Goal: Task Accomplishment & Management: Manage account settings

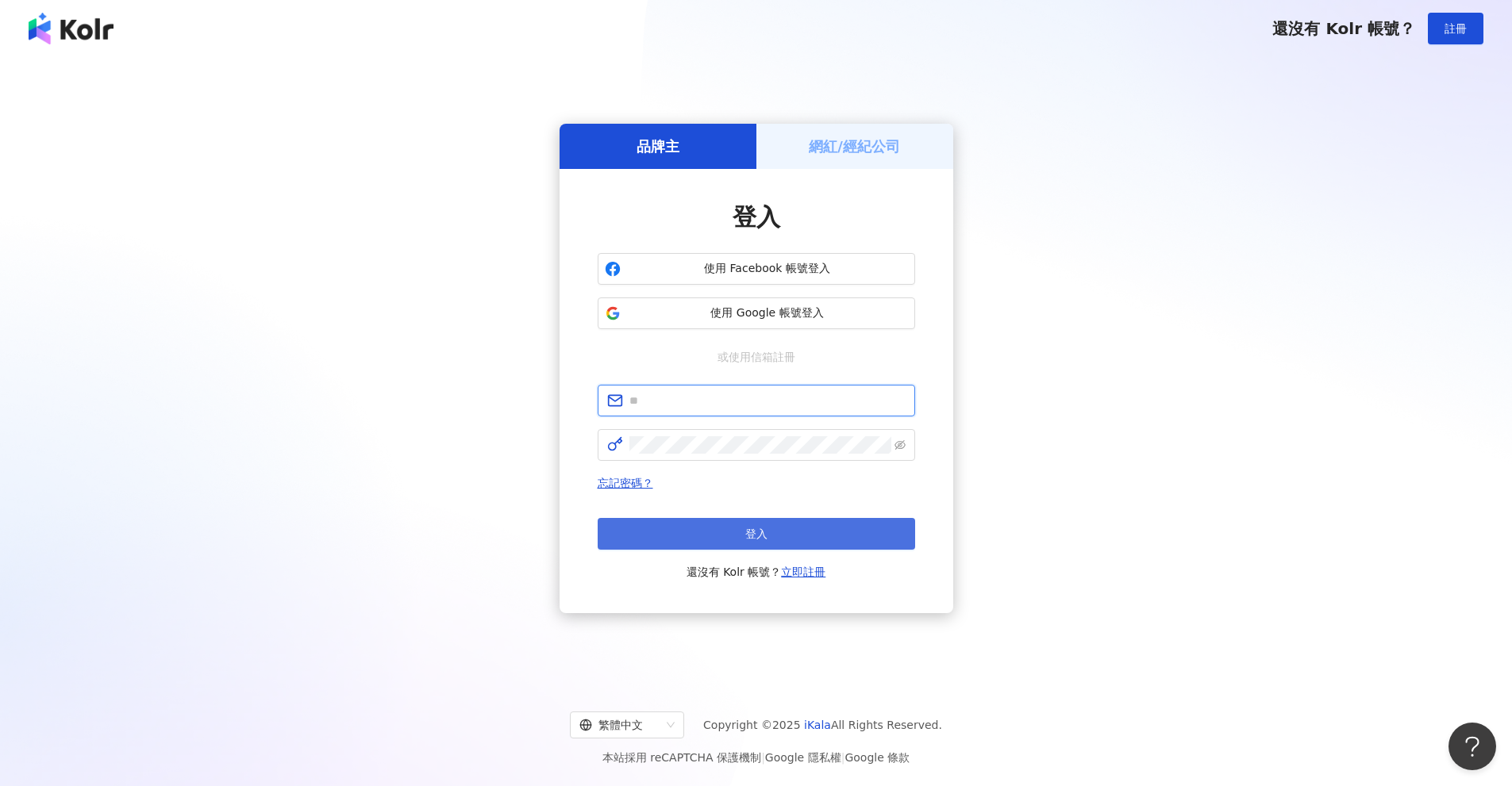
type input "**********"
click at [722, 523] on button "登入" at bounding box center [756, 534] width 318 height 31
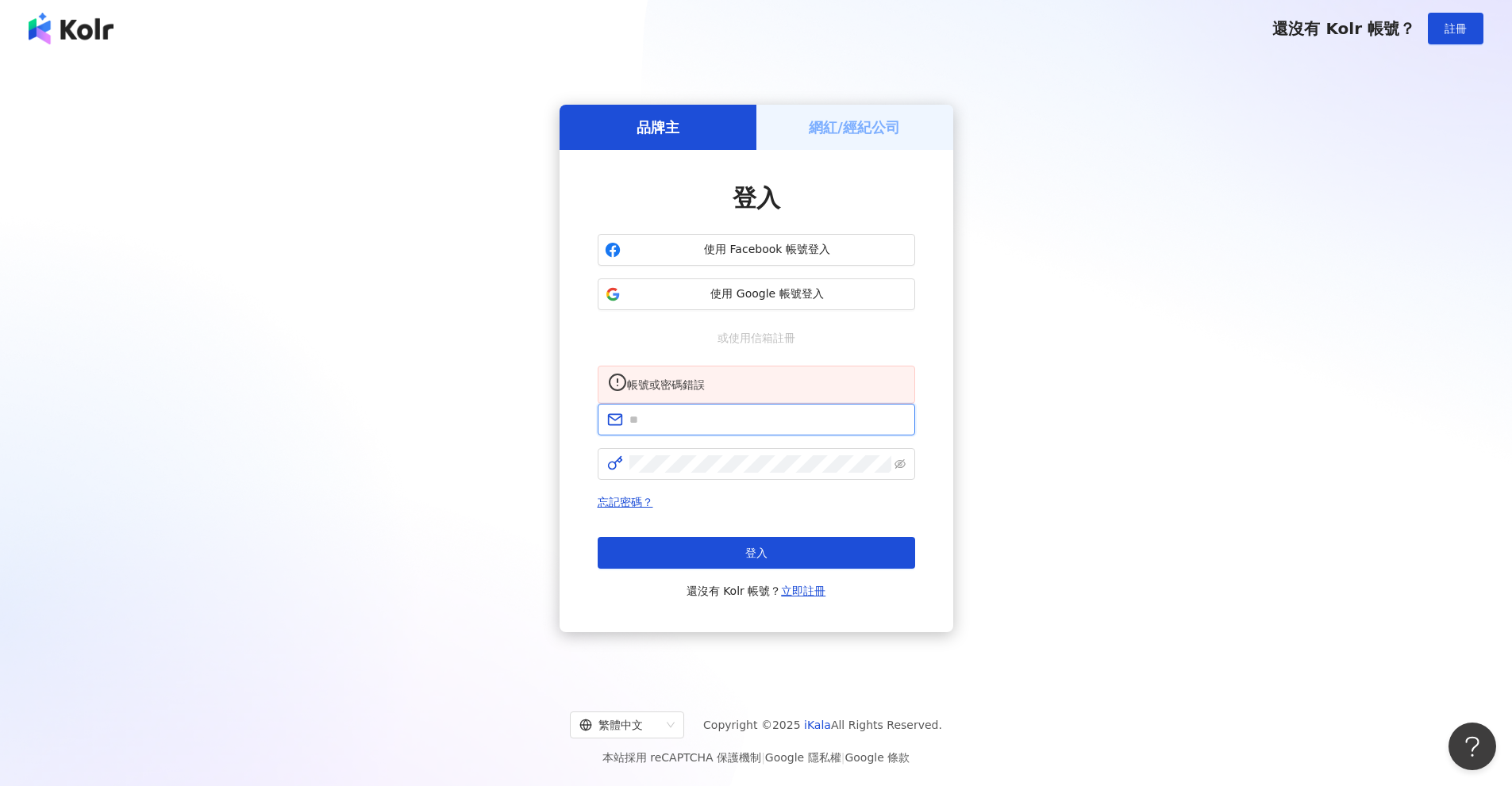
type input "**********"
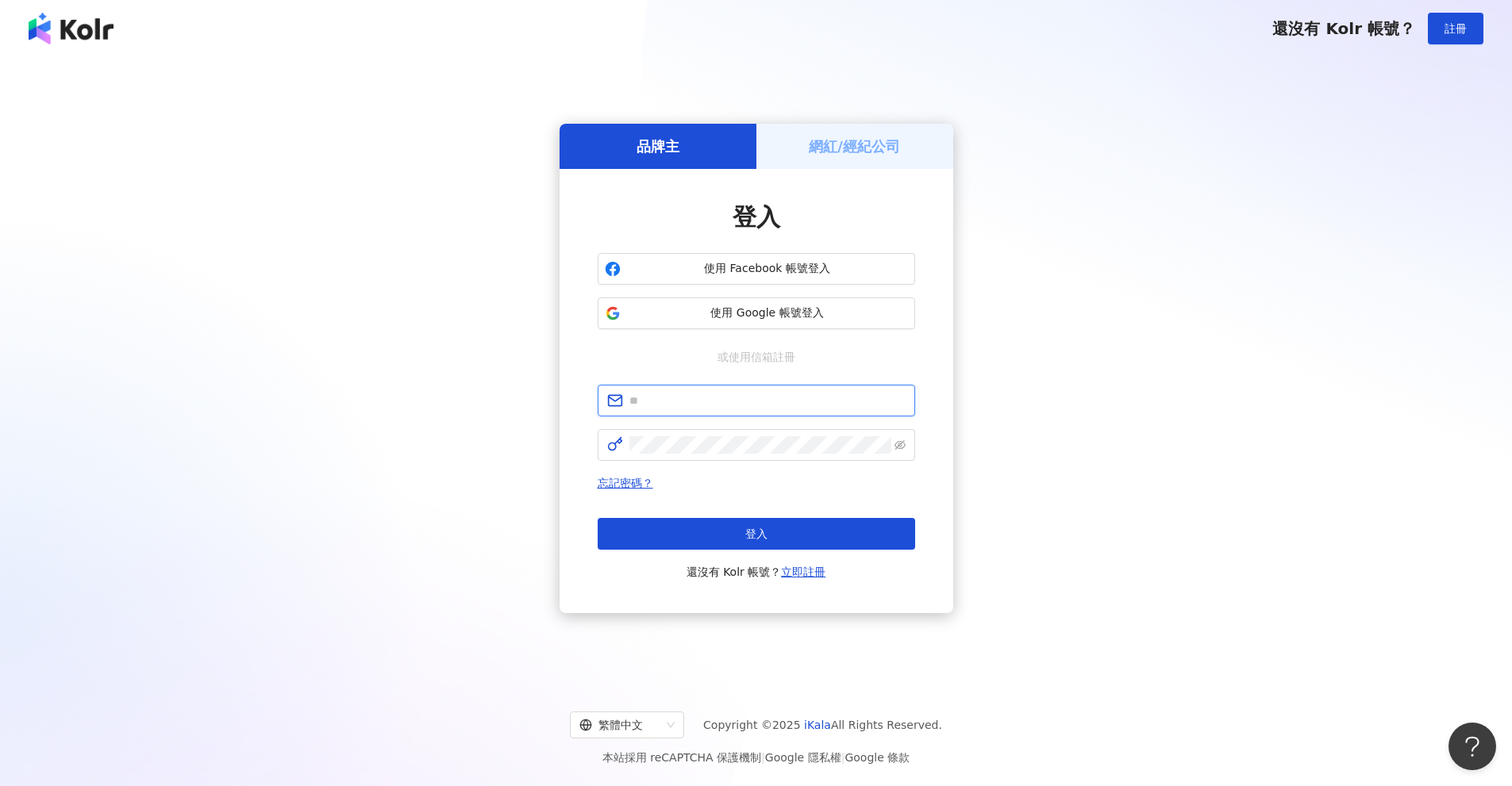
type input "**********"
click at [724, 554] on div "登入 還沒有 Kolr 帳號？ 立即註冊" at bounding box center [756, 550] width 318 height 64
click at [731, 543] on button "登入" at bounding box center [756, 534] width 318 height 31
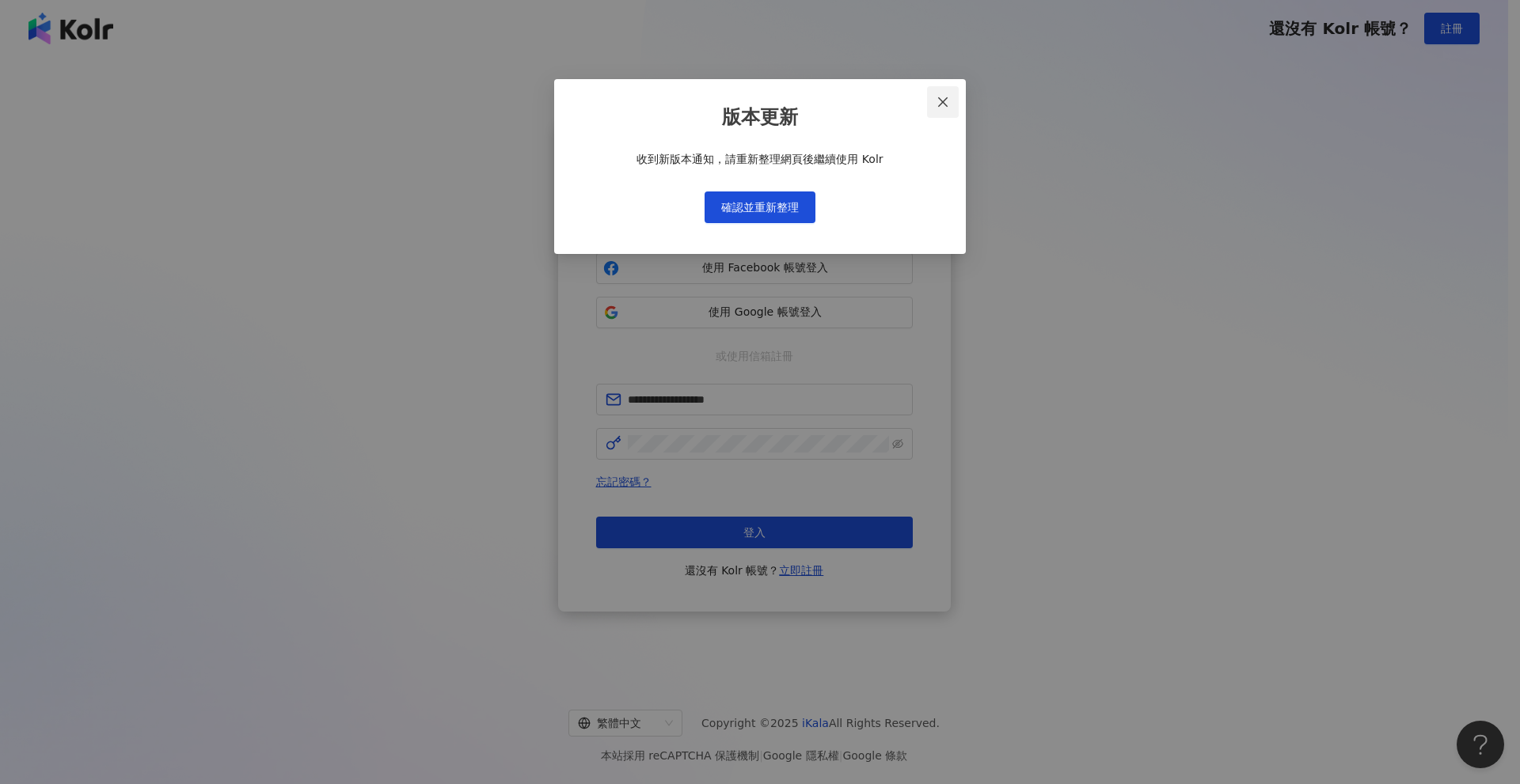
click at [950, 102] on icon "close" at bounding box center [943, 102] width 13 height 13
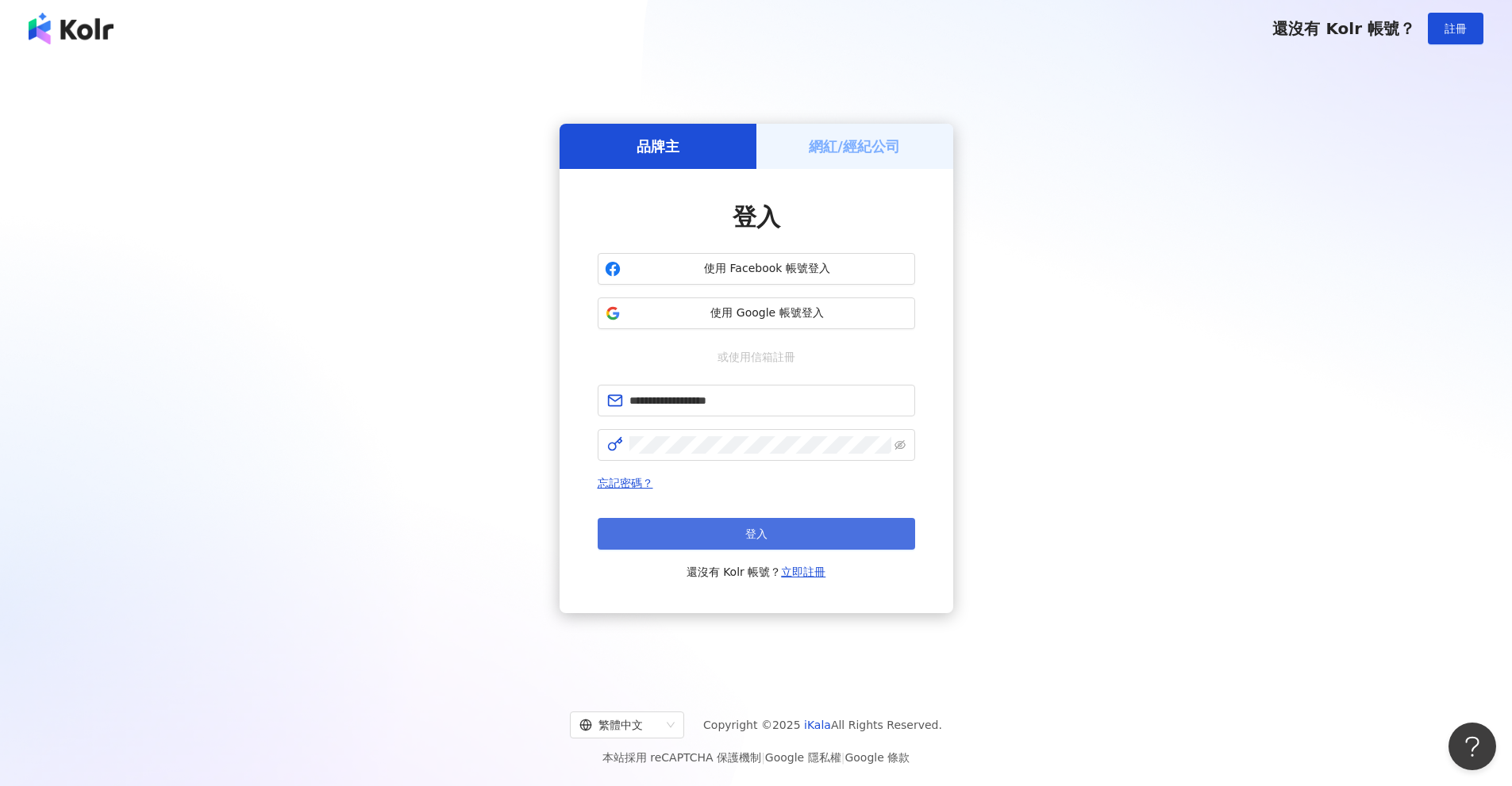
click at [813, 540] on button "登入" at bounding box center [756, 534] width 318 height 31
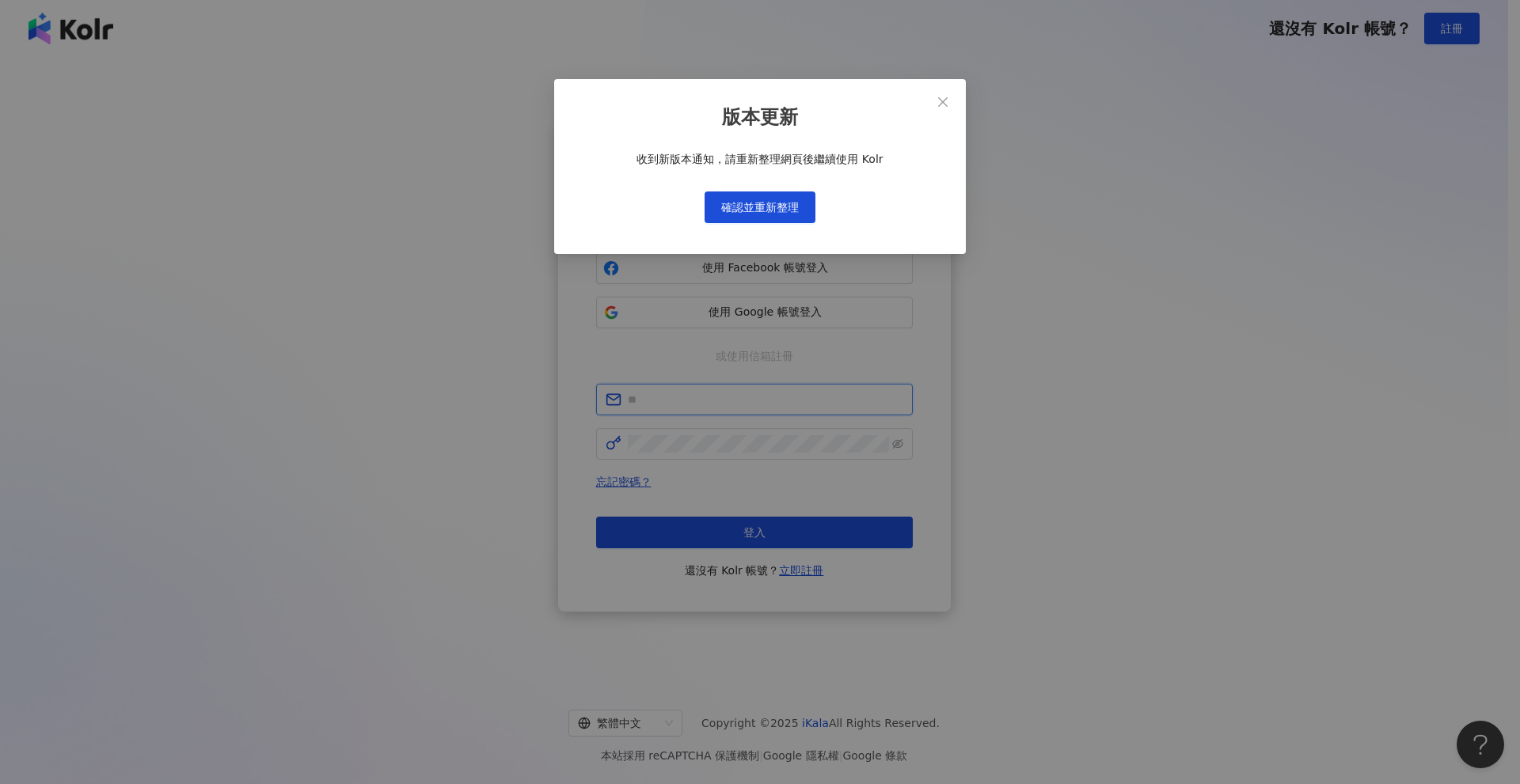
type input "**********"
click at [1037, 41] on div "版本更新 收到新版本通知，請重新整理網頁後繼續使用 Kolr 確認並重新整理" at bounding box center [760, 392] width 1520 height 784
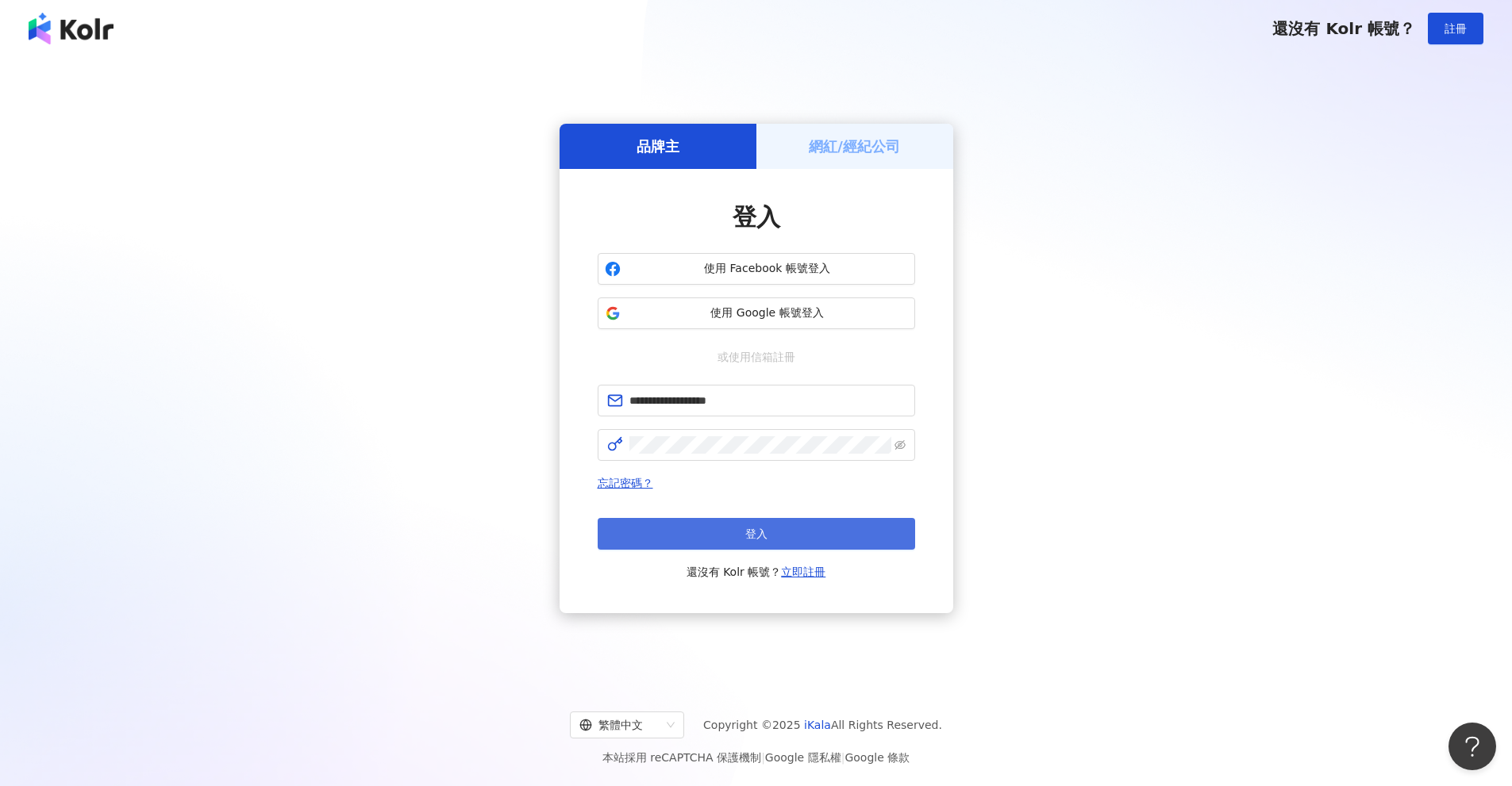
click at [777, 527] on button "登入" at bounding box center [756, 534] width 318 height 31
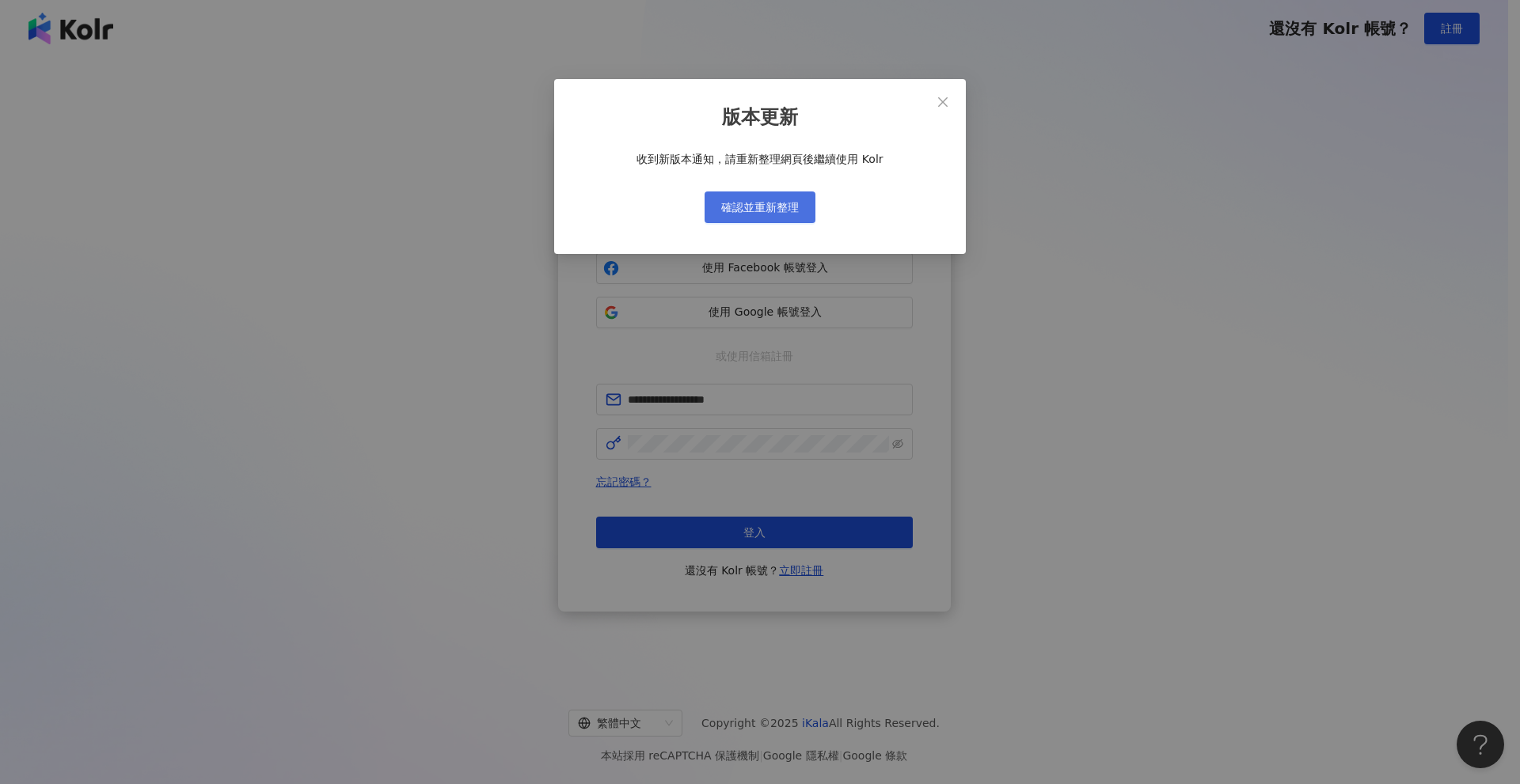
click at [807, 207] on button "確認並重新整理" at bounding box center [760, 207] width 111 height 31
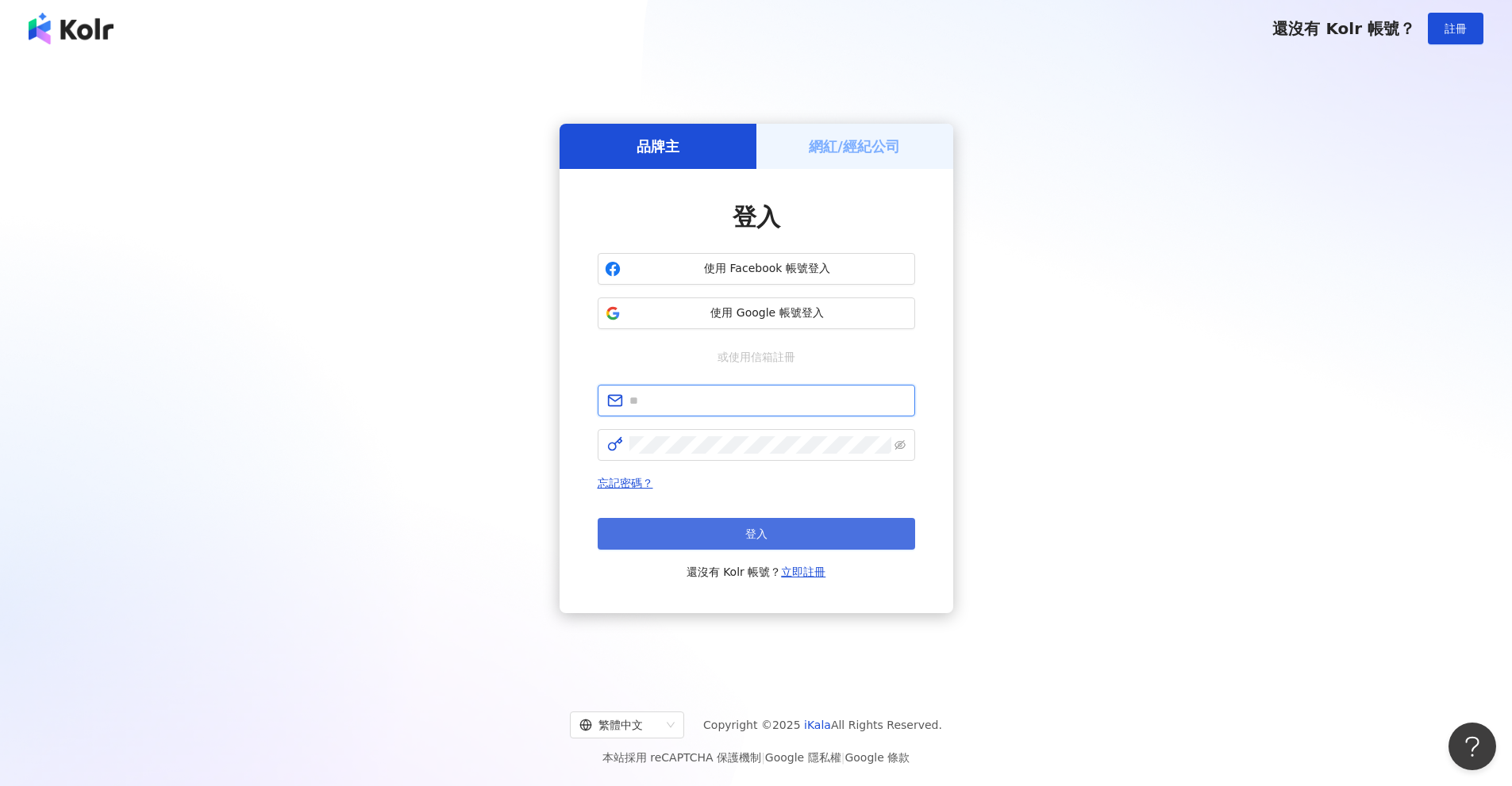
type input "**********"
click at [817, 531] on button "登入" at bounding box center [756, 534] width 318 height 31
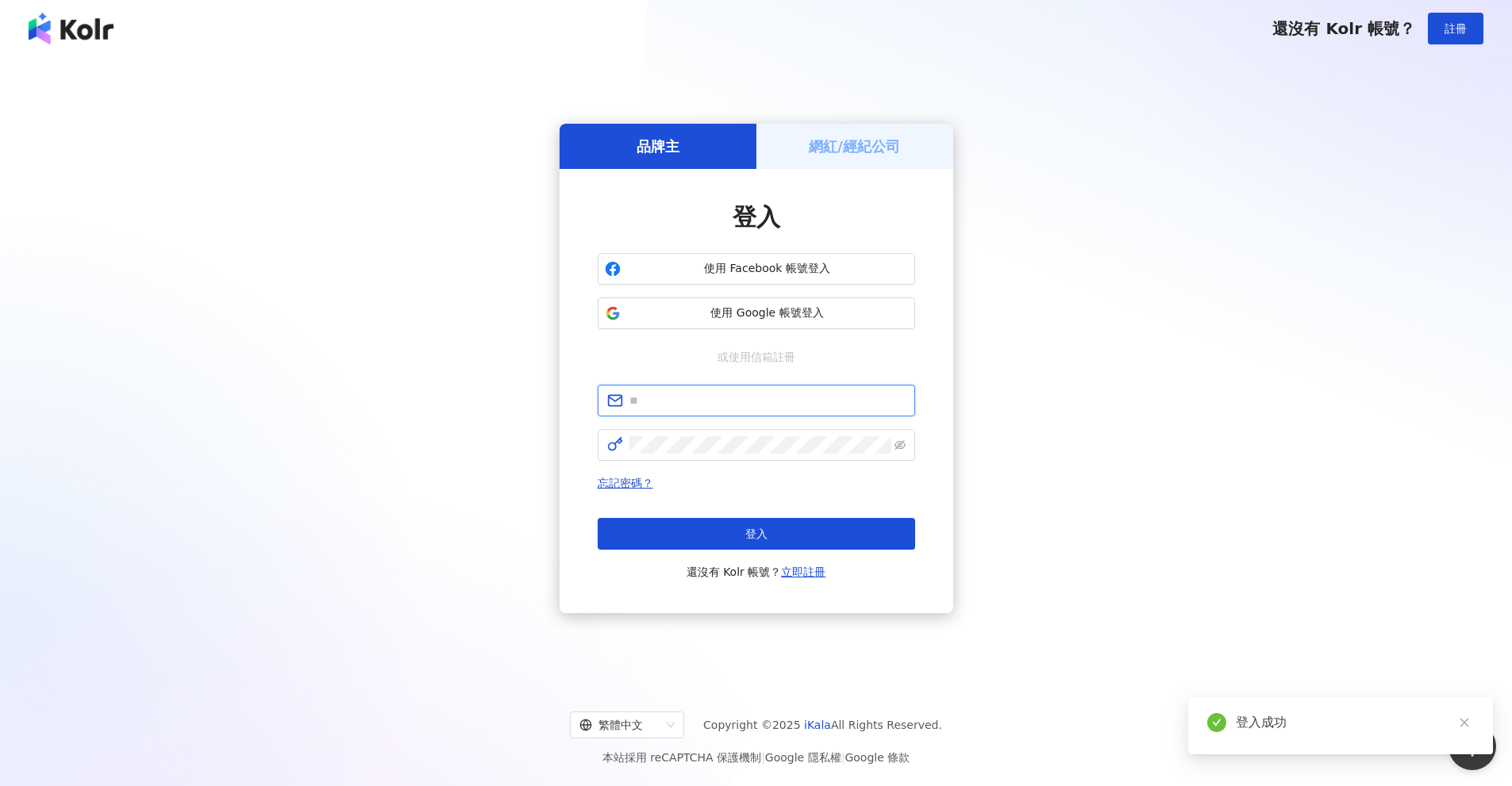
type input "**********"
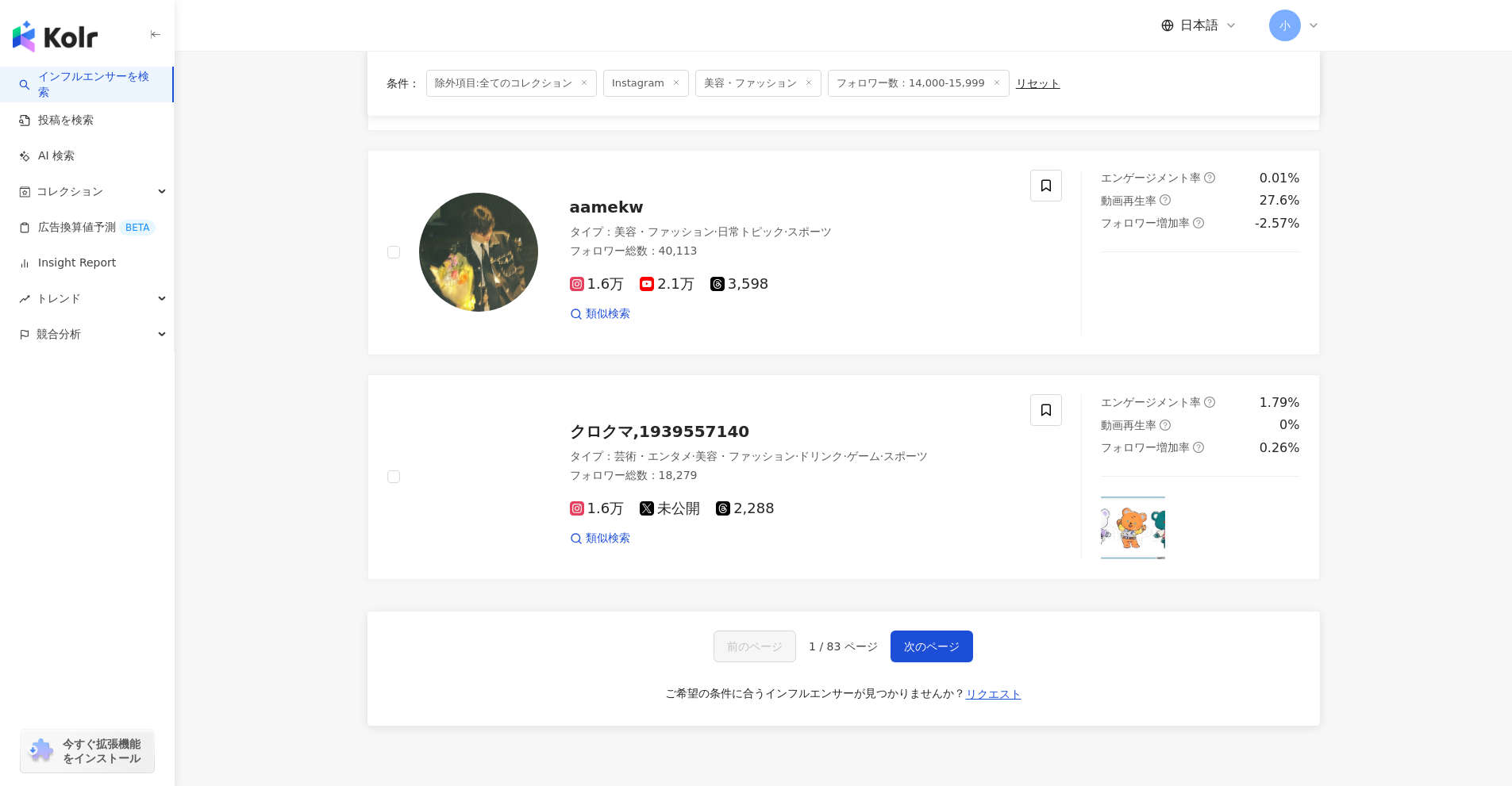
scroll to position [2381, 0]
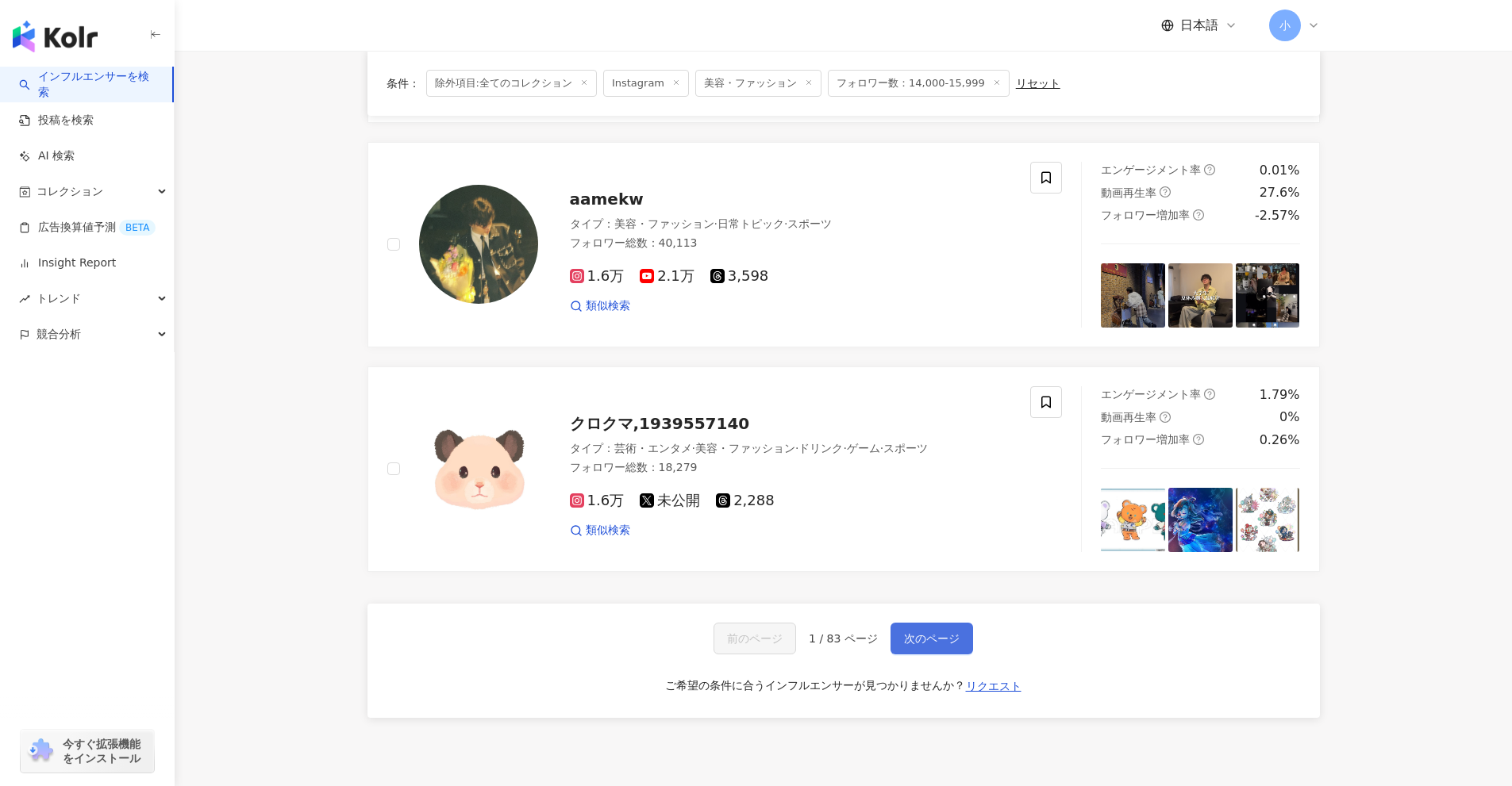
click at [947, 634] on span "次のページ" at bounding box center [932, 639] width 56 height 13
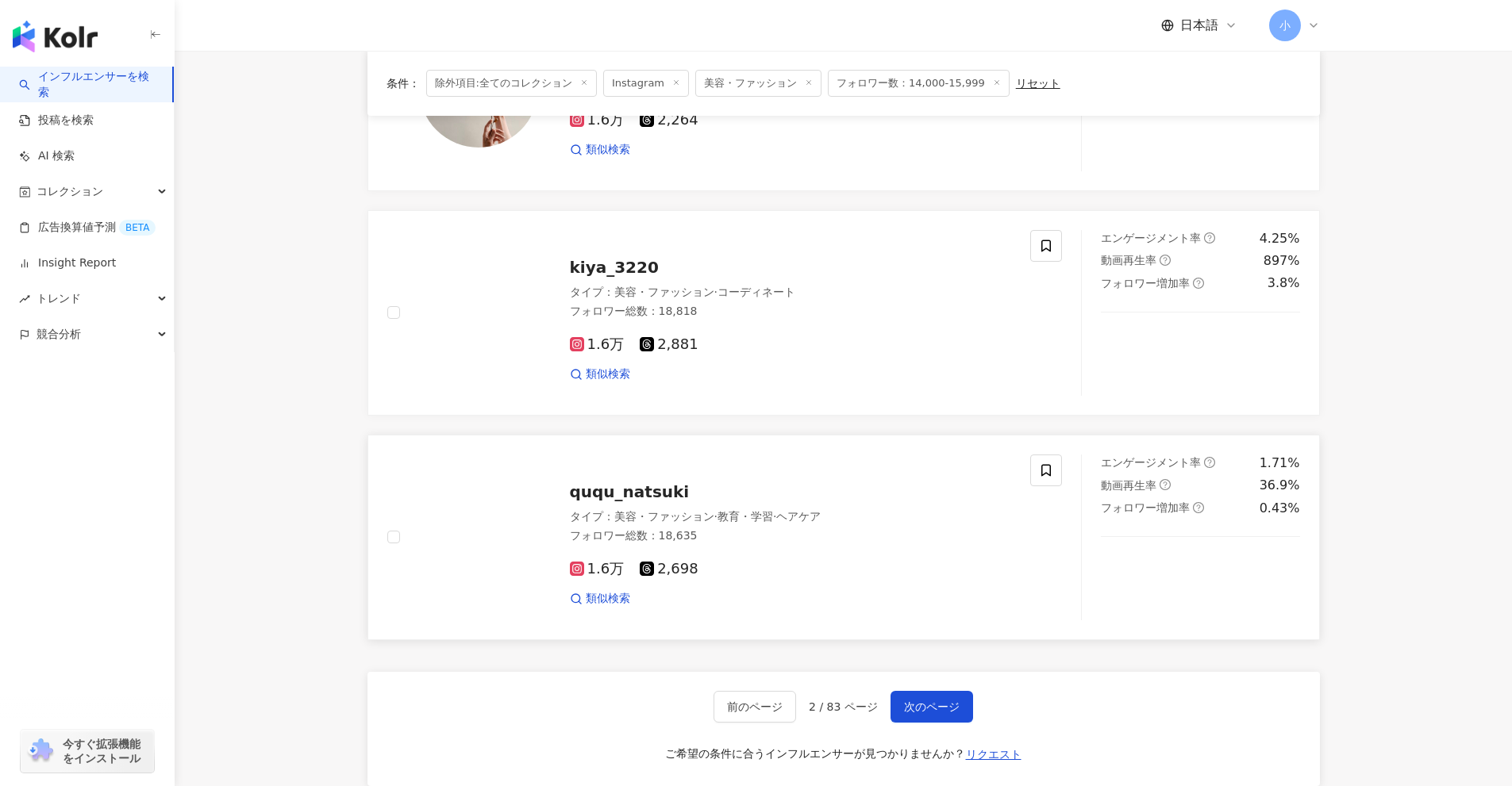
scroll to position [2505, 0]
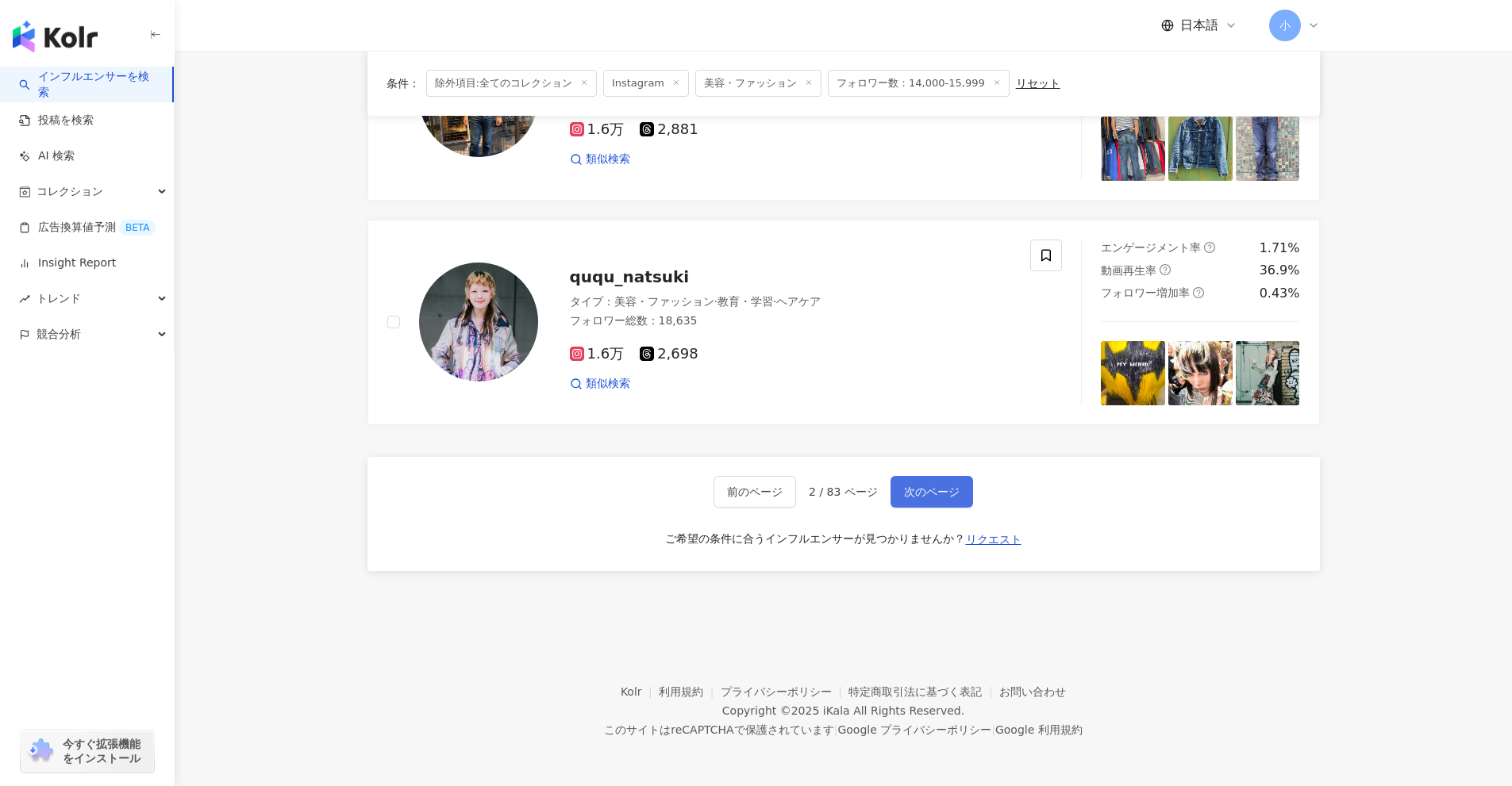
click at [939, 497] on span "次のページ" at bounding box center [932, 492] width 56 height 13
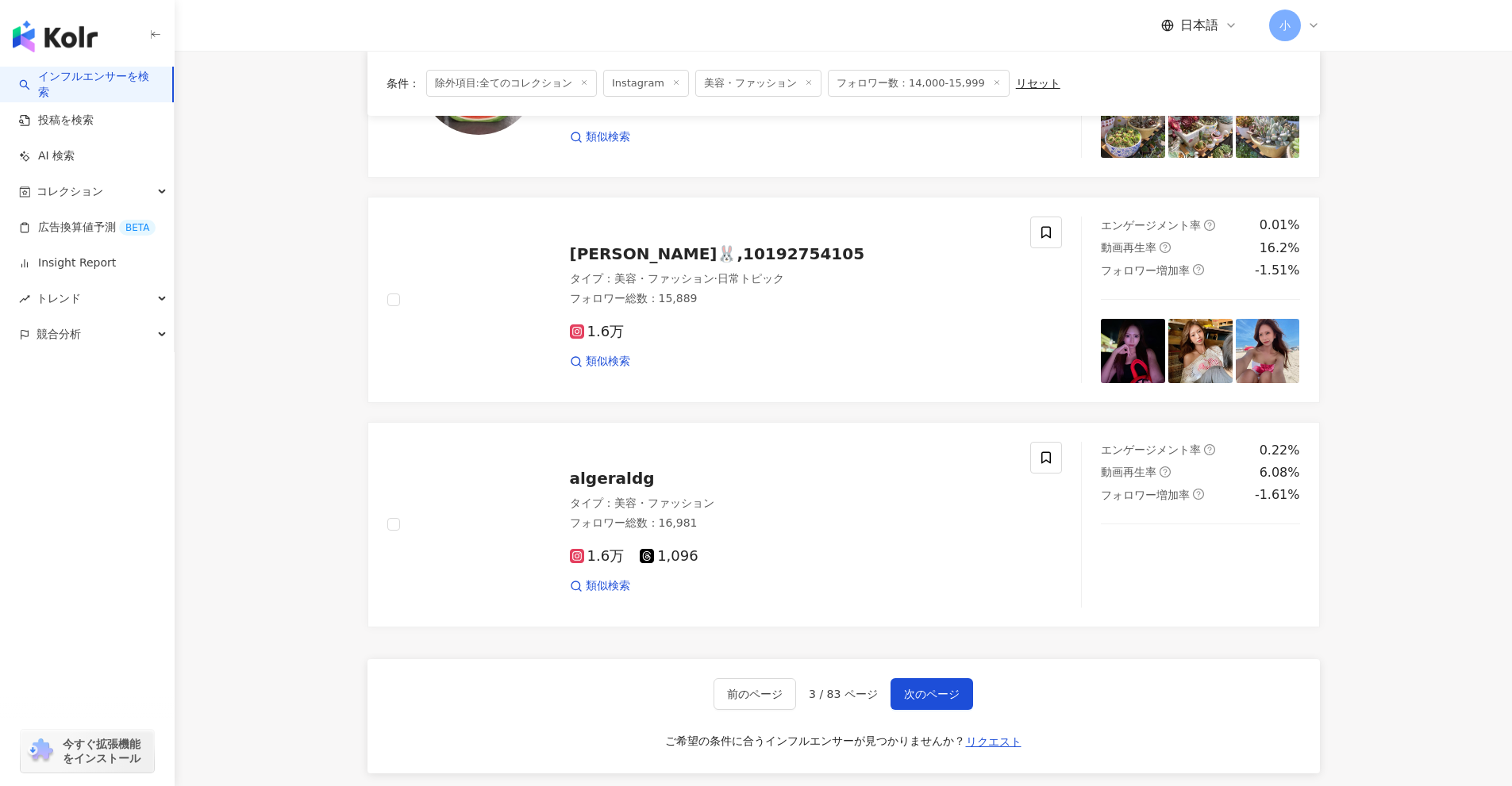
scroll to position [2495, 0]
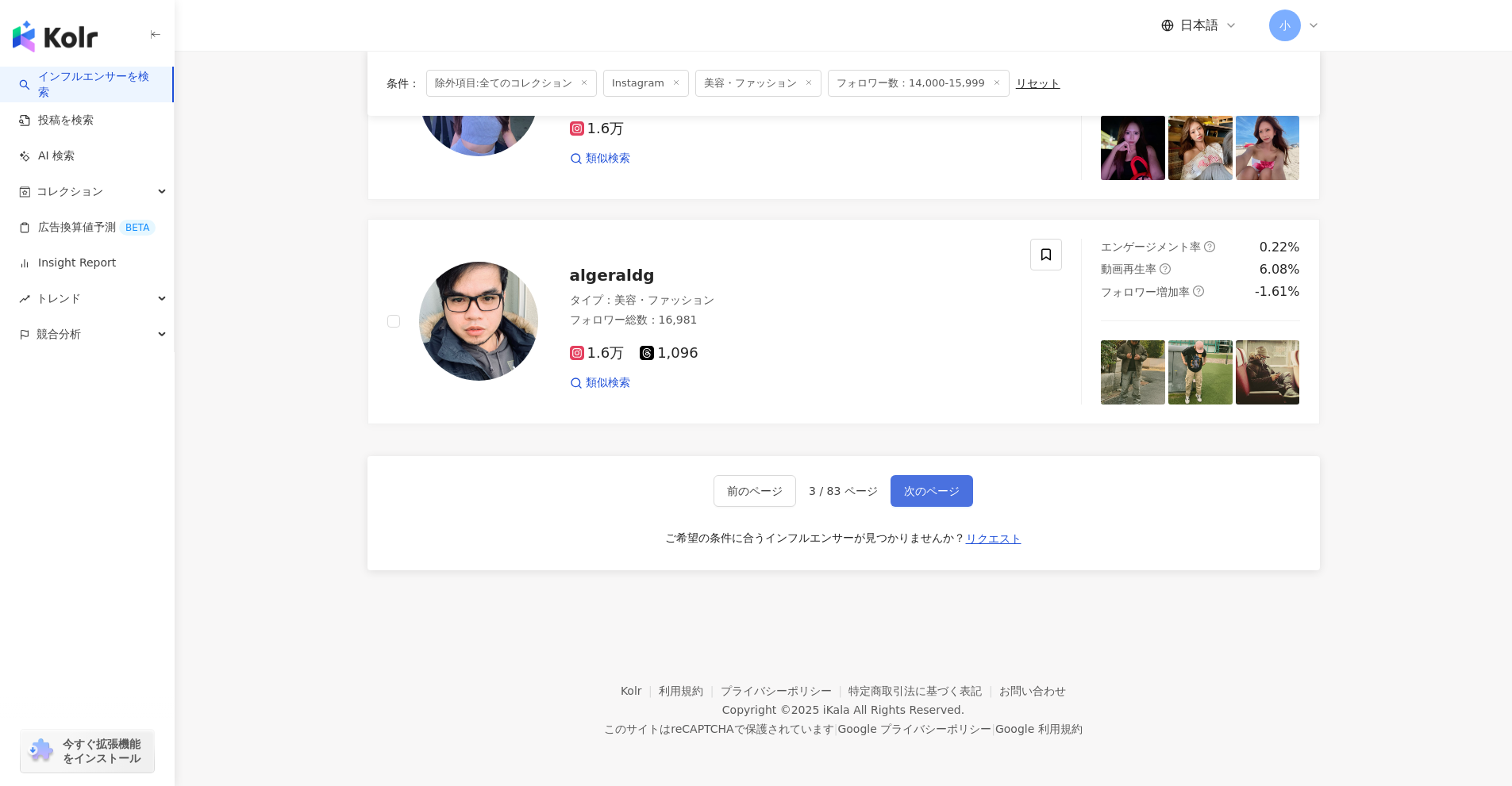
click at [949, 496] on span "次のページ" at bounding box center [932, 491] width 56 height 13
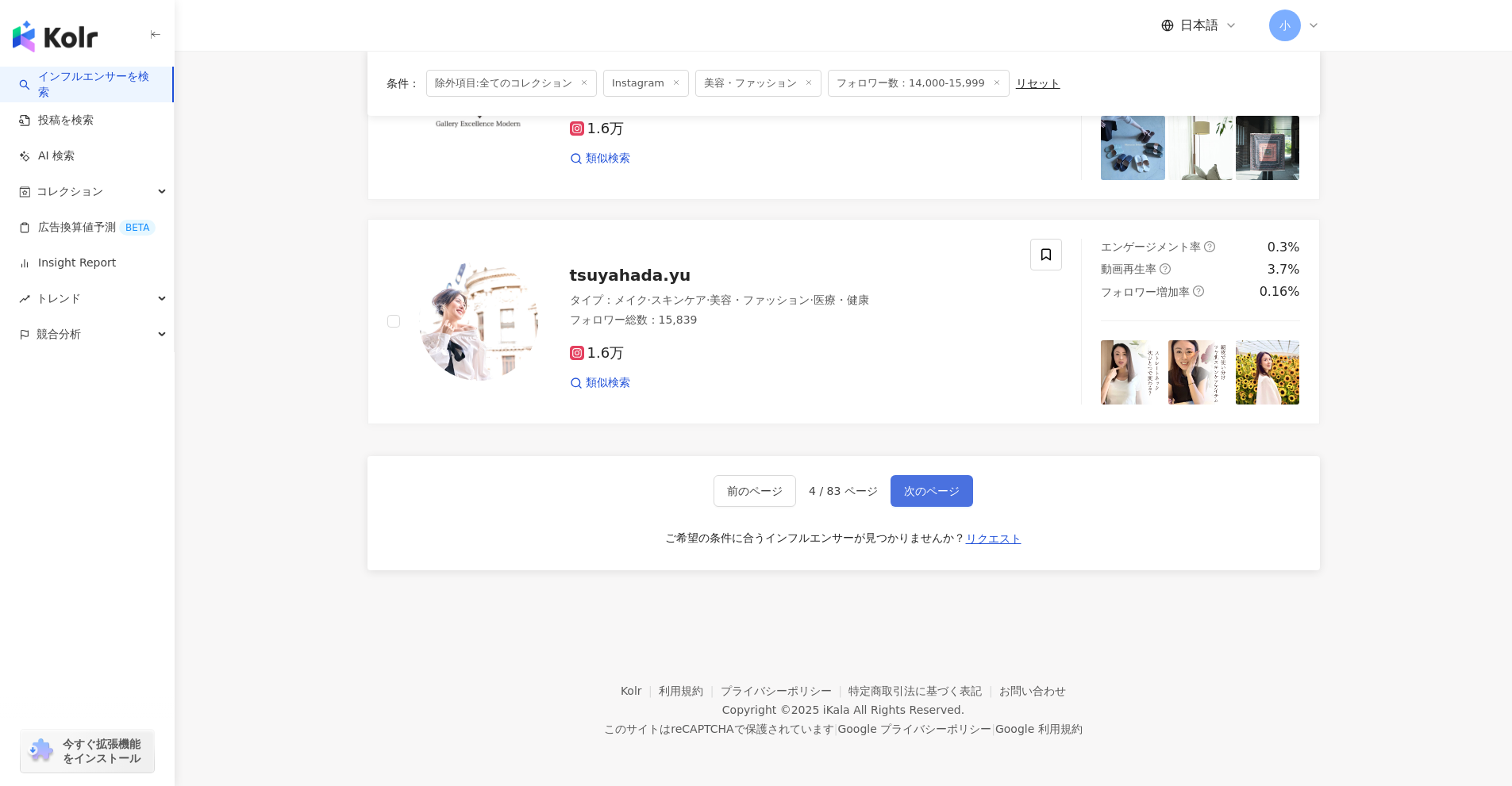
click at [939, 494] on span "次のページ" at bounding box center [932, 491] width 56 height 13
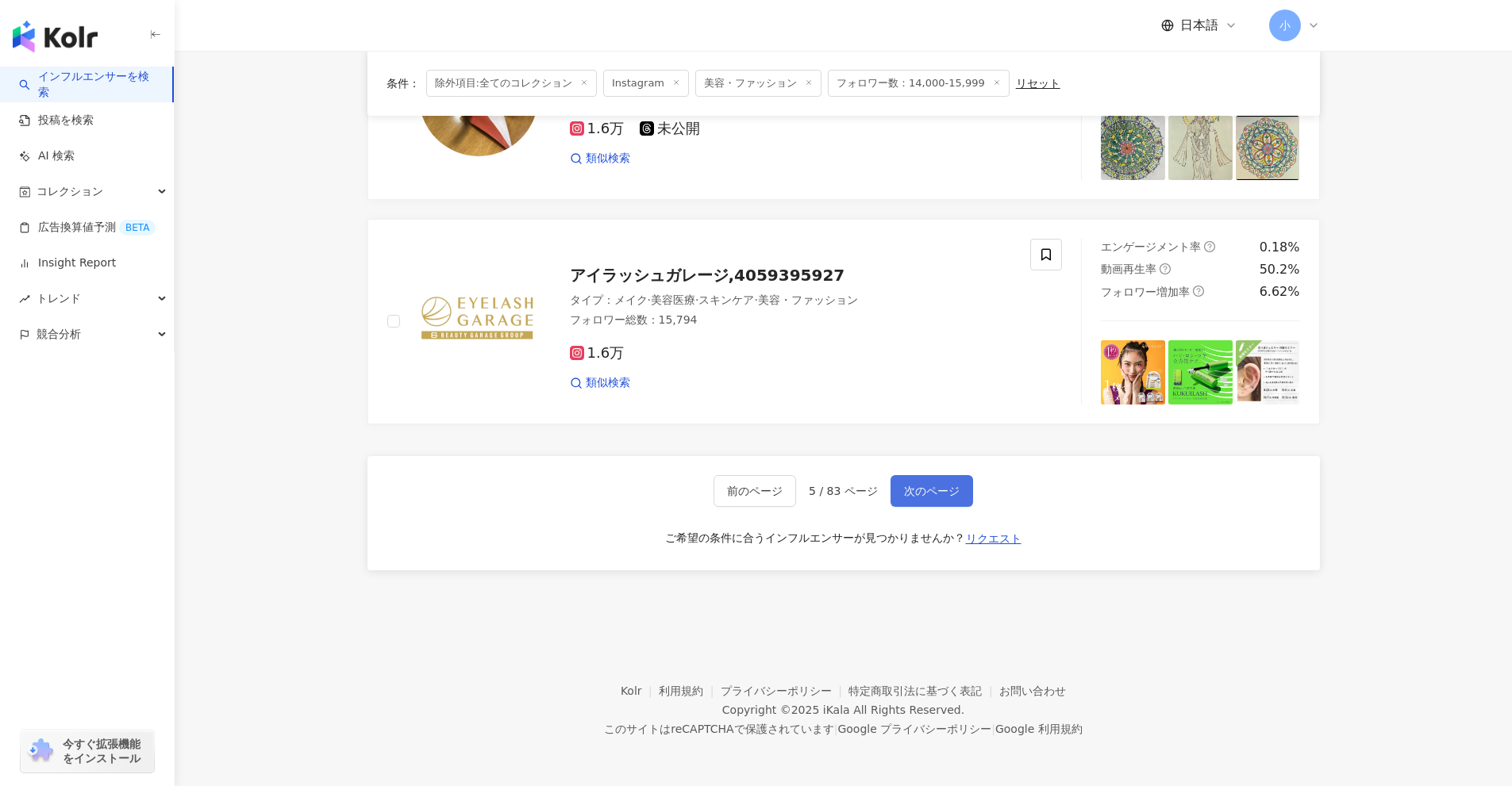
click at [939, 494] on span "次のページ" at bounding box center [932, 491] width 56 height 13
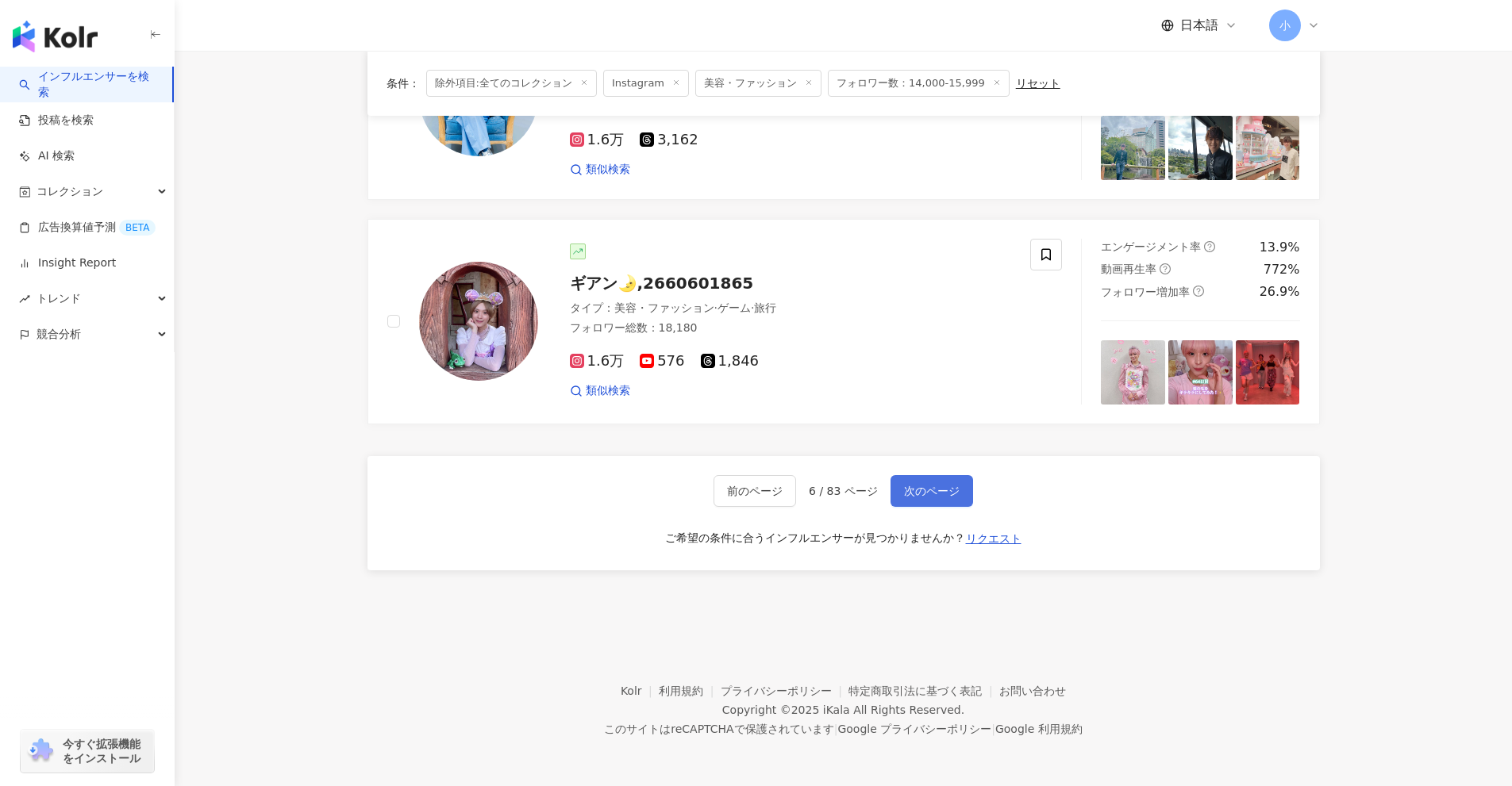
click at [935, 503] on button "次のページ" at bounding box center [932, 491] width 83 height 31
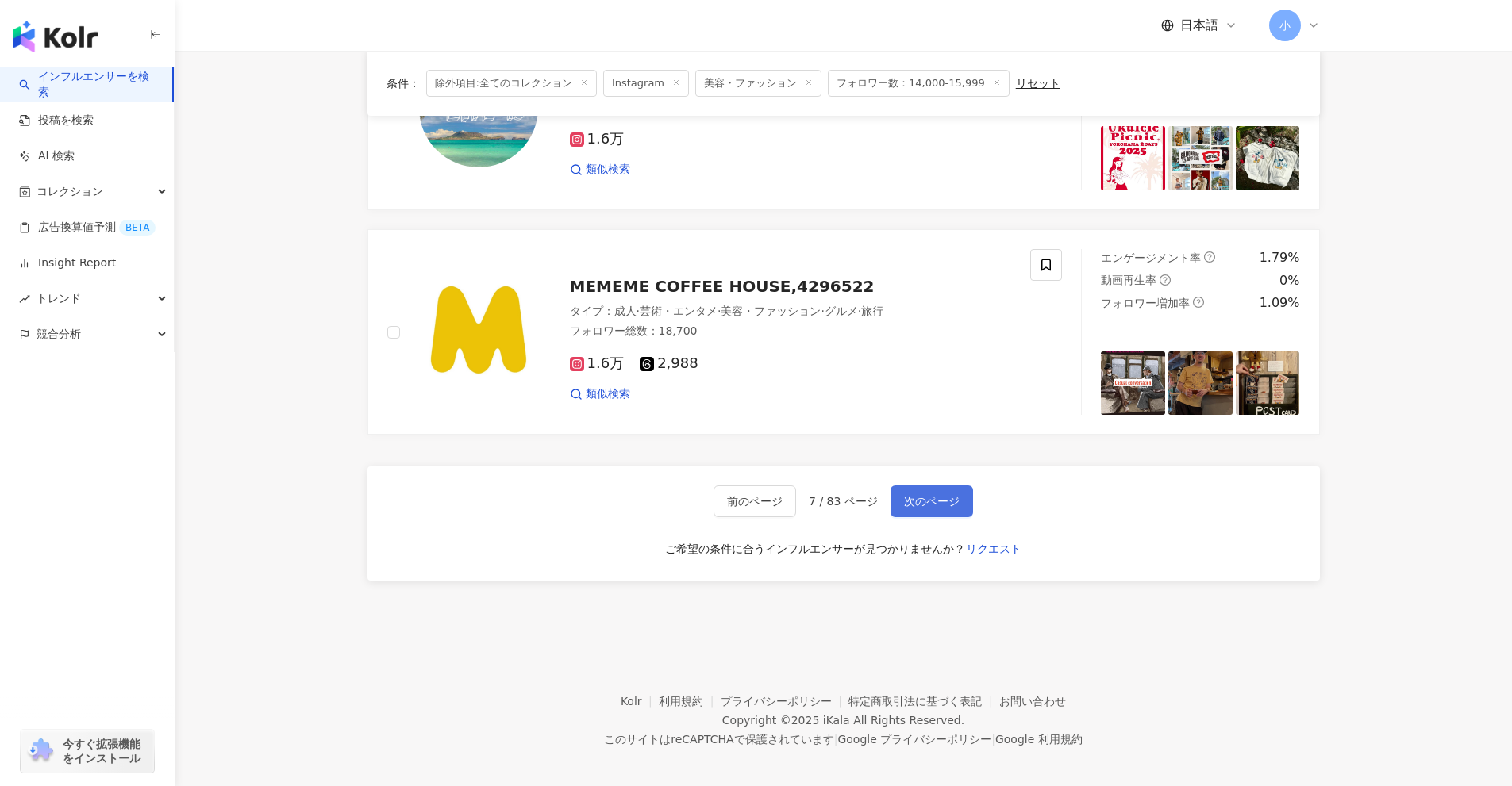
click at [943, 502] on button "次のページ" at bounding box center [932, 502] width 83 height 31
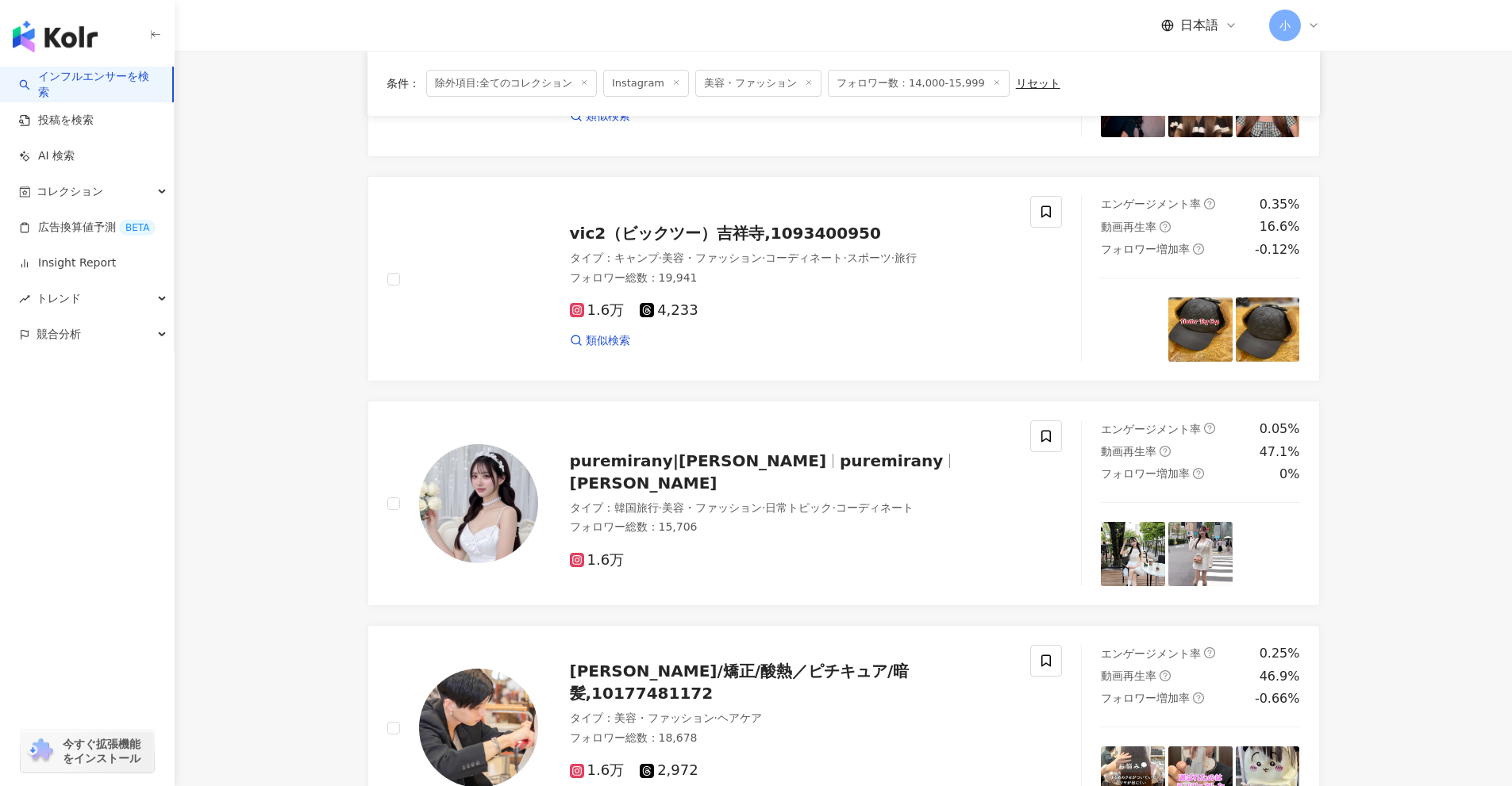
scroll to position [0, 0]
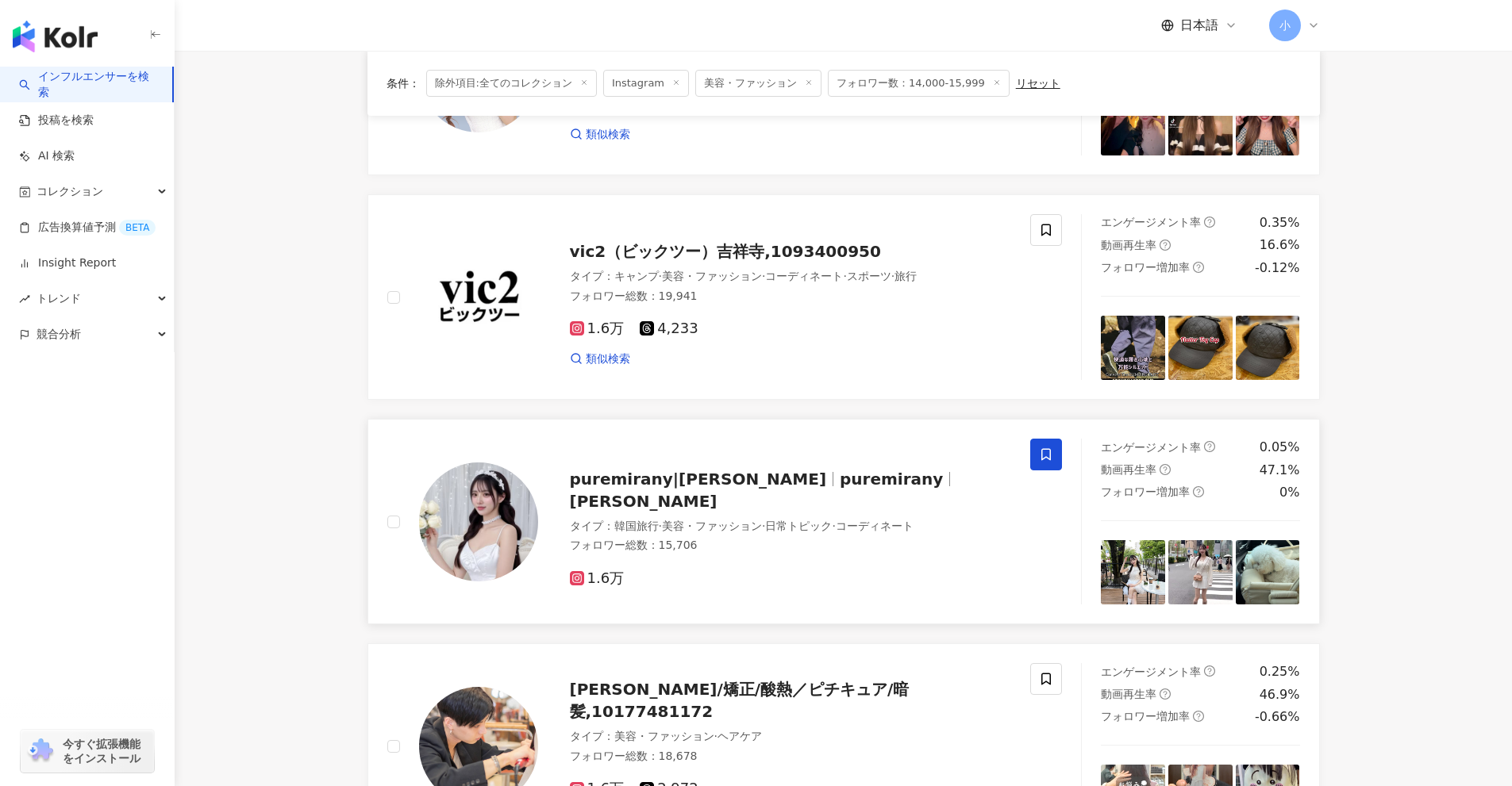
click at [1040, 453] on icon at bounding box center [1046, 455] width 14 height 14
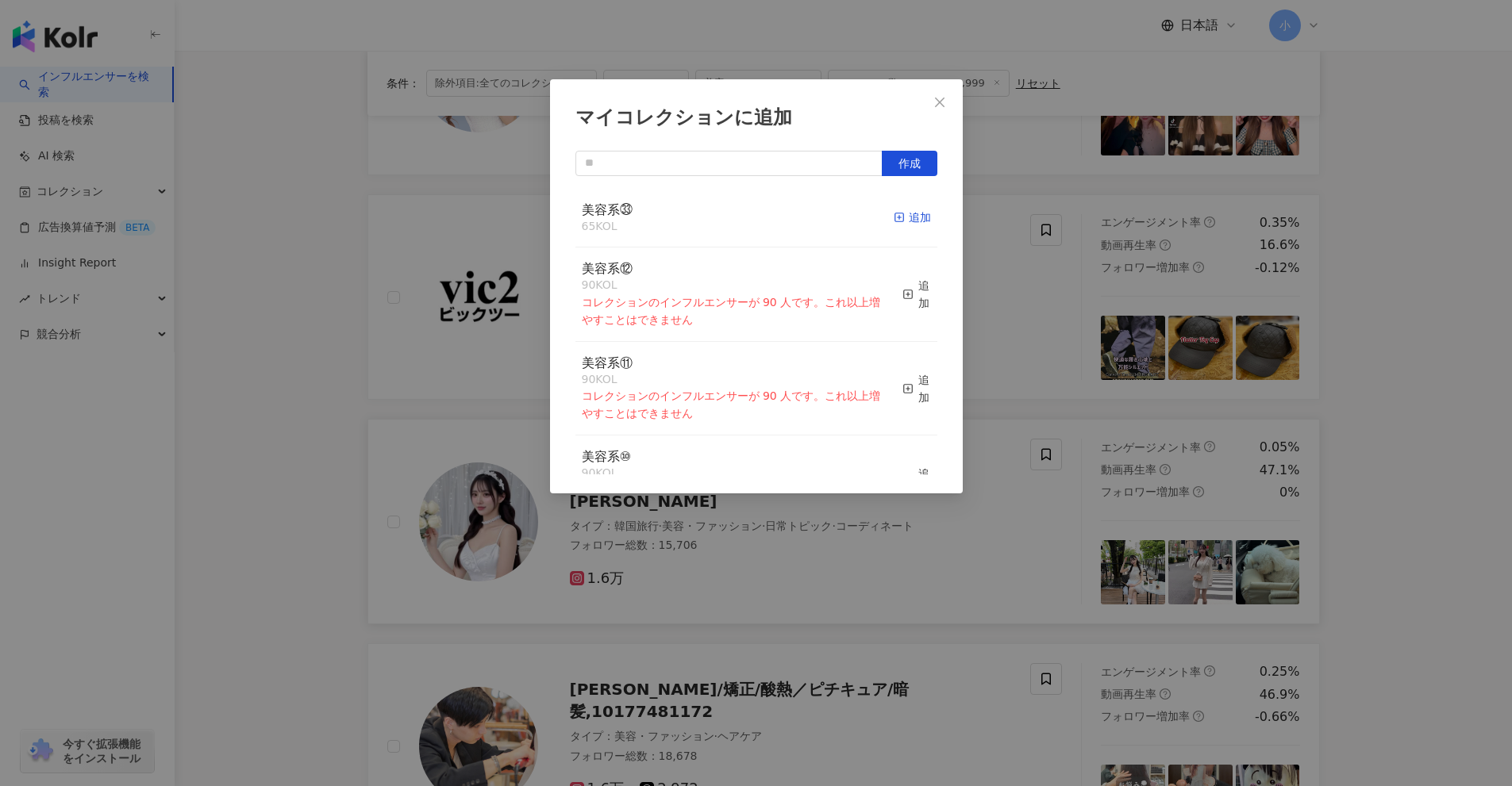
click at [893, 222] on div "追加" at bounding box center [912, 217] width 38 height 17
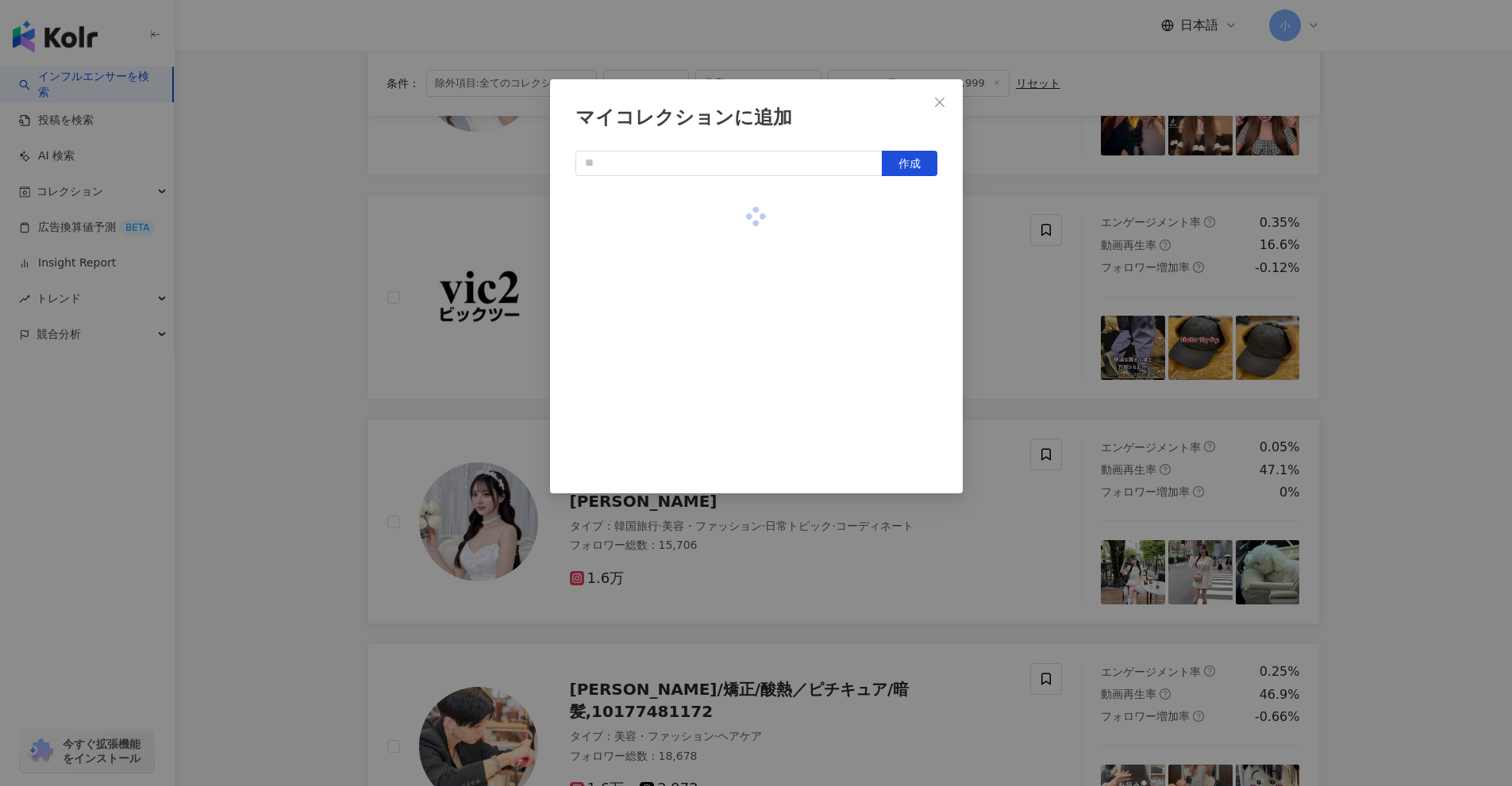
click at [1426, 381] on div "マイコレクションに追加 作成" at bounding box center [756, 393] width 1512 height 786
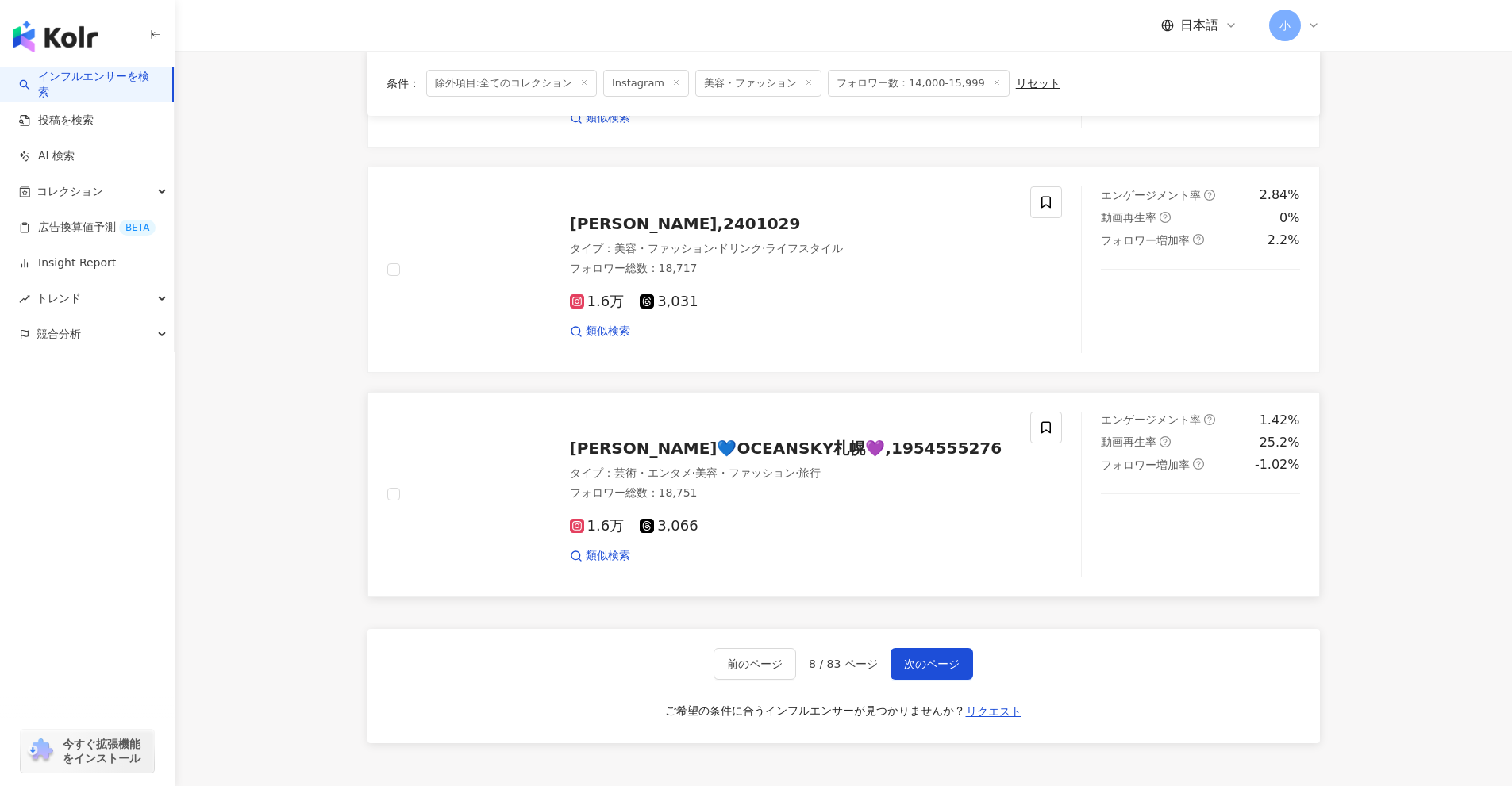
scroll to position [2495, 0]
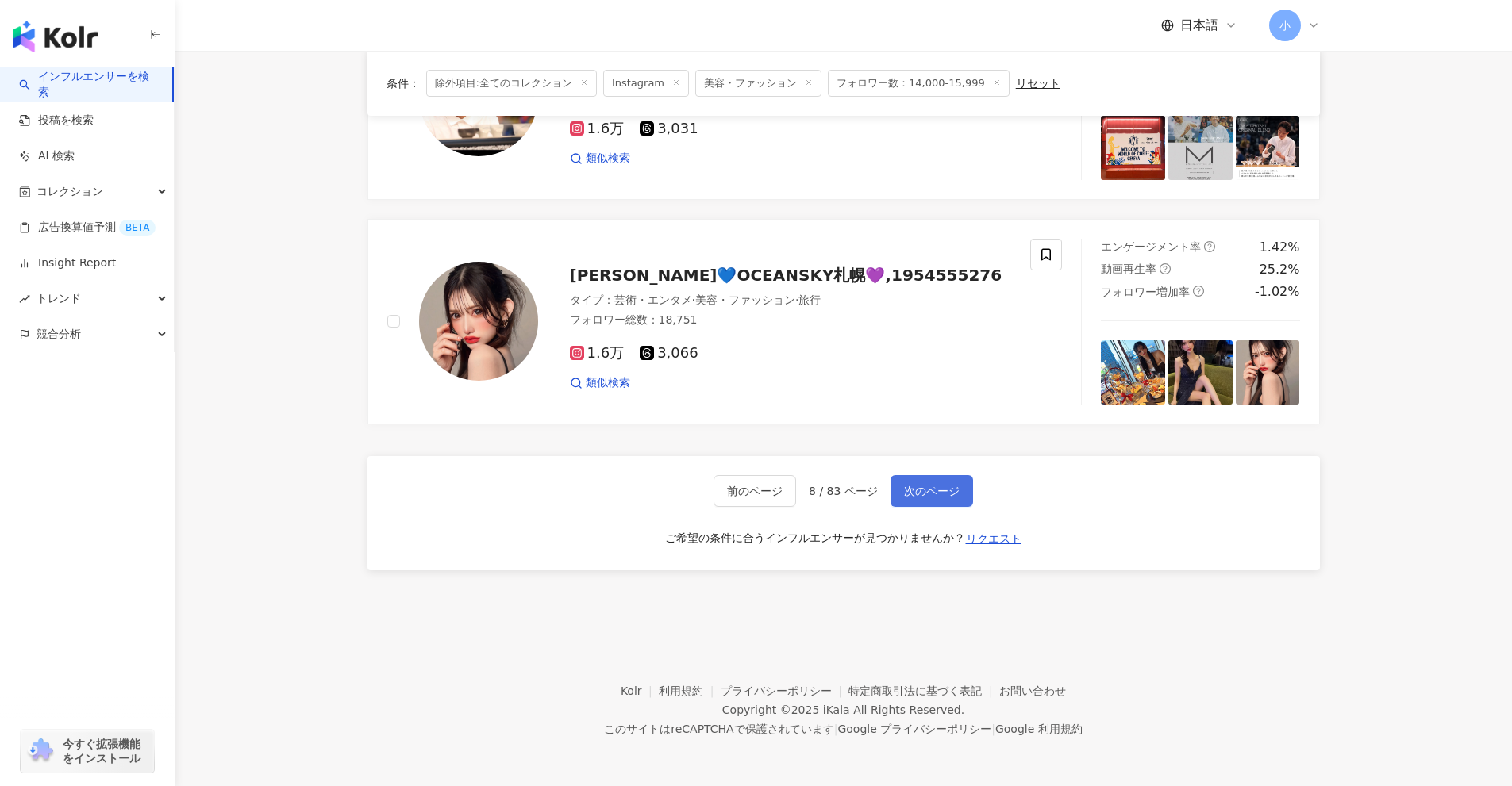
click at [936, 497] on span "次のページ" at bounding box center [932, 491] width 56 height 13
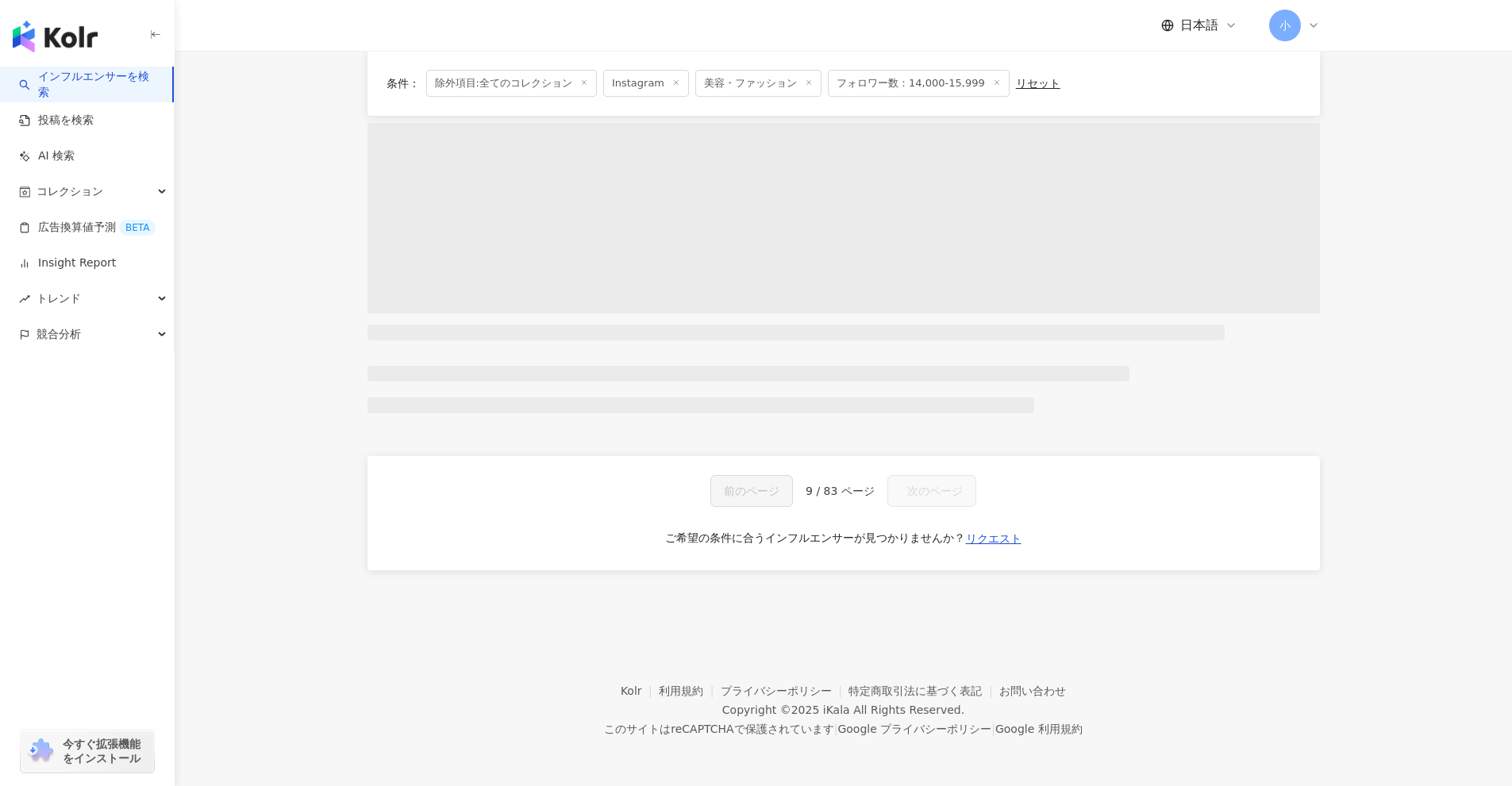
scroll to position [761, 0]
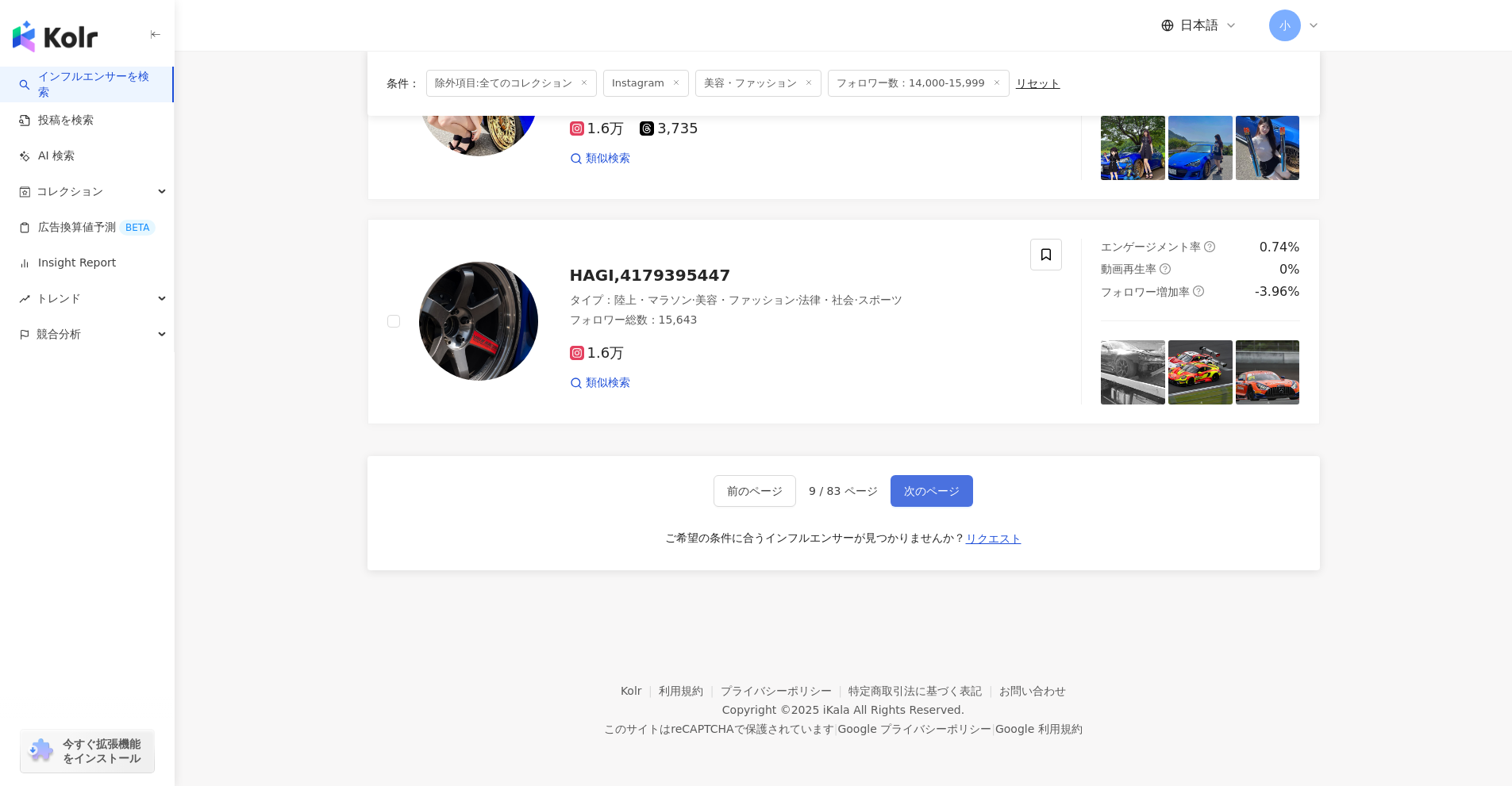
click at [954, 487] on span "次のページ" at bounding box center [932, 491] width 56 height 13
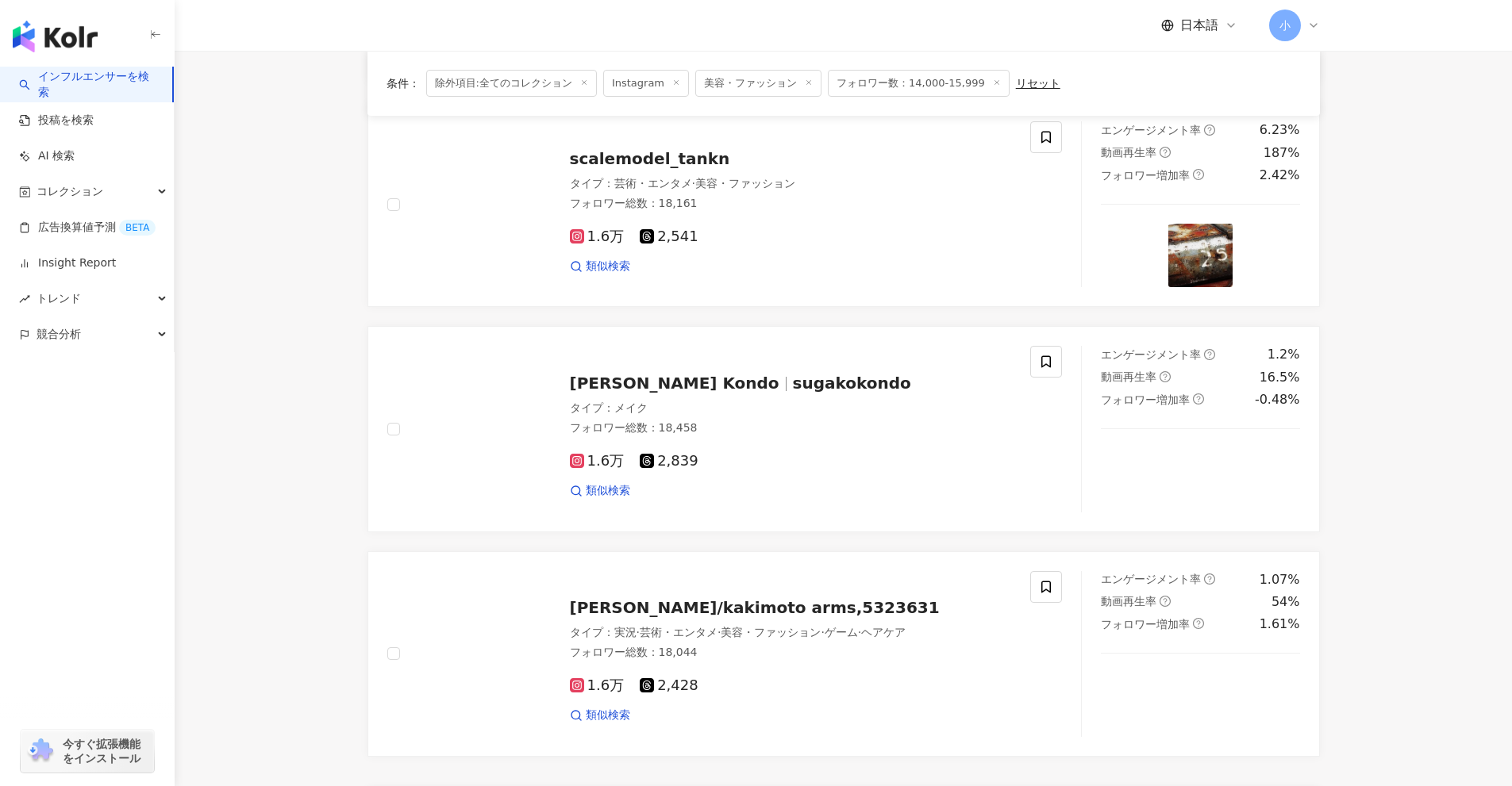
scroll to position [2098, 0]
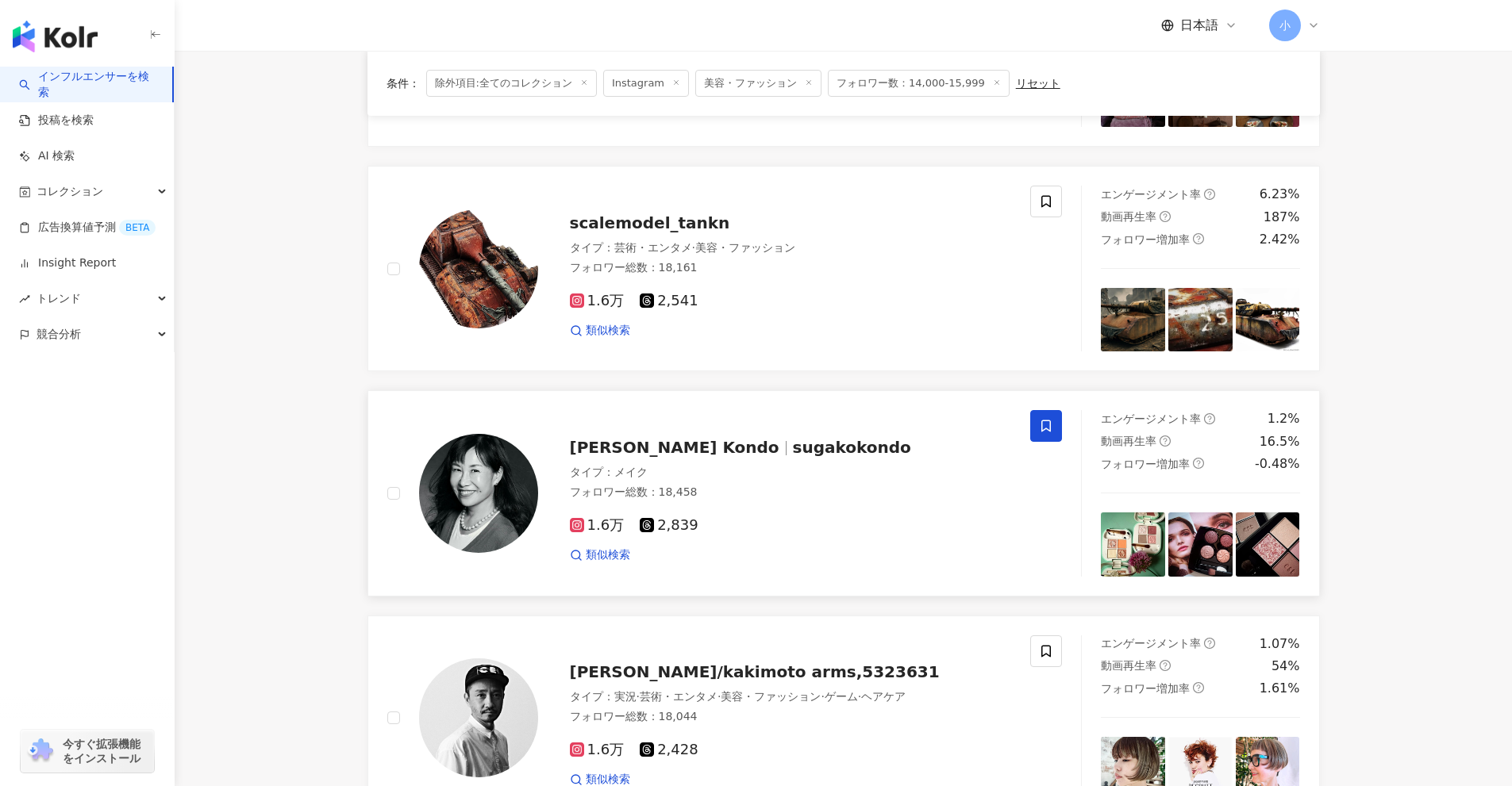
click at [1044, 435] on span at bounding box center [1046, 426] width 31 height 31
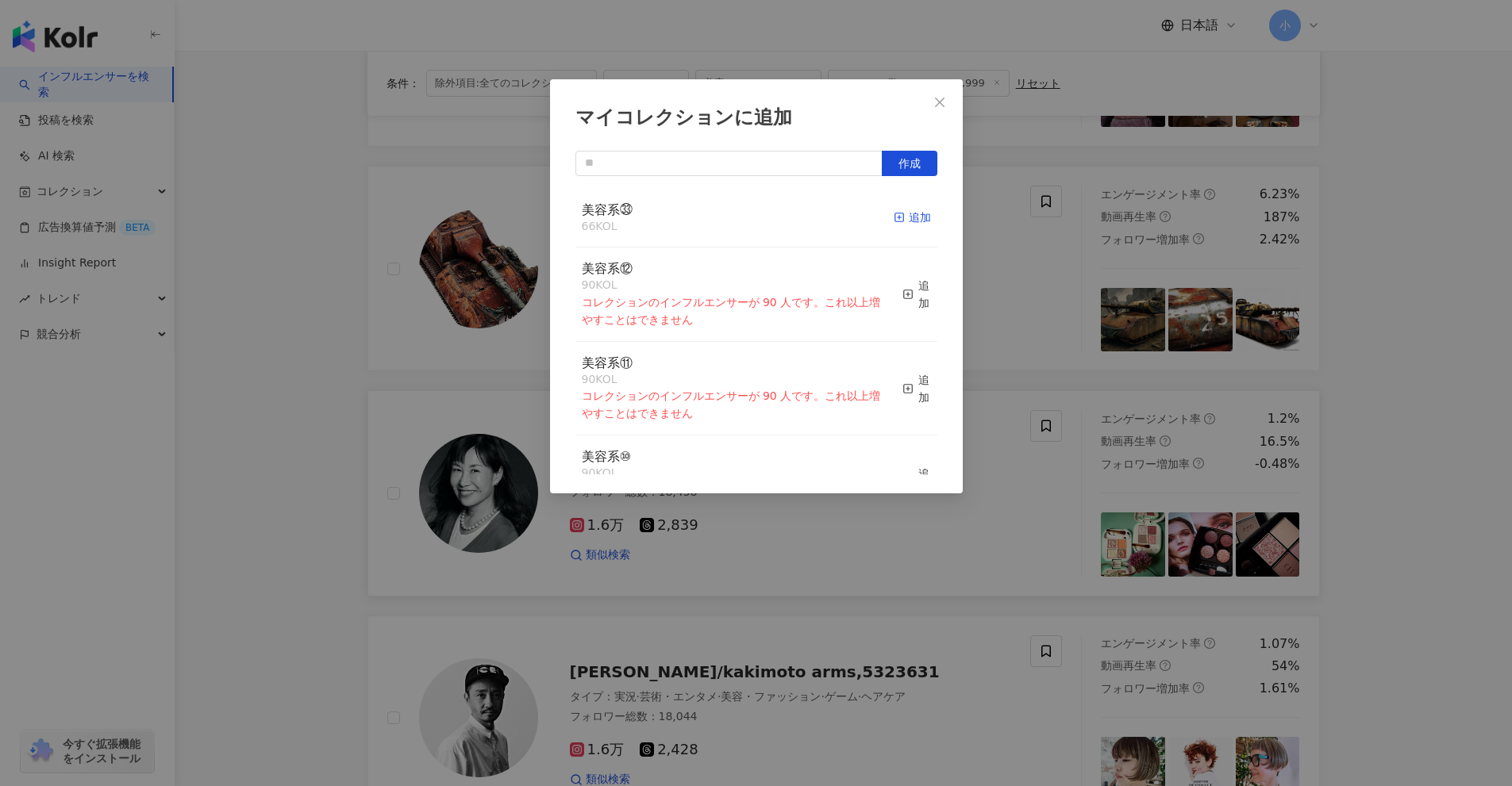
click at [893, 219] on icon "button" at bounding box center [899, 217] width 11 height 11
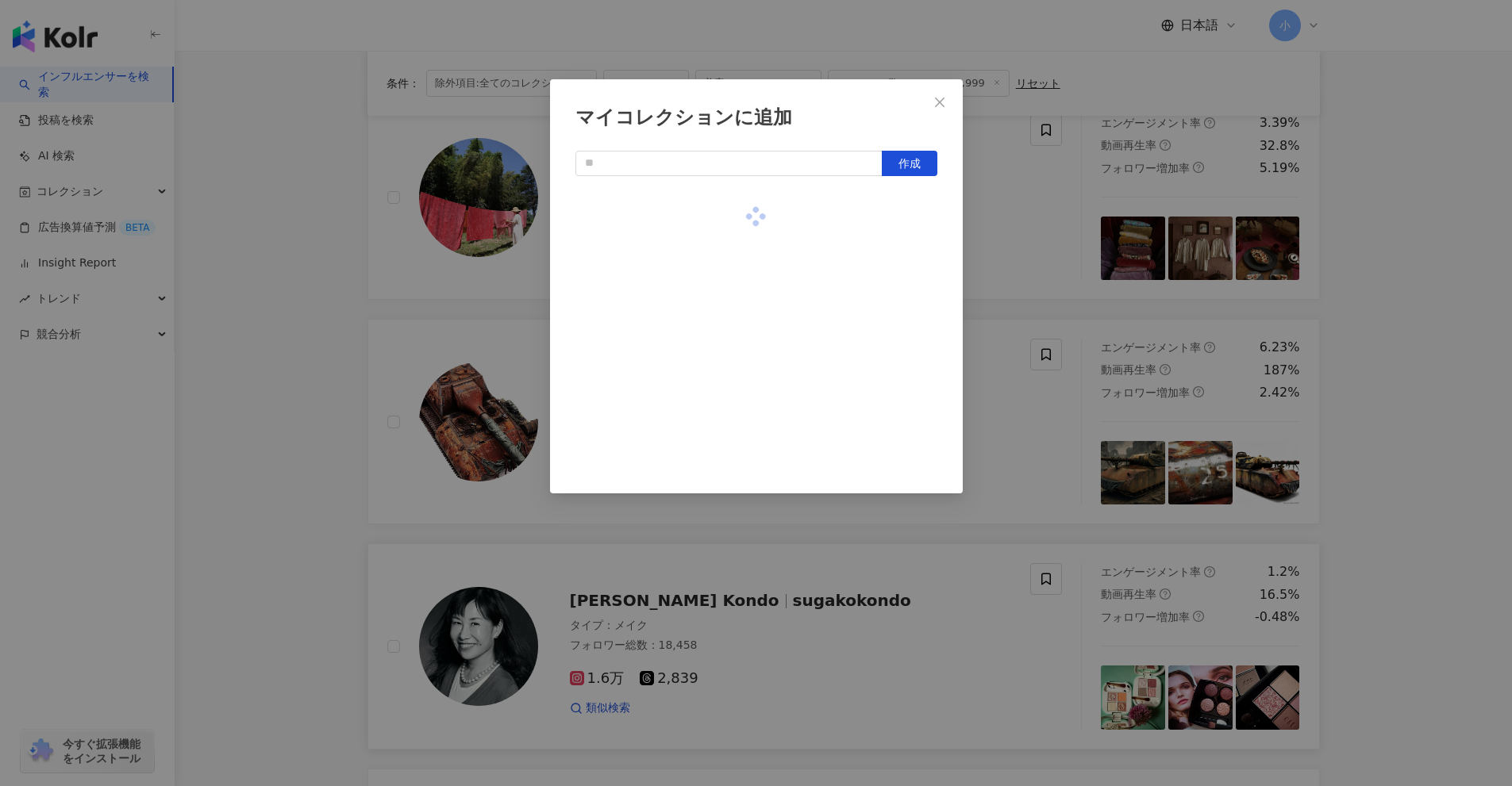
scroll to position [1860, 0]
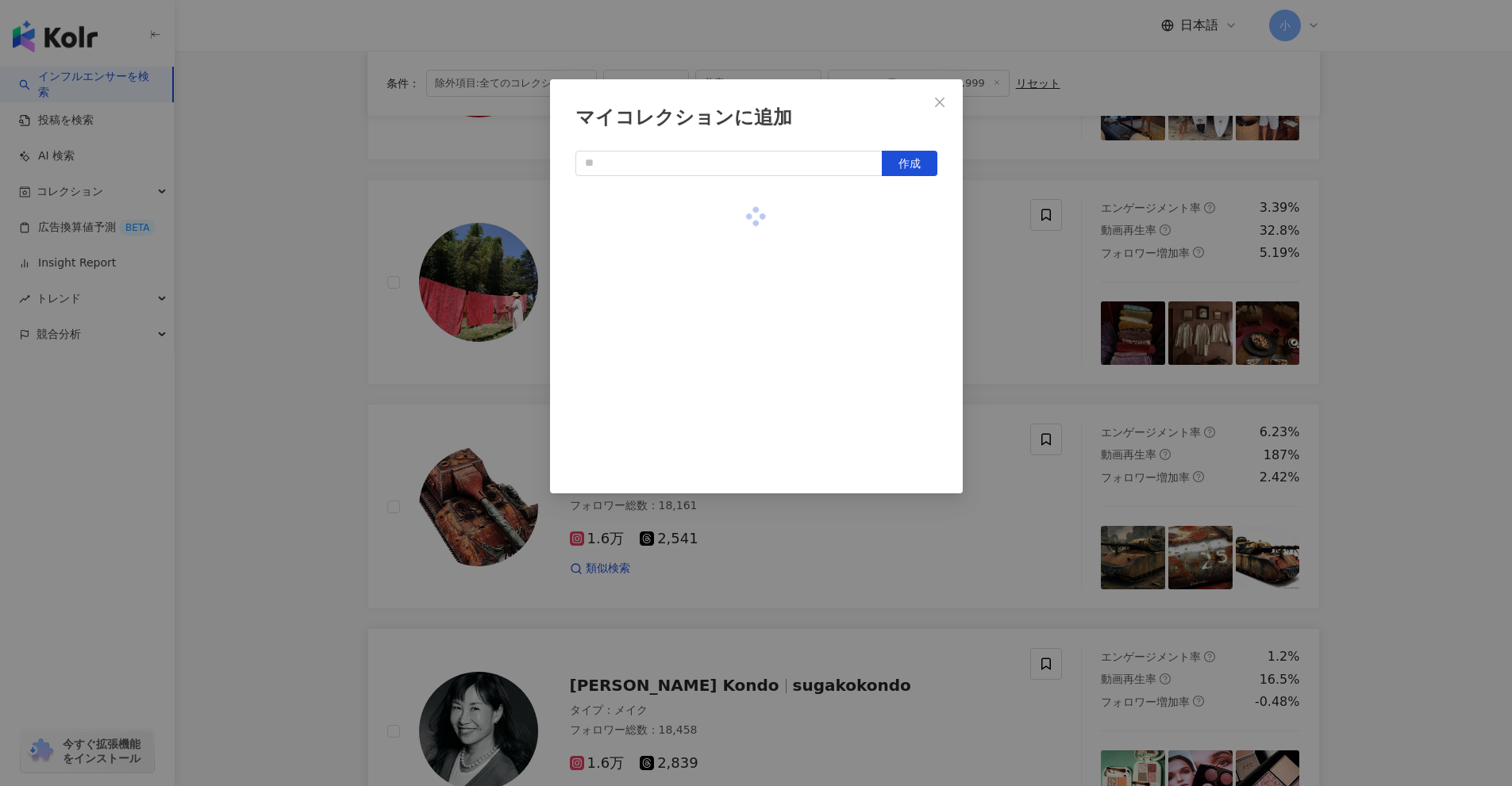
click at [1347, 387] on div "マイコレクションに追加 作成" at bounding box center [756, 393] width 1512 height 786
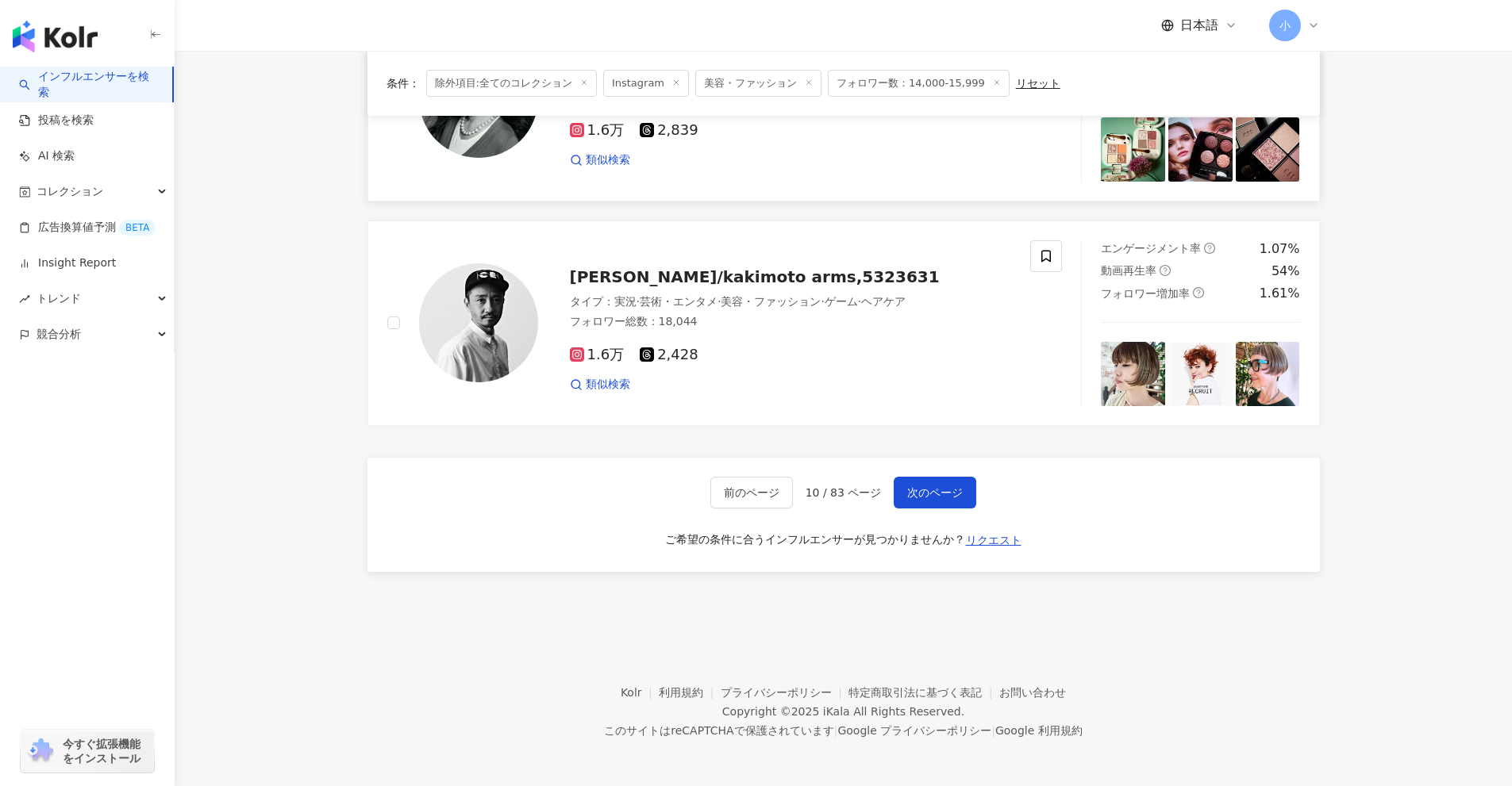
scroll to position [2495, 0]
click at [940, 492] on span "次のページ" at bounding box center [935, 491] width 56 height 13
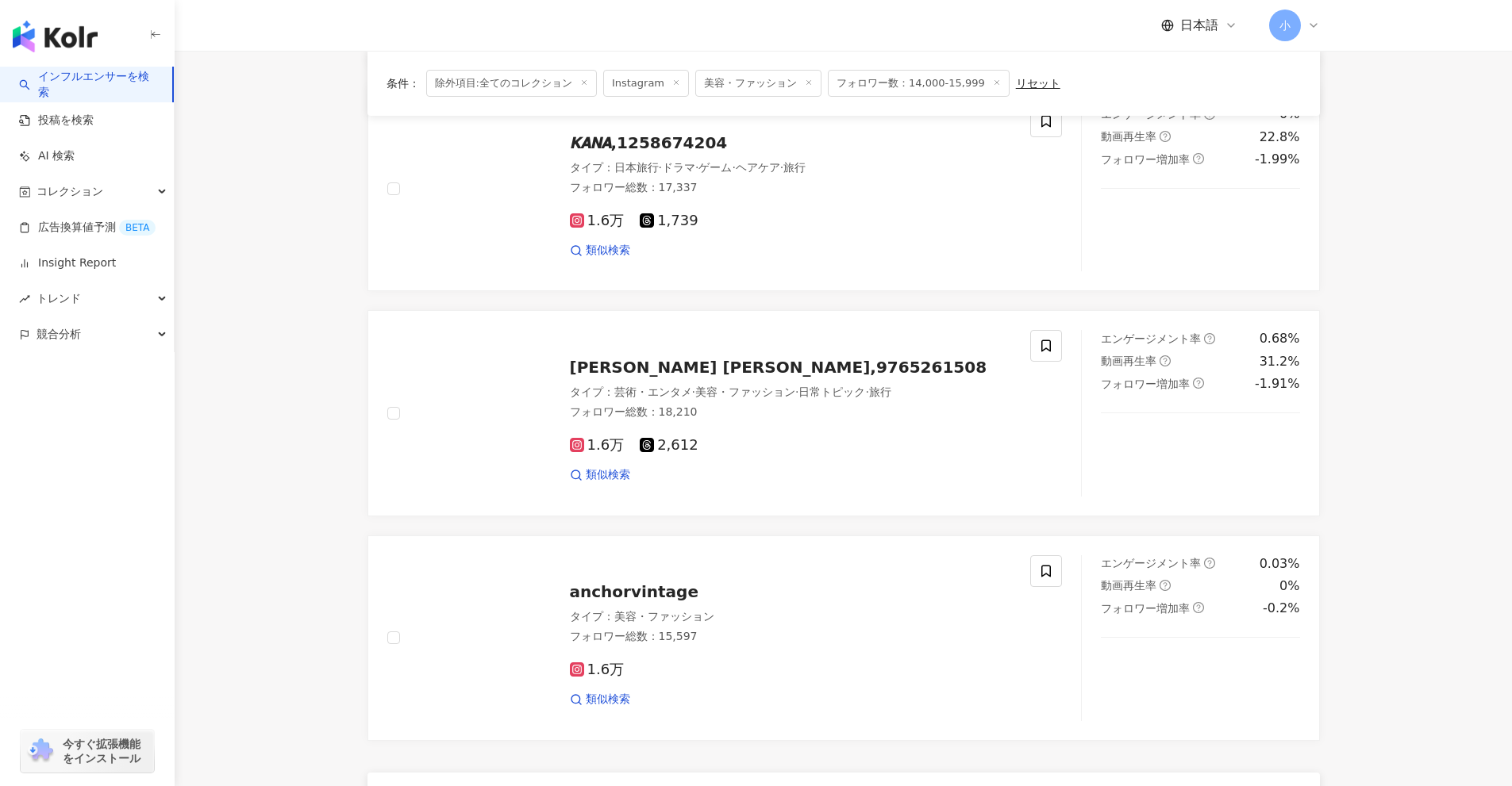
scroll to position [2177, 0]
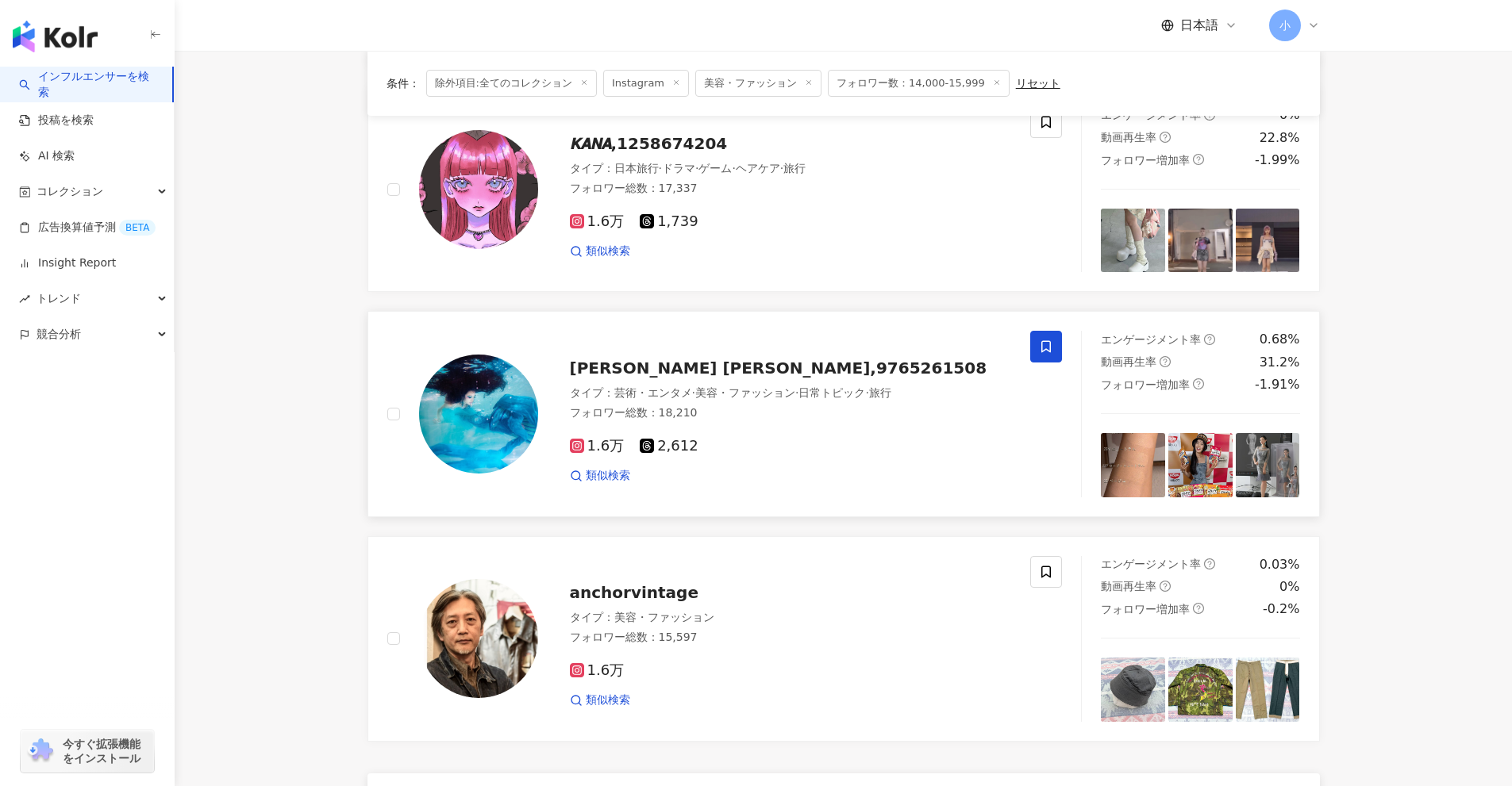
click at [1050, 352] on icon at bounding box center [1045, 347] width 10 height 12
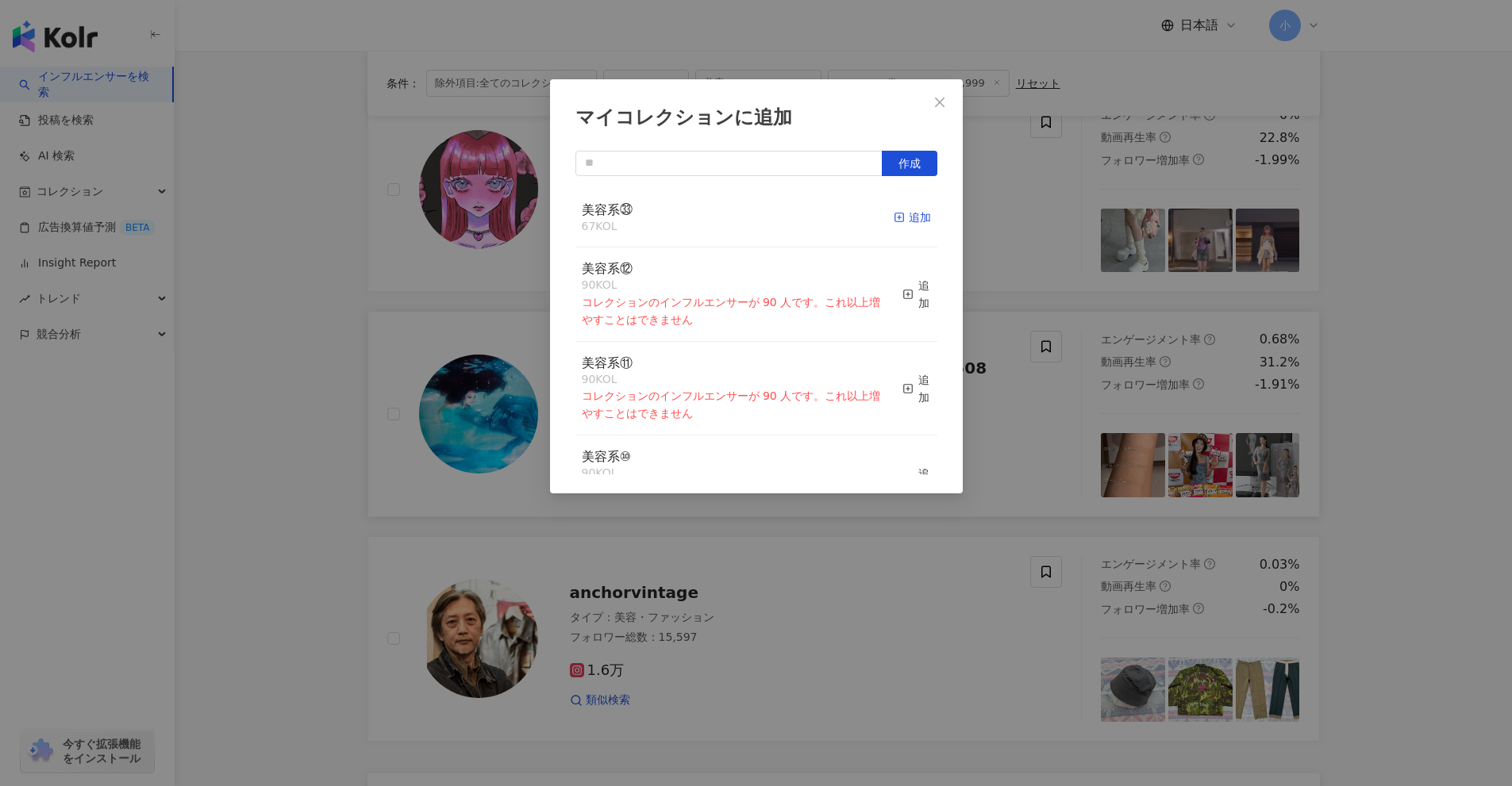
click at [906, 223] on div "追加" at bounding box center [912, 217] width 38 height 17
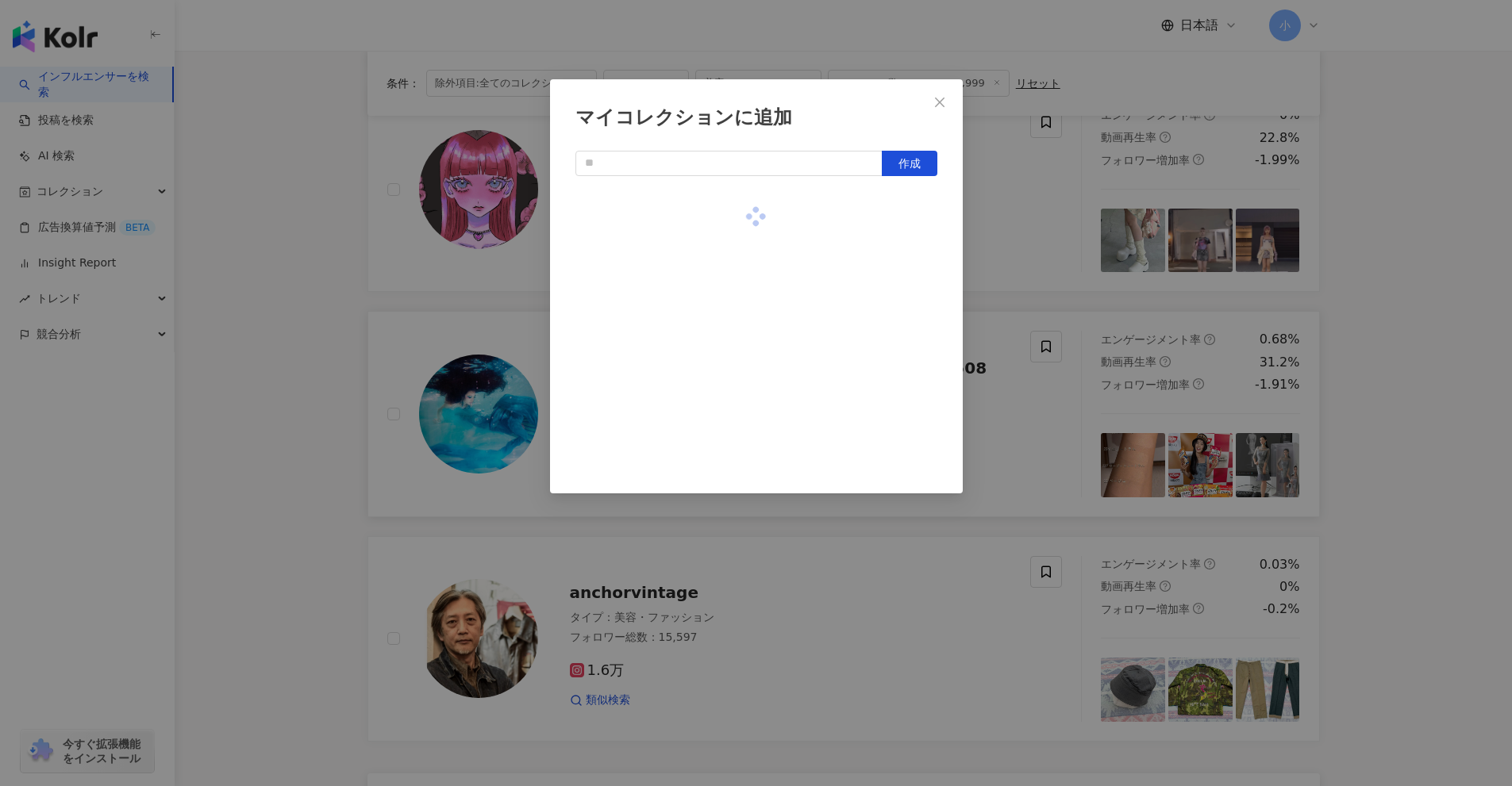
click at [1347, 346] on div "マイコレクションに追加 作成" at bounding box center [756, 393] width 1512 height 786
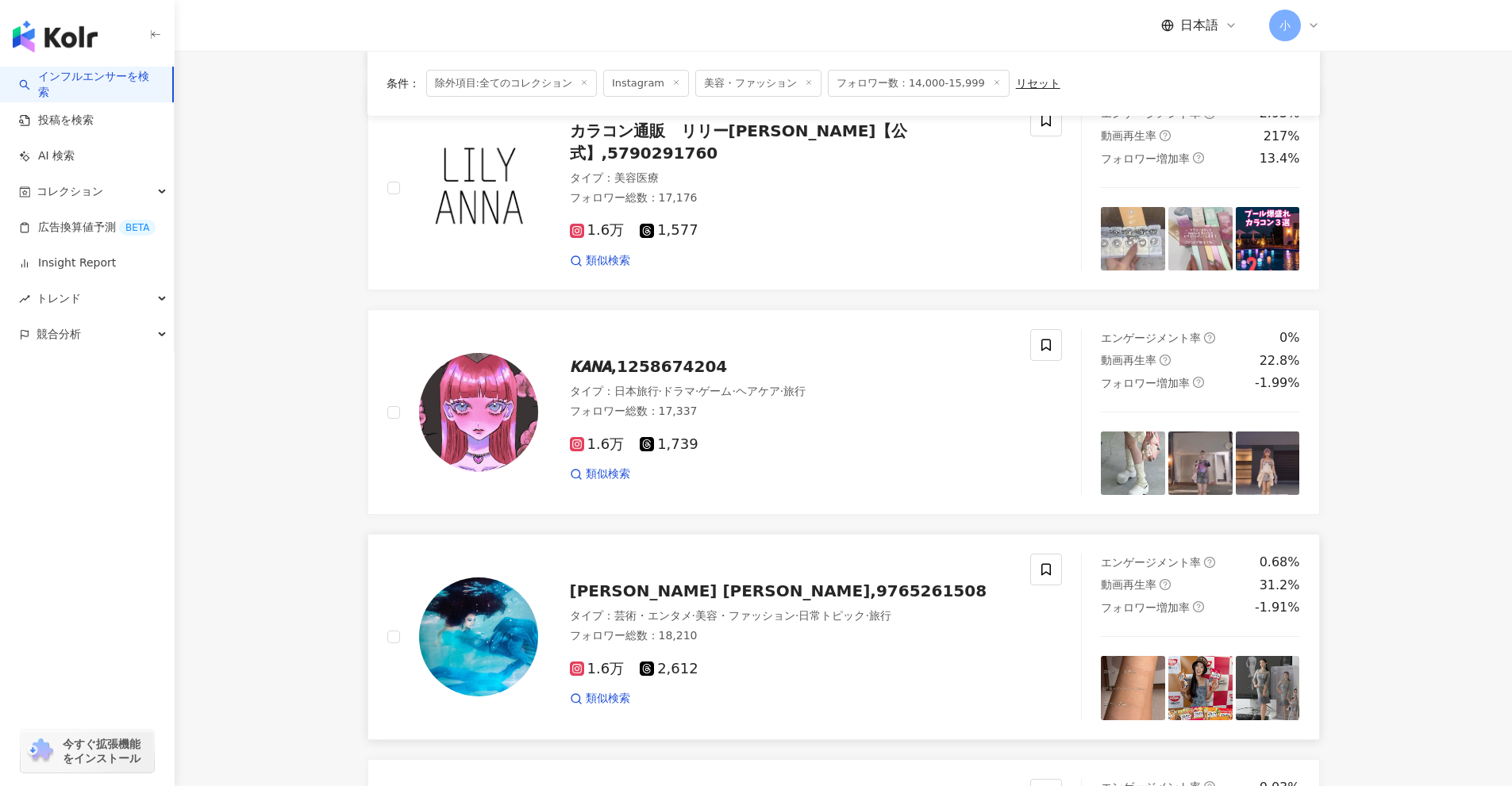
scroll to position [1939, 0]
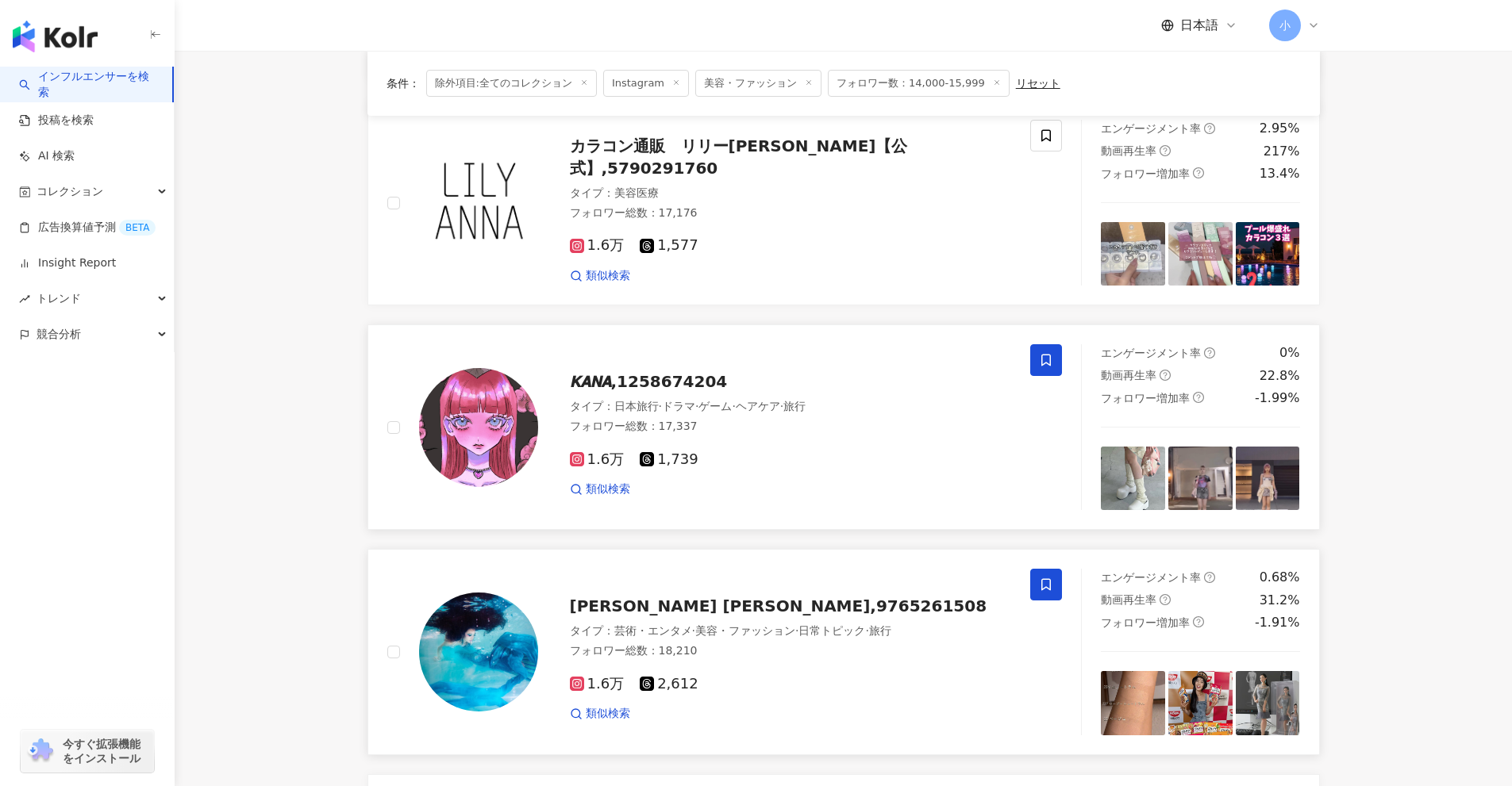
click at [1052, 362] on icon at bounding box center [1046, 360] width 14 height 14
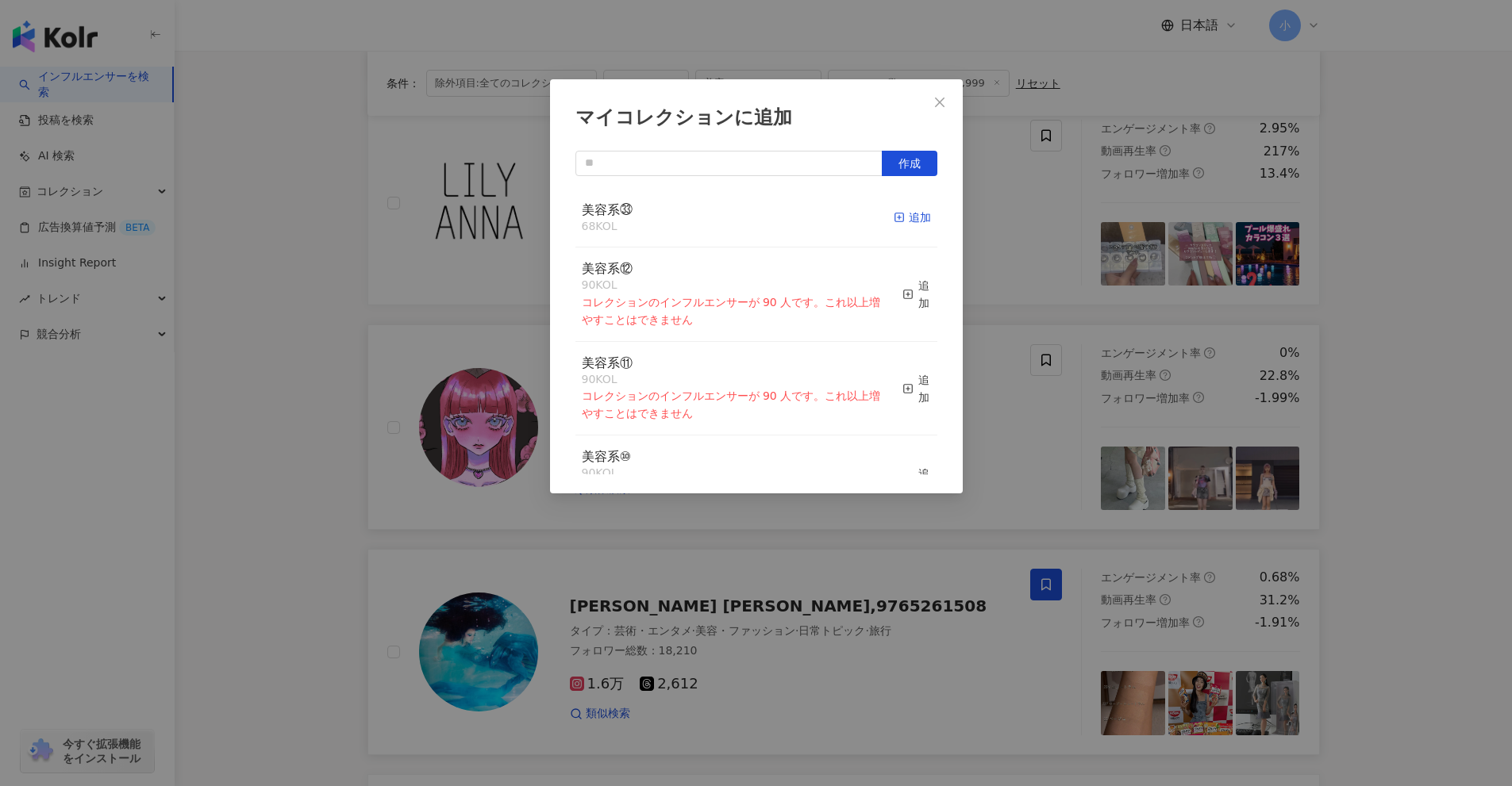
click at [893, 215] on icon "button" at bounding box center [899, 217] width 11 height 11
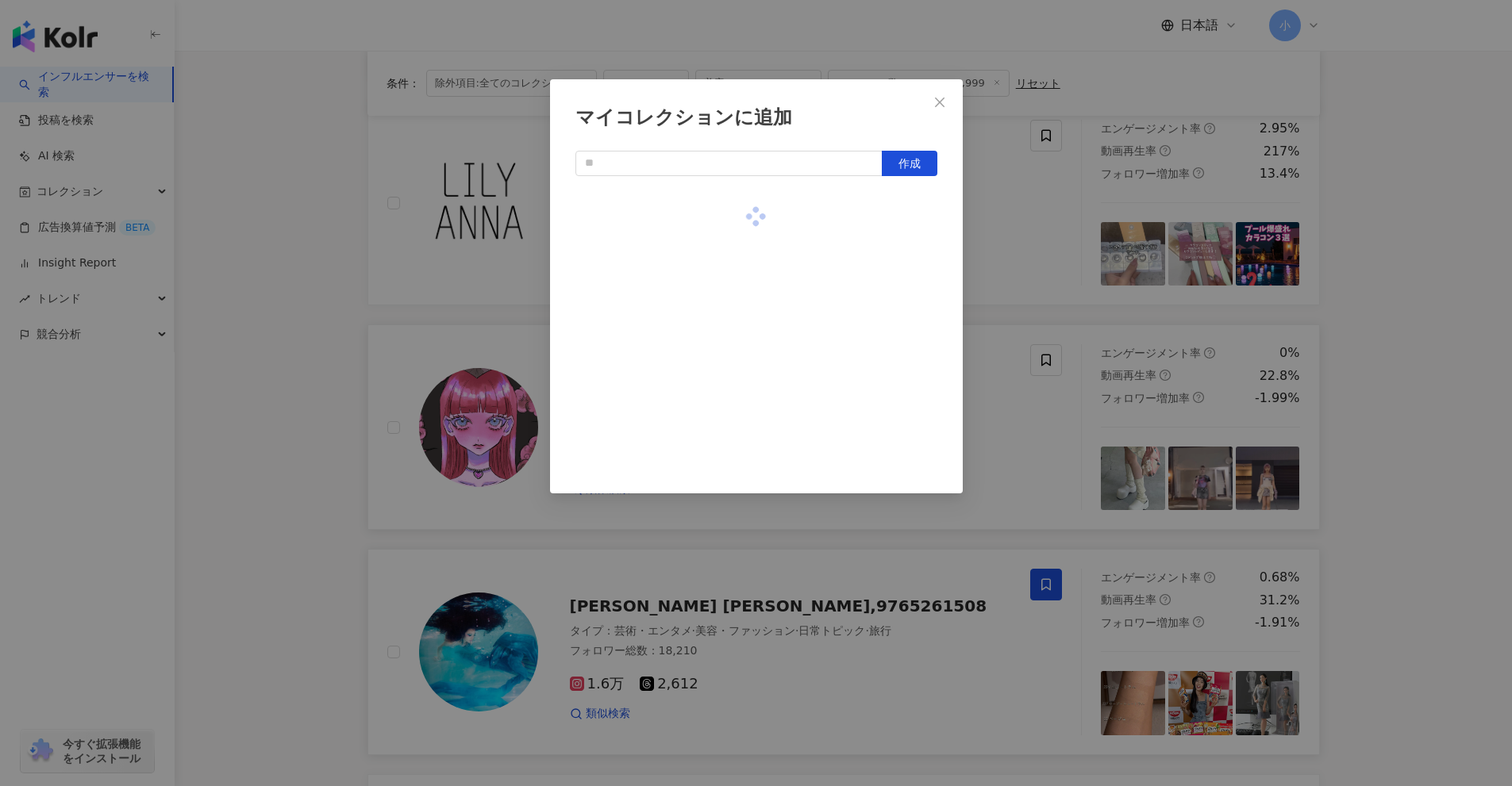
click at [1431, 342] on div "マイコレクションに追加 作成" at bounding box center [756, 393] width 1512 height 786
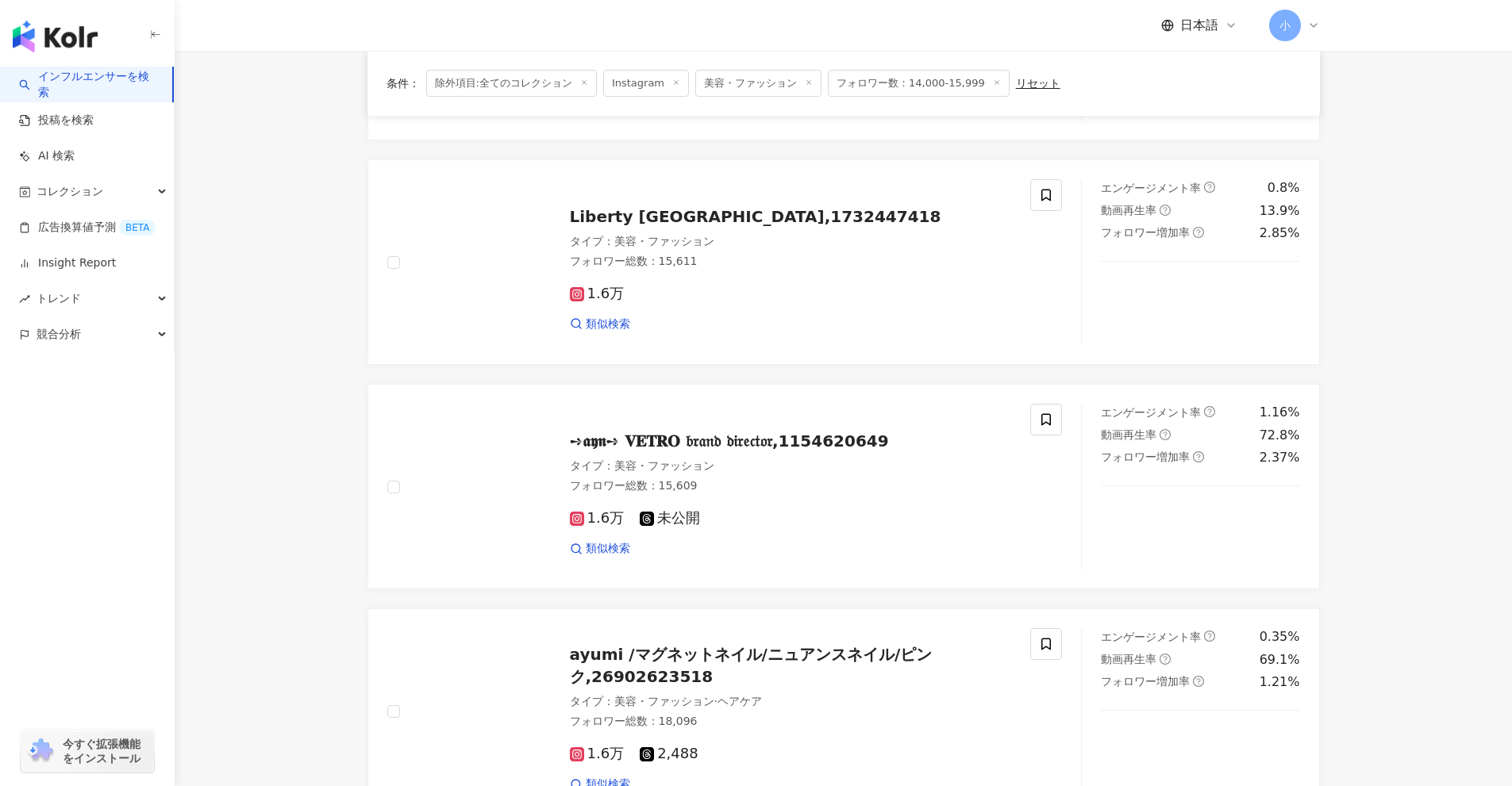
scroll to position [749, 0]
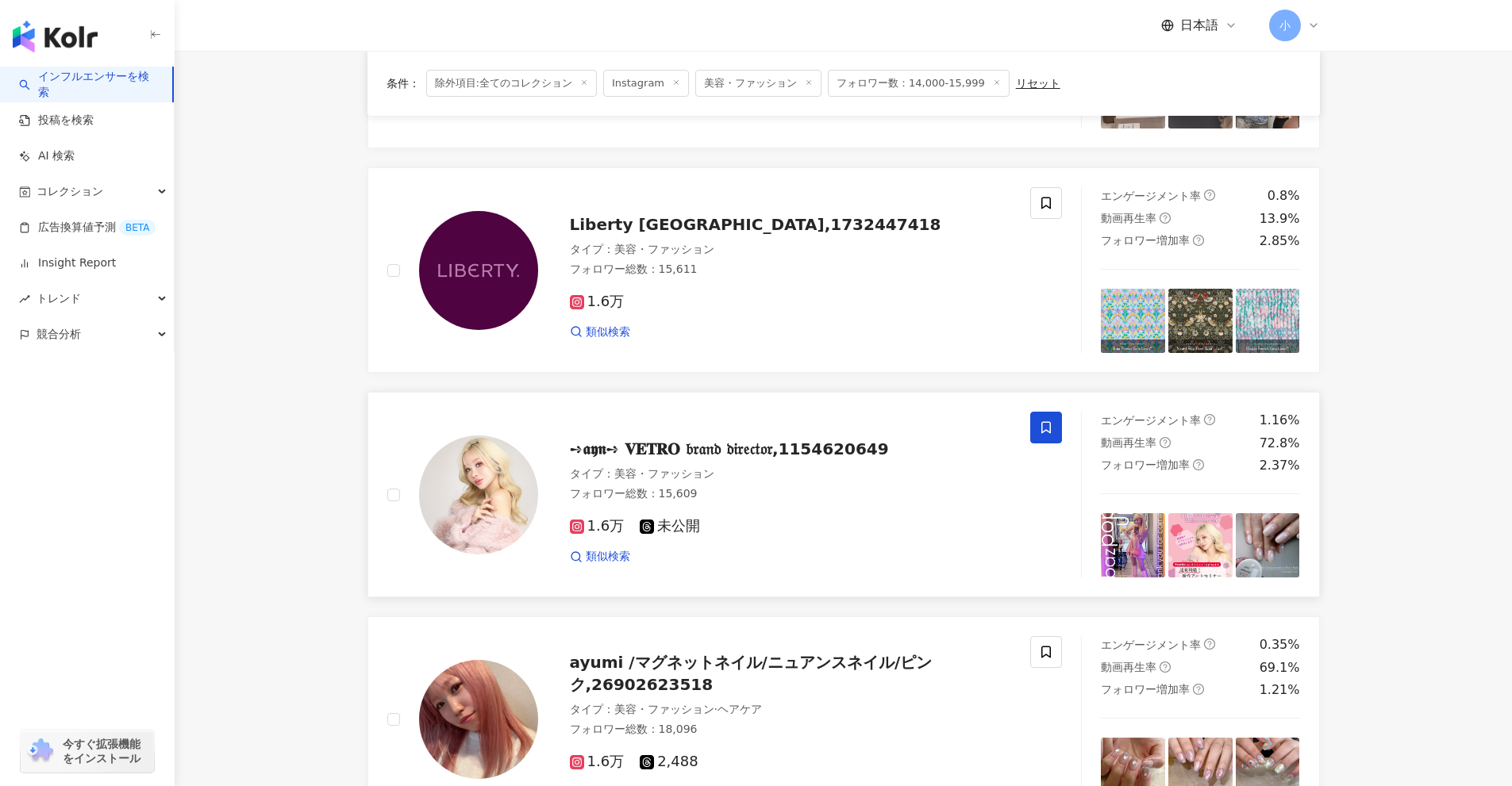
click at [1036, 426] on span at bounding box center [1046, 427] width 31 height 31
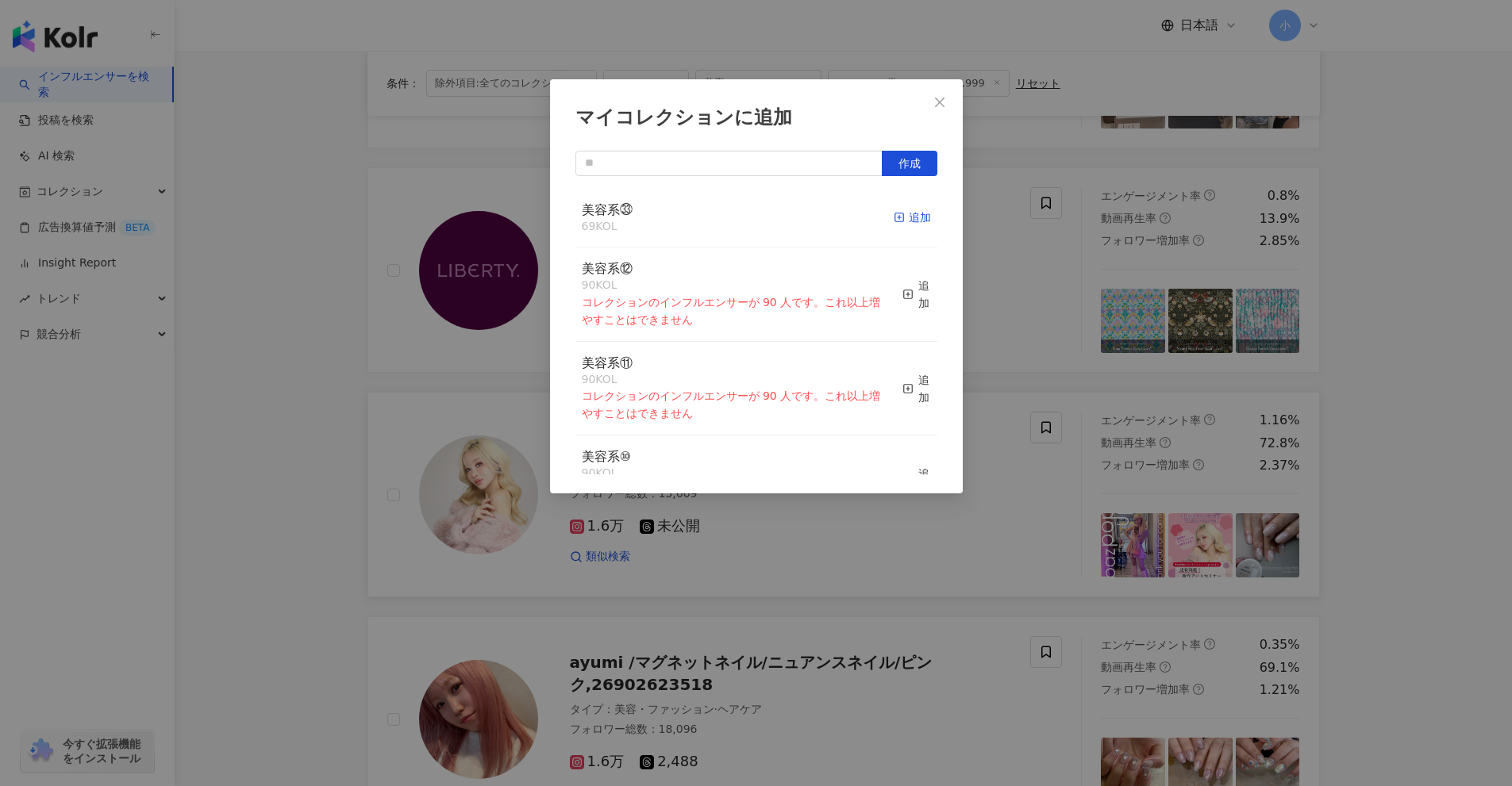
click at [893, 209] on div "追加" at bounding box center [912, 217] width 38 height 17
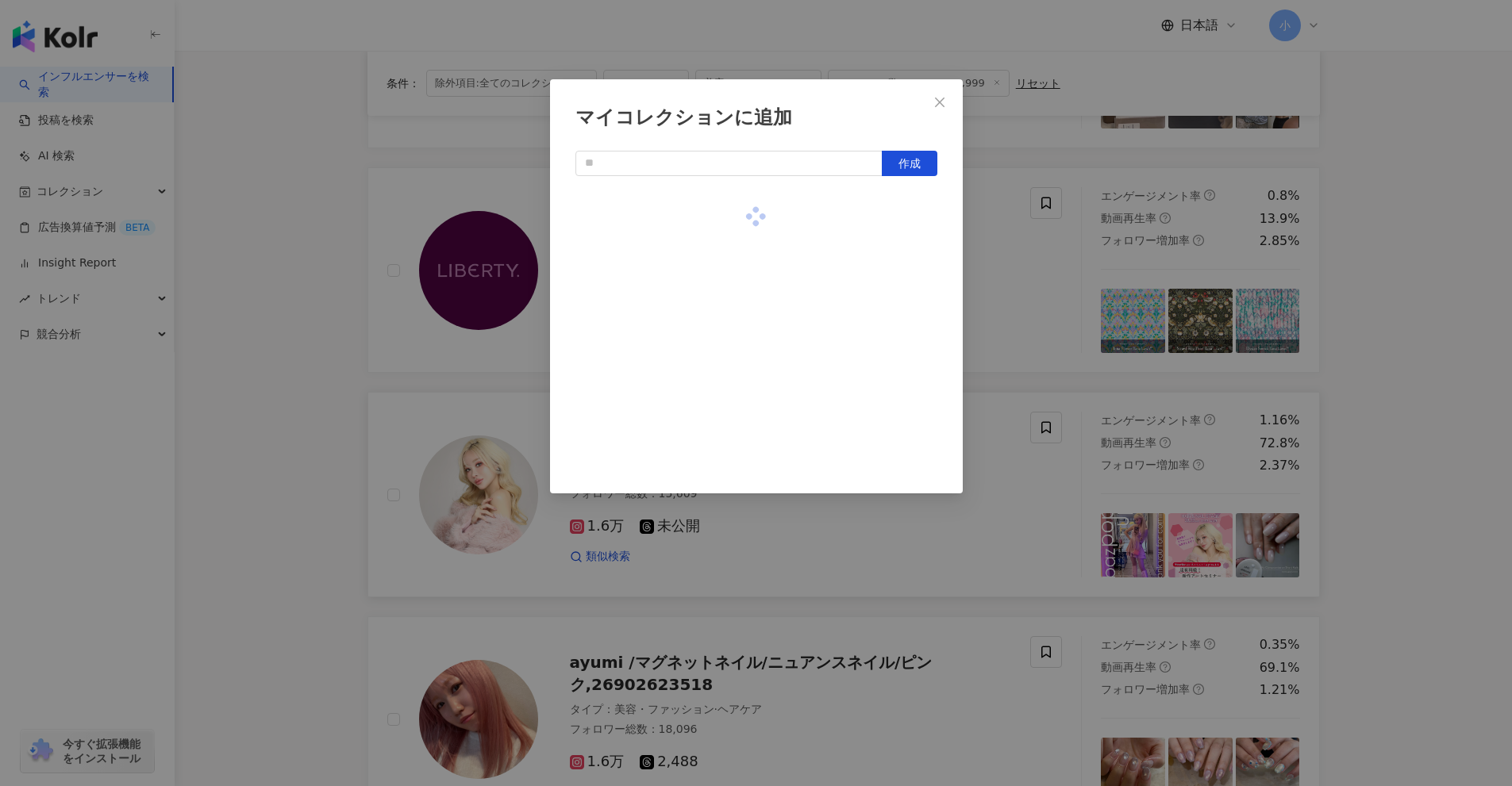
click at [1379, 398] on div "マイコレクションに追加 作成" at bounding box center [756, 393] width 1512 height 786
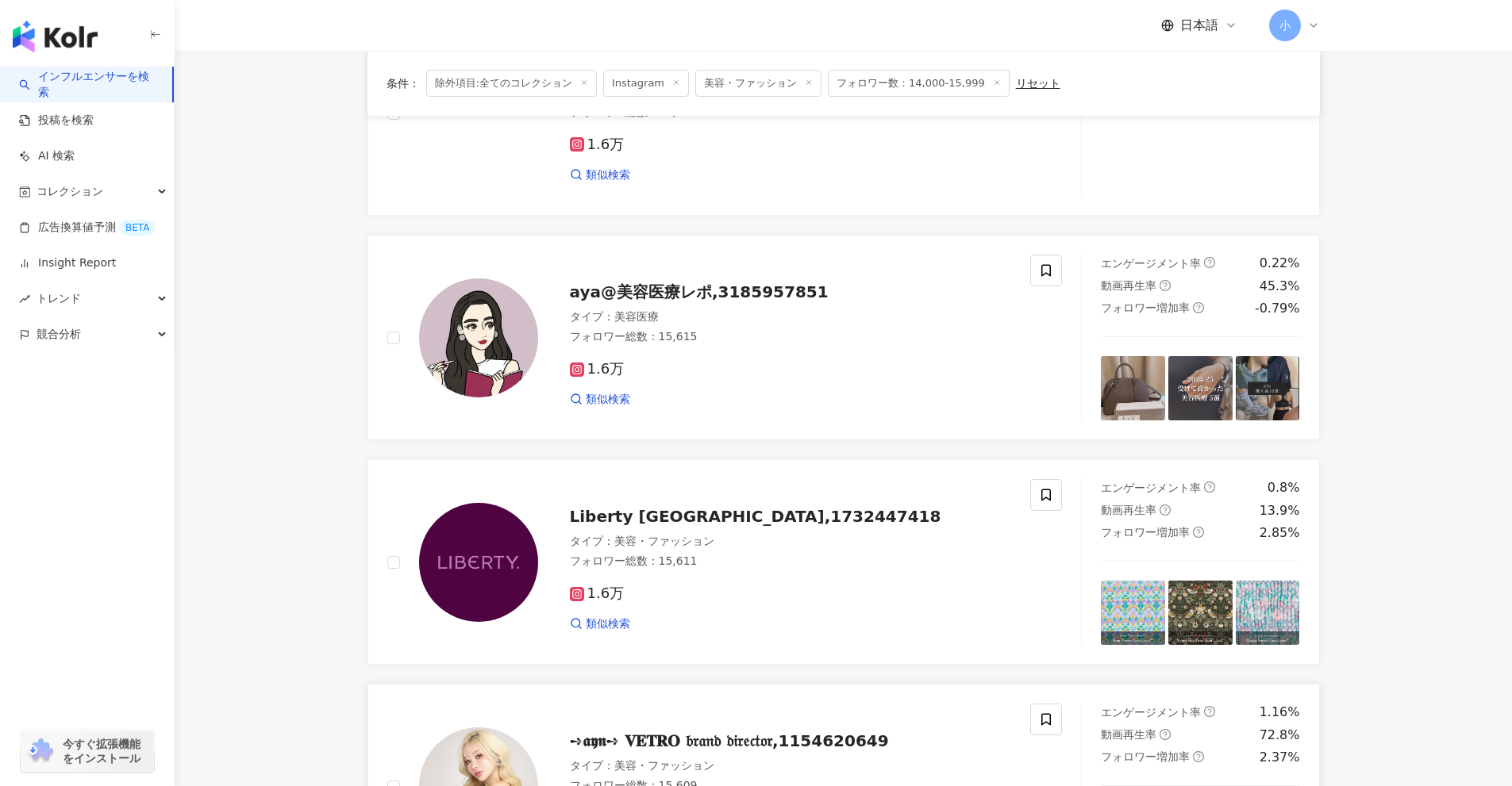
scroll to position [432, 0]
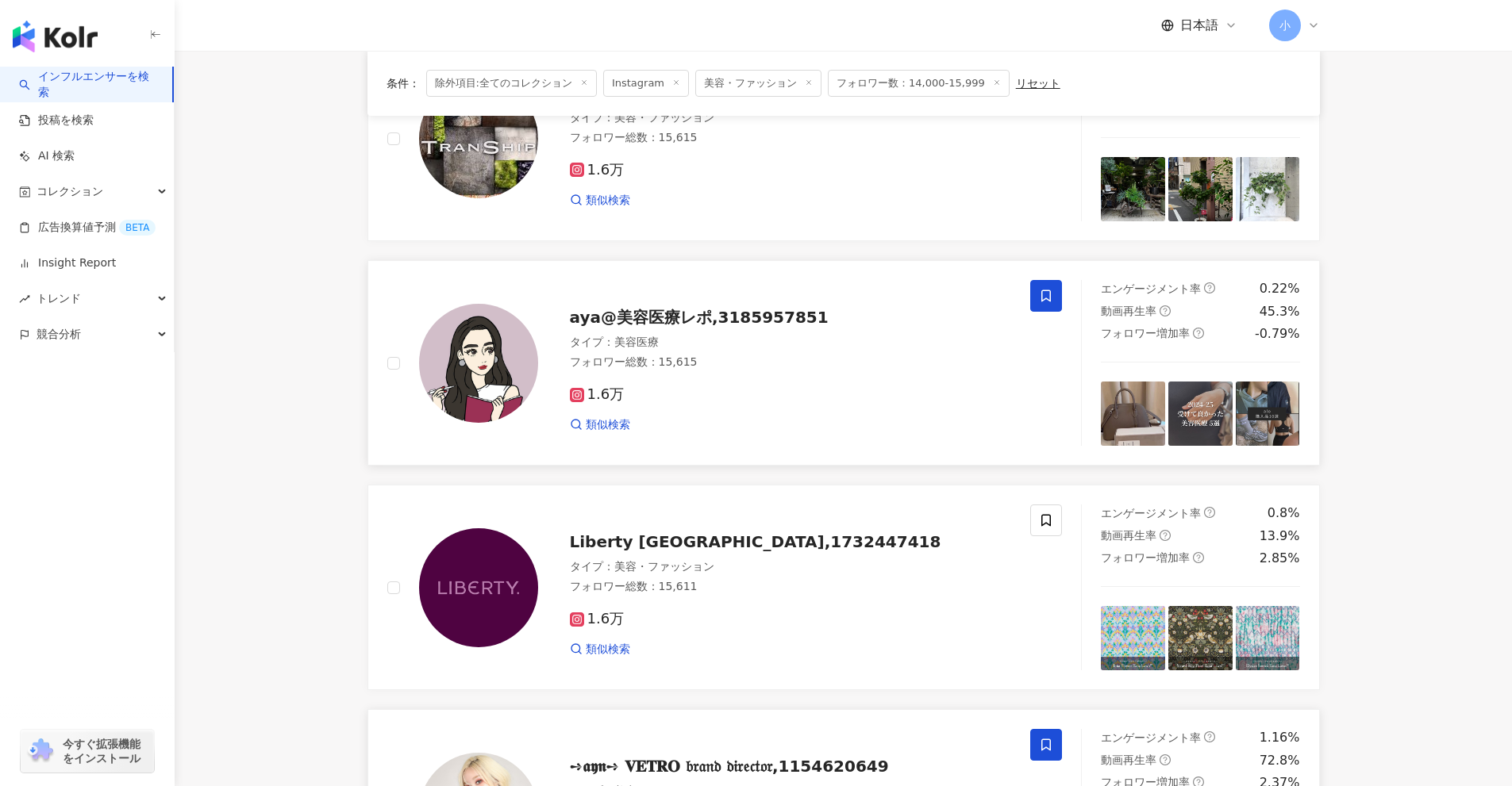
click at [1032, 290] on span at bounding box center [1046, 296] width 31 height 31
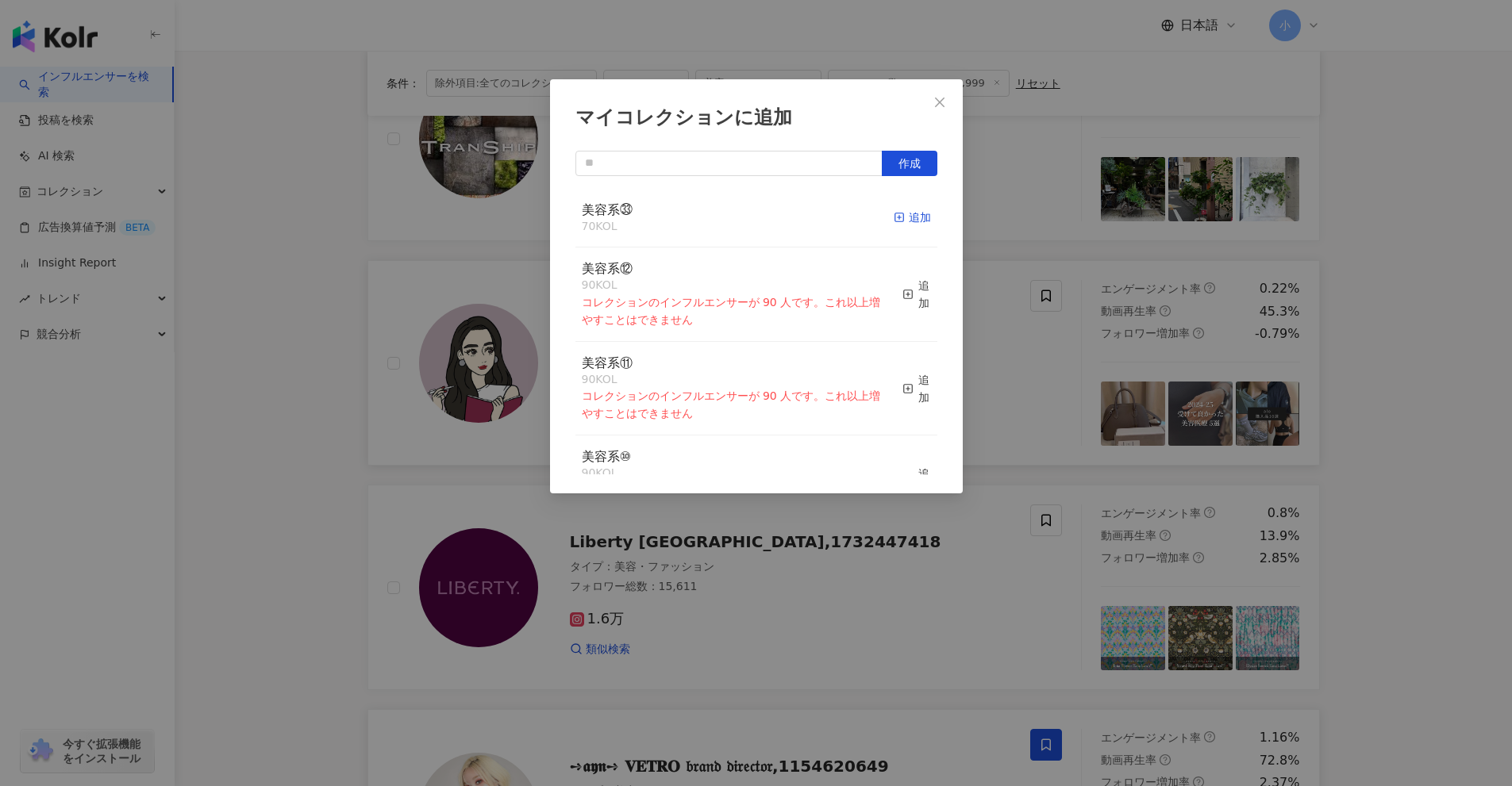
click at [896, 211] on div "追加" at bounding box center [912, 217] width 38 height 17
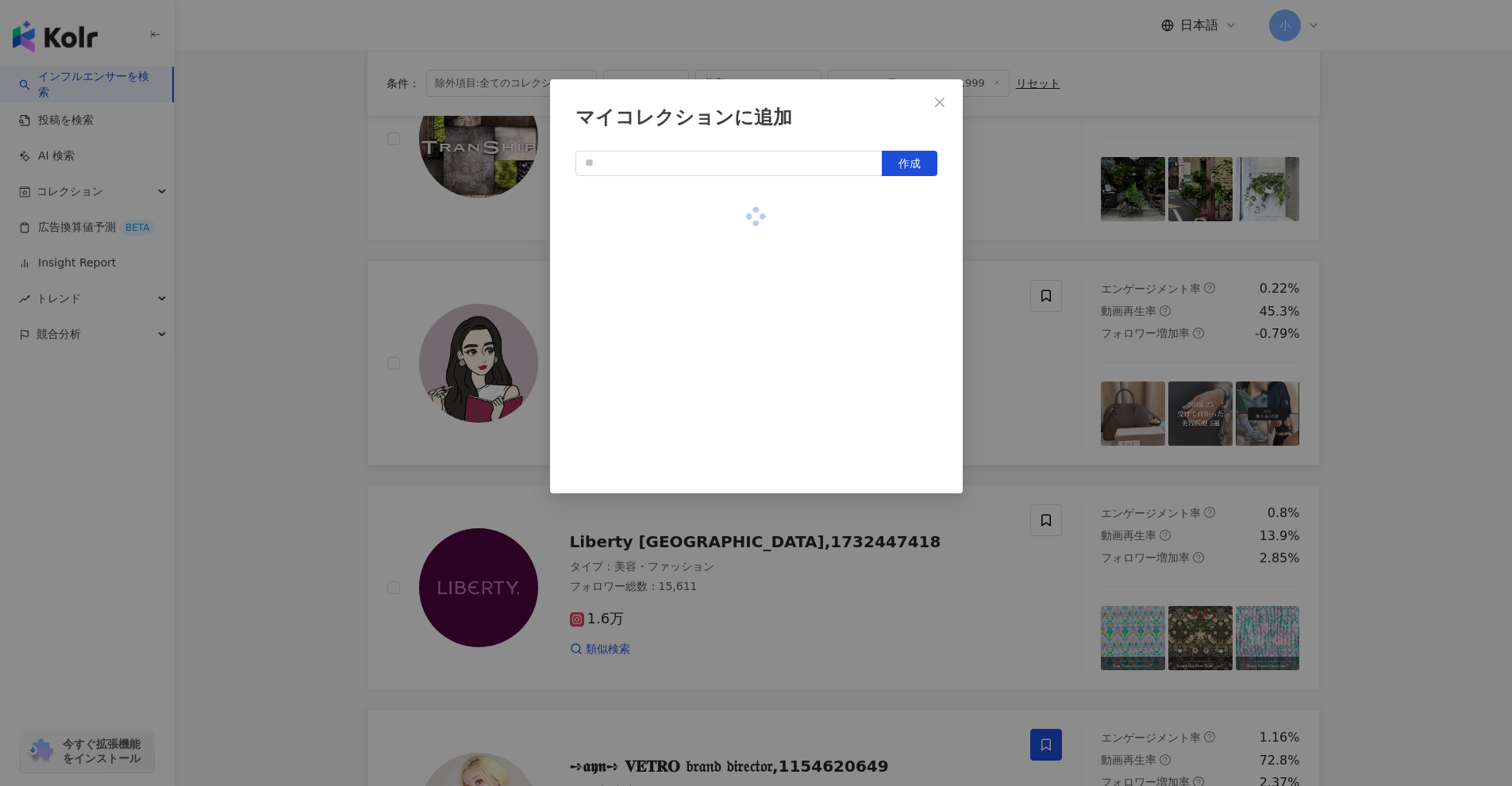
click at [1393, 391] on div "マイコレクションに追加 作成" at bounding box center [756, 393] width 1512 height 786
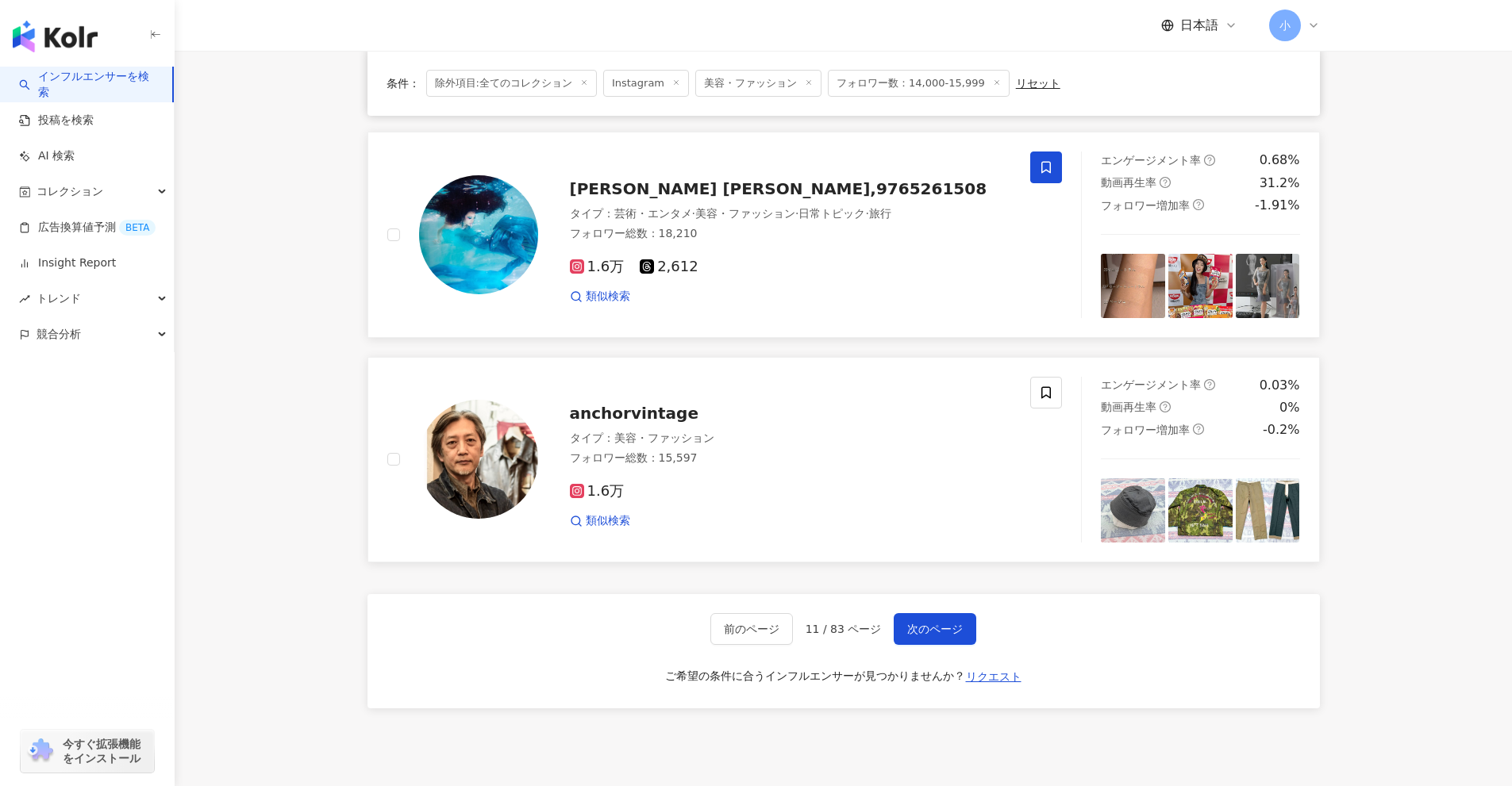
scroll to position [2495, 0]
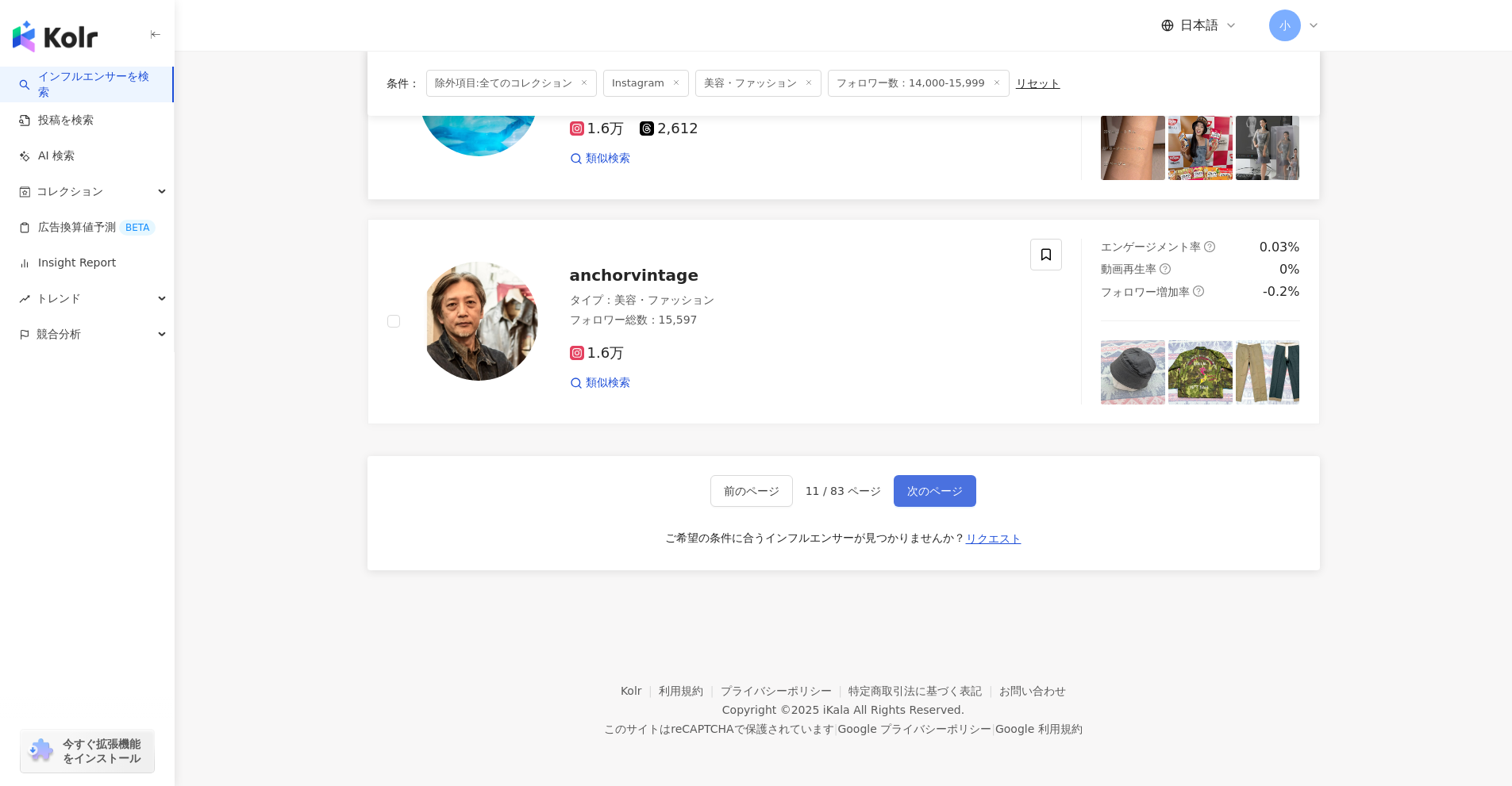
click at [946, 496] on span "次のページ" at bounding box center [935, 491] width 56 height 13
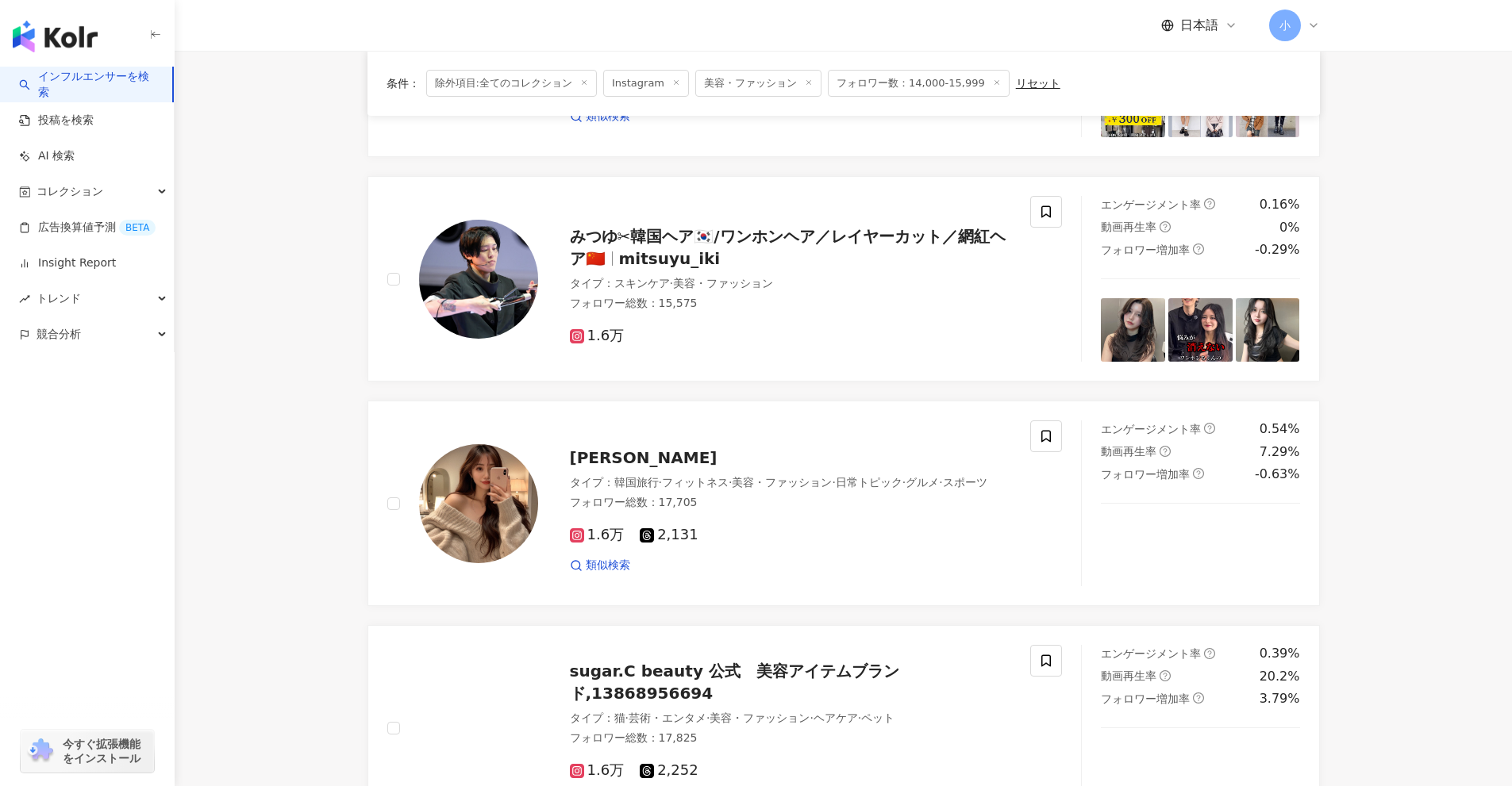
scroll to position [1410, 0]
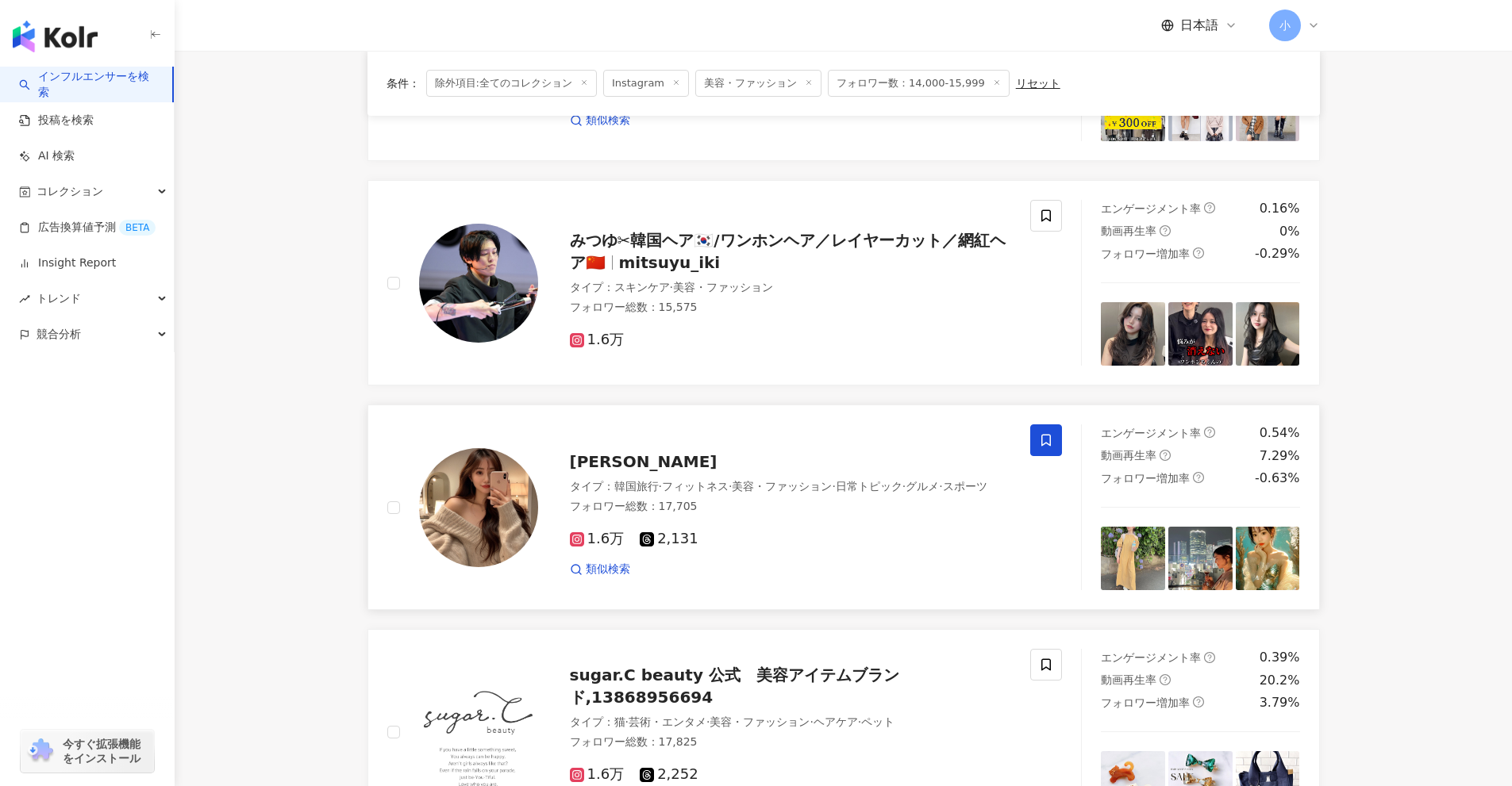
click at [1045, 440] on icon at bounding box center [1046, 441] width 14 height 14
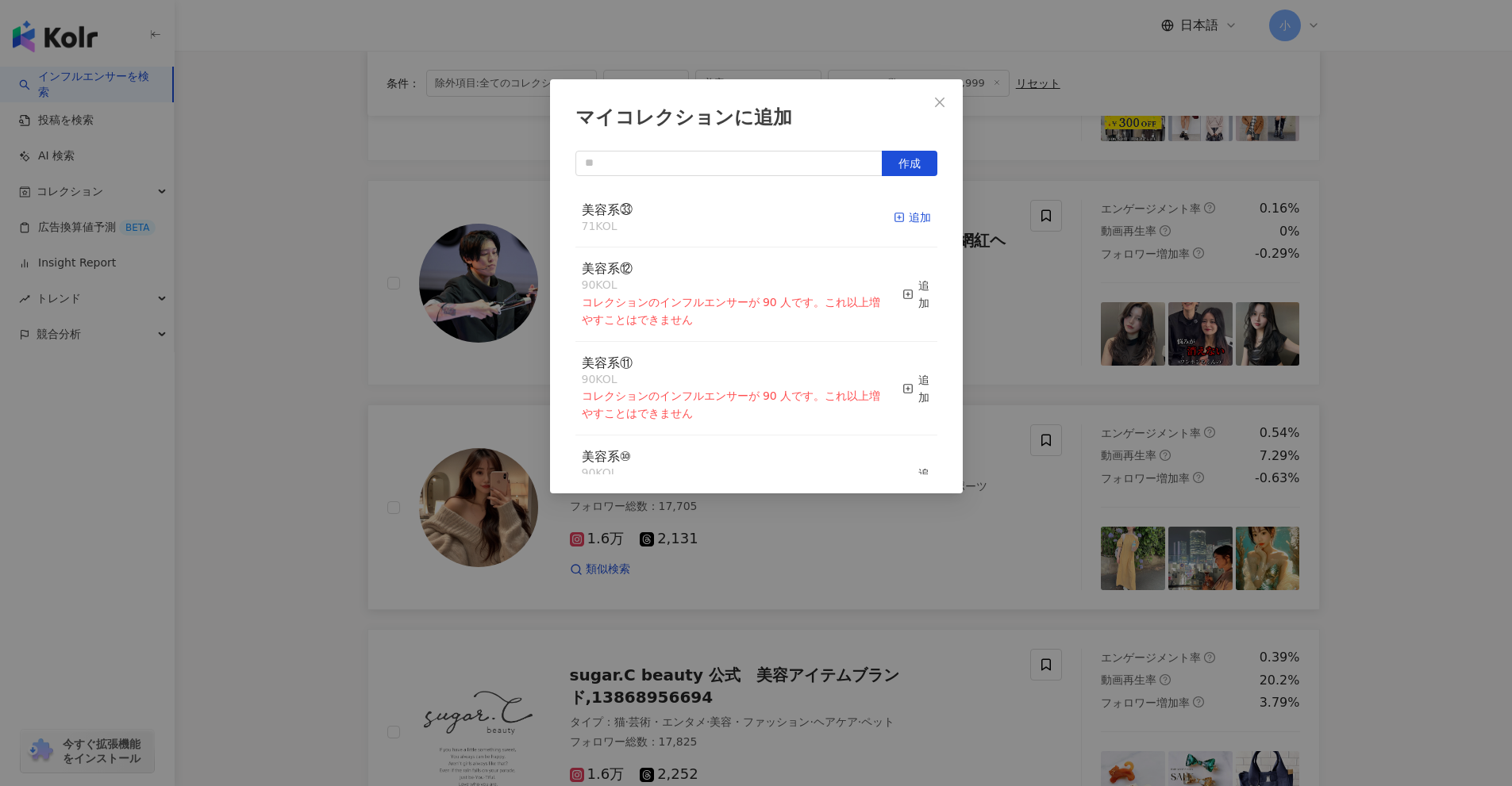
click at [893, 223] on span "button" at bounding box center [899, 217] width 11 height 13
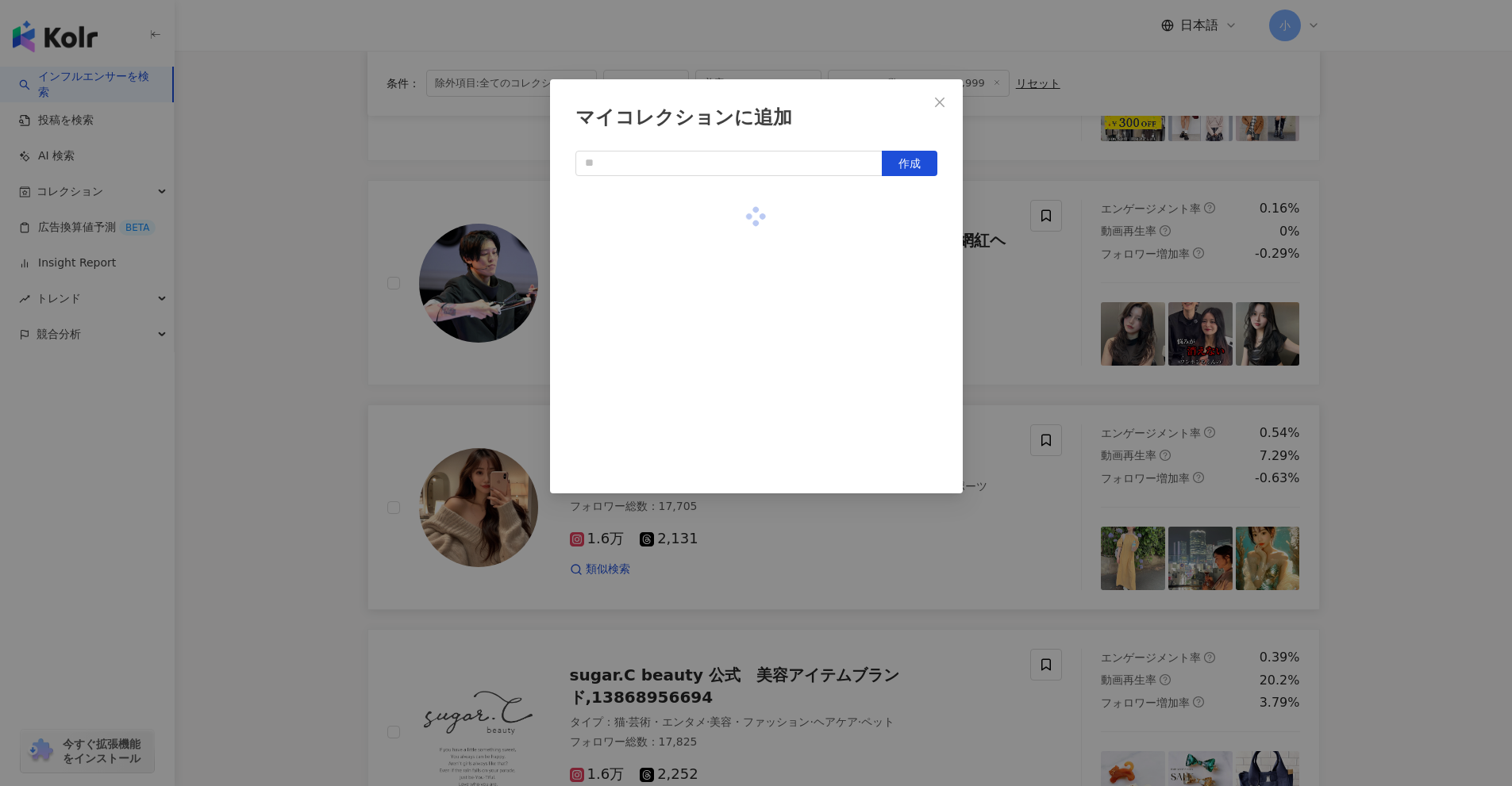
click at [1438, 435] on div "マイコレクションに追加 作成" at bounding box center [756, 393] width 1512 height 786
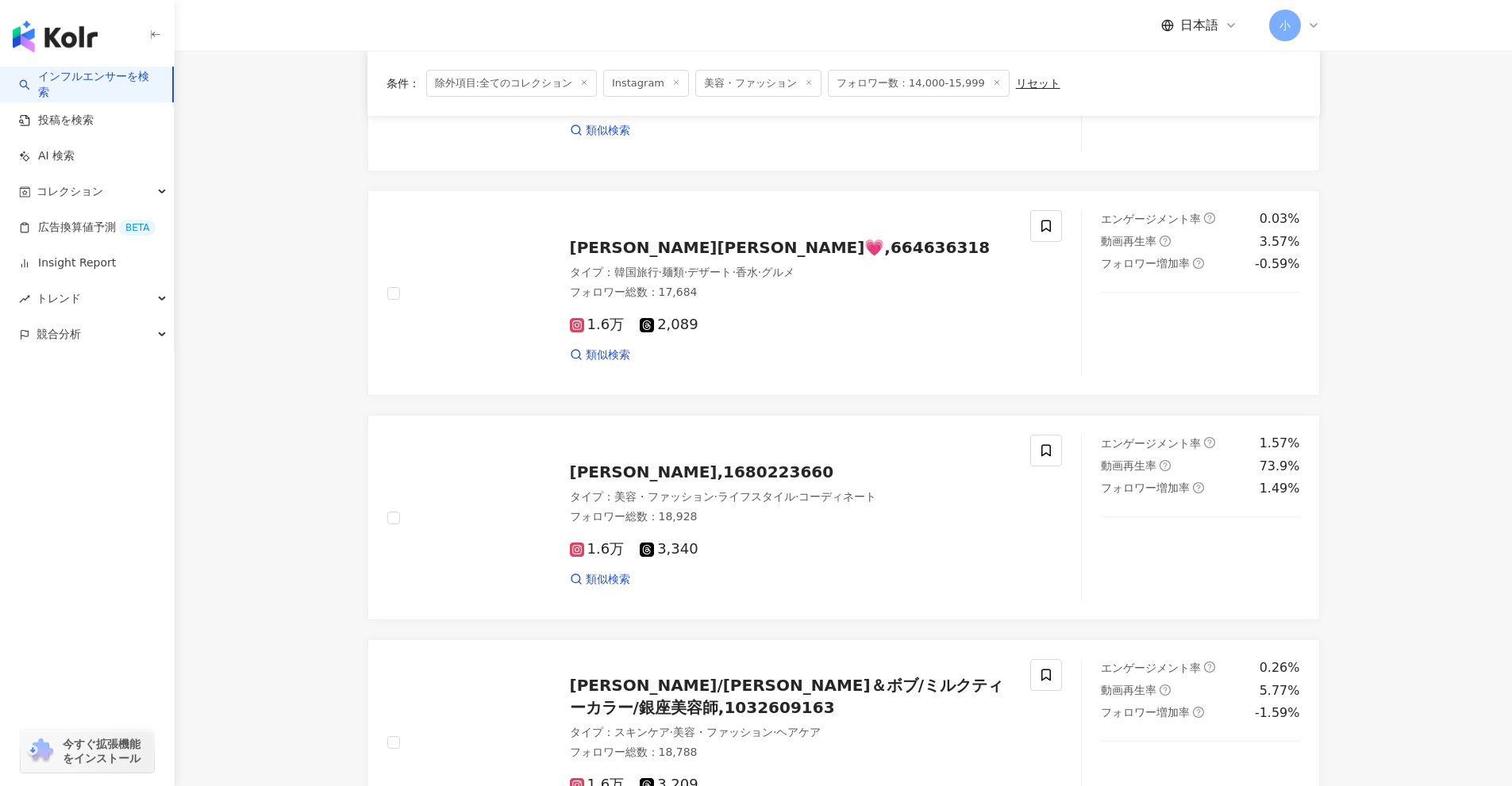
scroll to position [458, 0]
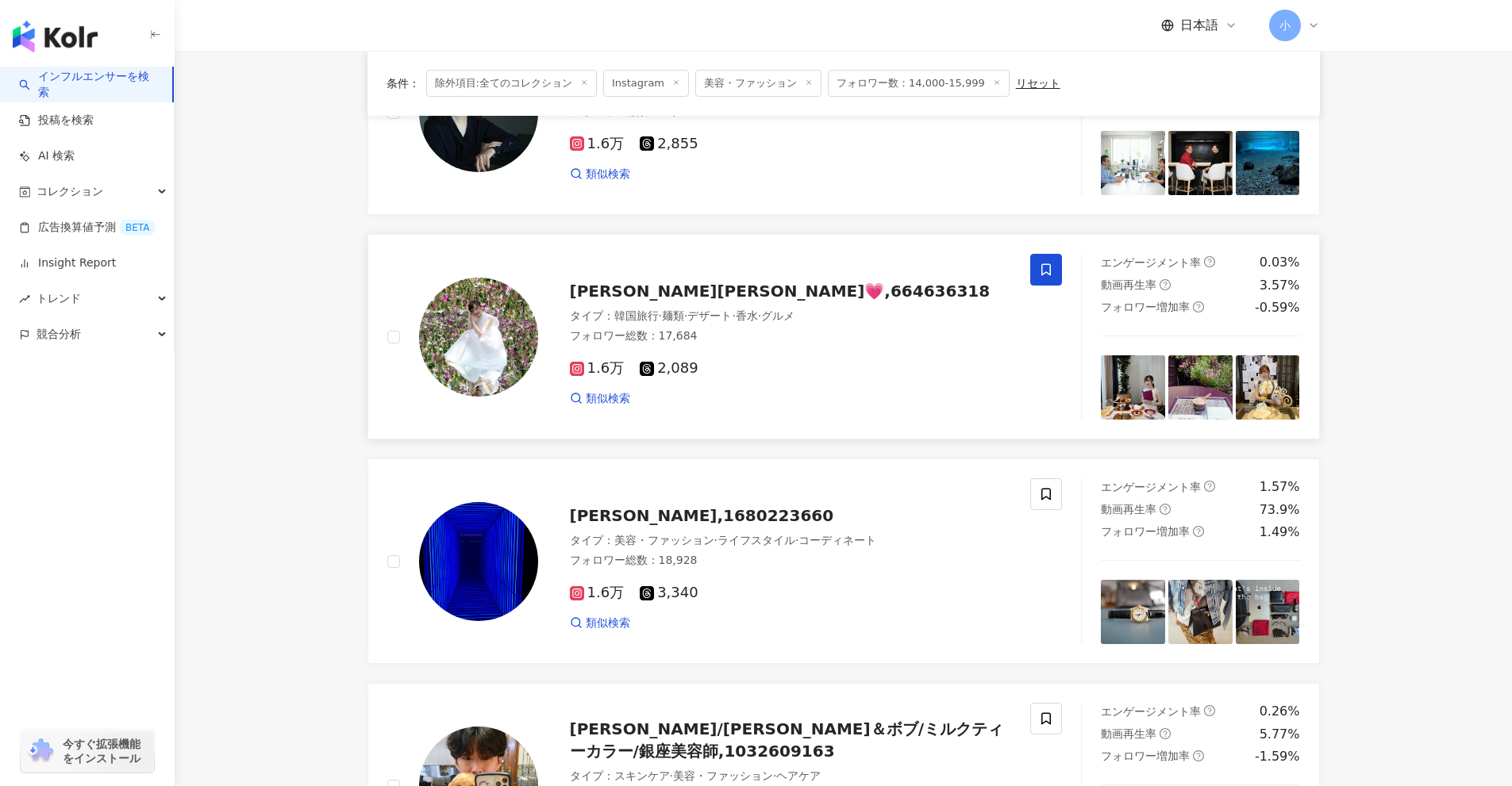
click at [1043, 272] on icon at bounding box center [1046, 270] width 14 height 14
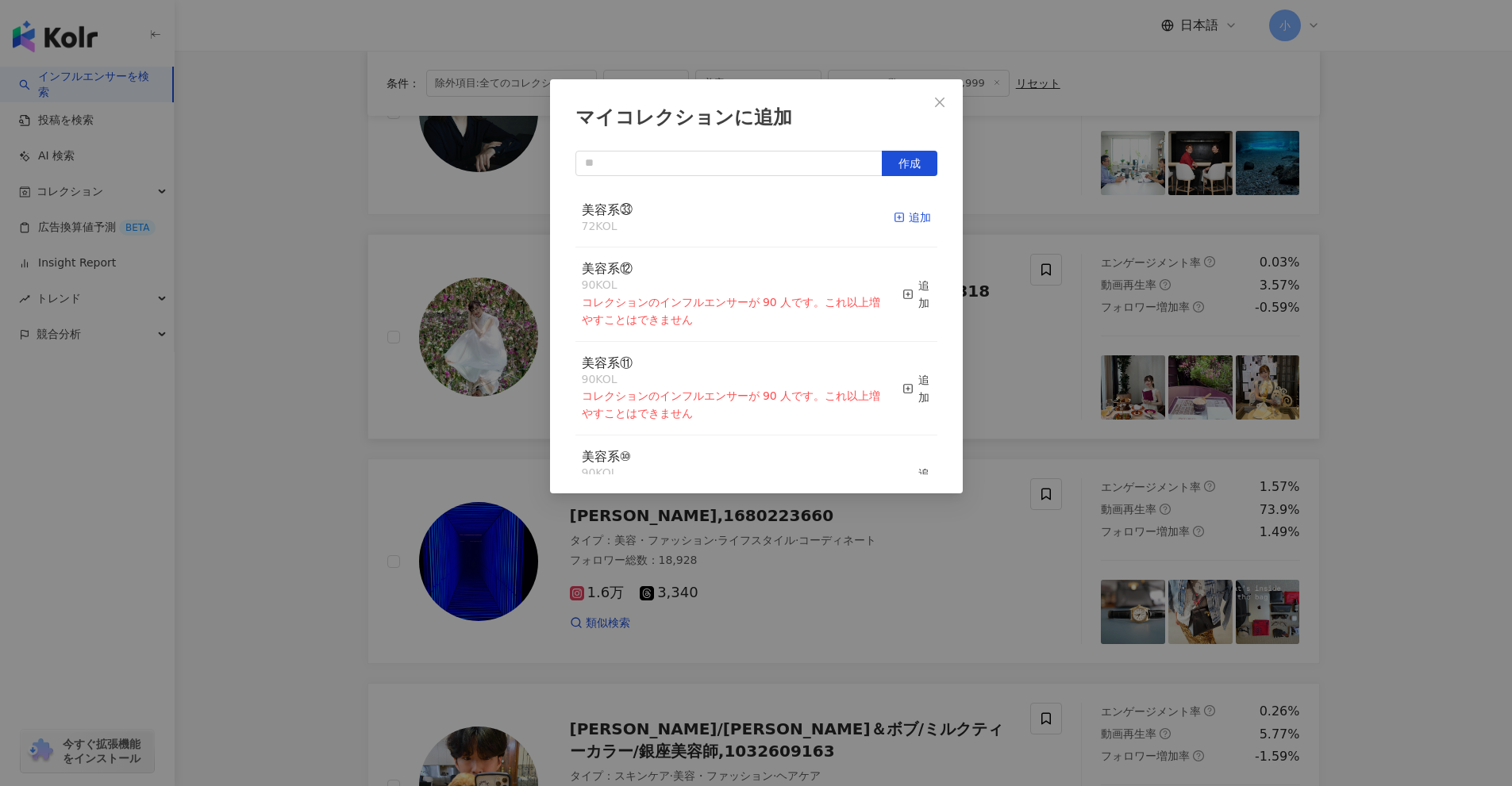
click at [900, 222] on div "追加" at bounding box center [912, 217] width 38 height 17
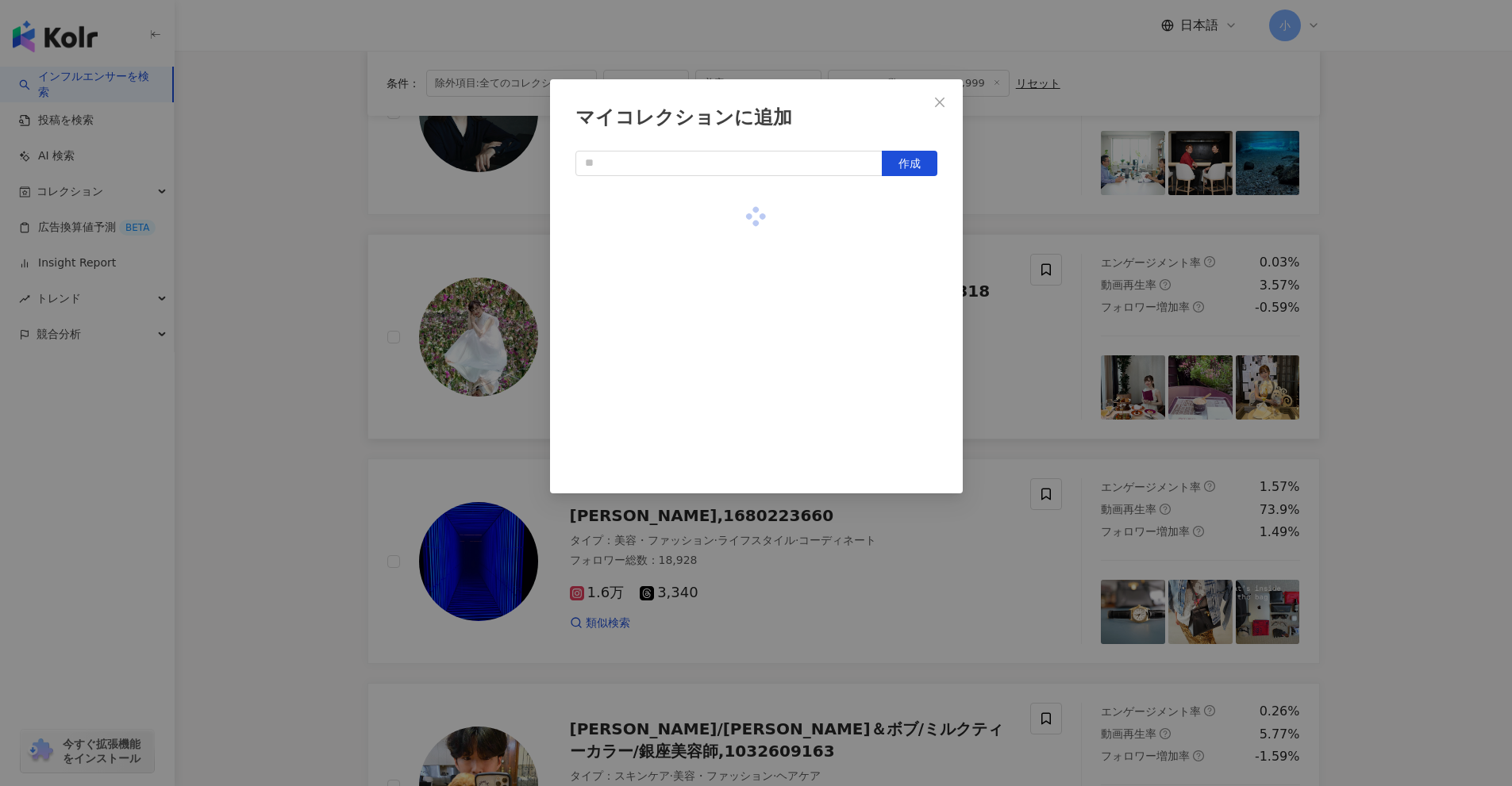
click at [1424, 416] on div "マイコレクションに追加 作成" at bounding box center [756, 393] width 1512 height 786
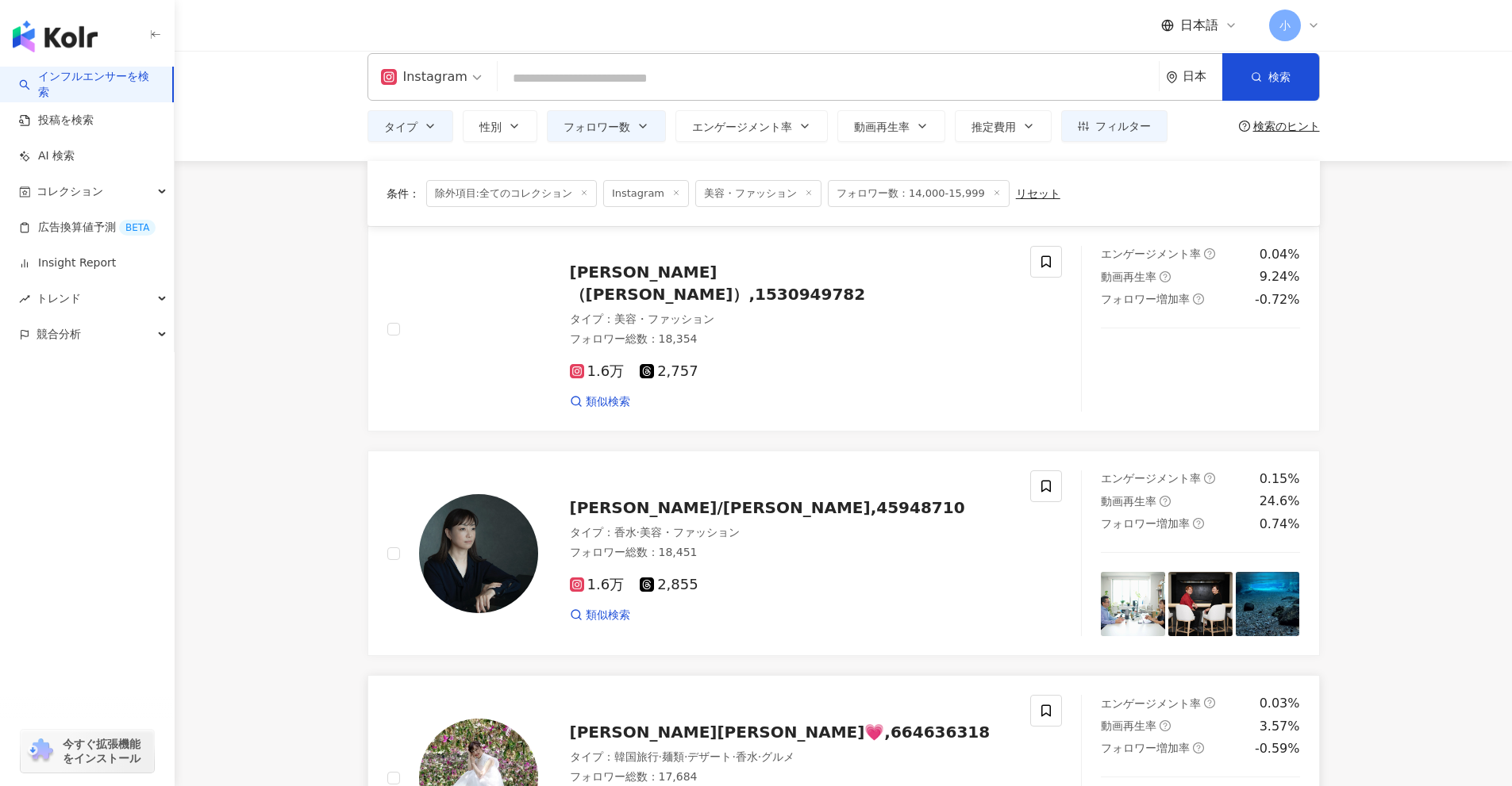
scroll to position [0, 0]
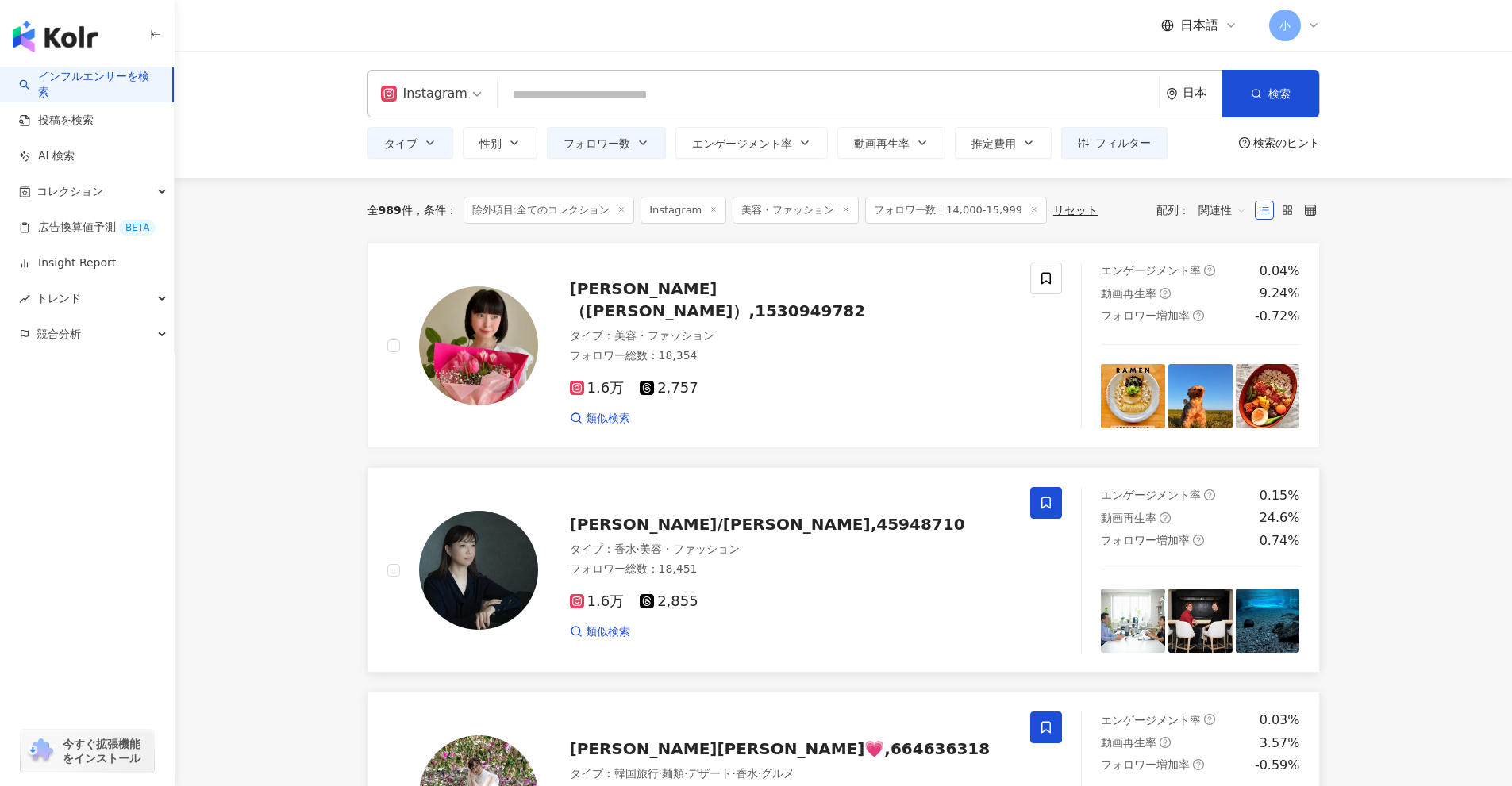
click at [1040, 500] on icon at bounding box center [1046, 502] width 14 height 14
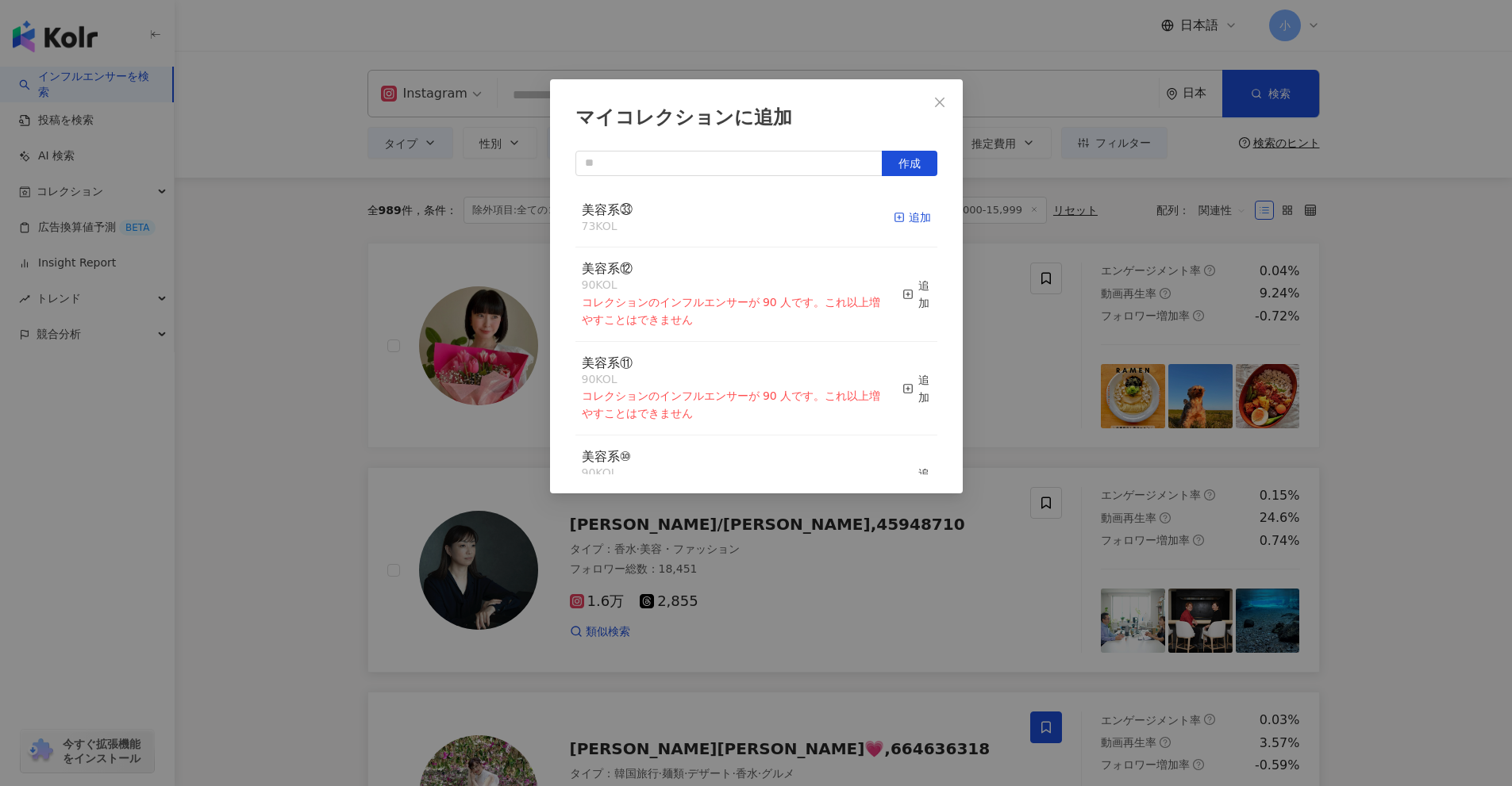
click at [894, 223] on div "追加" at bounding box center [912, 217] width 38 height 17
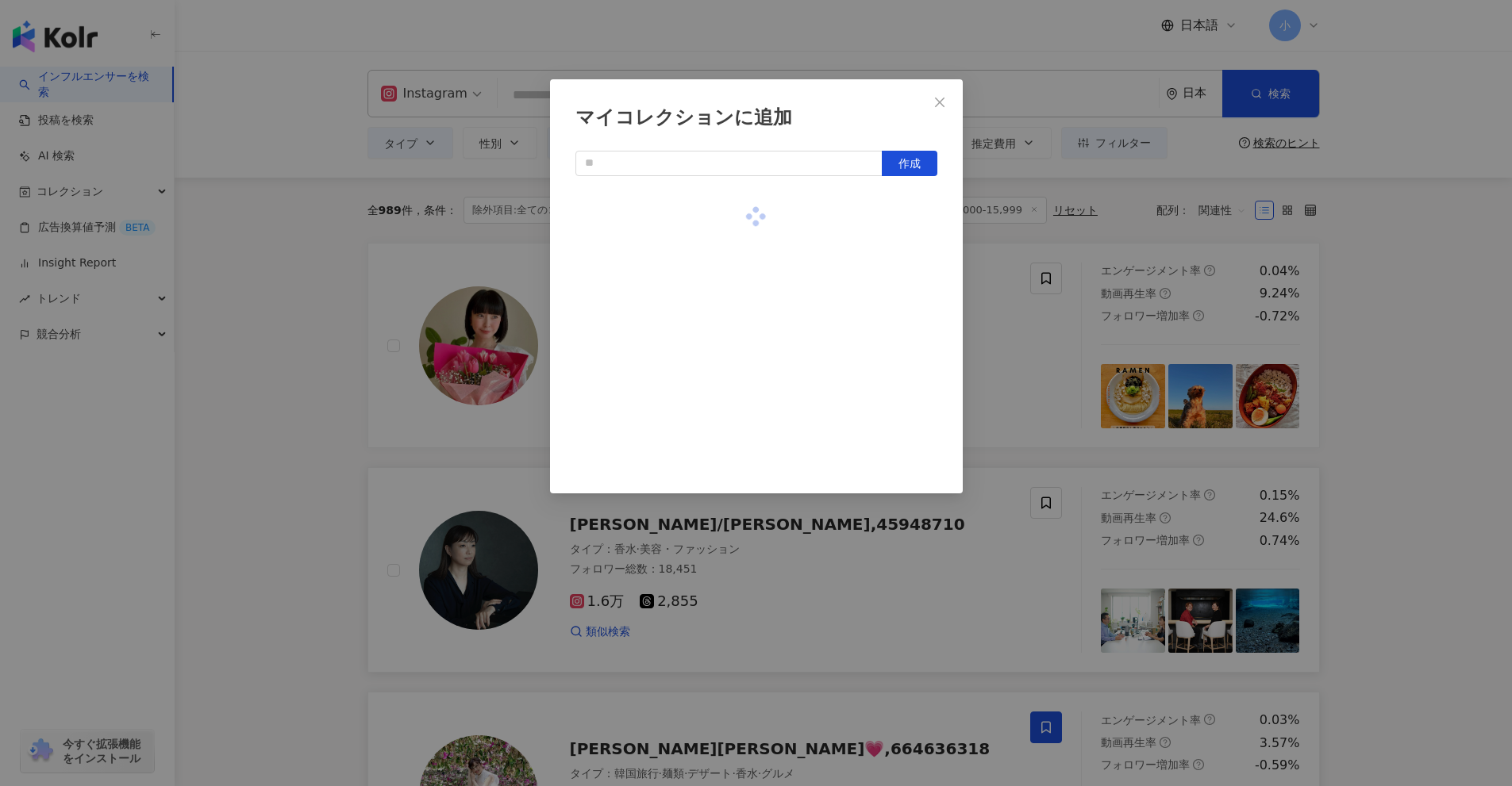
click at [1392, 427] on div "マイコレクションに追加 作成" at bounding box center [756, 393] width 1512 height 786
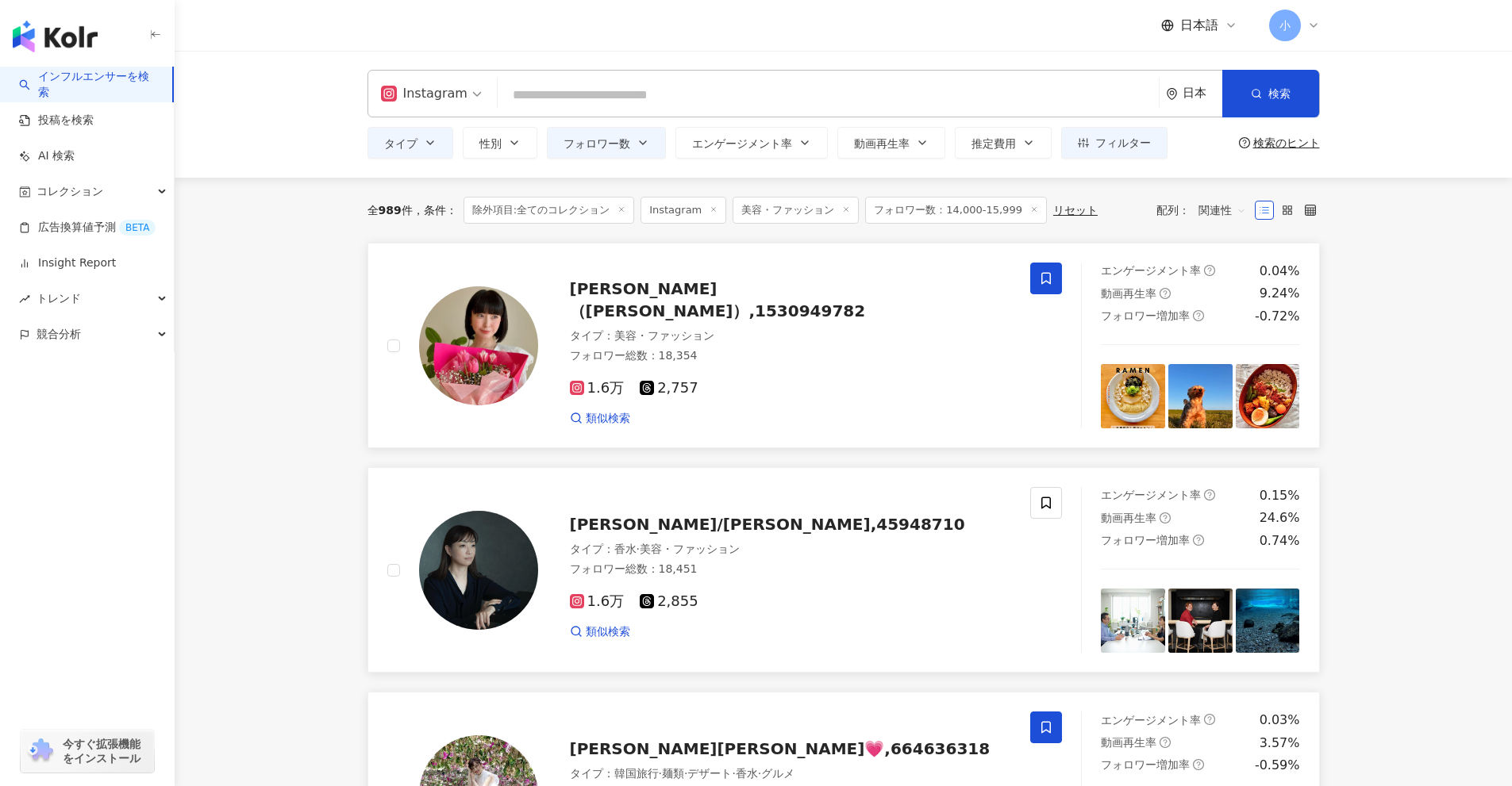
click at [1057, 285] on span at bounding box center [1046, 278] width 31 height 31
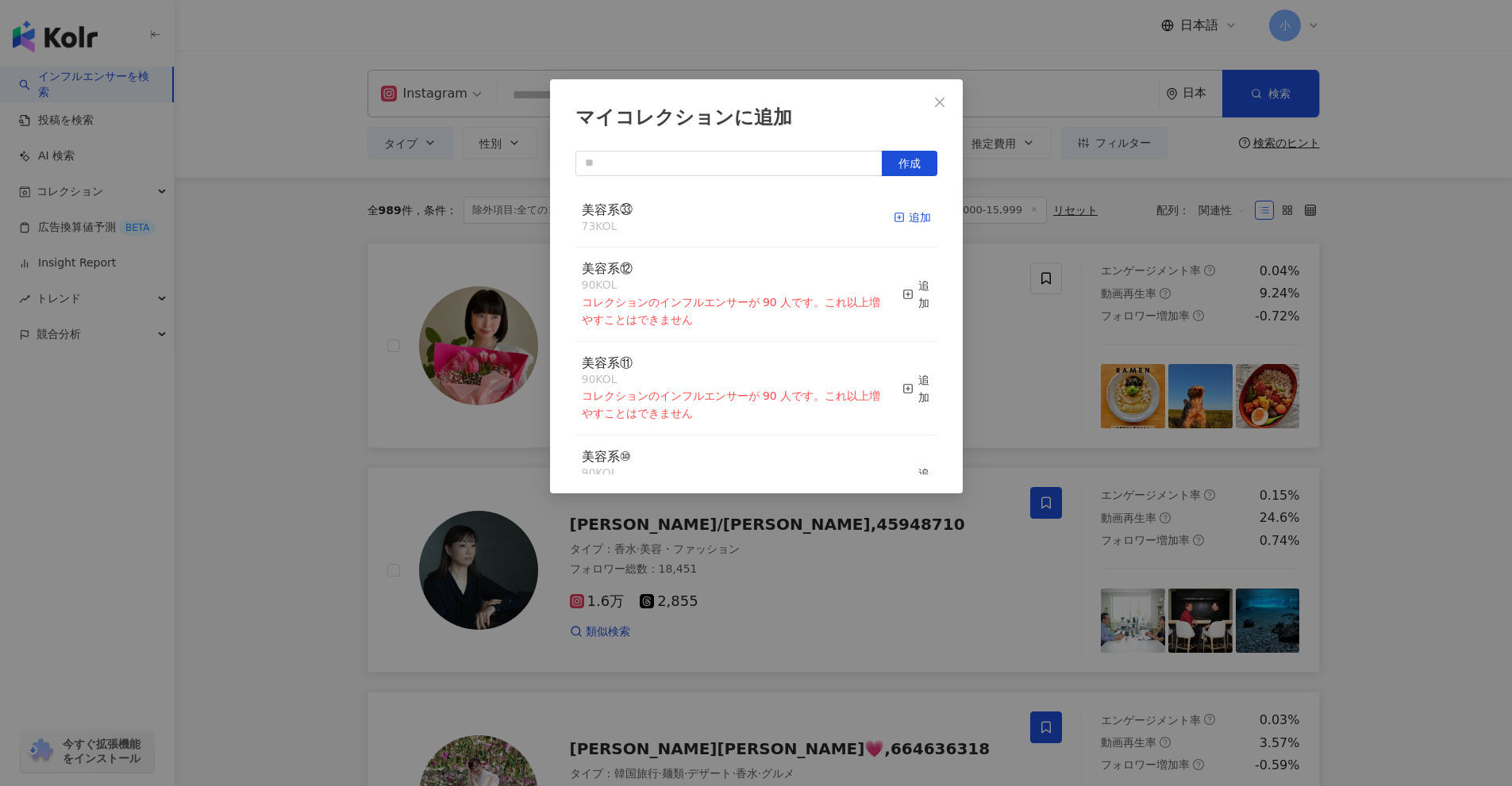
click at [893, 220] on icon "button" at bounding box center [899, 217] width 11 height 11
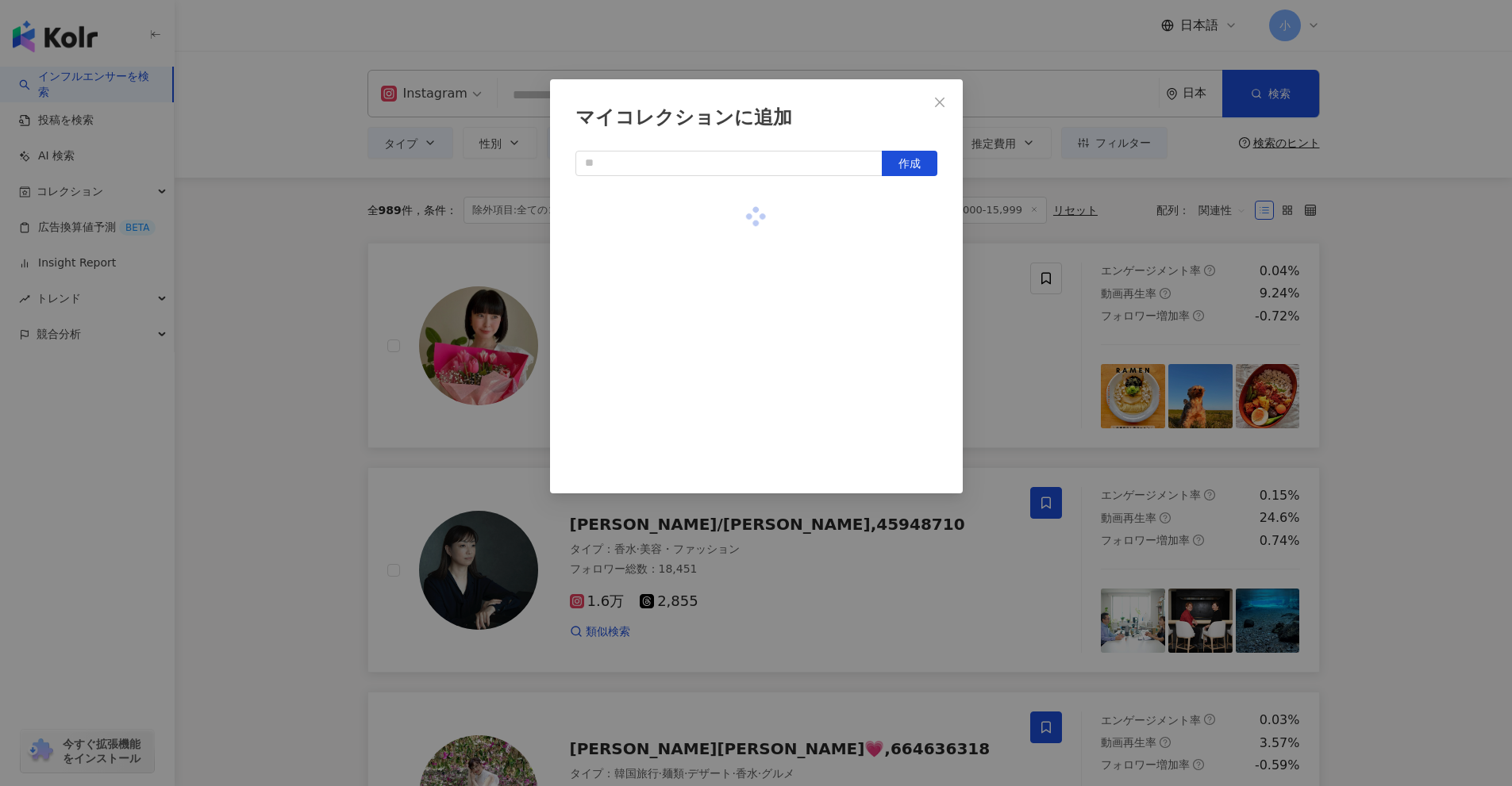
click at [1429, 439] on div "マイコレクションに追加 作成" at bounding box center [756, 393] width 1512 height 786
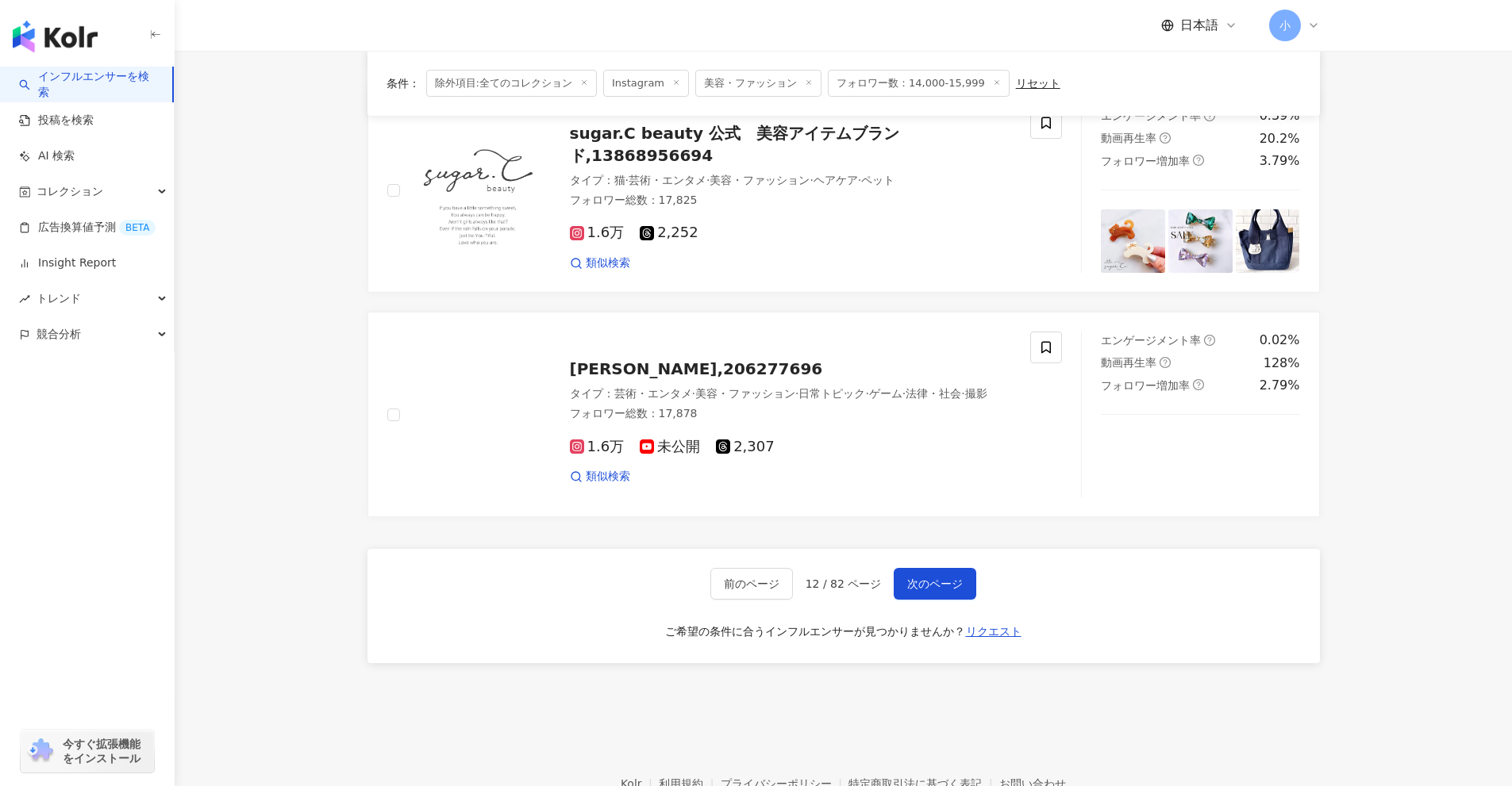
scroll to position [2045, 0]
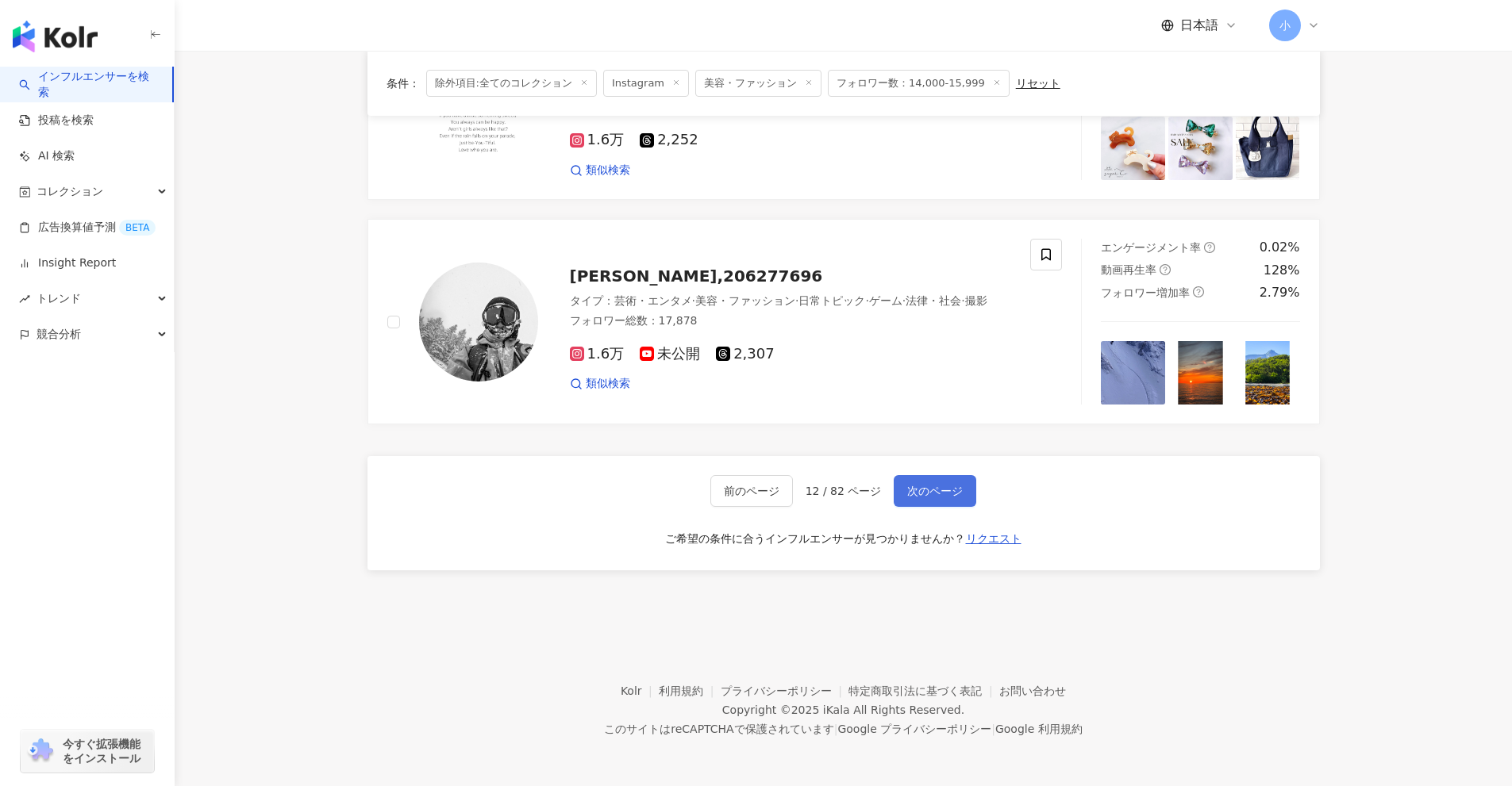
click at [952, 495] on span "次のページ" at bounding box center [935, 491] width 56 height 13
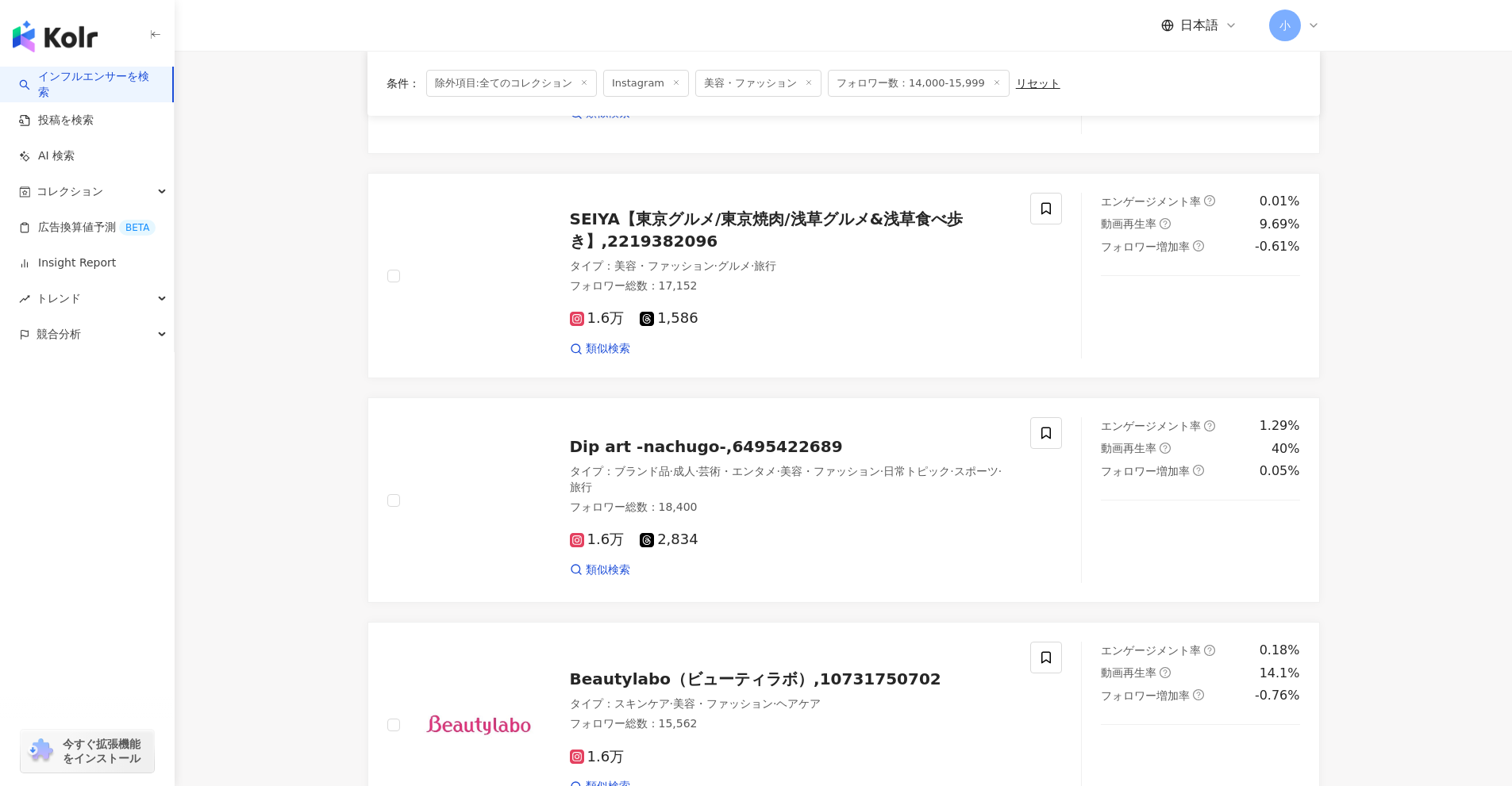
scroll to position [2495, 0]
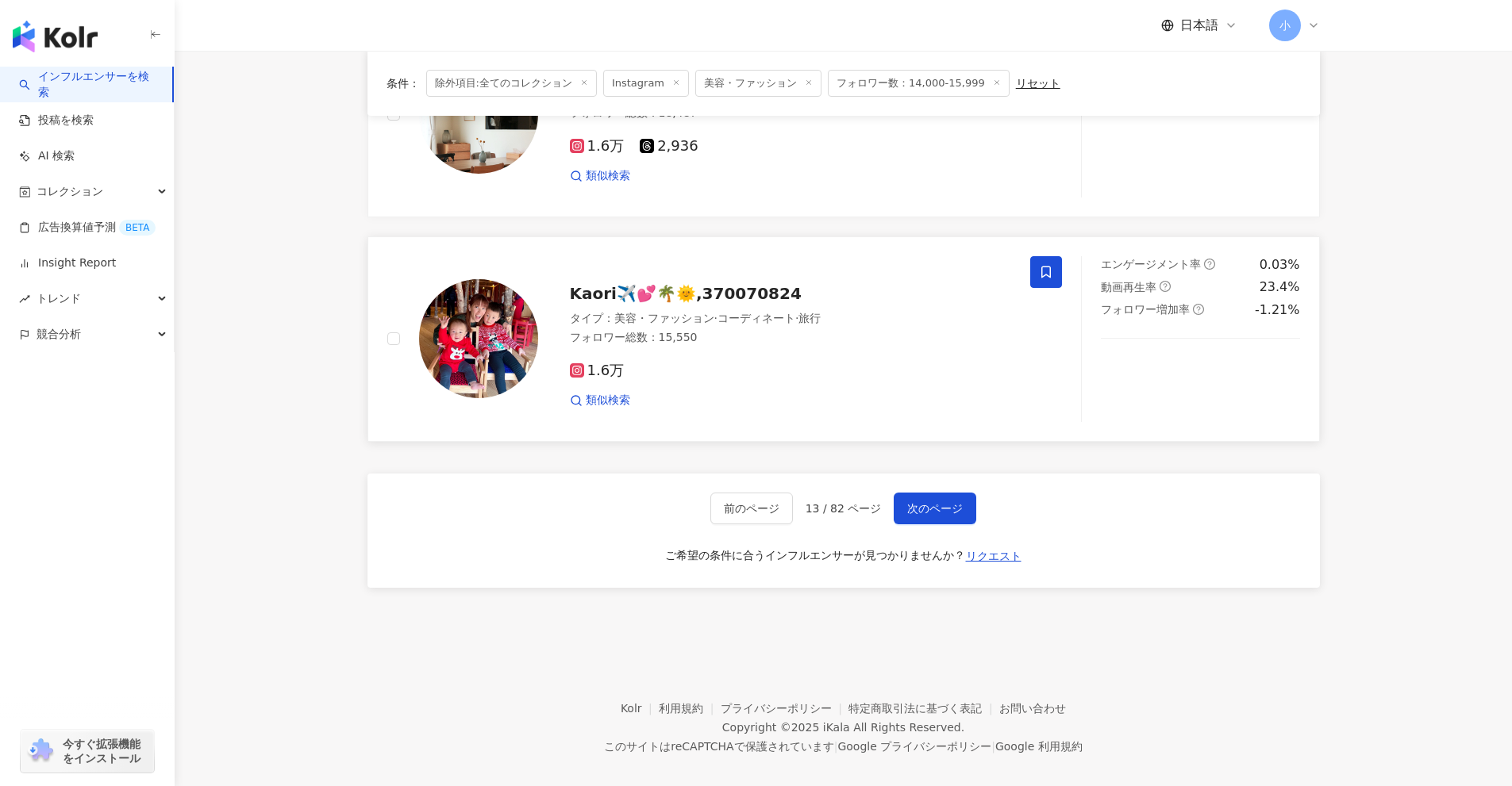
click at [1043, 265] on span at bounding box center [1046, 272] width 31 height 31
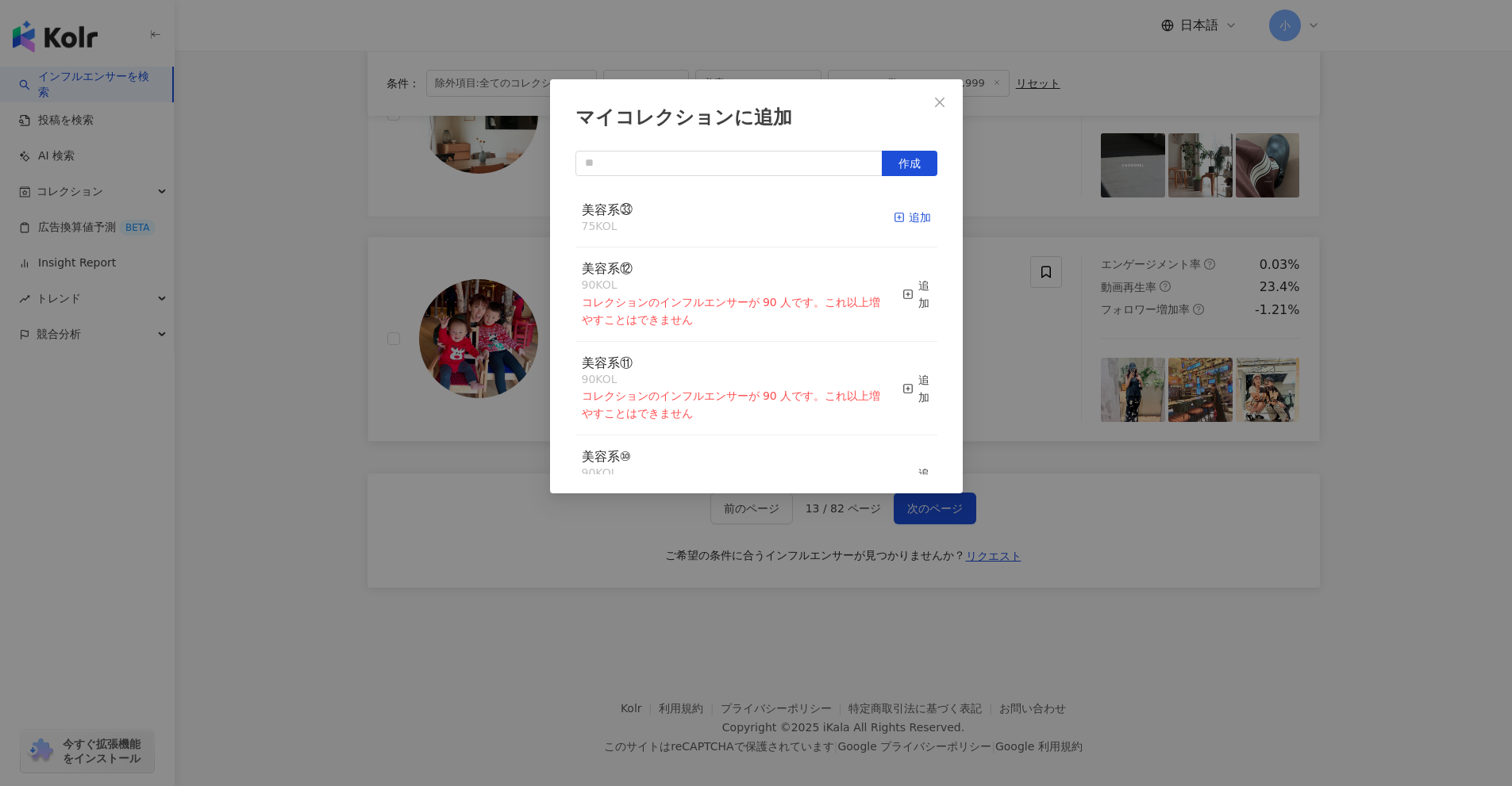
click at [893, 217] on icon "button" at bounding box center [899, 217] width 11 height 11
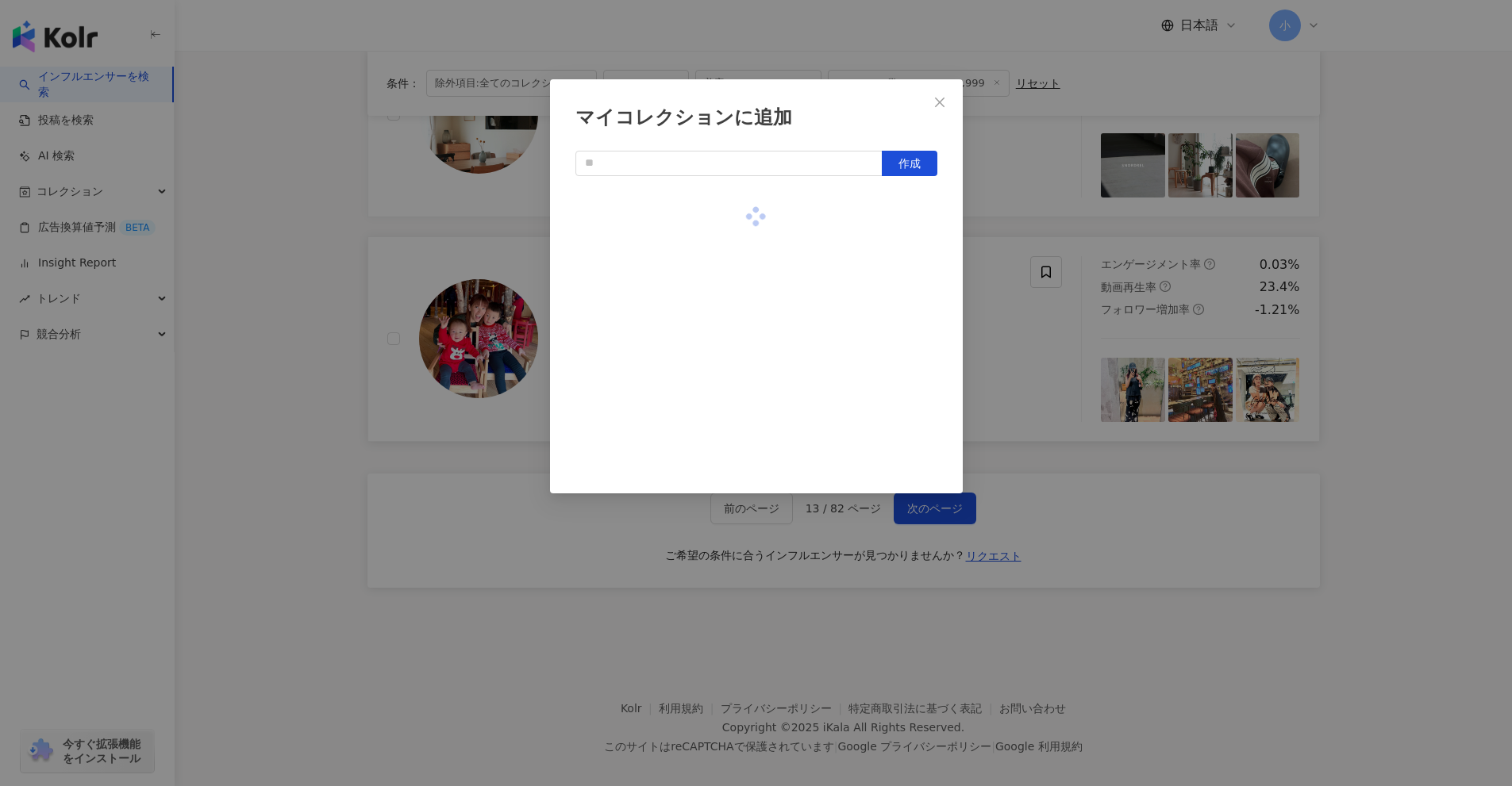
click at [1426, 352] on div "マイコレクションに追加 作成" at bounding box center [756, 393] width 1512 height 786
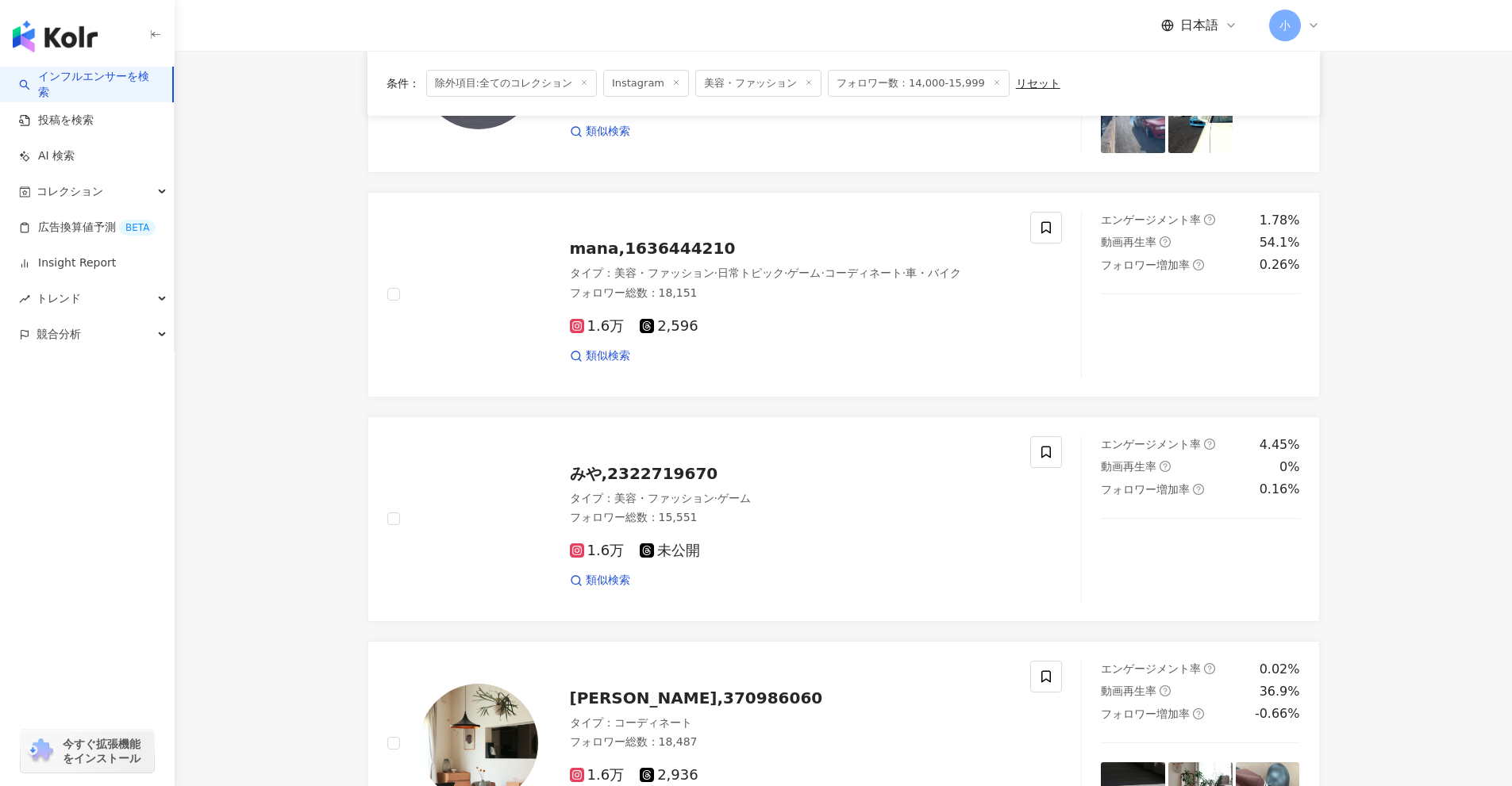
scroll to position [1860, 0]
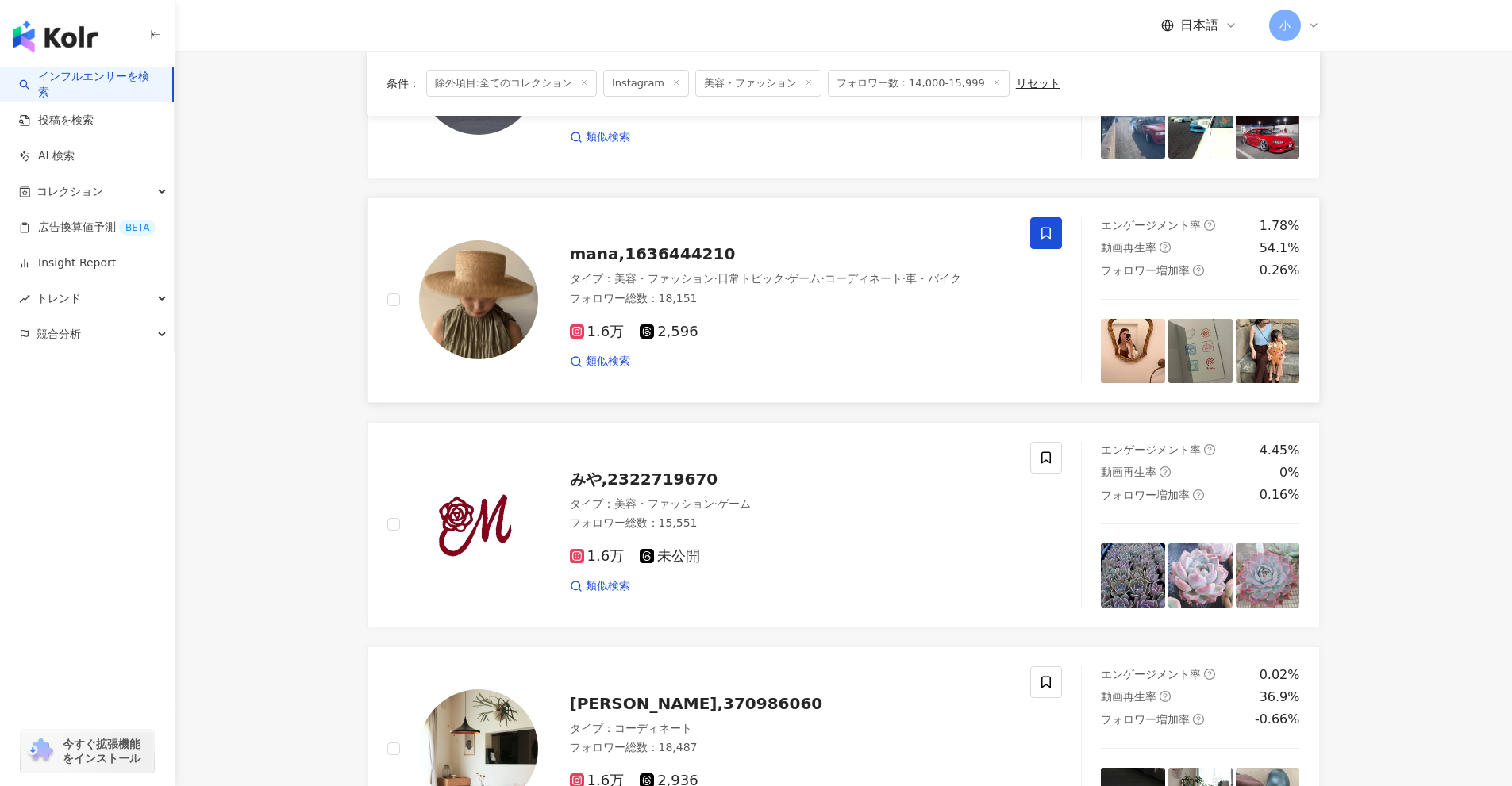
click at [1034, 223] on span at bounding box center [1046, 233] width 31 height 31
click at [1034, 223] on div "マイコレクションに追加 作成 美容系㉝ 76 KOL 追加 美容系⑫ 90 KOL コレクションのインフルエンサーが 90 人です。これ以上増やすことはできま…" at bounding box center [1046, 300] width 31 height 166
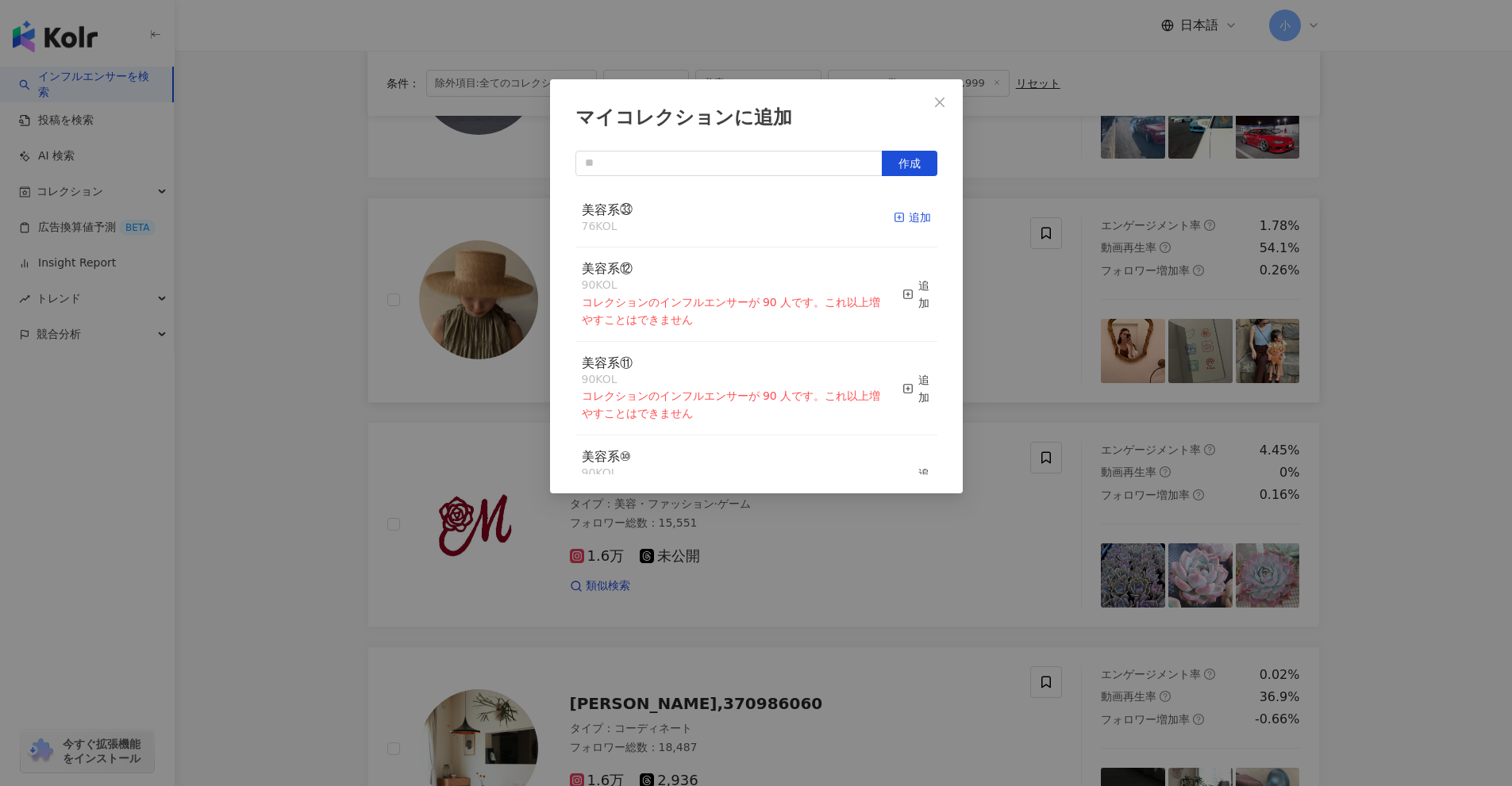
click at [893, 213] on icon "button" at bounding box center [899, 217] width 11 height 11
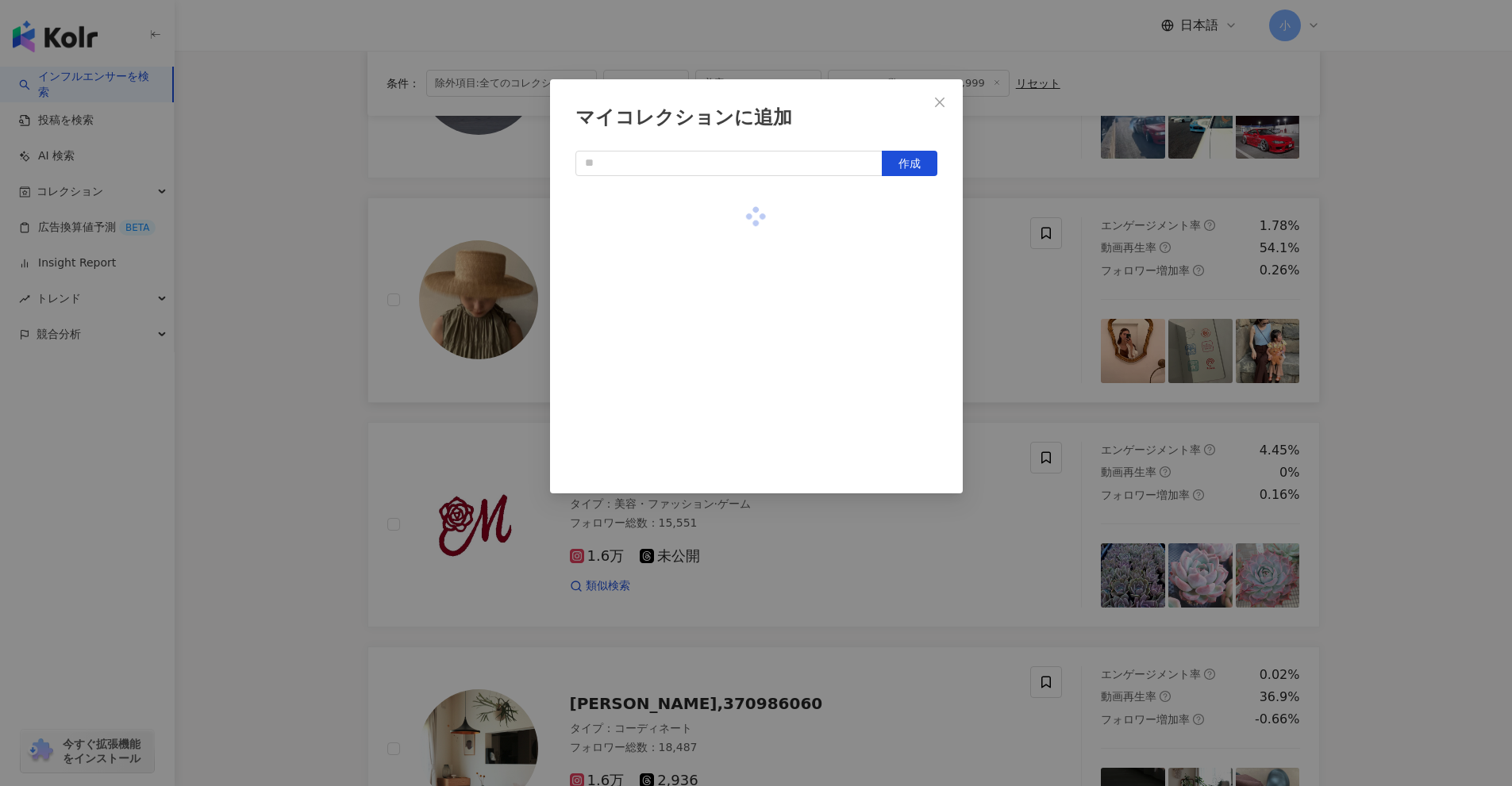
click at [1384, 324] on div "マイコレクションに追加 作成" at bounding box center [756, 393] width 1512 height 786
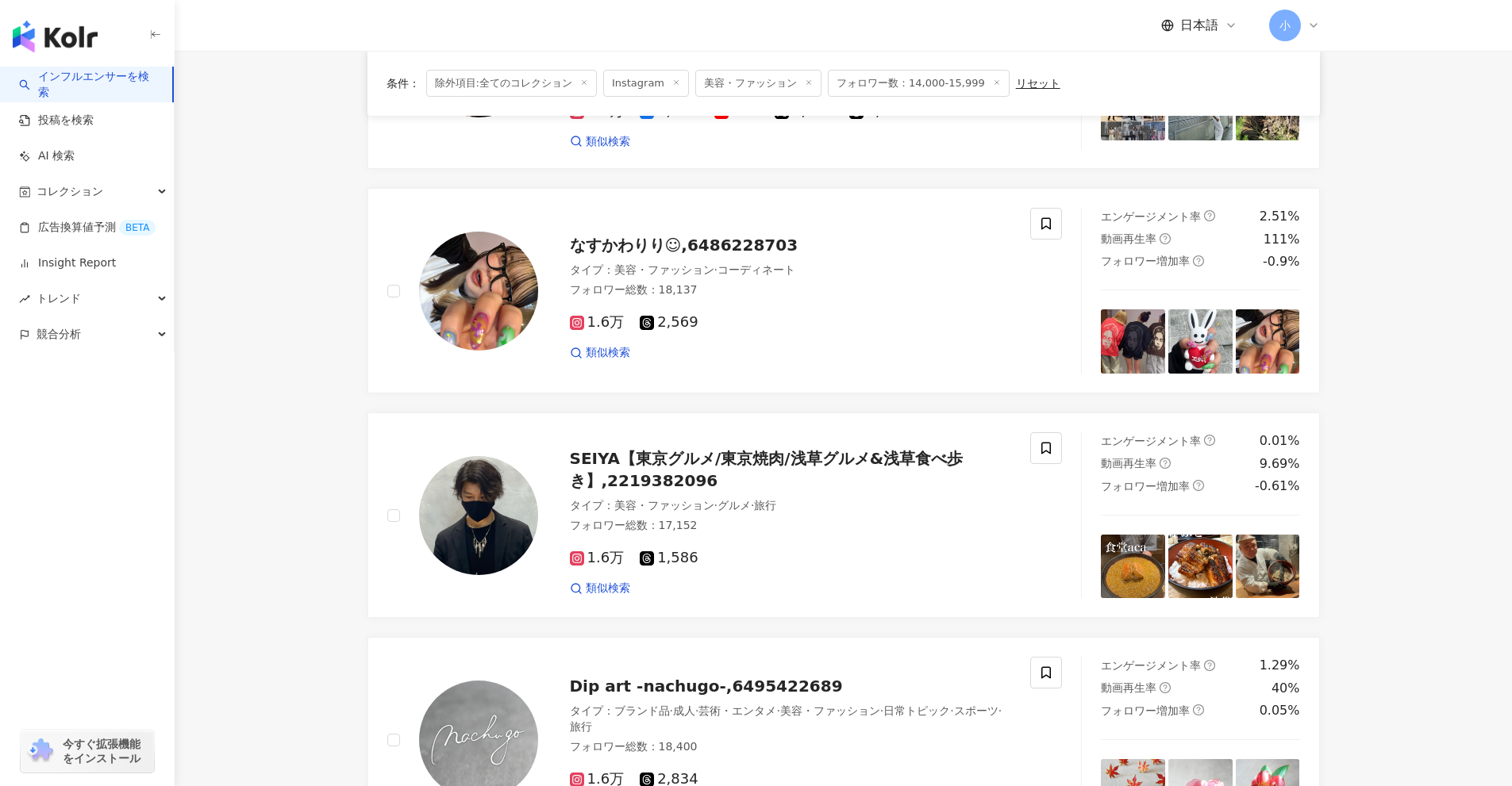
scroll to position [432, 0]
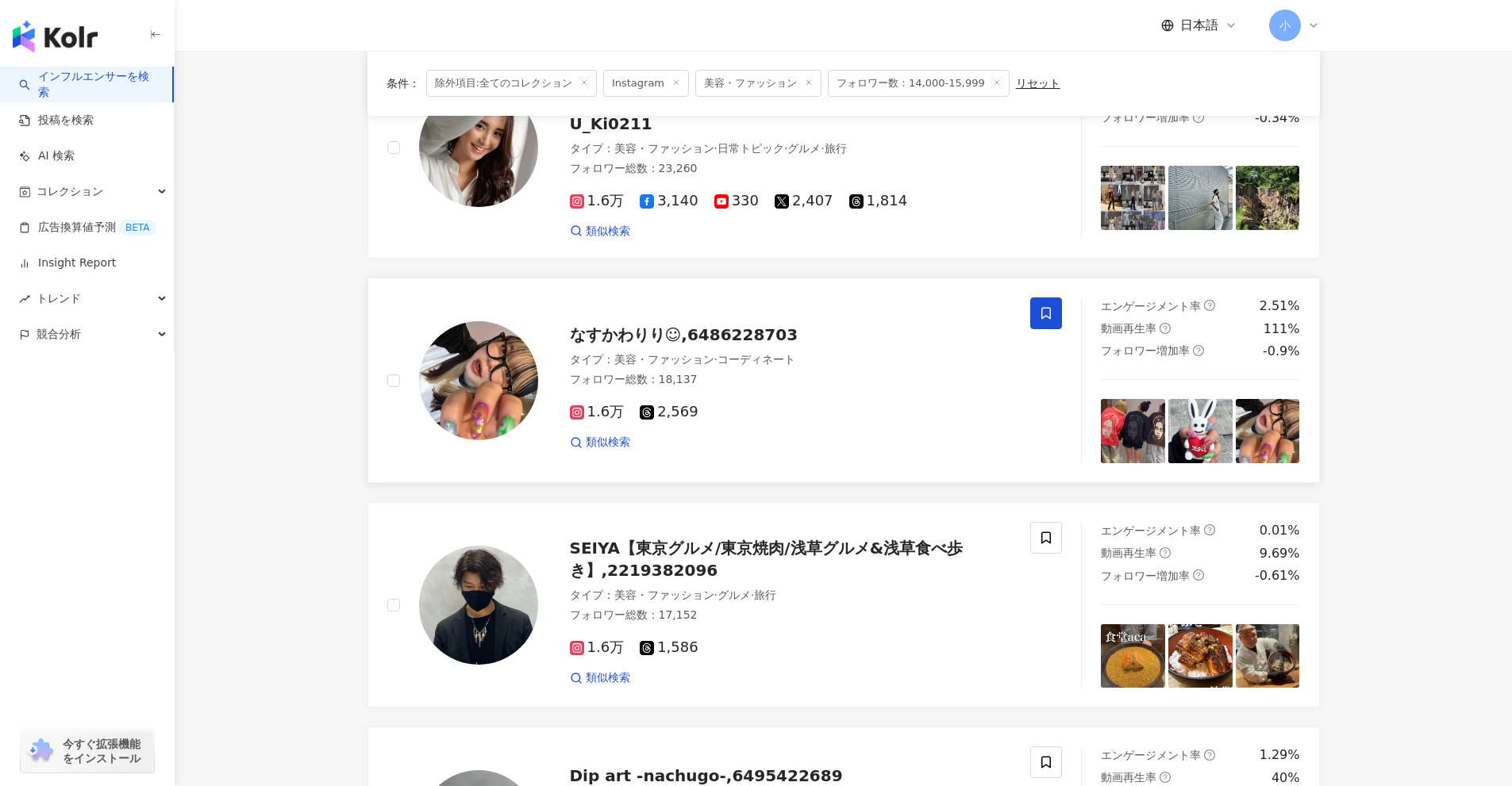
click at [1040, 306] on icon at bounding box center [1046, 313] width 14 height 14
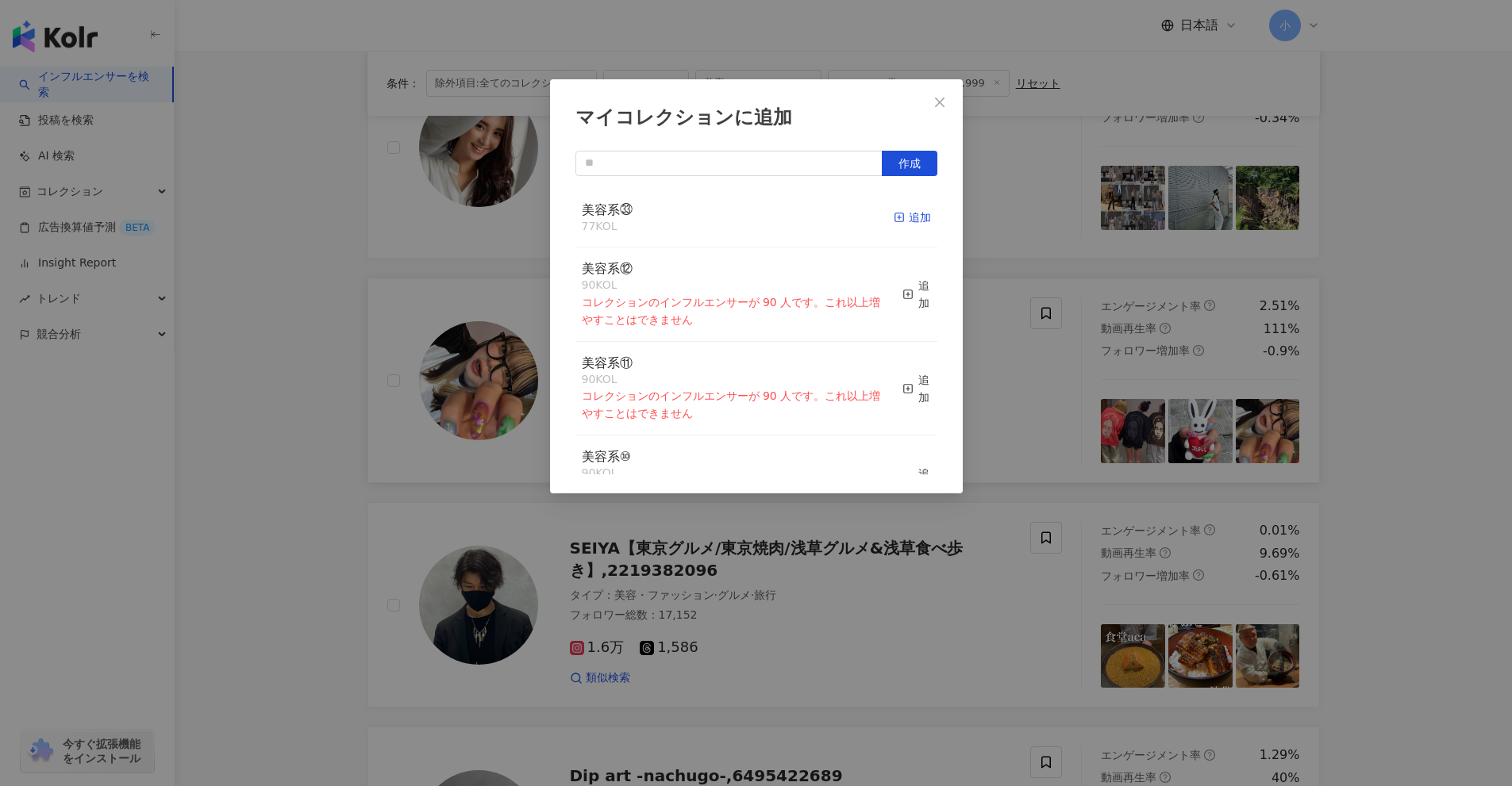
click at [894, 215] on rect "button" at bounding box center [899, 218] width 9 height 9
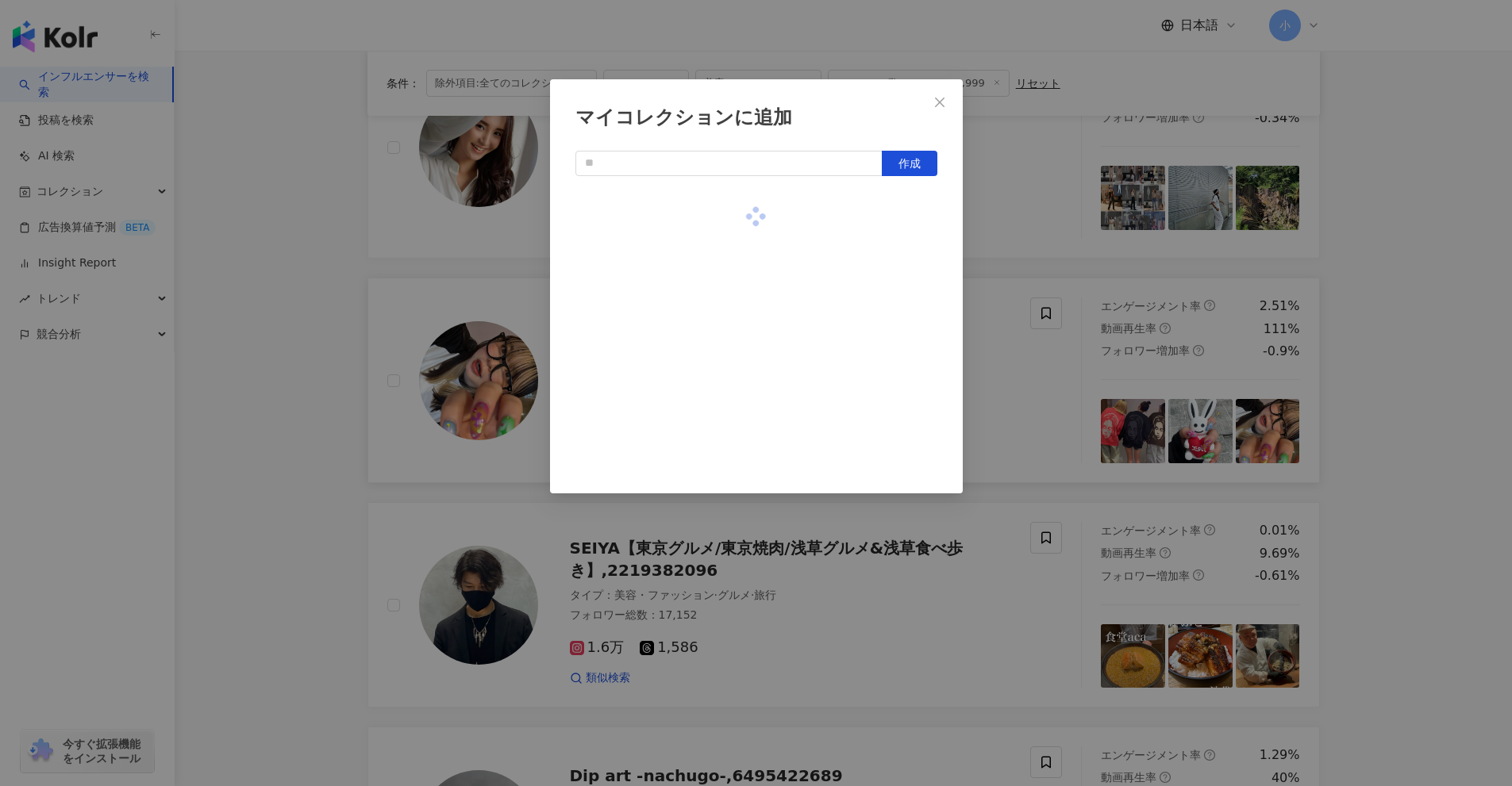
click at [1365, 309] on div "マイコレクションに追加 作成" at bounding box center [756, 393] width 1512 height 786
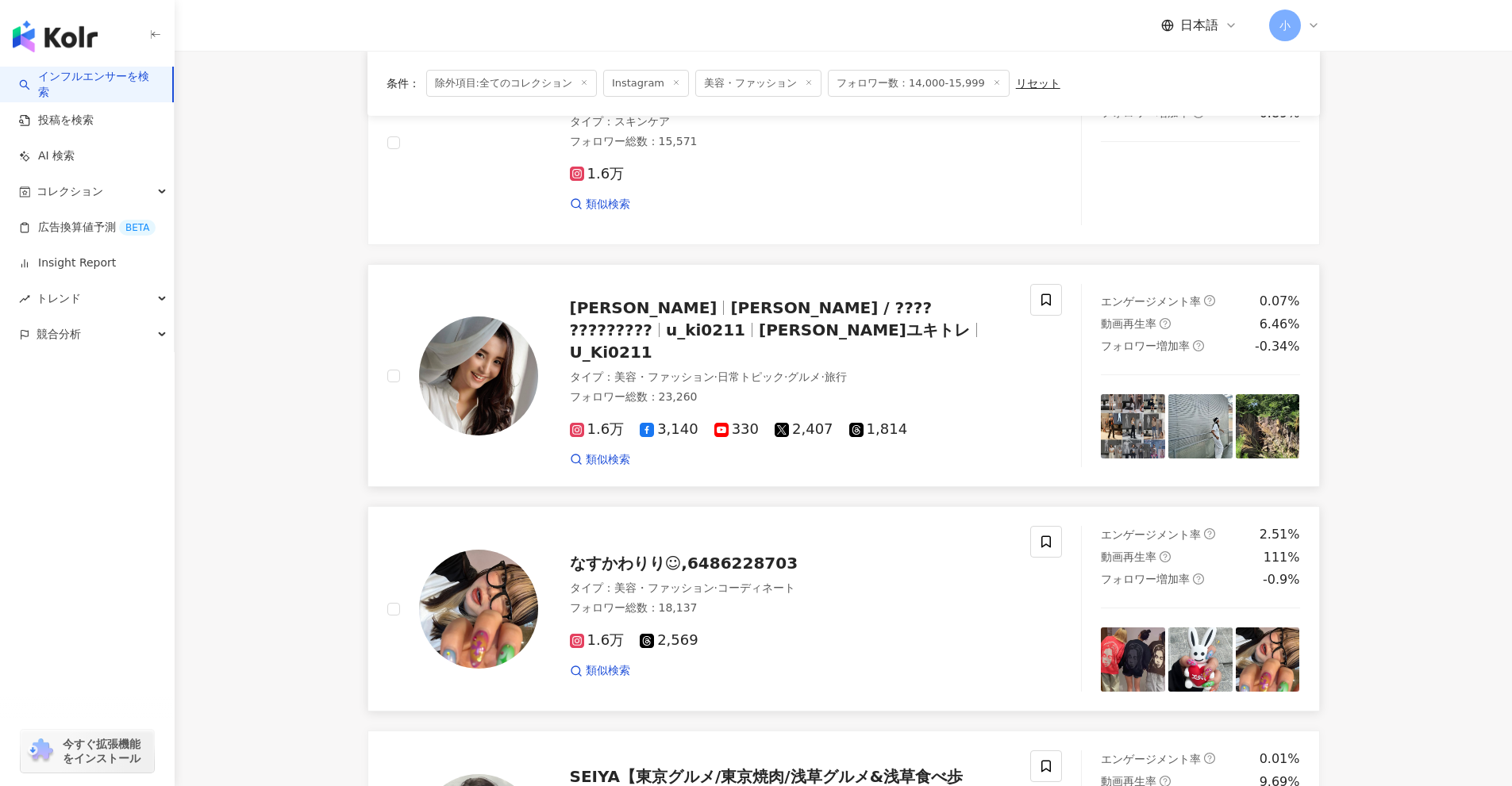
scroll to position [194, 0]
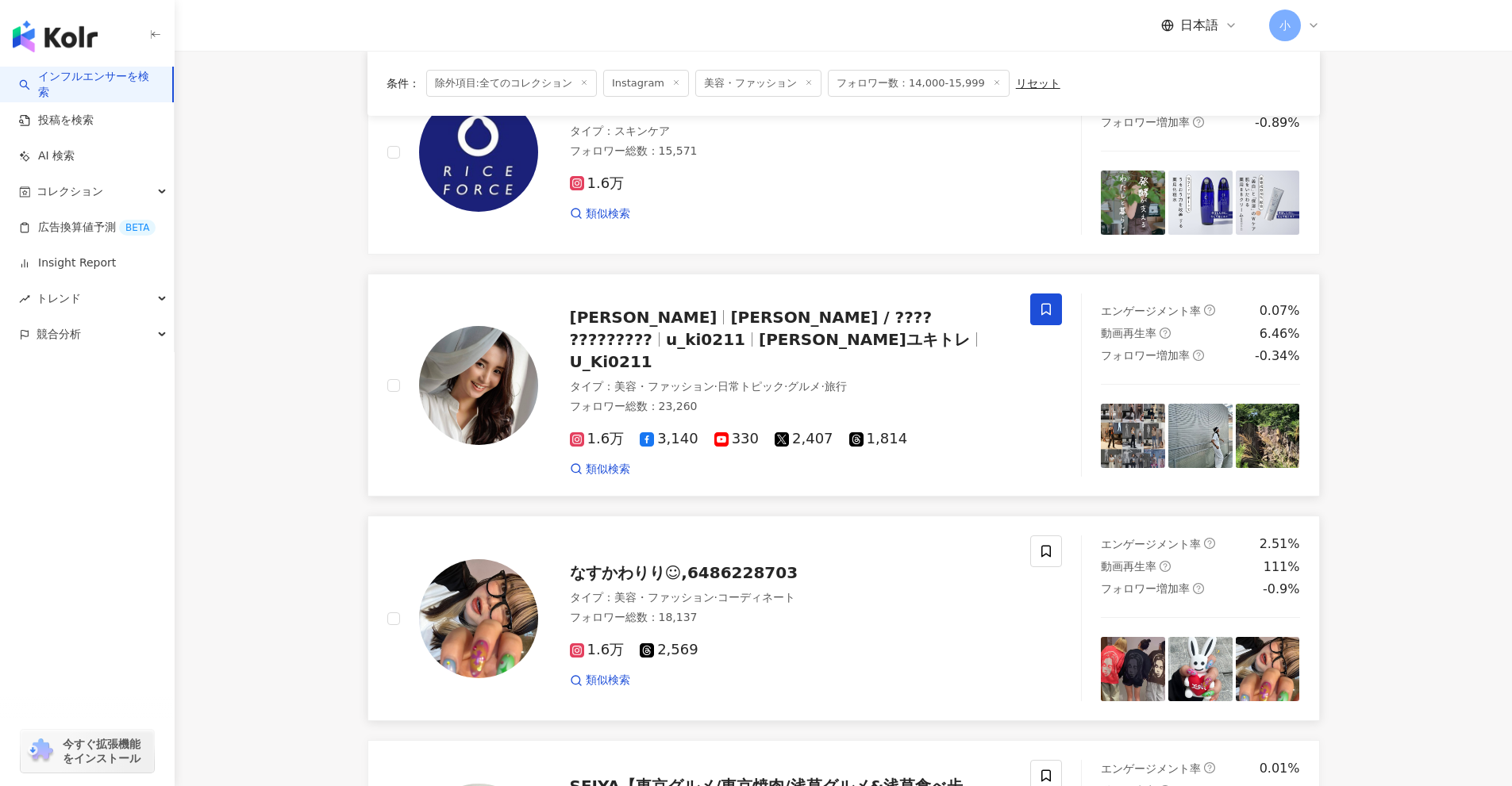
click at [1057, 311] on span at bounding box center [1046, 310] width 31 height 31
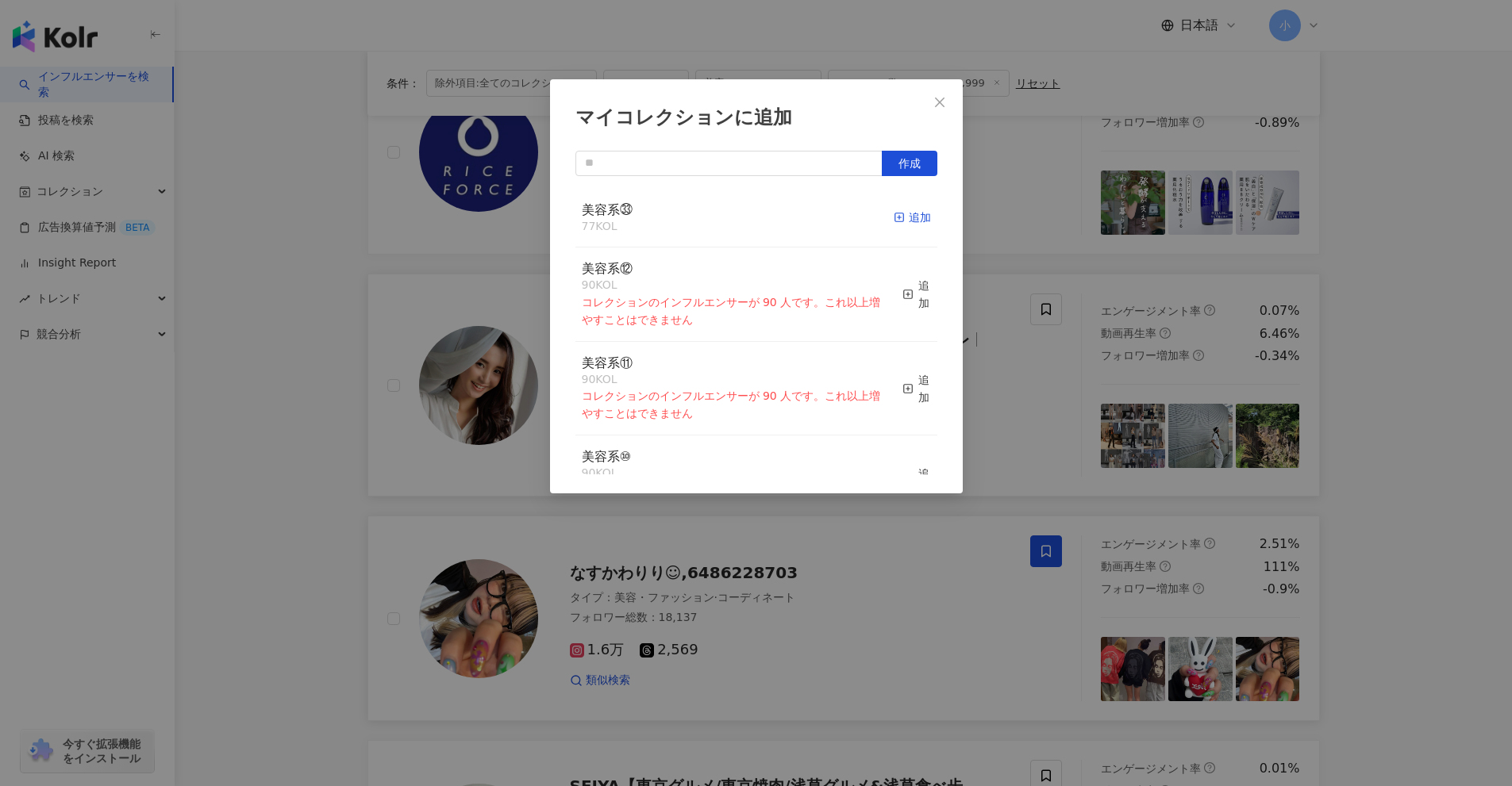
click at [893, 215] on icon "button" at bounding box center [899, 217] width 11 height 11
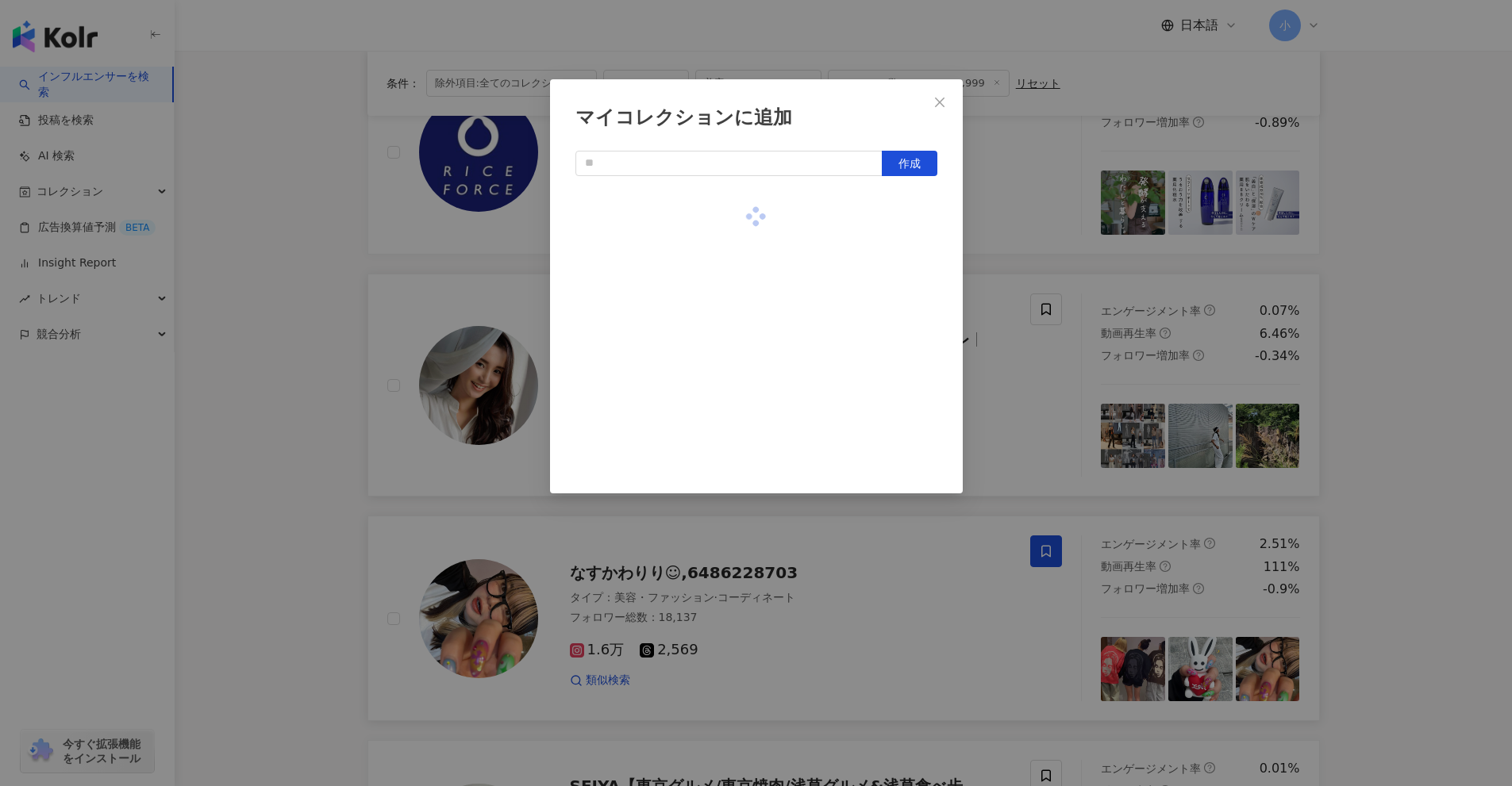
click at [1368, 326] on div "マイコレクションに追加 作成" at bounding box center [756, 393] width 1512 height 786
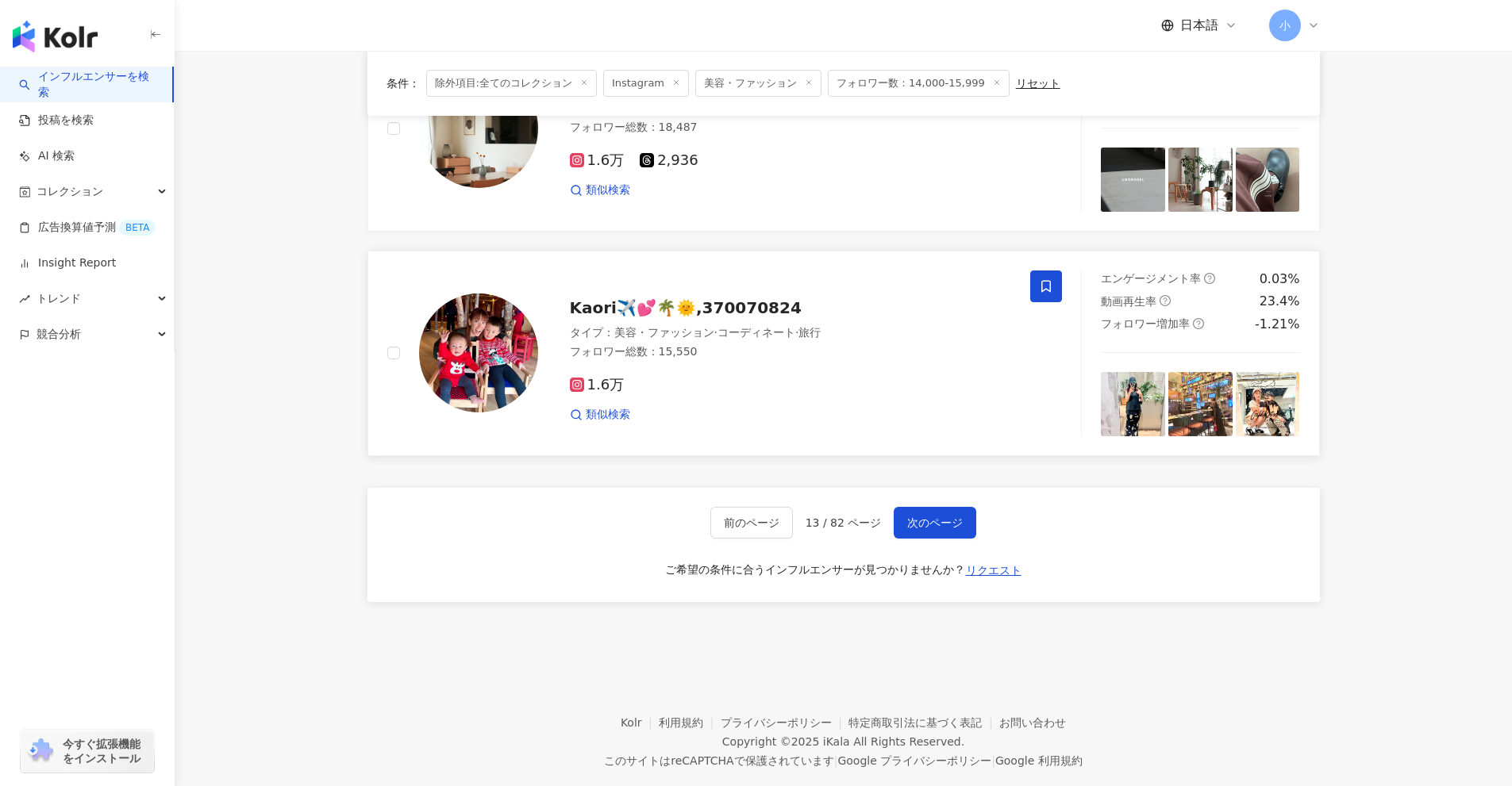
scroll to position [2495, 0]
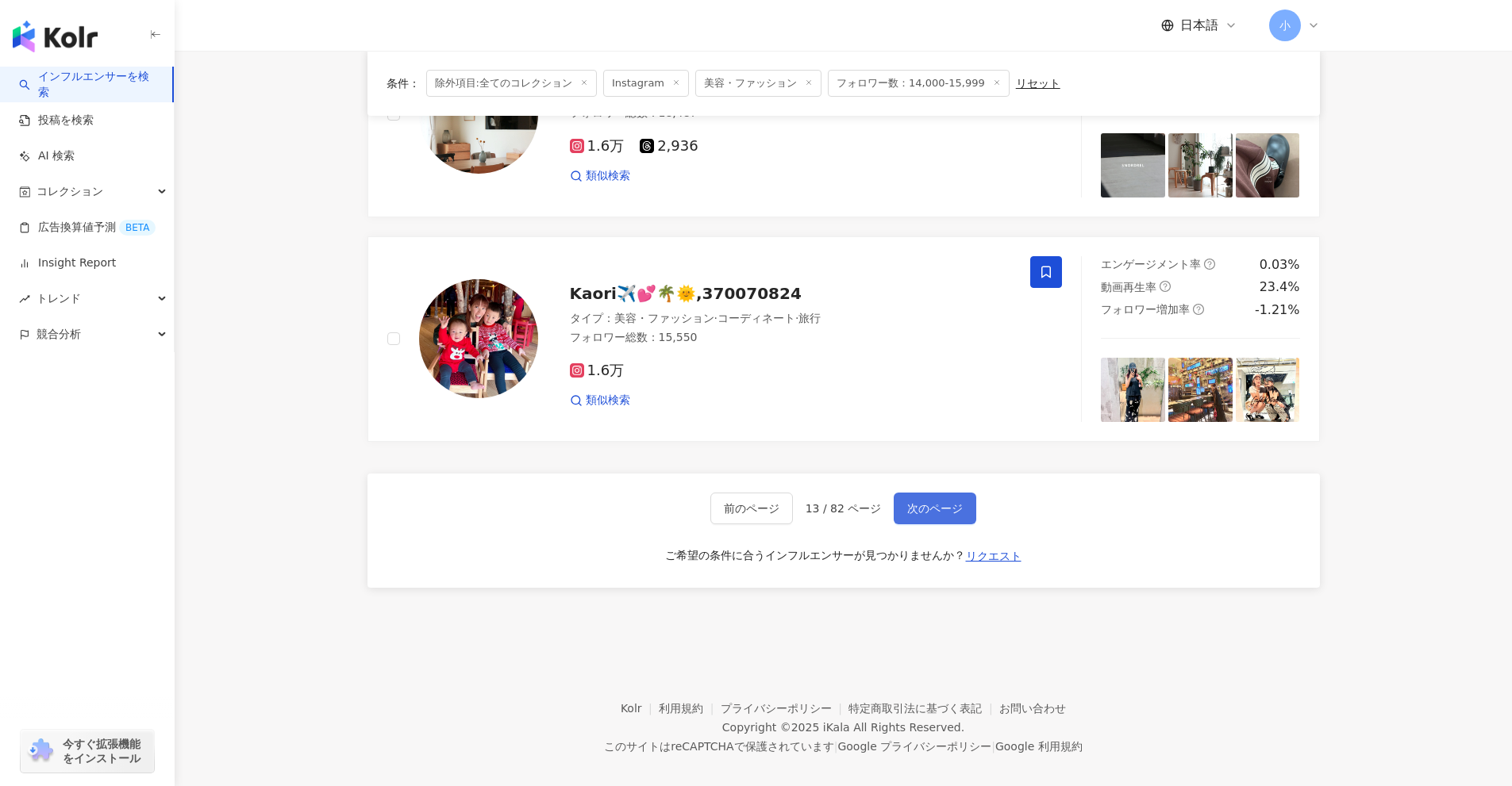
click at [954, 502] on span "次のページ" at bounding box center [935, 509] width 56 height 13
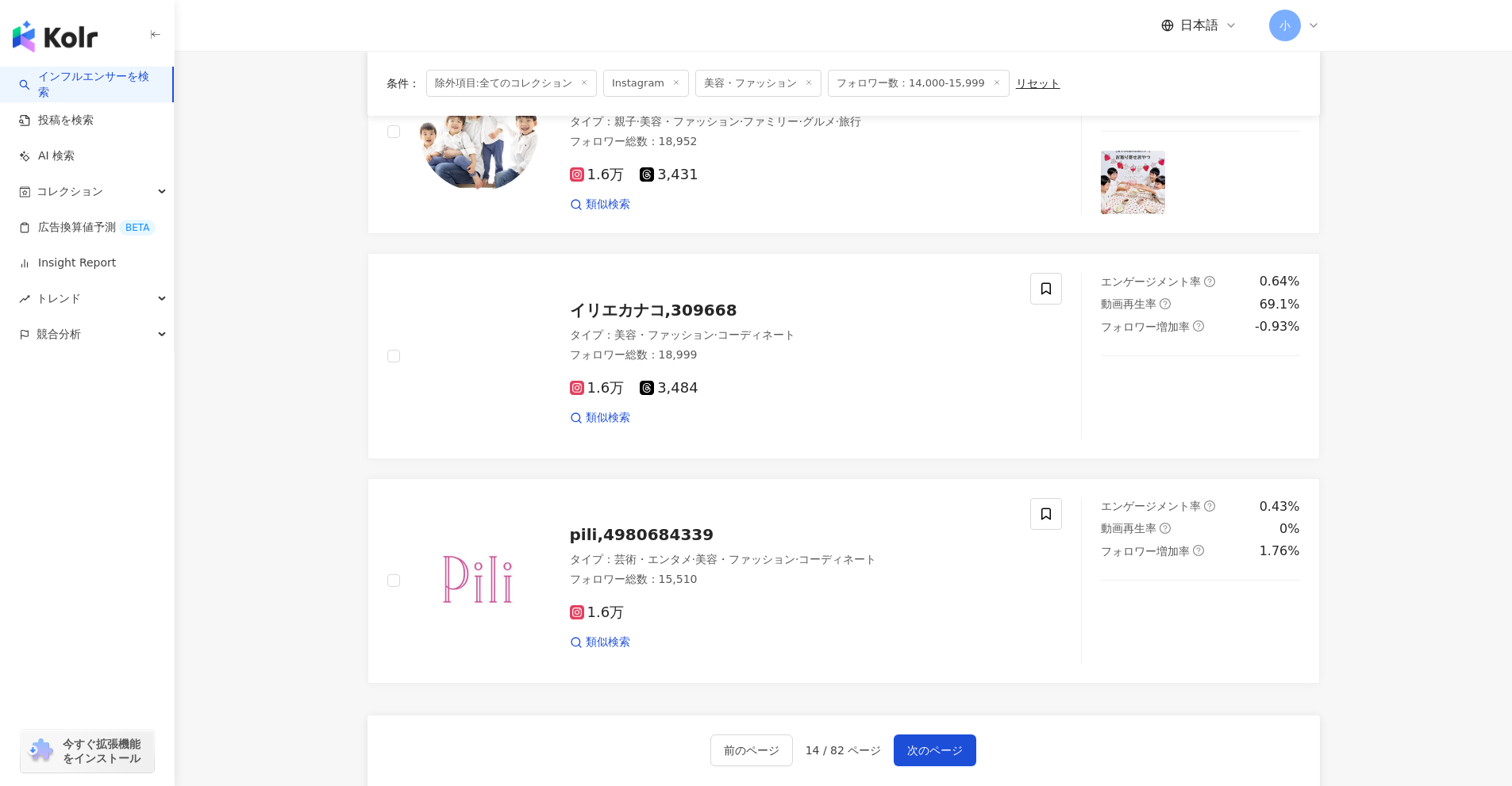
scroll to position [2177, 0]
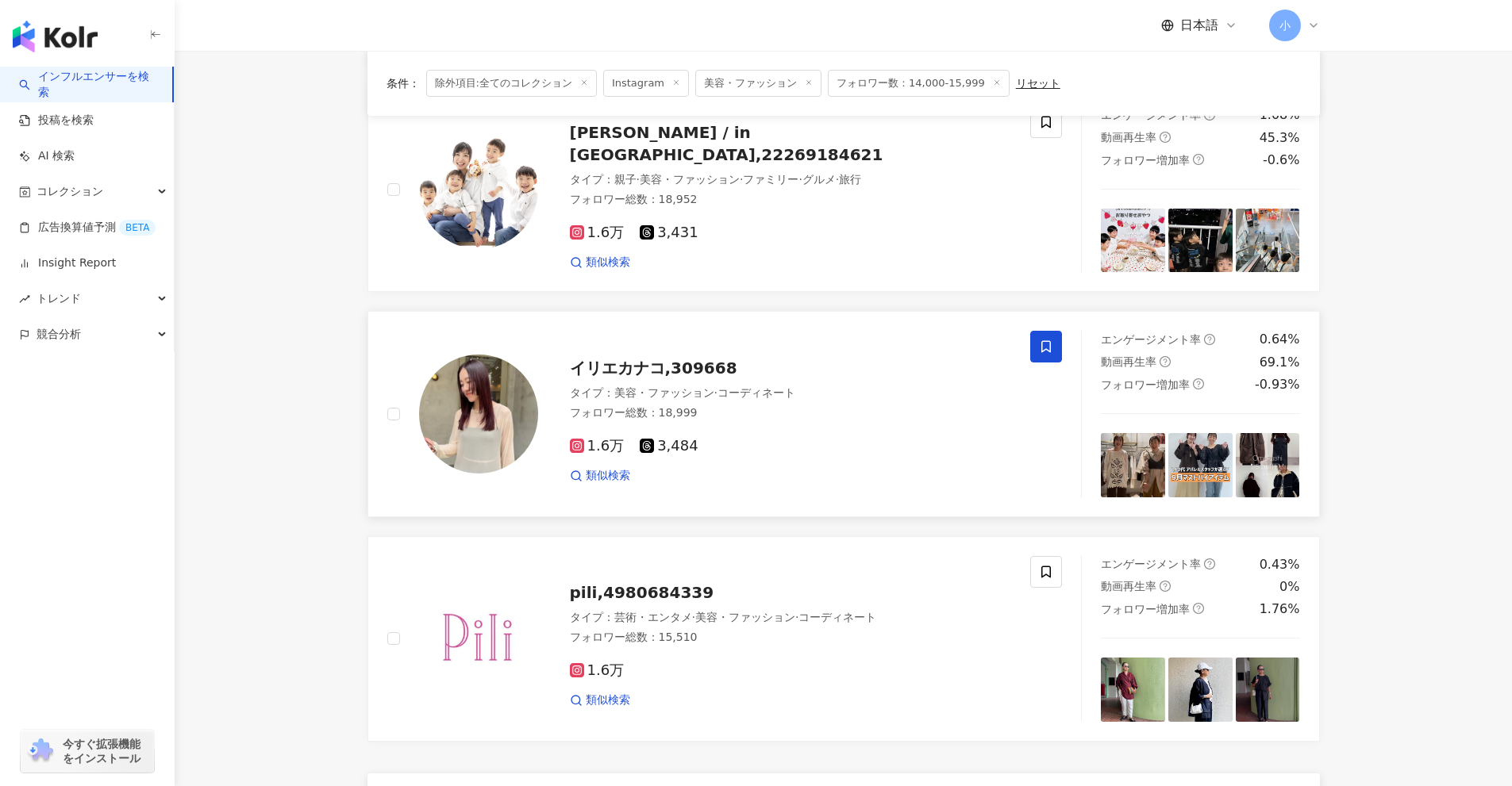
click at [1045, 351] on icon at bounding box center [1045, 347] width 10 height 12
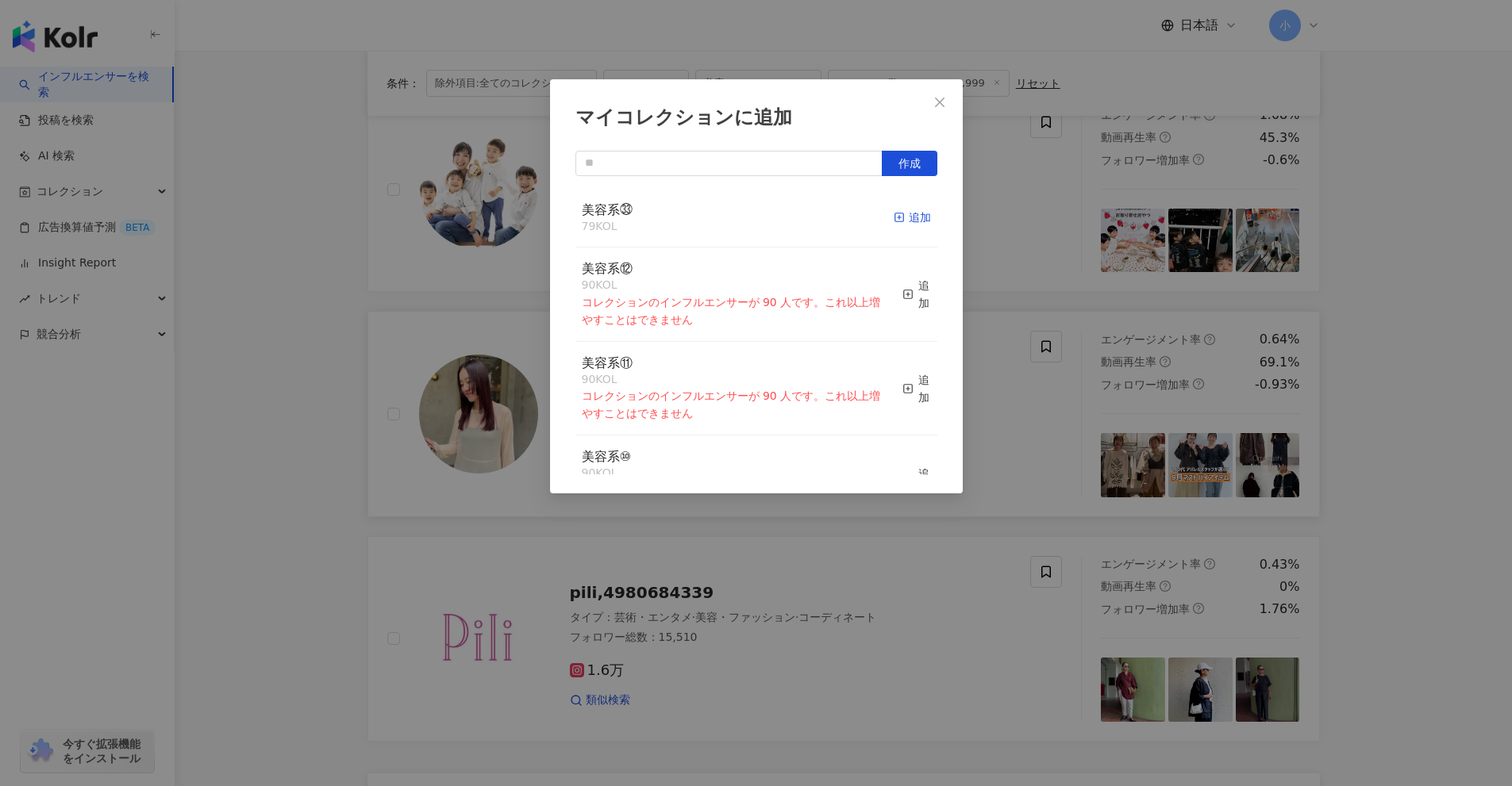
click at [894, 208] on div "追加" at bounding box center [912, 217] width 38 height 17
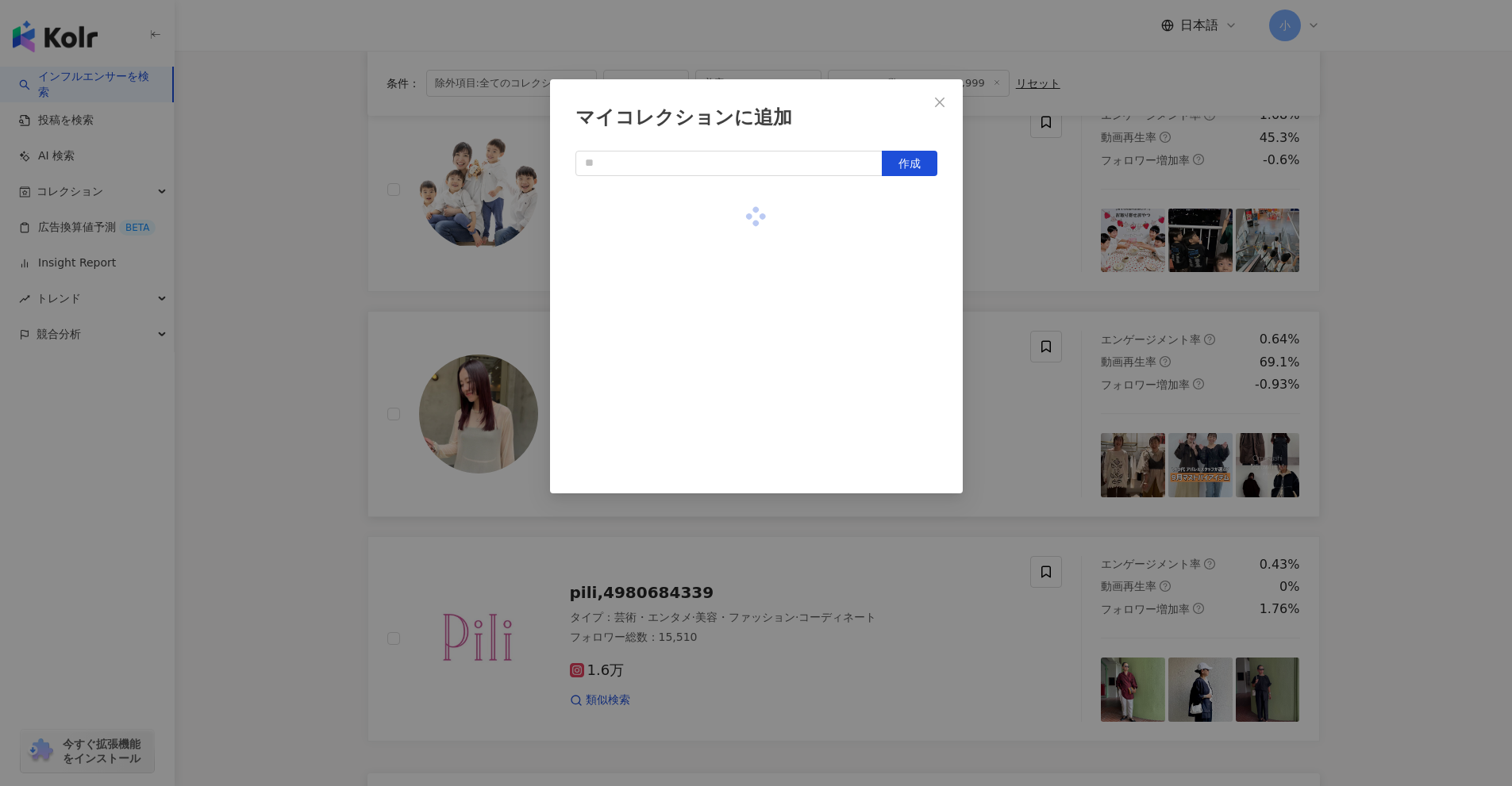
click at [1401, 351] on div "マイコレクションに追加 作成" at bounding box center [756, 393] width 1512 height 786
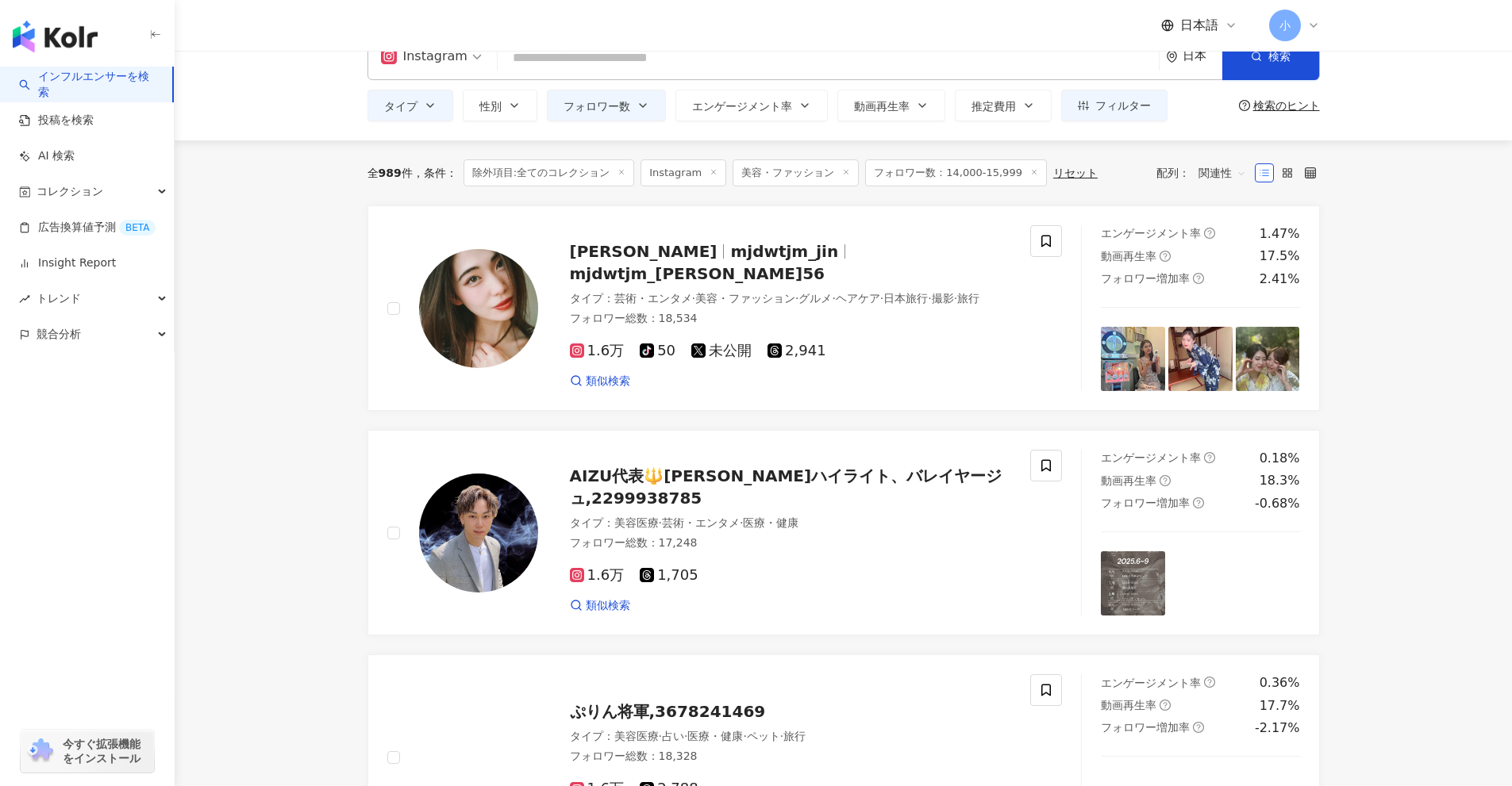
scroll to position [35, 0]
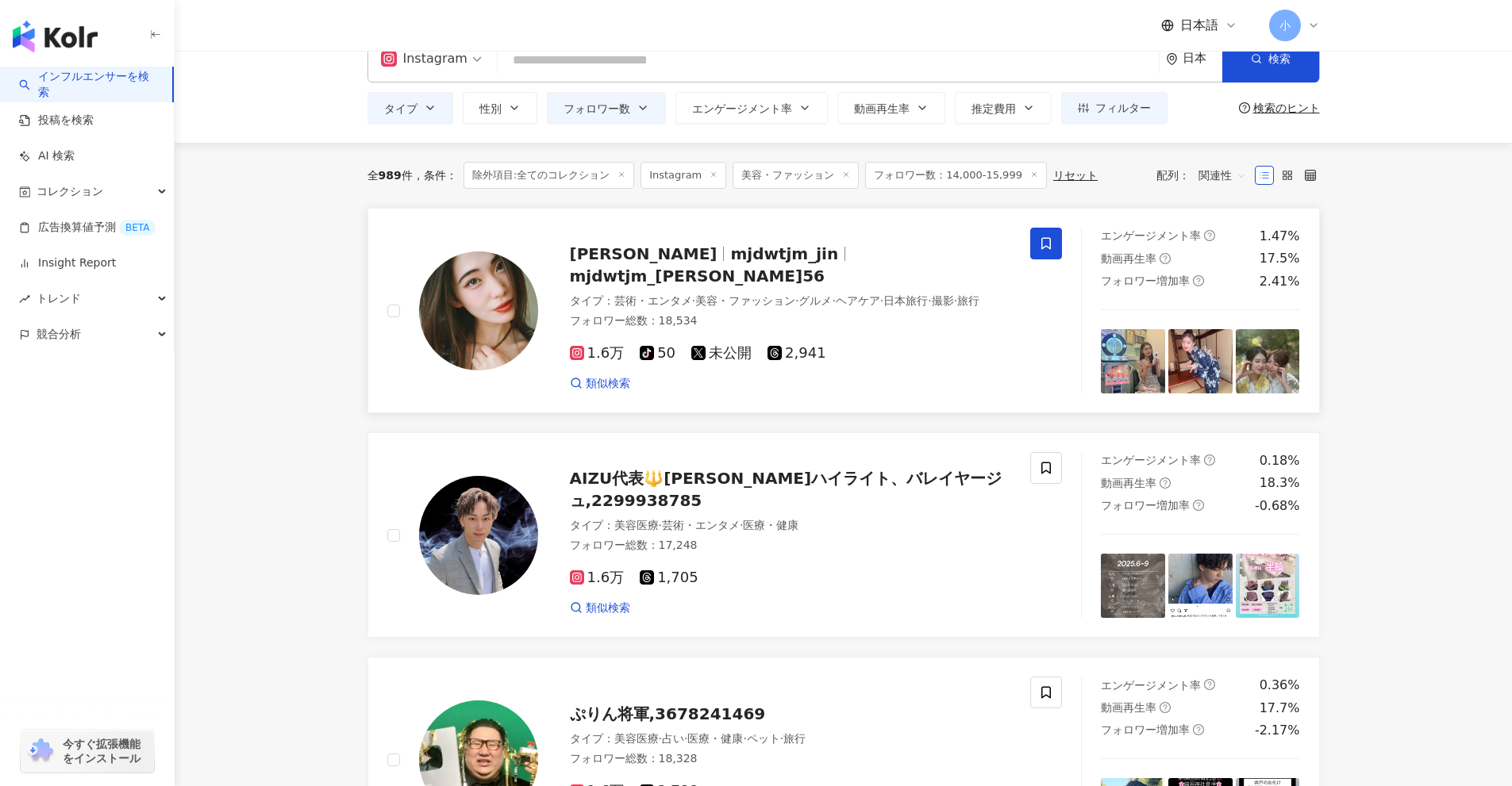
click at [1050, 243] on icon at bounding box center [1045, 244] width 10 height 12
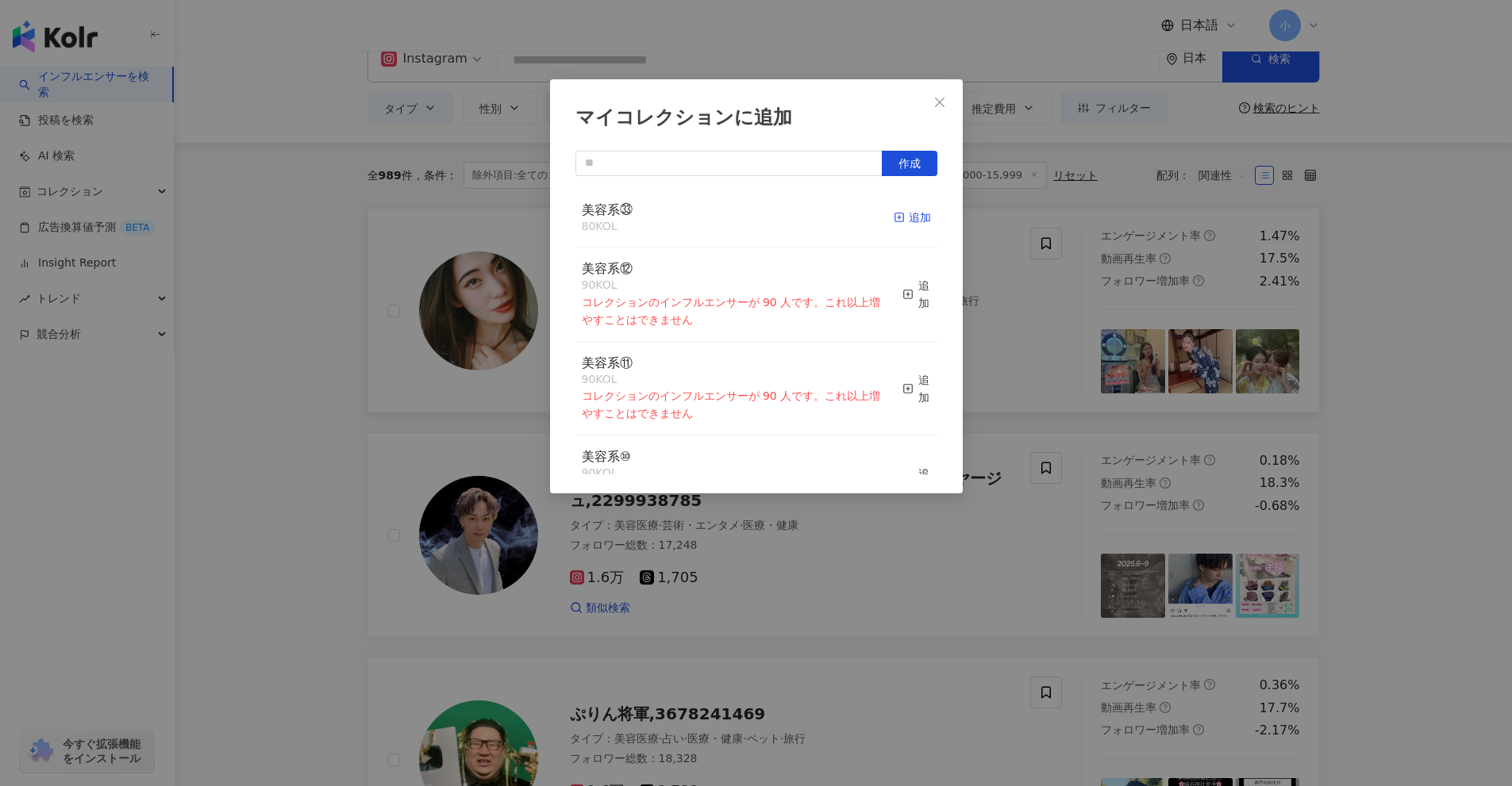
click at [894, 212] on div "追加" at bounding box center [912, 217] width 38 height 17
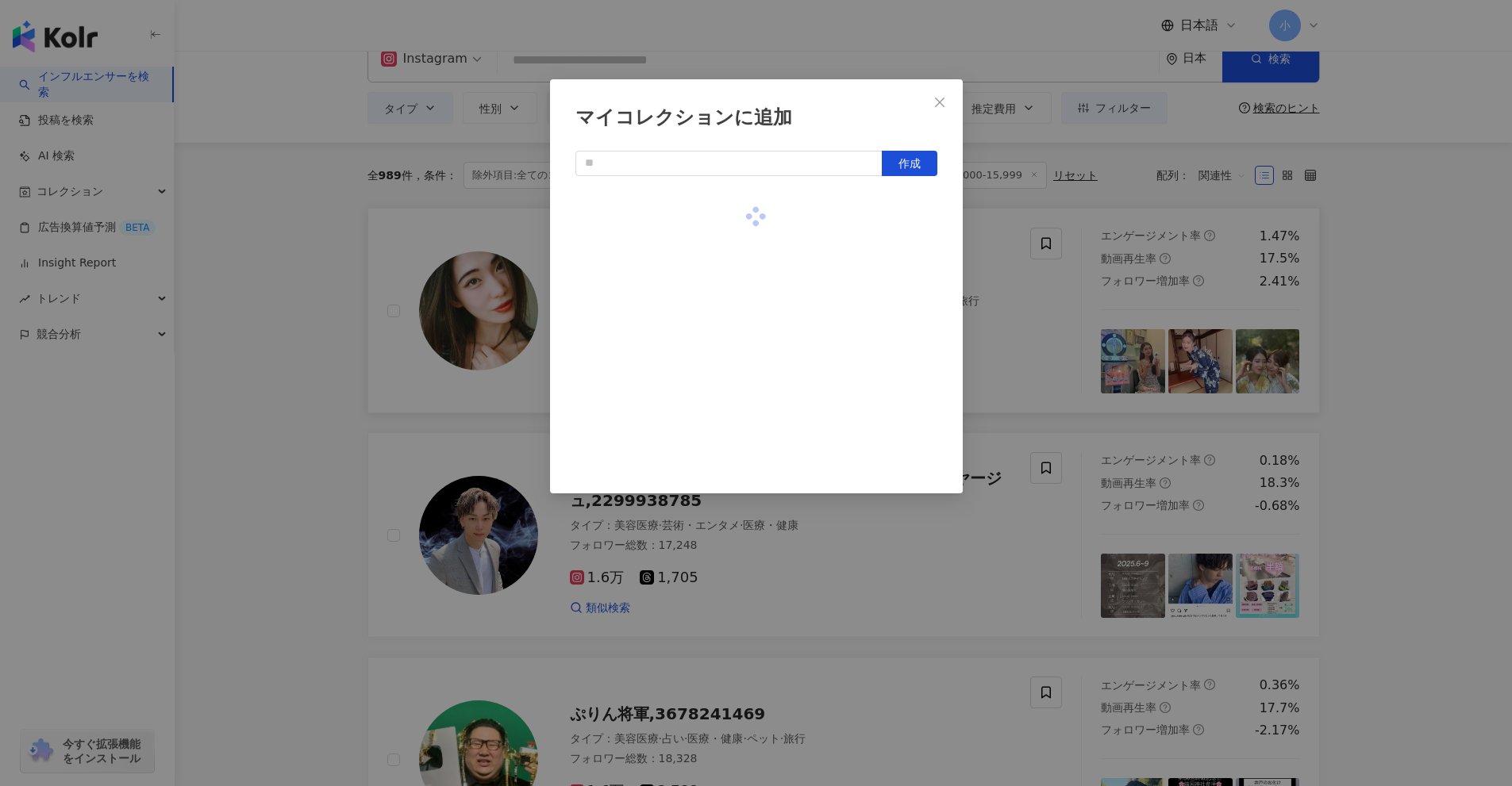
click at [1424, 436] on div "マイコレクションに追加 作成" at bounding box center [756, 393] width 1512 height 786
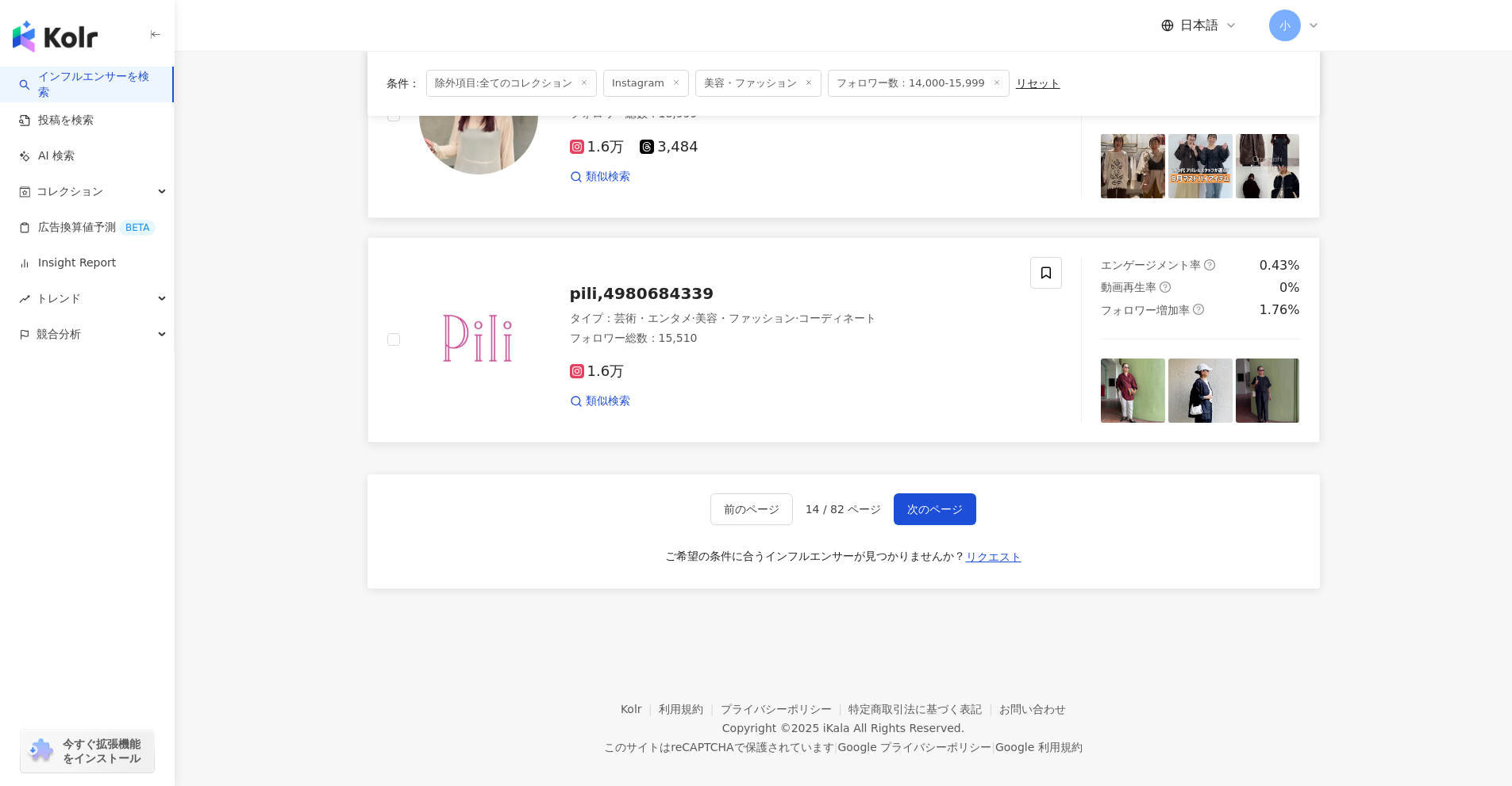
scroll to position [2495, 0]
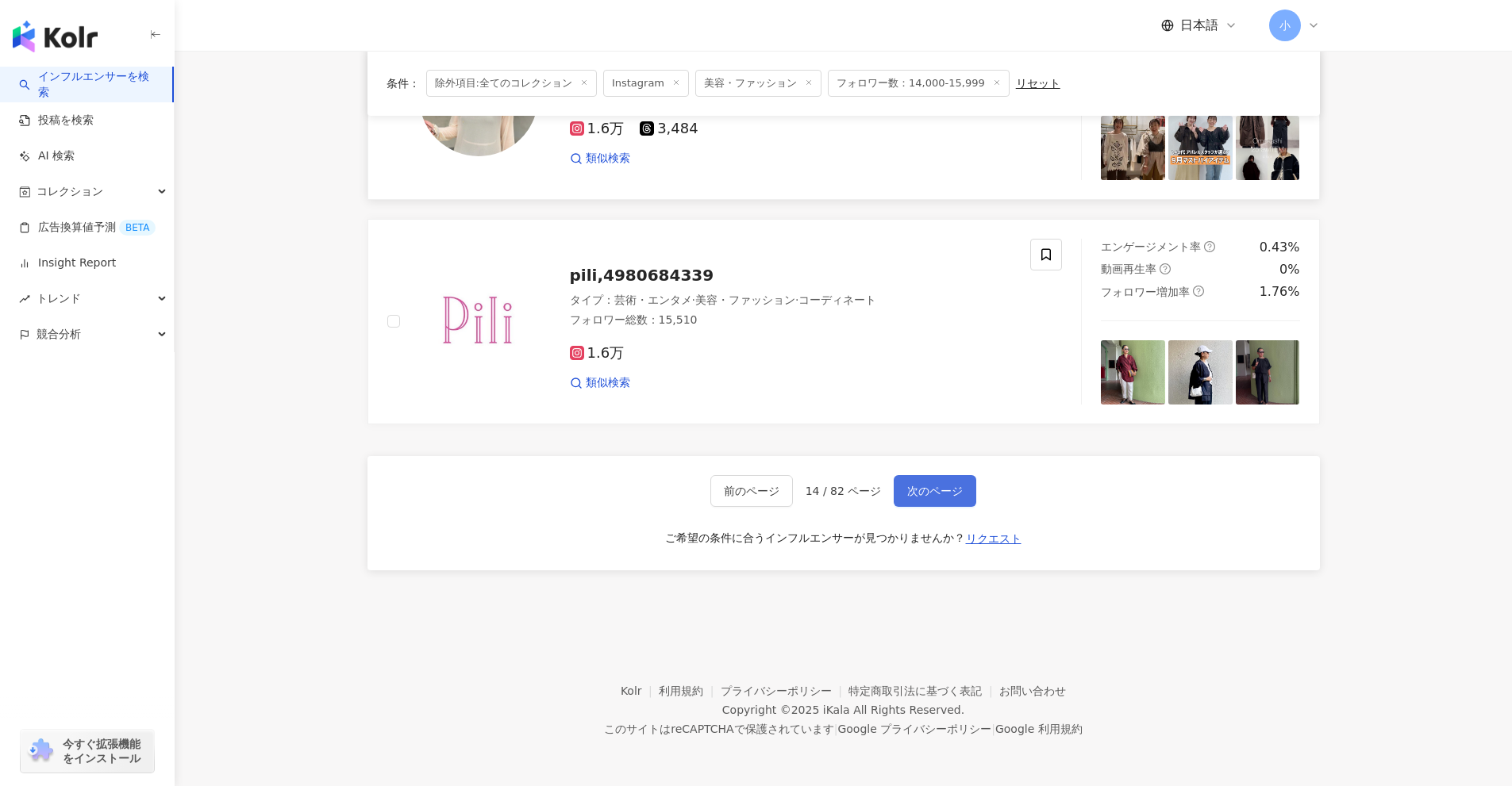
click at [934, 491] on span "次のページ" at bounding box center [935, 491] width 56 height 13
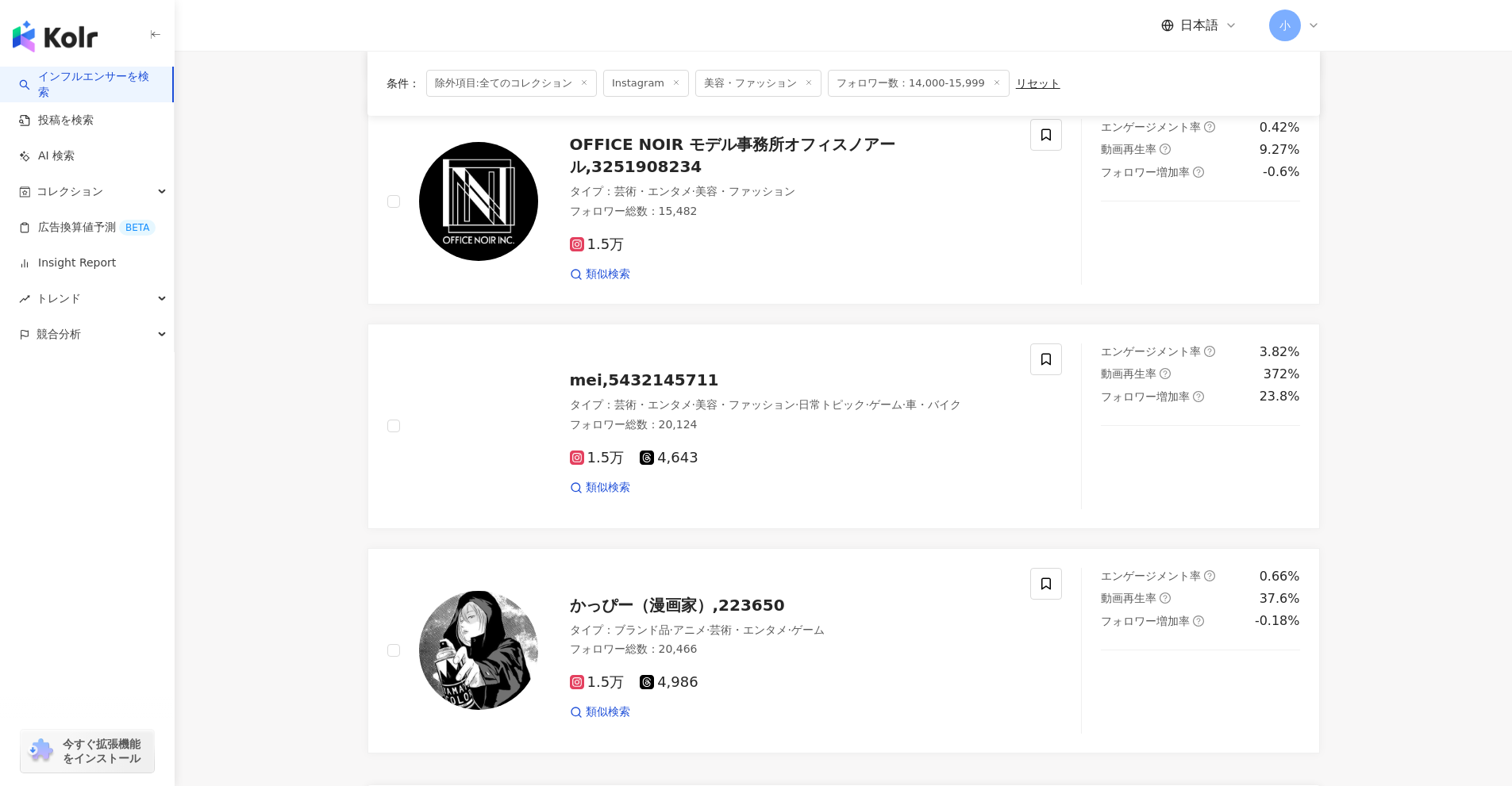
scroll to position [2181, 0]
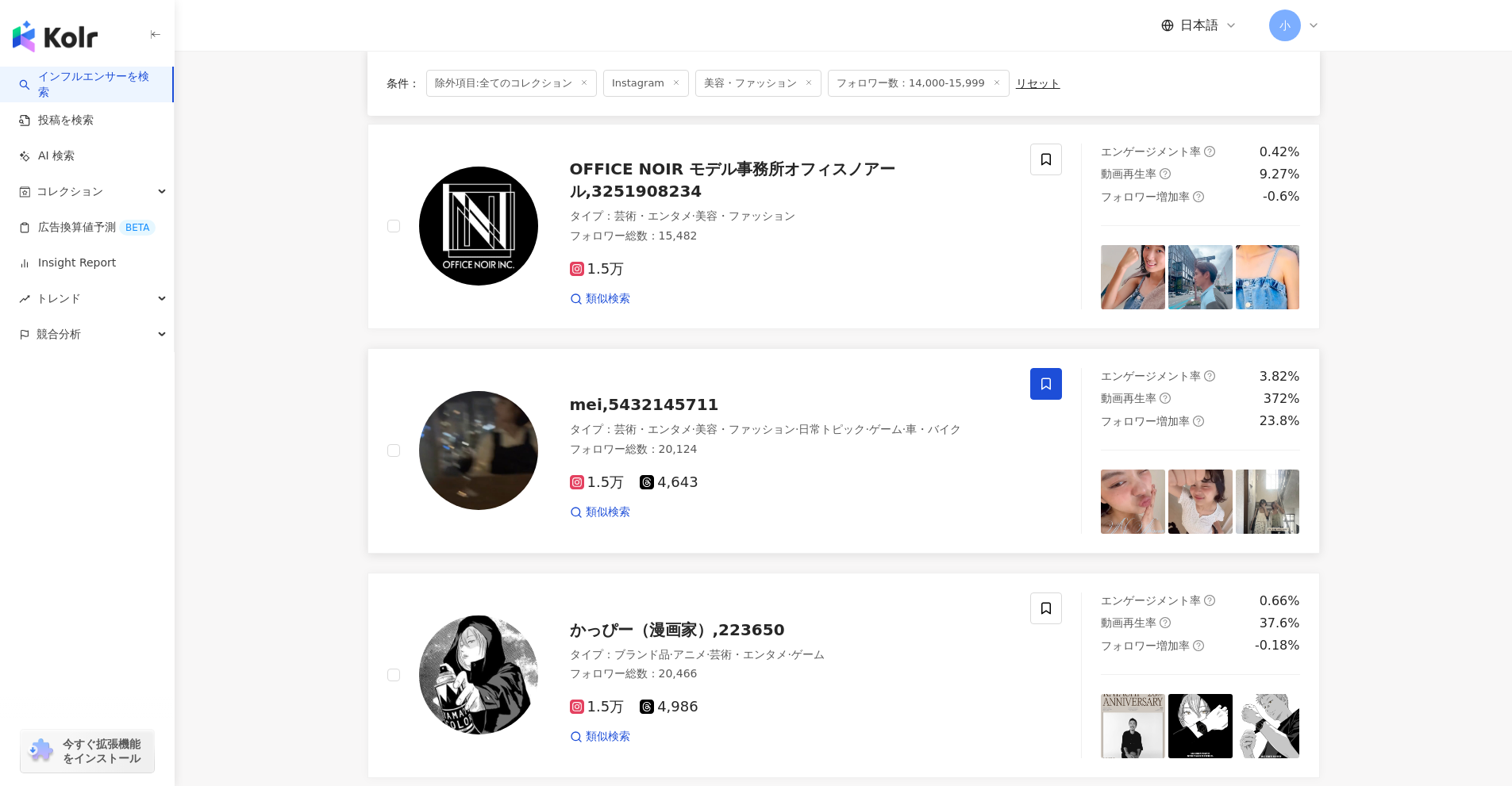
click at [1050, 378] on icon at bounding box center [1045, 384] width 10 height 12
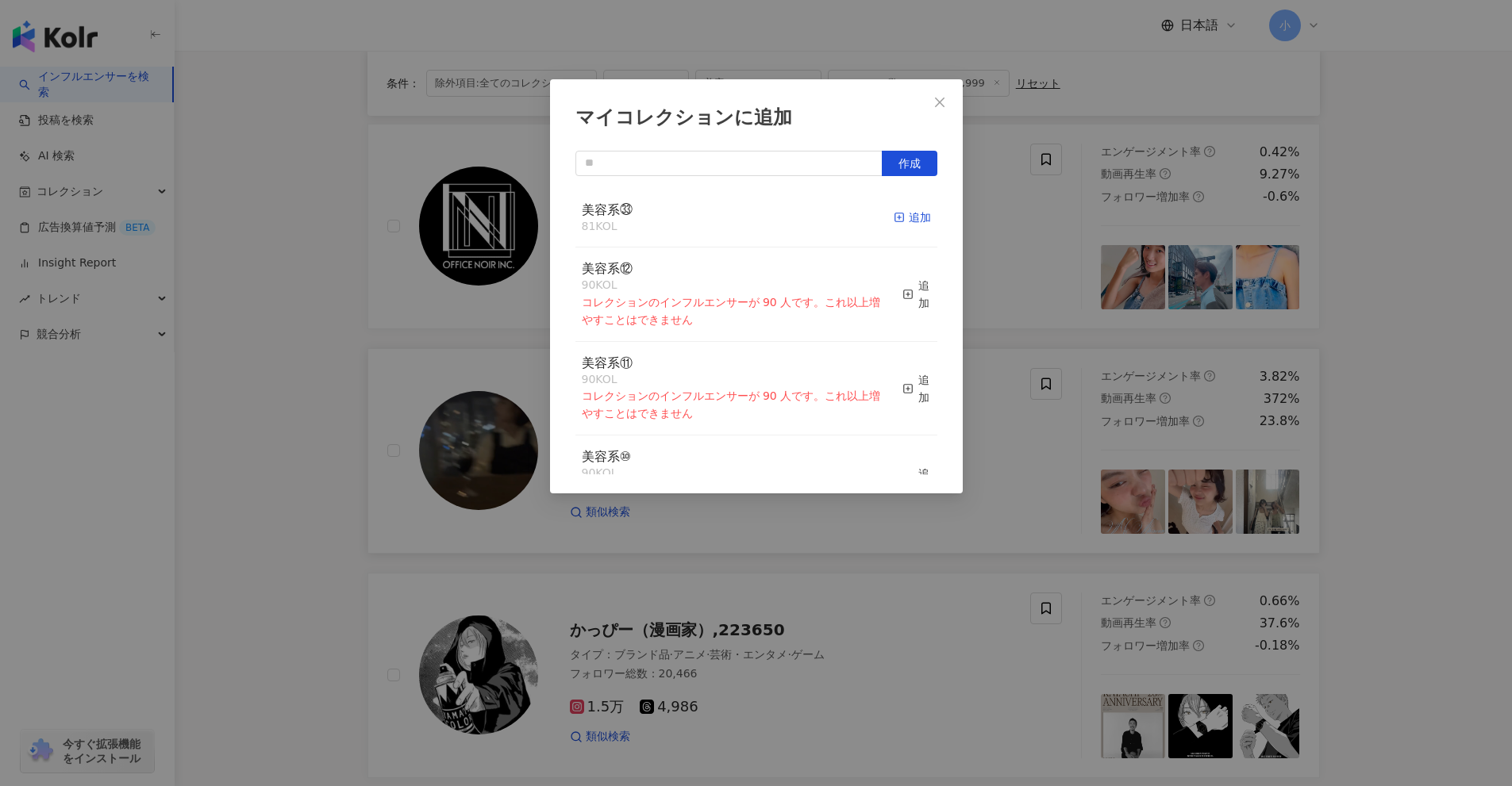
click at [904, 215] on div "追加" at bounding box center [912, 217] width 38 height 17
click at [1420, 407] on div "マイコレクションに追加 作成 美容系㉝ 81 KOL 追加 美容系⑫ 90 KOL コレクションのインフルエンサーが 90 人です。これ以上増やすことはできま…" at bounding box center [756, 393] width 1512 height 786
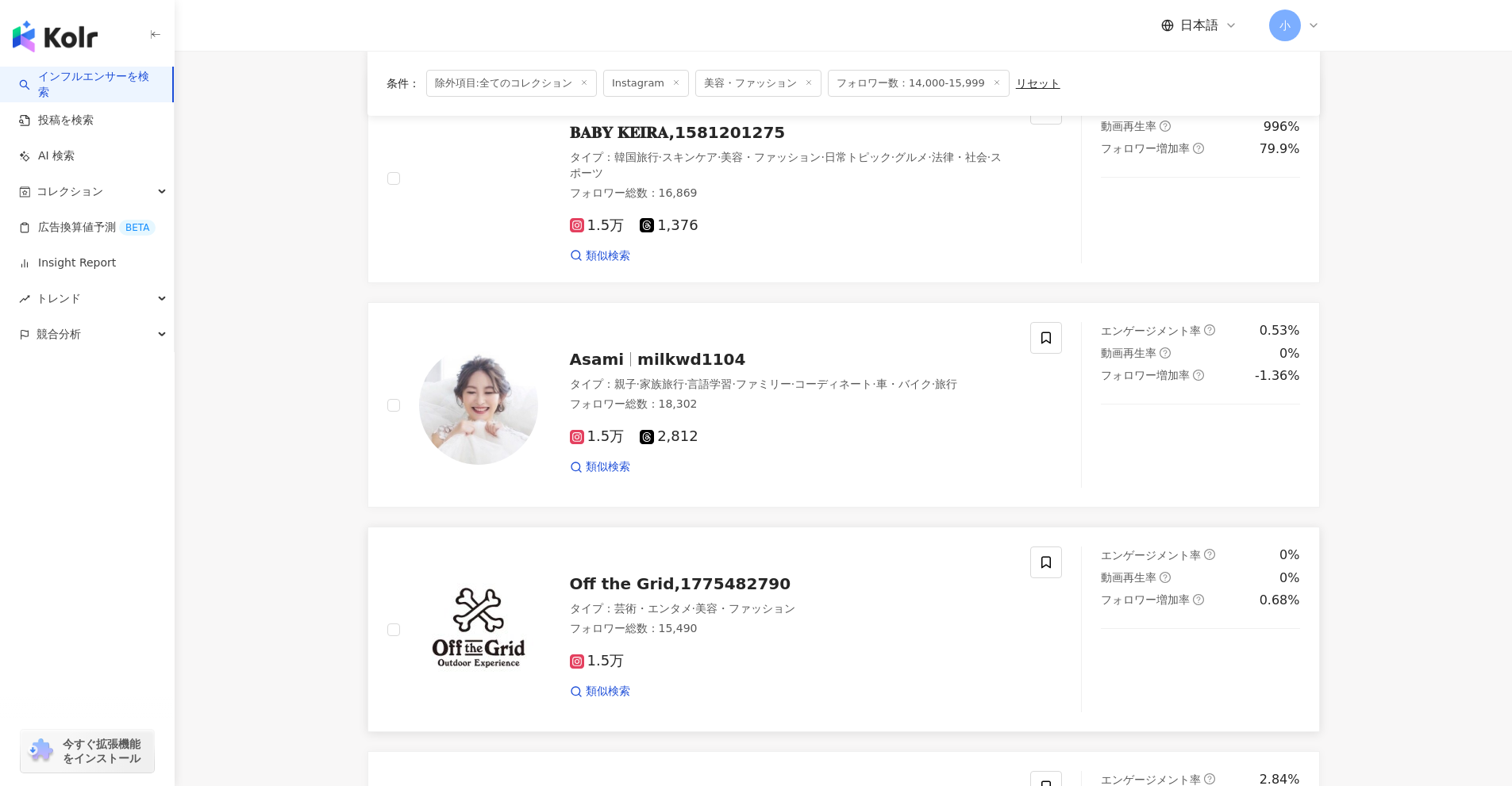
scroll to position [1070, 0]
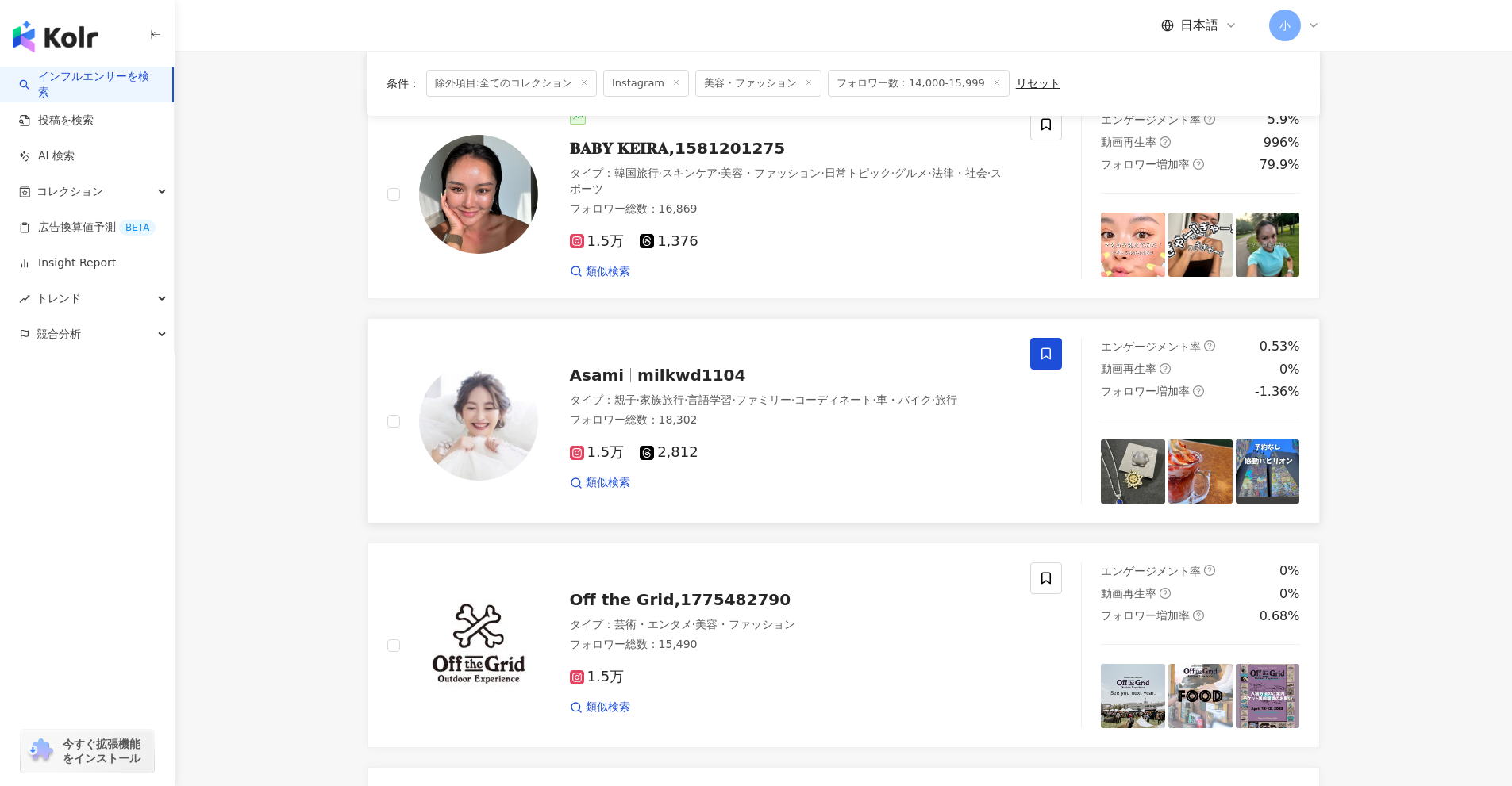
click at [1031, 338] on span at bounding box center [1046, 353] width 31 height 31
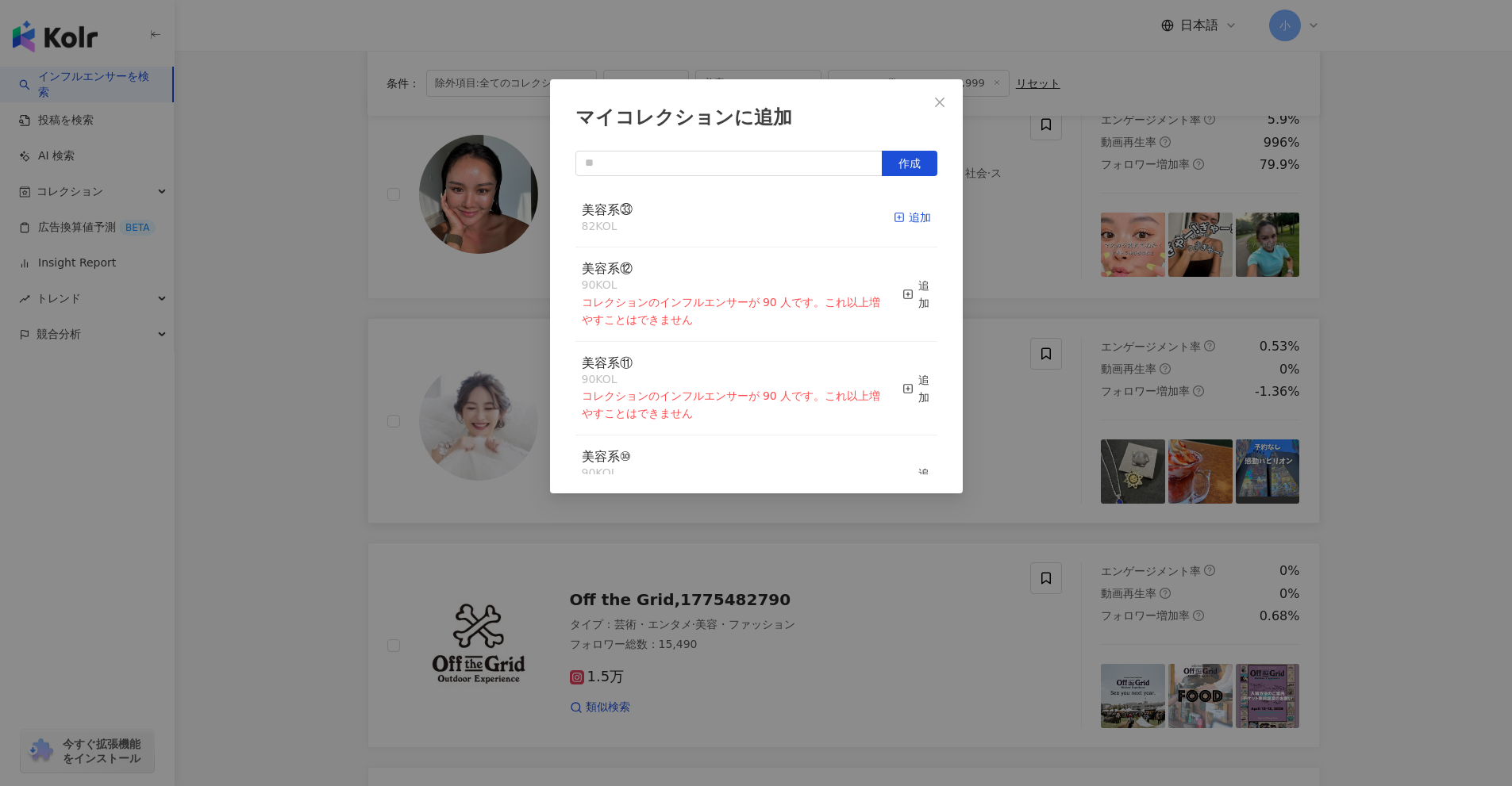
click at [896, 224] on div "追加" at bounding box center [912, 217] width 38 height 17
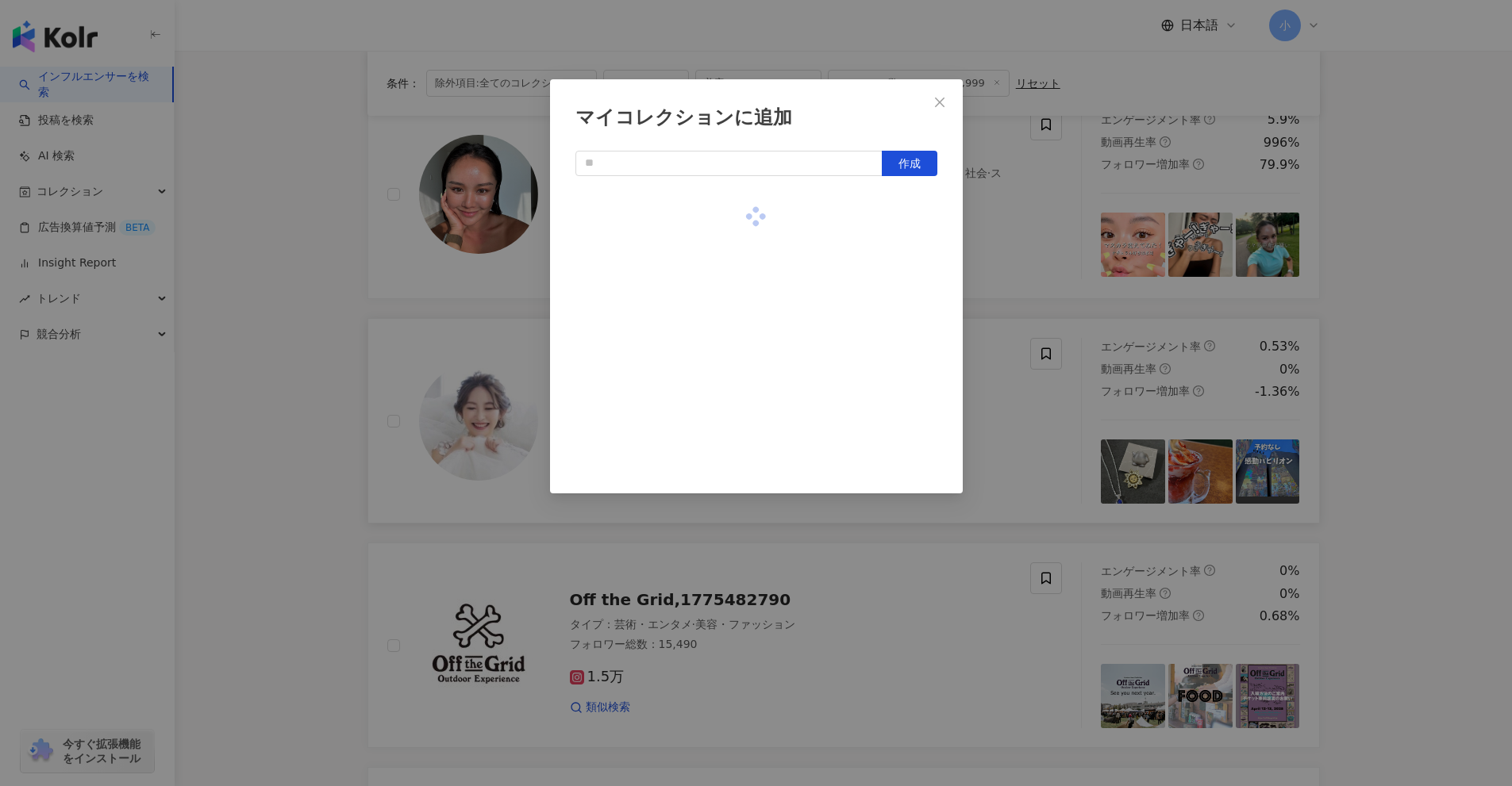
click at [1361, 349] on div "マイコレクションに追加 作成" at bounding box center [756, 393] width 1512 height 786
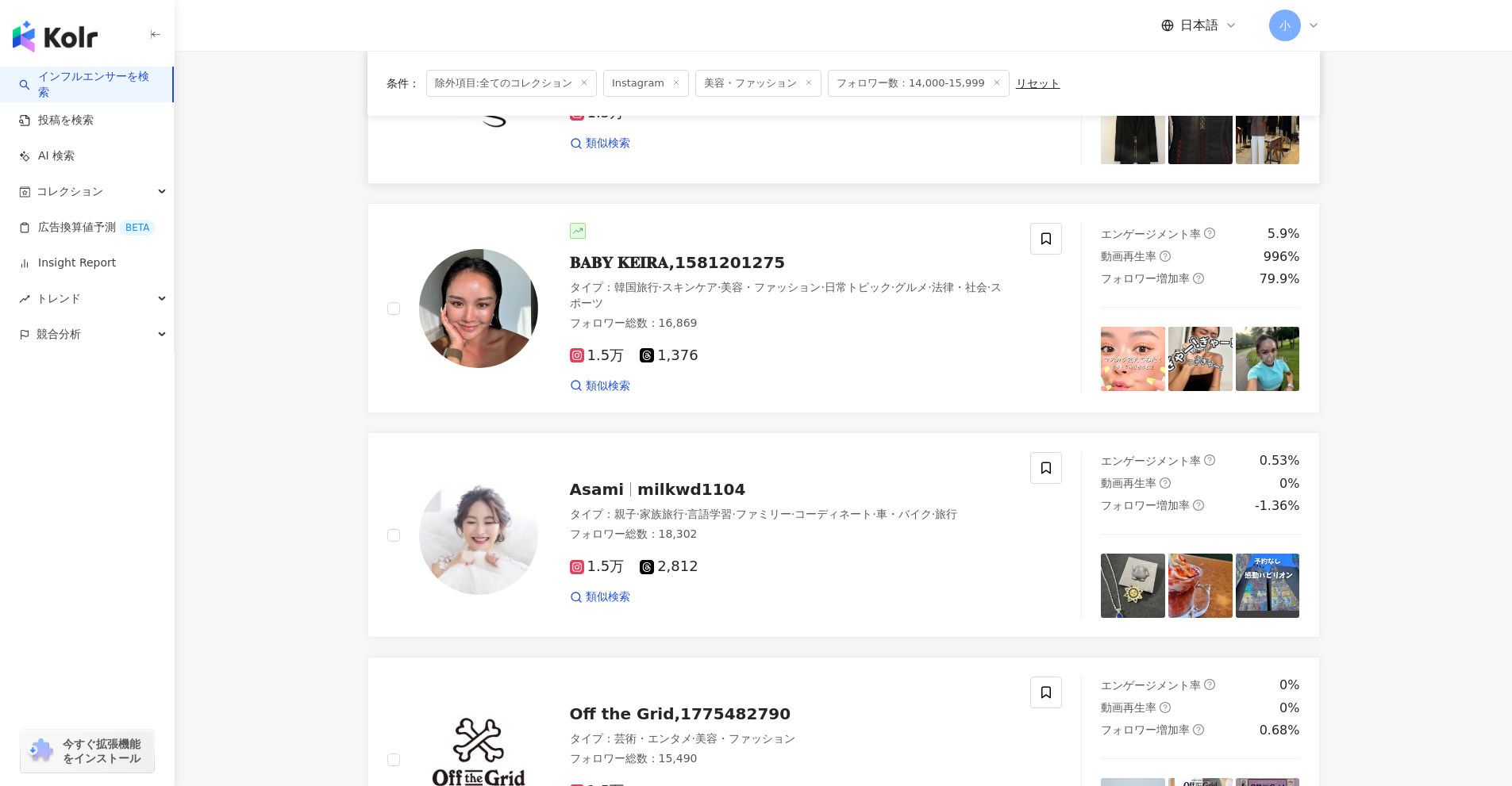
scroll to position [752, 0]
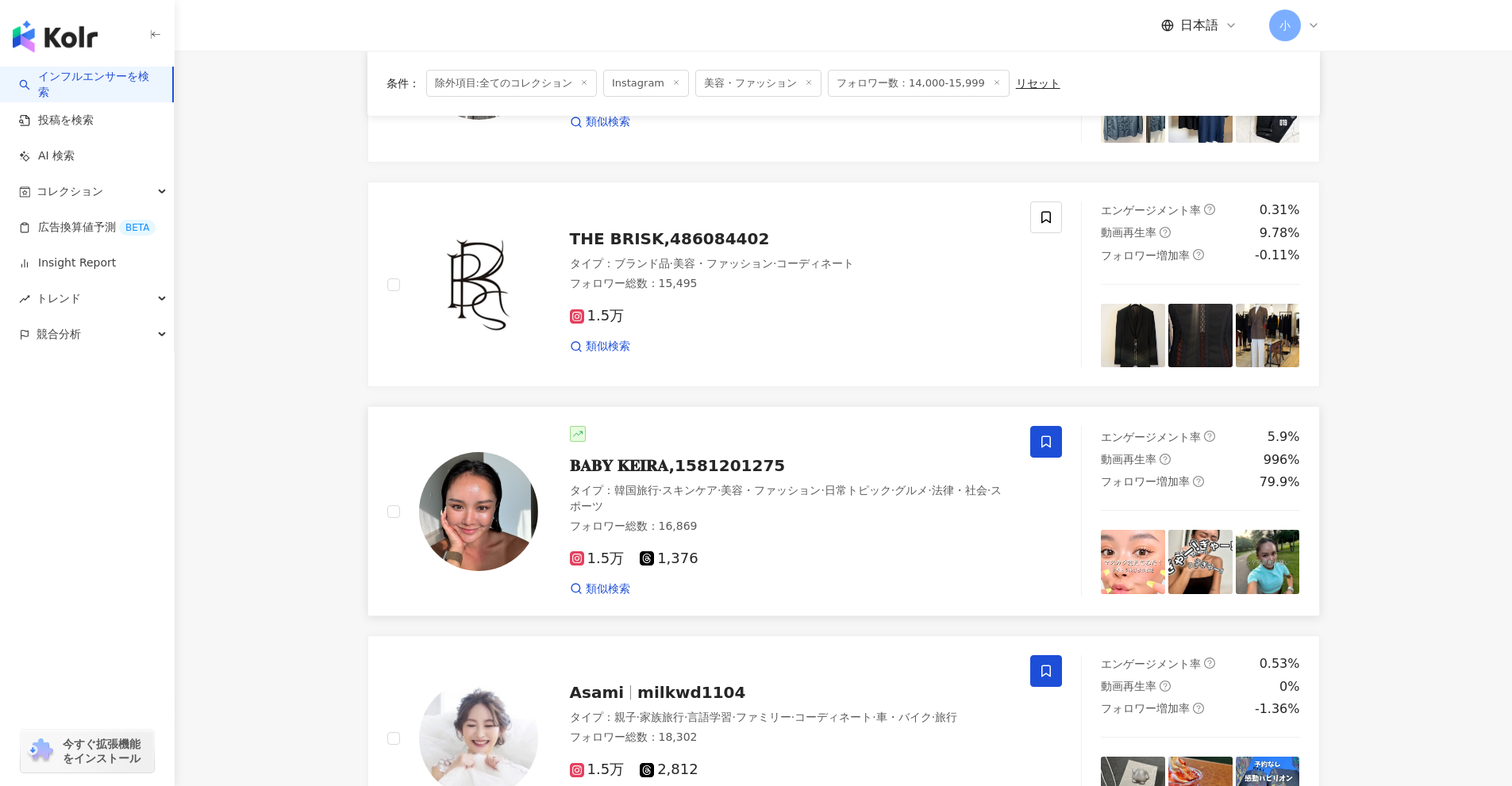
click at [1047, 437] on span at bounding box center [1046, 441] width 31 height 31
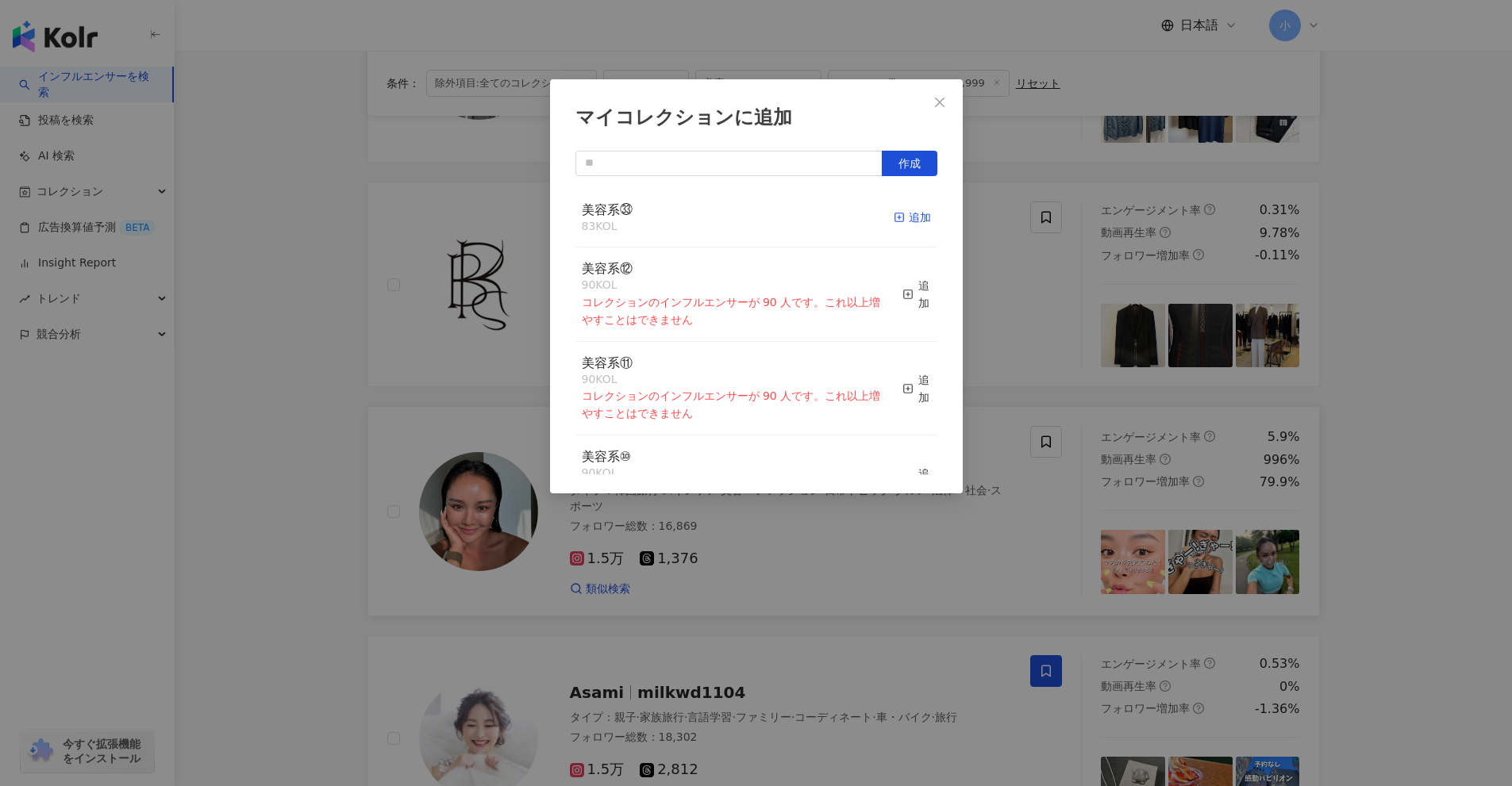
click at [895, 212] on div "追加" at bounding box center [912, 217] width 38 height 17
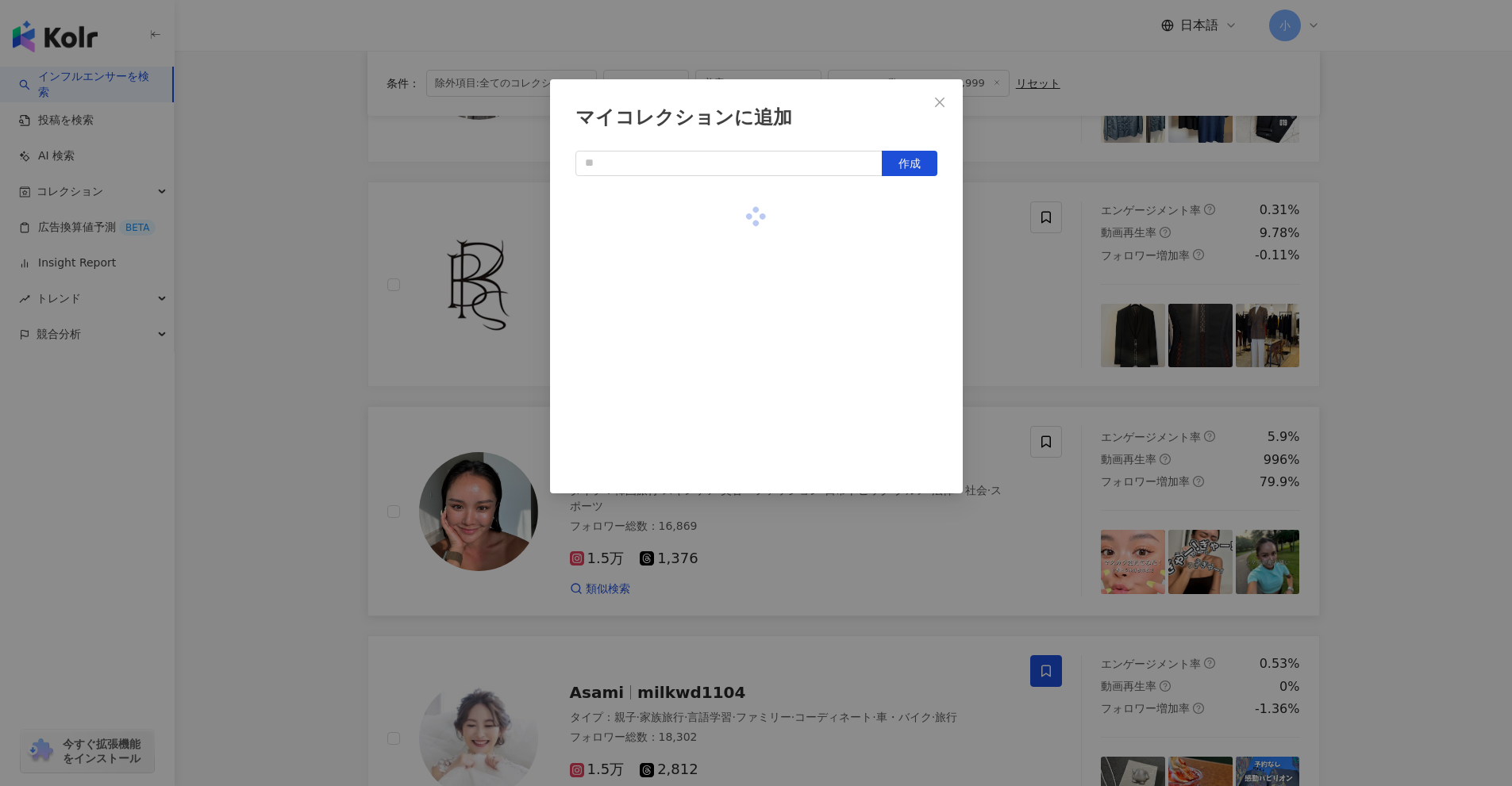
click at [1430, 390] on div "マイコレクションに追加 作成" at bounding box center [756, 393] width 1512 height 786
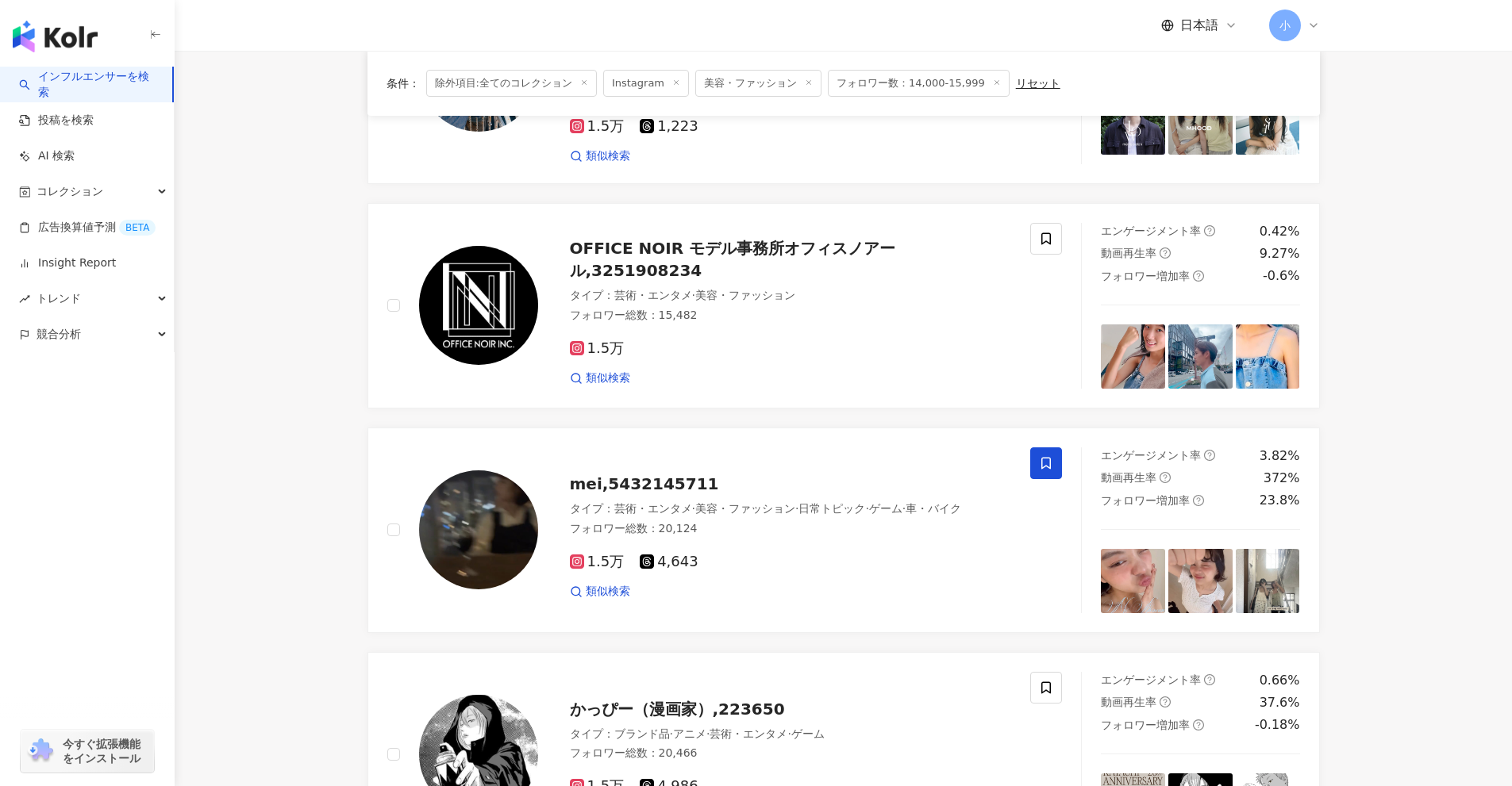
scroll to position [2498, 0]
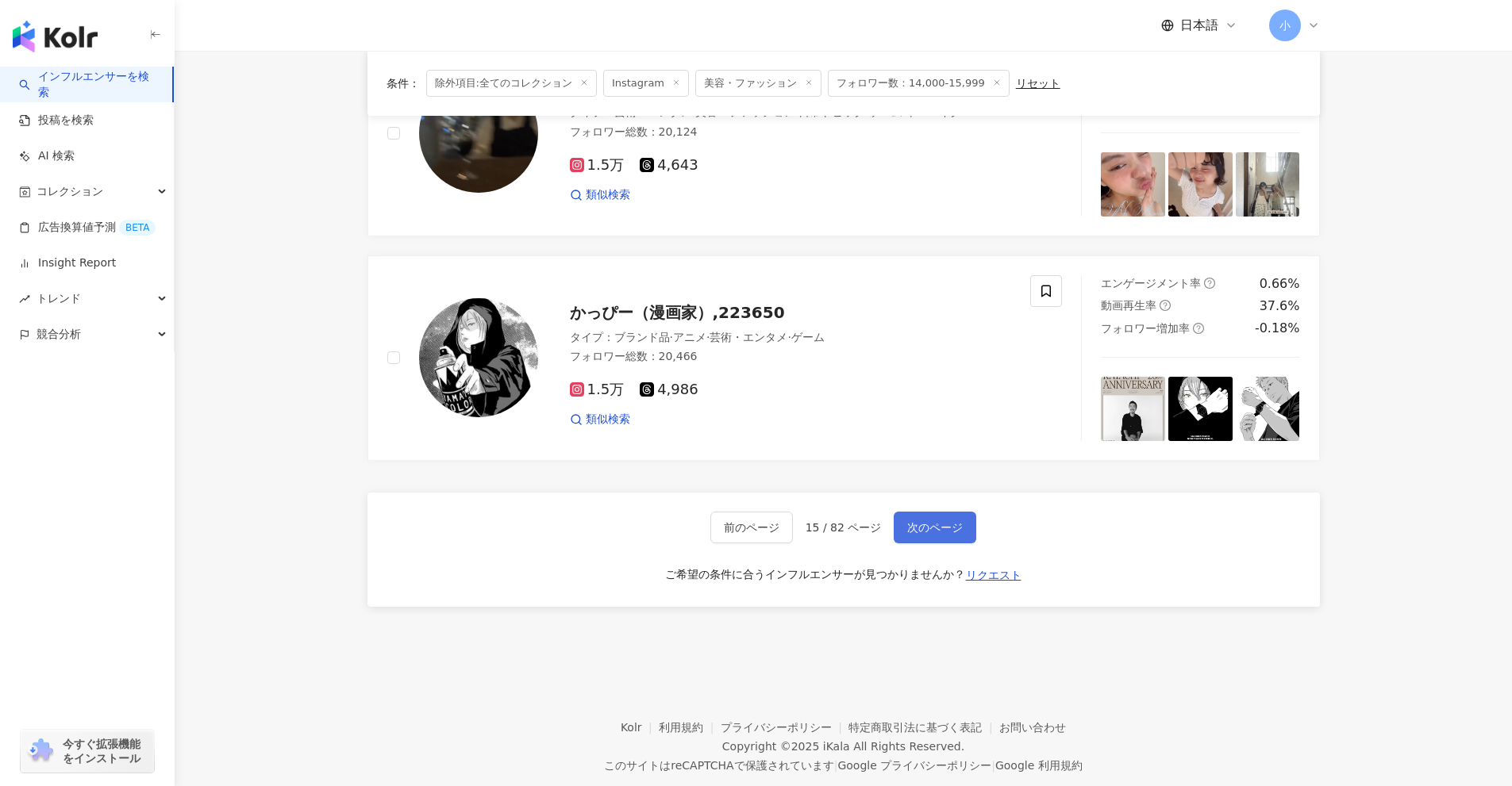
click at [952, 522] on span "次のページ" at bounding box center [935, 528] width 56 height 13
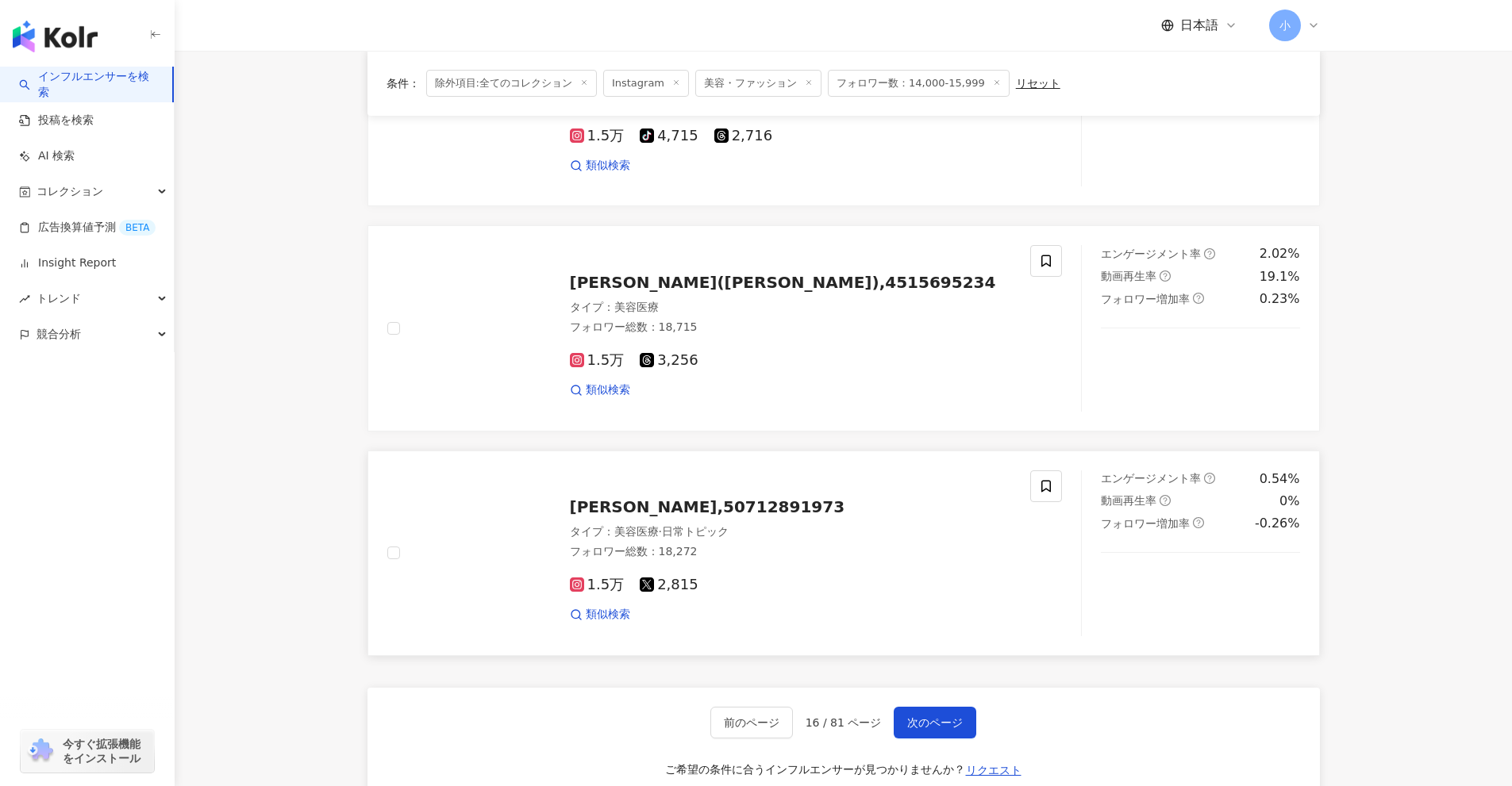
scroll to position [2257, 0]
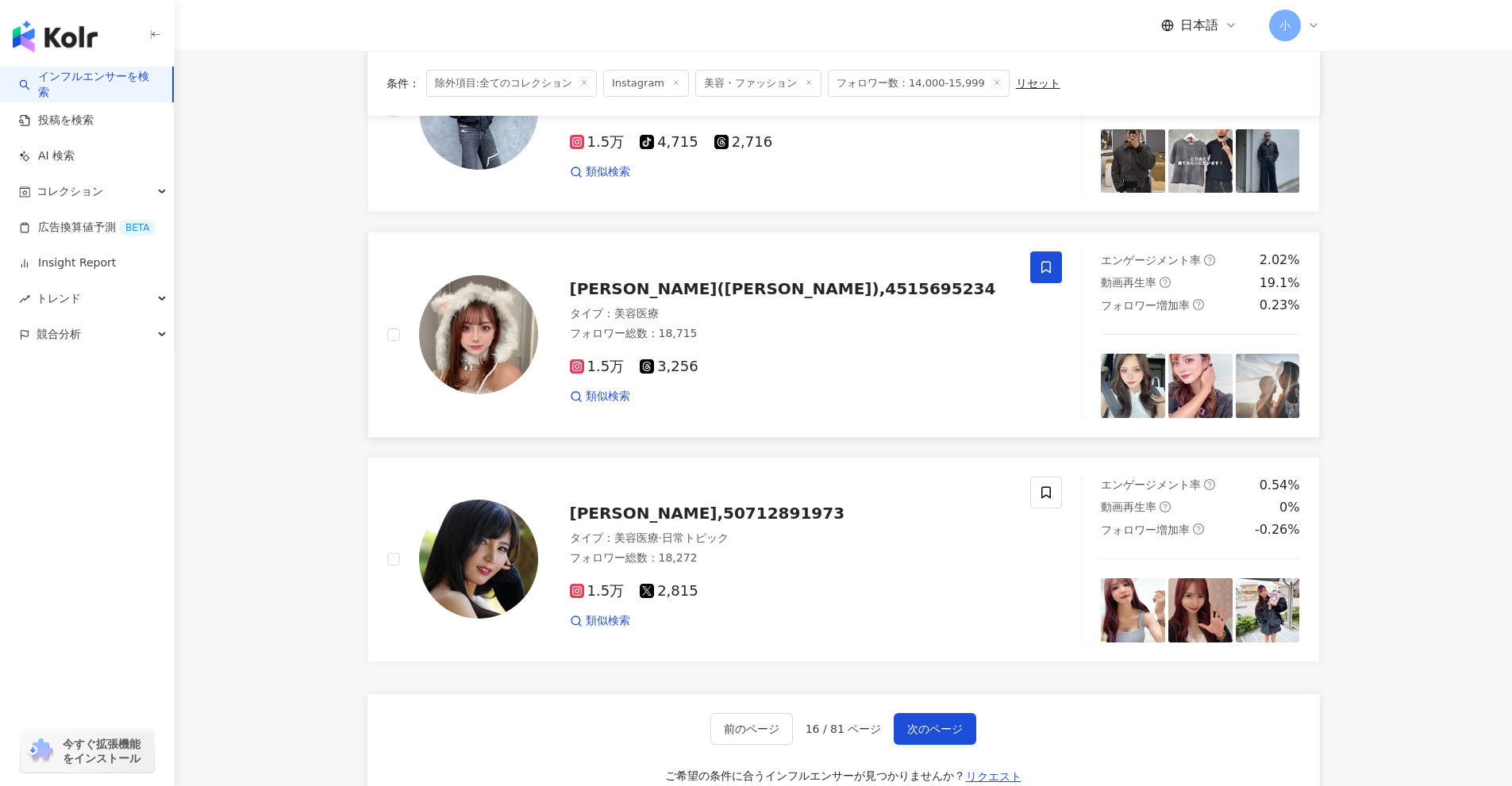
click at [1050, 261] on icon at bounding box center [1046, 267] width 14 height 14
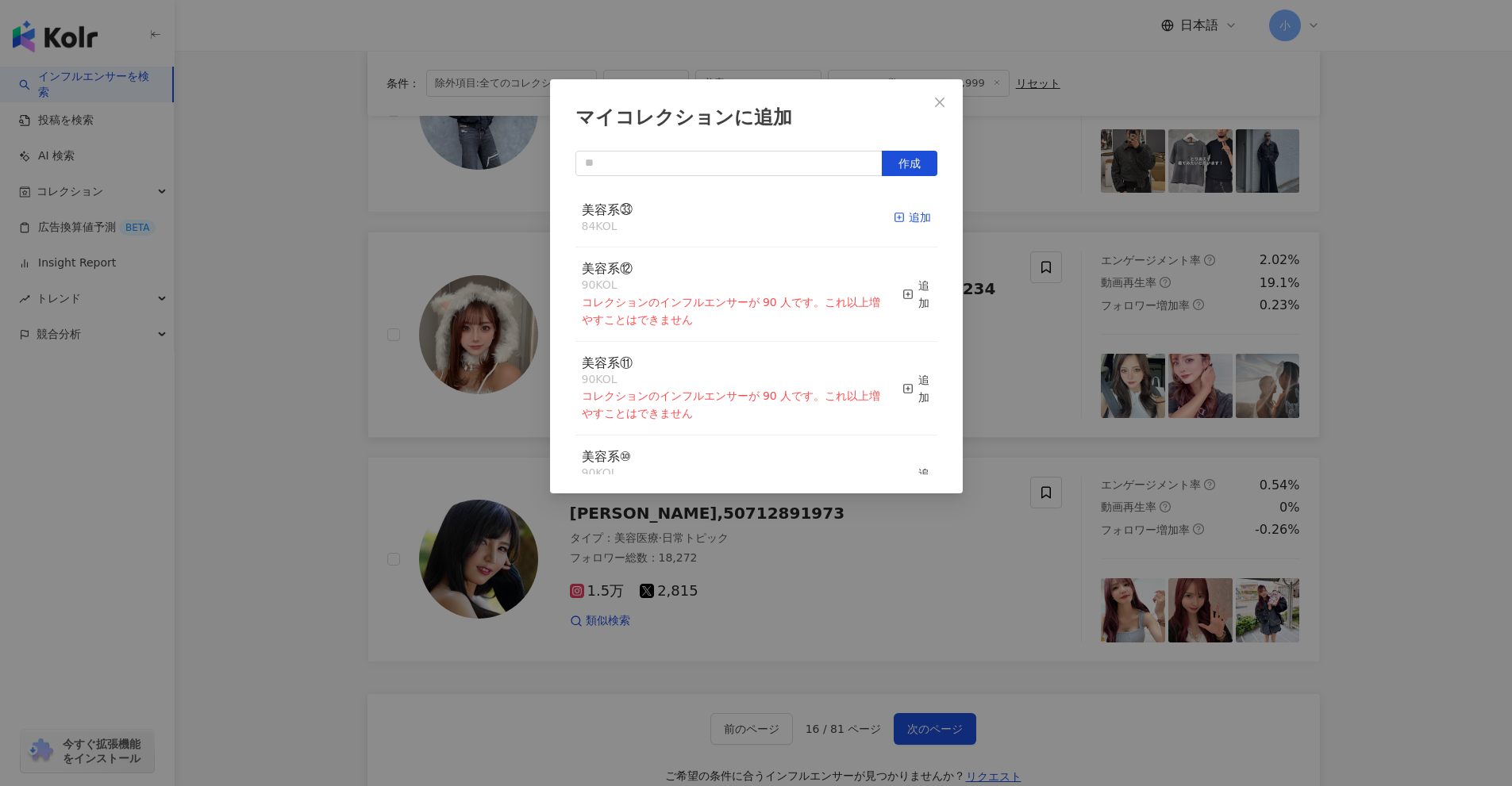
click at [905, 216] on div "追加" at bounding box center [912, 217] width 38 height 17
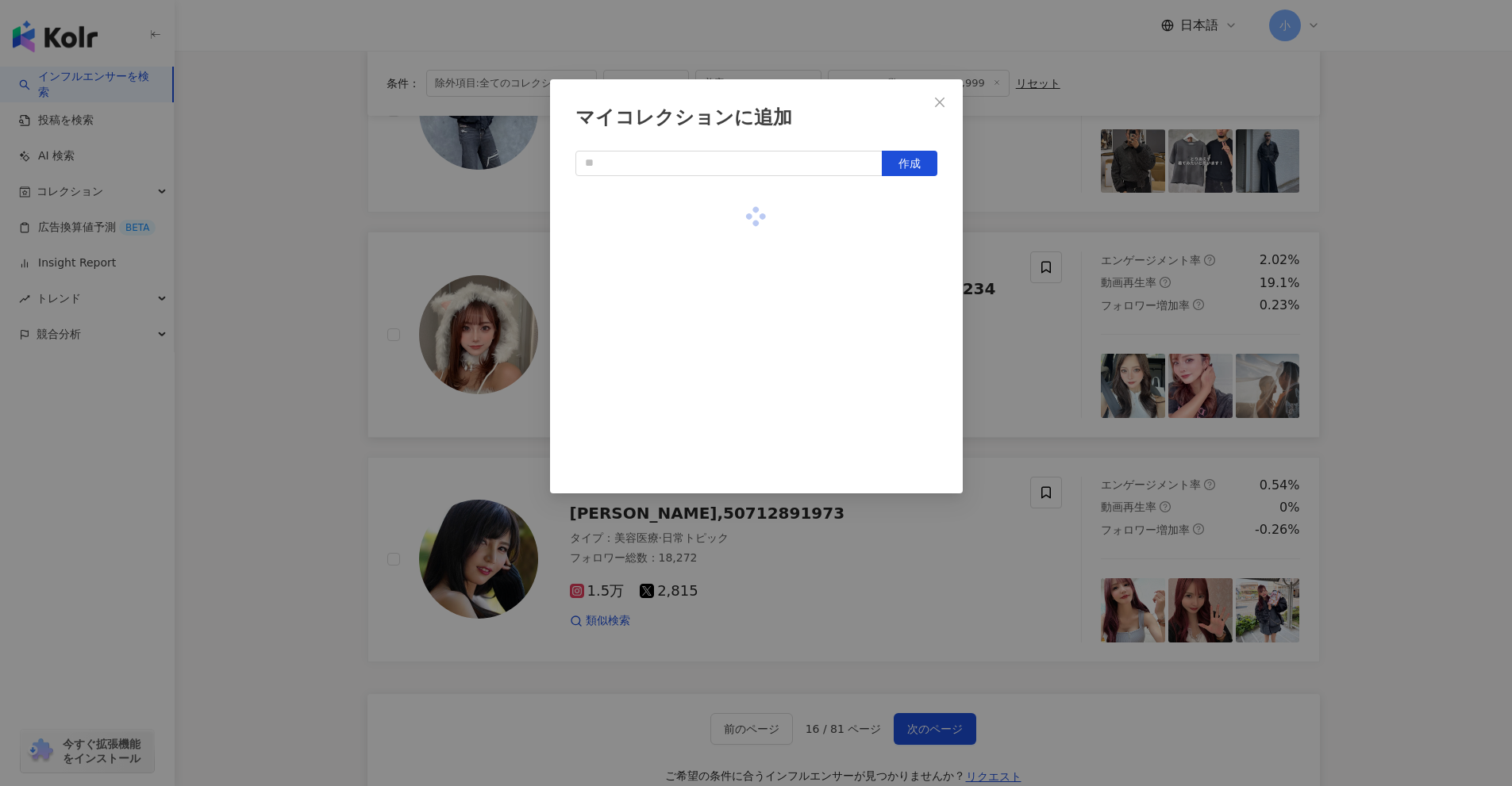
click at [1429, 360] on div "マイコレクションに追加 作成" at bounding box center [756, 393] width 1512 height 786
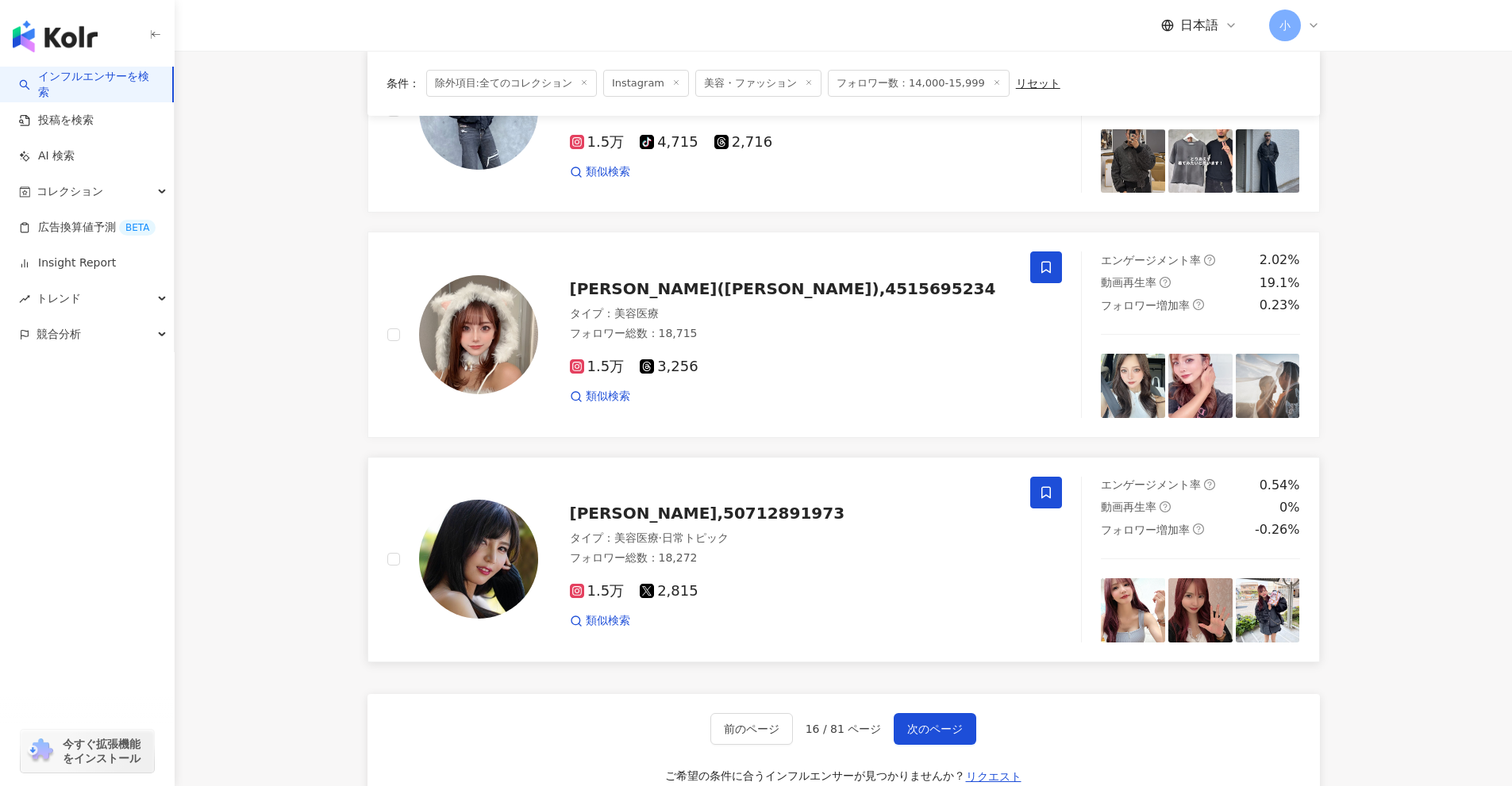
click at [1041, 505] on span at bounding box center [1046, 493] width 31 height 31
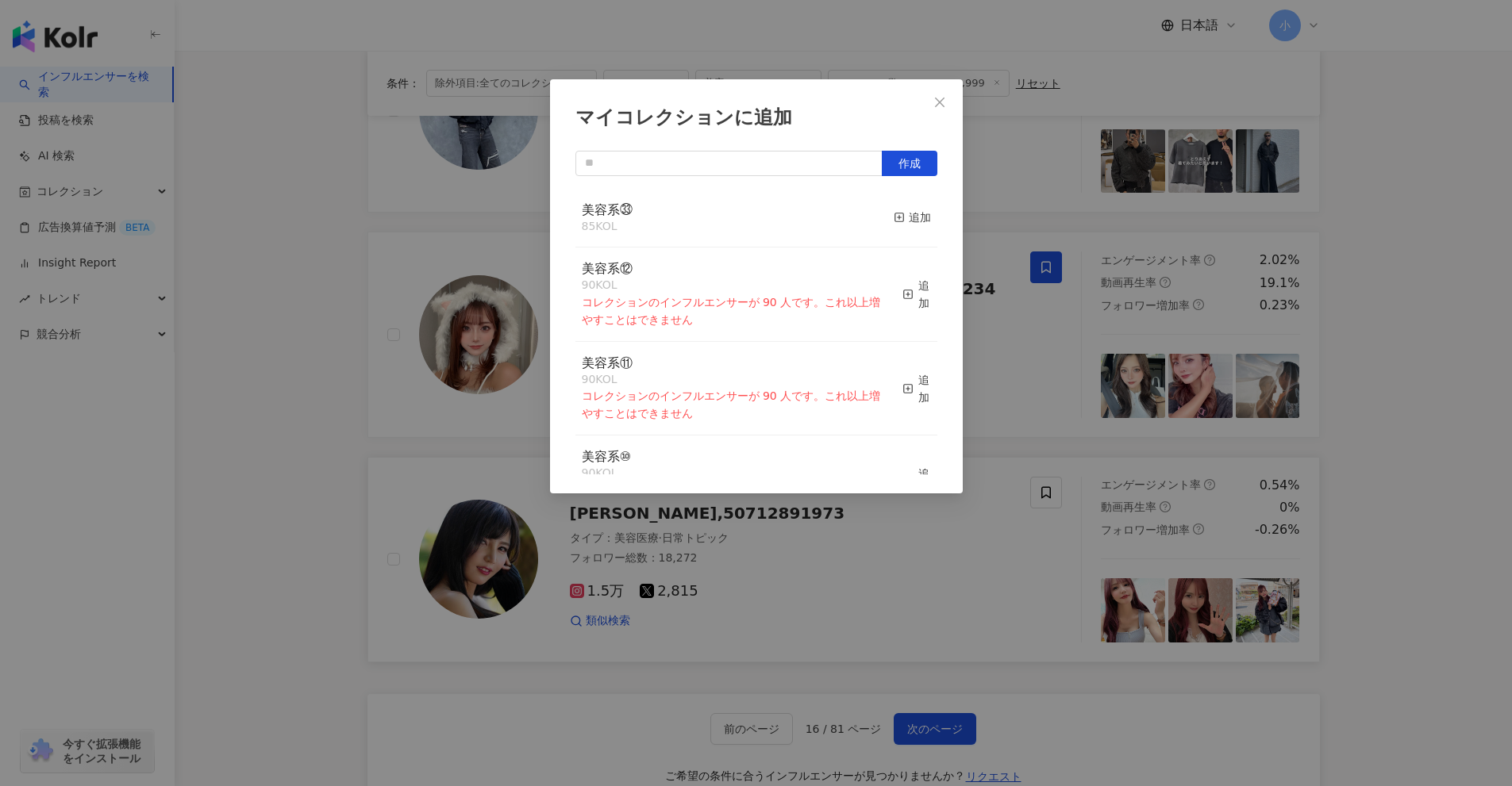
click at [893, 208] on button "追加" at bounding box center [912, 218] width 38 height 33
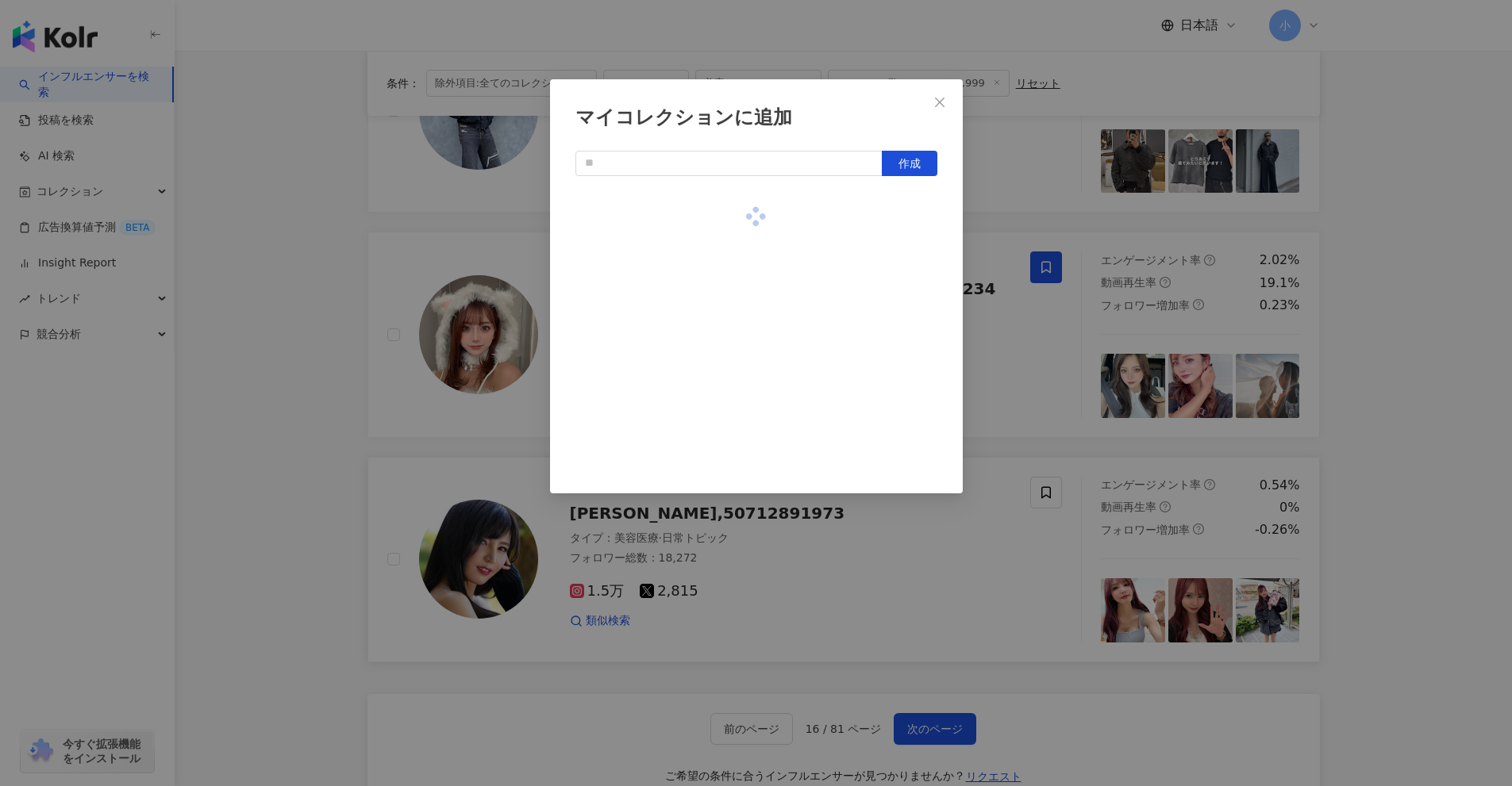
click at [1396, 322] on div "マイコレクションに追加 作成" at bounding box center [756, 393] width 1512 height 786
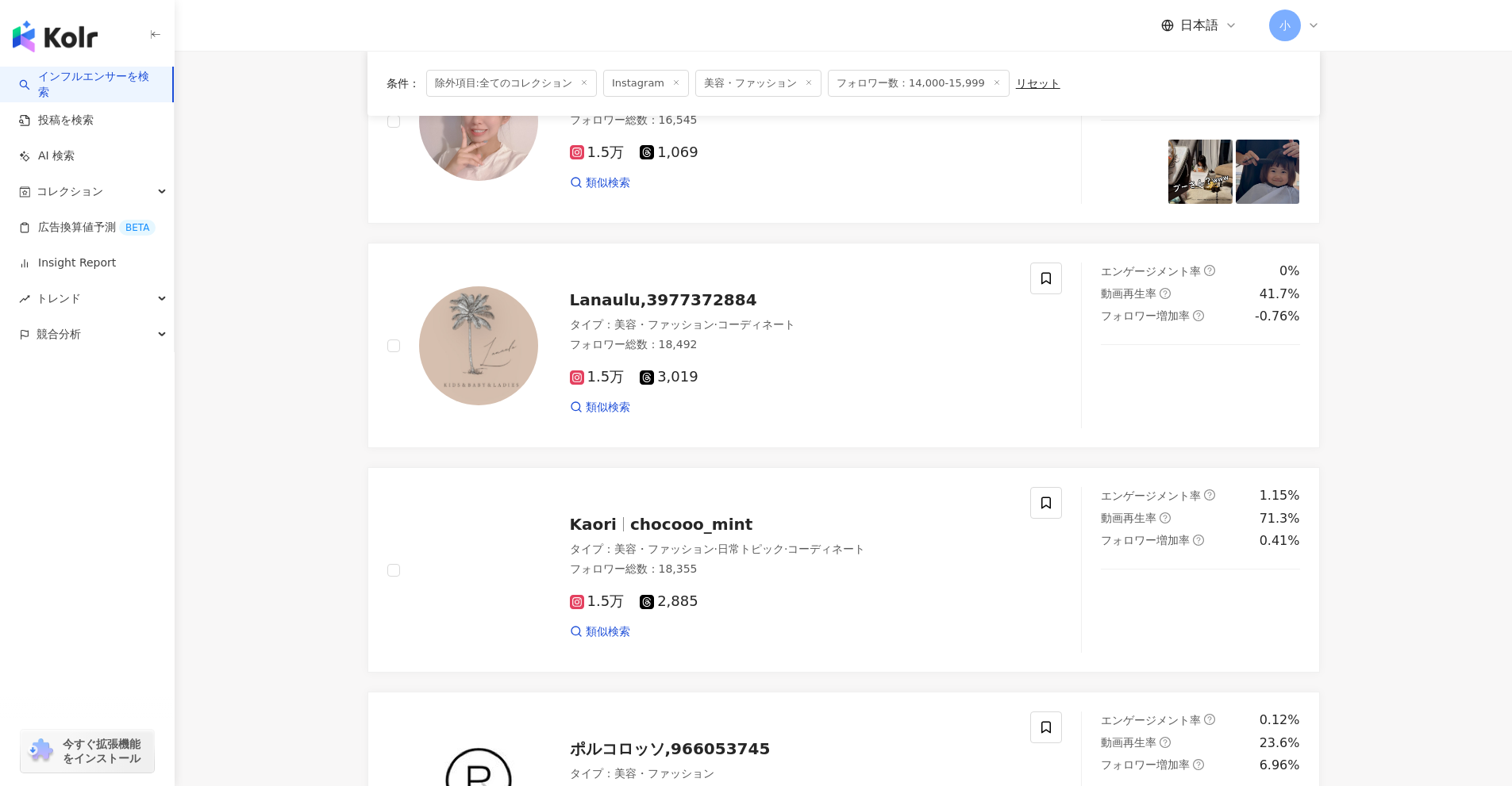
scroll to position [352, 0]
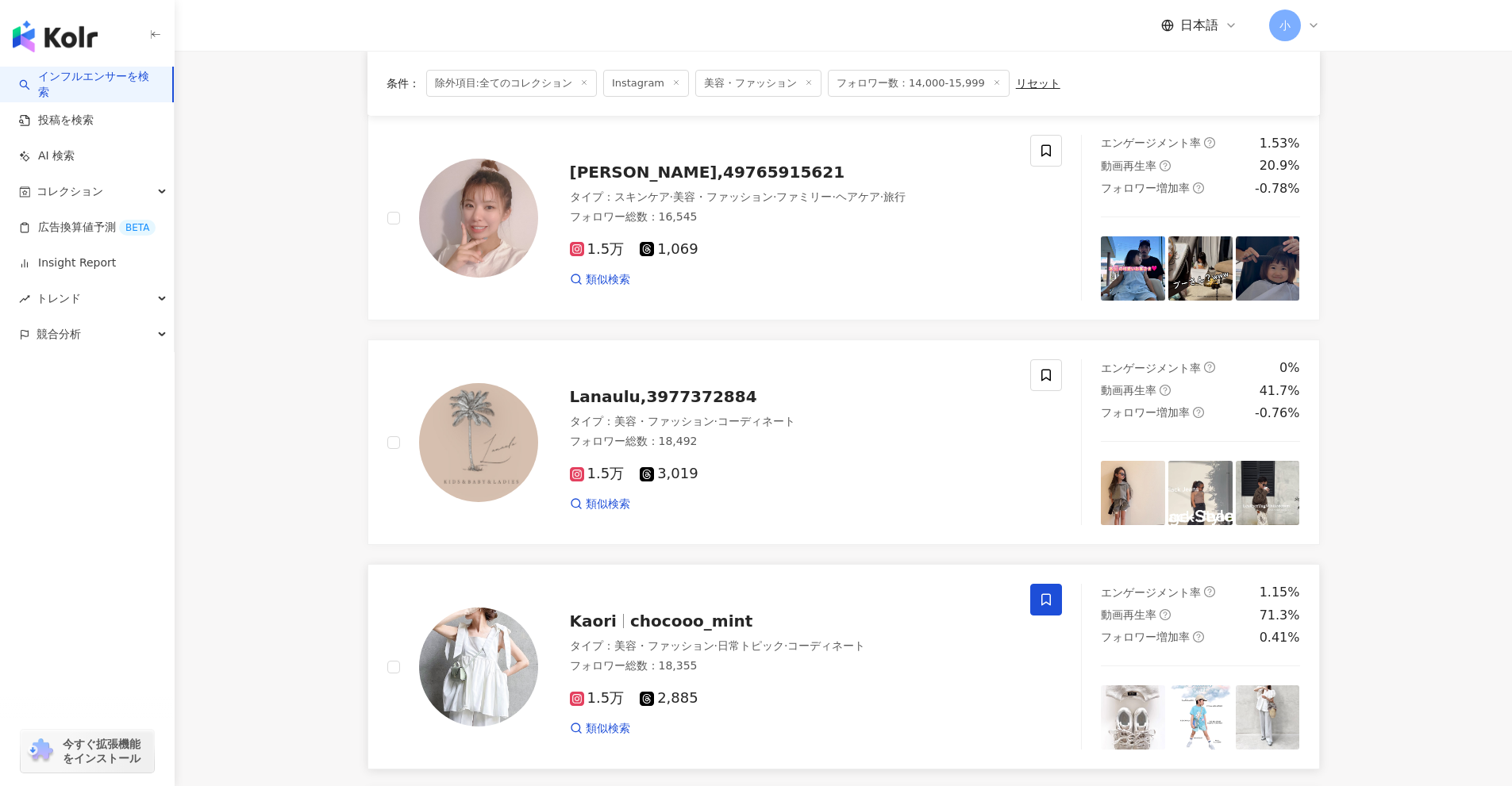
click at [1048, 598] on icon at bounding box center [1046, 599] width 14 height 14
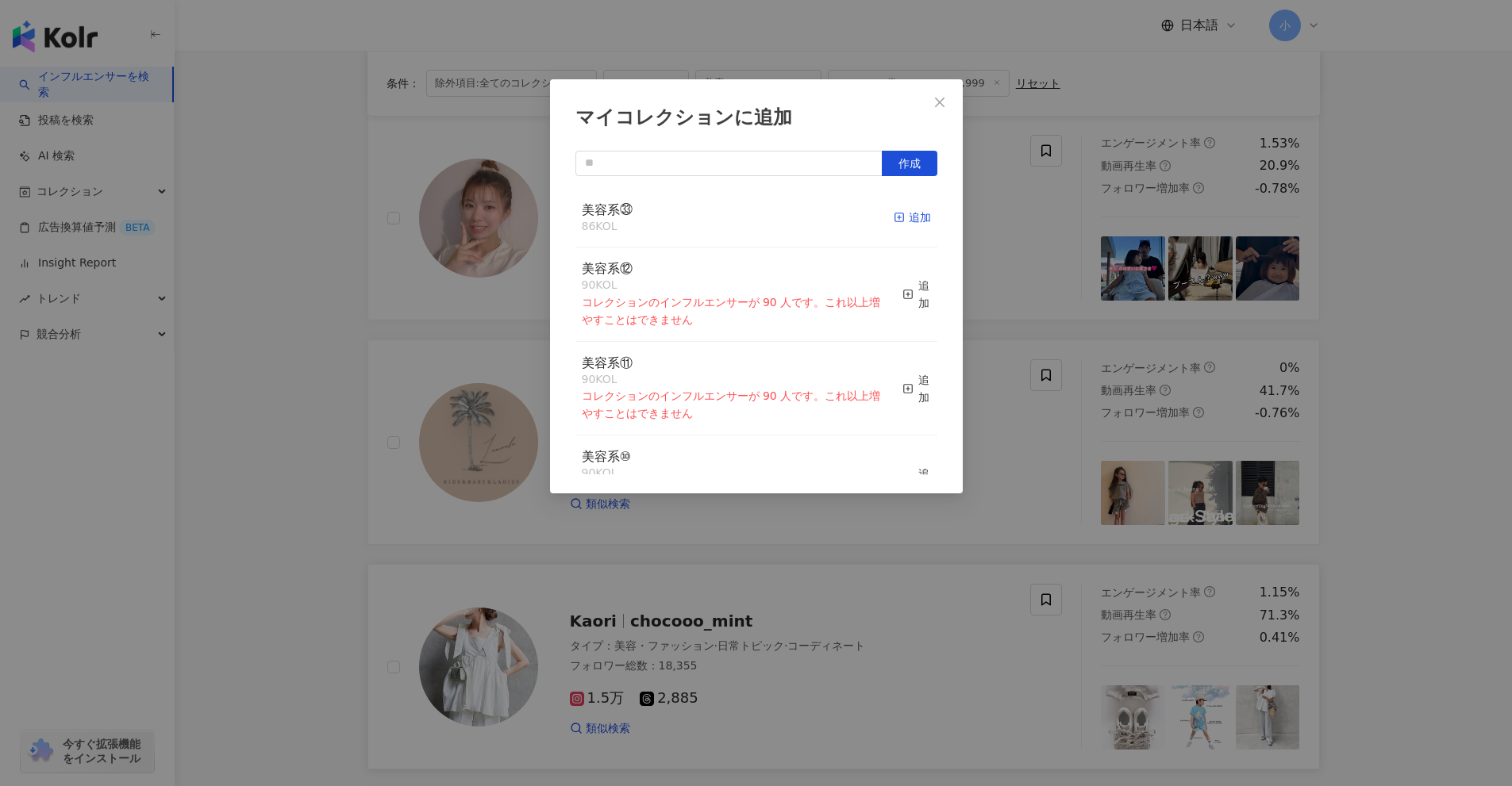
click at [907, 217] on div "追加" at bounding box center [912, 217] width 38 height 17
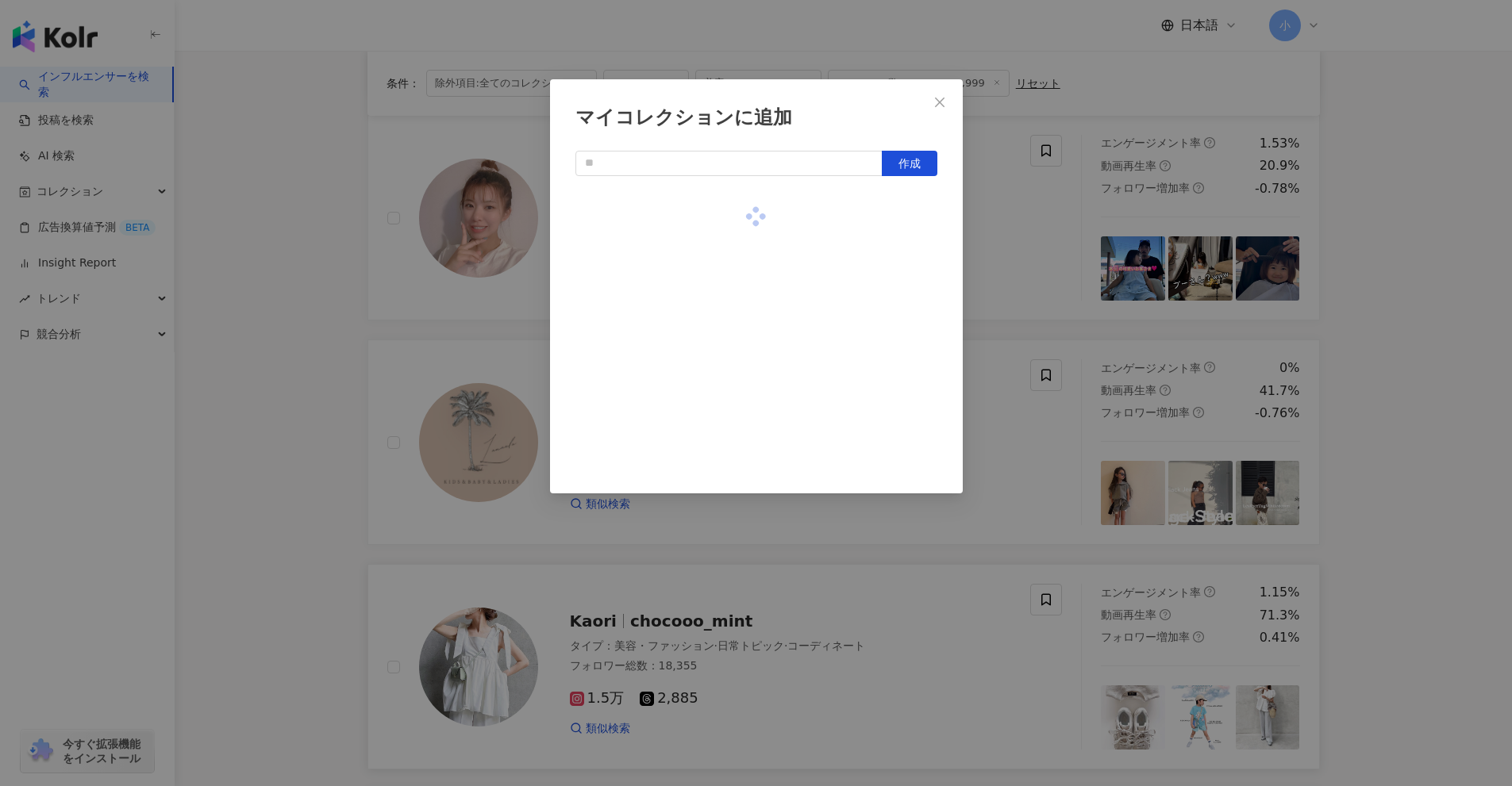
click at [1461, 402] on div "マイコレクションに追加 作成" at bounding box center [756, 393] width 1512 height 786
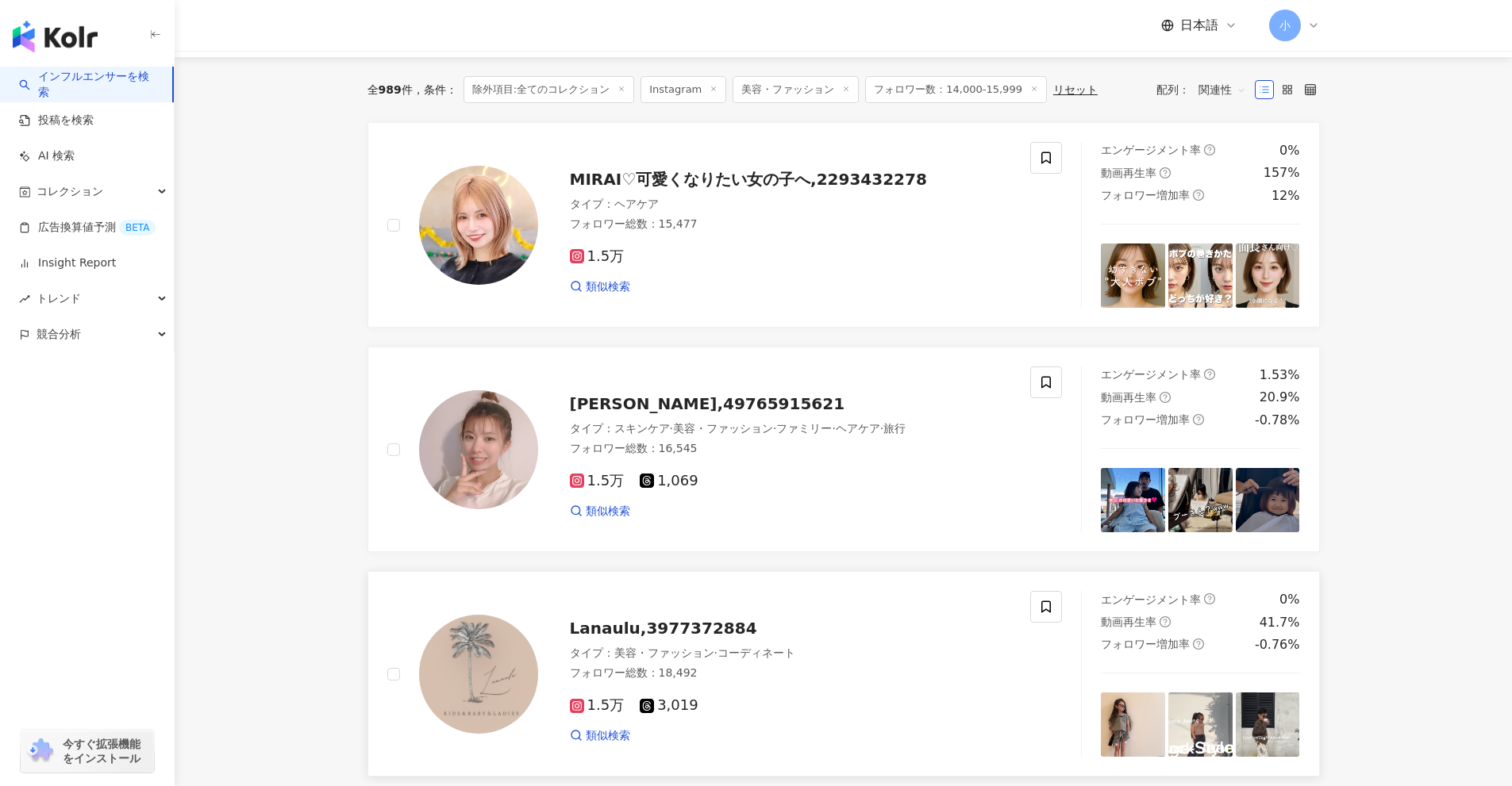
scroll to position [114, 0]
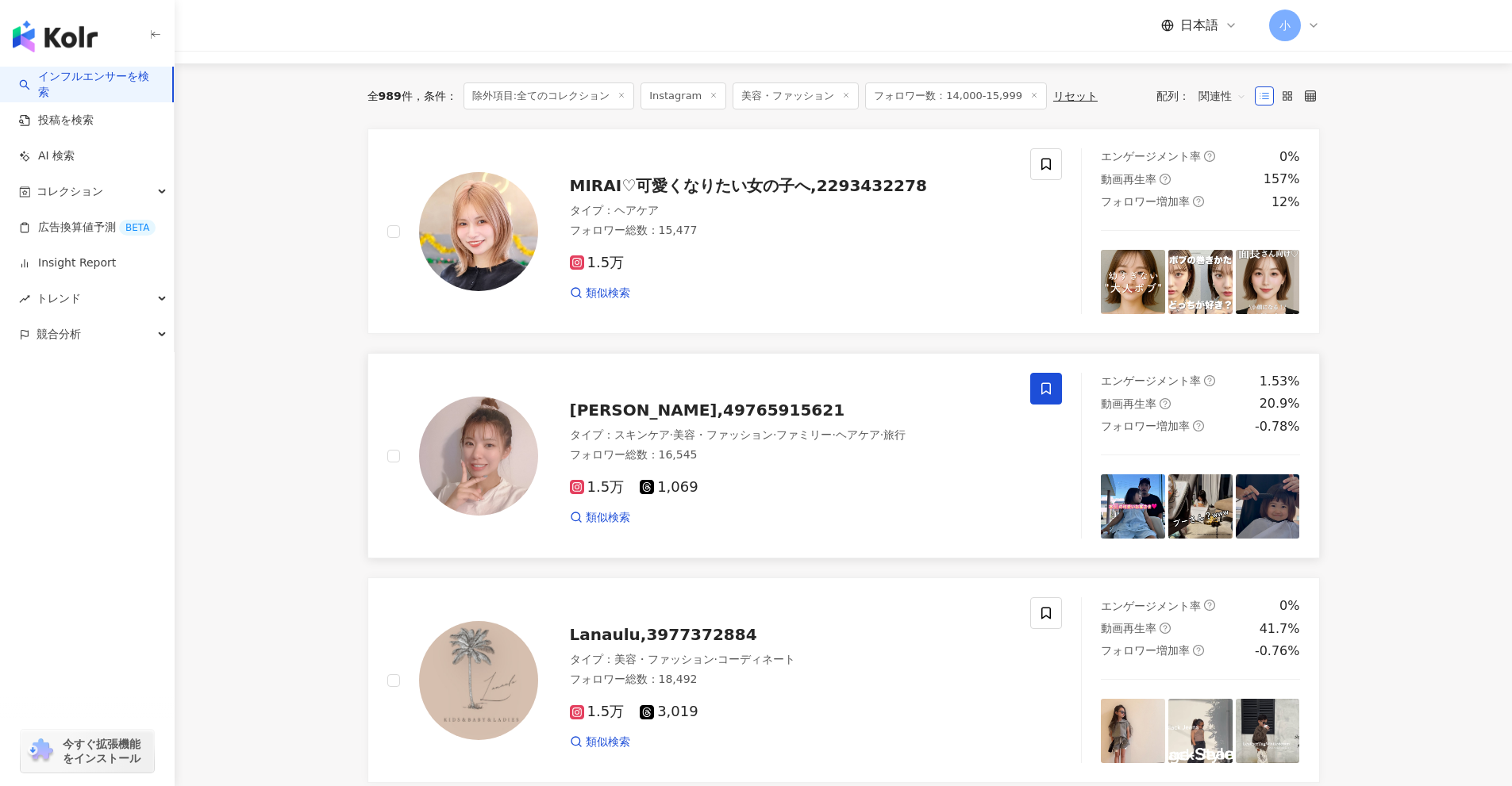
click at [1042, 395] on icon at bounding box center [1046, 389] width 14 height 14
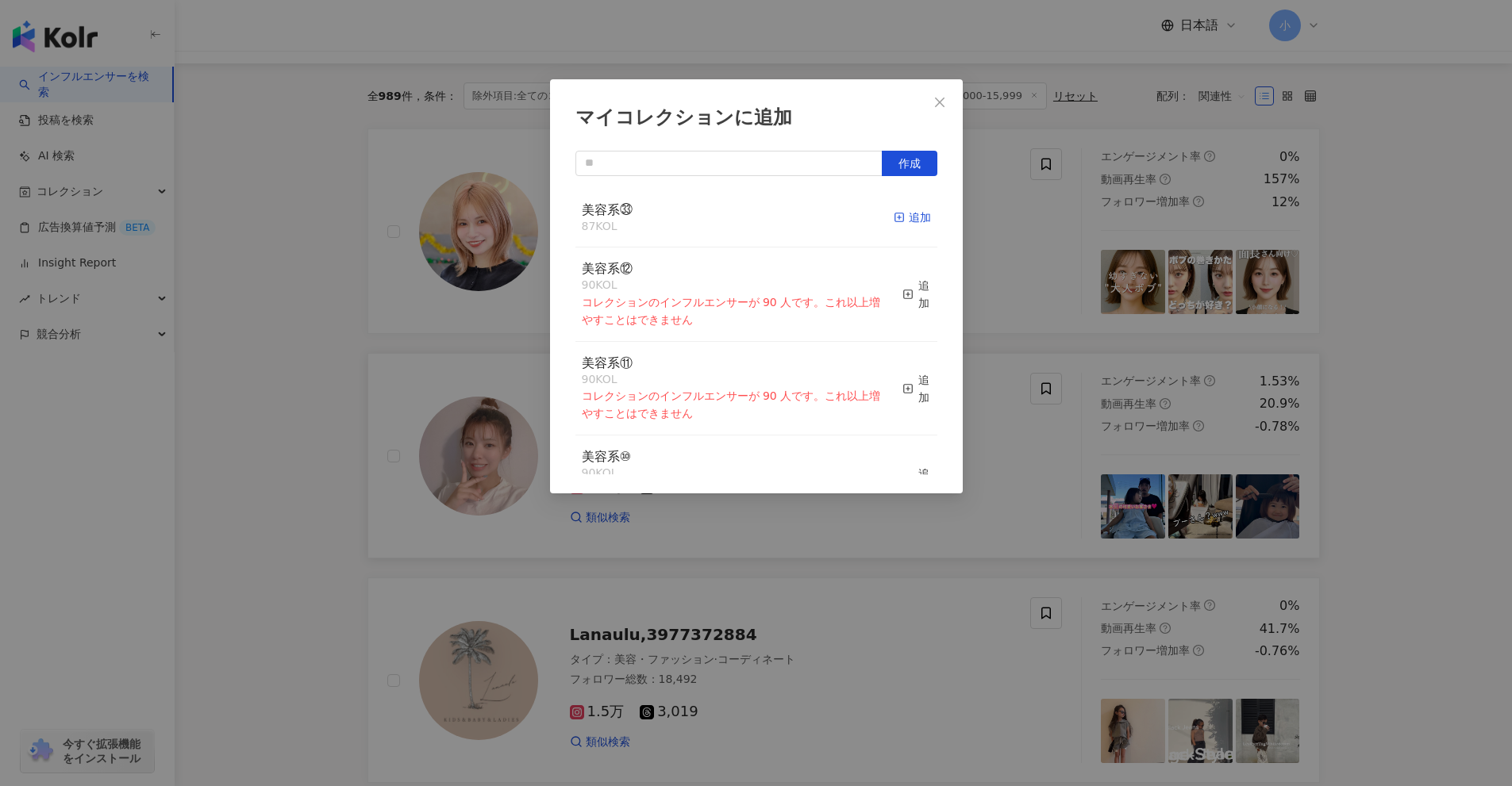
click at [893, 216] on icon "button" at bounding box center [899, 217] width 11 height 11
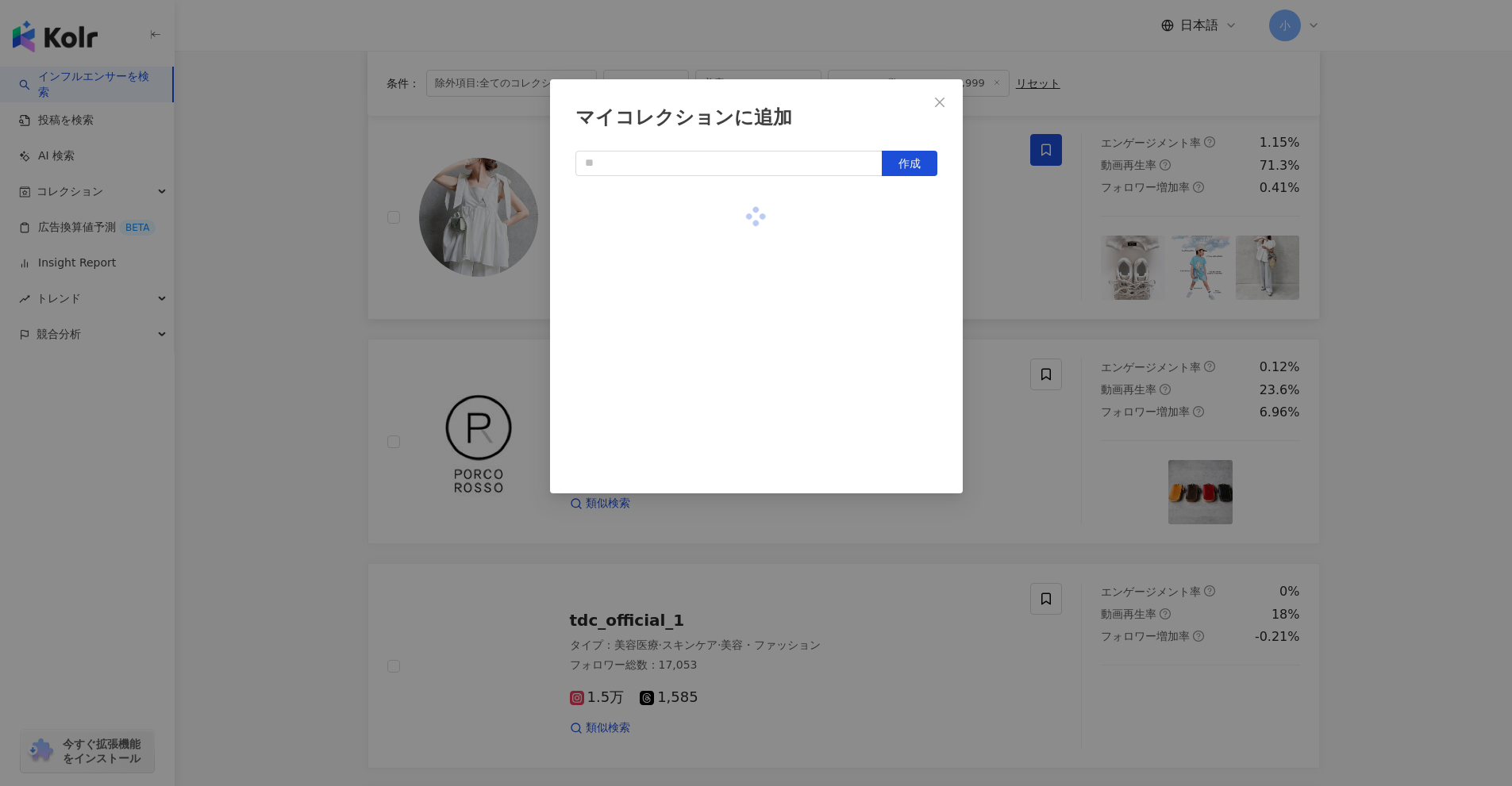
click at [1444, 430] on div "マイコレクションに追加 作成" at bounding box center [756, 393] width 1512 height 786
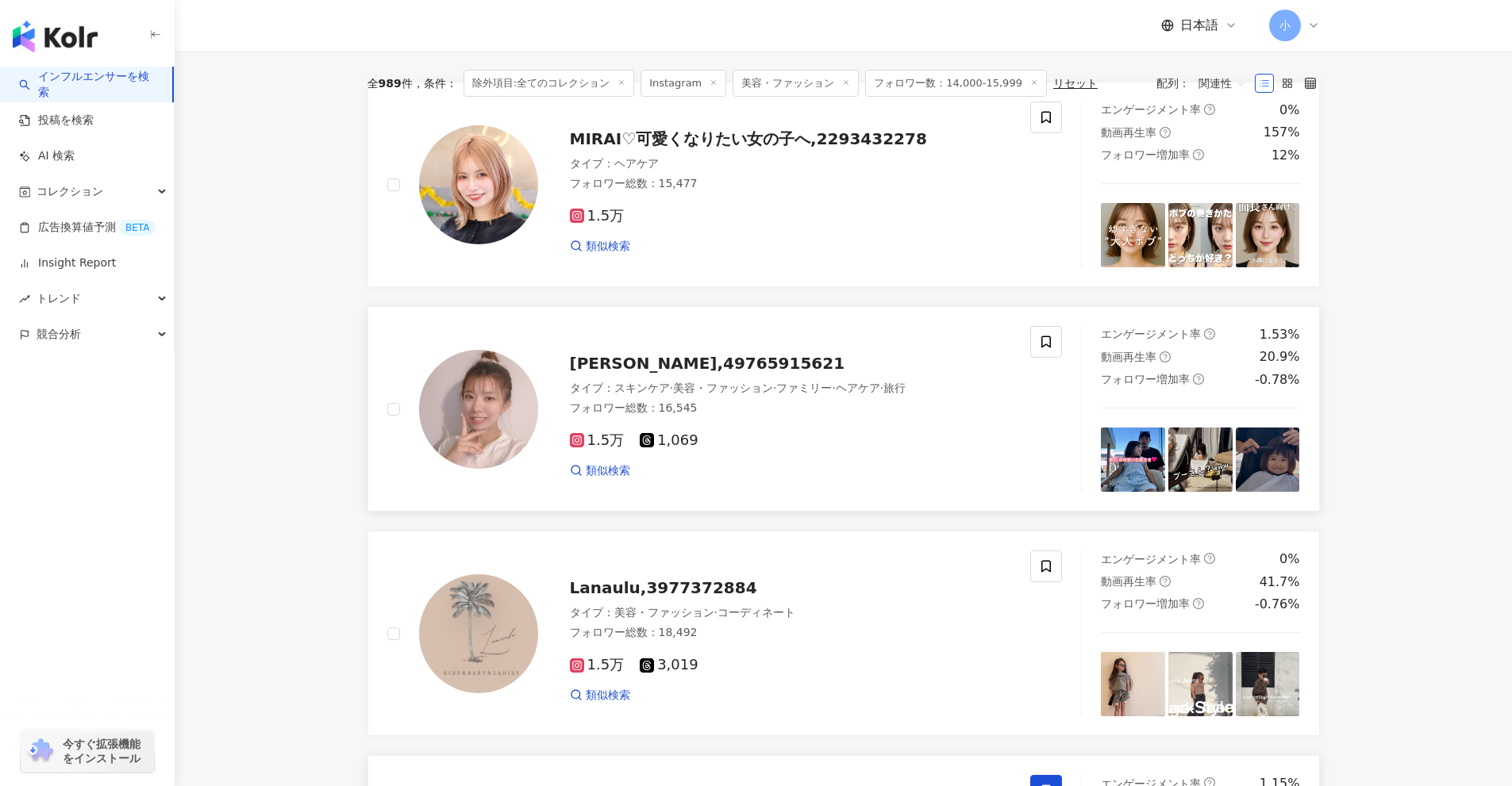
scroll to position [88, 0]
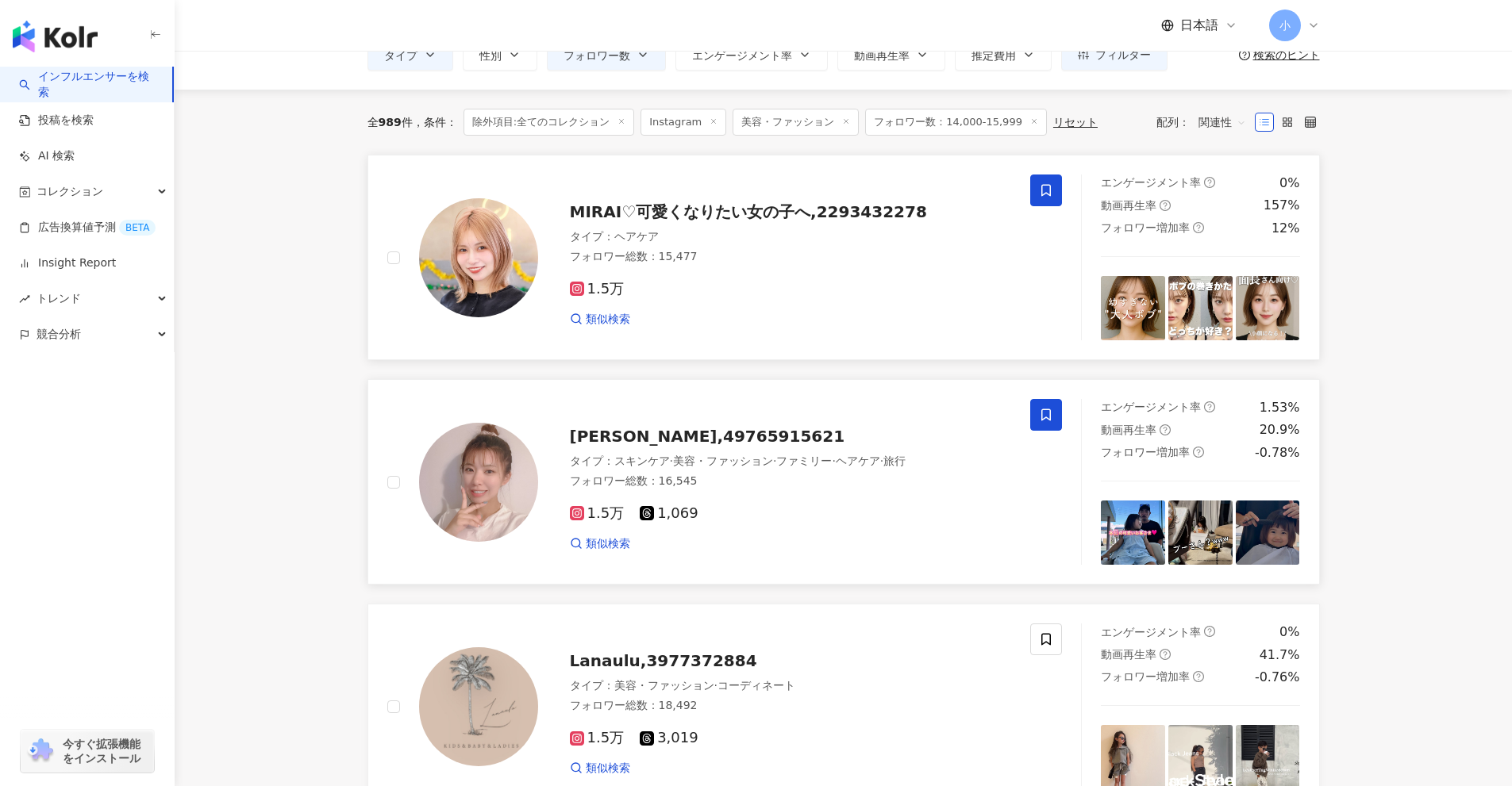
click at [1044, 192] on icon at bounding box center [1046, 190] width 14 height 14
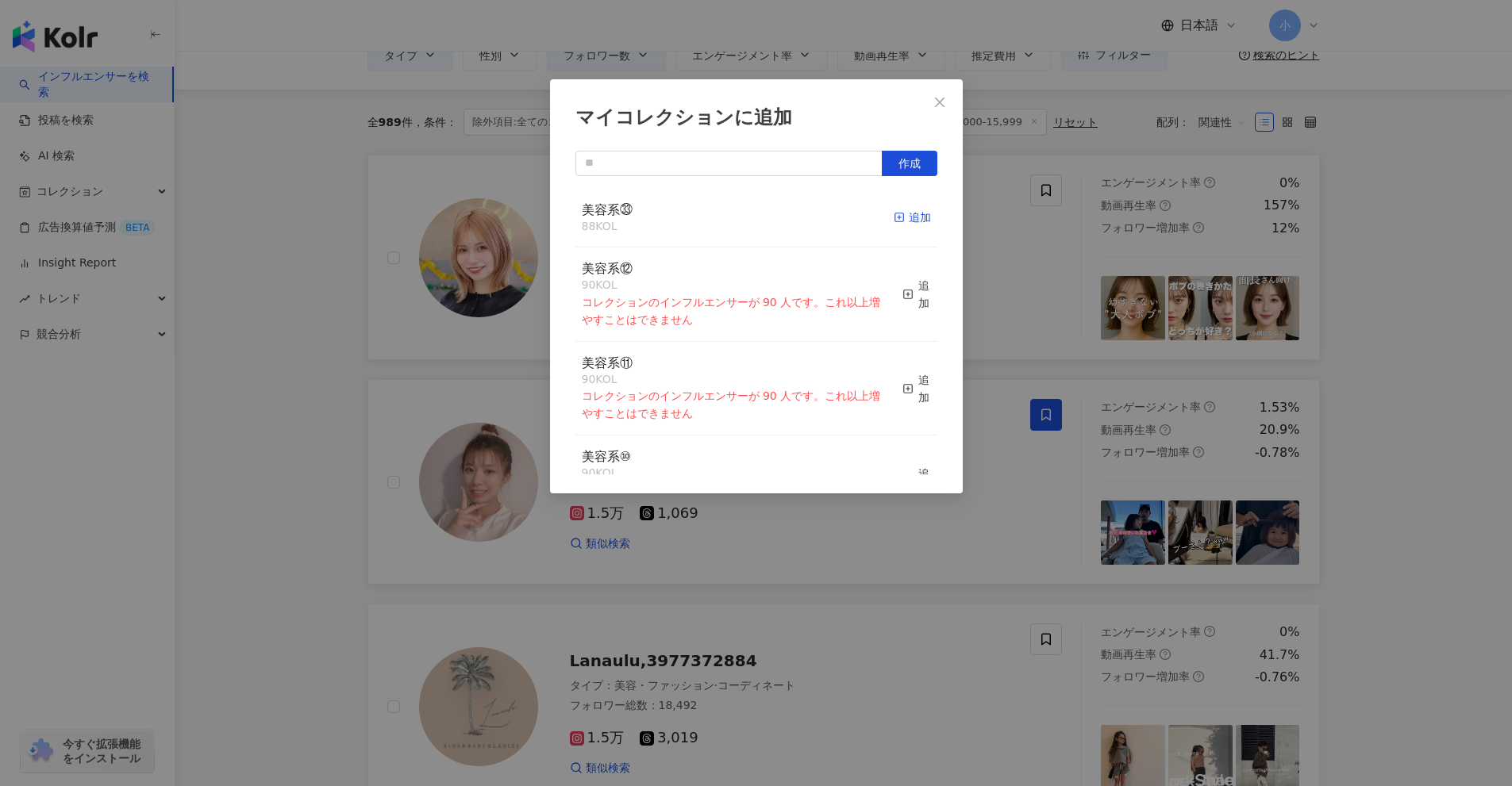
click at [893, 223] on span "button" at bounding box center [899, 217] width 11 height 13
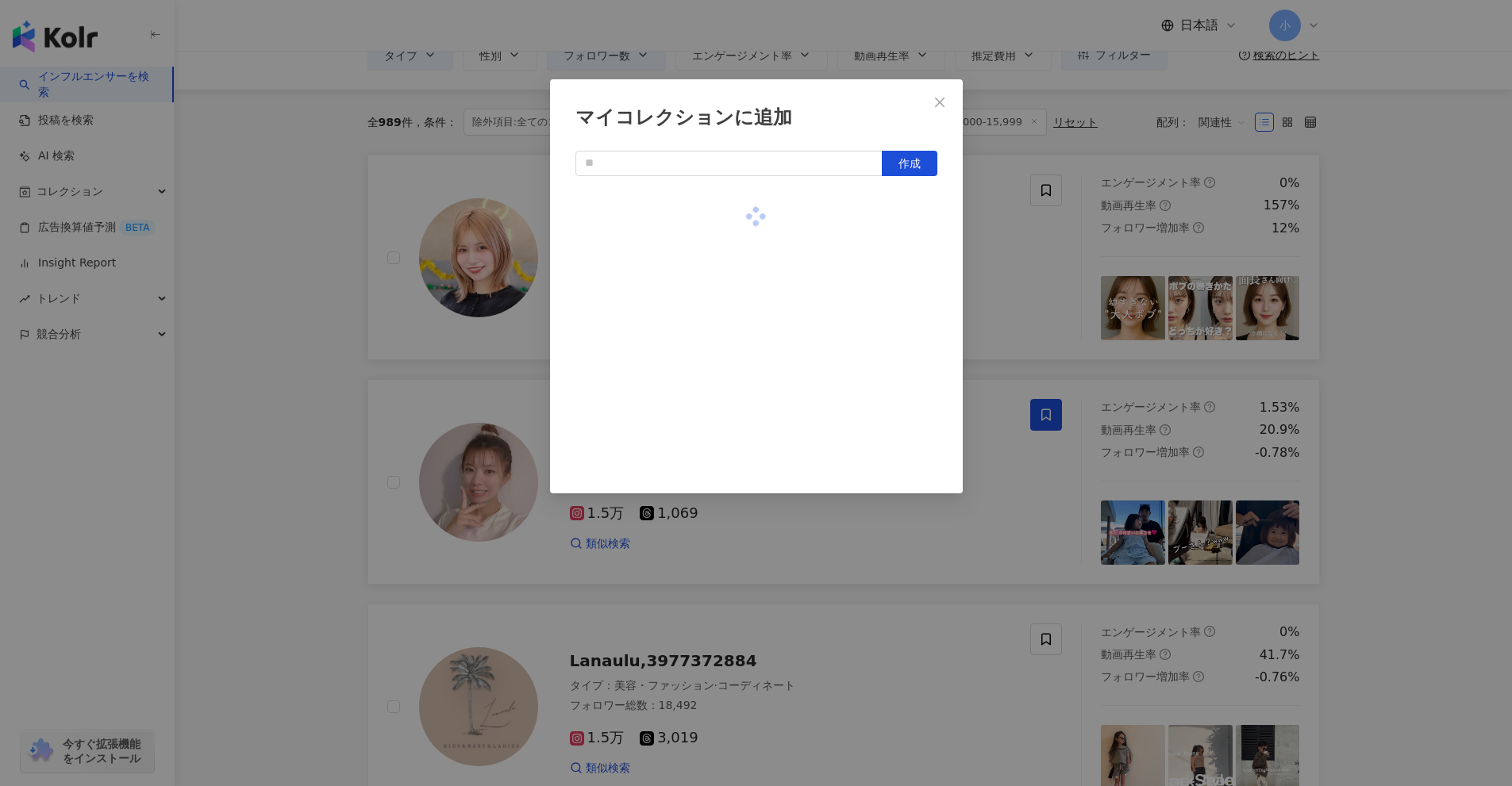
click at [1382, 382] on div "マイコレクションに追加 作成" at bounding box center [756, 393] width 1512 height 786
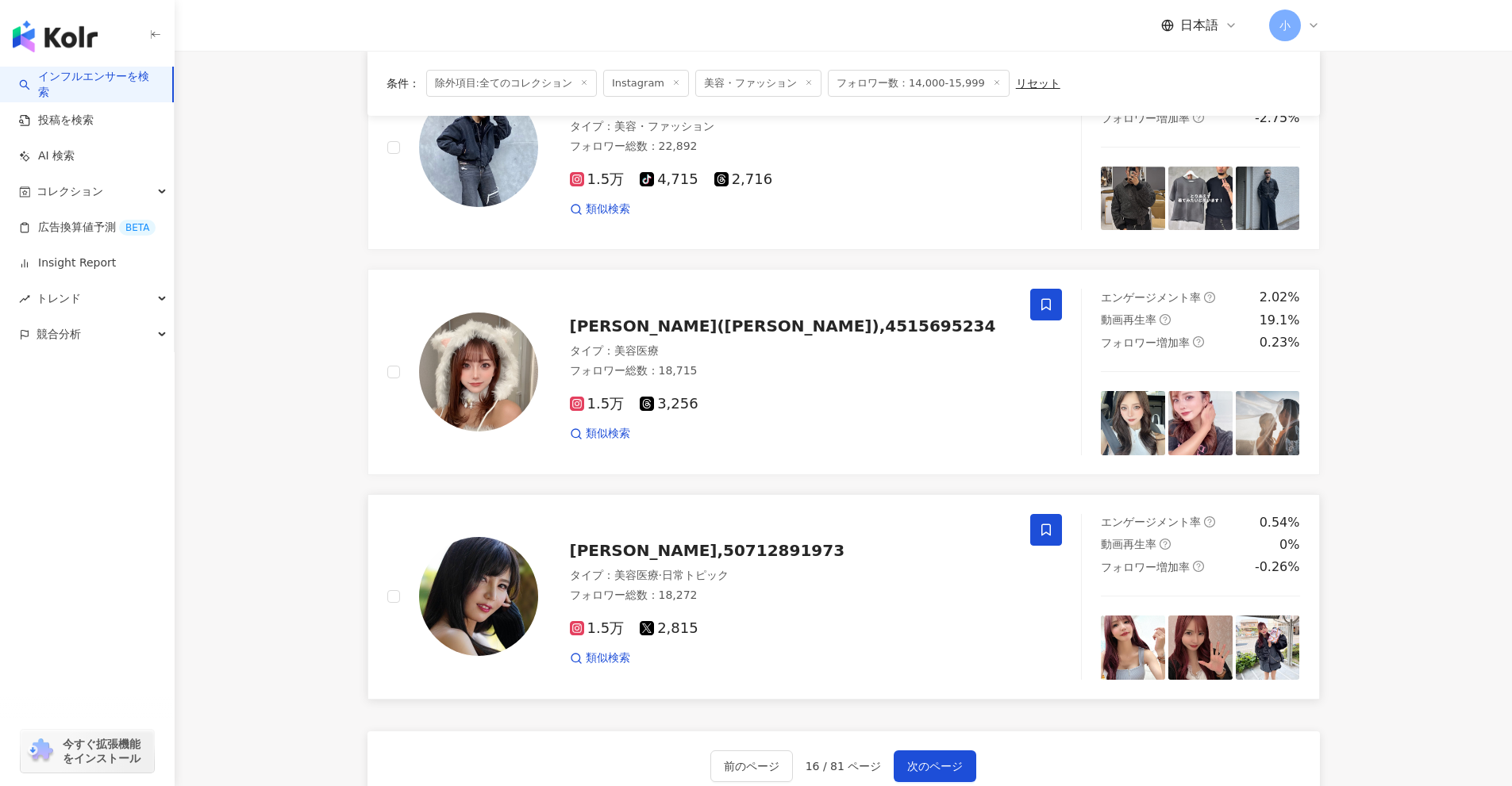
scroll to position [2495, 0]
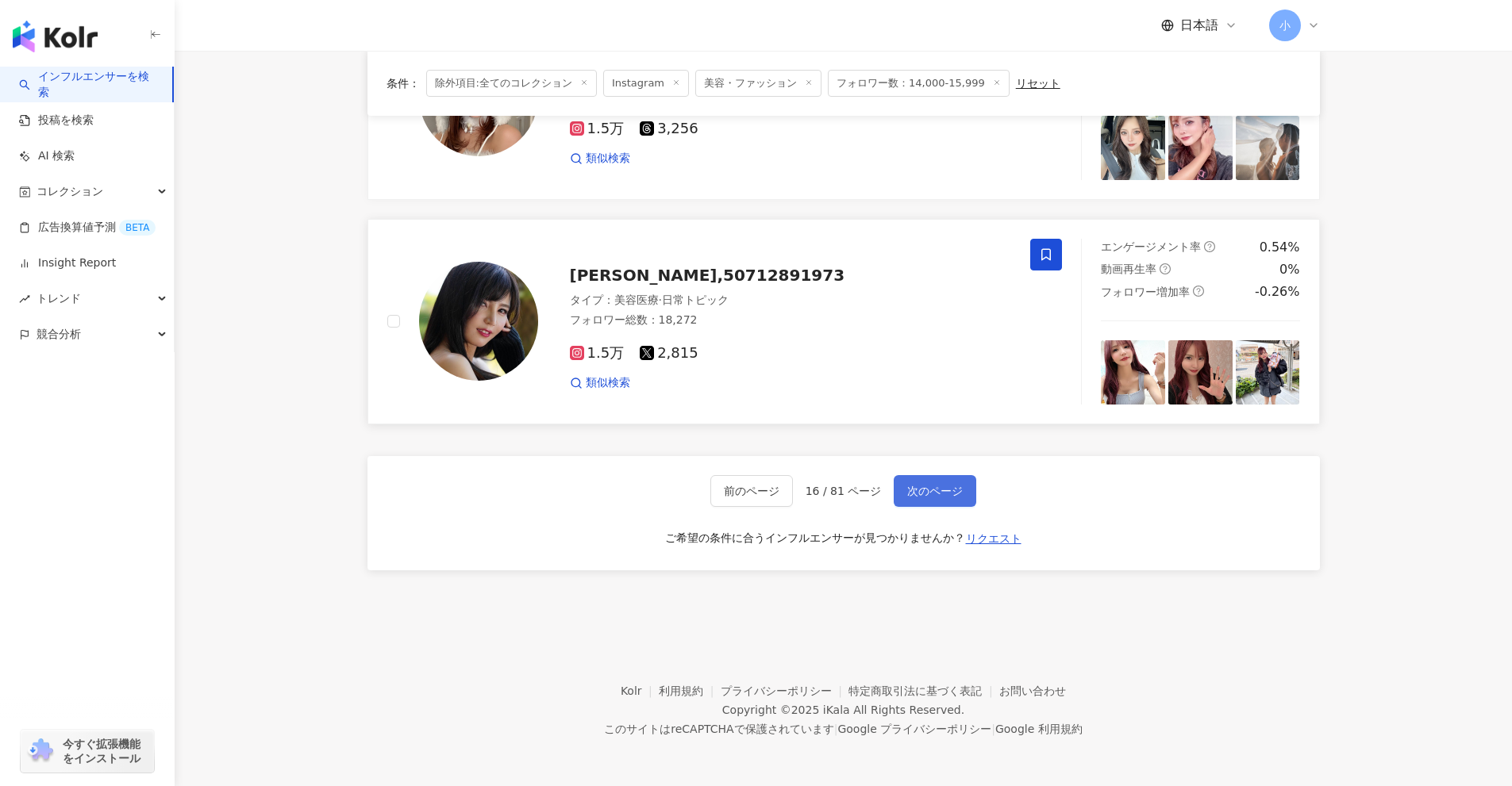
click at [934, 490] on span "次のページ" at bounding box center [935, 491] width 56 height 13
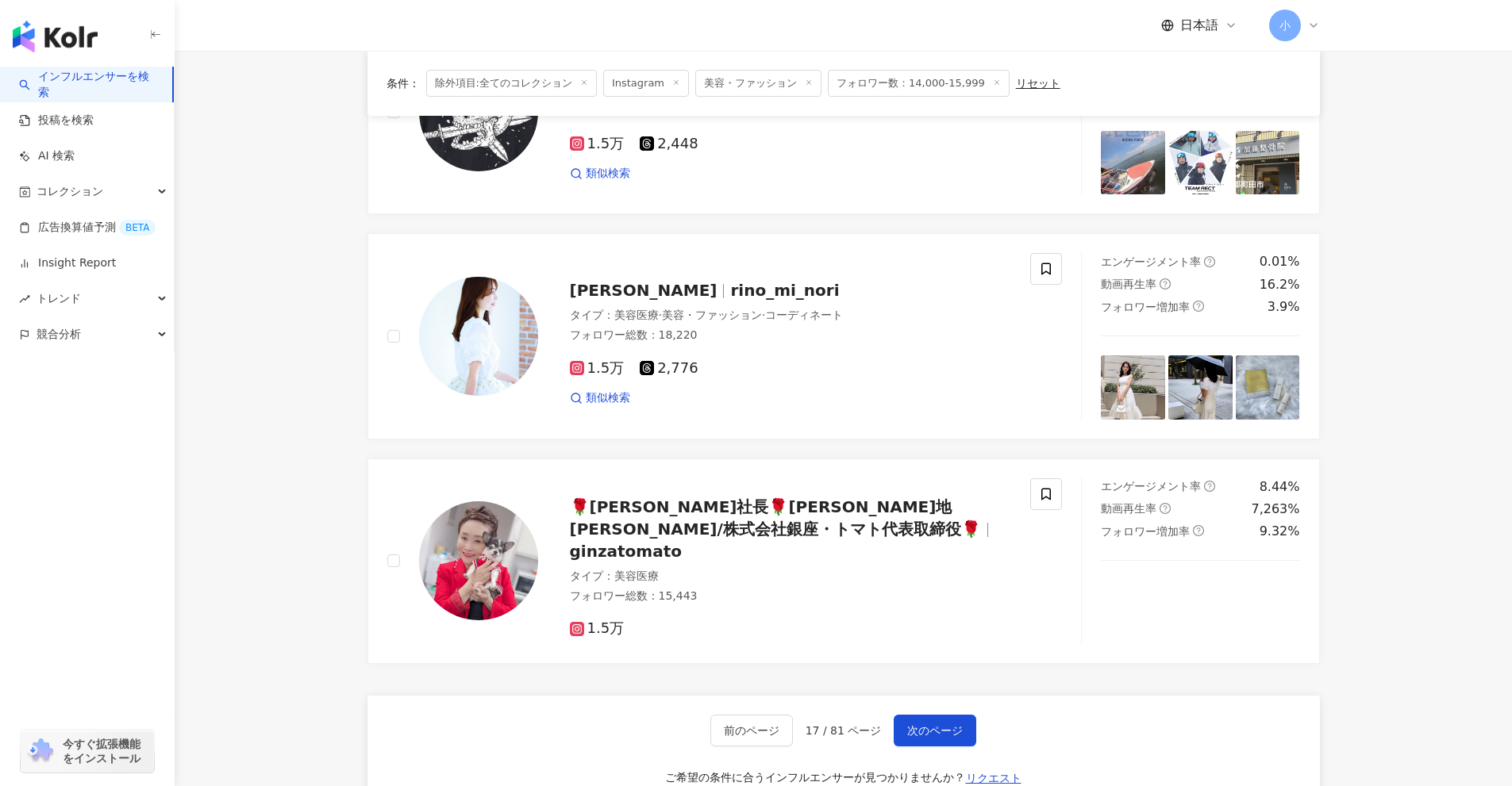
scroll to position [2177, 0]
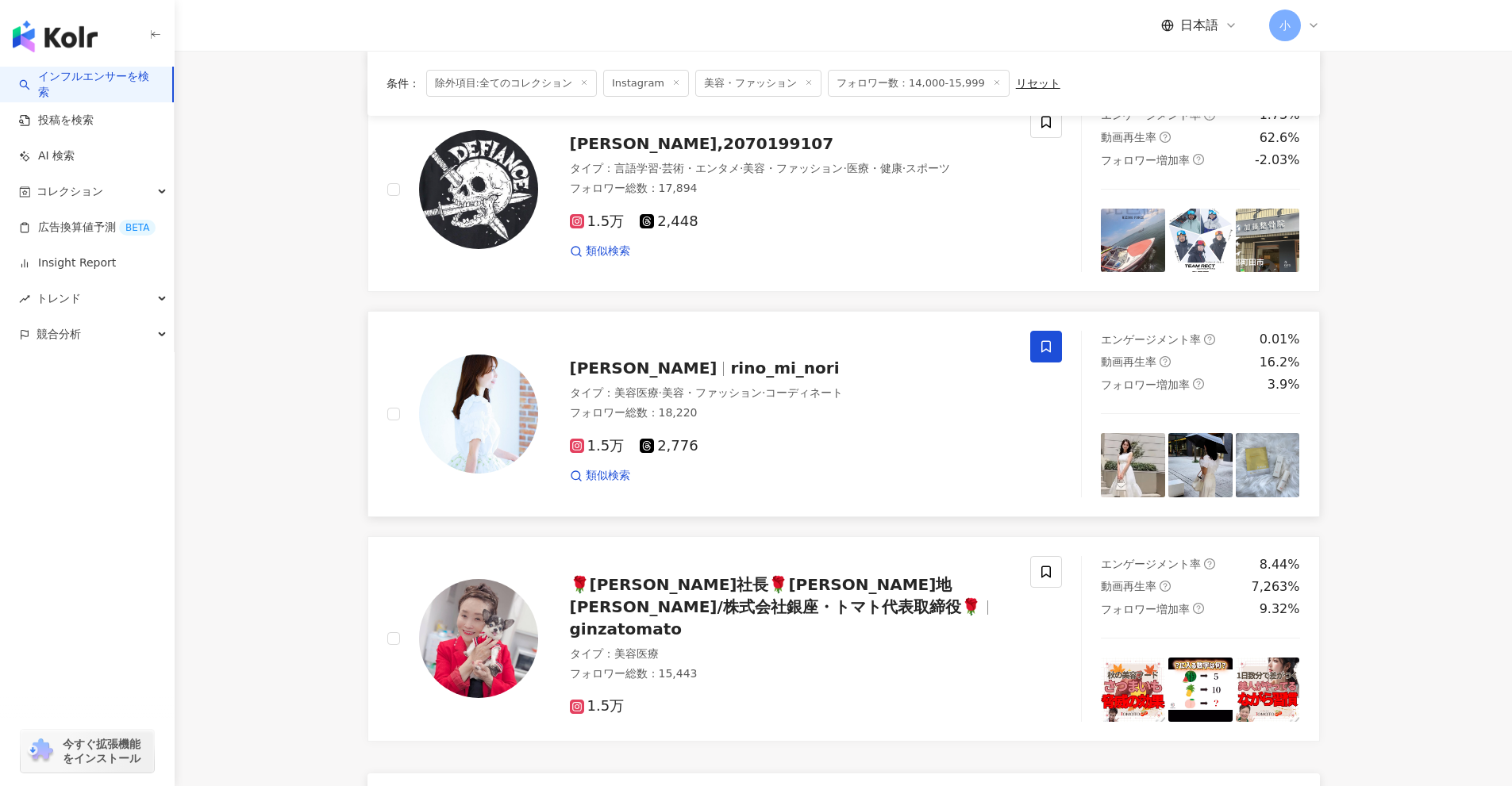
click at [1055, 346] on span at bounding box center [1046, 346] width 31 height 31
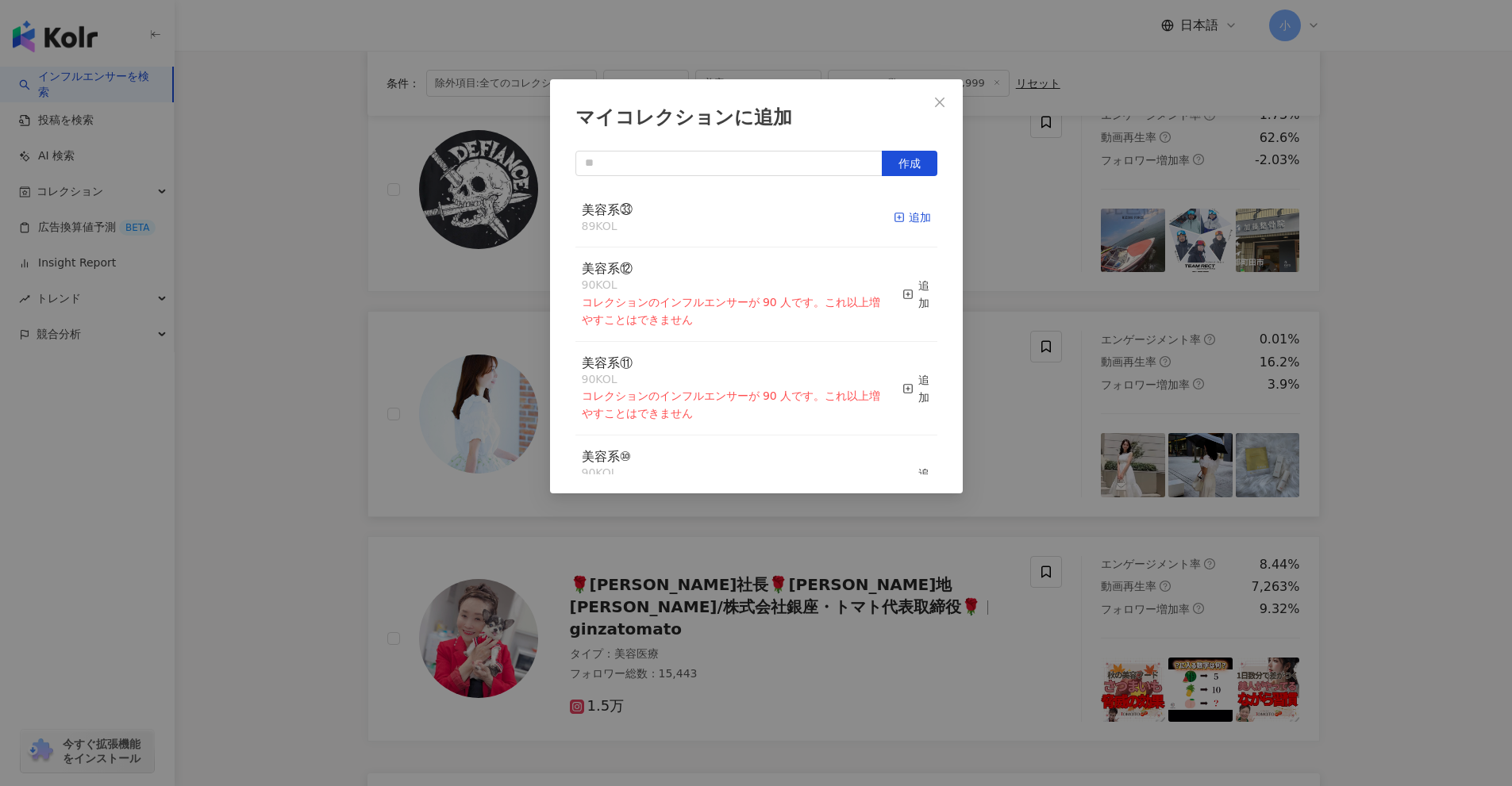
click at [894, 215] on rect "button" at bounding box center [899, 218] width 9 height 9
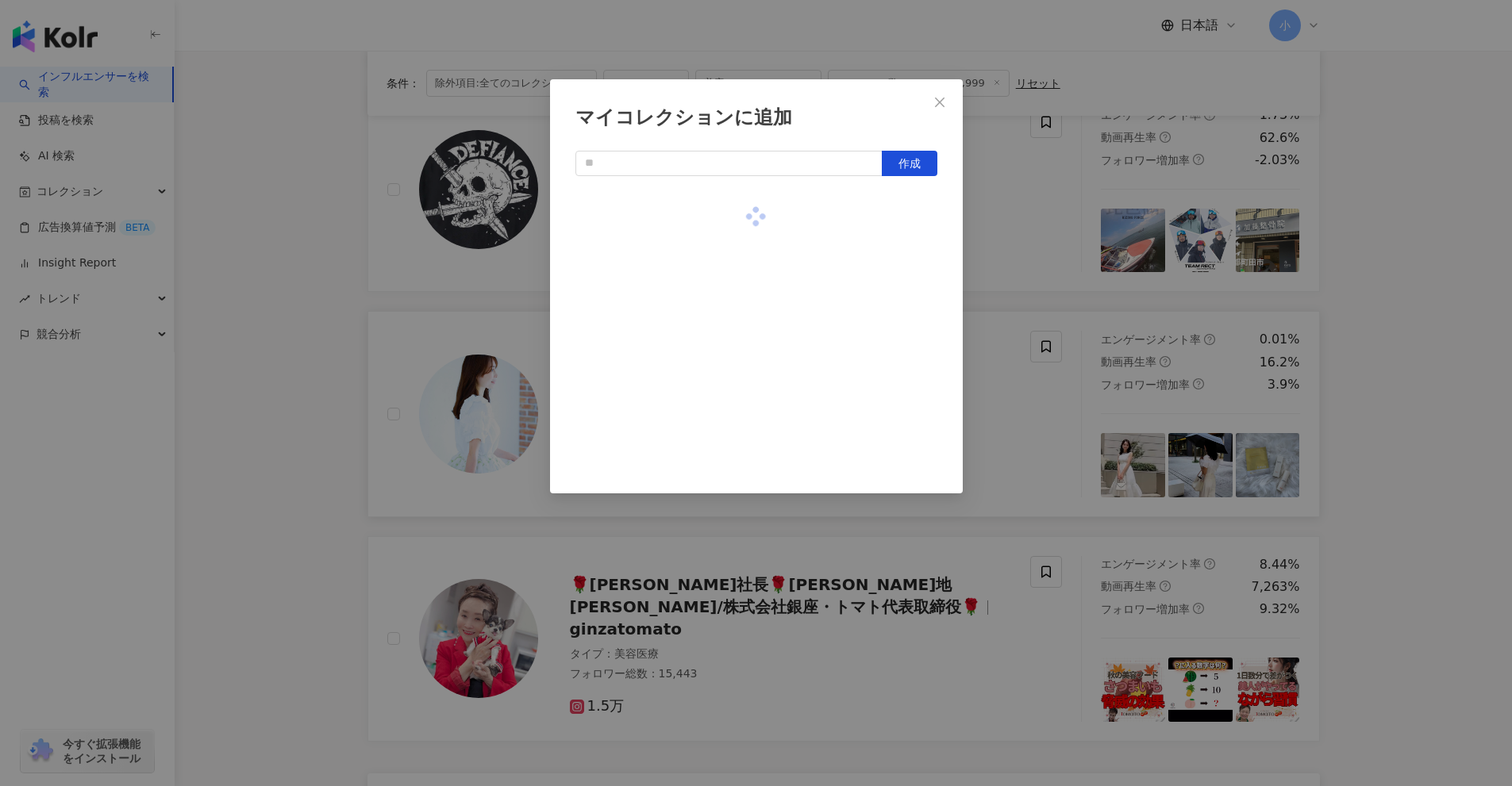
click at [1413, 348] on div "マイコレクションに追加 作成" at bounding box center [756, 393] width 1512 height 786
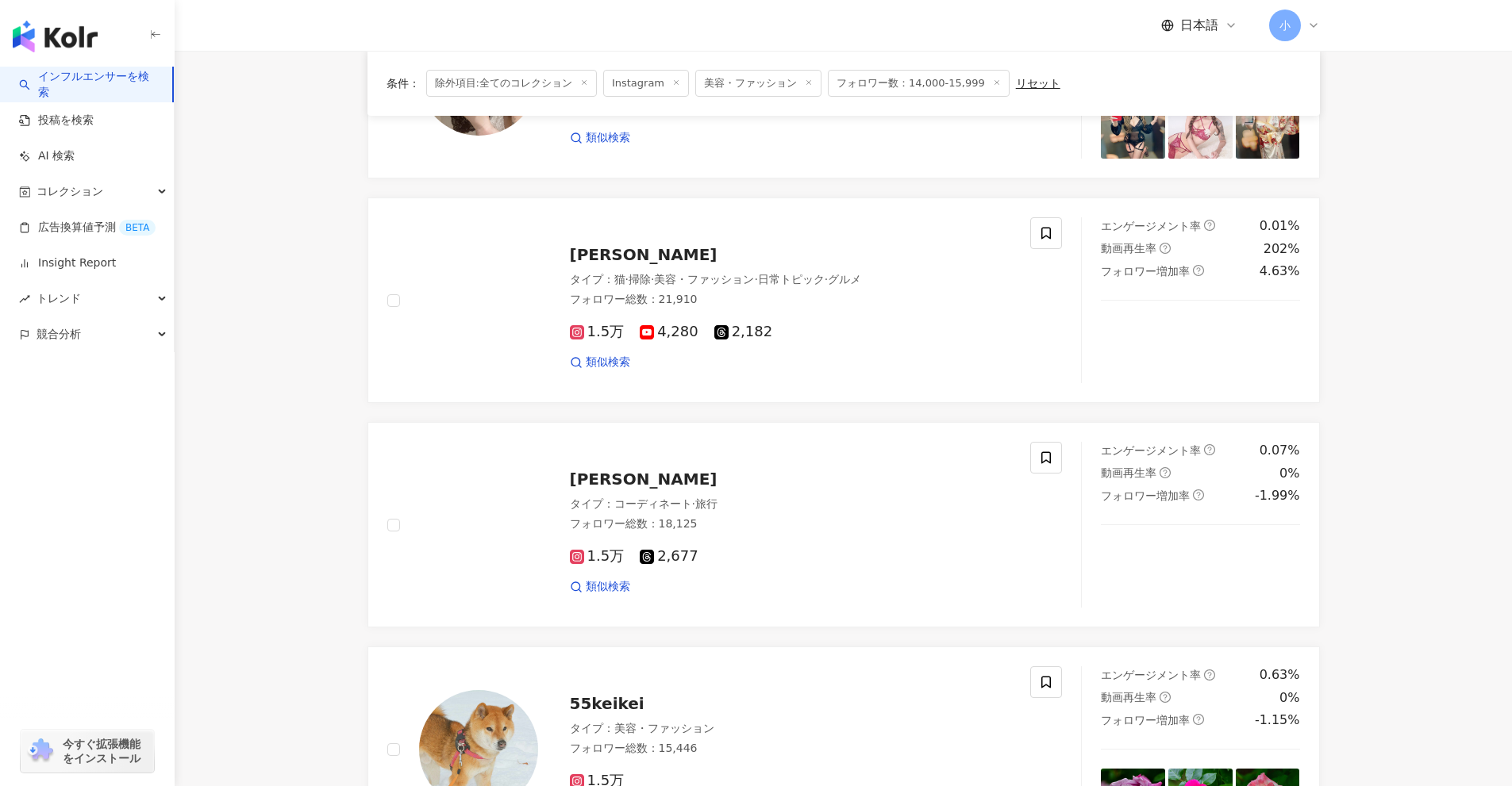
scroll to position [1384, 0]
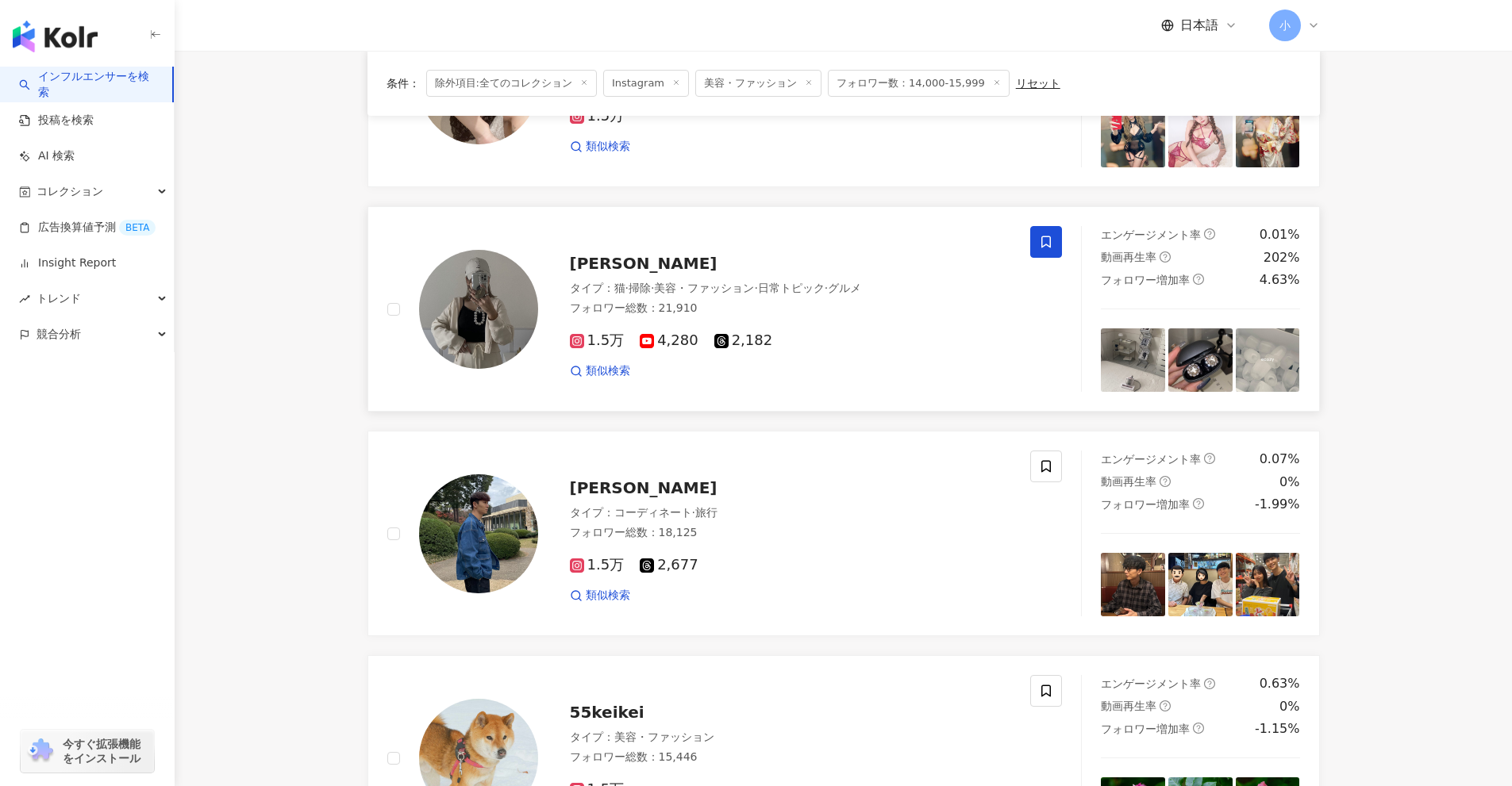
click at [1041, 248] on icon at bounding box center [1046, 242] width 14 height 14
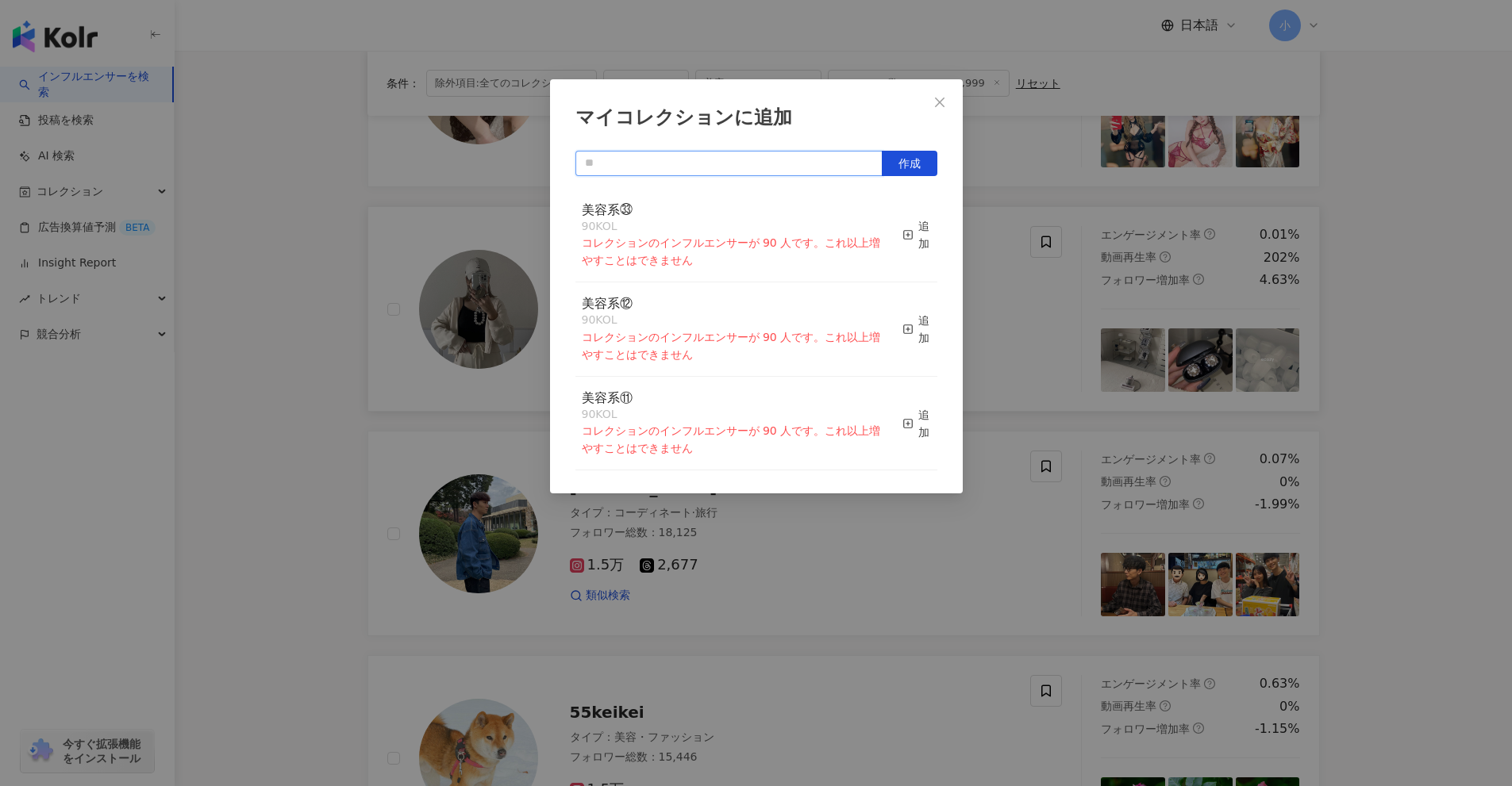
click at [786, 166] on input "text" at bounding box center [729, 163] width 307 height 25
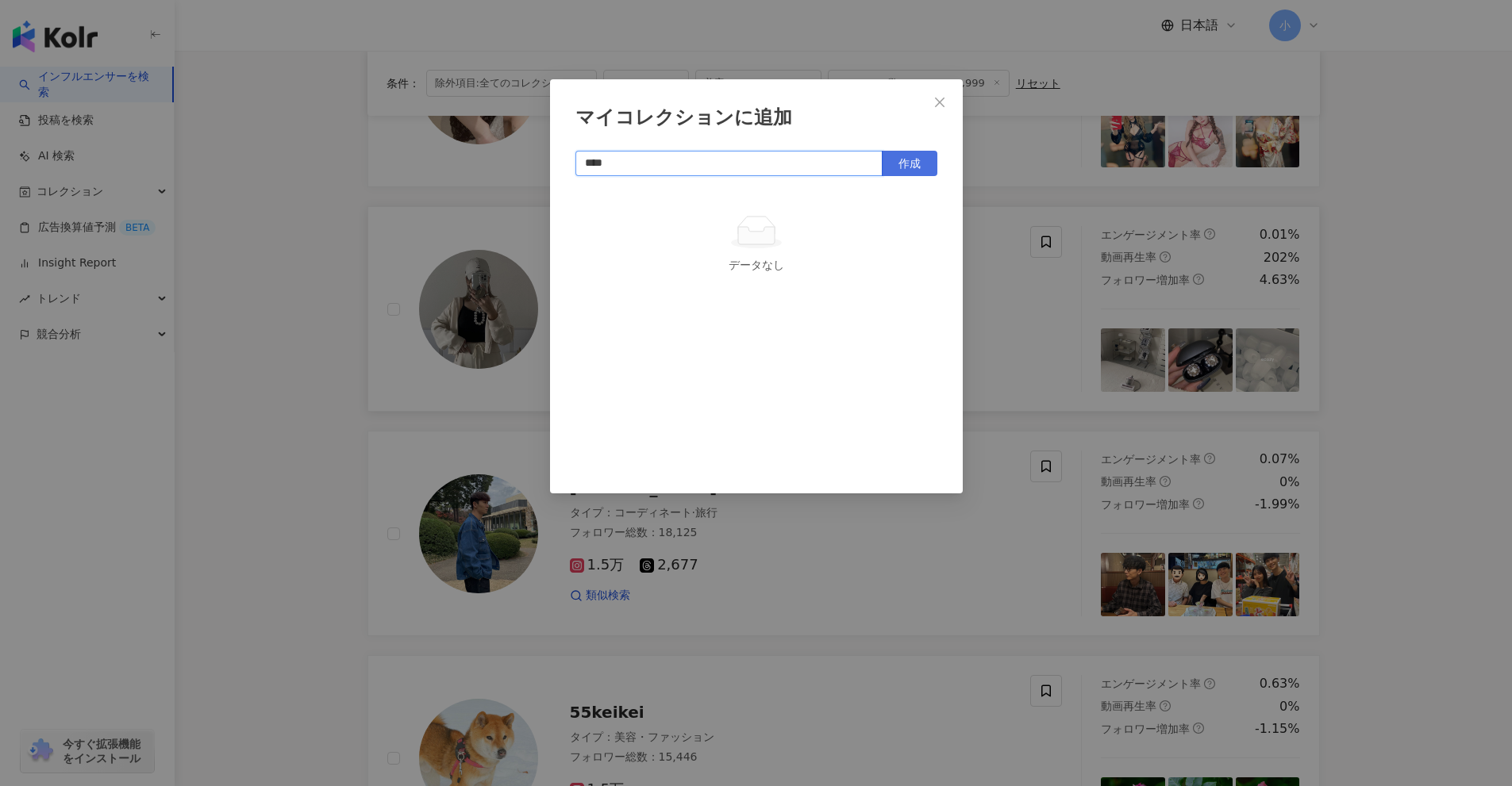
click at [911, 168] on span "作成" at bounding box center [909, 163] width 22 height 13
type input "****"
click at [1382, 301] on div "マイコレクションに追加 **** 作成 美容系㉞ 1 KOL 追加済み" at bounding box center [756, 393] width 1512 height 786
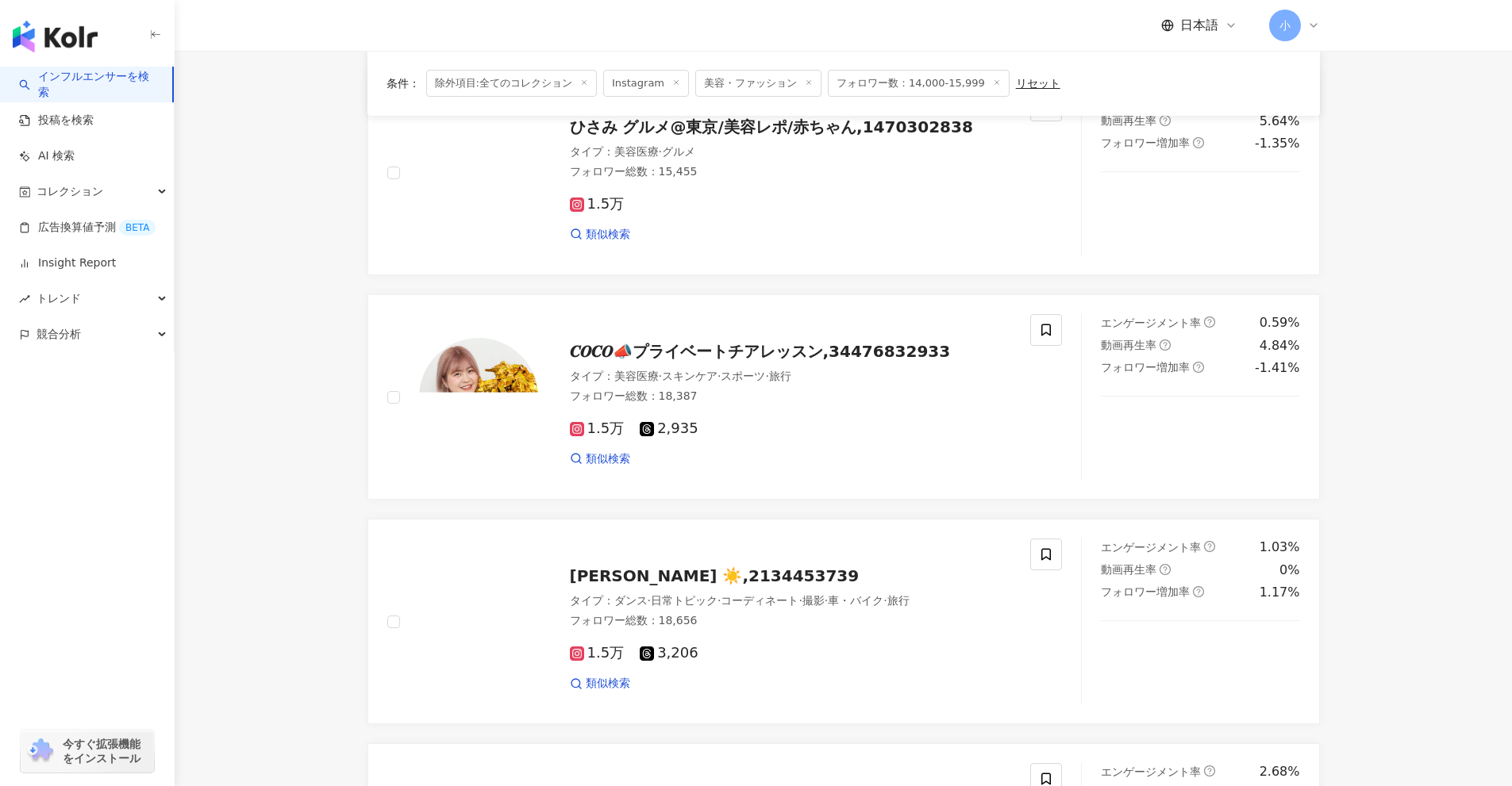
scroll to position [591, 0]
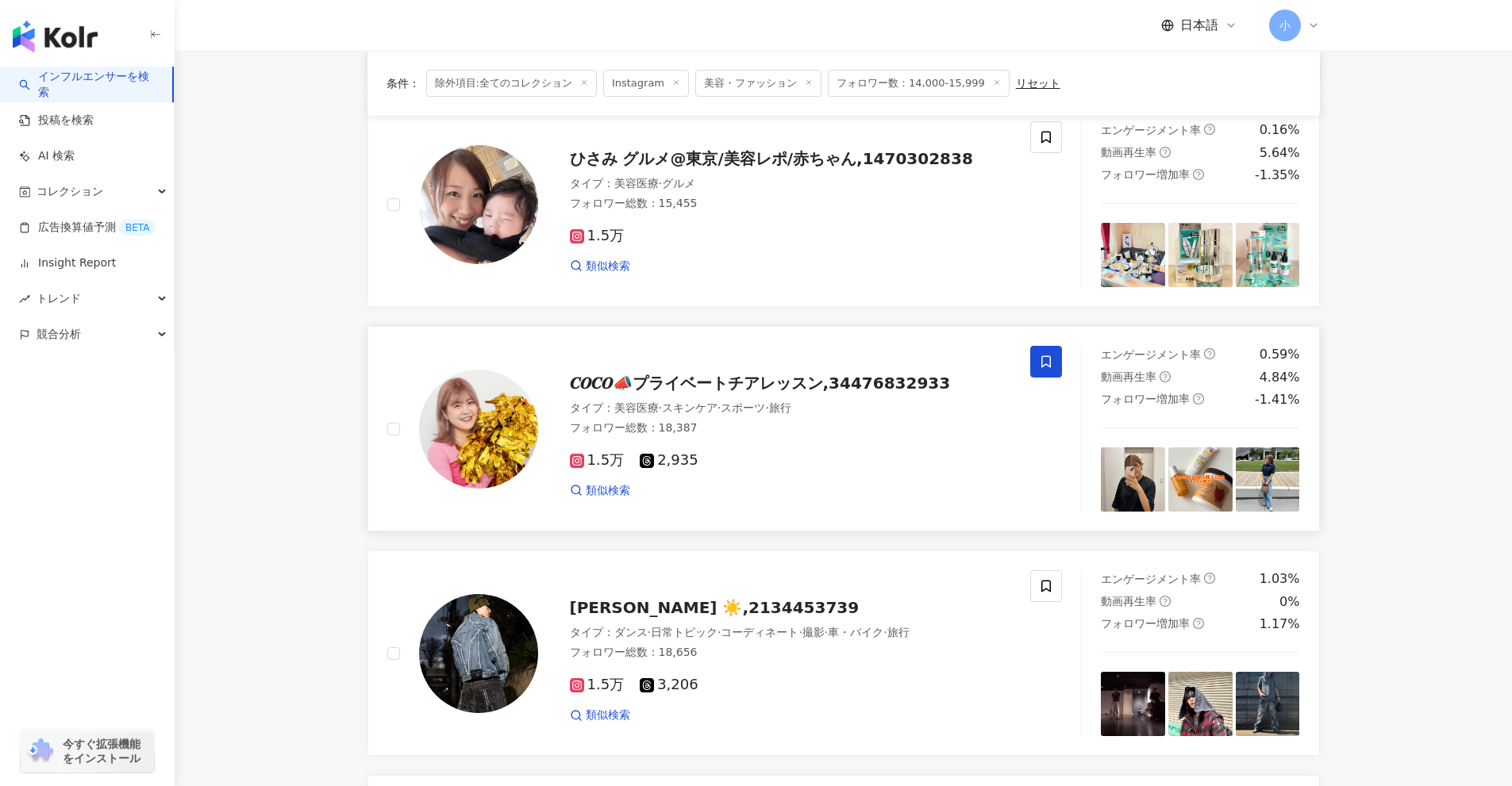
click at [1043, 361] on icon at bounding box center [1046, 362] width 14 height 14
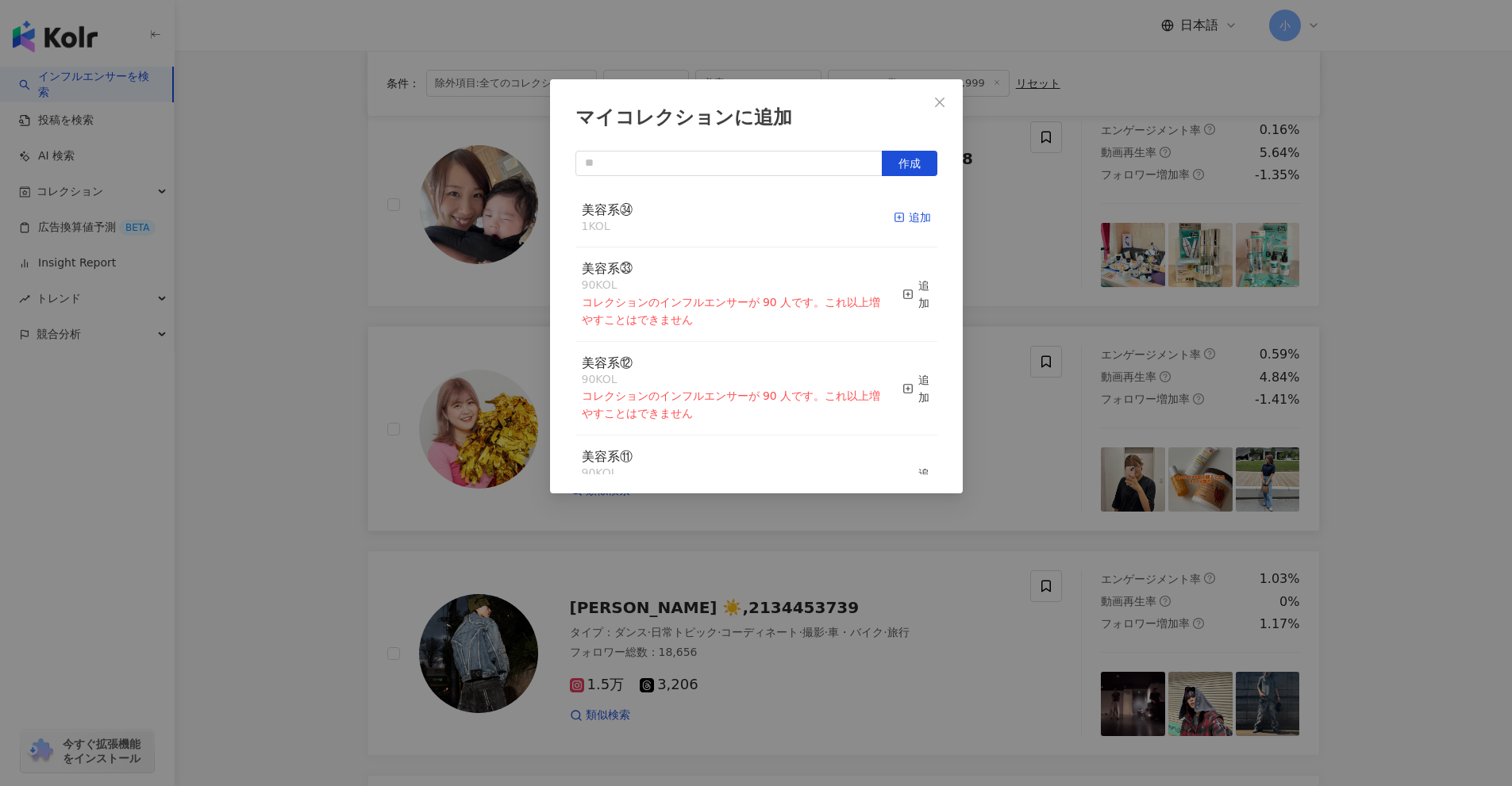
click at [899, 216] on div "追加" at bounding box center [912, 217] width 38 height 17
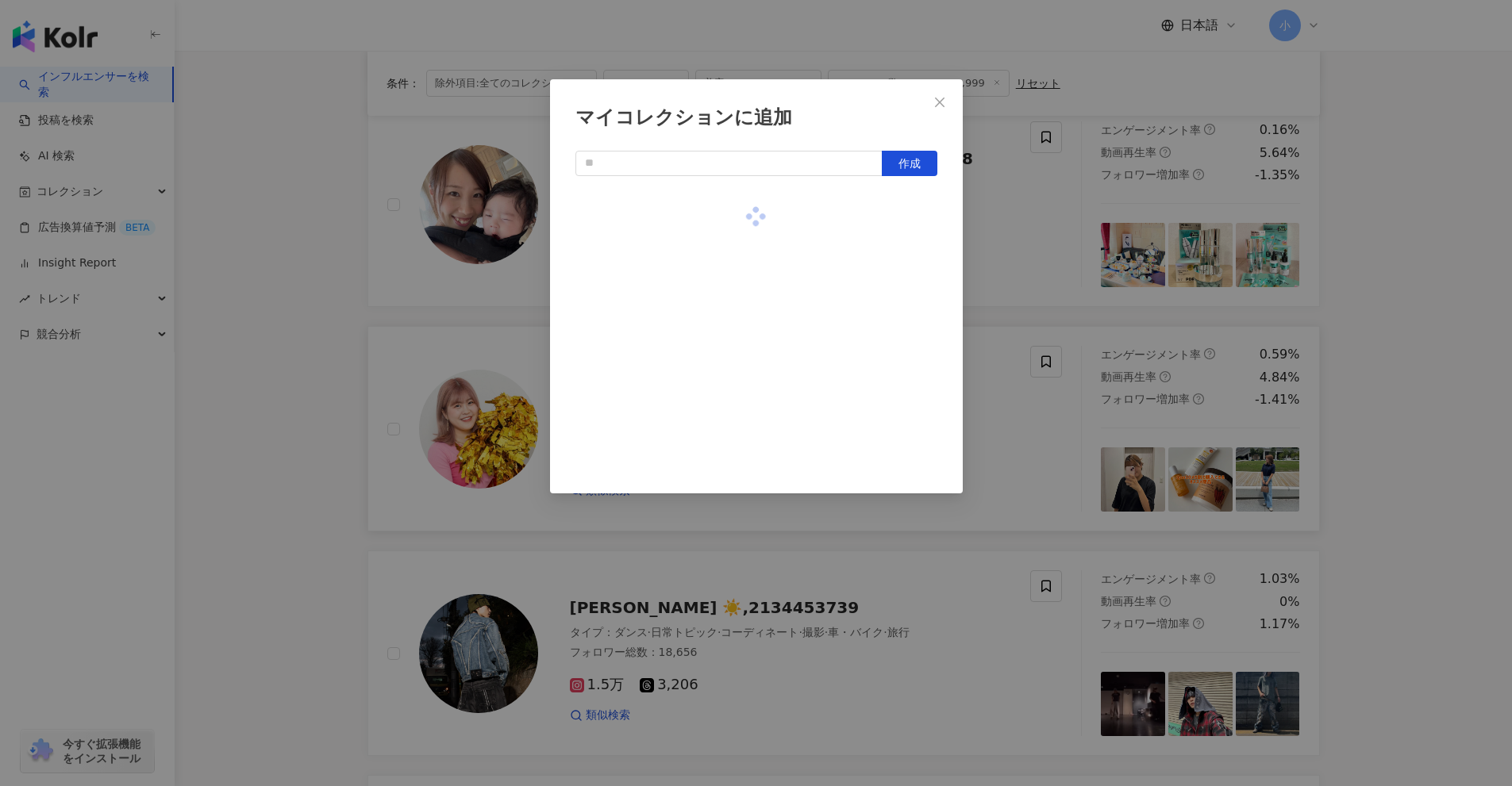
click at [1389, 331] on div "マイコレクションに追加 作成" at bounding box center [756, 393] width 1512 height 786
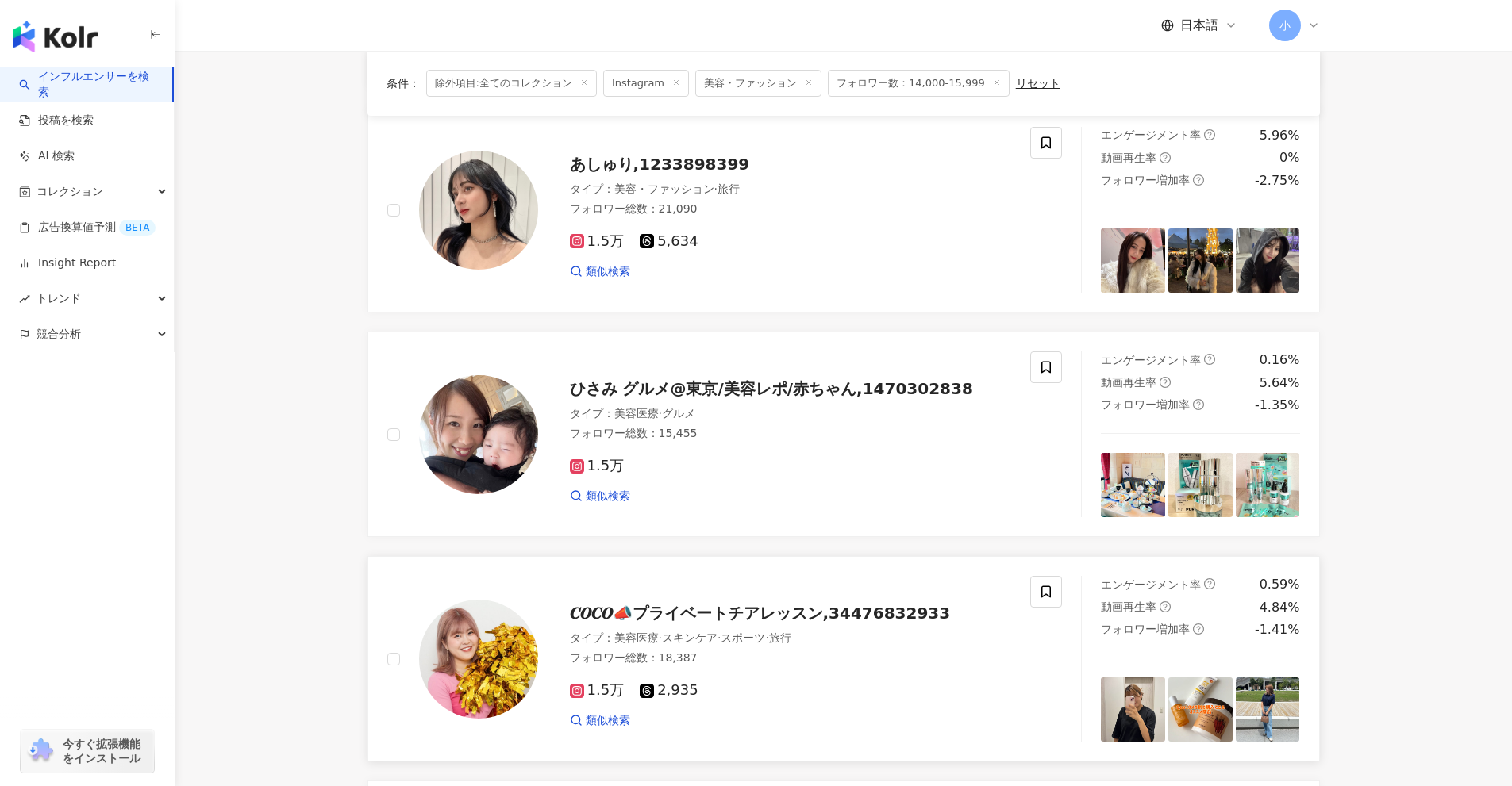
scroll to position [352, 0]
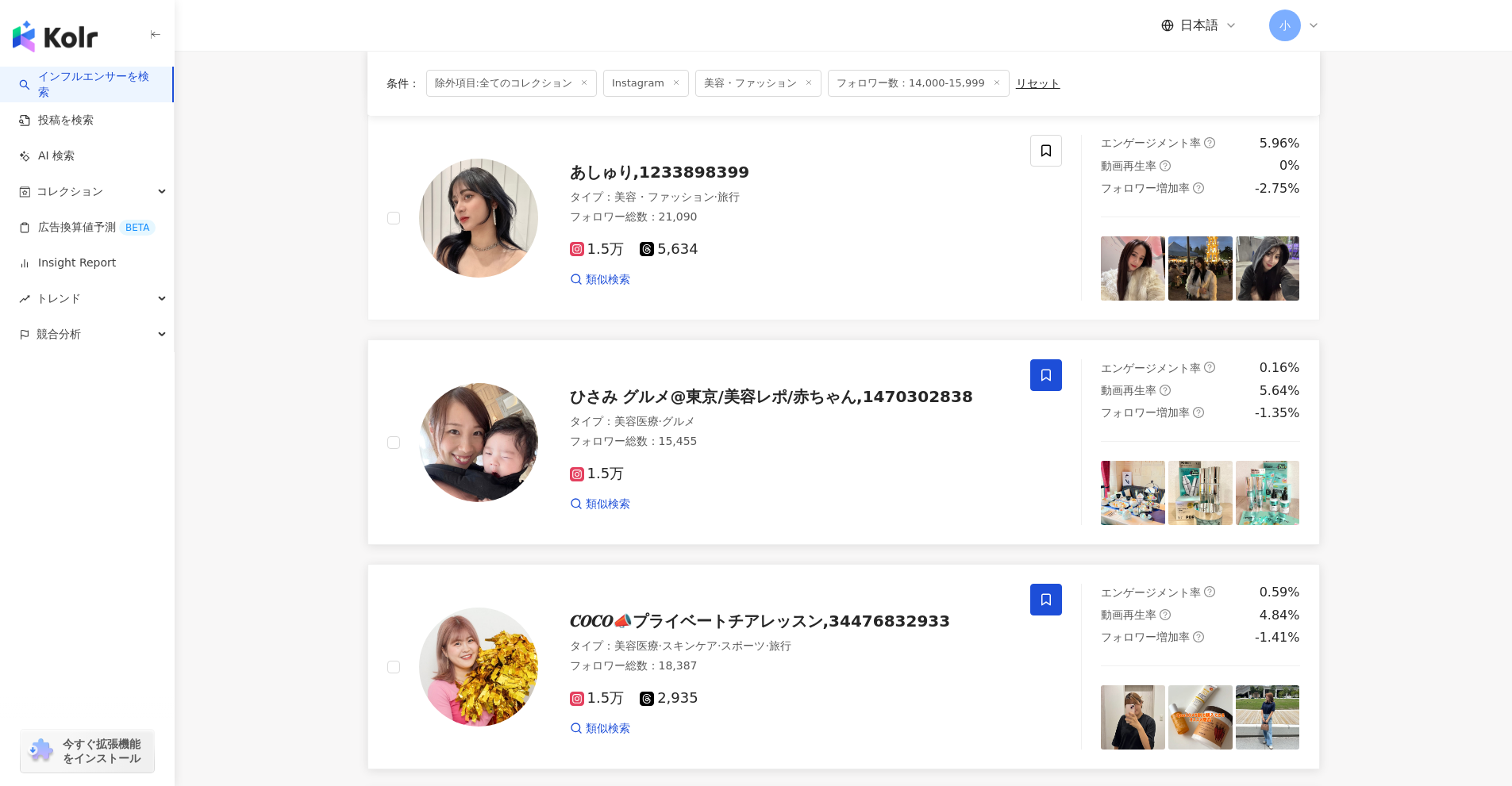
click at [1051, 374] on icon at bounding box center [1046, 375] width 14 height 14
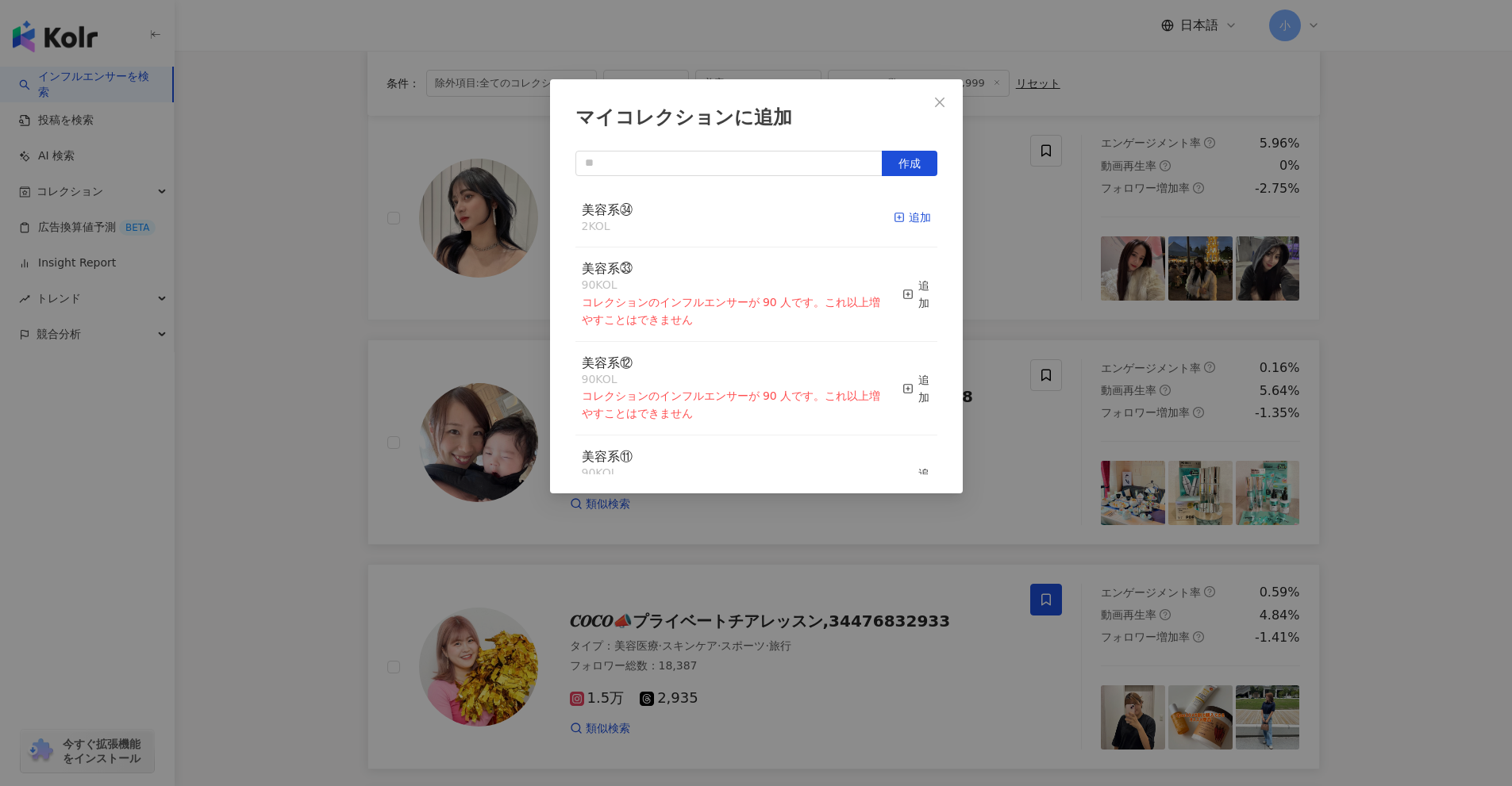
click at [898, 215] on div "追加" at bounding box center [912, 217] width 38 height 17
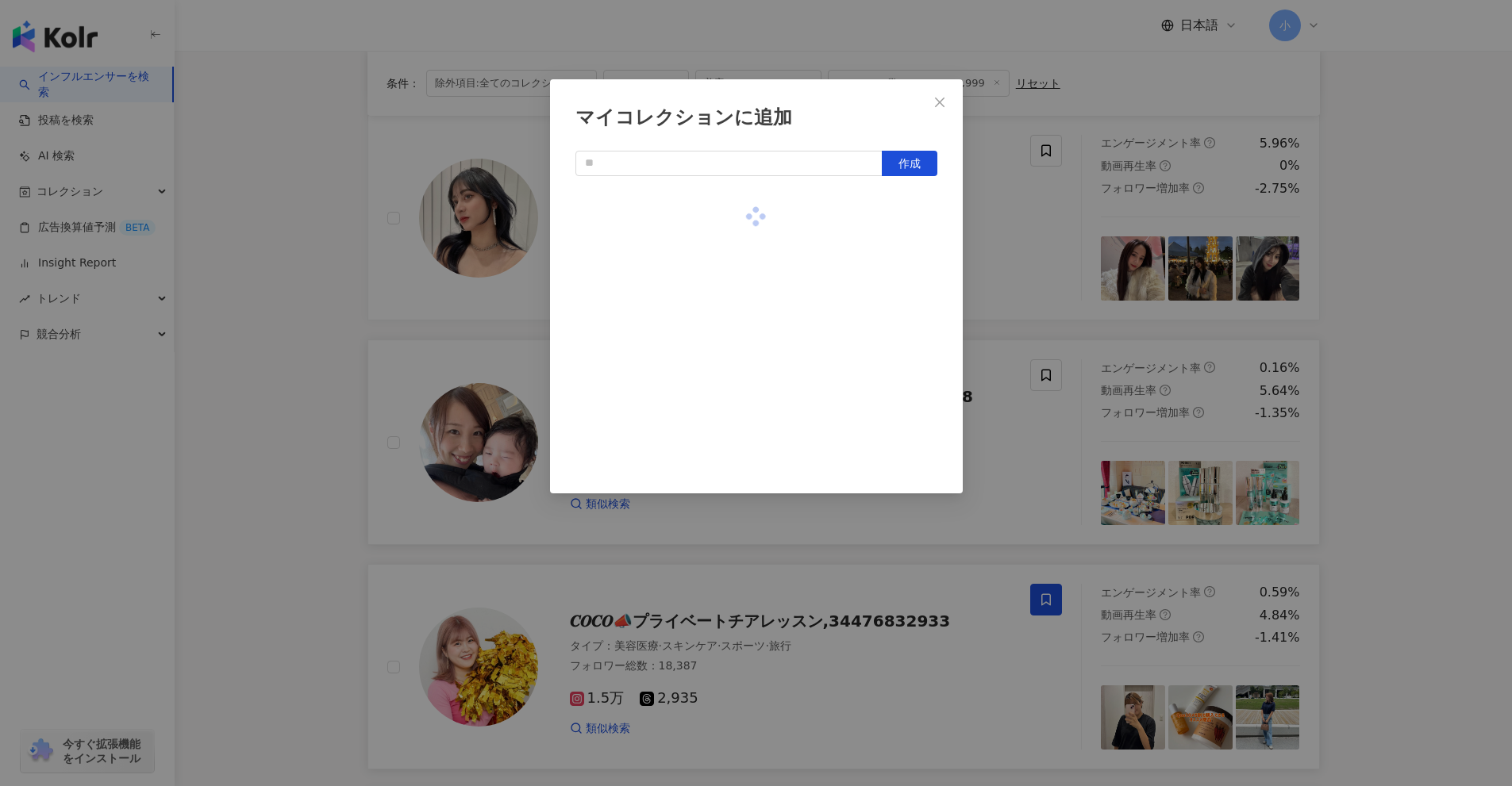
click at [1389, 365] on div "マイコレクションに追加 作成" at bounding box center [756, 393] width 1512 height 786
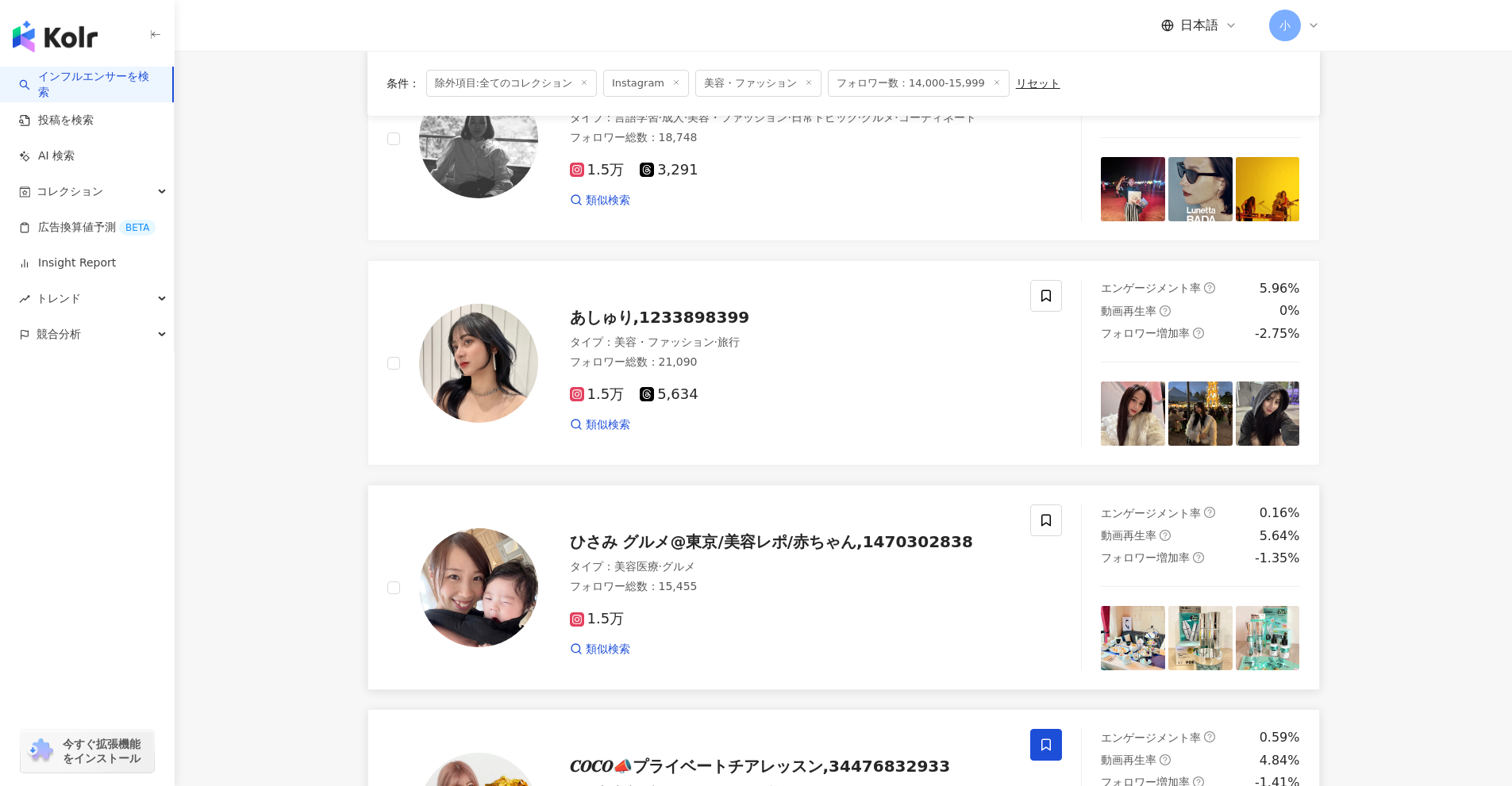
scroll to position [114, 0]
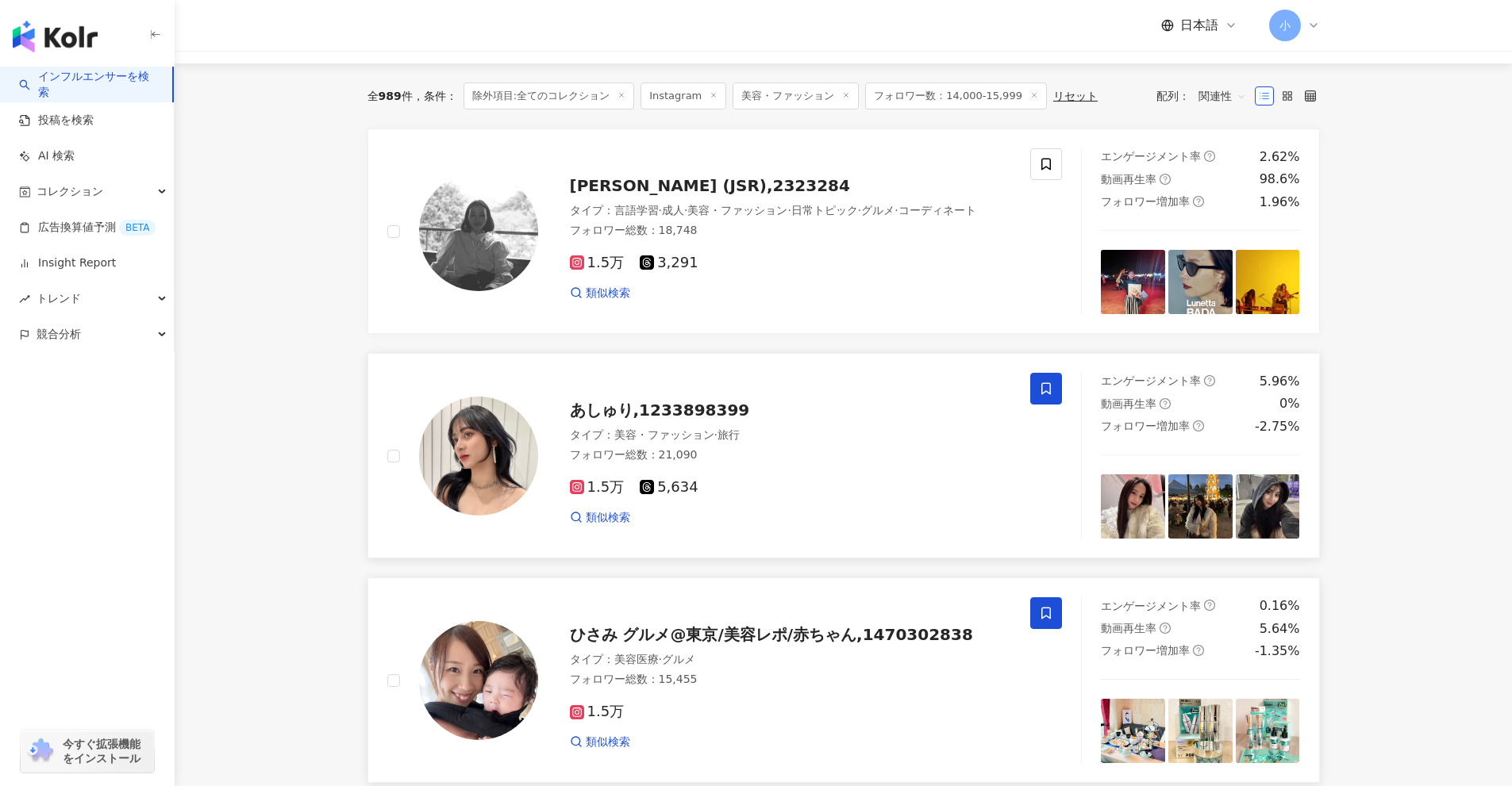
click at [1050, 392] on icon at bounding box center [1045, 389] width 10 height 12
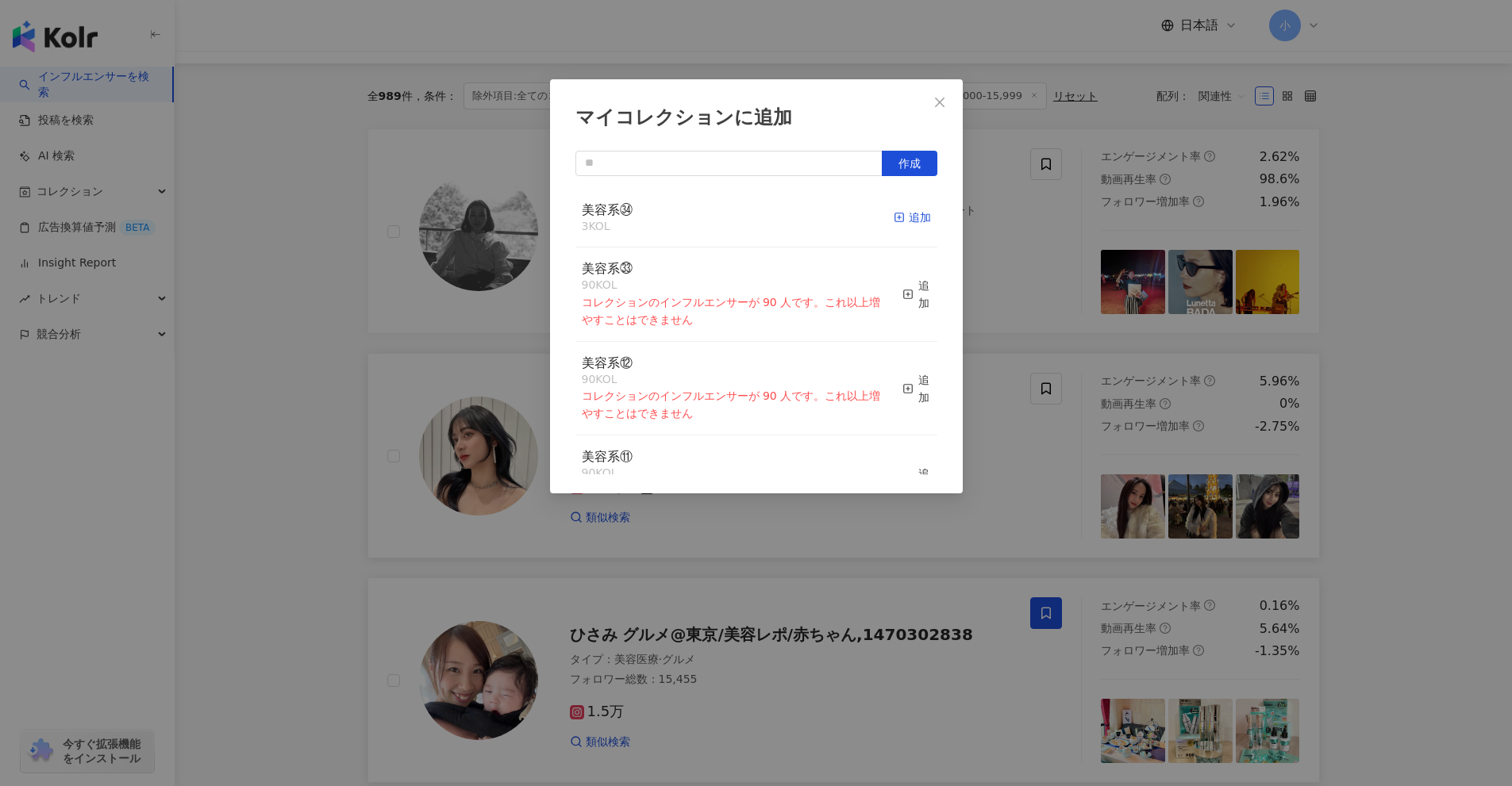
click at [907, 223] on div "追加" at bounding box center [912, 217] width 38 height 17
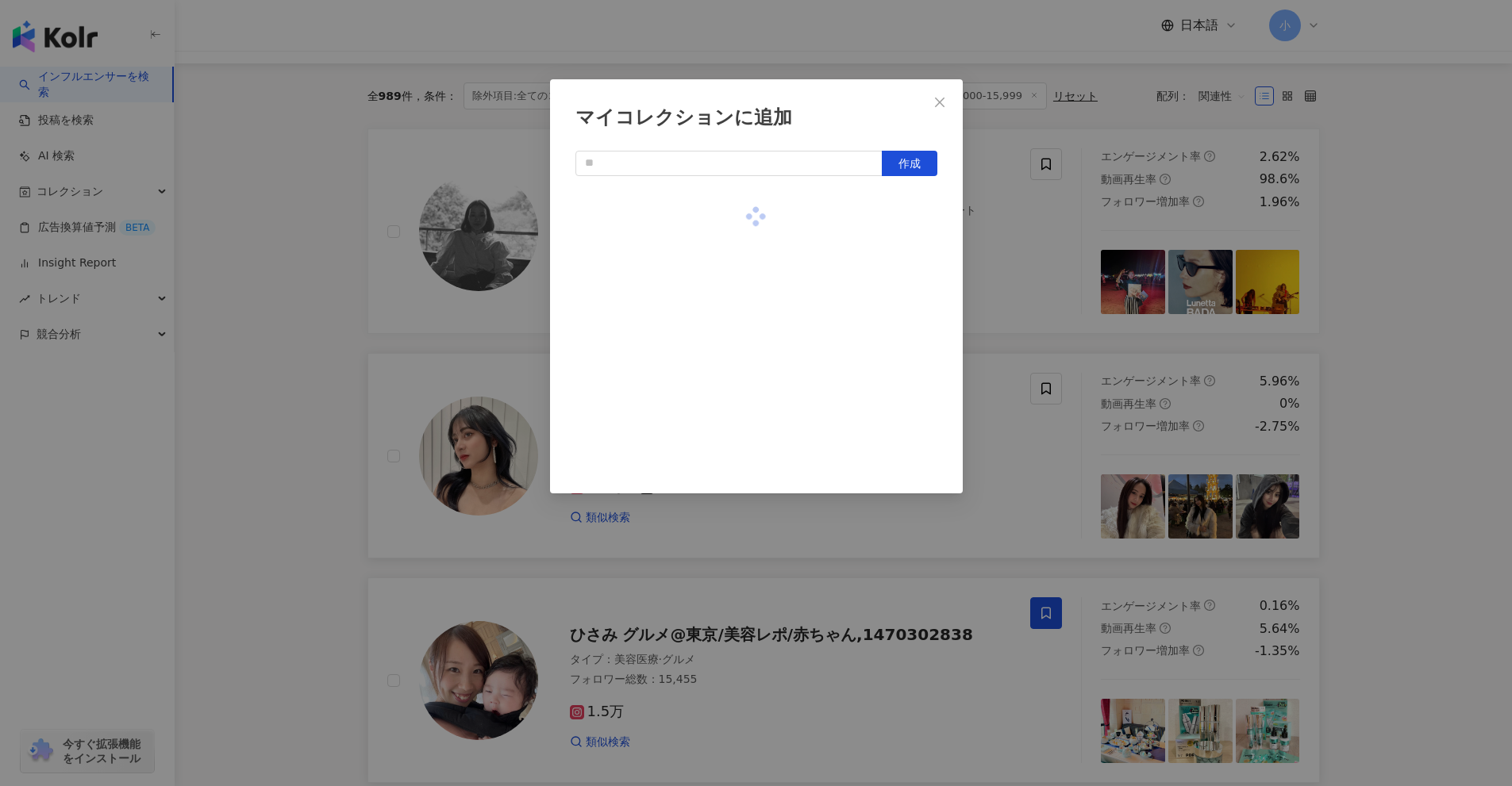
click at [1382, 331] on div "マイコレクションに追加 作成" at bounding box center [756, 393] width 1512 height 786
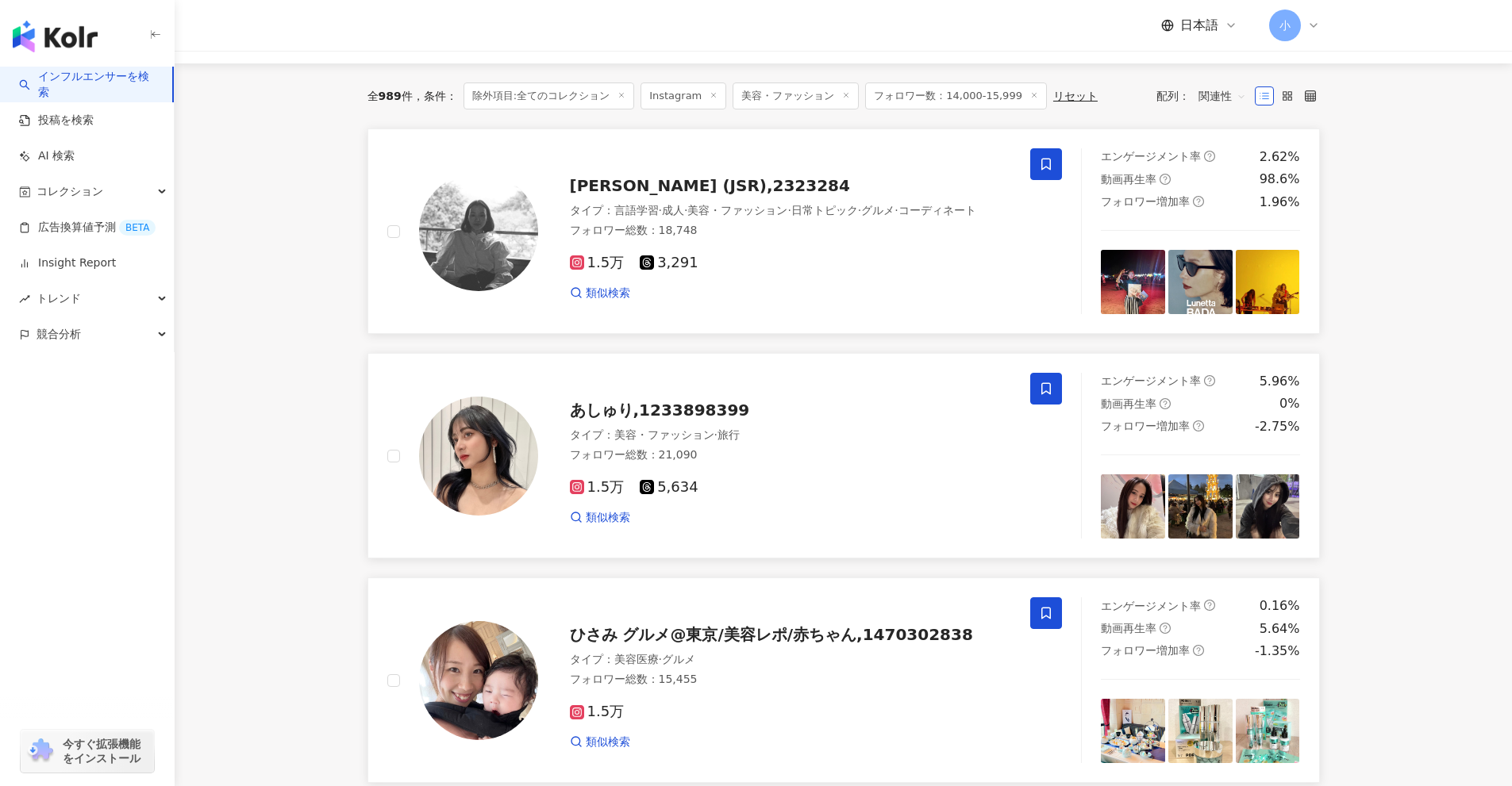
click at [1048, 161] on icon at bounding box center [1046, 164] width 14 height 14
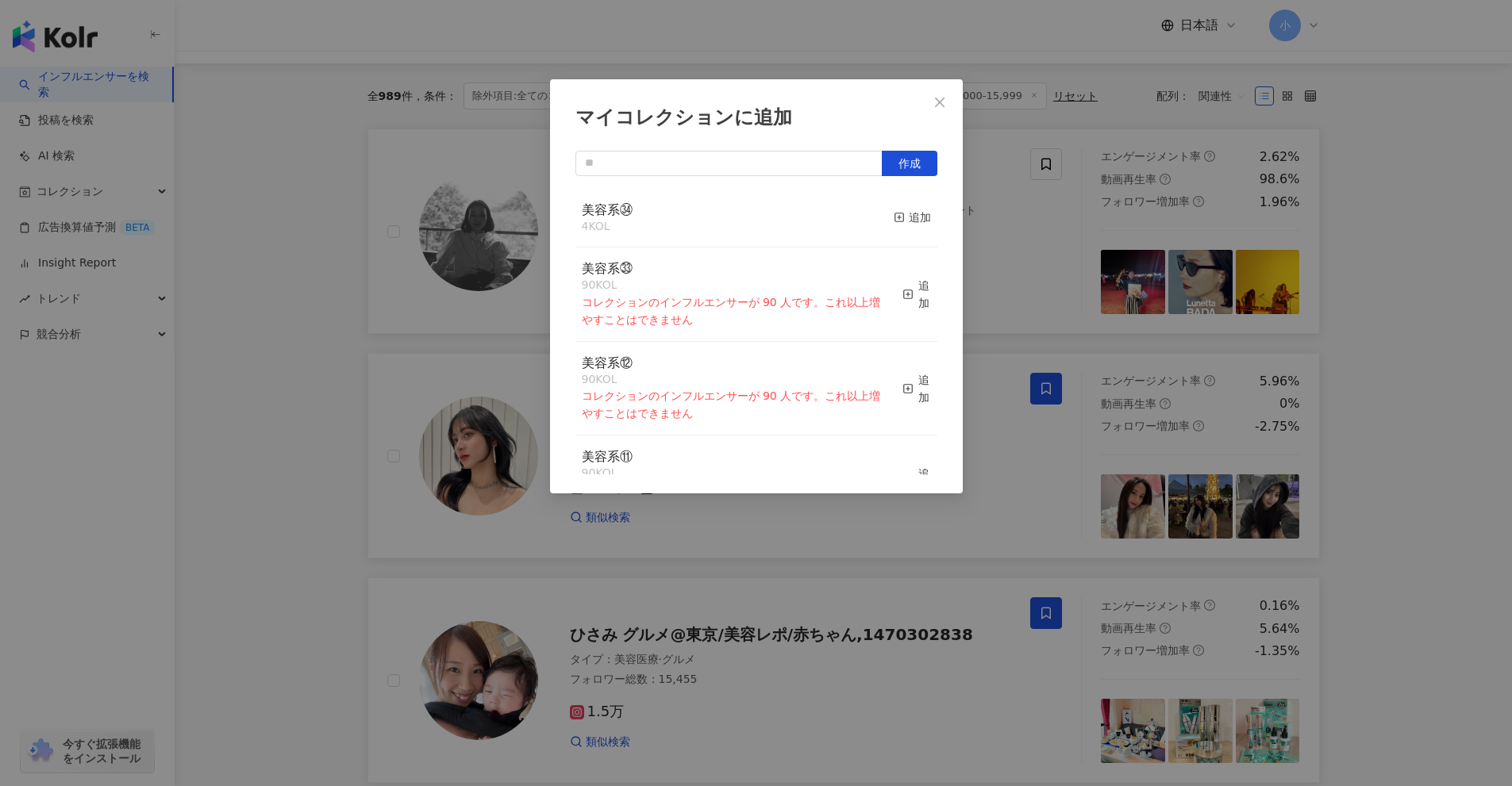
click at [1455, 268] on div "マイコレクションに追加 作成 美容系㉞ 4 KOL 追加 美容系㉝ 90 KOL コレクションのインフルエンサーが 90 人です。これ以上増やすことはできませ…" at bounding box center [756, 393] width 1512 height 786
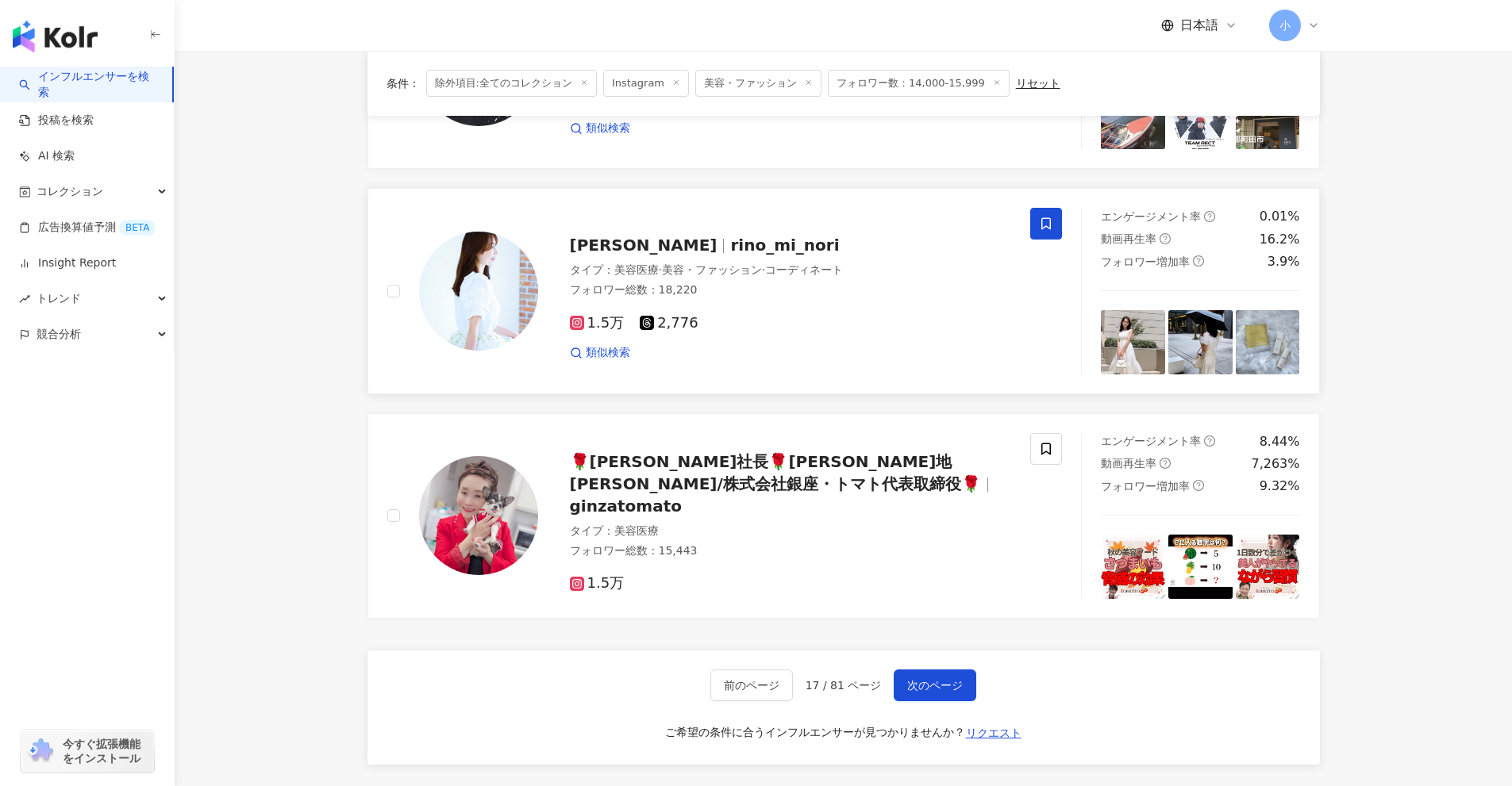
scroll to position [2495, 0]
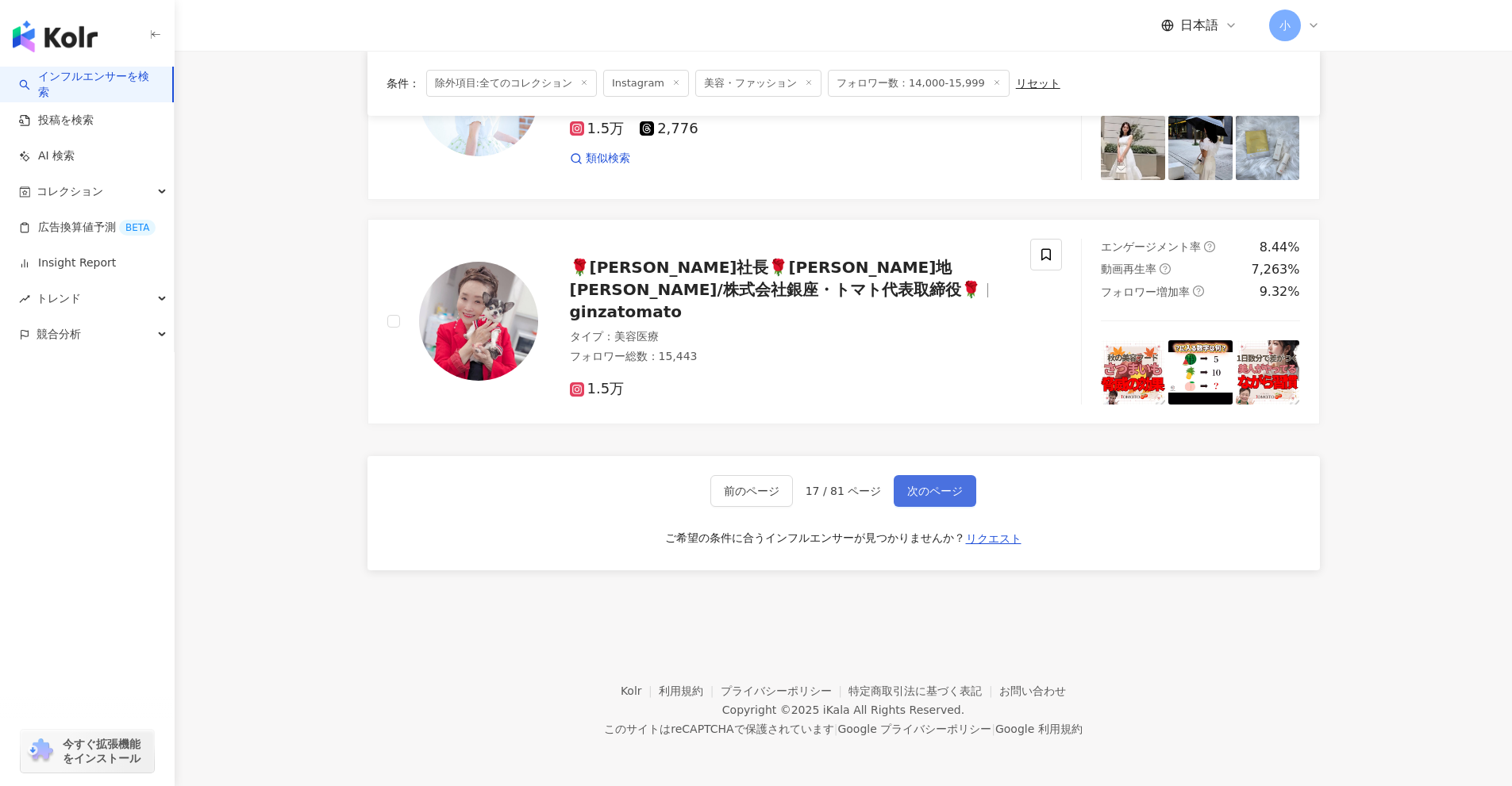
click at [920, 485] on span "次のページ" at bounding box center [935, 491] width 56 height 13
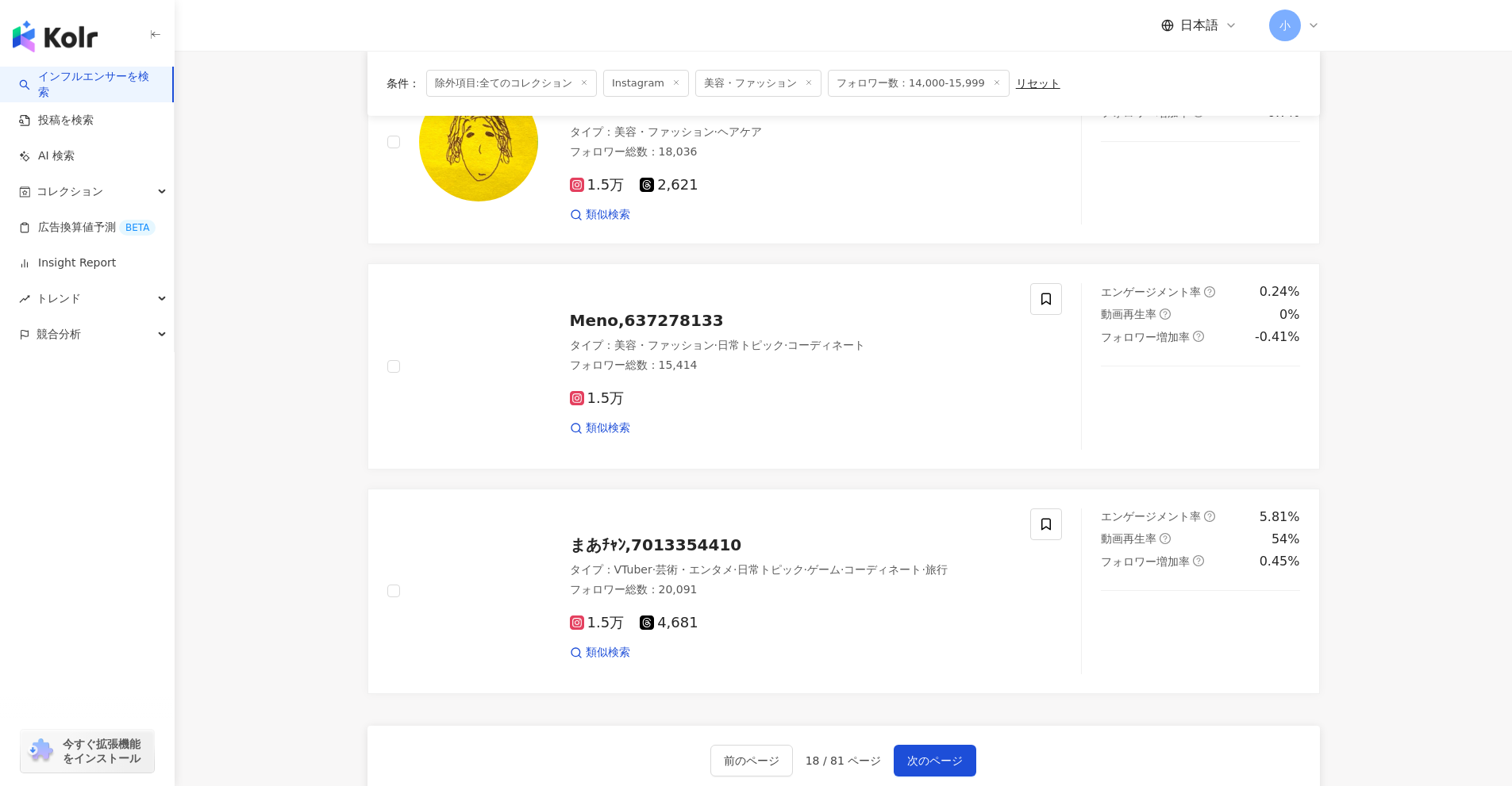
scroll to position [2177, 0]
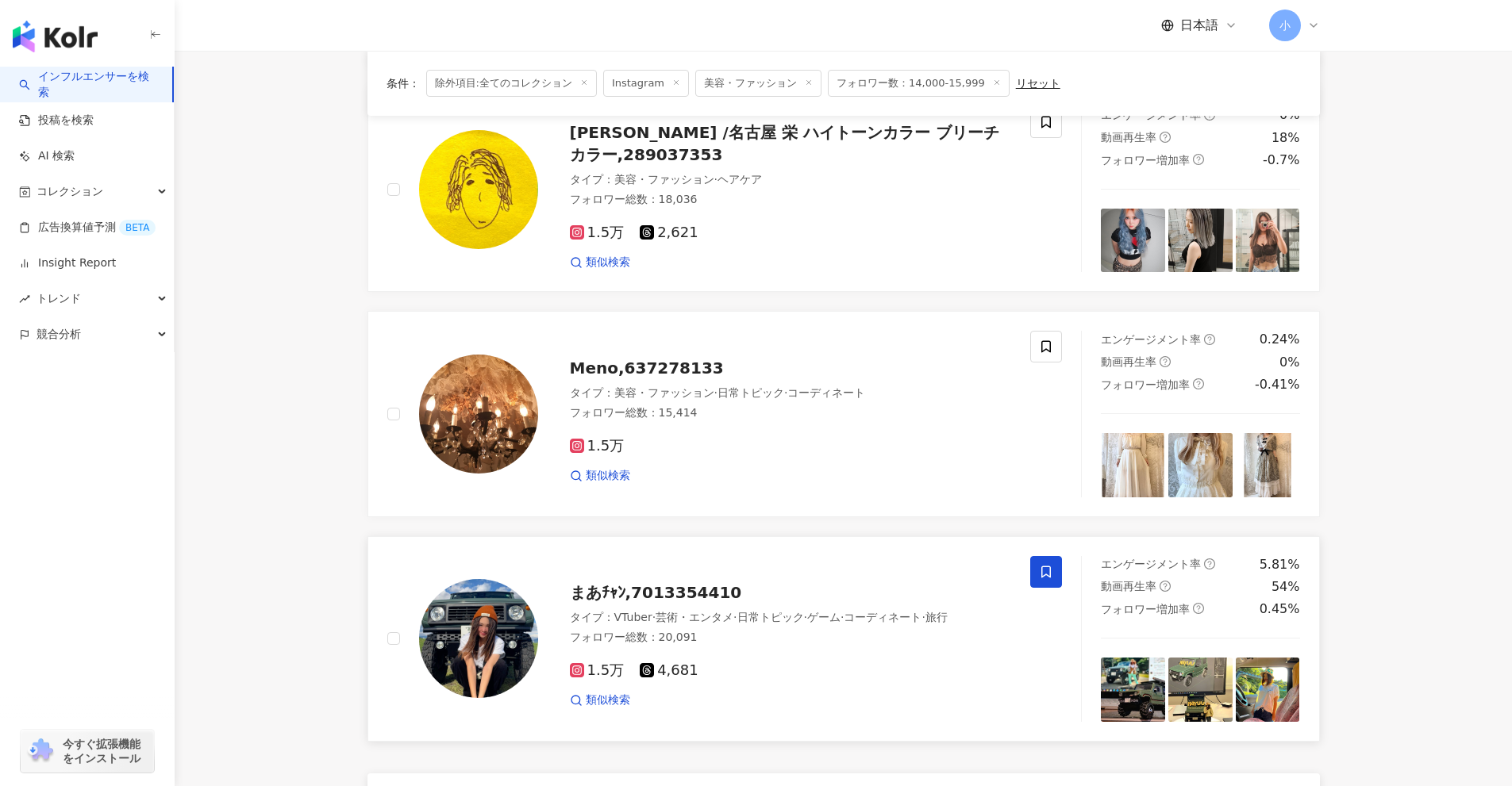
click at [1049, 574] on icon at bounding box center [1046, 572] width 14 height 14
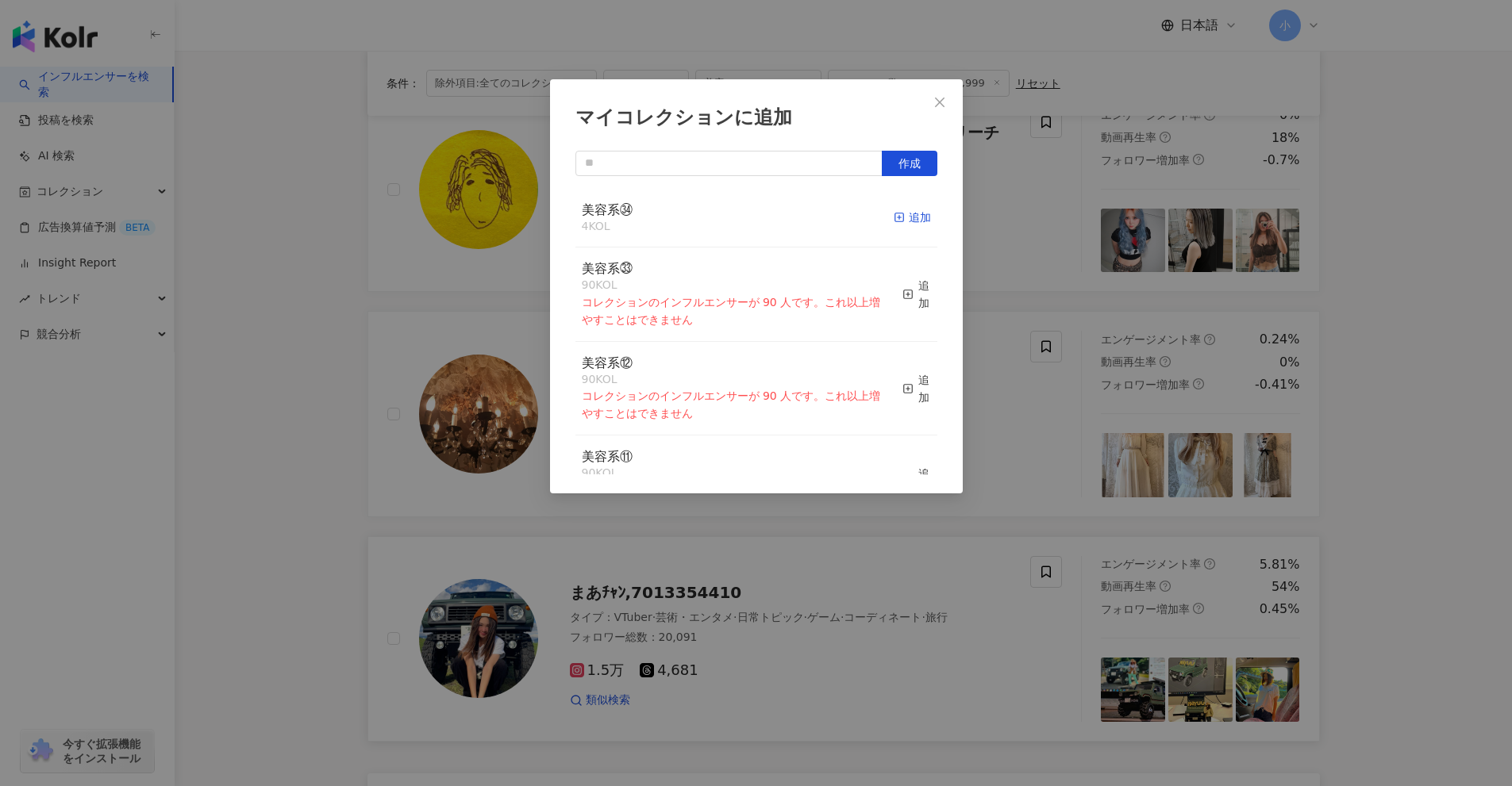
click at [906, 226] on div "追加" at bounding box center [912, 217] width 38 height 17
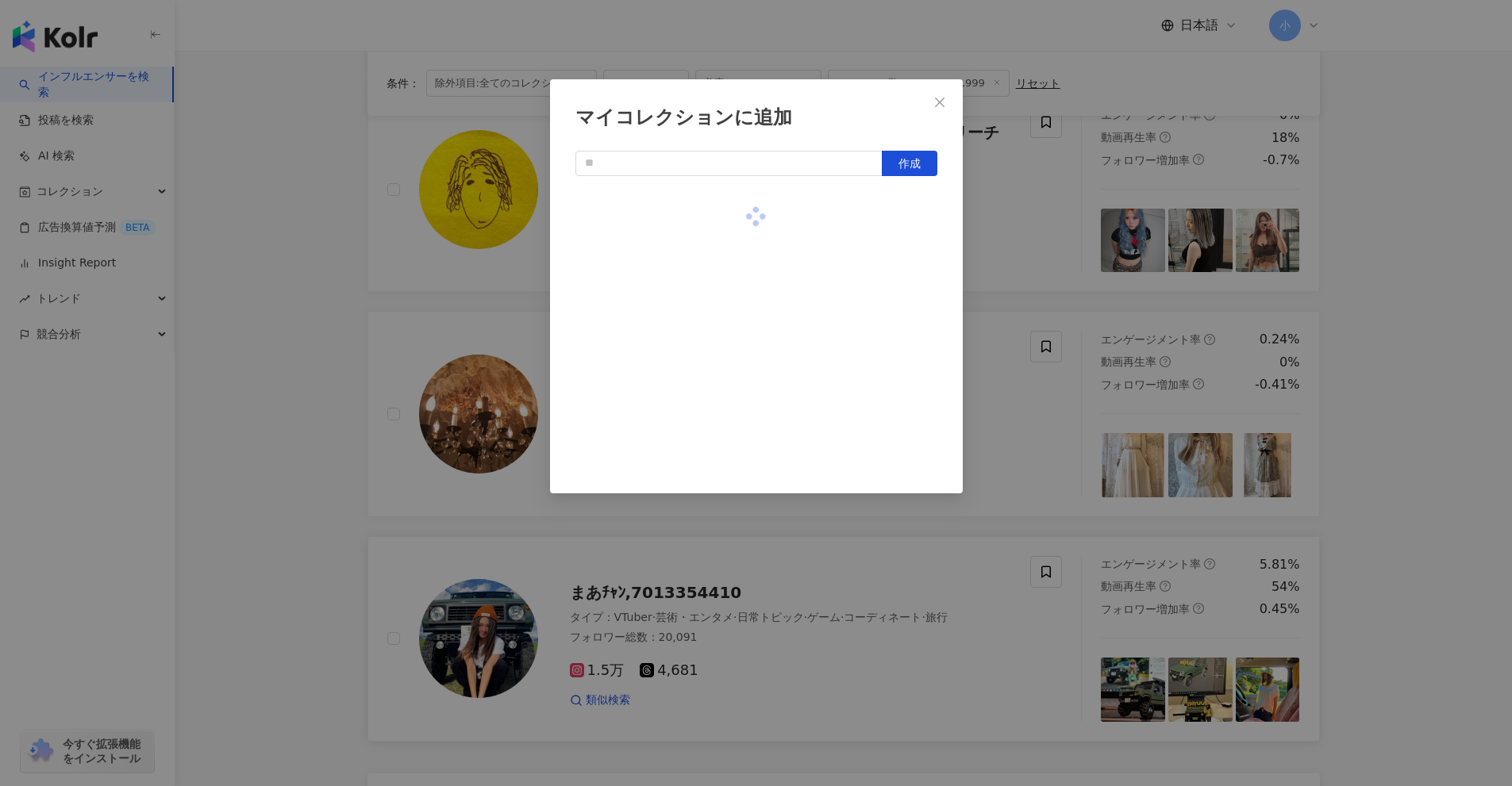
click at [1365, 331] on div "マイコレクションに追加 作成" at bounding box center [756, 393] width 1512 height 786
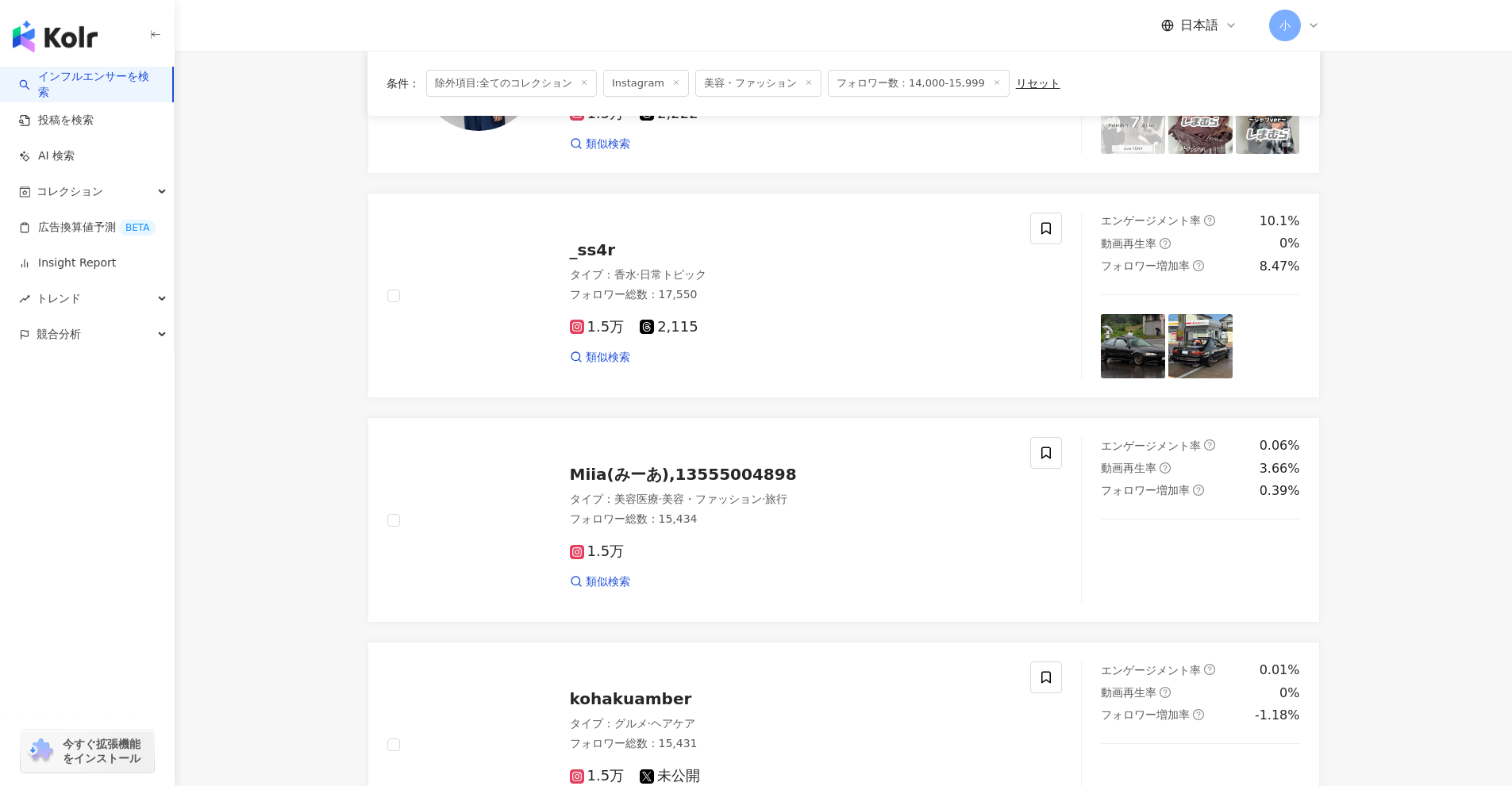
scroll to position [273, 0]
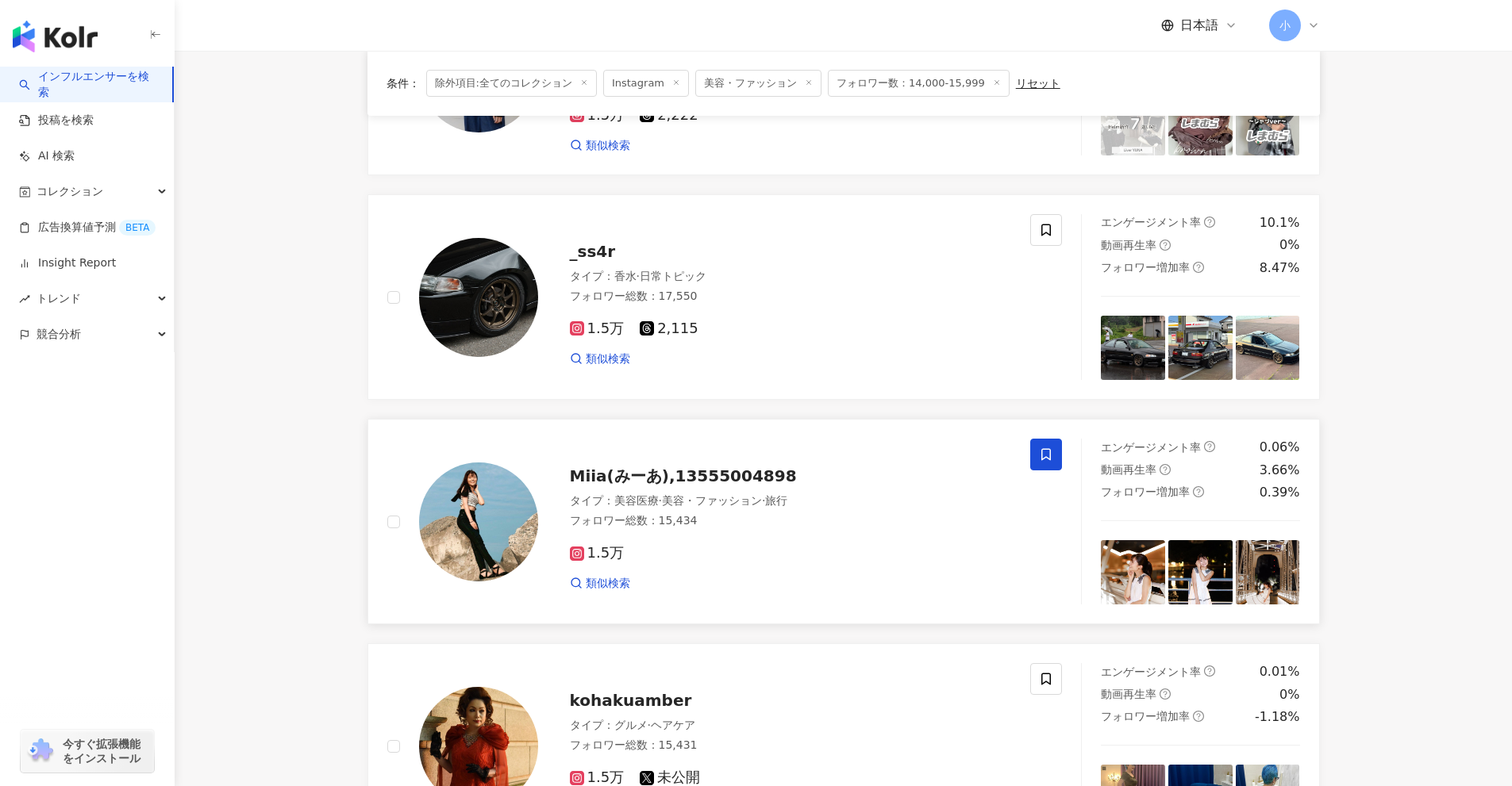
click at [1047, 452] on icon at bounding box center [1046, 455] width 14 height 14
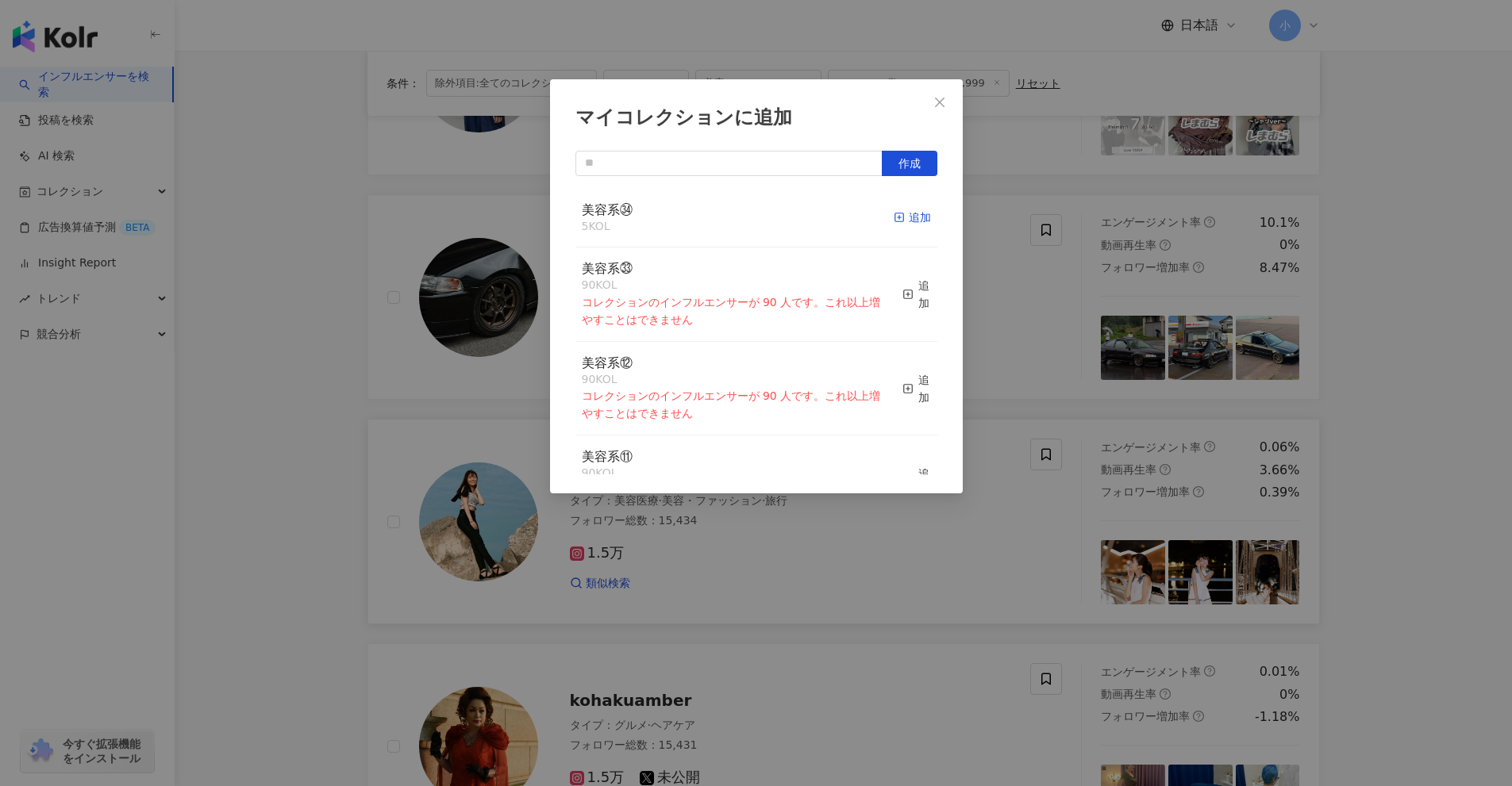
click at [904, 222] on div "追加" at bounding box center [912, 217] width 38 height 17
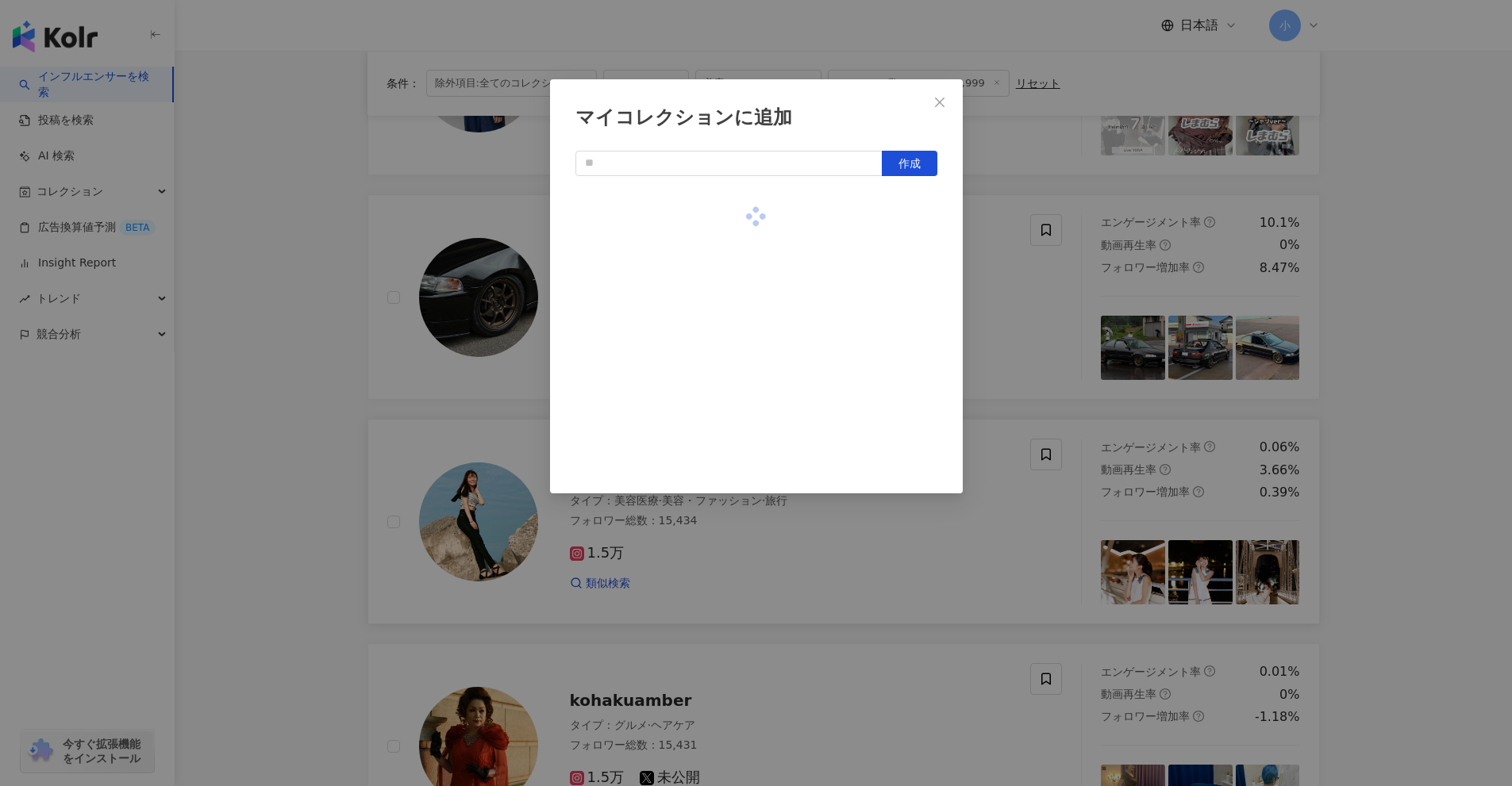
click at [1425, 360] on div "マイコレクションに追加 作成" at bounding box center [756, 393] width 1512 height 786
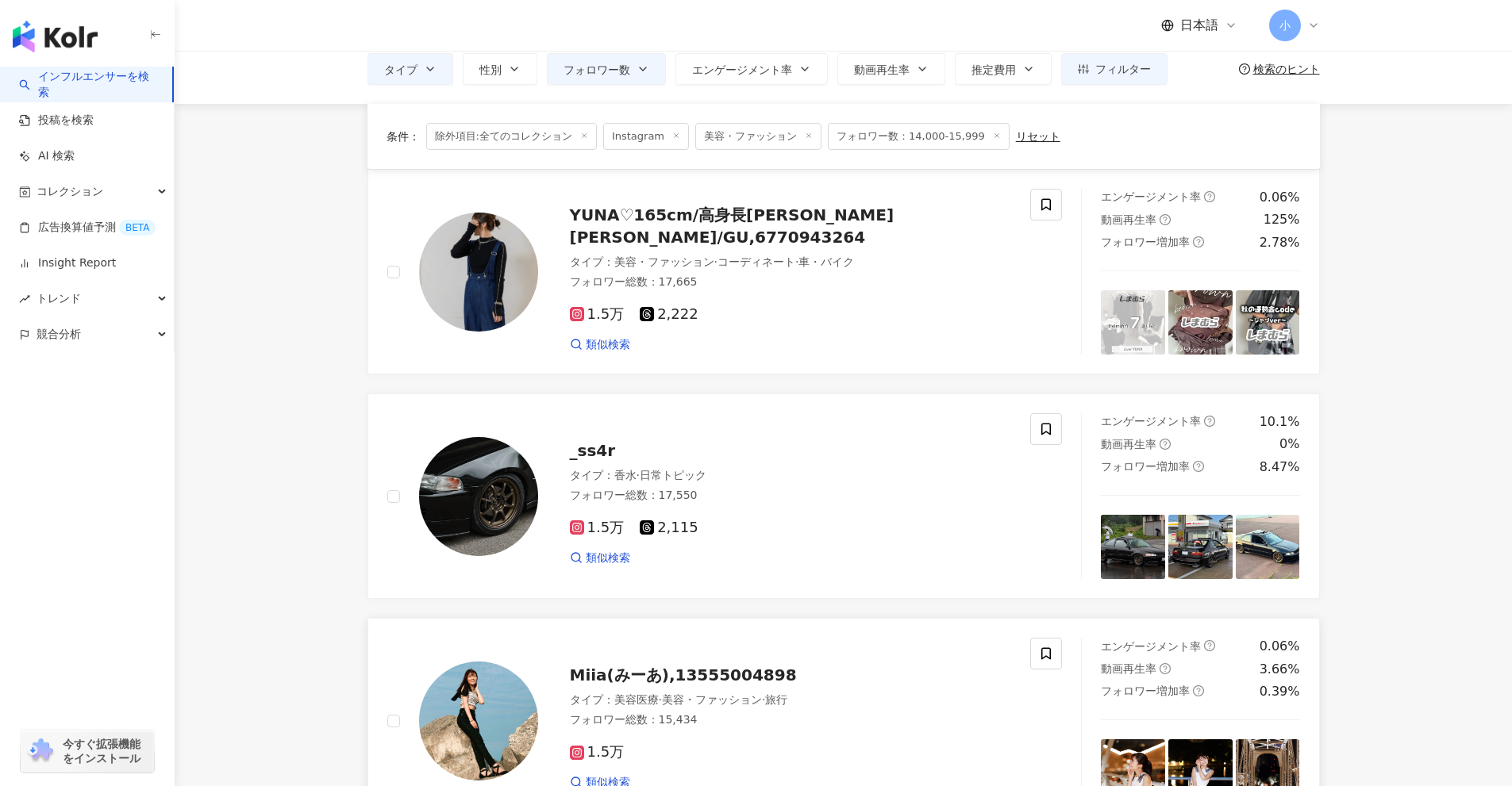
scroll to position [35, 0]
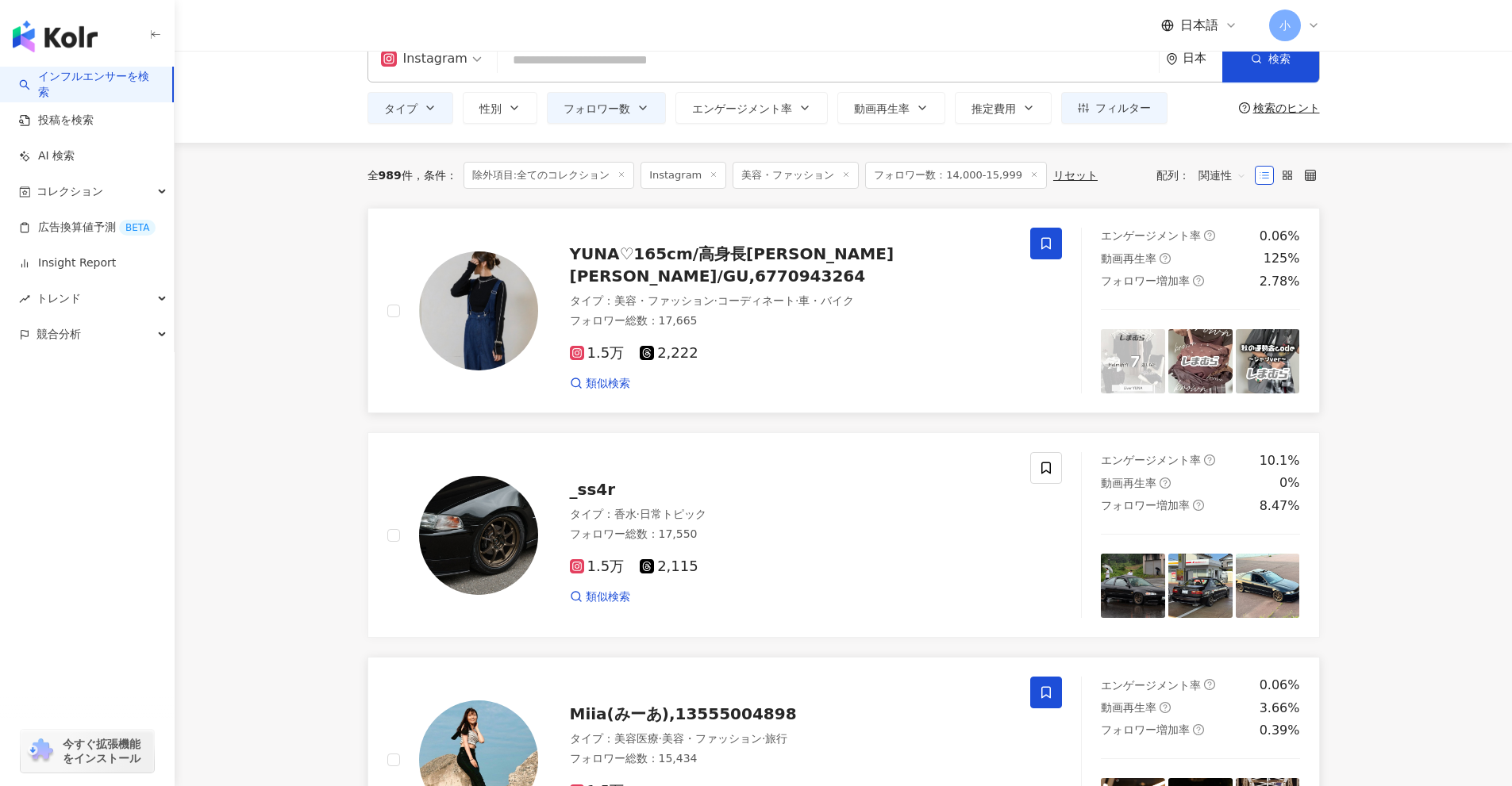
click at [1055, 245] on span at bounding box center [1046, 243] width 31 height 31
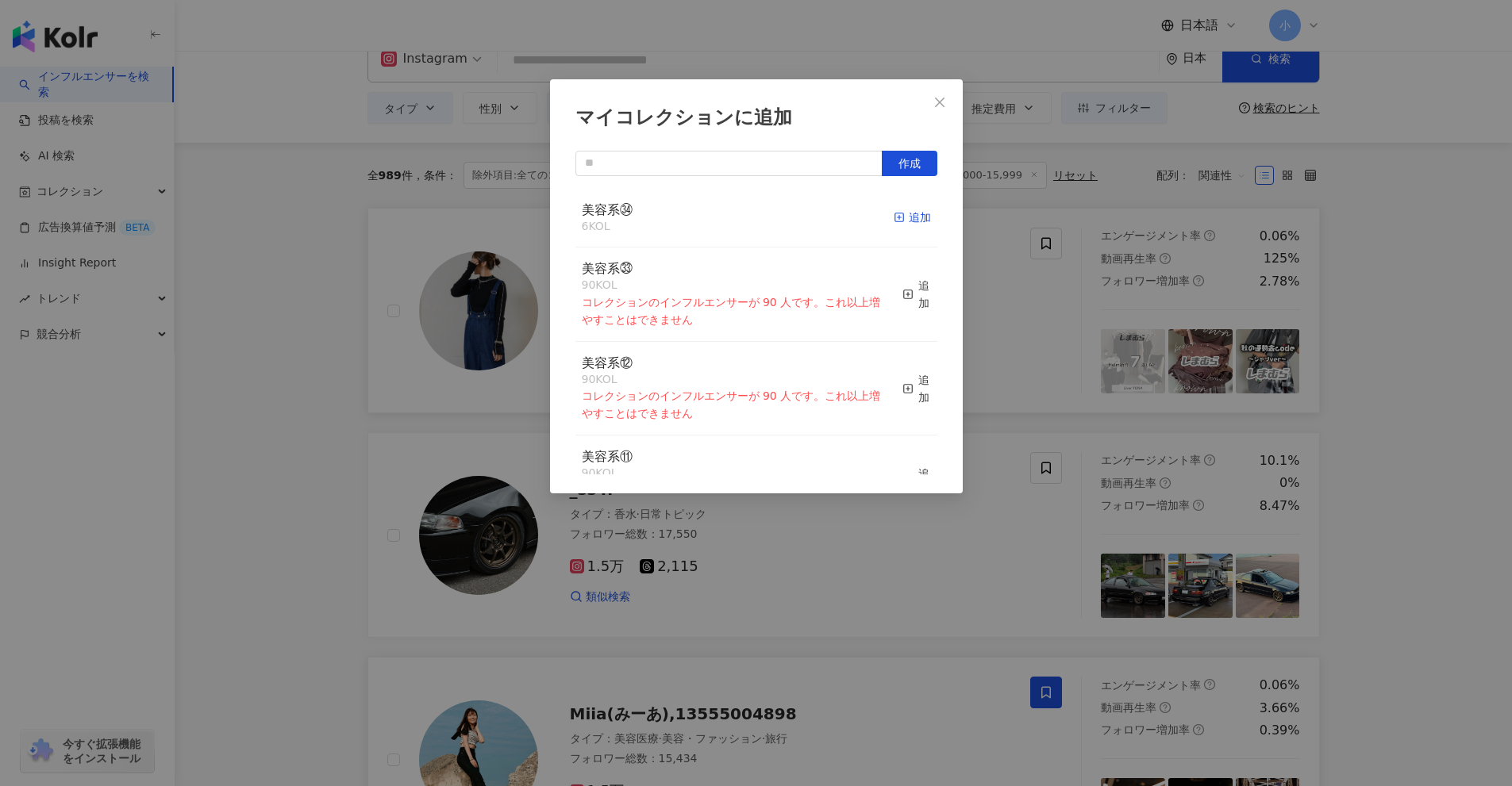
click at [913, 218] on div "追加" at bounding box center [912, 217] width 38 height 17
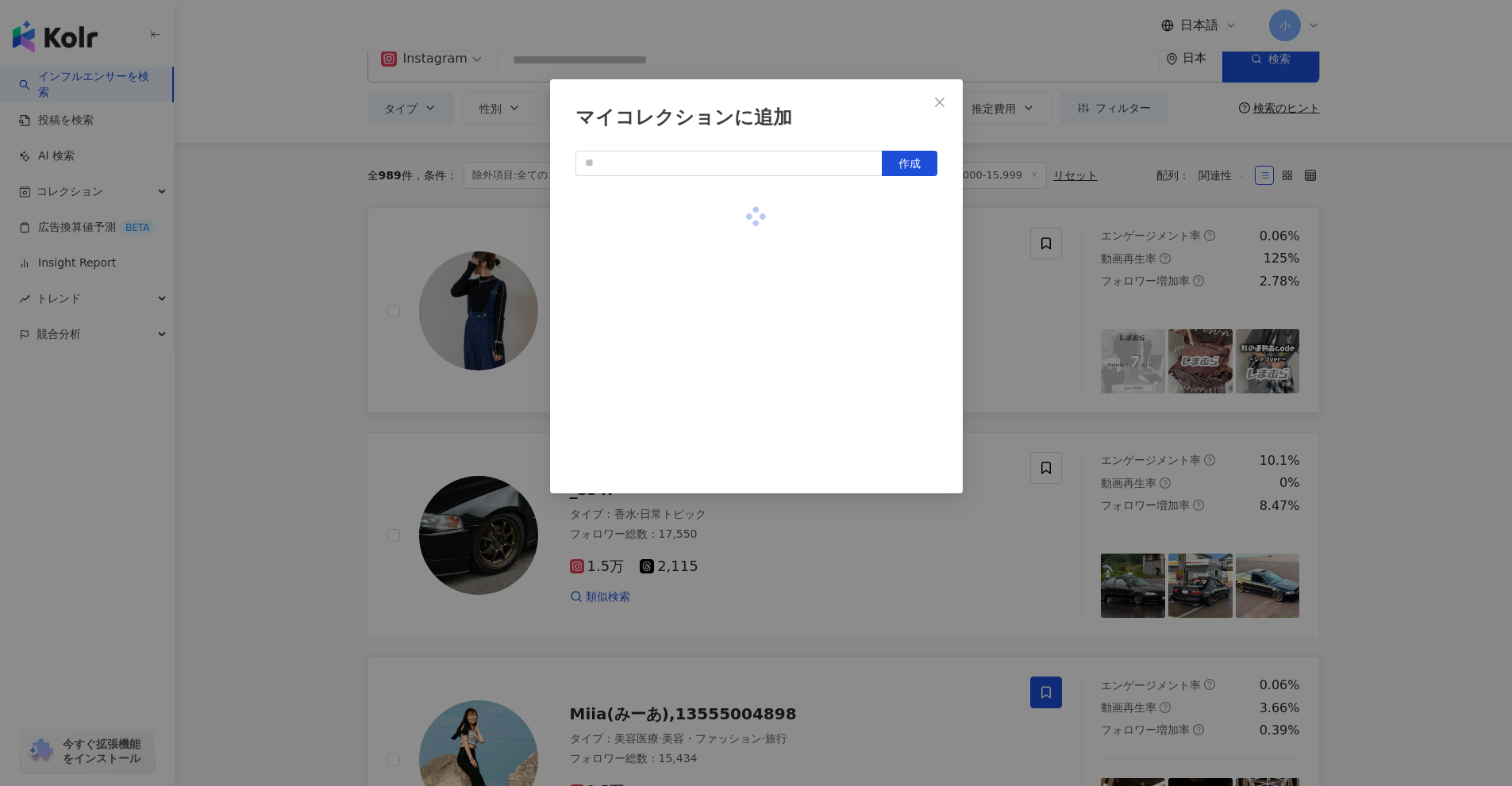
click at [1447, 400] on div "マイコレクションに追加 作成" at bounding box center [756, 393] width 1512 height 786
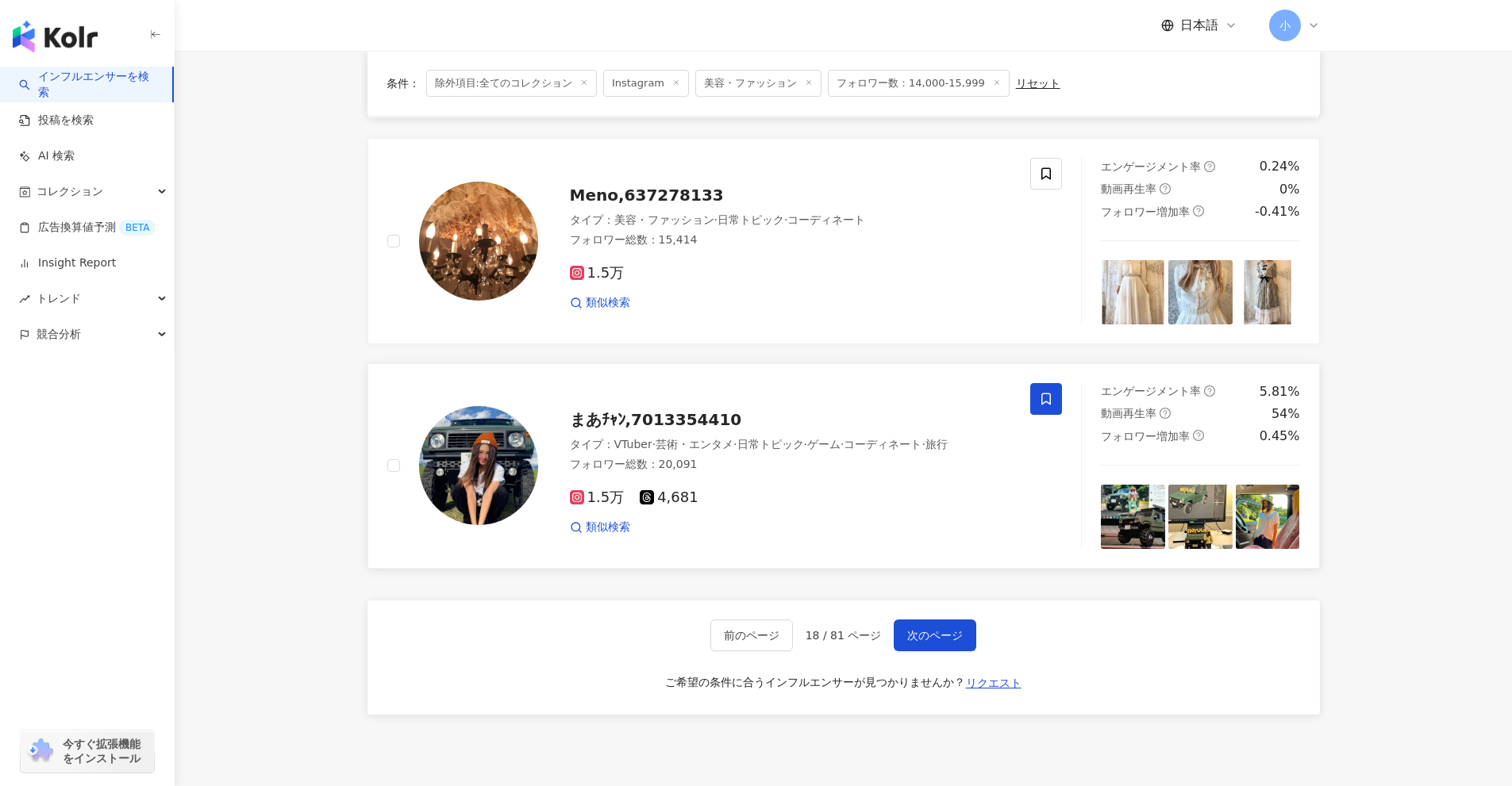
scroll to position [2495, 0]
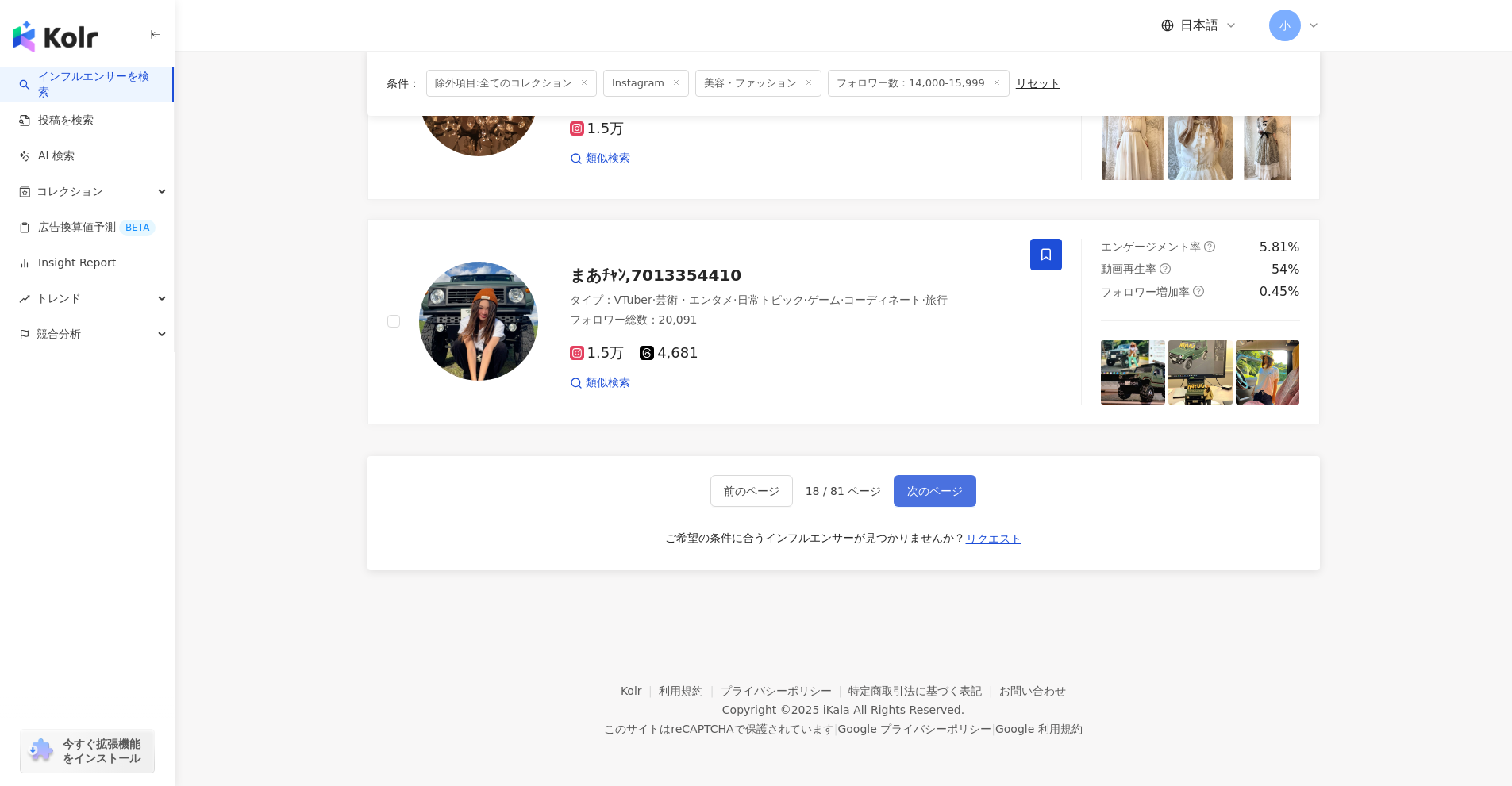
click at [962, 483] on button "次のページ" at bounding box center [934, 491] width 83 height 31
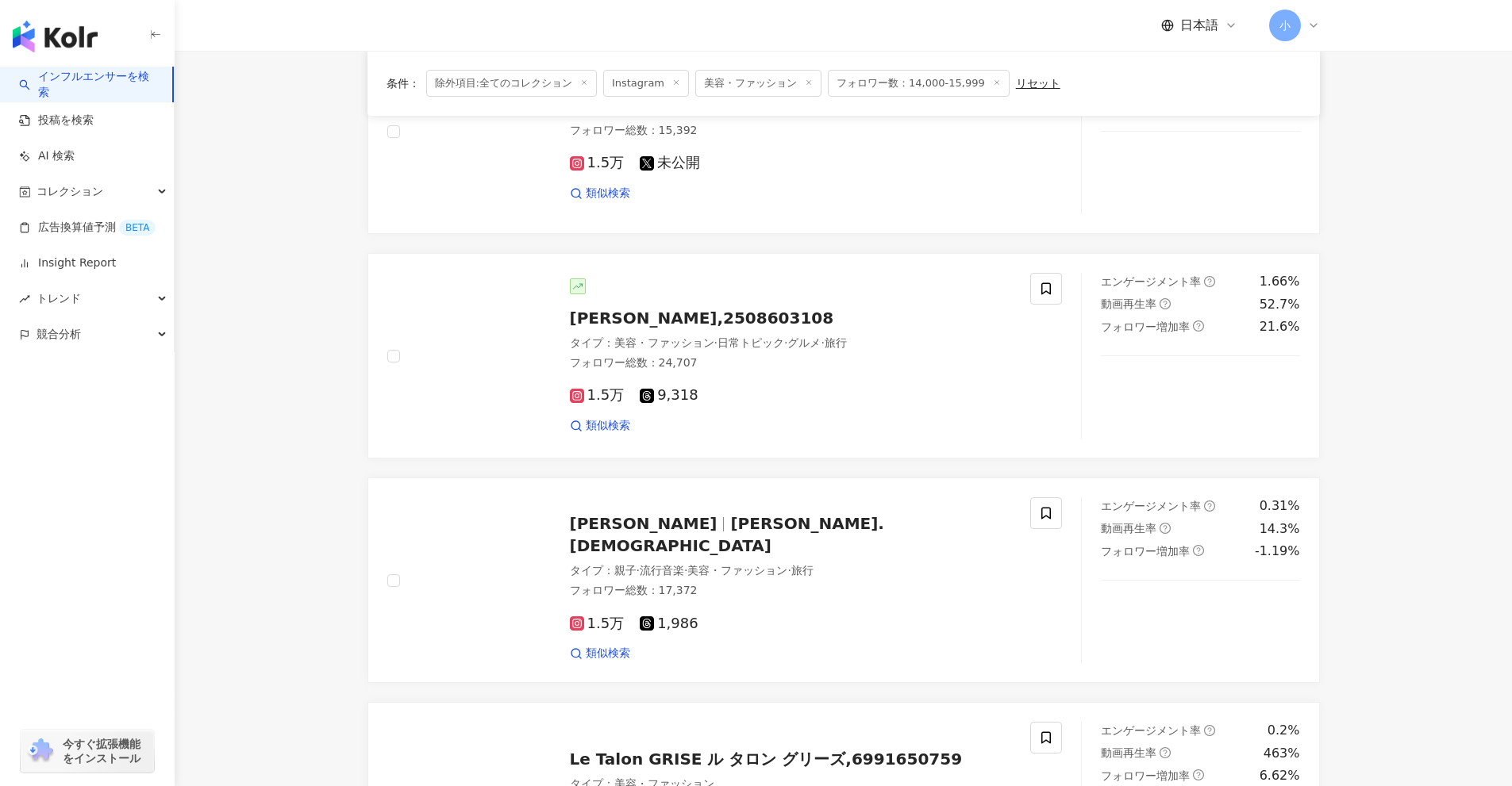
scroll to position [1780, 0]
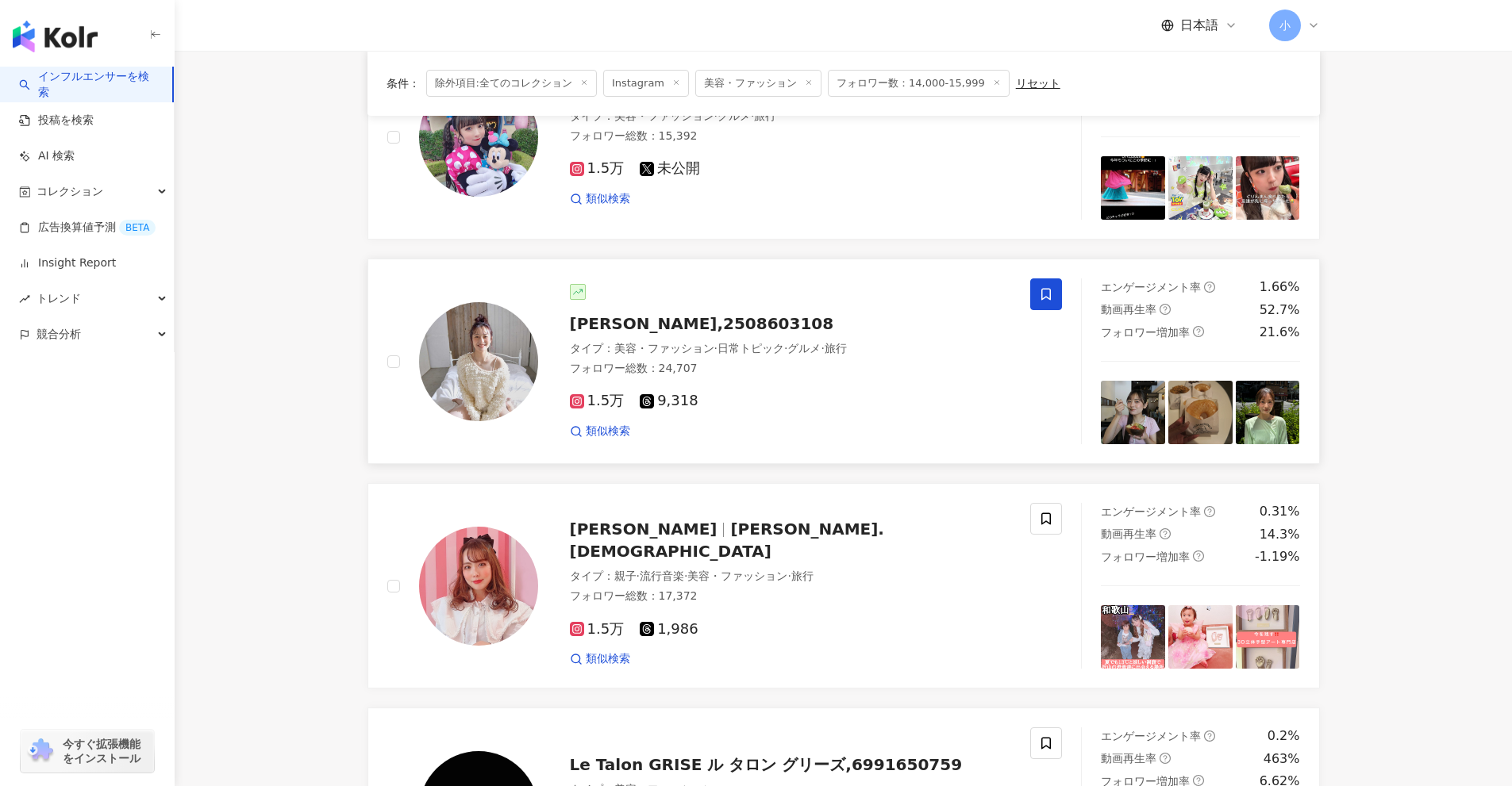
click at [1043, 295] on icon at bounding box center [1046, 294] width 14 height 14
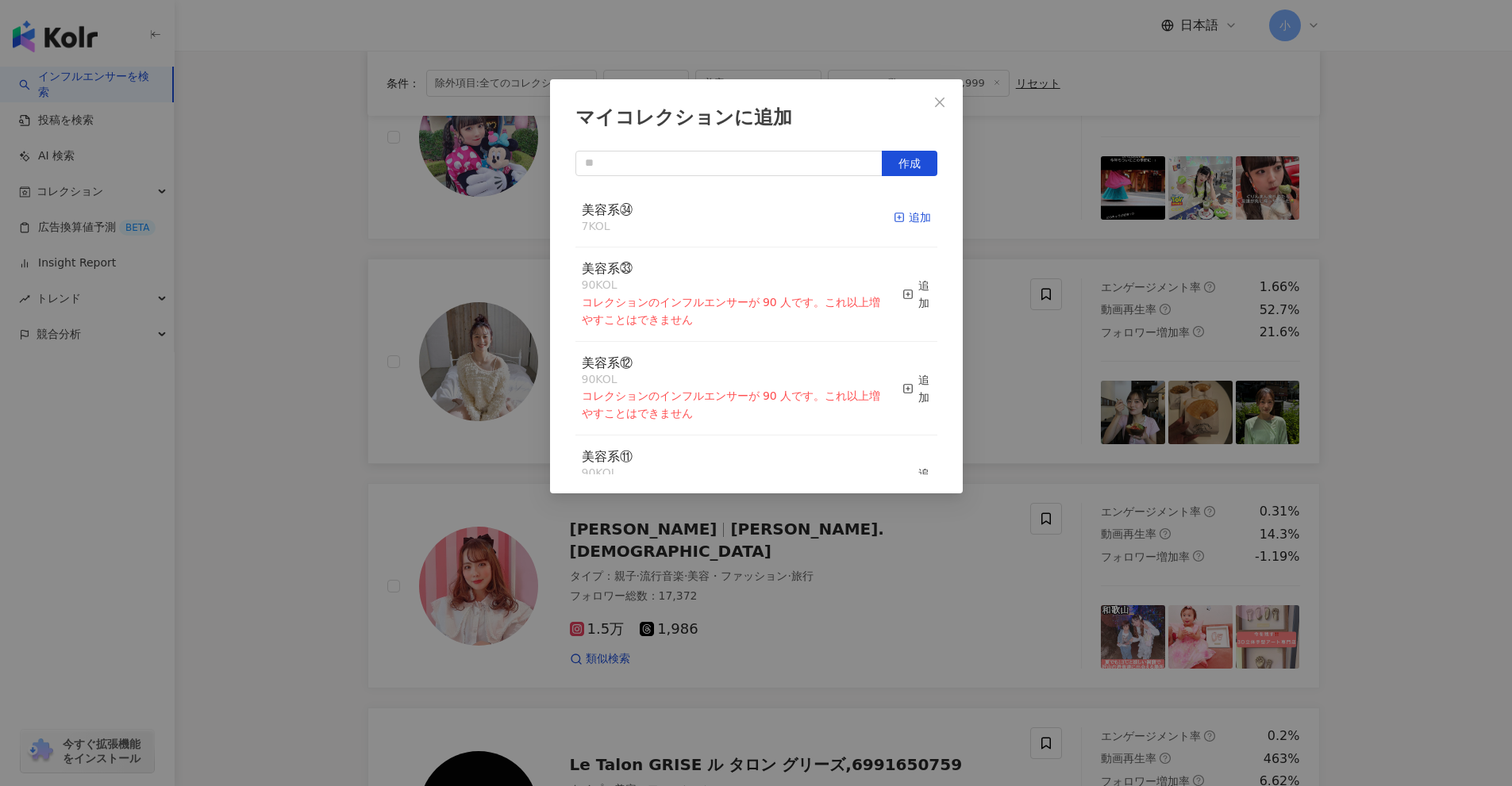
click at [893, 211] on span "button" at bounding box center [899, 217] width 11 height 13
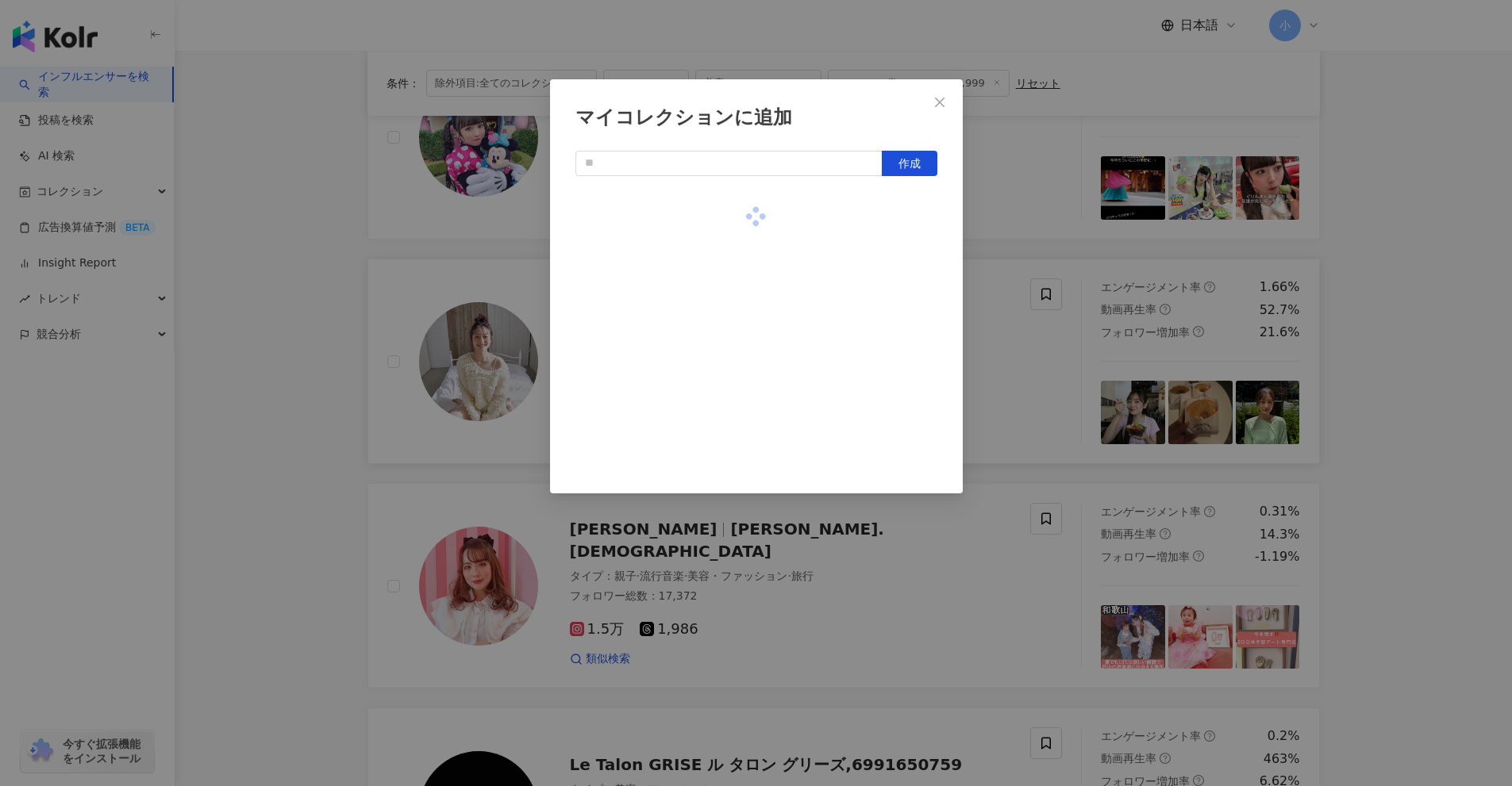
click at [1341, 353] on div "マイコレクションに追加 作成" at bounding box center [756, 393] width 1512 height 786
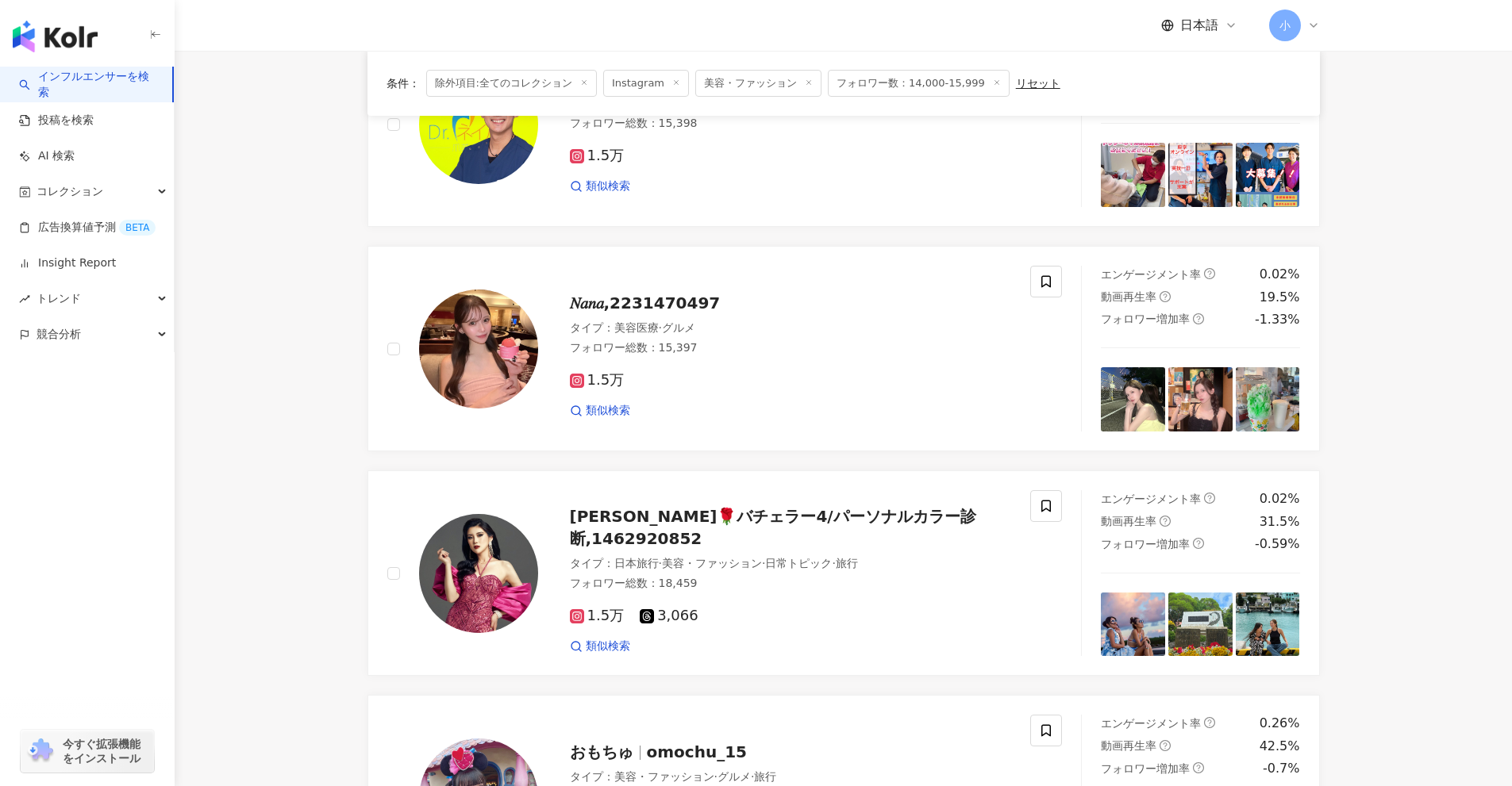
scroll to position [1066, 0]
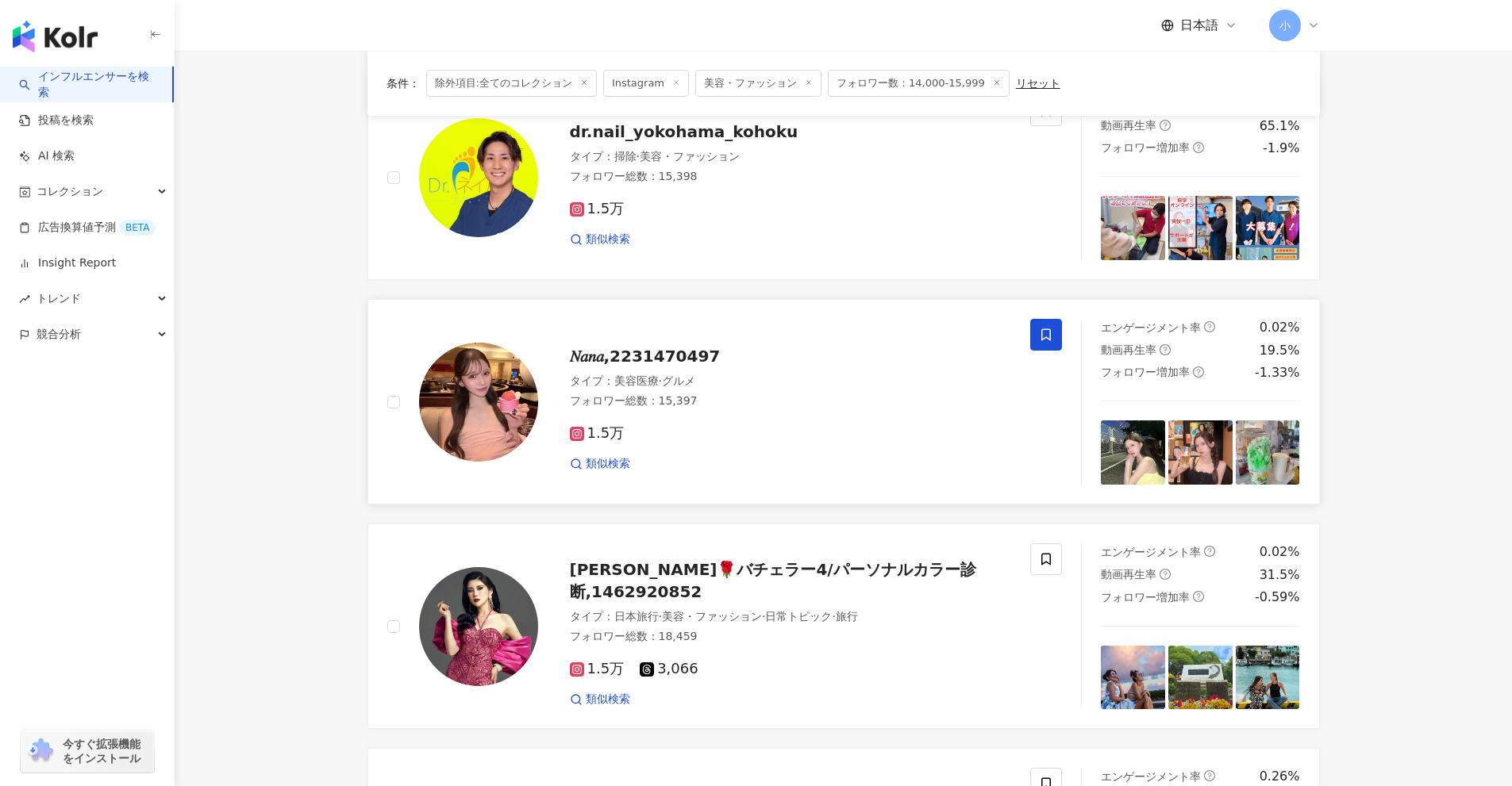
click at [1031, 341] on span at bounding box center [1046, 335] width 31 height 31
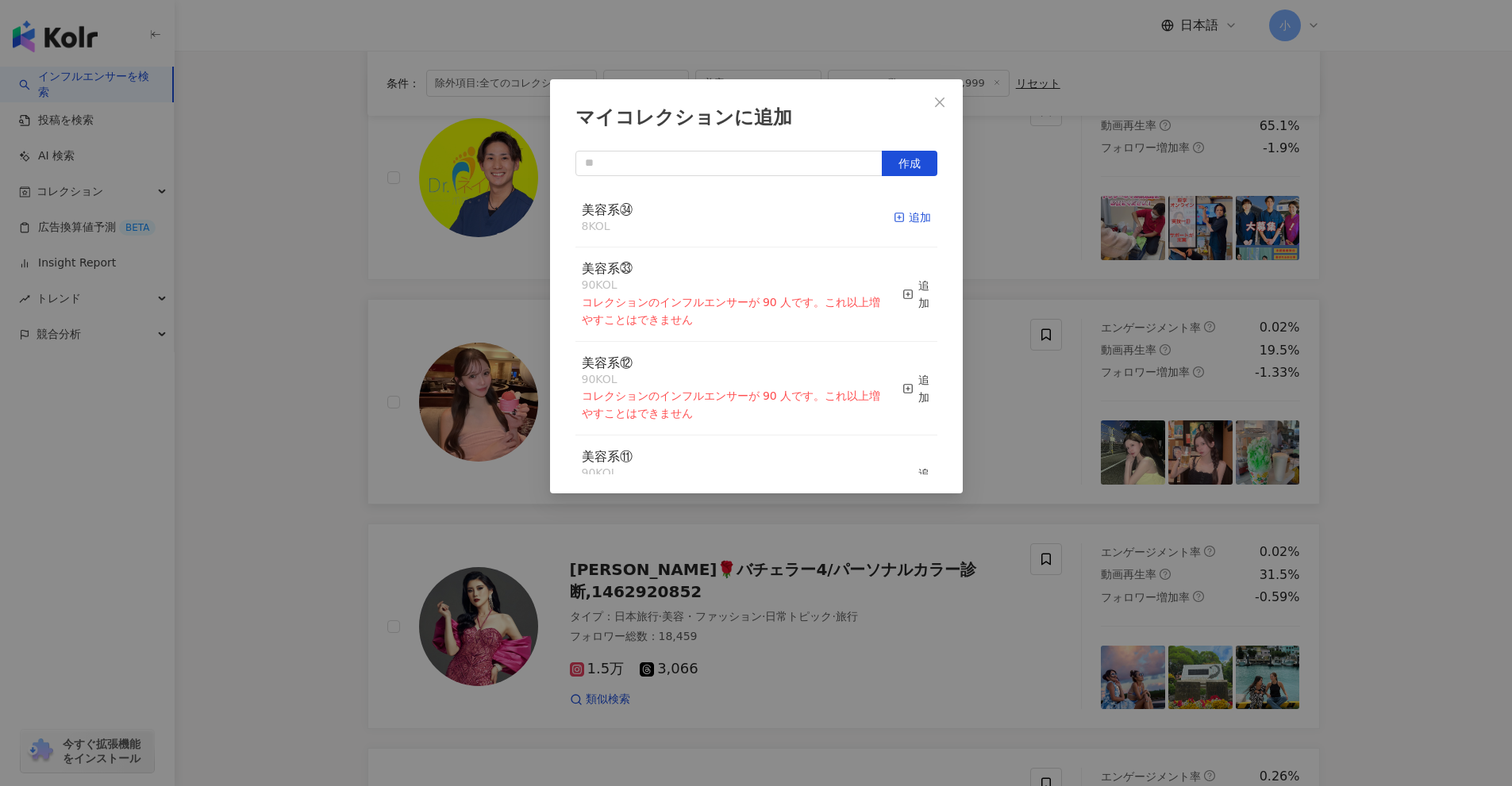
click at [896, 221] on div "追加" at bounding box center [912, 217] width 38 height 17
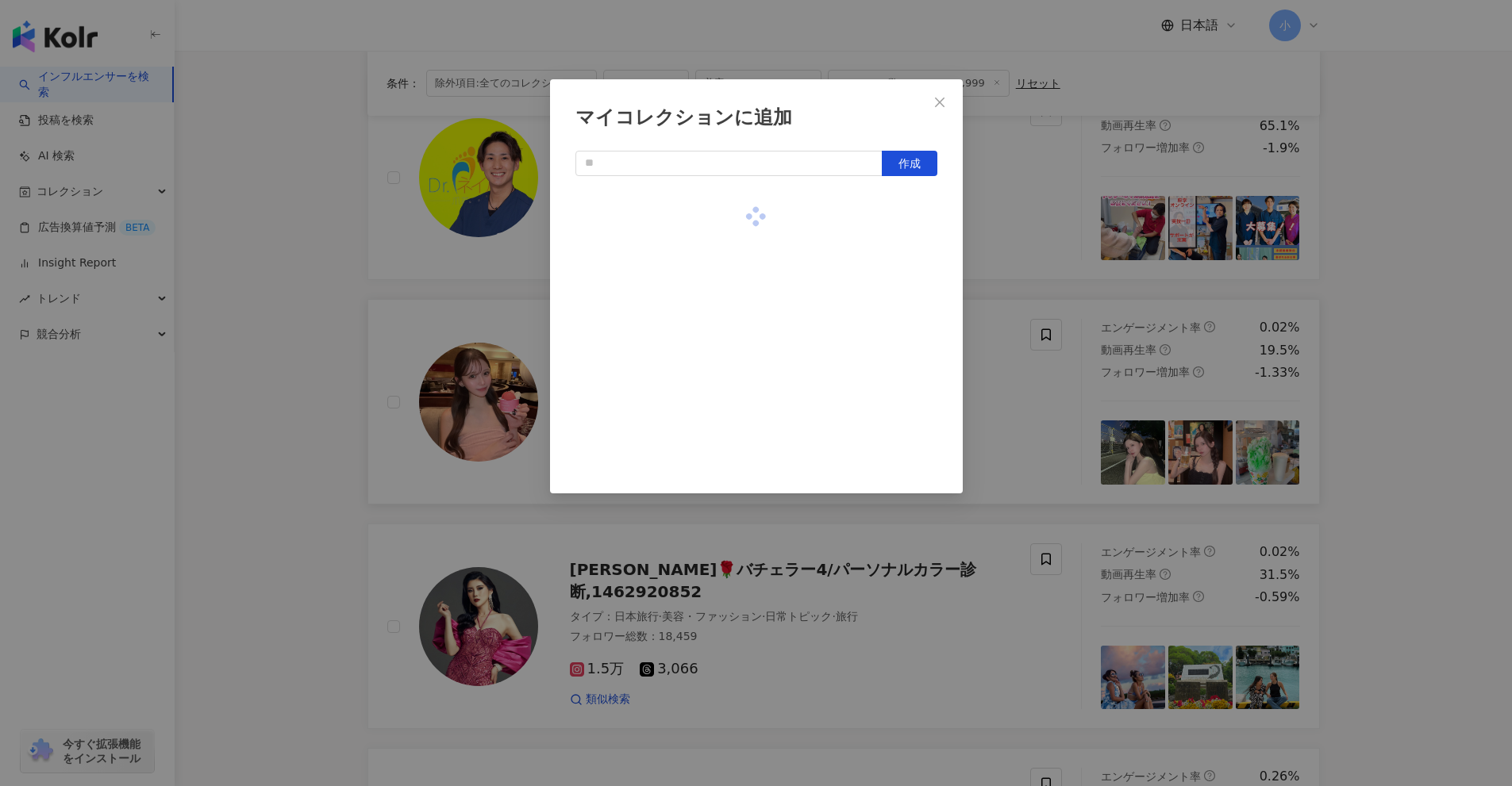
click at [1379, 403] on div "マイコレクションに追加 作成" at bounding box center [756, 393] width 1512 height 786
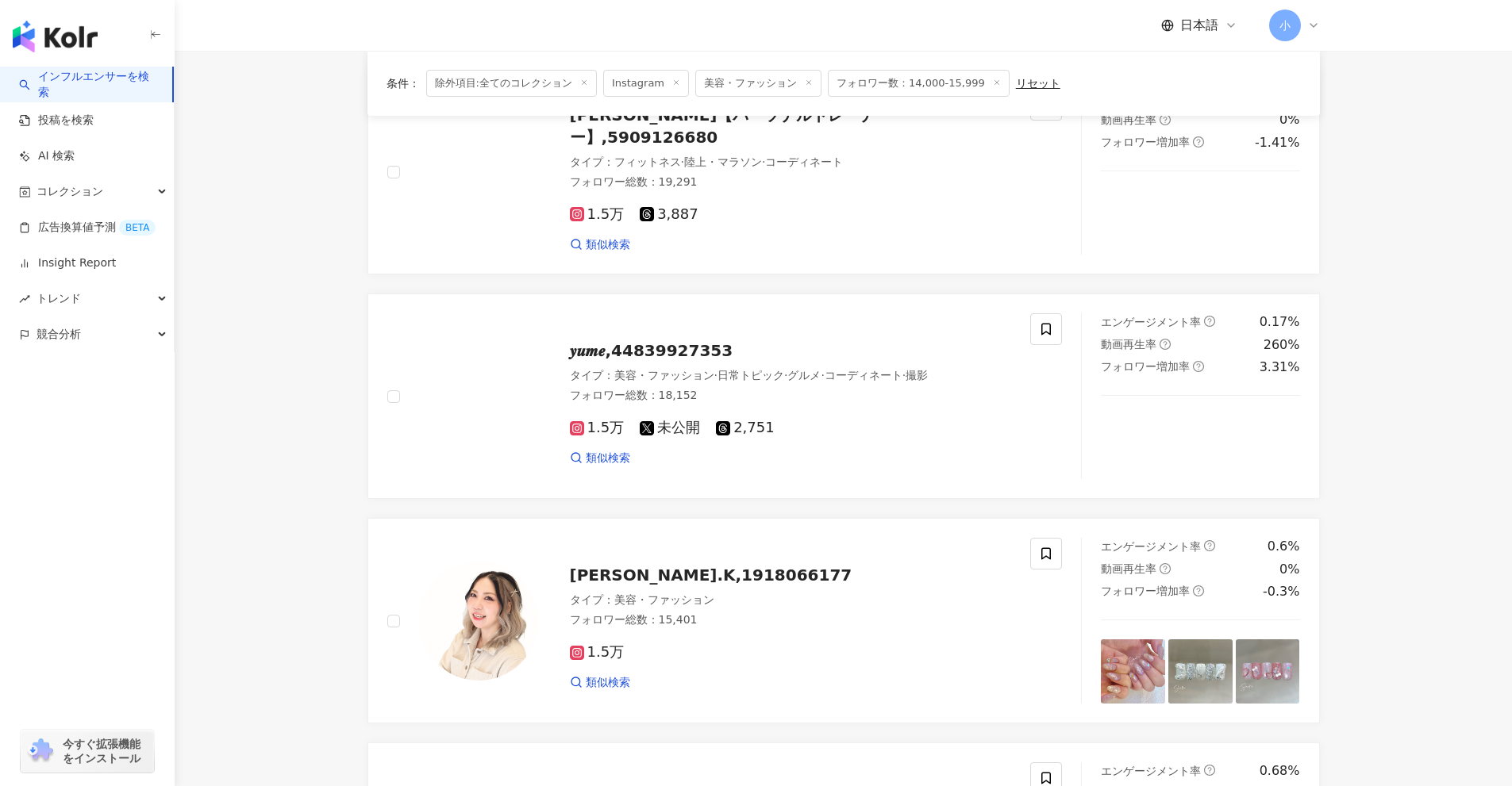
scroll to position [352, 0]
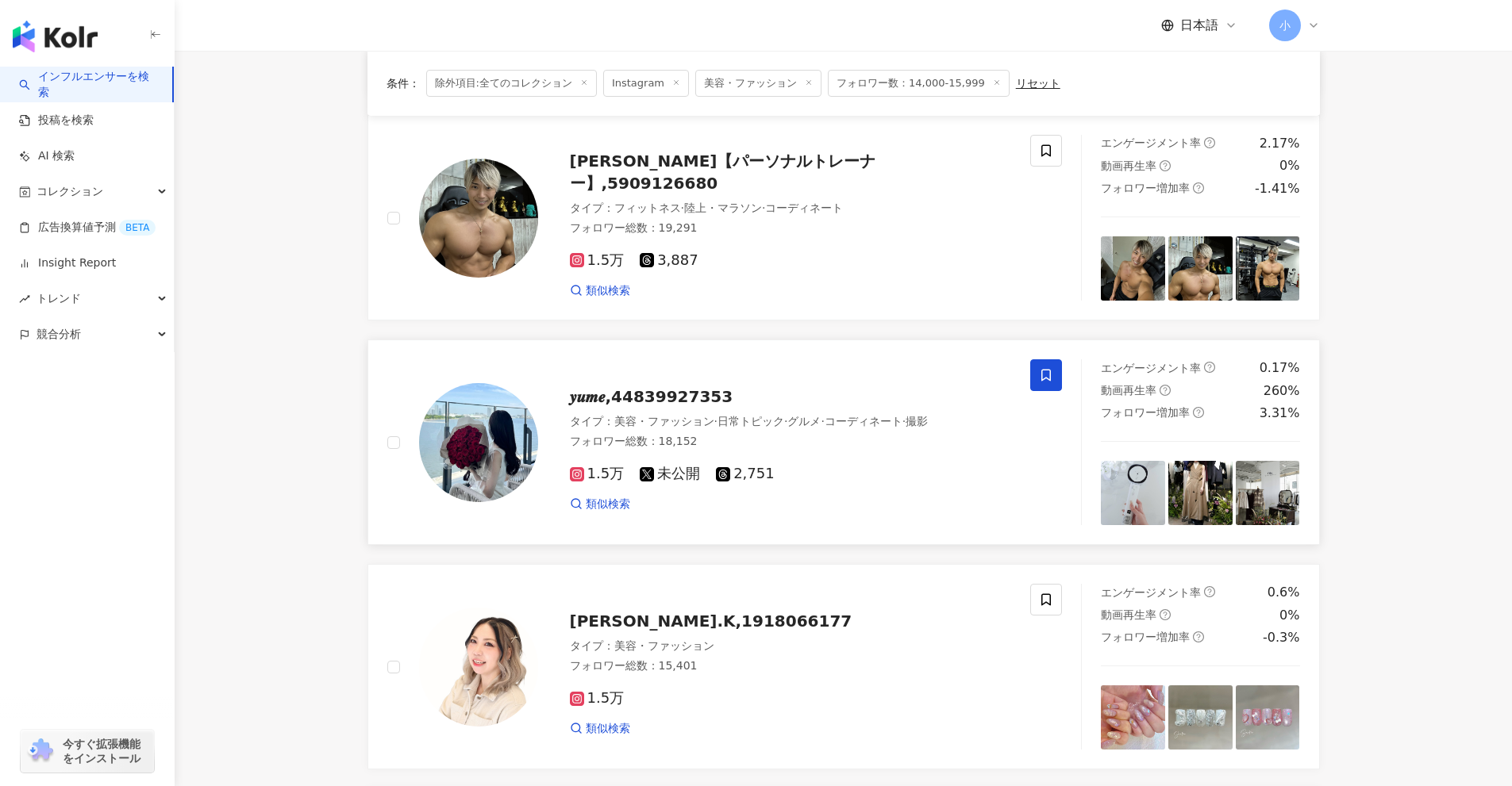
click at [1047, 379] on icon at bounding box center [1046, 375] width 14 height 14
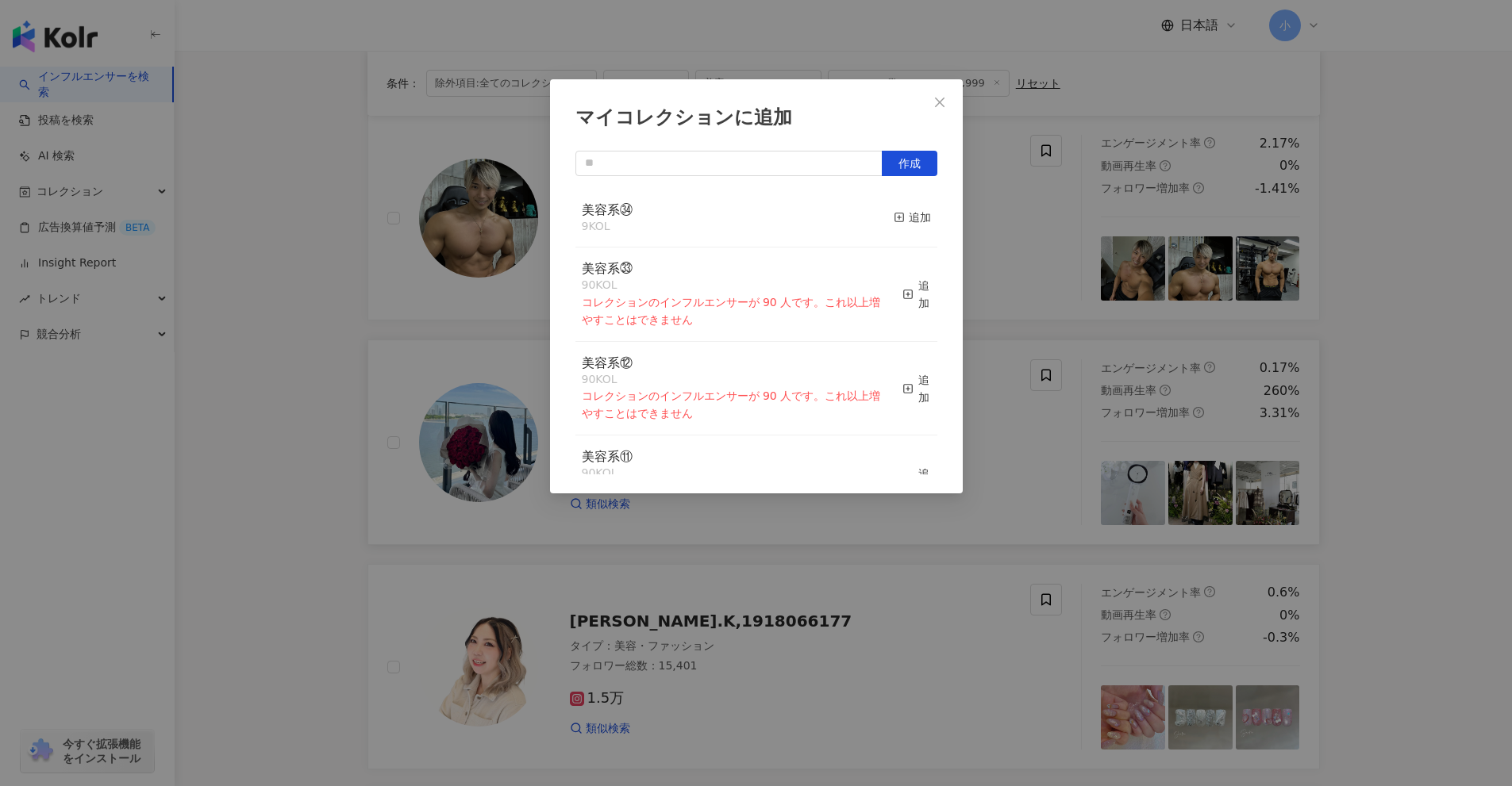
click at [886, 200] on div "美容系㉞ 9 KOL 追加" at bounding box center [756, 218] width 362 height 59
click at [905, 224] on div "追加" at bounding box center [912, 217] width 38 height 17
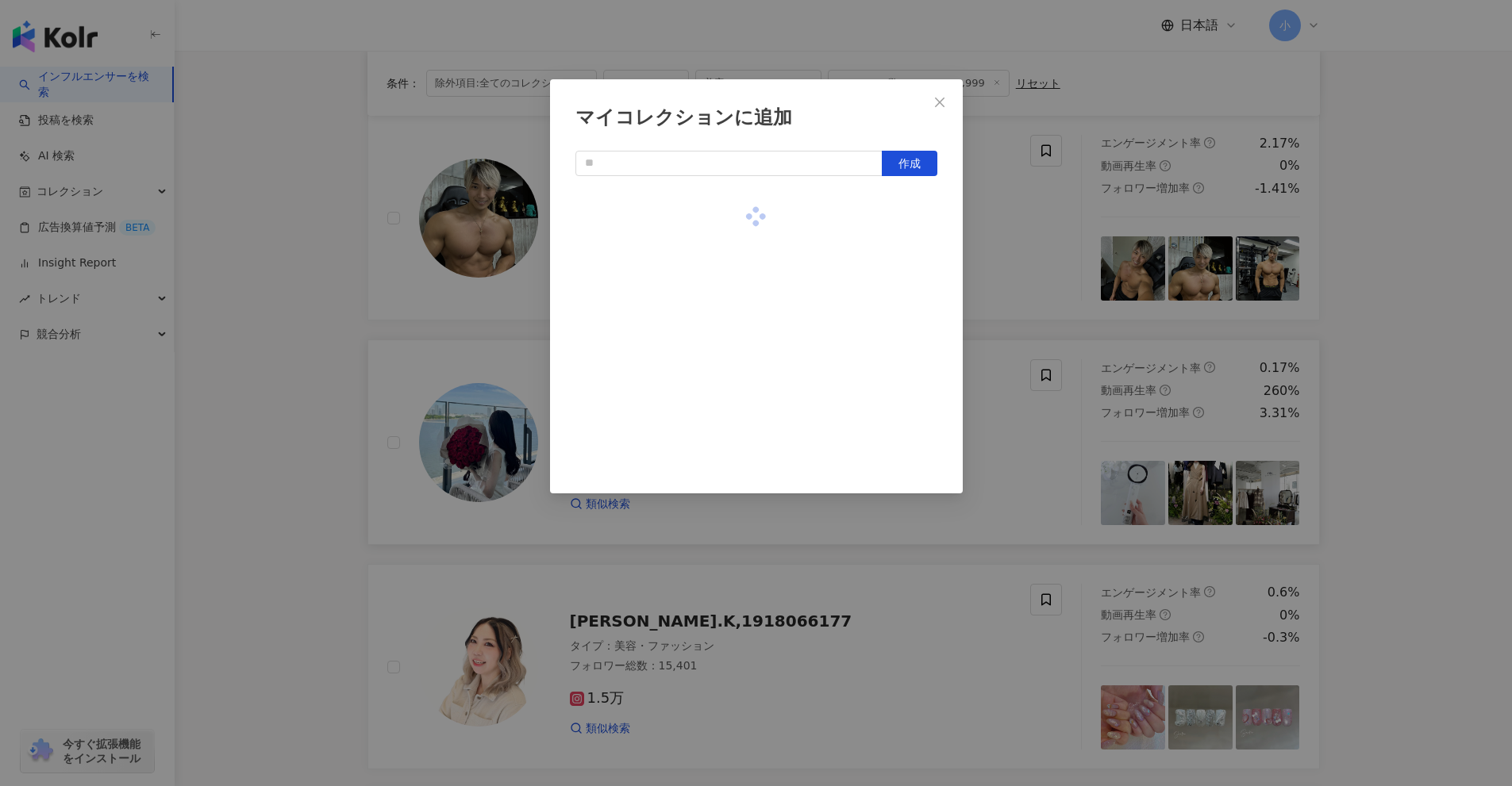
click at [1454, 399] on div "マイコレクションに追加 作成" at bounding box center [756, 393] width 1512 height 786
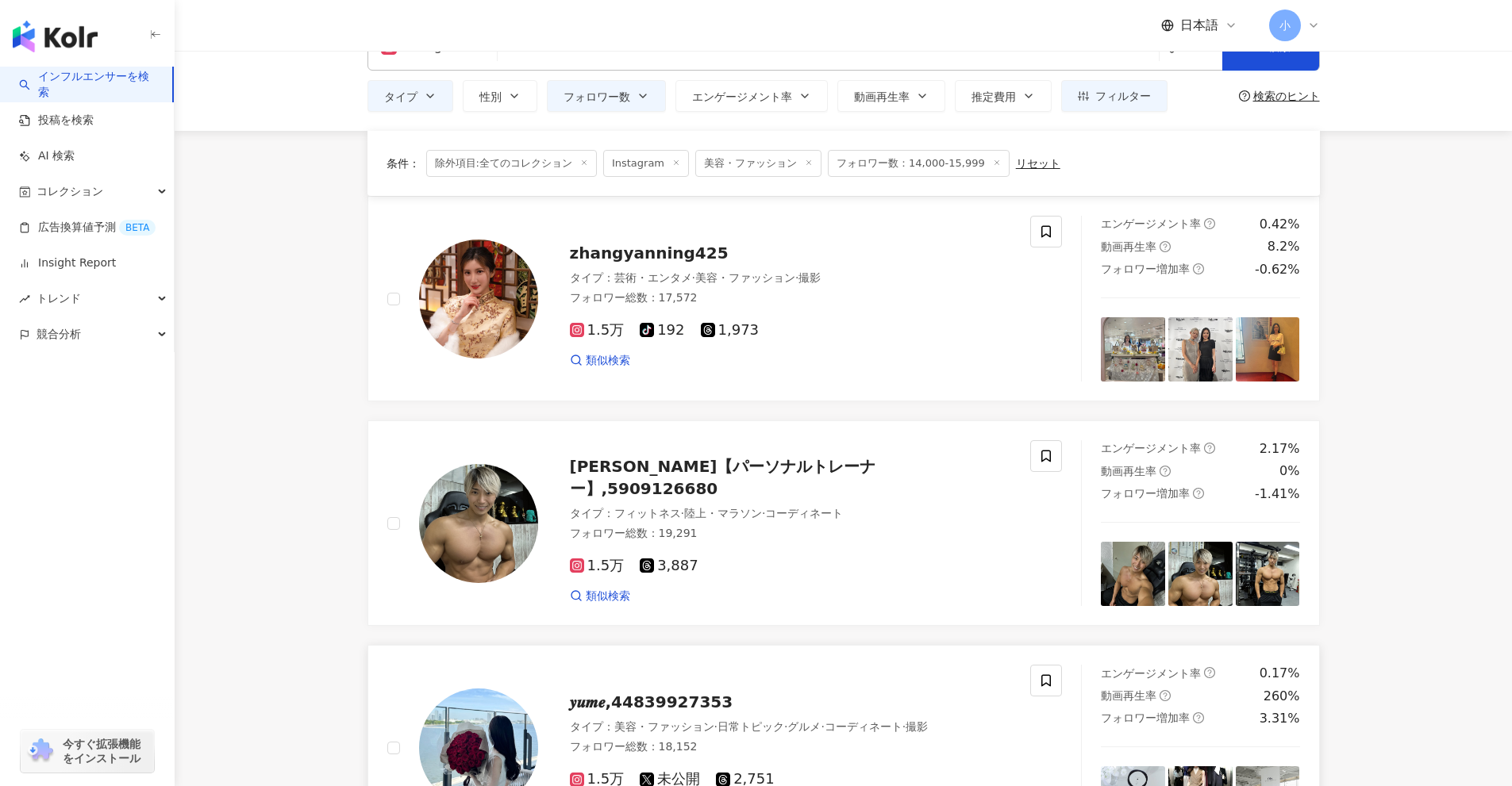
scroll to position [0, 0]
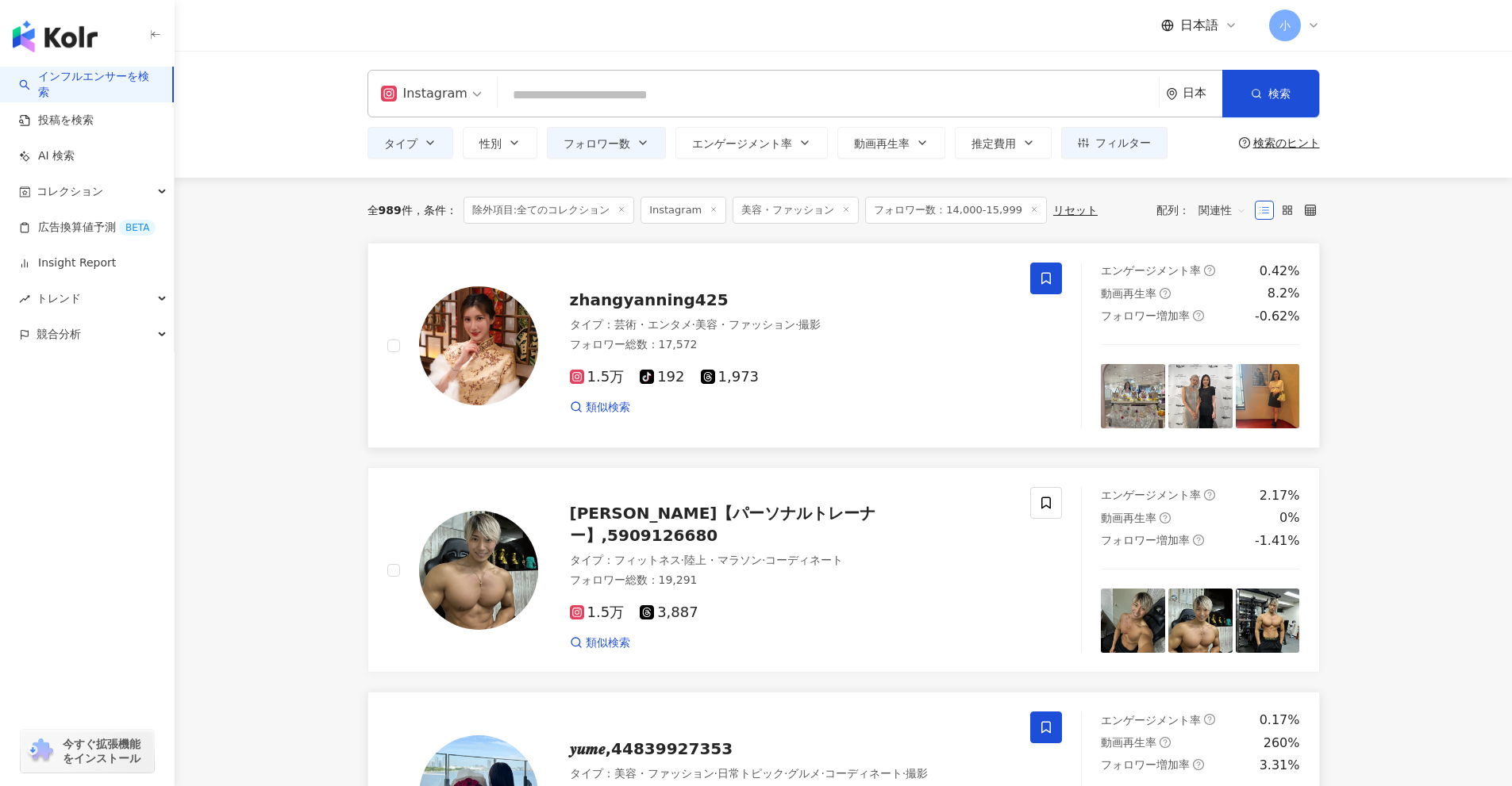
click at [1037, 279] on span at bounding box center [1046, 278] width 31 height 31
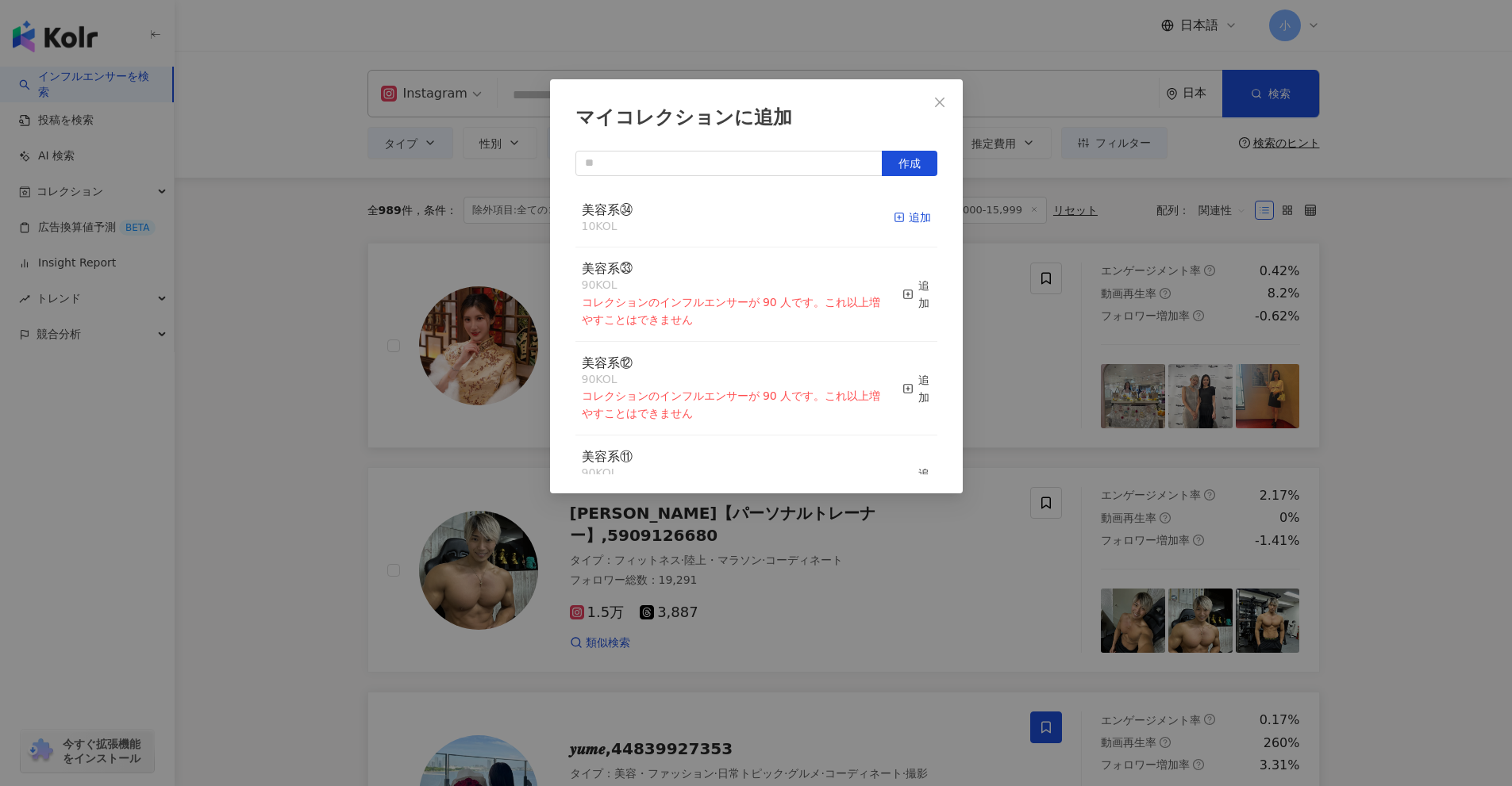
click at [895, 215] on div "追加" at bounding box center [912, 217] width 38 height 17
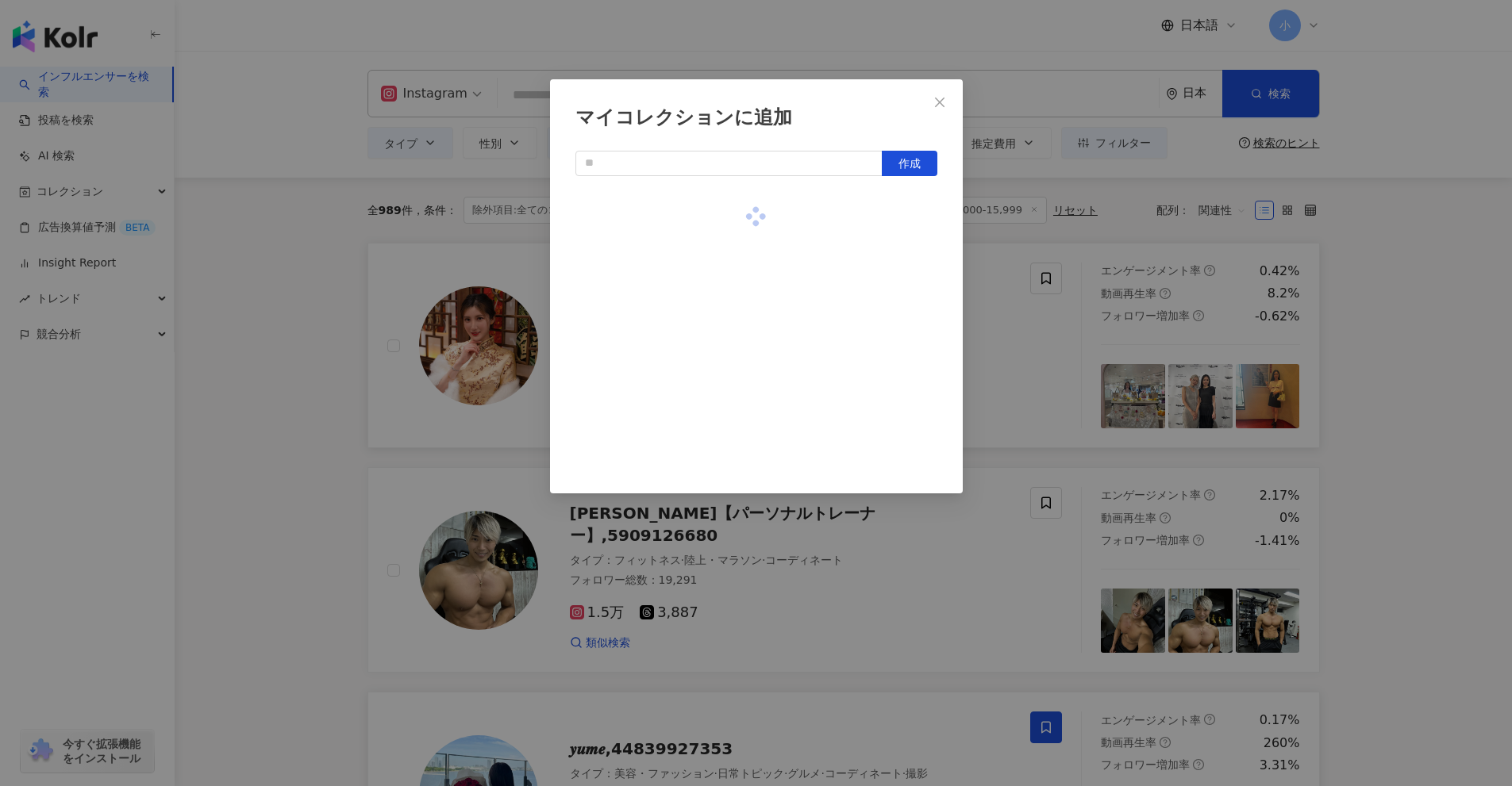
click at [1437, 396] on div "マイコレクションに追加 作成" at bounding box center [756, 393] width 1512 height 786
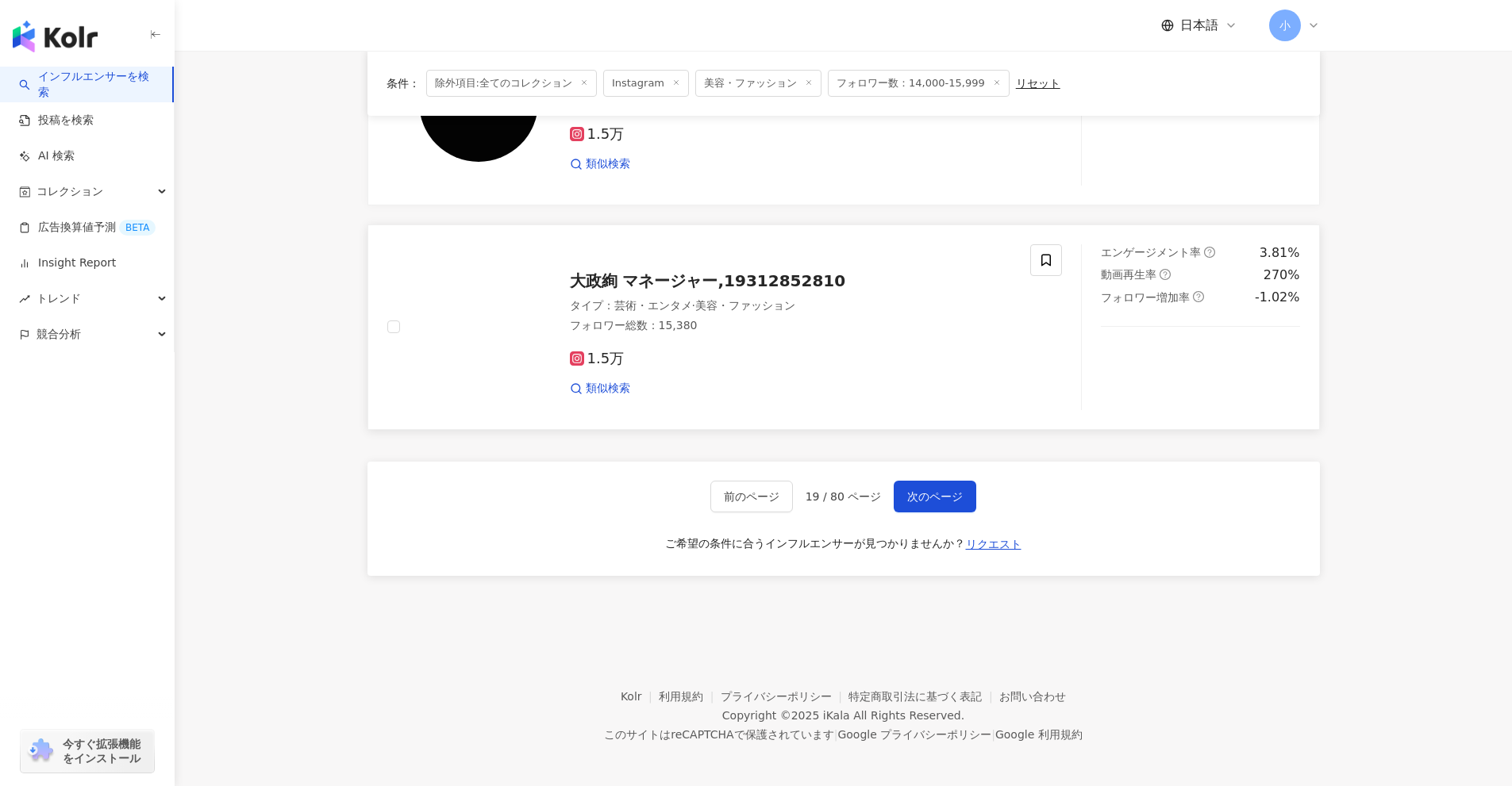
scroll to position [2495, 0]
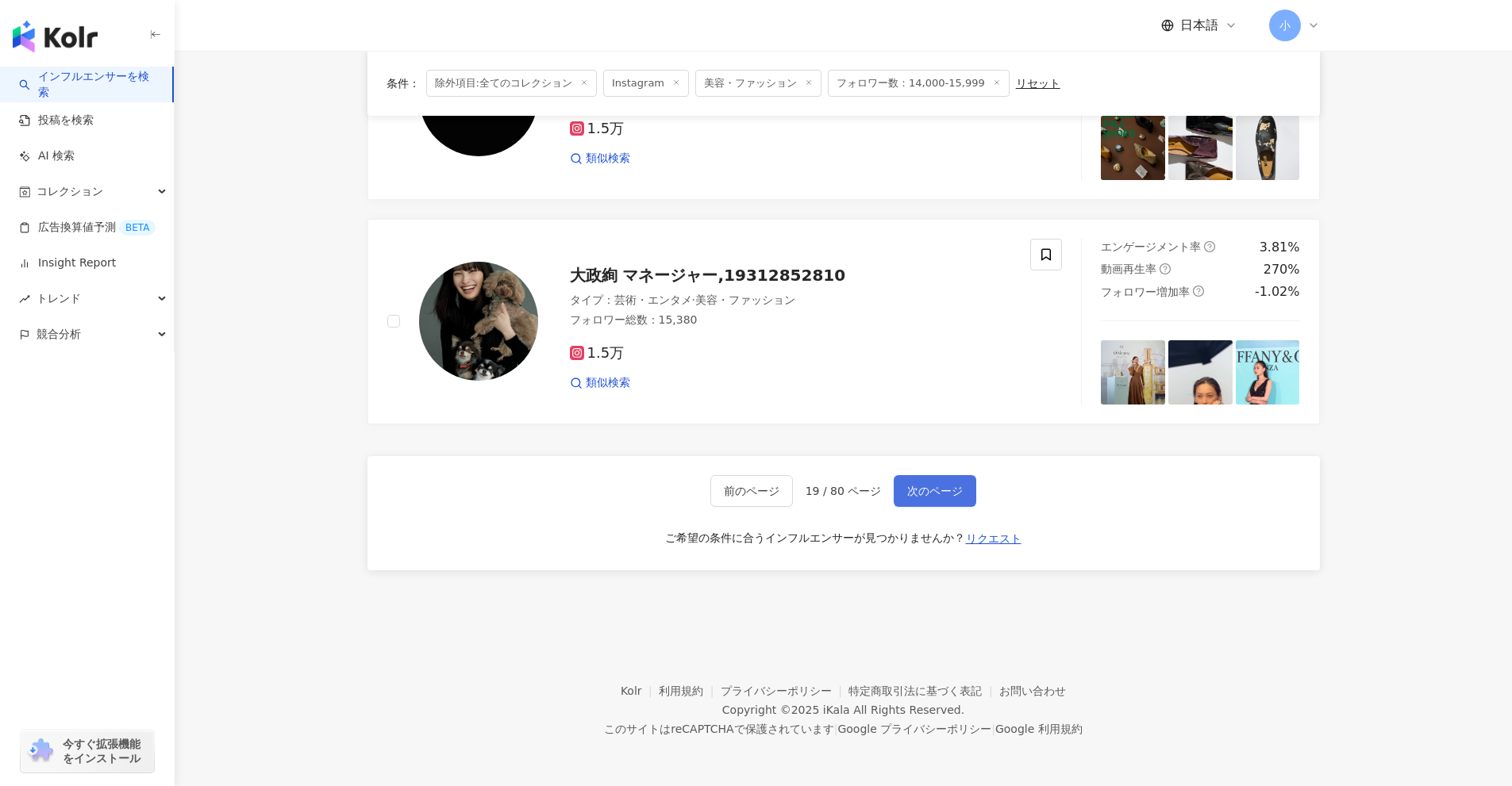
click at [938, 487] on span "次のページ" at bounding box center [935, 491] width 56 height 13
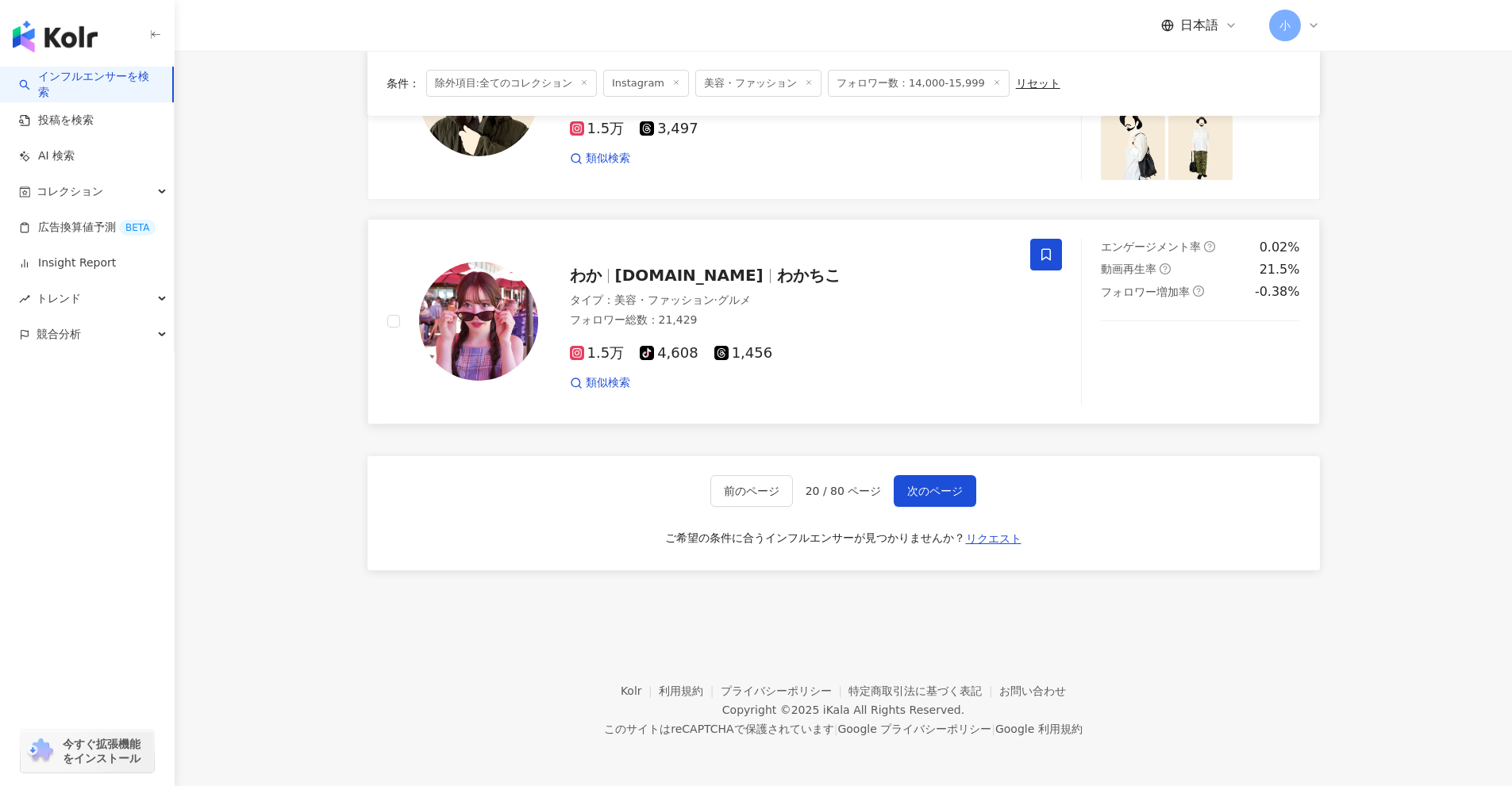
click at [1049, 261] on icon at bounding box center [1046, 255] width 14 height 14
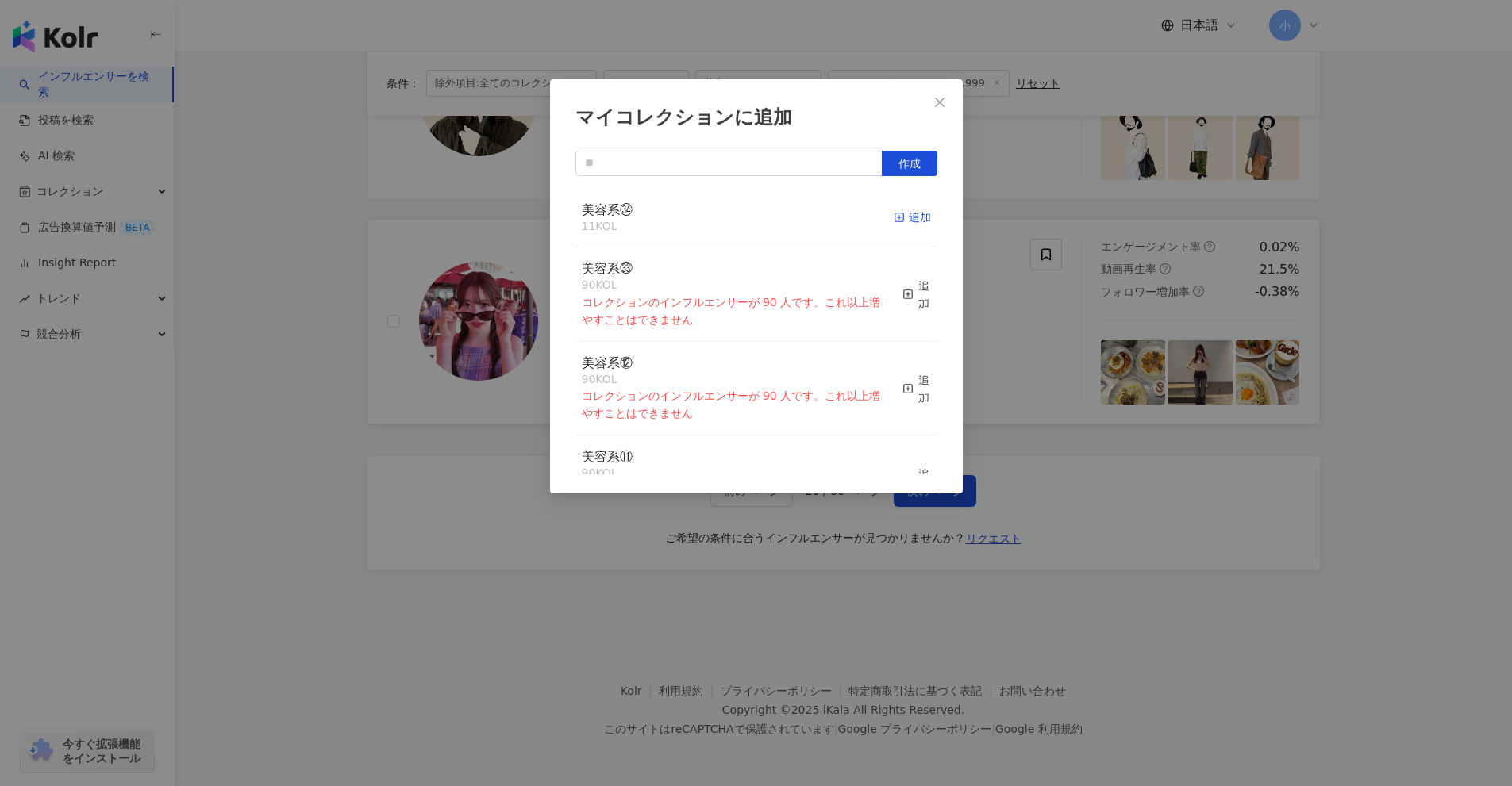
click at [905, 224] on div "追加" at bounding box center [912, 217] width 38 height 17
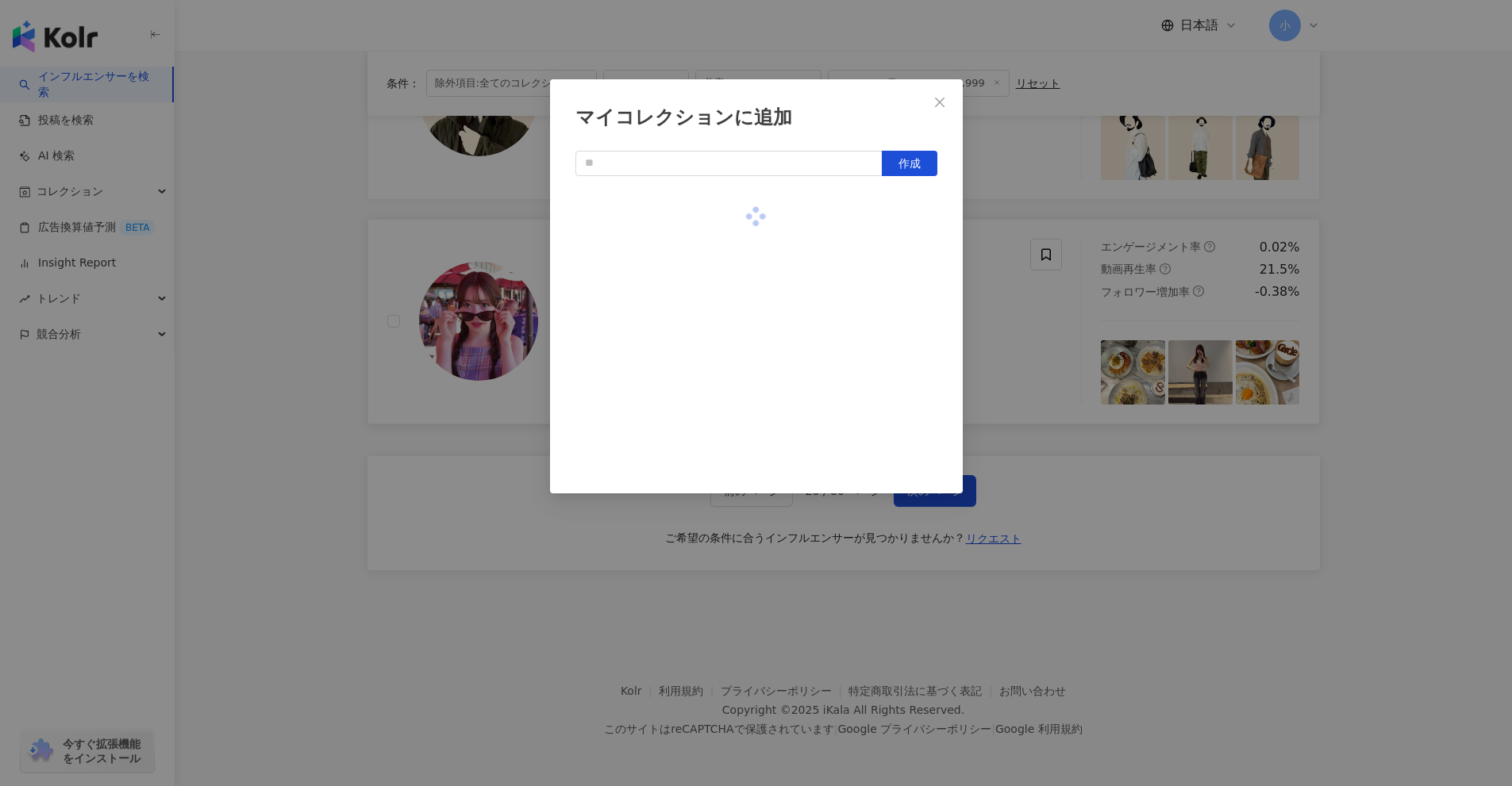
click at [1392, 373] on div "マイコレクションに追加 作成" at bounding box center [756, 393] width 1512 height 786
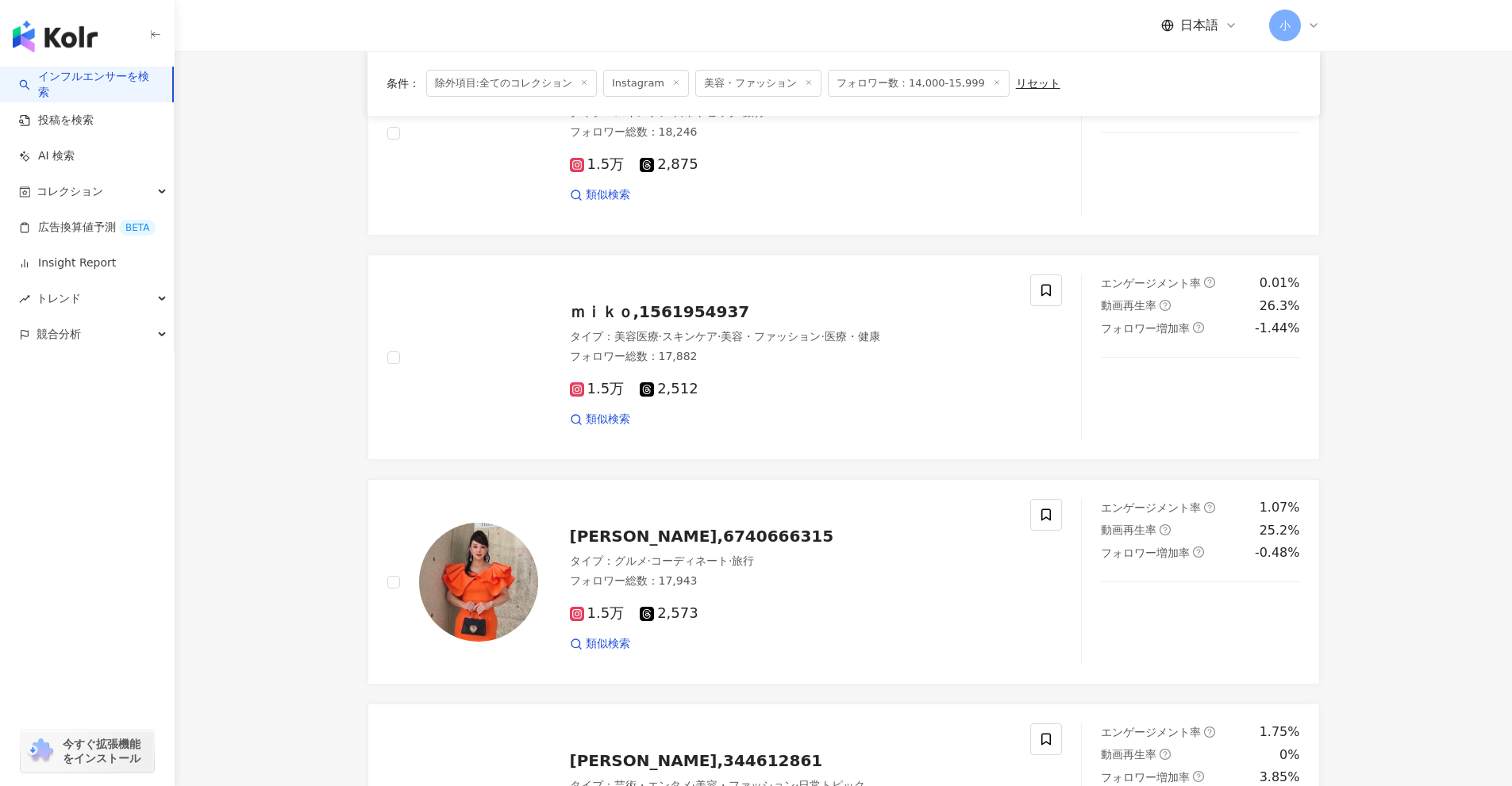
scroll to position [1542, 0]
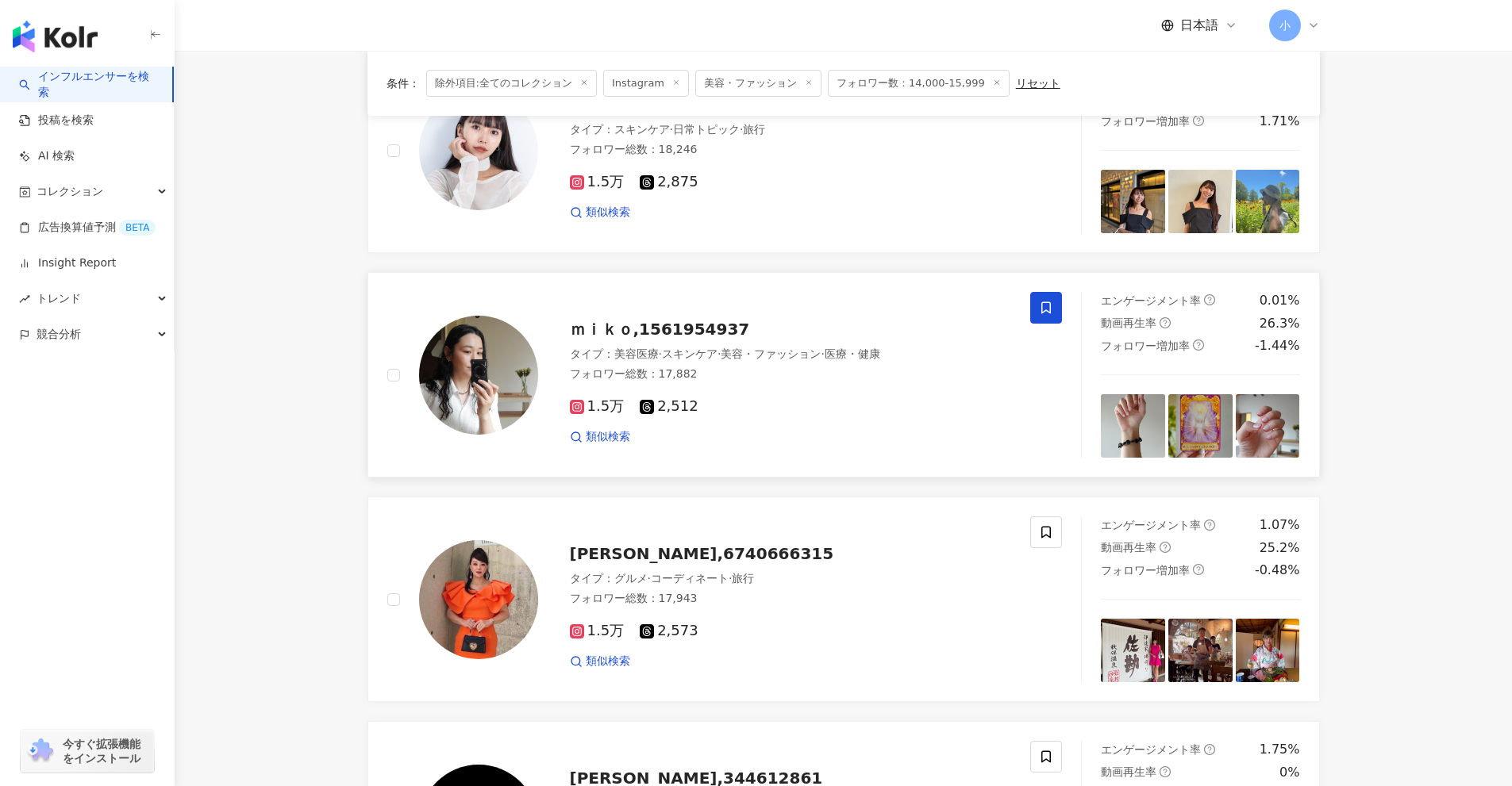
click at [1049, 314] on icon at bounding box center [1046, 308] width 14 height 14
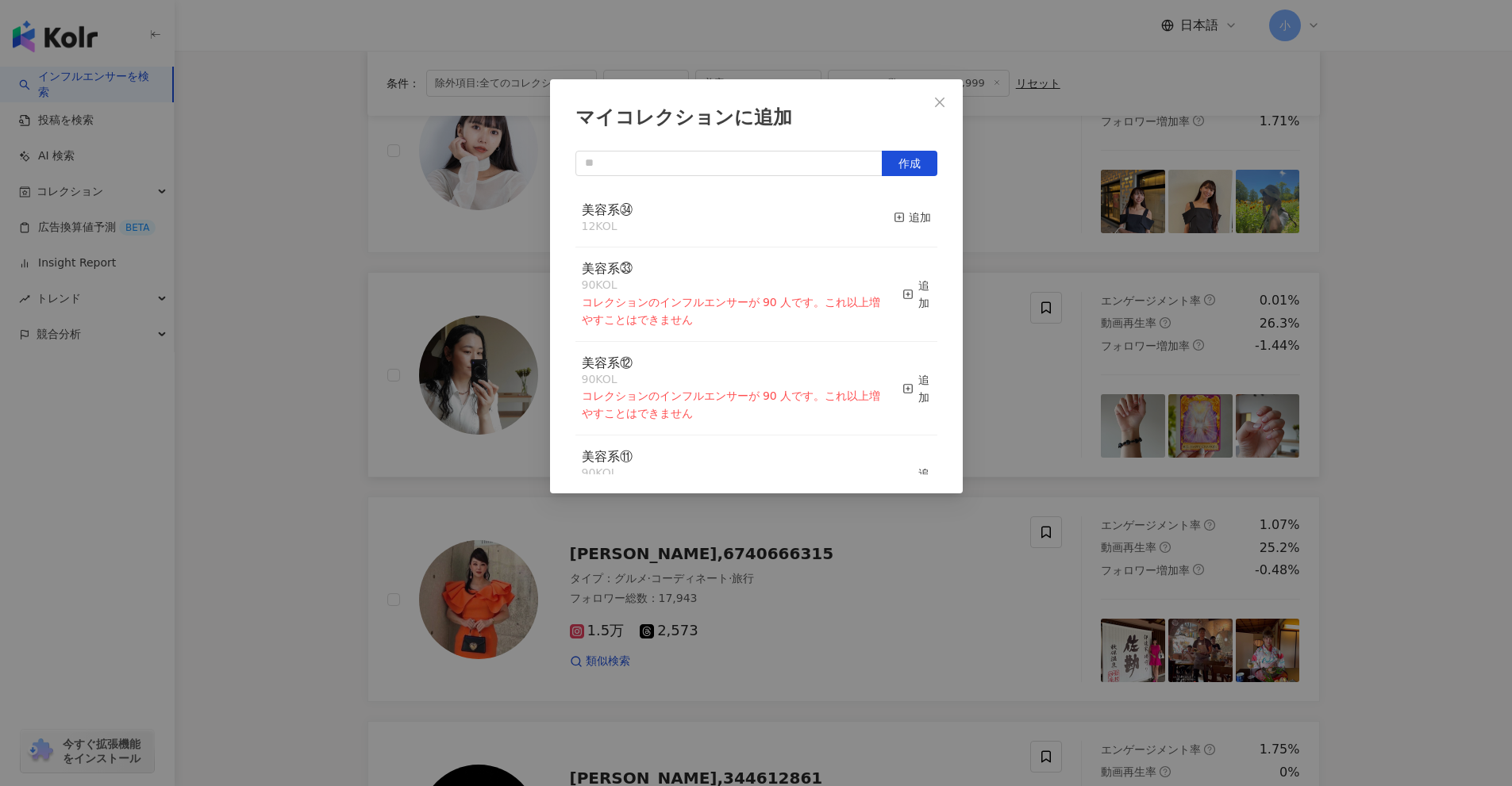
click at [906, 230] on button "追加" at bounding box center [912, 218] width 38 height 33
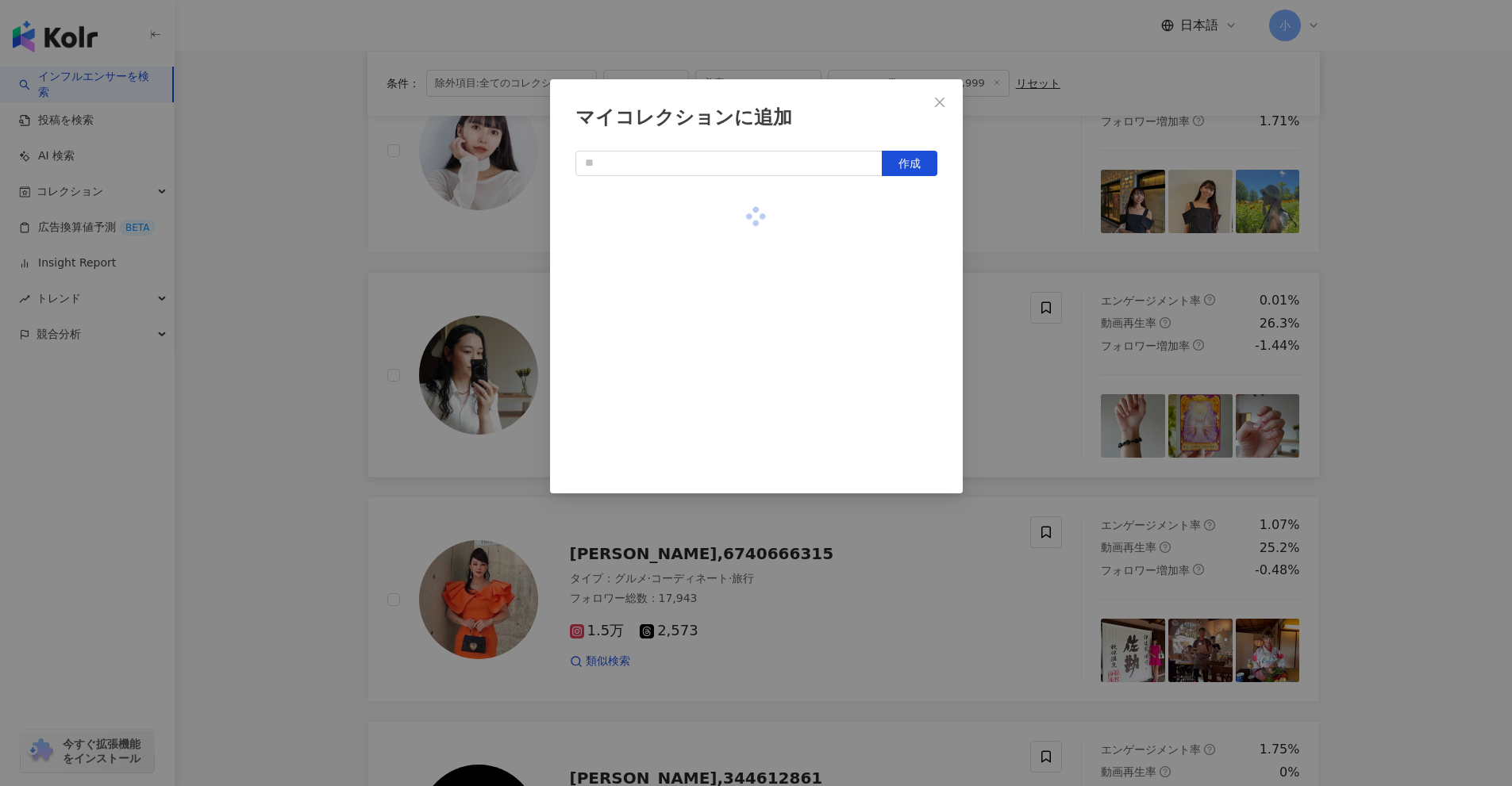
click at [1482, 376] on div "マイコレクションに追加 作成" at bounding box center [756, 393] width 1512 height 786
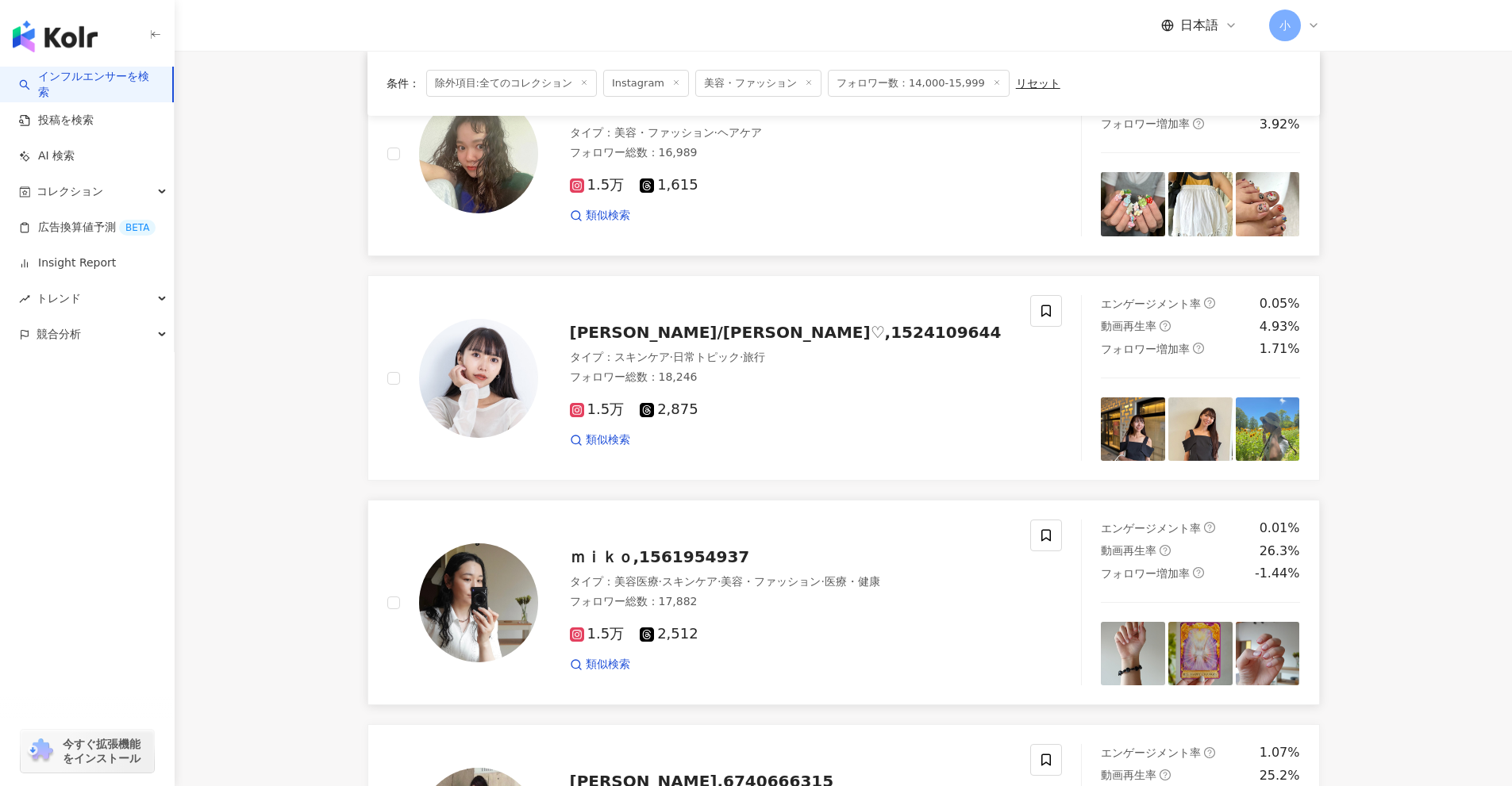
scroll to position [1225, 0]
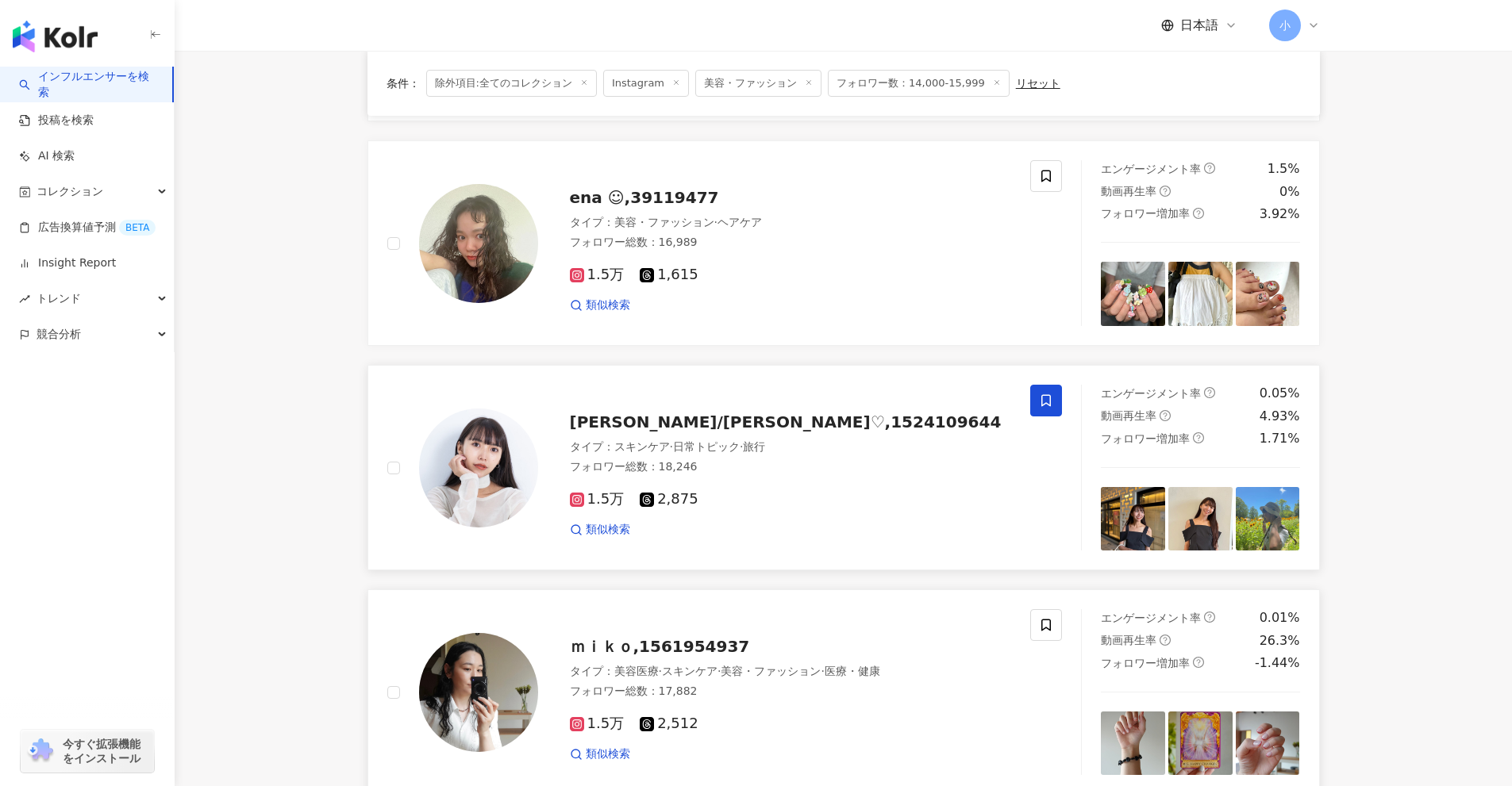
click at [1050, 402] on icon at bounding box center [1045, 401] width 10 height 12
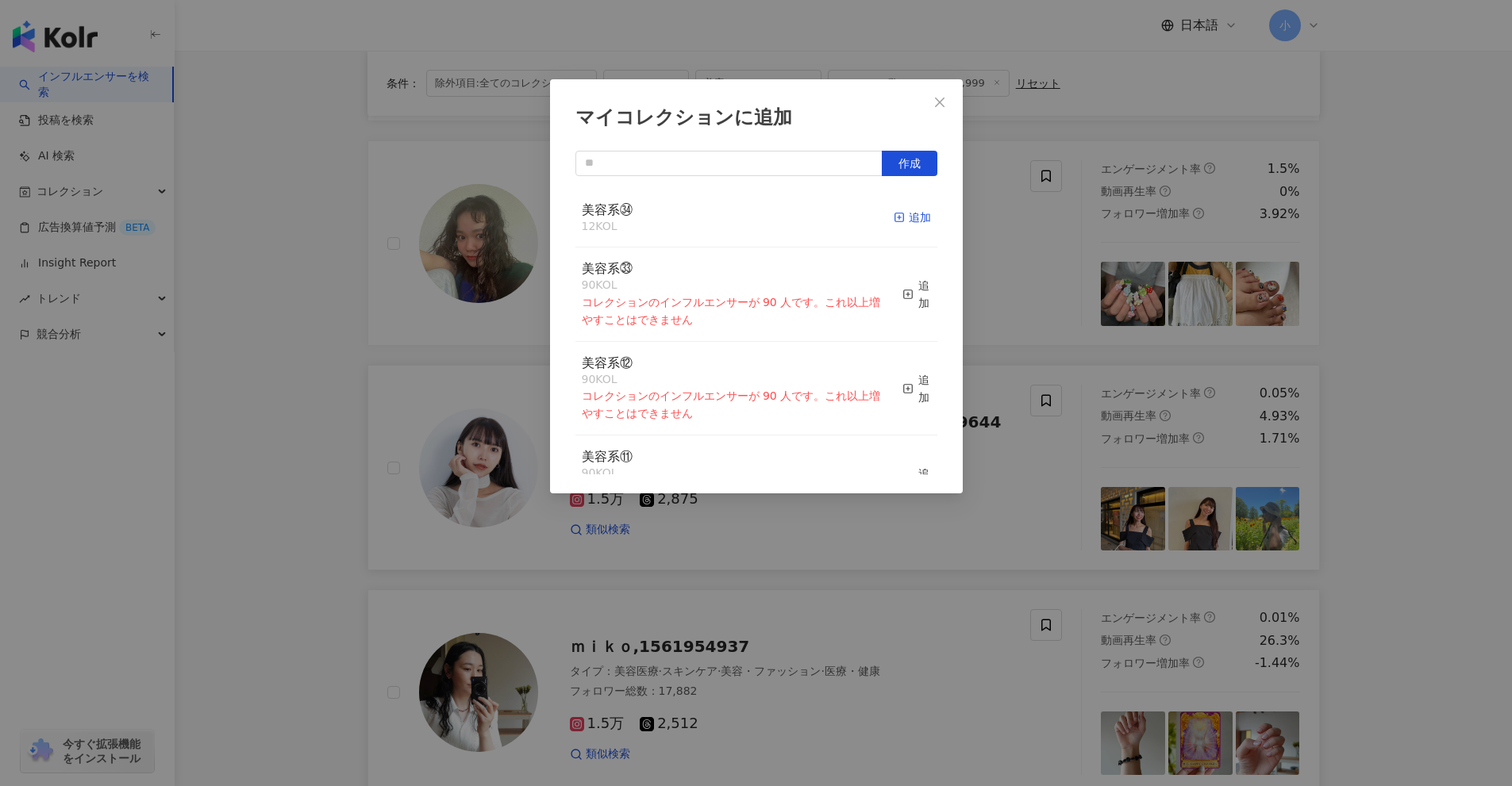
click at [898, 215] on div "追加" at bounding box center [912, 217] width 38 height 17
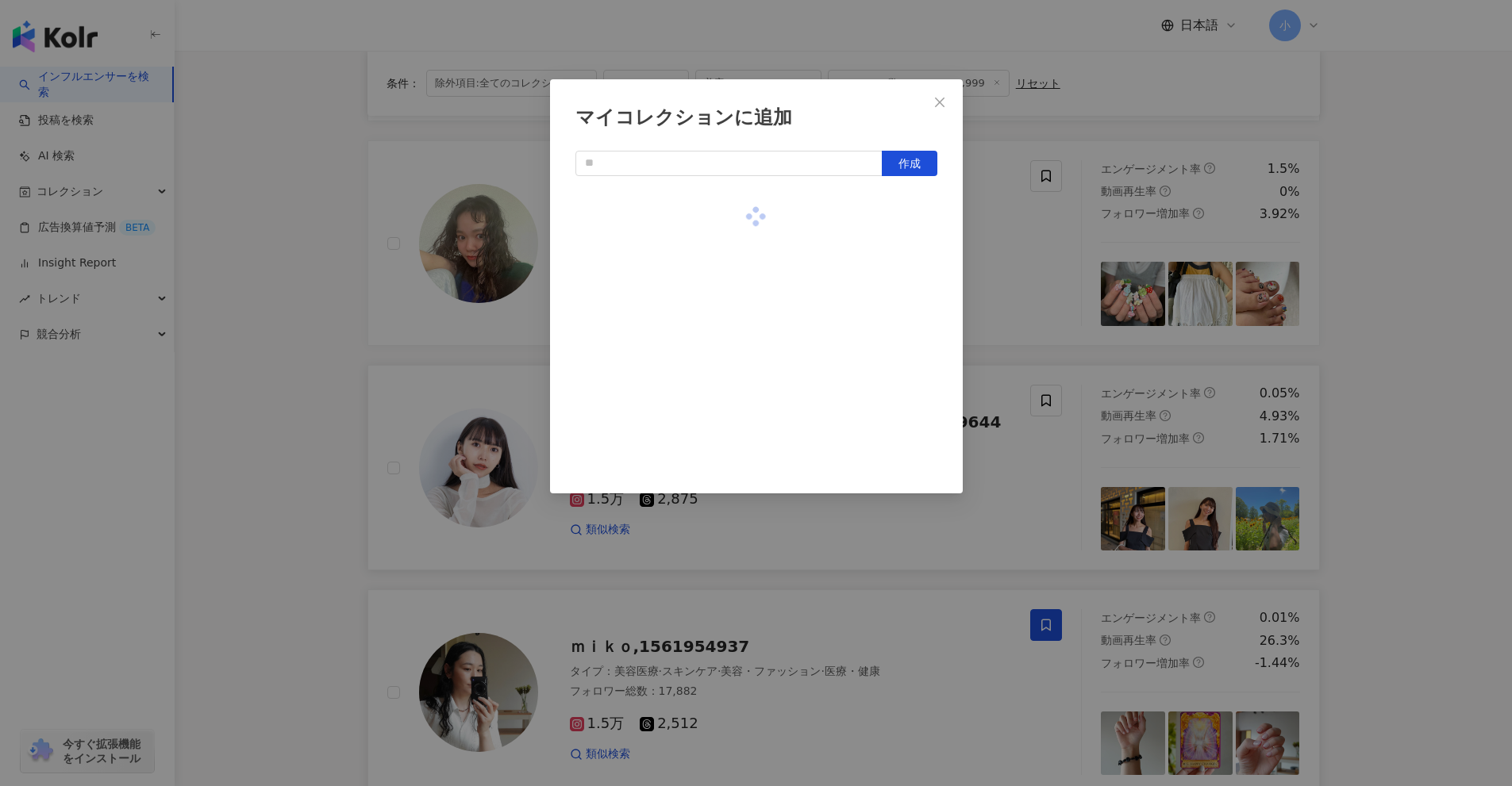
click at [1402, 350] on div "マイコレクションに追加 作成" at bounding box center [756, 393] width 1512 height 786
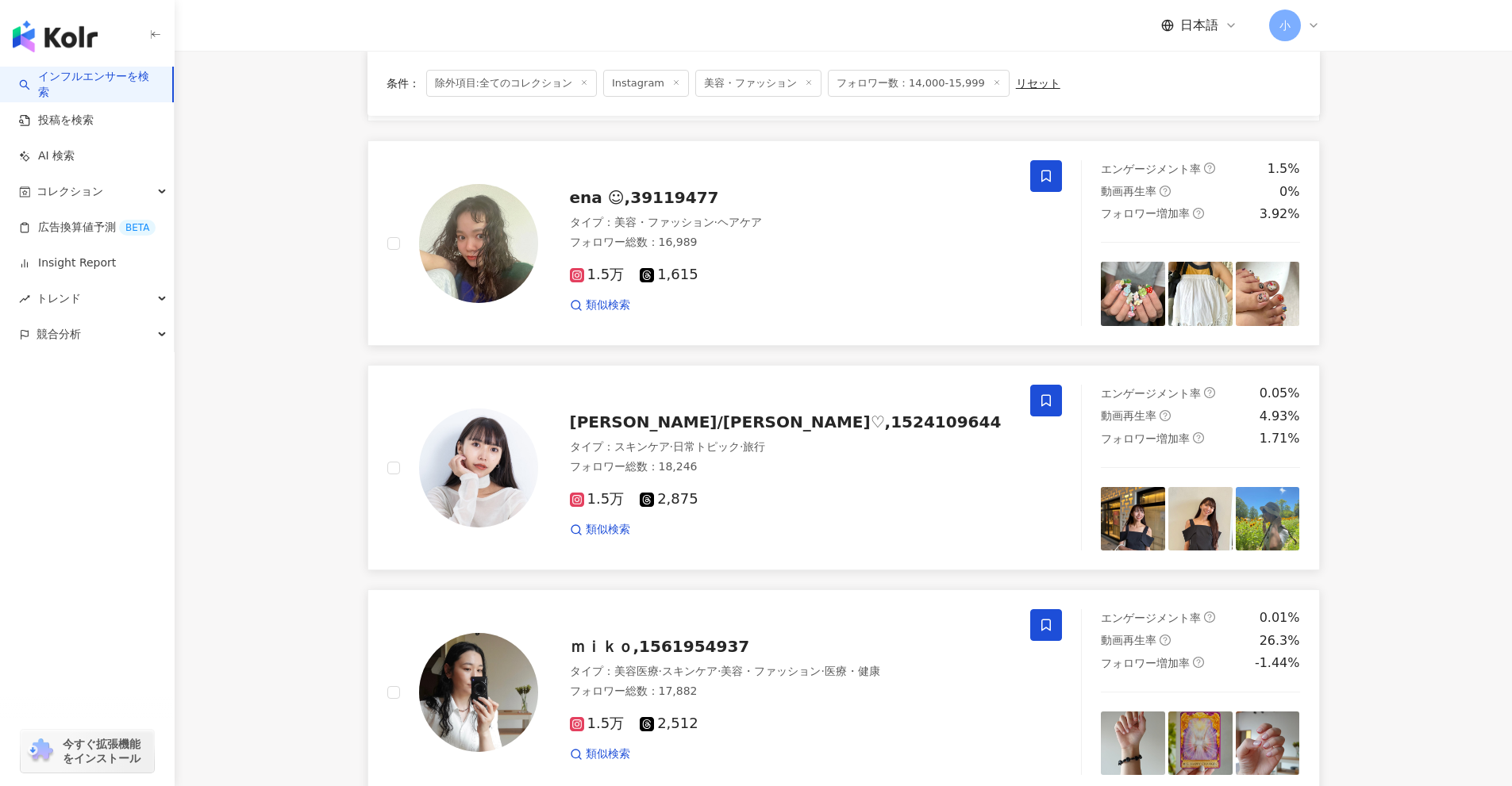
click at [1032, 173] on span at bounding box center [1046, 176] width 31 height 31
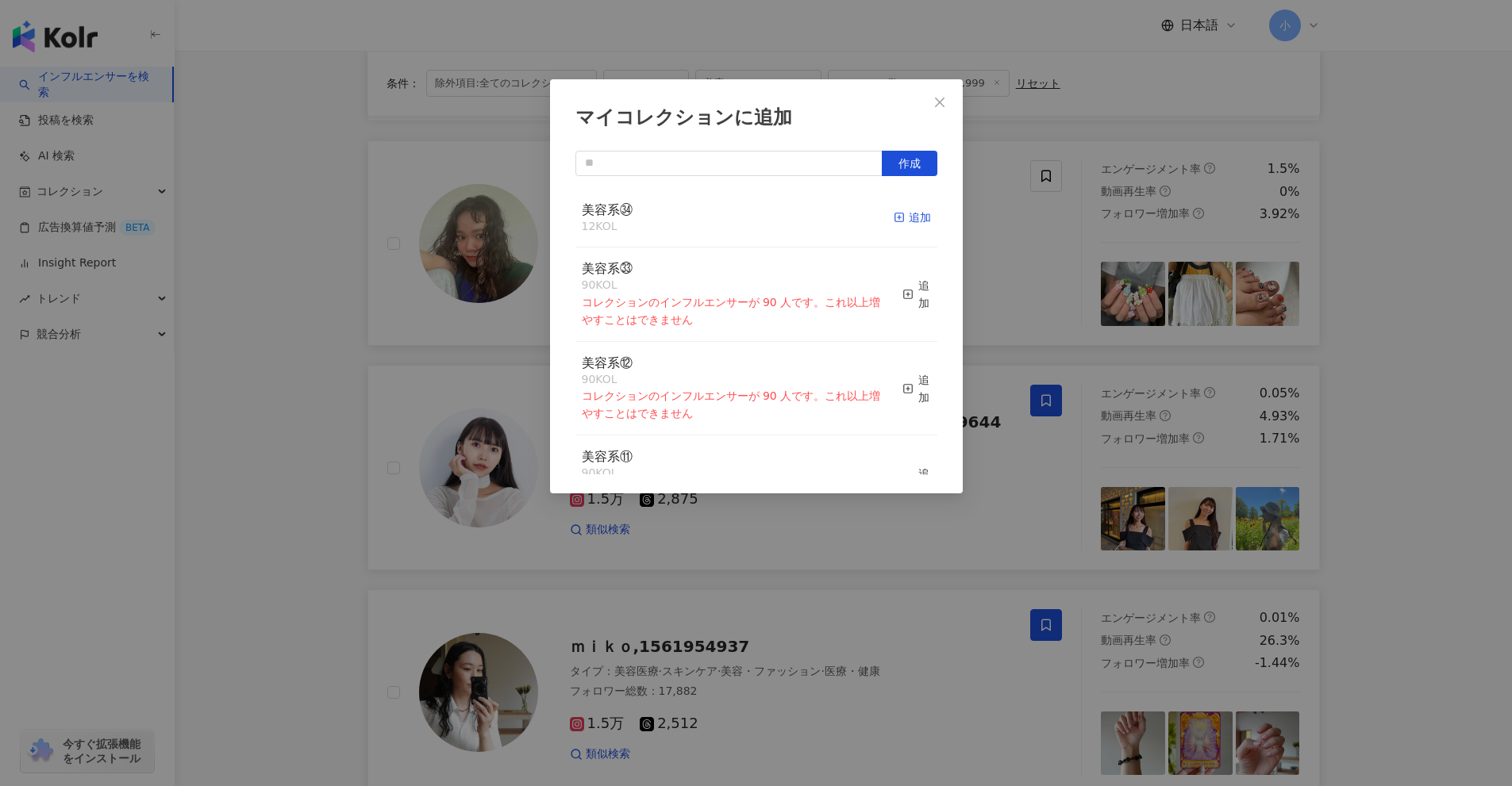
click at [900, 216] on div "追加" at bounding box center [912, 217] width 38 height 17
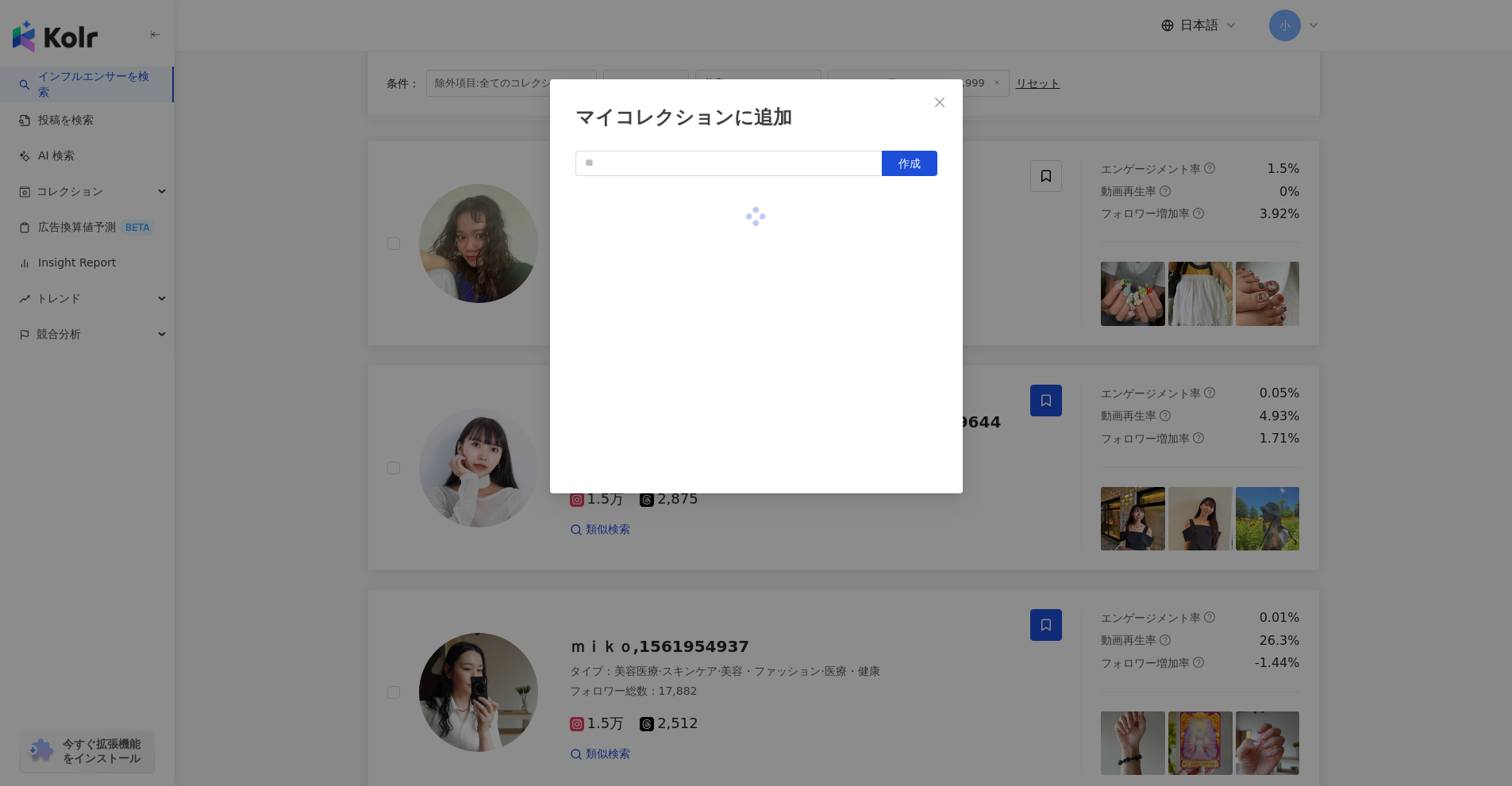
click at [1382, 368] on div "マイコレクションに追加 作成" at bounding box center [756, 393] width 1512 height 786
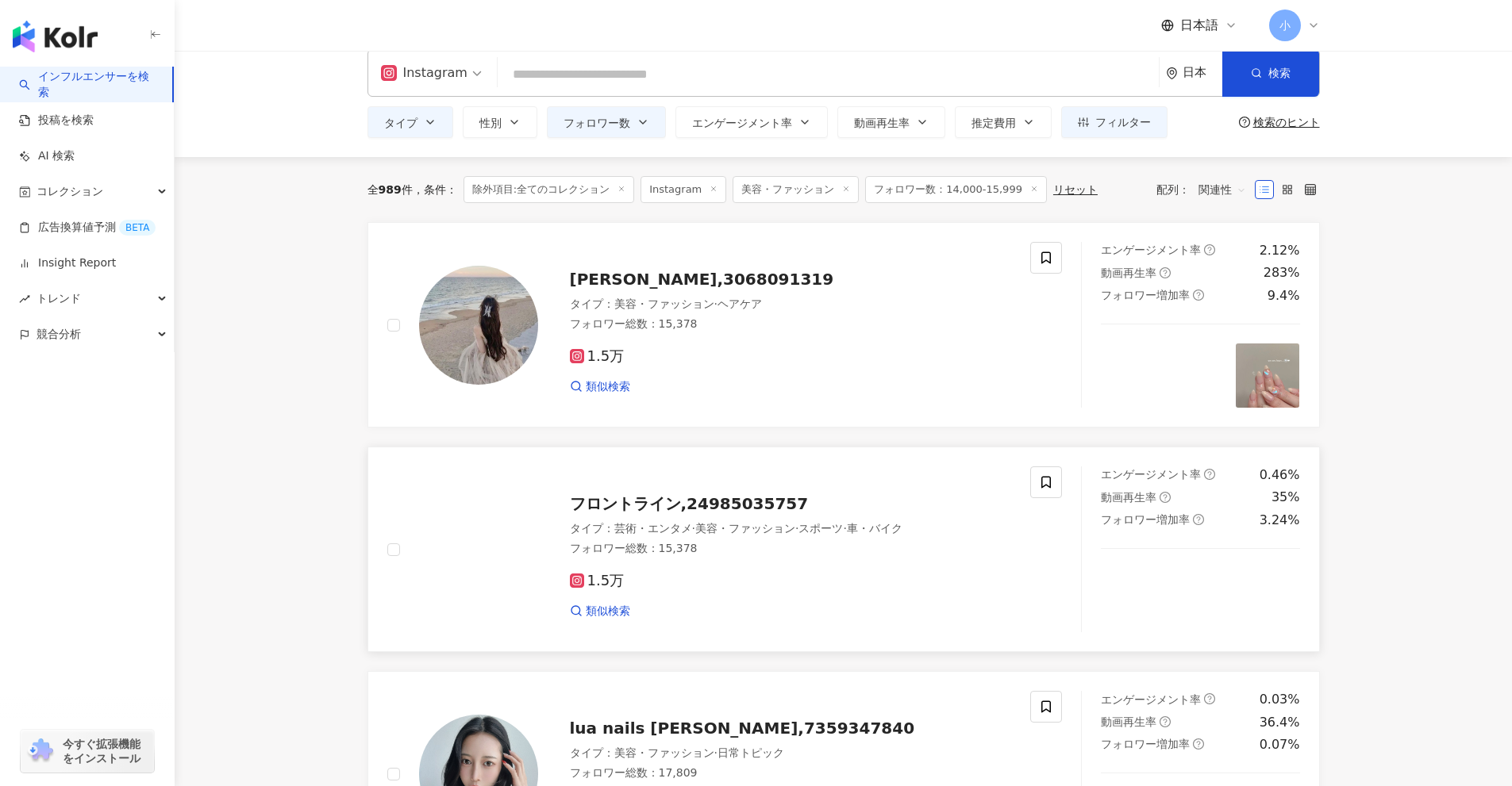
scroll to position [0, 0]
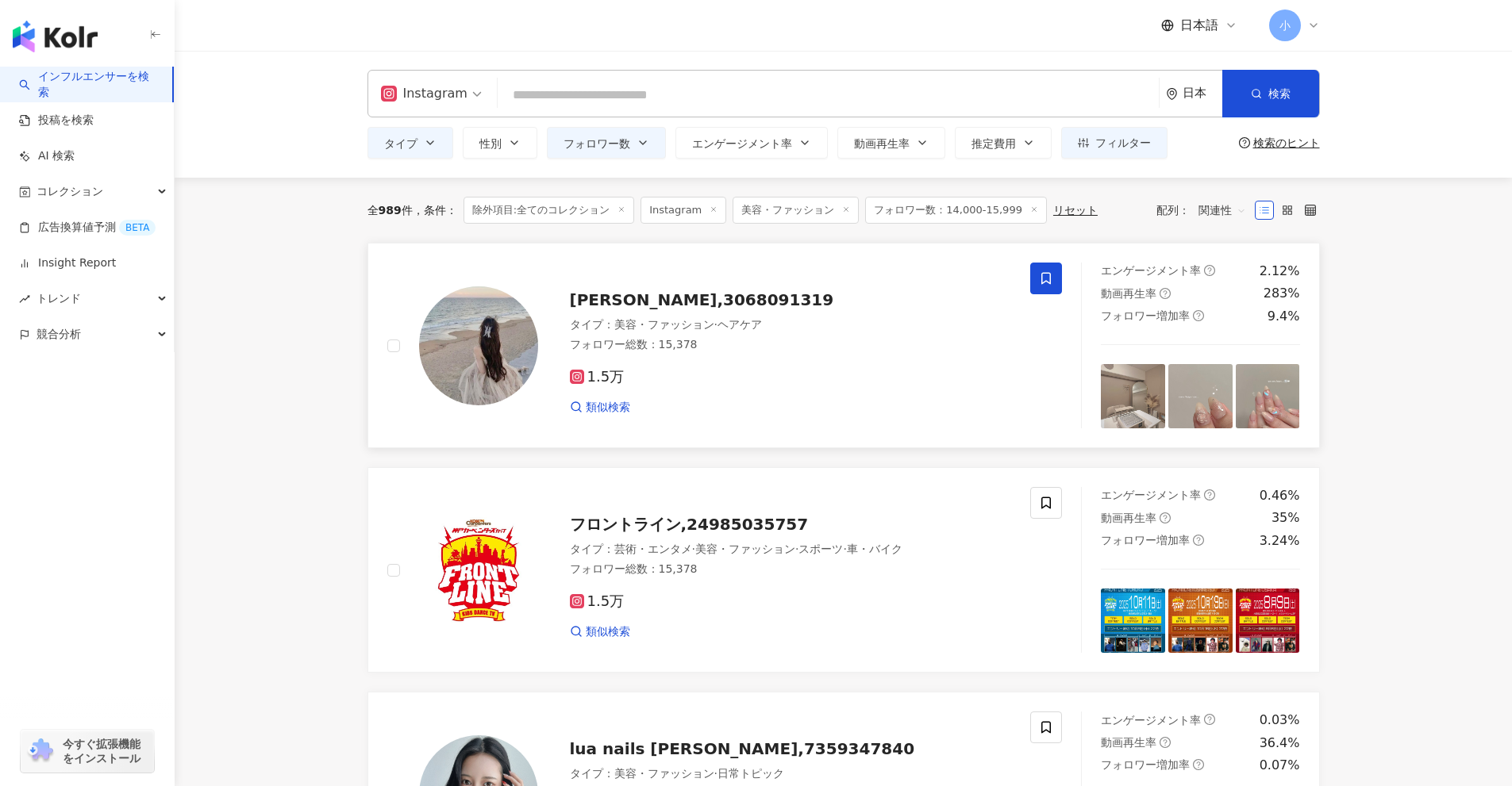
click at [1030, 272] on span at bounding box center [1046, 278] width 31 height 31
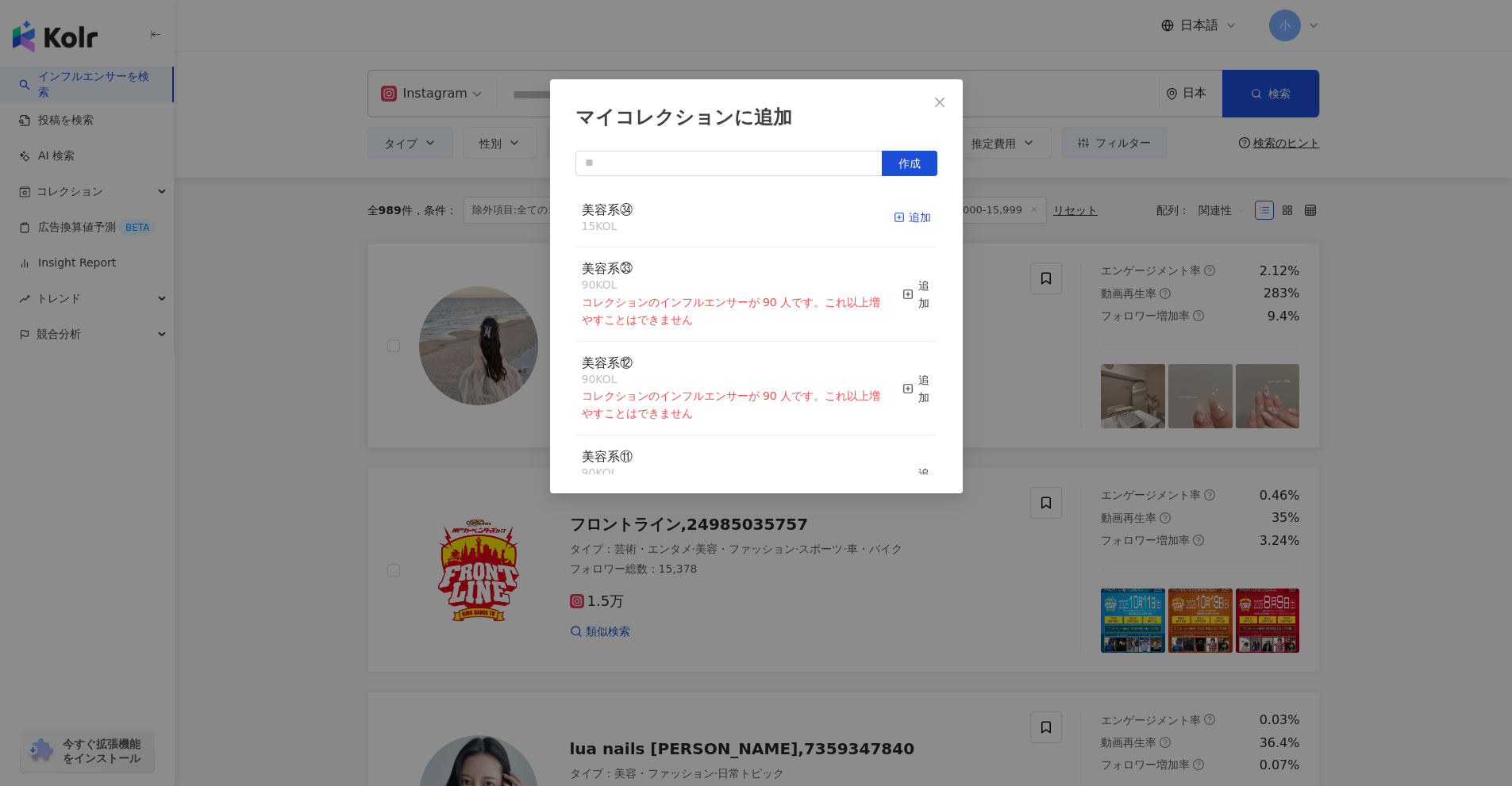
click at [895, 223] on div "追加" at bounding box center [912, 217] width 38 height 17
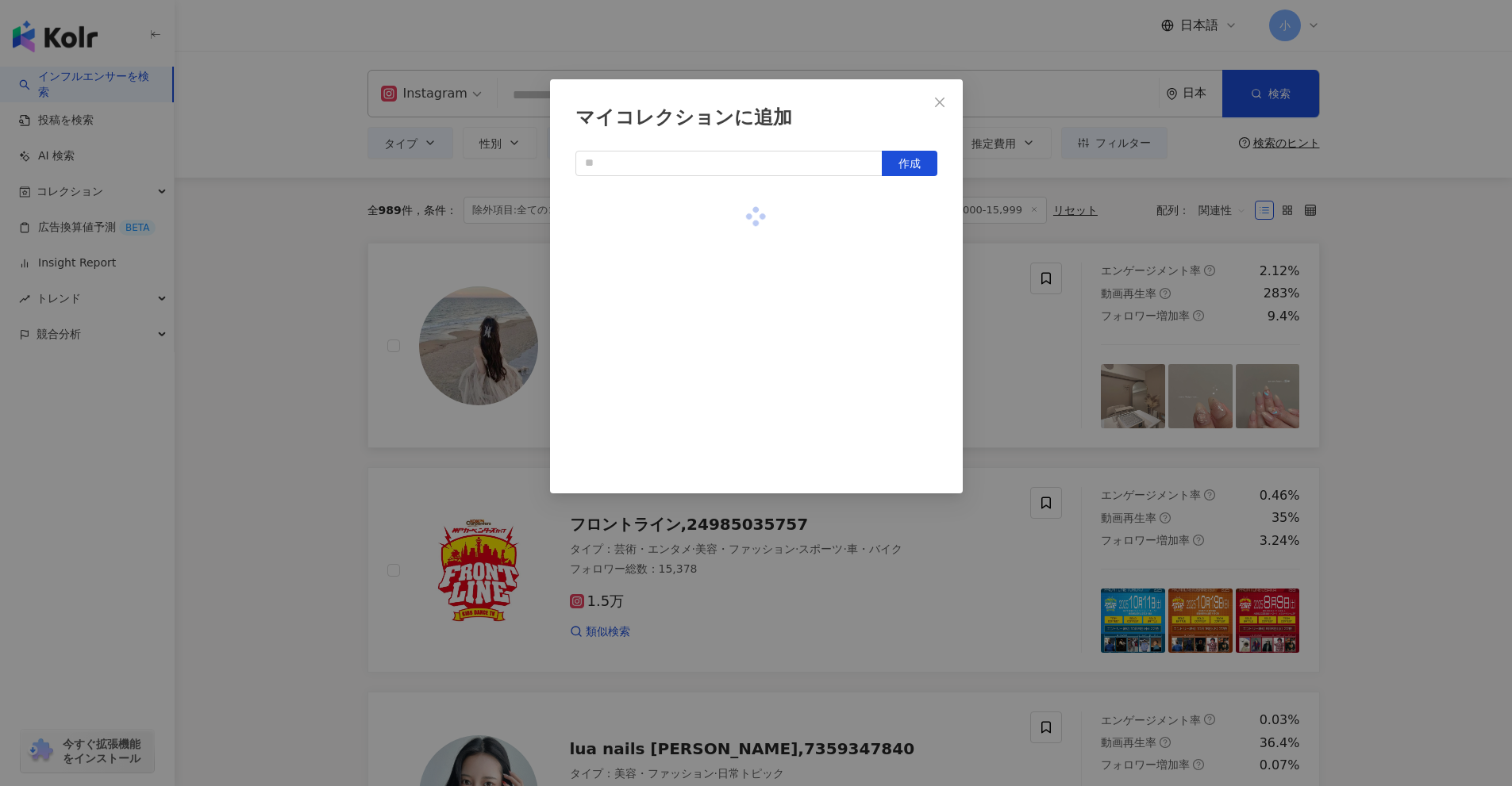
click at [1414, 415] on div "マイコレクションに追加 作成" at bounding box center [756, 393] width 1512 height 786
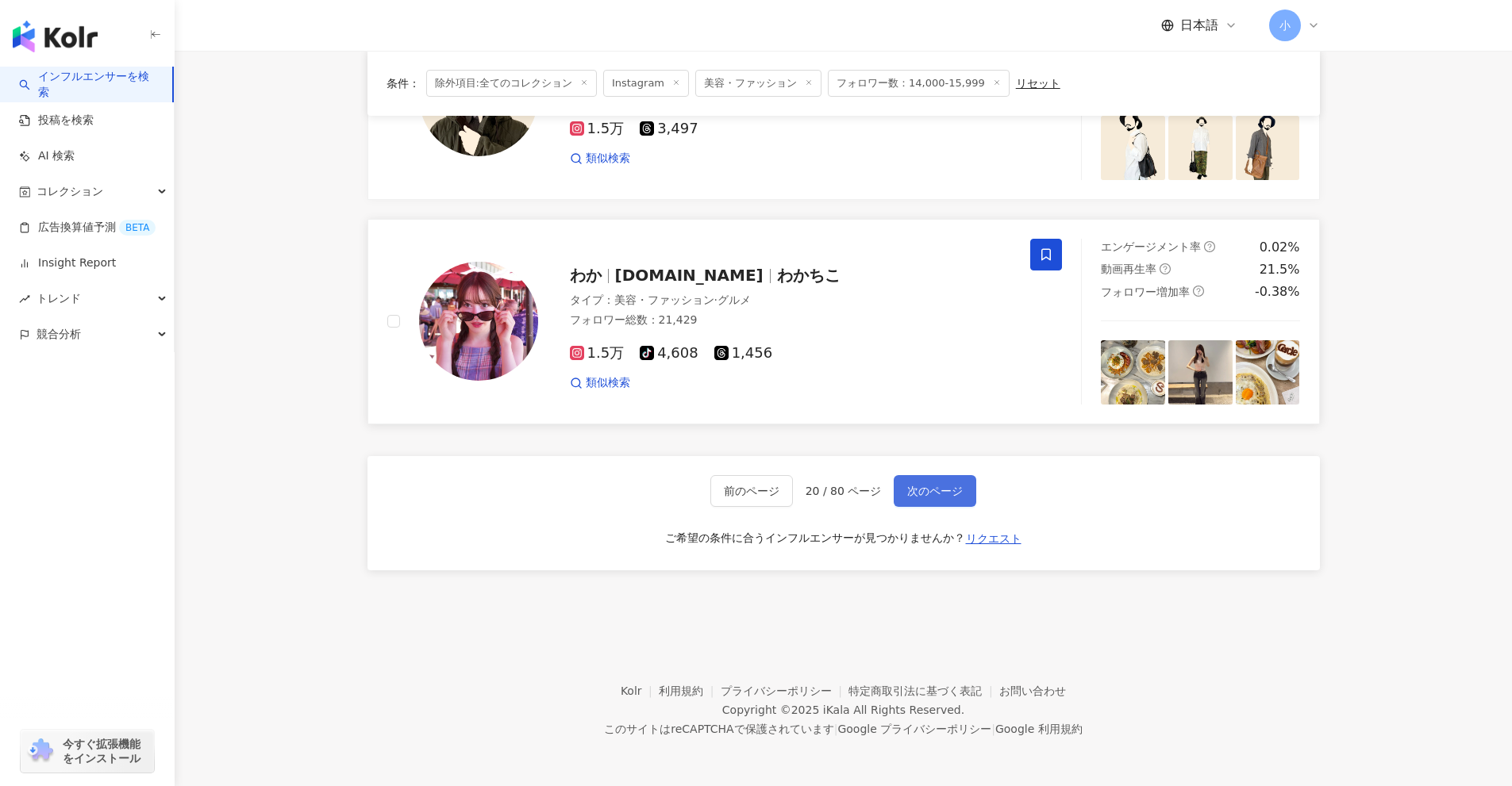
click at [922, 490] on span "次のページ" at bounding box center [935, 491] width 56 height 13
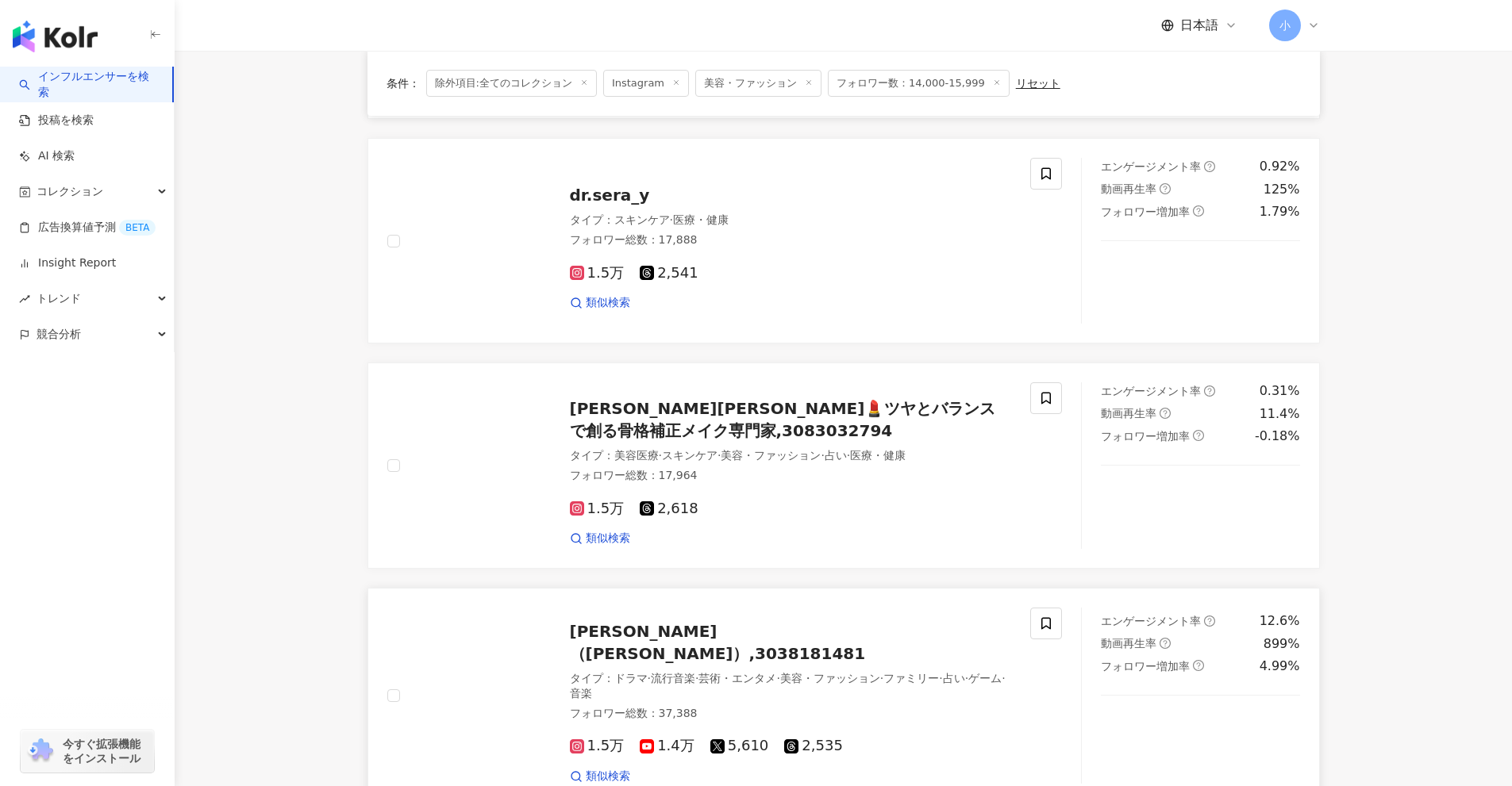
scroll to position [2098, 0]
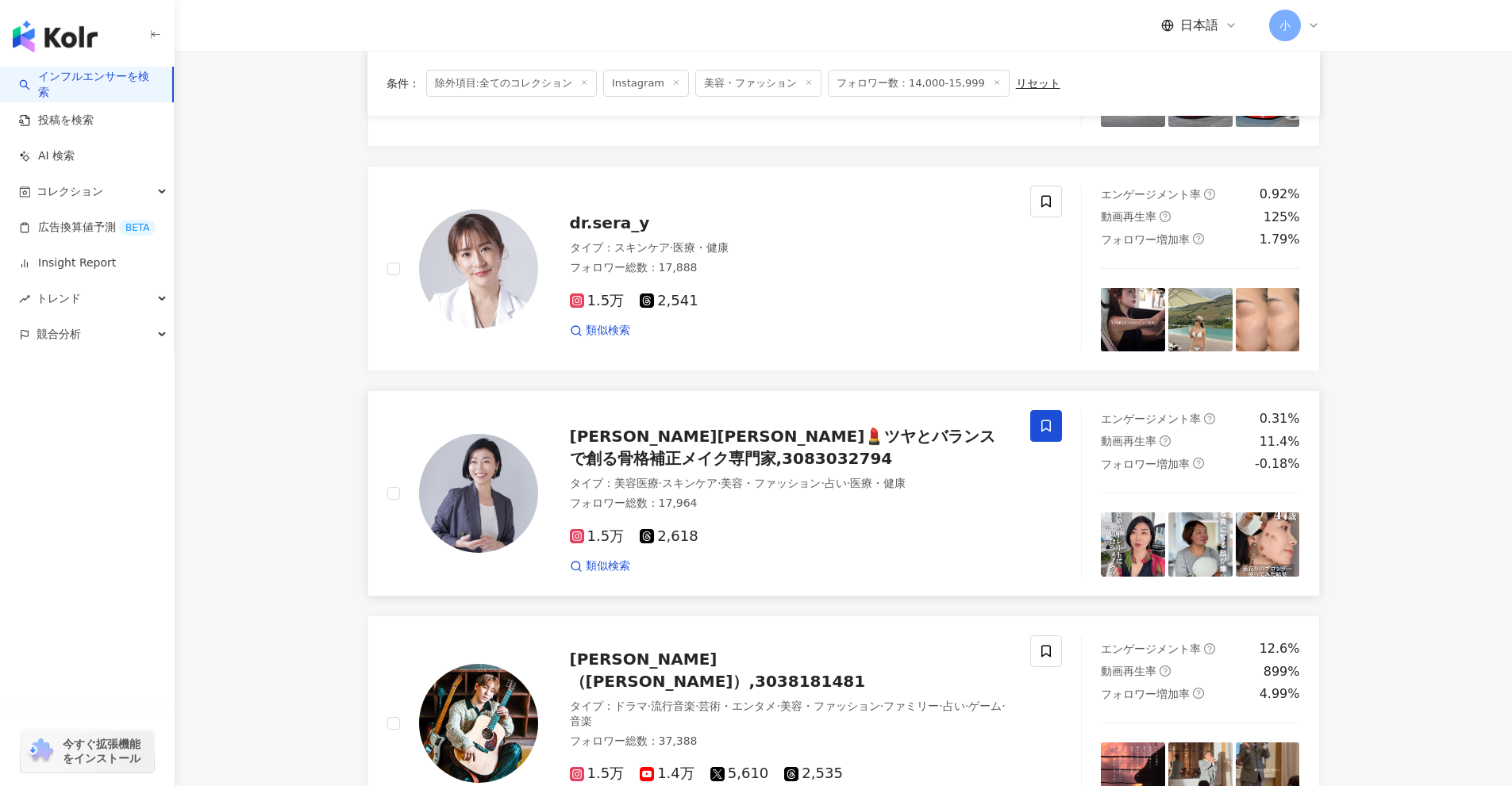
click at [1039, 433] on icon at bounding box center [1046, 426] width 14 height 14
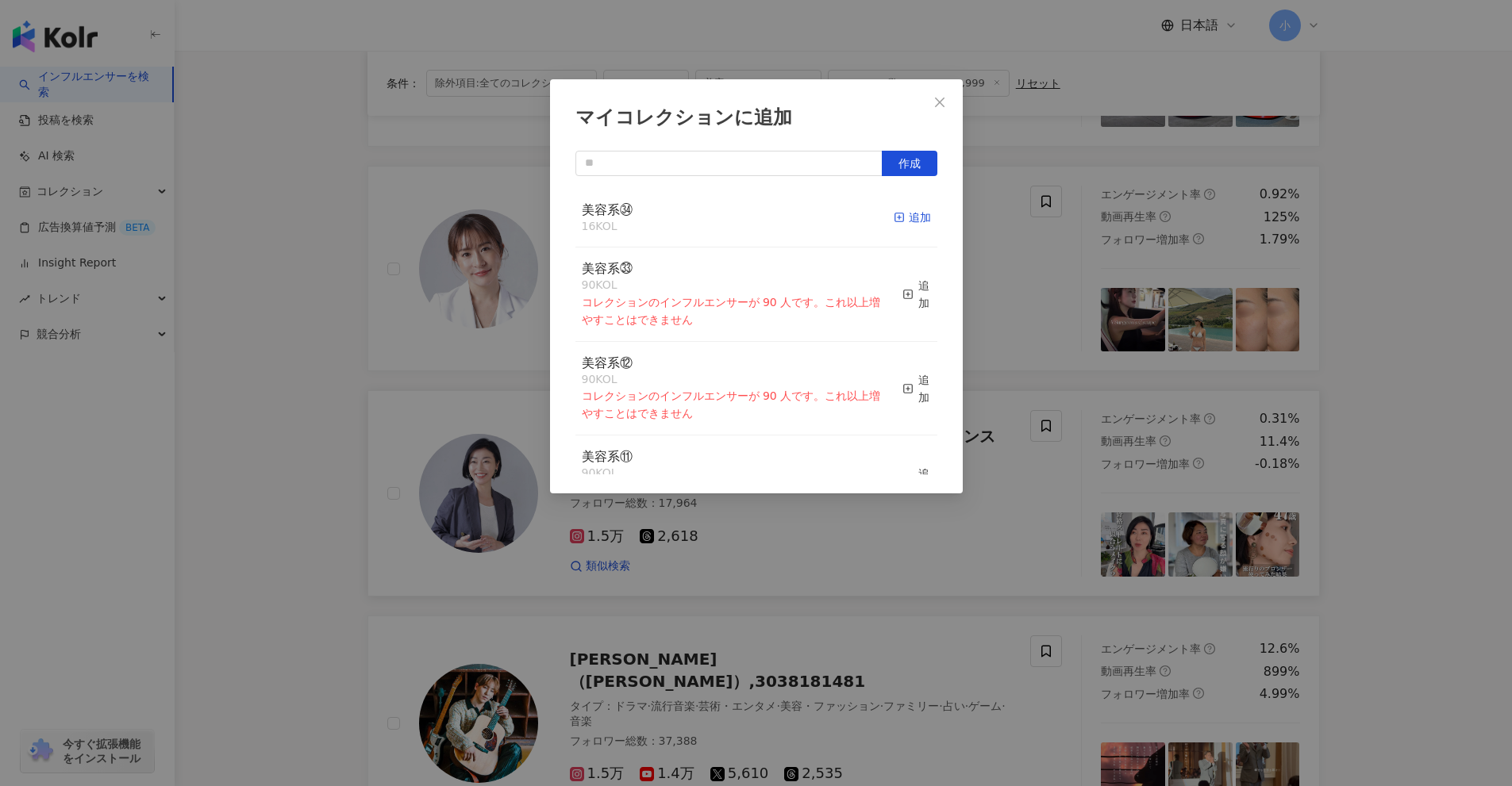
click at [893, 223] on icon "button" at bounding box center [899, 217] width 11 height 11
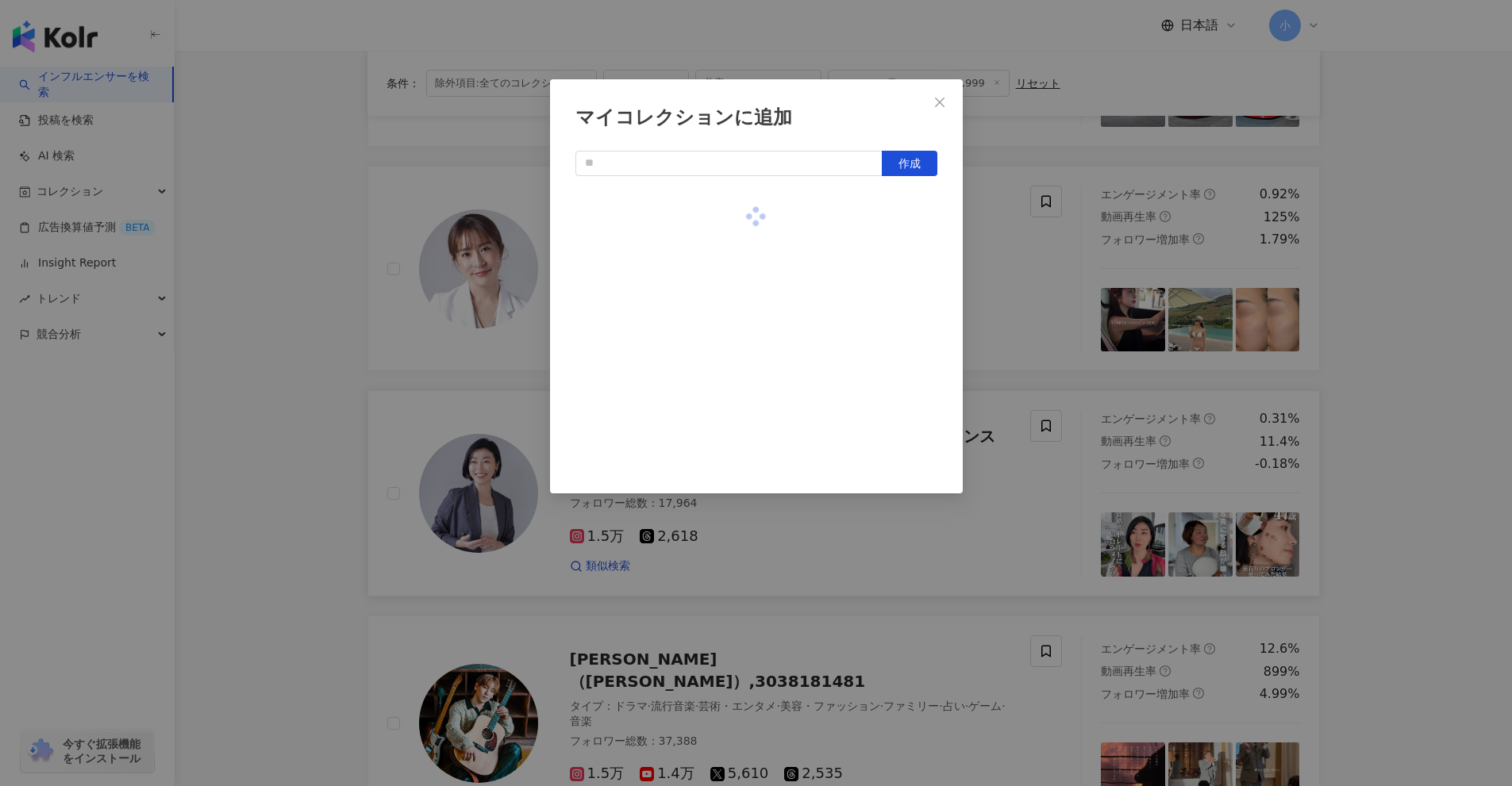
click at [1368, 389] on div "マイコレクションに追加 作成" at bounding box center [756, 393] width 1512 height 786
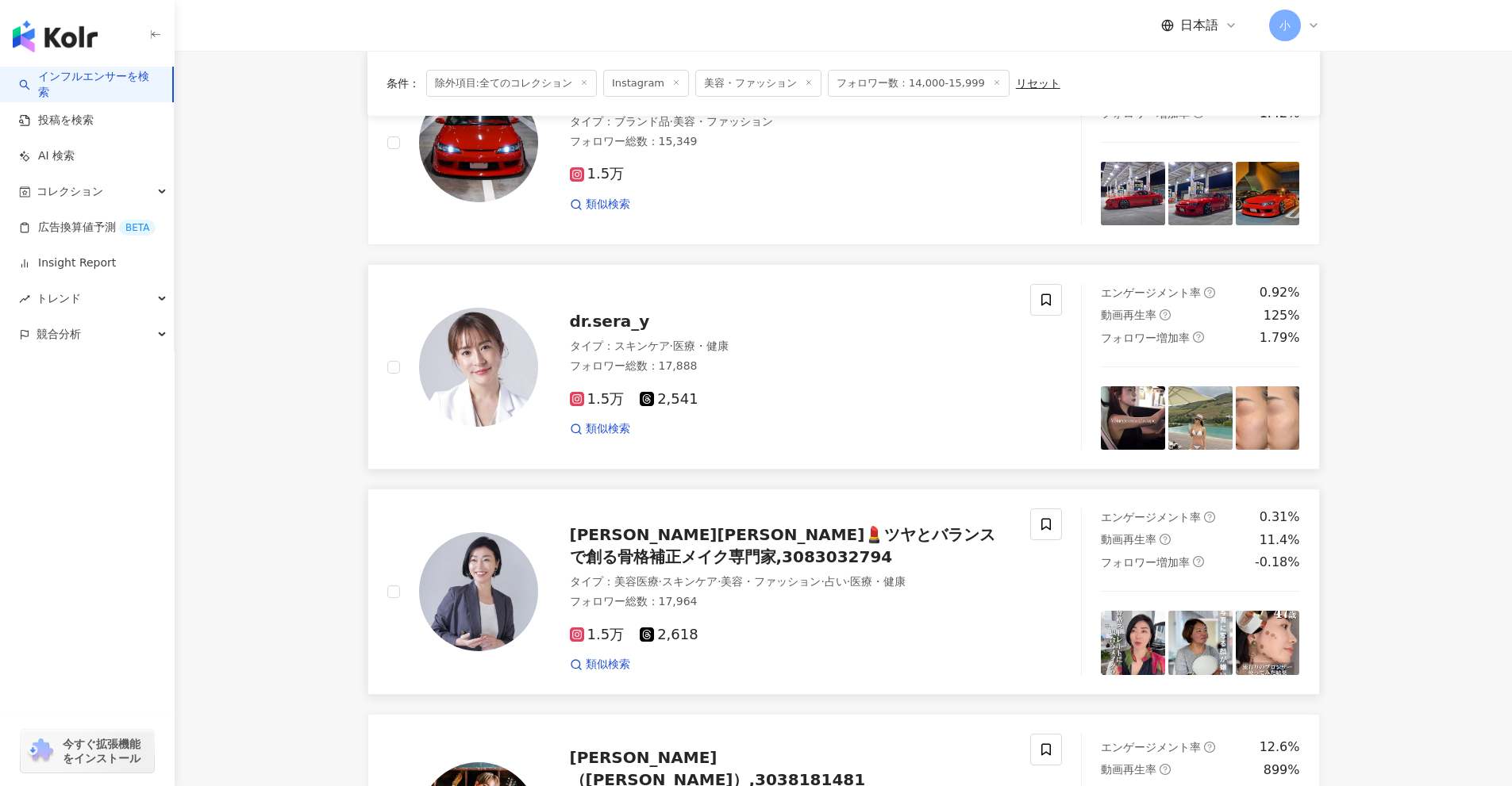
scroll to position [1939, 0]
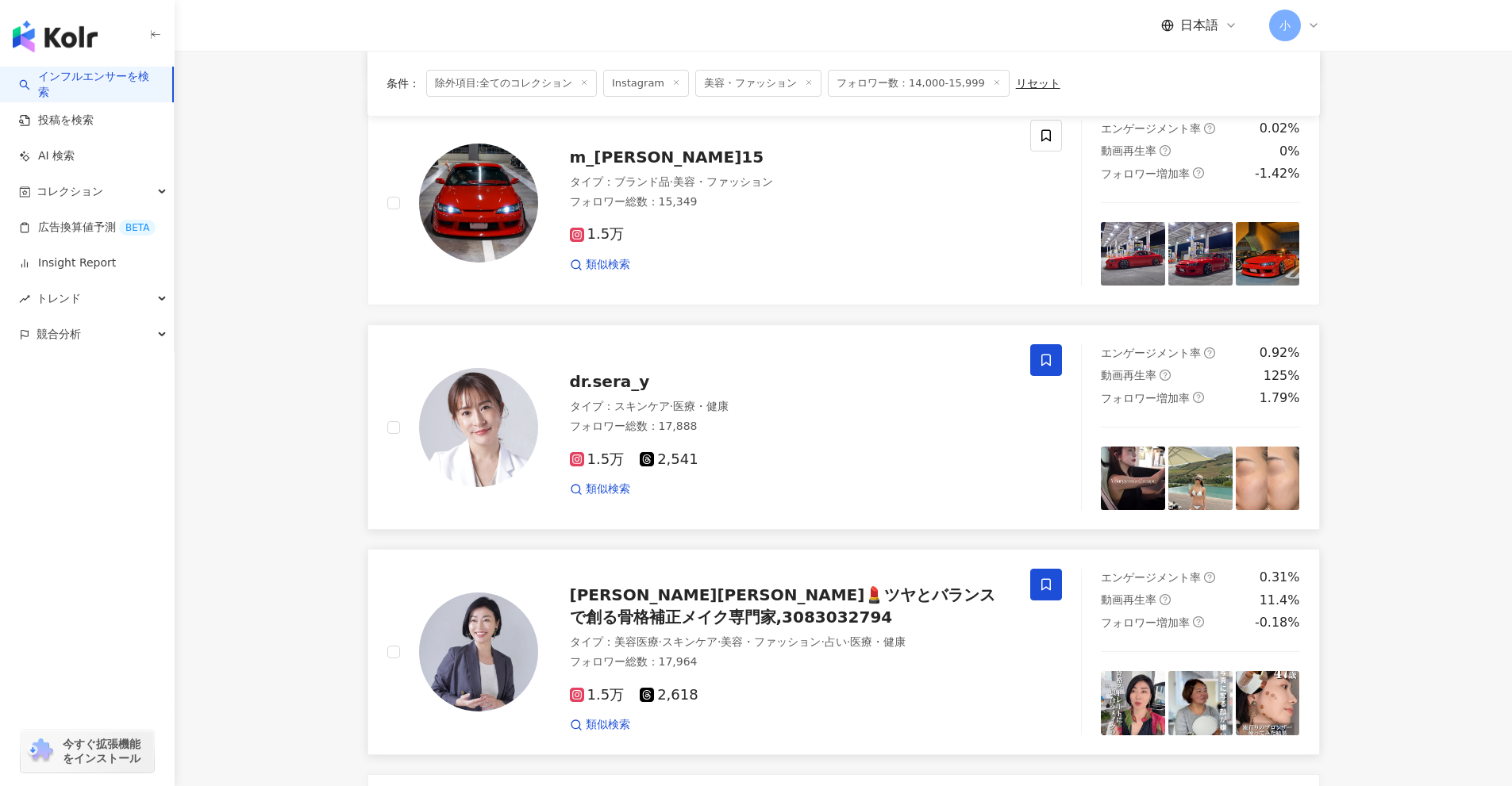
click at [1041, 361] on icon at bounding box center [1046, 360] width 14 height 14
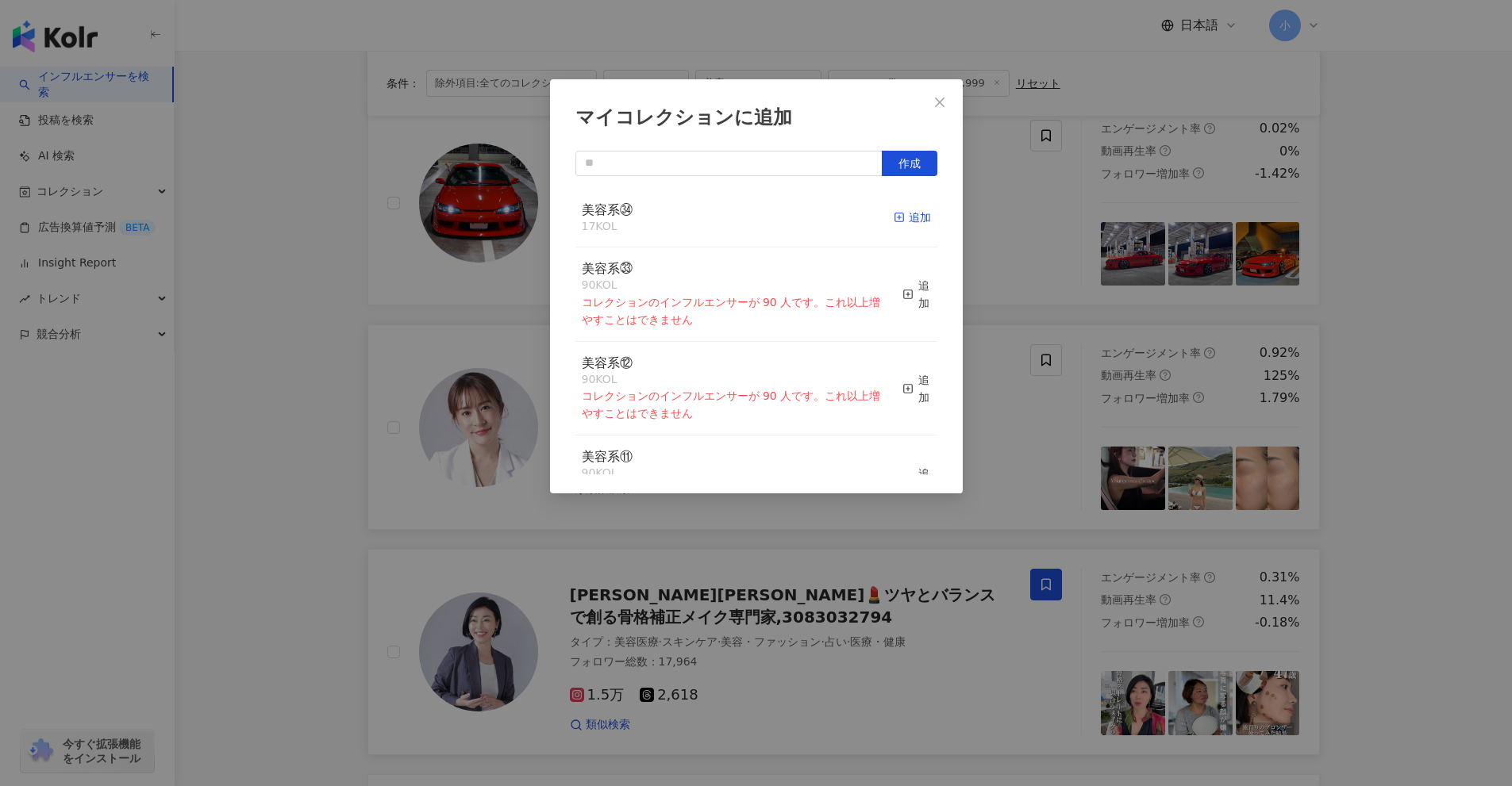
click at [893, 211] on span "button" at bounding box center [899, 217] width 11 height 13
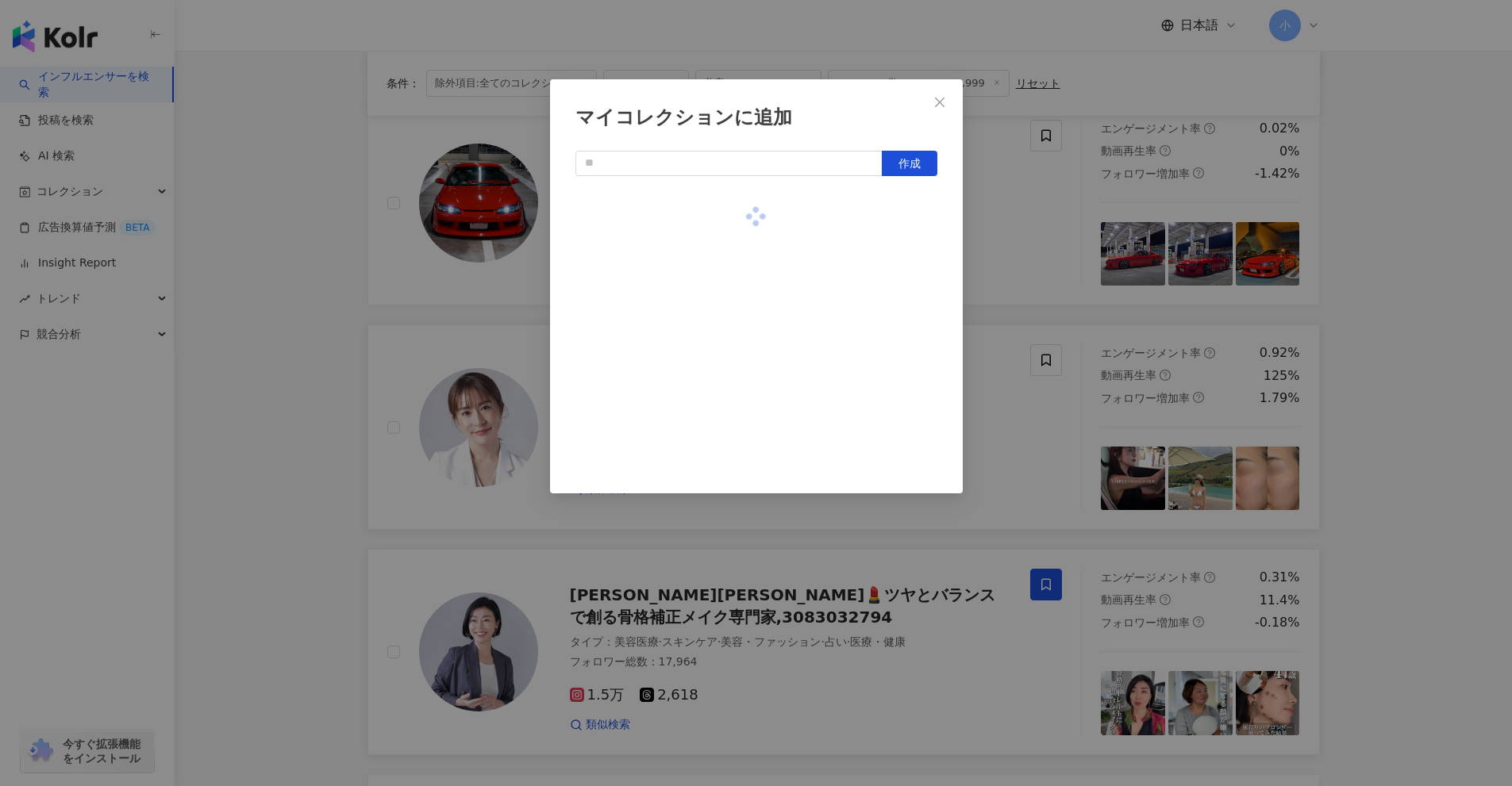
click at [1408, 373] on div "マイコレクションに追加 作成" at bounding box center [756, 393] width 1512 height 786
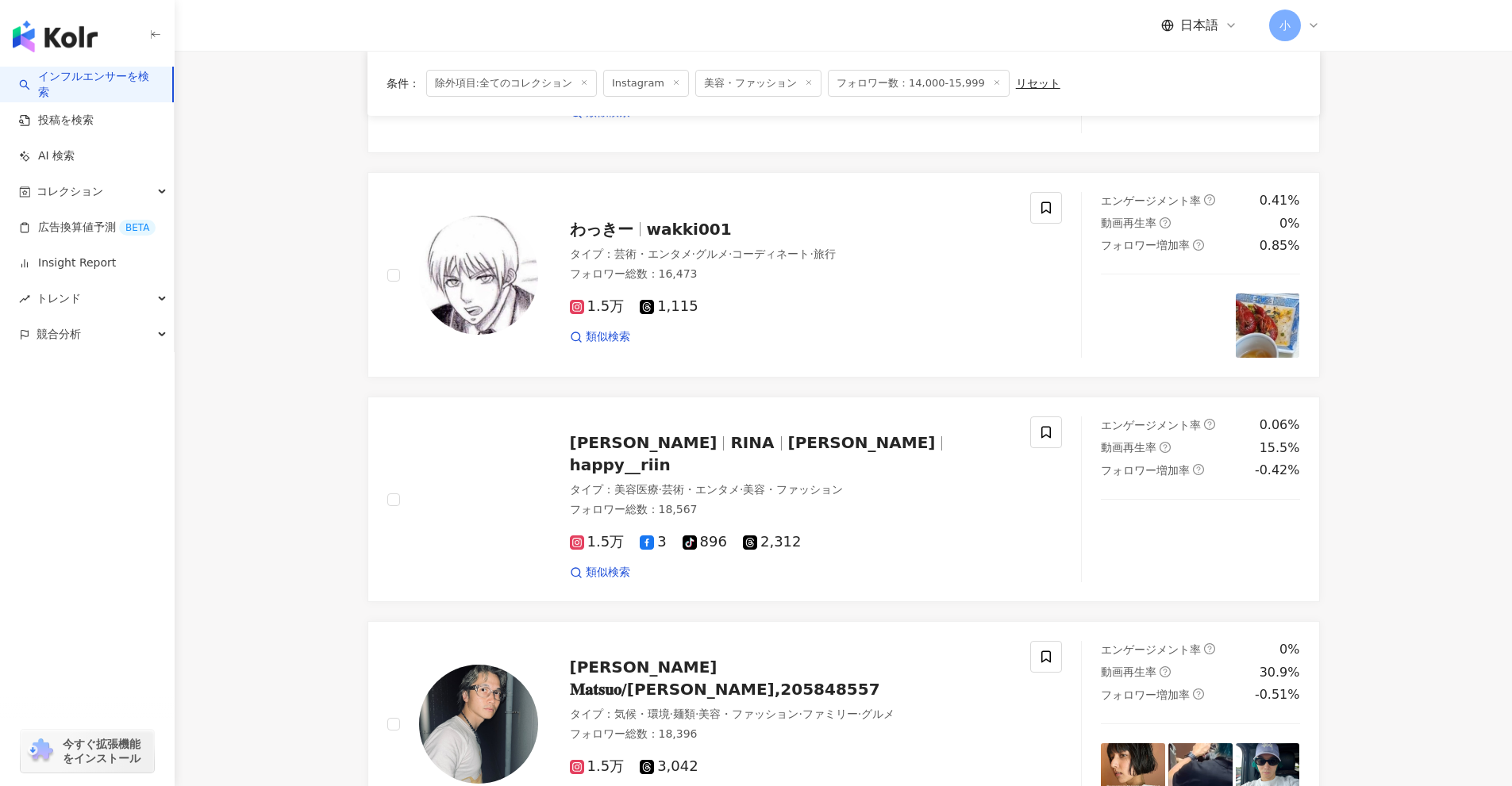
scroll to position [1145, 0]
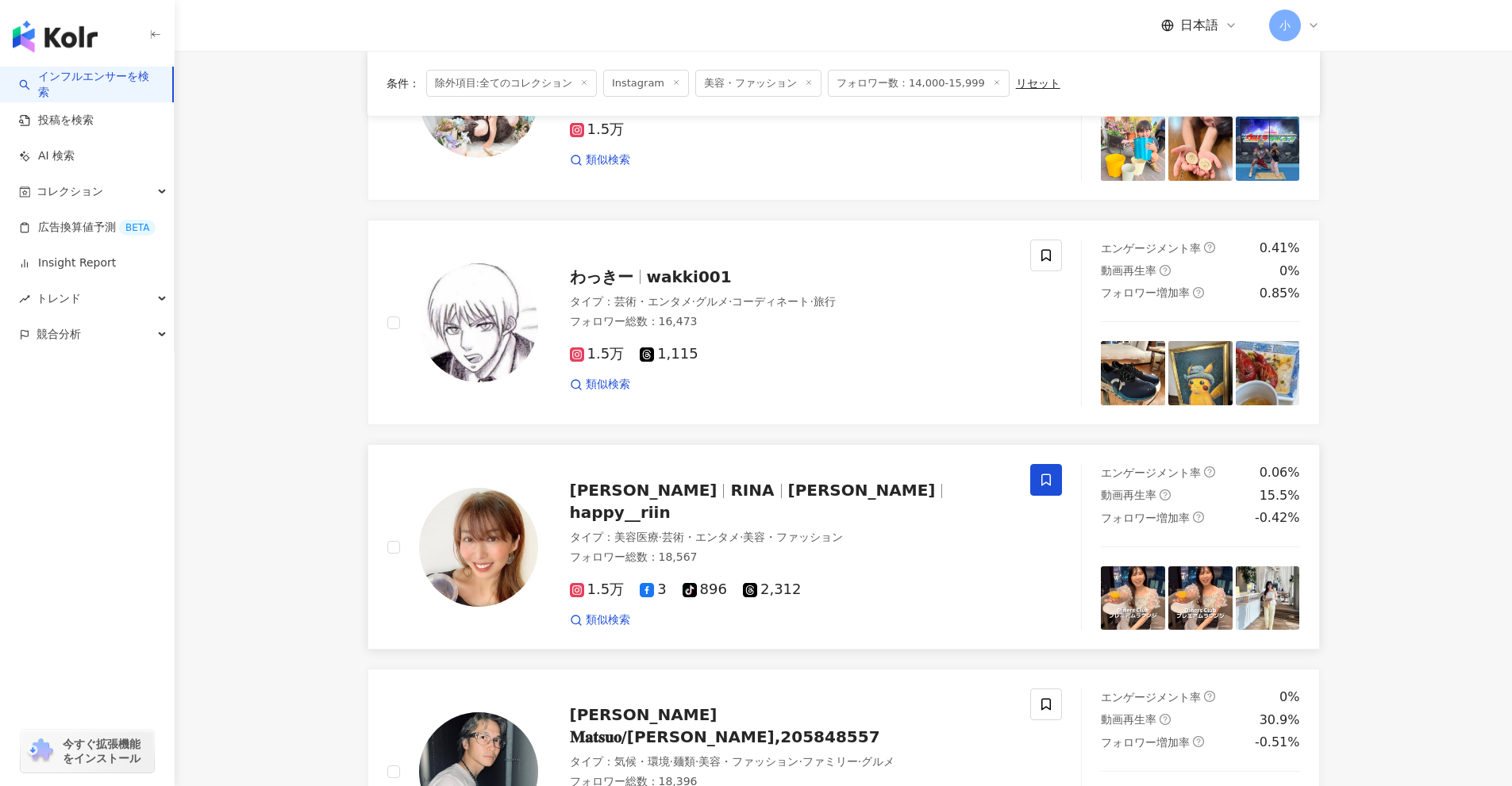
click at [1047, 485] on icon at bounding box center [1046, 480] width 14 height 14
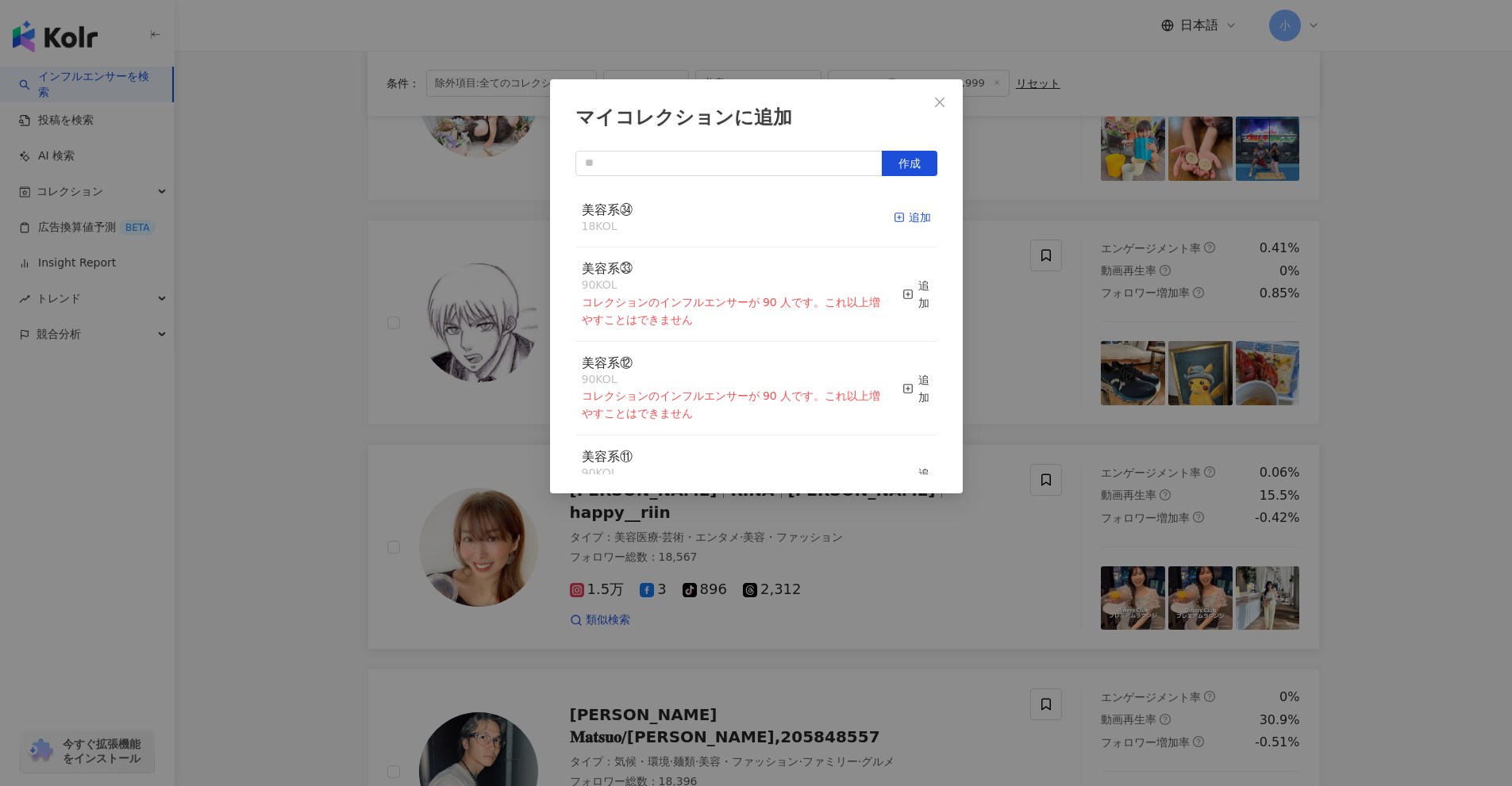
click at [900, 223] on div "追加" at bounding box center [912, 217] width 38 height 17
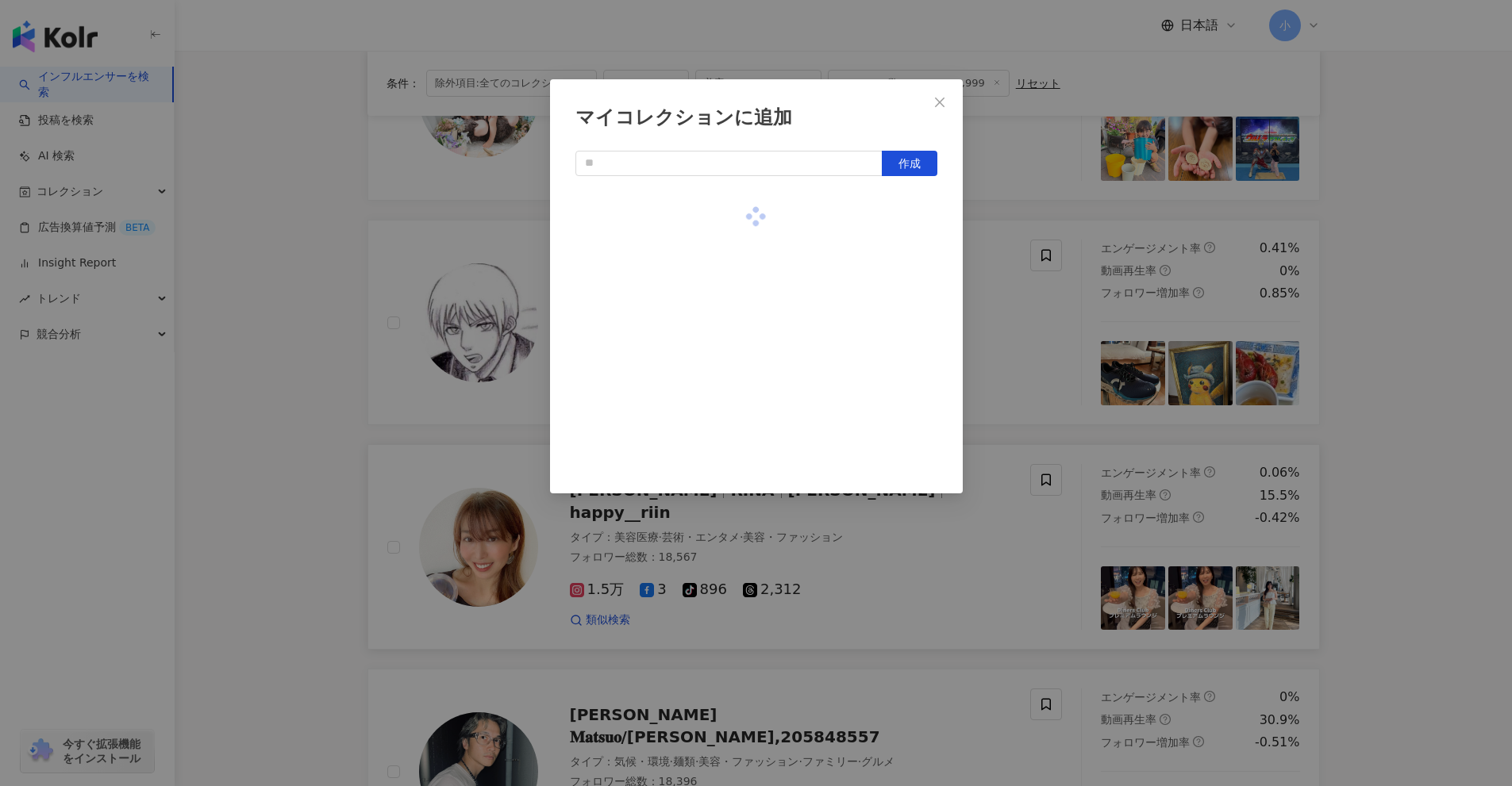
click at [1404, 349] on div "マイコレクションに追加 作成" at bounding box center [756, 393] width 1512 height 786
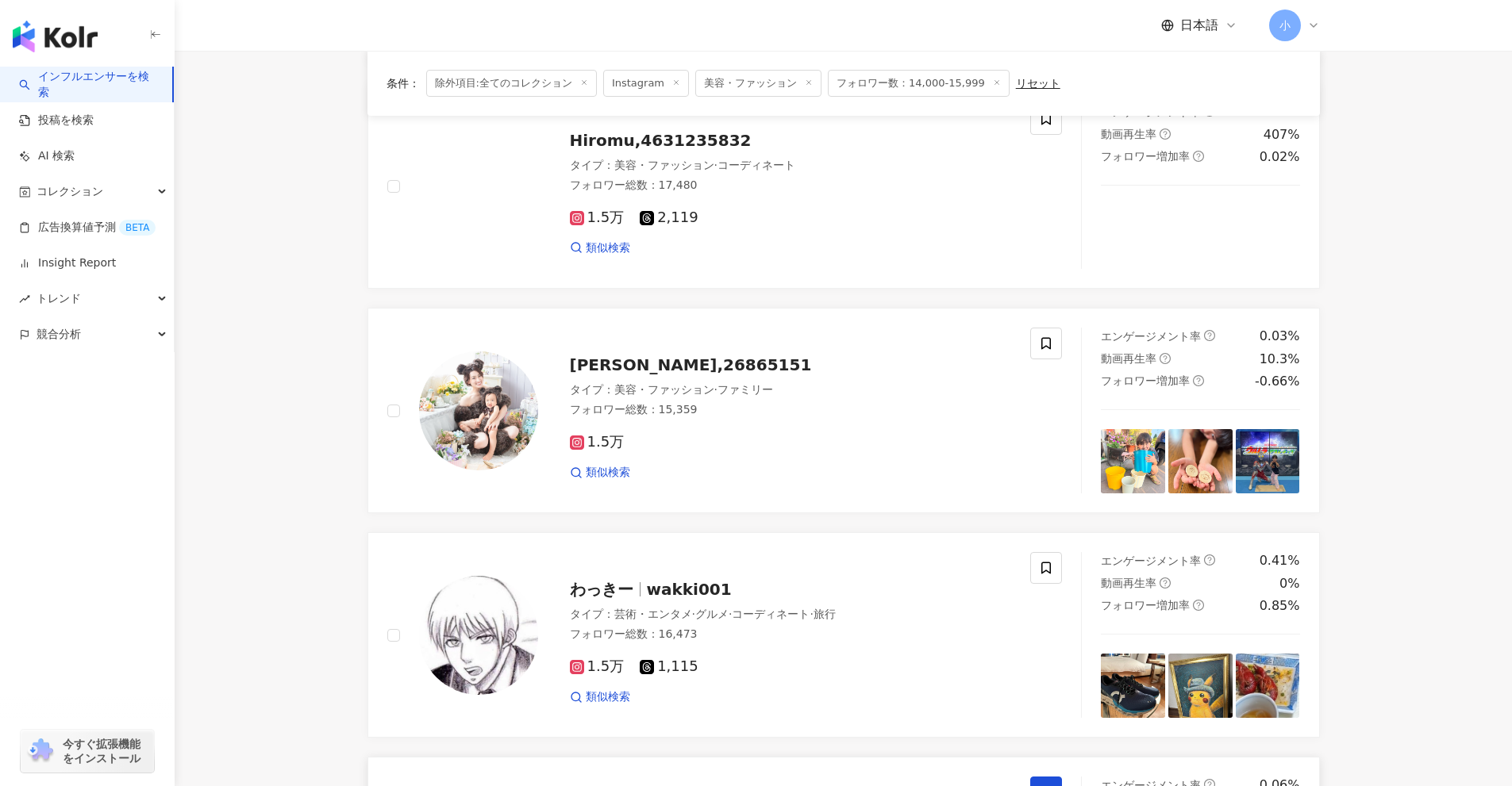
scroll to position [749, 0]
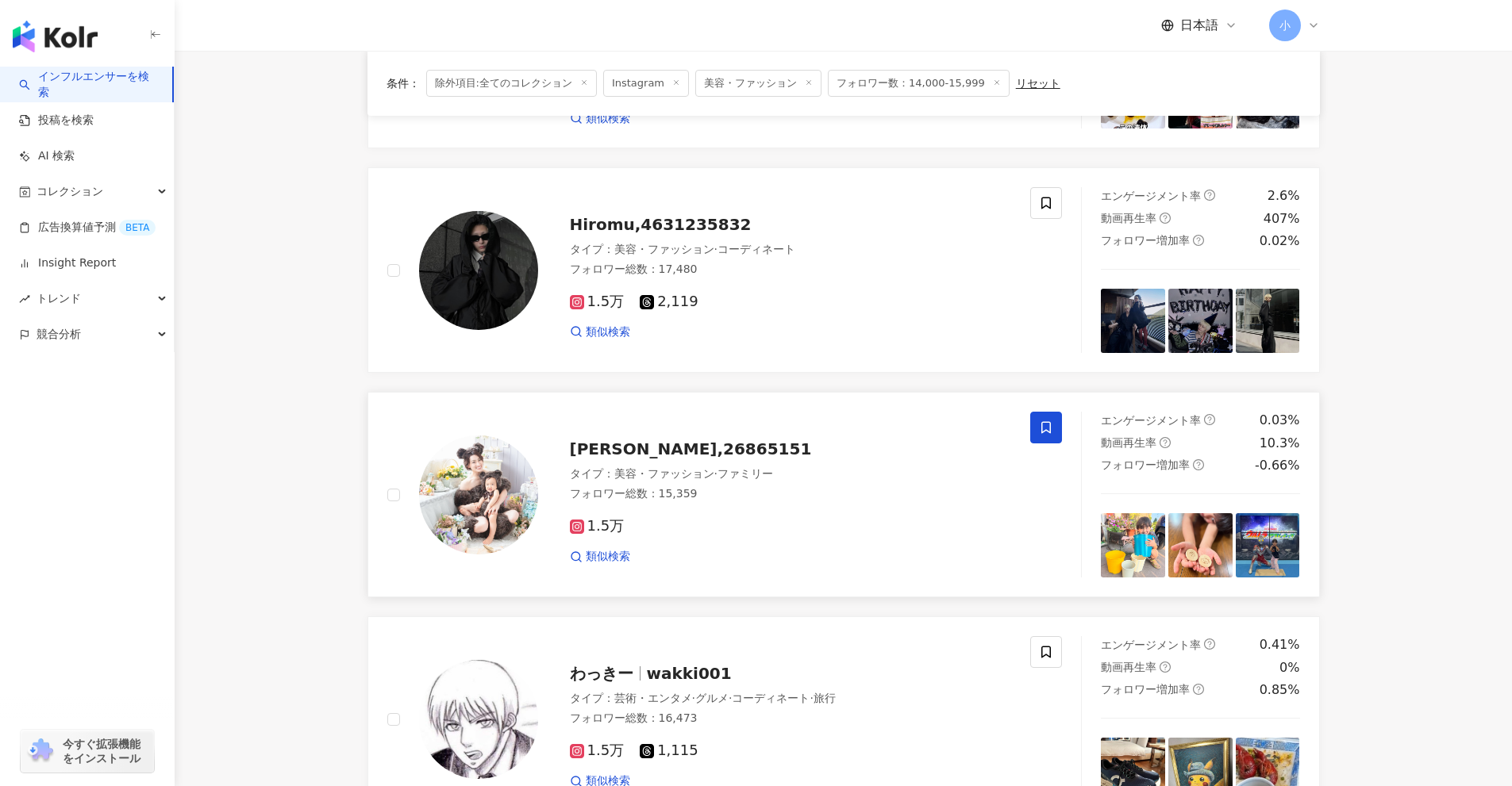
click at [1044, 430] on icon at bounding box center [1046, 427] width 14 height 14
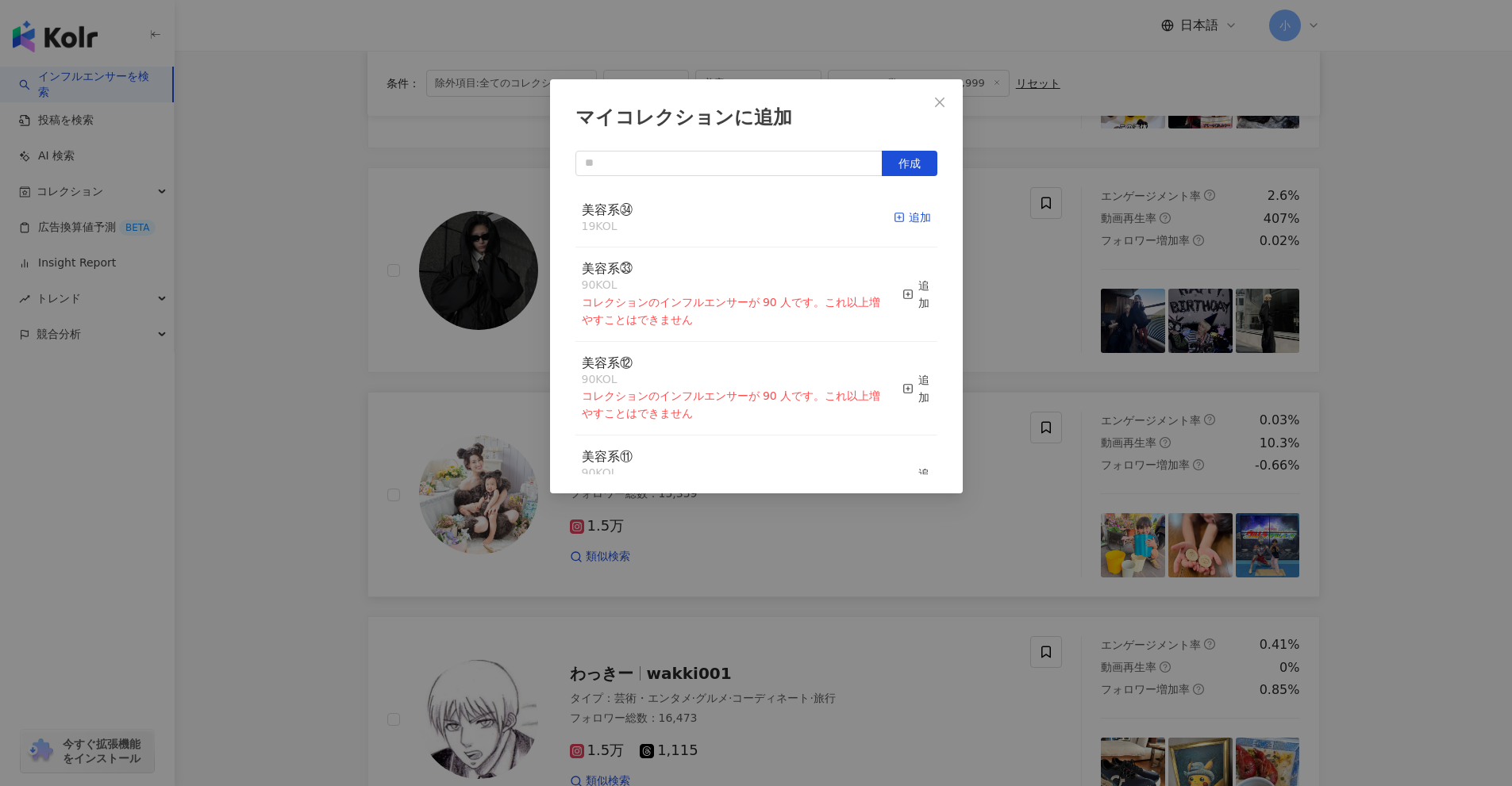
click at [903, 220] on div "追加" at bounding box center [912, 217] width 38 height 17
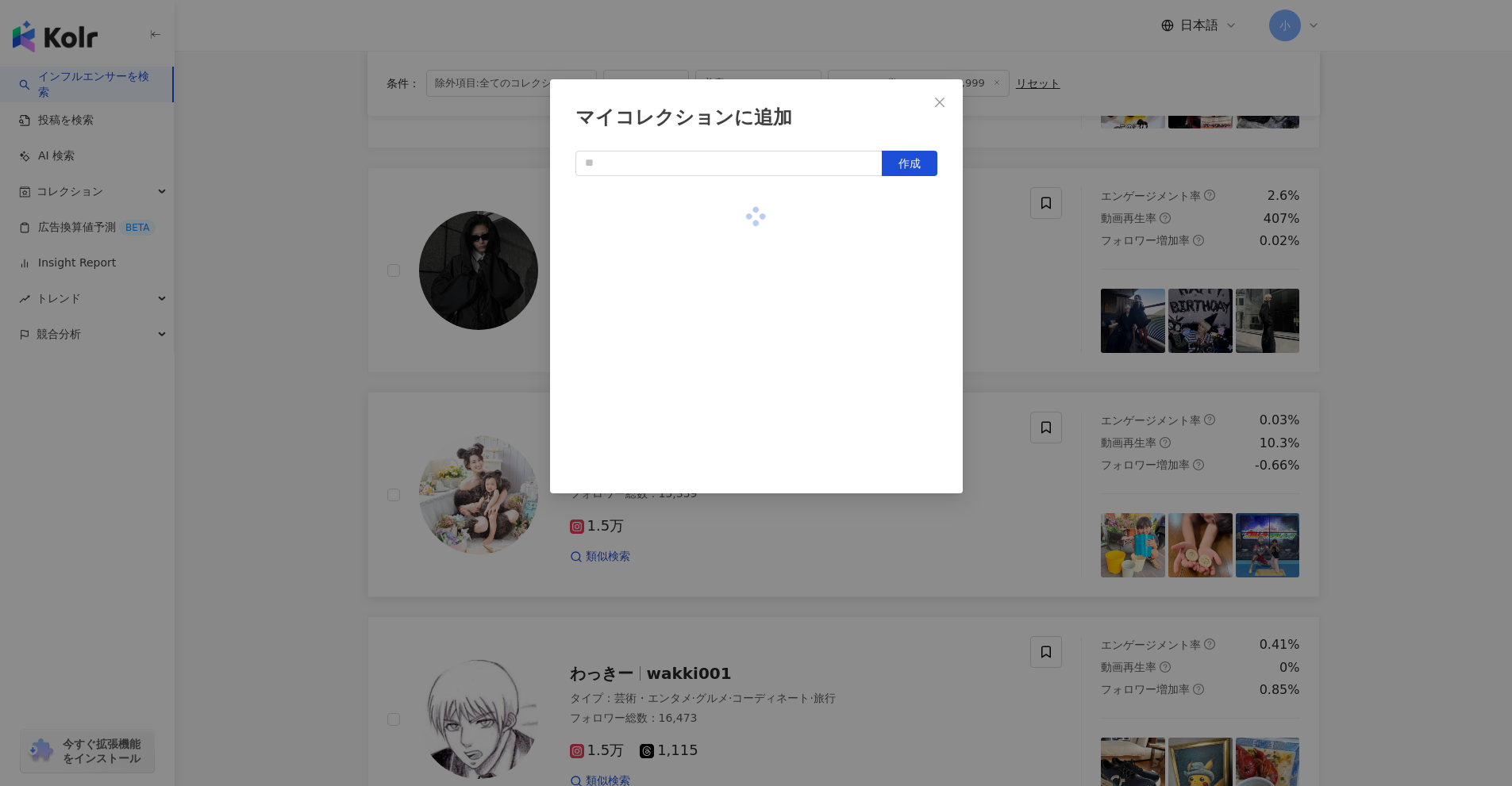
click at [1391, 364] on div "マイコレクションに追加 作成" at bounding box center [756, 393] width 1512 height 786
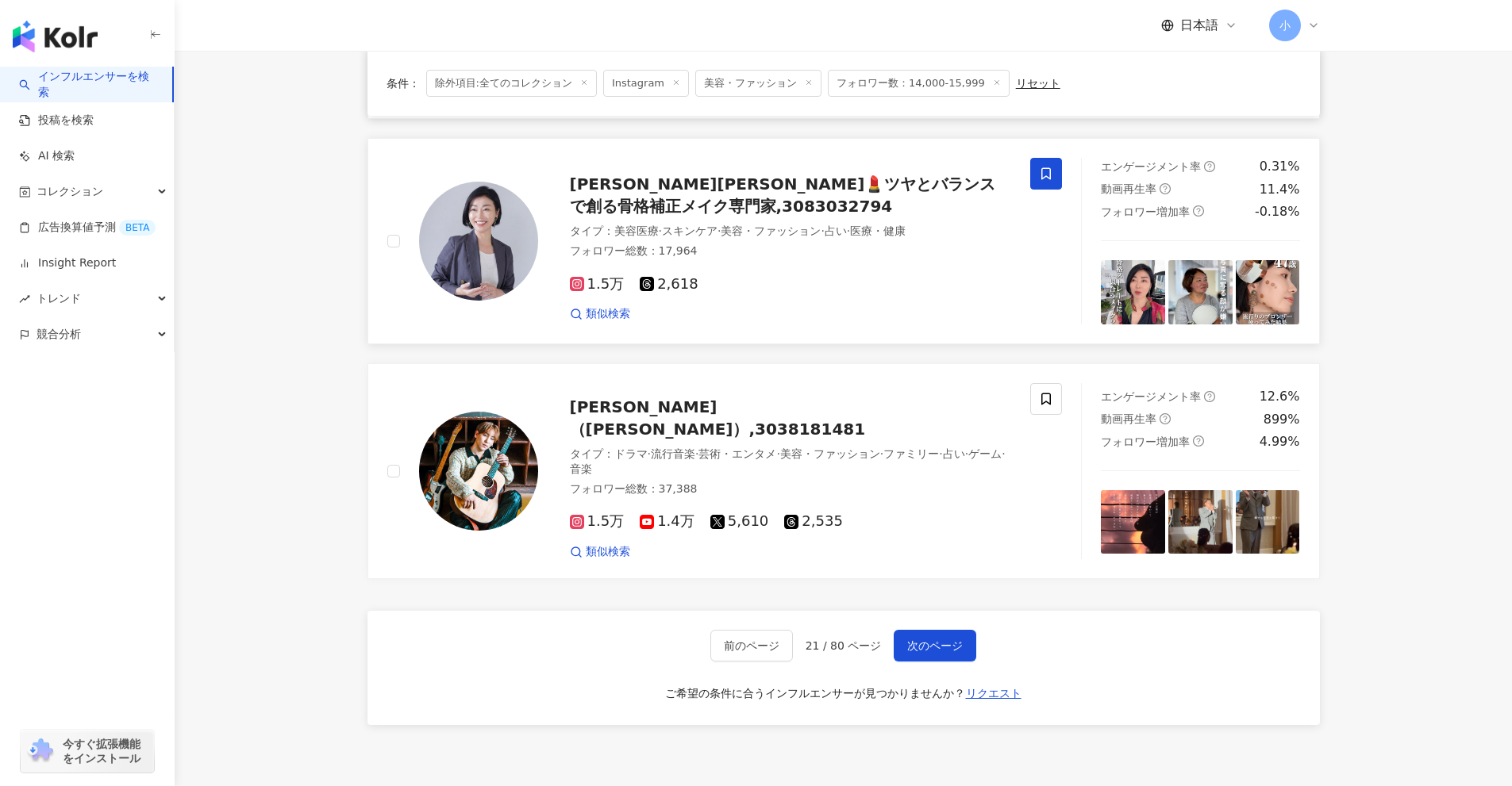
scroll to position [2495, 0]
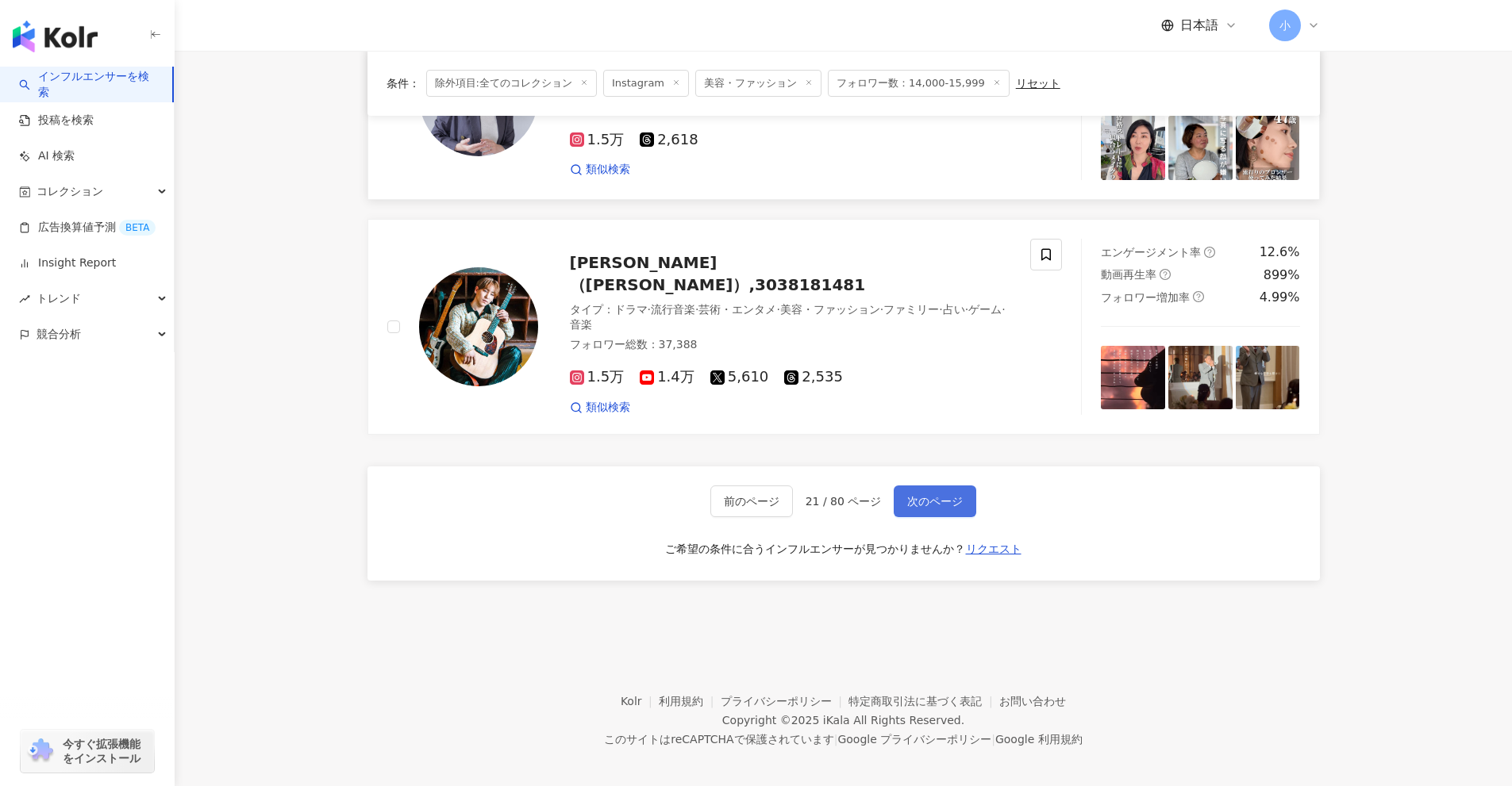
click at [942, 496] on span "次のページ" at bounding box center [935, 502] width 56 height 13
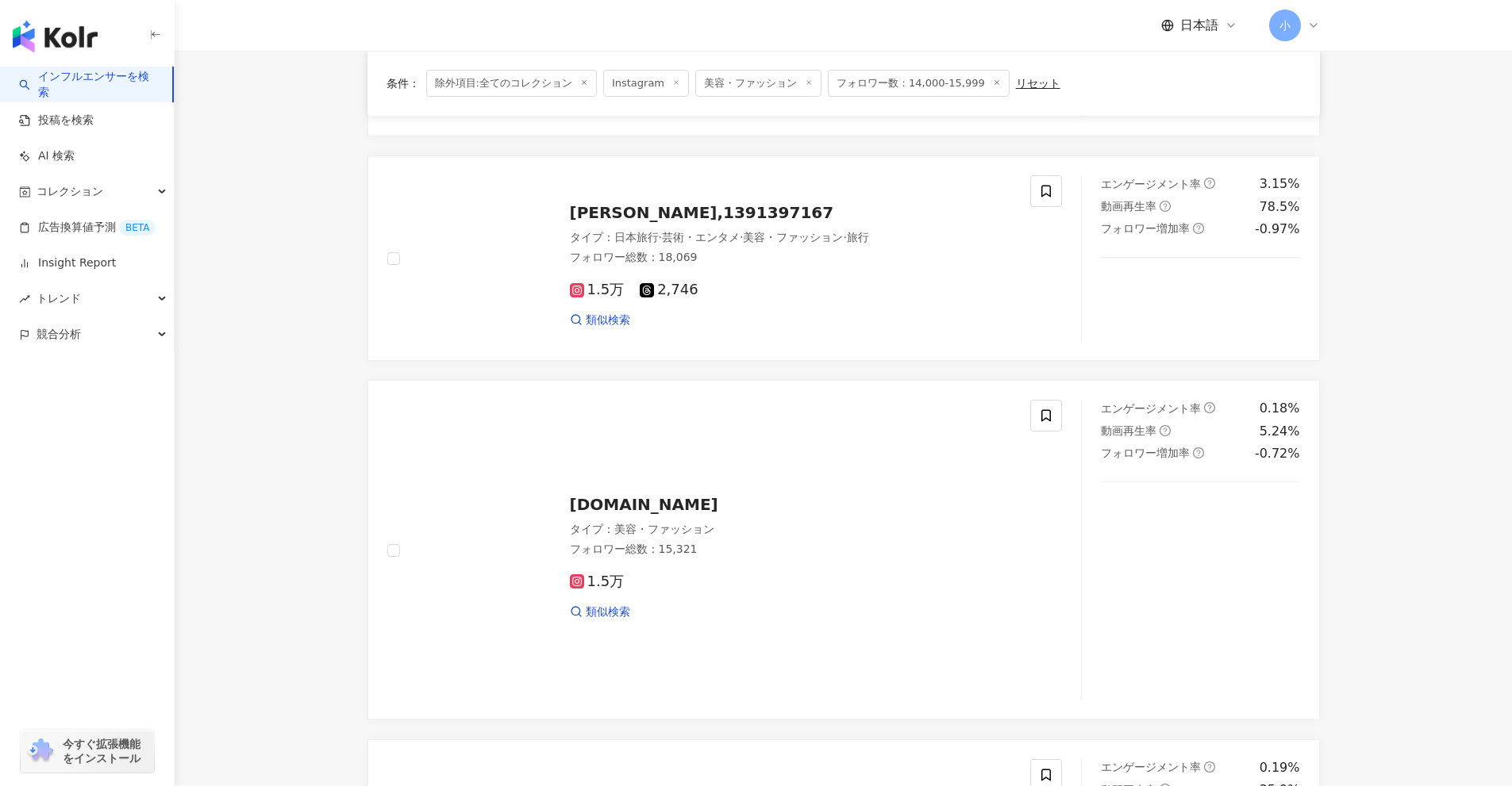
scroll to position [2628, 0]
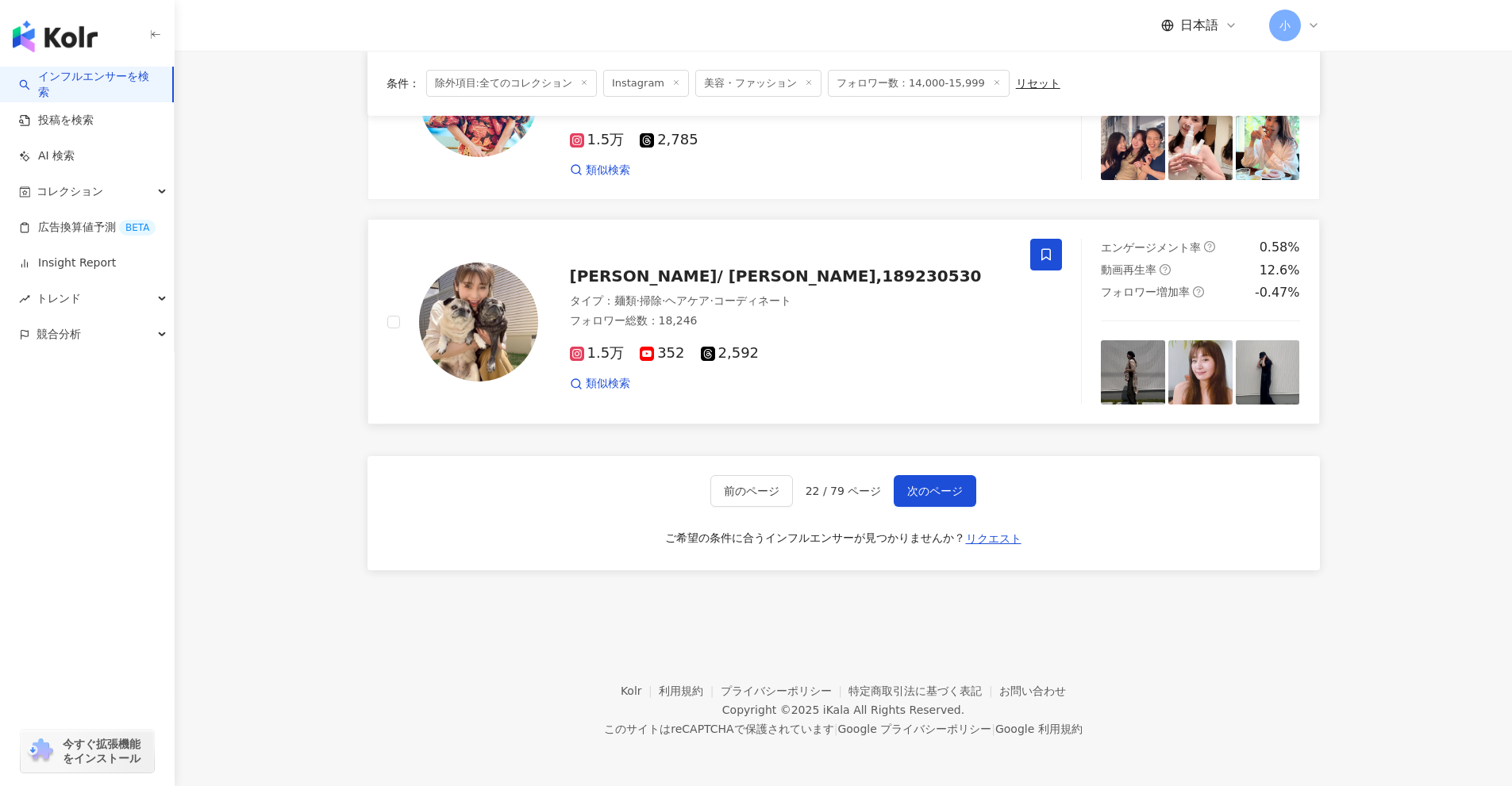
click at [1057, 252] on span at bounding box center [1046, 255] width 31 height 31
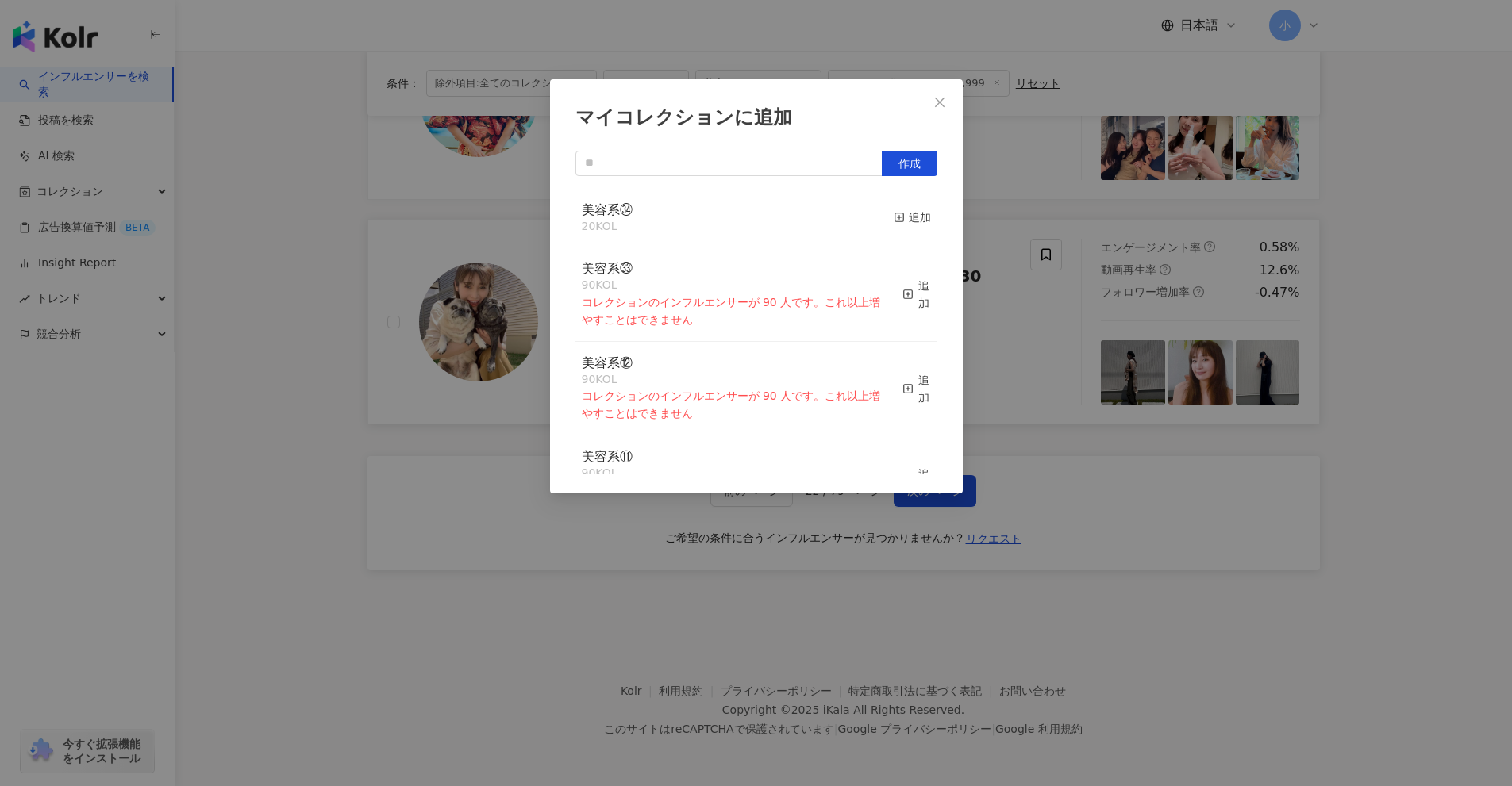
click at [876, 213] on div "美容系㉞ 20 KOL 追加" at bounding box center [756, 218] width 362 height 59
click at [903, 217] on div "追加" at bounding box center [912, 217] width 38 height 17
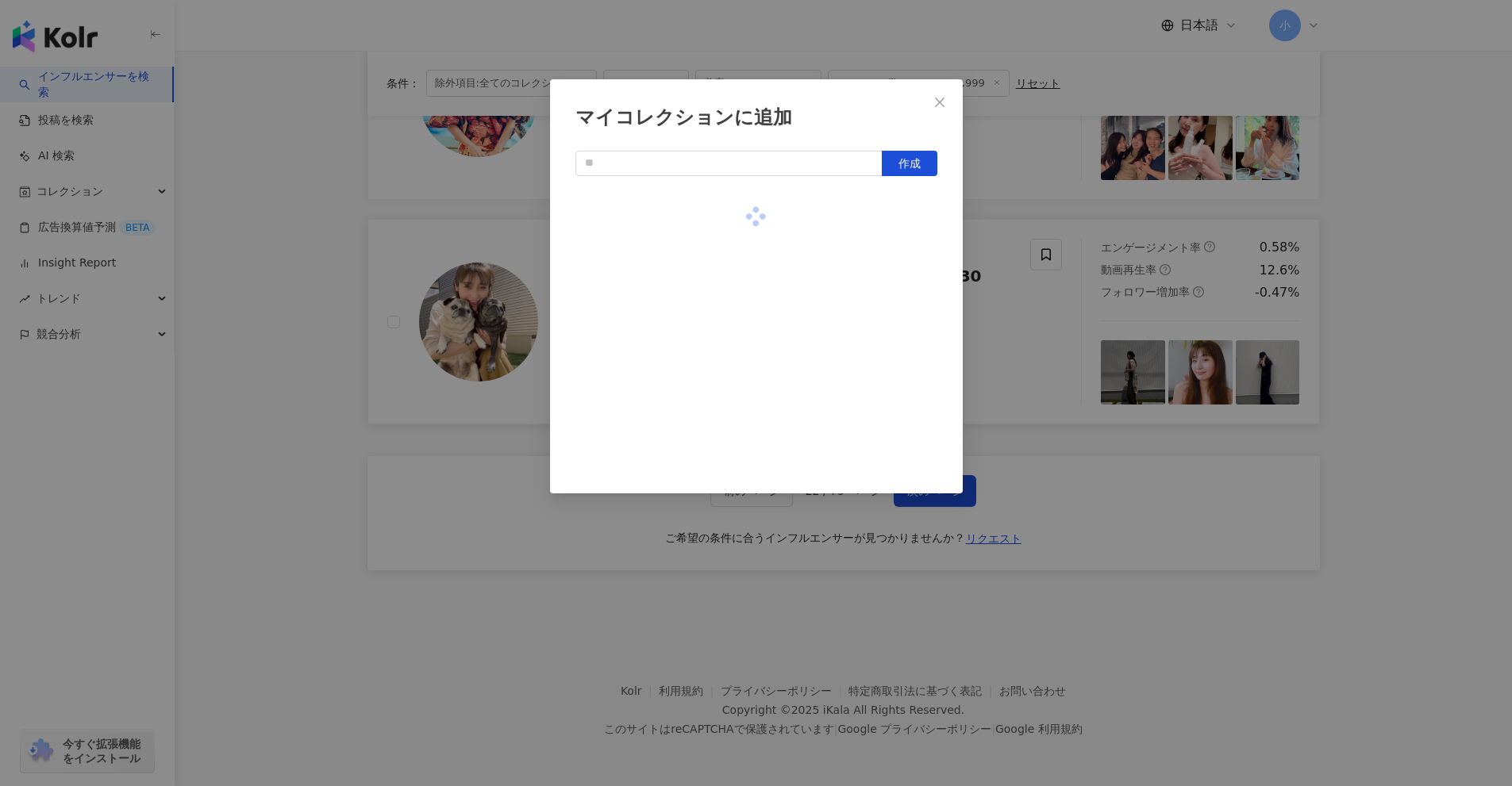
click at [1396, 352] on div "マイコレクションに追加 作成" at bounding box center [756, 393] width 1512 height 786
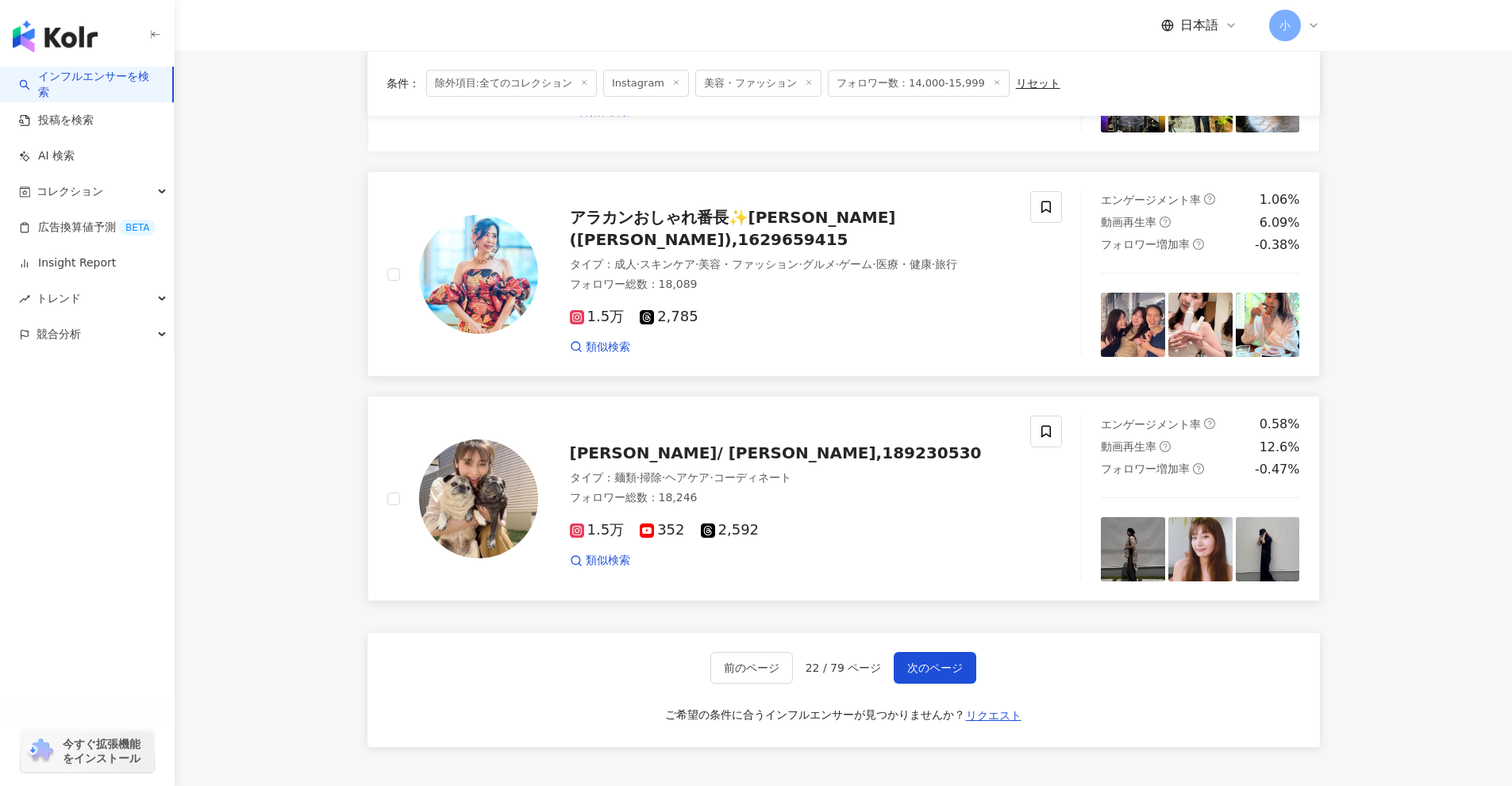
scroll to position [2391, 0]
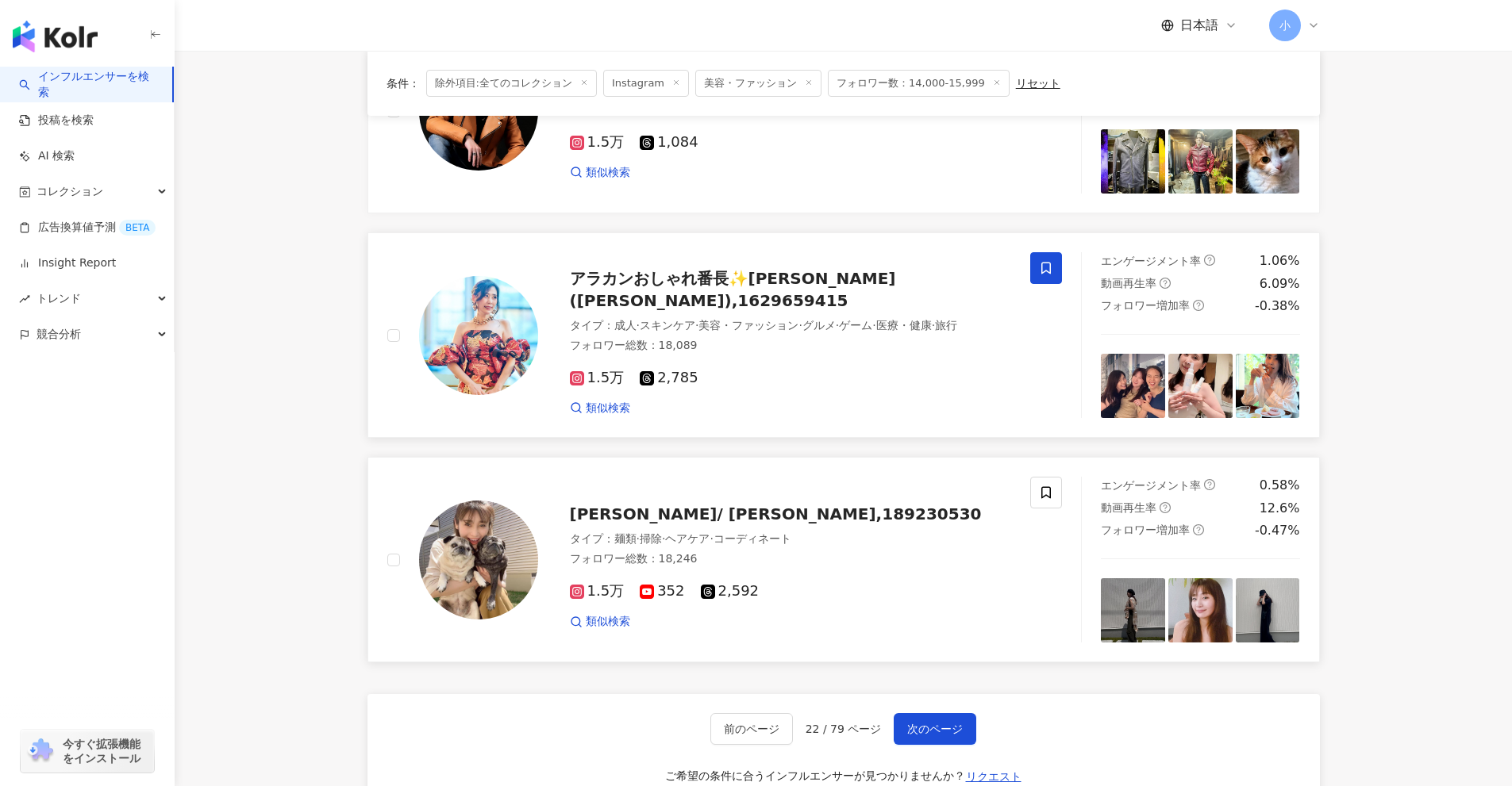
click at [1049, 264] on icon at bounding box center [1046, 268] width 14 height 14
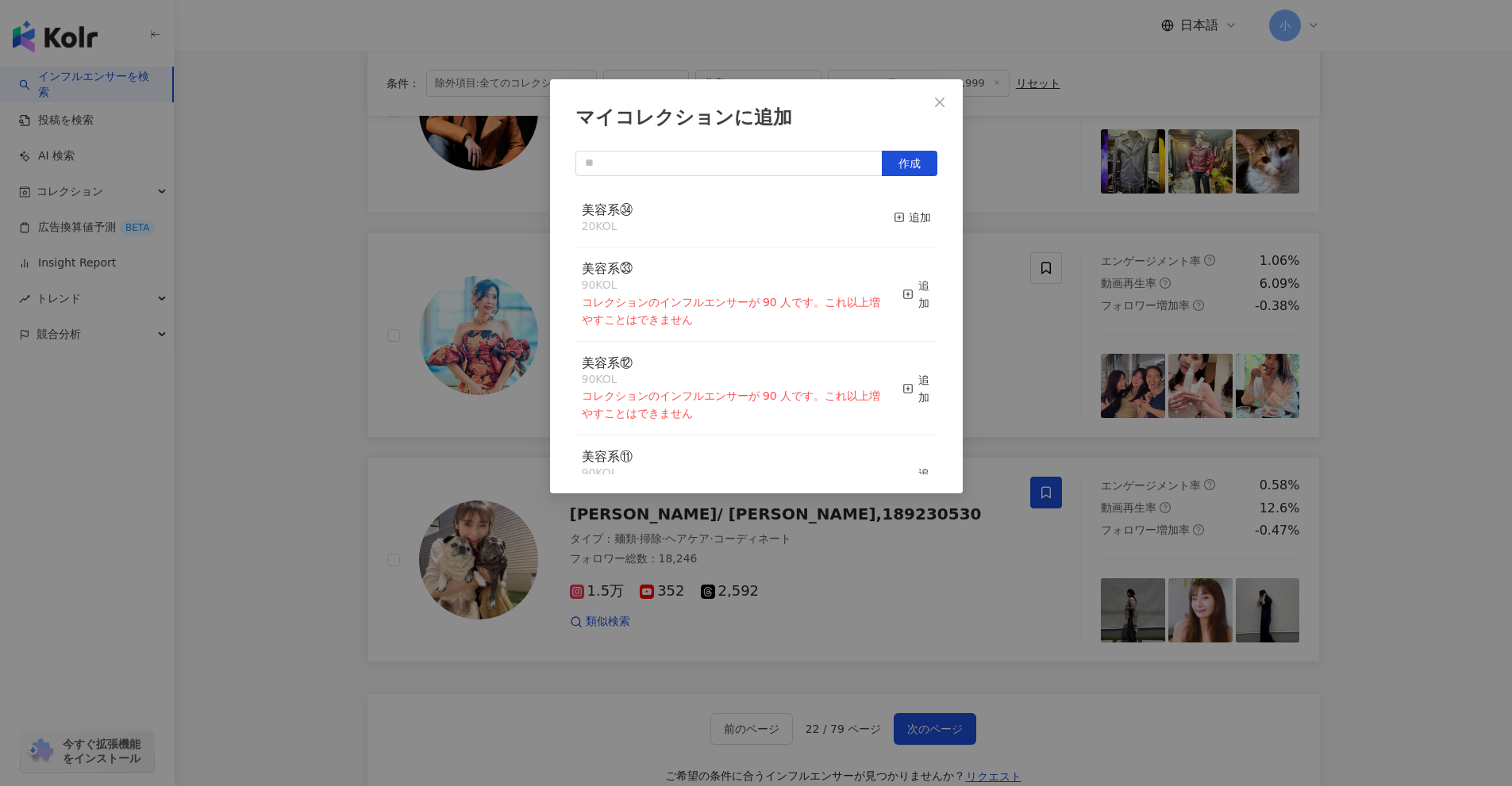
click at [919, 219] on div "美容系㉞ 20 KOL 追加" at bounding box center [756, 218] width 362 height 59
click at [904, 219] on div "追加" at bounding box center [912, 217] width 38 height 17
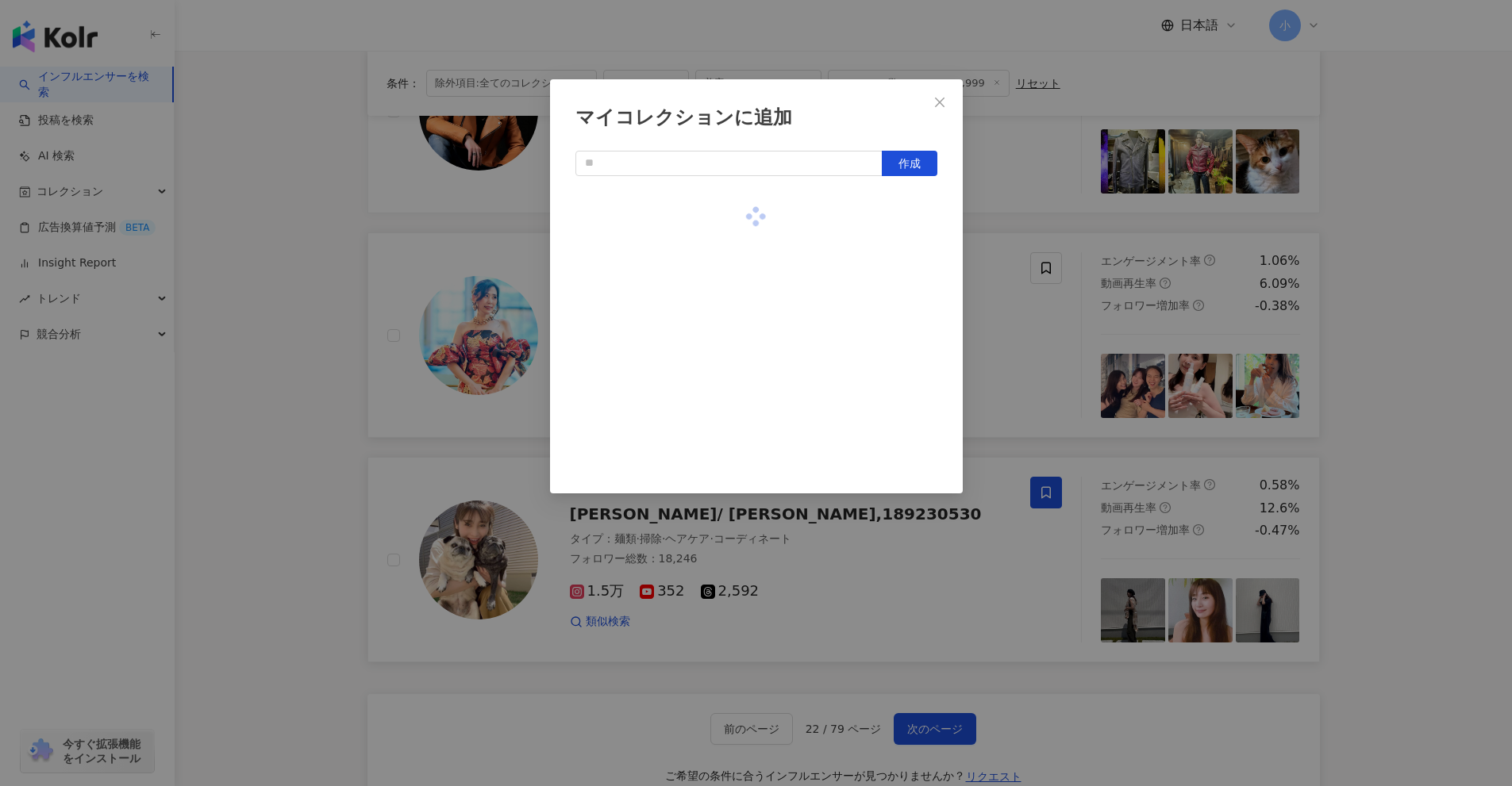
click at [1429, 372] on div "マイコレクションに追加 作成" at bounding box center [756, 393] width 1512 height 786
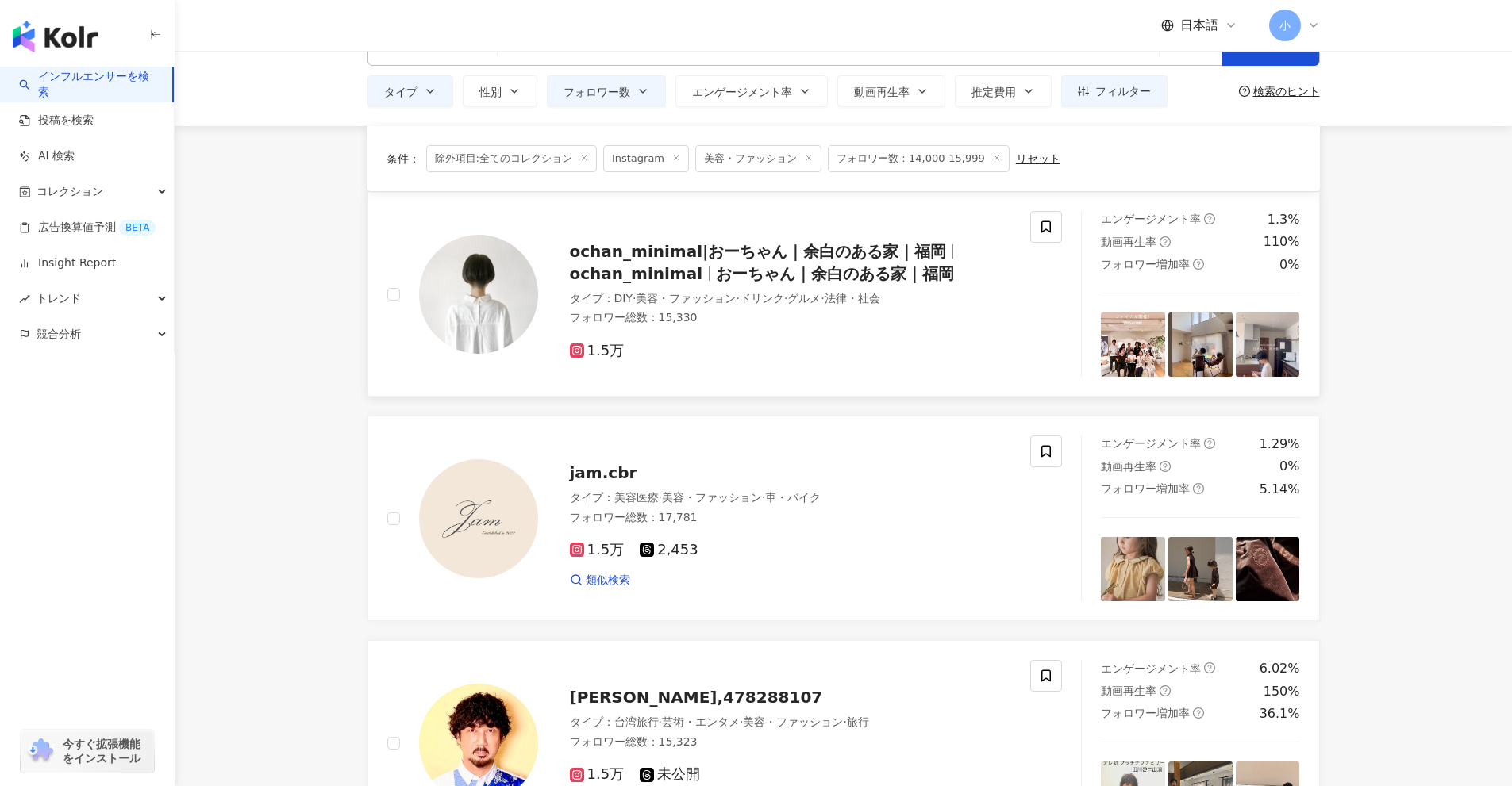
scroll to position [10, 0]
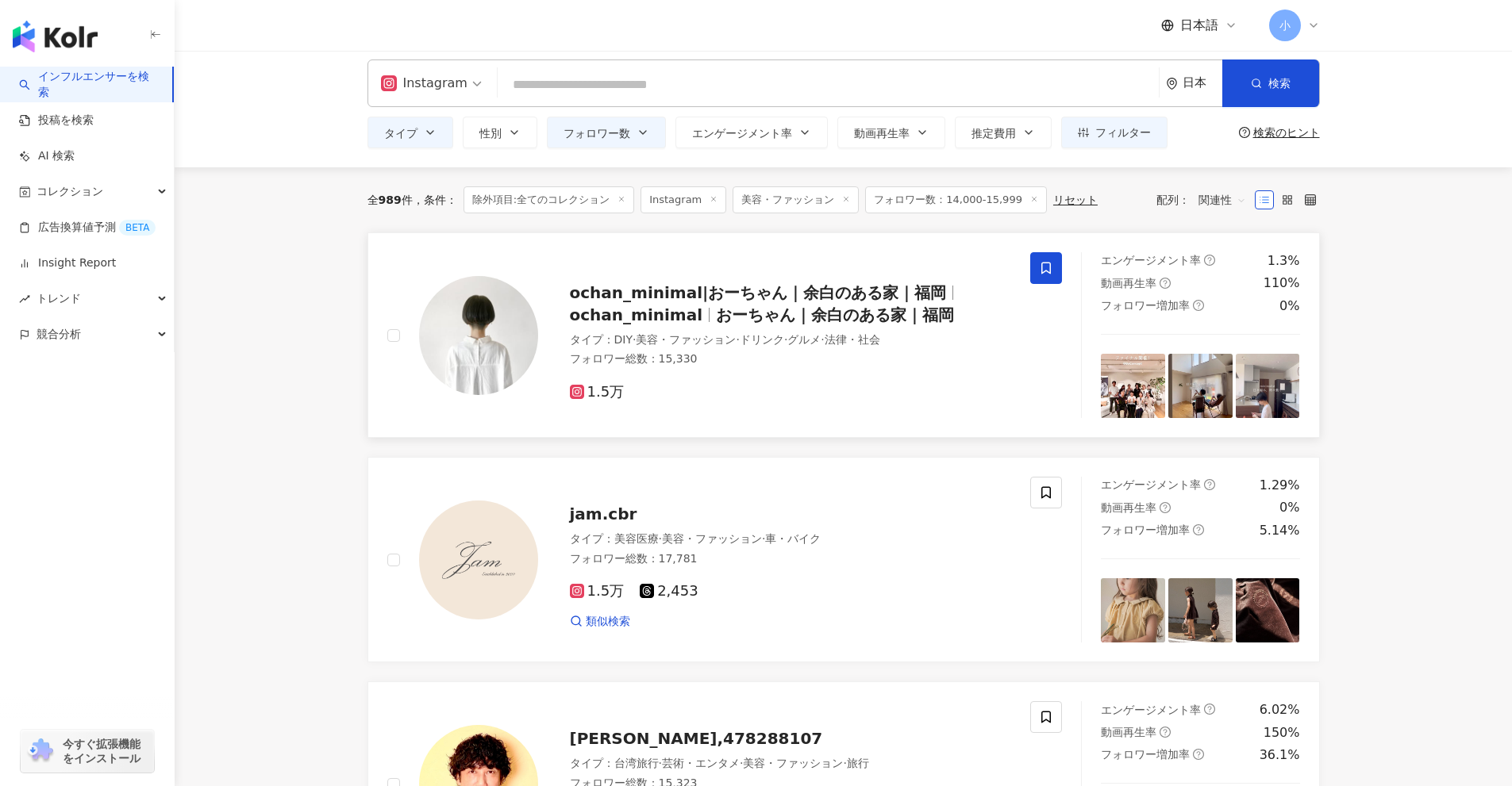
click at [1053, 268] on span at bounding box center [1046, 268] width 31 height 31
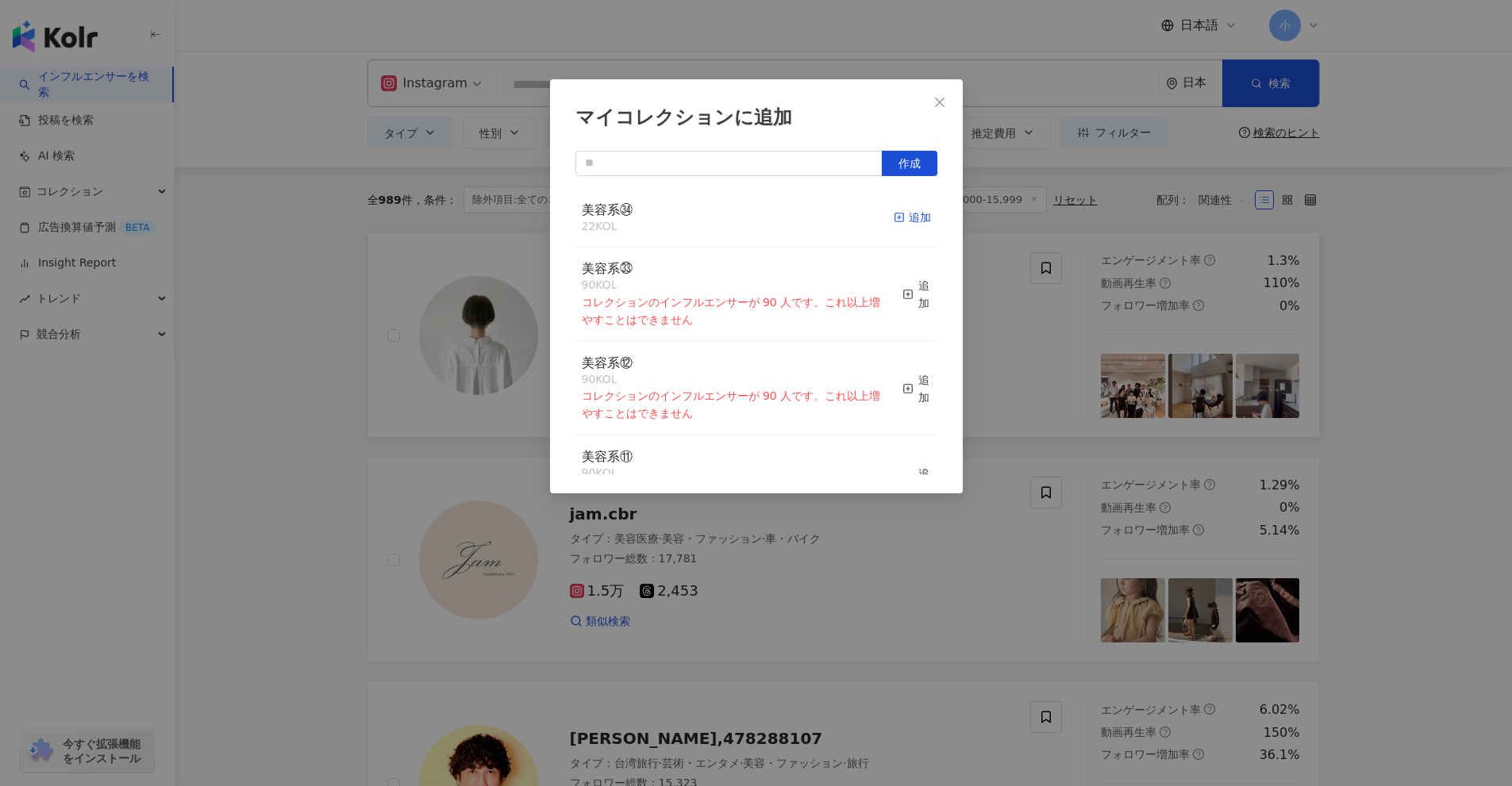
click at [903, 219] on div "追加" at bounding box center [912, 217] width 38 height 17
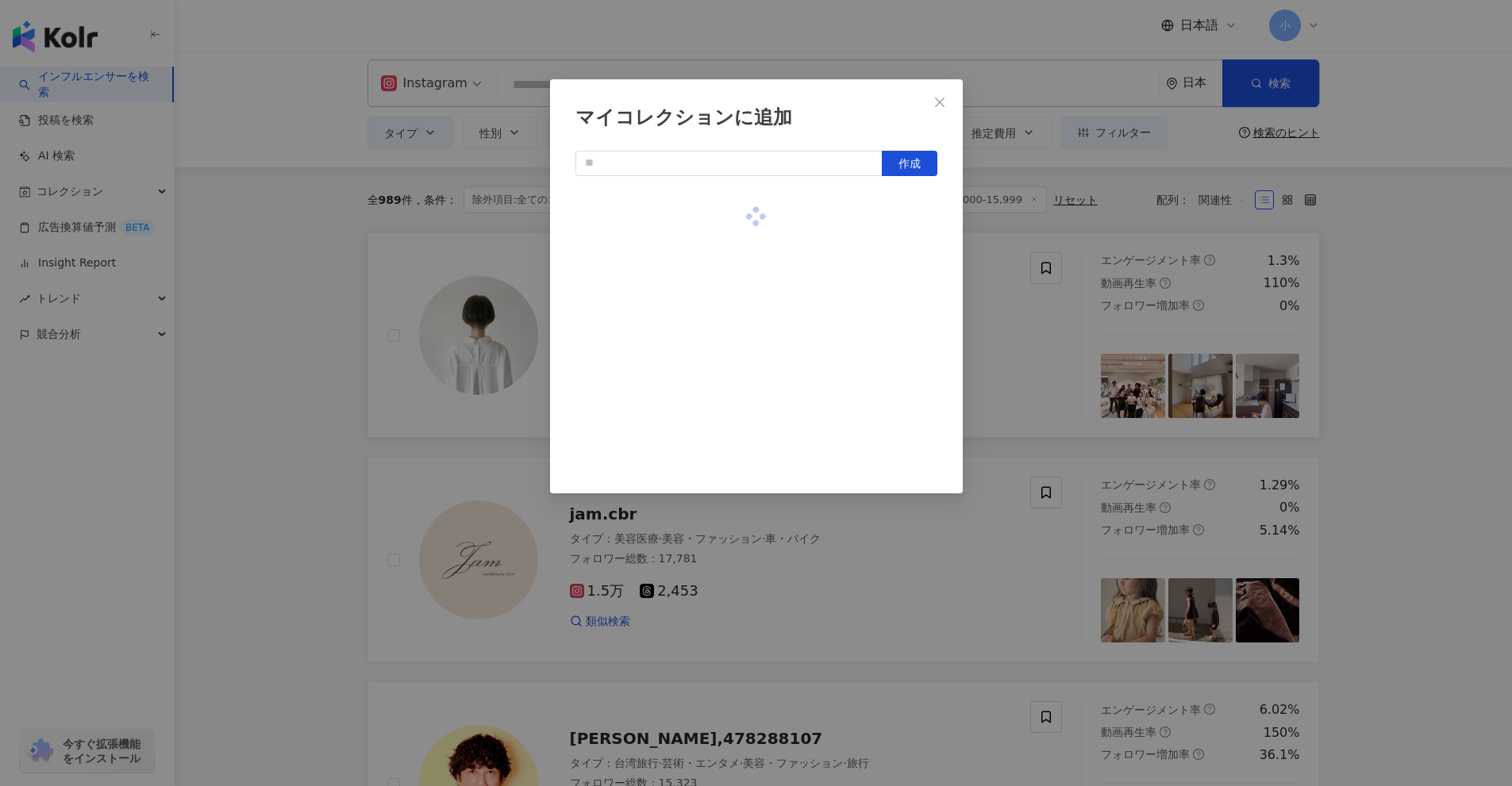
click at [1465, 421] on div "マイコレクションに追加 作成" at bounding box center [756, 393] width 1512 height 786
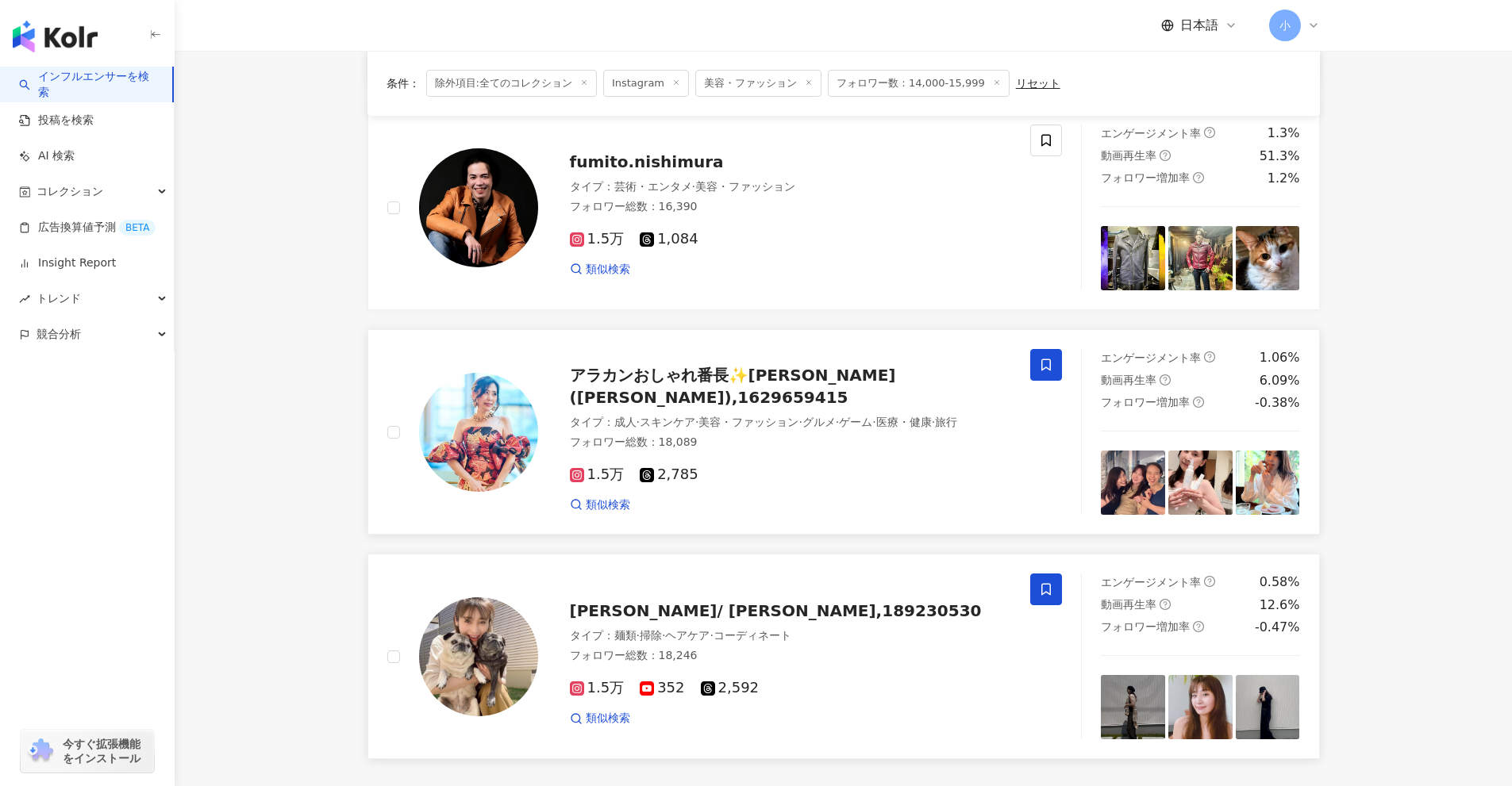
scroll to position [2549, 0]
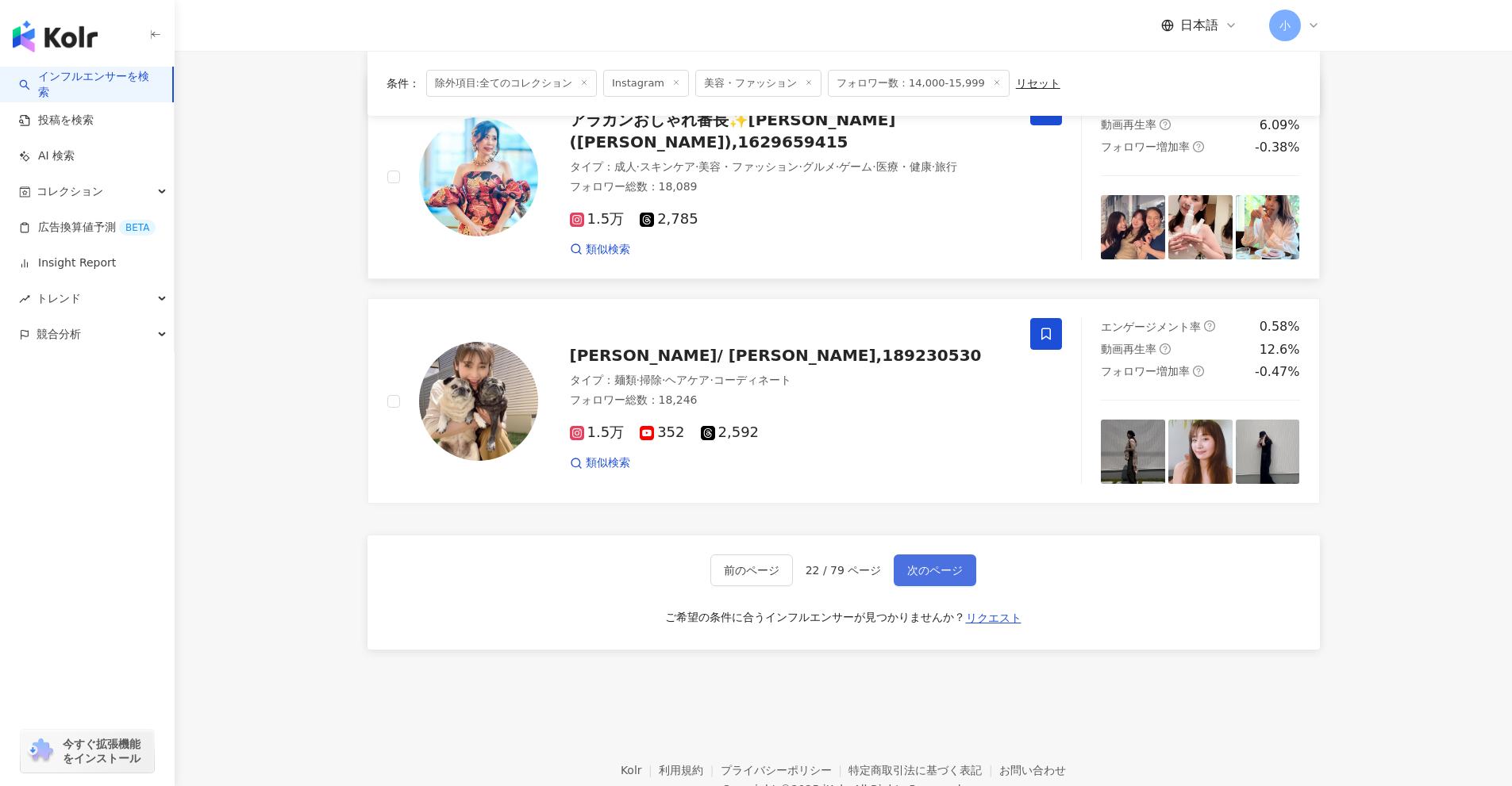
click at [934, 568] on span "次のページ" at bounding box center [935, 571] width 56 height 13
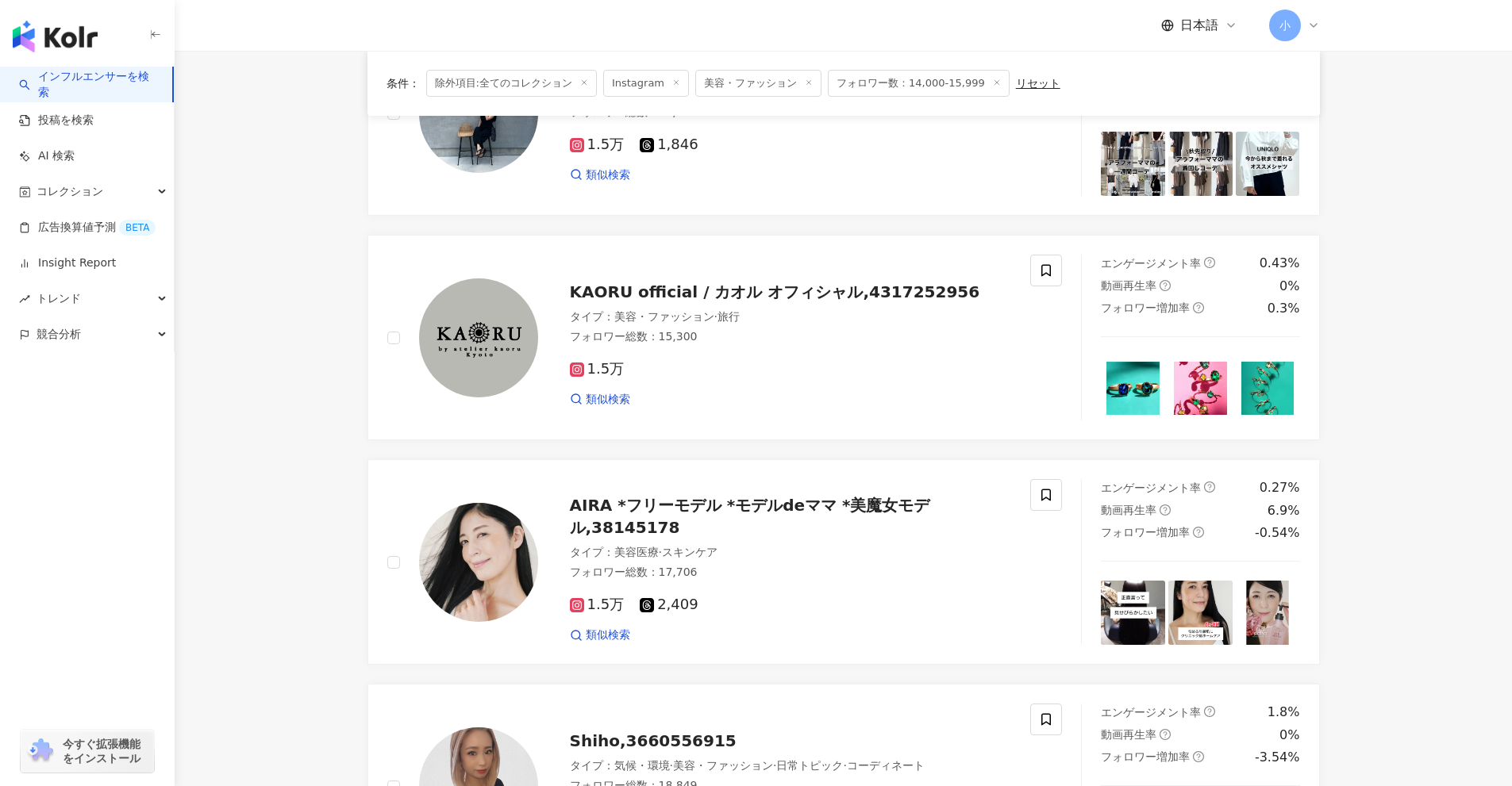
scroll to position [2416, 0]
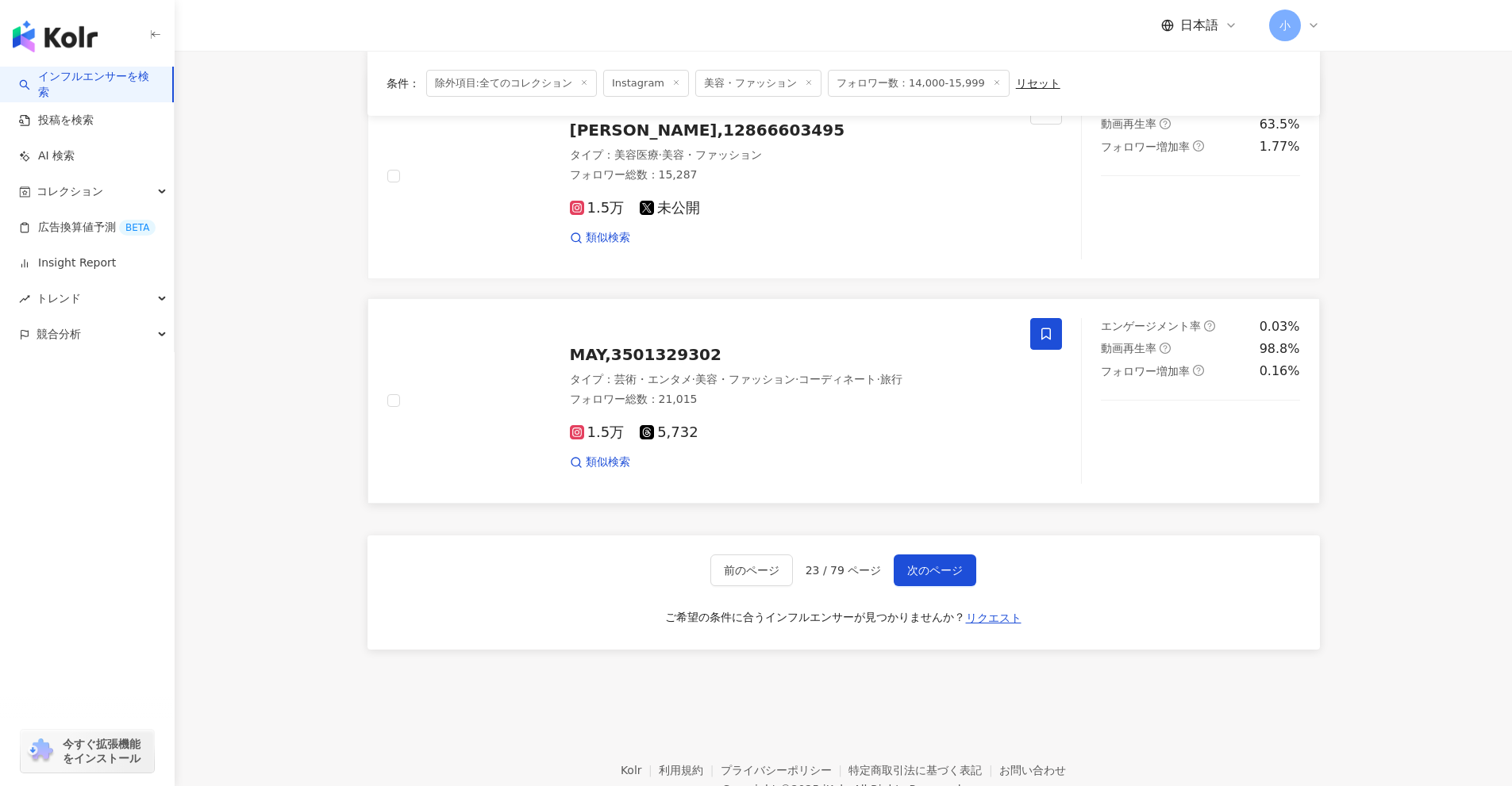
click at [1043, 331] on icon at bounding box center [1046, 334] width 14 height 14
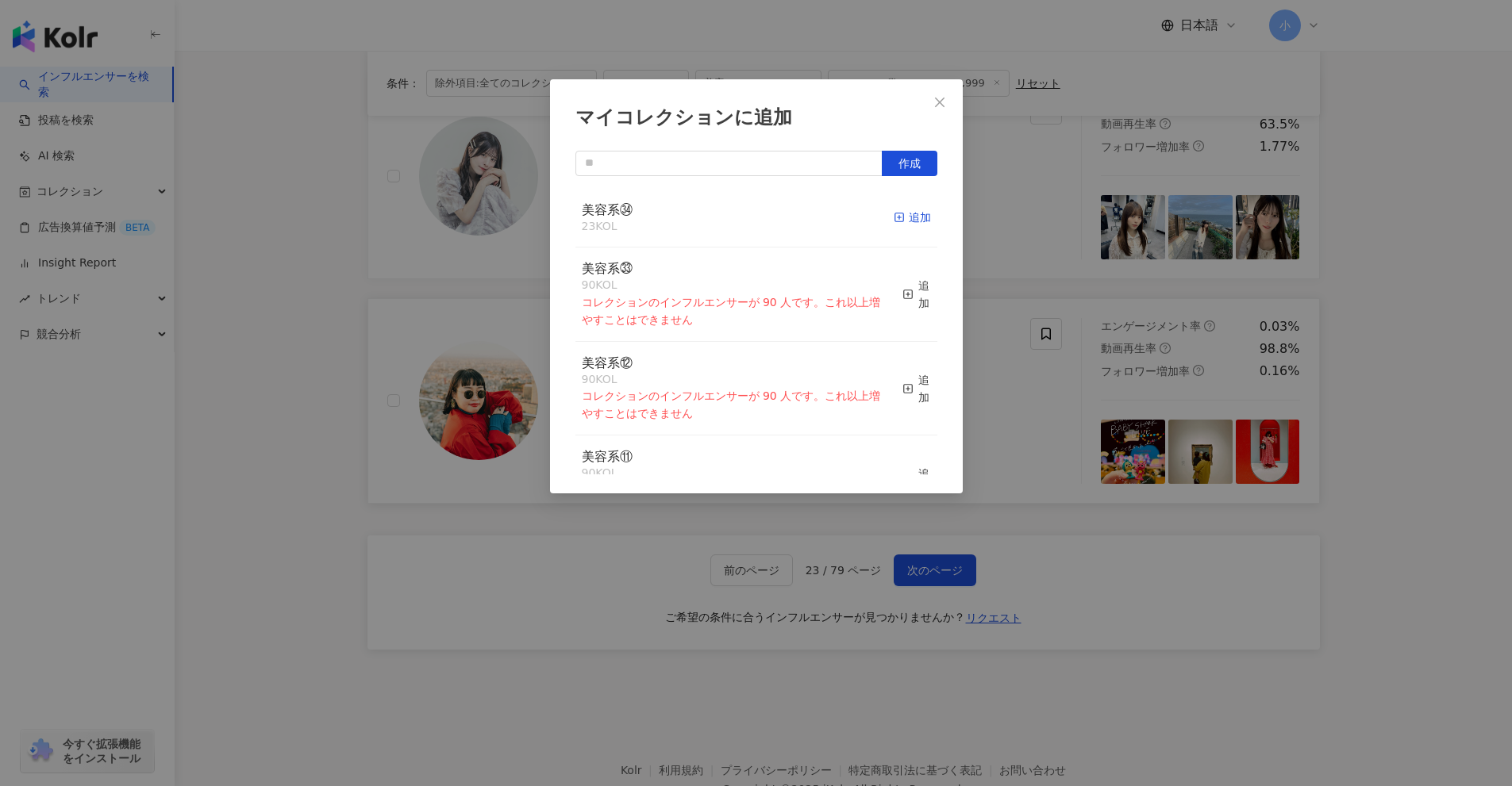
click at [898, 219] on div "追加" at bounding box center [912, 217] width 38 height 17
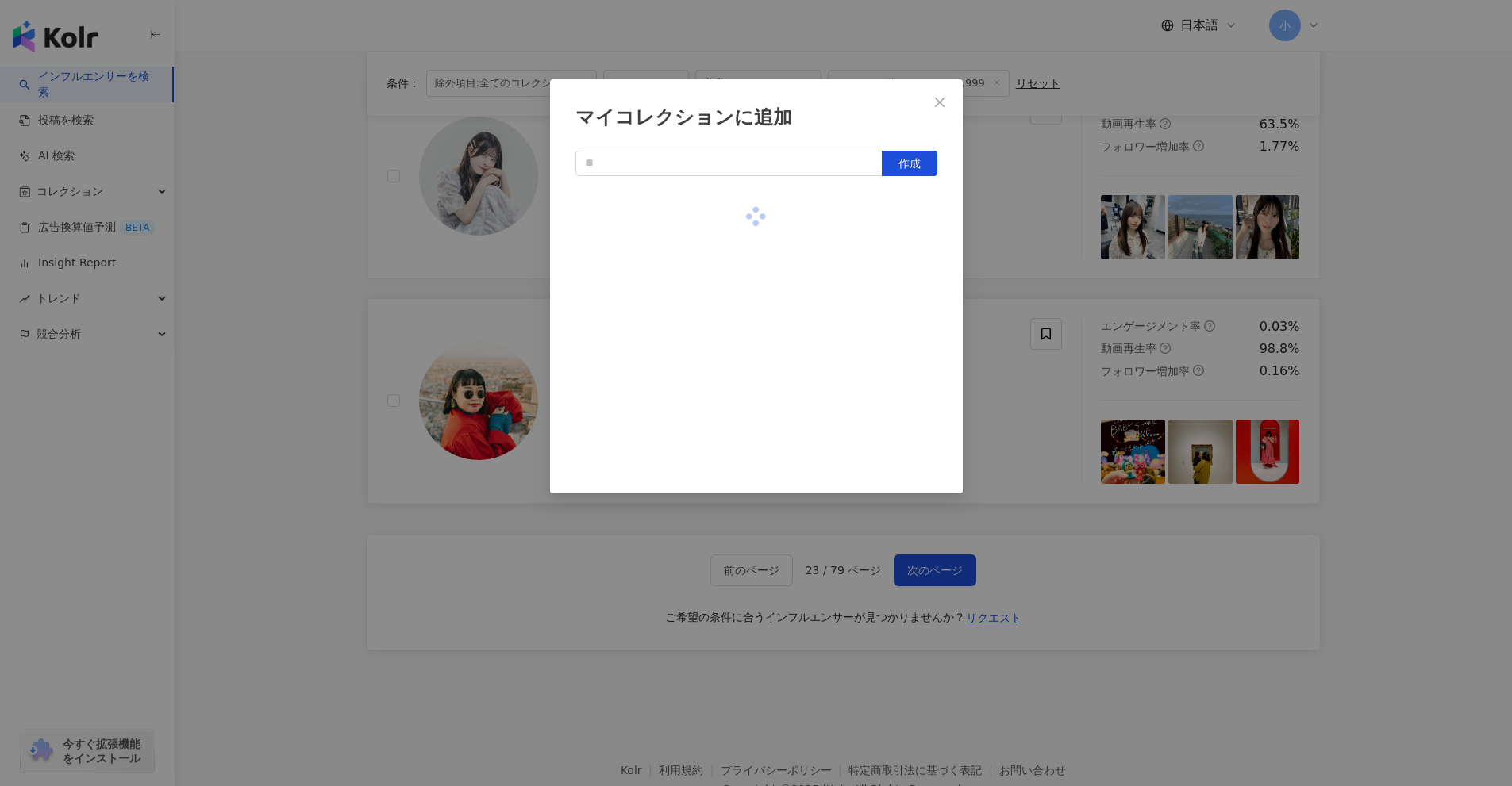
click at [1404, 356] on div "マイコレクションに追加 作成" at bounding box center [756, 393] width 1512 height 786
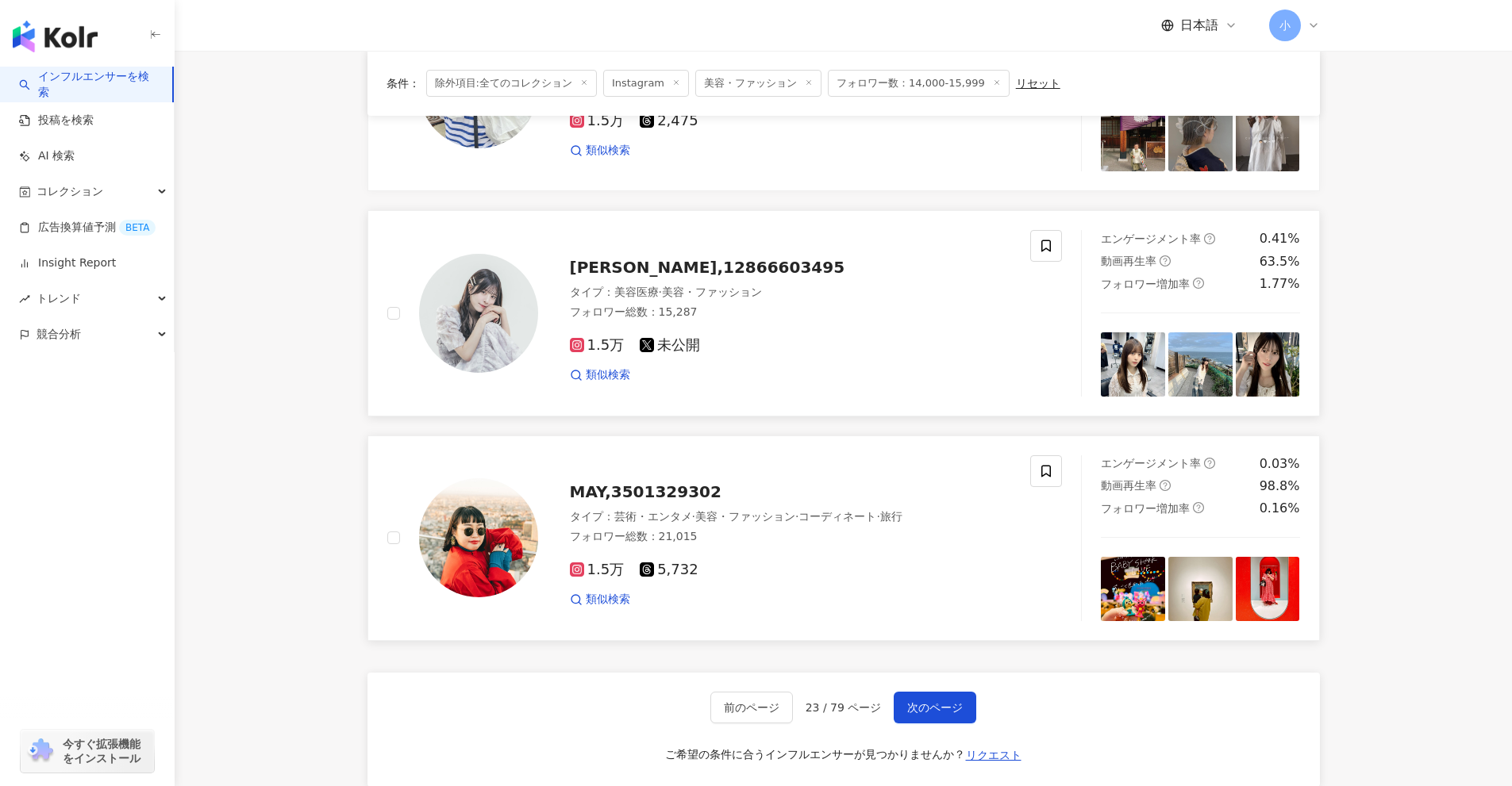
scroll to position [2257, 0]
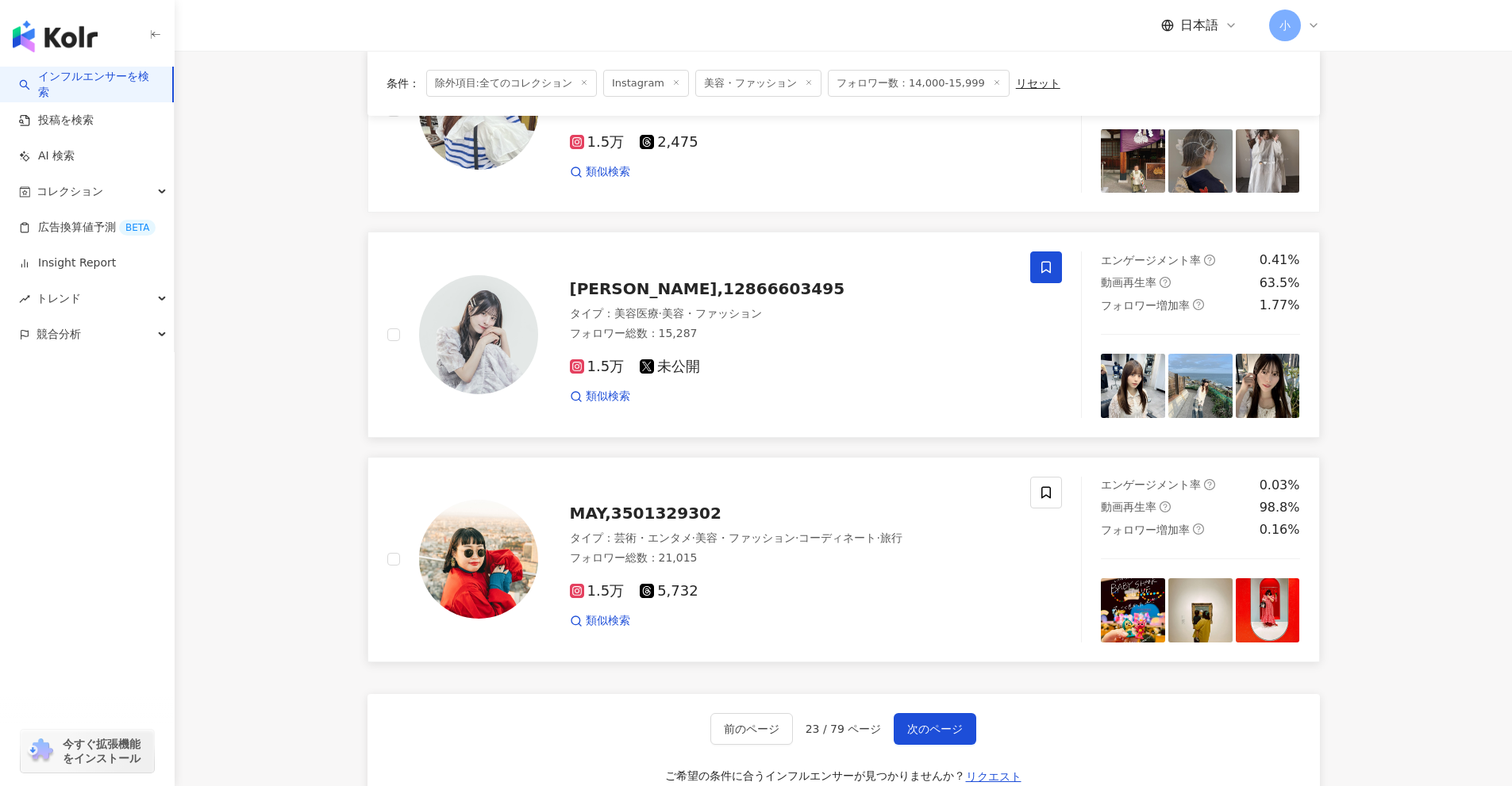
click at [1048, 277] on span at bounding box center [1046, 267] width 31 height 31
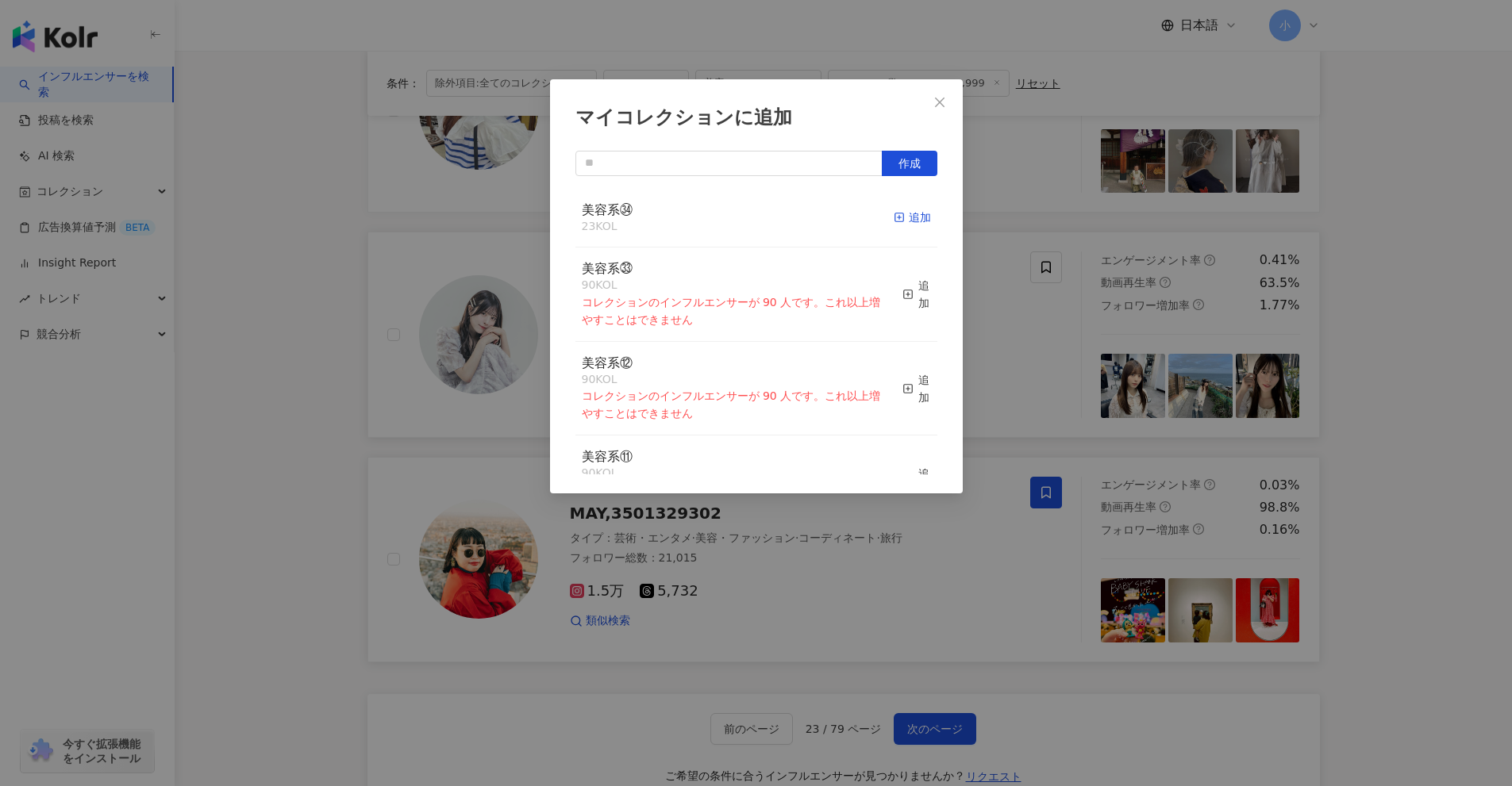
click at [893, 224] on div "追加" at bounding box center [912, 217] width 38 height 17
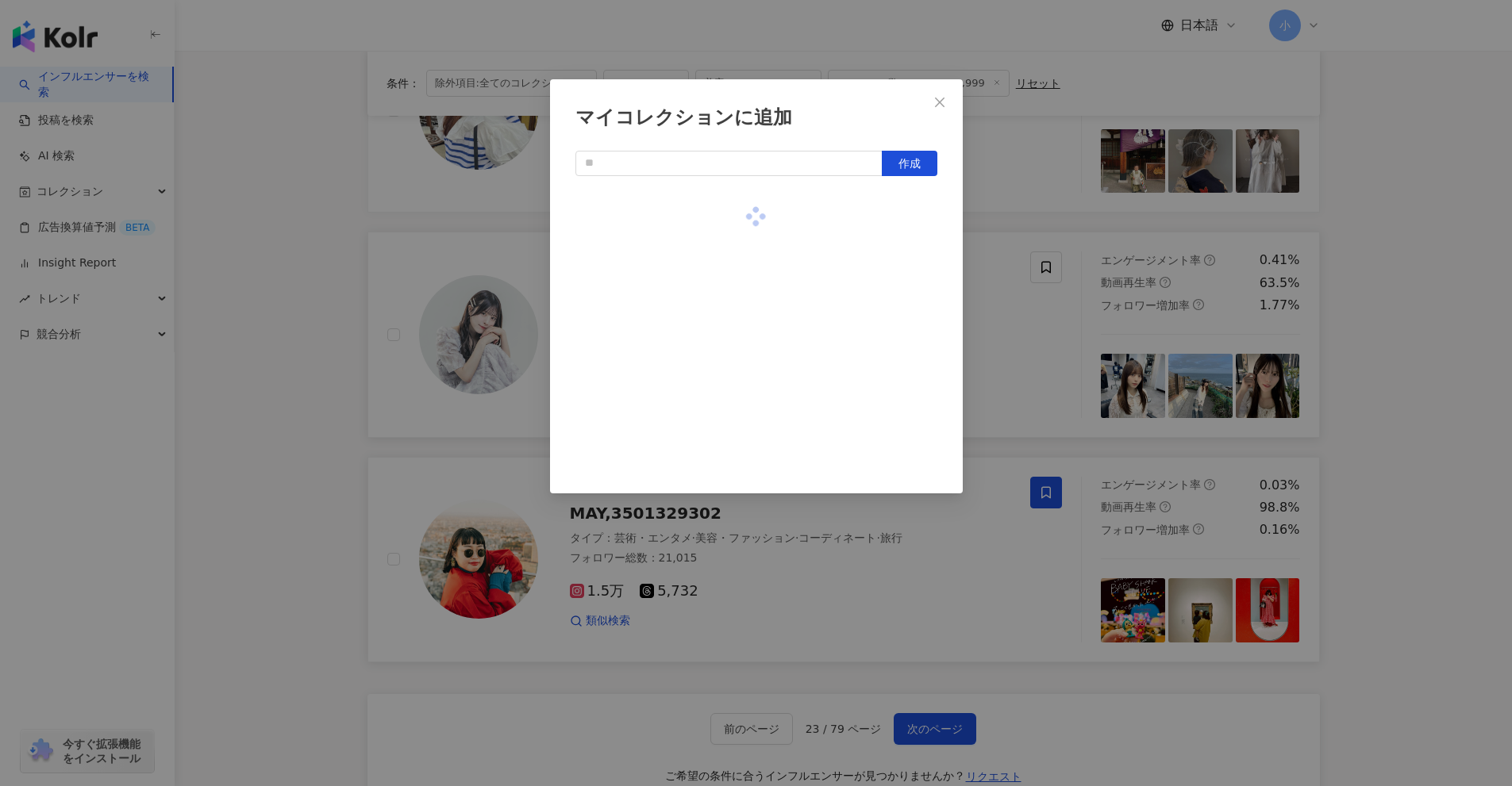
click at [1377, 389] on div "マイコレクションに追加 作成" at bounding box center [756, 393] width 1512 height 786
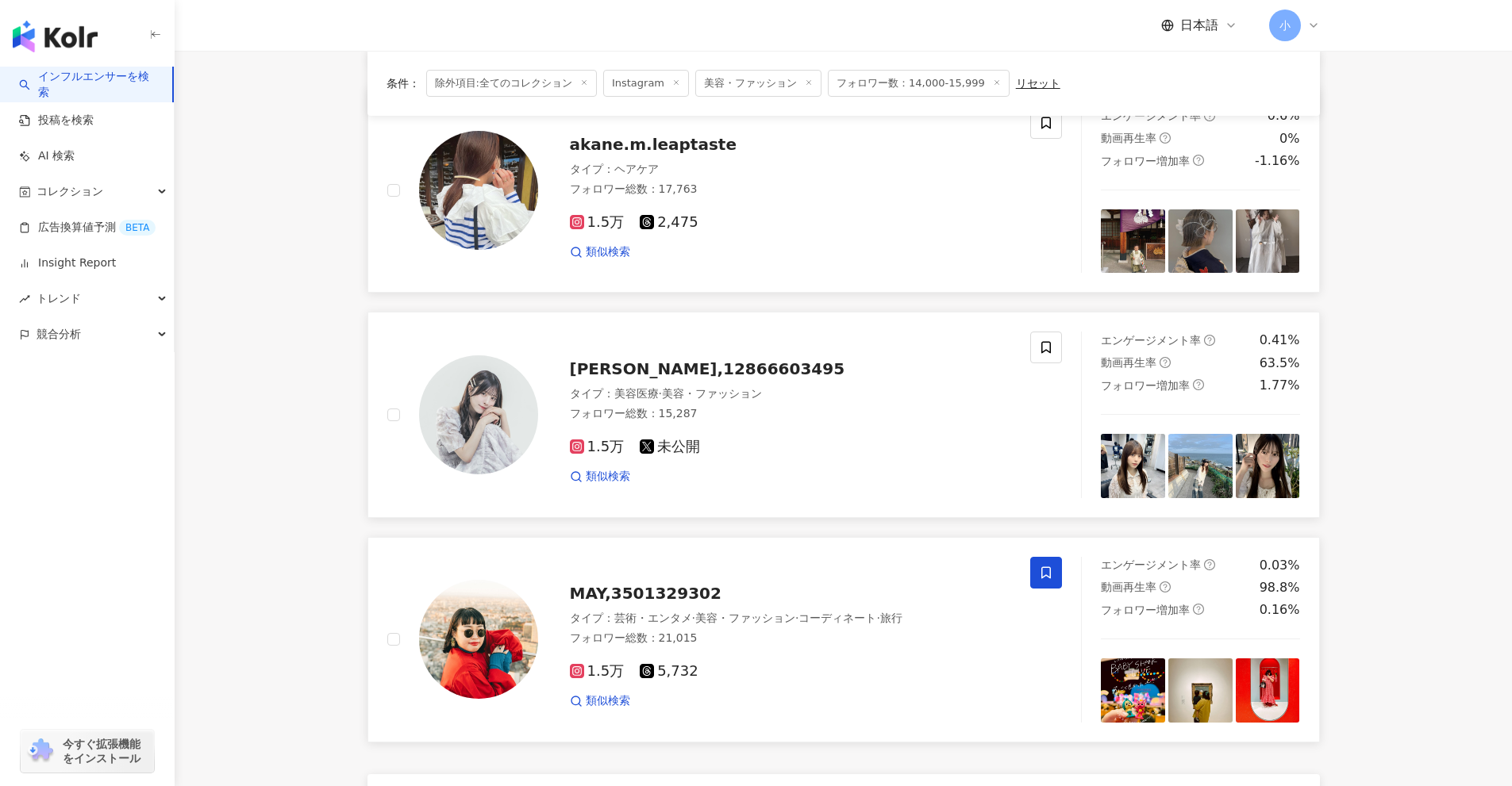
scroll to position [2019, 0]
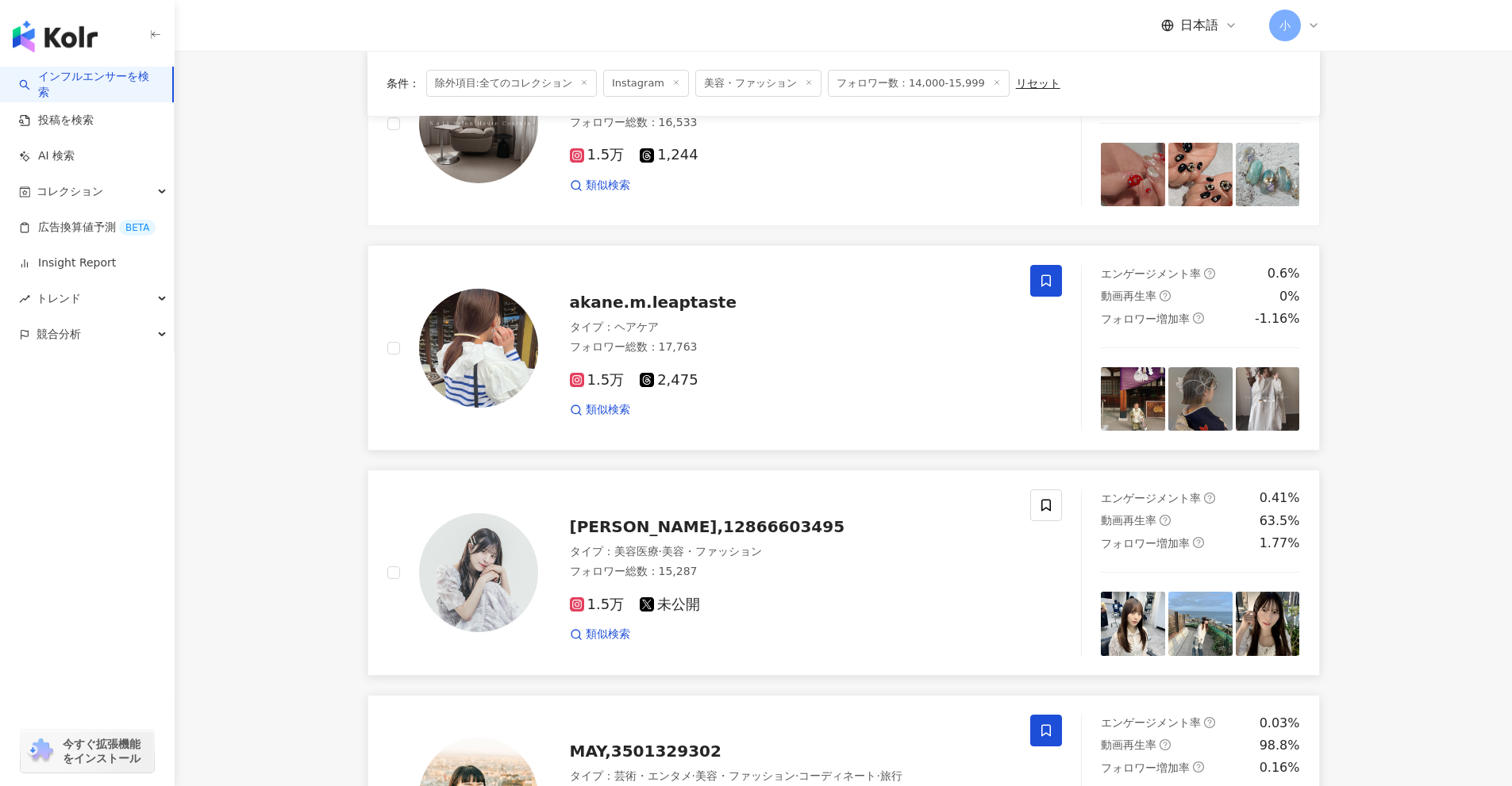
click at [1048, 290] on span at bounding box center [1046, 281] width 31 height 31
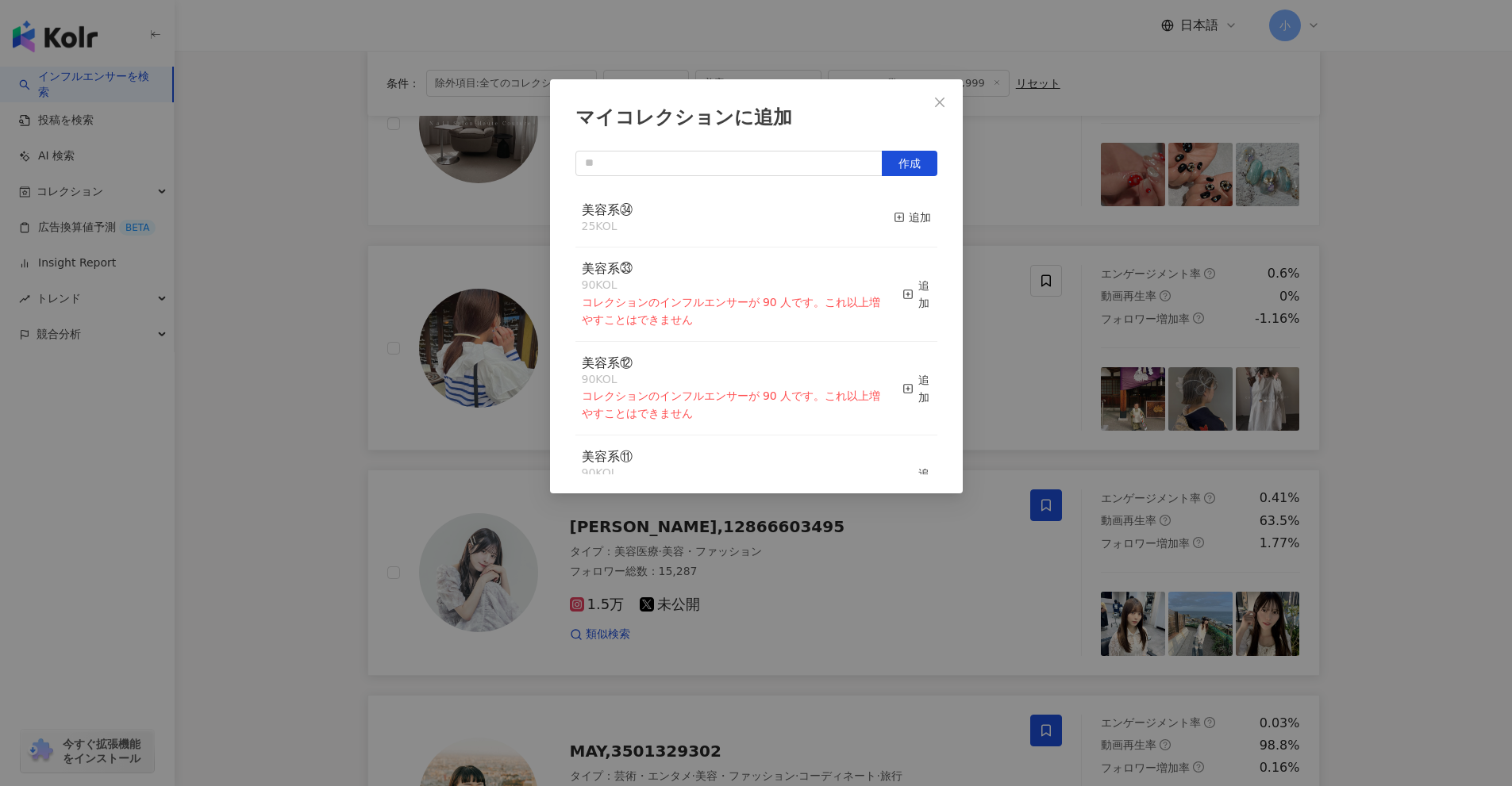
click at [879, 211] on div "美容系㉞ 25 KOL 追加" at bounding box center [756, 218] width 362 height 59
click at [906, 216] on div "追加" at bounding box center [912, 217] width 38 height 17
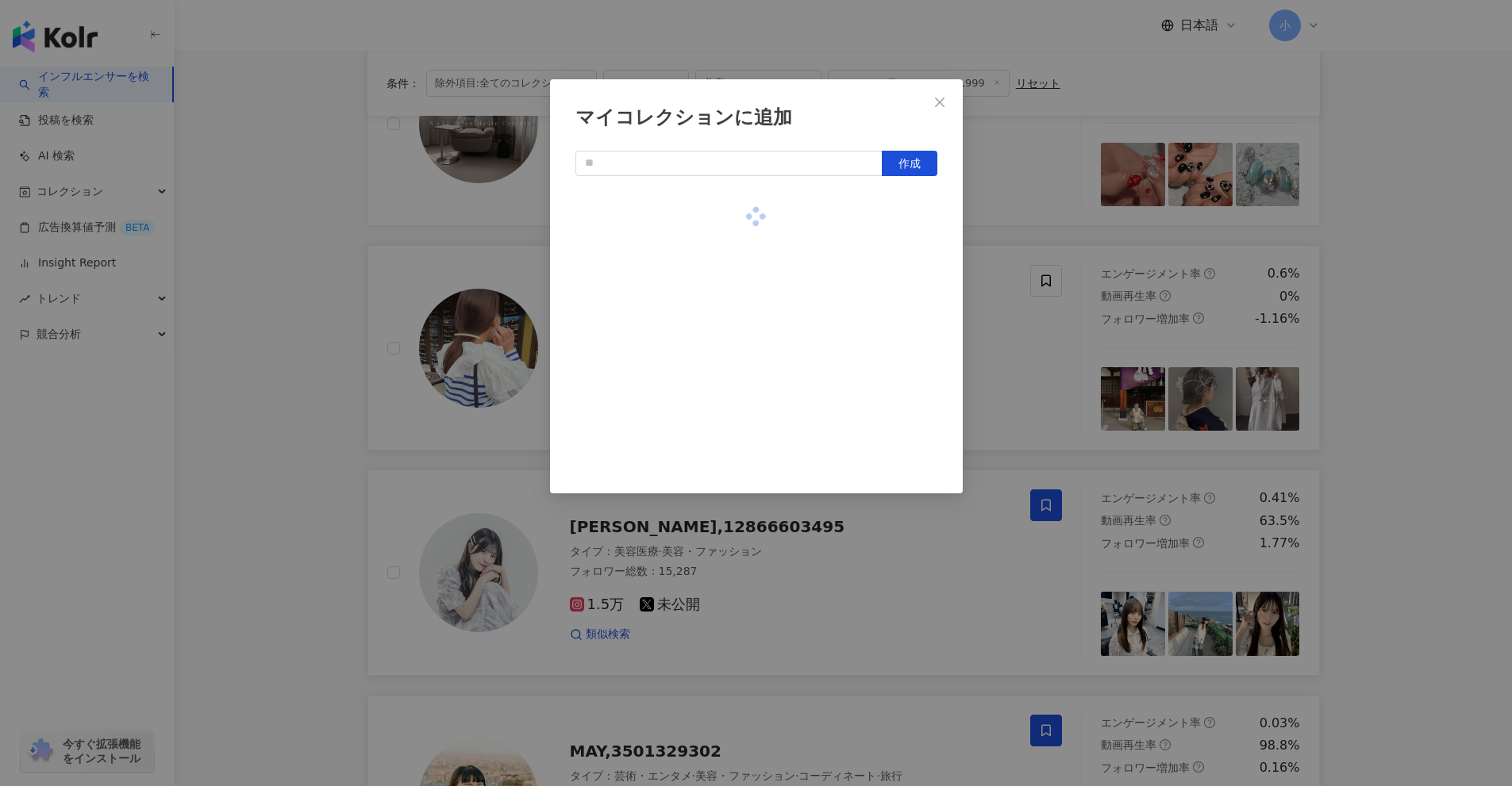
click at [1359, 320] on div "マイコレクションに追加 作成" at bounding box center [756, 393] width 1512 height 786
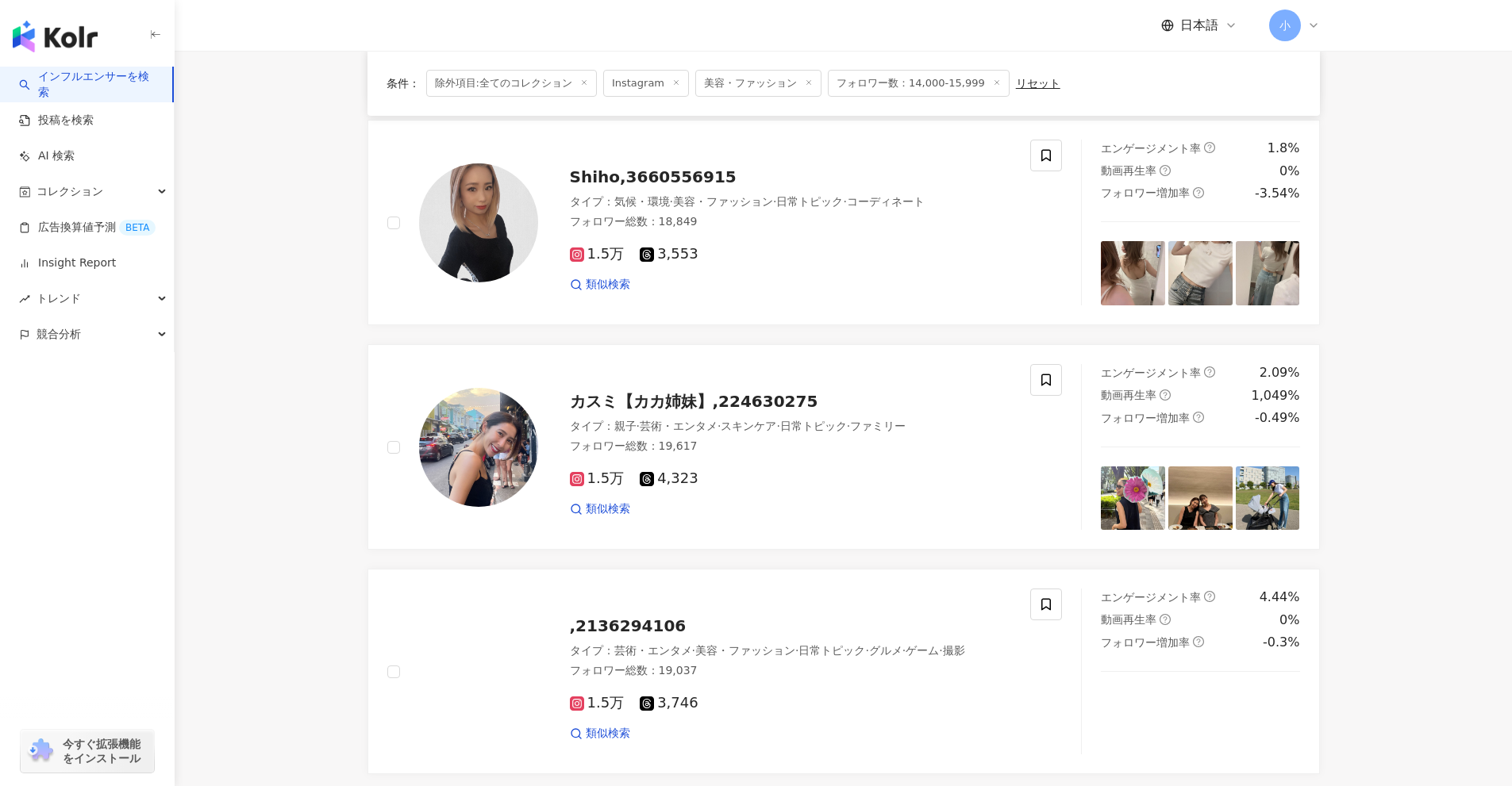
scroll to position [1225, 0]
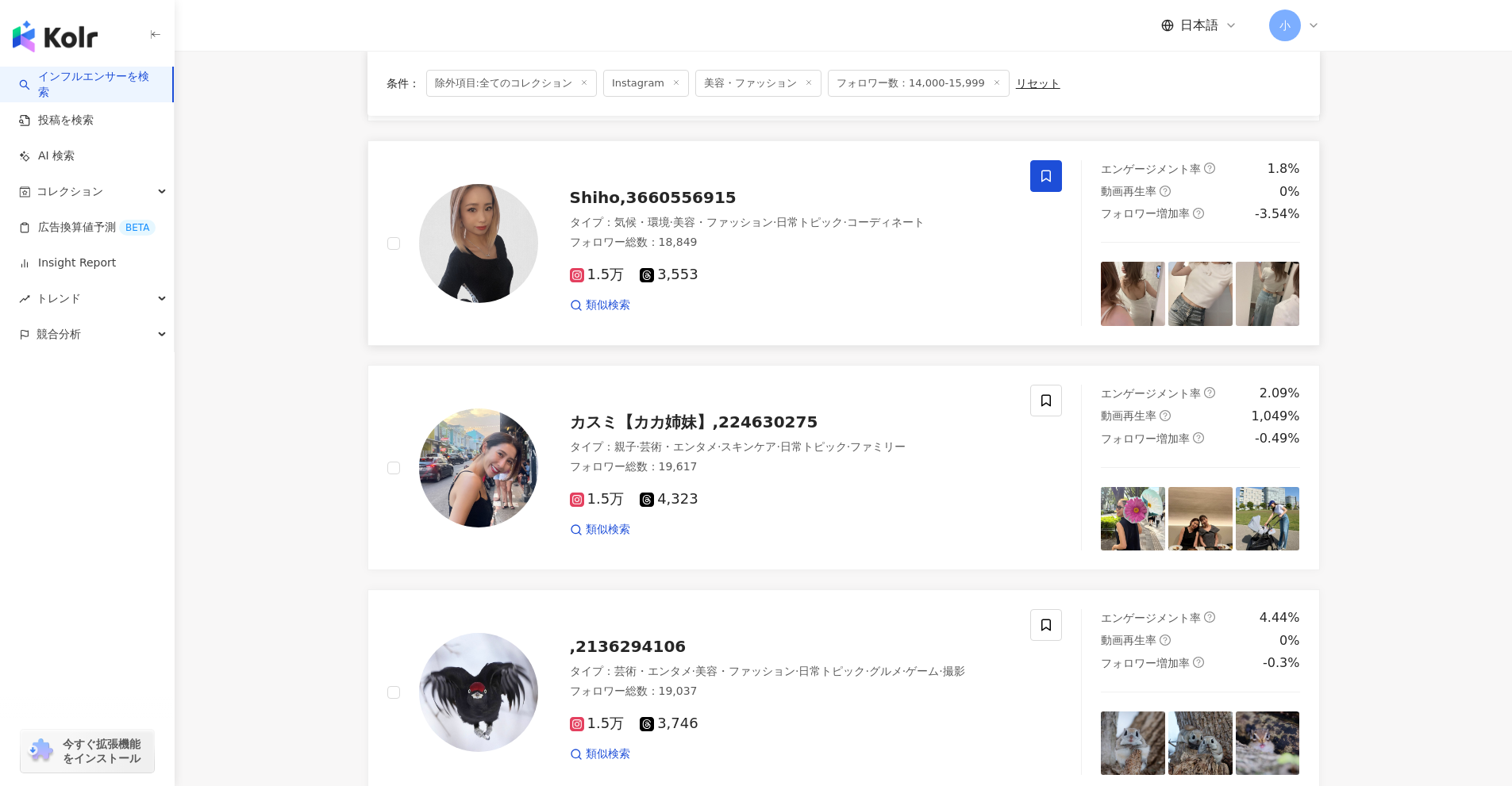
click at [1057, 178] on span at bounding box center [1046, 176] width 31 height 31
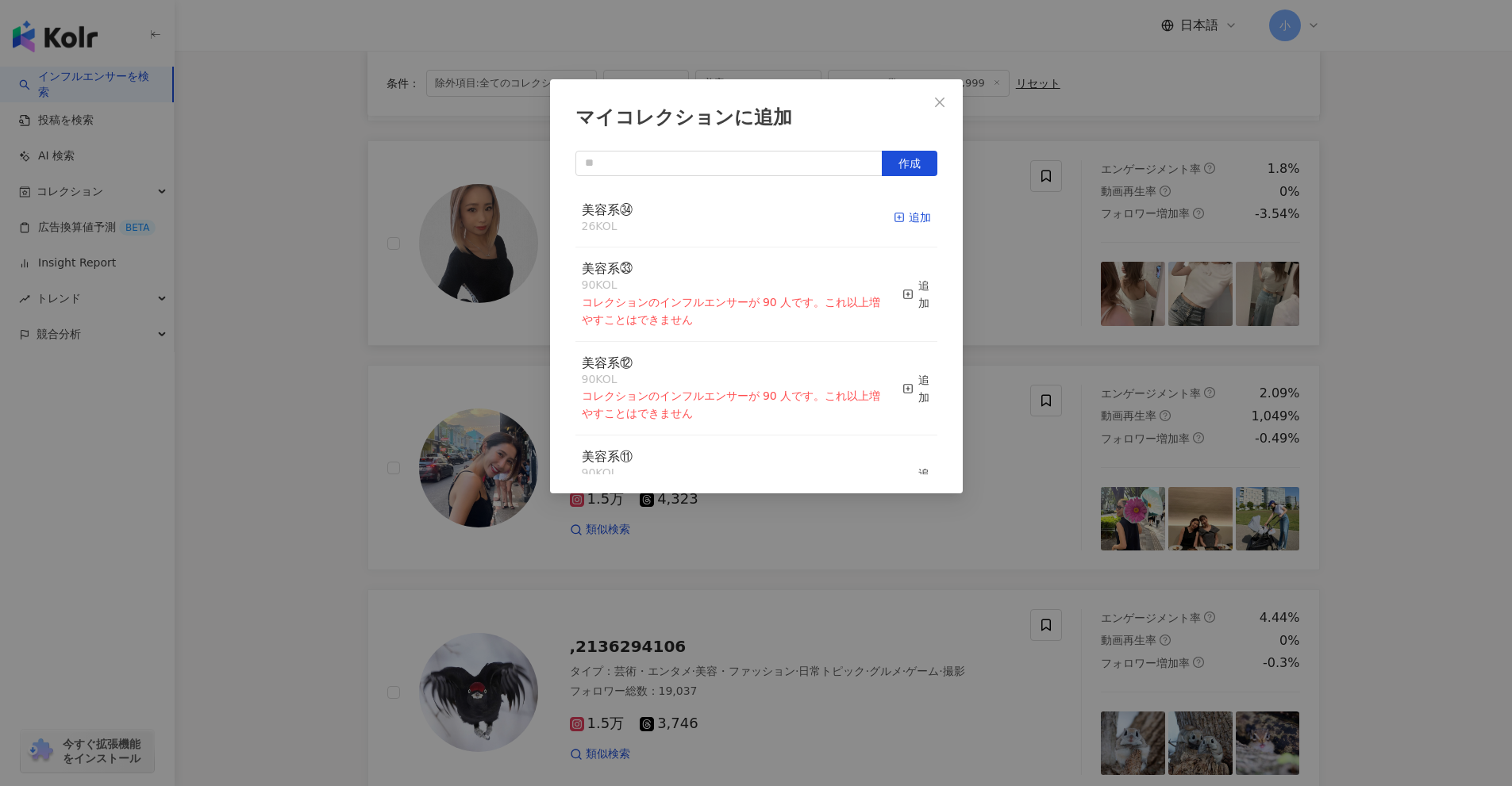
click at [893, 208] on div "追加" at bounding box center [912, 217] width 38 height 17
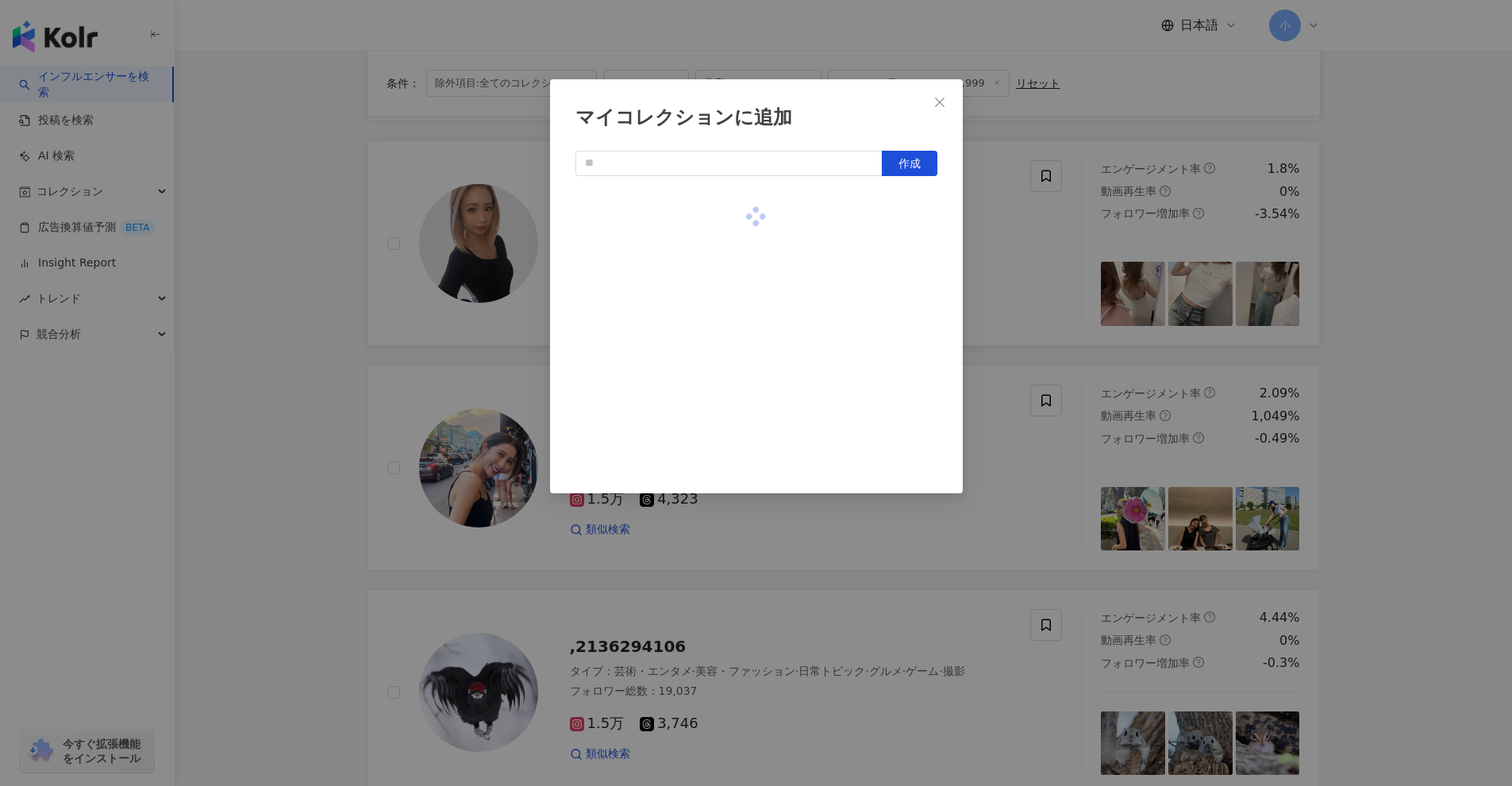
click at [1336, 283] on div "マイコレクションに追加 作成" at bounding box center [756, 393] width 1512 height 786
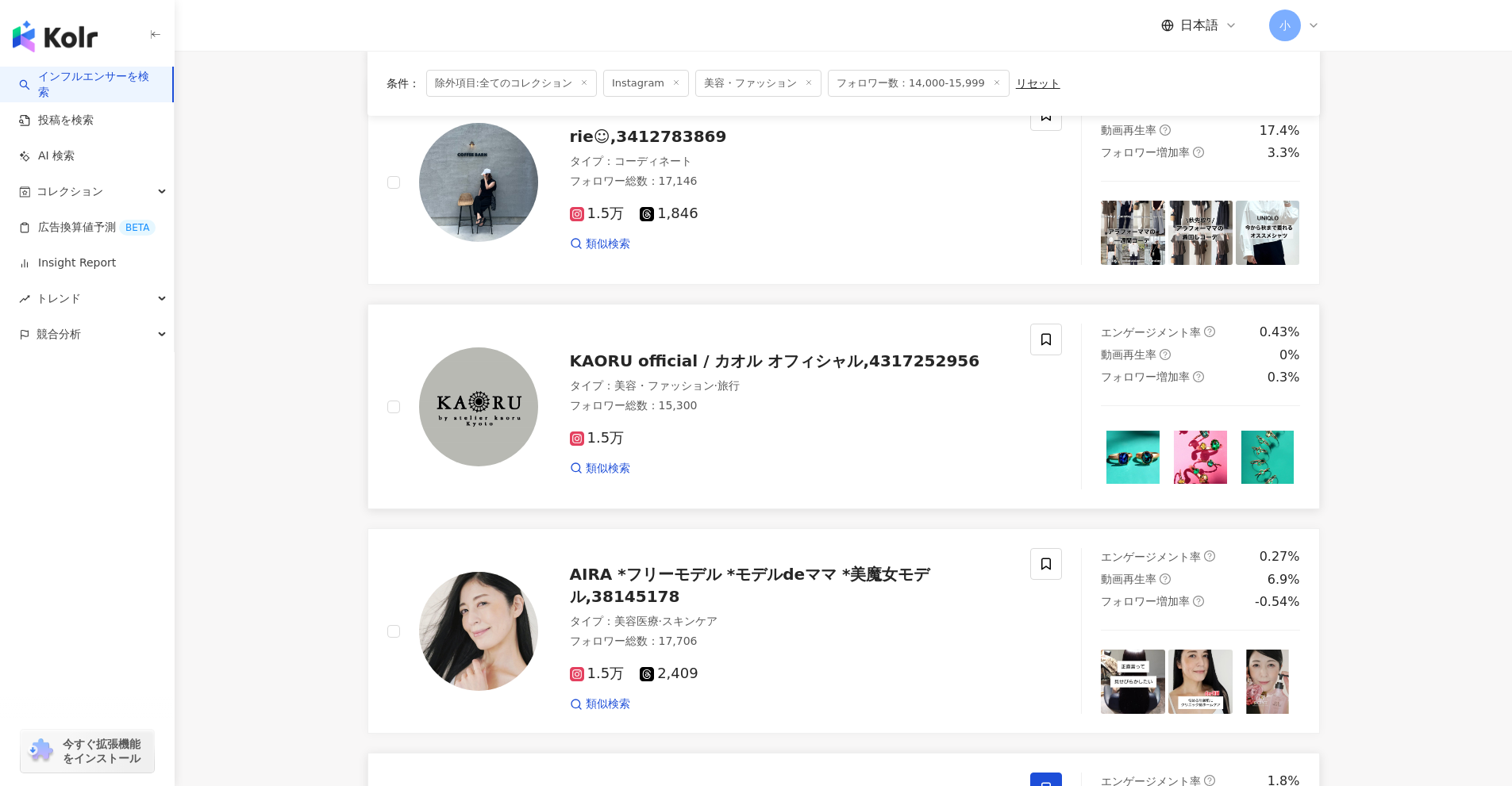
scroll to position [352, 0]
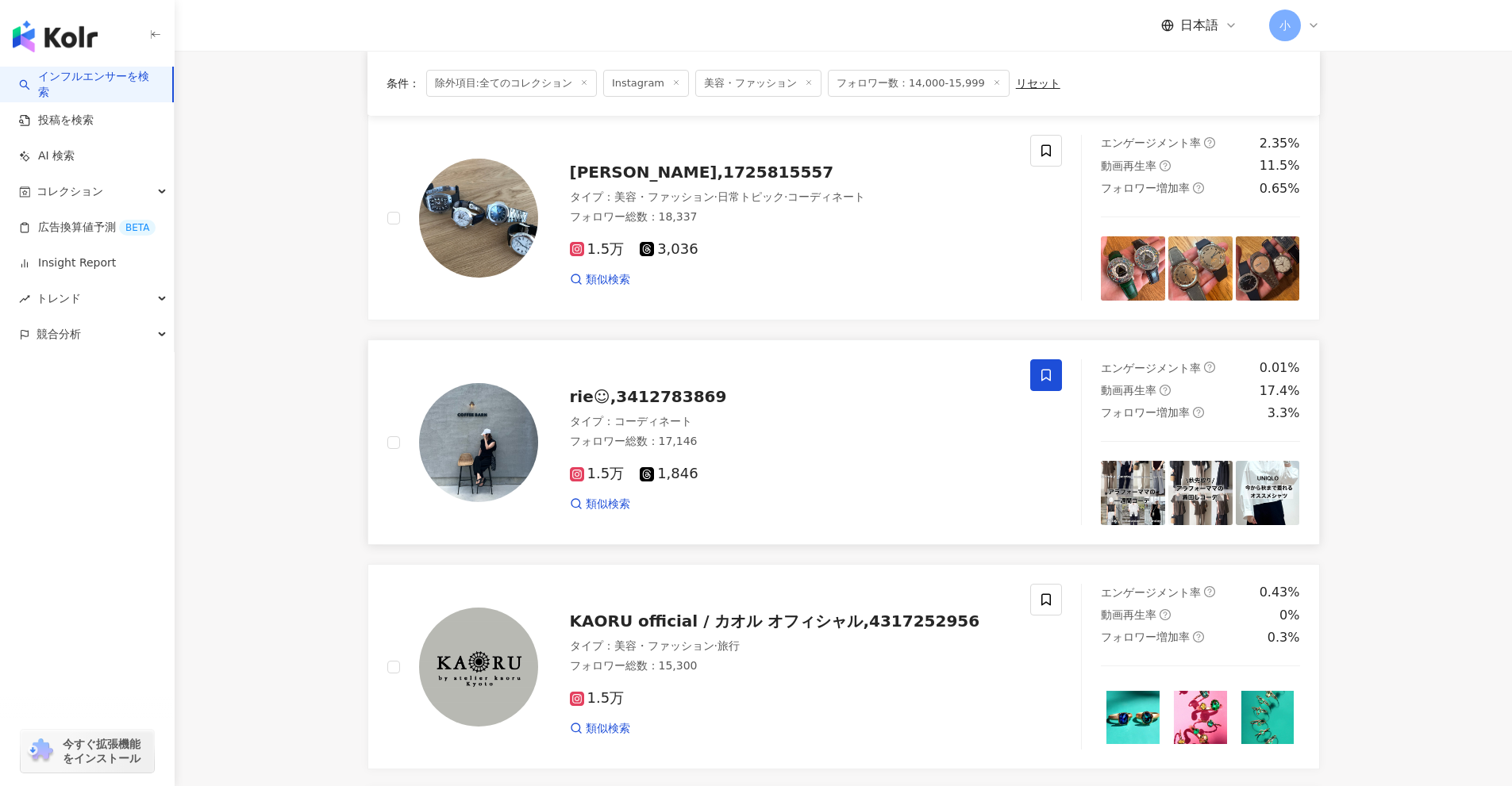
click at [1055, 373] on span at bounding box center [1046, 375] width 31 height 31
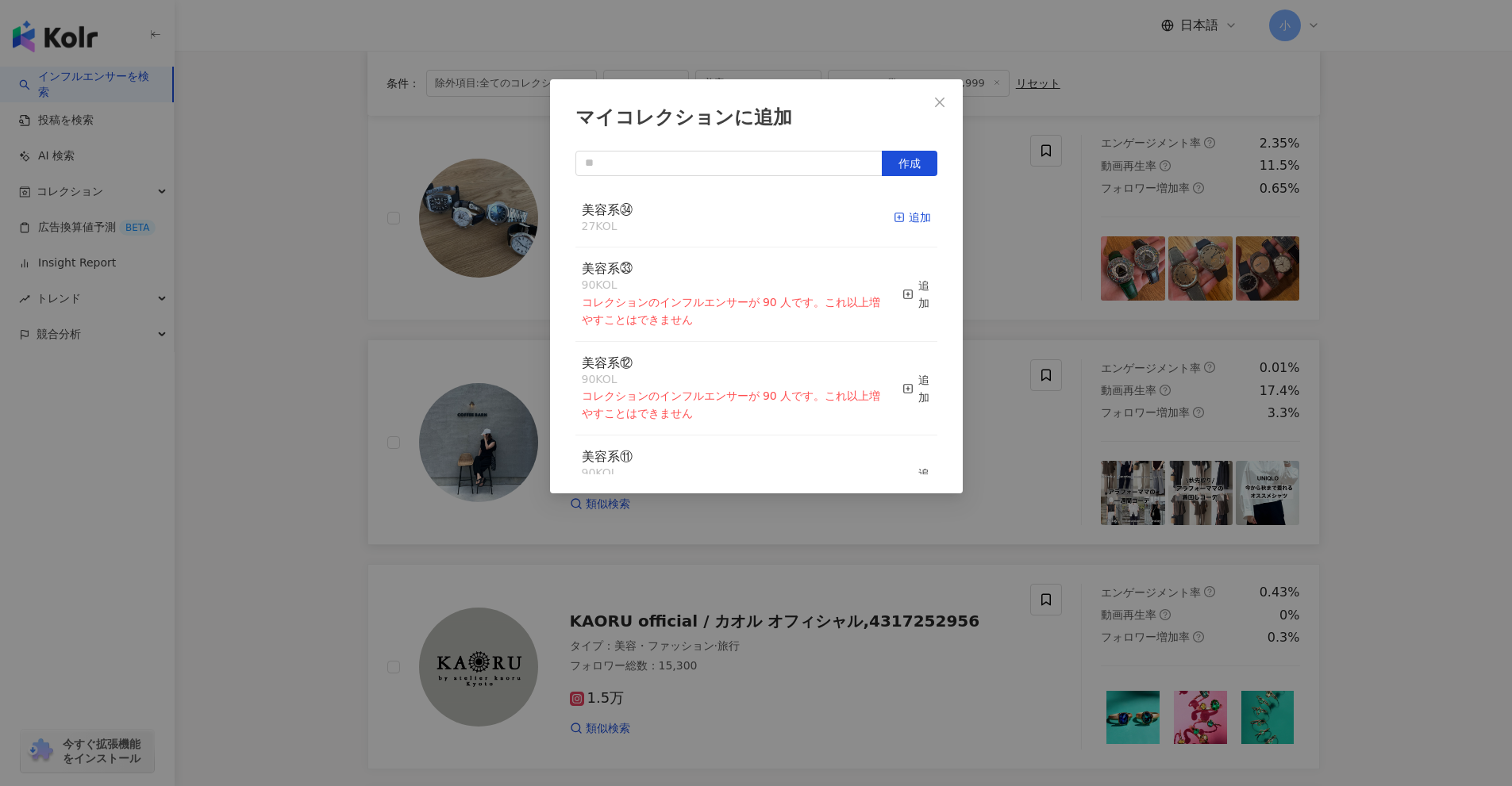
click at [897, 212] on div "追加" at bounding box center [912, 217] width 38 height 17
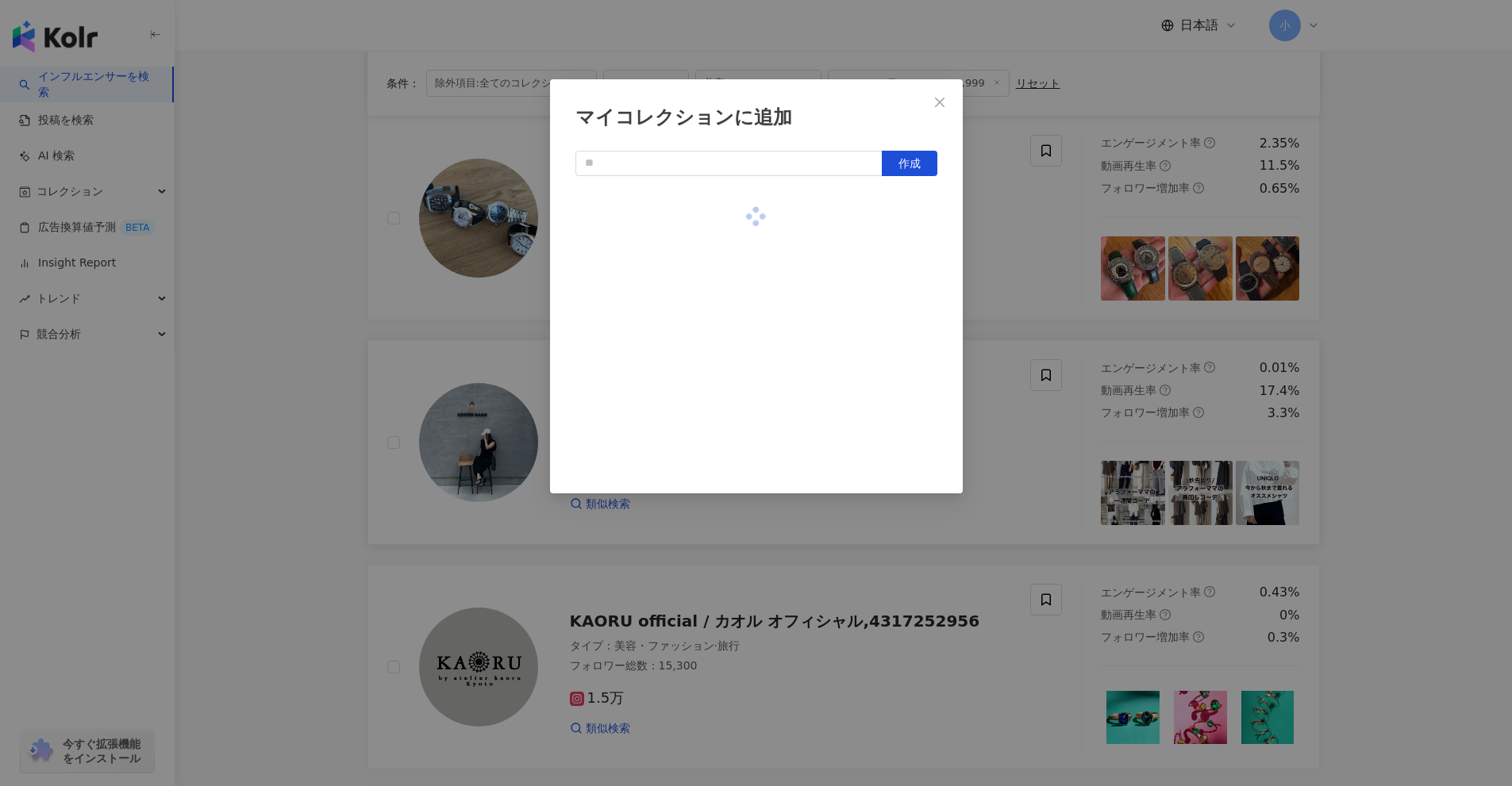
click at [1405, 370] on div "マイコレクションに追加 作成" at bounding box center [756, 393] width 1512 height 786
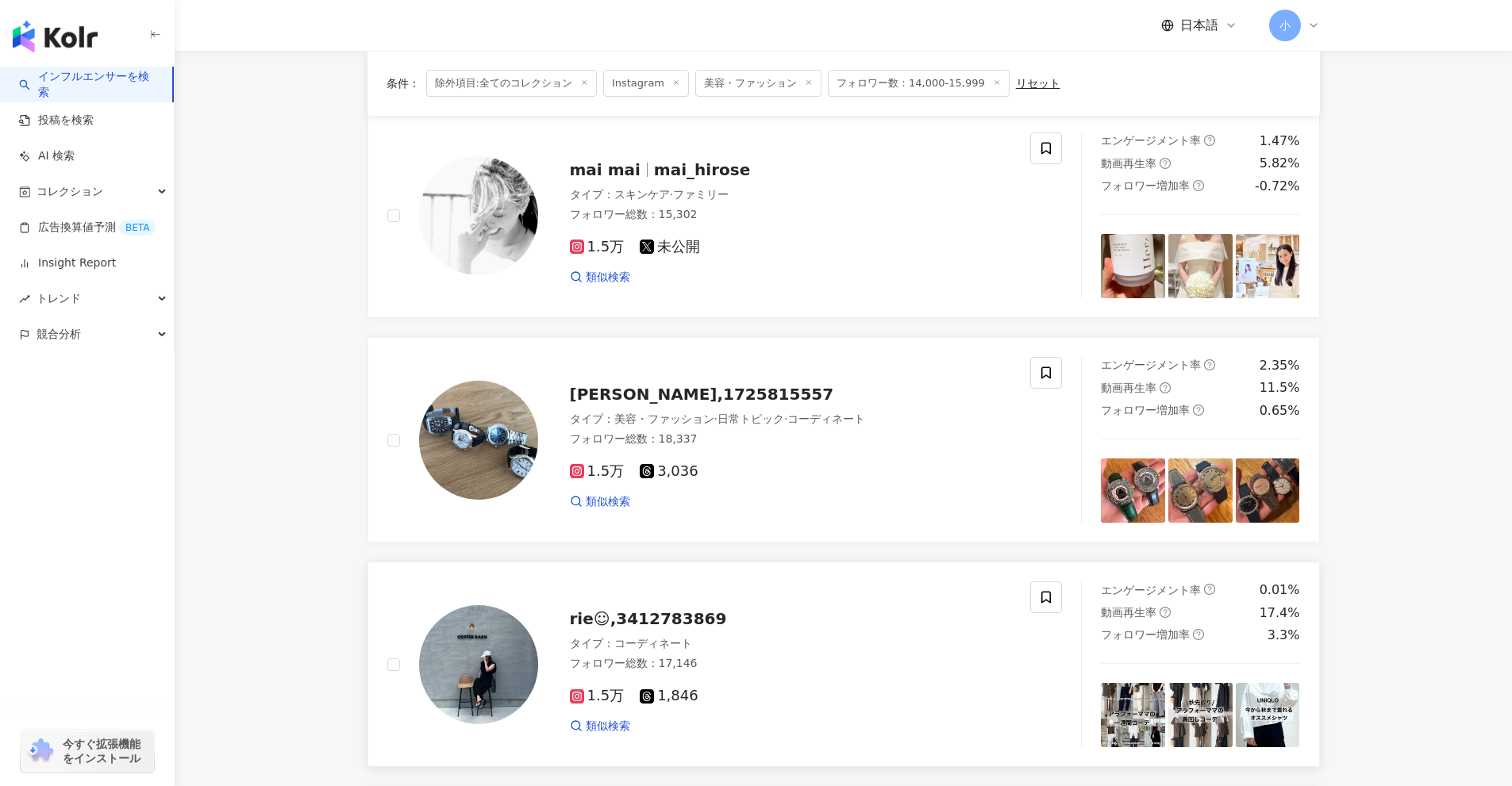
scroll to position [35, 0]
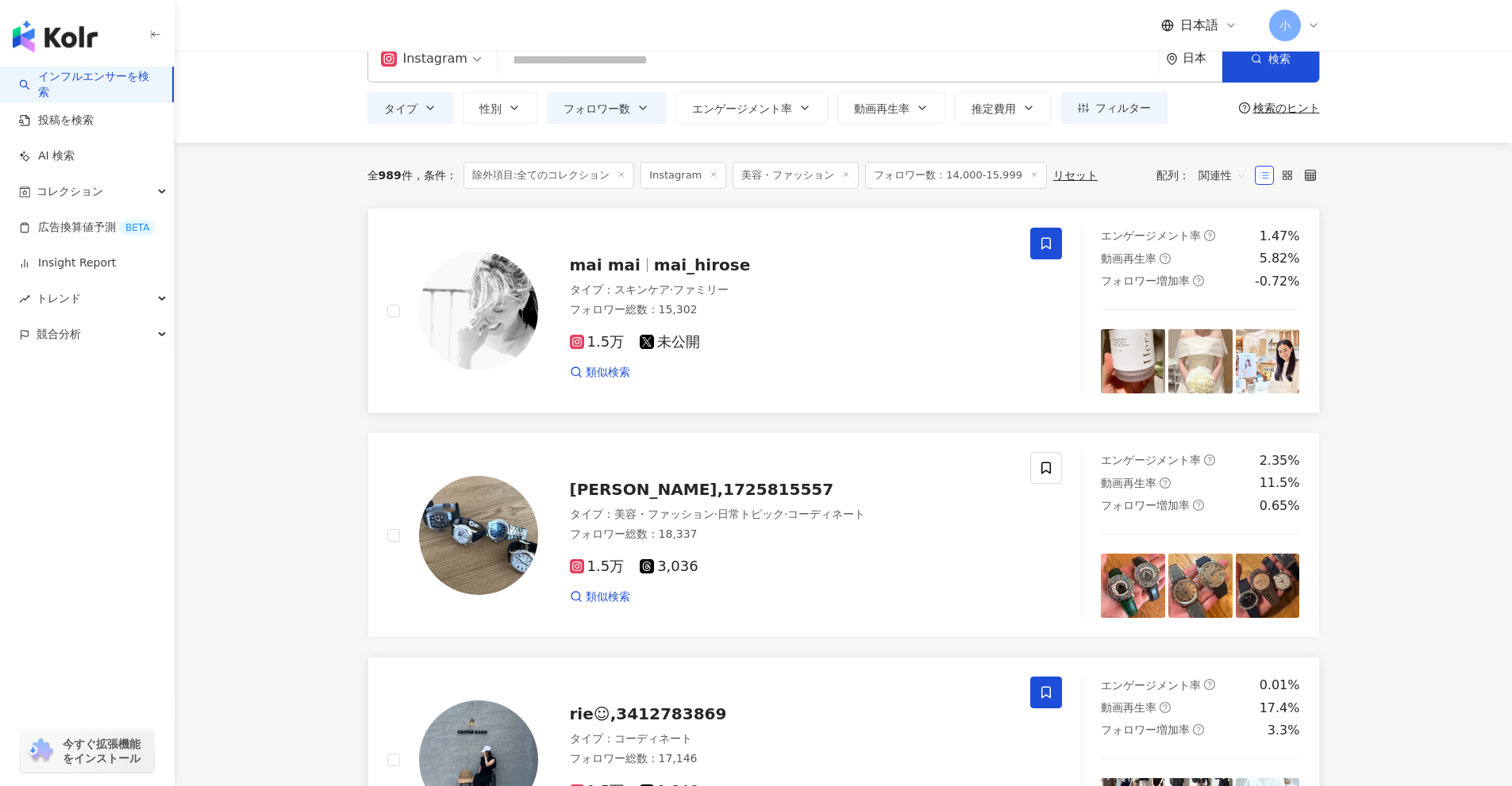
click at [1039, 247] on icon at bounding box center [1046, 243] width 14 height 14
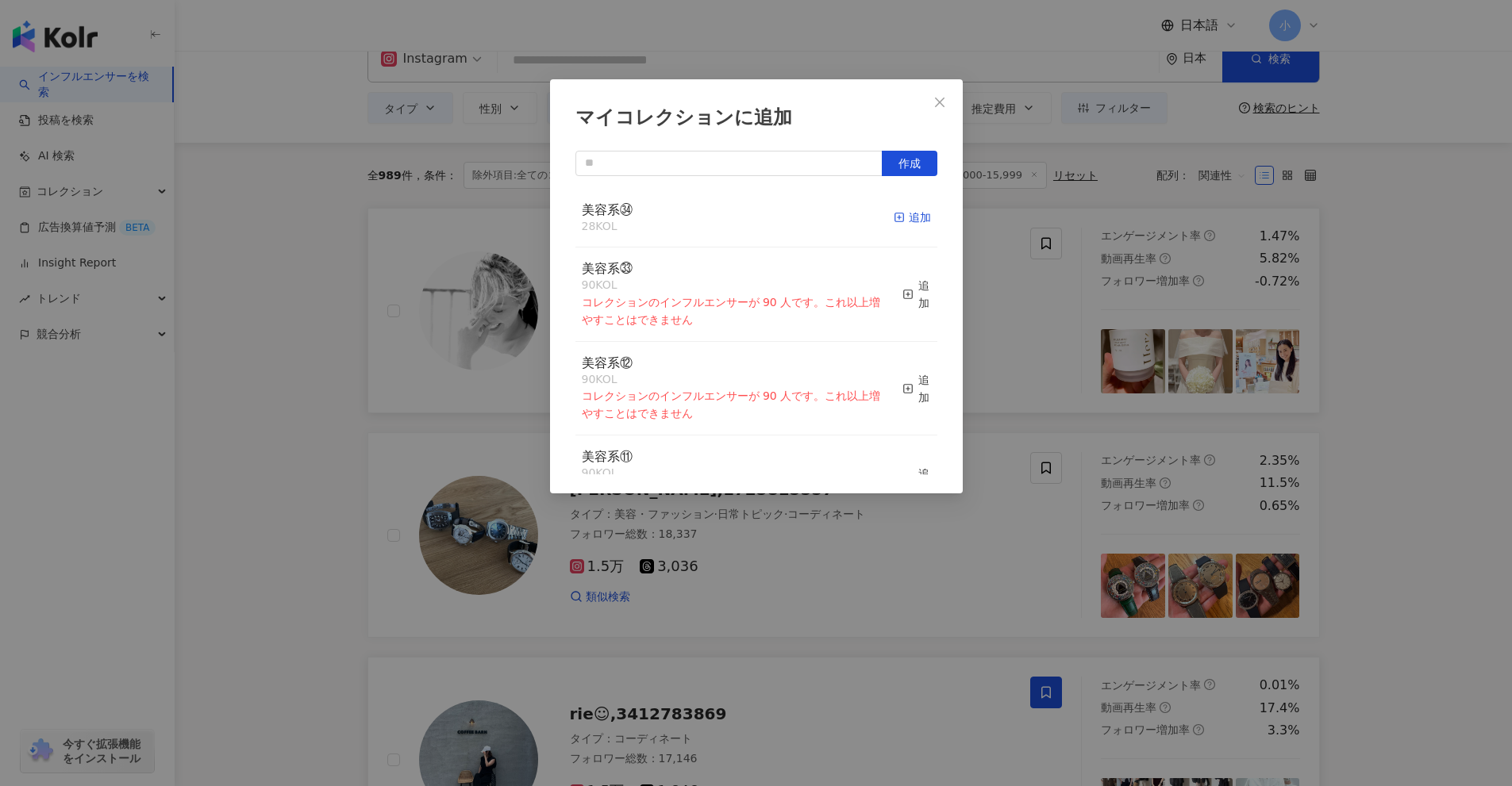
click at [893, 221] on div "追加" at bounding box center [912, 217] width 38 height 17
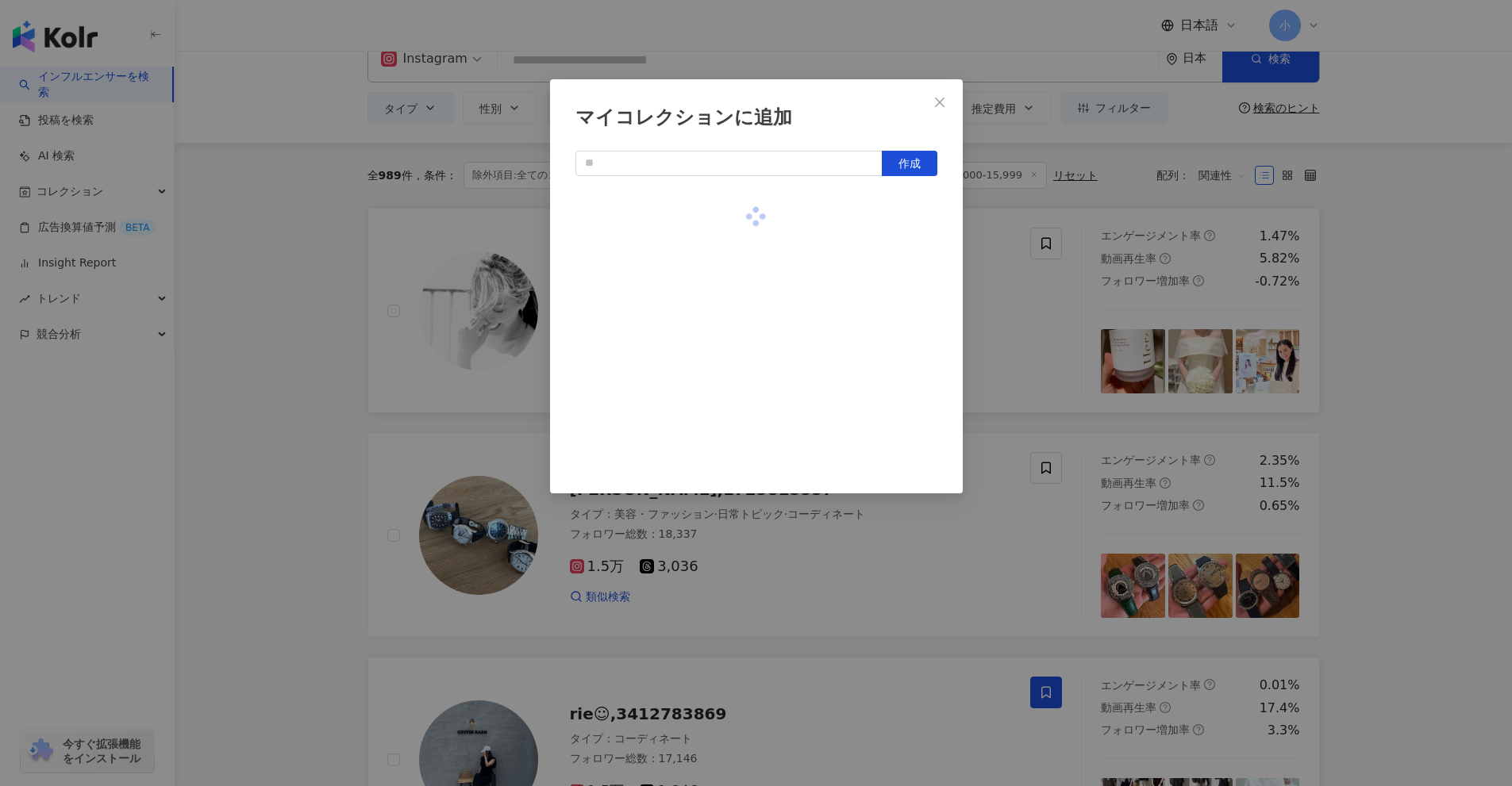
click at [1392, 373] on div "マイコレクションに追加 作成" at bounding box center [756, 393] width 1512 height 786
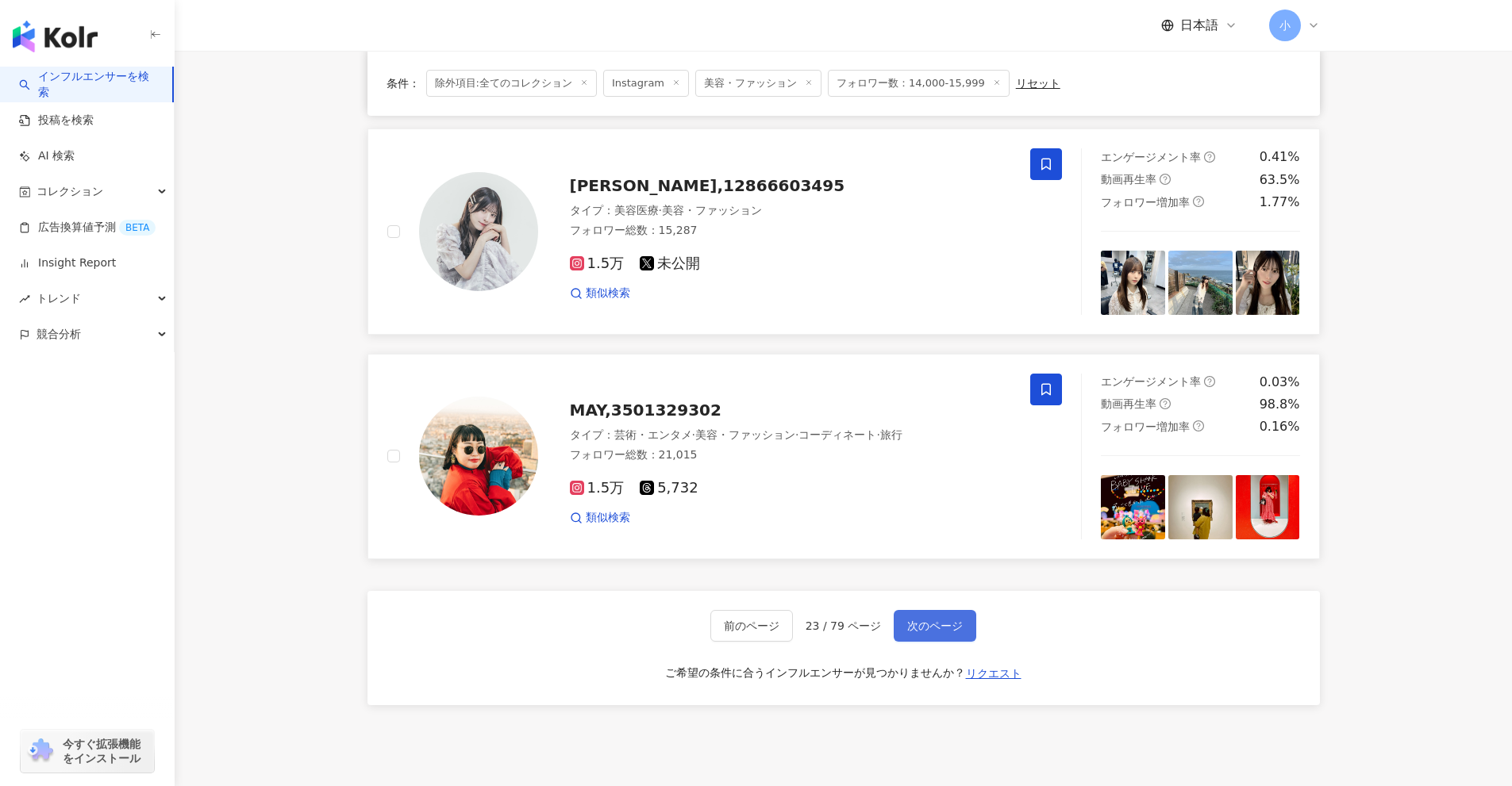
scroll to position [2495, 0]
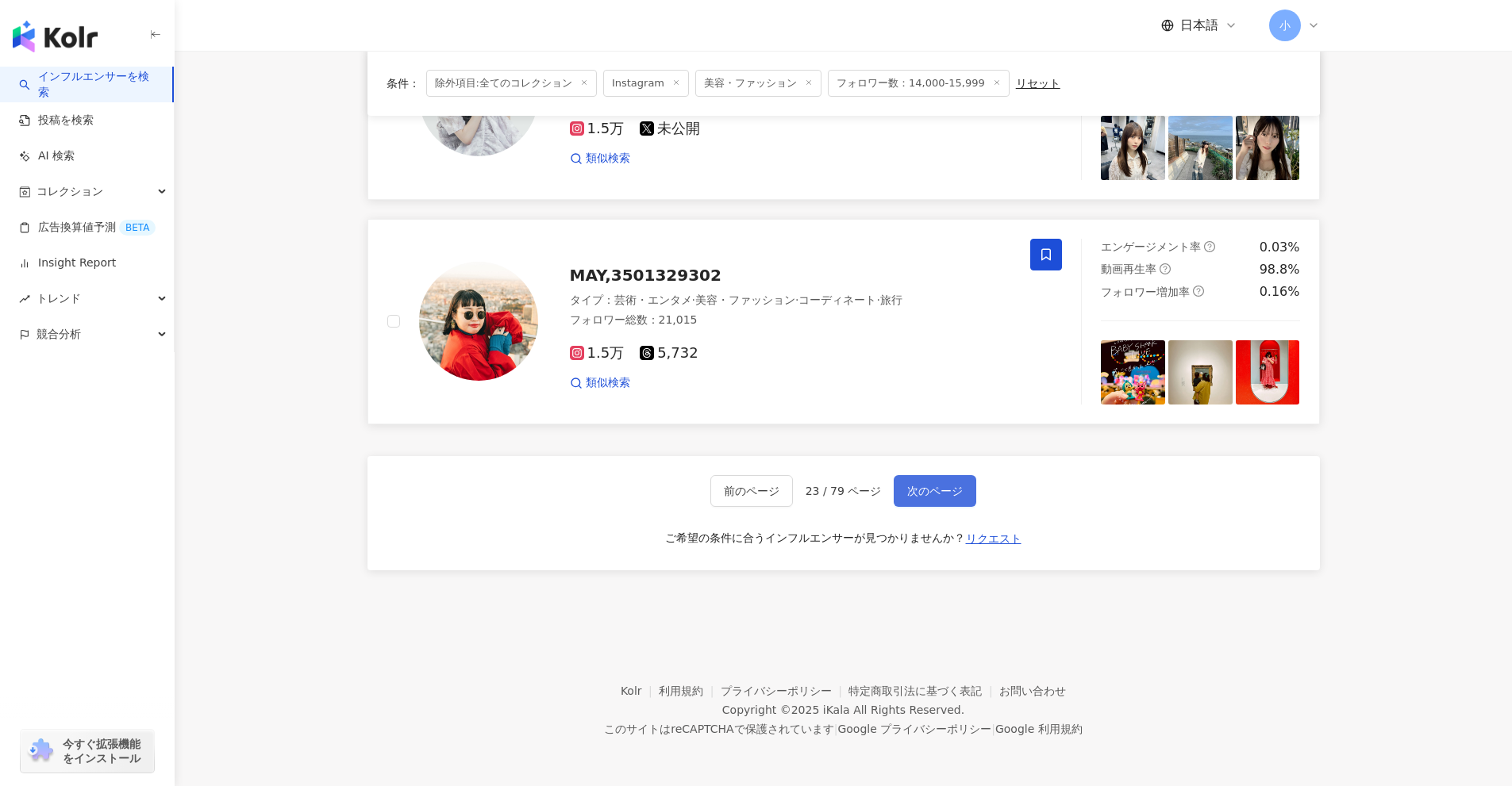
click at [937, 497] on span "次のページ" at bounding box center [935, 491] width 56 height 13
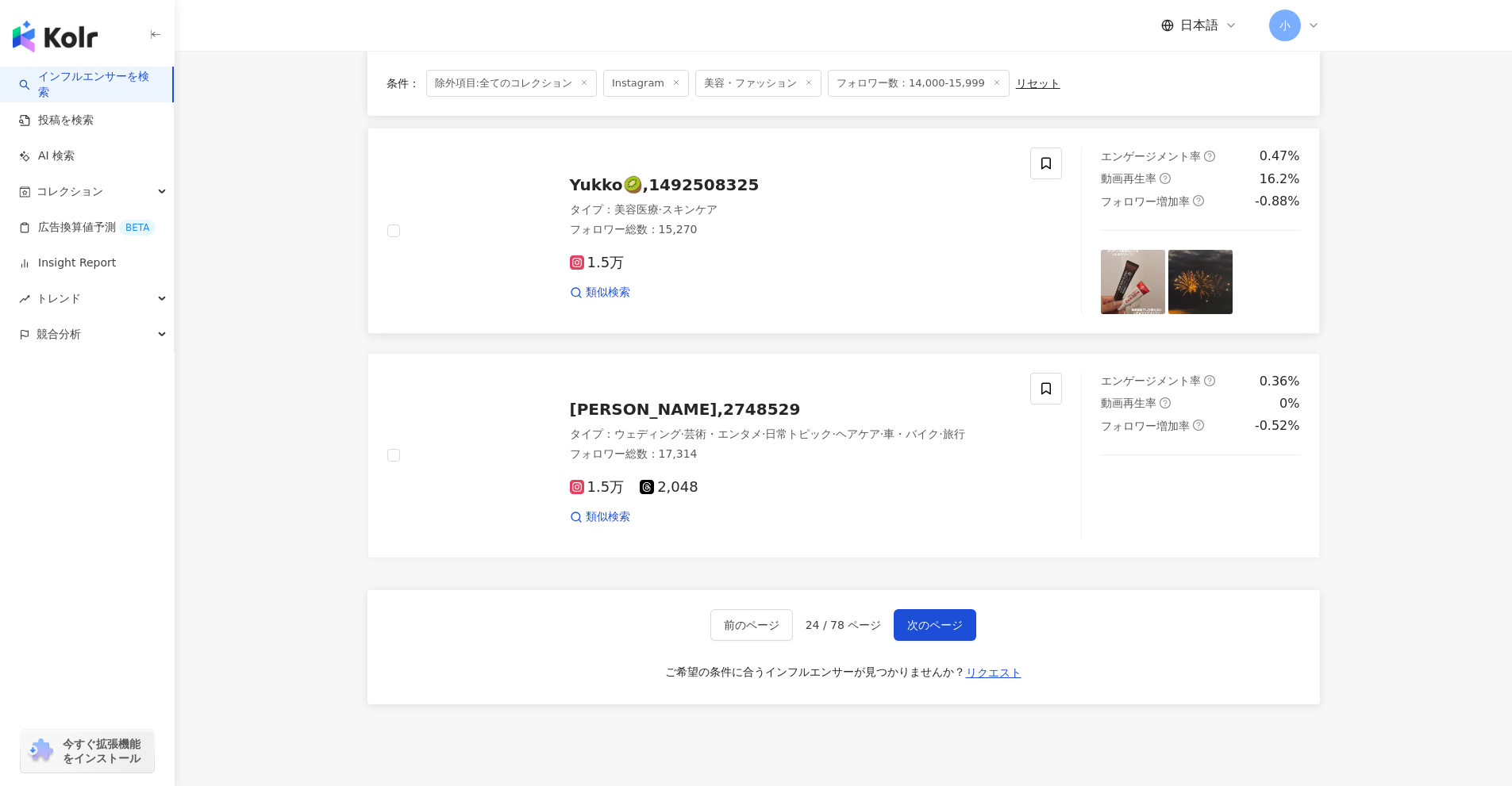
scroll to position [2257, 0]
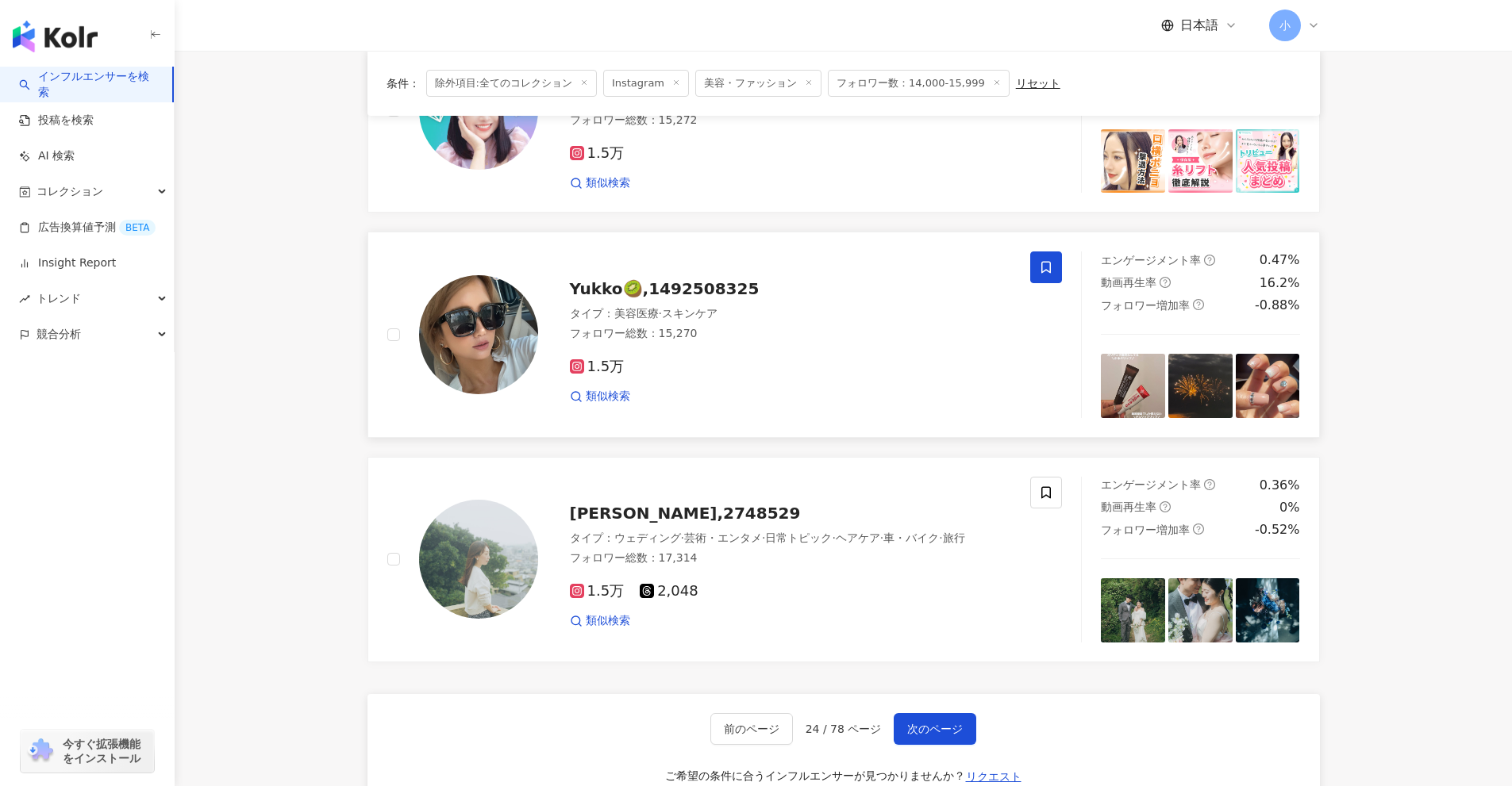
click at [1043, 271] on icon at bounding box center [1046, 267] width 14 height 14
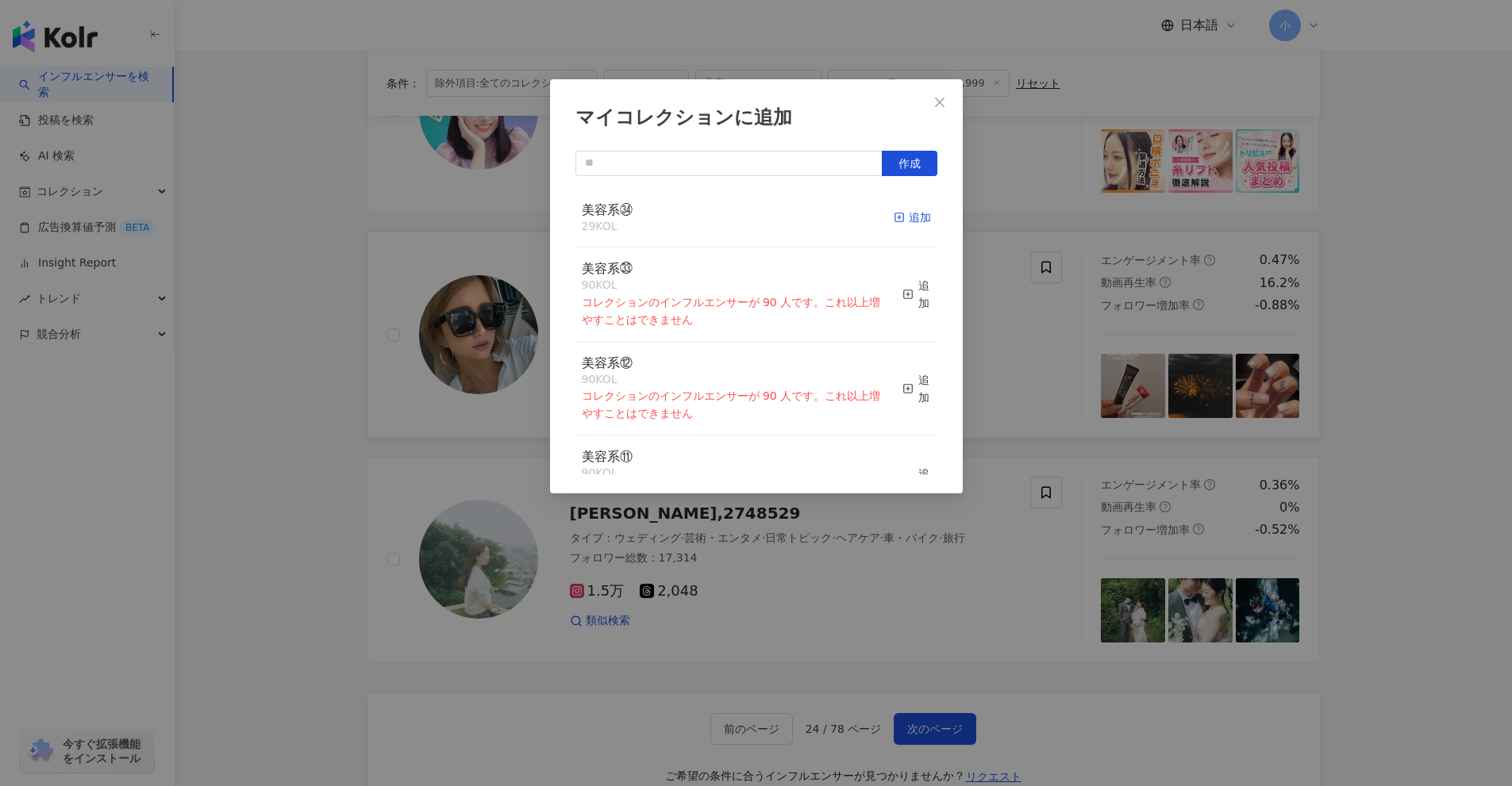
click at [893, 215] on icon "button" at bounding box center [899, 217] width 11 height 11
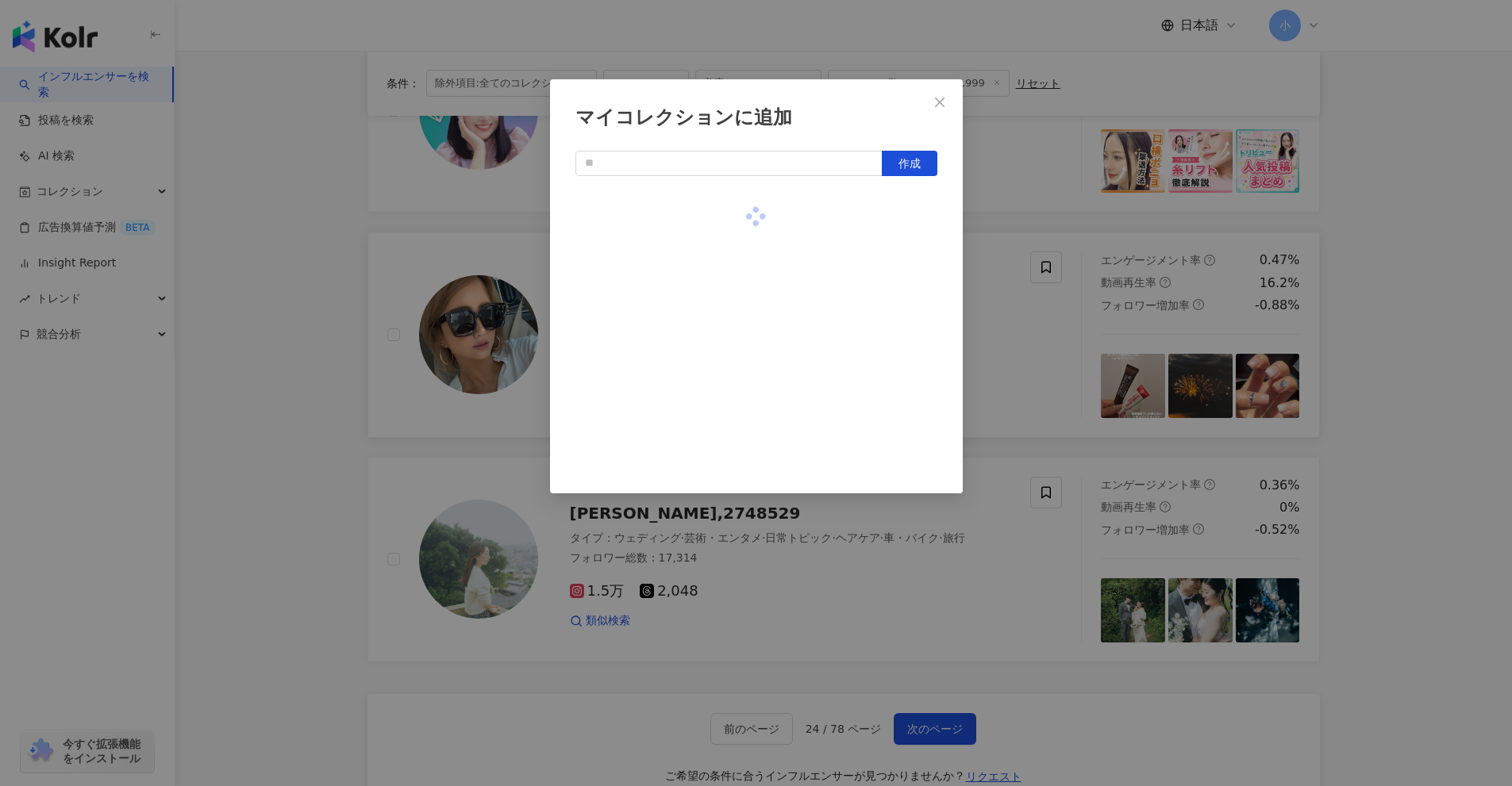
click at [1369, 356] on div "マイコレクションに追加 作成" at bounding box center [756, 393] width 1512 height 786
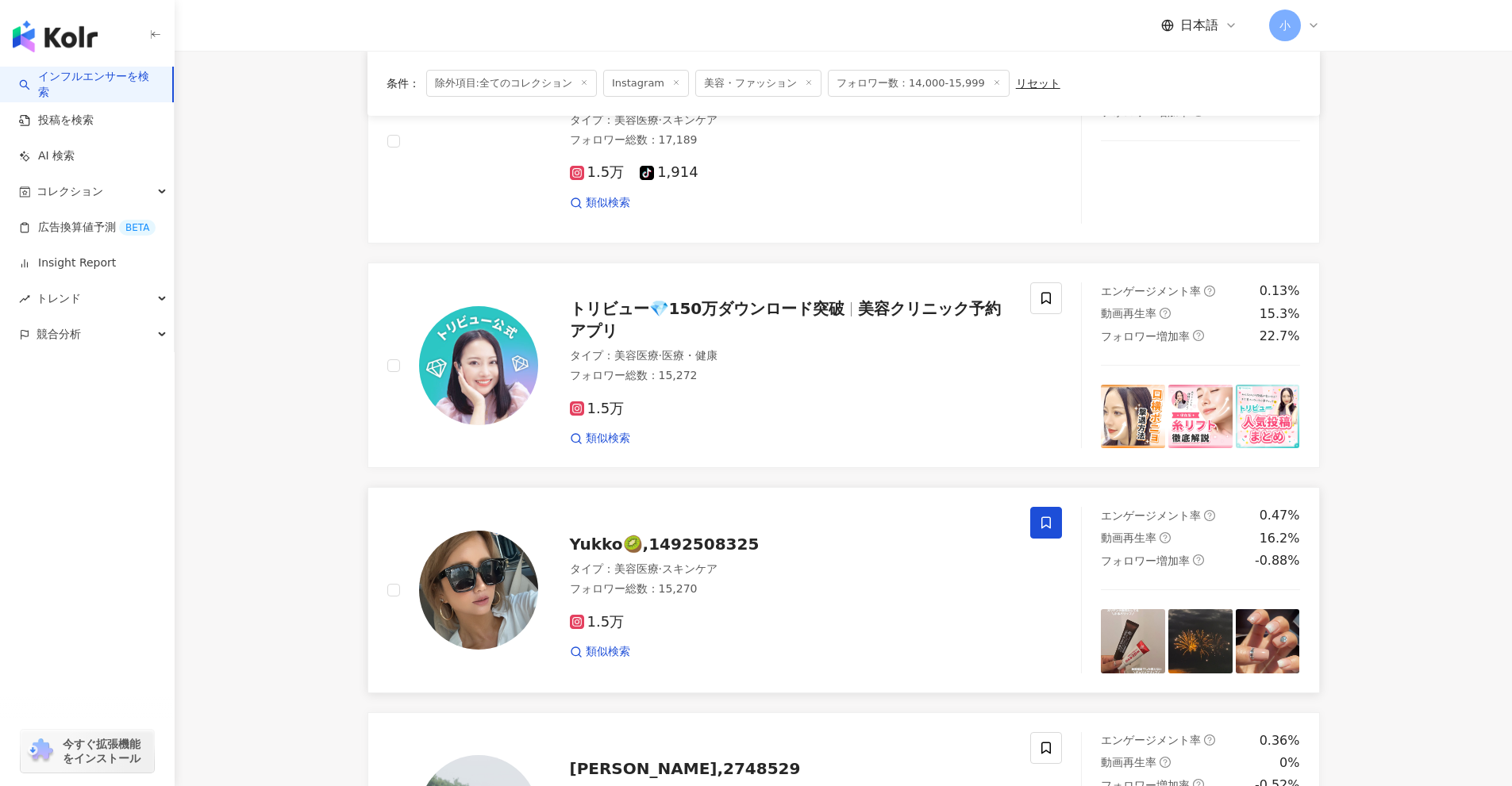
scroll to position [1939, 0]
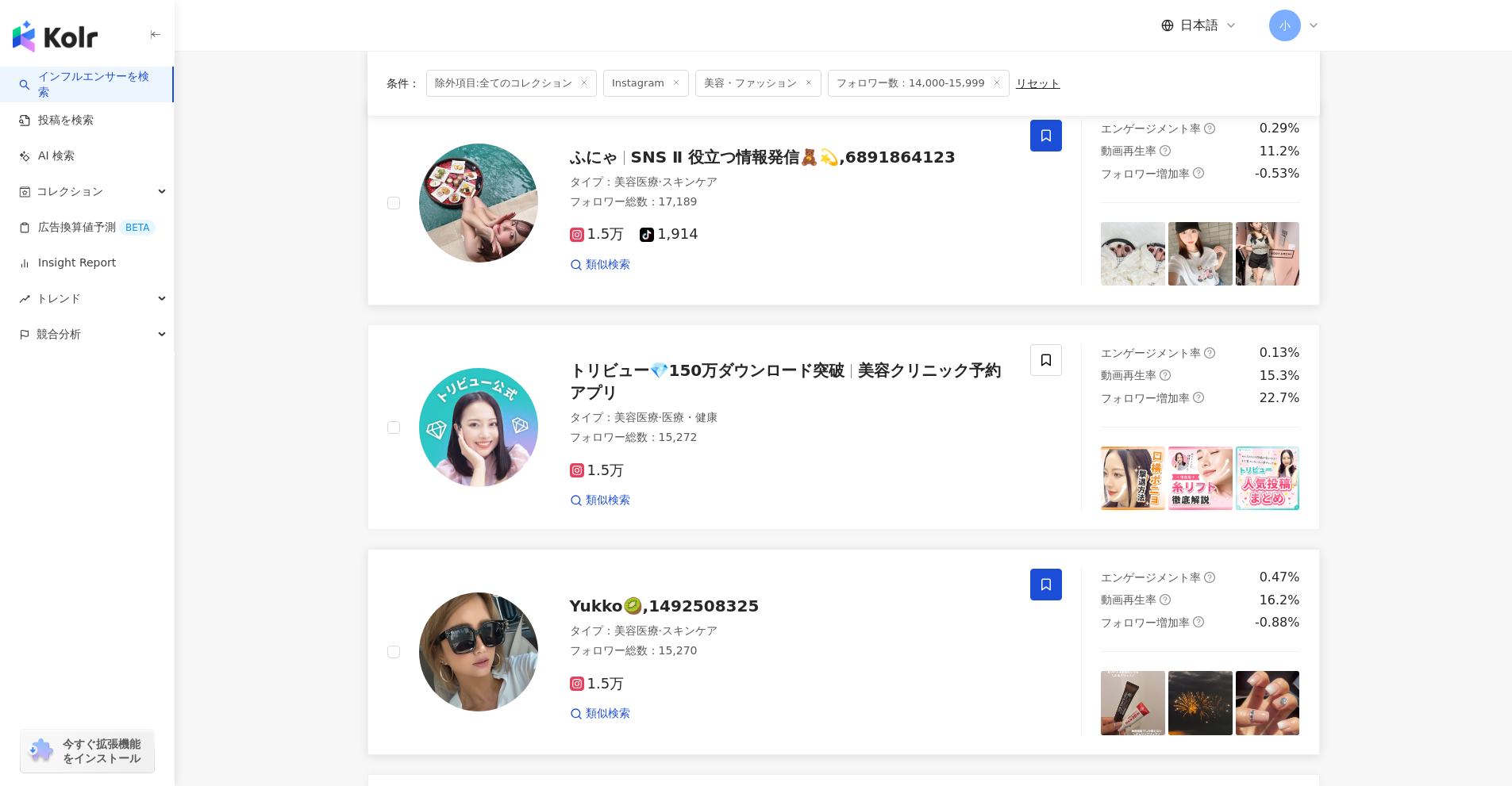
click at [1057, 145] on span at bounding box center [1046, 135] width 31 height 31
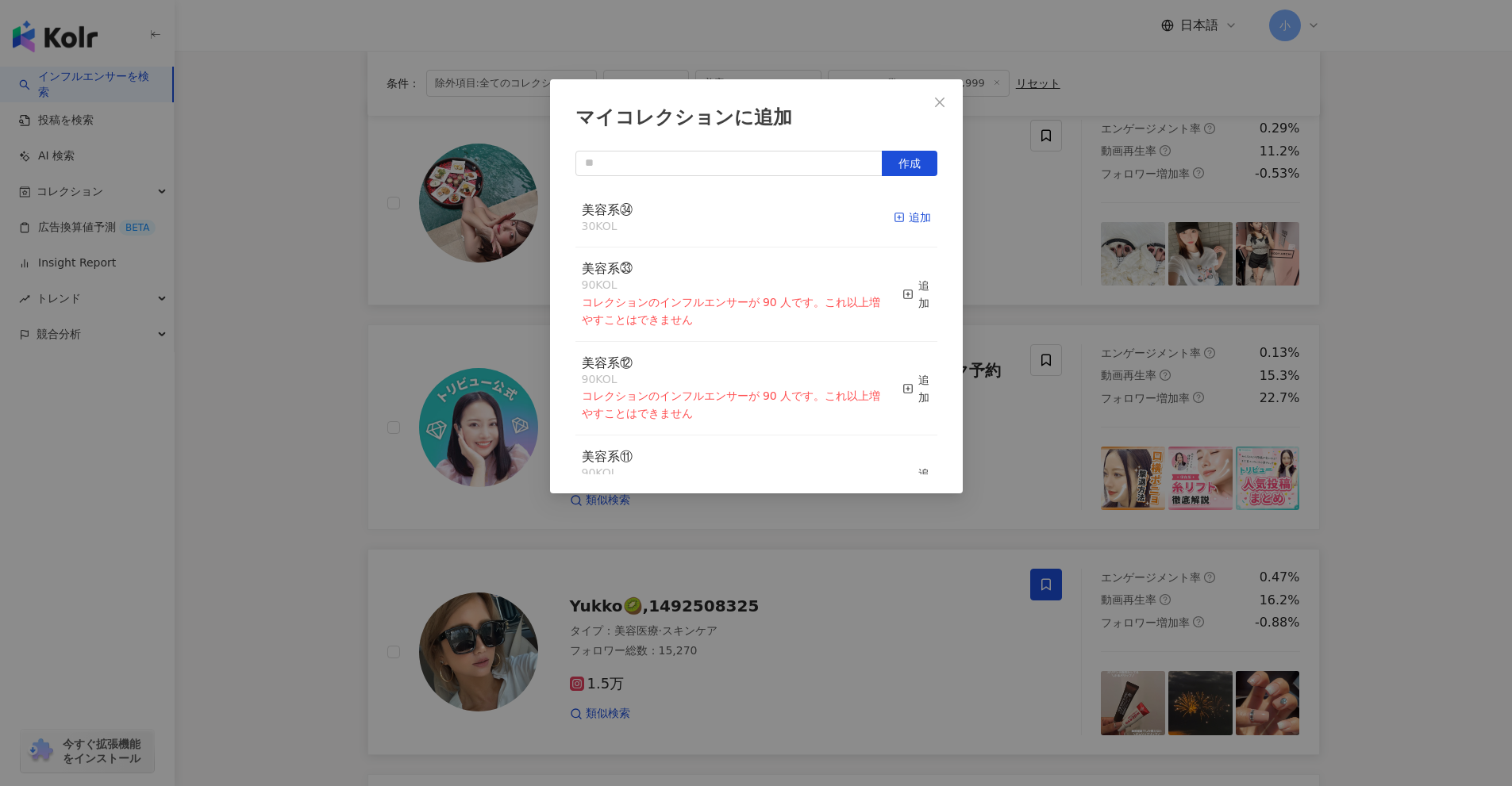
click at [906, 216] on div "追加" at bounding box center [912, 217] width 38 height 17
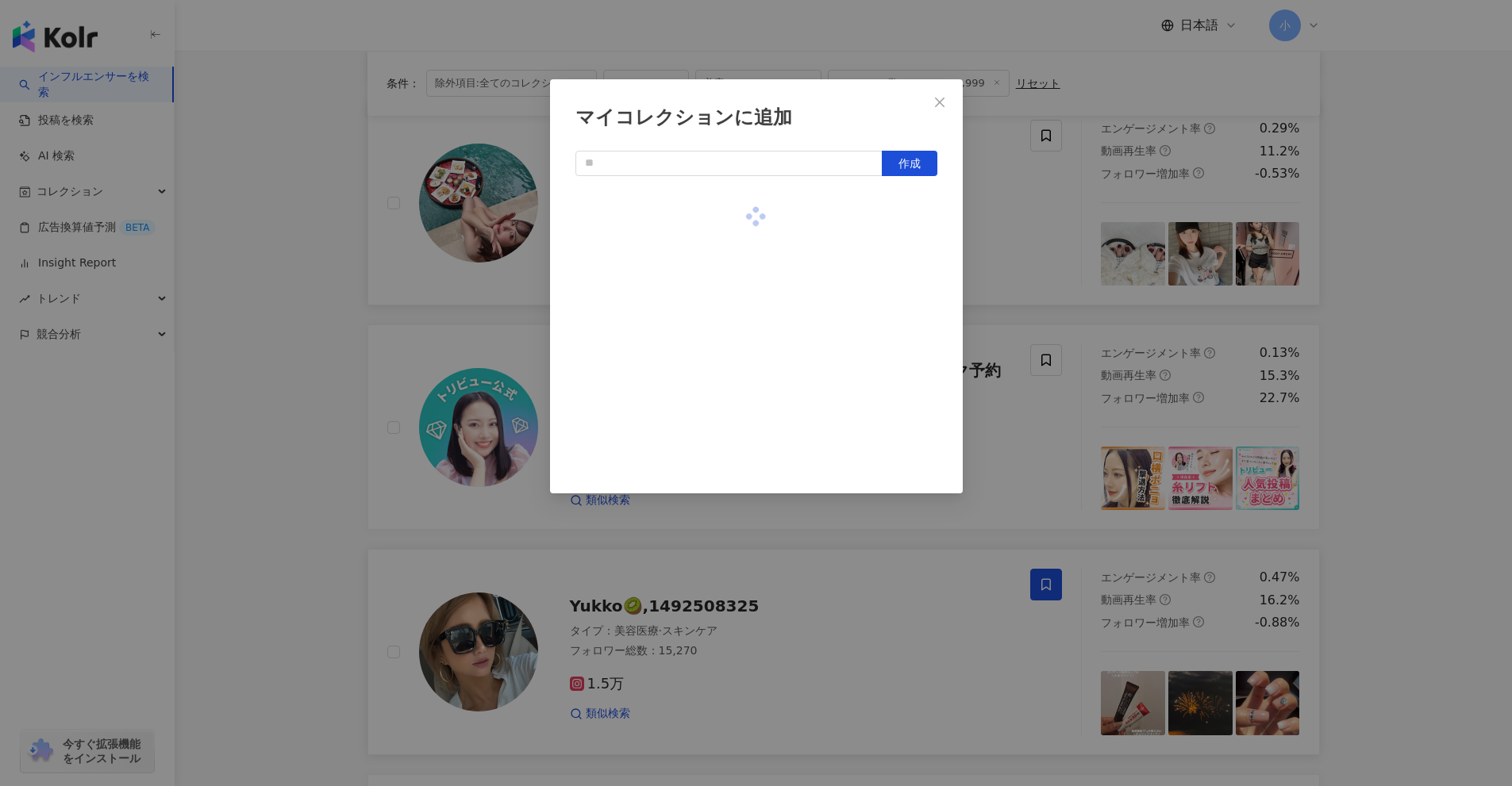
click at [1461, 391] on div "マイコレクションに追加 作成" at bounding box center [756, 393] width 1512 height 786
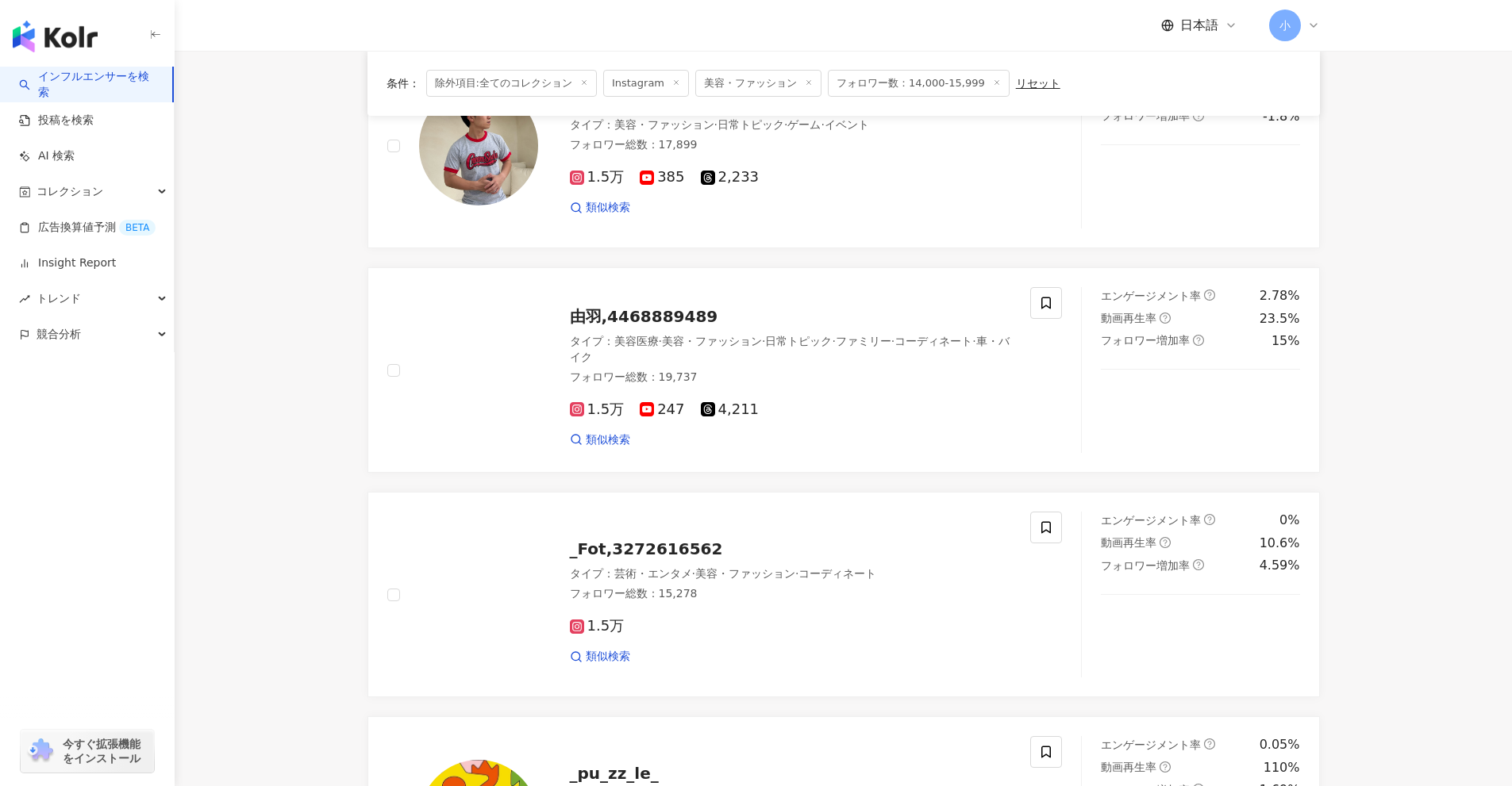
scroll to position [1066, 0]
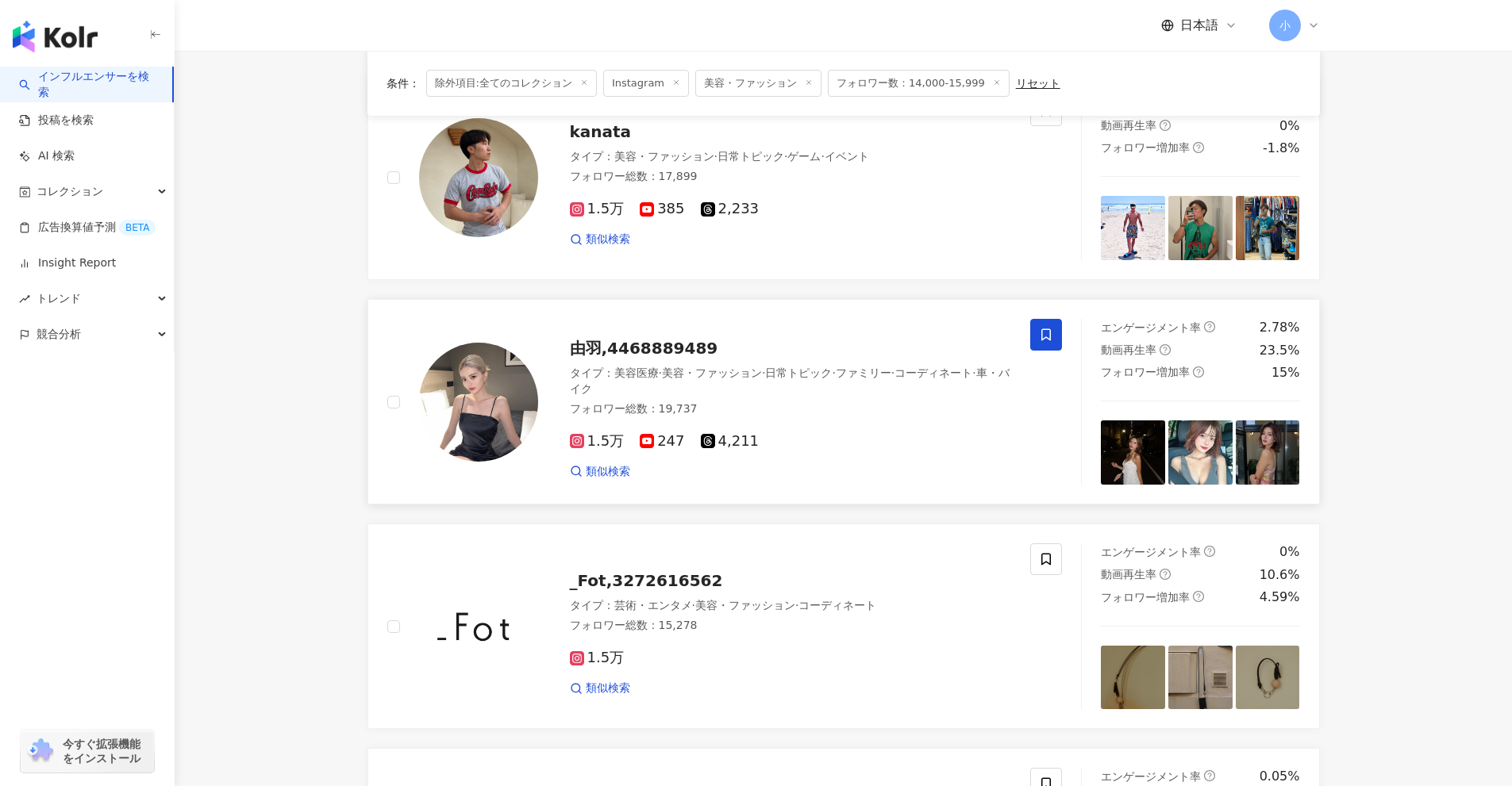
click at [1059, 334] on span at bounding box center [1046, 335] width 31 height 31
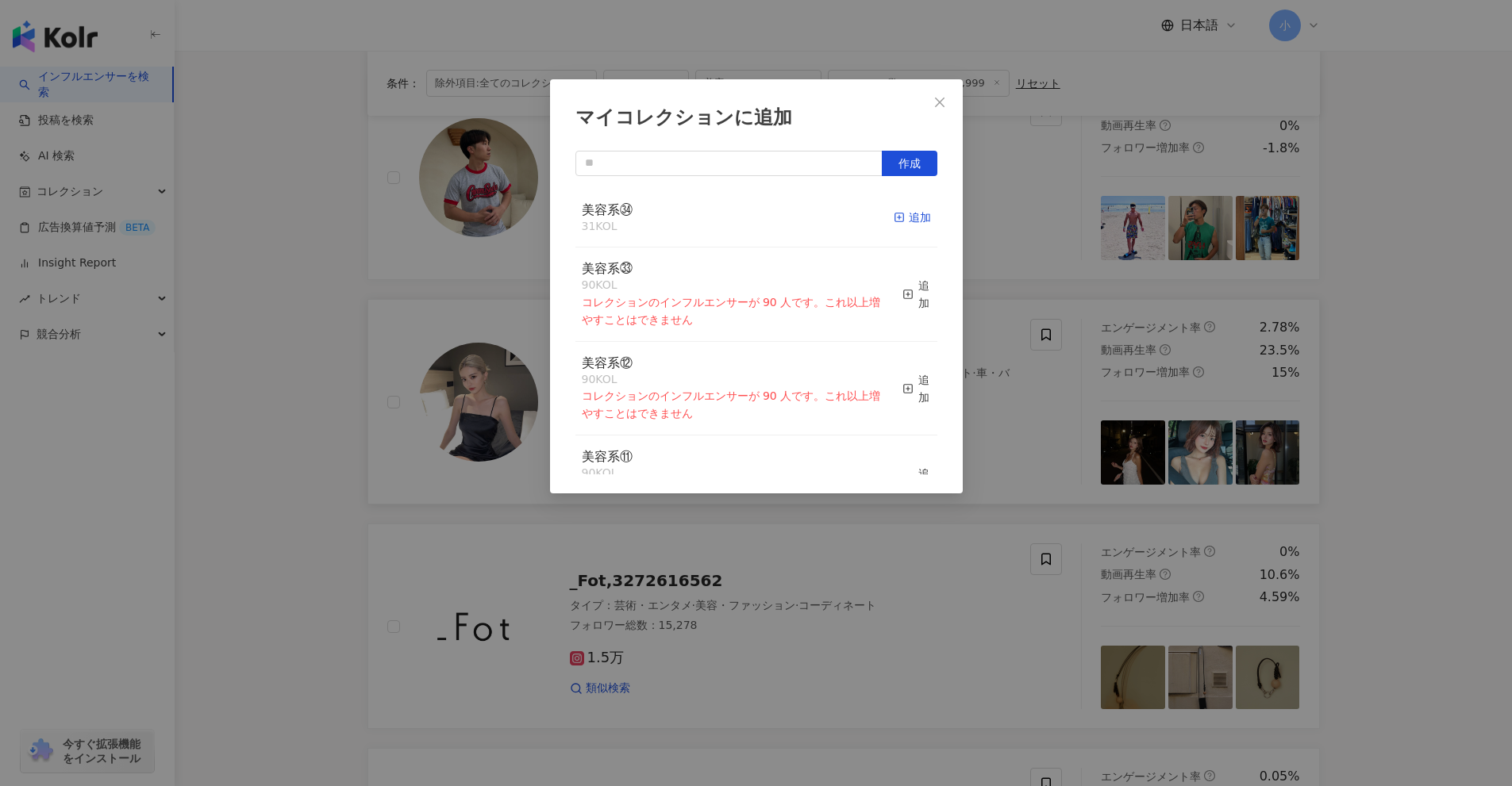
click at [905, 214] on div "追加" at bounding box center [912, 217] width 38 height 17
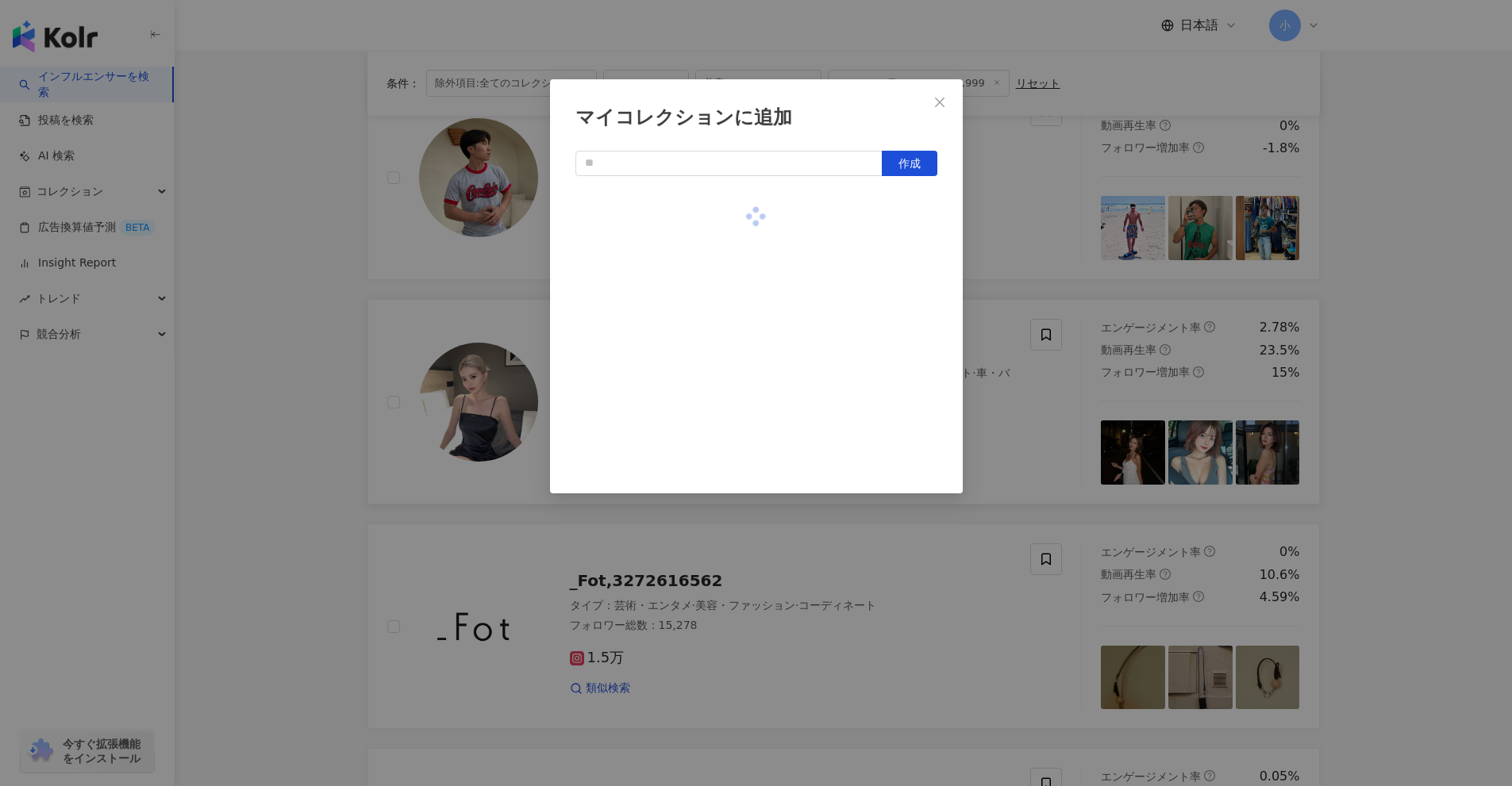
click at [1355, 387] on div "マイコレクションに追加 作成" at bounding box center [756, 393] width 1512 height 786
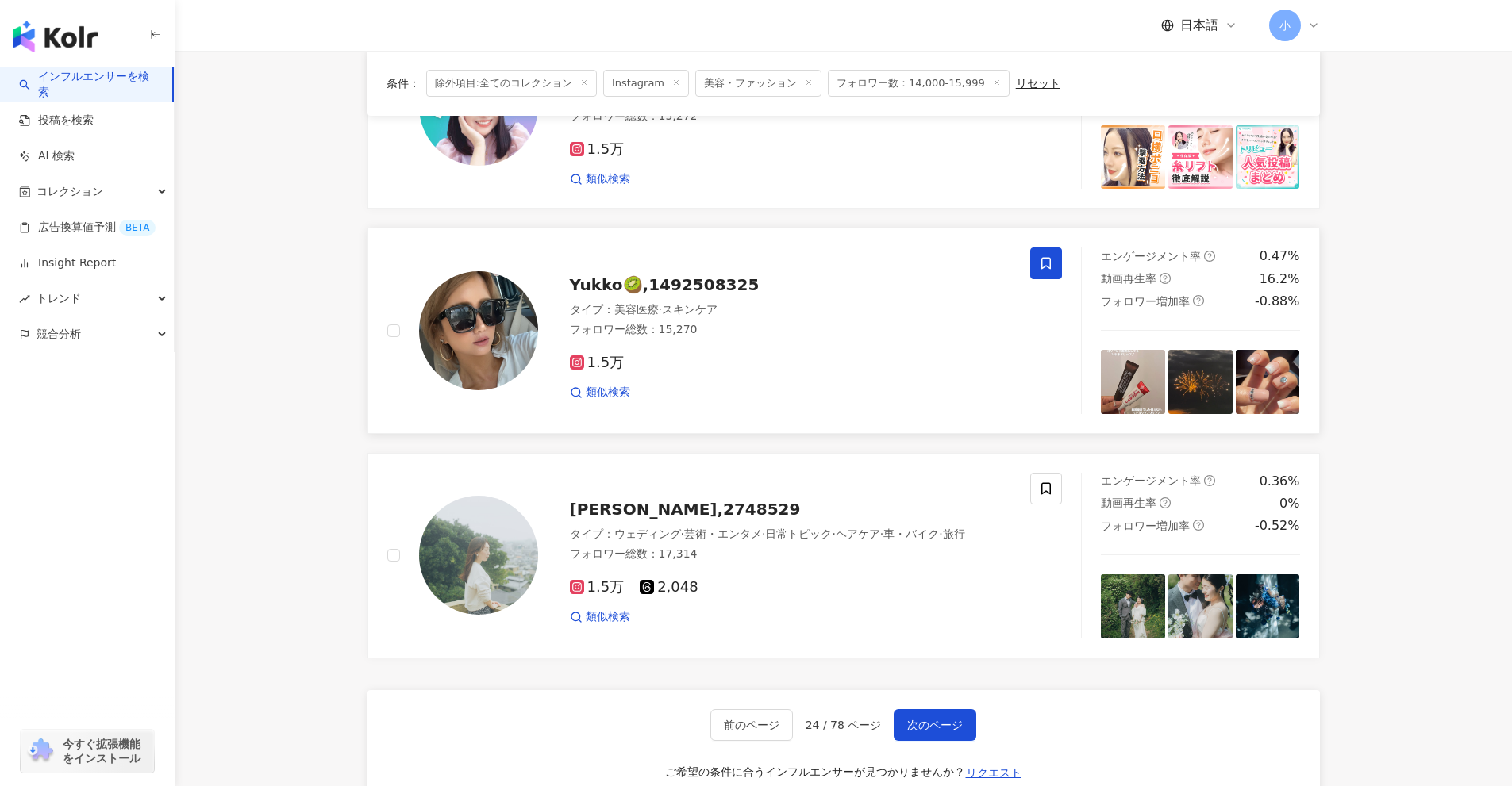
scroll to position [2495, 0]
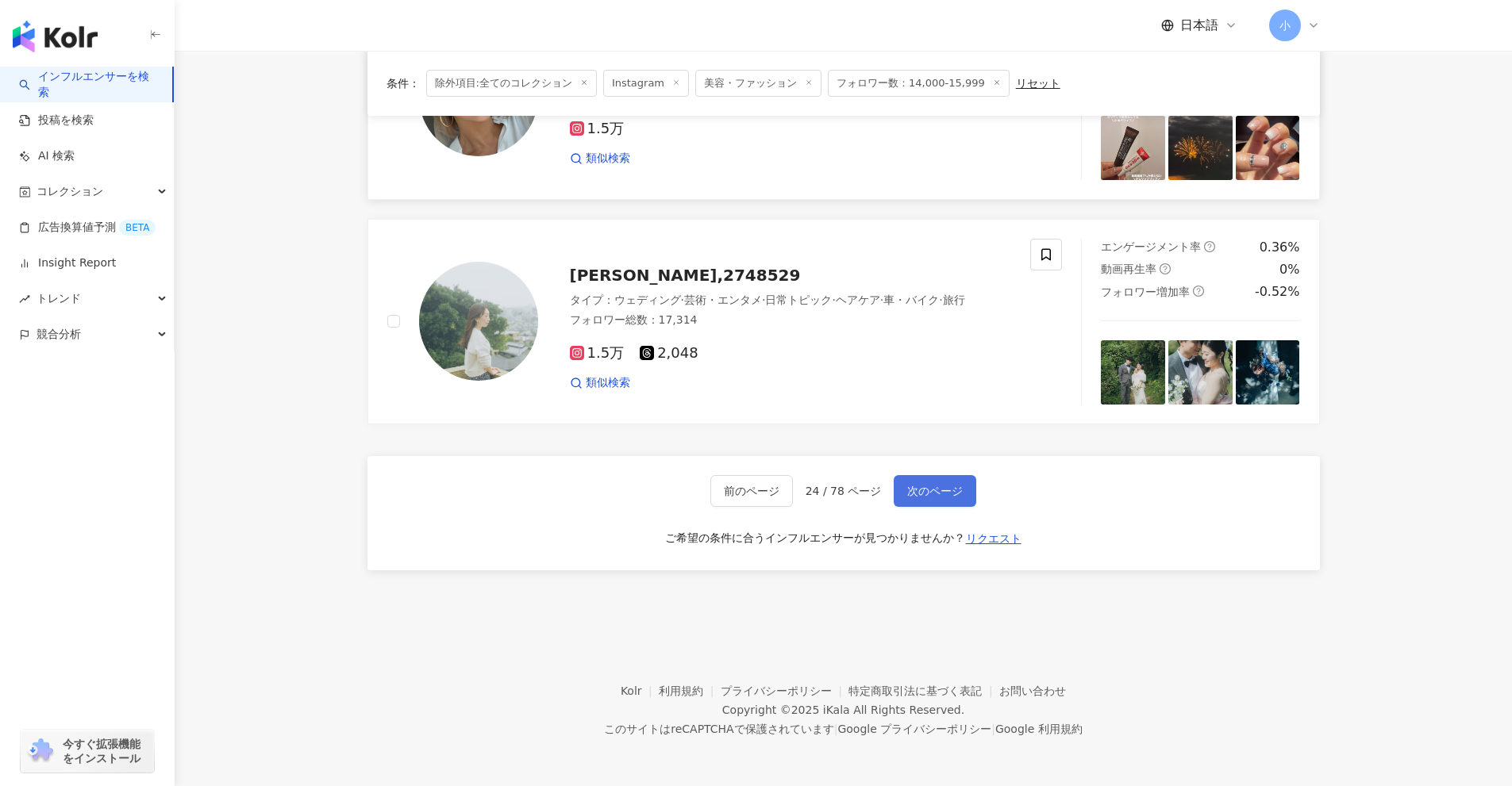
click at [963, 494] on button "次のページ" at bounding box center [934, 491] width 83 height 31
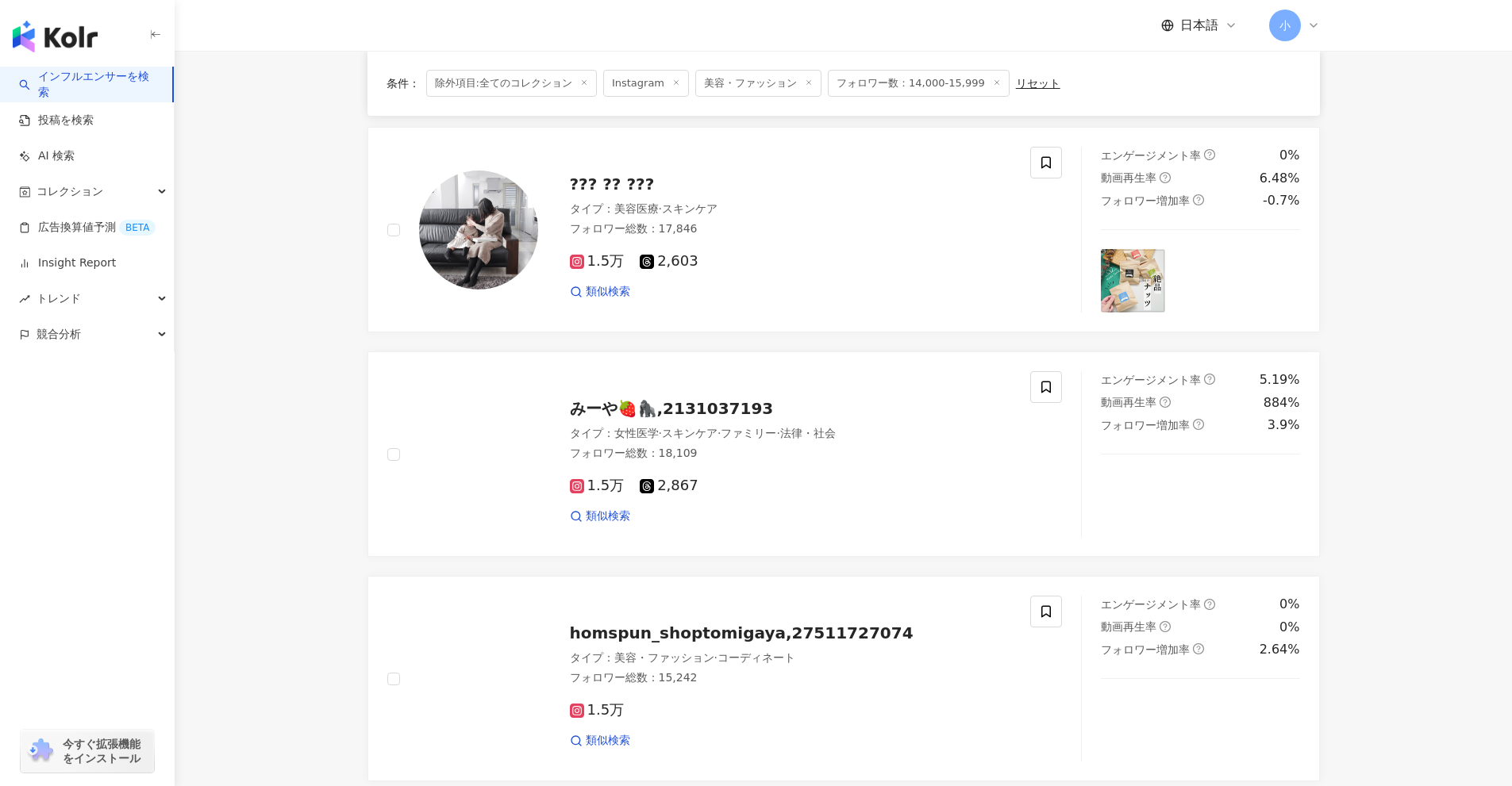
scroll to position [1225, 0]
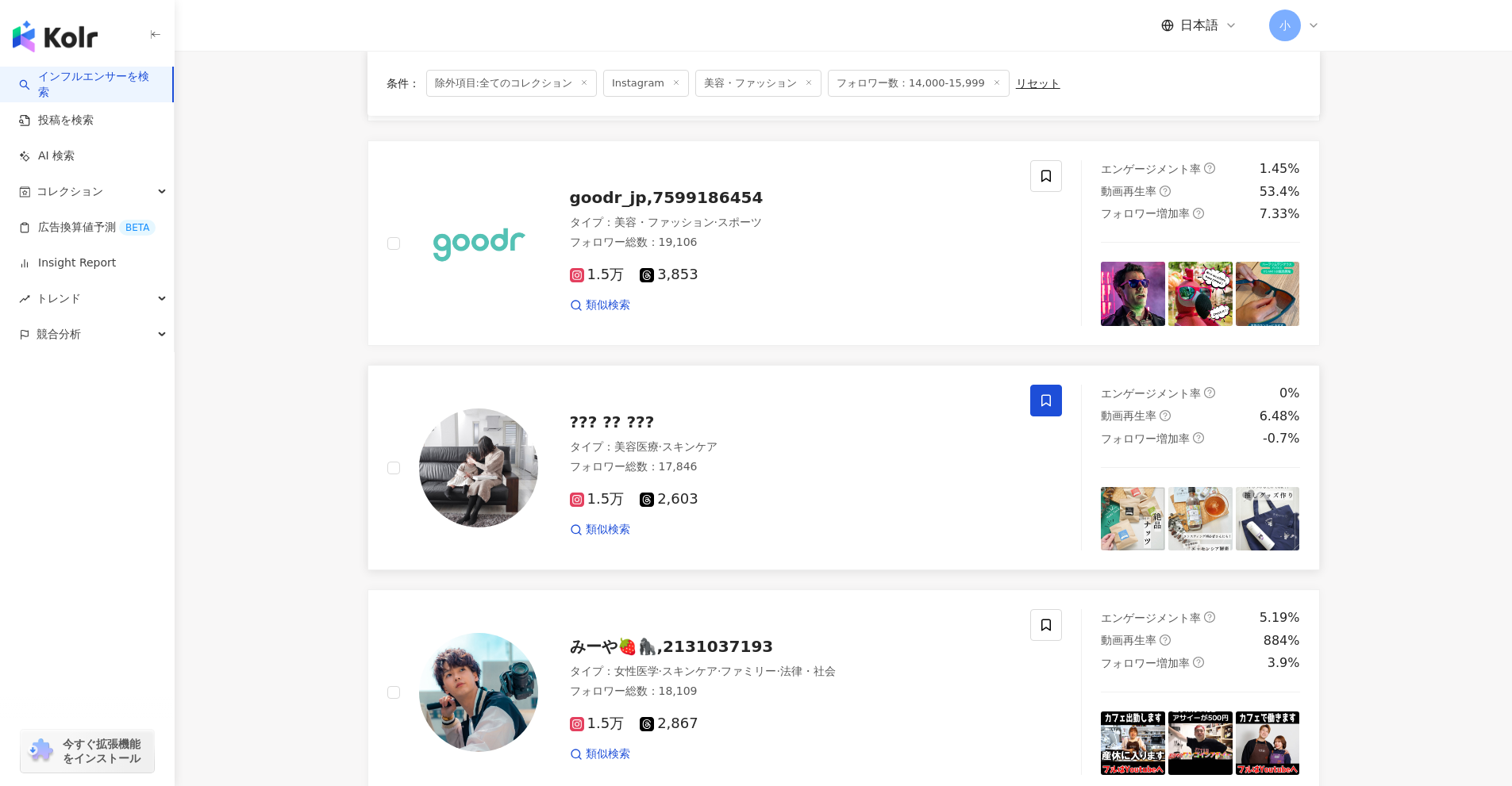
click at [1041, 393] on icon at bounding box center [1046, 400] width 14 height 14
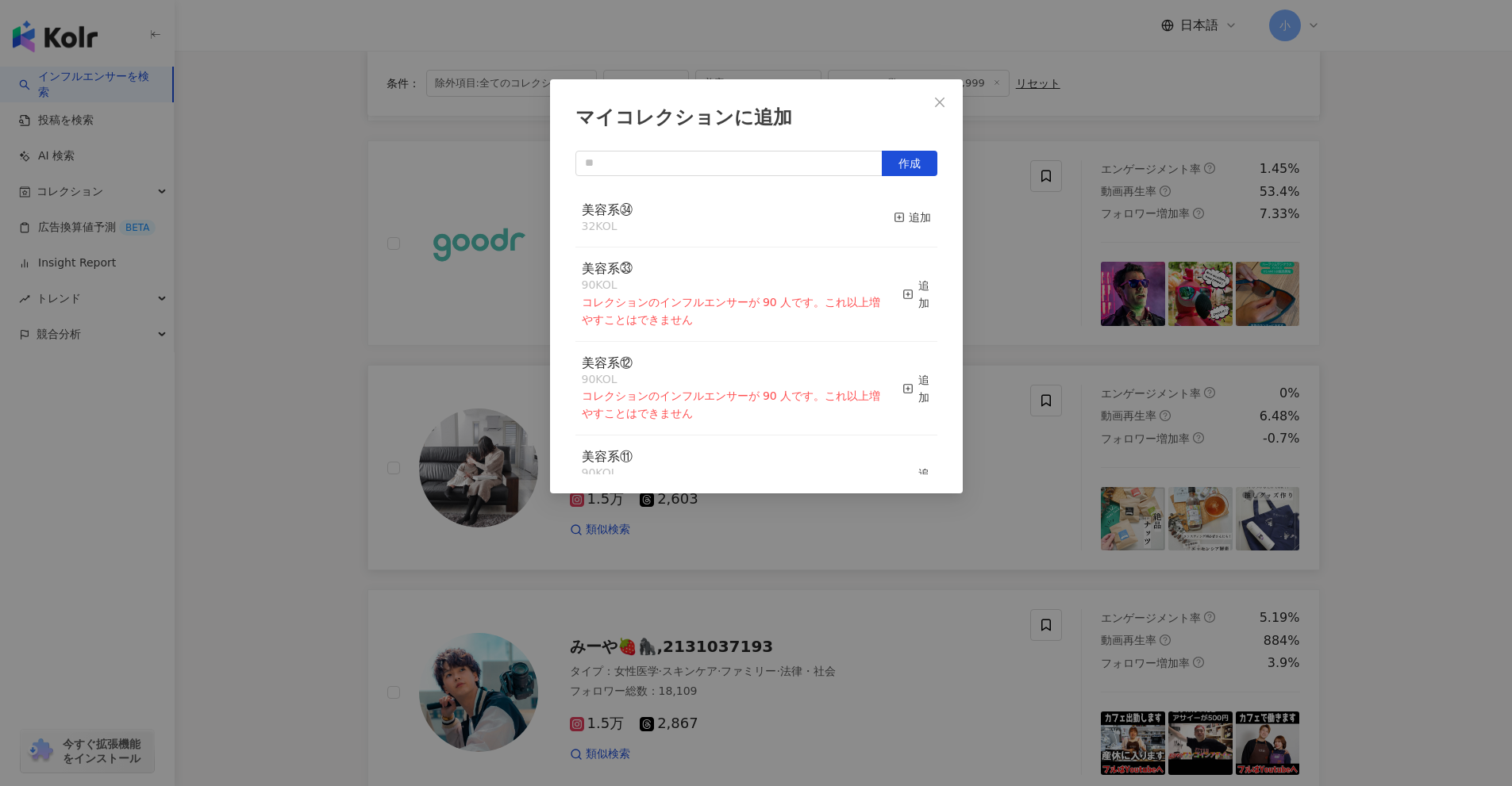
click at [913, 229] on button "追加" at bounding box center [912, 218] width 38 height 33
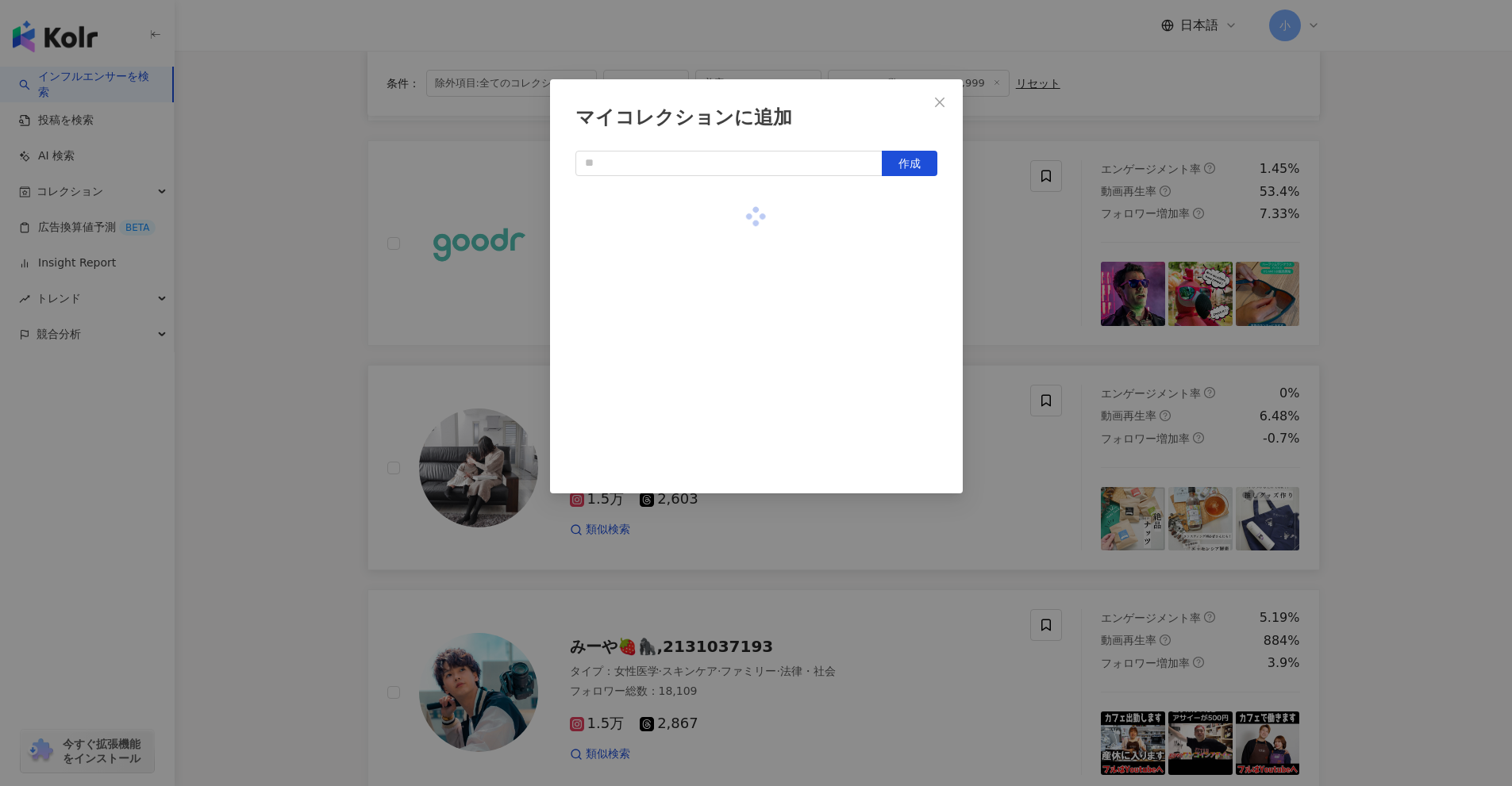
click at [1413, 404] on div "マイコレクションに追加 作成" at bounding box center [756, 393] width 1512 height 786
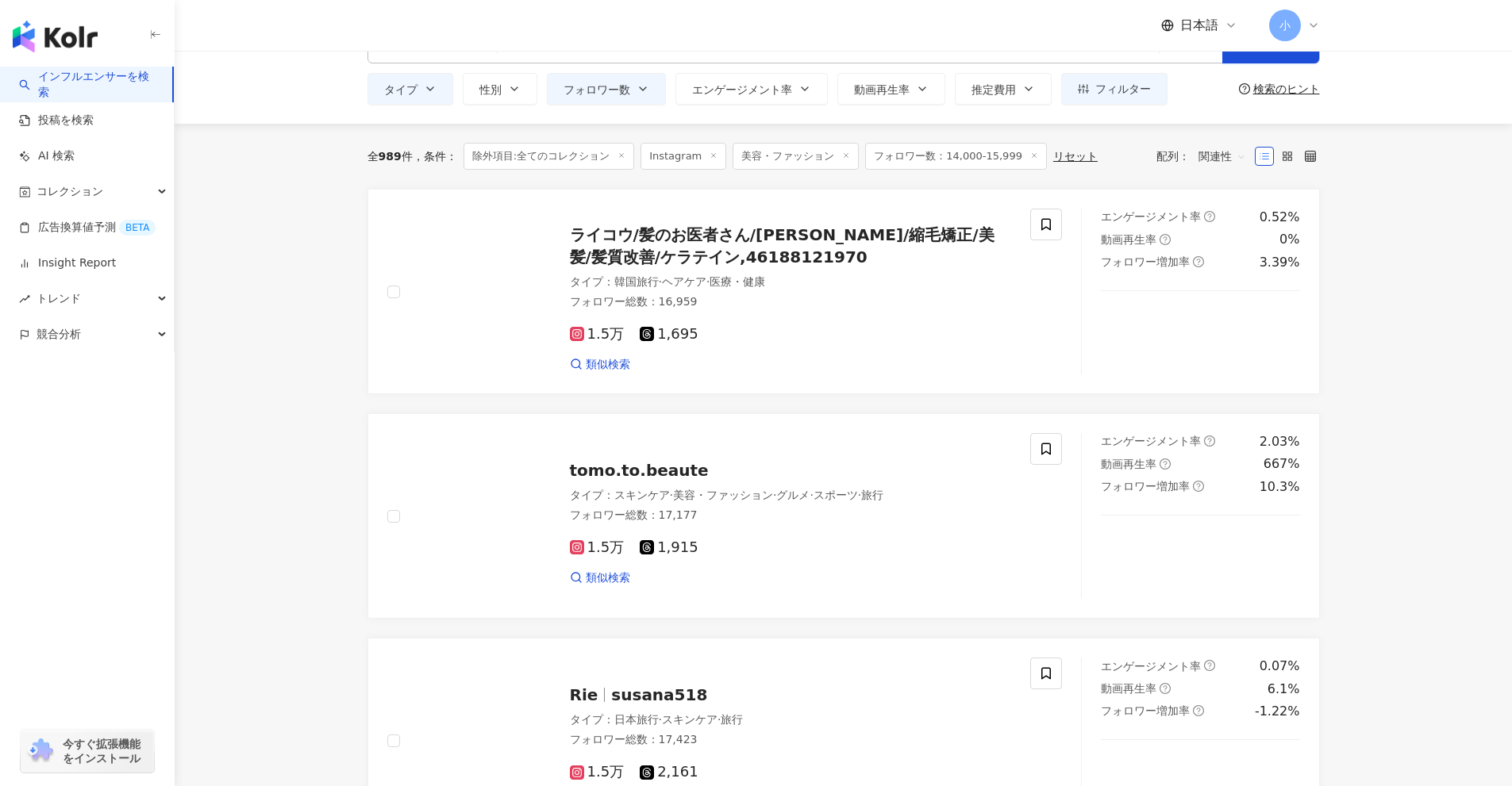
scroll to position [35, 0]
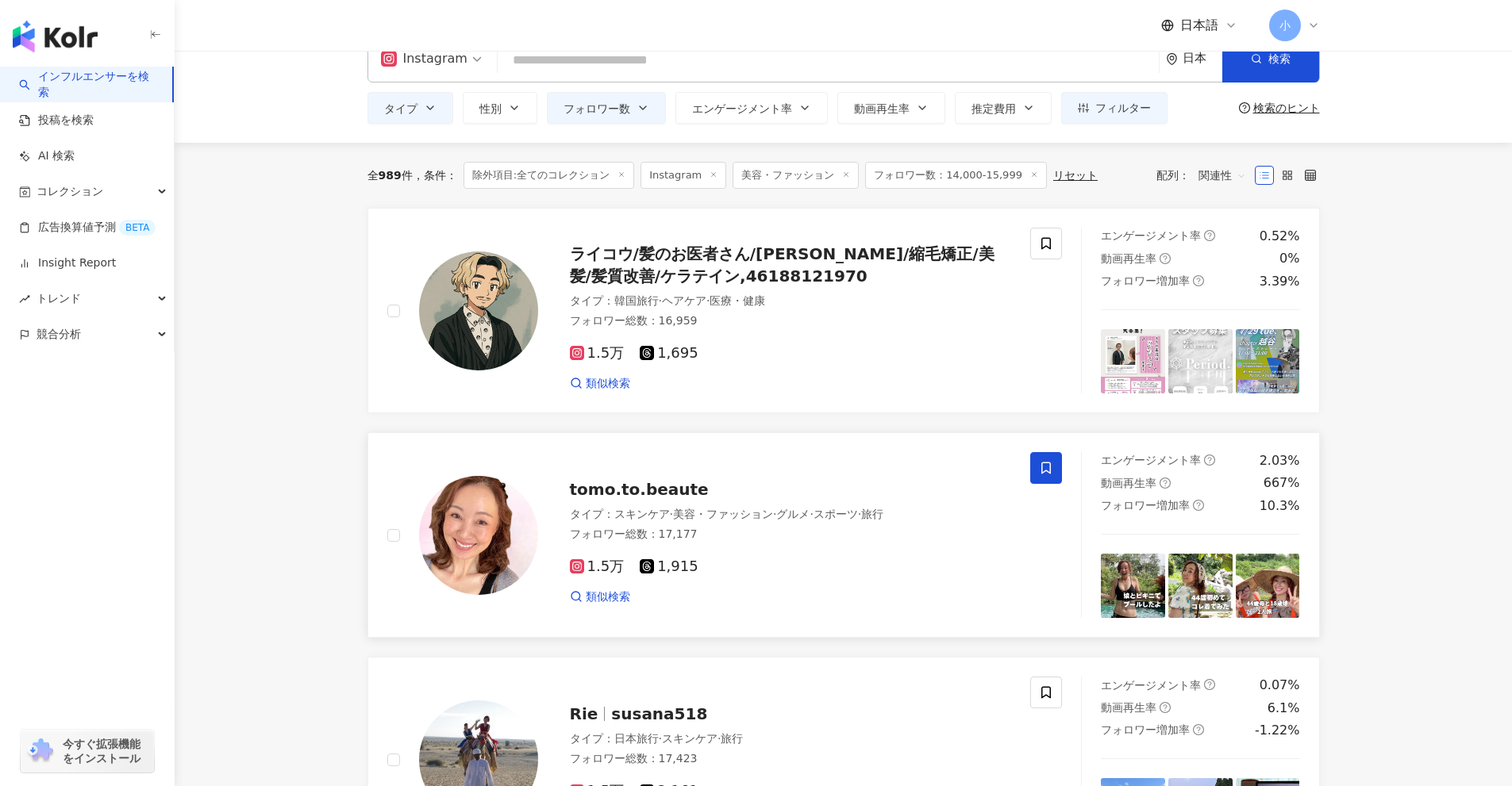
click at [1044, 469] on icon at bounding box center [1046, 468] width 14 height 14
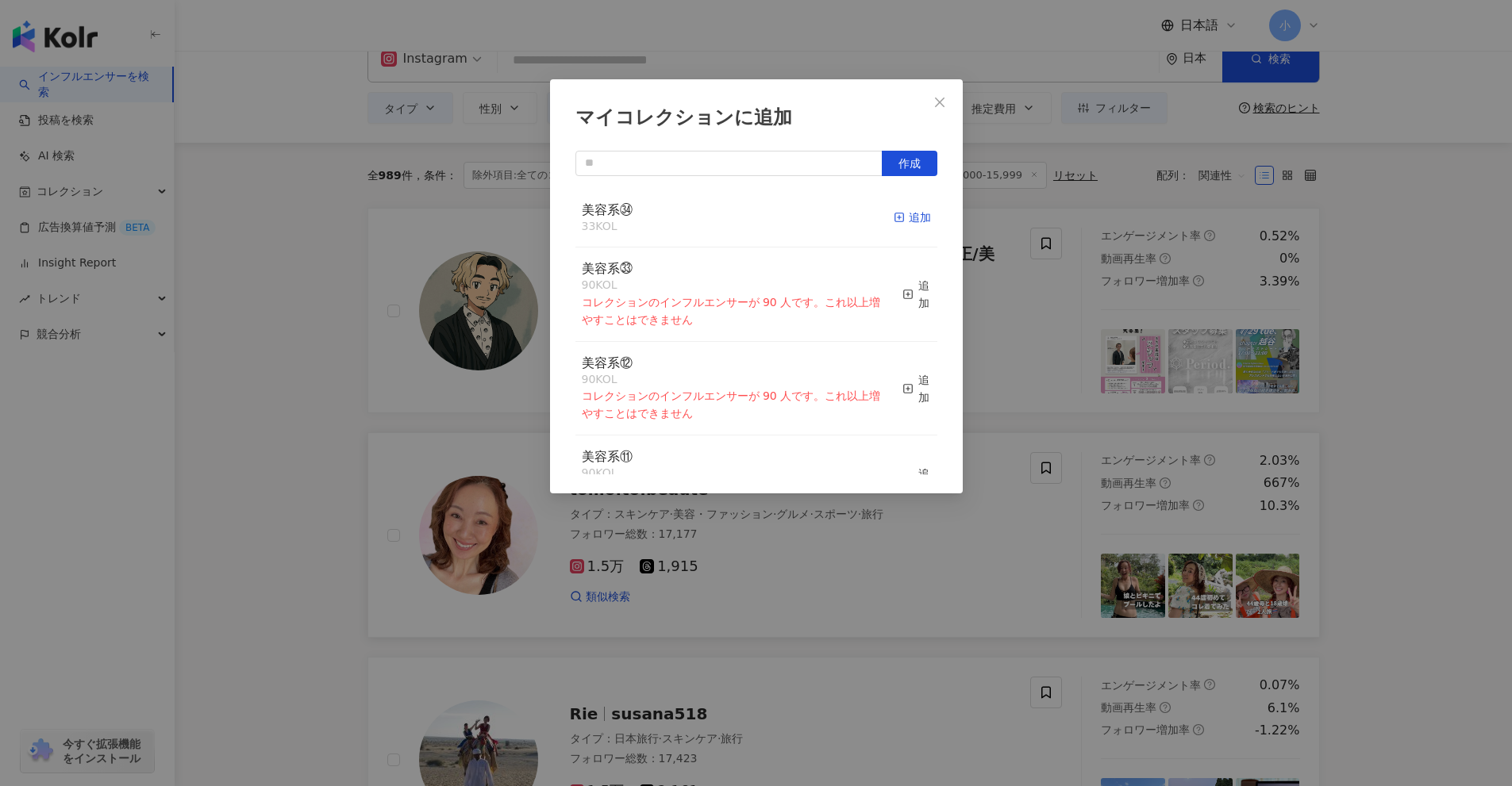
click at [913, 222] on div "追加" at bounding box center [912, 217] width 38 height 17
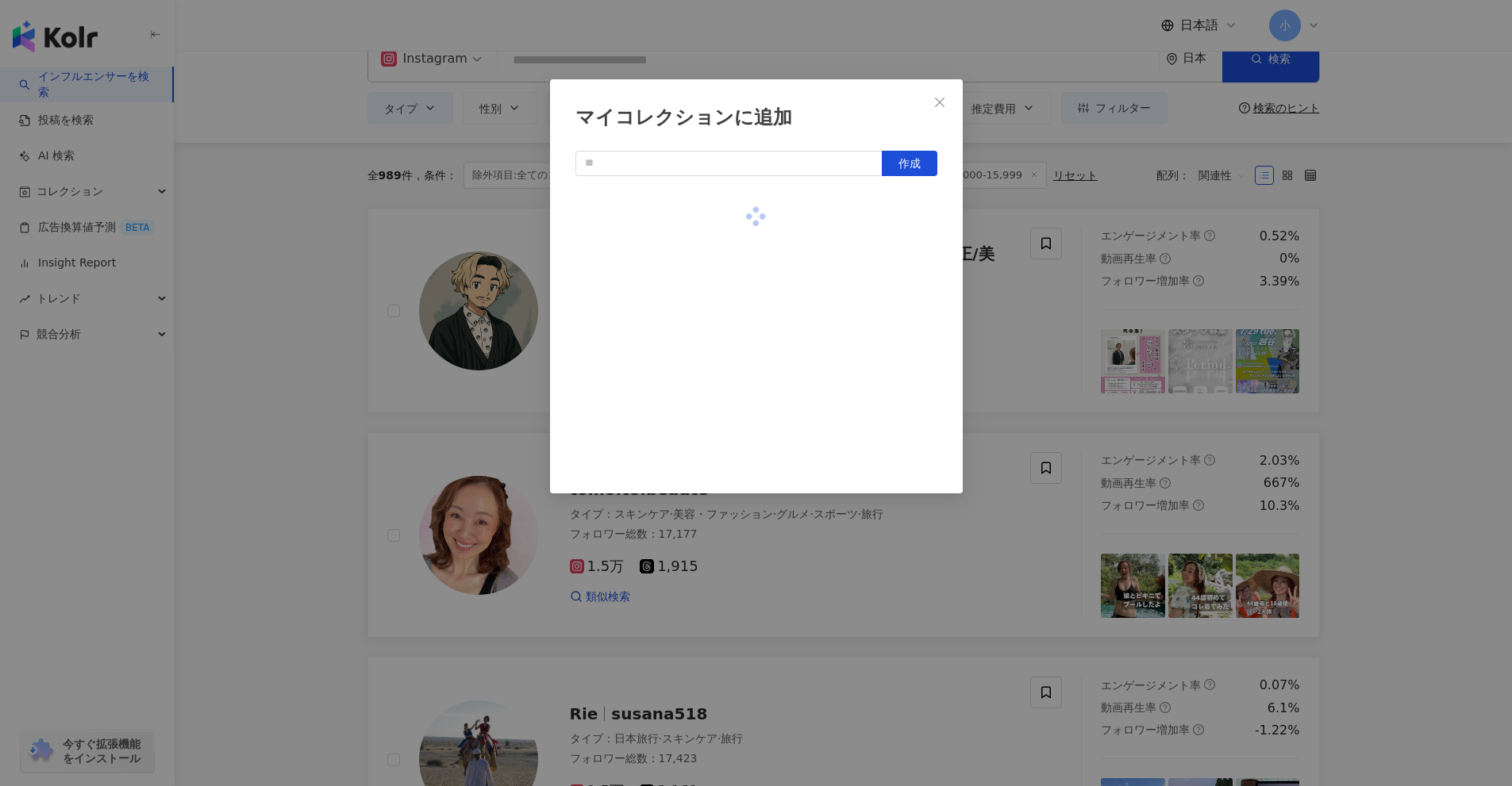
click at [1391, 417] on div "マイコレクションに追加 作成" at bounding box center [756, 393] width 1512 height 786
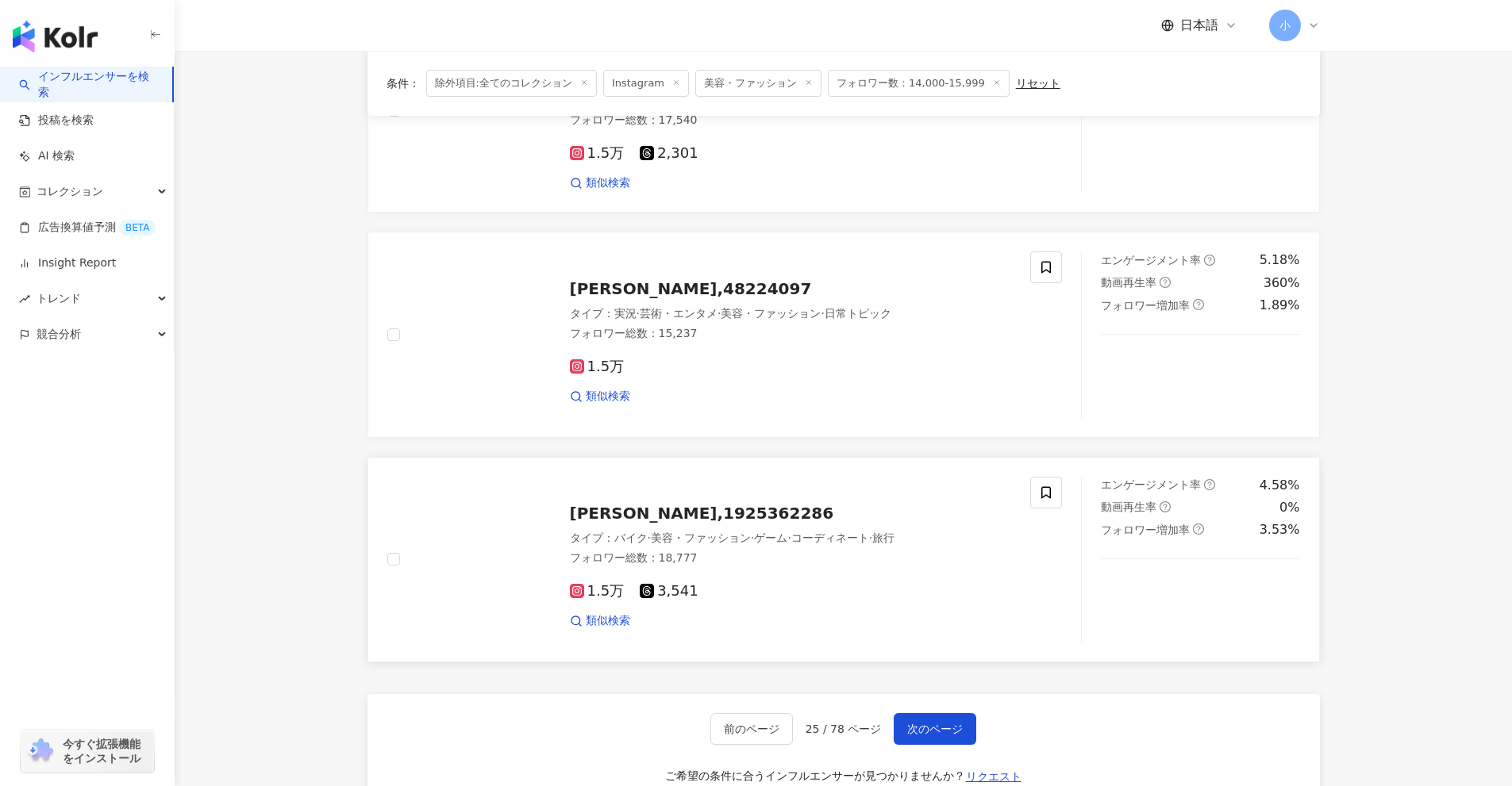
scroll to position [2495, 0]
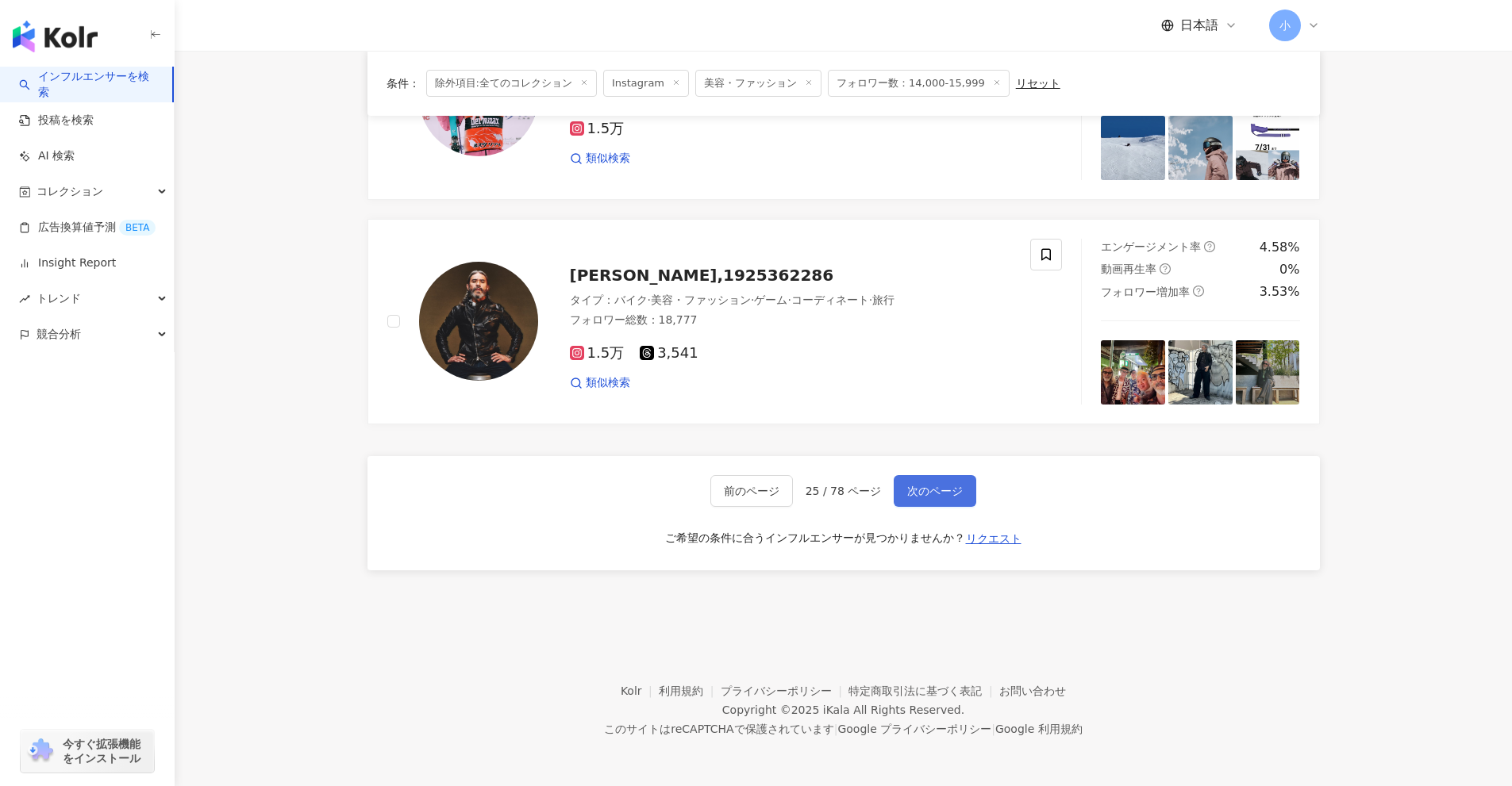
click at [926, 494] on span "次のページ" at bounding box center [935, 491] width 56 height 13
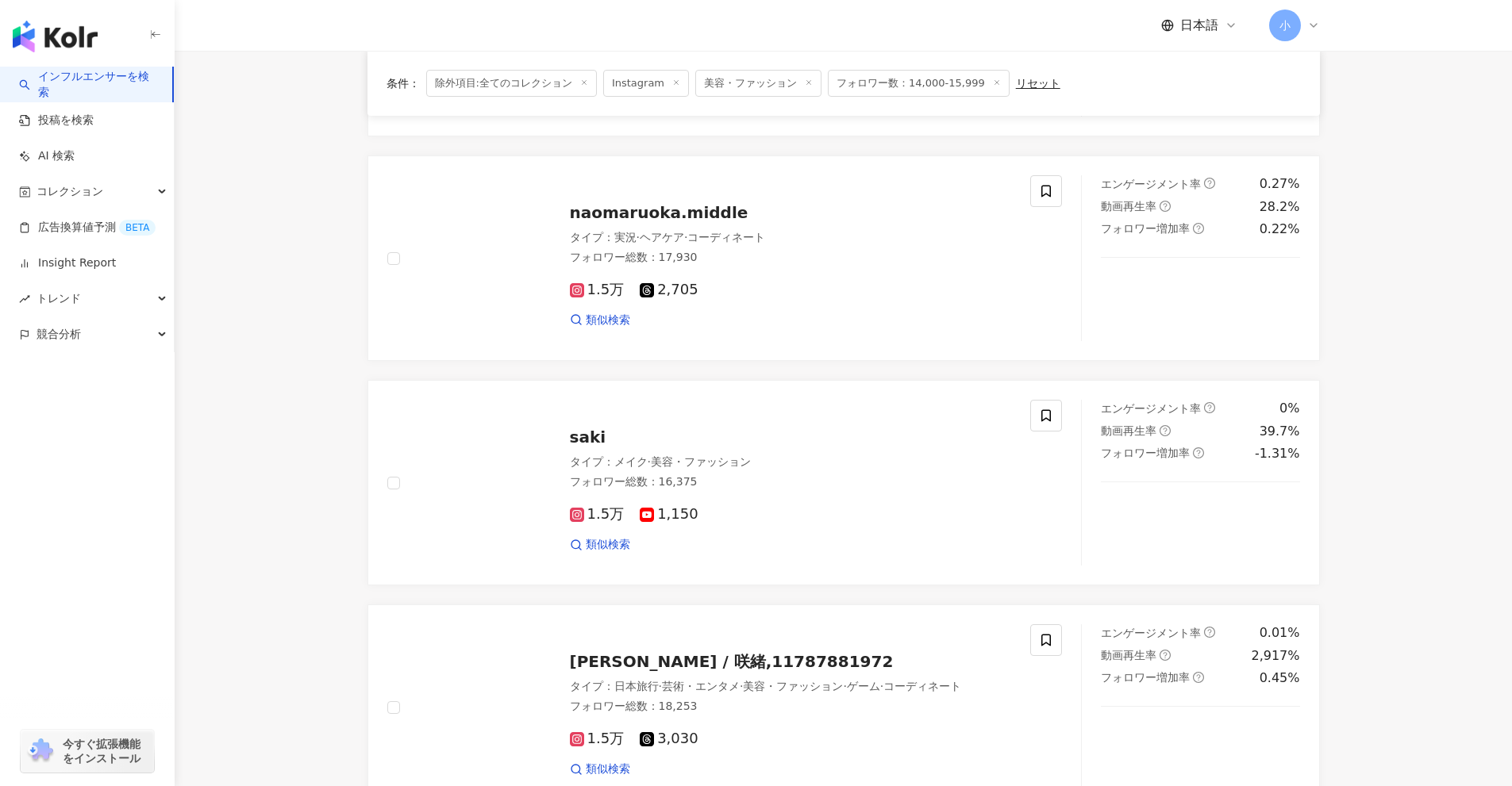
scroll to position [2045, 0]
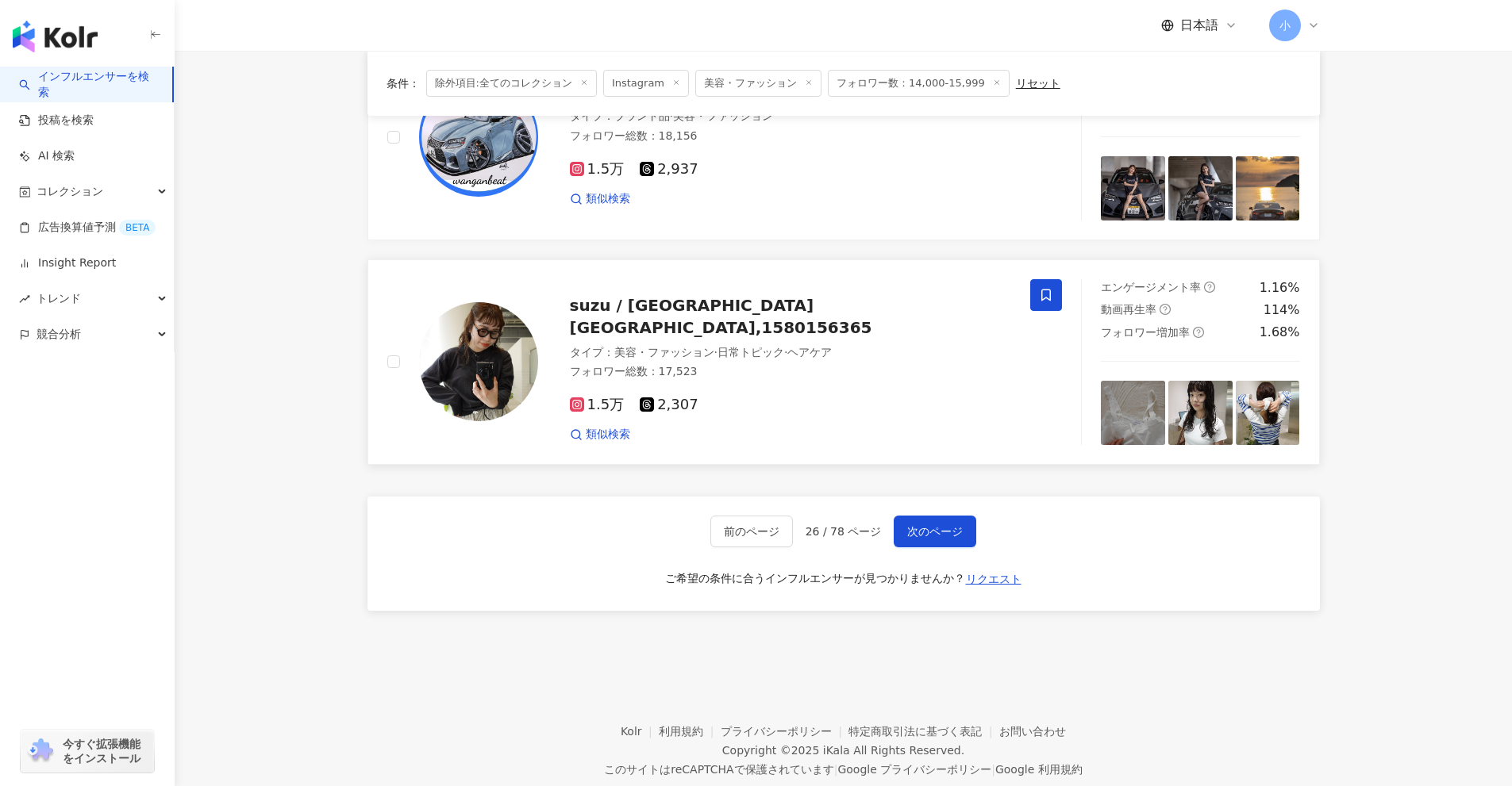
click at [1056, 279] on span at bounding box center [1046, 295] width 31 height 31
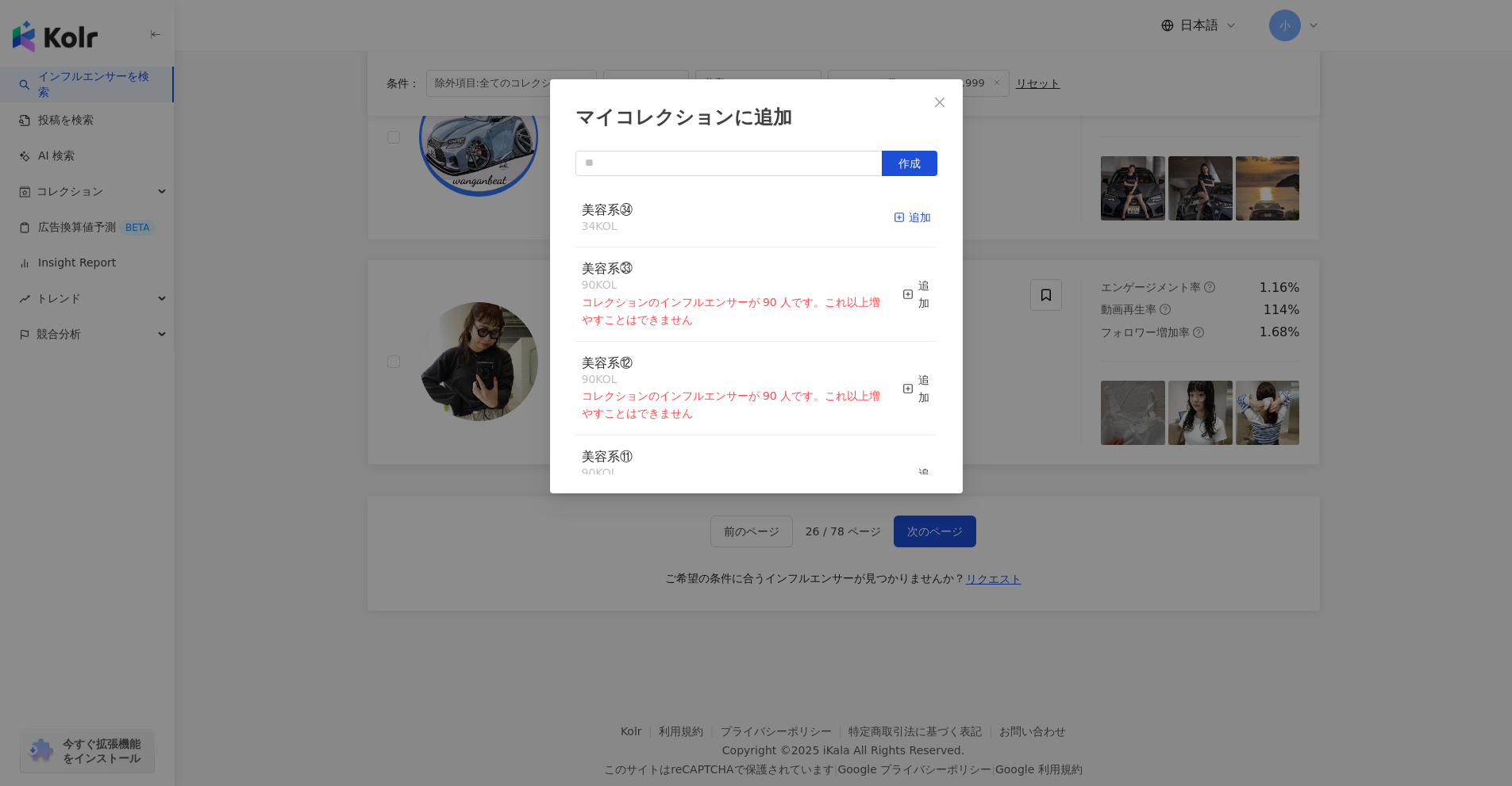
click at [898, 223] on div "追加" at bounding box center [912, 217] width 38 height 17
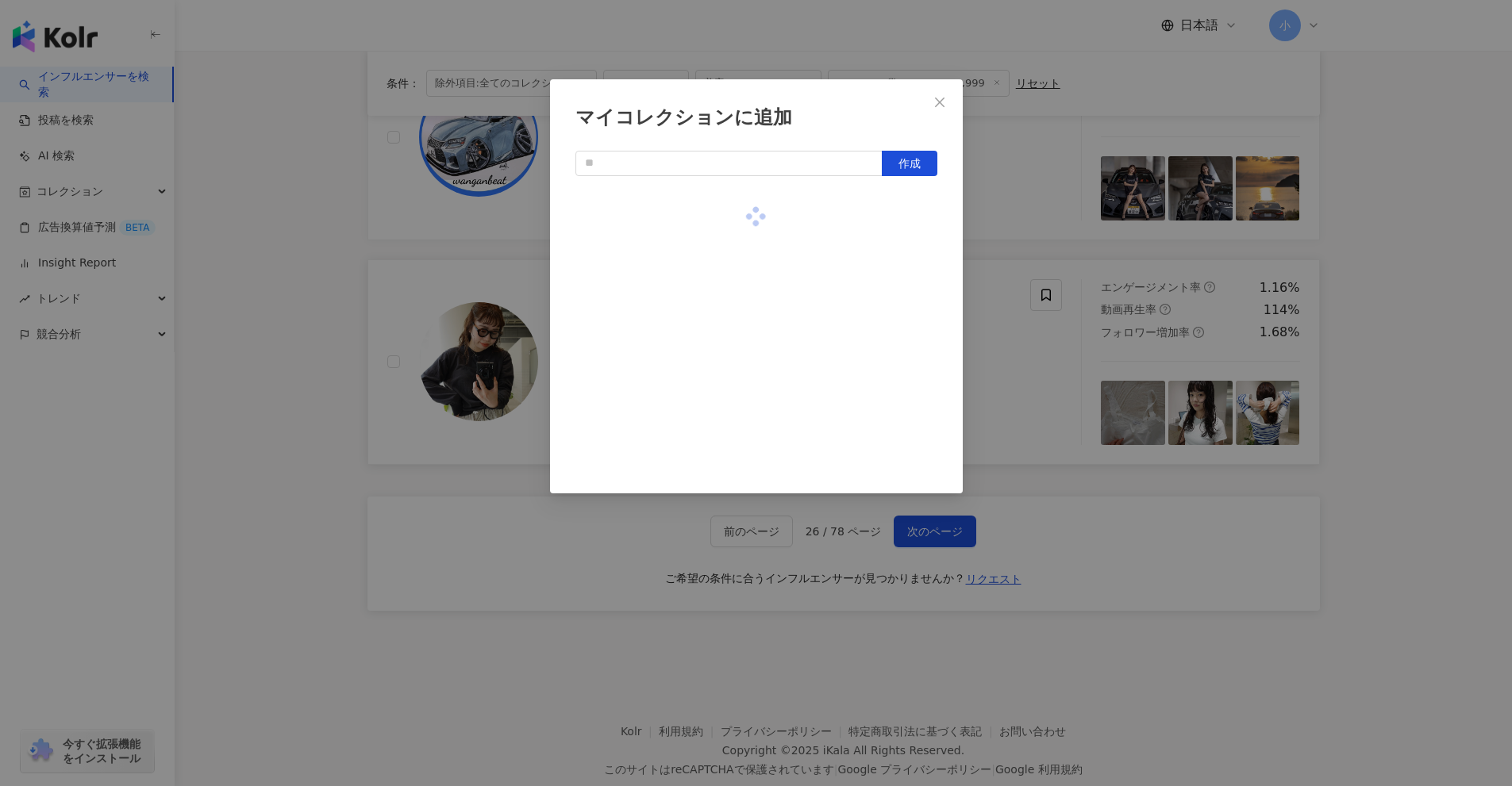
click at [1417, 393] on div "マイコレクションに追加 作成" at bounding box center [756, 393] width 1512 height 786
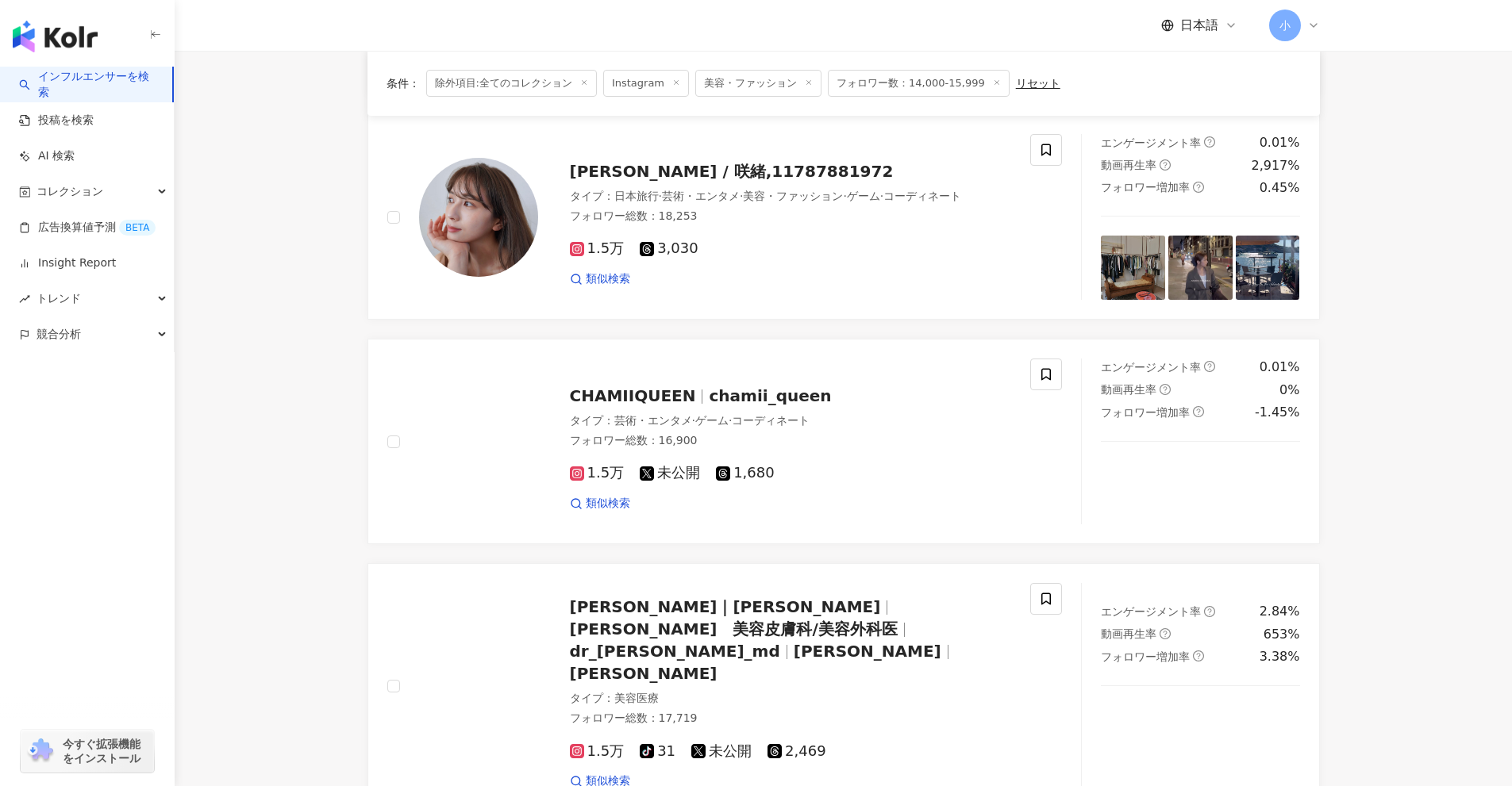
scroll to position [934, 0]
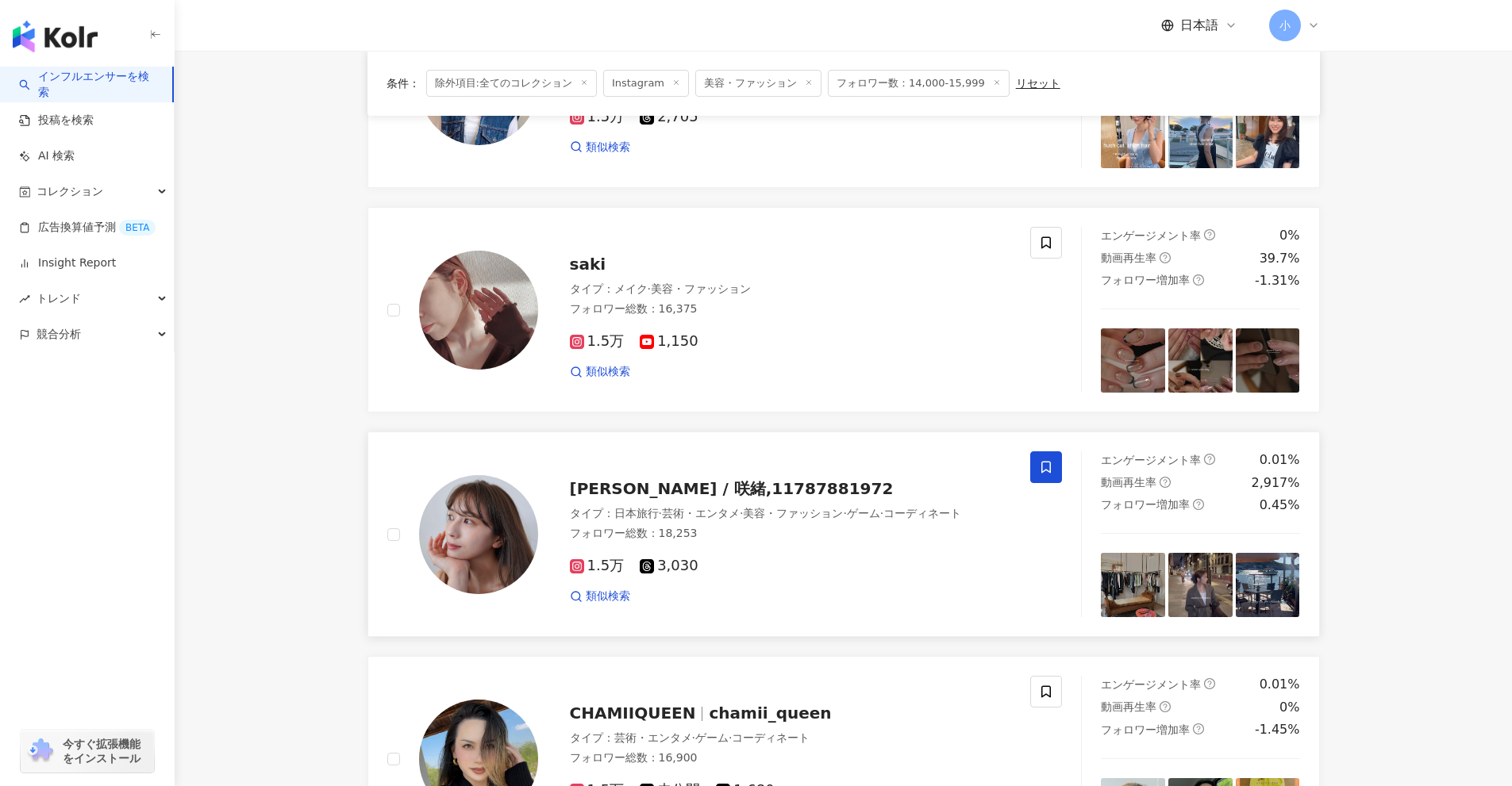
click at [1050, 467] on icon at bounding box center [1045, 468] width 10 height 12
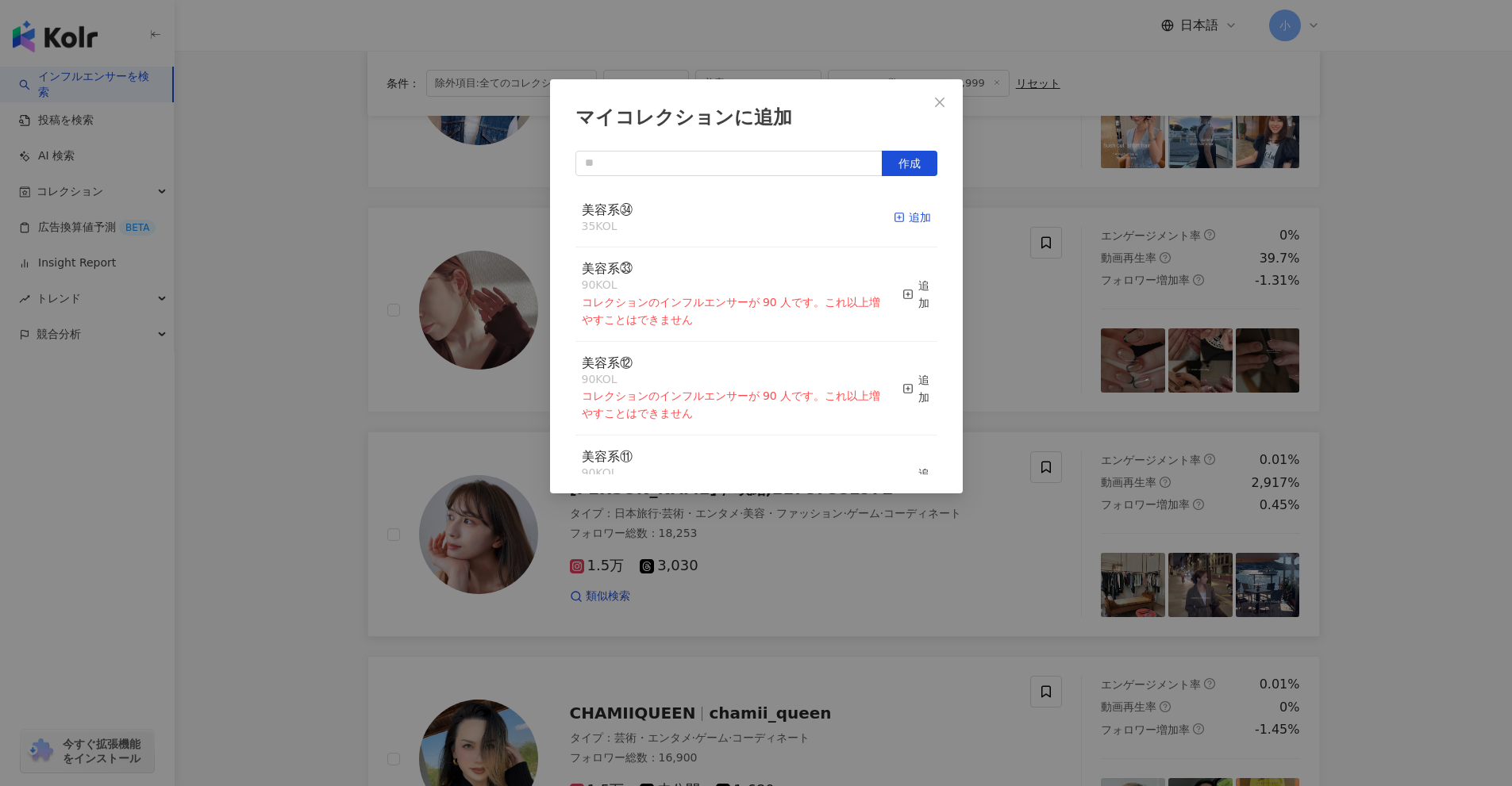
click at [905, 218] on div "追加" at bounding box center [912, 217] width 38 height 17
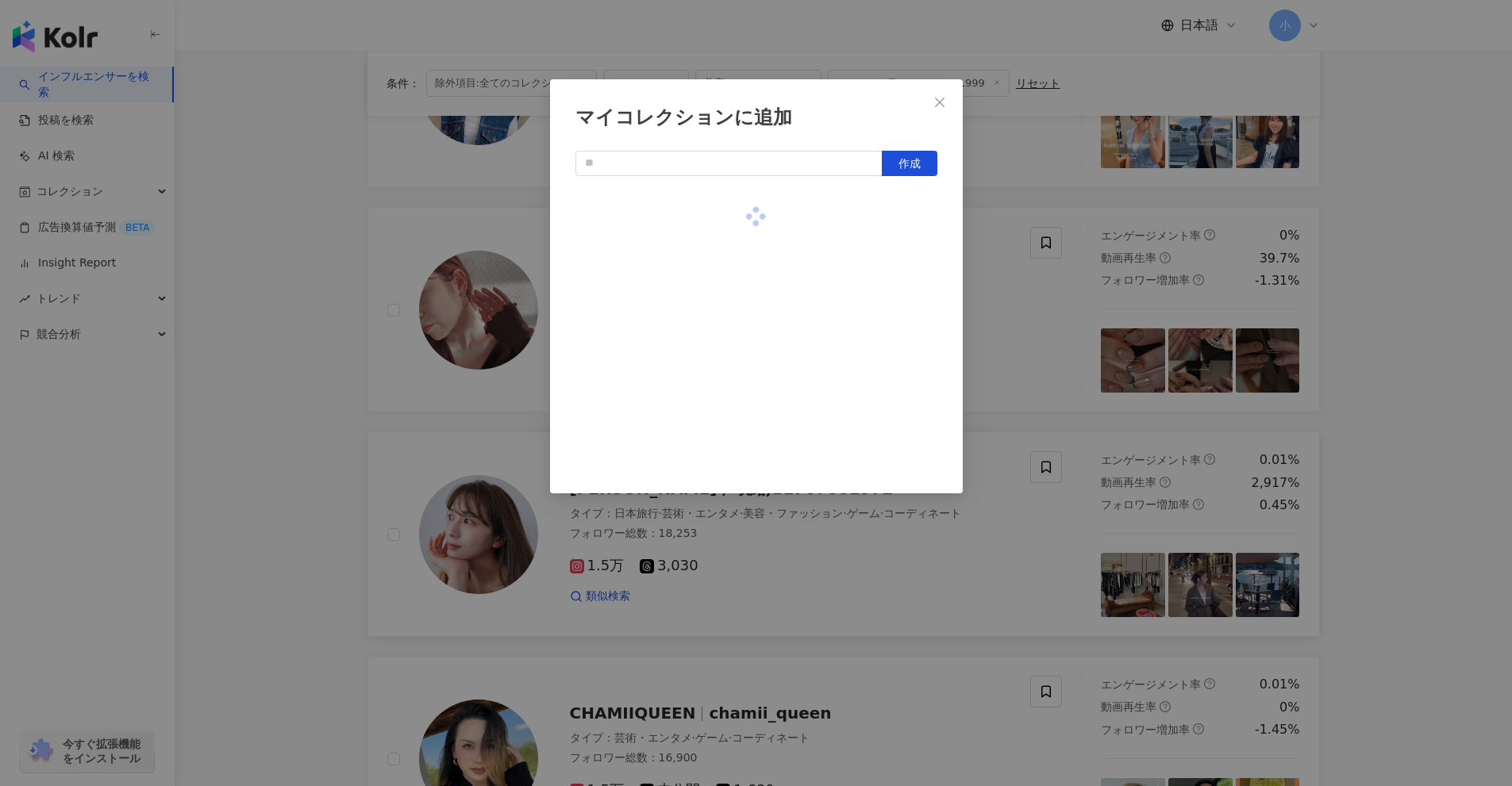
click at [1425, 396] on div "マイコレクションに追加 作成" at bounding box center [756, 393] width 1512 height 786
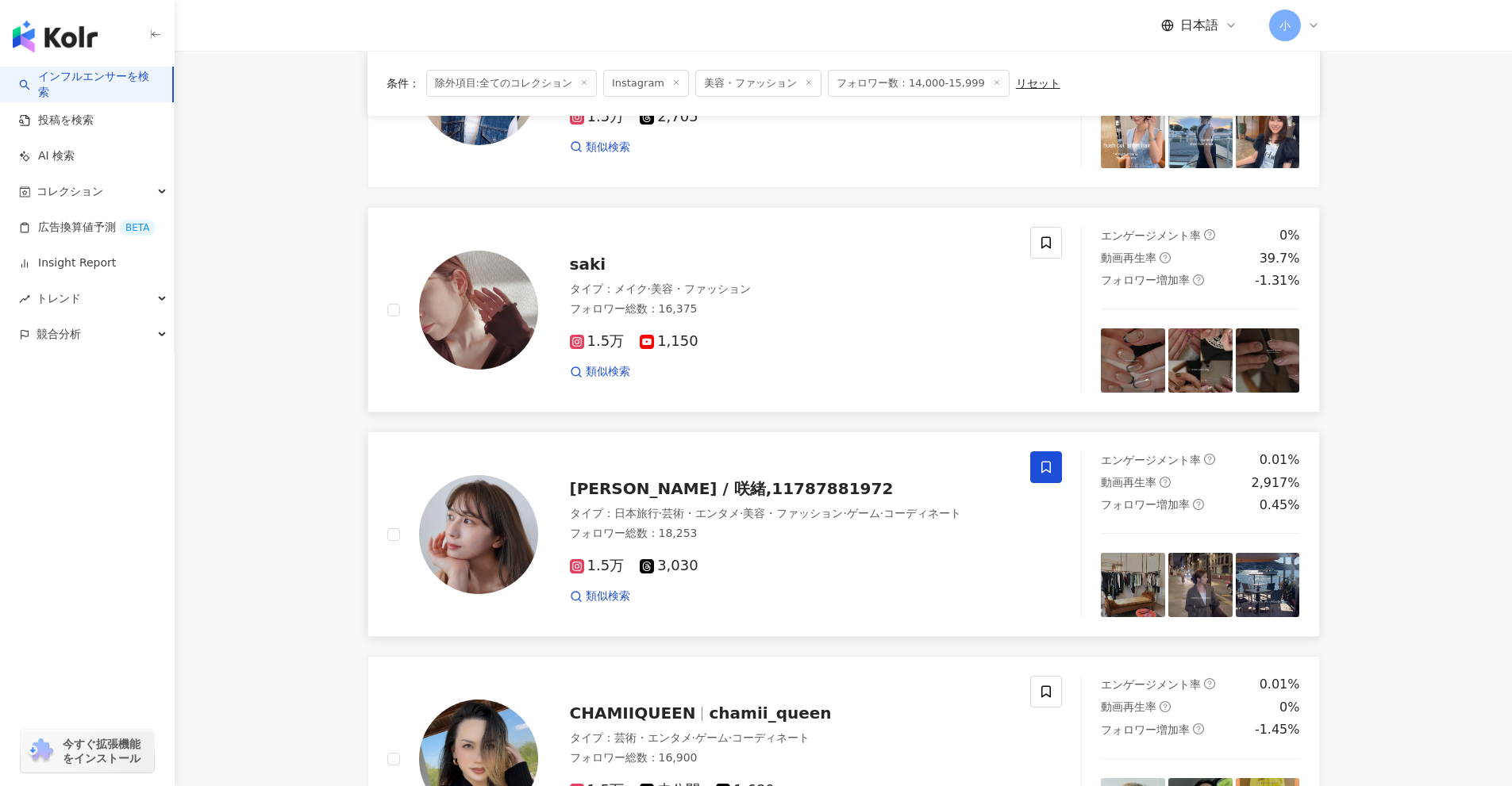
click at [1023, 226] on link "saki タイプ ： メイク · 美容・ファッション フォロワー総数 ： 16,375 1.5万 1,150 類似検索 エンゲージメント率 0% 動画再生率 …" at bounding box center [843, 310] width 952 height 206
click at [1044, 234] on span at bounding box center [1046, 243] width 31 height 31
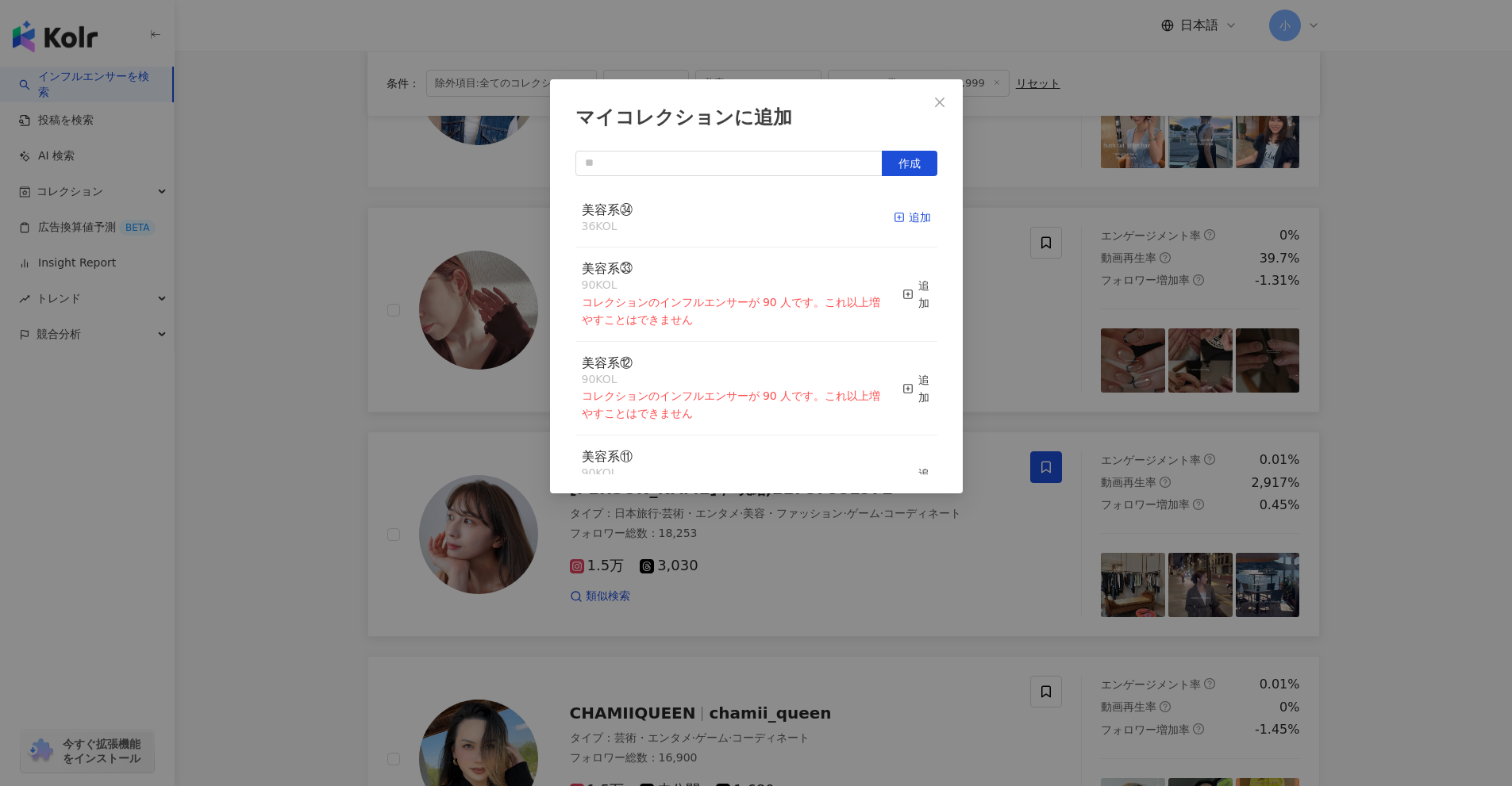
click at [900, 212] on div "追加" at bounding box center [912, 217] width 38 height 17
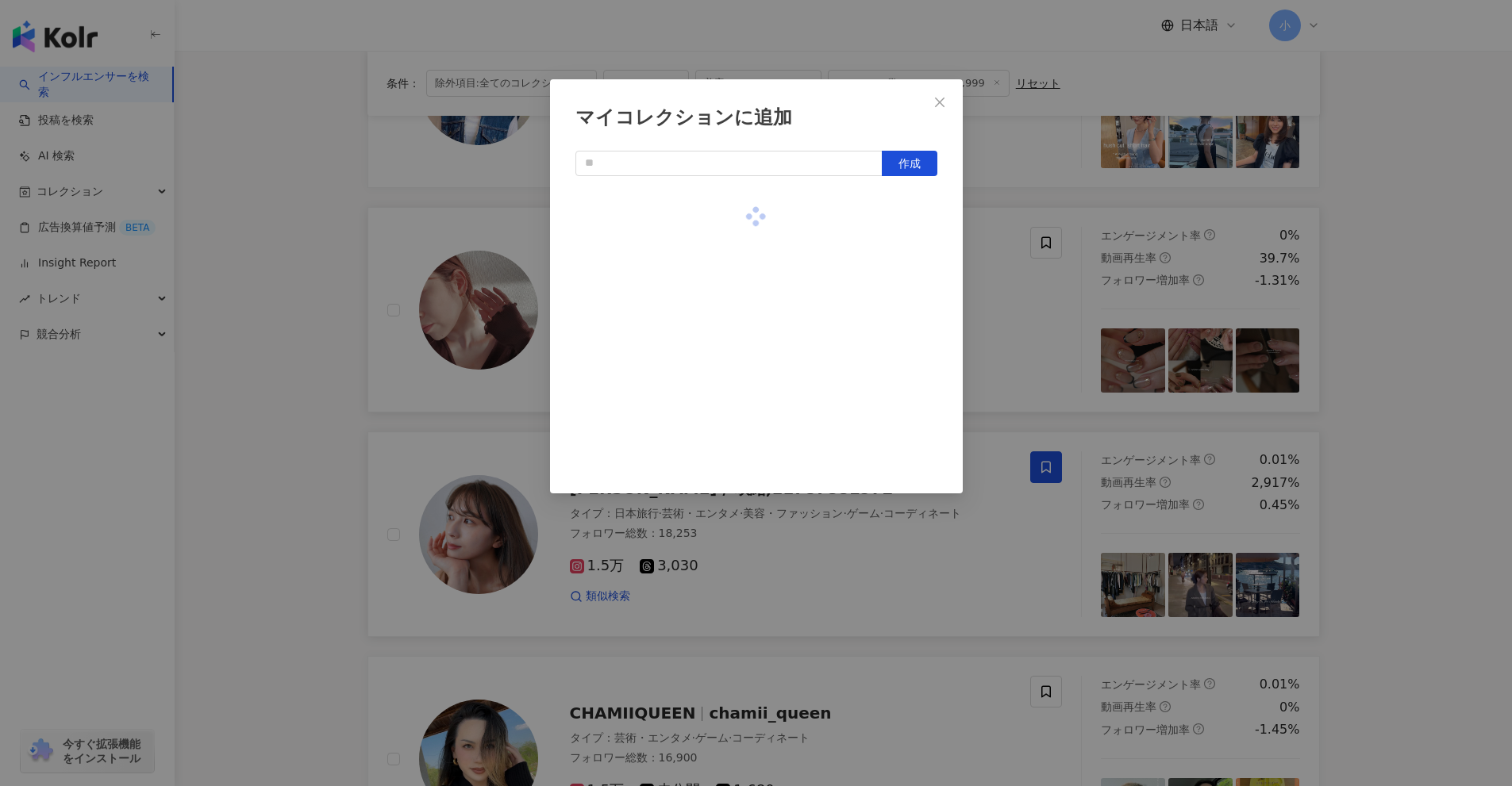
click at [1408, 317] on div "マイコレクションに追加 作成" at bounding box center [756, 393] width 1512 height 786
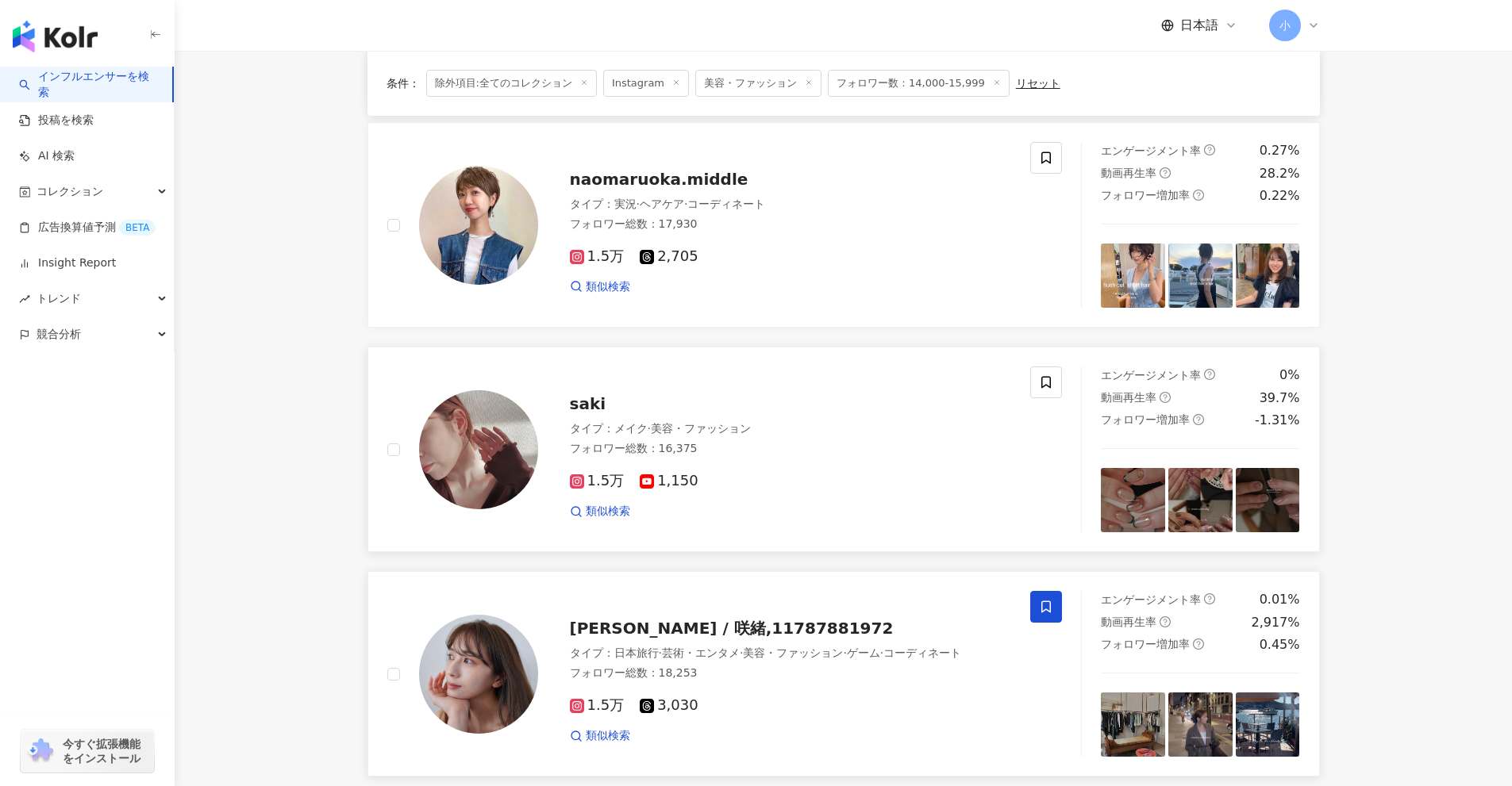
scroll to position [776, 0]
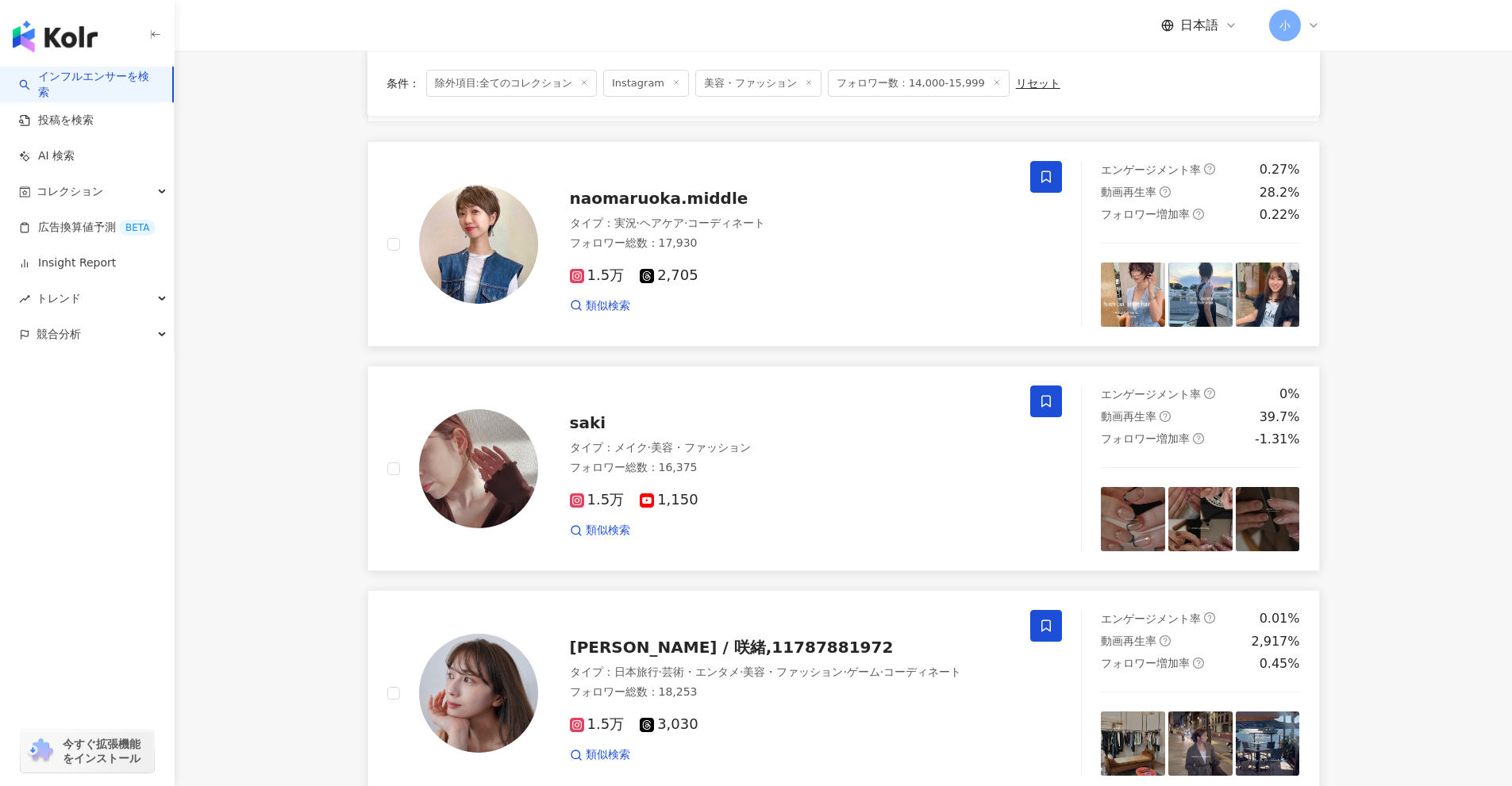
click at [1056, 175] on span at bounding box center [1046, 177] width 31 height 31
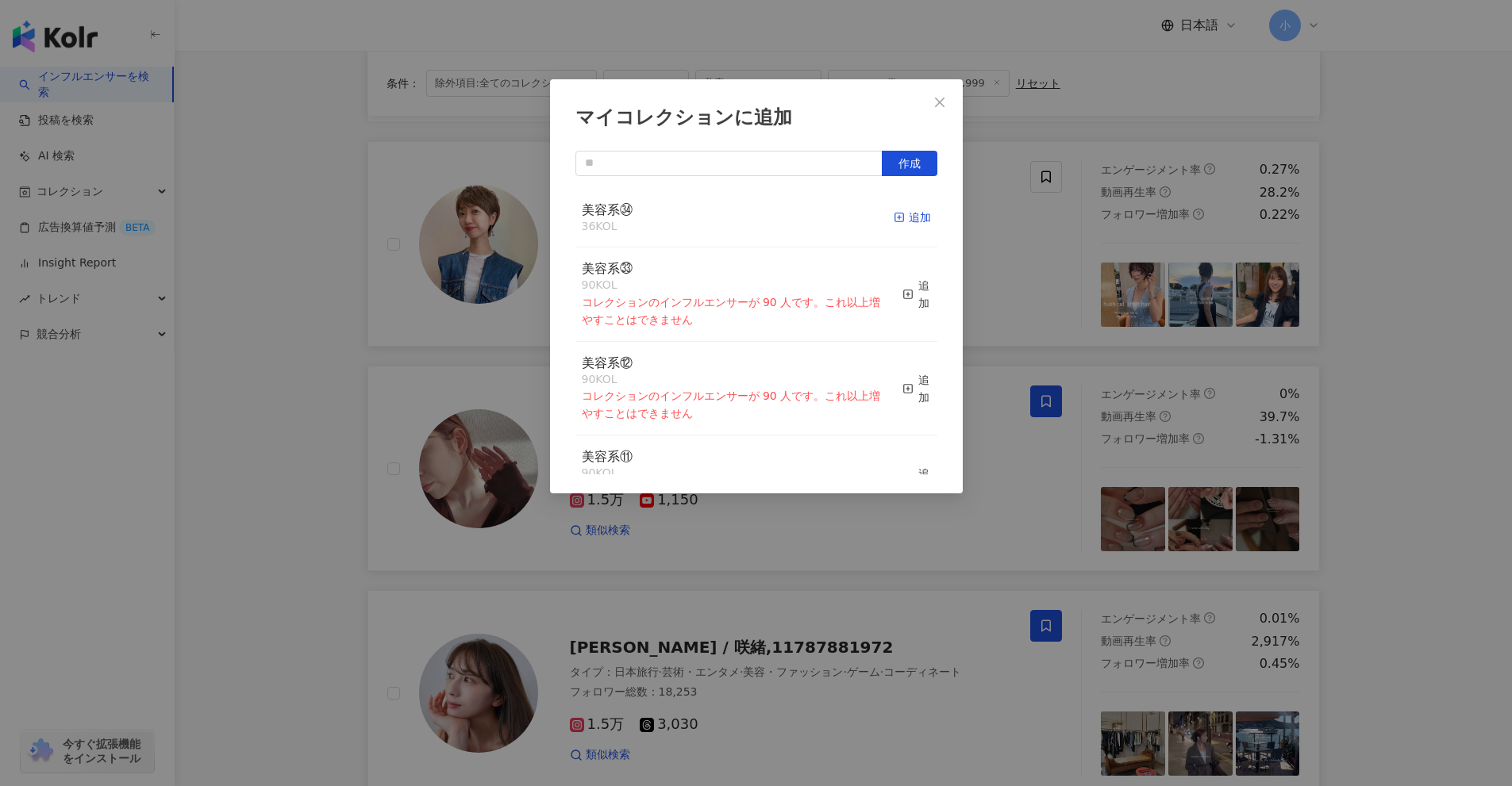
click at [896, 221] on div "追加" at bounding box center [912, 217] width 38 height 17
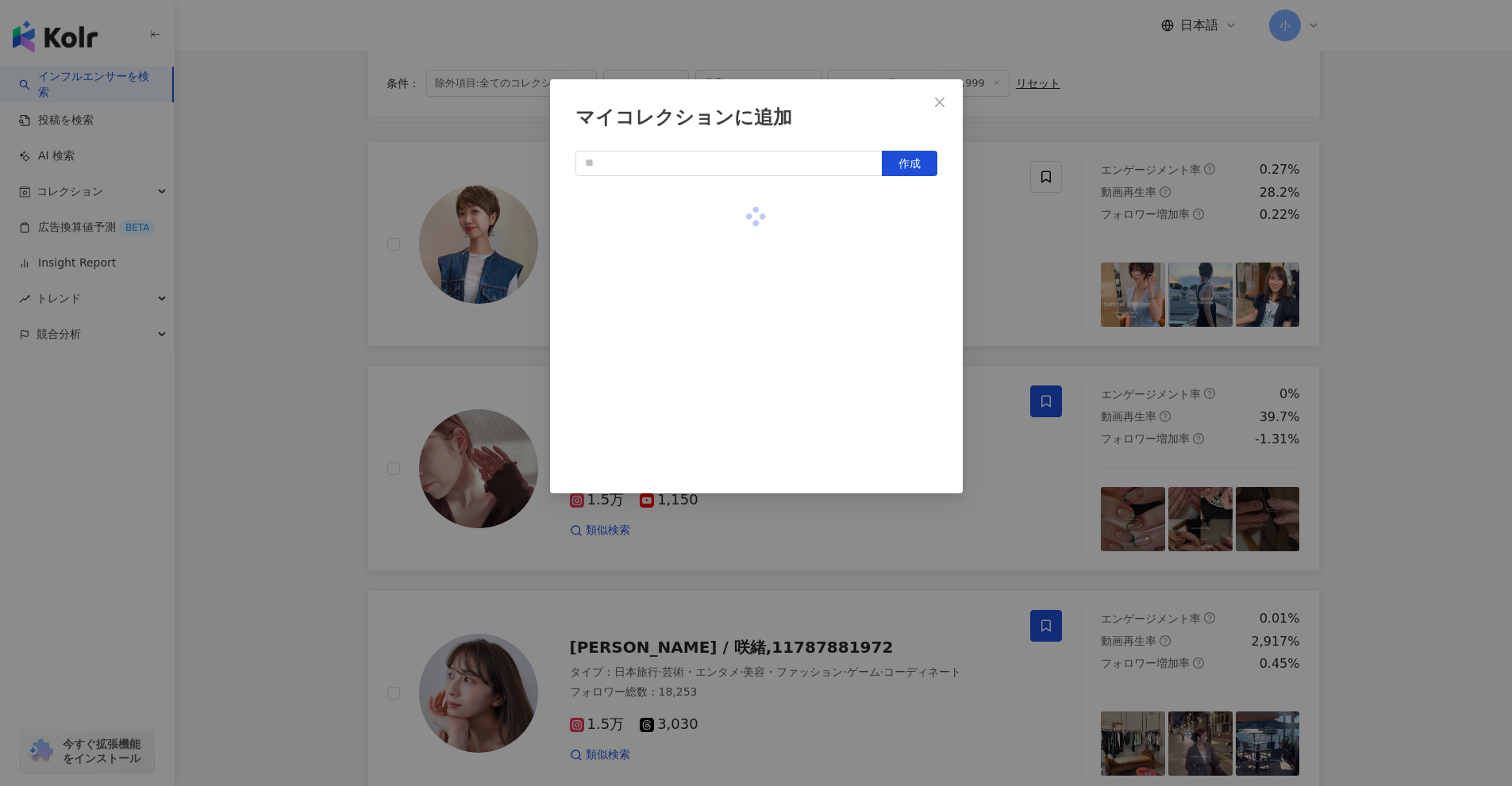
click at [1490, 364] on div "マイコレクションに追加 作成" at bounding box center [756, 393] width 1512 height 786
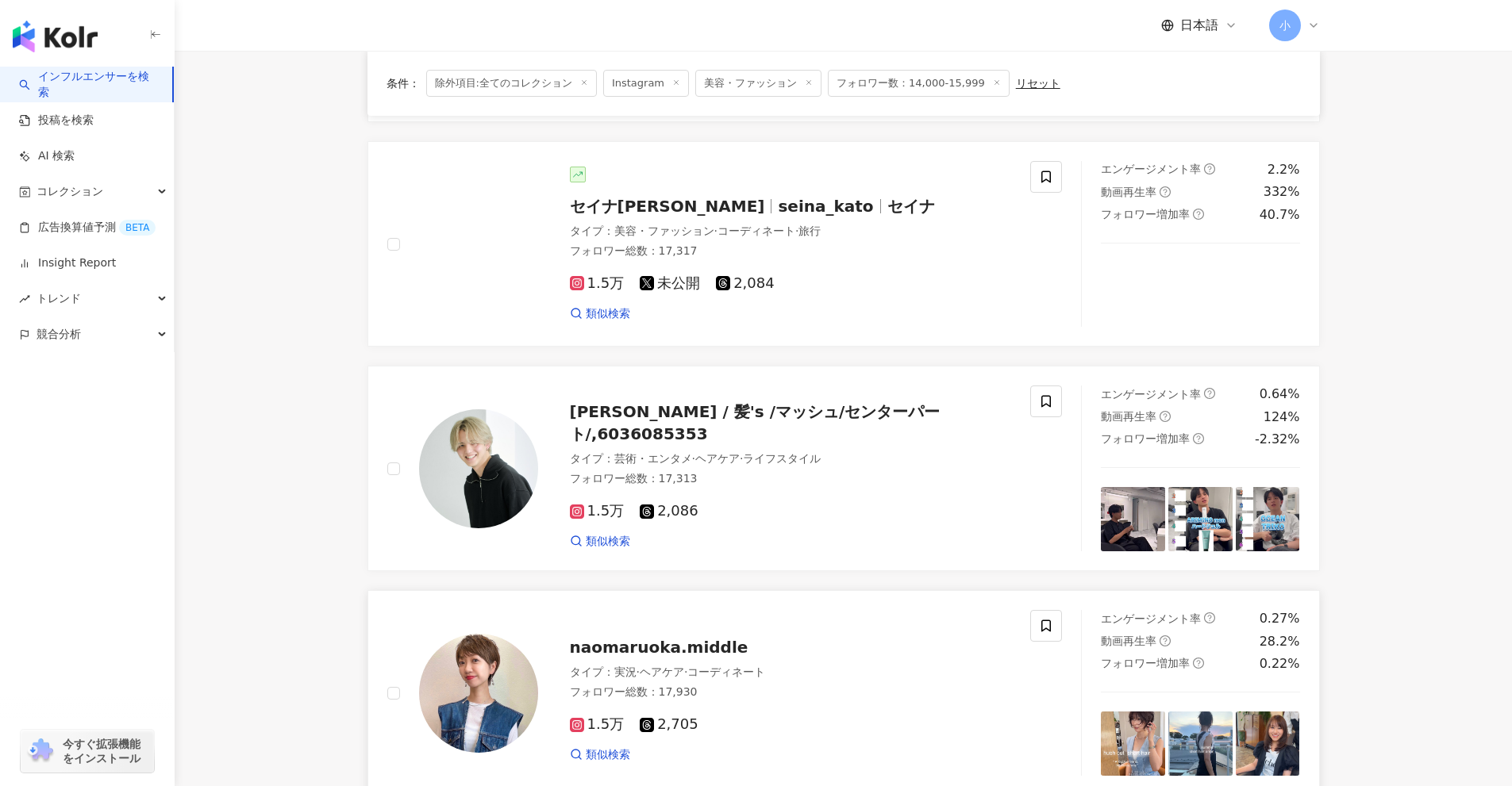
scroll to position [299, 0]
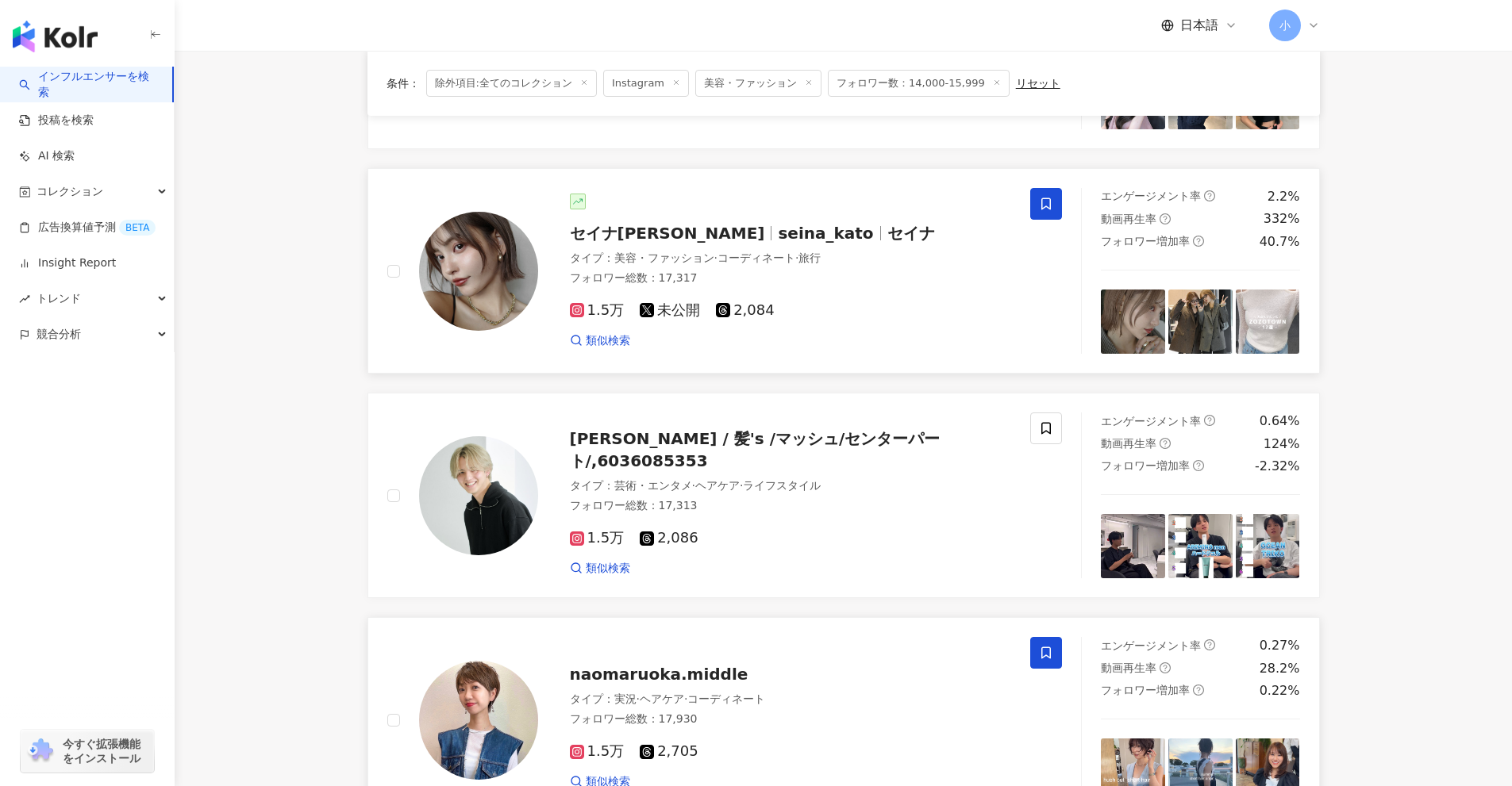
click at [1045, 202] on icon at bounding box center [1046, 204] width 14 height 14
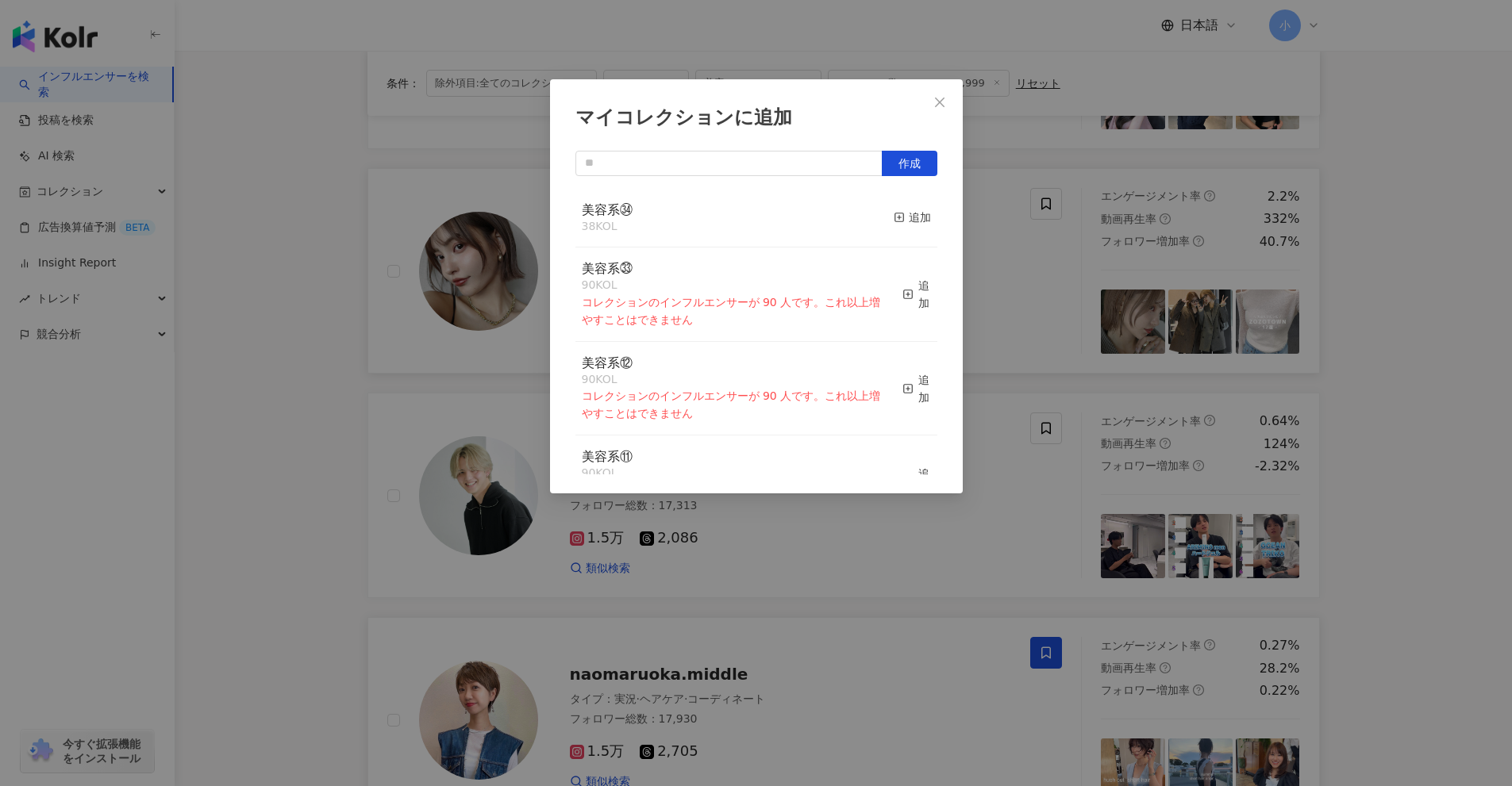
click at [880, 217] on div "美容系㉞ 38 KOL 追加" at bounding box center [756, 218] width 362 height 59
click at [904, 217] on div "追加" at bounding box center [912, 217] width 38 height 17
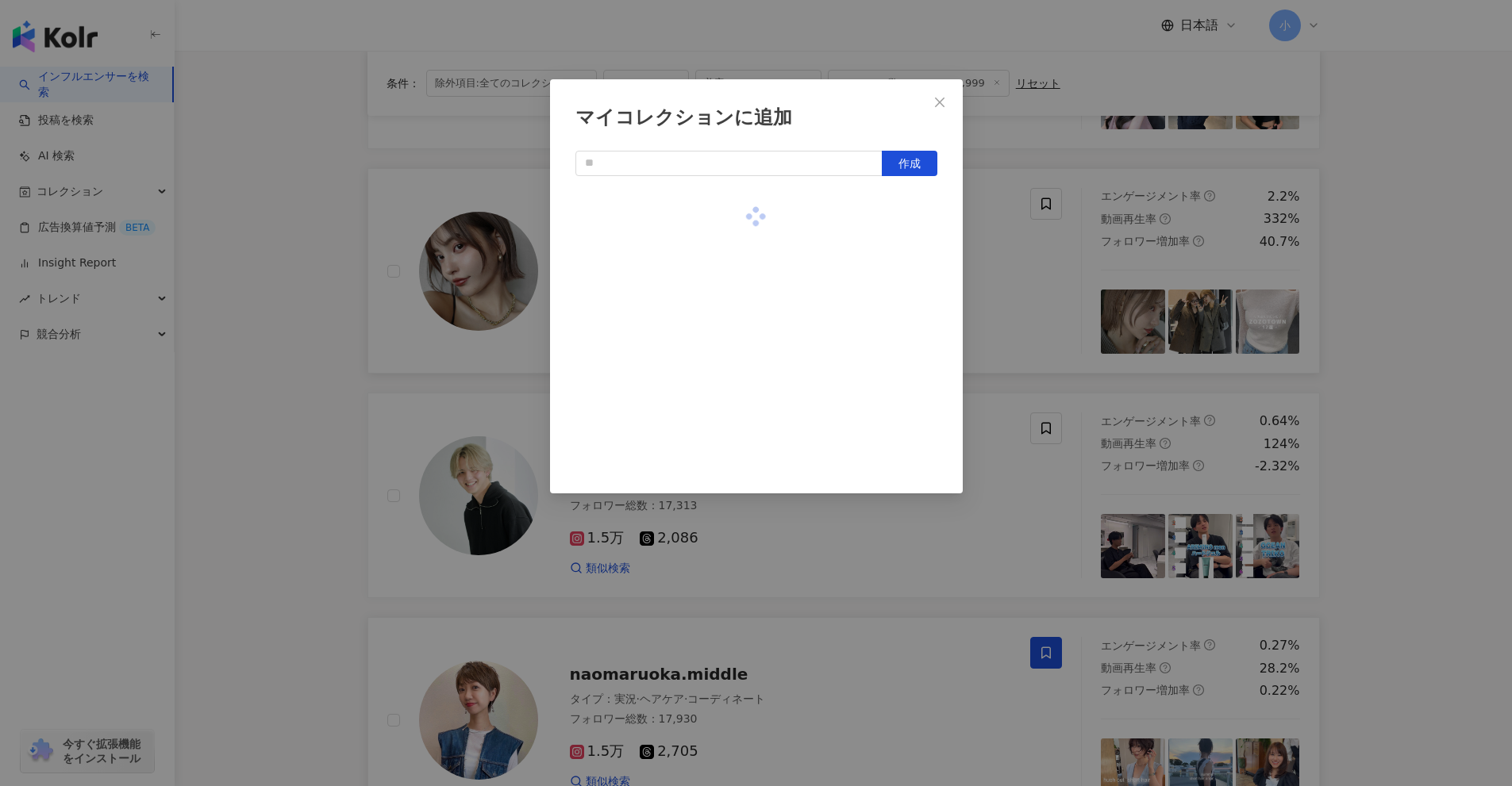
click at [1416, 358] on div "マイコレクションに追加 作成" at bounding box center [756, 393] width 1512 height 786
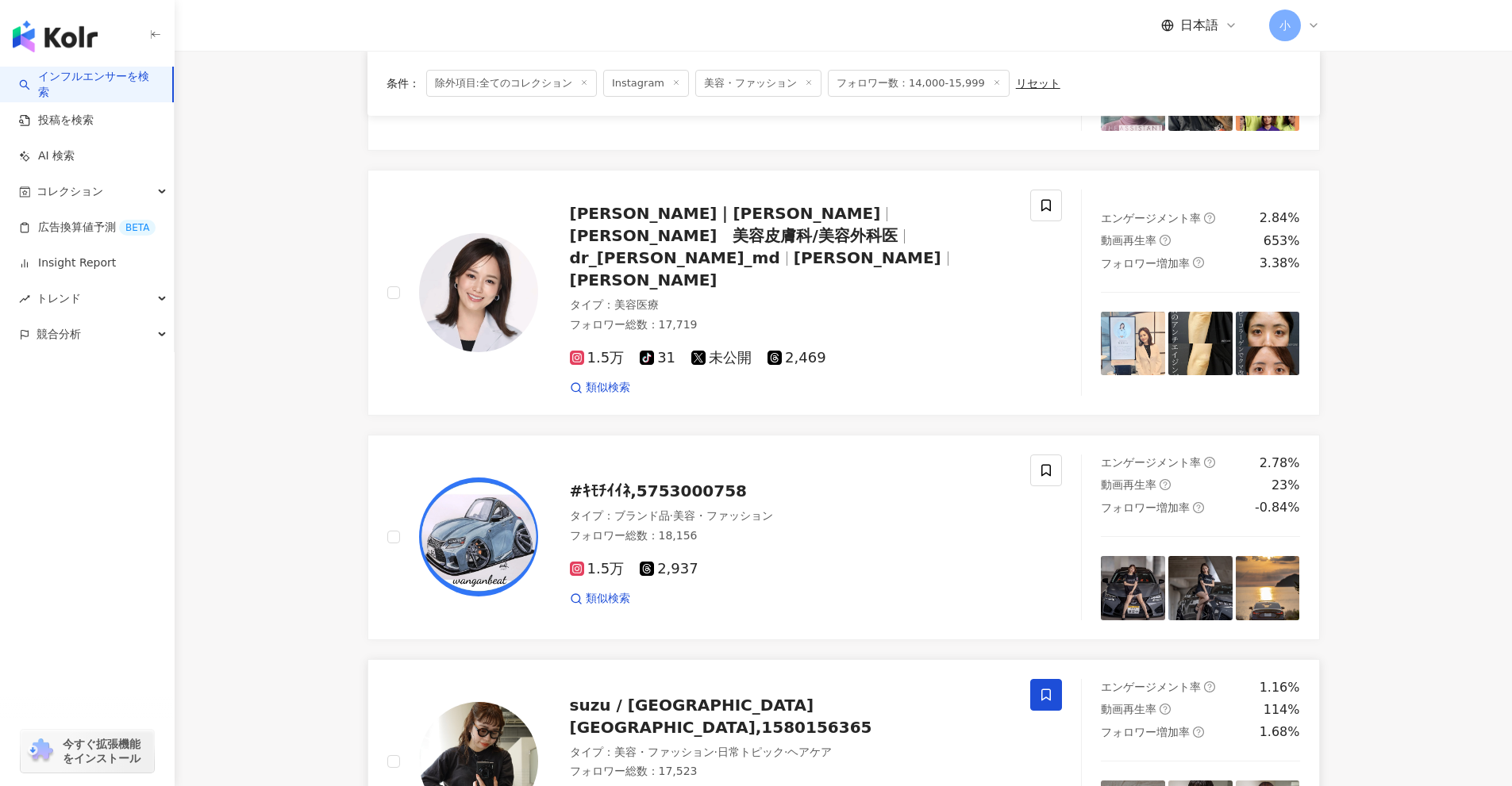
scroll to position [1886, 0]
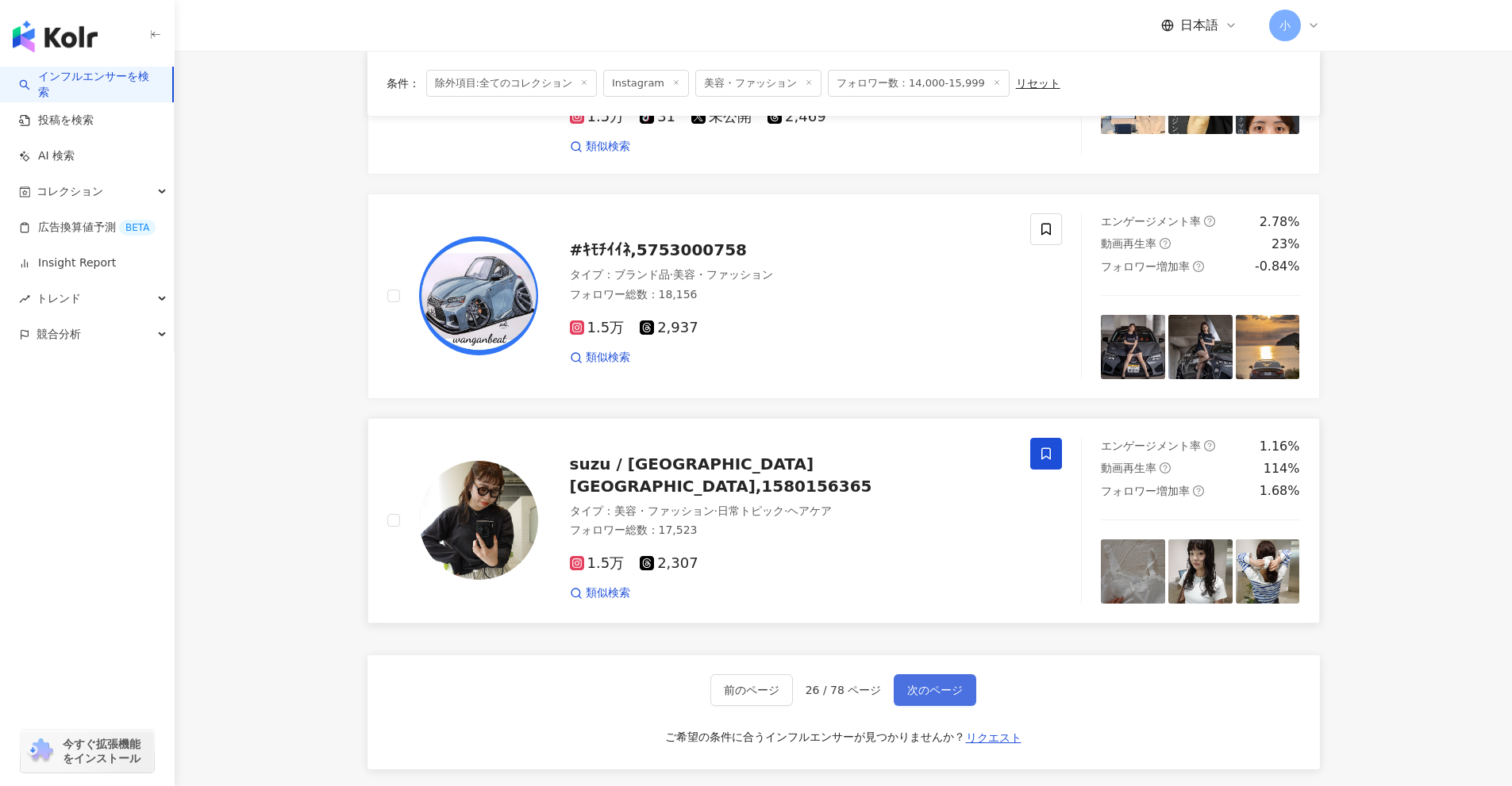
click at [913, 684] on span "次のページ" at bounding box center [935, 690] width 56 height 13
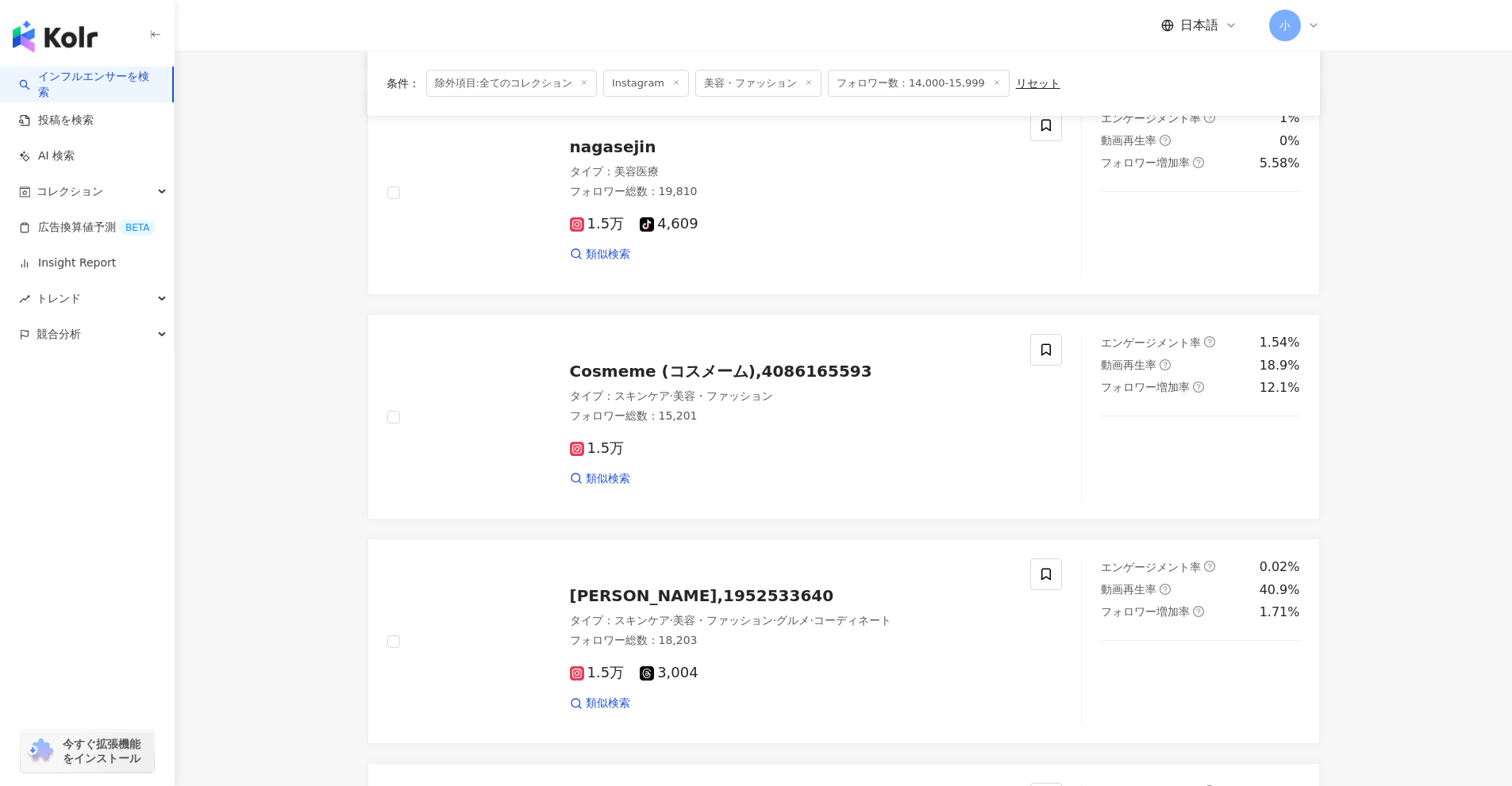
scroll to position [2336, 0]
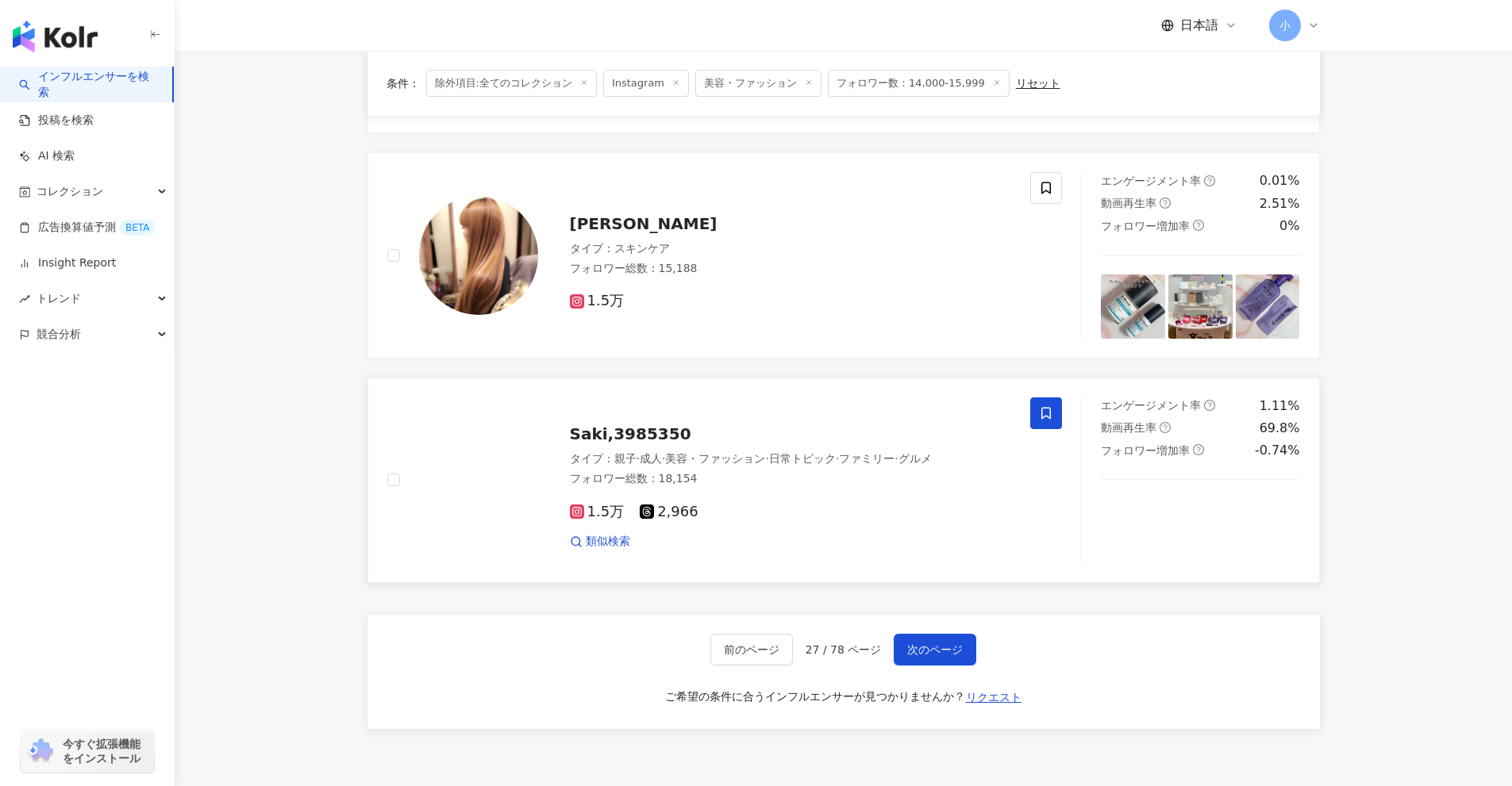
click at [1043, 417] on icon at bounding box center [1045, 414] width 10 height 12
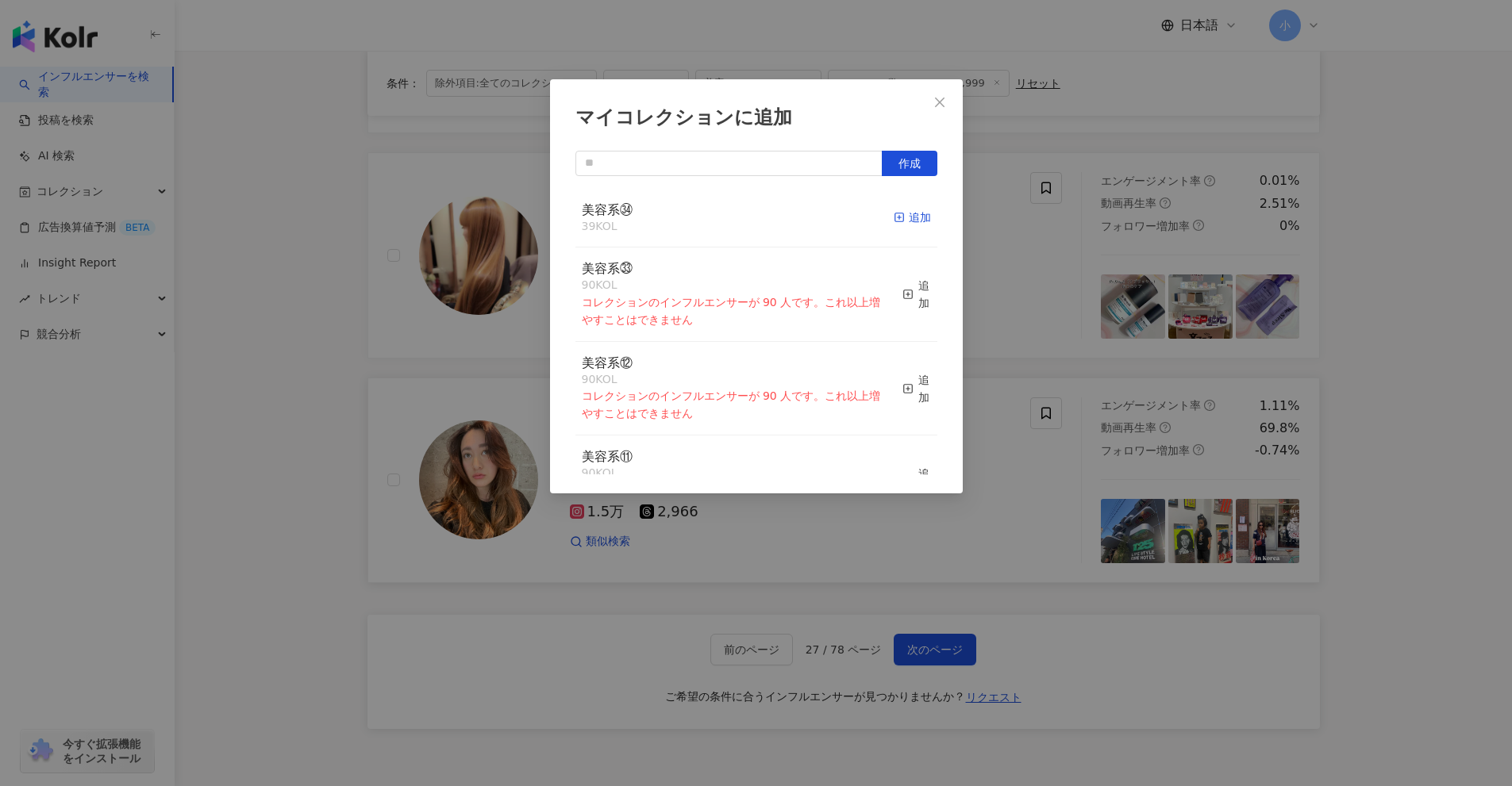
click at [900, 214] on div "追加" at bounding box center [912, 217] width 38 height 17
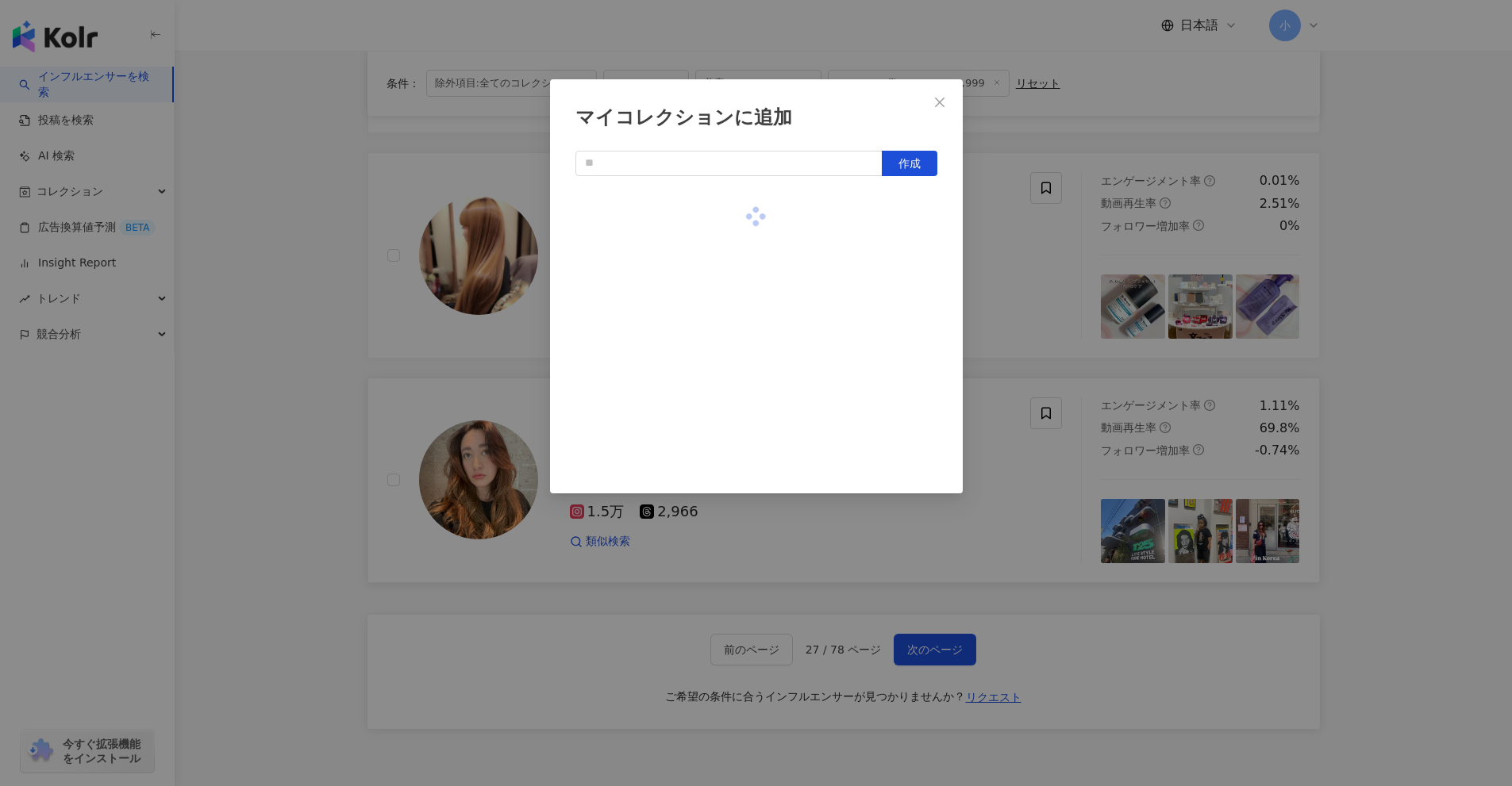
click at [1373, 305] on div "マイコレクションに追加 作成" at bounding box center [756, 393] width 1512 height 786
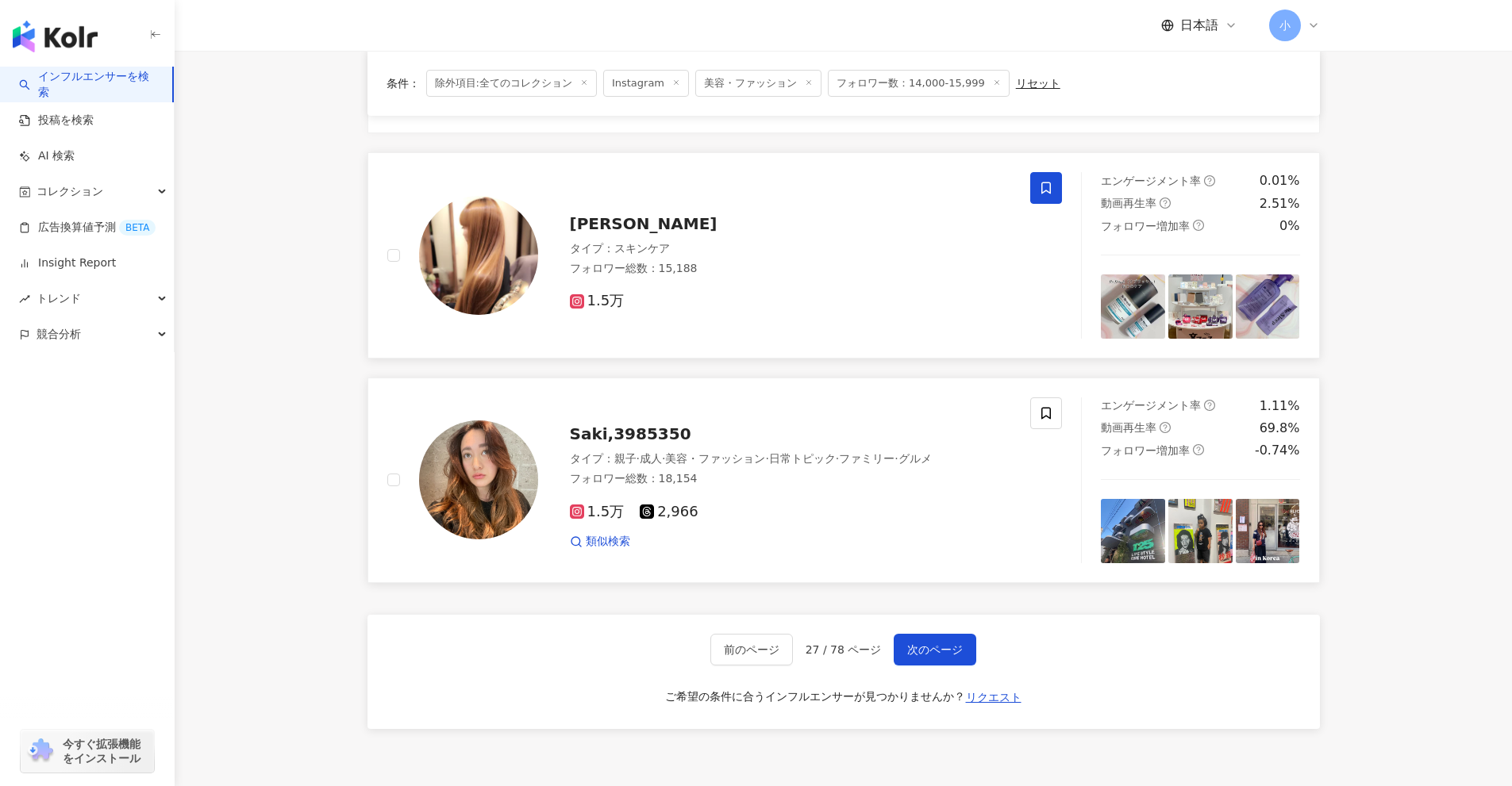
click at [1058, 193] on span at bounding box center [1046, 188] width 31 height 31
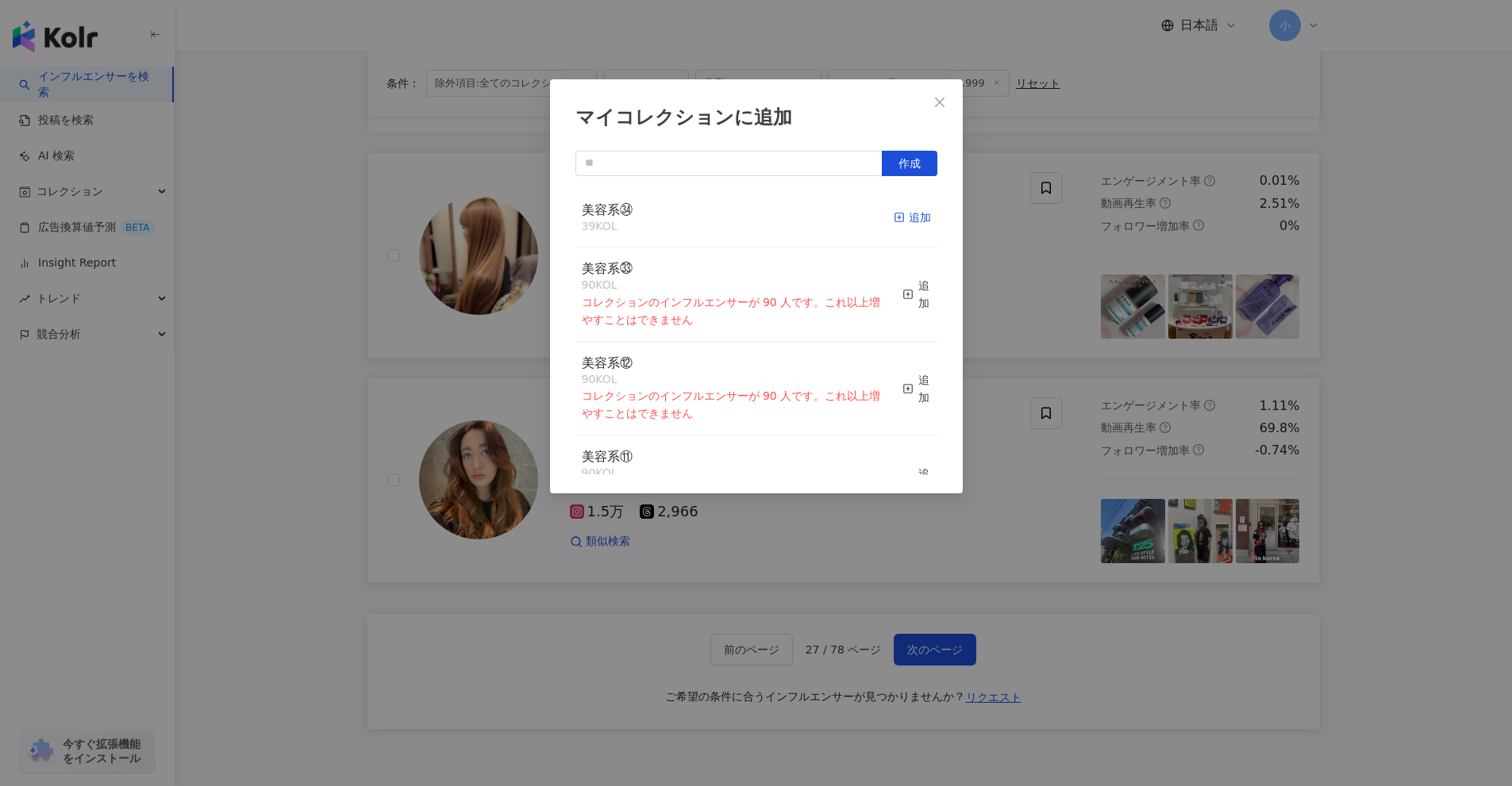
click at [893, 216] on icon "button" at bounding box center [899, 217] width 11 height 11
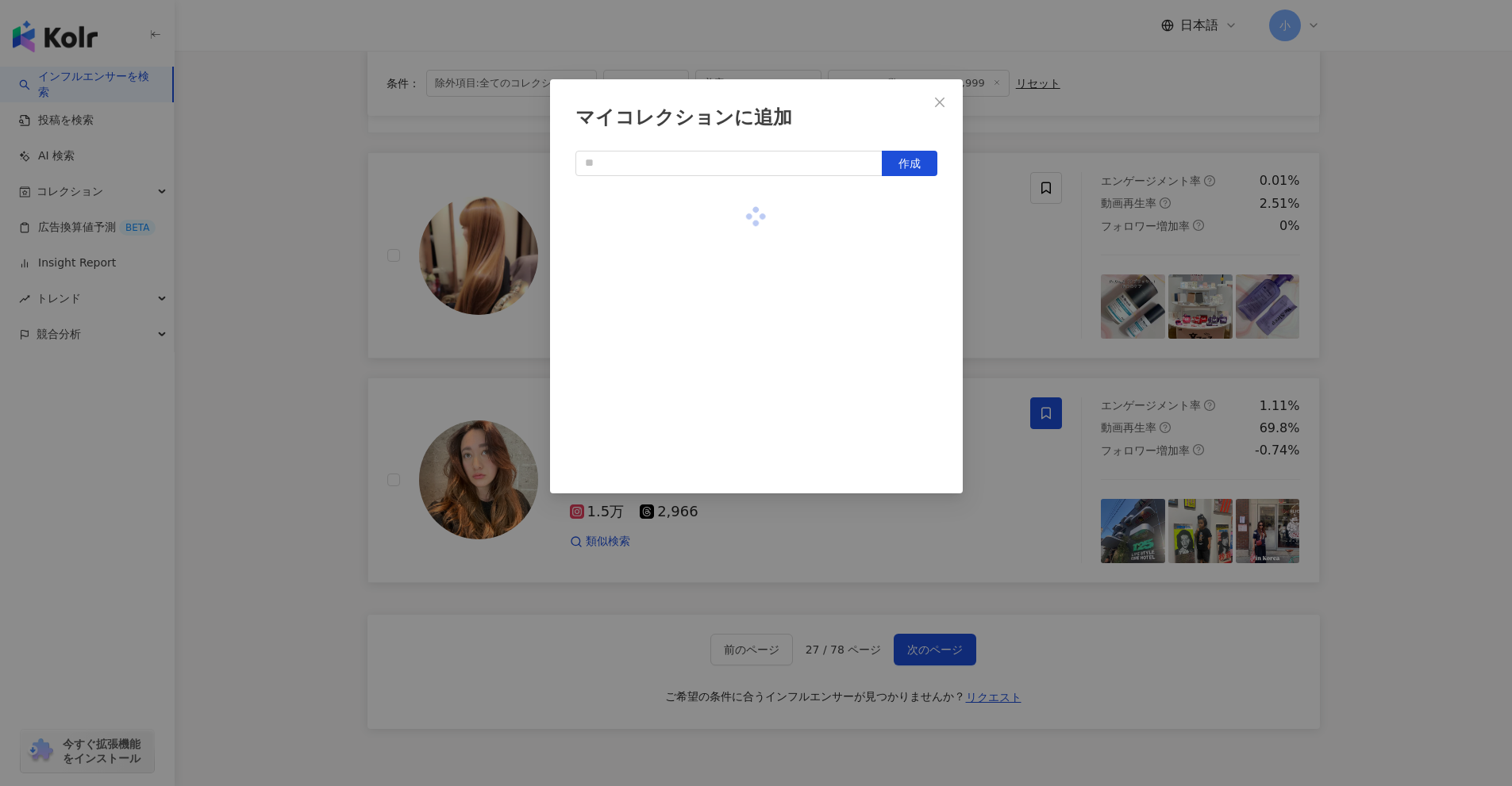
click at [1435, 338] on div "マイコレクションに追加 作成" at bounding box center [756, 393] width 1512 height 786
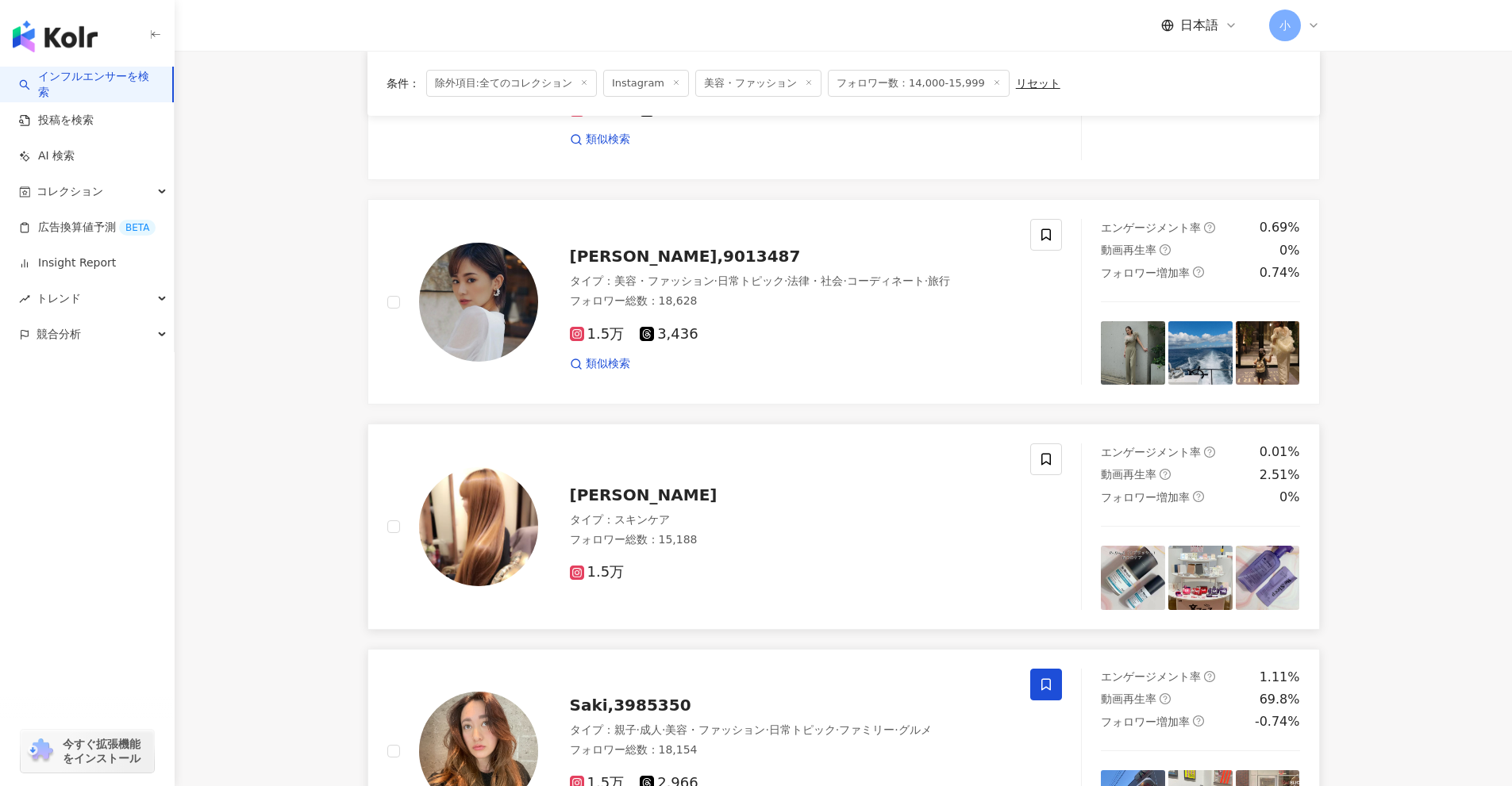
scroll to position [2019, 0]
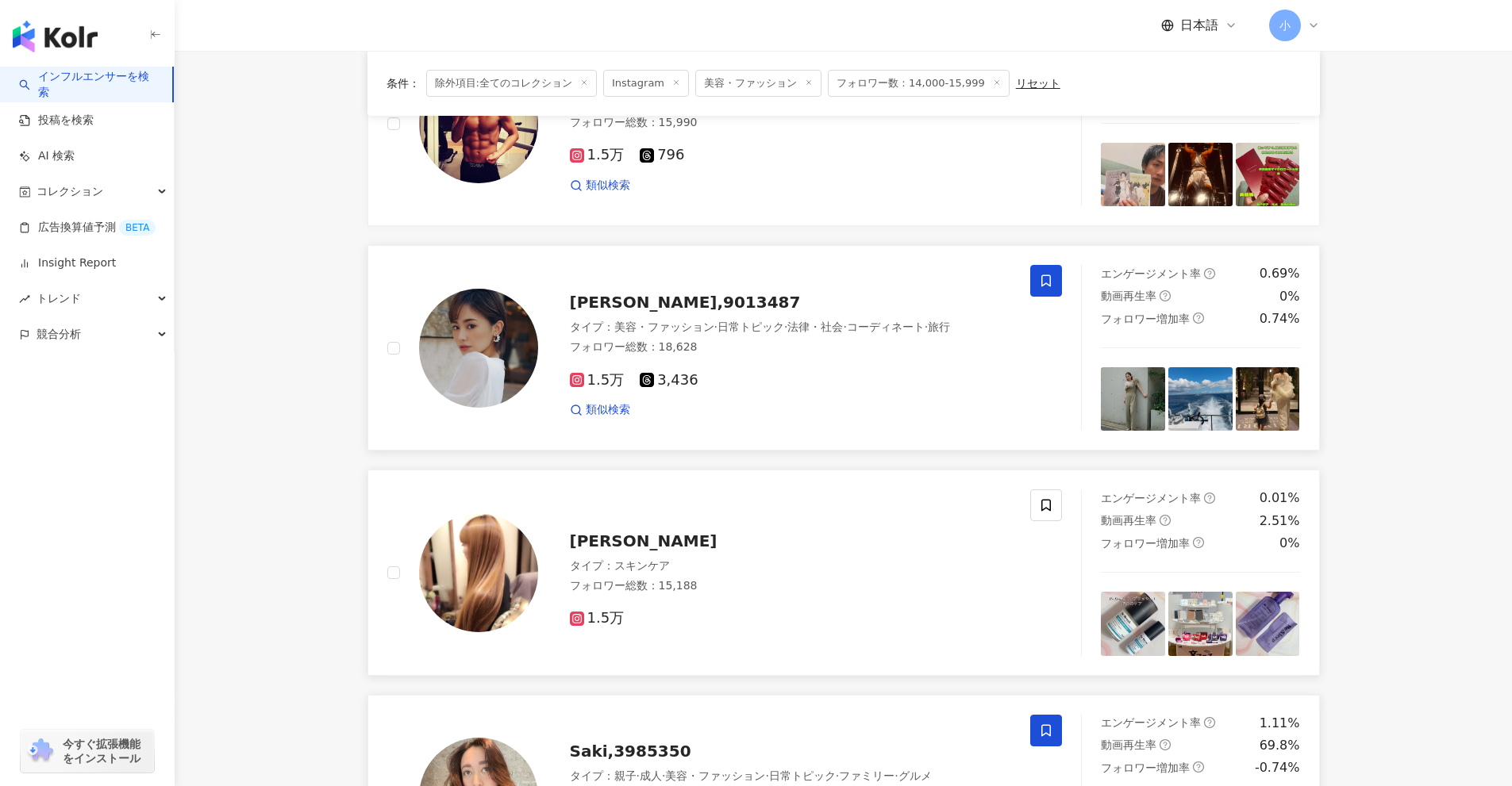
click at [1041, 277] on icon at bounding box center [1046, 281] width 14 height 14
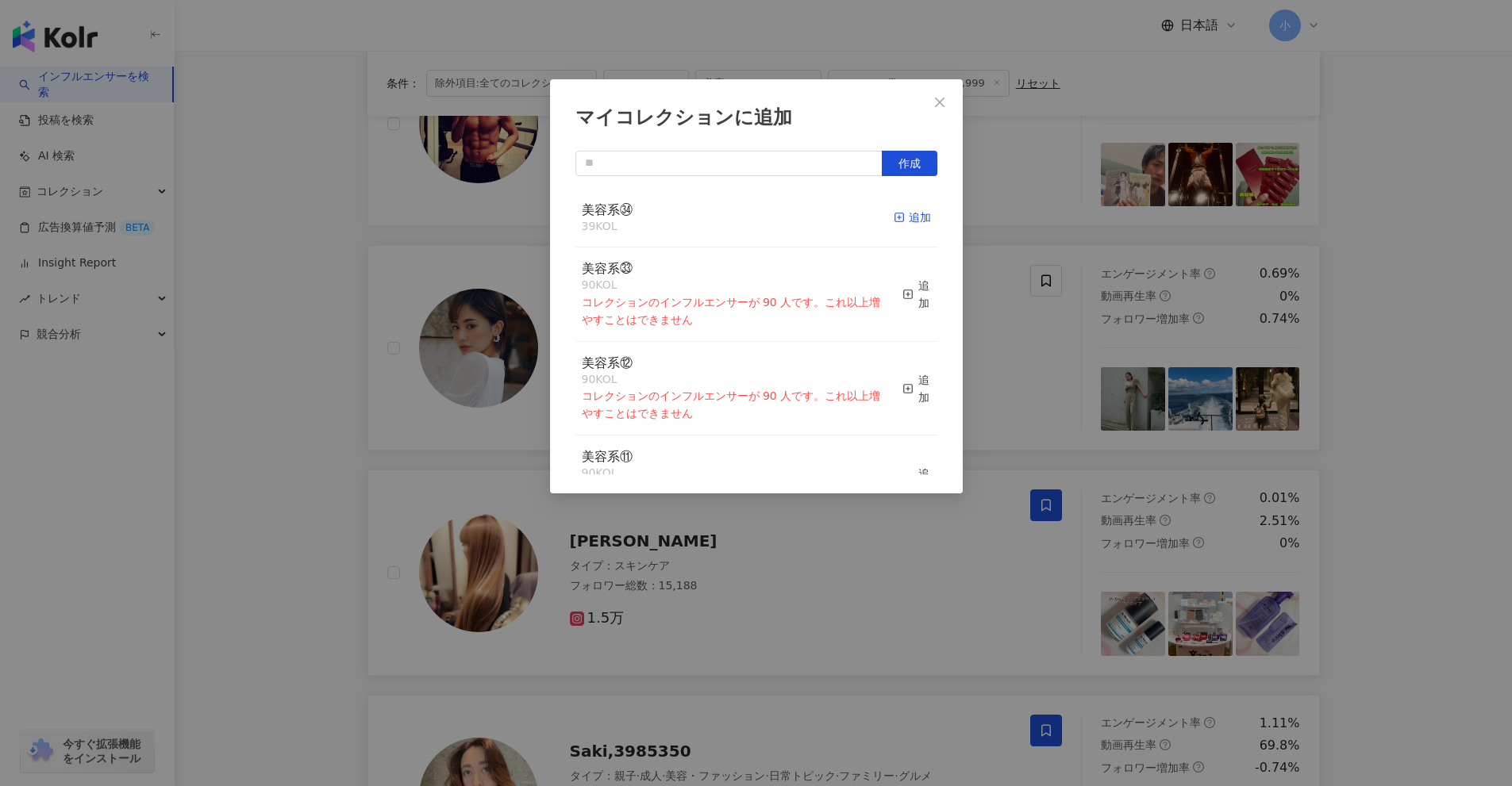
click at [913, 223] on div "追加" at bounding box center [912, 217] width 38 height 17
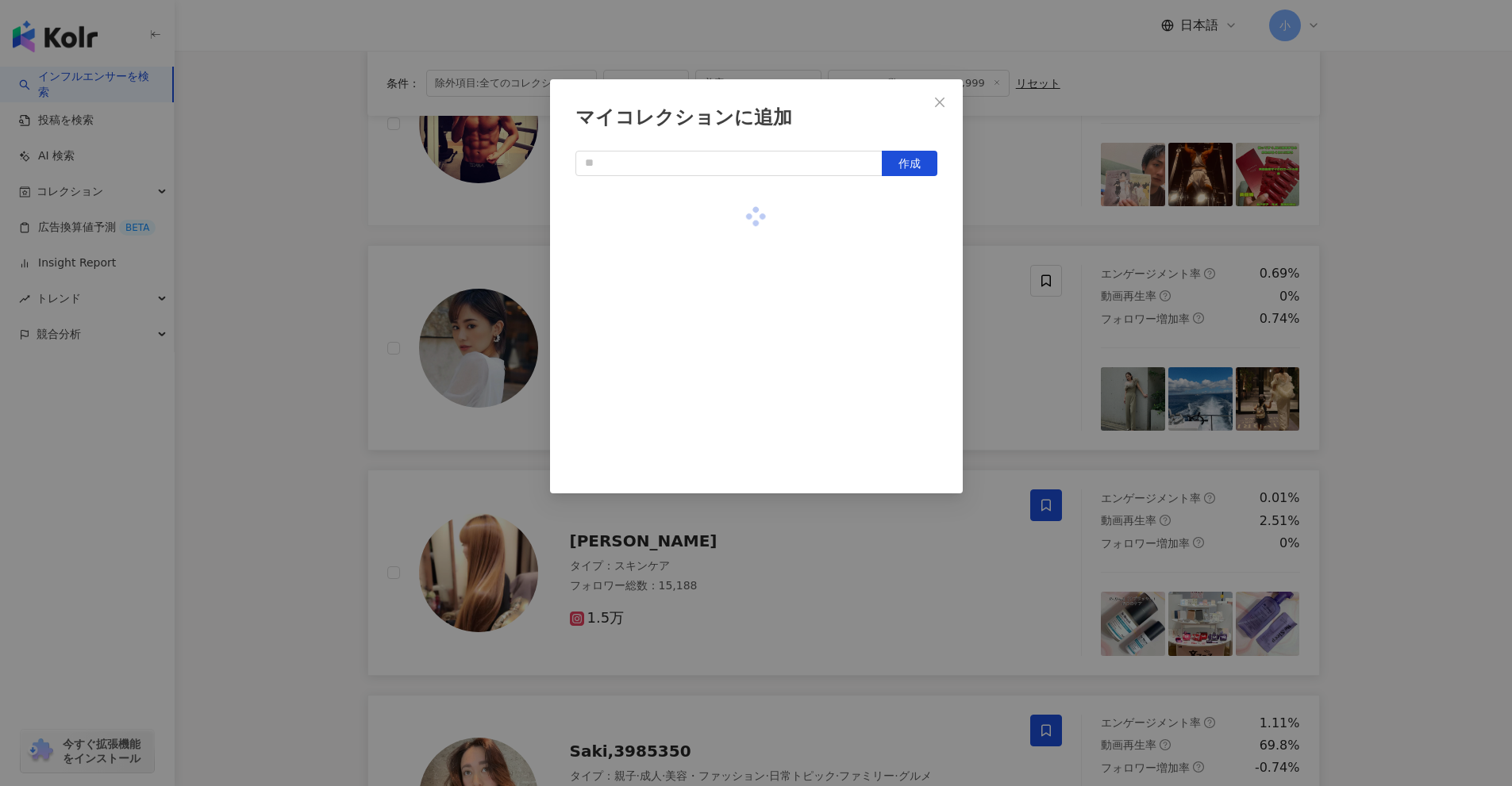
click at [1470, 368] on div "マイコレクションに追加 作成" at bounding box center [756, 393] width 1512 height 786
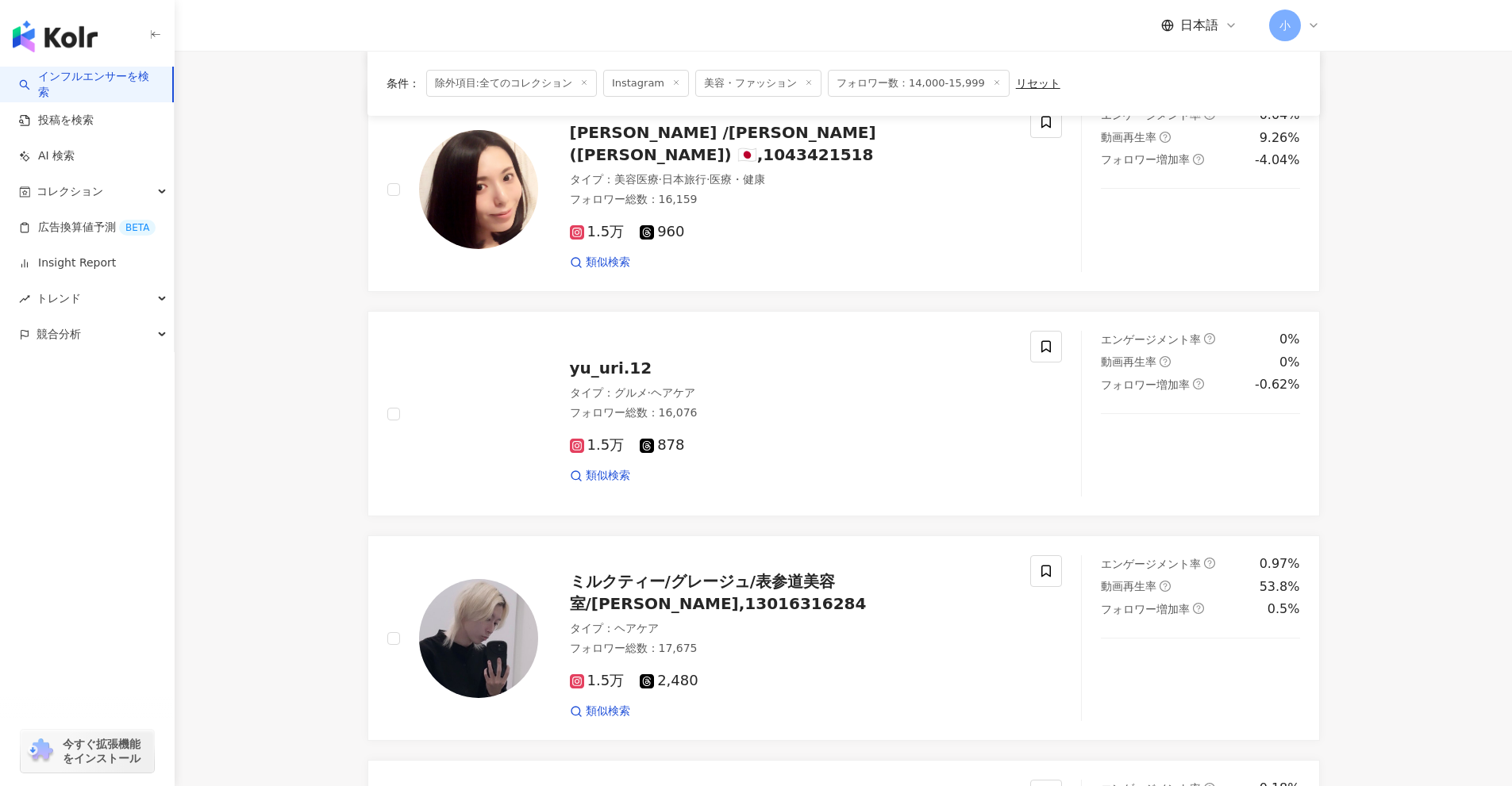
scroll to position [1225, 0]
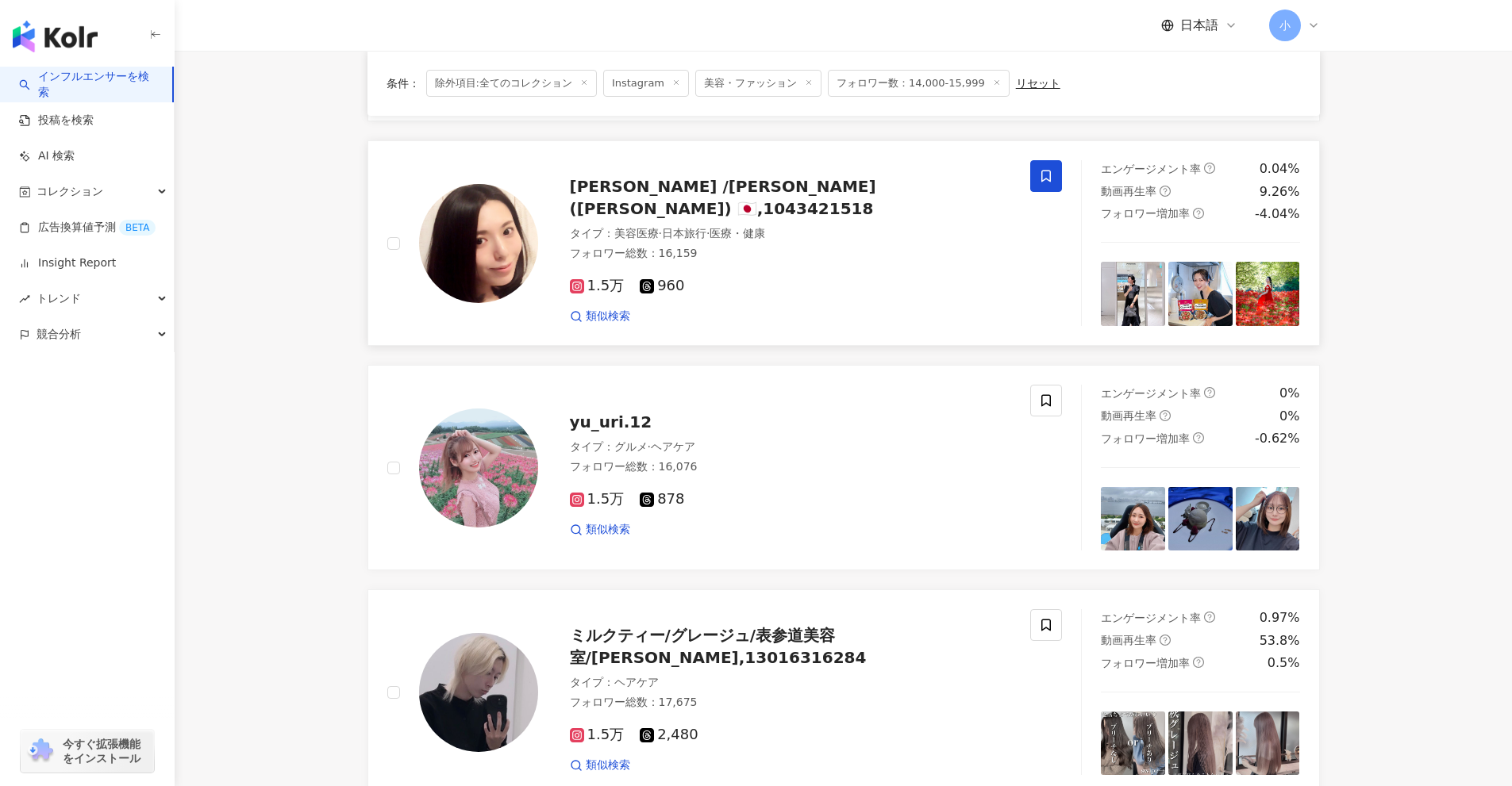
click at [1043, 176] on icon at bounding box center [1046, 176] width 14 height 14
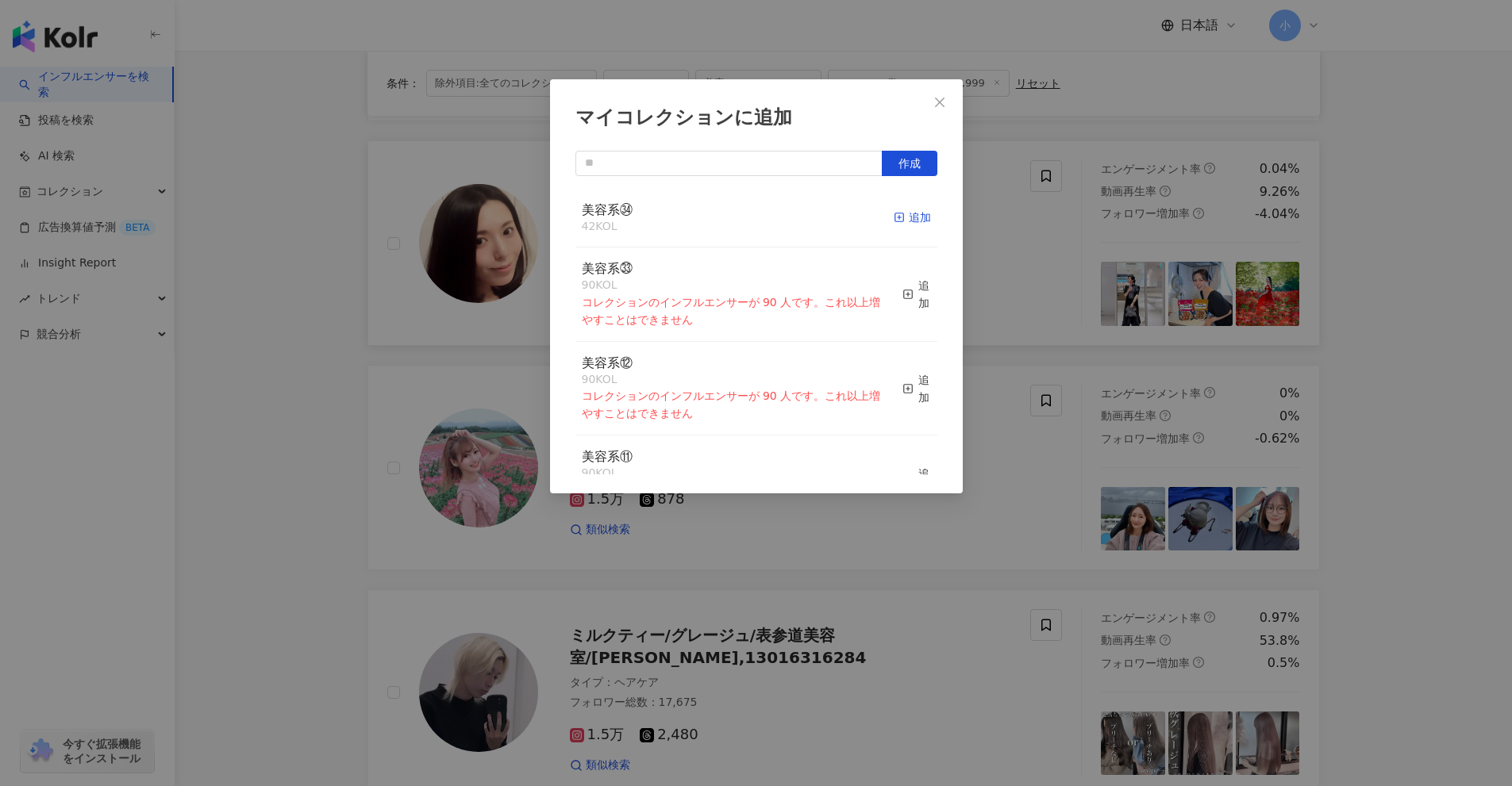
click at [893, 216] on div "追加" at bounding box center [912, 217] width 38 height 17
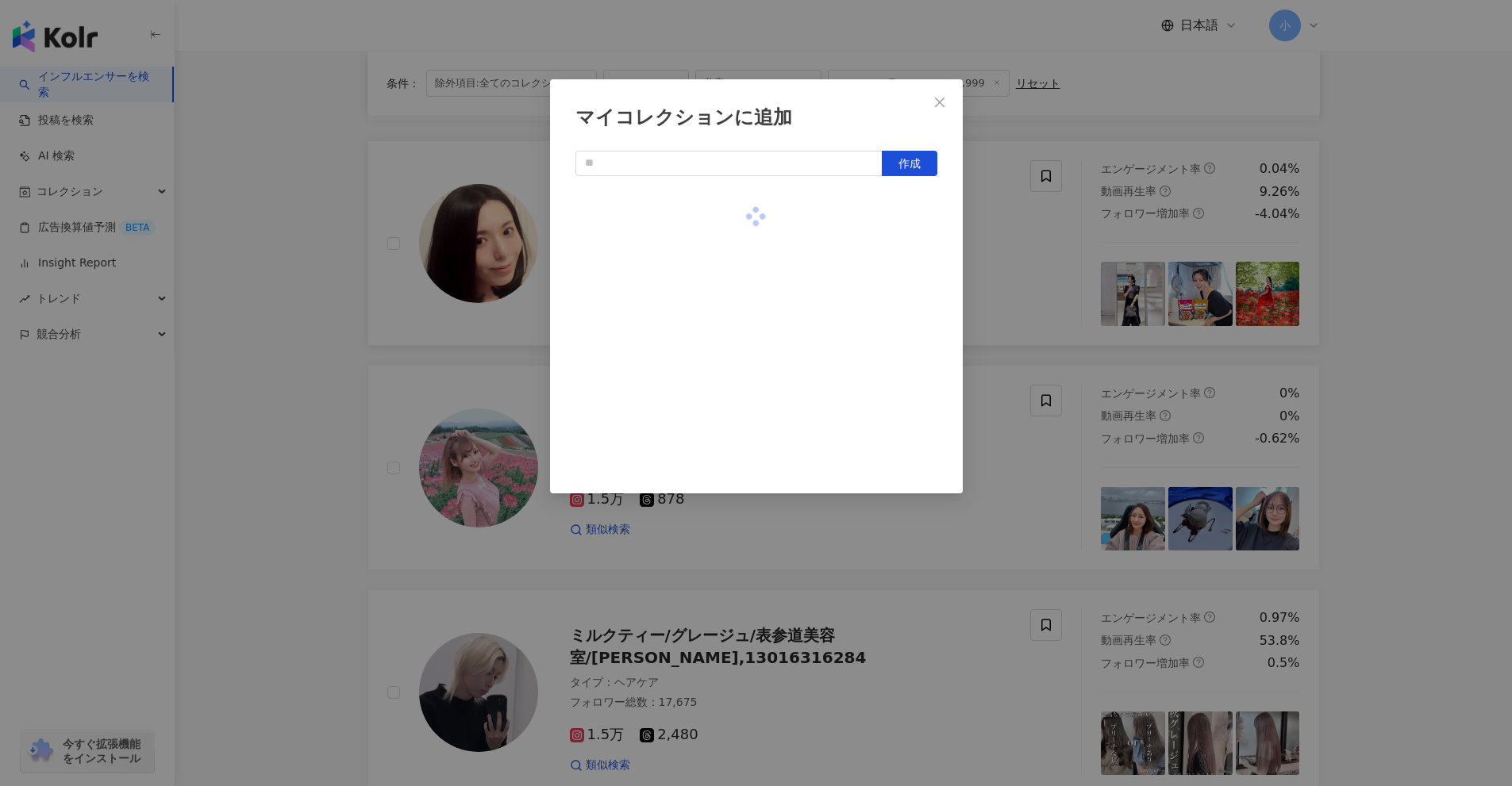
click at [1383, 360] on div "マイコレクションに追加 作成" at bounding box center [756, 393] width 1512 height 786
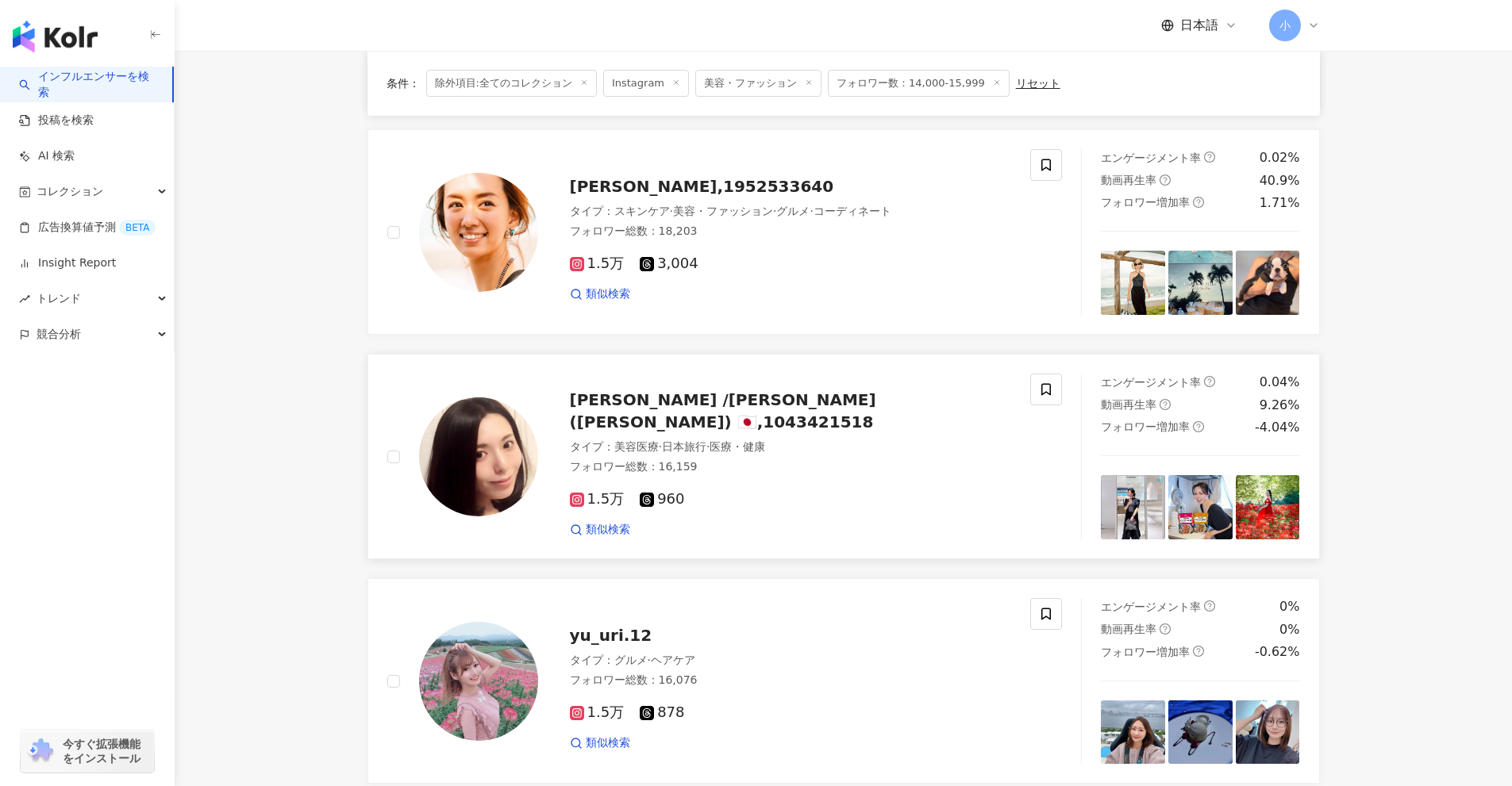
scroll to position [988, 0]
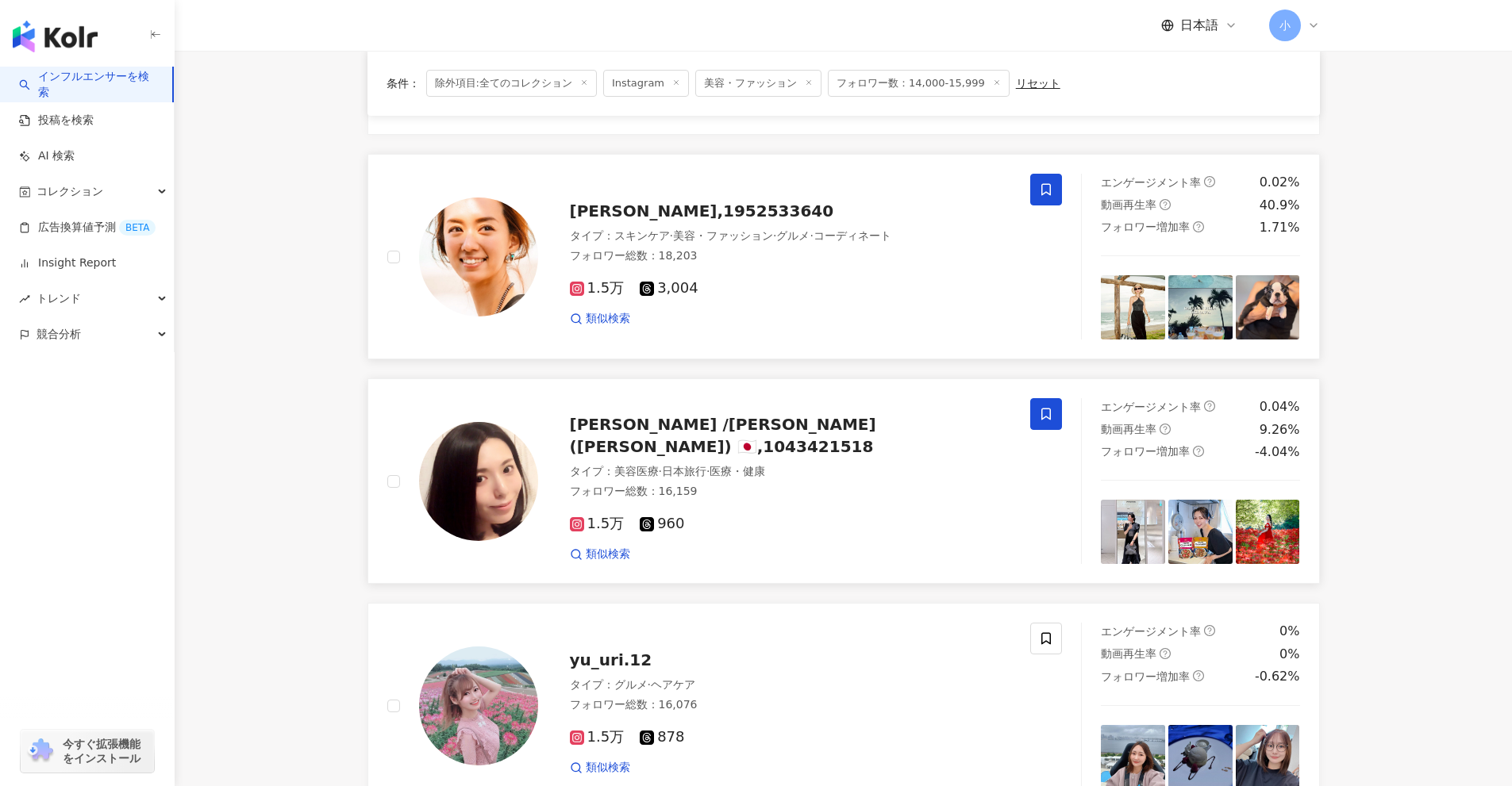
click at [1056, 199] on span at bounding box center [1046, 189] width 31 height 31
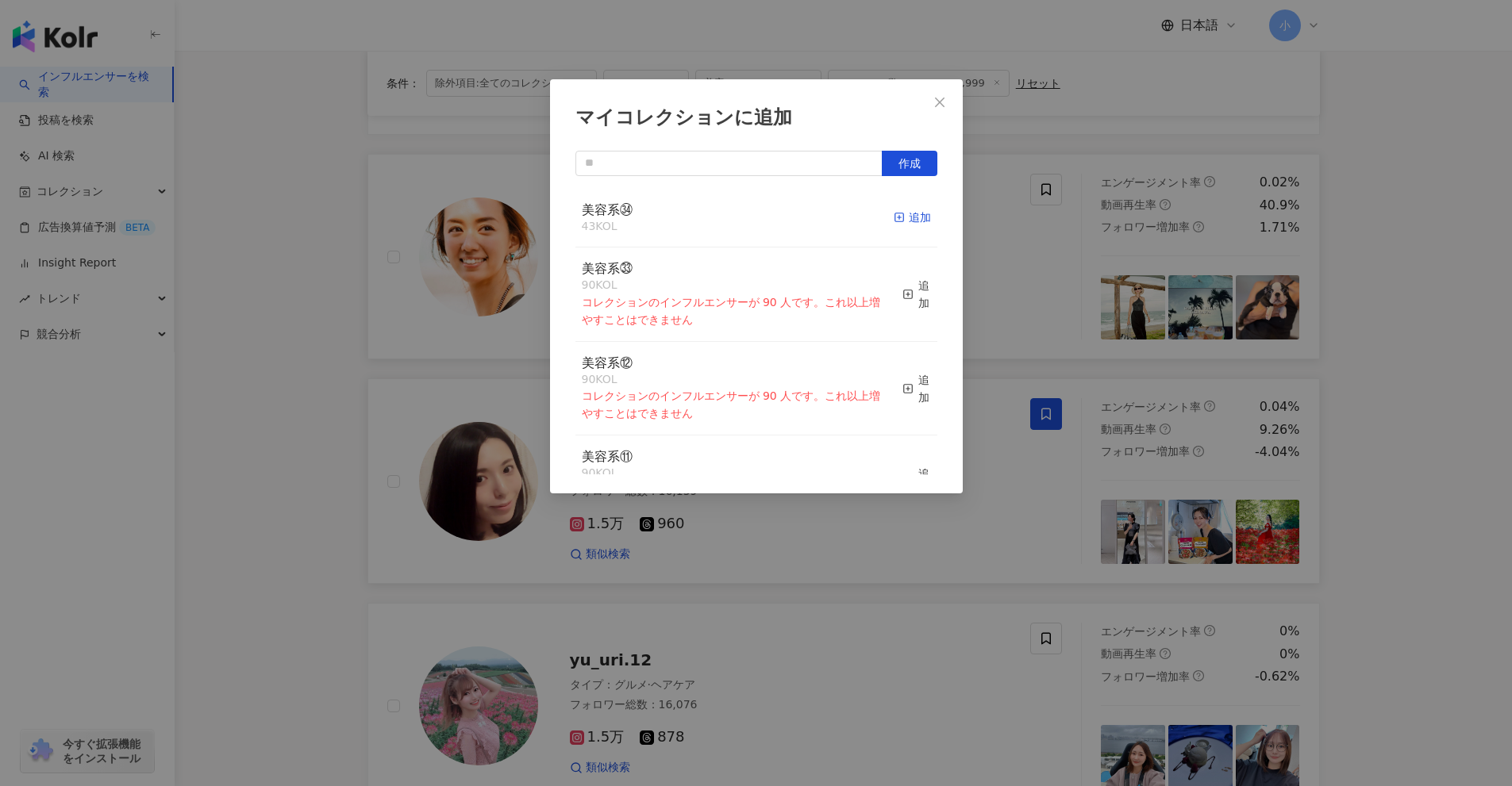
click at [900, 219] on div "追加" at bounding box center [912, 217] width 38 height 17
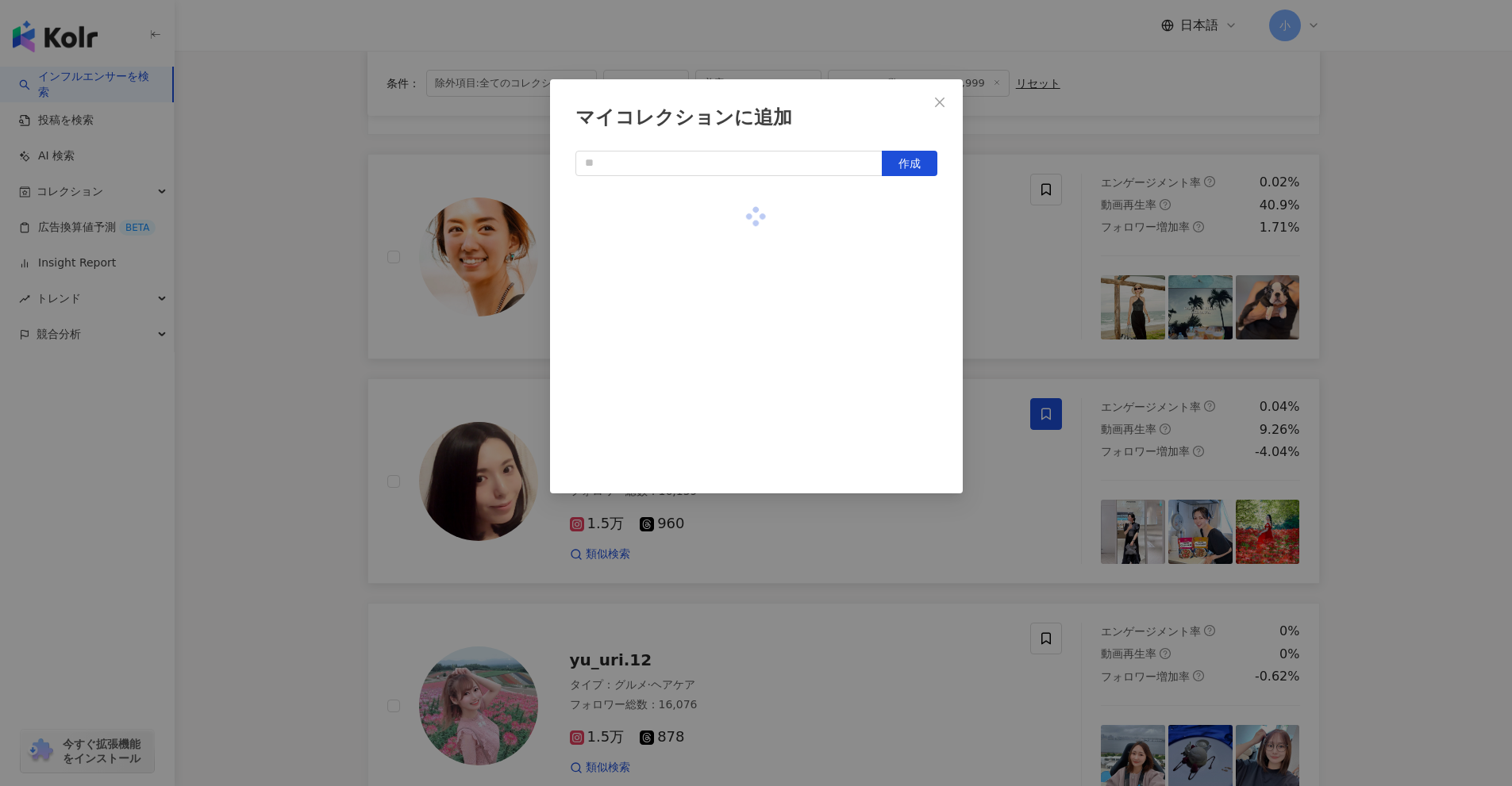
click at [1430, 381] on div "マイコレクションに追加 作成" at bounding box center [756, 393] width 1512 height 786
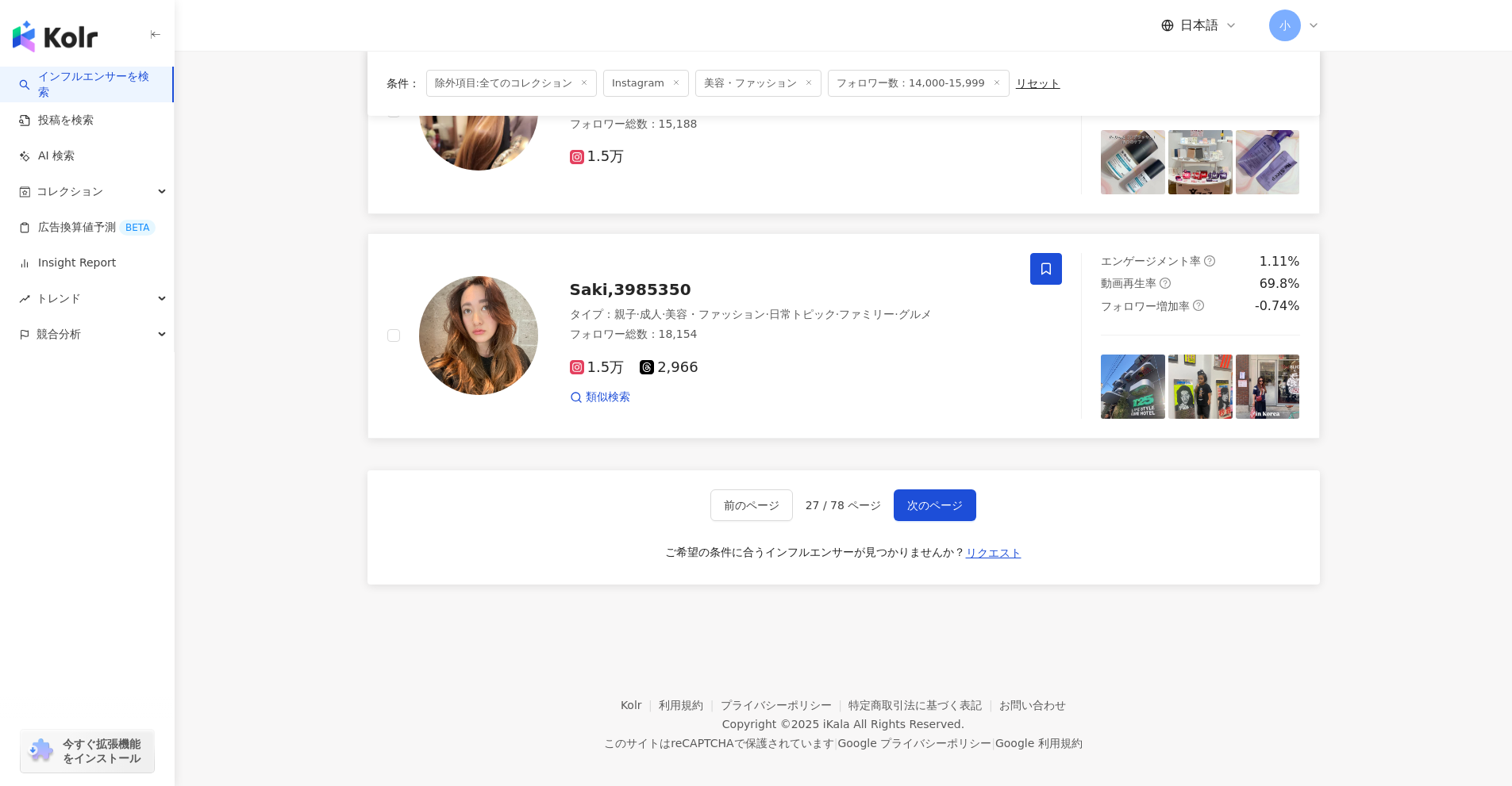
scroll to position [2495, 0]
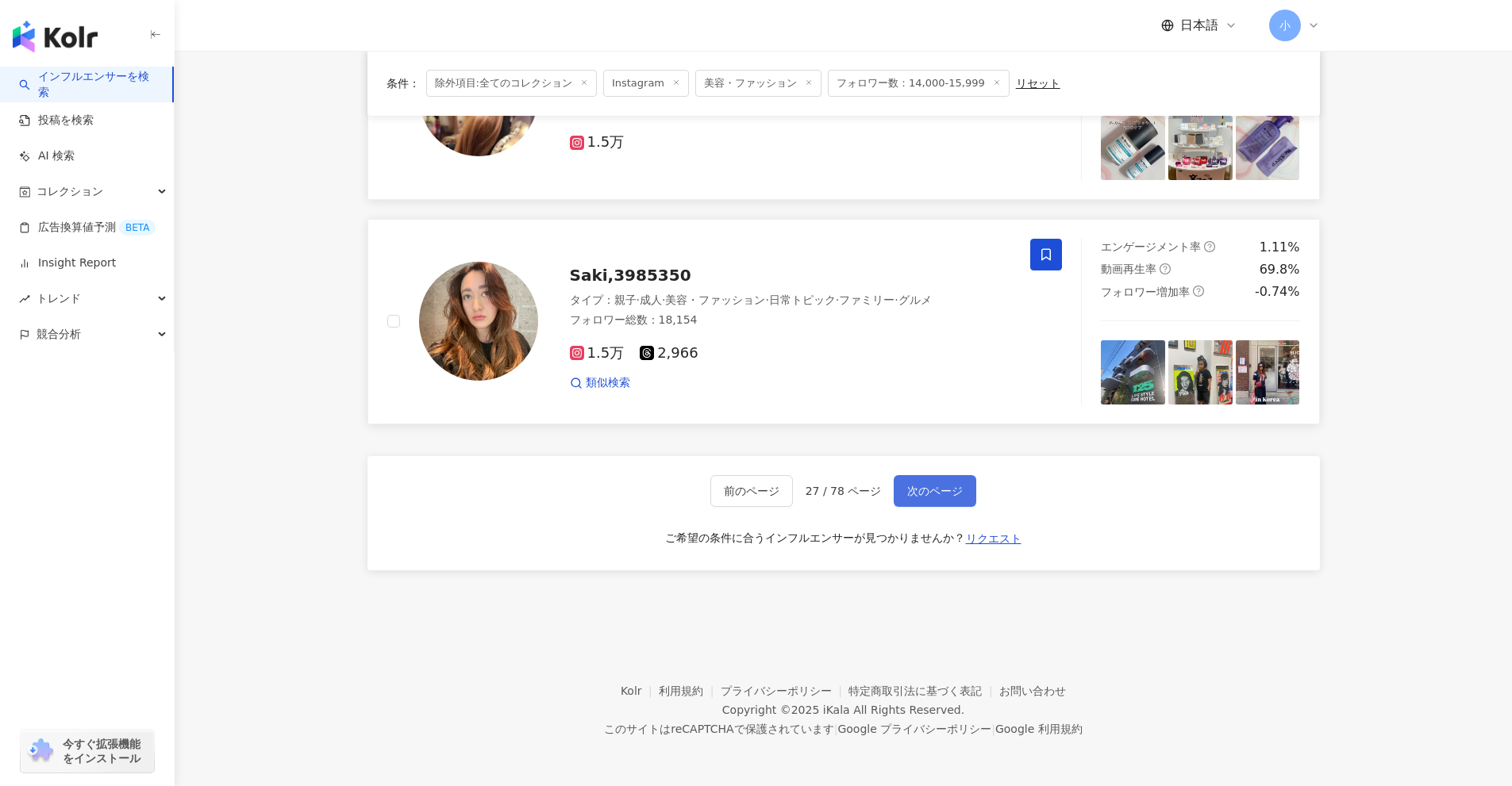
click at [934, 503] on button "次のページ" at bounding box center [934, 491] width 83 height 31
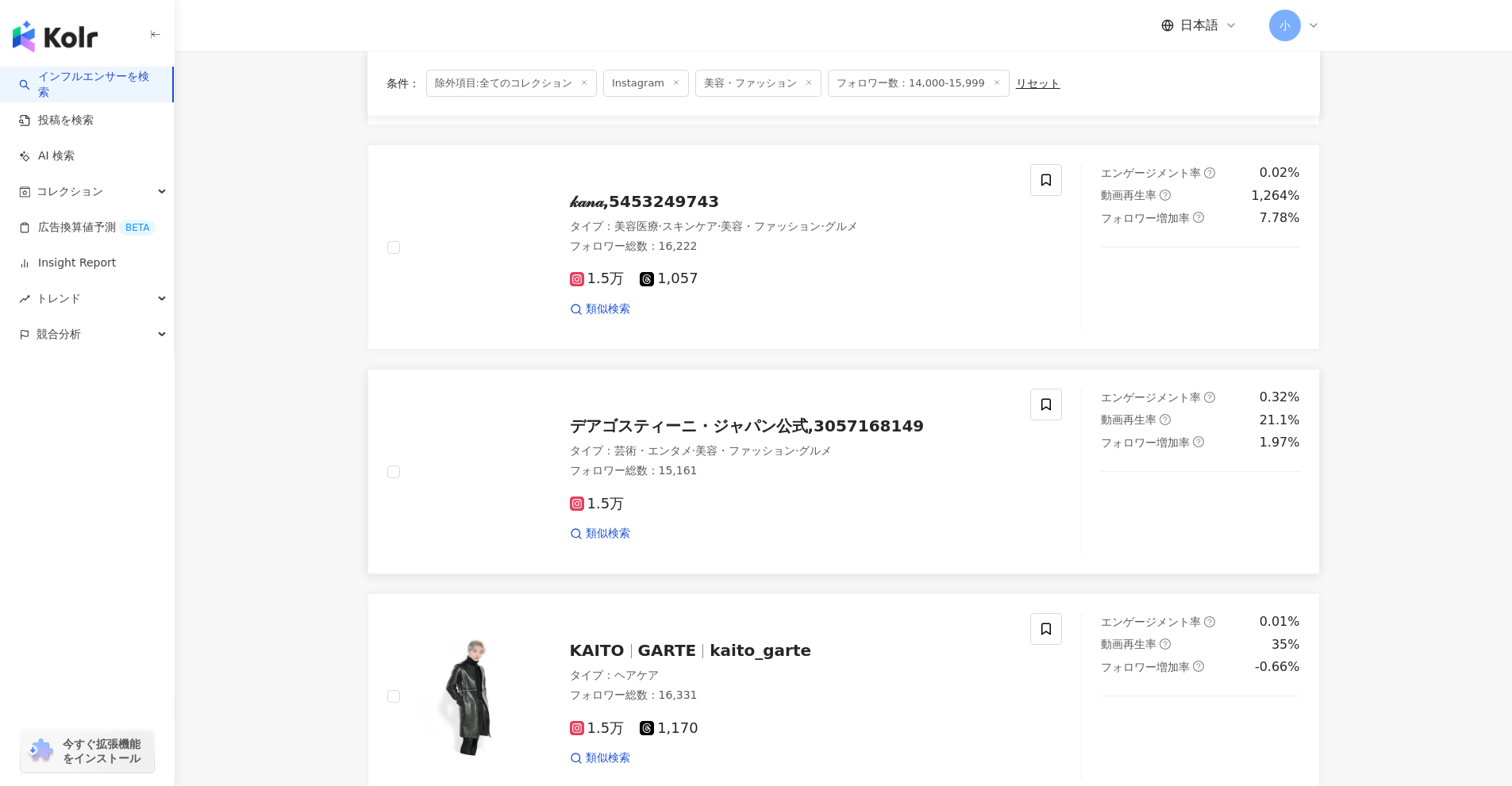
scroll to position [1701, 0]
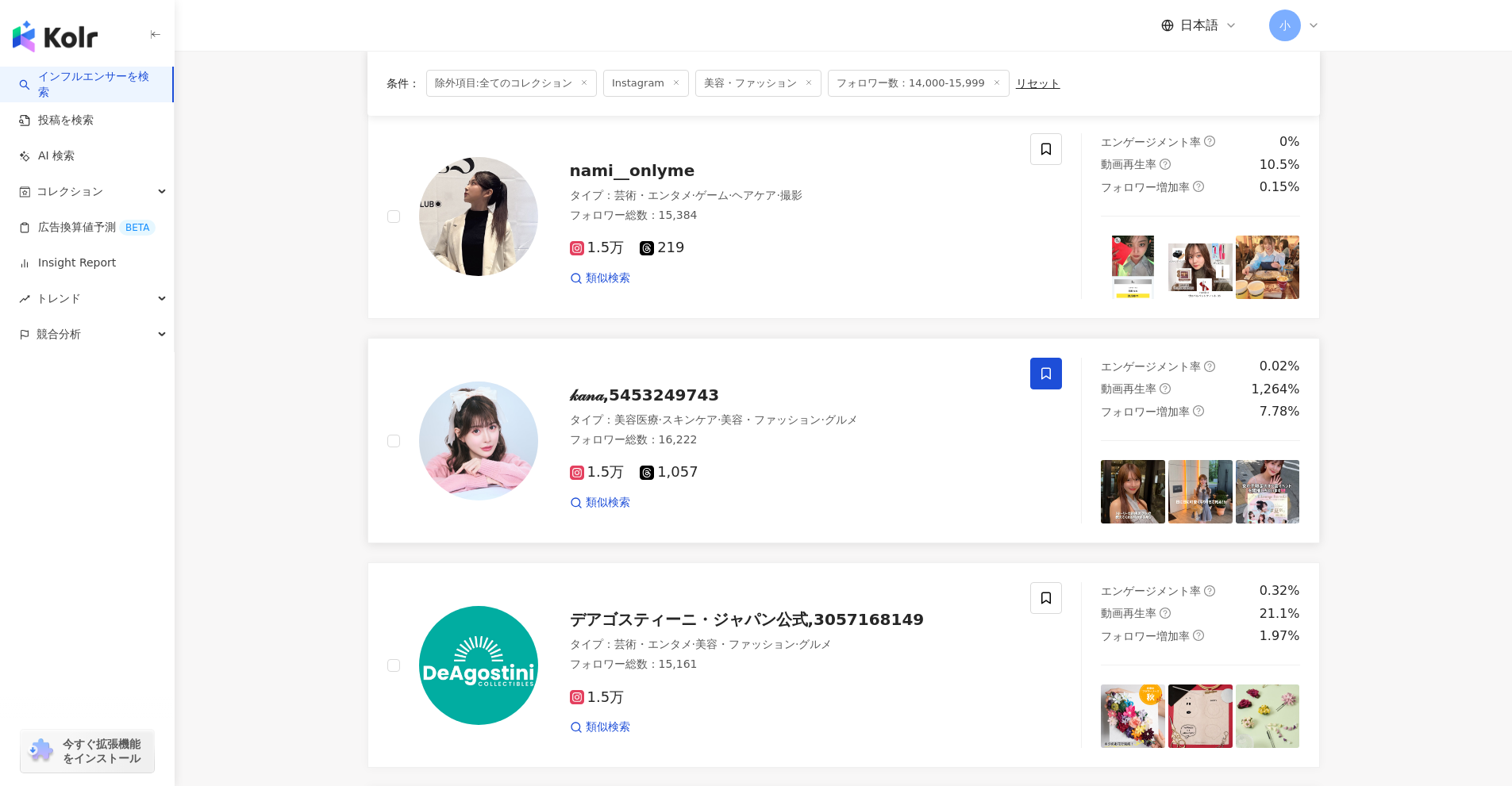
click at [1040, 366] on span at bounding box center [1046, 373] width 31 height 31
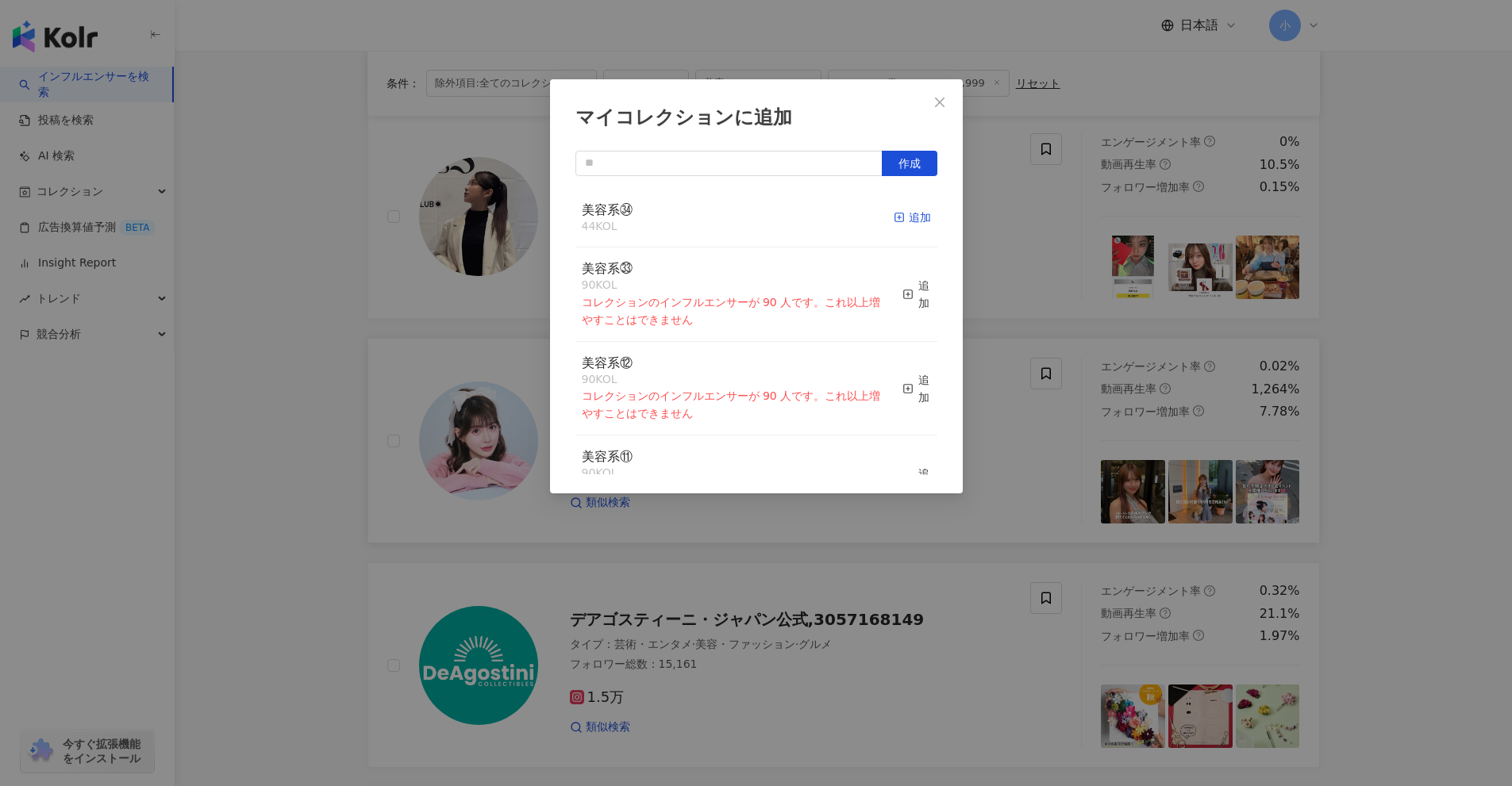
click at [893, 221] on icon "button" at bounding box center [899, 217] width 11 height 11
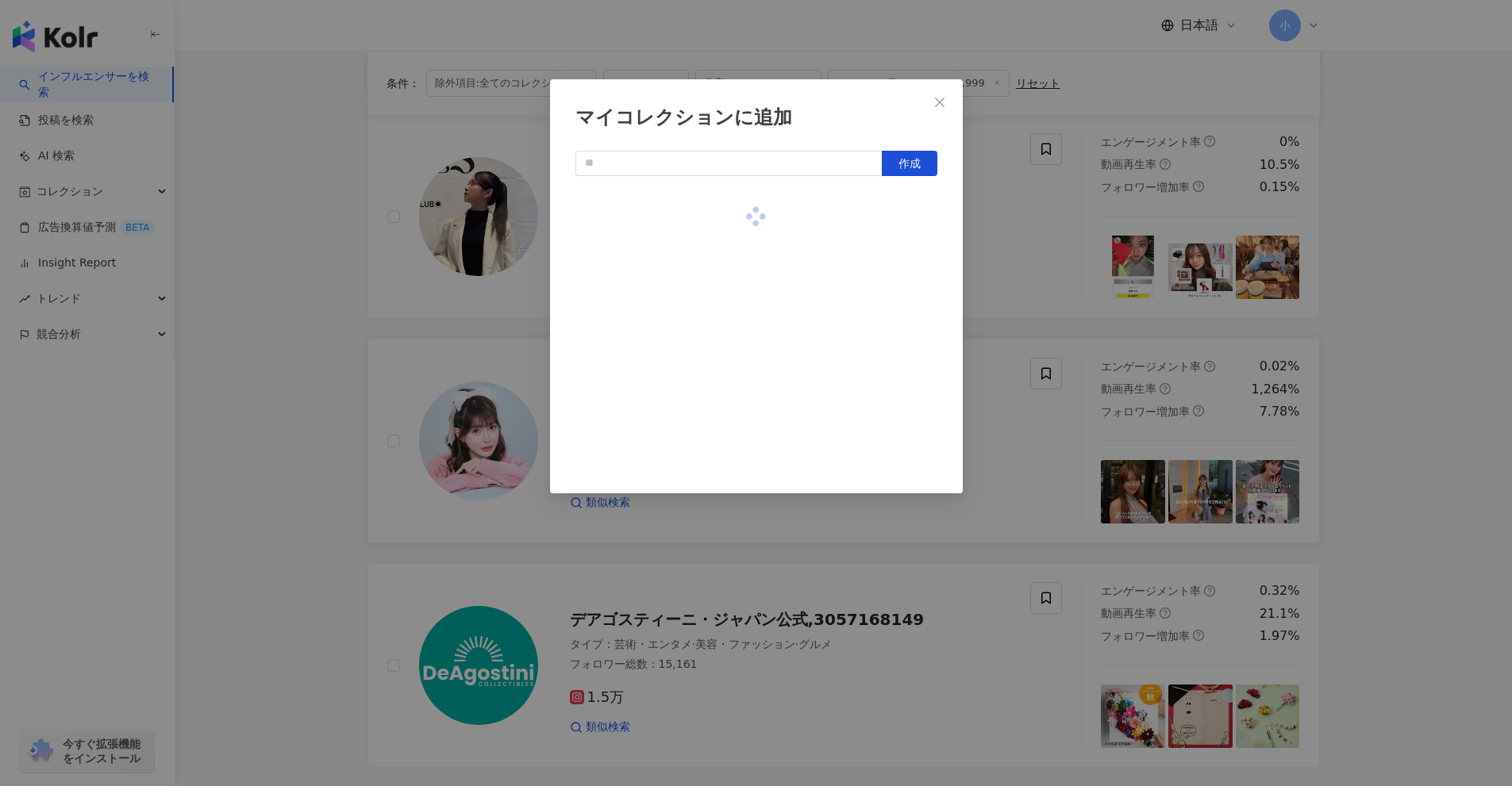
click at [1345, 370] on div "マイコレクションに追加 作成" at bounding box center [756, 393] width 1512 height 786
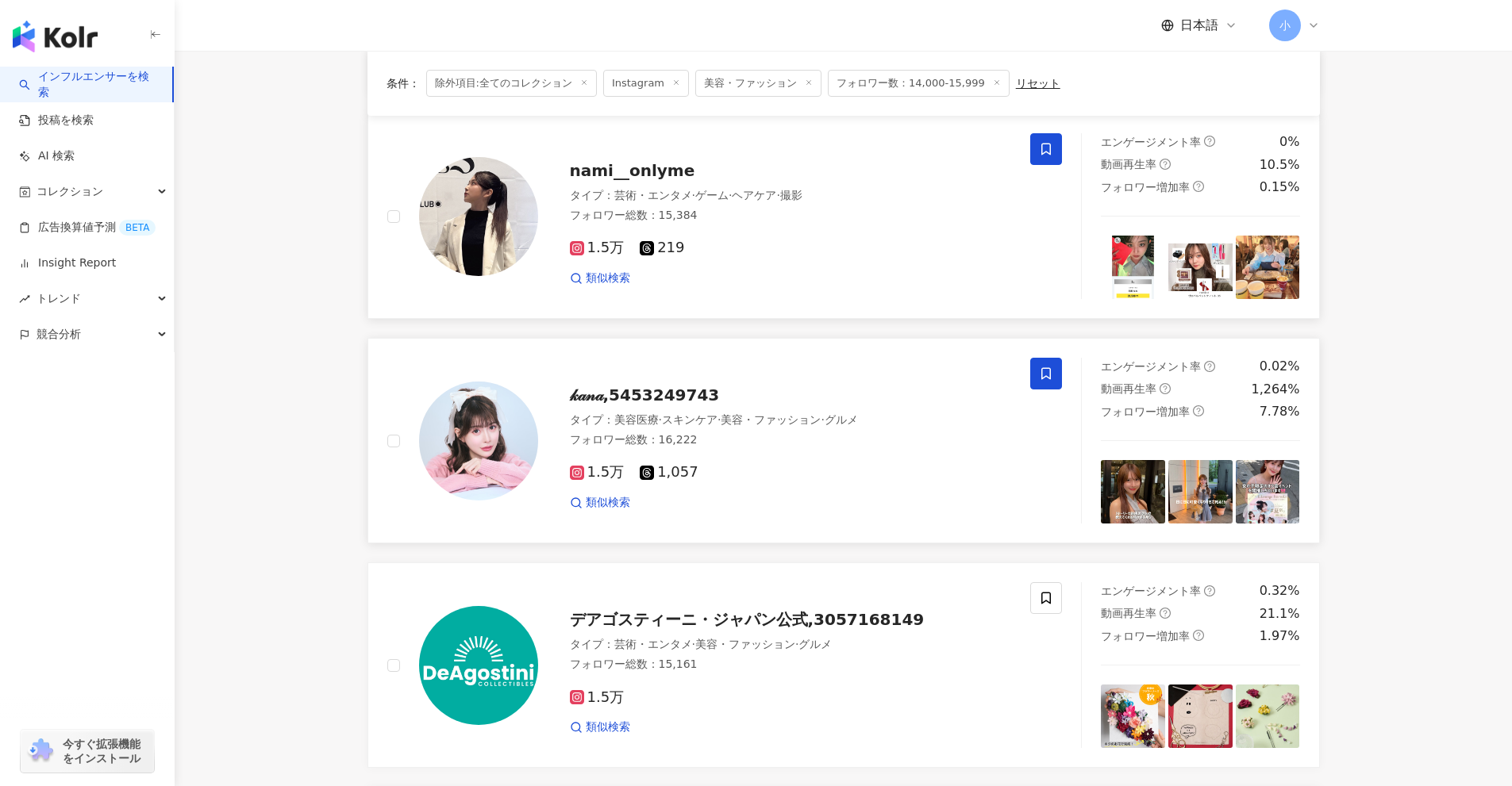
click at [1048, 152] on icon at bounding box center [1046, 149] width 14 height 14
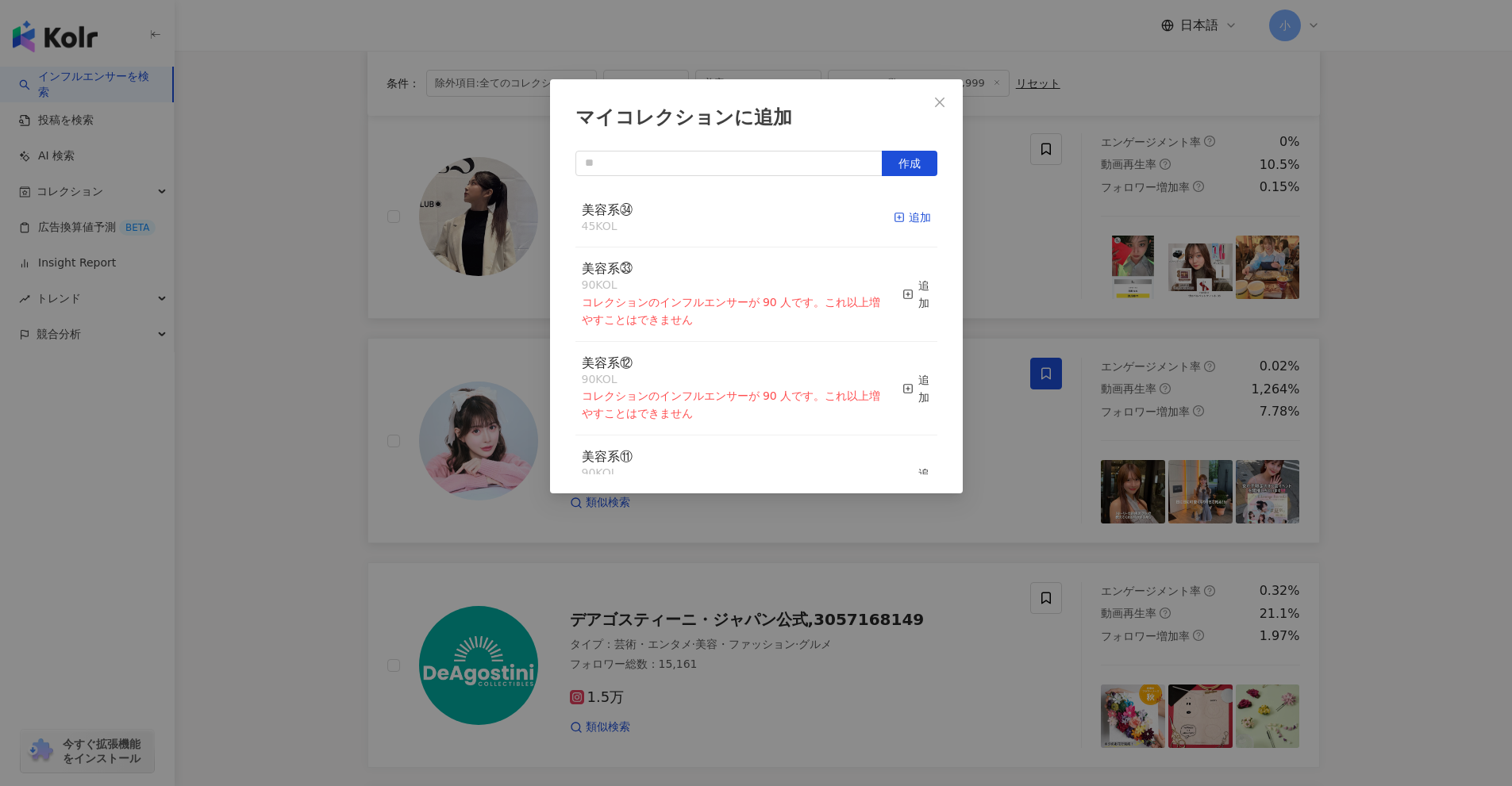
click at [908, 215] on div "追加" at bounding box center [912, 217] width 38 height 17
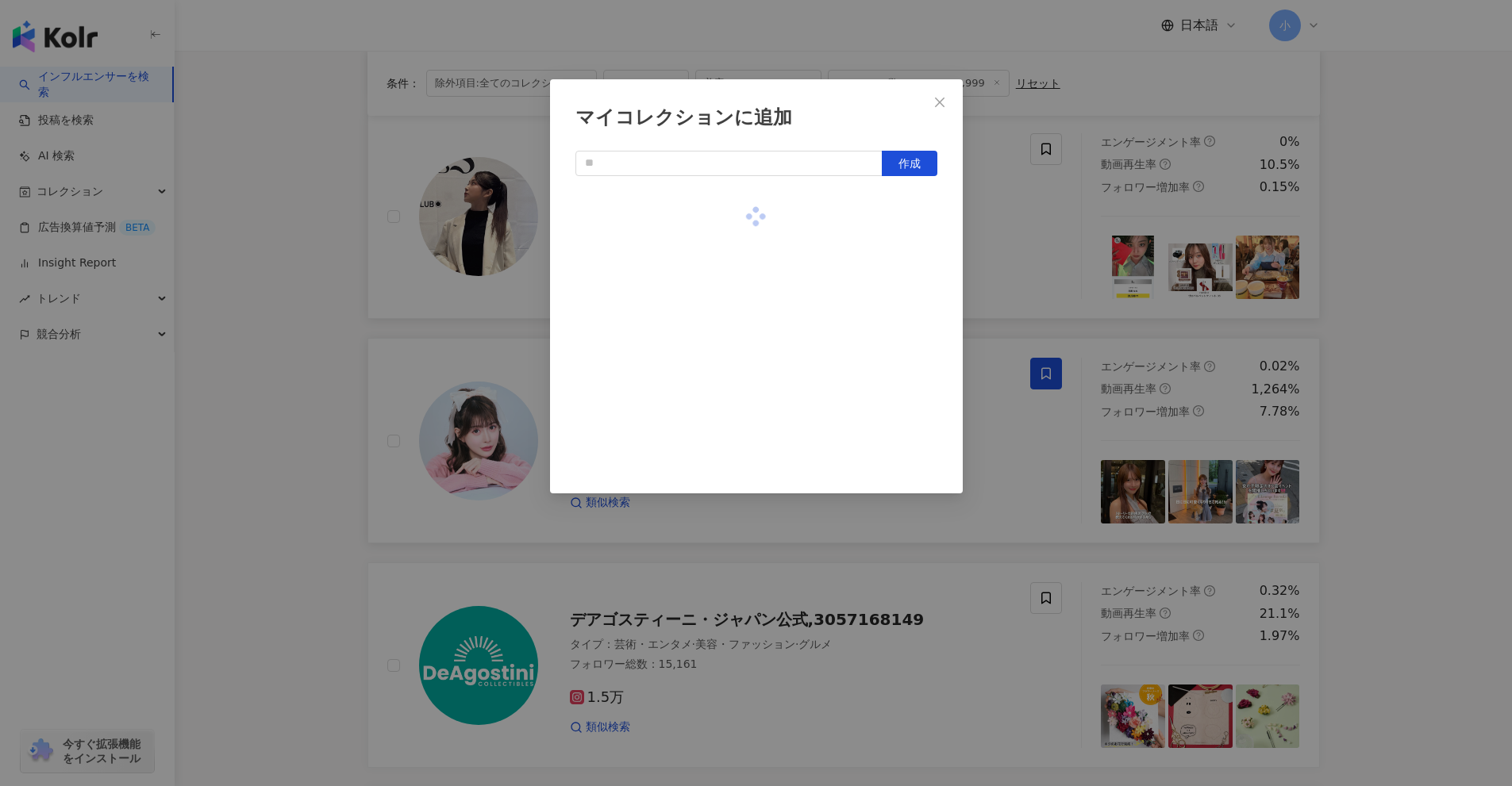
click at [1370, 360] on div "マイコレクションに追加 作成" at bounding box center [756, 393] width 1512 height 786
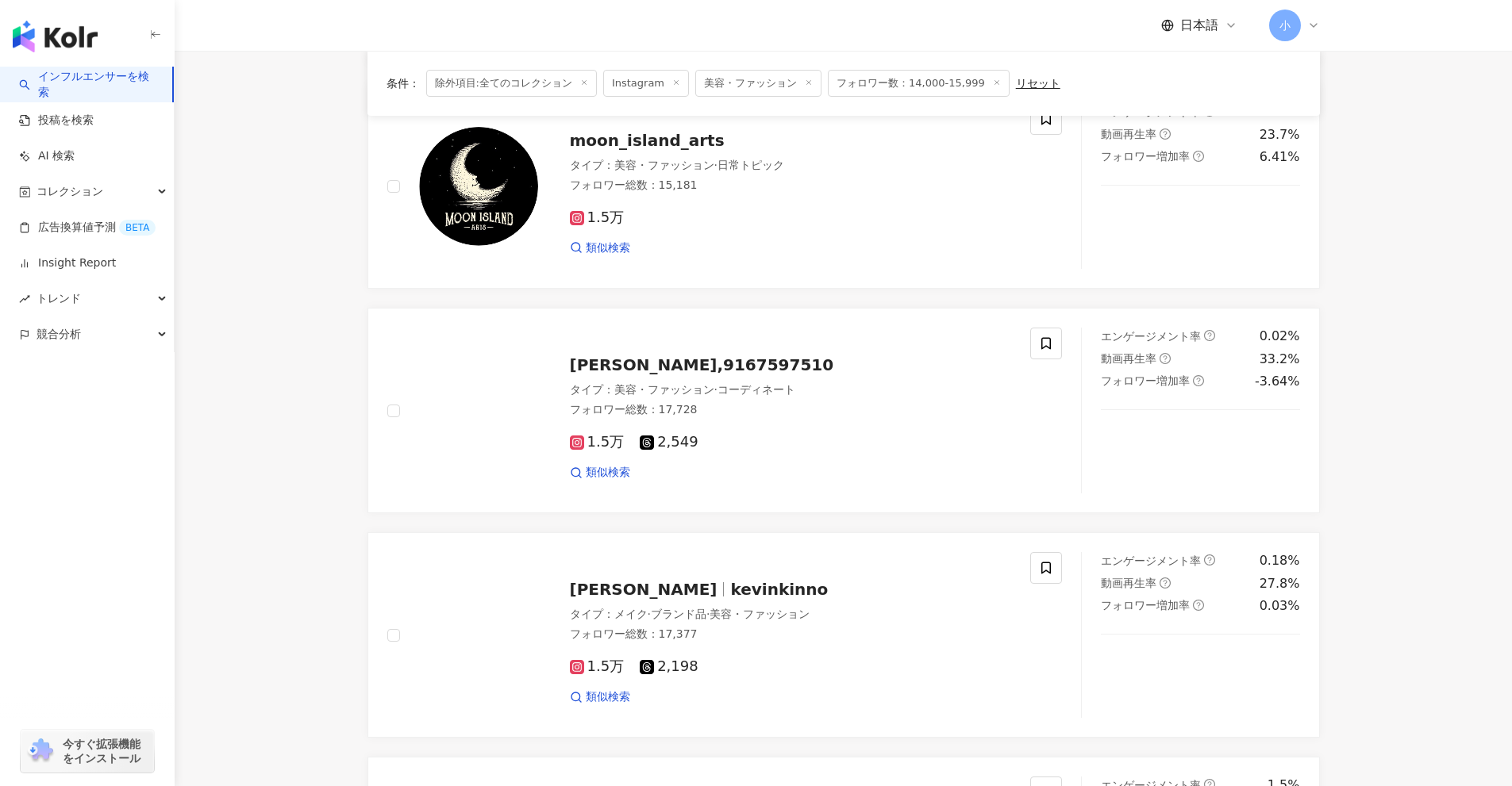
scroll to position [749, 0]
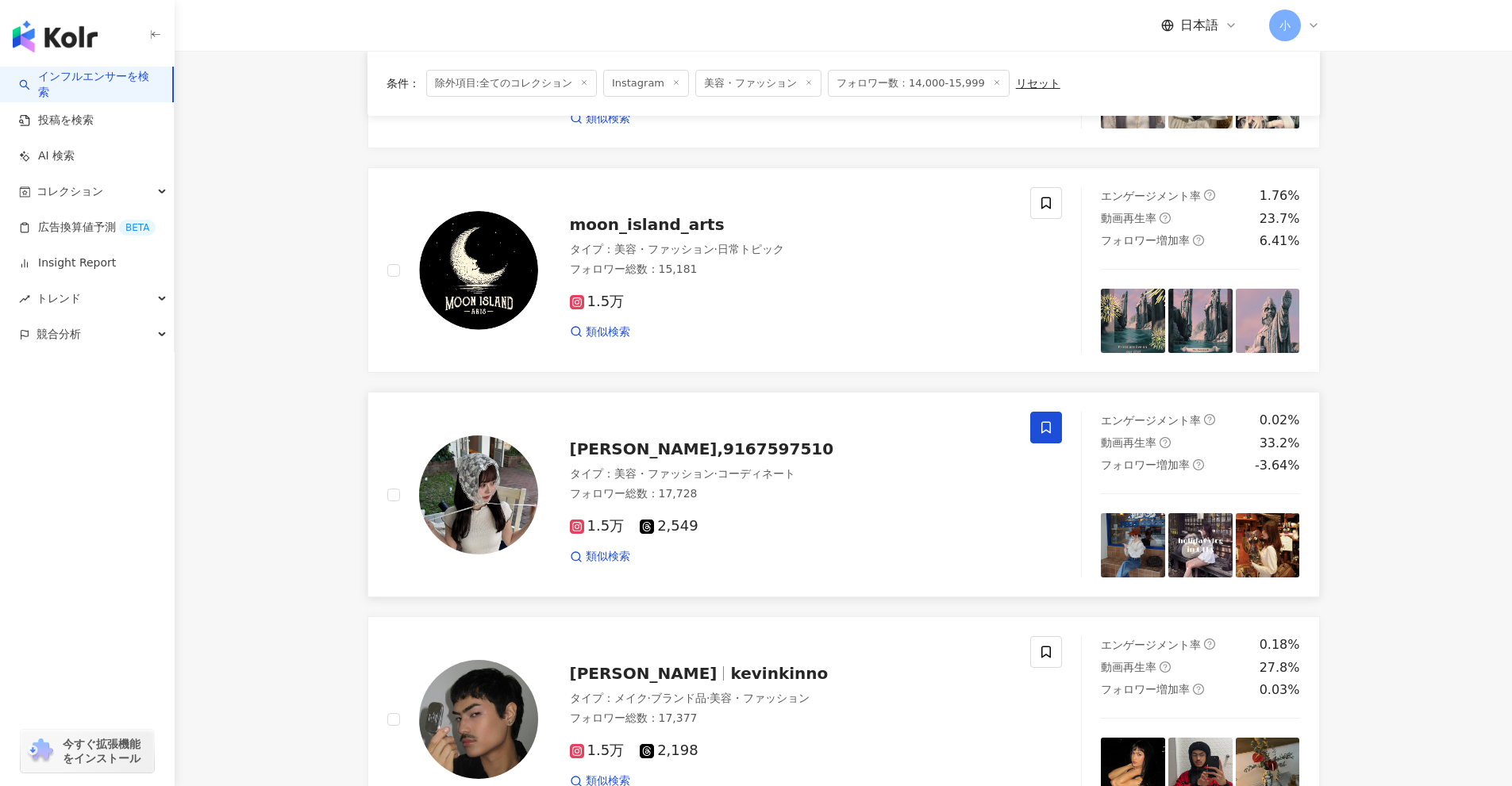
click at [1037, 427] on span at bounding box center [1046, 427] width 31 height 31
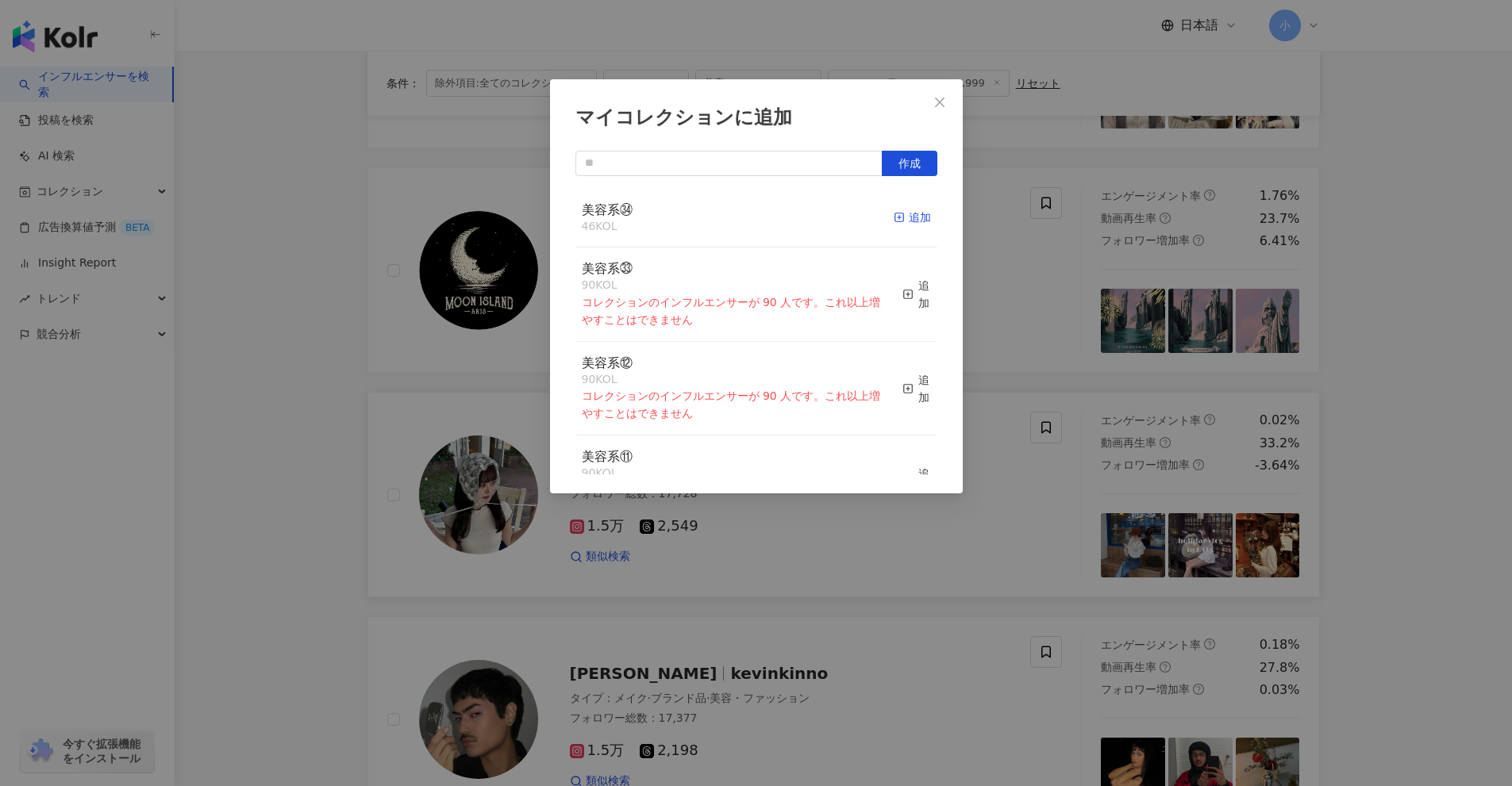
click at [907, 225] on div "追加" at bounding box center [912, 217] width 38 height 17
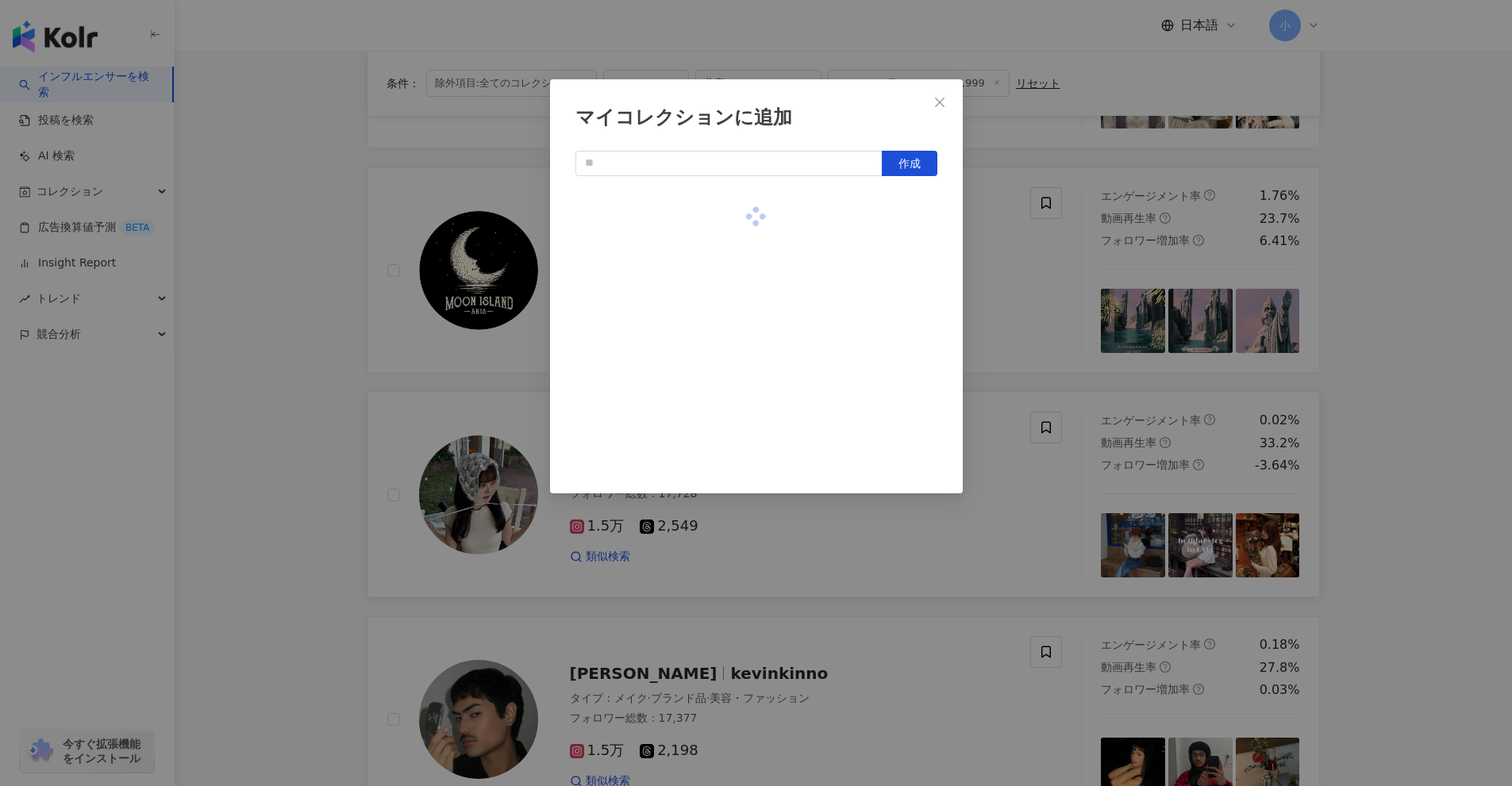
click at [1399, 433] on div "マイコレクションに追加 作成" at bounding box center [756, 393] width 1512 height 786
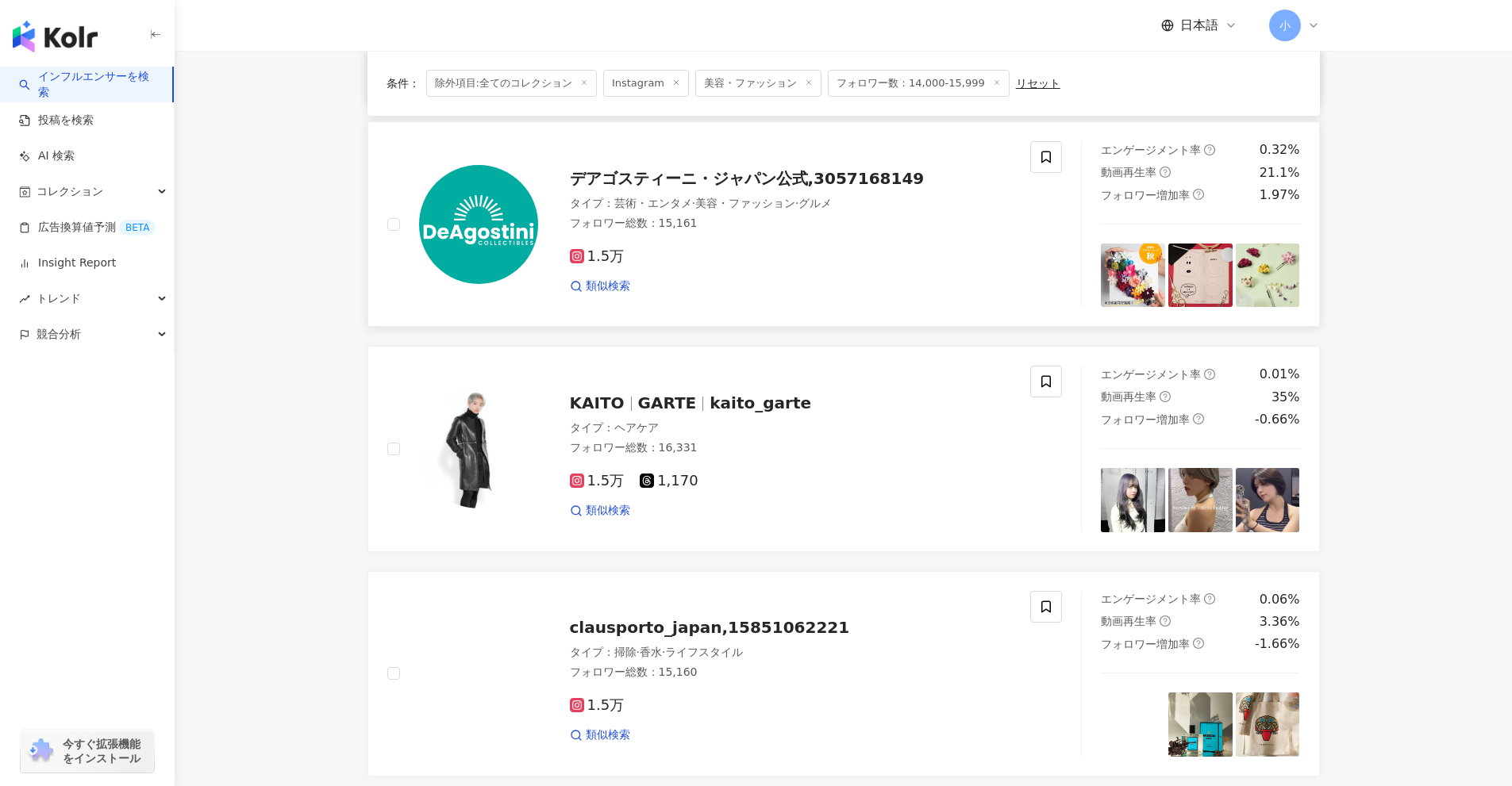
scroll to position [2495, 0]
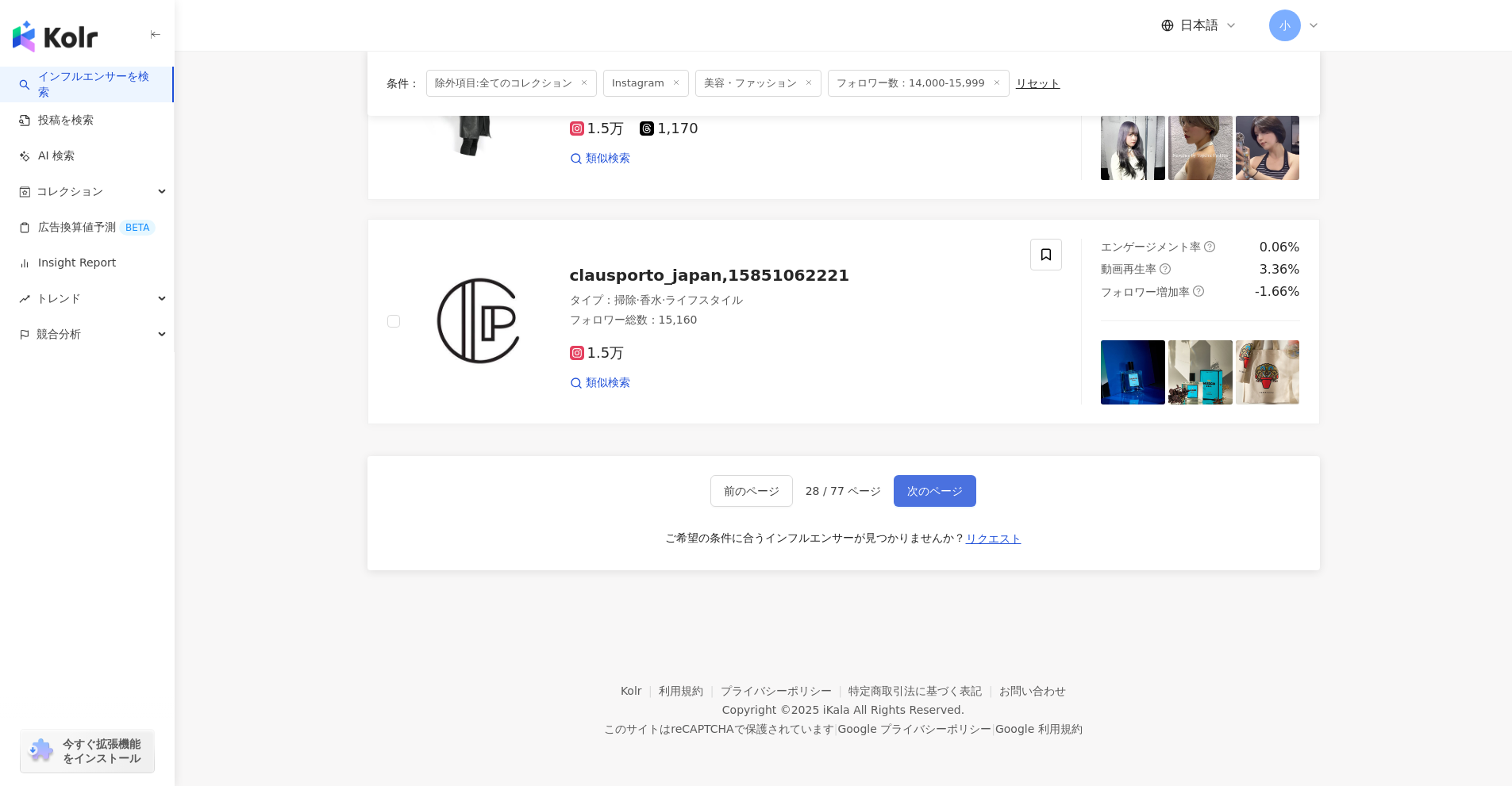
click at [941, 495] on span "次のページ" at bounding box center [935, 491] width 56 height 13
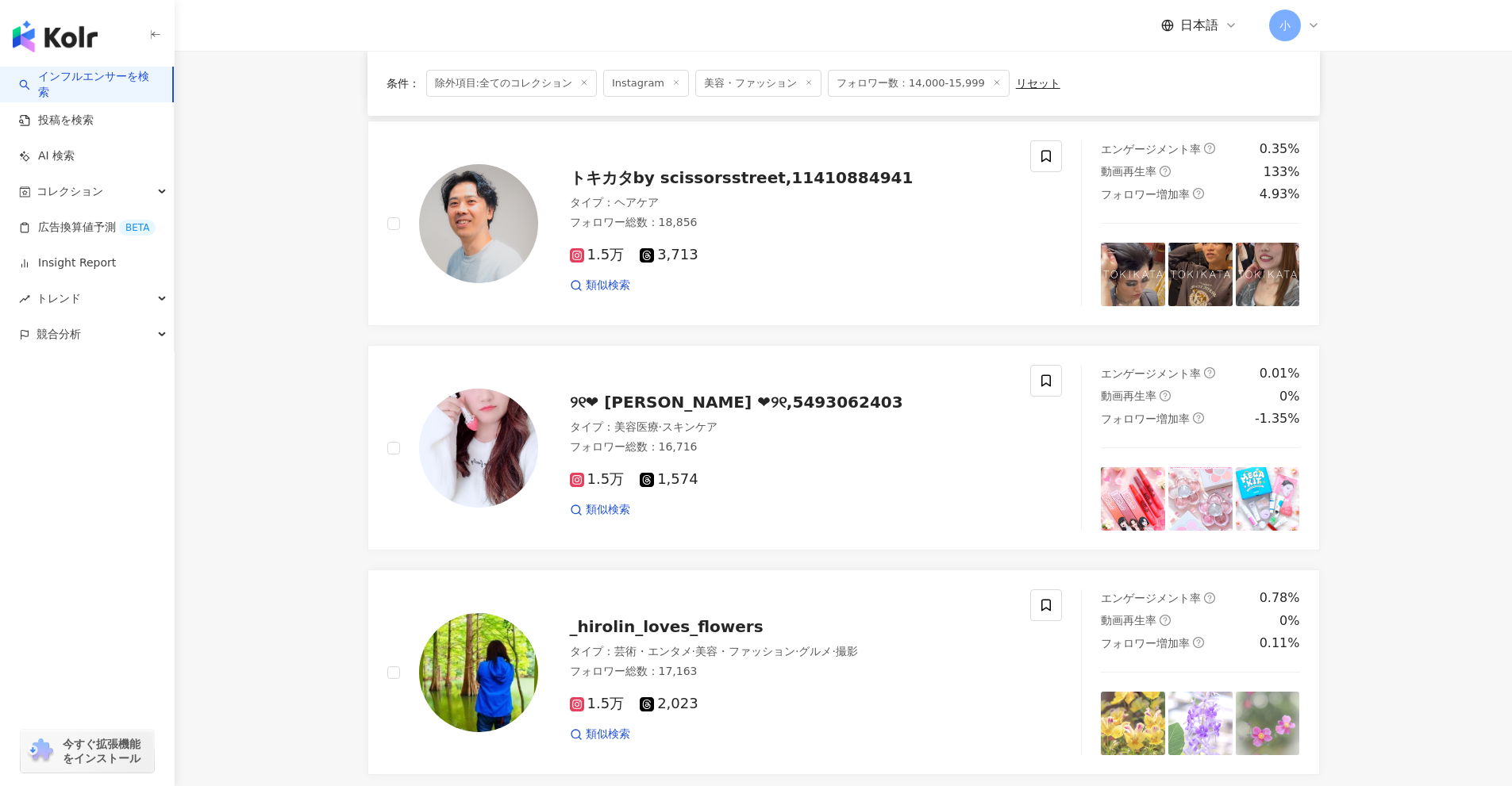
scroll to position [1384, 0]
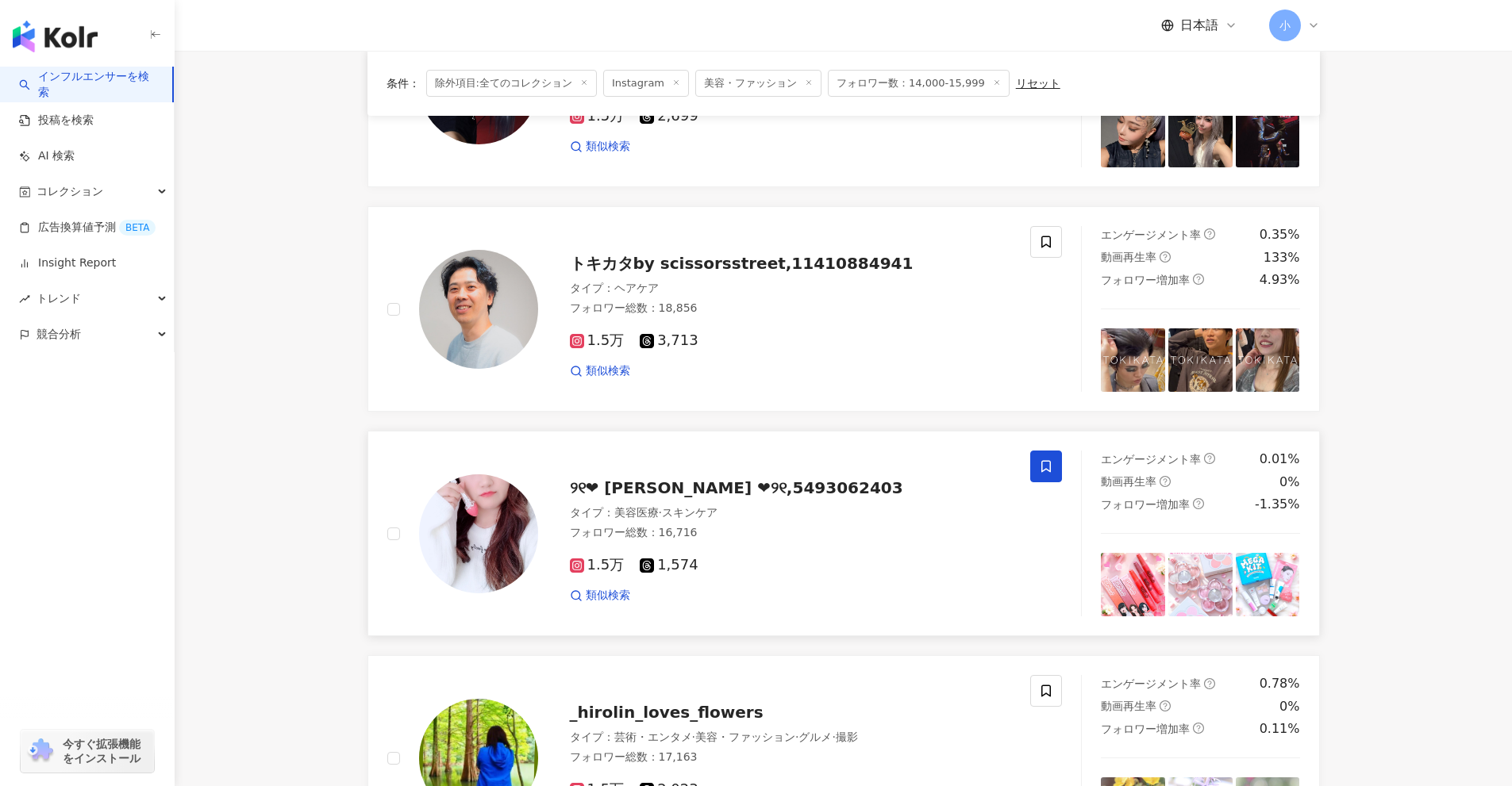
click at [1054, 472] on span at bounding box center [1046, 467] width 31 height 31
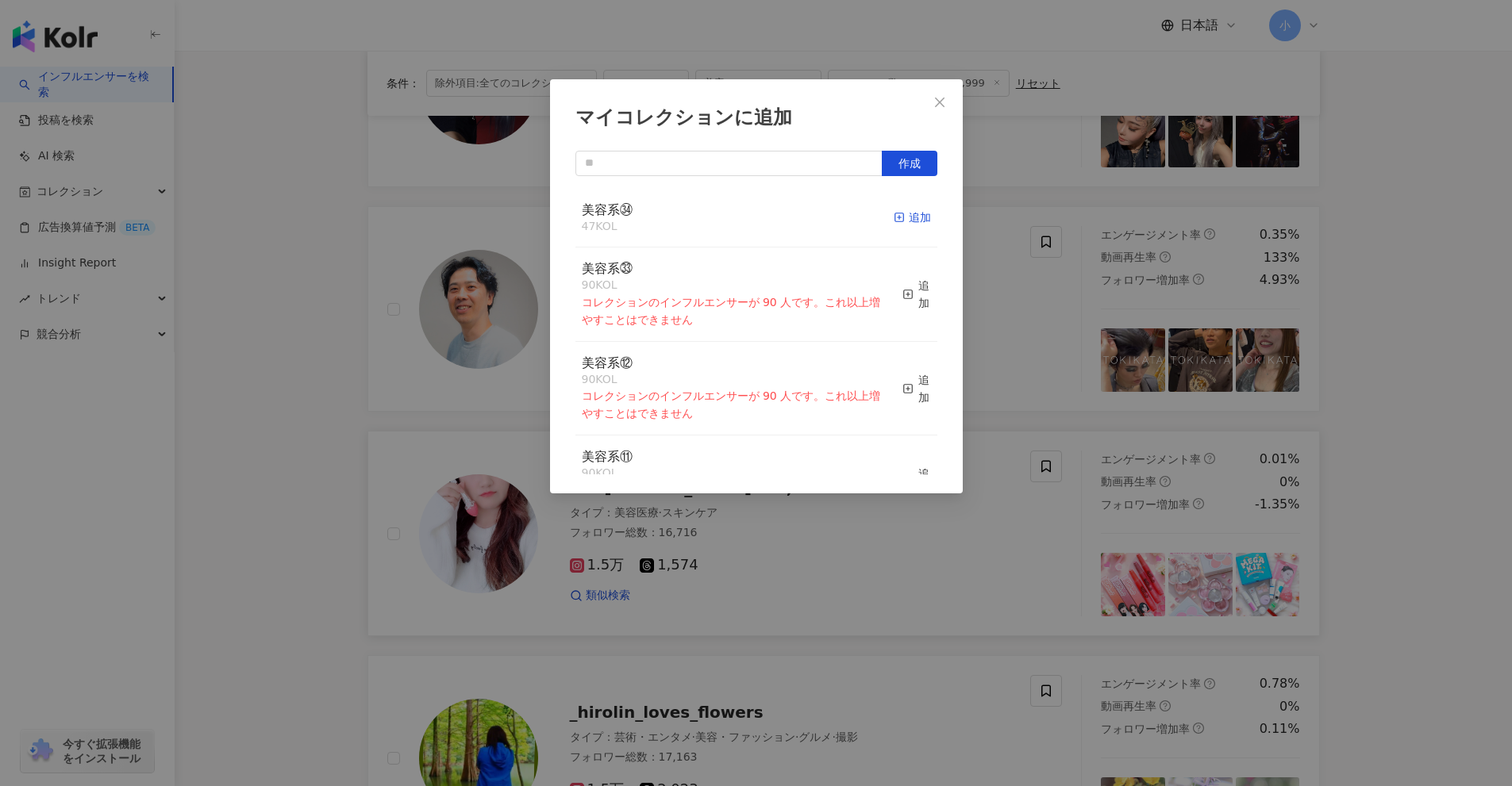
click at [893, 223] on div "追加" at bounding box center [912, 217] width 38 height 17
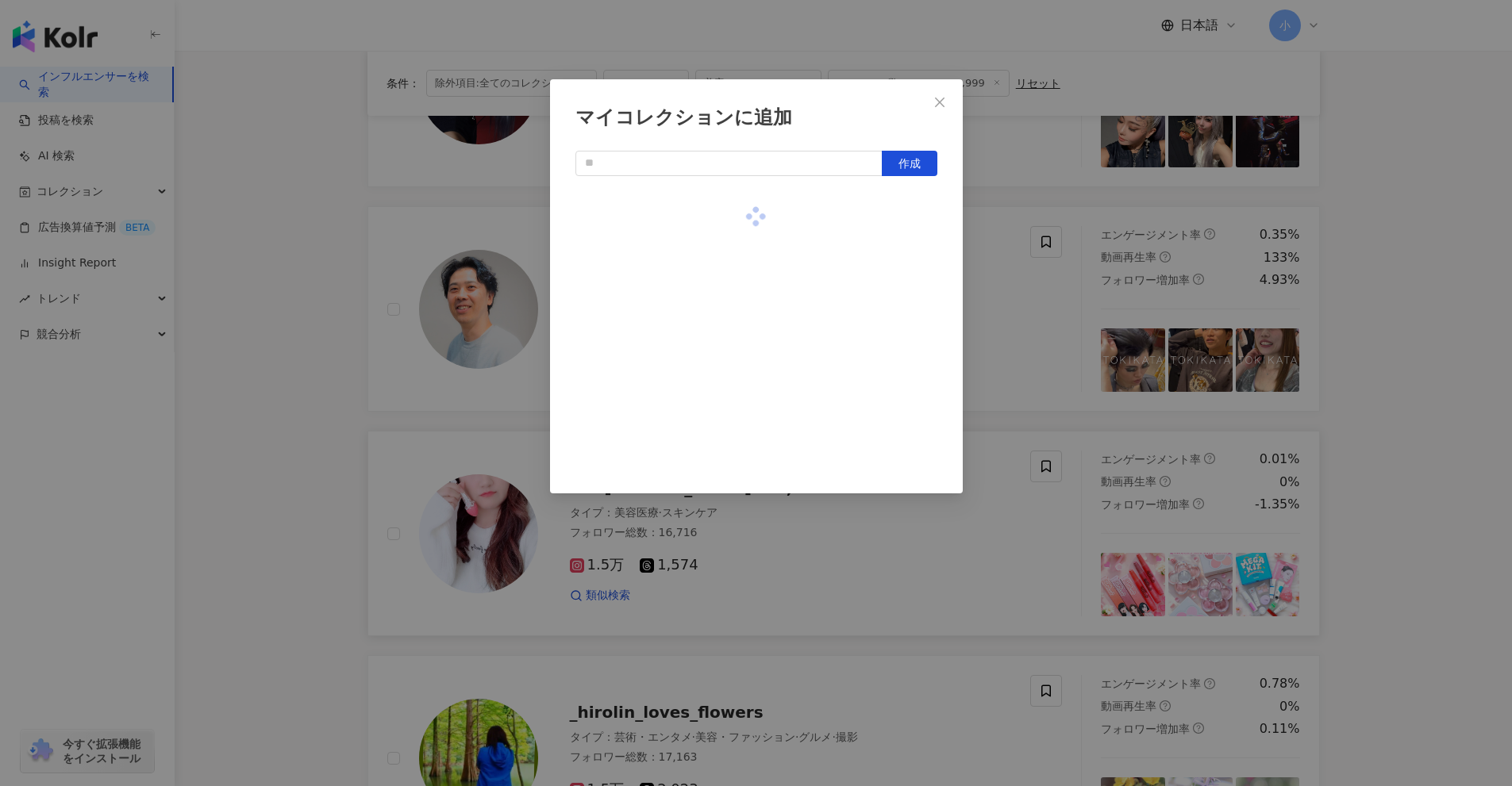
click at [1371, 407] on div "マイコレクションに追加 作成" at bounding box center [756, 393] width 1512 height 786
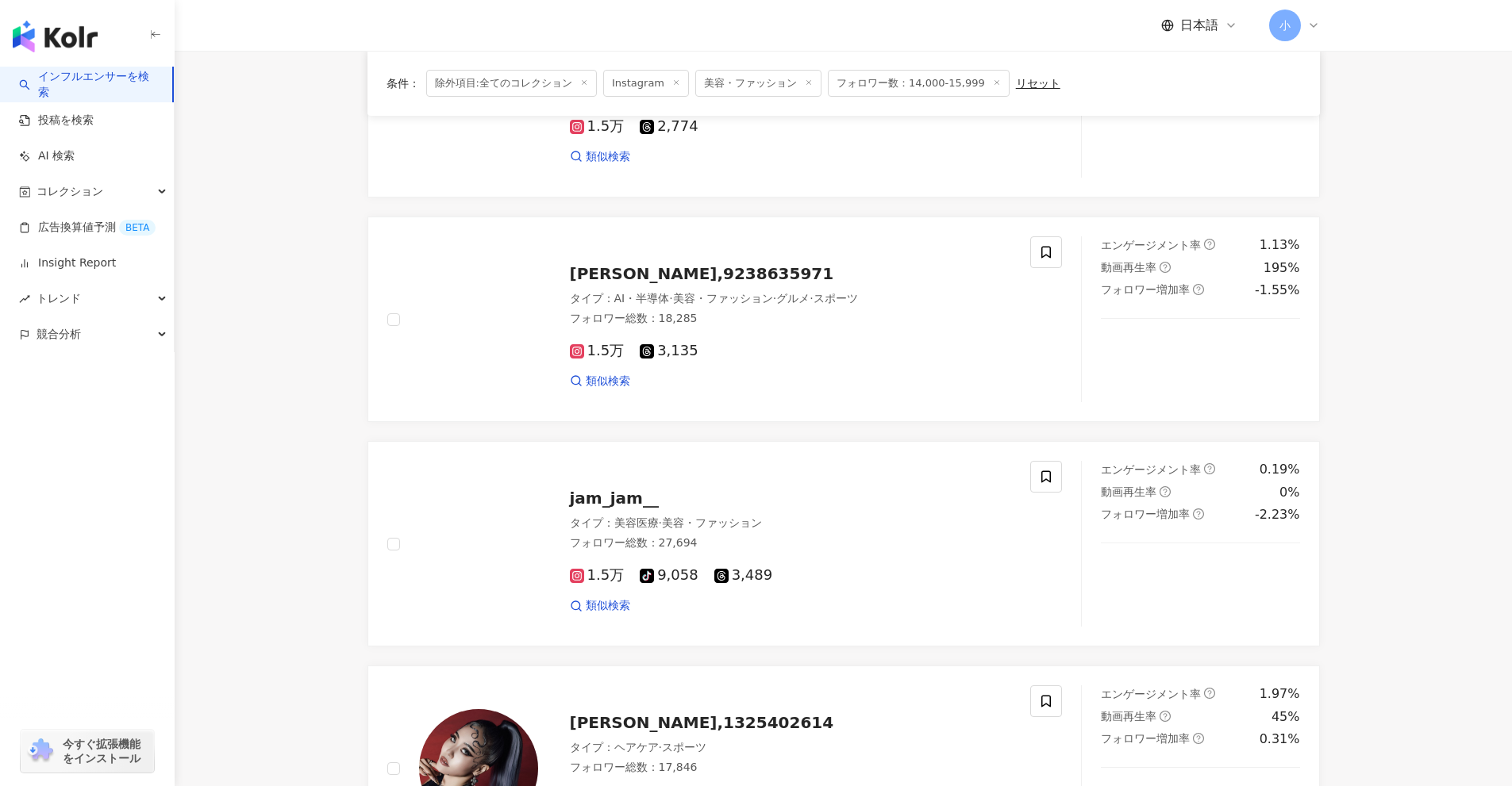
scroll to position [591, 0]
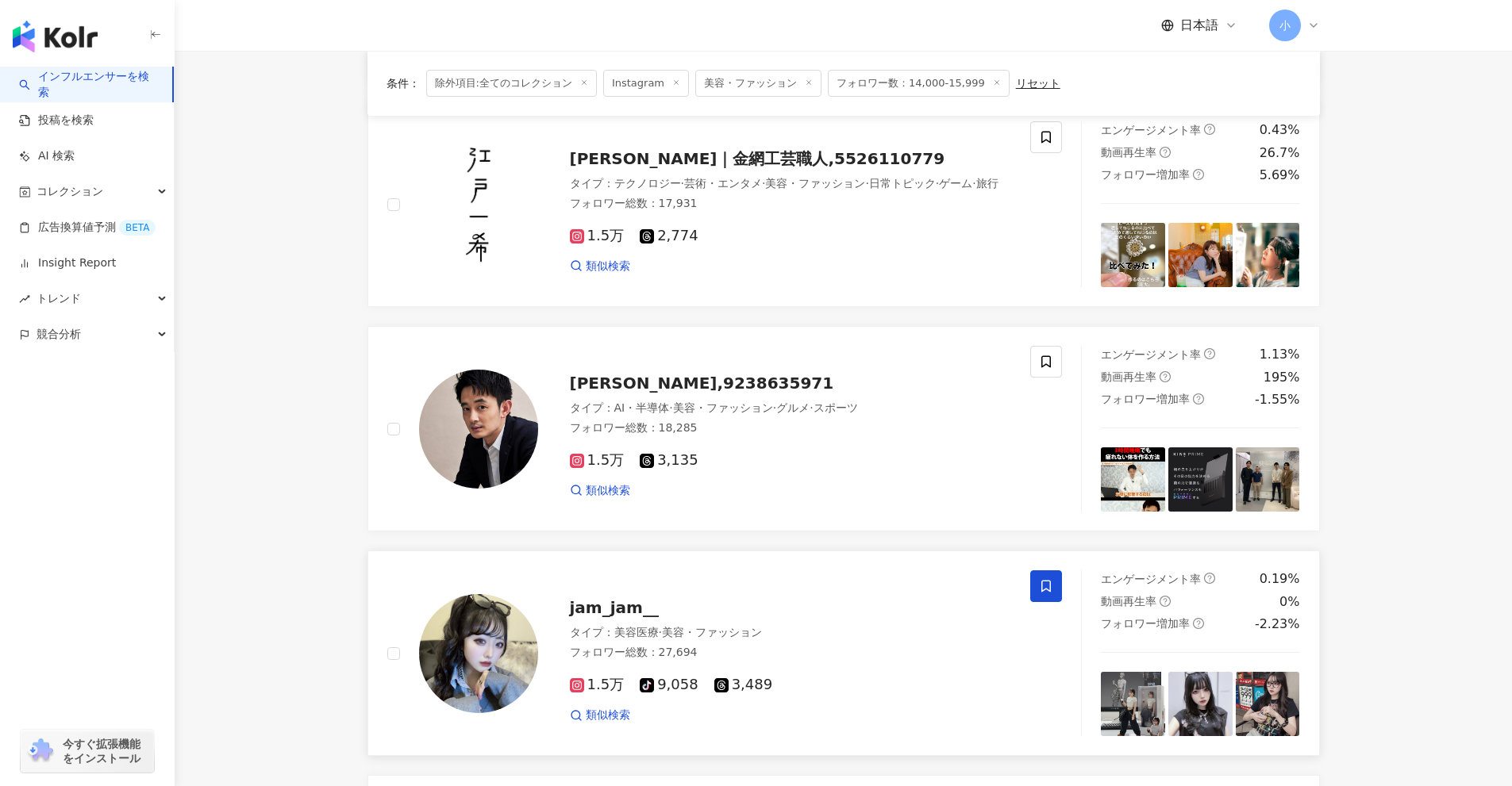
click at [1042, 592] on icon at bounding box center [1046, 586] width 14 height 14
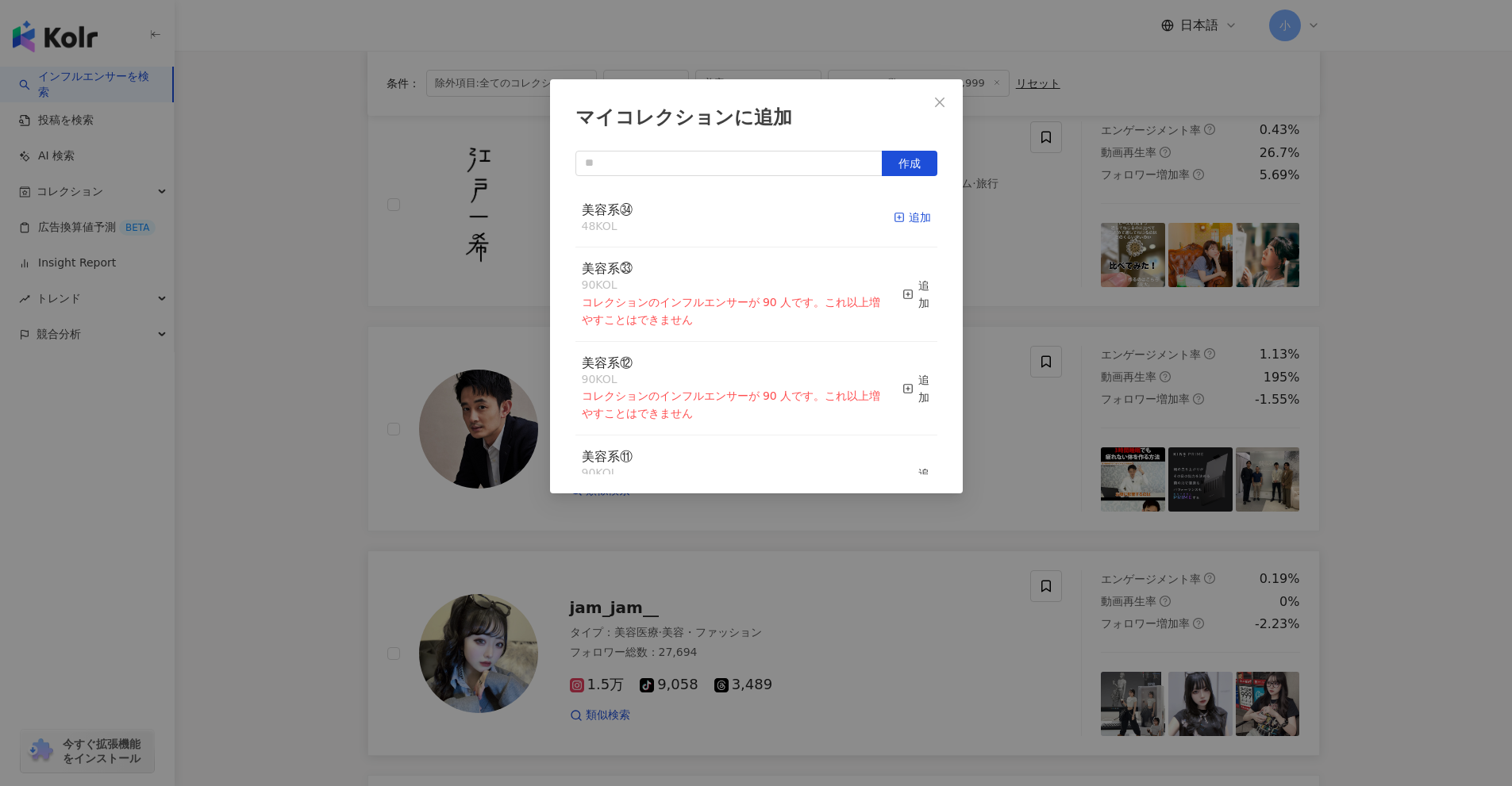
click at [910, 224] on div "追加" at bounding box center [912, 217] width 38 height 17
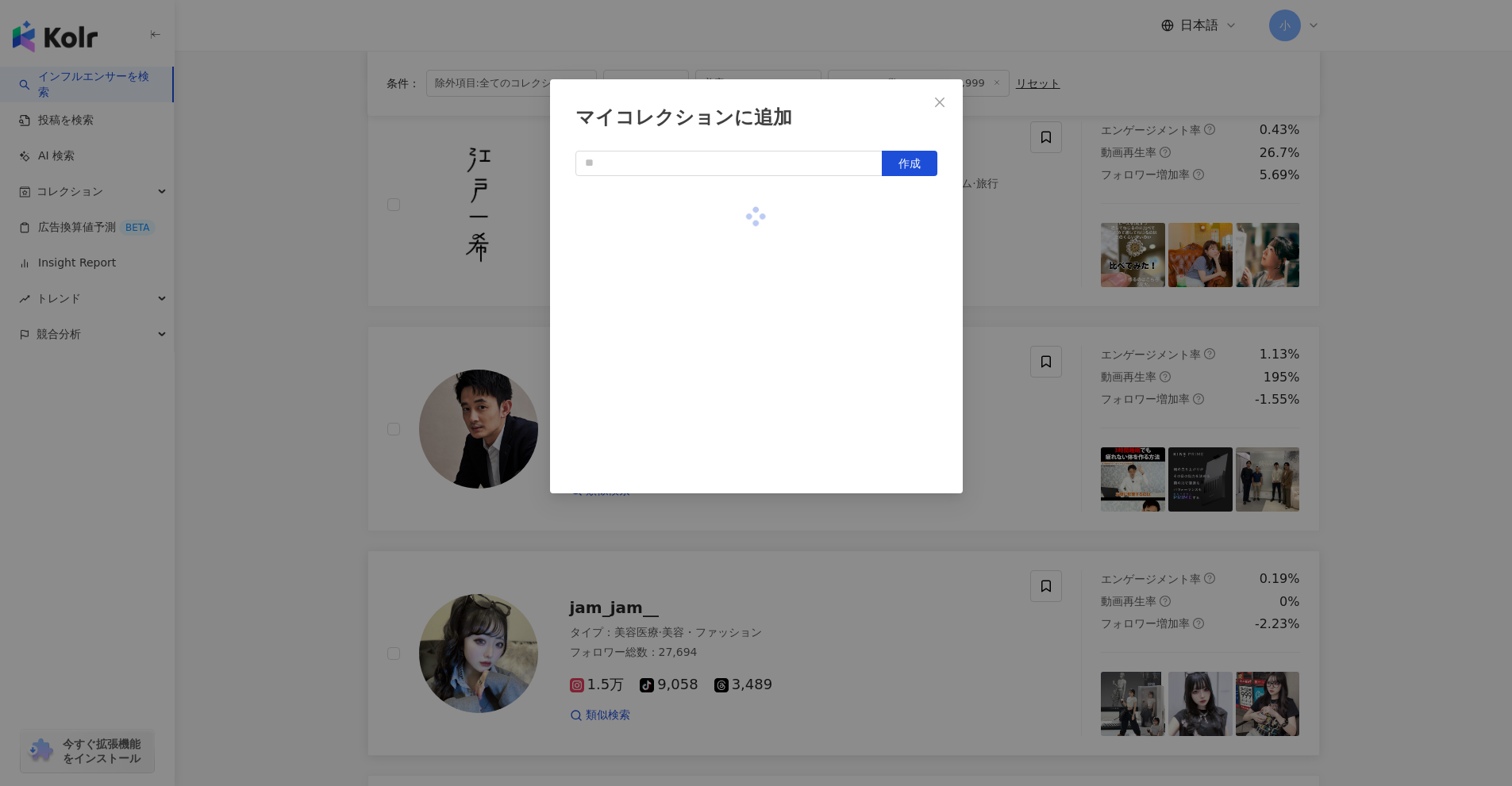
click at [1383, 382] on div "マイコレクションに追加 作成" at bounding box center [756, 393] width 1512 height 786
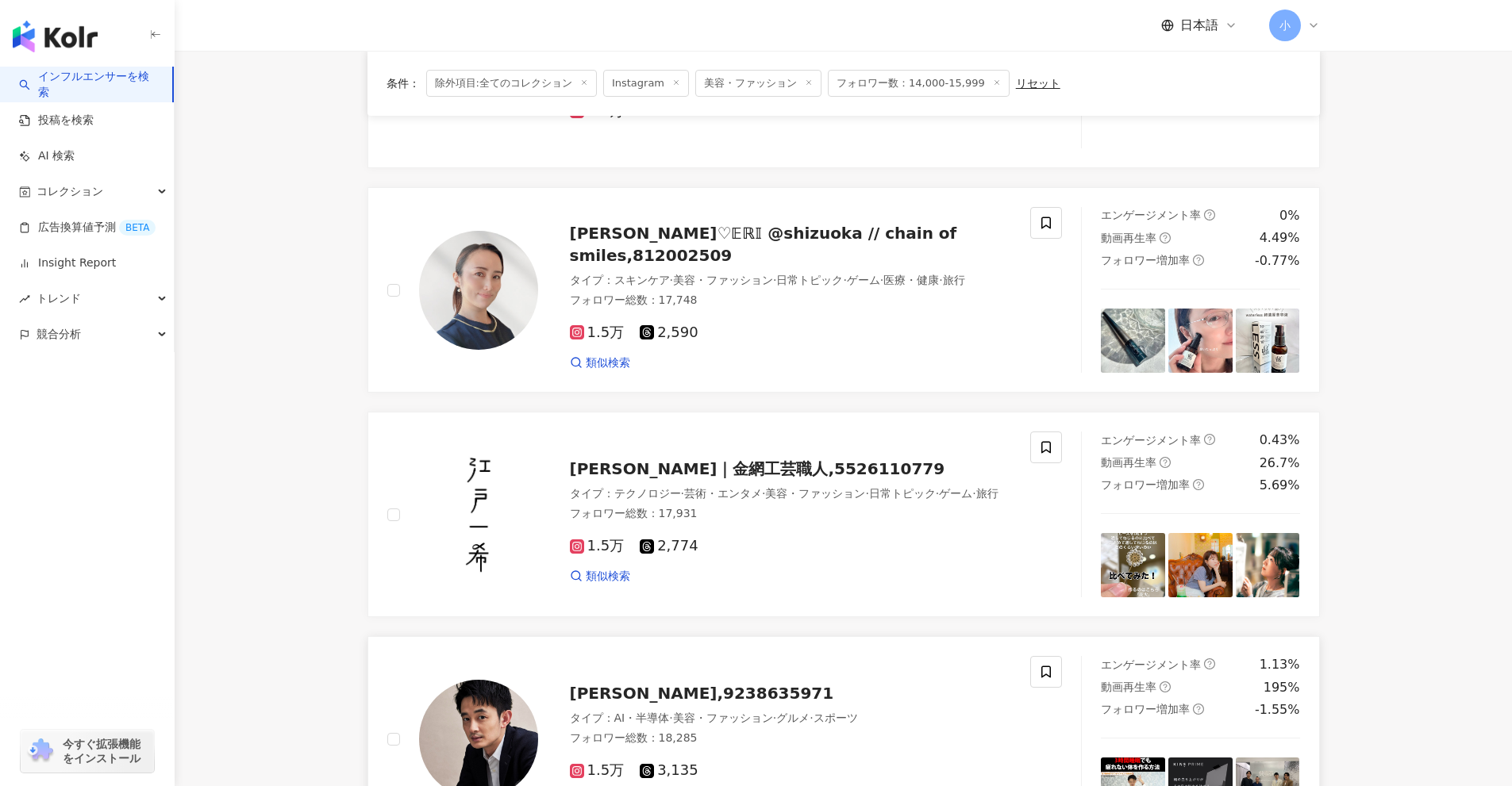
scroll to position [273, 0]
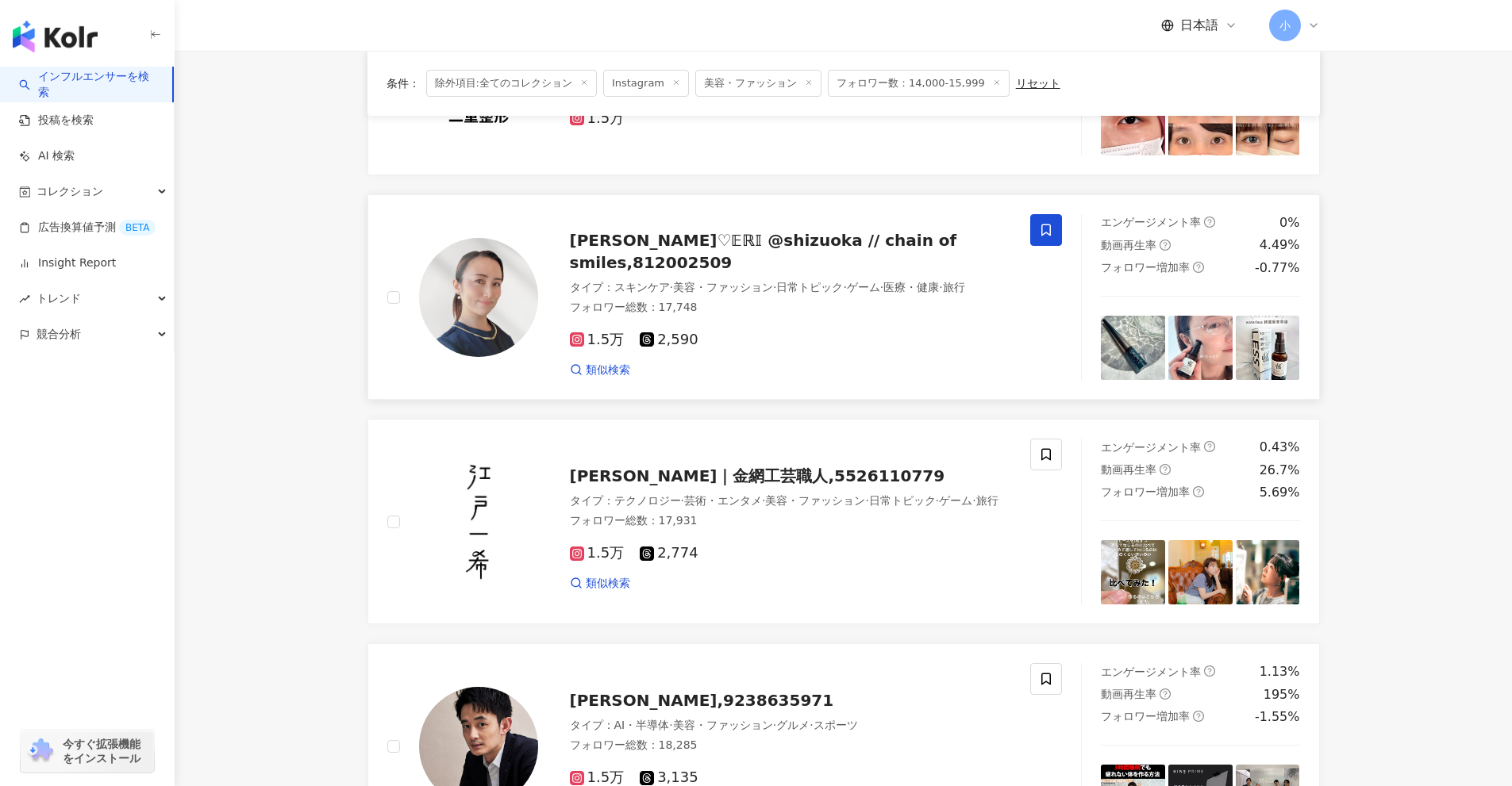
click at [1050, 230] on icon at bounding box center [1045, 230] width 10 height 12
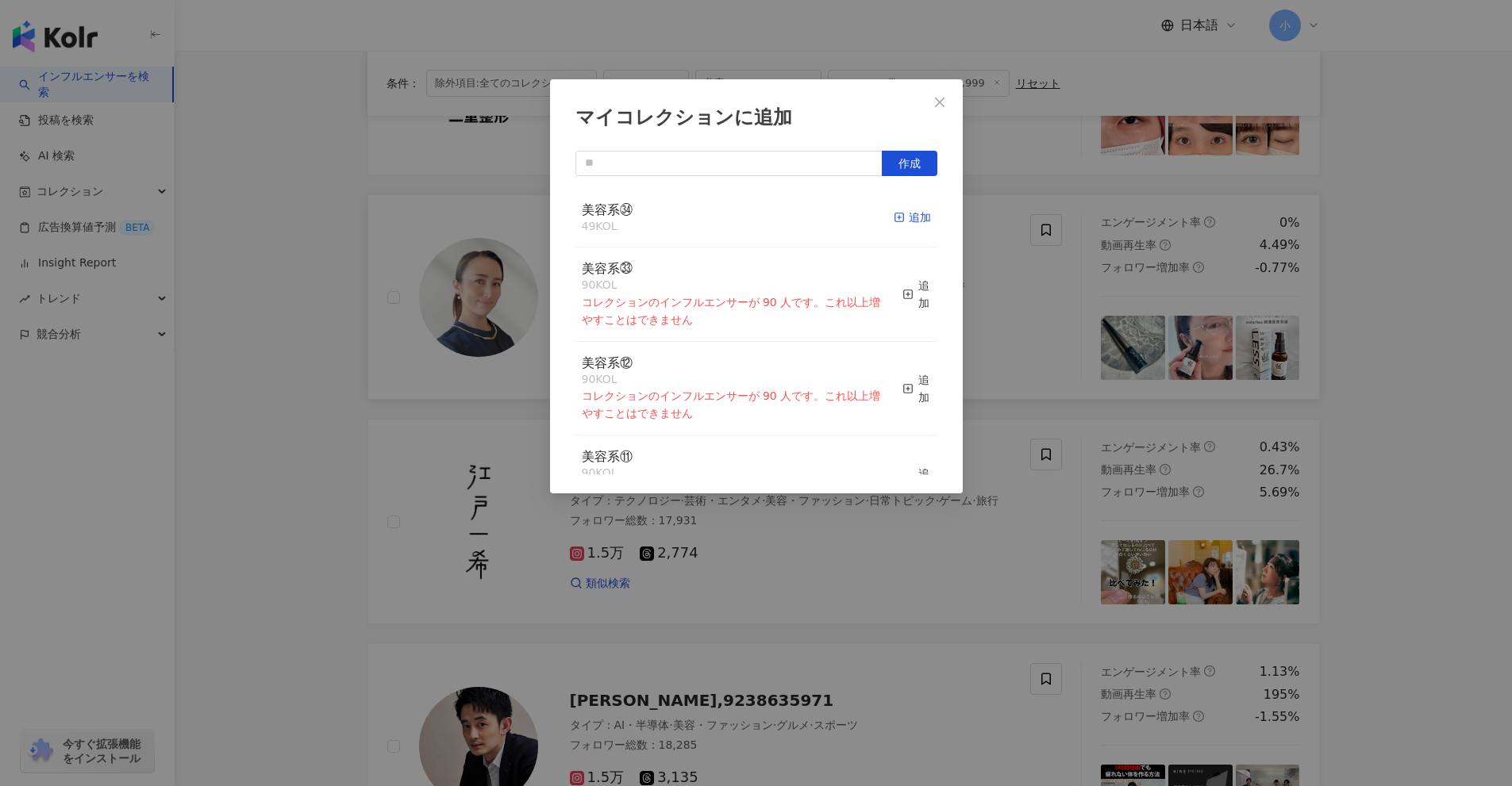
click at [893, 221] on icon "button" at bounding box center [899, 217] width 11 height 11
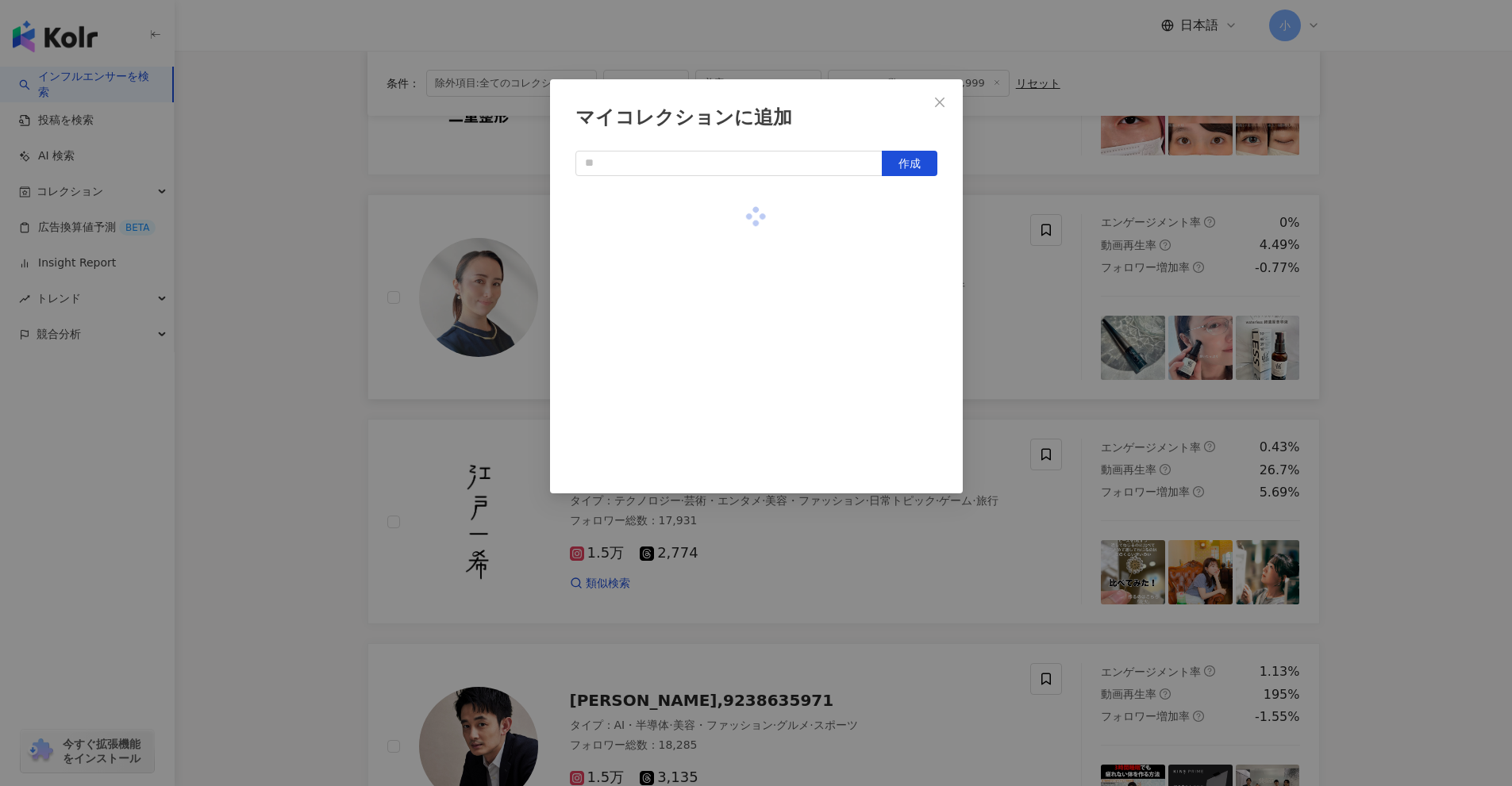
click at [1415, 446] on div "マイコレクションに追加 作成" at bounding box center [756, 393] width 1512 height 786
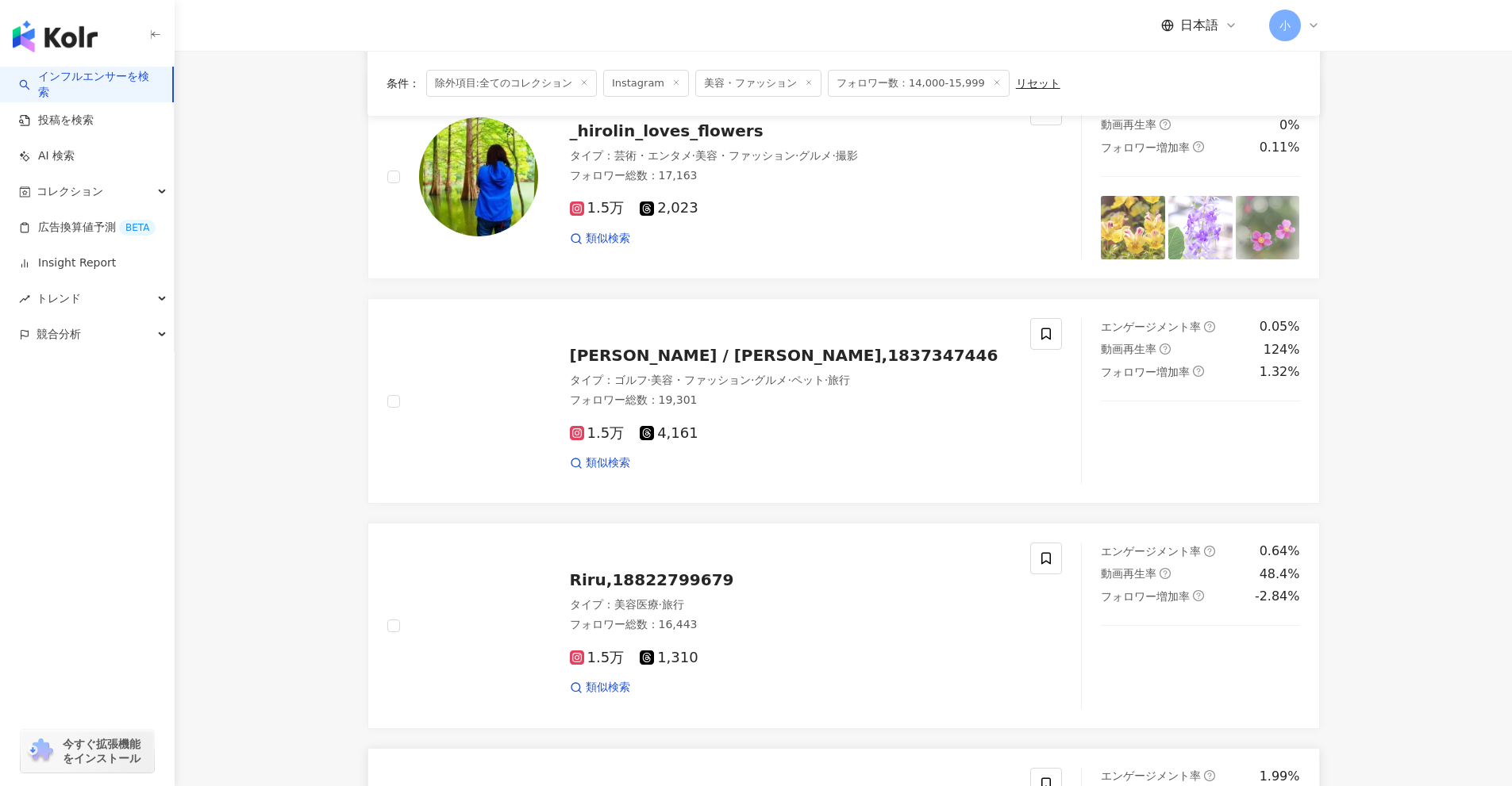
scroll to position [2301, 0]
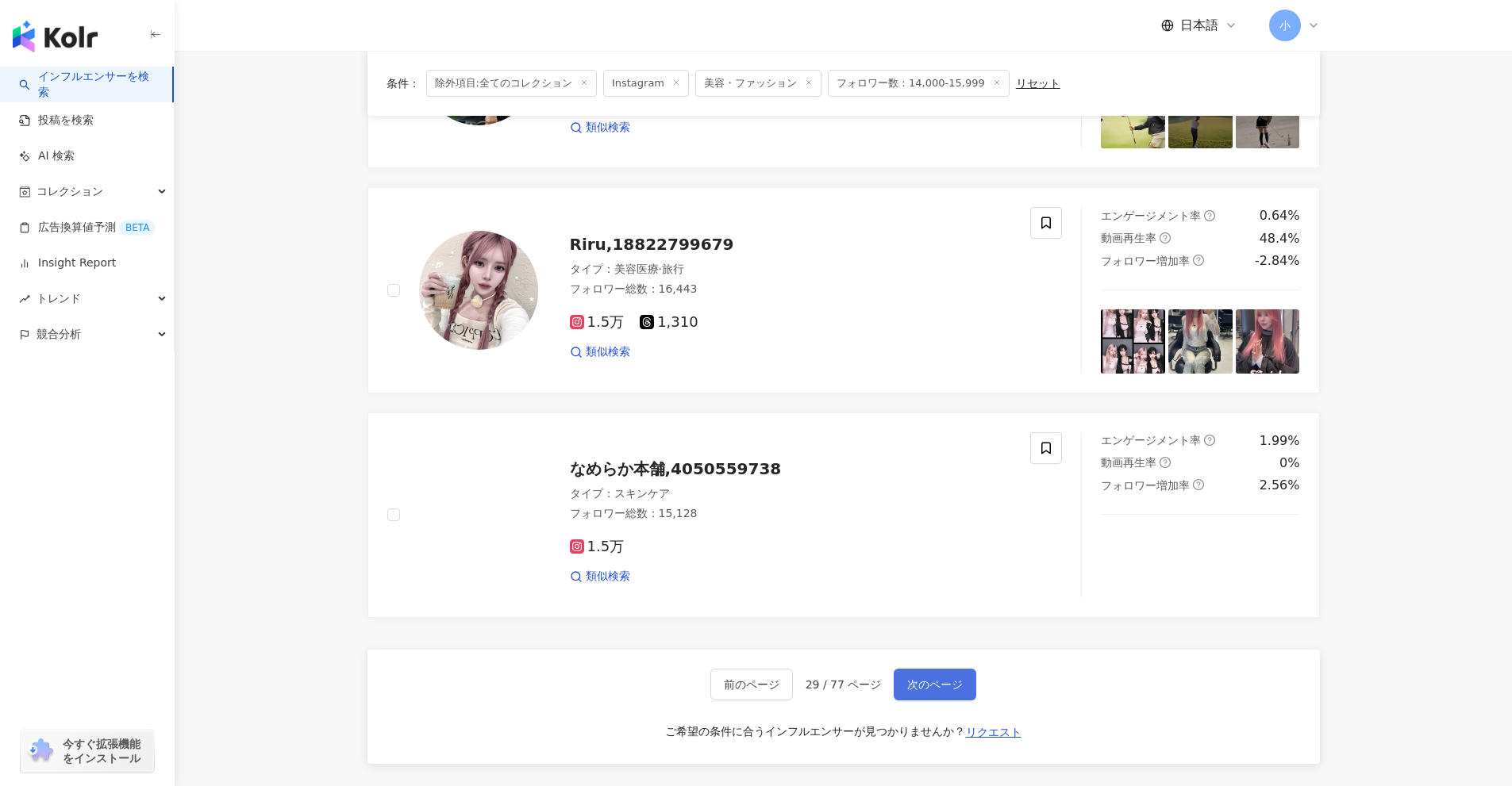
click at [958, 680] on span "次のページ" at bounding box center [935, 685] width 56 height 13
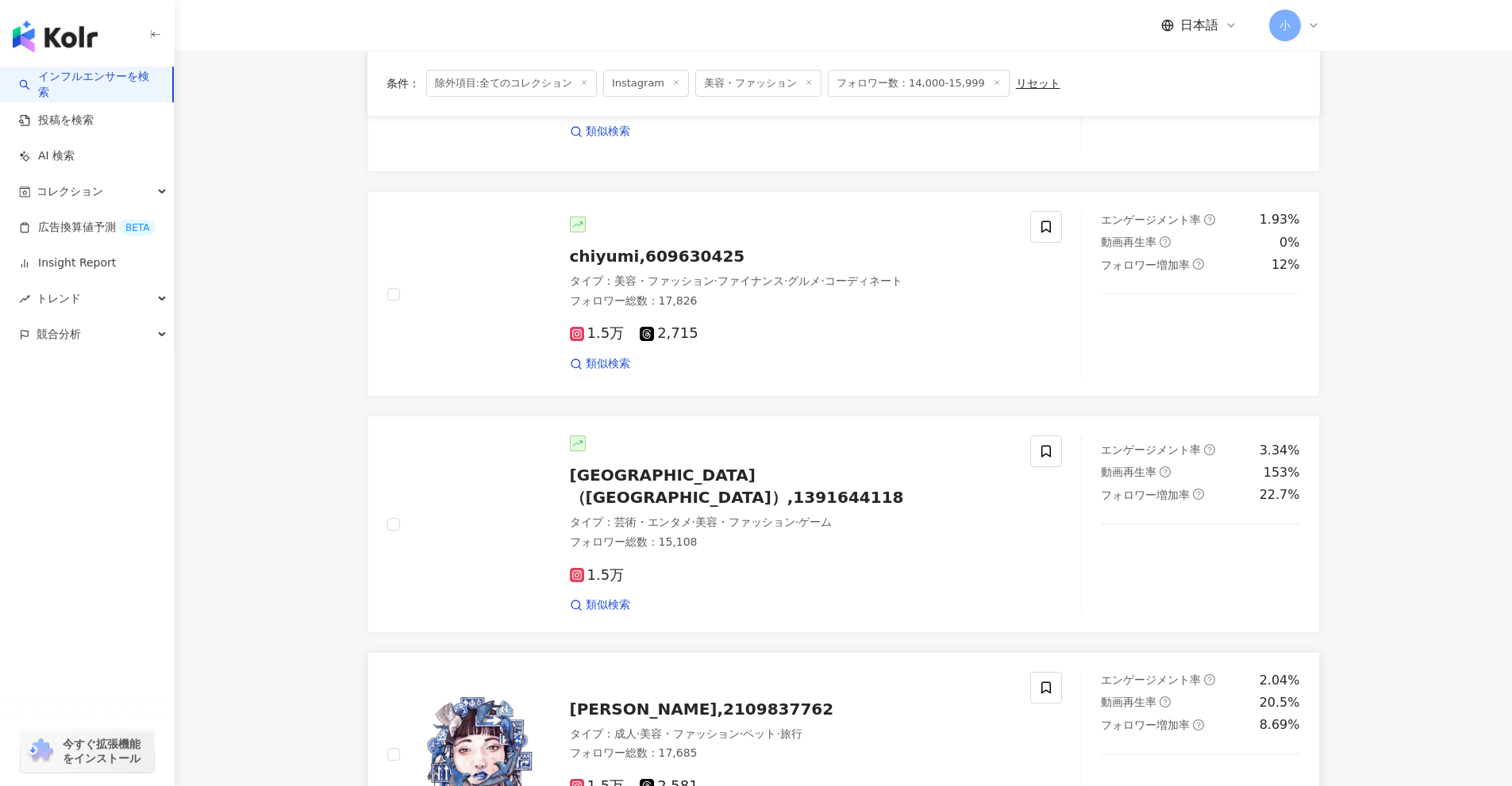
scroll to position [1838, 0]
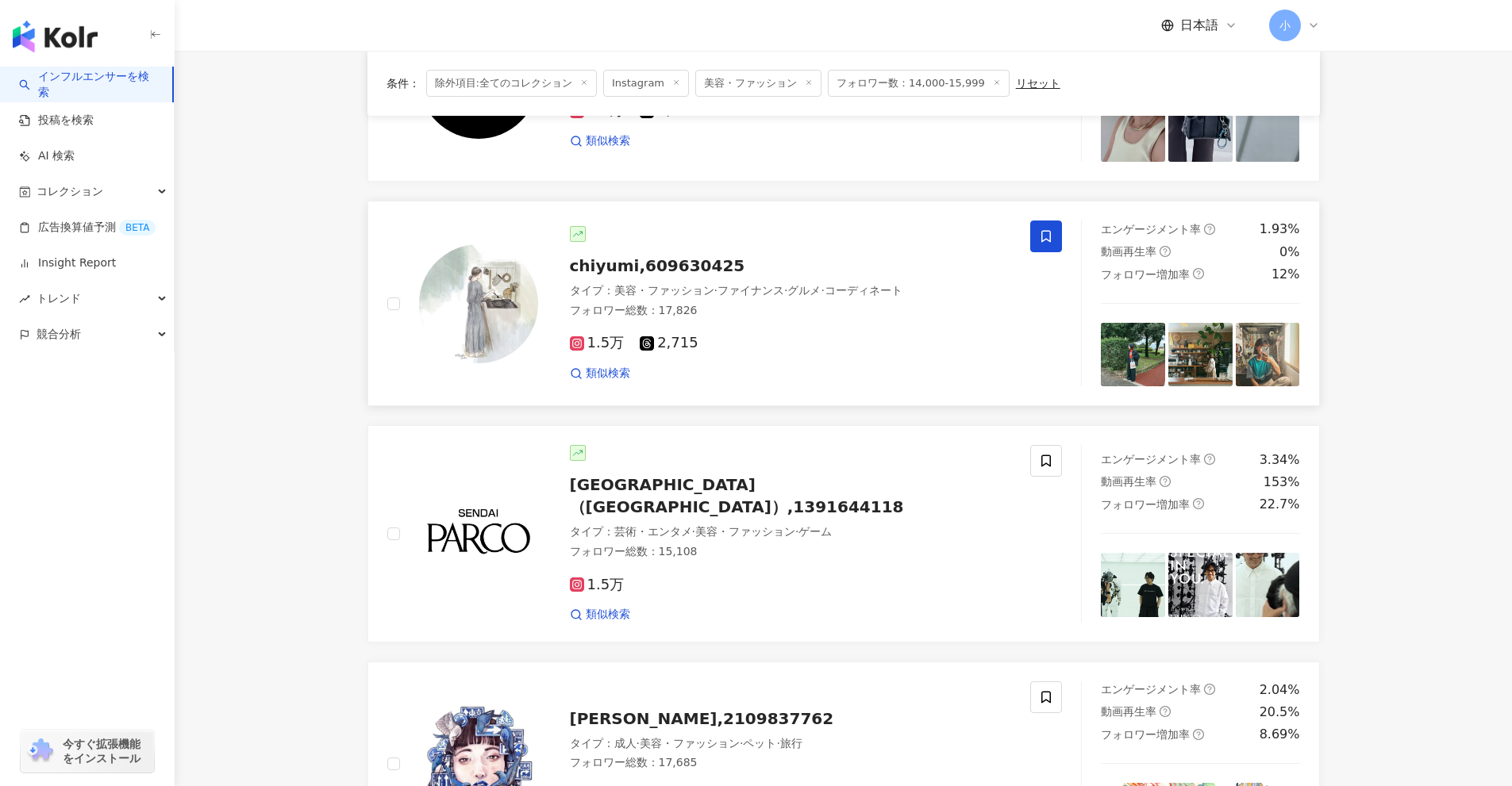
click at [1045, 235] on icon at bounding box center [1046, 236] width 14 height 14
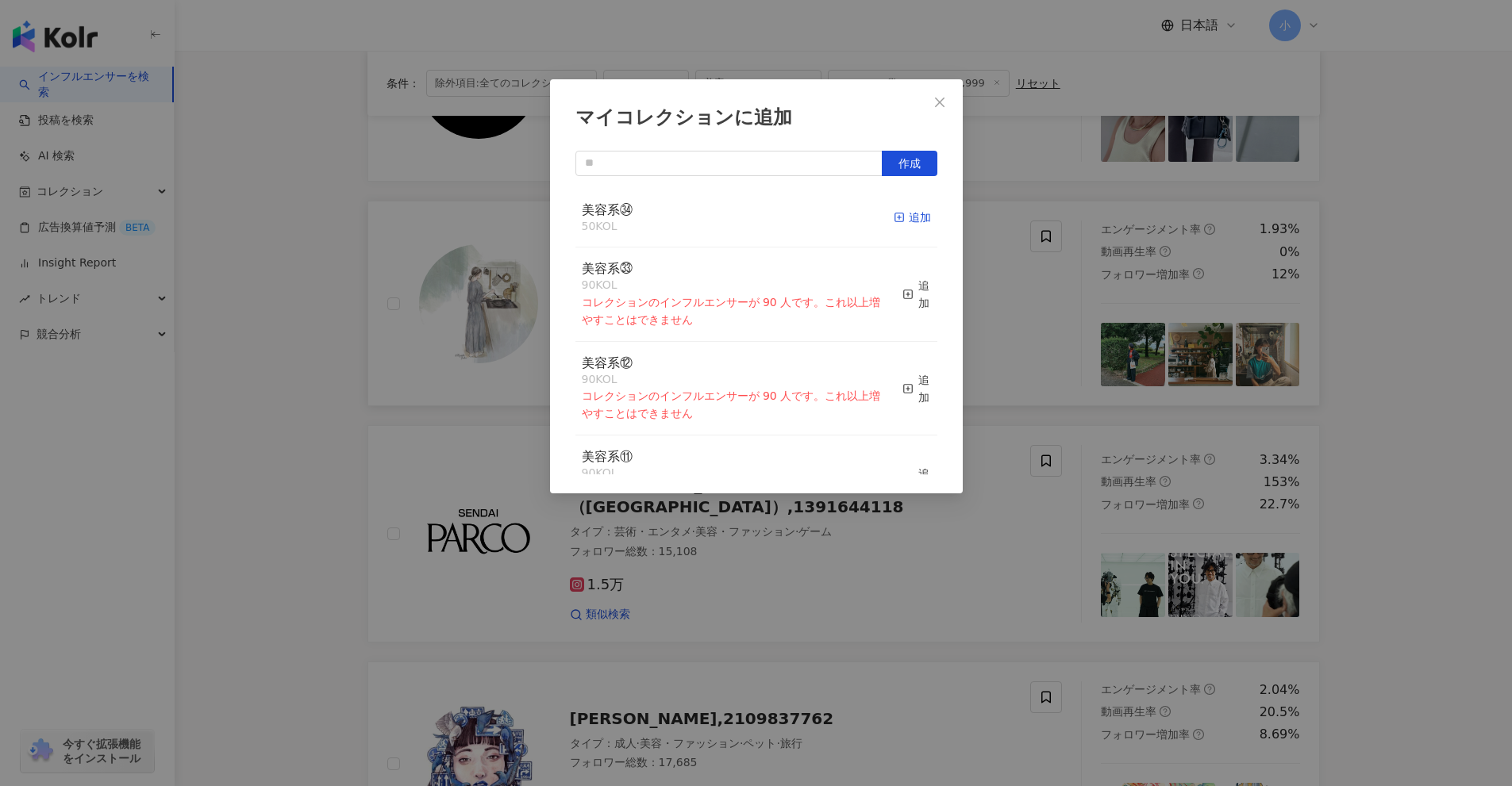
click at [893, 220] on icon "button" at bounding box center [899, 217] width 11 height 11
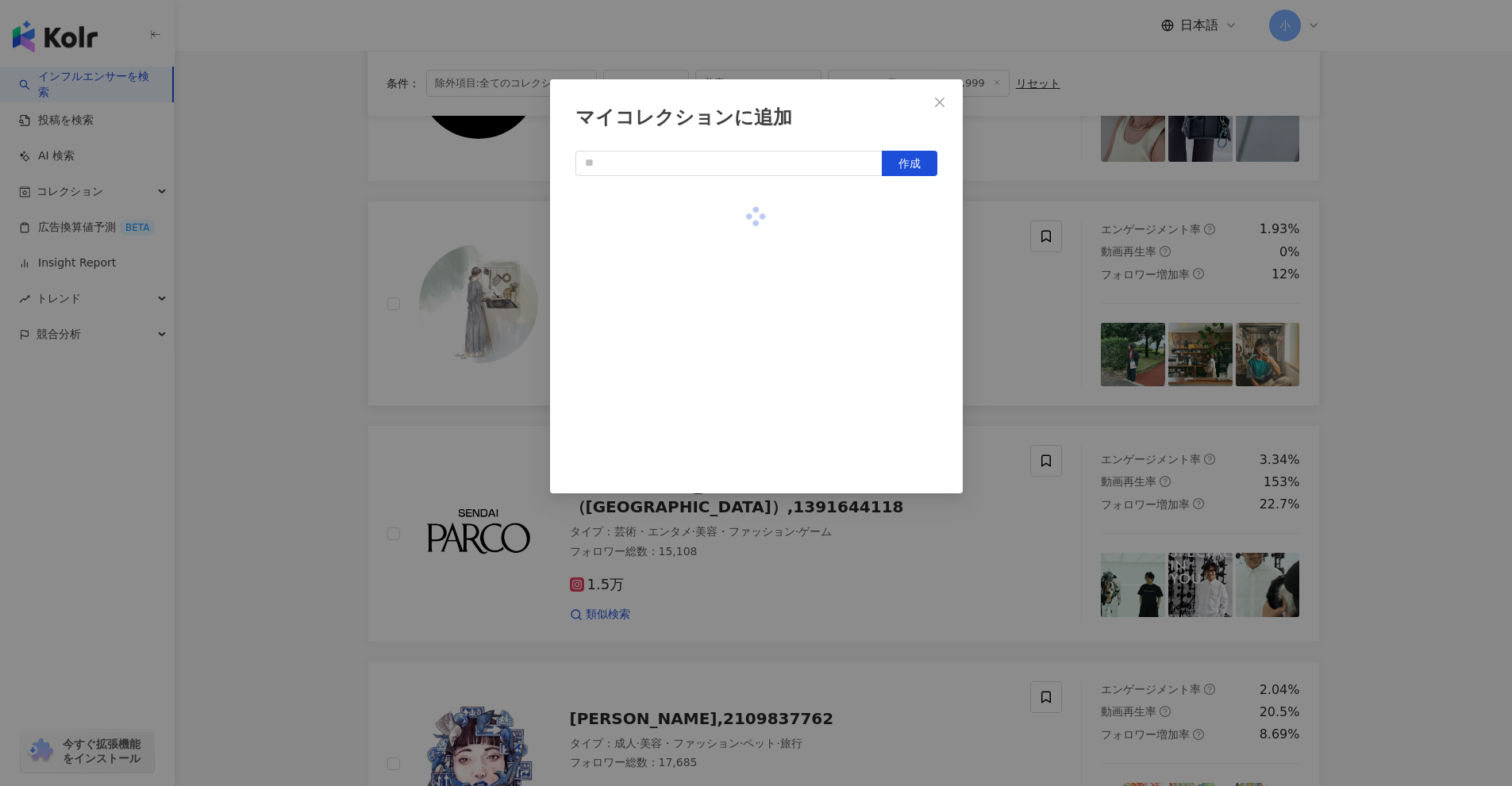
click at [1404, 365] on div "マイコレクションに追加 作成" at bounding box center [756, 393] width 1512 height 786
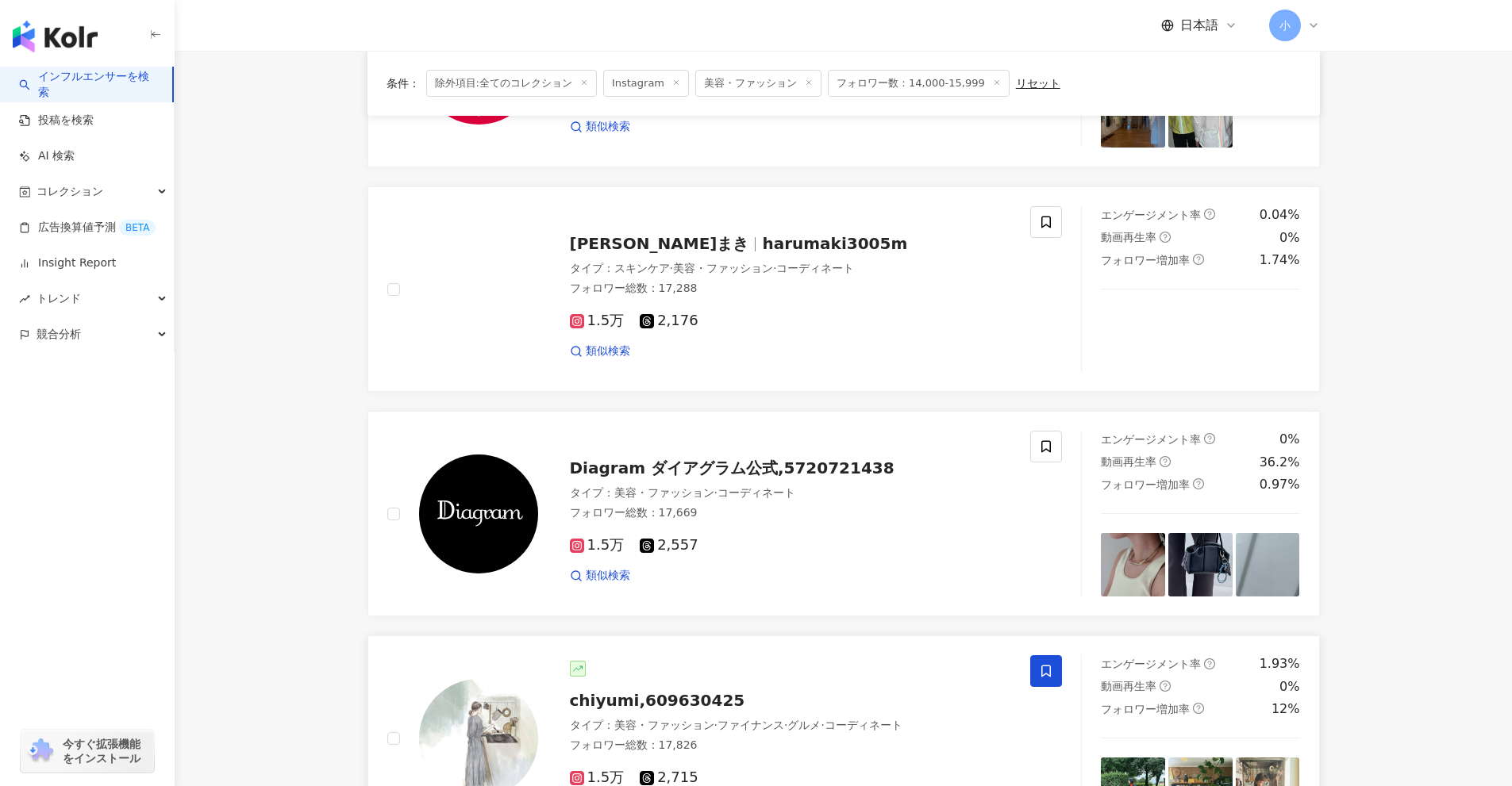
scroll to position [1363, 0]
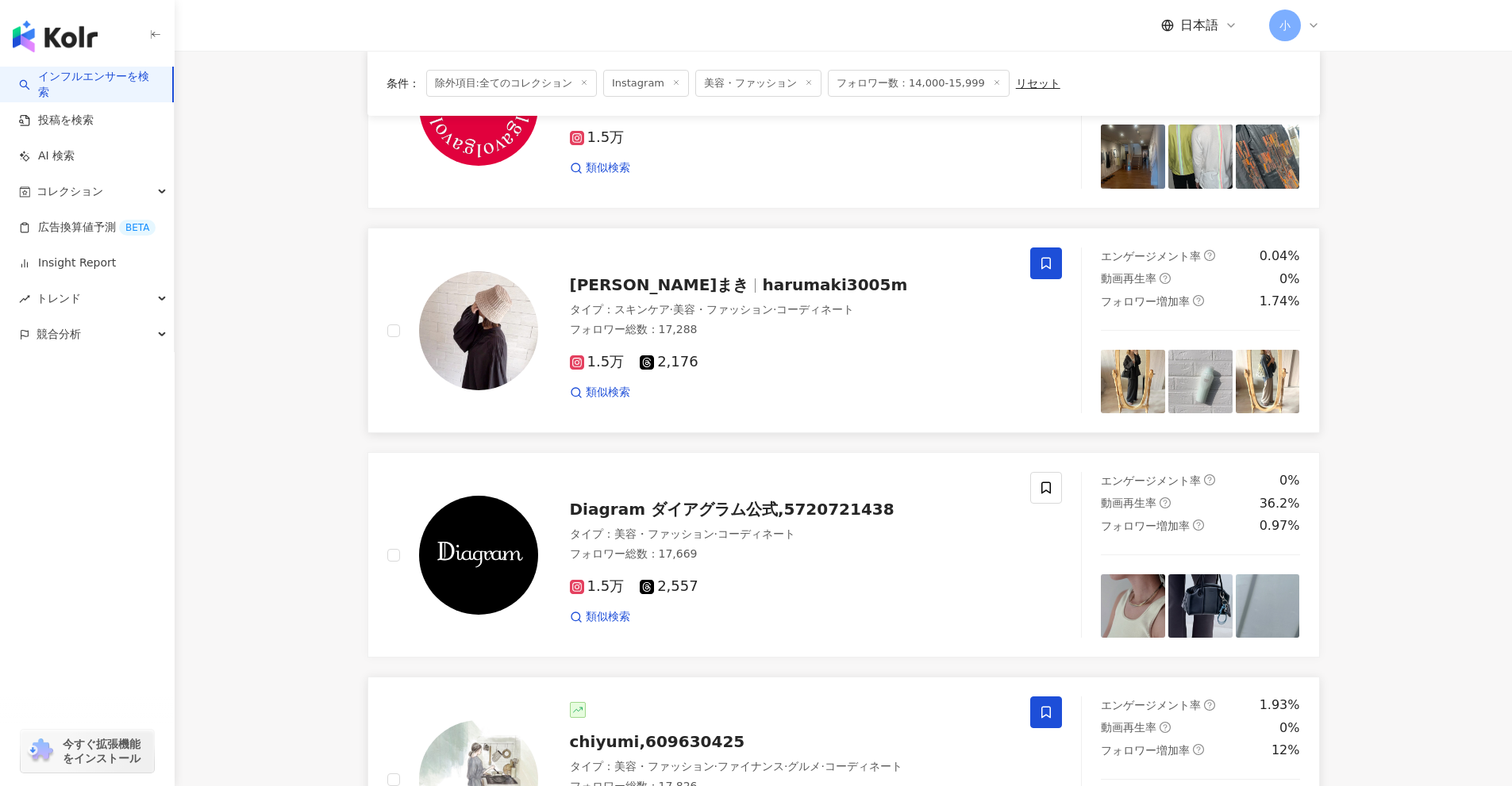
click at [1041, 259] on icon at bounding box center [1046, 263] width 14 height 14
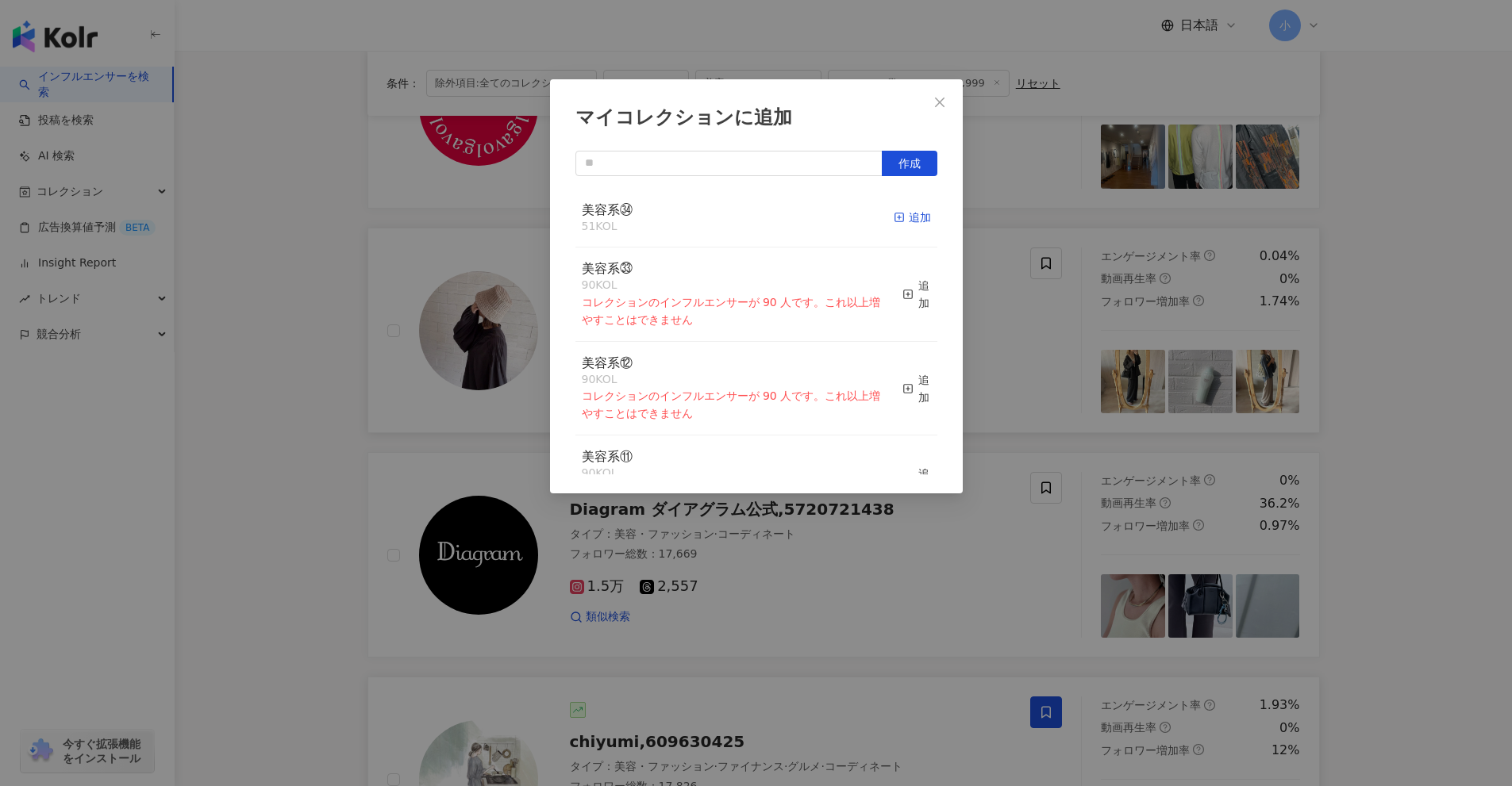
click at [903, 213] on div "追加" at bounding box center [912, 217] width 38 height 17
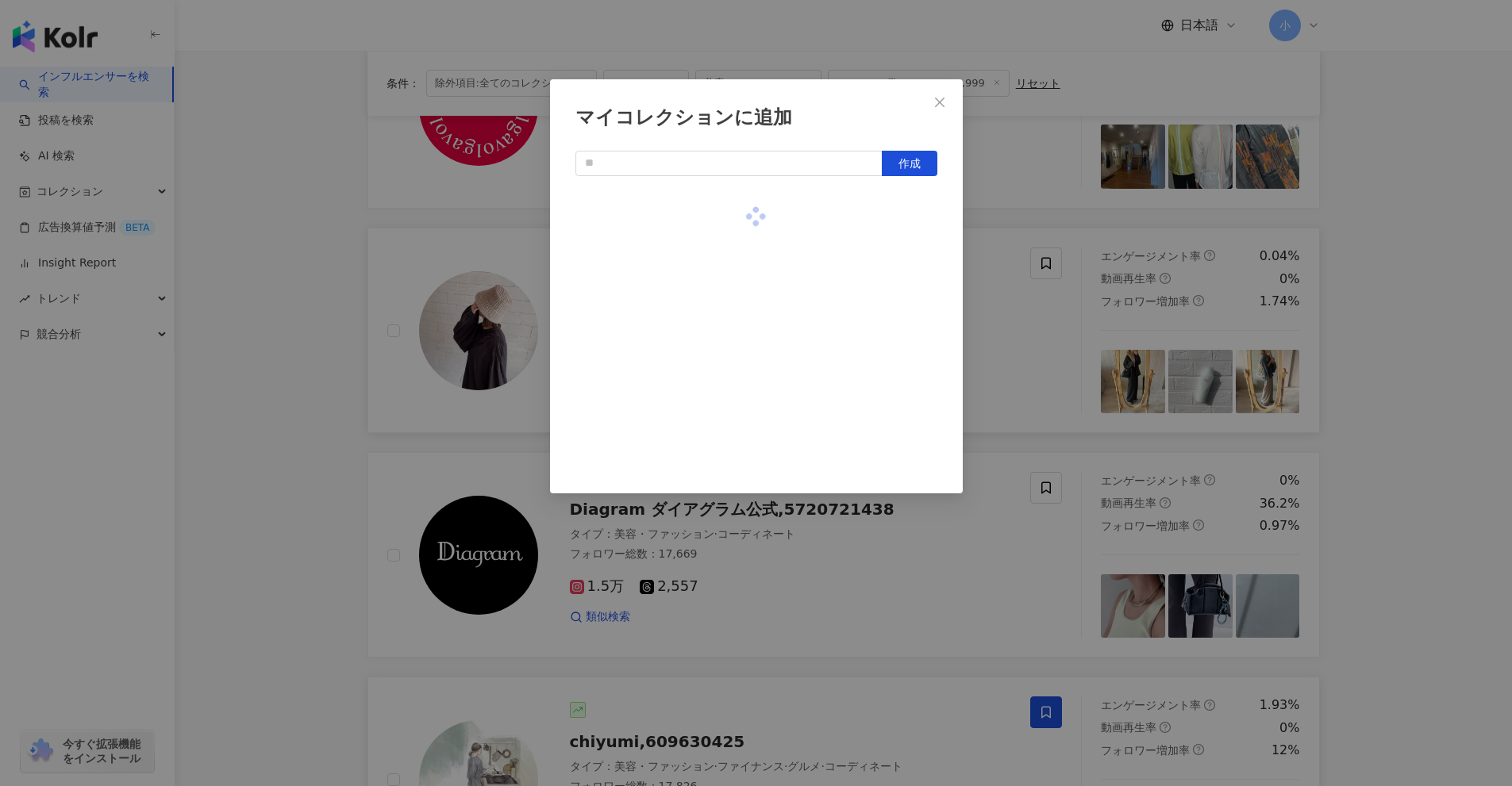
click at [1373, 399] on div "マイコレクションに追加 作成" at bounding box center [756, 393] width 1512 height 786
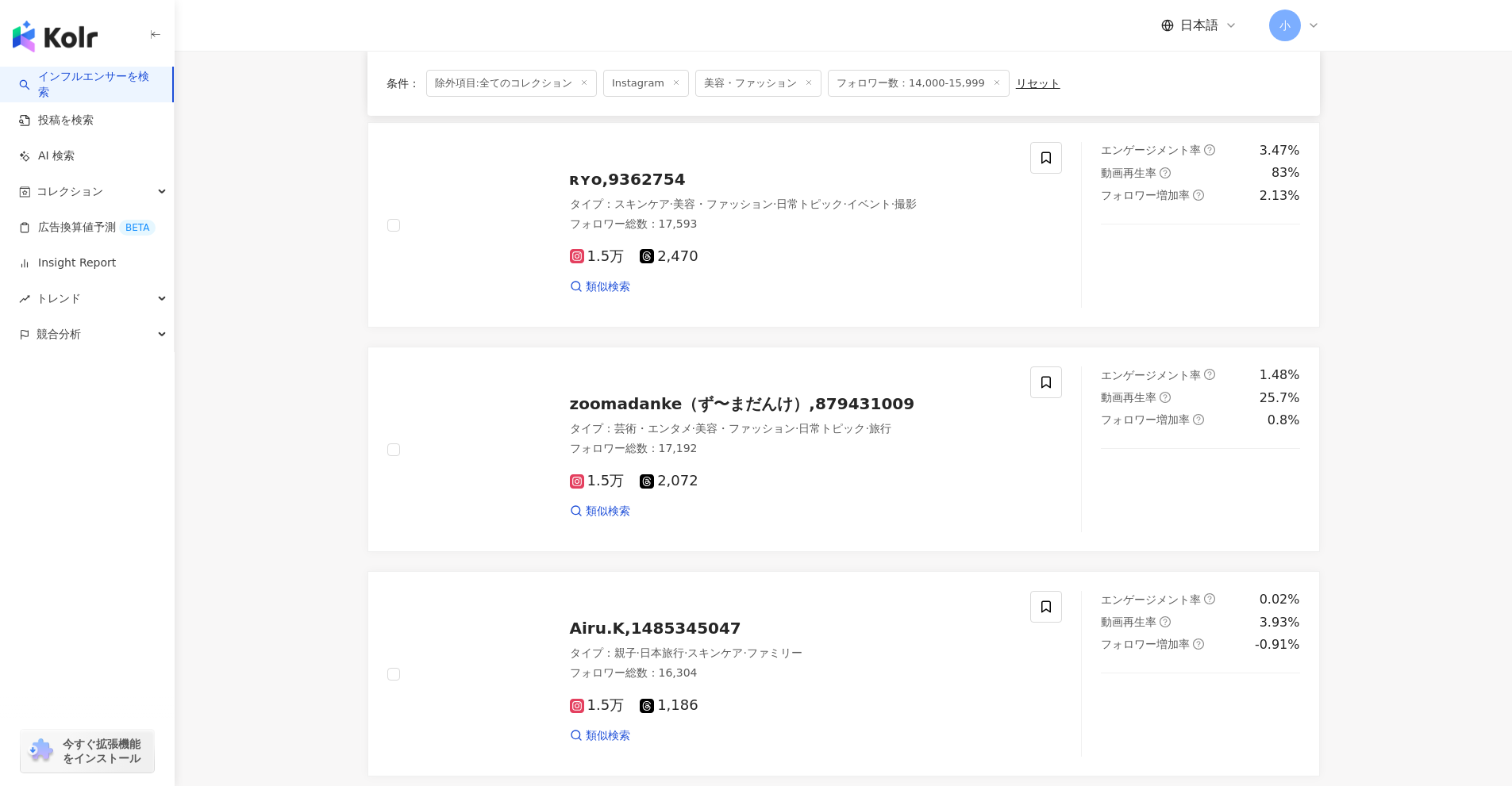
scroll to position [331, 0]
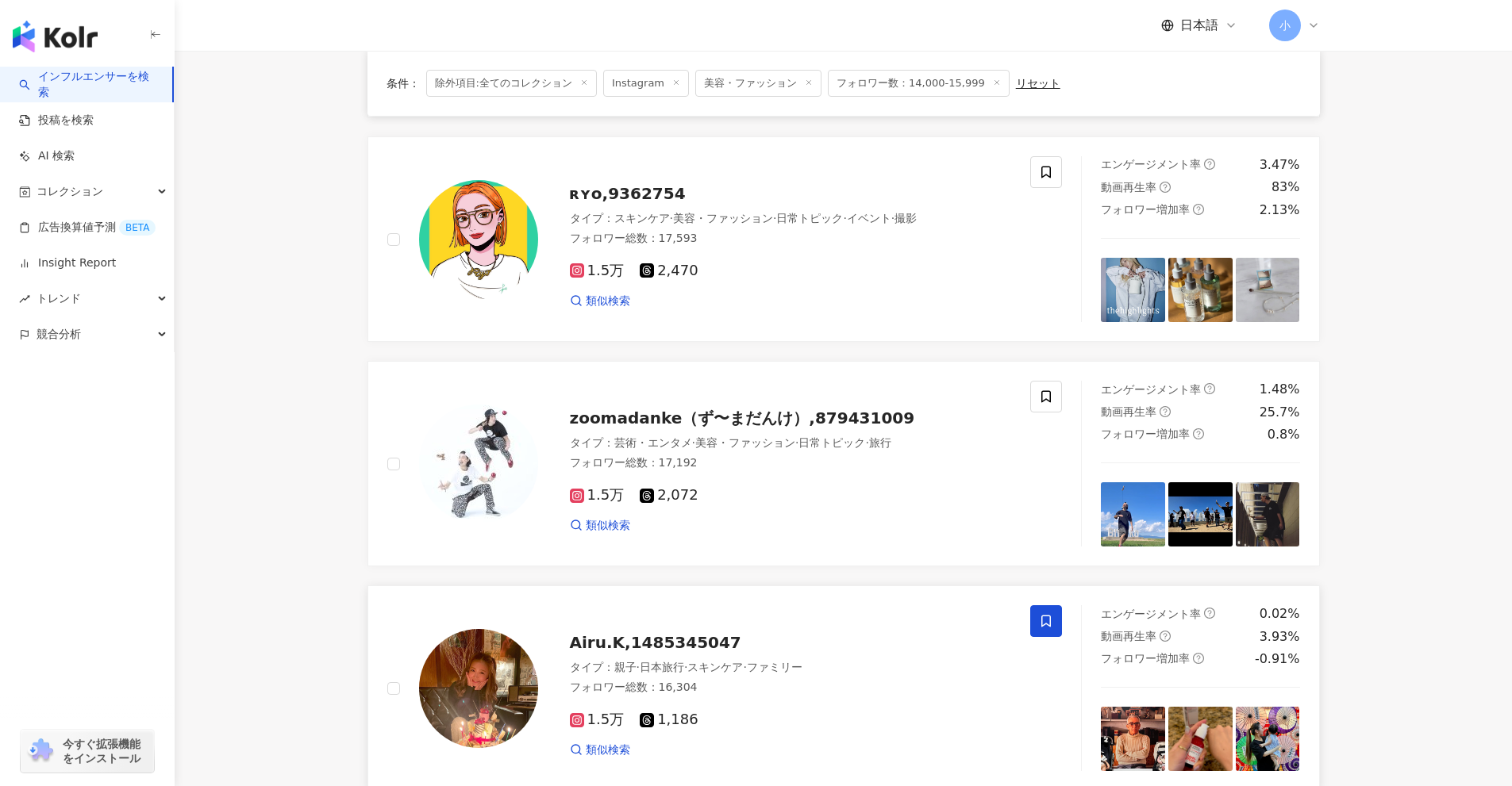
click at [1055, 626] on span at bounding box center [1046, 621] width 31 height 31
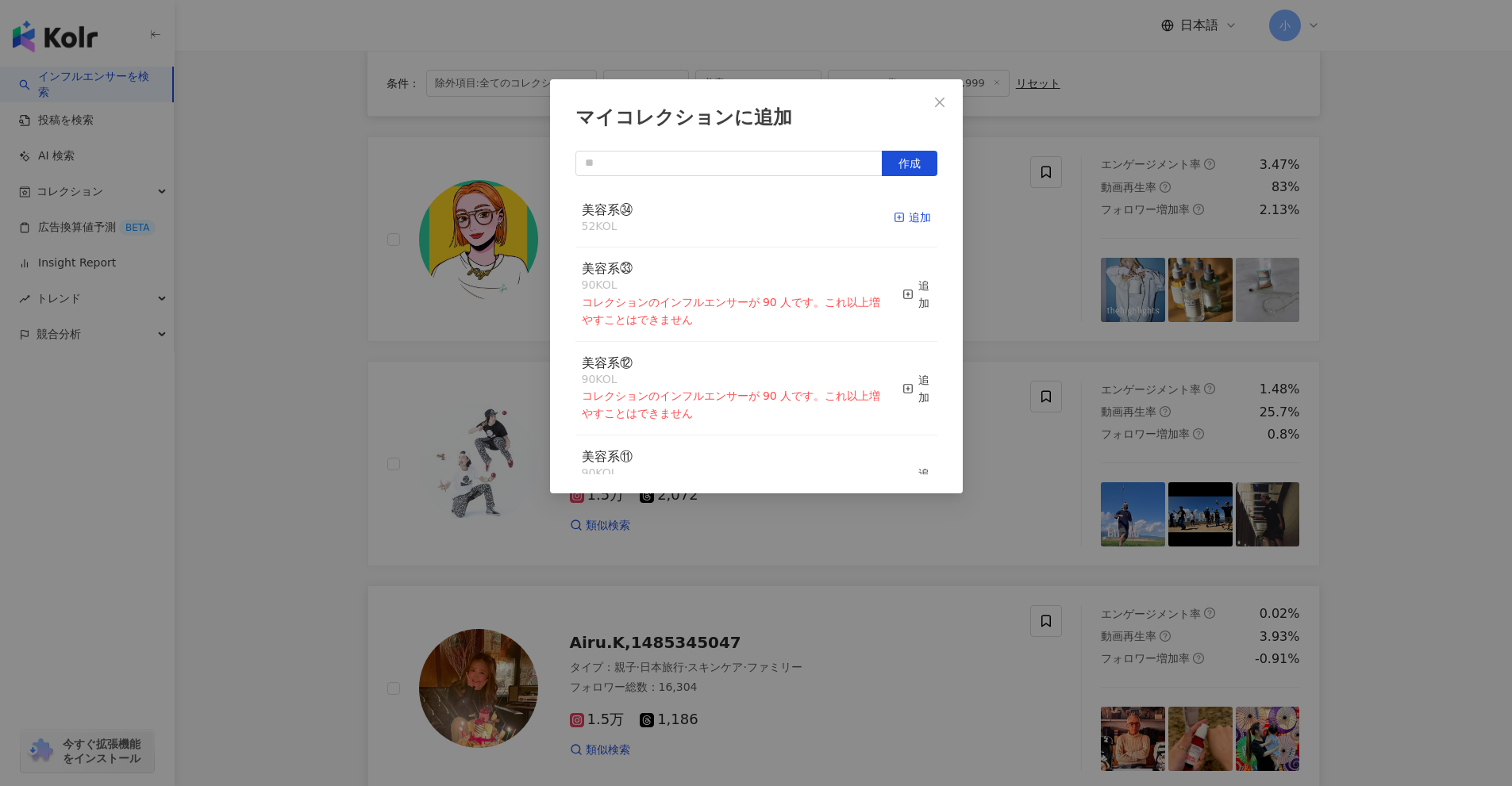
click at [893, 222] on icon "button" at bounding box center [899, 217] width 11 height 11
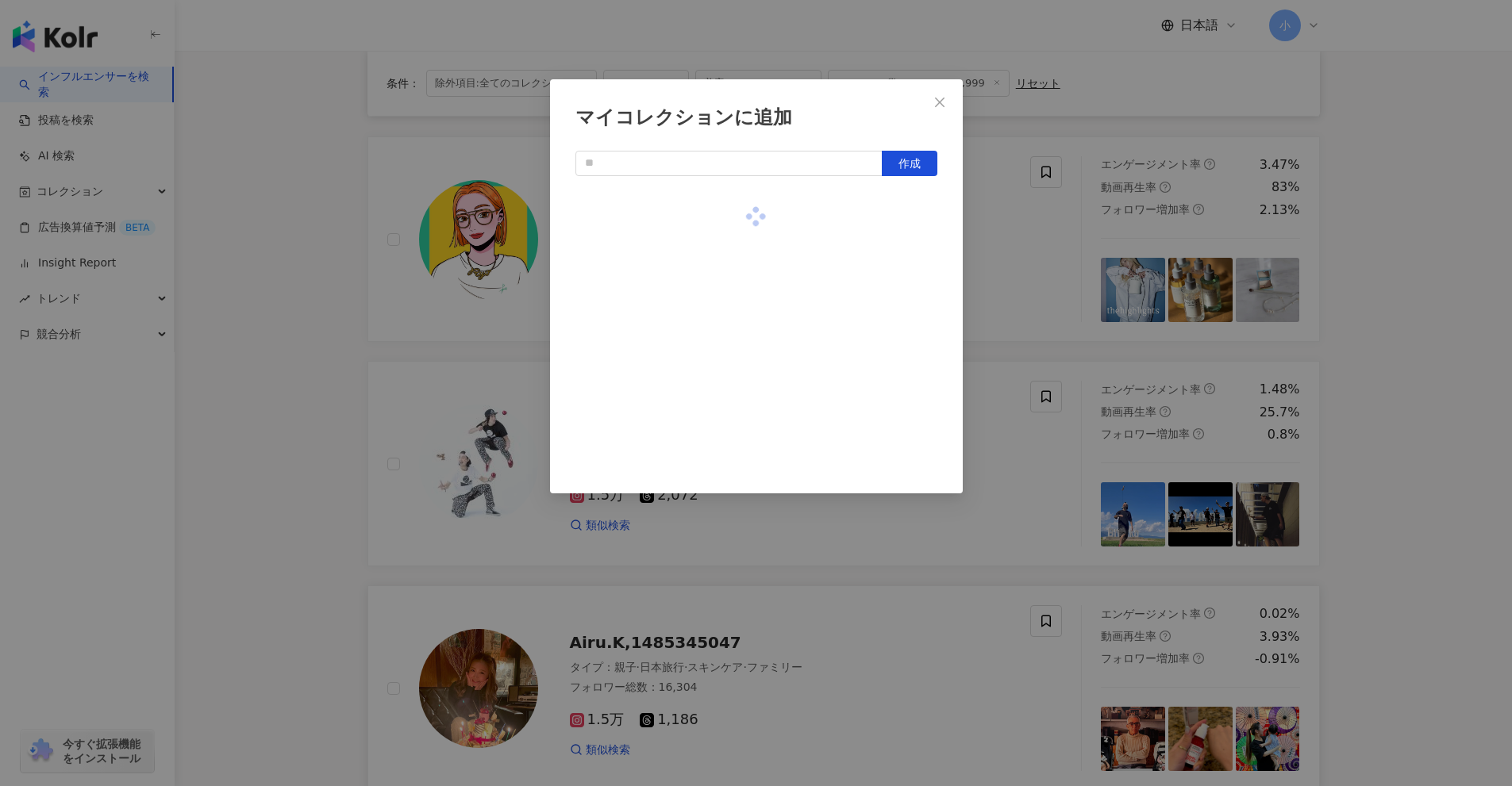
click at [1404, 409] on div "マイコレクションに追加 作成" at bounding box center [756, 393] width 1512 height 786
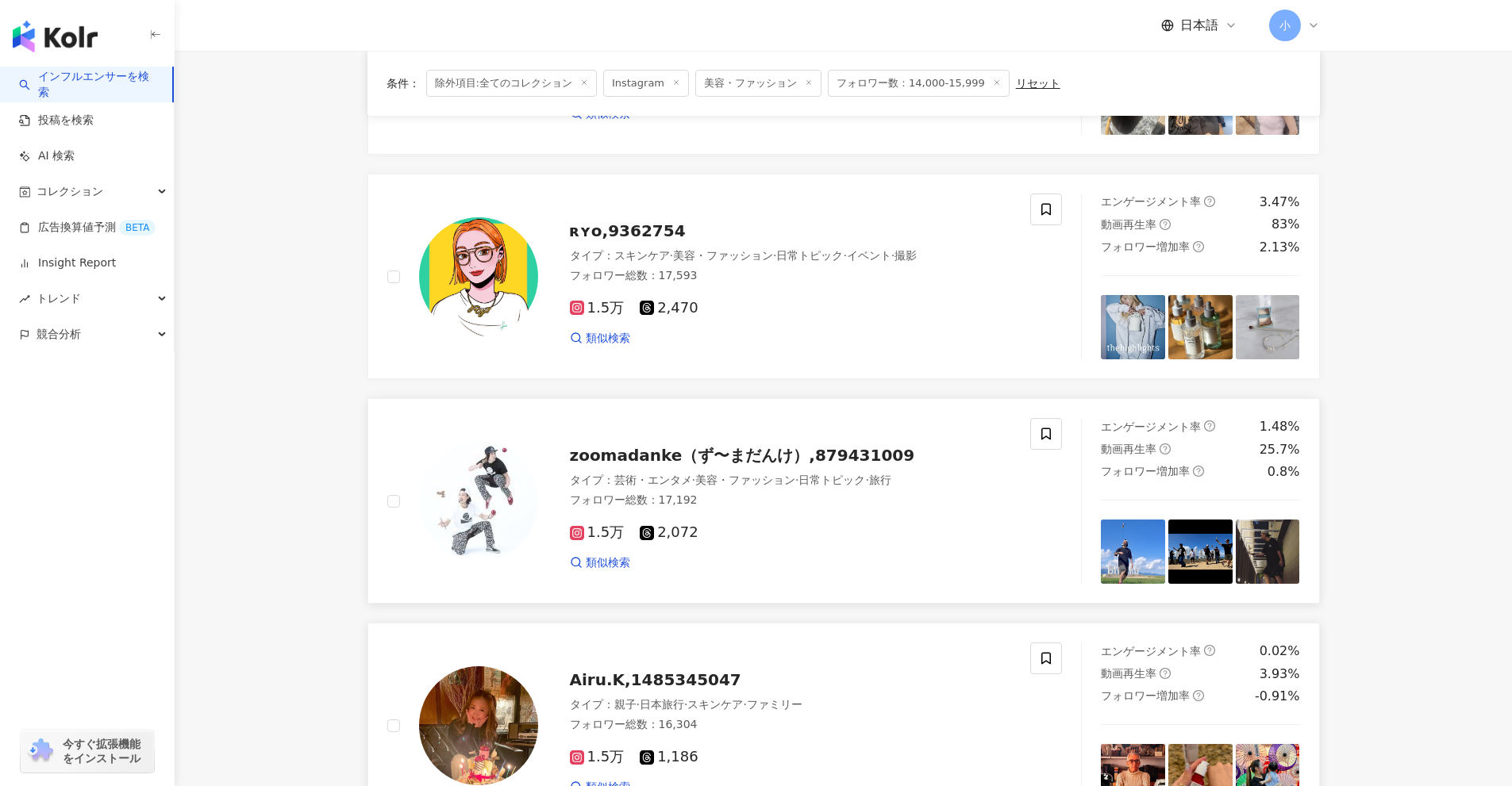
scroll to position [92, 0]
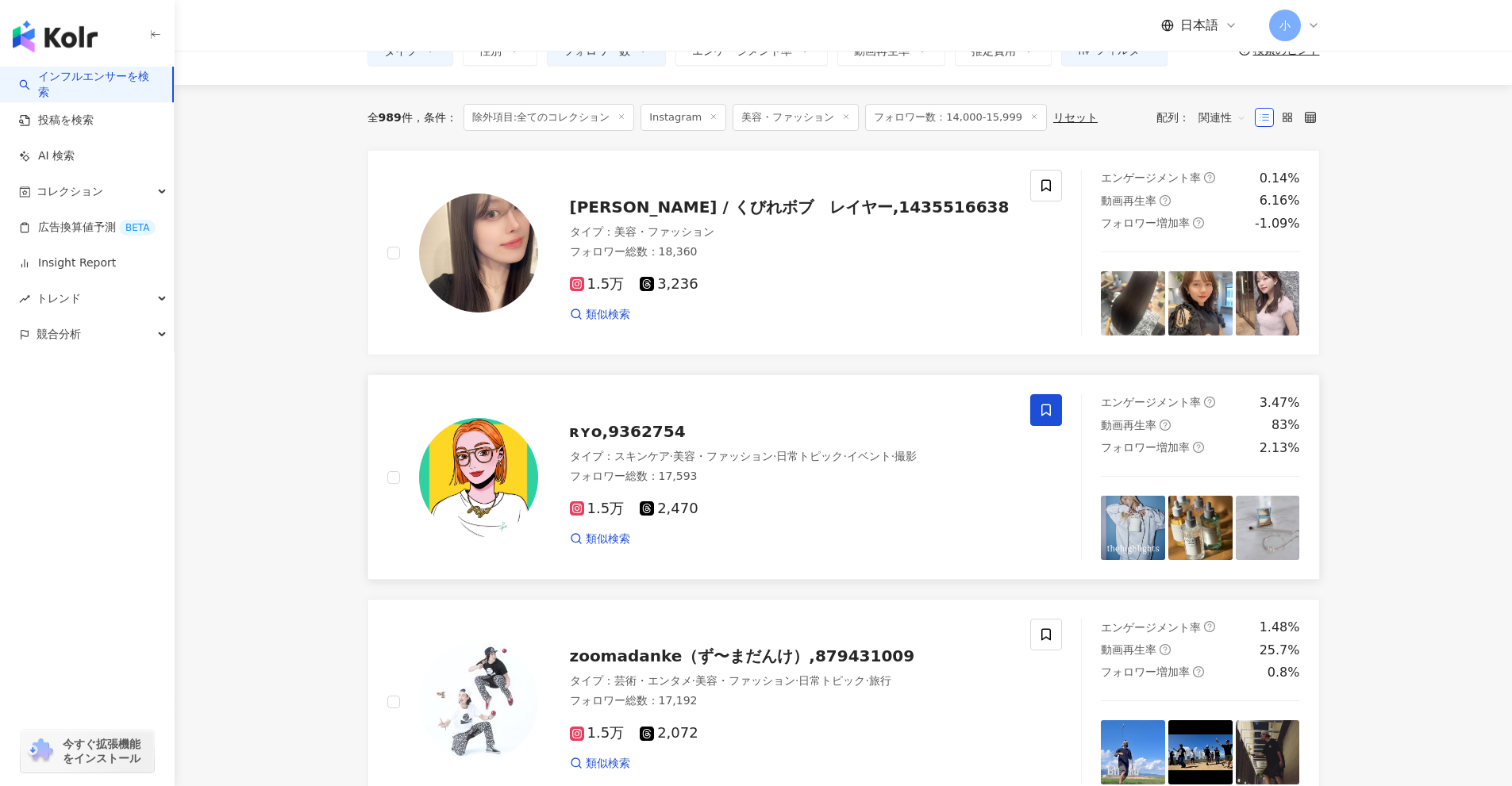
click at [1049, 411] on icon at bounding box center [1046, 410] width 14 height 14
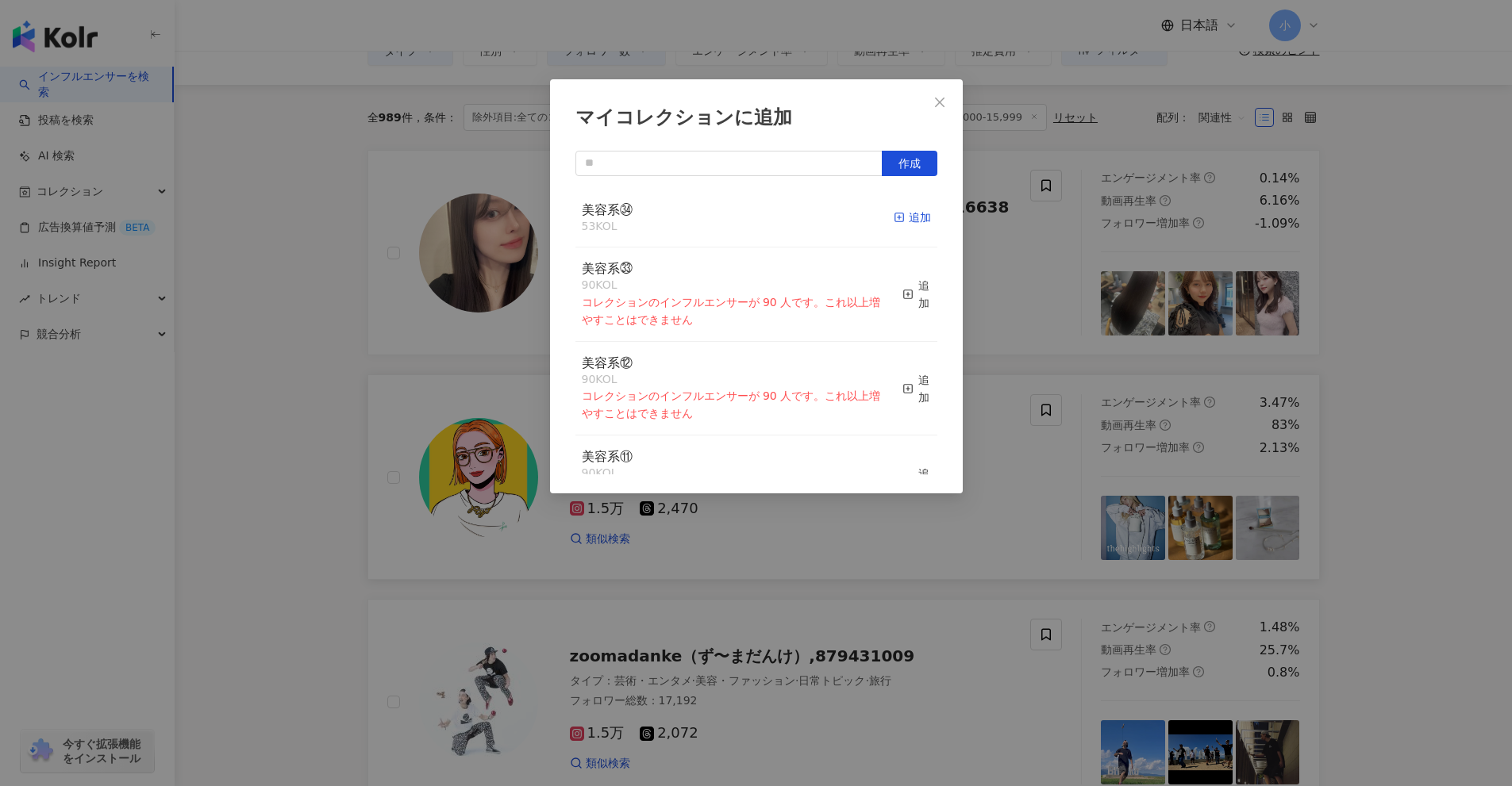
click at [904, 216] on div "追加" at bounding box center [912, 217] width 38 height 17
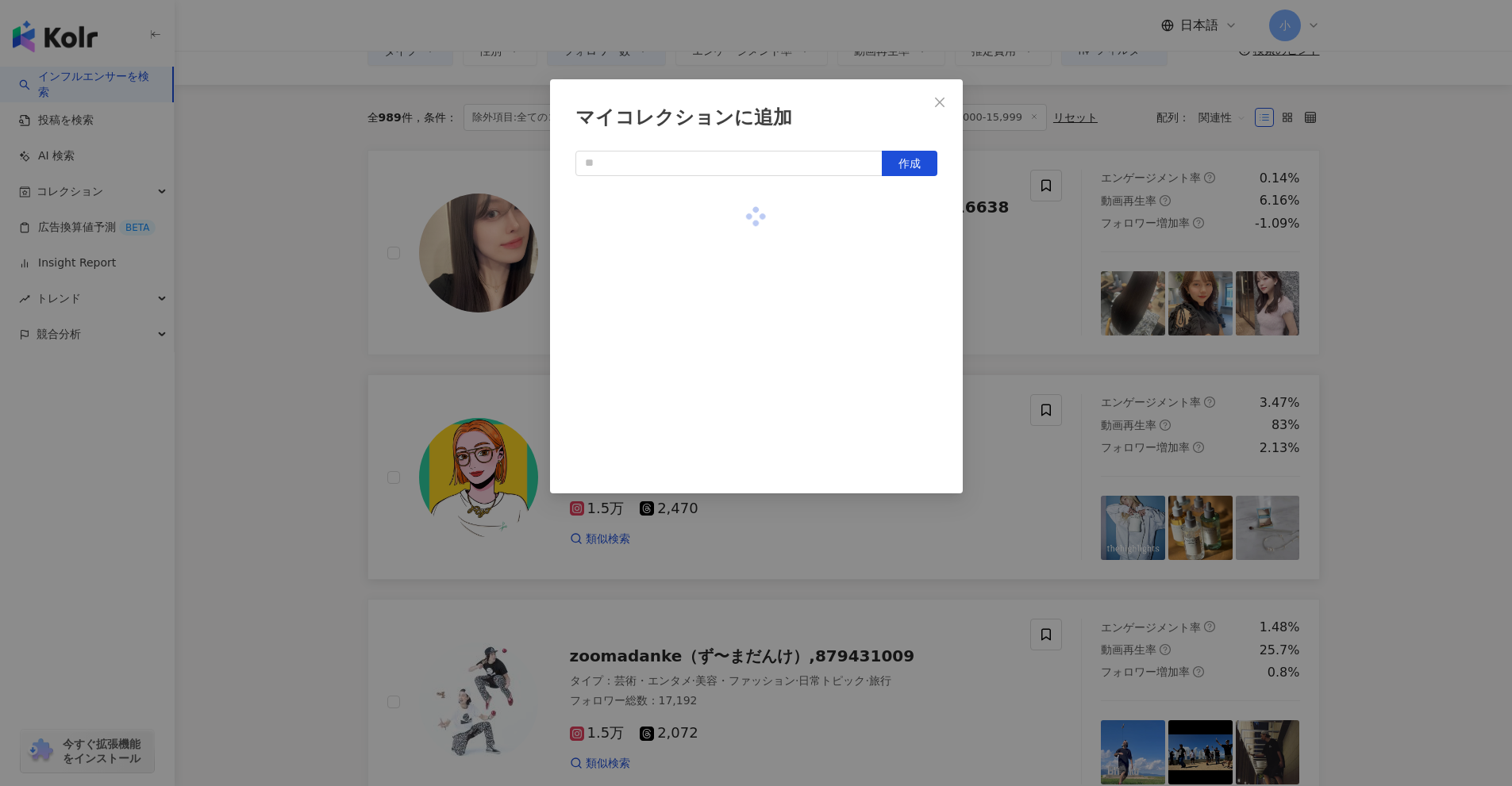
click at [1420, 398] on div "マイコレクションに追加 作成" at bounding box center [756, 393] width 1512 height 786
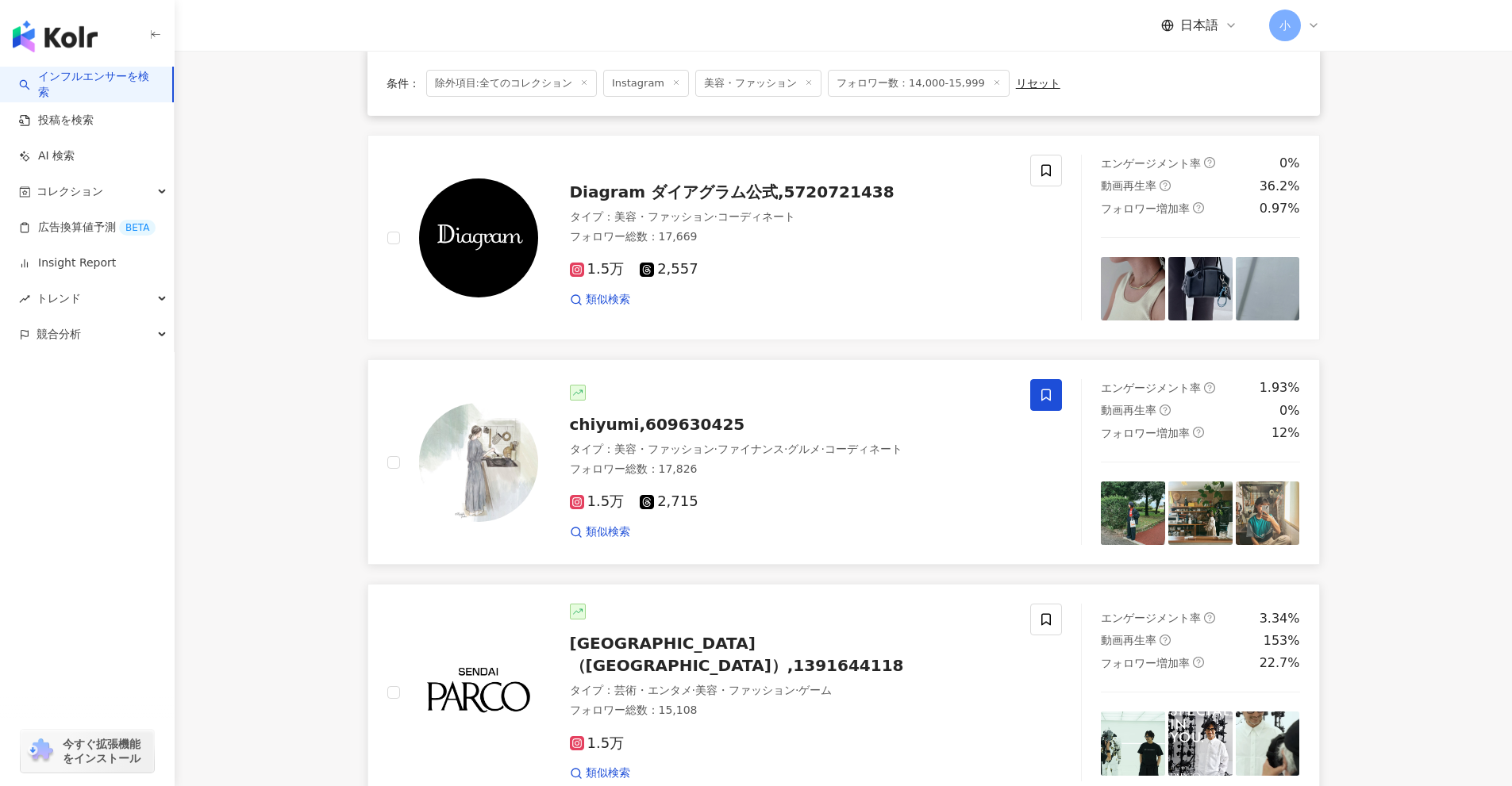
scroll to position [2076, 0]
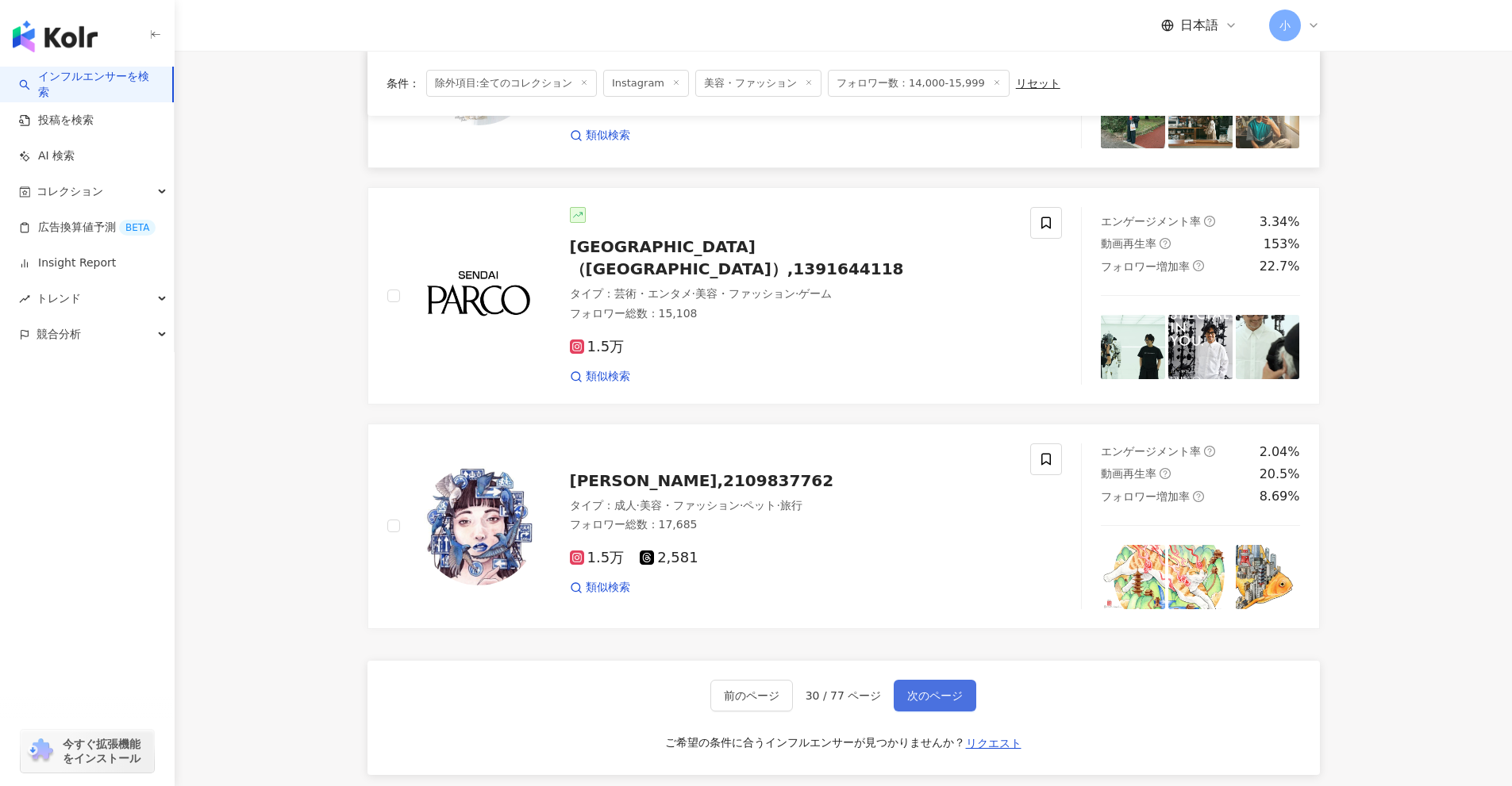
click at [945, 689] on span "次のページ" at bounding box center [935, 695] width 56 height 13
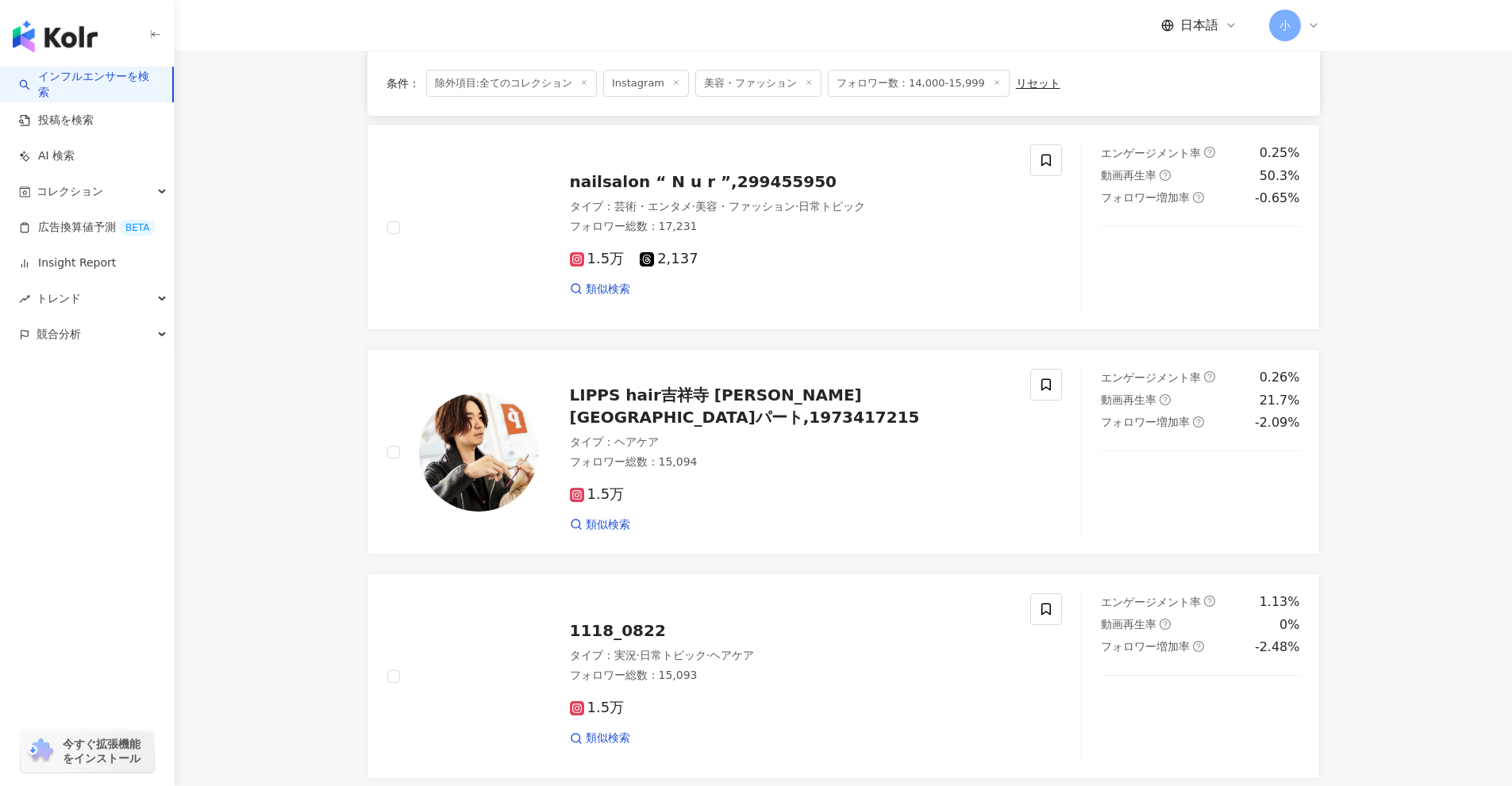
scroll to position [2301, 0]
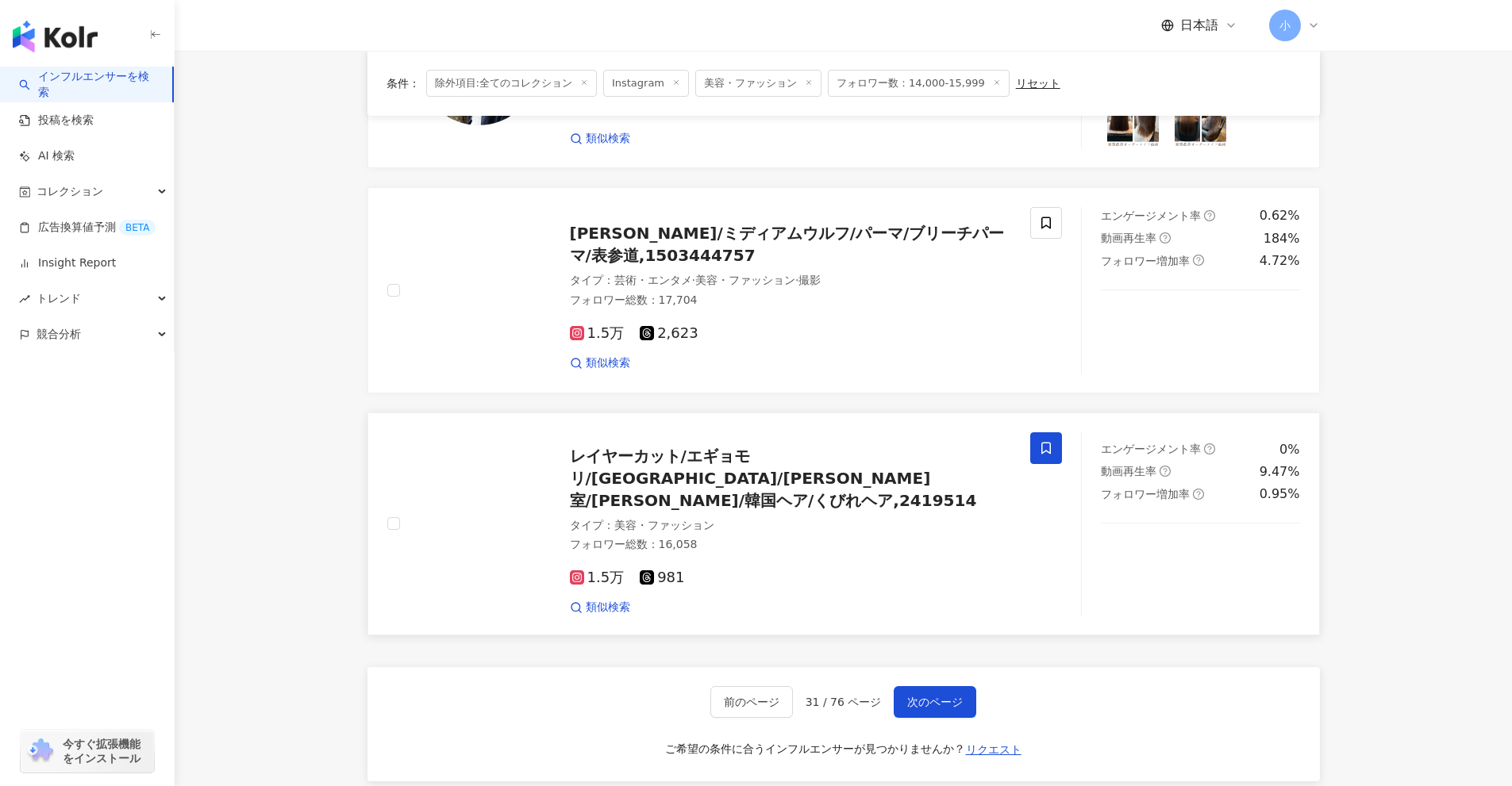
click at [1051, 457] on span at bounding box center [1046, 448] width 31 height 31
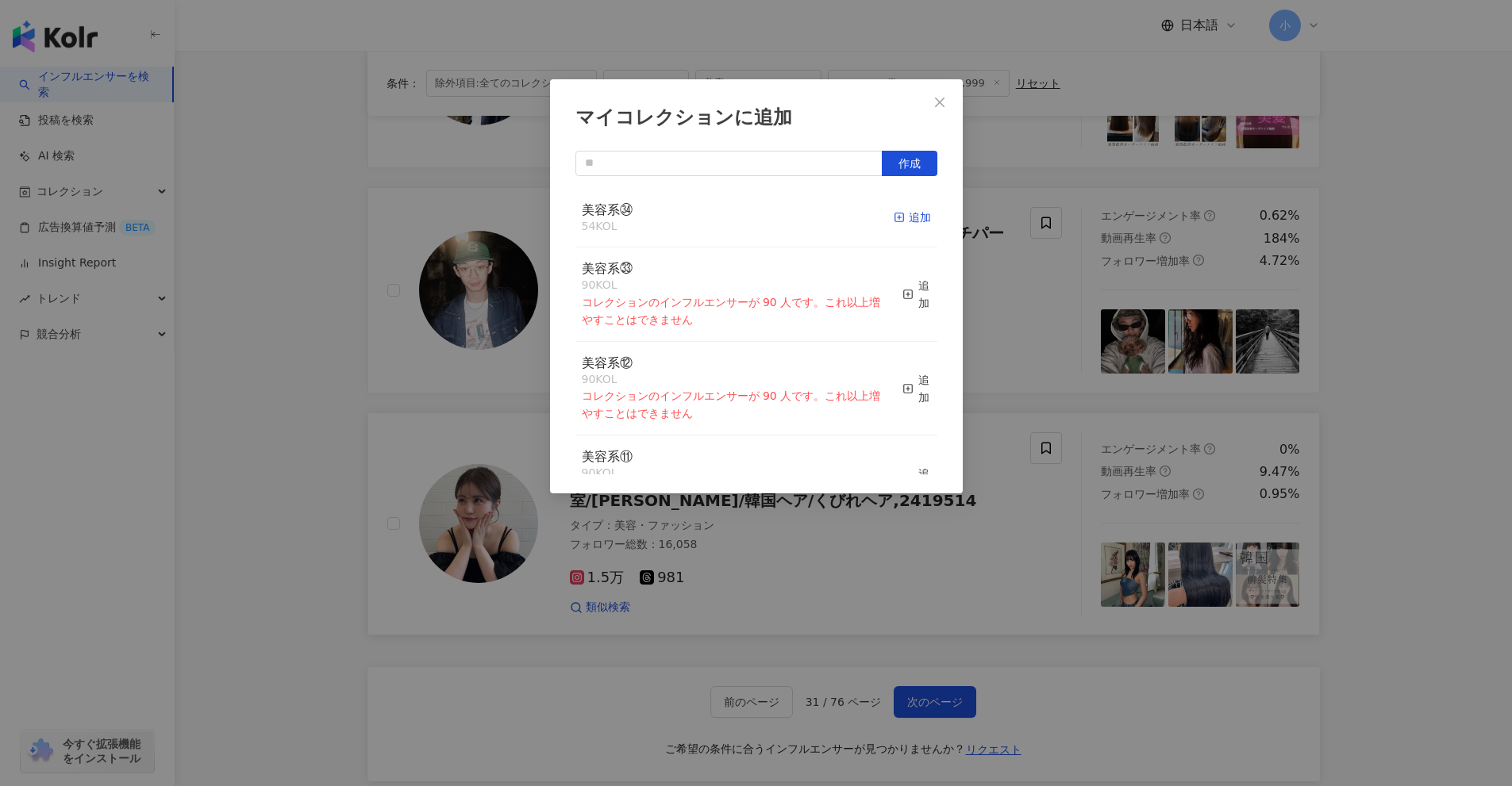
click at [893, 217] on icon "button" at bounding box center [899, 217] width 11 height 11
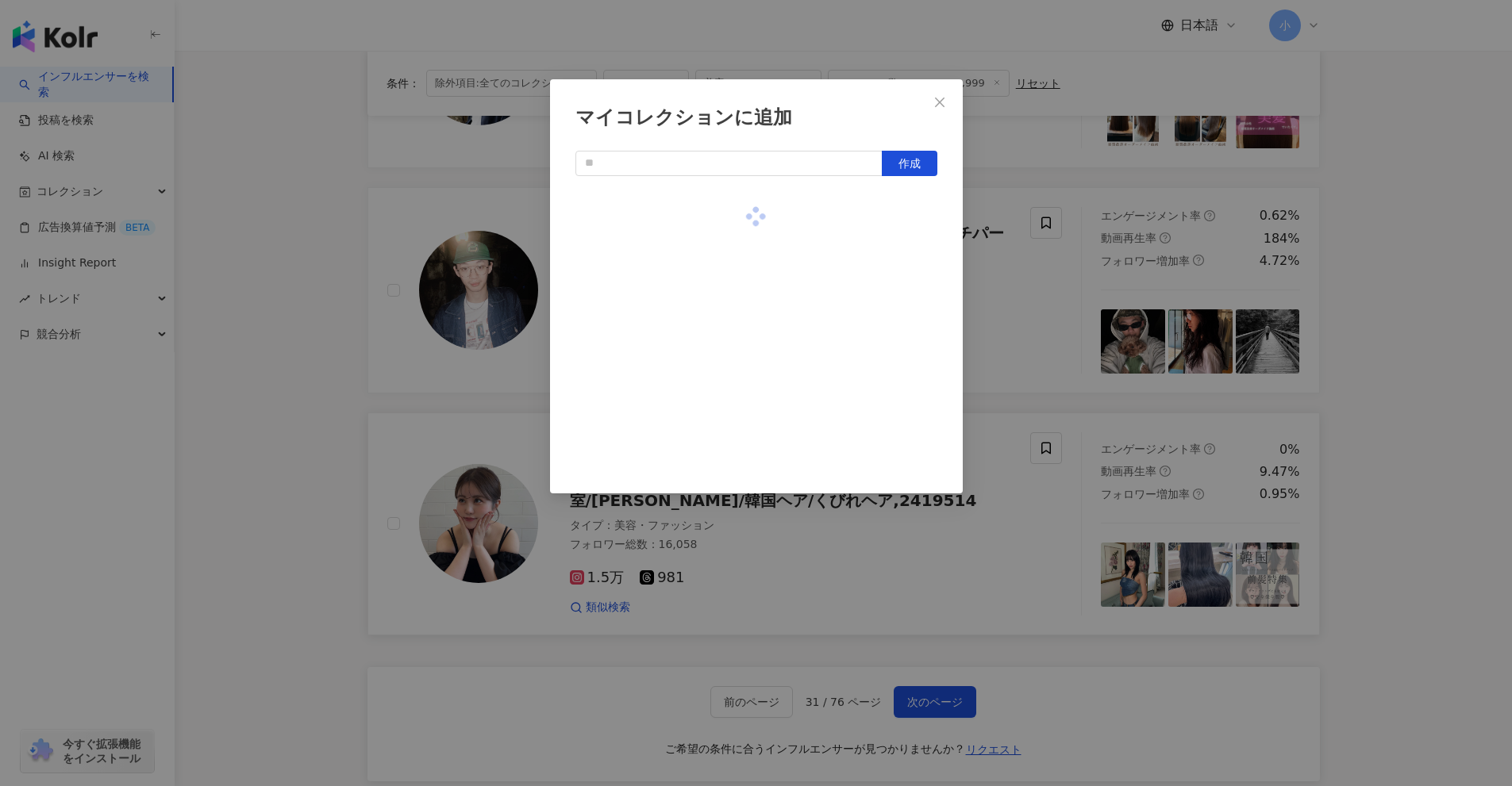
click at [1445, 420] on div "マイコレクションに追加 作成" at bounding box center [756, 393] width 1512 height 786
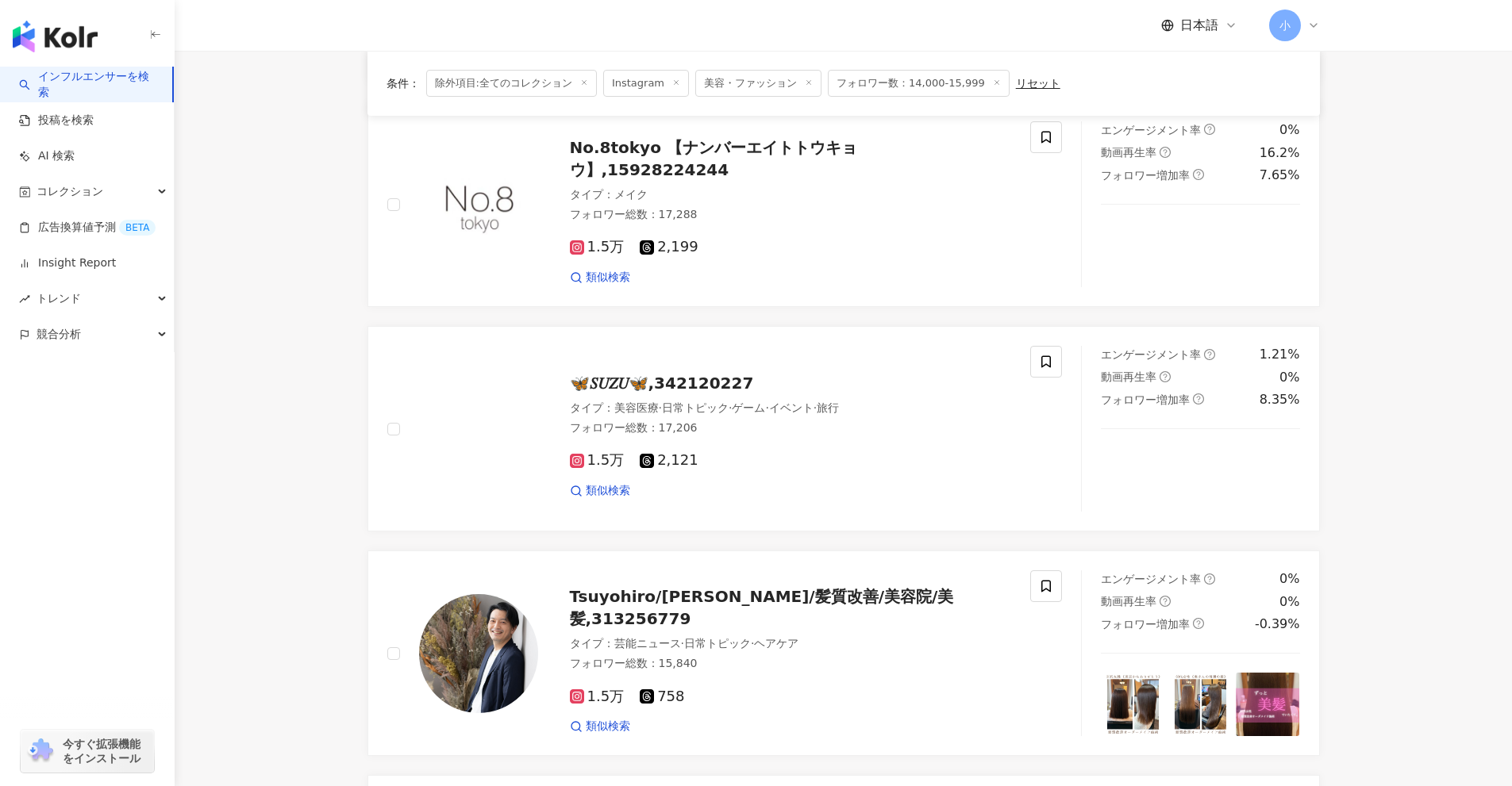
scroll to position [1666, 0]
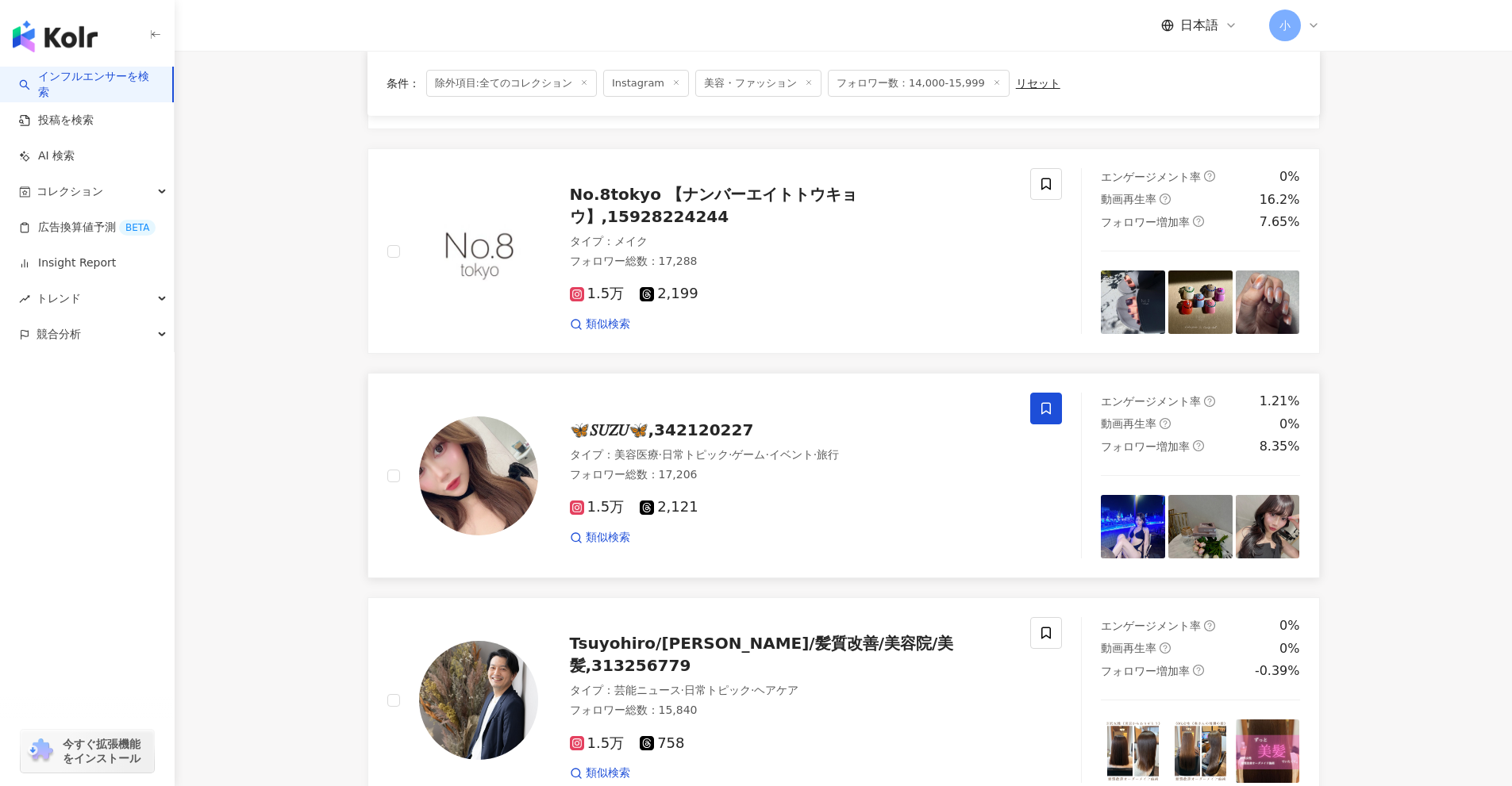
click at [1048, 402] on icon at bounding box center [1046, 408] width 14 height 14
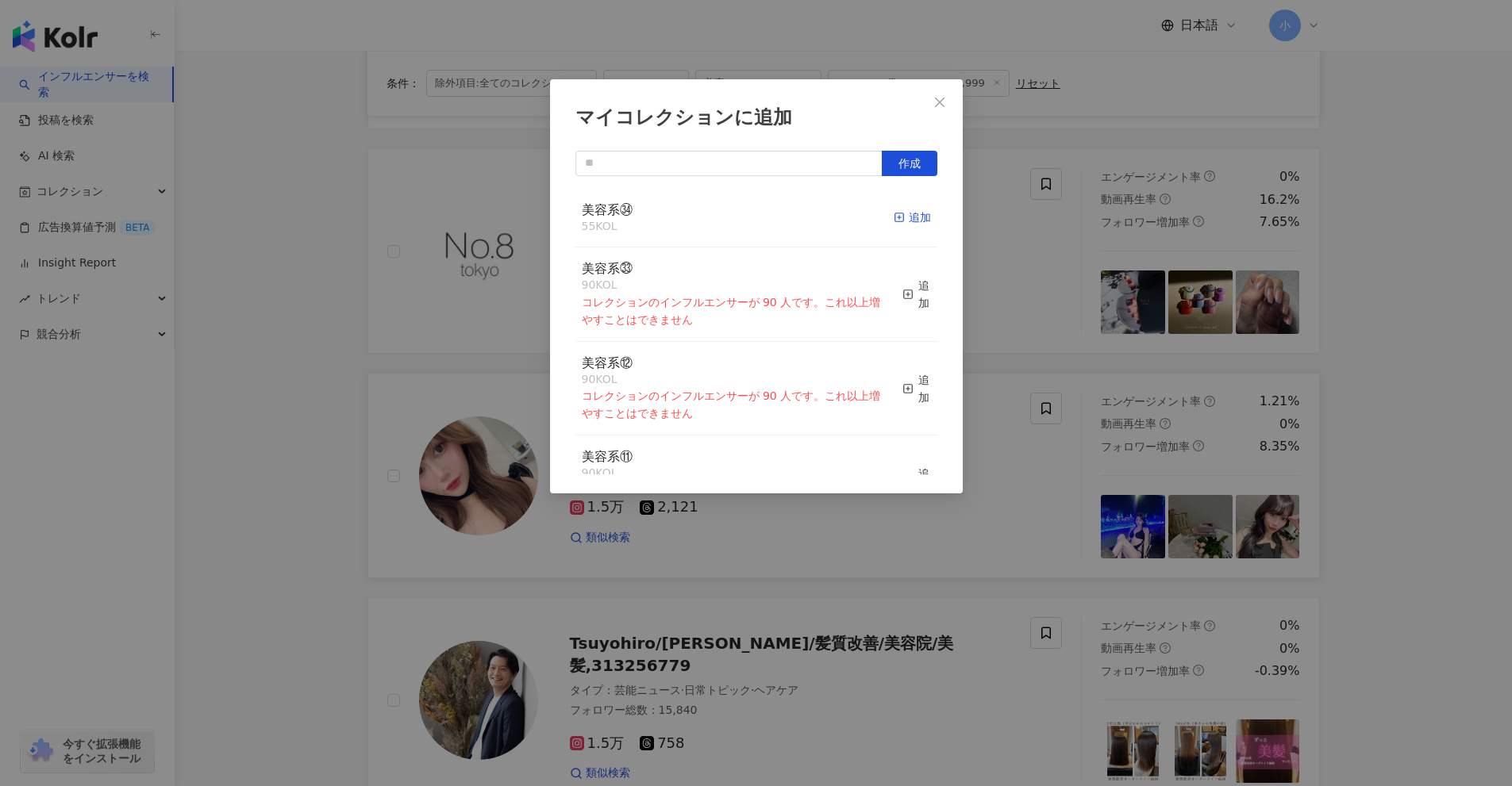
click at [900, 211] on div "追加" at bounding box center [912, 217] width 38 height 17
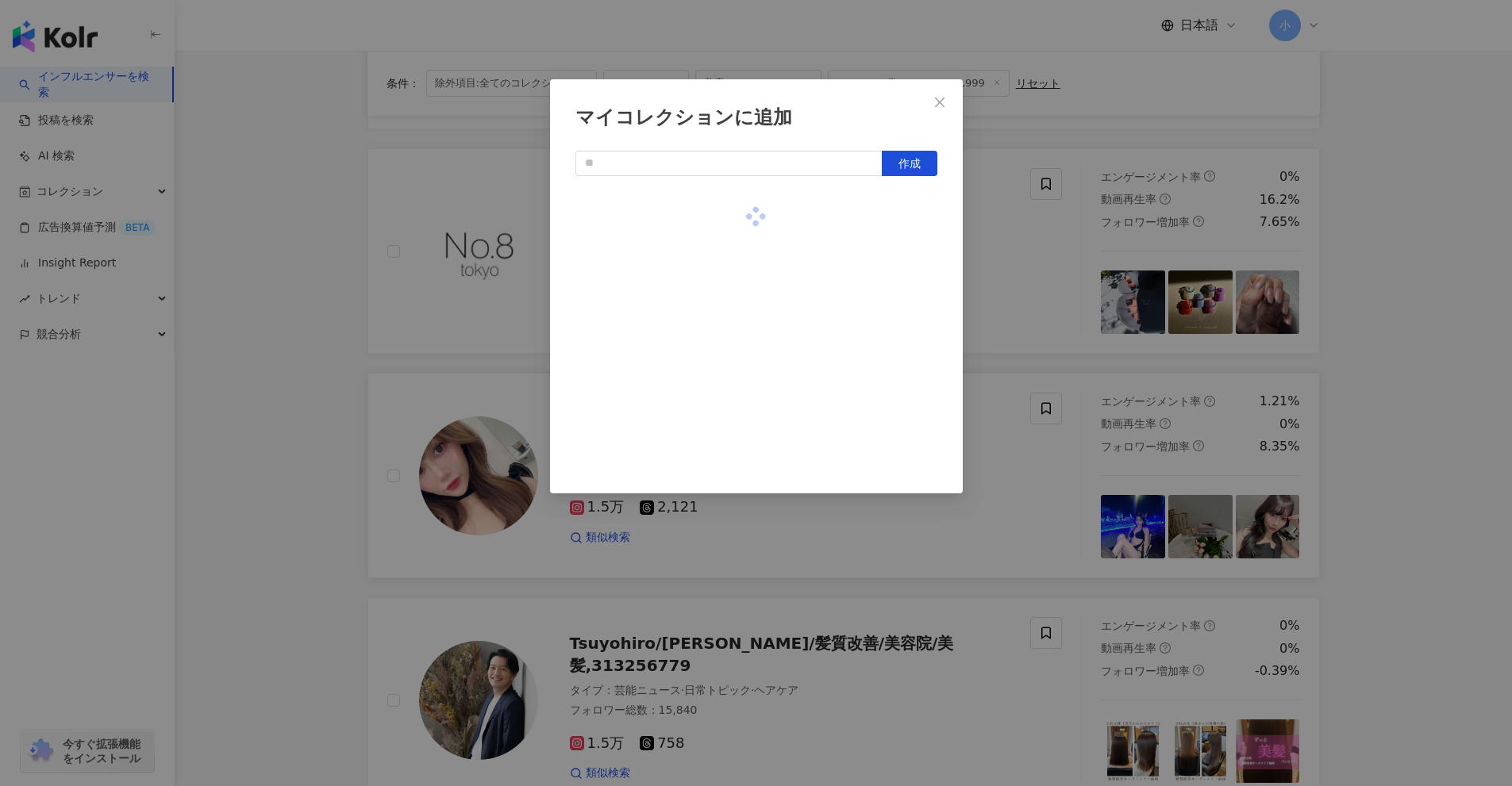
click at [1388, 392] on div "マイコレクションに追加 作成" at bounding box center [756, 393] width 1512 height 786
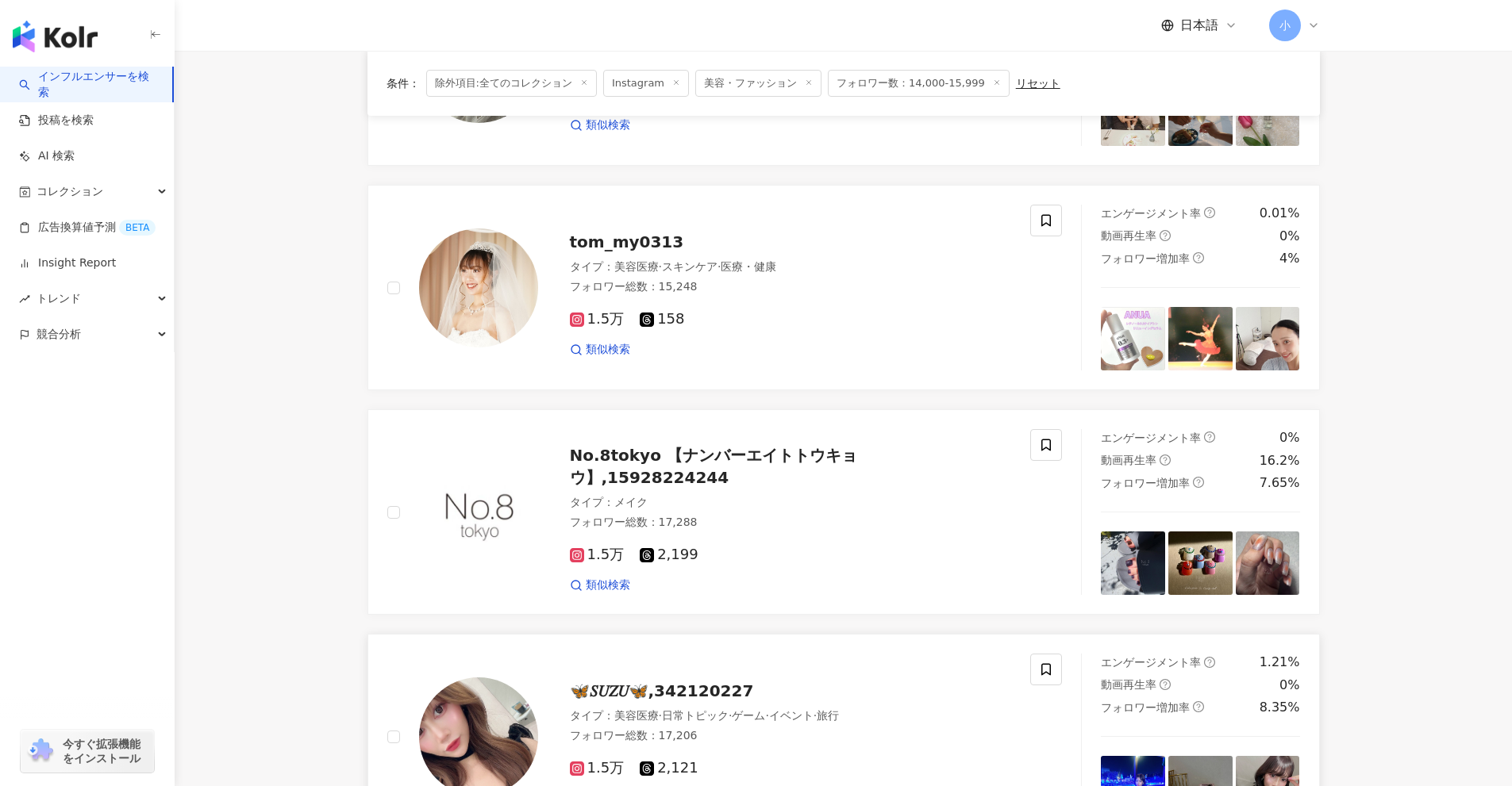
scroll to position [1349, 0]
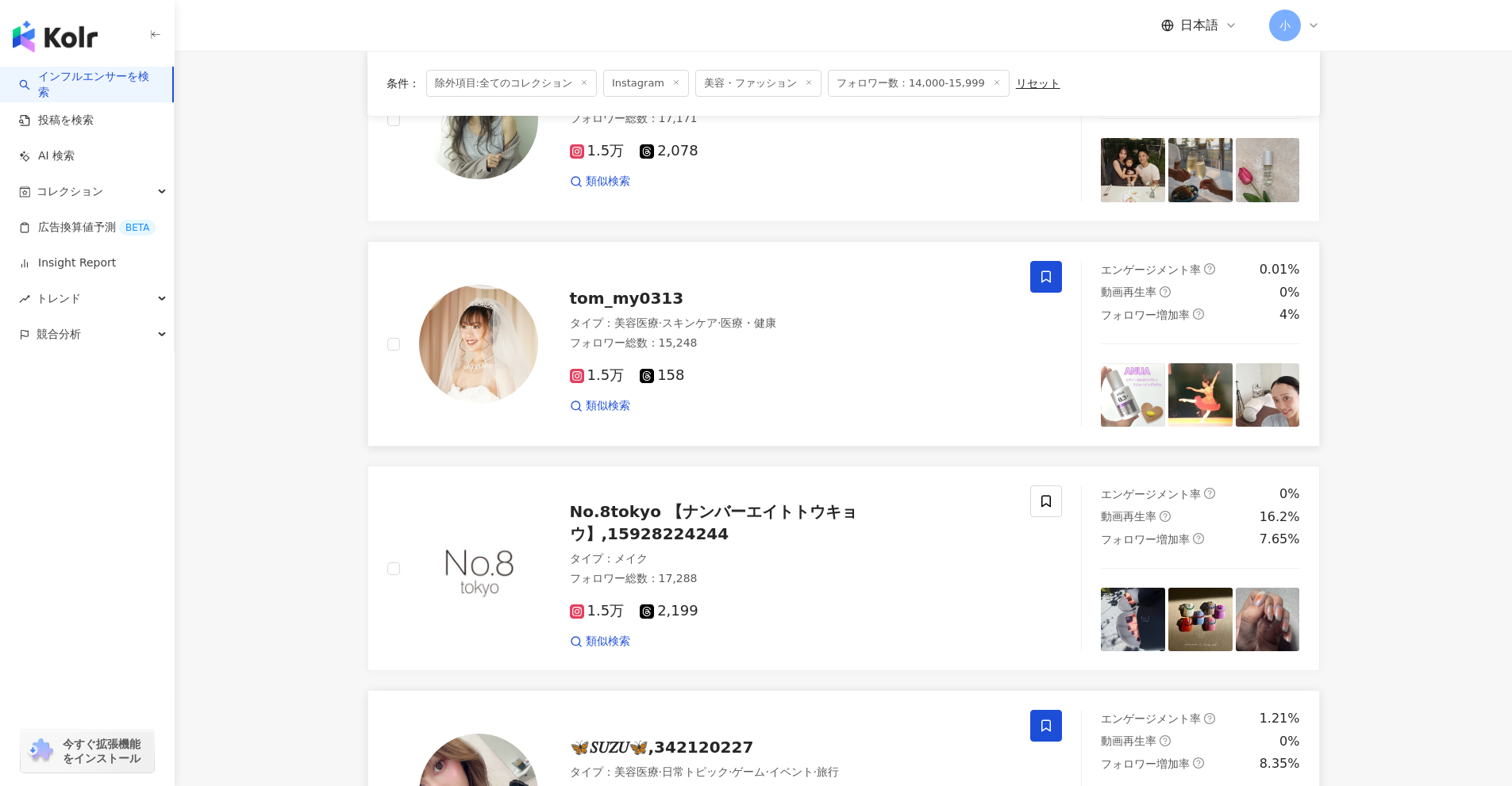
click at [1056, 284] on span at bounding box center [1046, 277] width 31 height 31
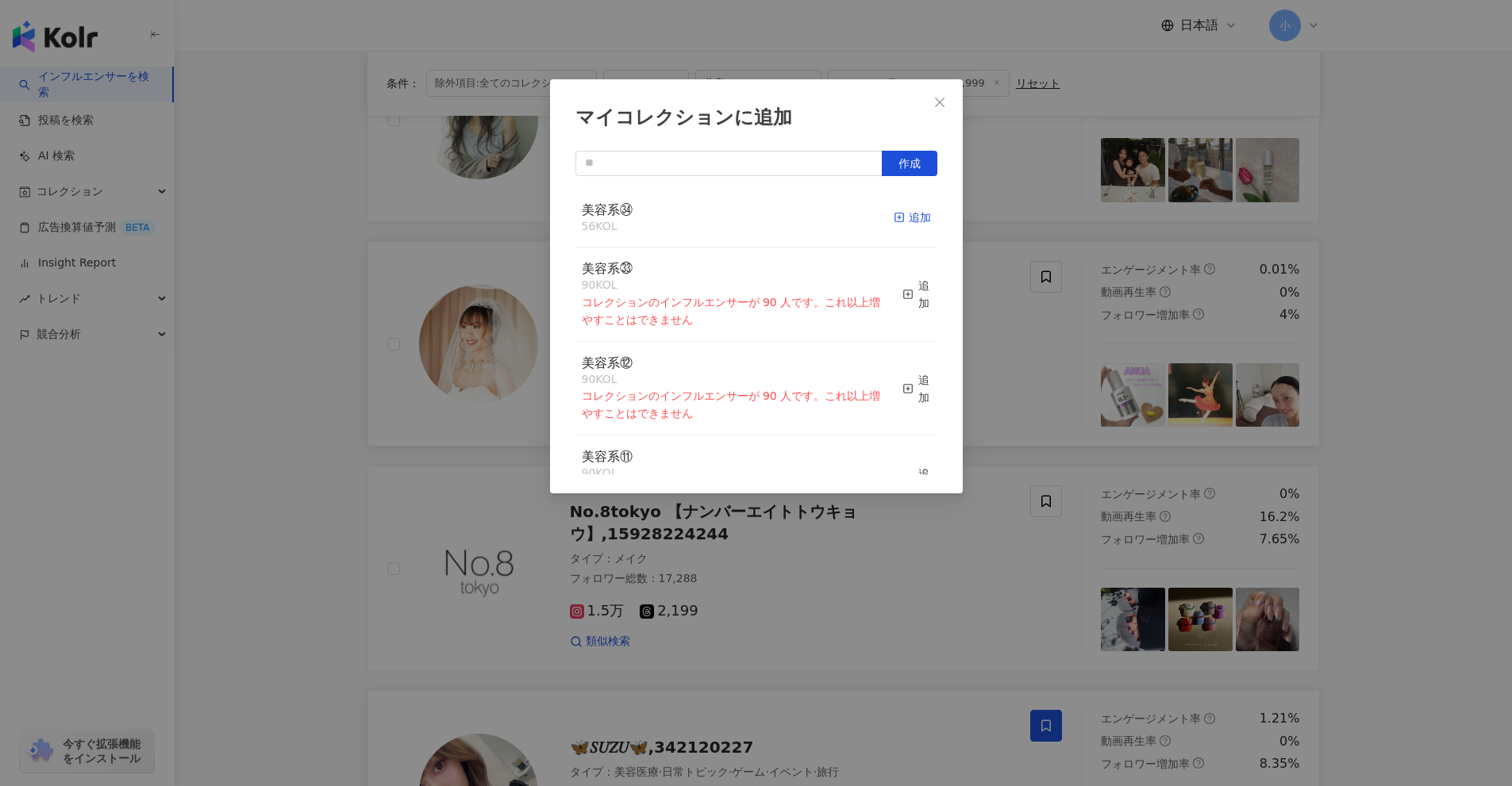
click at [908, 218] on div "追加" at bounding box center [912, 217] width 38 height 17
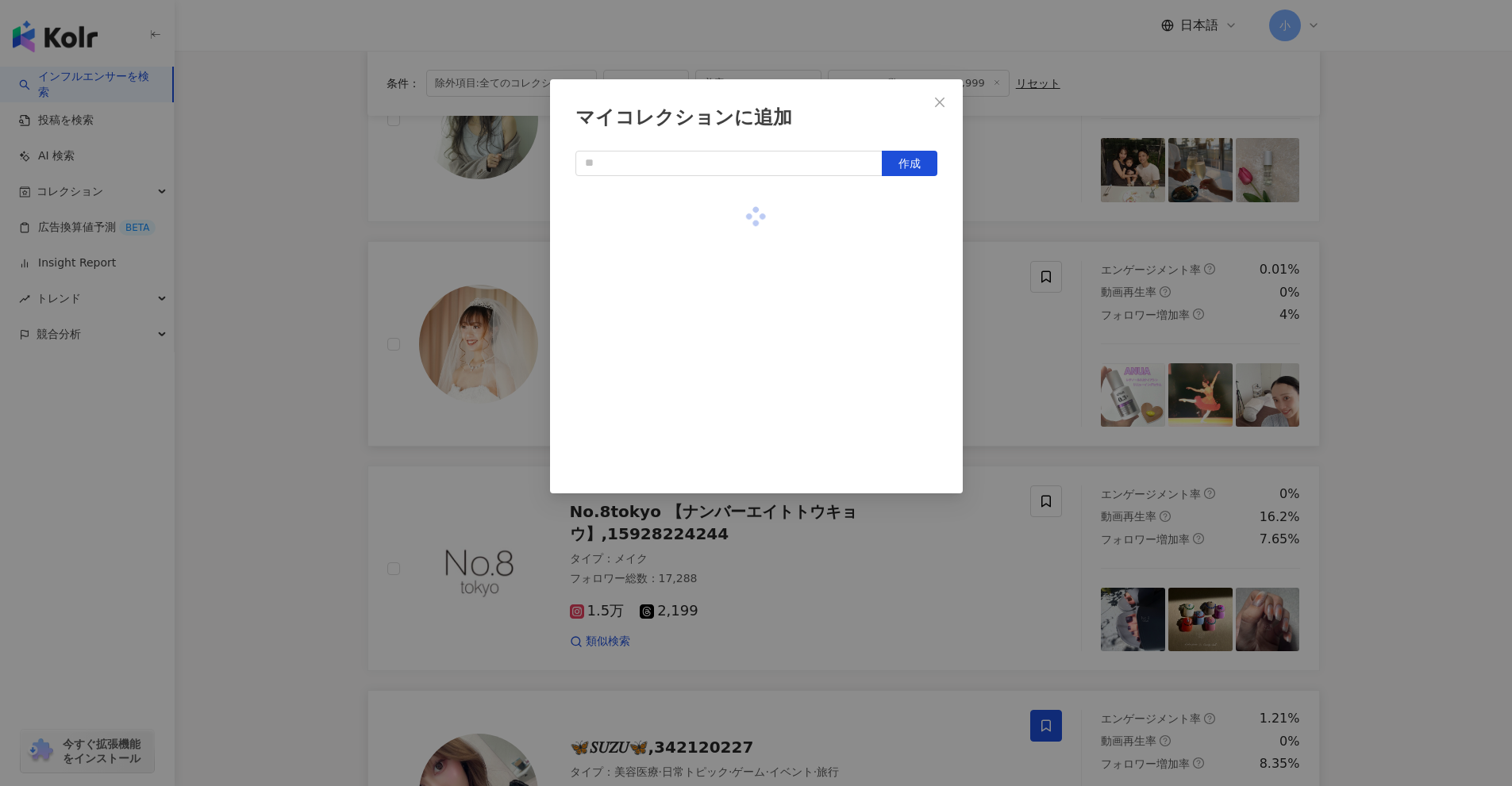
click at [1439, 376] on div "マイコレクションに追加 作成" at bounding box center [756, 393] width 1512 height 786
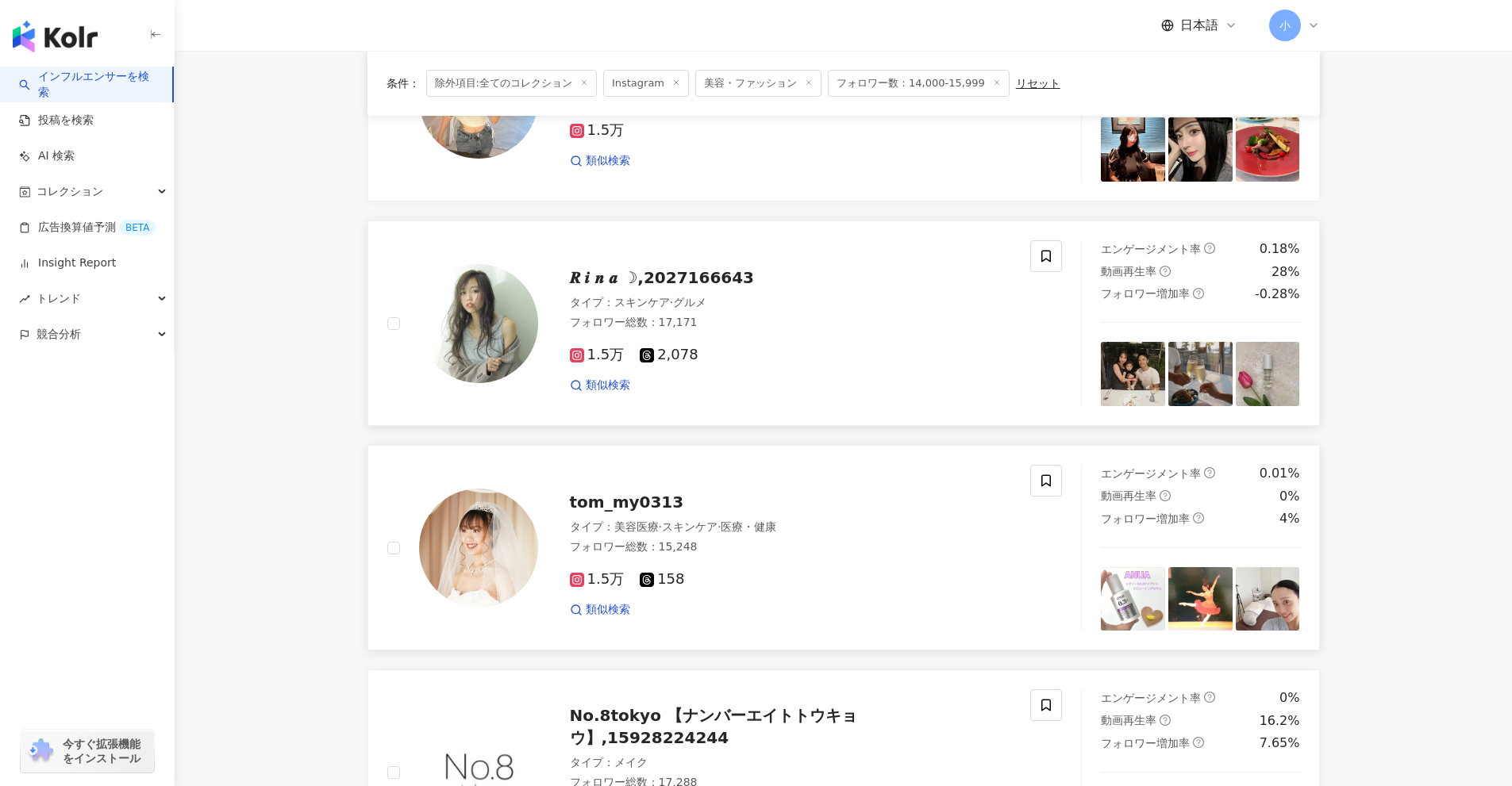
scroll to position [1111, 0]
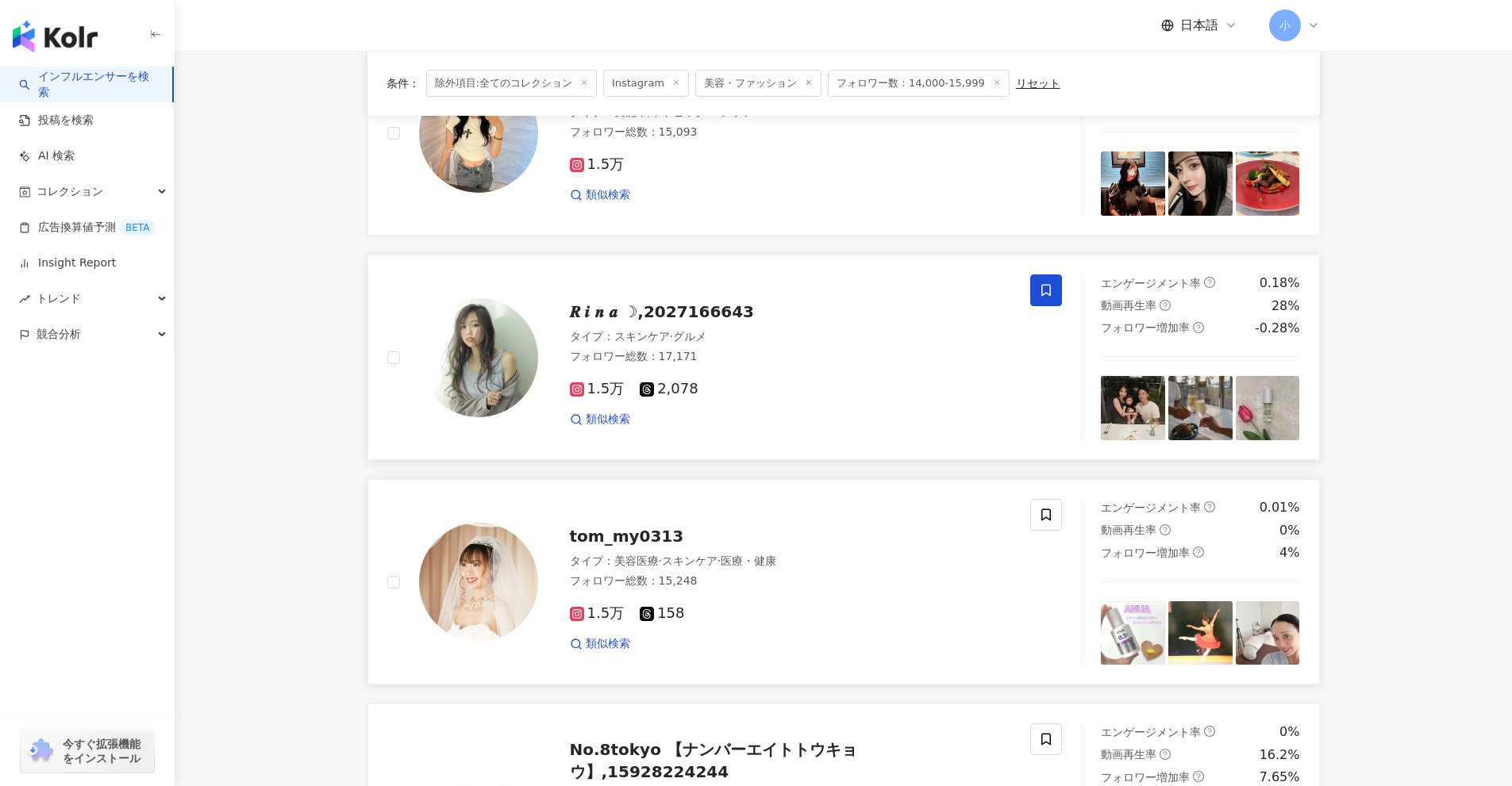
click at [1049, 298] on span at bounding box center [1046, 290] width 31 height 31
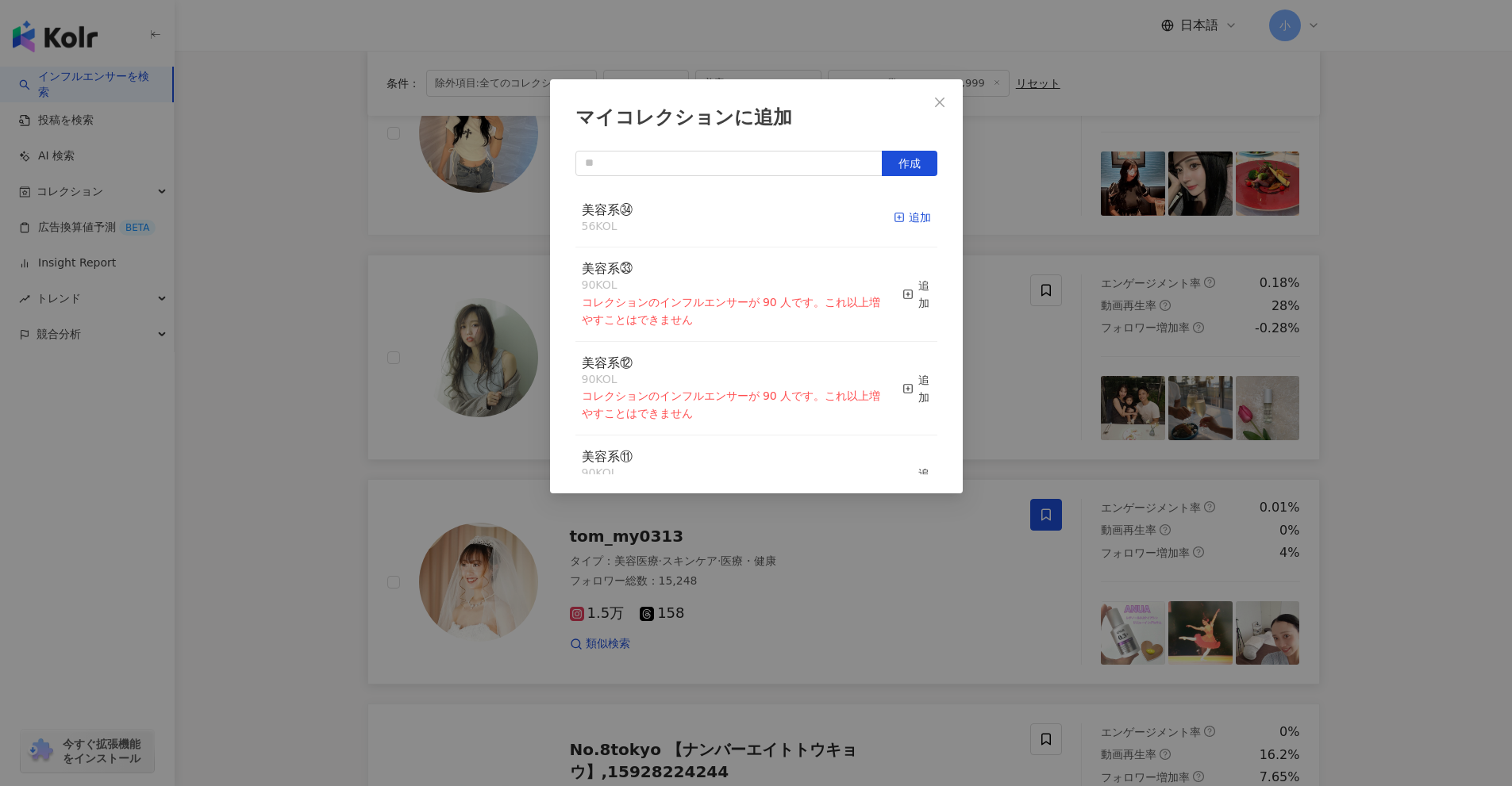
click at [904, 214] on div "追加" at bounding box center [912, 217] width 38 height 17
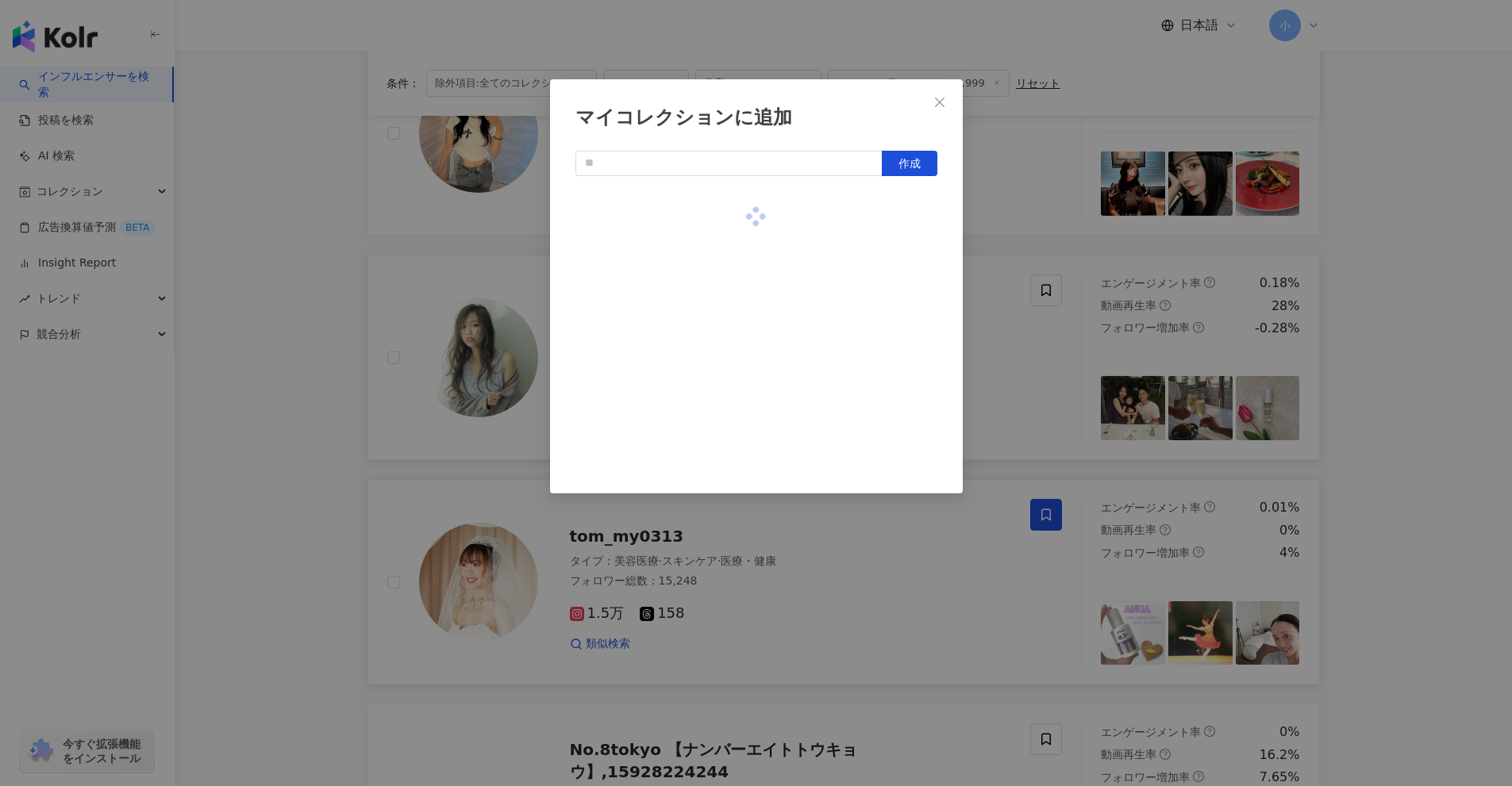
click at [1442, 437] on div "マイコレクションに追加 作成" at bounding box center [756, 393] width 1512 height 786
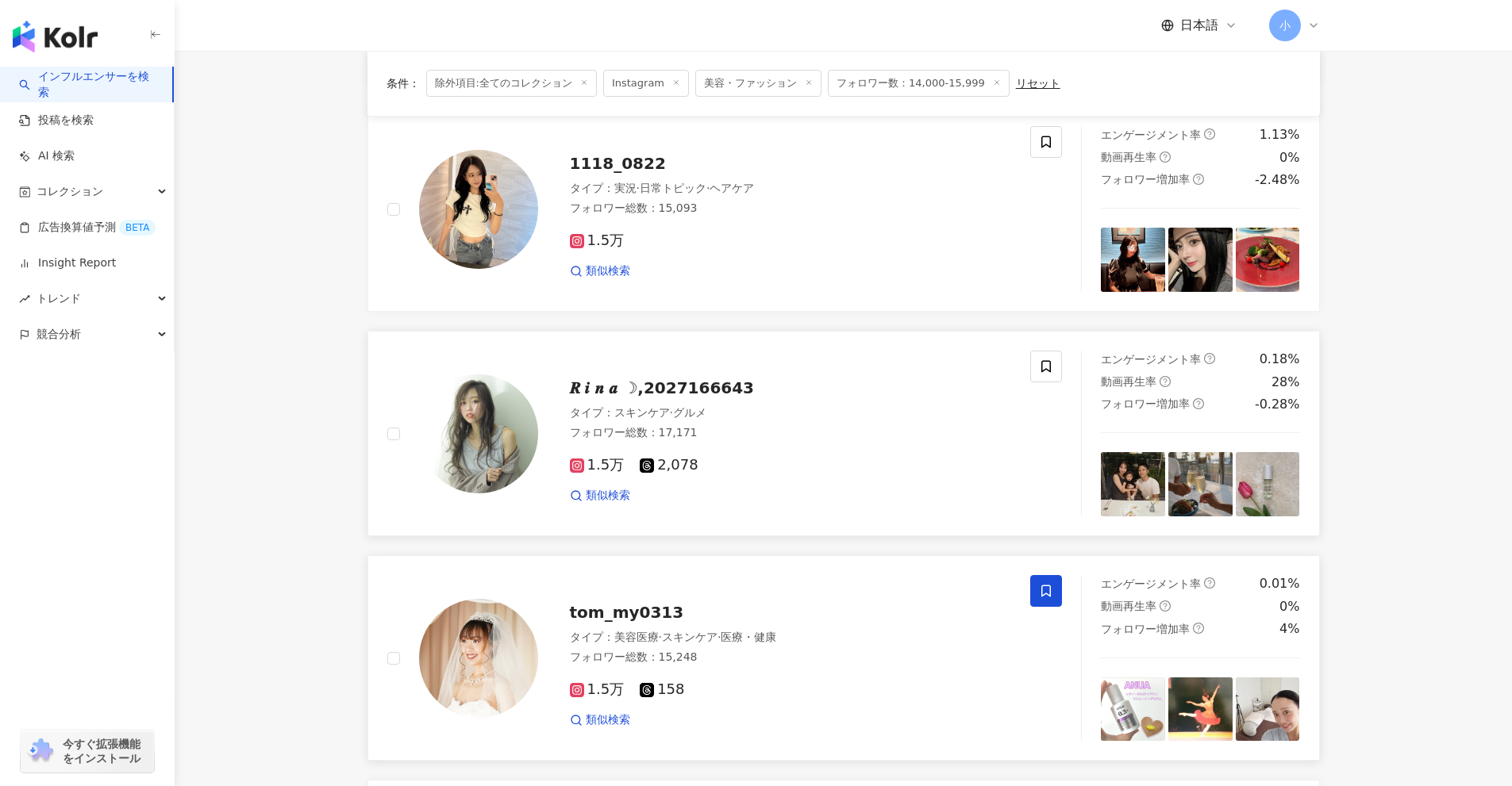
scroll to position [714, 0]
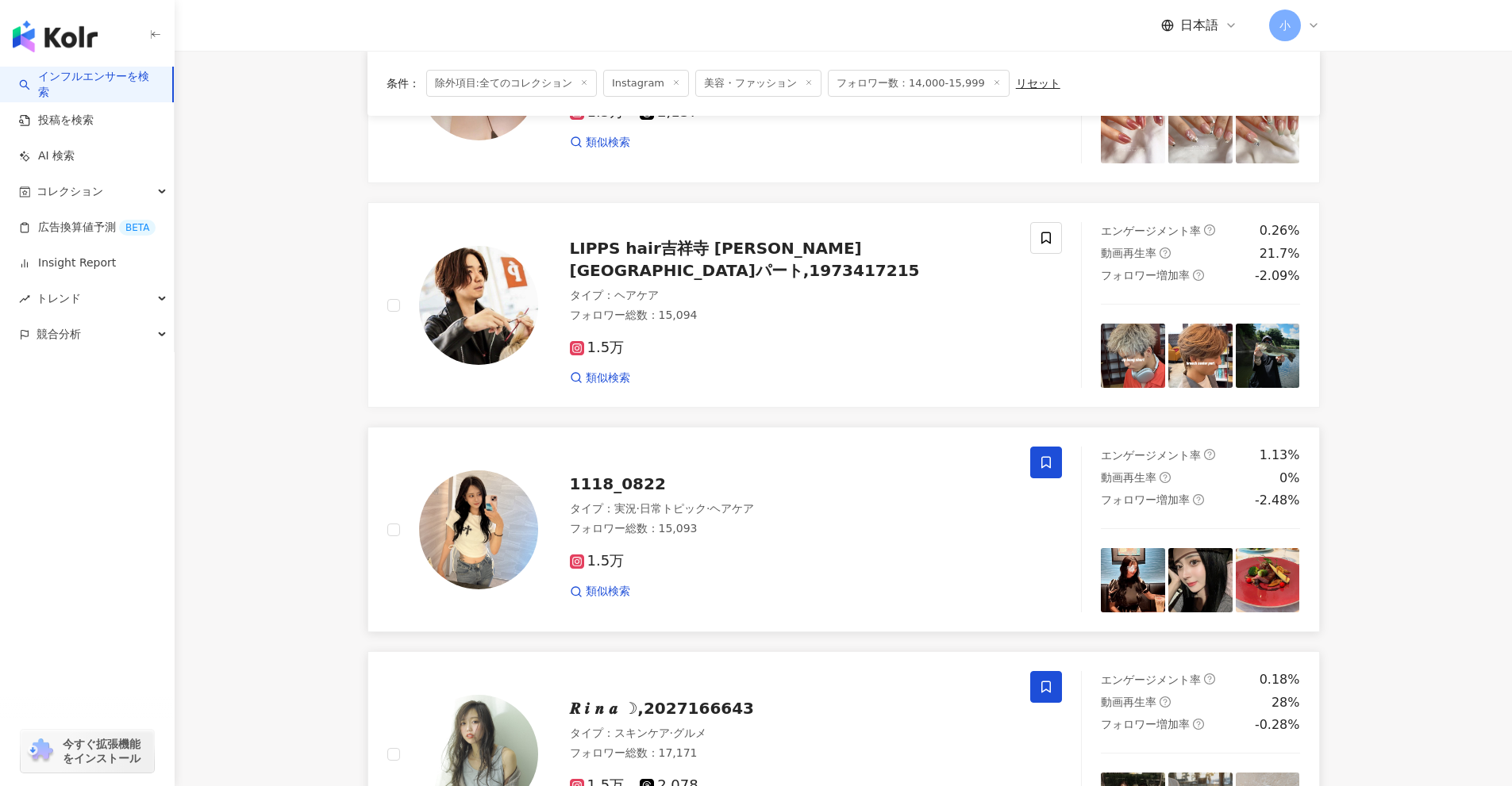
click at [1057, 465] on span at bounding box center [1046, 462] width 31 height 31
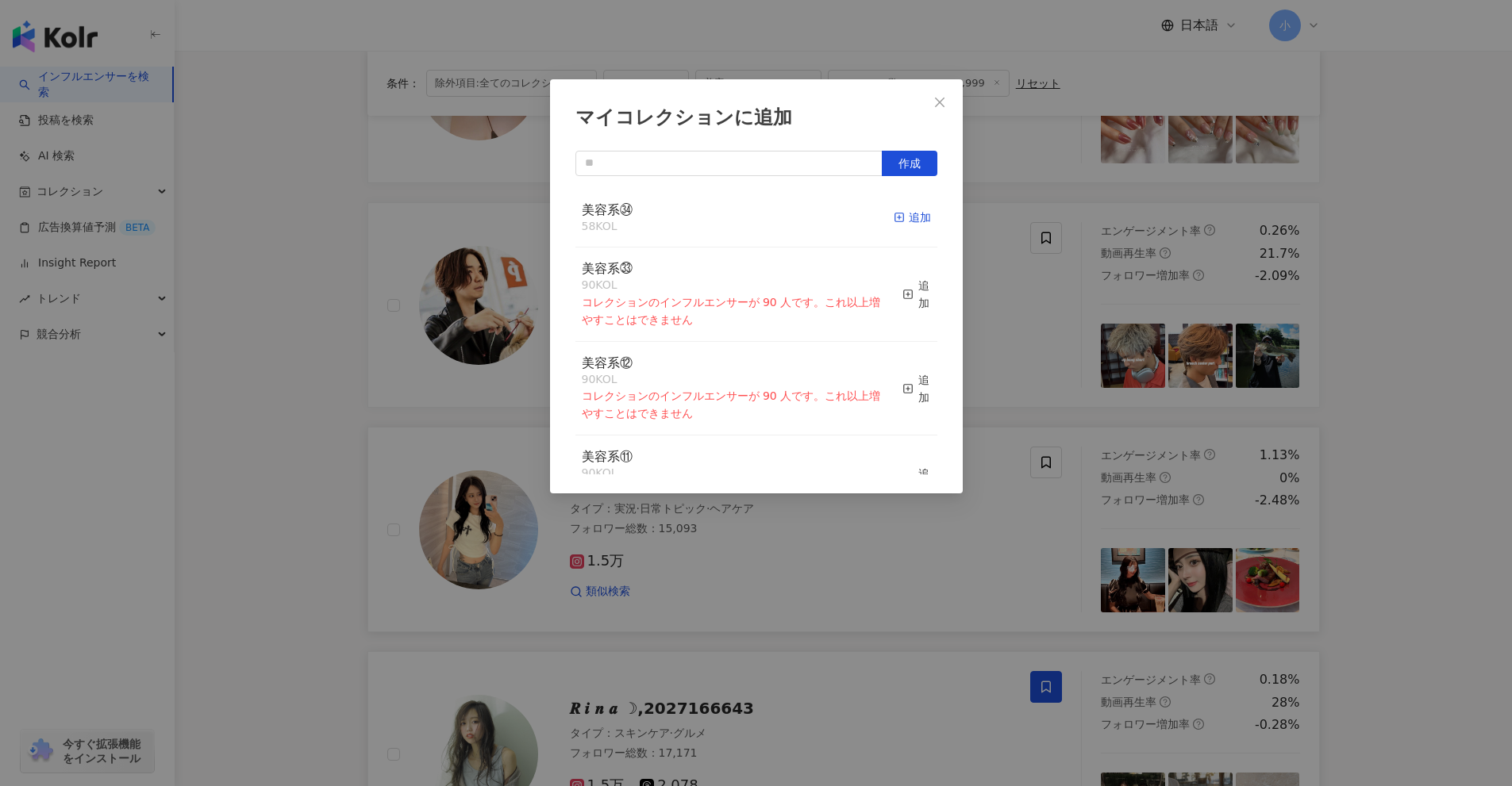
click at [906, 218] on div "追加" at bounding box center [912, 217] width 38 height 17
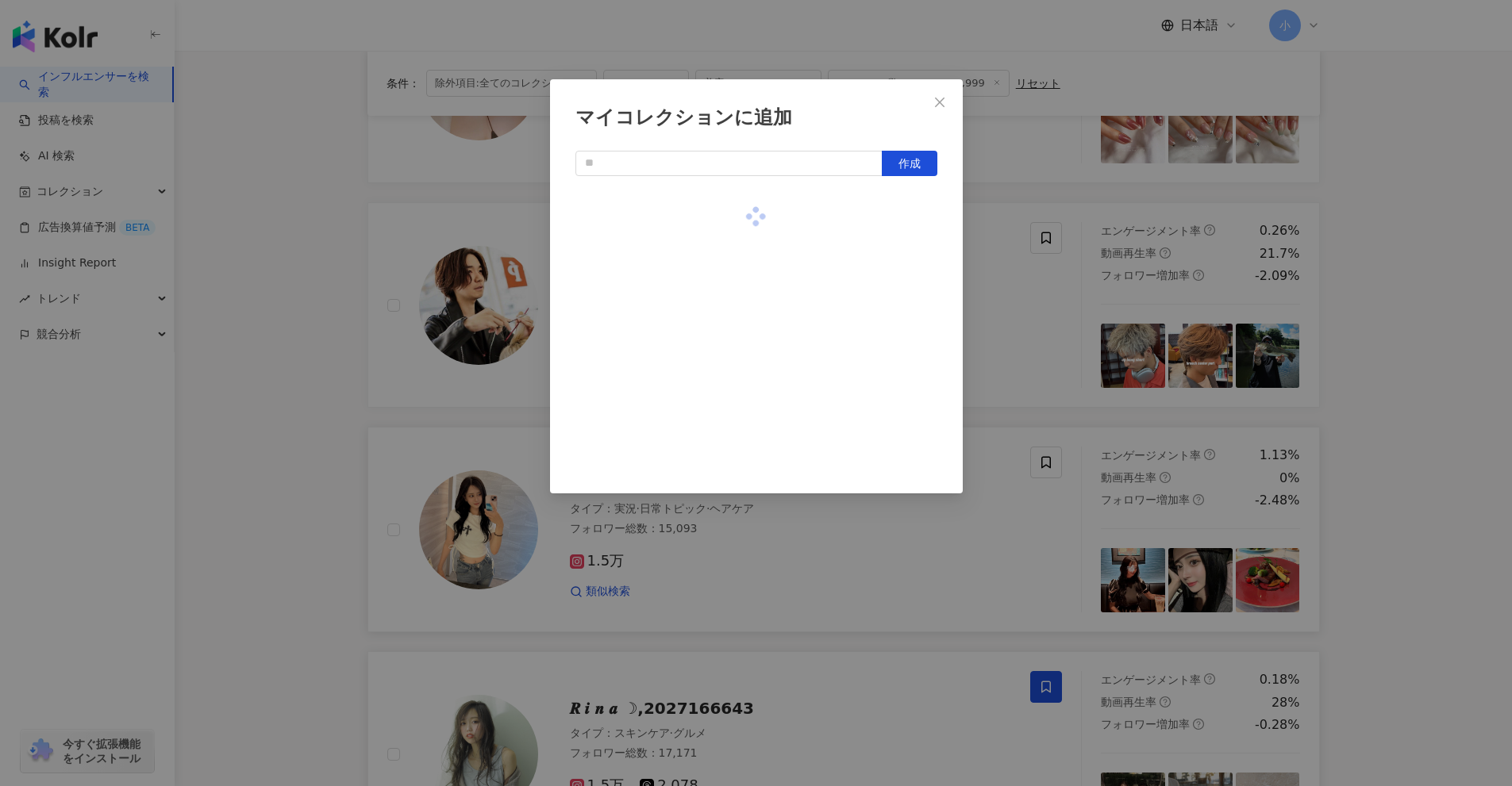
click at [1440, 354] on div "マイコレクションに追加 作成" at bounding box center [756, 393] width 1512 height 786
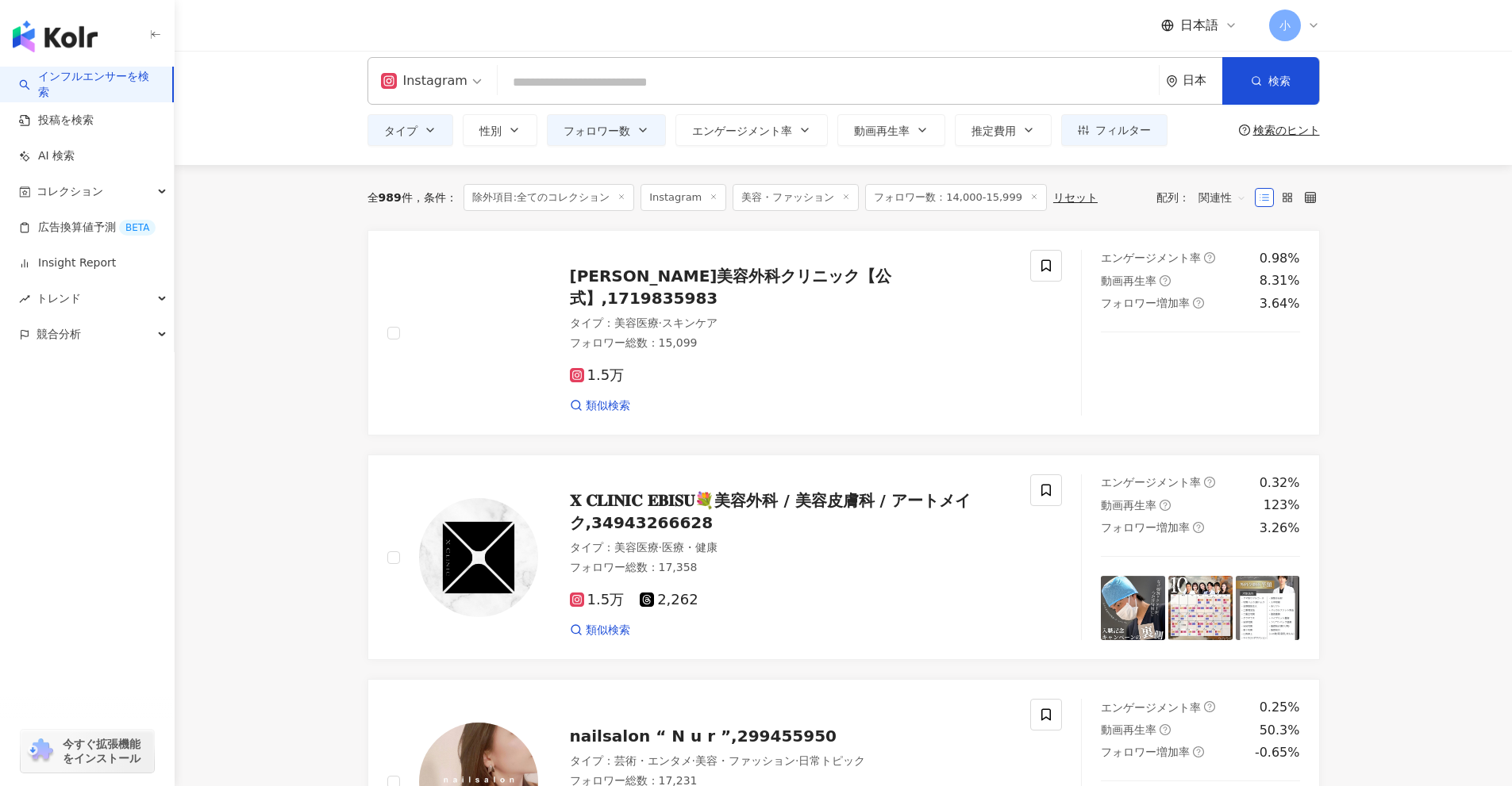
scroll to position [0, 0]
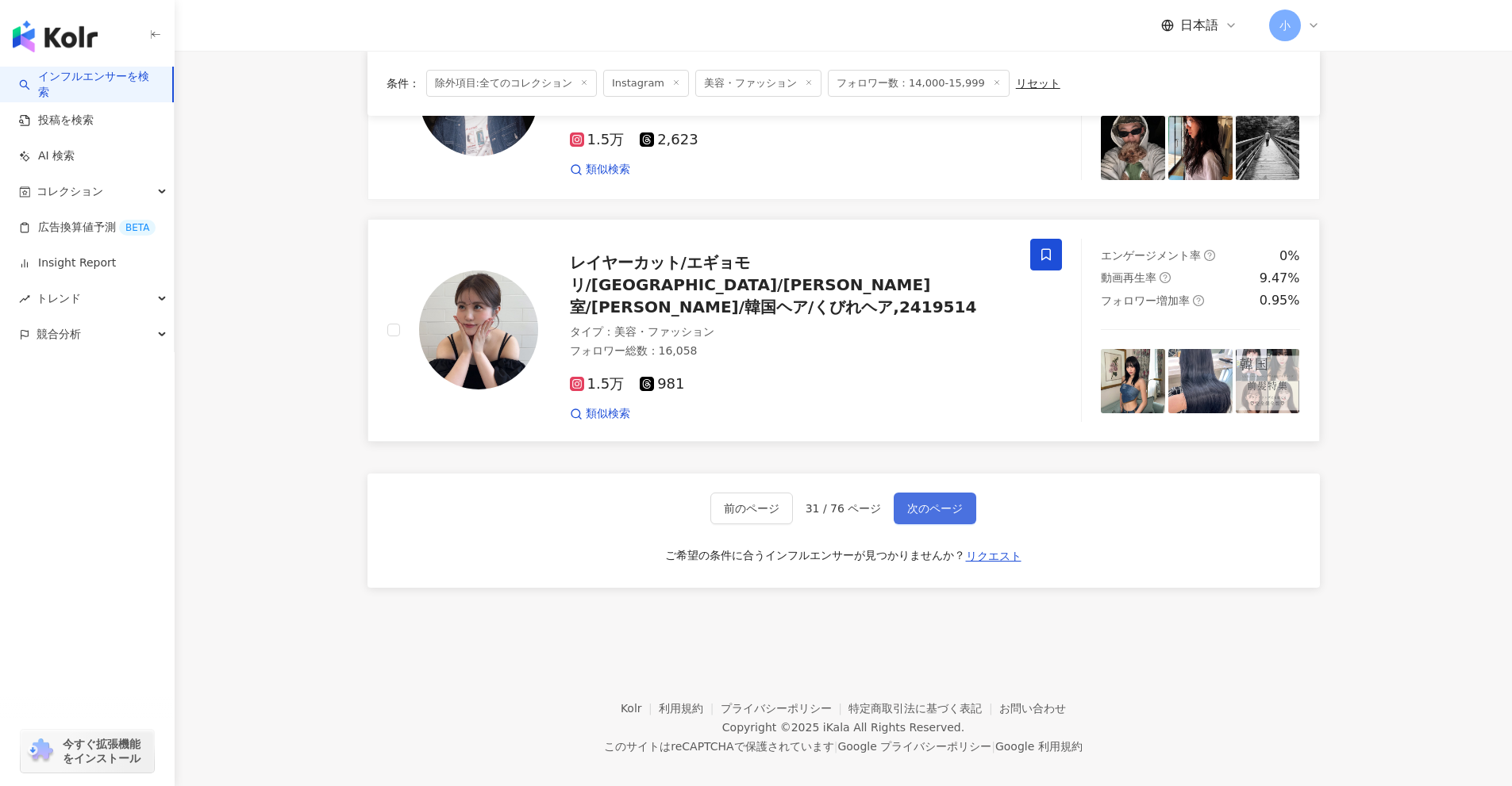
click at [937, 502] on span "次のページ" at bounding box center [935, 509] width 56 height 13
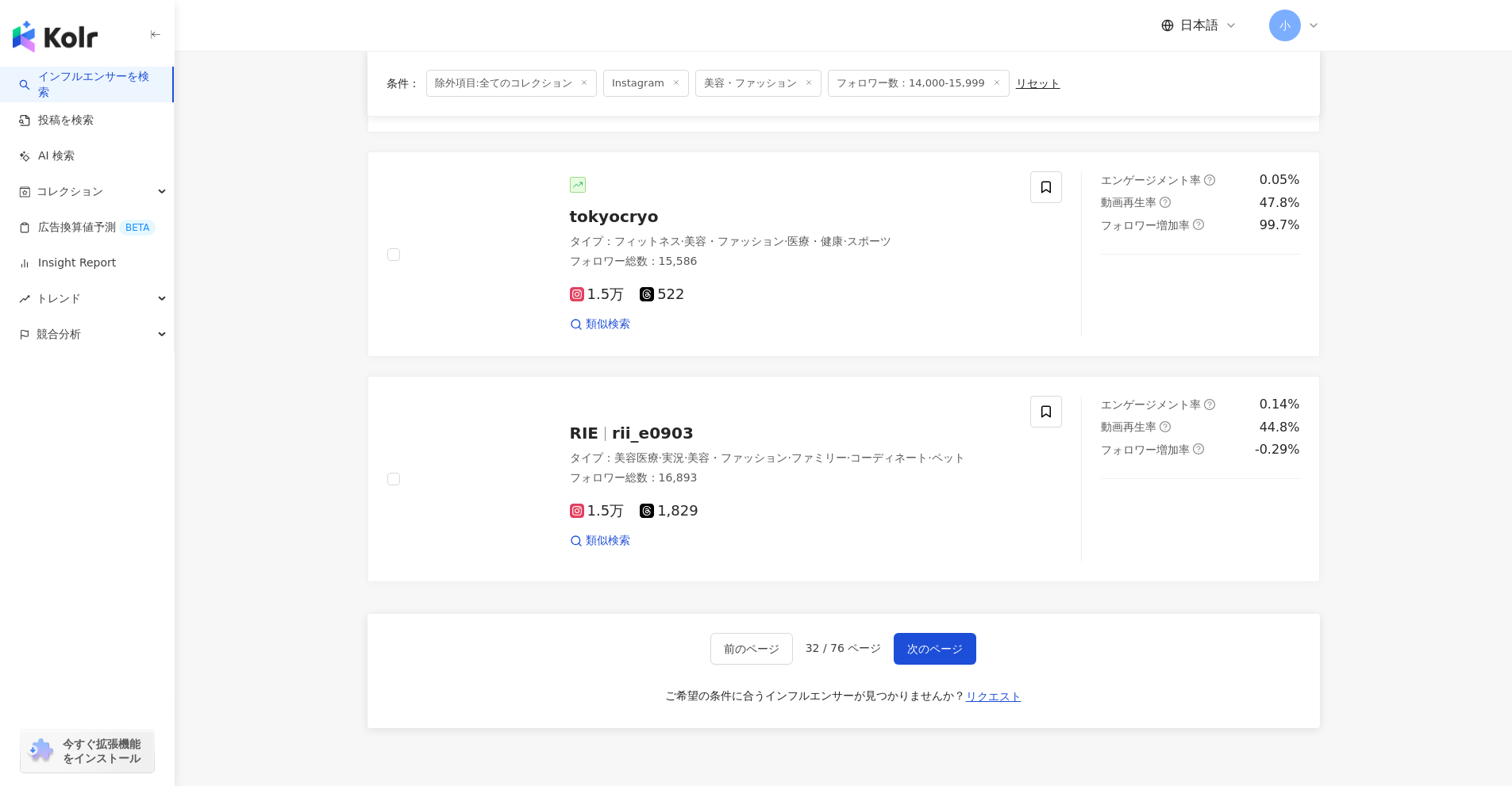
scroll to position [2032, 0]
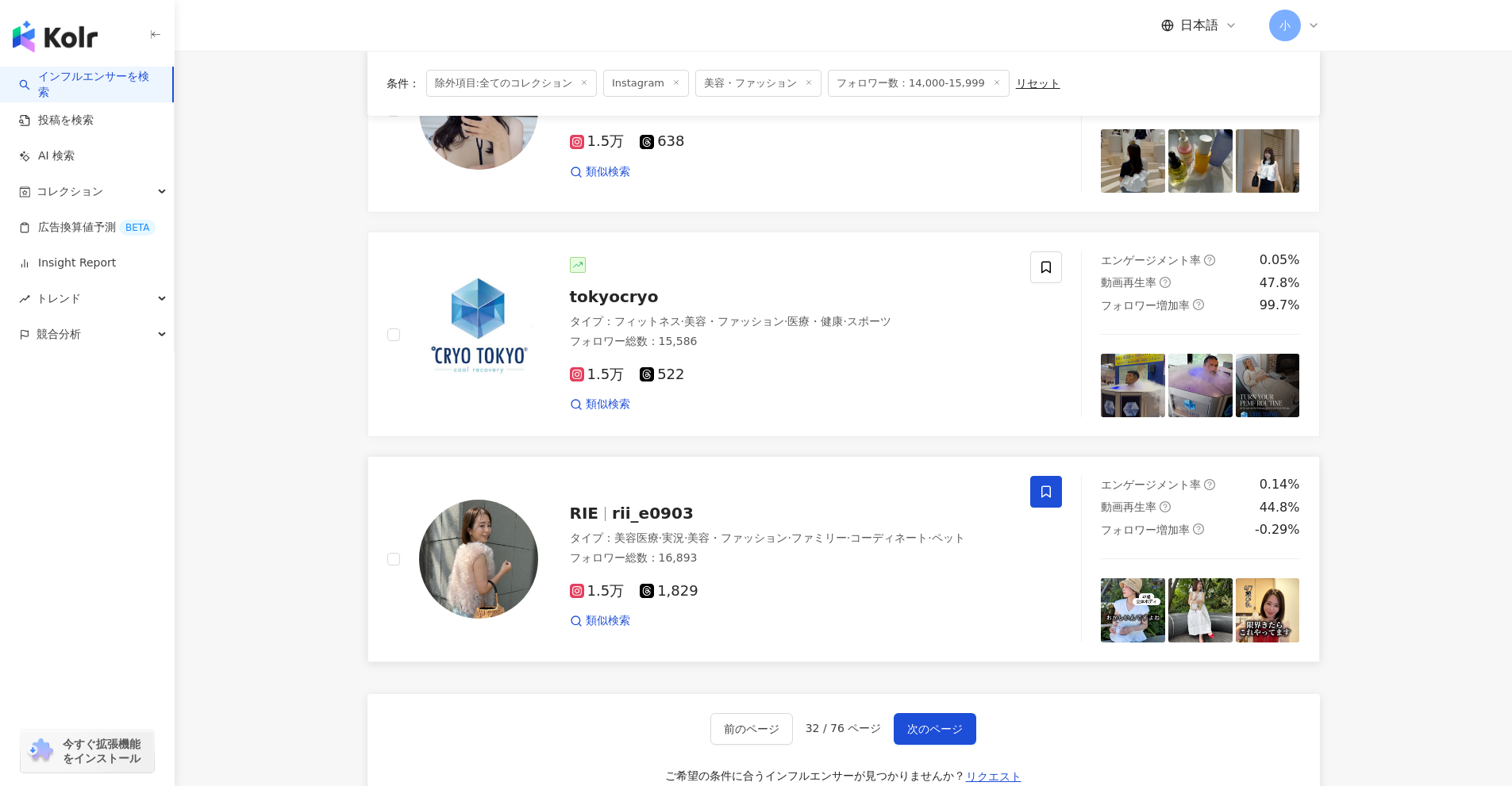
click at [1047, 495] on icon at bounding box center [1046, 492] width 14 height 14
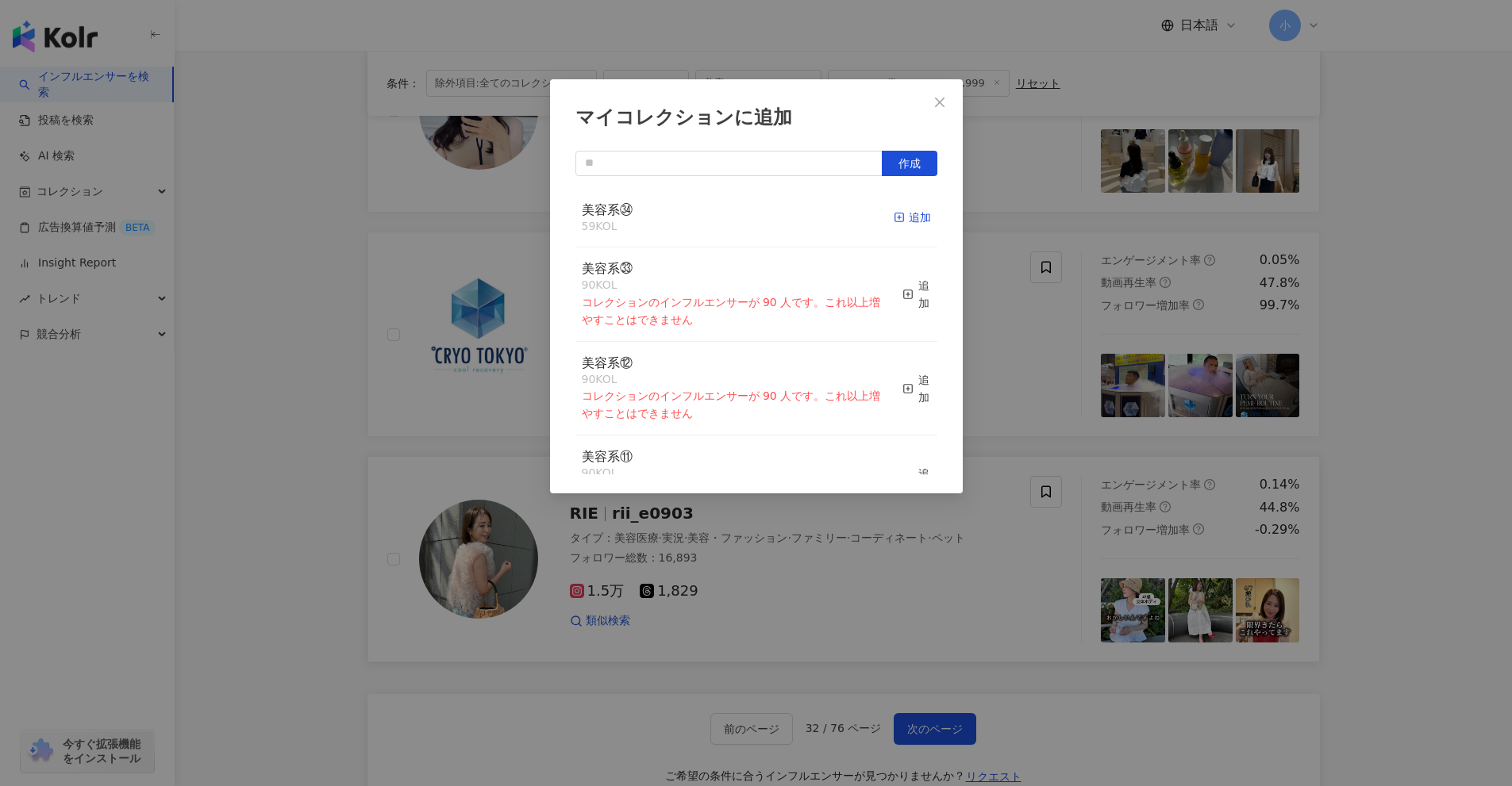
click at [907, 224] on div "追加" at bounding box center [912, 217] width 38 height 17
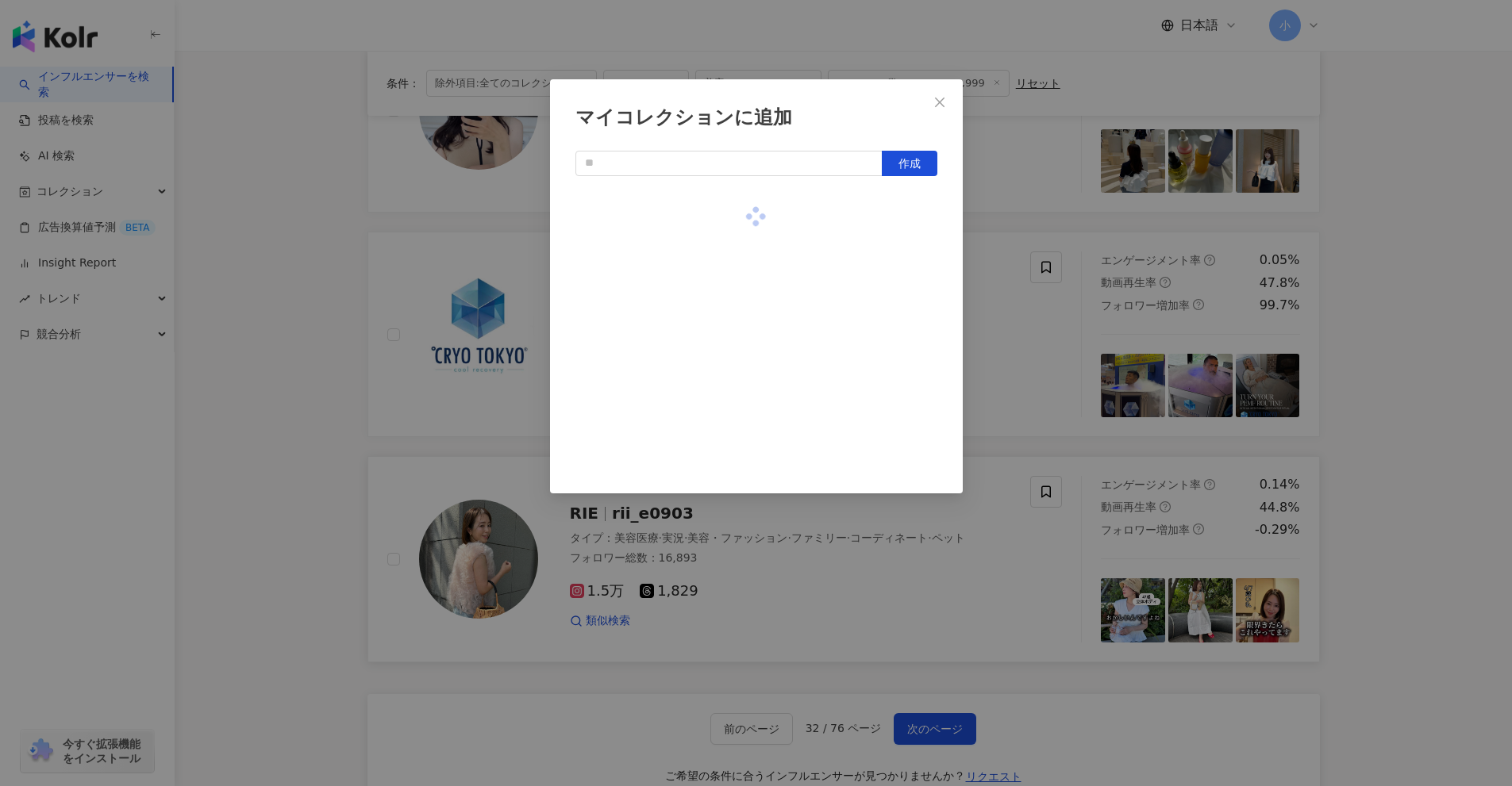
click at [1418, 426] on div "マイコレクションに追加 作成" at bounding box center [756, 393] width 1512 height 786
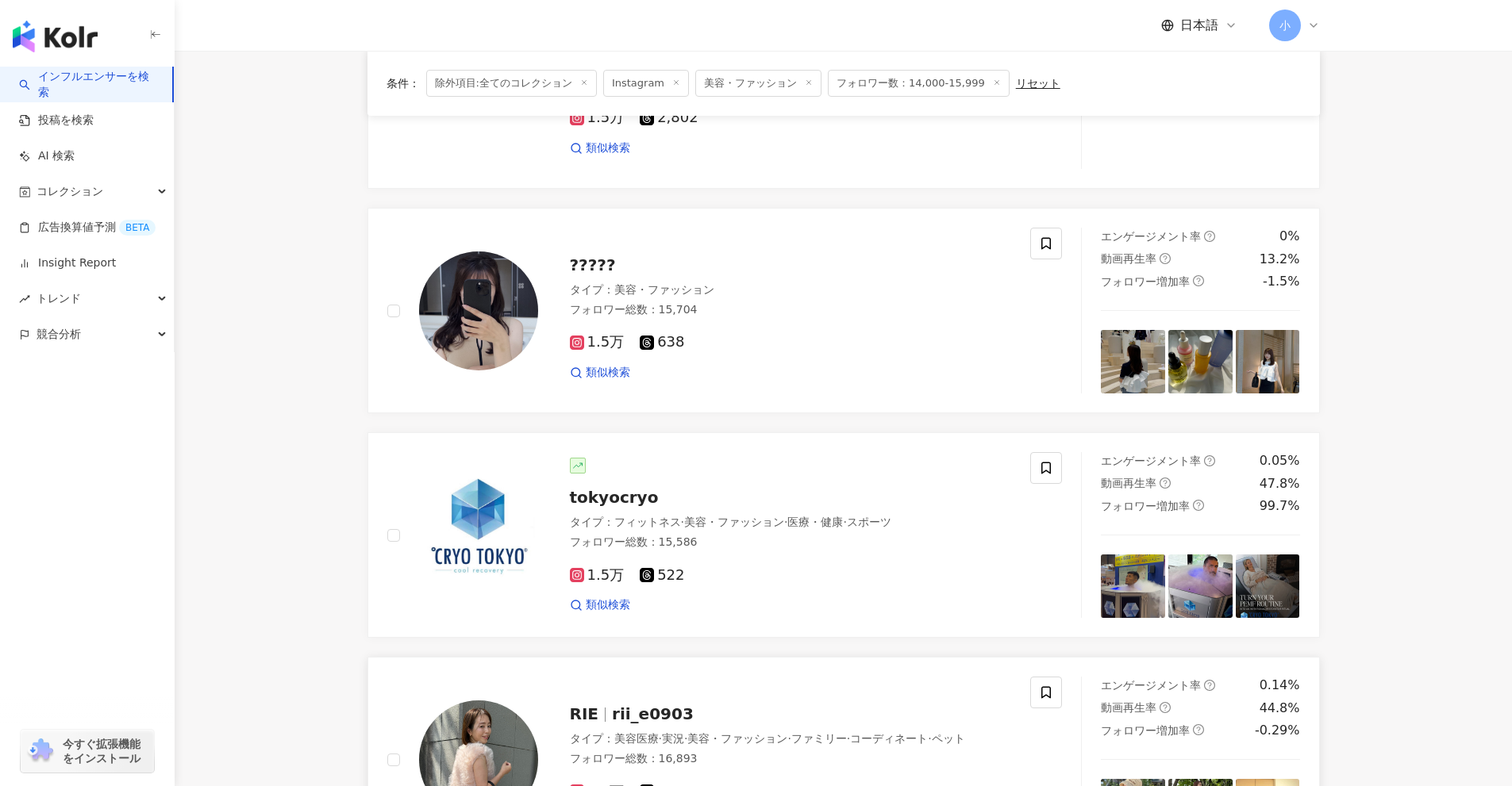
scroll to position [1715, 0]
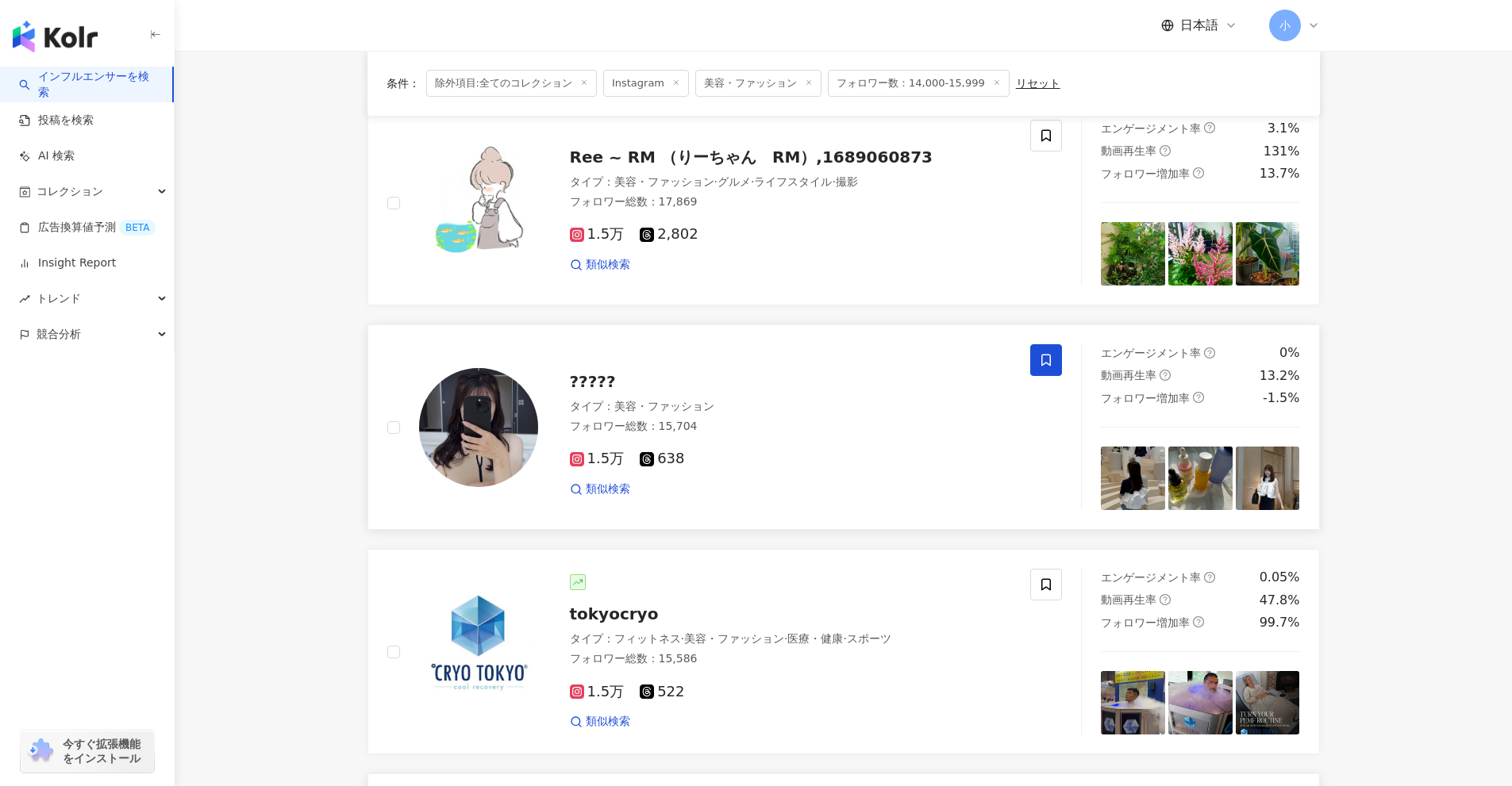
click at [1050, 364] on icon at bounding box center [1045, 361] width 10 height 12
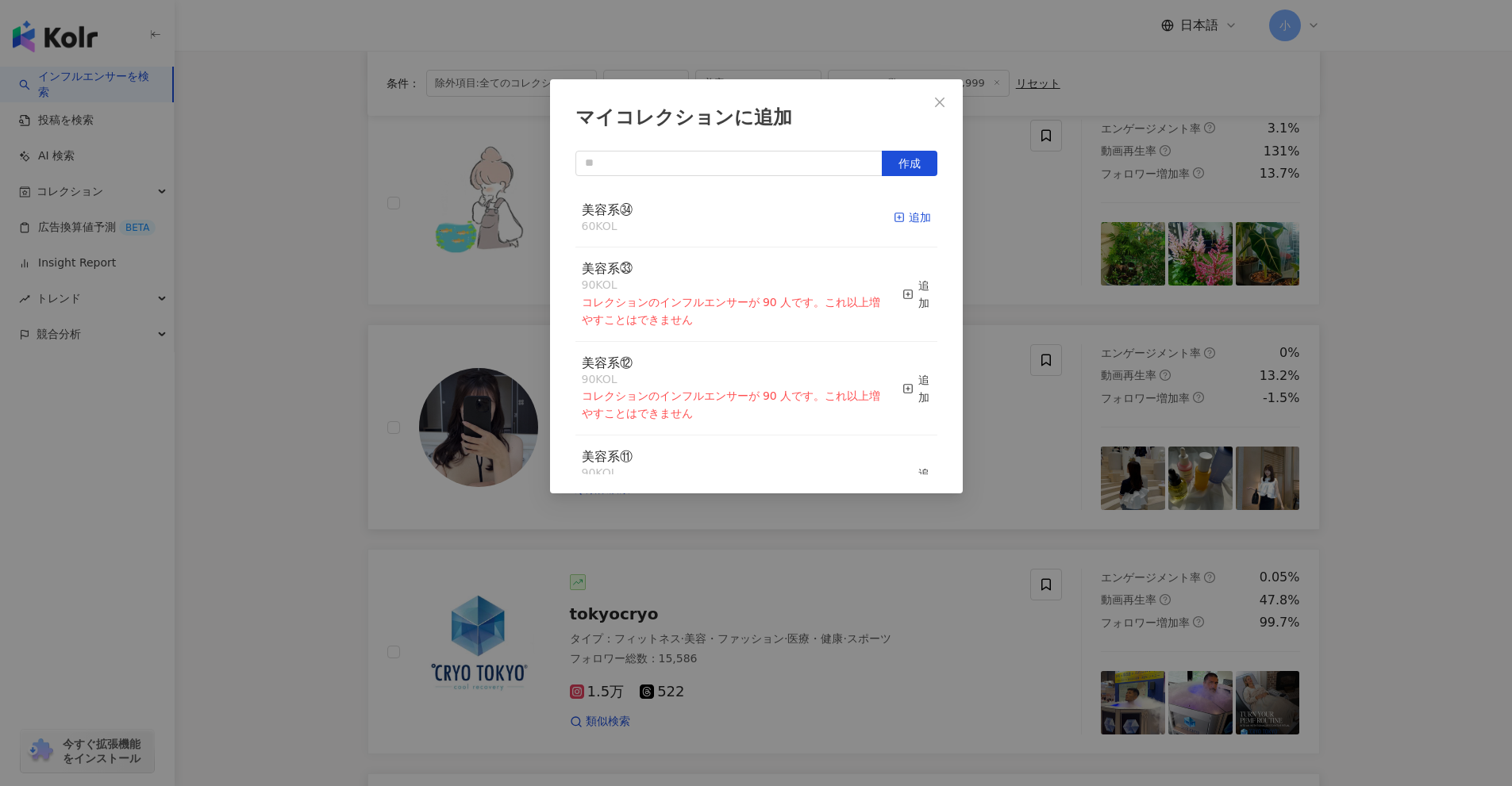
click at [897, 215] on div "追加" at bounding box center [912, 217] width 38 height 17
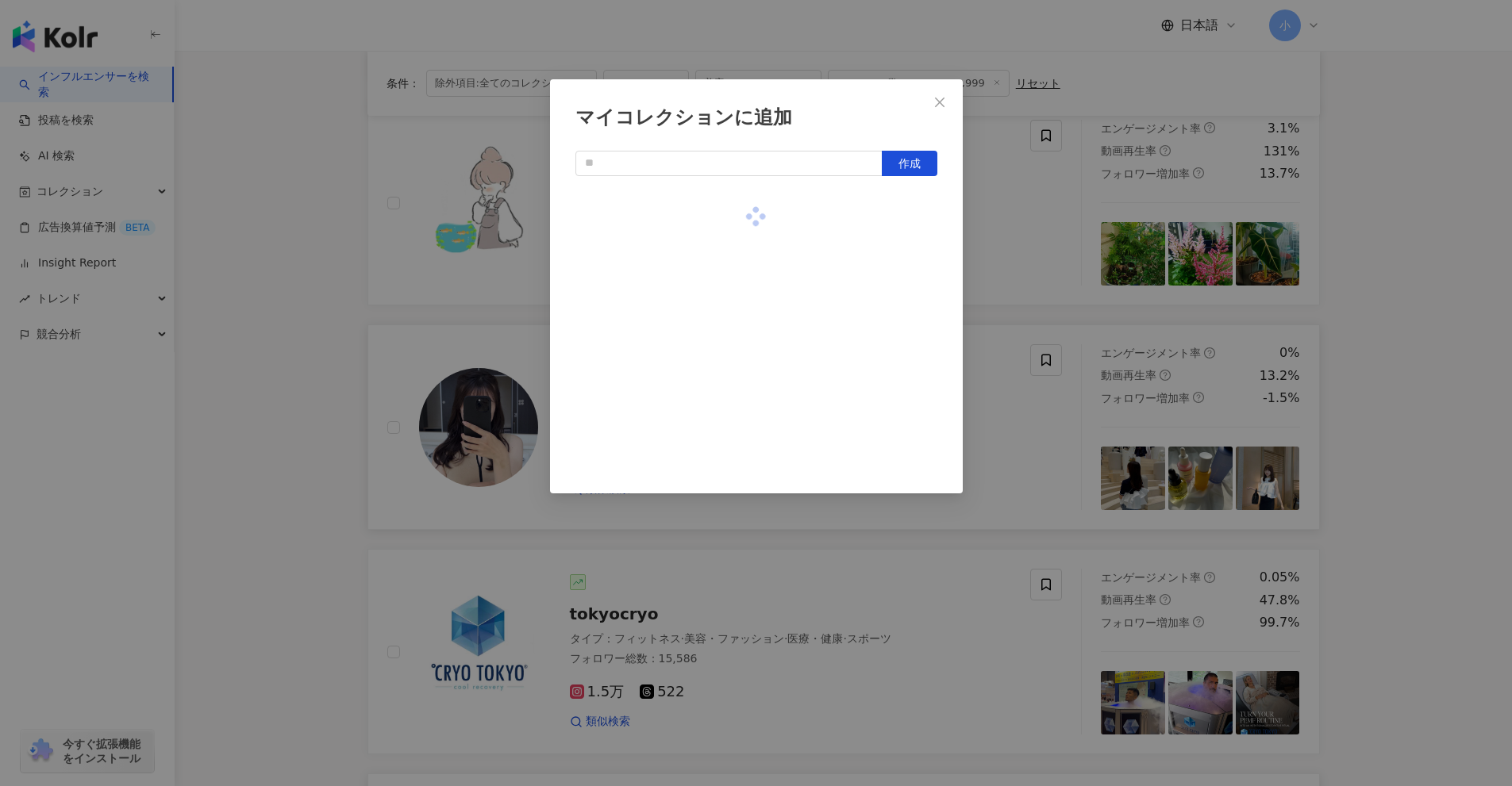
click at [1406, 380] on div "マイコレクションに追加 作成" at bounding box center [756, 393] width 1512 height 786
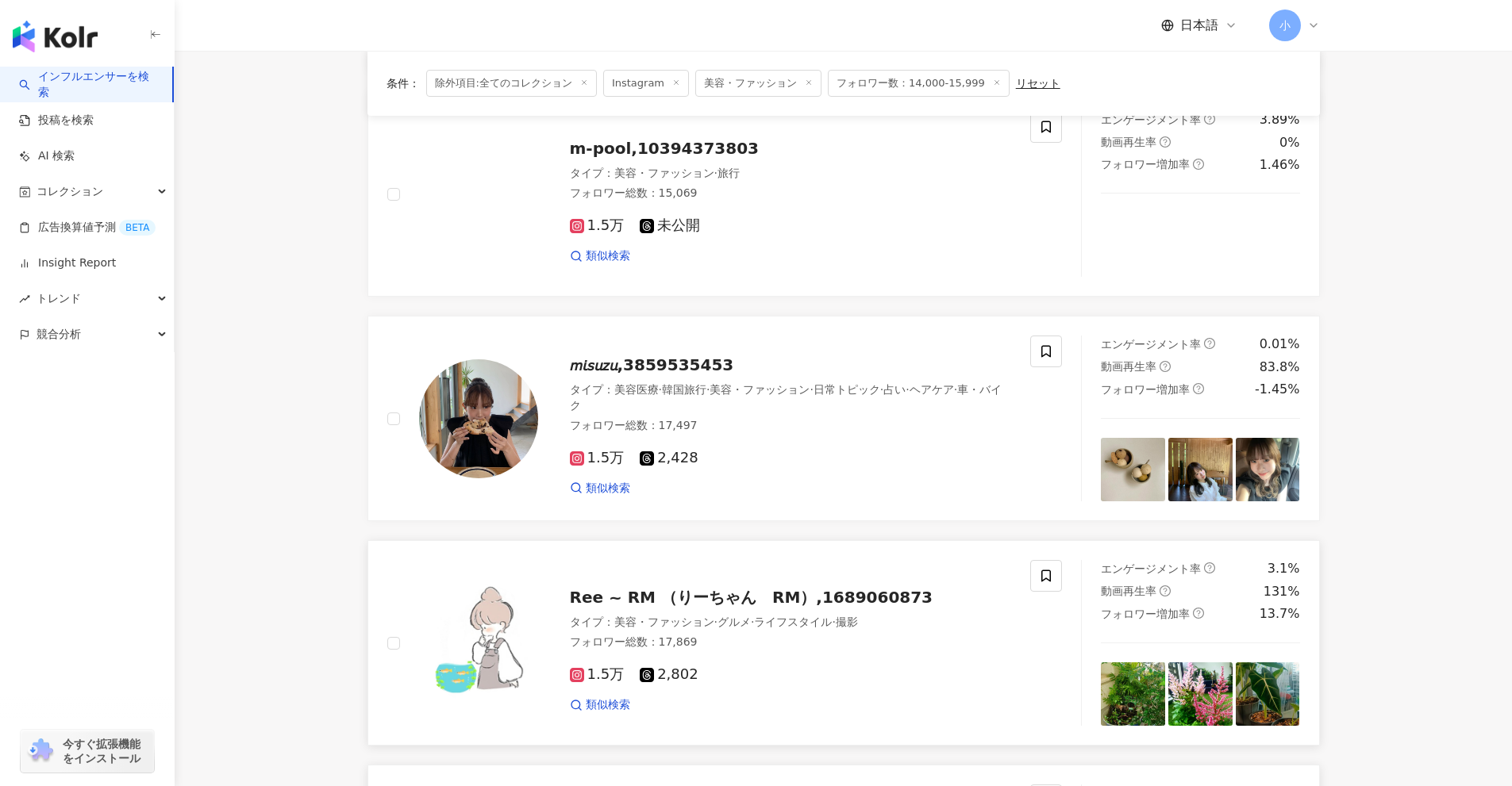
scroll to position [1239, 0]
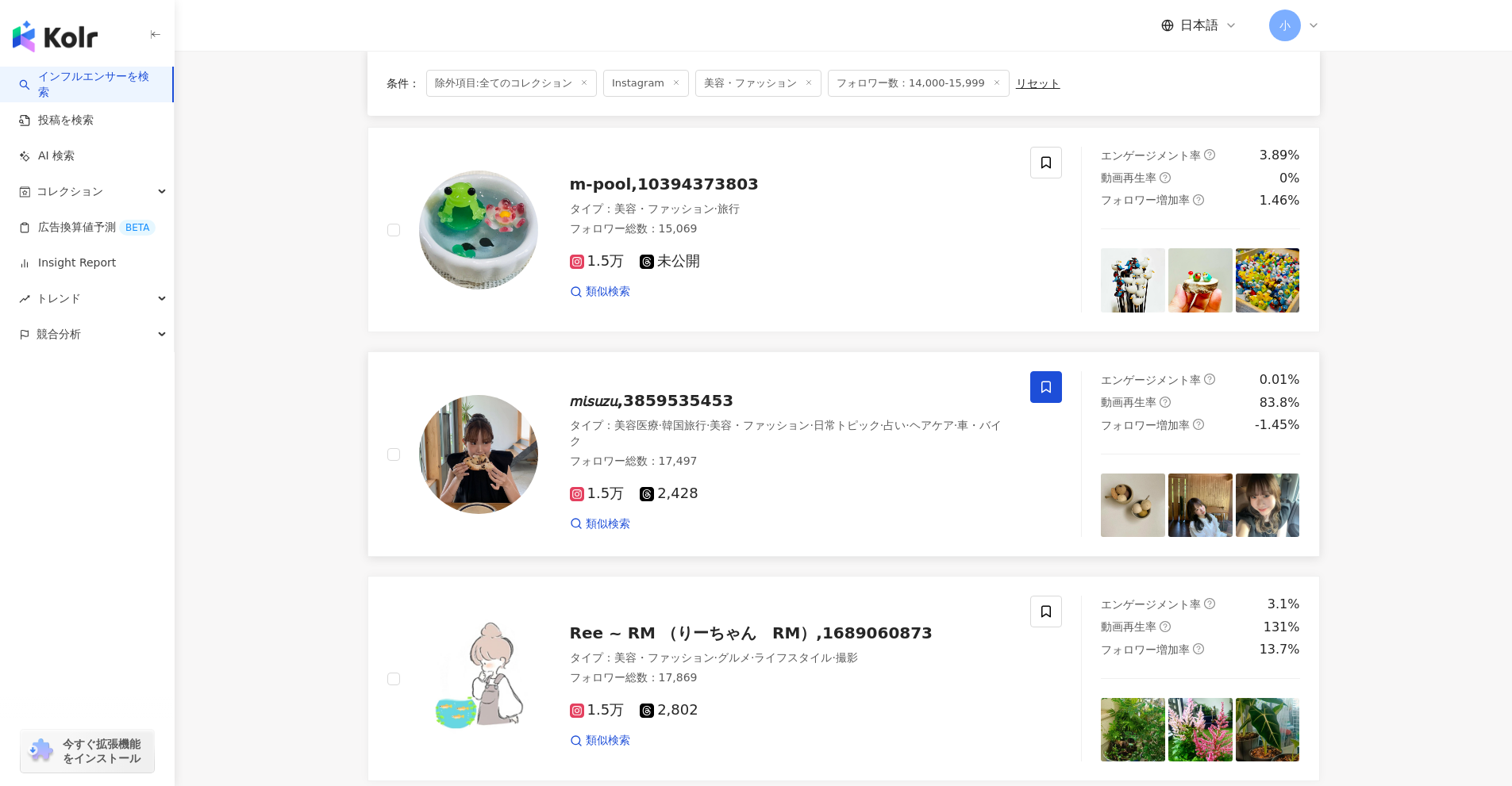
click at [1038, 391] on span at bounding box center [1046, 387] width 31 height 31
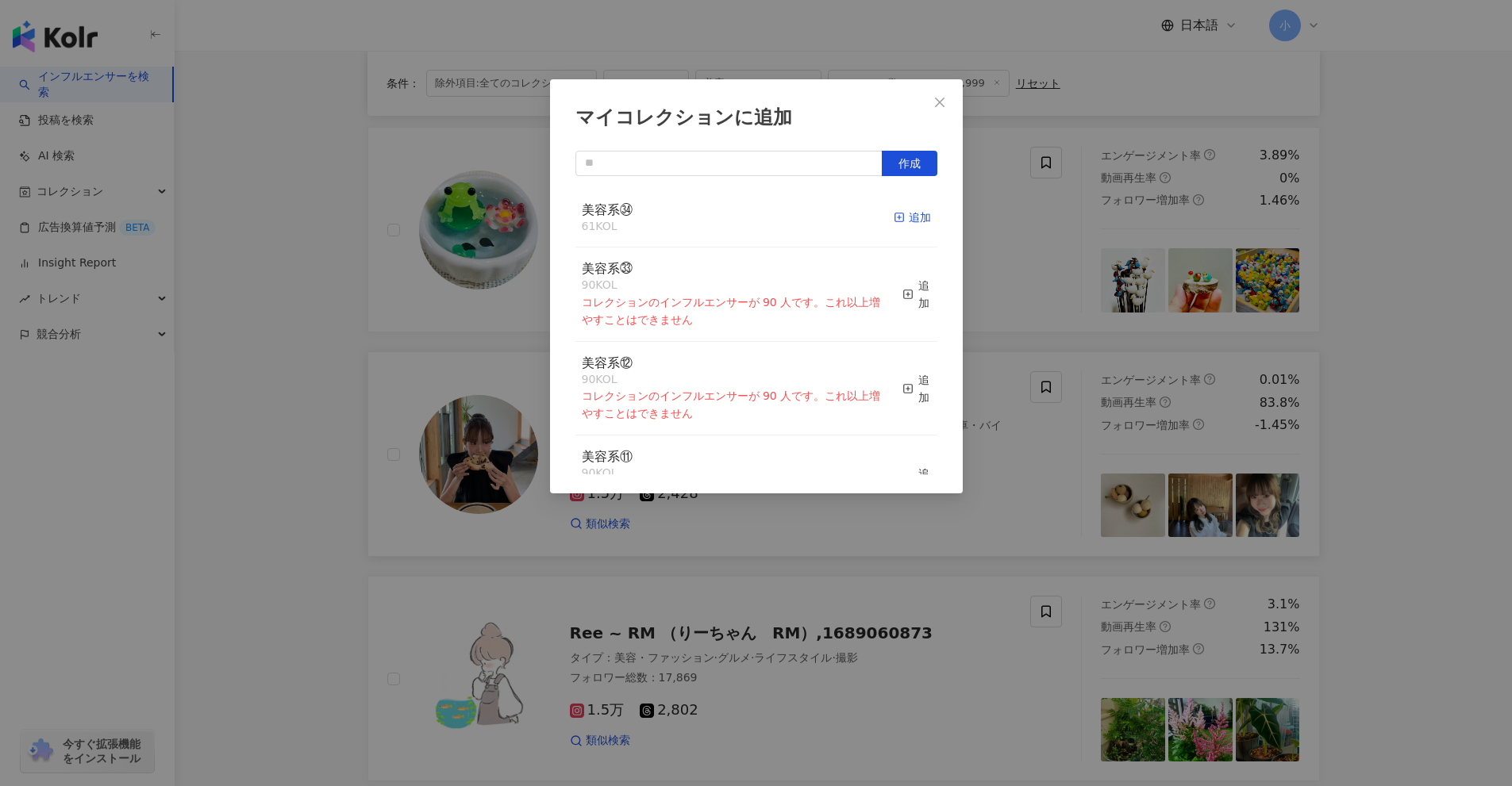
click at [896, 222] on div "追加" at bounding box center [912, 217] width 38 height 17
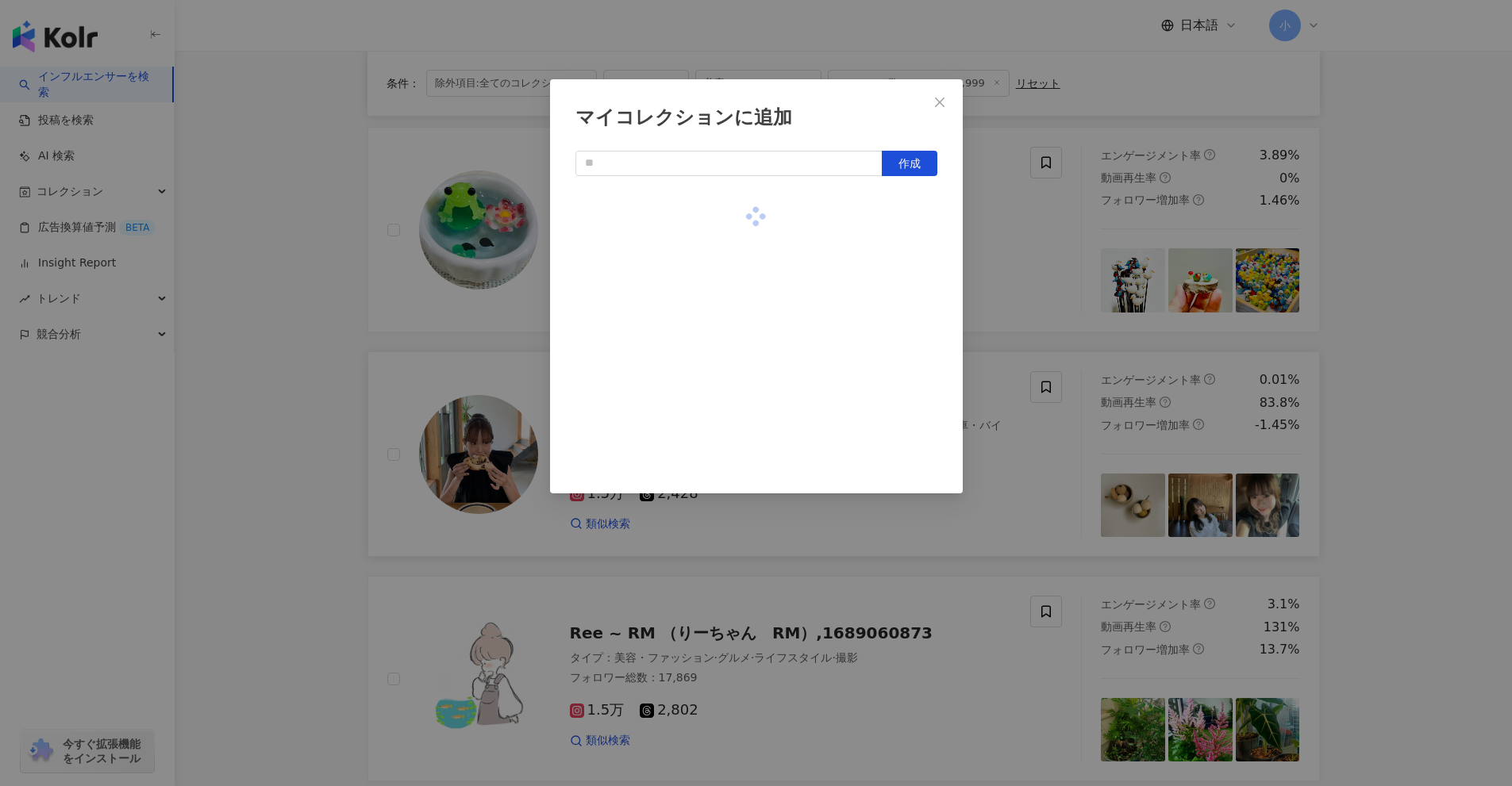
click at [1399, 402] on div "マイコレクションに追加 作成" at bounding box center [756, 393] width 1512 height 786
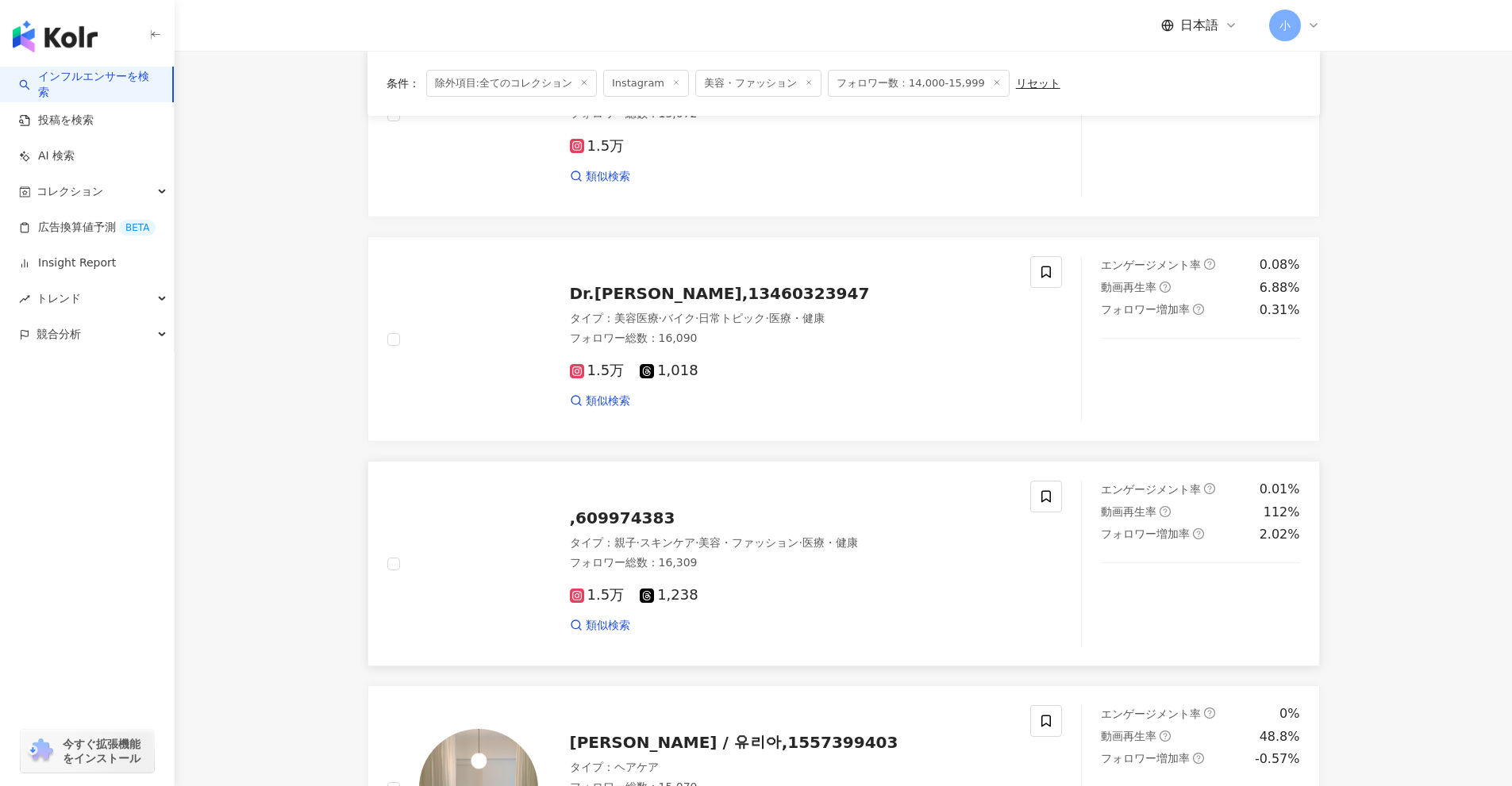
scroll to position [445, 0]
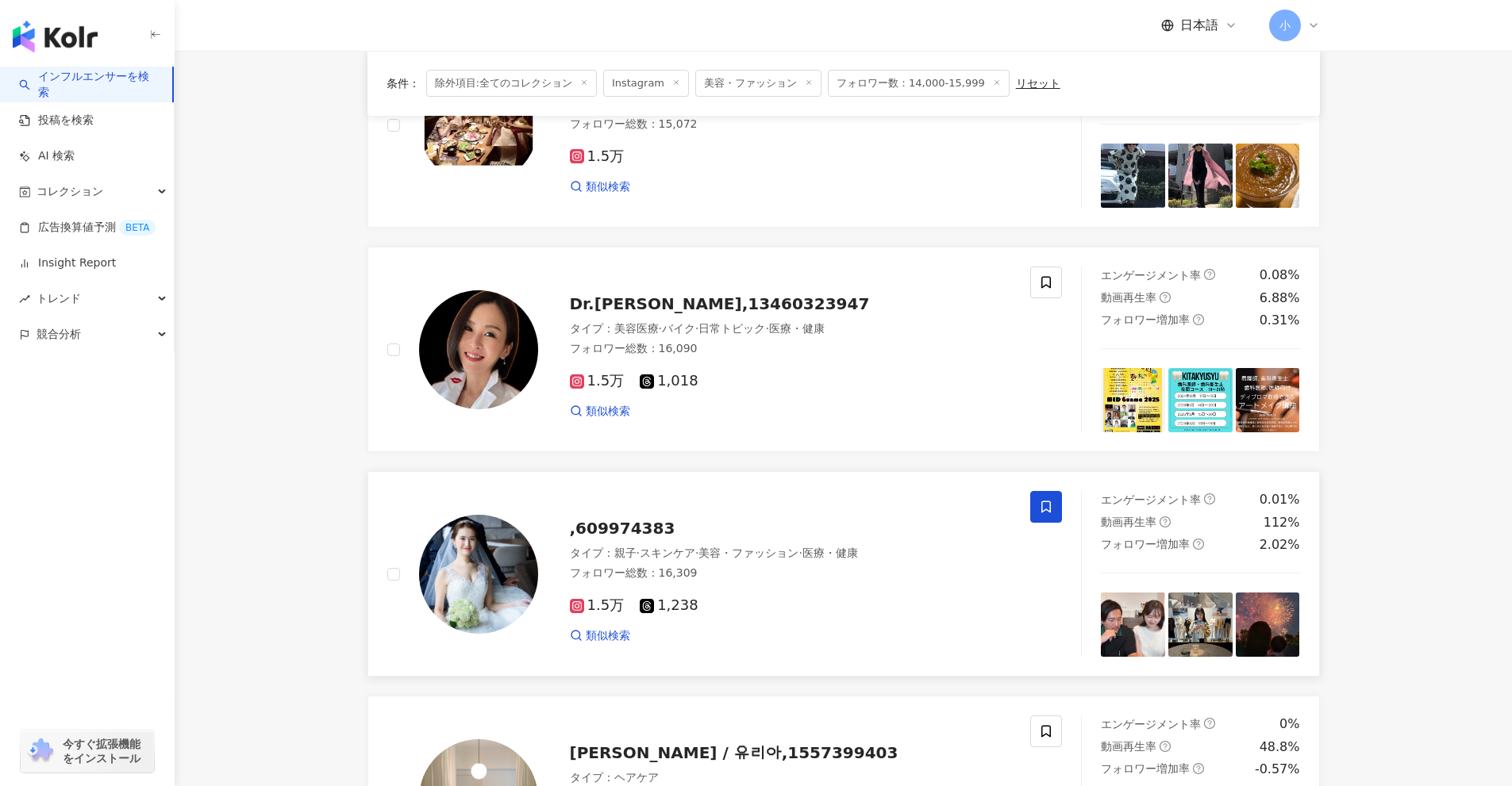
click at [1049, 508] on icon at bounding box center [1046, 507] width 14 height 14
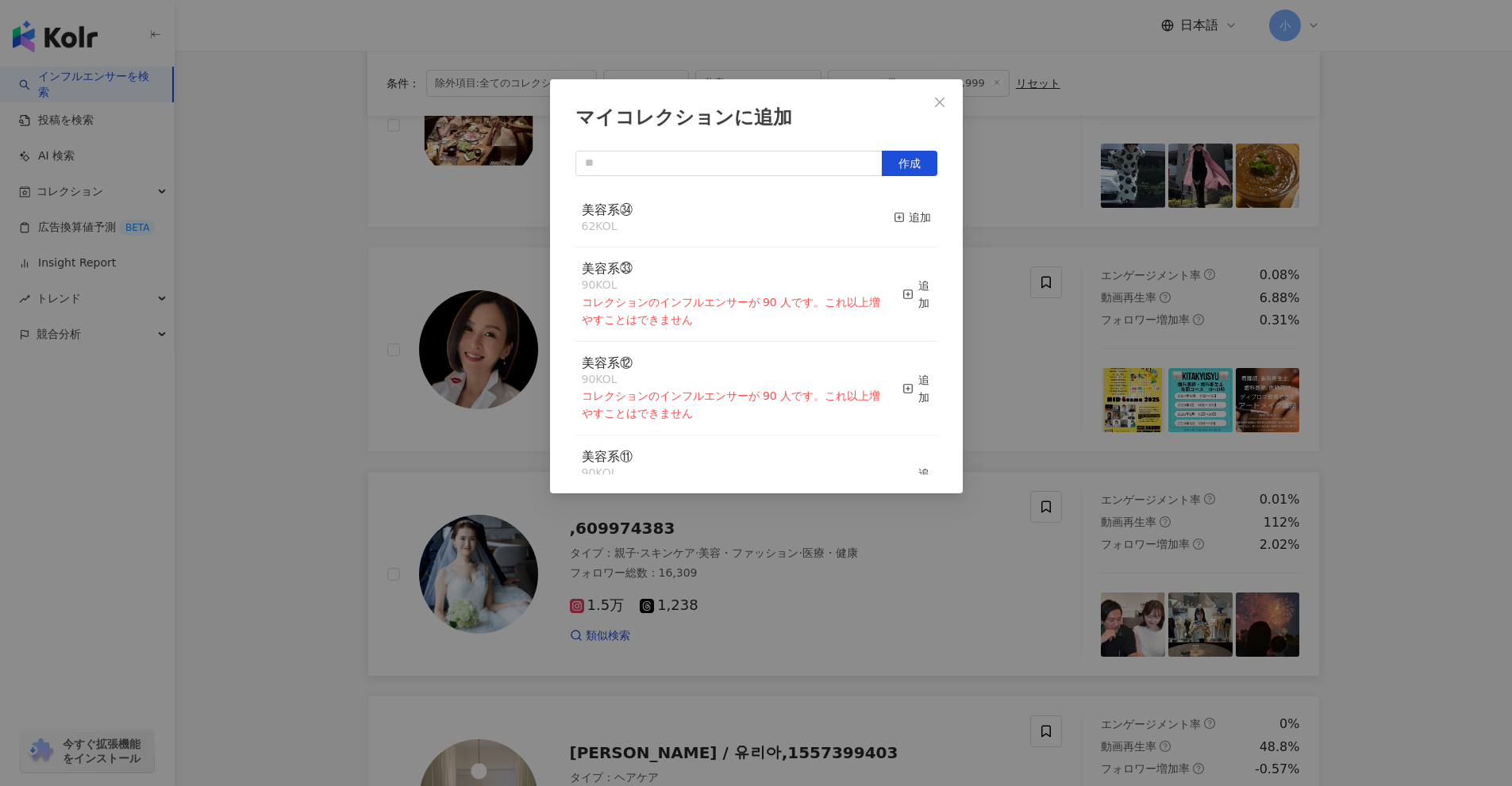
click at [900, 230] on button "追加" at bounding box center [912, 218] width 38 height 33
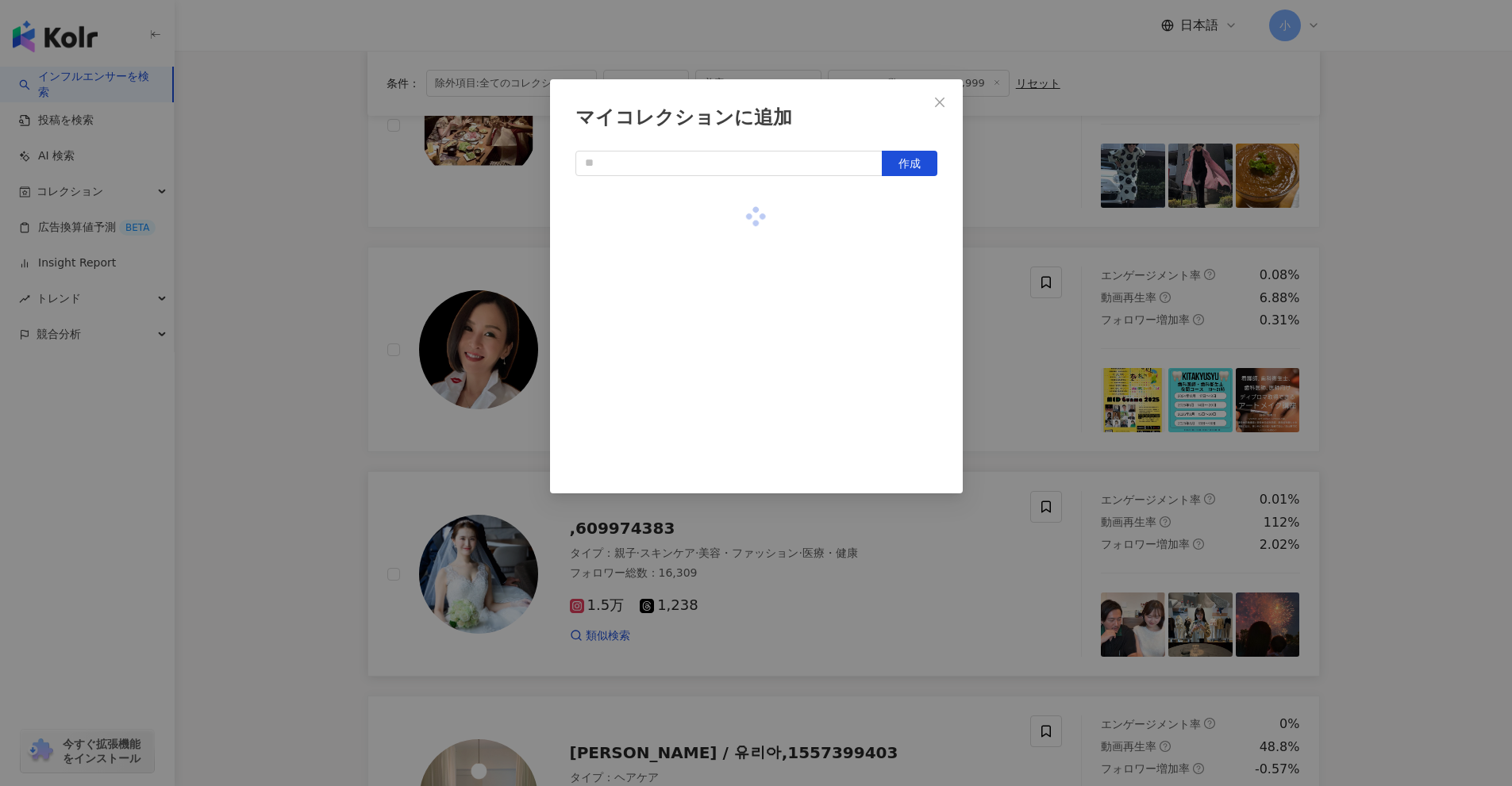
click at [1408, 383] on div "マイコレクションに追加 作成" at bounding box center [756, 393] width 1512 height 786
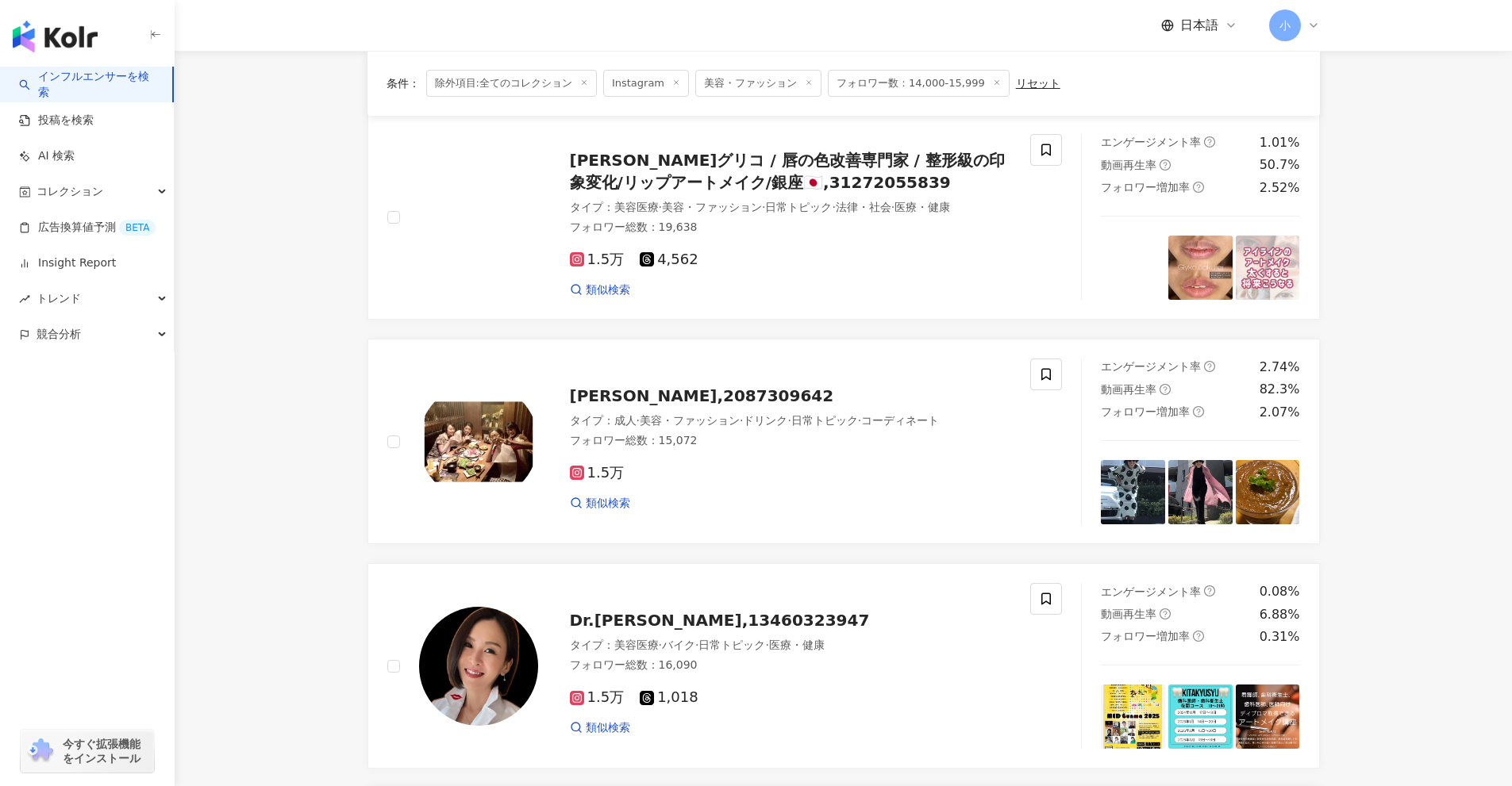
scroll to position [127, 0]
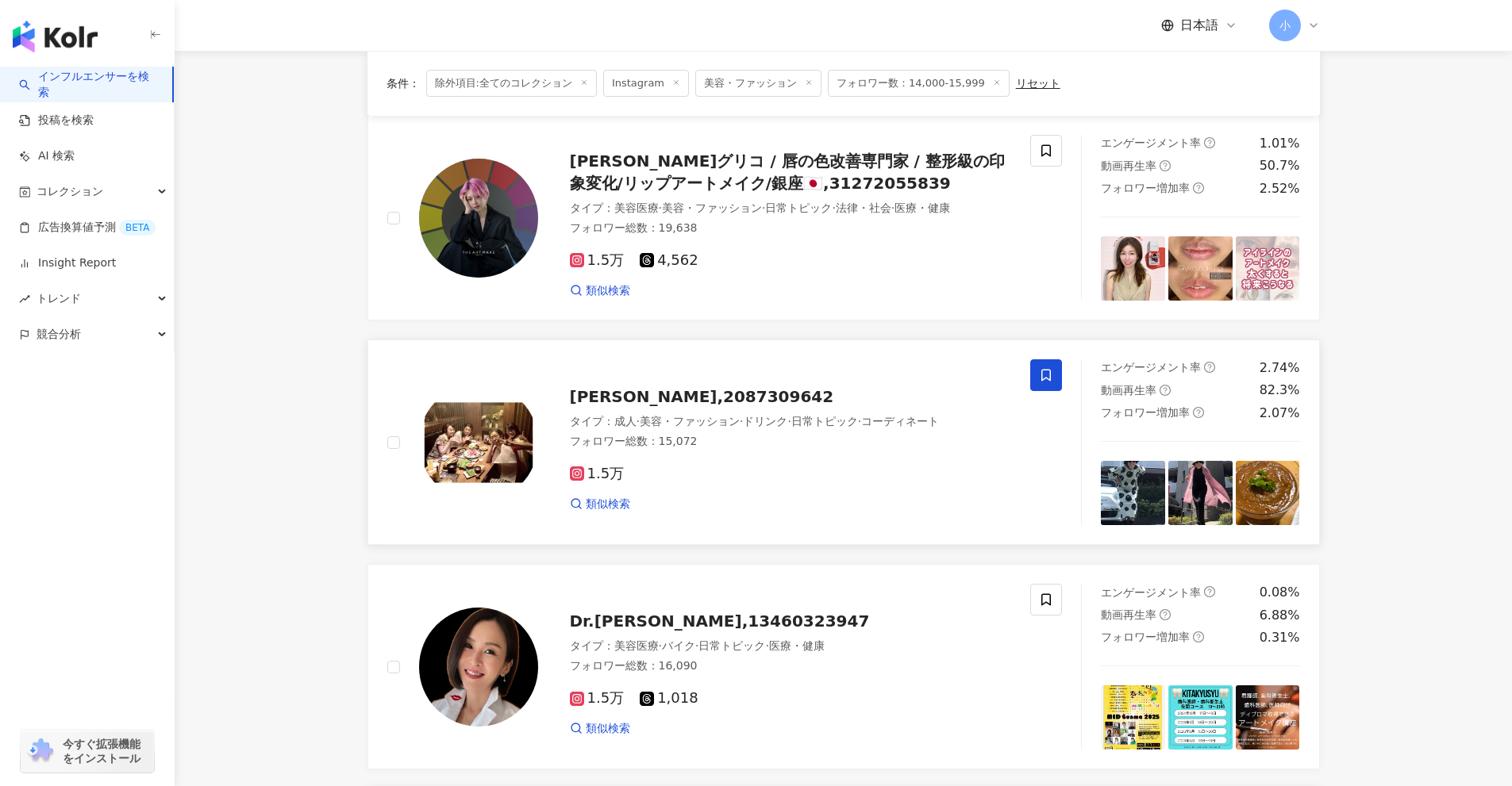
click at [1039, 370] on icon at bounding box center [1046, 375] width 14 height 14
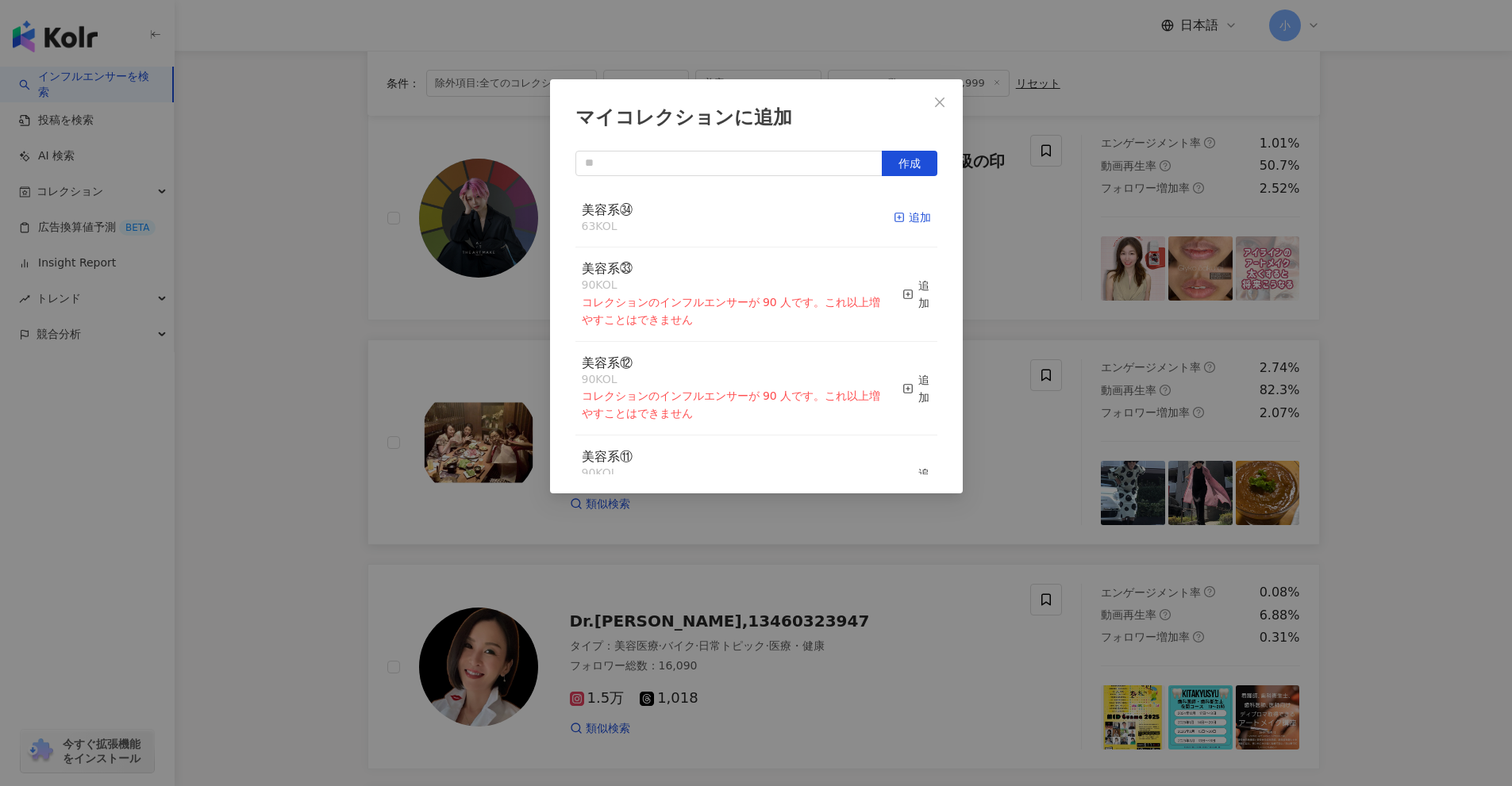
click at [904, 215] on div "追加" at bounding box center [912, 217] width 38 height 17
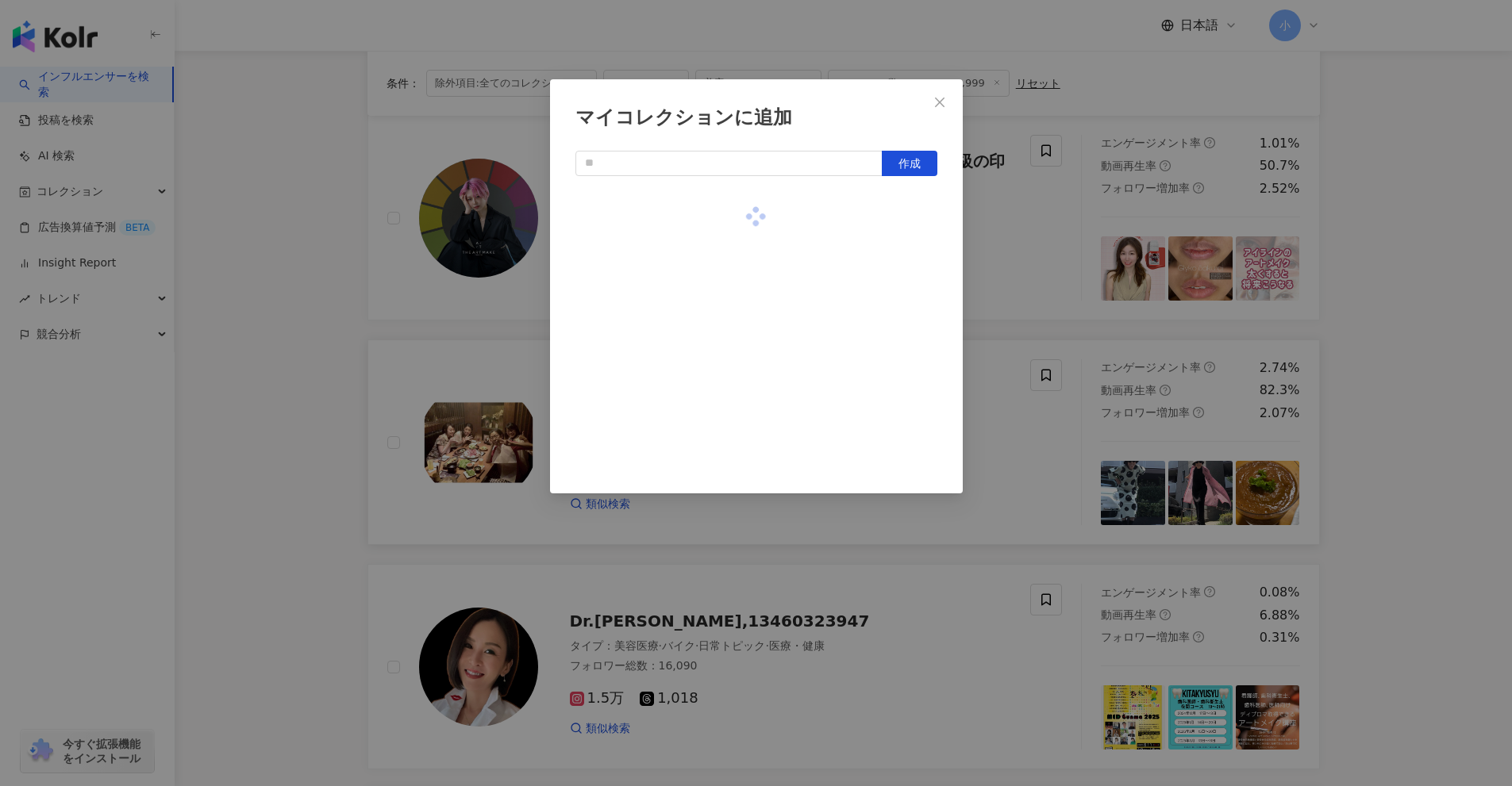
click at [1385, 372] on div "マイコレクションに追加 作成" at bounding box center [756, 393] width 1512 height 786
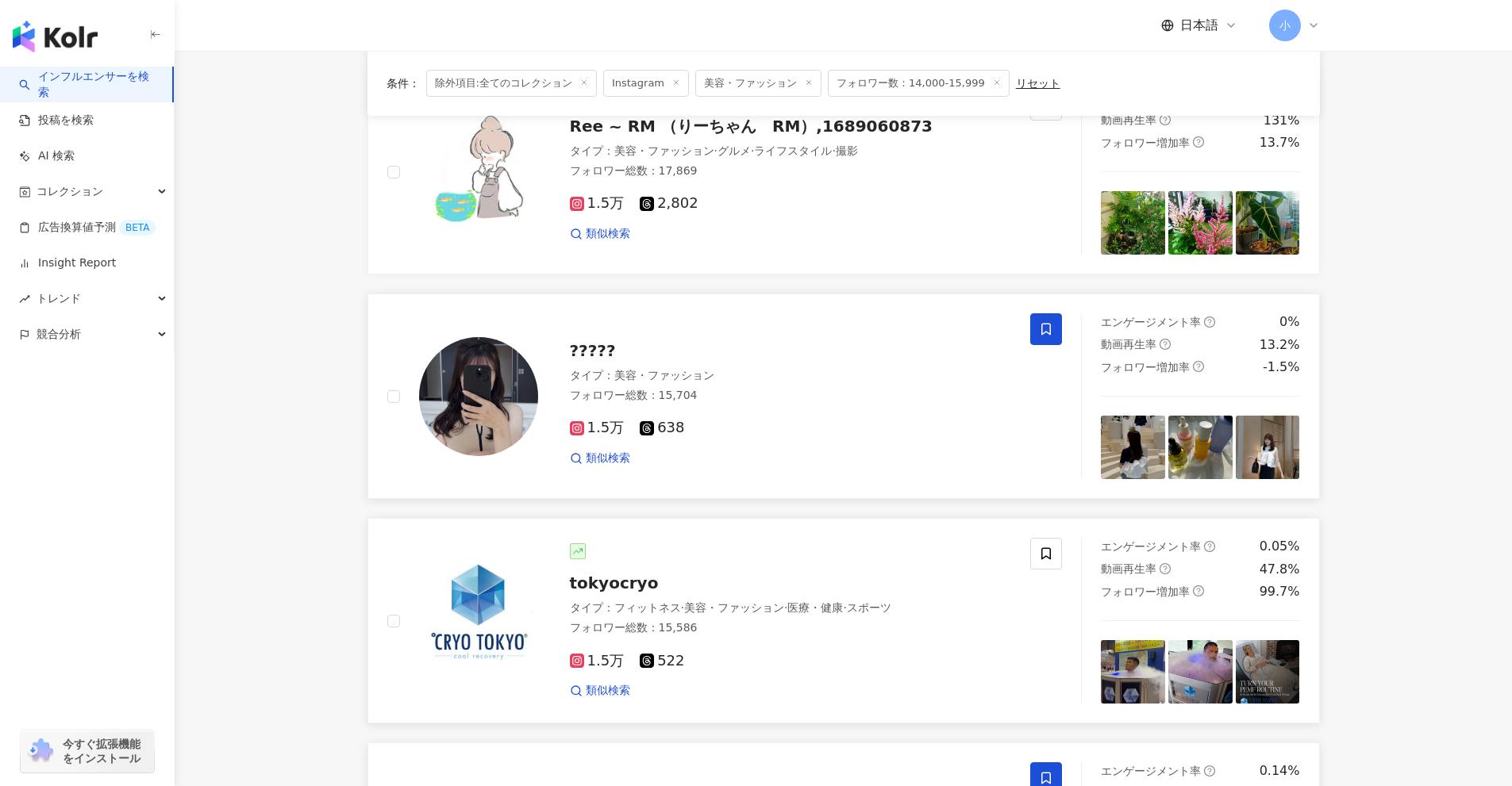
scroll to position [2222, 0]
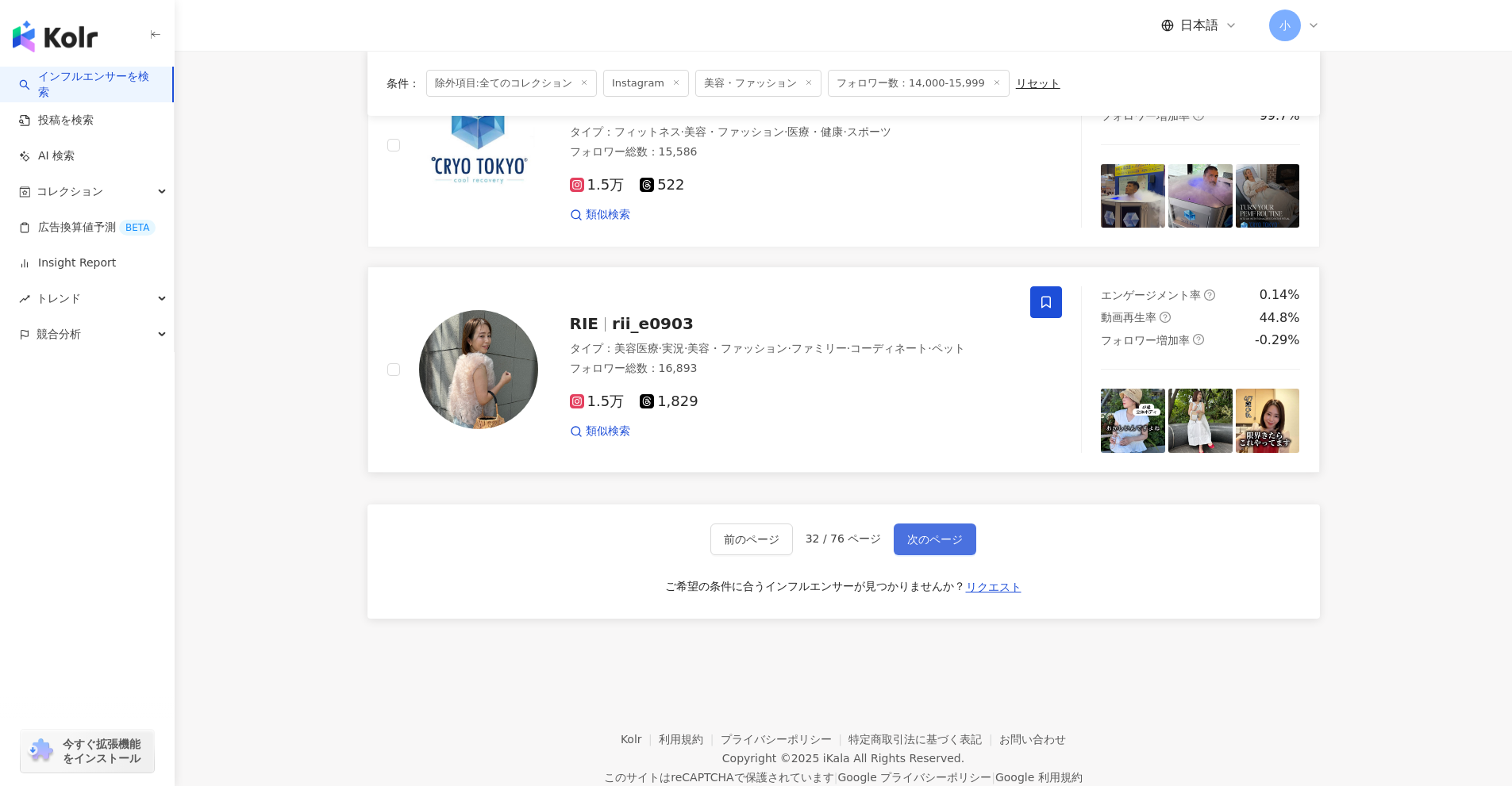
click at [920, 539] on span "次のページ" at bounding box center [935, 539] width 56 height 13
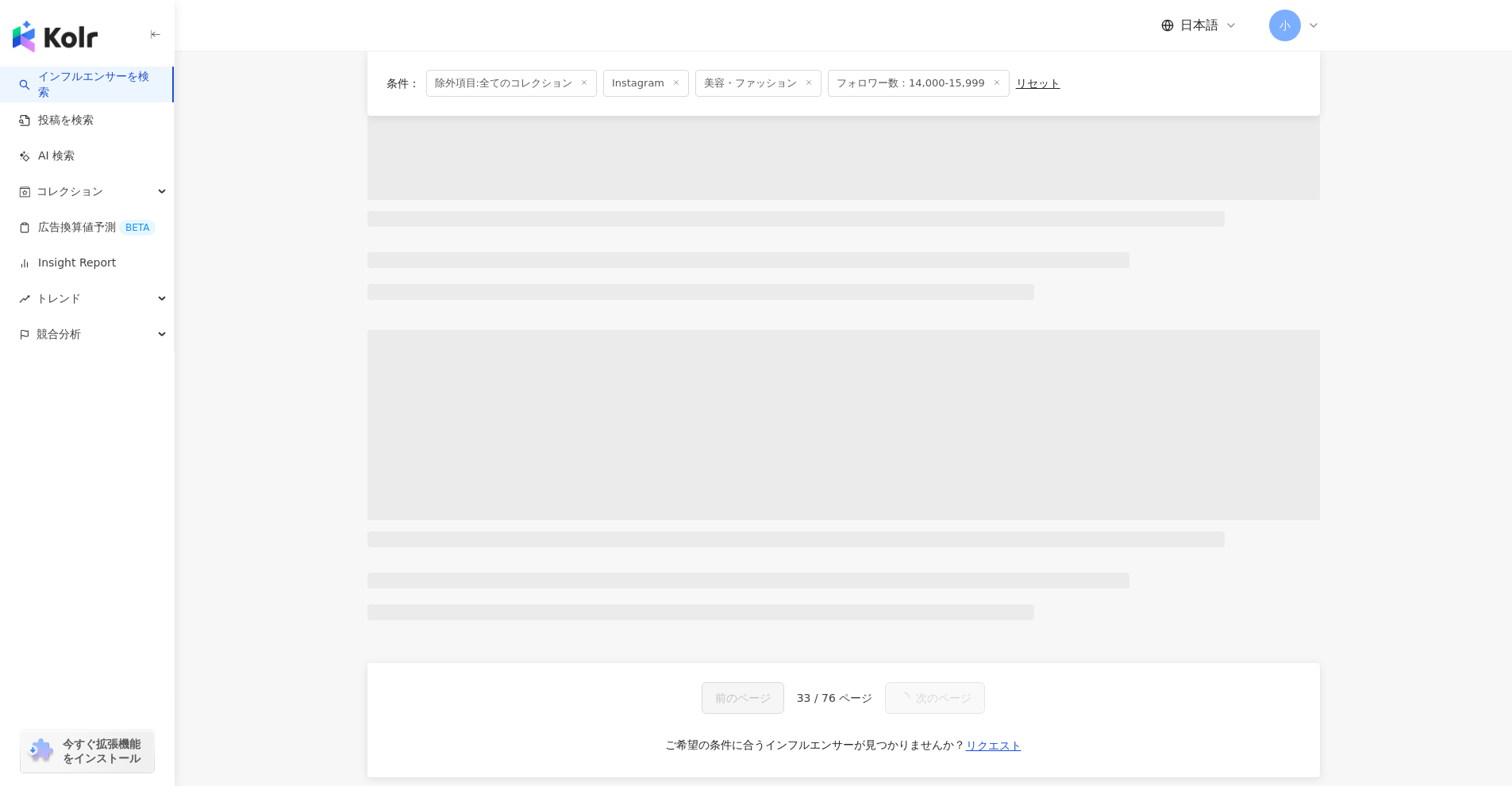
scroll to position [2287, 0]
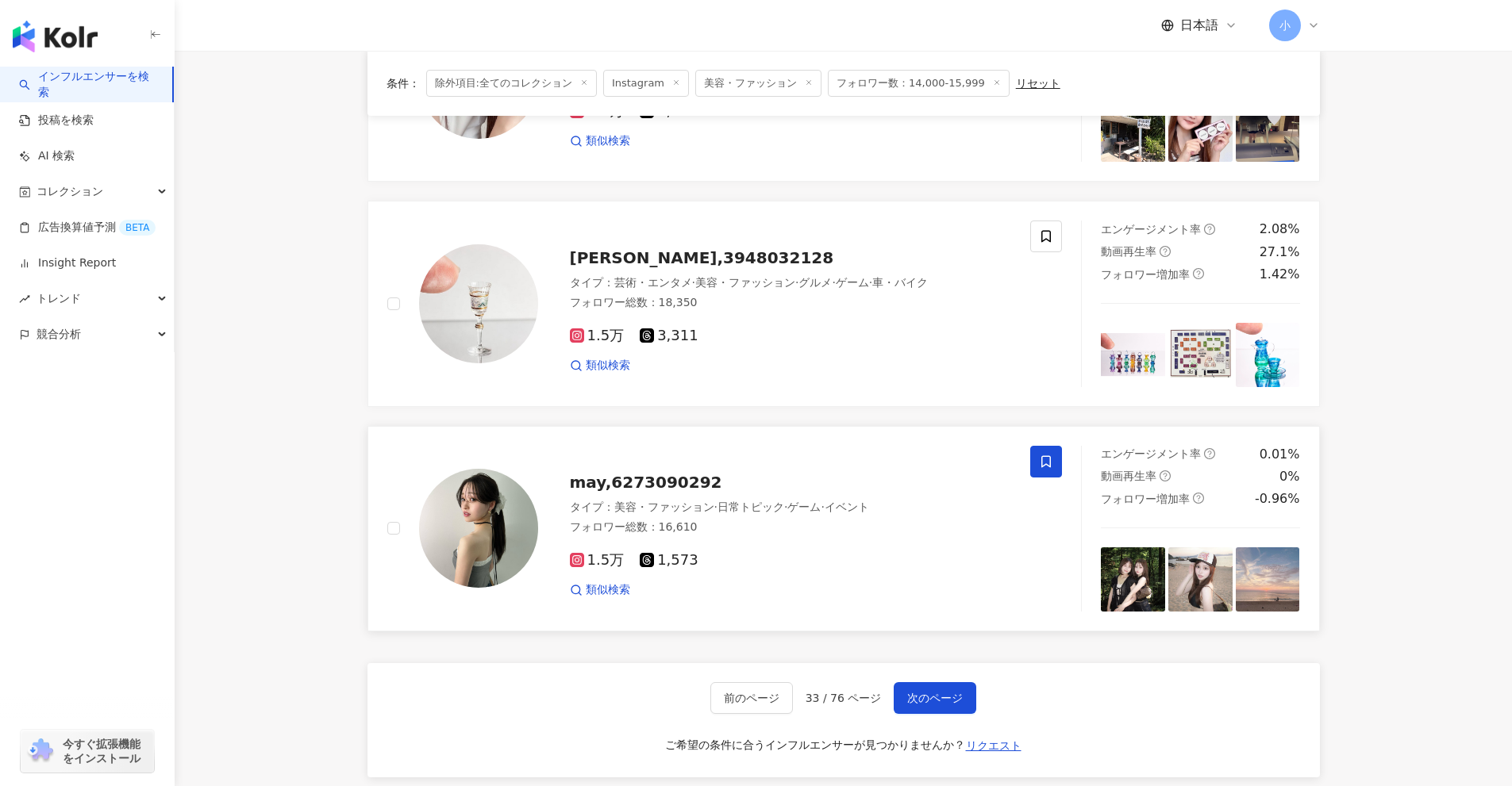
click at [1050, 461] on icon at bounding box center [1045, 461] width 10 height 12
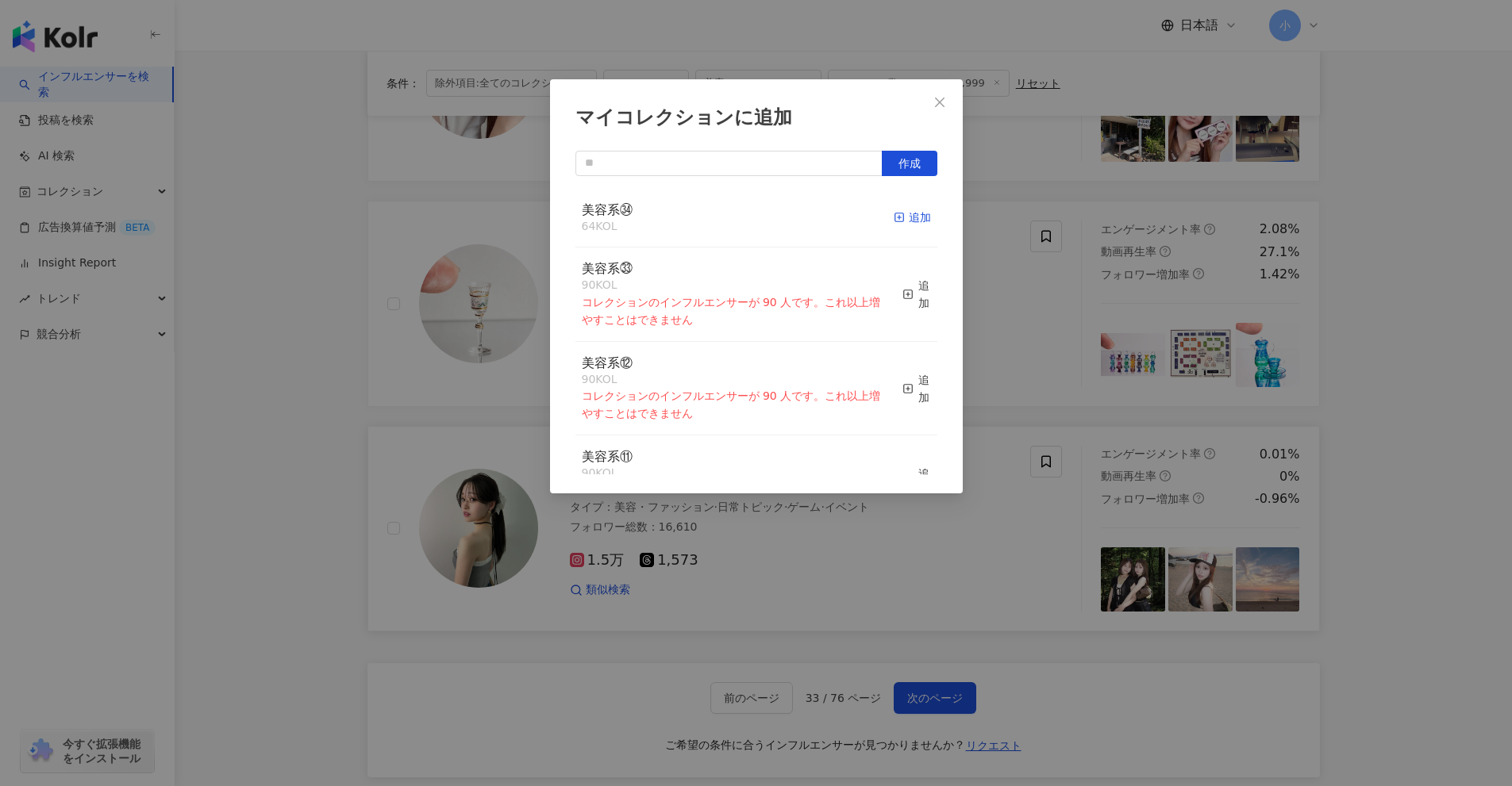
click at [893, 222] on icon "button" at bounding box center [899, 217] width 11 height 11
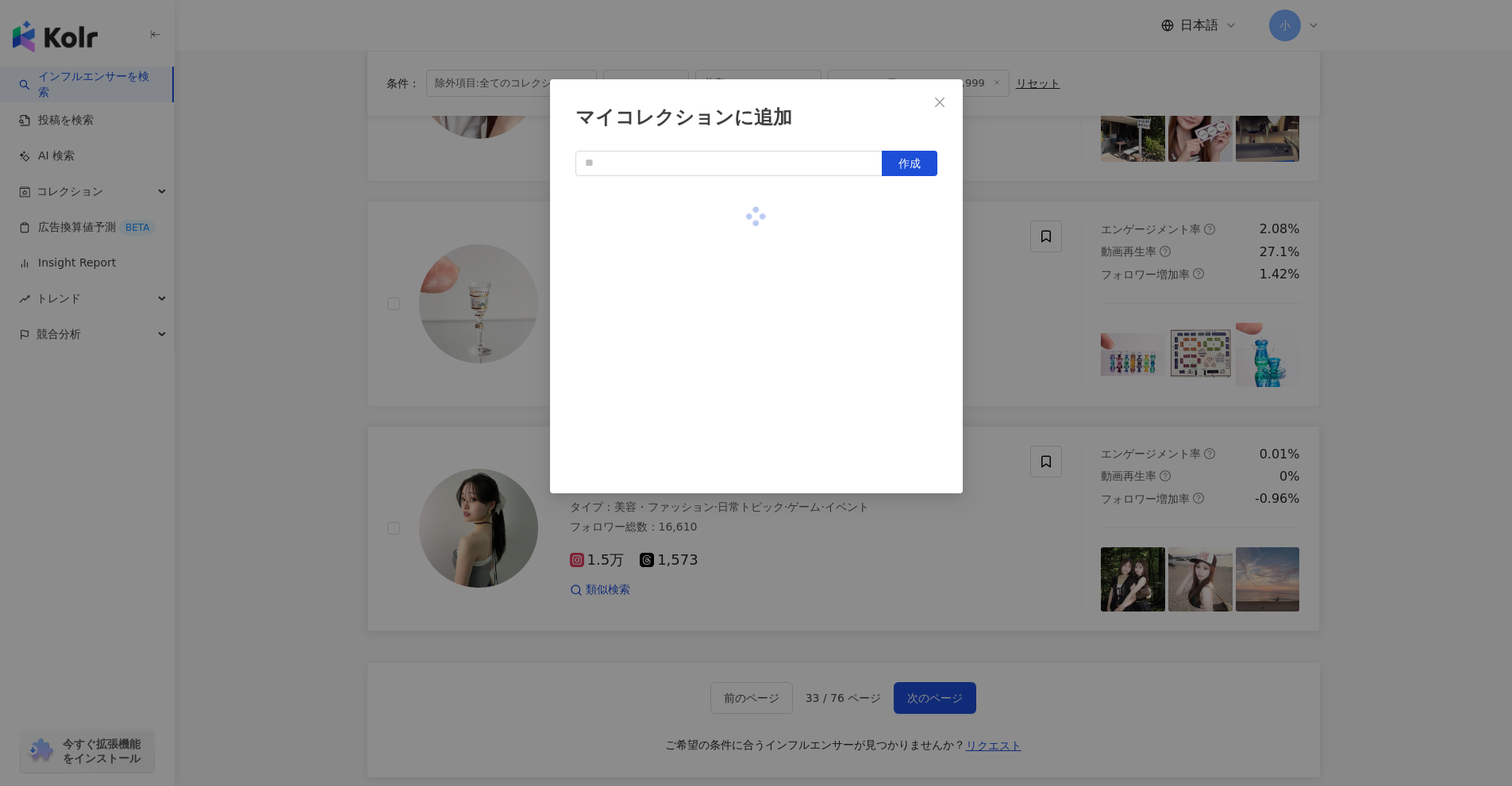
click at [1481, 427] on div "マイコレクションに追加 作成" at bounding box center [756, 393] width 1512 height 786
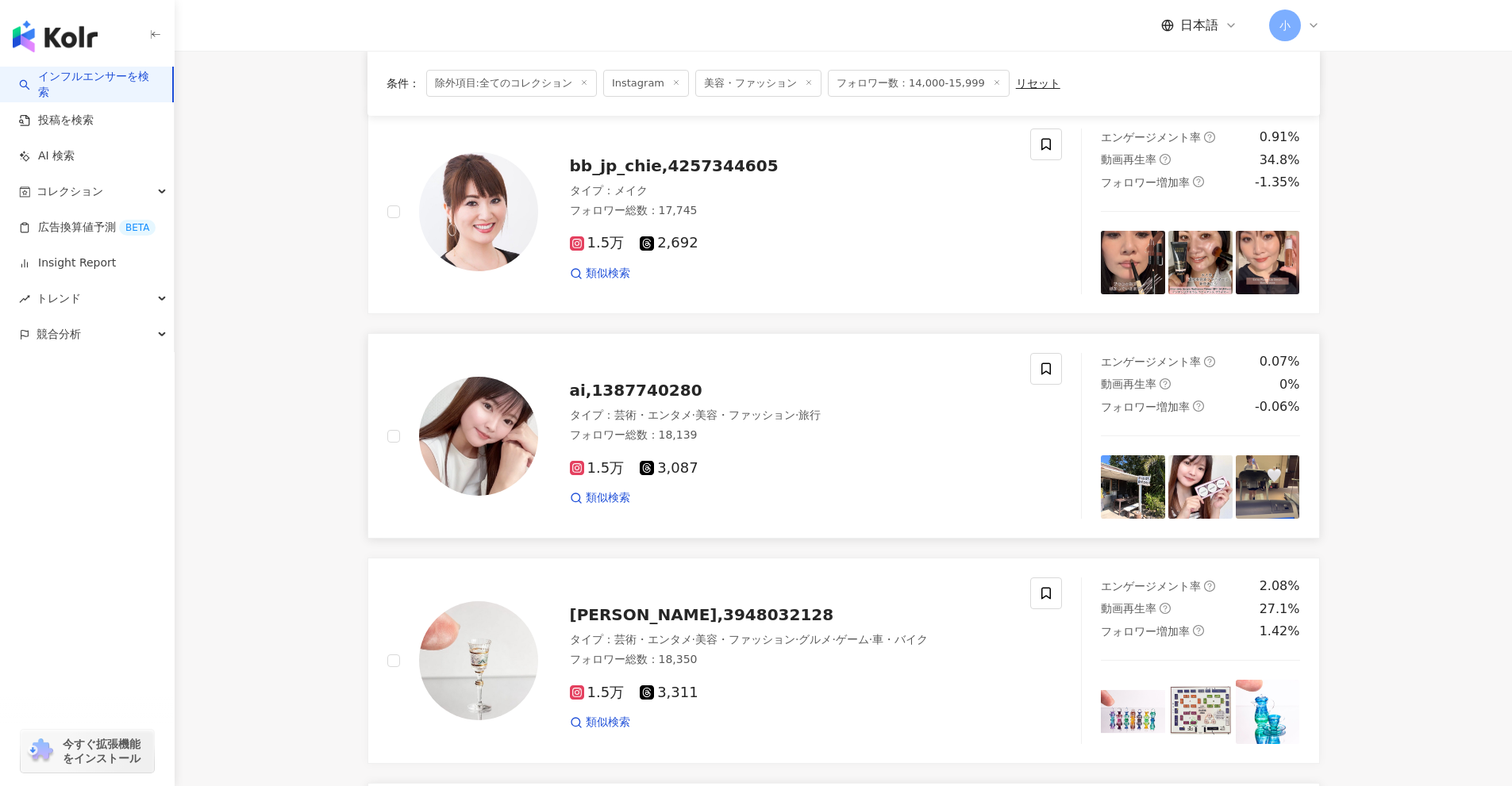
scroll to position [1733, 0]
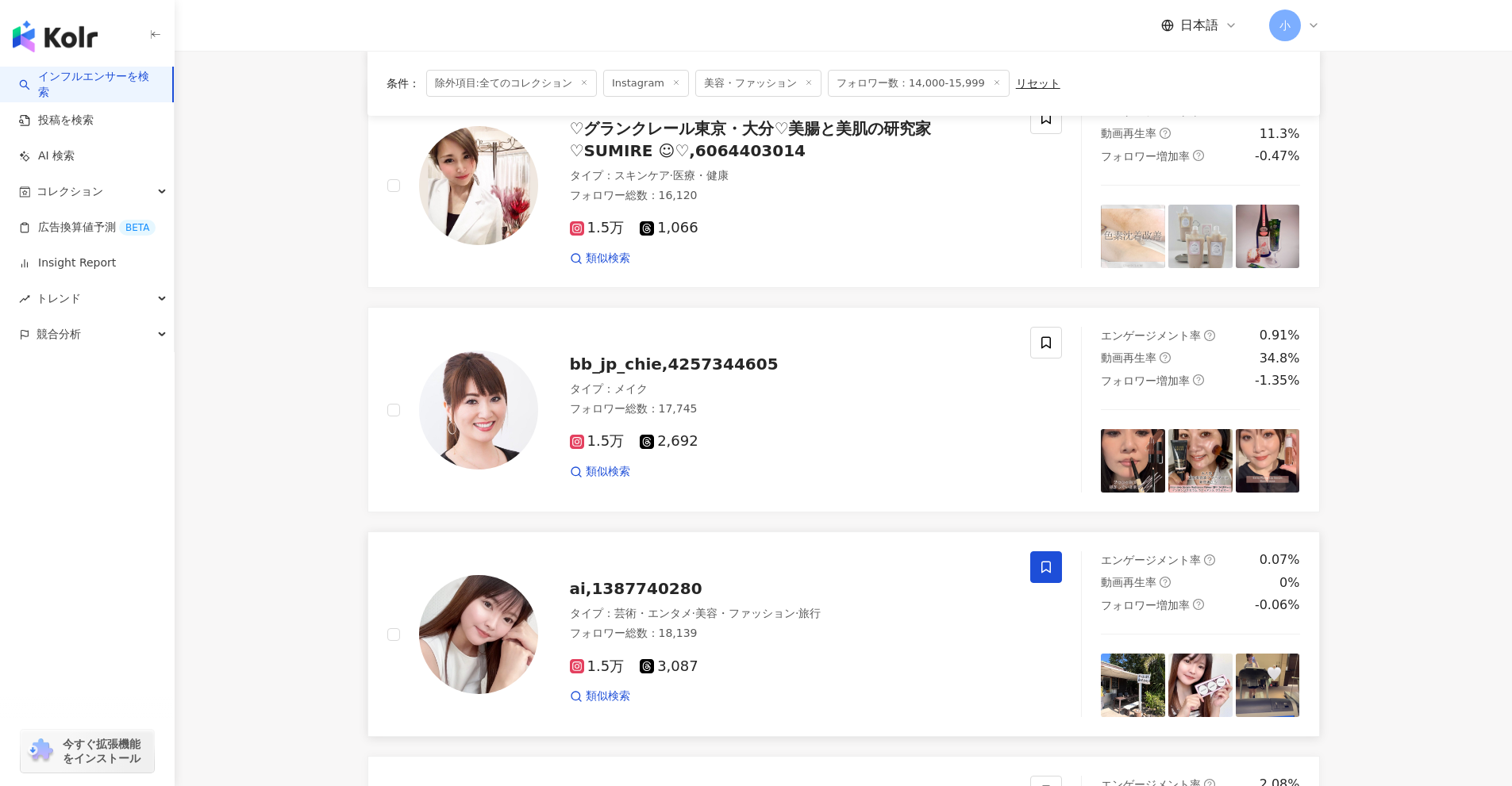
click at [1049, 571] on icon at bounding box center [1046, 567] width 14 height 14
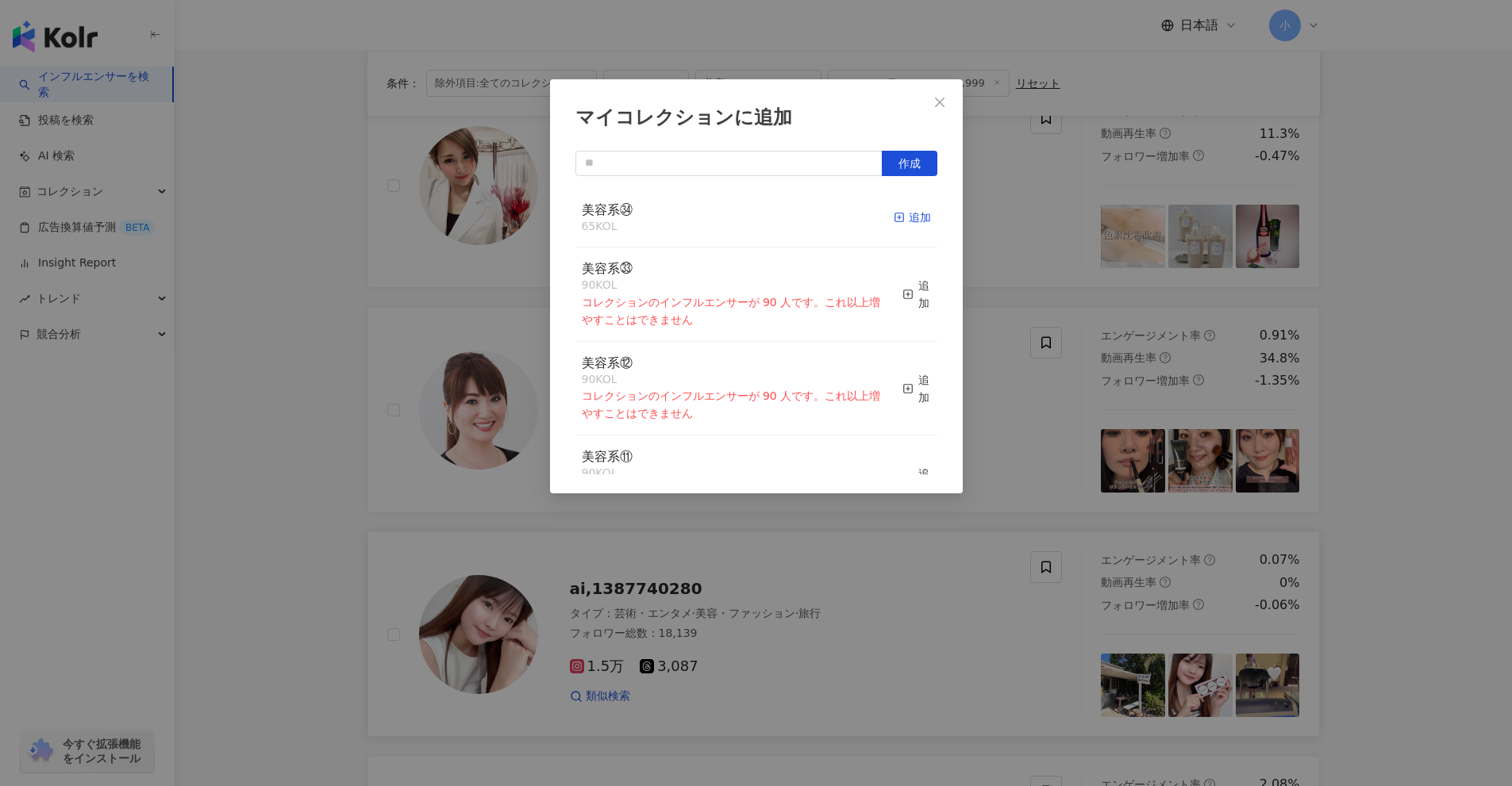
click at [908, 224] on div "追加" at bounding box center [912, 217] width 38 height 17
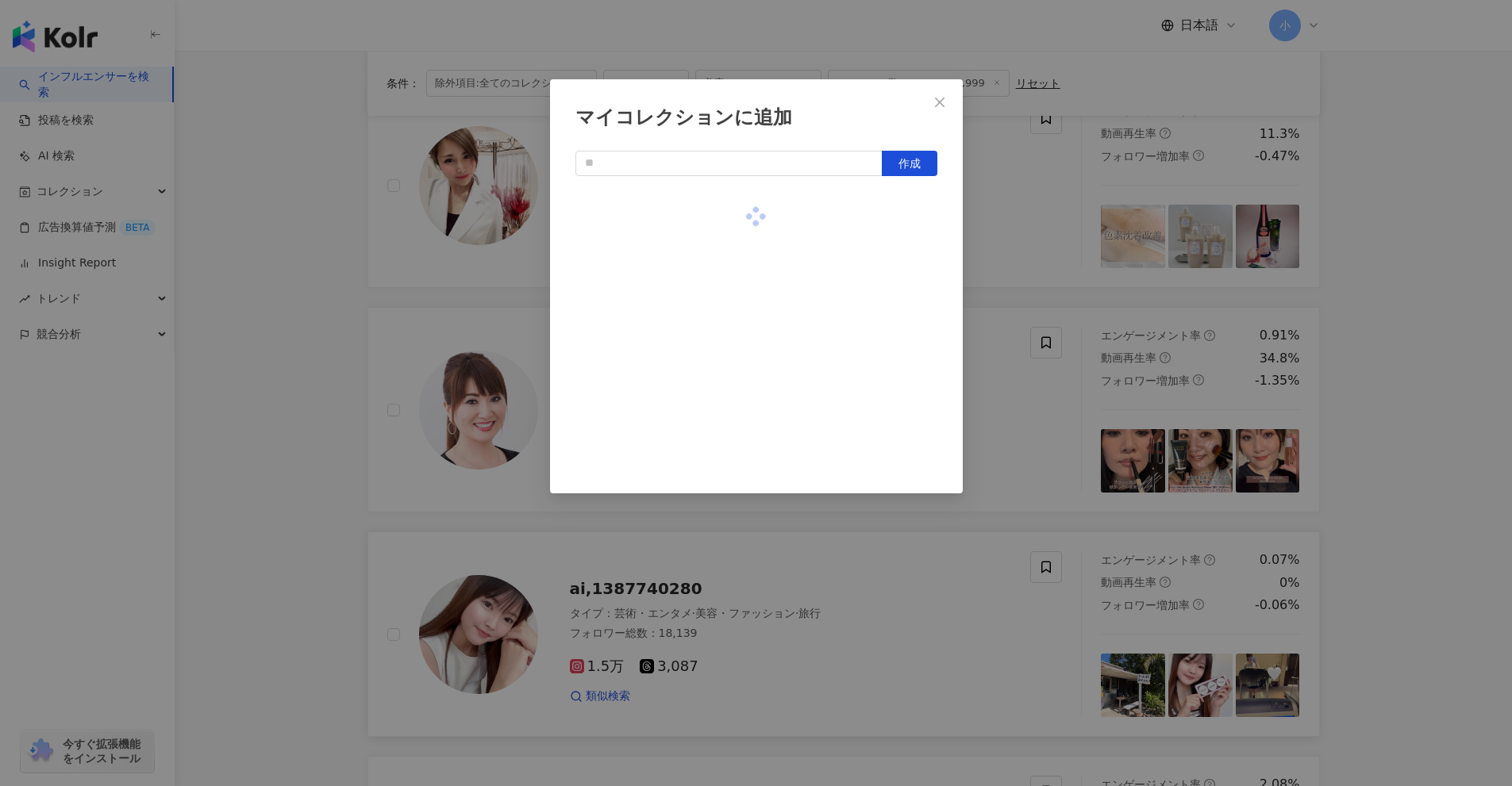
click at [1449, 423] on div "マイコレクションに追加 作成" at bounding box center [756, 393] width 1512 height 786
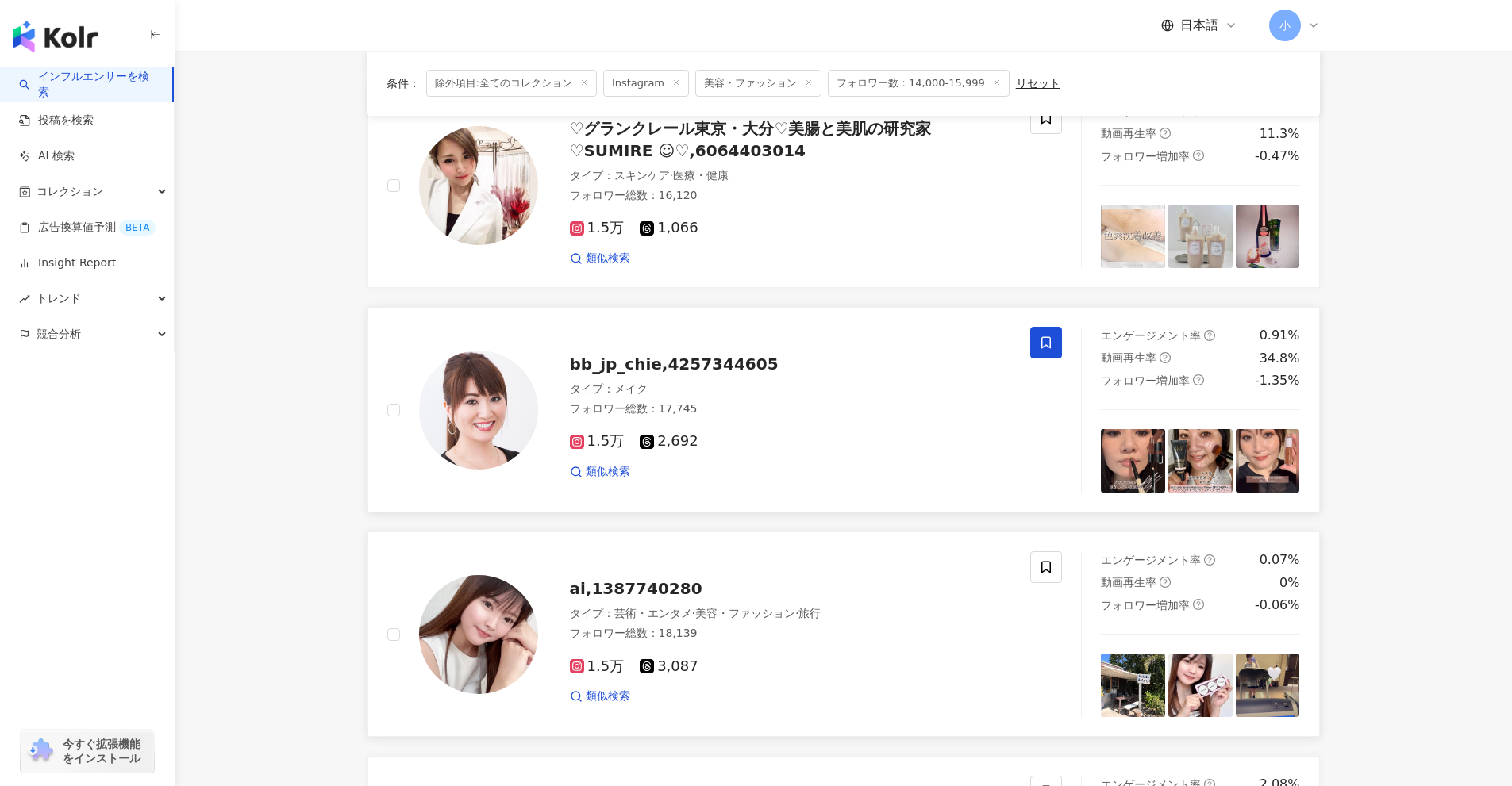
click at [1049, 340] on icon at bounding box center [1046, 343] width 14 height 14
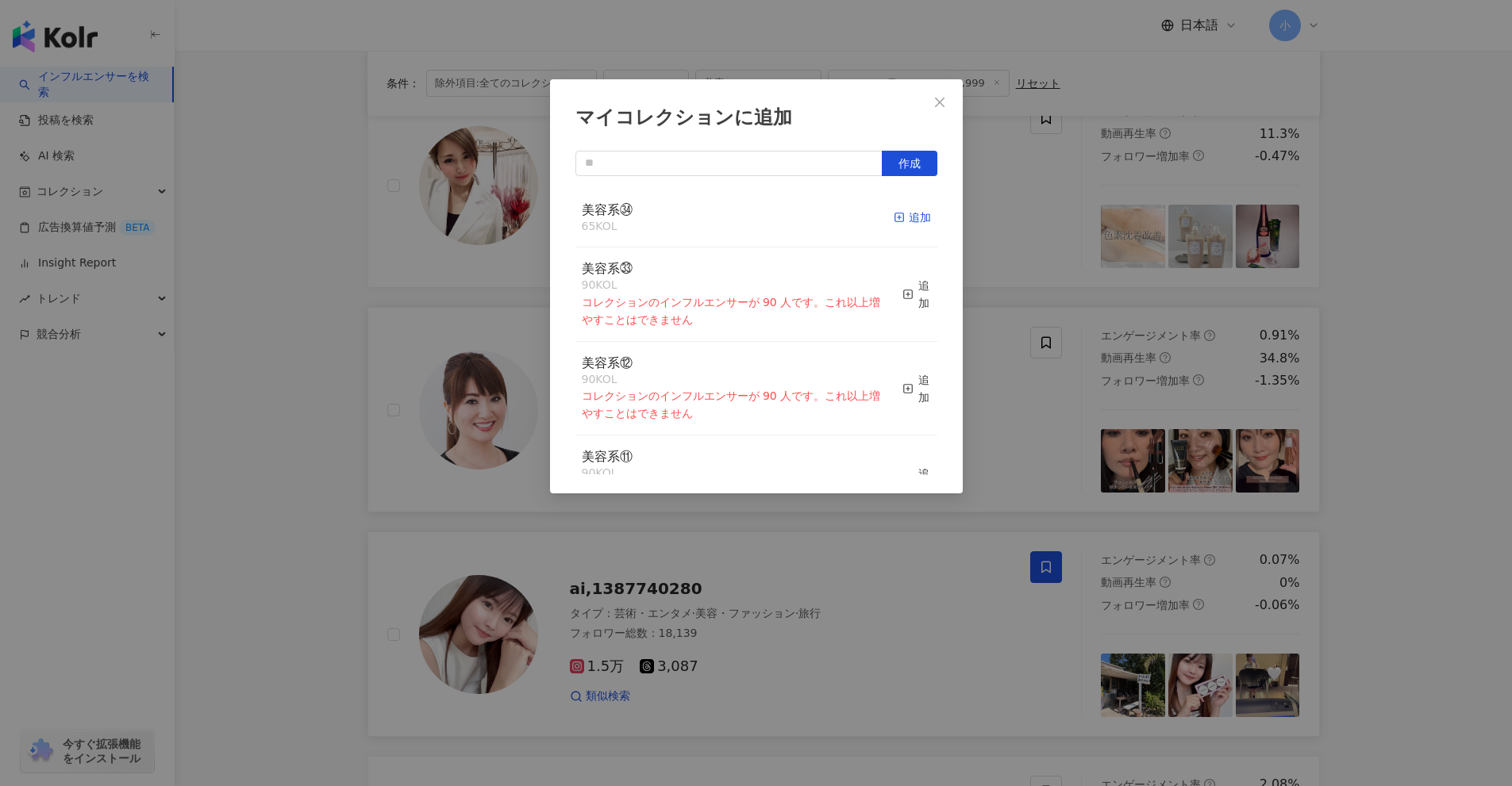
click at [904, 223] on div "追加" at bounding box center [912, 217] width 38 height 17
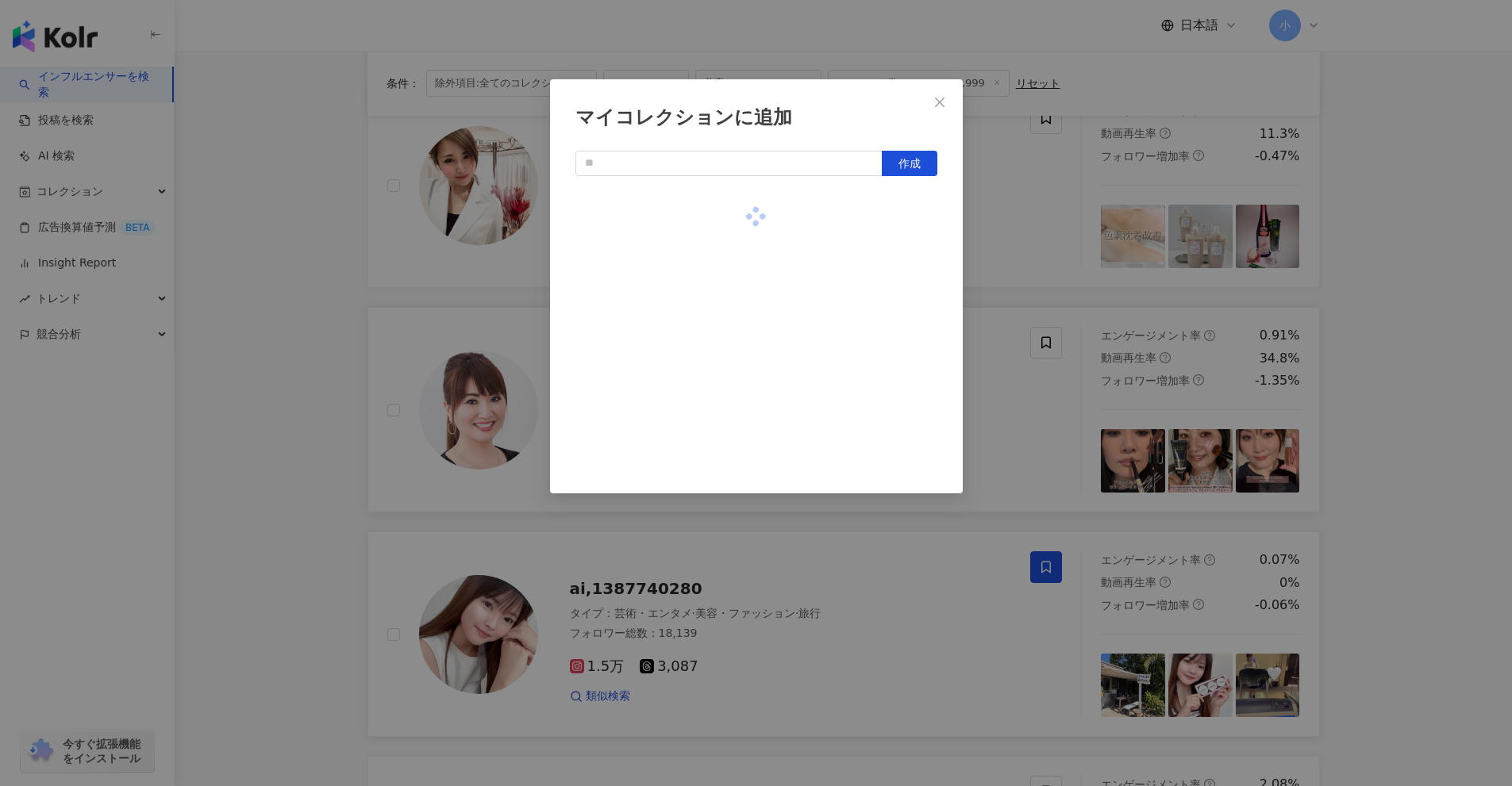
click at [1461, 407] on div "マイコレクションに追加 作成" at bounding box center [756, 393] width 1512 height 786
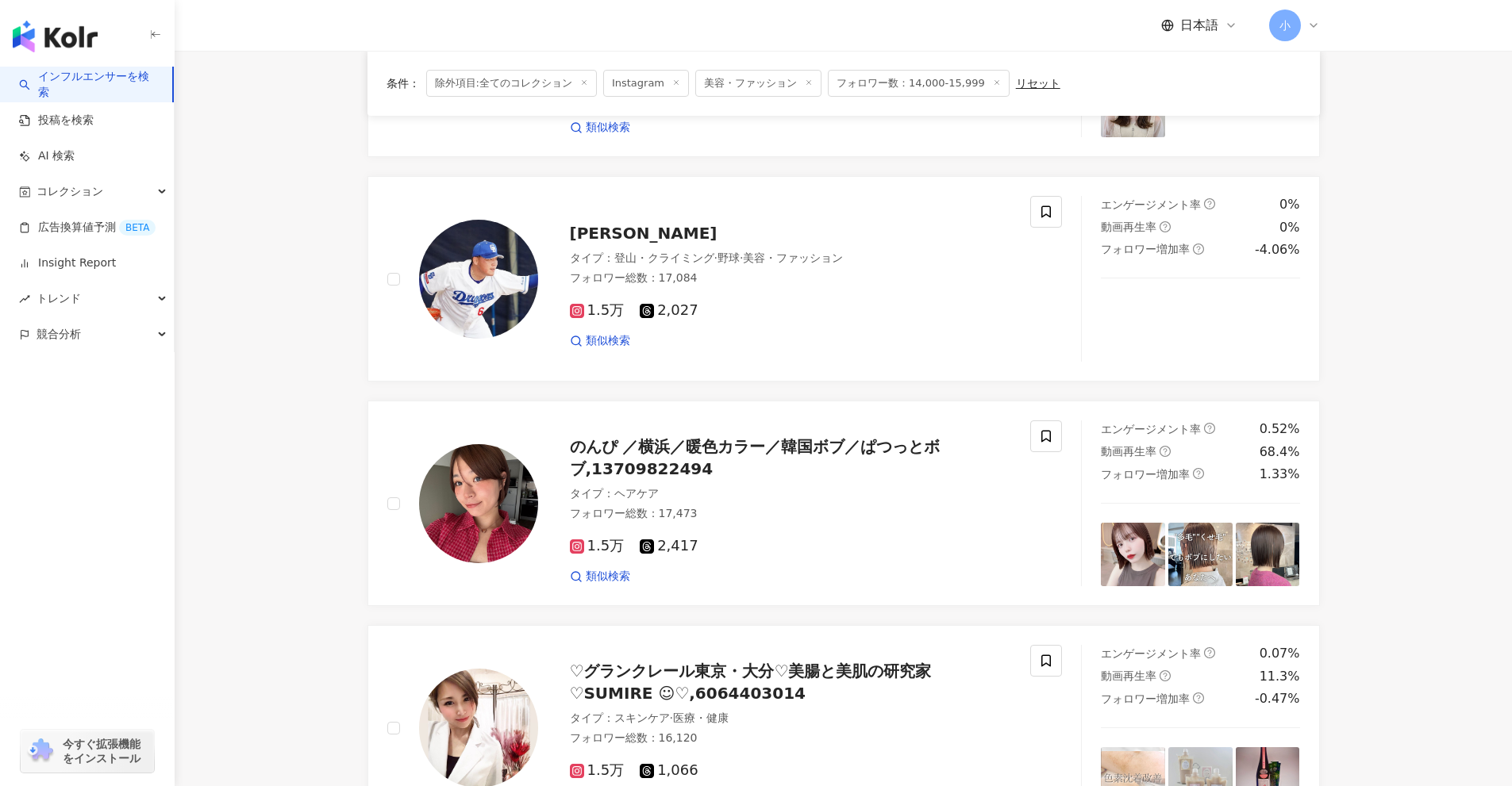
scroll to position [1177, 0]
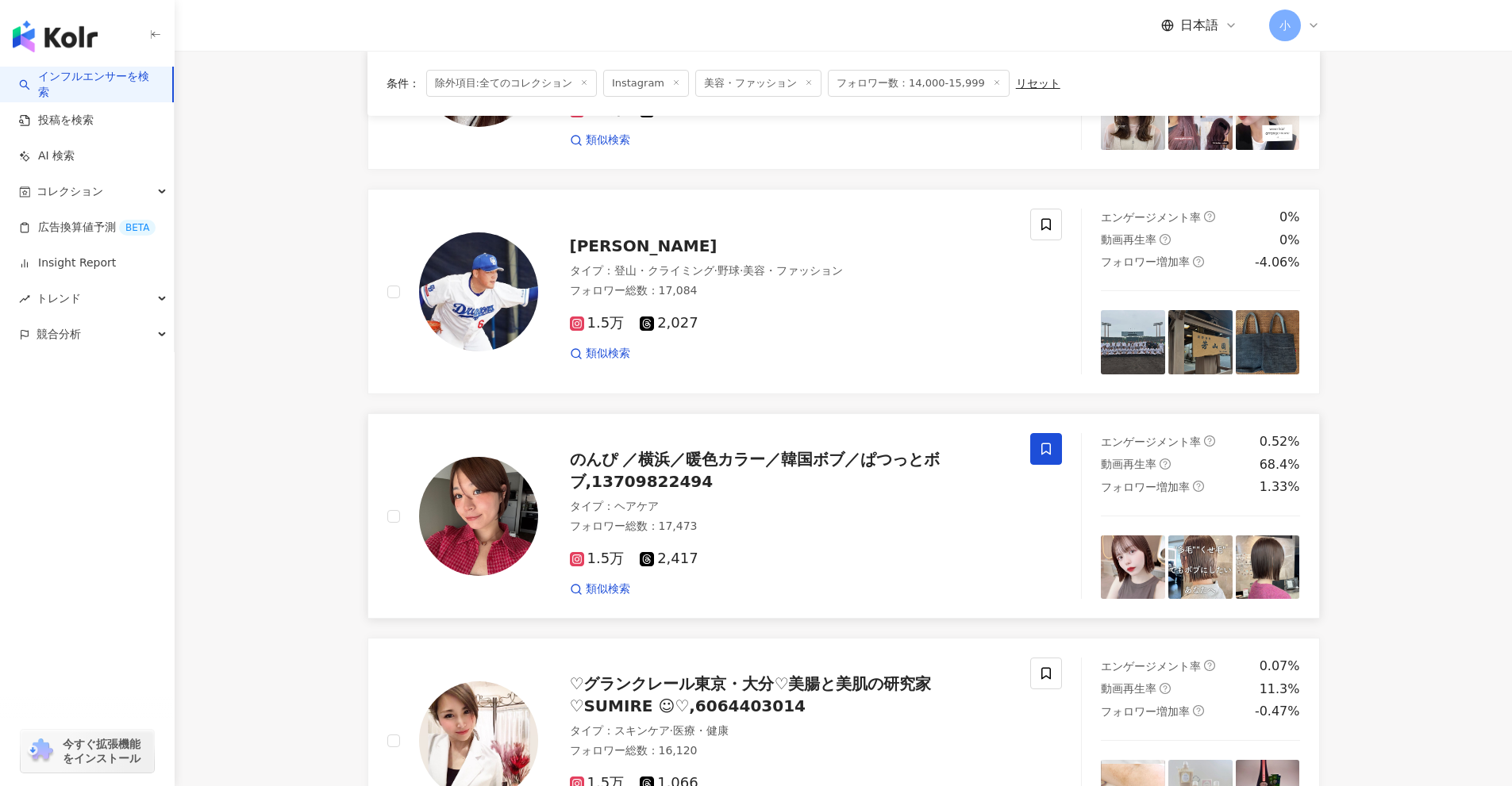
click at [1031, 442] on span at bounding box center [1046, 449] width 31 height 31
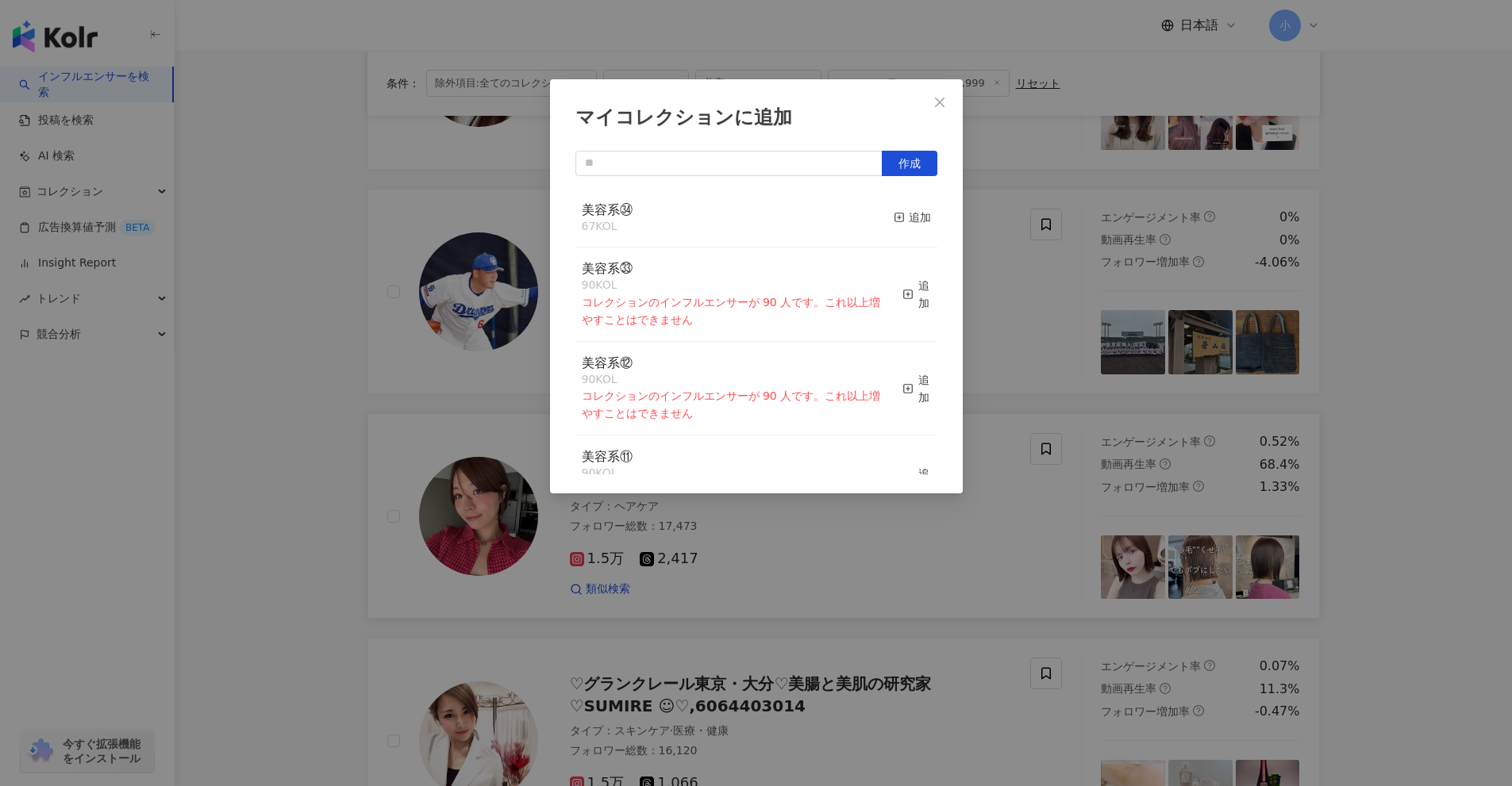
click at [1403, 516] on div "マイコレクションに追加 作成 美容系㉞ 67 KOL 追加 美容系㉝ 90 KOL コレクションのインフルエンサーが 90 人です。これ以上増やすことはできま…" at bounding box center [756, 393] width 1512 height 786
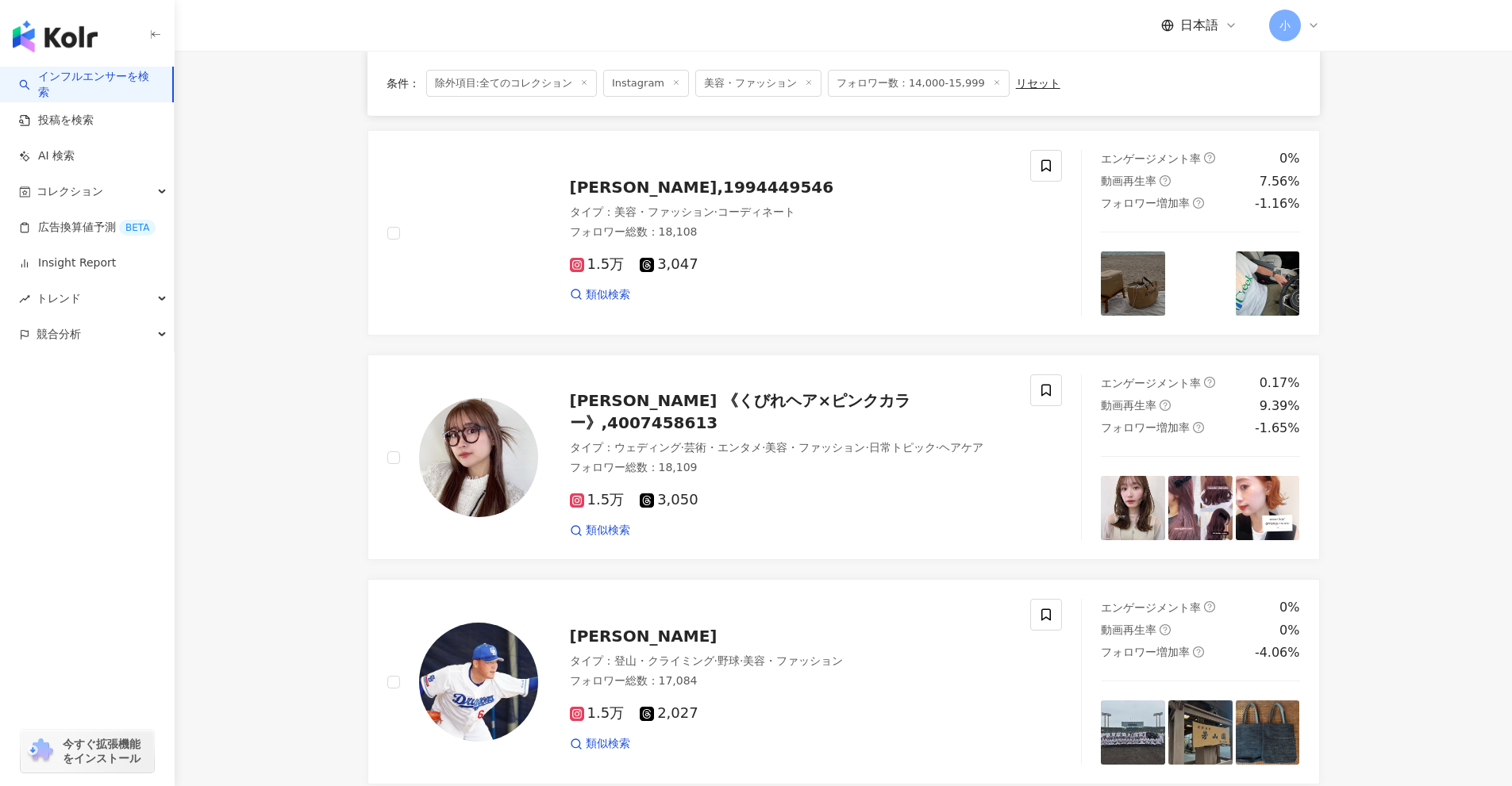
scroll to position [780, 0]
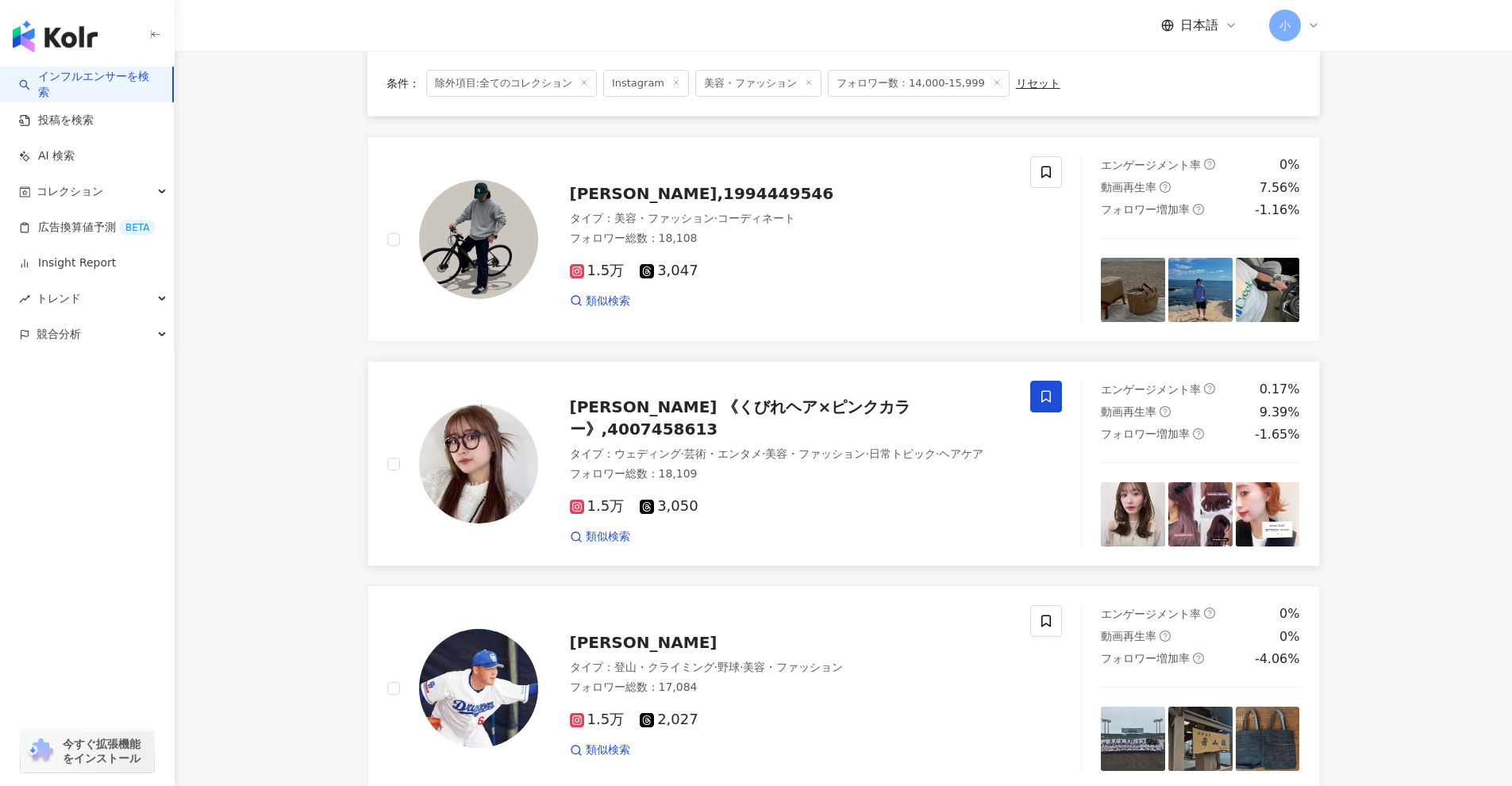
click at [1036, 395] on span at bounding box center [1046, 397] width 31 height 31
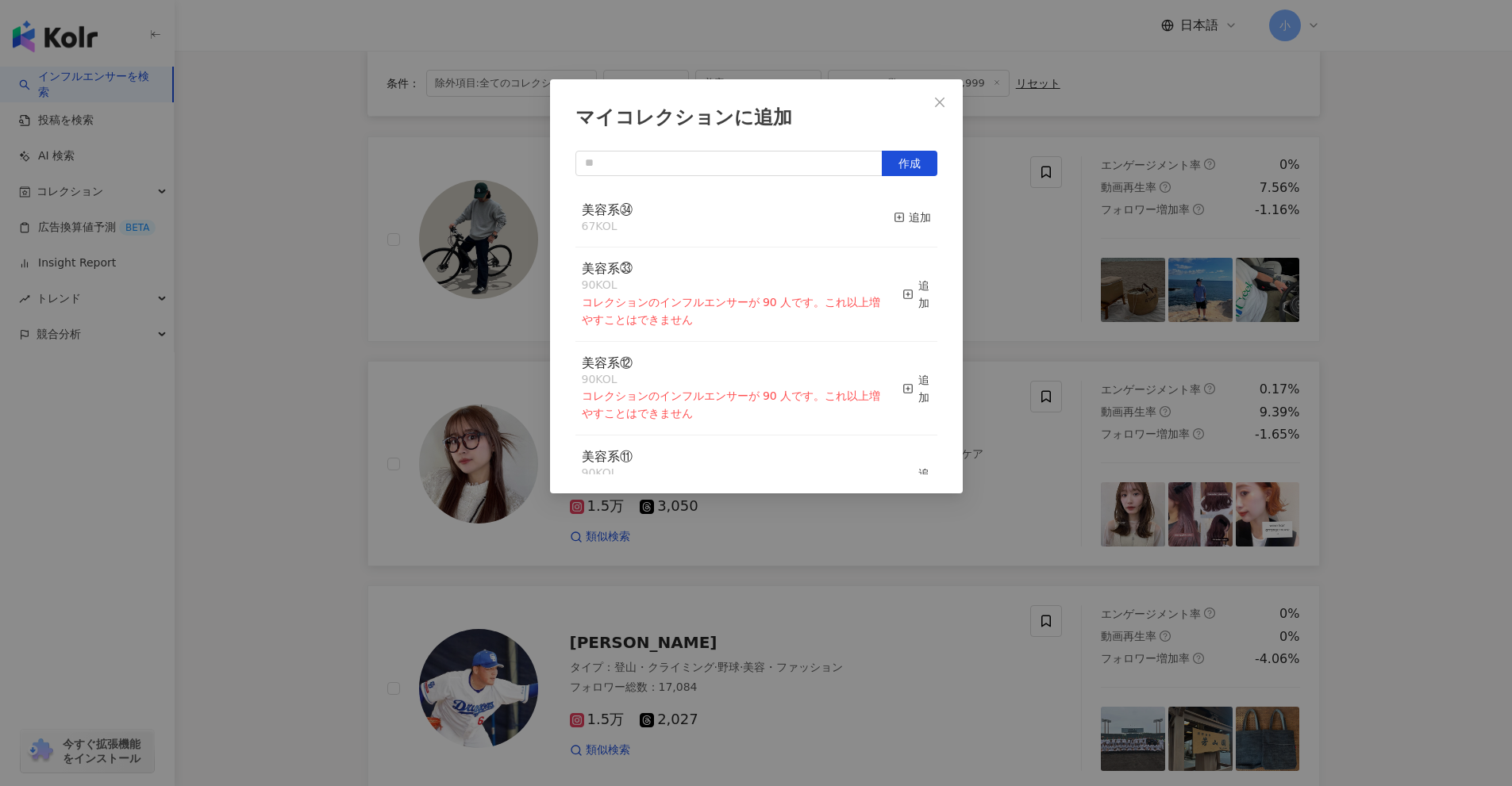
click at [900, 207] on button "追加" at bounding box center [912, 218] width 38 height 33
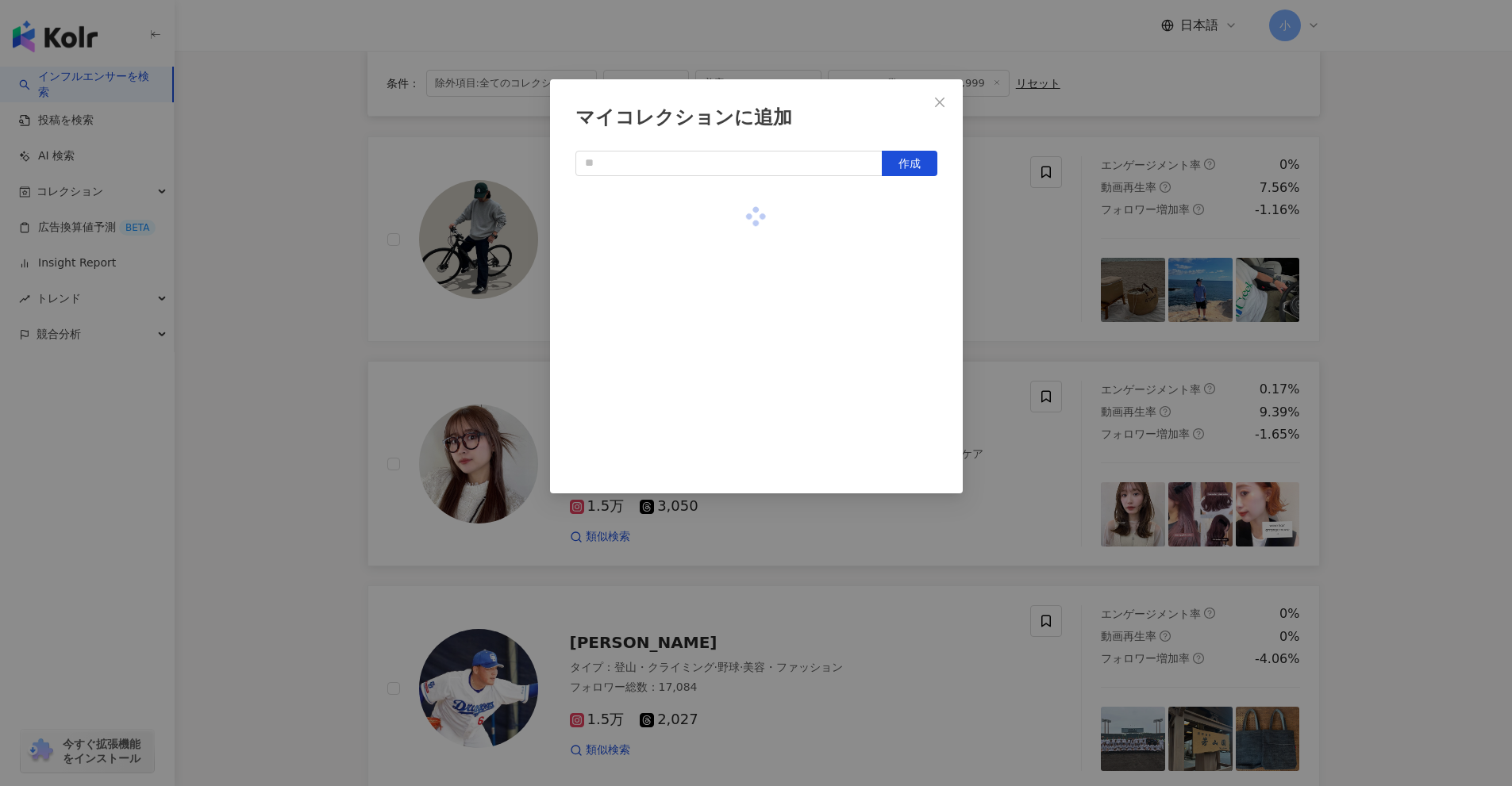
click at [1421, 357] on div "マイコレクションに追加 作成" at bounding box center [756, 393] width 1512 height 786
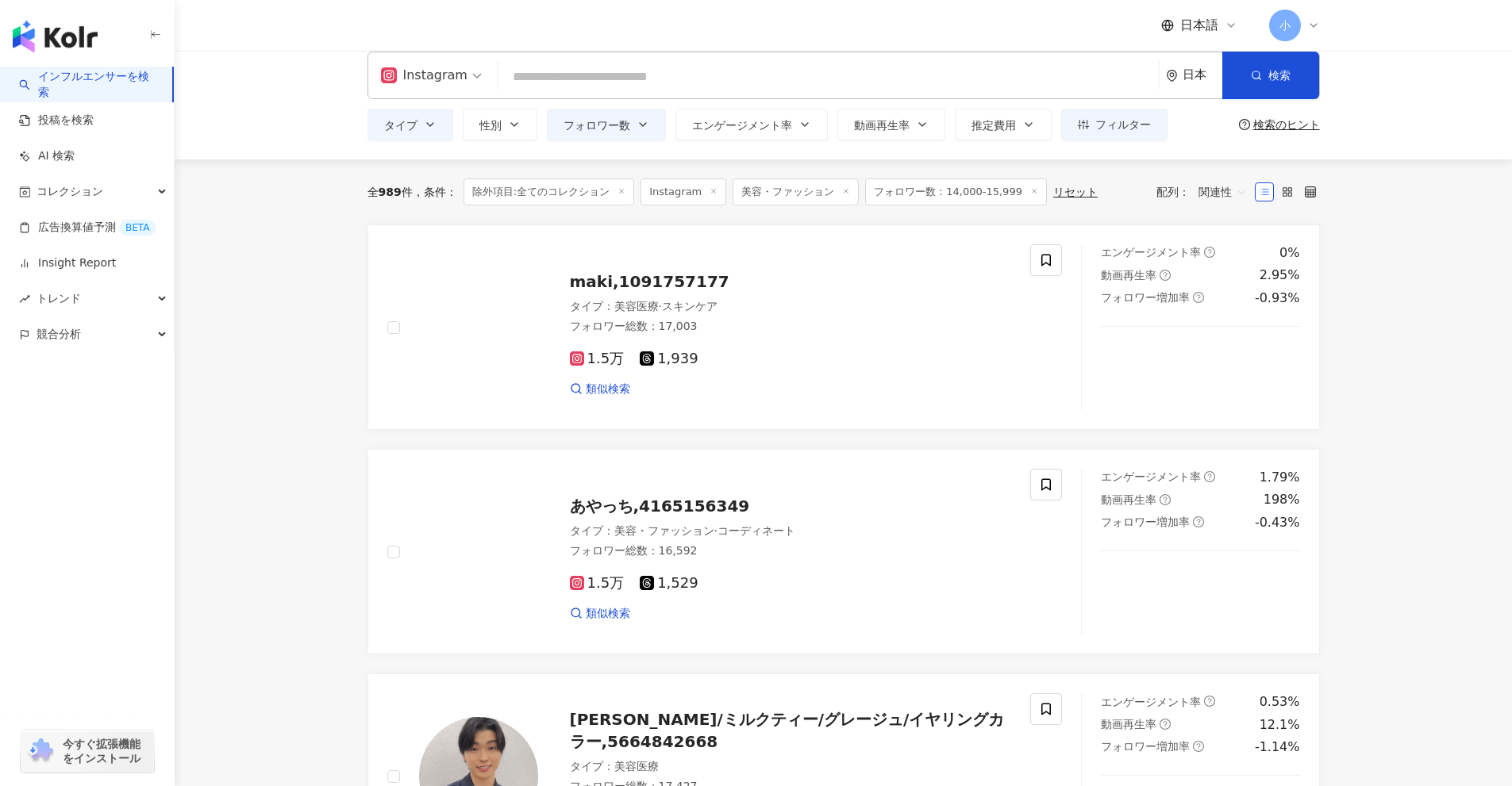
scroll to position [0, 0]
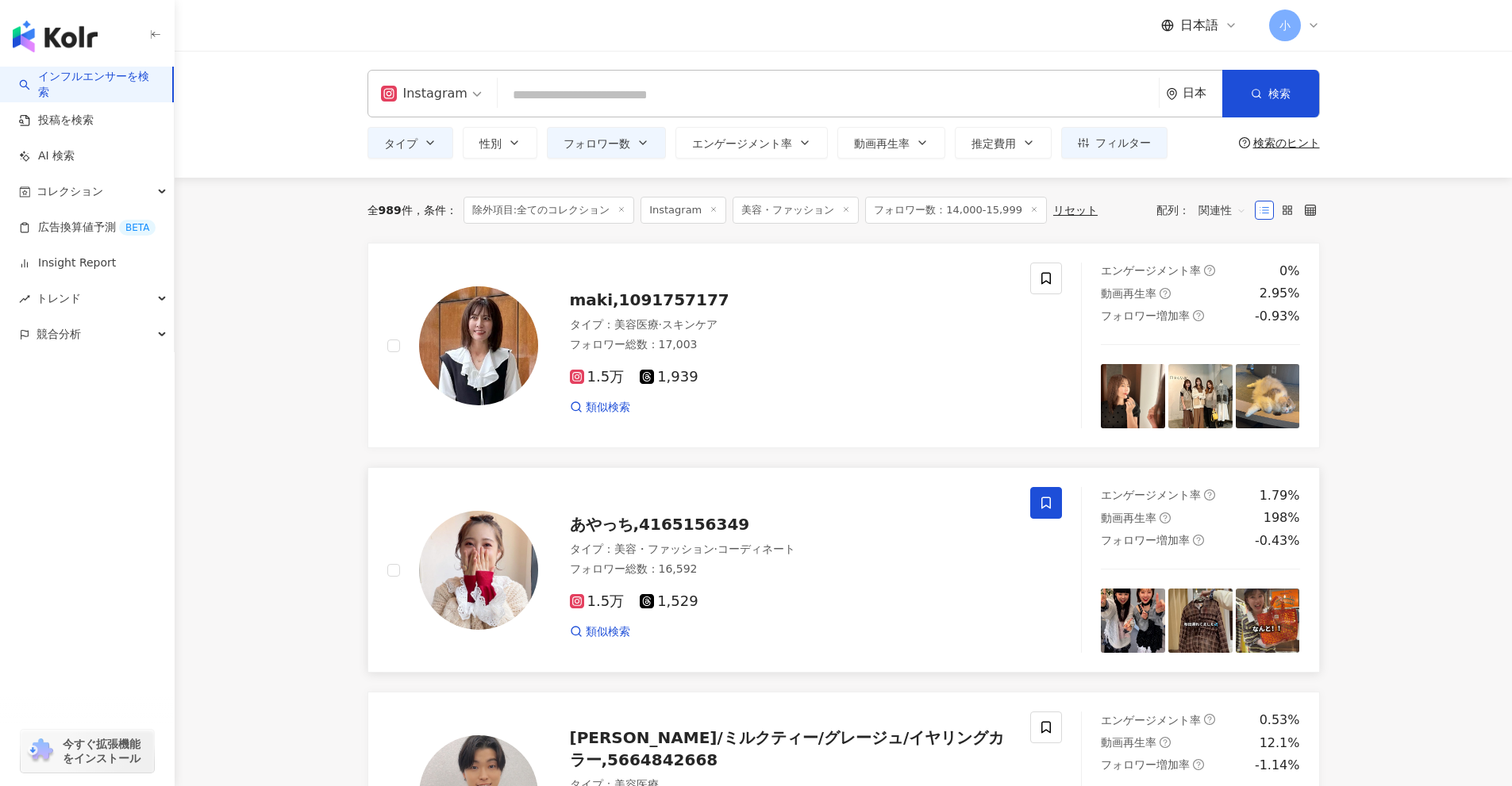
click at [1049, 505] on icon at bounding box center [1046, 502] width 14 height 14
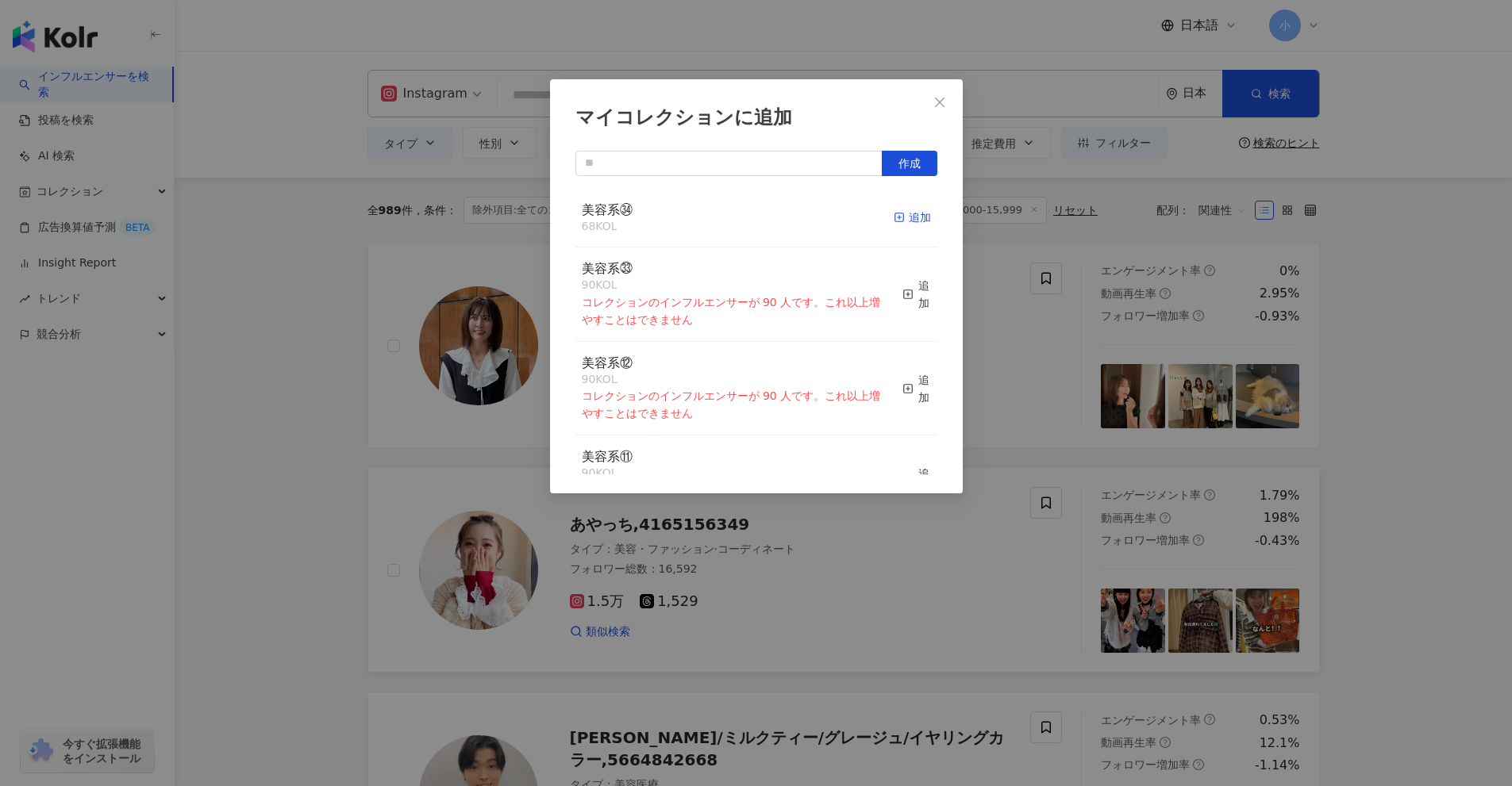
click at [895, 220] on div "追加" at bounding box center [912, 217] width 38 height 17
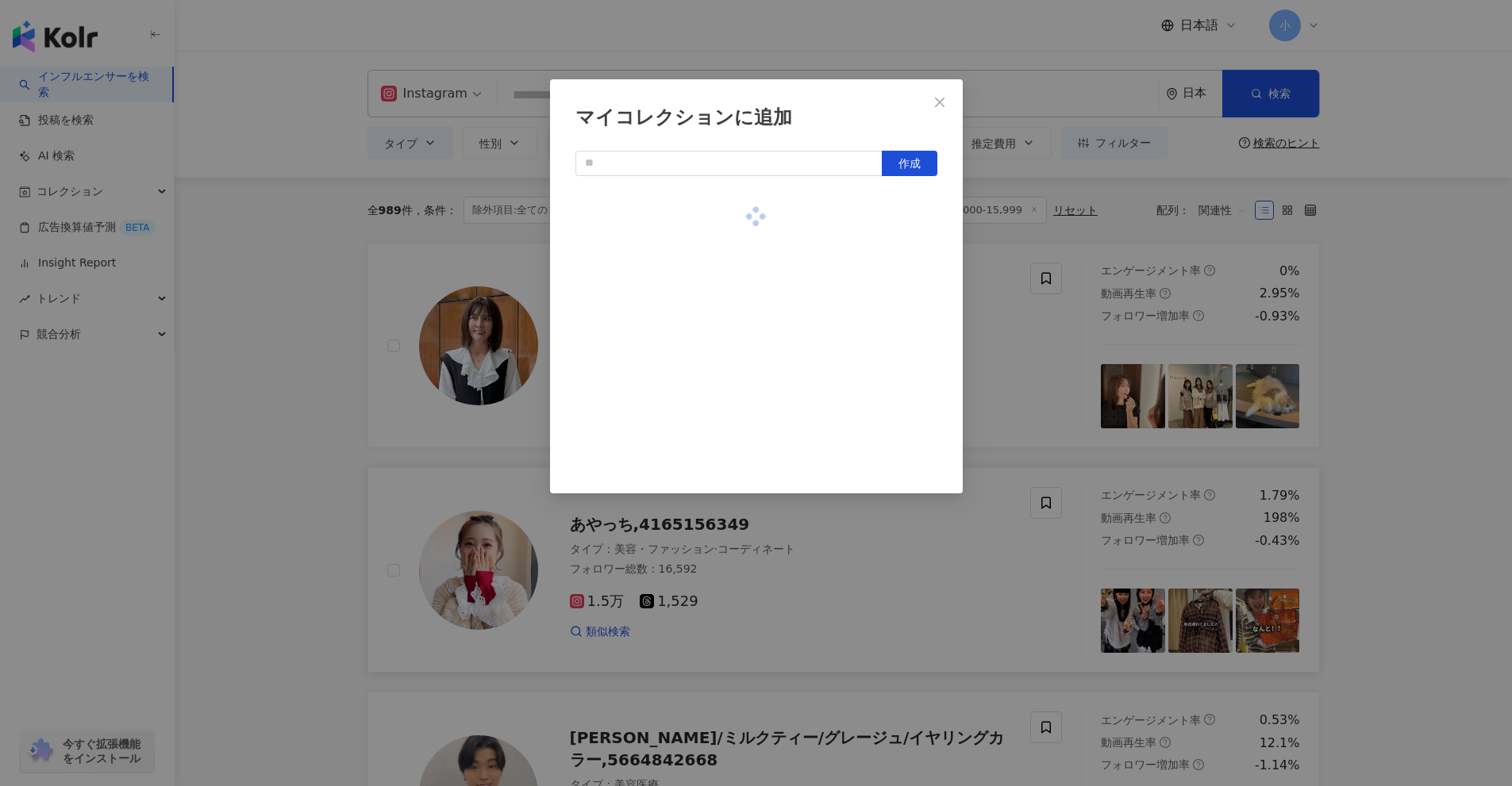
click at [1466, 392] on div "マイコレクションに追加 作成" at bounding box center [756, 393] width 1512 height 786
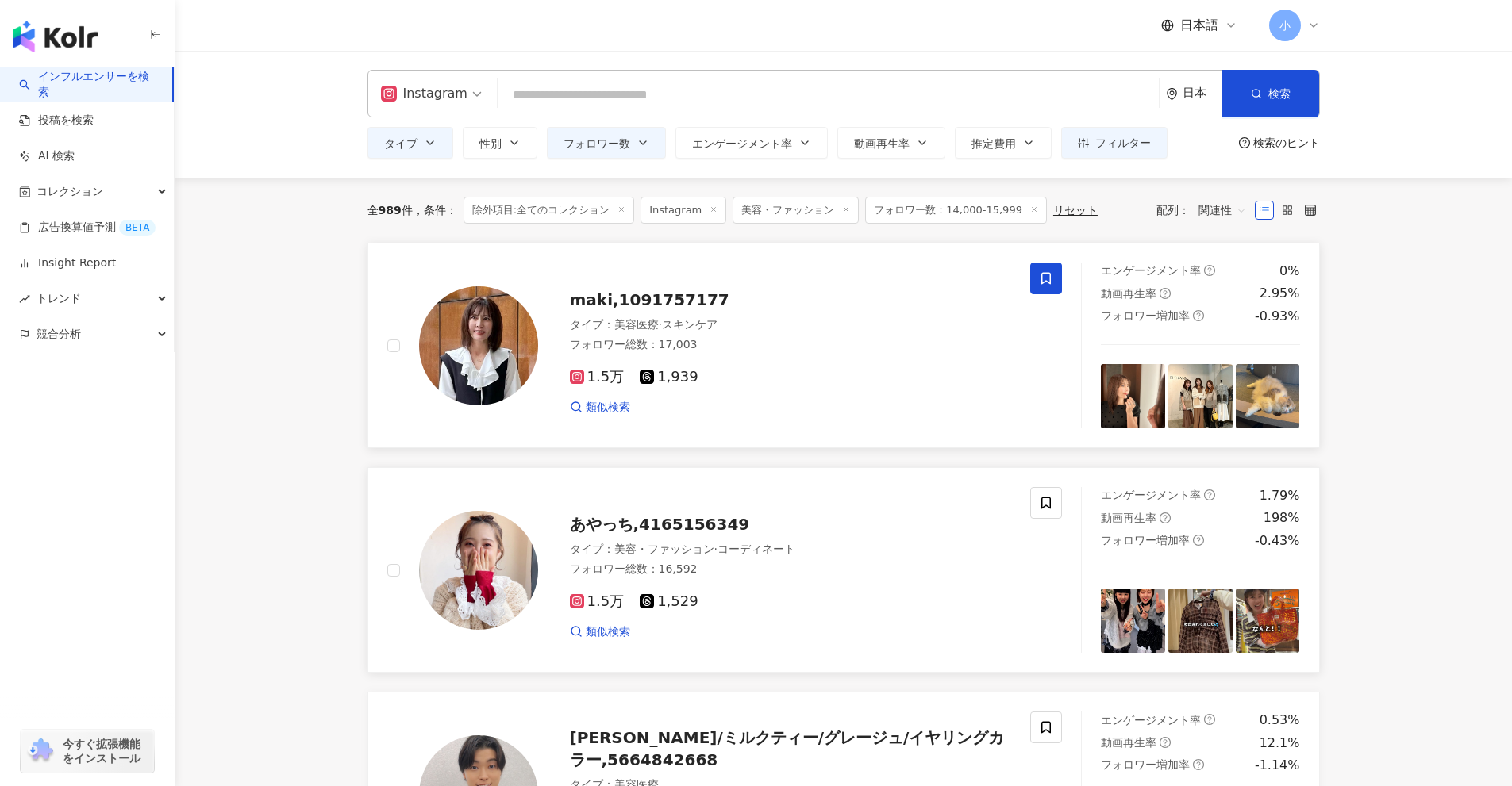
click at [1053, 275] on span at bounding box center [1046, 278] width 31 height 31
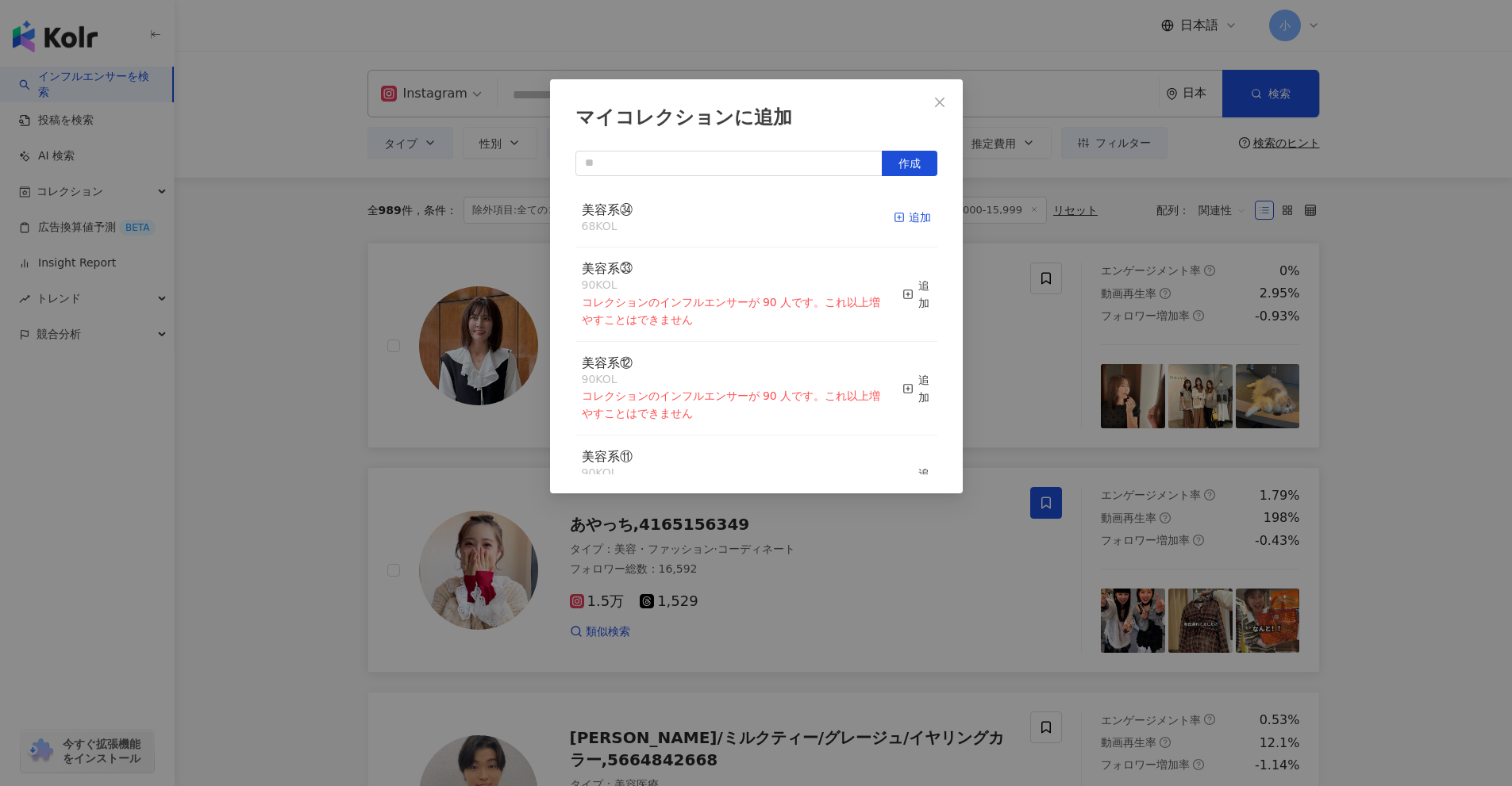
click at [916, 216] on div "追加" at bounding box center [912, 217] width 38 height 17
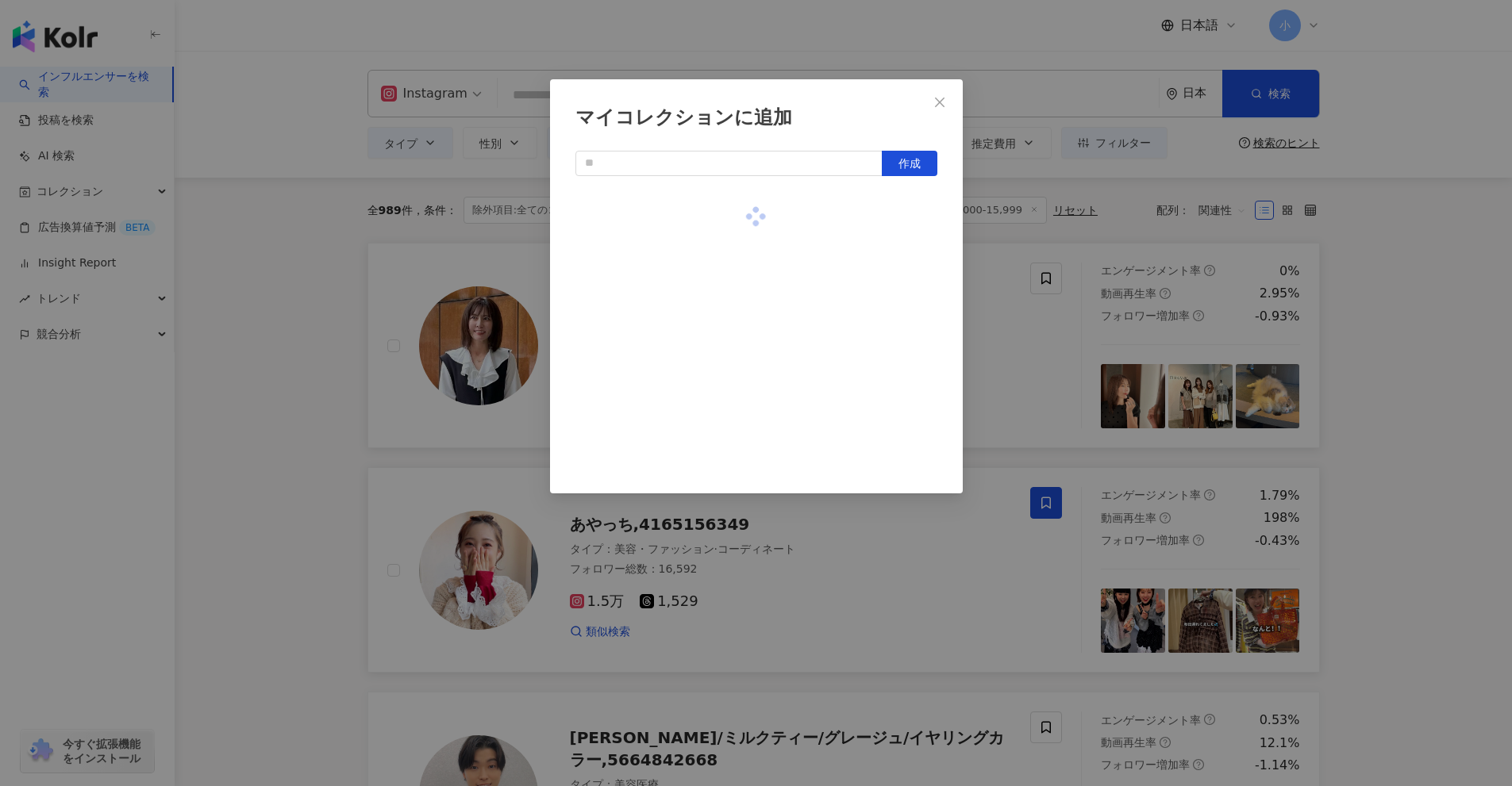
click at [1414, 407] on div "マイコレクションに追加 作成" at bounding box center [756, 393] width 1512 height 786
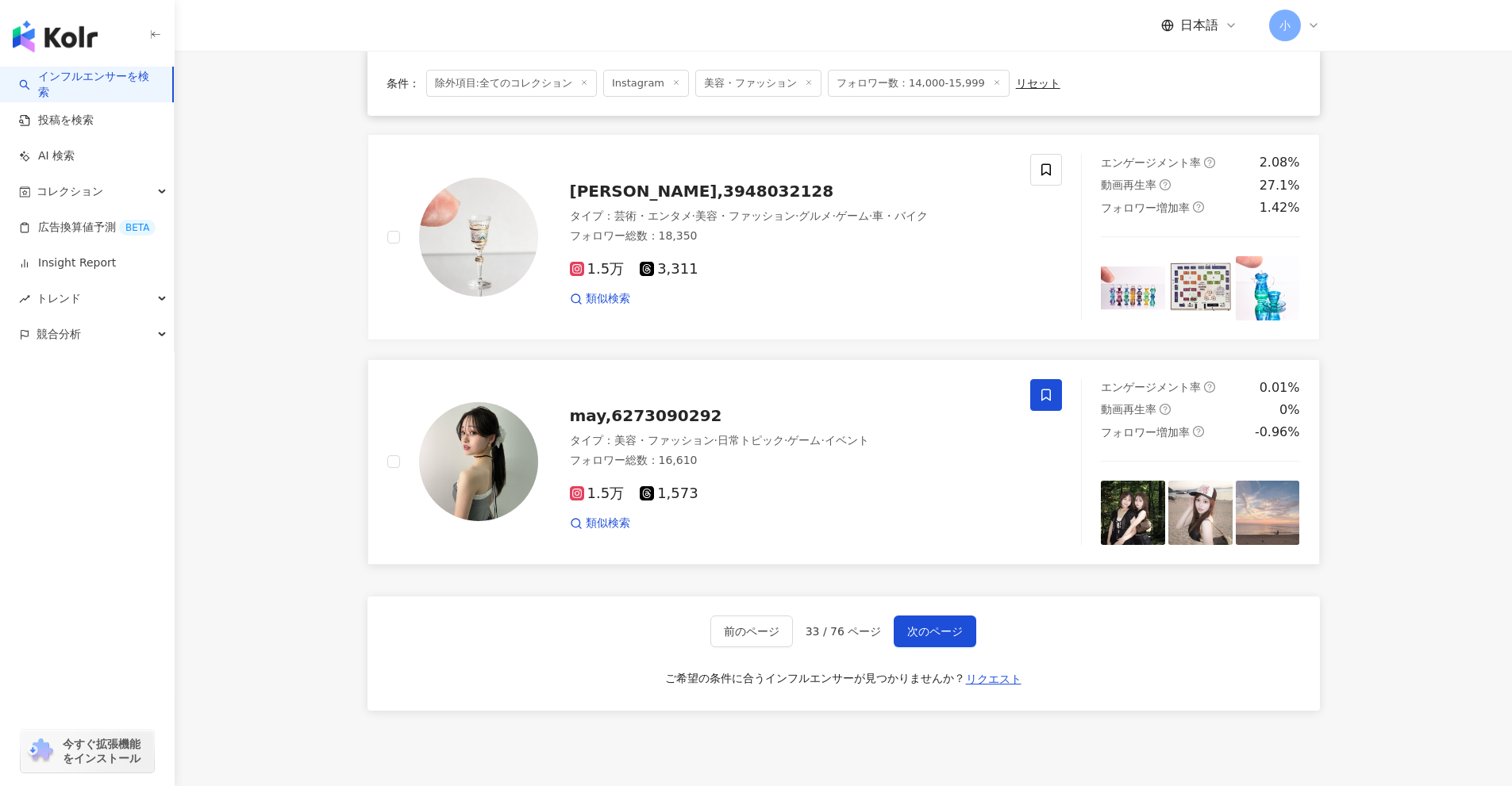
scroll to position [2495, 0]
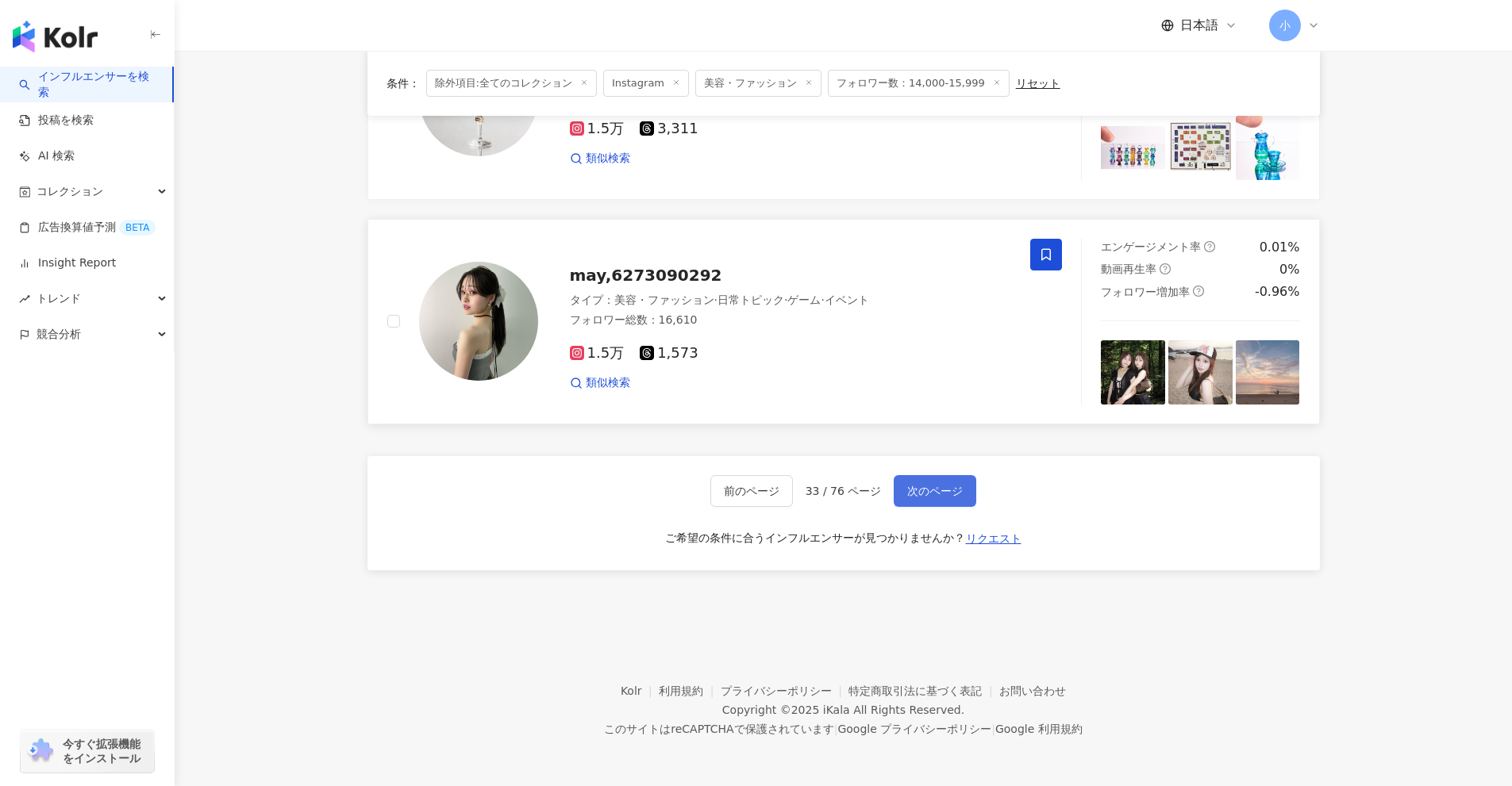
click at [948, 485] on span "次のページ" at bounding box center [935, 491] width 56 height 13
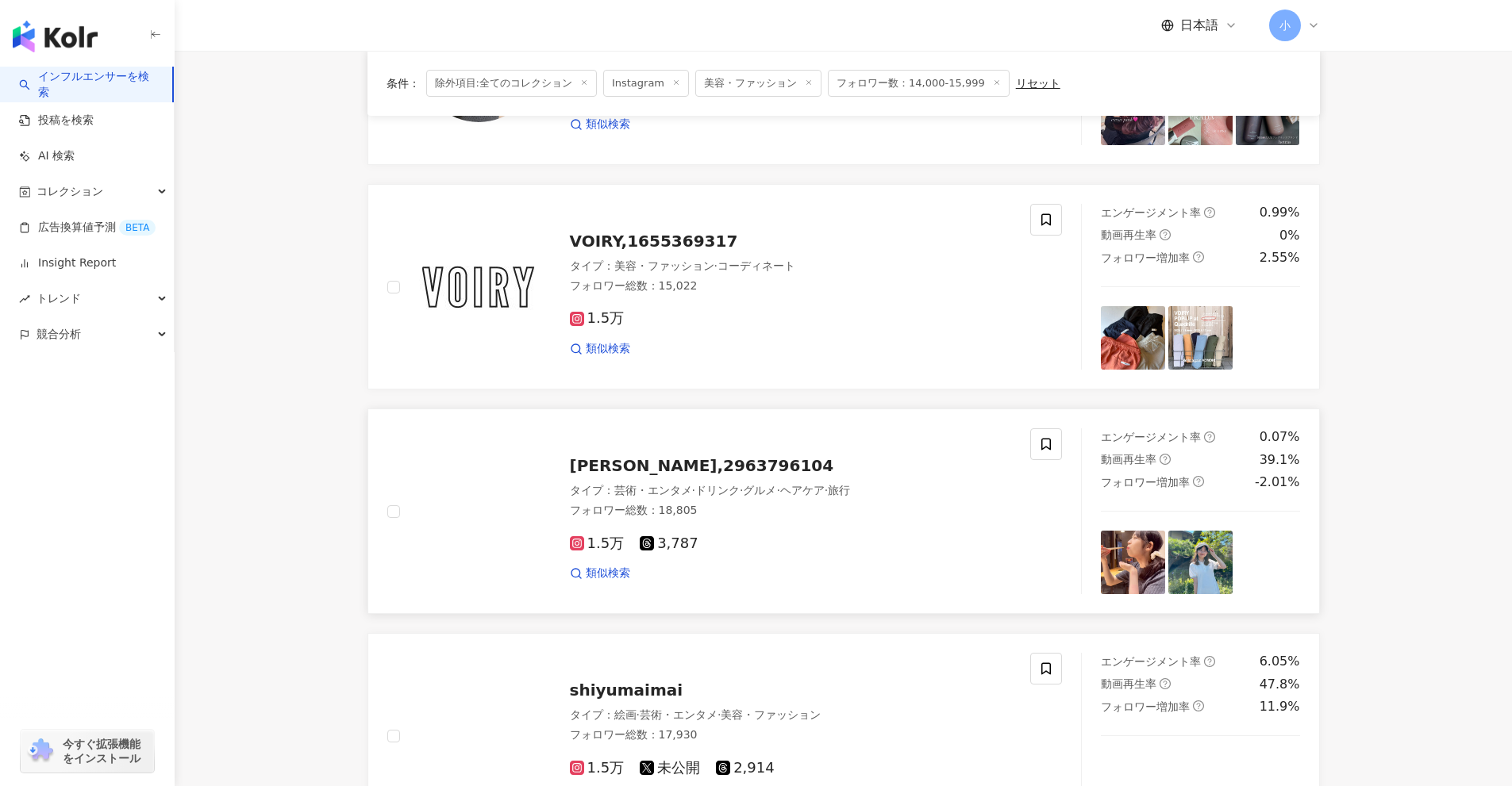
scroll to position [1780, 0]
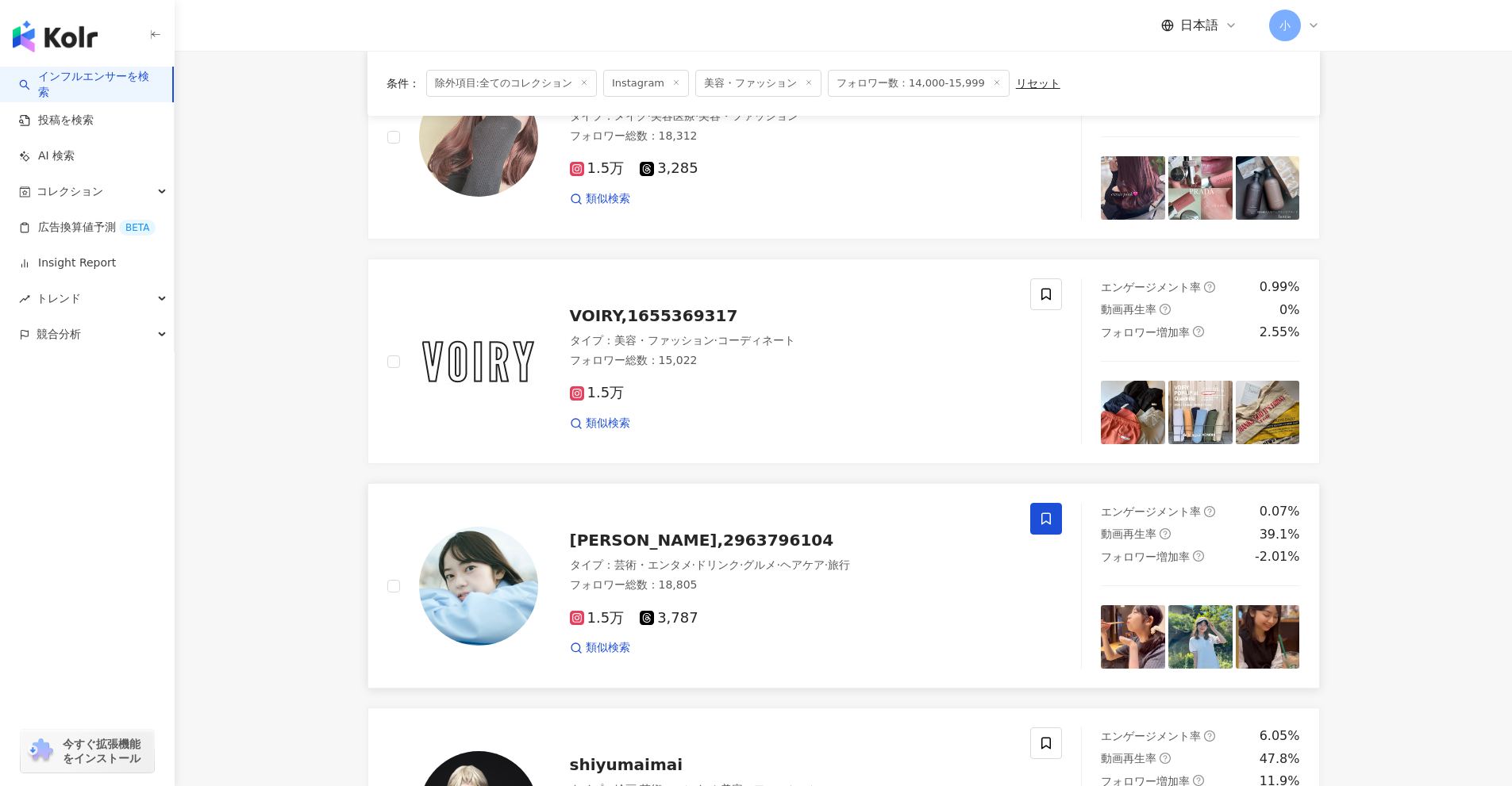
click at [1050, 515] on icon at bounding box center [1045, 519] width 10 height 12
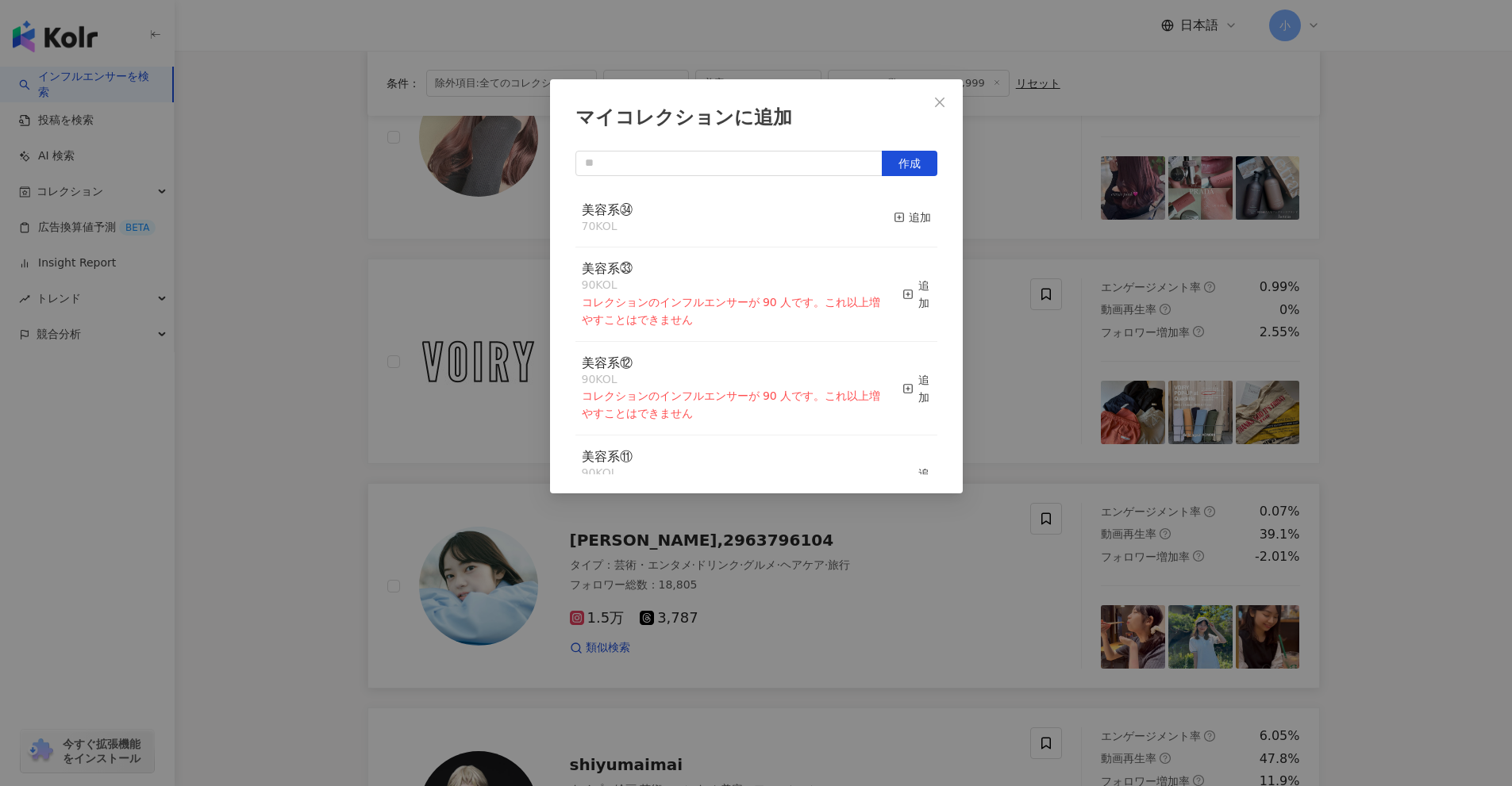
click at [879, 224] on div "美容系㉞ 70 KOL 追加" at bounding box center [756, 218] width 362 height 59
click at [894, 215] on div "追加" at bounding box center [912, 217] width 38 height 17
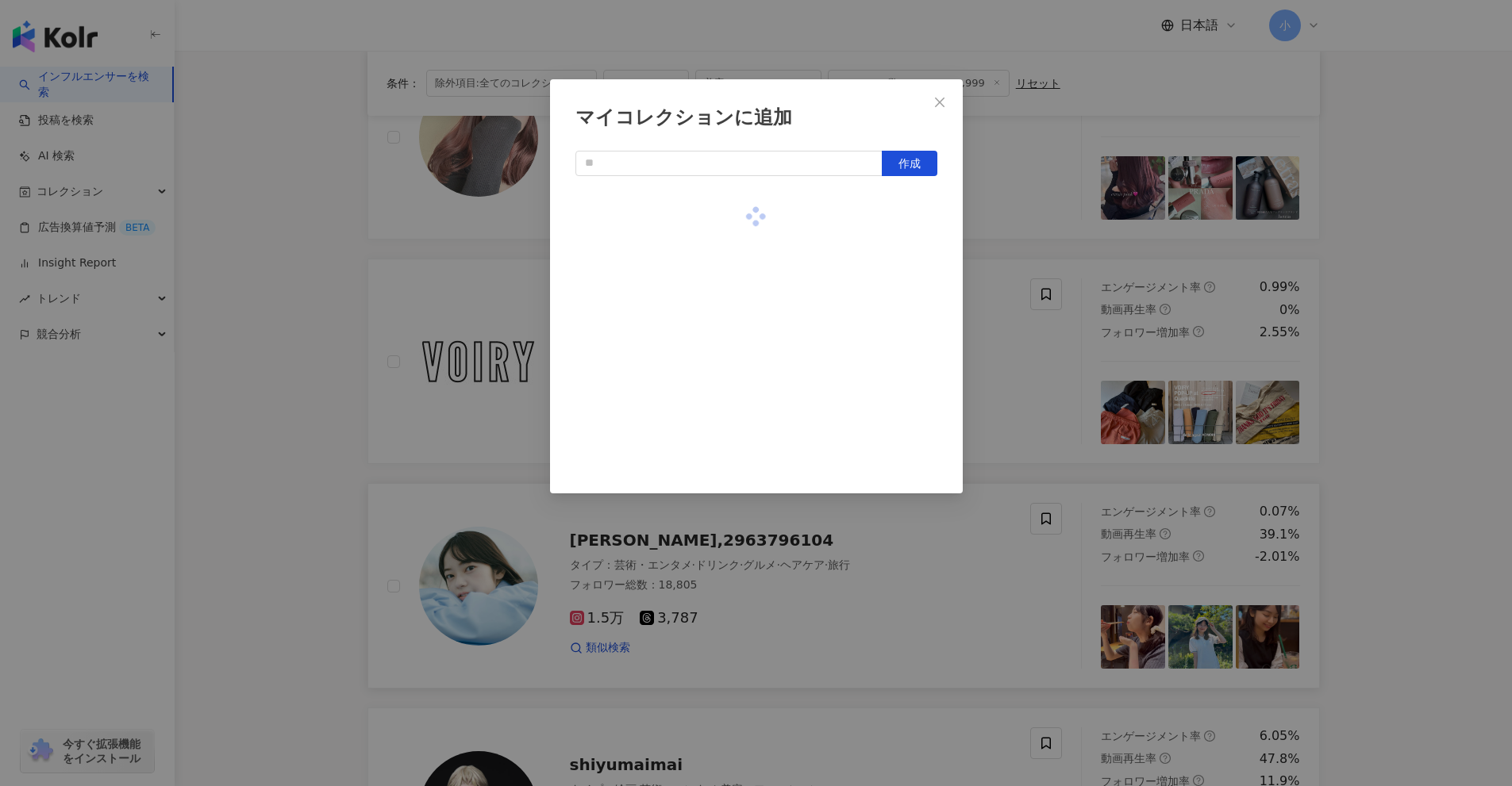
click at [1469, 393] on div "マイコレクションに追加 作成" at bounding box center [756, 393] width 1512 height 786
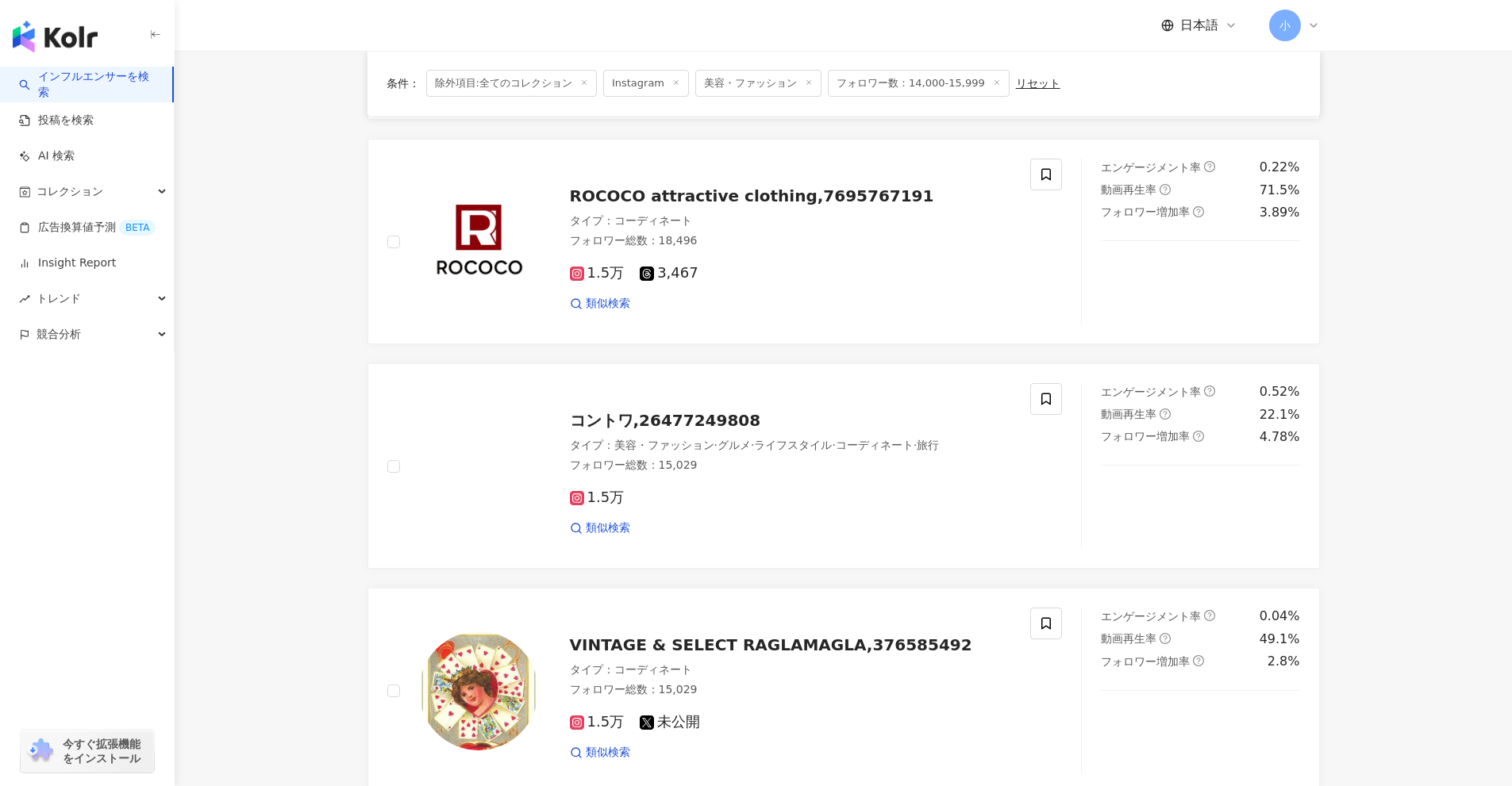
drag, startPoint x: 1408, startPoint y: 619, endPoint x: 1406, endPoint y: 479, distance: 140.0
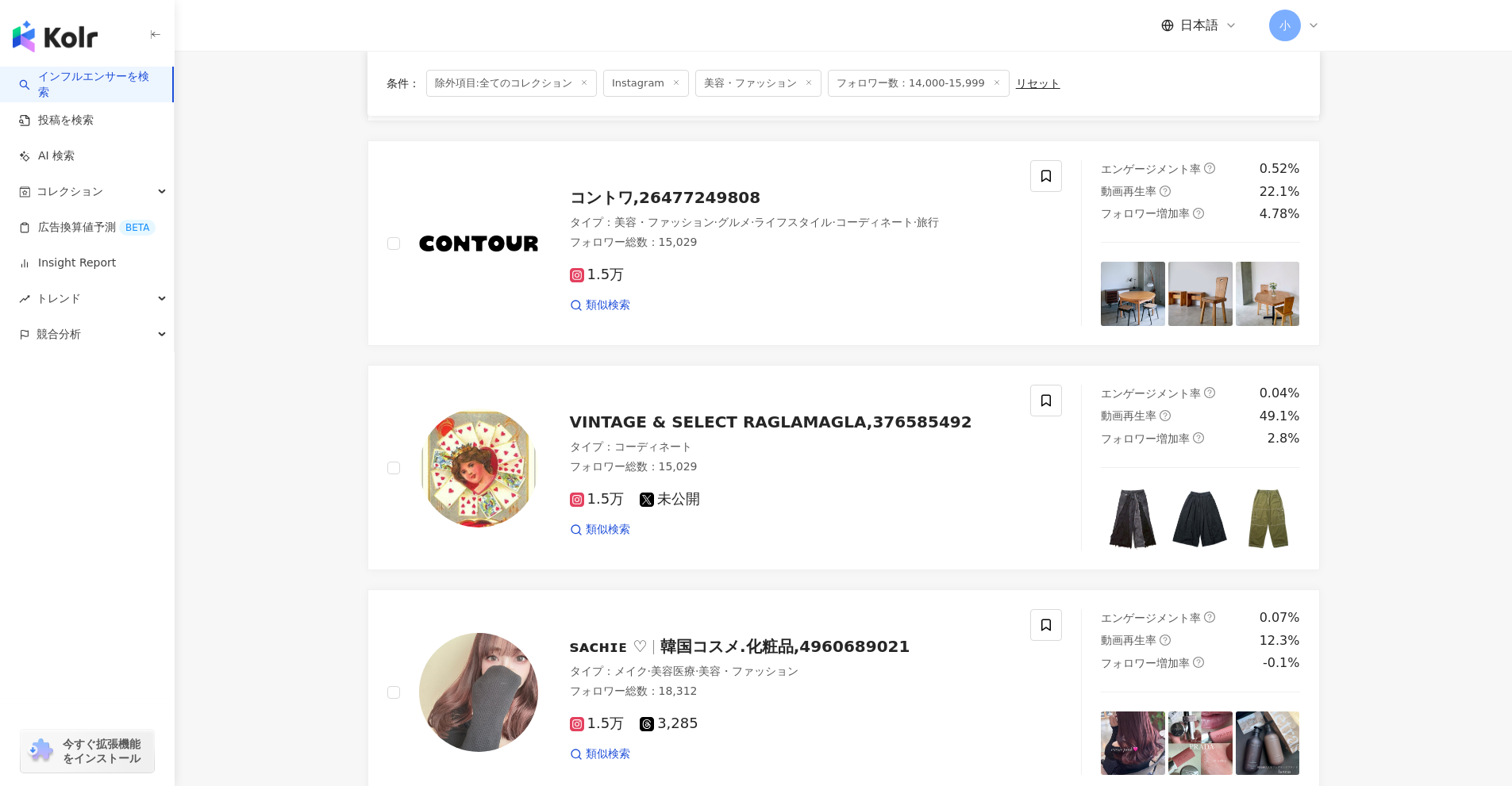
drag, startPoint x: 1408, startPoint y: 492, endPoint x: 1401, endPoint y: 583, distance: 91.3
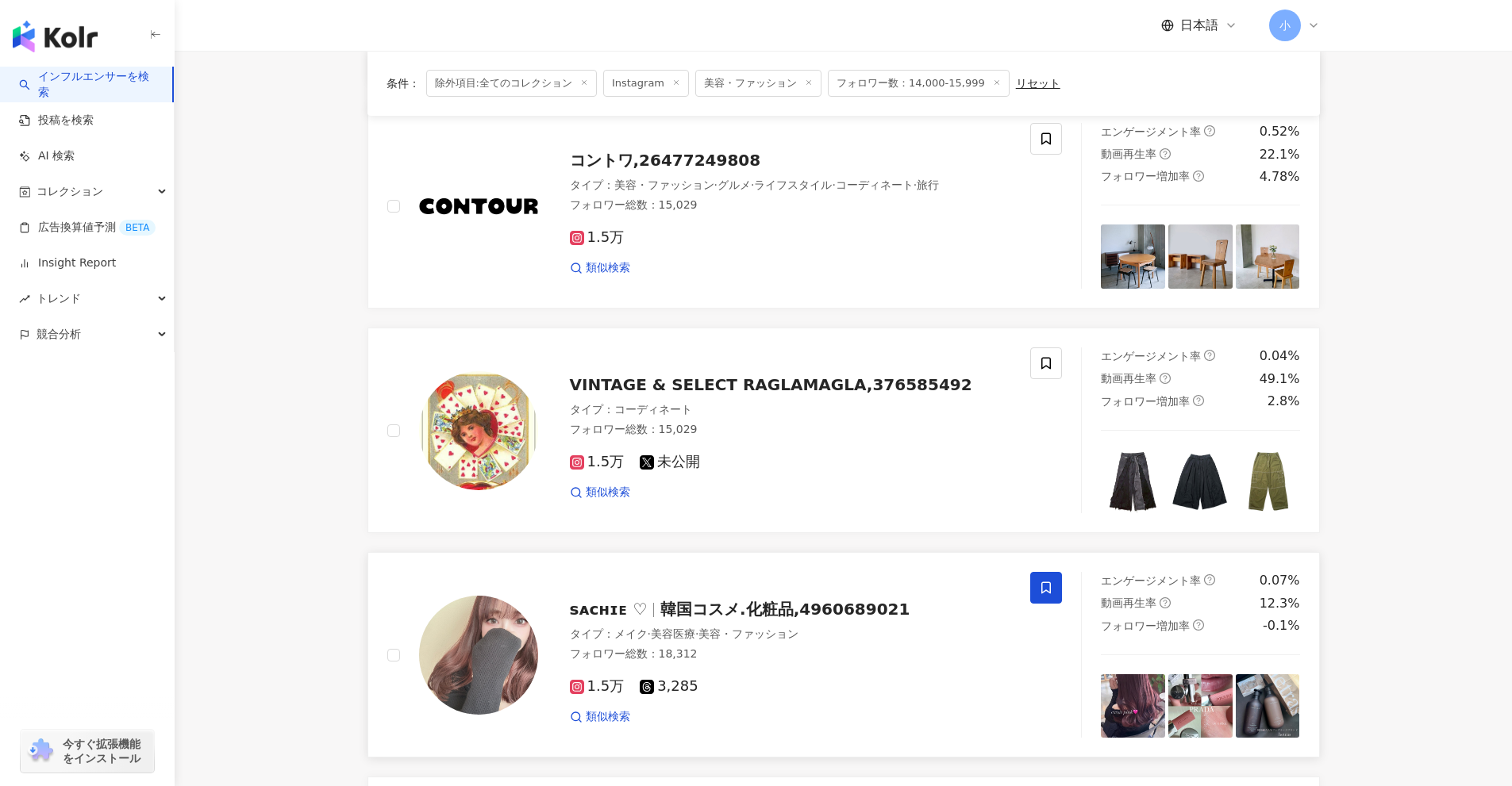
click at [1038, 588] on span at bounding box center [1046, 588] width 31 height 31
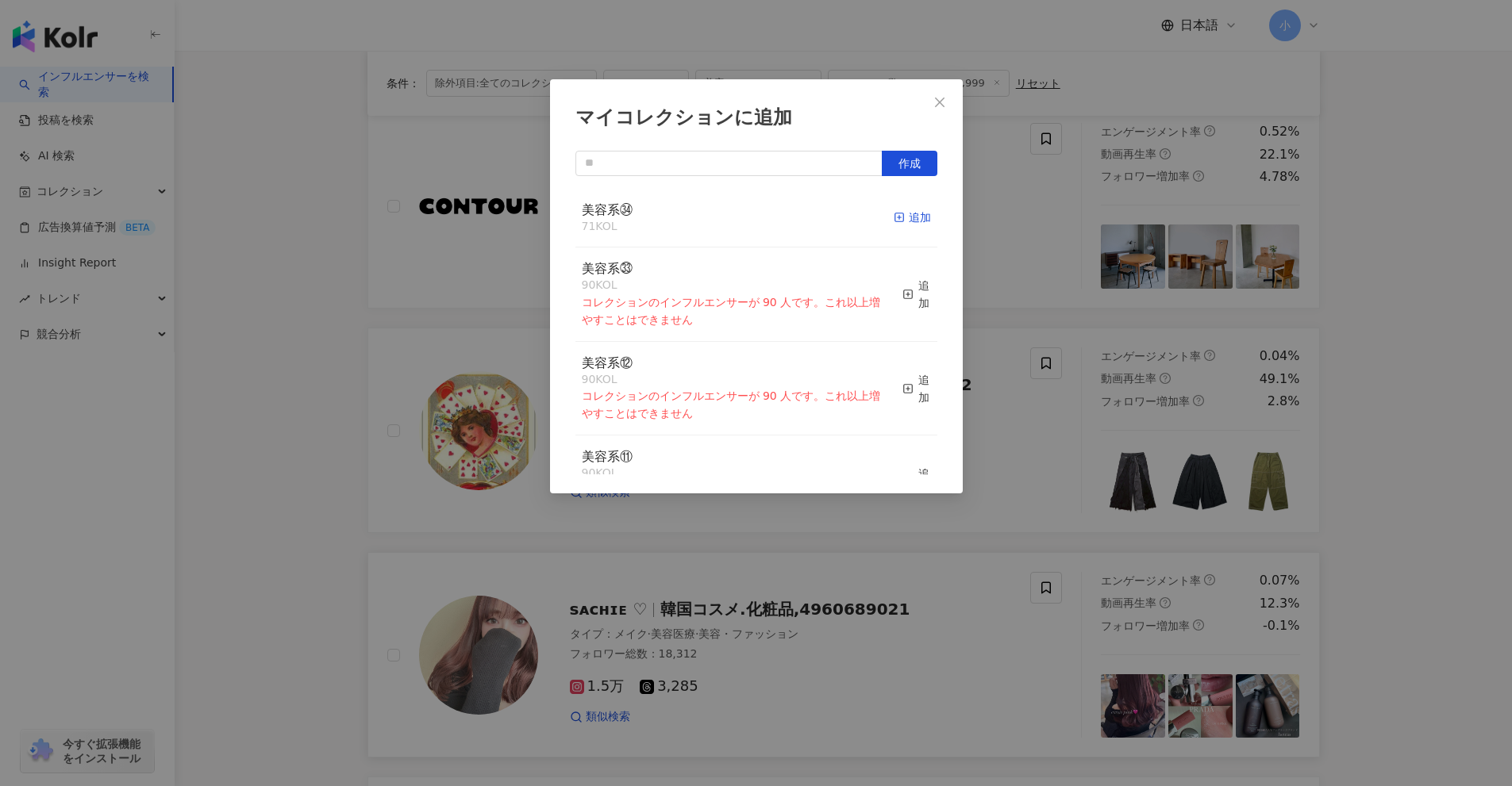
click at [900, 210] on div "追加" at bounding box center [912, 217] width 38 height 17
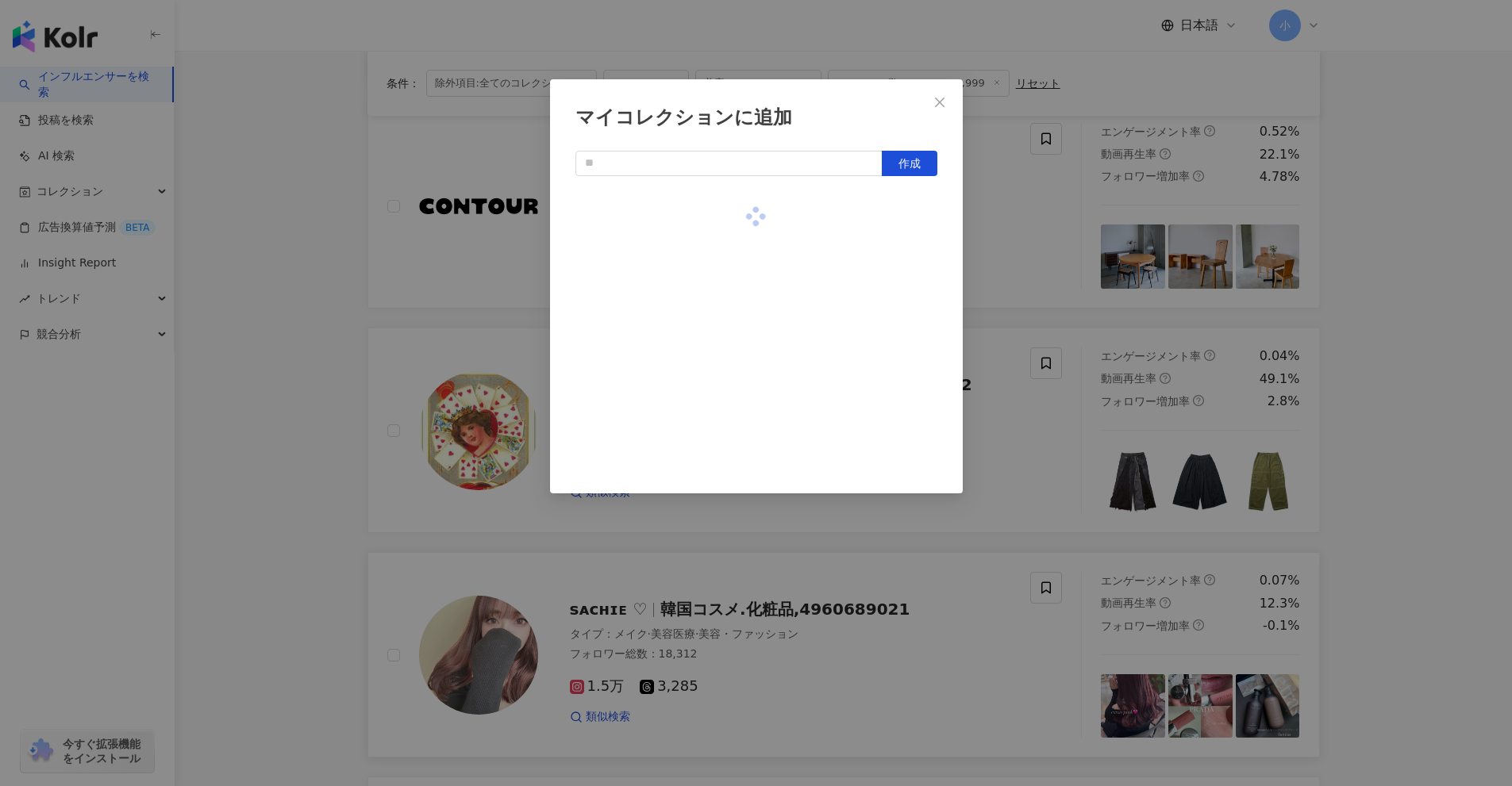
click at [1417, 558] on div "マイコレクションに追加 作成" at bounding box center [756, 393] width 1512 height 786
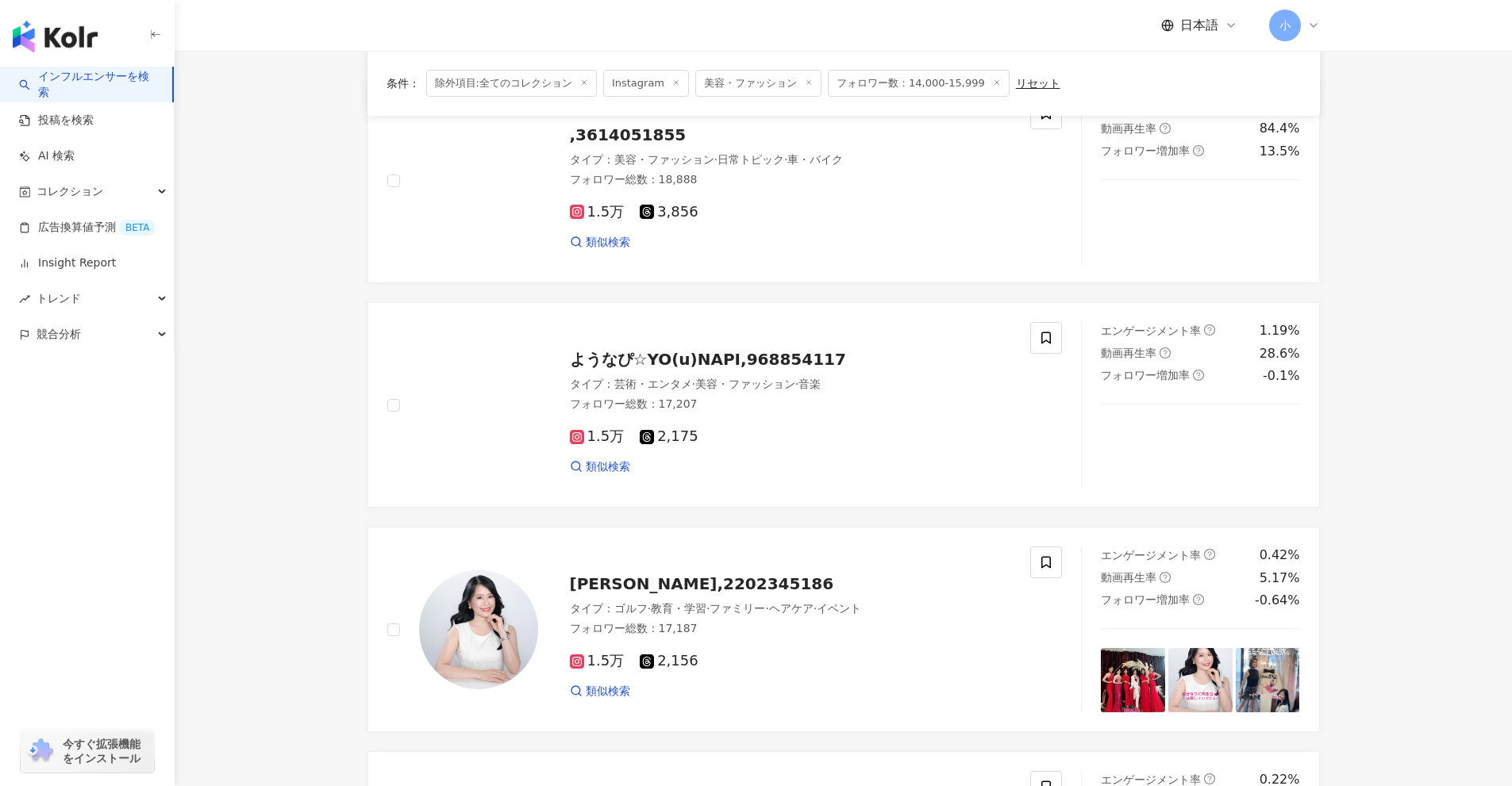
scroll to position [152, 0]
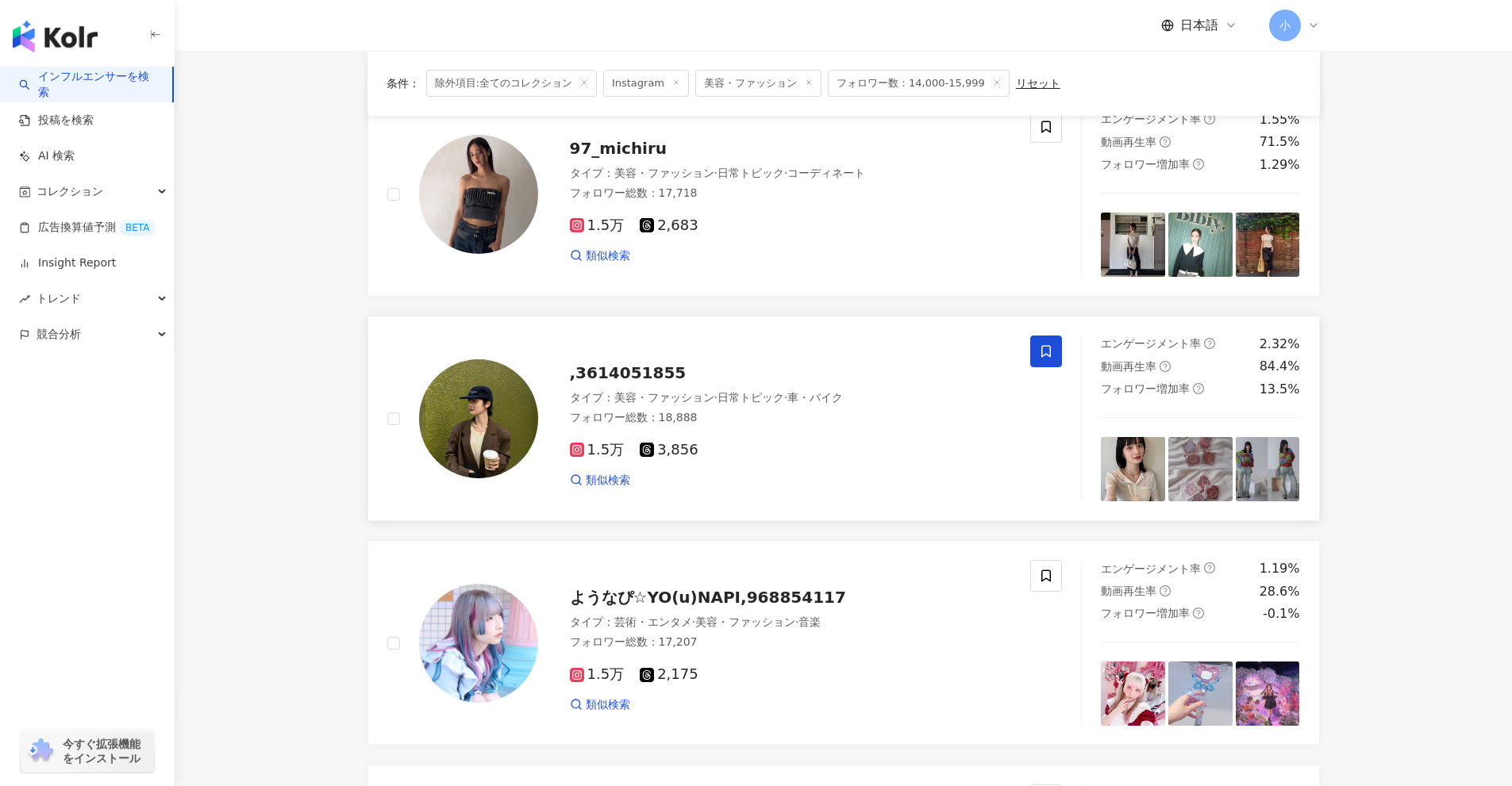
click at [1050, 358] on icon at bounding box center [1046, 352] width 14 height 14
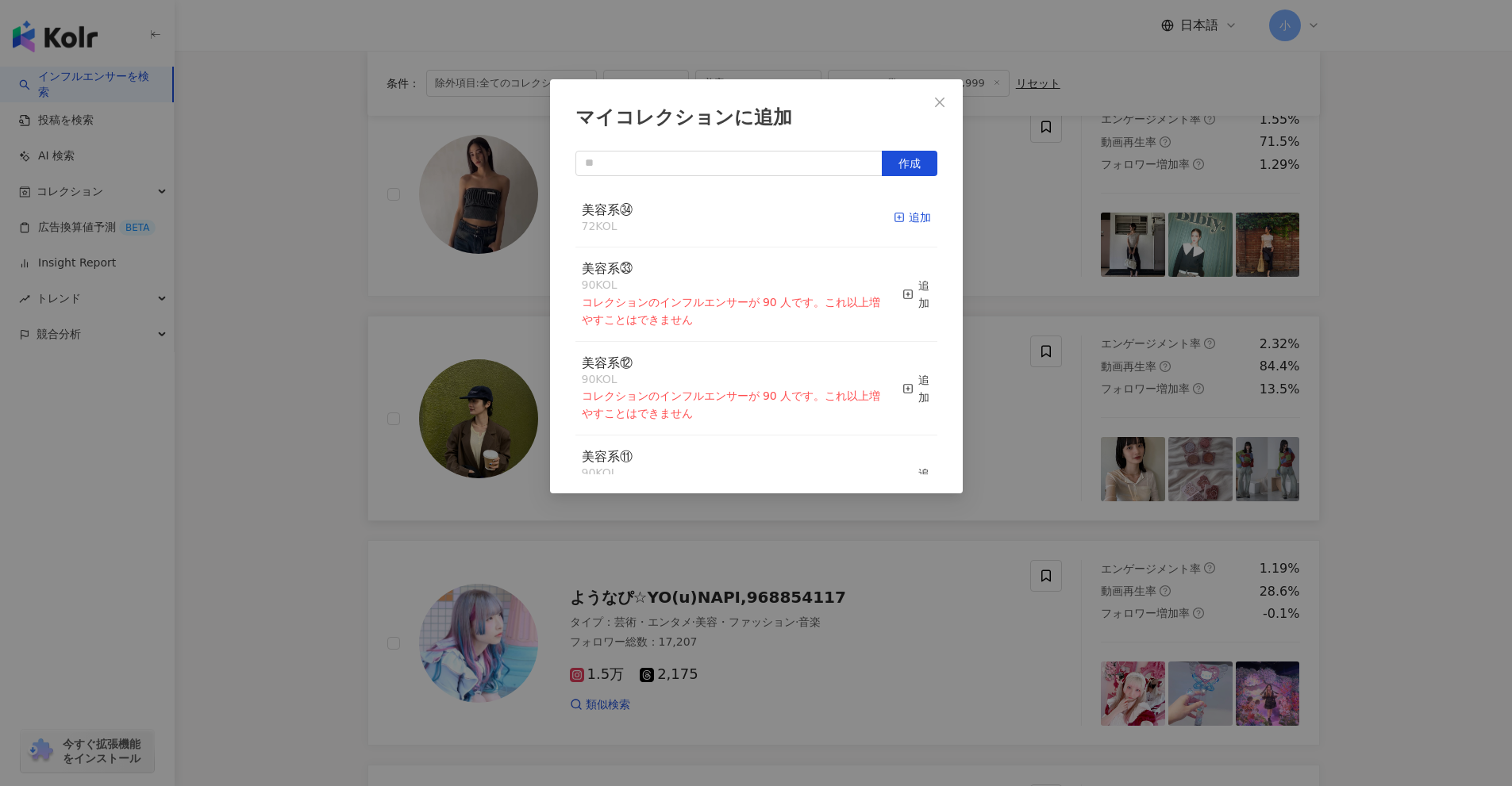
click at [897, 214] on div "追加" at bounding box center [912, 217] width 38 height 17
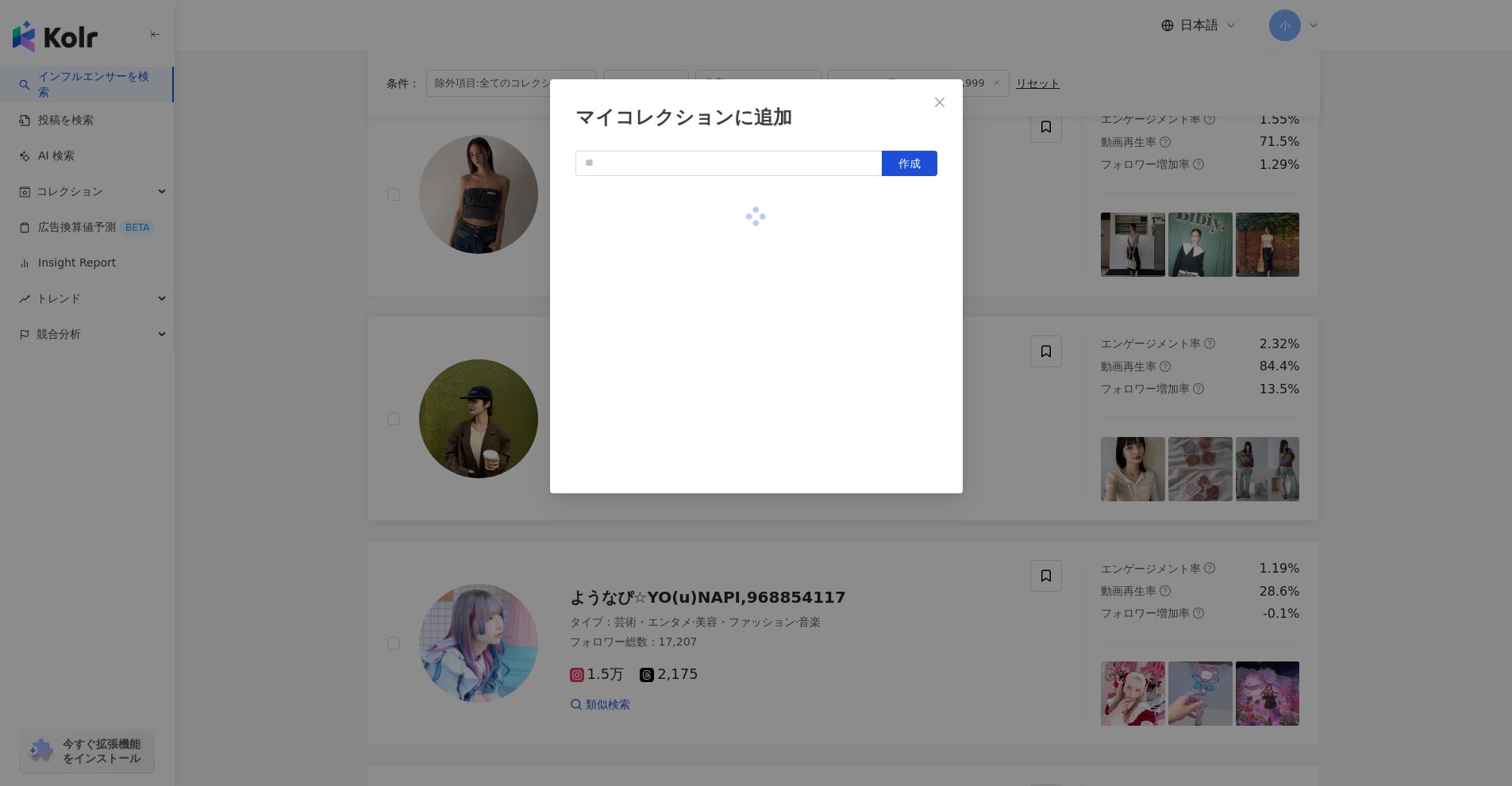
click at [1443, 385] on div "マイコレクションに追加 作成" at bounding box center [756, 393] width 1512 height 786
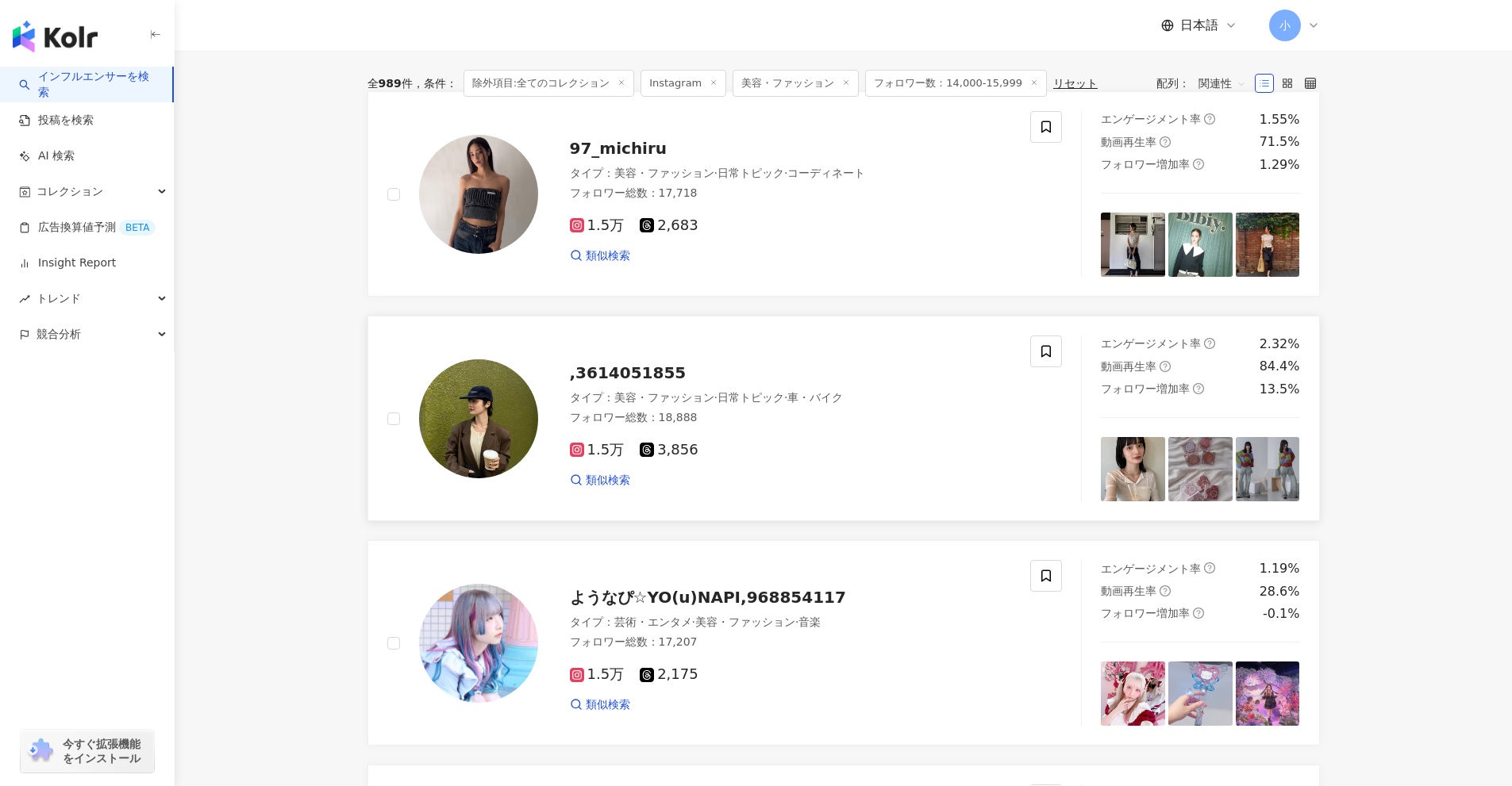
scroll to position [0, 0]
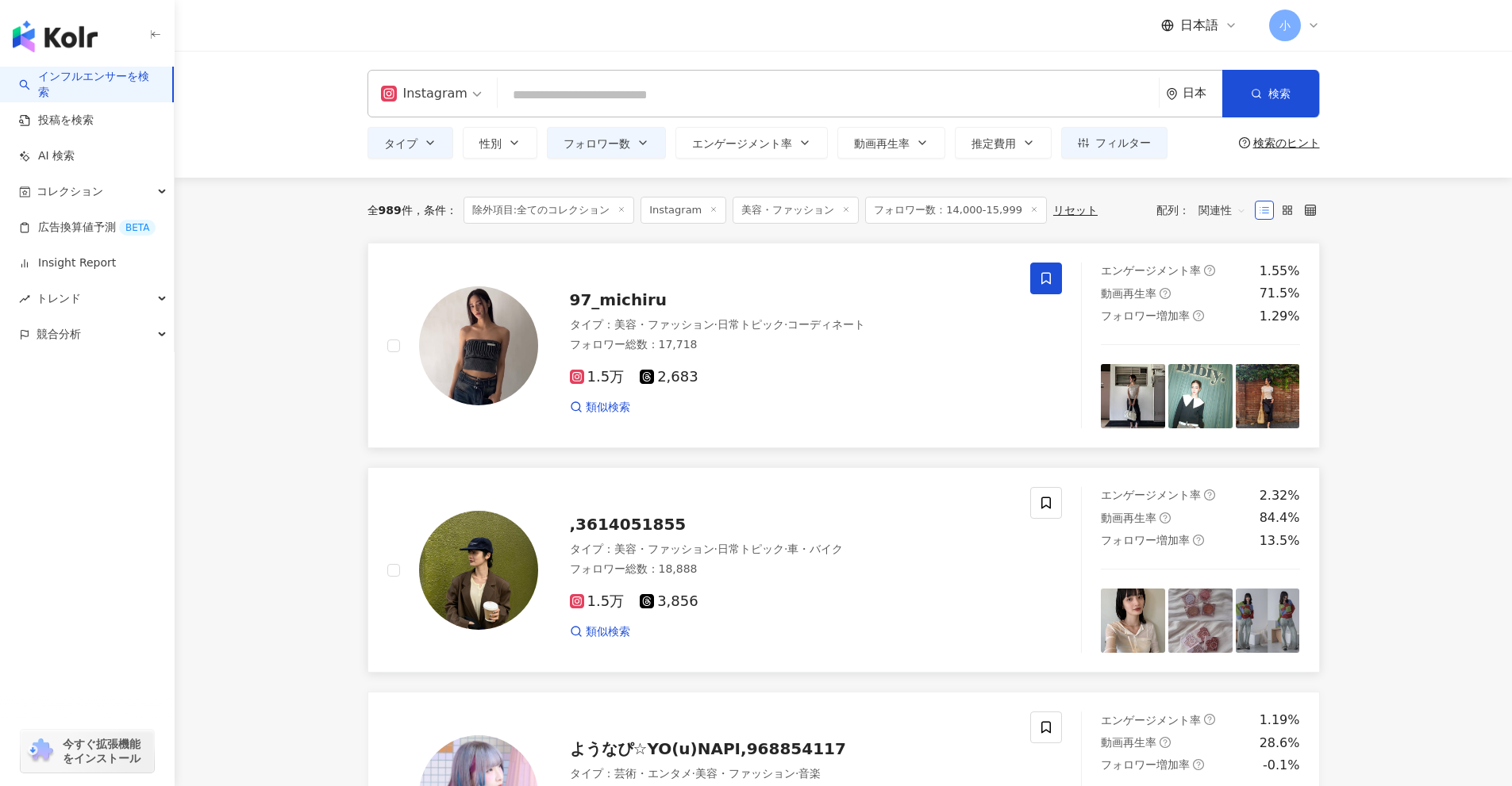
click at [1038, 277] on span at bounding box center [1046, 278] width 31 height 31
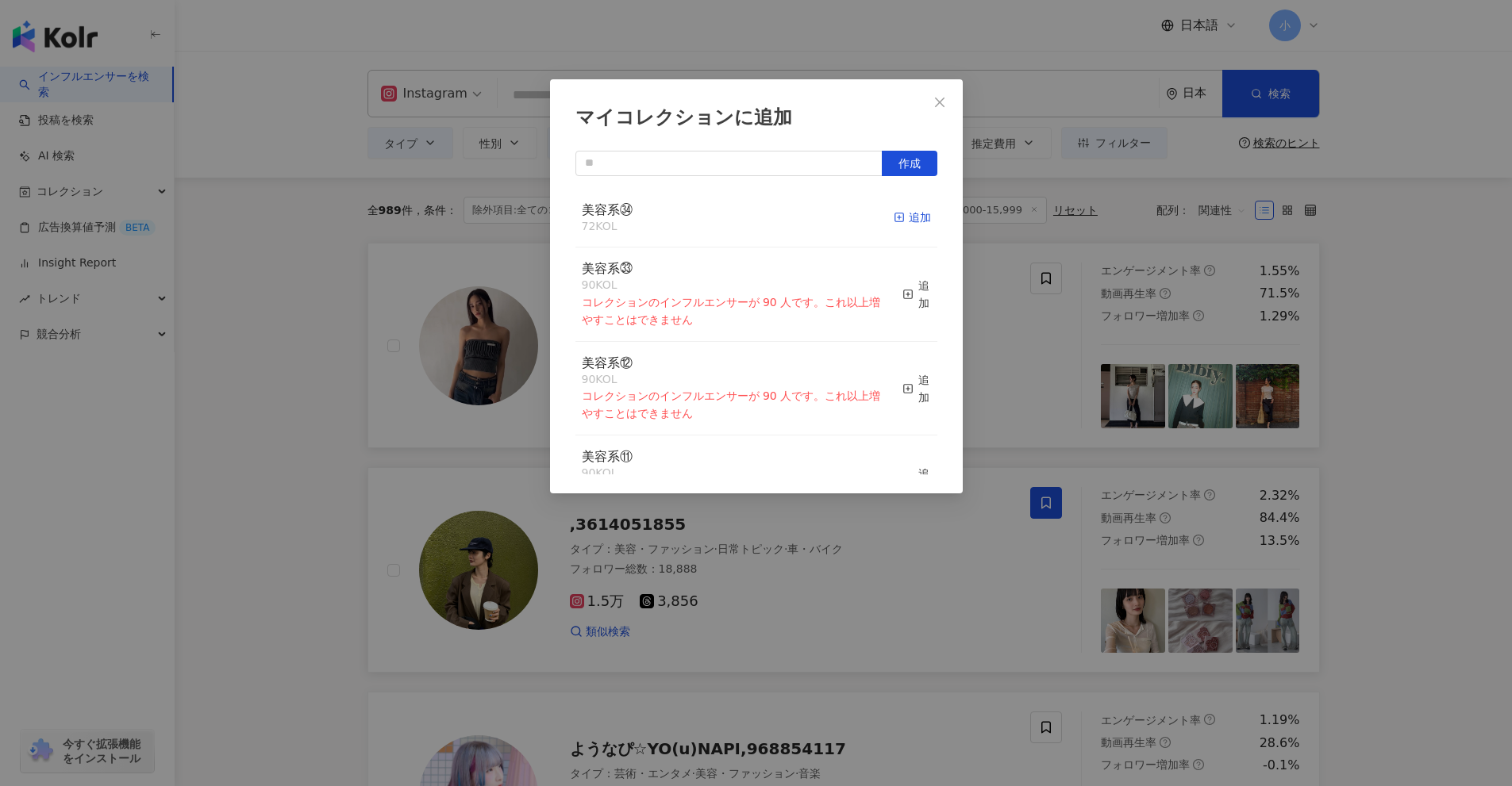
click at [902, 212] on div "追加" at bounding box center [912, 217] width 38 height 17
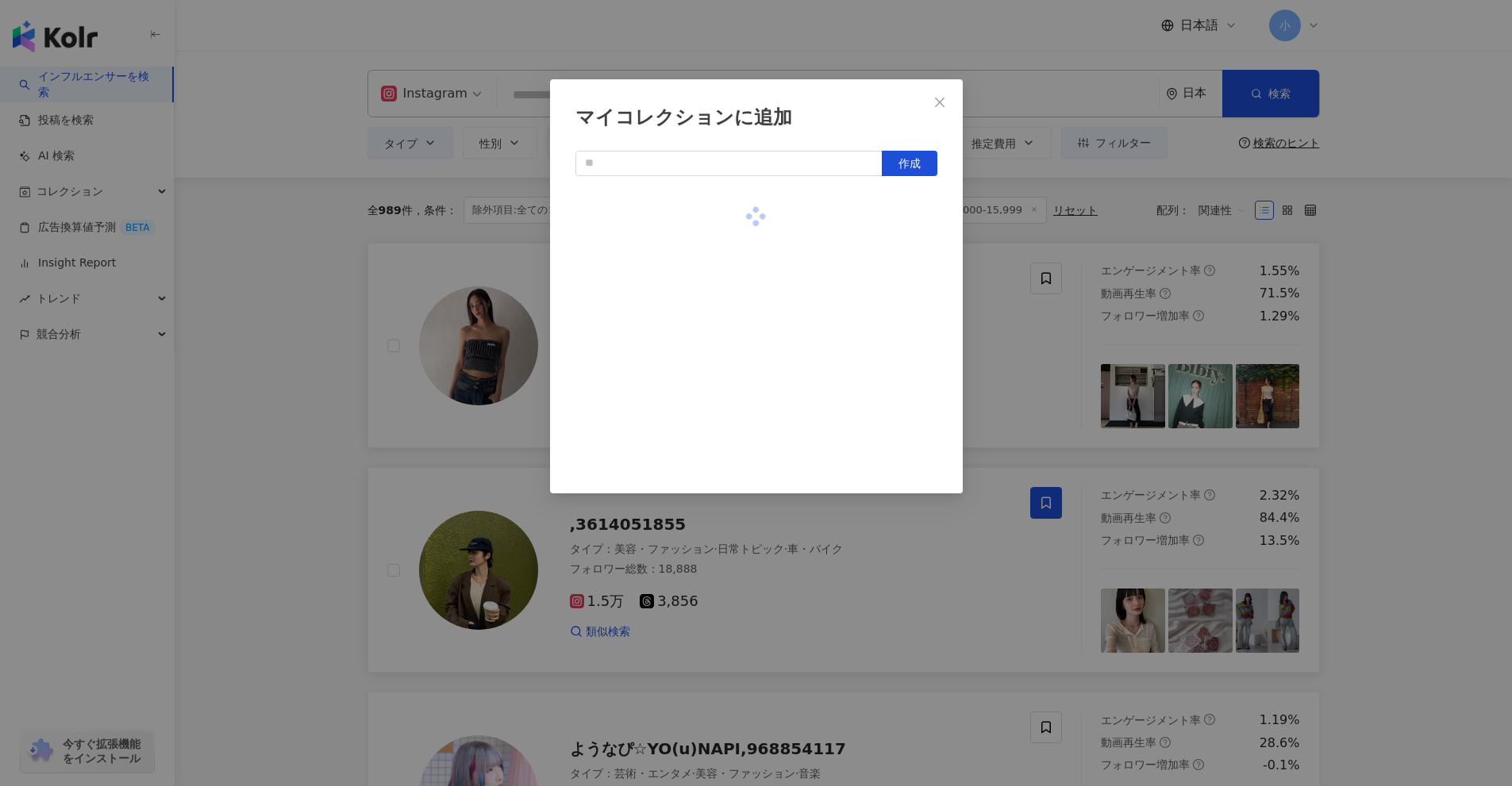
click at [1391, 316] on div "マイコレクションに追加 作成" at bounding box center [756, 393] width 1512 height 786
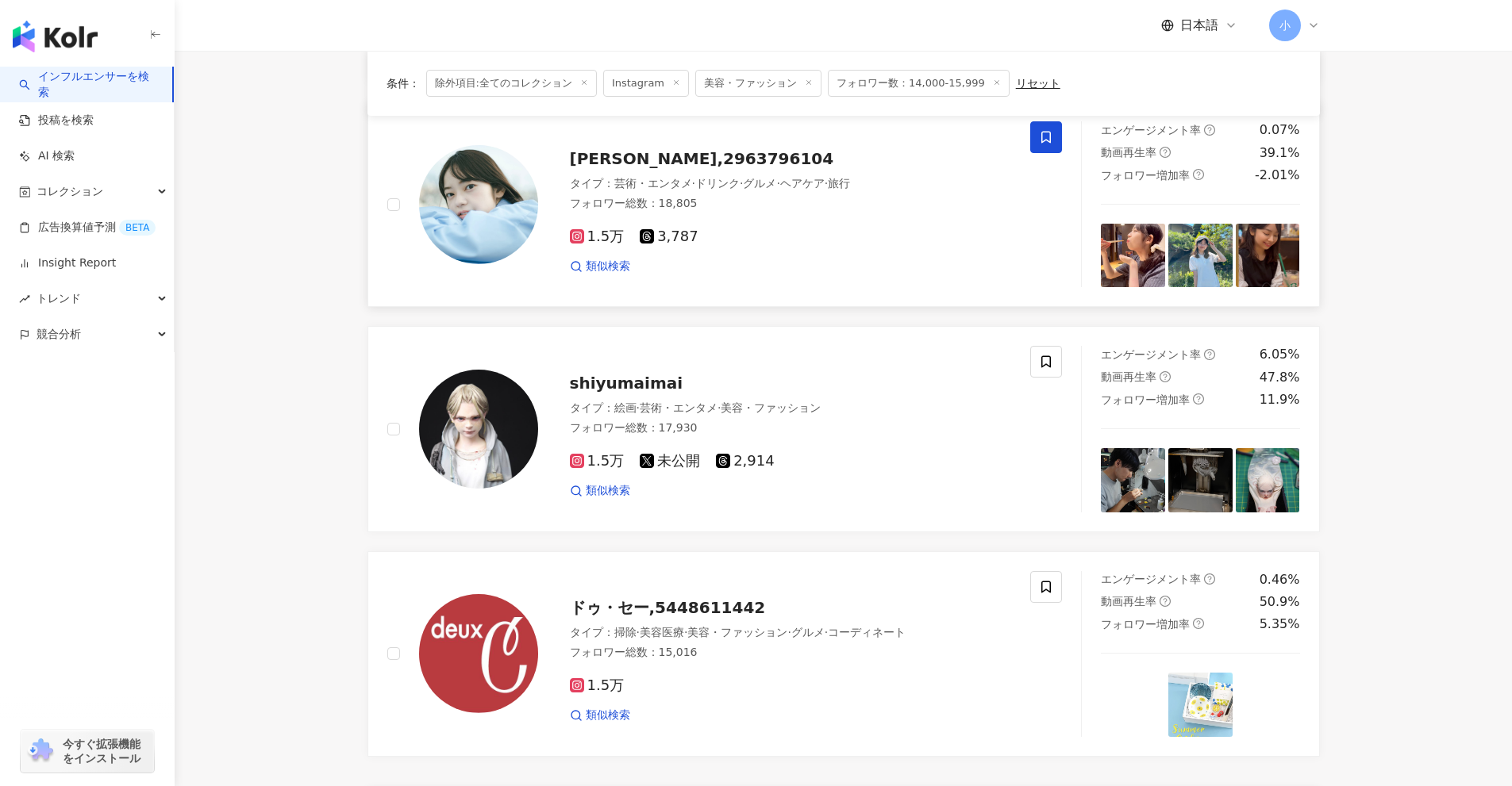
drag, startPoint x: 1390, startPoint y: 311, endPoint x: 1399, endPoint y: 458, distance: 147.3
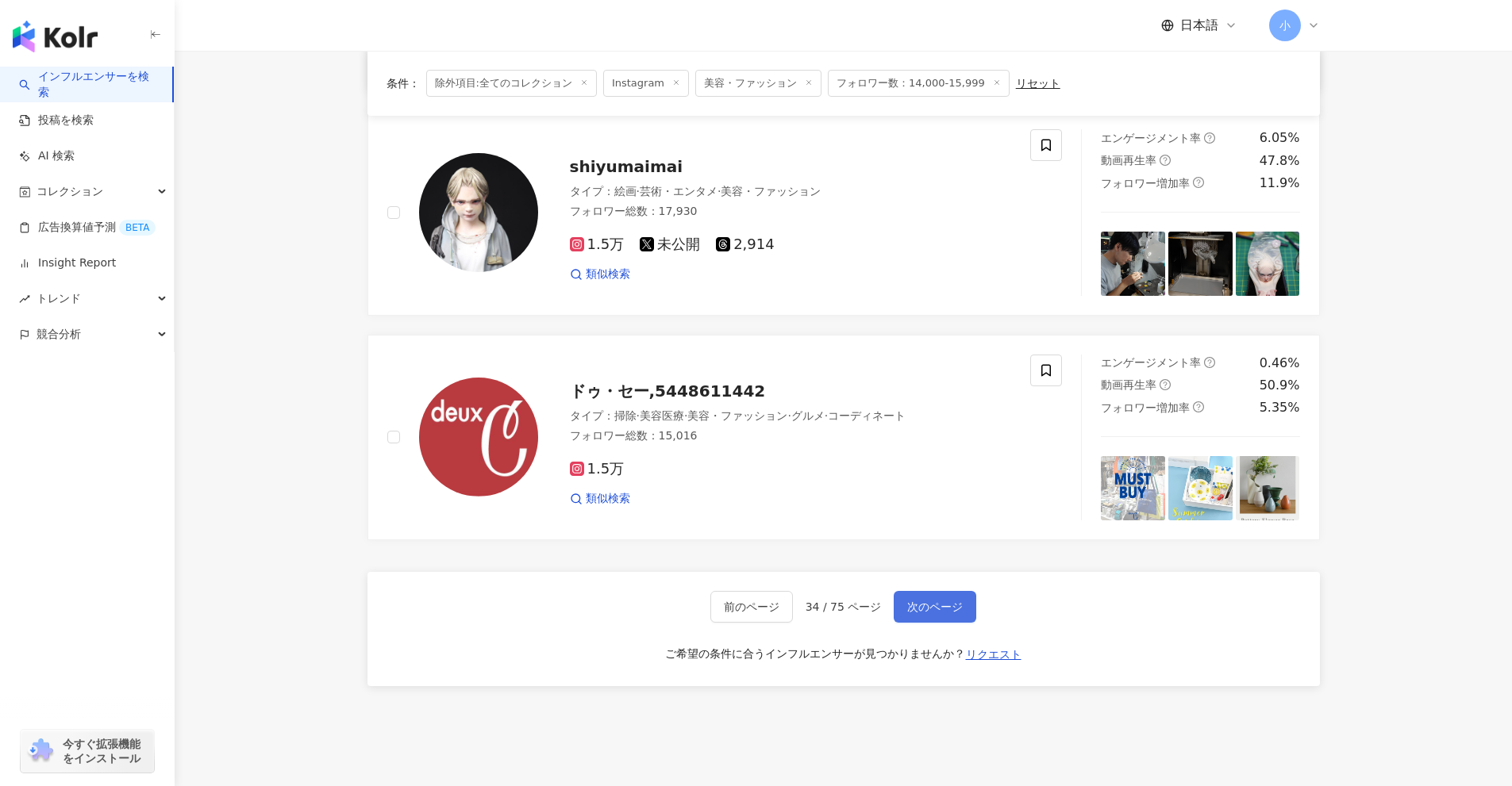
click at [935, 598] on button "次のページ" at bounding box center [934, 607] width 83 height 31
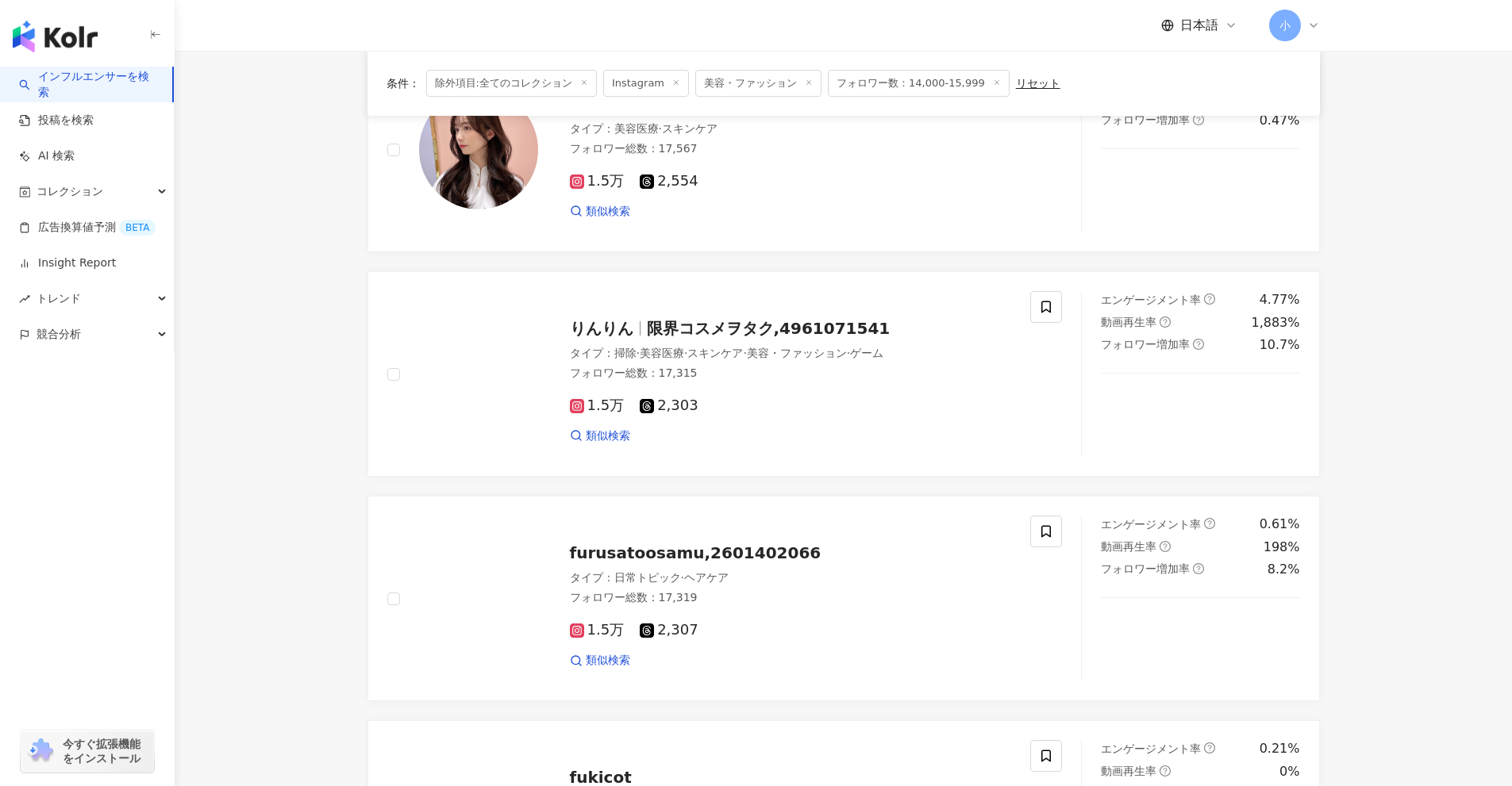
scroll to position [2154, 0]
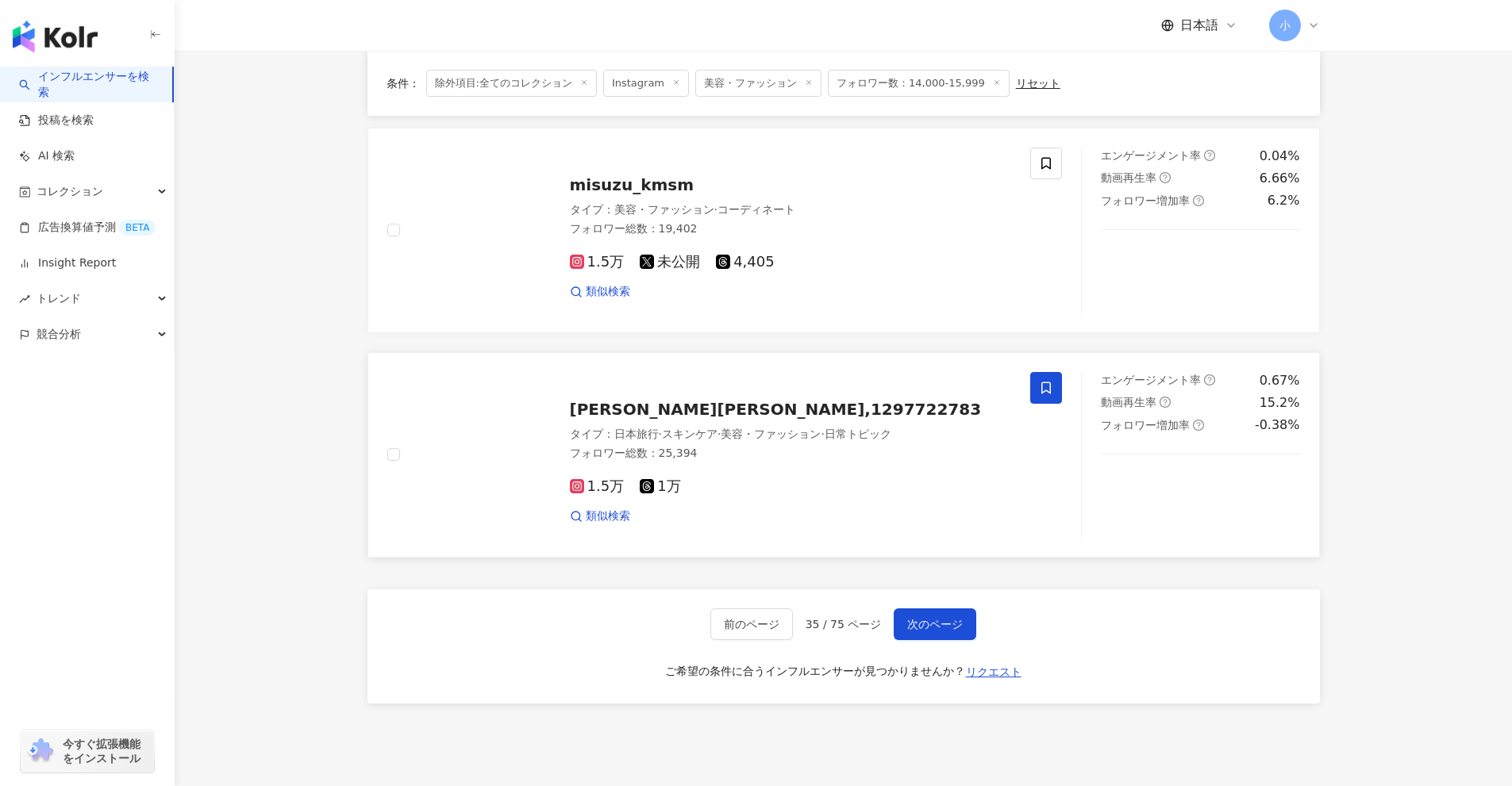
click at [1042, 382] on icon at bounding box center [1045, 388] width 10 height 12
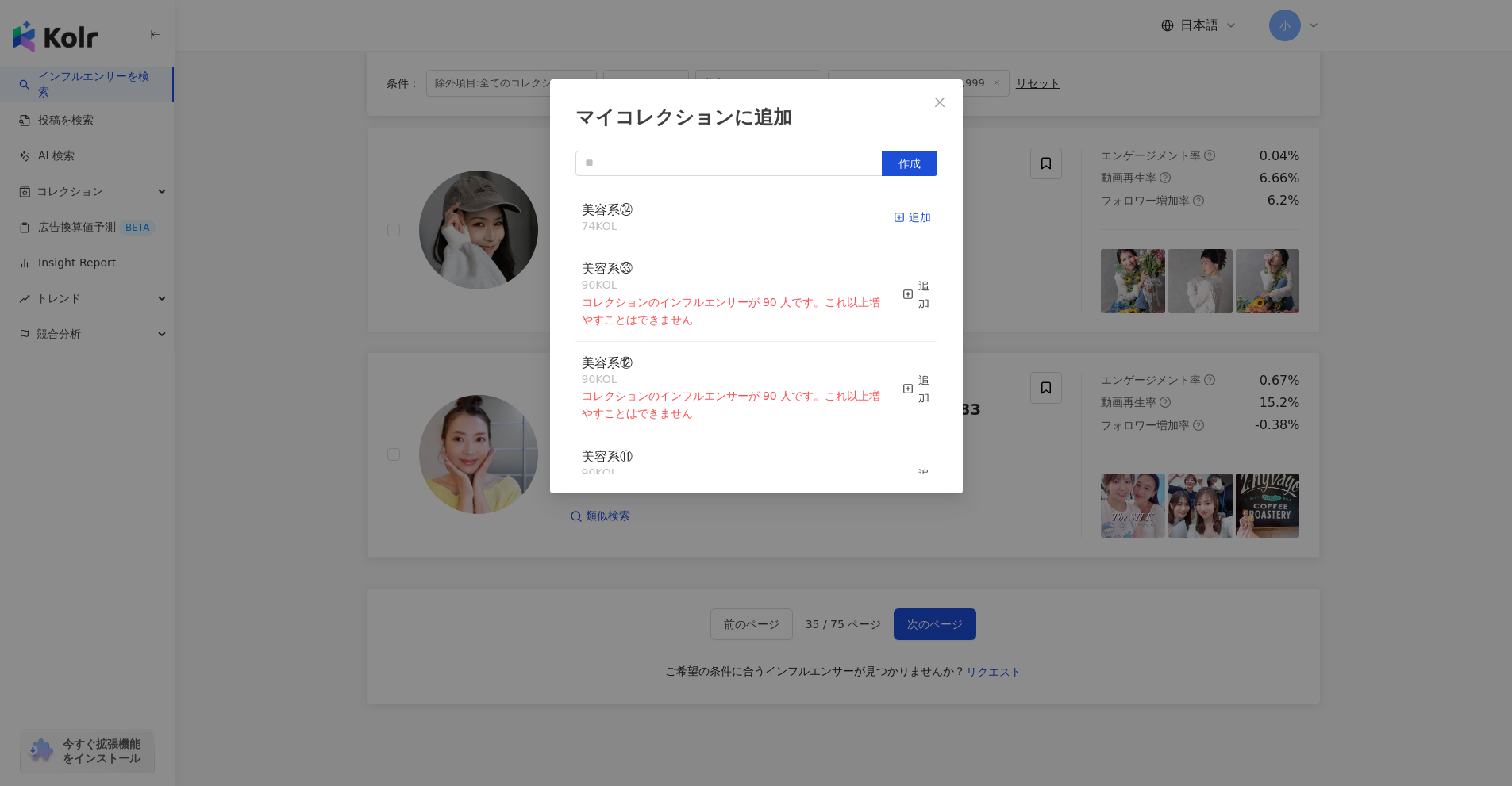
click at [906, 223] on div "追加" at bounding box center [912, 217] width 38 height 17
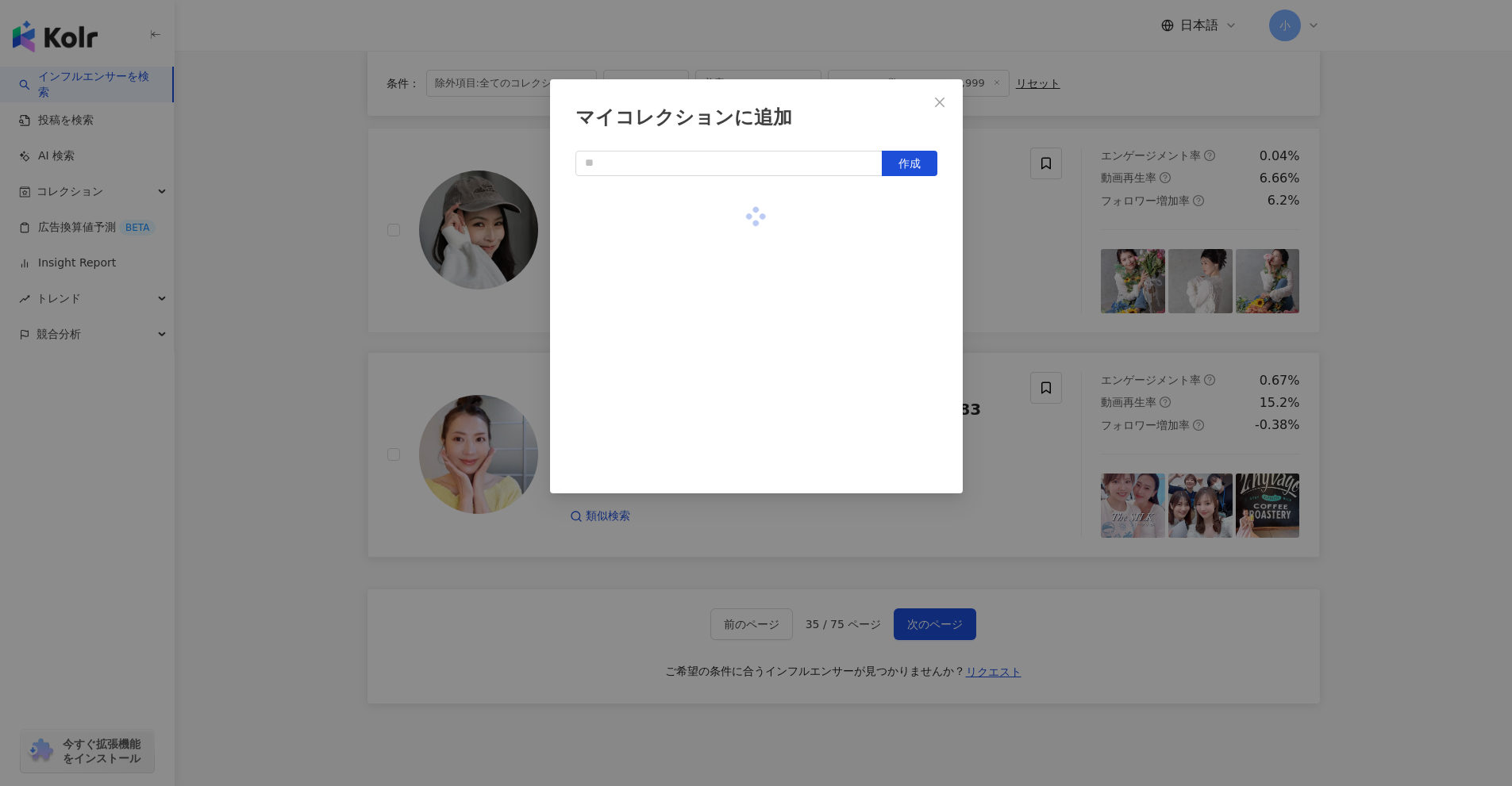
click at [1462, 306] on div "マイコレクションに追加 作成" at bounding box center [756, 393] width 1512 height 786
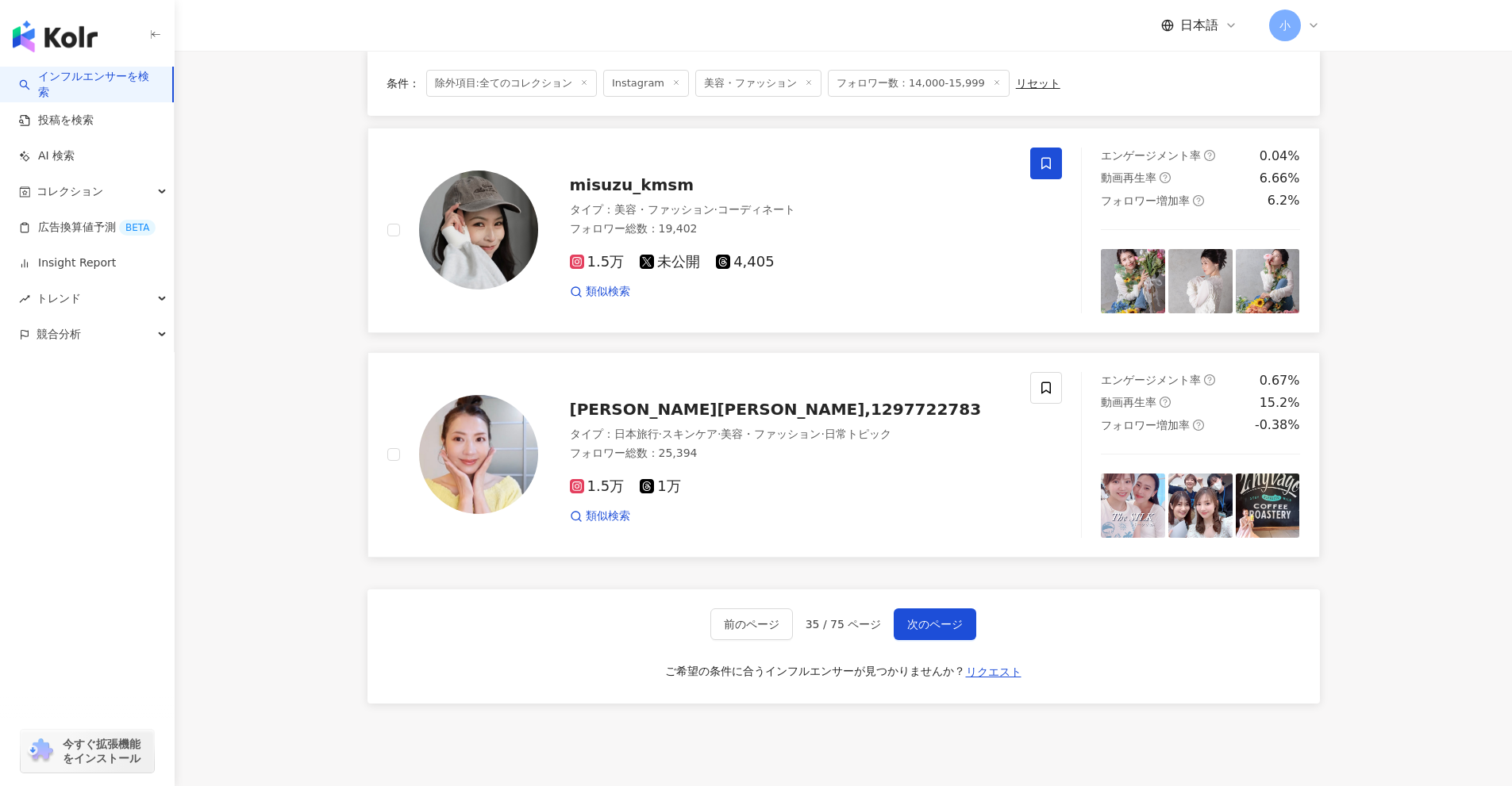
click at [1051, 154] on span at bounding box center [1046, 163] width 31 height 31
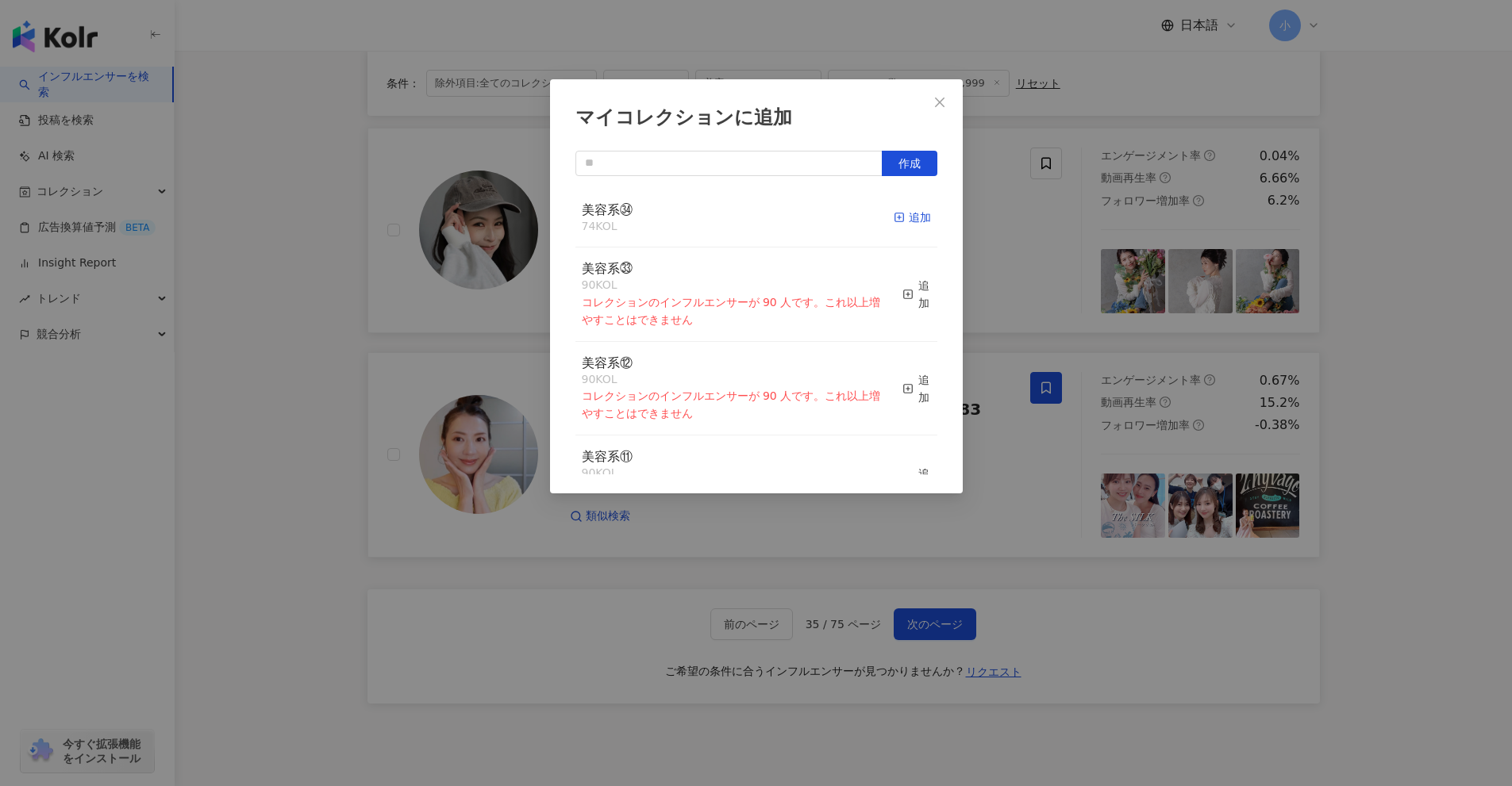
click at [906, 218] on div "追加" at bounding box center [912, 217] width 38 height 17
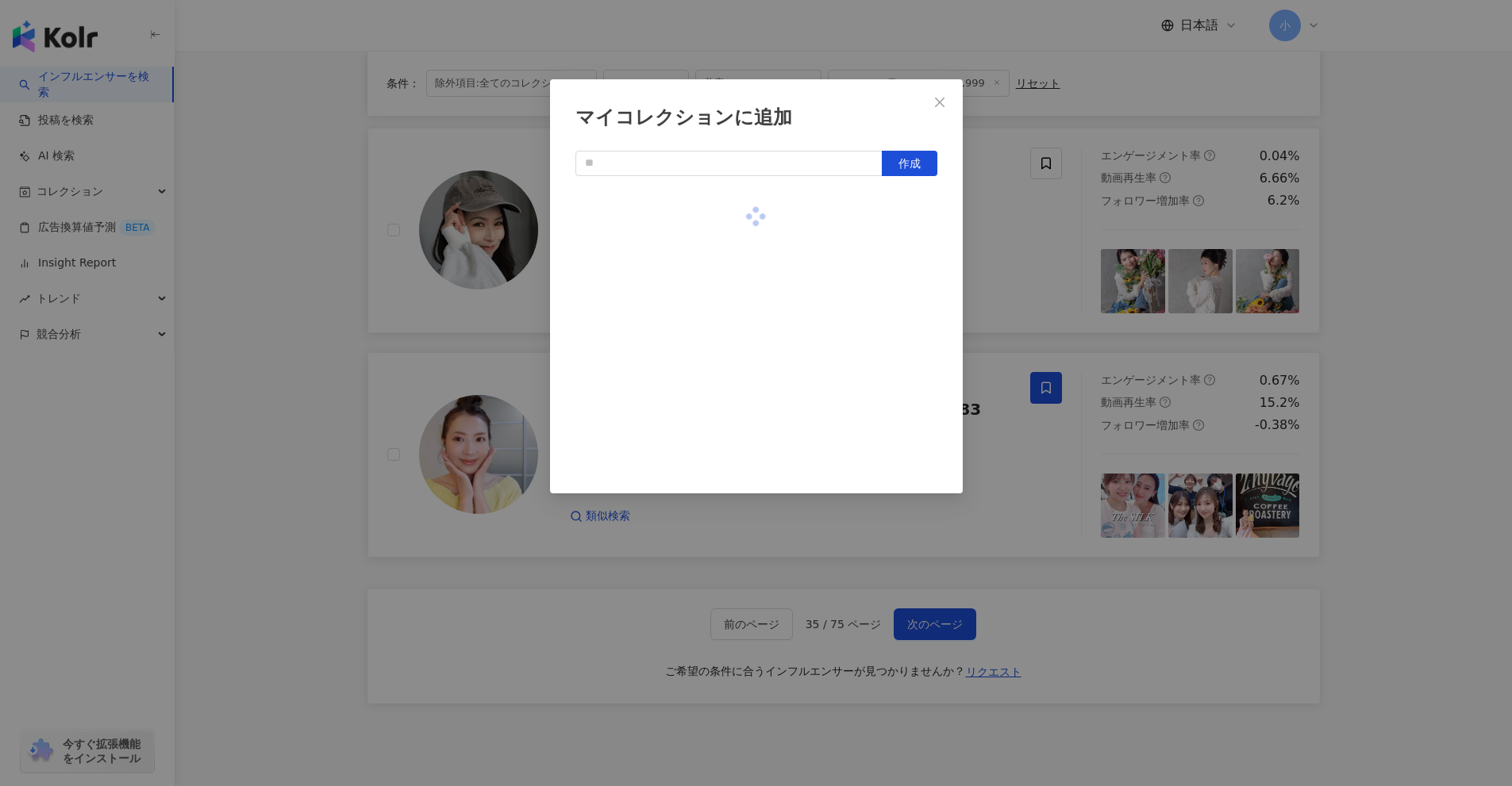
click at [1420, 329] on div "マイコレクションに追加 作成" at bounding box center [756, 393] width 1512 height 786
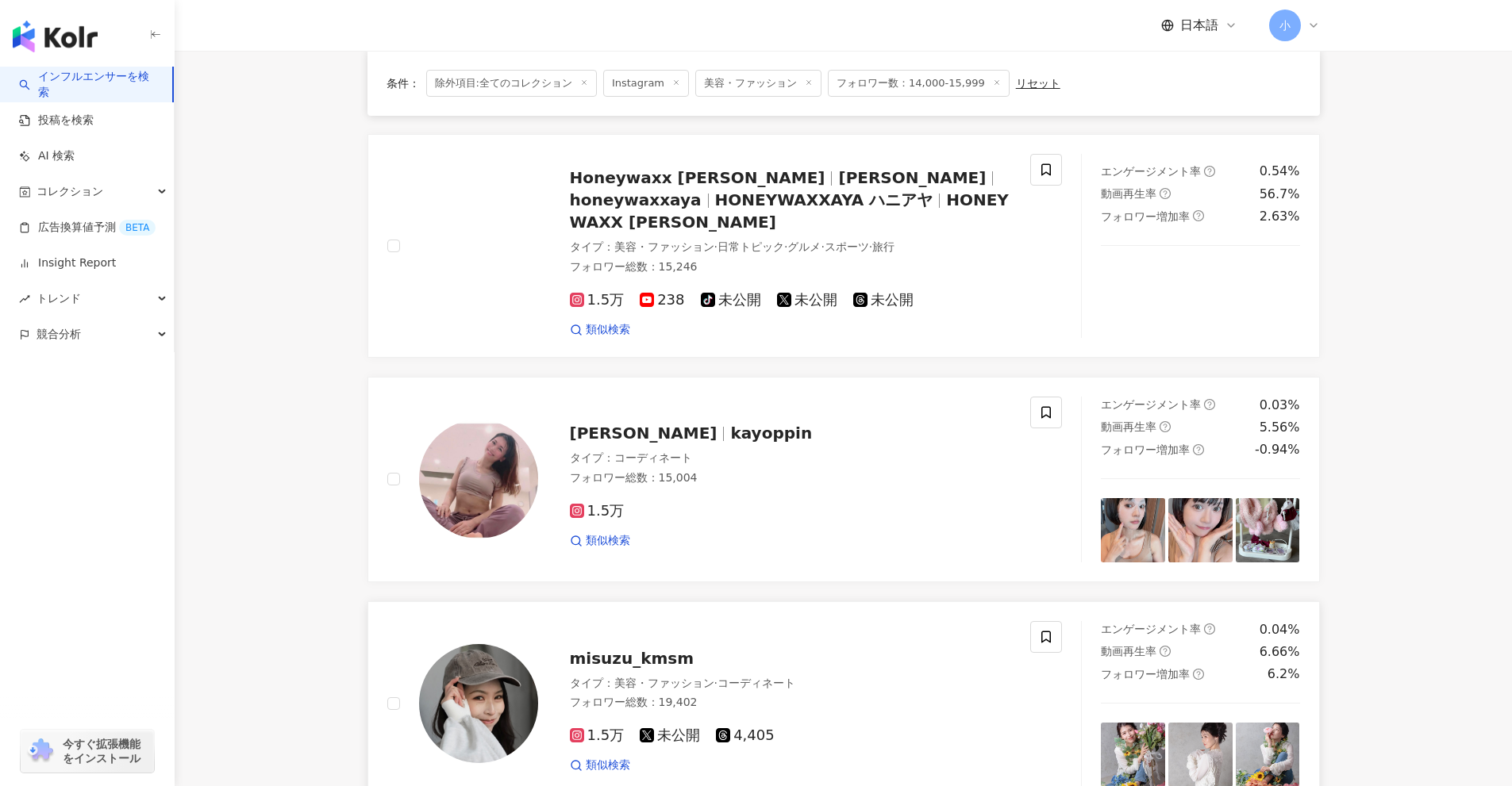
scroll to position [1678, 0]
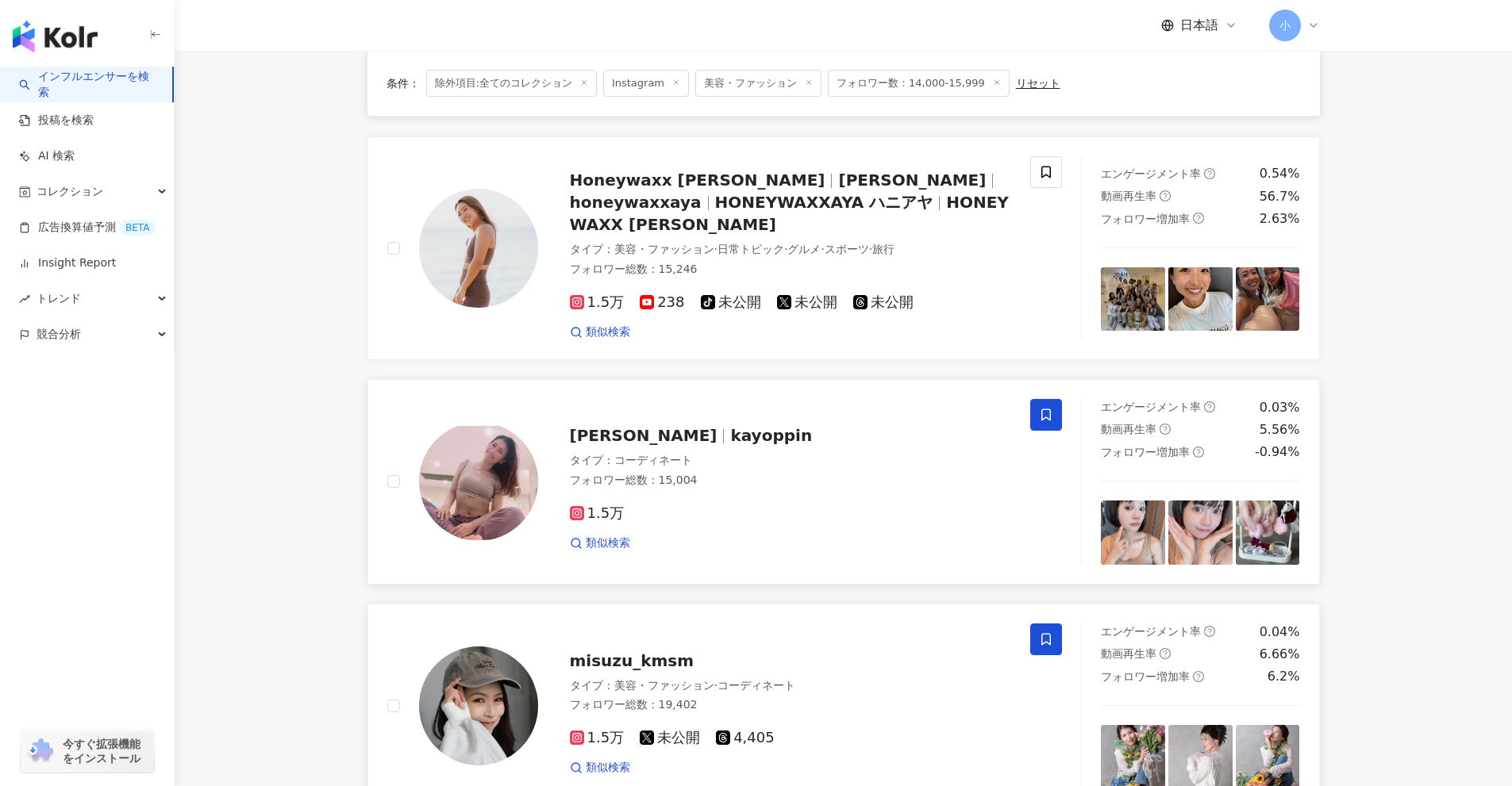
click at [1043, 410] on span at bounding box center [1046, 415] width 31 height 31
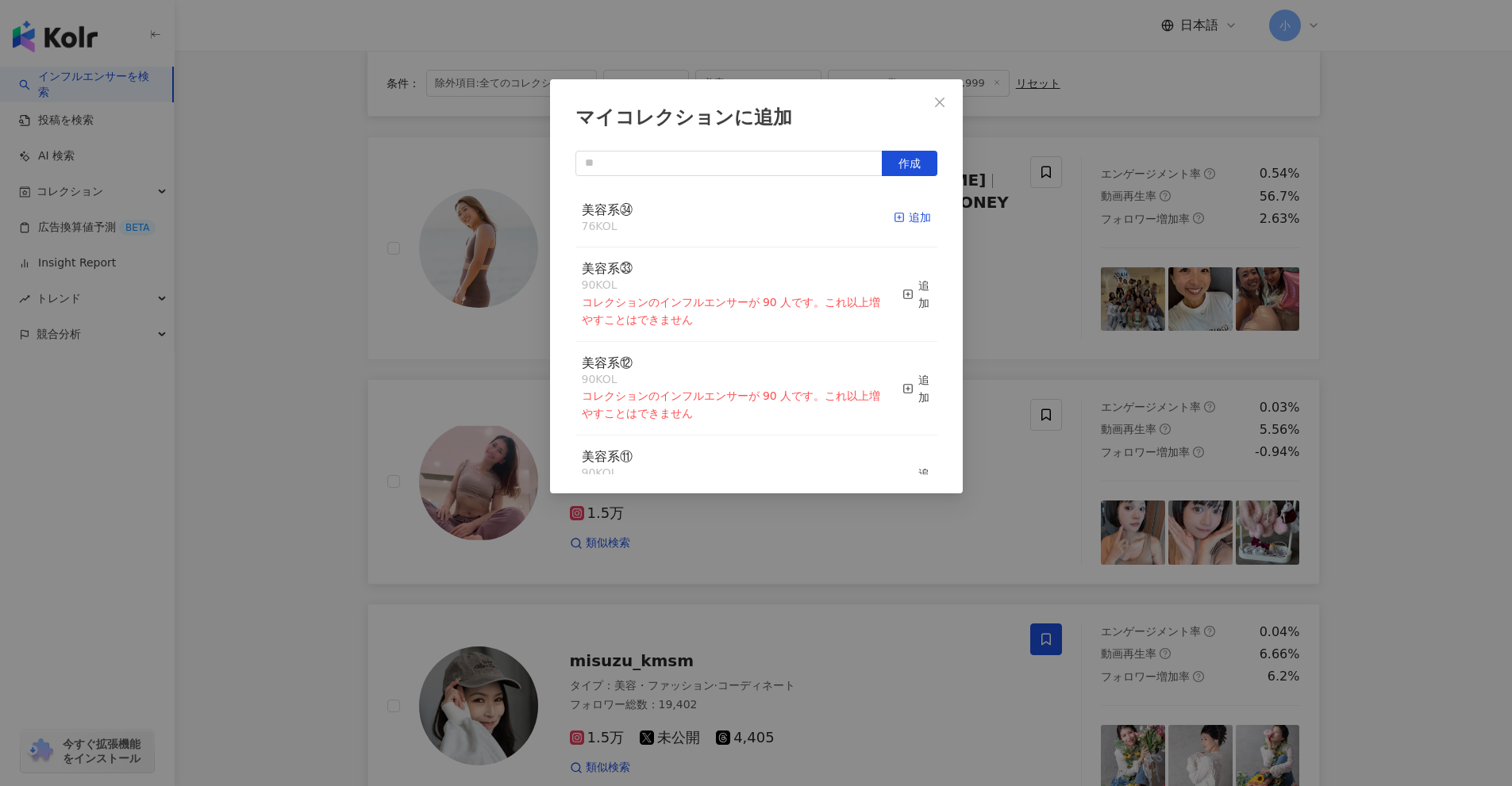
click at [908, 218] on div "追加" at bounding box center [912, 217] width 38 height 17
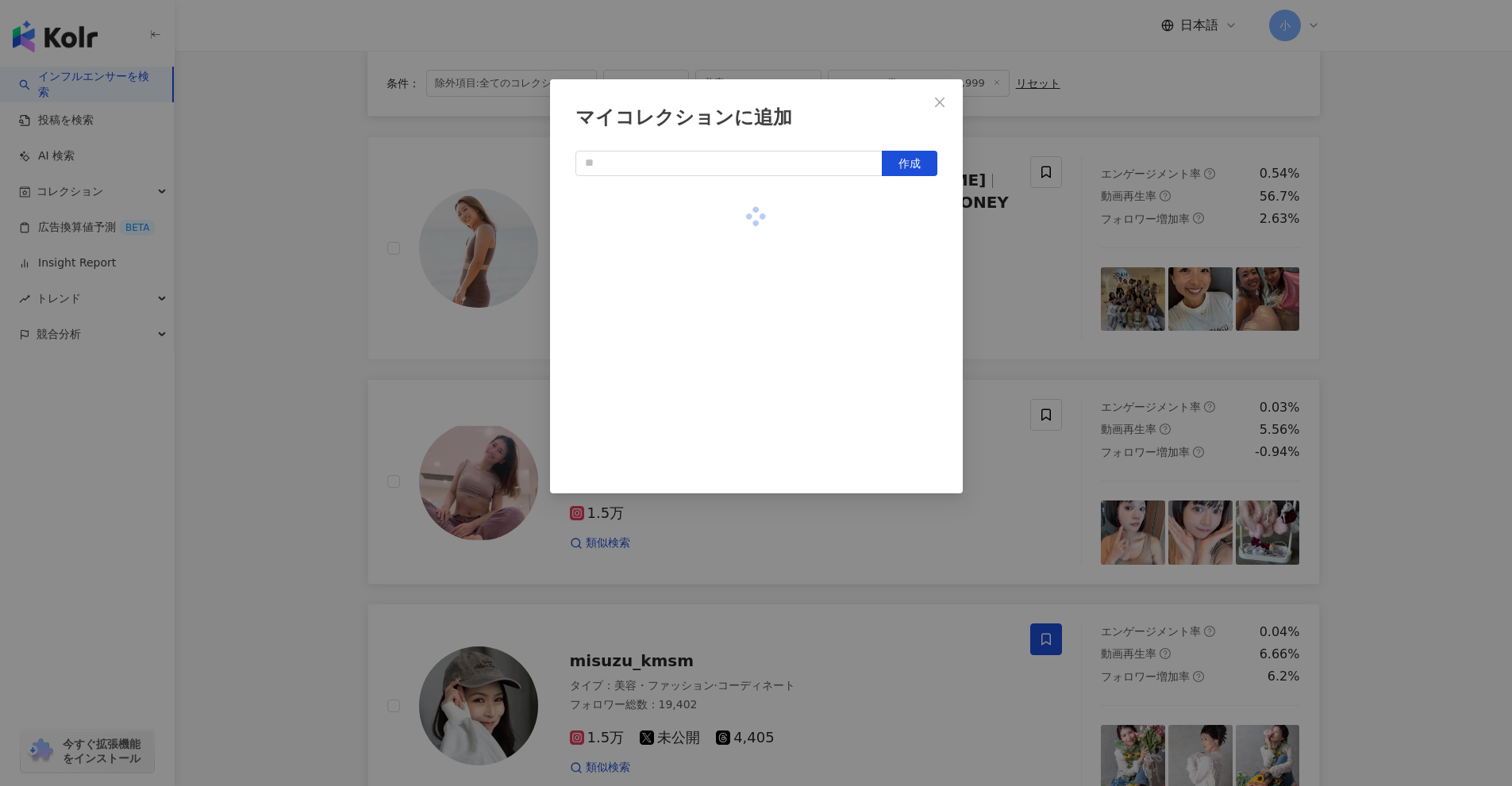
click at [1394, 344] on div "マイコレクションに追加 作成" at bounding box center [756, 393] width 1512 height 786
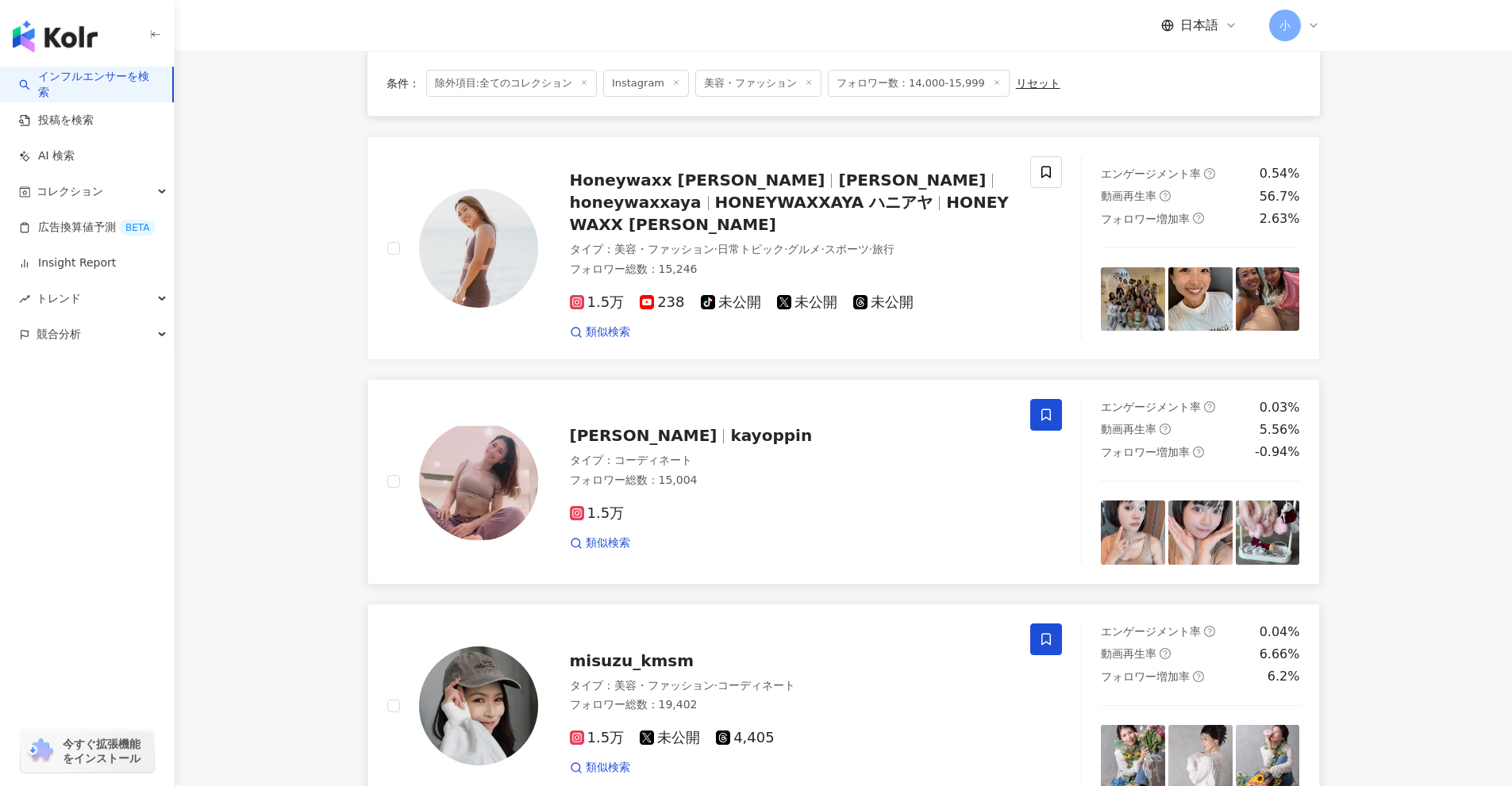
scroll to position [1440, 0]
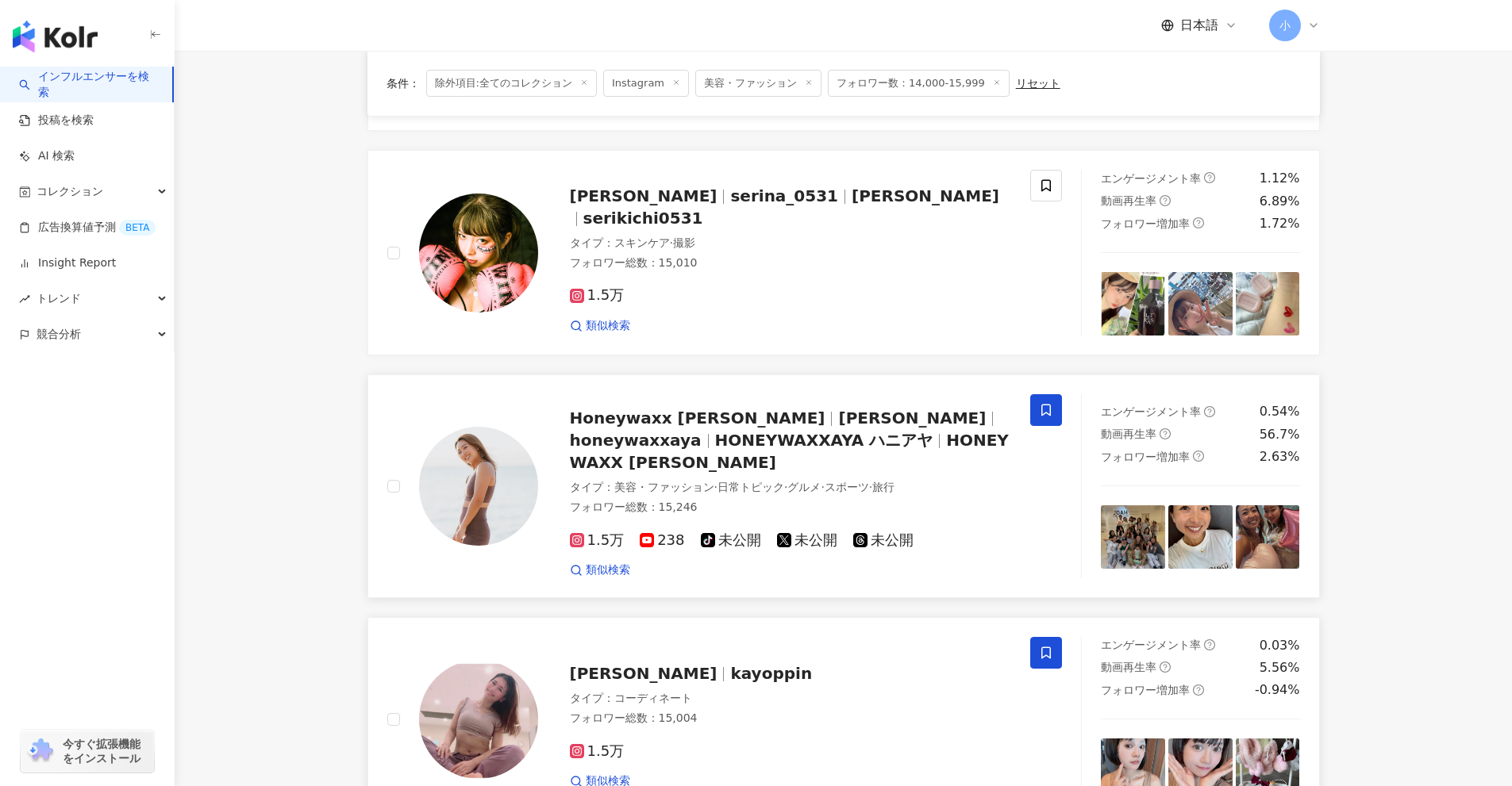
click at [1042, 415] on icon at bounding box center [1045, 411] width 10 height 12
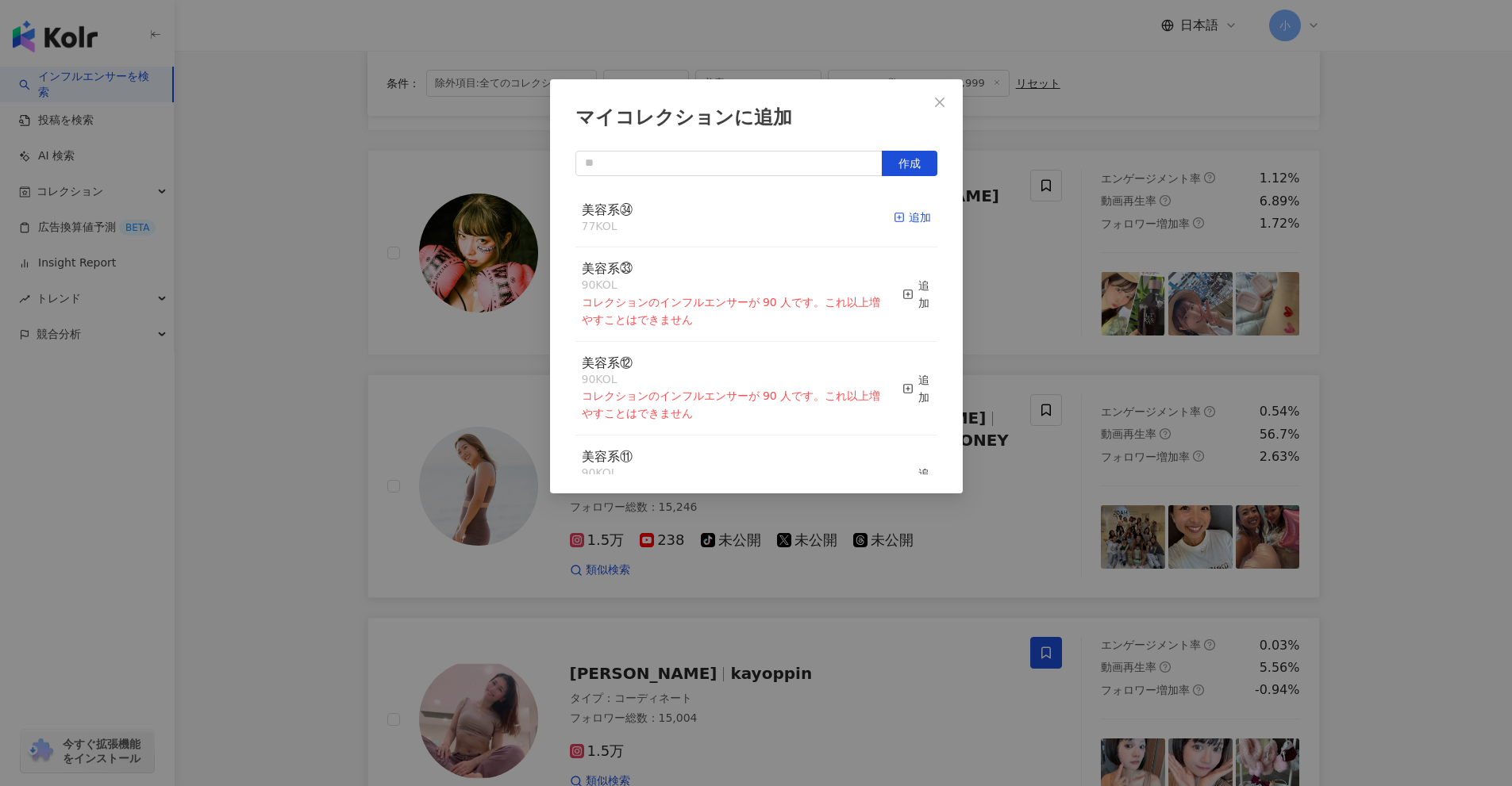
click at [915, 221] on div "追加" at bounding box center [912, 217] width 38 height 17
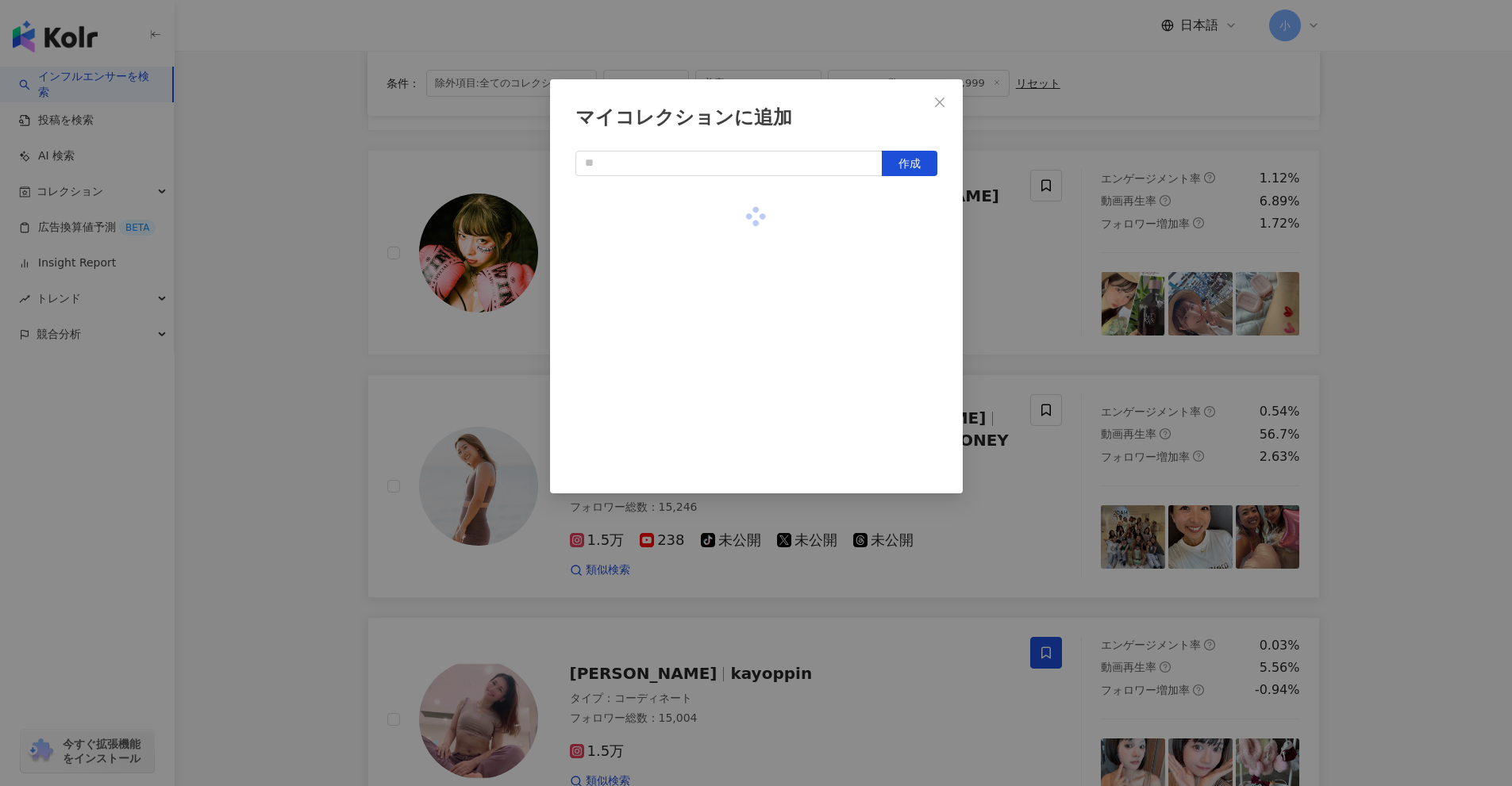
click at [1423, 315] on div "マイコレクションに追加 作成" at bounding box center [756, 393] width 1512 height 786
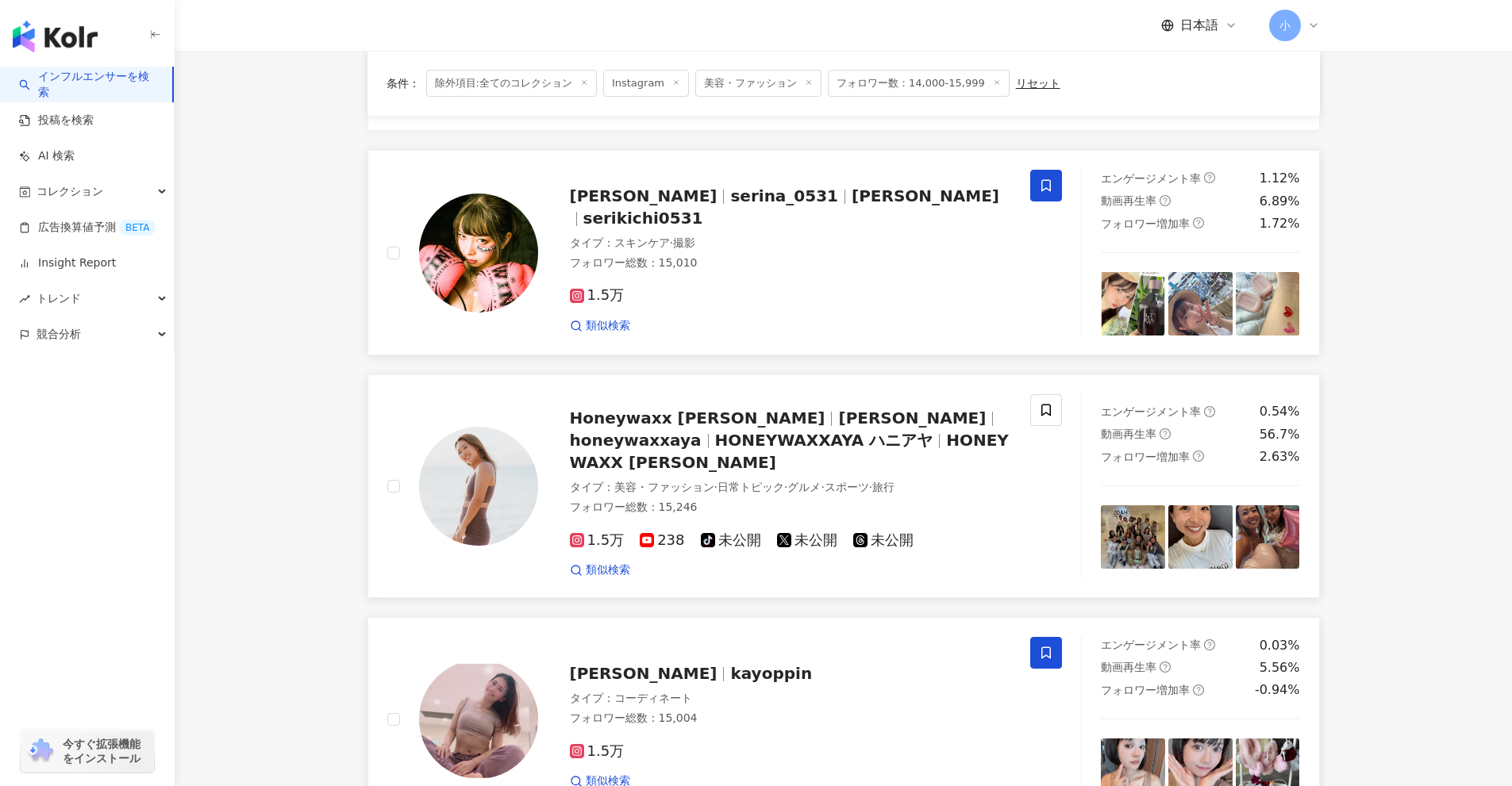
click at [1052, 188] on icon at bounding box center [1046, 186] width 14 height 14
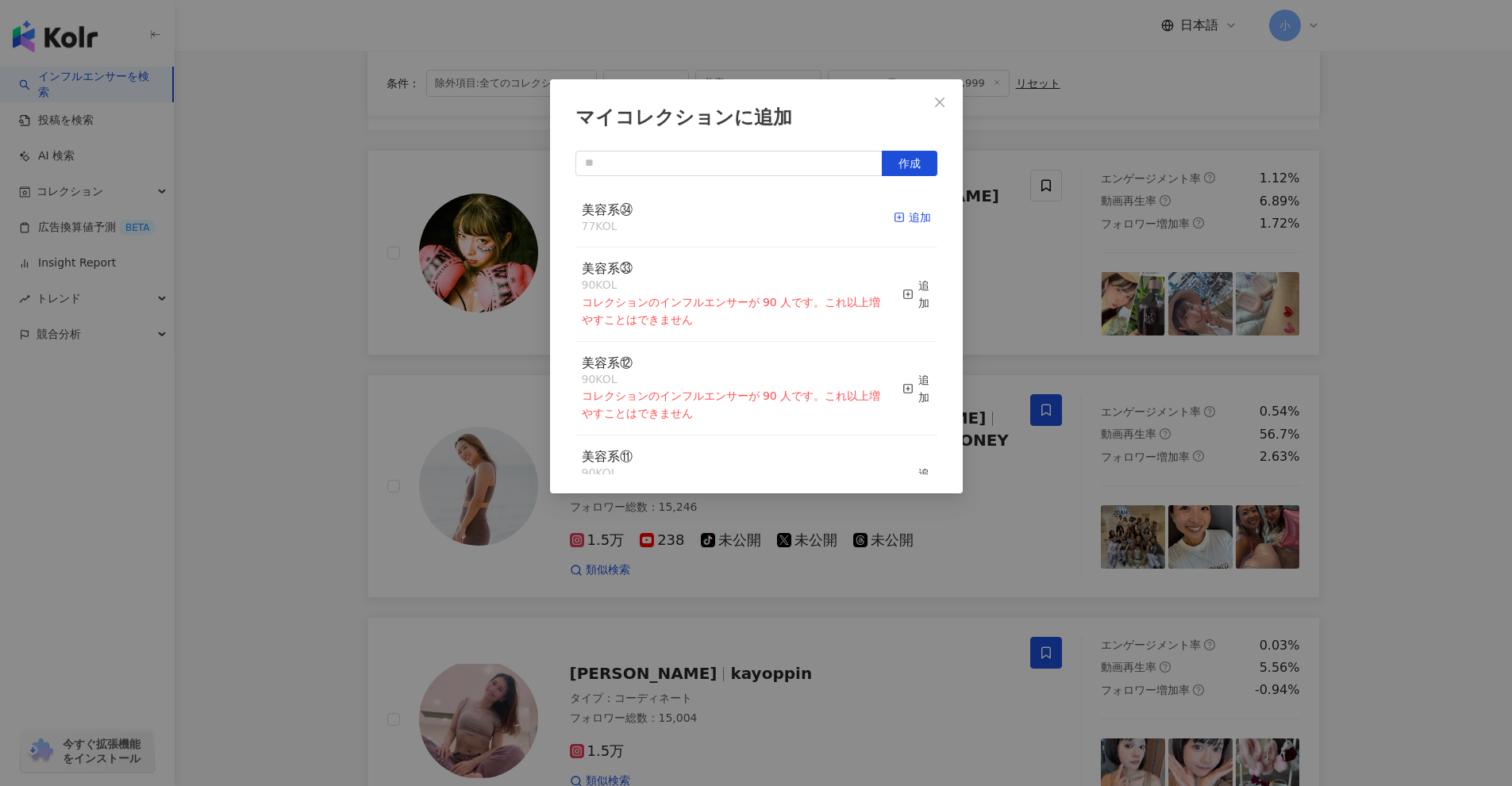
click at [909, 220] on div "追加" at bounding box center [912, 217] width 38 height 17
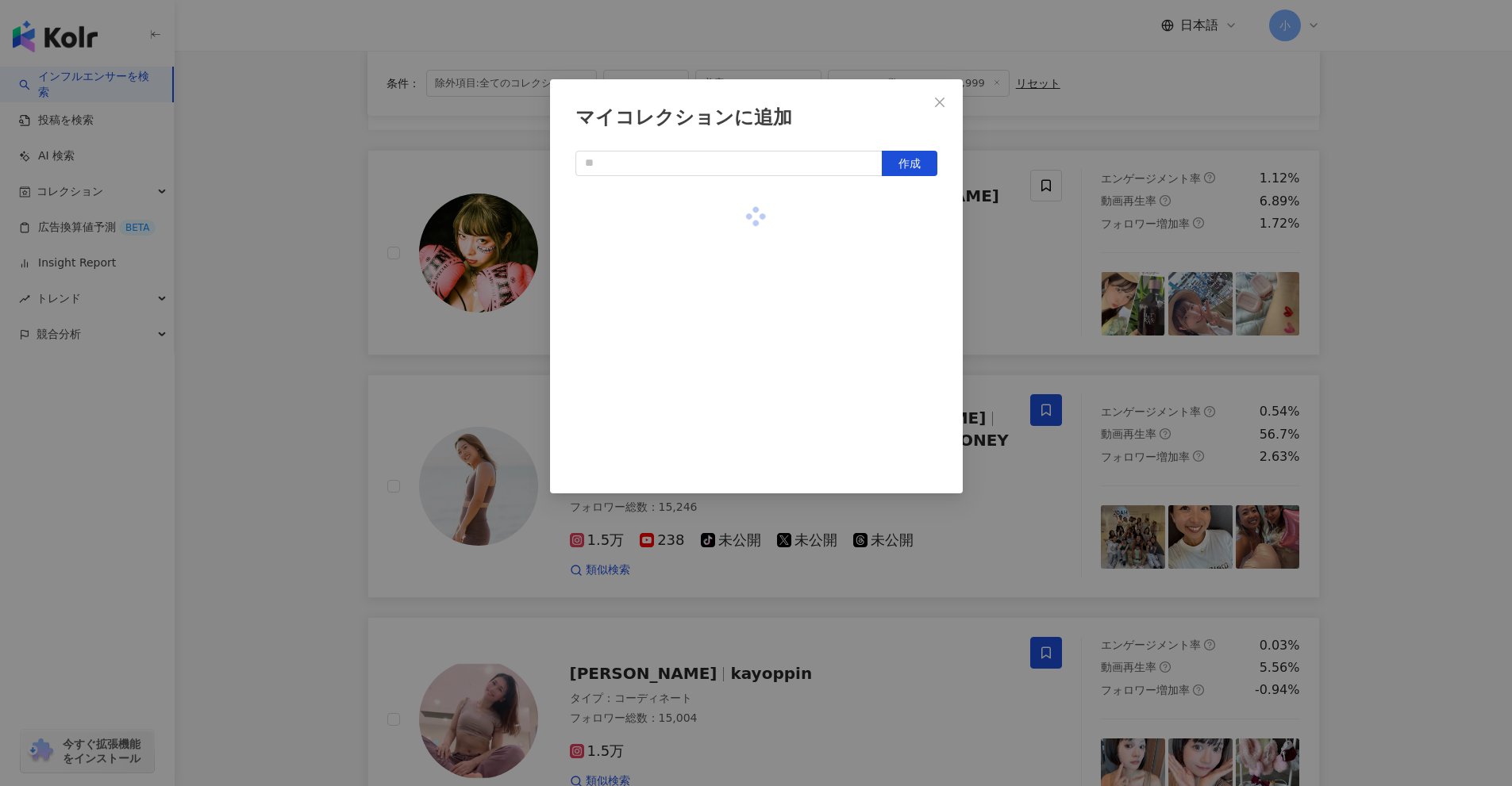
click at [1429, 320] on div "マイコレクションに追加 作成" at bounding box center [756, 393] width 1512 height 786
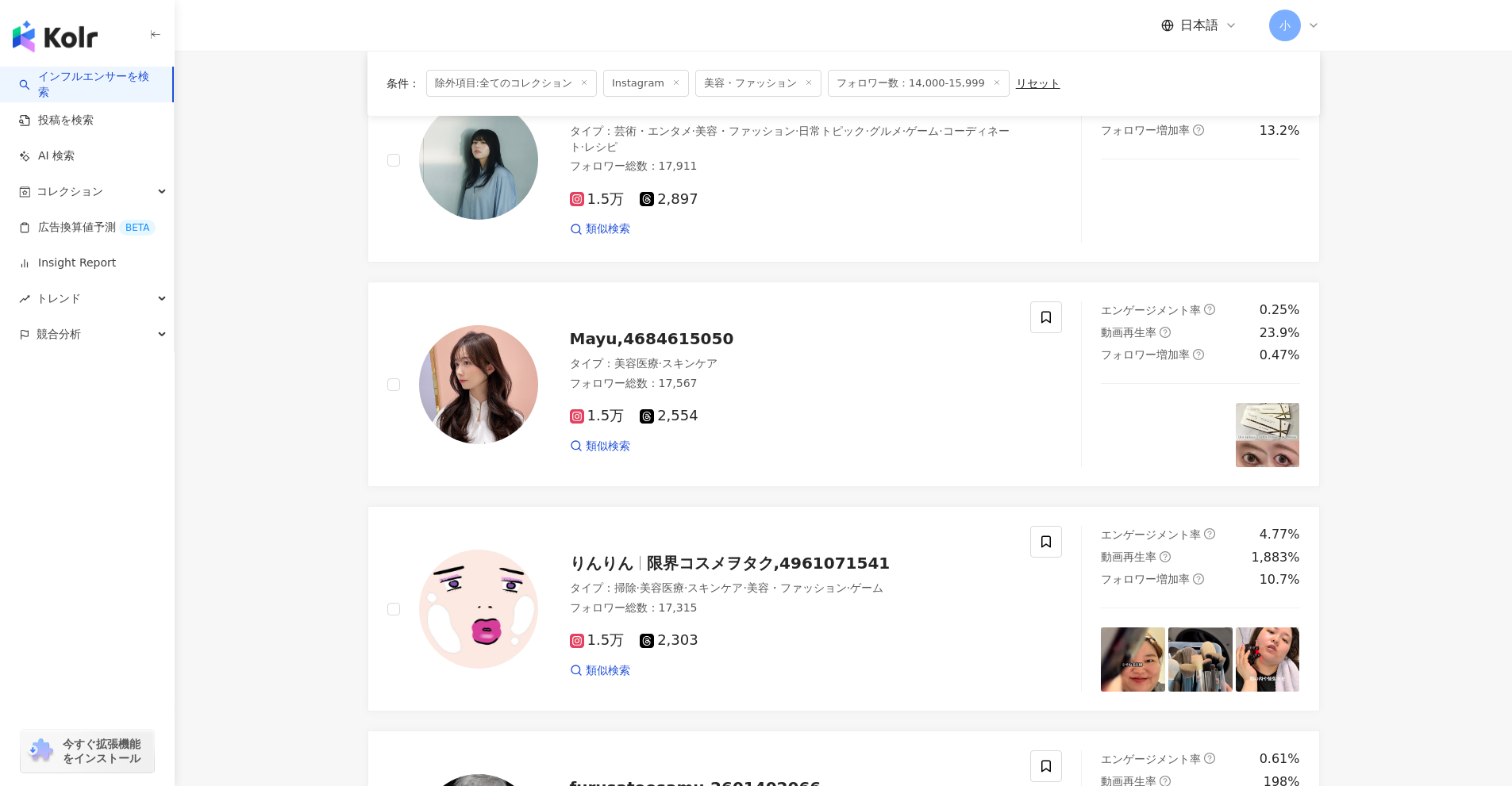
scroll to position [408, 0]
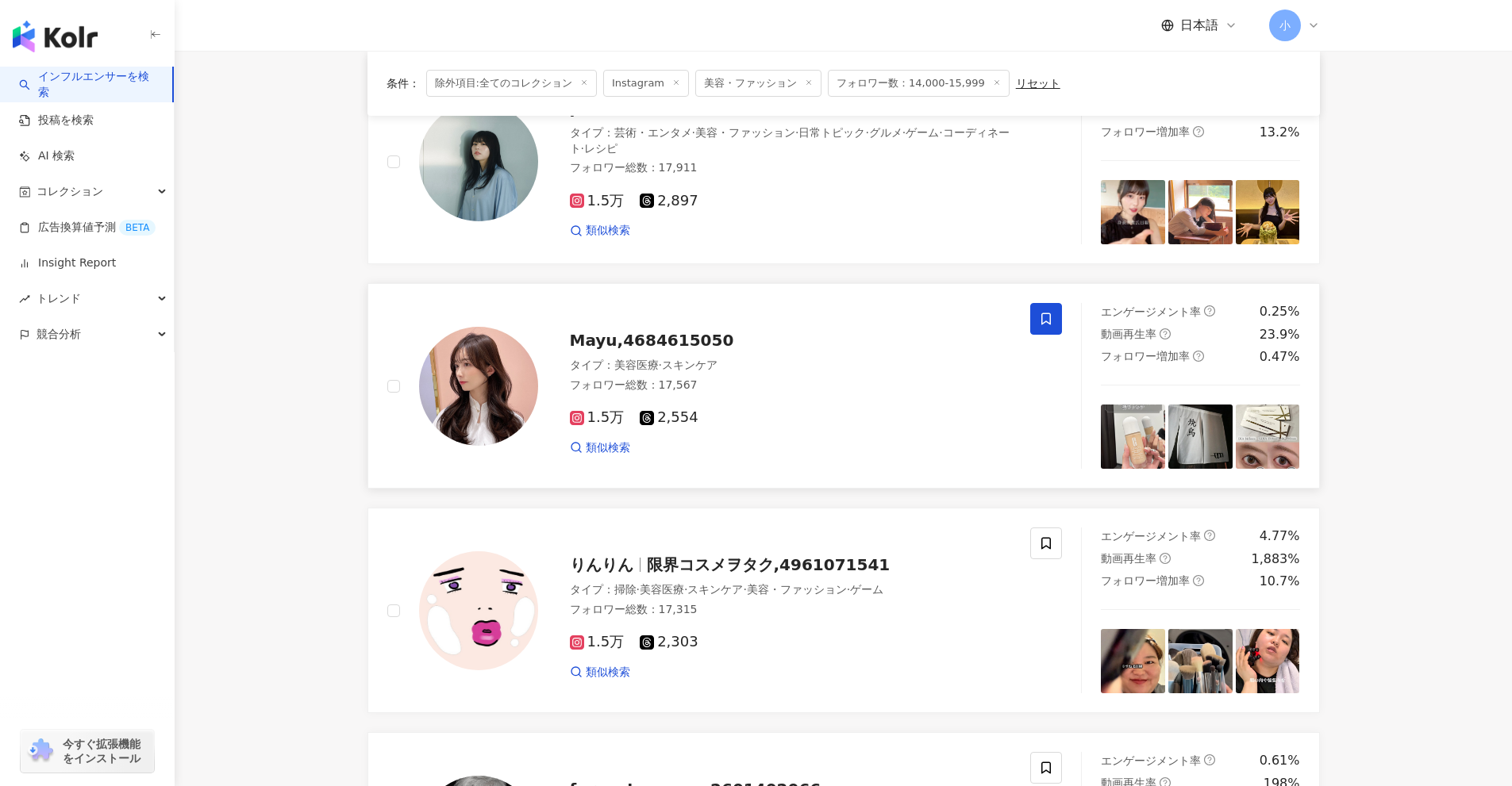
click at [1049, 318] on icon at bounding box center [1046, 318] width 14 height 14
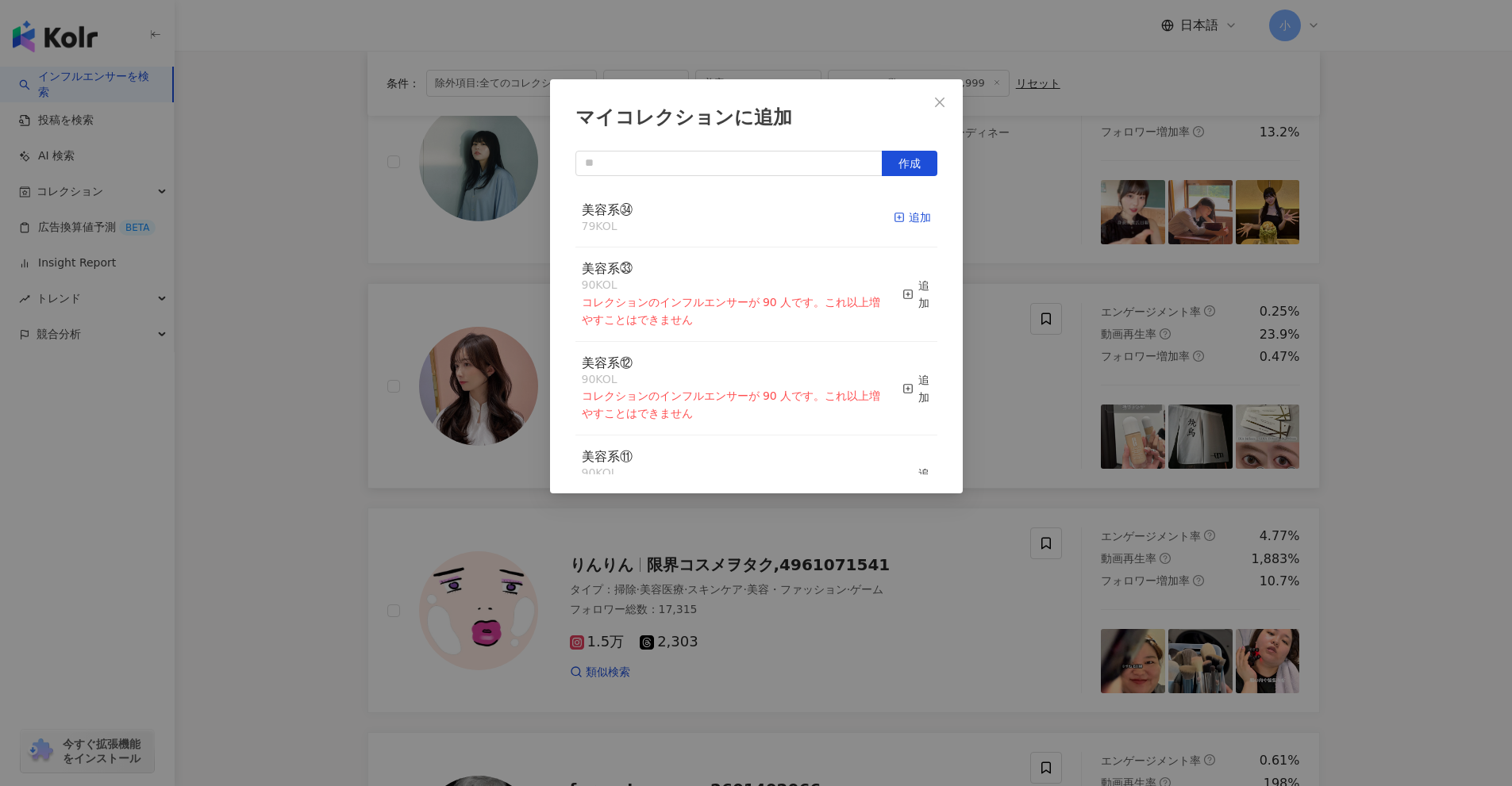
click at [904, 214] on div "追加" at bounding box center [912, 217] width 38 height 17
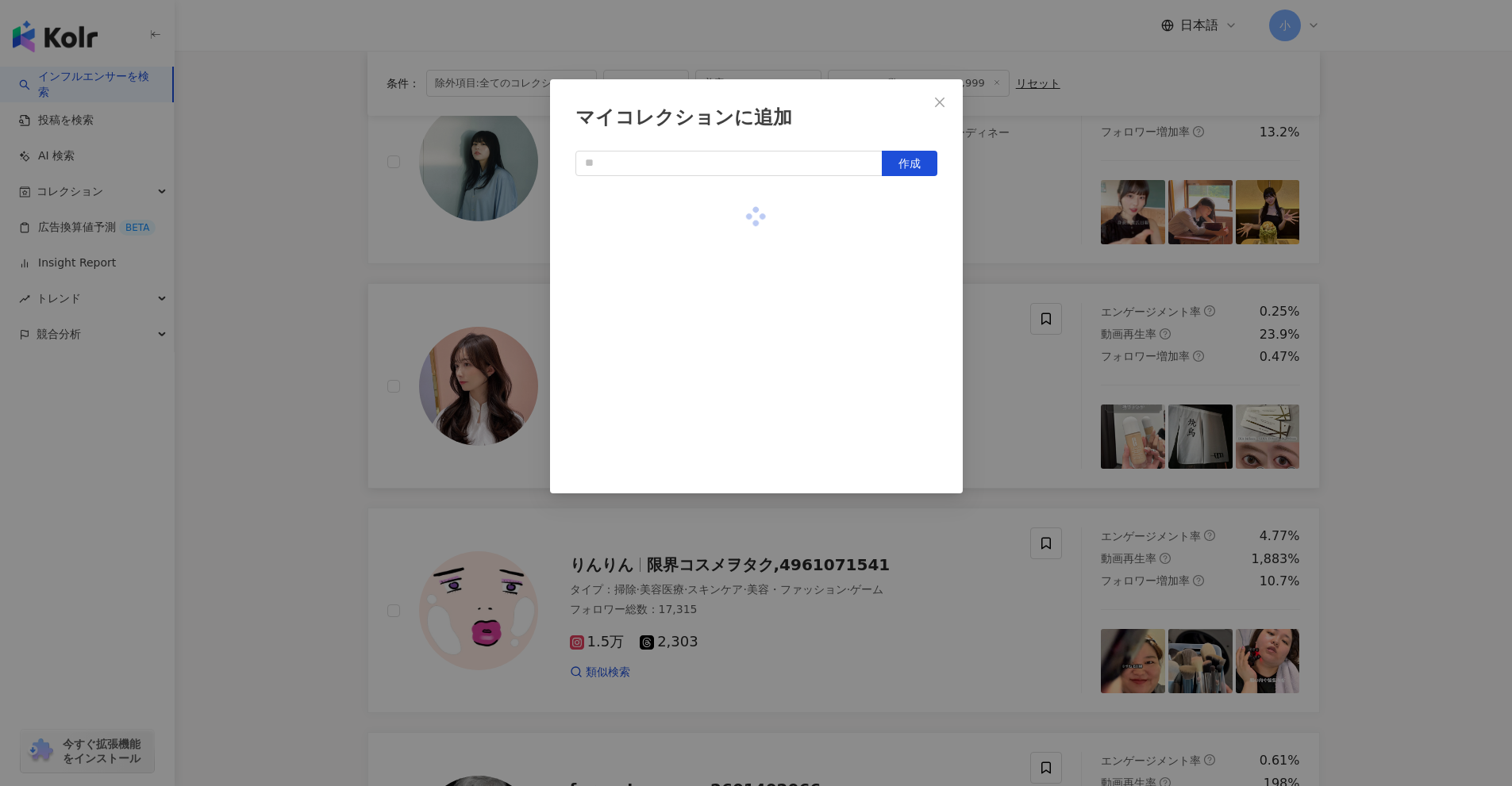
click at [1048, 531] on div "マイコレクションに追加 作成" at bounding box center [756, 393] width 1512 height 786
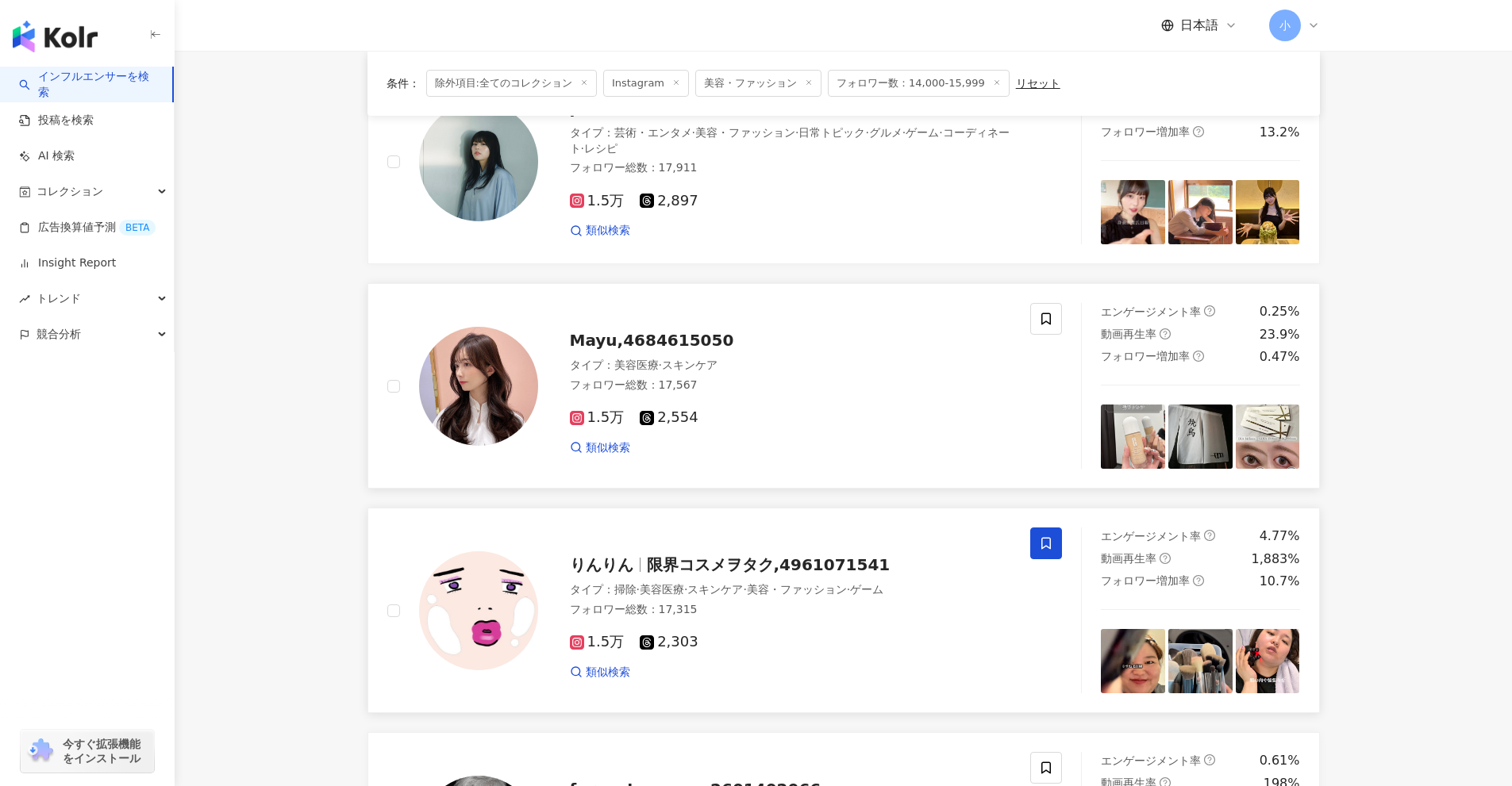
click at [1048, 537] on icon at bounding box center [1046, 543] width 14 height 14
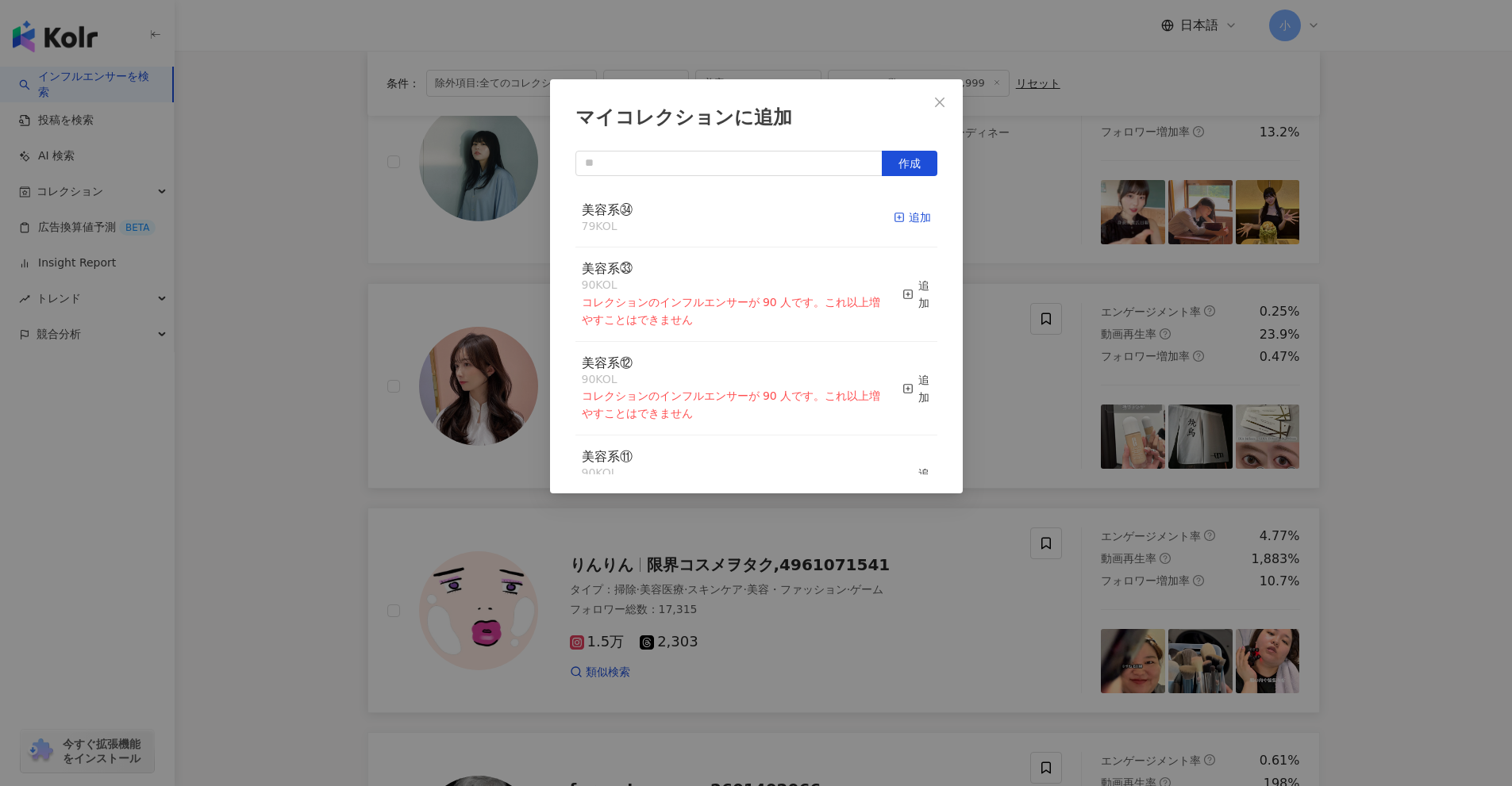
click at [904, 223] on div "追加" at bounding box center [912, 217] width 38 height 17
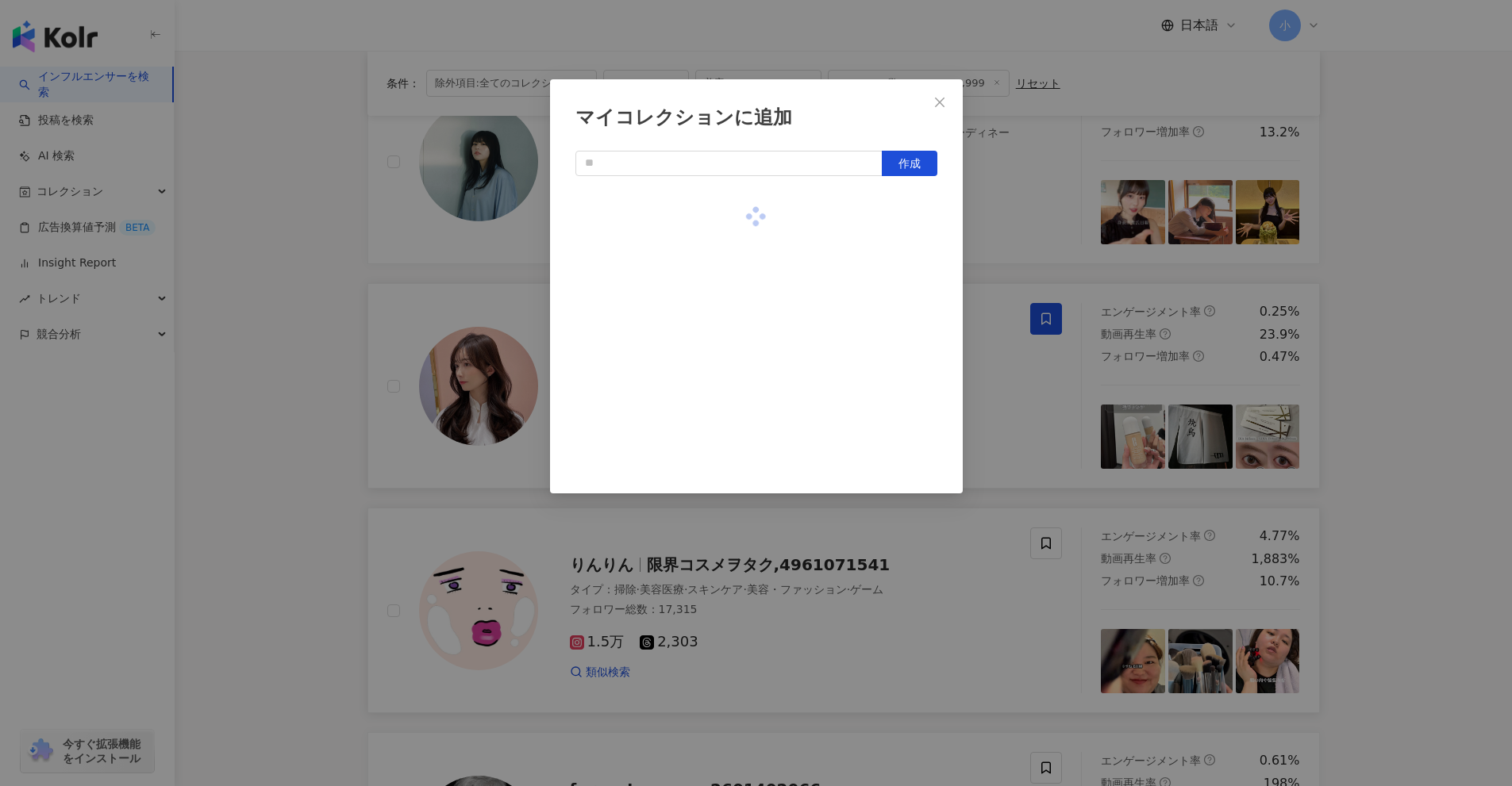
click at [1356, 352] on div "マイコレクションに追加 作成" at bounding box center [756, 393] width 1512 height 786
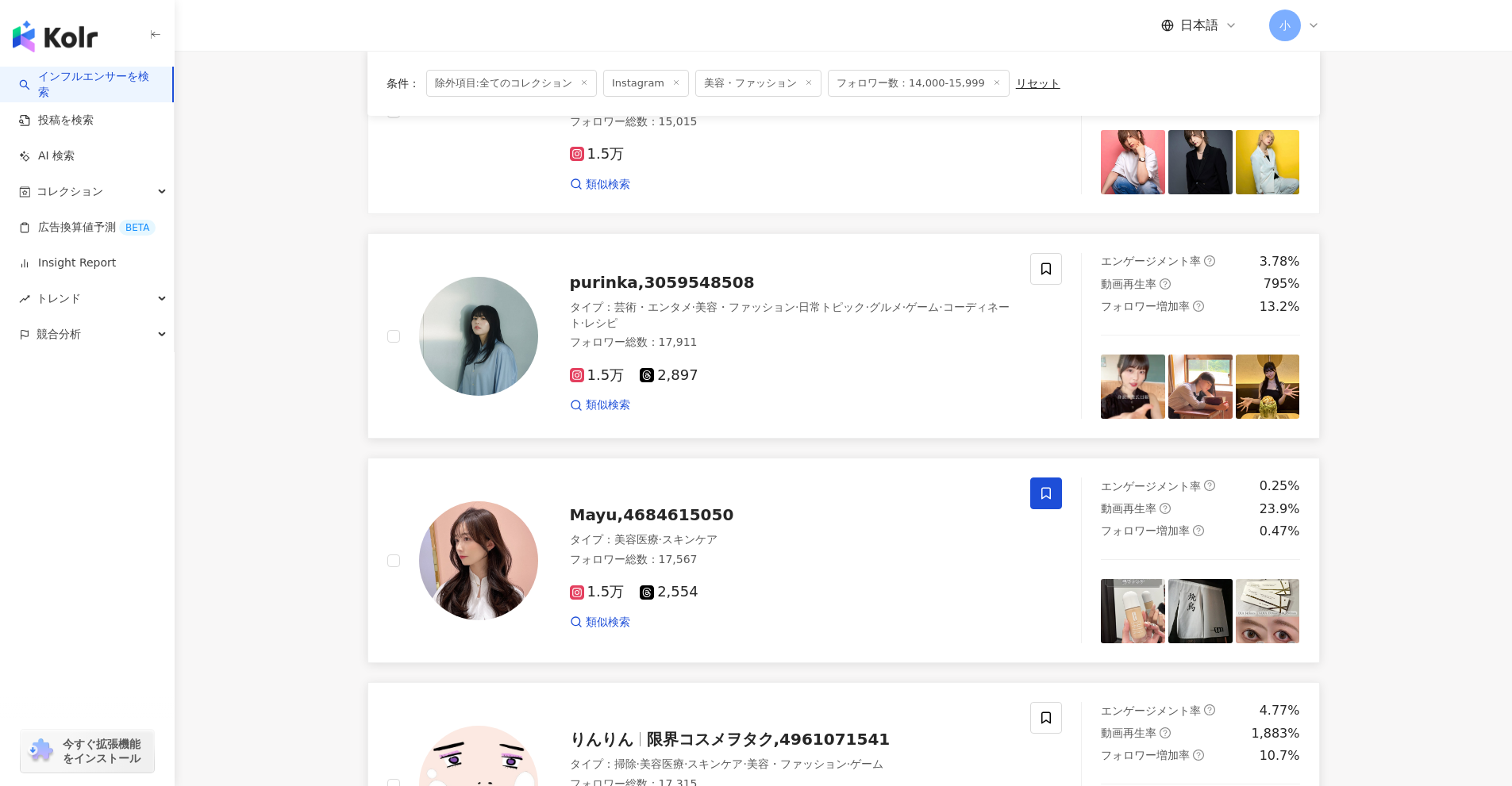
scroll to position [171, 0]
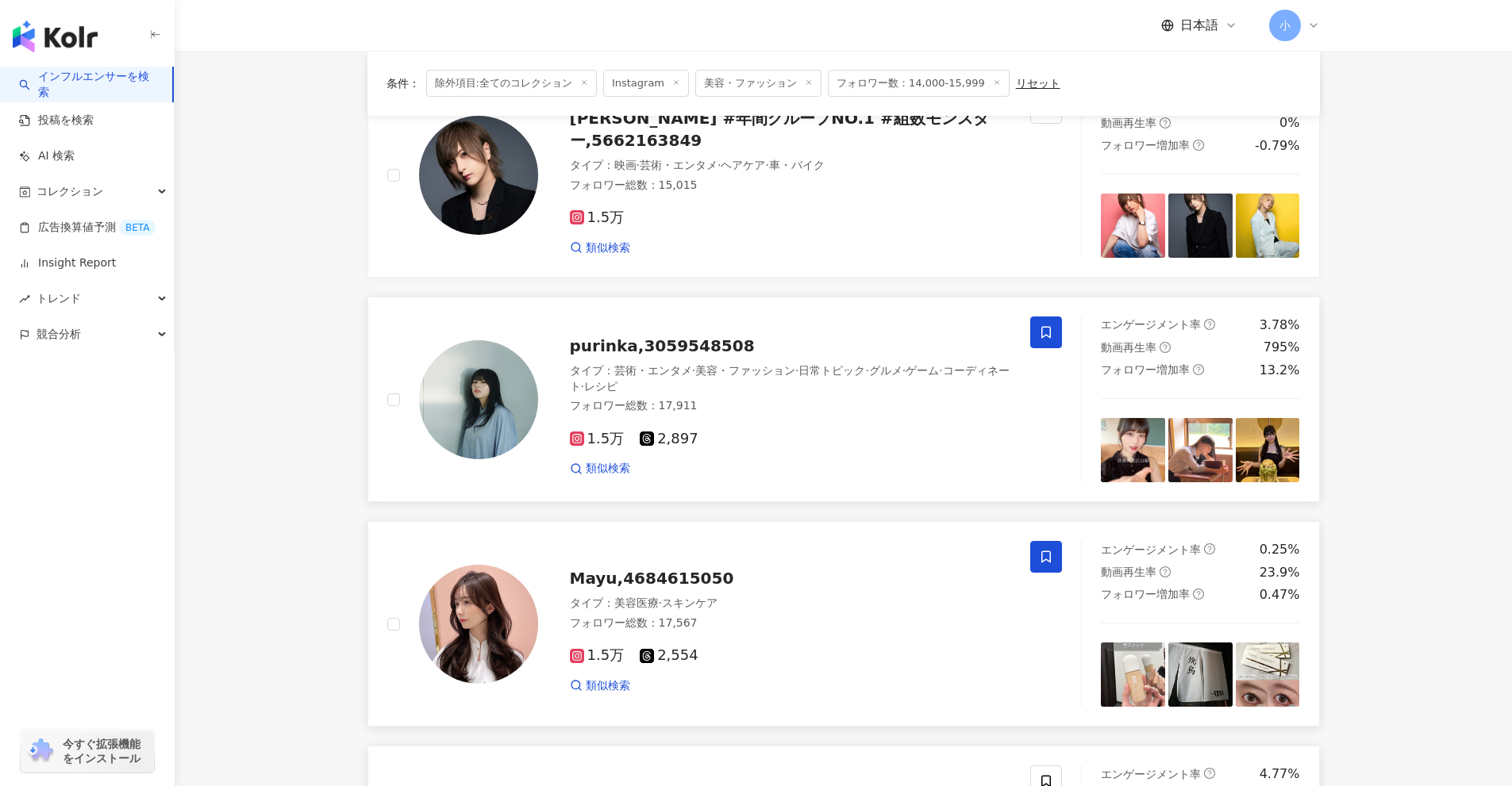
click at [1040, 335] on icon at bounding box center [1046, 332] width 14 height 14
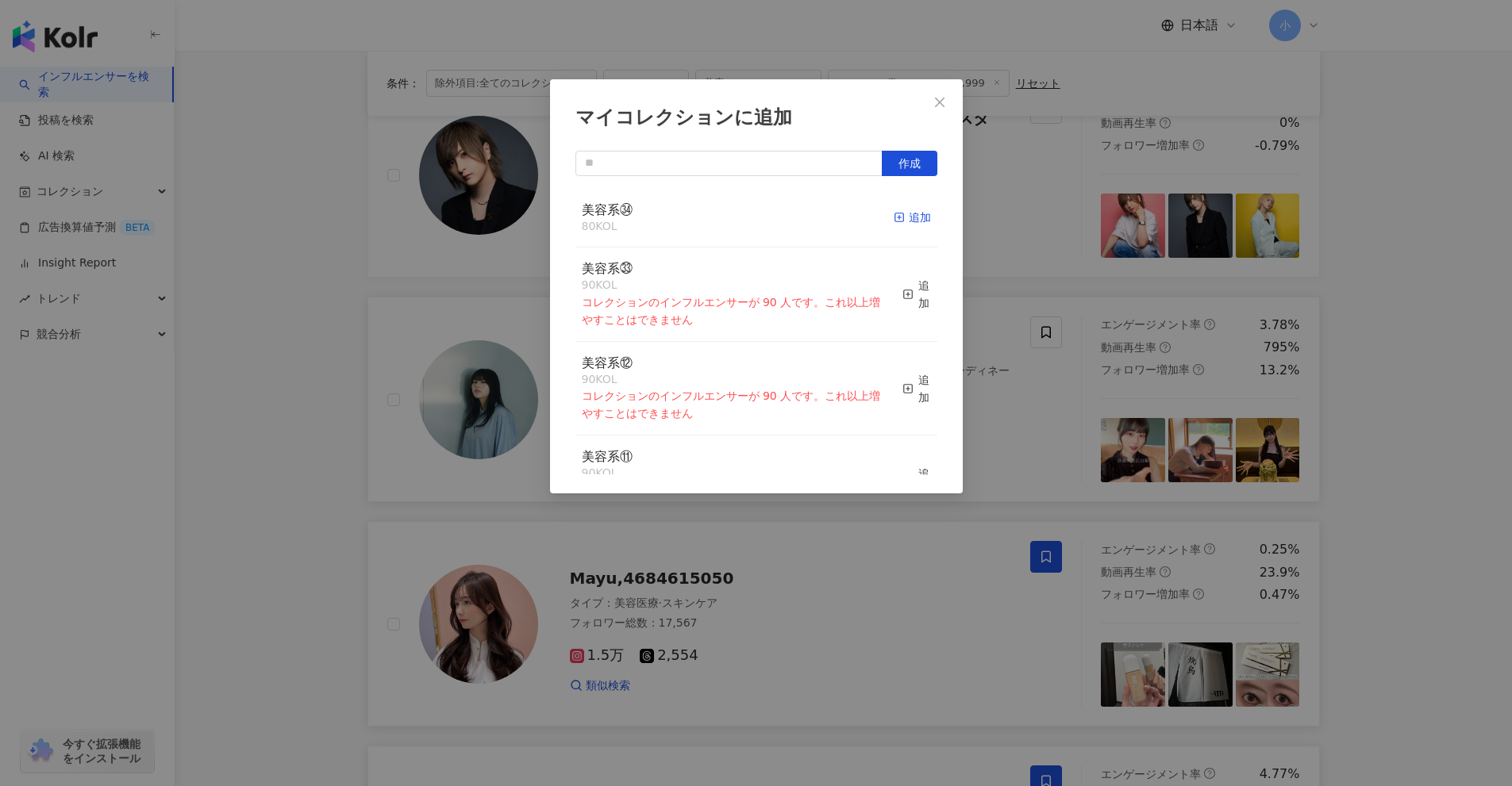
click at [893, 217] on icon "button" at bounding box center [899, 217] width 11 height 11
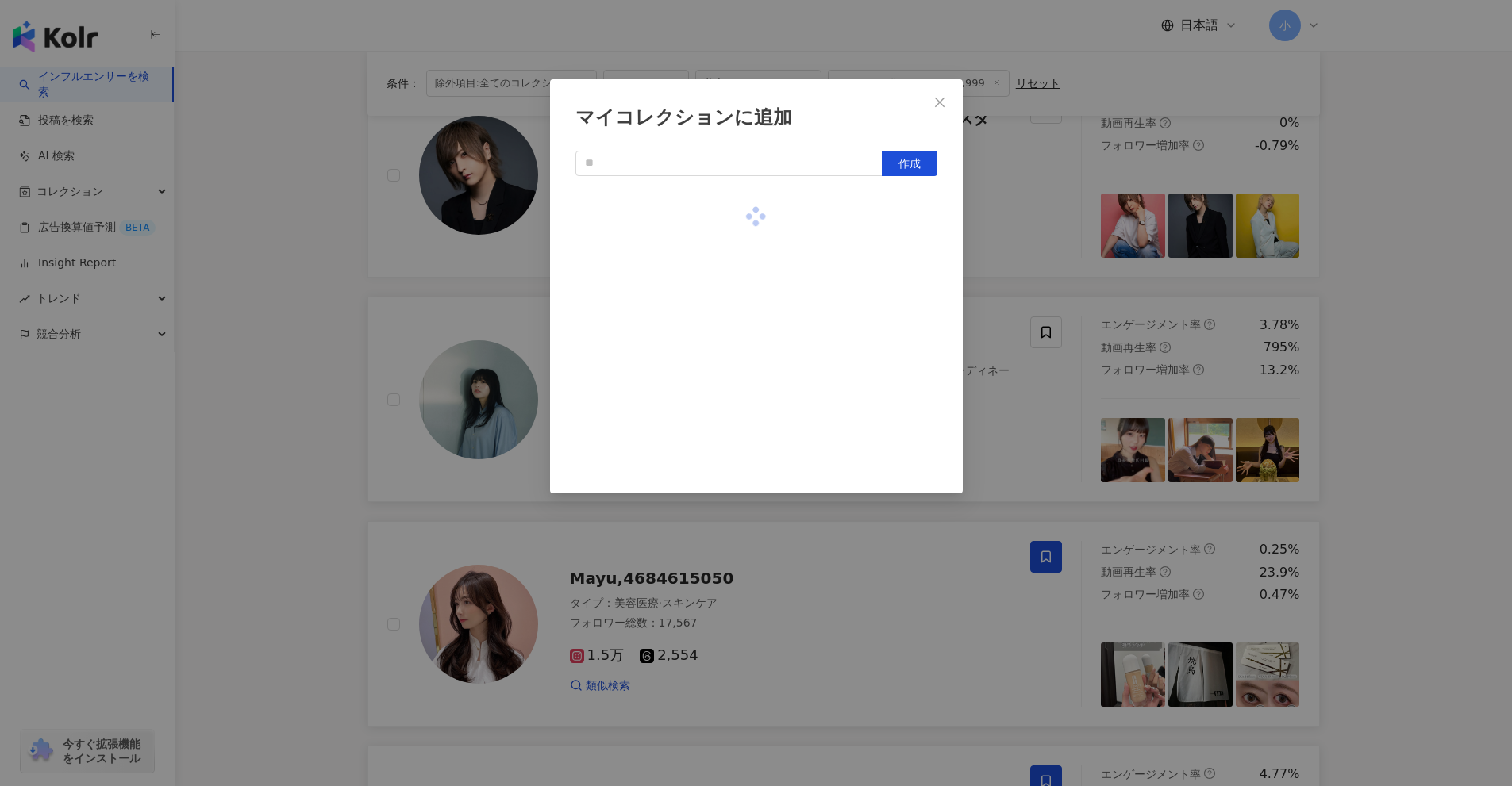
click at [1397, 377] on div "マイコレクションに追加 作成" at bounding box center [756, 393] width 1512 height 786
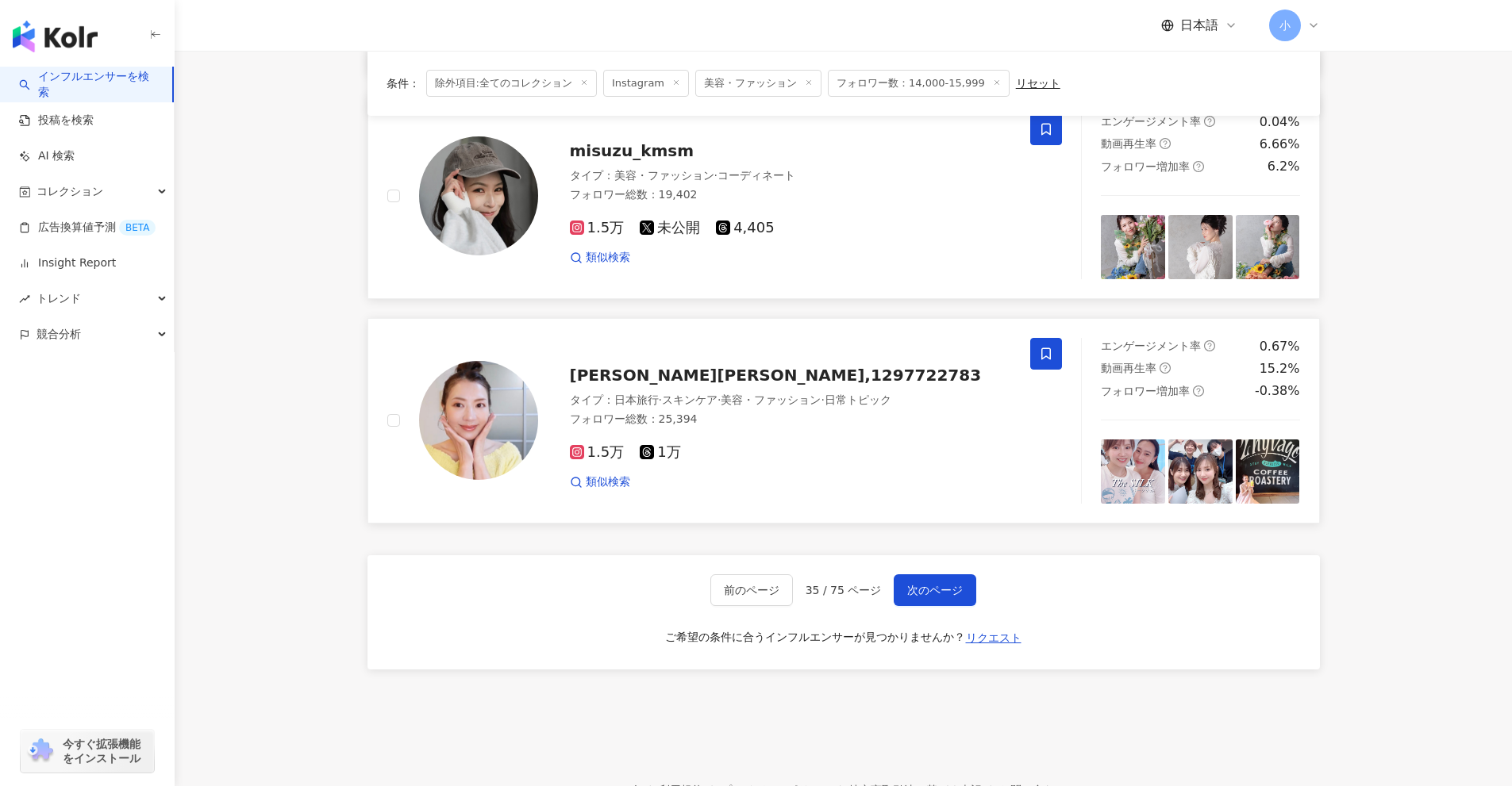
scroll to position [2270, 0]
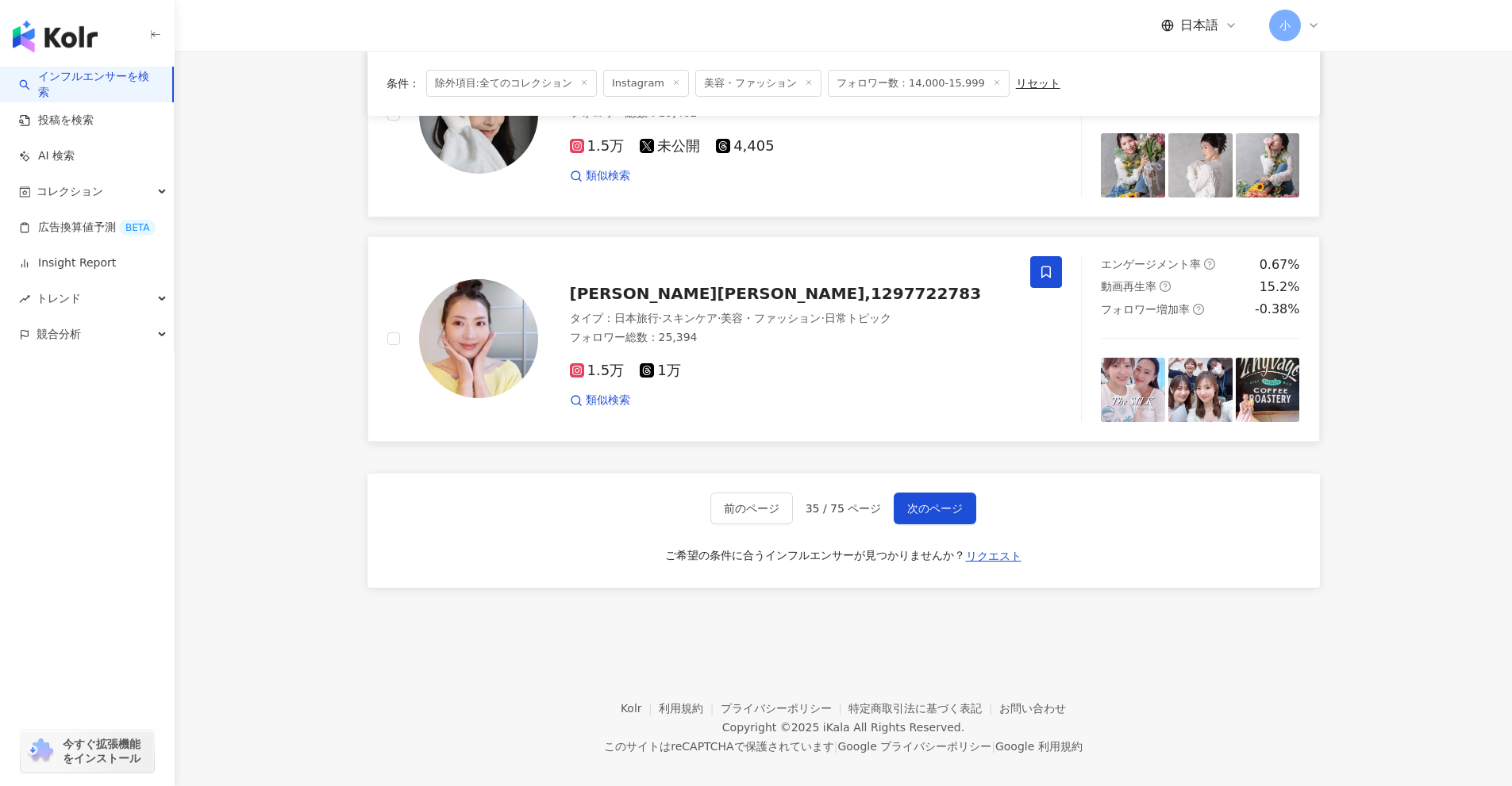
drag, startPoint x: 1383, startPoint y: 320, endPoint x: 1378, endPoint y: 443, distance: 123.1
click at [932, 502] on span "次のページ" at bounding box center [935, 509] width 56 height 13
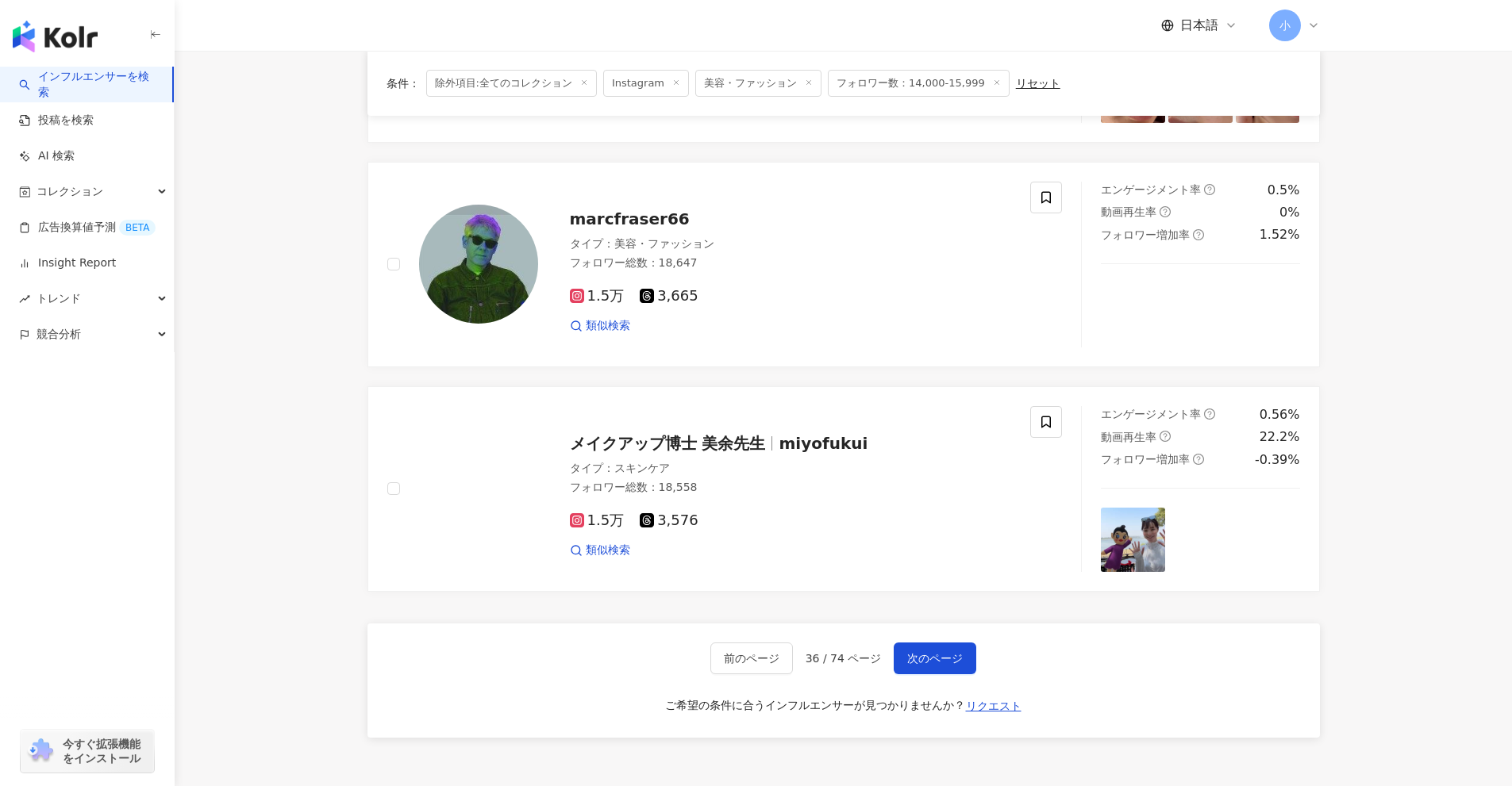
scroll to position [2336, 0]
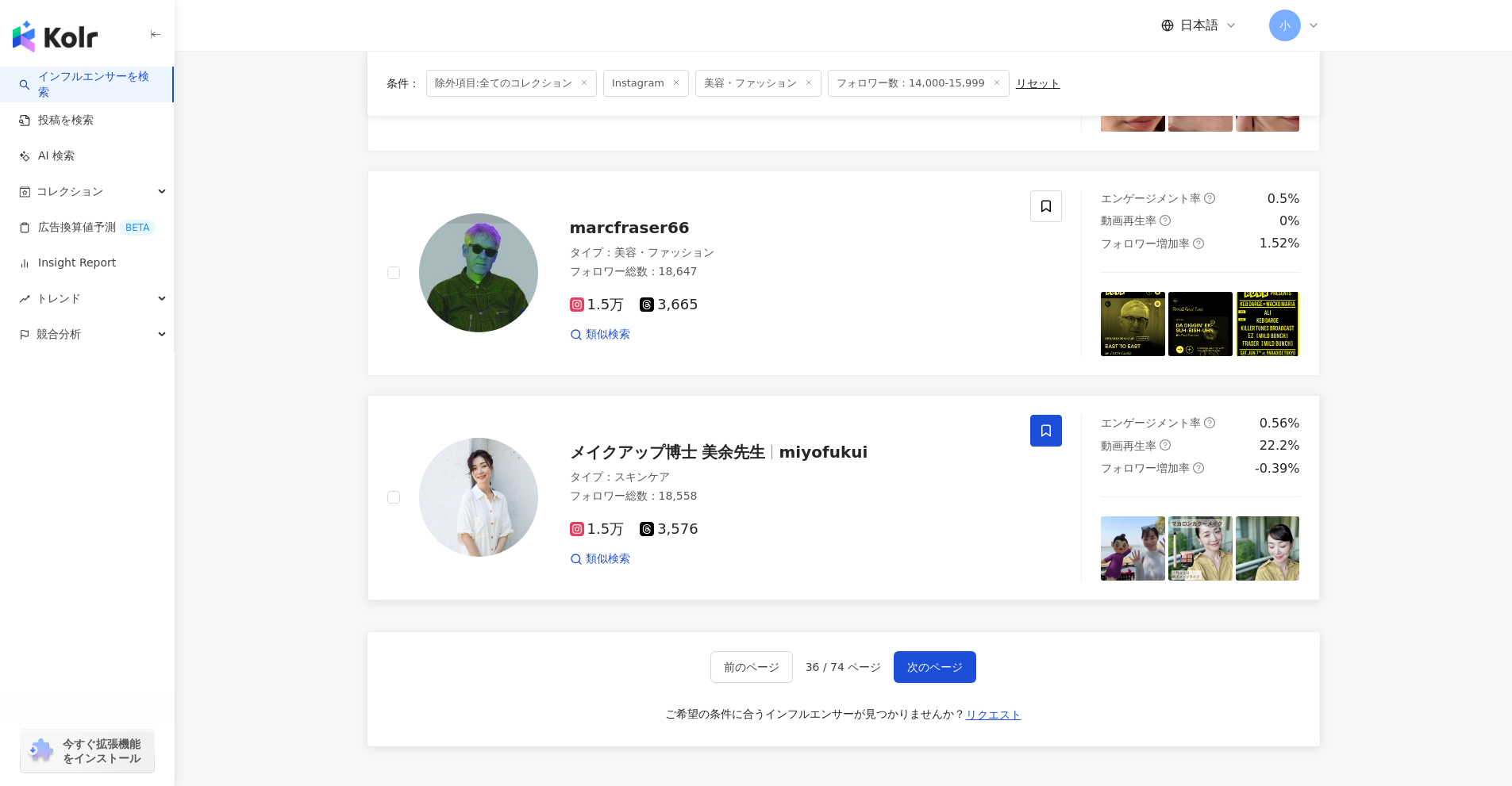
click at [1045, 424] on icon at bounding box center [1046, 431] width 14 height 14
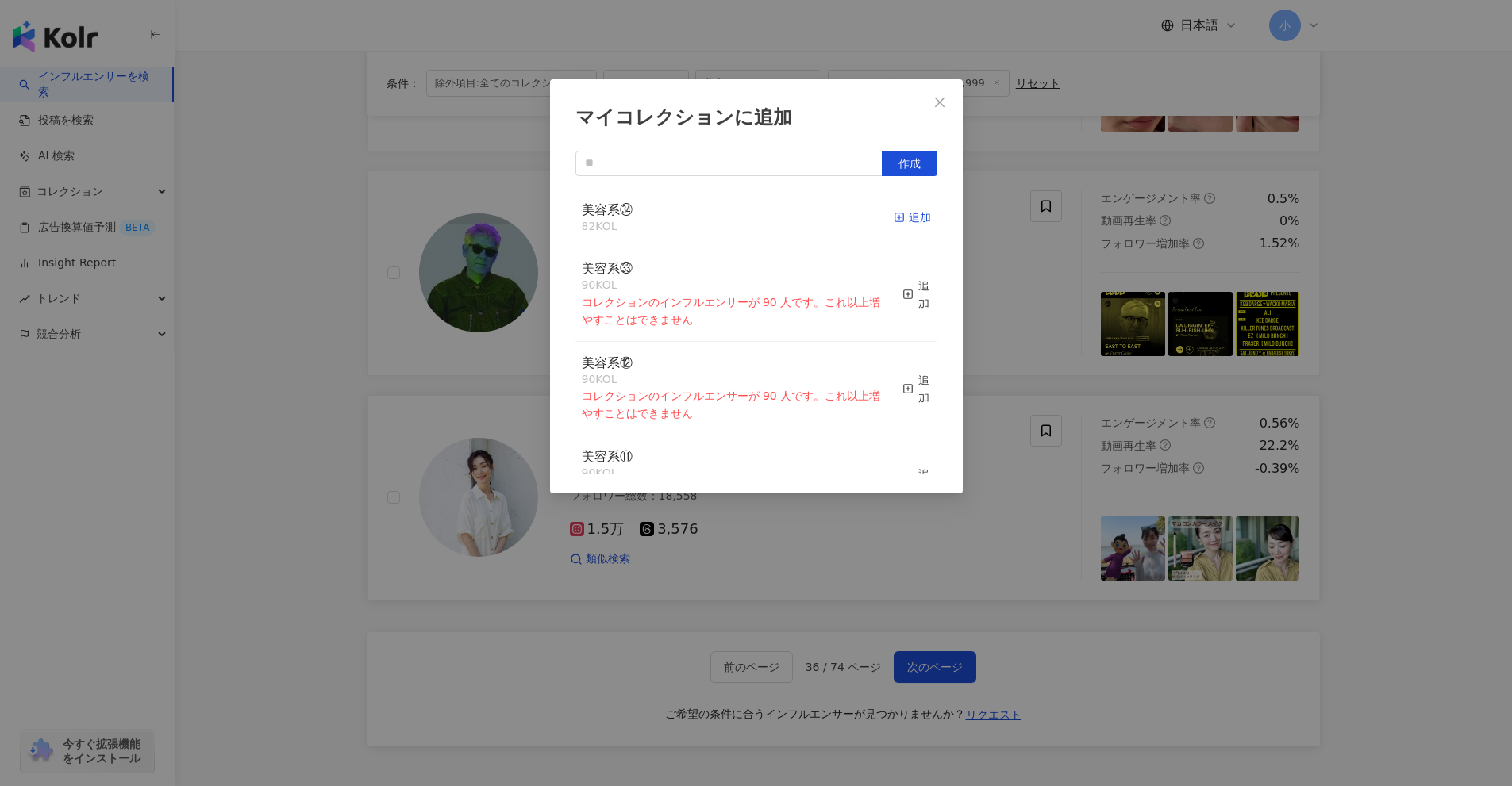
click at [894, 222] on rect "button" at bounding box center [899, 218] width 9 height 9
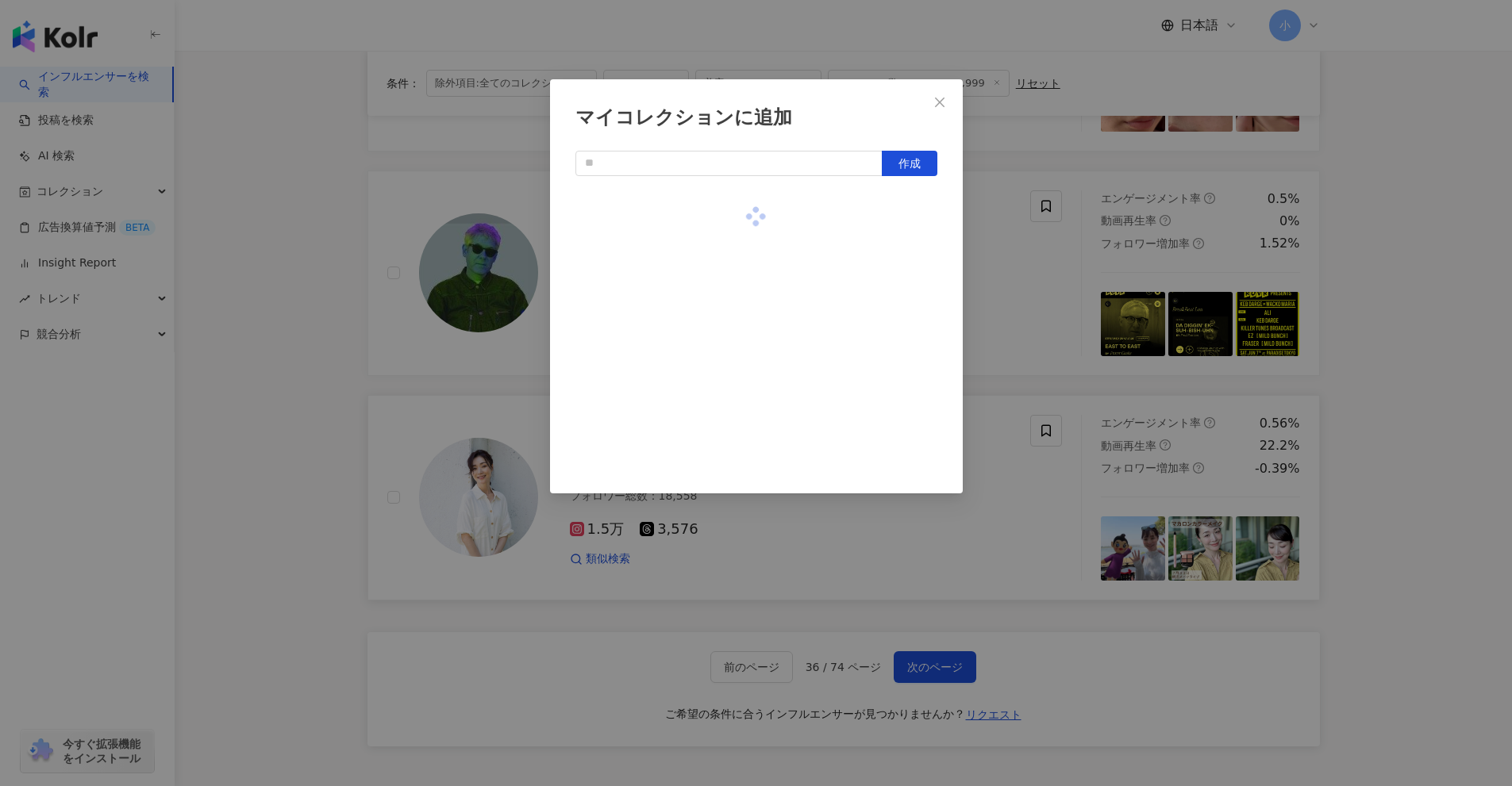
click at [1393, 379] on div "マイコレクションに追加 作成" at bounding box center [756, 393] width 1512 height 786
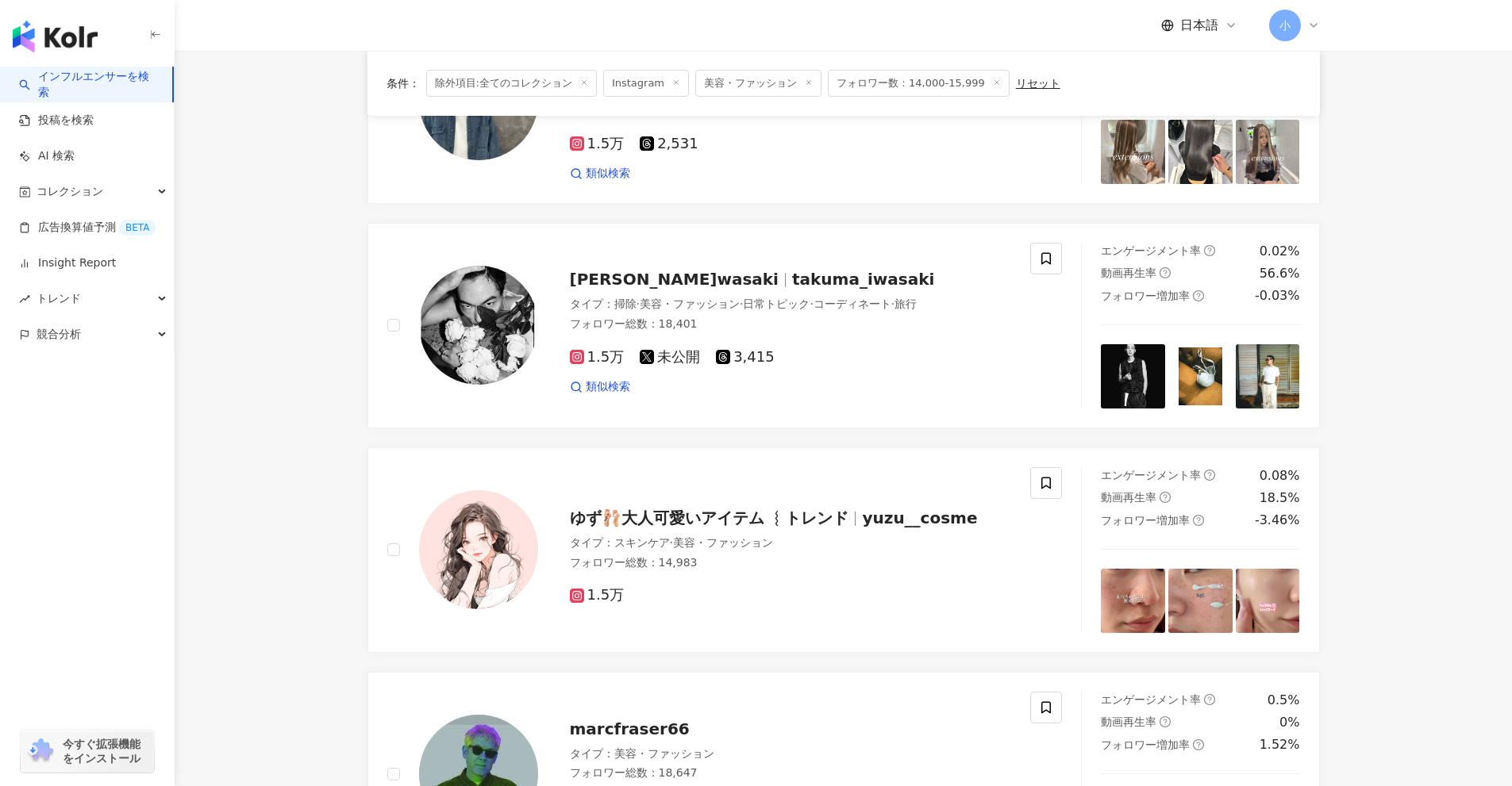
scroll to position [1780, 0]
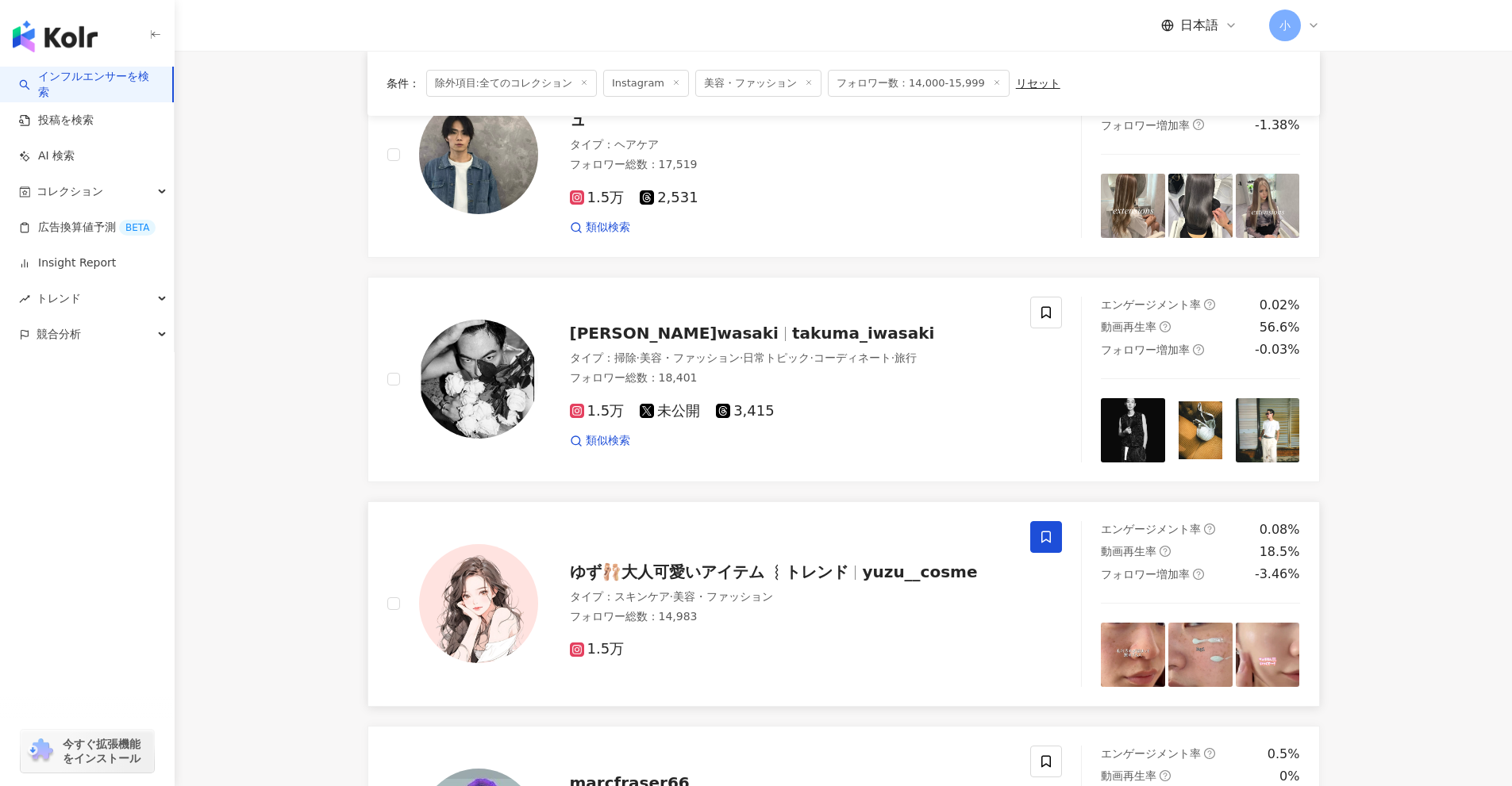
click at [1043, 530] on icon at bounding box center [1046, 537] width 14 height 14
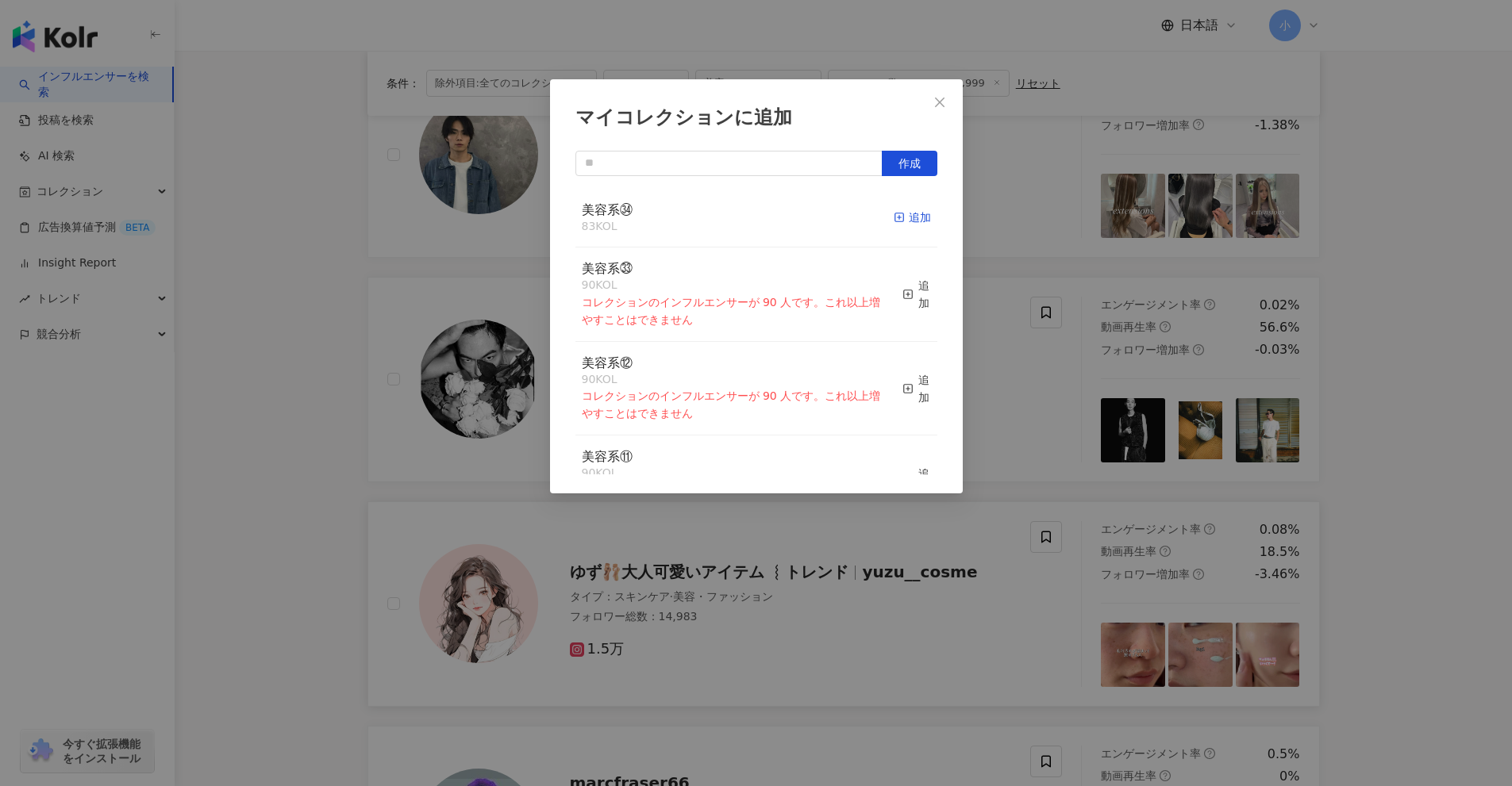
click at [909, 222] on div "追加" at bounding box center [912, 217] width 38 height 17
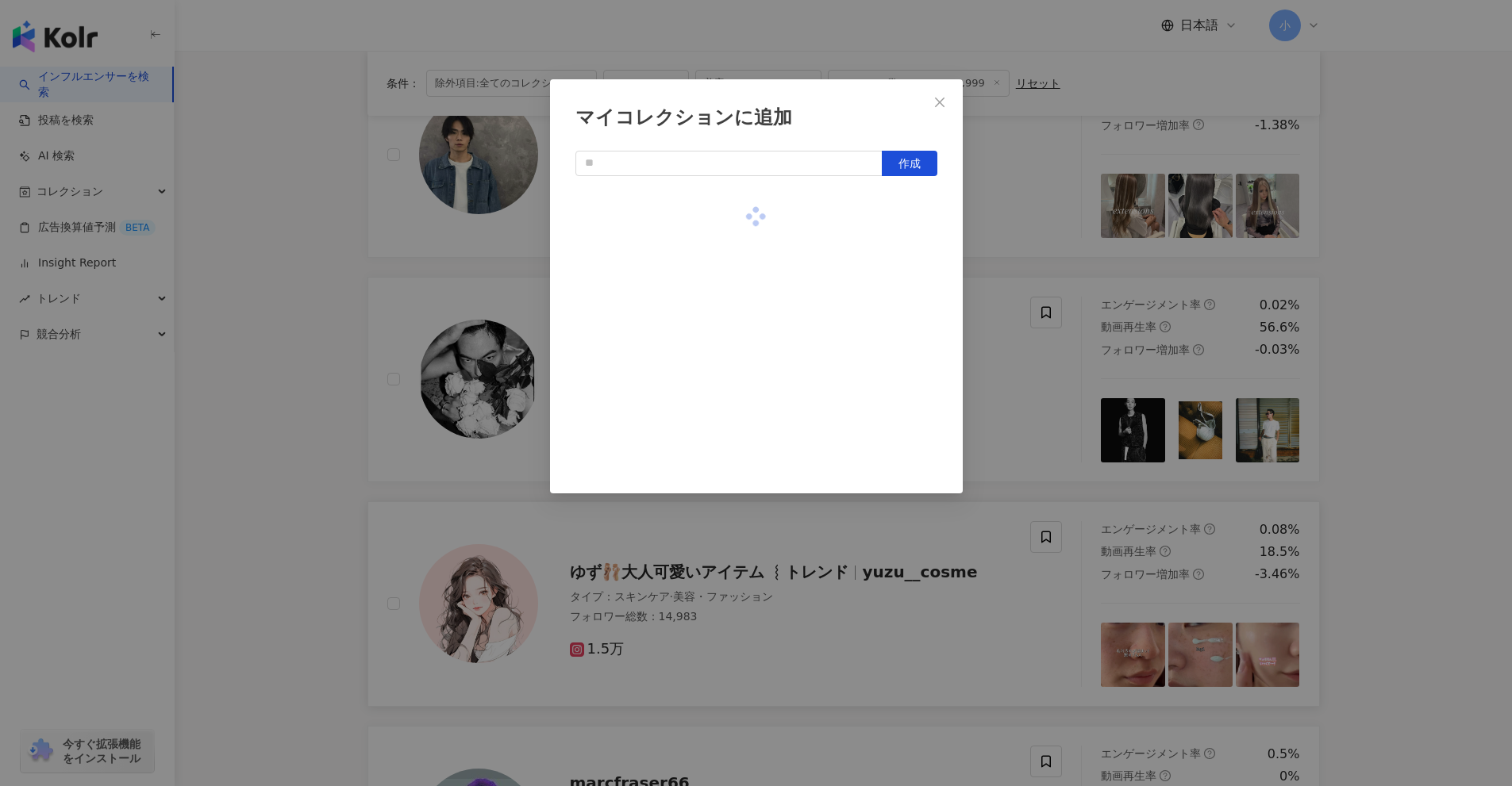
click at [1441, 364] on div "マイコレクションに追加 作成" at bounding box center [756, 393] width 1512 height 786
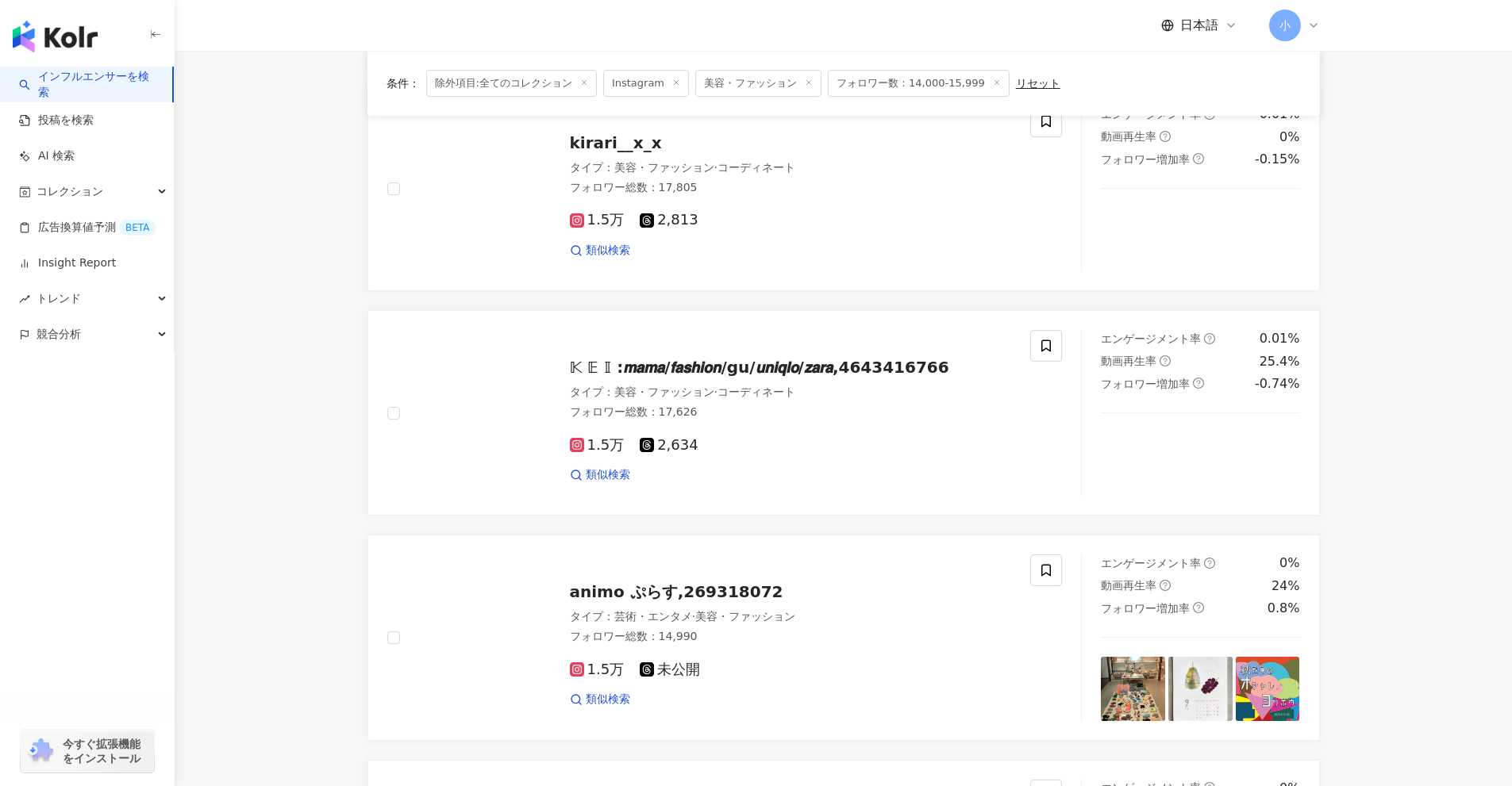
scroll to position [1066, 0]
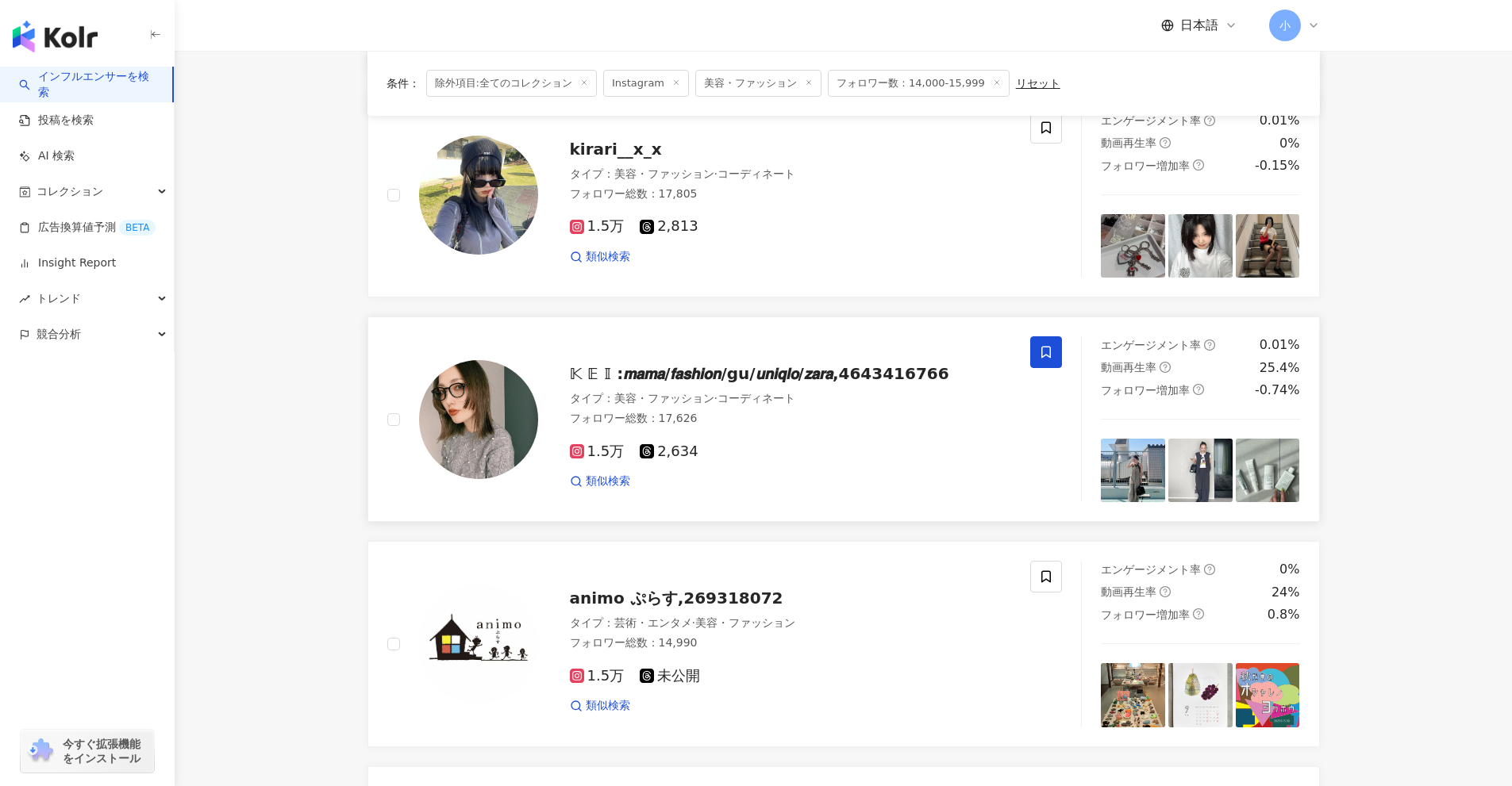
click at [1056, 339] on span at bounding box center [1046, 352] width 31 height 31
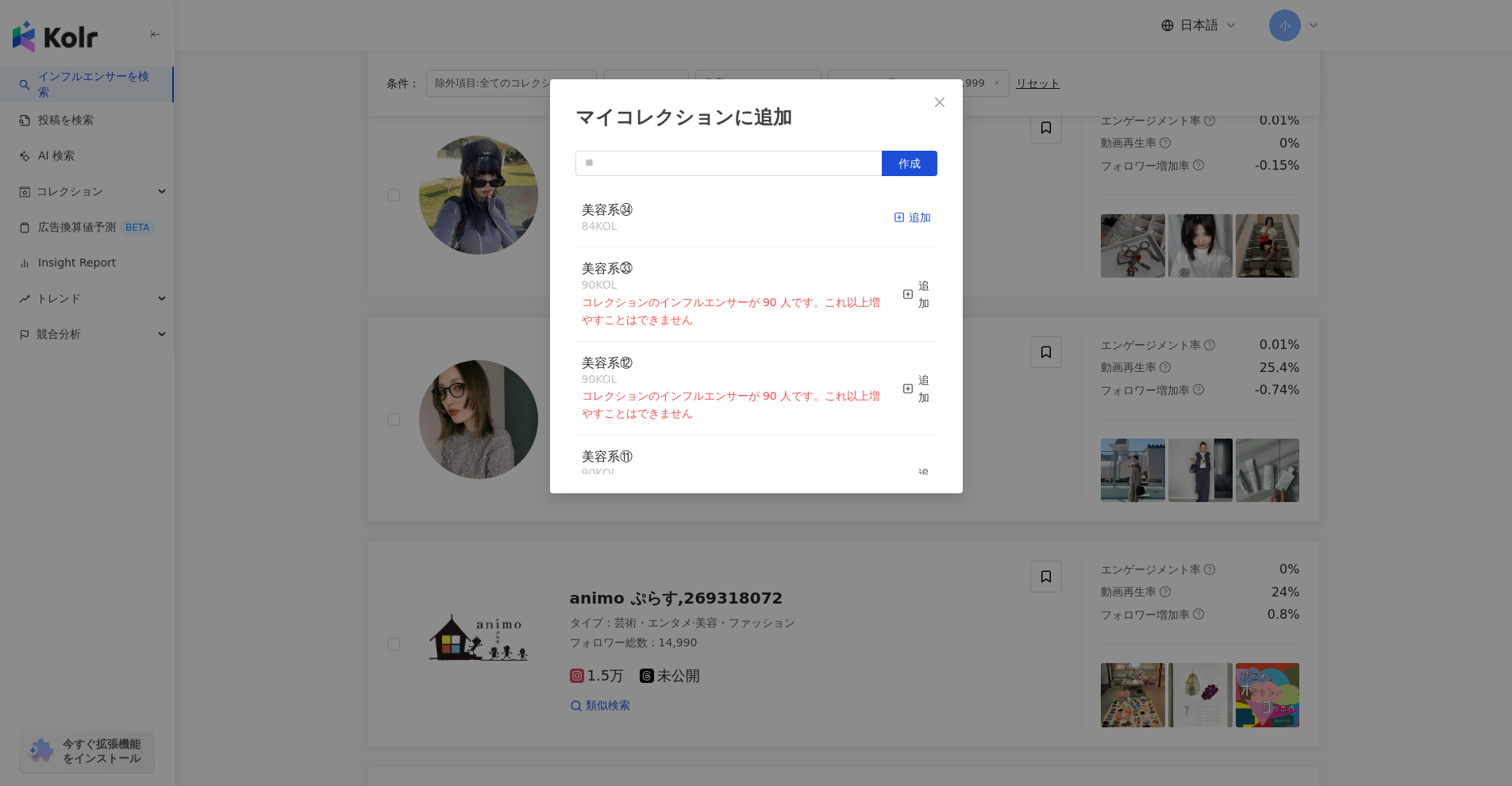
click at [907, 220] on div "追加" at bounding box center [912, 217] width 38 height 17
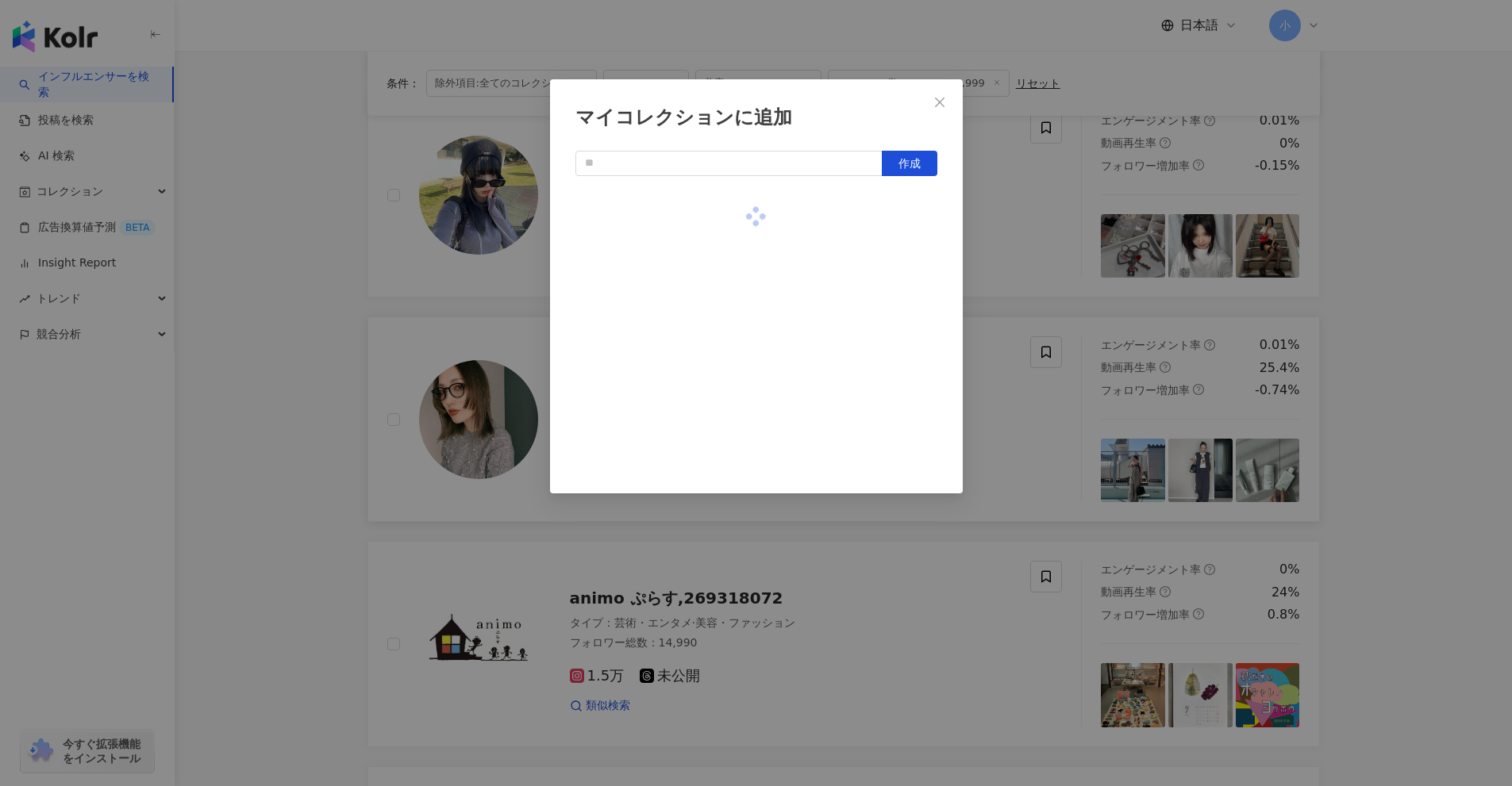
click at [1412, 359] on div "マイコレクションに追加 作成" at bounding box center [756, 393] width 1512 height 786
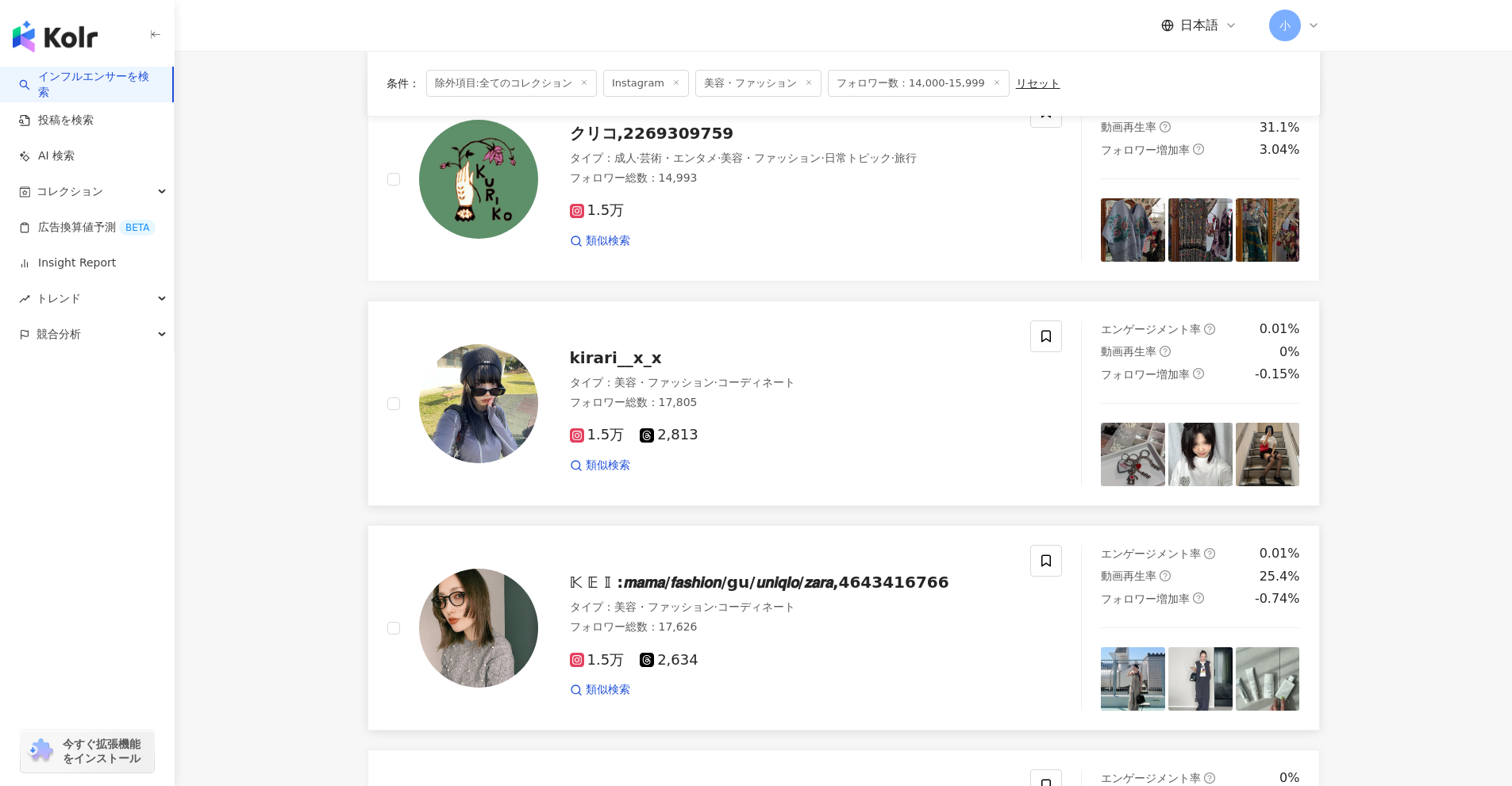
scroll to position [749, 0]
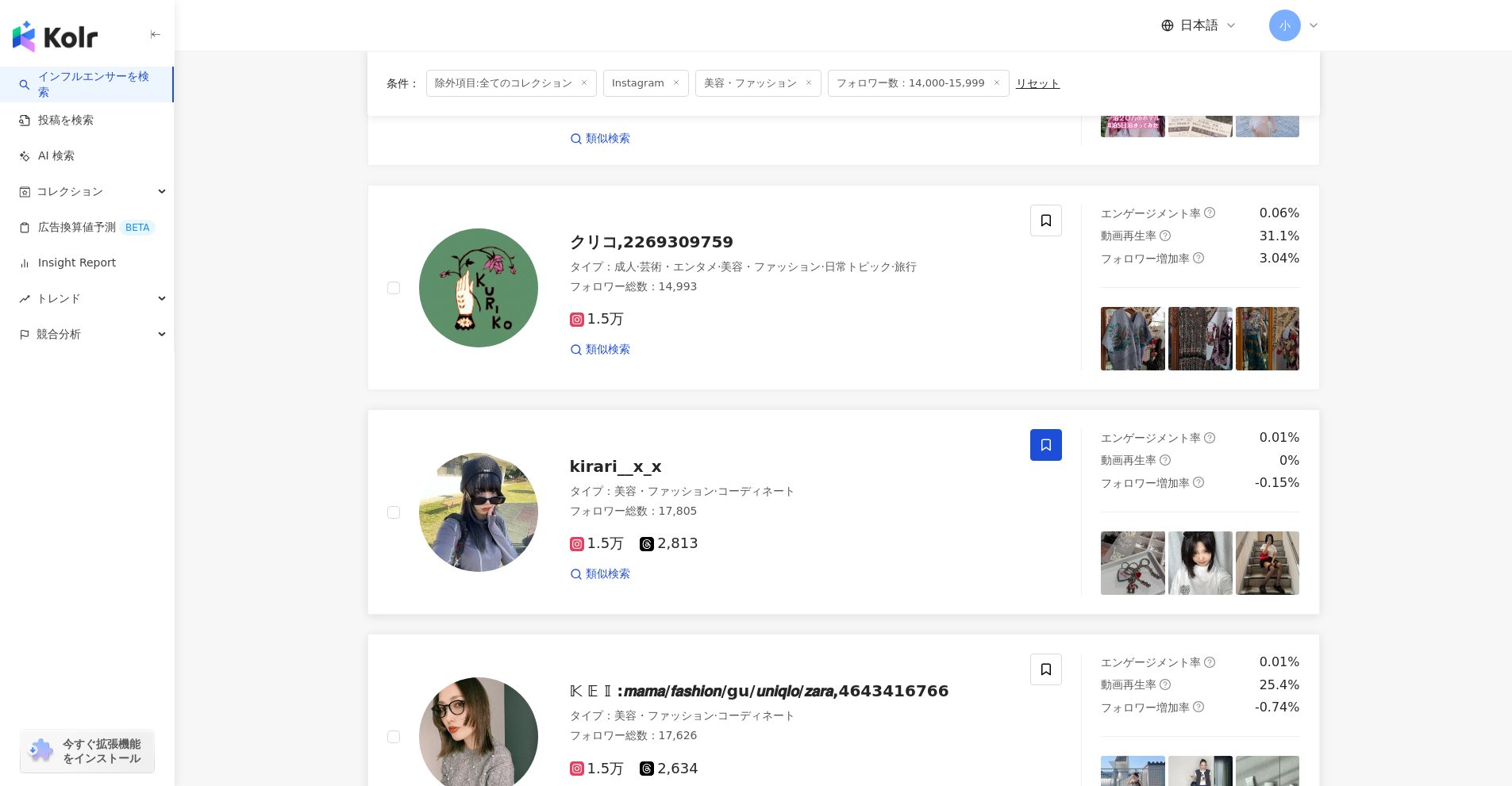
click at [1041, 438] on icon at bounding box center [1046, 445] width 14 height 14
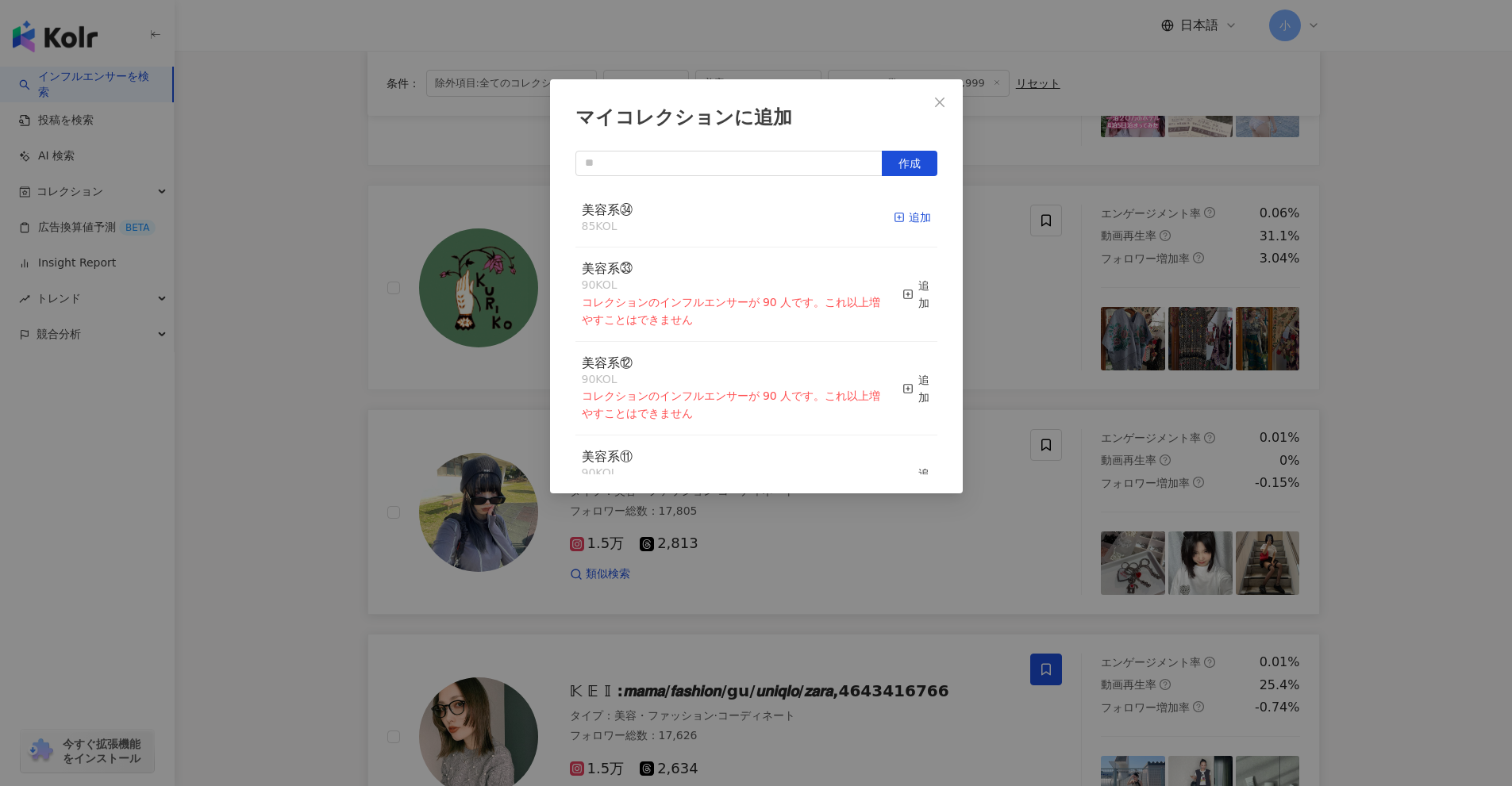
click at [900, 225] on div "追加" at bounding box center [912, 217] width 38 height 17
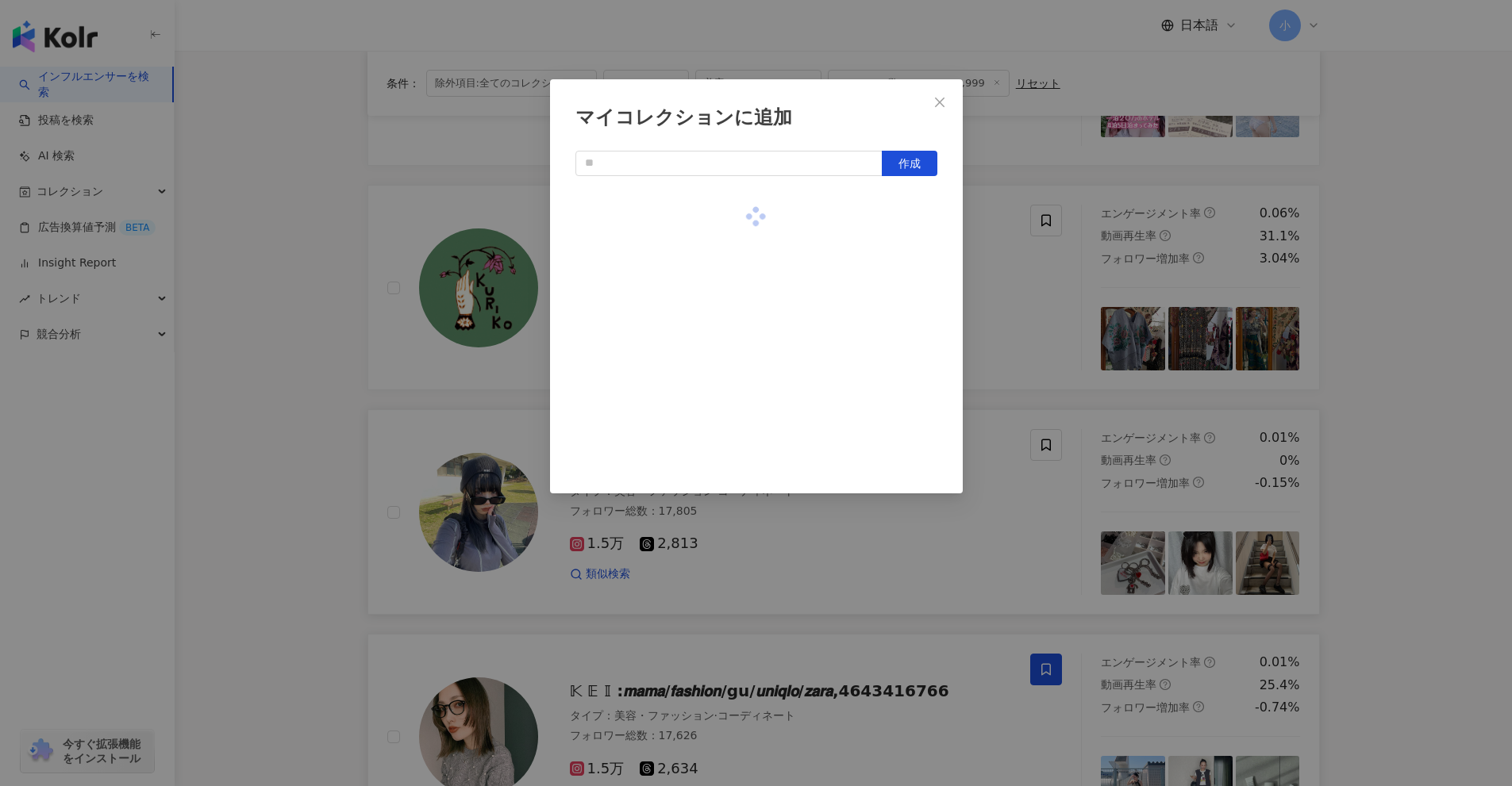
click at [1426, 349] on div "マイコレクションに追加 作成" at bounding box center [756, 393] width 1512 height 786
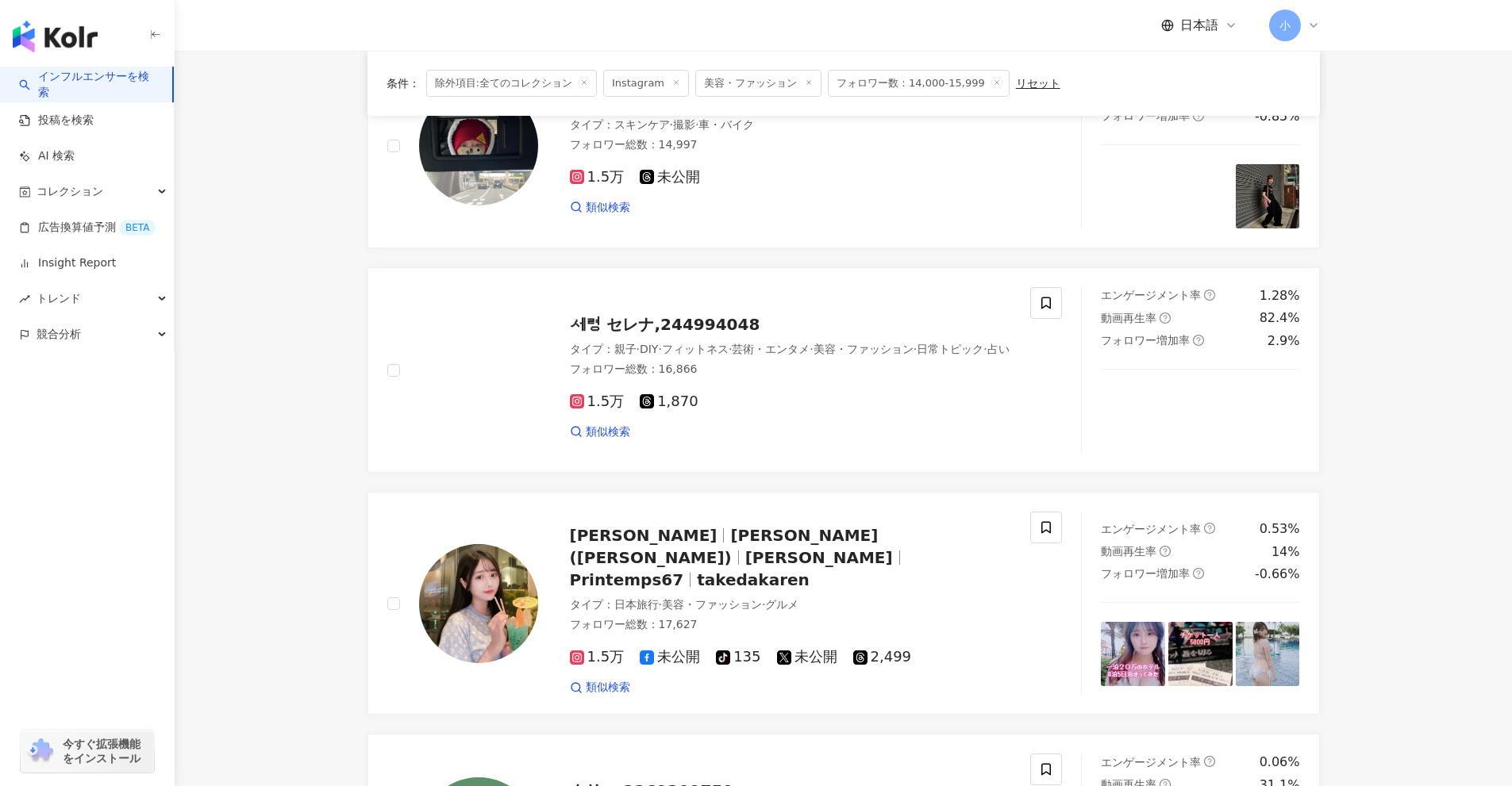
scroll to position [194, 0]
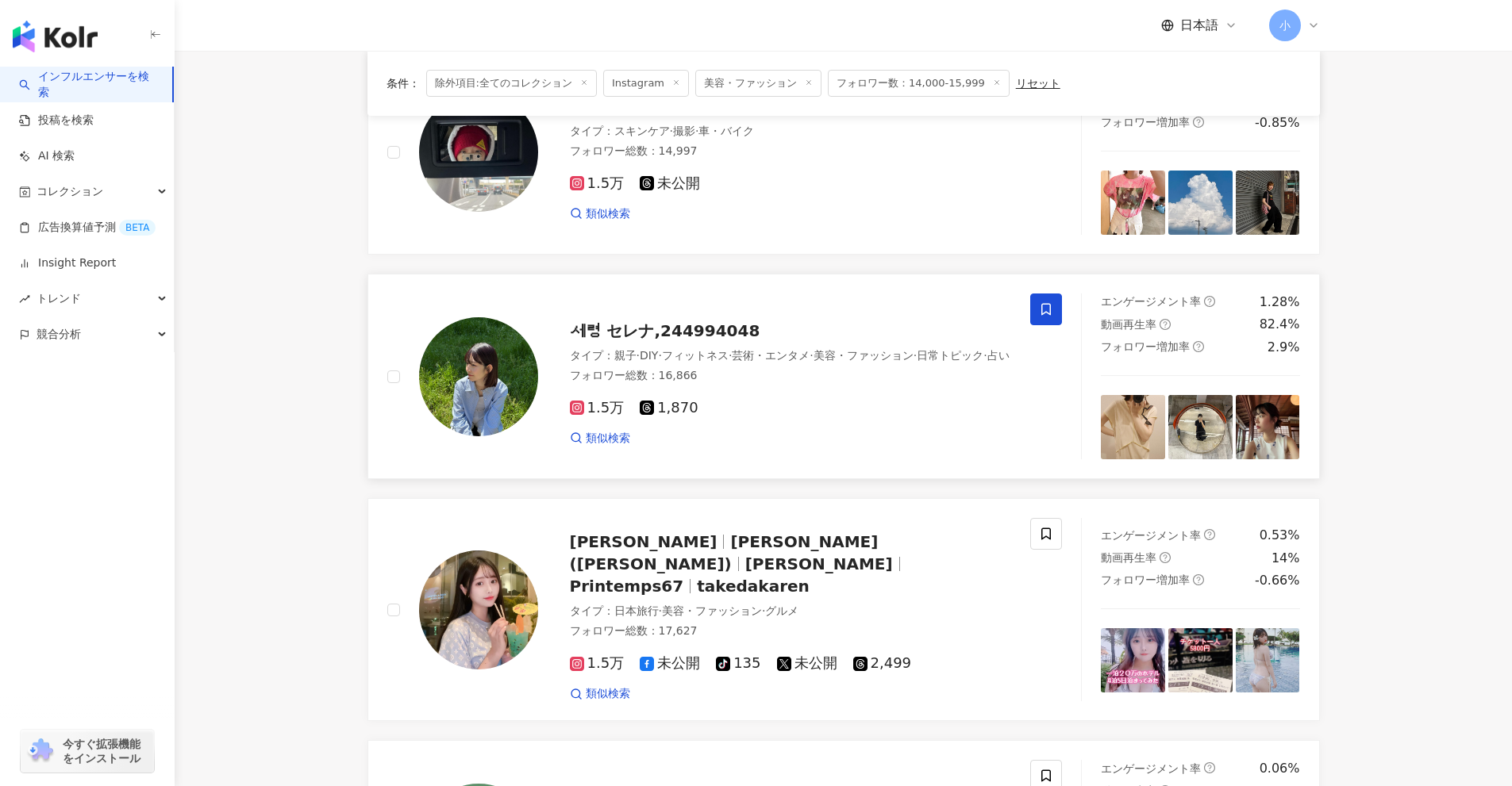
click at [1056, 306] on span at bounding box center [1046, 310] width 31 height 31
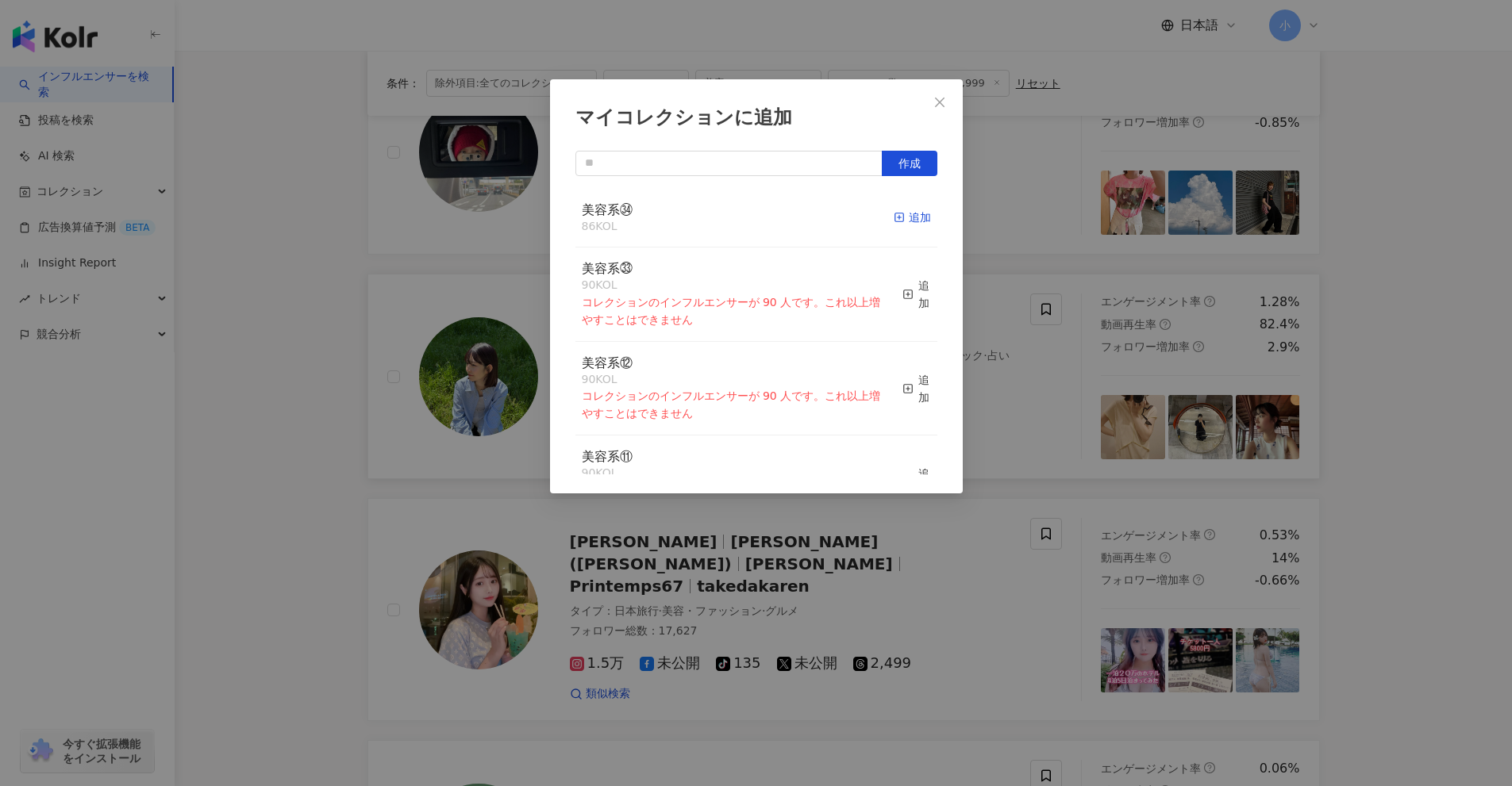
click at [893, 222] on icon "button" at bounding box center [899, 217] width 11 height 11
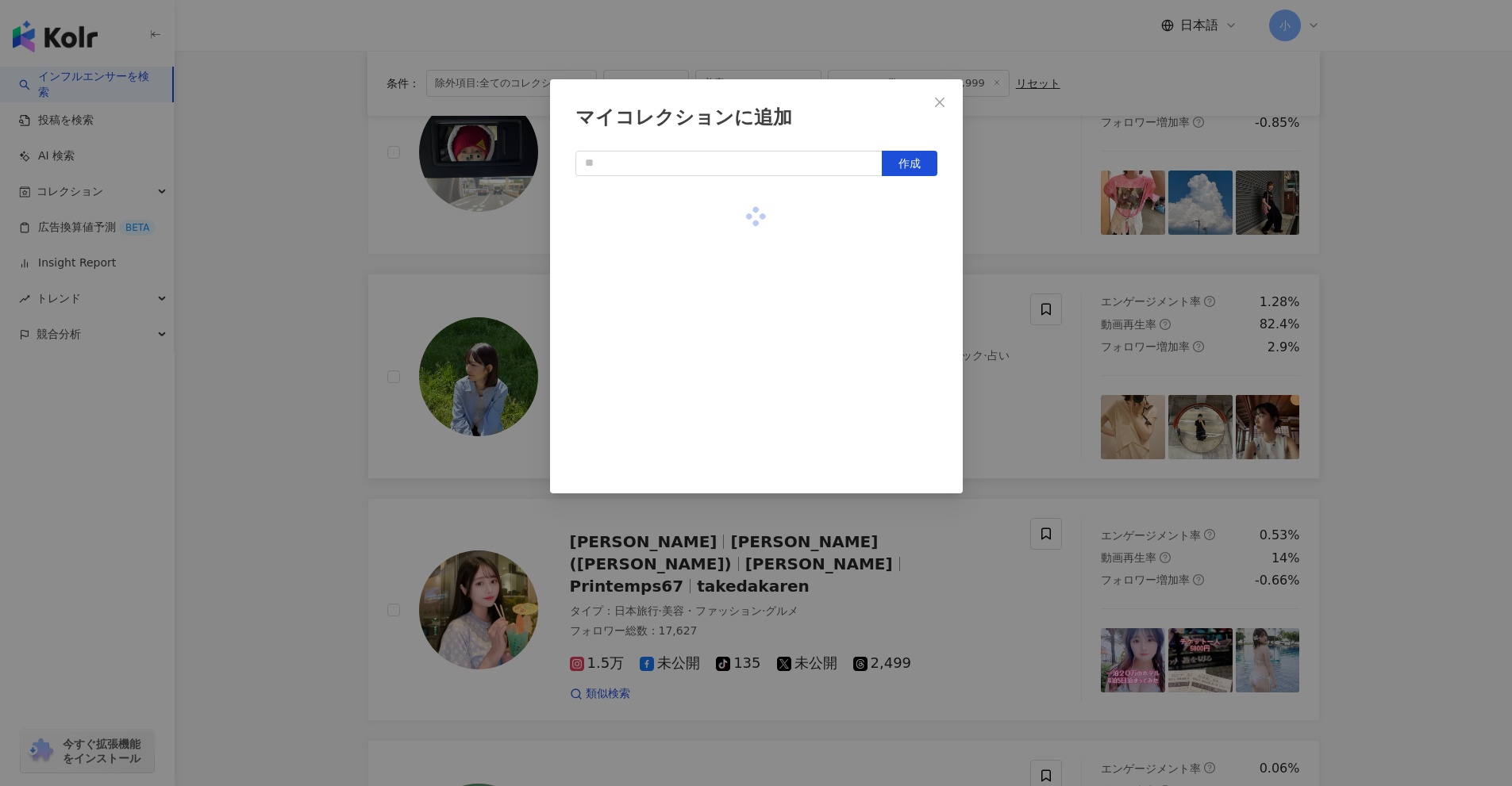
click at [1461, 433] on div "マイコレクションに追加 作成" at bounding box center [756, 393] width 1512 height 786
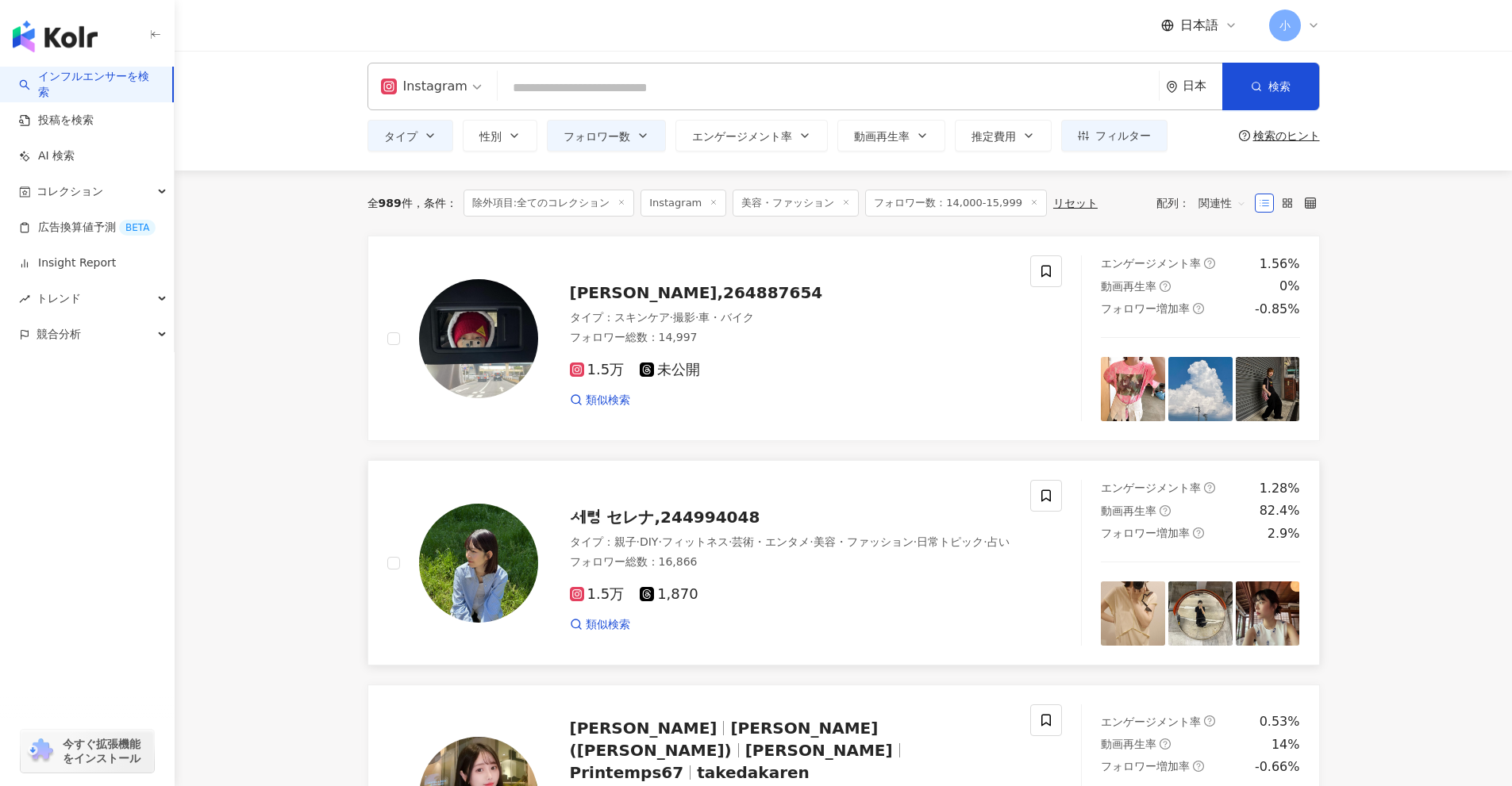
scroll to position [0, 0]
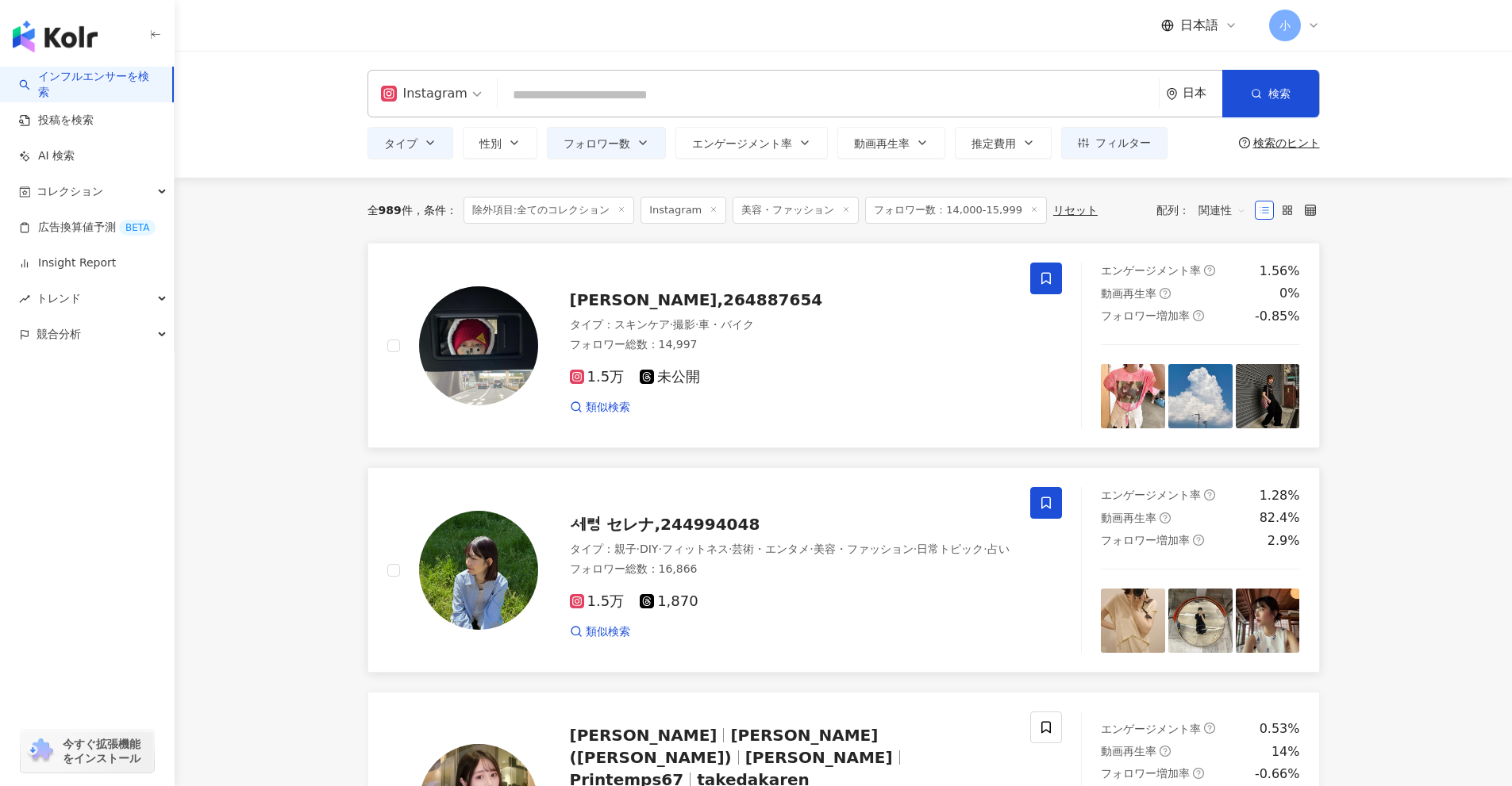
click at [1051, 281] on icon at bounding box center [1046, 278] width 14 height 14
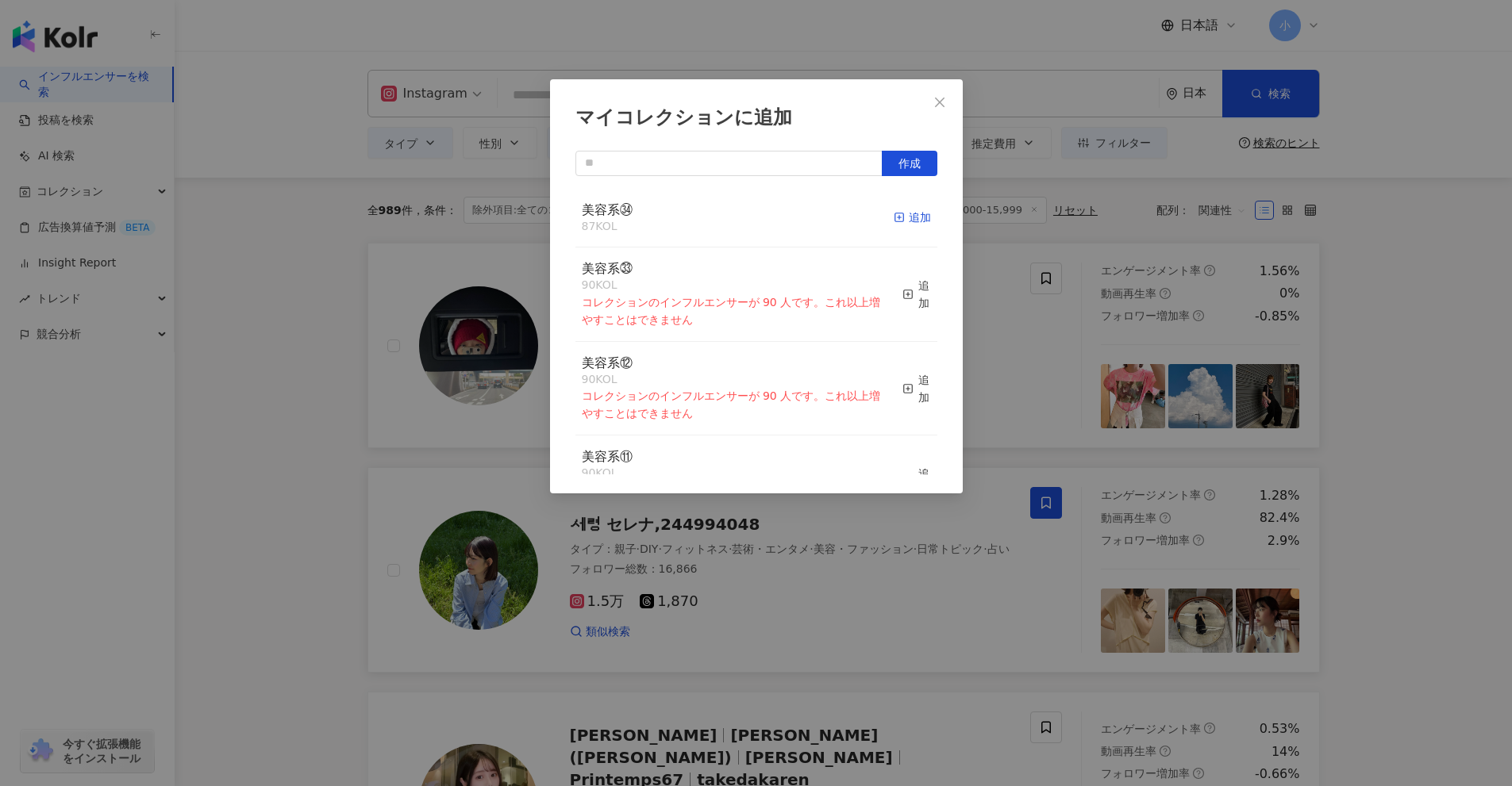
click at [893, 215] on div "追加" at bounding box center [912, 217] width 38 height 17
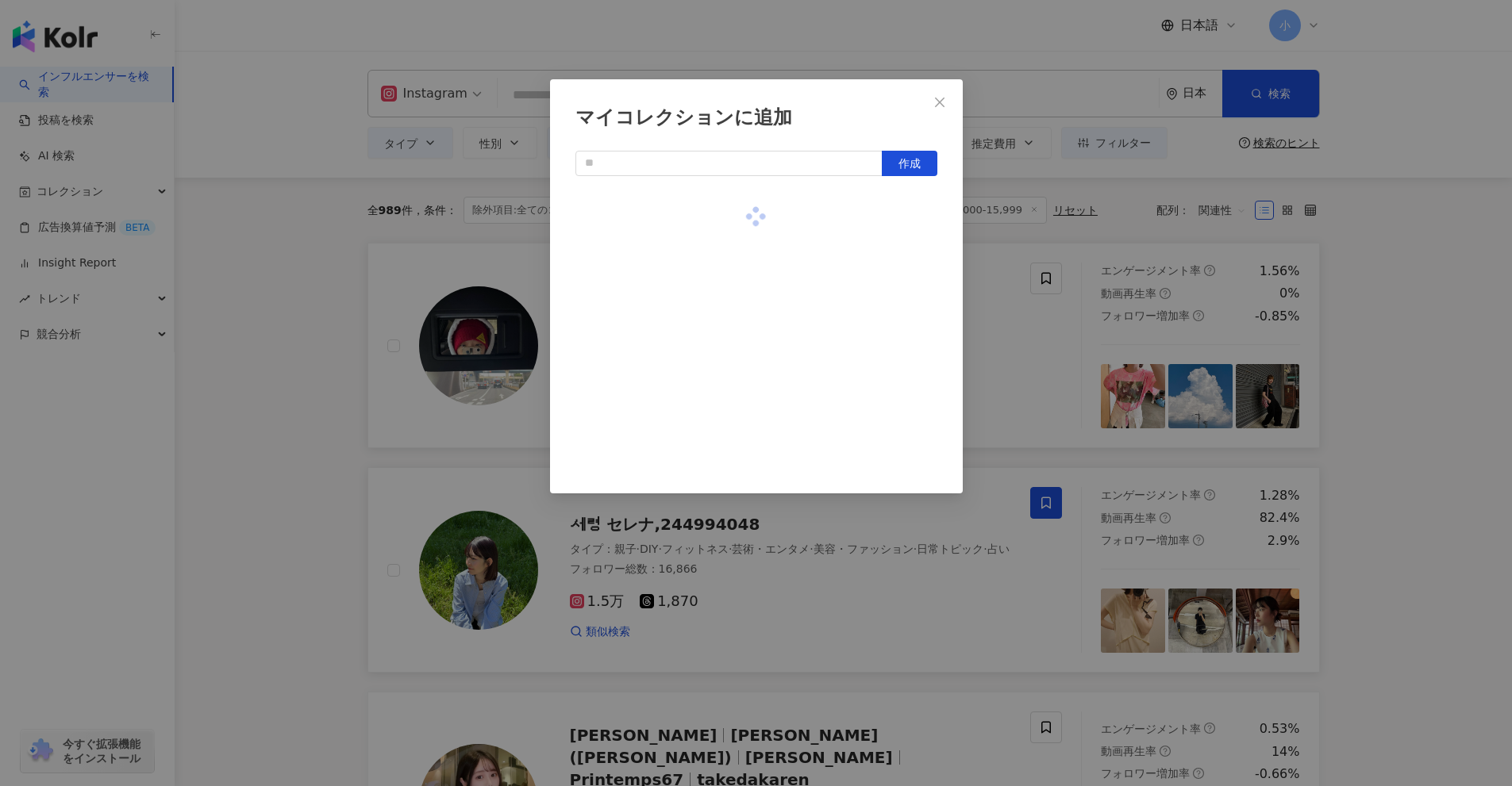
click at [1362, 348] on div "マイコレクションに追加 作成" at bounding box center [756, 393] width 1512 height 786
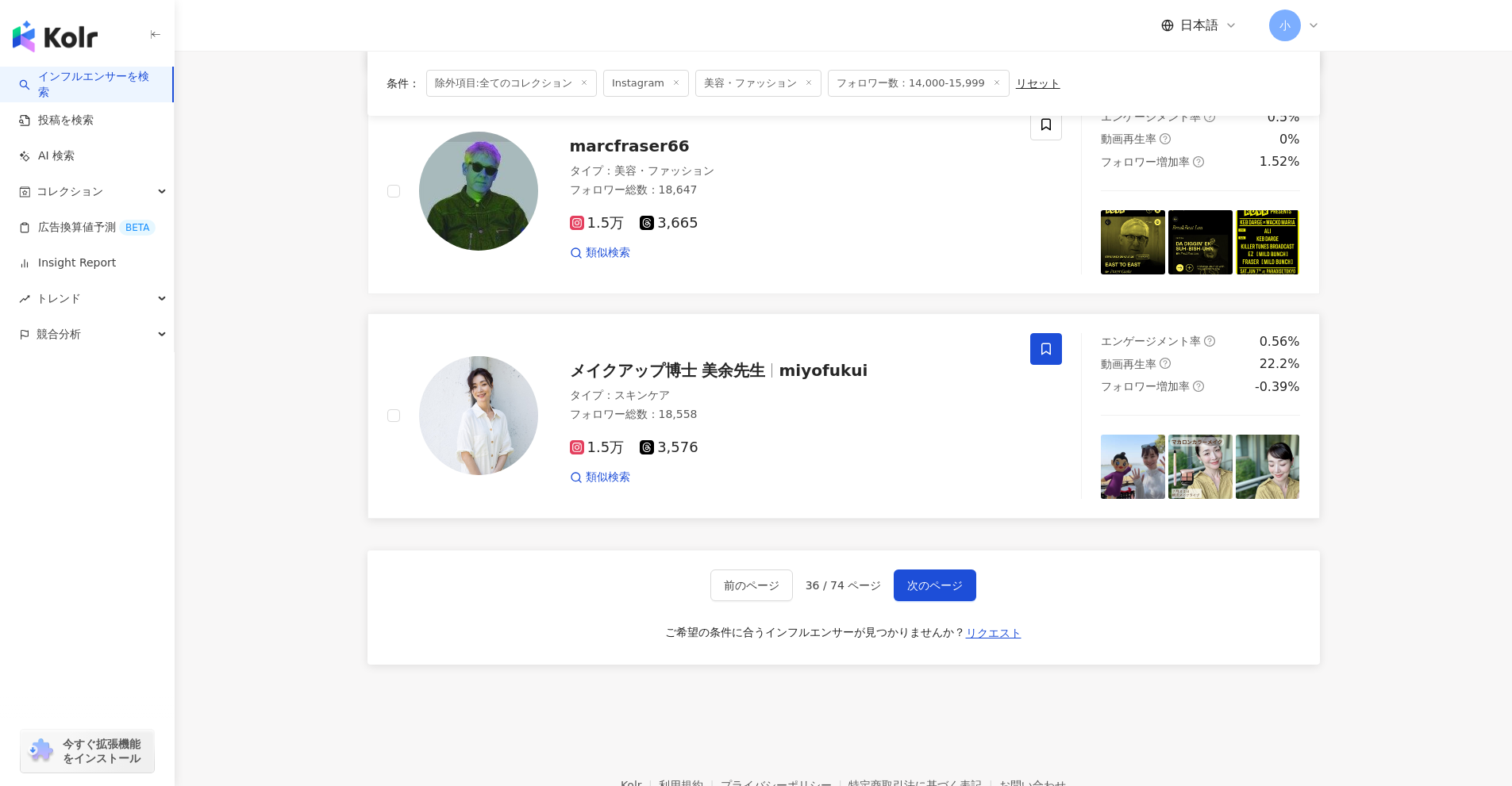
scroll to position [2495, 0]
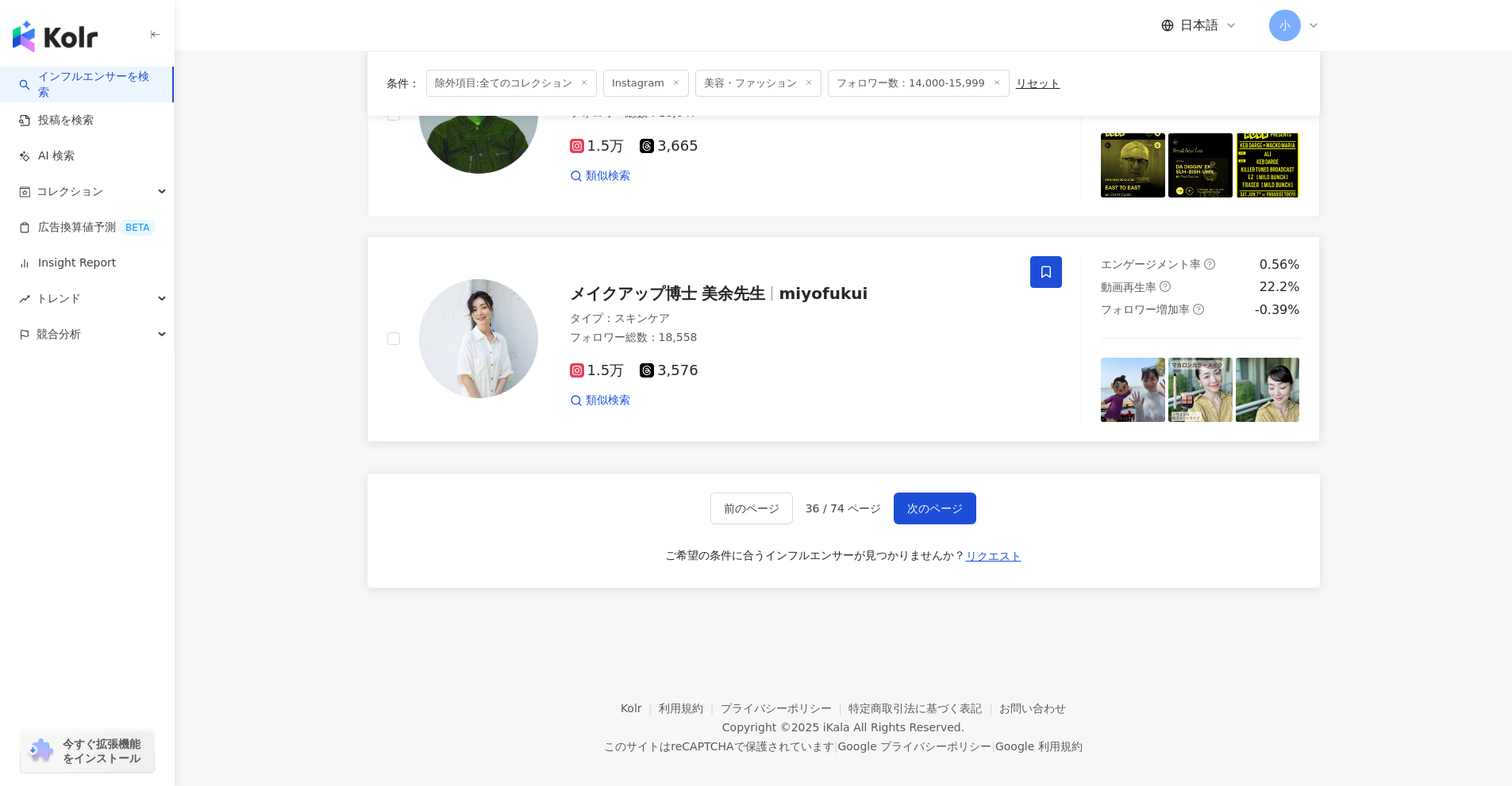
drag, startPoint x: 1364, startPoint y: 345, endPoint x: 1351, endPoint y: 496, distance: 151.6
click at [934, 502] on span "次のページ" at bounding box center [935, 509] width 56 height 13
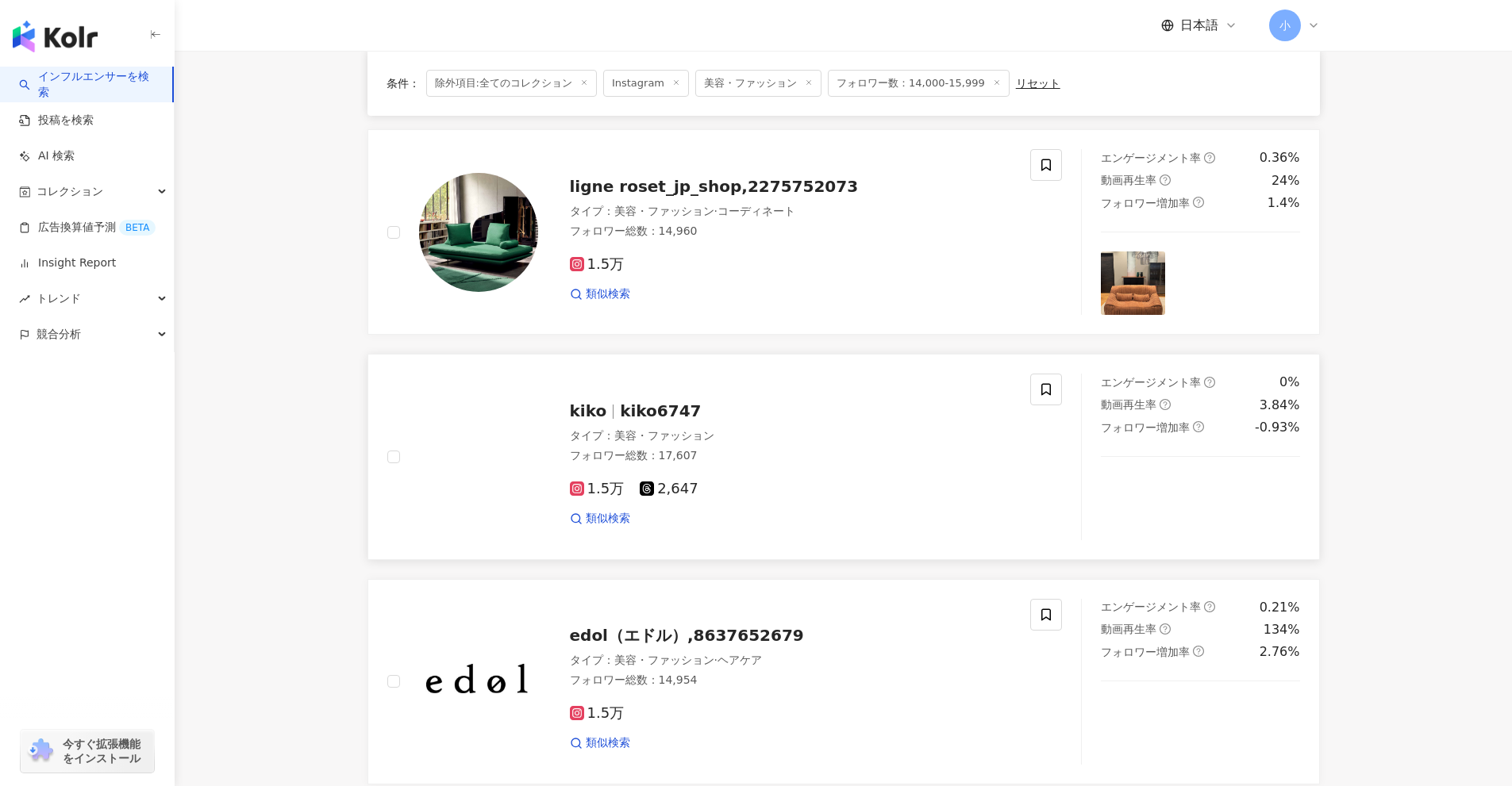
scroll to position [2098, 0]
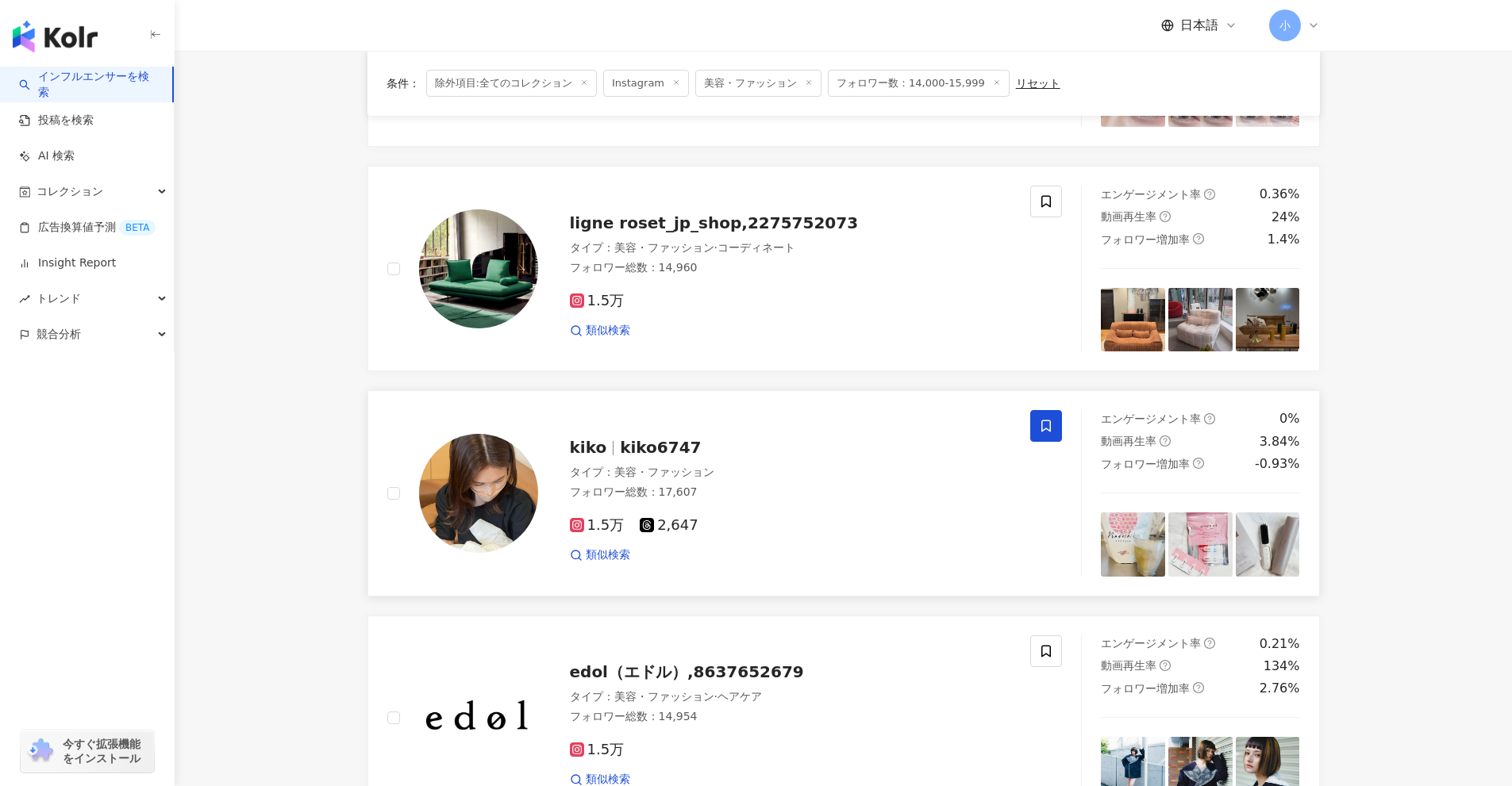
click at [1038, 427] on span at bounding box center [1046, 426] width 31 height 31
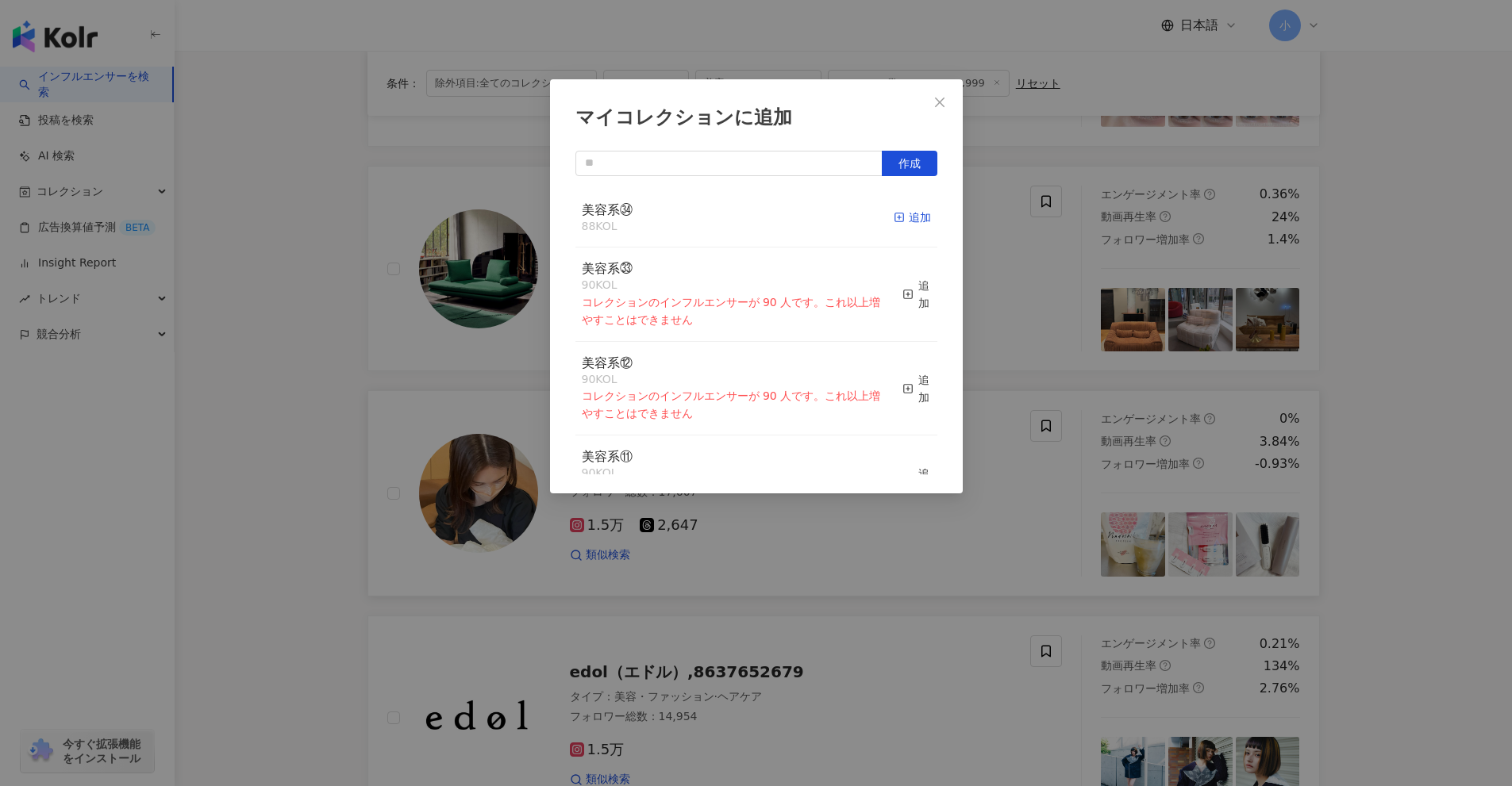
click at [907, 213] on div "追加" at bounding box center [912, 217] width 38 height 17
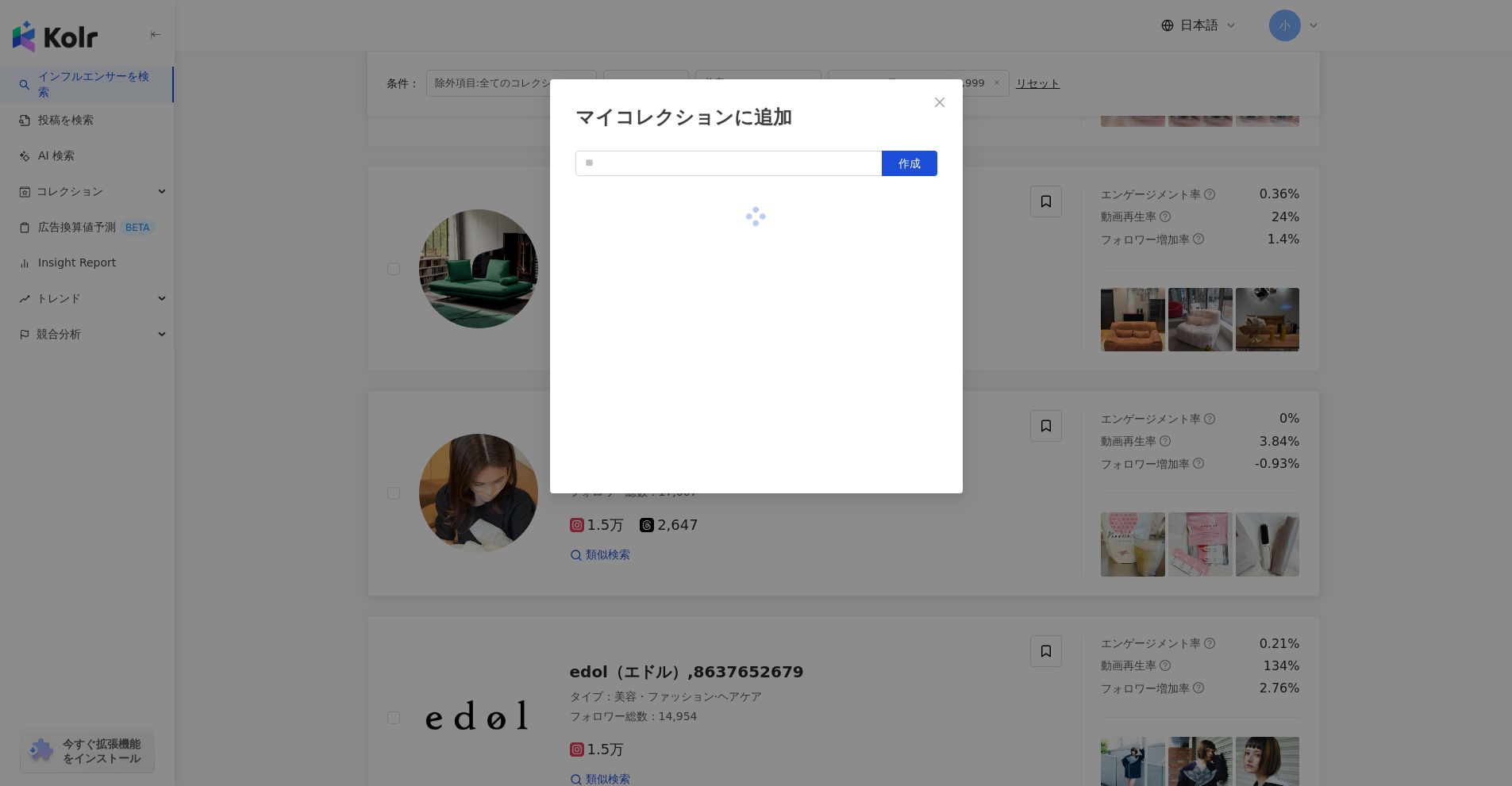
click at [1380, 335] on div "マイコレクションに追加 作成" at bounding box center [756, 393] width 1512 height 786
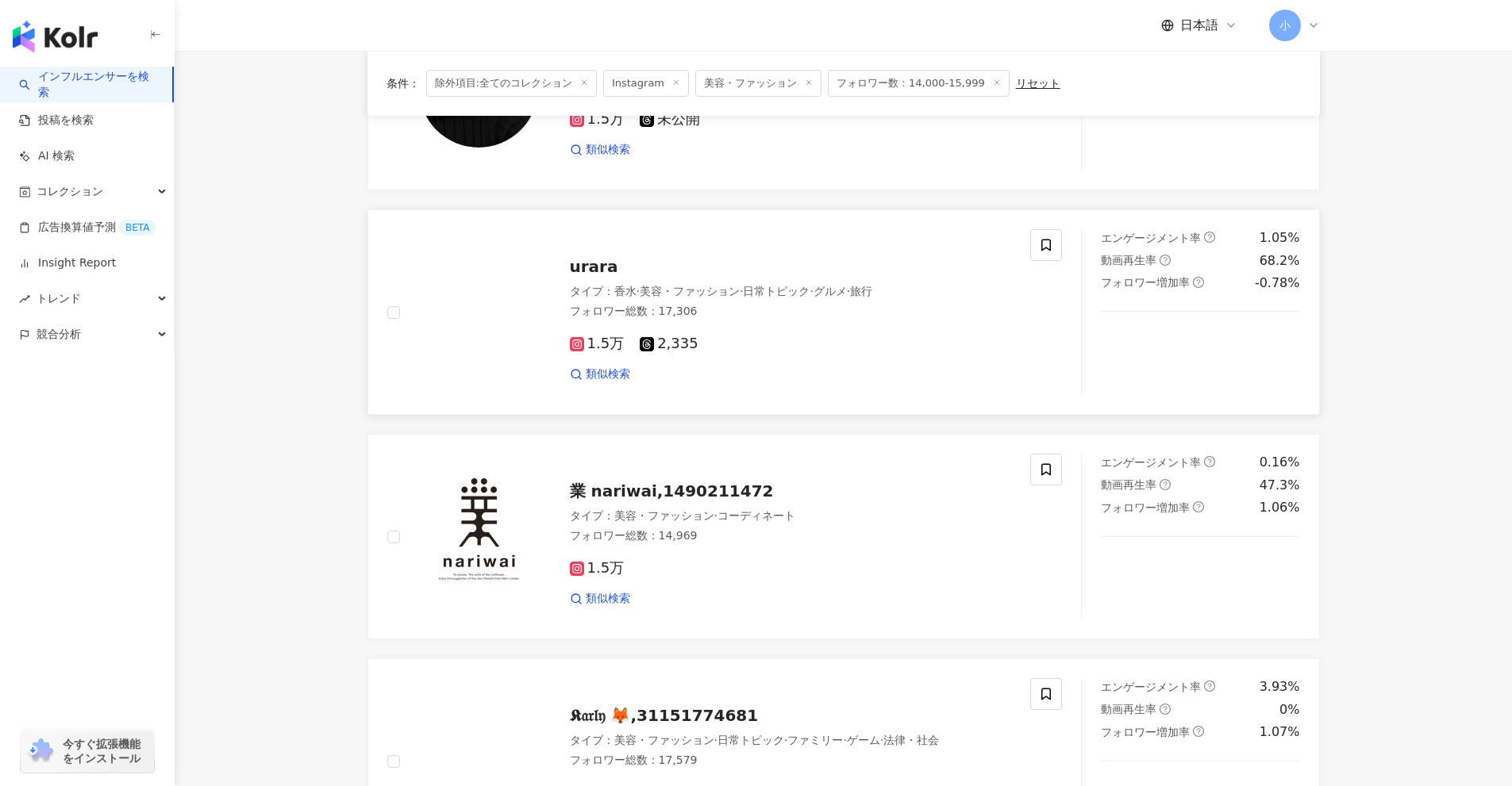
scroll to position [1066, 0]
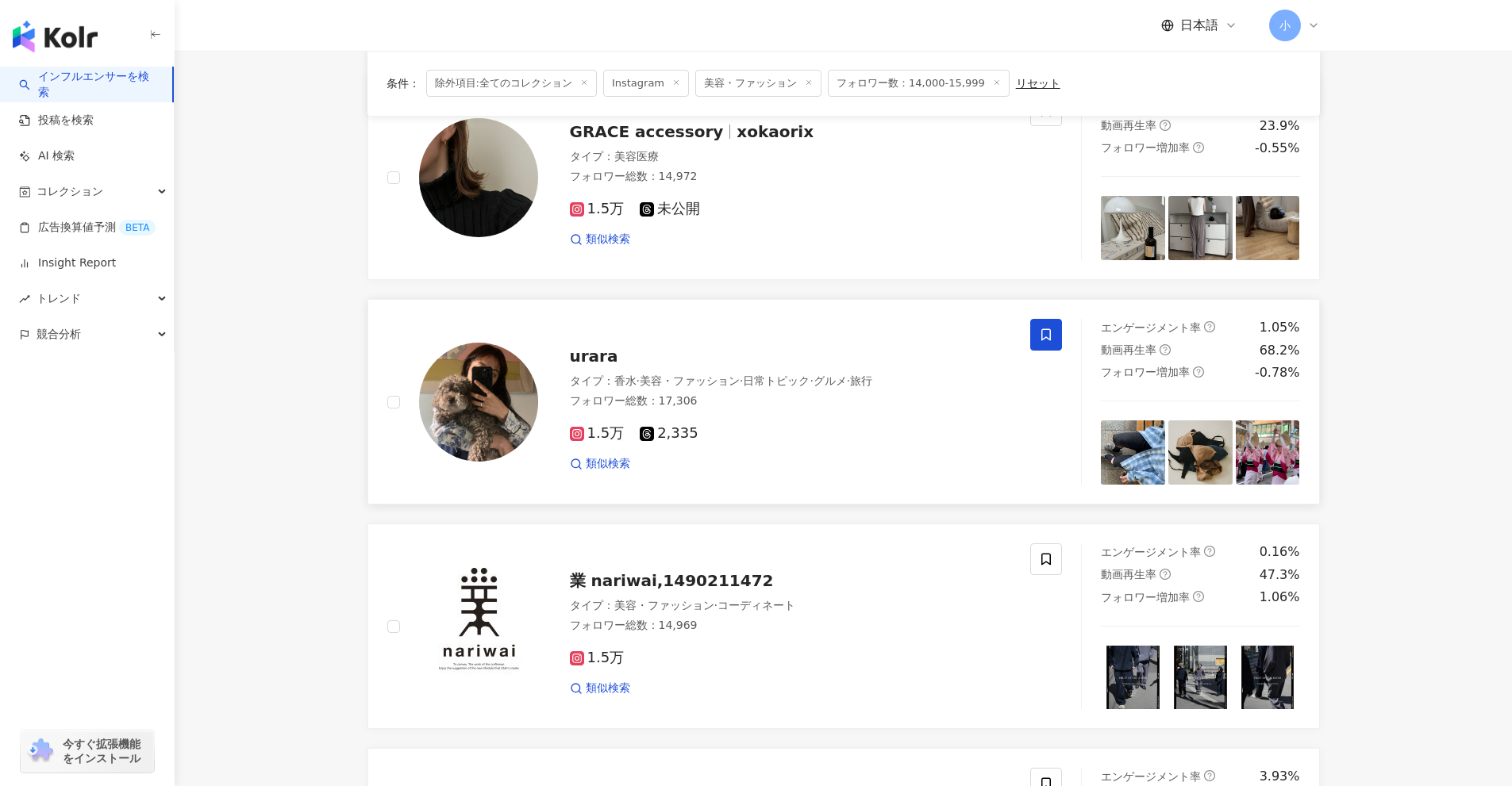
click at [1042, 336] on icon at bounding box center [1045, 335] width 10 height 12
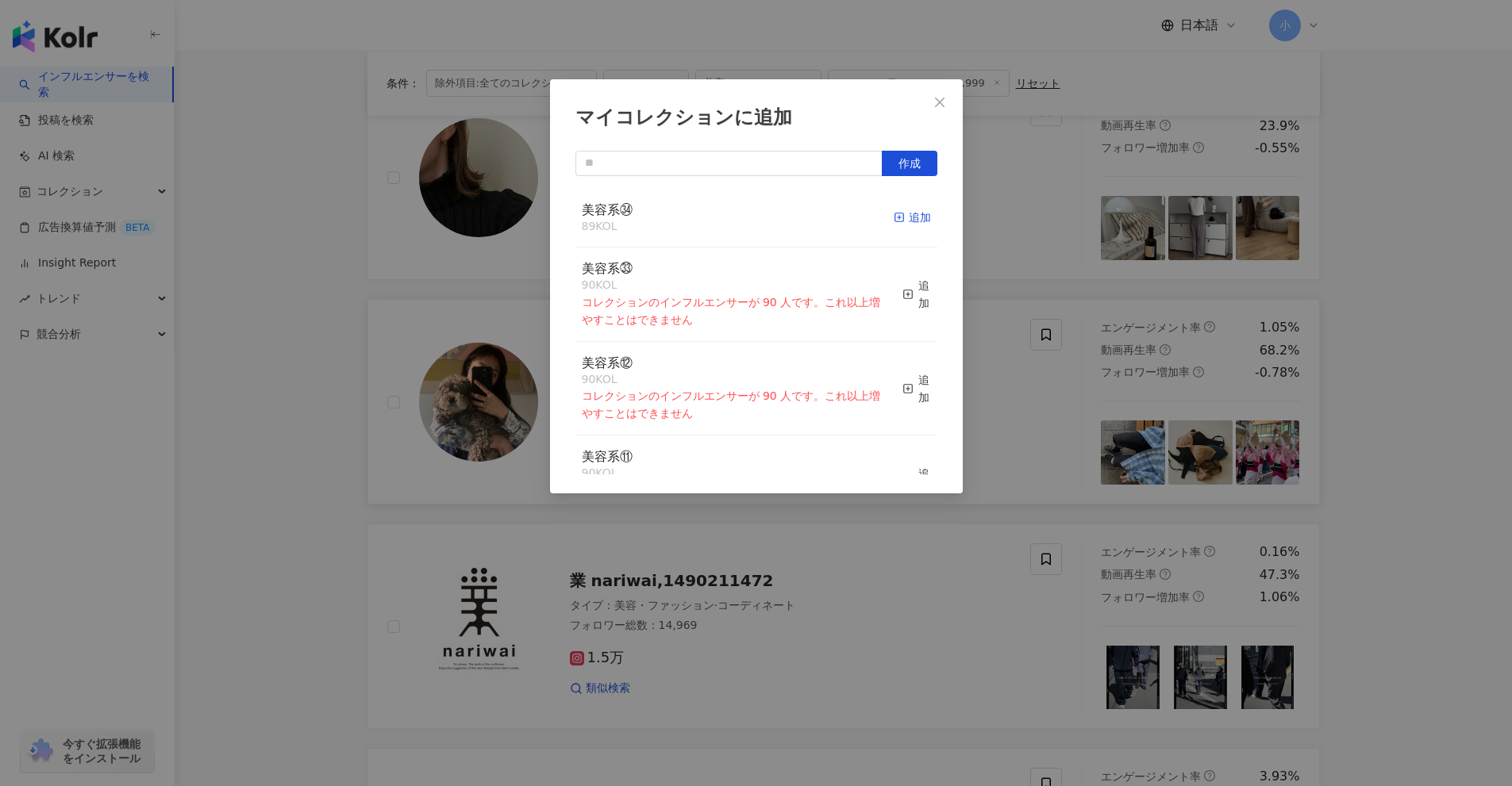
click at [900, 222] on div "追加" at bounding box center [912, 217] width 38 height 17
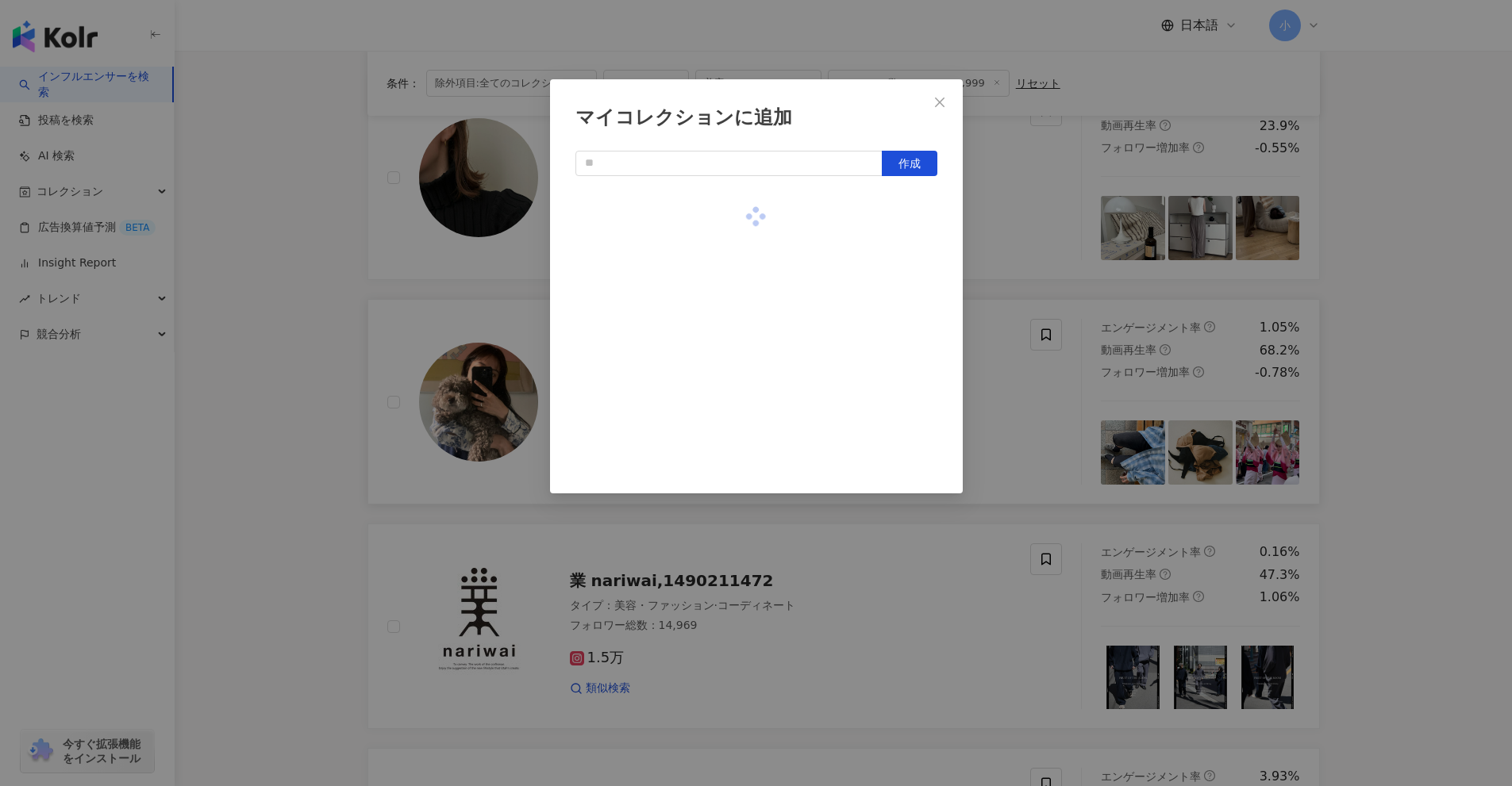
click at [1455, 391] on div "マイコレクションに追加 作成" at bounding box center [756, 393] width 1512 height 786
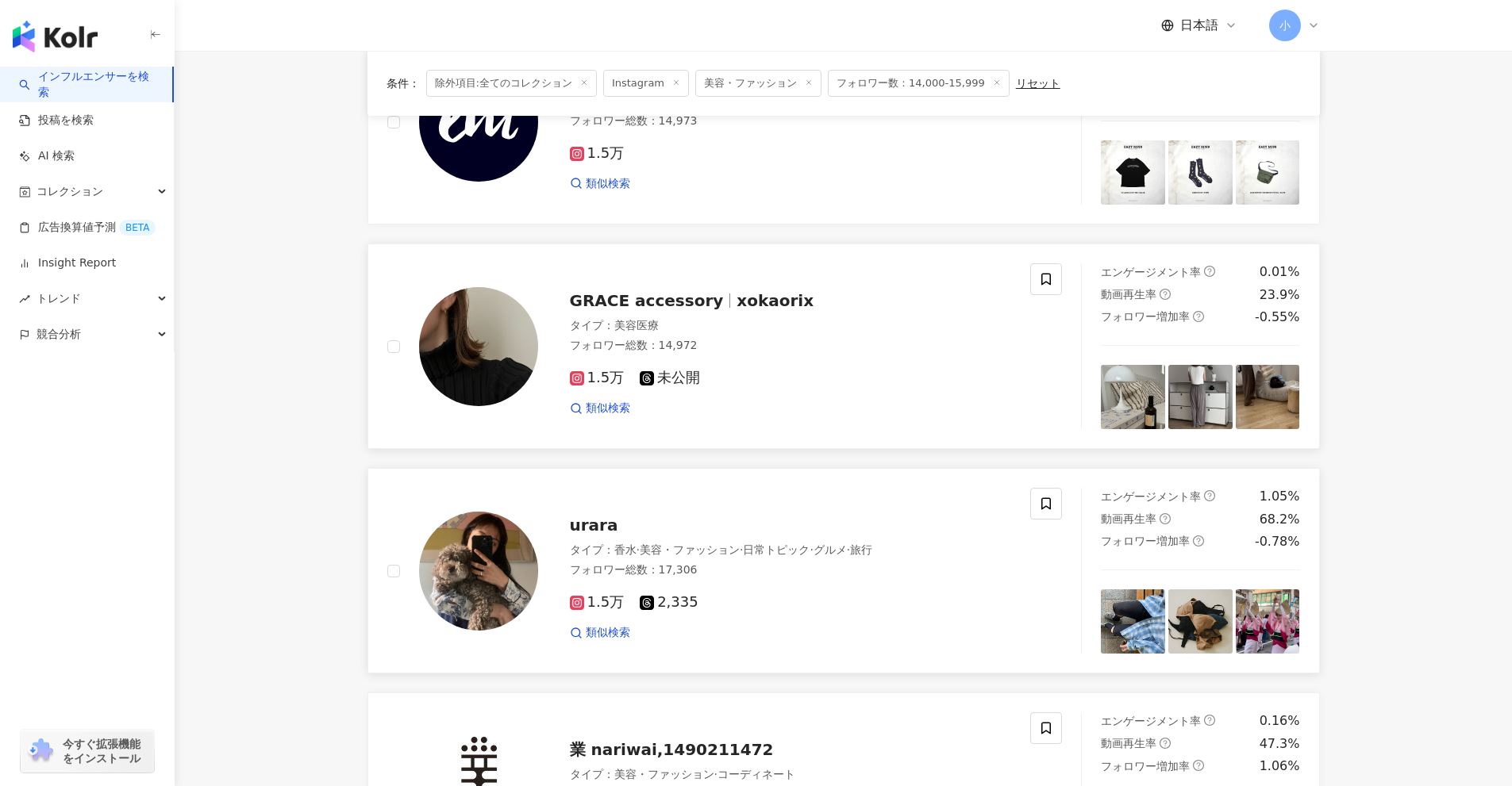
scroll to position [829, 0]
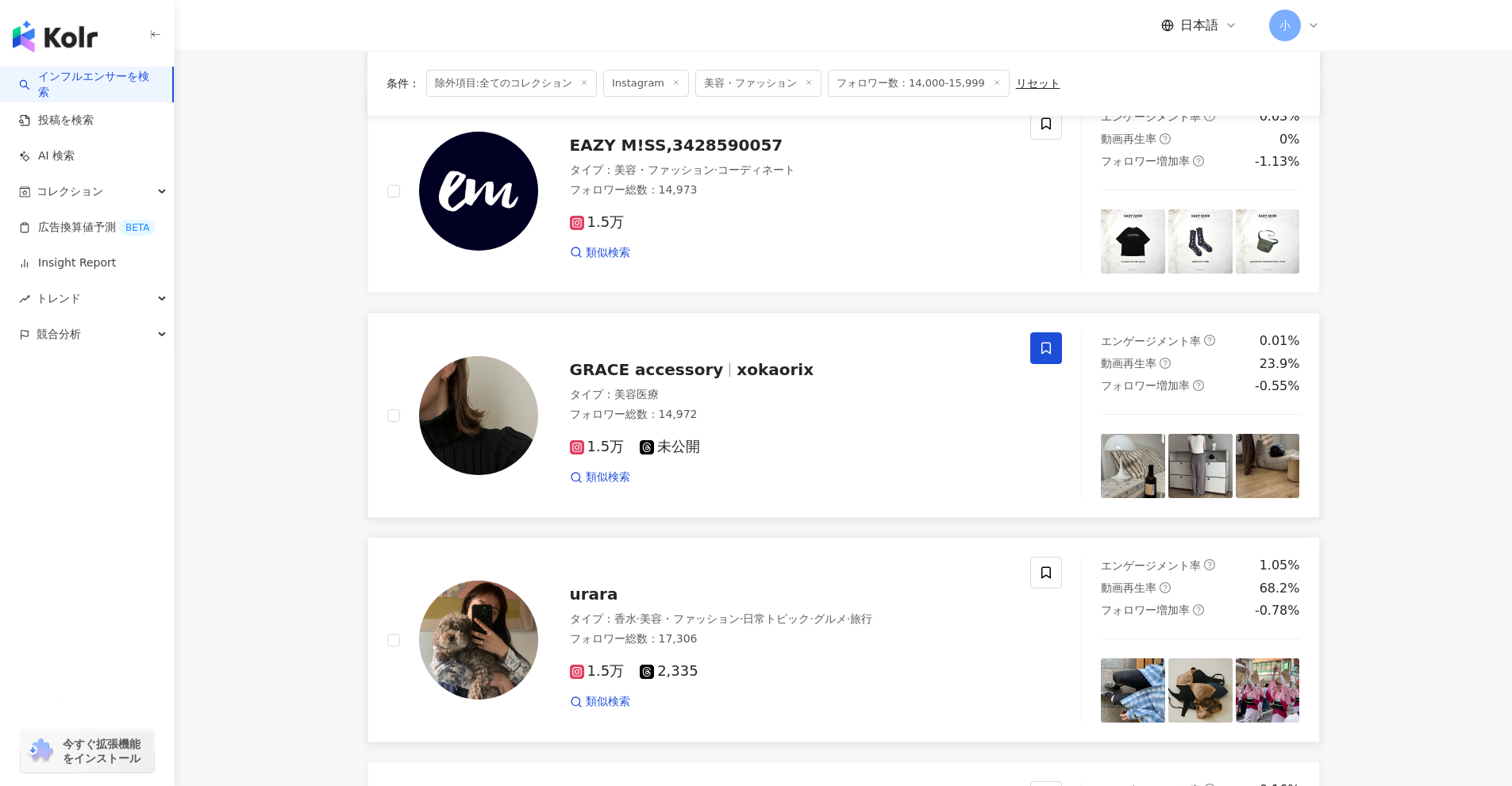
click at [1056, 352] on span at bounding box center [1046, 348] width 31 height 31
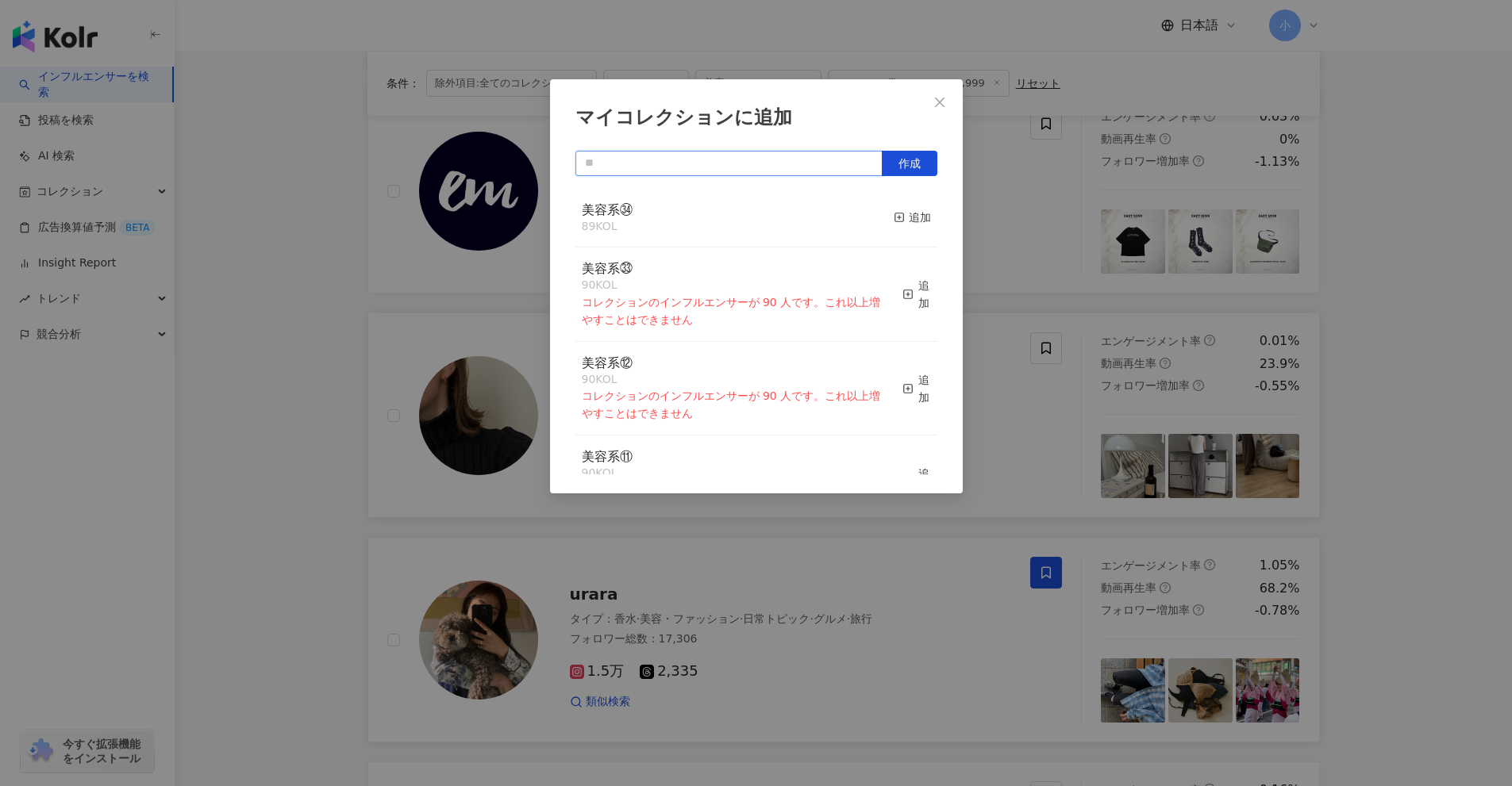
click at [787, 170] on input "text" at bounding box center [729, 163] width 307 height 25
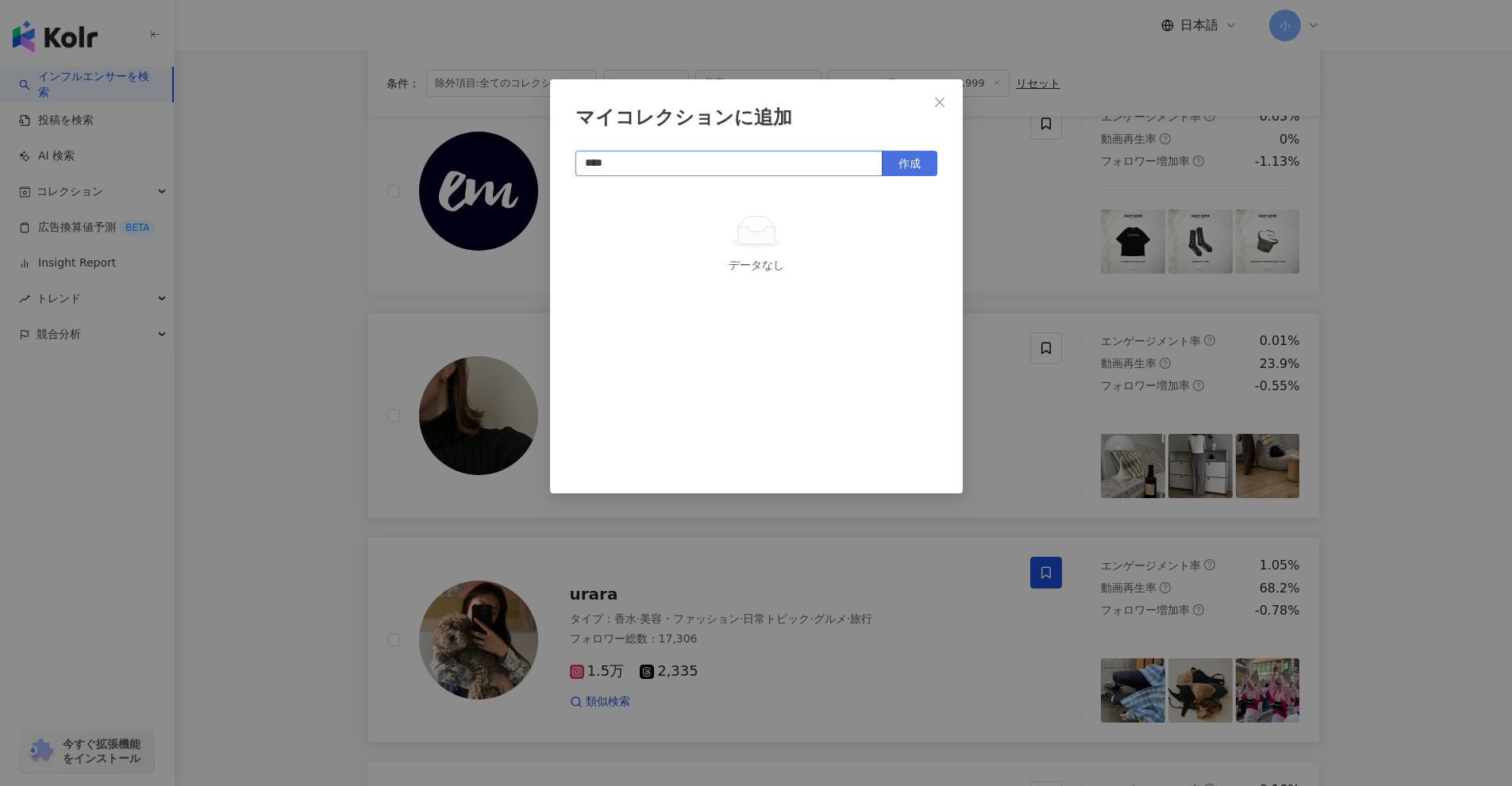
click at [908, 151] on button "作成" at bounding box center [910, 163] width 56 height 25
type input "****"
click at [1451, 325] on div "マイコレクションに追加 **** 作成" at bounding box center [756, 393] width 1512 height 786
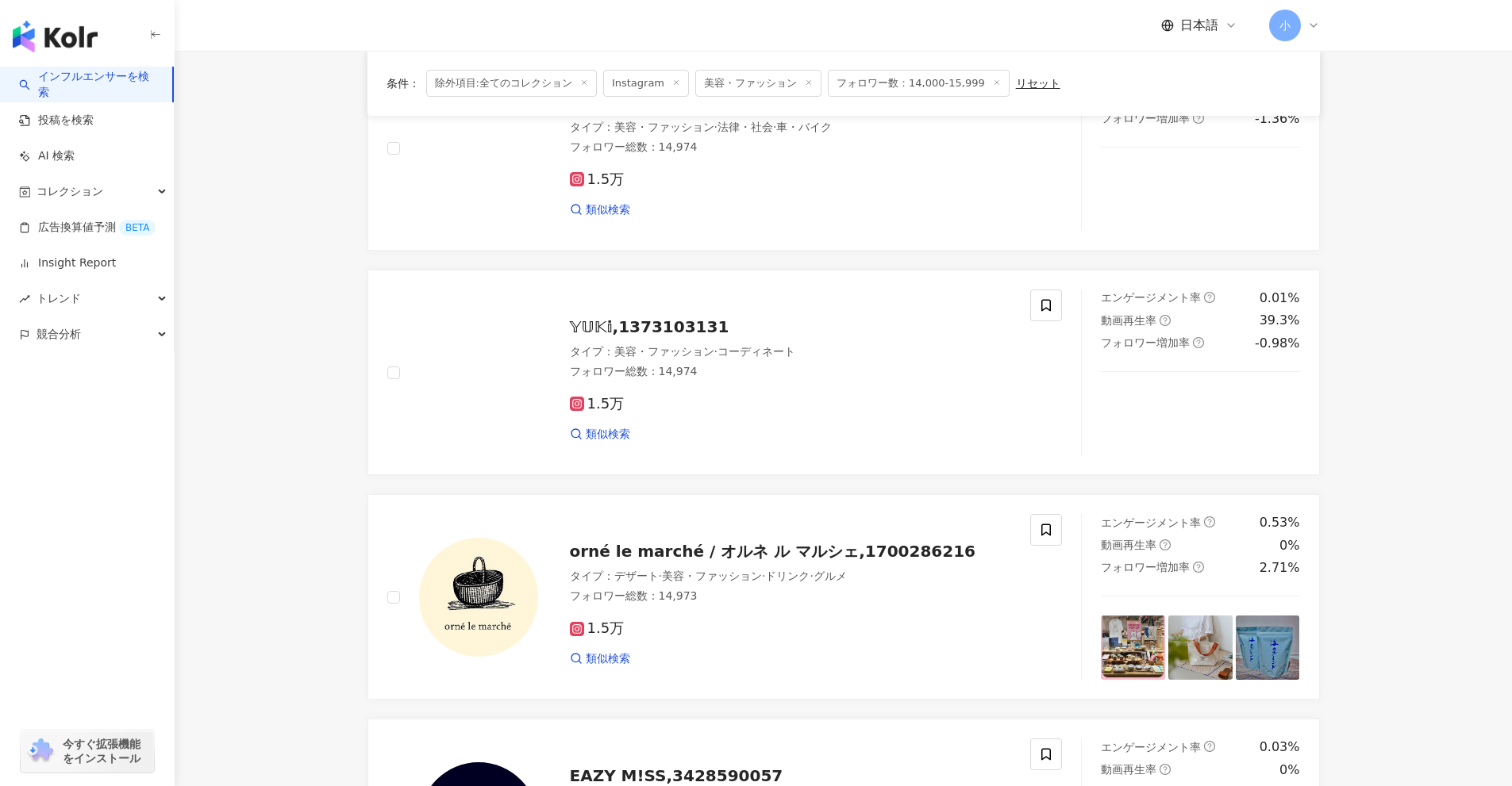
scroll to position [194, 0]
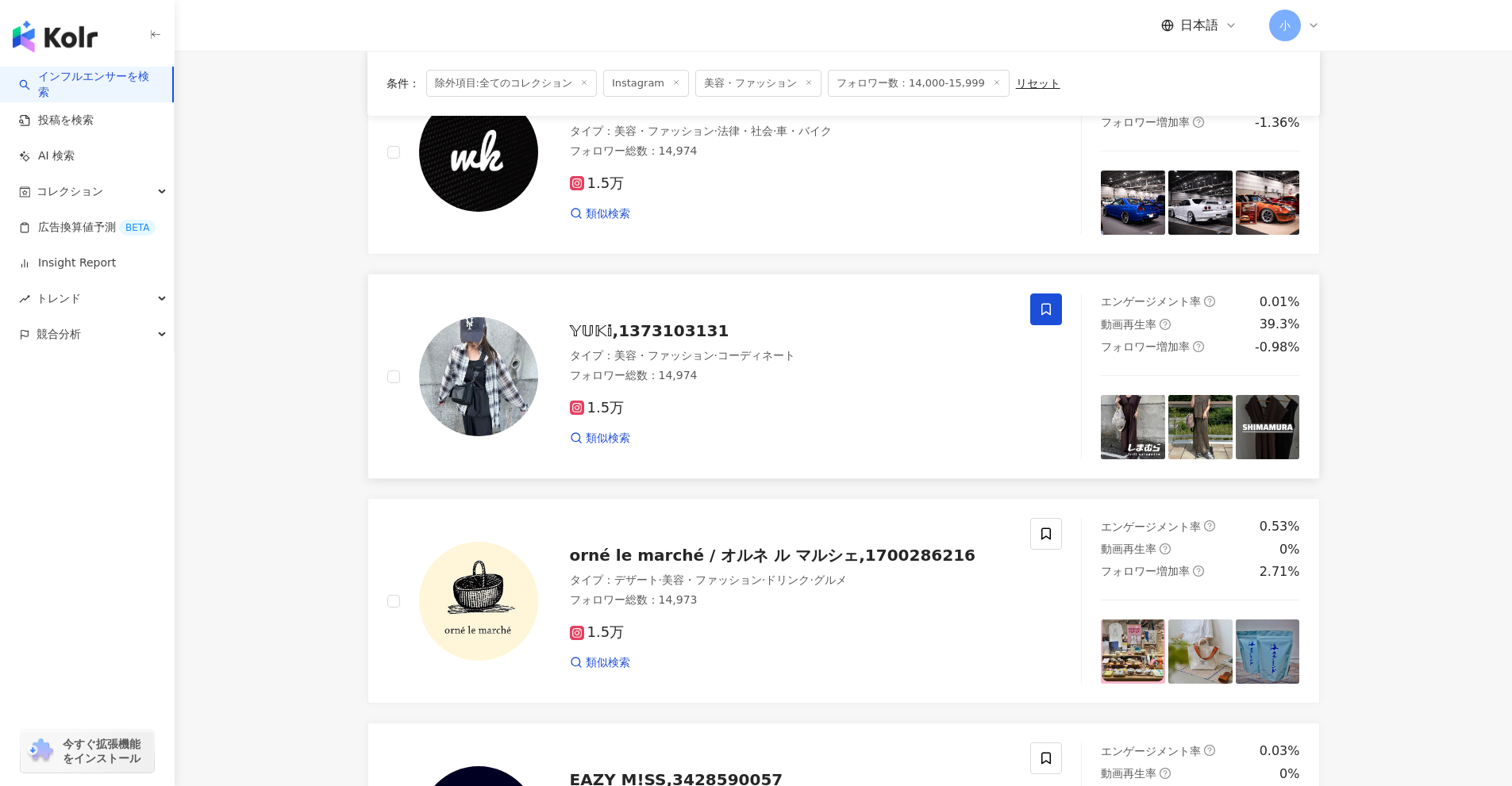
click at [1041, 307] on icon at bounding box center [1046, 310] width 14 height 14
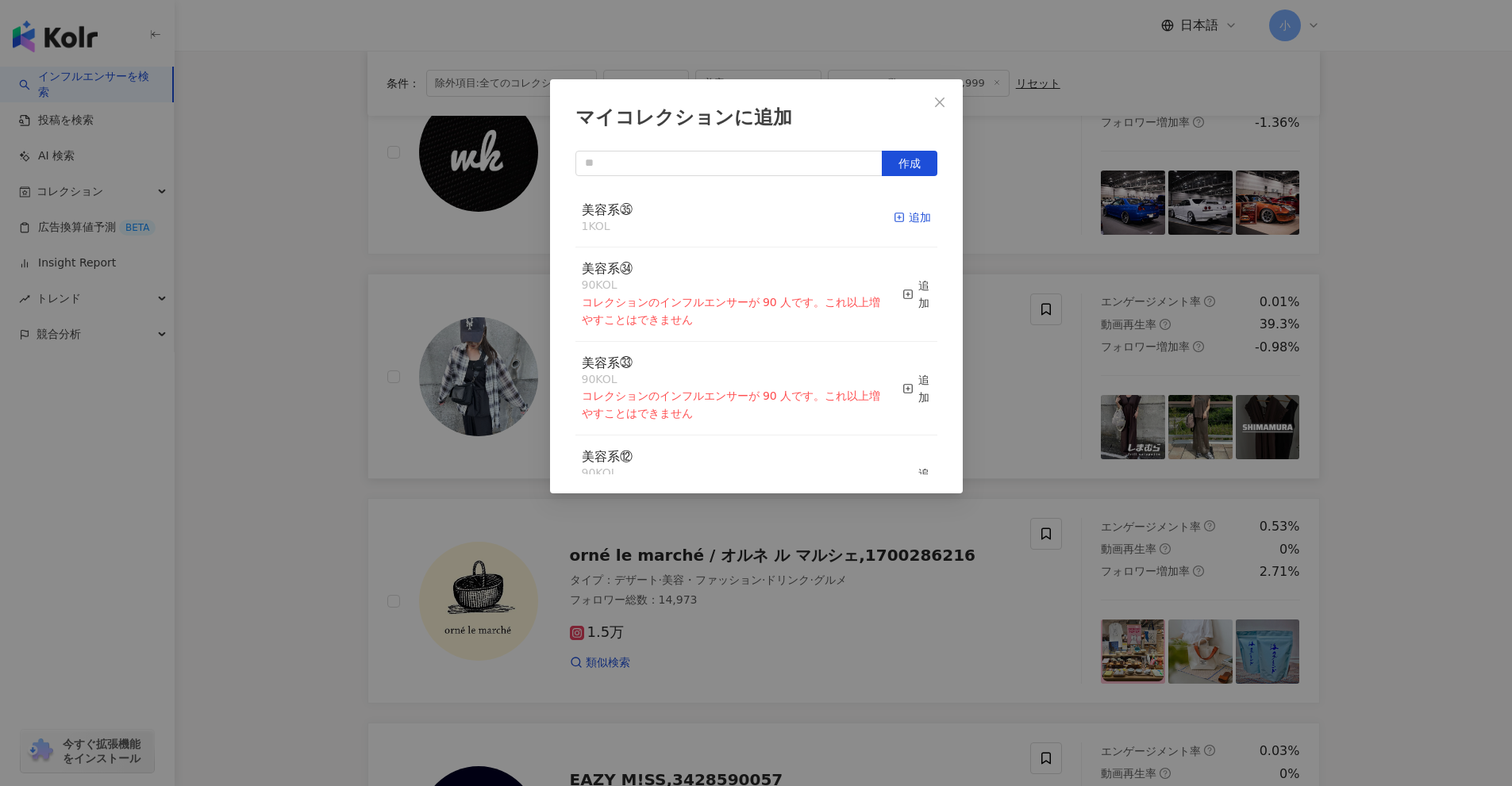
click at [893, 220] on icon "button" at bounding box center [899, 217] width 11 height 11
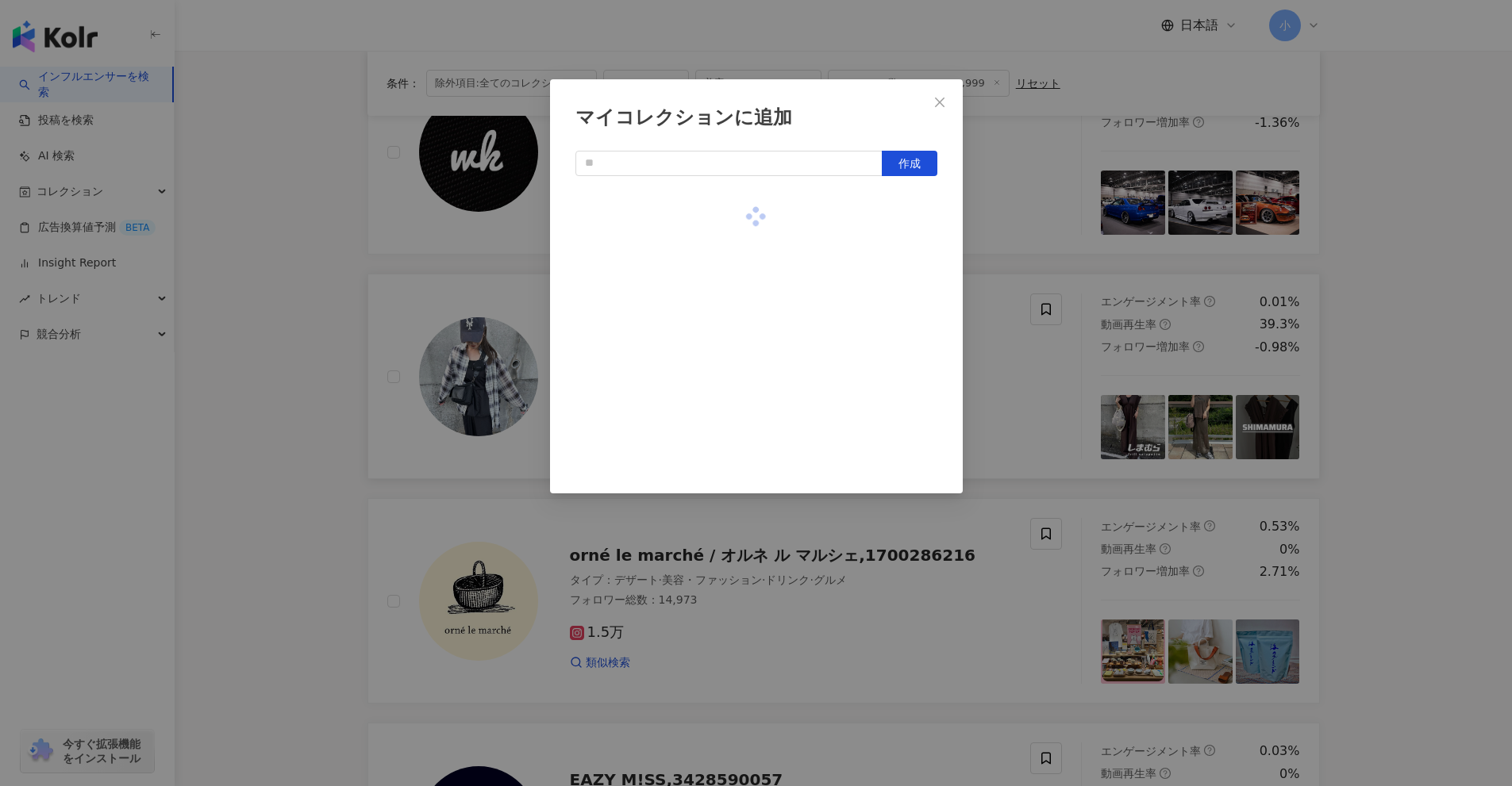
click at [1402, 372] on div "マイコレクションに追加 作成" at bounding box center [756, 393] width 1512 height 786
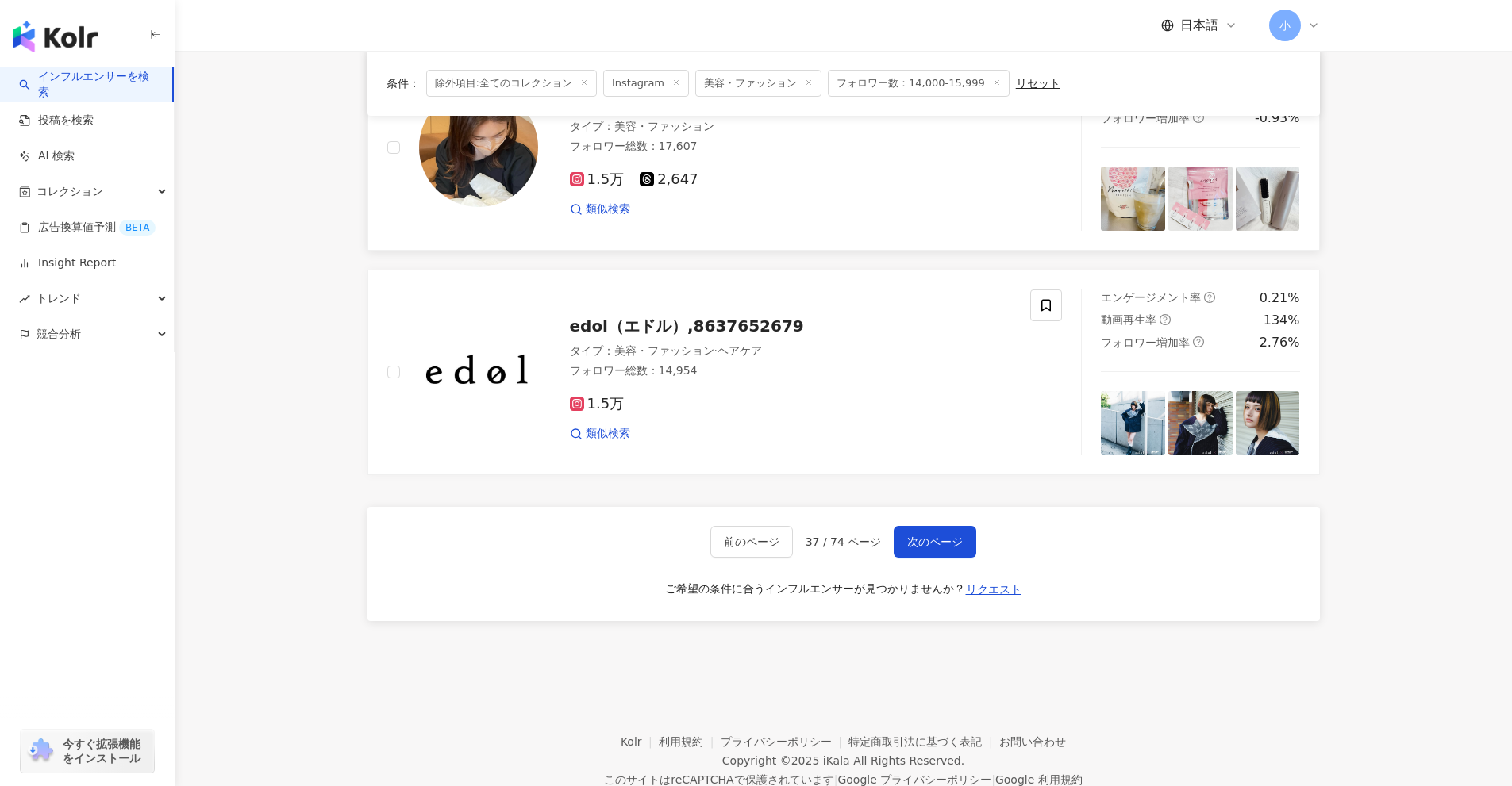
scroll to position [2495, 0]
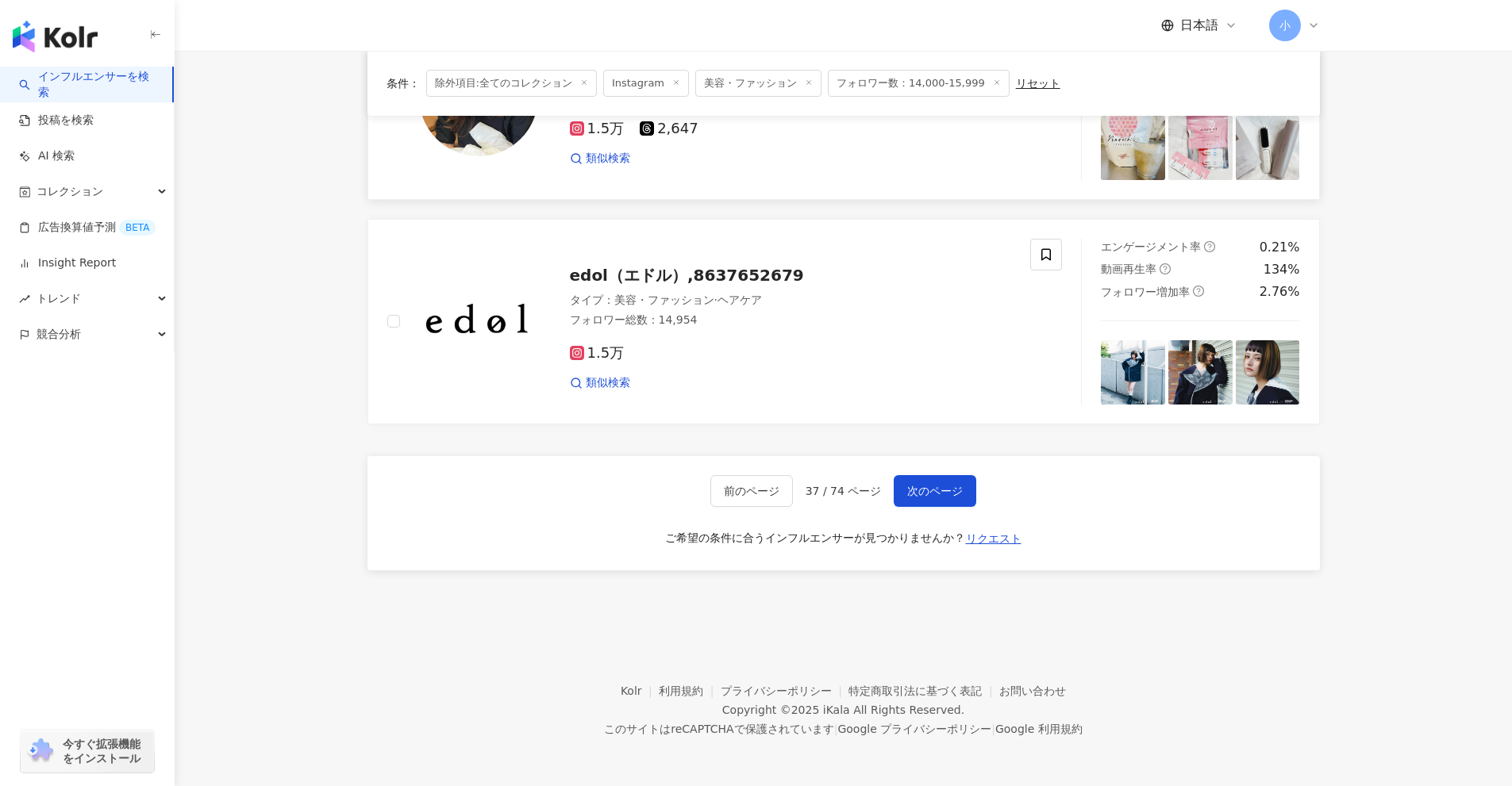
drag, startPoint x: 1400, startPoint y: 381, endPoint x: 1399, endPoint y: 597, distance: 216.0
click at [927, 492] on span "次のページ" at bounding box center [935, 491] width 56 height 13
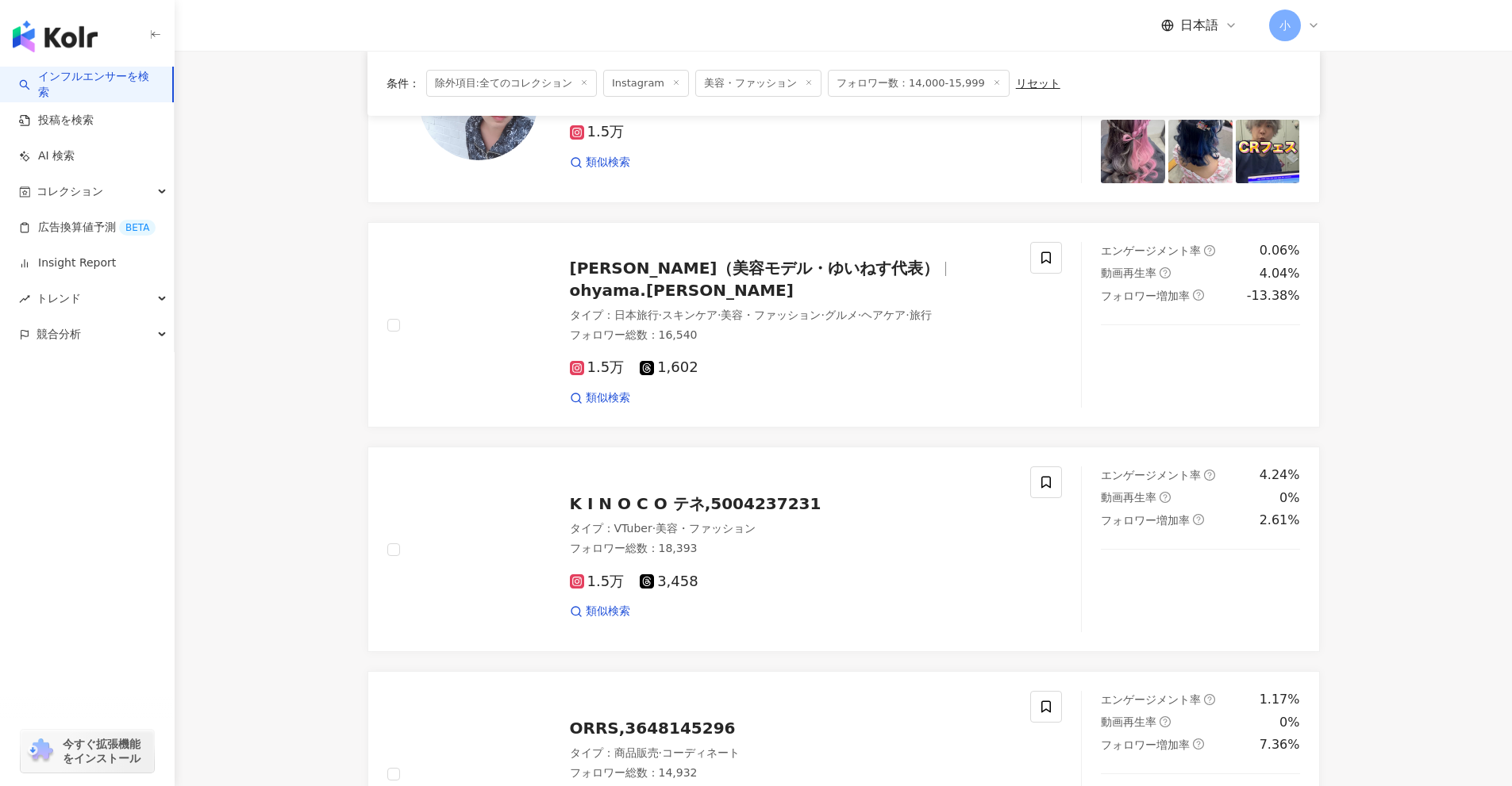
scroll to position [1701, 0]
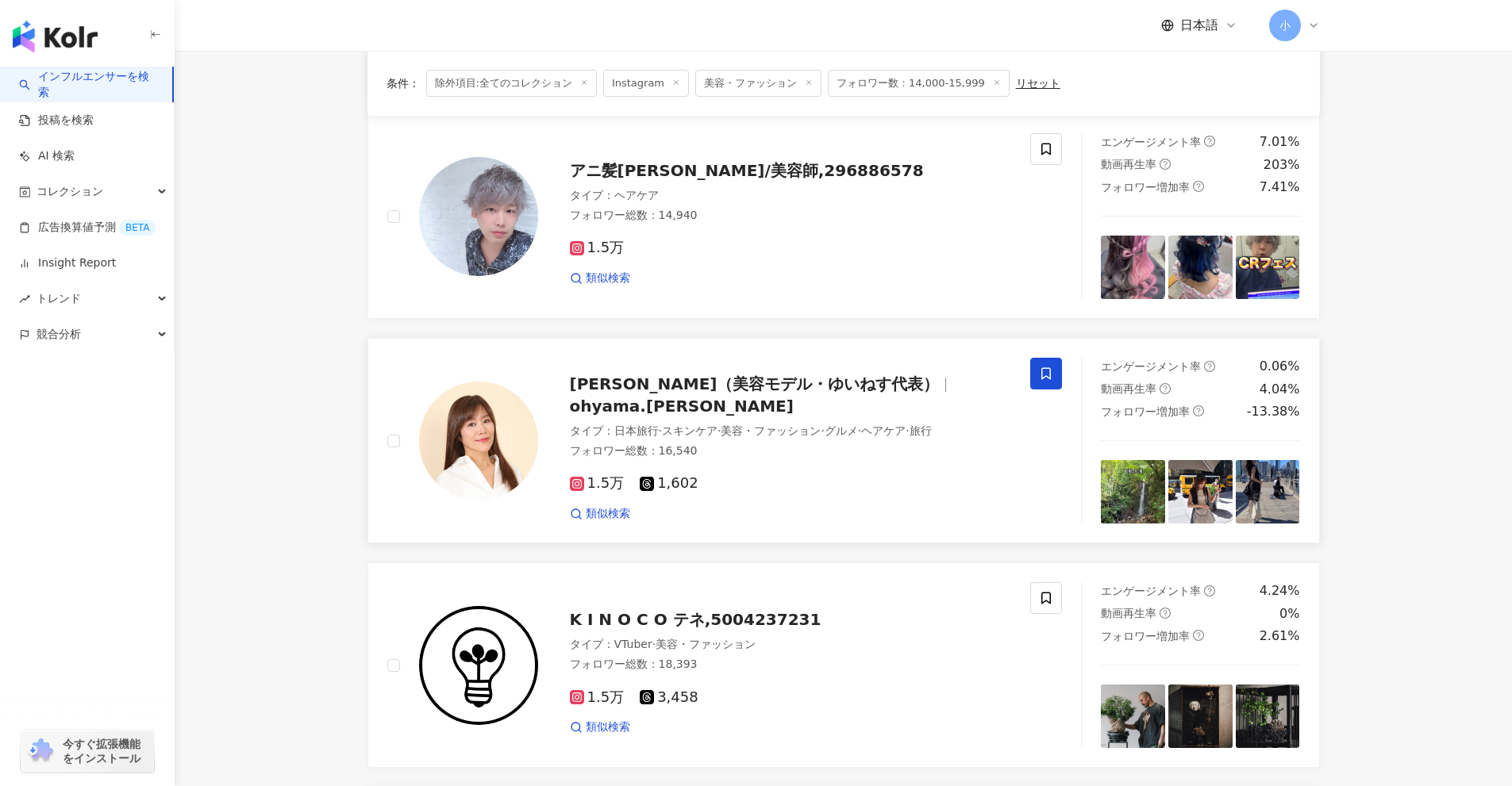
click at [1048, 377] on icon at bounding box center [1045, 374] width 10 height 12
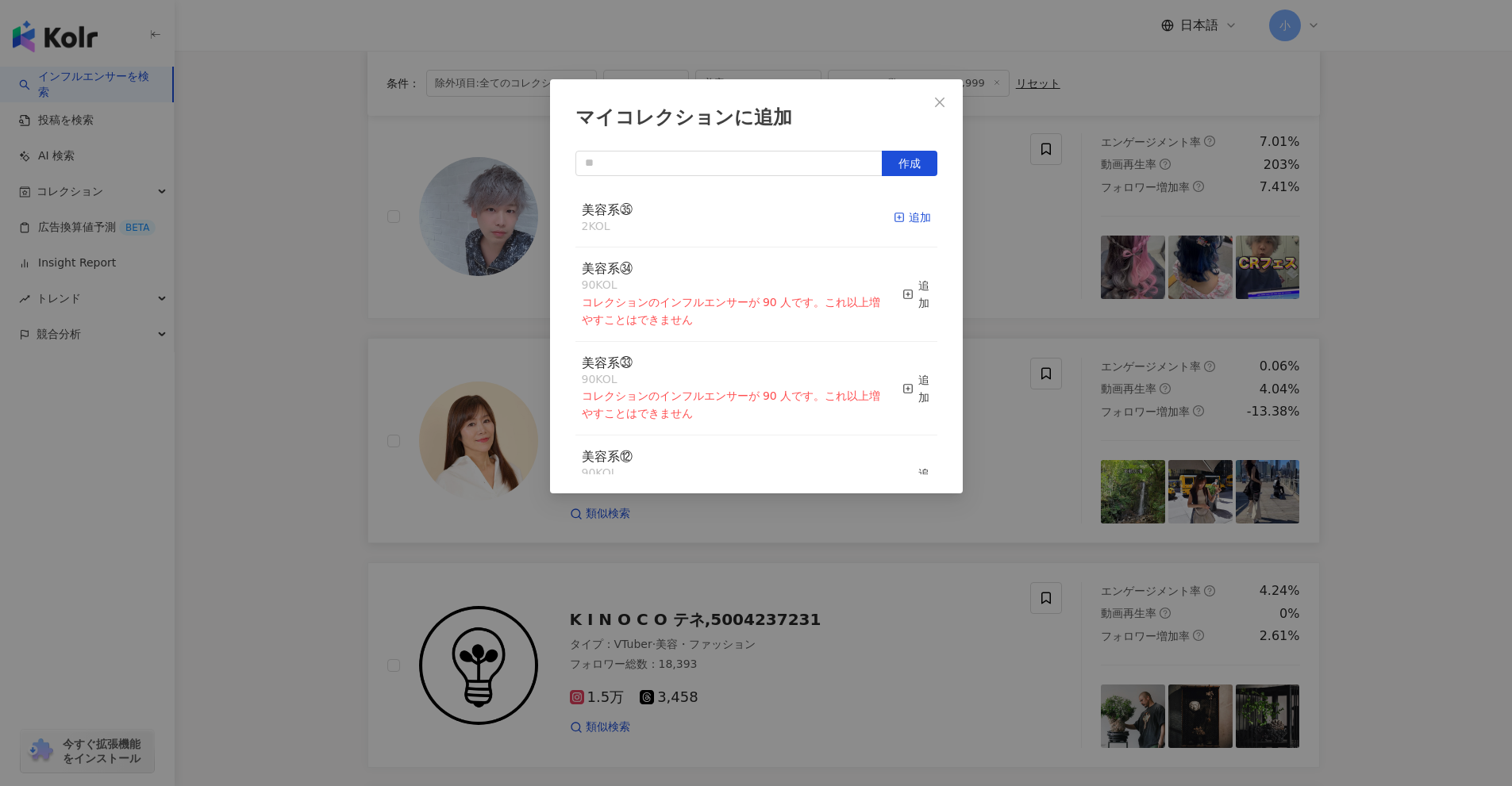
click at [896, 223] on div "追加" at bounding box center [912, 217] width 38 height 17
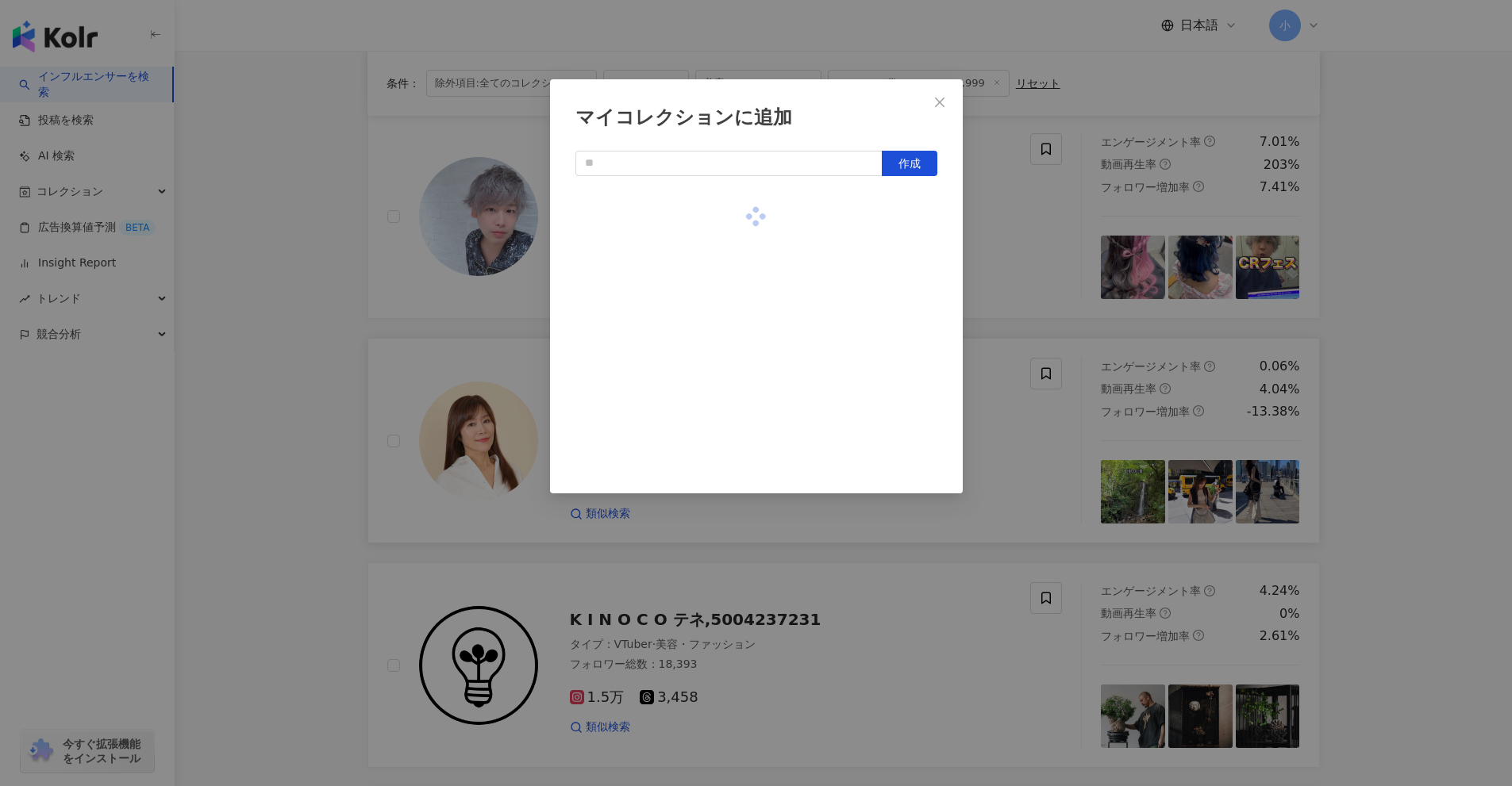
click at [1364, 374] on div "マイコレクションに追加 作成" at bounding box center [756, 393] width 1512 height 786
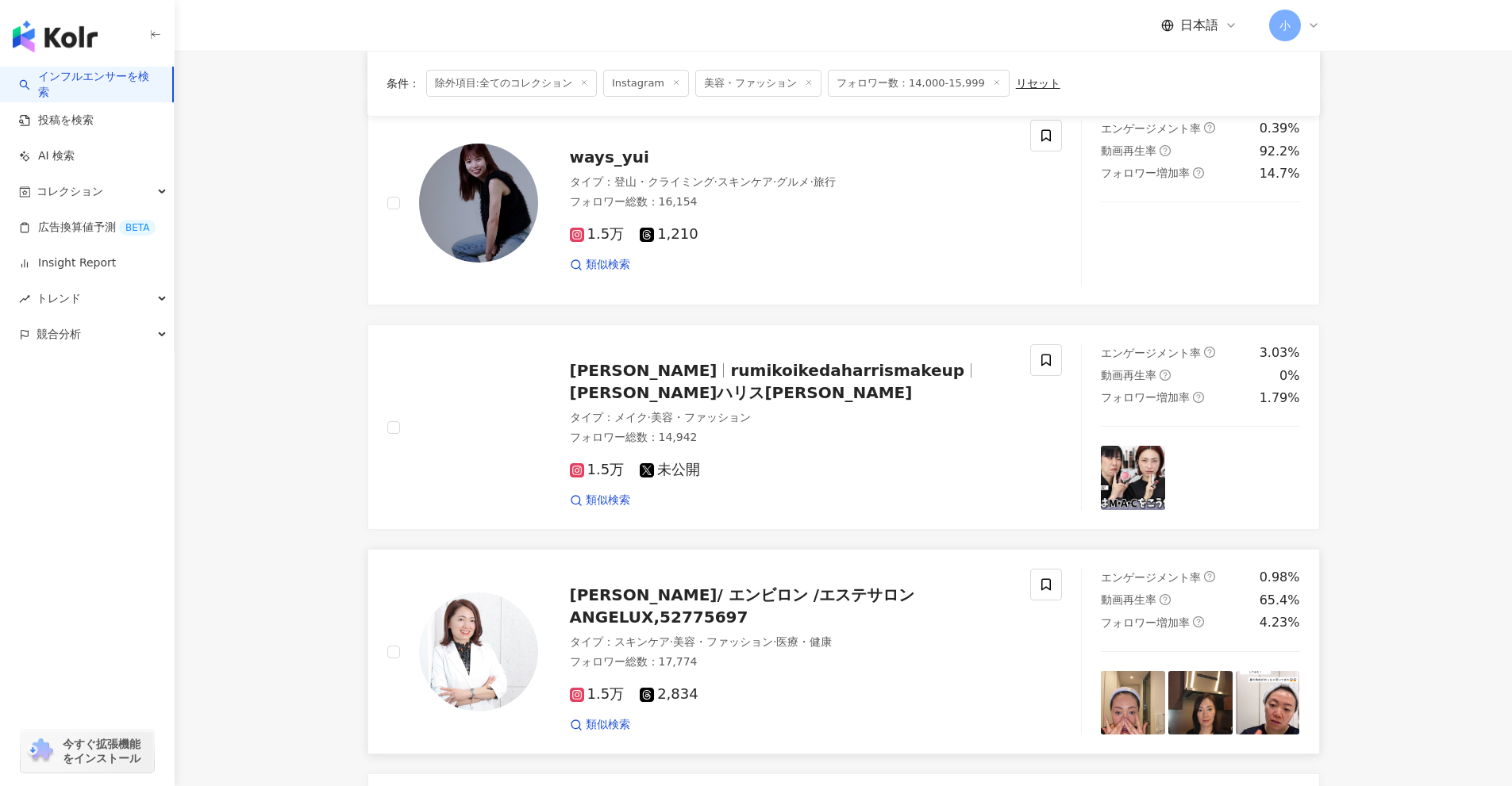
scroll to position [988, 0]
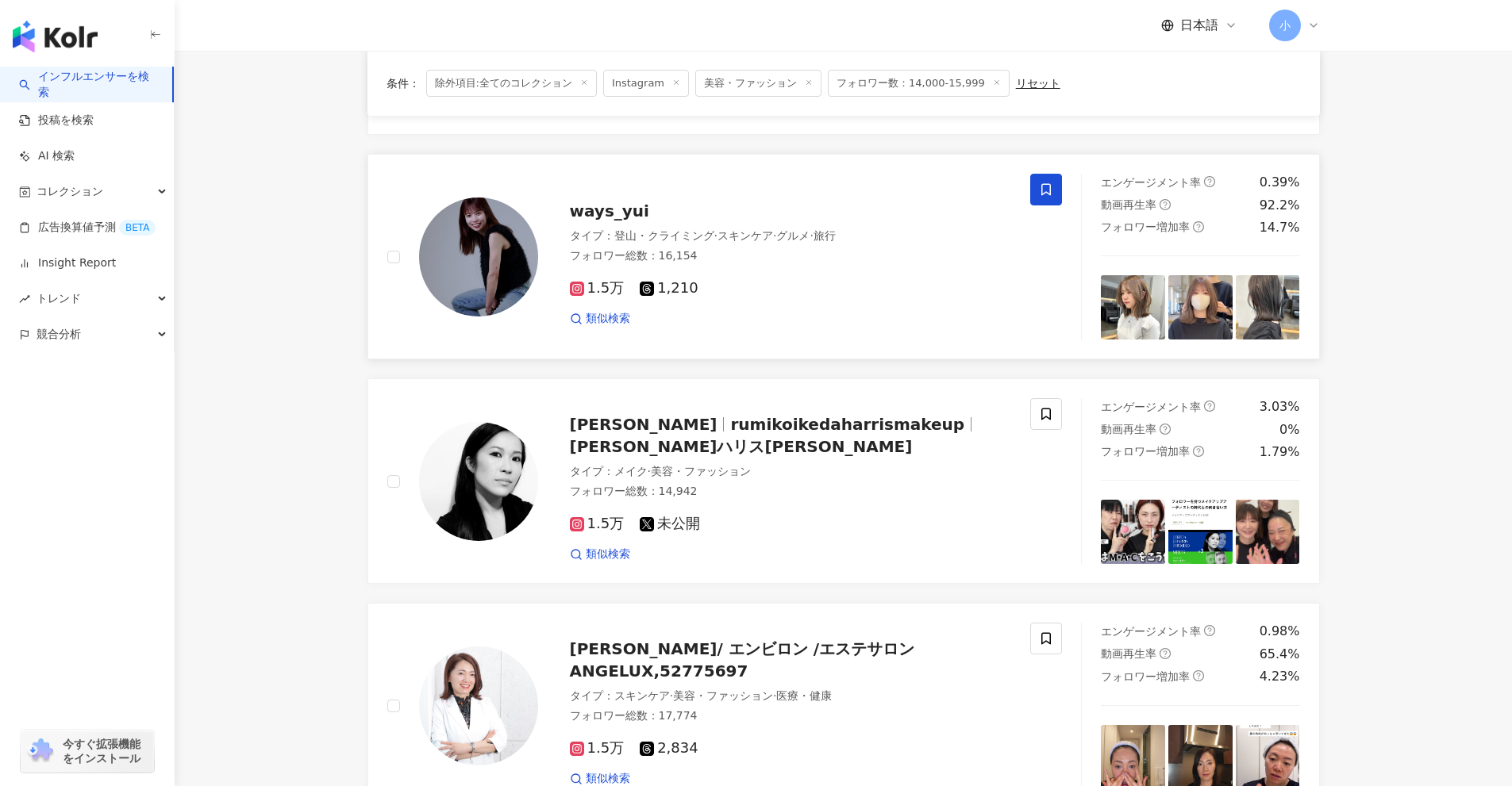
click at [1049, 188] on icon at bounding box center [1046, 189] width 14 height 14
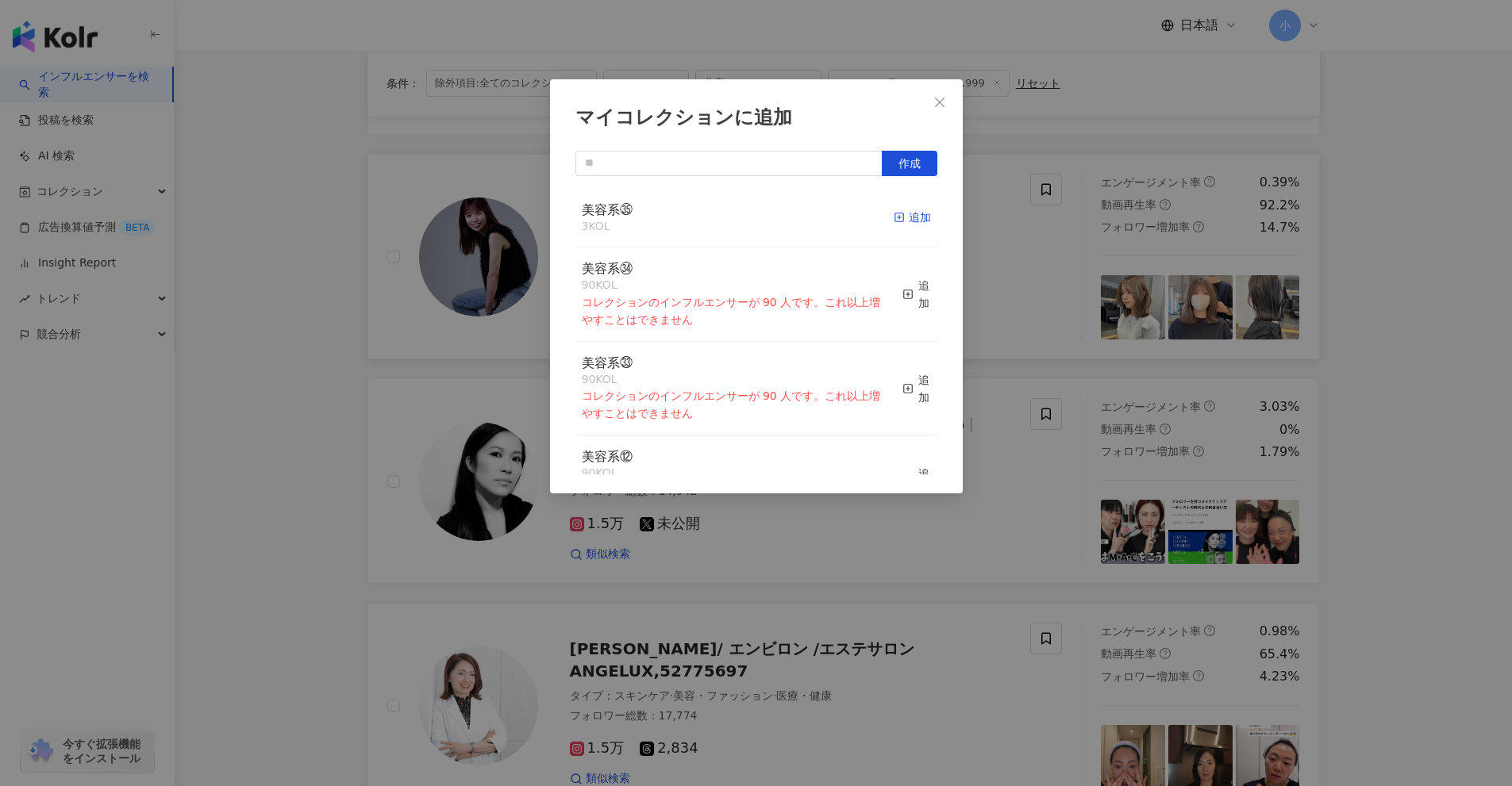
click at [893, 223] on span "button" at bounding box center [899, 217] width 11 height 13
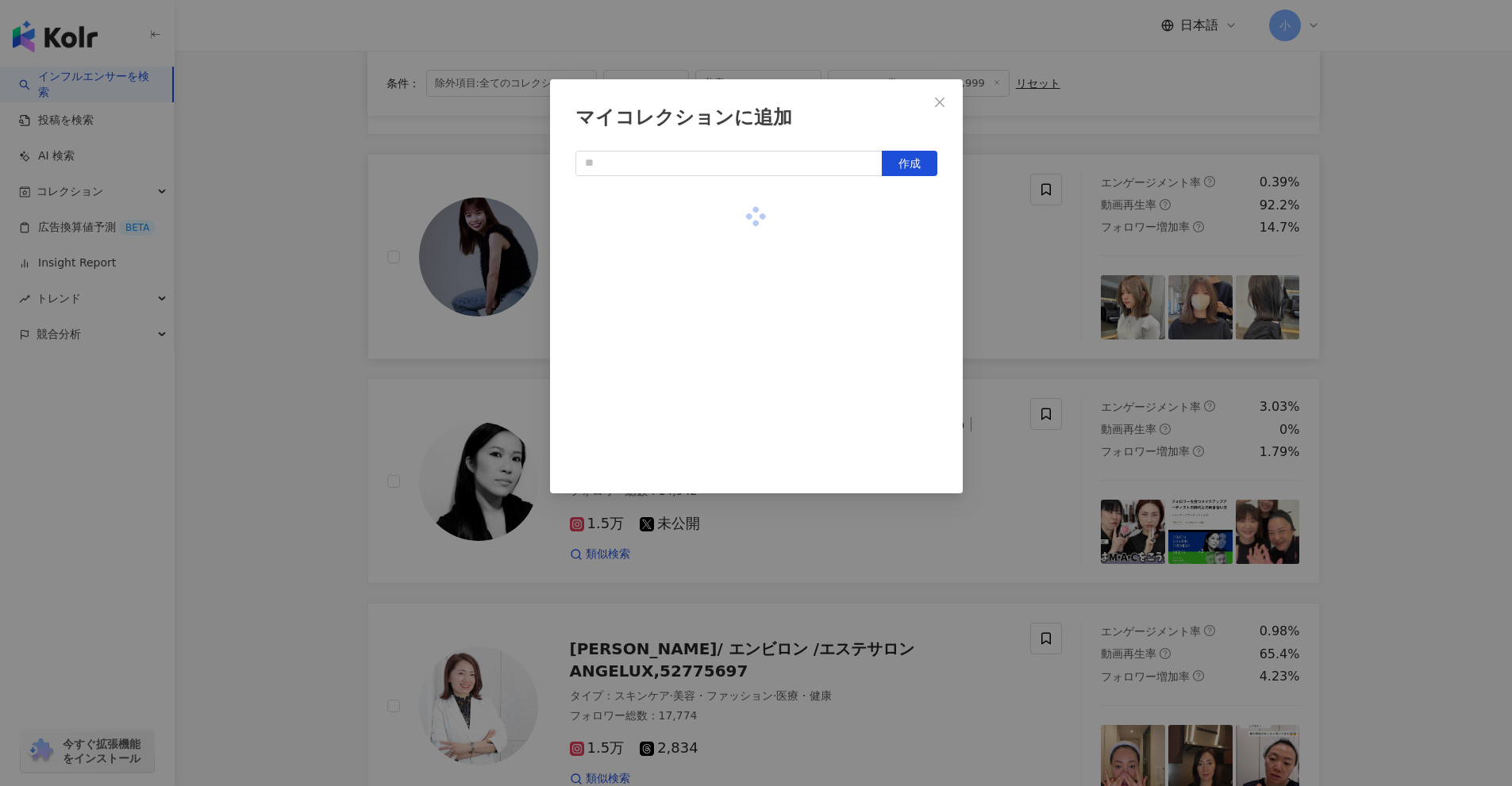
click at [1470, 408] on div "マイコレクションに追加 作成" at bounding box center [756, 393] width 1512 height 786
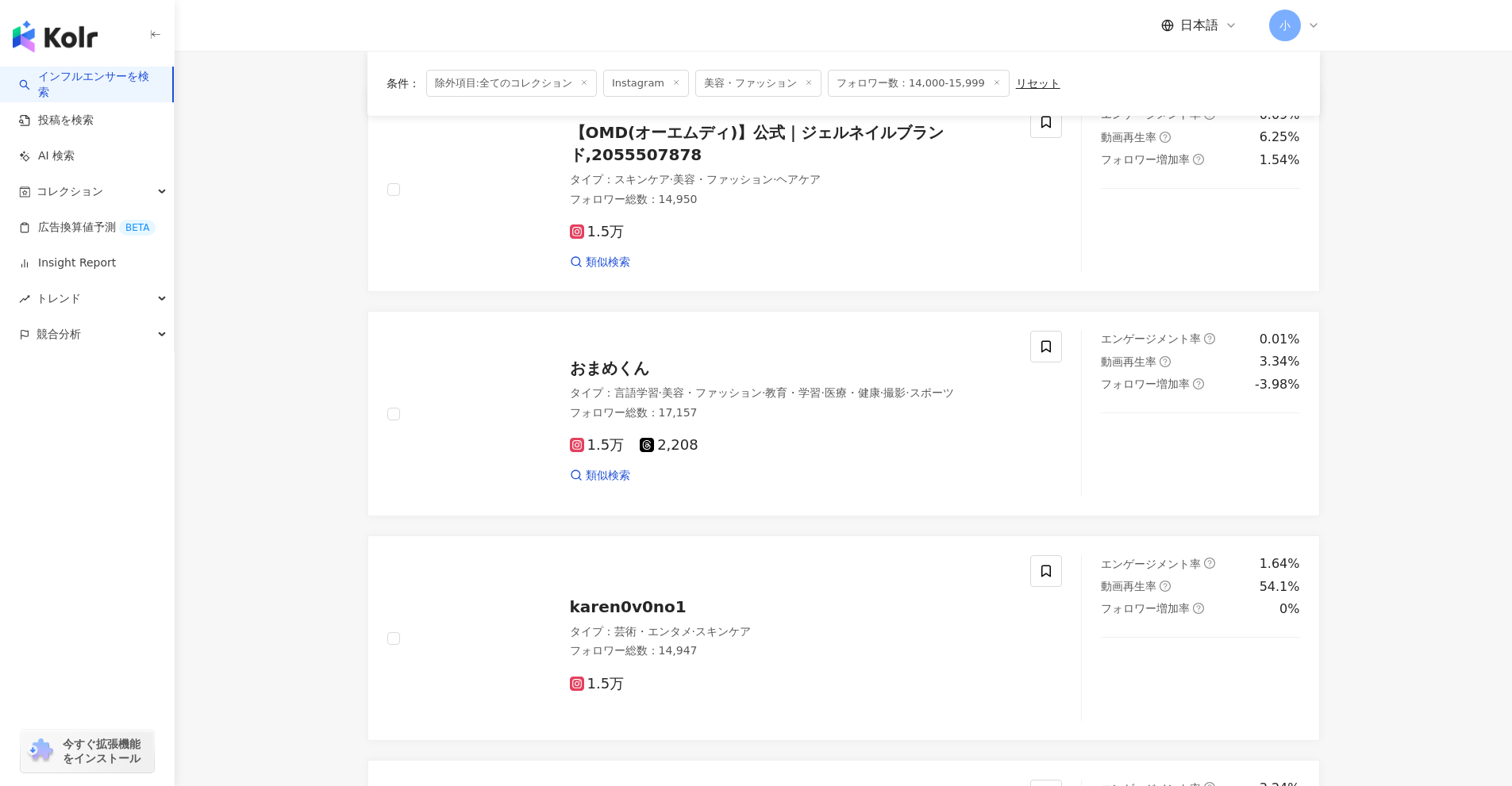
scroll to position [194, 0]
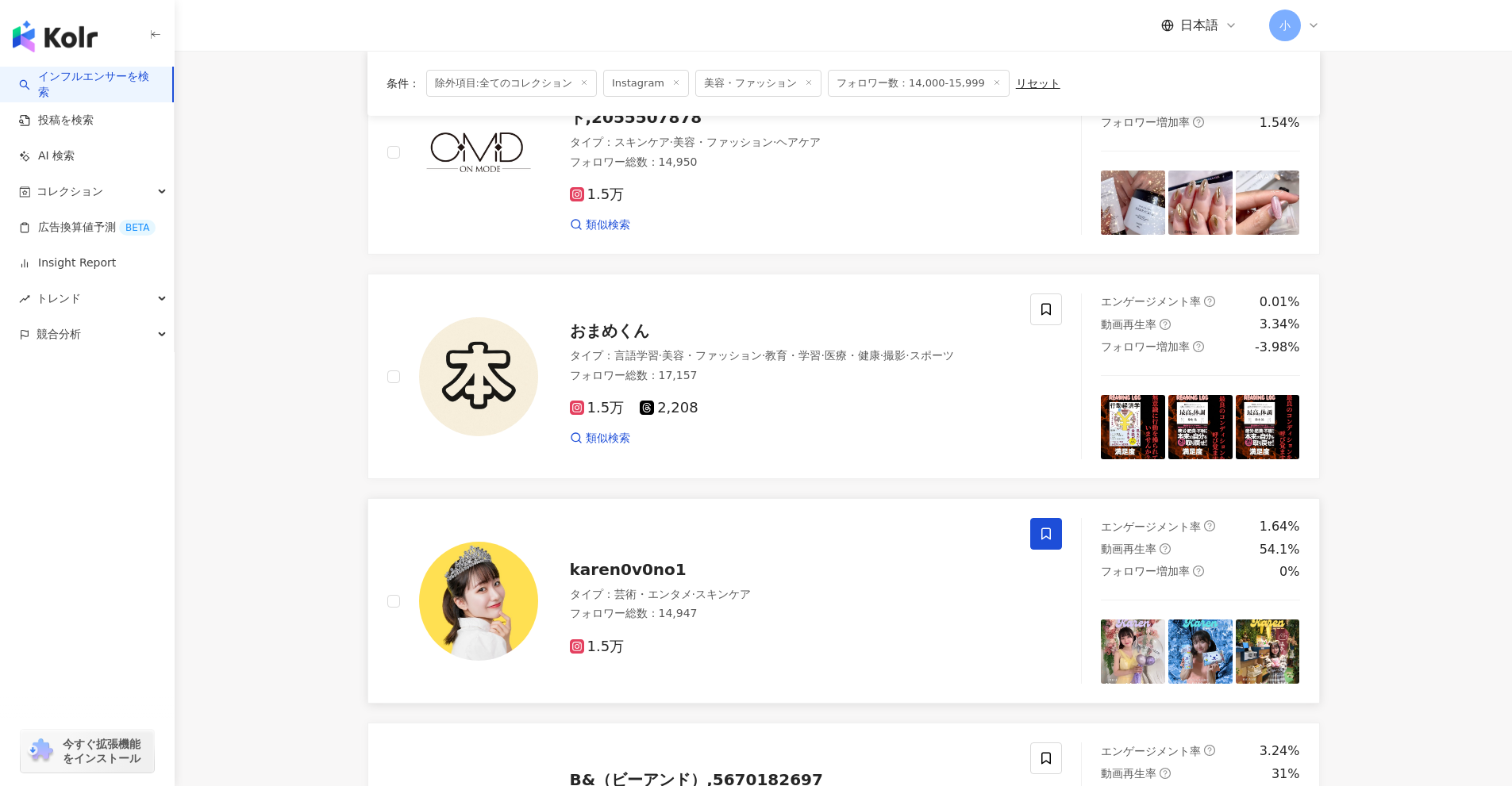
click at [1046, 526] on span at bounding box center [1046, 534] width 31 height 31
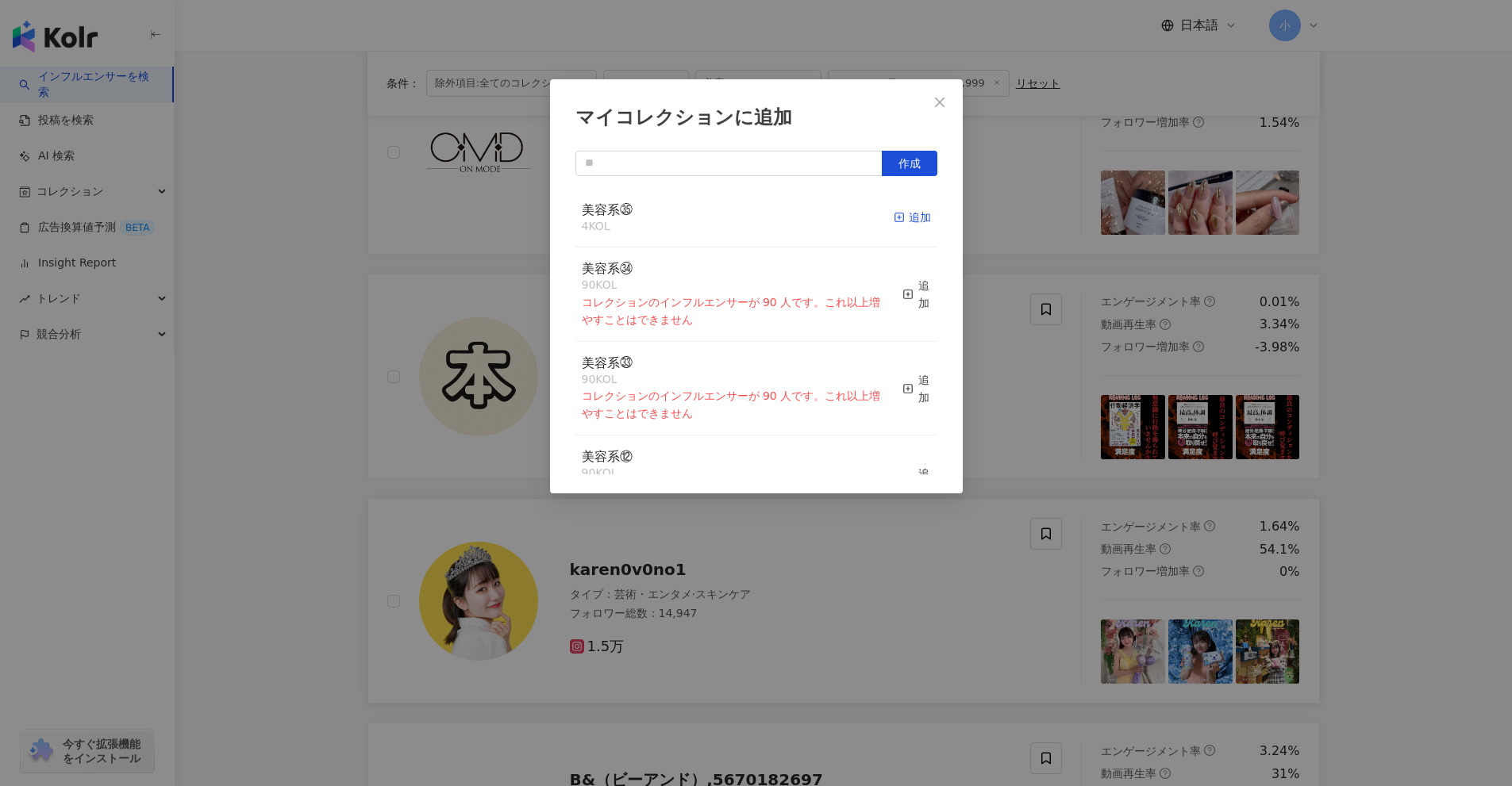
click at [893, 215] on div "追加" at bounding box center [912, 217] width 38 height 17
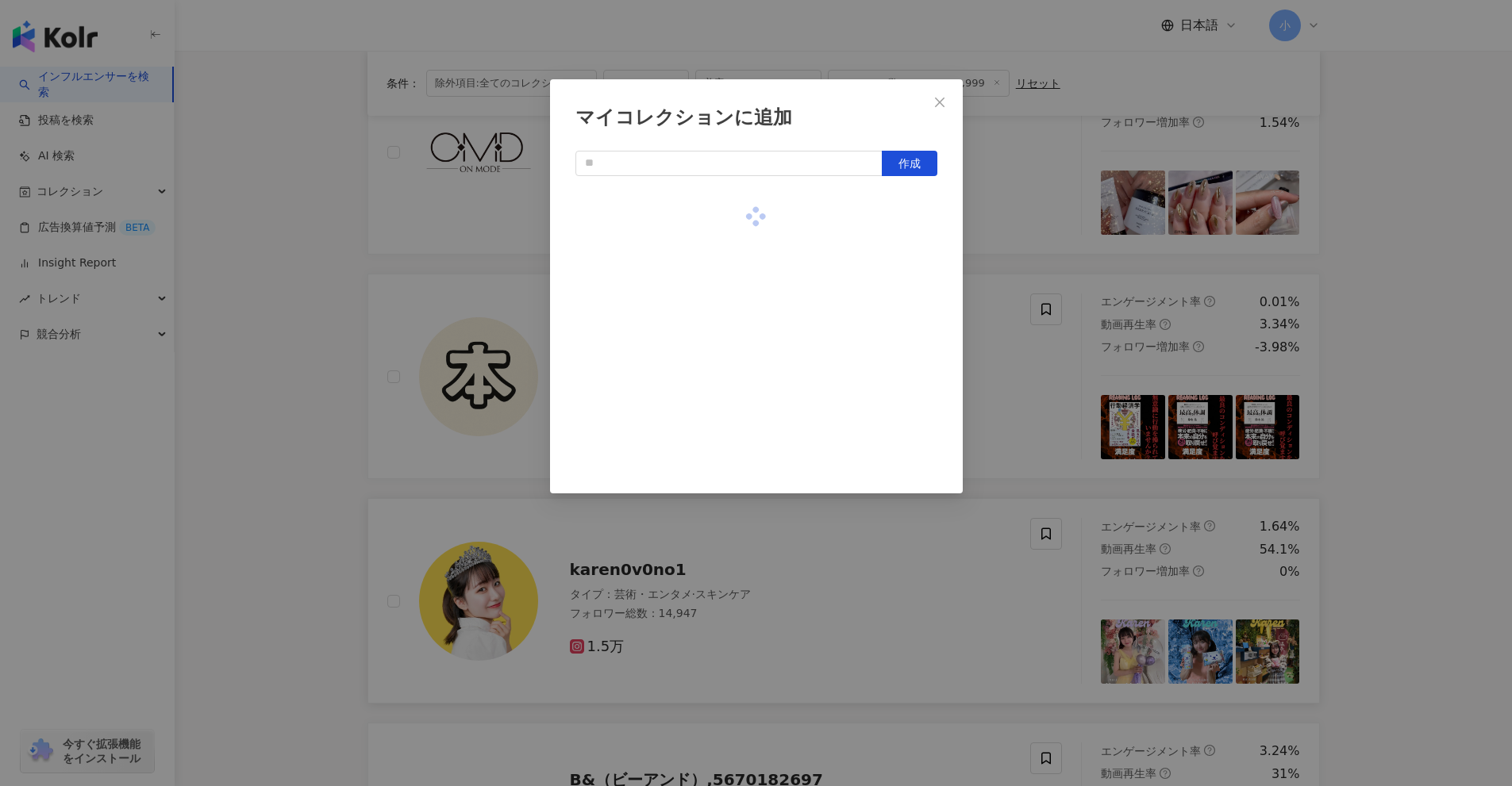
click at [1427, 401] on div "マイコレクションに追加 作成" at bounding box center [756, 393] width 1512 height 786
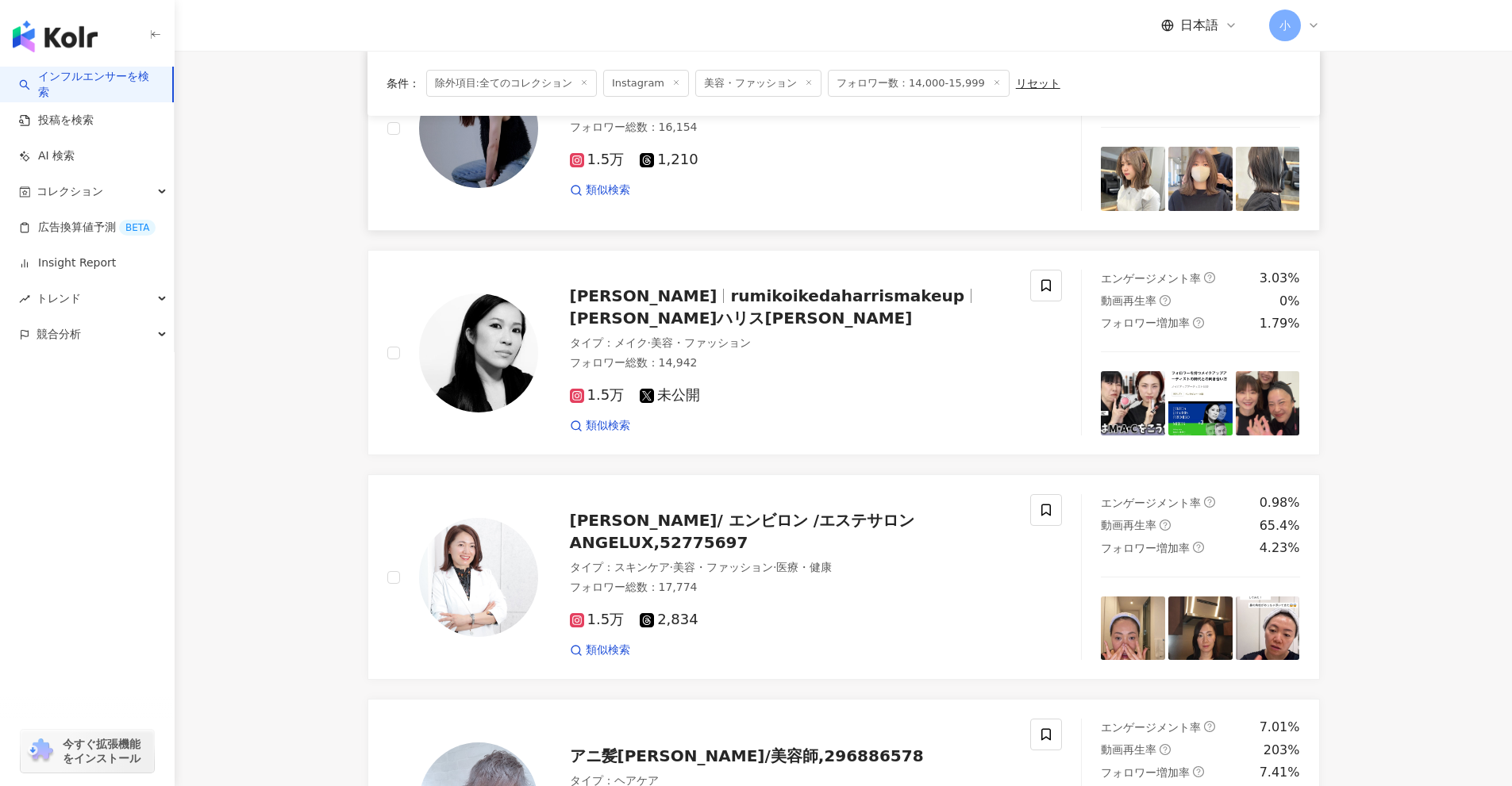
scroll to position [2495, 0]
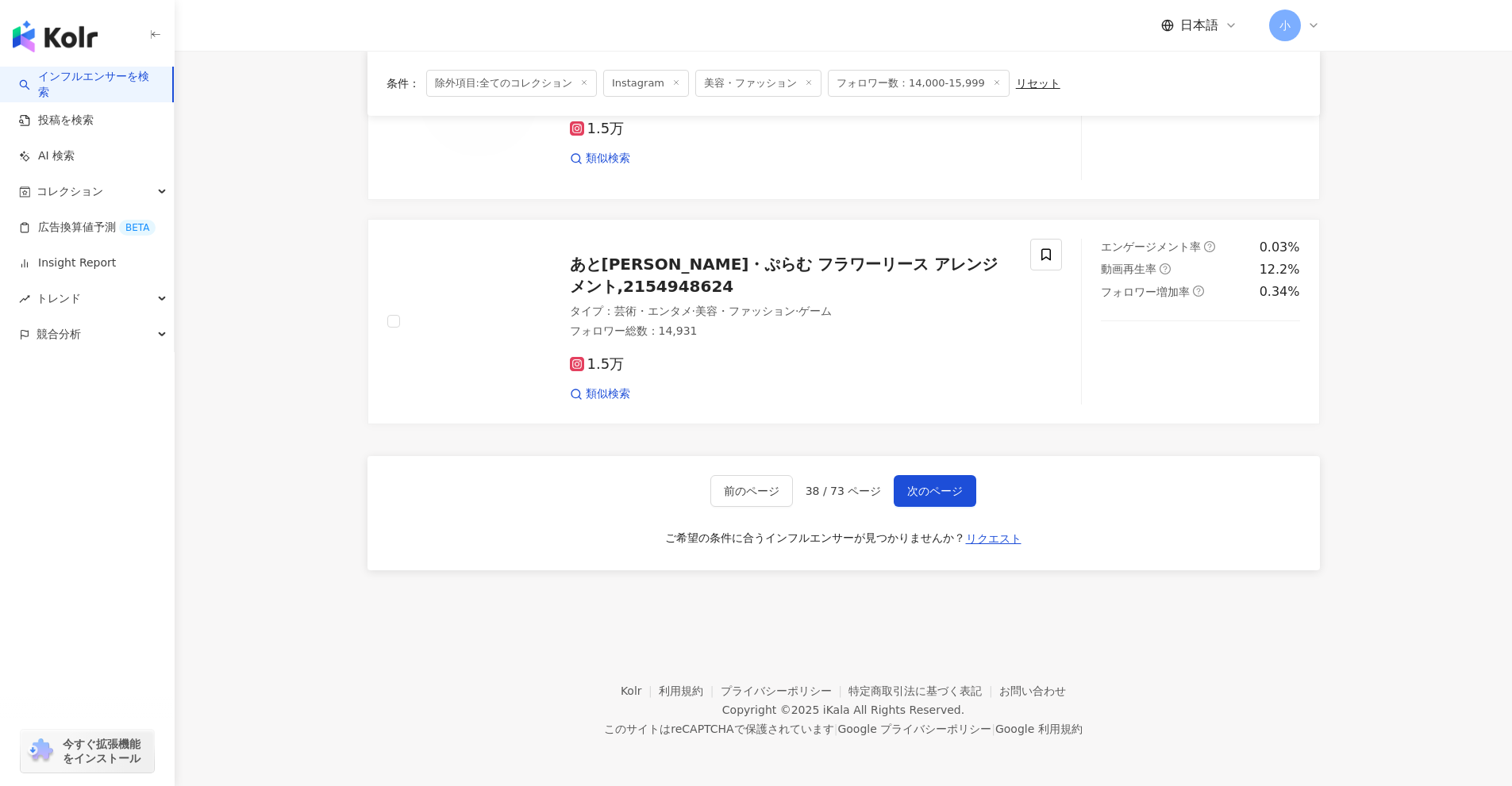
drag, startPoint x: 1439, startPoint y: 316, endPoint x: 1421, endPoint y: 583, distance: 267.6
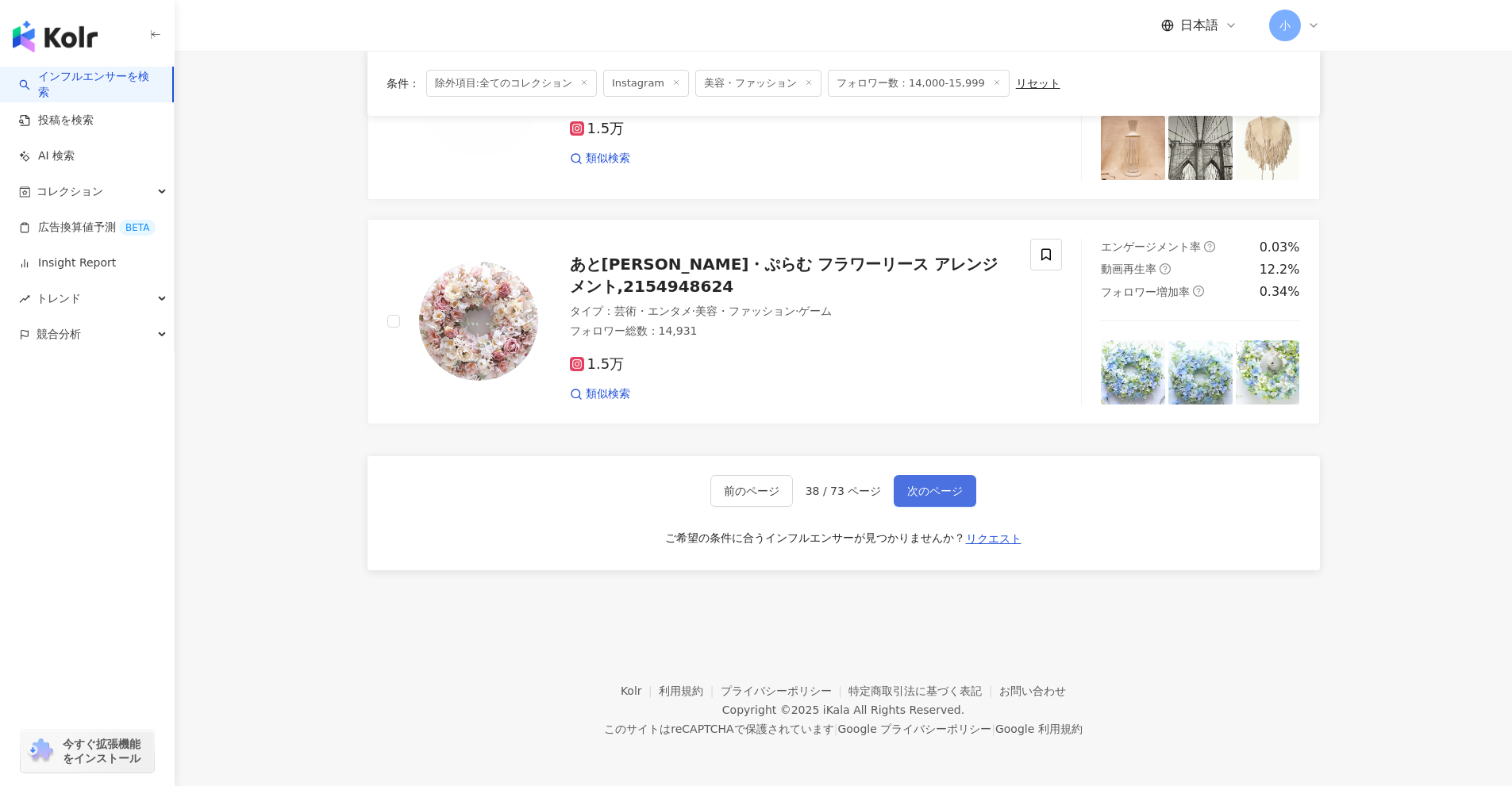
click at [945, 493] on span "次のページ" at bounding box center [935, 491] width 56 height 13
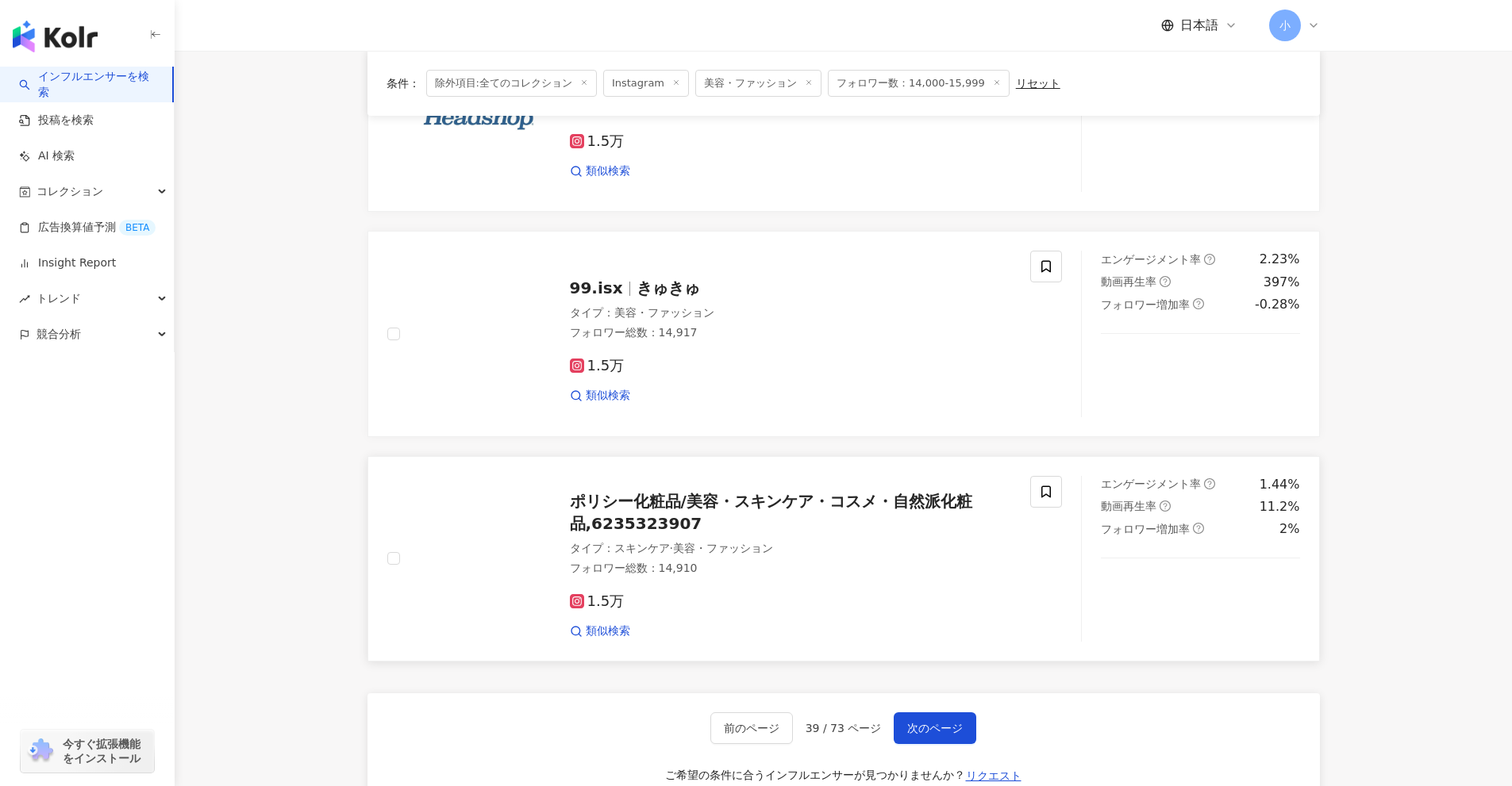
scroll to position [2257, 0]
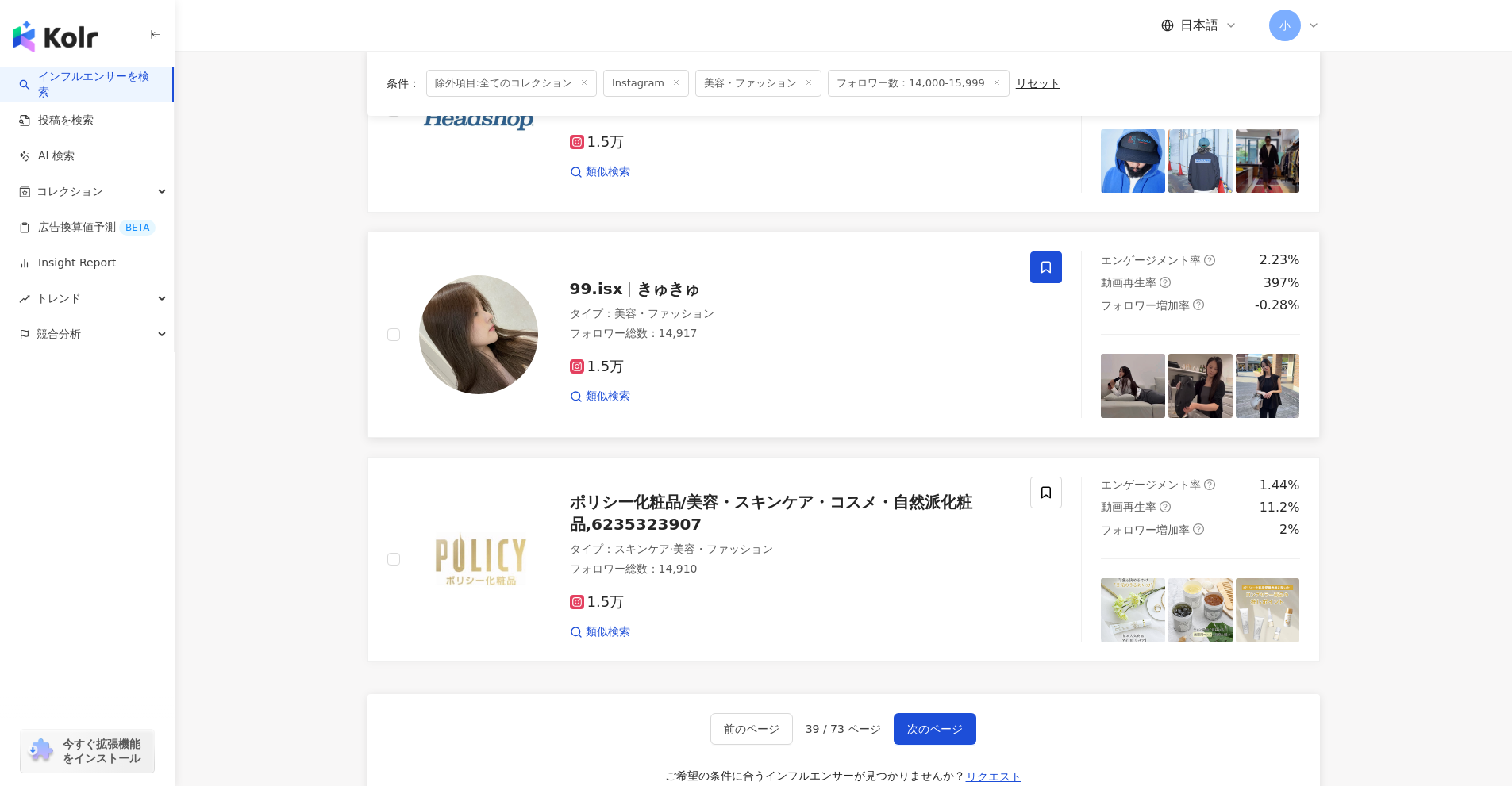
click at [1049, 275] on icon at bounding box center [1046, 267] width 14 height 14
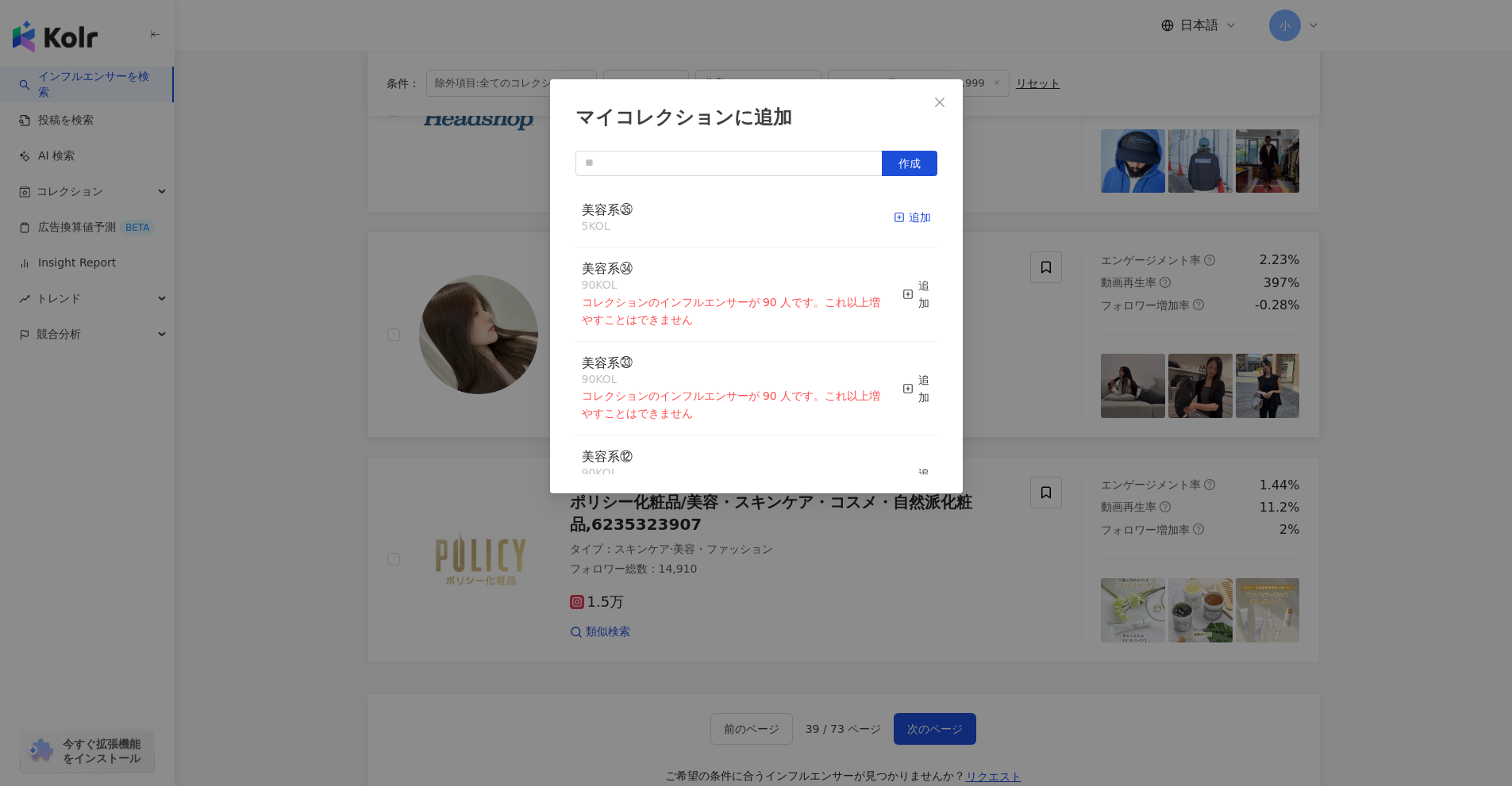
click at [903, 219] on div "追加" at bounding box center [912, 217] width 38 height 17
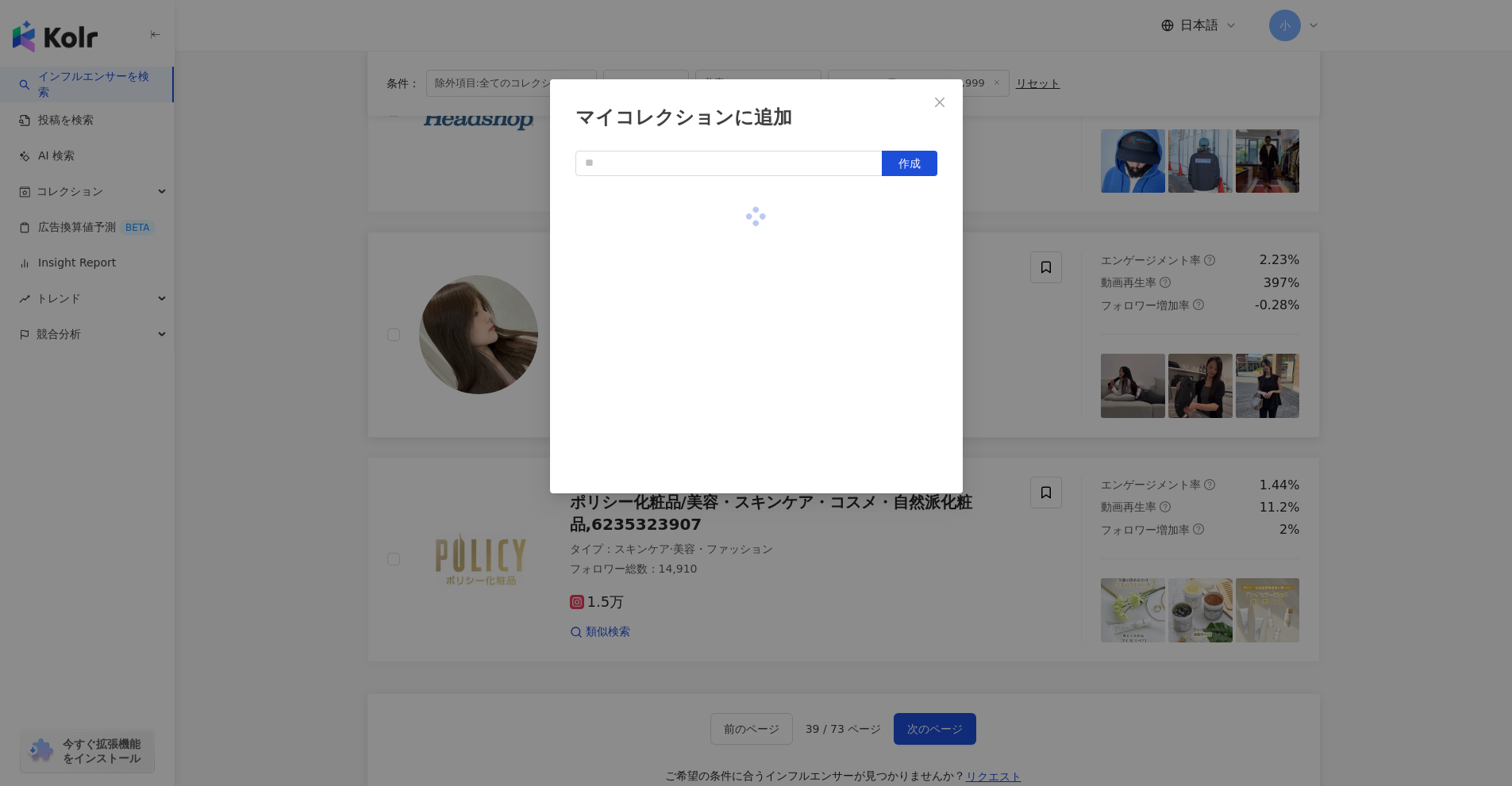
click at [1352, 344] on div "マイコレクションに追加 作成" at bounding box center [756, 393] width 1512 height 786
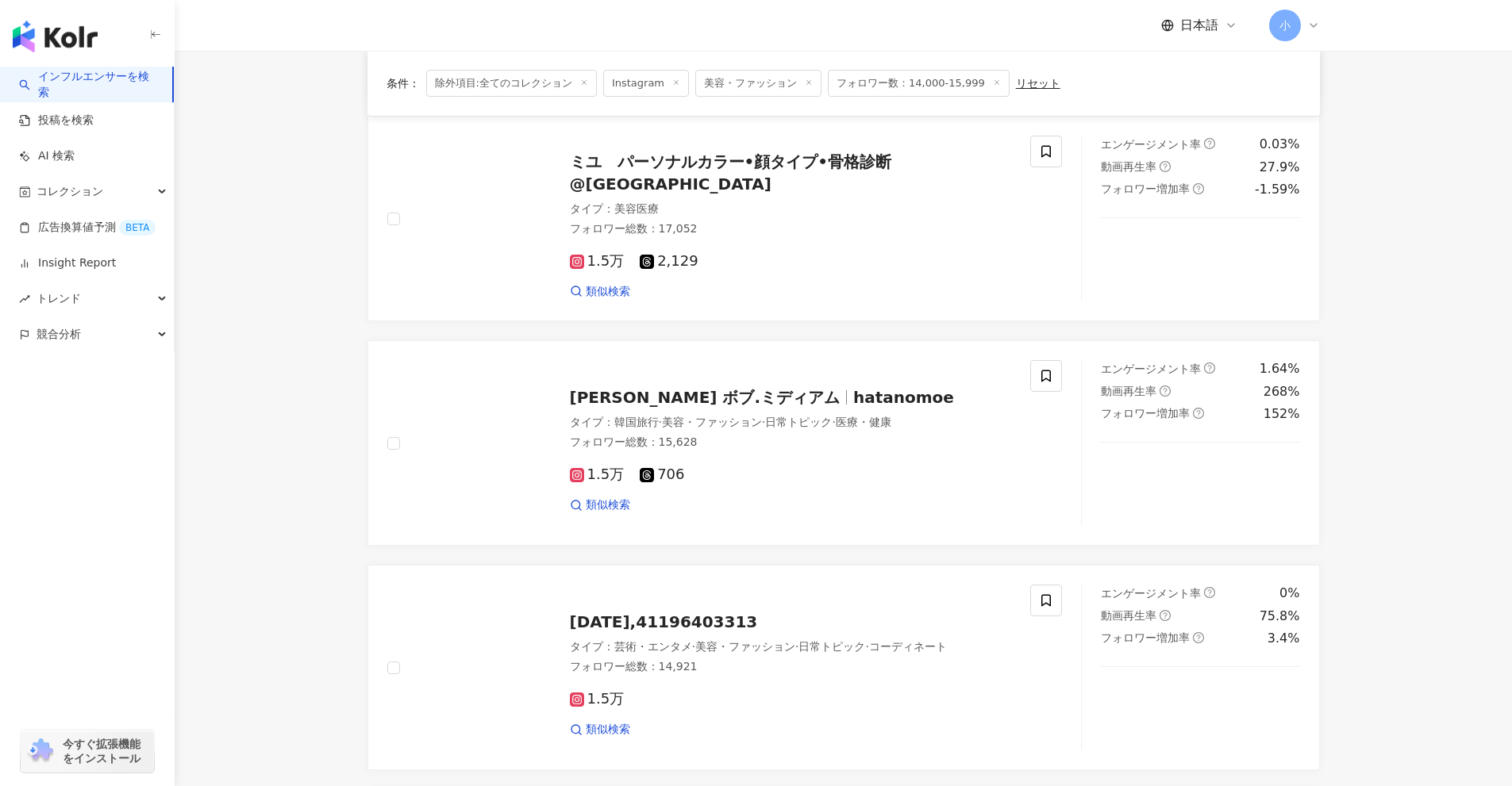
scroll to position [670, 0]
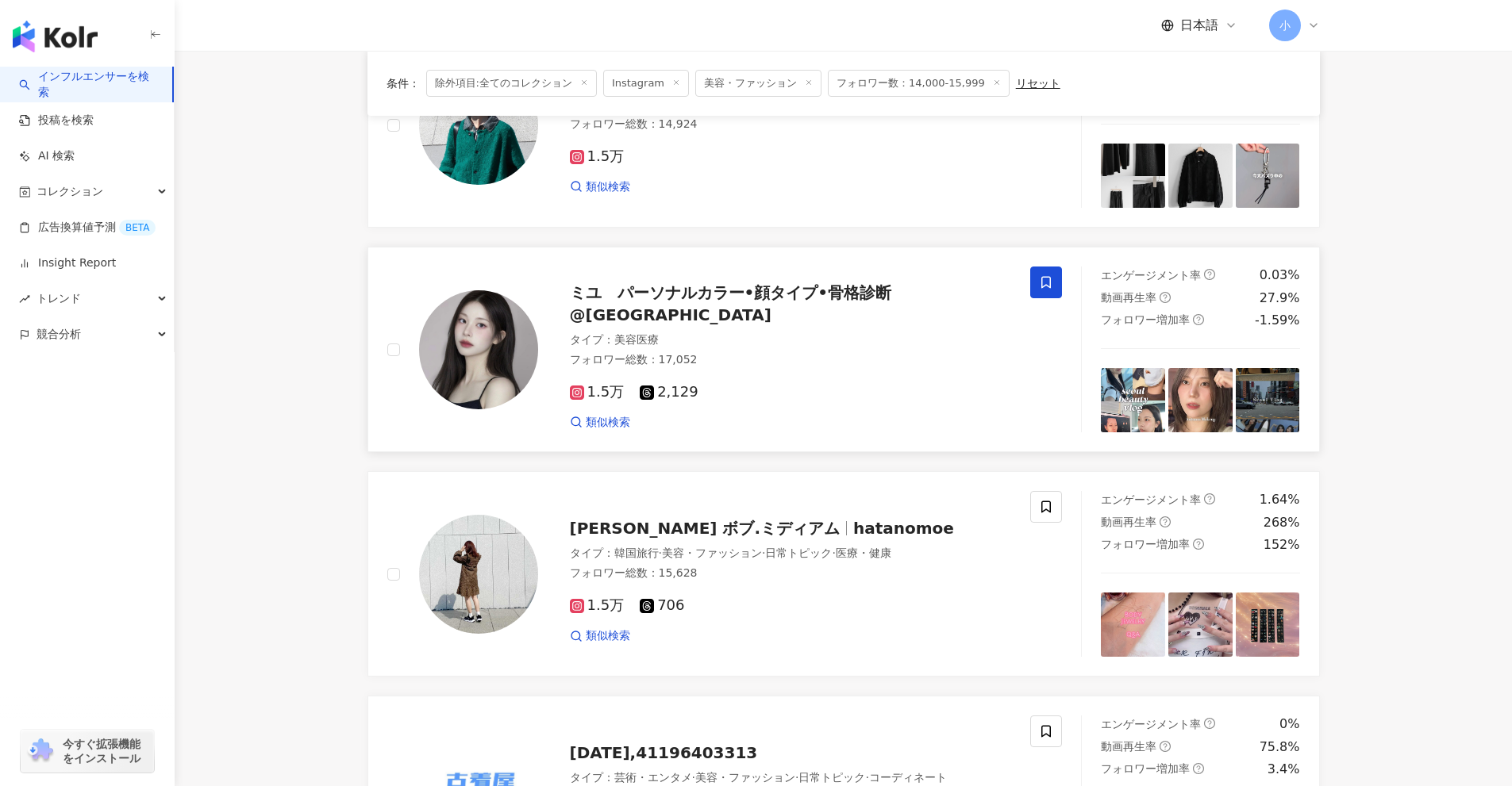
click at [1042, 277] on icon at bounding box center [1046, 283] width 14 height 14
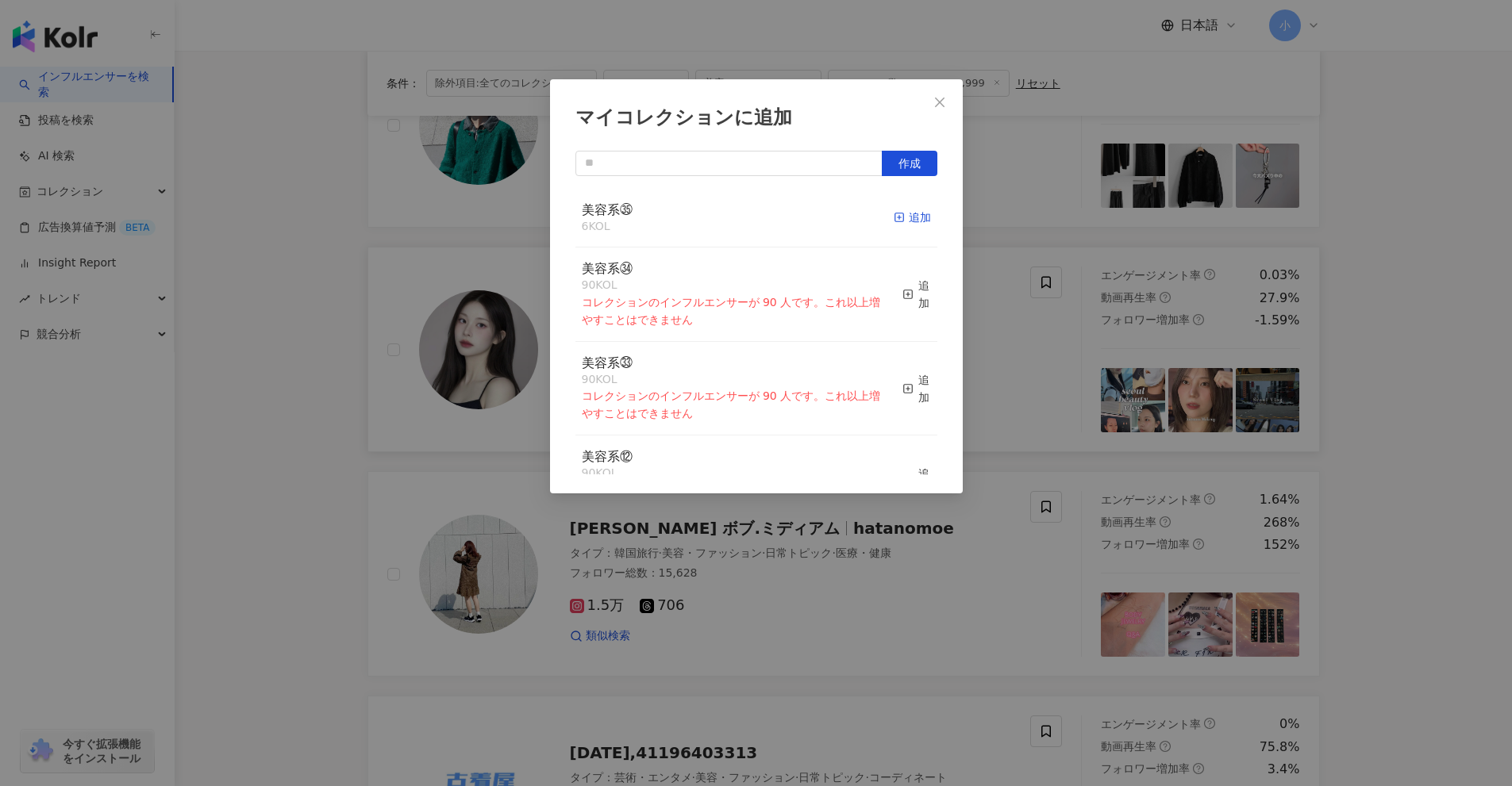
click at [916, 219] on div "追加" at bounding box center [912, 217] width 38 height 17
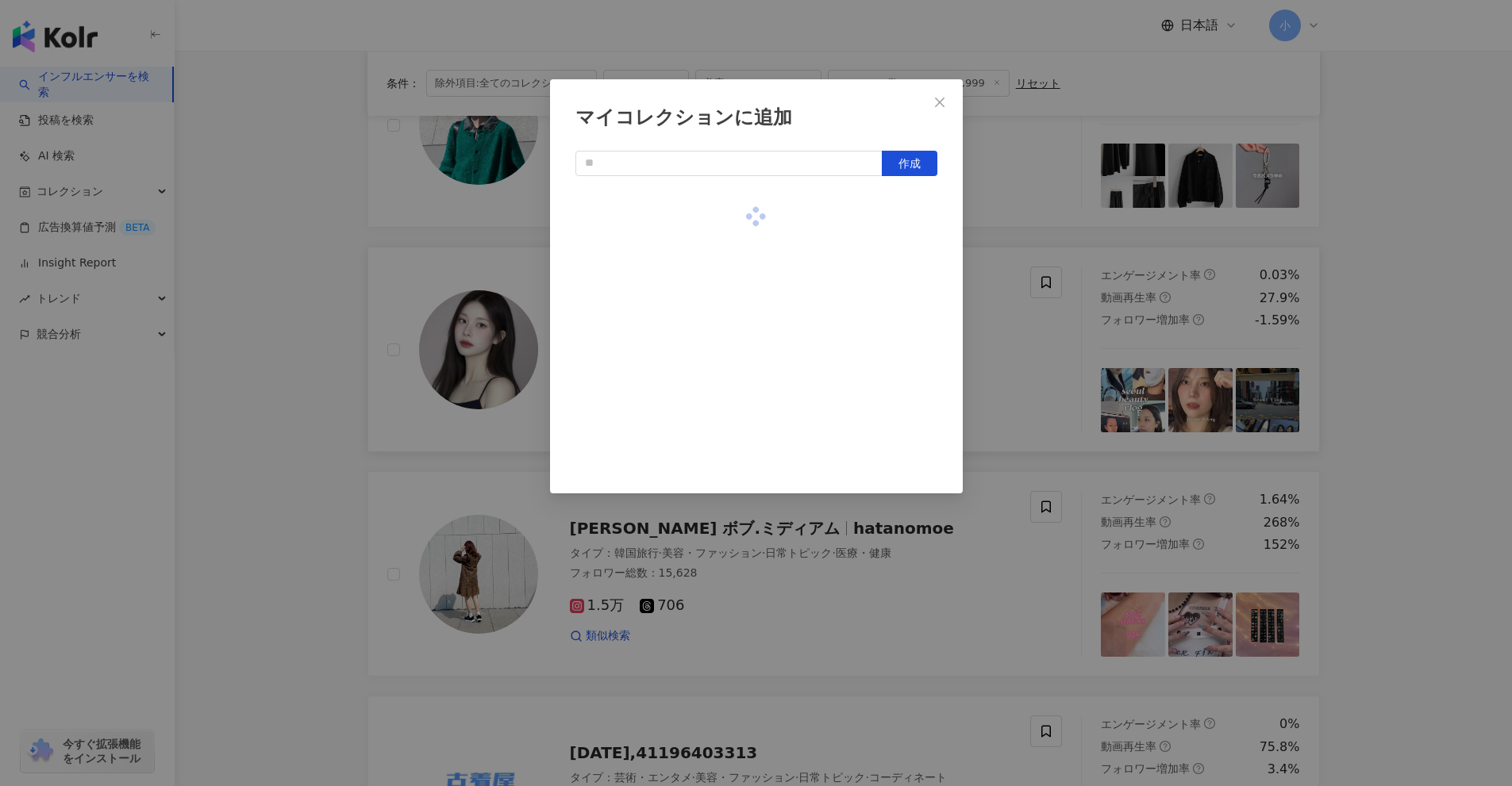
click at [1444, 393] on div "マイコレクションに追加 作成" at bounding box center [756, 393] width 1512 height 786
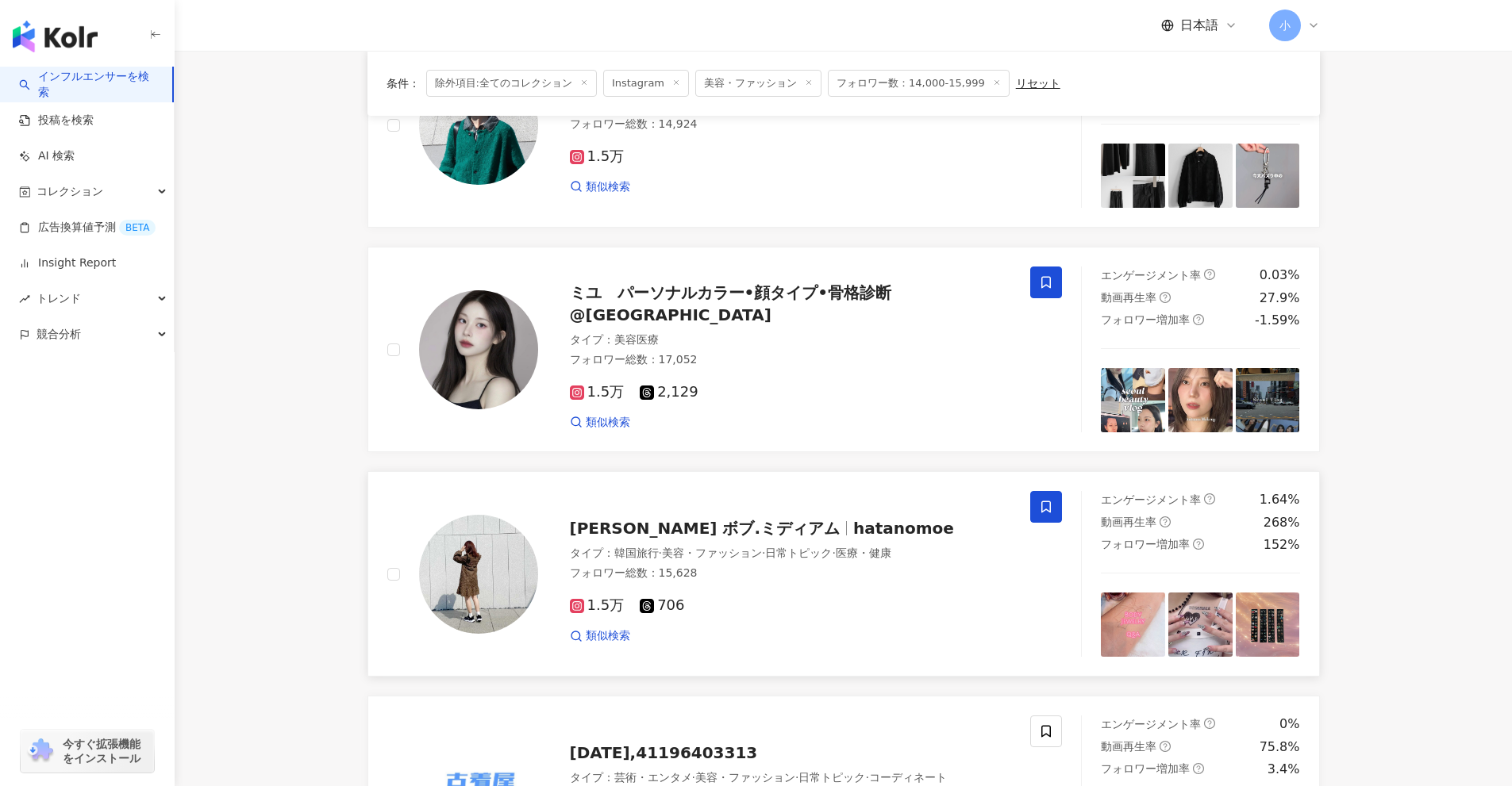
click at [1047, 506] on icon at bounding box center [1046, 507] width 14 height 14
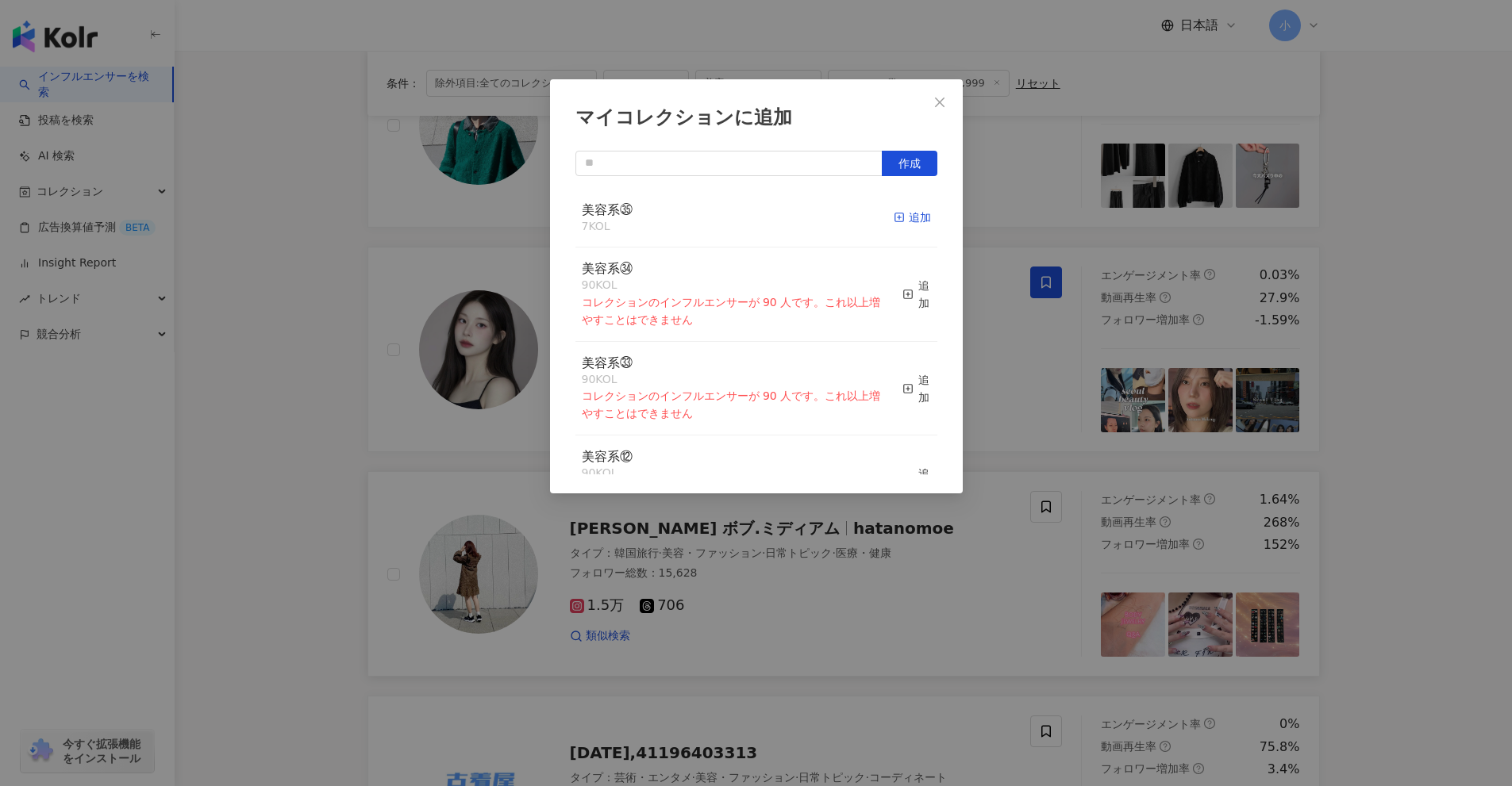
click at [901, 219] on div "追加" at bounding box center [912, 217] width 38 height 17
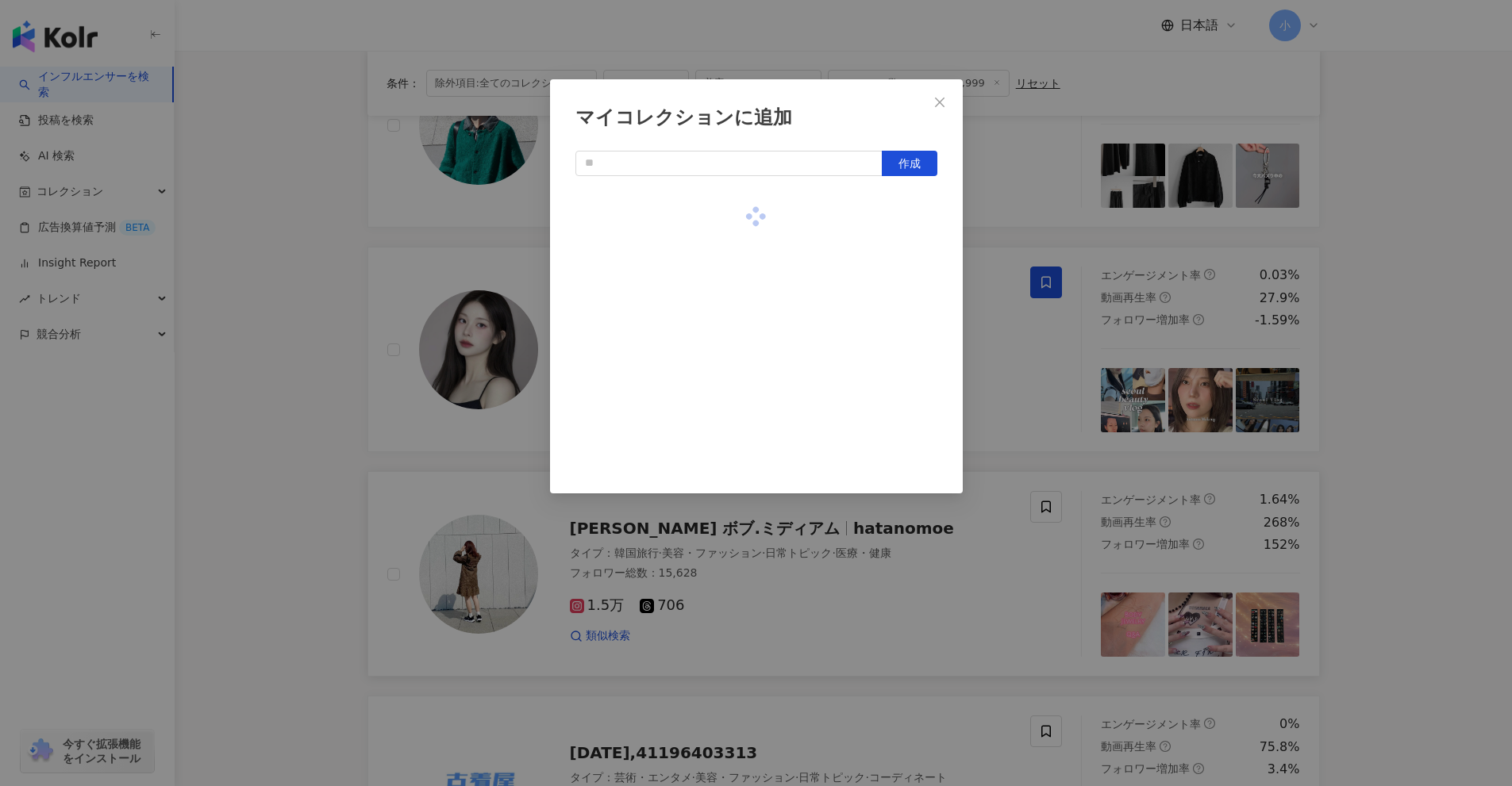
click at [1417, 407] on div "マイコレクションに追加 作成" at bounding box center [756, 393] width 1512 height 786
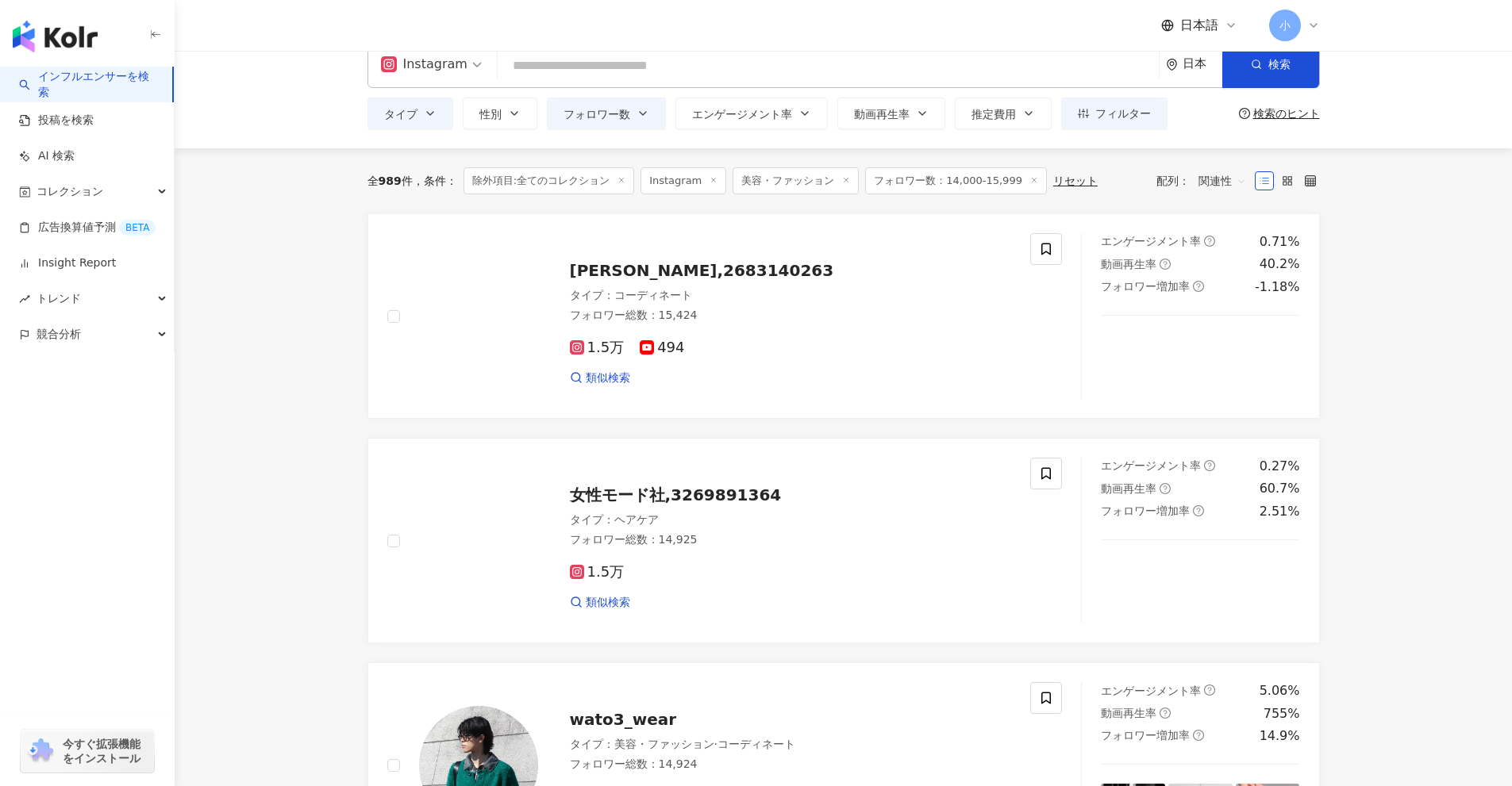
scroll to position [0, 0]
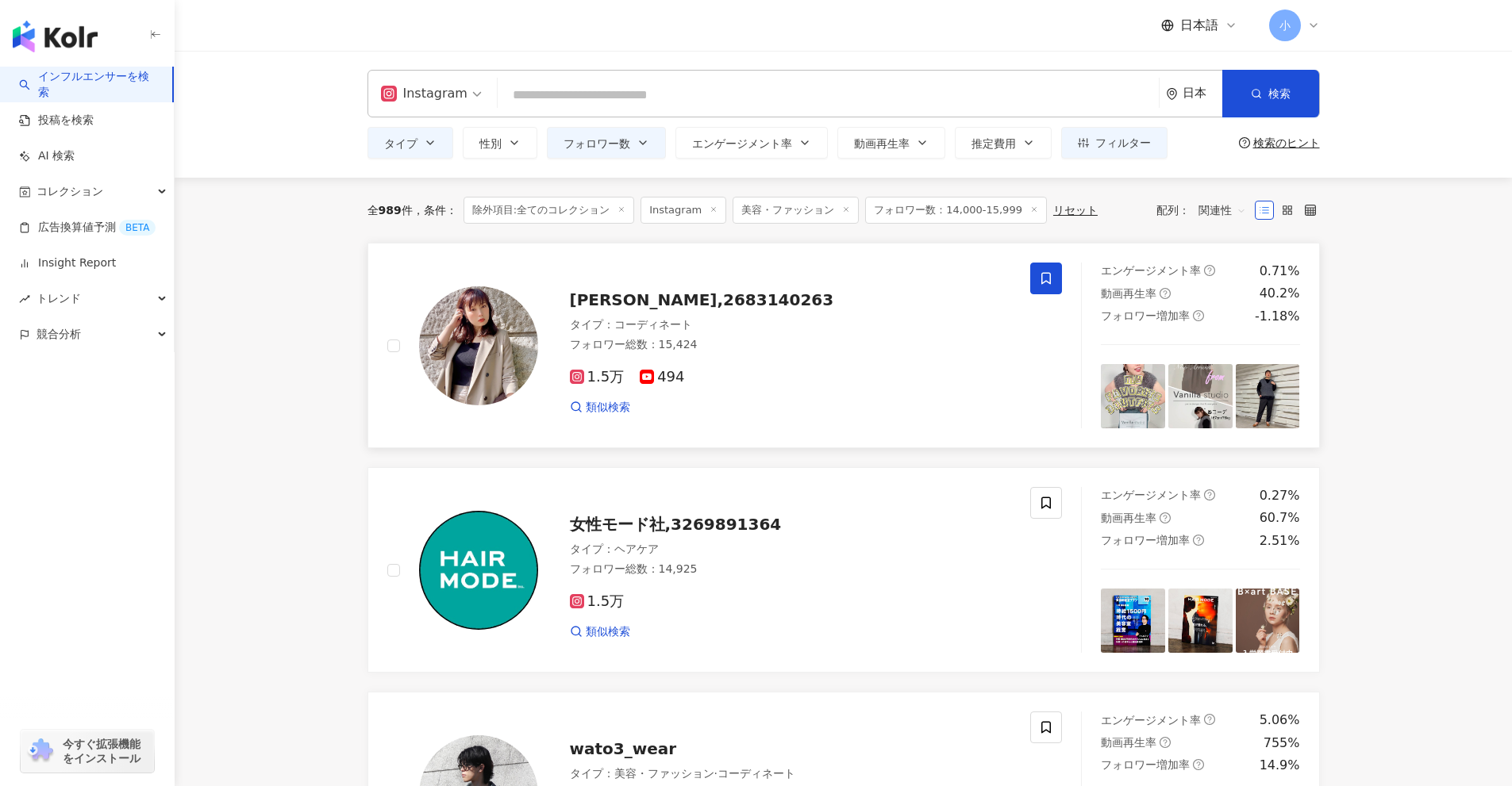
click at [1055, 281] on span at bounding box center [1046, 278] width 31 height 31
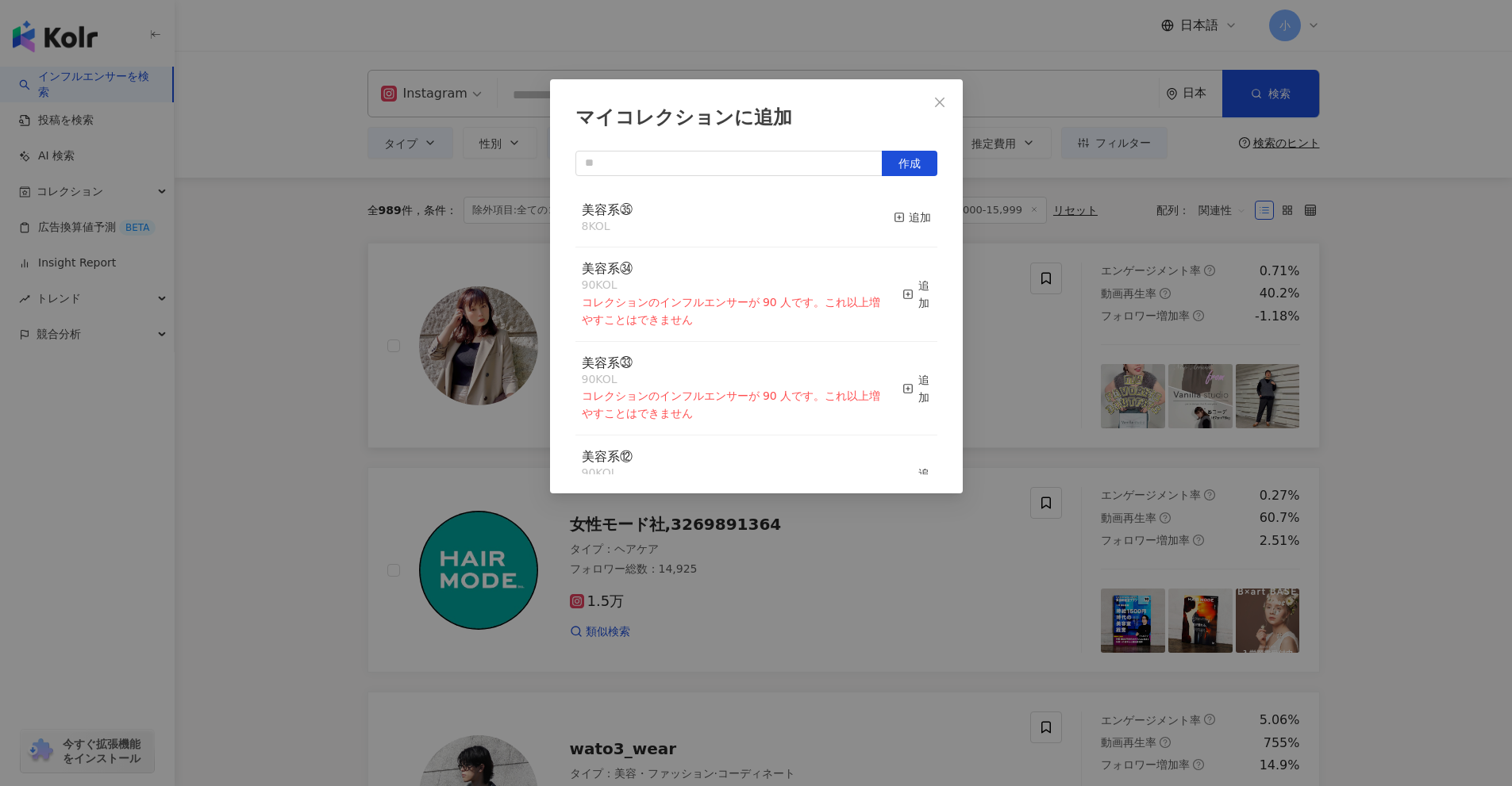
click at [1429, 414] on div "マイコレクションに追加 作成 美容系㉟ 8 KOL 追加 美容系㉞ 90 KOL コレクションのインフルエンサーが 90 人です。これ以上増やすことはできませ…" at bounding box center [756, 393] width 1512 height 786
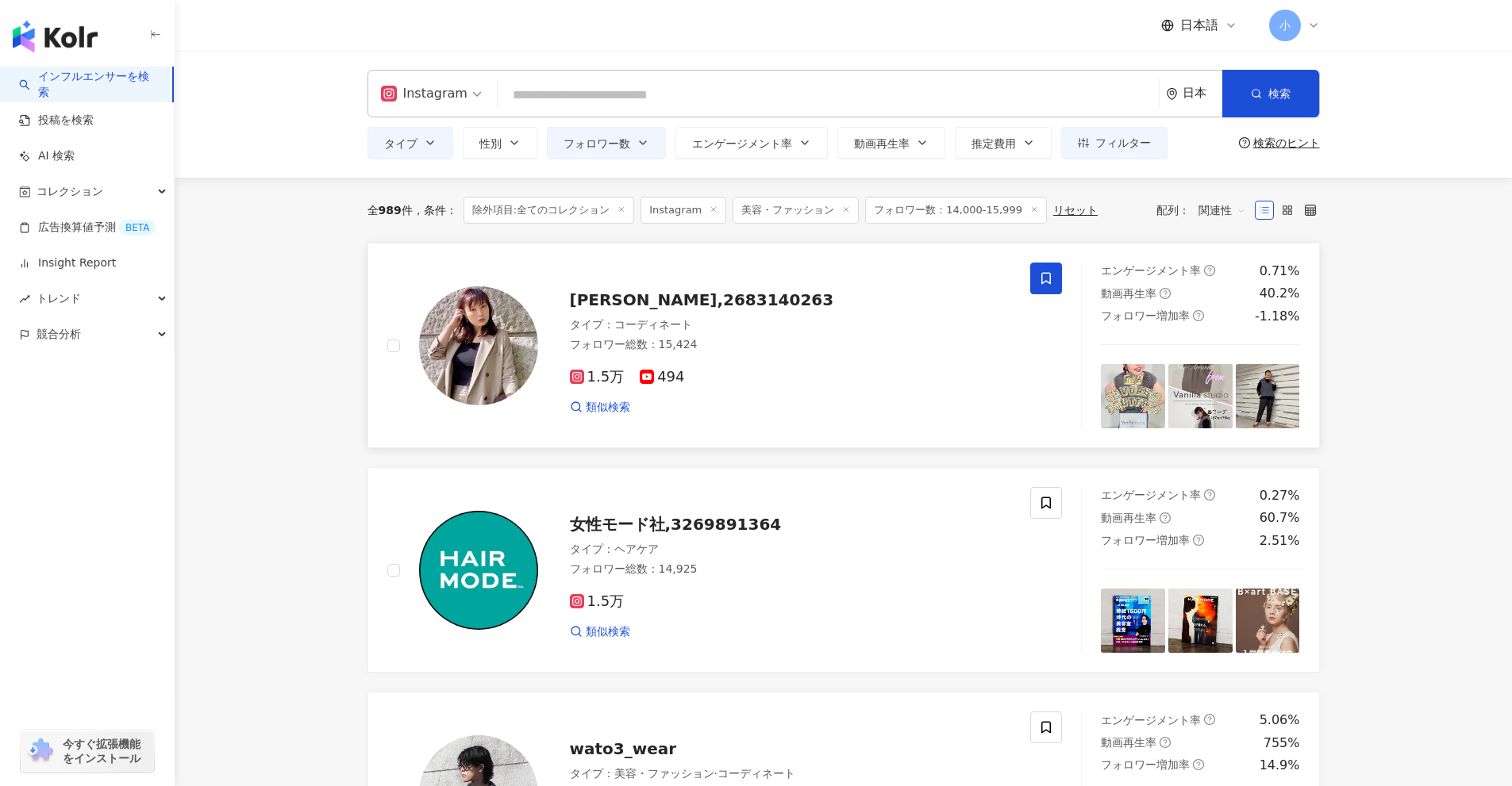
click at [1055, 277] on span at bounding box center [1046, 278] width 31 height 31
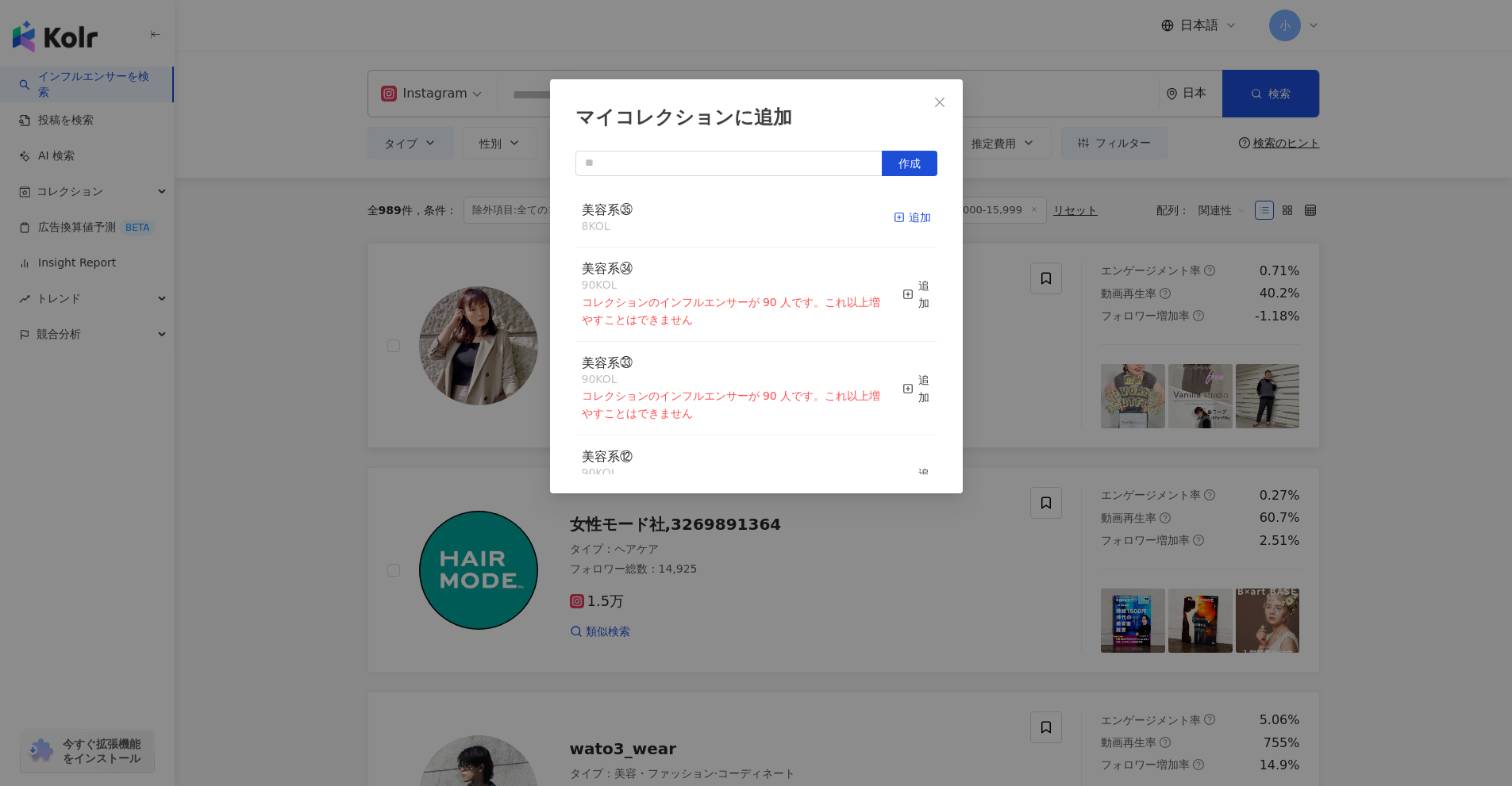
click at [900, 216] on div "追加" at bounding box center [912, 217] width 38 height 17
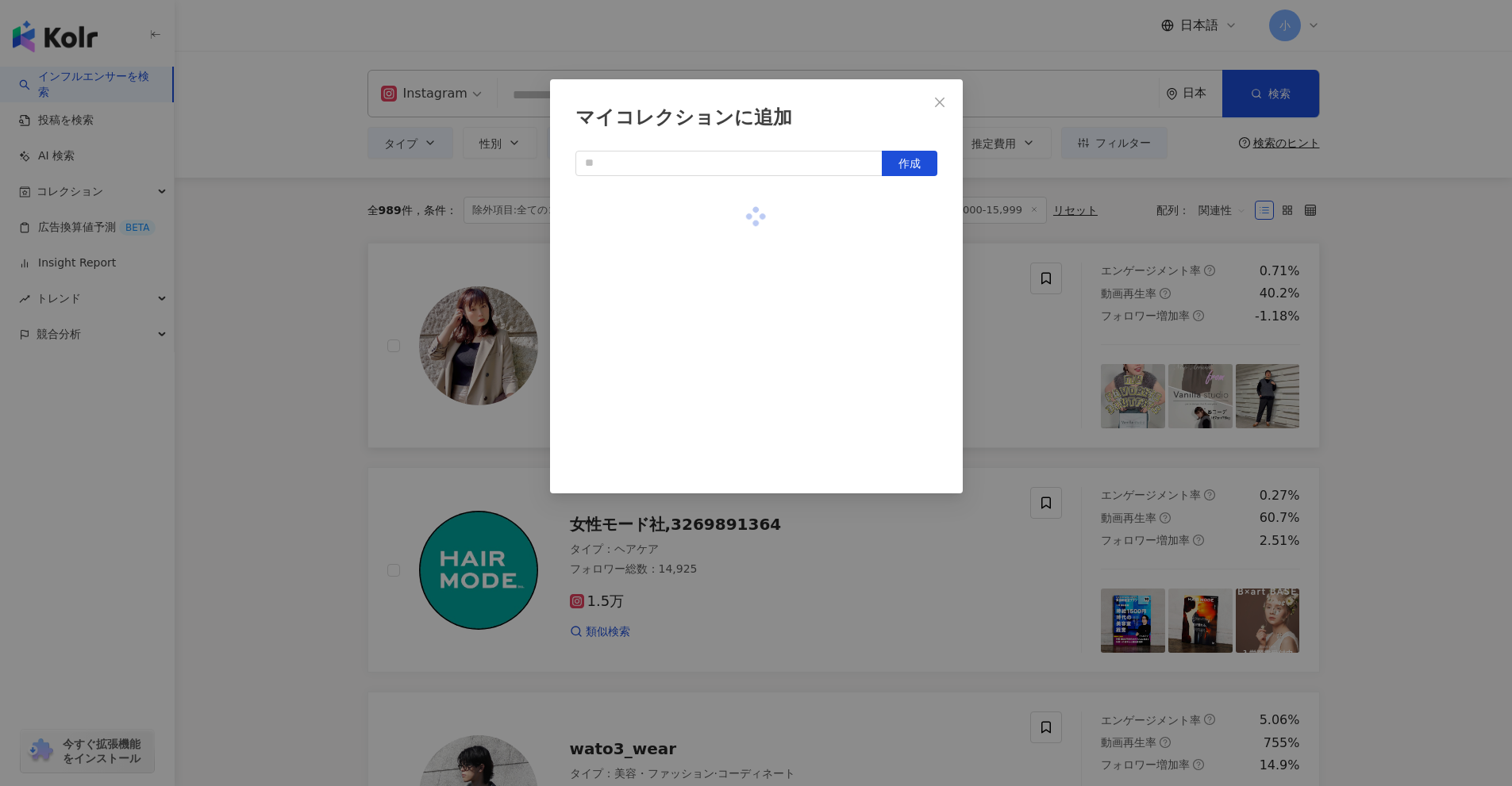
click at [1387, 386] on div "マイコレクションに追加 作成" at bounding box center [756, 393] width 1512 height 786
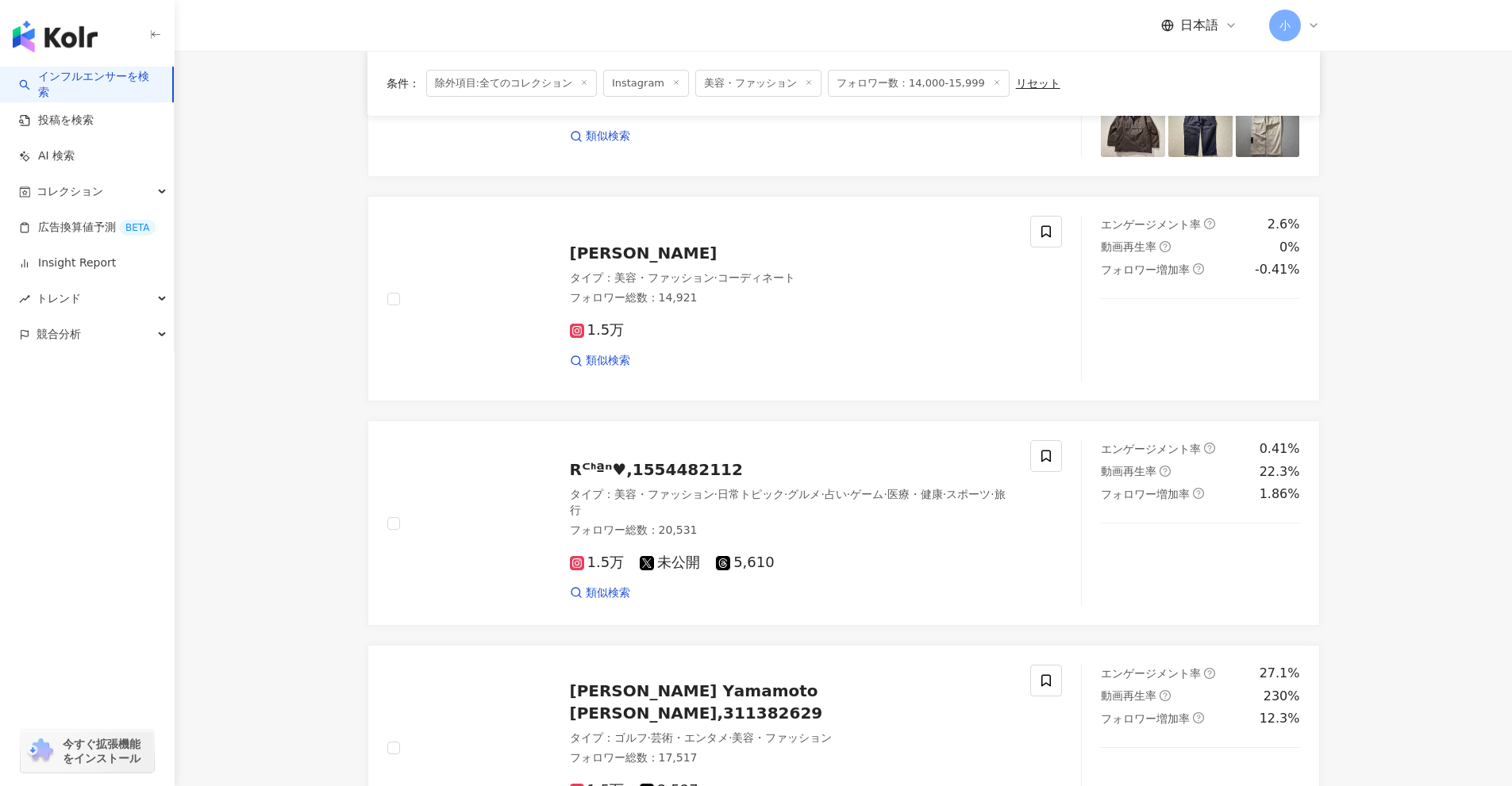
scroll to position [2495, 0]
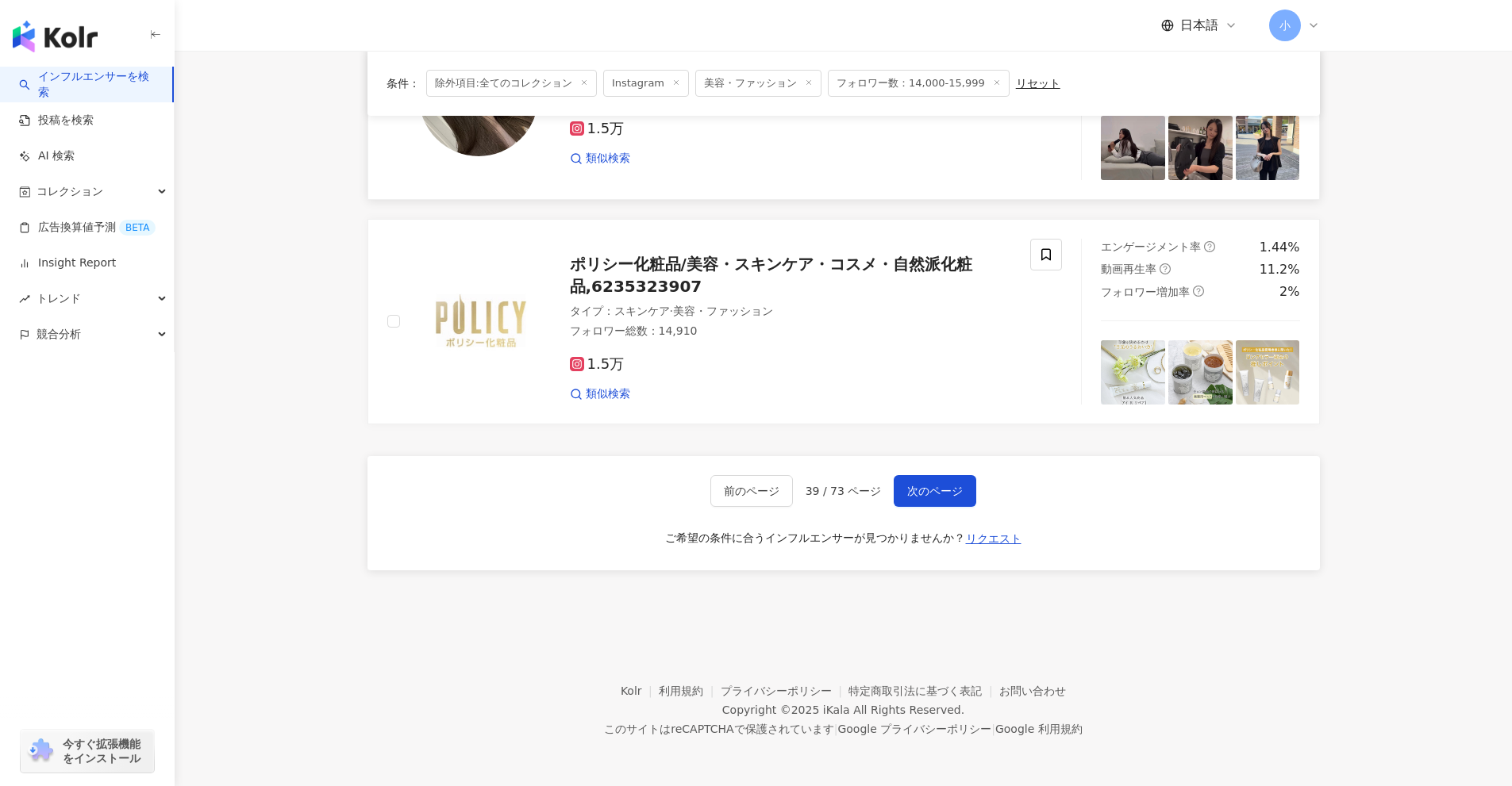
drag, startPoint x: 1409, startPoint y: 338, endPoint x: 1348, endPoint y: 623, distance: 291.5
click at [923, 497] on span "次のページ" at bounding box center [935, 491] width 56 height 13
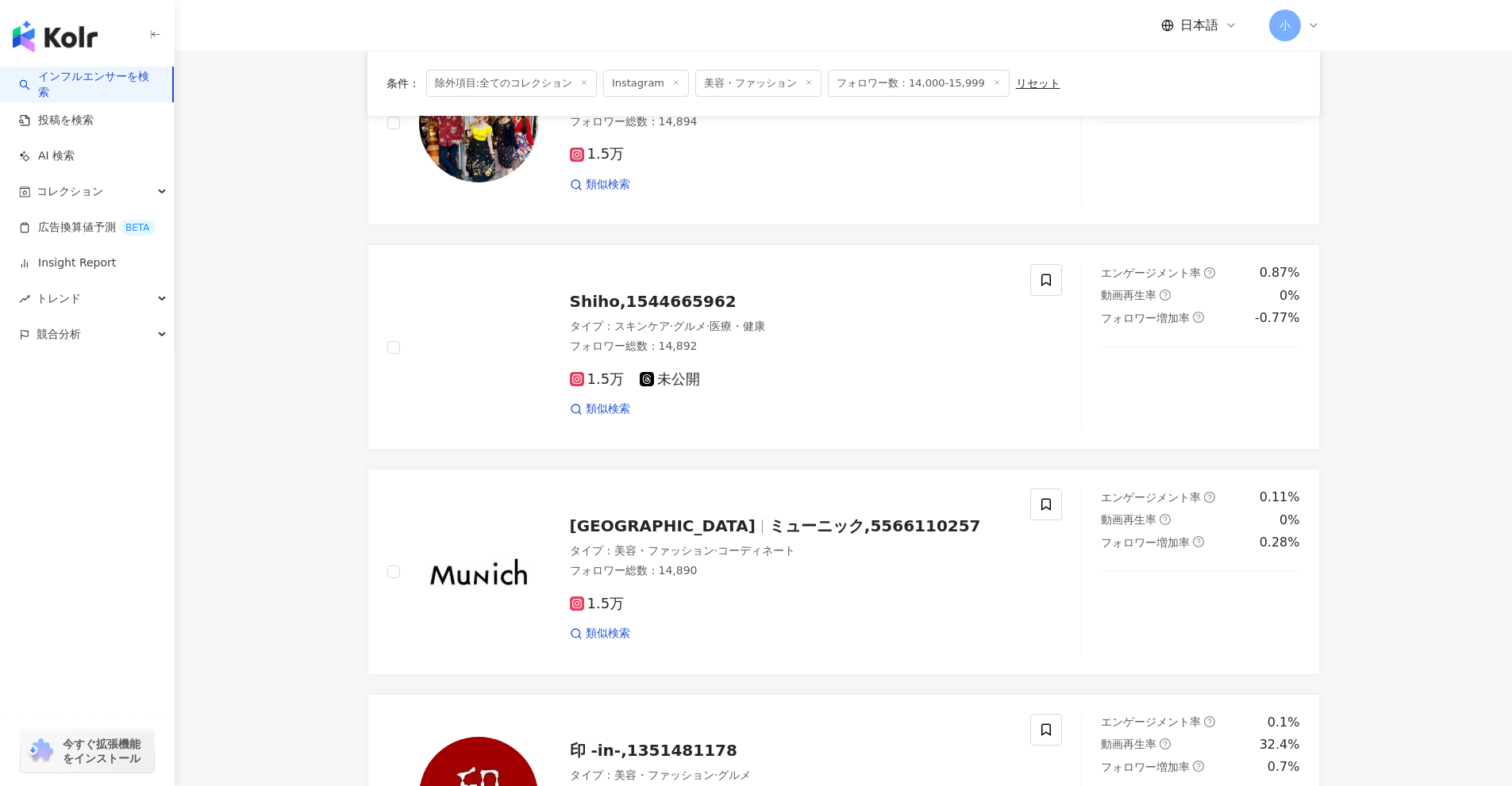
scroll to position [2019, 0]
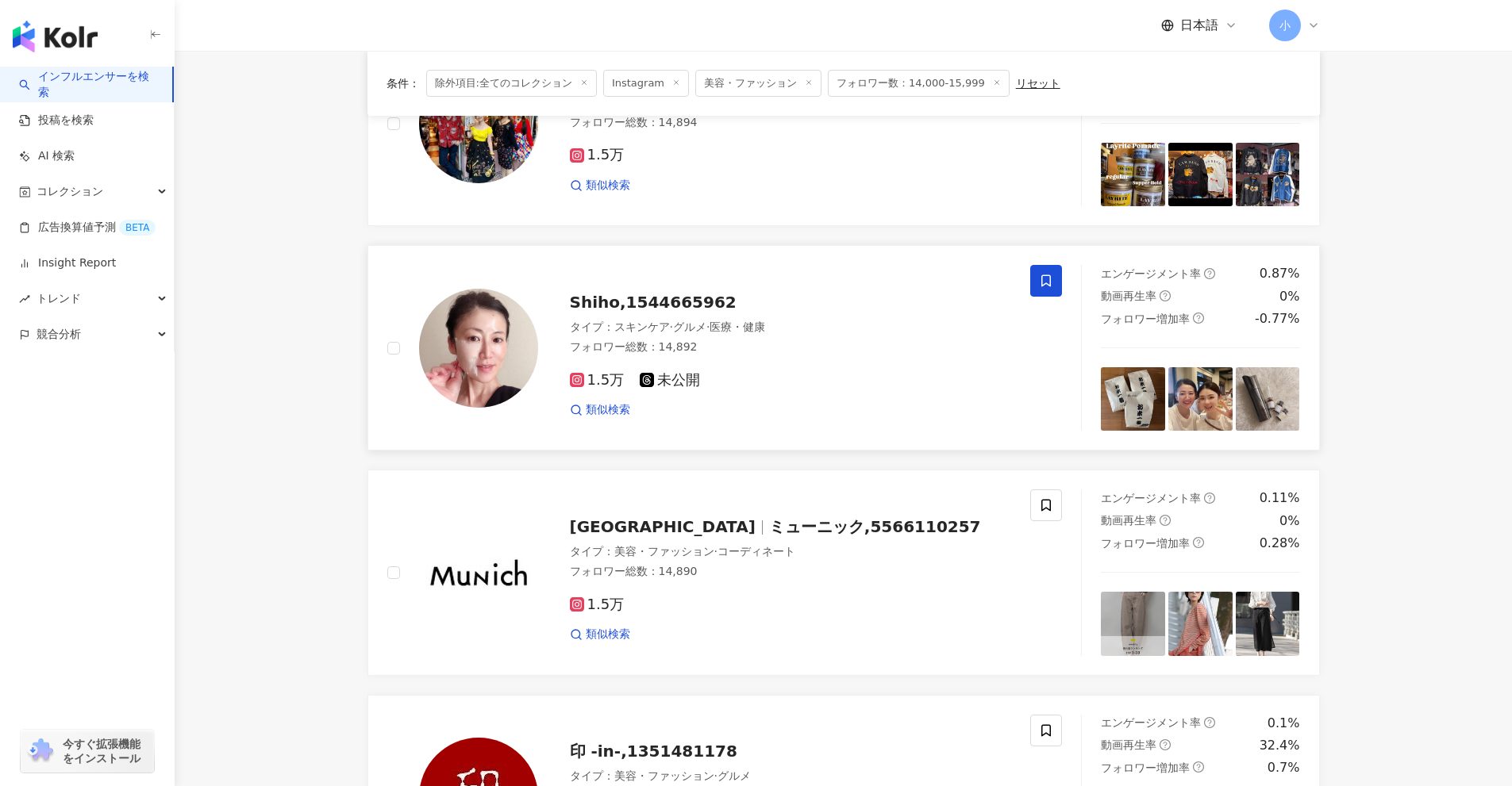
click at [1050, 292] on span at bounding box center [1046, 281] width 31 height 31
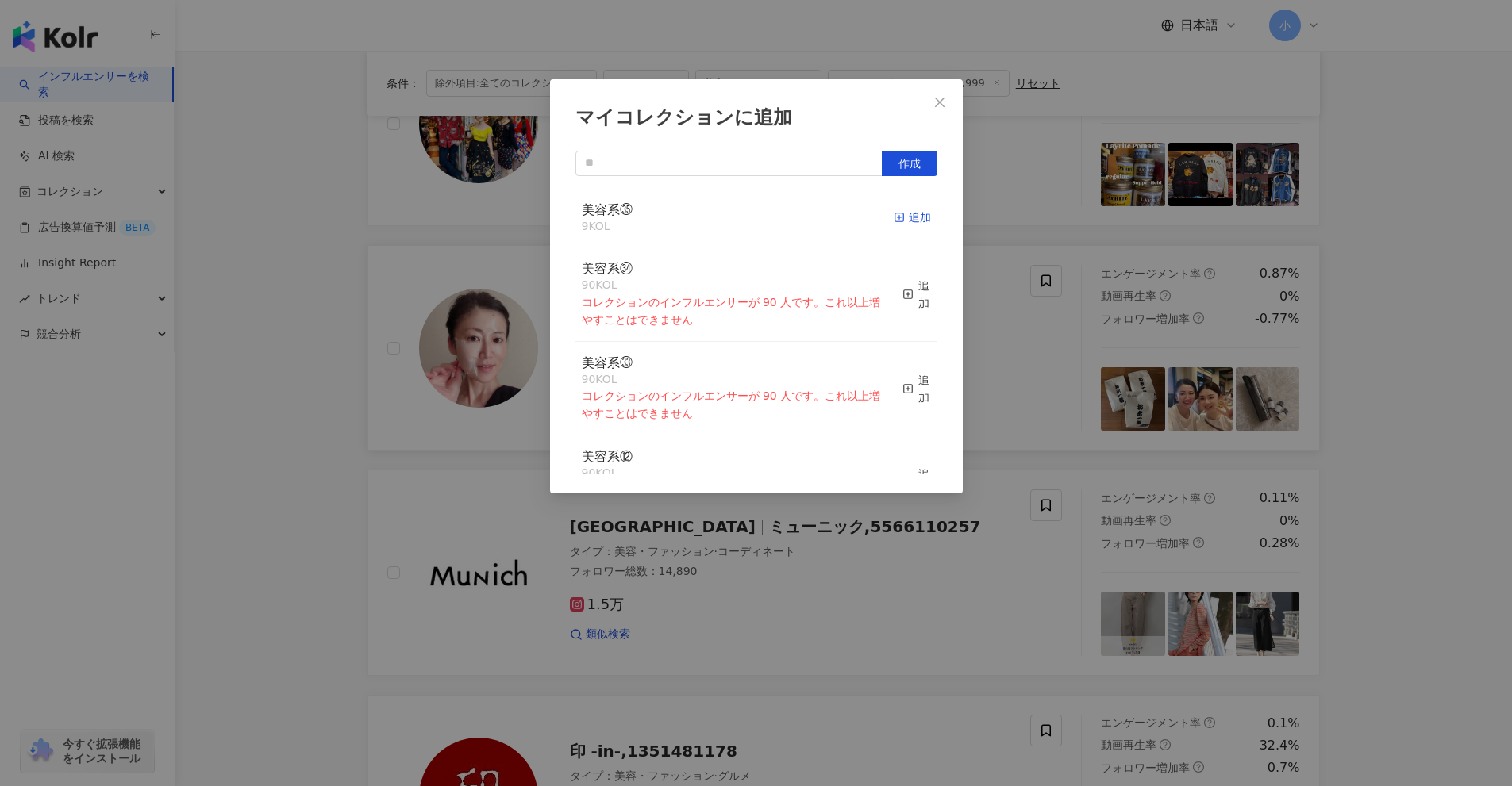
click at [894, 220] on div "追加" at bounding box center [912, 217] width 38 height 17
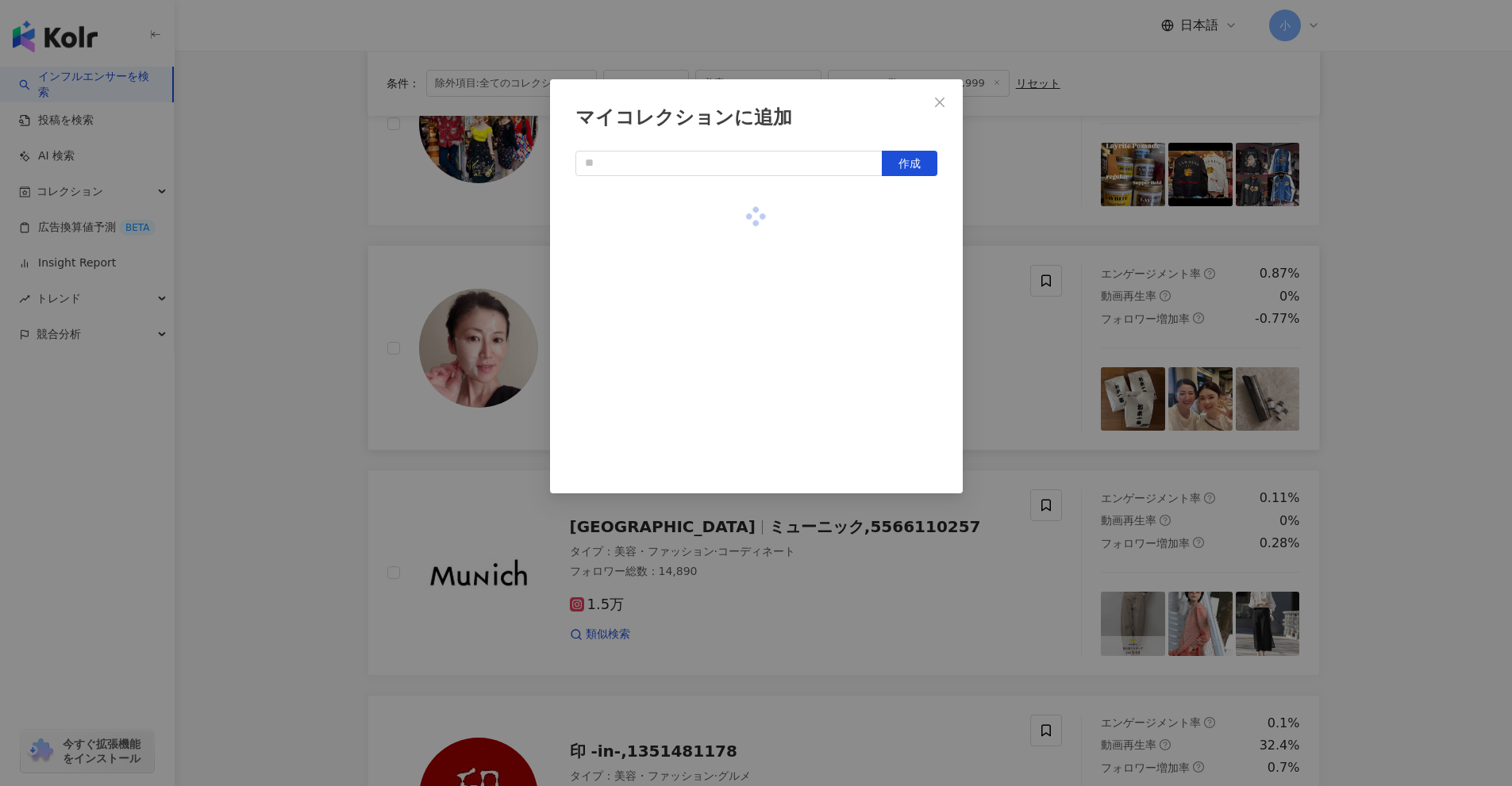
click at [1442, 335] on div "マイコレクションに追加 作成" at bounding box center [756, 393] width 1512 height 786
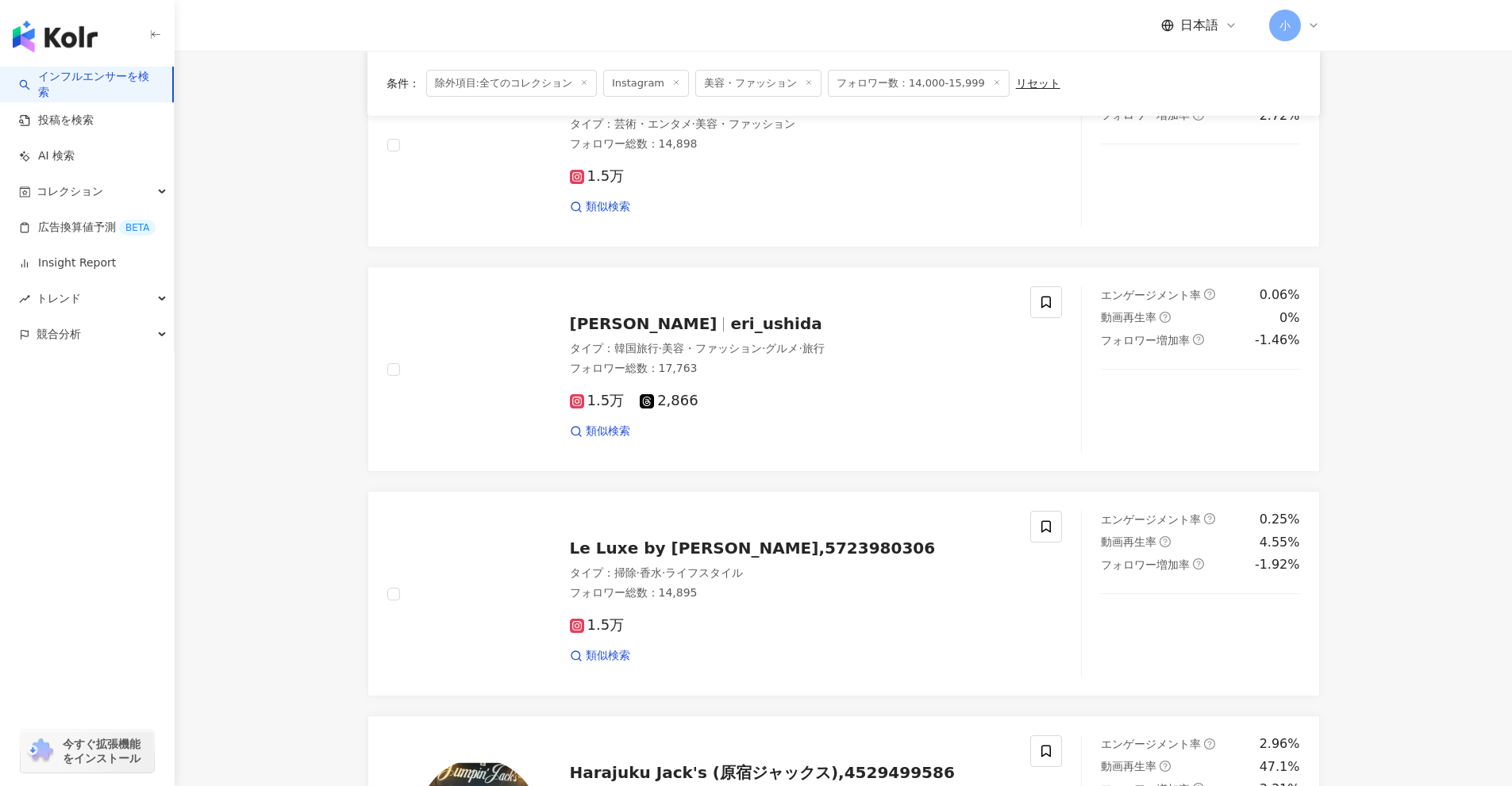
scroll to position [1304, 0]
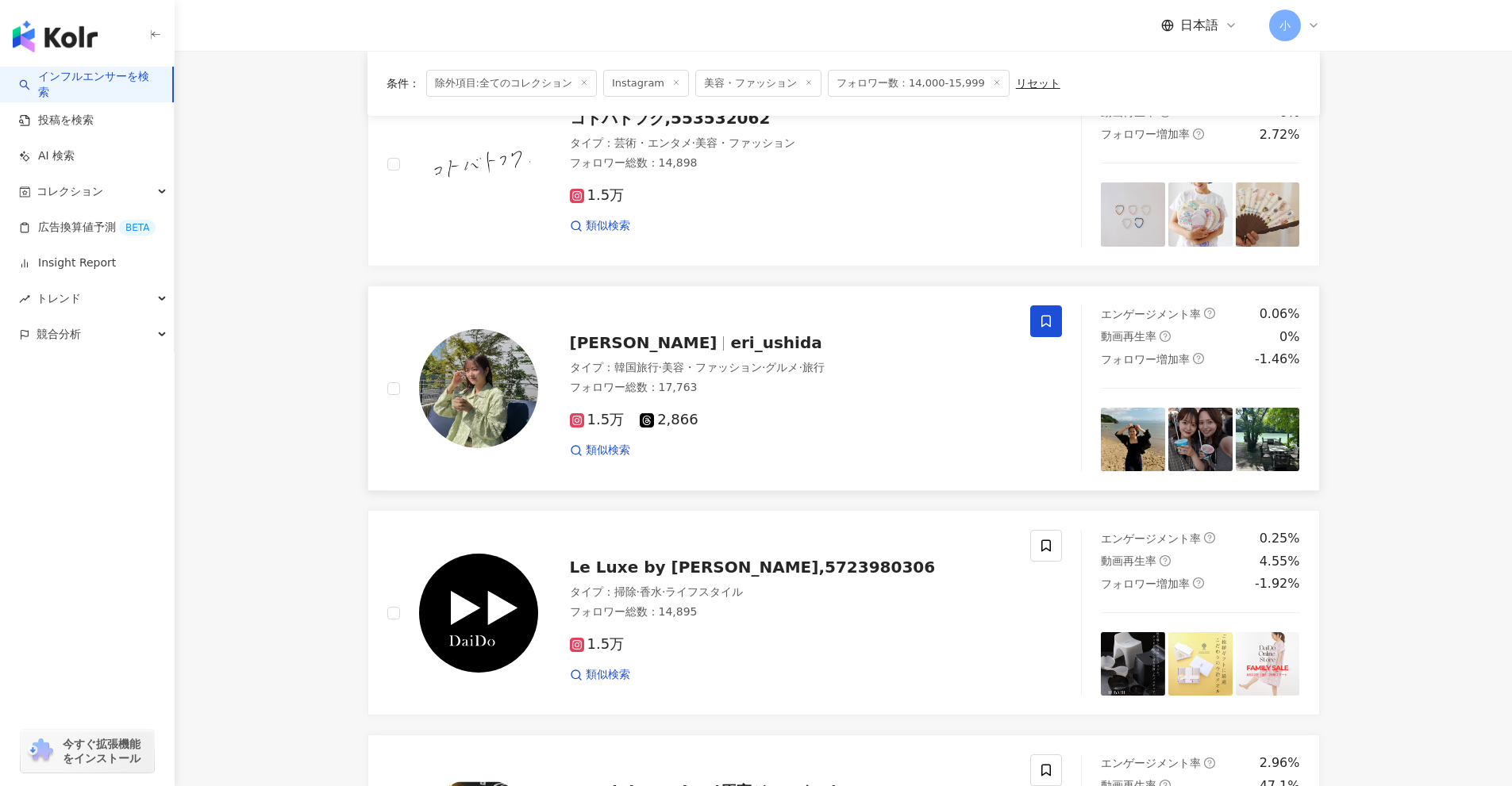
click at [1046, 320] on icon at bounding box center [1046, 321] width 14 height 14
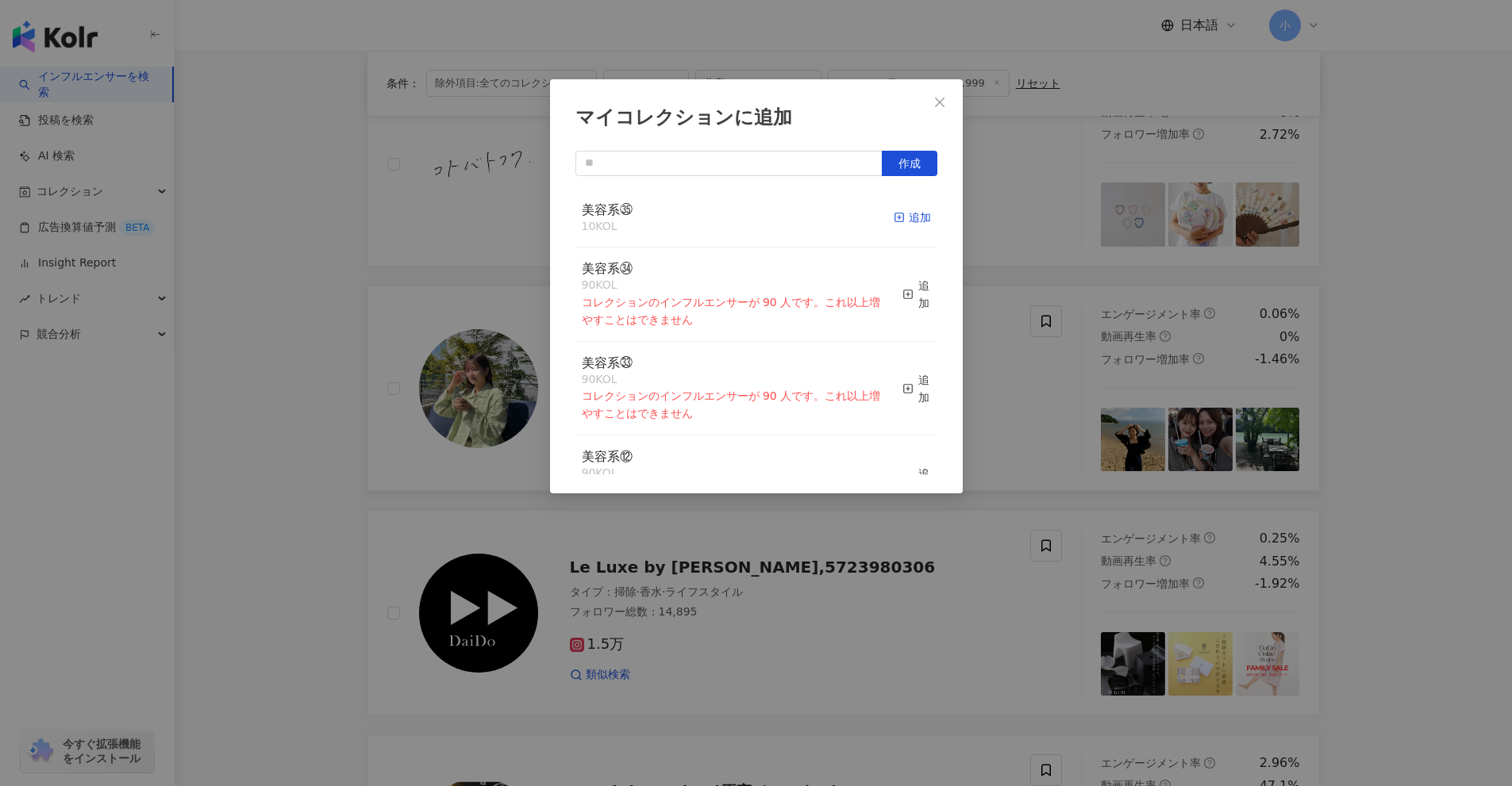
click at [894, 215] on rect "button" at bounding box center [899, 218] width 9 height 9
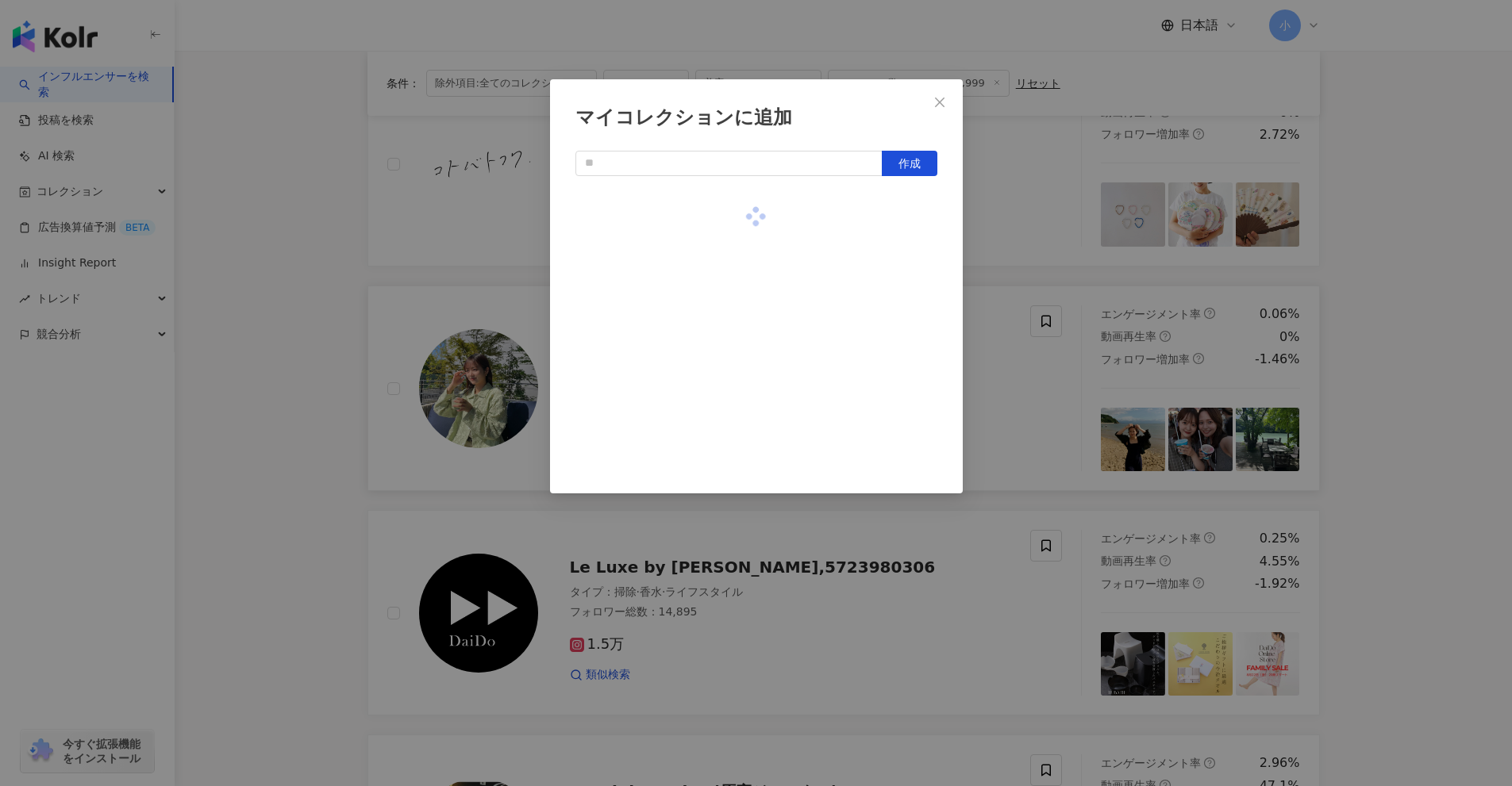
click at [1426, 392] on div "マイコレクションに追加 作成" at bounding box center [756, 393] width 1512 height 786
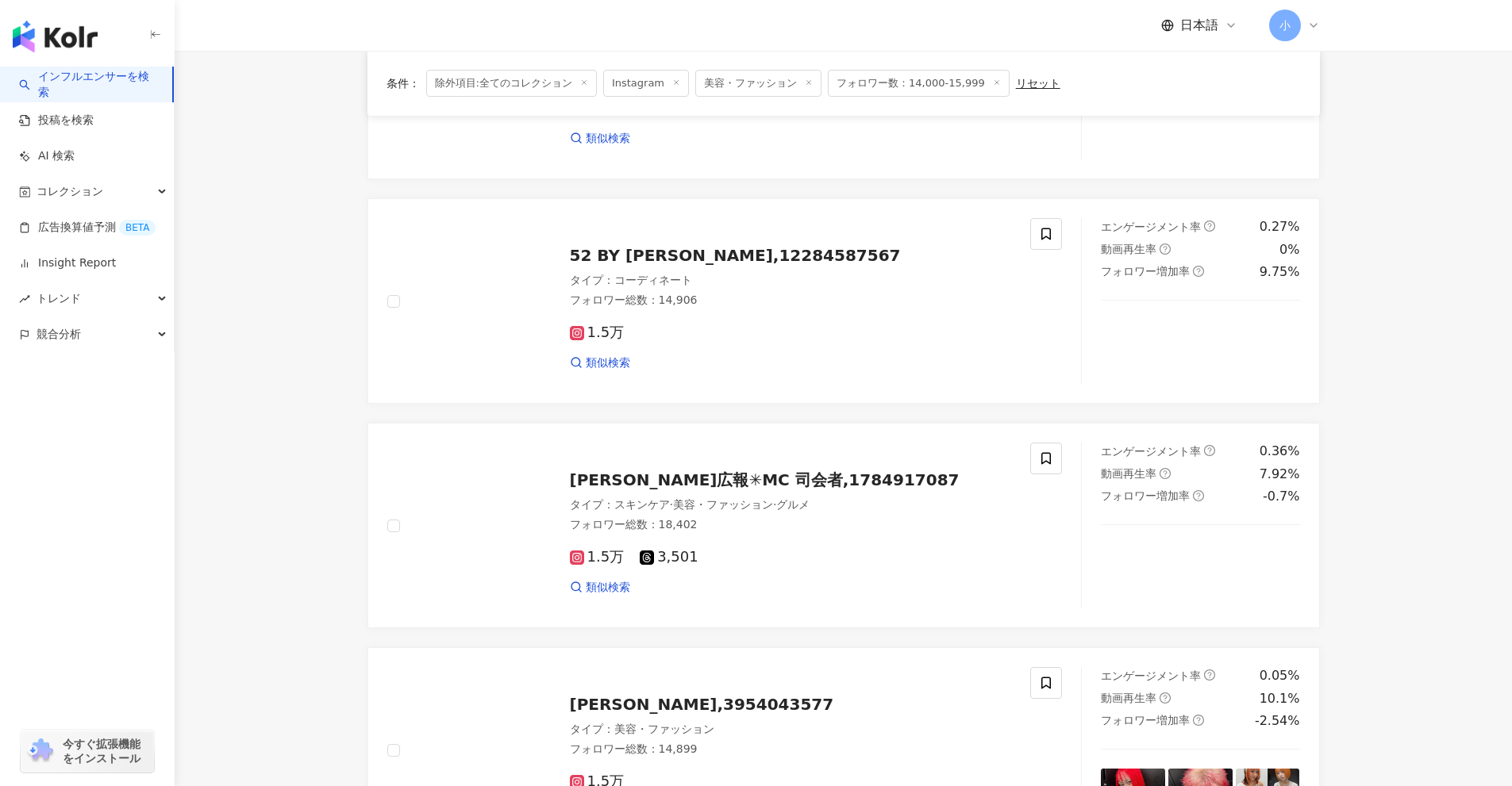
scroll to position [432, 0]
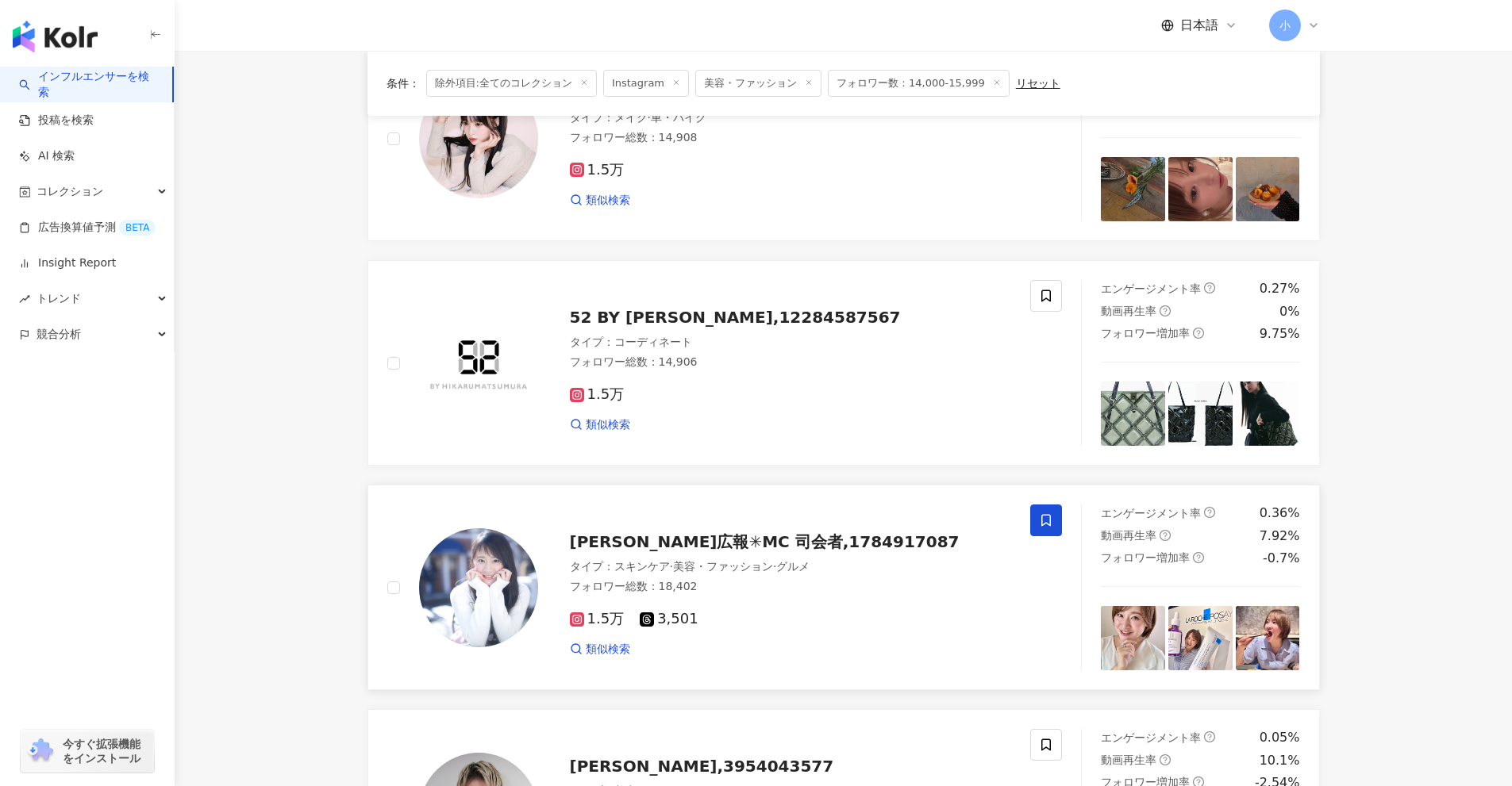
click at [1050, 524] on icon at bounding box center [1045, 521] width 10 height 12
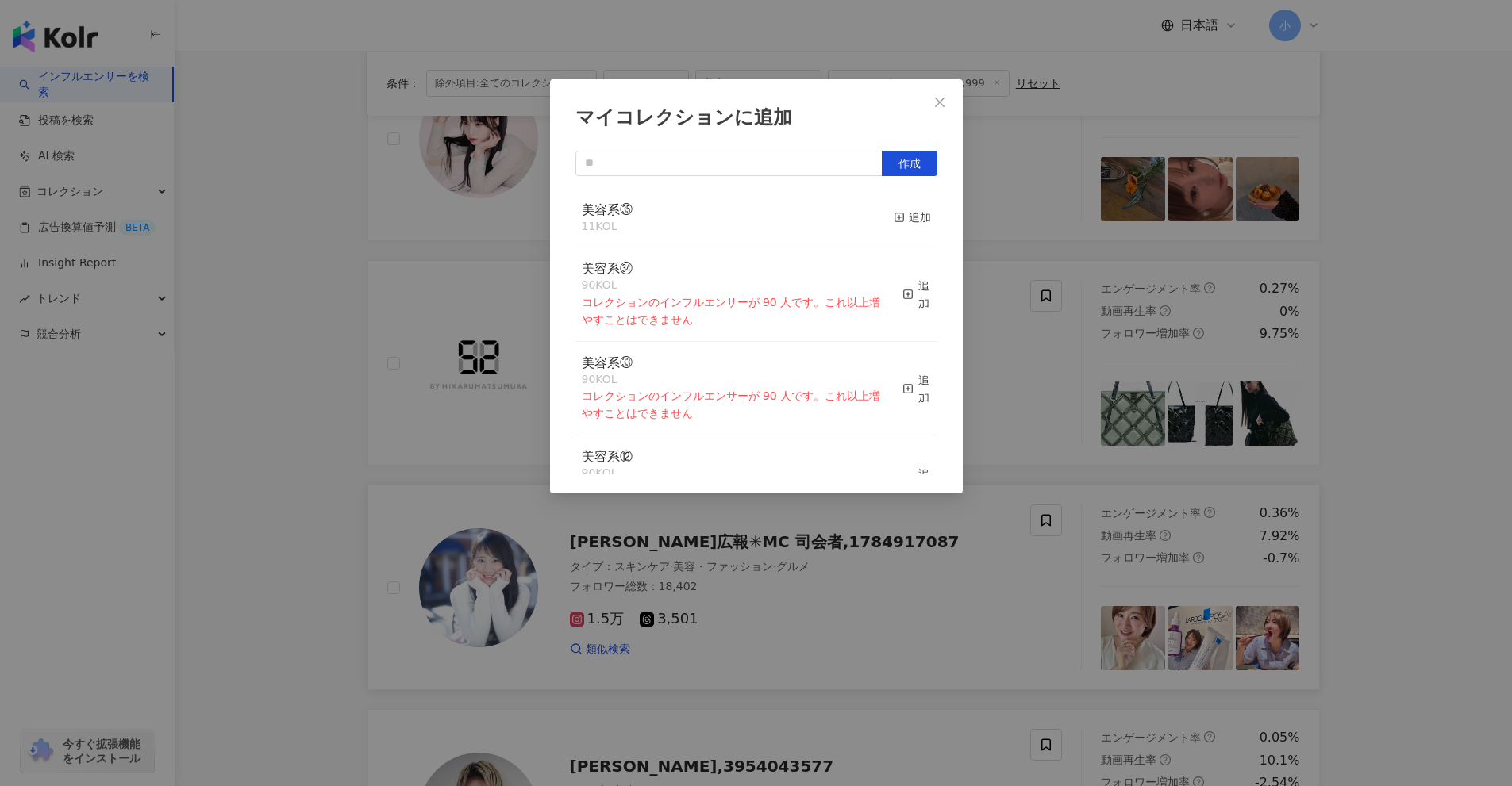
click at [900, 229] on button "追加" at bounding box center [912, 218] width 38 height 33
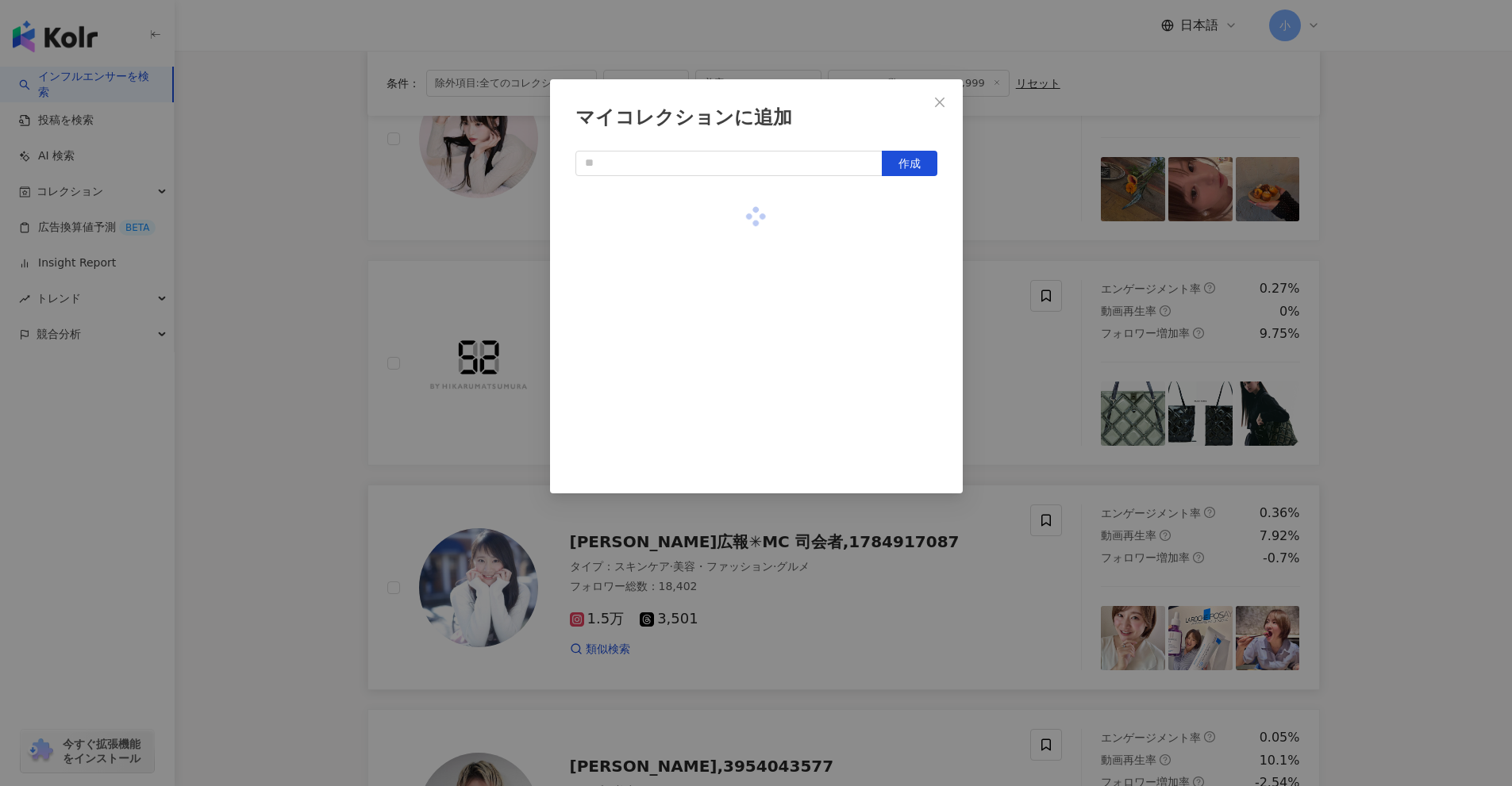
click at [1444, 419] on div "マイコレクションに追加 作成" at bounding box center [756, 393] width 1512 height 786
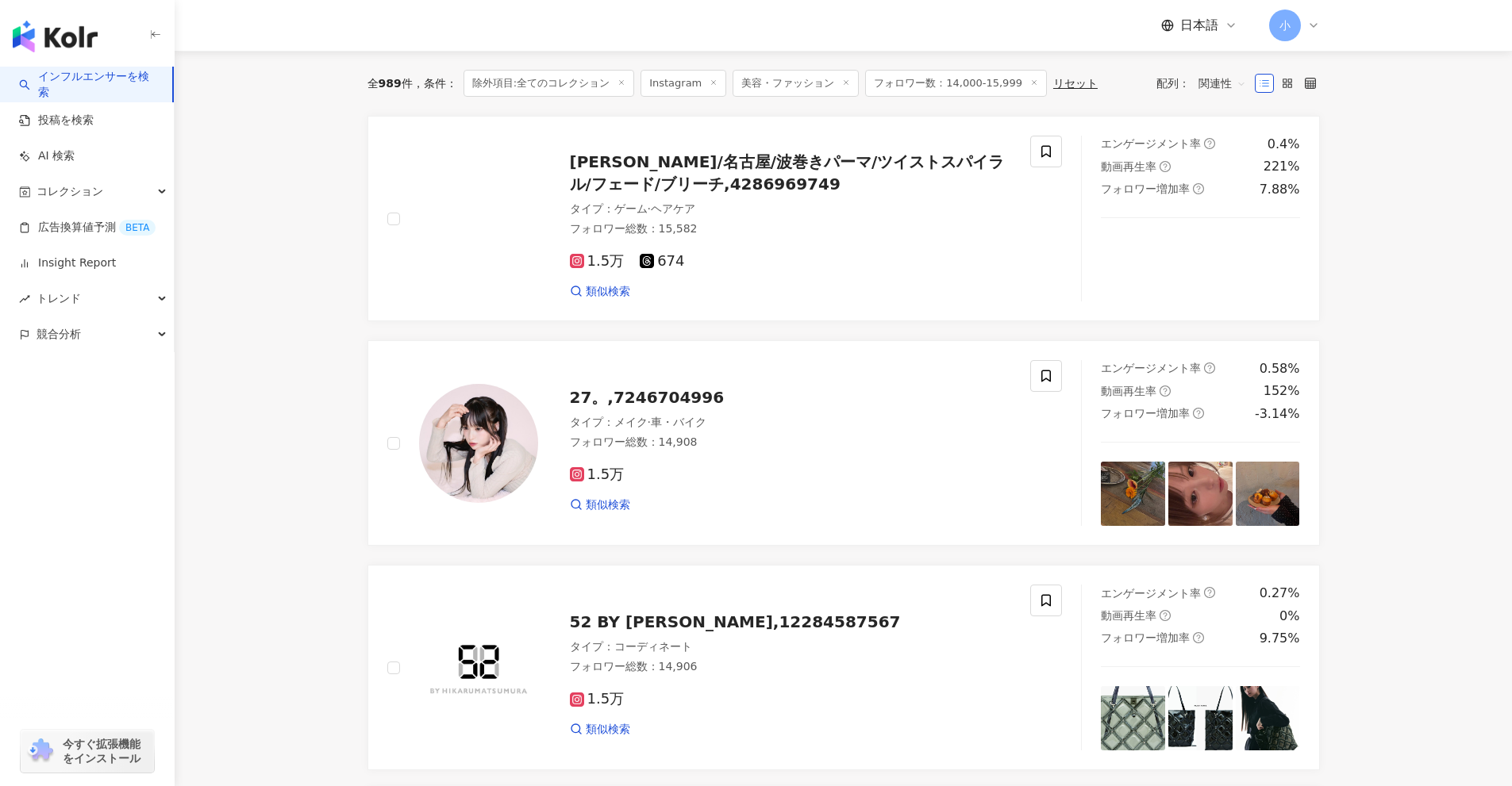
scroll to position [114, 0]
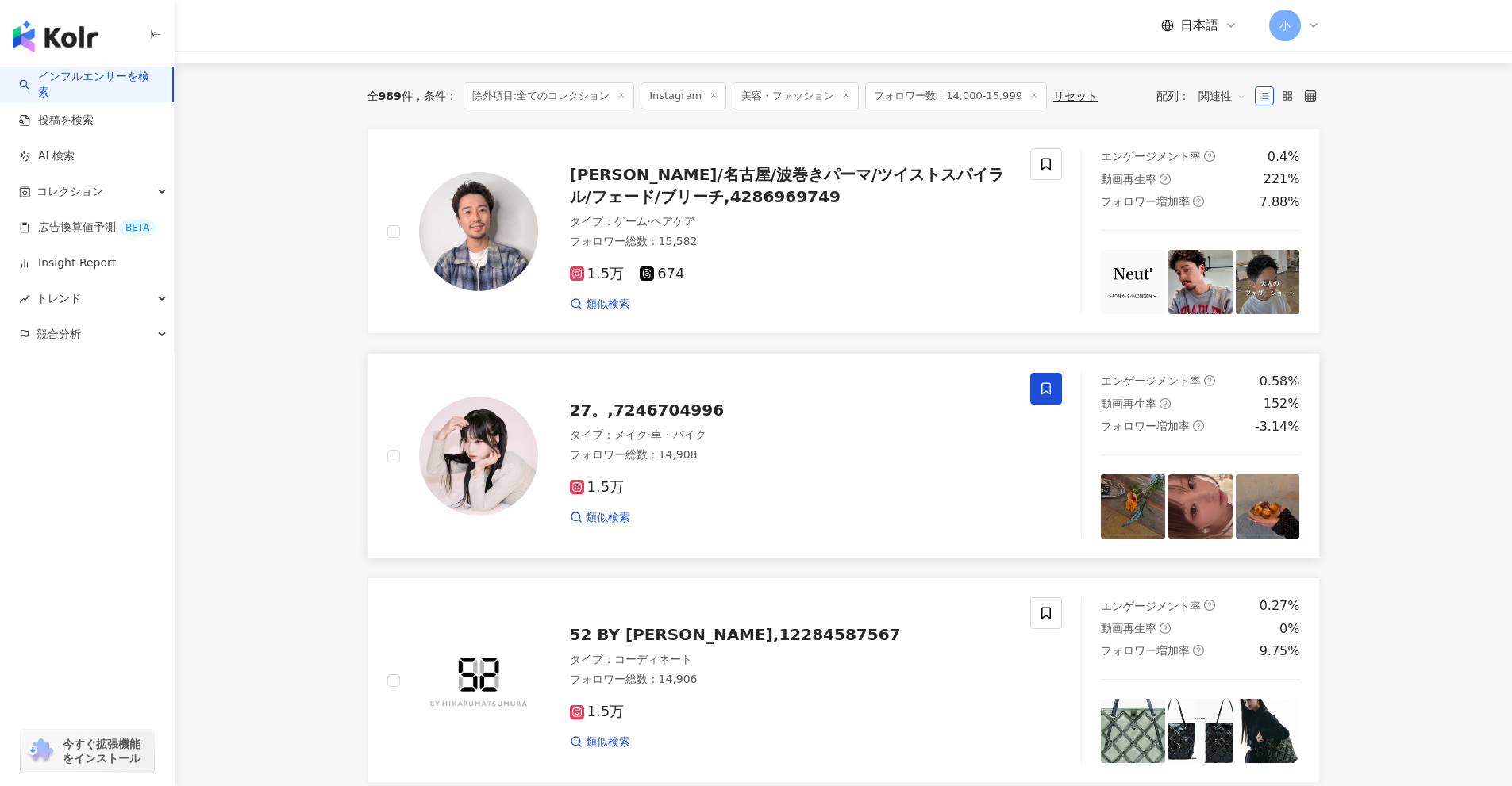
click at [1043, 386] on icon at bounding box center [1046, 389] width 14 height 14
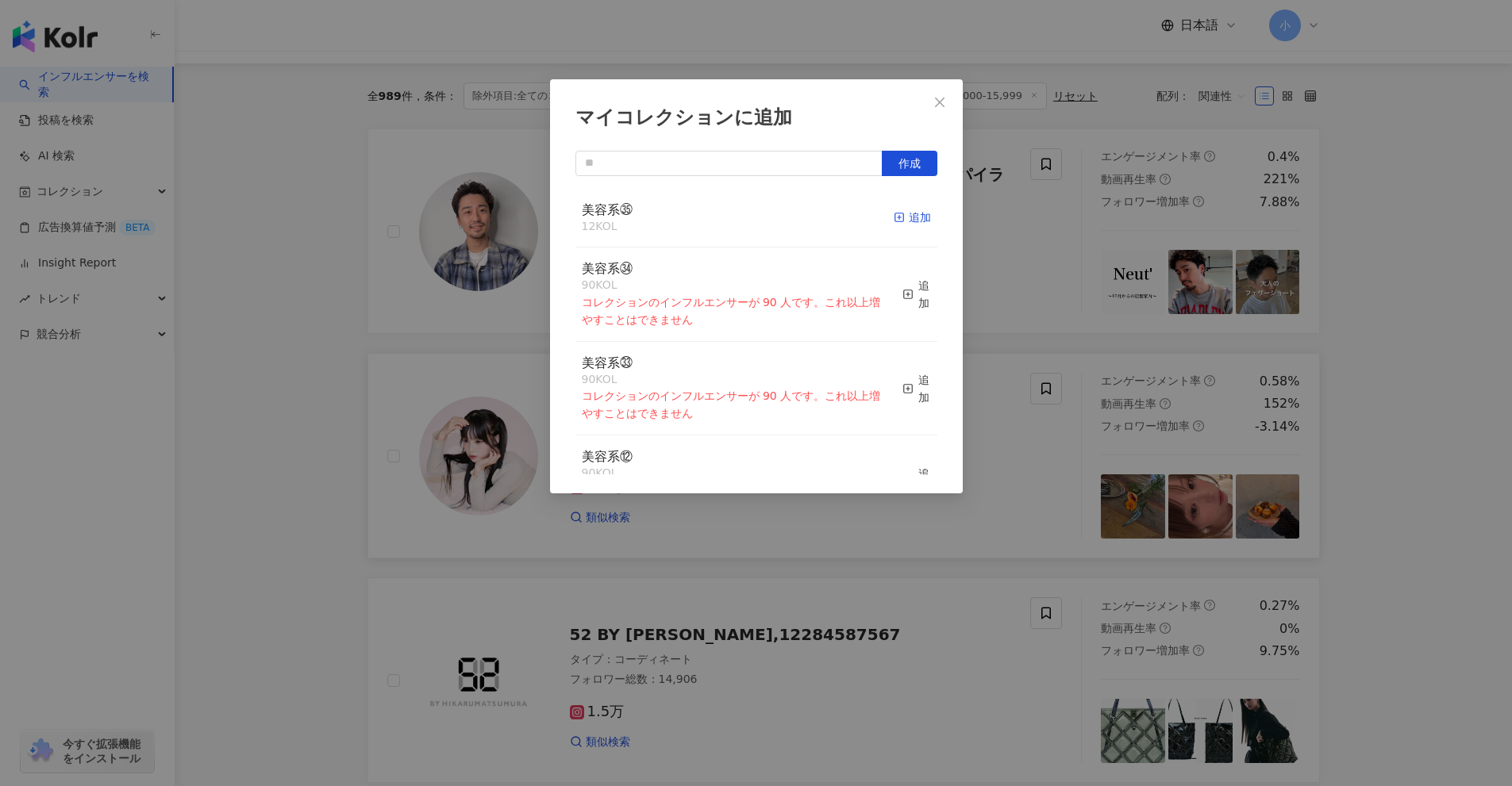
click at [893, 217] on div "追加" at bounding box center [912, 217] width 38 height 17
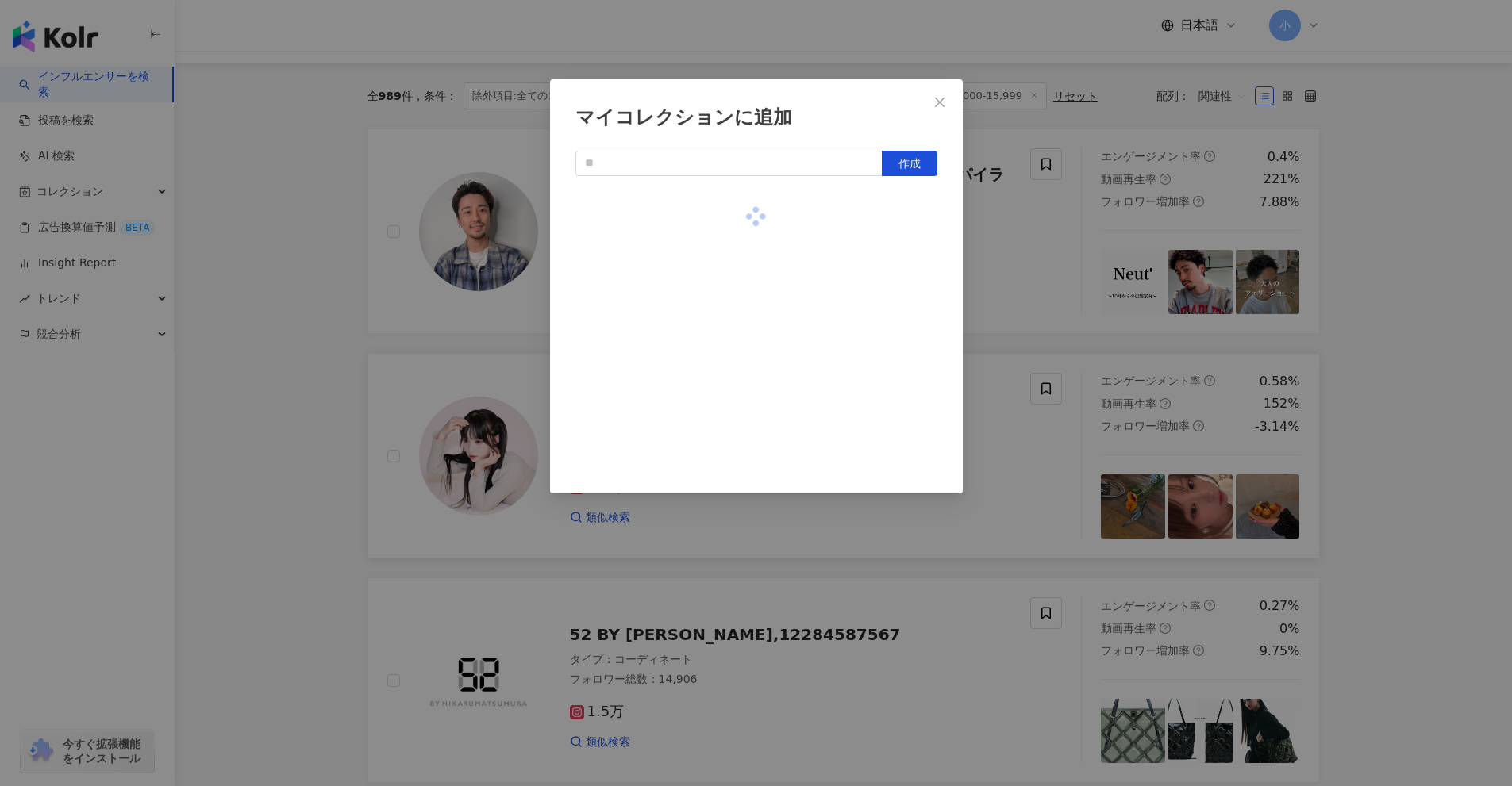
click at [1386, 427] on div "マイコレクションに追加 作成" at bounding box center [756, 393] width 1512 height 786
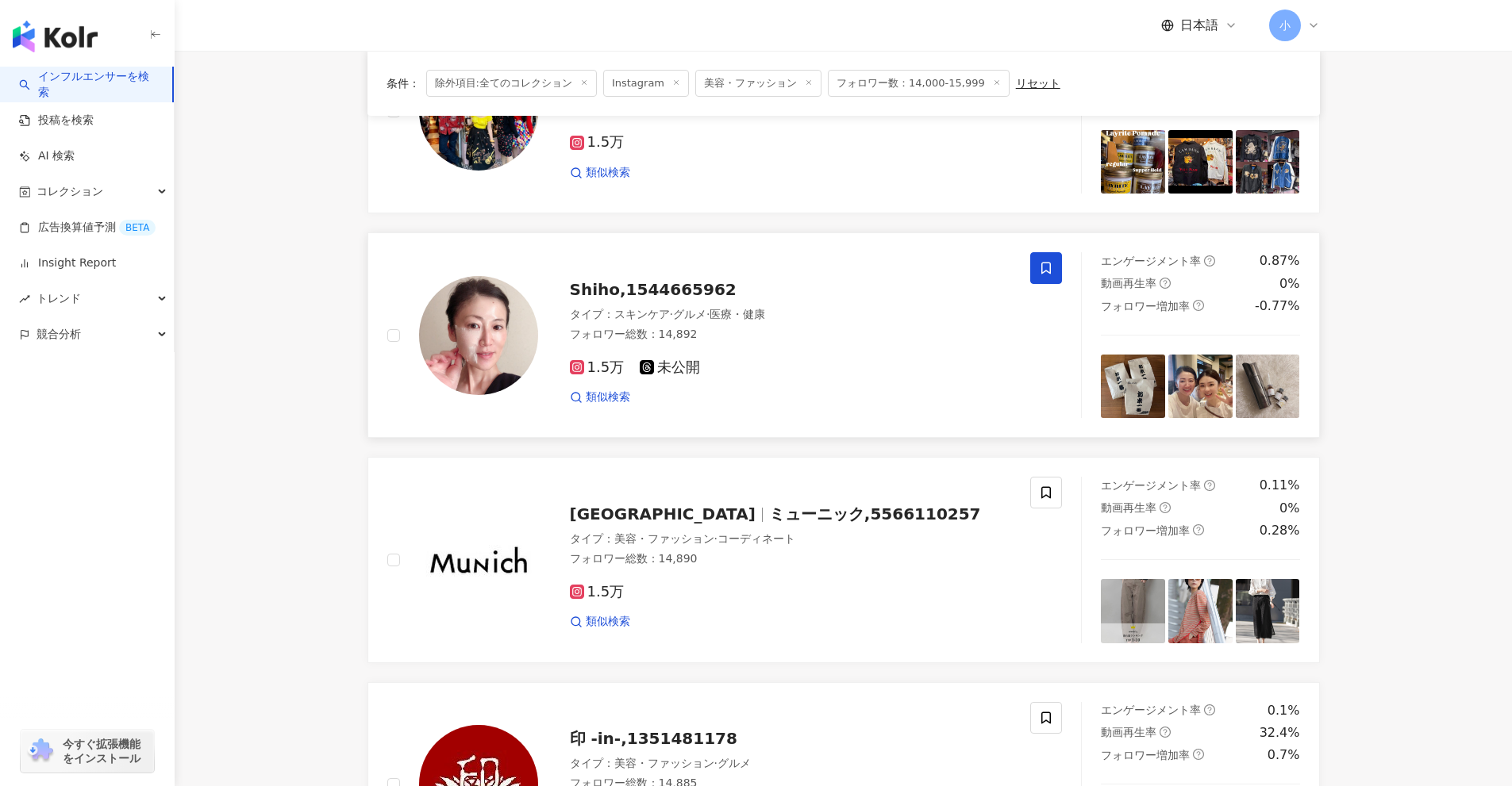
scroll to position [2495, 0]
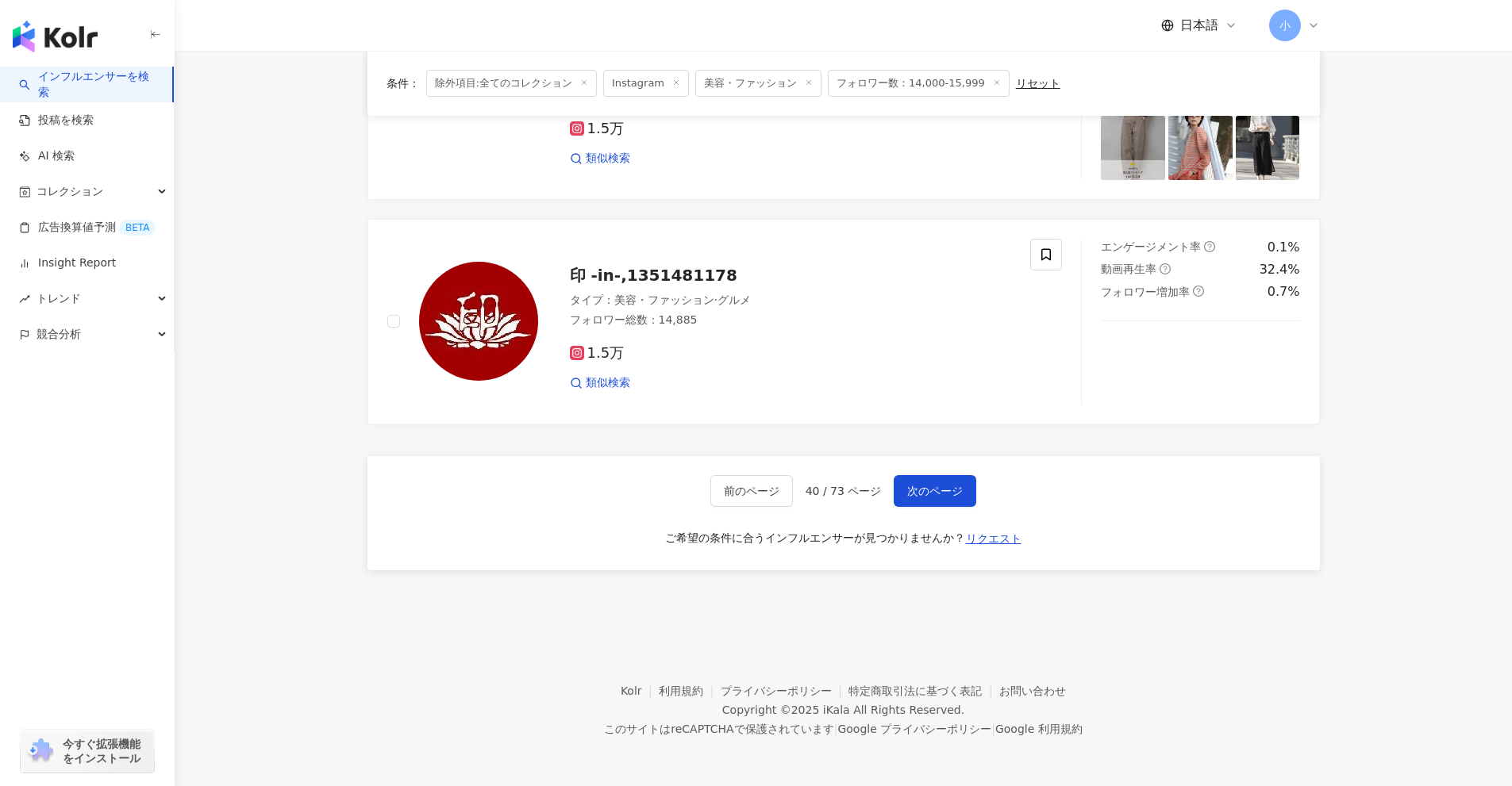
drag, startPoint x: 1424, startPoint y: 377, endPoint x: 1420, endPoint y: 697, distance: 320.0
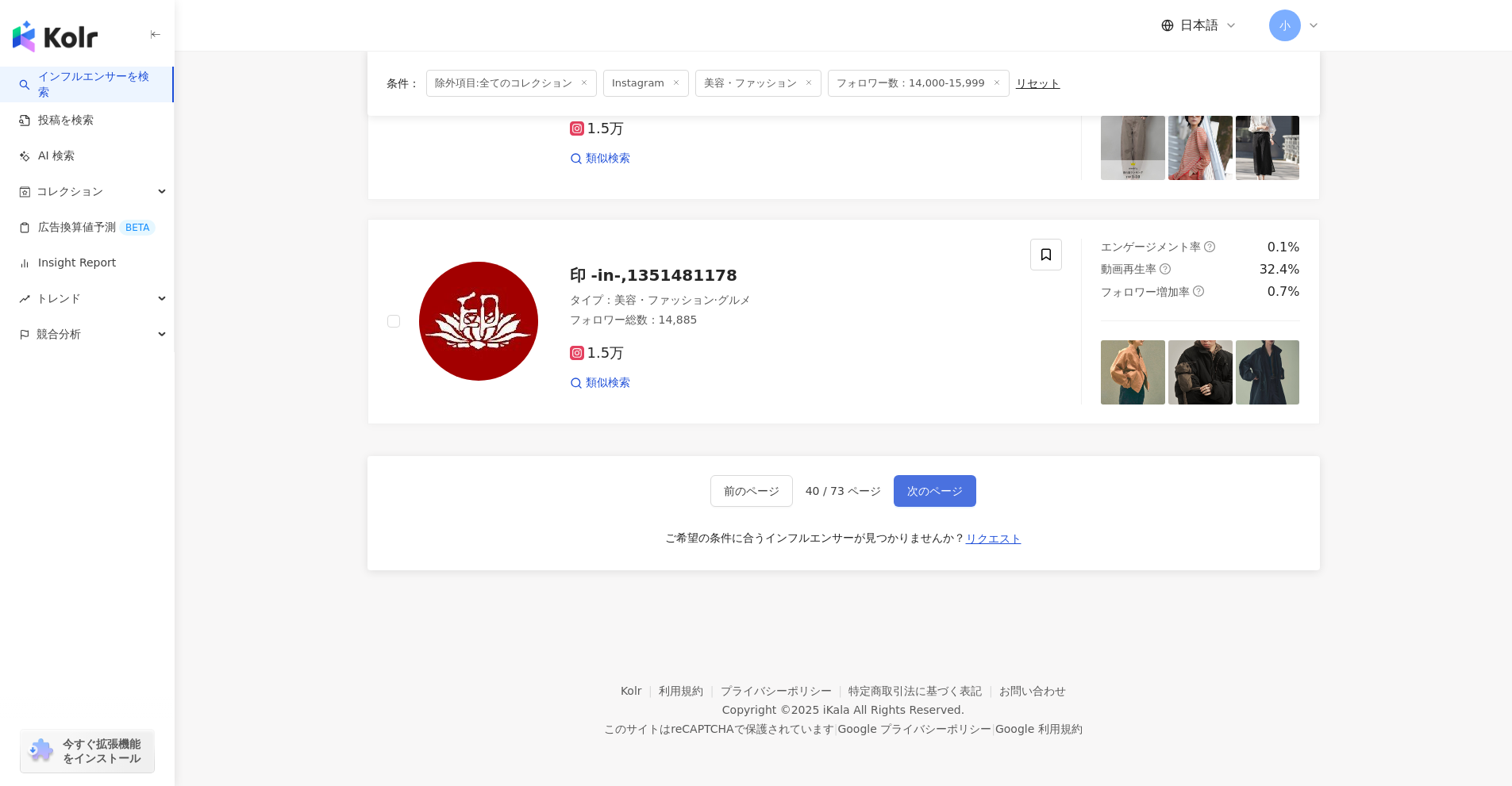
click at [957, 487] on span "次のページ" at bounding box center [935, 491] width 56 height 13
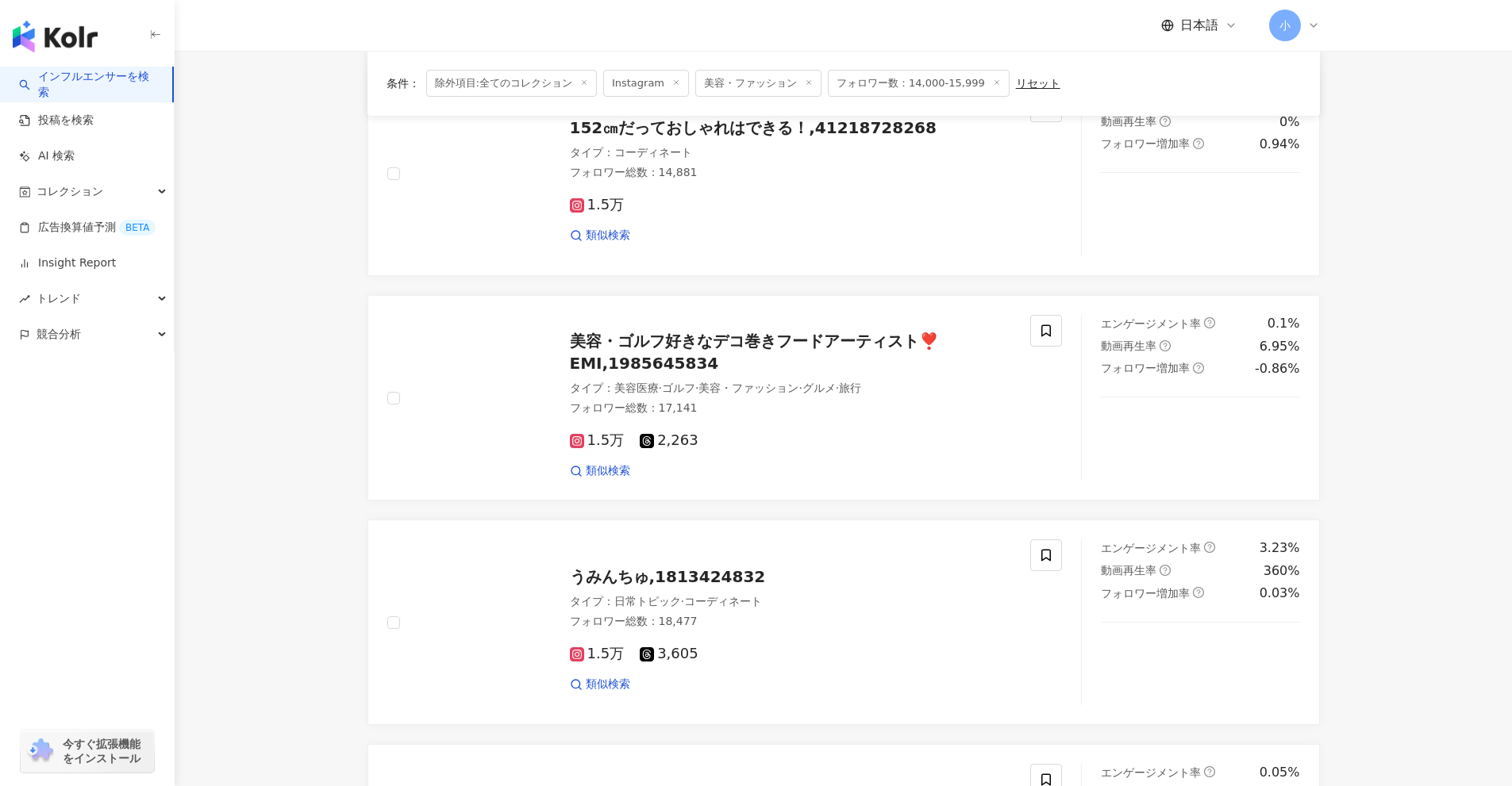
scroll to position [1066, 0]
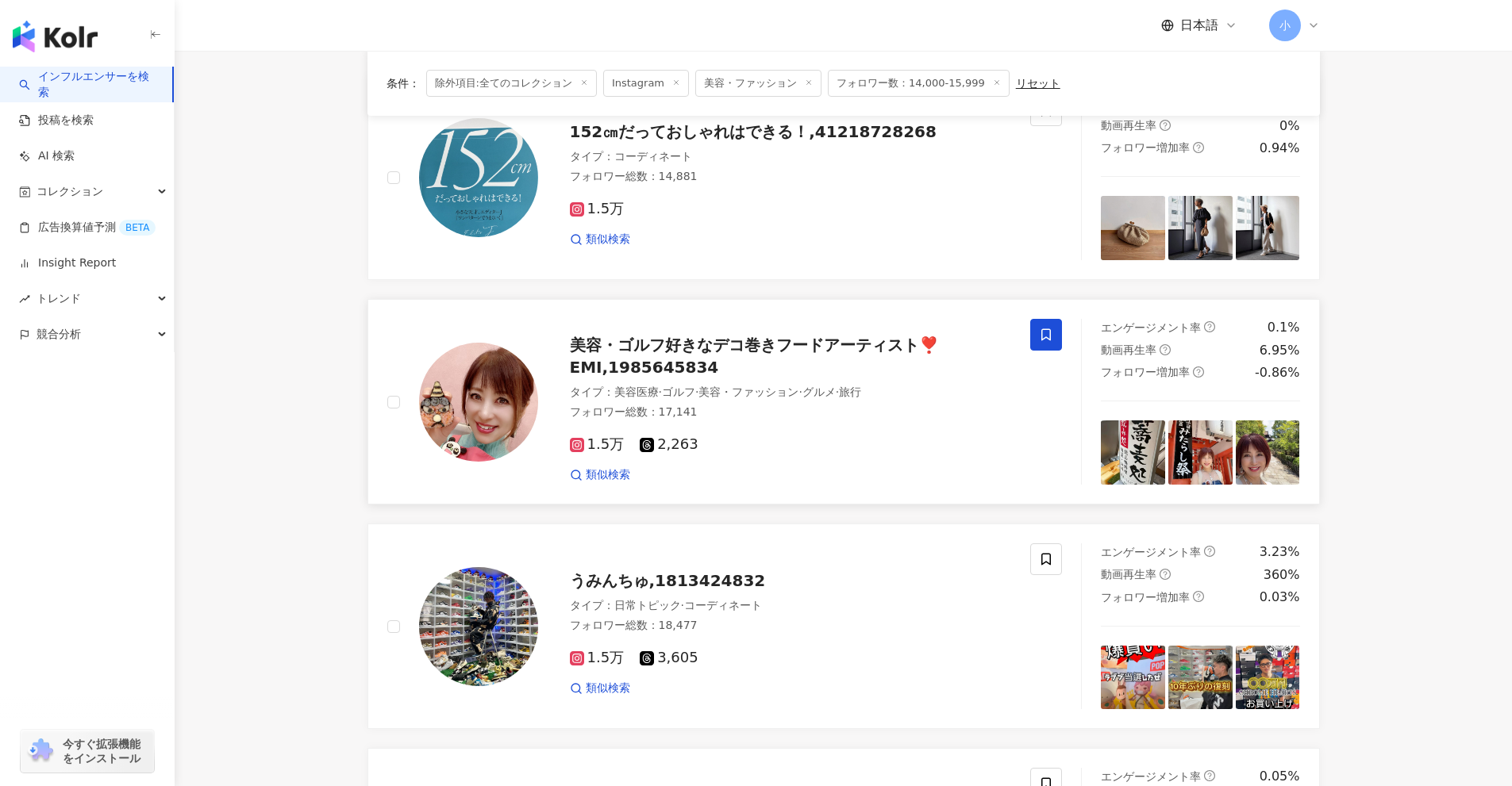
click at [1042, 336] on icon at bounding box center [1045, 335] width 10 height 12
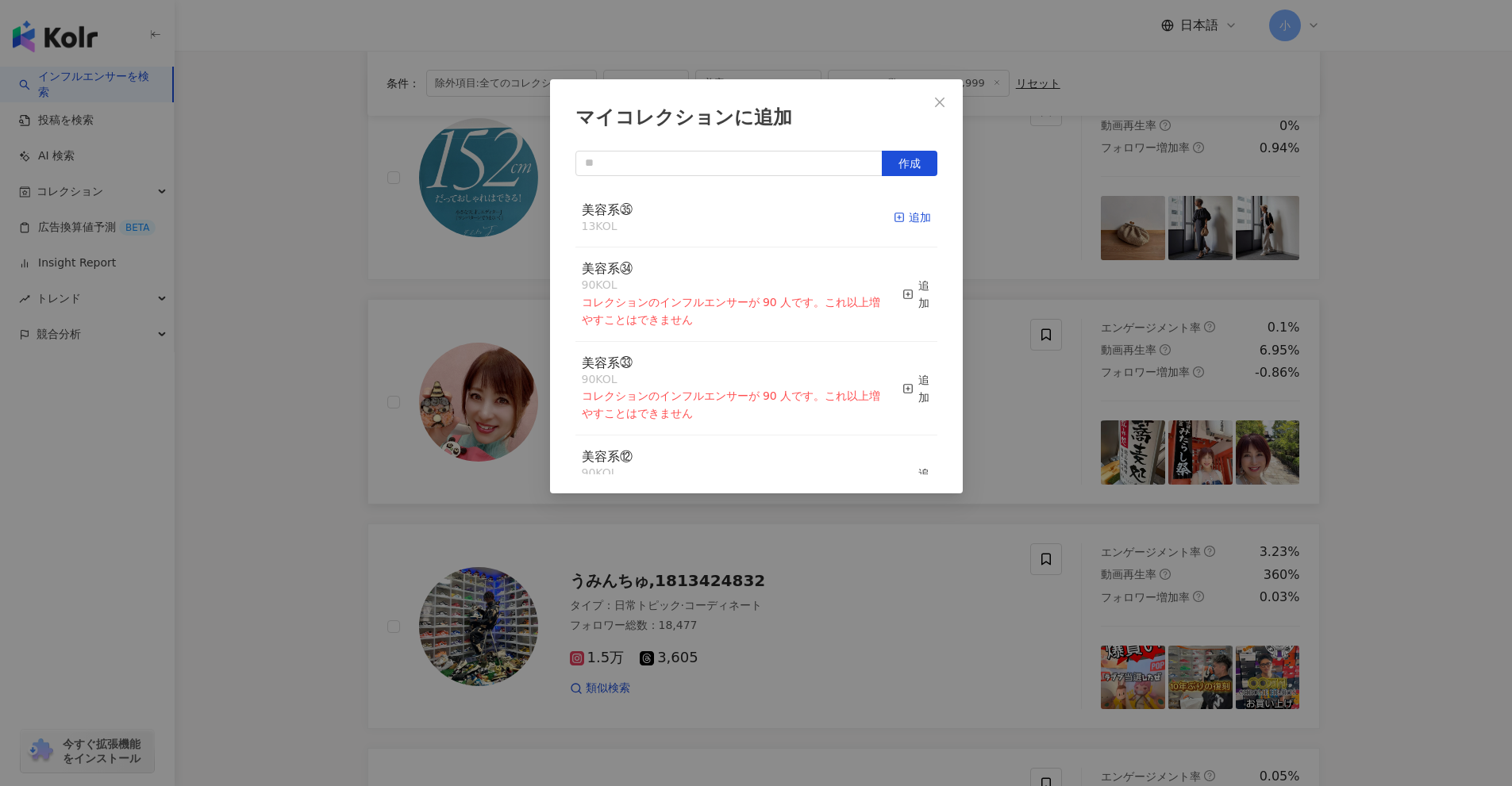
click at [900, 222] on div "追加" at bounding box center [912, 217] width 38 height 17
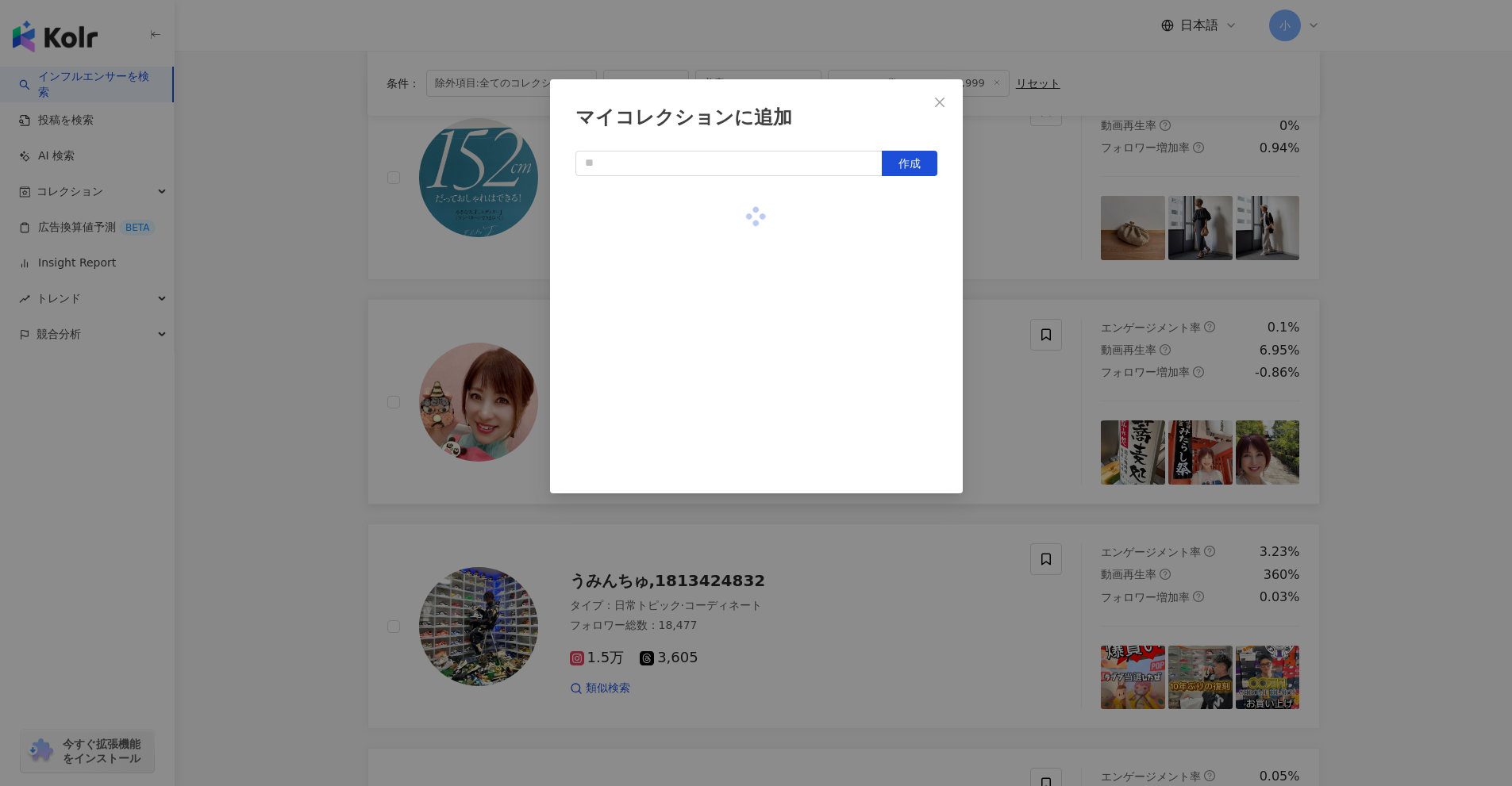
click at [1432, 427] on div "マイコレクションに追加 作成" at bounding box center [756, 393] width 1512 height 786
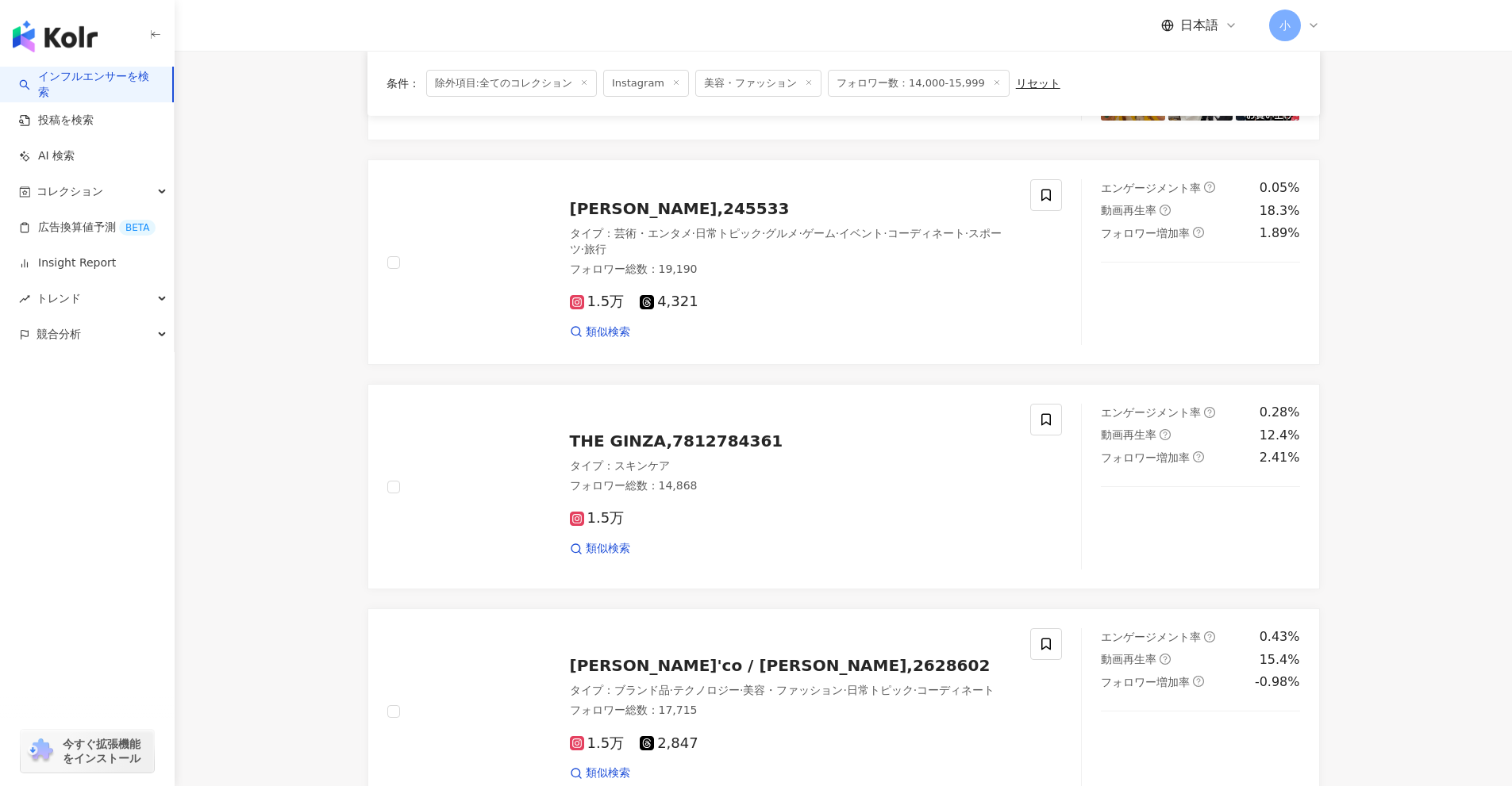
scroll to position [2495, 0]
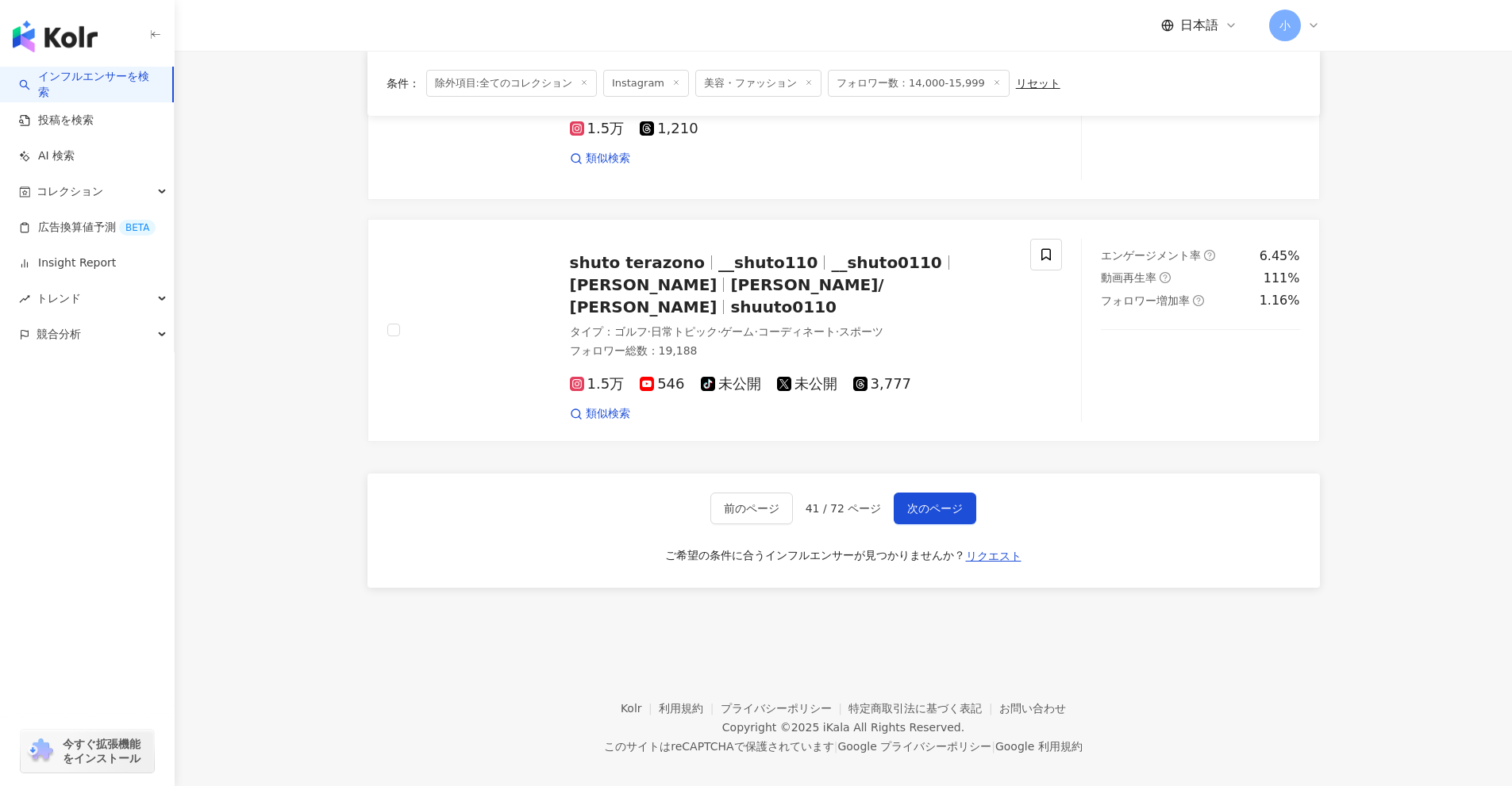
drag, startPoint x: 1434, startPoint y: 420, endPoint x: 1411, endPoint y: 723, distance: 303.9
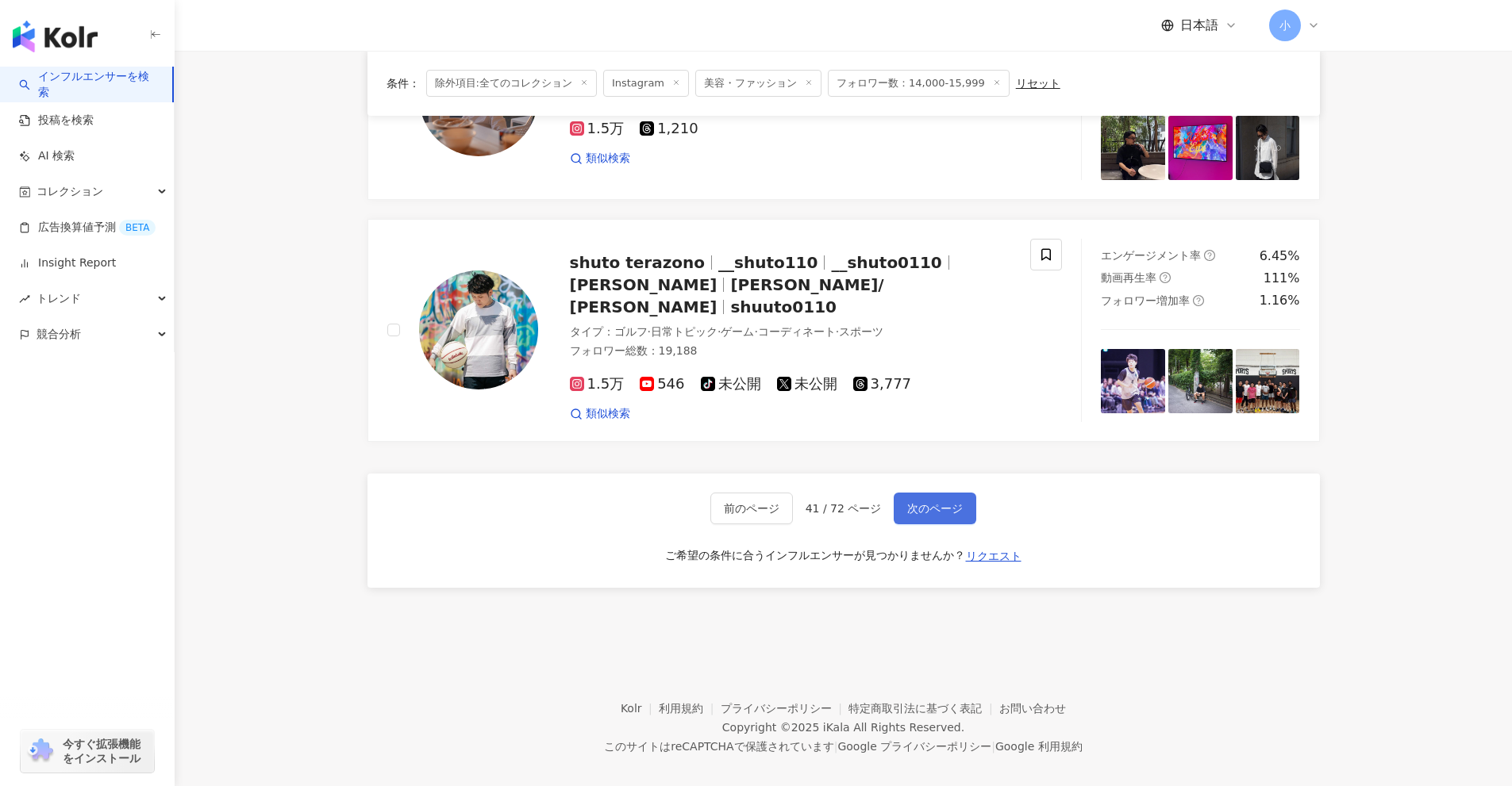
click at [959, 502] on span "次のページ" at bounding box center [935, 509] width 56 height 13
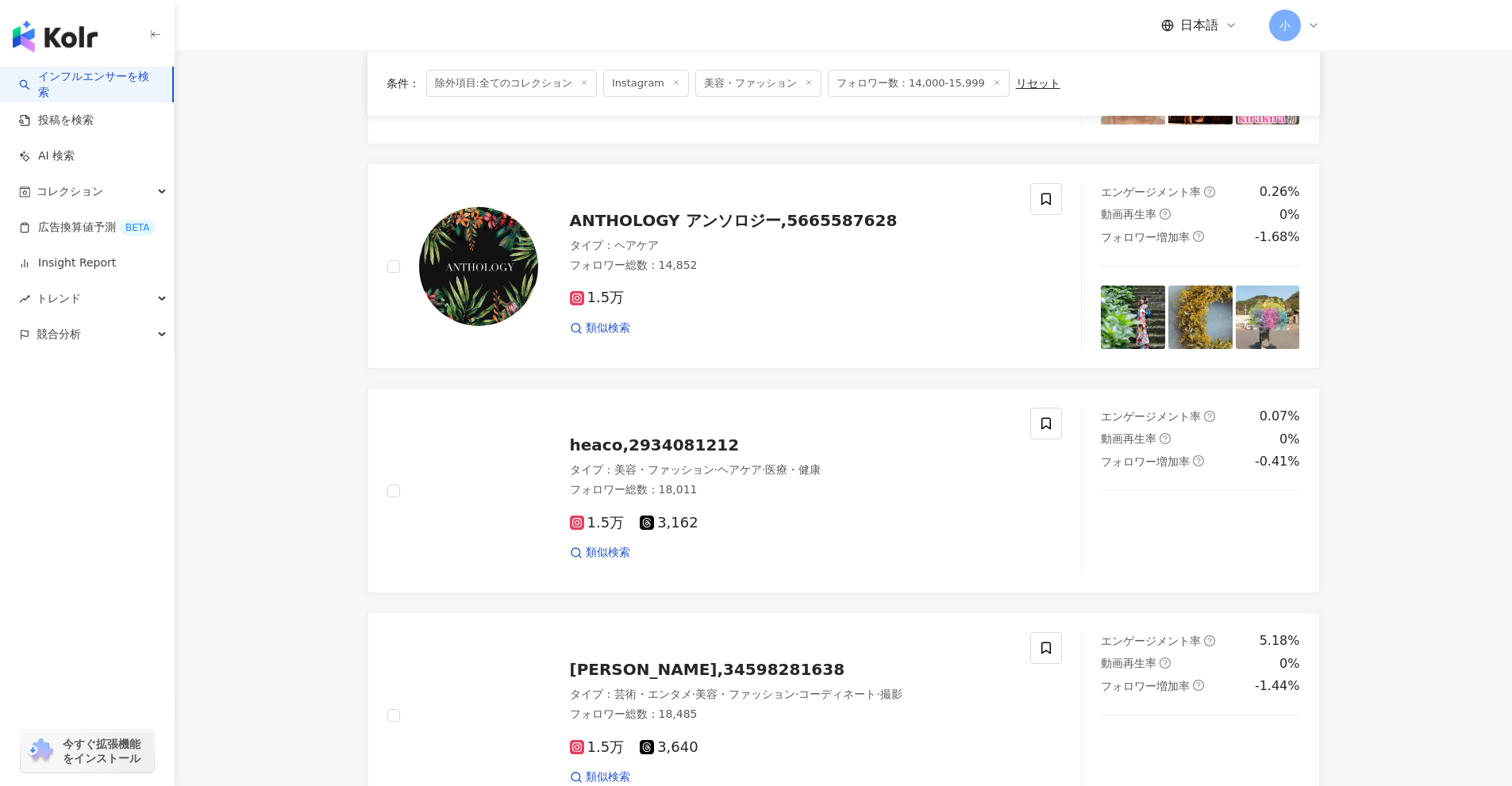
scroll to position [1860, 0]
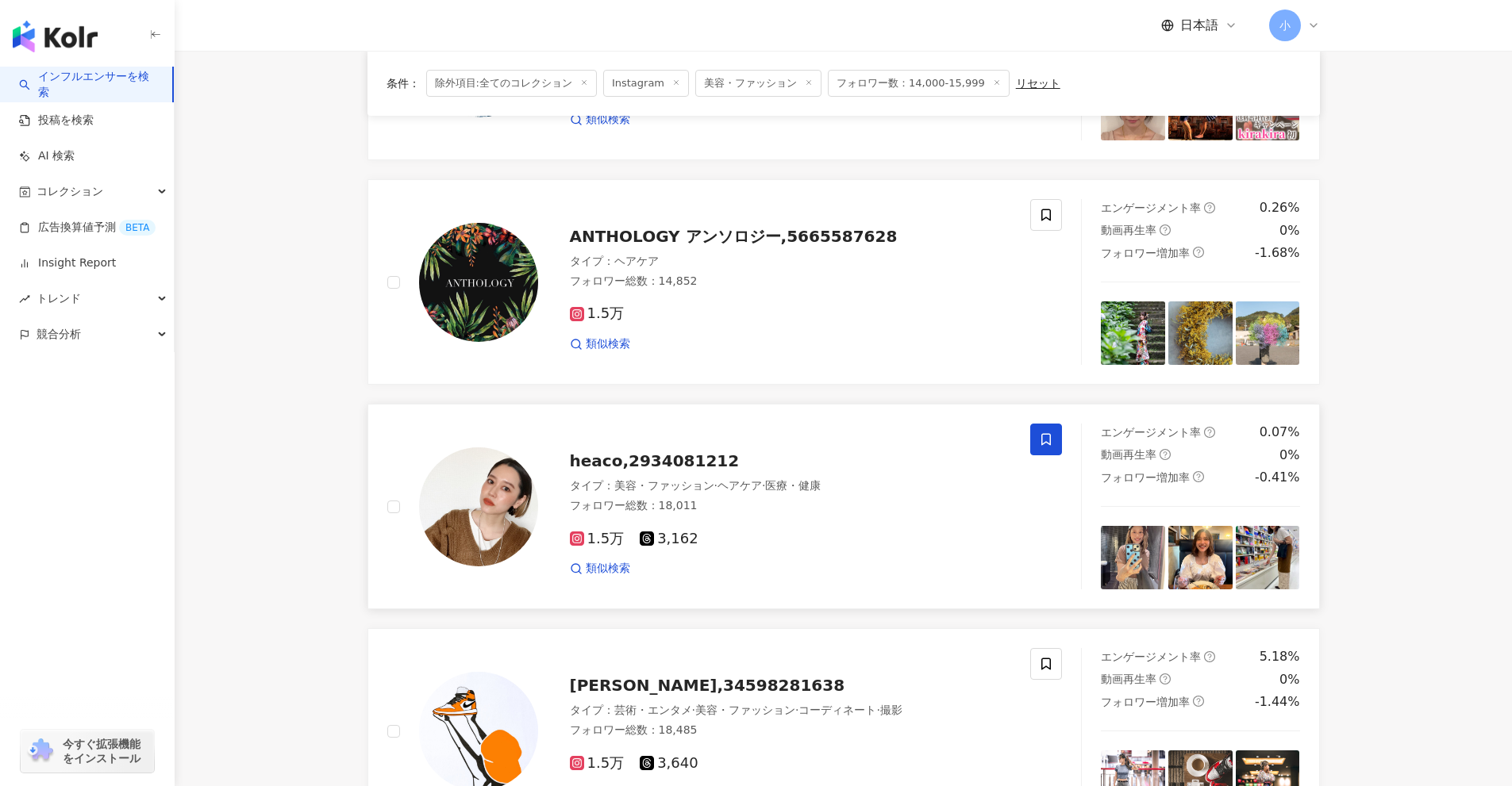
click at [1048, 444] on icon at bounding box center [1046, 440] width 14 height 14
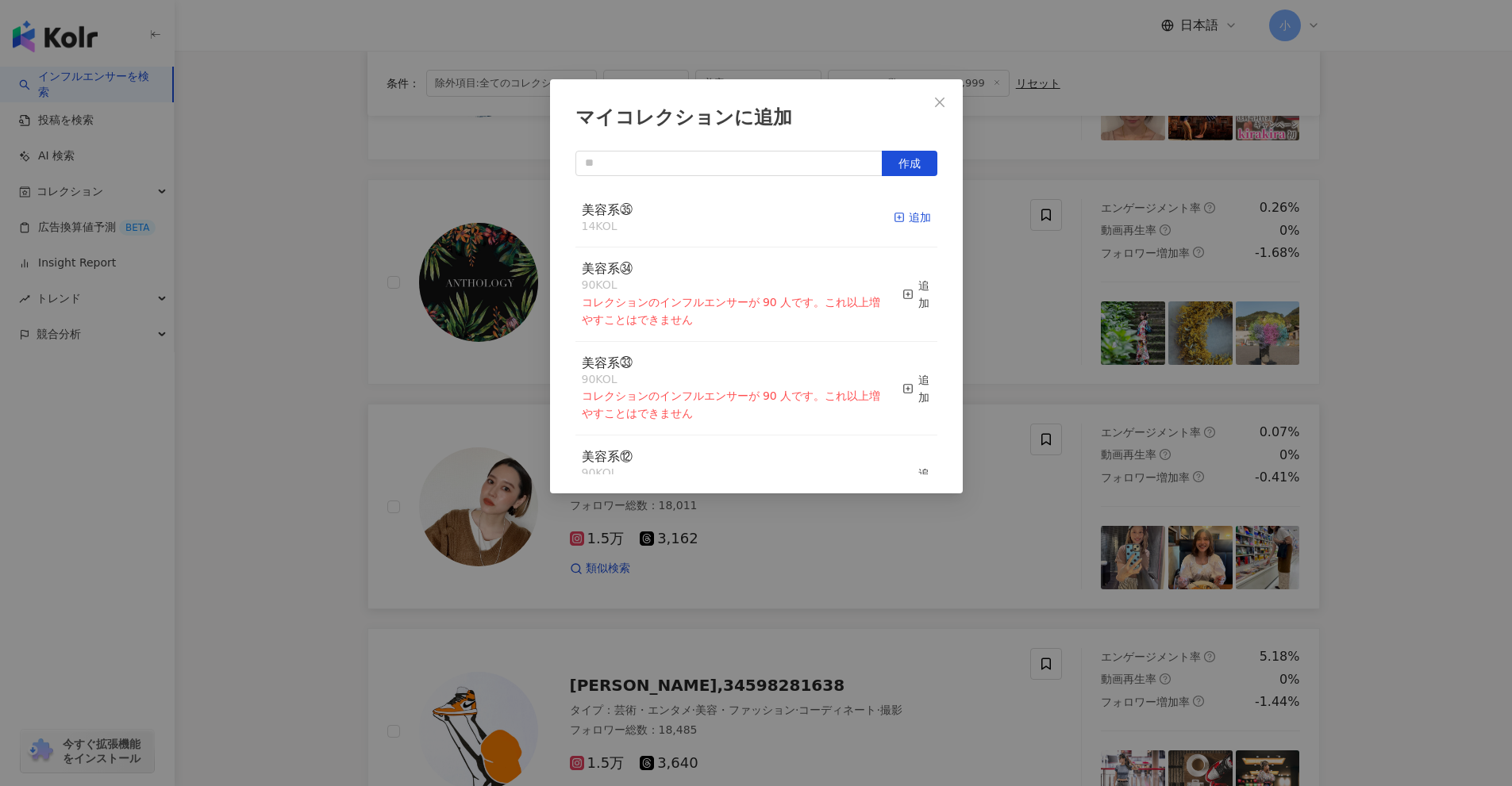
click at [893, 208] on div "追加" at bounding box center [912, 217] width 38 height 17
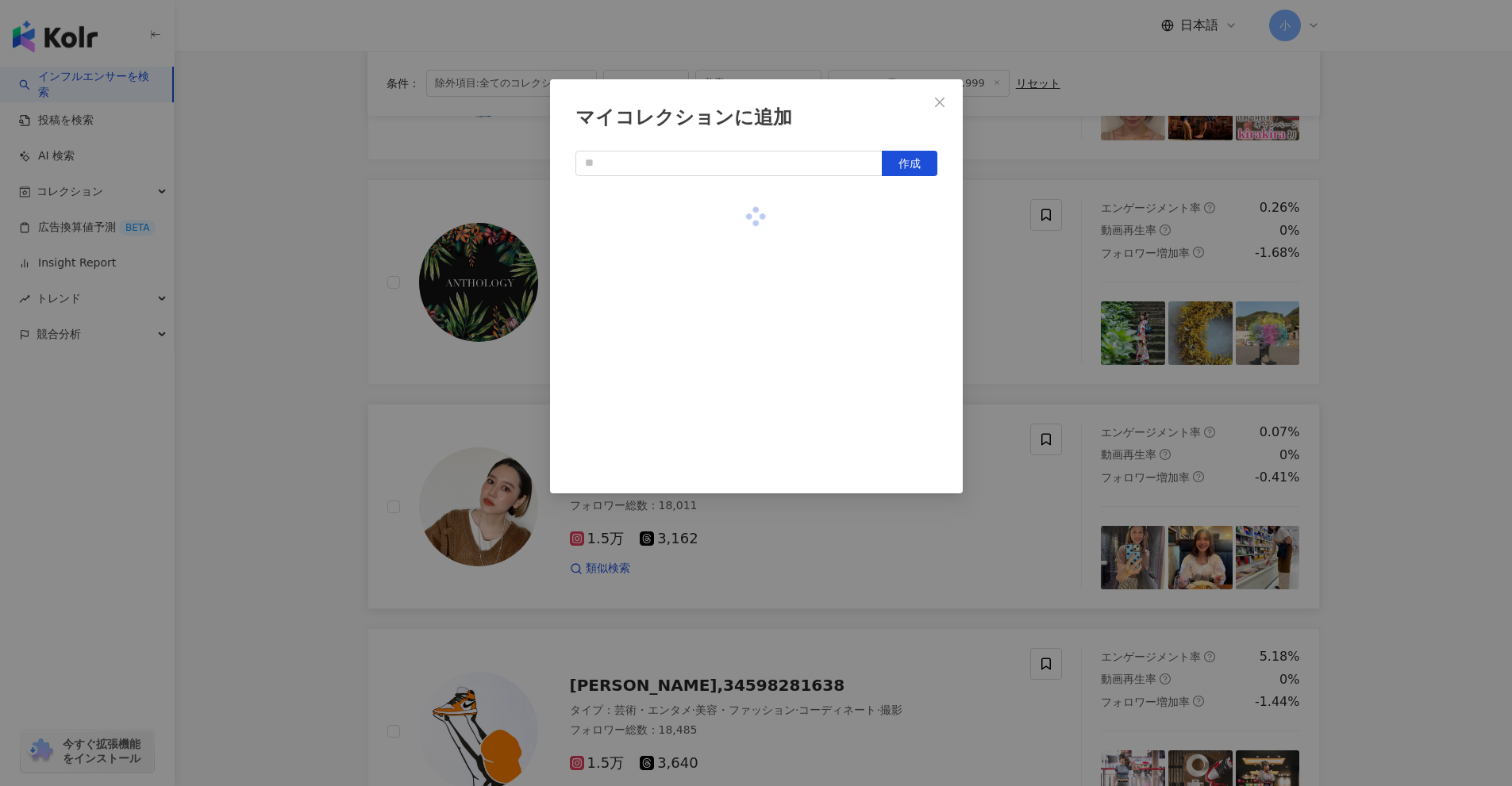
click at [1358, 334] on div "マイコレクションに追加 作成" at bounding box center [756, 393] width 1512 height 786
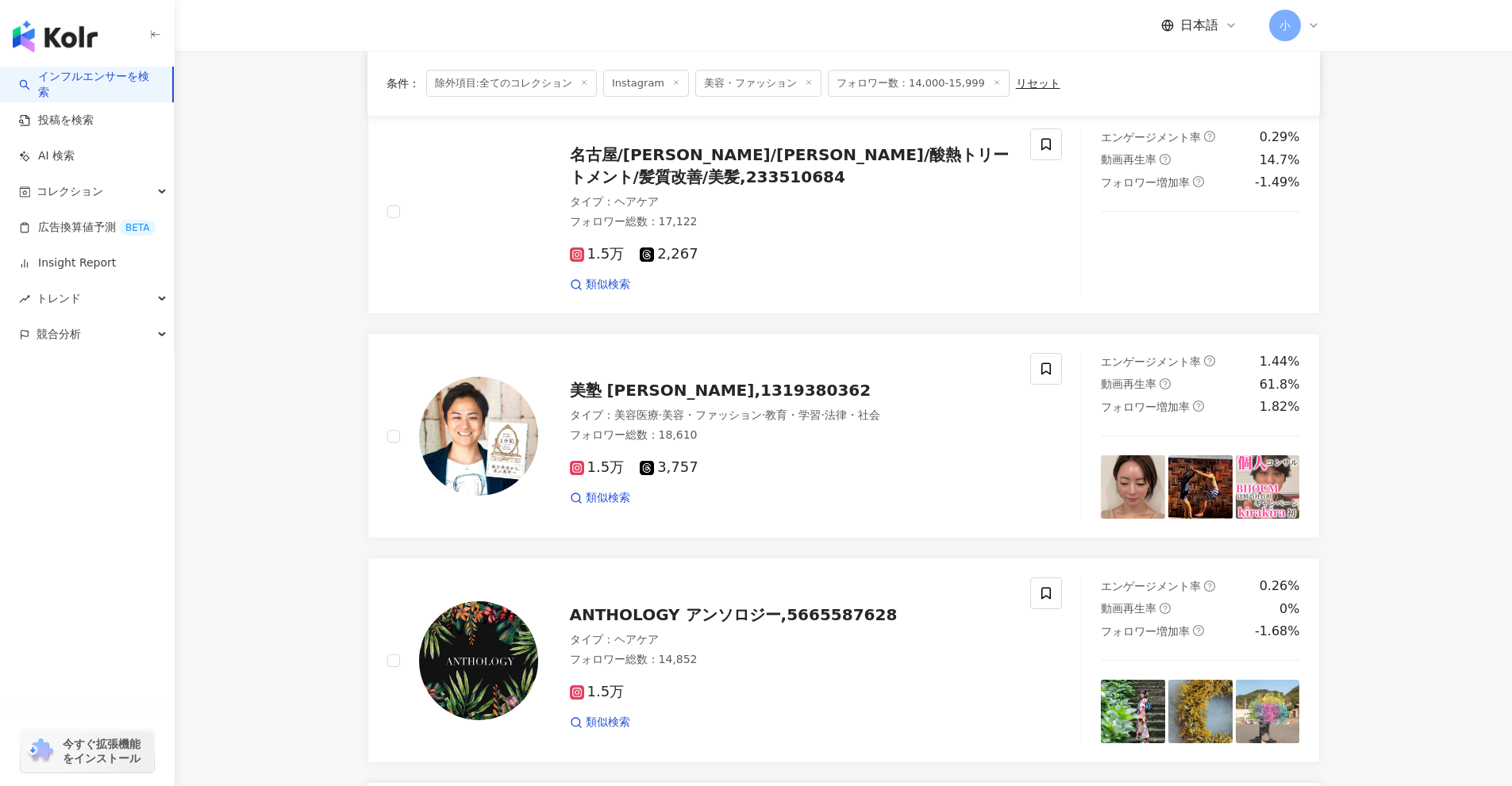
scroll to position [2495, 0]
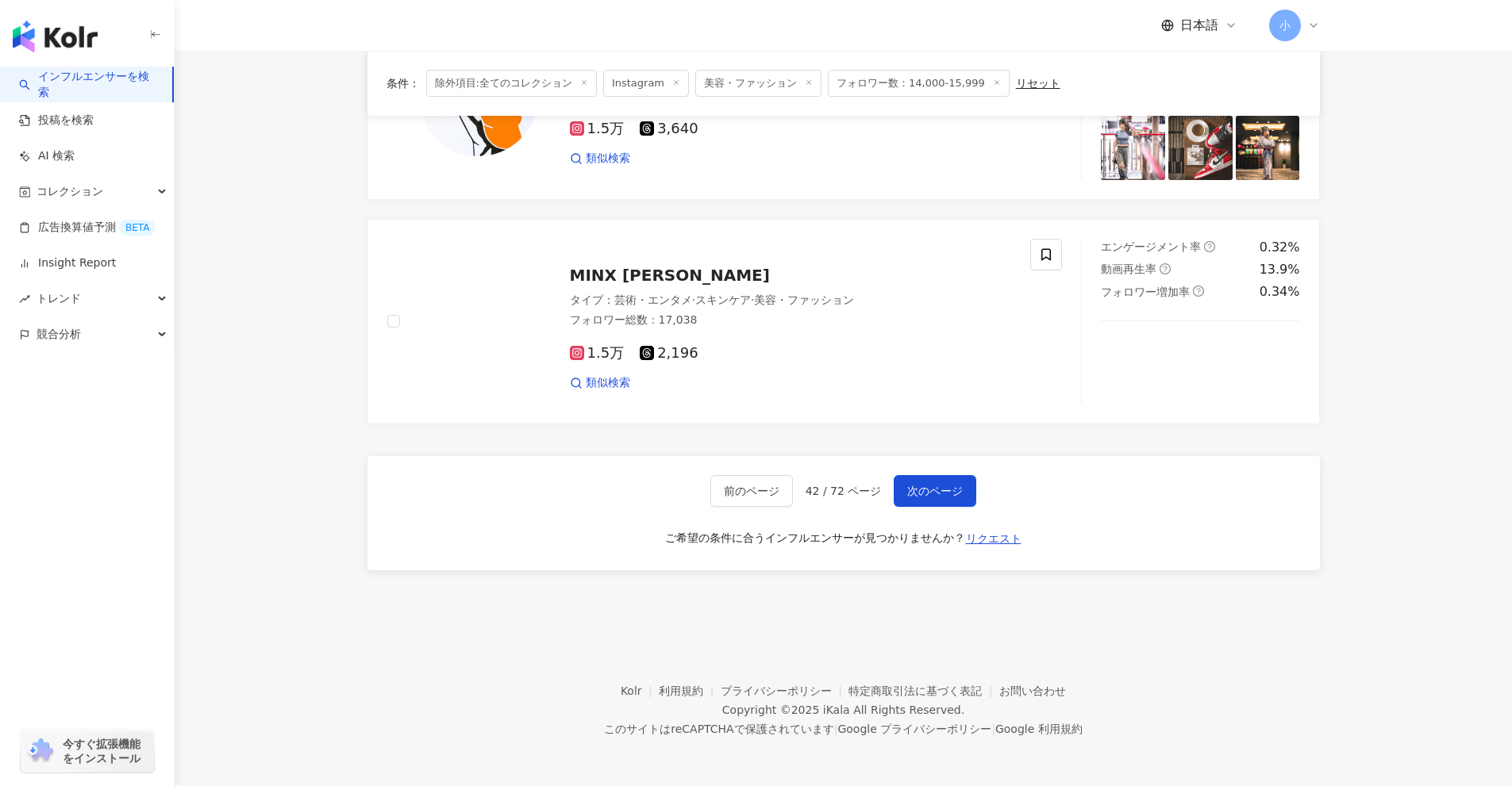
drag, startPoint x: 1354, startPoint y: 446, endPoint x: 1338, endPoint y: 680, distance: 234.5
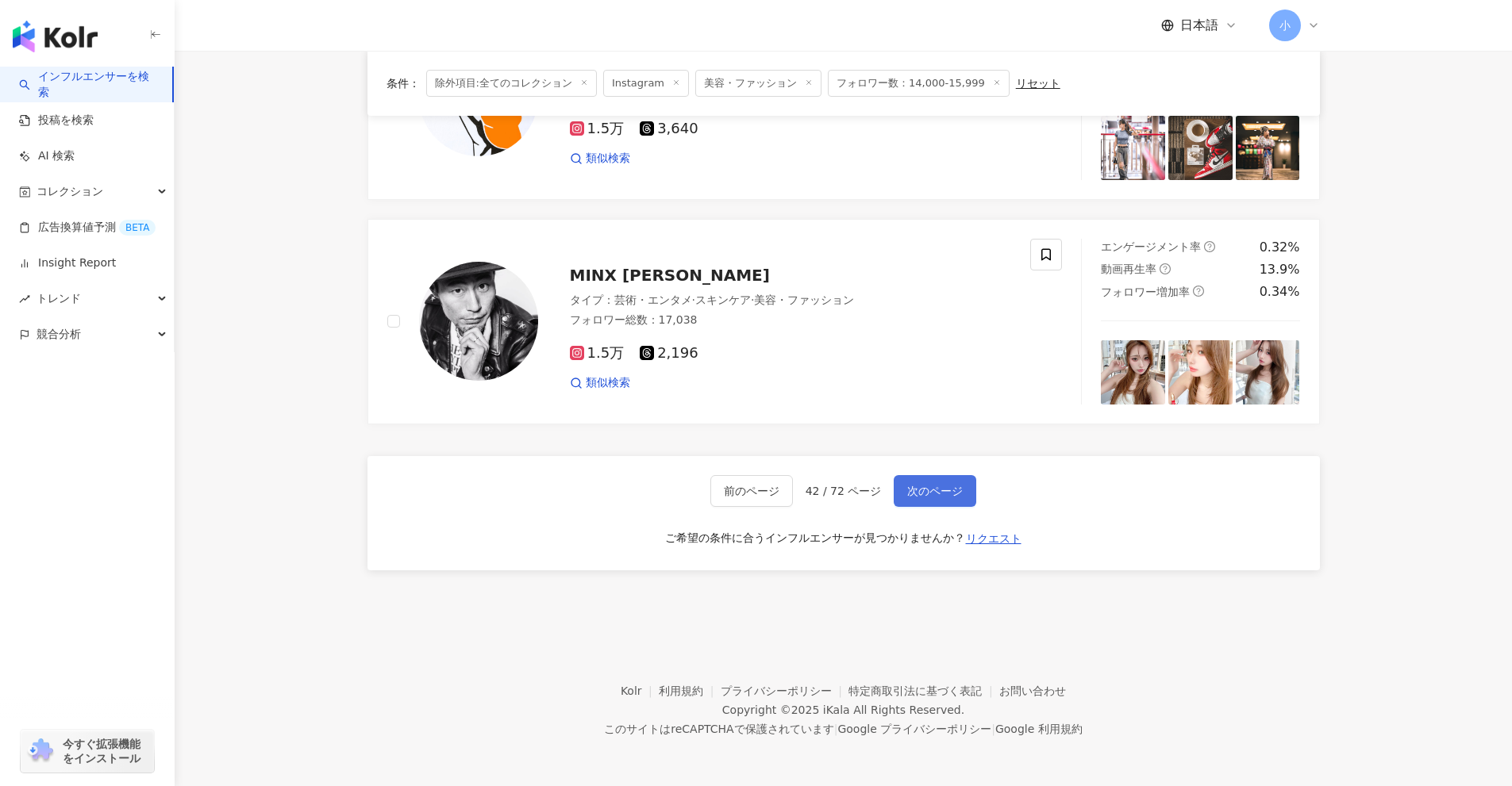
click at [908, 497] on span "次のページ" at bounding box center [935, 491] width 56 height 13
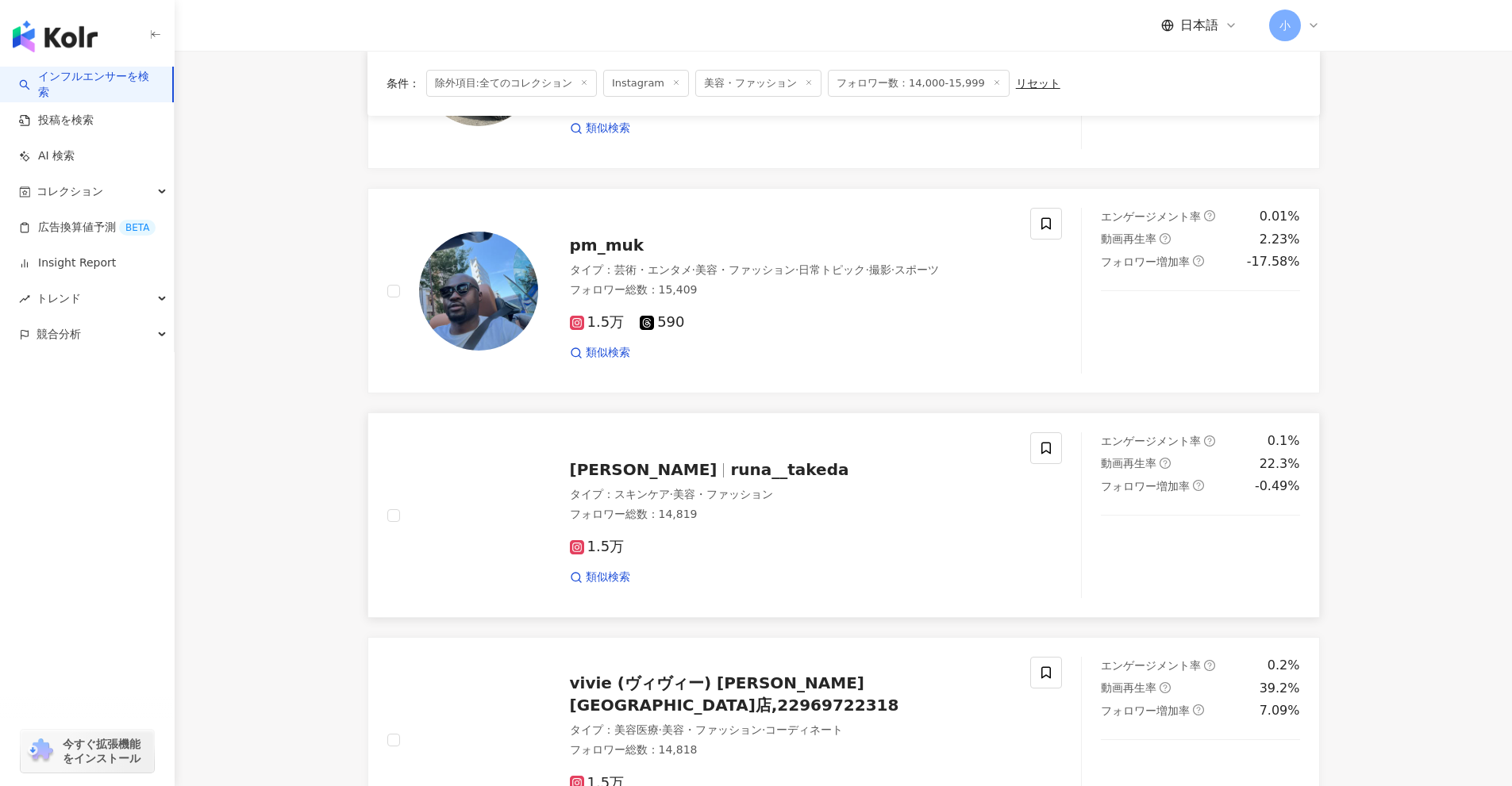
scroll to position [1622, 0]
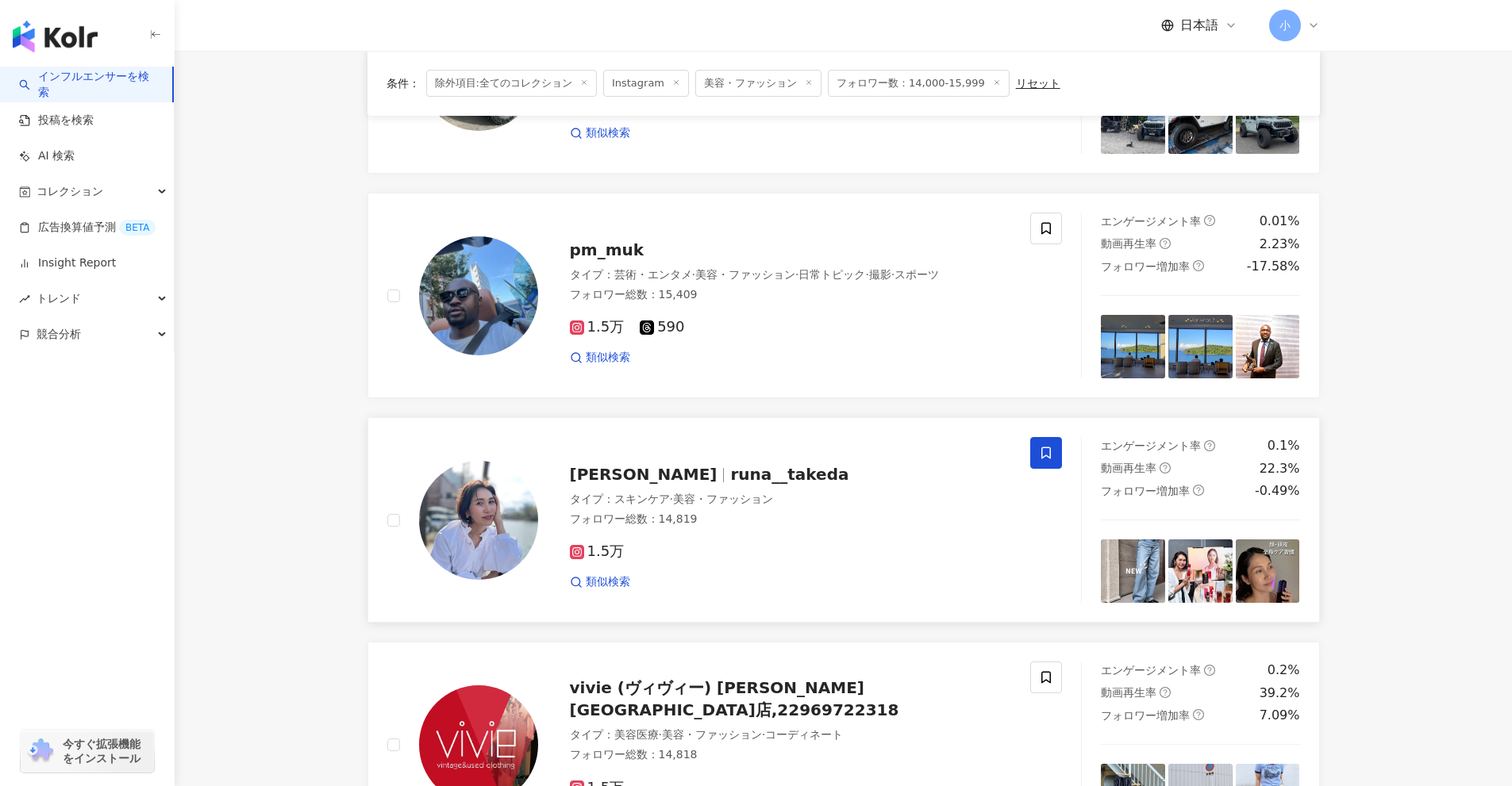
click at [1037, 452] on span at bounding box center [1046, 453] width 31 height 31
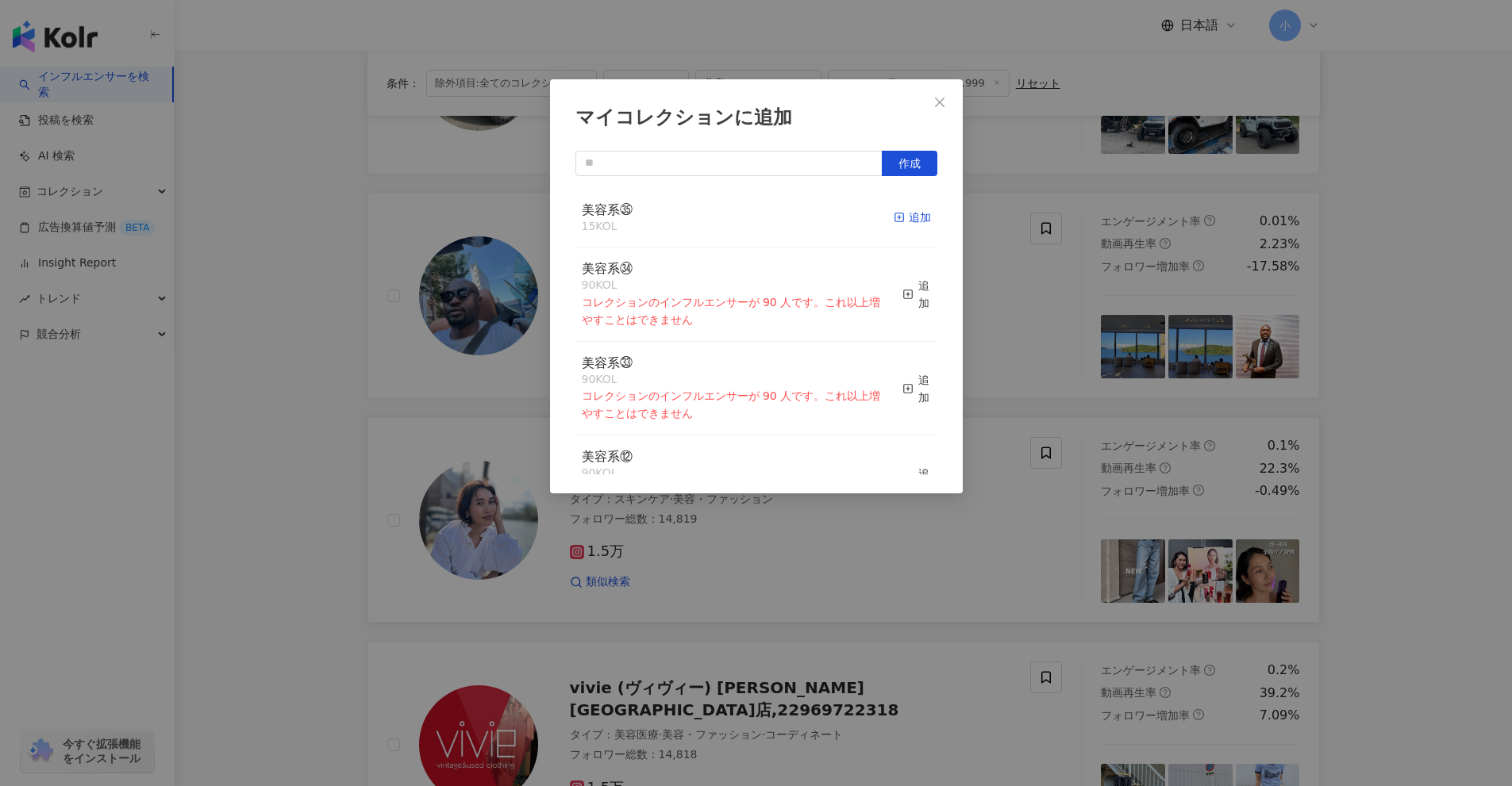
click at [910, 223] on div "追加" at bounding box center [912, 217] width 38 height 17
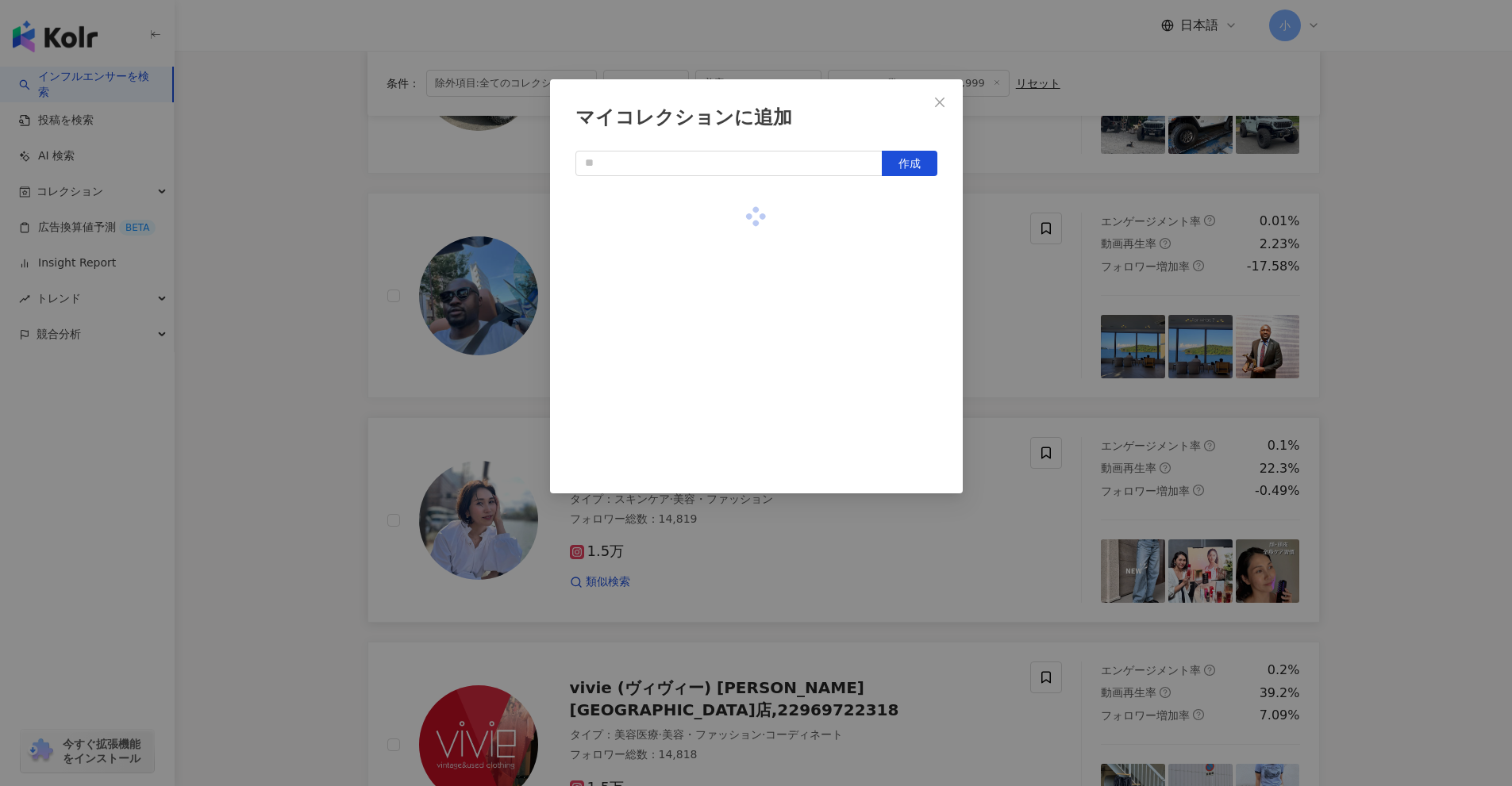
click at [1431, 375] on div "マイコレクションに追加 作成" at bounding box center [756, 393] width 1512 height 786
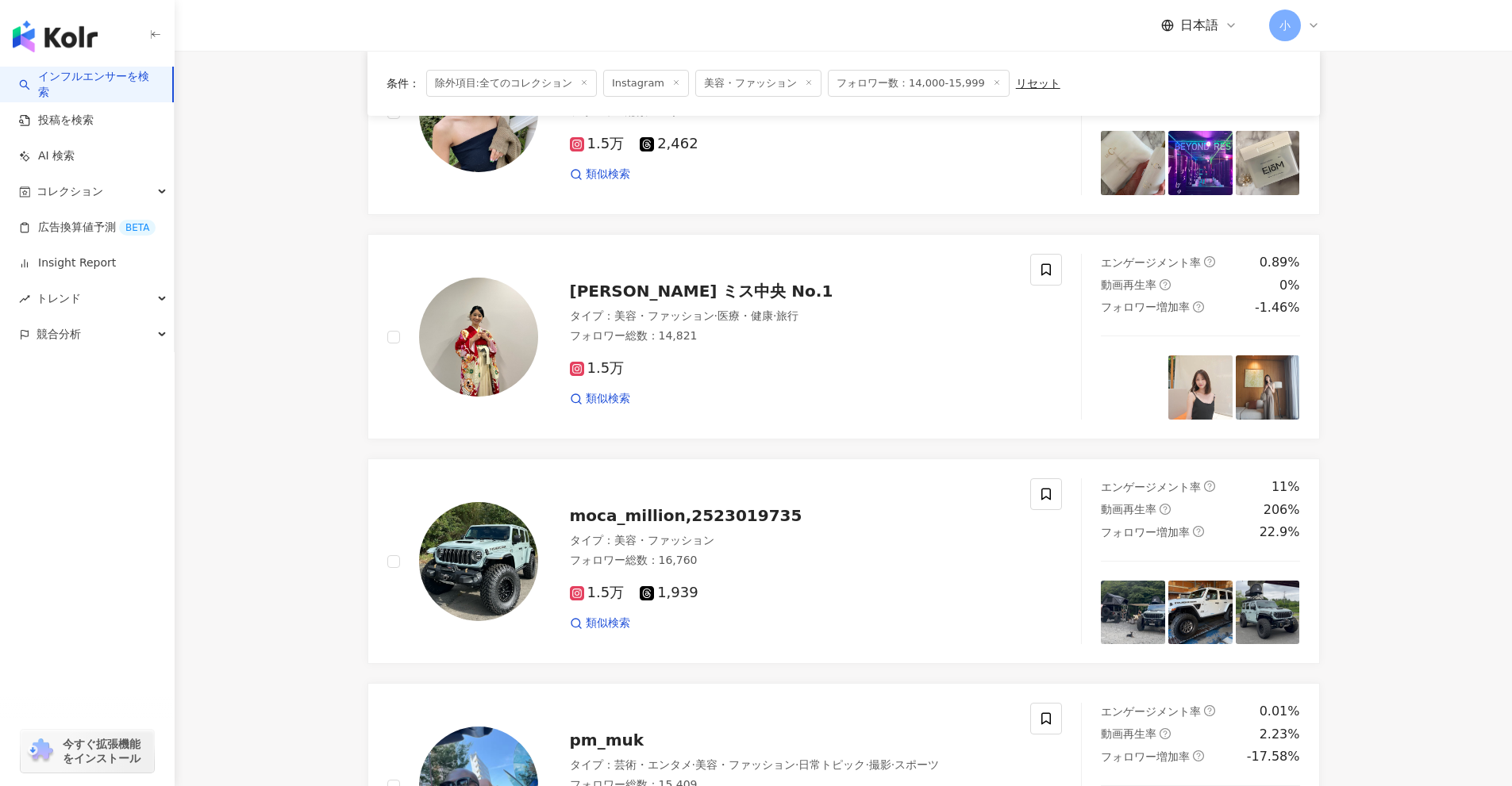
scroll to position [1066, 0]
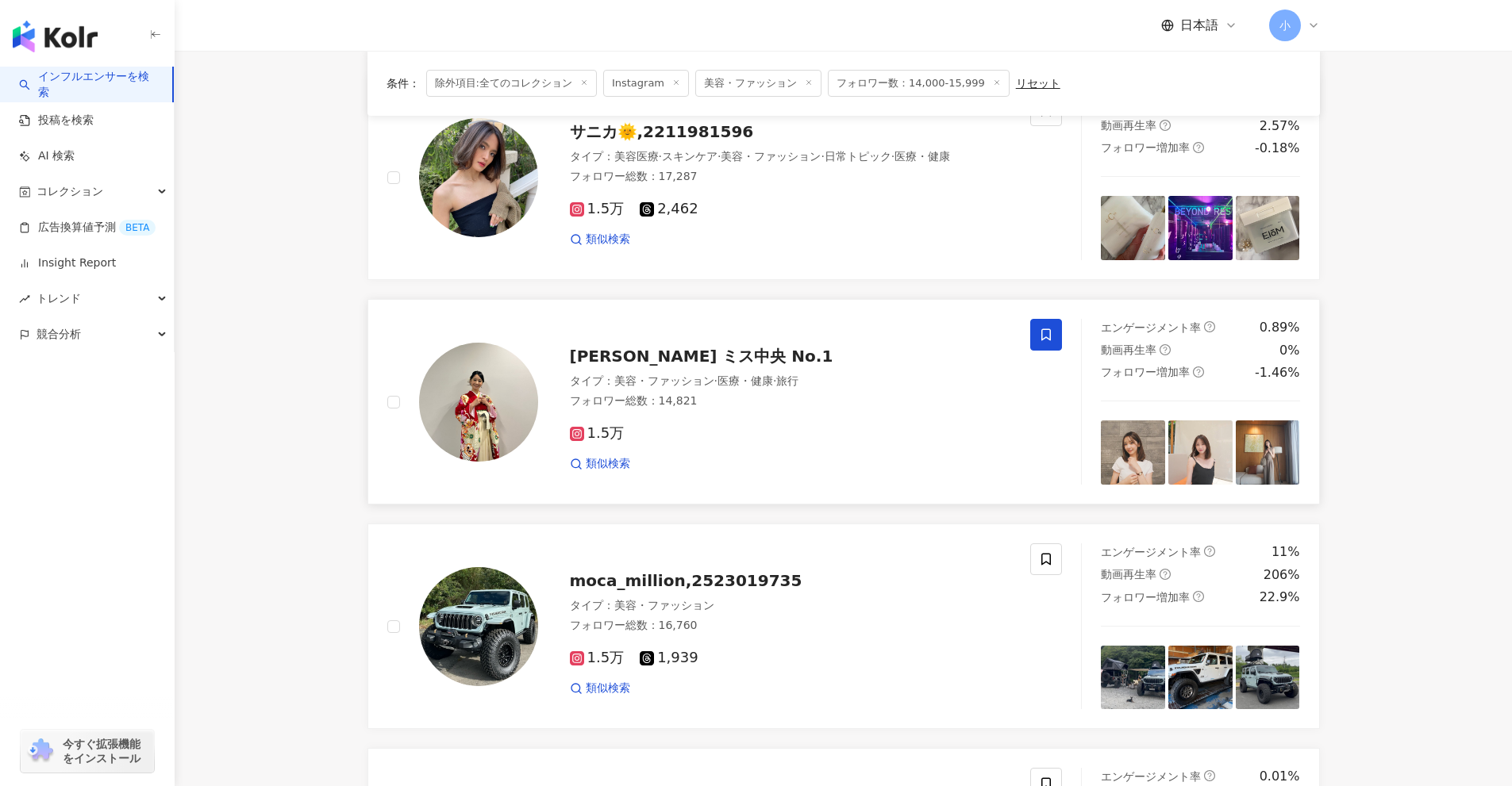
click at [1040, 327] on span at bounding box center [1046, 335] width 31 height 31
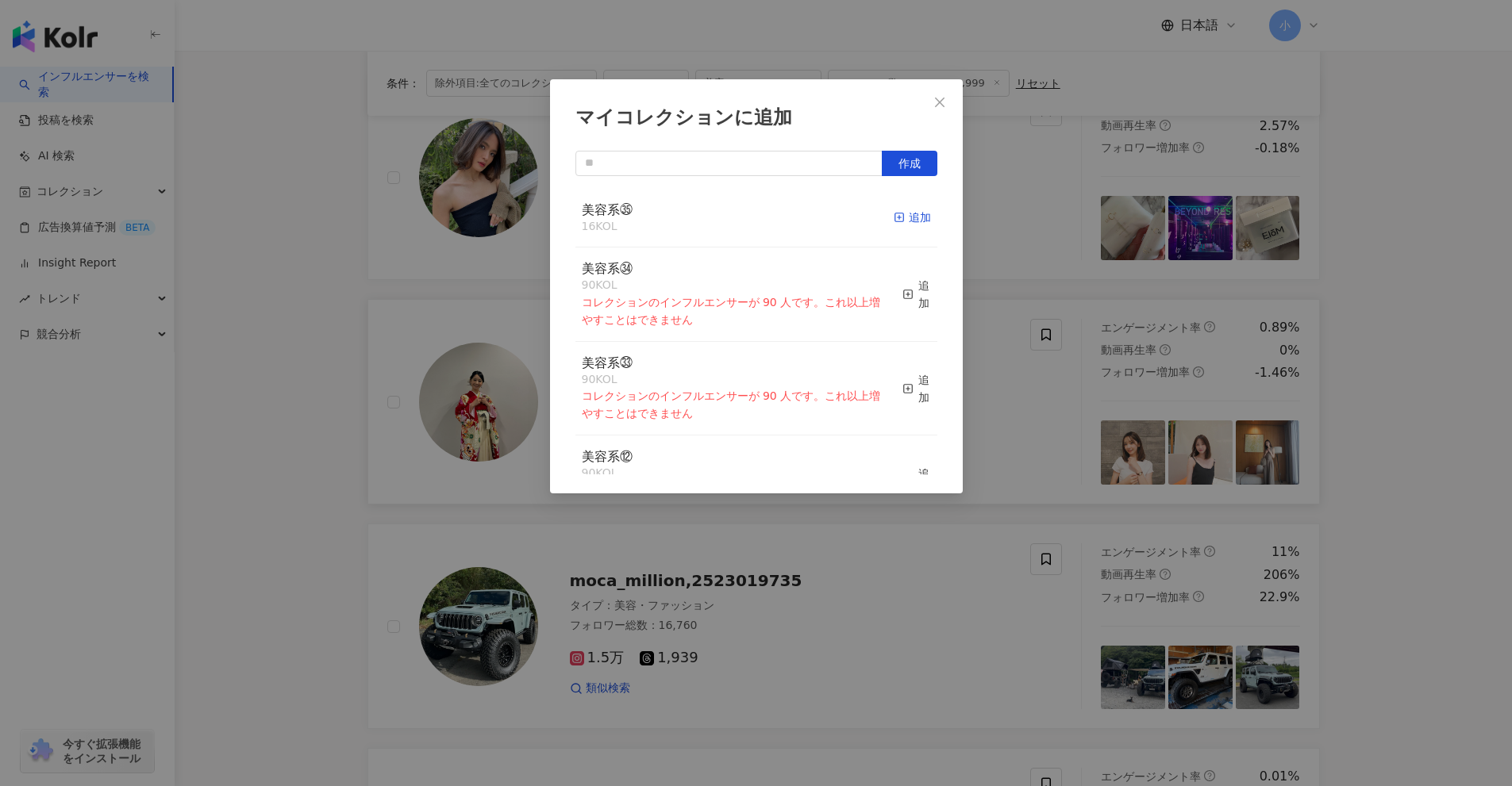
click at [898, 220] on div "追加" at bounding box center [912, 217] width 38 height 17
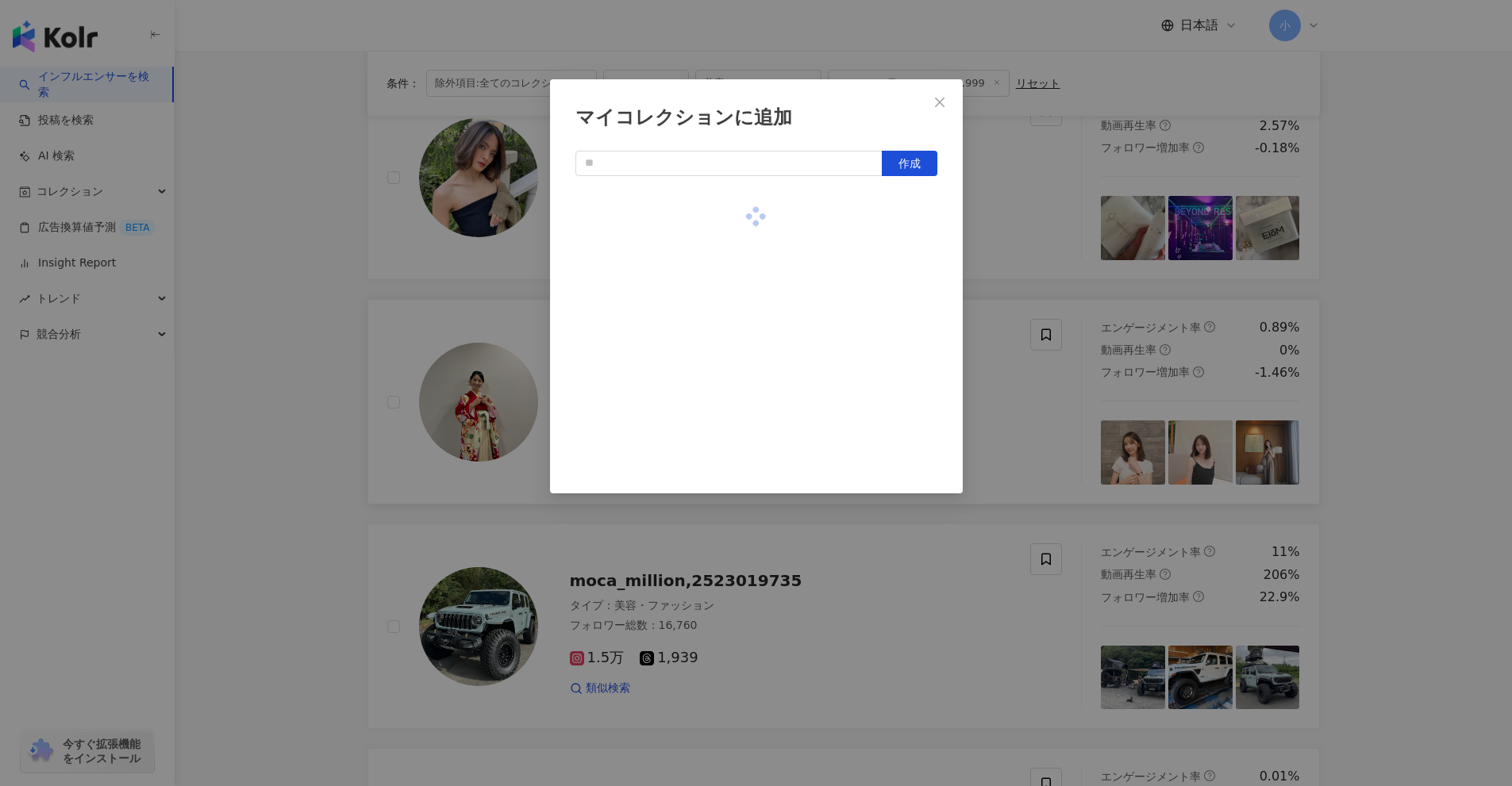
click at [1449, 408] on div "マイコレクションに追加 作成" at bounding box center [756, 393] width 1512 height 786
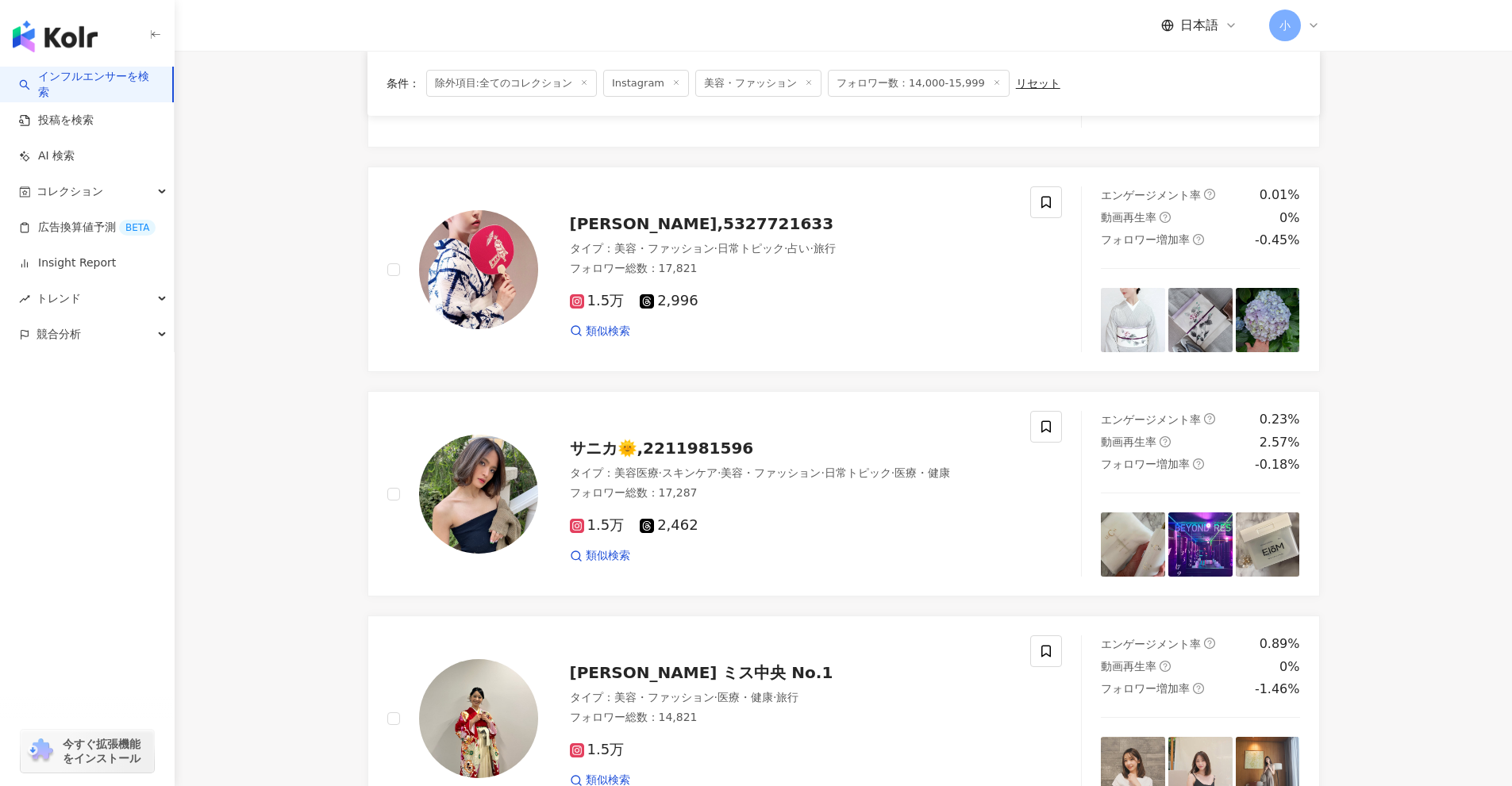
scroll to position [749, 0]
click at [1050, 428] on icon at bounding box center [1045, 428] width 10 height 12
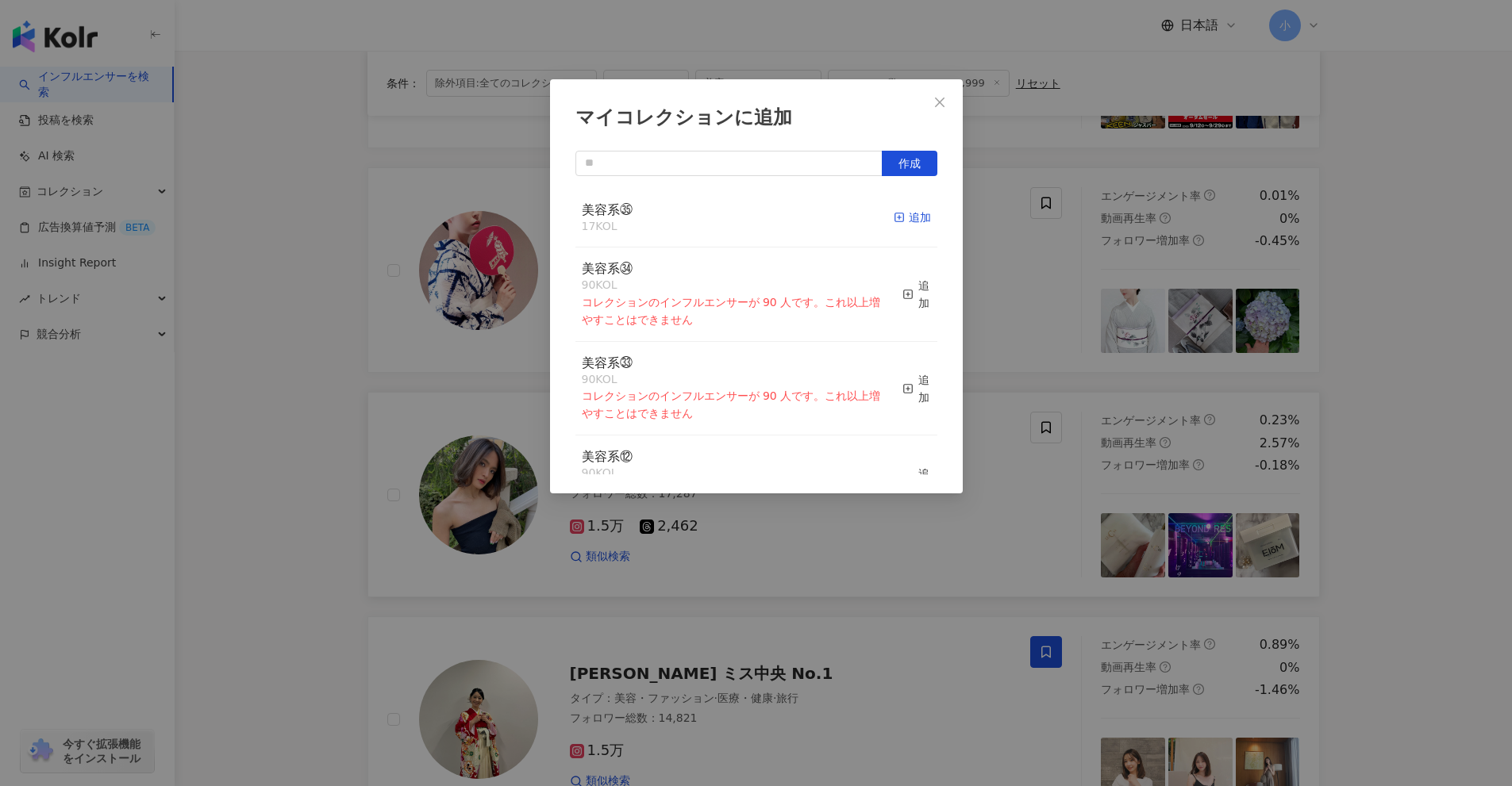
click at [898, 217] on div "追加" at bounding box center [912, 217] width 38 height 17
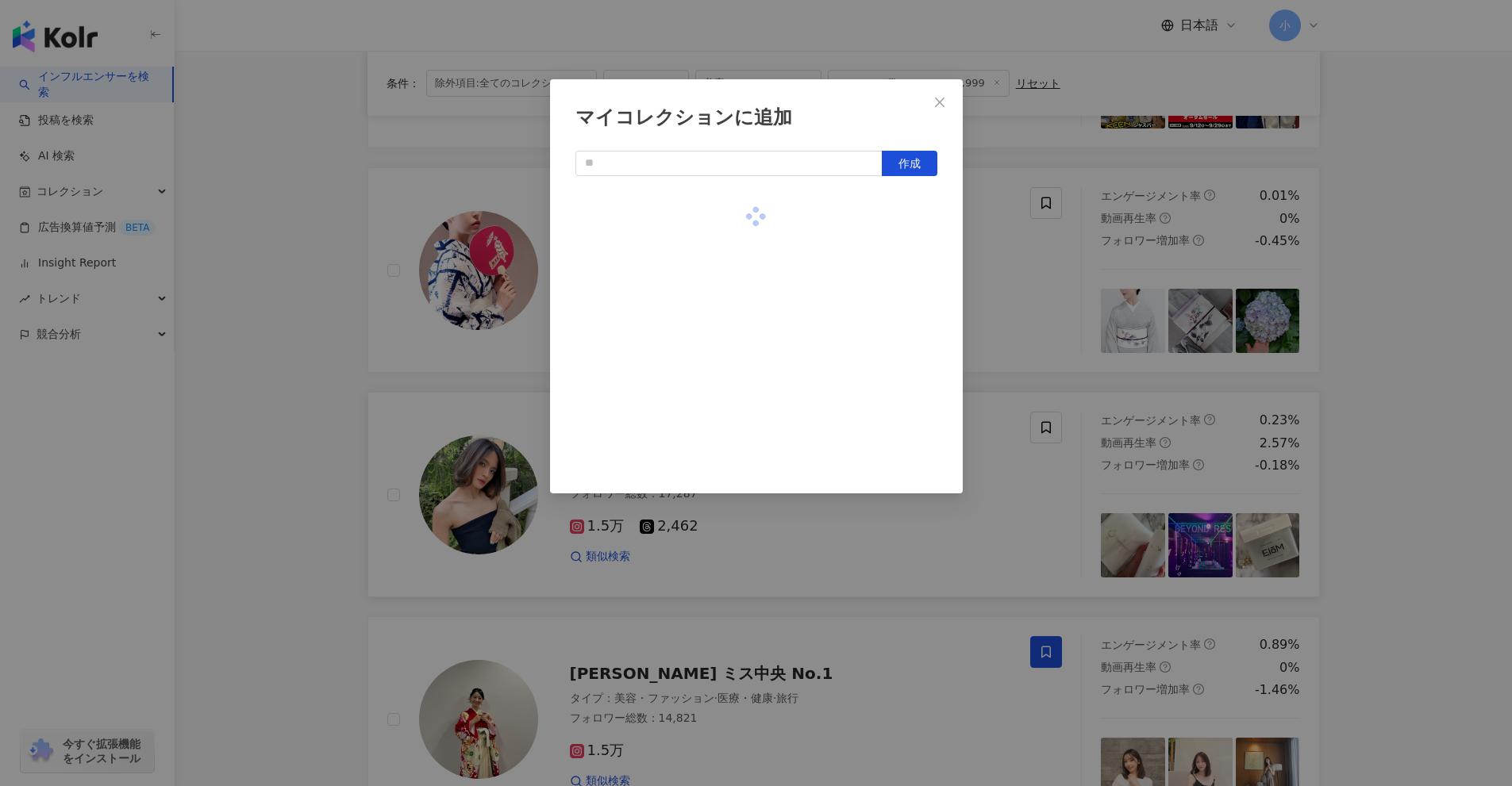
click at [1400, 353] on div "マイコレクションに追加 作成" at bounding box center [756, 393] width 1512 height 786
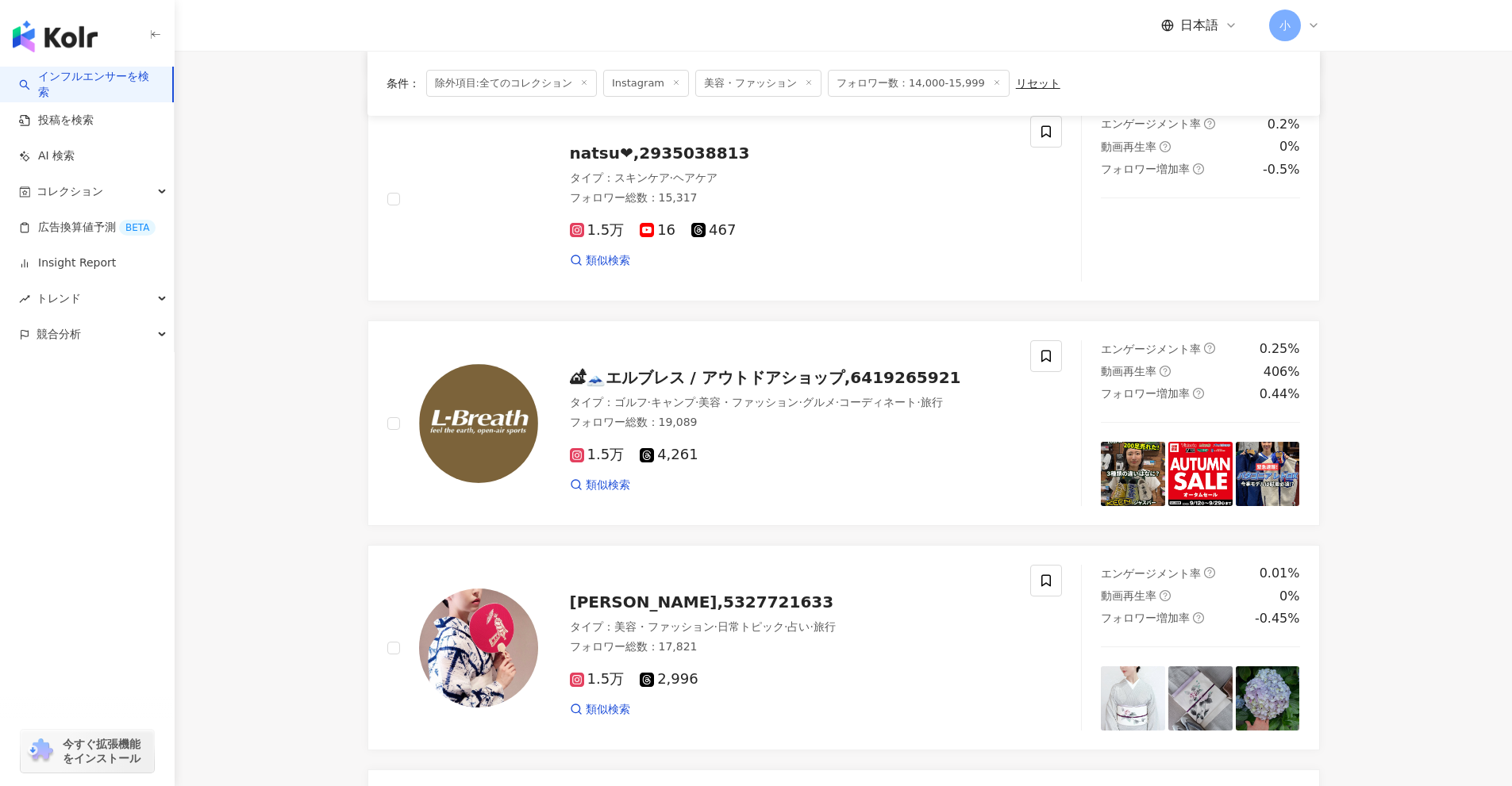
scroll to position [114, 0]
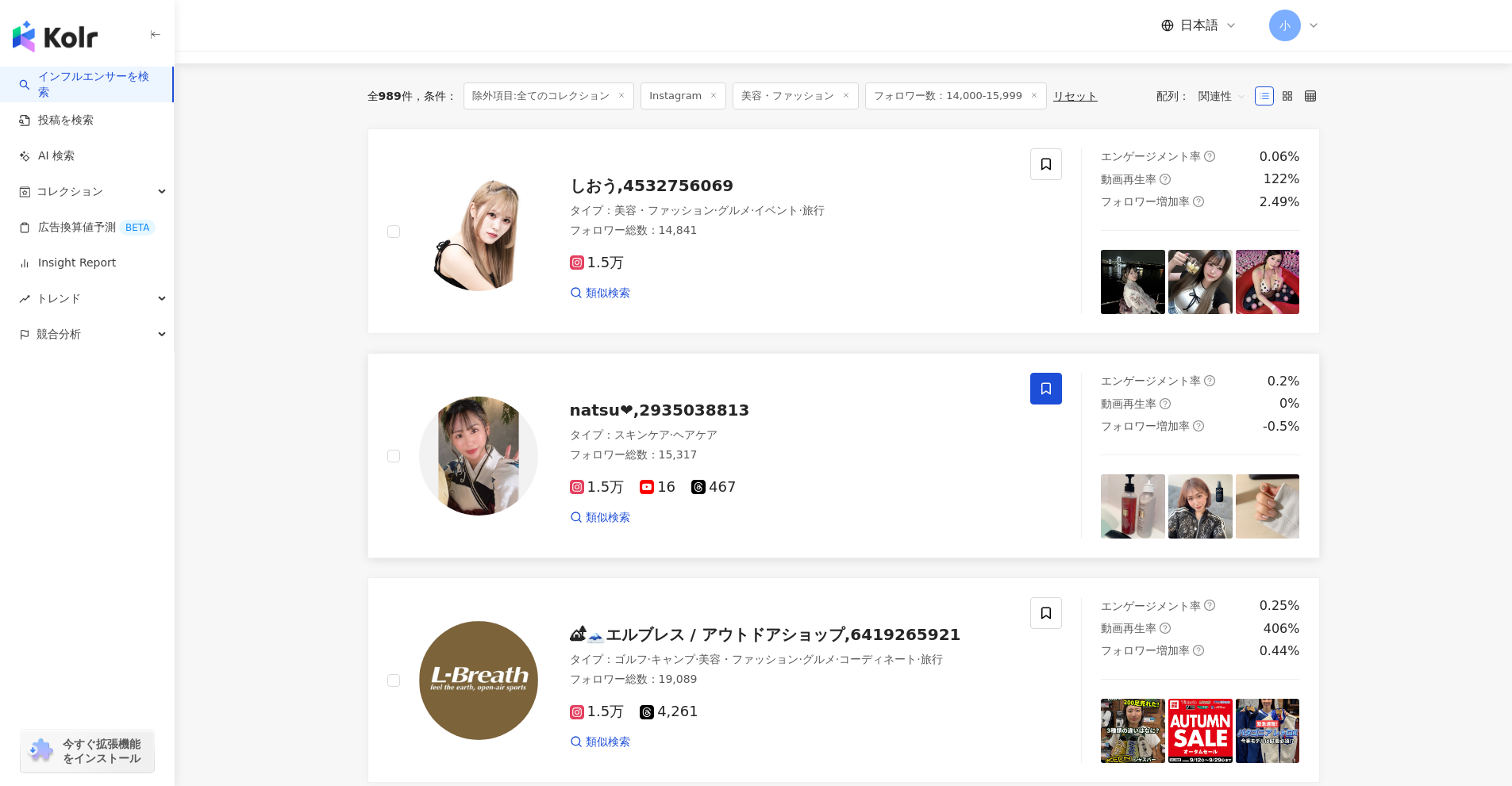
click at [1056, 393] on span at bounding box center [1046, 388] width 31 height 31
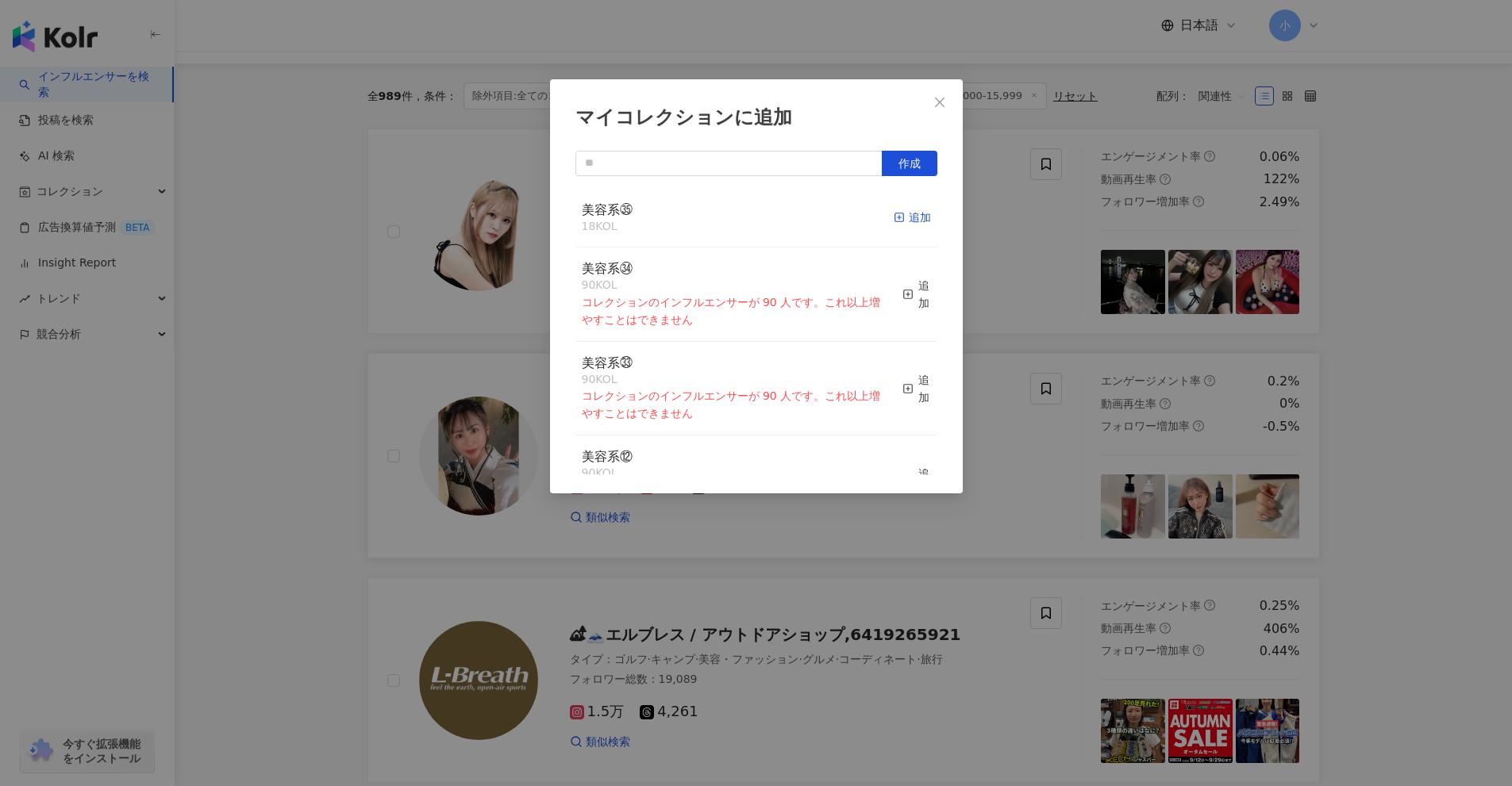
click at [894, 217] on div "追加" at bounding box center [912, 217] width 38 height 17
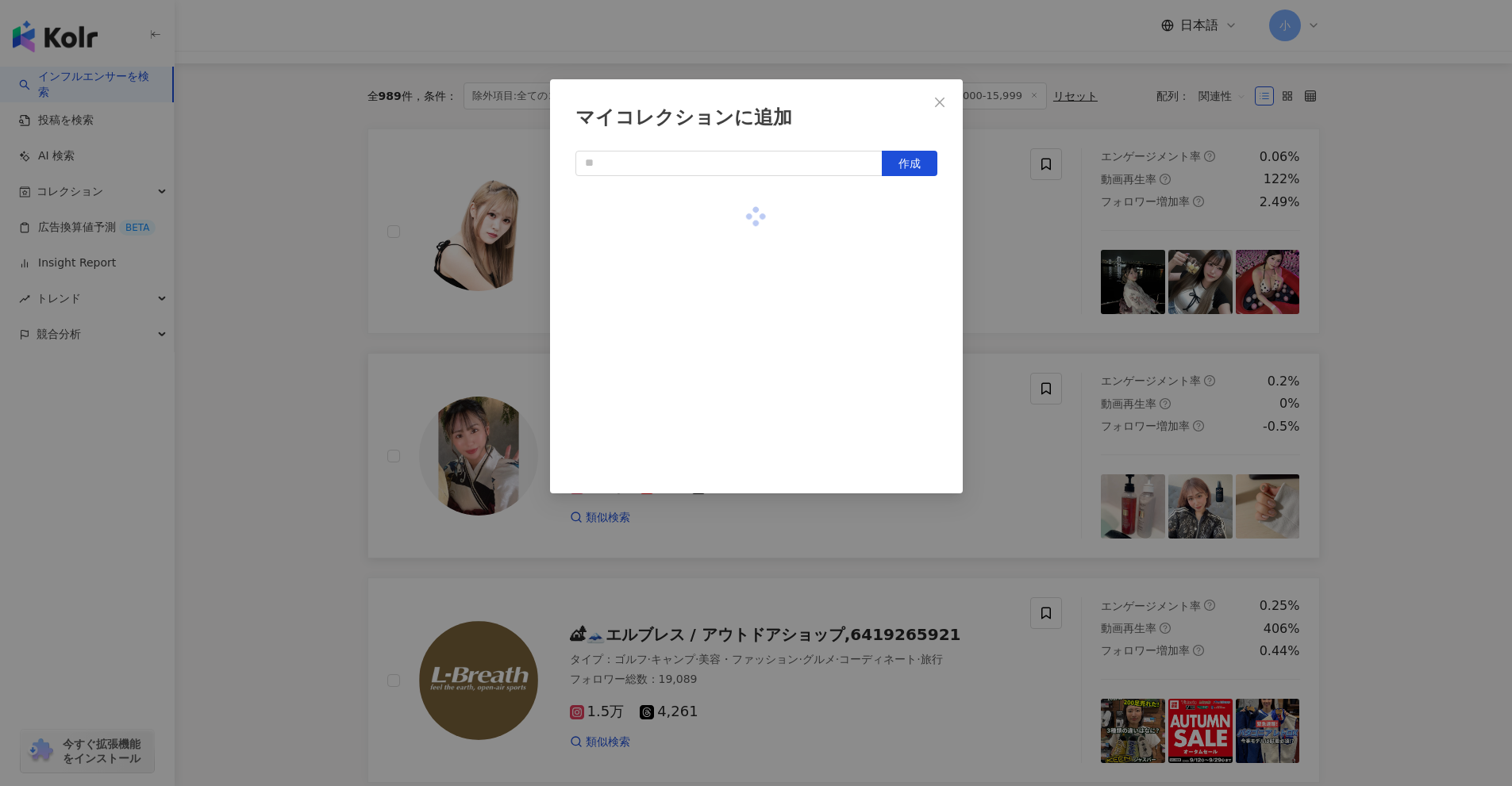
click at [1375, 377] on div "マイコレクションに追加 作成" at bounding box center [756, 393] width 1512 height 786
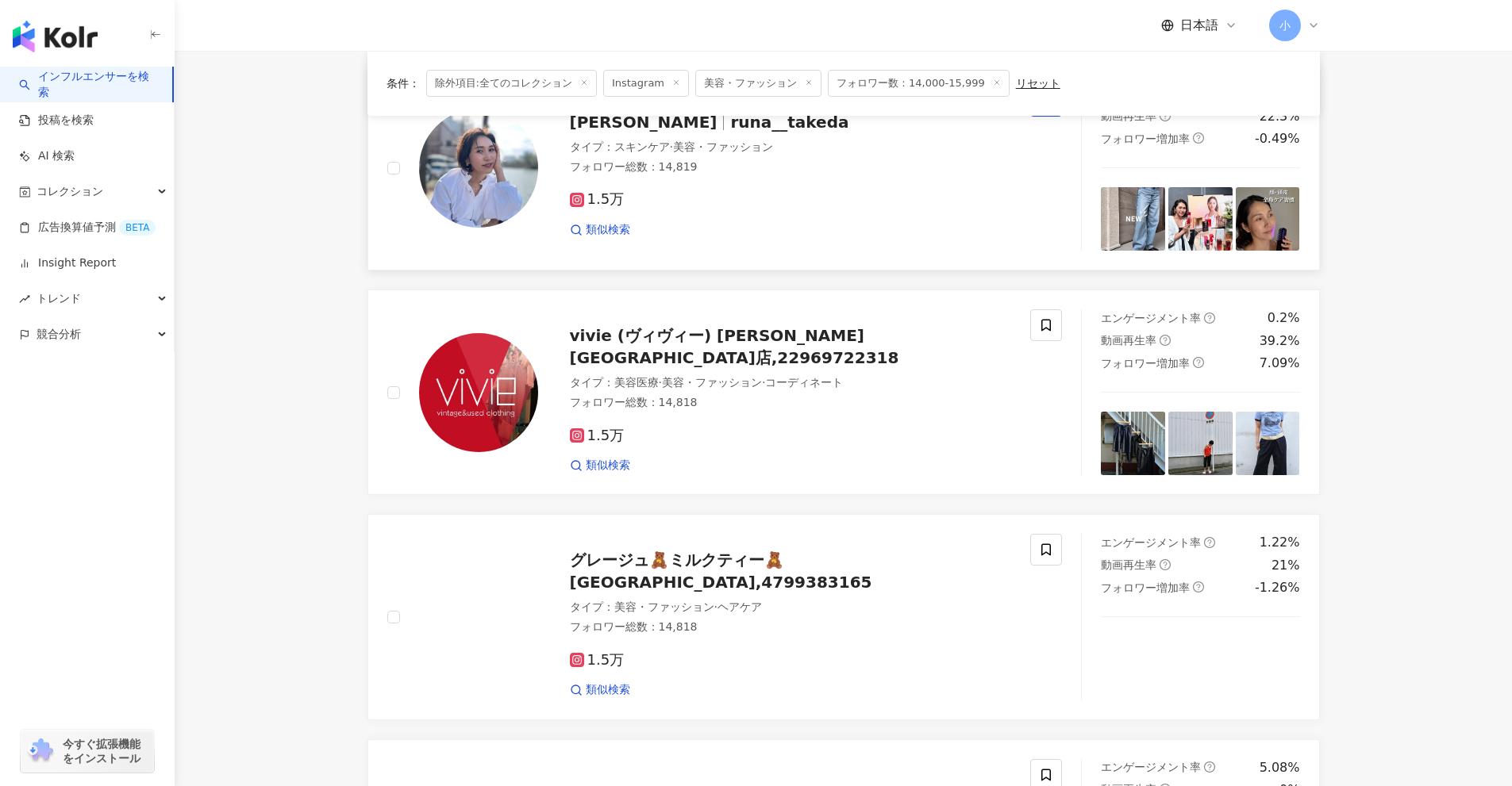
scroll to position [2495, 0]
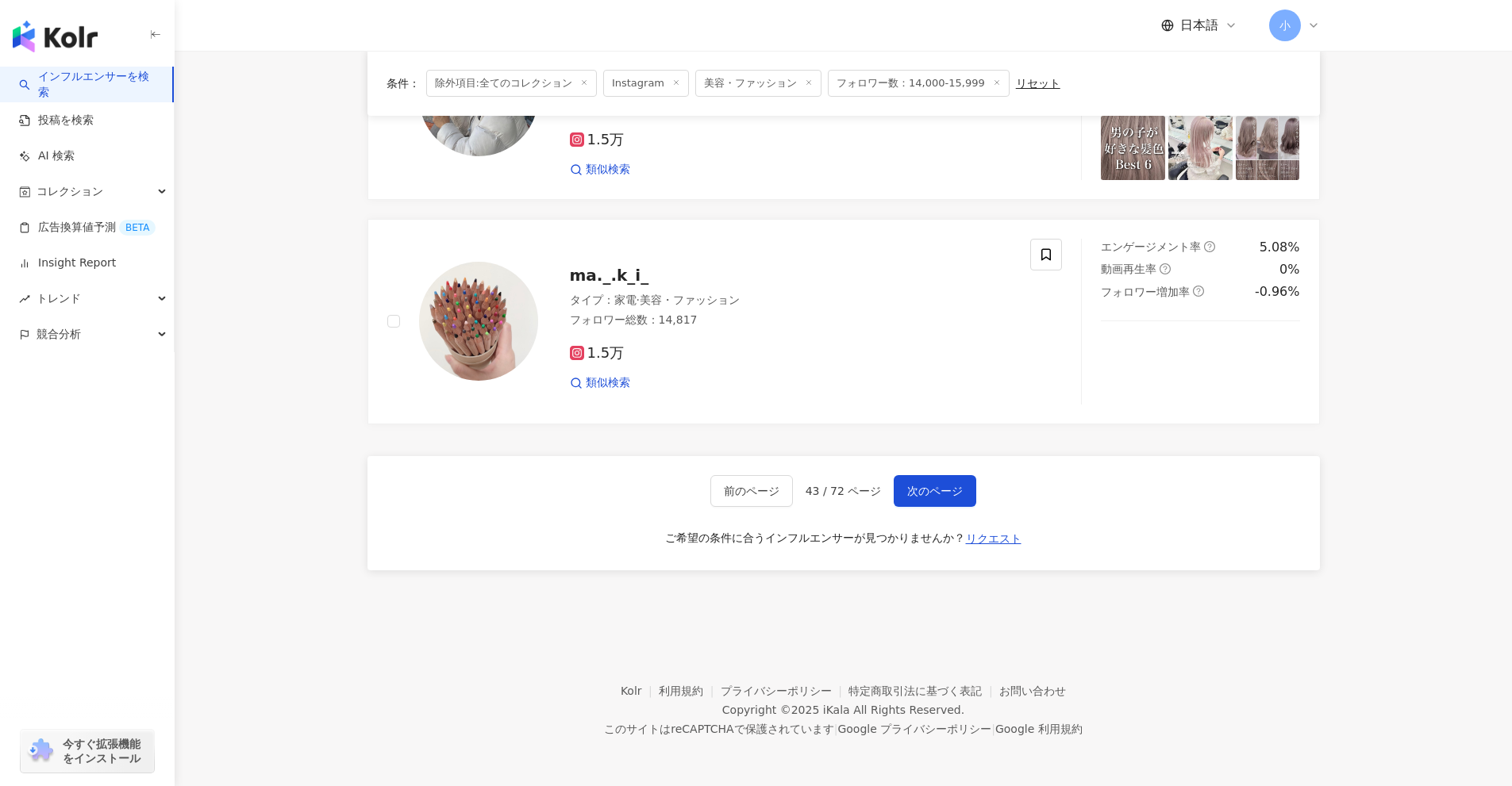
drag, startPoint x: 1406, startPoint y: 372, endPoint x: 1371, endPoint y: 594, distance: 224.7
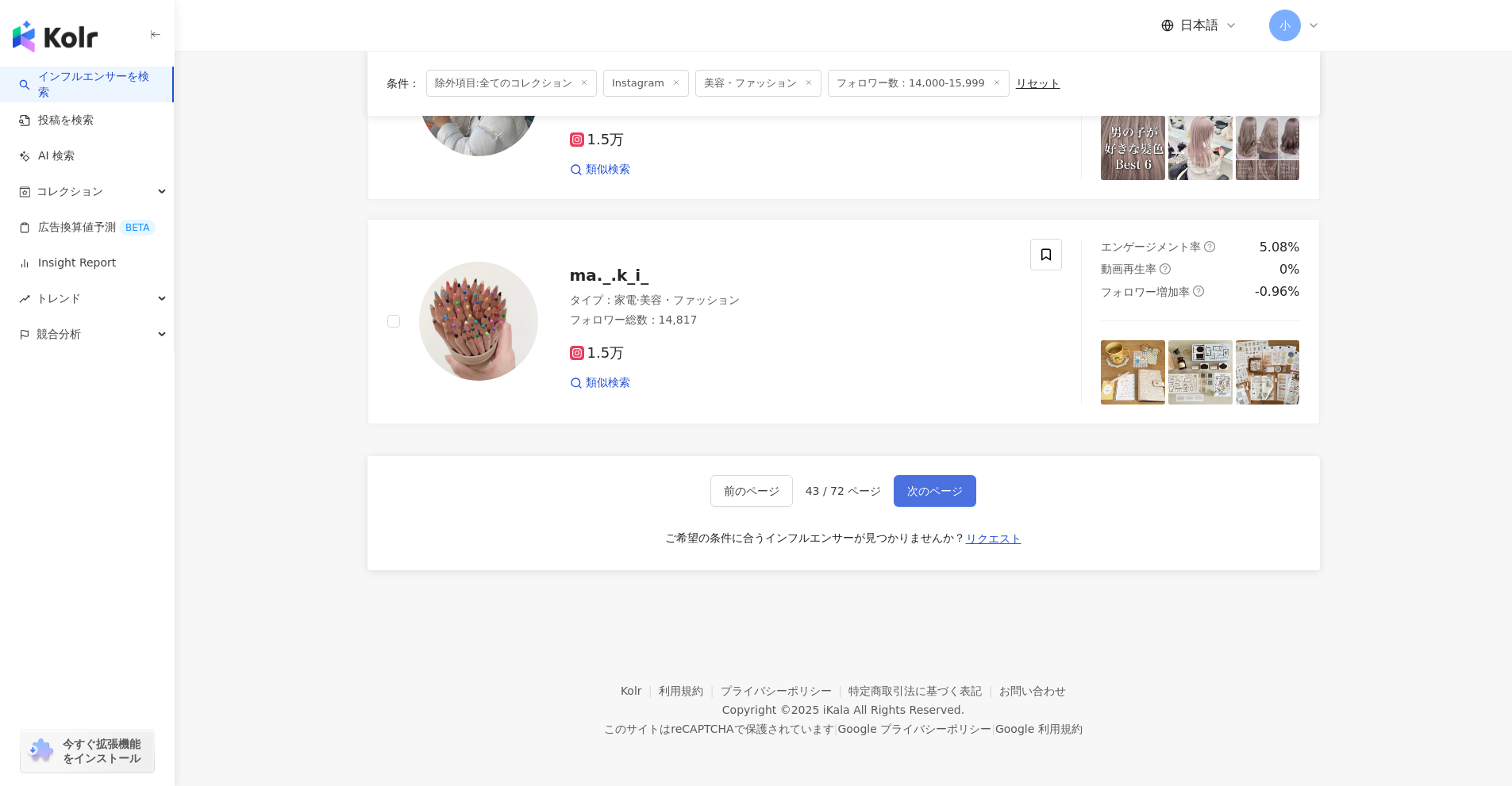
click at [934, 497] on span "次のページ" at bounding box center [935, 491] width 56 height 13
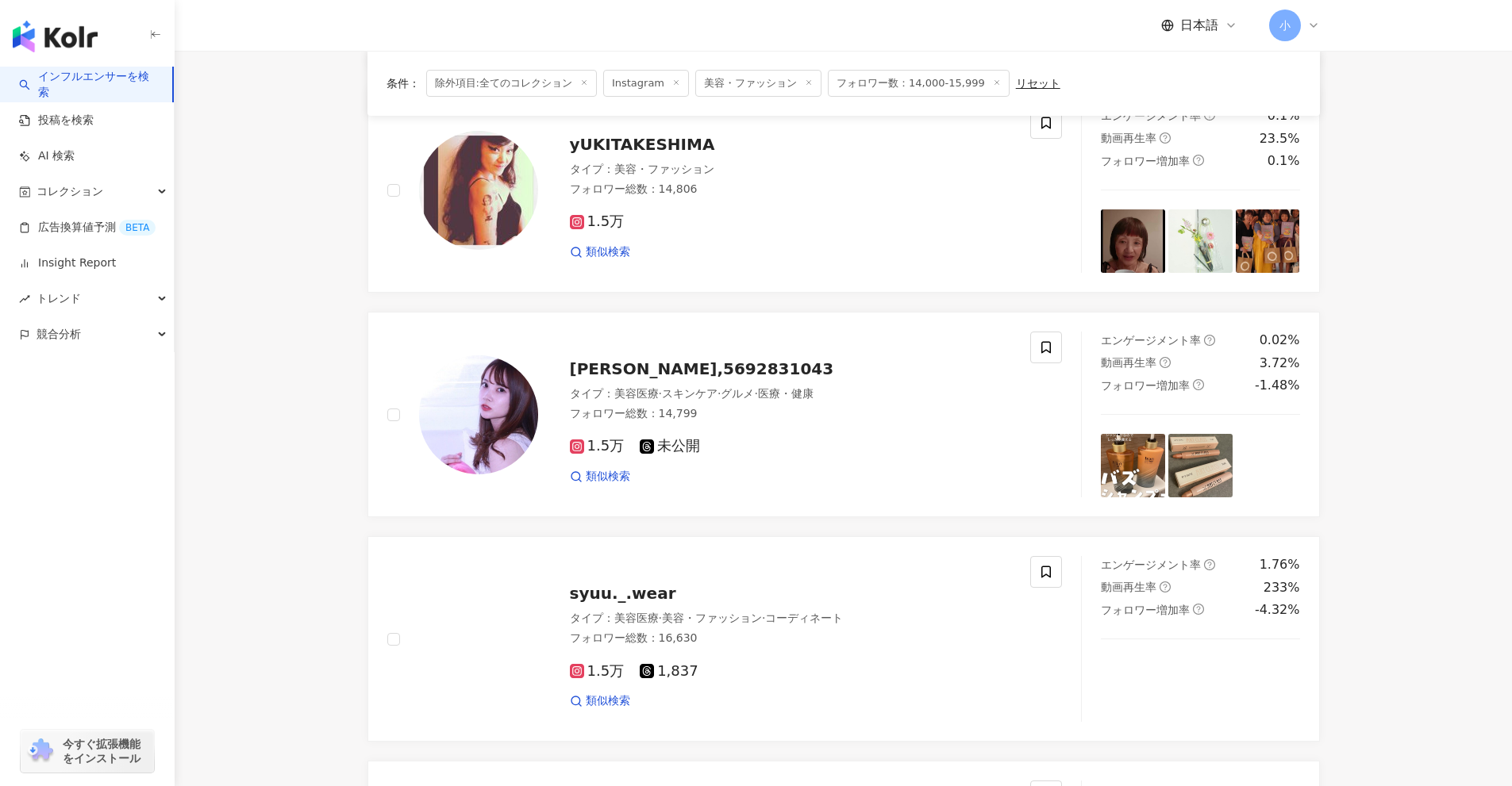
scroll to position [1711, 0]
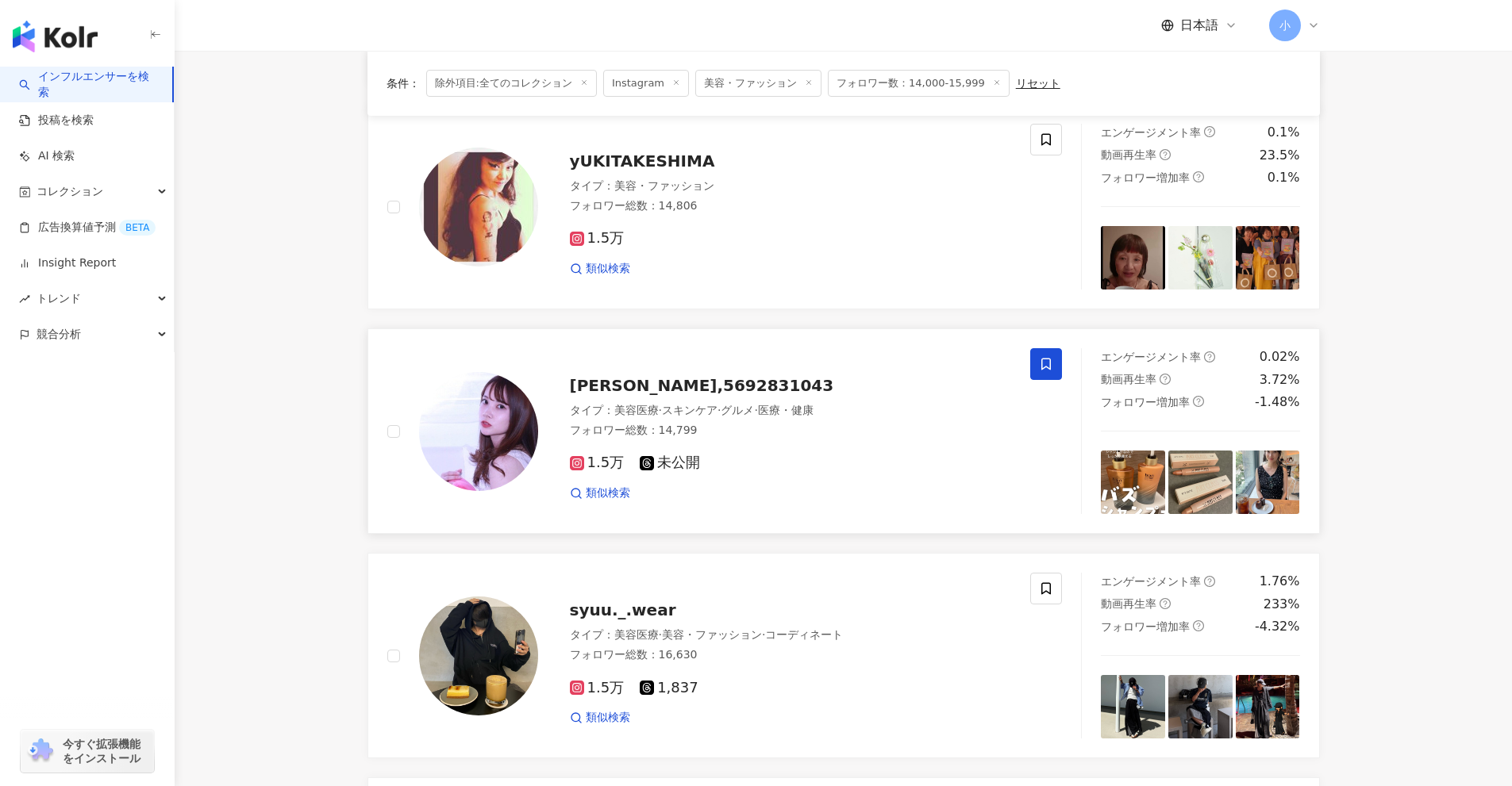
click at [1037, 358] on span at bounding box center [1046, 364] width 31 height 31
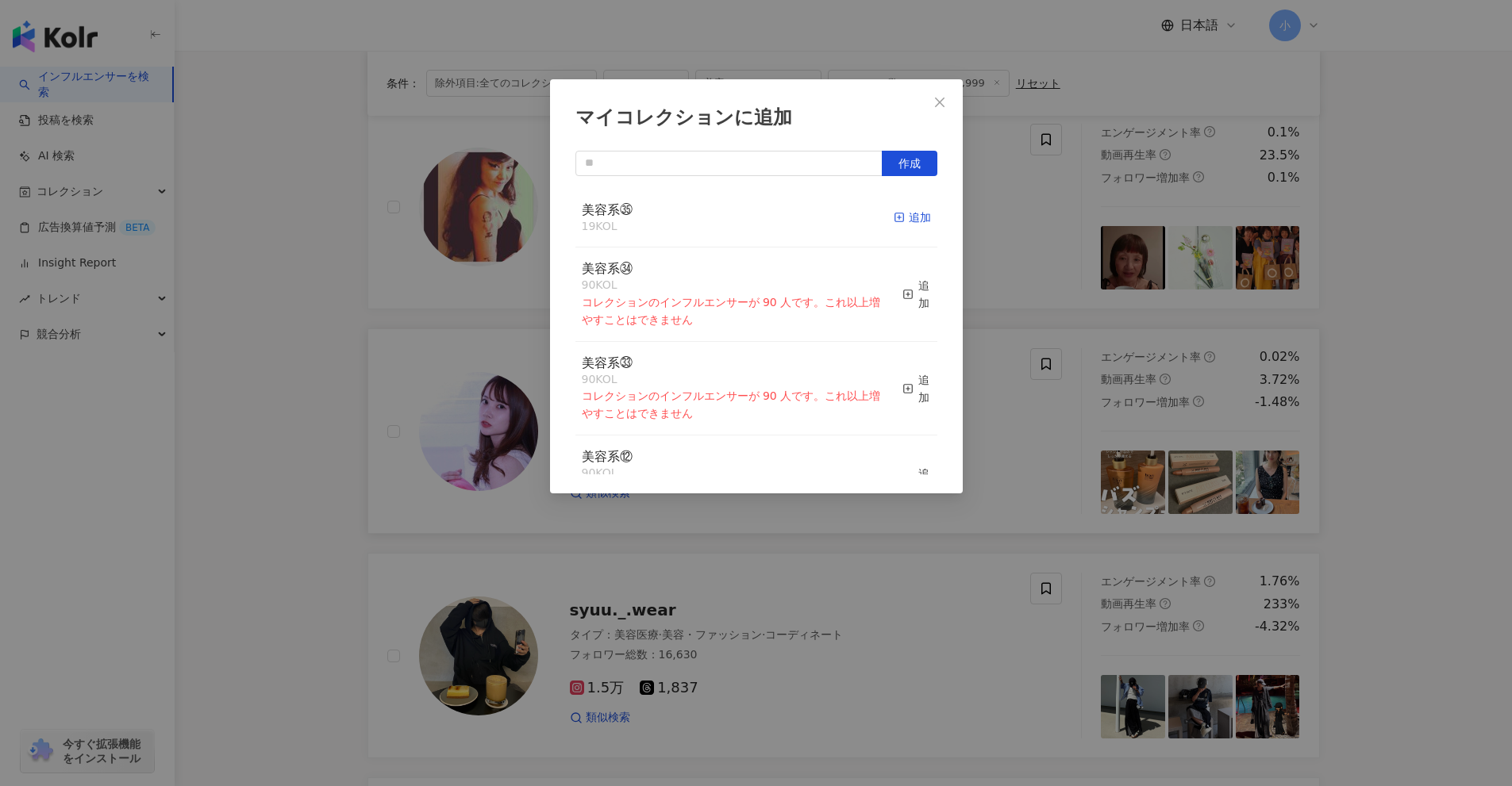
click at [893, 212] on icon "button" at bounding box center [899, 217] width 11 height 11
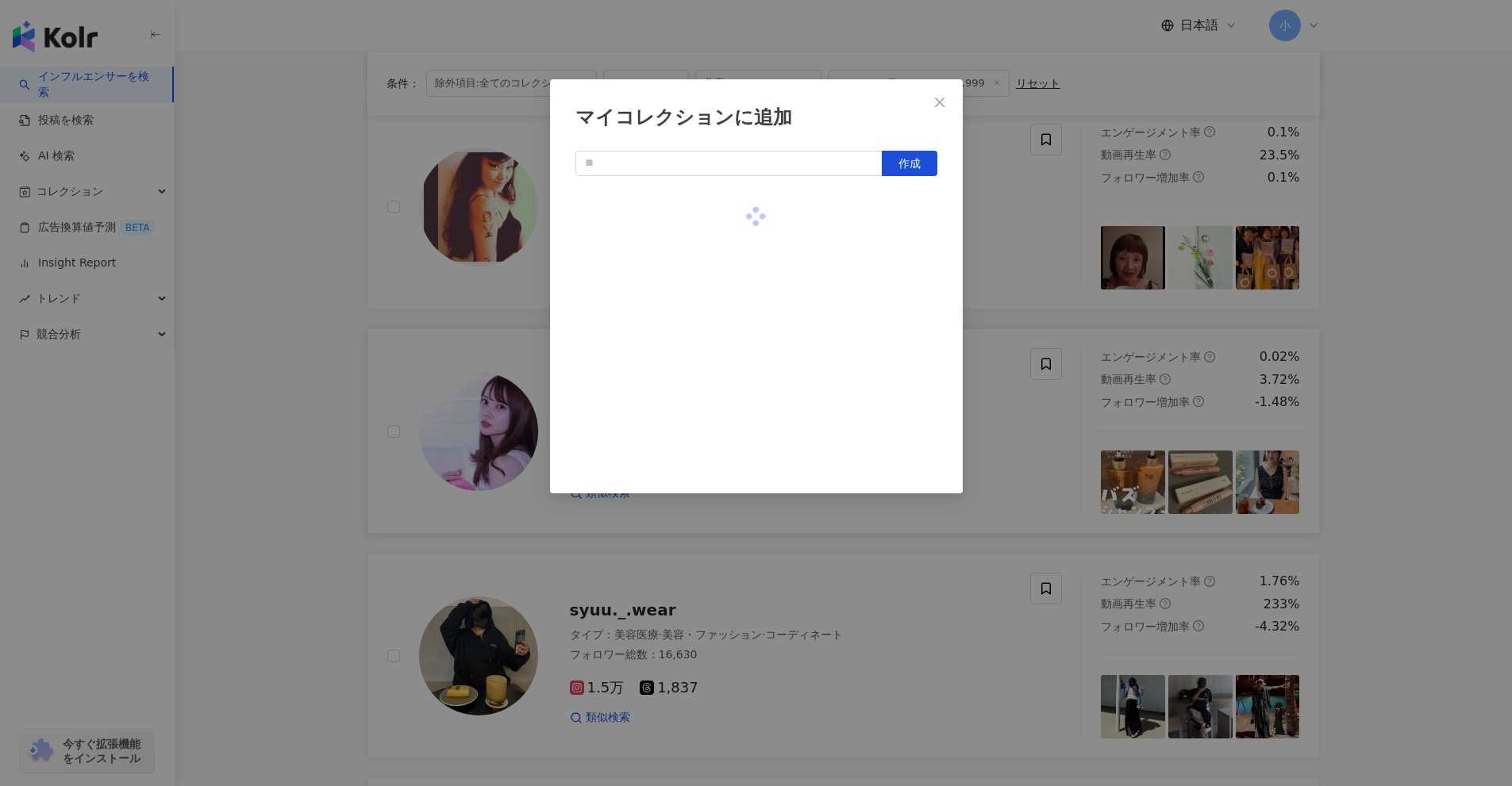
click at [1398, 373] on div "マイコレクションに追加 作成" at bounding box center [756, 393] width 1512 height 786
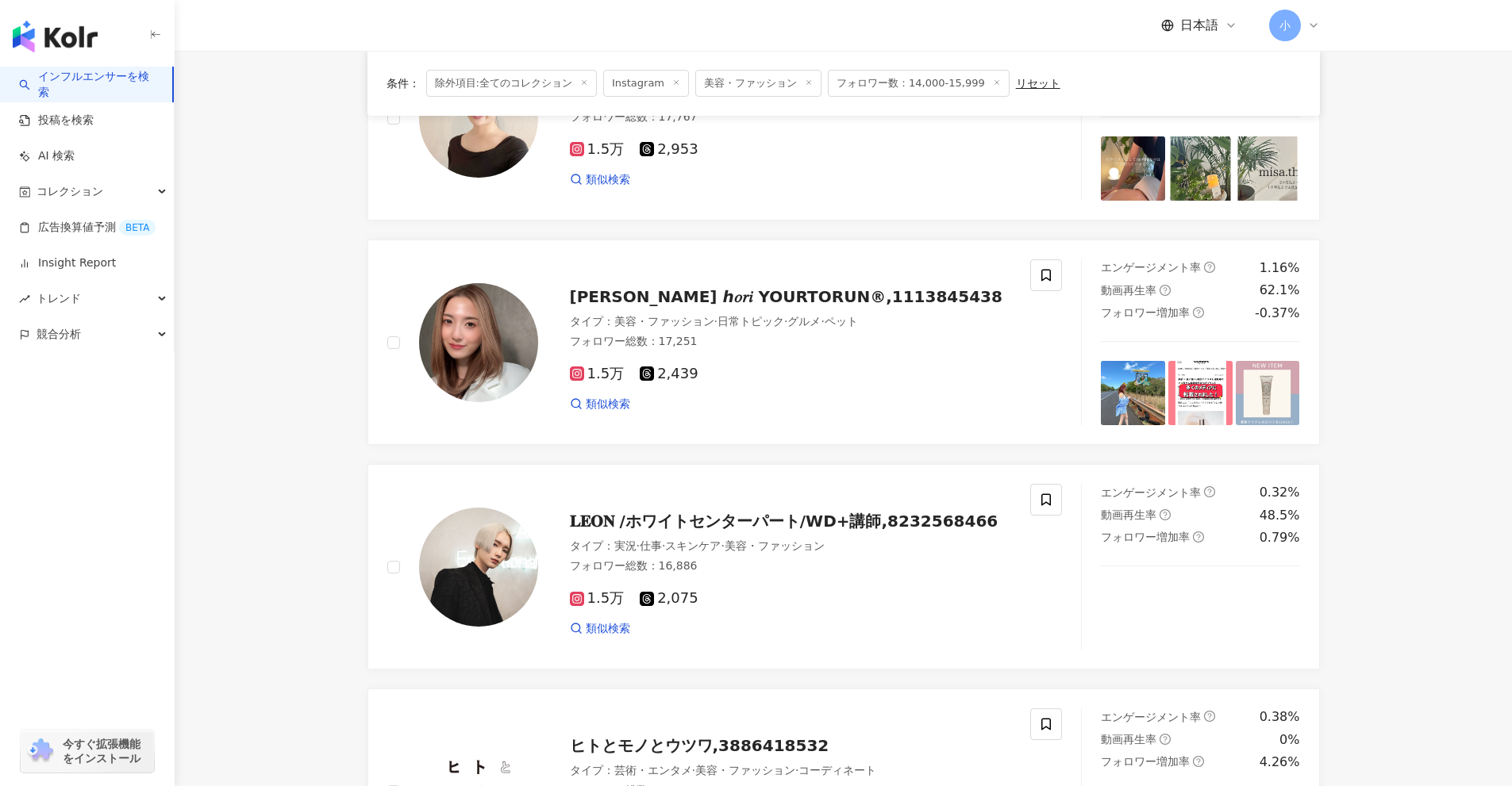
scroll to position [203, 0]
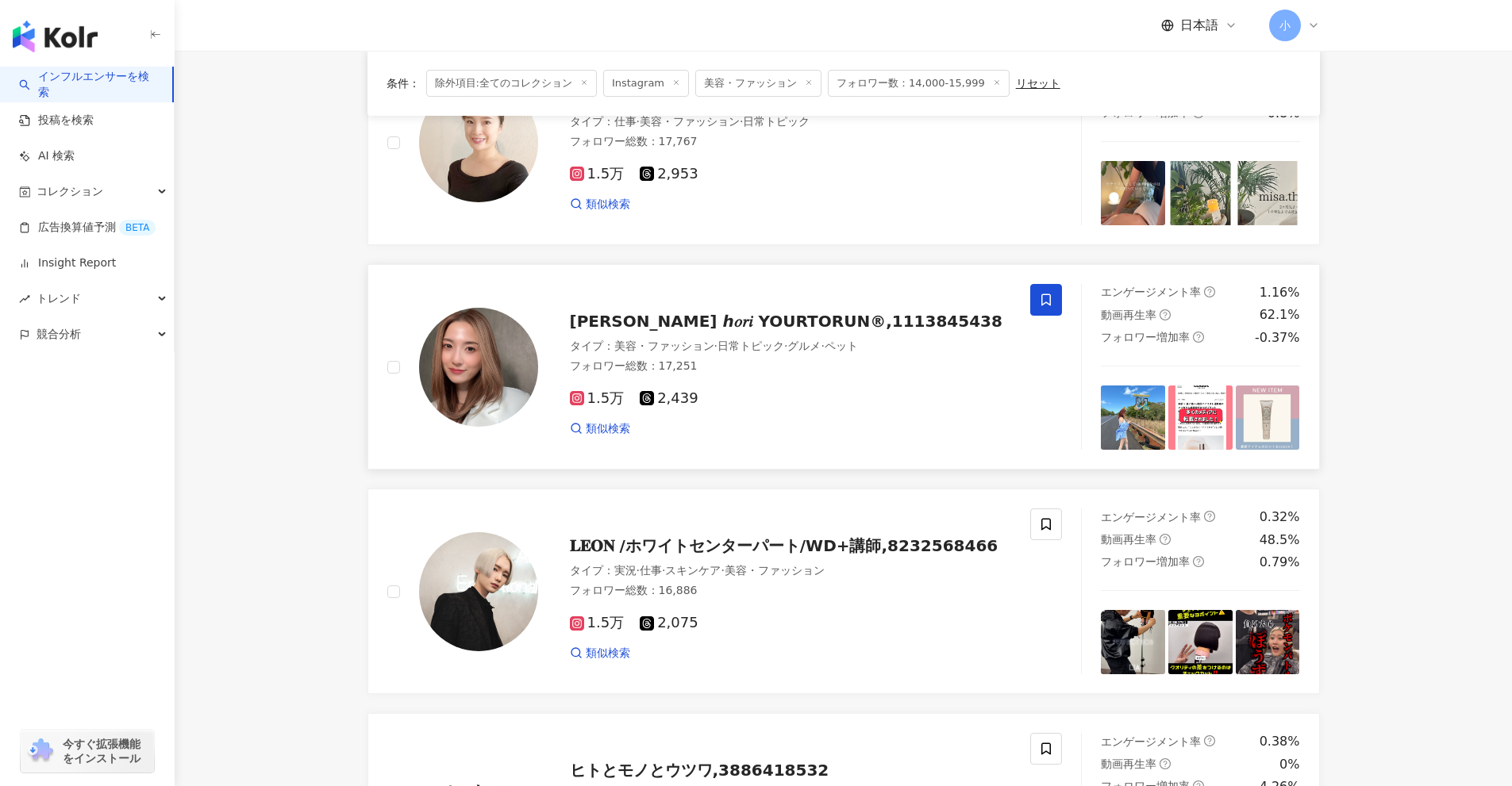
click at [1050, 301] on icon at bounding box center [1045, 300] width 10 height 12
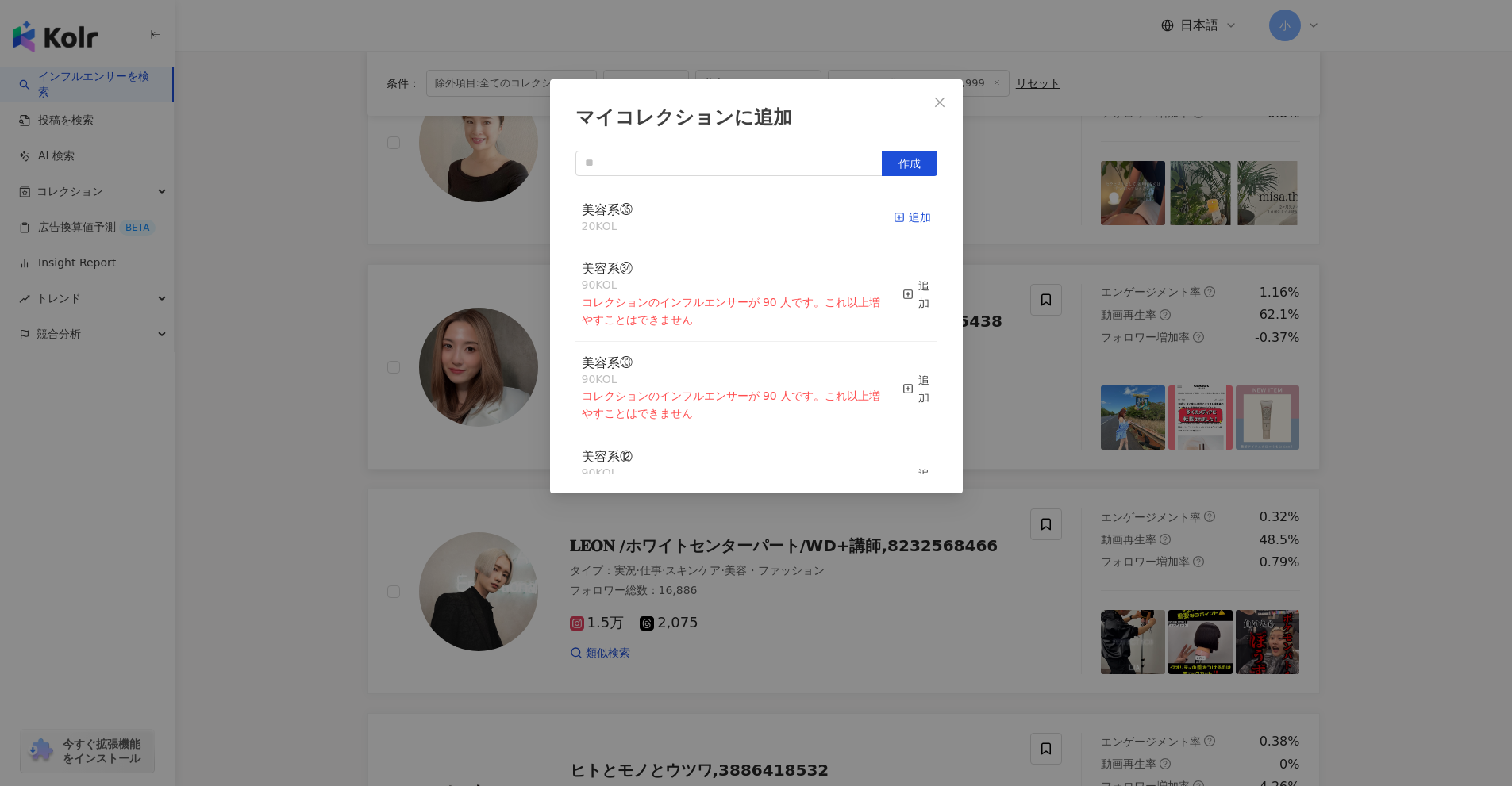
click at [904, 218] on div "追加" at bounding box center [912, 217] width 38 height 17
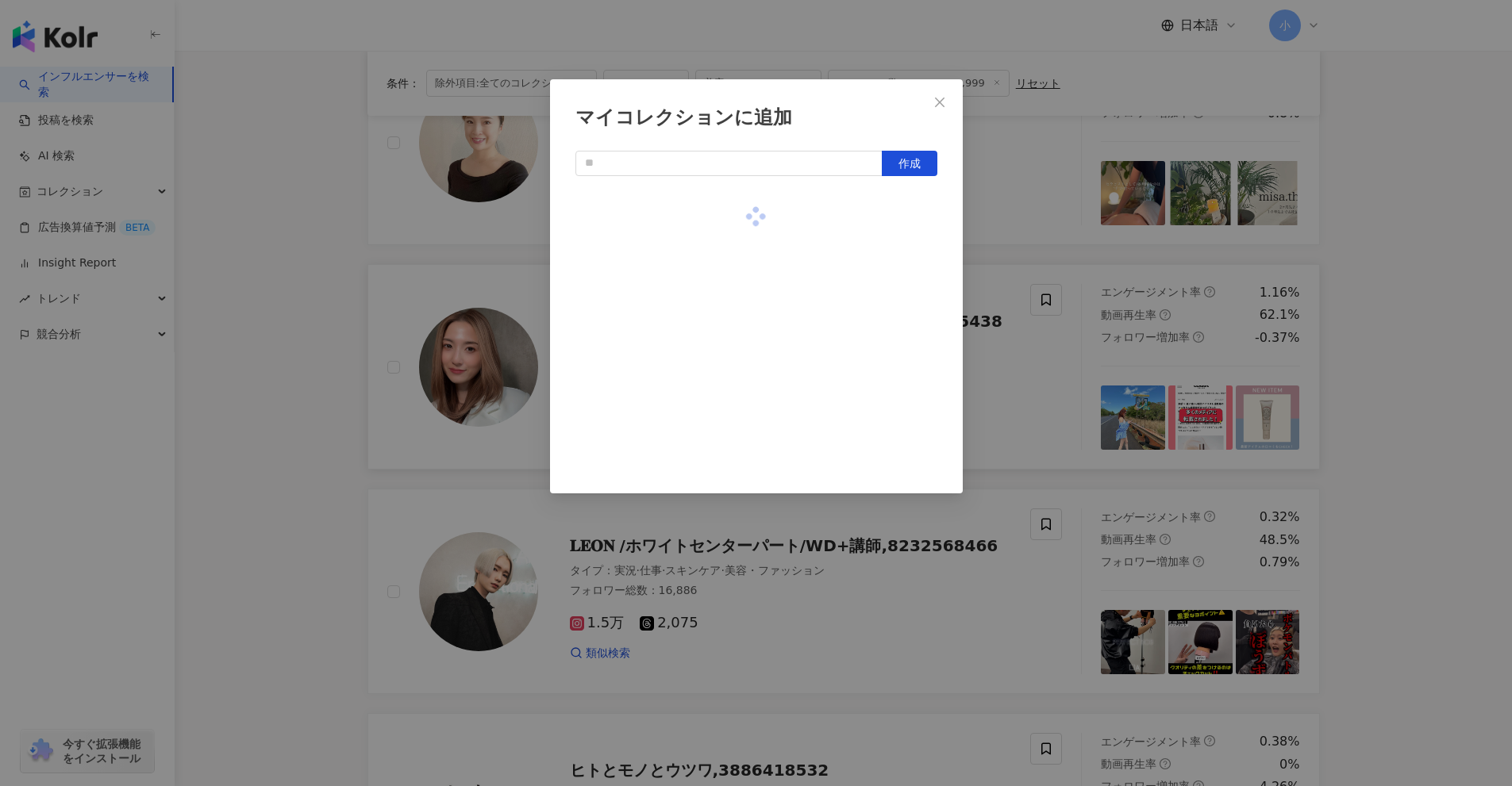
click at [1440, 416] on div "マイコレクションに追加 作成" at bounding box center [756, 393] width 1512 height 786
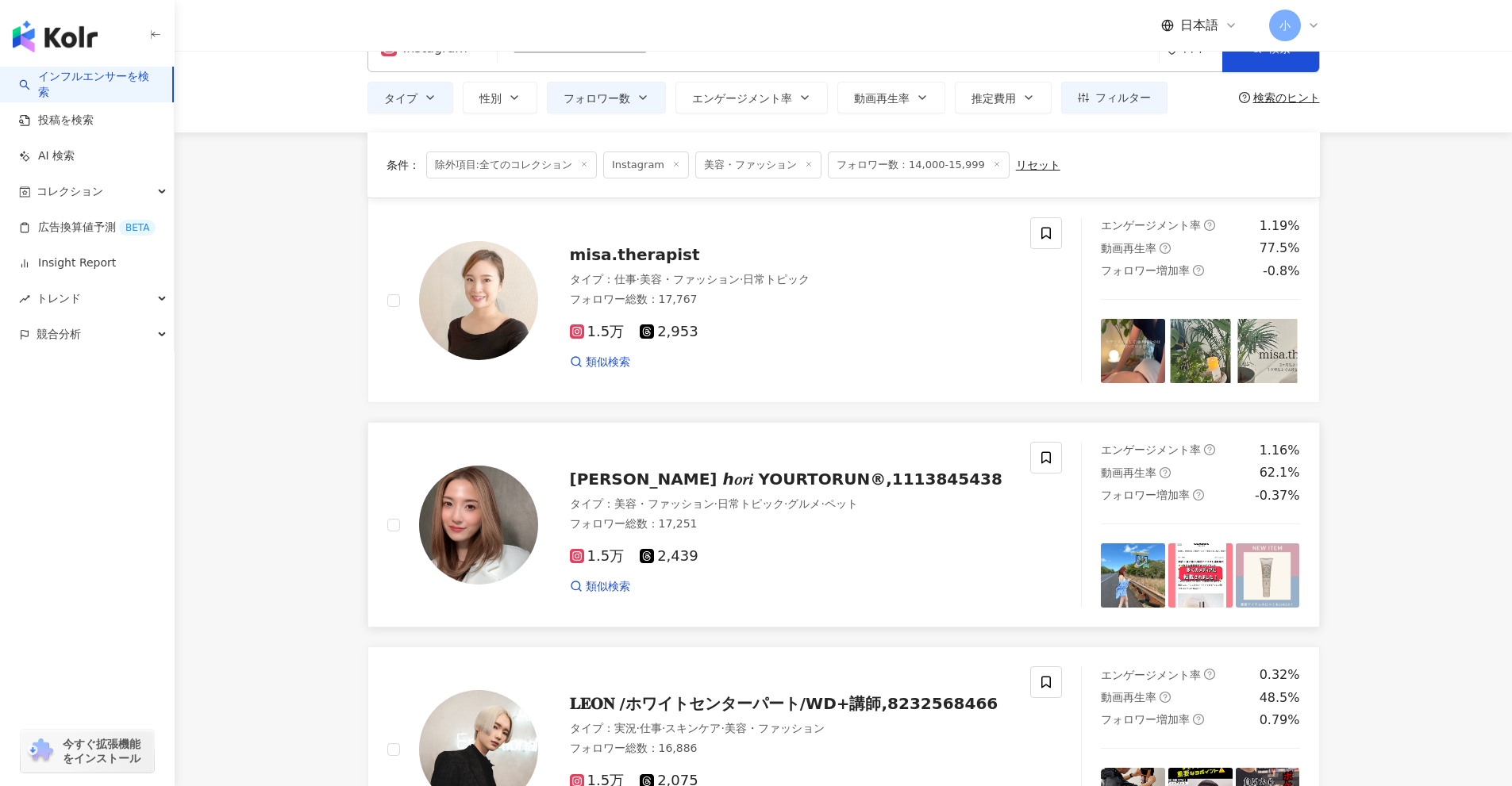
scroll to position [0, 0]
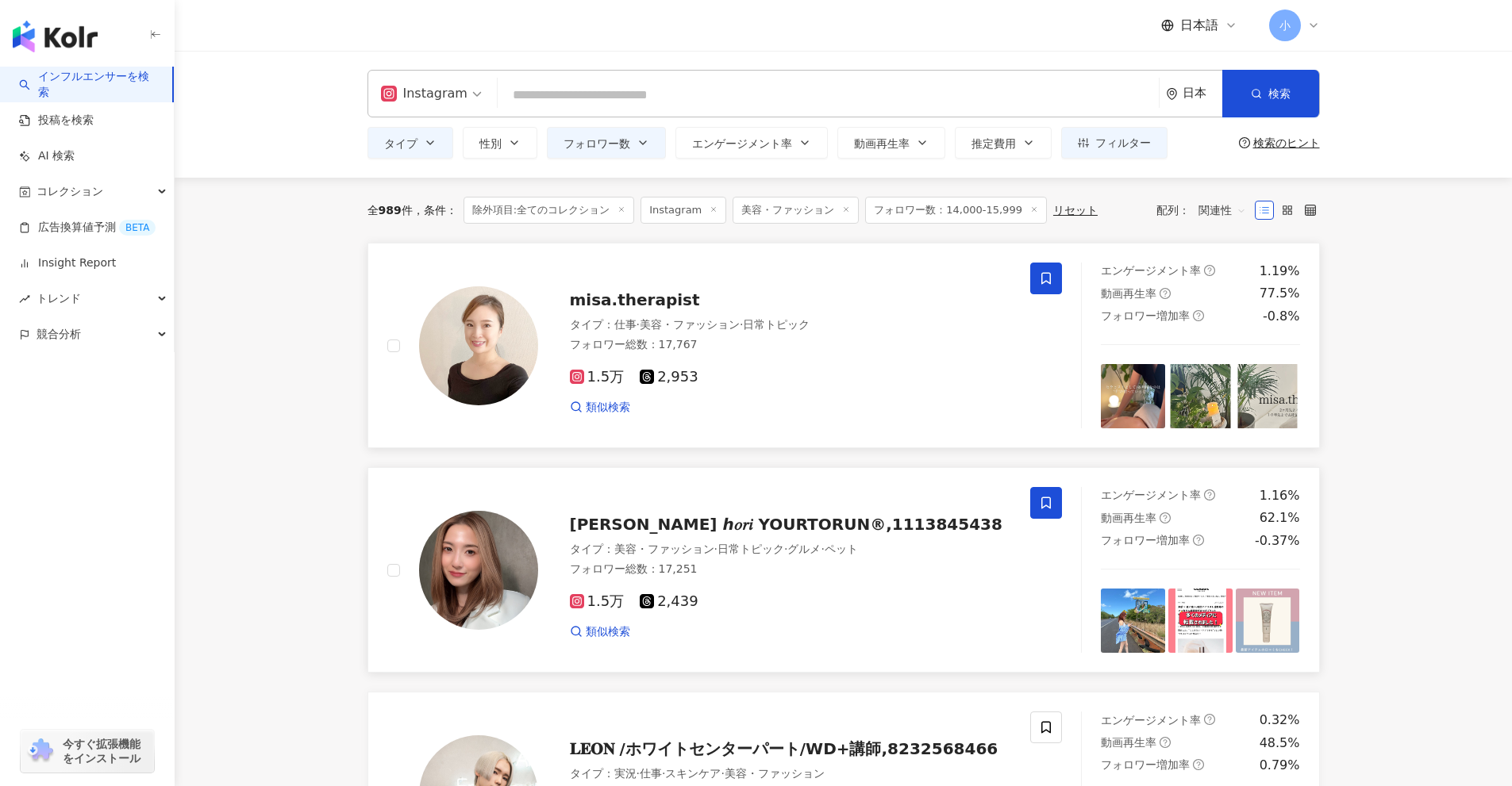
click at [1053, 277] on span at bounding box center [1046, 278] width 31 height 31
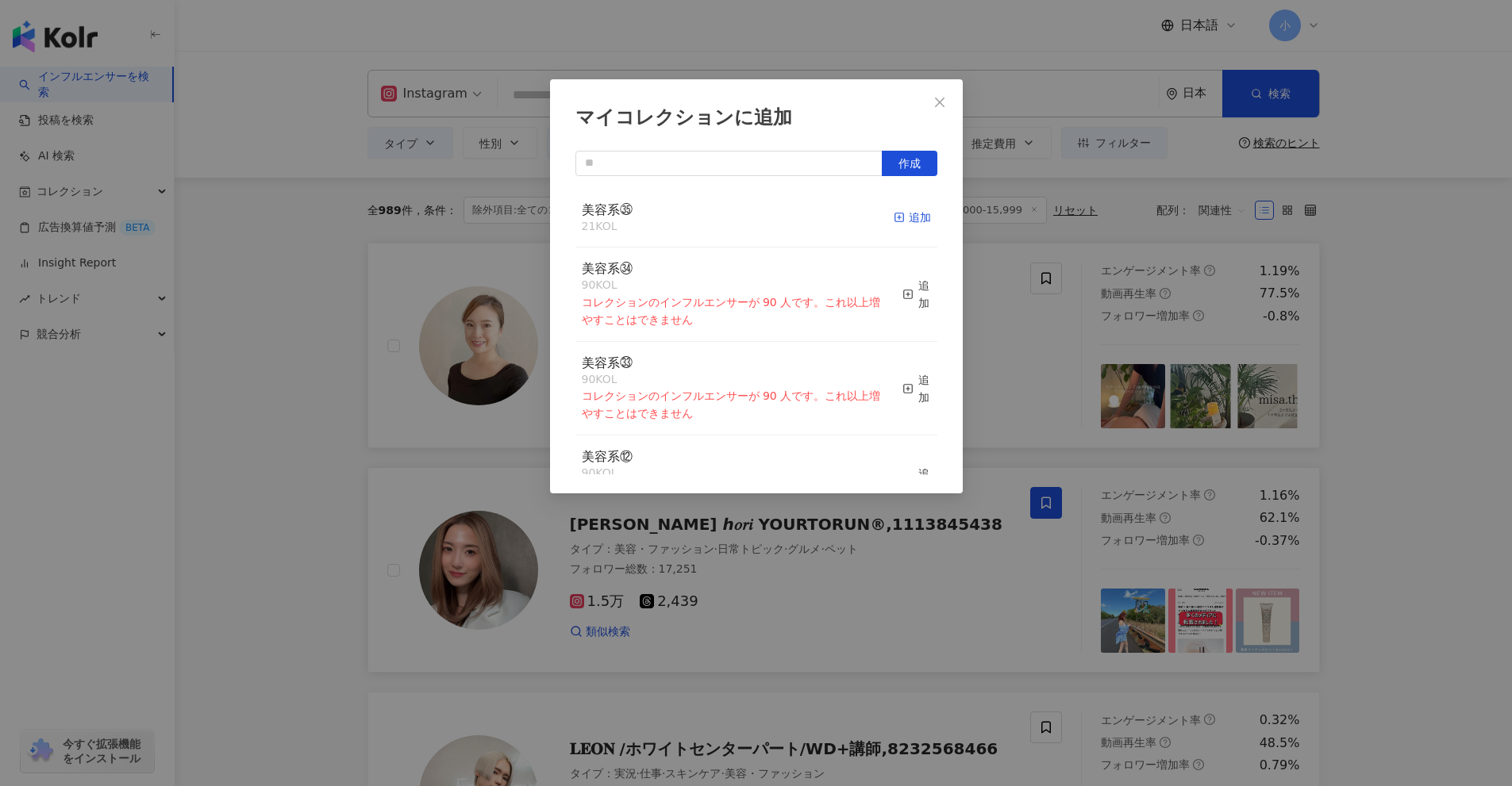
click at [900, 214] on div "追加" at bounding box center [912, 217] width 38 height 17
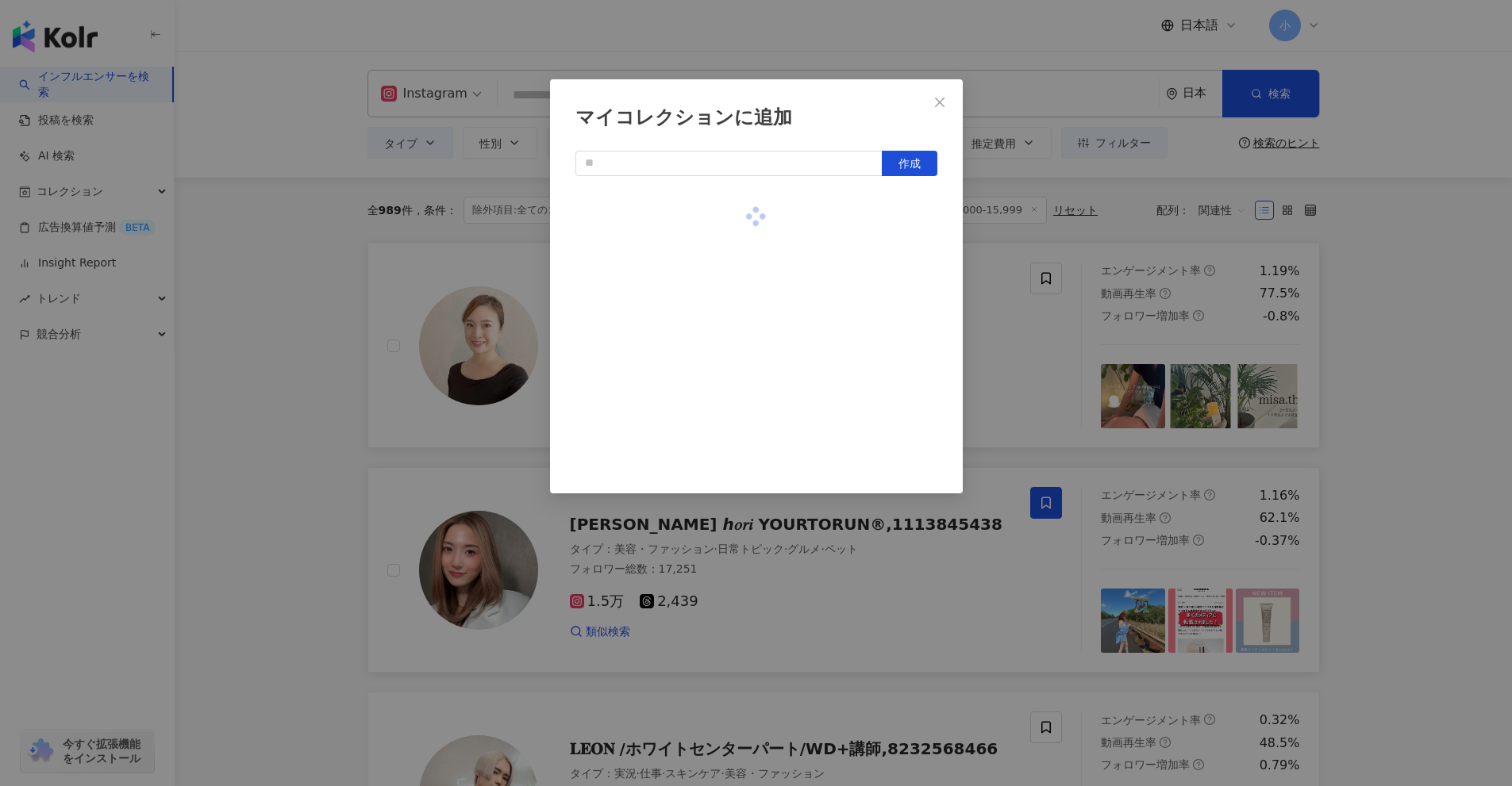
click at [1427, 417] on div "マイコレクションに追加 作成" at bounding box center [756, 393] width 1512 height 786
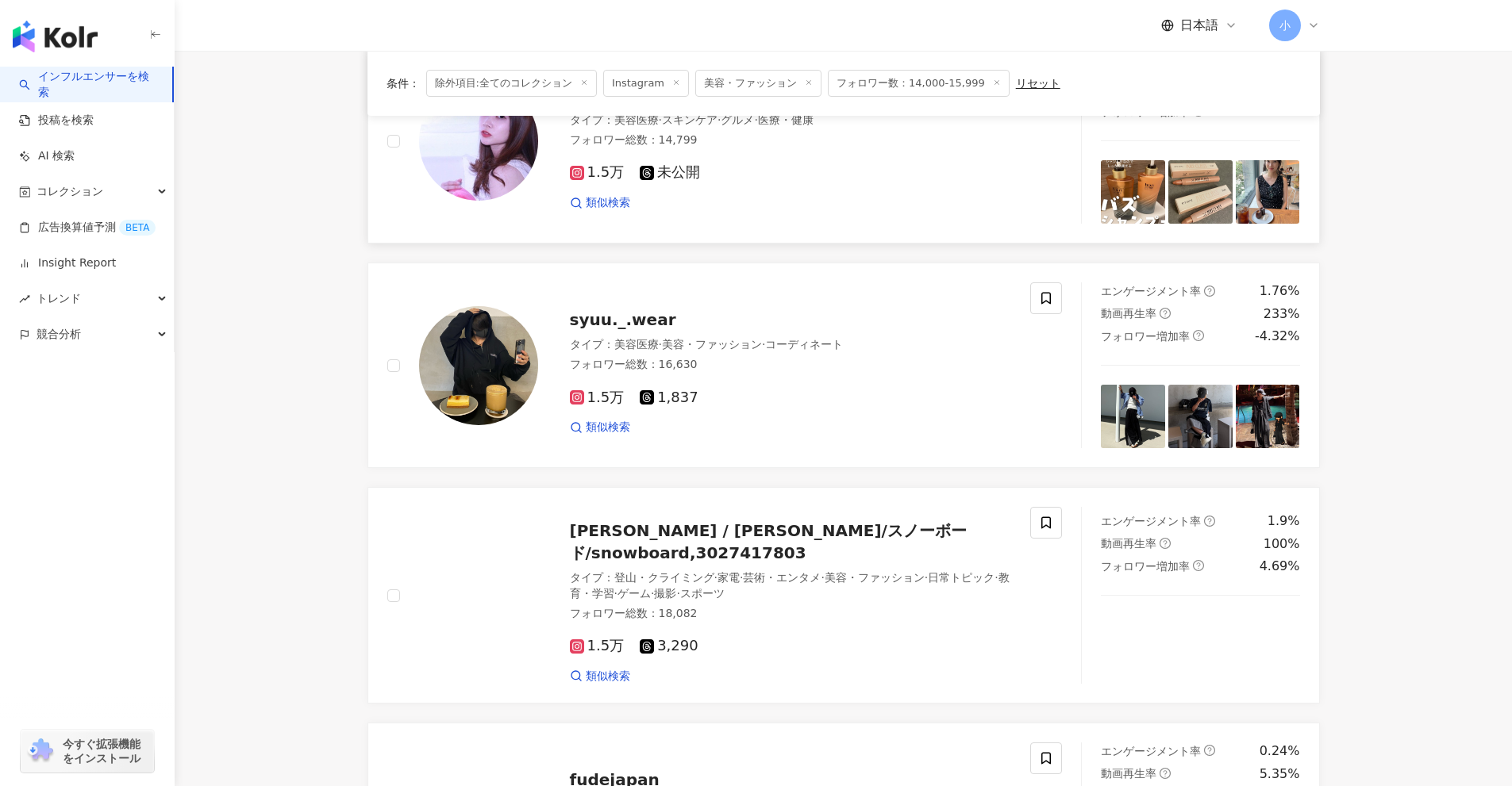
scroll to position [2505, 0]
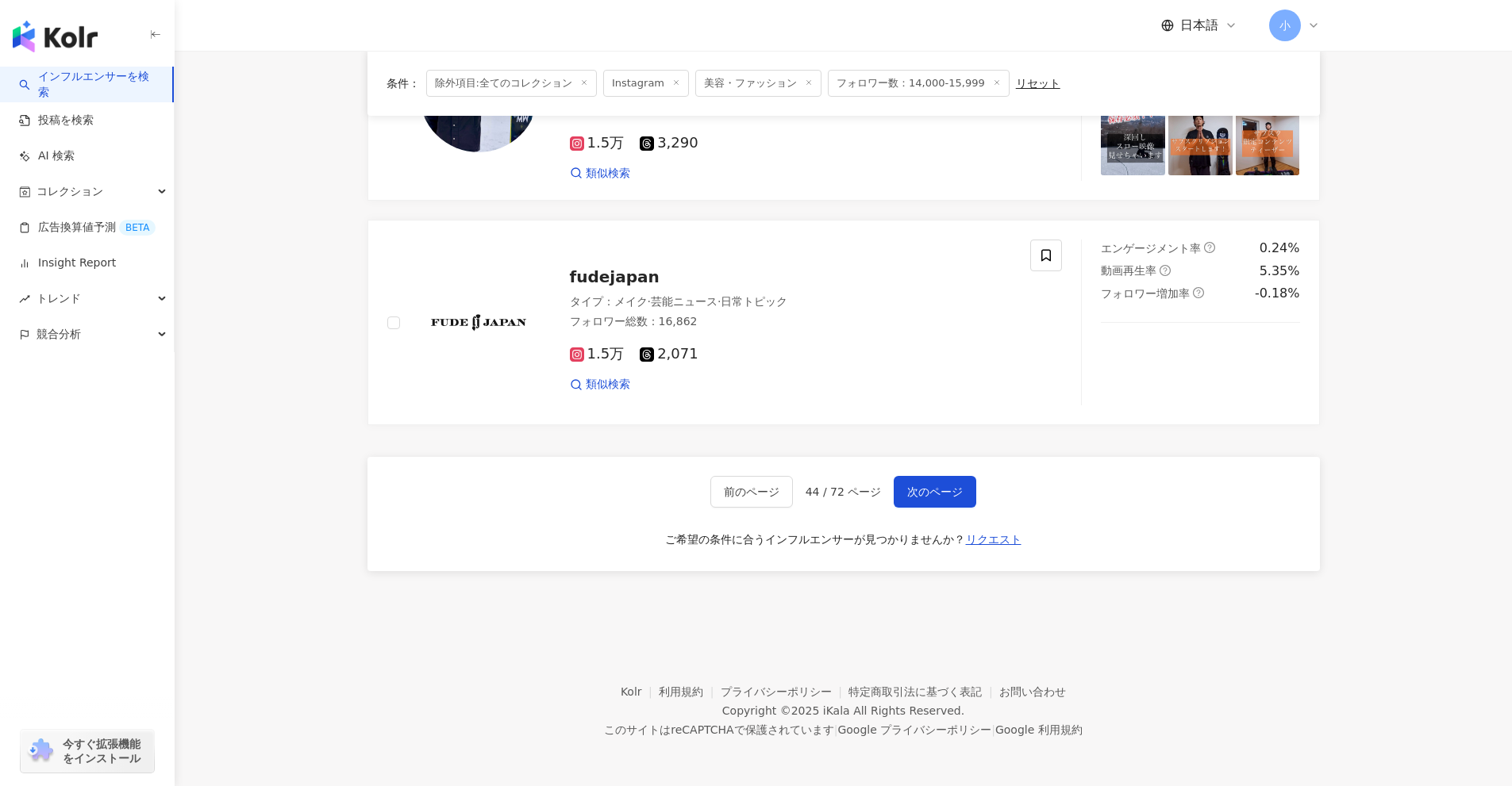
drag, startPoint x: 1426, startPoint y: 329, endPoint x: 1359, endPoint y: 701, distance: 378.0
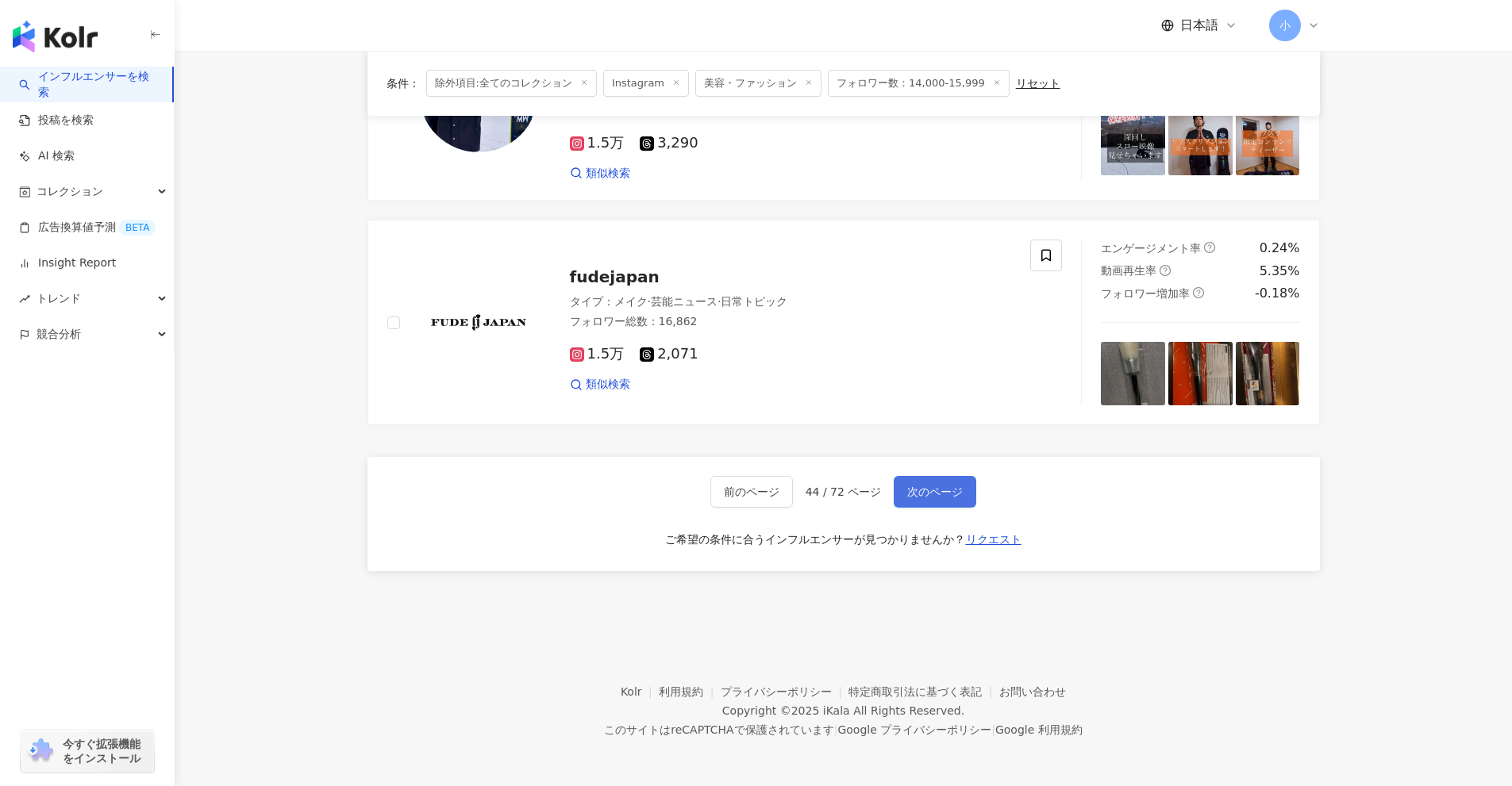
click at [958, 488] on span "次のページ" at bounding box center [935, 492] width 56 height 13
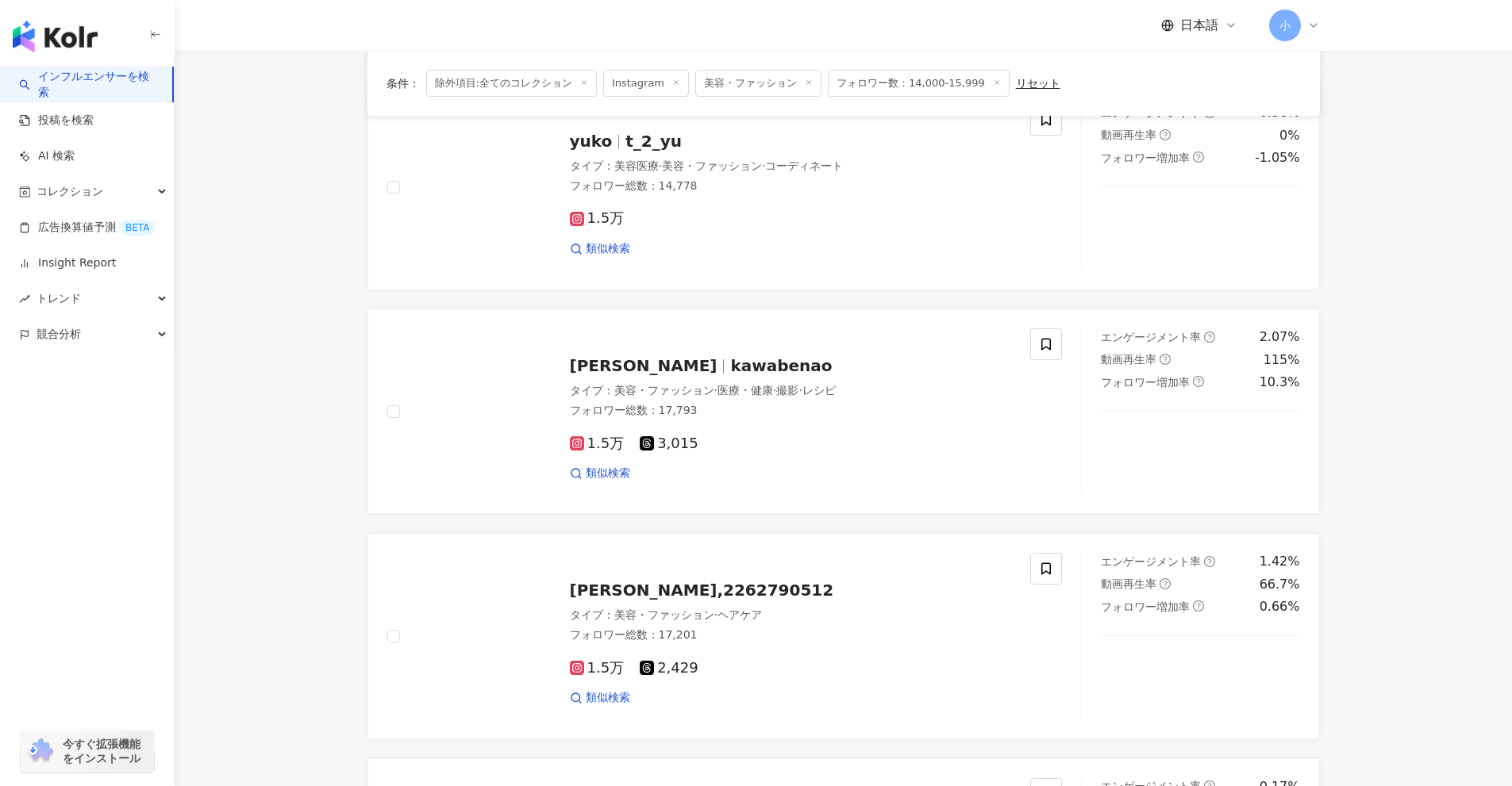
scroll to position [1939, 0]
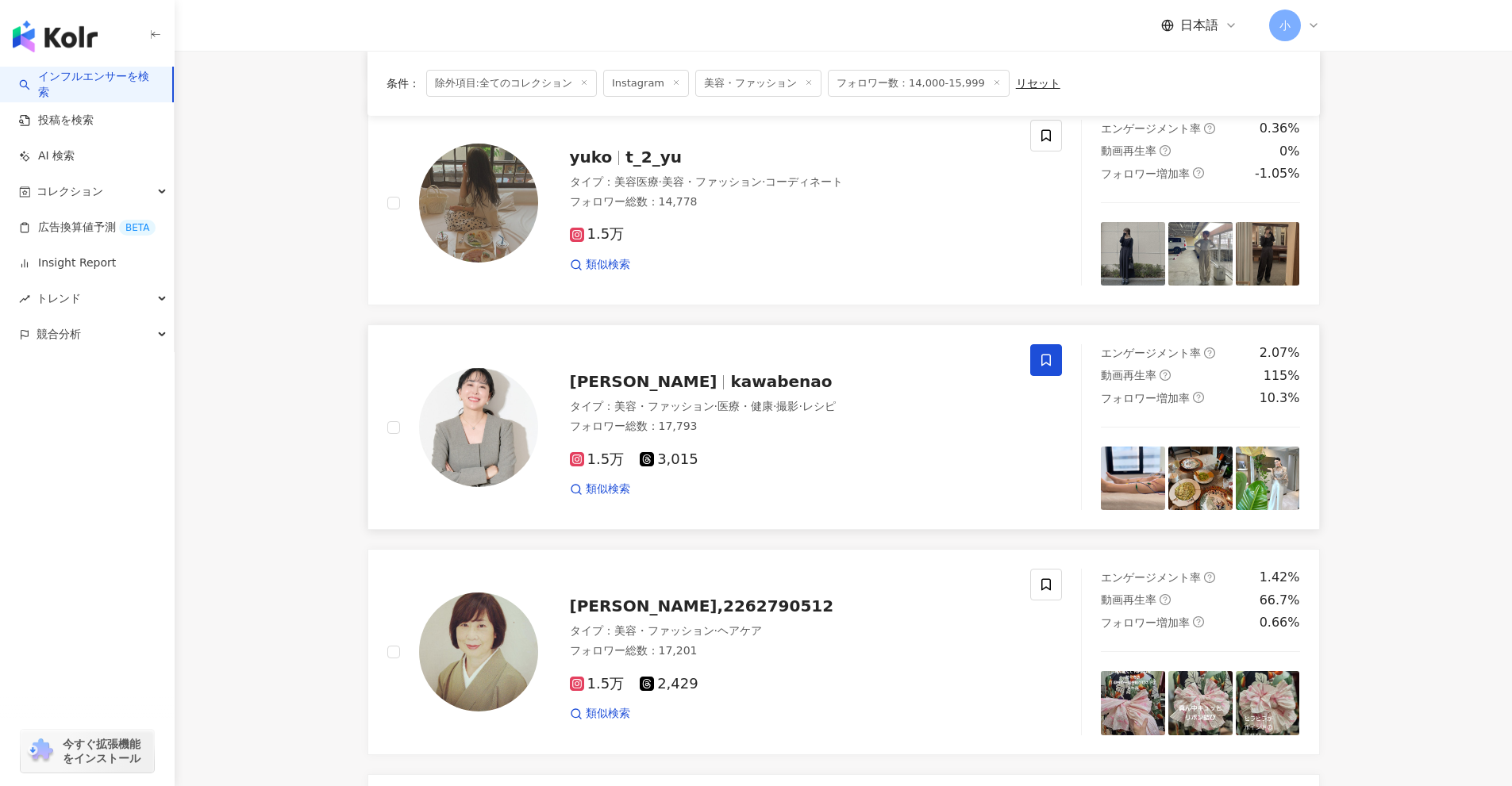
click at [1042, 356] on icon at bounding box center [1045, 361] width 10 height 12
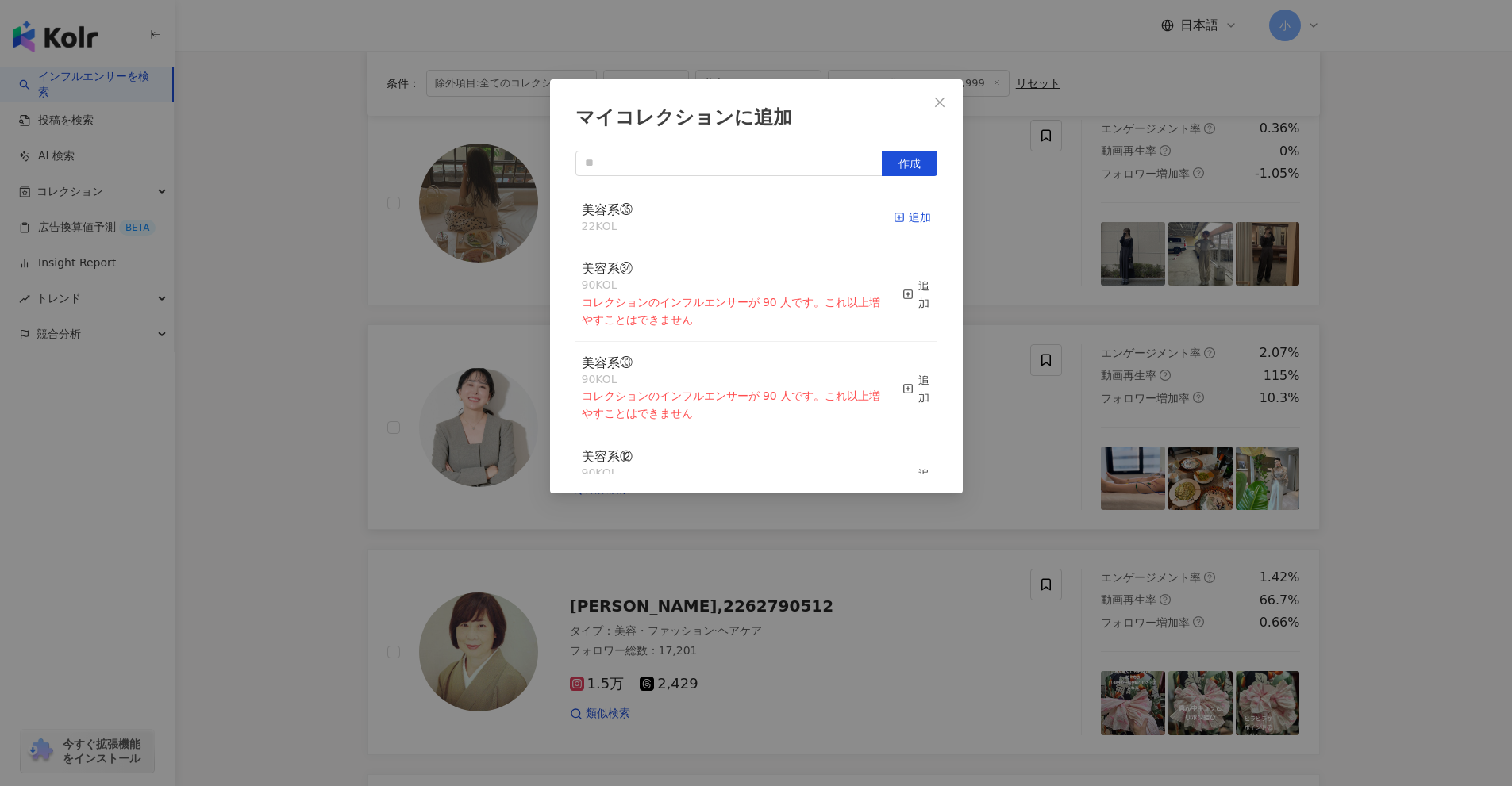
click at [893, 221] on icon "button" at bounding box center [899, 217] width 11 height 11
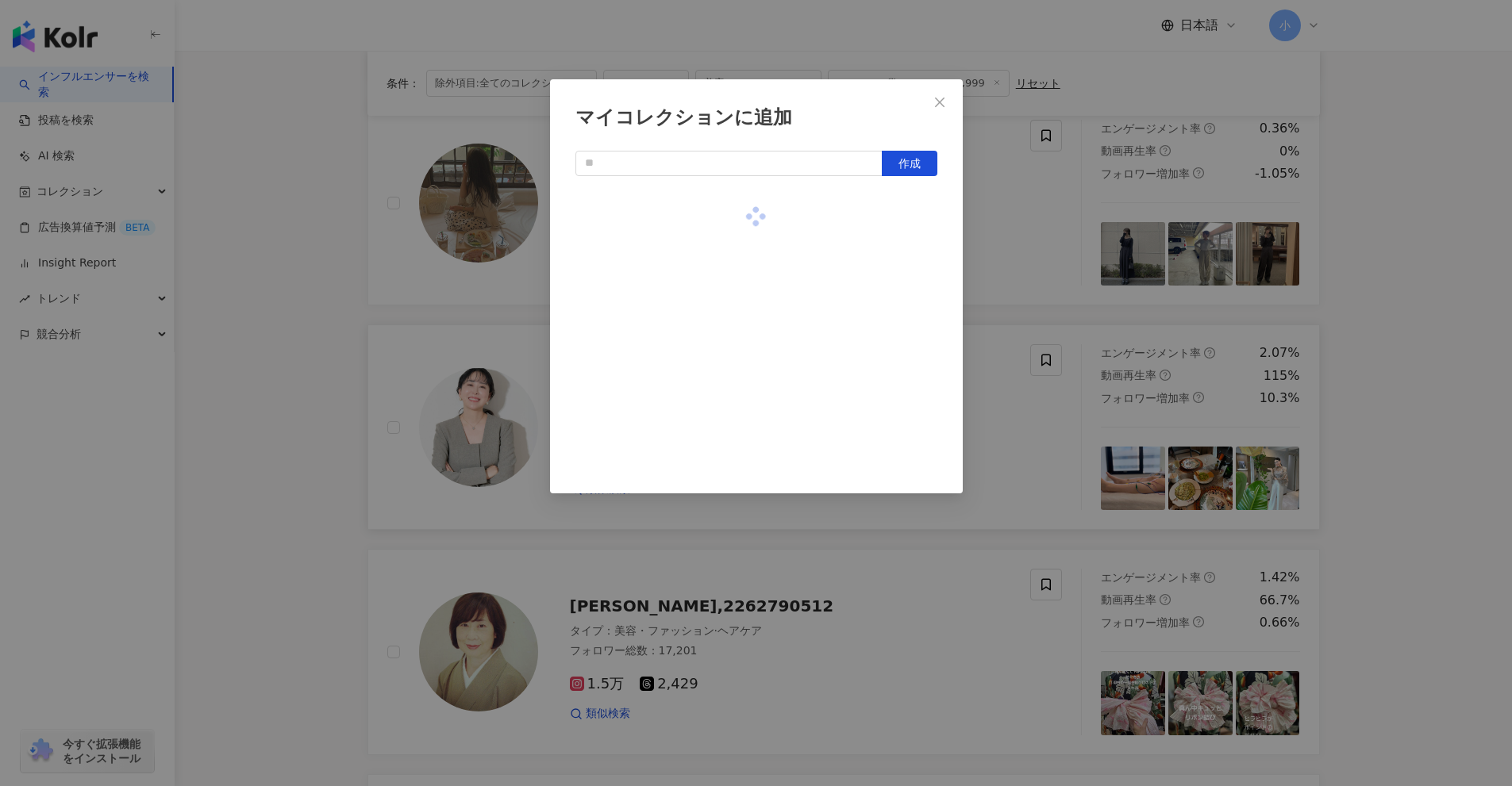
click at [1411, 432] on div "マイコレクションに追加 作成" at bounding box center [756, 393] width 1512 height 786
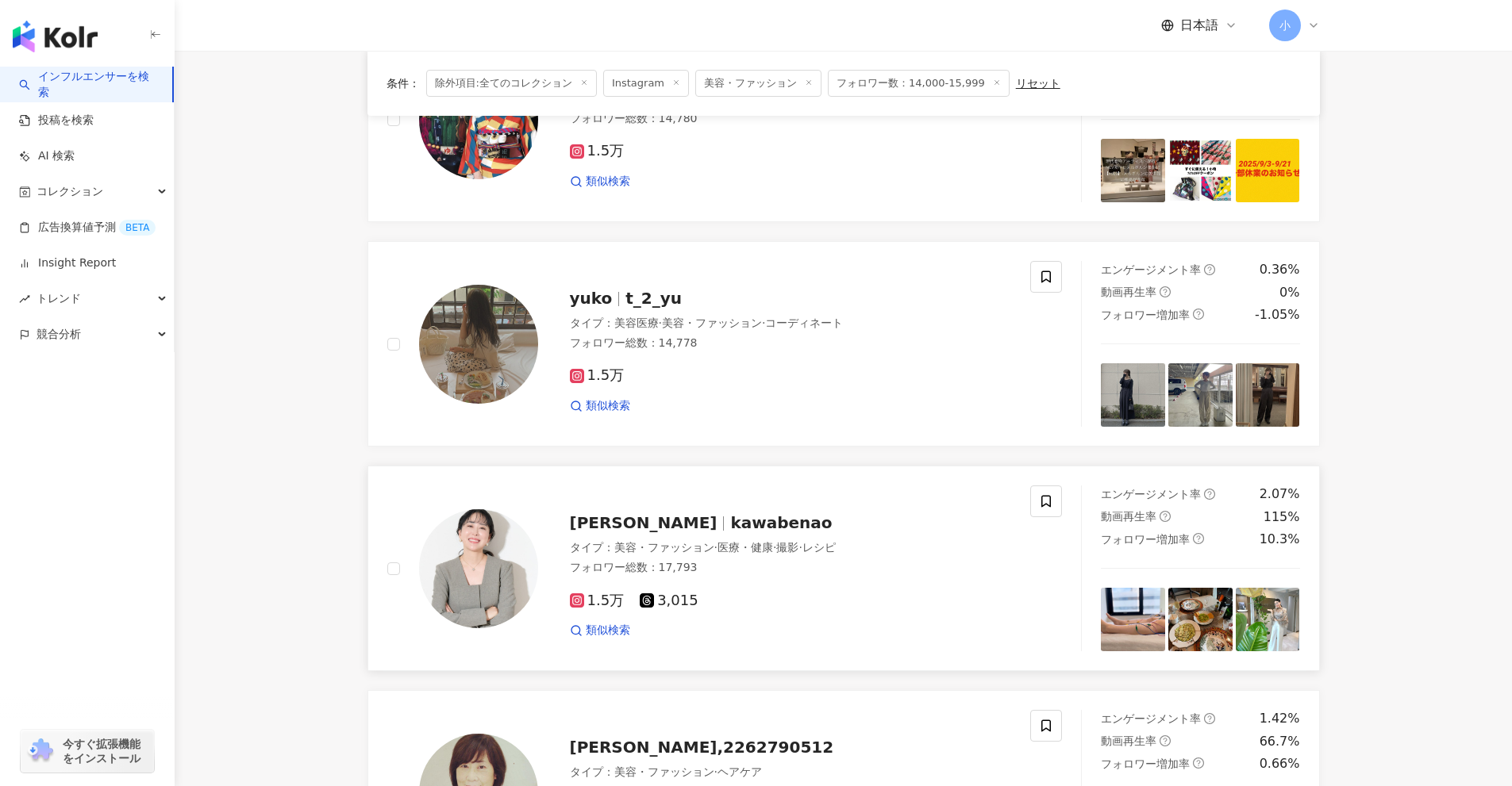
scroll to position [1701, 0]
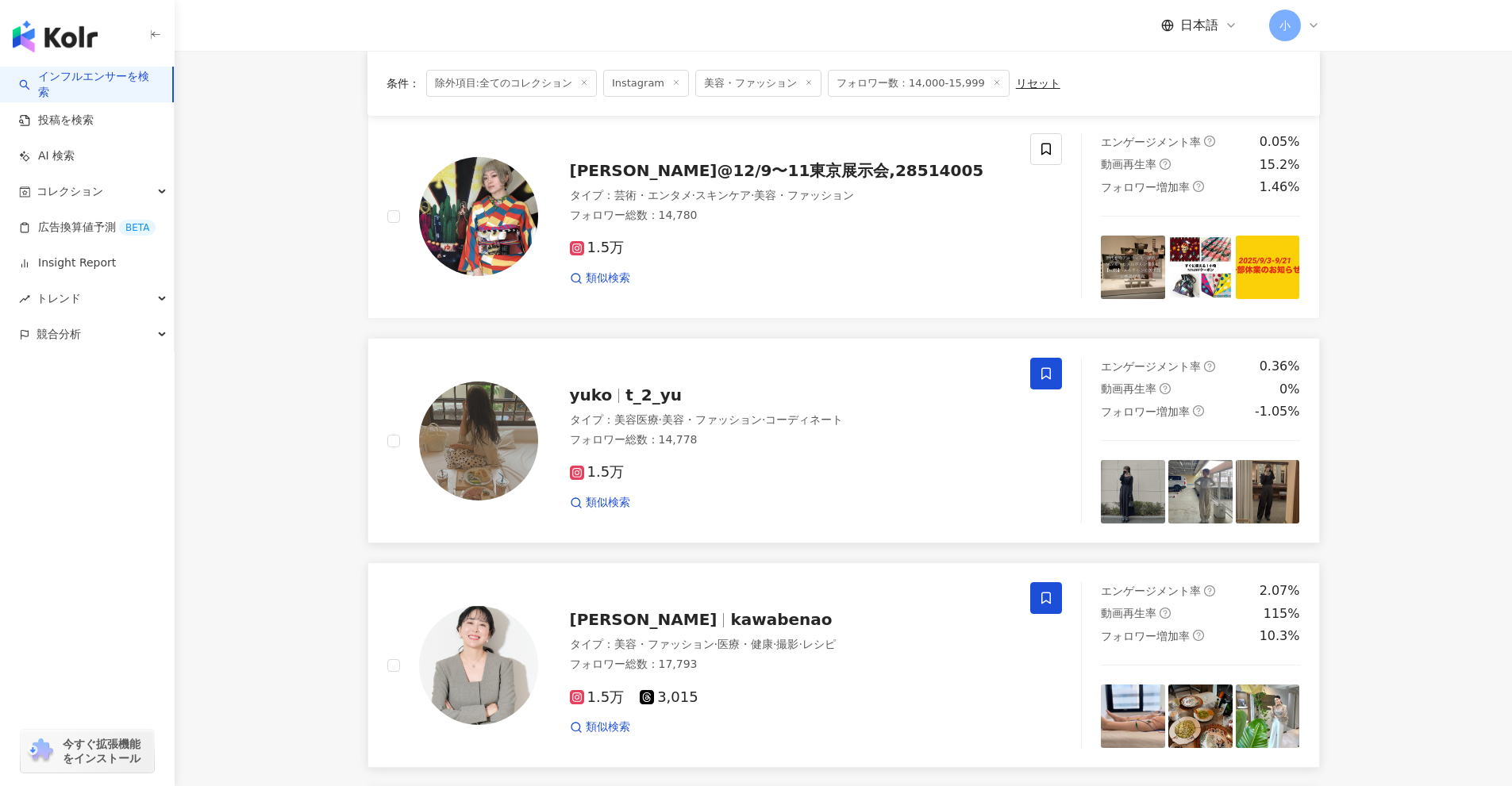
click at [1053, 368] on span at bounding box center [1046, 373] width 31 height 31
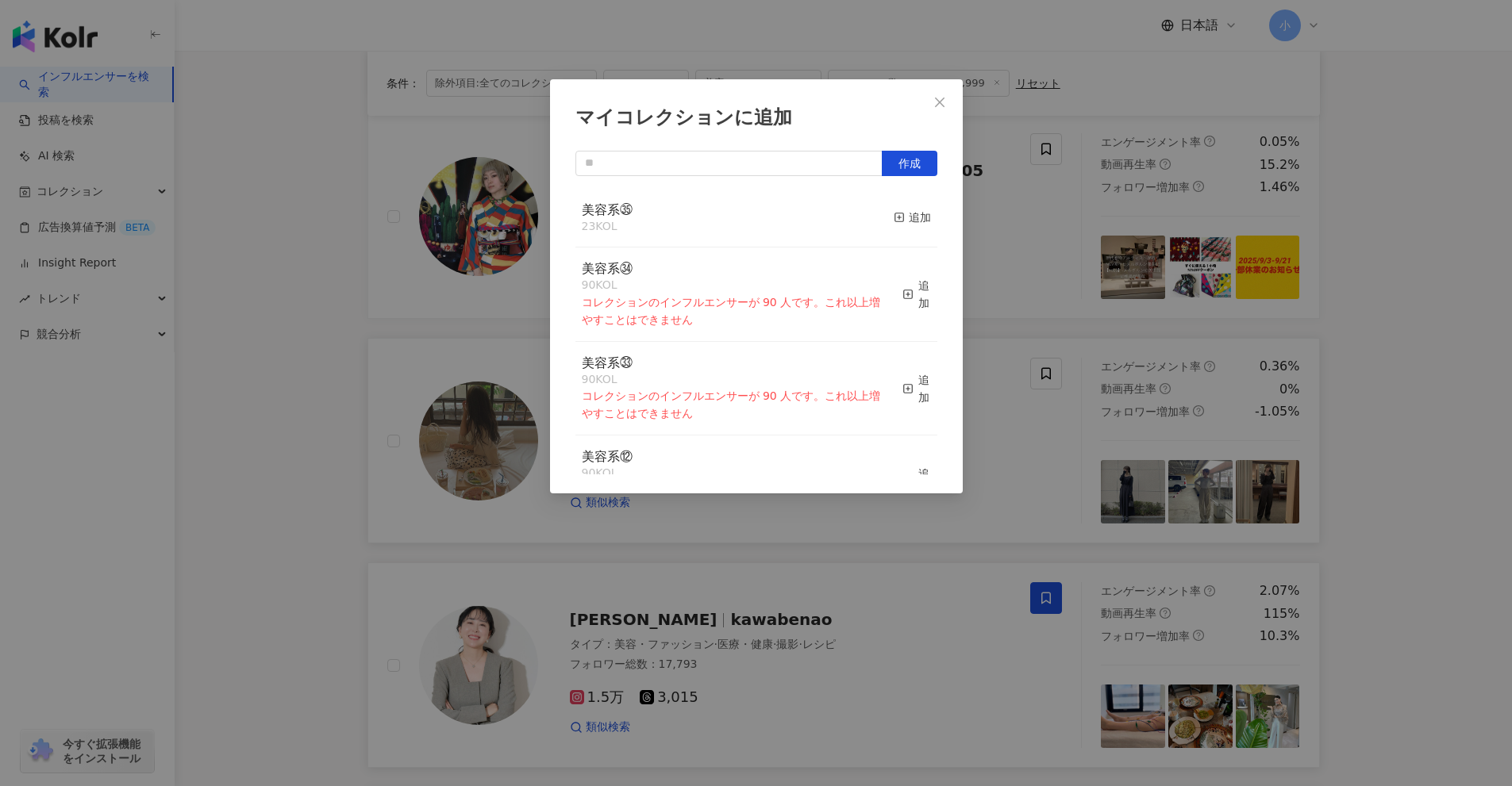
click at [893, 208] on button "追加" at bounding box center [912, 218] width 38 height 33
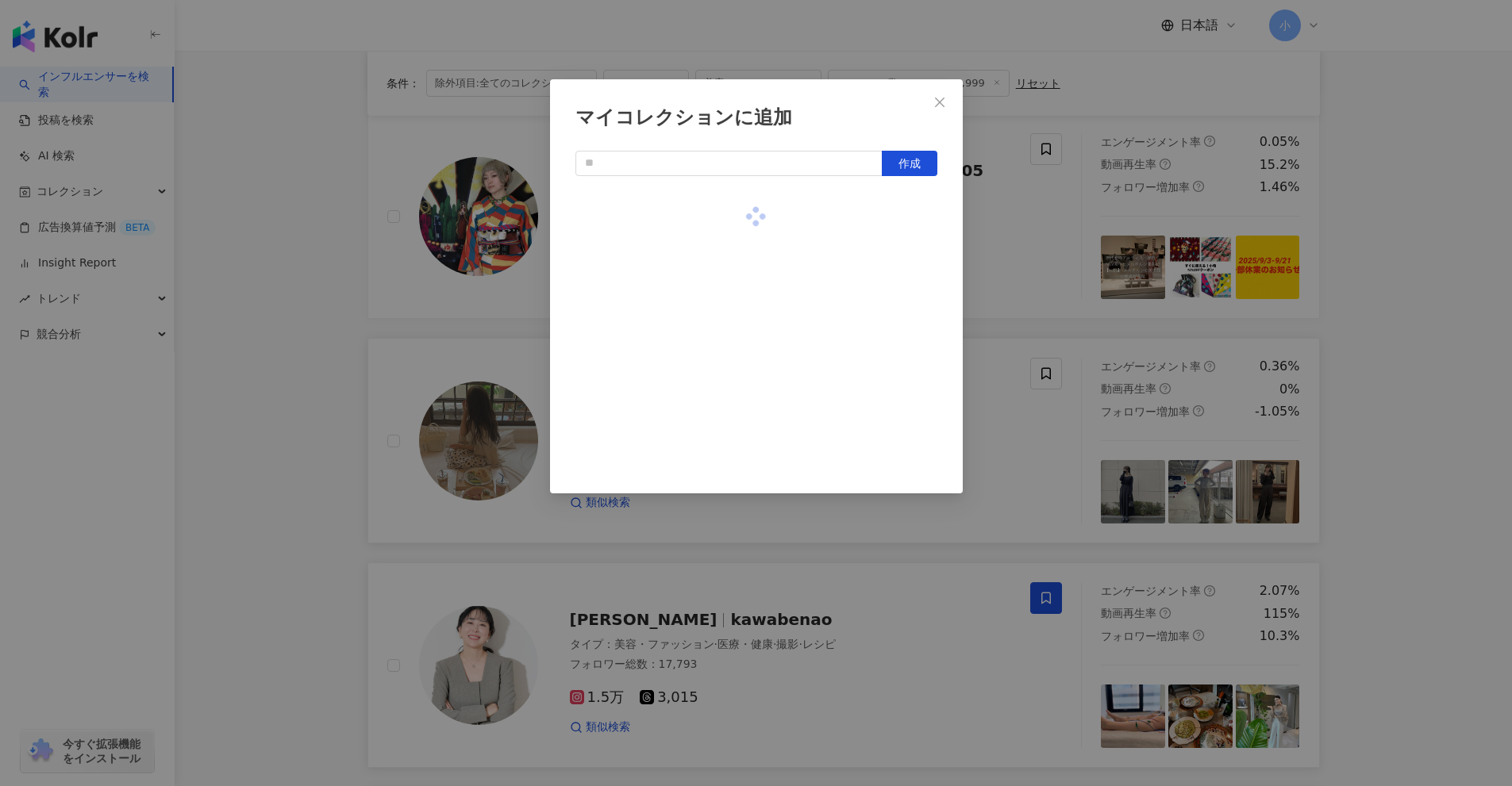
click at [1435, 386] on div "マイコレクションに追加 作成" at bounding box center [756, 393] width 1512 height 786
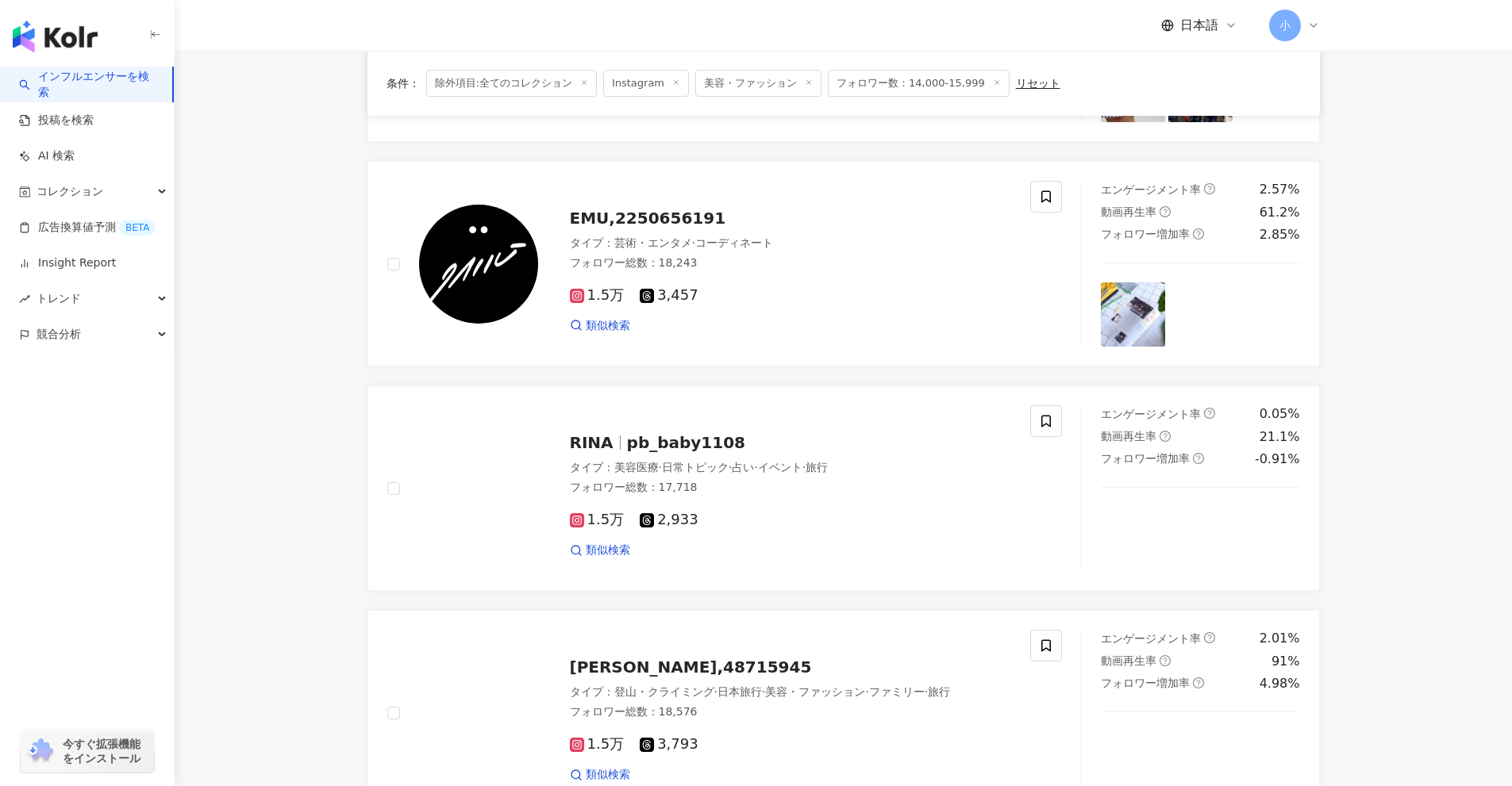
scroll to position [749, 0]
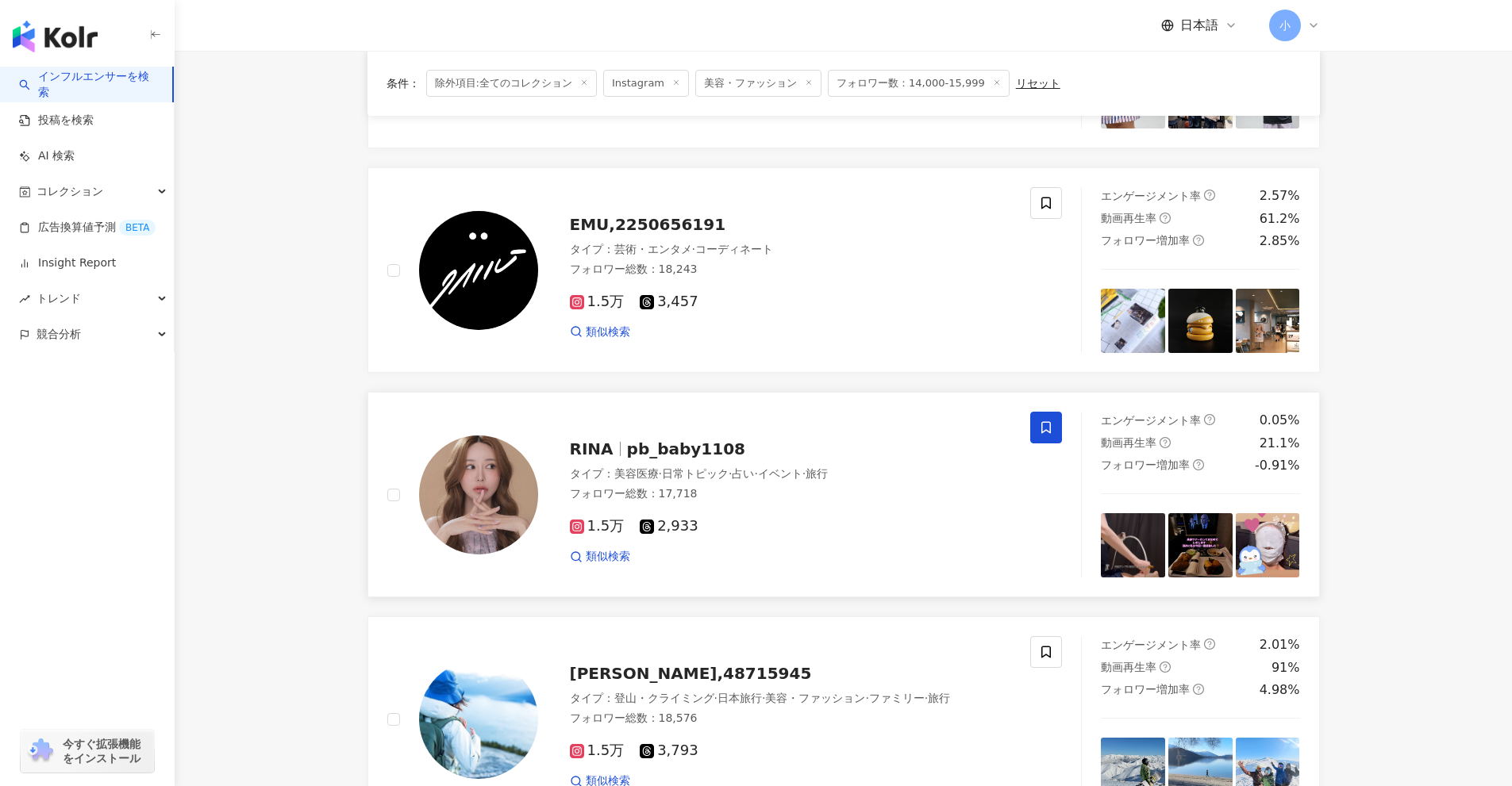
click at [1050, 432] on icon at bounding box center [1045, 428] width 10 height 12
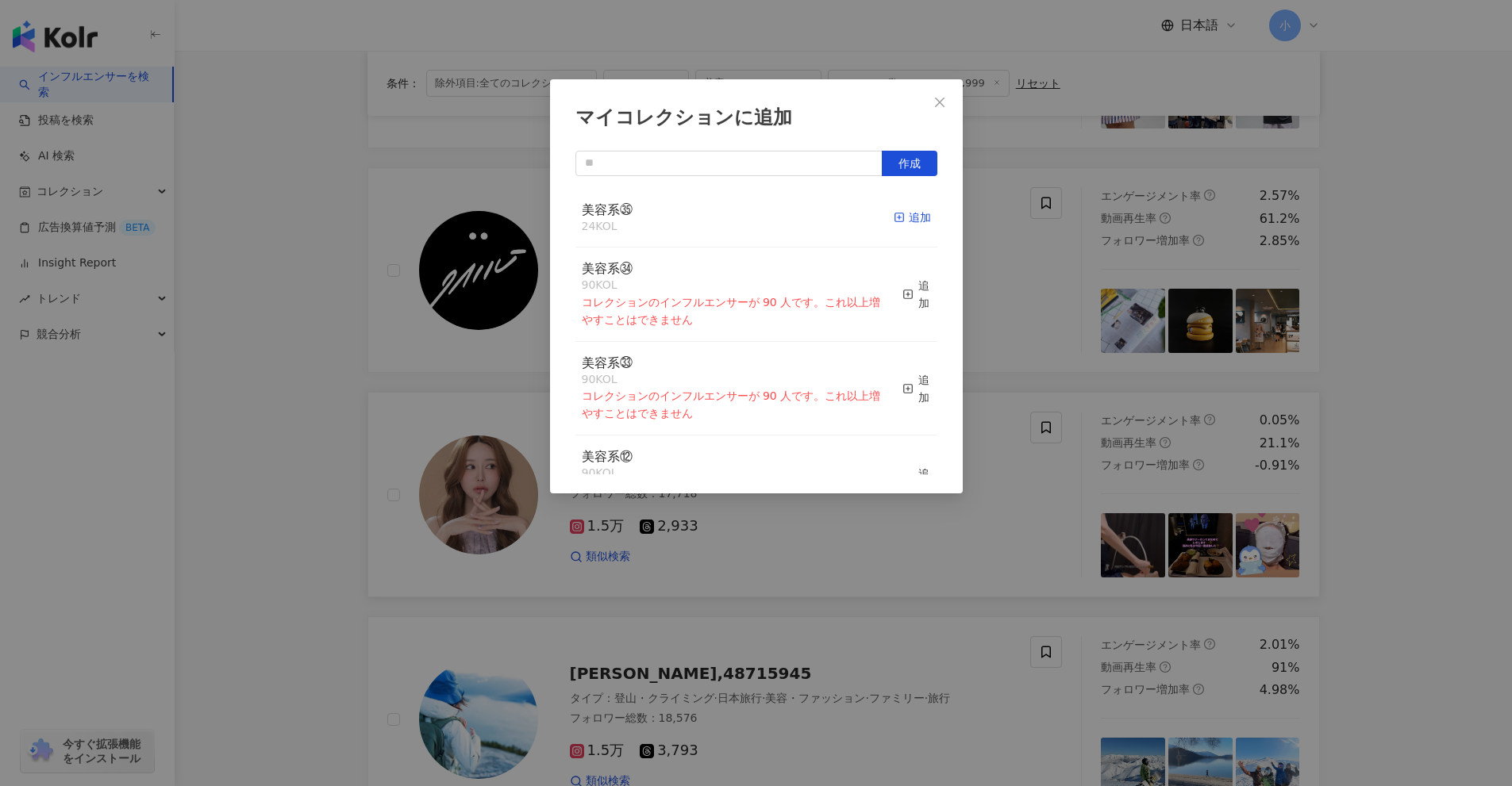
click at [906, 222] on div "追加" at bounding box center [912, 217] width 38 height 17
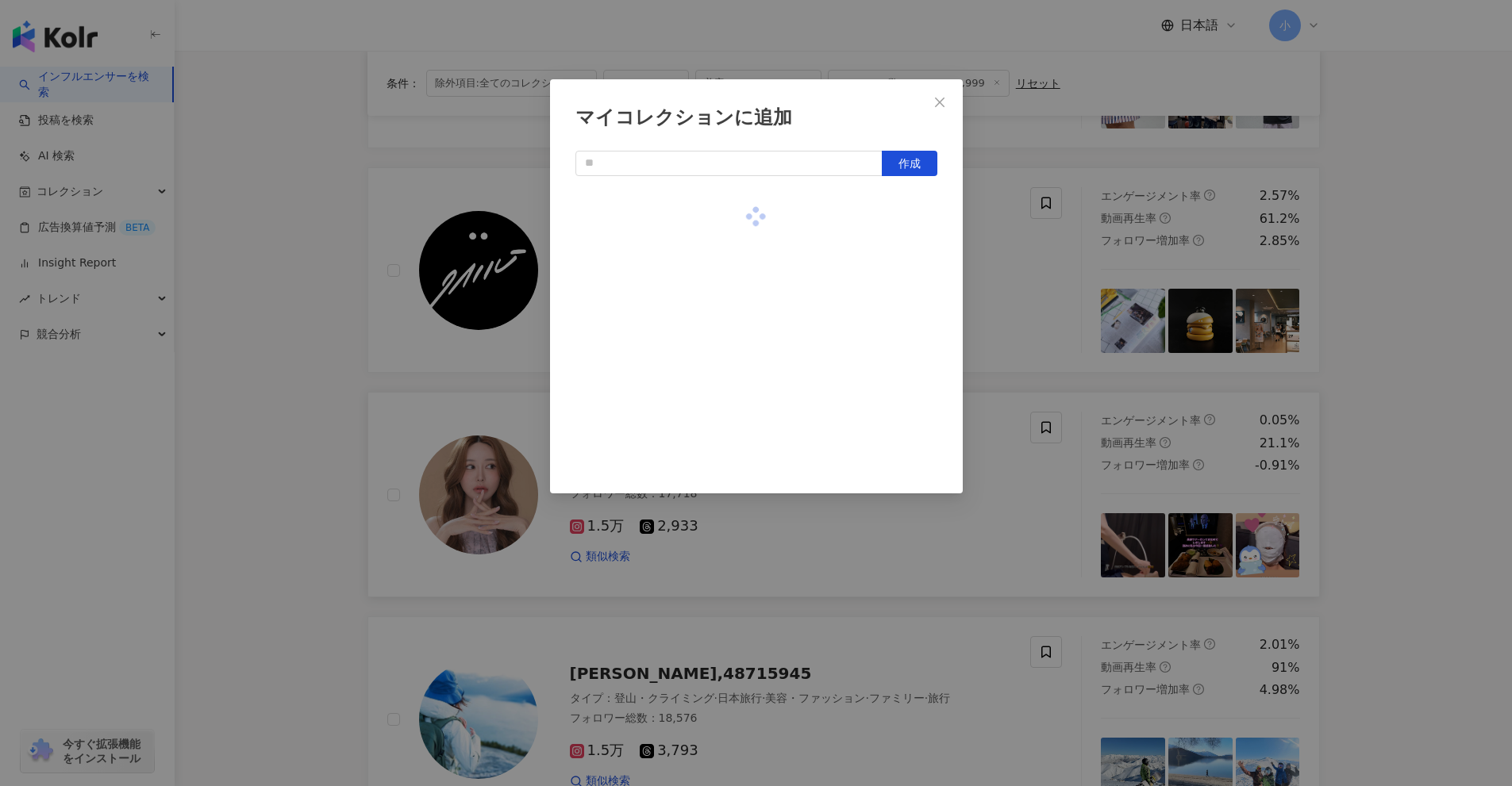
click at [1442, 428] on div "マイコレクションに追加 作成" at bounding box center [756, 393] width 1512 height 786
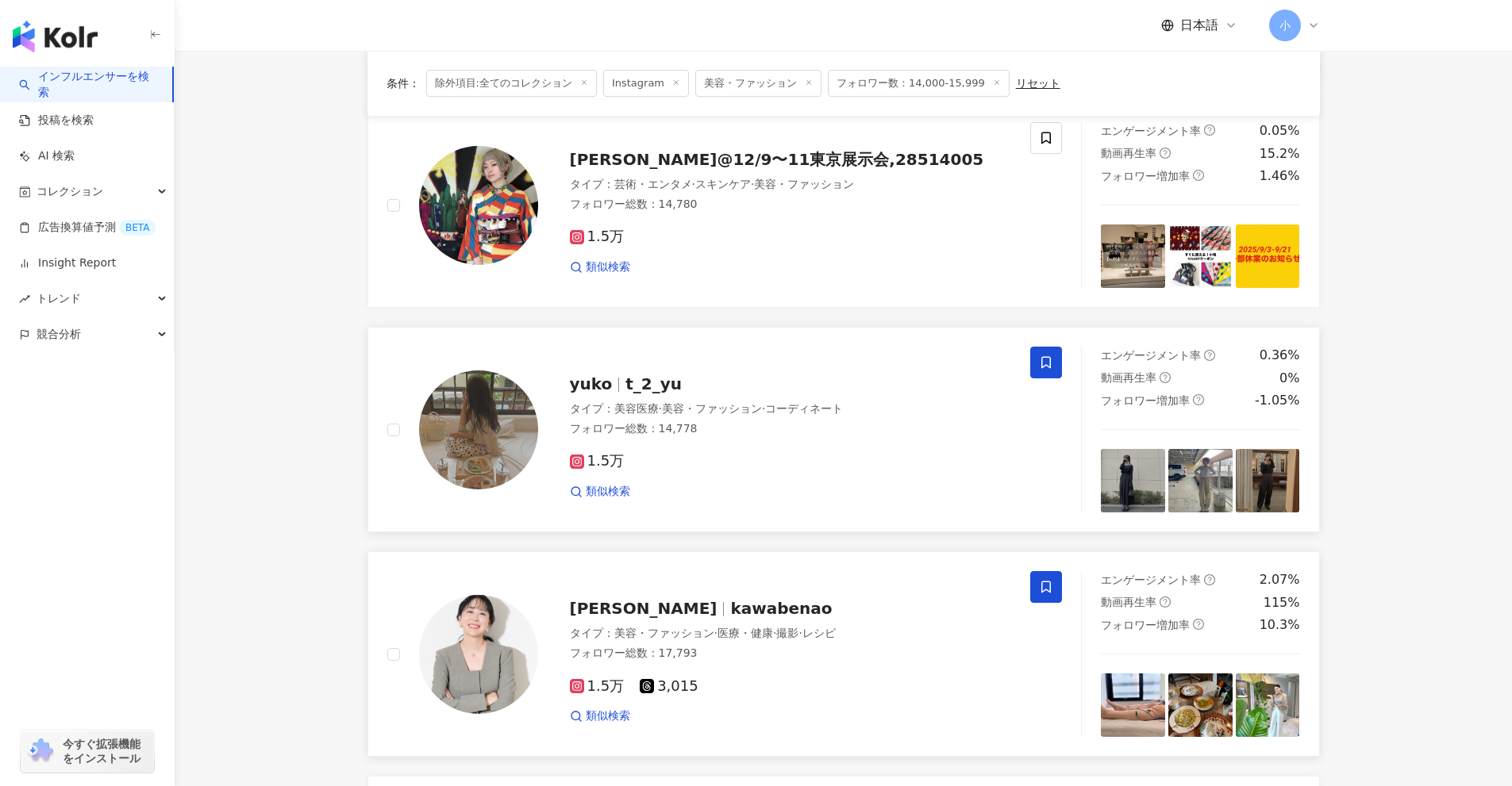
scroll to position [2495, 0]
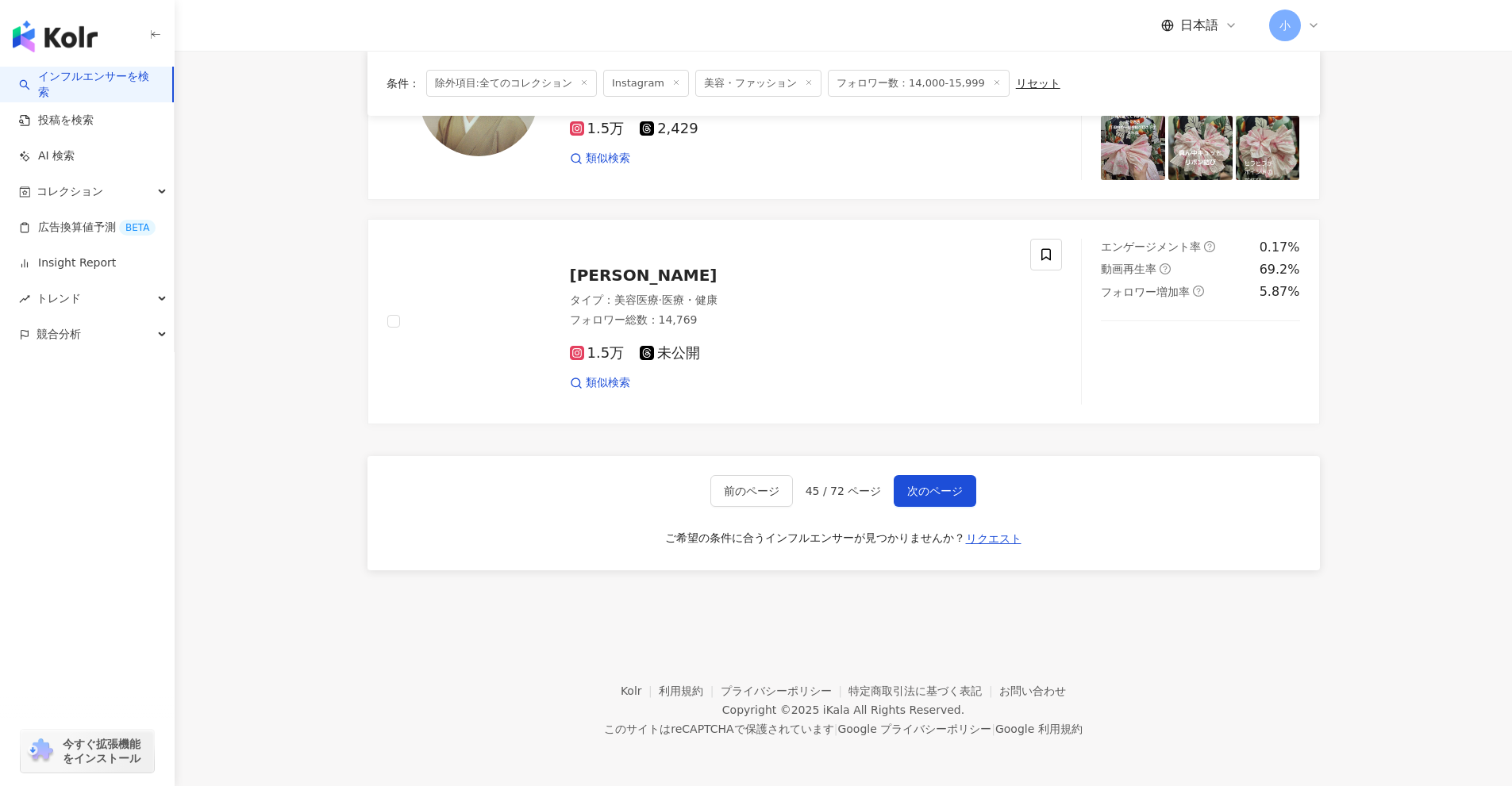
drag, startPoint x: 1393, startPoint y: 335, endPoint x: 1391, endPoint y: 721, distance: 386.0
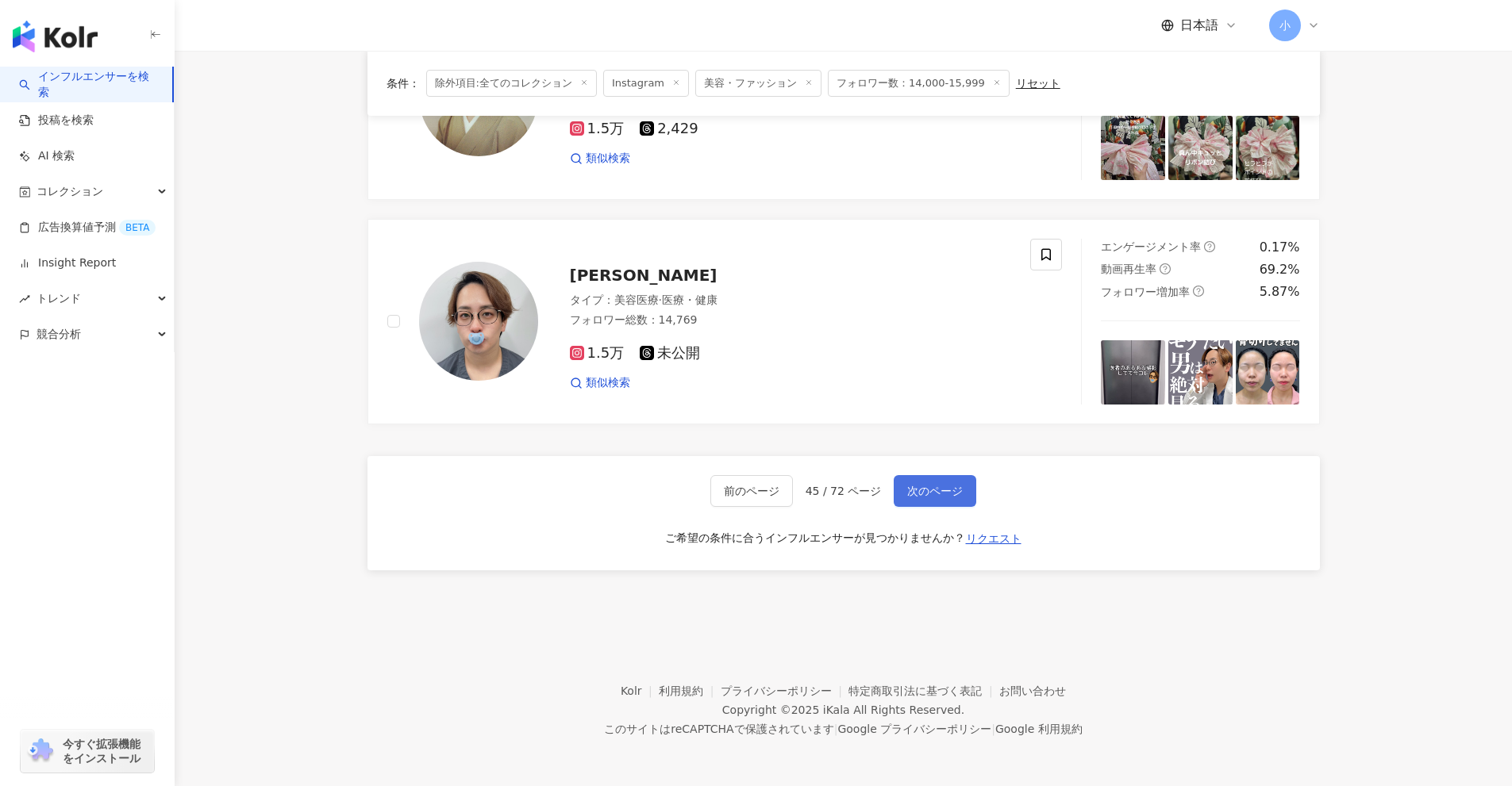
click at [945, 496] on span "次のページ" at bounding box center [935, 491] width 56 height 13
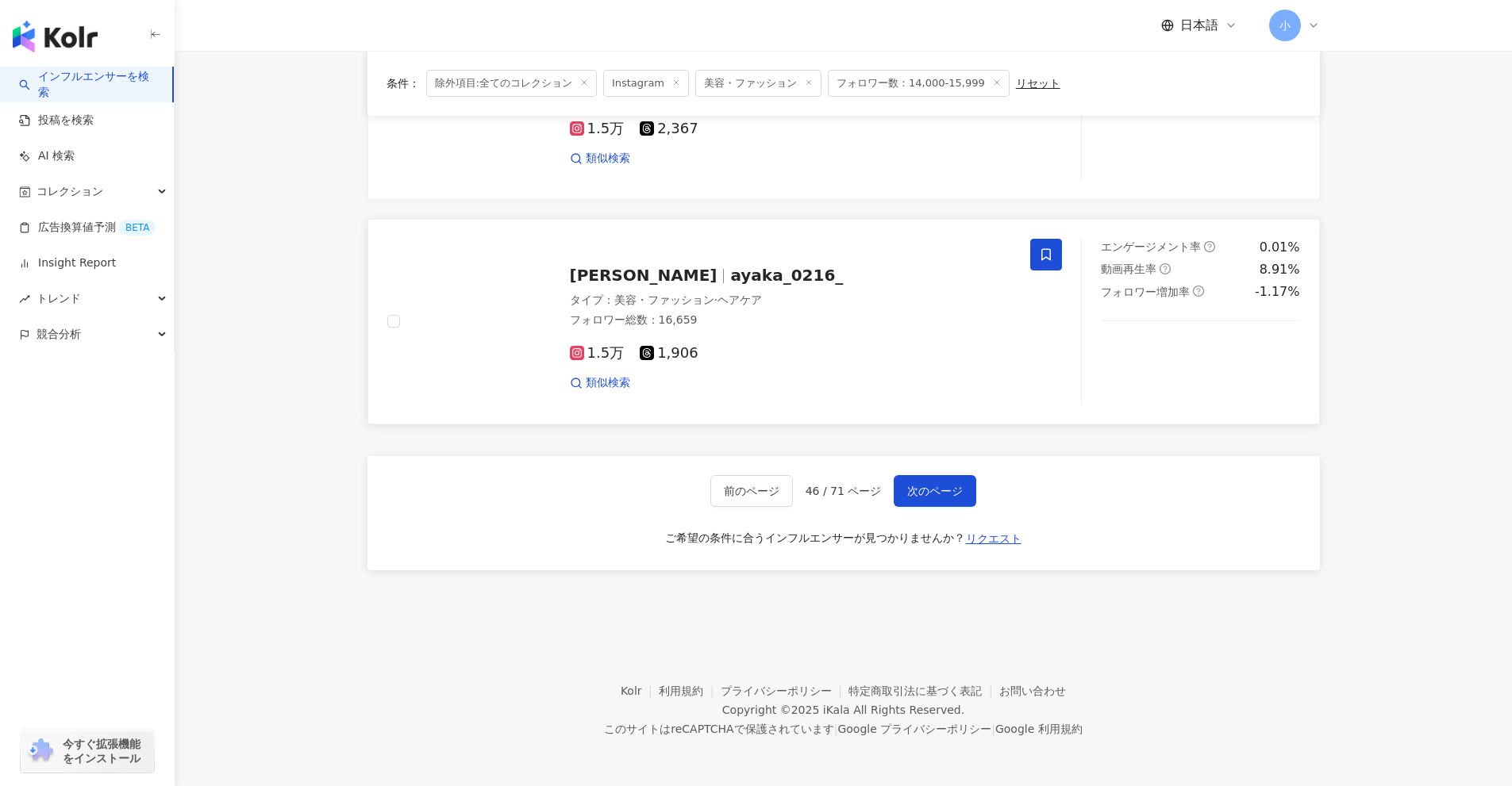
click at [1038, 256] on span at bounding box center [1046, 255] width 31 height 31
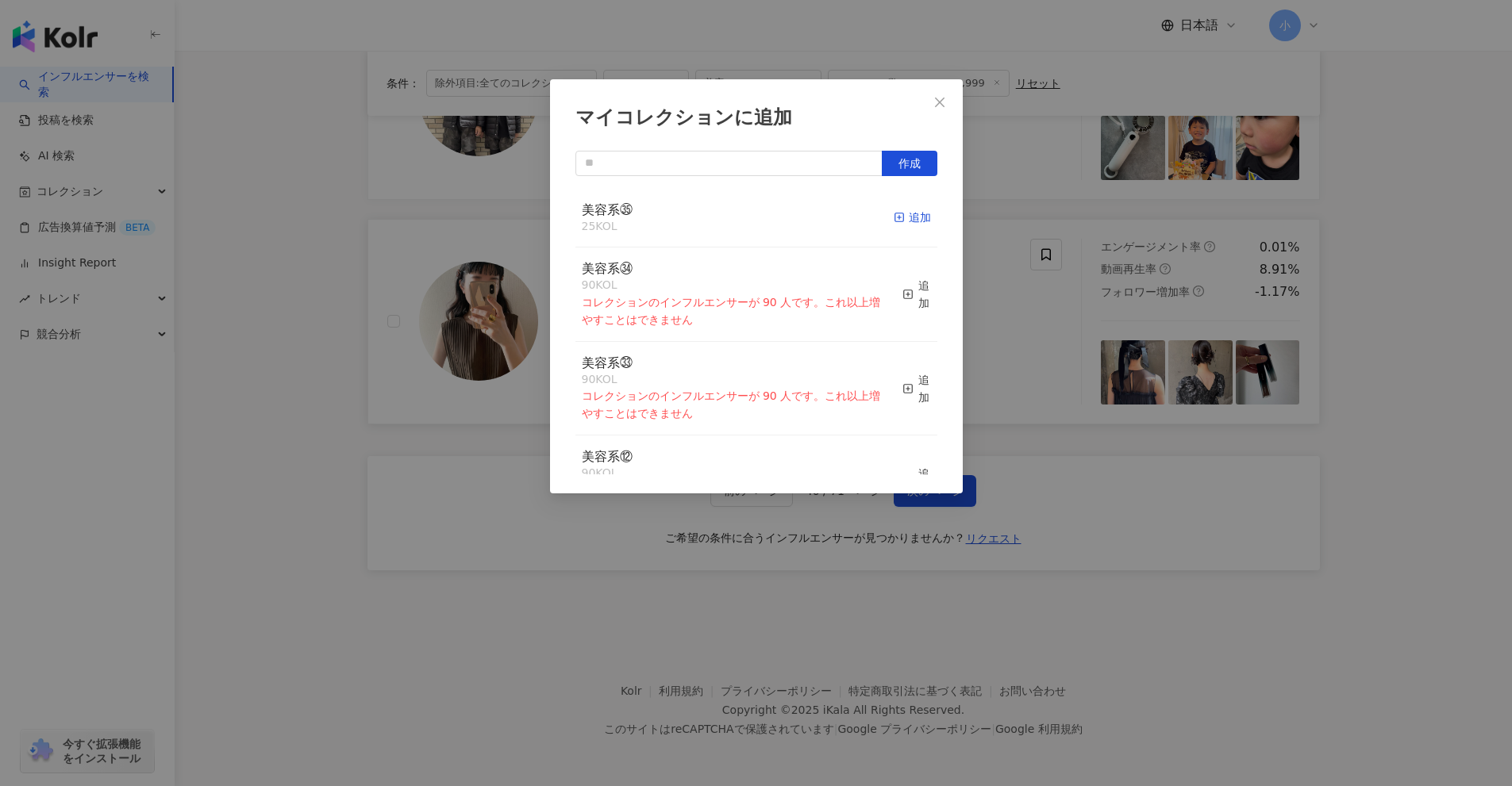
click at [917, 223] on div "追加" at bounding box center [912, 217] width 38 height 17
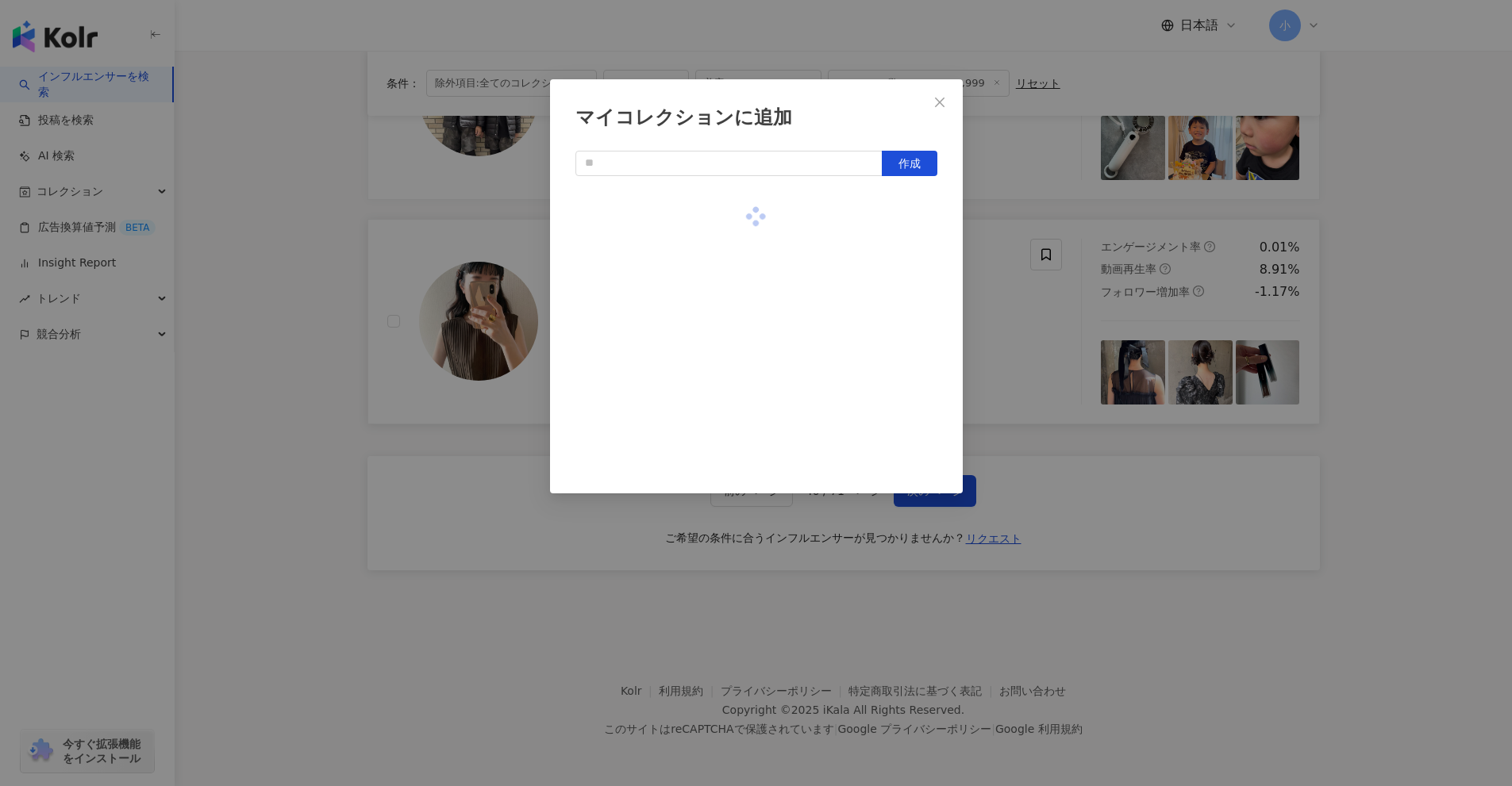
click at [1440, 379] on div "マイコレクションに追加 作成" at bounding box center [756, 393] width 1512 height 786
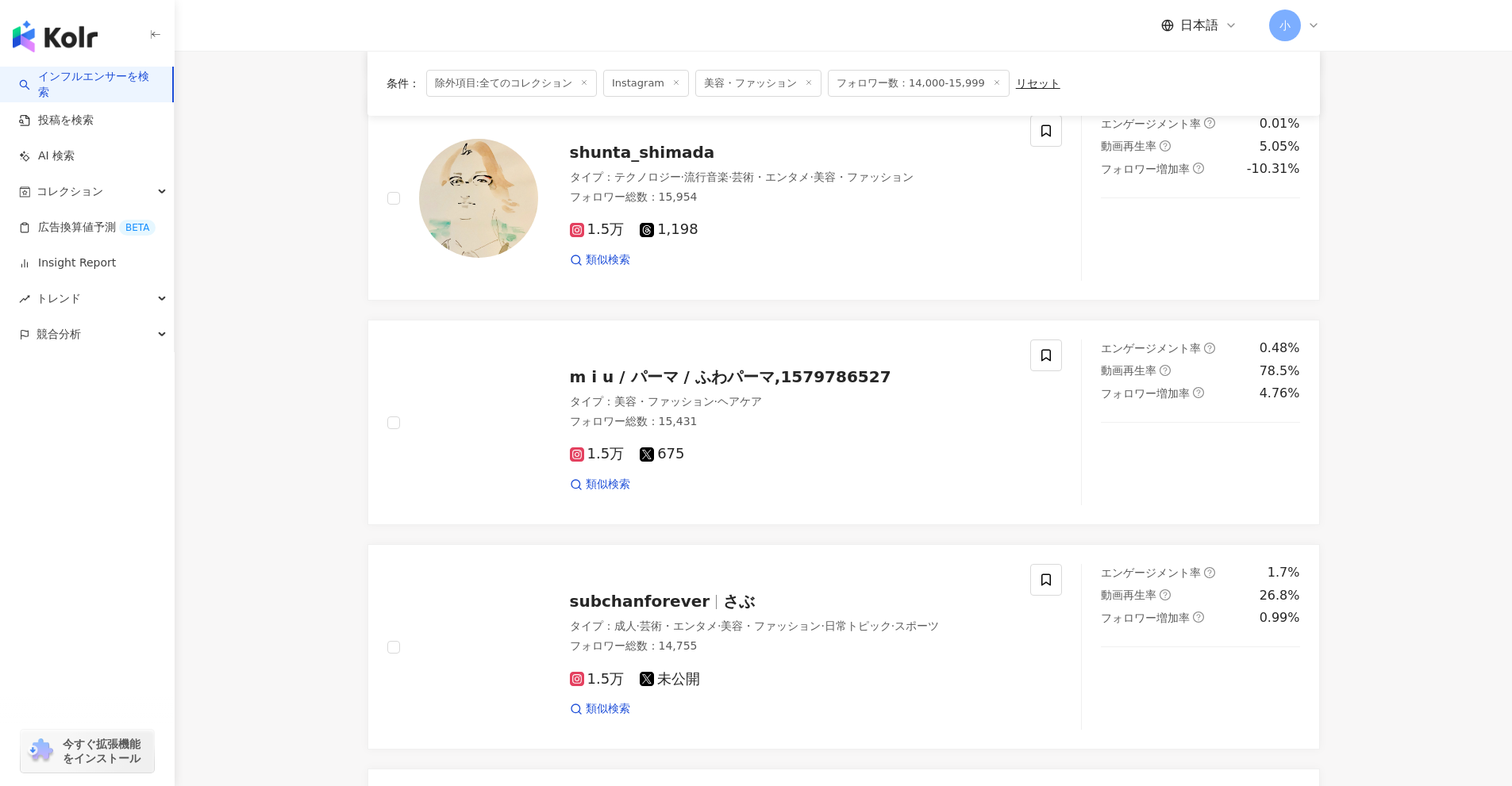
scroll to position [1701, 0]
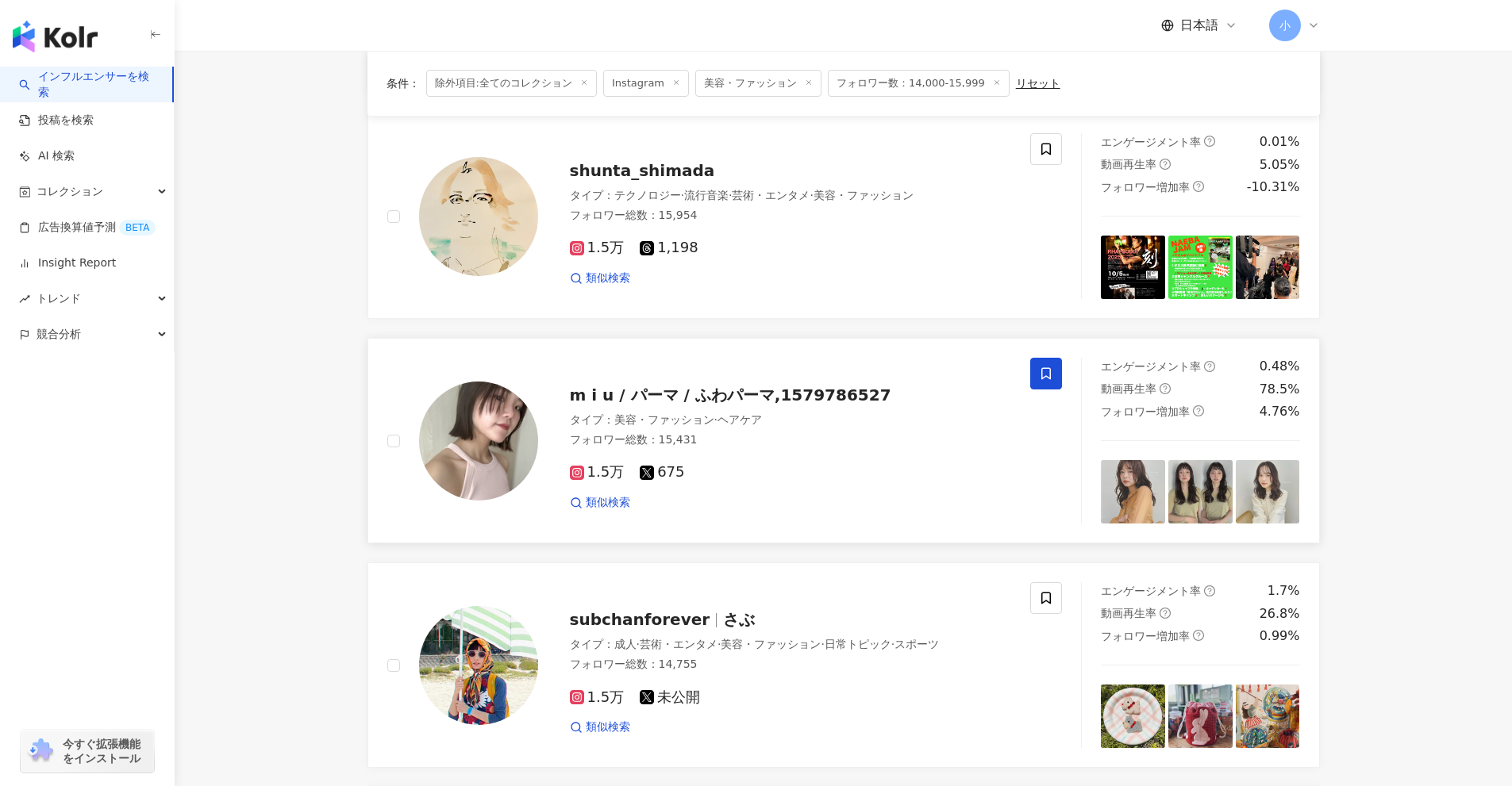
click at [1037, 378] on span at bounding box center [1046, 373] width 31 height 31
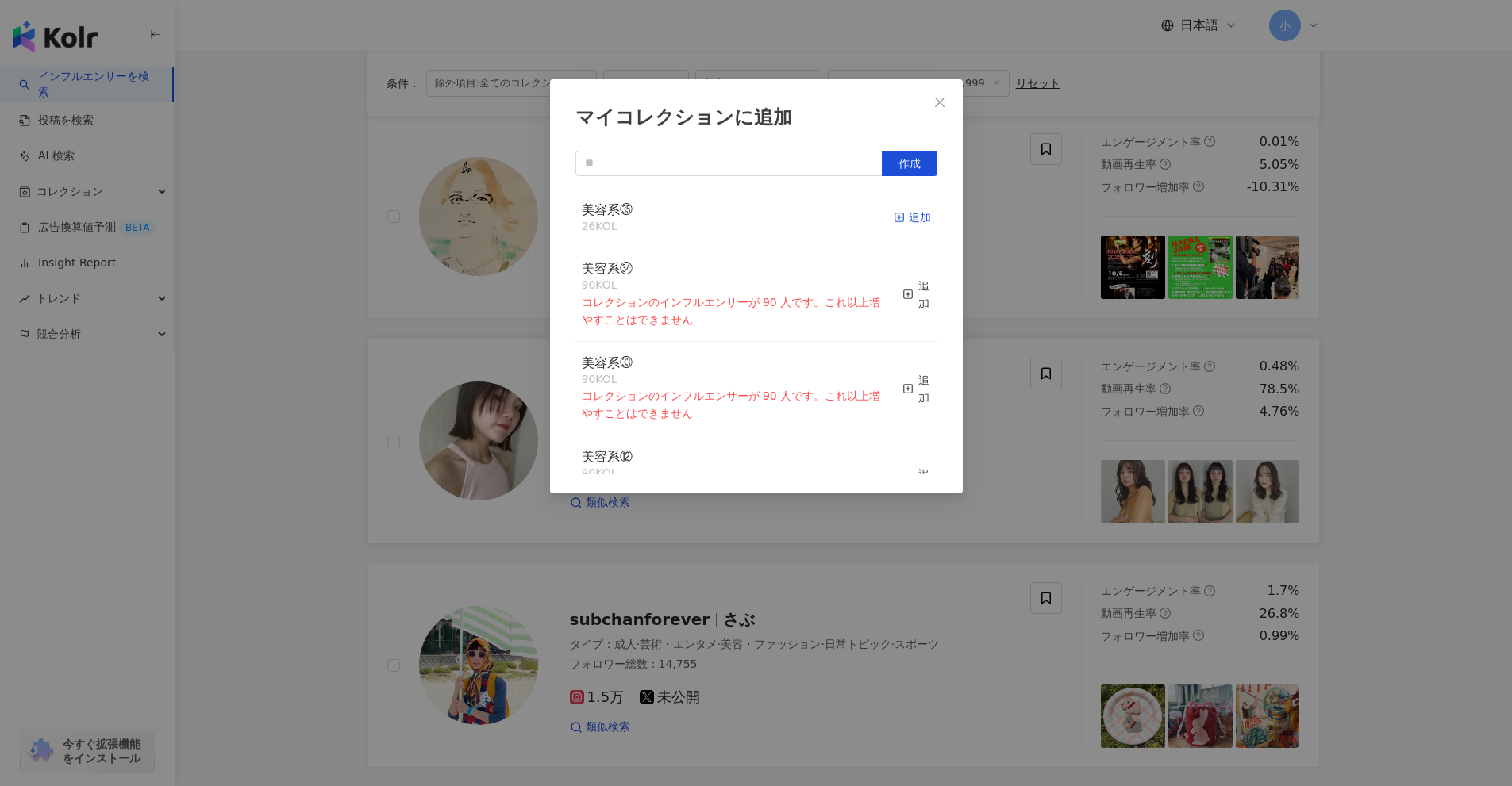
click at [901, 215] on div "追加" at bounding box center [912, 217] width 38 height 17
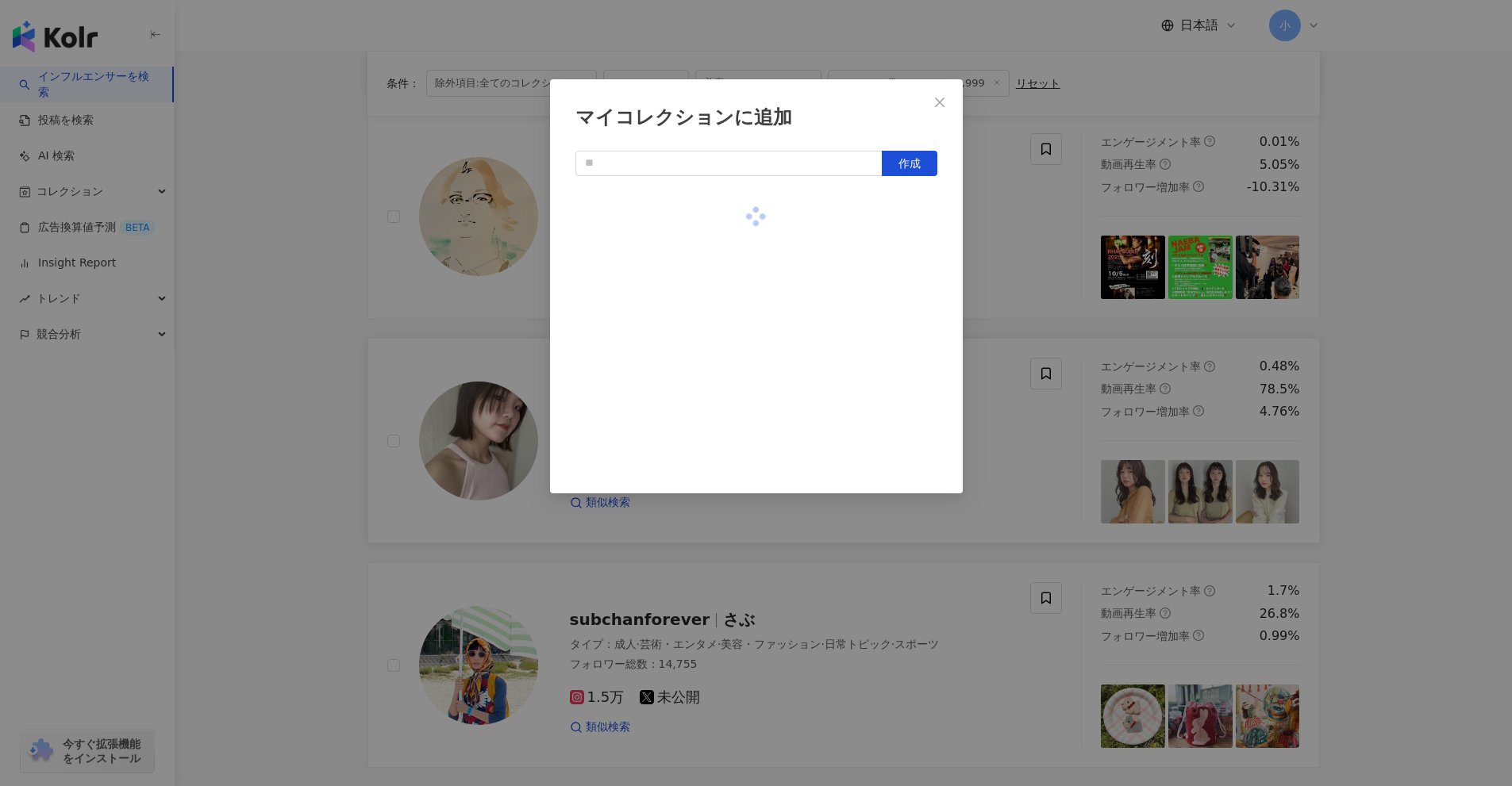
click at [1373, 379] on div "マイコレクションに追加 作成" at bounding box center [756, 393] width 1512 height 786
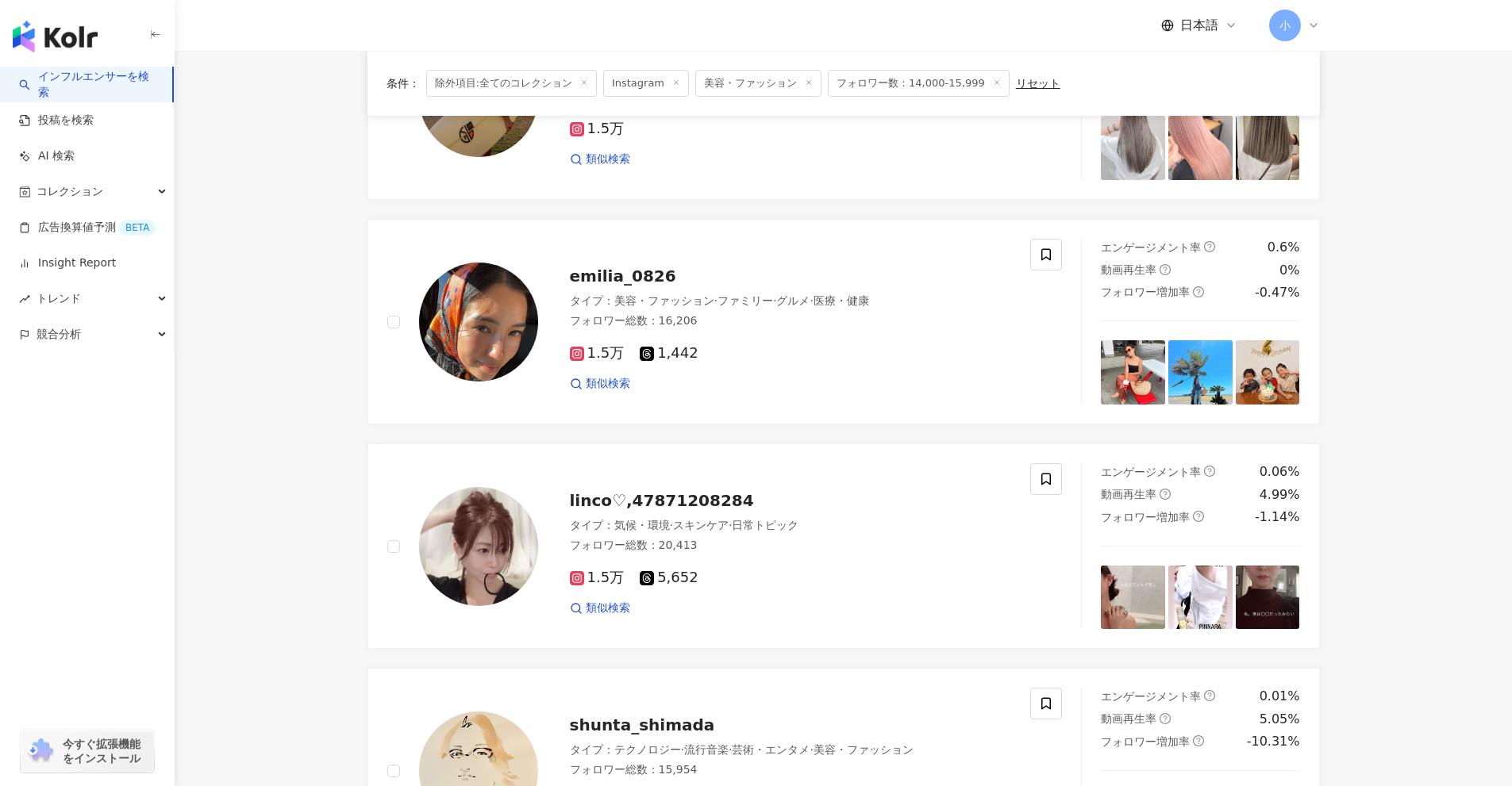
scroll to position [1145, 0]
click at [1050, 481] on icon at bounding box center [1045, 481] width 10 height 12
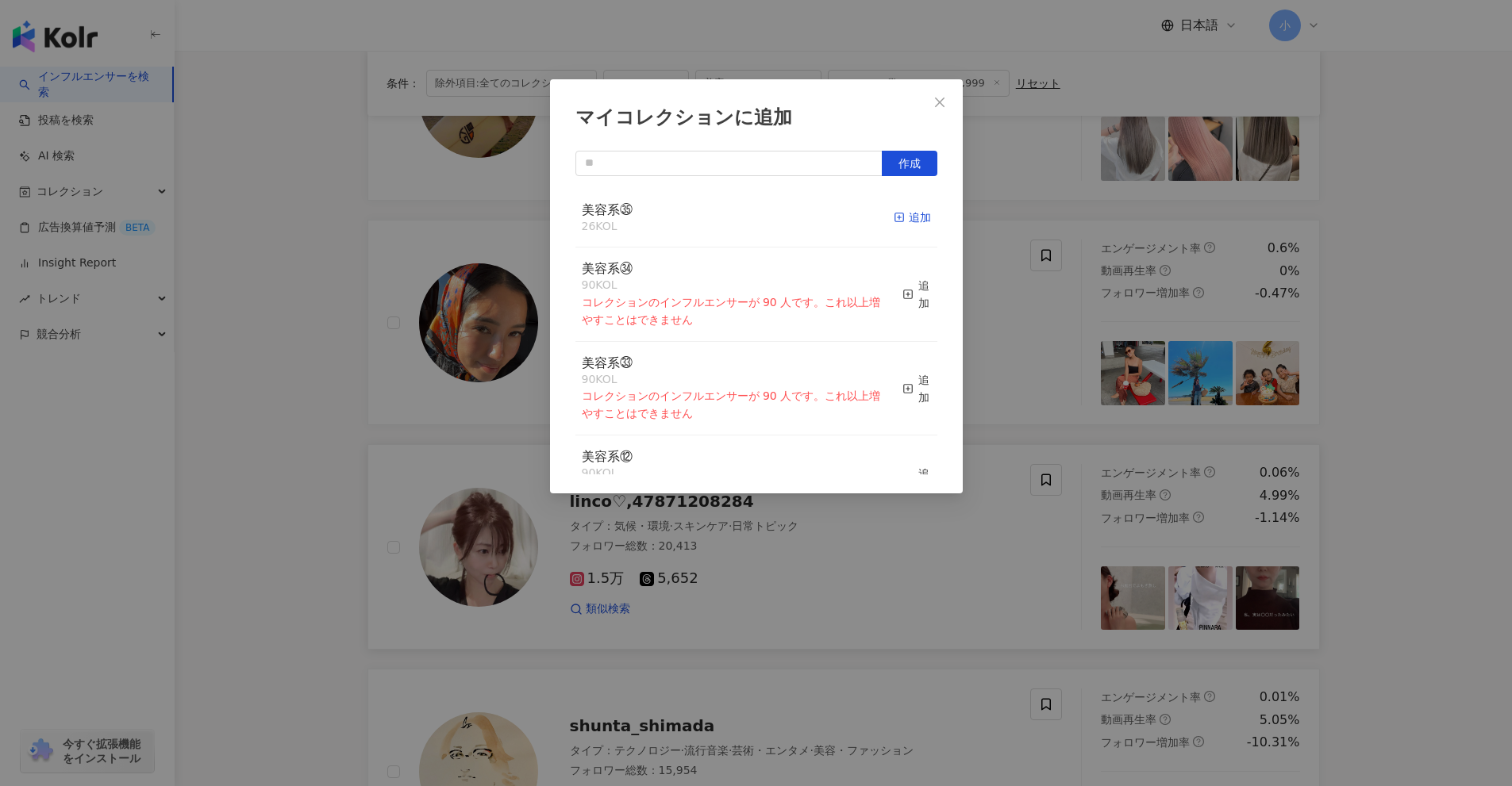
click at [901, 222] on div "追加" at bounding box center [912, 217] width 38 height 17
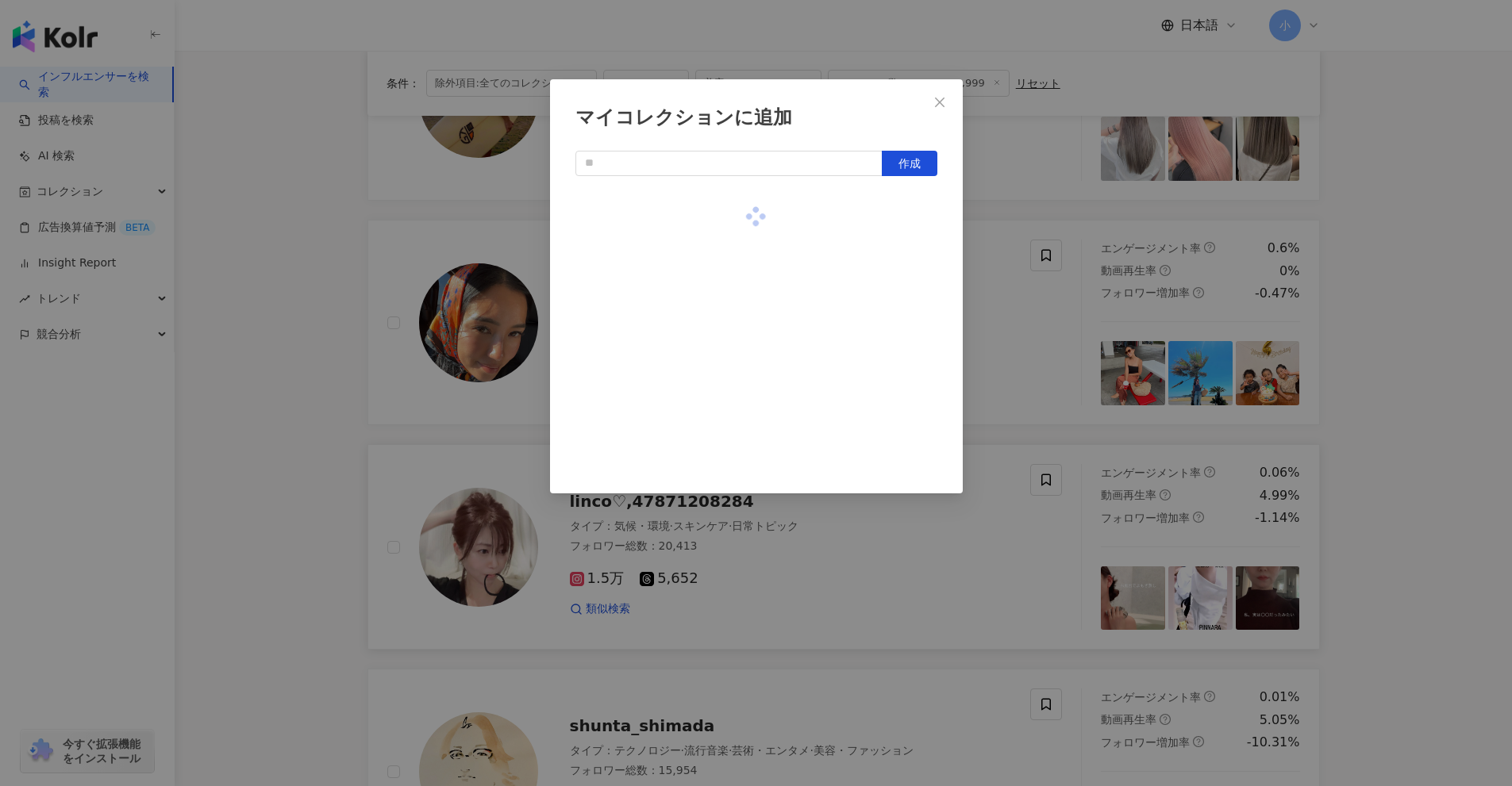
click at [1420, 371] on div "マイコレクションに追加 作成" at bounding box center [756, 393] width 1512 height 786
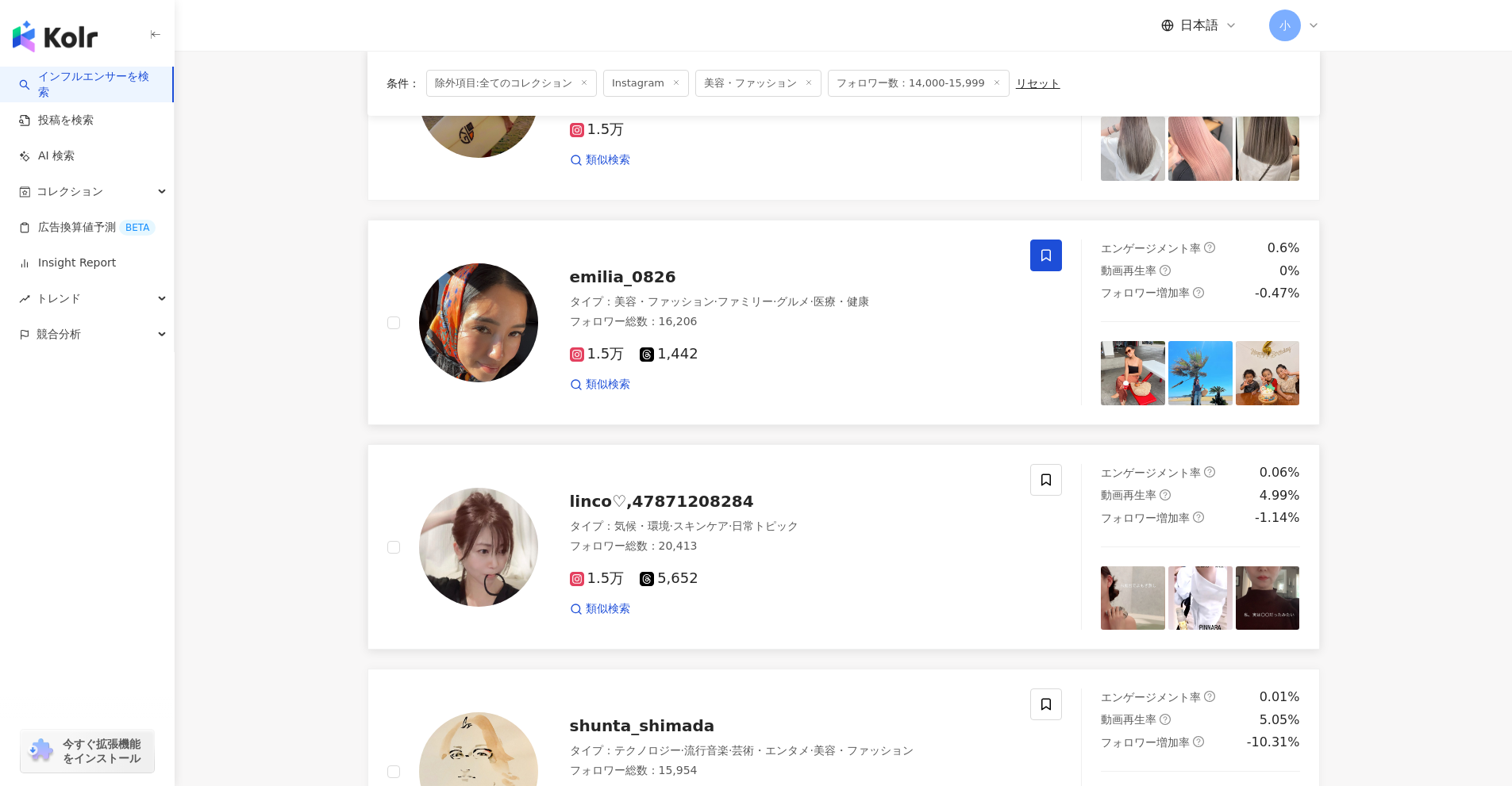
click at [1048, 256] on icon at bounding box center [1046, 256] width 14 height 14
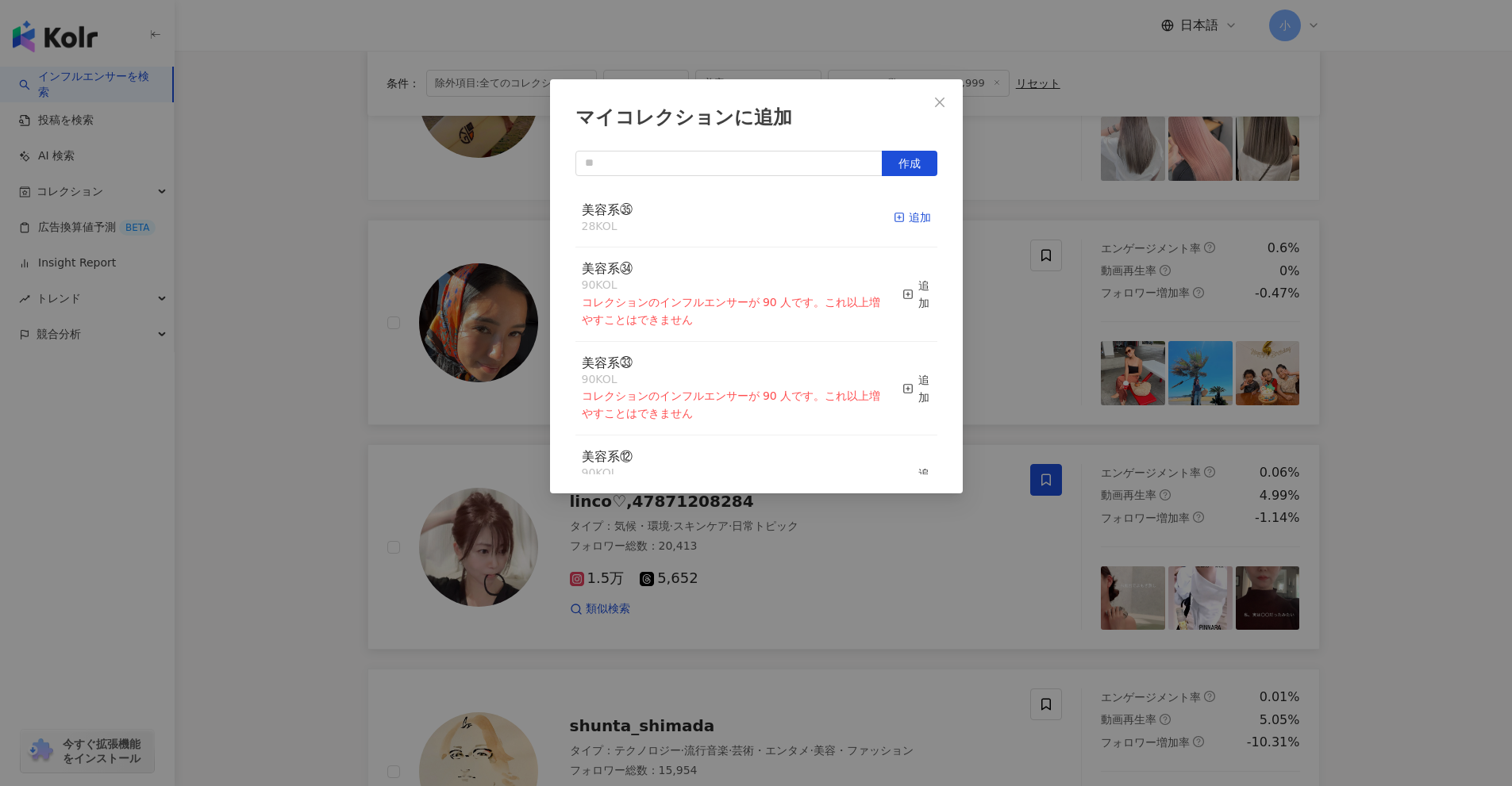
click at [900, 217] on div "追加" at bounding box center [912, 217] width 38 height 17
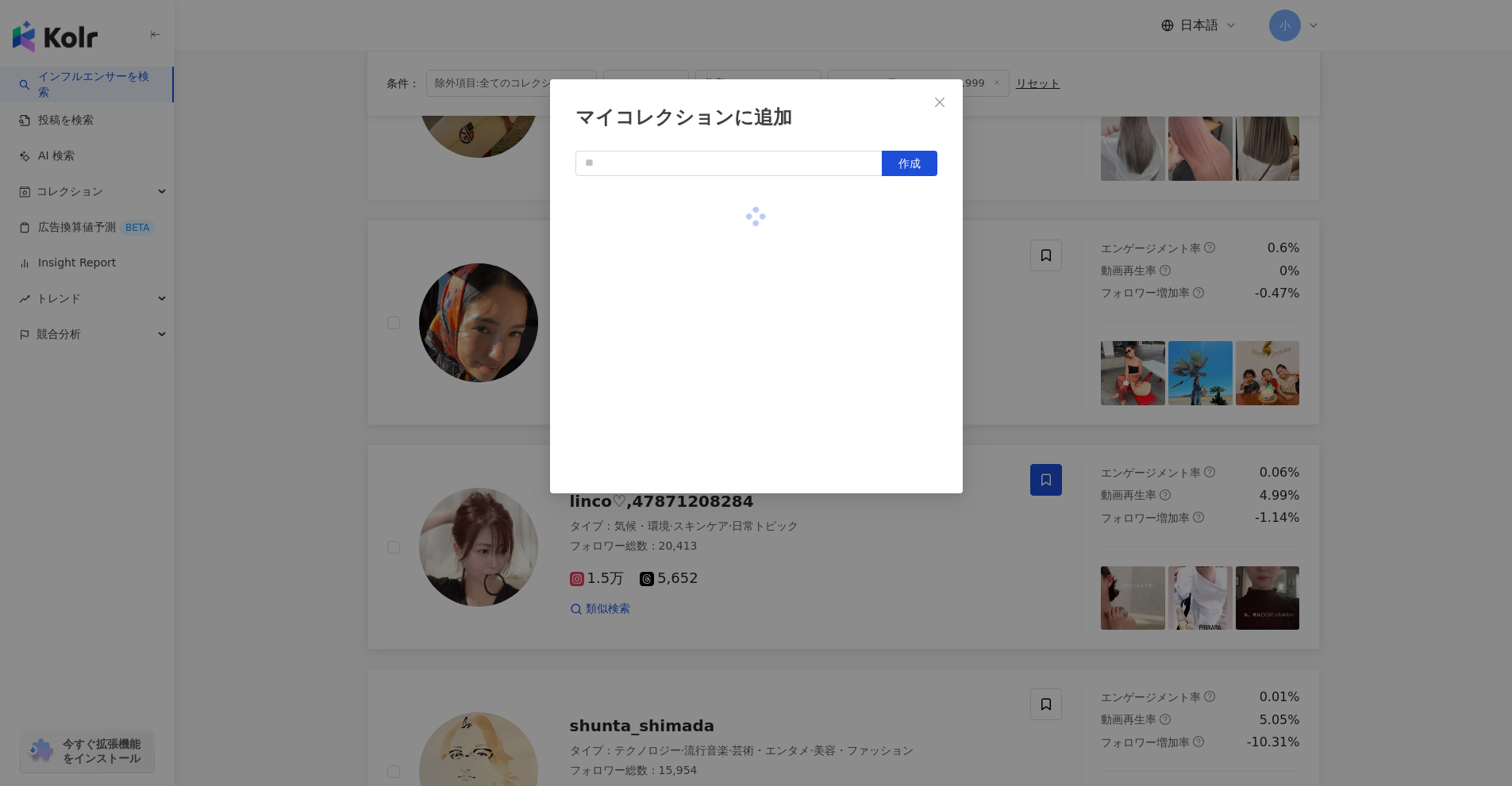
click at [1478, 387] on div "マイコレクションに追加 作成" at bounding box center [756, 393] width 1512 height 786
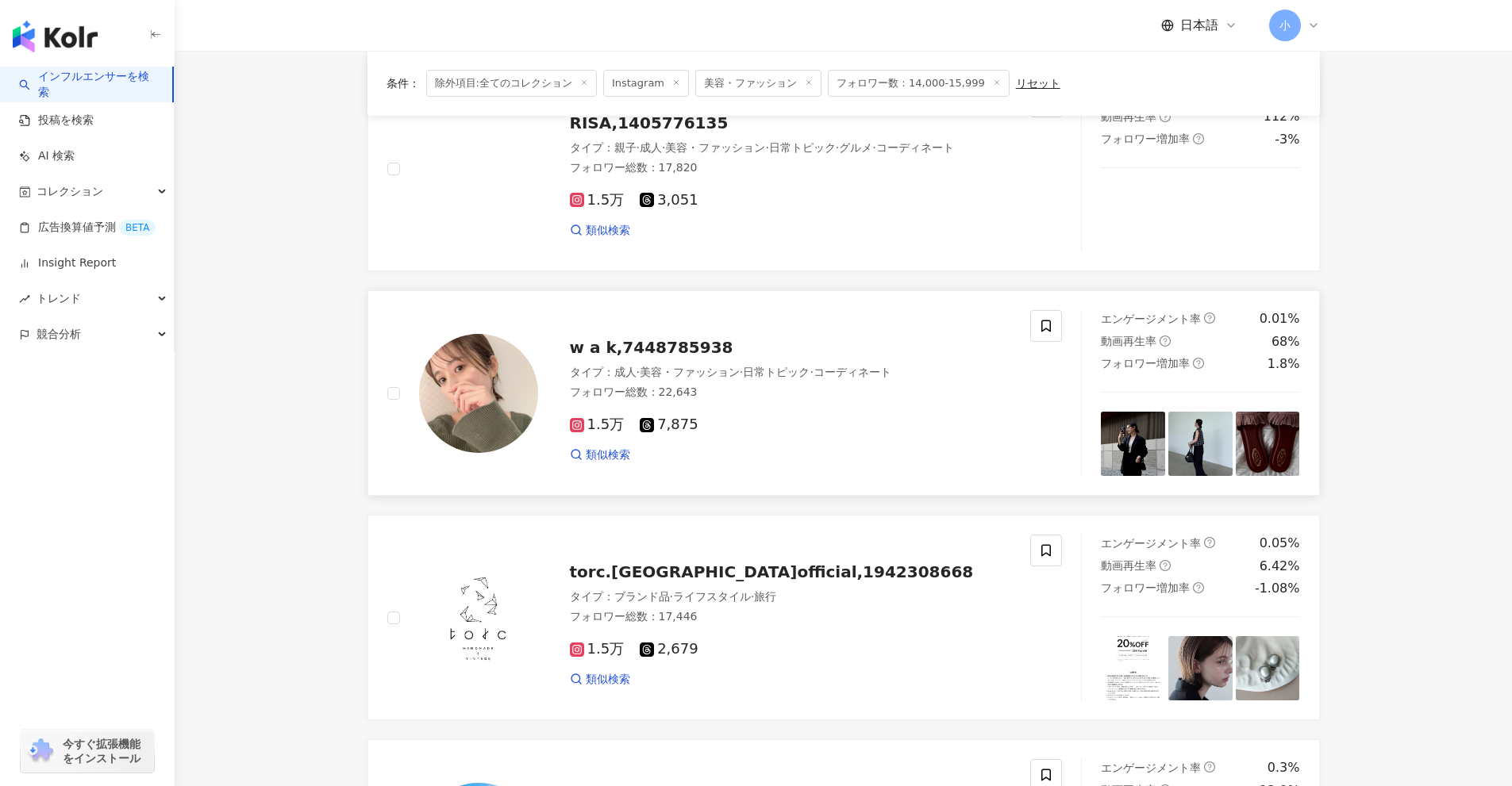
scroll to position [352, 0]
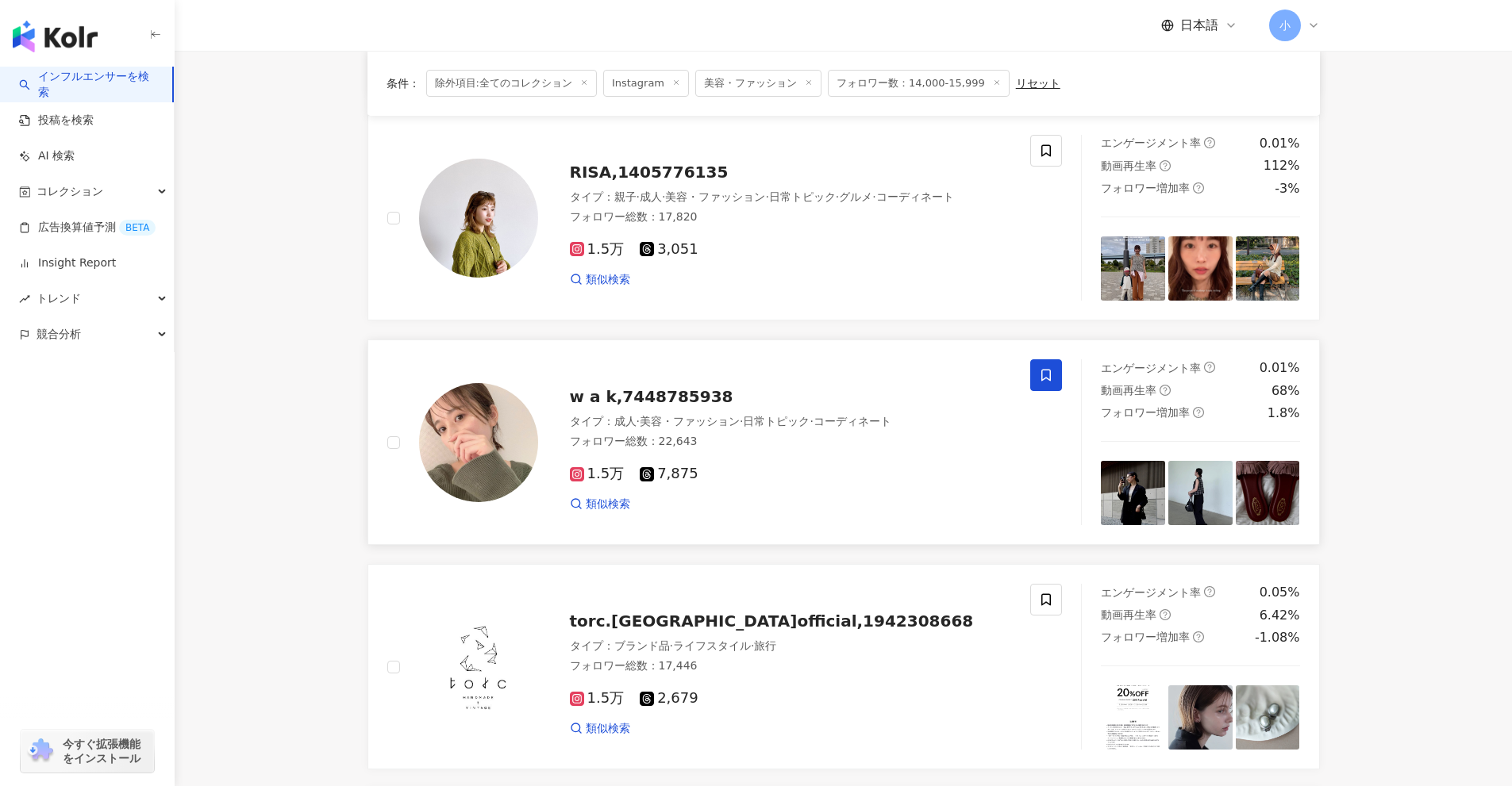
click at [1039, 377] on icon at bounding box center [1046, 375] width 14 height 14
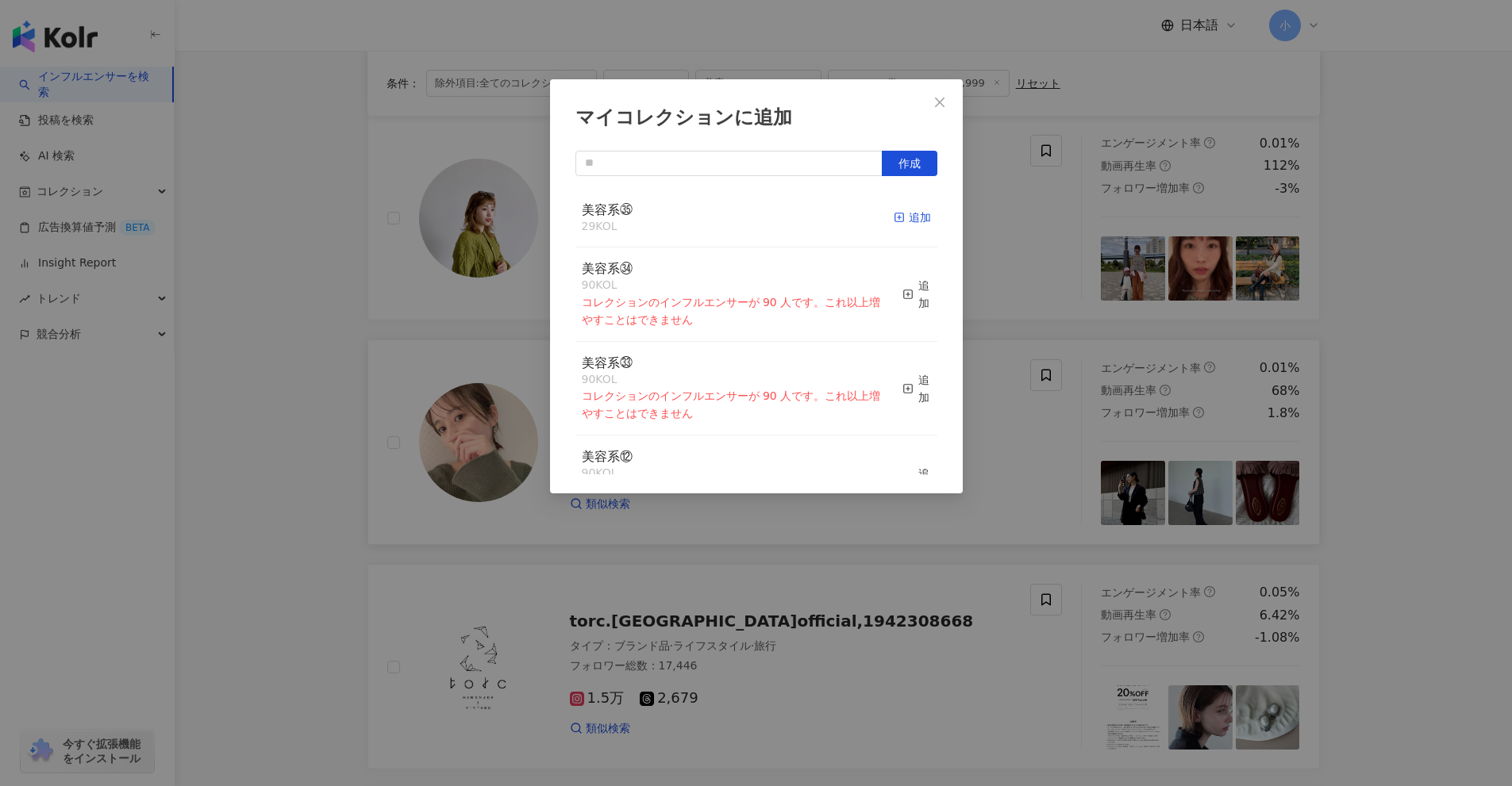
click at [912, 221] on div "追加" at bounding box center [912, 217] width 38 height 17
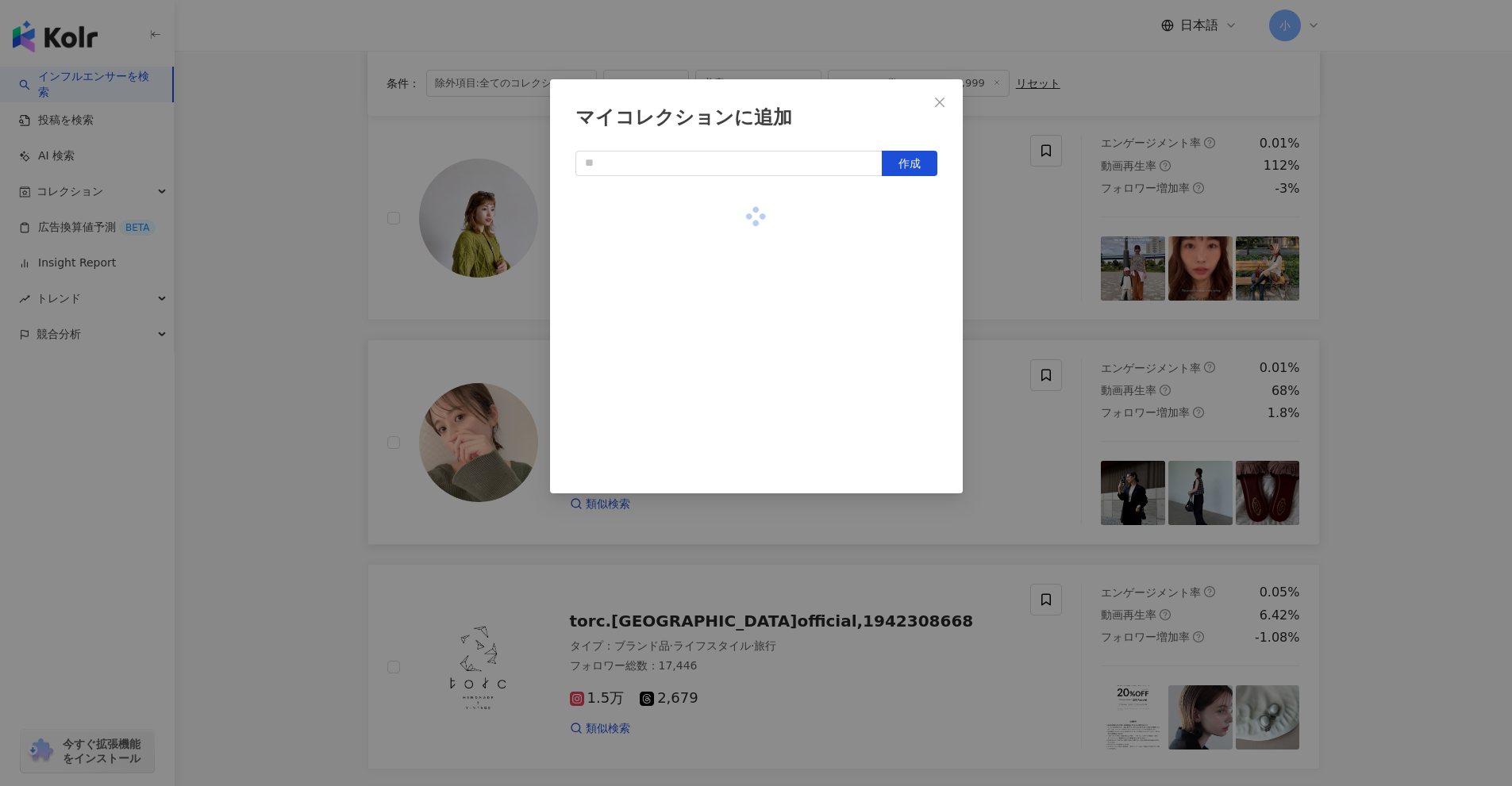
click at [1402, 351] on div "マイコレクションに追加 作成" at bounding box center [756, 393] width 1512 height 786
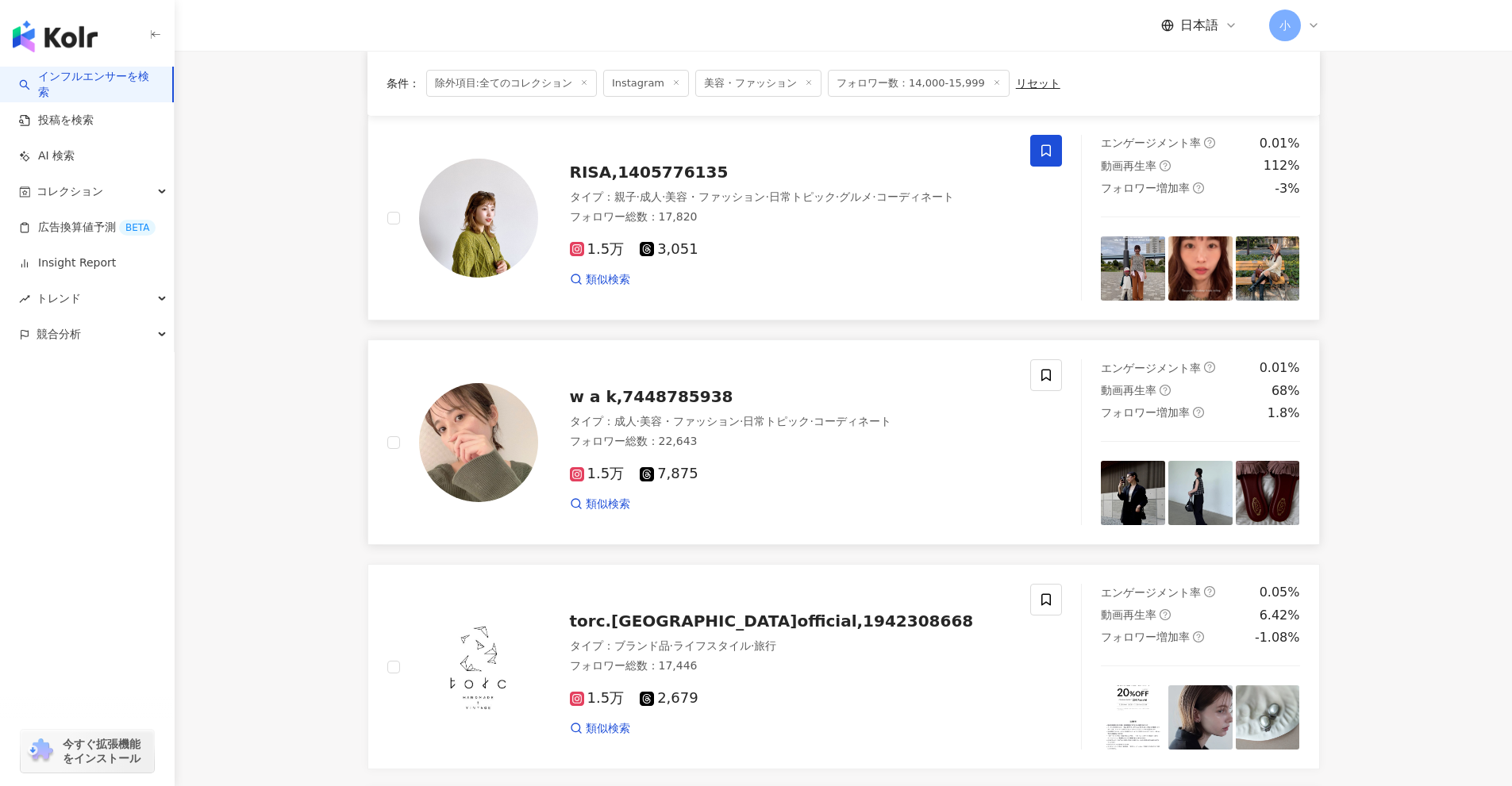
click at [1049, 160] on span at bounding box center [1046, 151] width 31 height 31
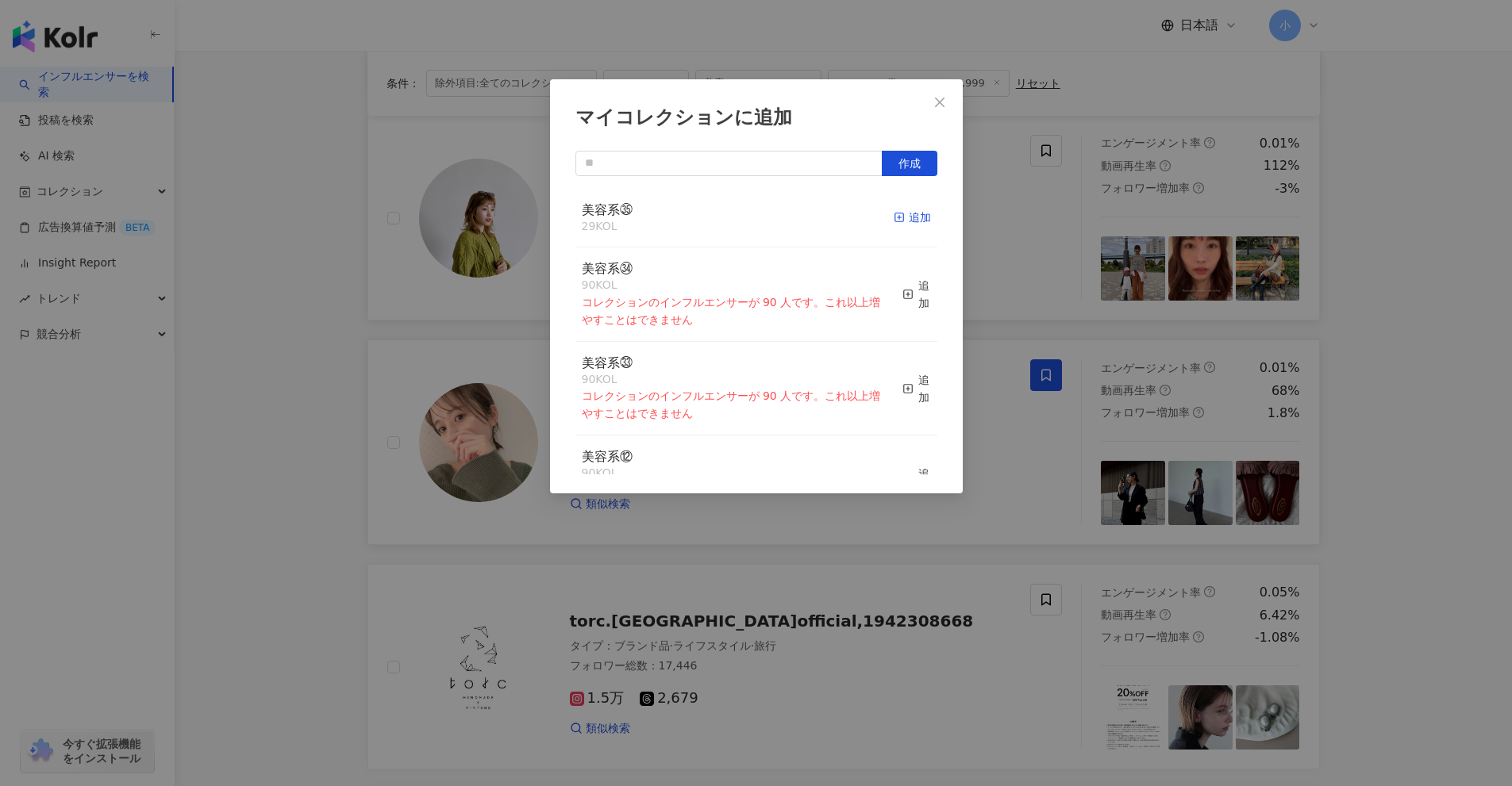
click at [900, 215] on div "追加" at bounding box center [912, 217] width 38 height 17
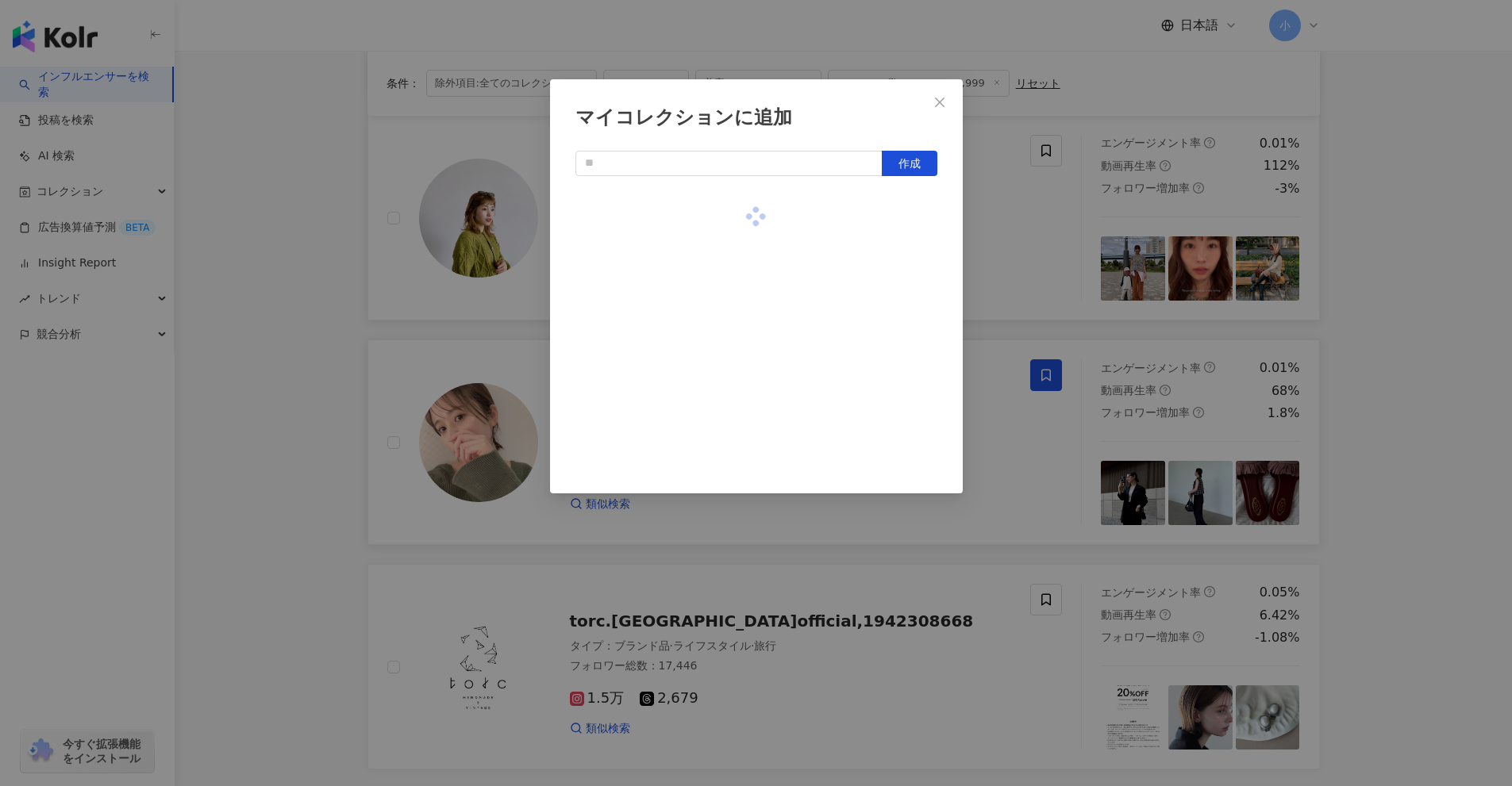
click at [1384, 338] on div "マイコレクションに追加 作成" at bounding box center [756, 393] width 1512 height 786
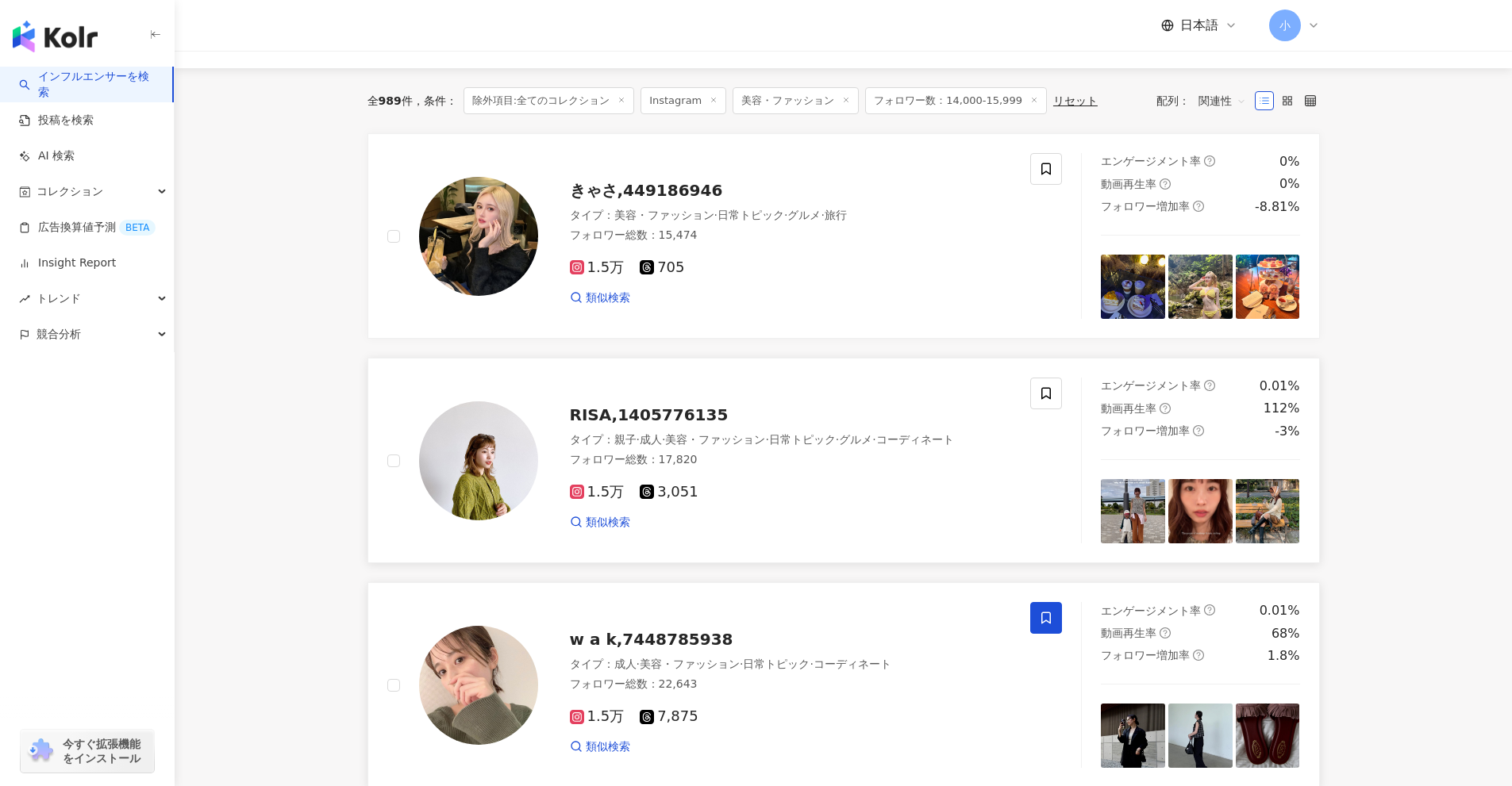
scroll to position [35, 0]
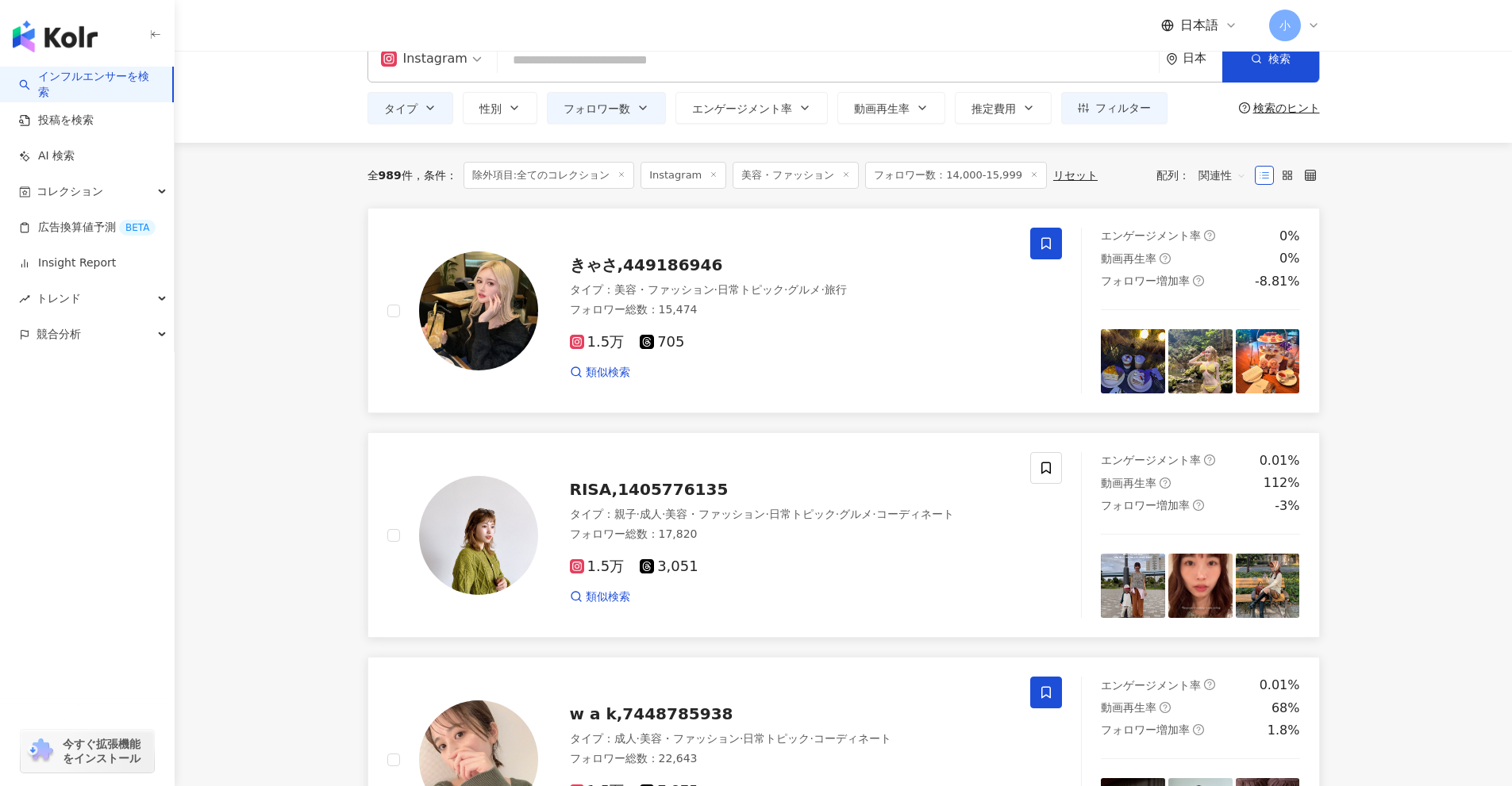
click at [1049, 241] on icon at bounding box center [1046, 243] width 14 height 14
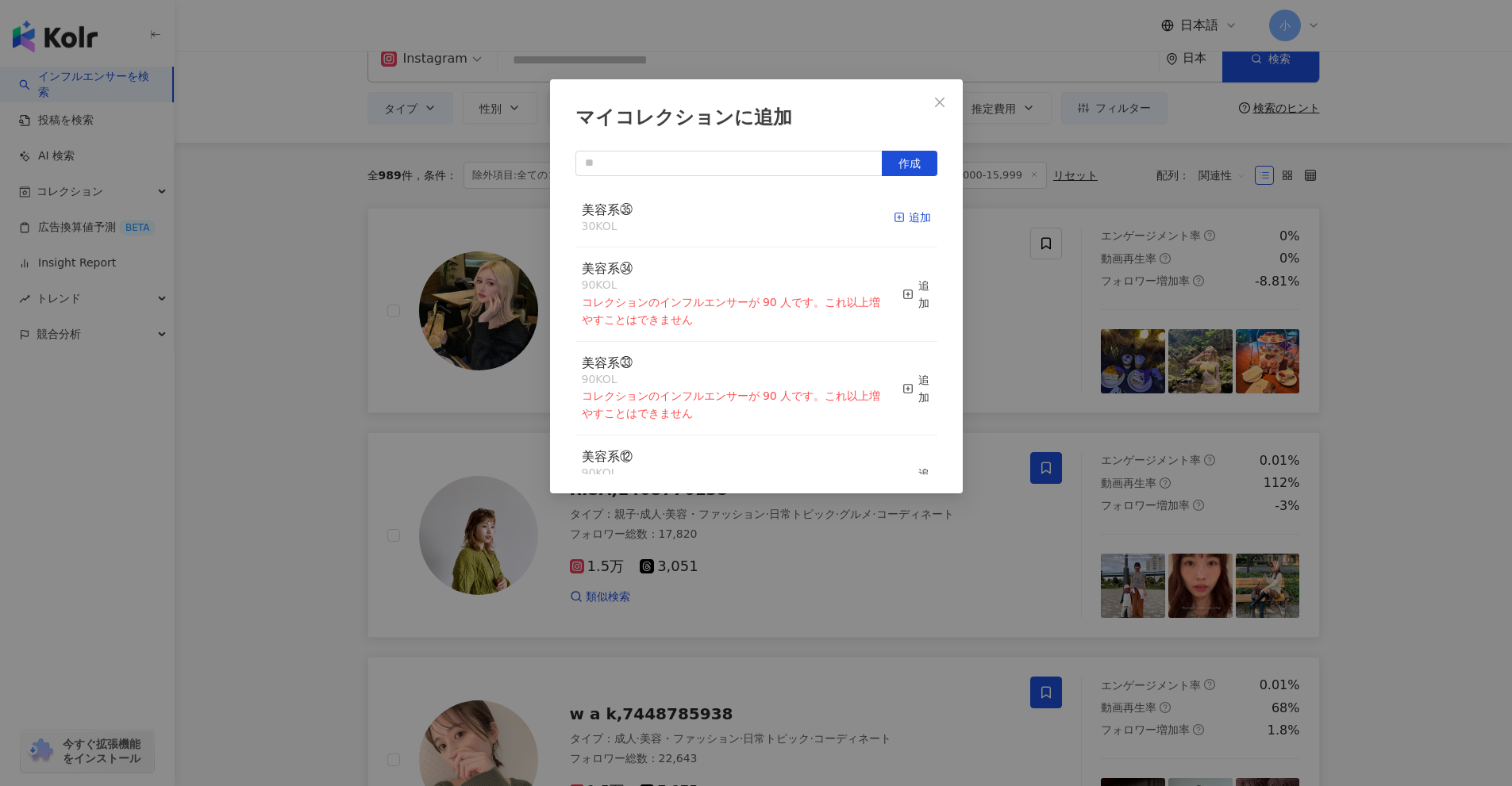
click at [913, 222] on div "追加" at bounding box center [912, 217] width 38 height 17
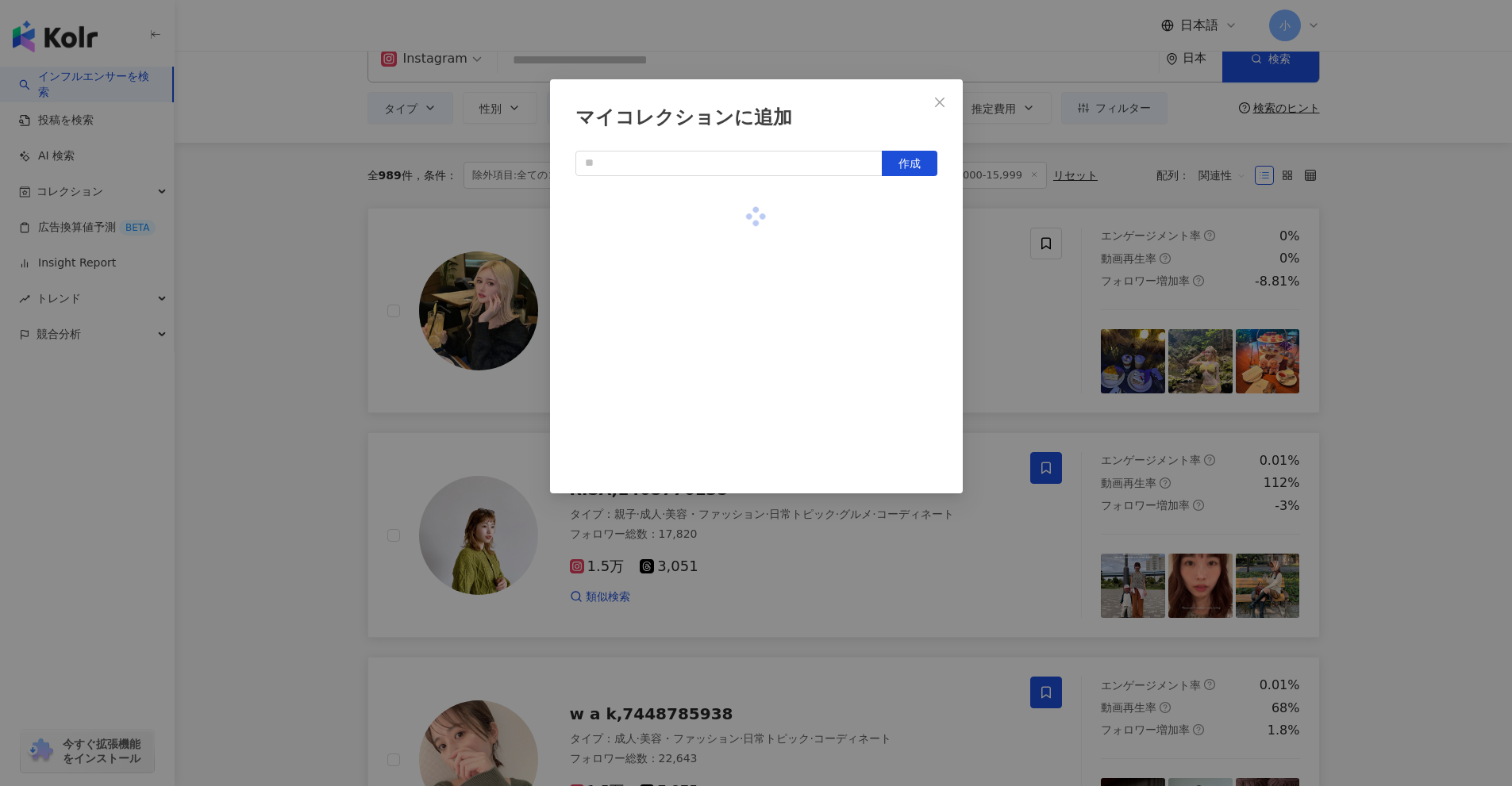
click at [1373, 340] on div "マイコレクションに追加 作成" at bounding box center [756, 393] width 1512 height 786
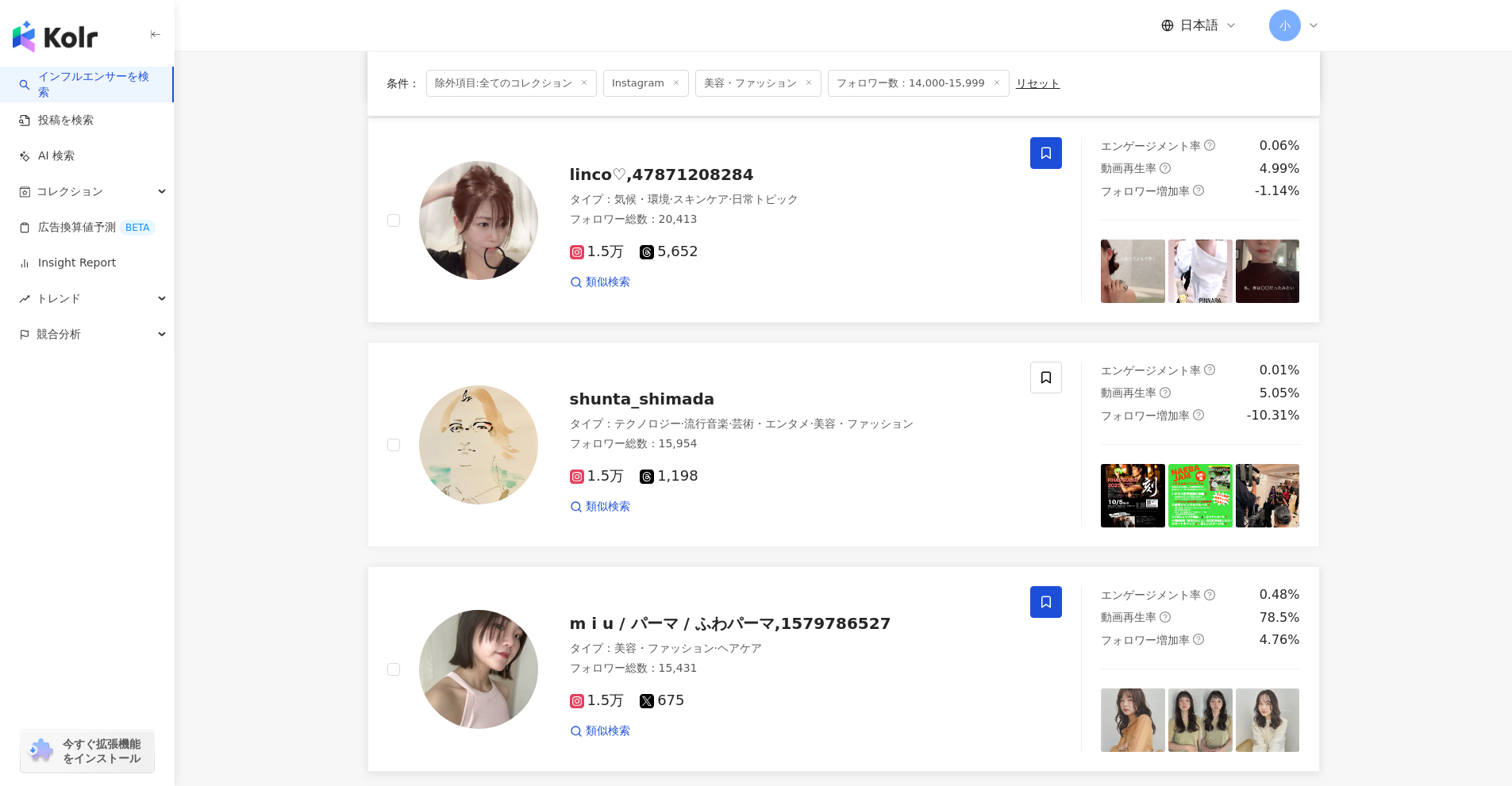
scroll to position [2495, 0]
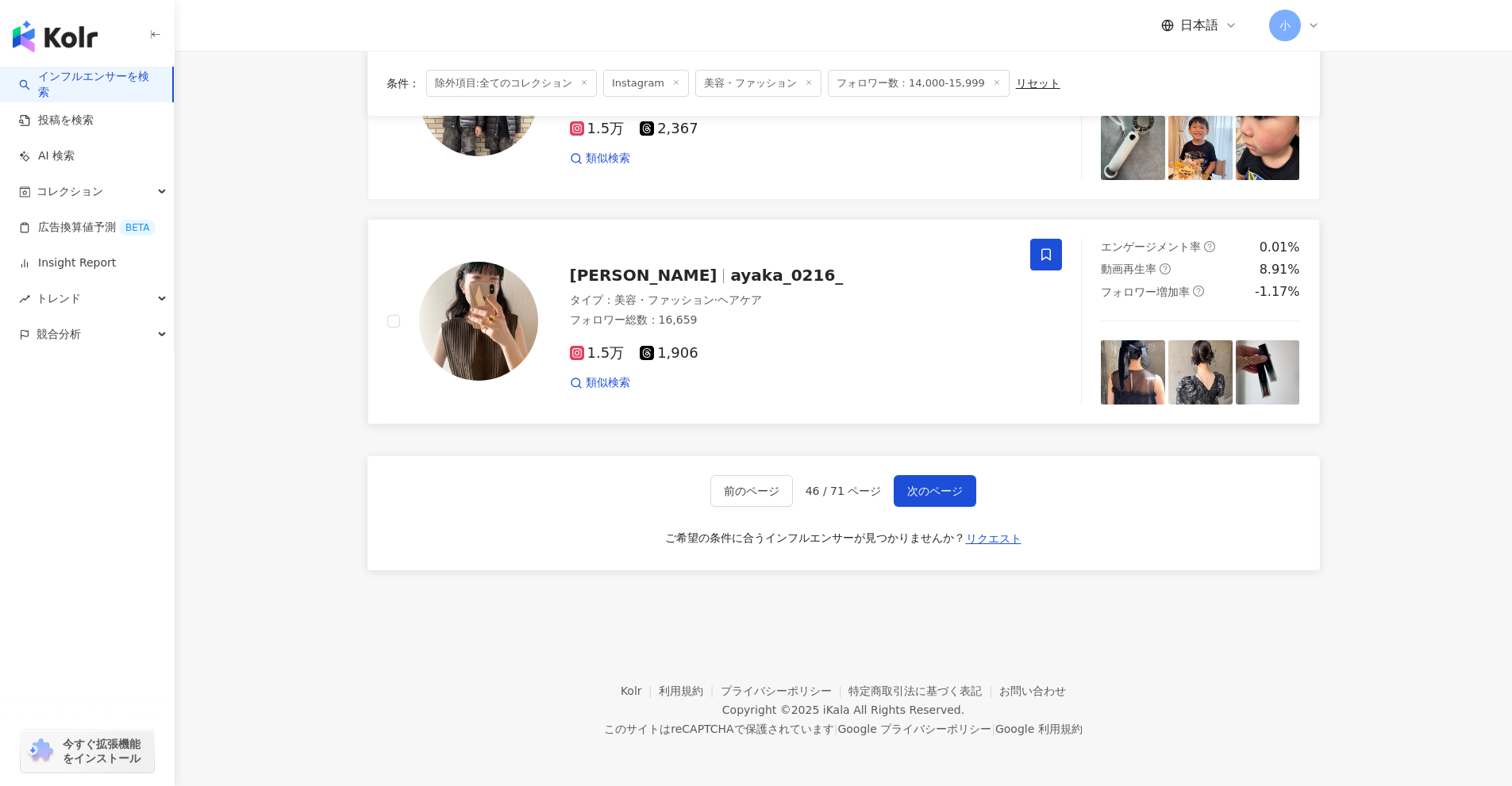
drag, startPoint x: 1394, startPoint y: 260, endPoint x: 1358, endPoint y: 487, distance: 229.8
click at [920, 489] on span "次のページ" at bounding box center [935, 491] width 56 height 13
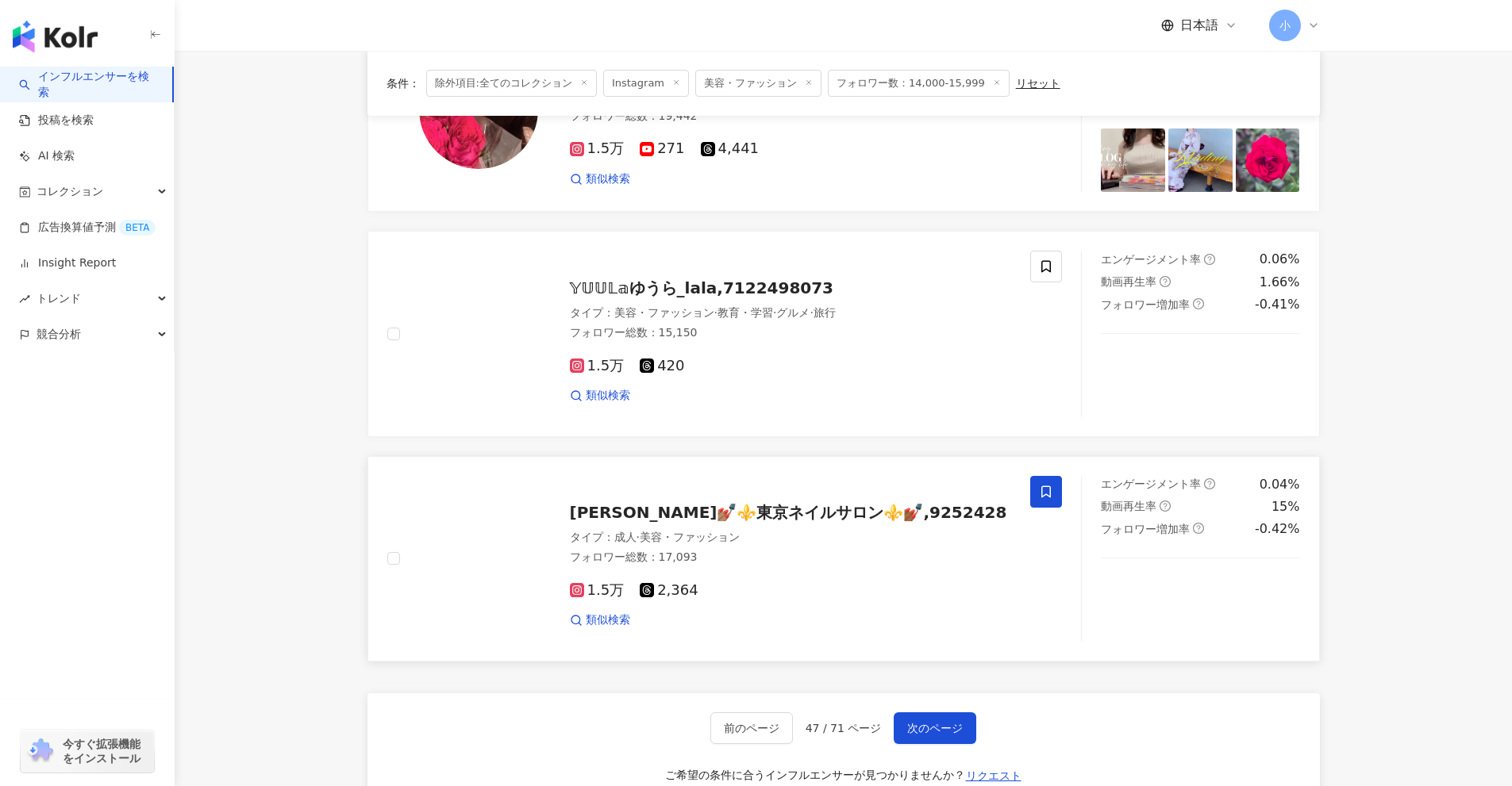
scroll to position [2257, 0]
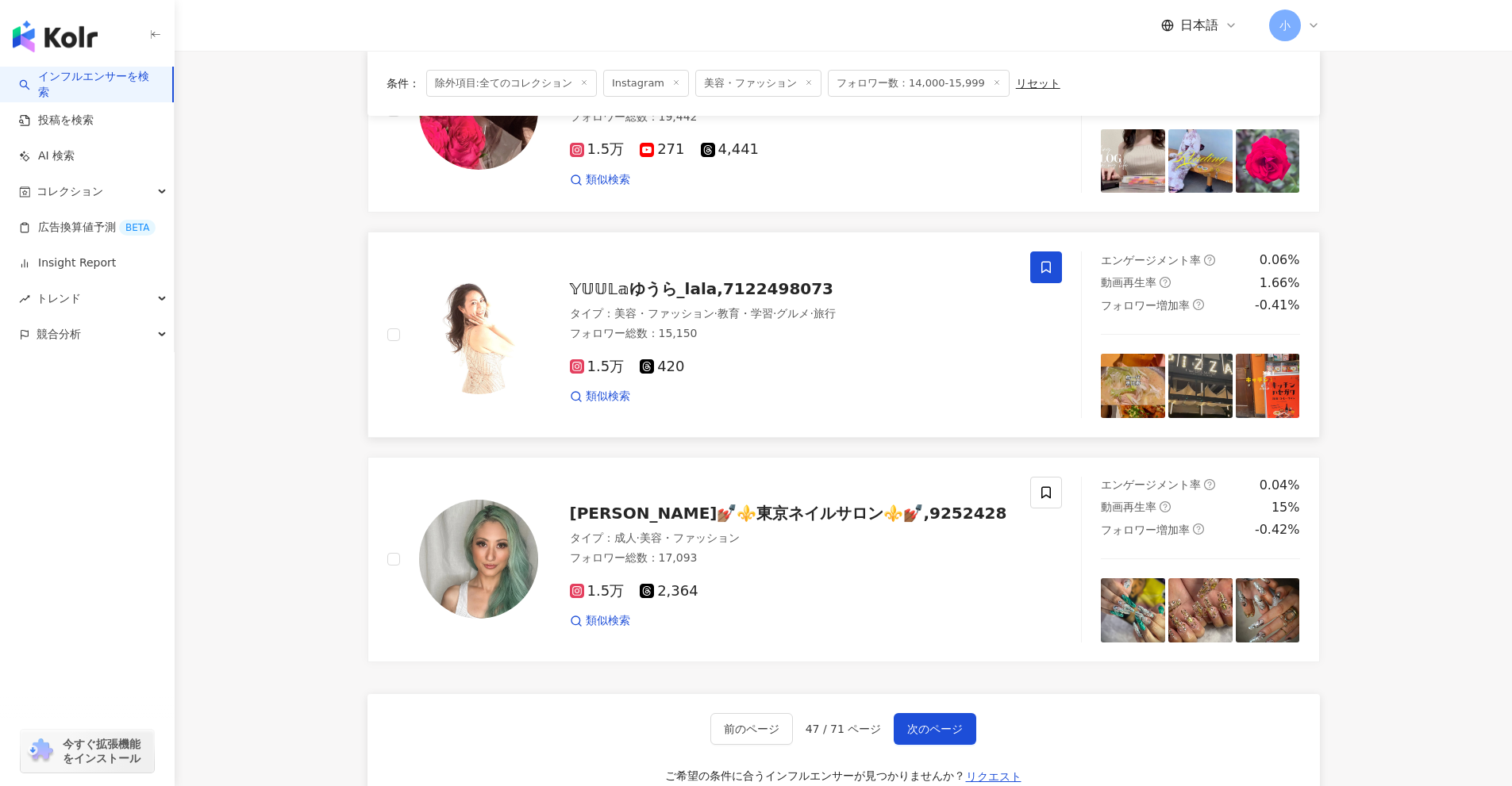
click at [1031, 267] on span at bounding box center [1046, 267] width 31 height 31
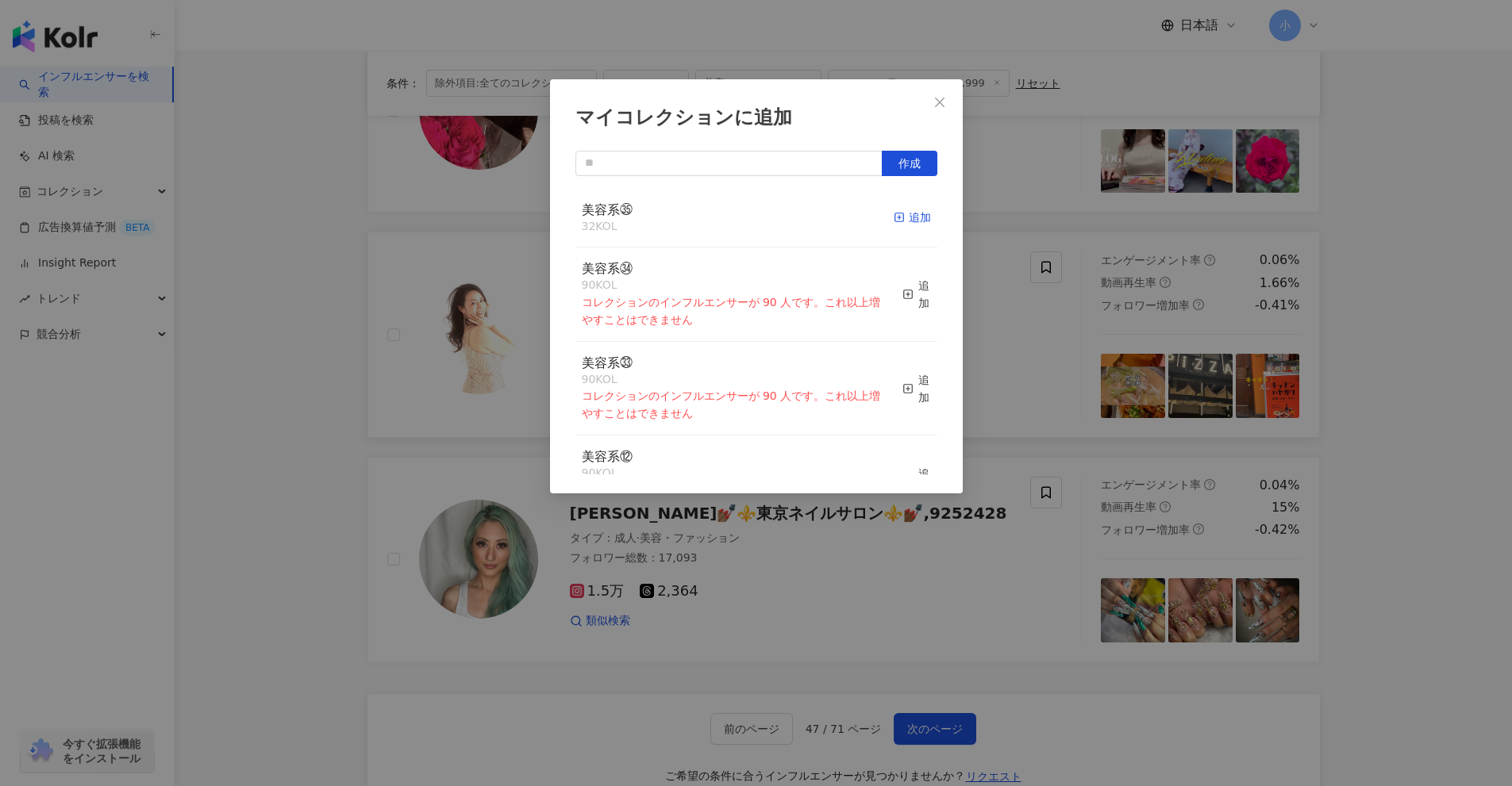
click at [893, 215] on icon "button" at bounding box center [899, 217] width 11 height 11
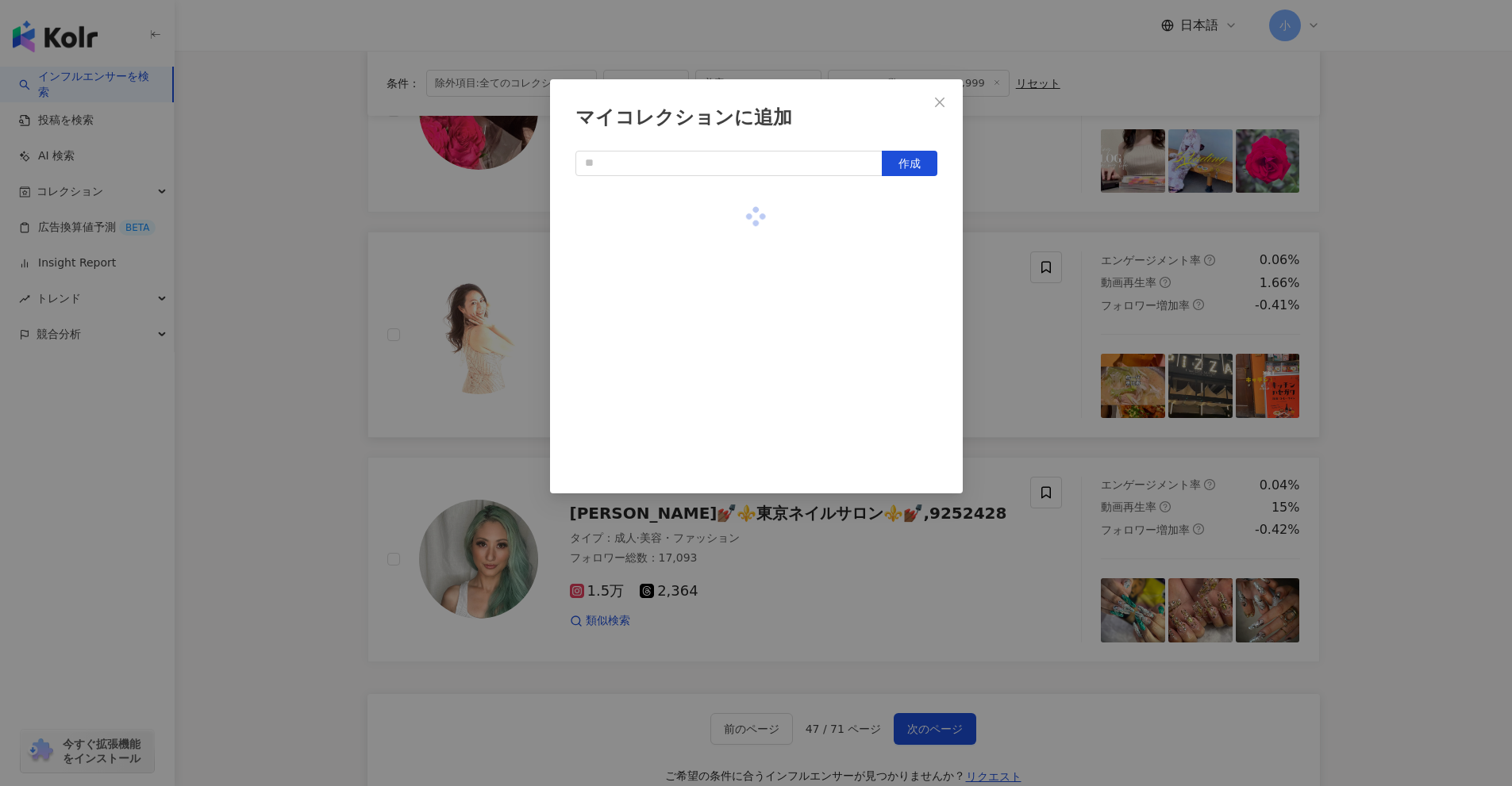
click at [1426, 398] on div "マイコレクションに追加 作成" at bounding box center [756, 393] width 1512 height 786
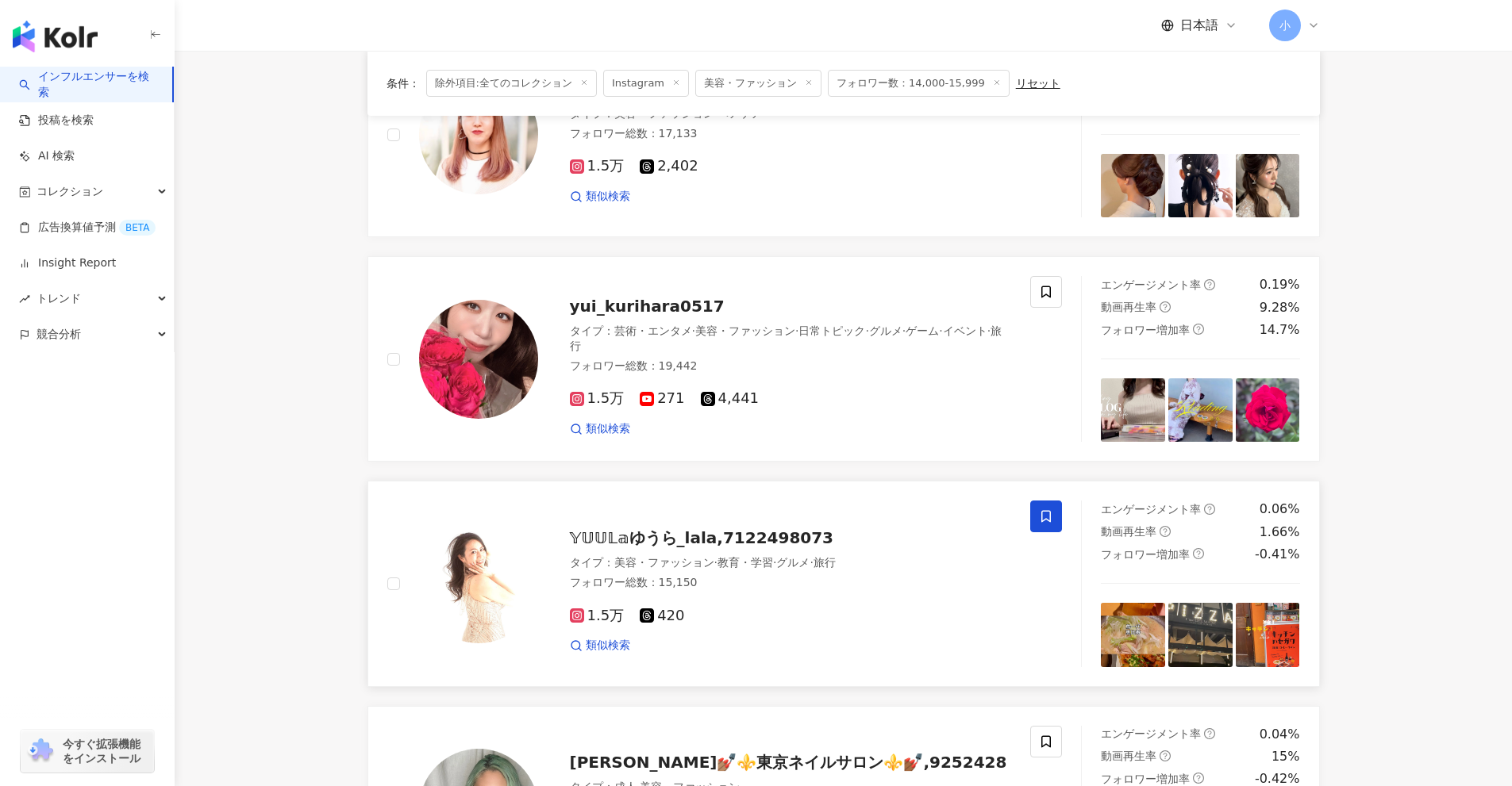
scroll to position [1939, 0]
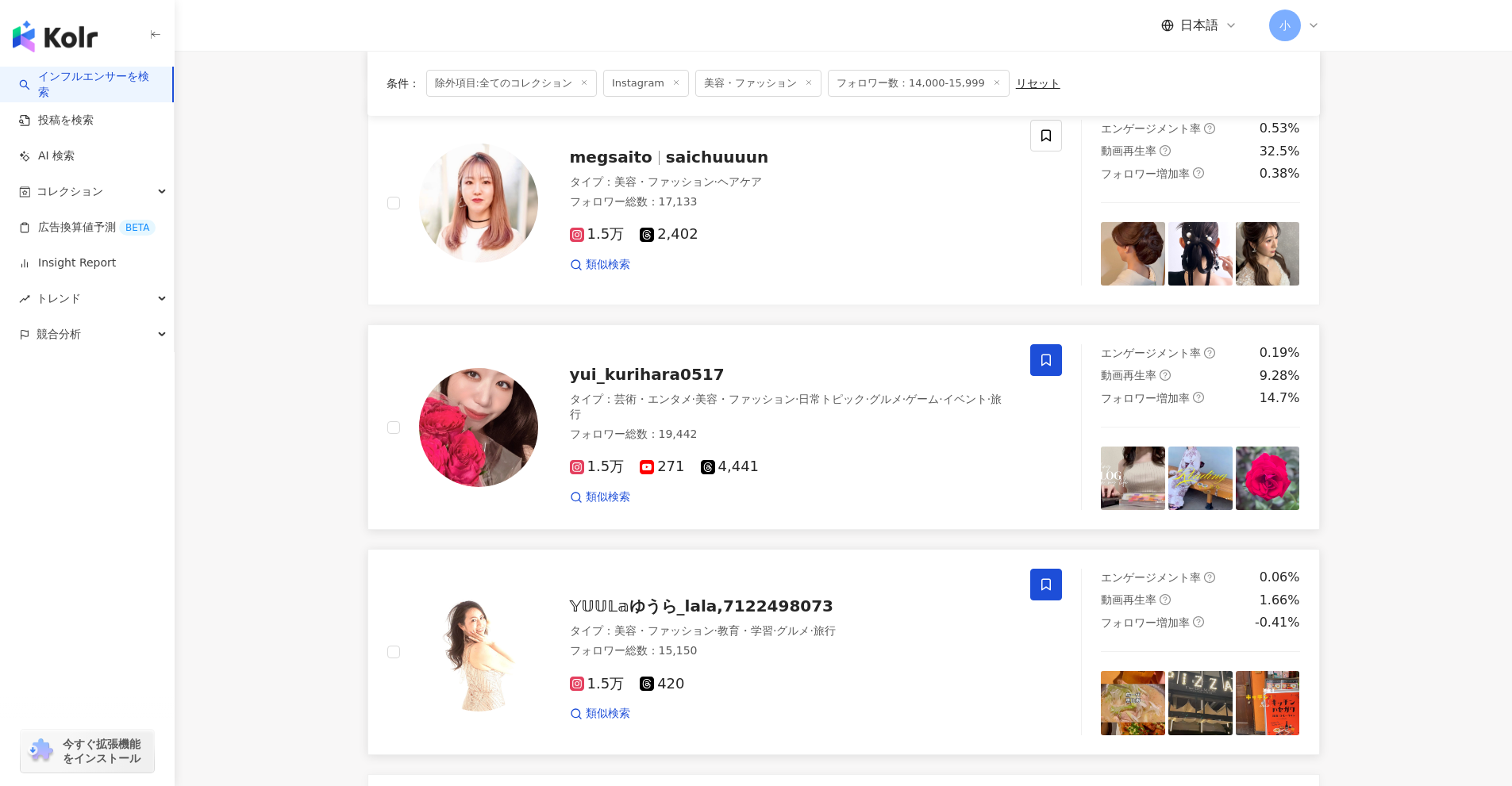
click at [1057, 362] on span at bounding box center [1046, 360] width 31 height 31
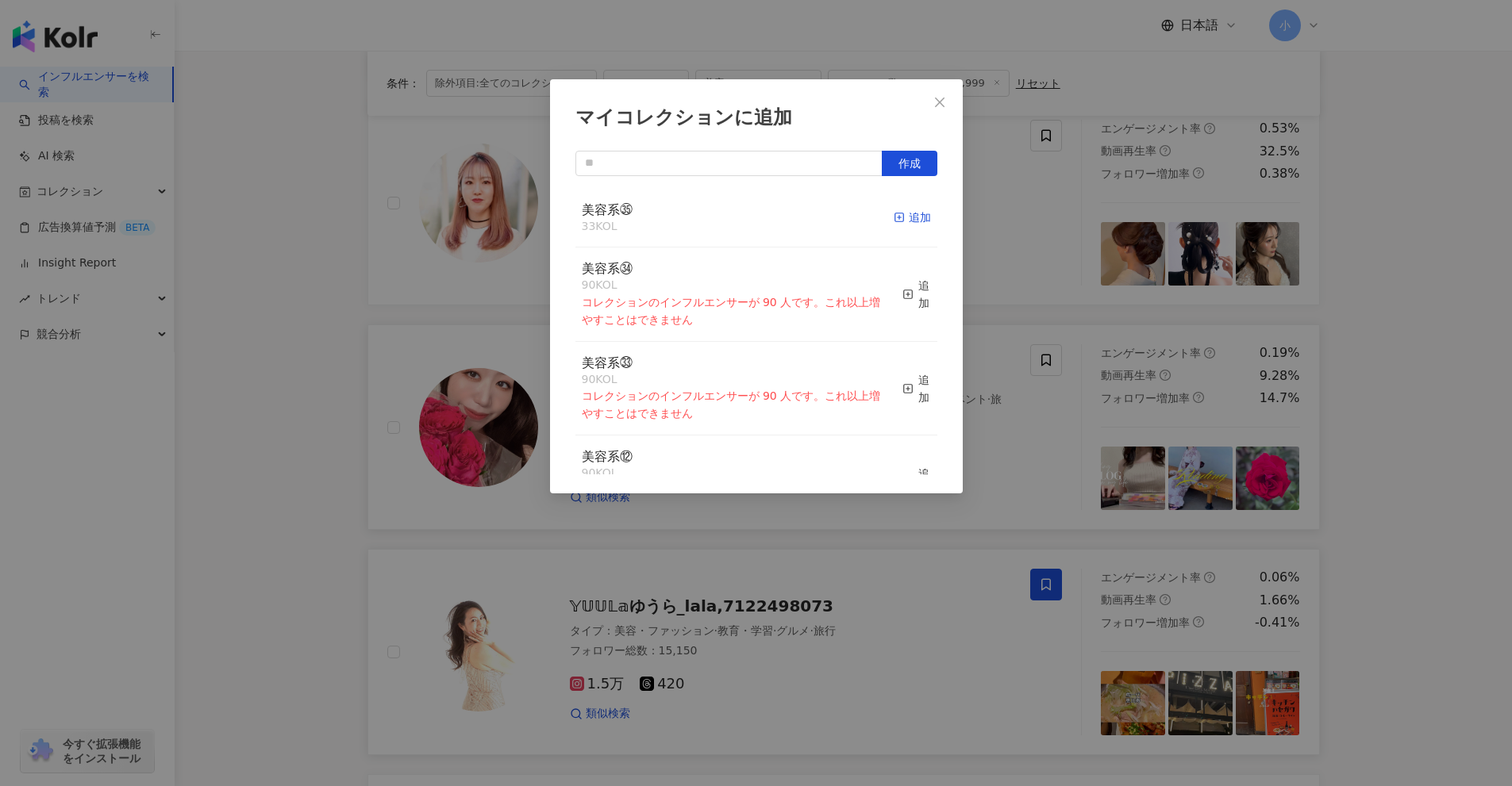
click at [893, 223] on span "button" at bounding box center [899, 217] width 11 height 13
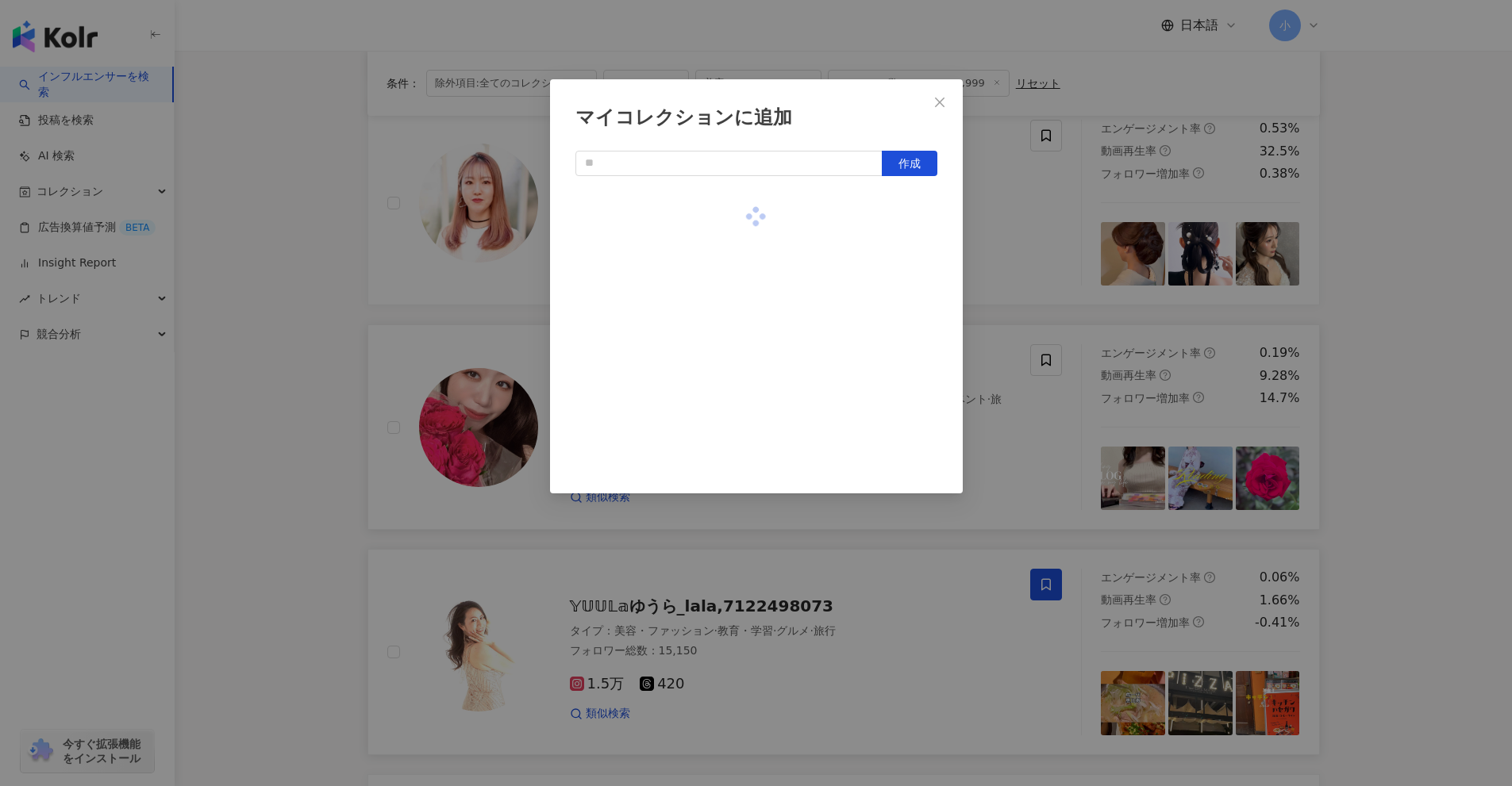
click at [1401, 400] on div "マイコレクションに追加 作成" at bounding box center [756, 393] width 1512 height 786
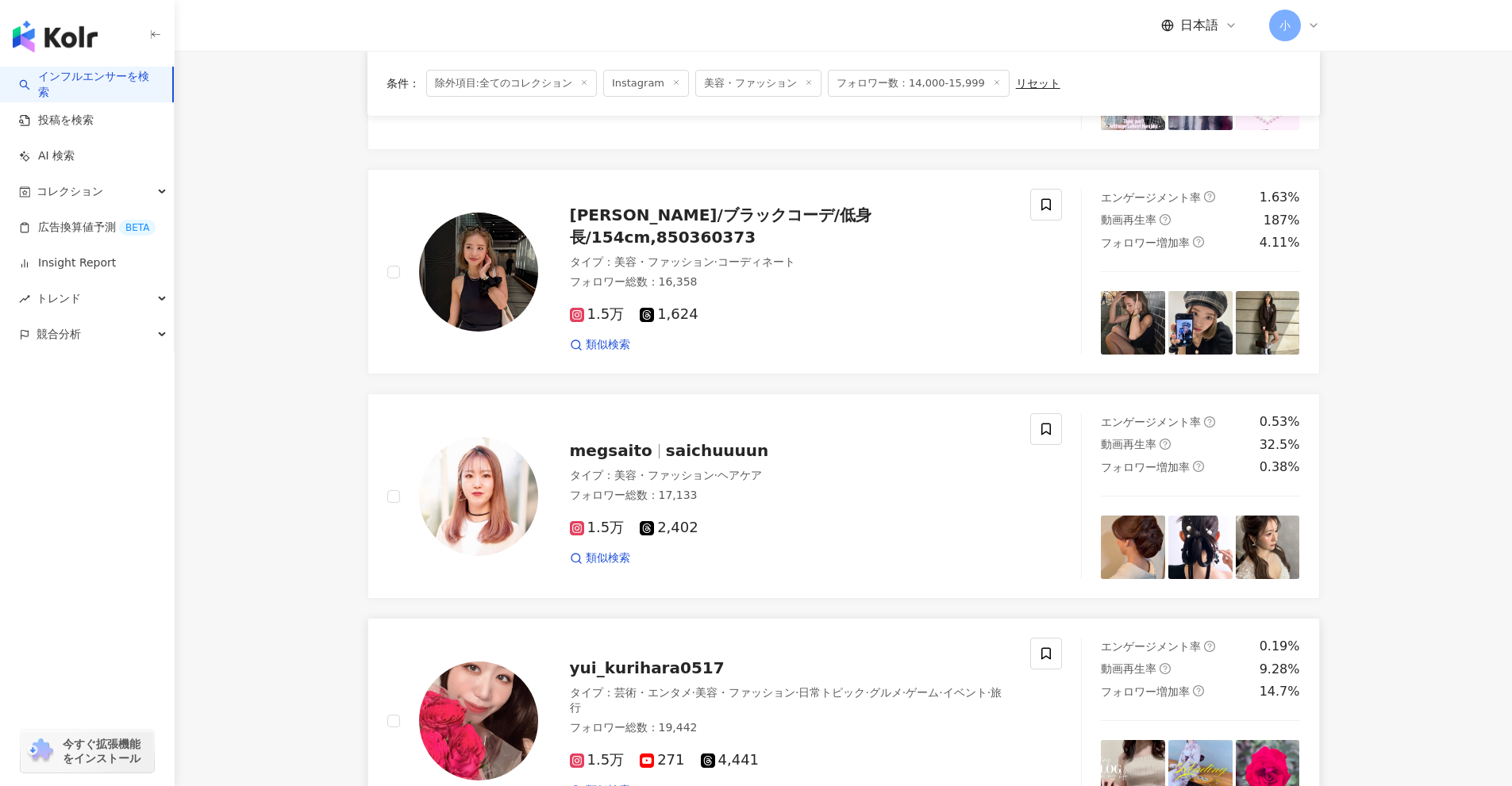
scroll to position [1622, 0]
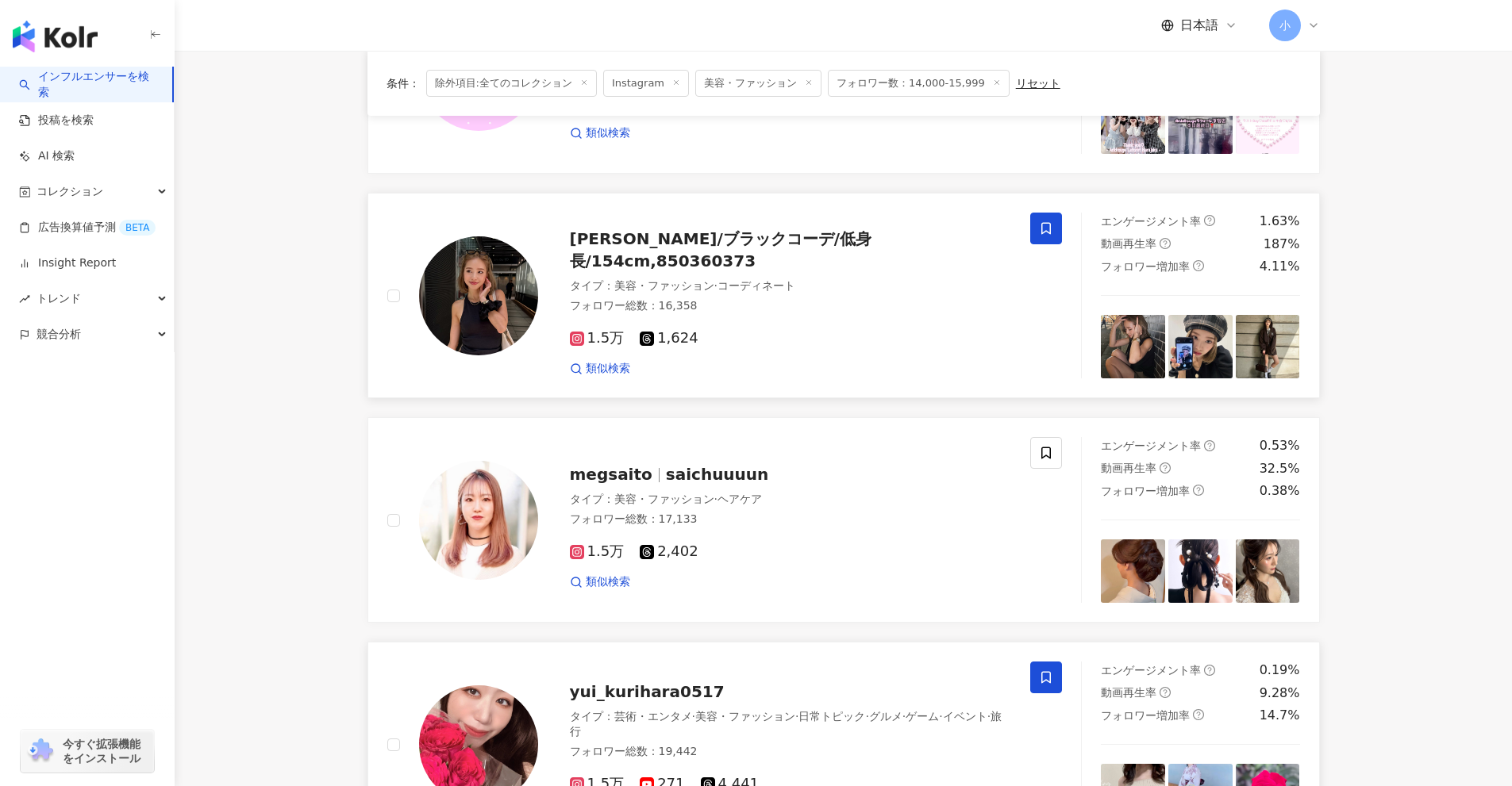
click at [1057, 244] on span at bounding box center [1046, 229] width 31 height 31
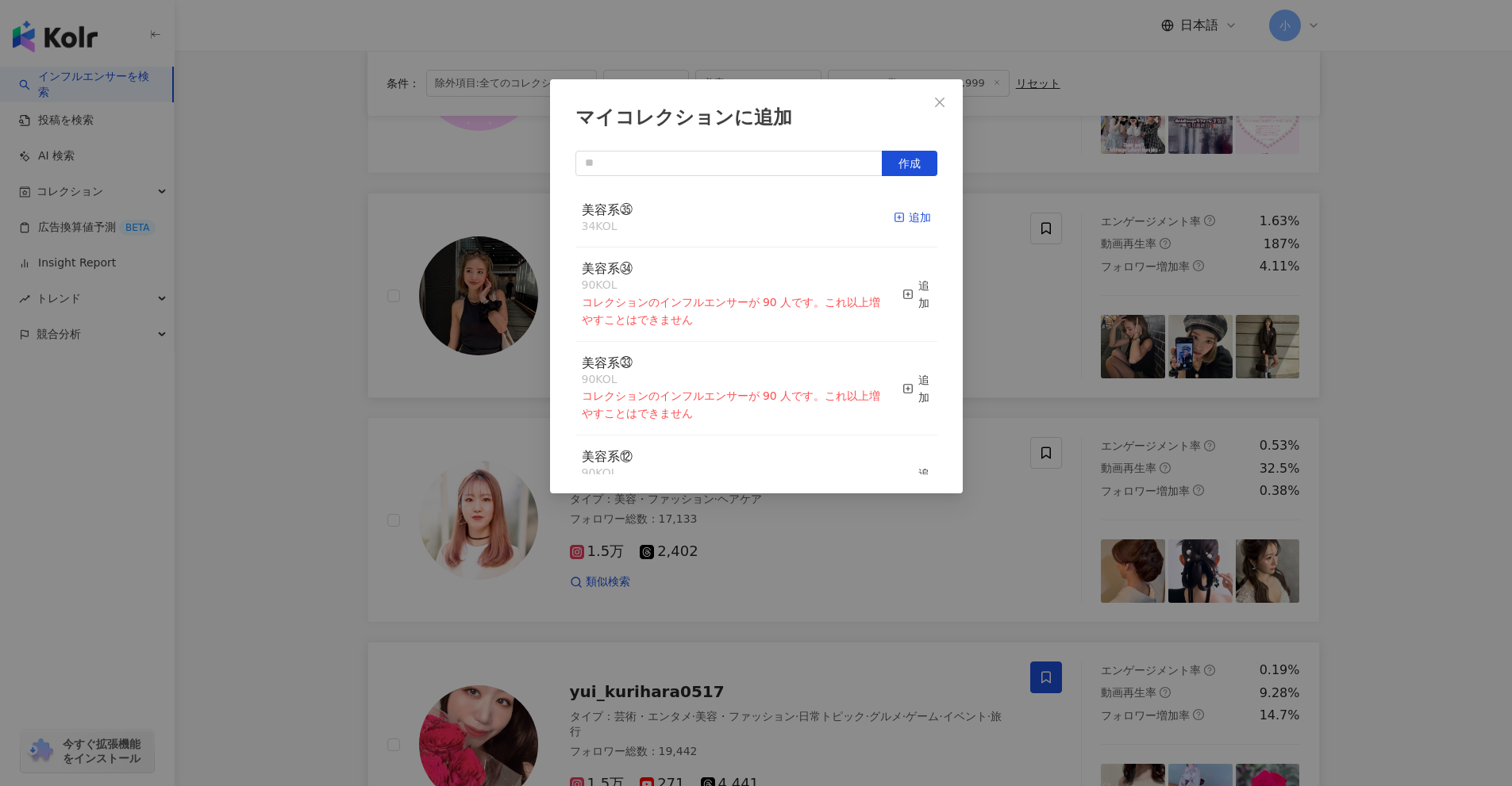
click at [900, 223] on div "追加" at bounding box center [912, 217] width 38 height 17
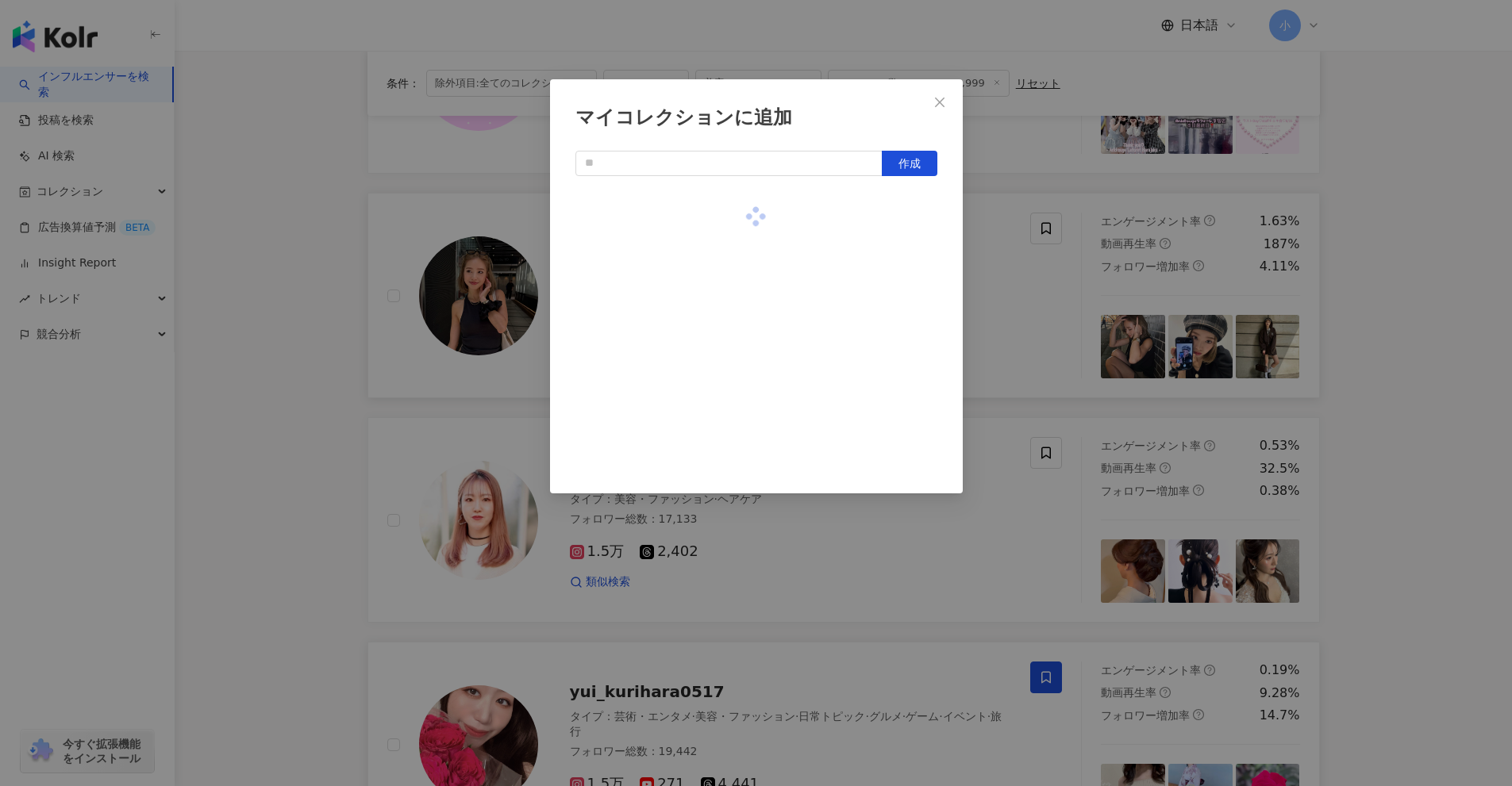
click at [1401, 344] on div "マイコレクションに追加 作成" at bounding box center [756, 393] width 1512 height 786
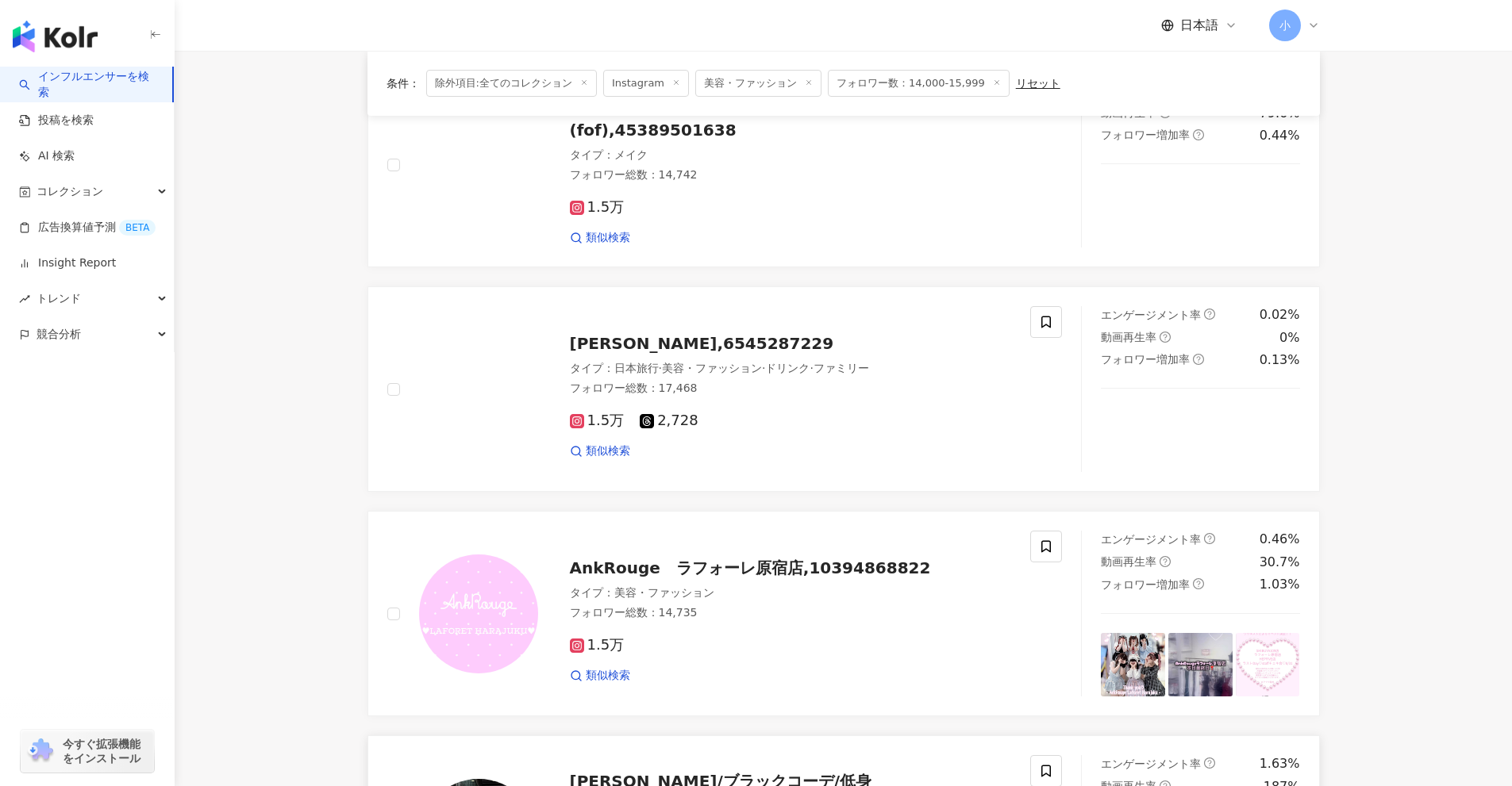
scroll to position [1066, 0]
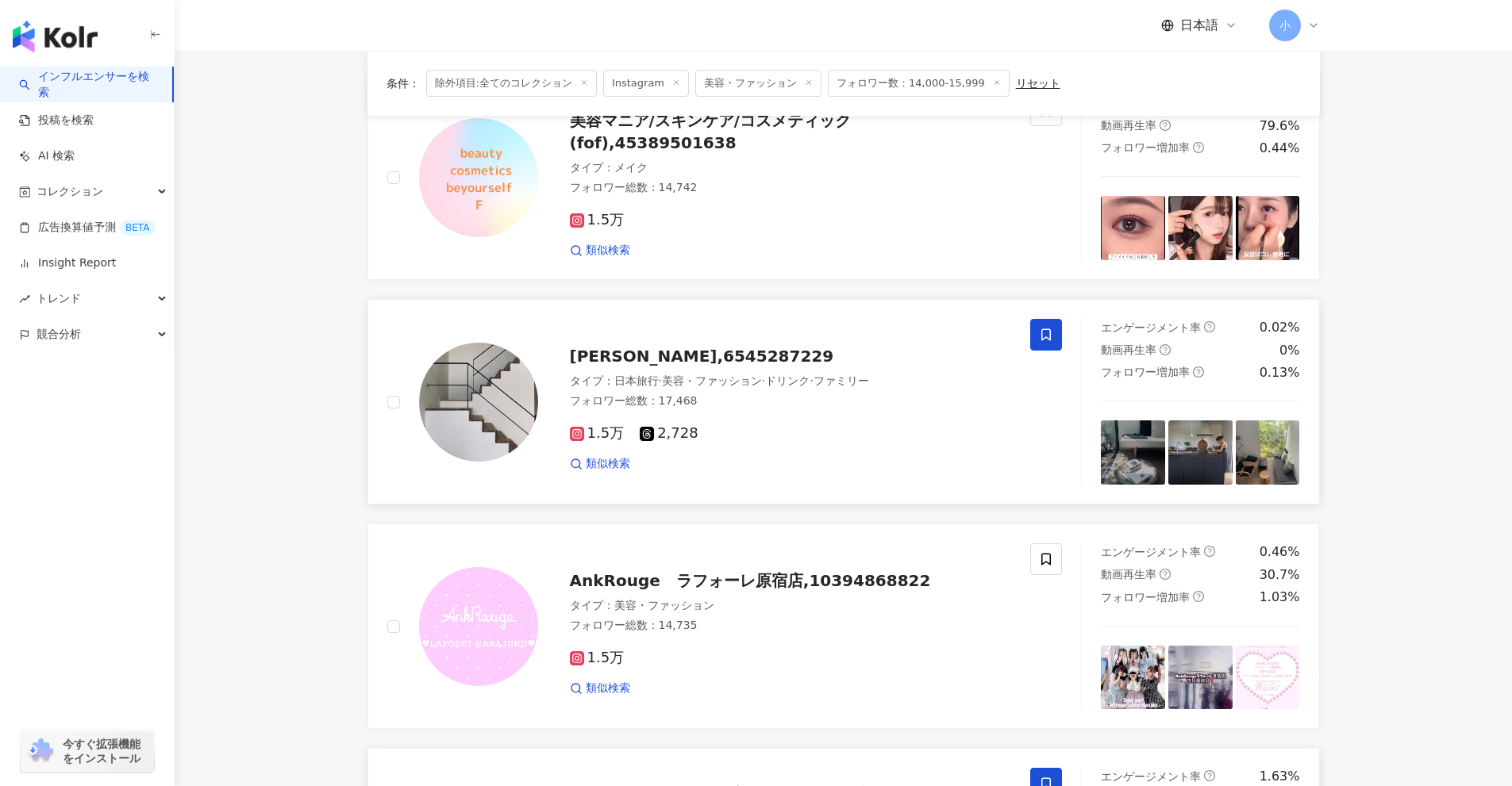
click at [1052, 338] on icon at bounding box center [1046, 335] width 14 height 14
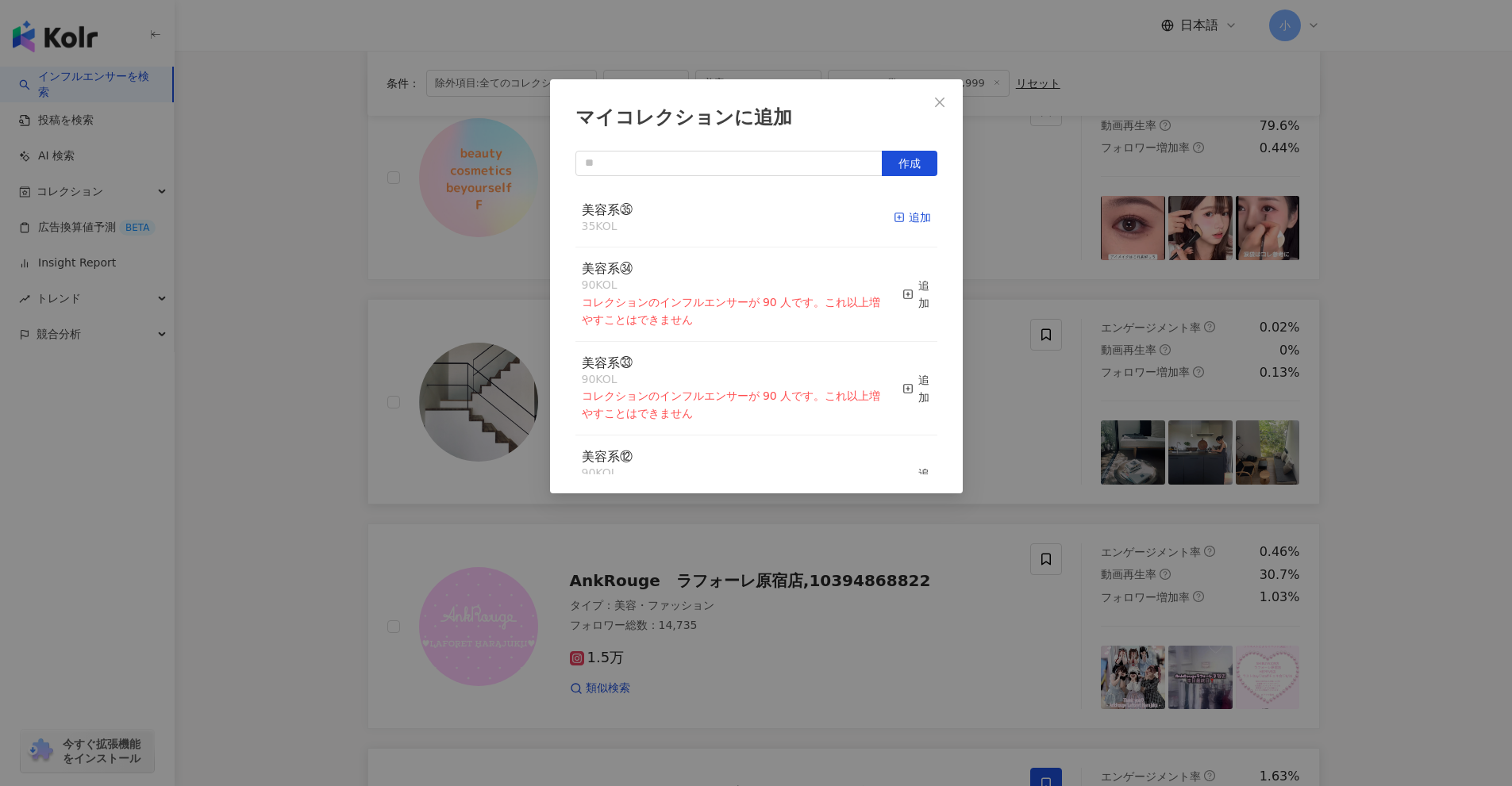
click at [893, 223] on span "button" at bounding box center [899, 217] width 11 height 13
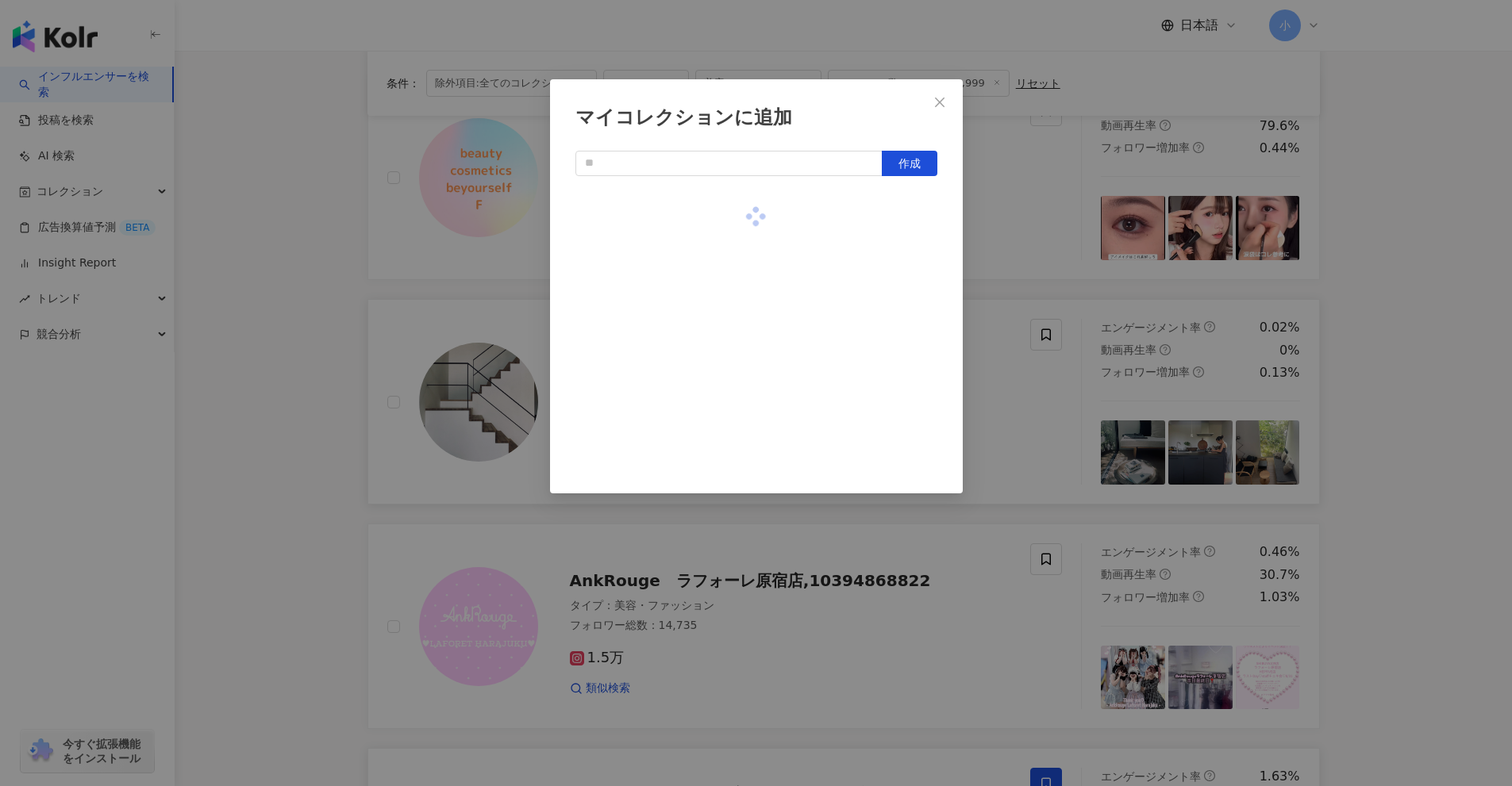
click at [886, 223] on div at bounding box center [756, 216] width 362 height 57
click at [1441, 374] on div "マイコレクションに追加 作成" at bounding box center [756, 393] width 1512 height 786
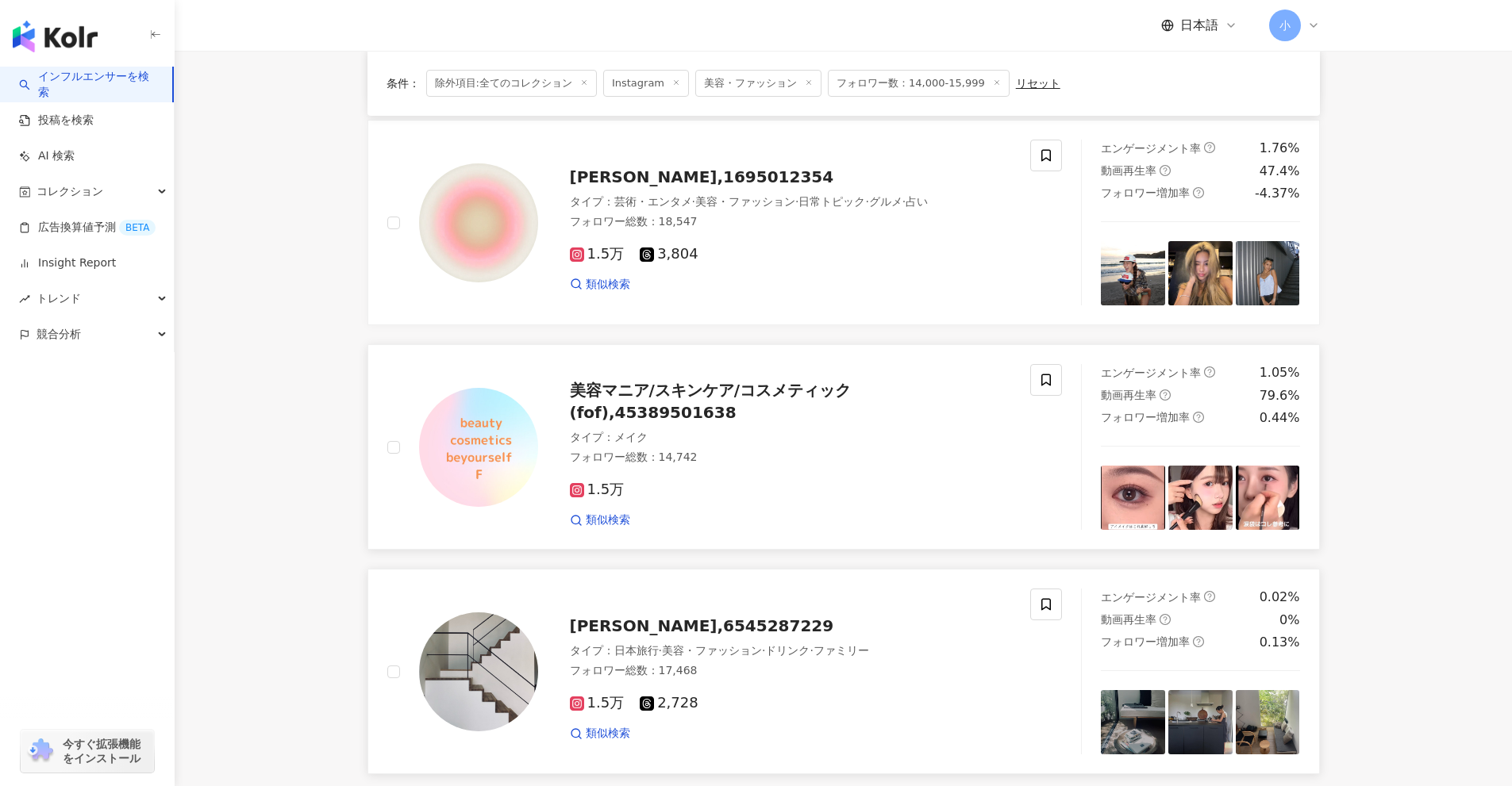
scroll to position [670, 0]
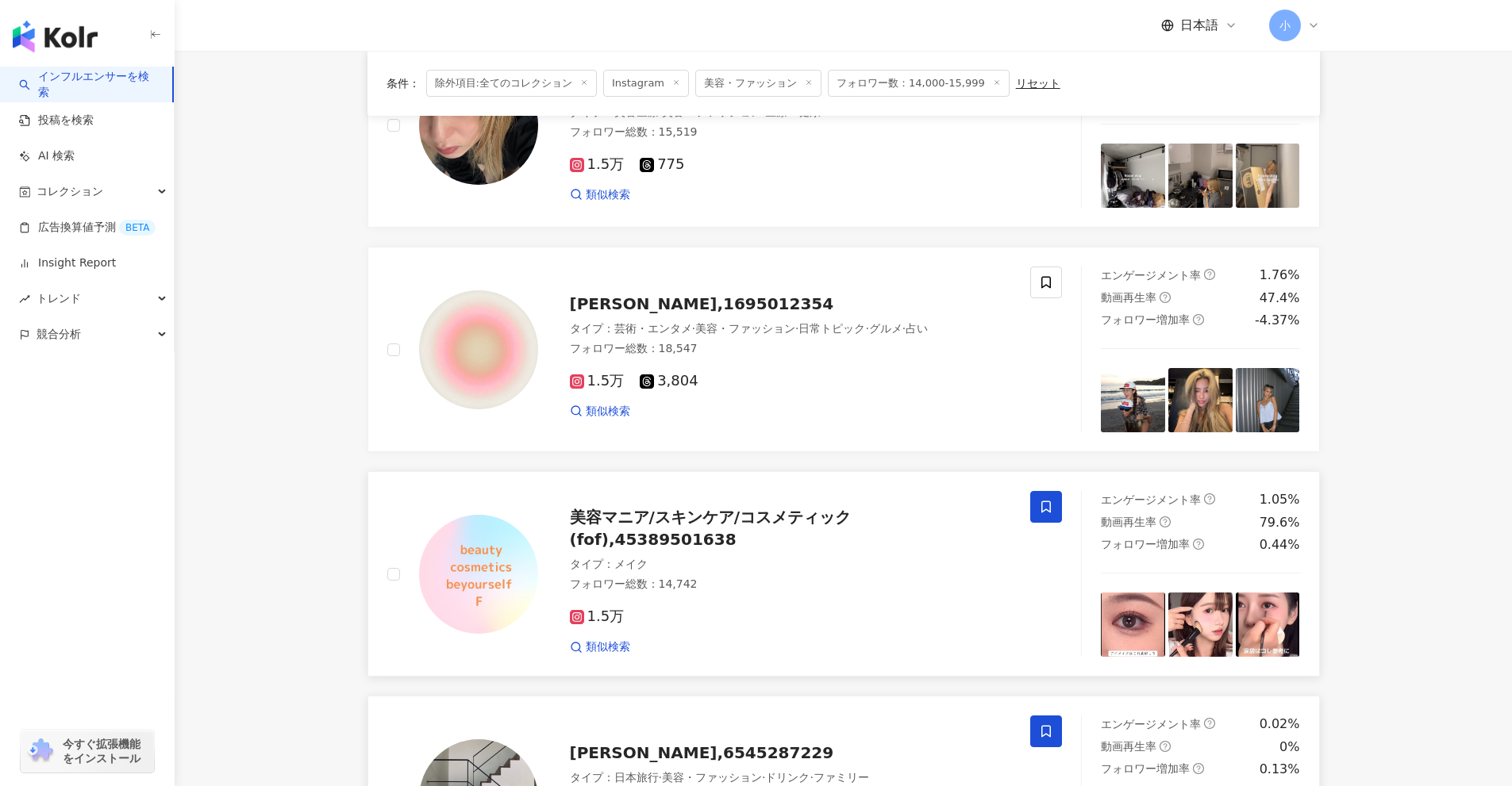
click at [1036, 501] on span at bounding box center [1046, 507] width 31 height 31
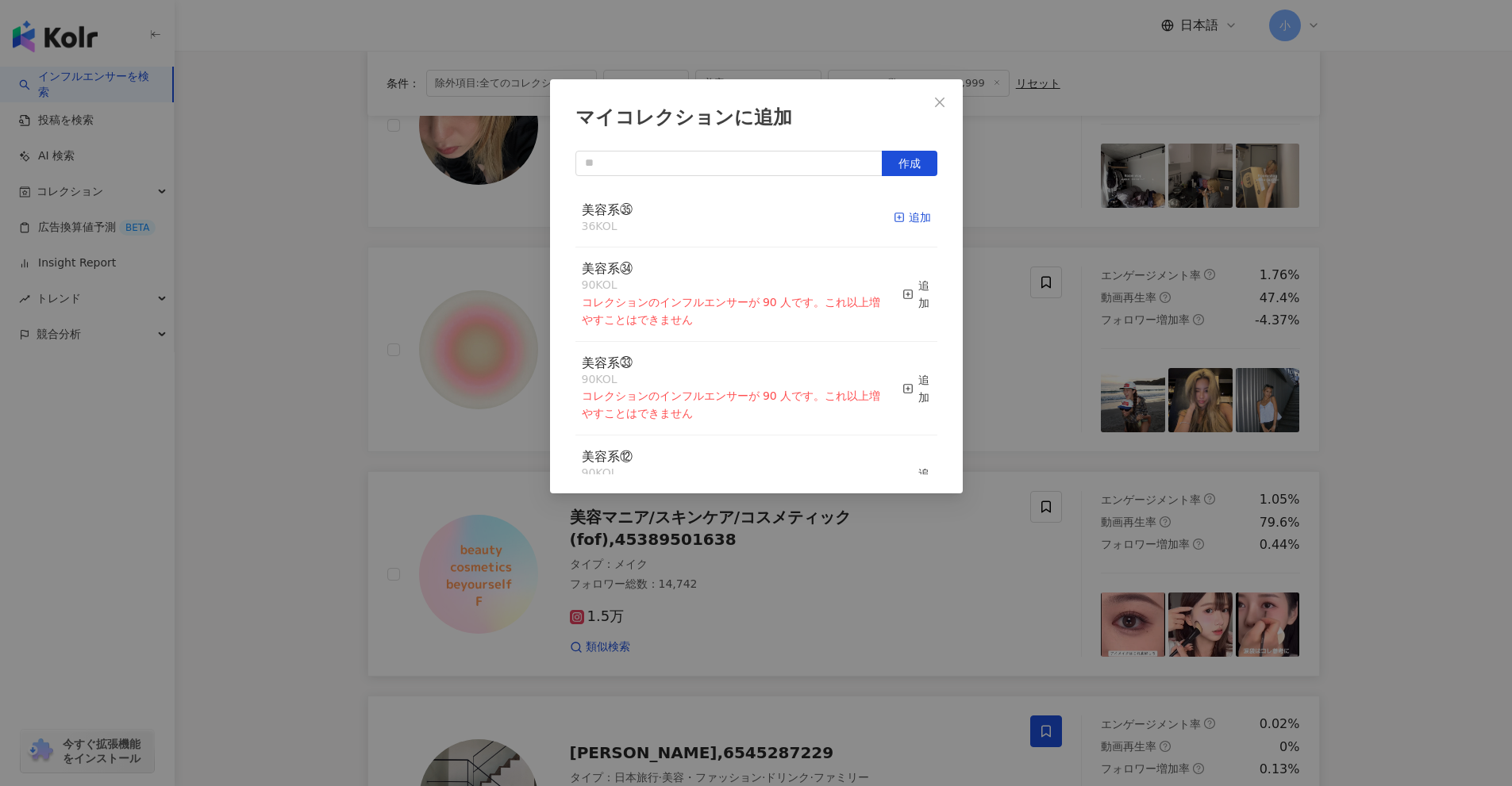
click at [903, 215] on div "追加" at bounding box center [912, 217] width 38 height 17
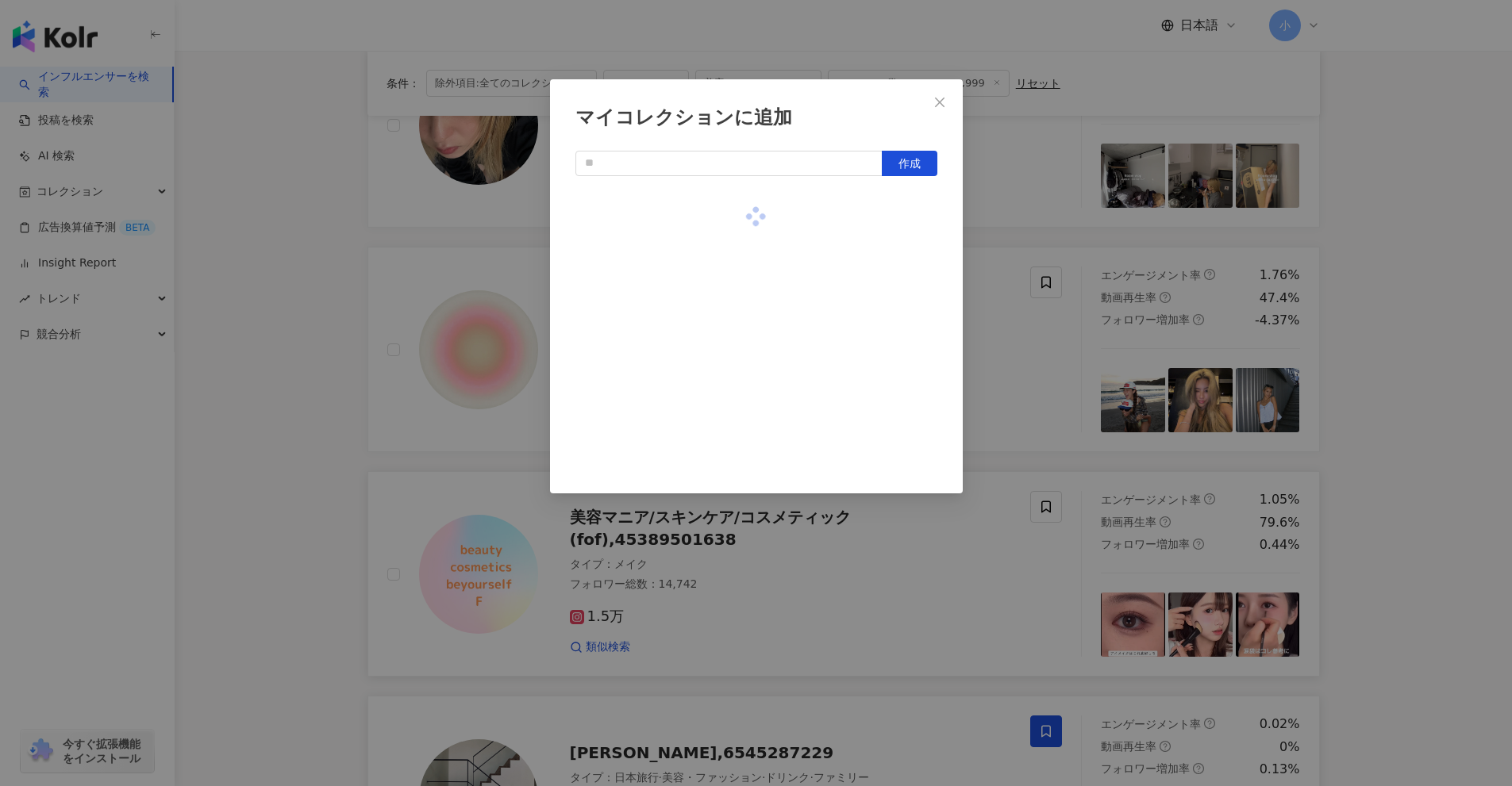
click at [1373, 358] on div "マイコレクションに追加 作成" at bounding box center [756, 393] width 1512 height 786
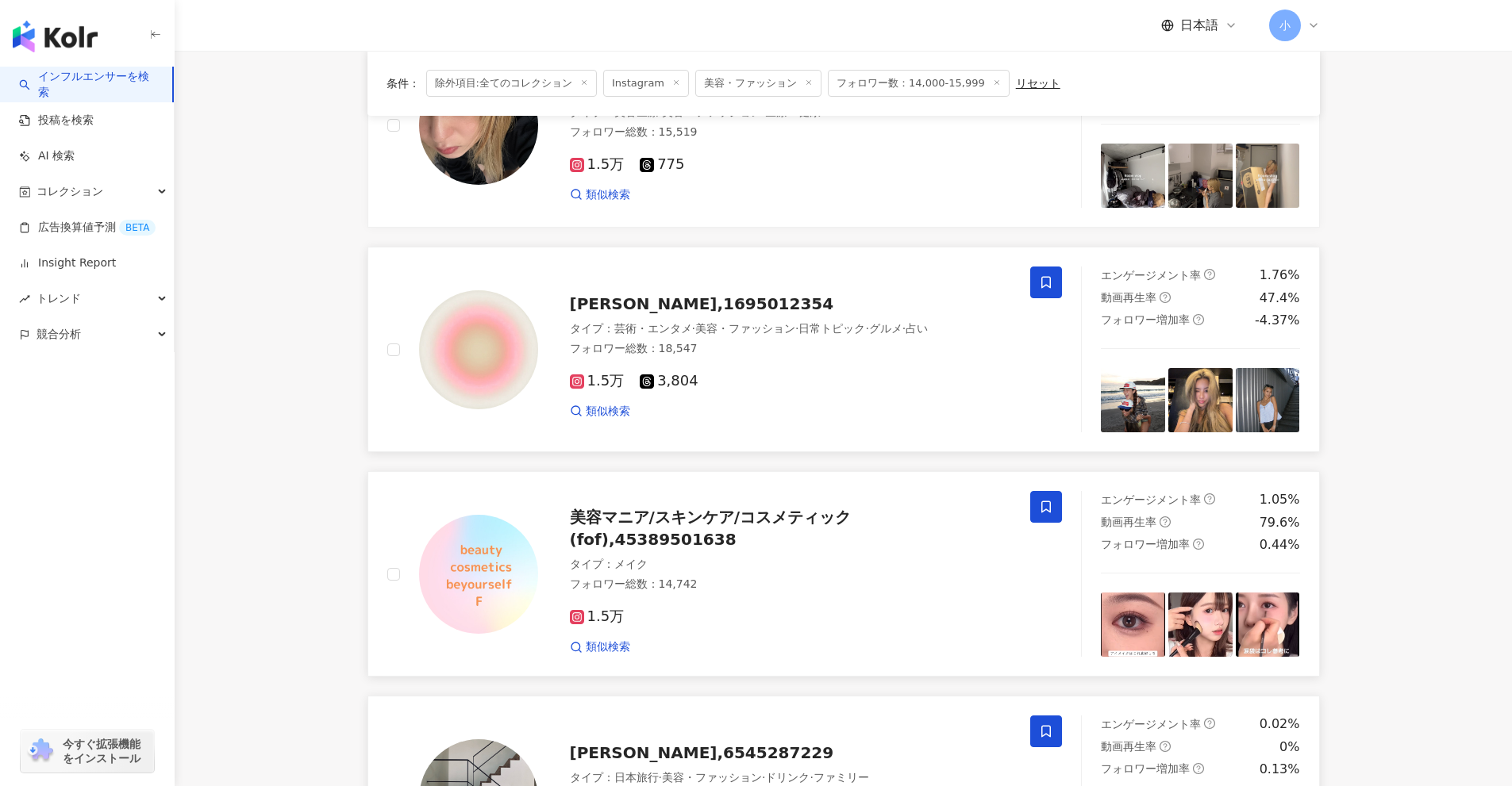
click at [1049, 283] on icon at bounding box center [1046, 283] width 14 height 14
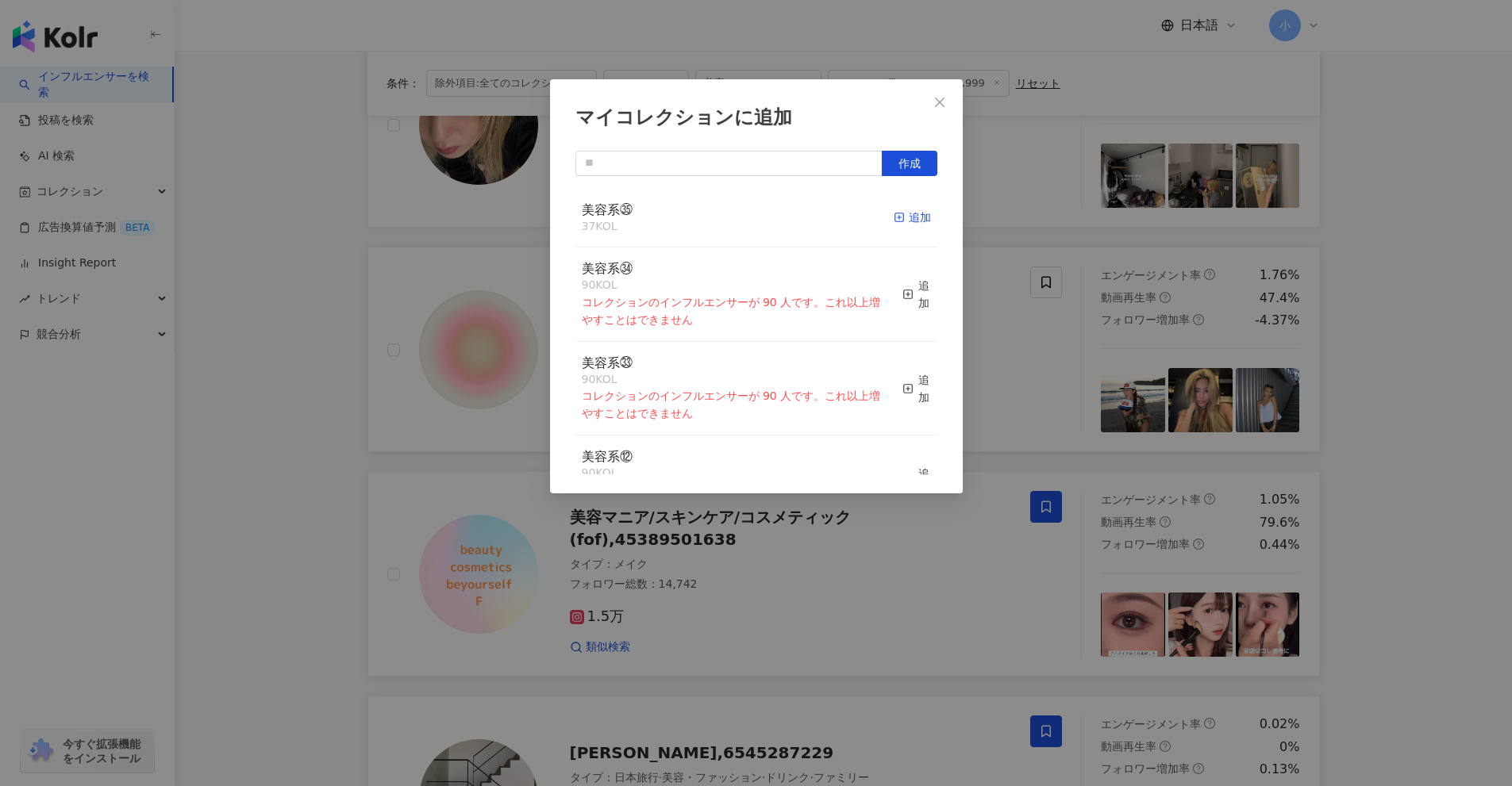
click at [895, 222] on div "追加" at bounding box center [912, 217] width 38 height 17
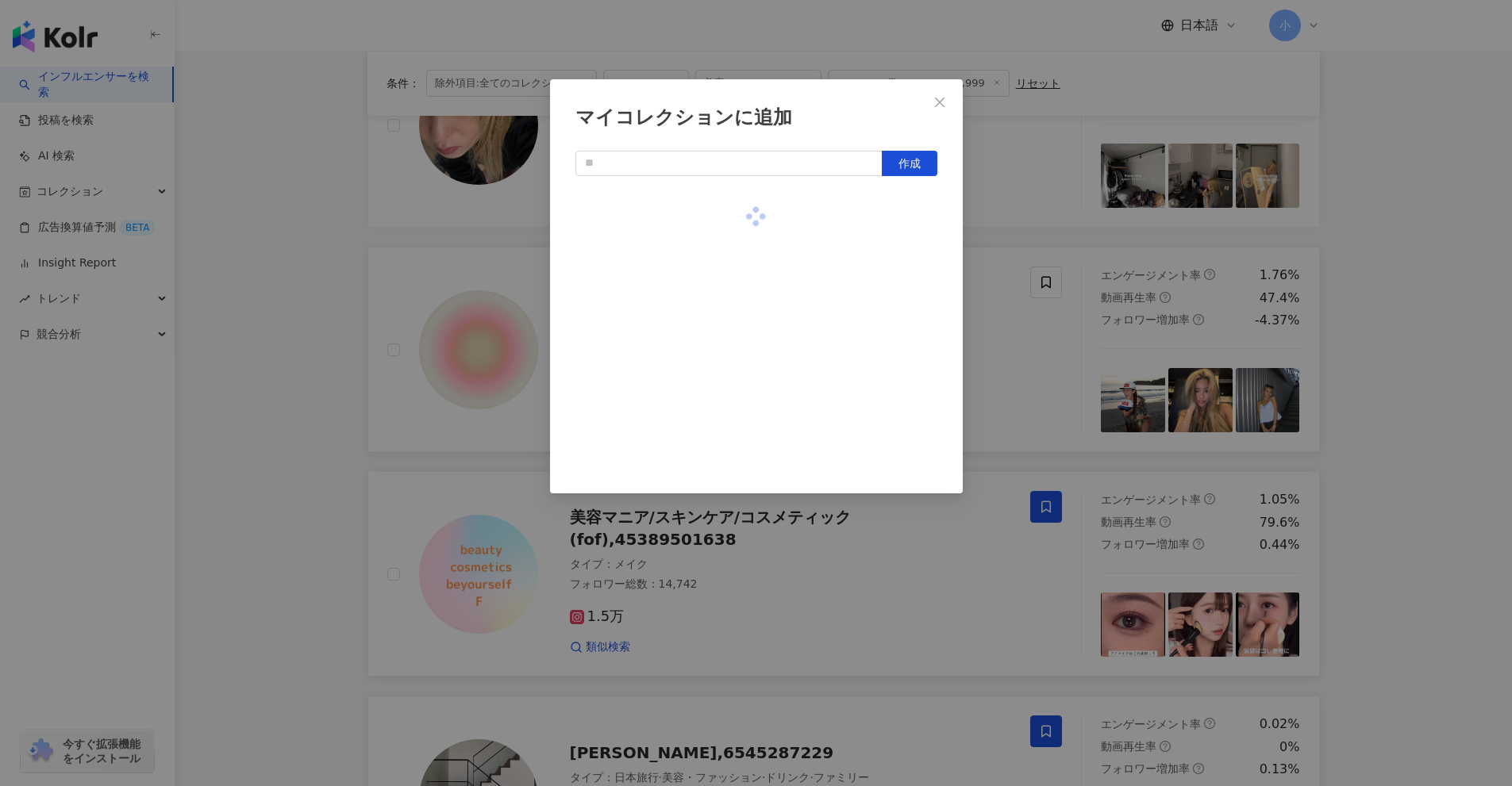
click at [1413, 370] on div "マイコレクションに追加 作成" at bounding box center [756, 393] width 1512 height 786
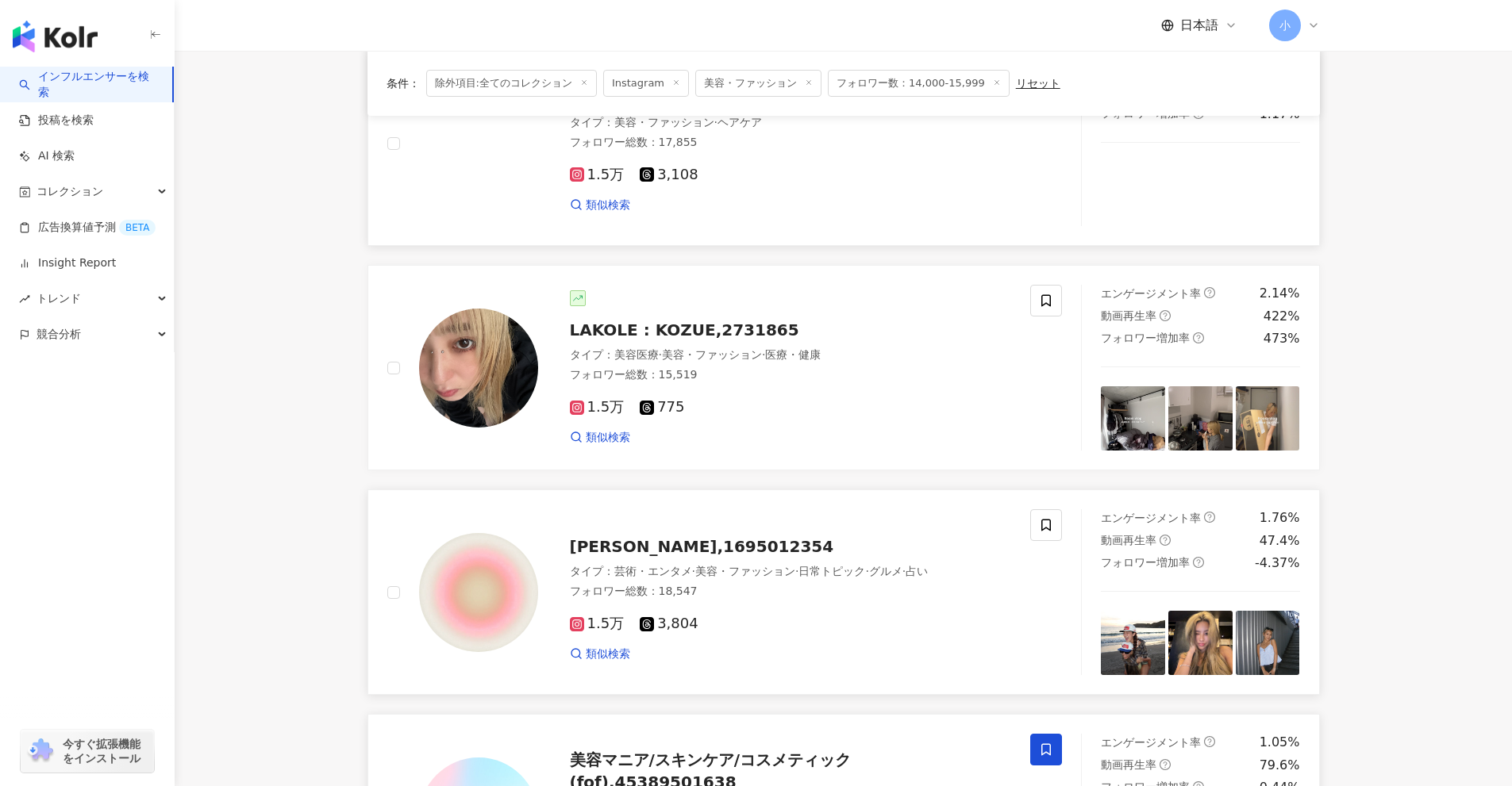
scroll to position [352, 0]
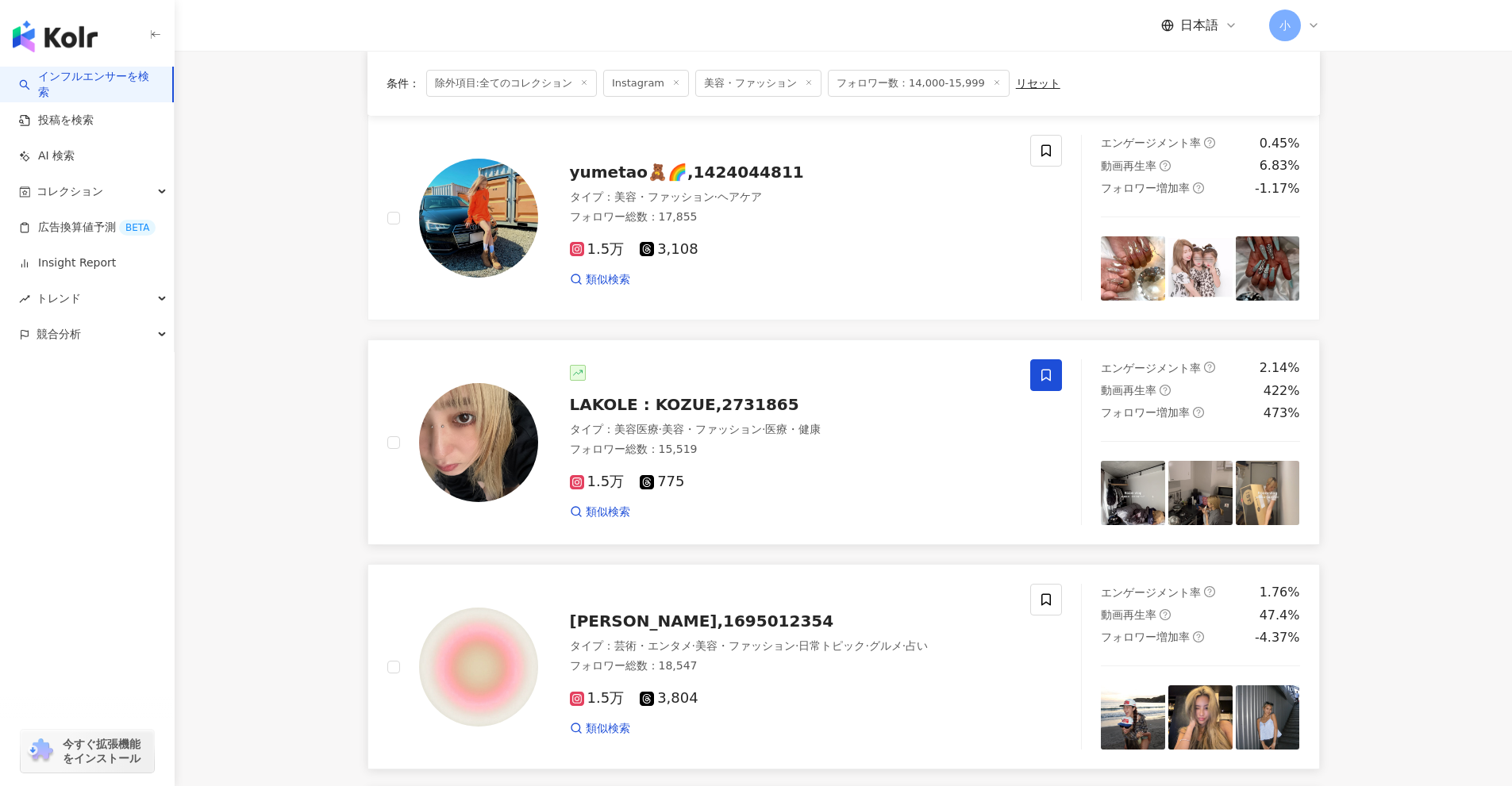
click at [1043, 377] on icon at bounding box center [1046, 375] width 14 height 14
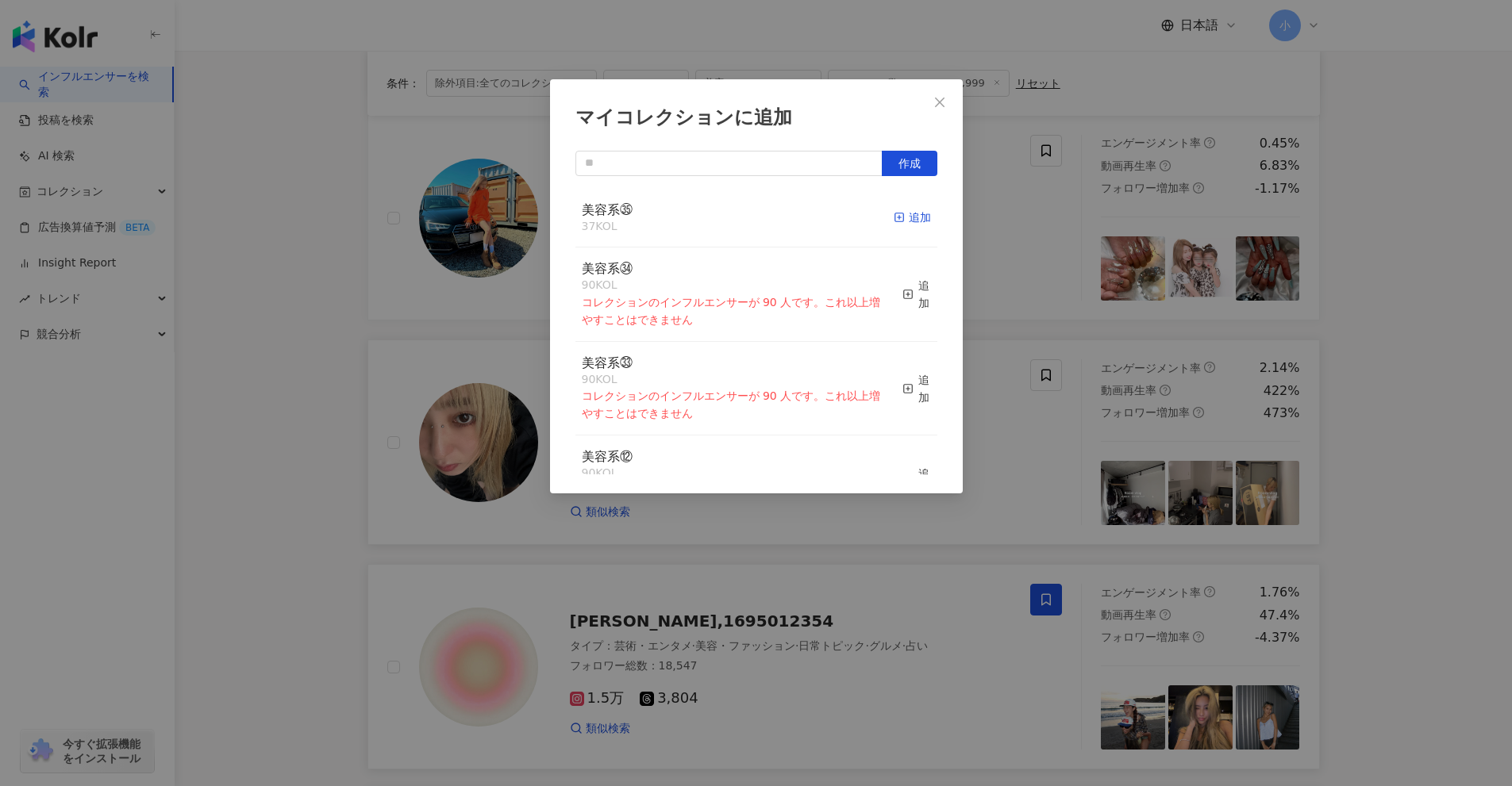
click at [899, 210] on div "追加" at bounding box center [912, 217] width 38 height 17
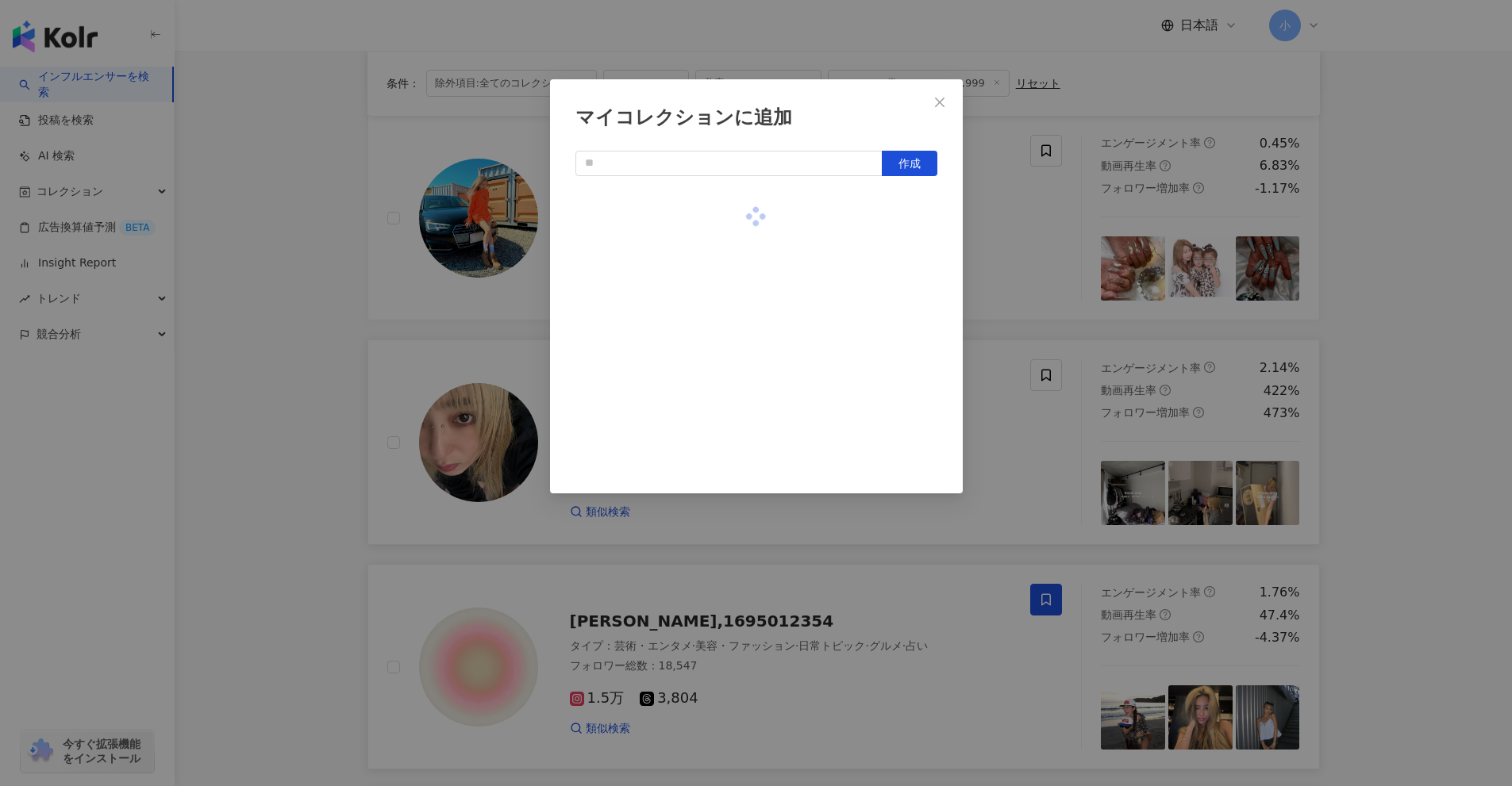
click at [1420, 369] on div "マイコレクションに追加 作成" at bounding box center [756, 393] width 1512 height 786
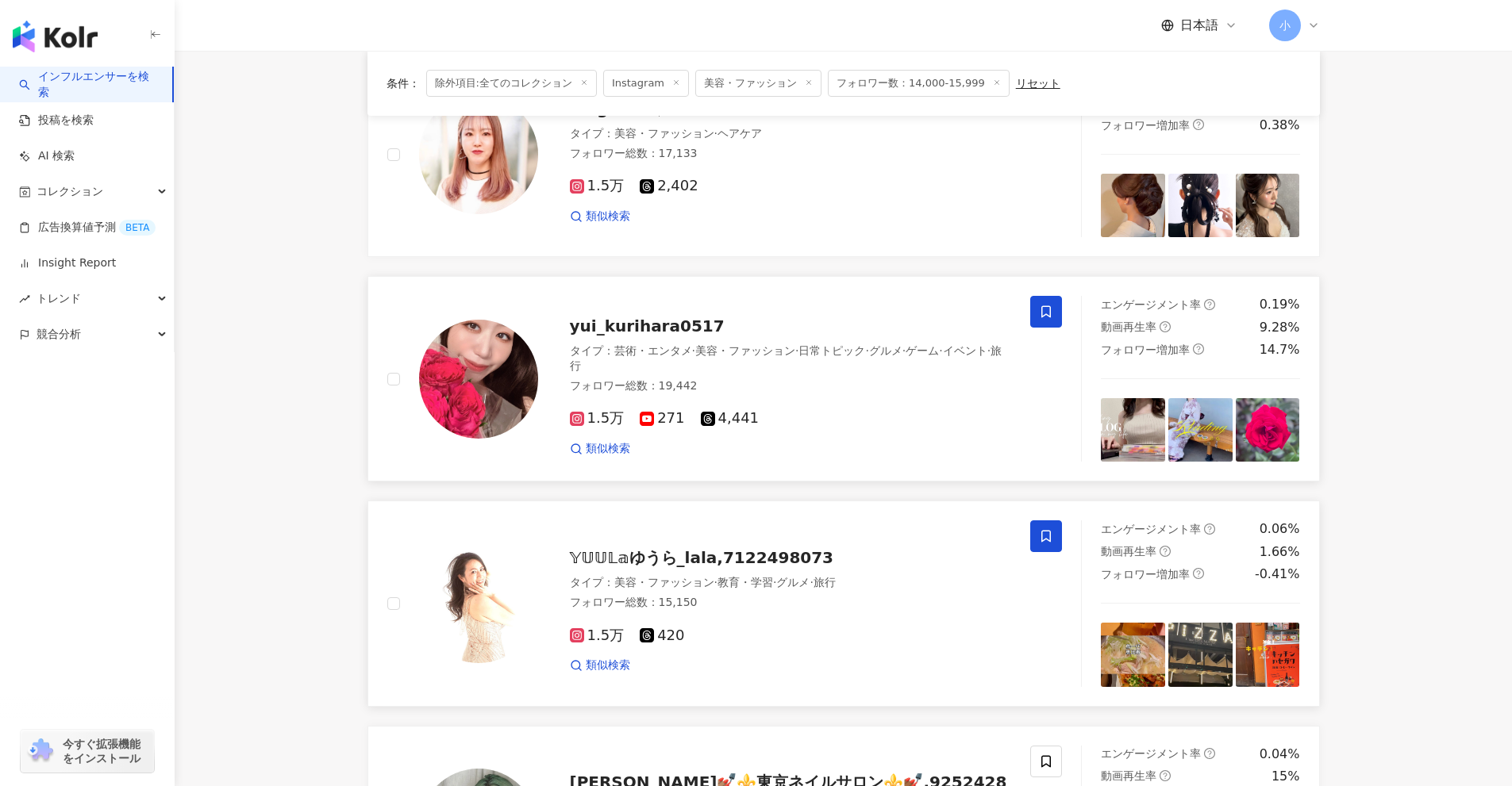
scroll to position [2495, 0]
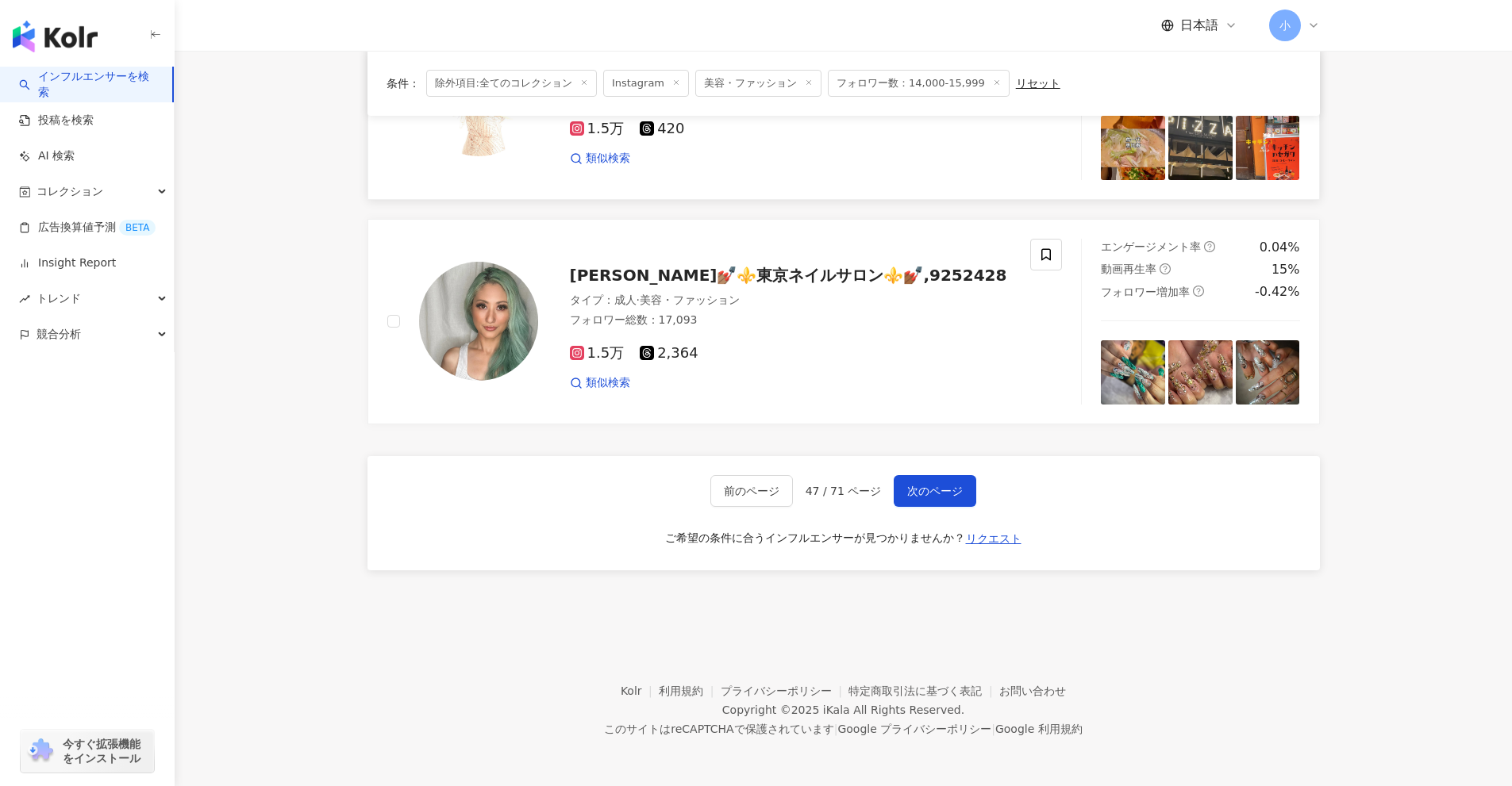
drag, startPoint x: 1388, startPoint y: 280, endPoint x: 1347, endPoint y: 600, distance: 322.6
click at [948, 489] on span "次のページ" at bounding box center [935, 491] width 56 height 13
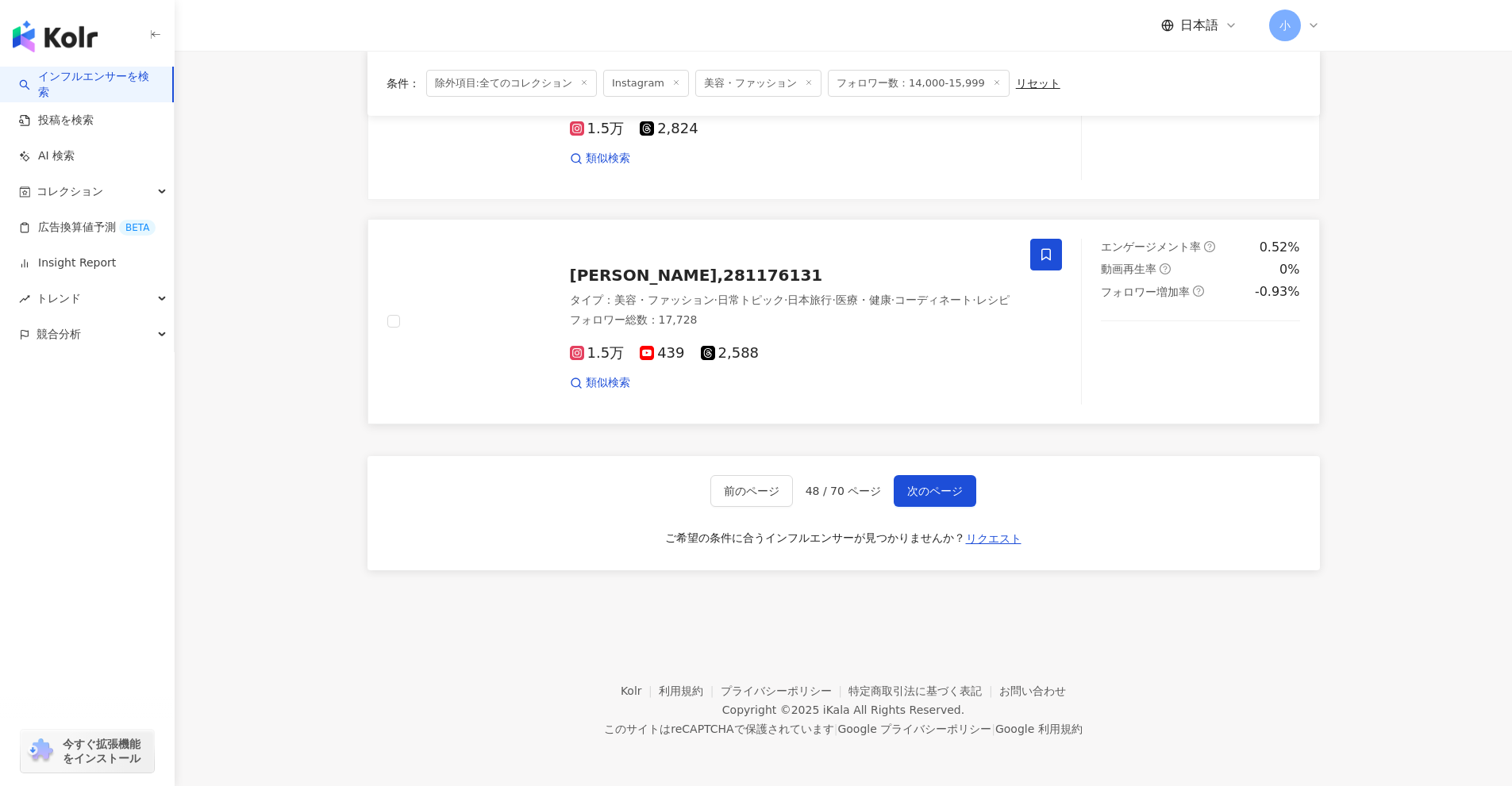
click at [1043, 259] on icon at bounding box center [1045, 255] width 10 height 12
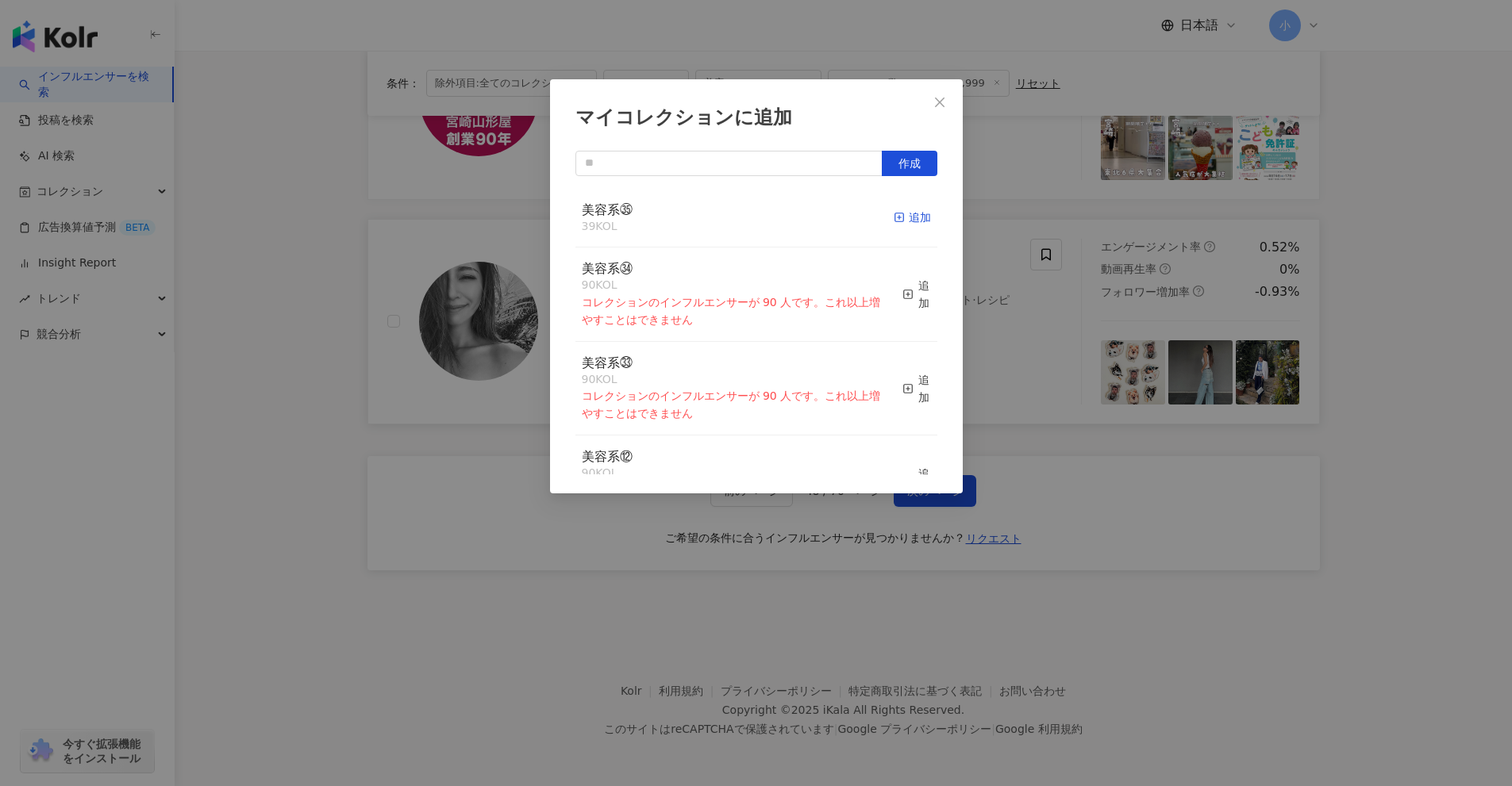
click at [910, 214] on div "追加" at bounding box center [912, 217] width 38 height 17
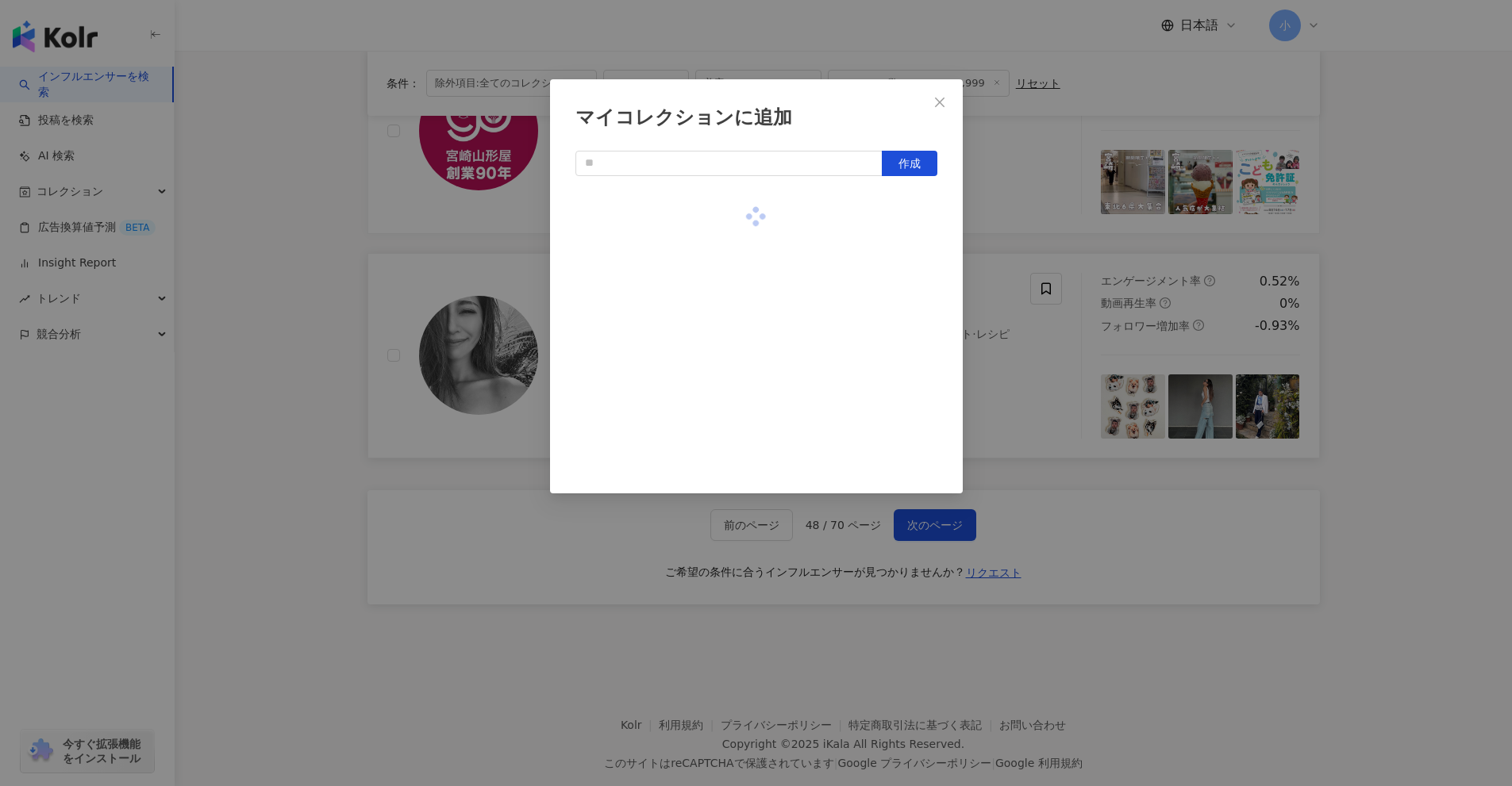
scroll to position [2336, 0]
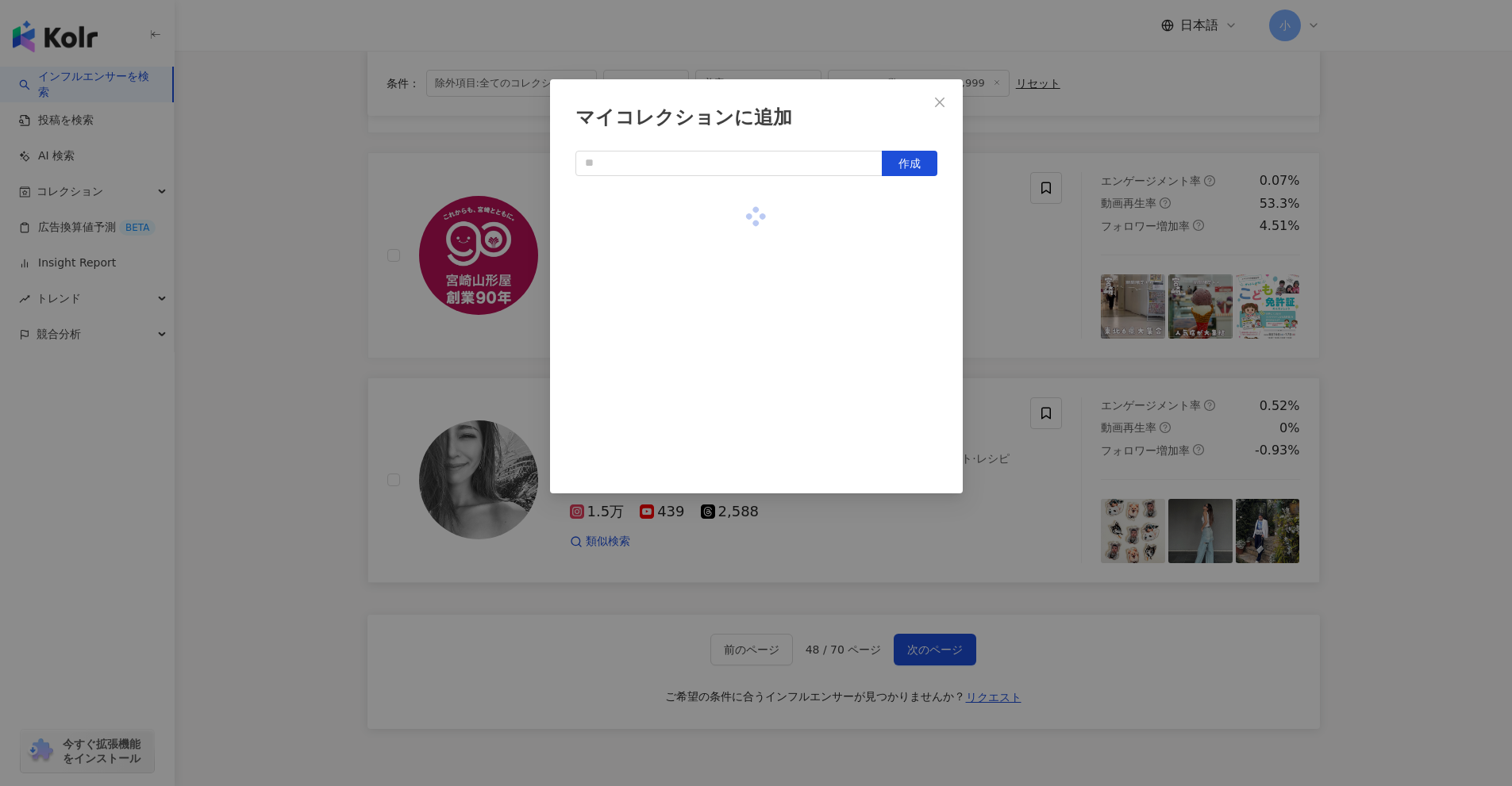
click at [1385, 354] on div "マイコレクションに追加 作成" at bounding box center [756, 393] width 1512 height 786
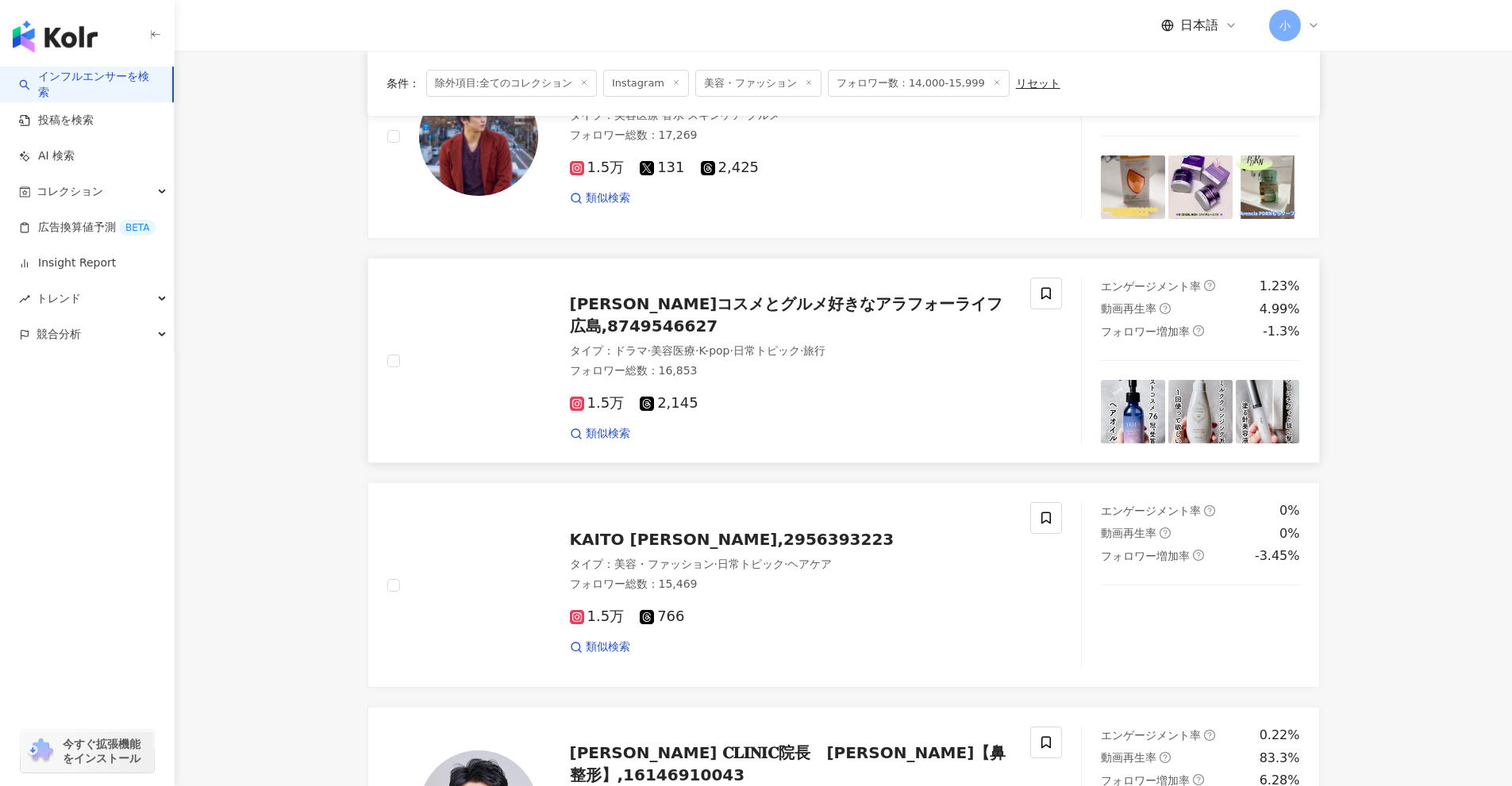
scroll to position [1542, 0]
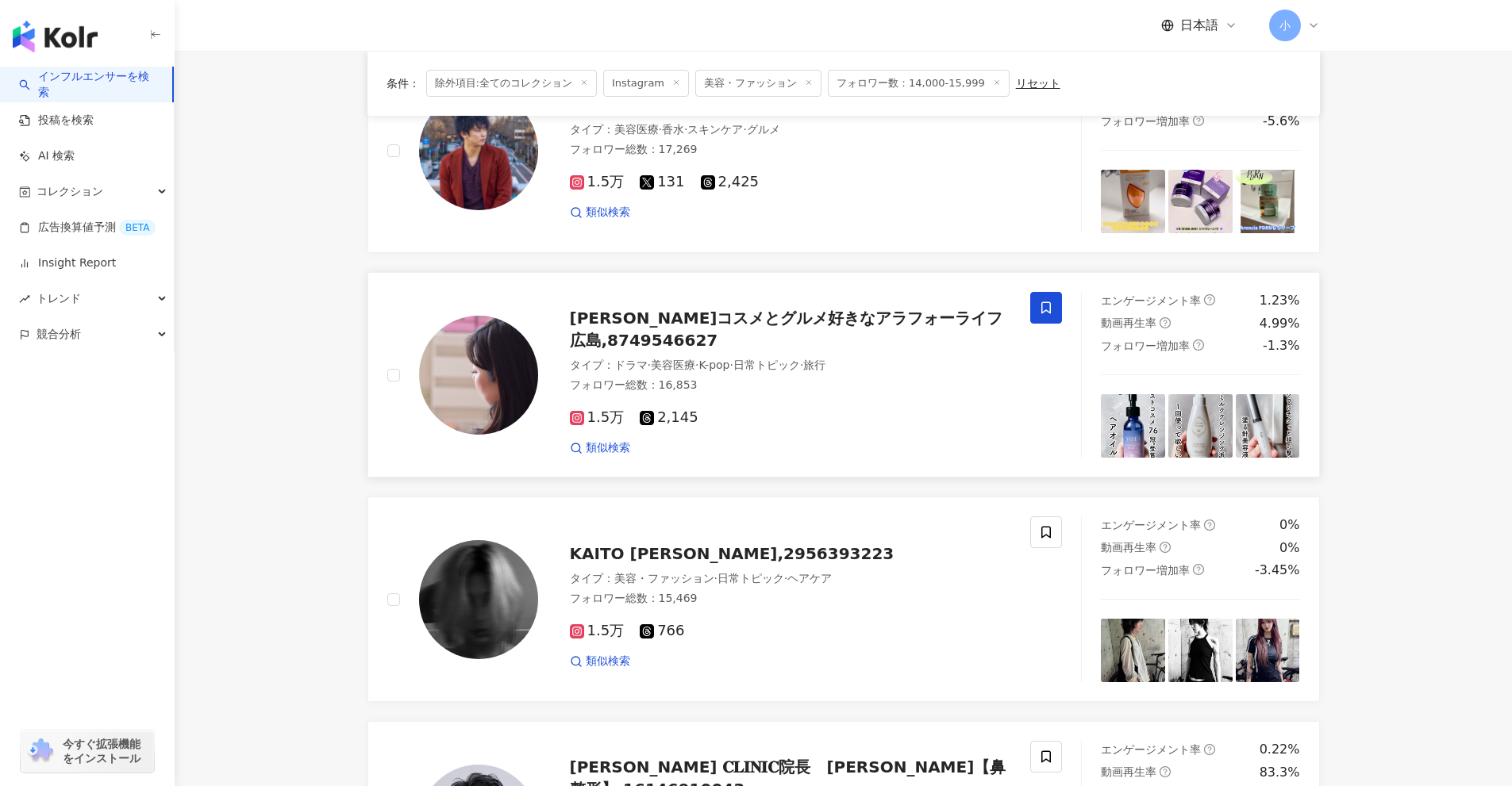
click at [1037, 311] on span at bounding box center [1046, 308] width 31 height 31
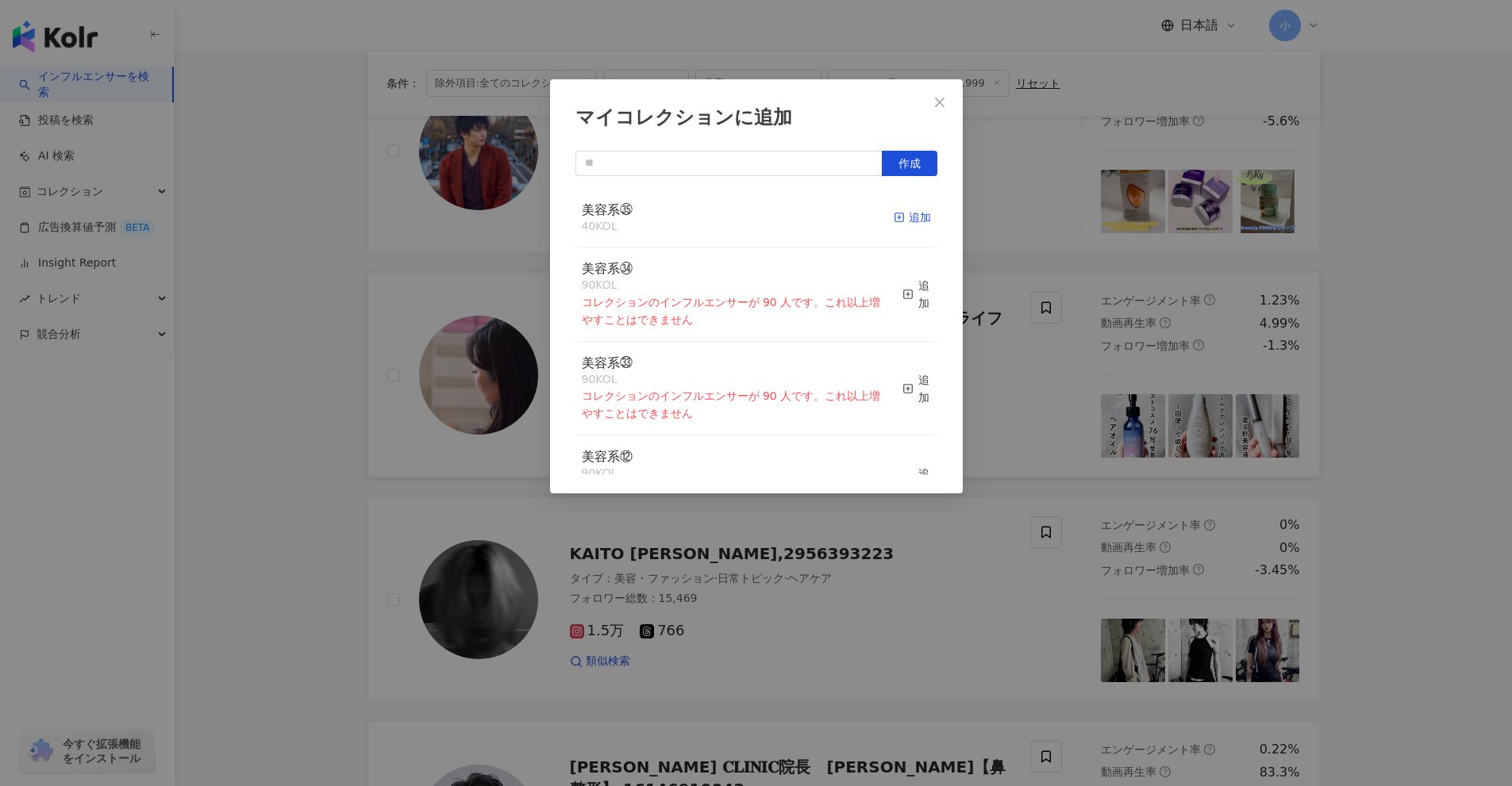
click at [903, 220] on div "追加" at bounding box center [912, 217] width 38 height 17
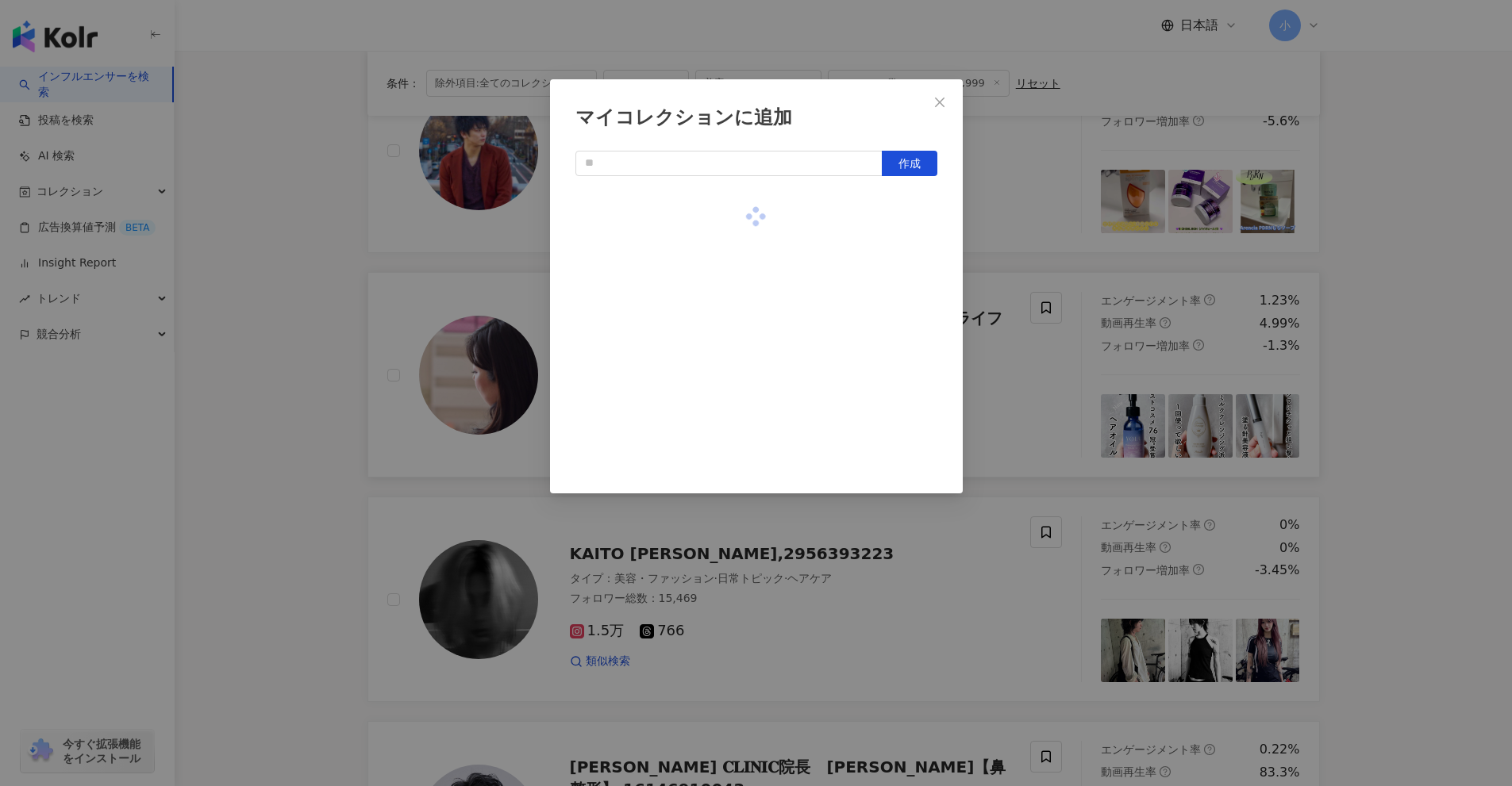
click at [1346, 343] on div "マイコレクションに追加 作成" at bounding box center [756, 393] width 1512 height 786
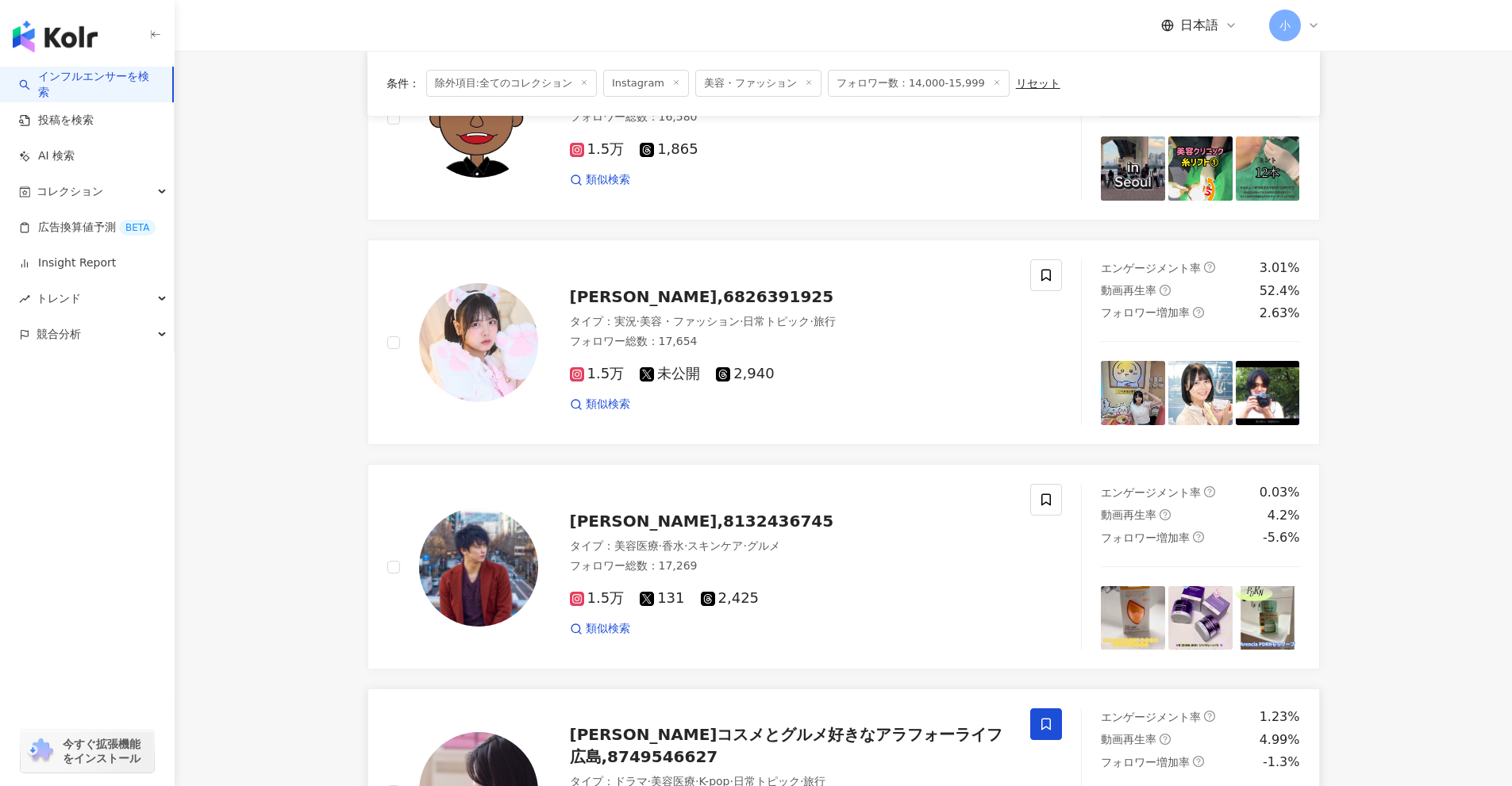
scroll to position [1066, 0]
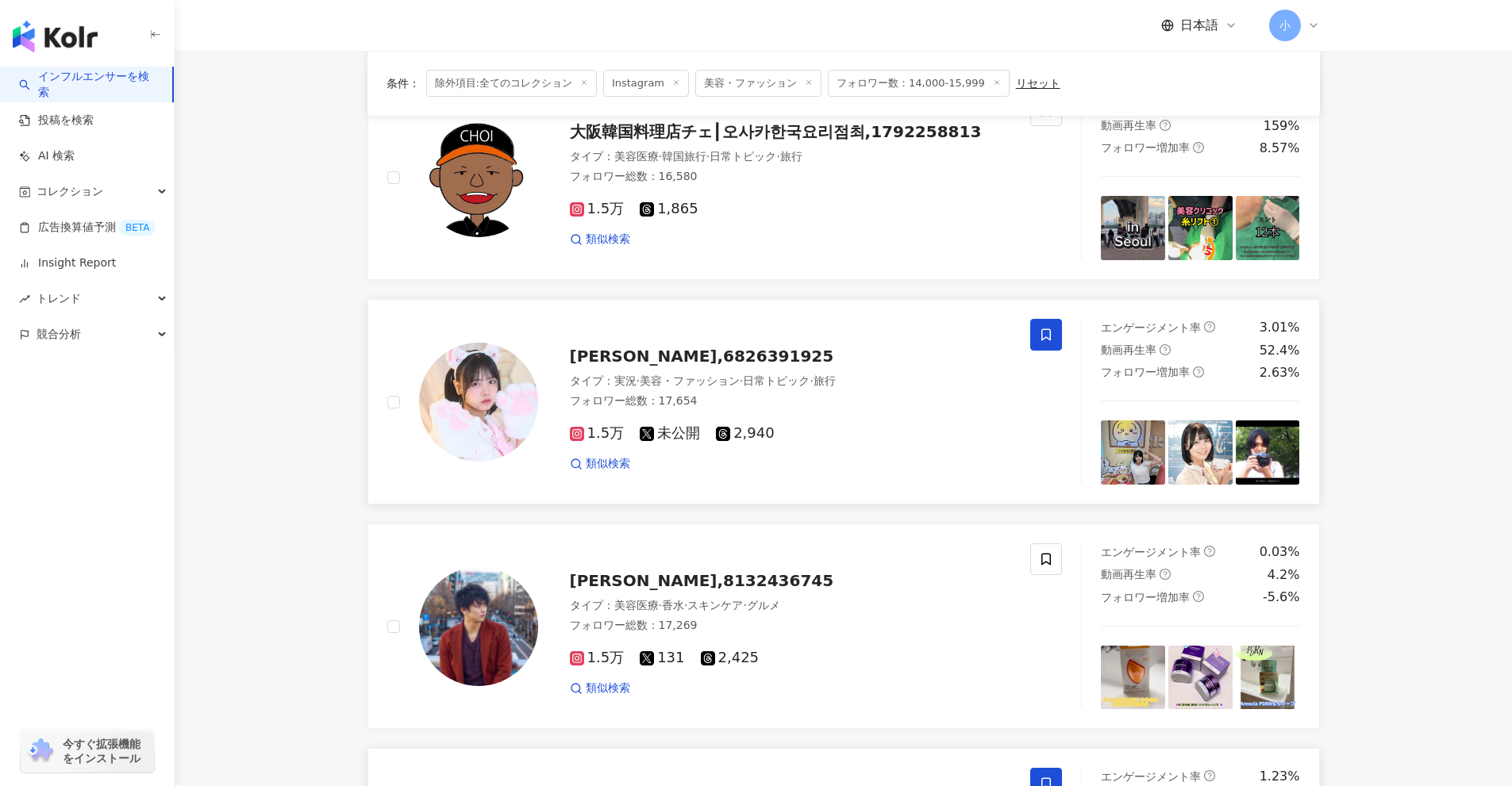
click at [1058, 335] on span at bounding box center [1046, 335] width 31 height 31
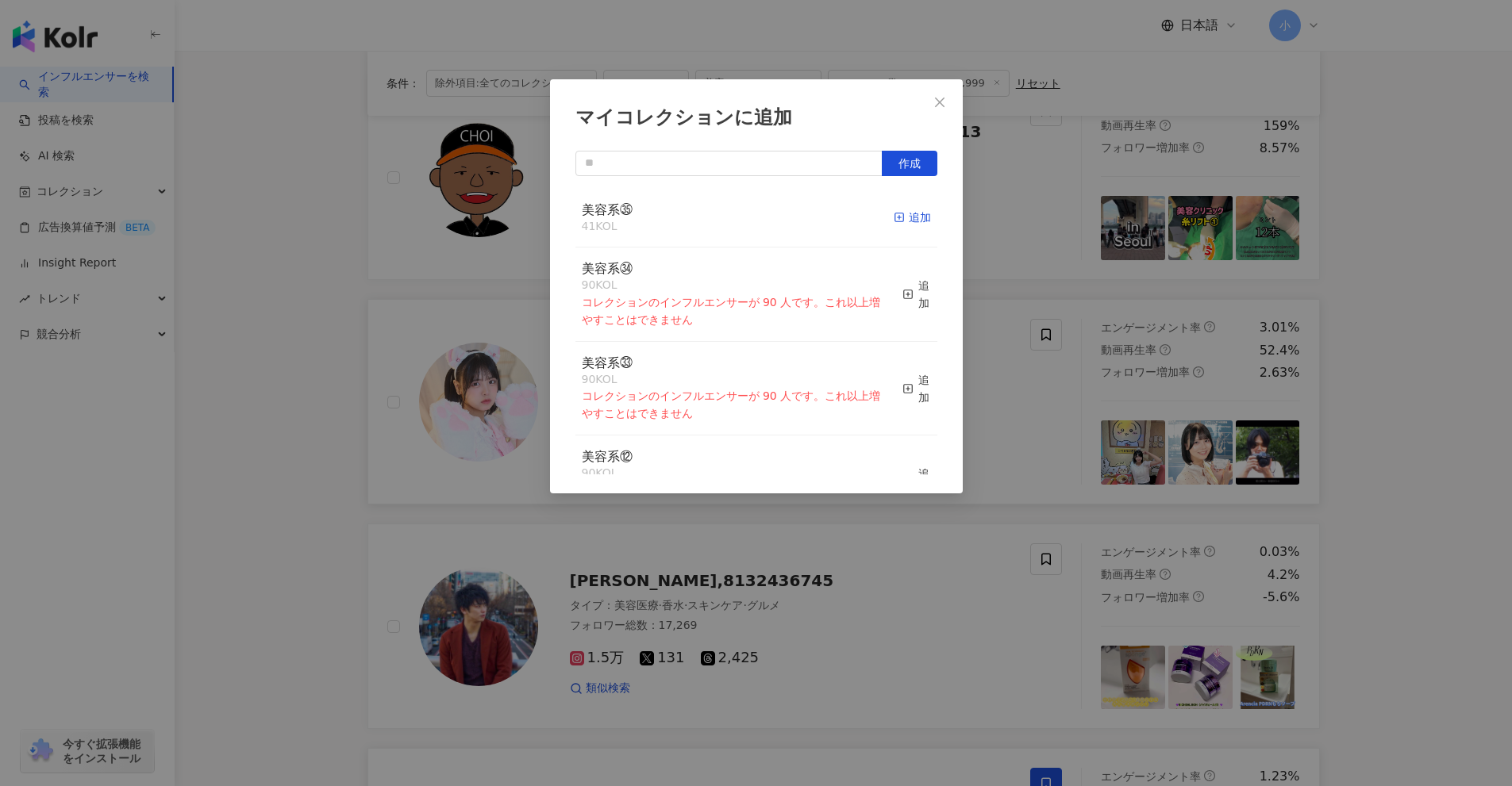
click at [900, 215] on div "追加" at bounding box center [912, 217] width 38 height 17
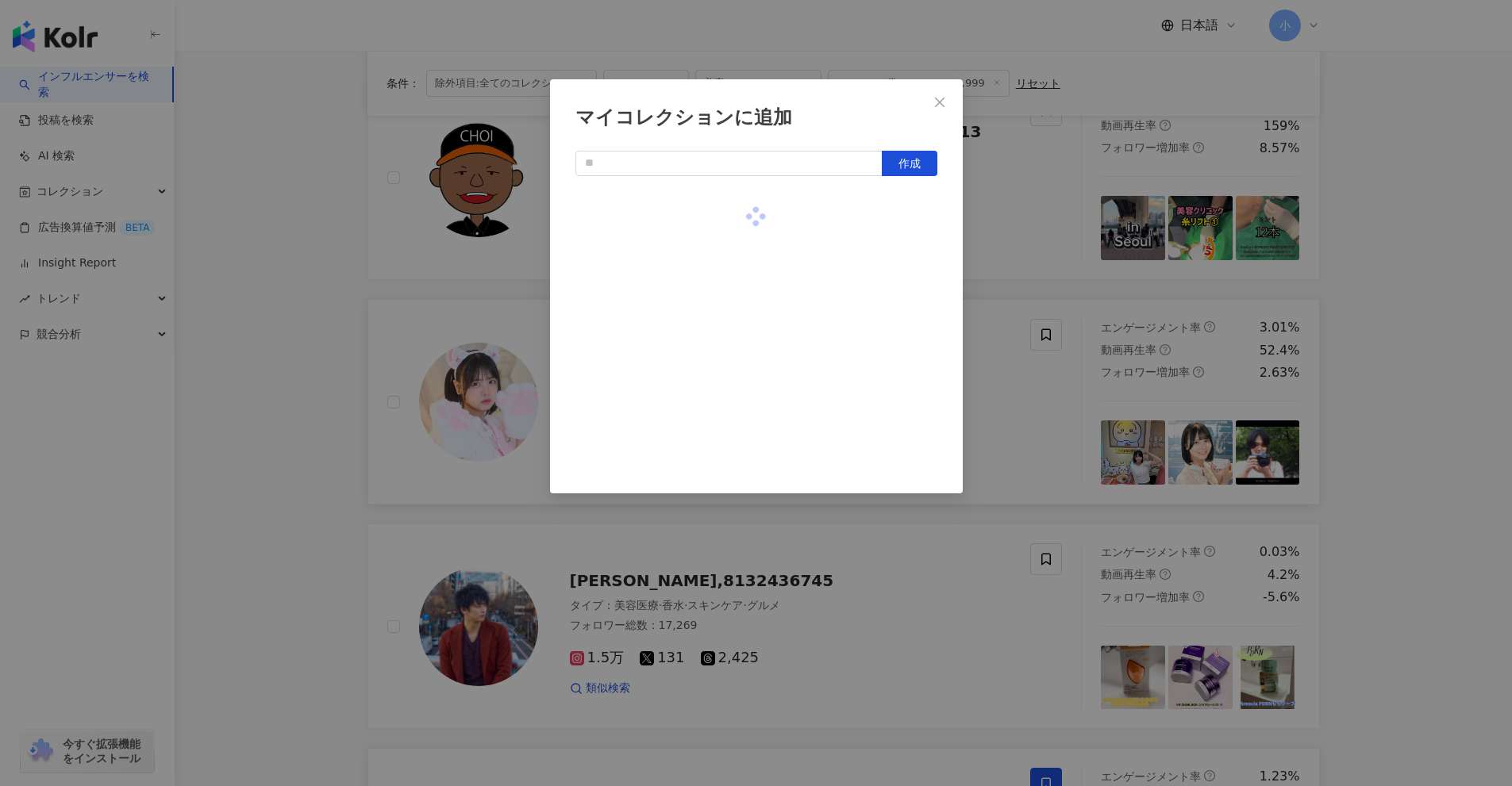
click at [1381, 352] on div "マイコレクションに追加 作成" at bounding box center [756, 393] width 1512 height 786
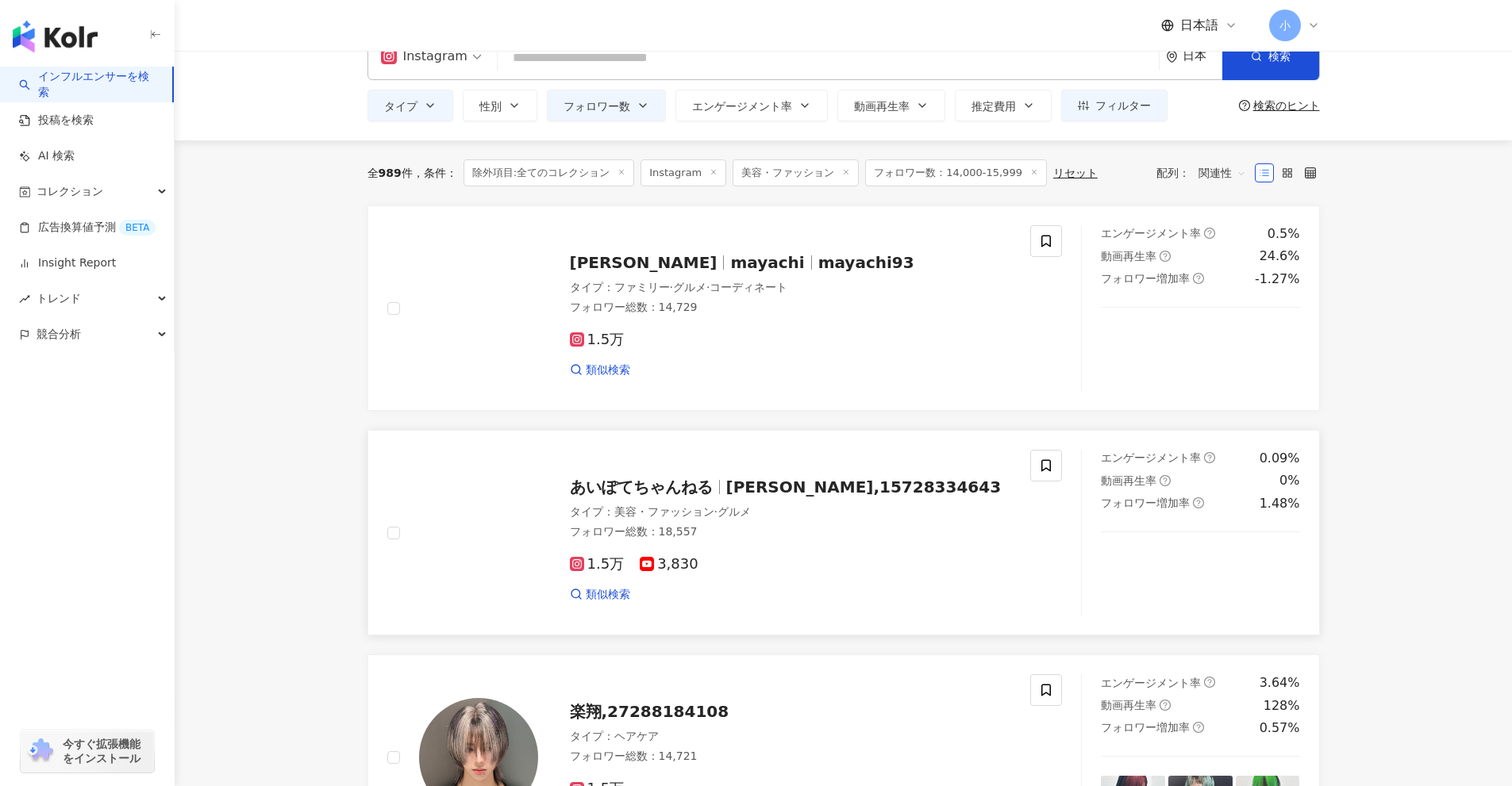
scroll to position [35, 0]
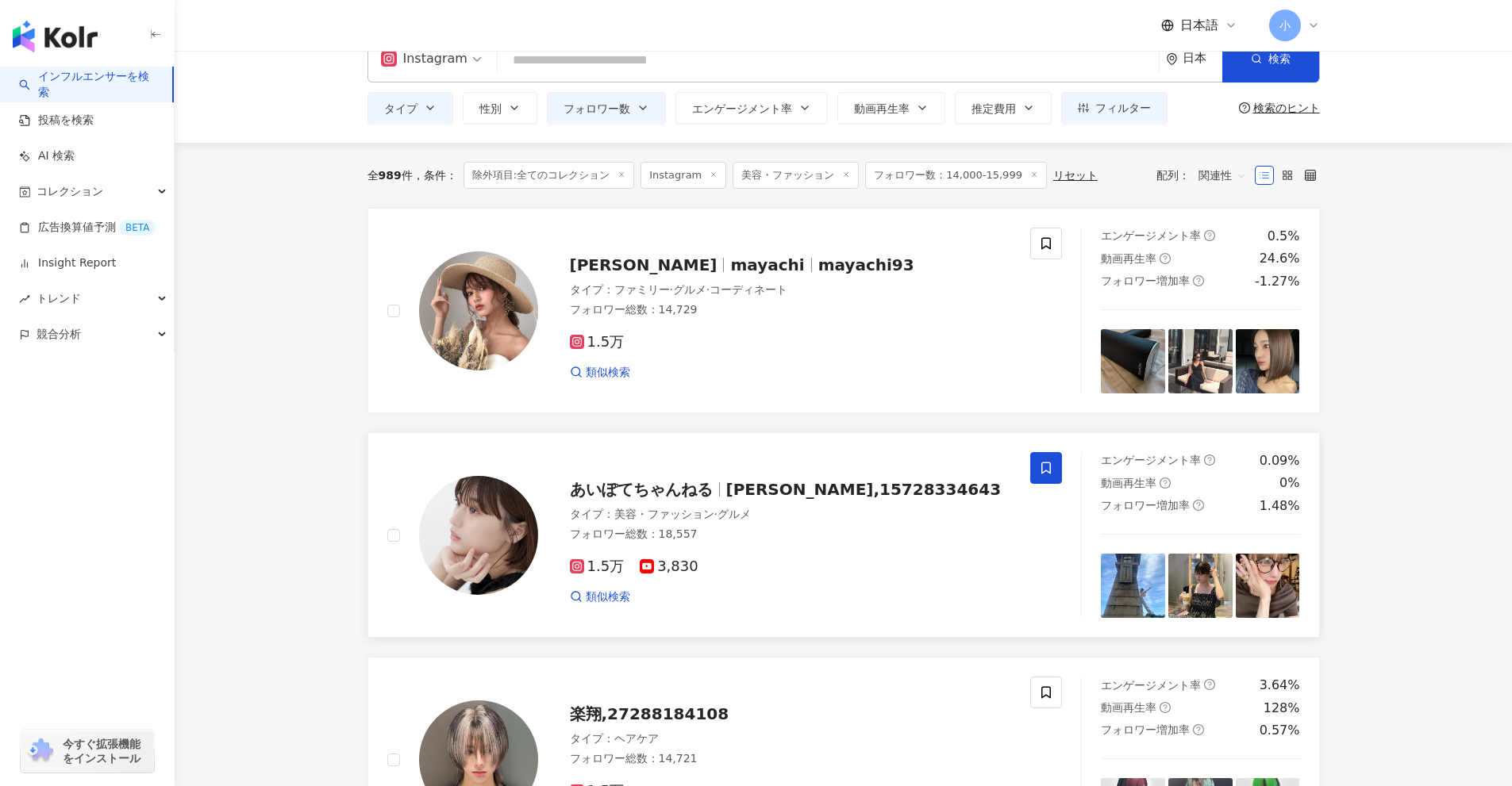
click at [1051, 471] on icon at bounding box center [1046, 468] width 14 height 14
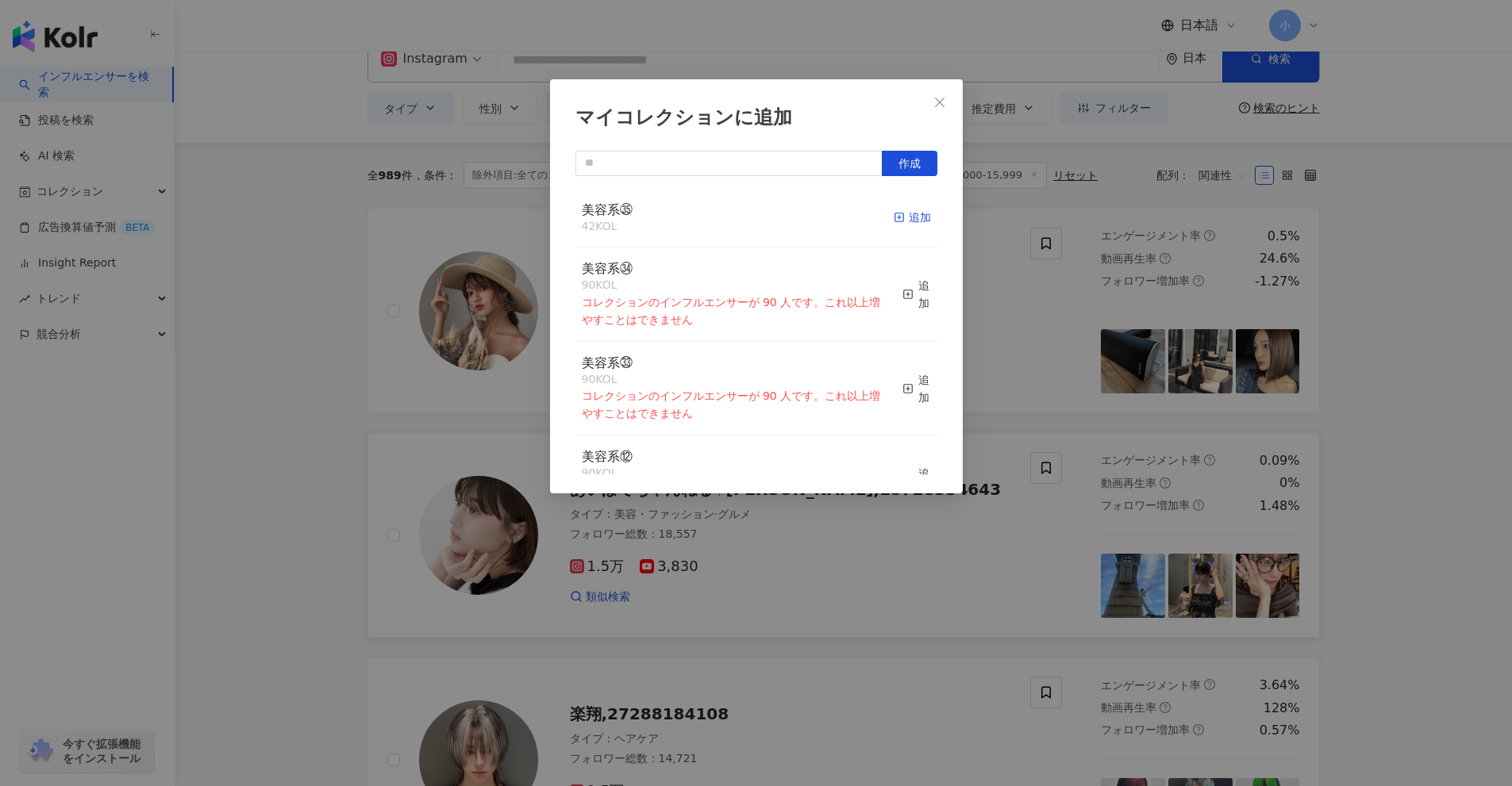
click at [897, 225] on div "追加" at bounding box center [912, 217] width 38 height 17
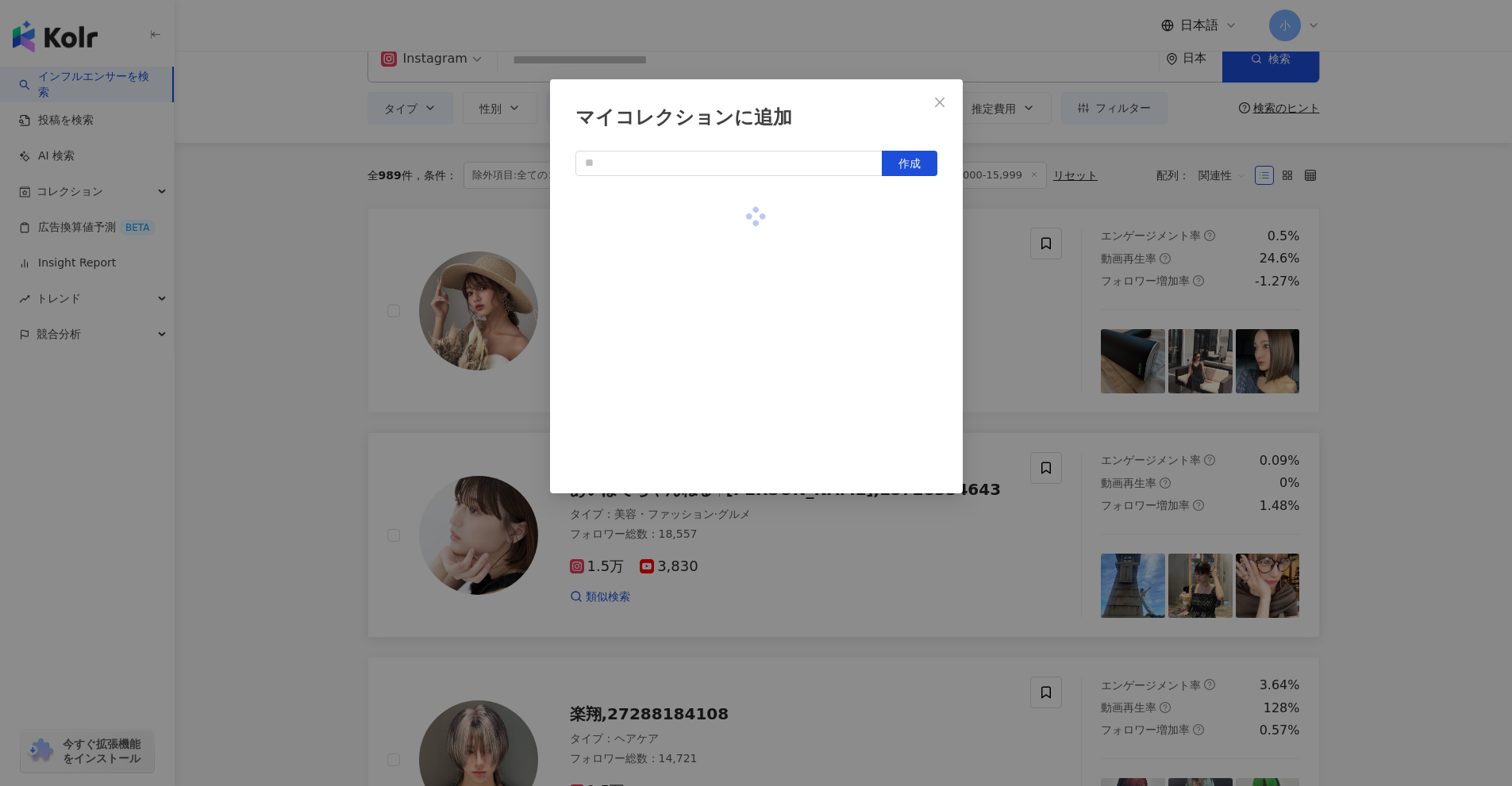
click at [1393, 328] on div "マイコレクションに追加 作成" at bounding box center [756, 393] width 1512 height 786
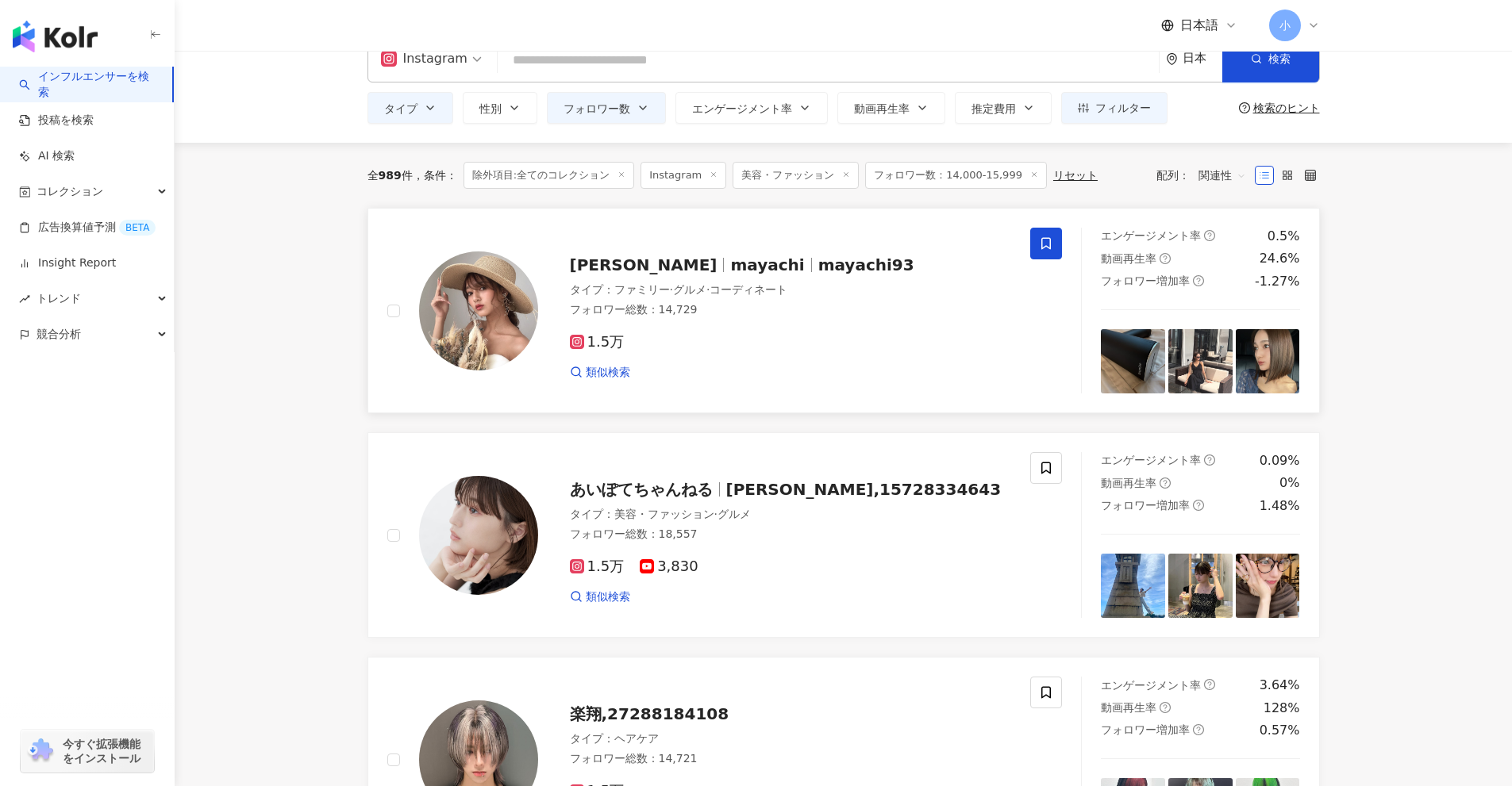
click at [1036, 242] on span at bounding box center [1046, 243] width 31 height 31
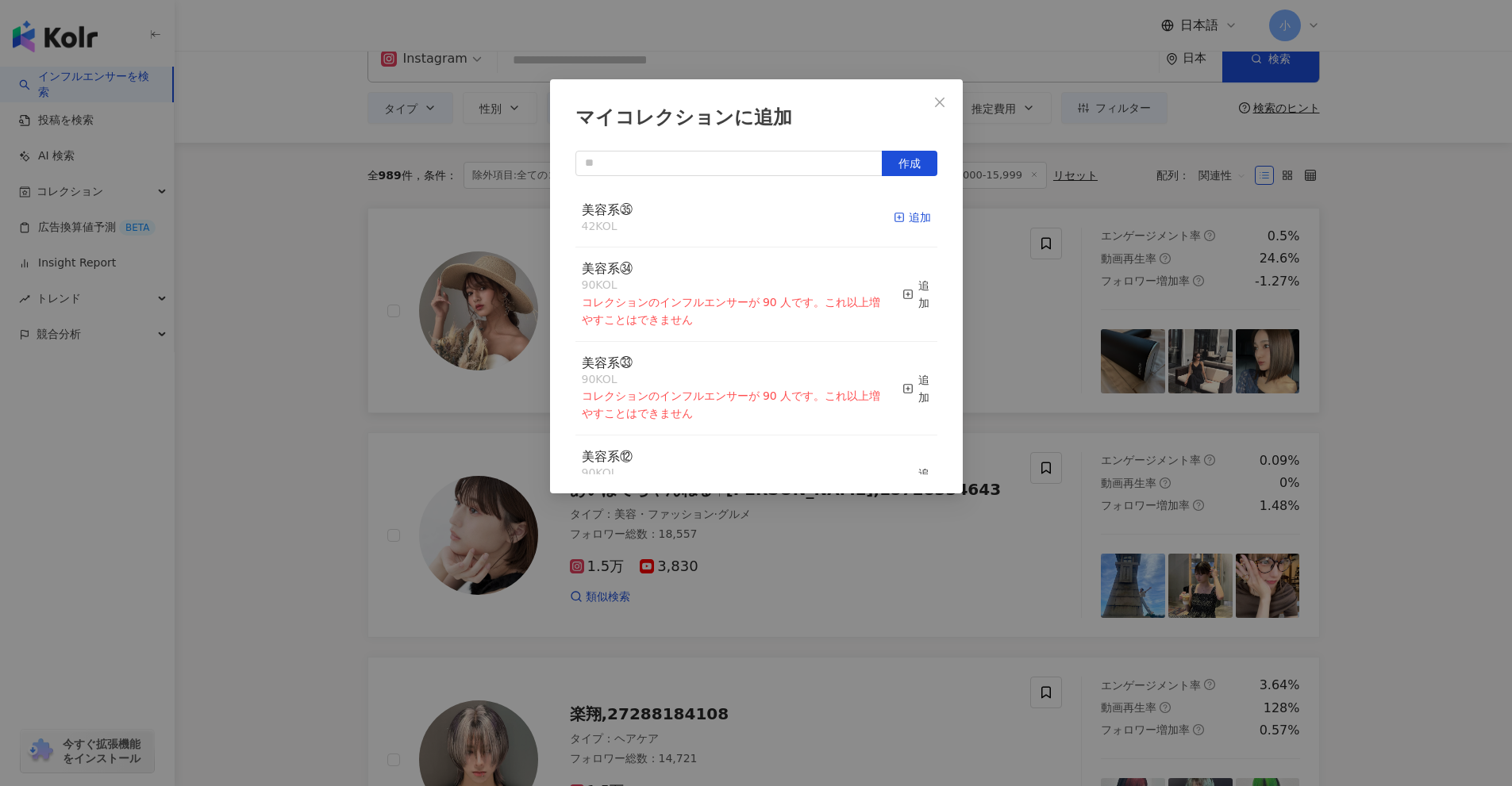
click at [900, 215] on div "追加" at bounding box center [912, 217] width 38 height 17
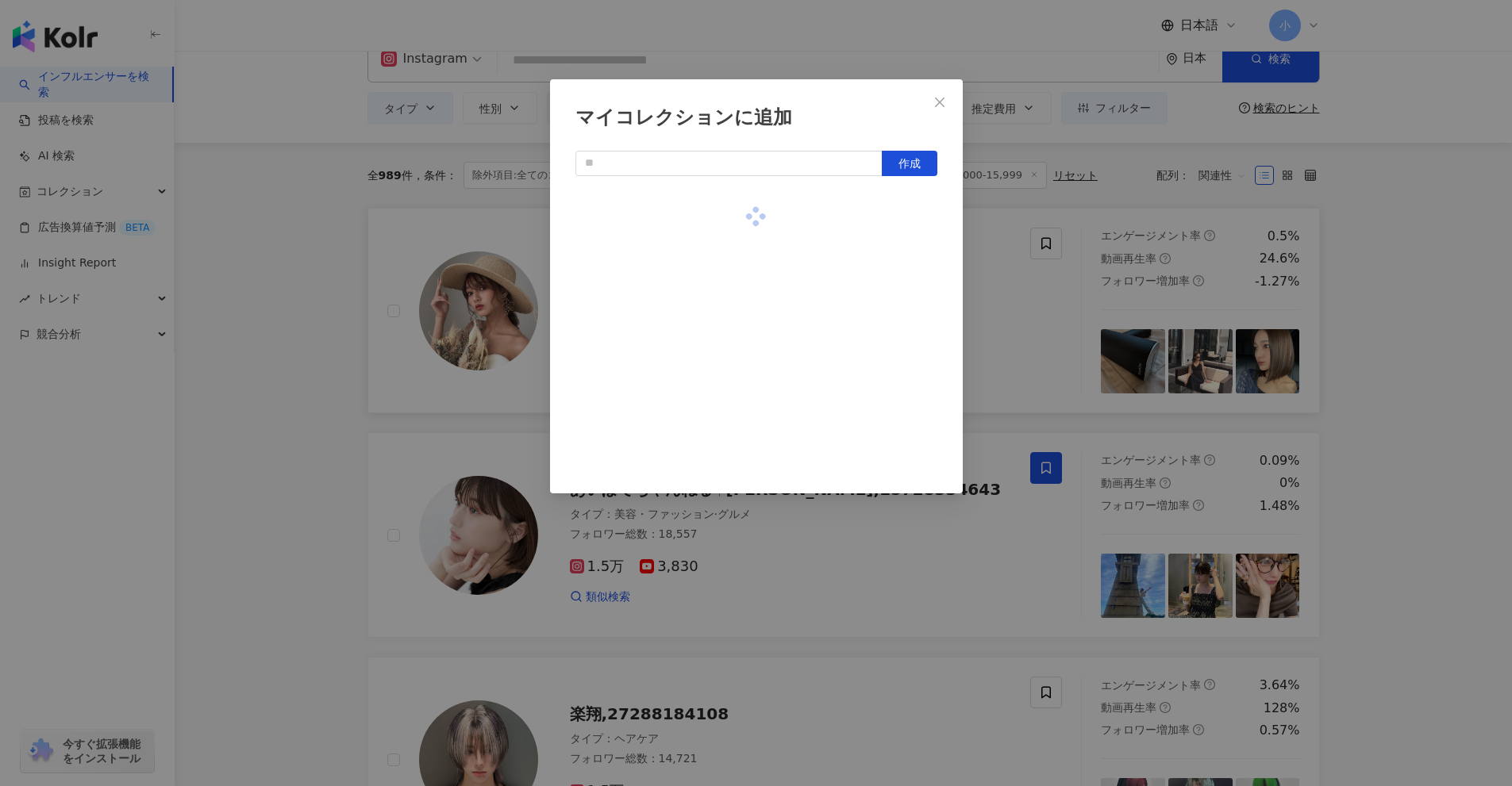
click at [1404, 337] on div "マイコレクションに追加 作成" at bounding box center [756, 393] width 1512 height 786
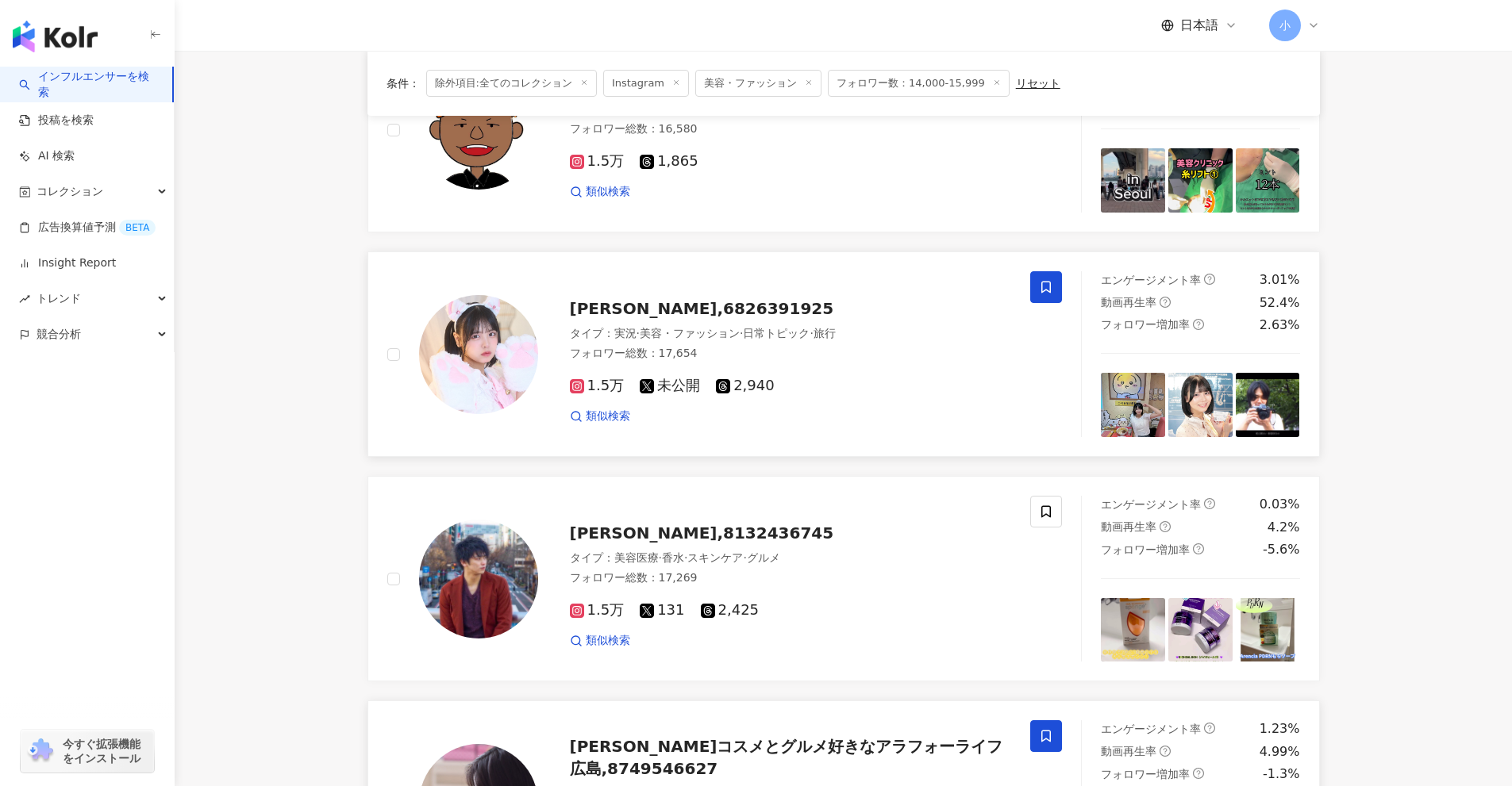
scroll to position [2495, 0]
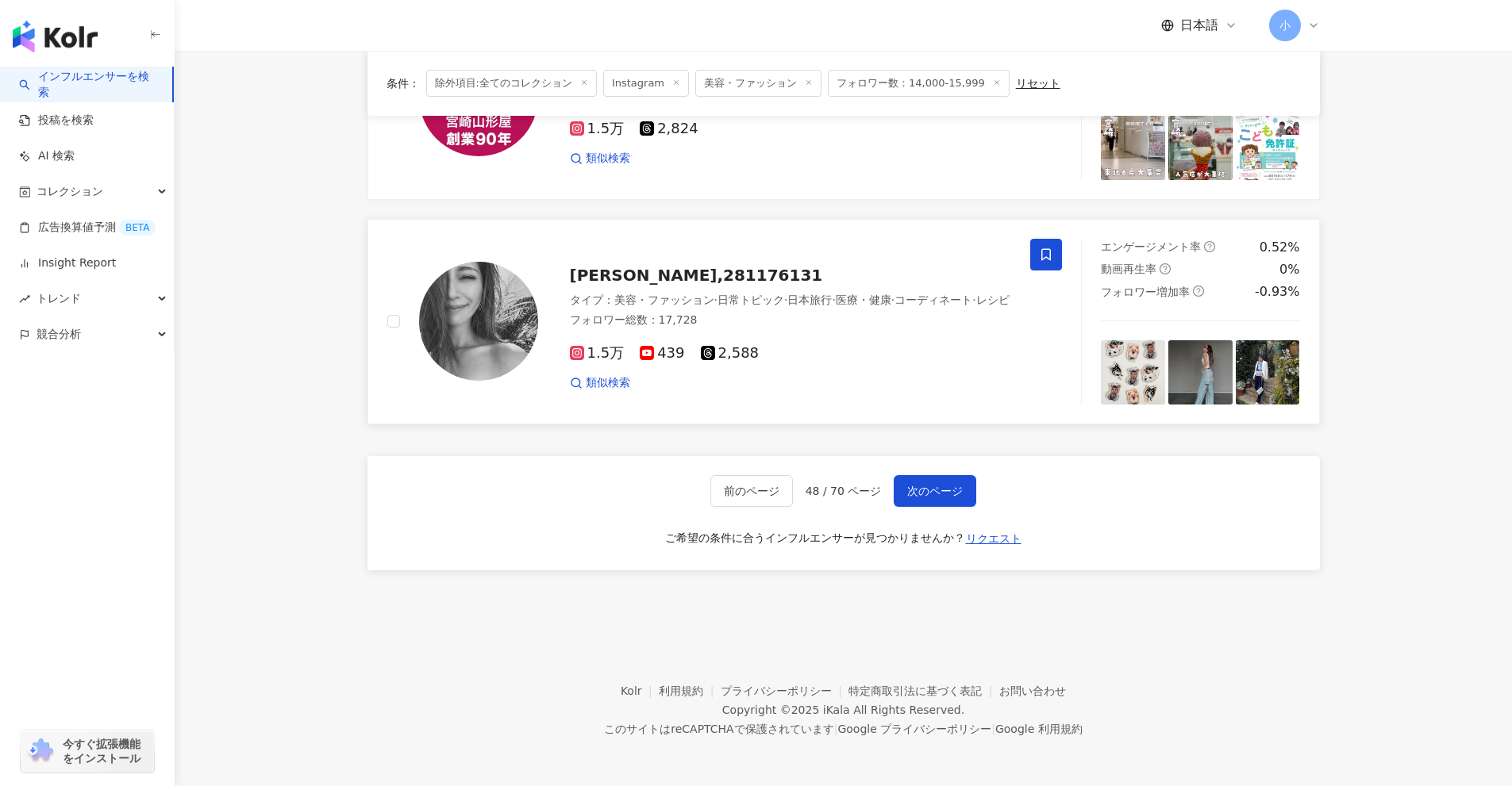
drag, startPoint x: 1379, startPoint y: 289, endPoint x: 1347, endPoint y: 659, distance: 371.4
click at [939, 487] on span "次のページ" at bounding box center [935, 491] width 56 height 13
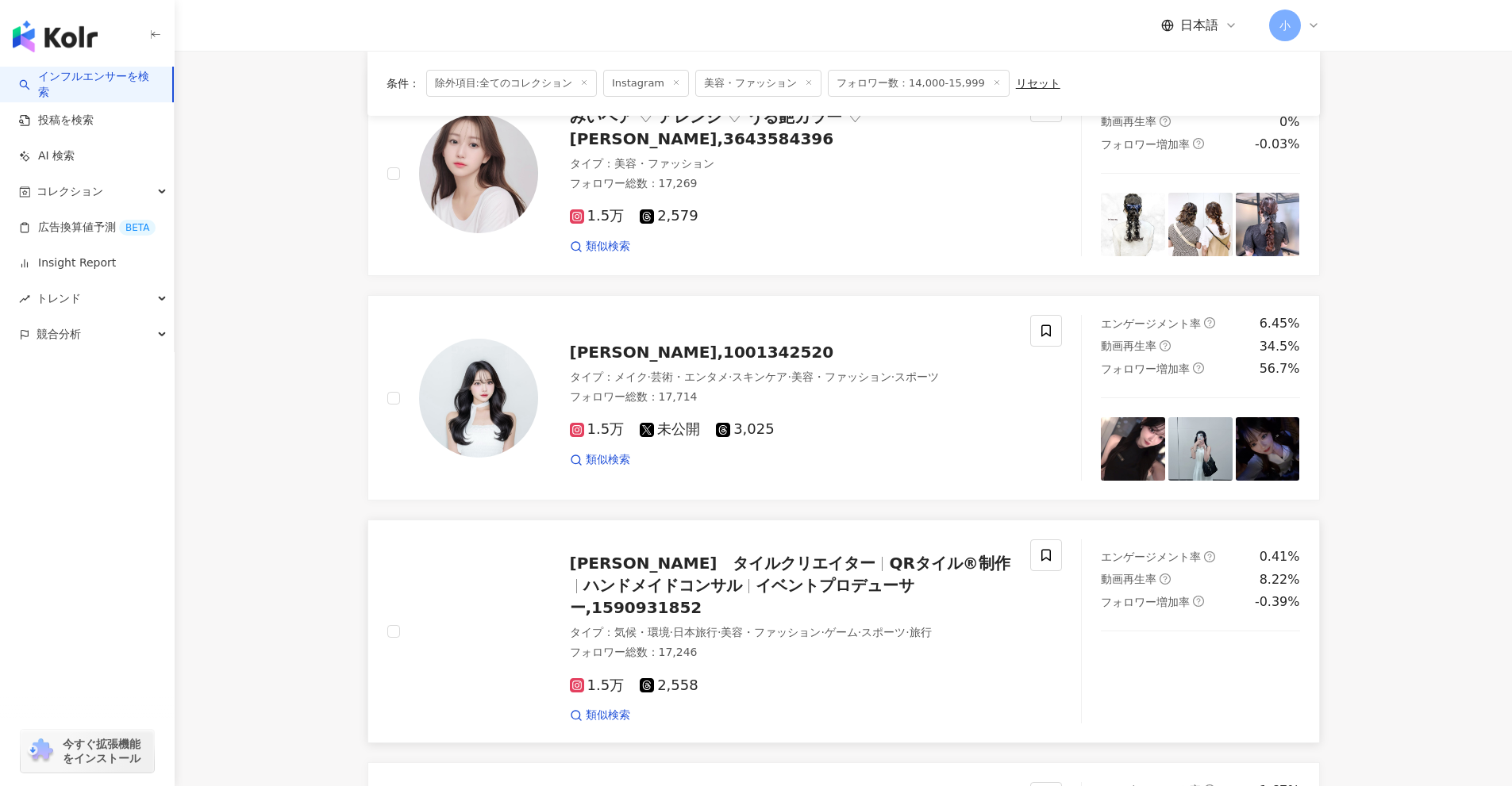
scroll to position [1477, 0]
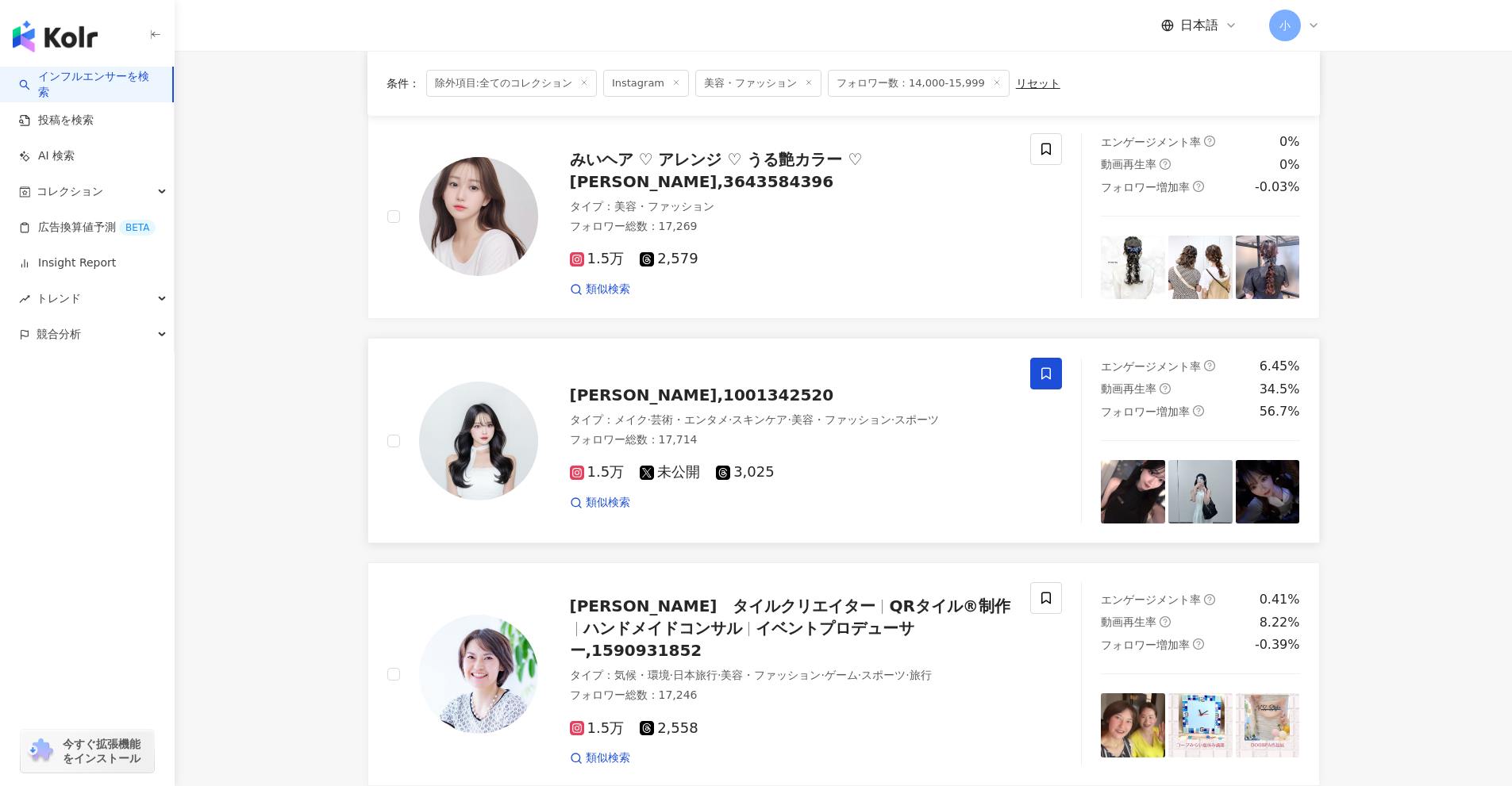
click at [1050, 379] on icon at bounding box center [1045, 374] width 10 height 12
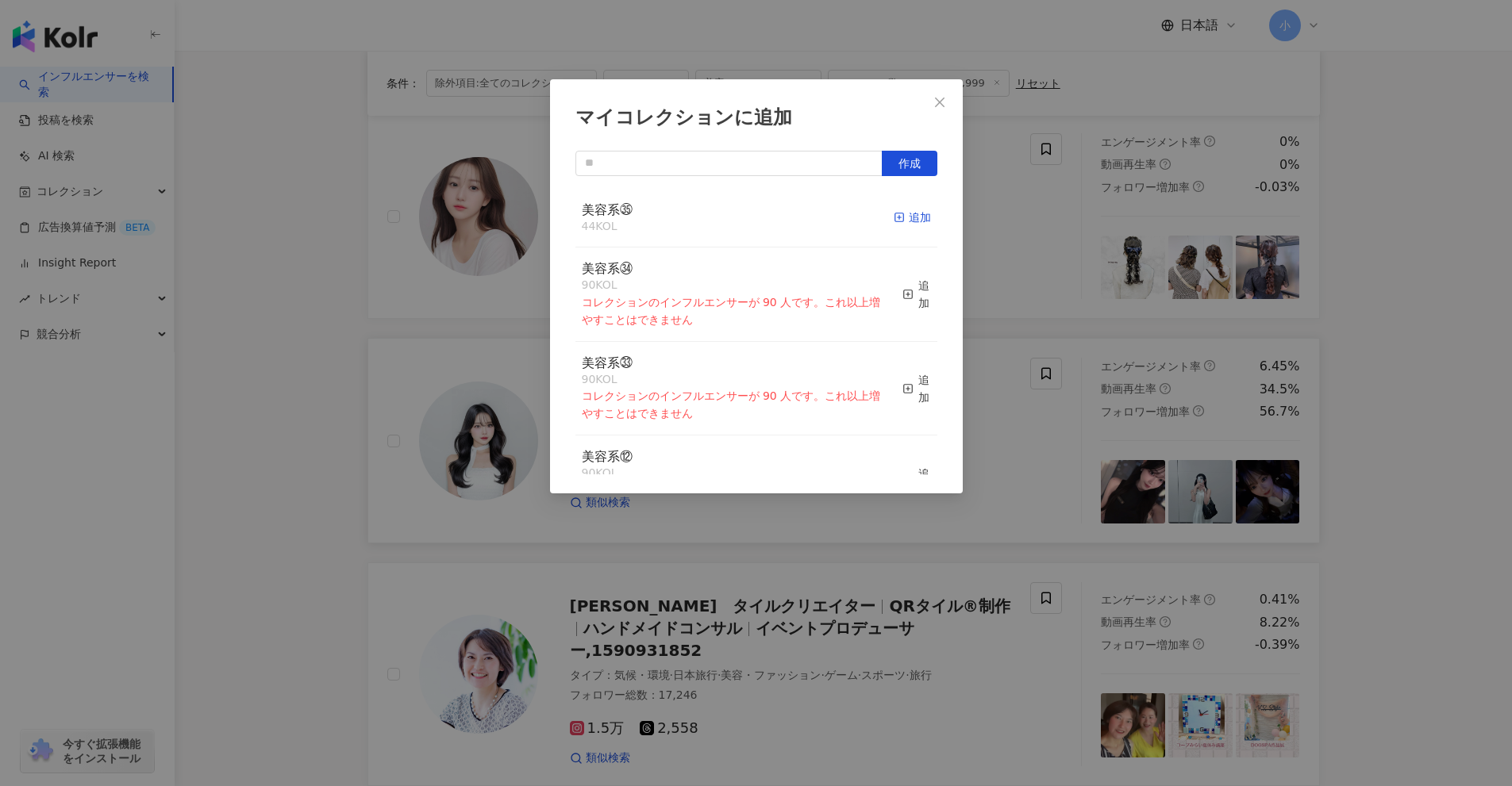
click at [895, 220] on div "追加" at bounding box center [912, 217] width 38 height 17
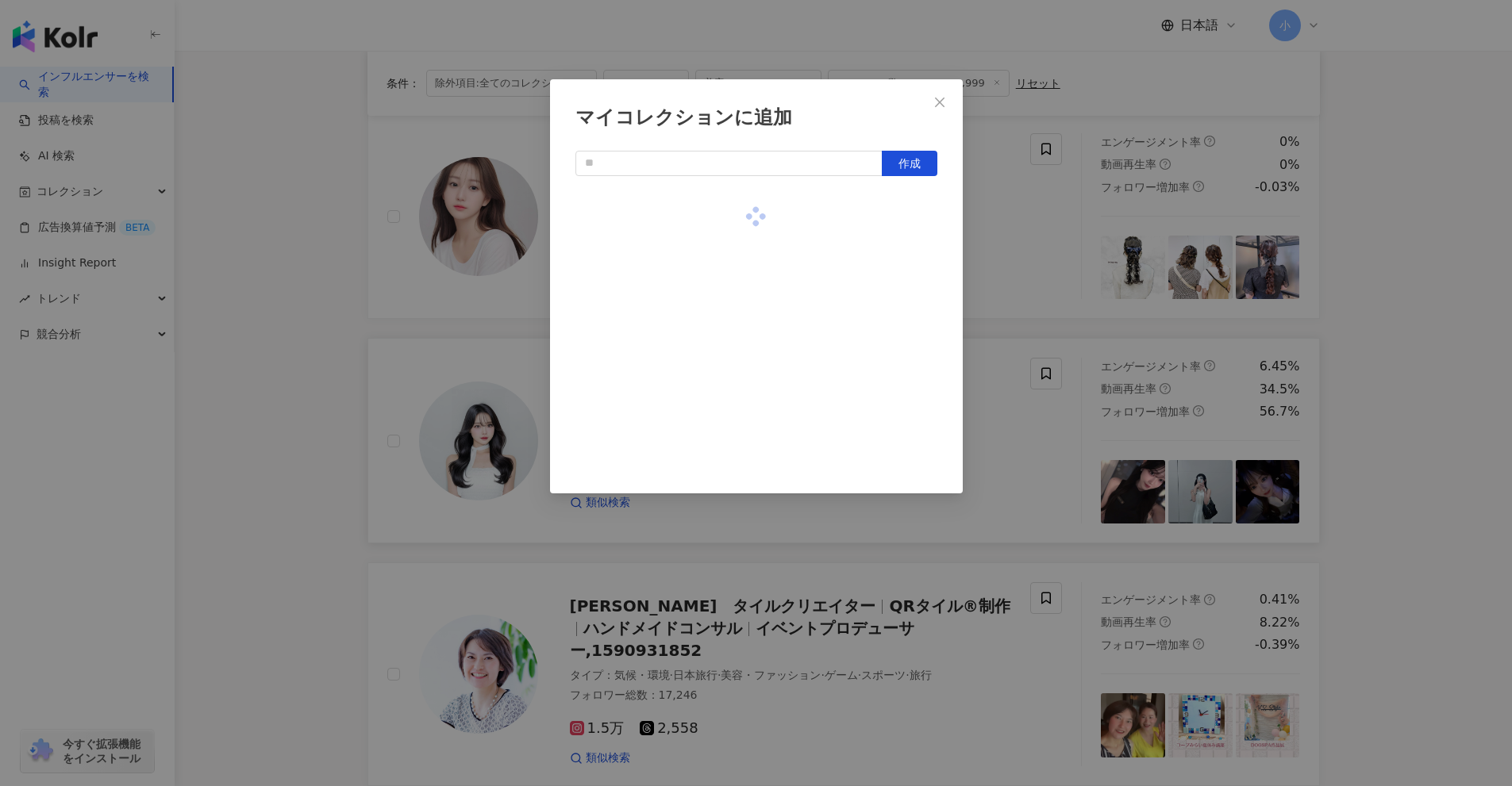
click at [1332, 394] on div "マイコレクションに追加 作成" at bounding box center [756, 393] width 1512 height 786
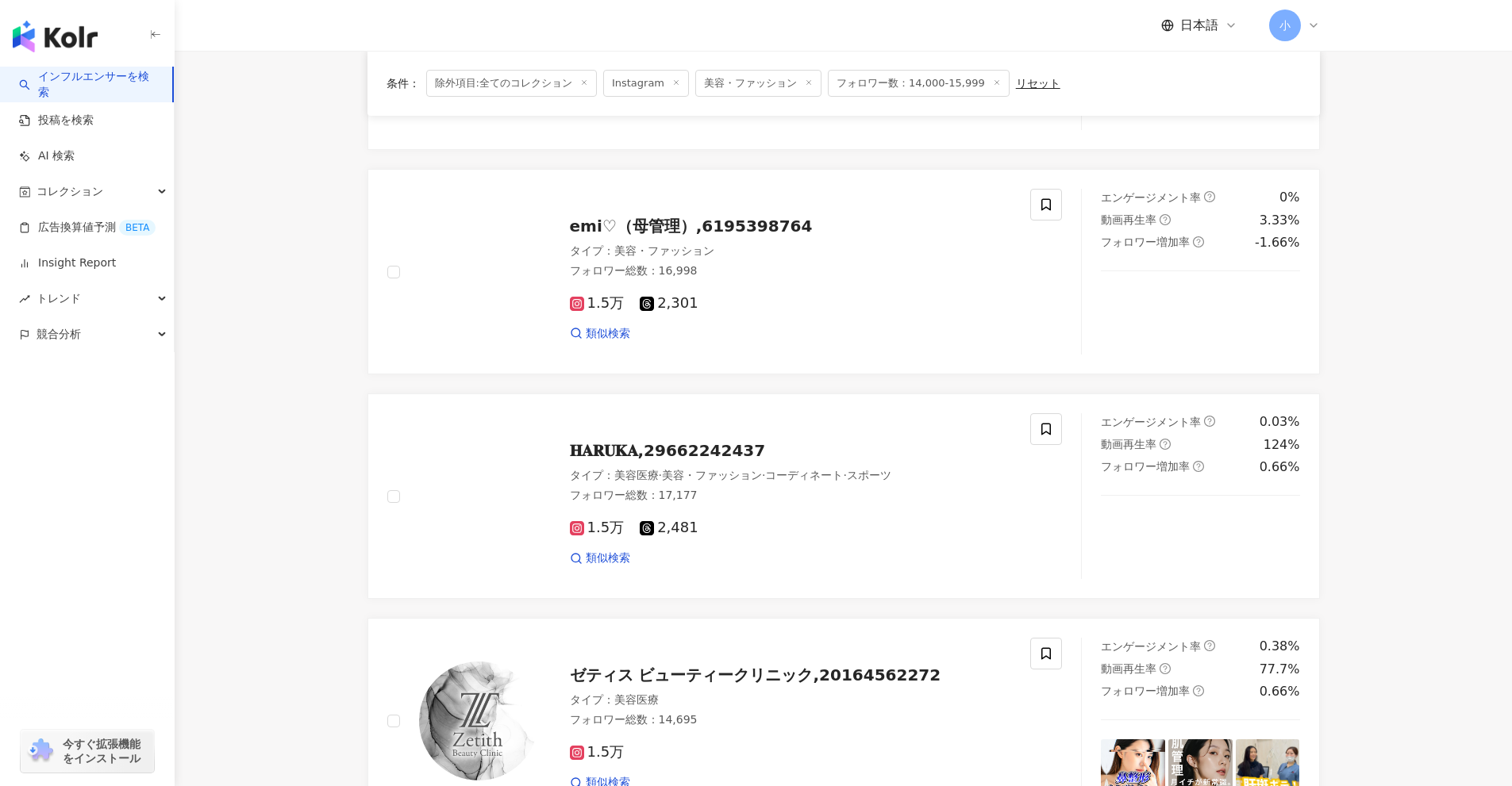
scroll to position [683, 0]
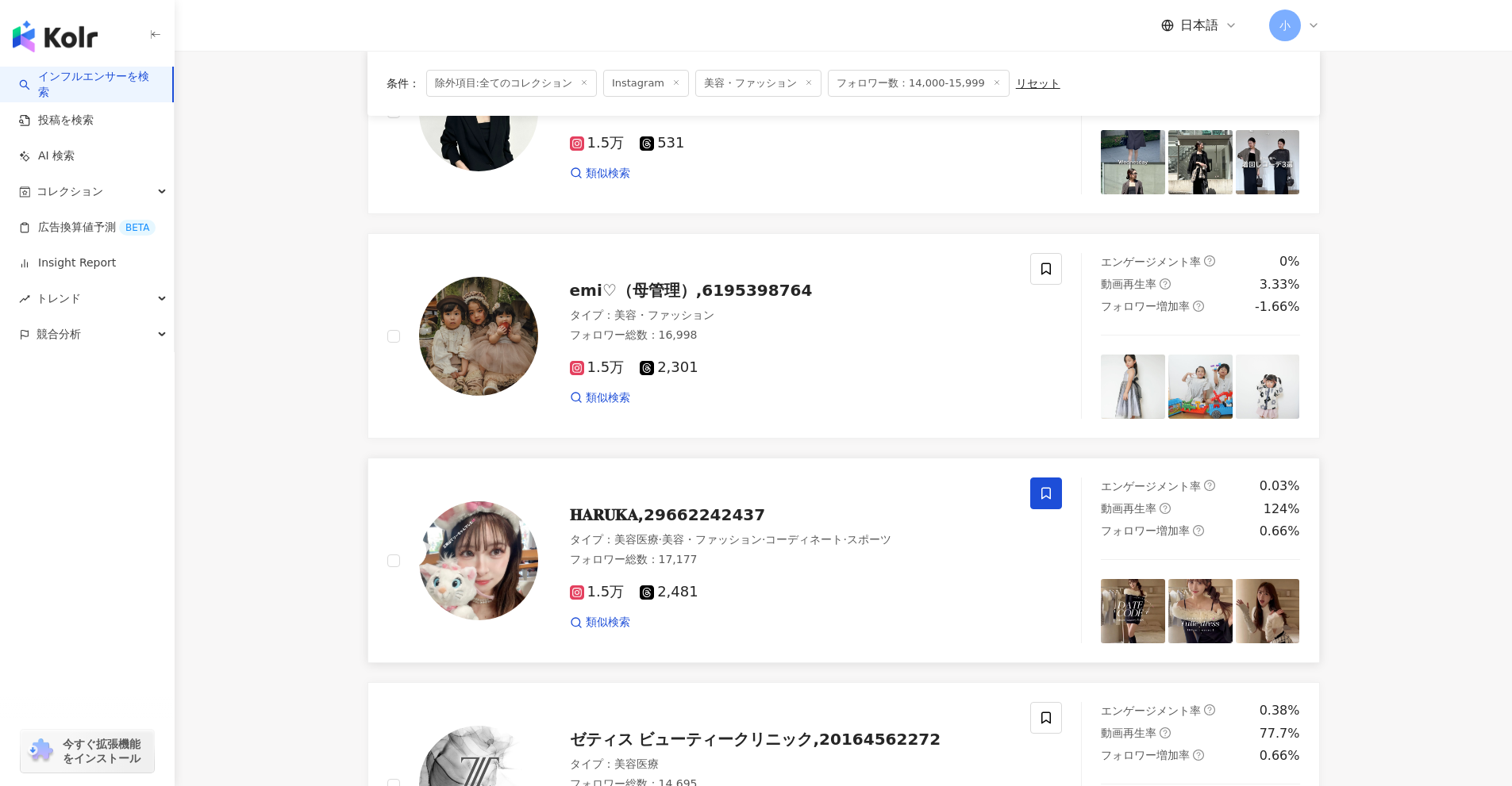
click at [1049, 496] on icon at bounding box center [1046, 494] width 14 height 14
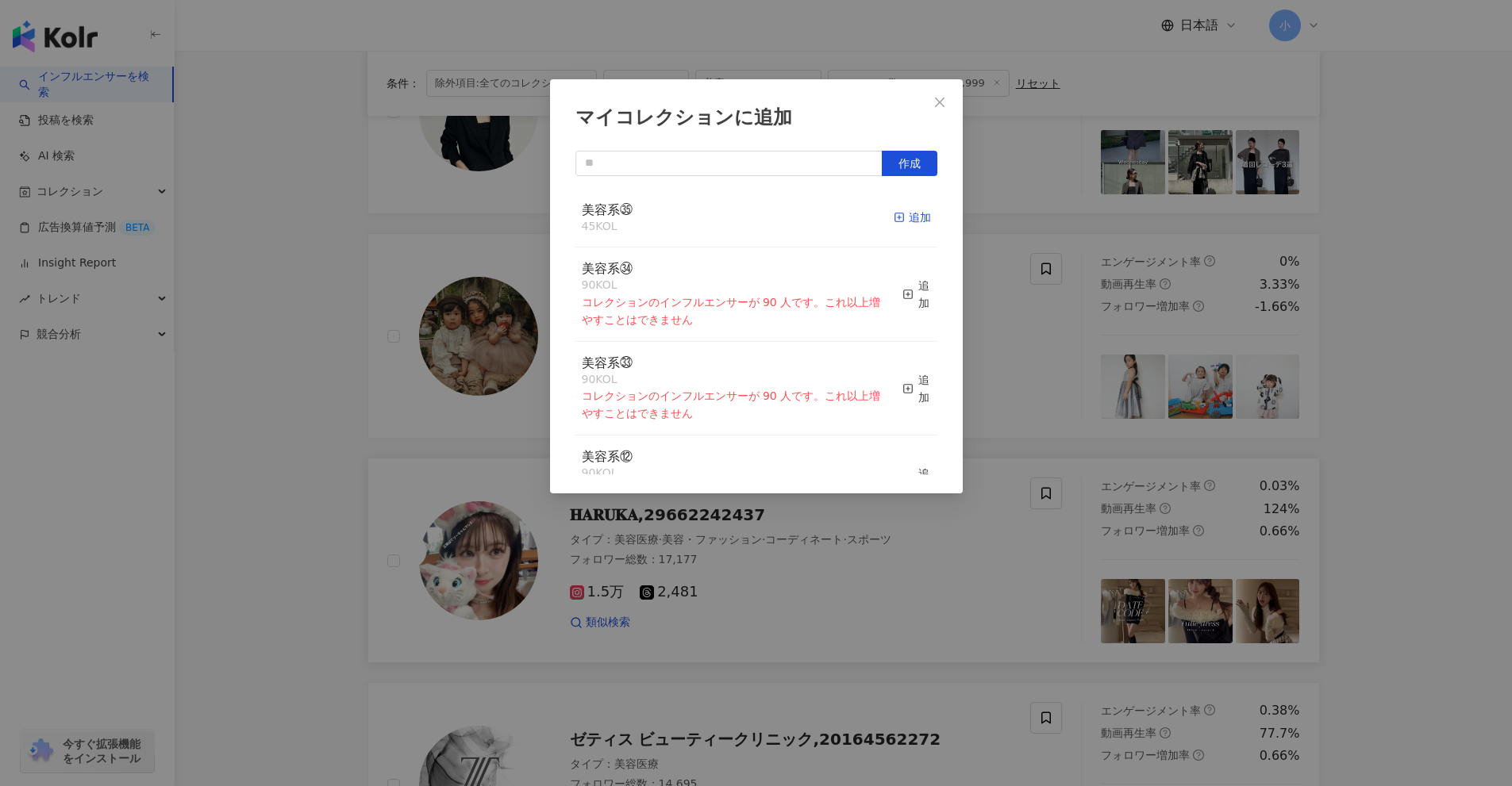
click at [897, 216] on div "追加" at bounding box center [912, 217] width 38 height 17
click at [1348, 457] on div "マイコレクションに追加 作成 美容系㉟ 46 KOL 追加済み 美容系㉞ 90 KOL コレクションのインフルエンサーが 90 人です。これ以上増やすことはで…" at bounding box center [756, 393] width 1512 height 786
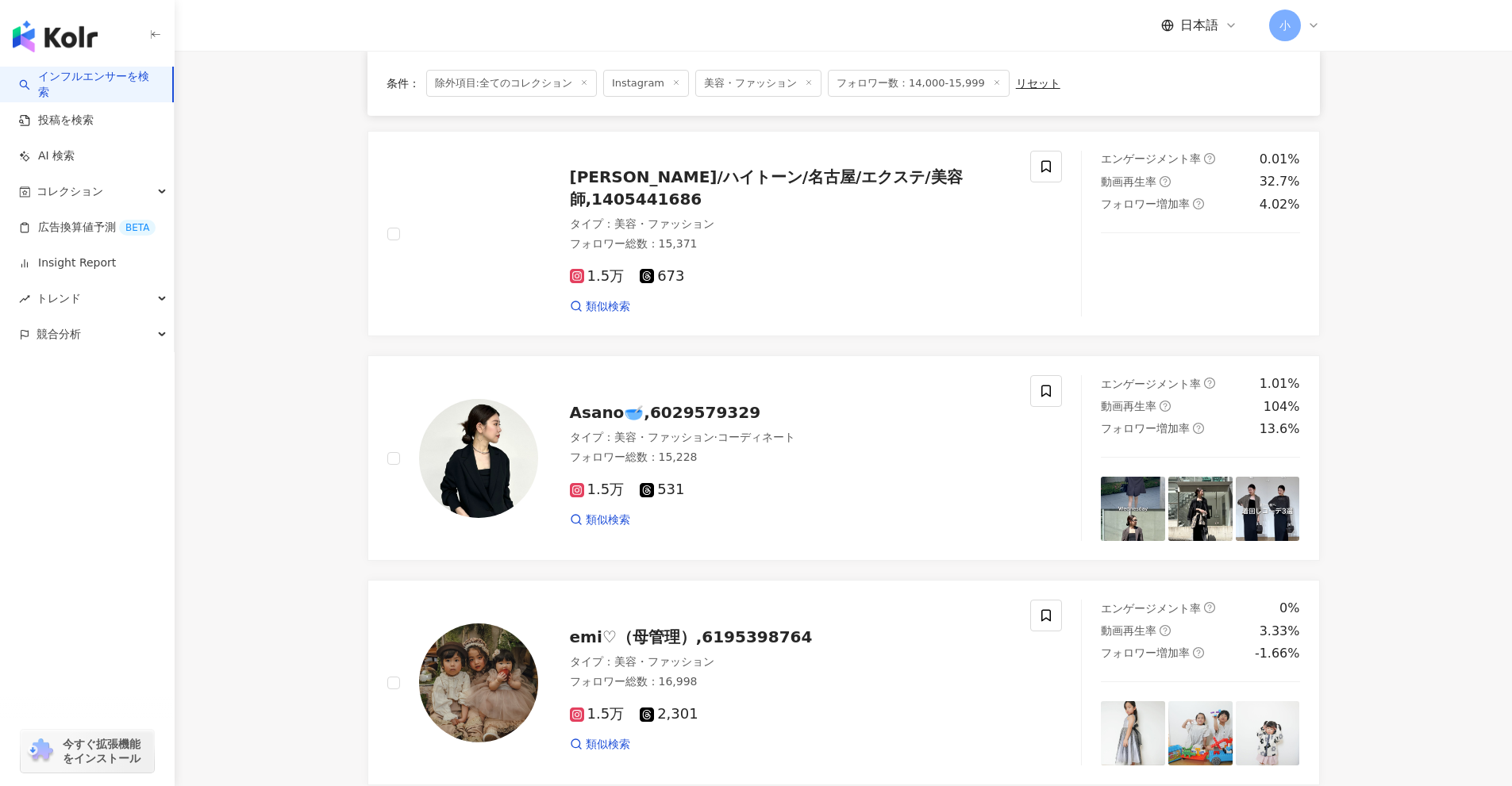
scroll to position [286, 0]
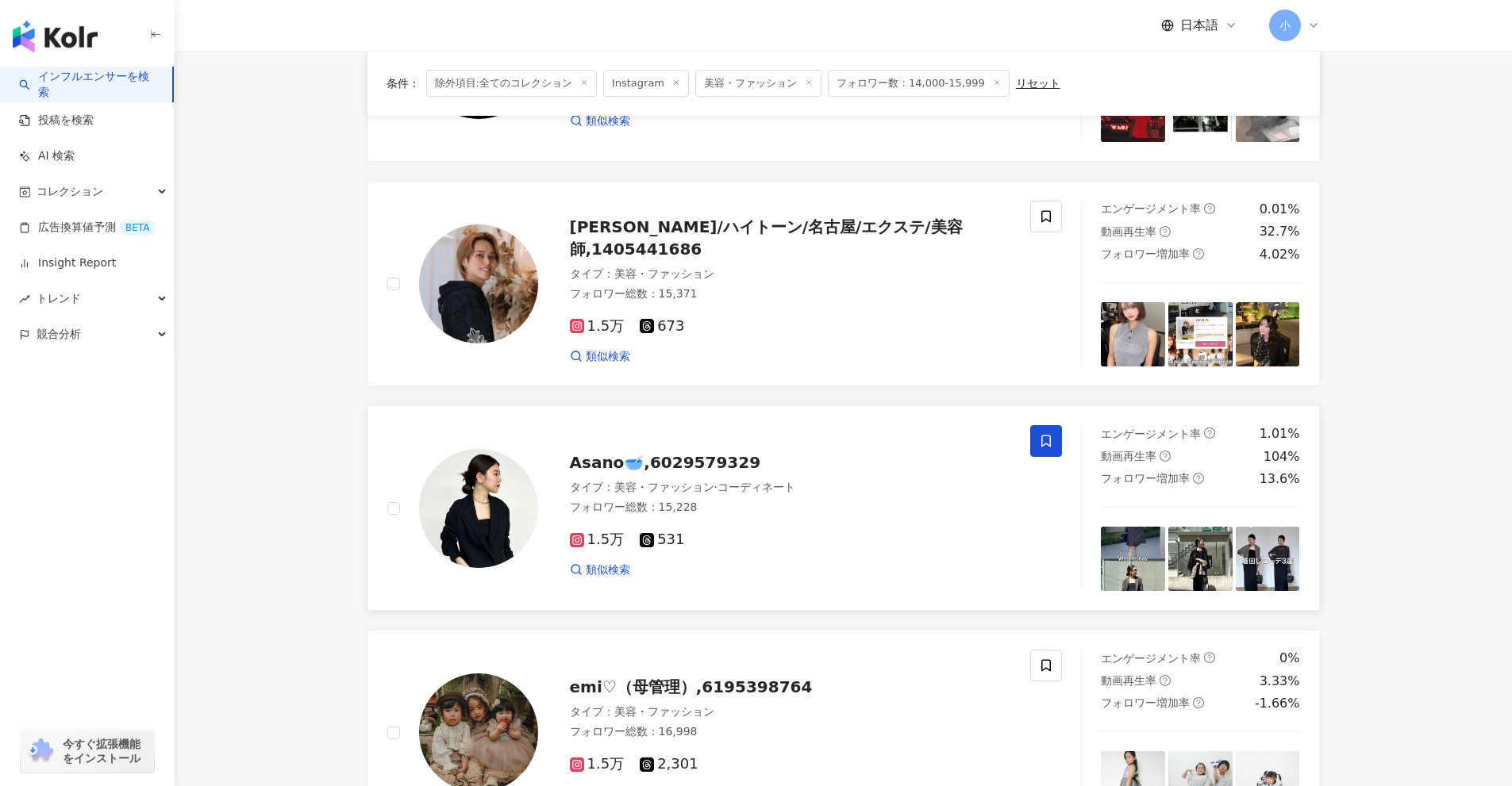
click at [1050, 442] on icon at bounding box center [1045, 441] width 10 height 12
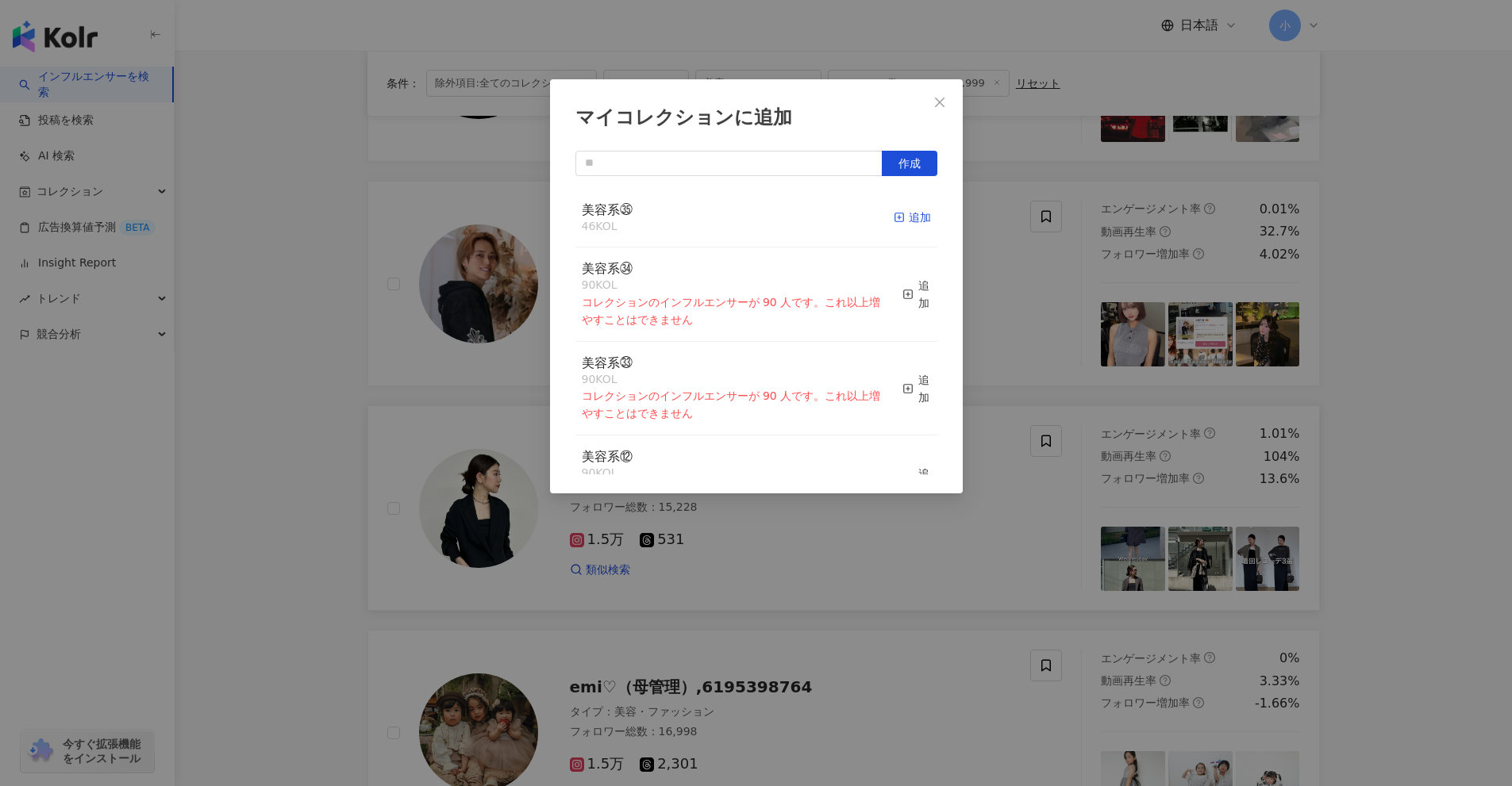
click at [900, 221] on div "追加" at bounding box center [912, 217] width 38 height 17
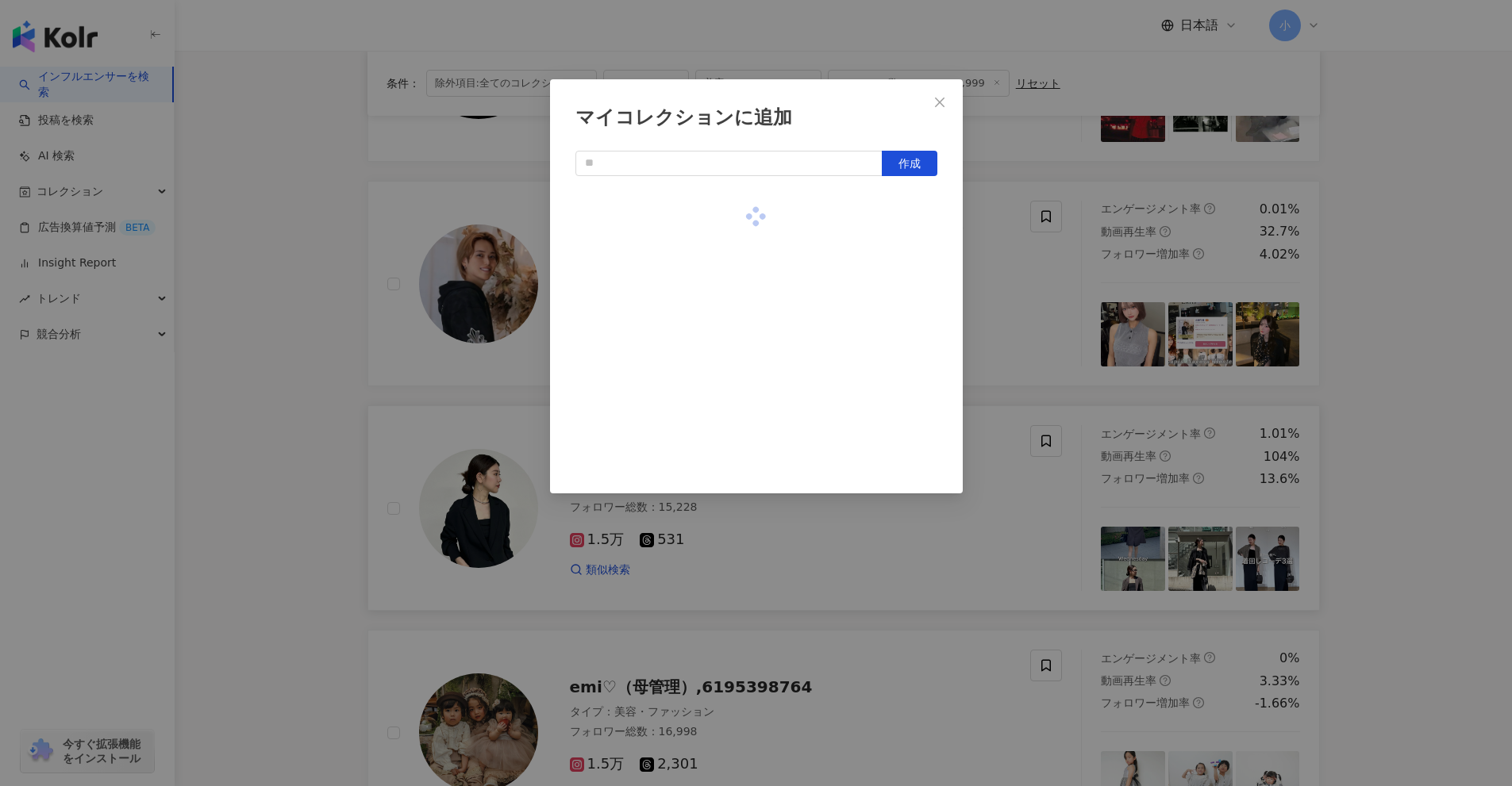
click at [1420, 407] on div "マイコレクションに追加 作成" at bounding box center [756, 393] width 1512 height 786
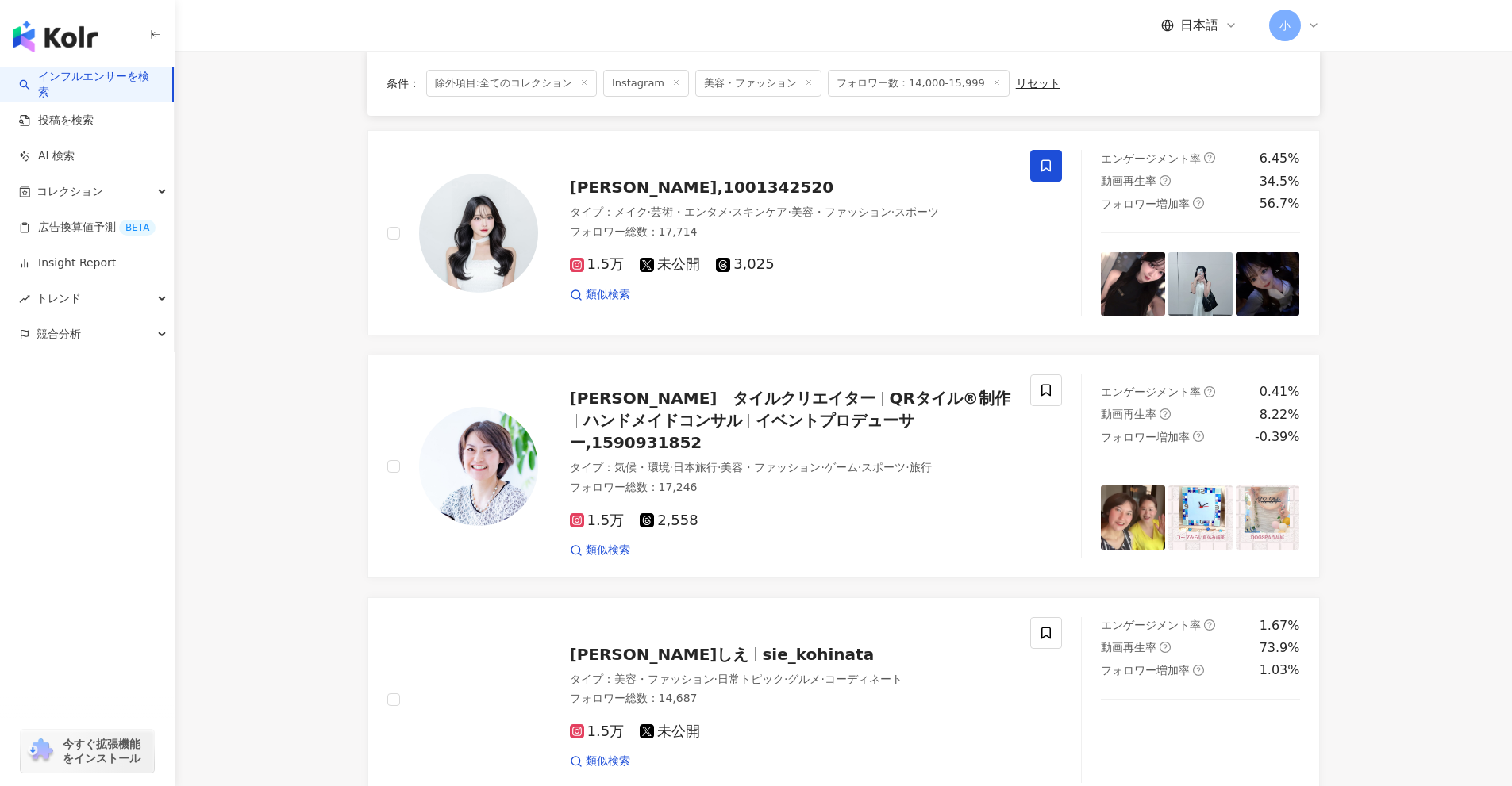
scroll to position [2270, 0]
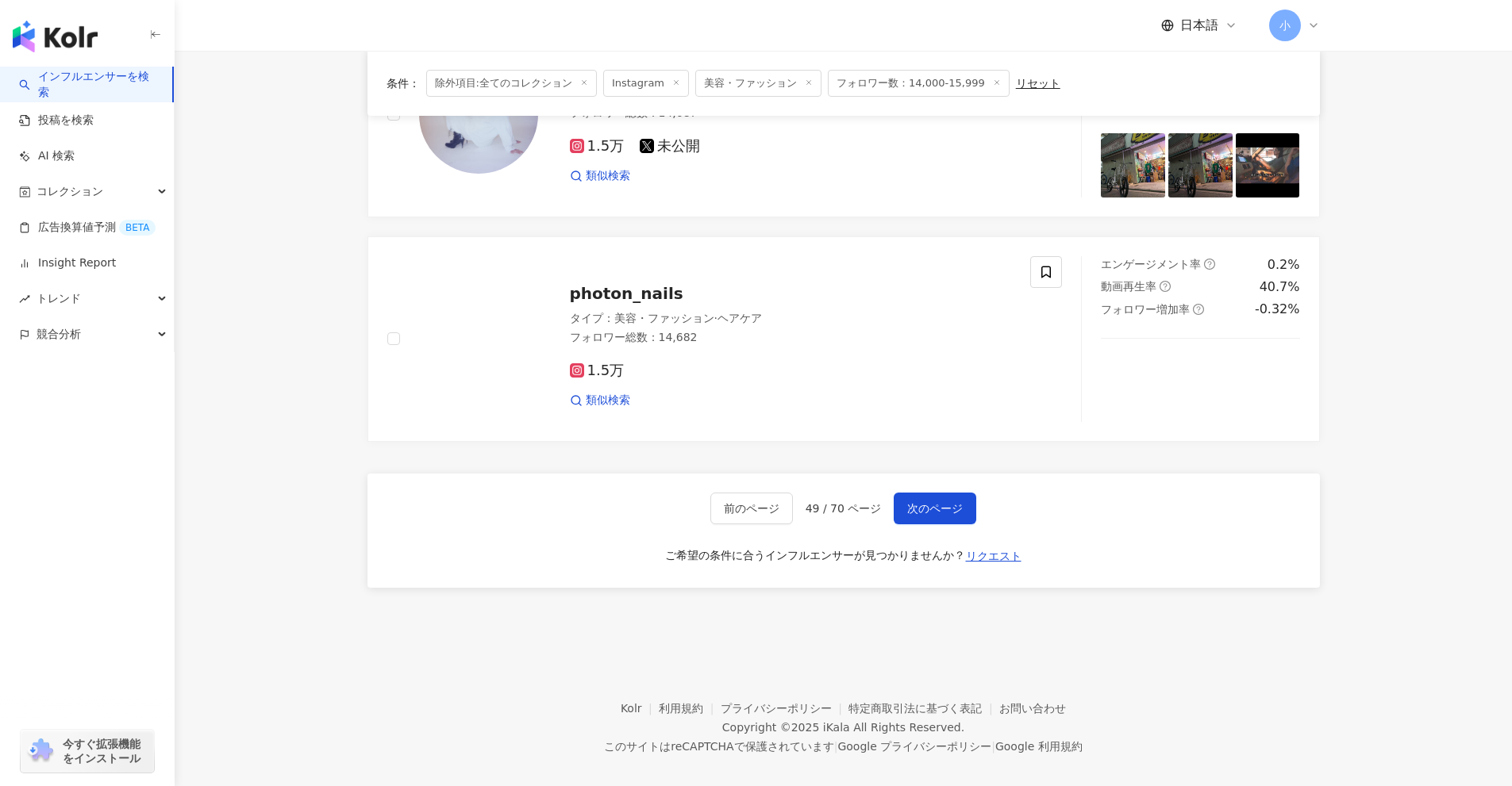
drag, startPoint x: 1324, startPoint y: 396, endPoint x: 1347, endPoint y: 619, distance: 224.2
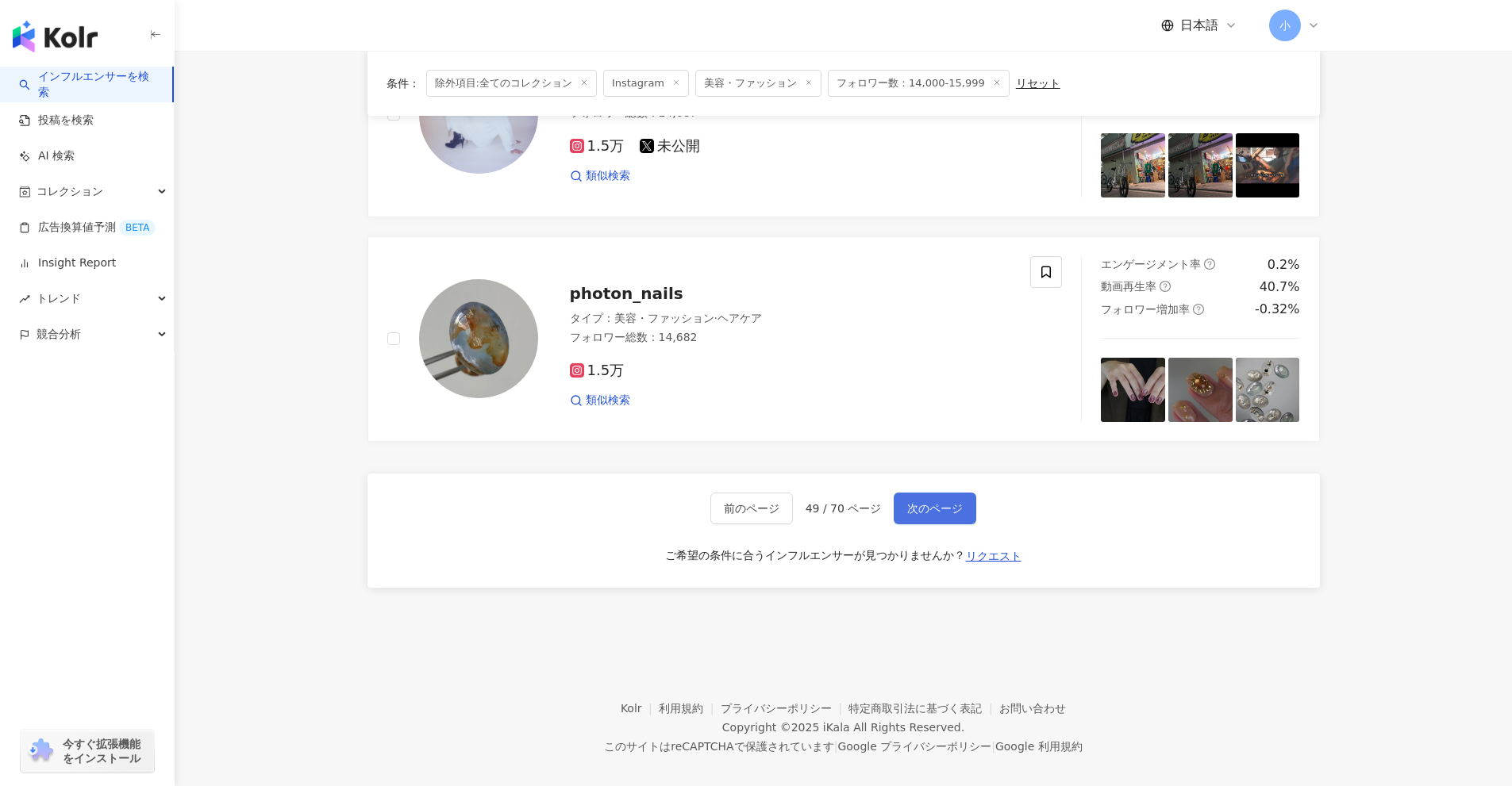
click at [960, 502] on span "次のページ" at bounding box center [935, 509] width 56 height 13
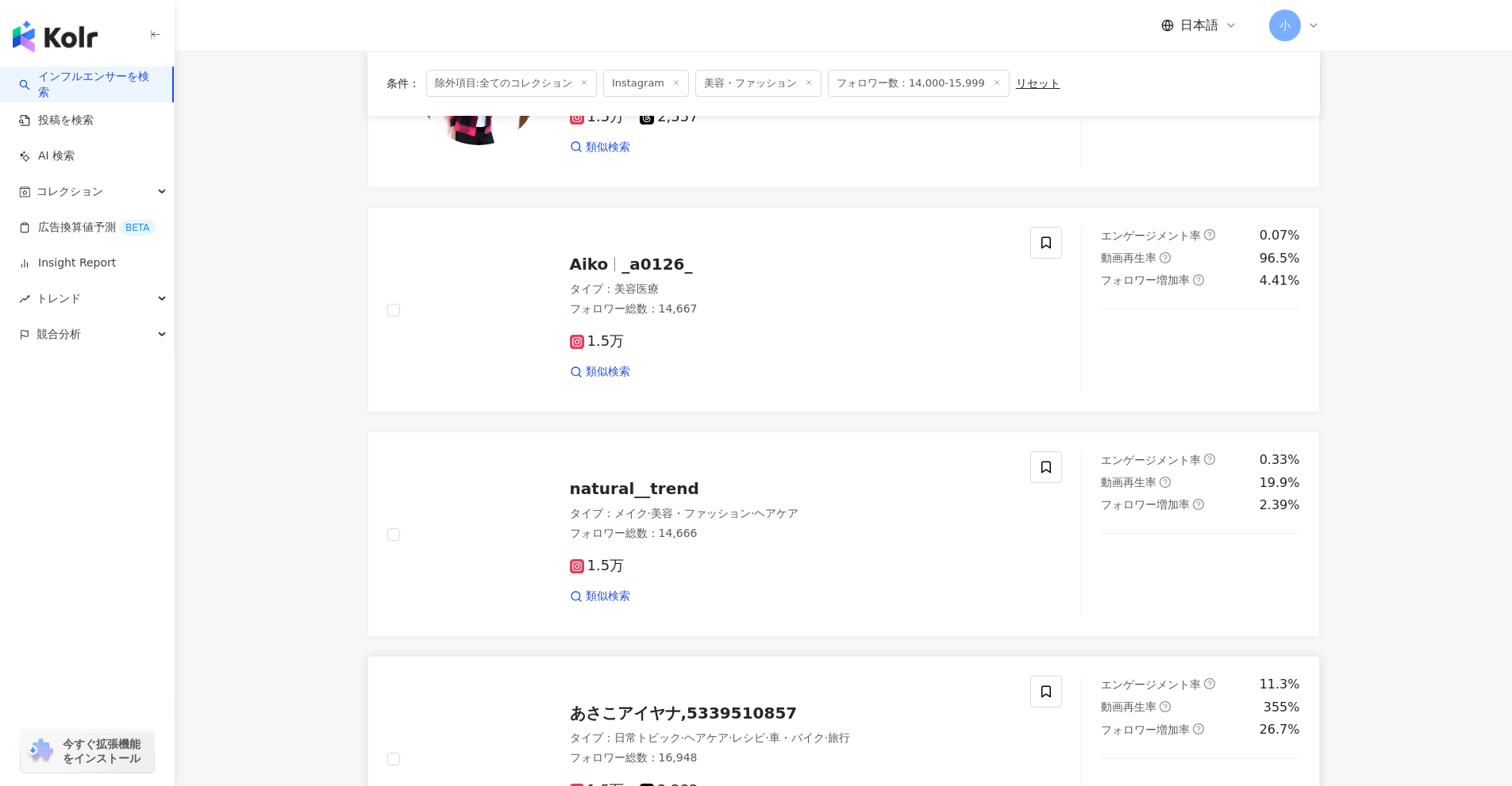
scroll to position [749, 0]
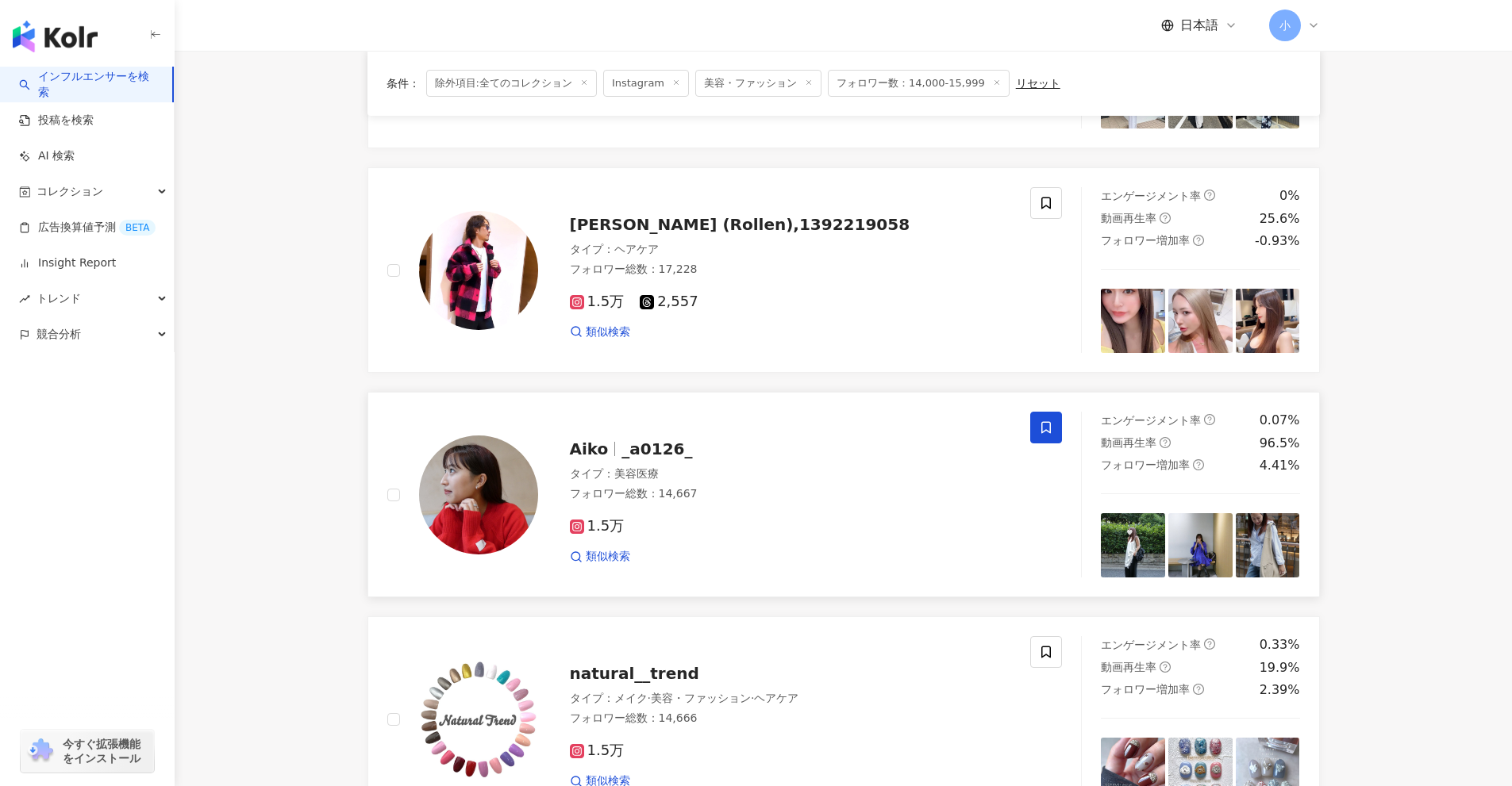
click at [1048, 434] on icon at bounding box center [1046, 427] width 14 height 14
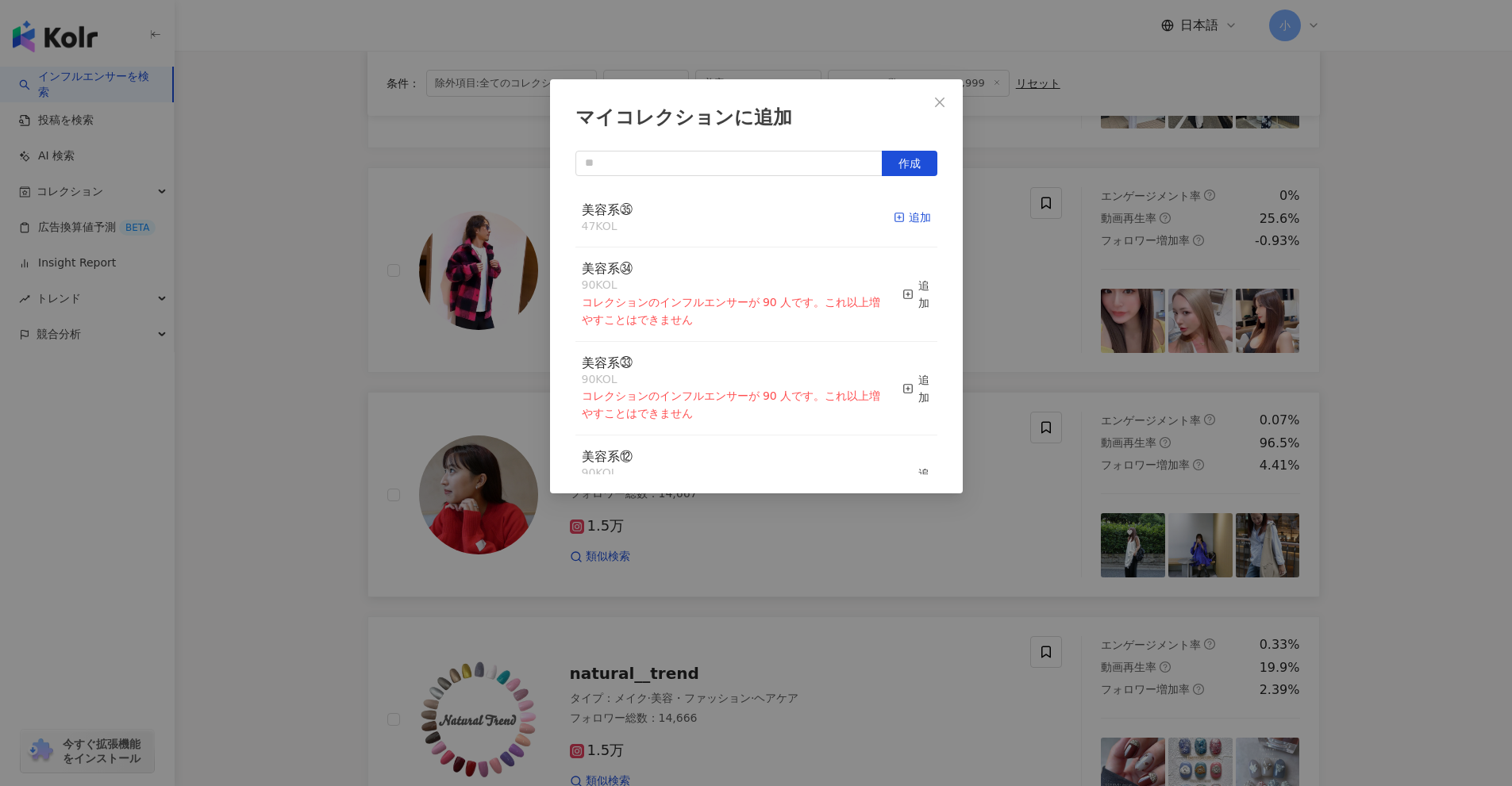
click at [908, 212] on div "追加" at bounding box center [912, 217] width 38 height 17
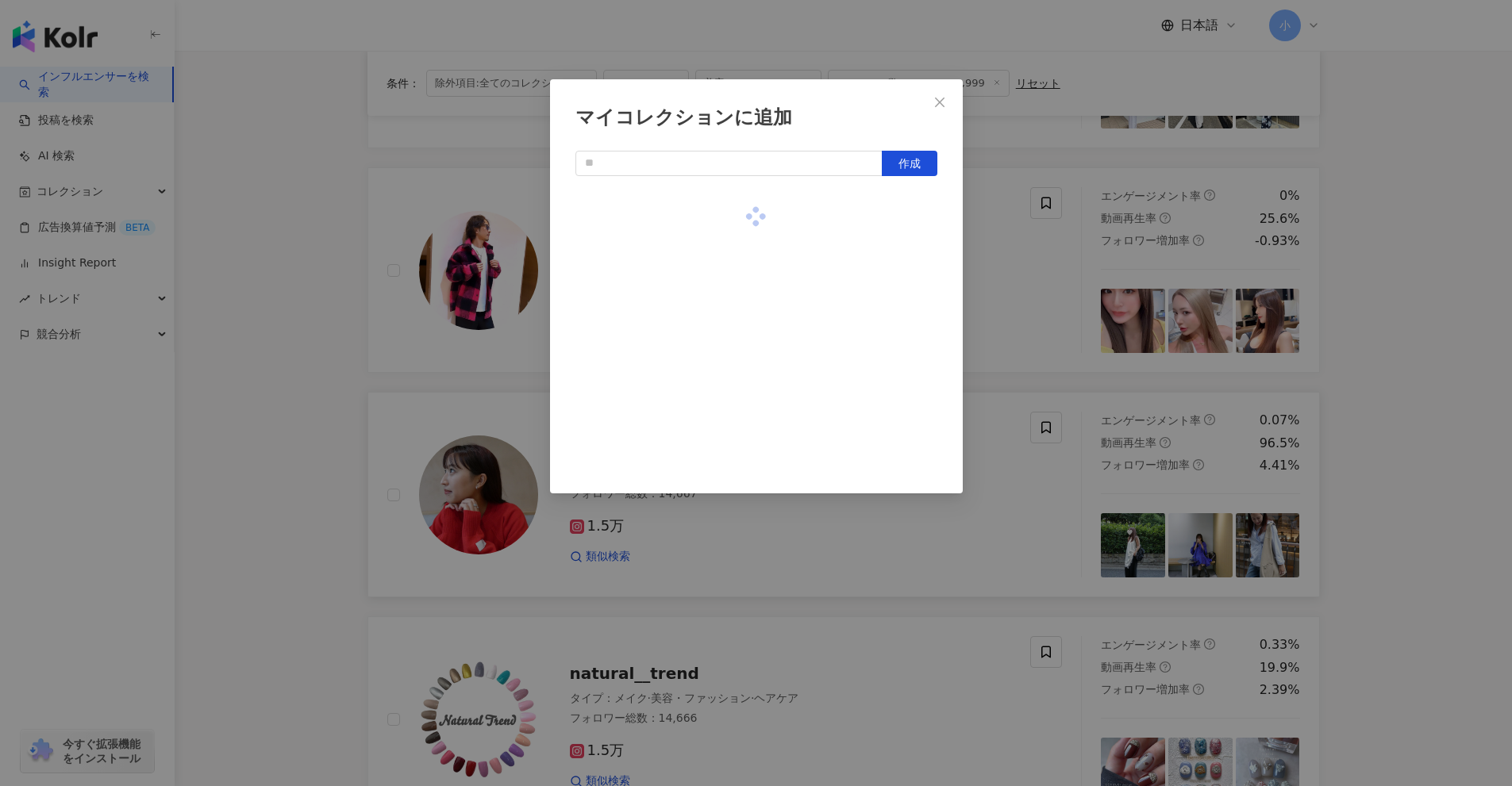
click at [976, 323] on div "マイコレクションに追加 作成" at bounding box center [756, 393] width 1512 height 786
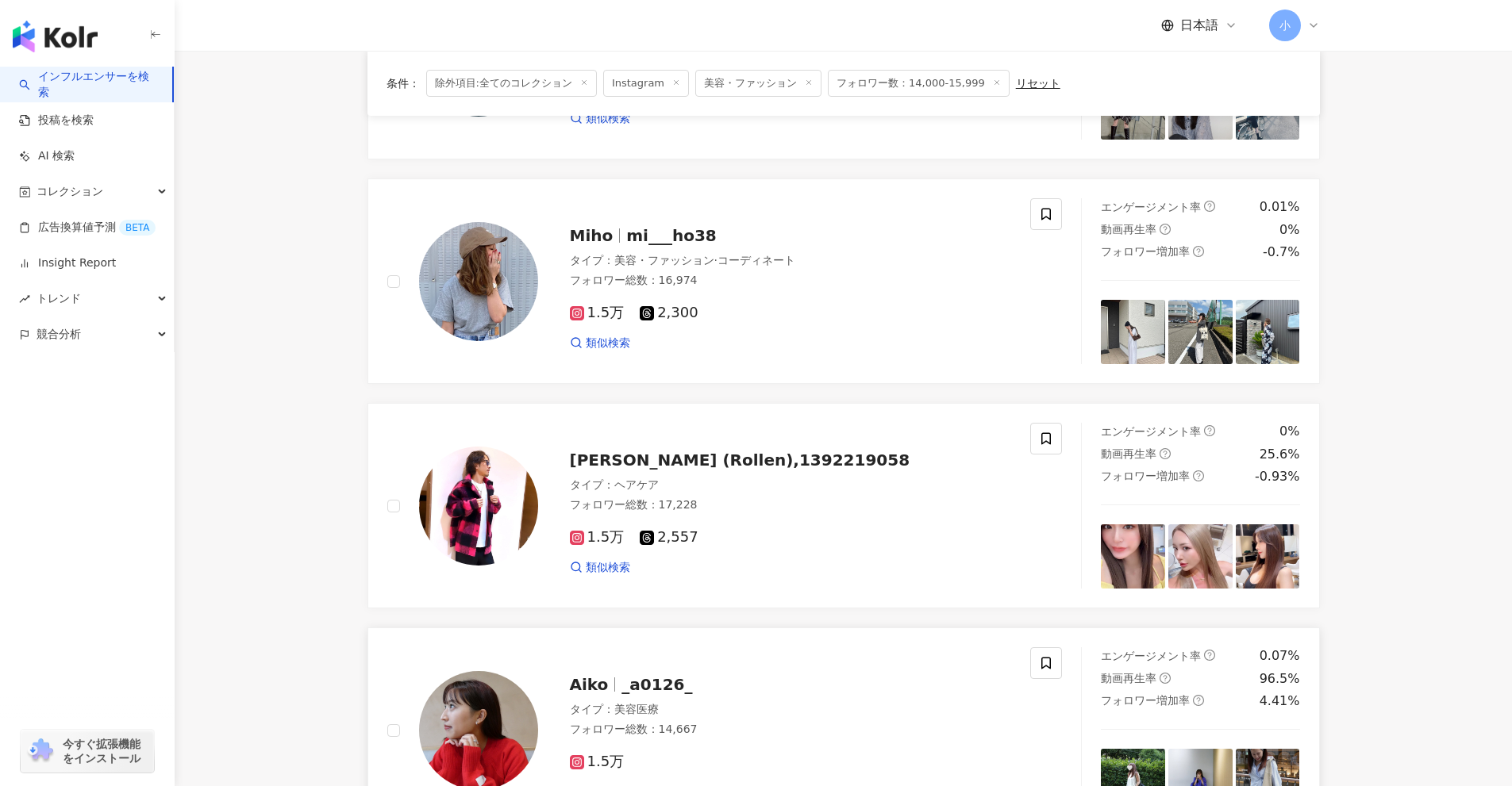
scroll to position [432, 0]
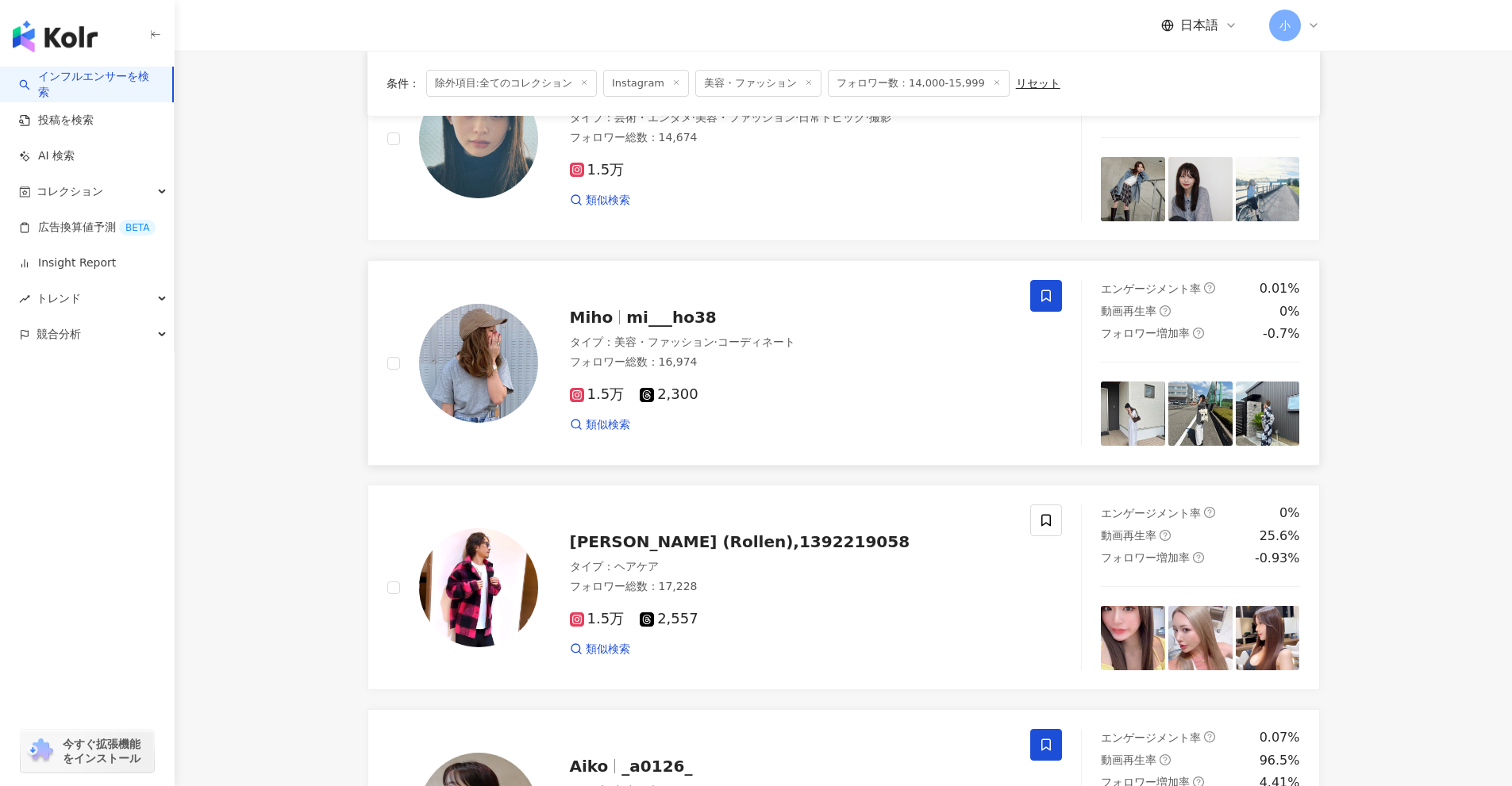
click at [1037, 299] on span at bounding box center [1046, 296] width 31 height 31
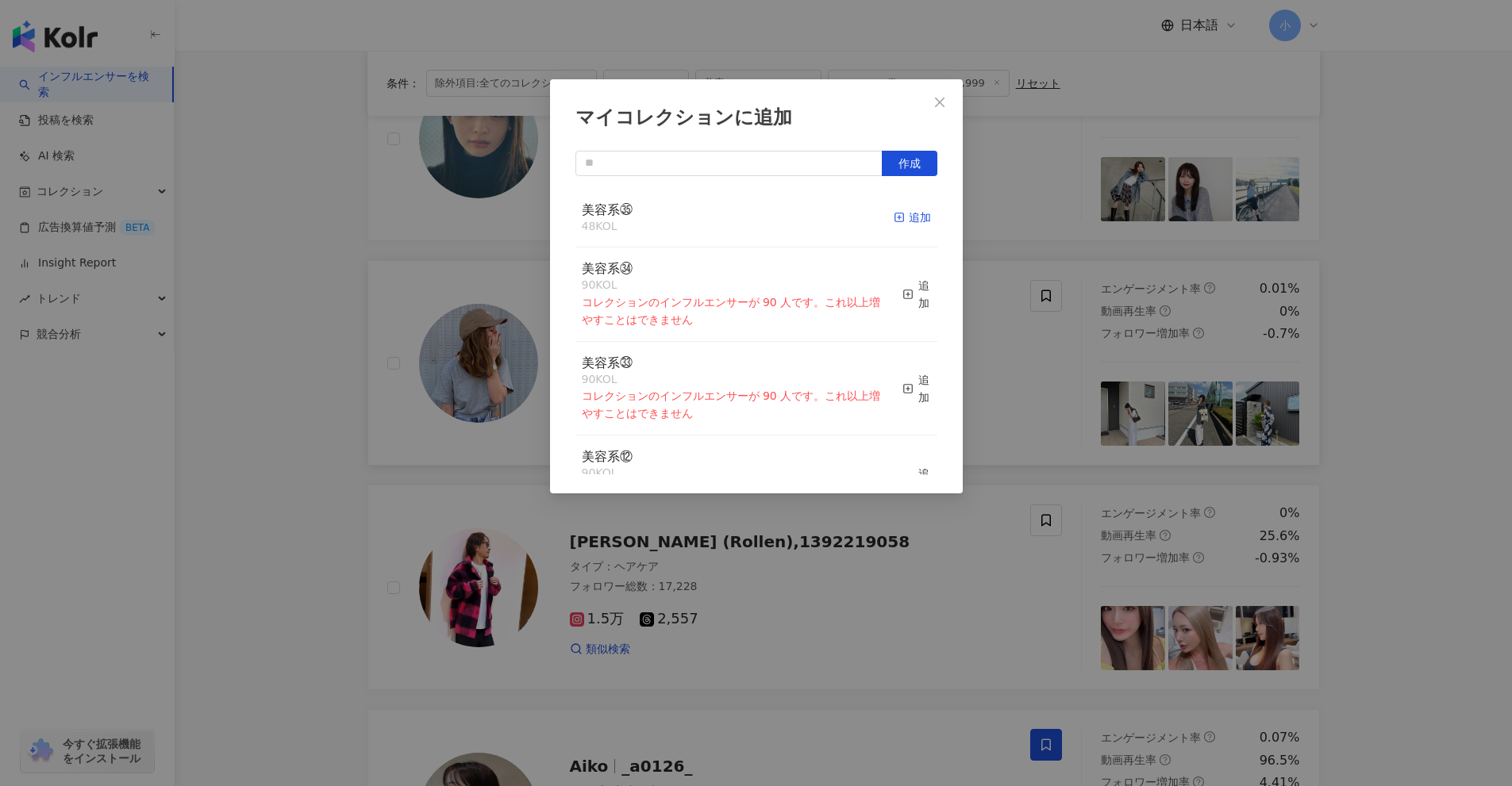
click at [908, 218] on div "追加" at bounding box center [912, 217] width 38 height 17
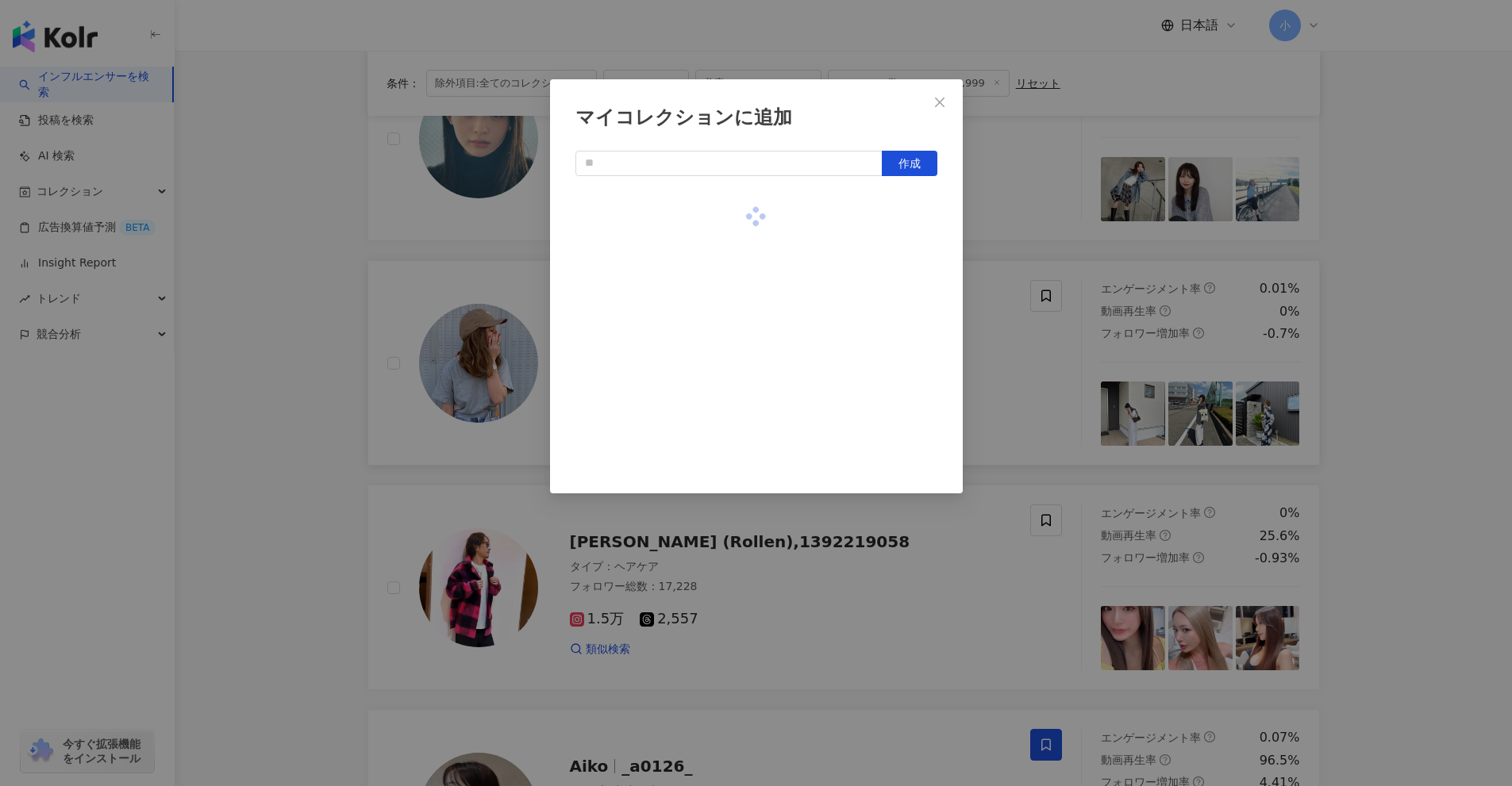
click at [990, 338] on div "マイコレクションに追加 作成" at bounding box center [756, 393] width 1512 height 786
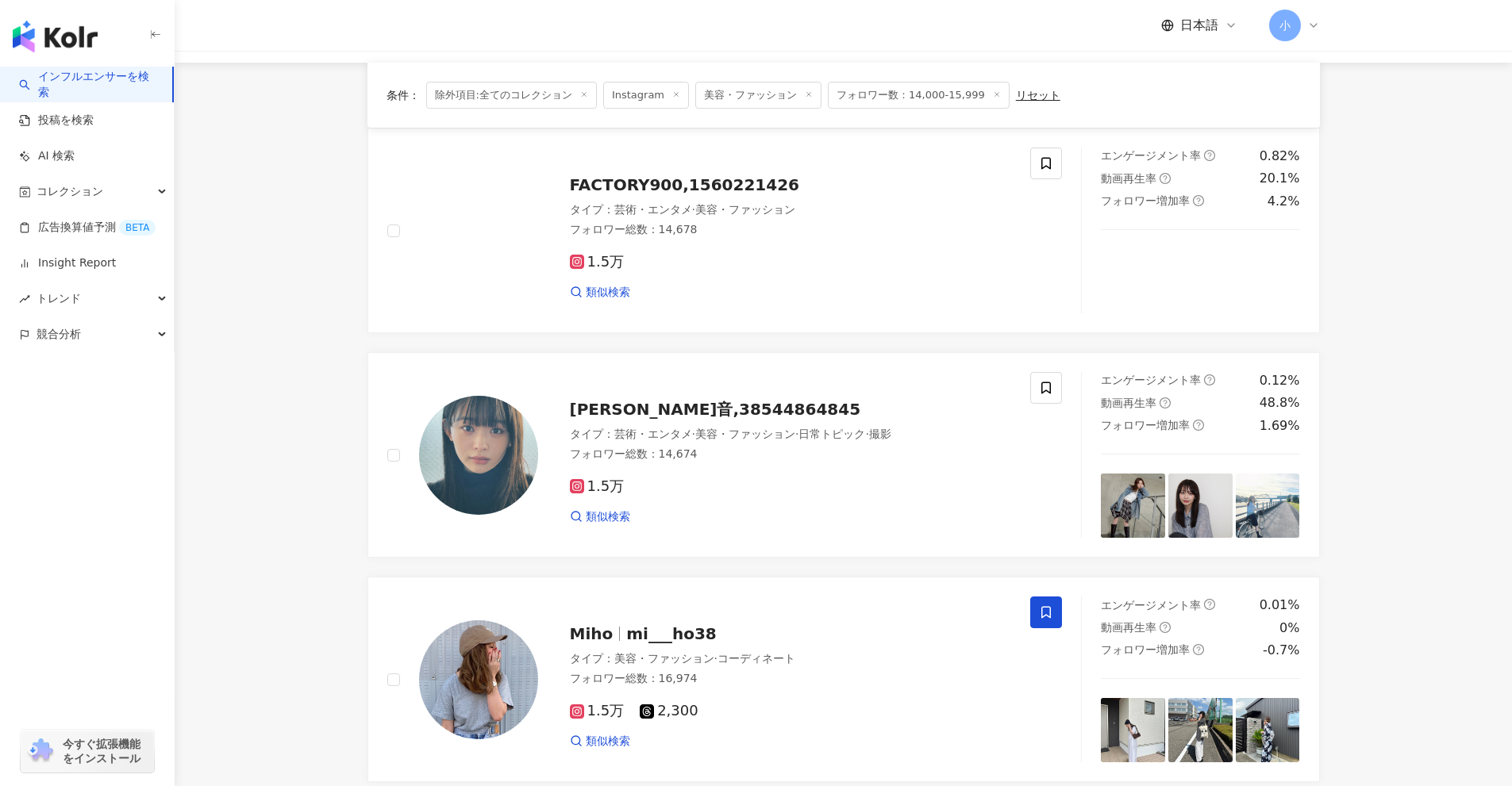
scroll to position [35, 0]
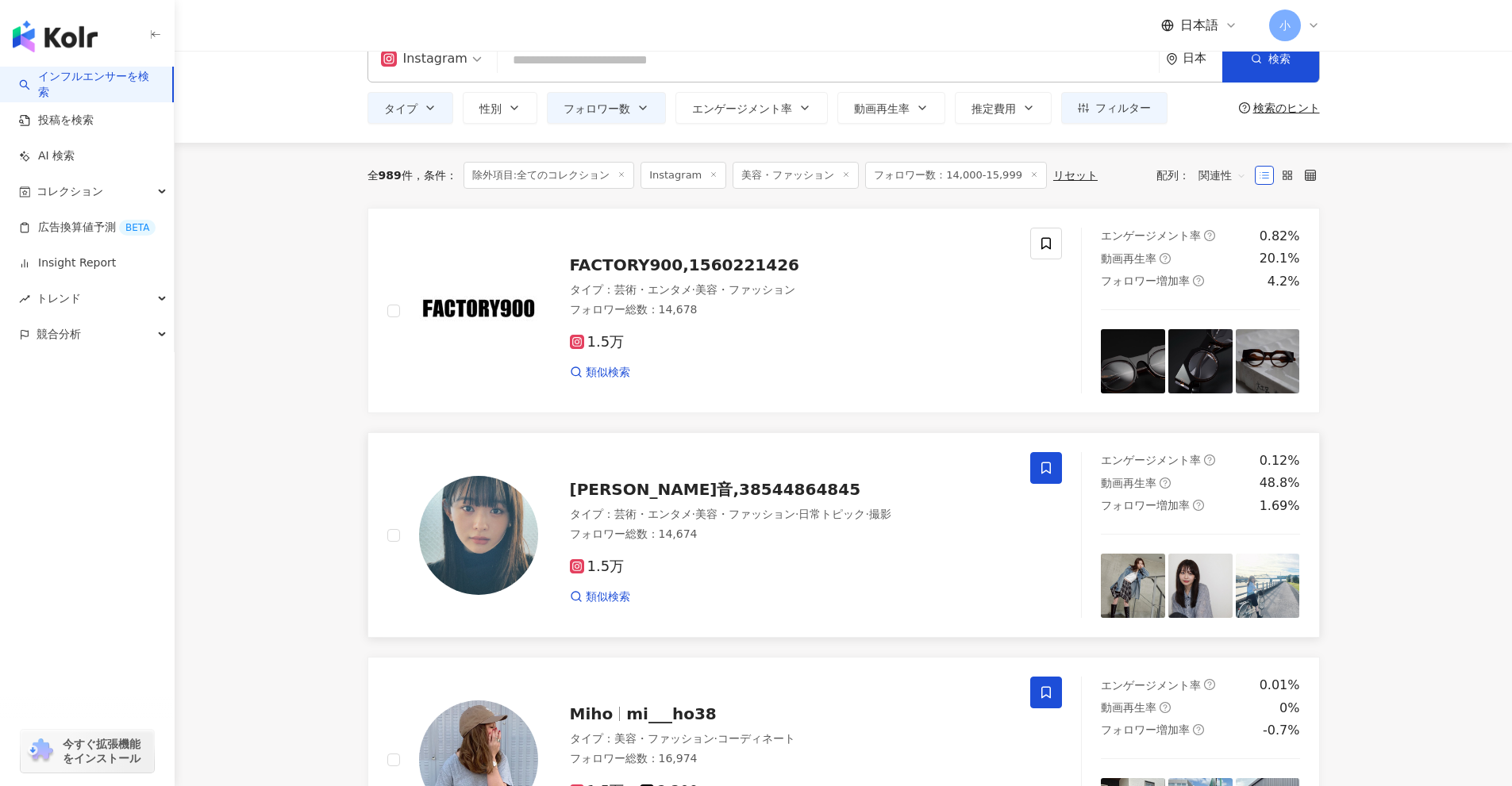
click at [1052, 472] on icon at bounding box center [1046, 468] width 14 height 14
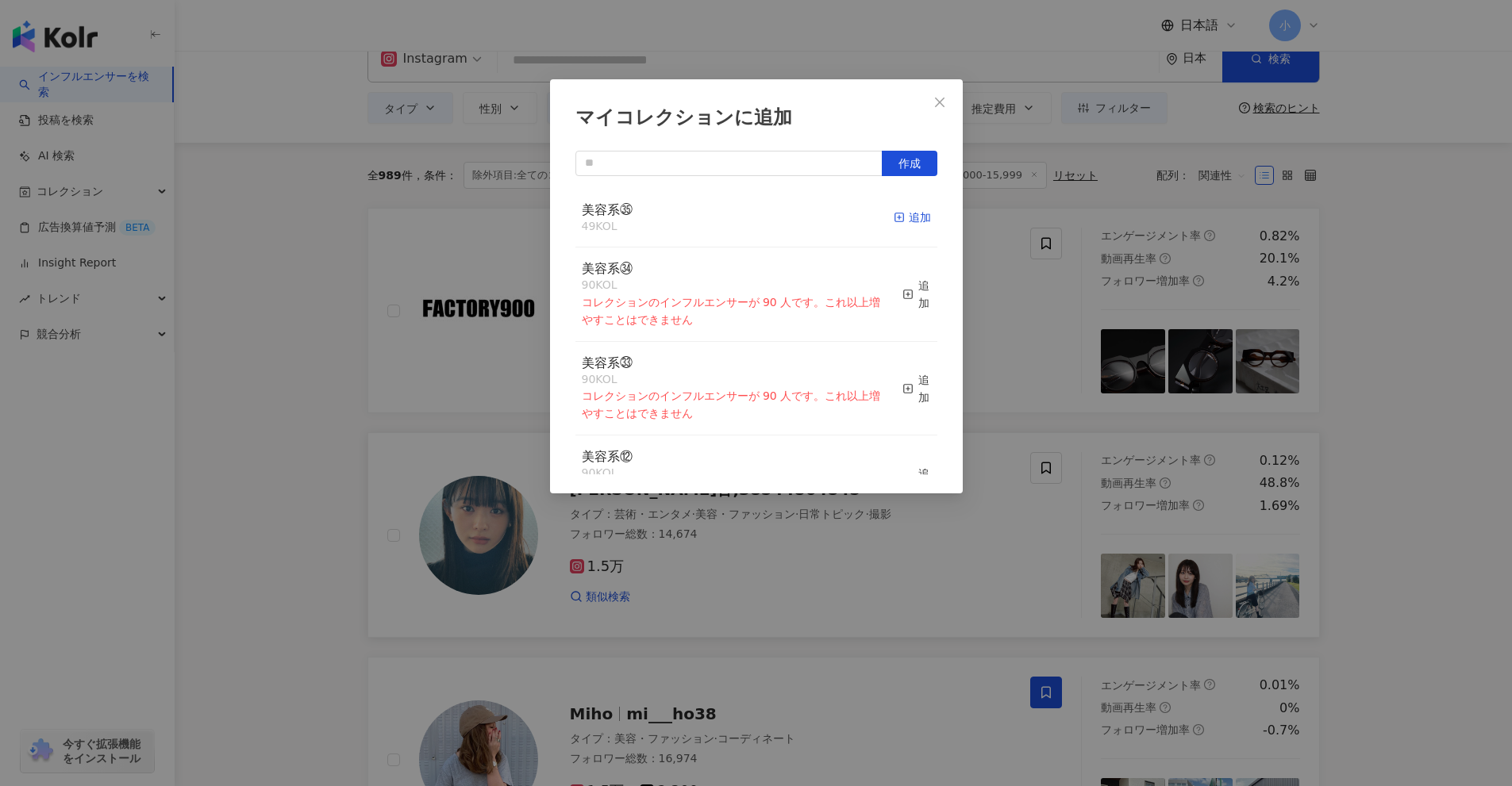
click at [909, 218] on div "追加" at bounding box center [912, 217] width 38 height 17
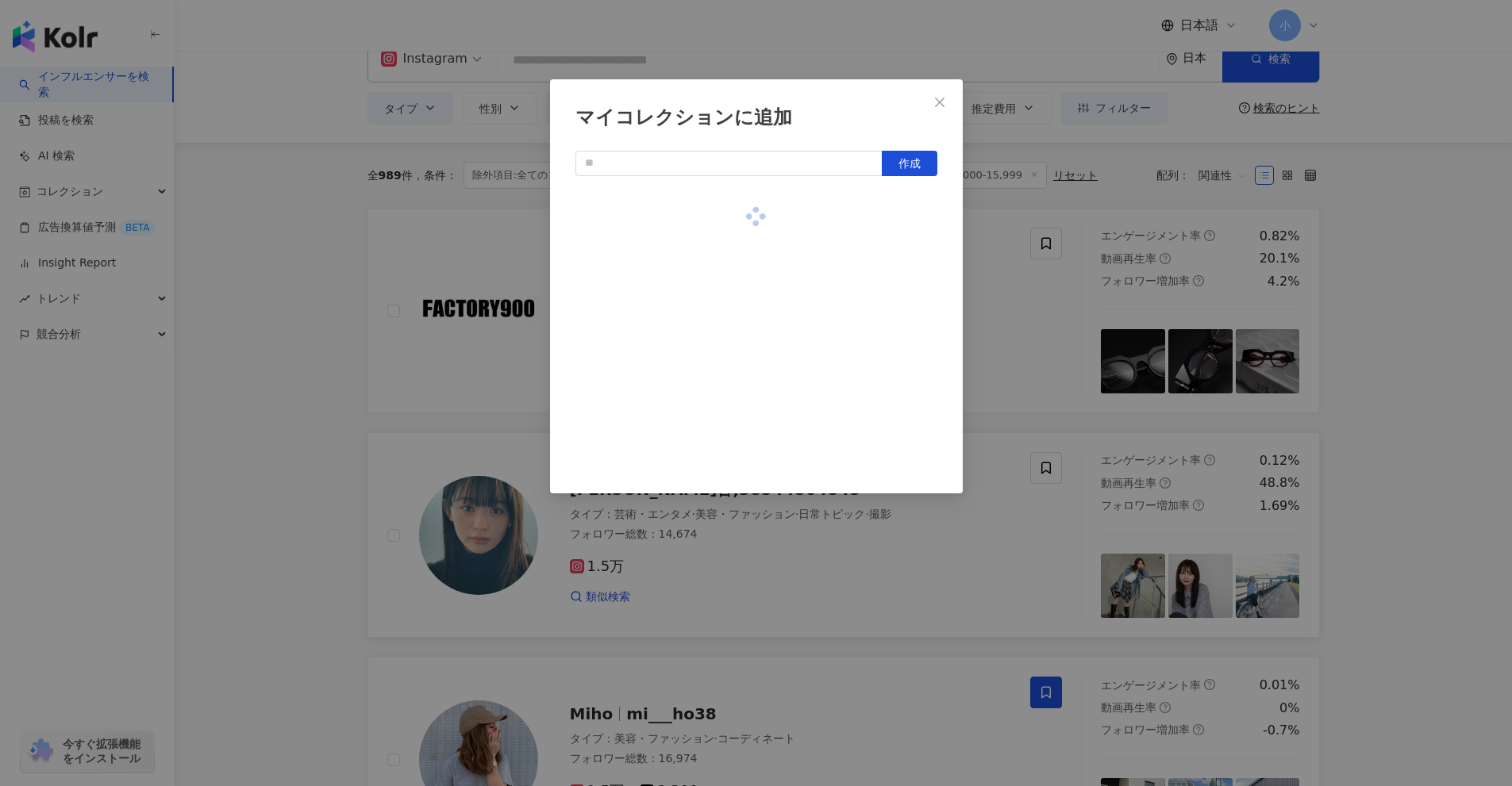
click at [1005, 372] on div "マイコレクションに追加 作成" at bounding box center [756, 393] width 1512 height 786
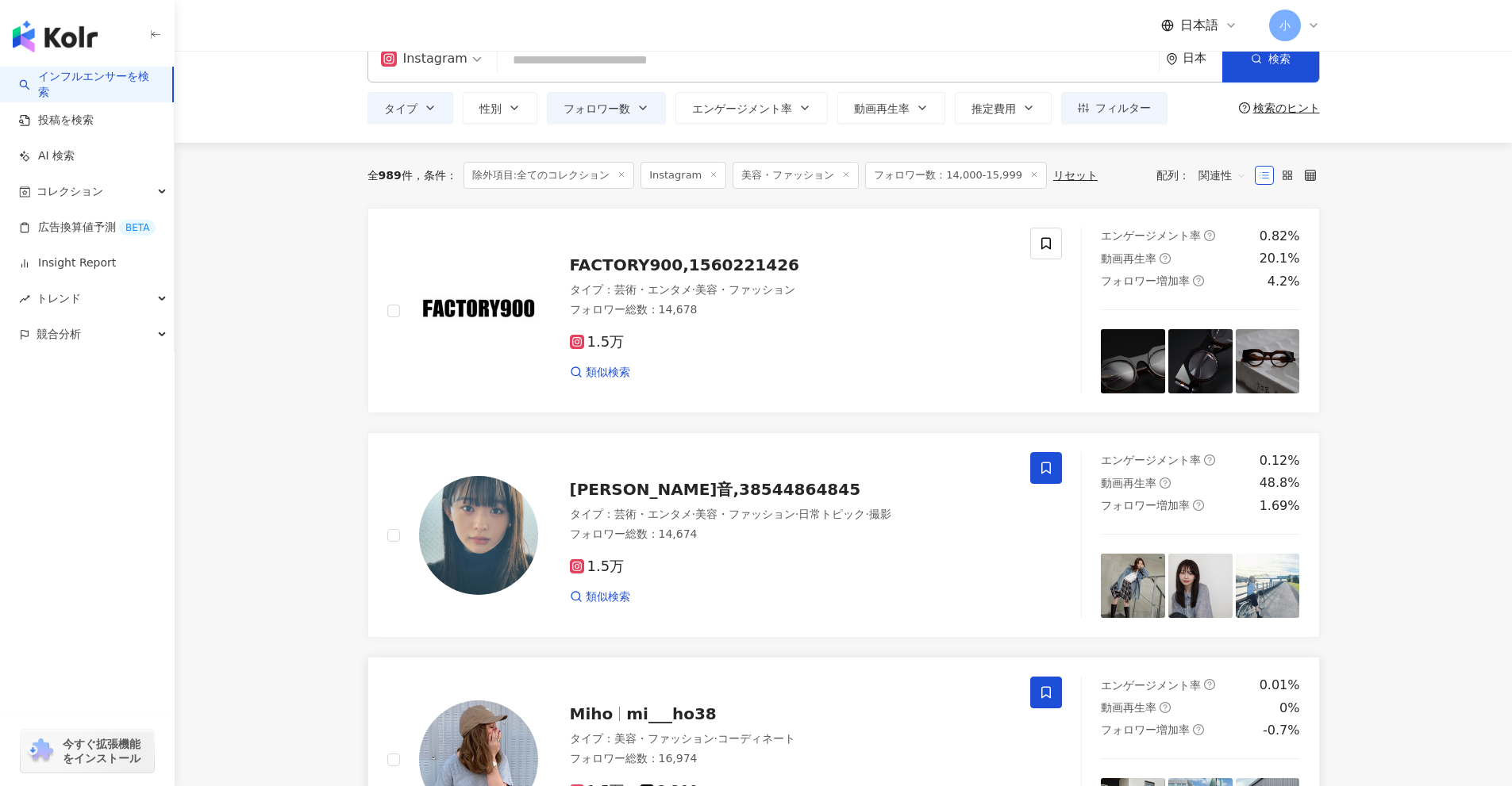
drag, startPoint x: 879, startPoint y: 408, endPoint x: 834, endPoint y: 663, distance: 258.9
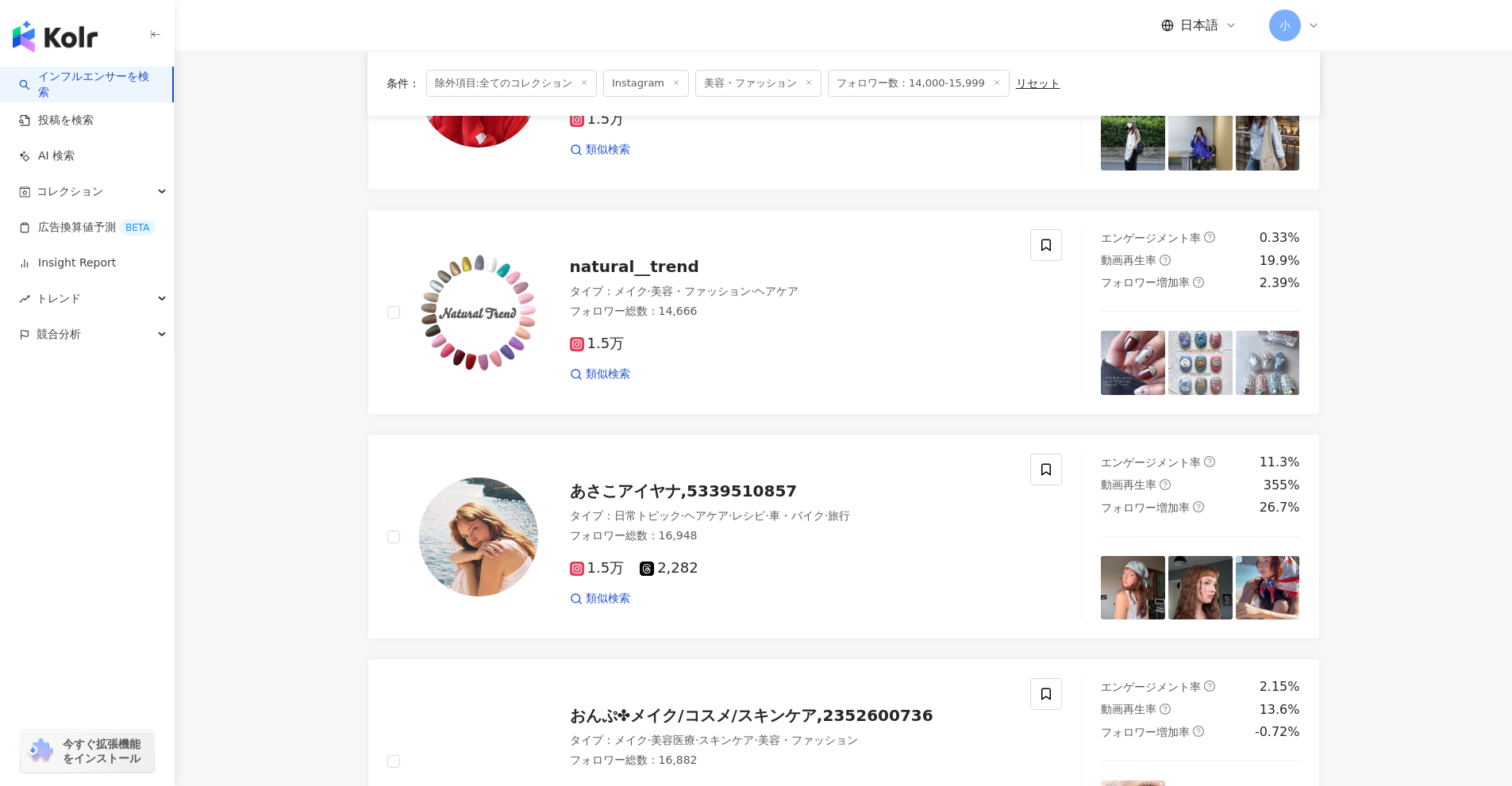
scroll to position [2495, 0]
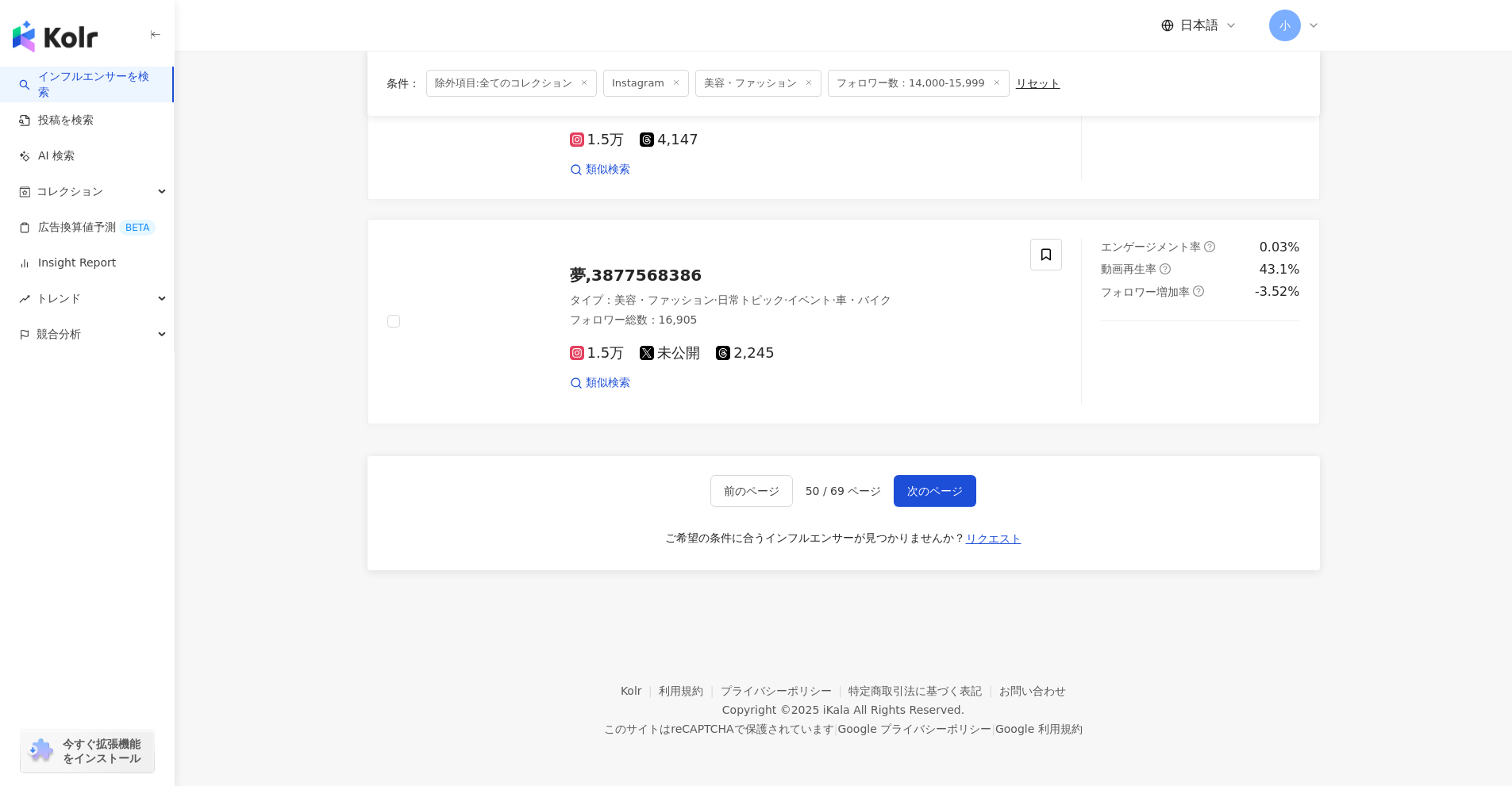
drag, startPoint x: 1348, startPoint y: 460, endPoint x: 1330, endPoint y: 730, distance: 270.6
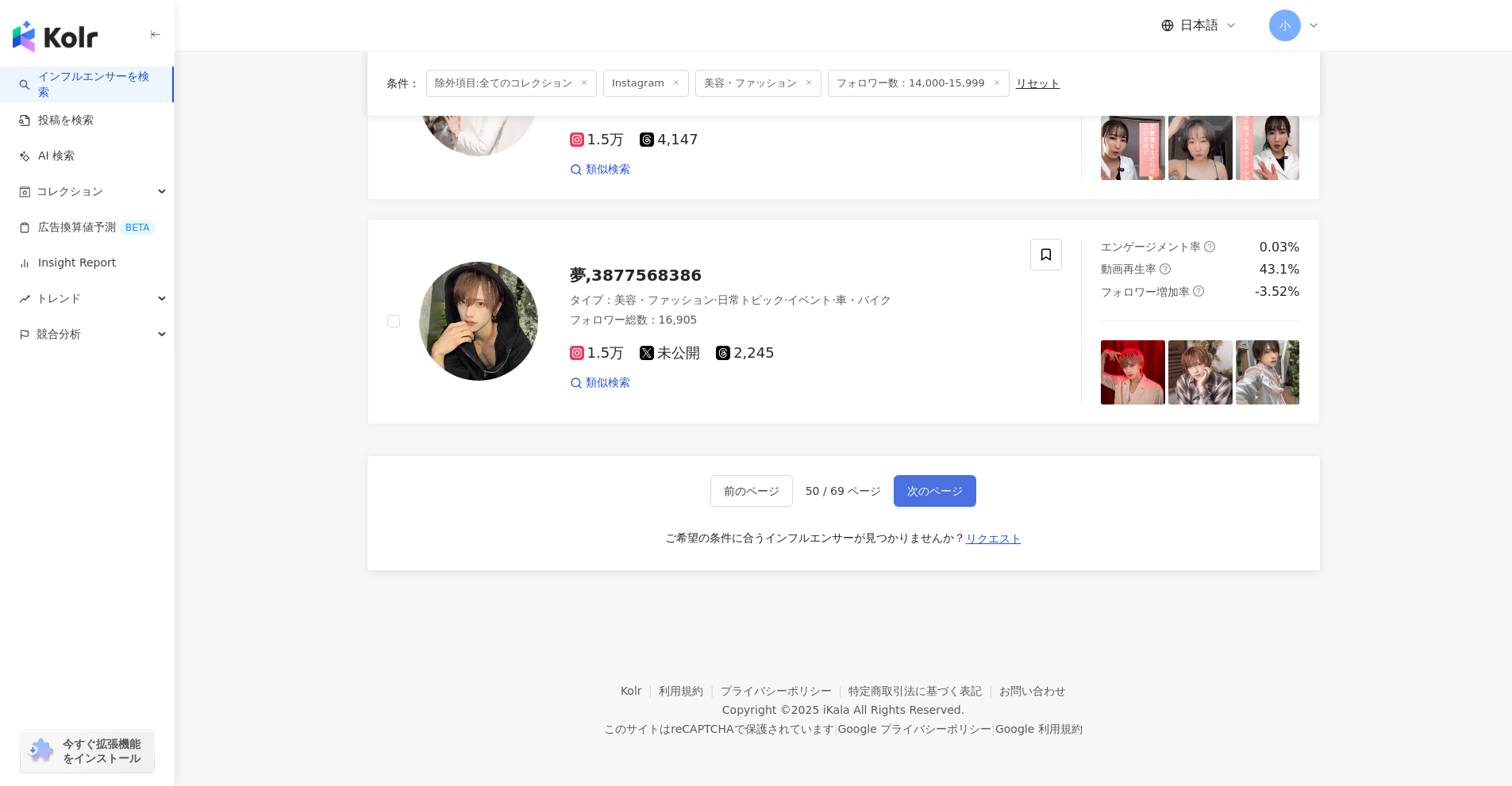
click at [927, 487] on span "次のページ" at bounding box center [935, 491] width 56 height 13
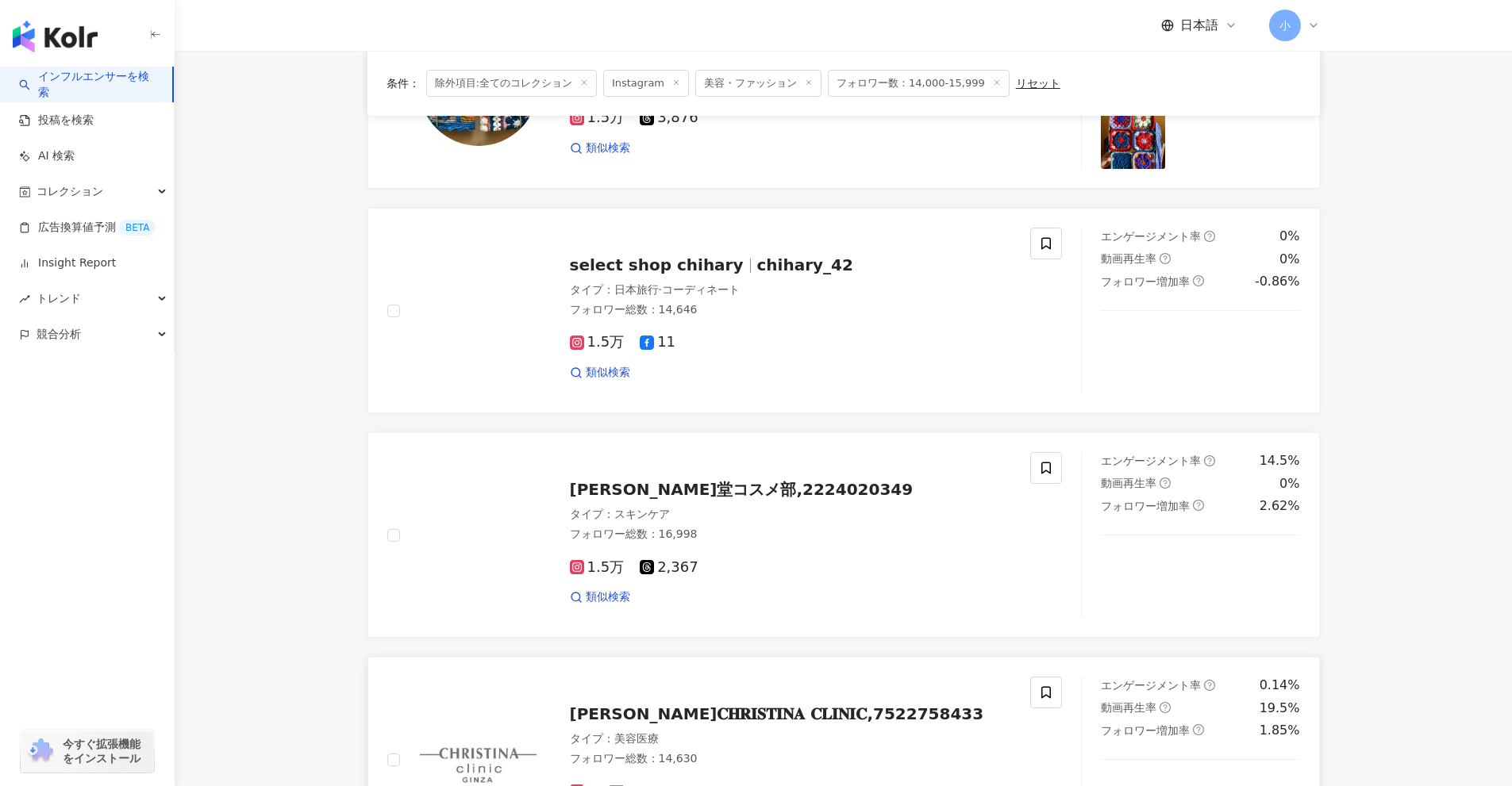
scroll to position [1780, 0]
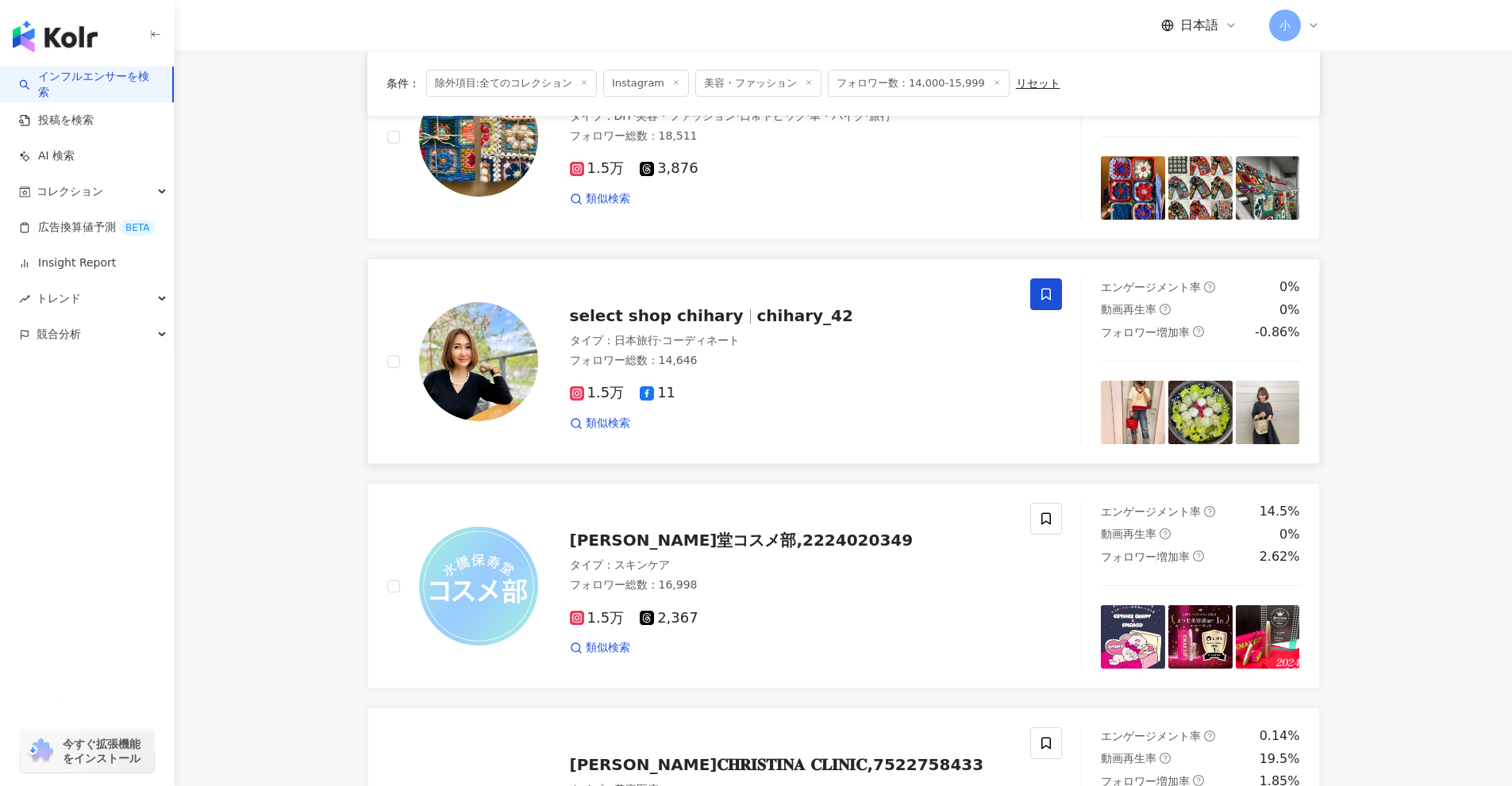
click at [1055, 302] on span at bounding box center [1046, 294] width 31 height 31
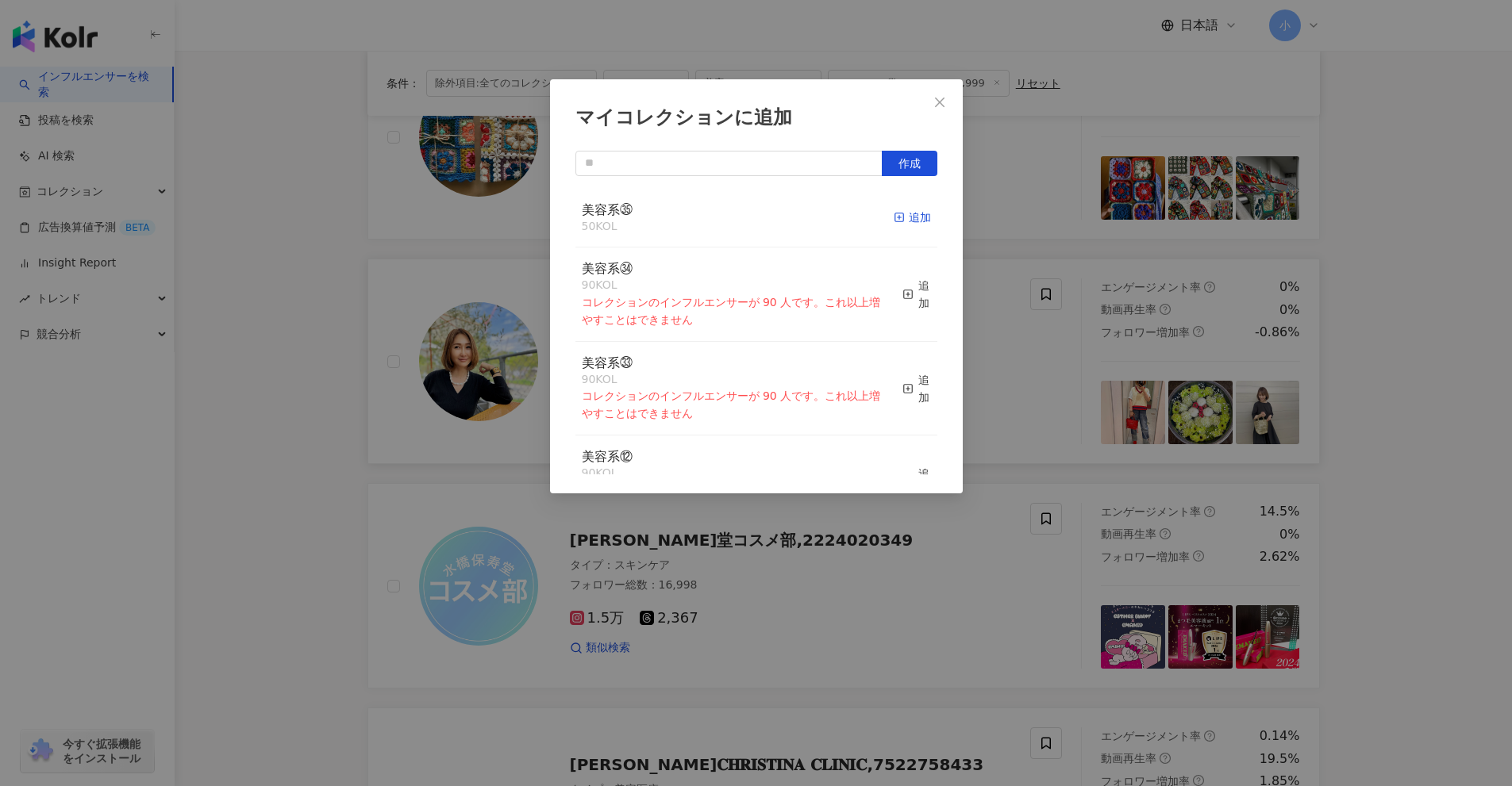
click at [896, 221] on div "追加" at bounding box center [912, 217] width 38 height 17
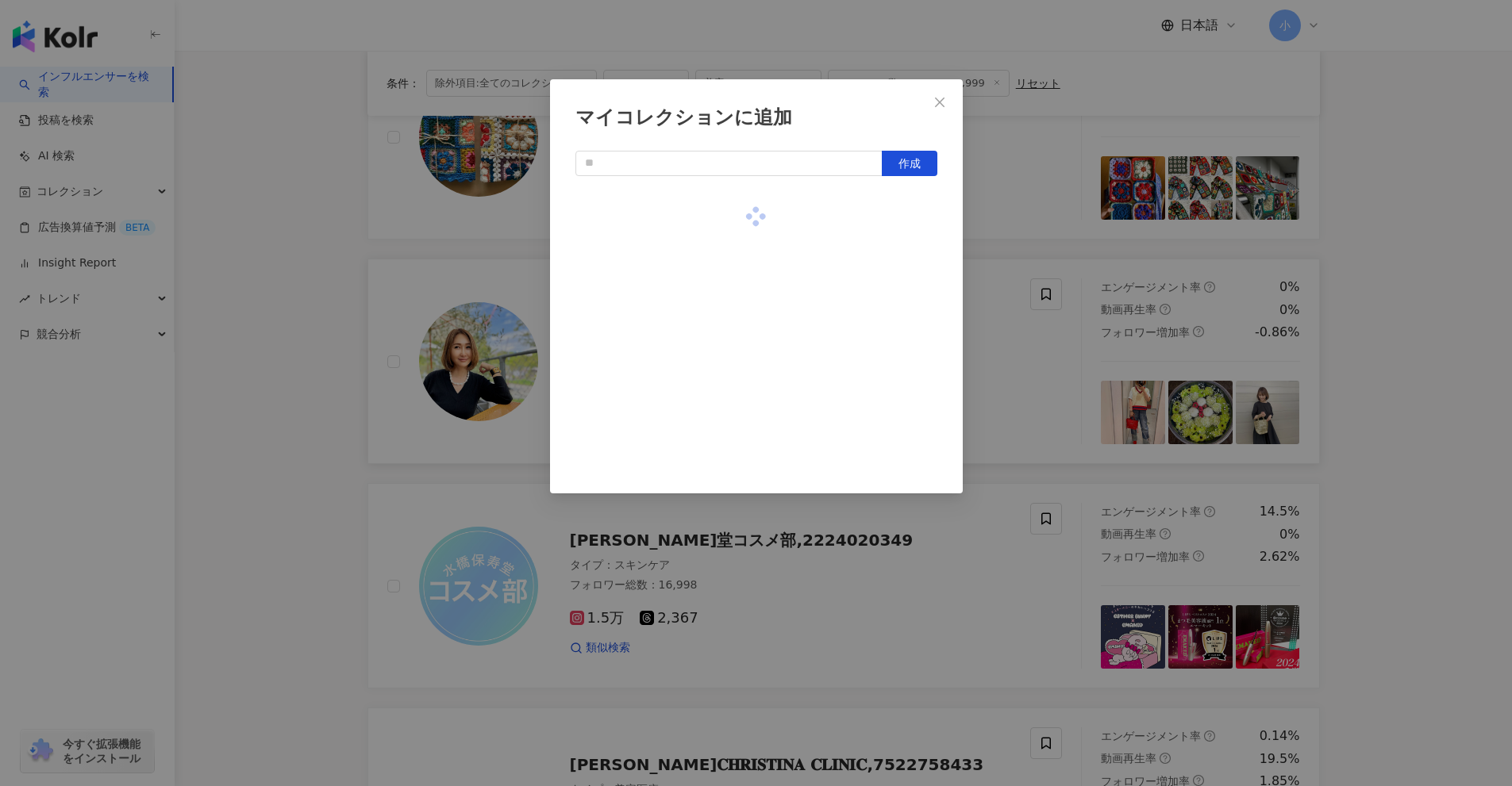
click at [1048, 333] on div "マイコレクションに追加 作成" at bounding box center [756, 393] width 1512 height 786
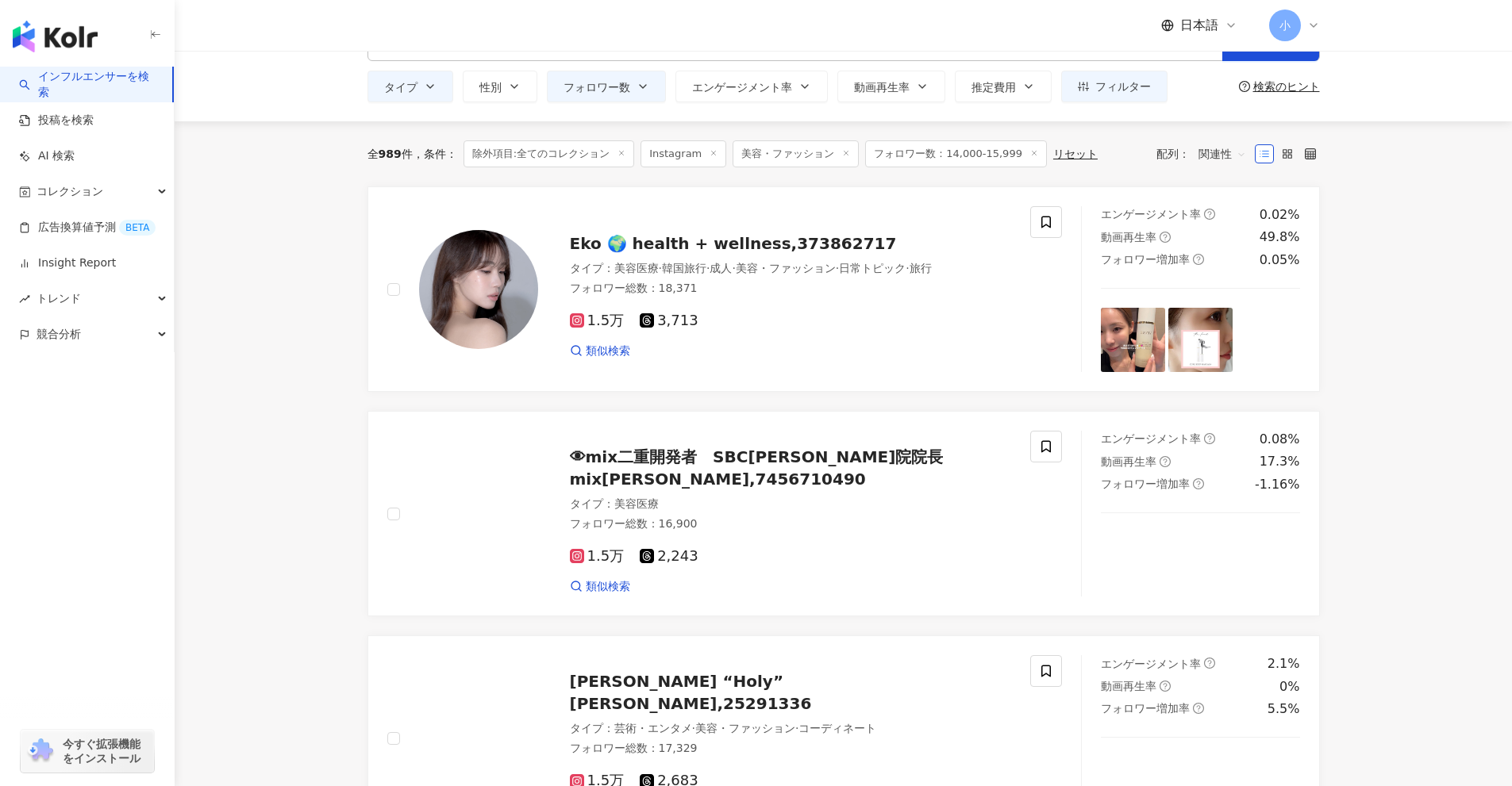
scroll to position [35, 0]
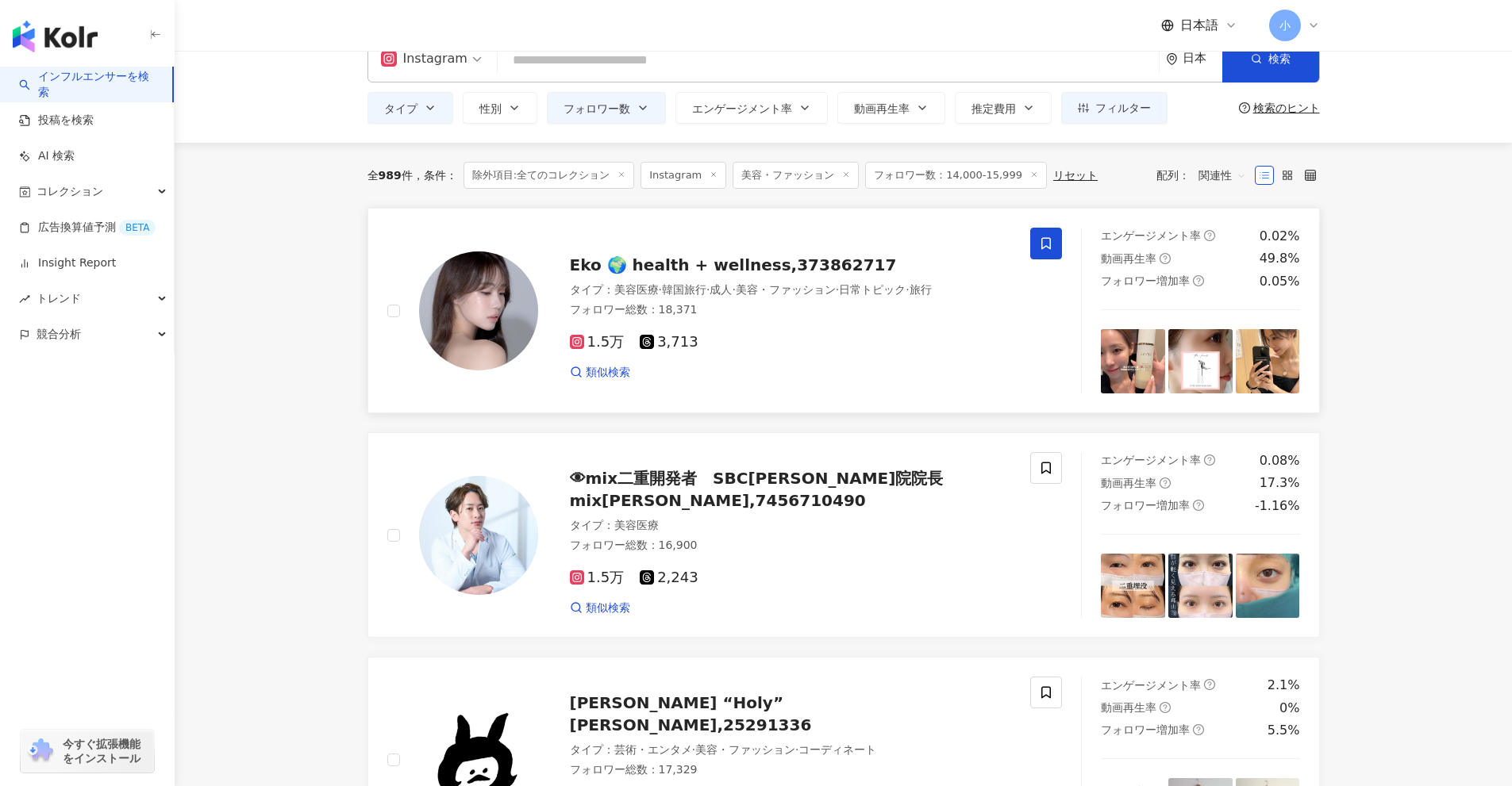
click at [1042, 246] on icon at bounding box center [1045, 244] width 10 height 12
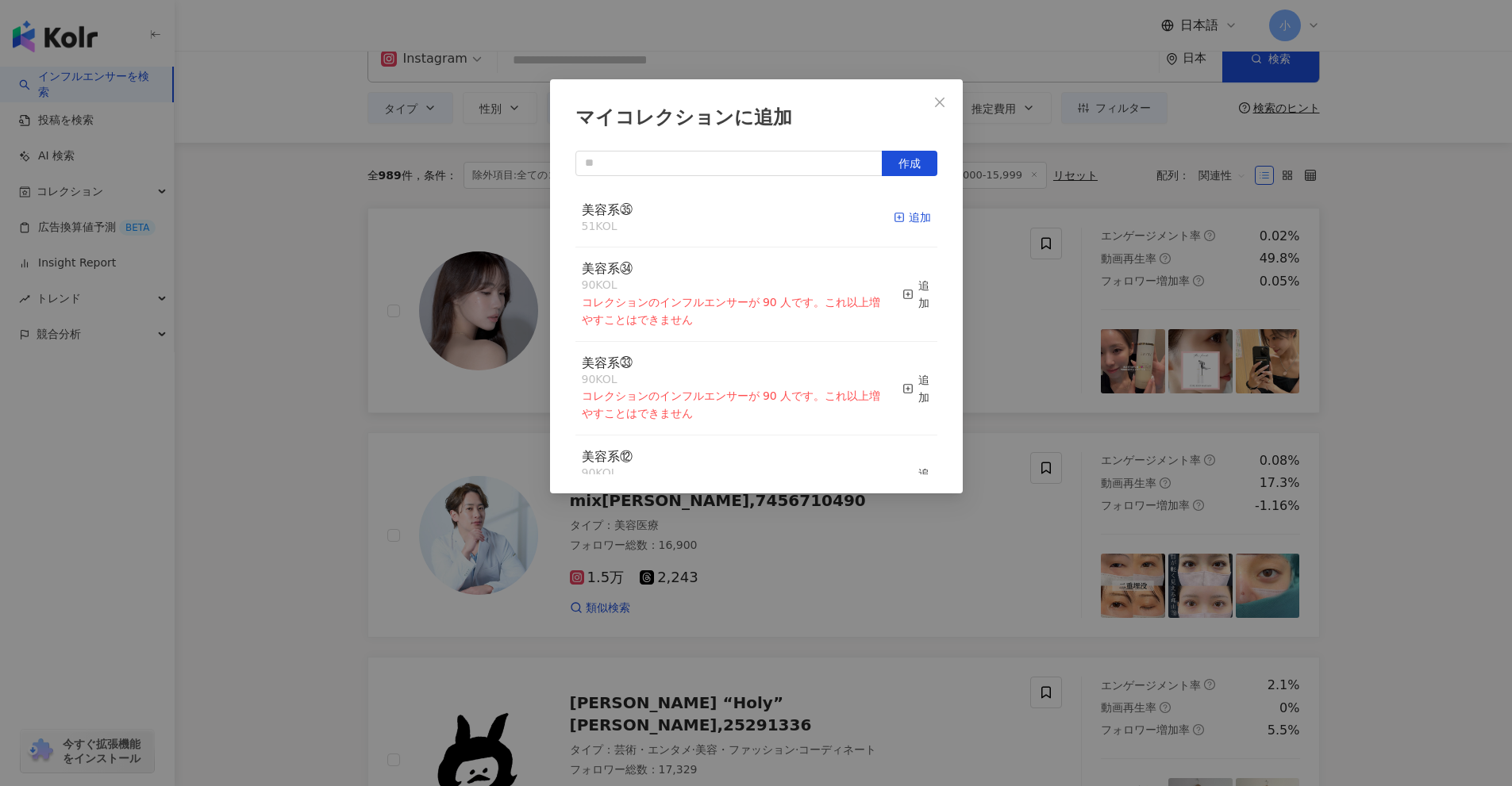
click at [905, 220] on div "追加" at bounding box center [912, 217] width 38 height 17
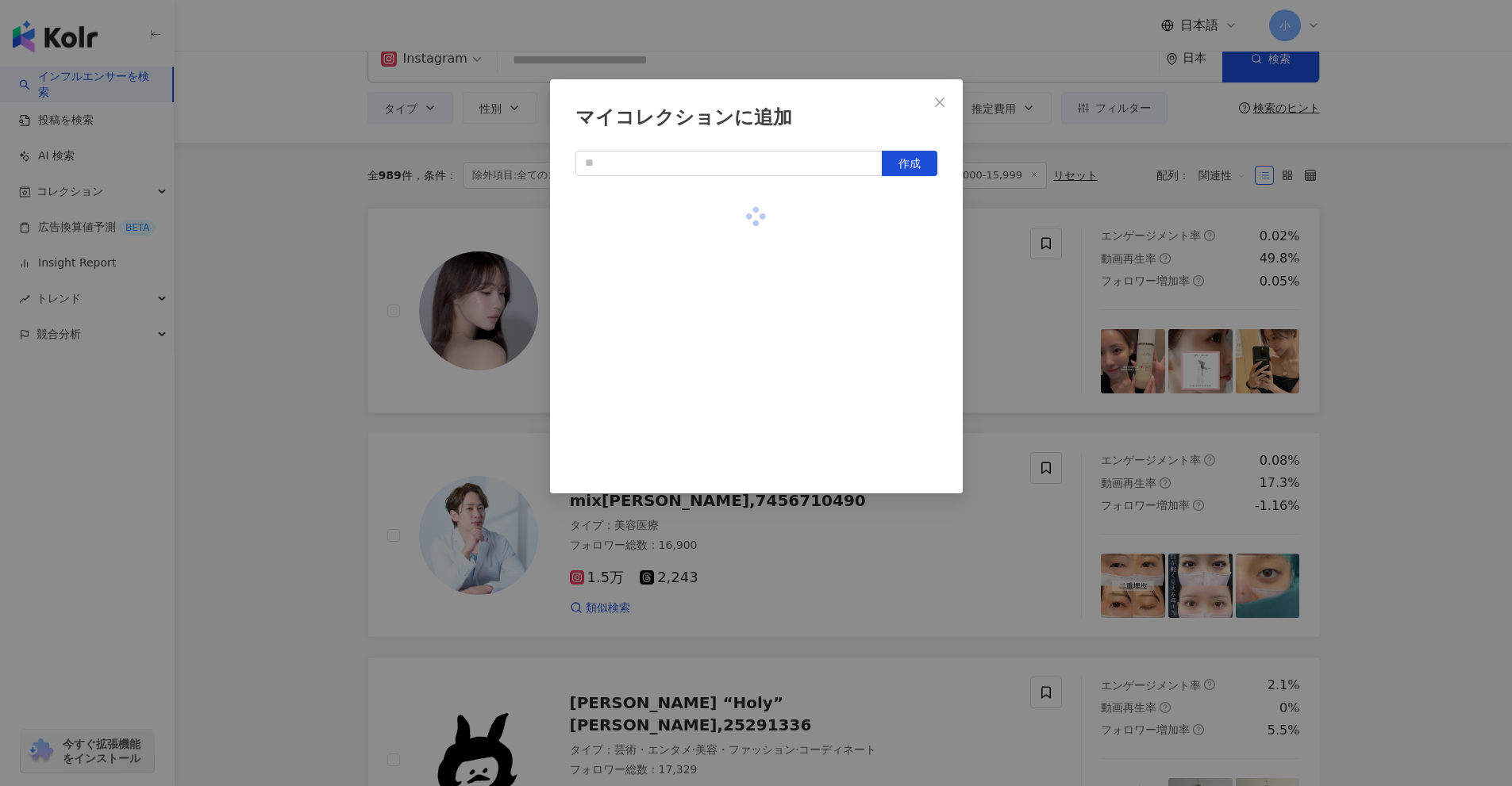
click at [992, 278] on div "マイコレクションに追加 作成" at bounding box center [756, 393] width 1512 height 786
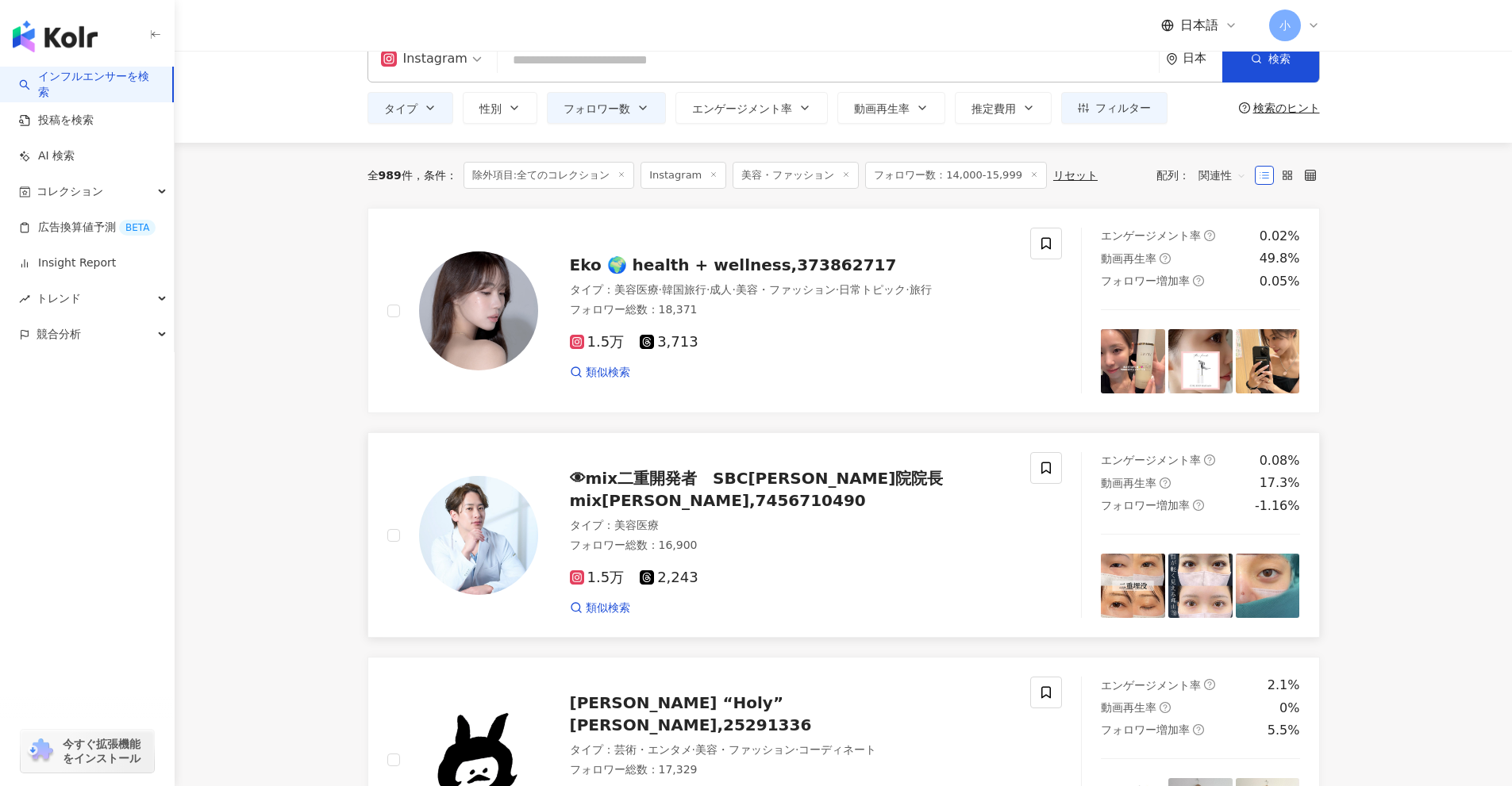
drag, startPoint x: 950, startPoint y: 275, endPoint x: 916, endPoint y: 516, distance: 243.4
drag, startPoint x: 930, startPoint y: 346, endPoint x: 1003, endPoint y: 545, distance: 212.0
drag, startPoint x: 961, startPoint y: 293, endPoint x: 1356, endPoint y: 381, distance: 404.7
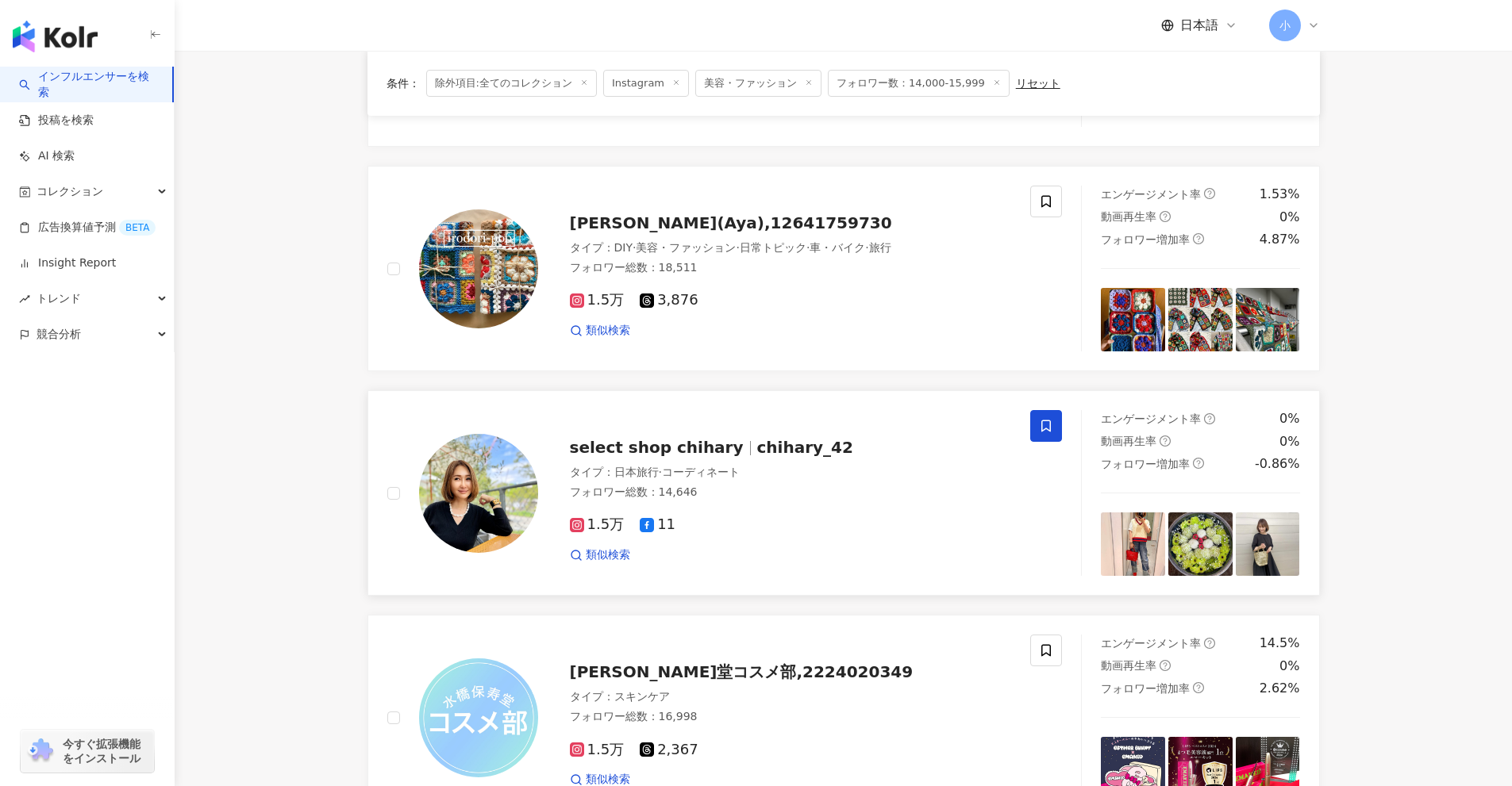
scroll to position [2495, 0]
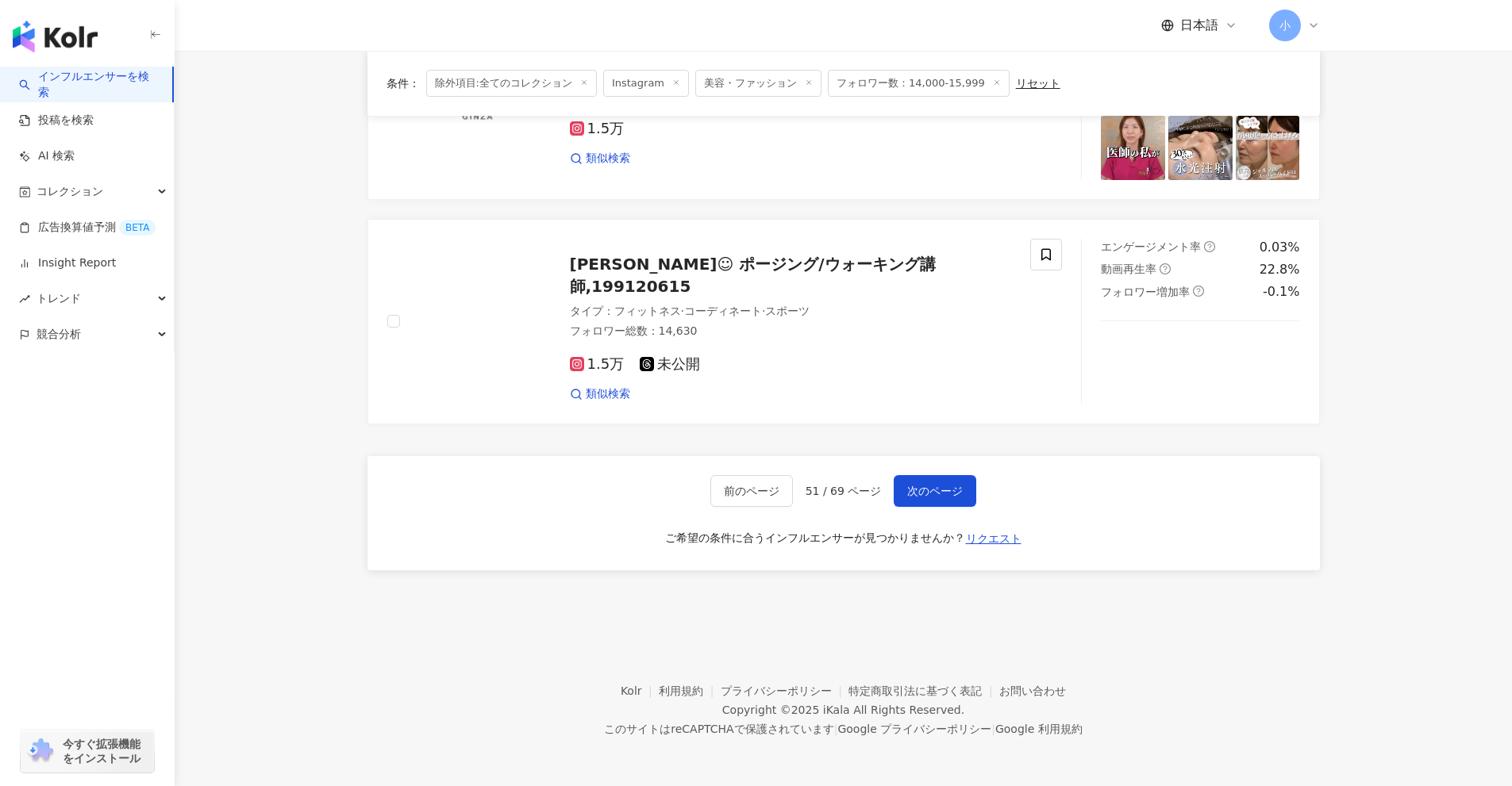
drag, startPoint x: 1383, startPoint y: 275, endPoint x: 1390, endPoint y: 618, distance: 343.1
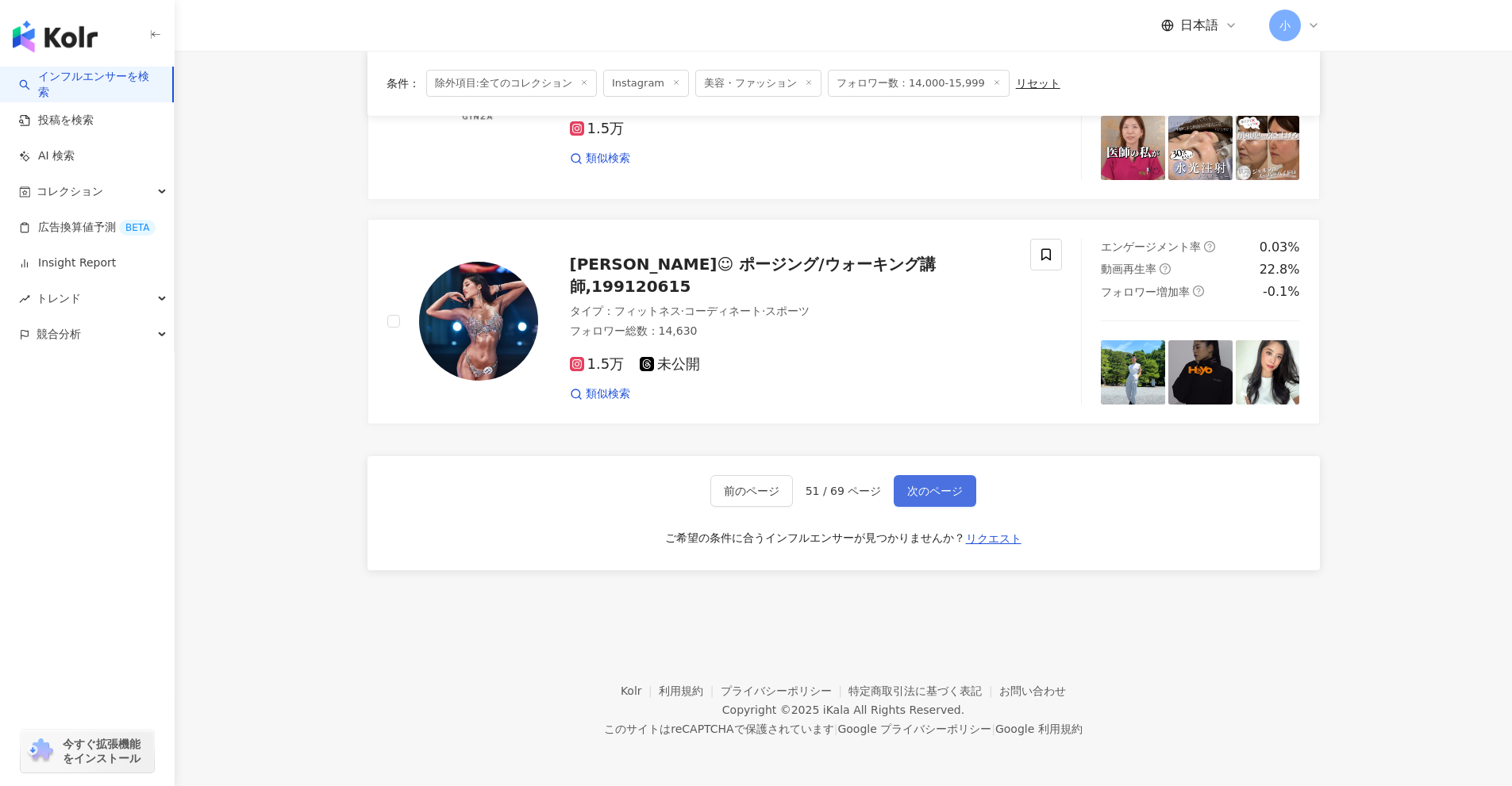
click at [927, 481] on button "次のページ" at bounding box center [934, 491] width 83 height 31
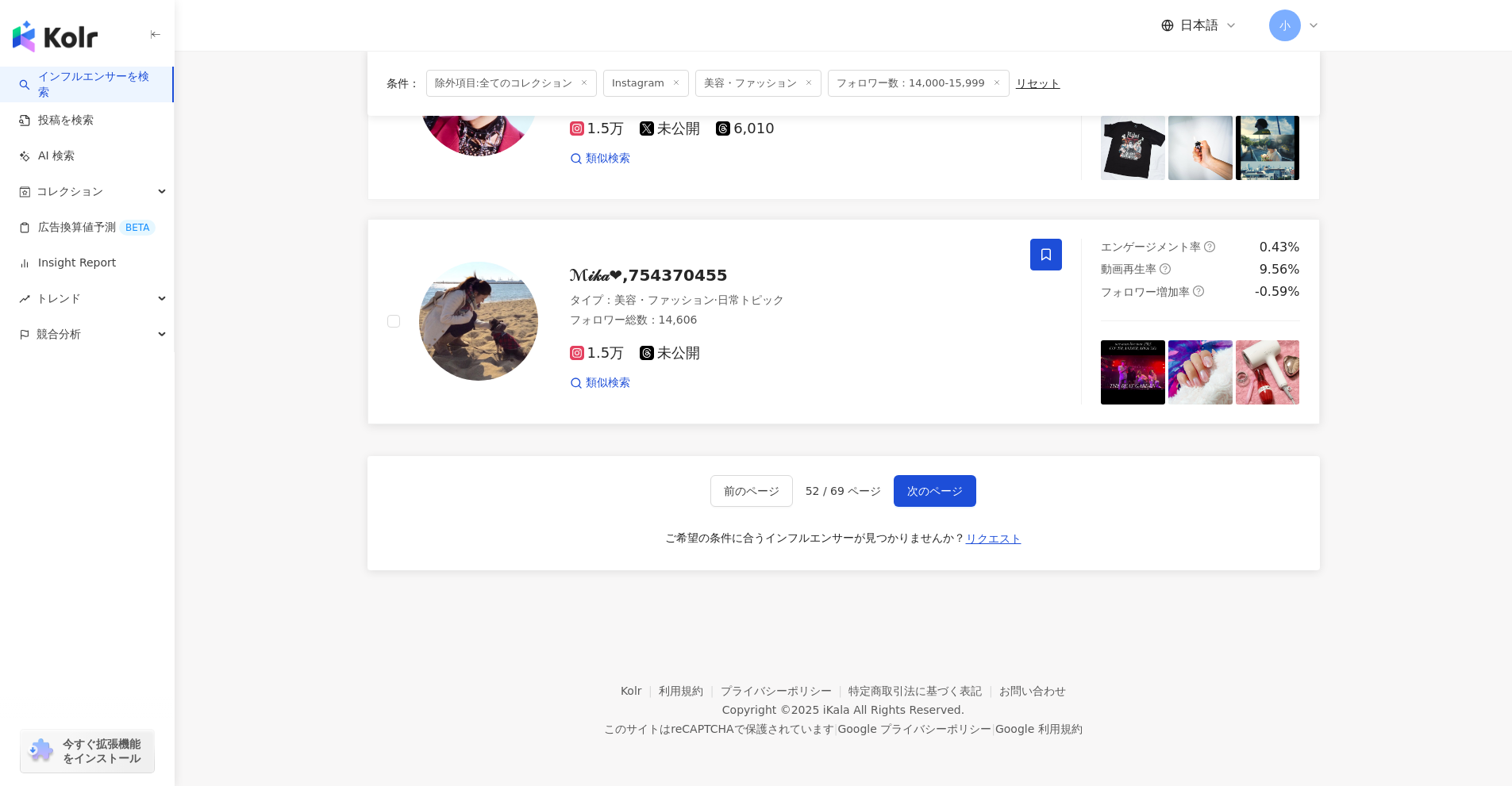
click at [1059, 251] on span at bounding box center [1046, 255] width 31 height 31
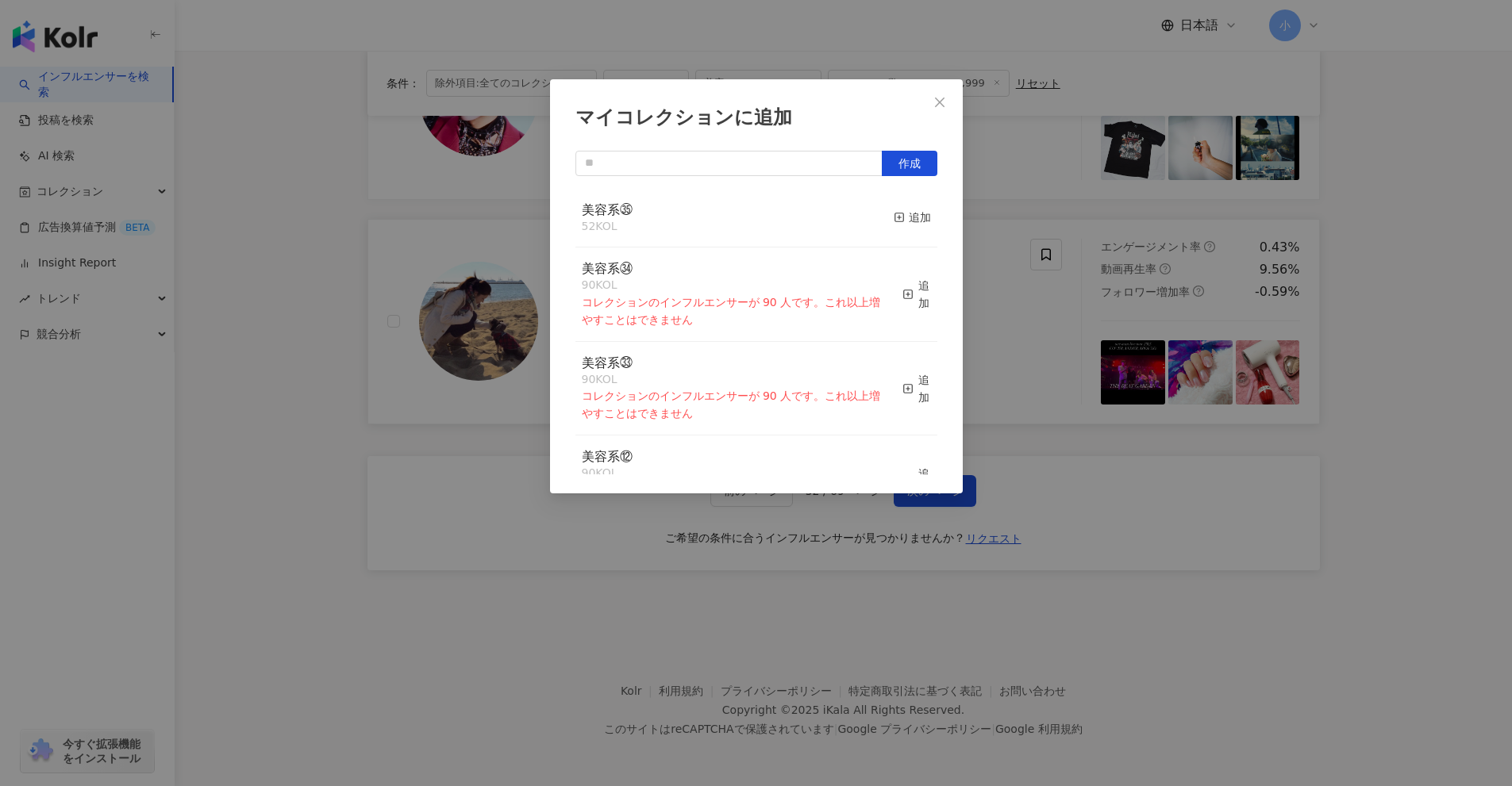
click at [894, 229] on button "追加" at bounding box center [912, 218] width 38 height 33
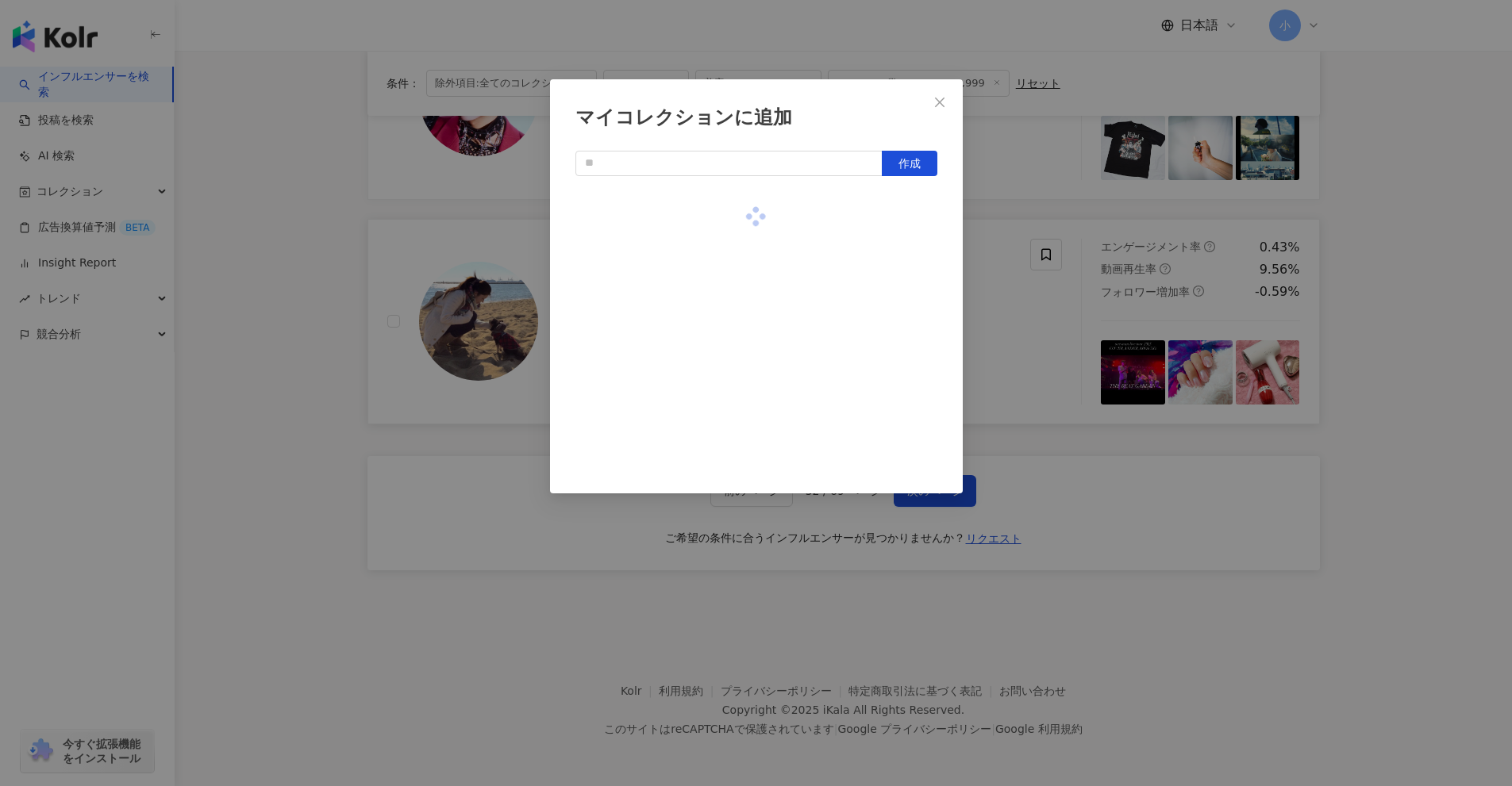
click at [983, 316] on div "マイコレクションに追加 作成" at bounding box center [756, 393] width 1512 height 786
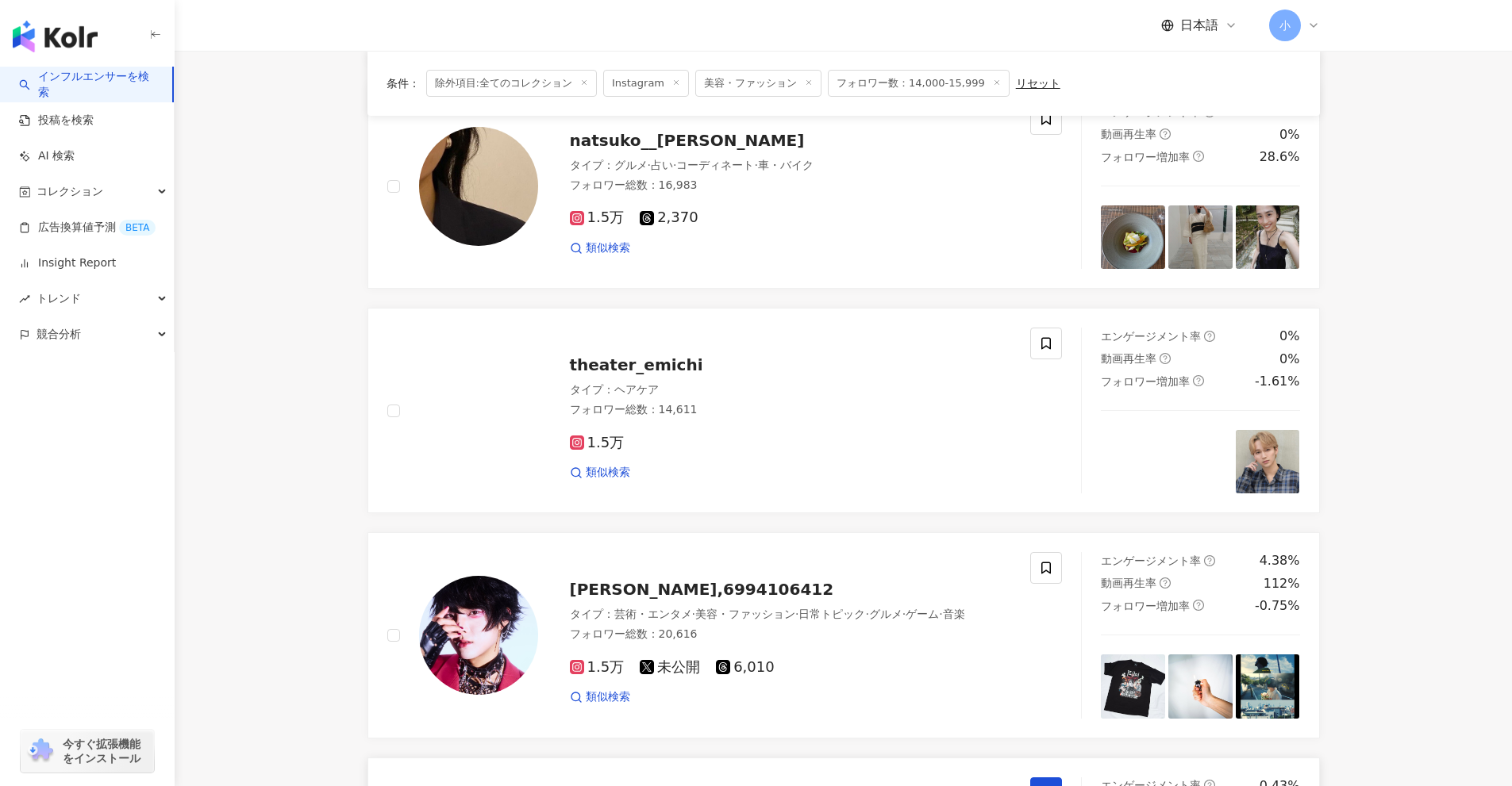
scroll to position [1939, 0]
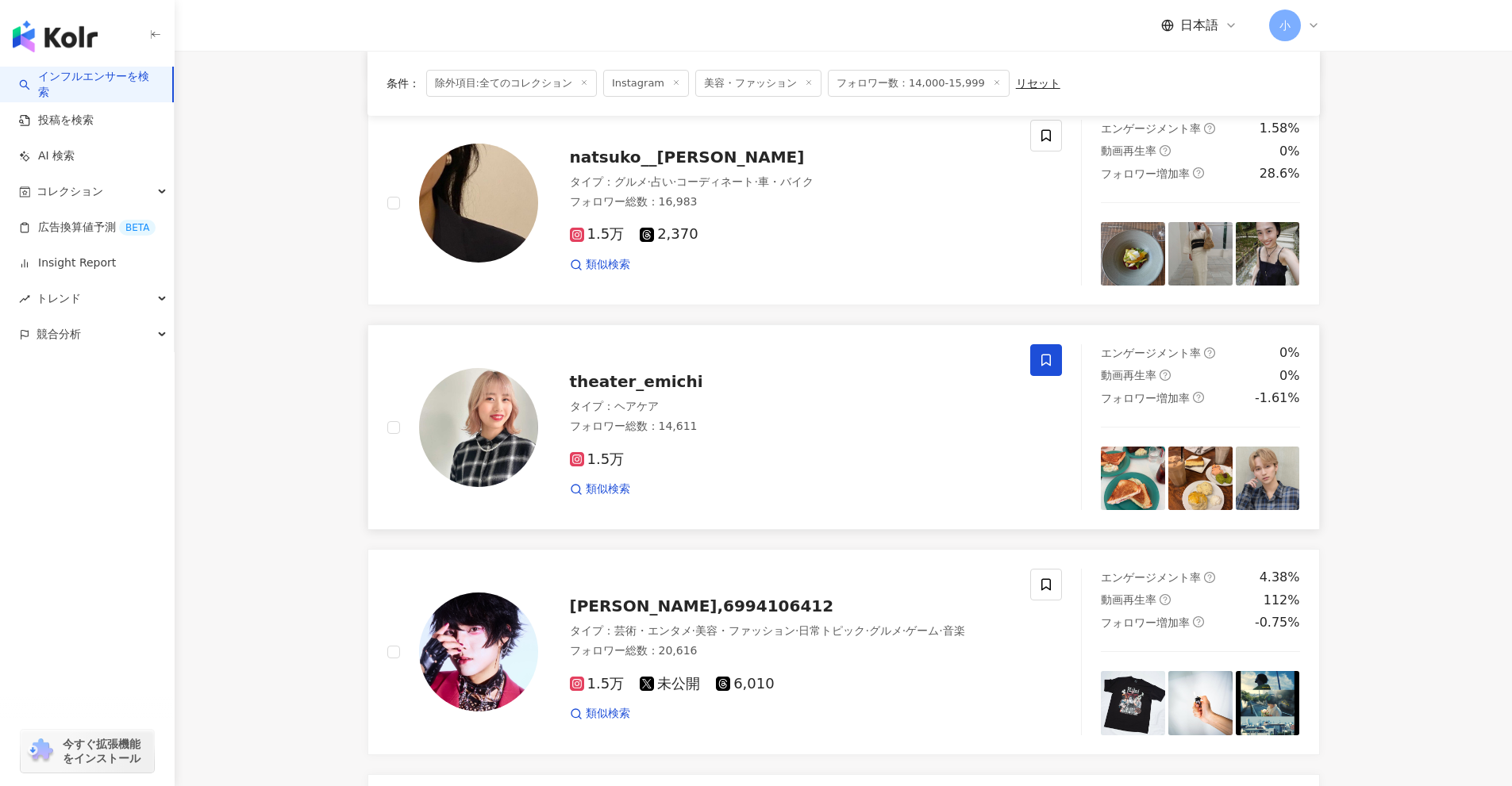
click at [1046, 372] on span at bounding box center [1046, 360] width 31 height 31
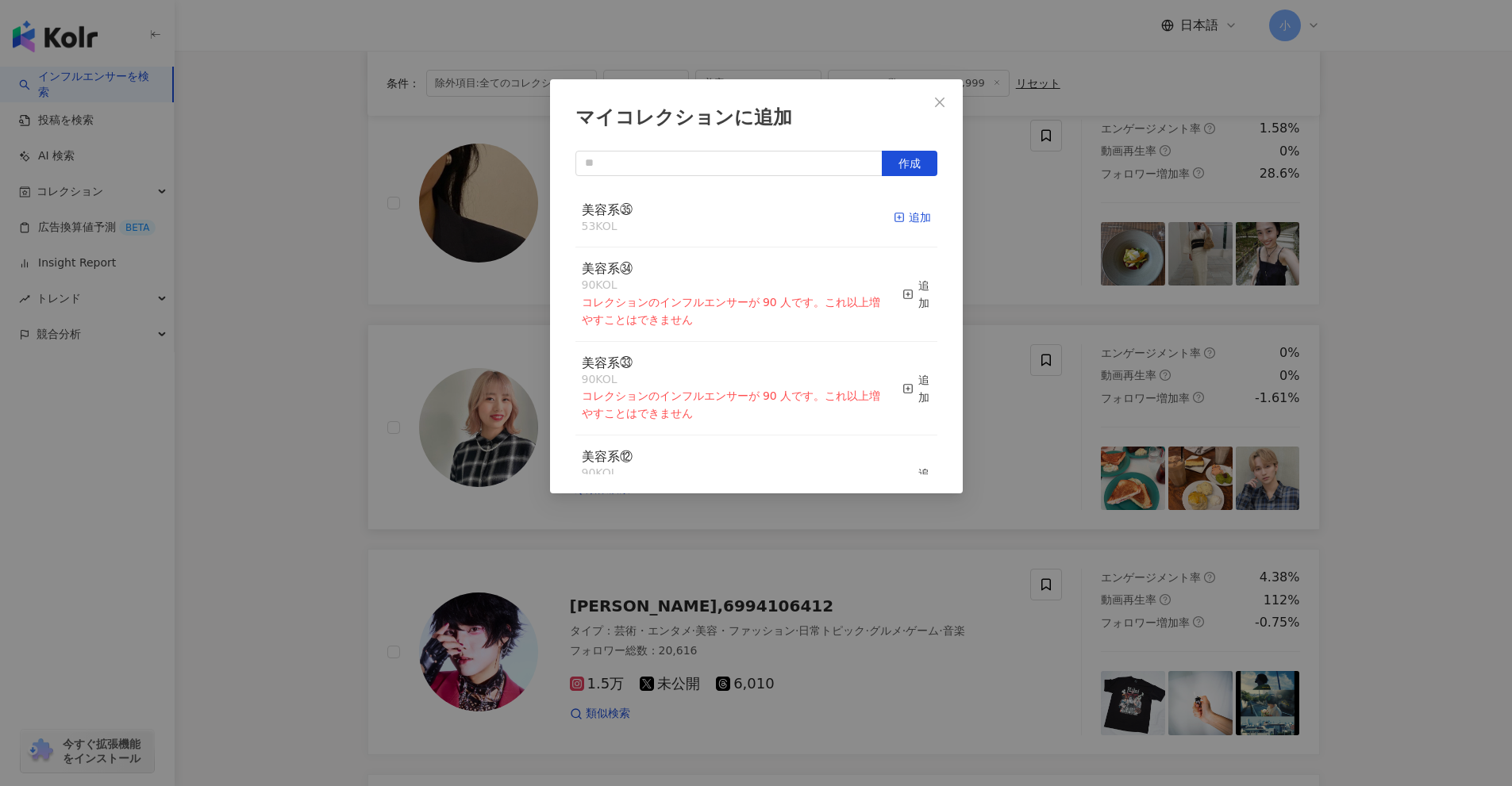
click at [909, 222] on div "追加" at bounding box center [912, 217] width 38 height 17
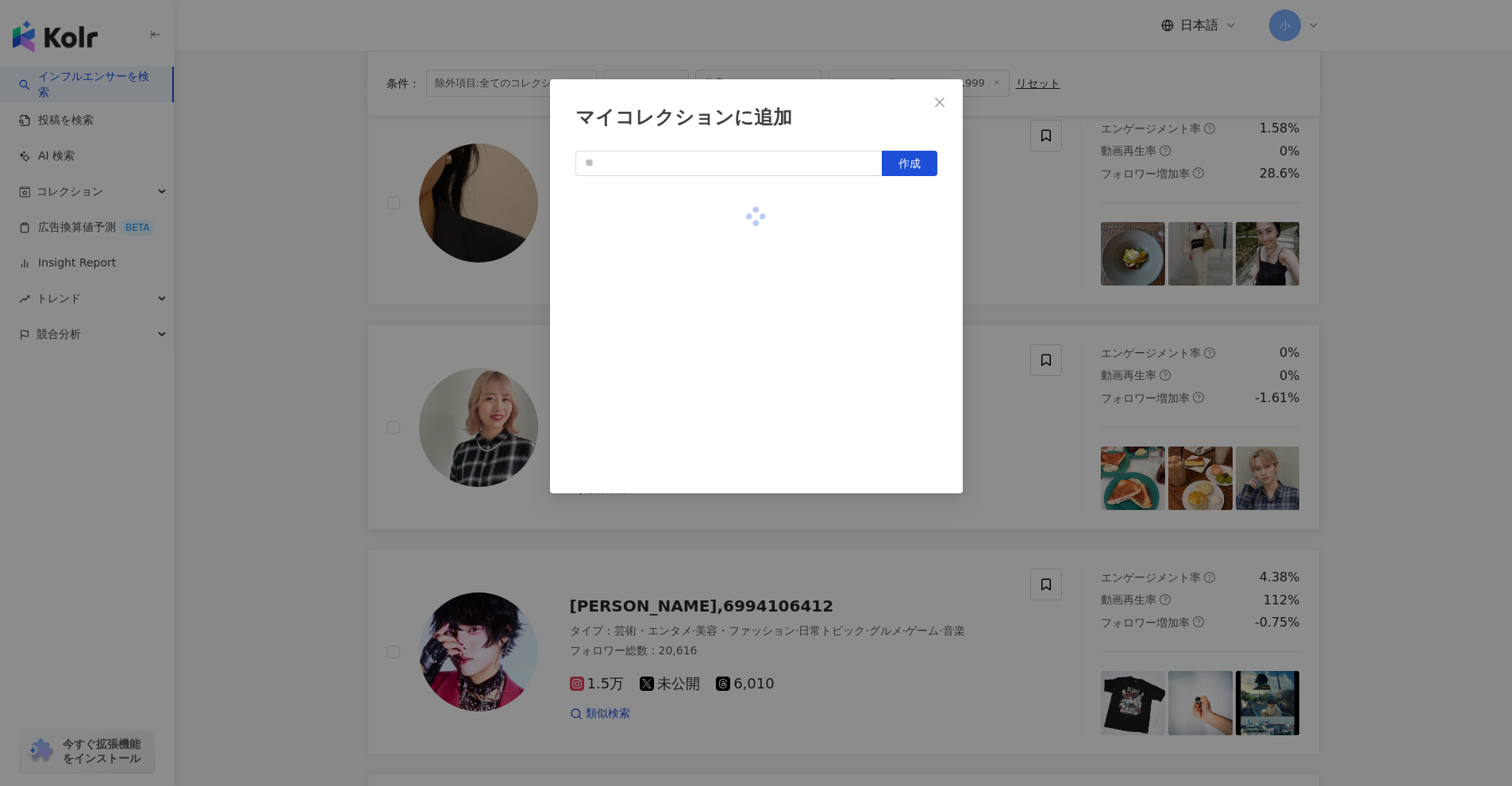
click at [1007, 271] on div "マイコレクションに追加 作成" at bounding box center [756, 393] width 1512 height 786
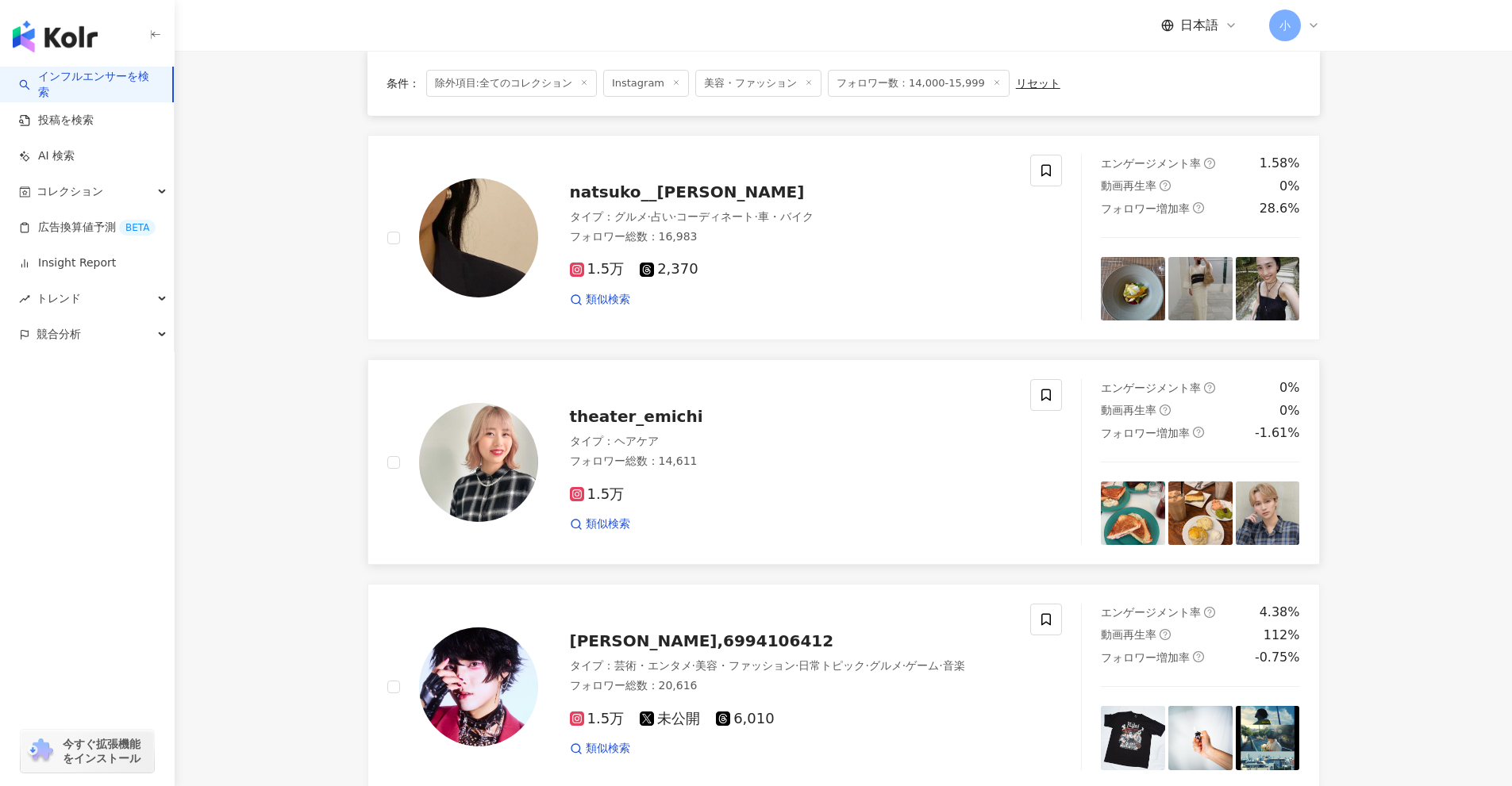
scroll to position [1701, 0]
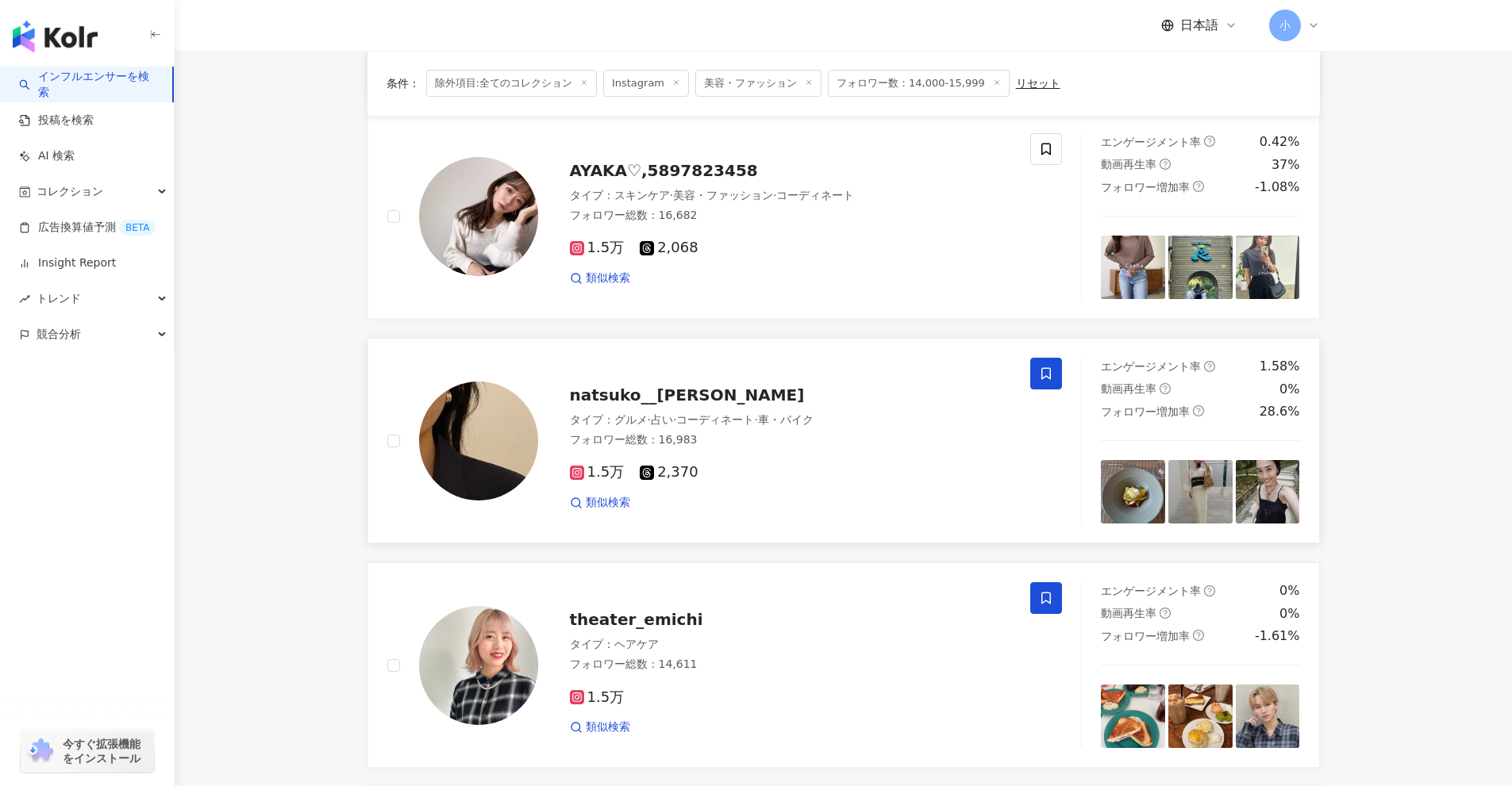
click at [1049, 376] on icon at bounding box center [1046, 373] width 14 height 14
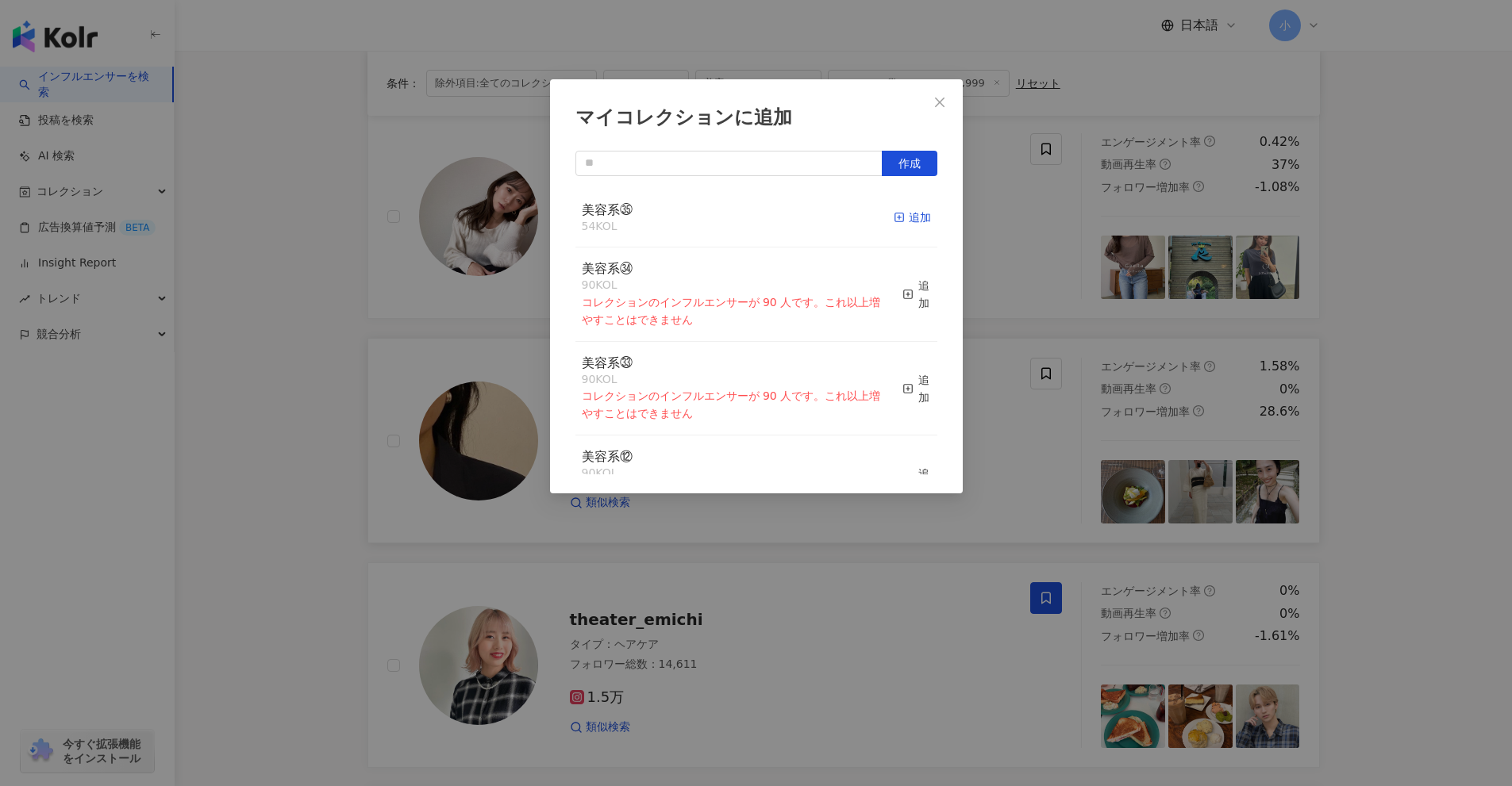
click at [908, 223] on div "追加" at bounding box center [912, 217] width 38 height 17
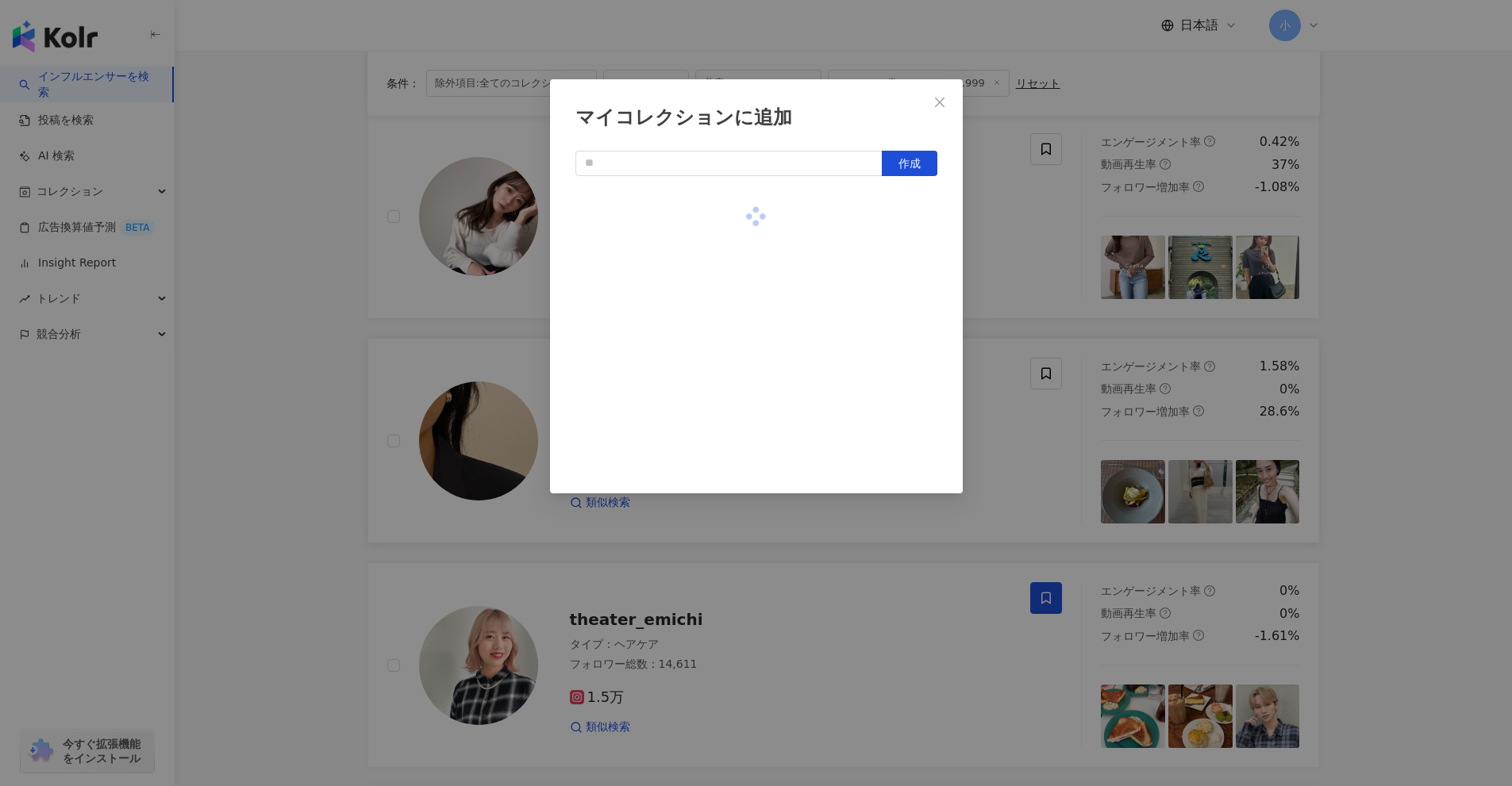
click at [1023, 251] on div "マイコレクションに追加 作成" at bounding box center [756, 393] width 1512 height 786
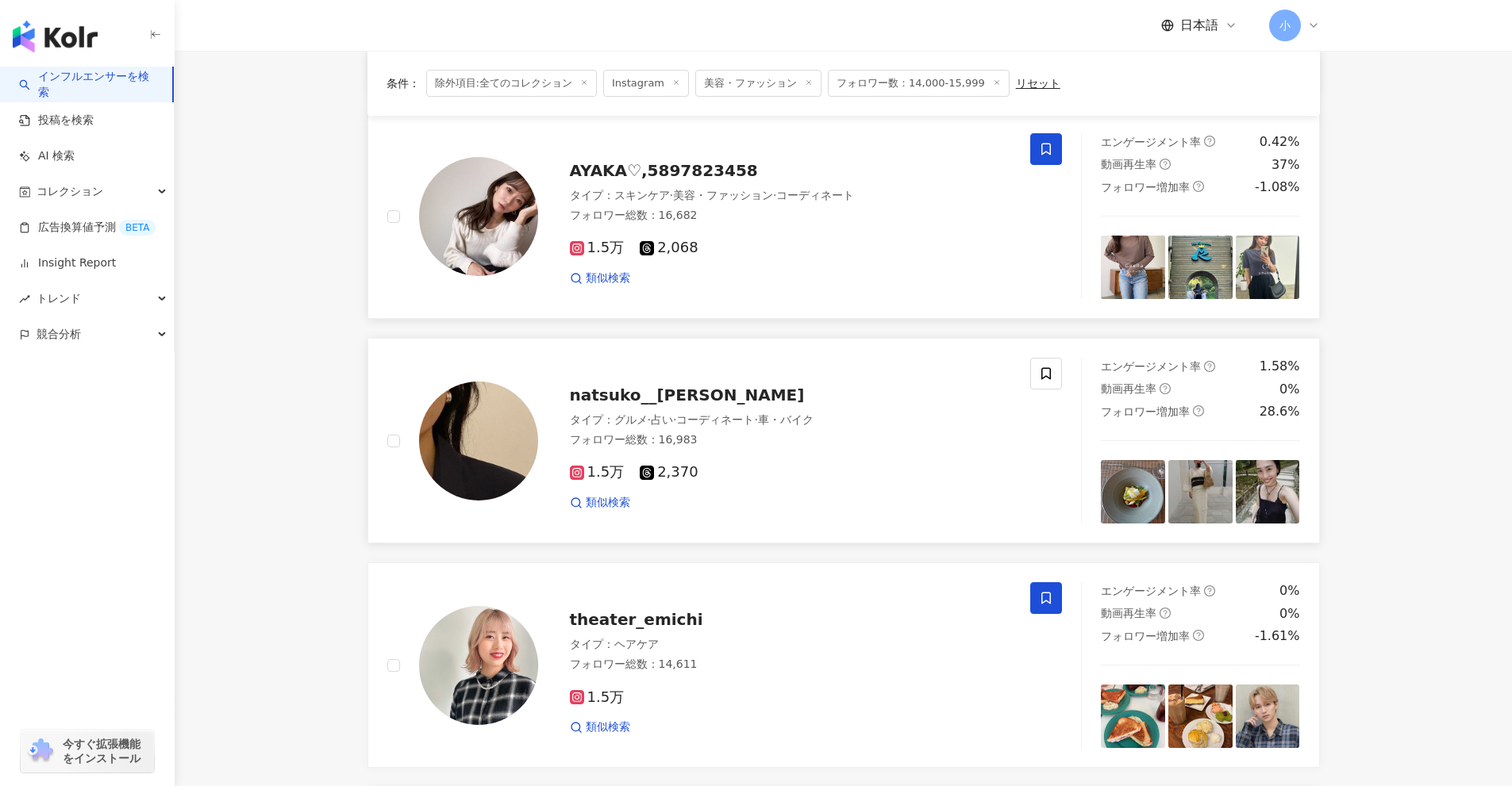
click at [1049, 154] on icon at bounding box center [1045, 150] width 10 height 12
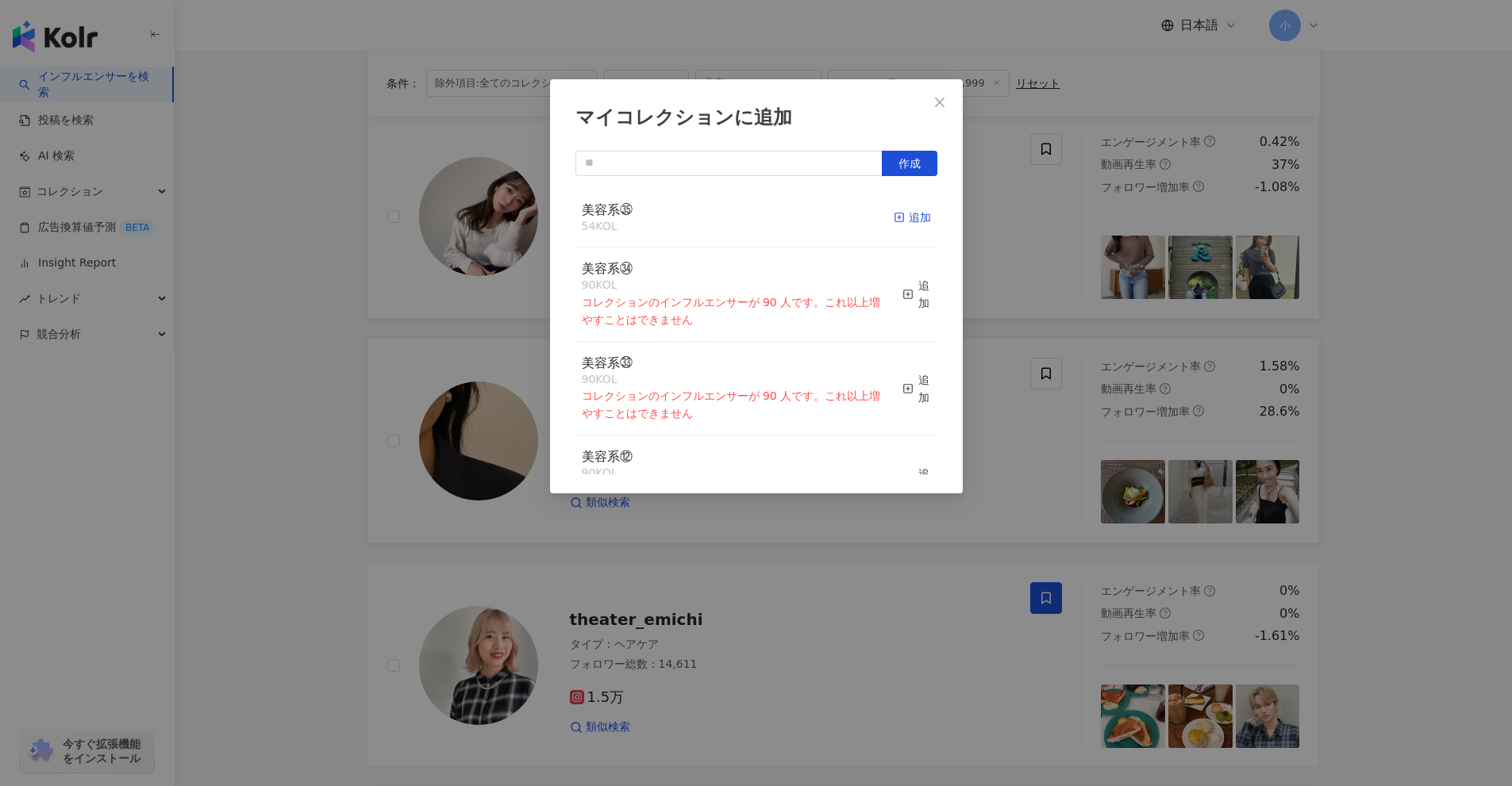
click at [910, 210] on div "追加" at bounding box center [912, 217] width 38 height 17
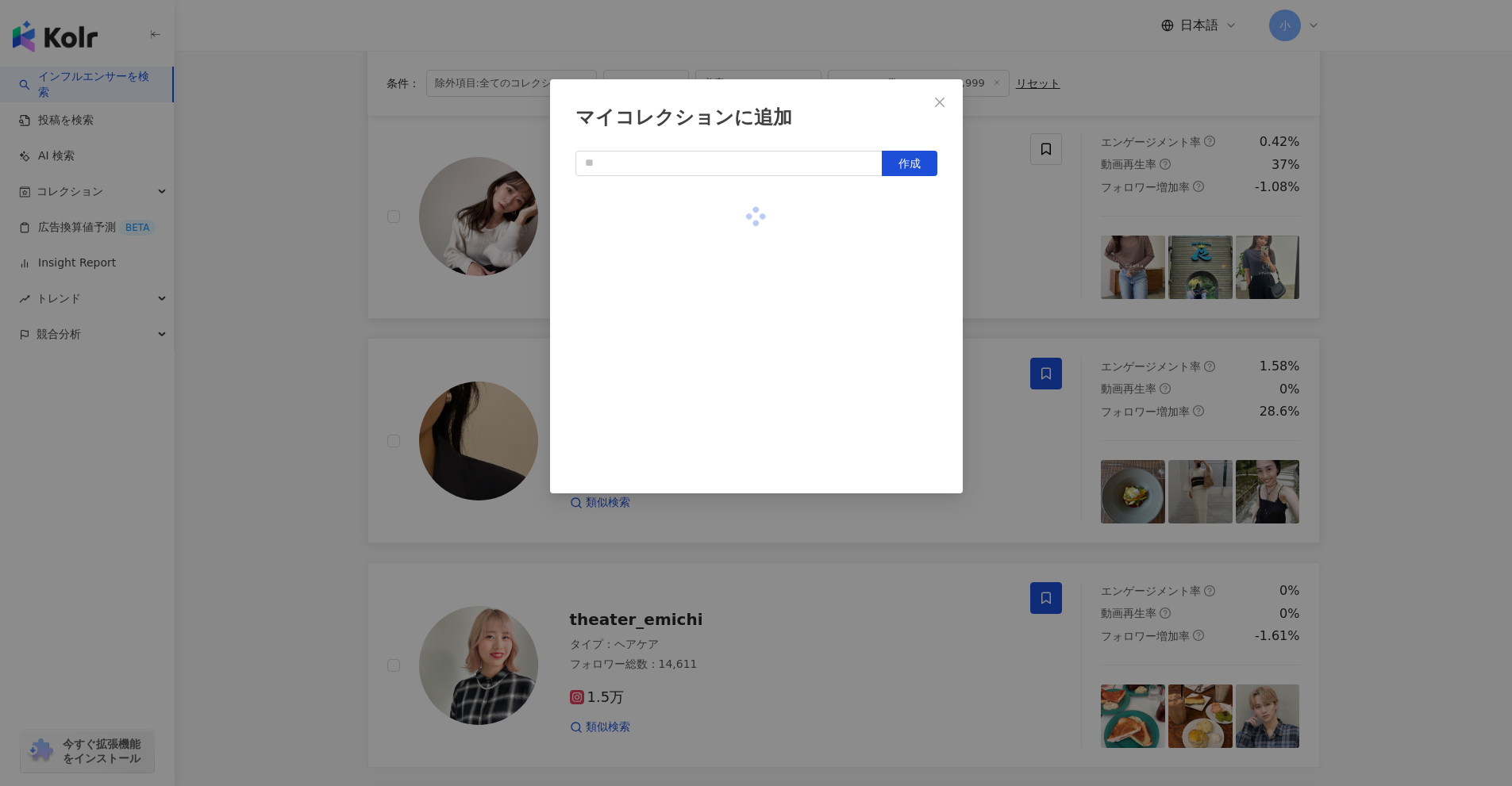
click at [1016, 286] on div "マイコレクションに追加 作成" at bounding box center [756, 393] width 1512 height 786
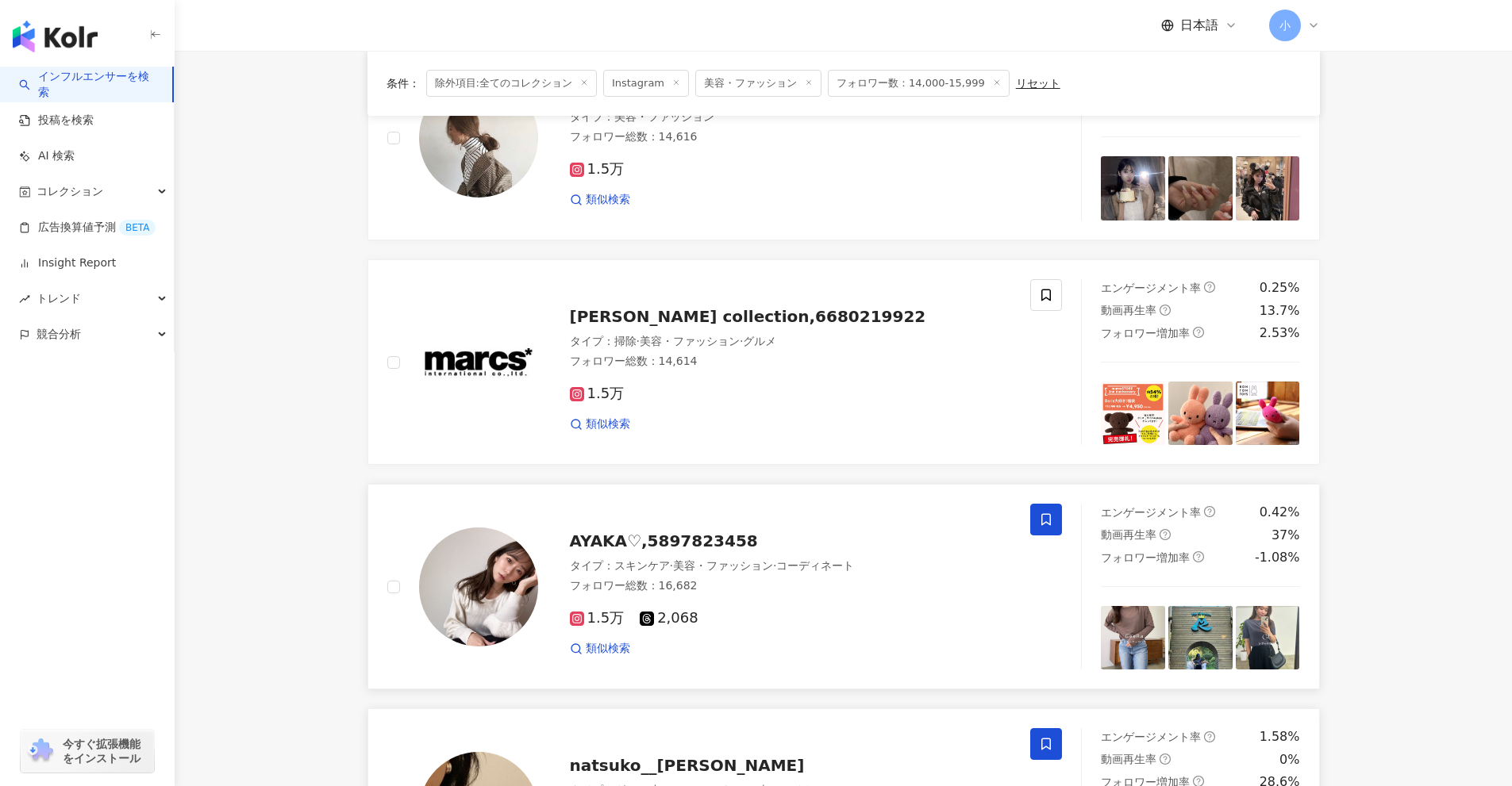
scroll to position [988, 0]
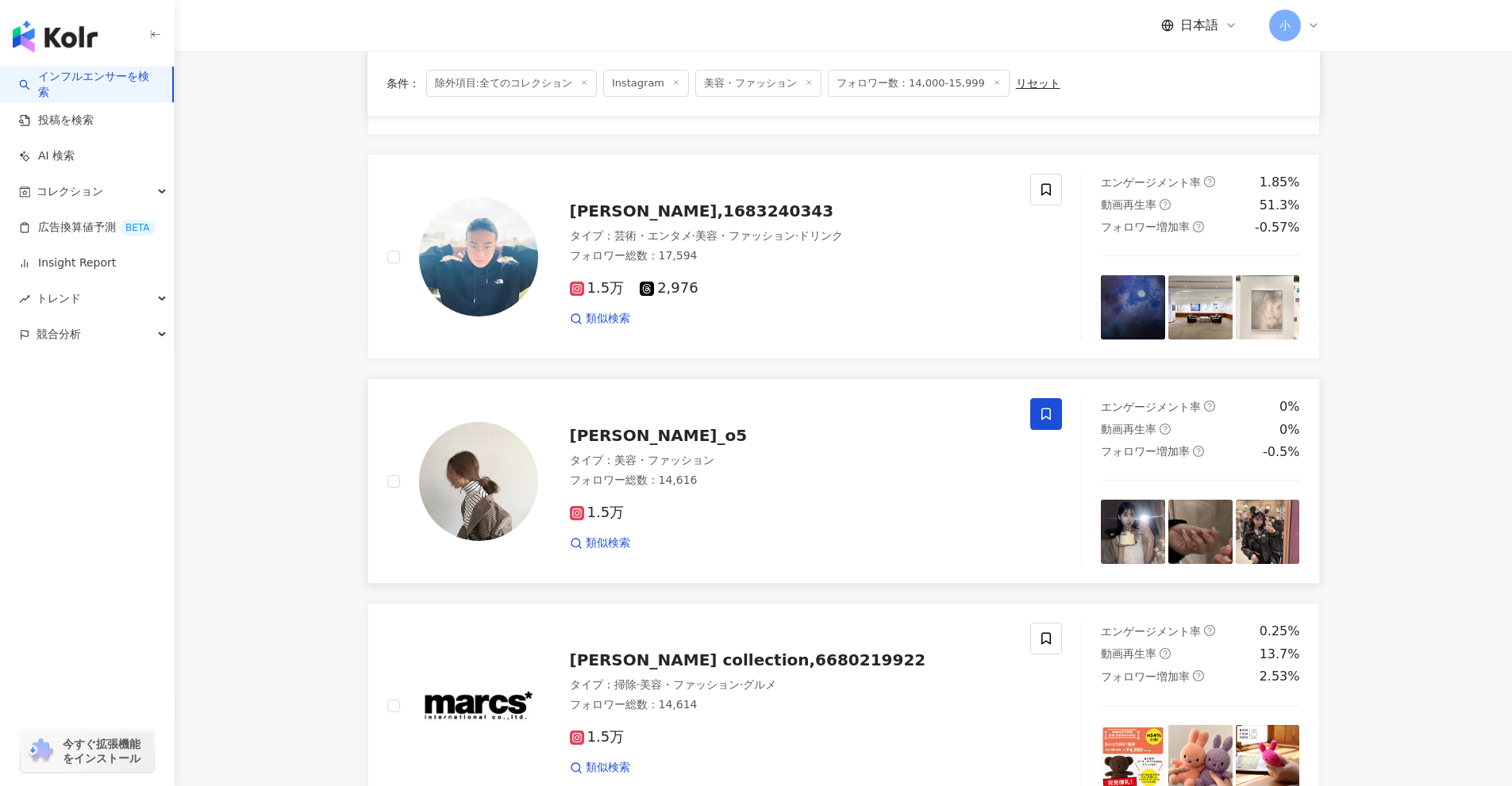
click at [1048, 424] on span at bounding box center [1046, 414] width 31 height 31
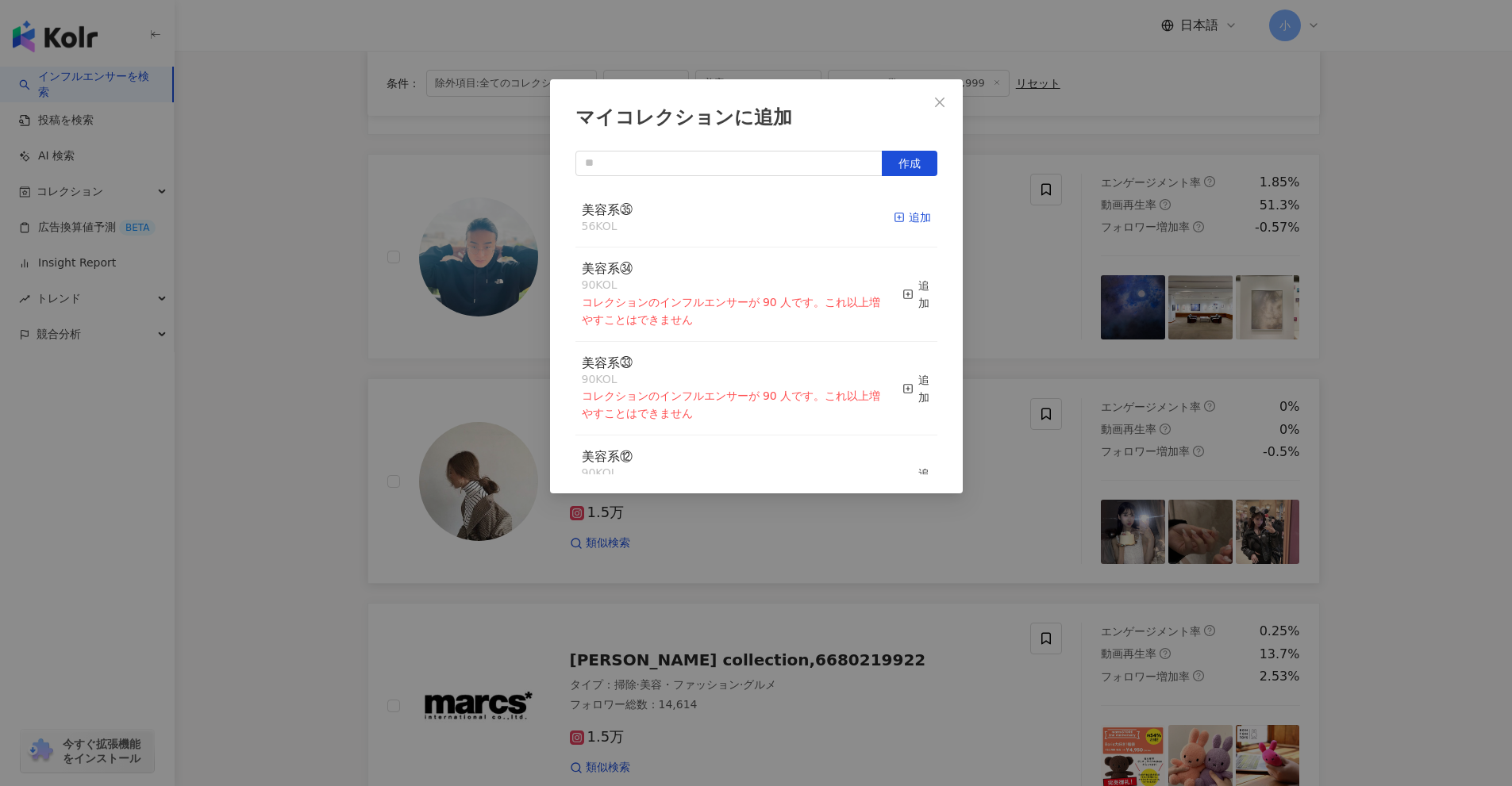
click at [902, 223] on div "追加" at bounding box center [912, 217] width 38 height 17
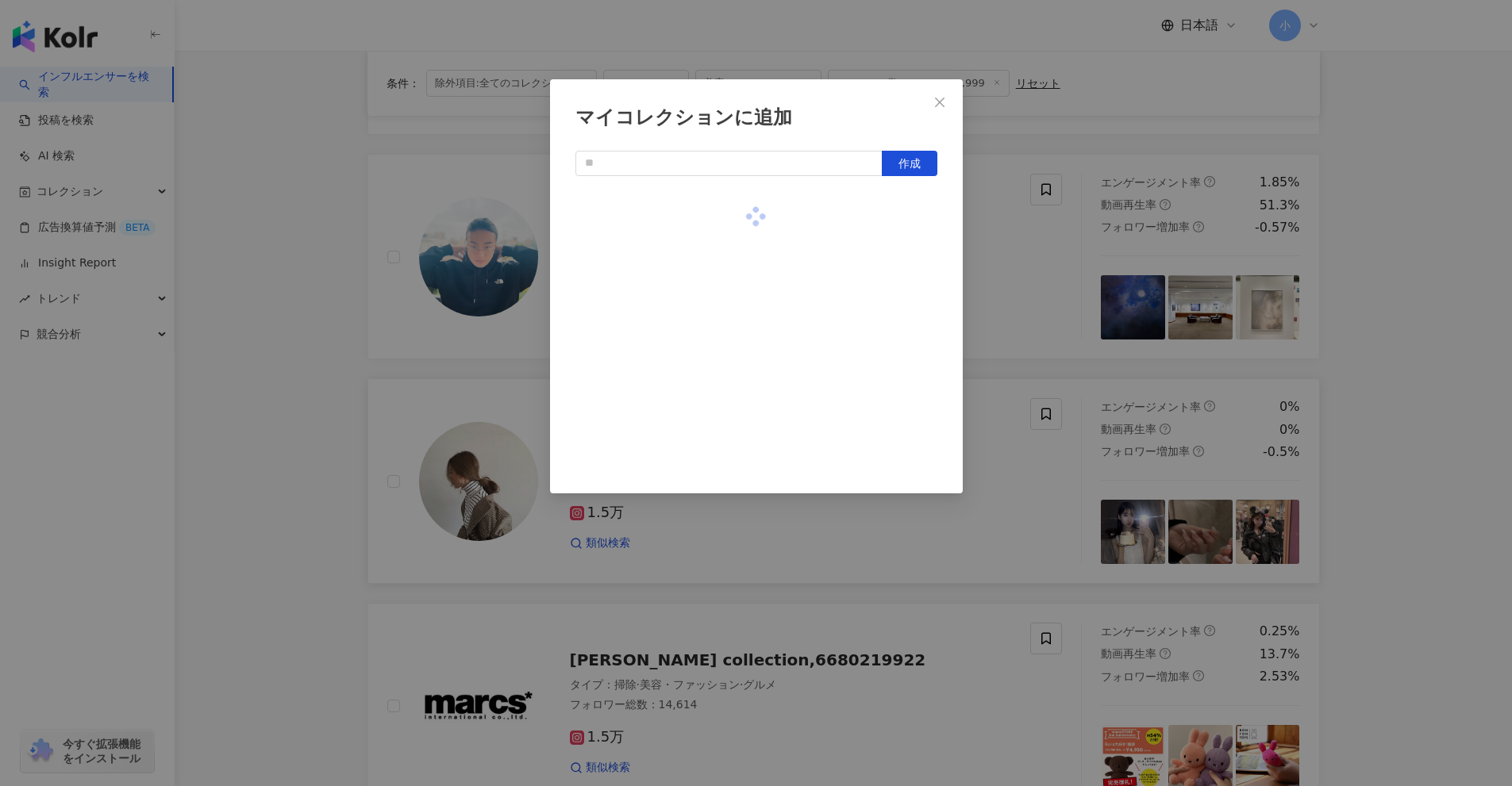
click at [1023, 304] on div "マイコレクションに追加 作成" at bounding box center [756, 393] width 1512 height 786
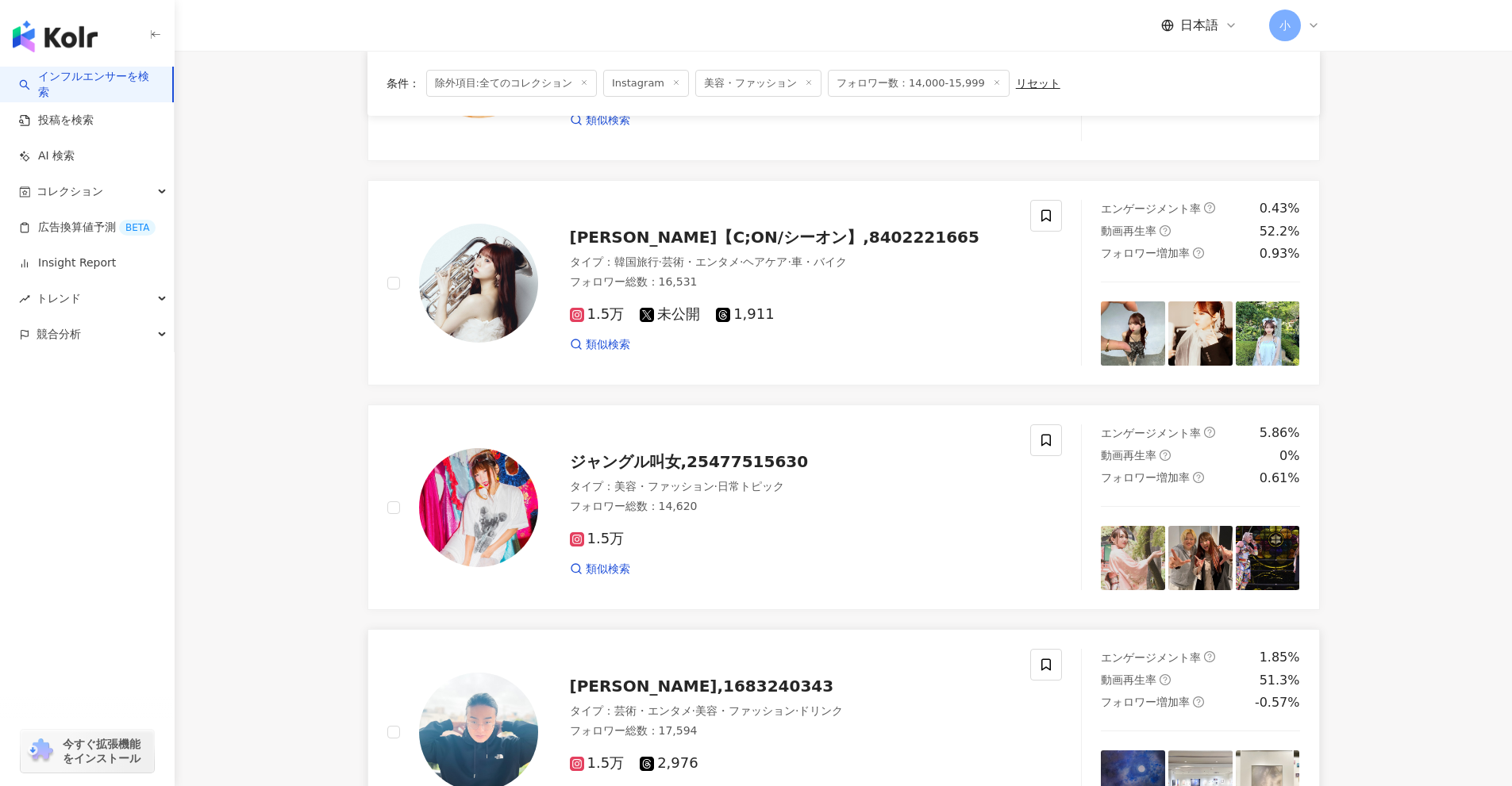
scroll to position [352, 0]
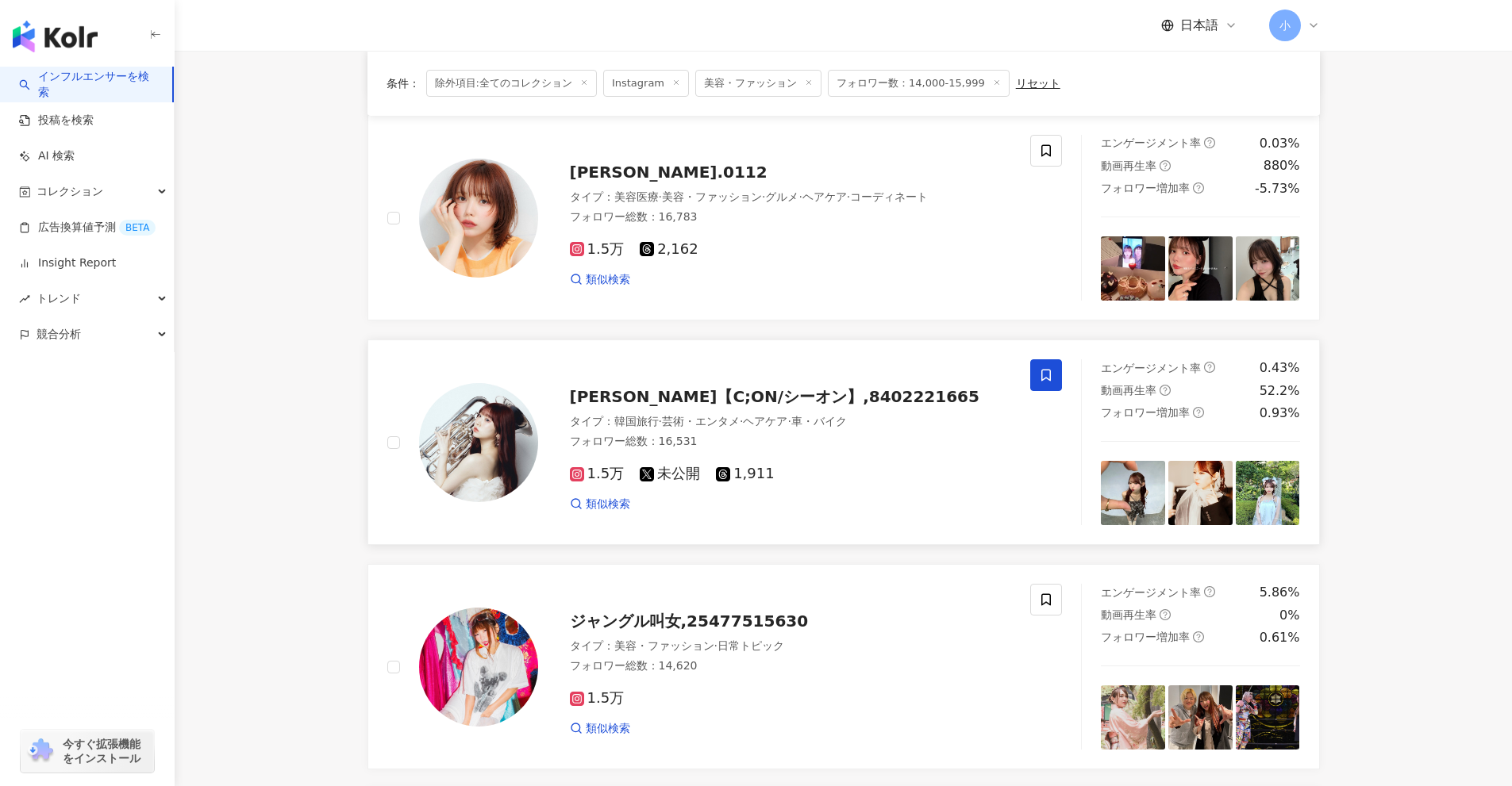
click at [1040, 368] on icon at bounding box center [1046, 375] width 14 height 14
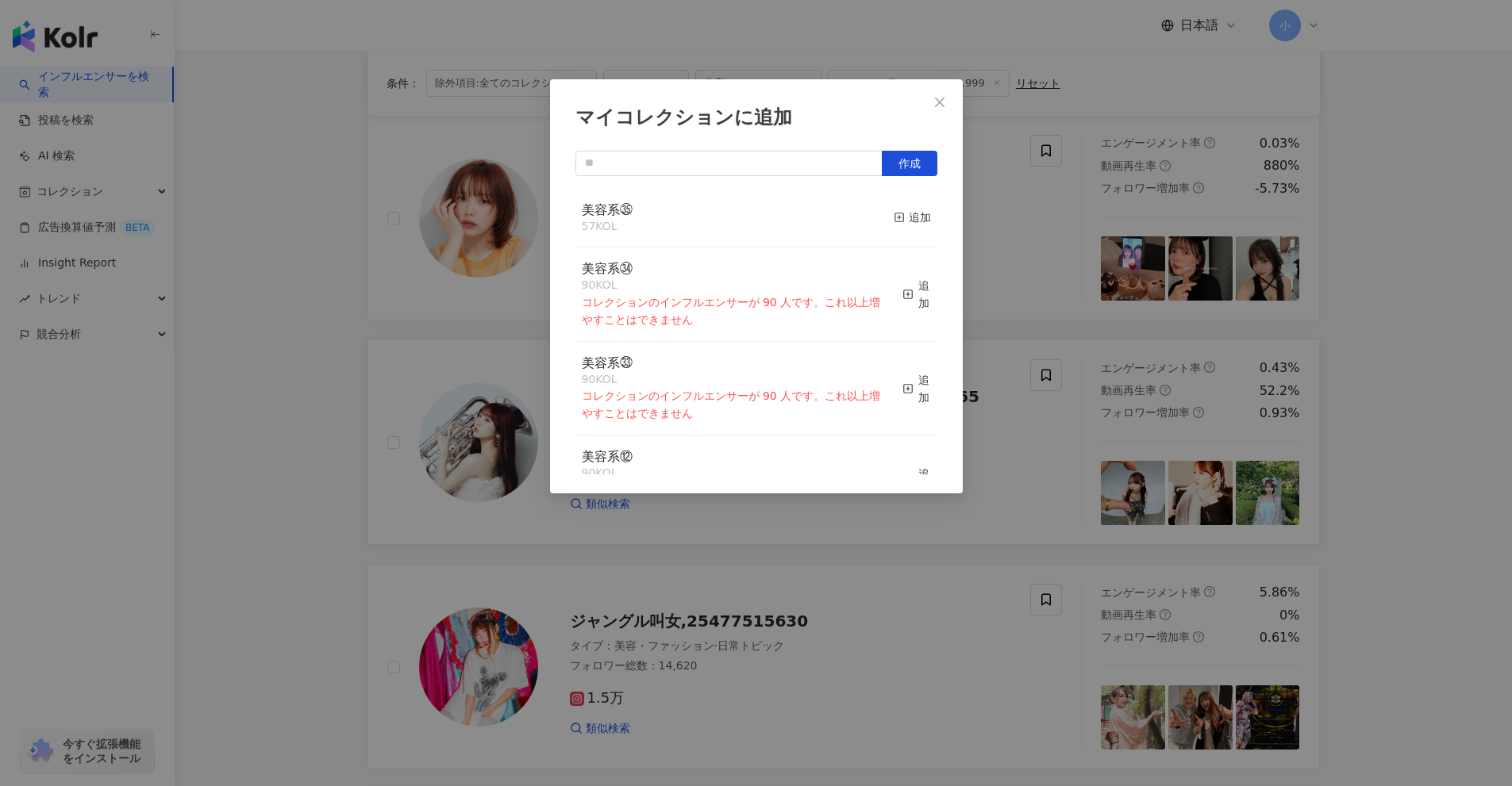
click at [898, 227] on button "追加" at bounding box center [912, 218] width 38 height 33
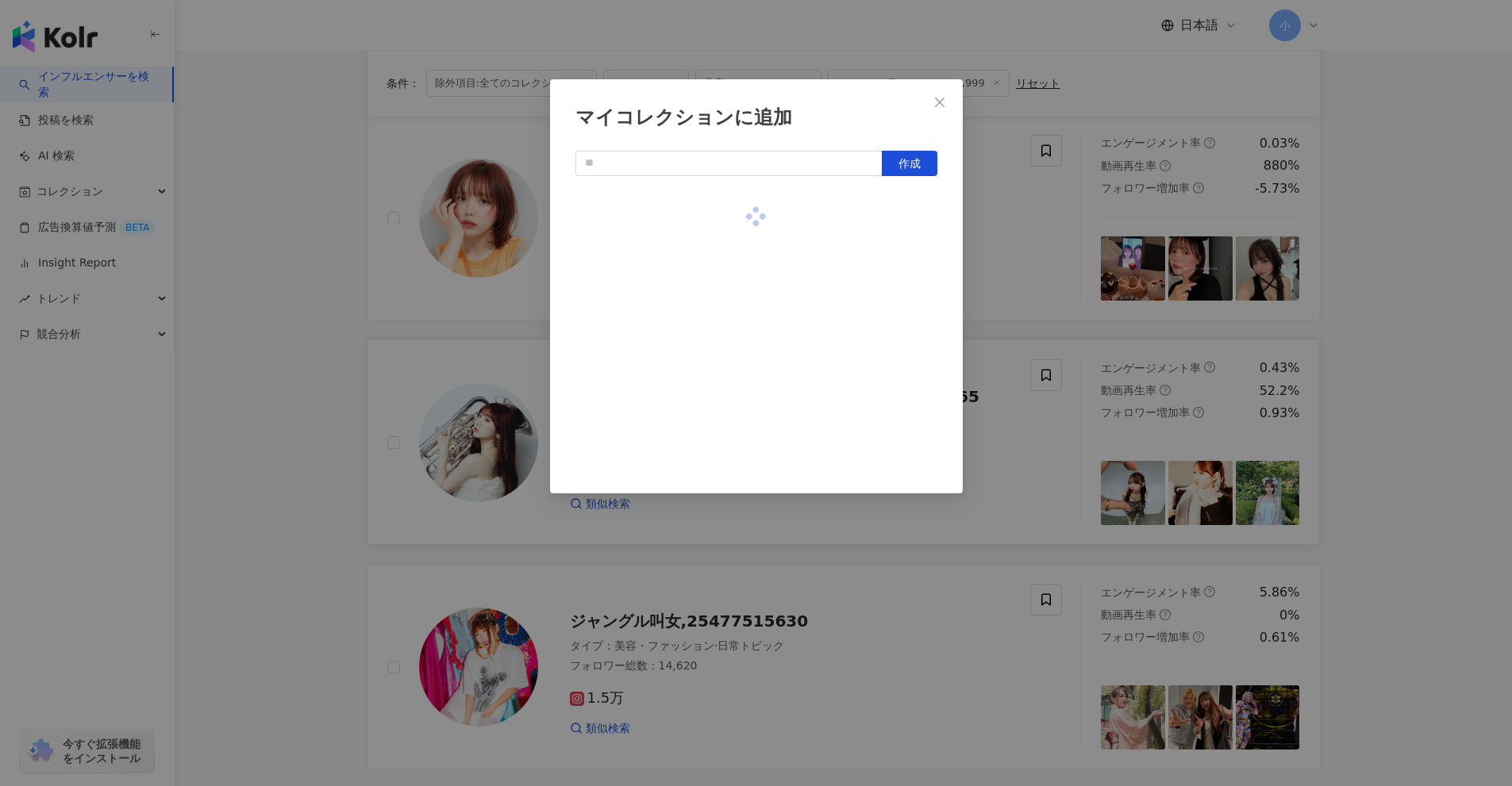
click at [1009, 270] on div "マイコレクションに追加 作成" at bounding box center [756, 393] width 1512 height 786
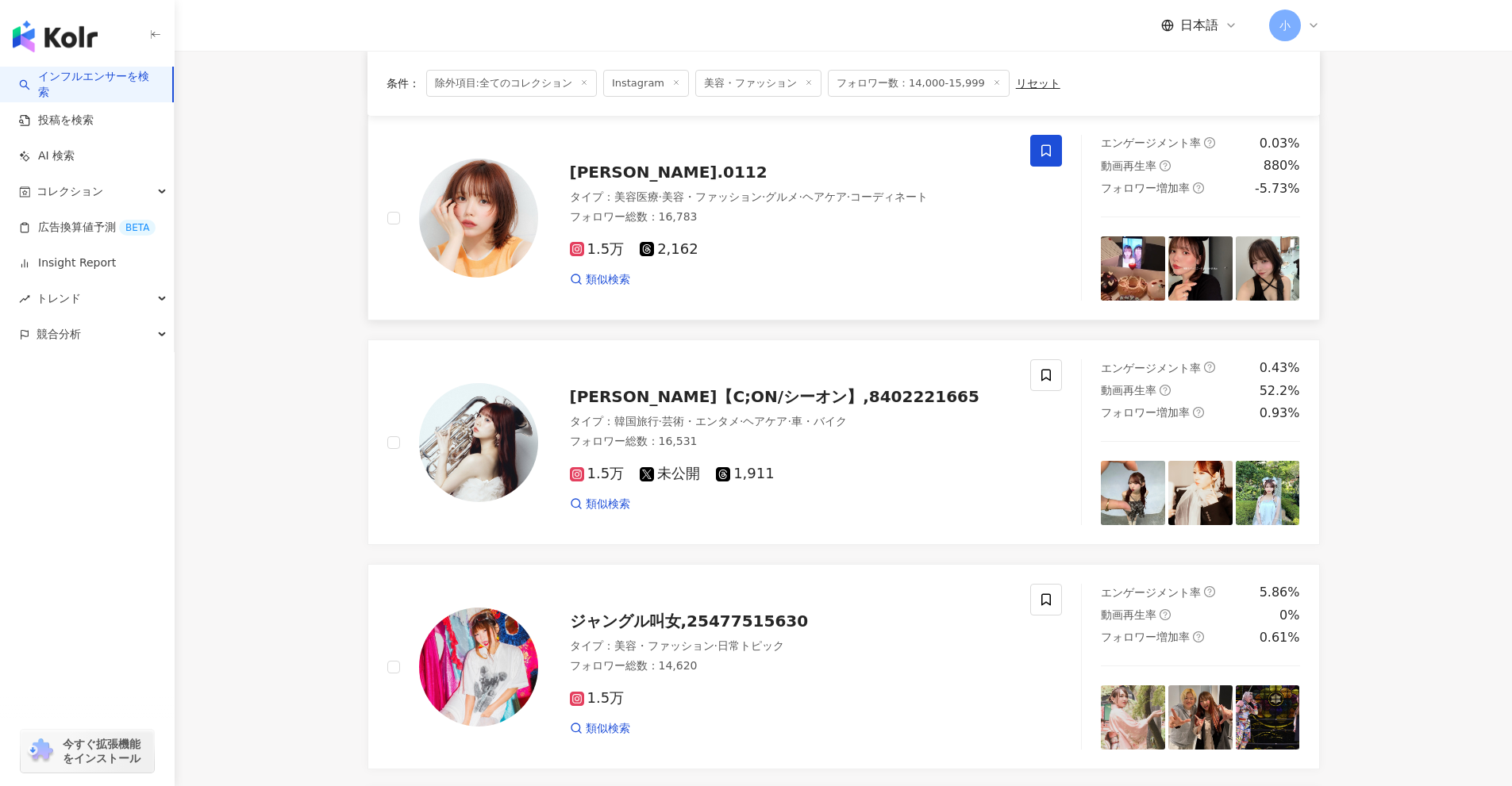
click at [1043, 156] on icon at bounding box center [1046, 151] width 14 height 14
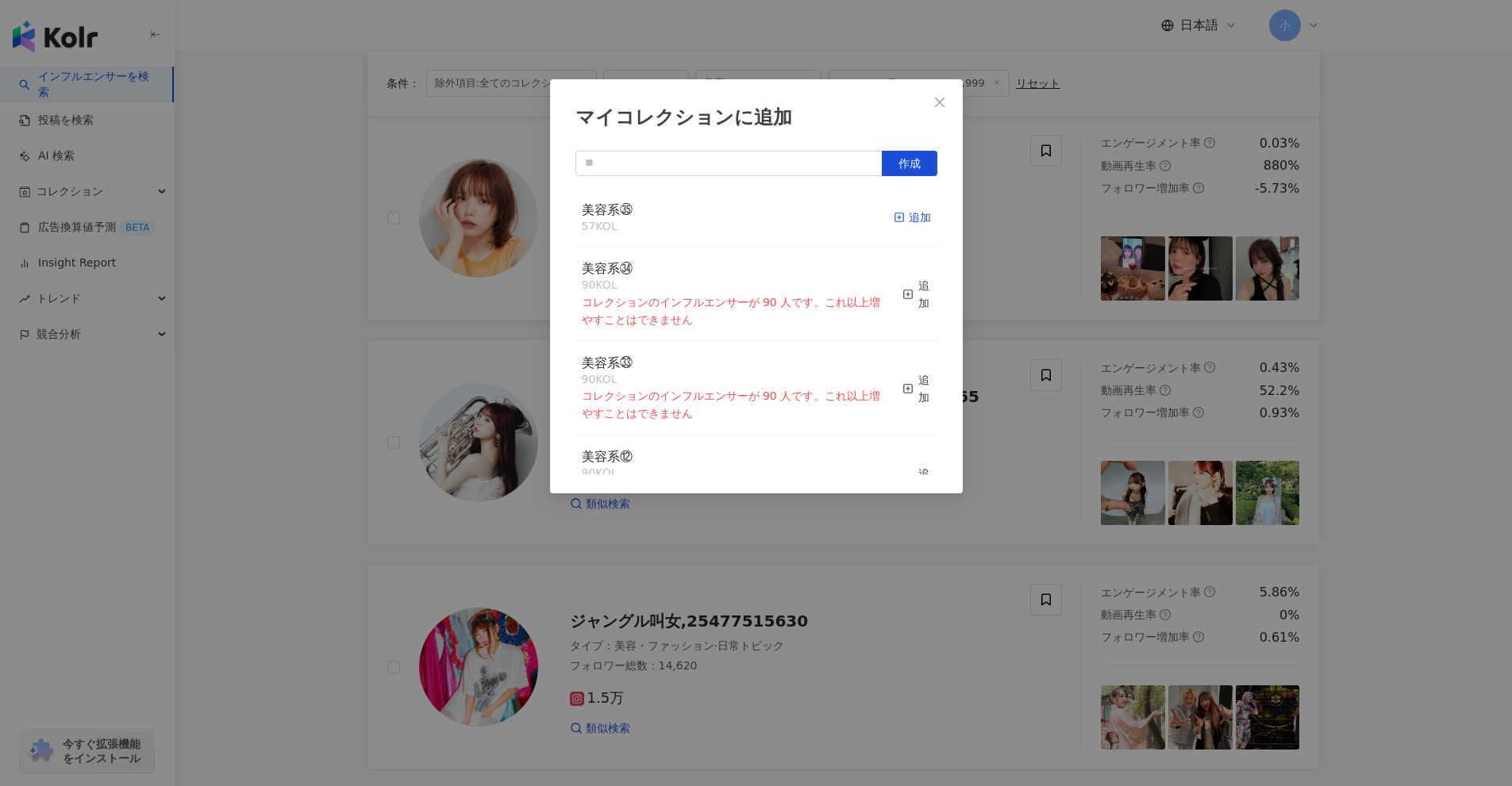
click at [893, 220] on icon "button" at bounding box center [899, 217] width 11 height 11
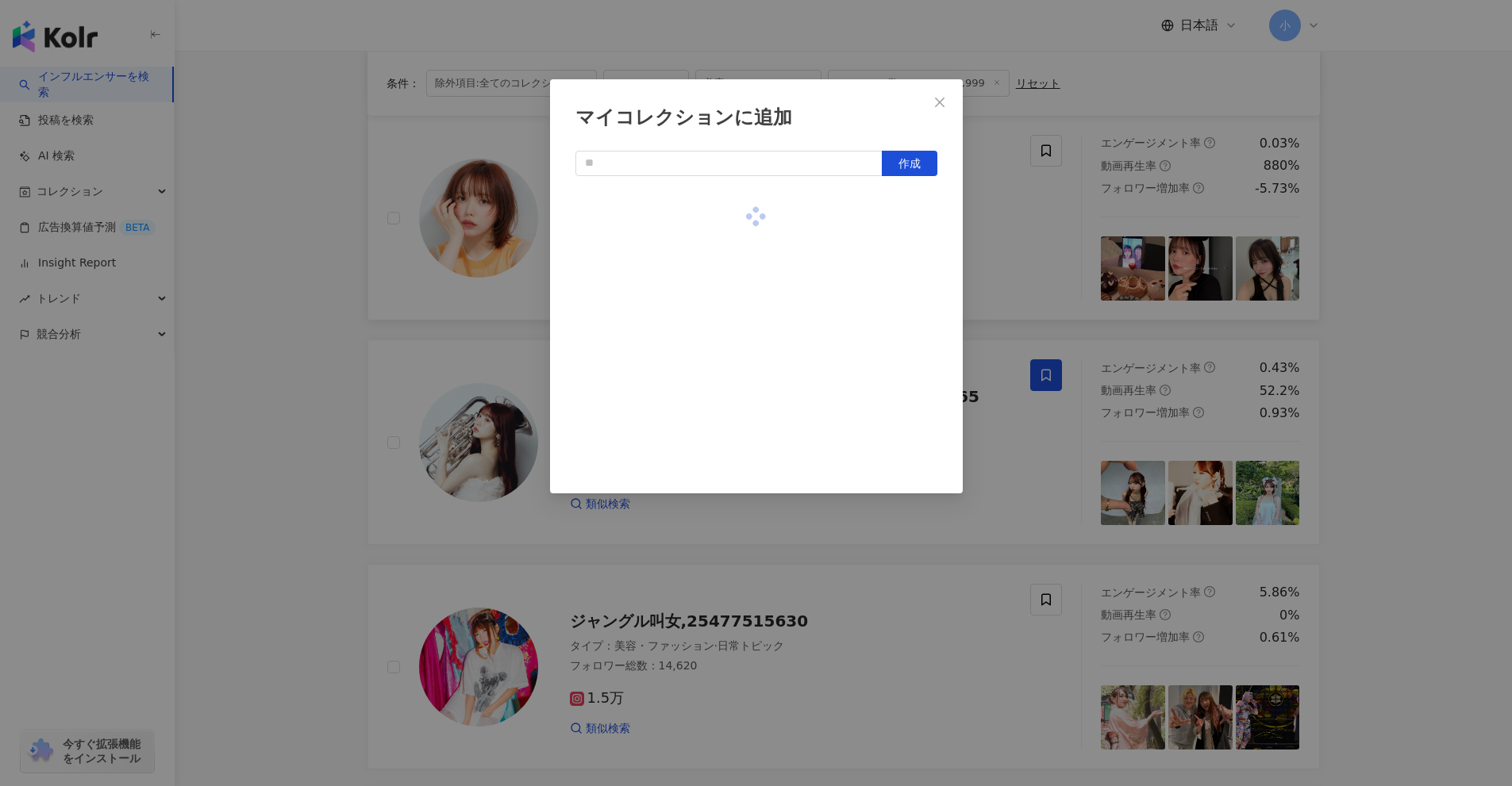
click at [1005, 382] on div "マイコレクションに追加 作成" at bounding box center [756, 393] width 1512 height 786
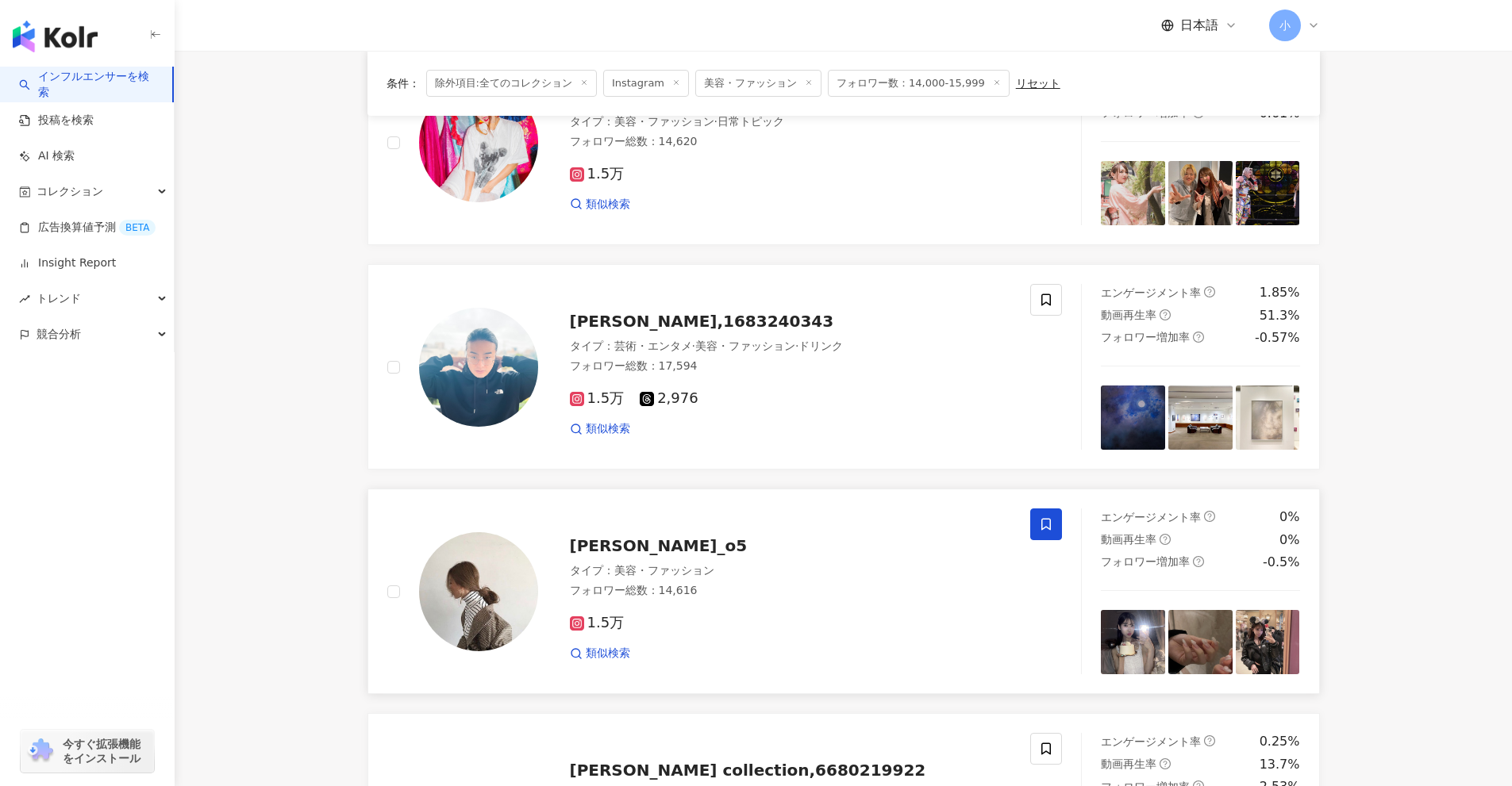
scroll to position [2495, 0]
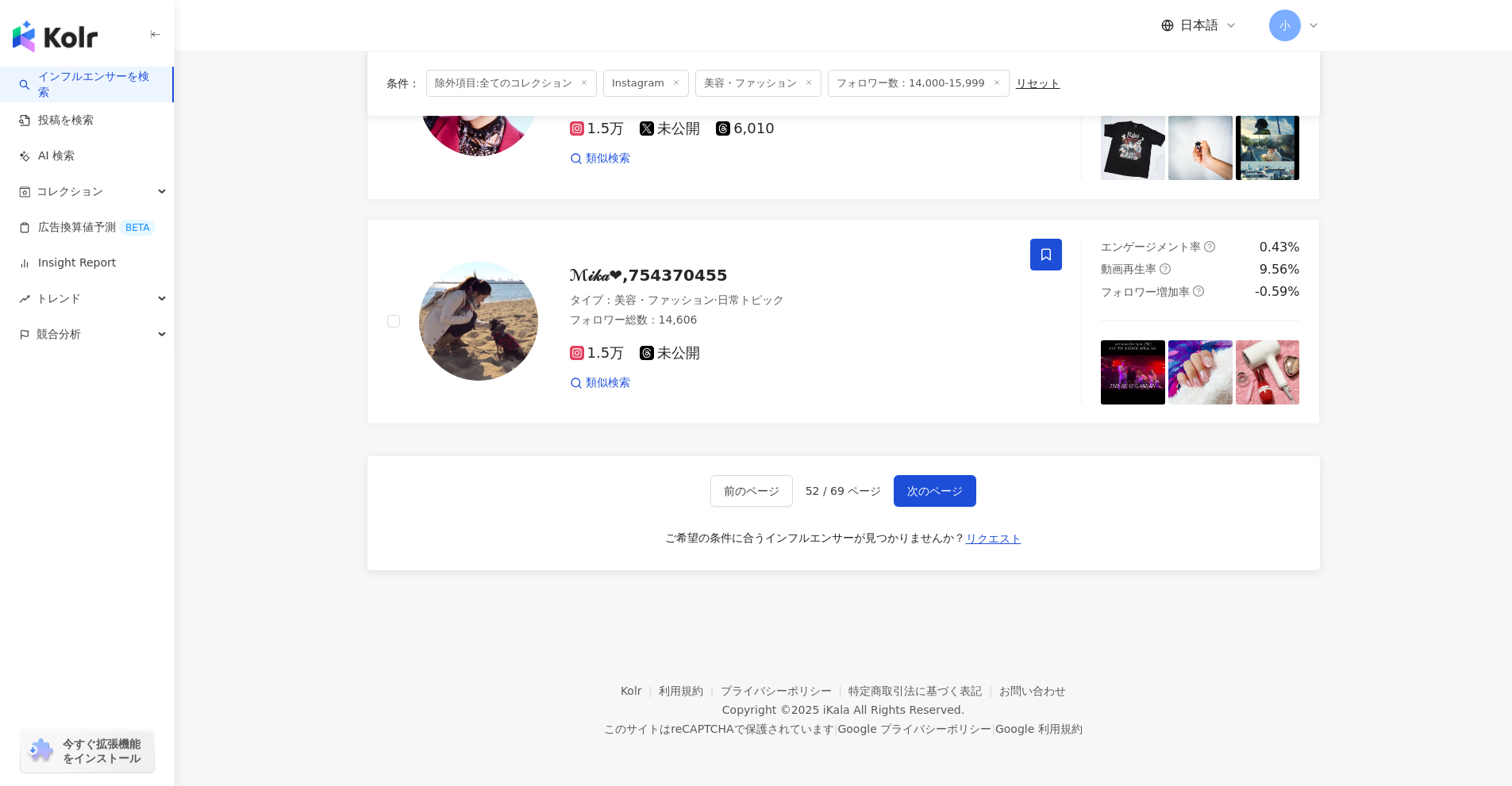
drag, startPoint x: 1380, startPoint y: 426, endPoint x: 1359, endPoint y: 737, distance: 311.7
click at [942, 499] on button "次のページ" at bounding box center [934, 491] width 83 height 31
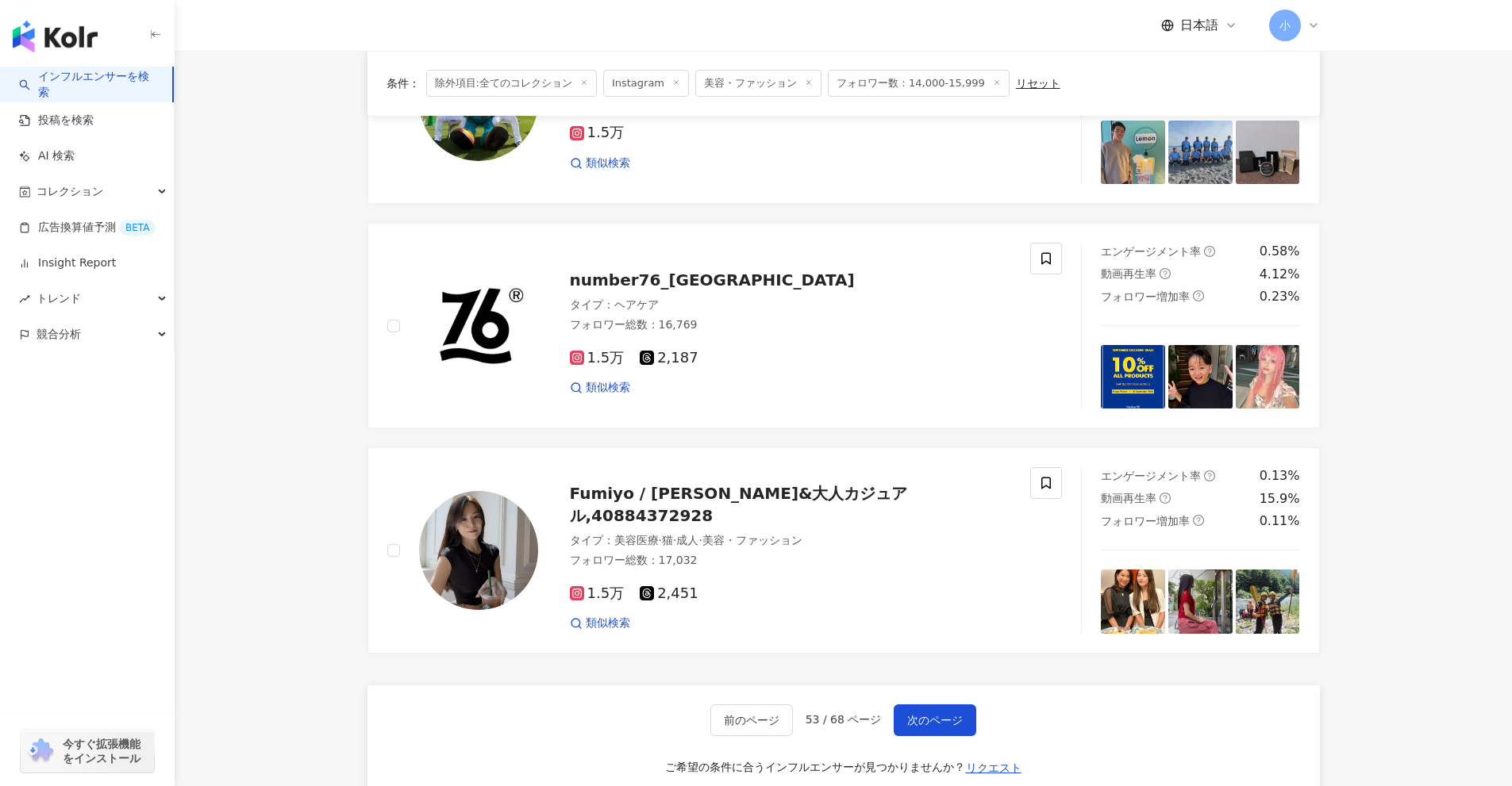
scroll to position [2032, 0]
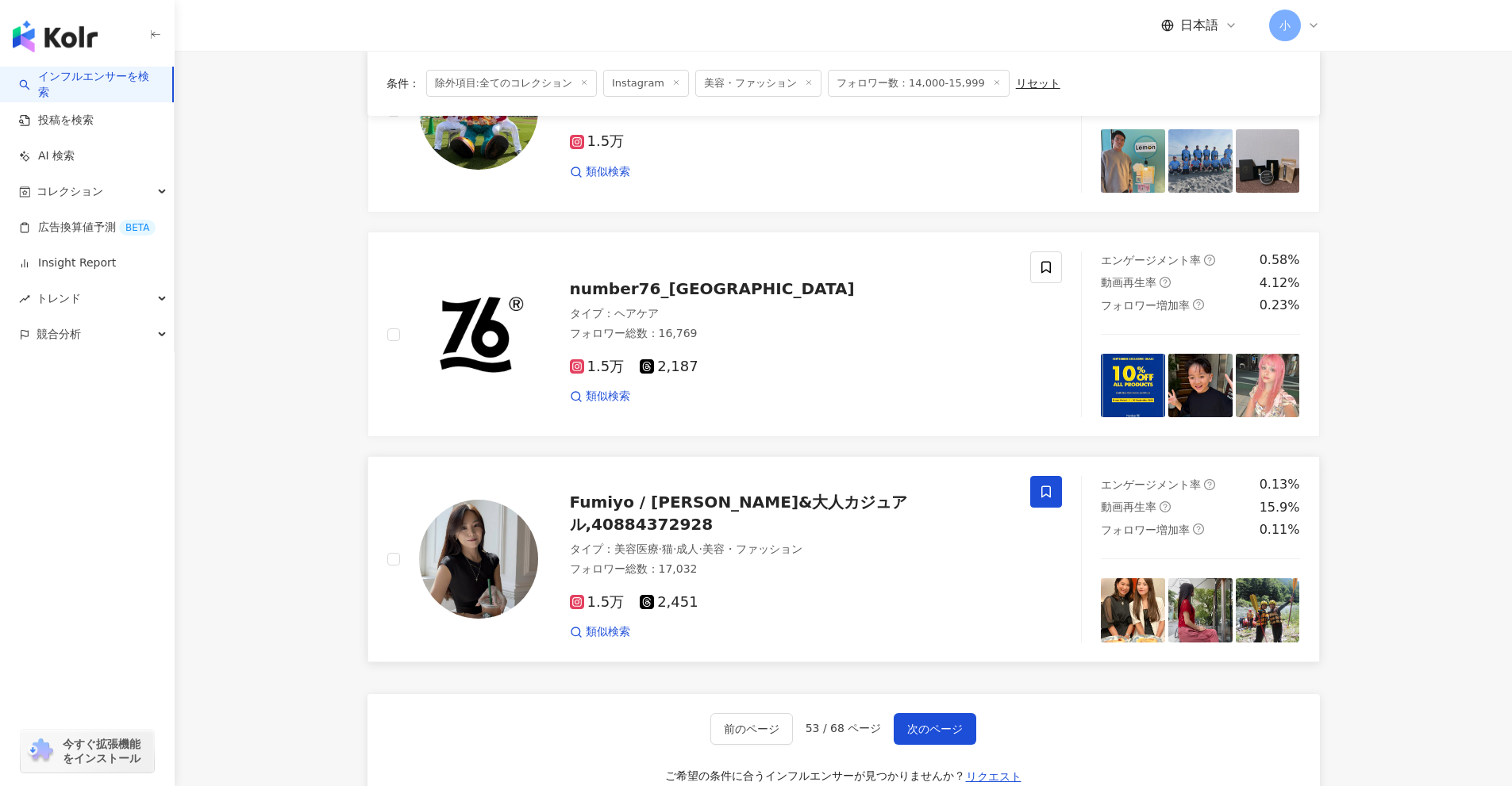
click at [1047, 489] on icon at bounding box center [1046, 492] width 14 height 14
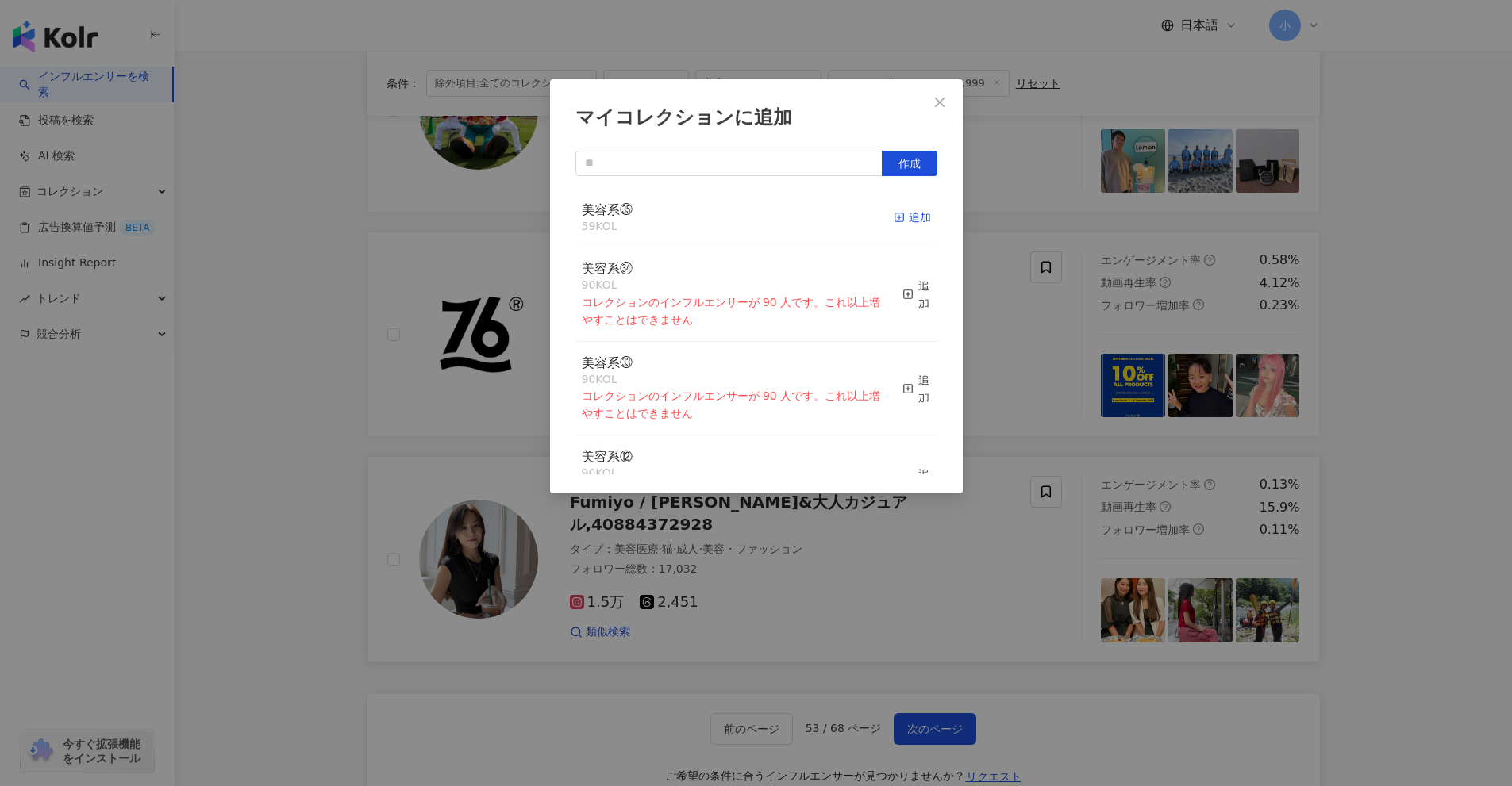
click at [908, 224] on div "追加" at bounding box center [912, 217] width 38 height 17
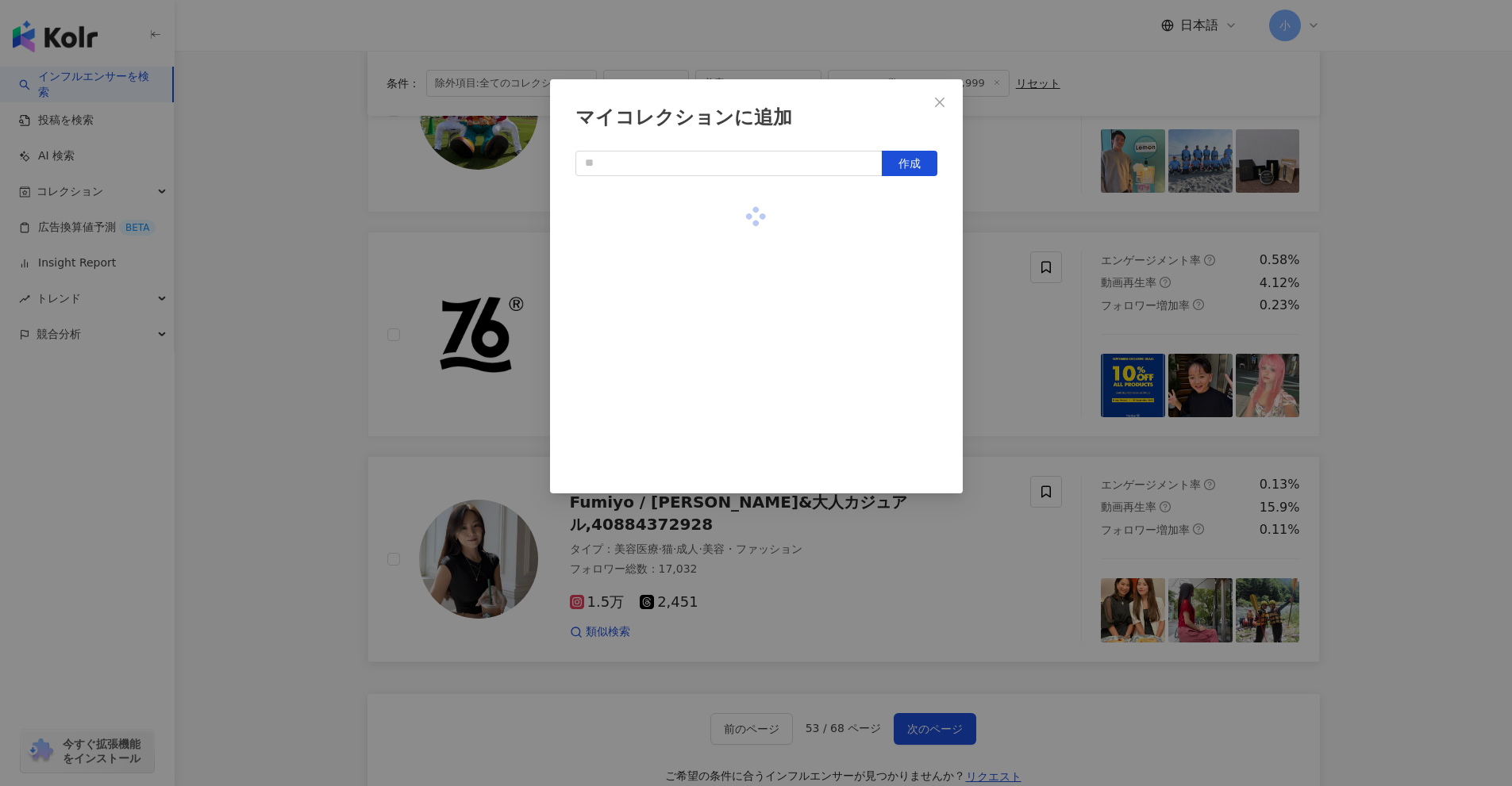
click at [1038, 313] on div "マイコレクションに追加 作成" at bounding box center [756, 393] width 1512 height 786
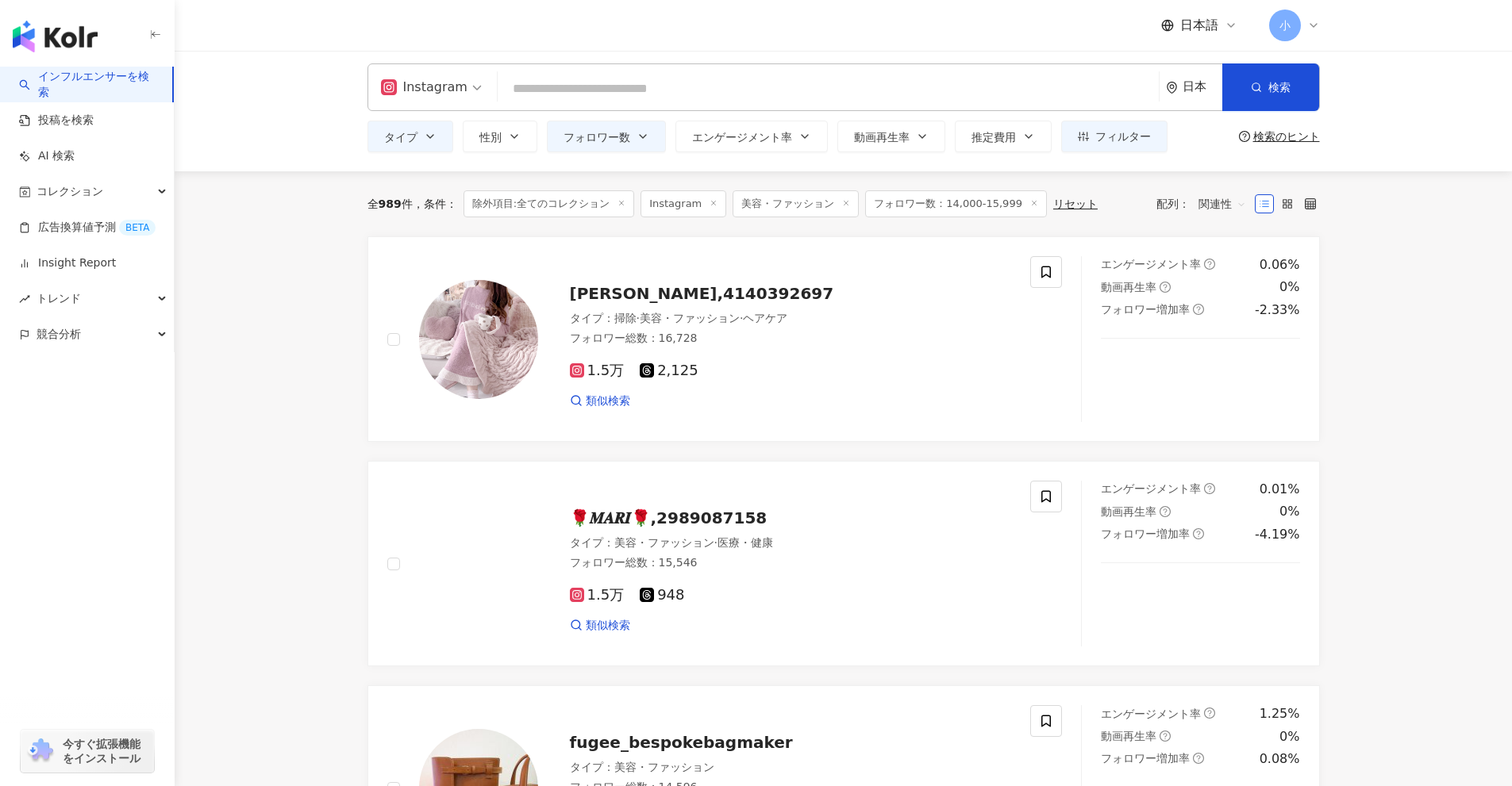
scroll to position [0, 0]
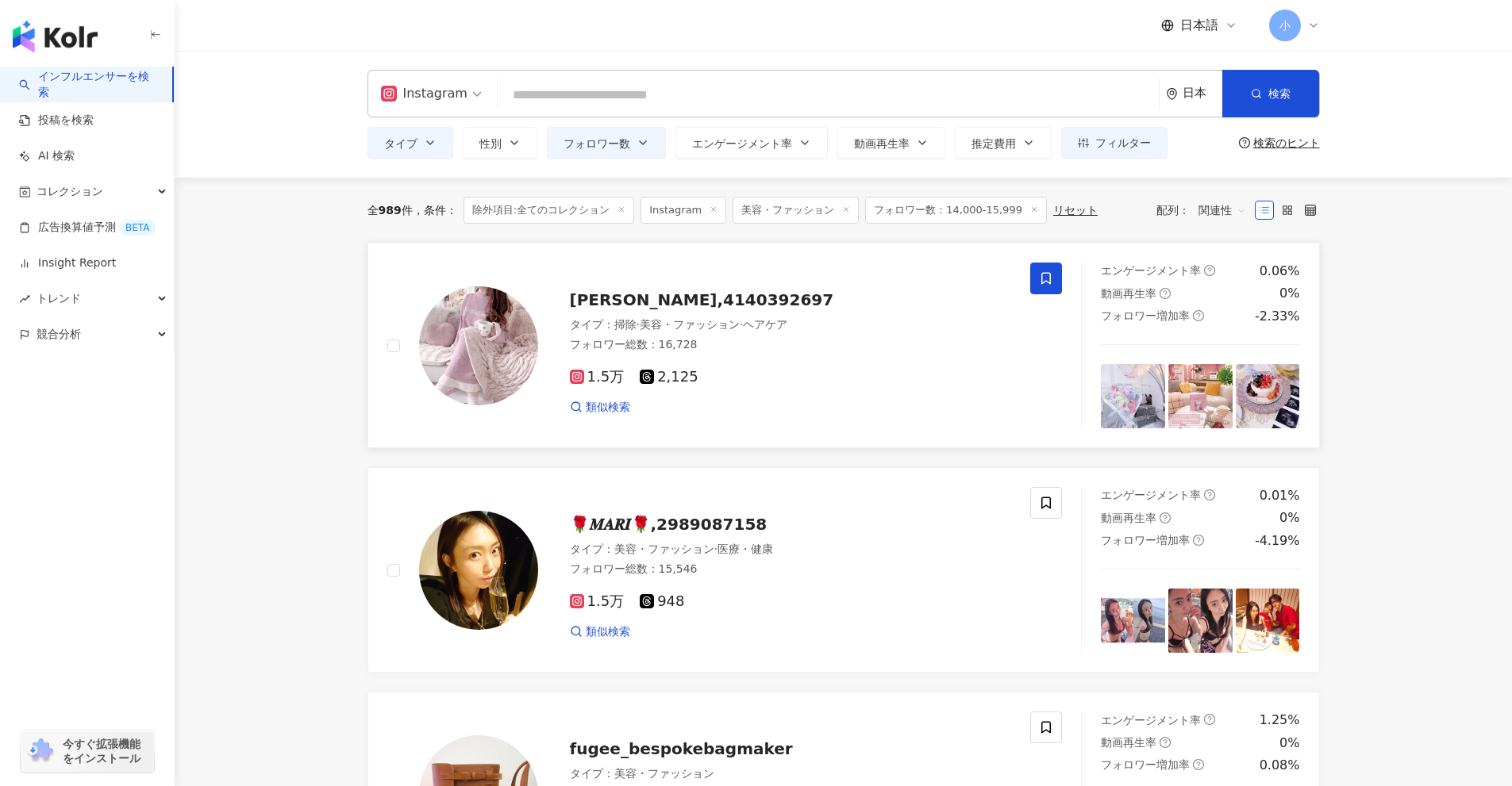
click at [1034, 268] on span at bounding box center [1046, 278] width 31 height 31
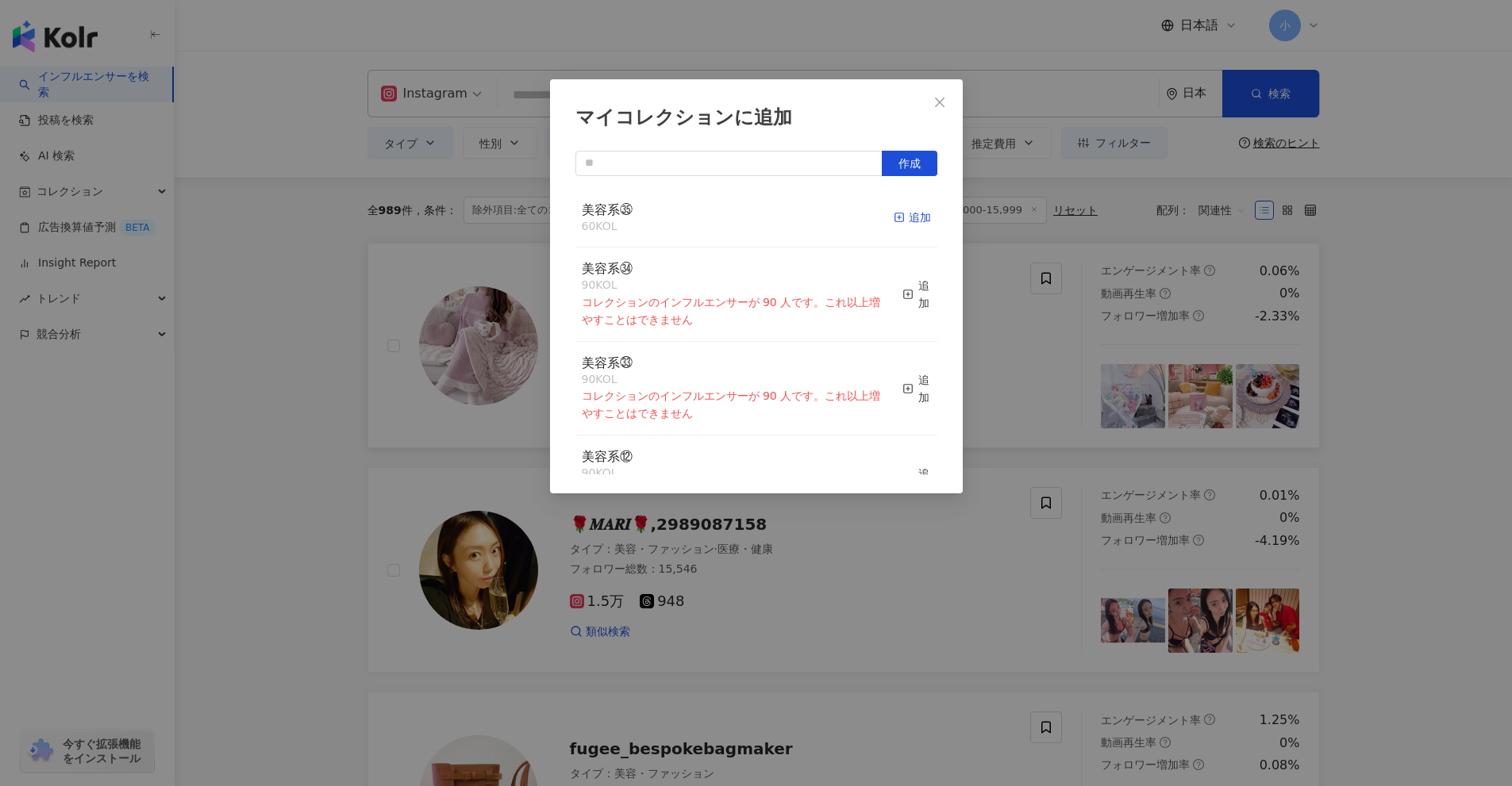
click at [900, 222] on div "追加" at bounding box center [912, 217] width 38 height 17
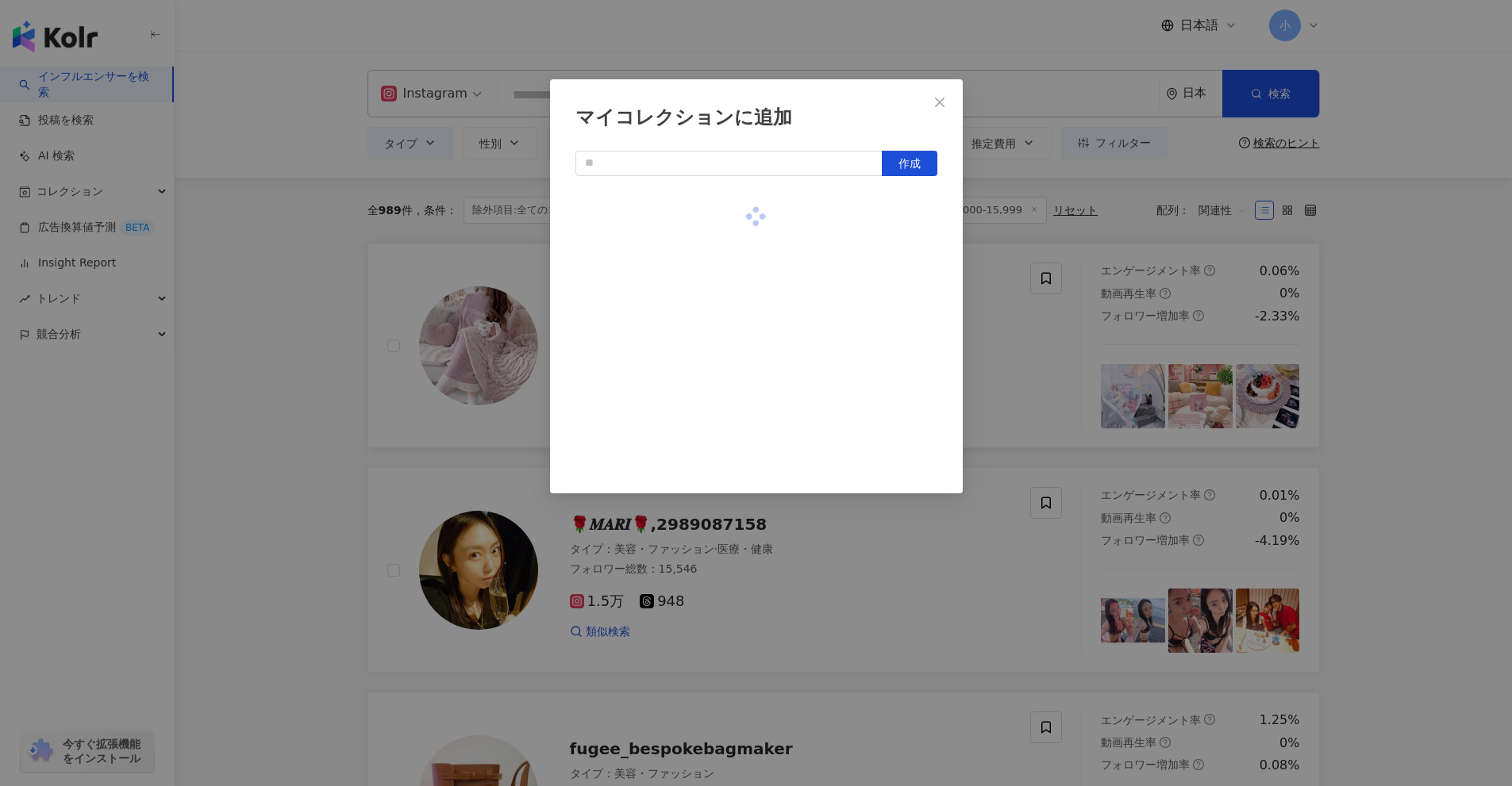
click at [1365, 316] on div "マイコレクションに追加 作成" at bounding box center [756, 393] width 1512 height 786
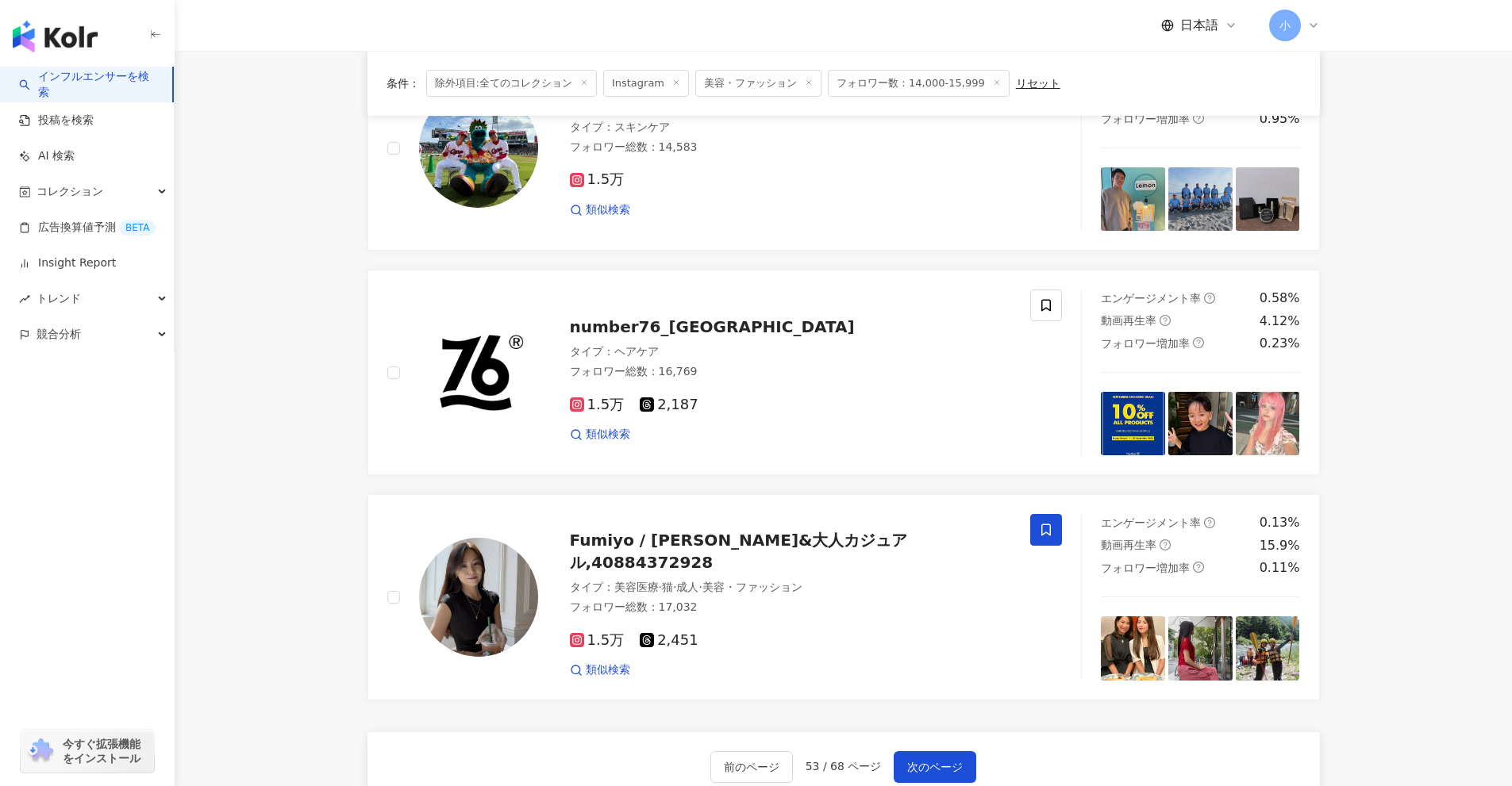
scroll to position [2270, 0]
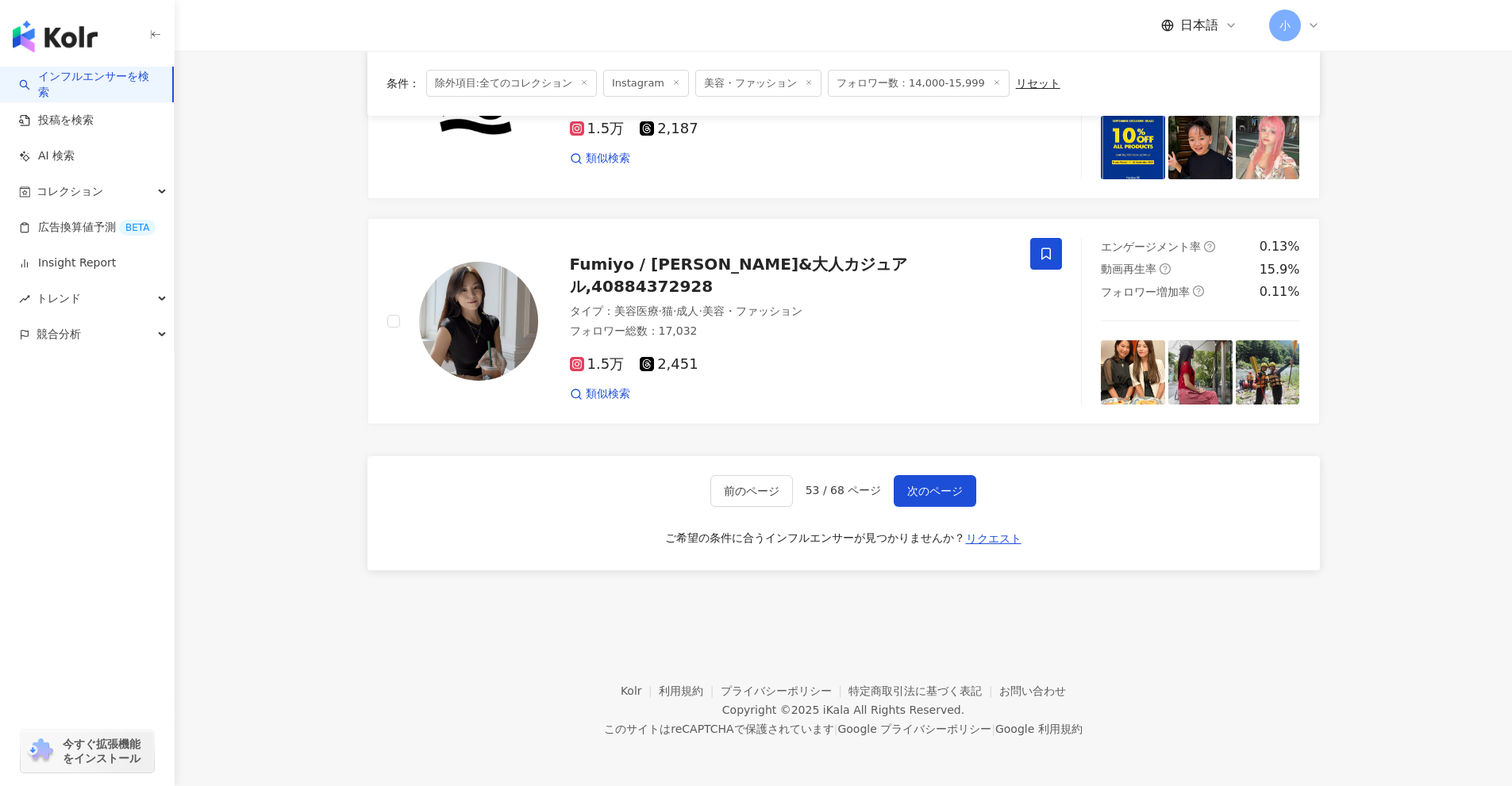
drag, startPoint x: 1374, startPoint y: 271, endPoint x: 1340, endPoint y: 589, distance: 319.8
click at [944, 489] on span "次のページ" at bounding box center [935, 491] width 56 height 13
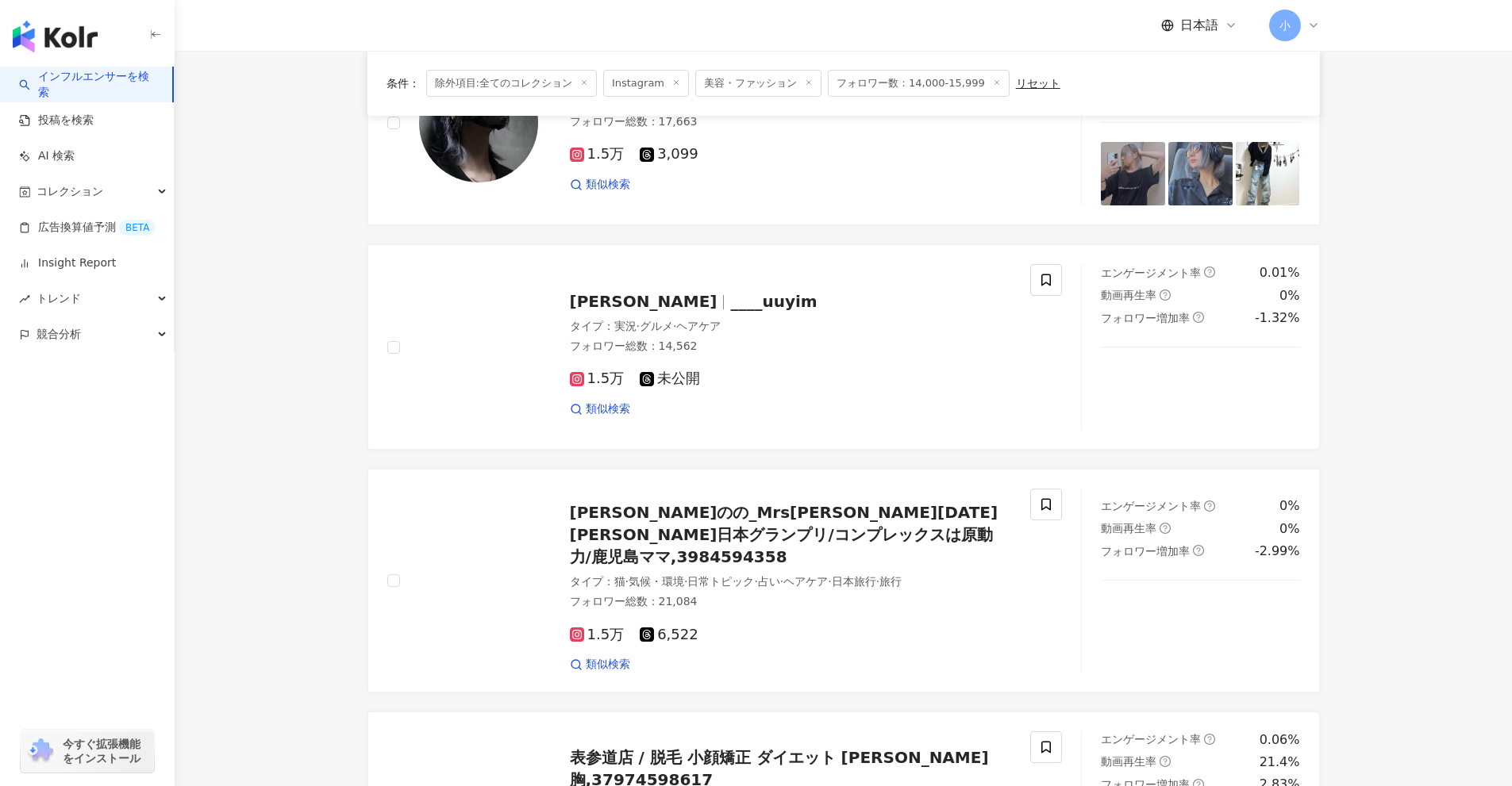
scroll to position [1556, 0]
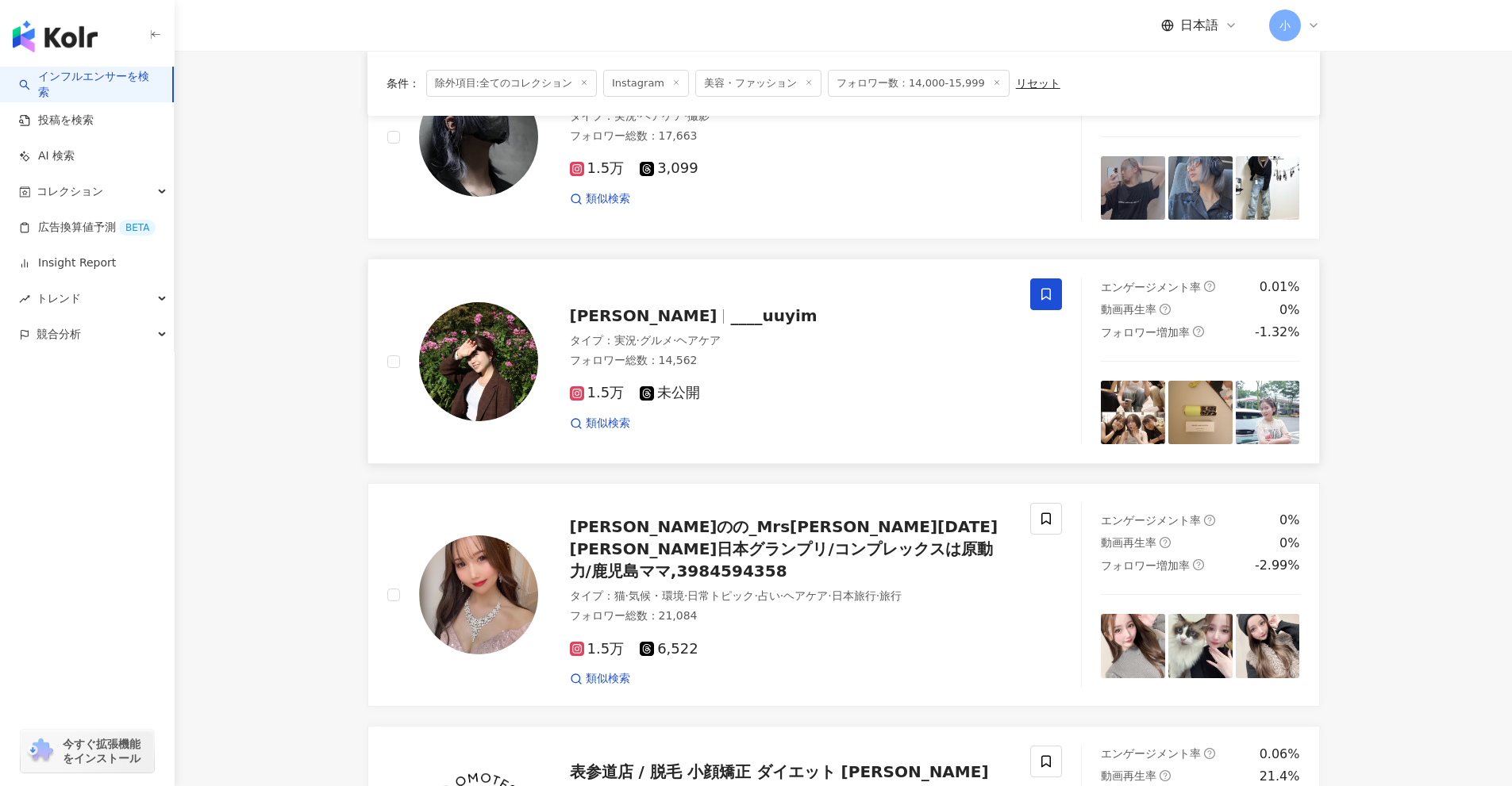
click at [1043, 297] on icon at bounding box center [1046, 294] width 14 height 14
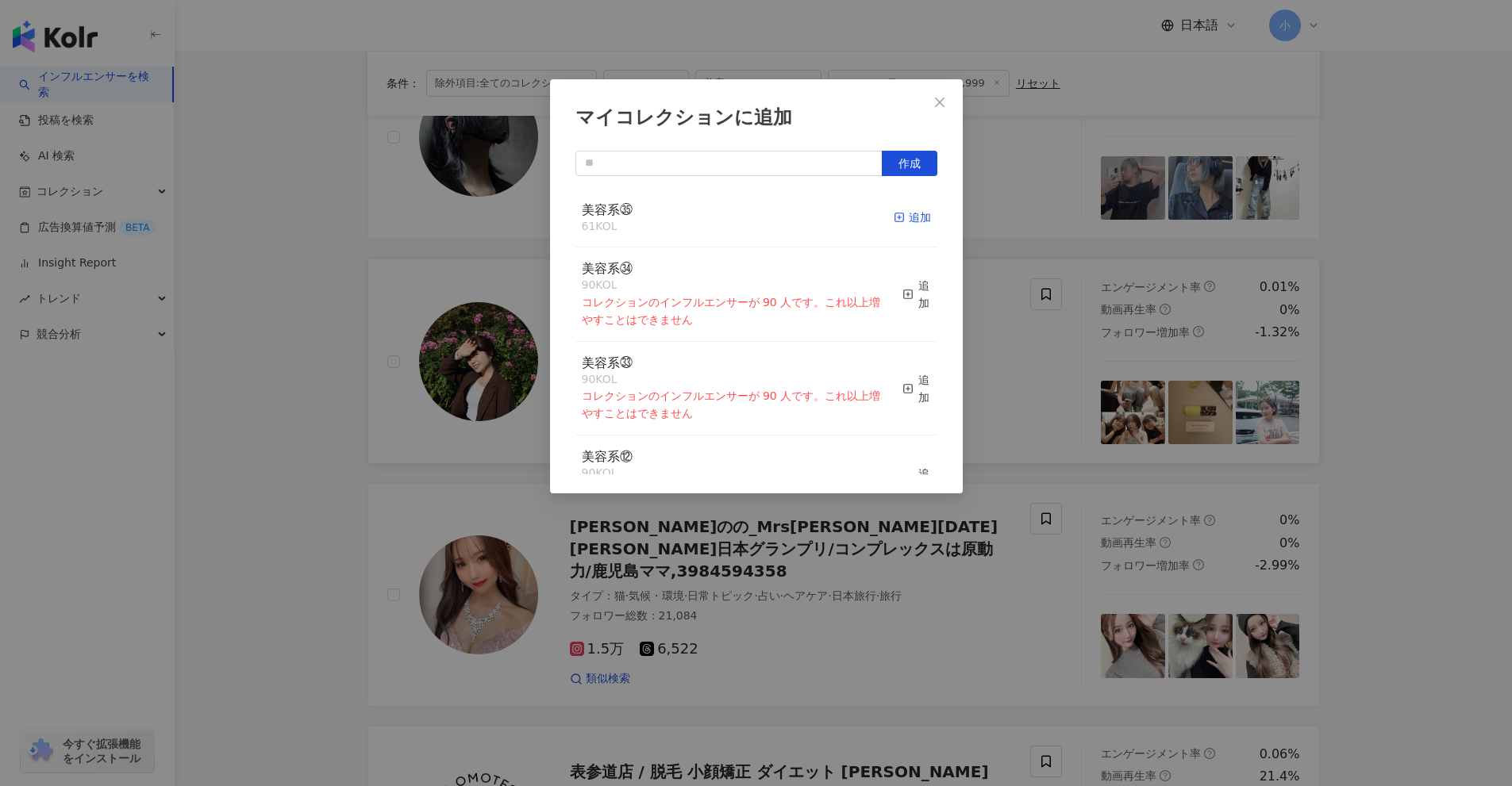
click at [897, 226] on div "追加" at bounding box center [912, 217] width 38 height 17
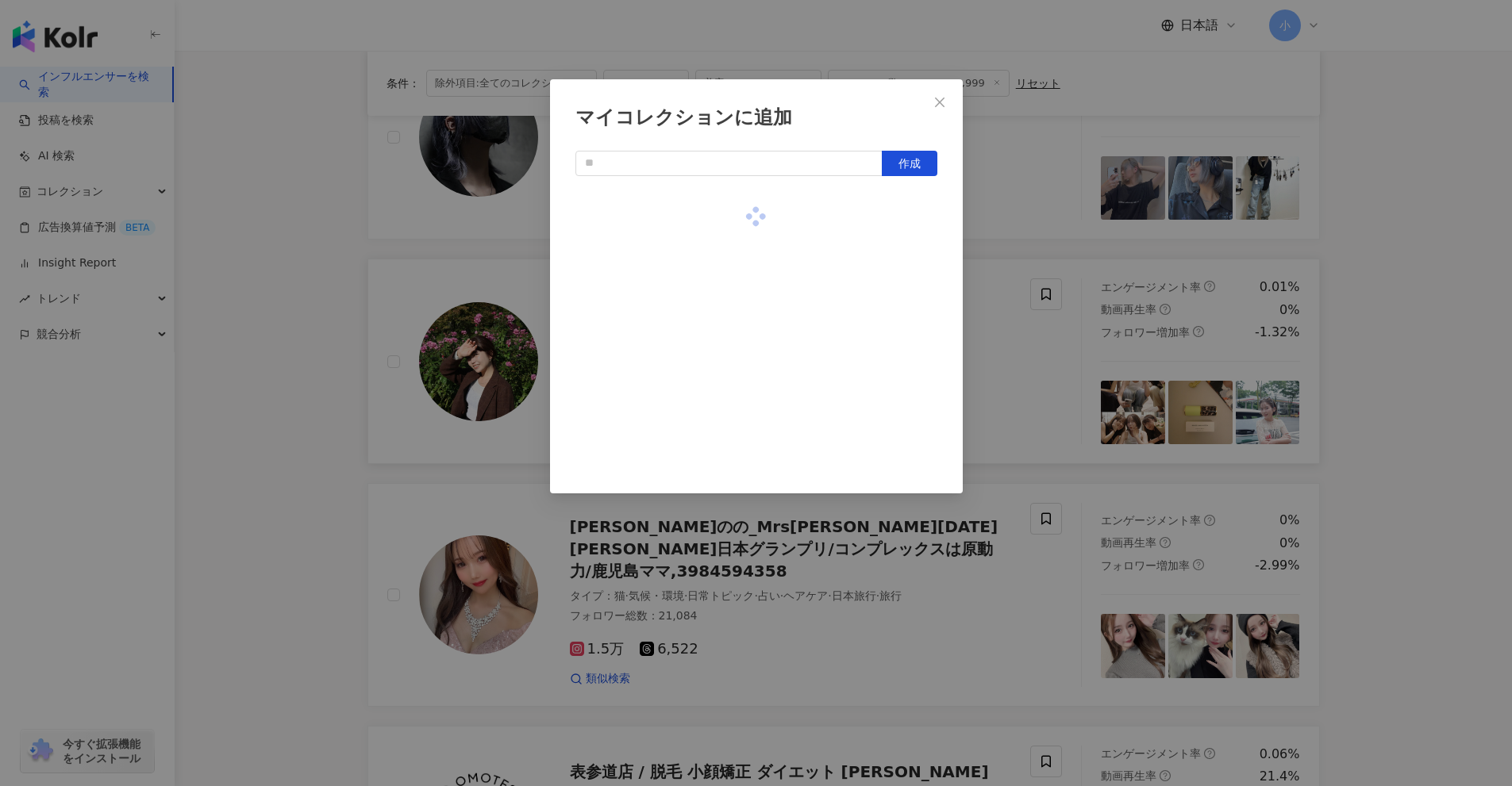
click at [1030, 352] on div "マイコレクションに追加 作成" at bounding box center [756, 393] width 1512 height 786
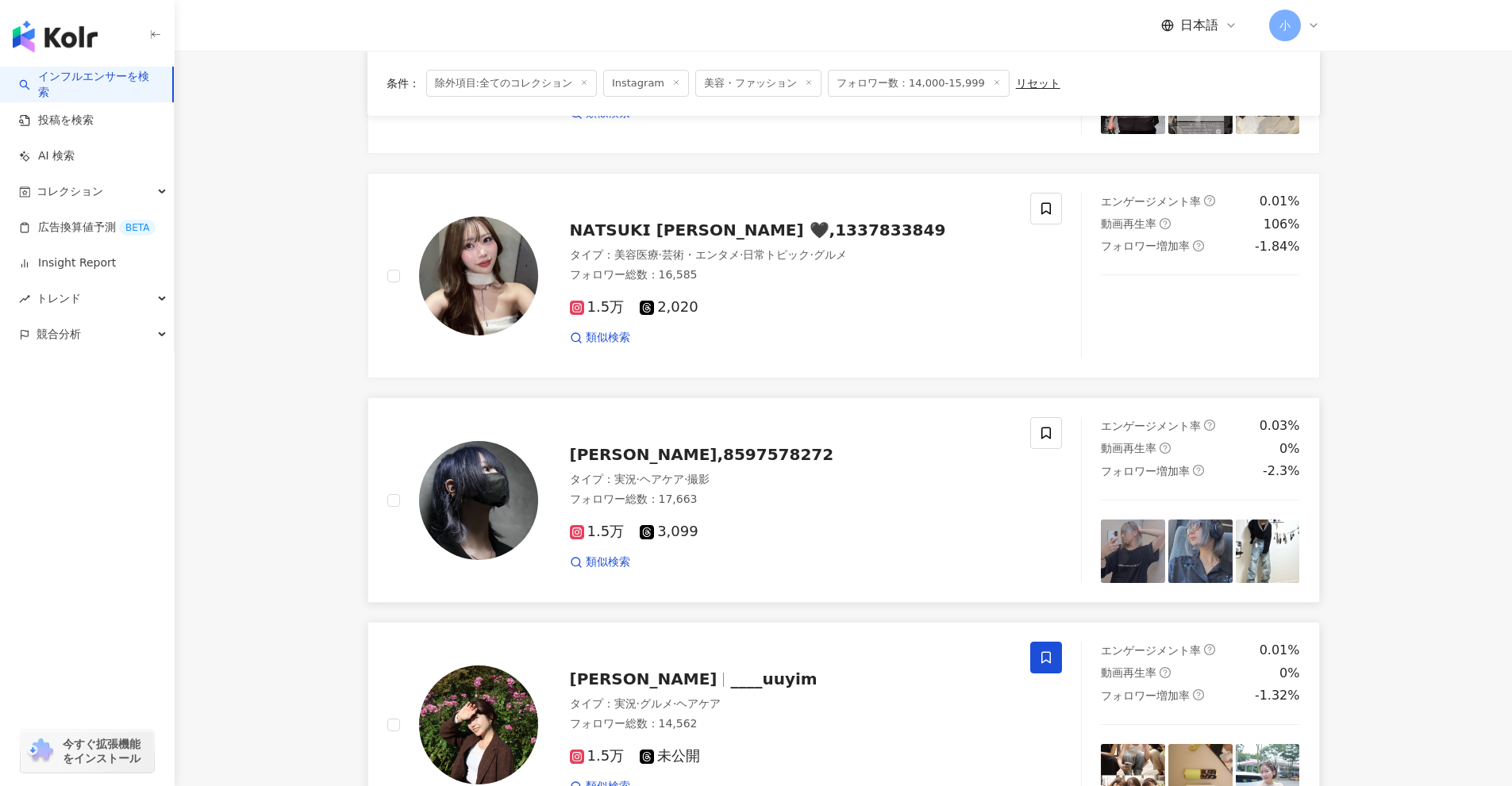
scroll to position [1080, 0]
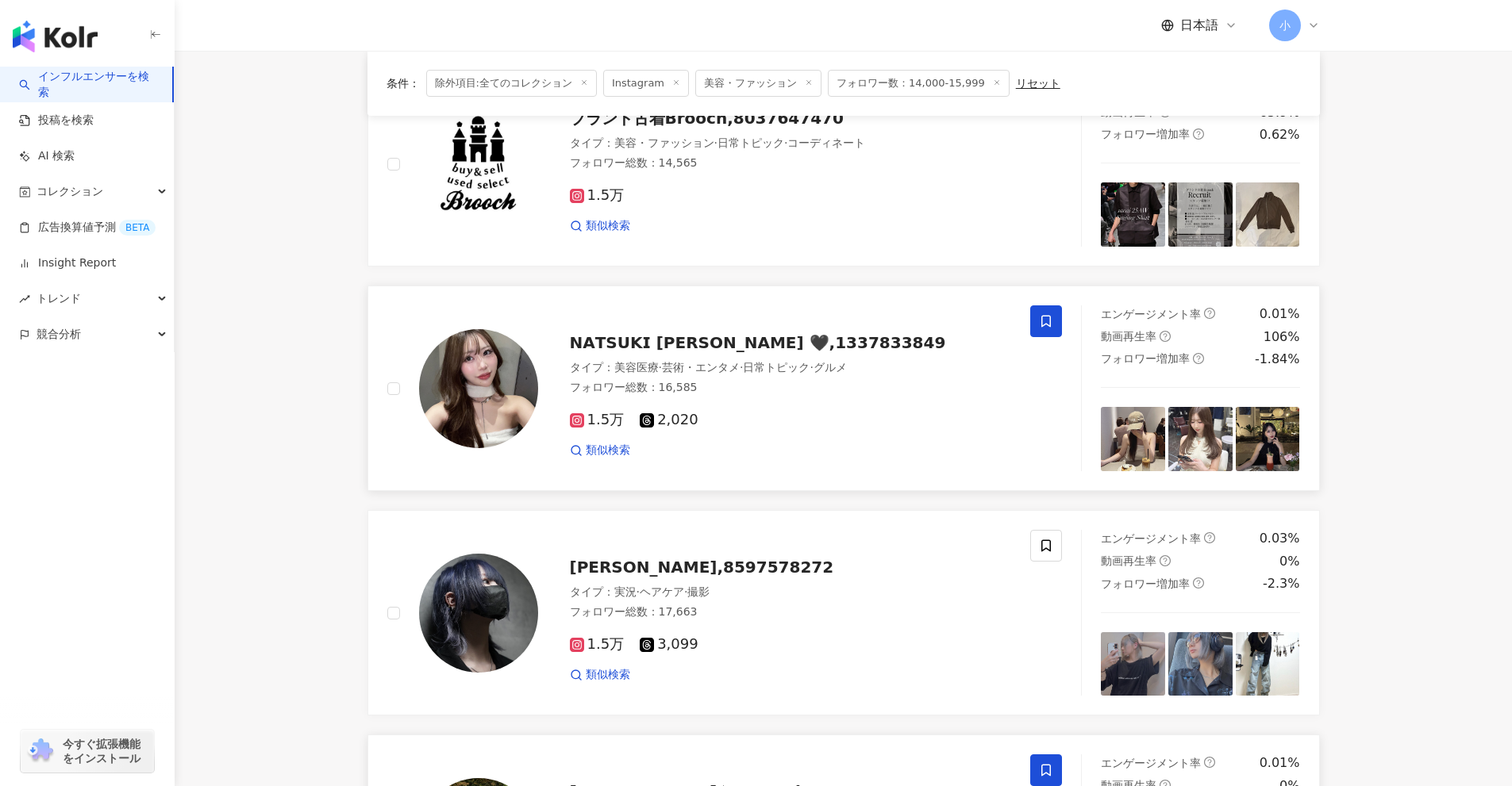
click at [1045, 320] on icon at bounding box center [1046, 321] width 14 height 14
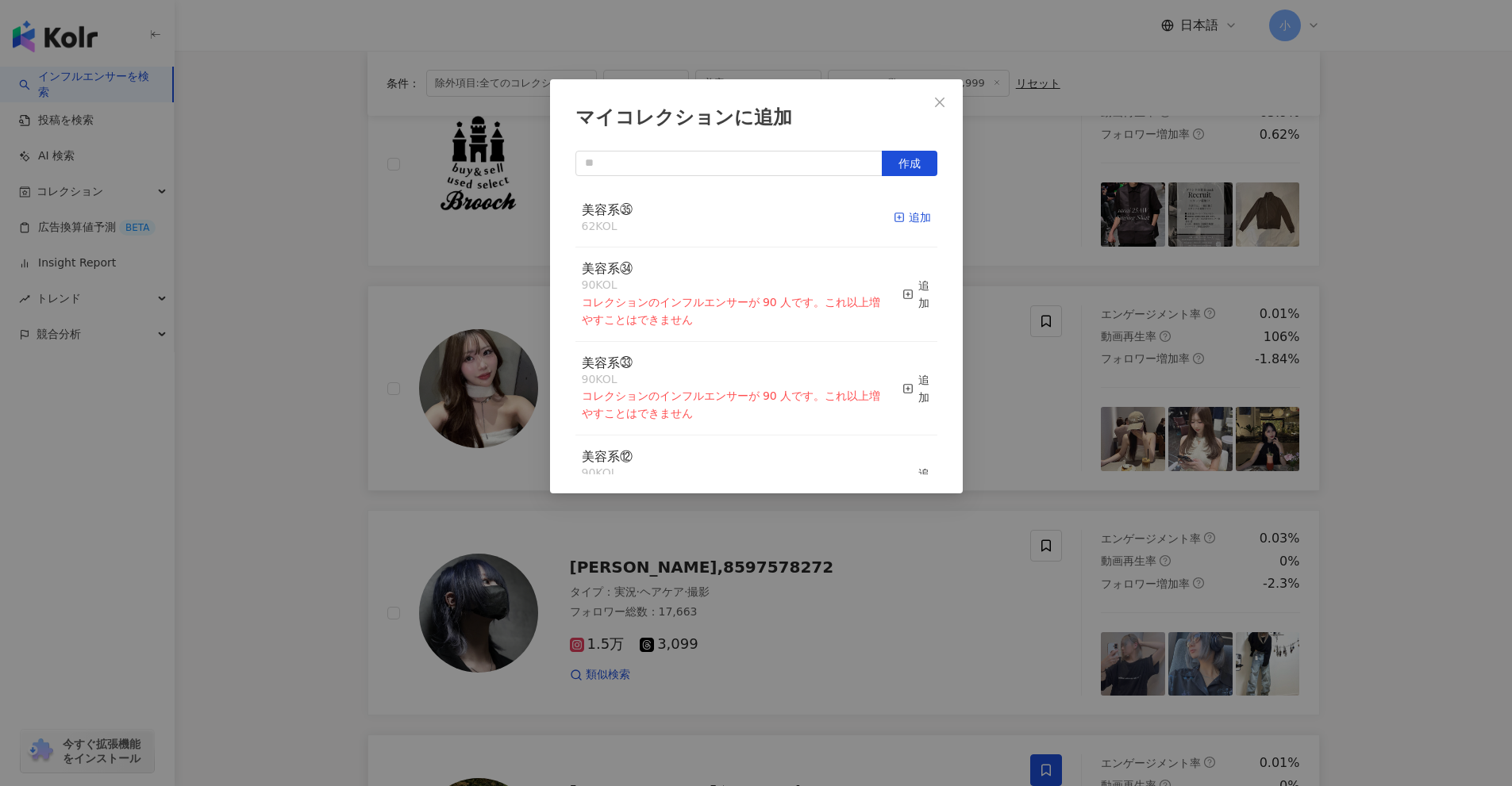
click at [893, 218] on div "追加" at bounding box center [912, 217] width 38 height 17
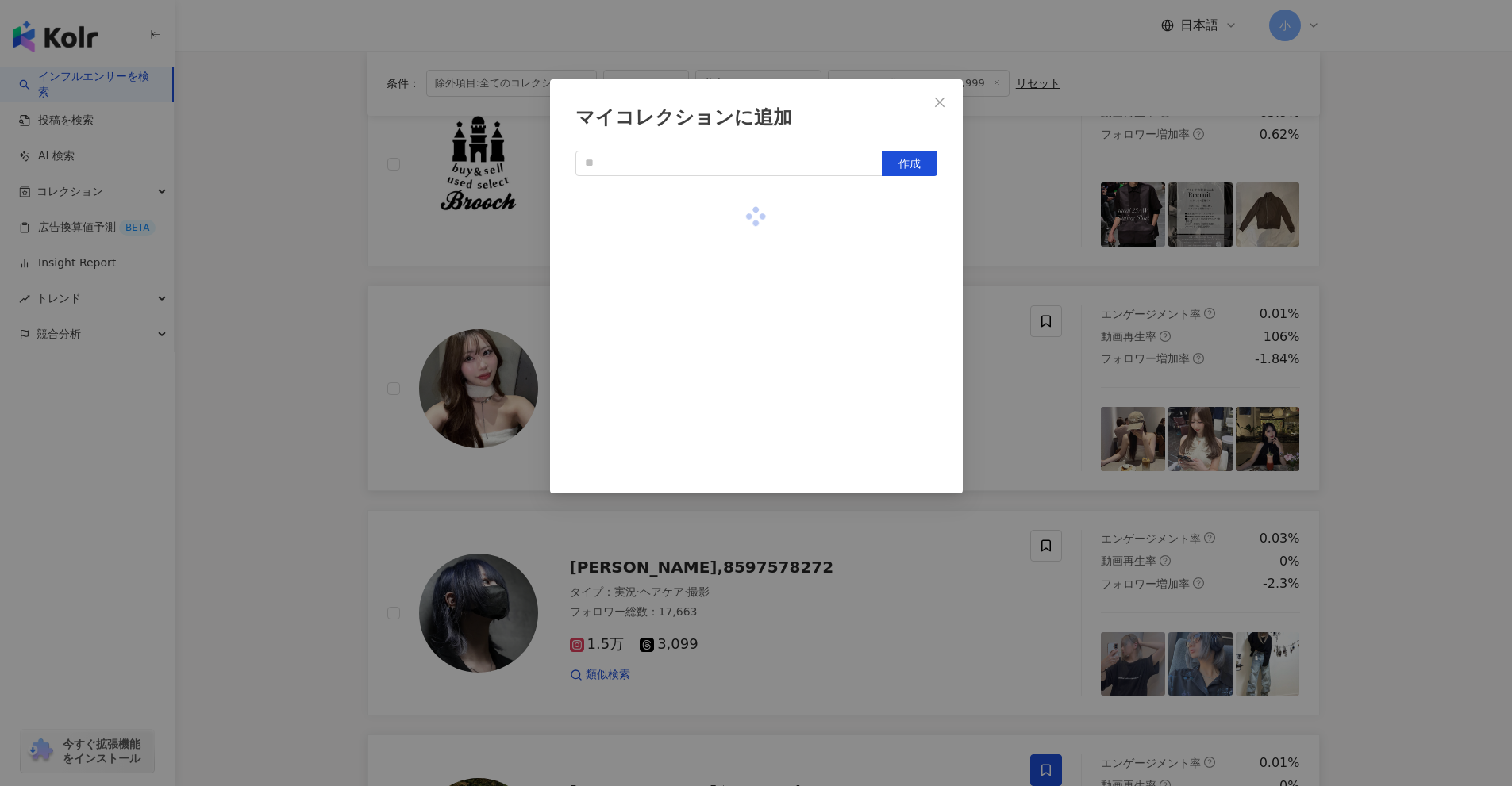
click at [996, 340] on div "マイコレクションに追加 作成" at bounding box center [756, 393] width 1512 height 786
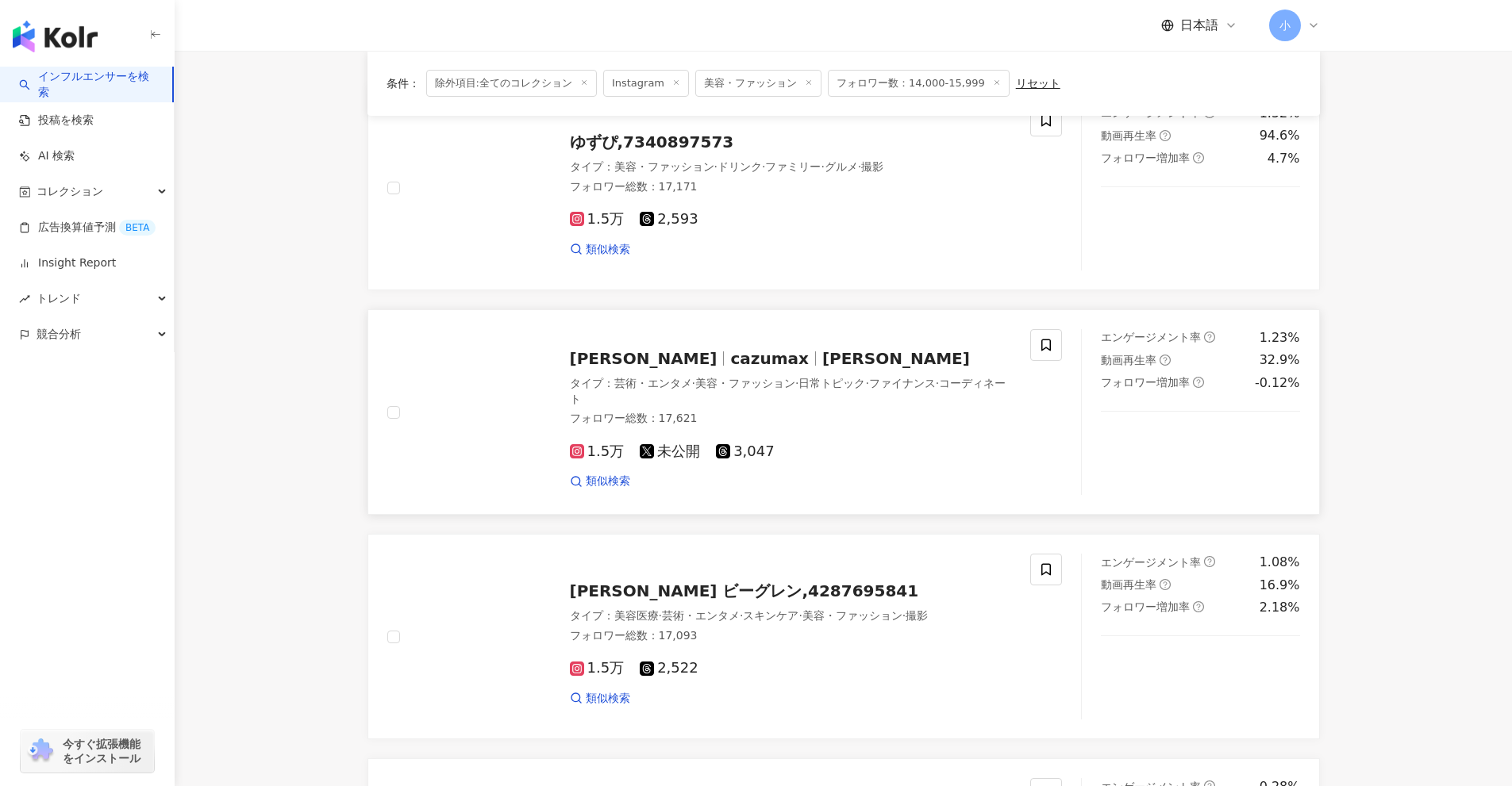
scroll to position [127, 0]
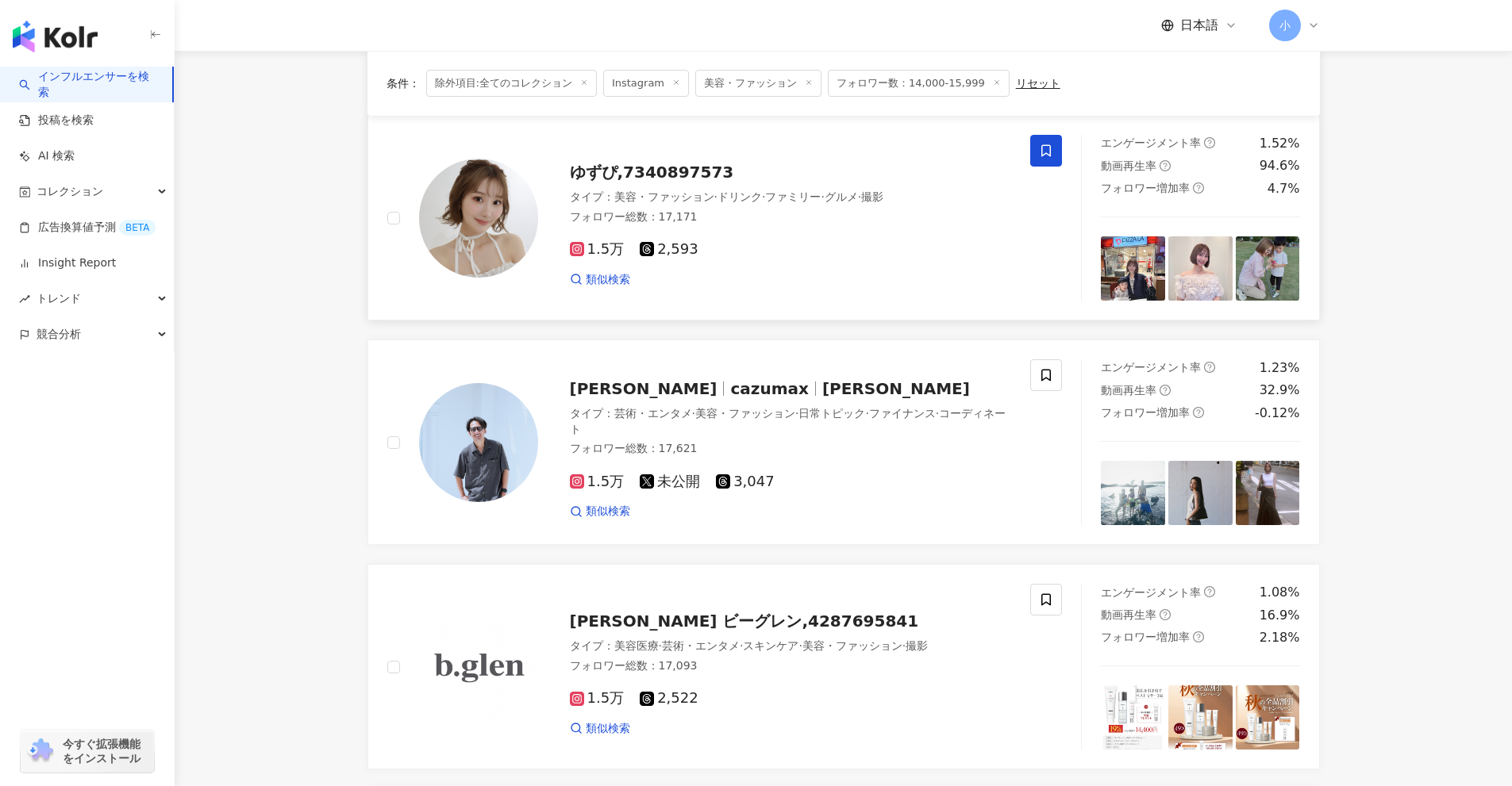
click at [1049, 148] on icon at bounding box center [1046, 151] width 14 height 14
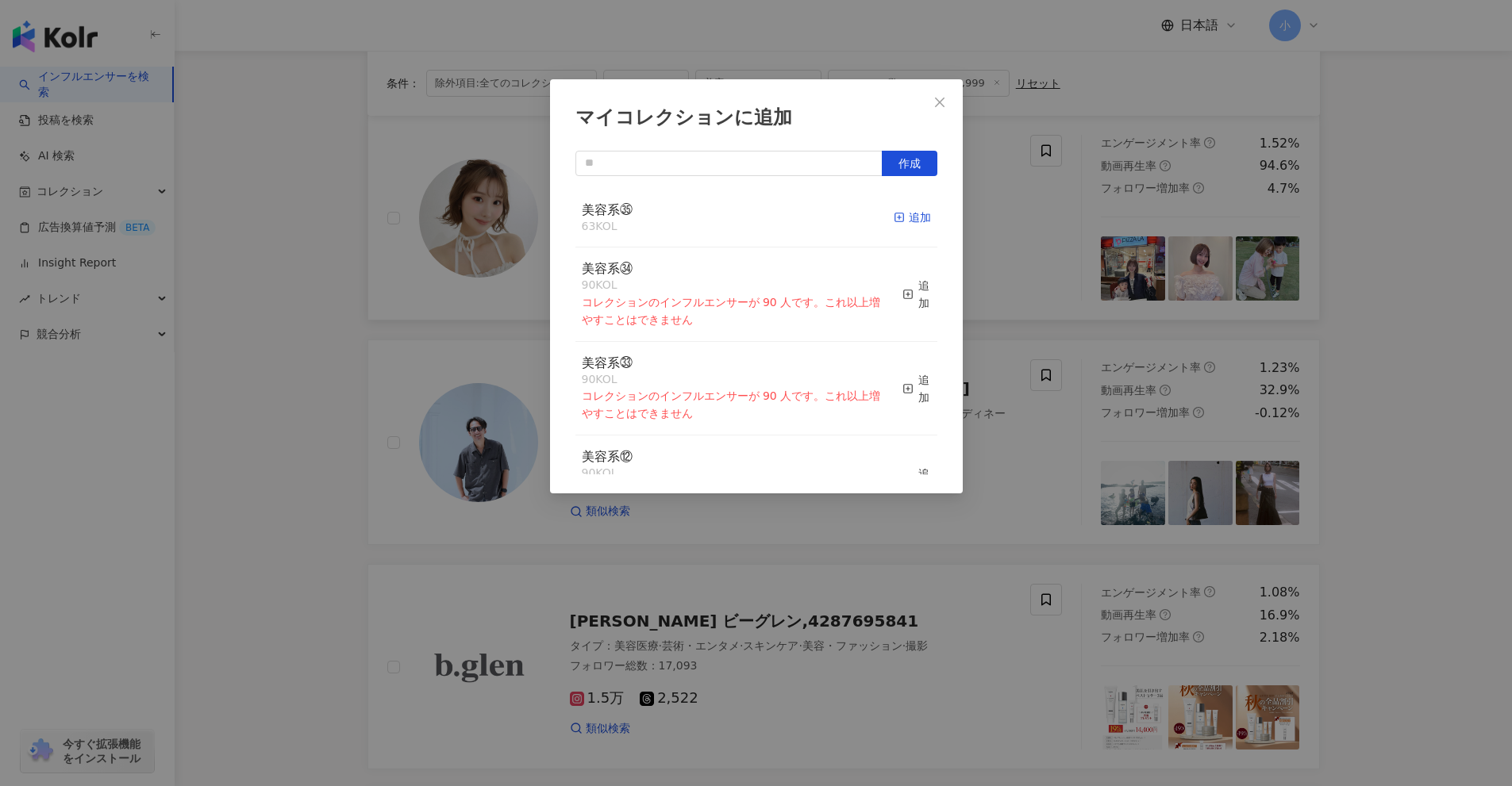
click at [906, 221] on div "追加" at bounding box center [912, 217] width 38 height 17
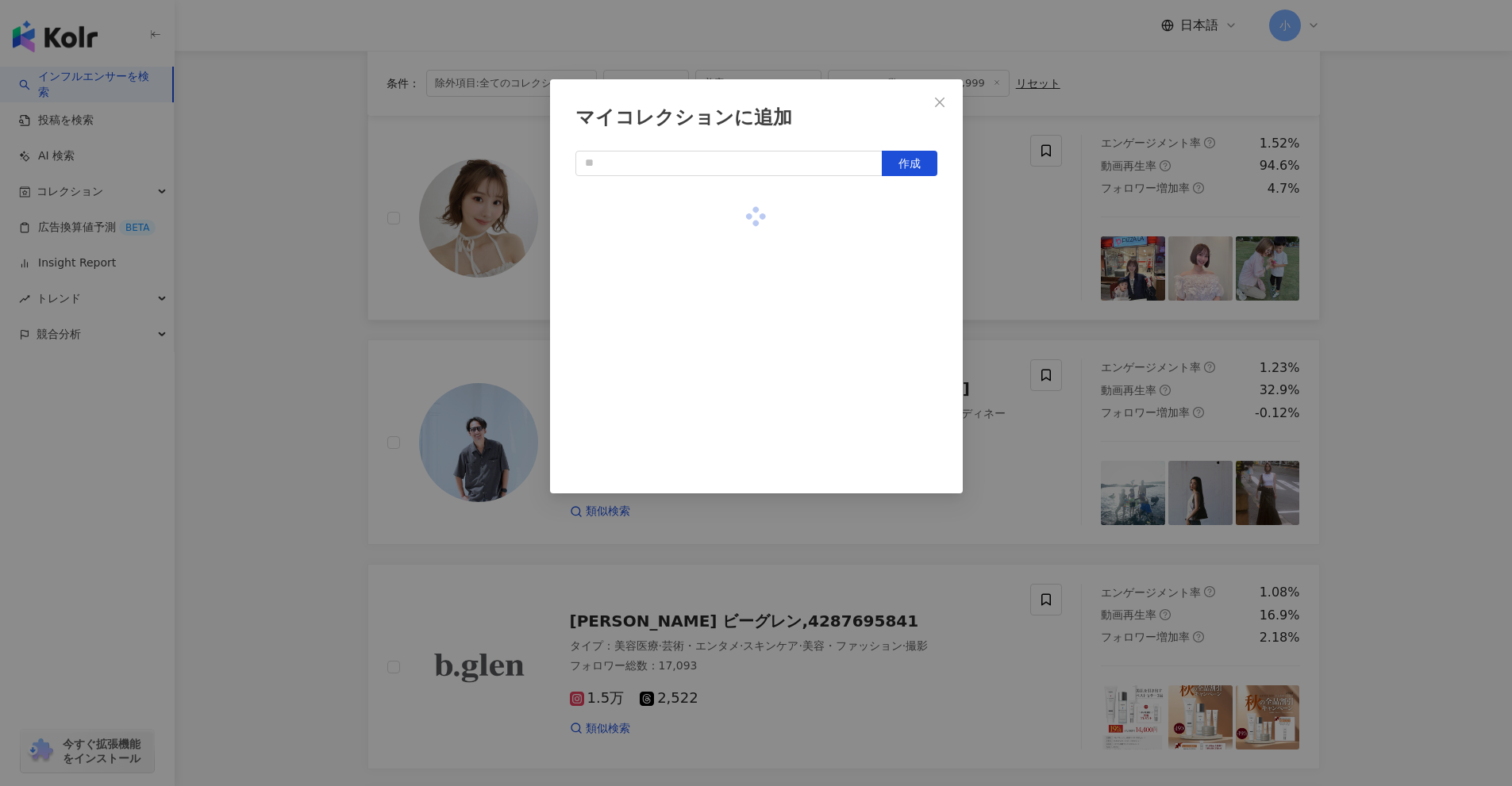
click at [1050, 266] on div "マイコレクションに追加 作成" at bounding box center [756, 393] width 1512 height 786
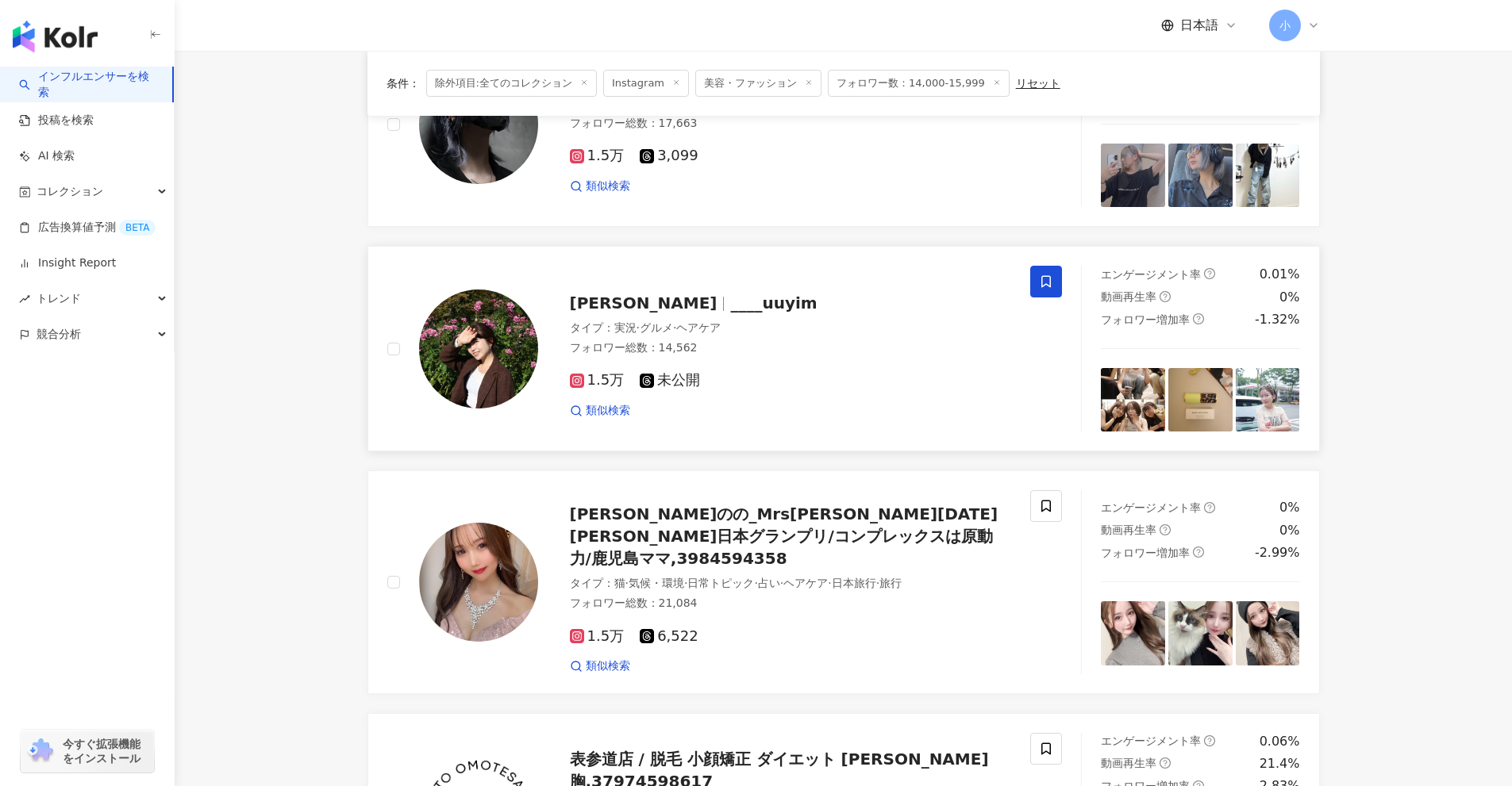
scroll to position [2270, 0]
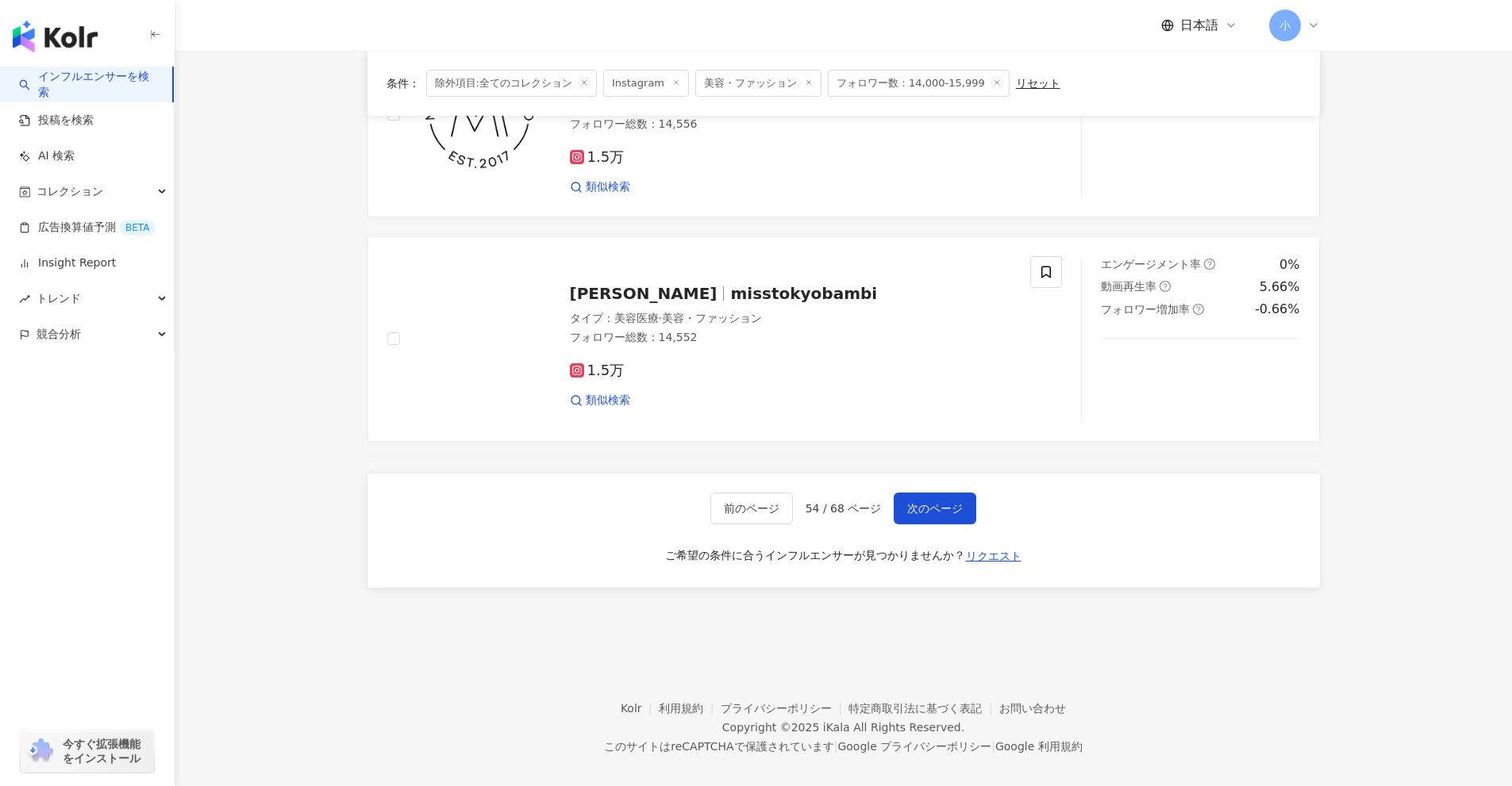
drag, startPoint x: 1435, startPoint y: 249, endPoint x: 1429, endPoint y: 541, distance: 292.1
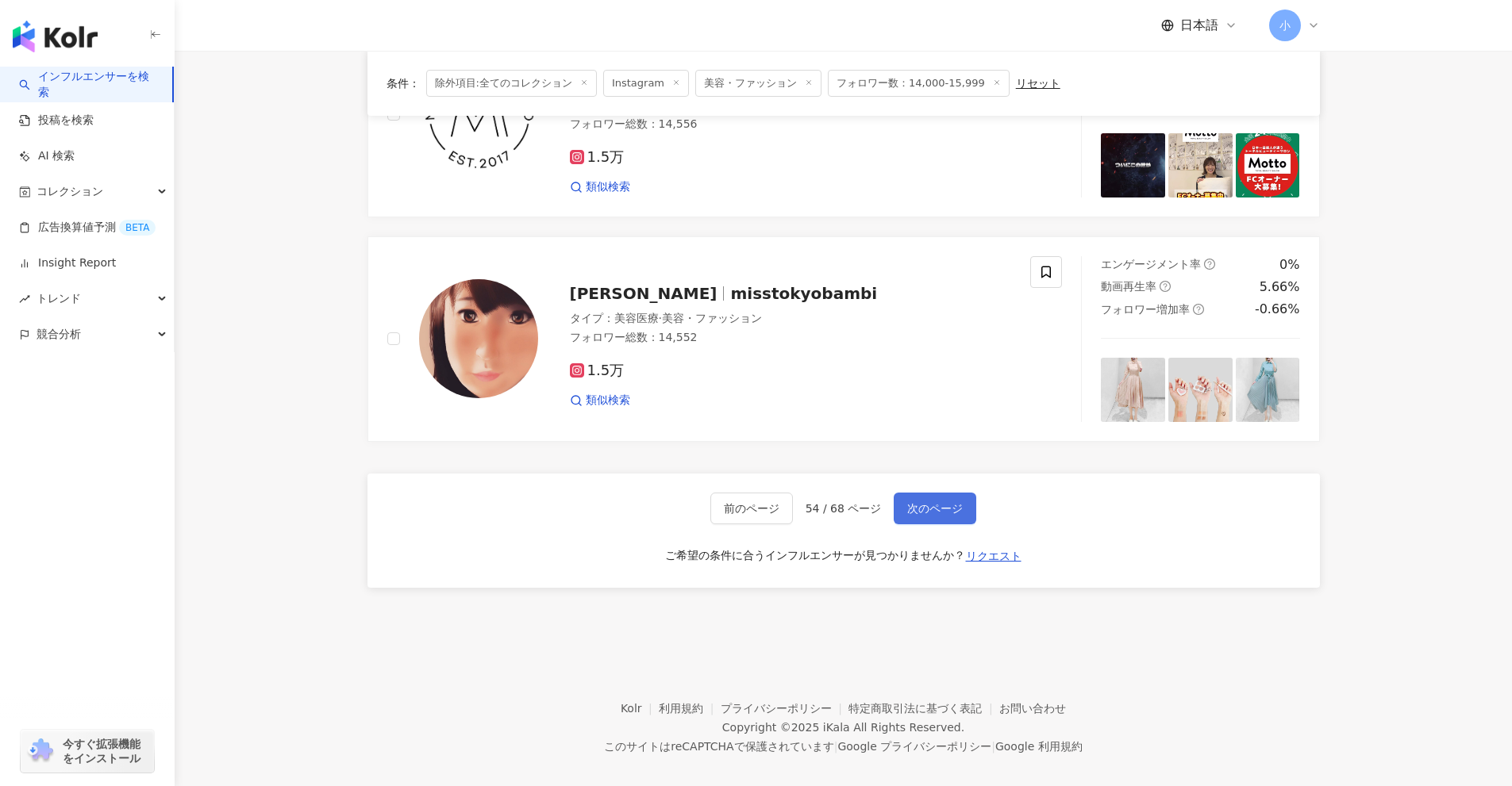
click at [914, 502] on button "次のページ" at bounding box center [934, 509] width 83 height 31
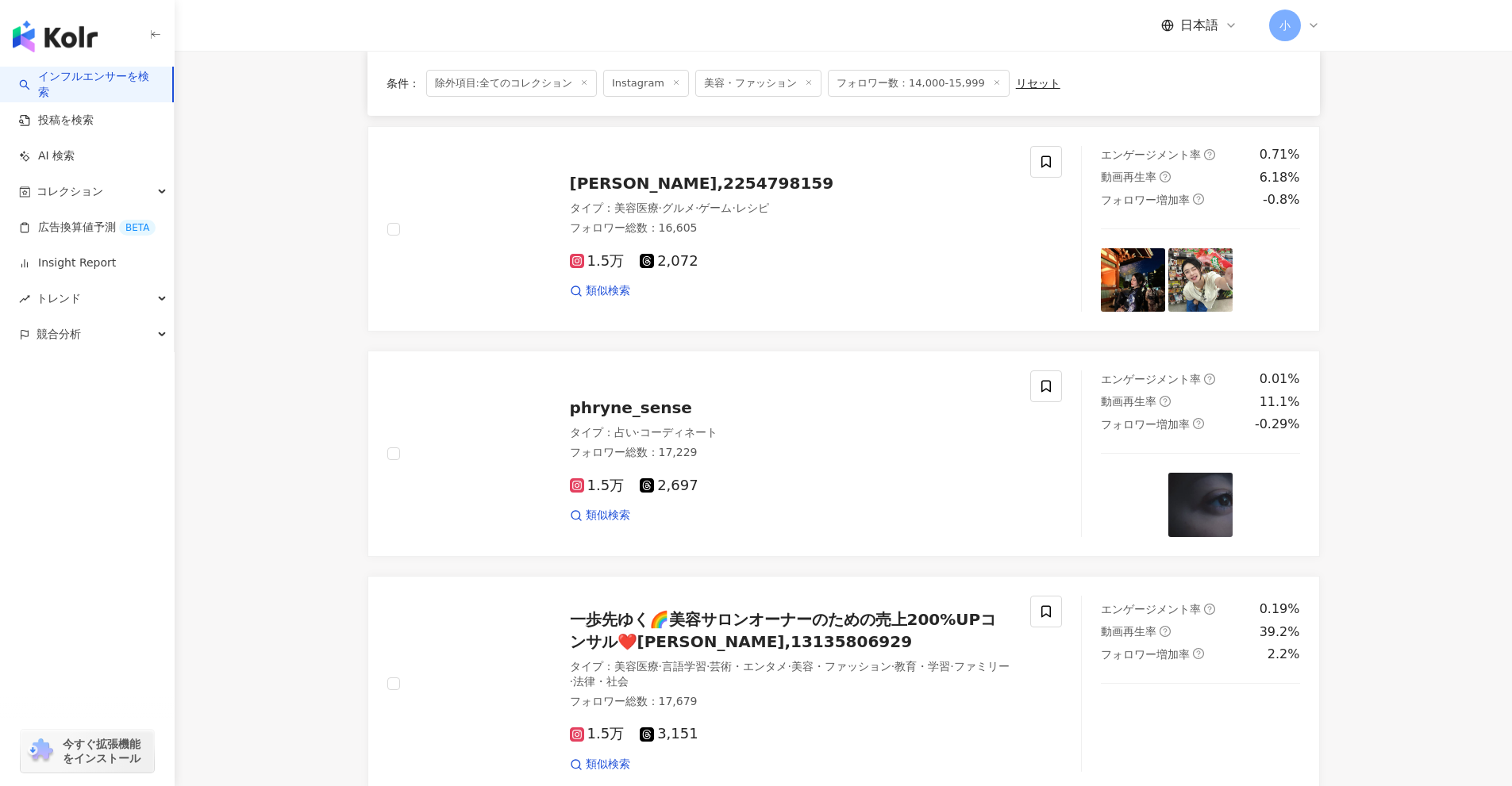
scroll to position [1949, 0]
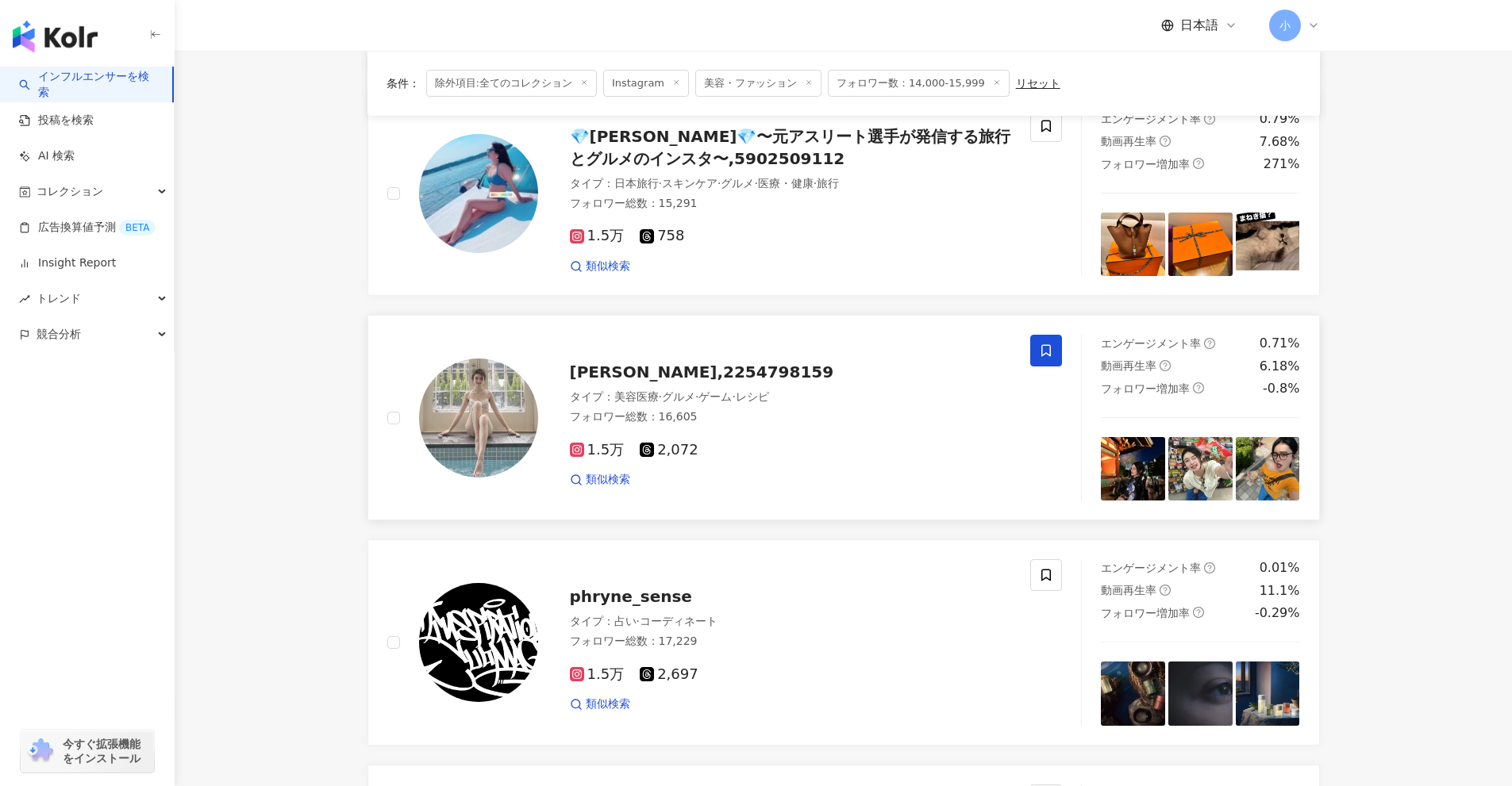
click at [1052, 351] on icon at bounding box center [1046, 351] width 14 height 14
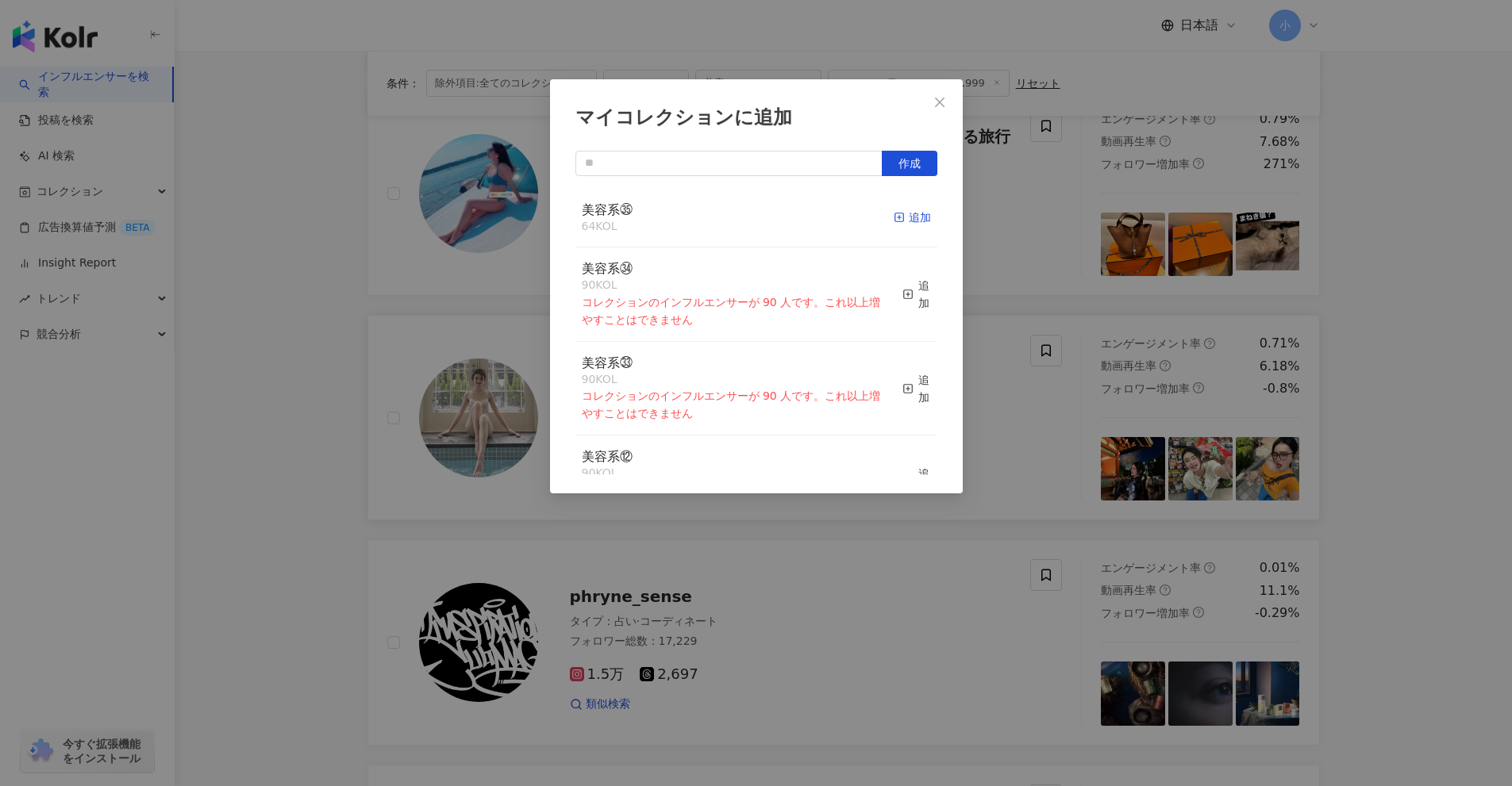
click at [910, 222] on div "追加" at bounding box center [912, 217] width 38 height 17
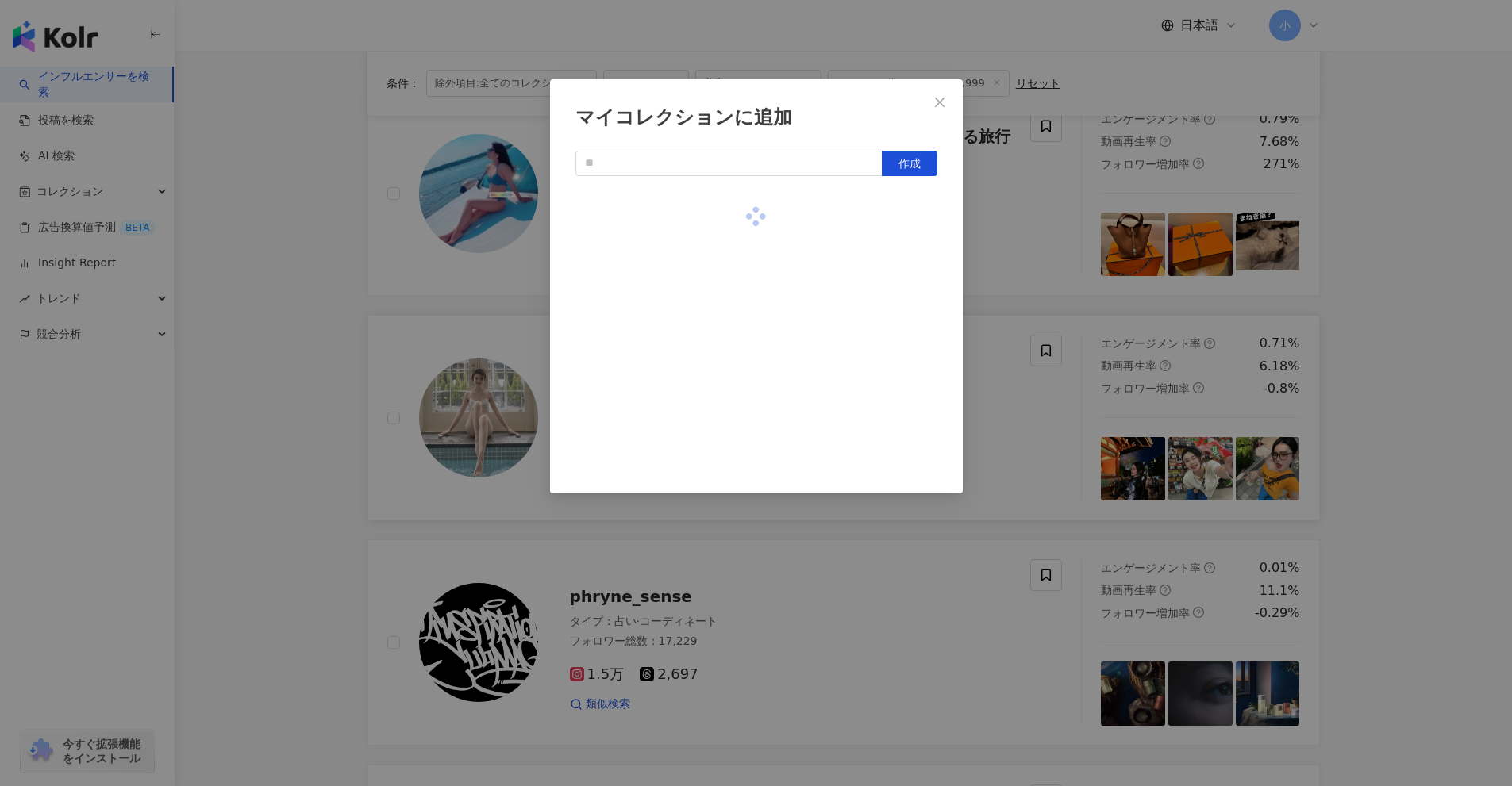
click at [1039, 276] on div "マイコレクションに追加 作成" at bounding box center [756, 393] width 1512 height 786
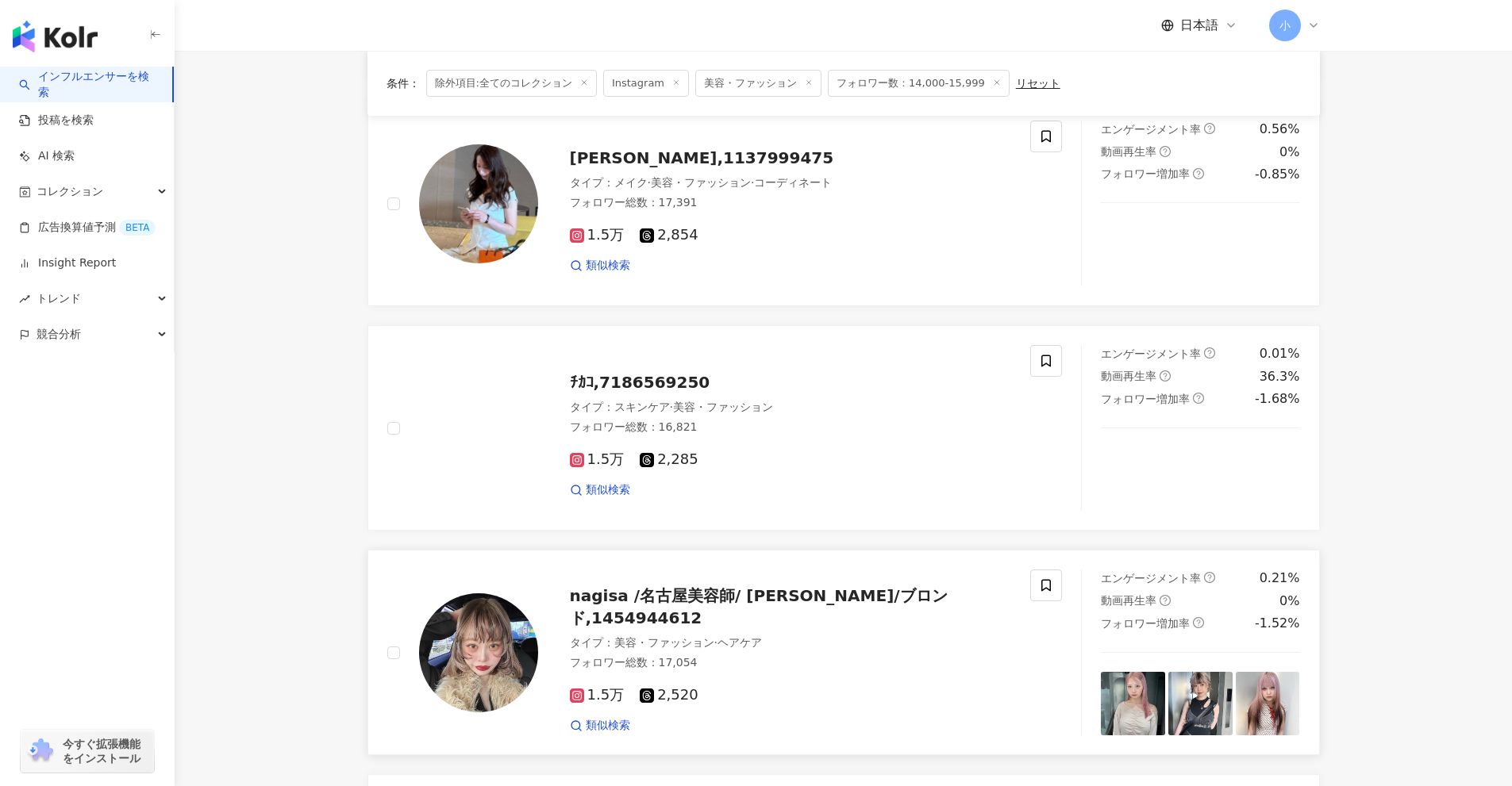
scroll to position [1234, 0]
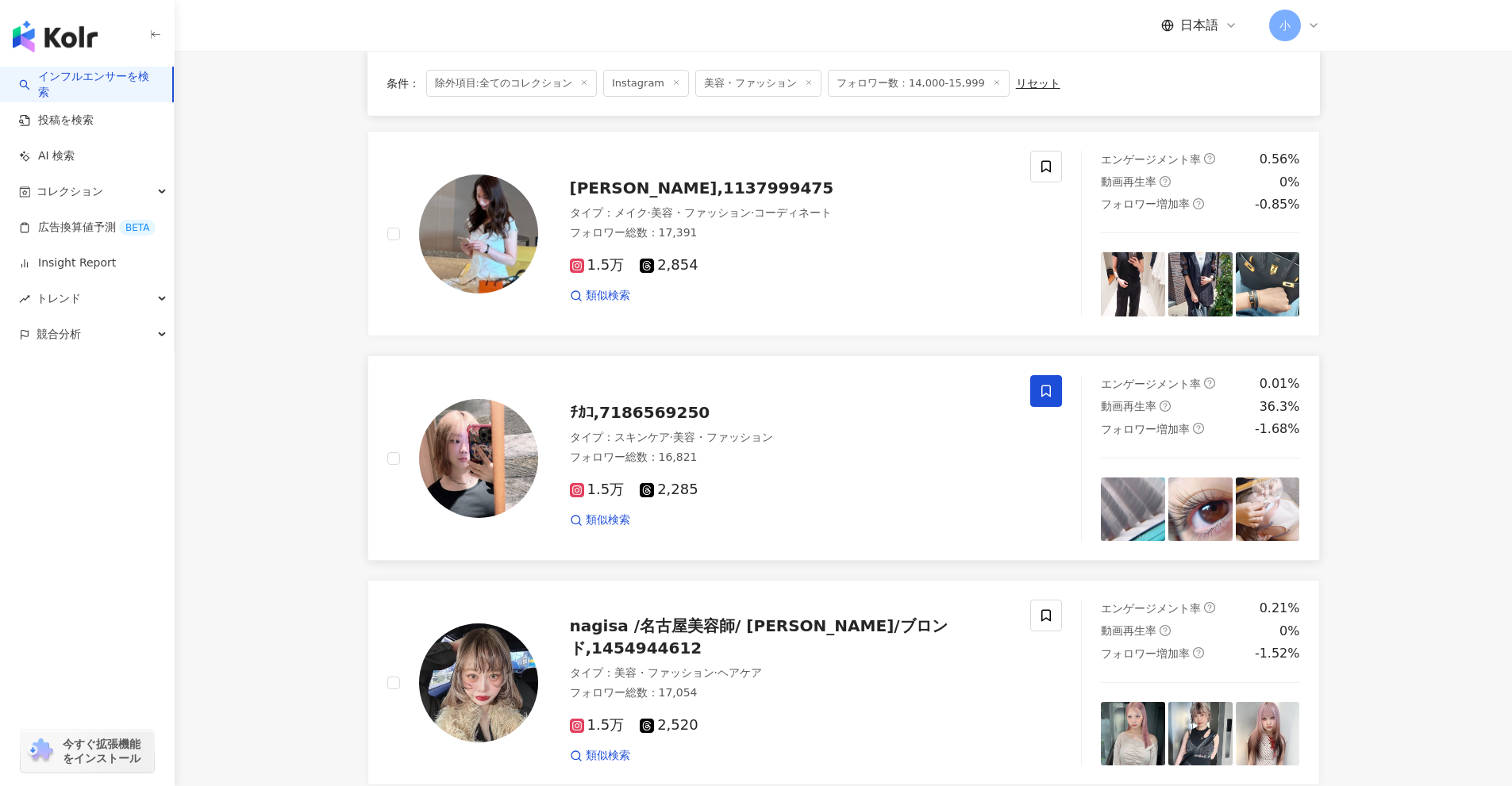
click at [1053, 392] on span at bounding box center [1046, 391] width 31 height 31
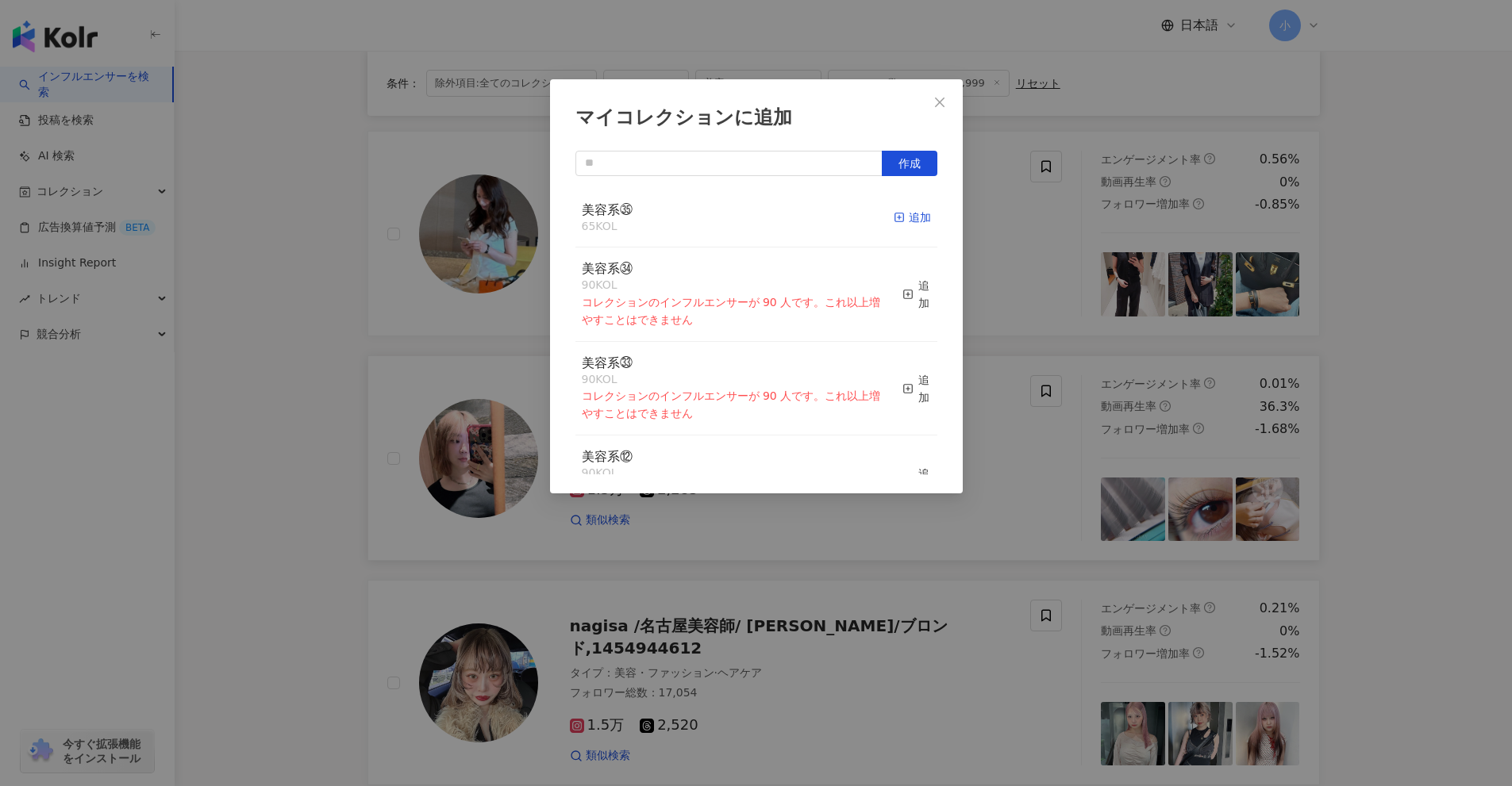
click at [898, 221] on div "追加" at bounding box center [912, 217] width 38 height 17
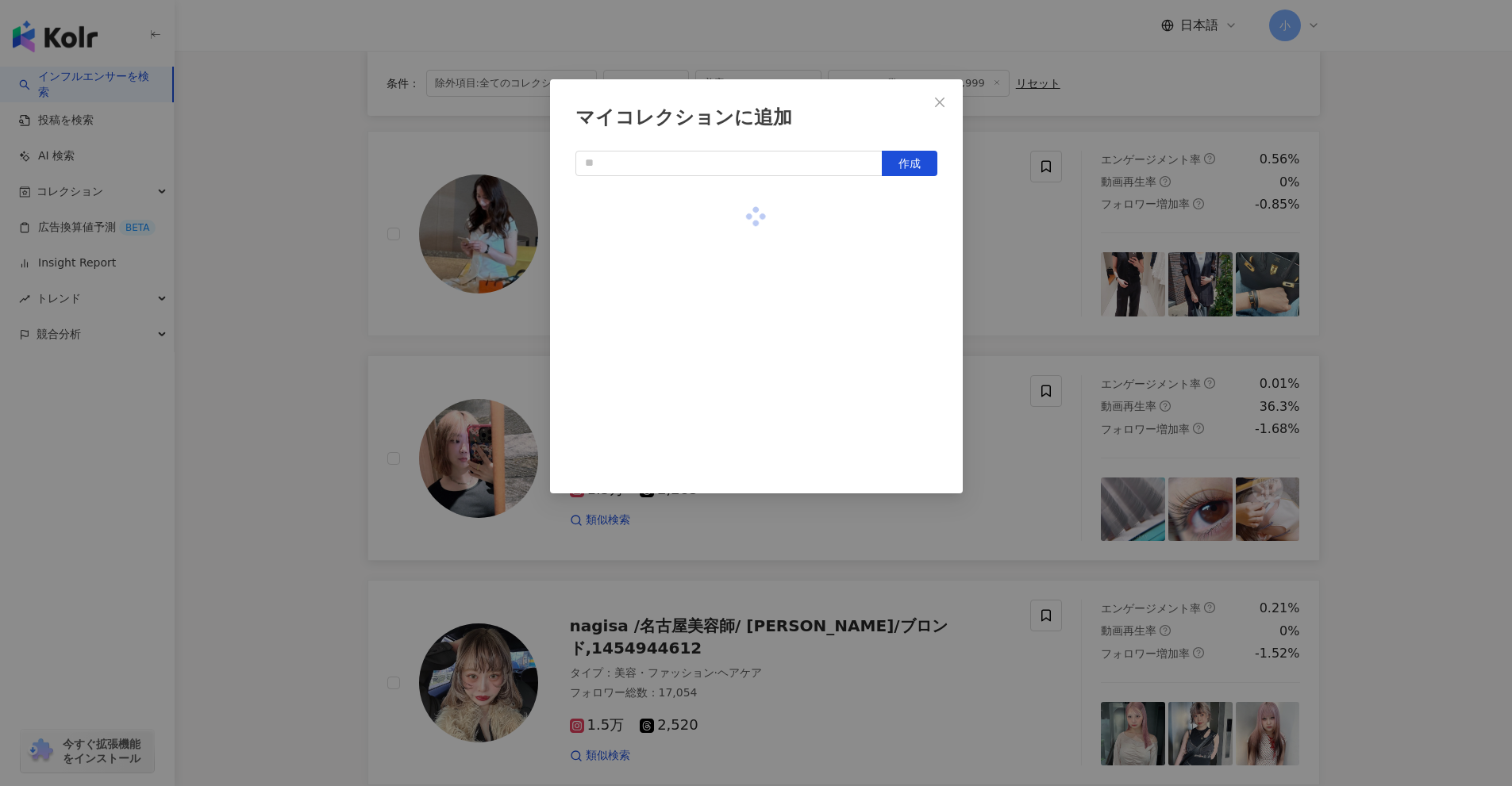
click at [991, 249] on div "マイコレクションに追加 作成" at bounding box center [756, 393] width 1512 height 786
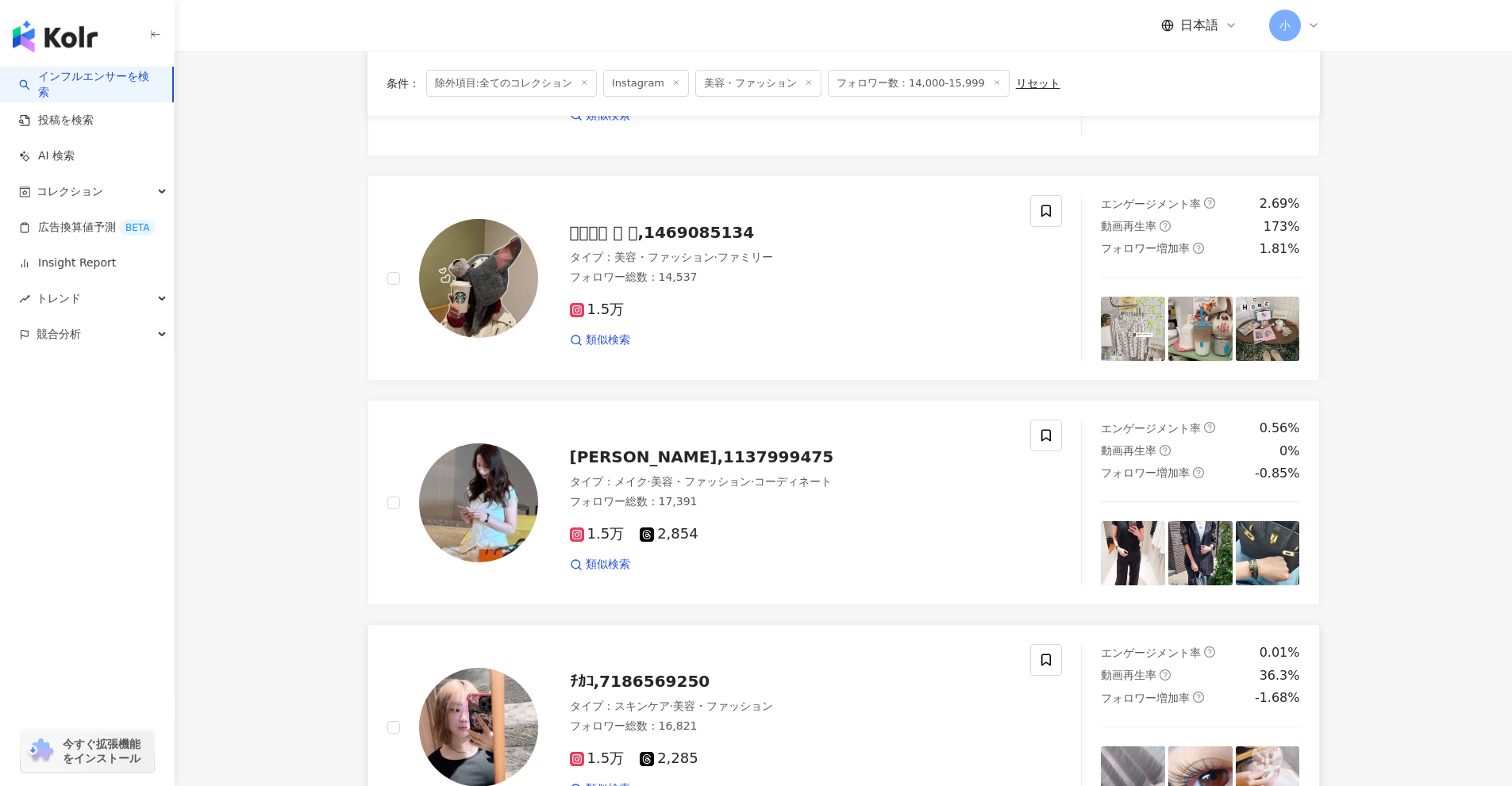
scroll to position [917, 0]
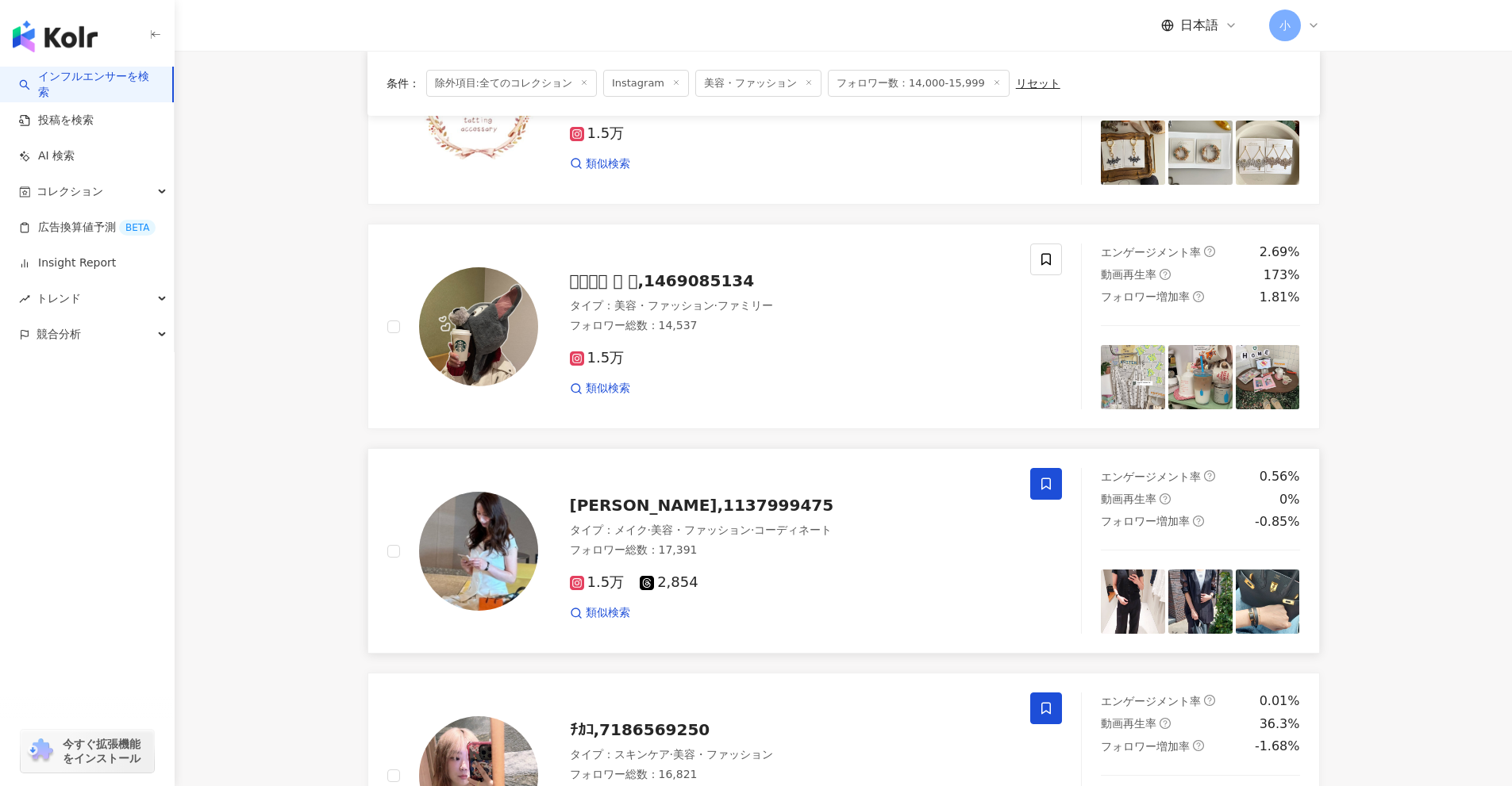
click at [1036, 482] on span at bounding box center [1046, 484] width 31 height 31
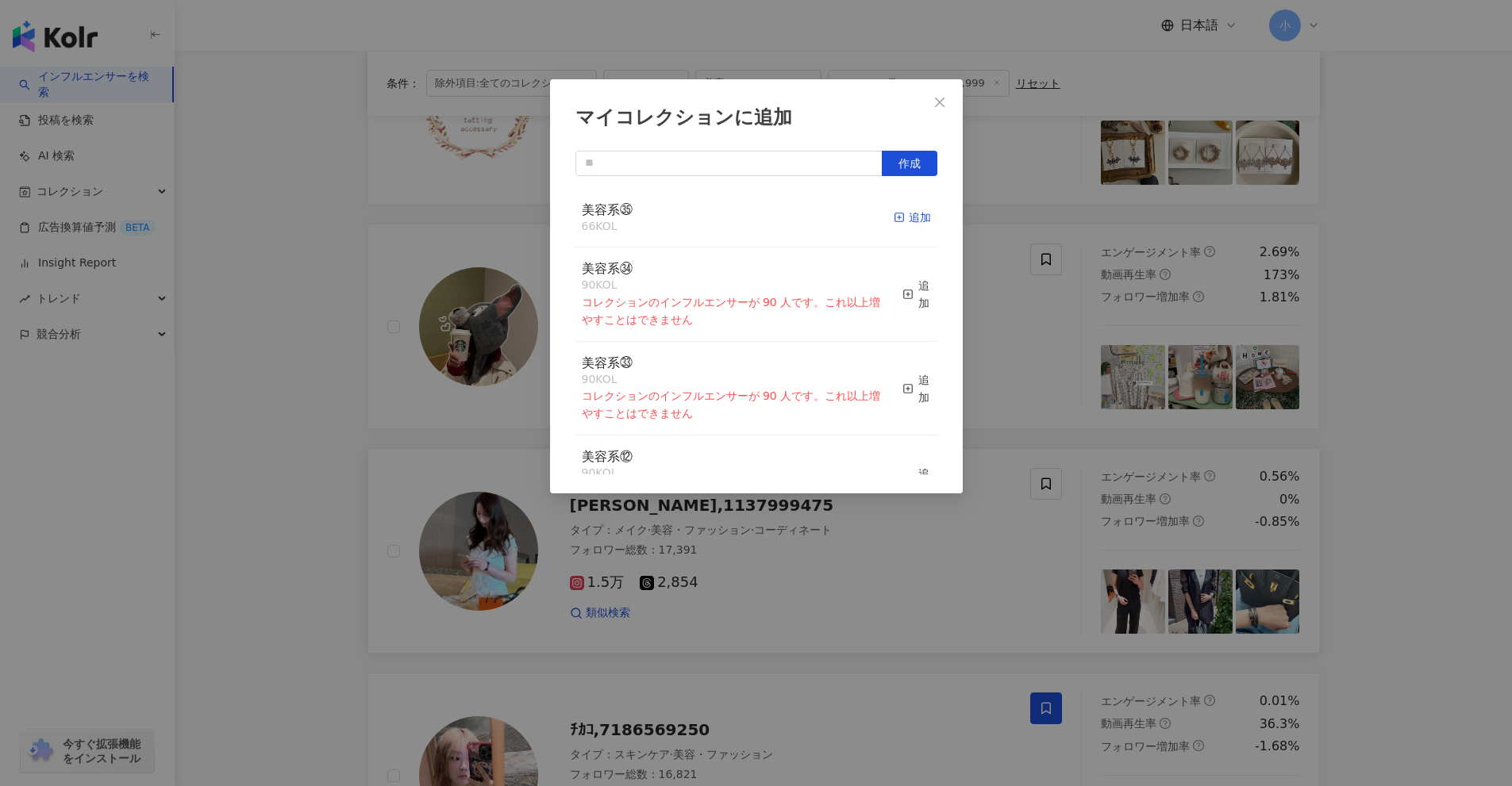
click at [893, 215] on icon "button" at bounding box center [899, 217] width 11 height 11
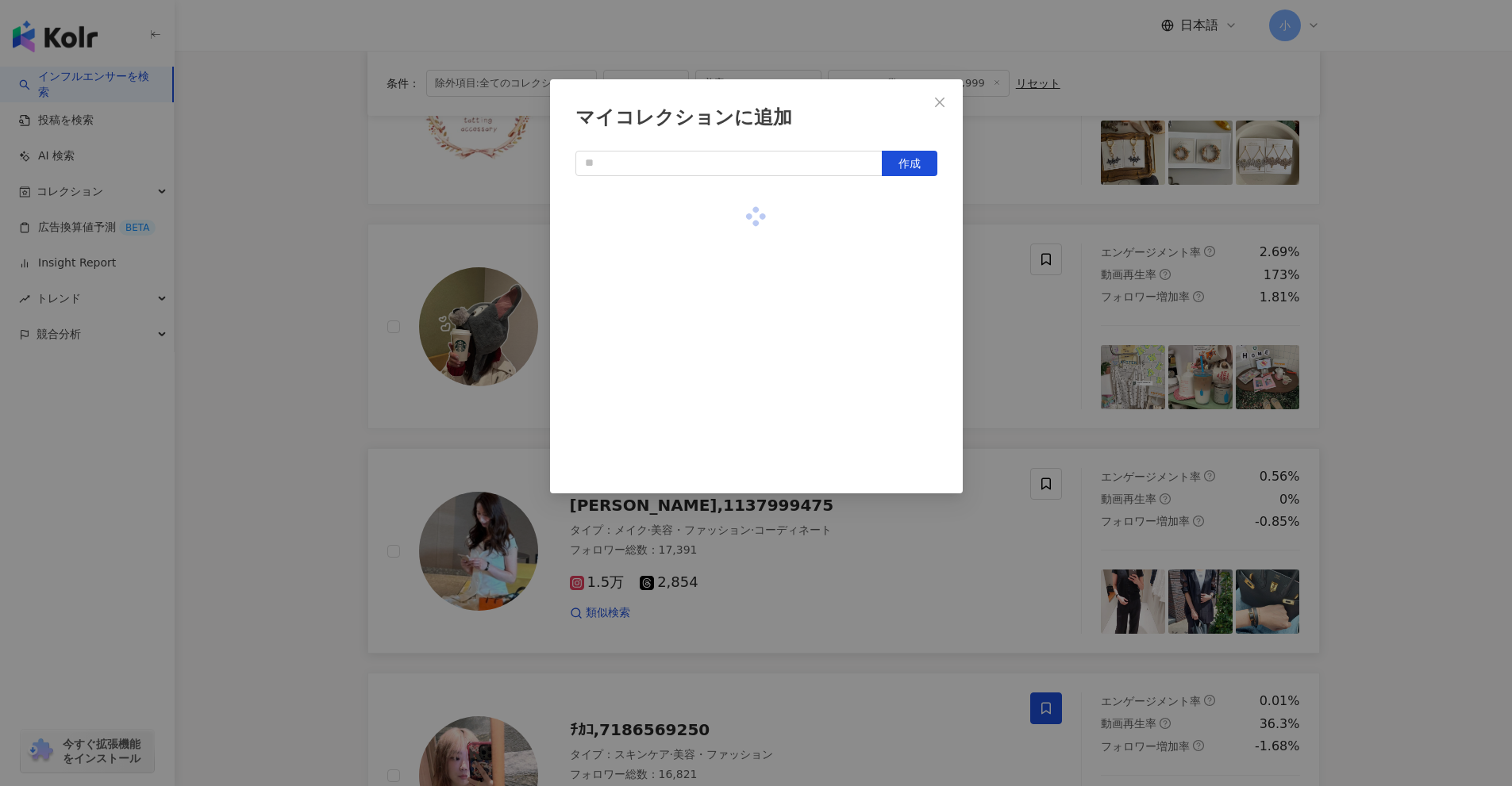
click at [1016, 307] on div "マイコレクションに追加 作成" at bounding box center [756, 393] width 1512 height 786
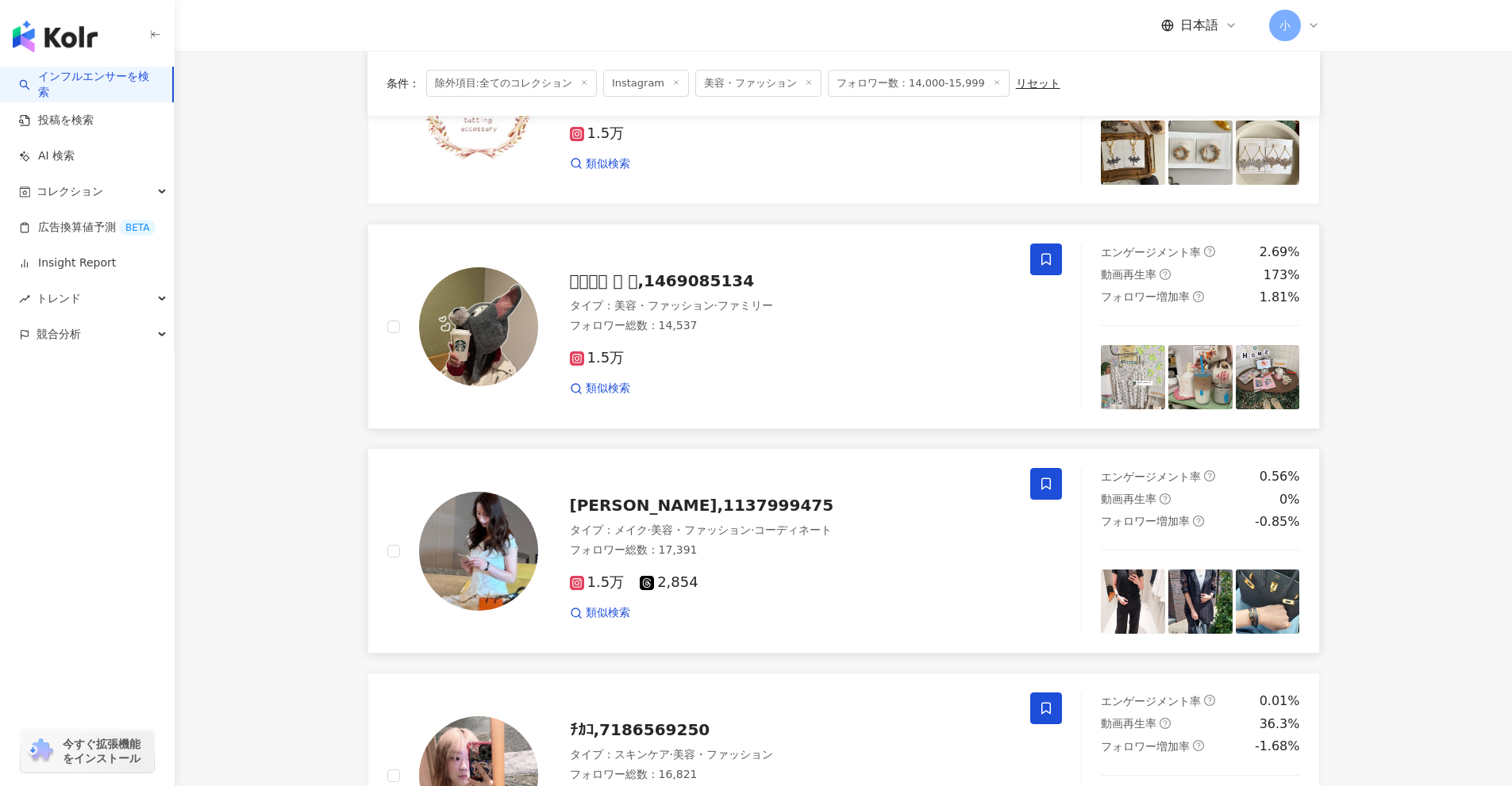
click at [1044, 260] on icon at bounding box center [1046, 259] width 14 height 14
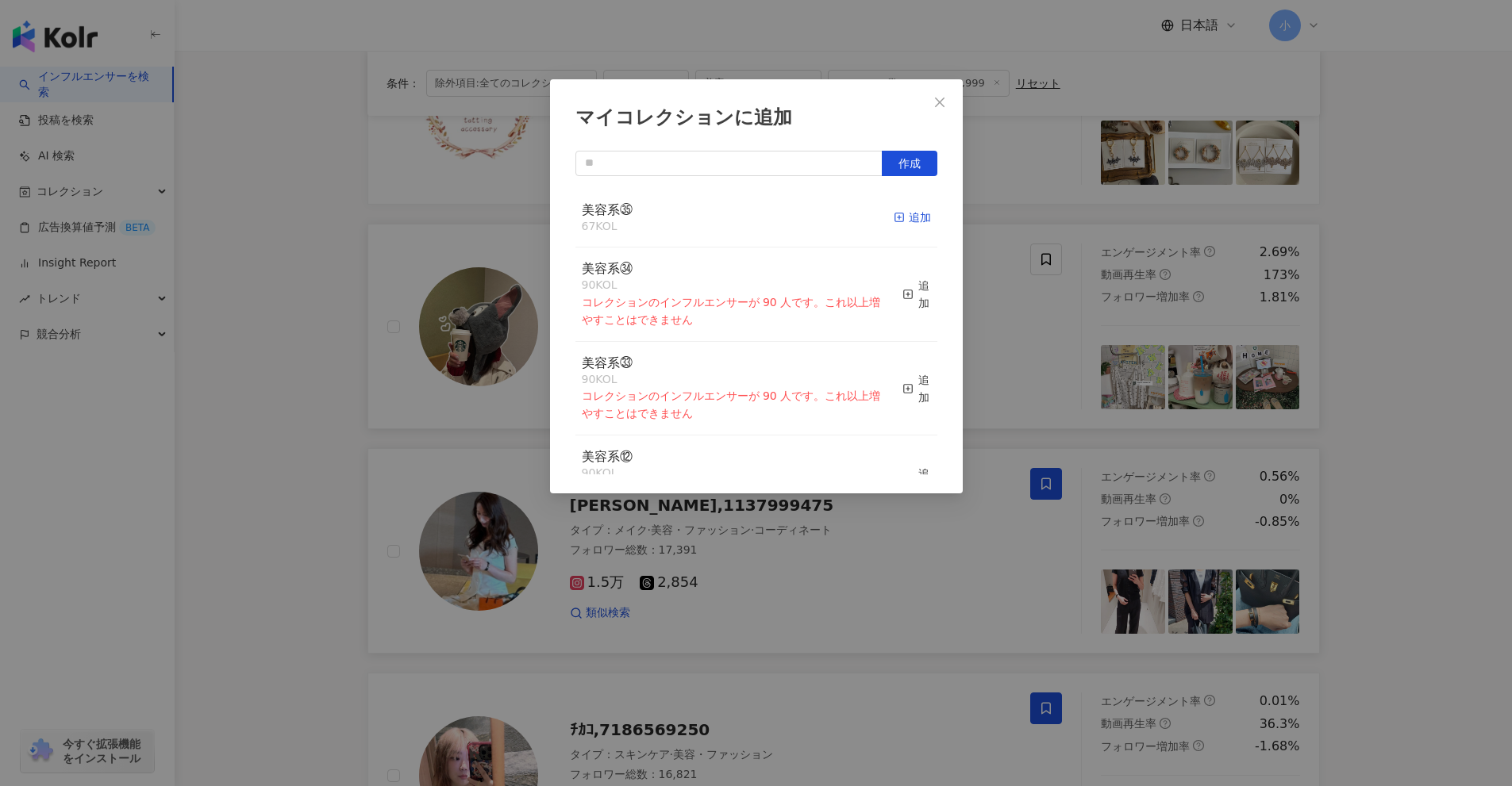
click at [910, 223] on div "追加" at bounding box center [912, 217] width 38 height 17
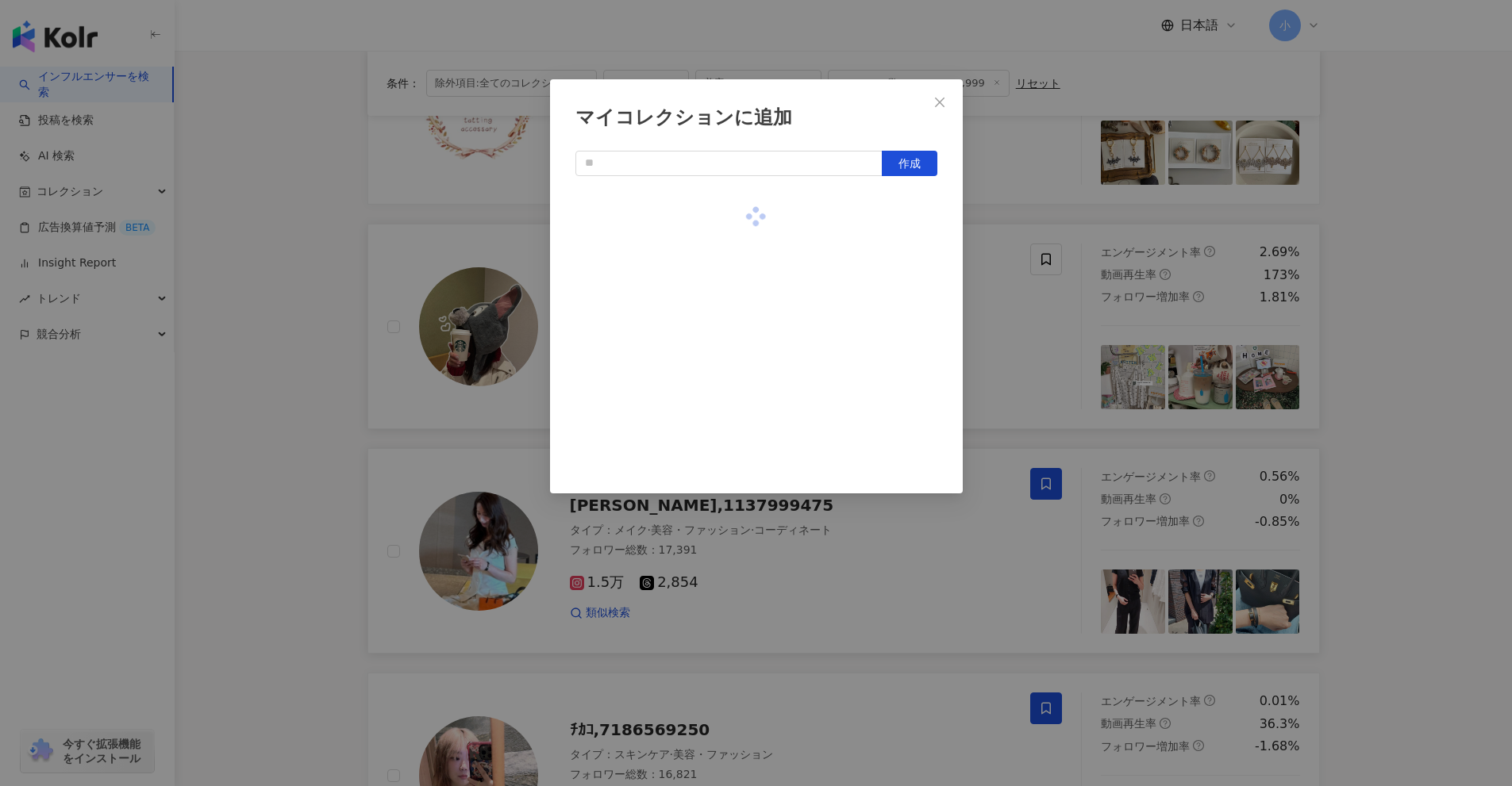
click at [1033, 325] on div "マイコレクションに追加 作成" at bounding box center [756, 393] width 1512 height 786
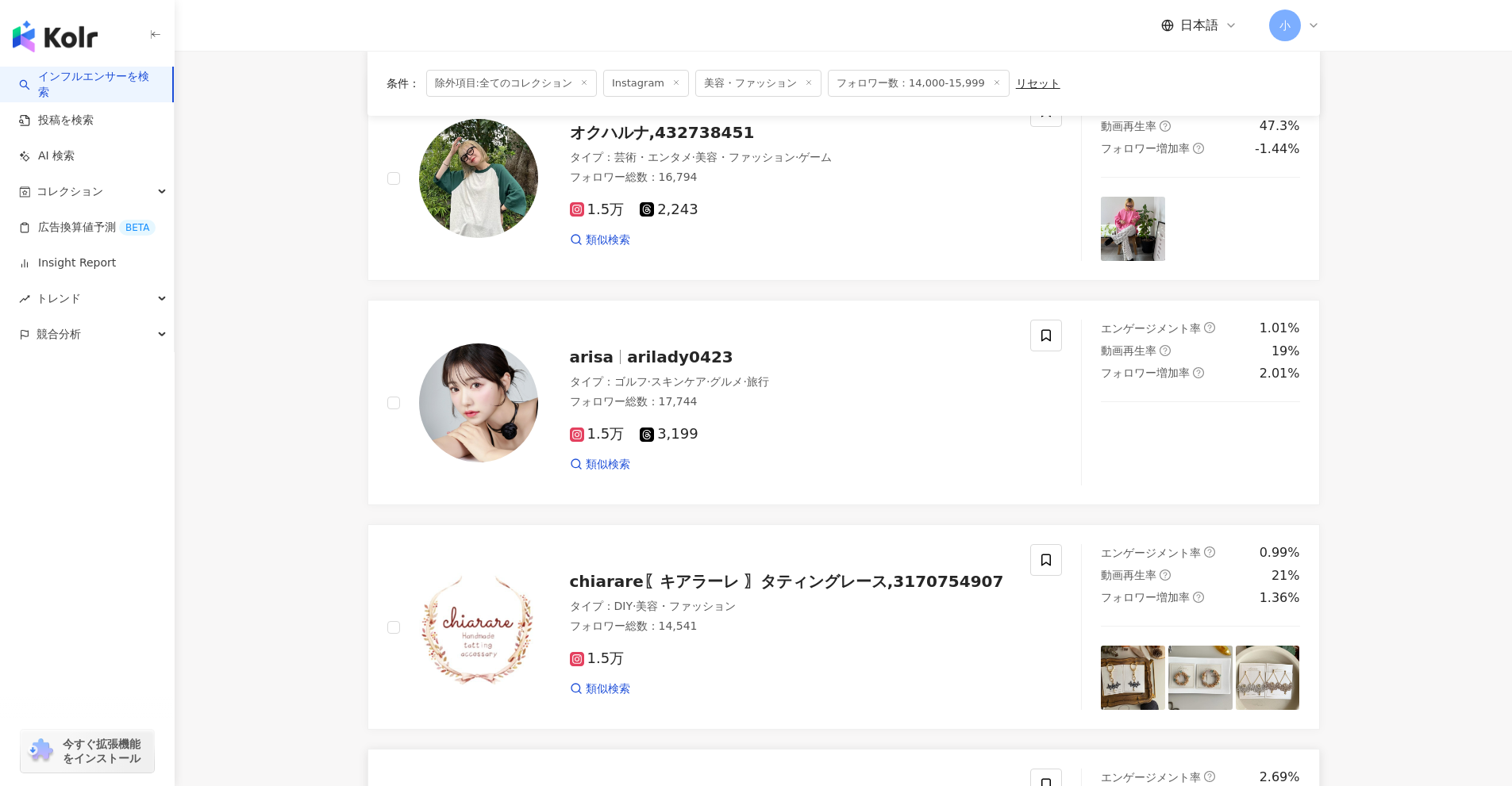
scroll to position [362, 0]
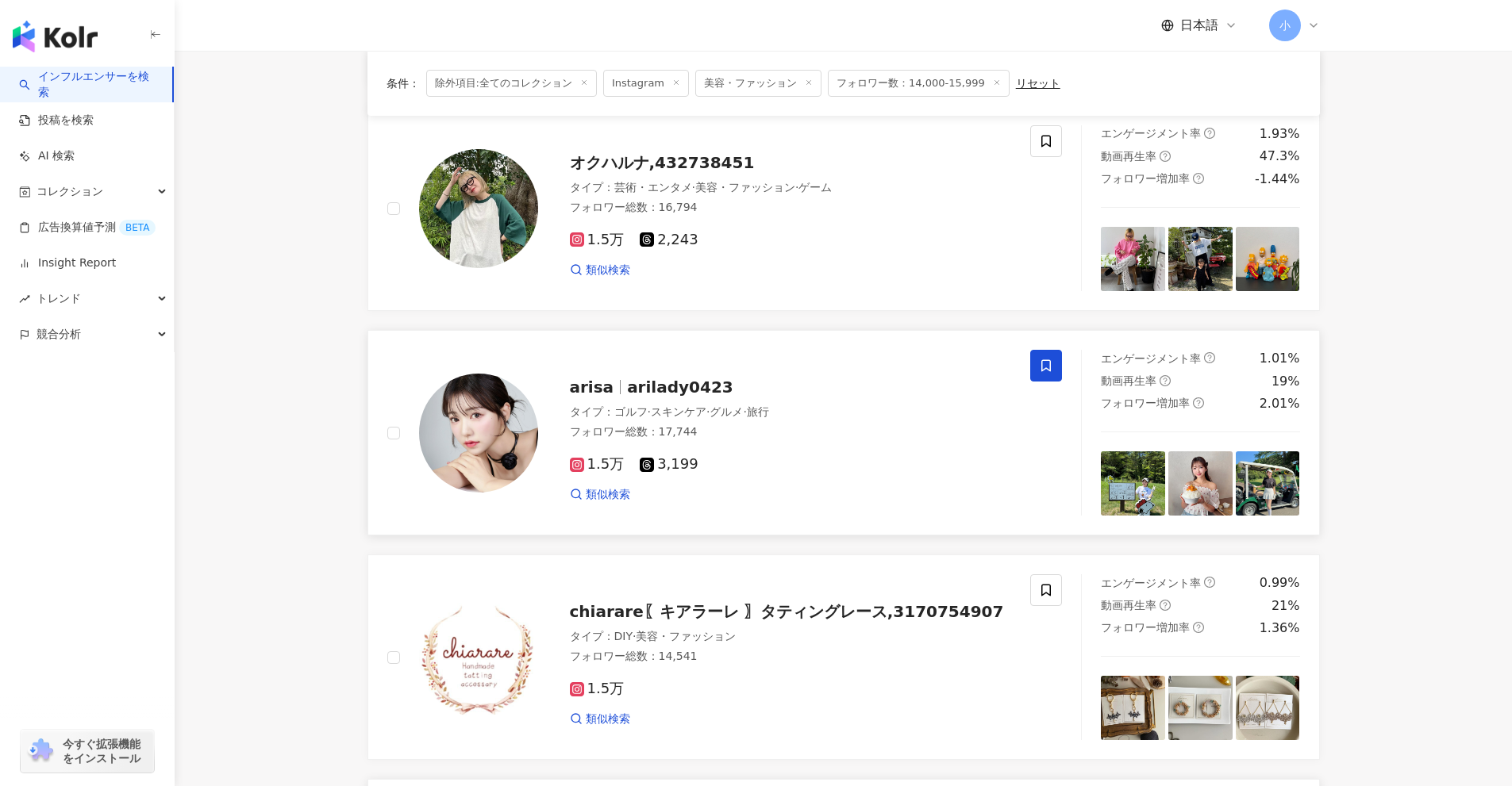
click at [1040, 375] on span at bounding box center [1046, 366] width 31 height 31
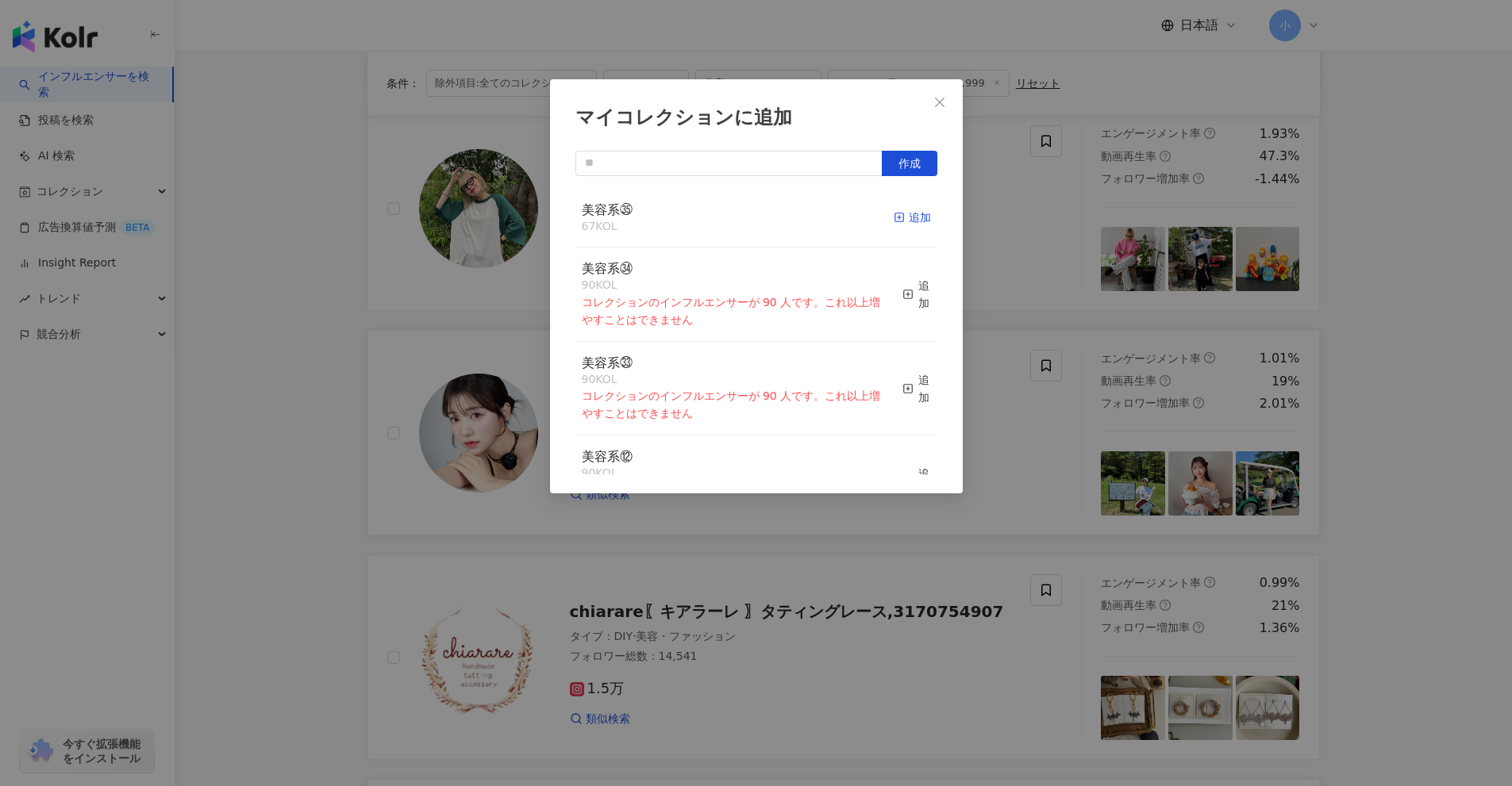
click at [907, 222] on div "追加" at bounding box center [912, 217] width 38 height 17
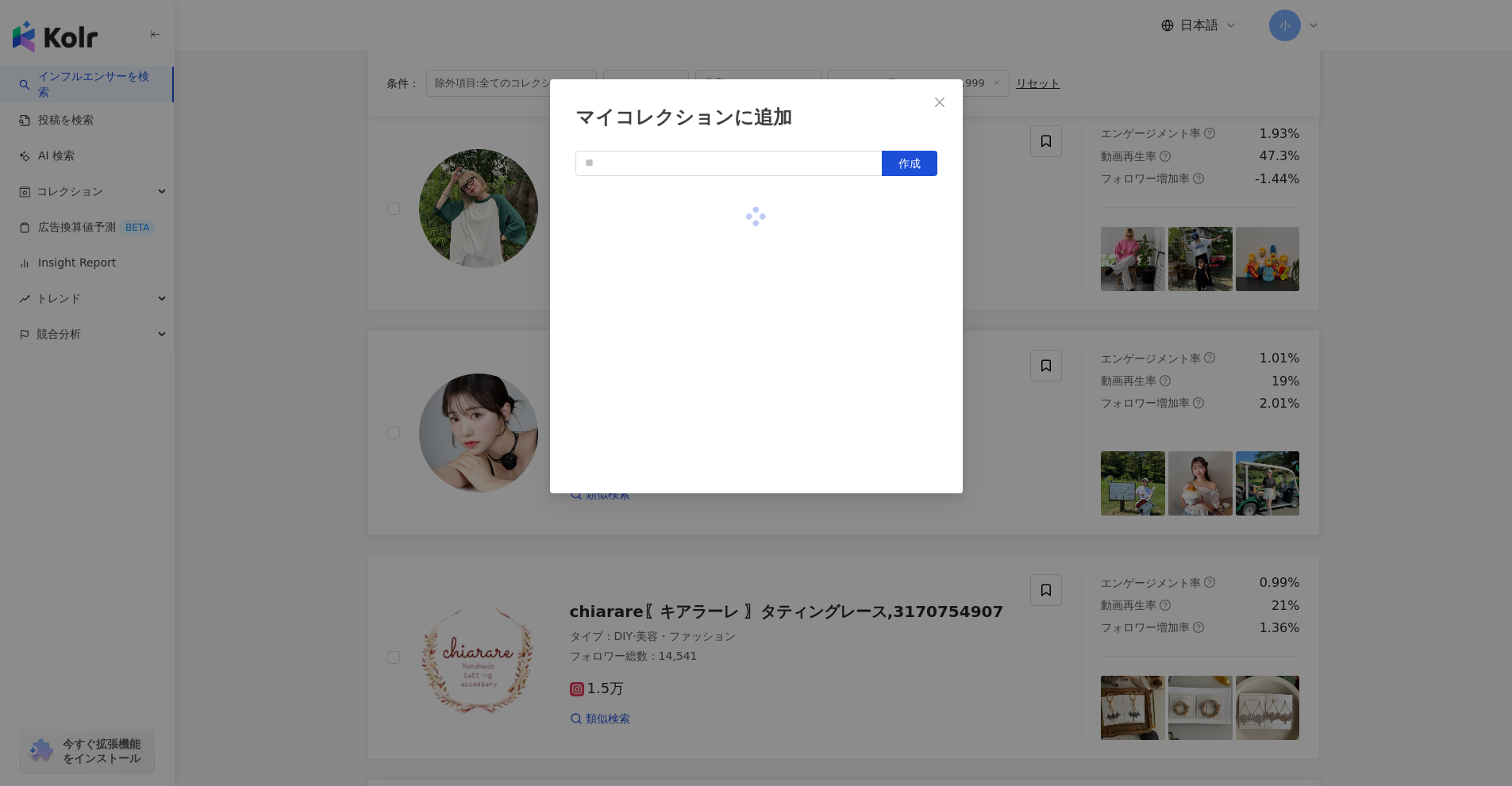
click at [1007, 268] on div "マイコレクションに追加 作成" at bounding box center [756, 393] width 1512 height 786
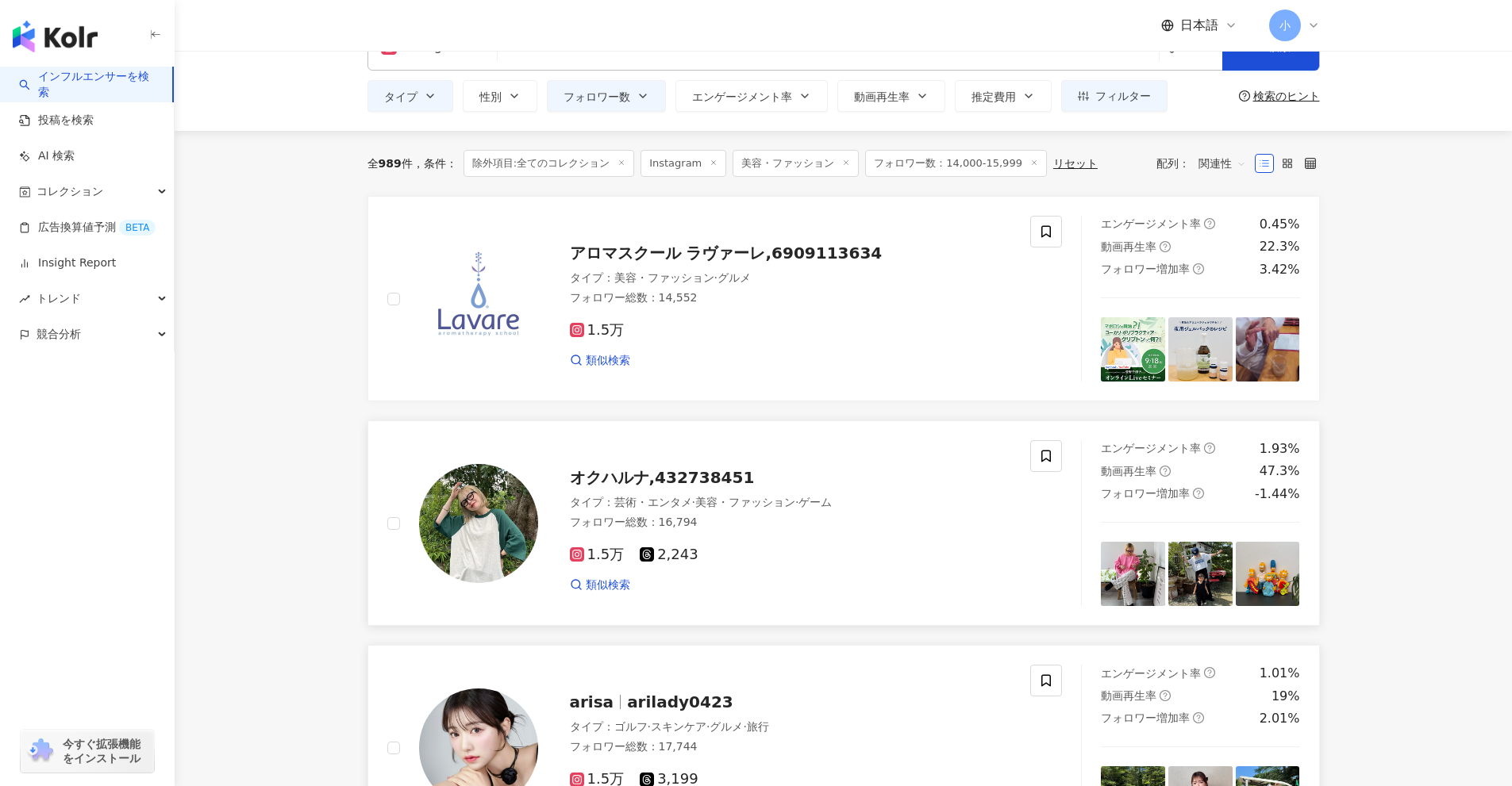
scroll to position [44, 0]
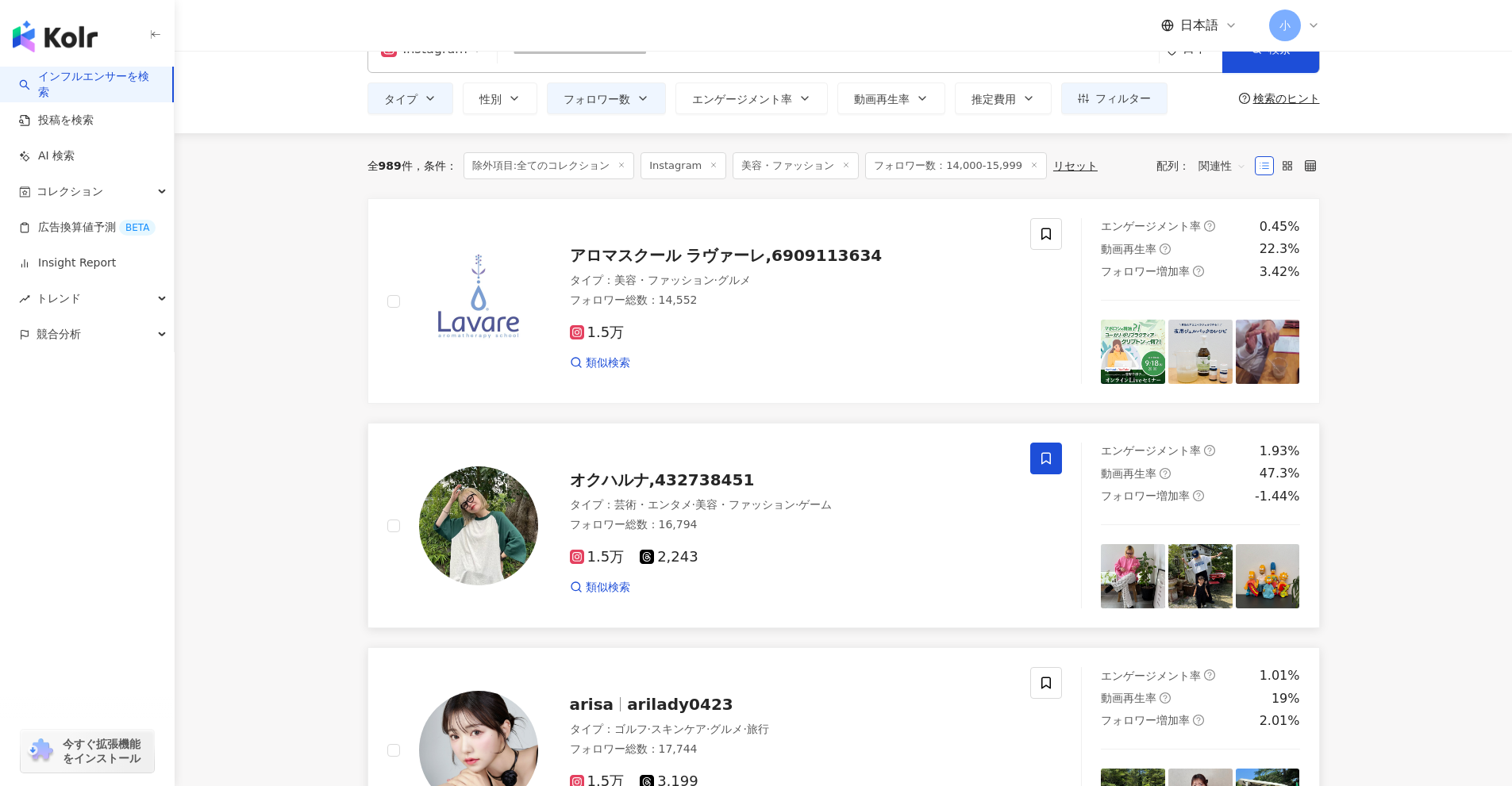
click at [1037, 457] on span at bounding box center [1046, 459] width 31 height 31
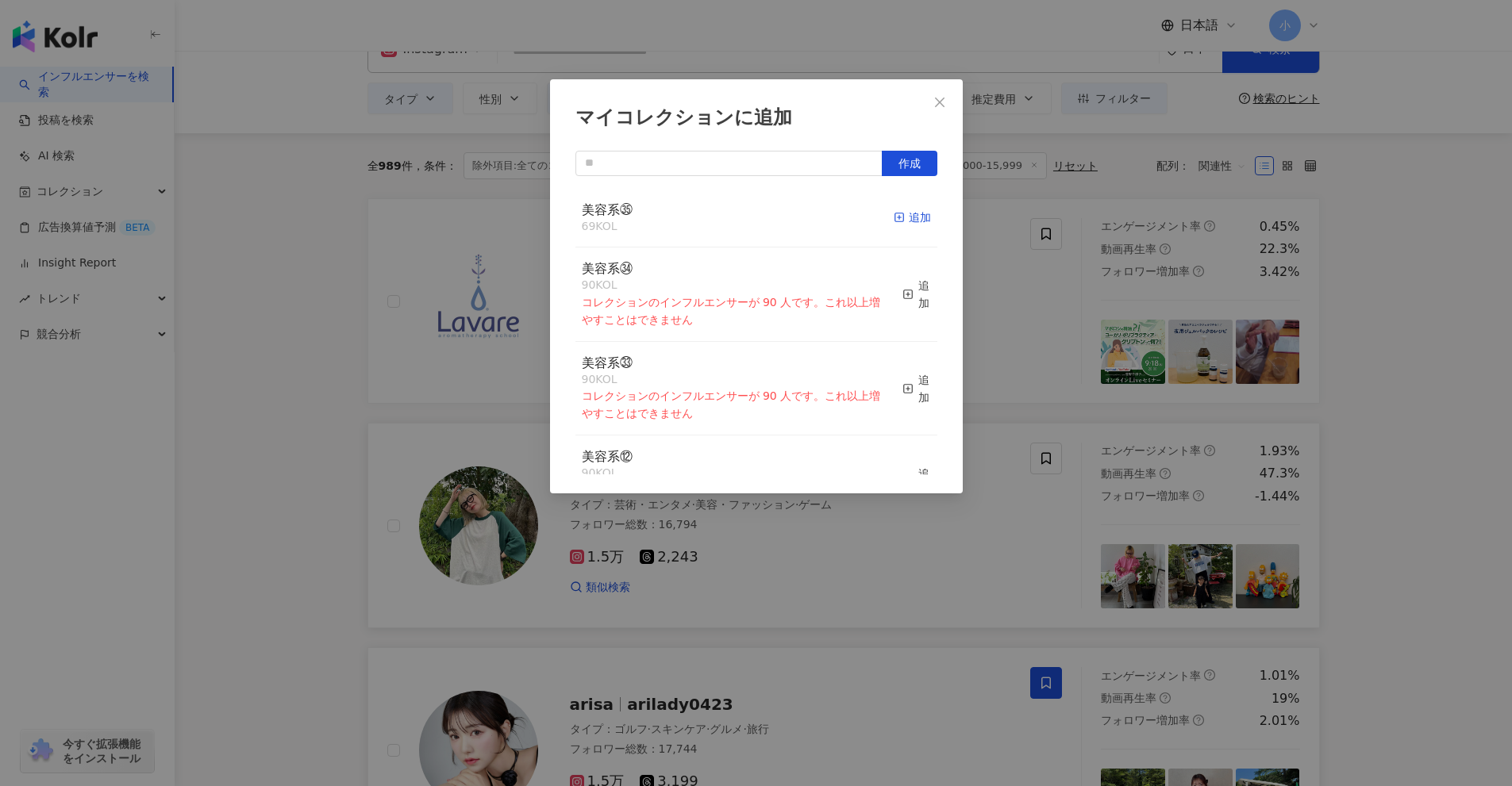
click at [904, 221] on div "追加" at bounding box center [912, 217] width 38 height 17
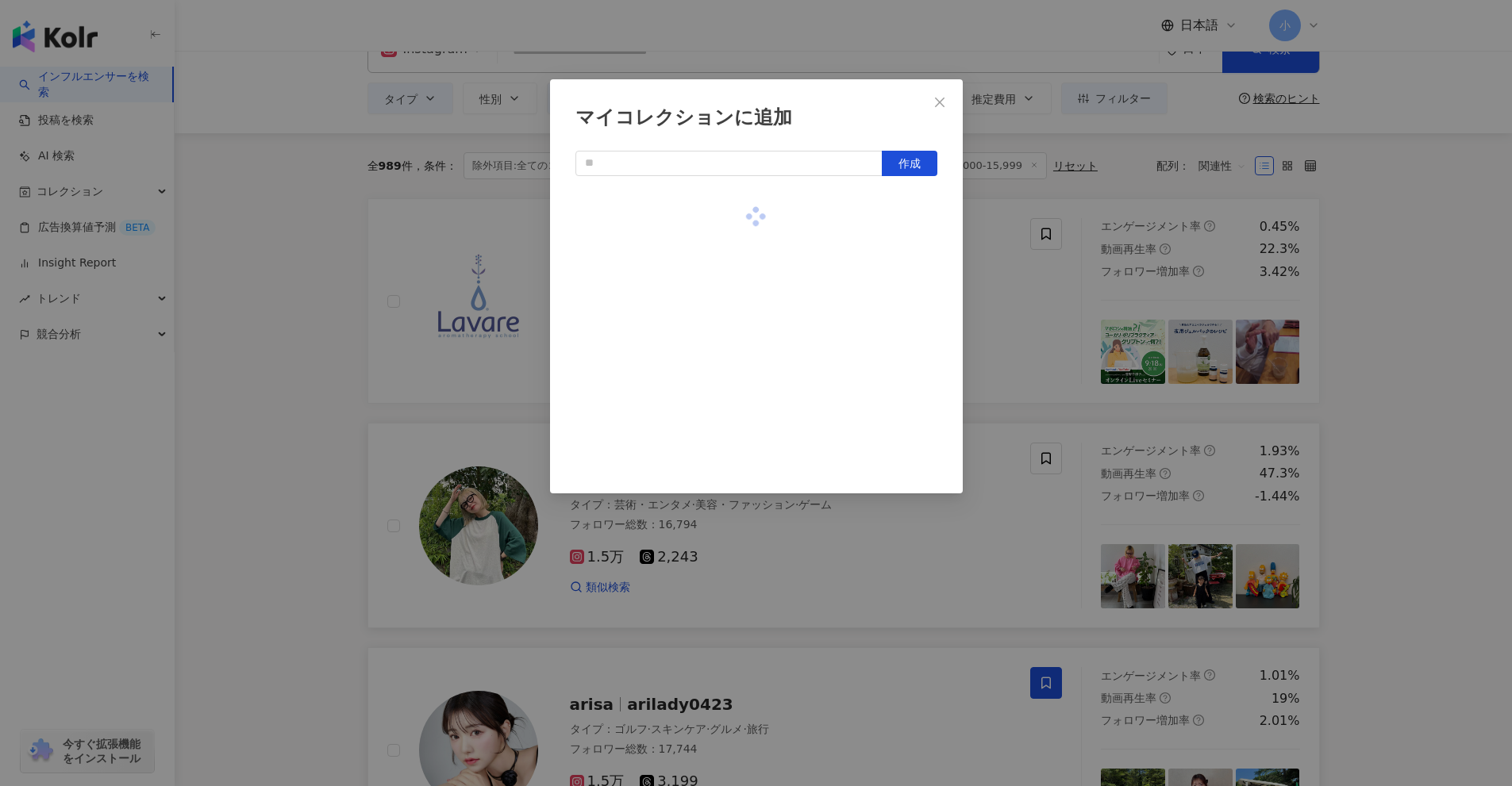
click at [996, 275] on div "マイコレクションに追加 作成" at bounding box center [756, 393] width 1512 height 786
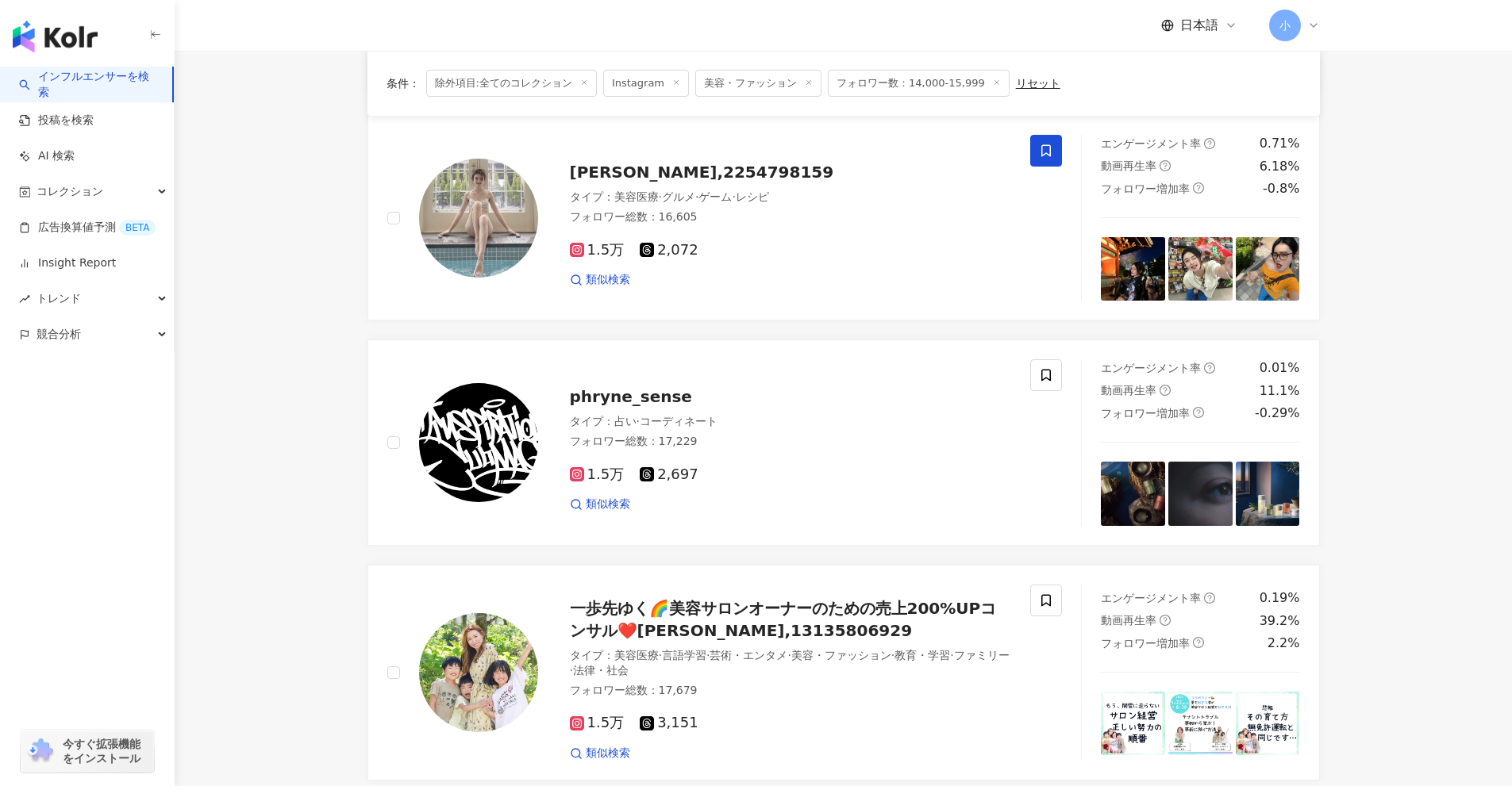
scroll to position [2505, 0]
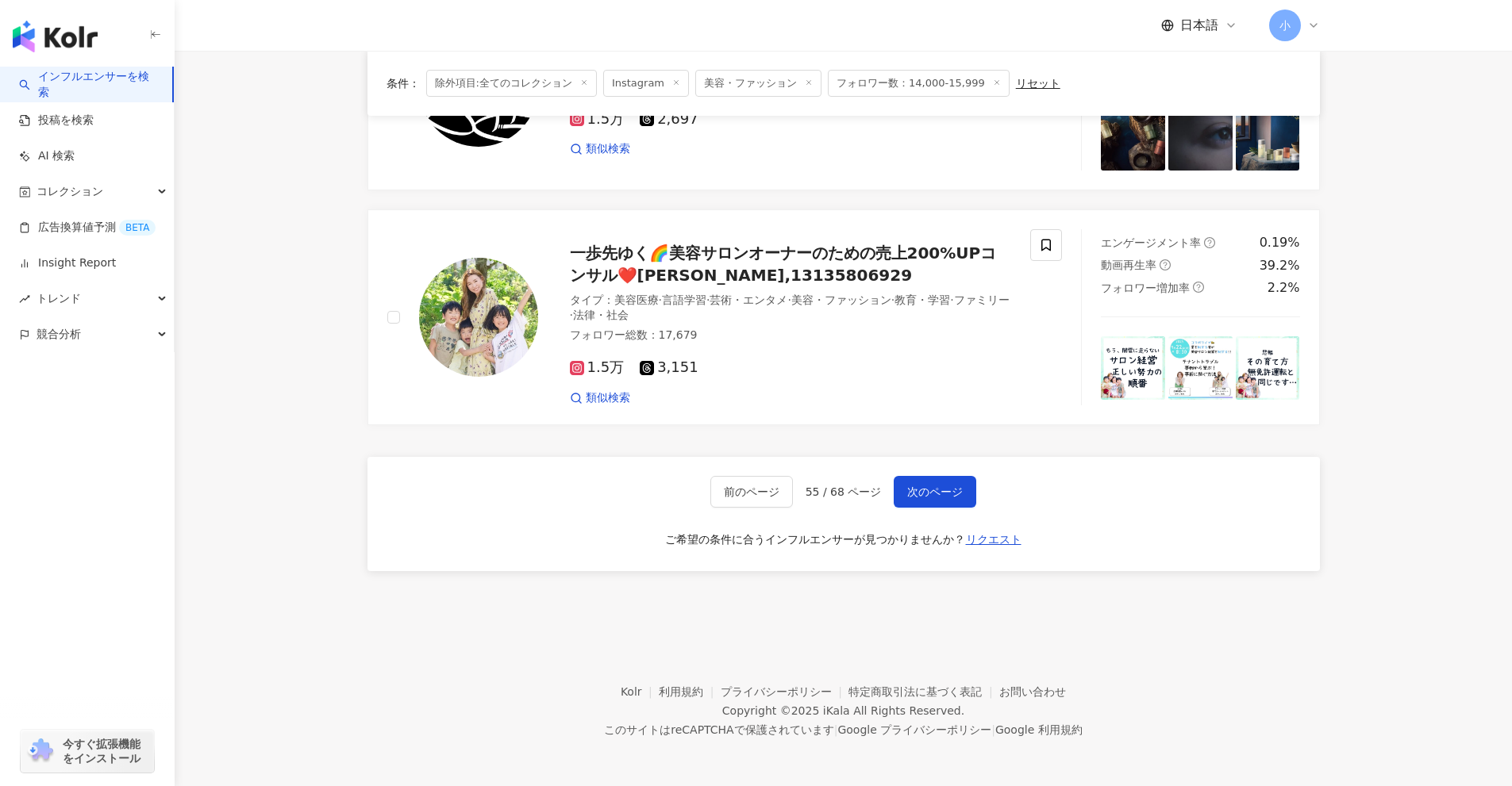
drag, startPoint x: 1420, startPoint y: 566, endPoint x: 1433, endPoint y: 787, distance: 221.4
click at [958, 486] on span "次のページ" at bounding box center [935, 492] width 56 height 13
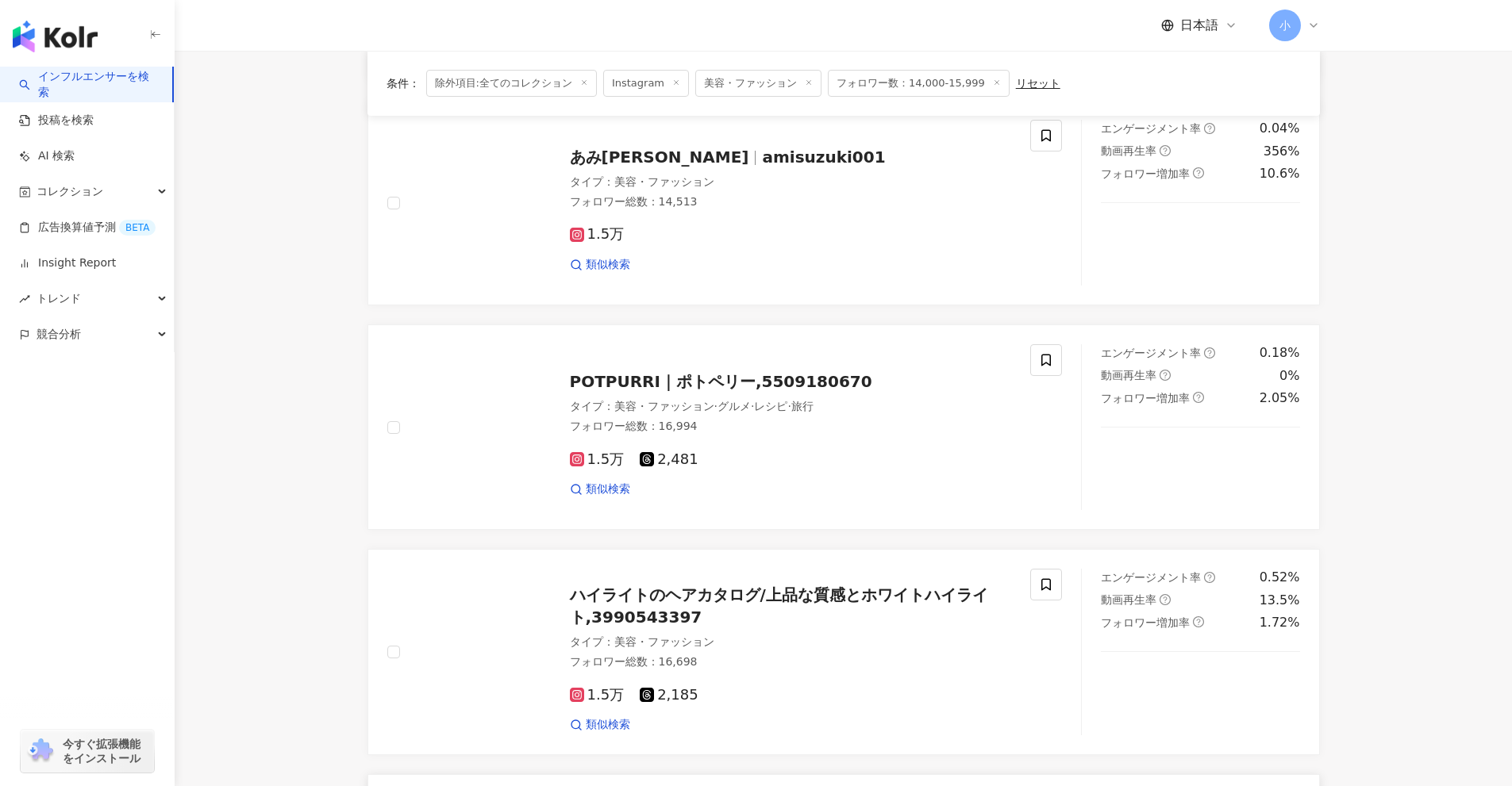
scroll to position [1701, 0]
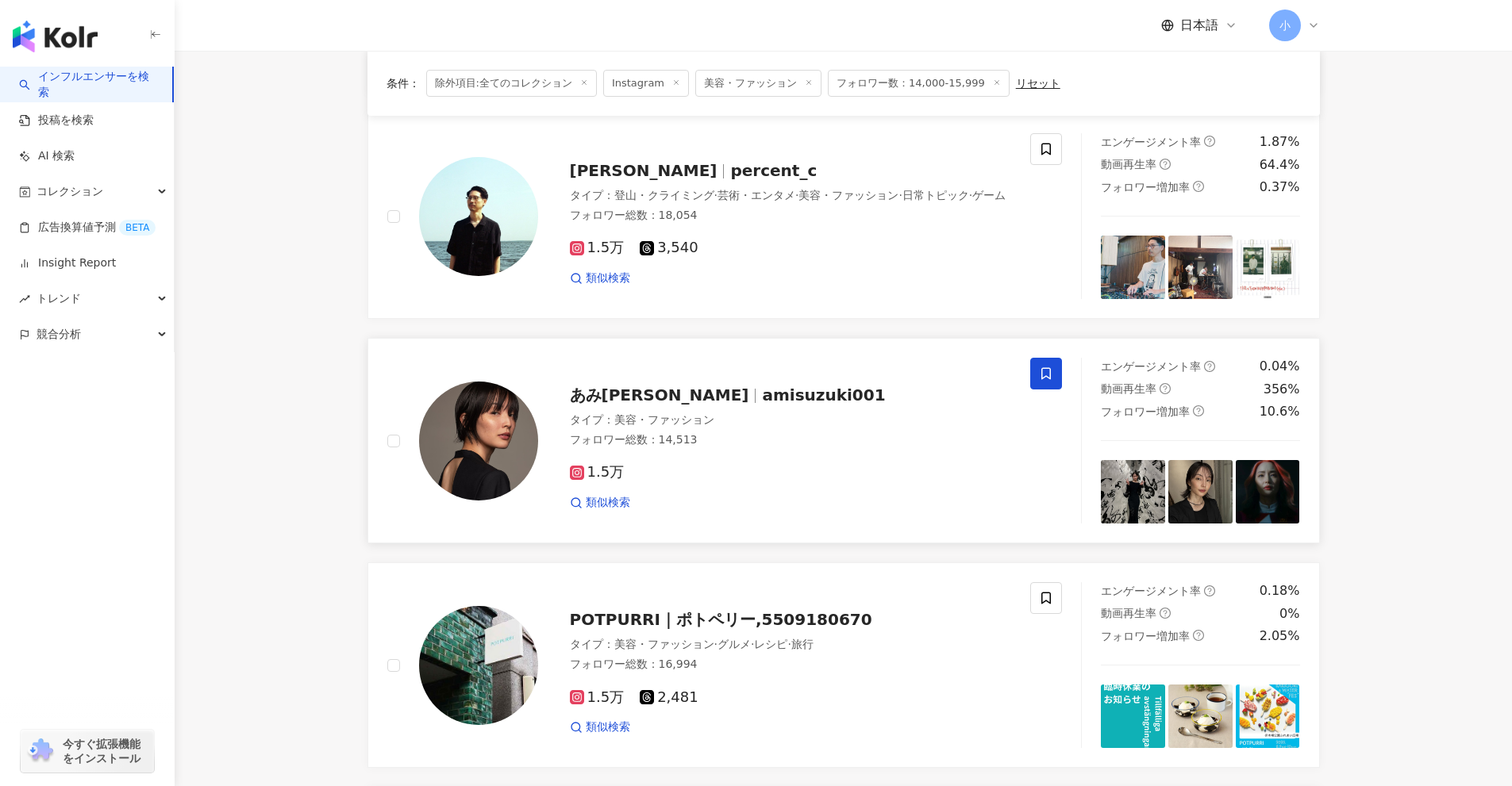
click at [1031, 372] on span at bounding box center [1046, 373] width 31 height 31
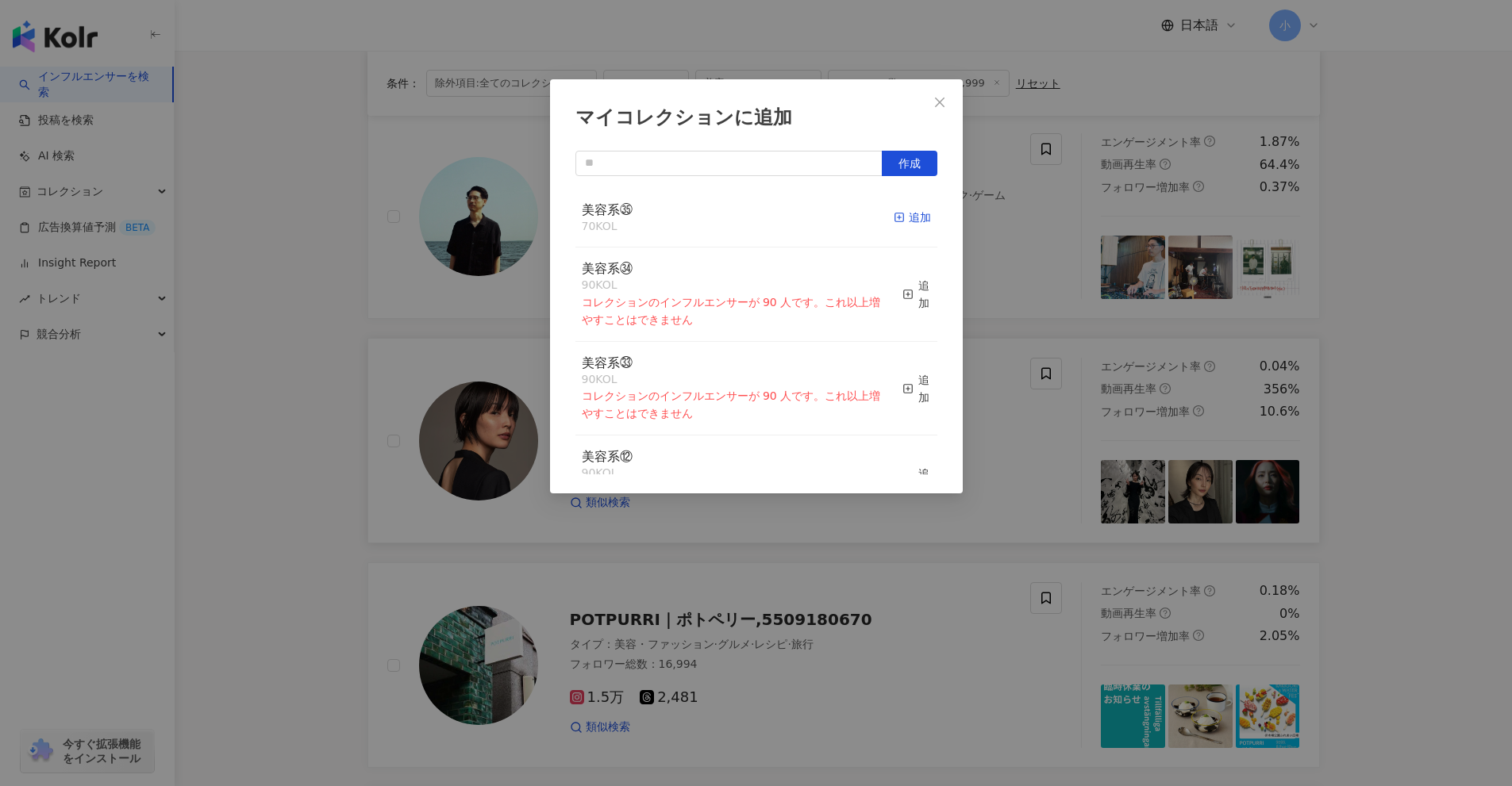
click at [902, 211] on div "追加" at bounding box center [912, 217] width 38 height 17
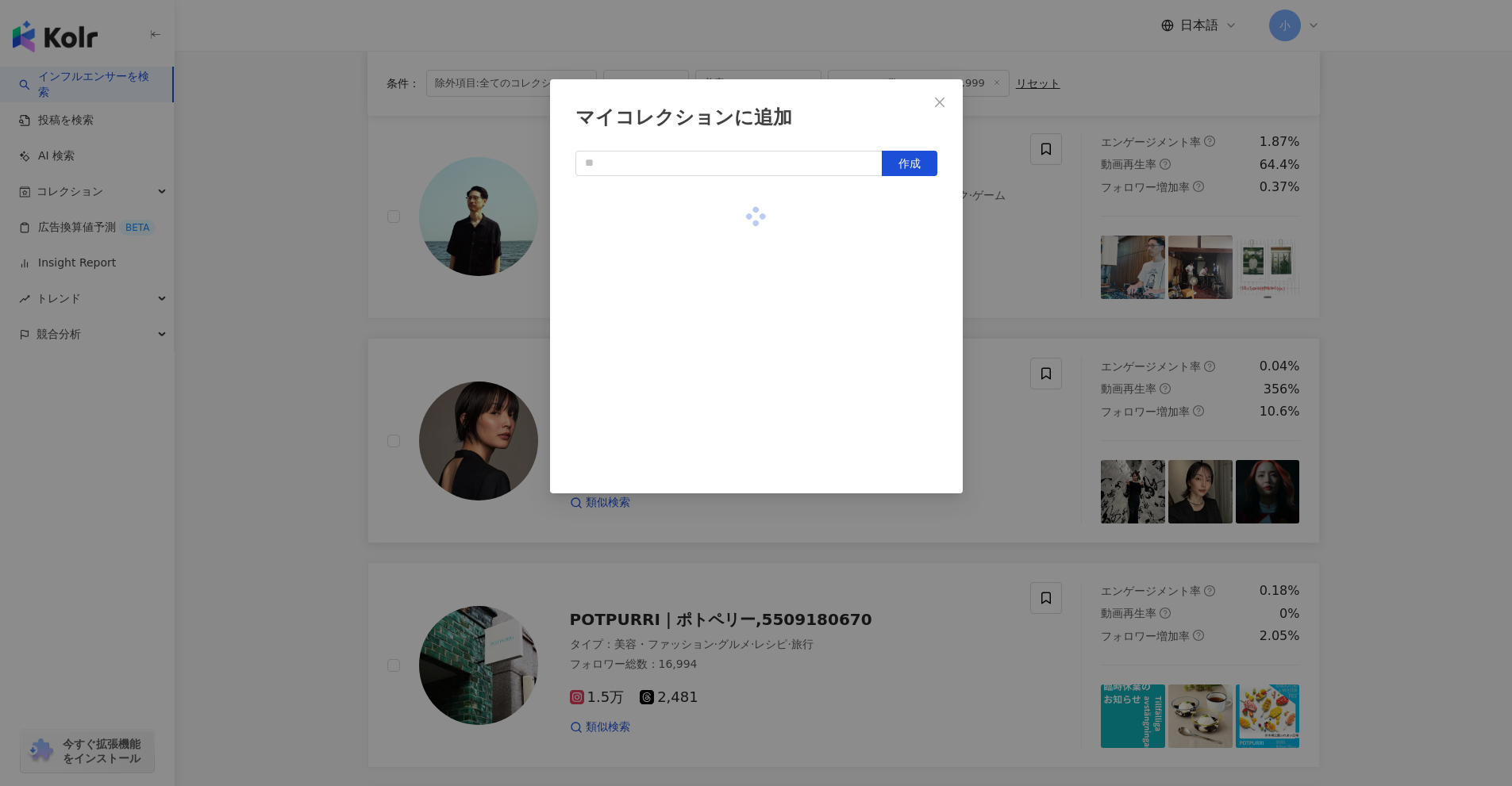
click at [1020, 403] on div "マイコレクションに追加 作成" at bounding box center [756, 393] width 1512 height 786
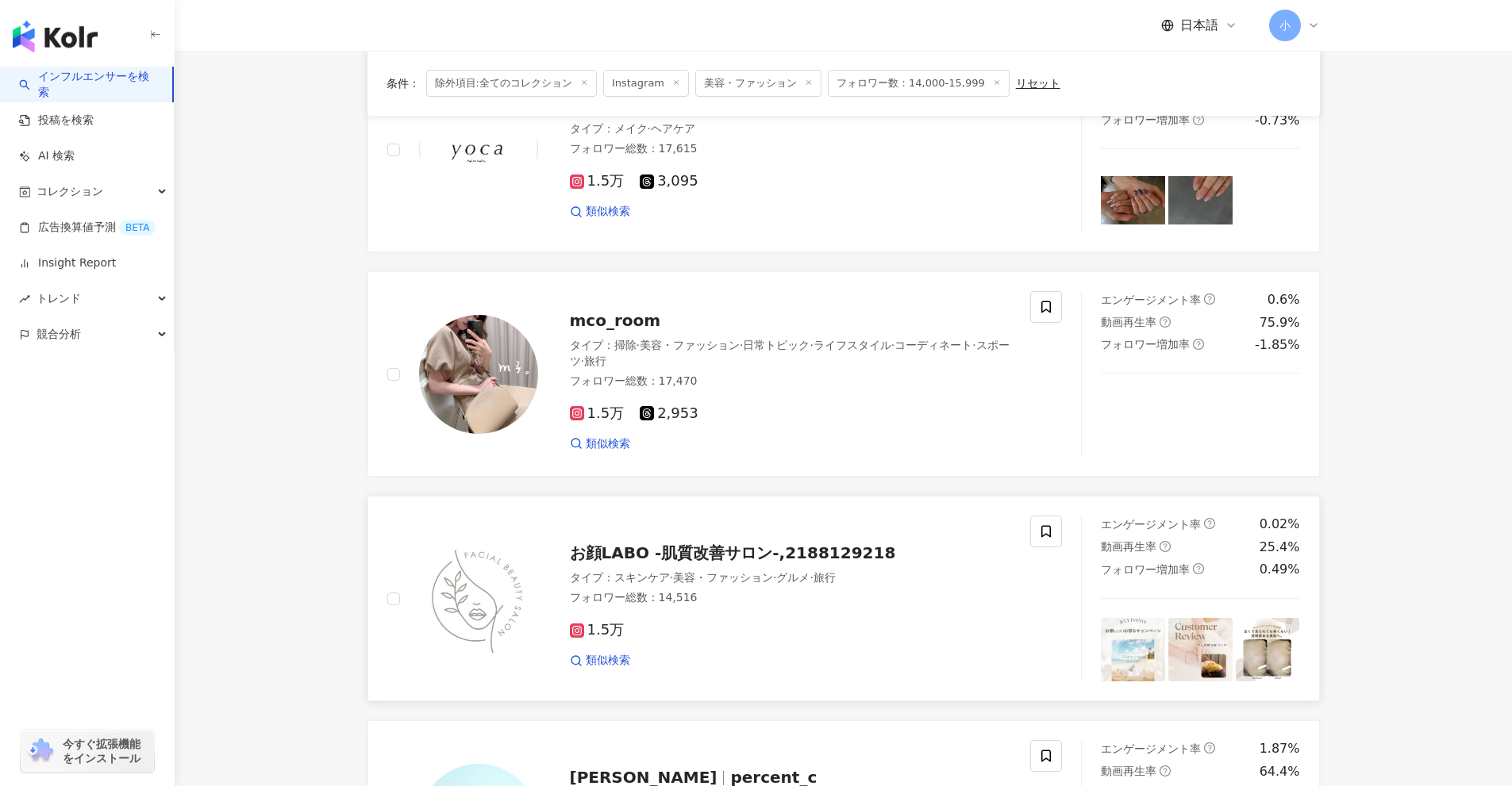
scroll to position [988, 0]
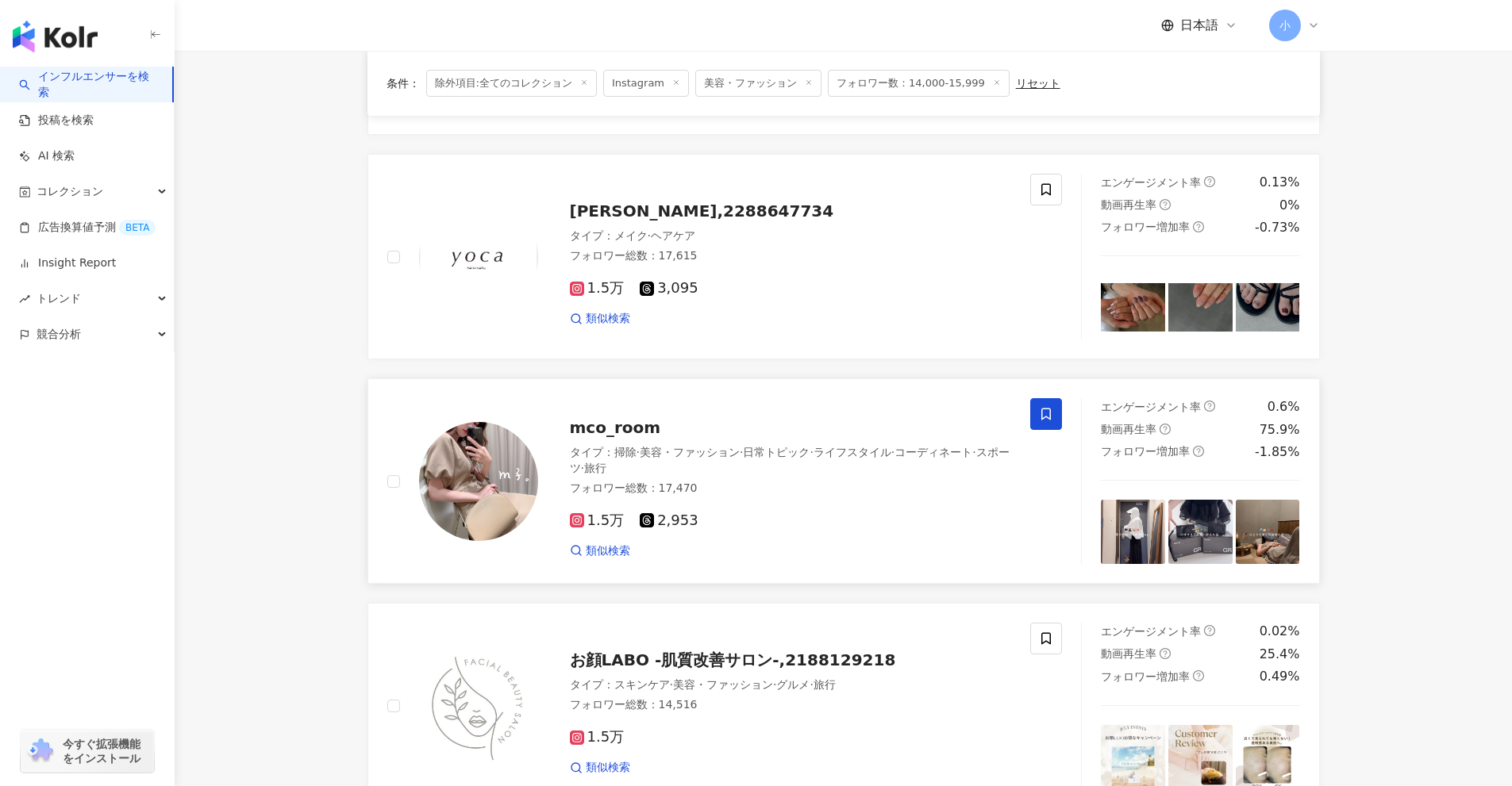
click at [1044, 410] on icon at bounding box center [1046, 414] width 14 height 14
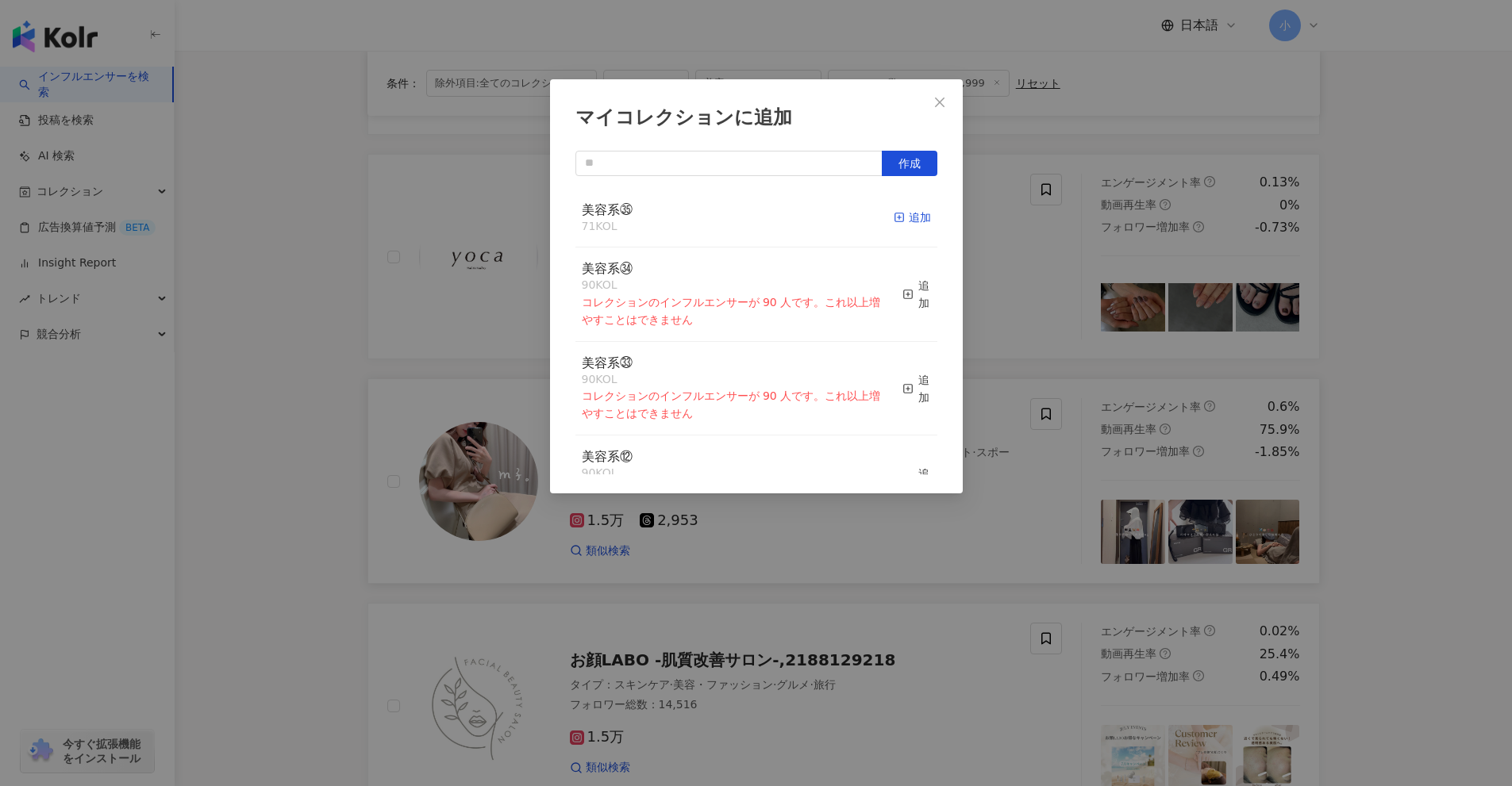
click at [917, 223] on div "追加" at bounding box center [912, 217] width 38 height 17
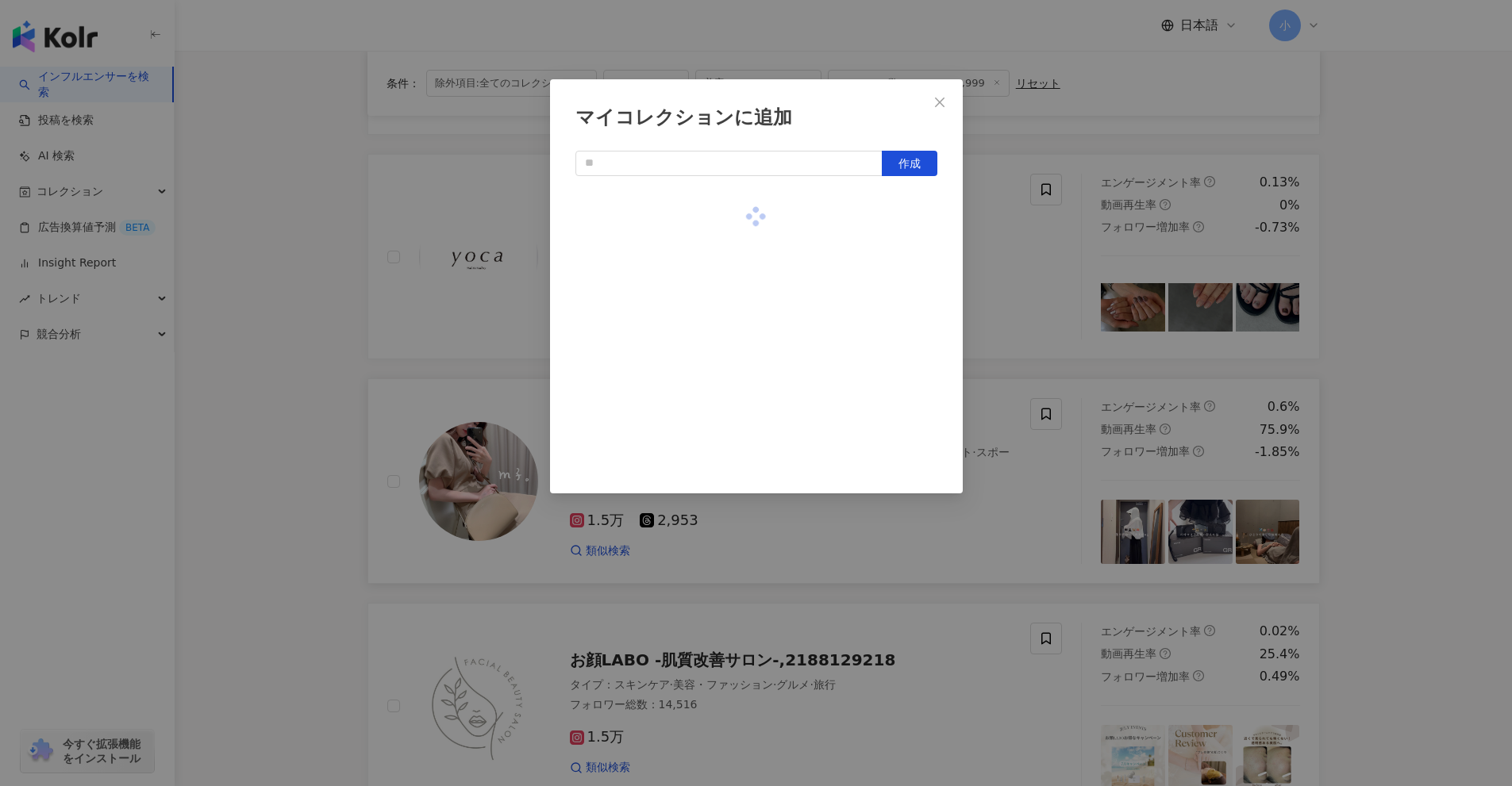
click at [995, 273] on div "マイコレクションに追加 作成" at bounding box center [756, 393] width 1512 height 786
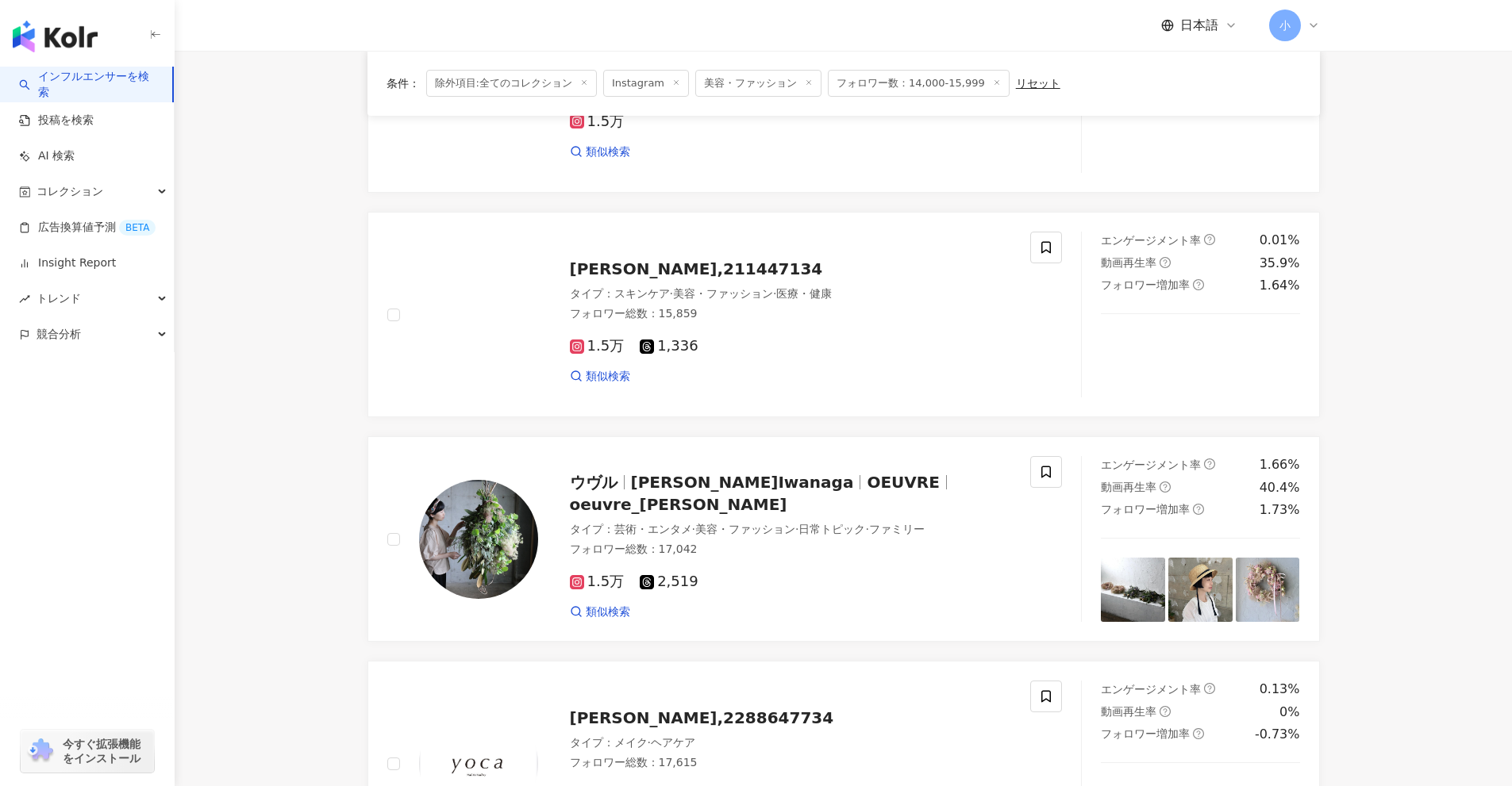
scroll to position [432, 0]
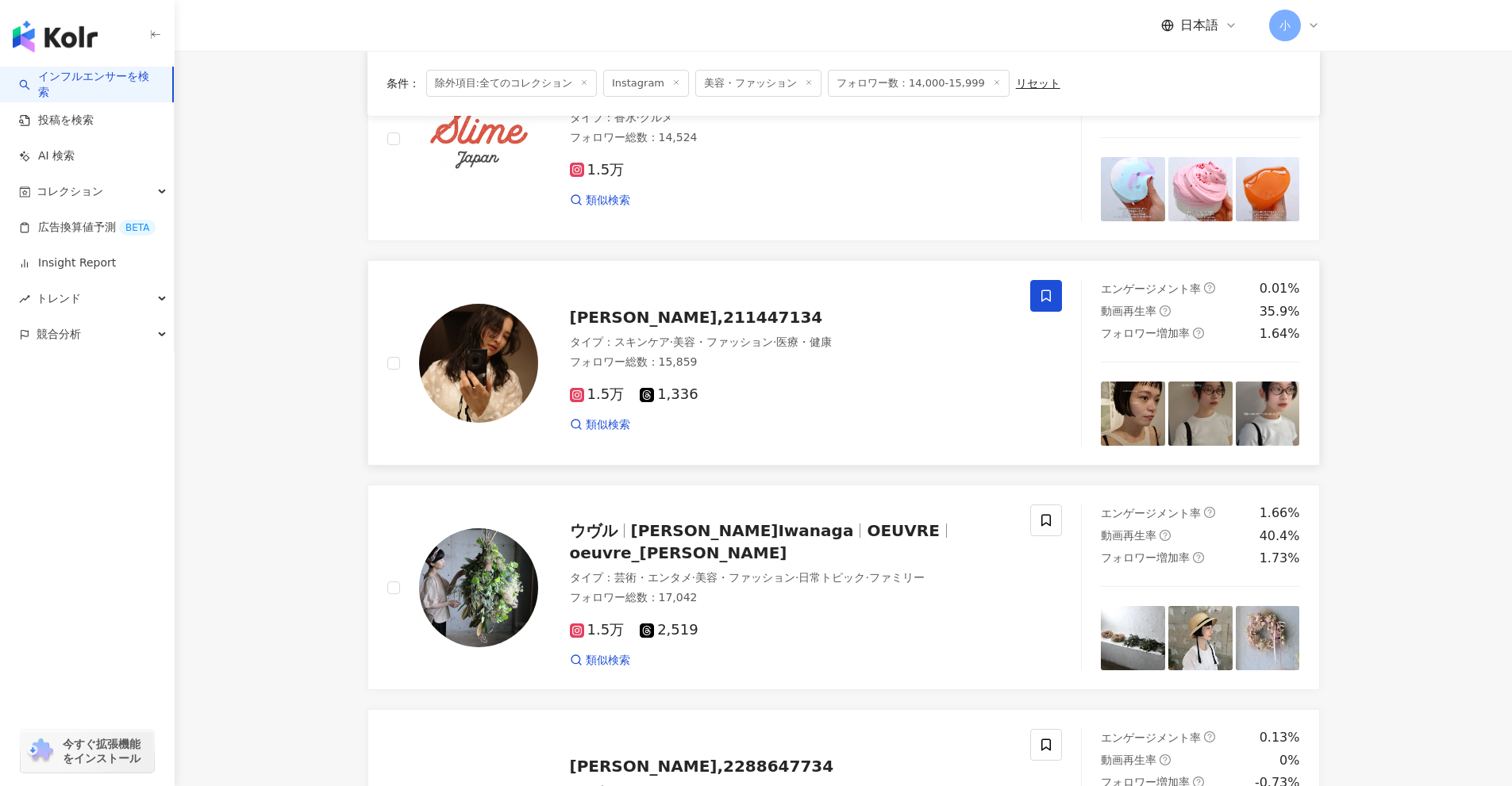
click at [1043, 300] on icon at bounding box center [1046, 296] width 14 height 14
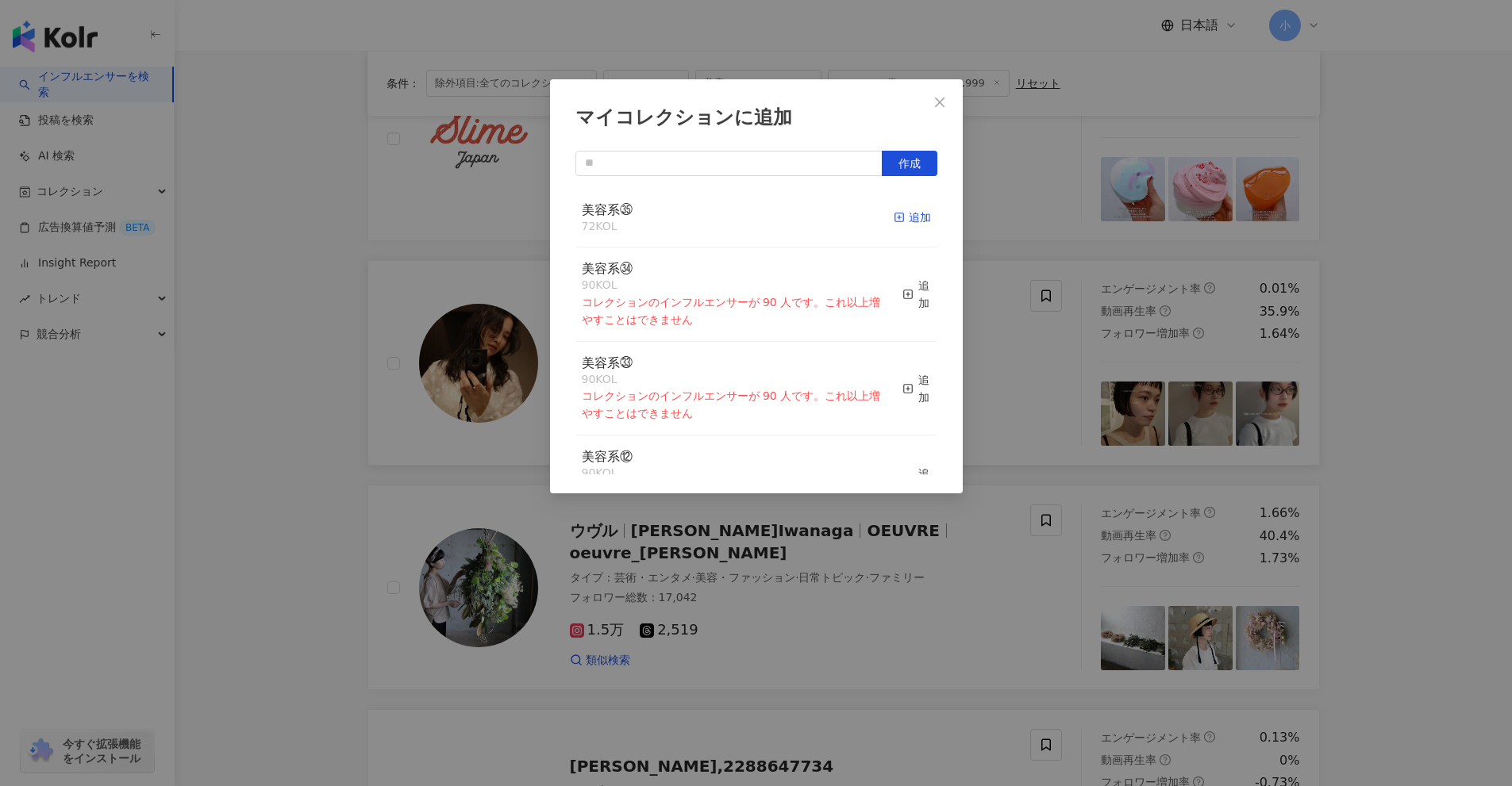
click at [893, 216] on icon "button" at bounding box center [899, 217] width 11 height 11
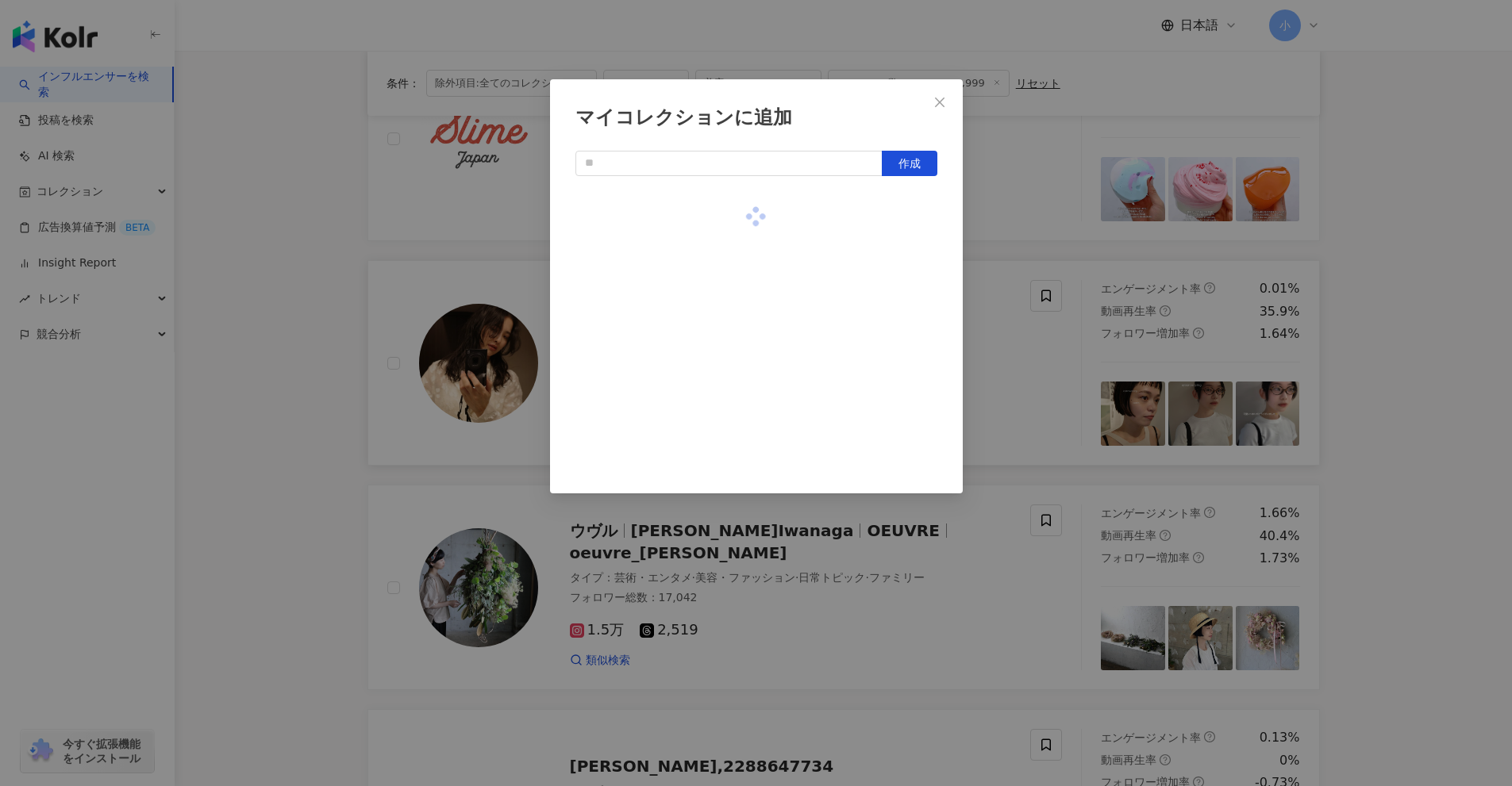
click at [1023, 385] on div "マイコレクションに追加 作成" at bounding box center [756, 393] width 1512 height 786
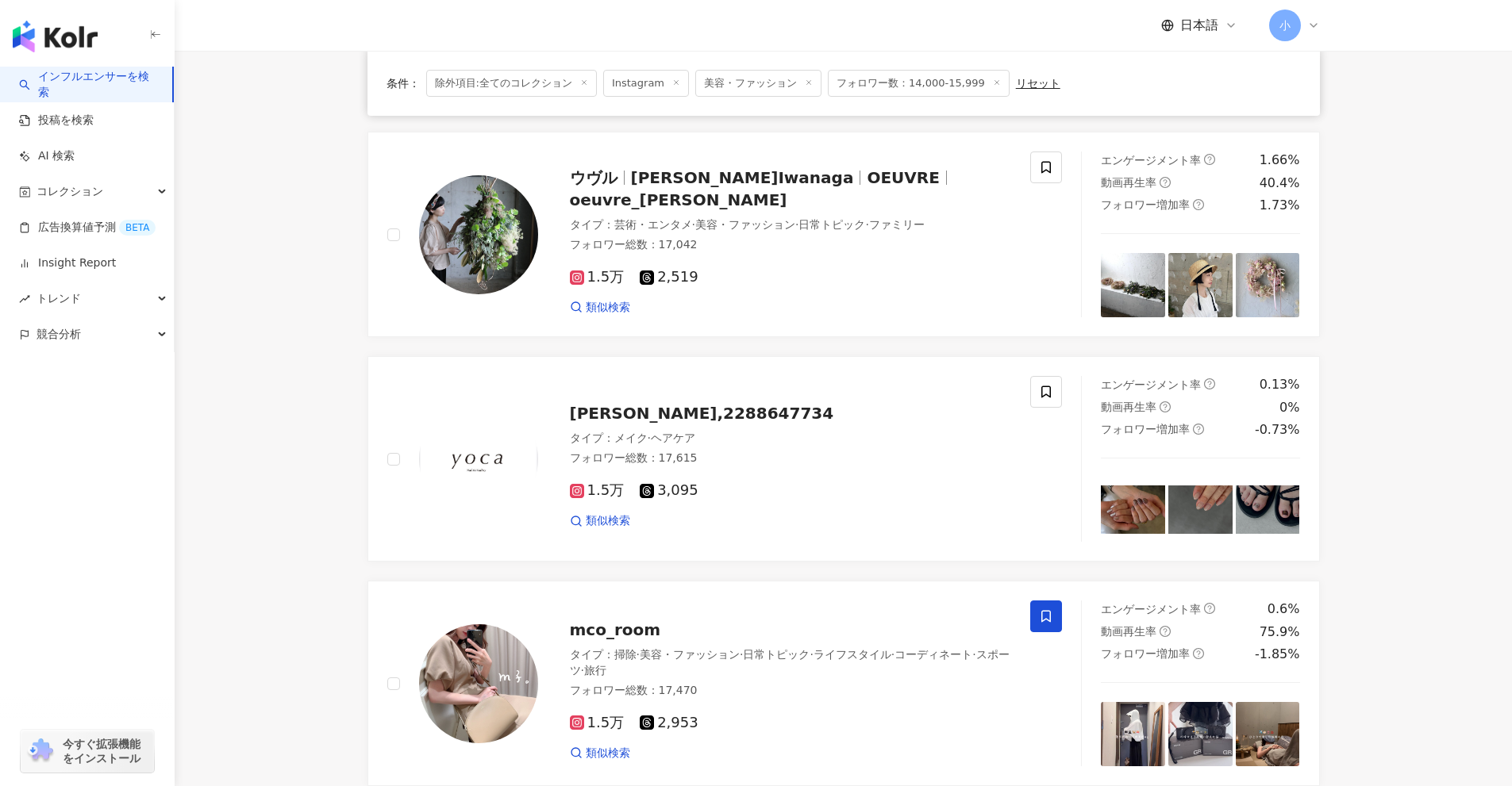
scroll to position [2495, 0]
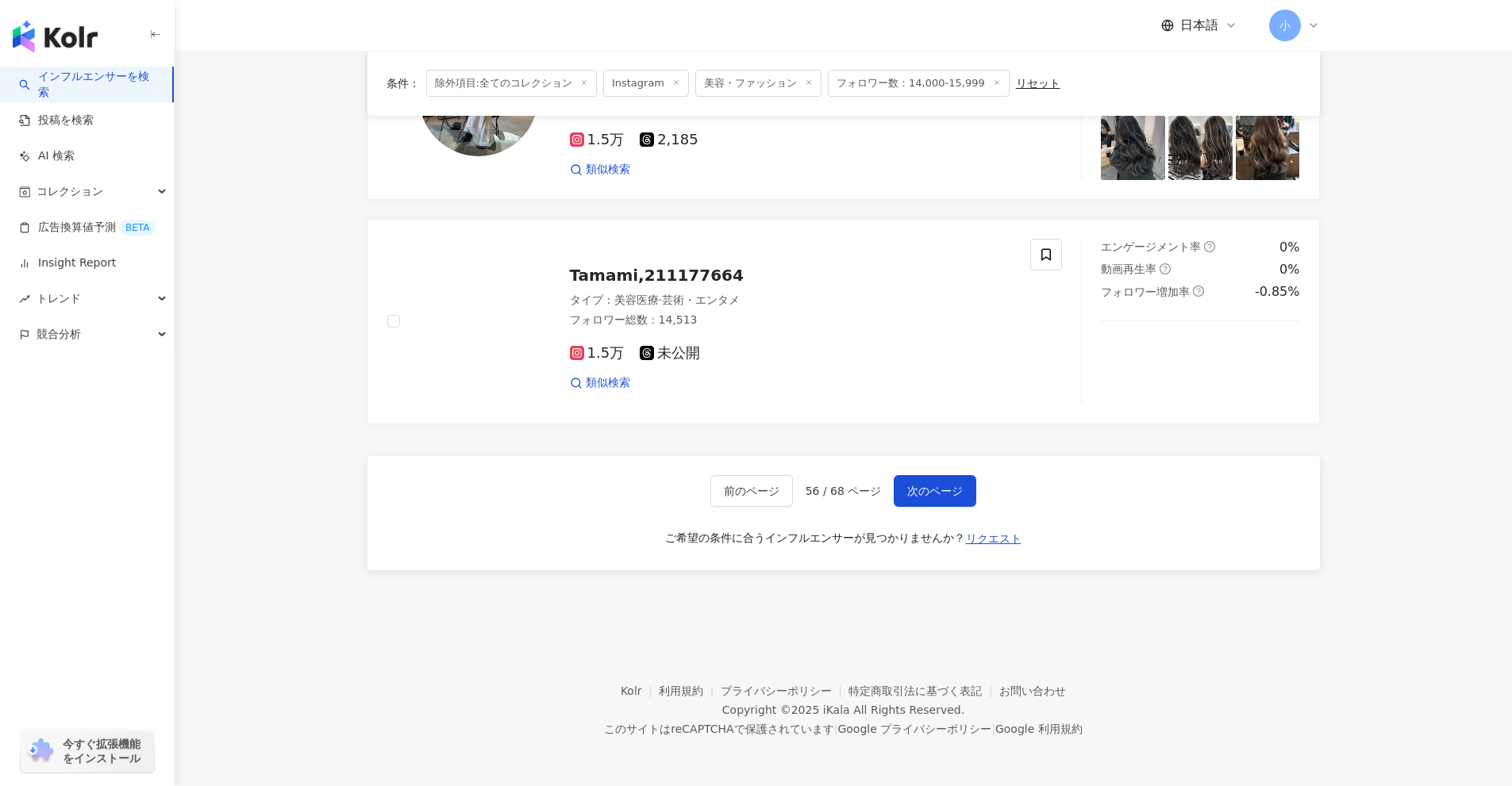
drag, startPoint x: 1414, startPoint y: 362, endPoint x: 1413, endPoint y: 689, distance: 327.0
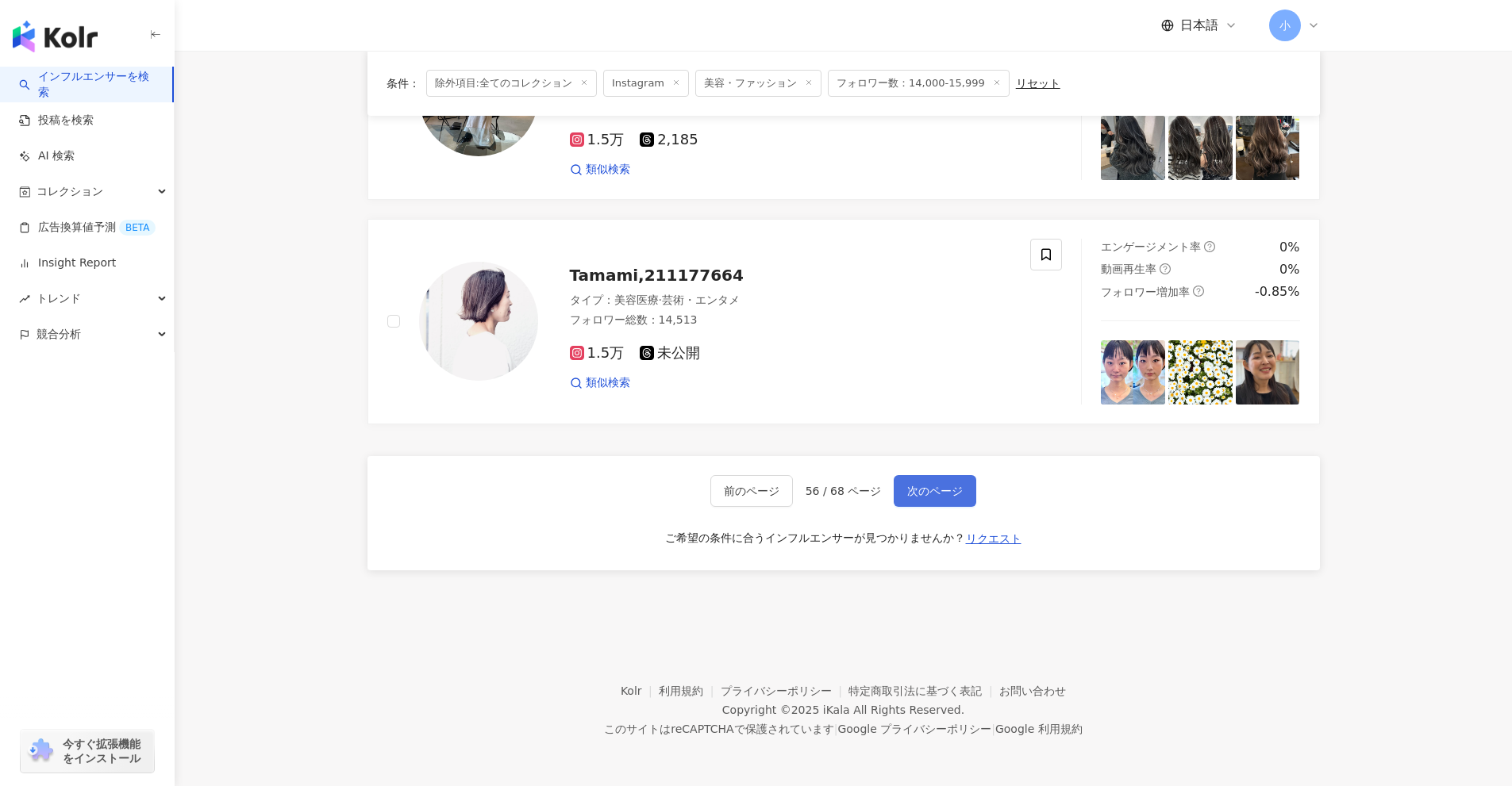
click at [921, 492] on span "次のページ" at bounding box center [935, 491] width 56 height 13
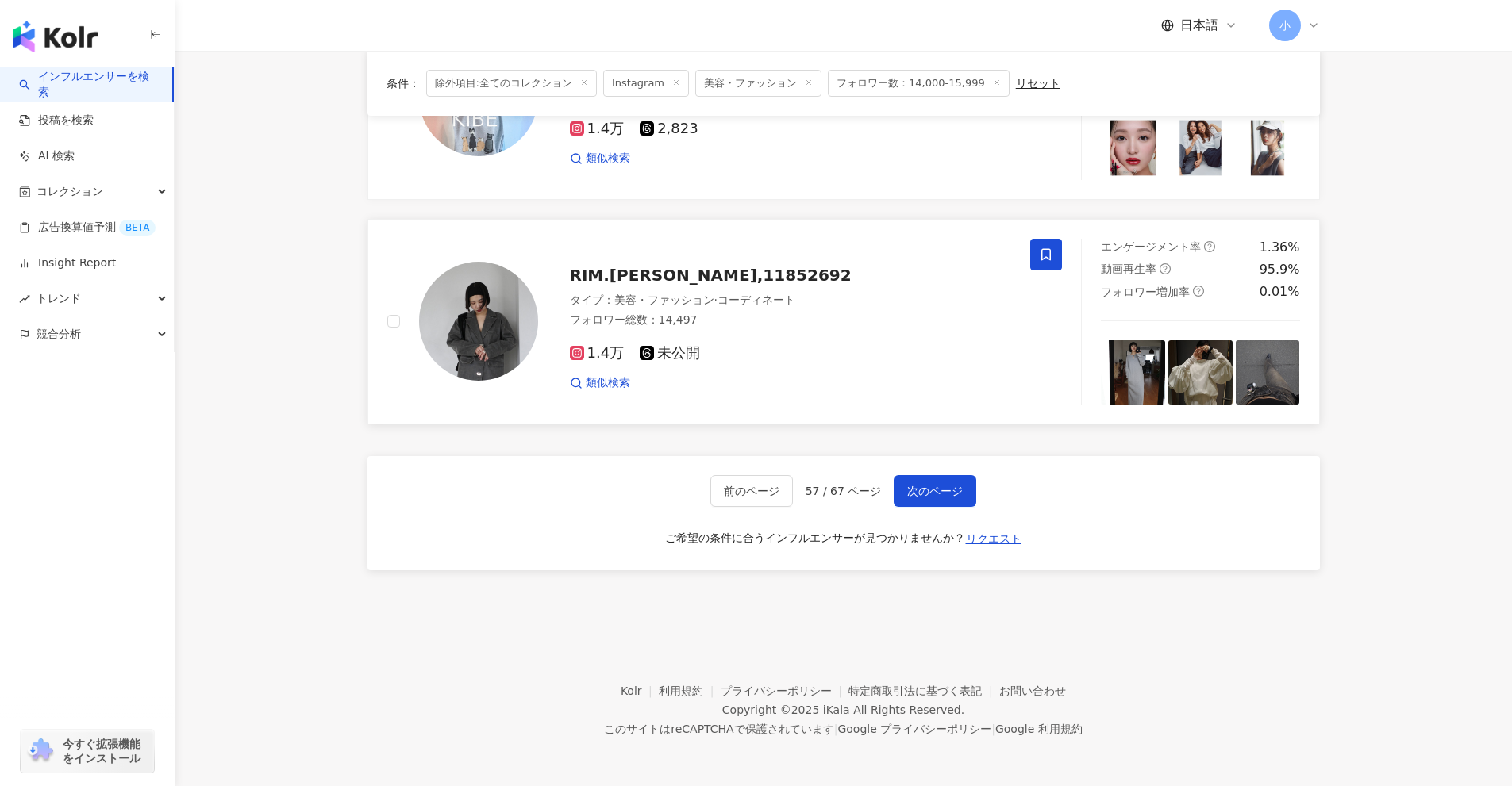
click at [1045, 245] on span at bounding box center [1046, 255] width 31 height 31
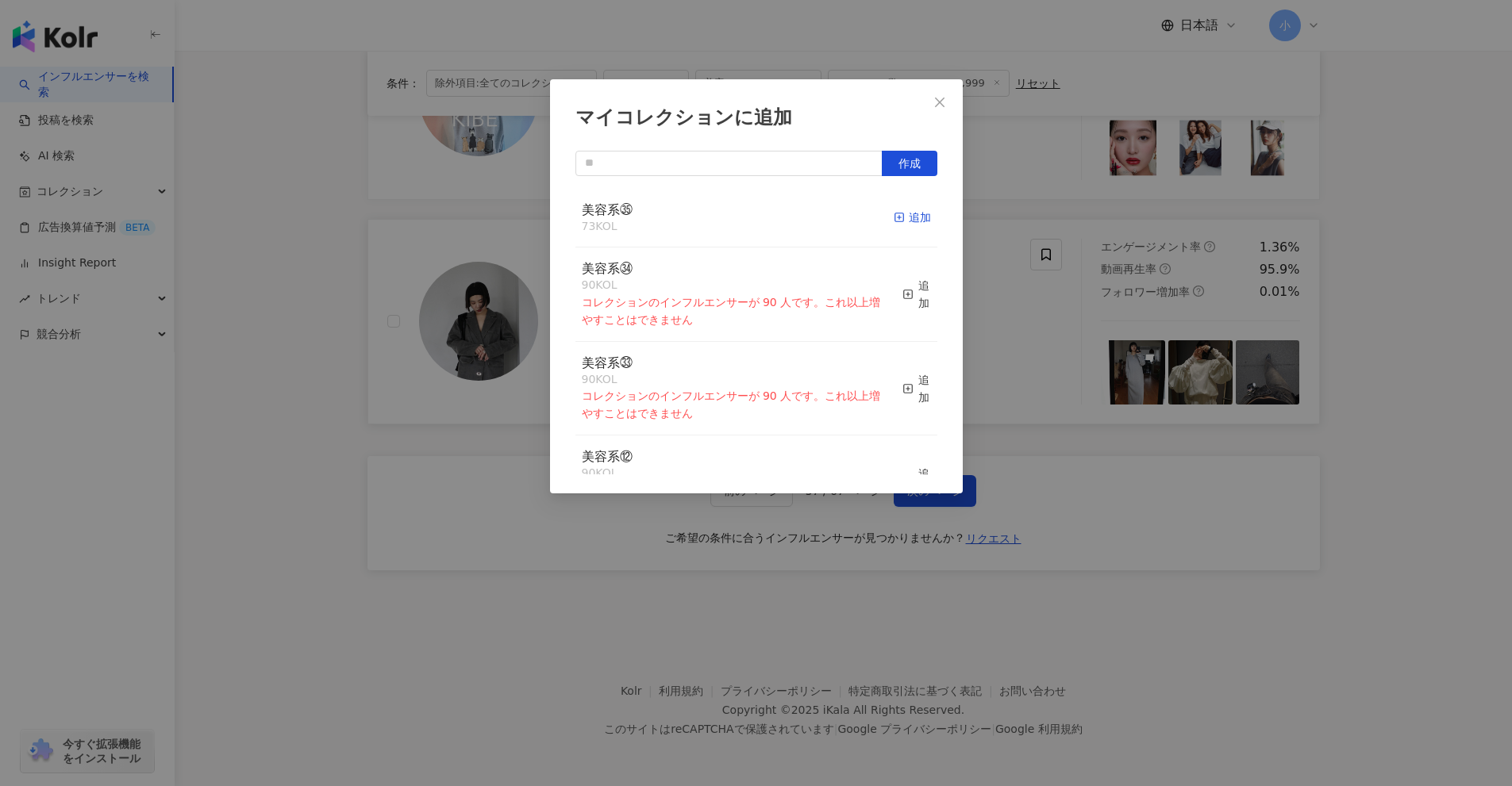
click at [914, 216] on div "追加" at bounding box center [912, 217] width 38 height 17
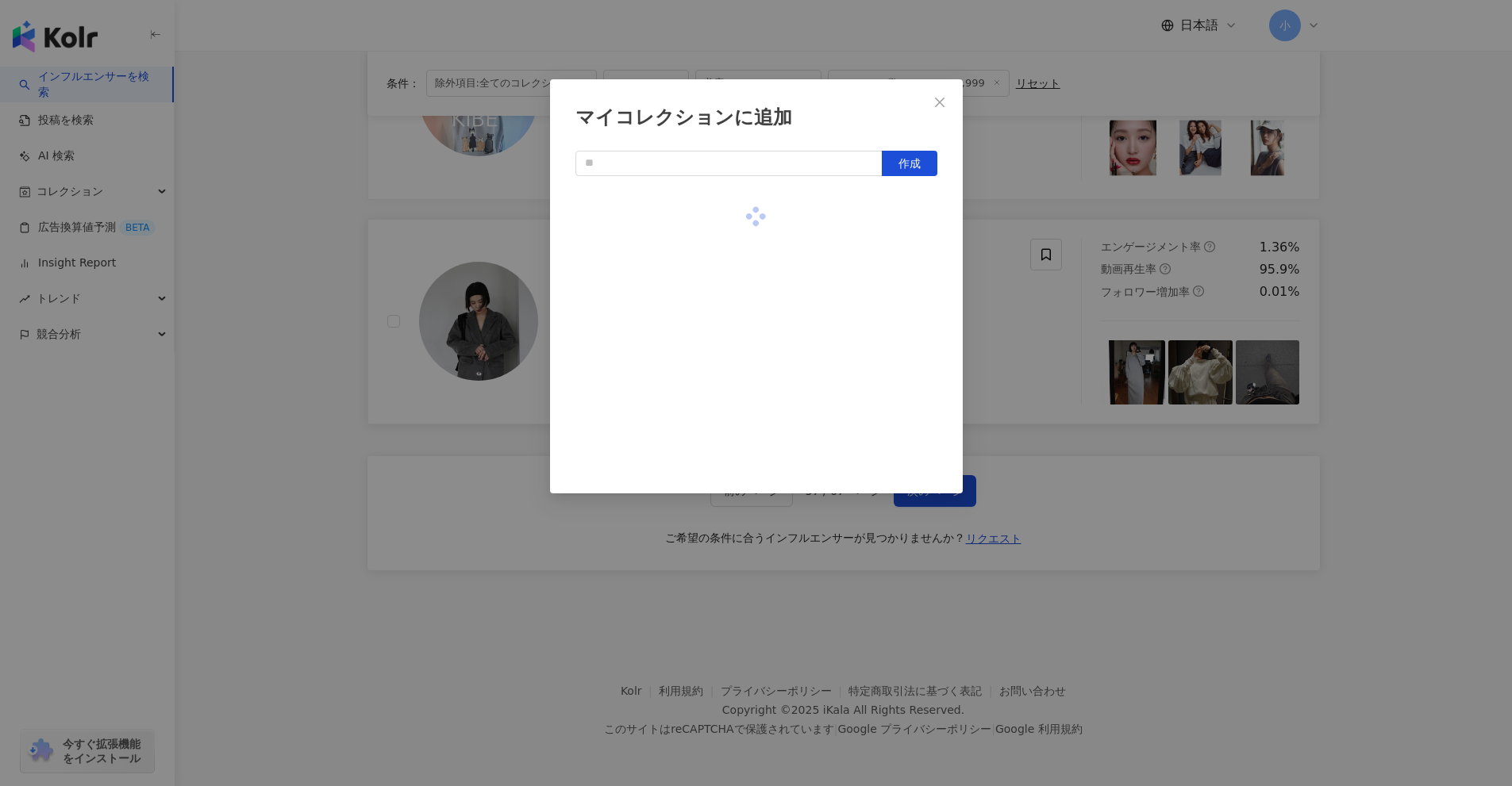
click at [986, 267] on div "マイコレクションに追加 作成" at bounding box center [756, 393] width 1512 height 786
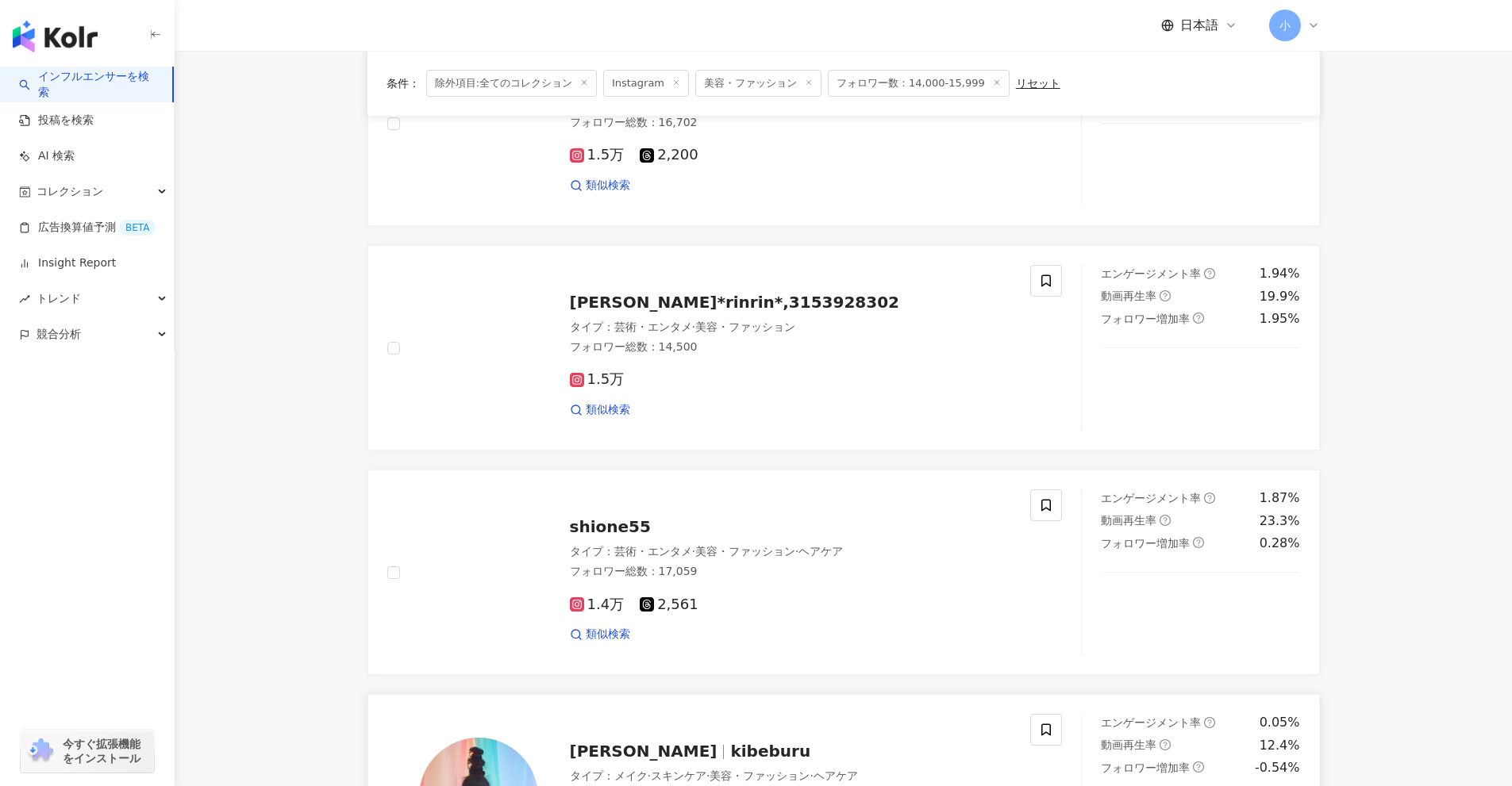
scroll to position [1780, 0]
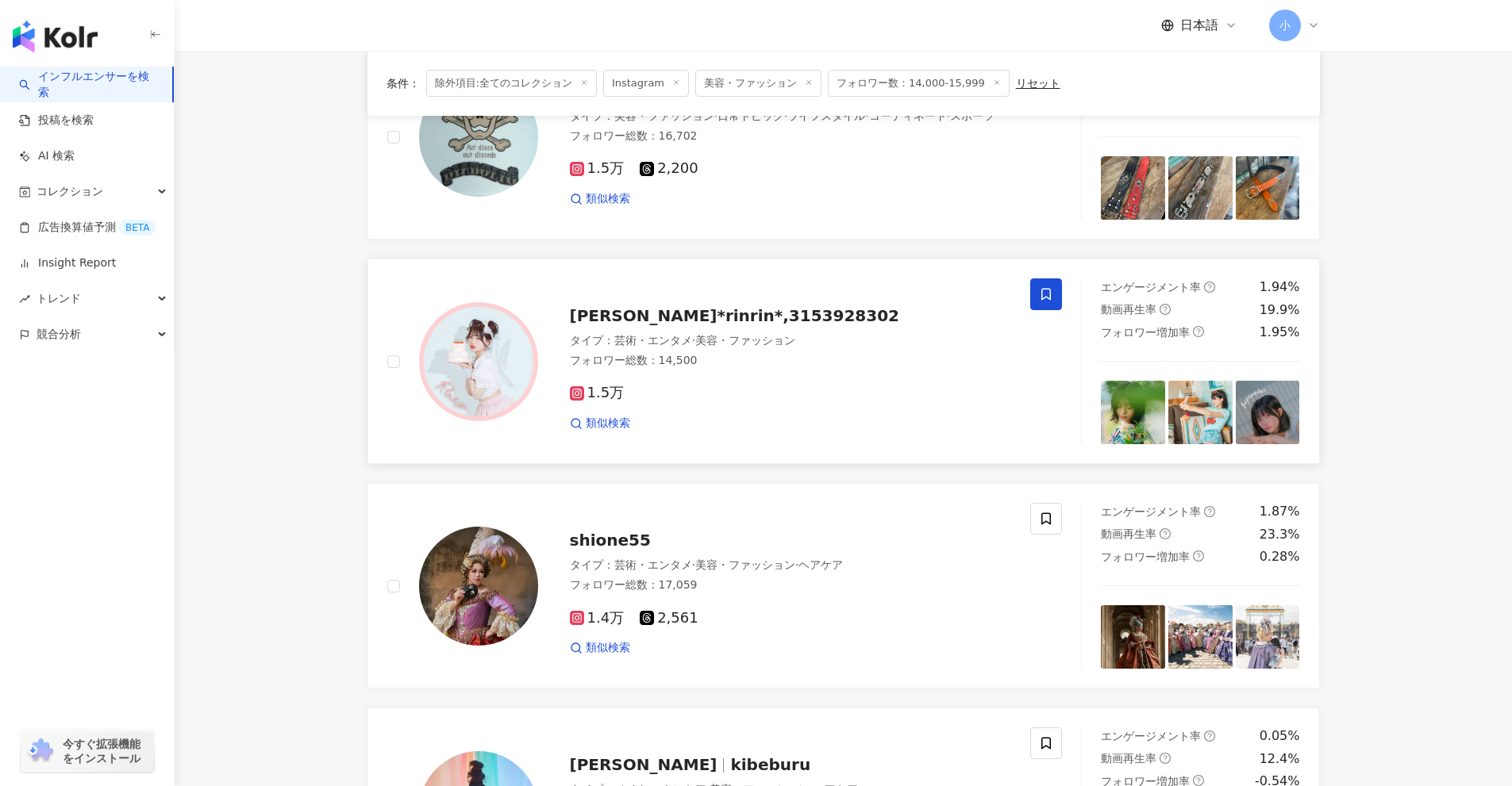
click at [1050, 300] on icon at bounding box center [1045, 295] width 10 height 12
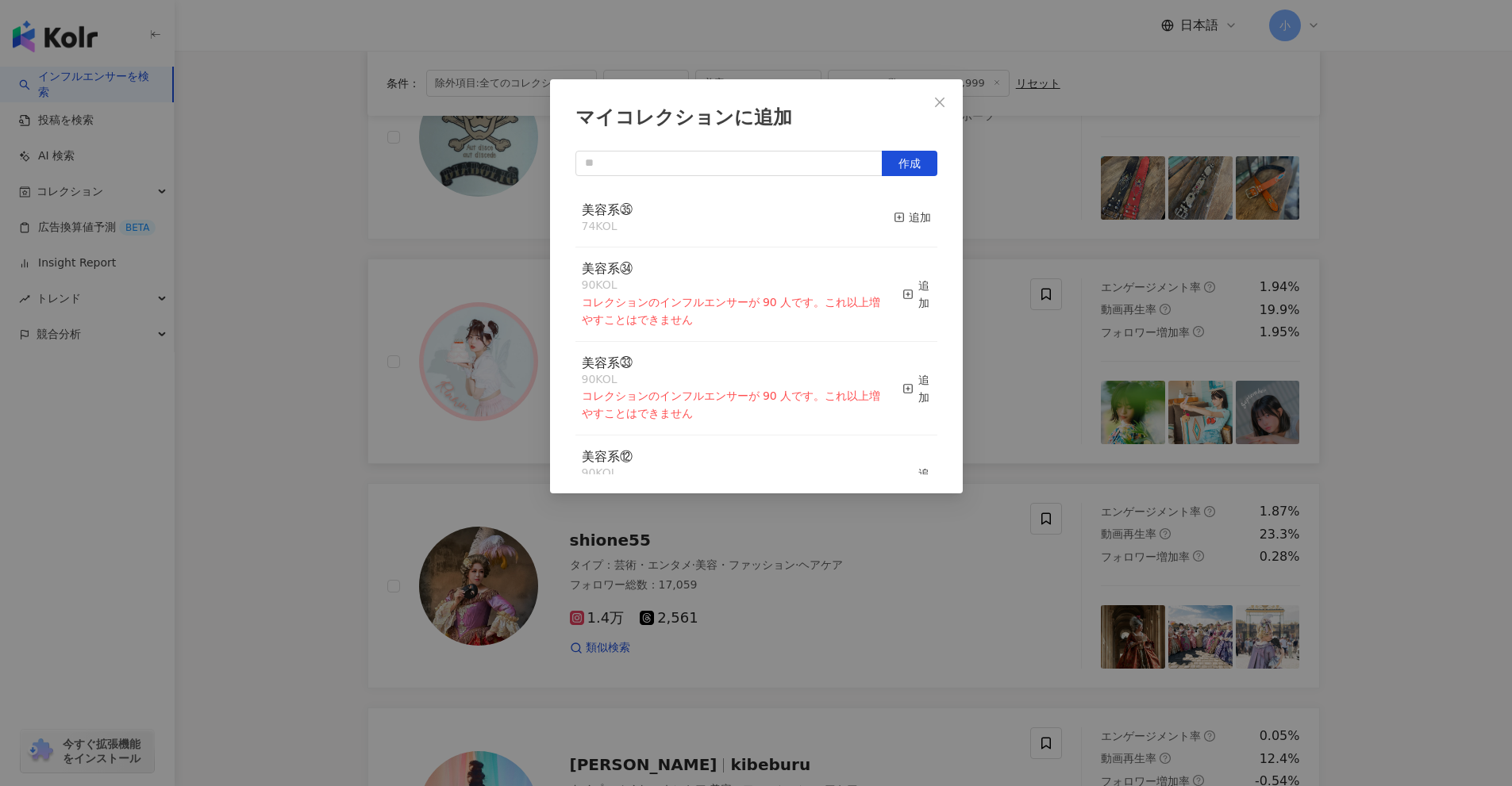
click at [922, 219] on div "美容系㉟ 74 KOL 追加" at bounding box center [756, 218] width 362 height 59
click at [902, 222] on div "追加" at bounding box center [912, 217] width 38 height 17
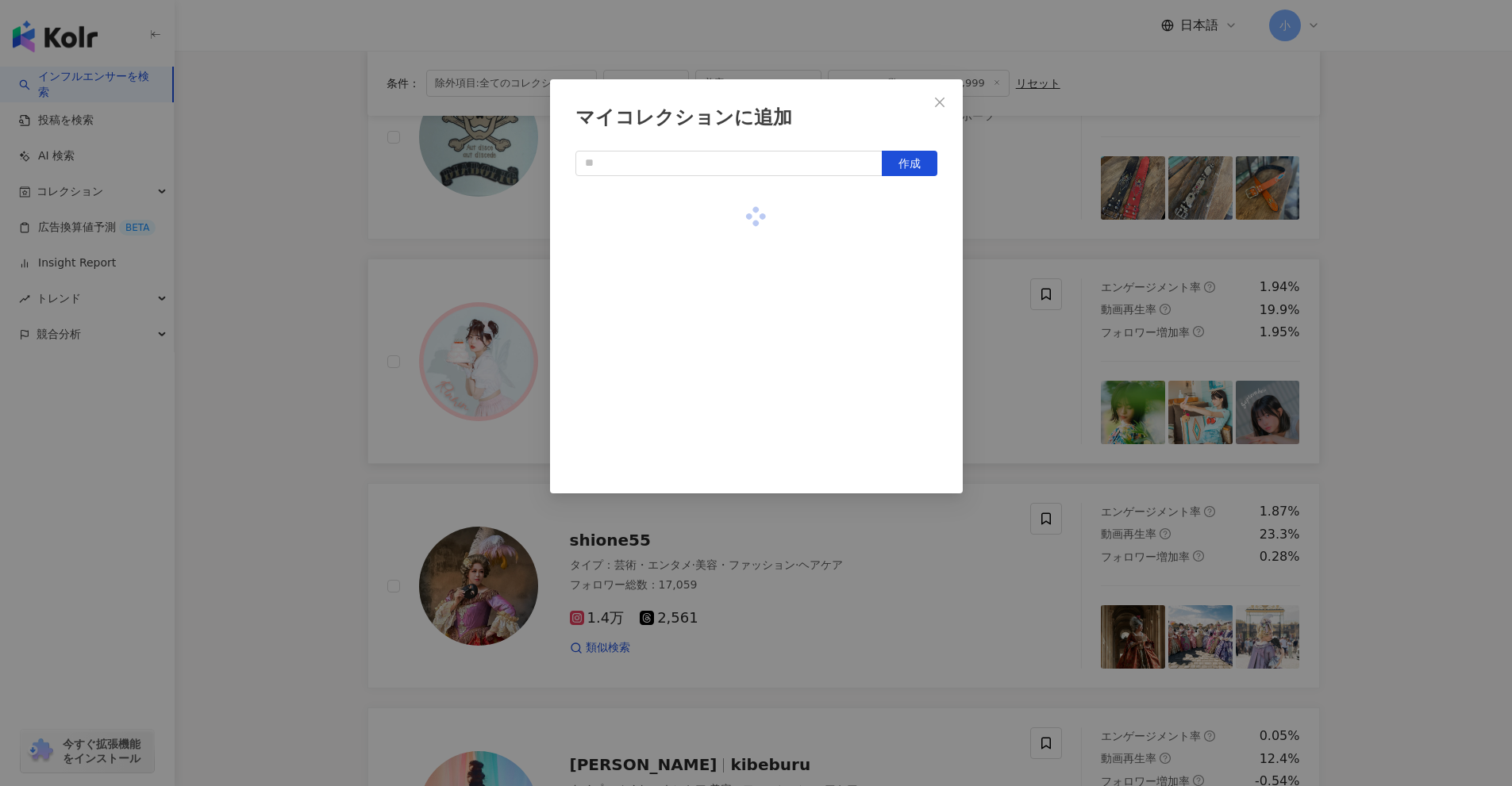
click at [989, 277] on div "マイコレクションに追加 作成" at bounding box center [756, 393] width 1512 height 786
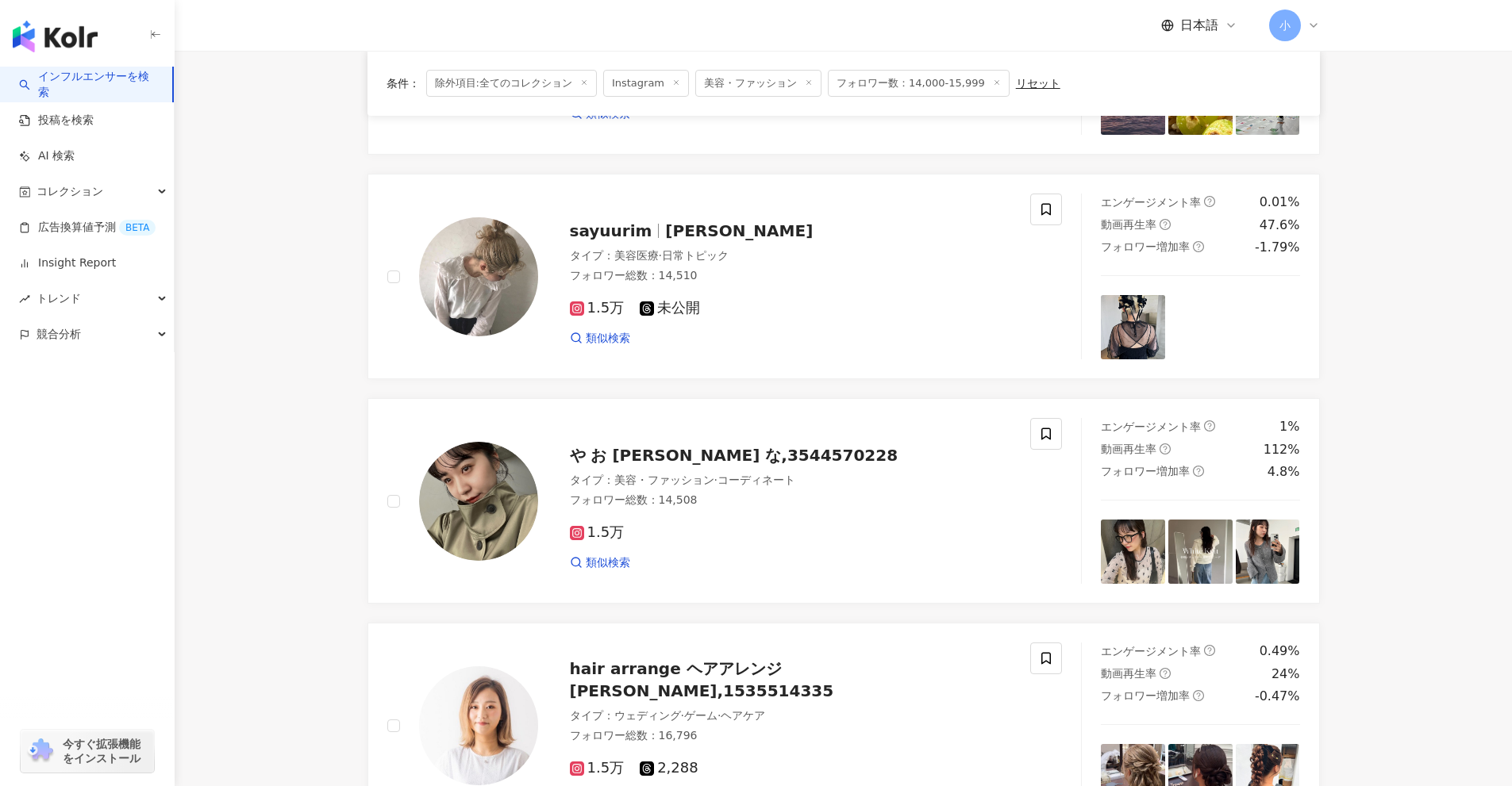
scroll to position [511, 0]
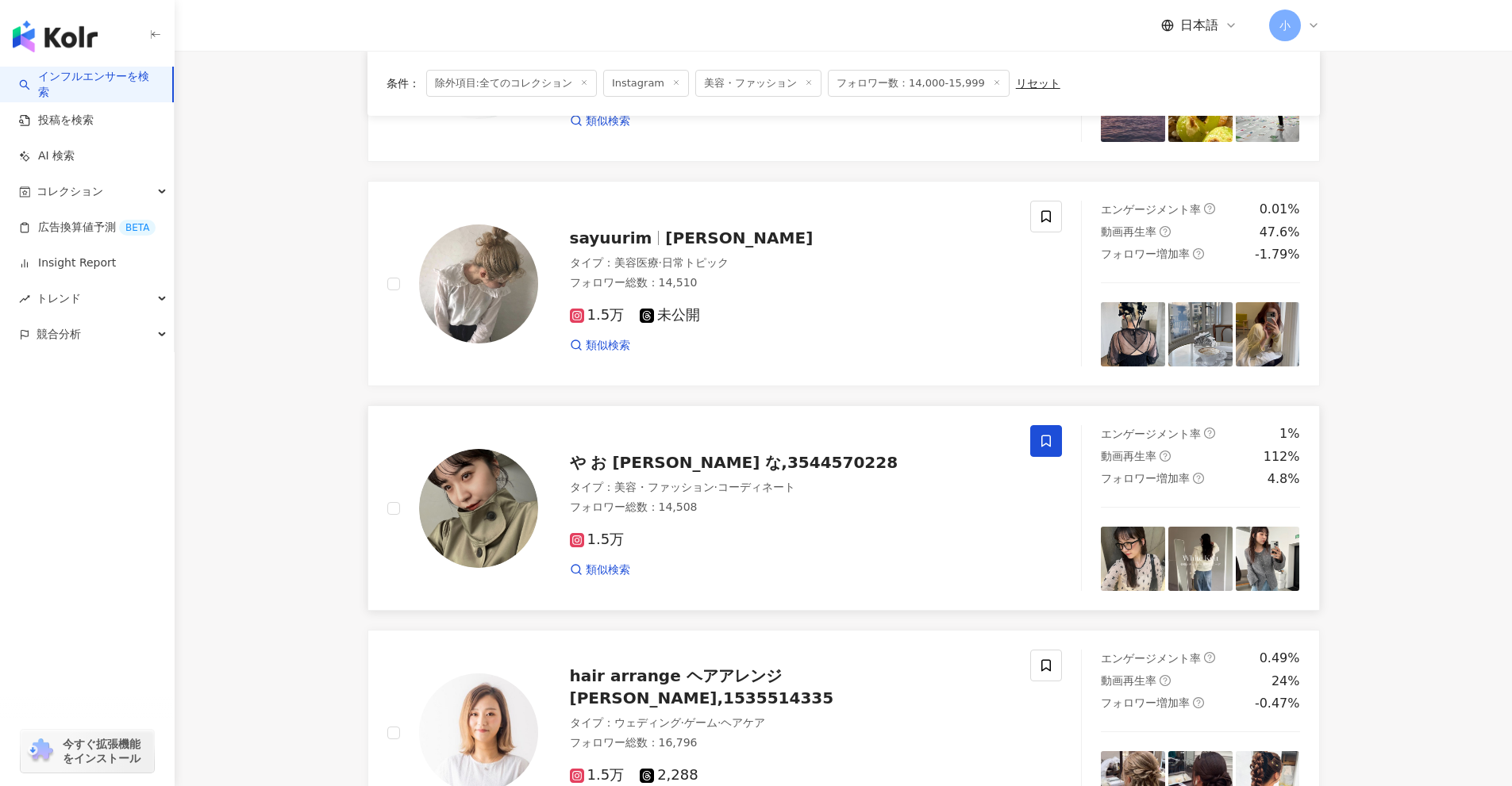
click at [1045, 446] on icon at bounding box center [1046, 441] width 14 height 14
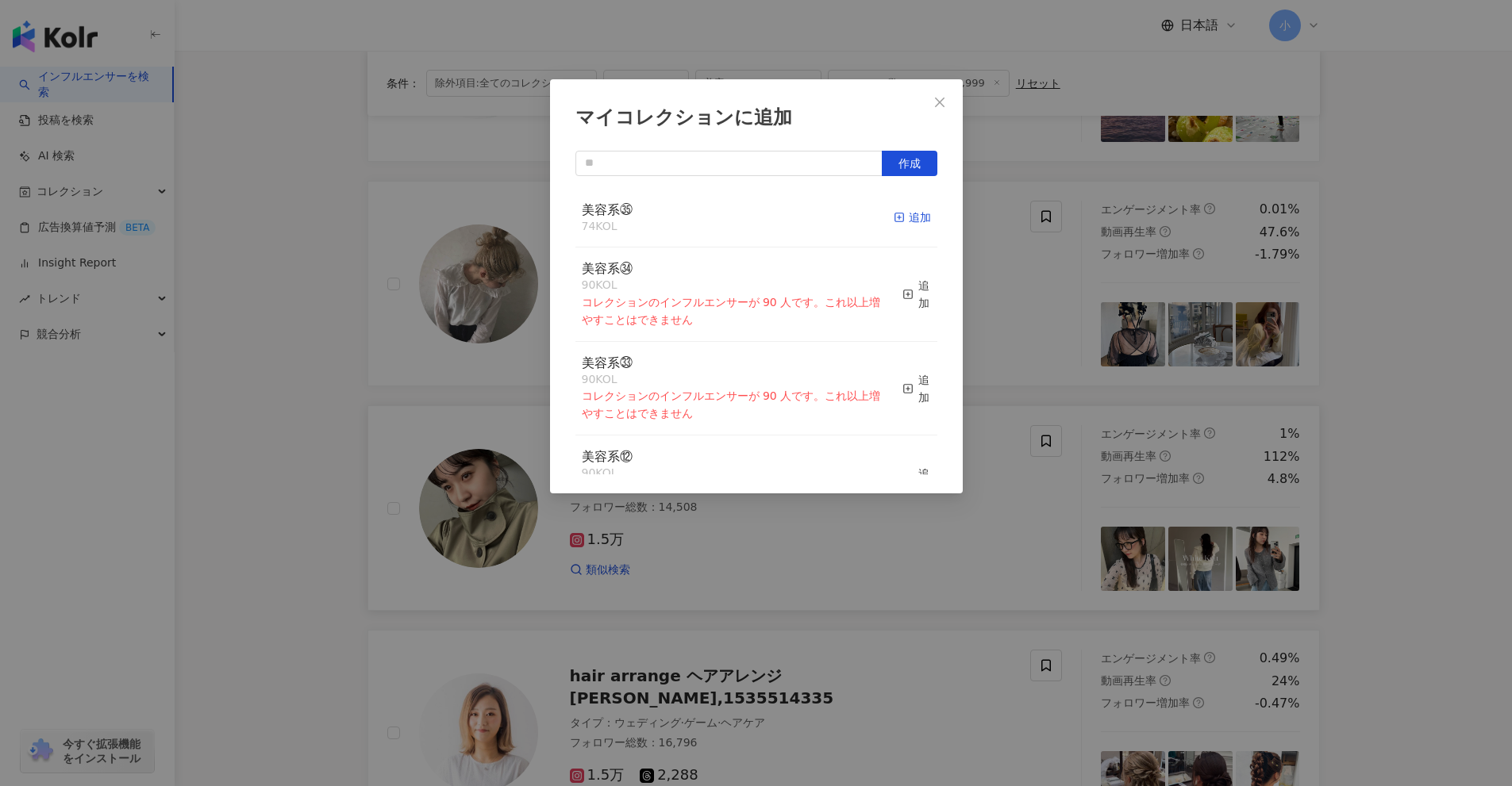
click at [893, 215] on div "追加" at bounding box center [912, 217] width 38 height 17
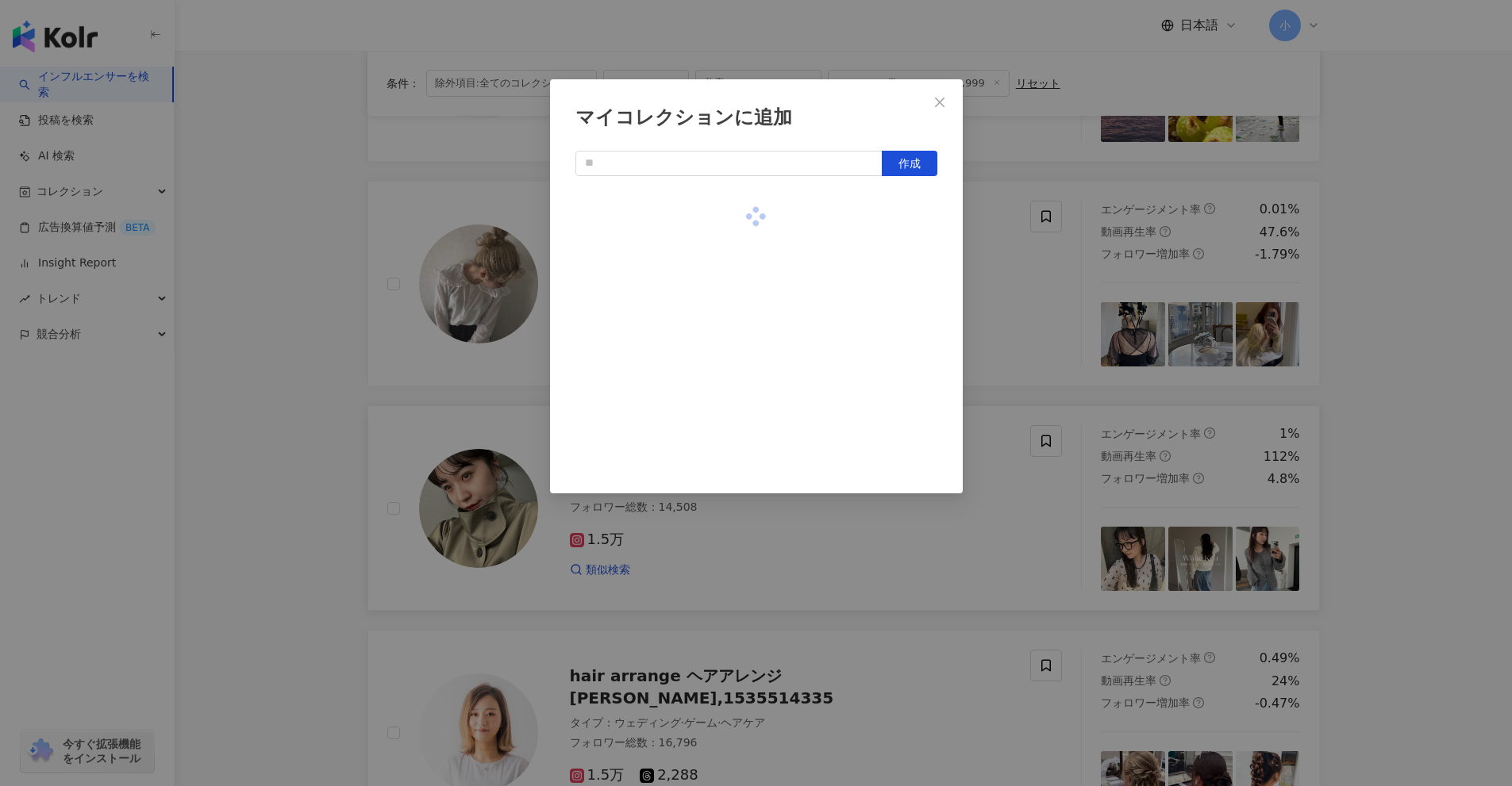
click at [1045, 290] on div "マイコレクションに追加 作成" at bounding box center [756, 393] width 1512 height 786
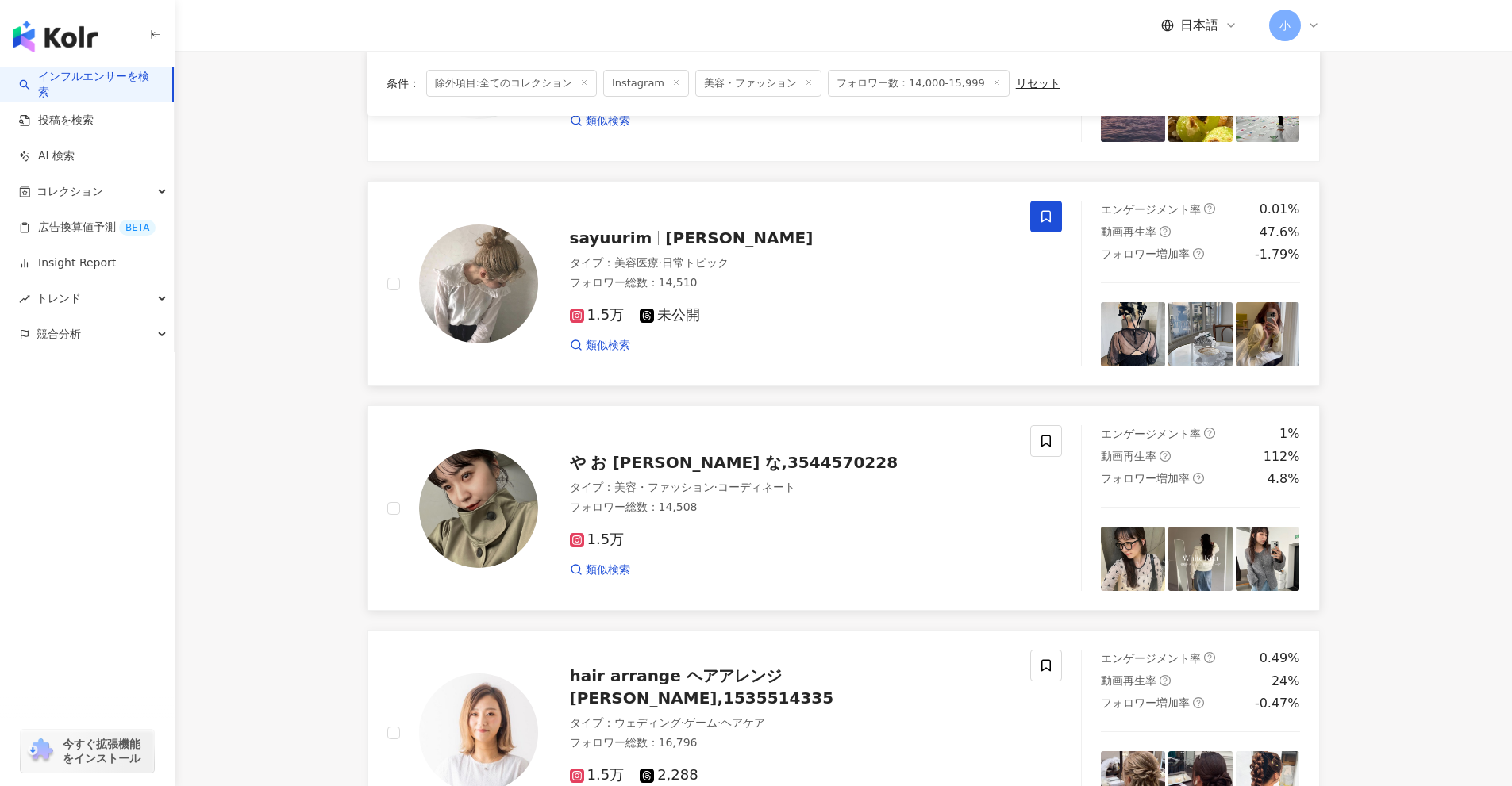
click at [1046, 219] on icon at bounding box center [1045, 217] width 10 height 12
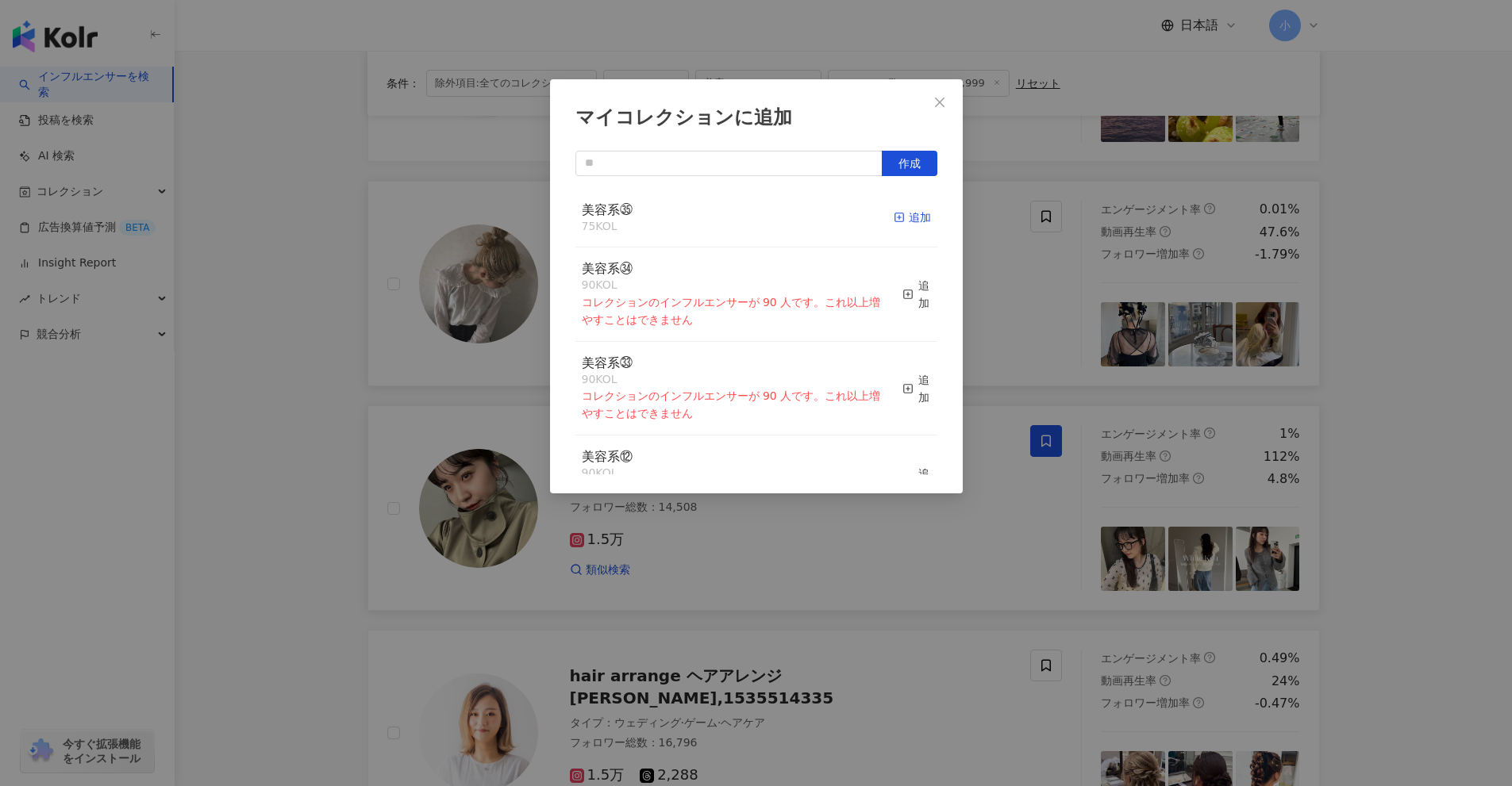
click at [896, 219] on div "追加" at bounding box center [912, 217] width 38 height 17
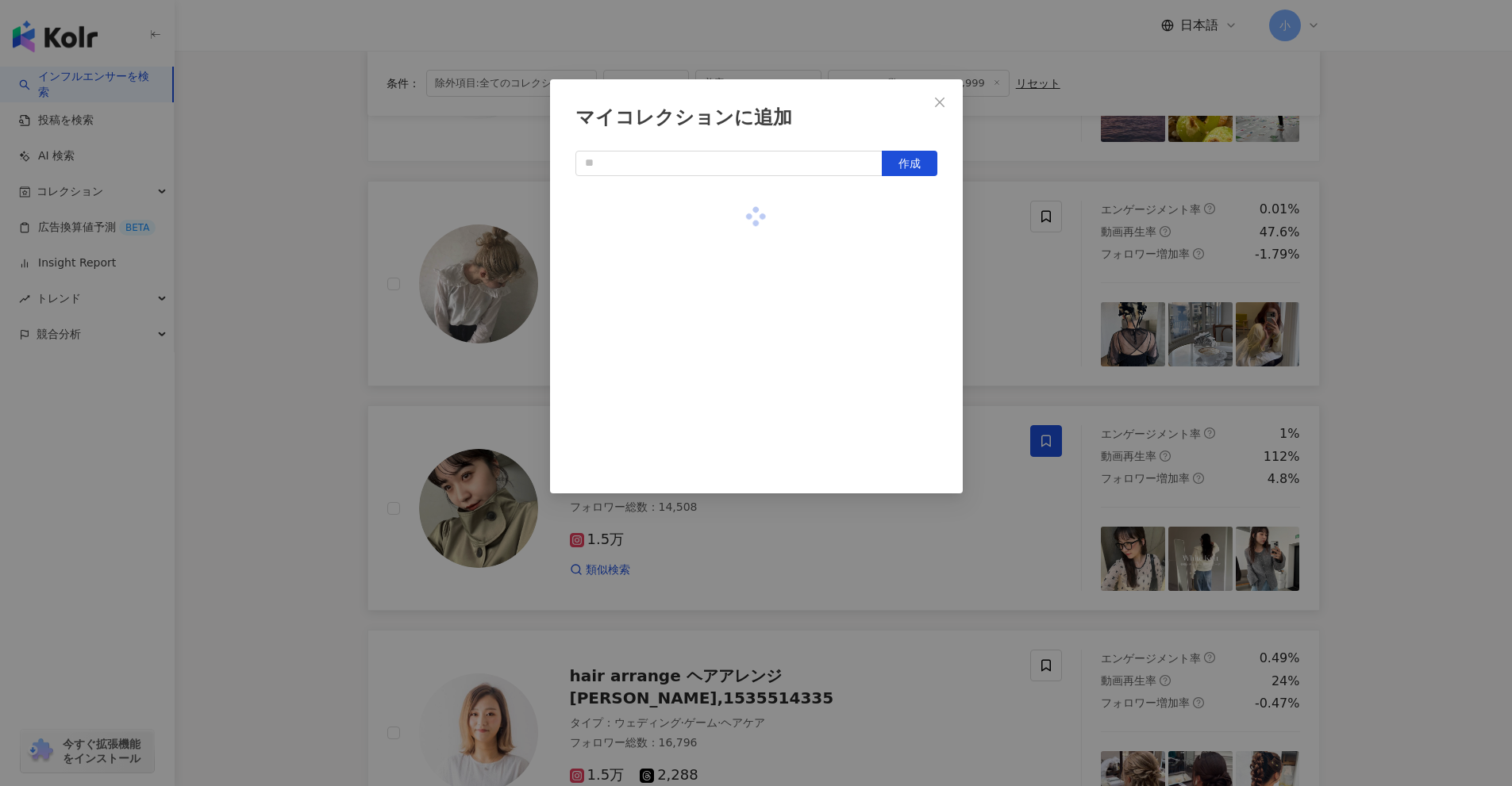
click at [1031, 305] on div "マイコレクションに追加 作成" at bounding box center [756, 393] width 1512 height 786
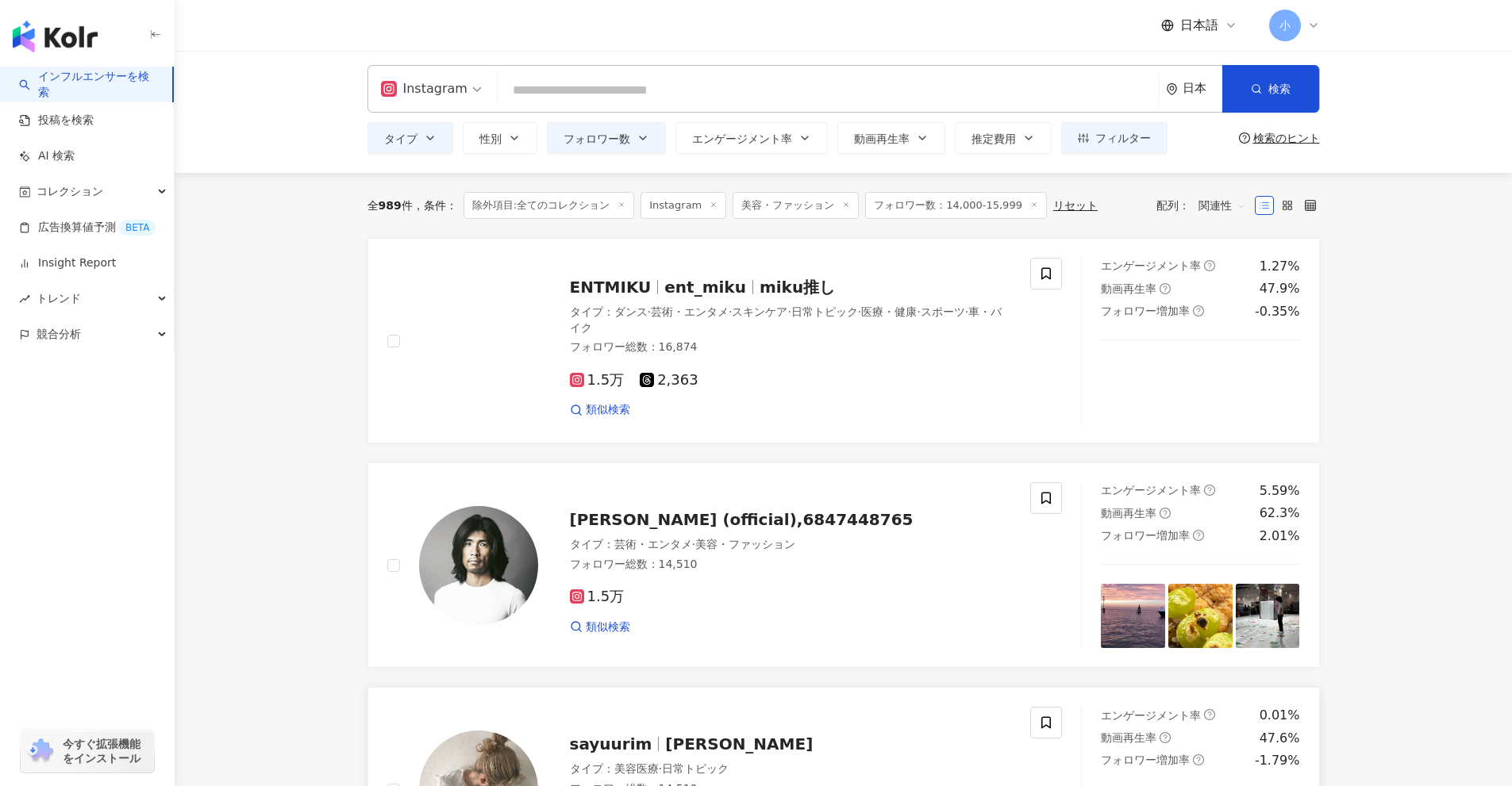
scroll to position [0, 0]
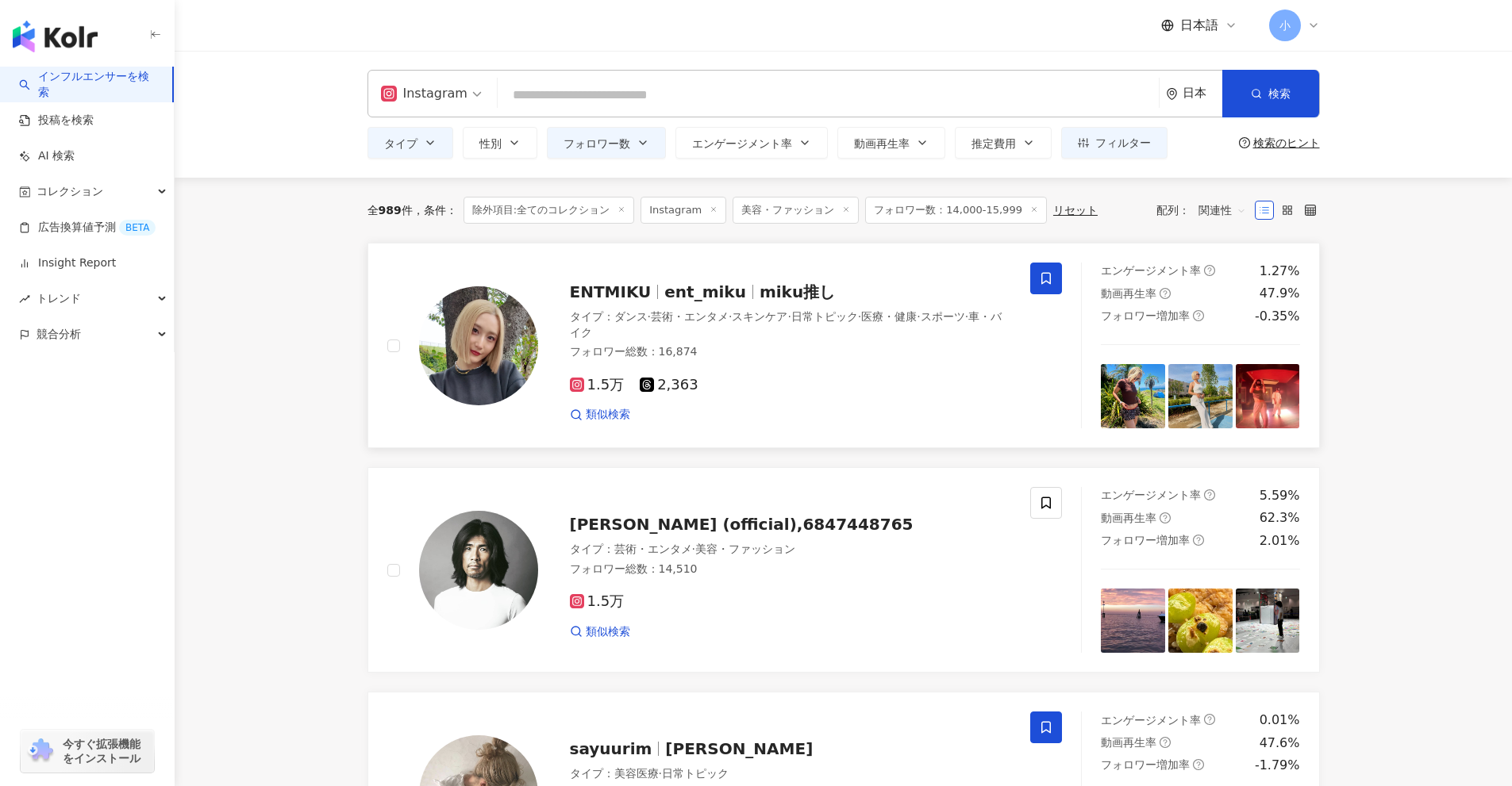
click at [1040, 284] on icon at bounding box center [1046, 278] width 14 height 14
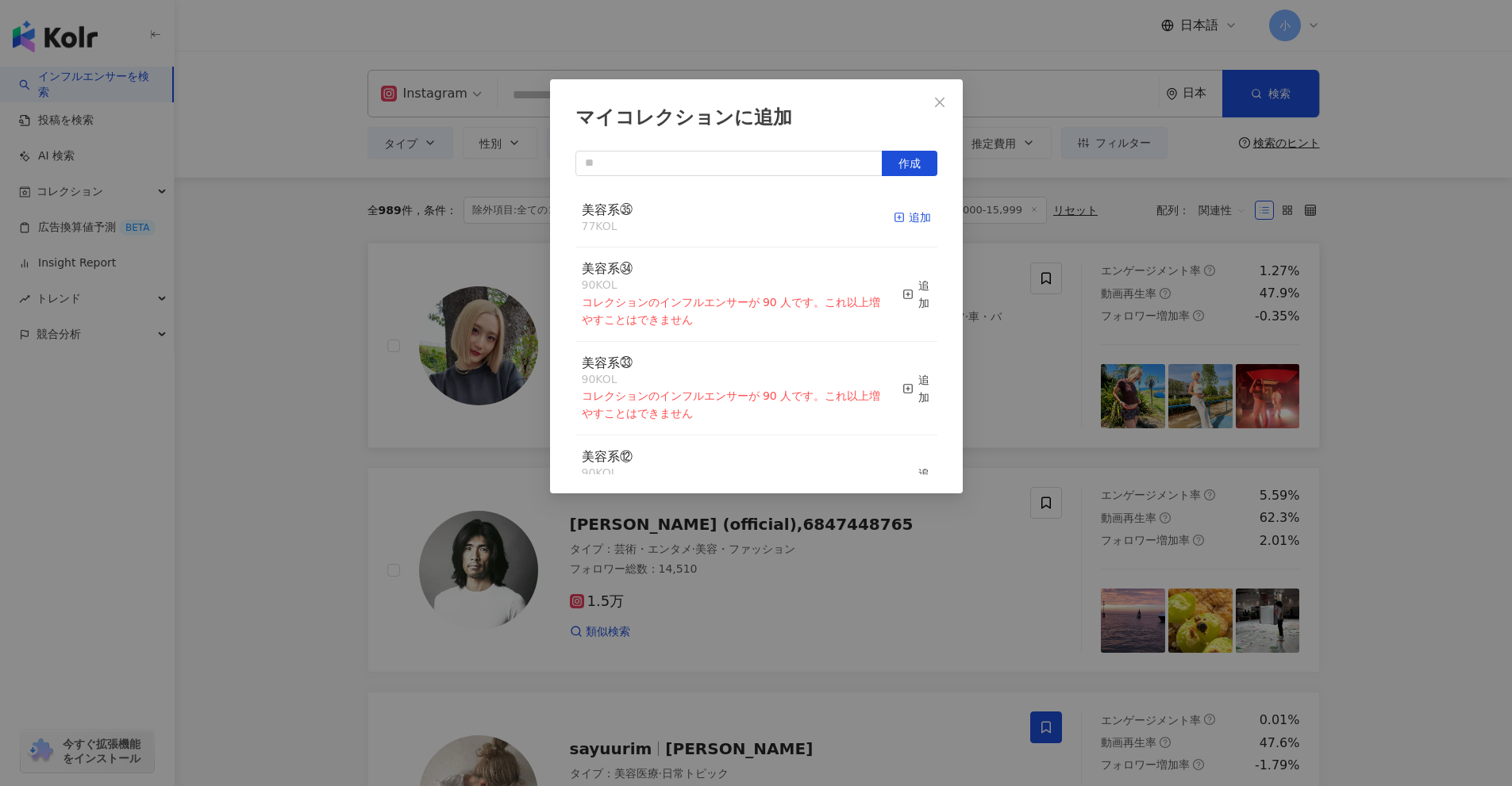
click at [900, 220] on line "button" at bounding box center [900, 217] width 0 height 4
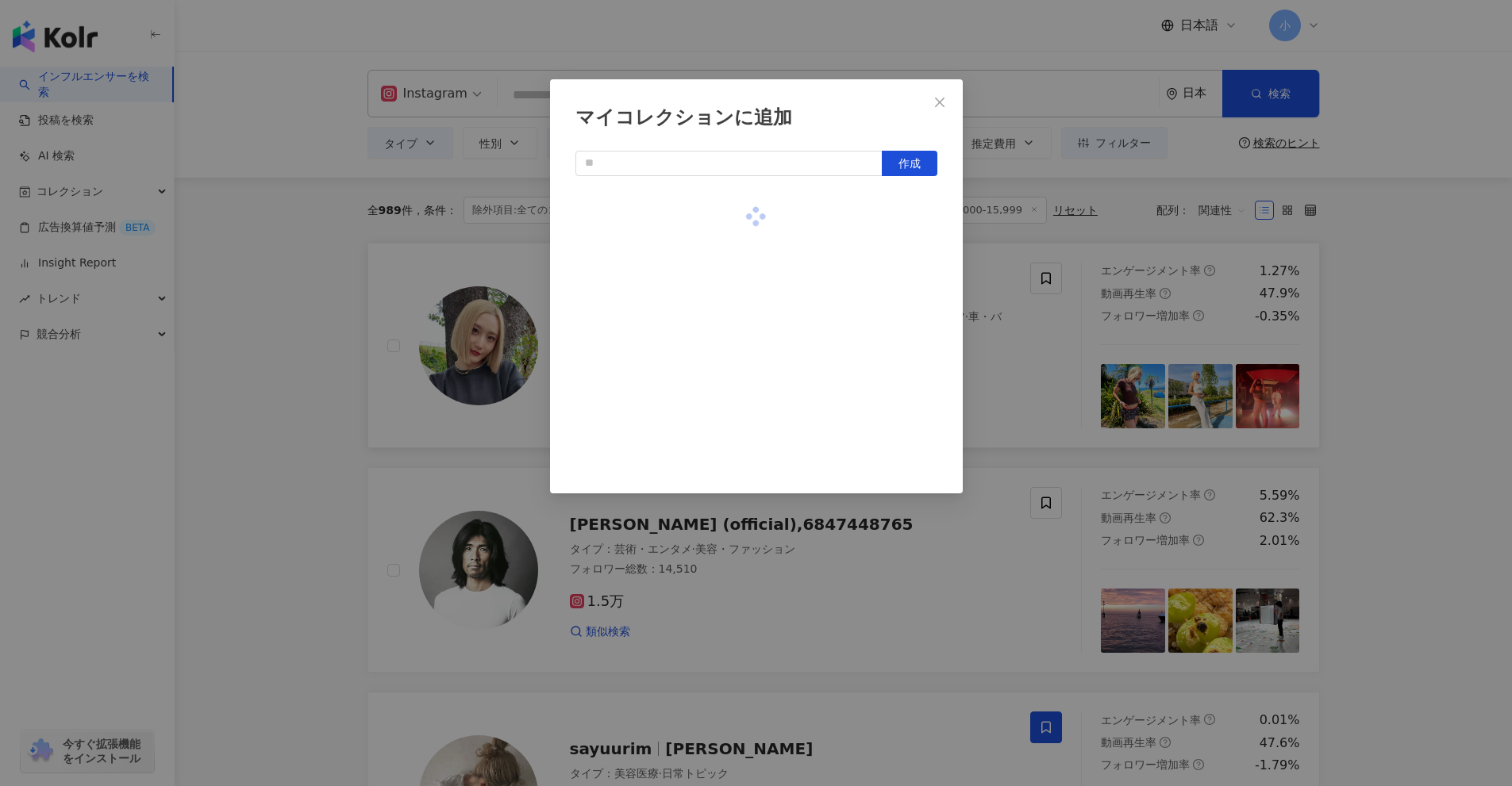
click at [1409, 462] on div "マイコレクションに追加 作成" at bounding box center [756, 393] width 1512 height 786
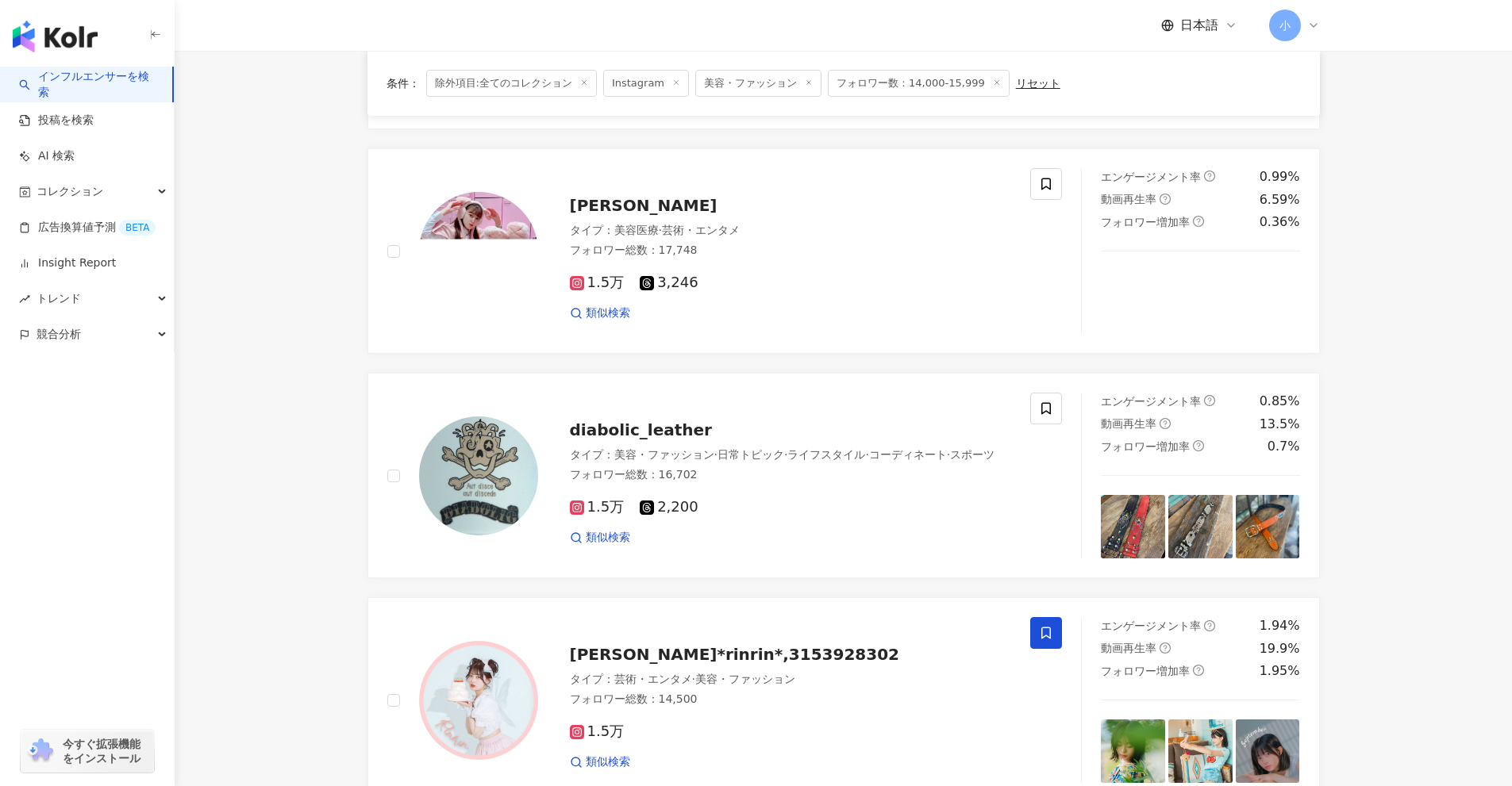
scroll to position [2495, 0]
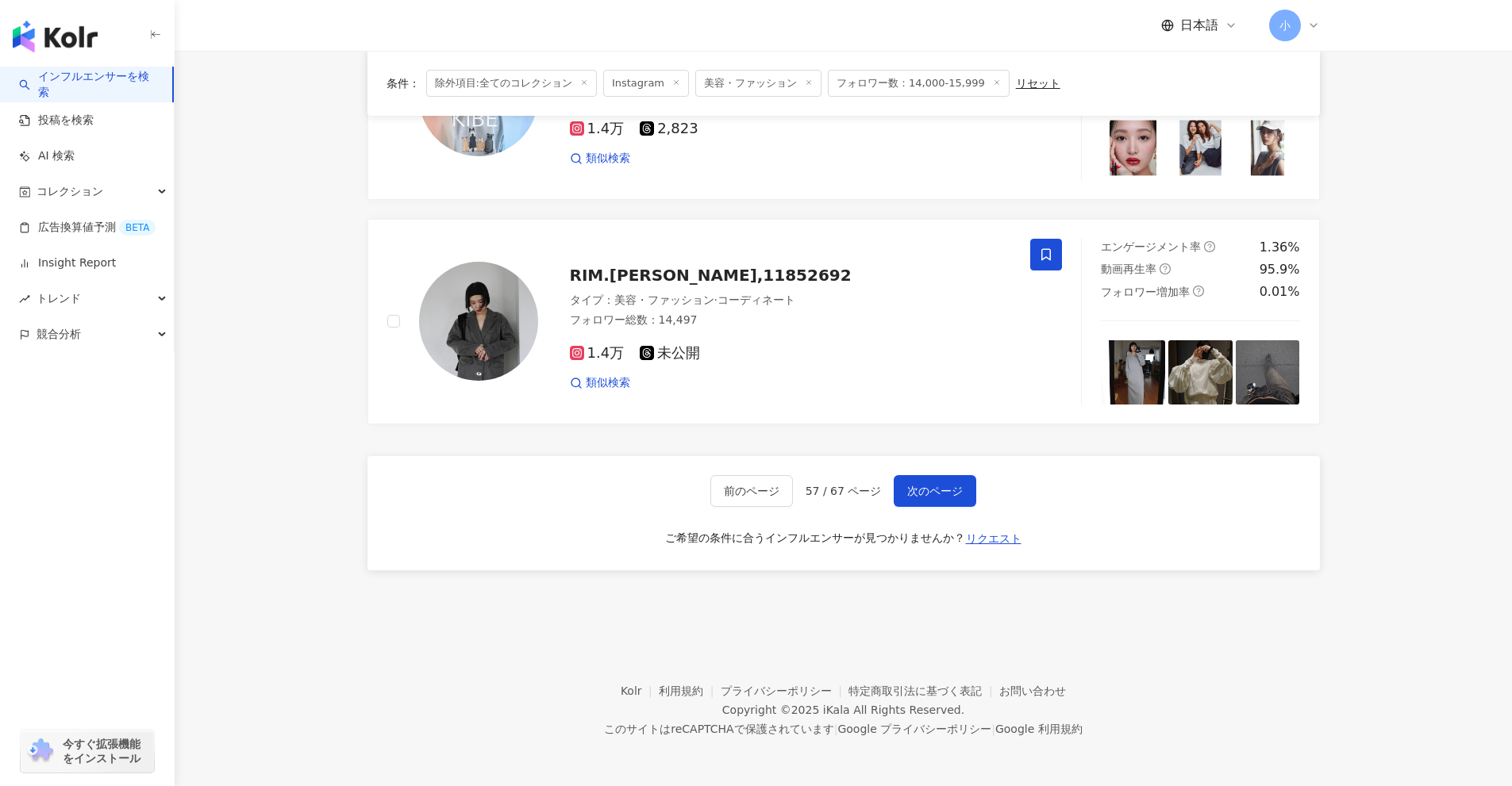
drag, startPoint x: 1336, startPoint y: 266, endPoint x: 1376, endPoint y: 606, distance: 342.3
click at [944, 492] on span "次のページ" at bounding box center [935, 491] width 56 height 13
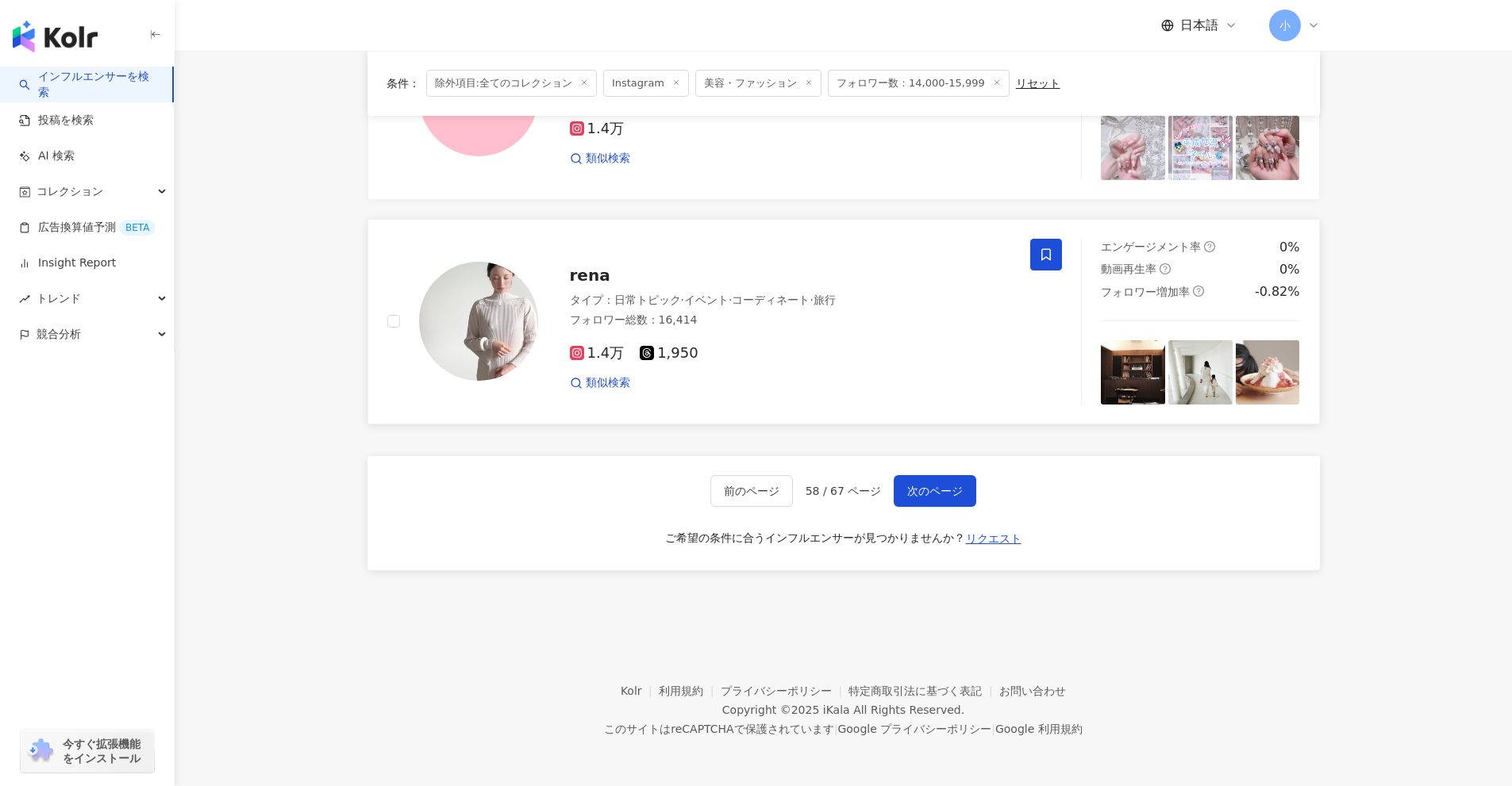
click at [1043, 257] on icon at bounding box center [1046, 255] width 14 height 14
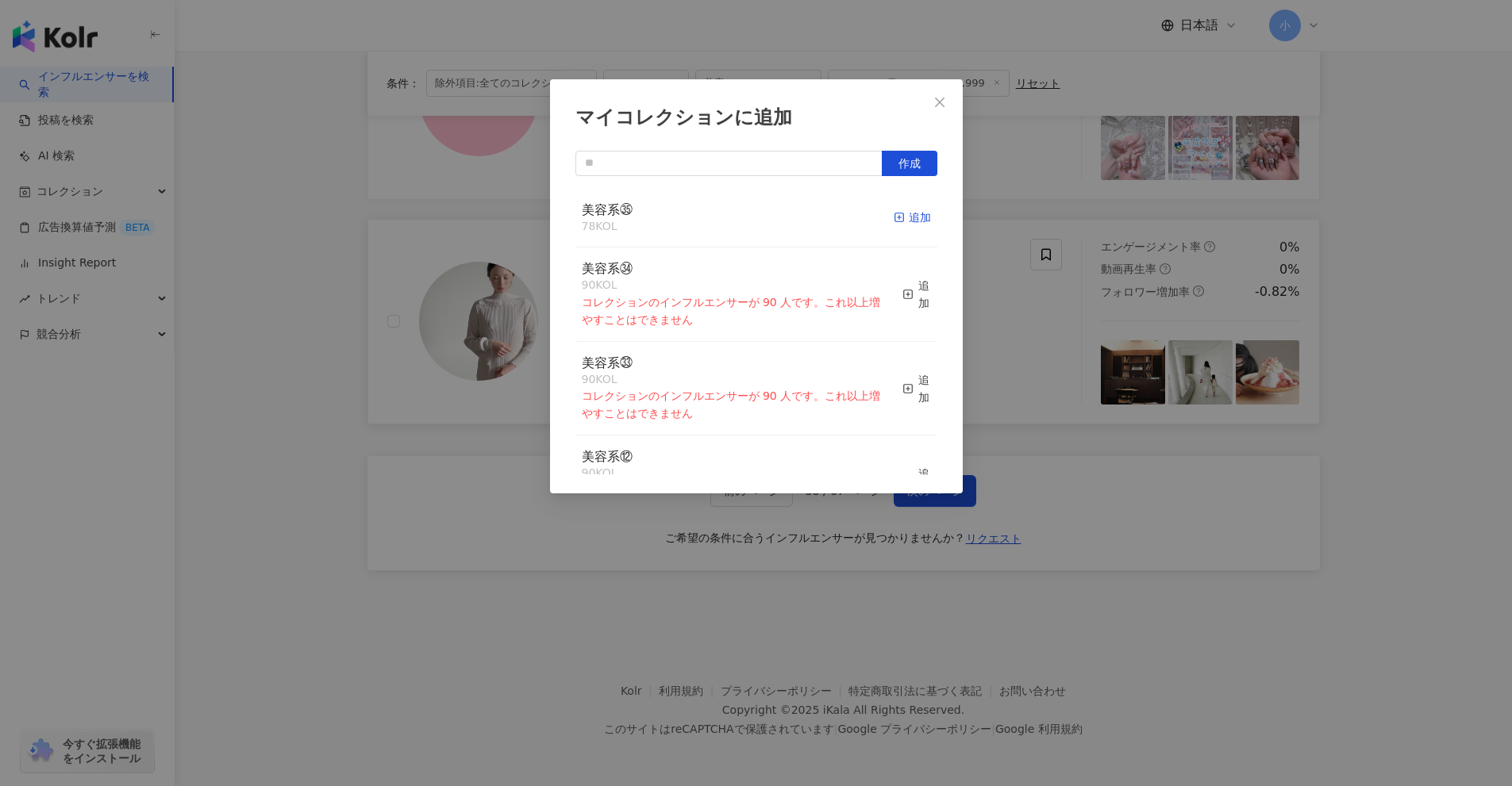
click at [897, 221] on div "追加" at bounding box center [912, 217] width 38 height 17
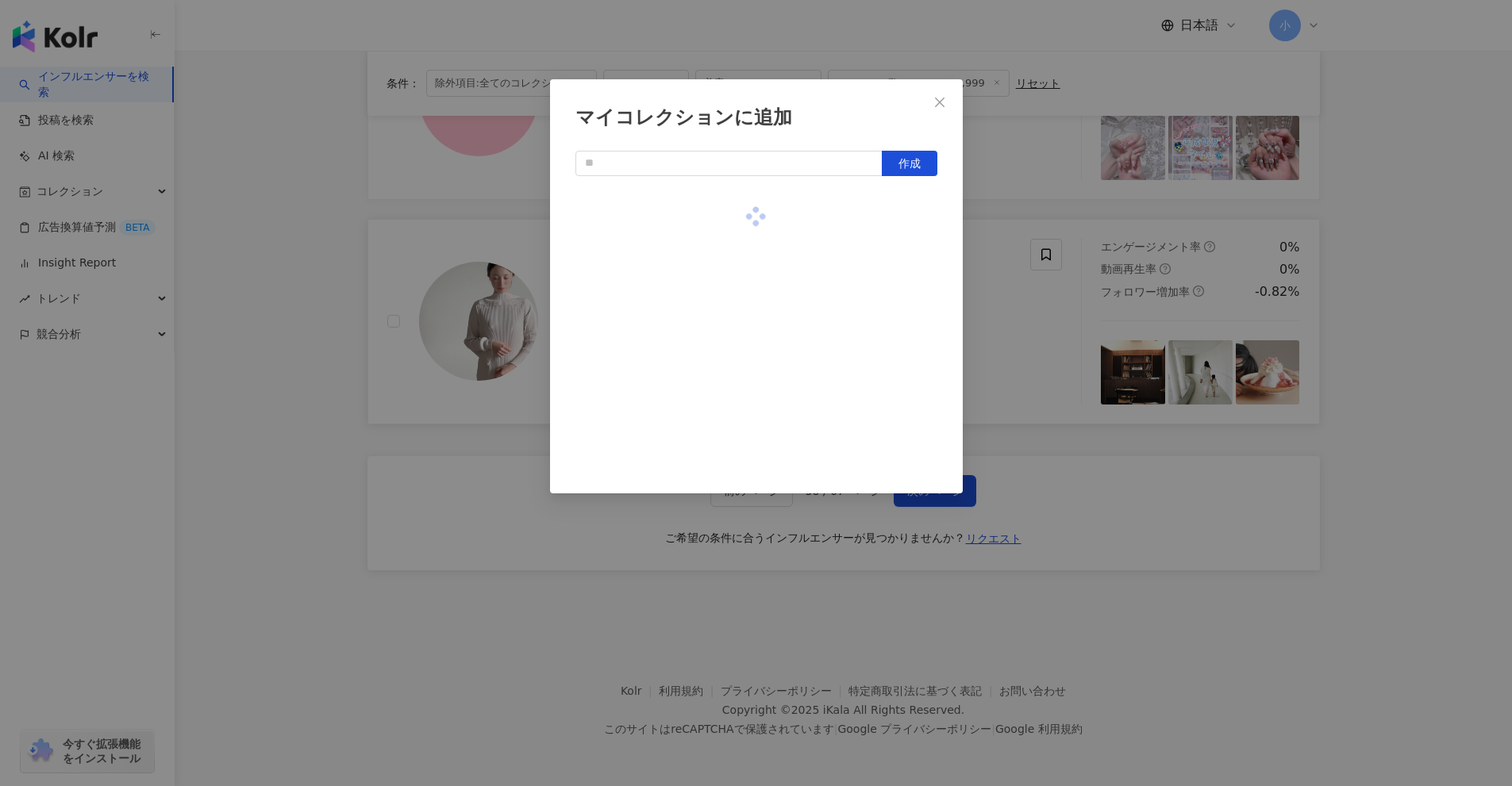
click at [988, 293] on div "マイコレクションに追加 作成" at bounding box center [756, 393] width 1512 height 786
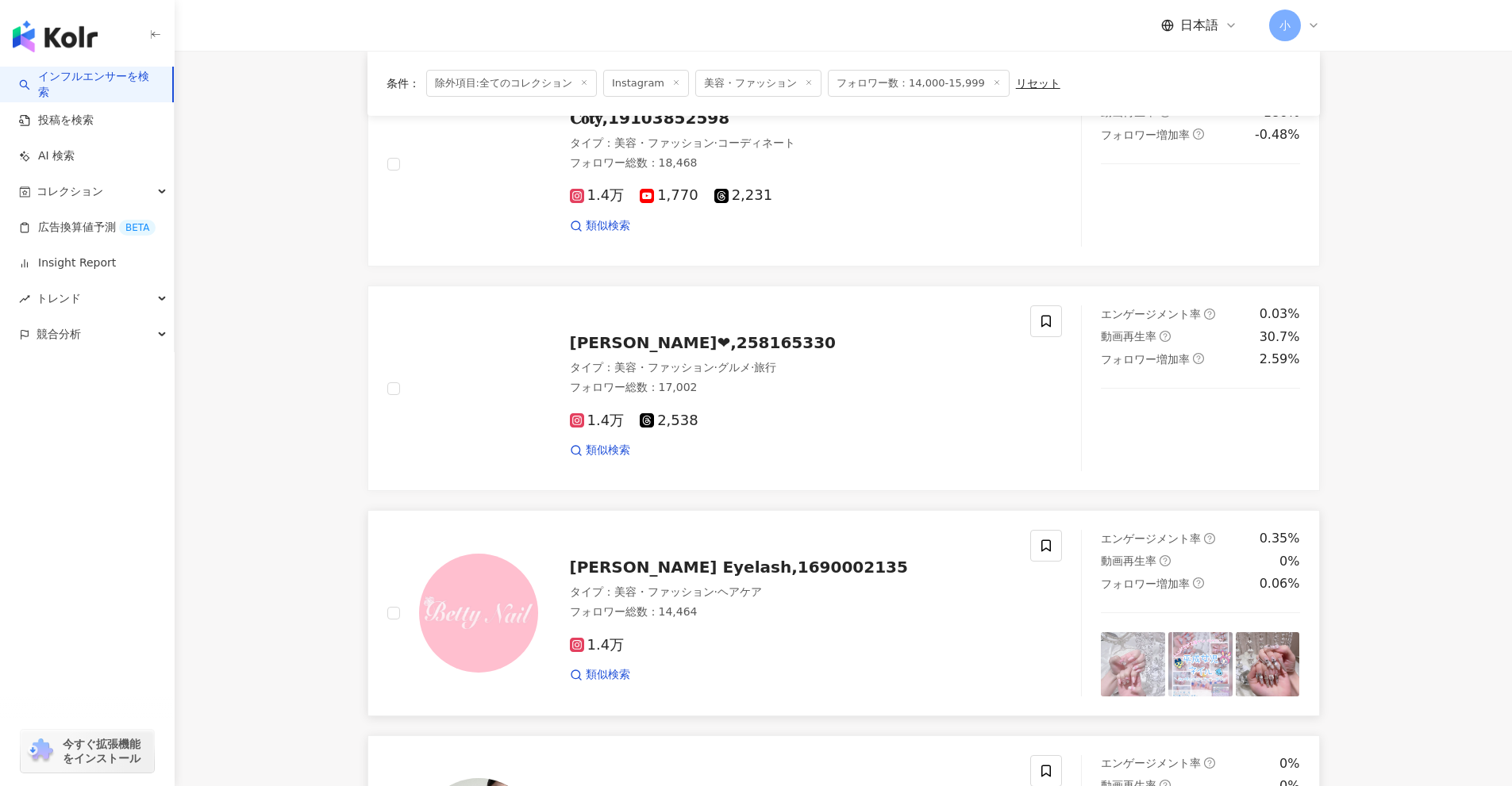
scroll to position [1939, 0]
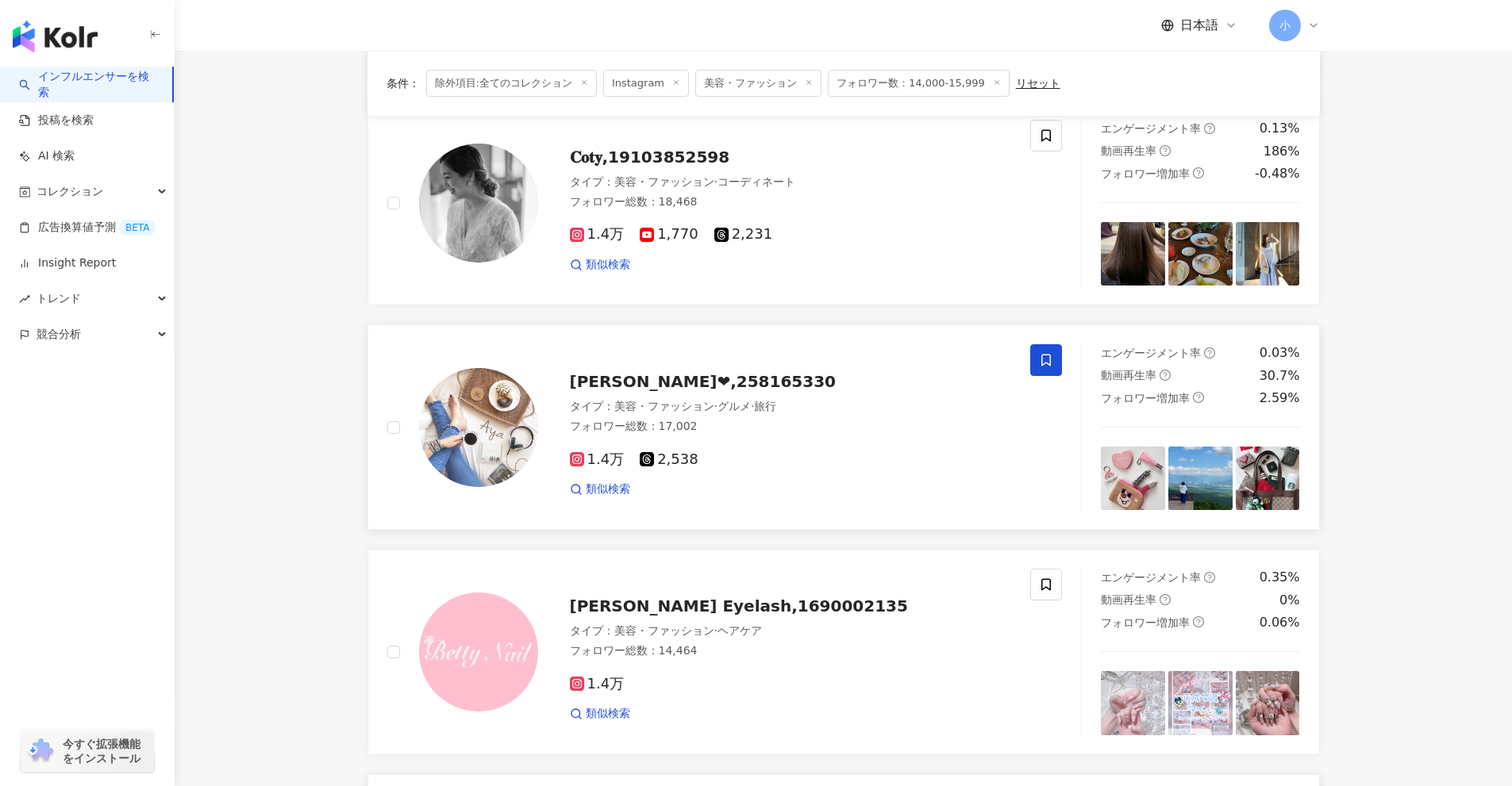
click at [1055, 362] on span at bounding box center [1046, 360] width 31 height 31
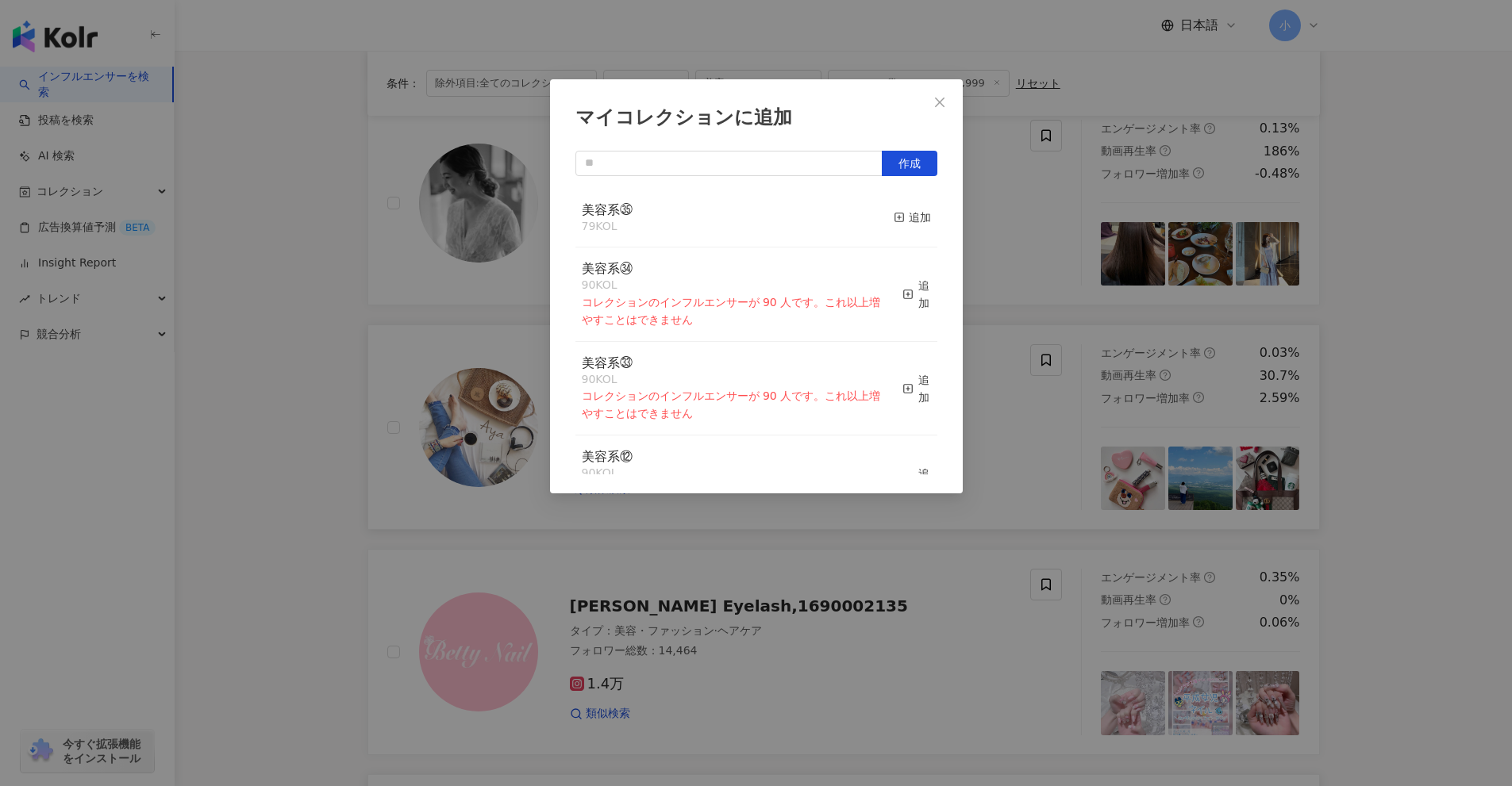
click at [906, 227] on button "追加" at bounding box center [912, 218] width 38 height 33
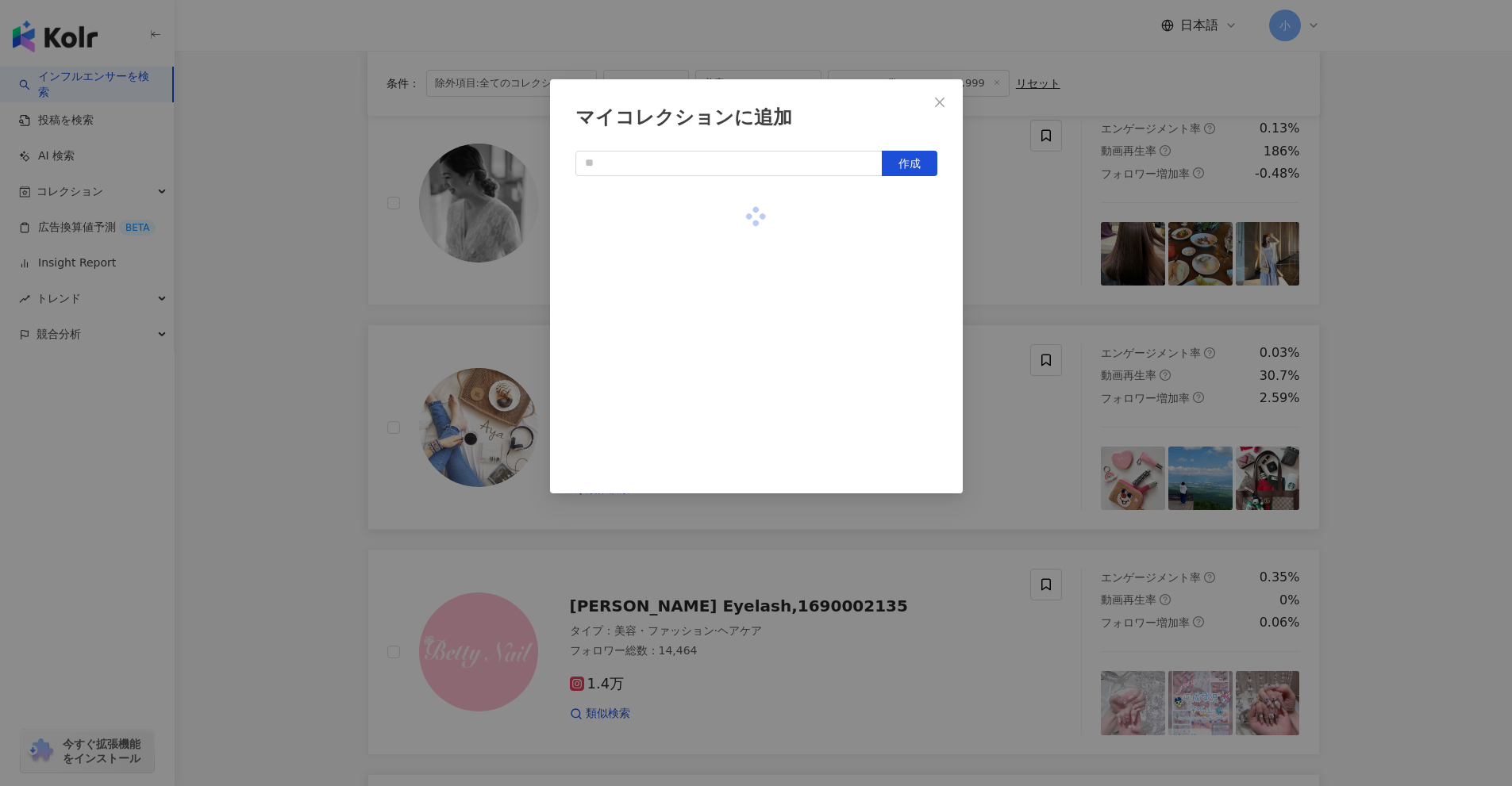
click at [1017, 248] on div "マイコレクションに追加 作成" at bounding box center [756, 393] width 1512 height 786
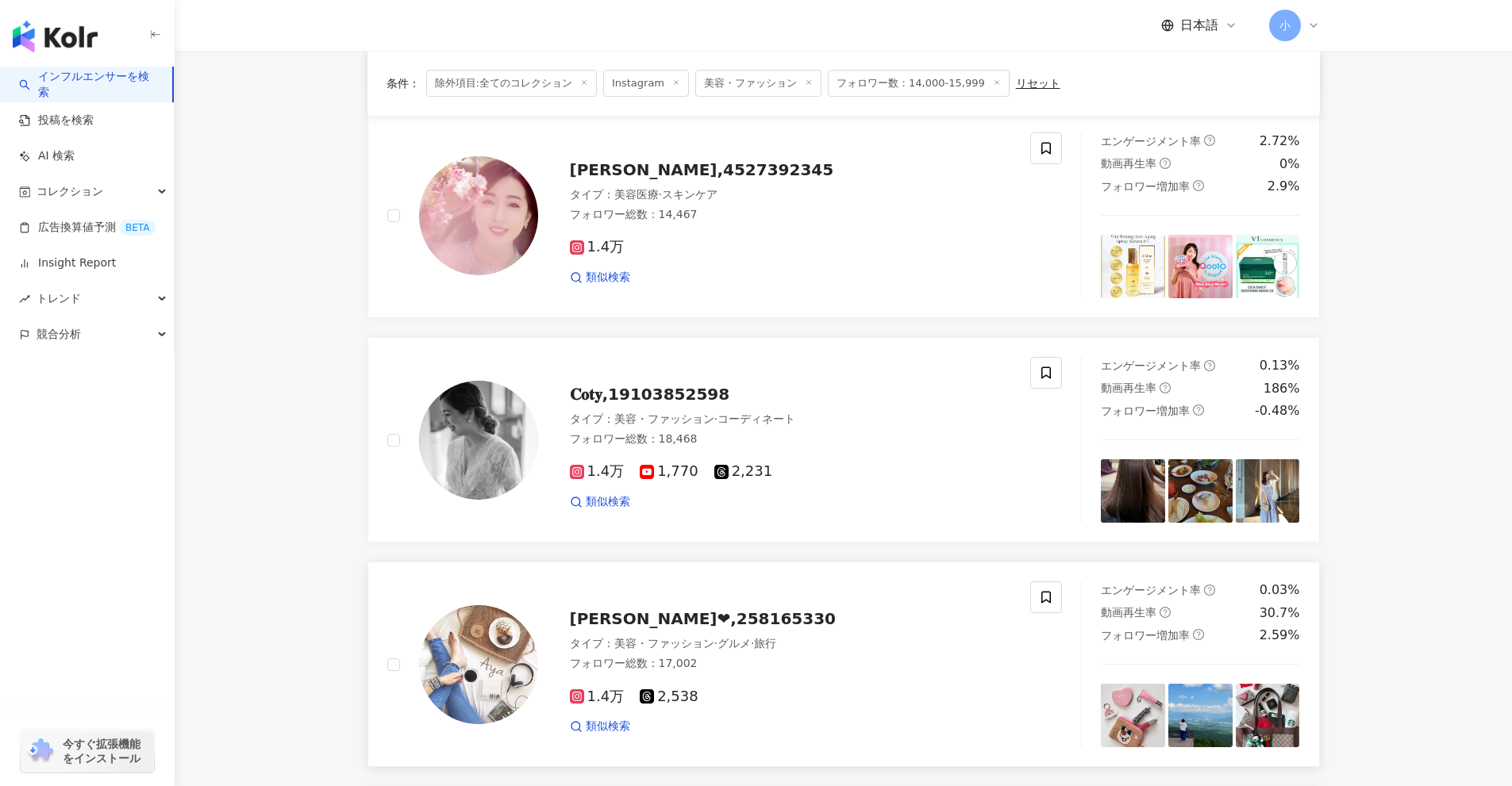
scroll to position [1622, 0]
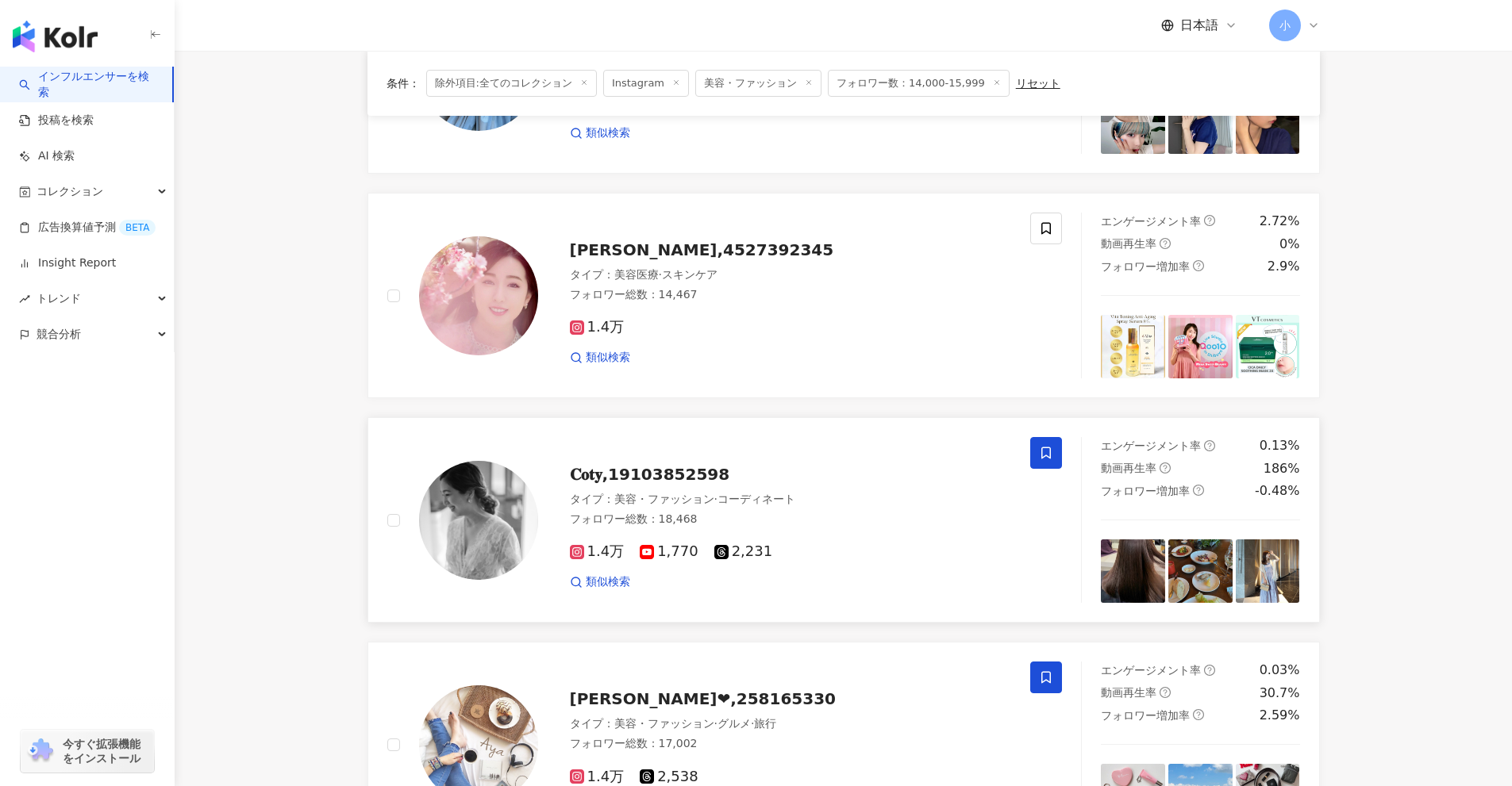
click at [1052, 454] on icon at bounding box center [1046, 453] width 14 height 14
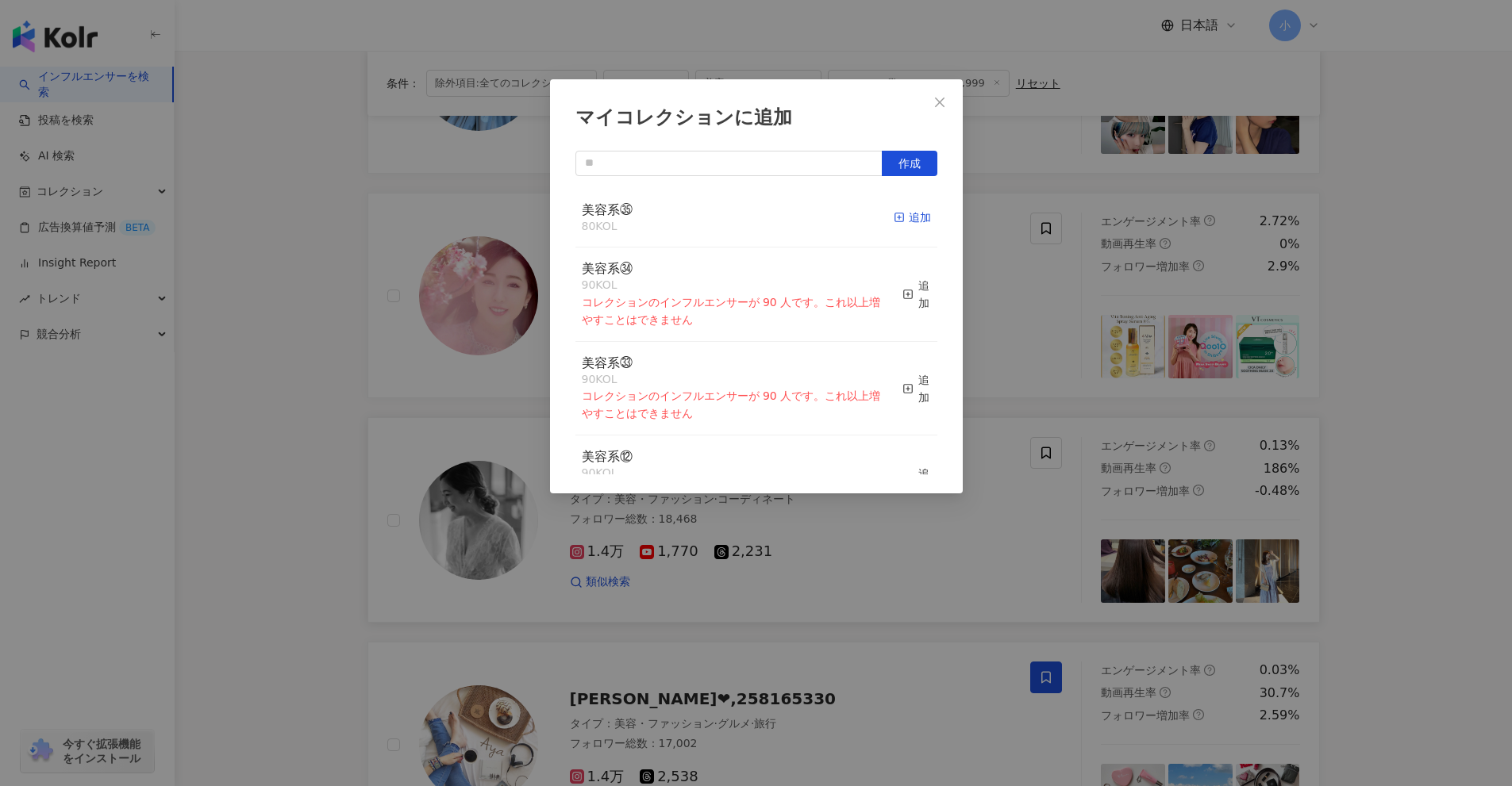
click at [896, 213] on div "追加" at bounding box center [912, 217] width 38 height 17
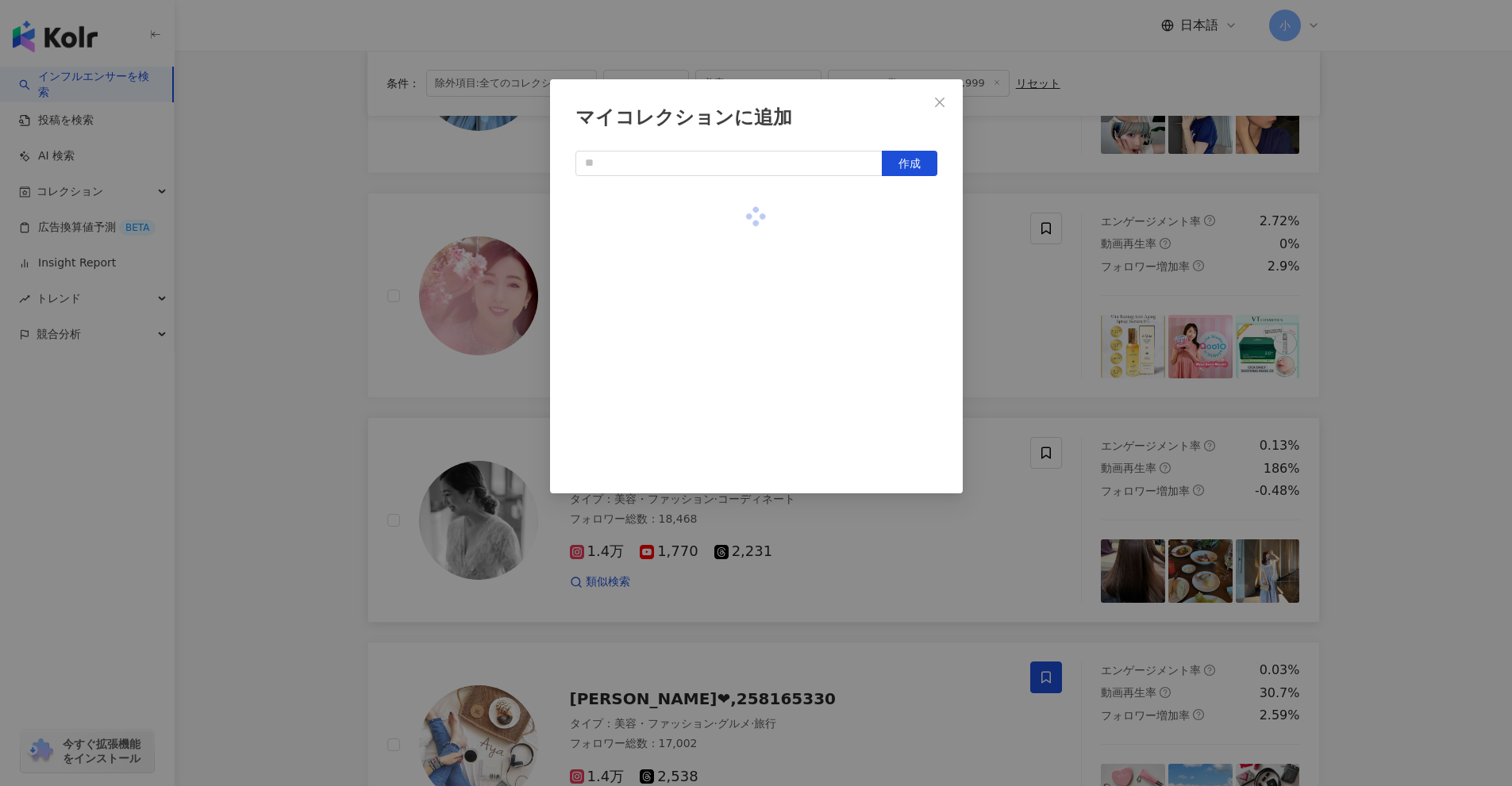
click at [999, 322] on div "マイコレクションに追加 作成" at bounding box center [756, 393] width 1512 height 786
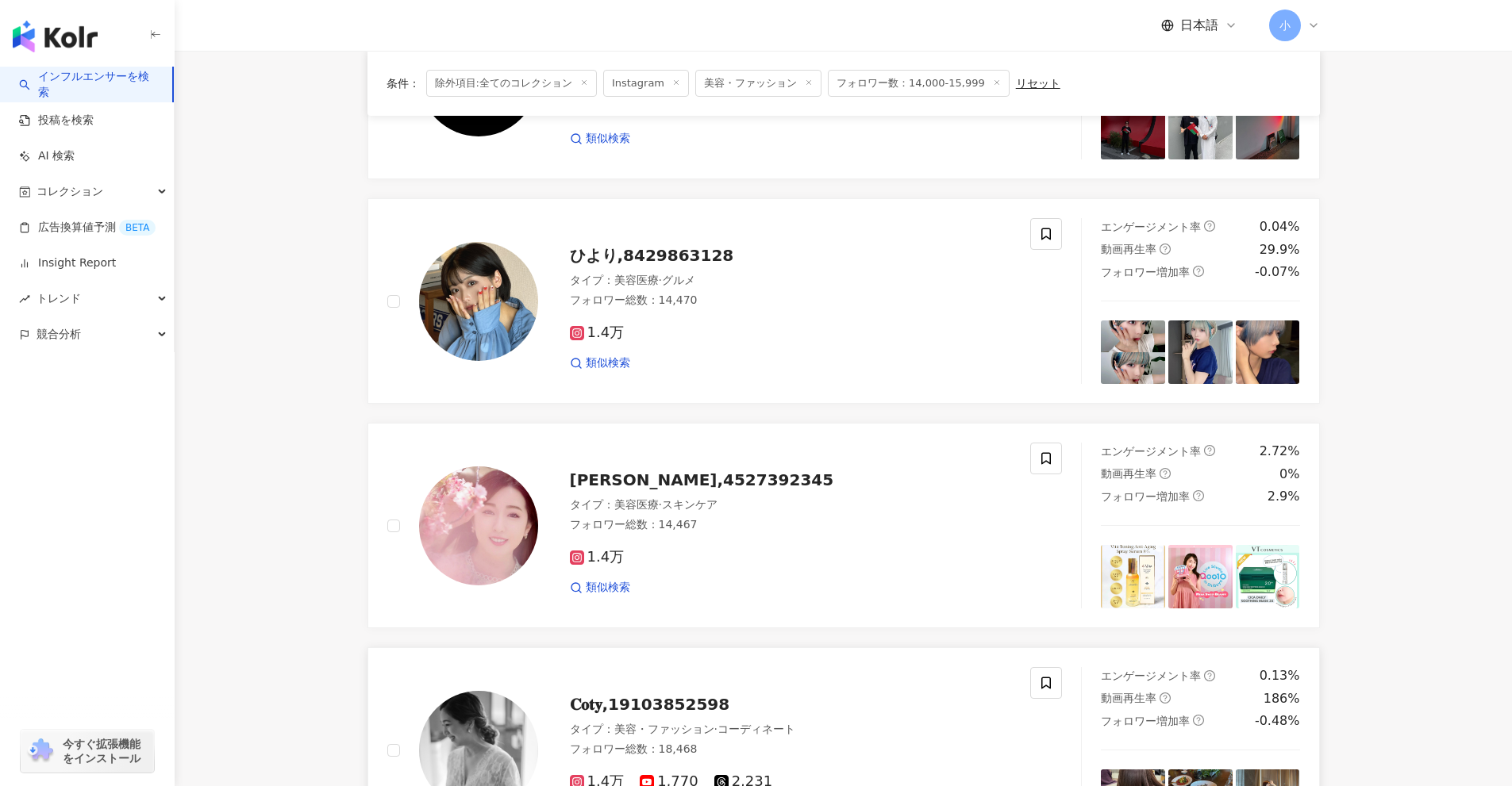
scroll to position [1384, 0]
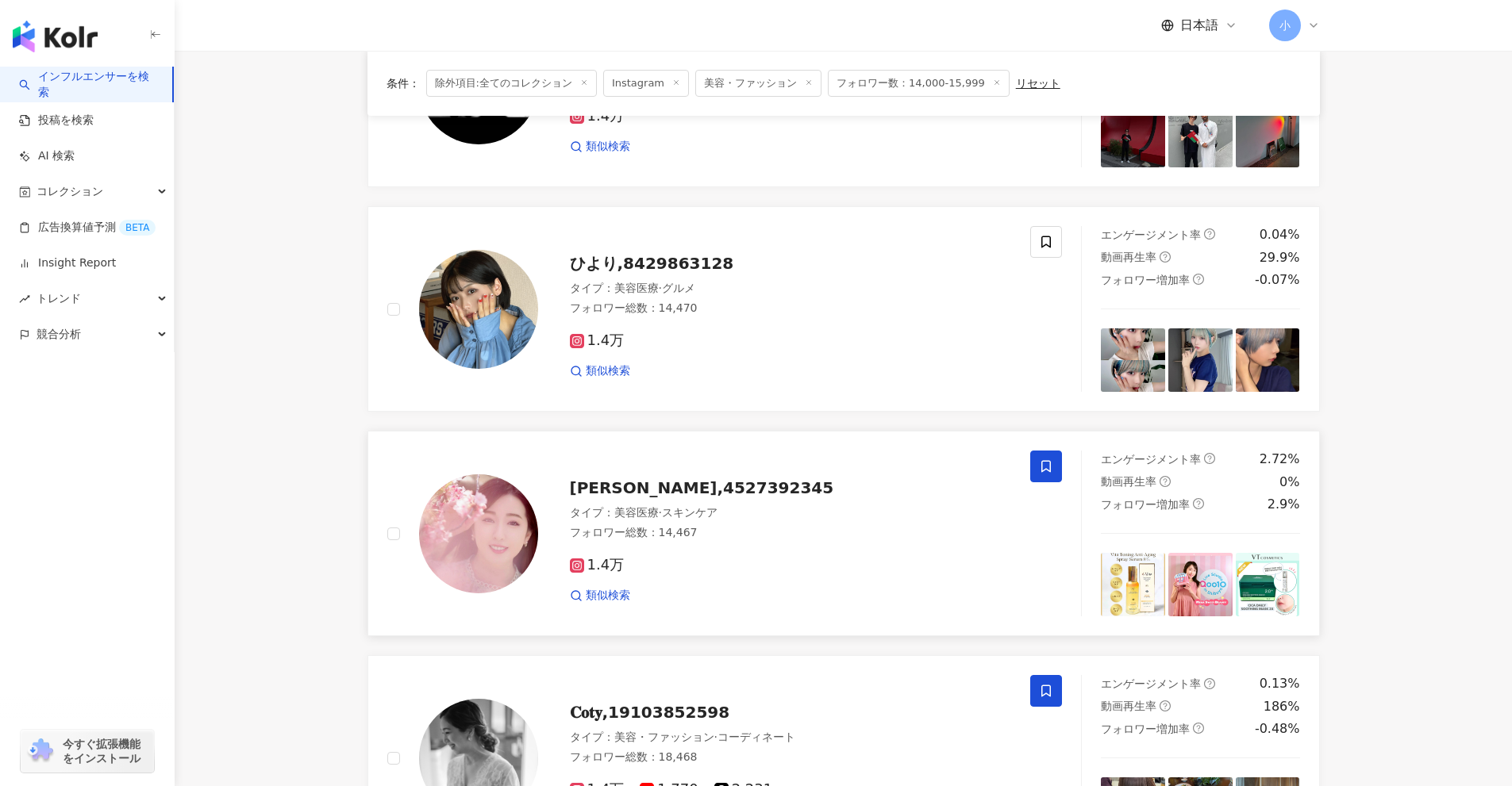
click at [1055, 471] on span at bounding box center [1046, 467] width 31 height 31
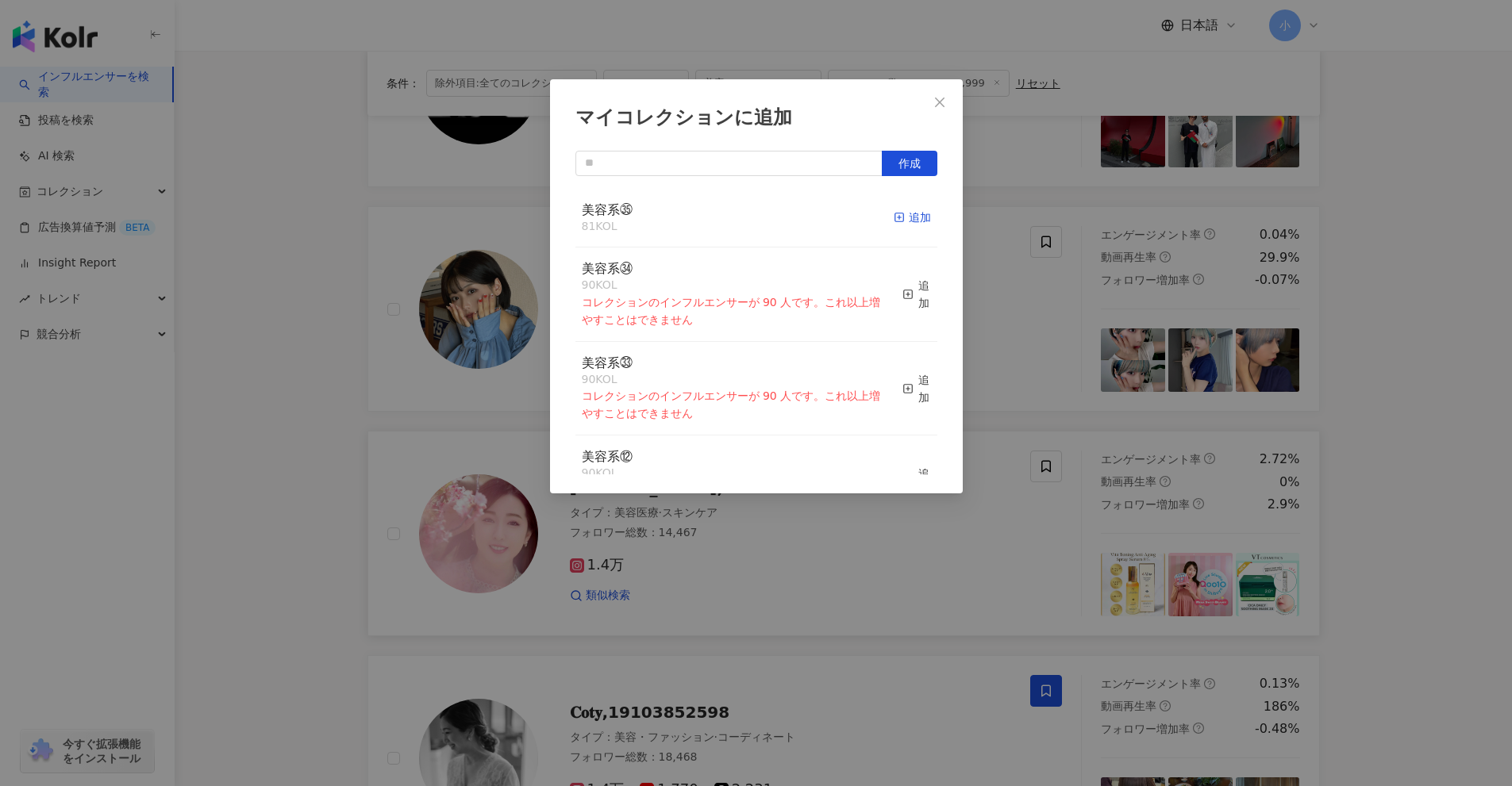
click at [907, 215] on div "追加" at bounding box center [912, 217] width 38 height 17
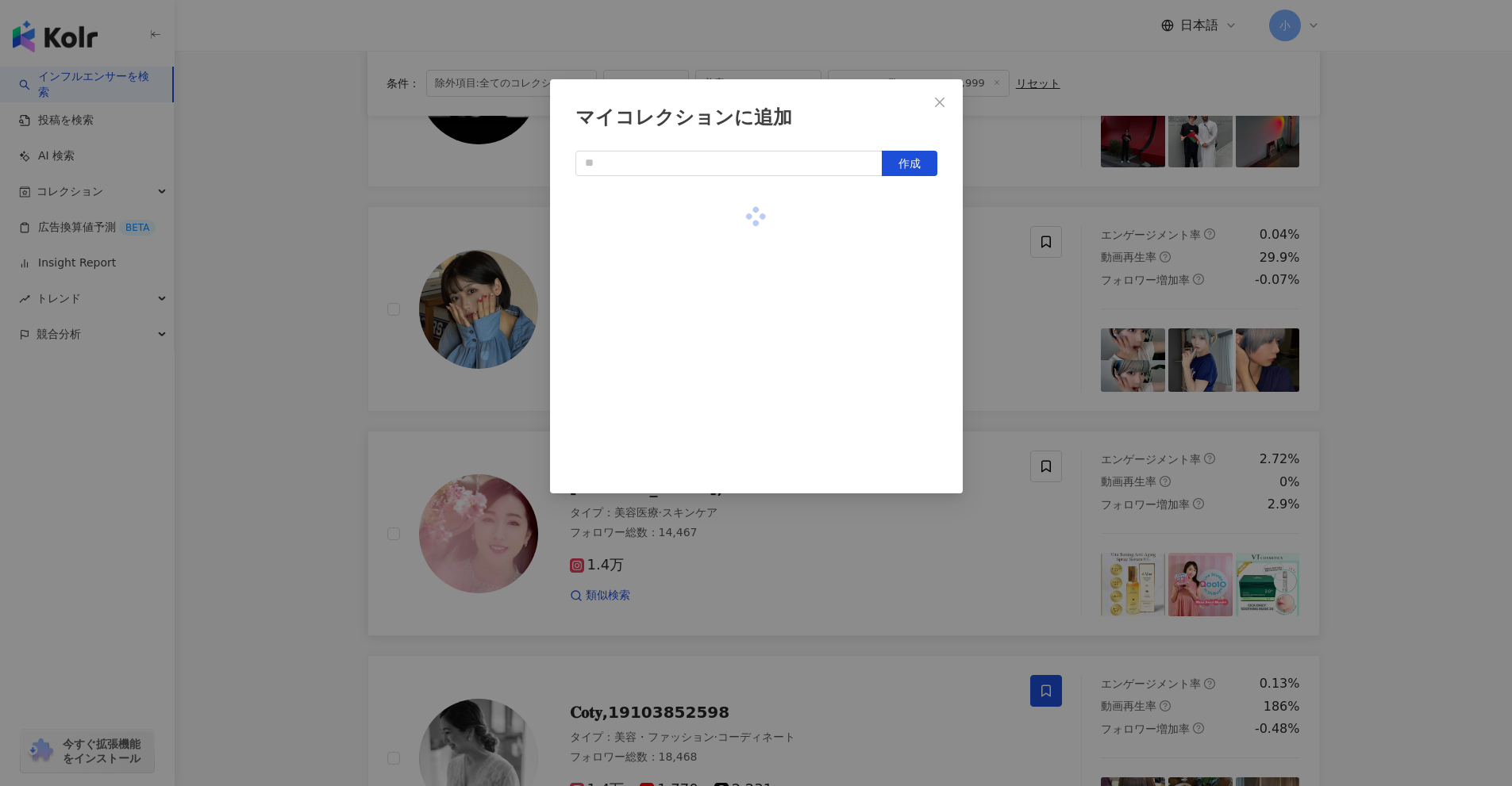
click at [988, 301] on div "マイコレクションに追加 作成" at bounding box center [756, 393] width 1512 height 786
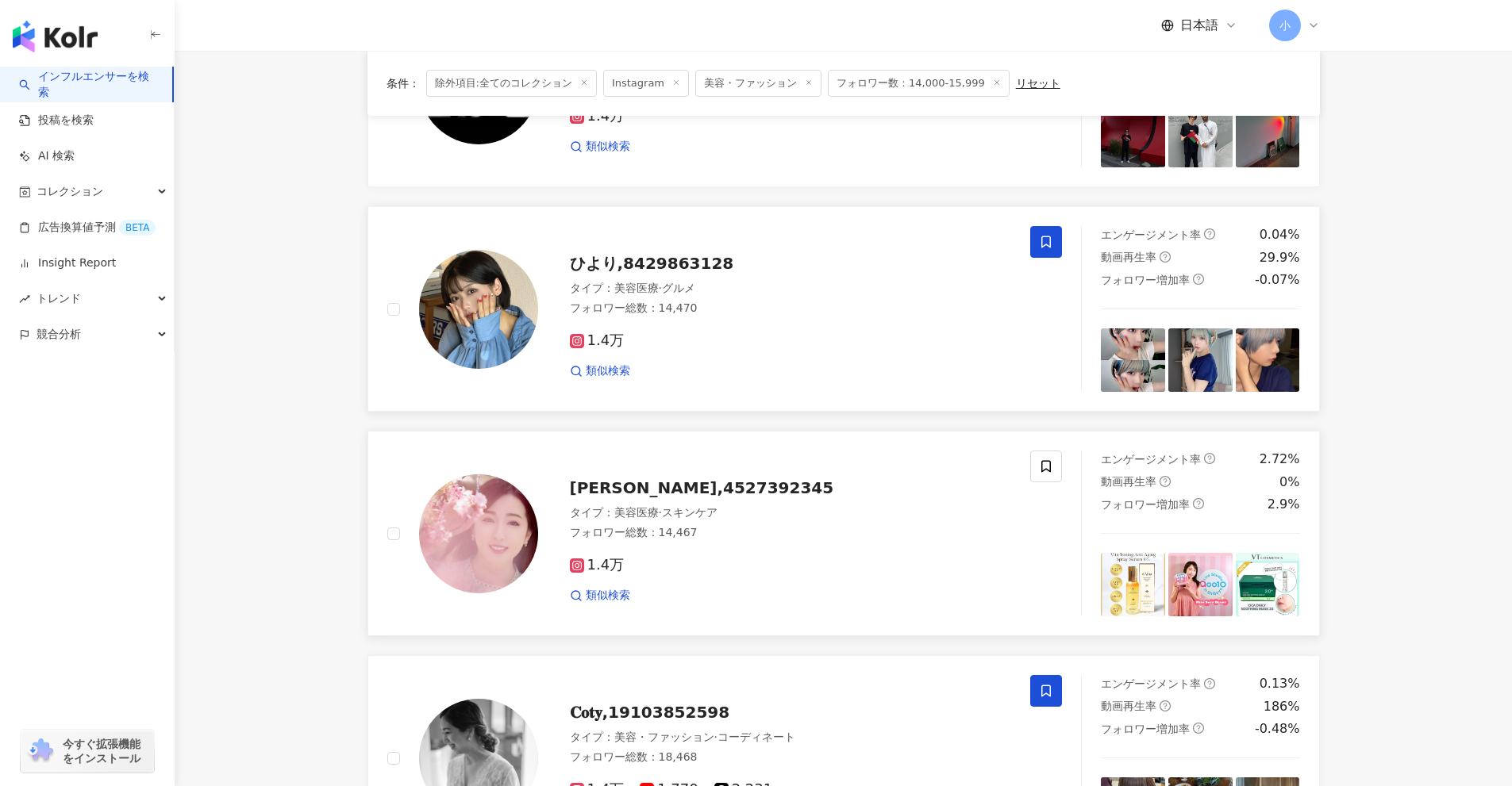
click at [1034, 242] on span at bounding box center [1046, 242] width 31 height 31
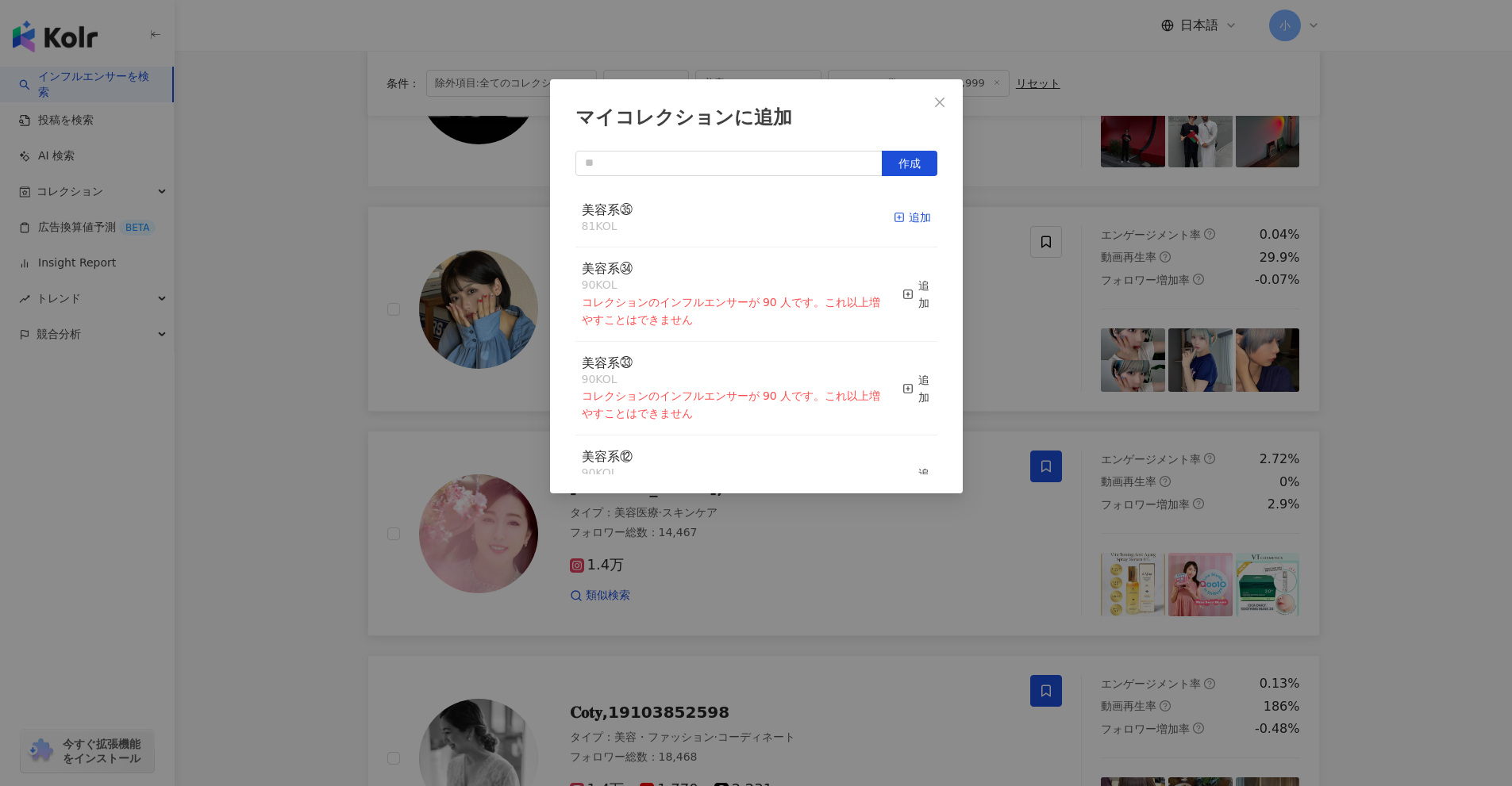
click at [905, 215] on div "追加" at bounding box center [912, 217] width 38 height 17
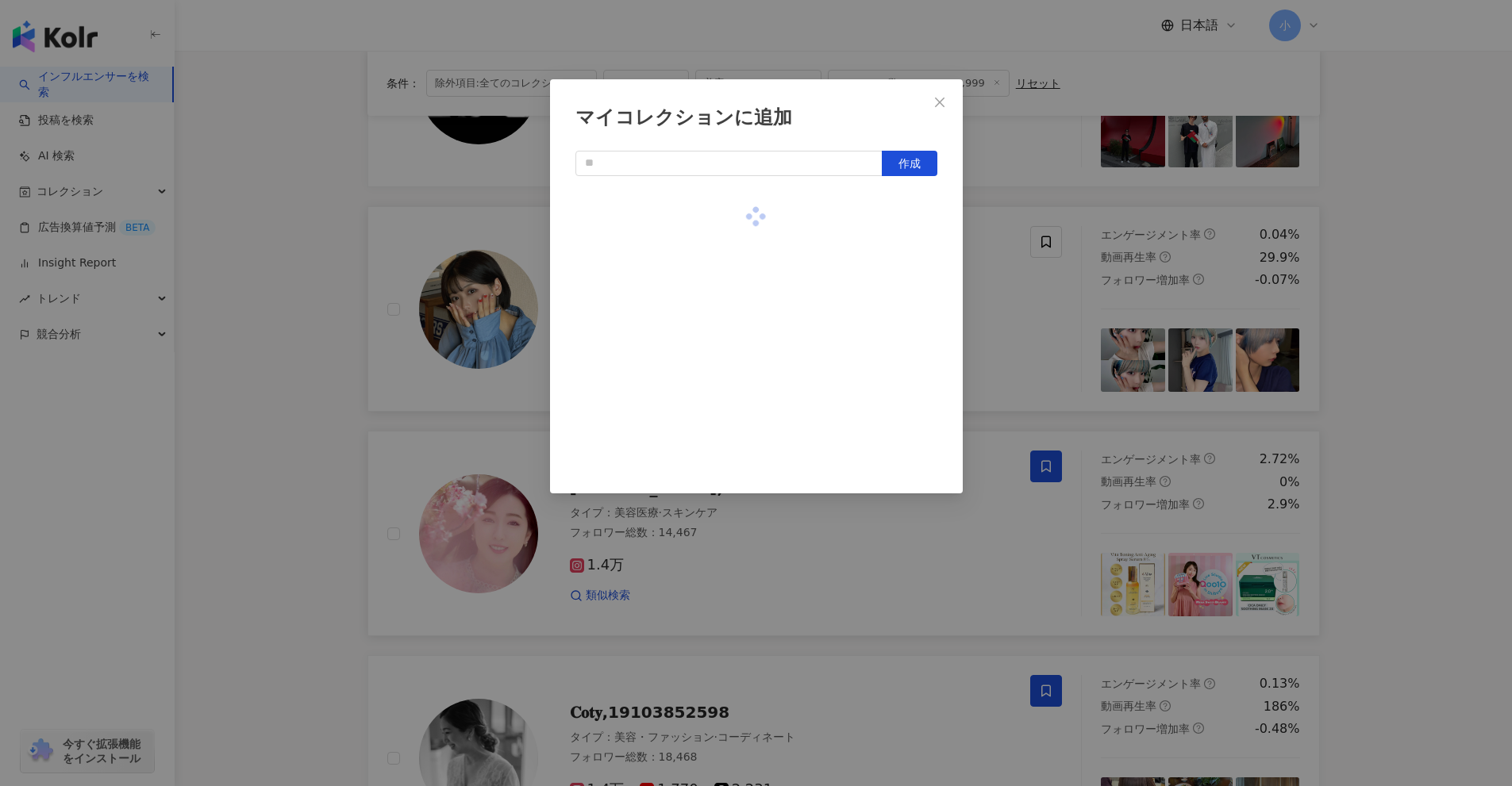
click at [1010, 310] on div "マイコレクションに追加 作成" at bounding box center [756, 393] width 1512 height 786
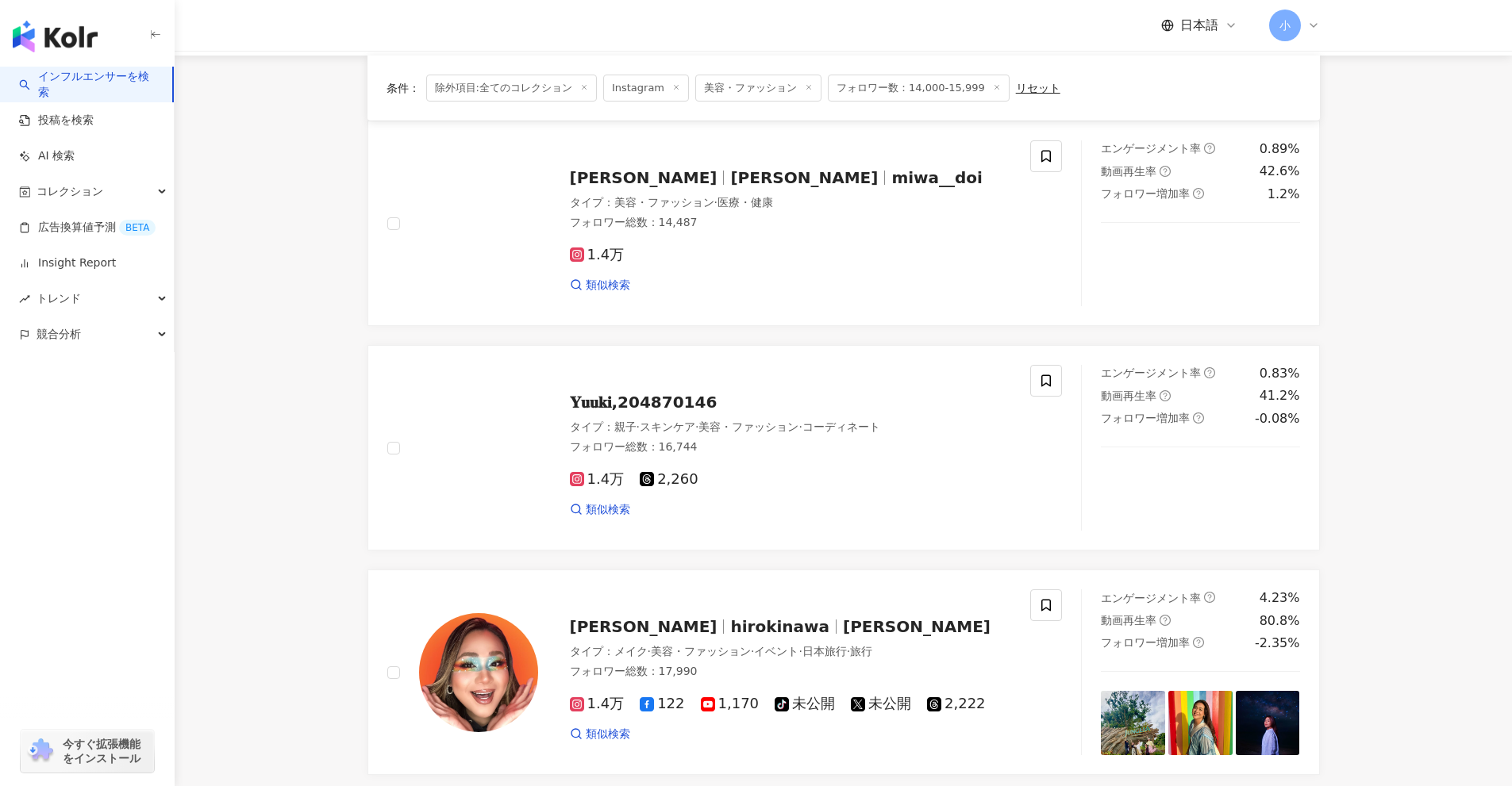
scroll to position [114, 0]
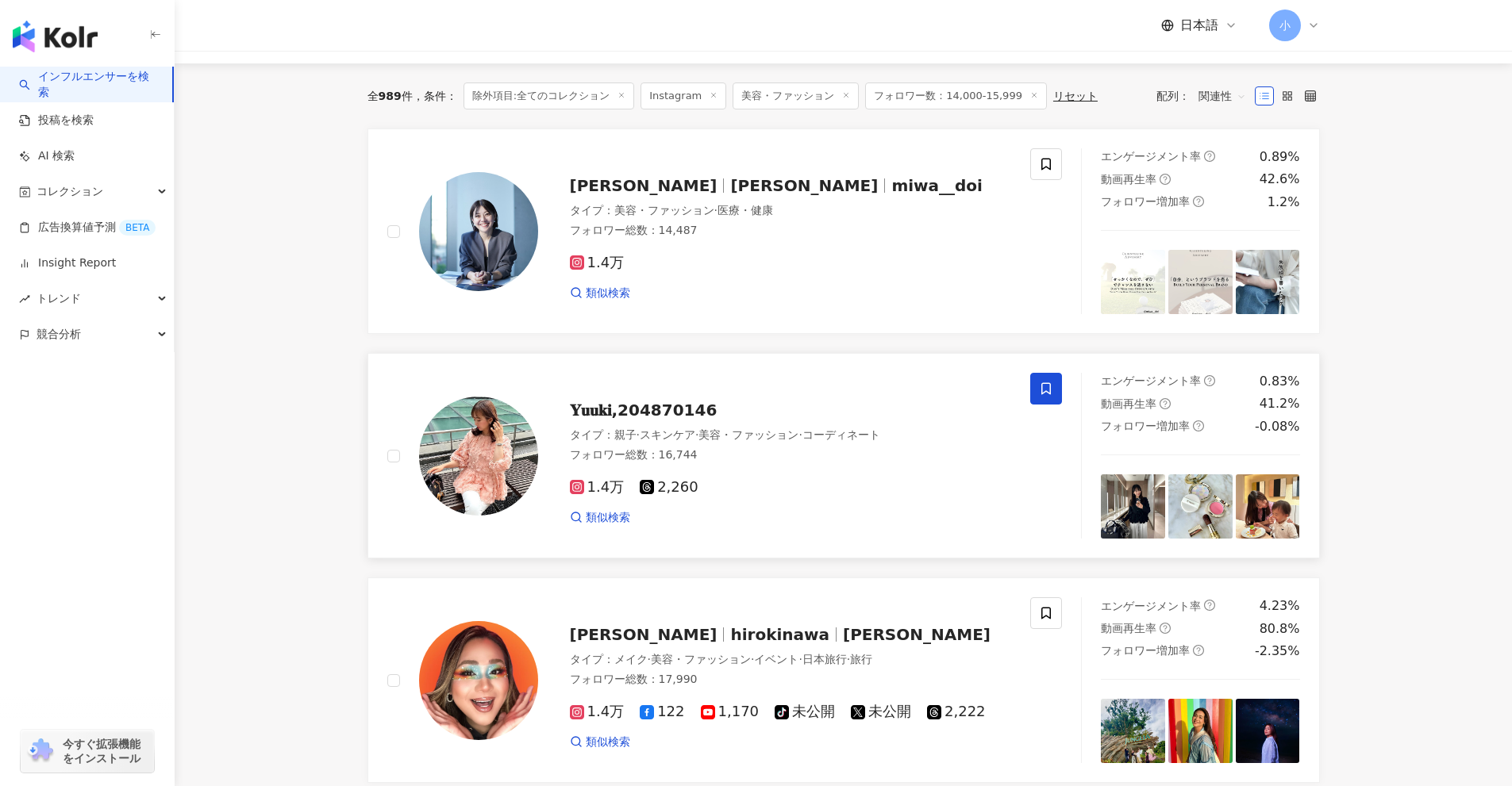
click at [1050, 400] on span at bounding box center [1046, 388] width 31 height 31
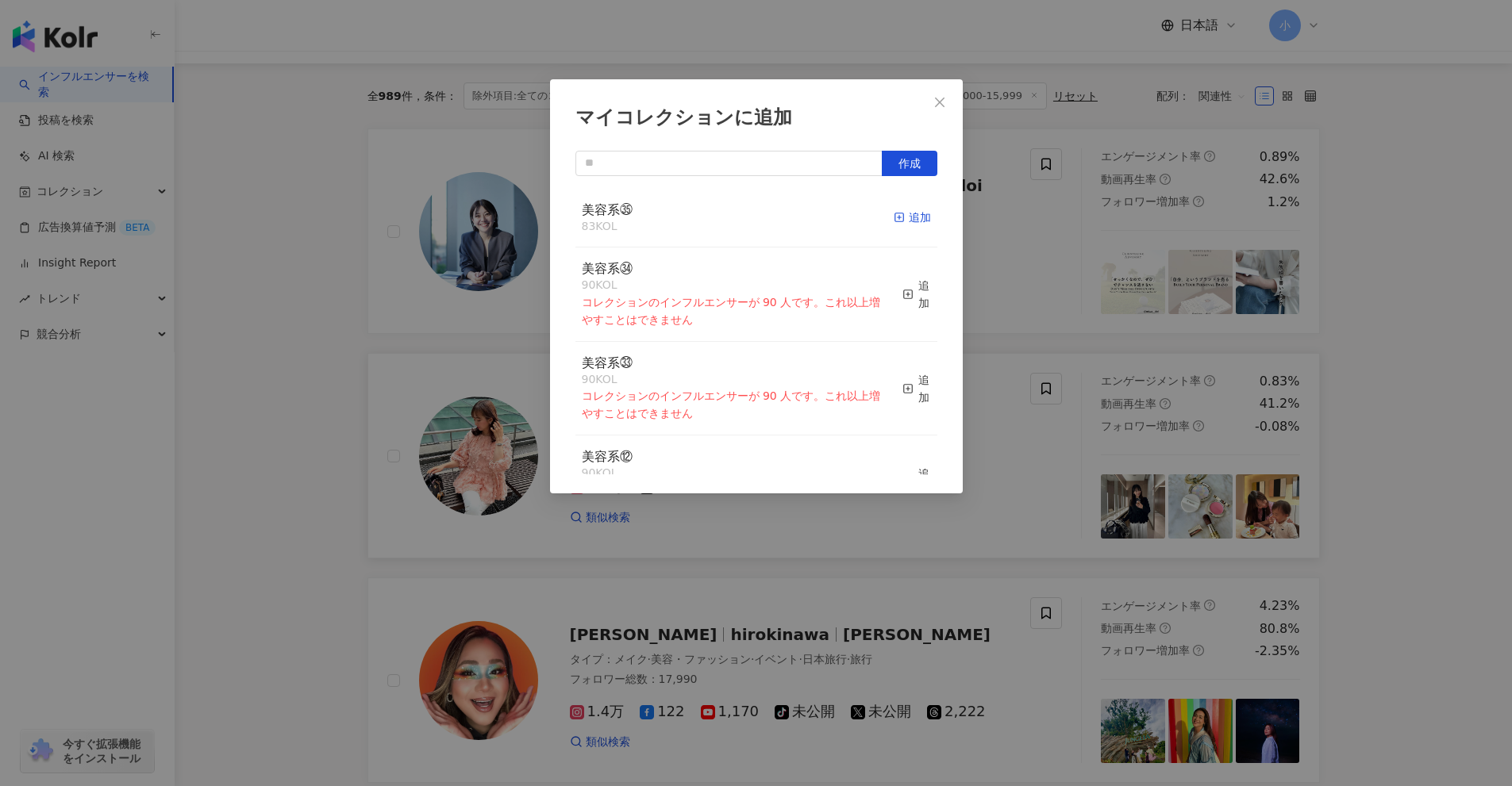
click at [893, 222] on div "追加" at bounding box center [912, 217] width 38 height 17
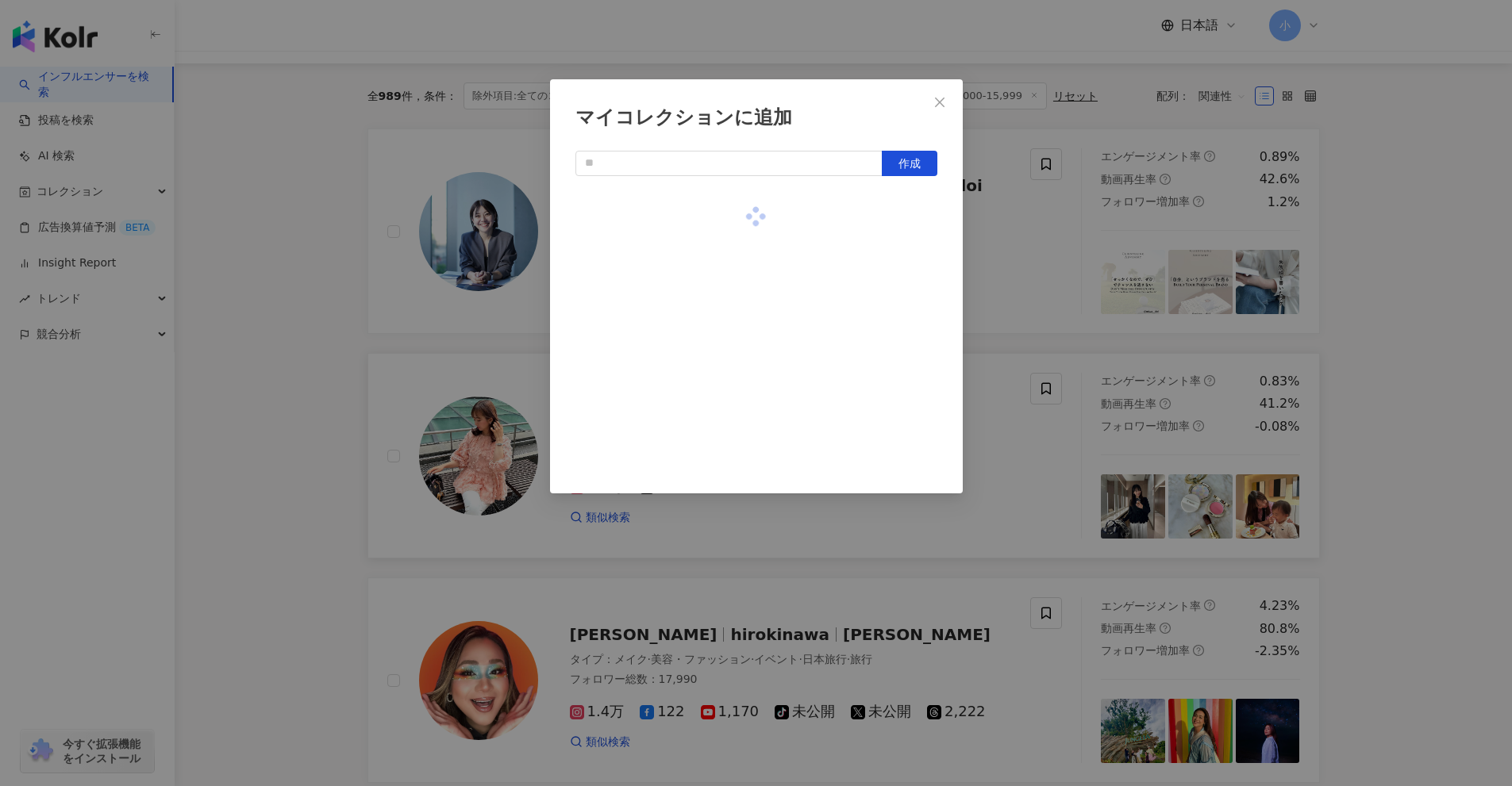
click at [992, 238] on div "マイコレクションに追加 作成" at bounding box center [756, 393] width 1512 height 786
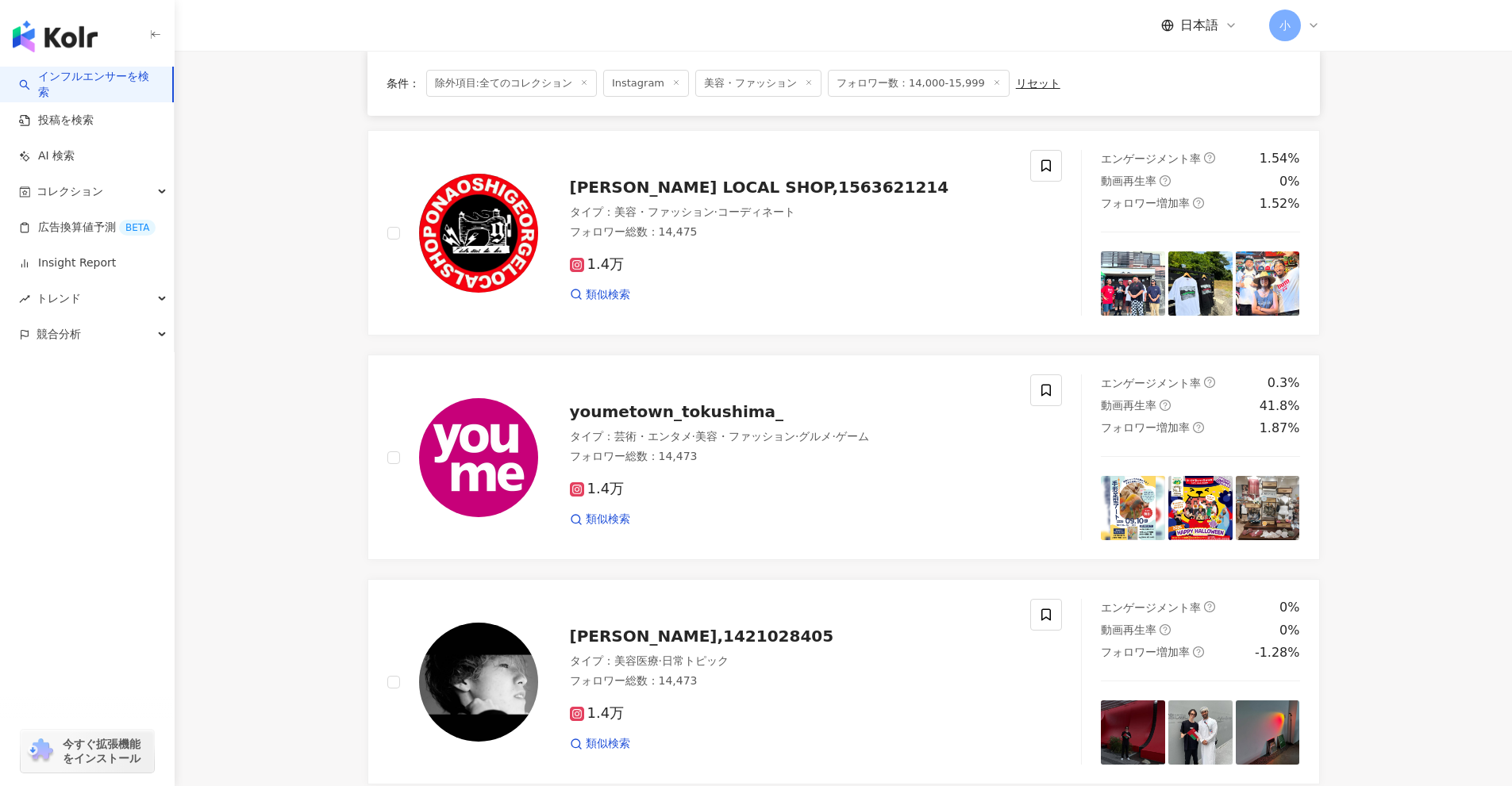
scroll to position [2495, 0]
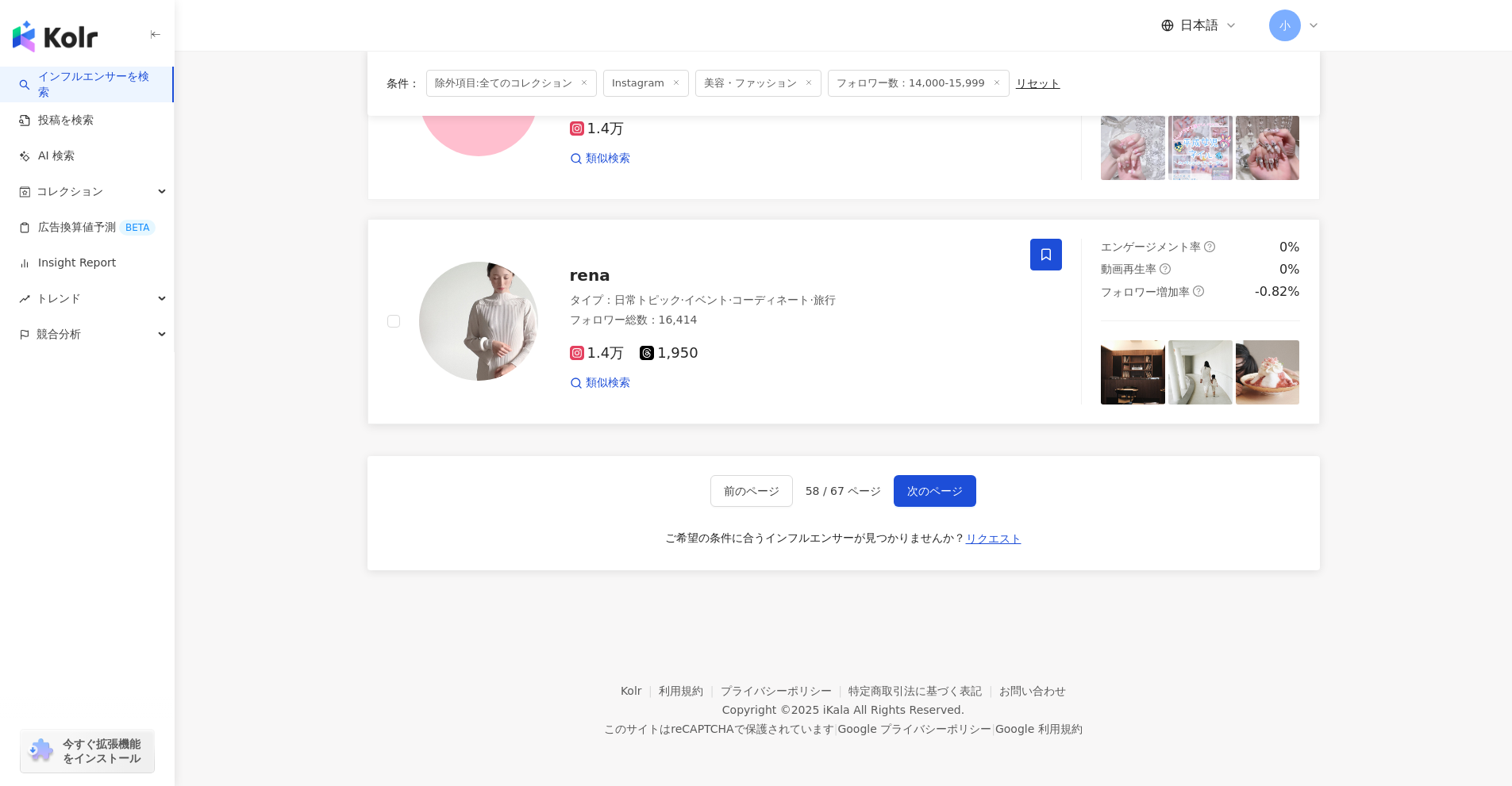
drag, startPoint x: 1340, startPoint y: 277, endPoint x: 1283, endPoint y: 662, distance: 389.2
click at [934, 489] on span "次のページ" at bounding box center [935, 491] width 56 height 13
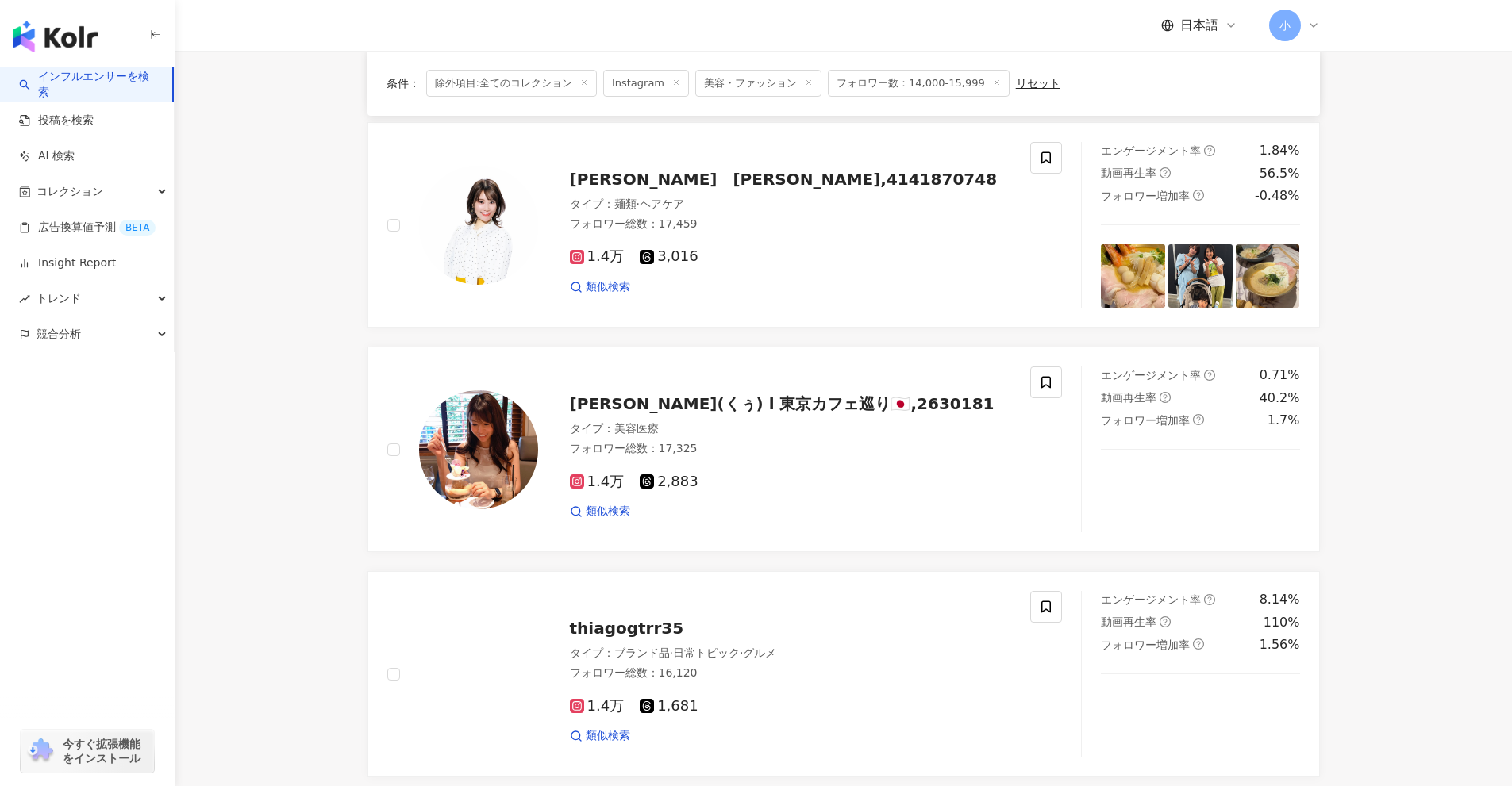
scroll to position [1860, 0]
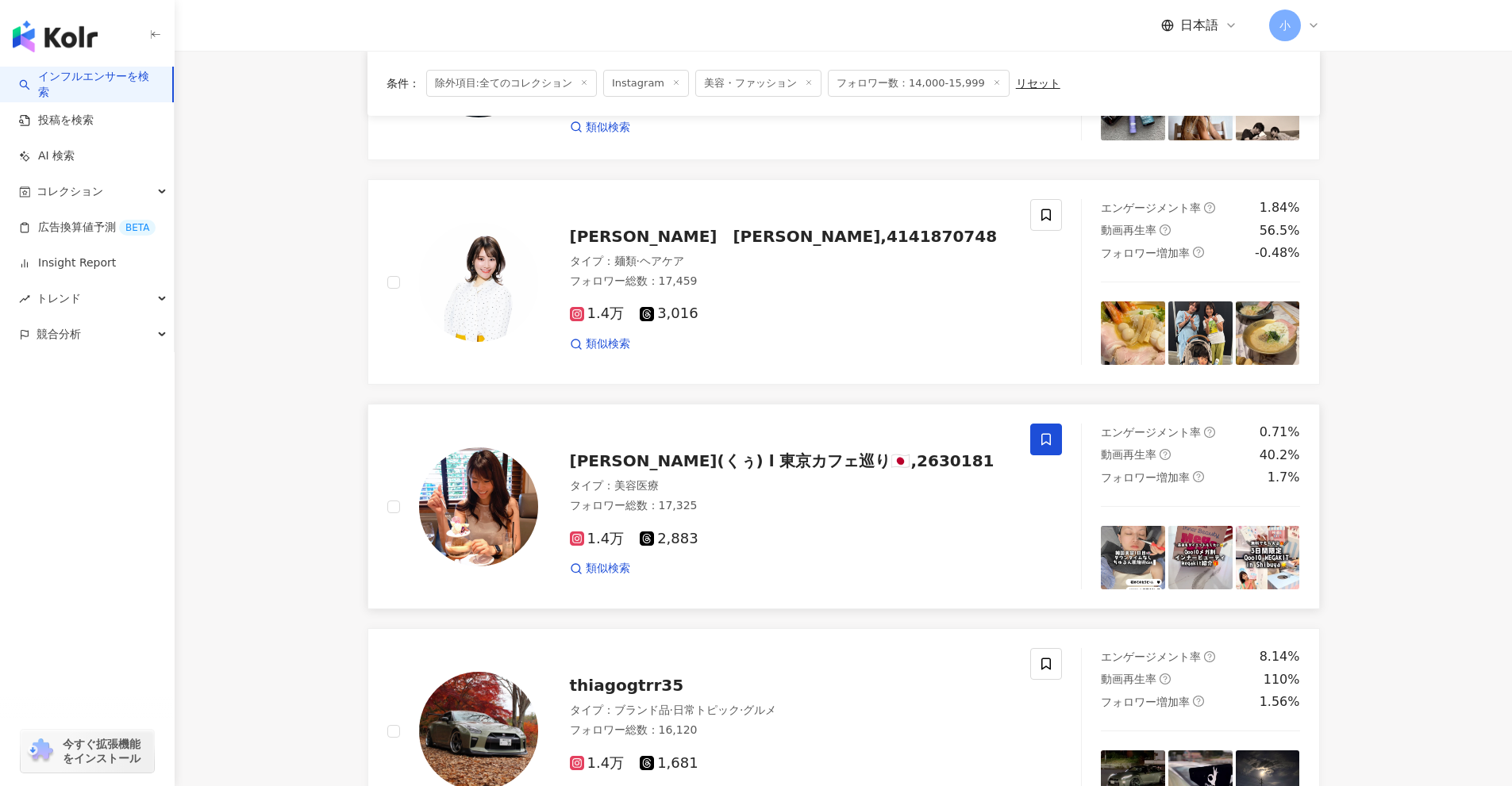
click at [1039, 438] on icon at bounding box center [1046, 440] width 14 height 14
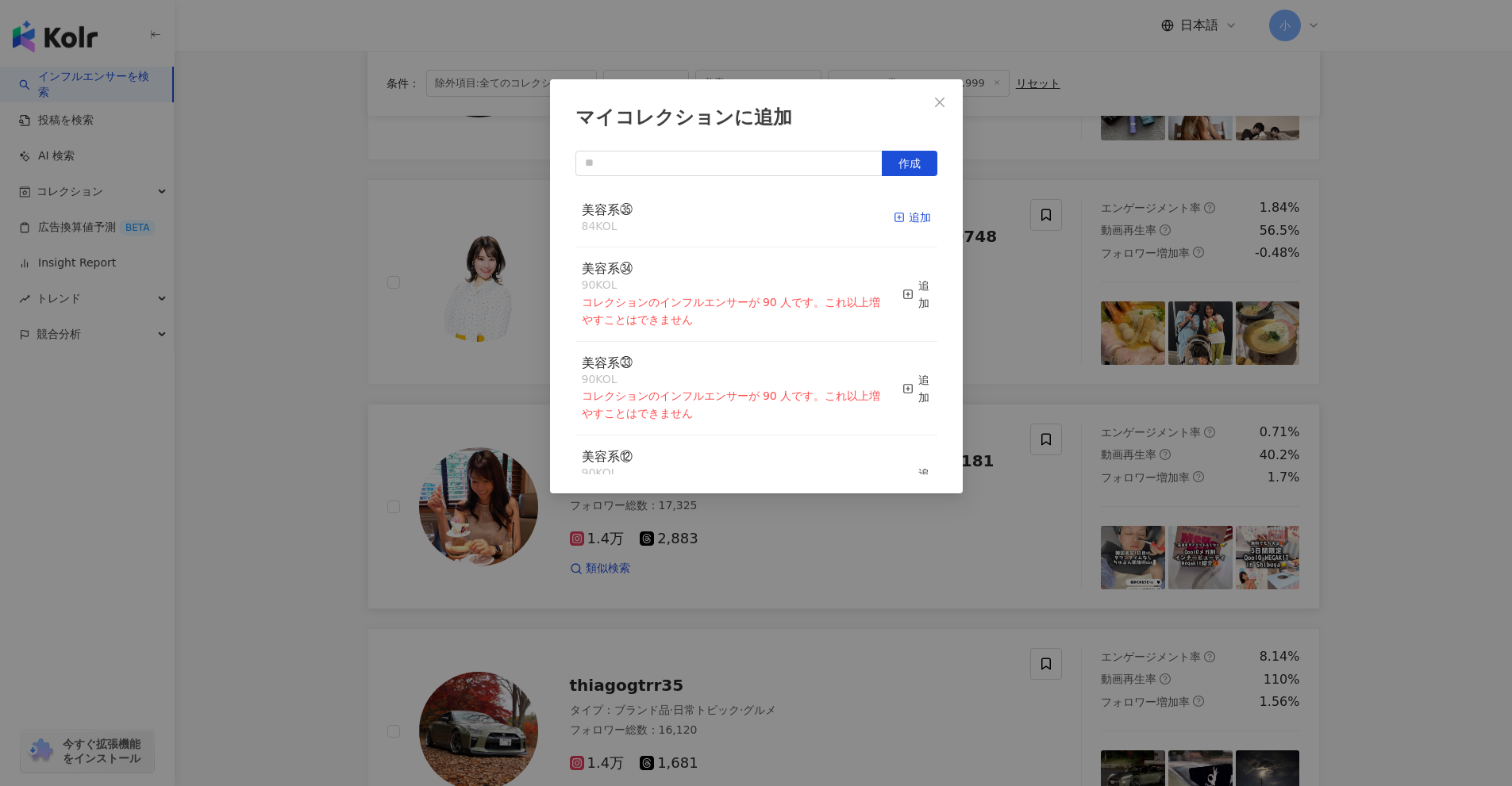
click at [894, 215] on rect "button" at bounding box center [899, 218] width 9 height 9
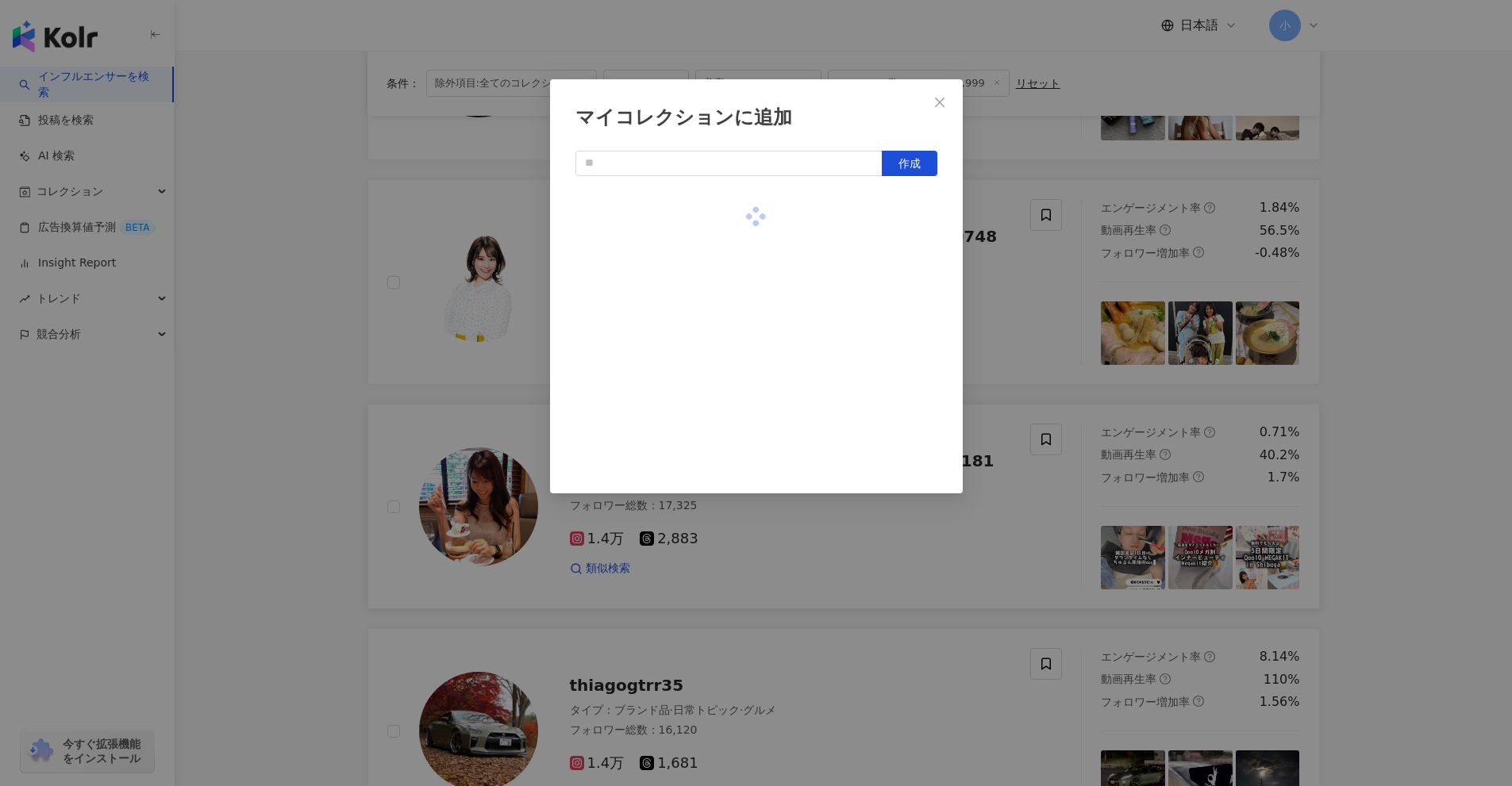
click at [1048, 318] on div "マイコレクションに追加 作成" at bounding box center [756, 393] width 1512 height 786
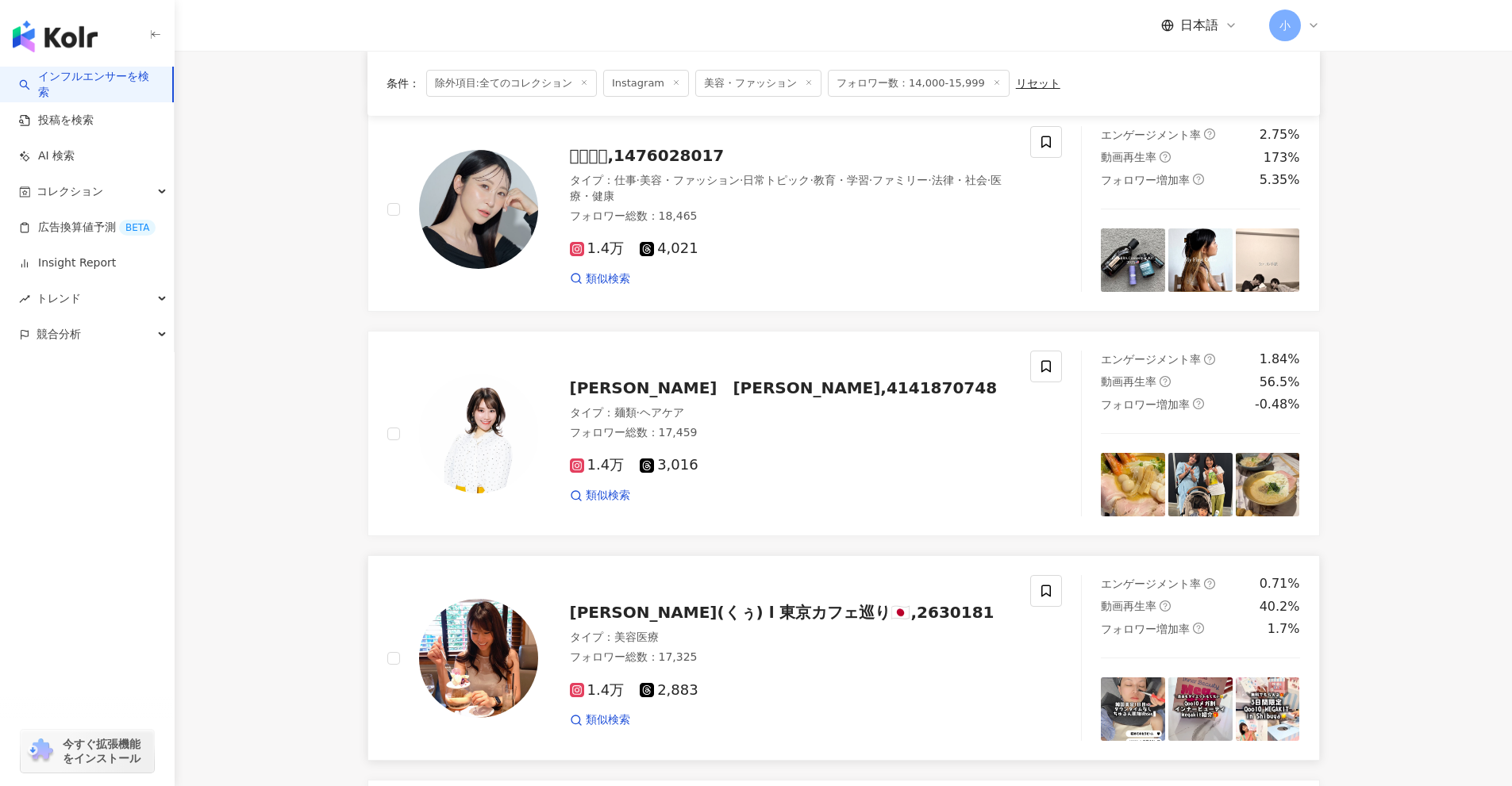
scroll to position [1622, 0]
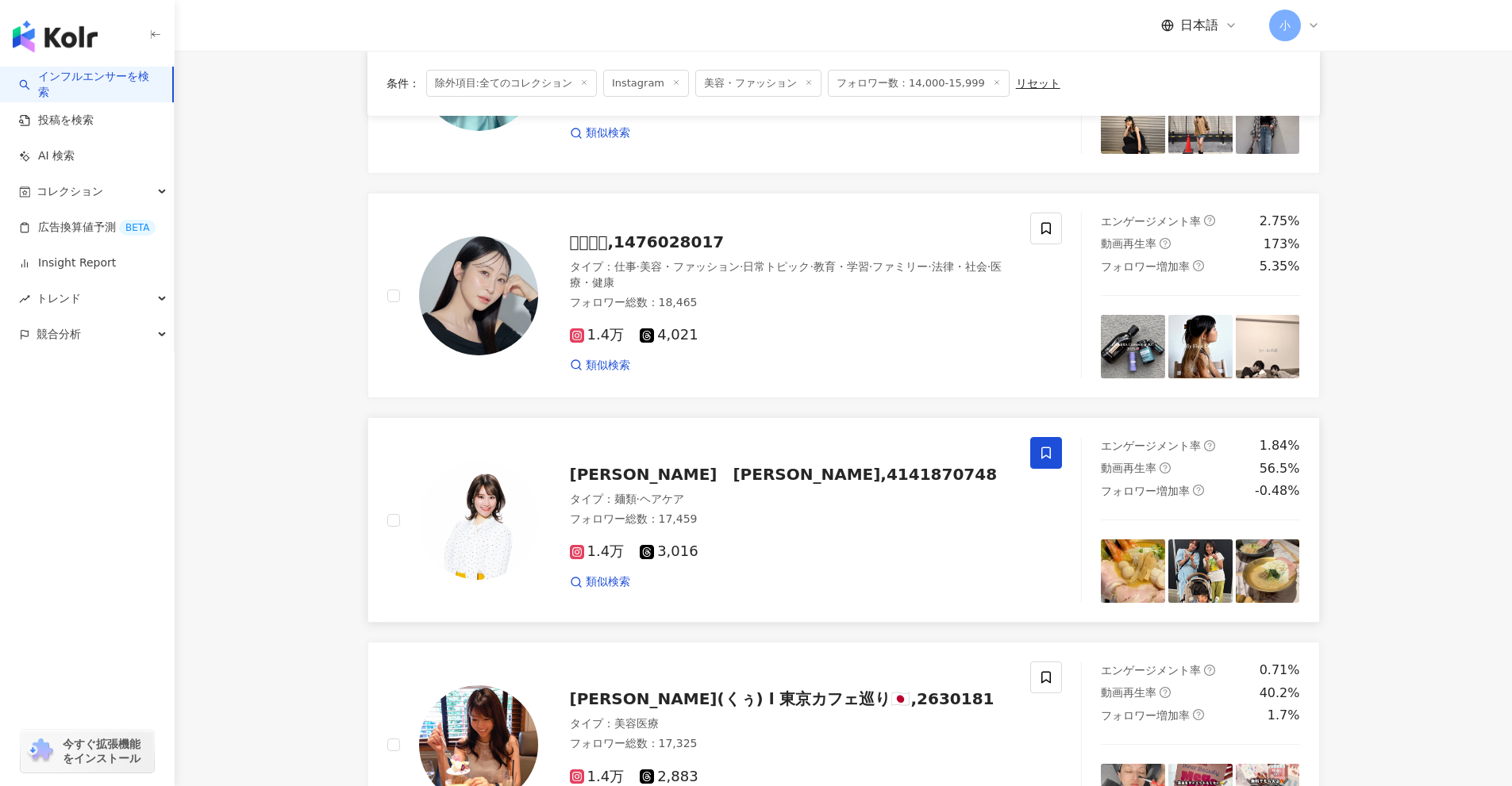
click at [1043, 444] on span at bounding box center [1046, 453] width 31 height 31
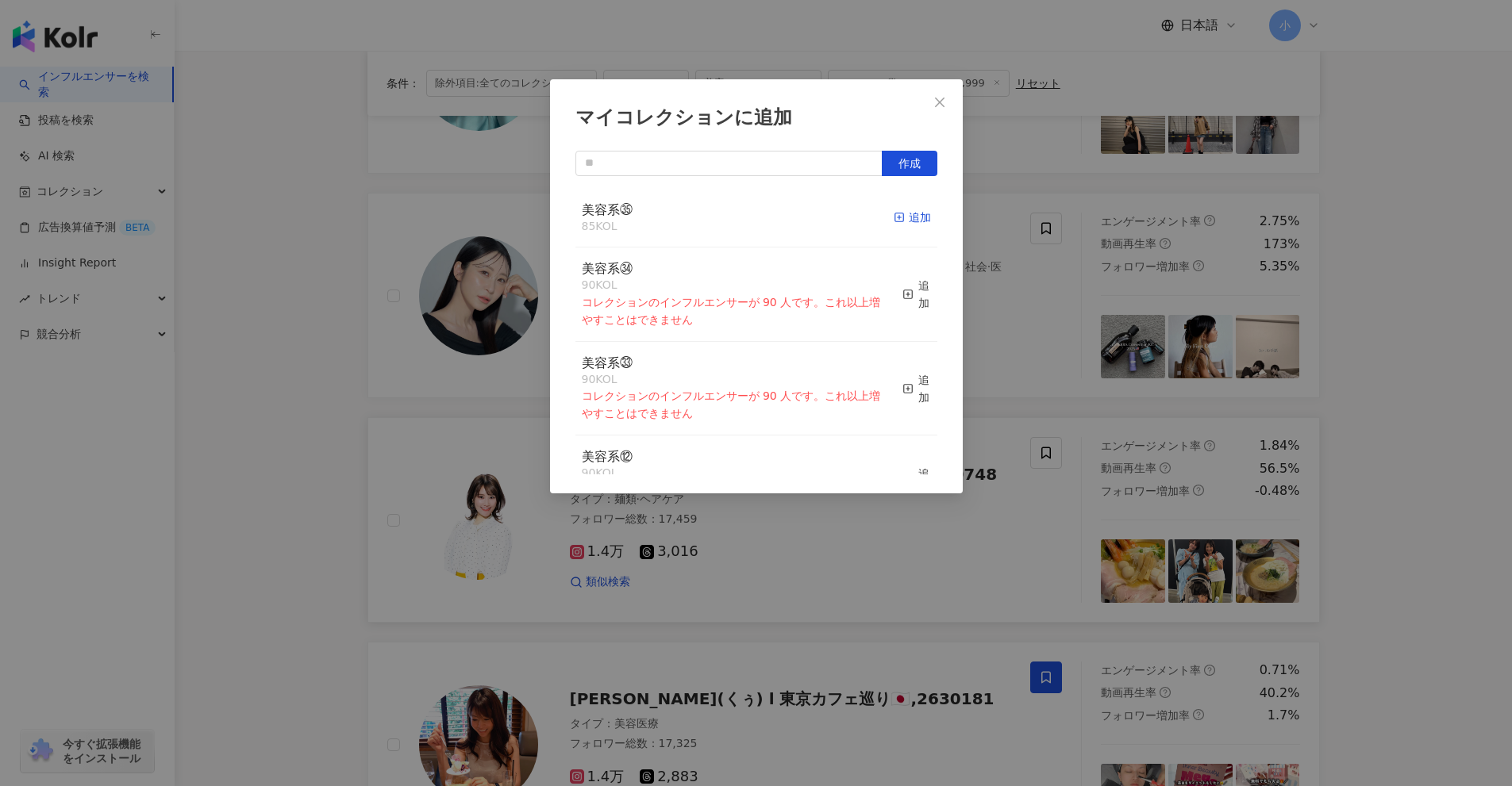
click at [894, 215] on rect "button" at bounding box center [899, 218] width 9 height 9
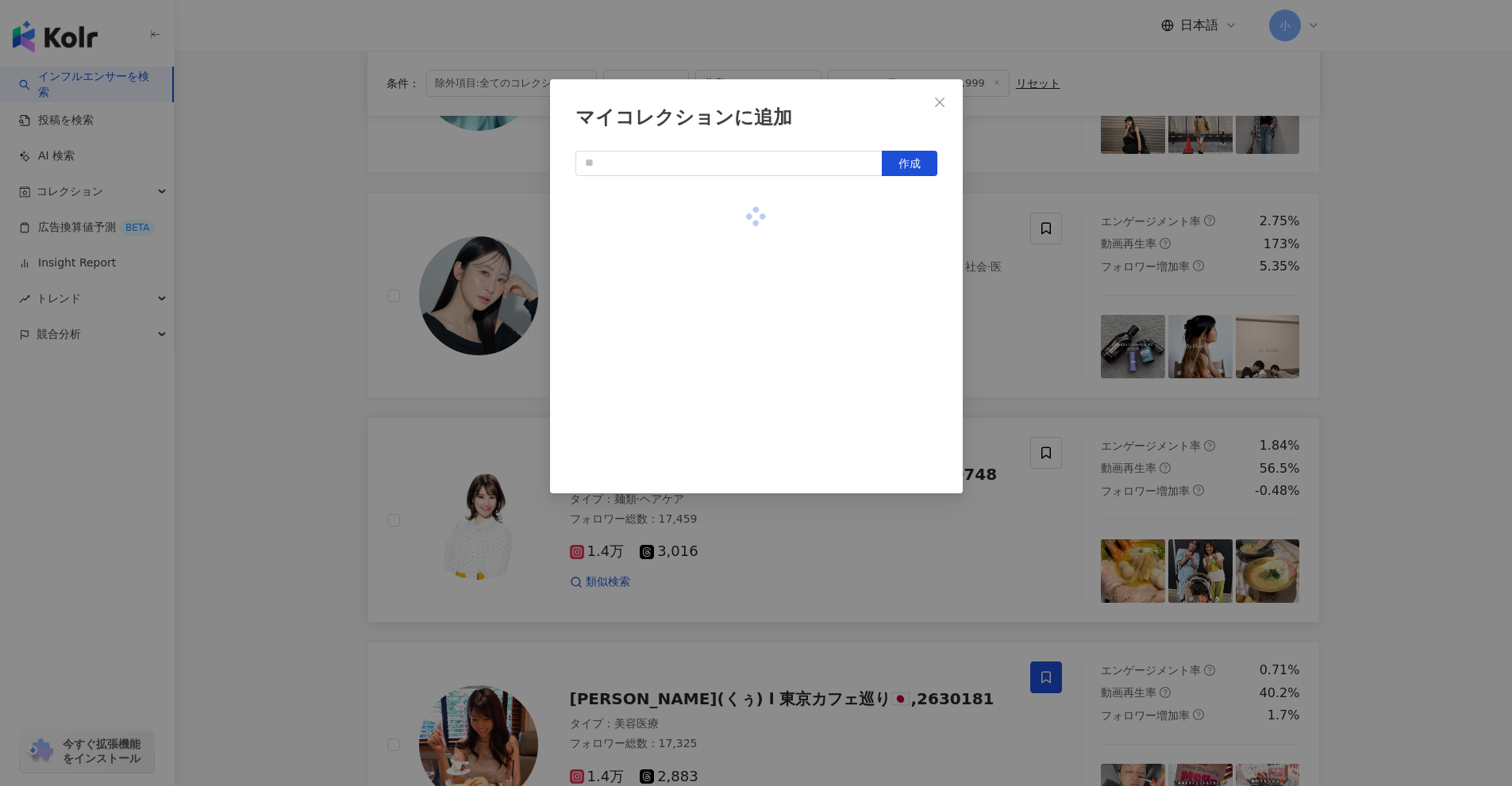
click at [1028, 304] on div "マイコレクションに追加 作成" at bounding box center [756, 393] width 1512 height 786
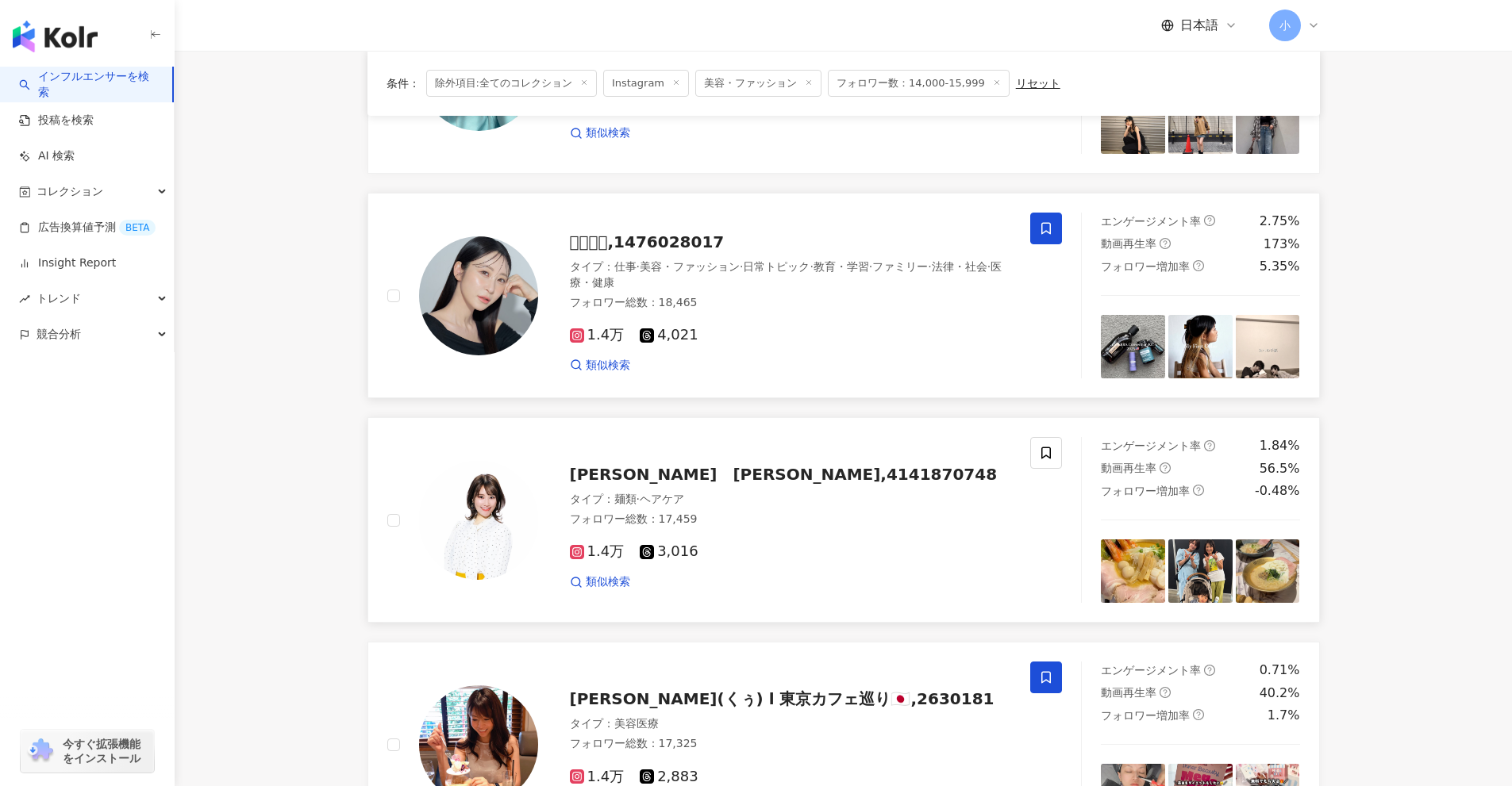
click at [1043, 231] on icon at bounding box center [1046, 229] width 14 height 14
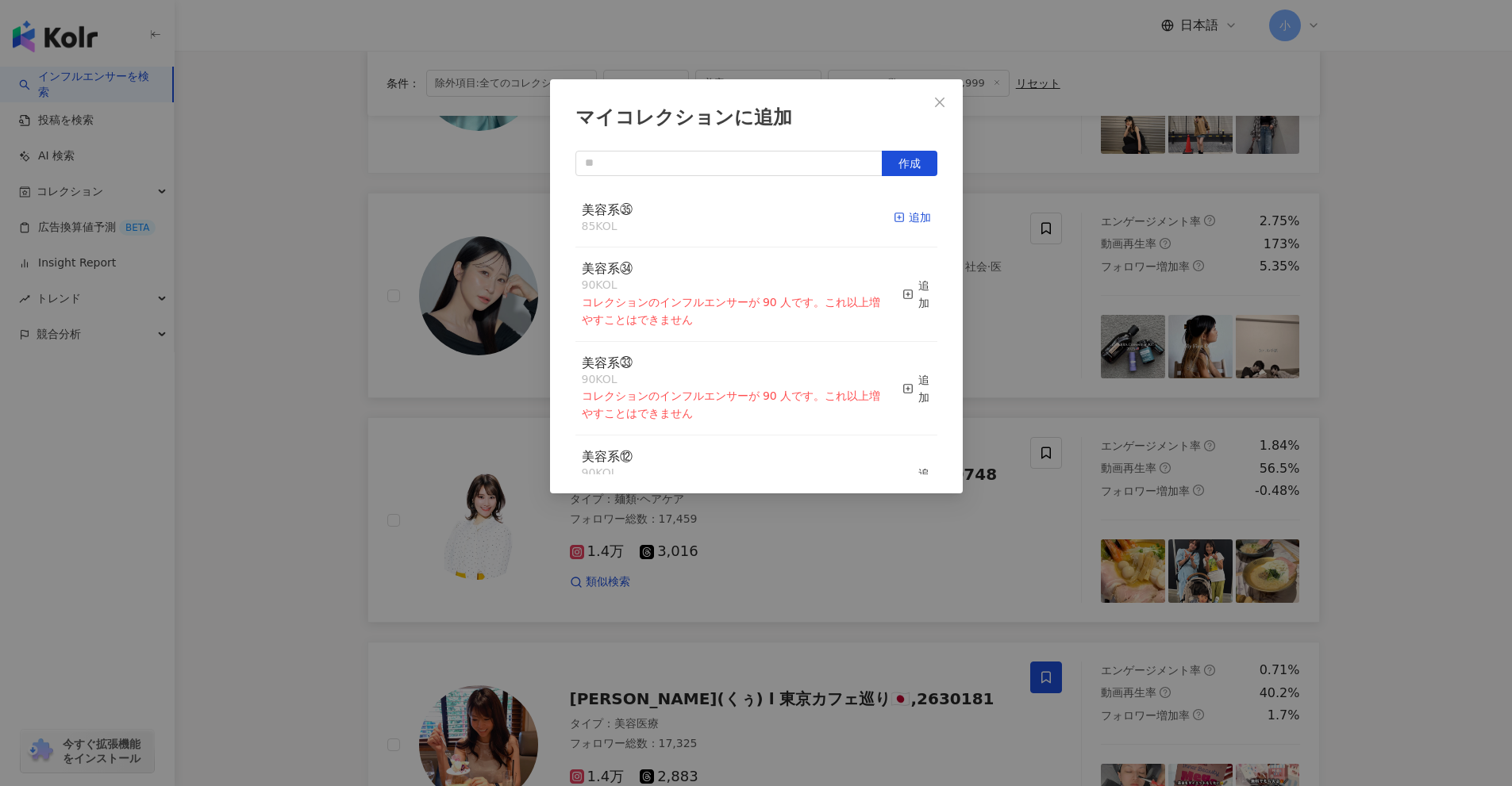
click at [893, 216] on icon "button" at bounding box center [899, 217] width 11 height 11
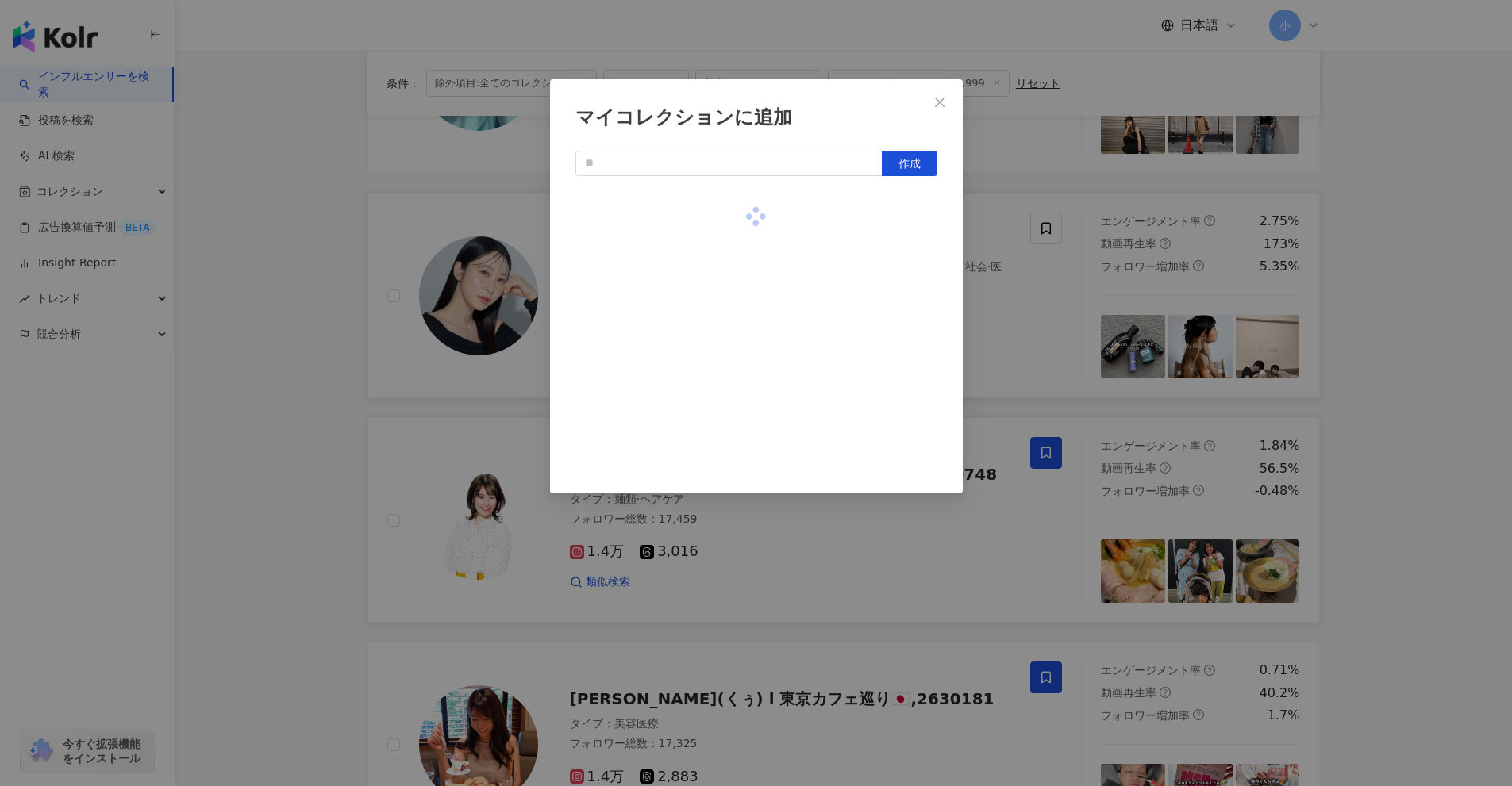
click at [1034, 314] on div "マイコレクションに追加 作成" at bounding box center [756, 393] width 1512 height 786
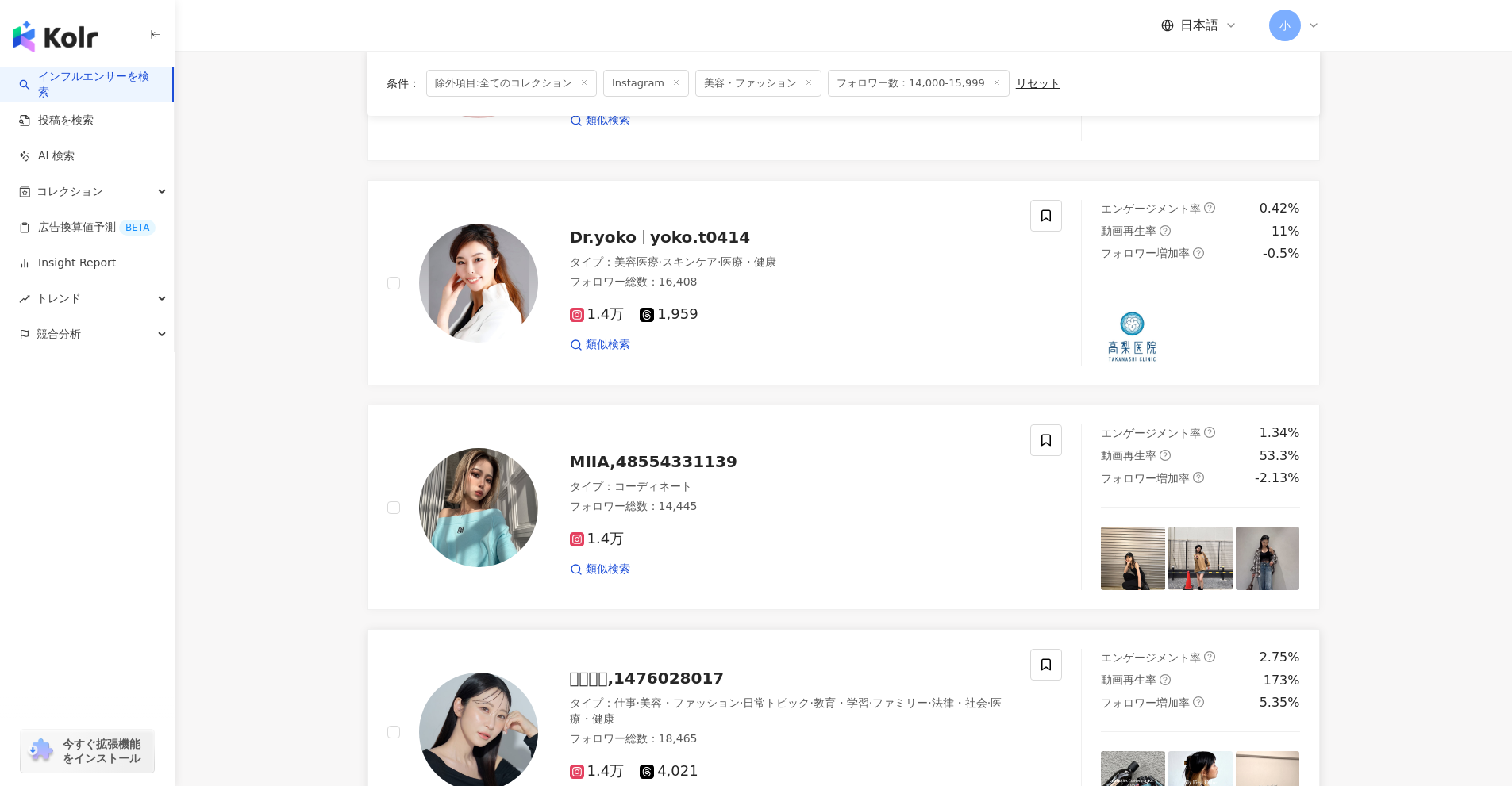
scroll to position [1145, 0]
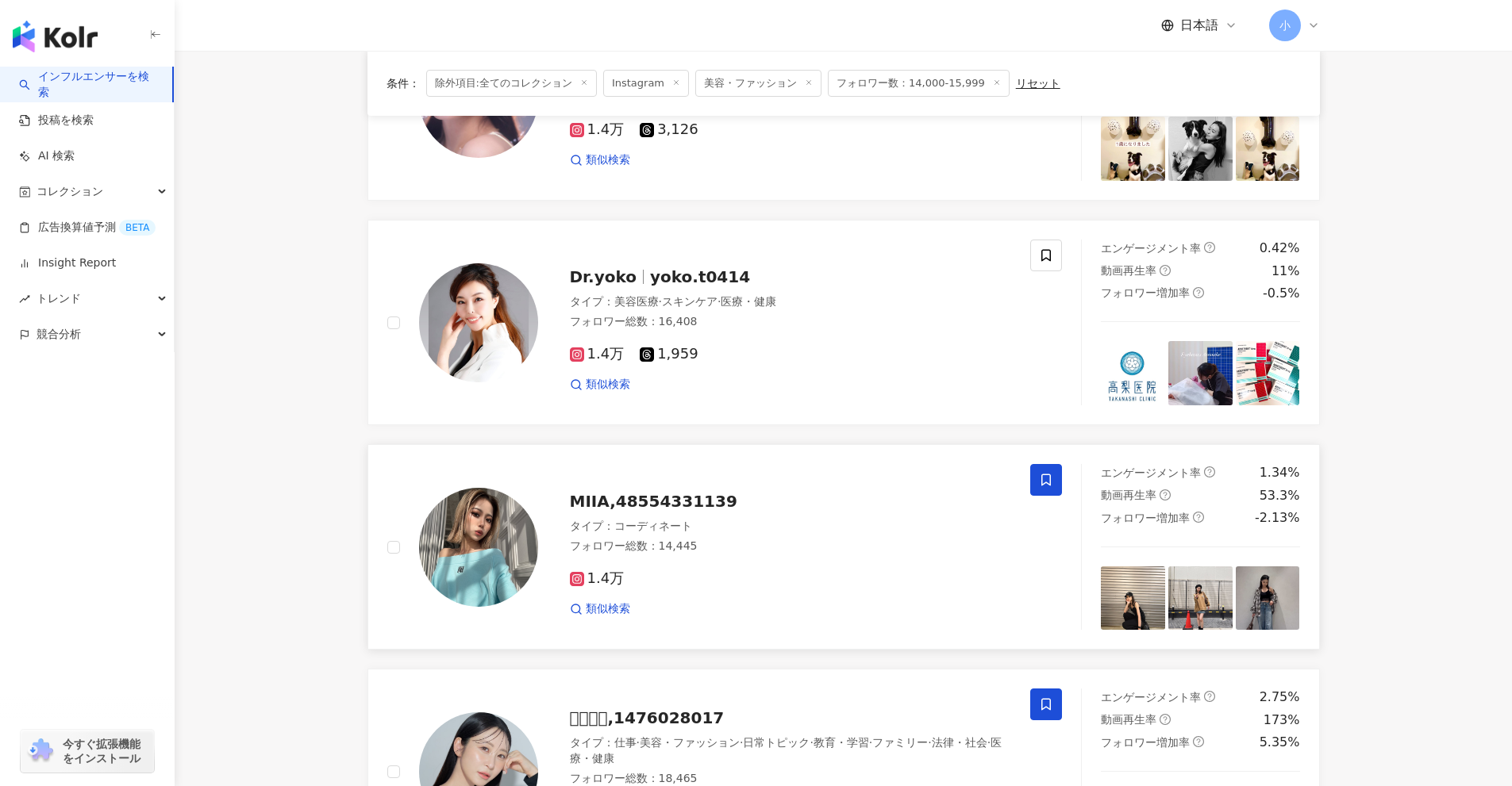
click at [1041, 475] on icon at bounding box center [1046, 480] width 14 height 14
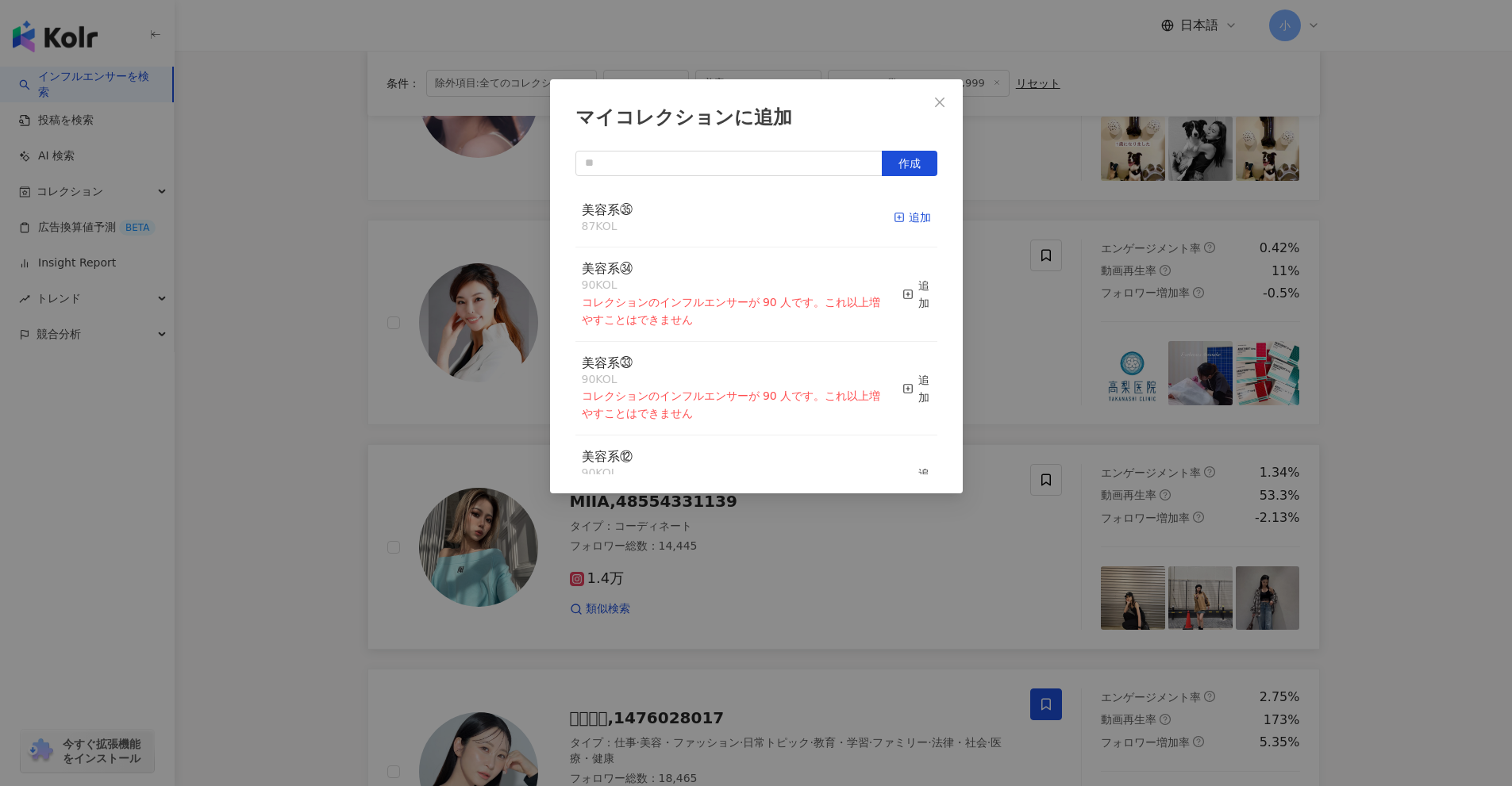
click at [894, 222] on rect "button" at bounding box center [899, 218] width 9 height 9
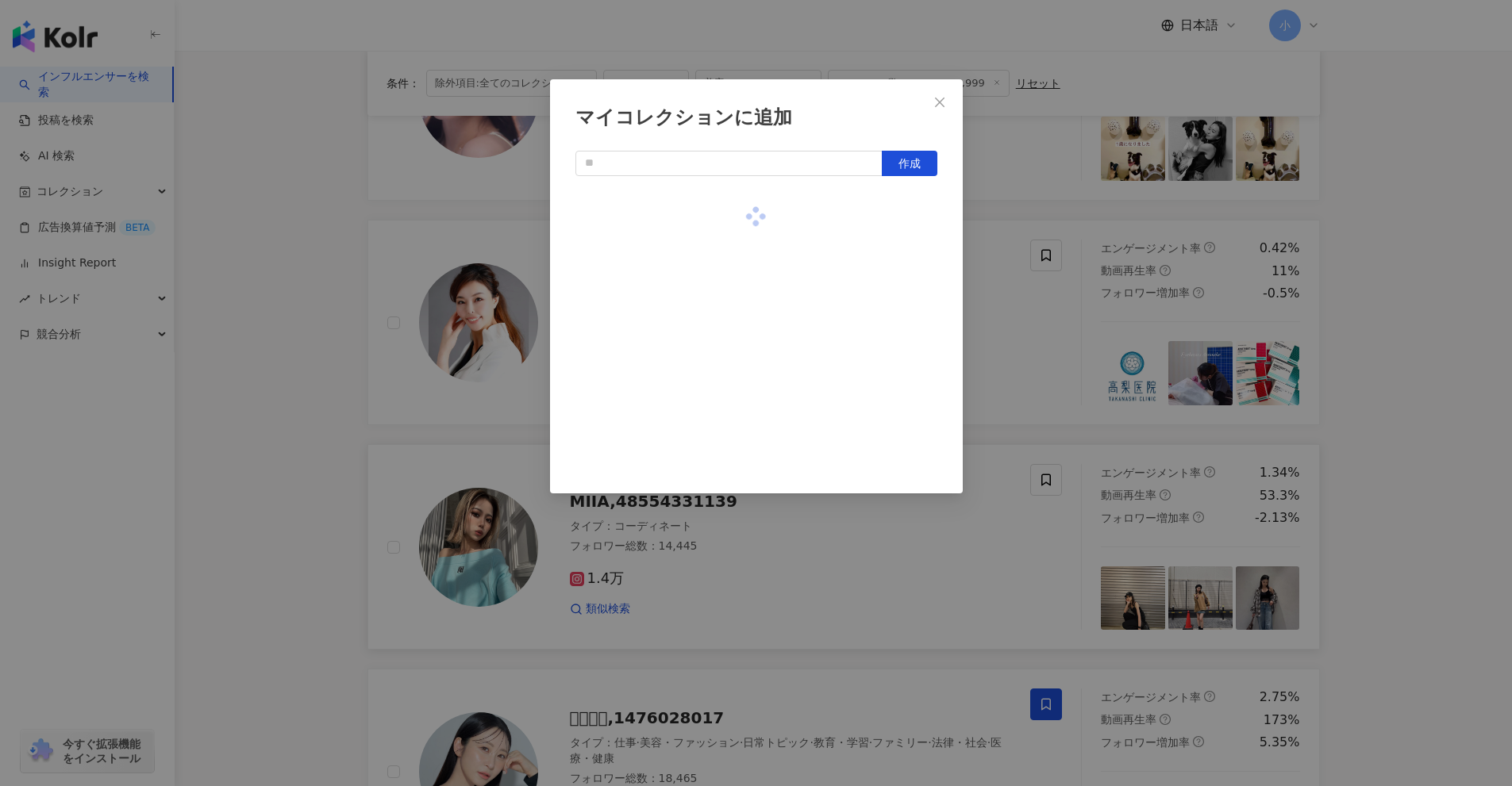
click at [1039, 385] on div "マイコレクションに追加 作成" at bounding box center [756, 393] width 1512 height 786
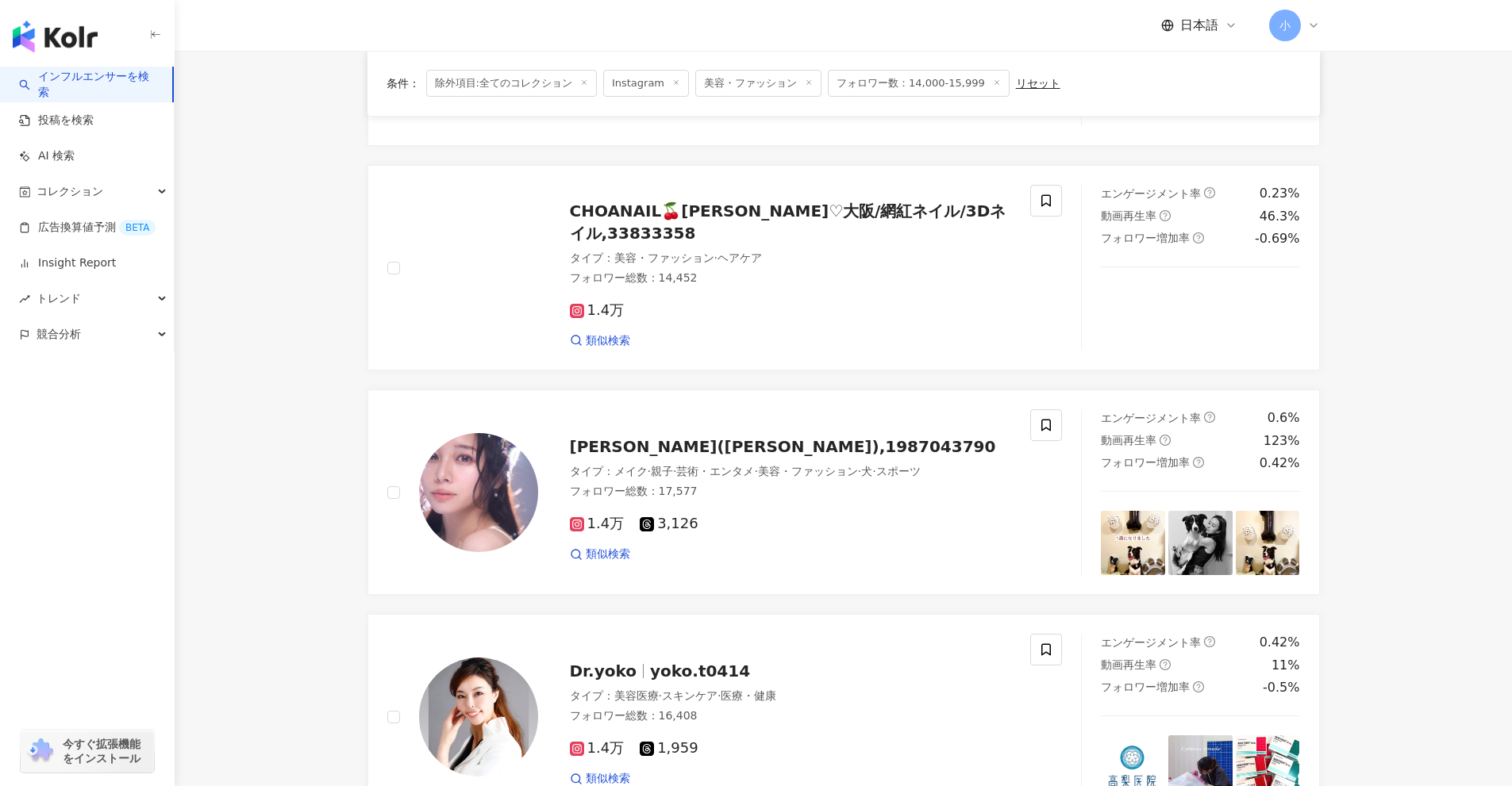
scroll to position [749, 0]
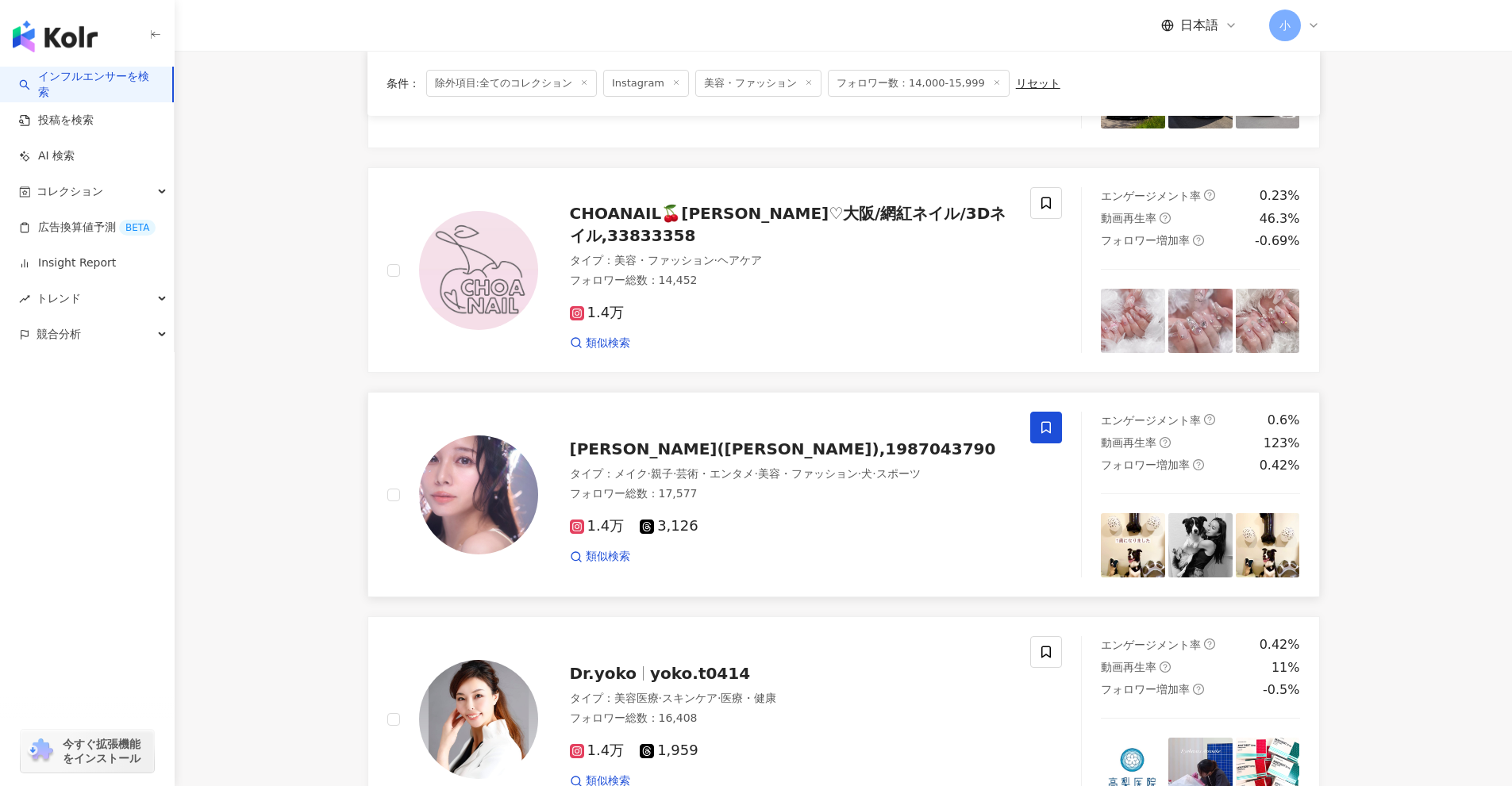
click at [1035, 424] on span at bounding box center [1046, 427] width 31 height 31
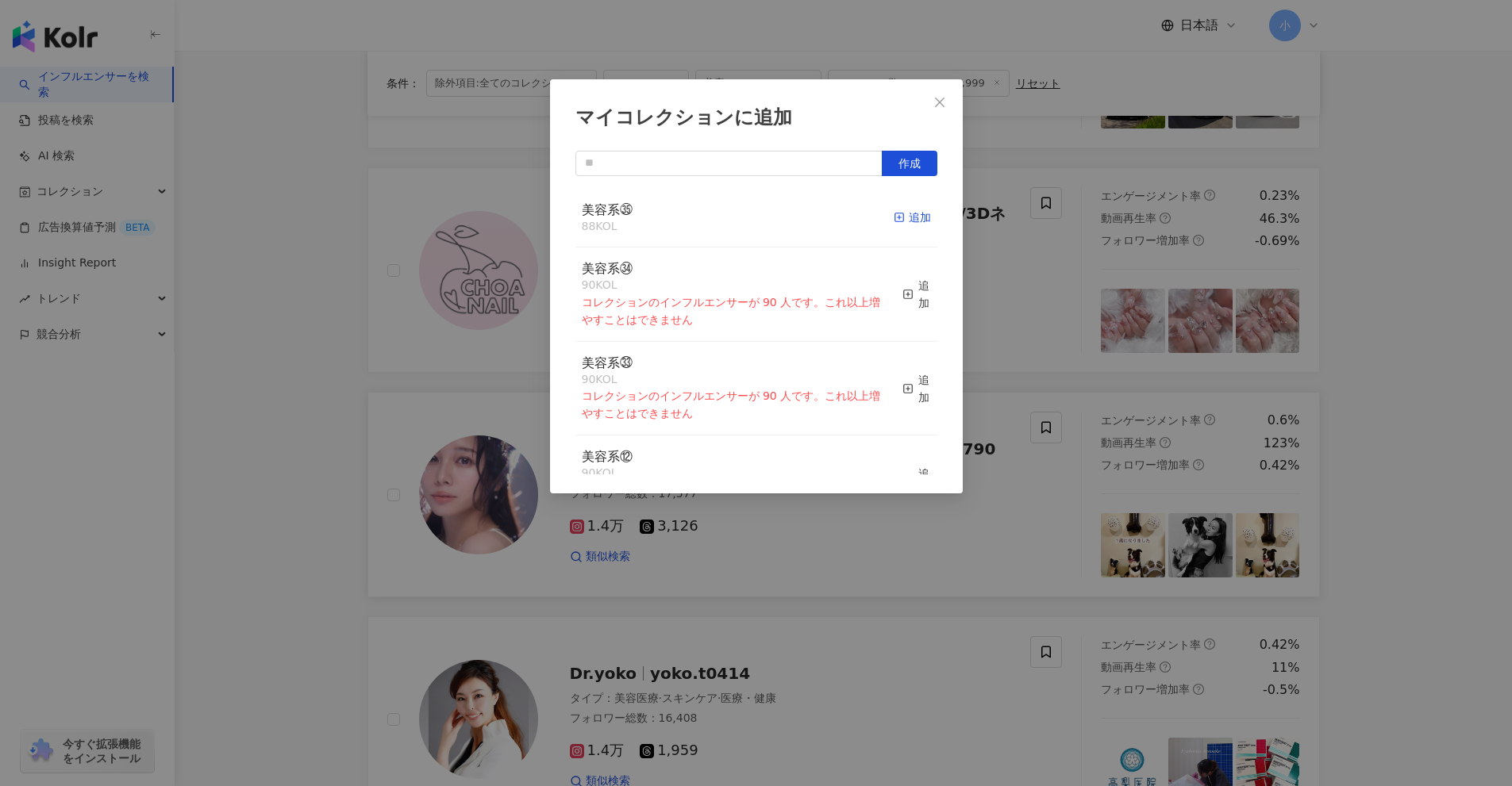
click at [893, 217] on icon "button" at bounding box center [899, 217] width 11 height 11
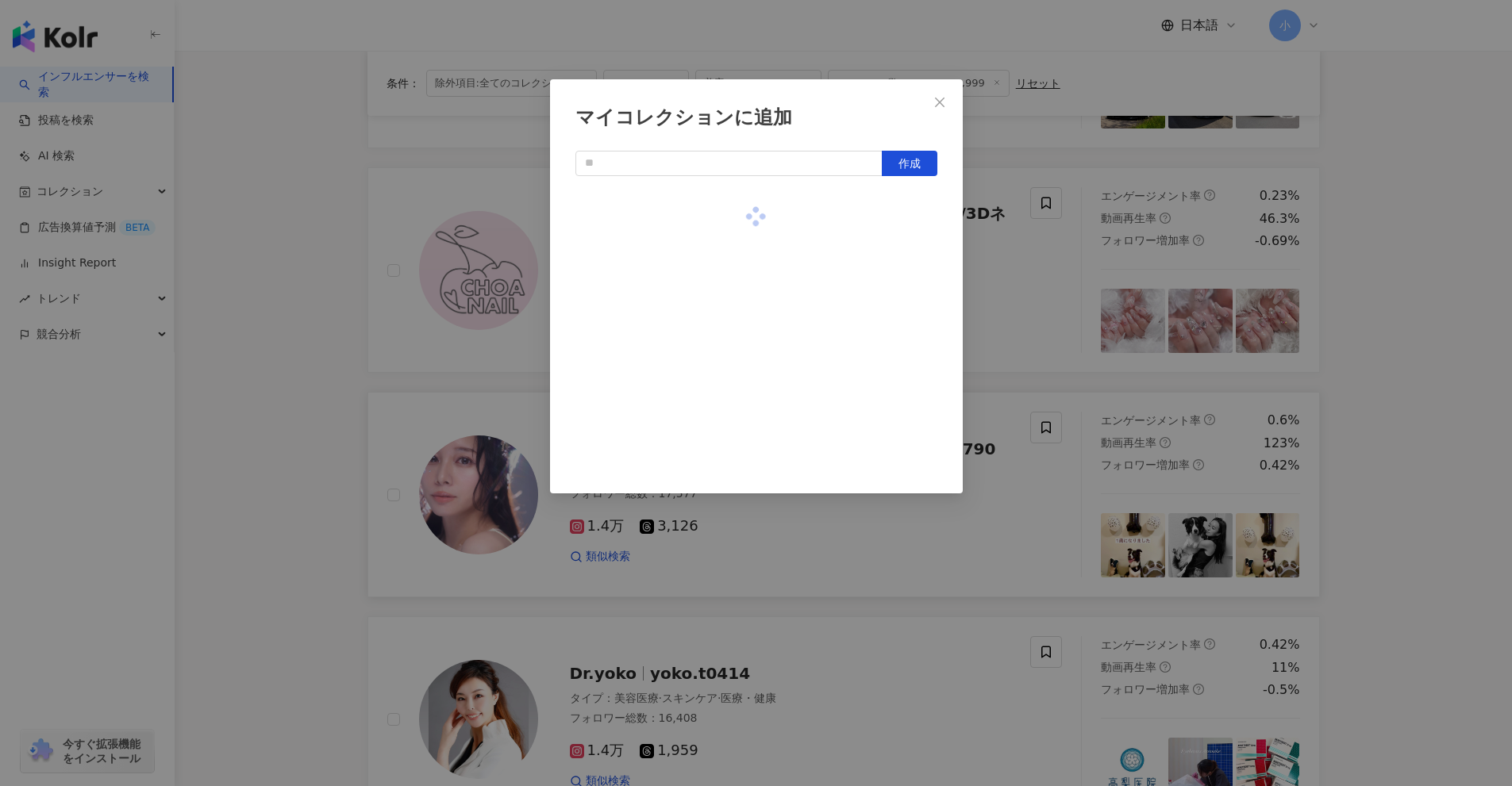
click at [1023, 460] on div "マイコレクションに追加 作成" at bounding box center [756, 393] width 1512 height 786
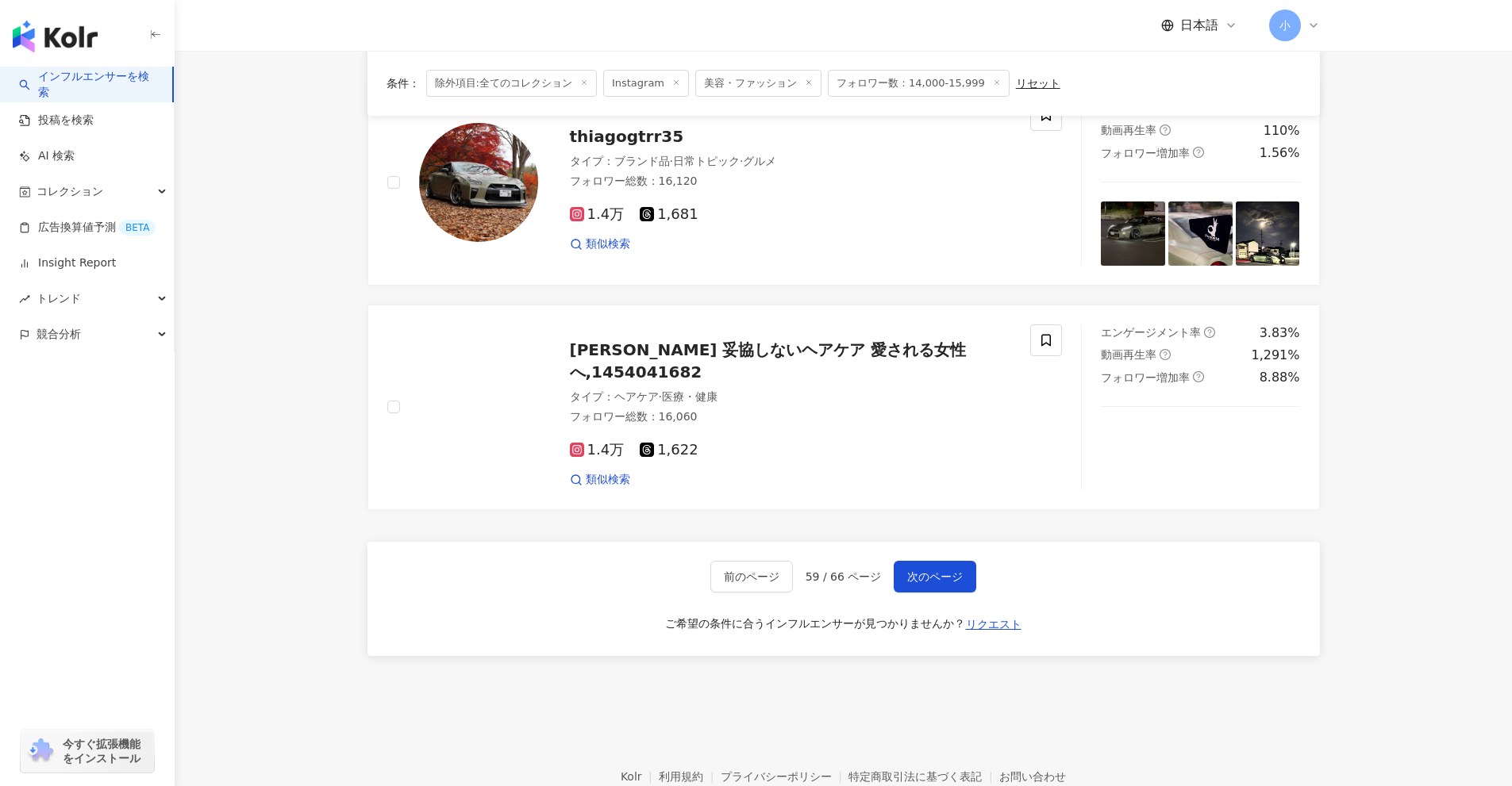
scroll to position [2495, 0]
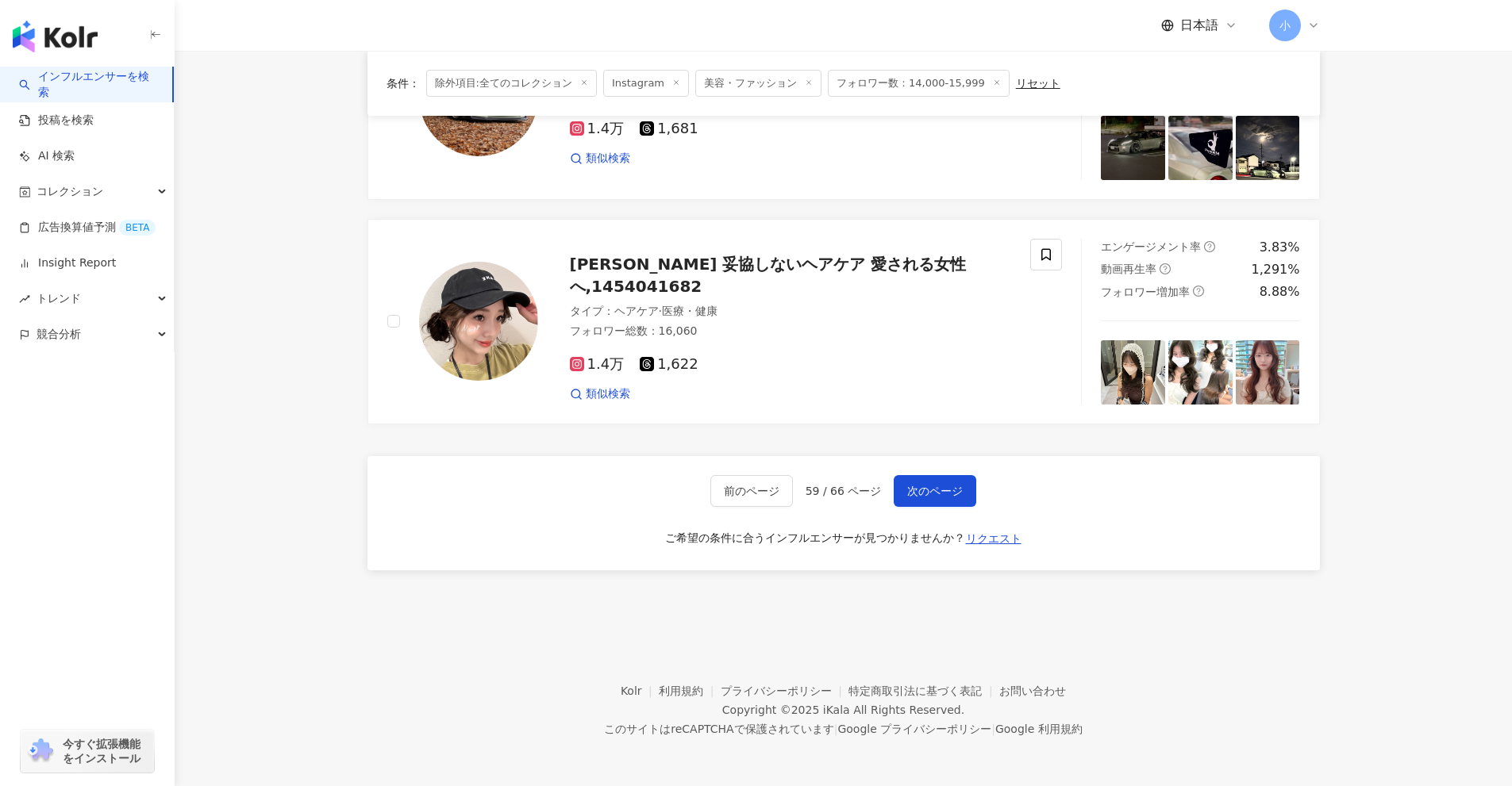
drag, startPoint x: 1377, startPoint y: 442, endPoint x: 1378, endPoint y: 708, distance: 266.0
click at [911, 487] on span "次のページ" at bounding box center [935, 491] width 56 height 13
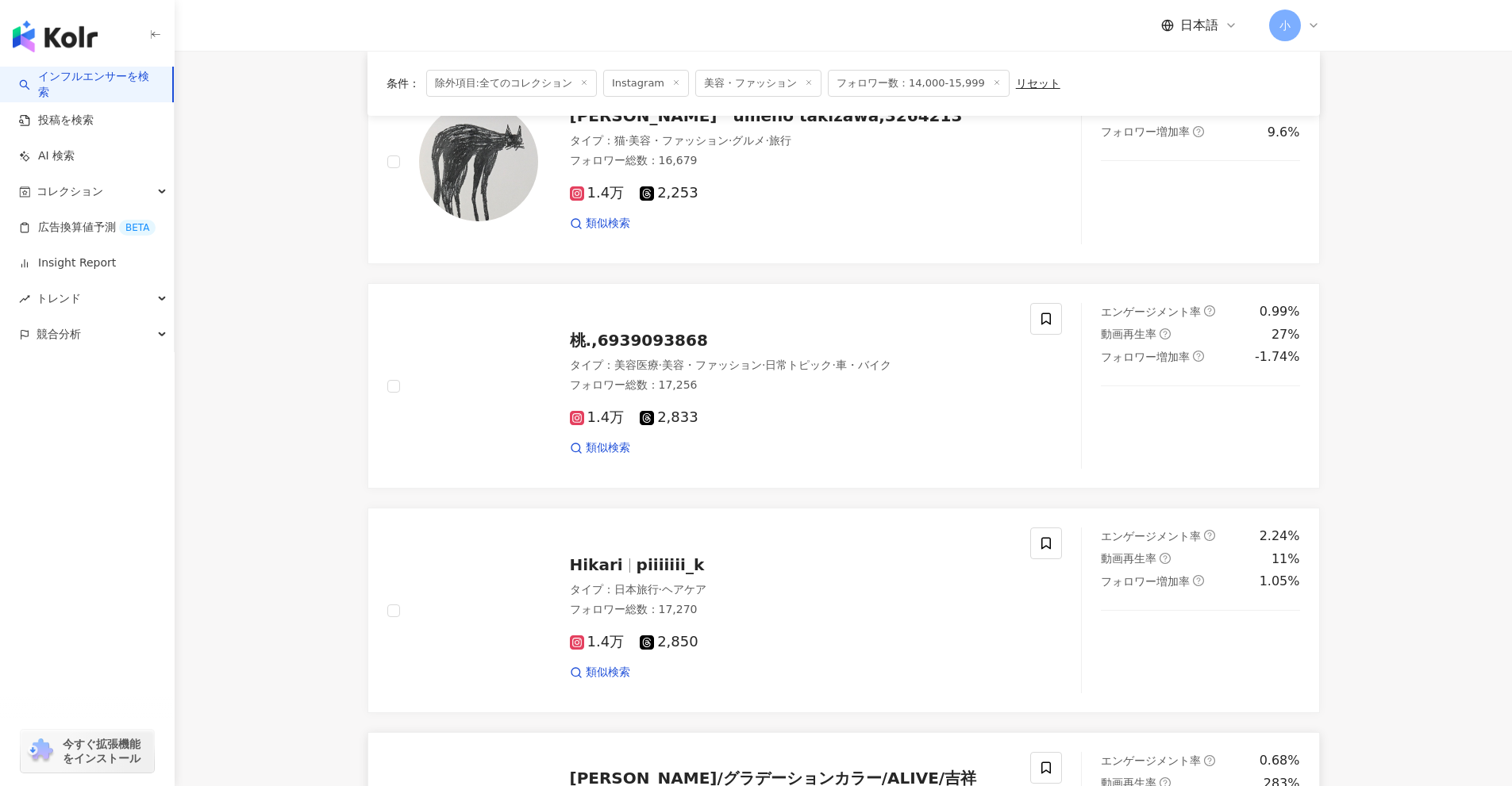
scroll to position [1304, 0]
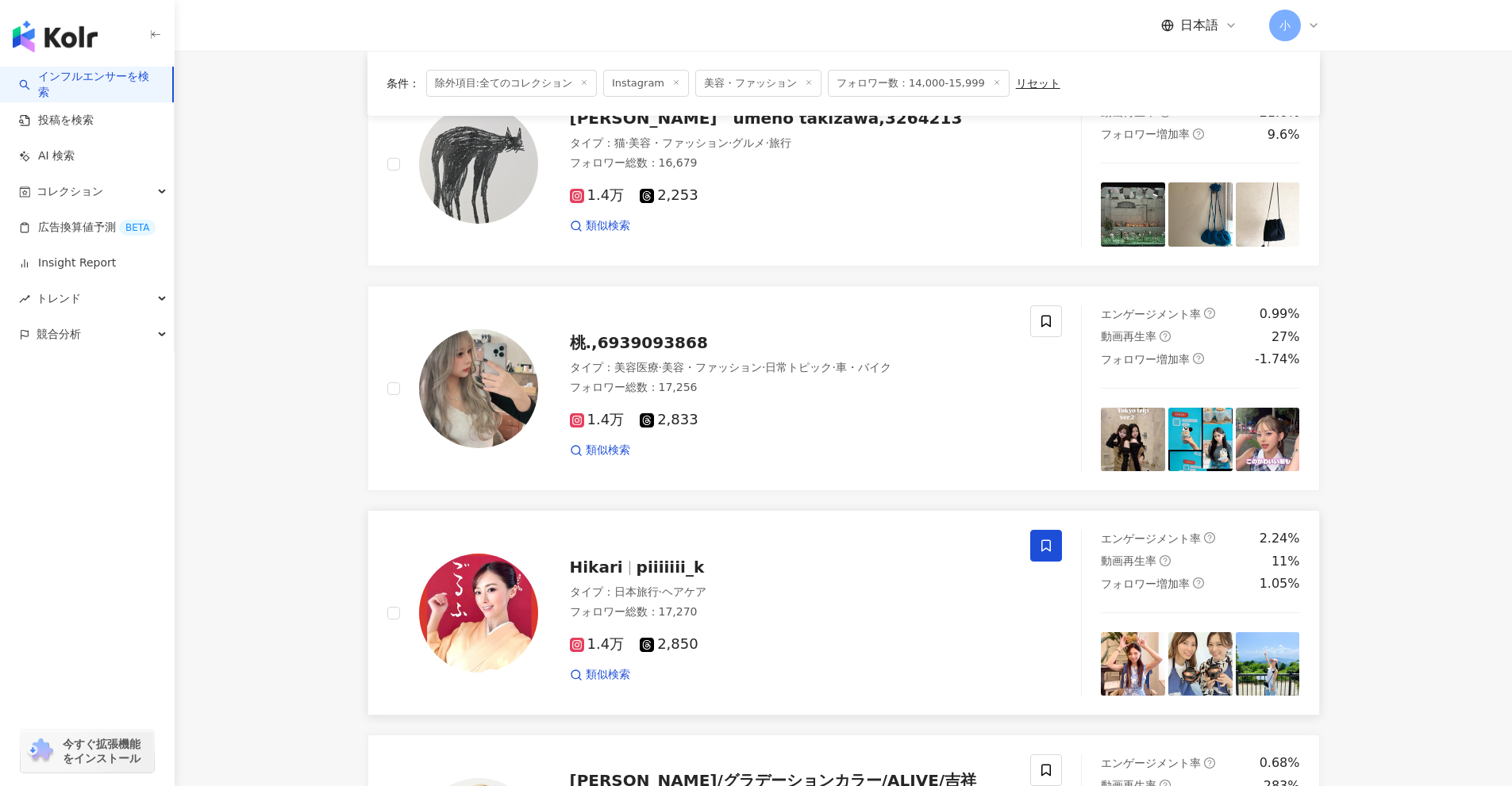
click at [1047, 549] on icon at bounding box center [1045, 546] width 10 height 12
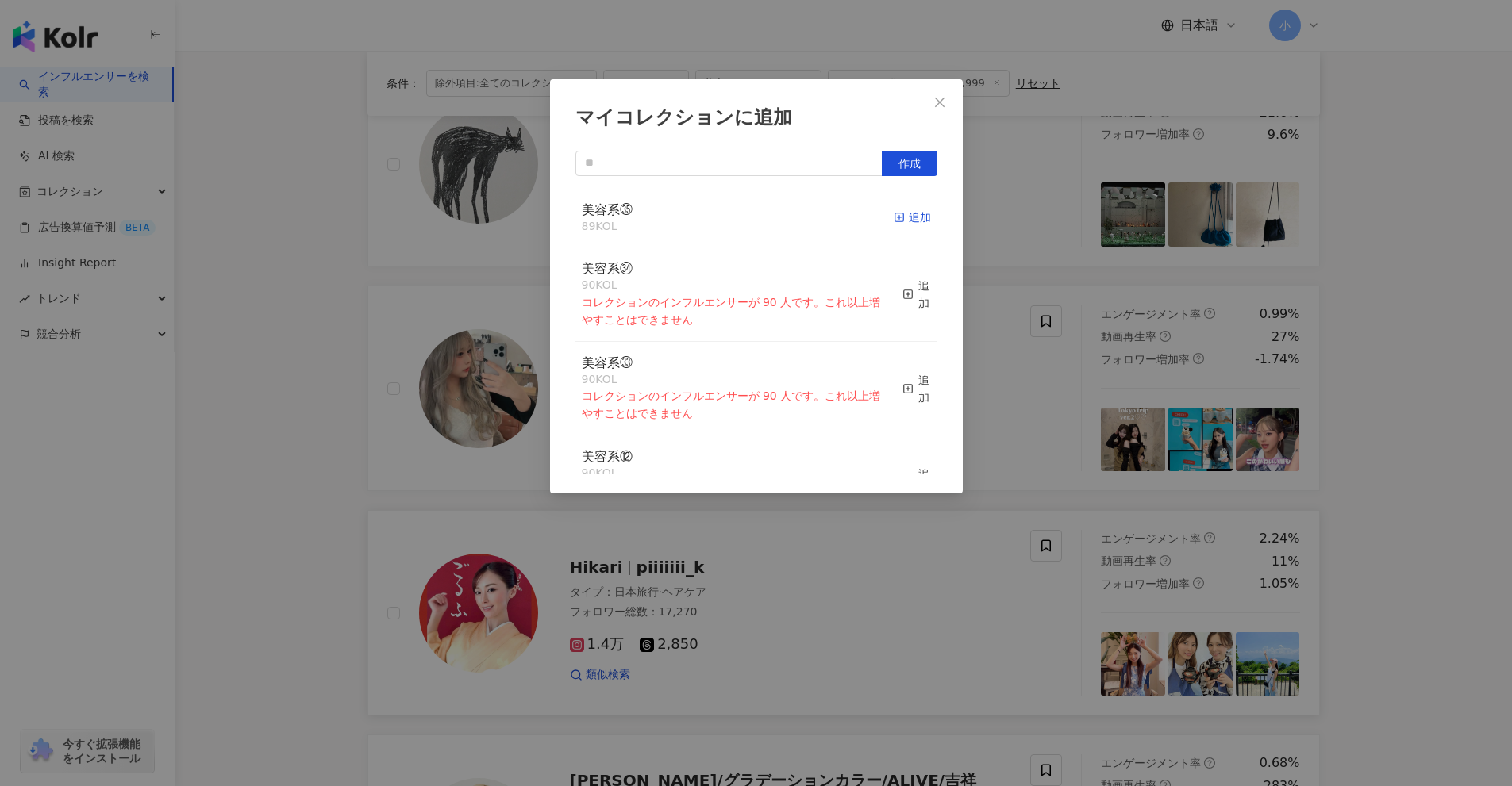
click at [893, 215] on icon "button" at bounding box center [899, 217] width 11 height 11
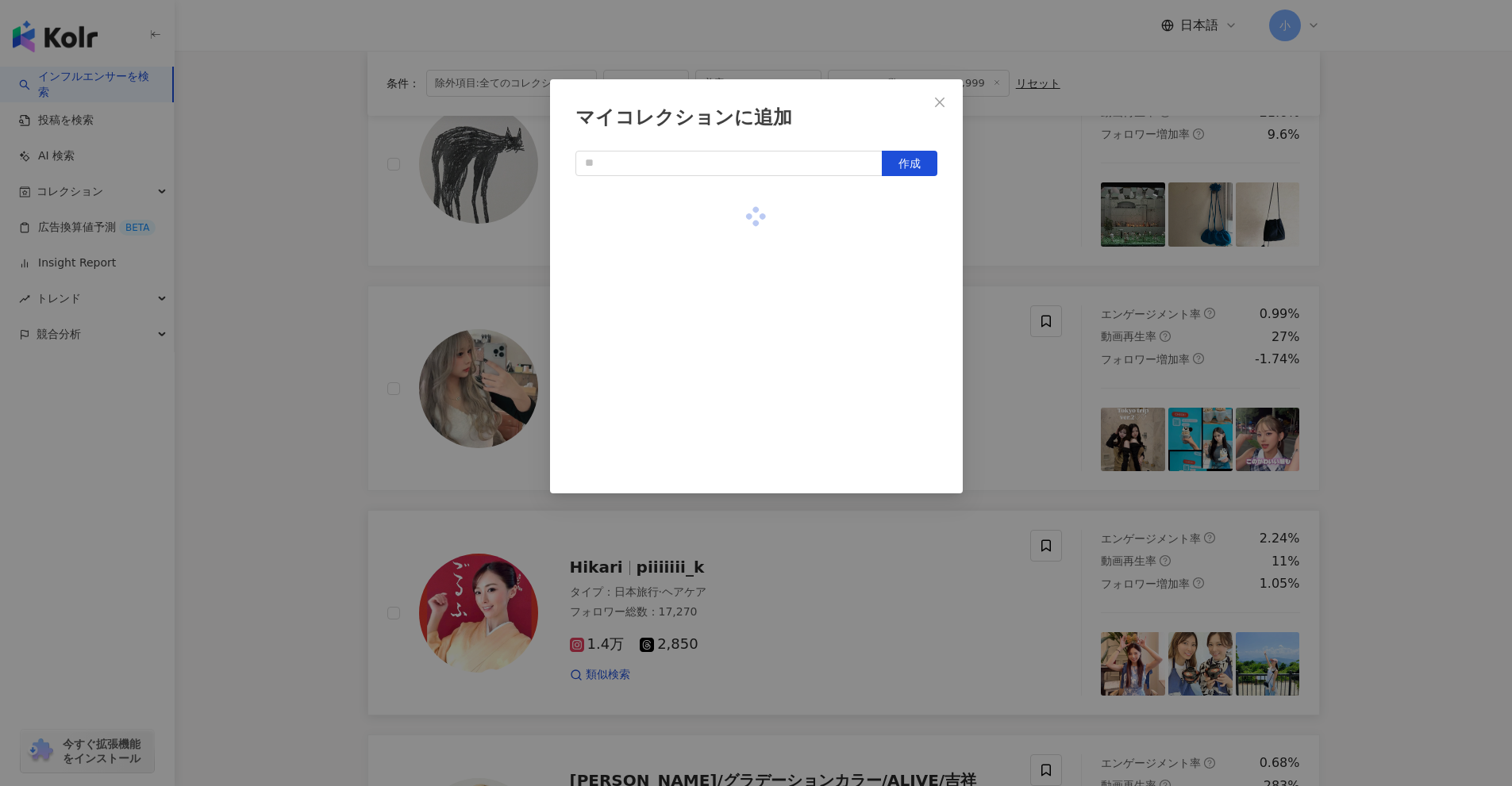
click at [1039, 419] on div "マイコレクションに追加 作成" at bounding box center [756, 393] width 1512 height 786
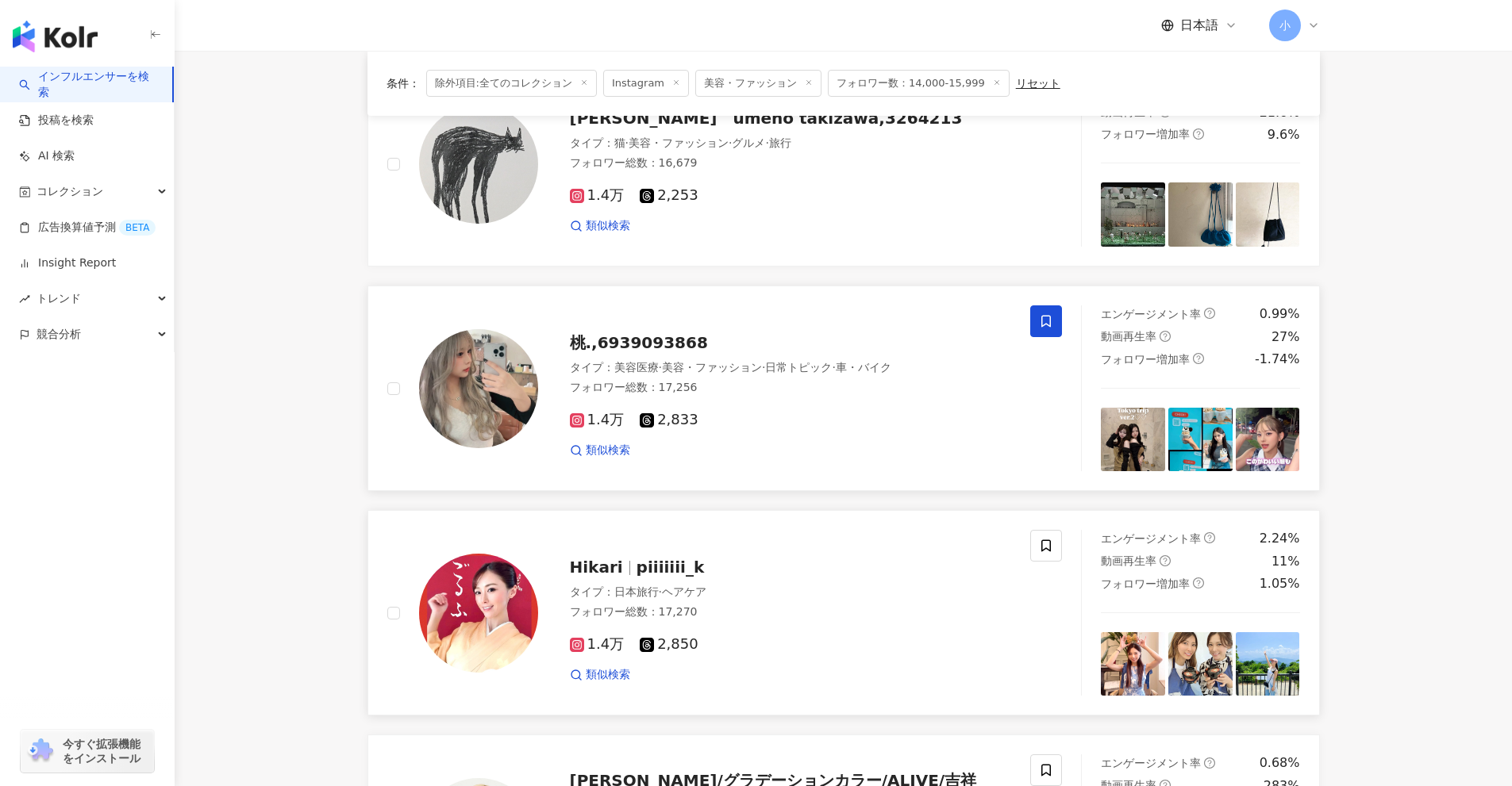
click at [1046, 319] on icon at bounding box center [1046, 321] width 14 height 14
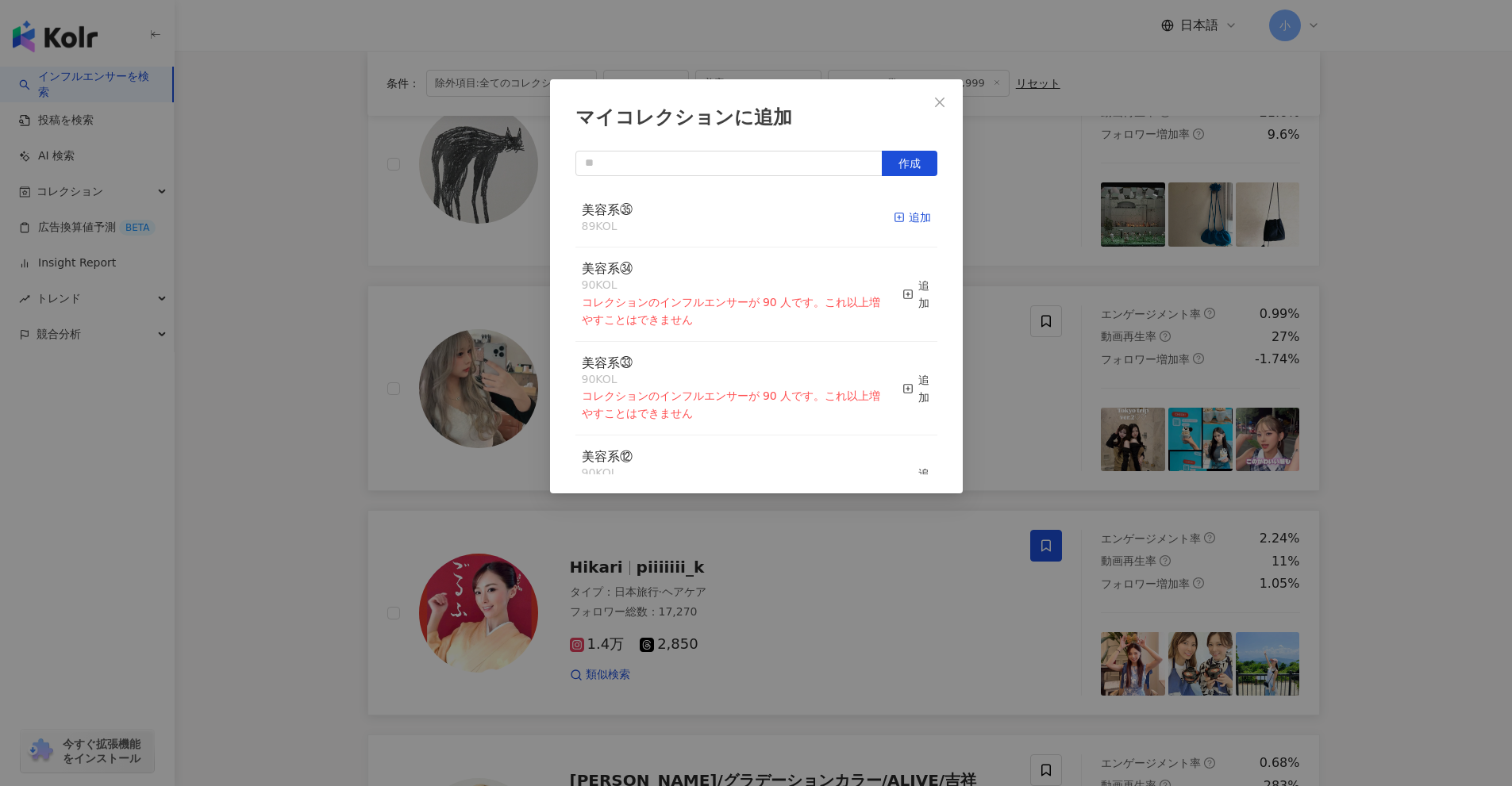
click at [893, 216] on icon "button" at bounding box center [899, 217] width 11 height 11
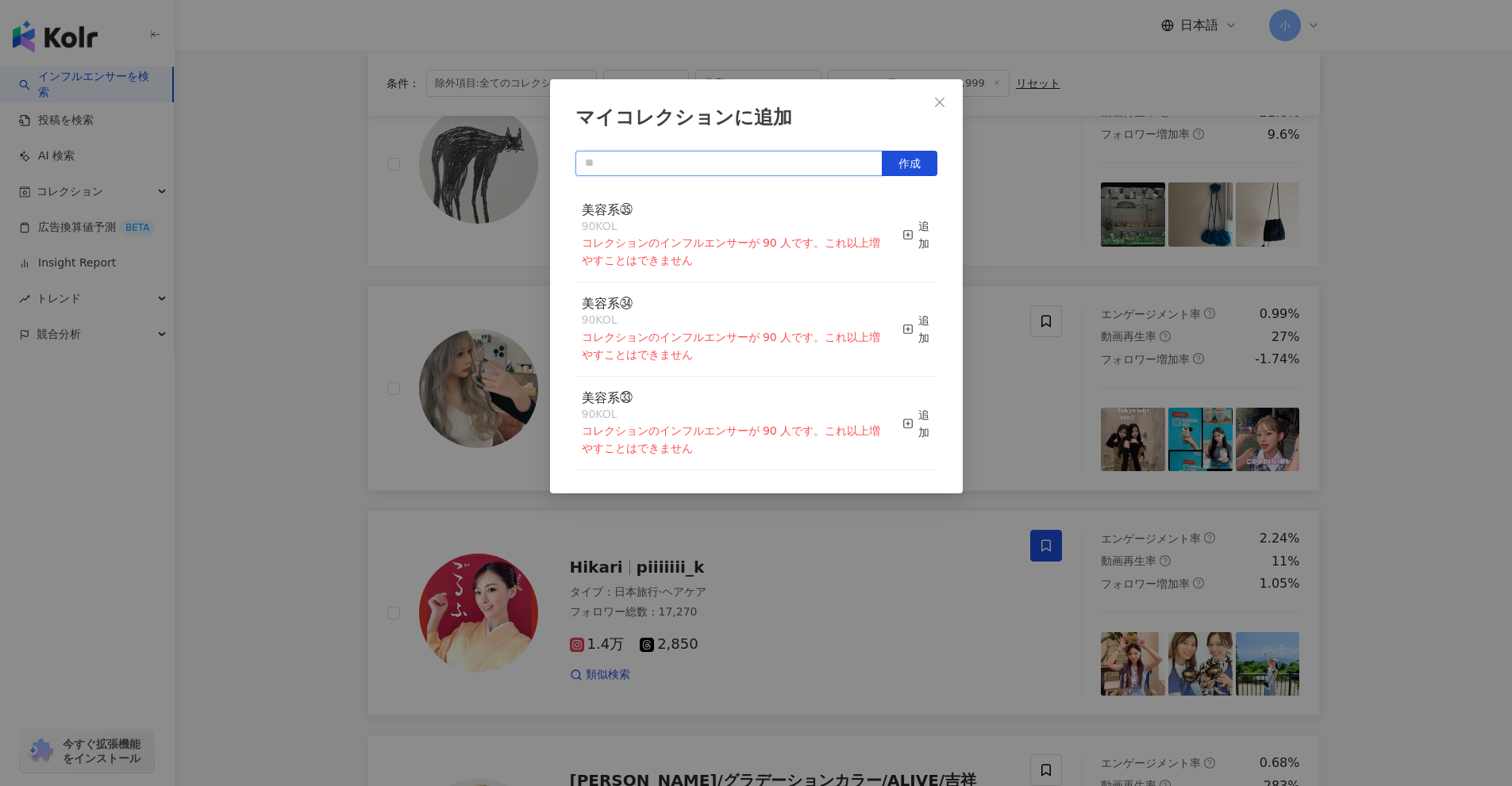
click at [761, 164] on input "text" at bounding box center [729, 163] width 307 height 25
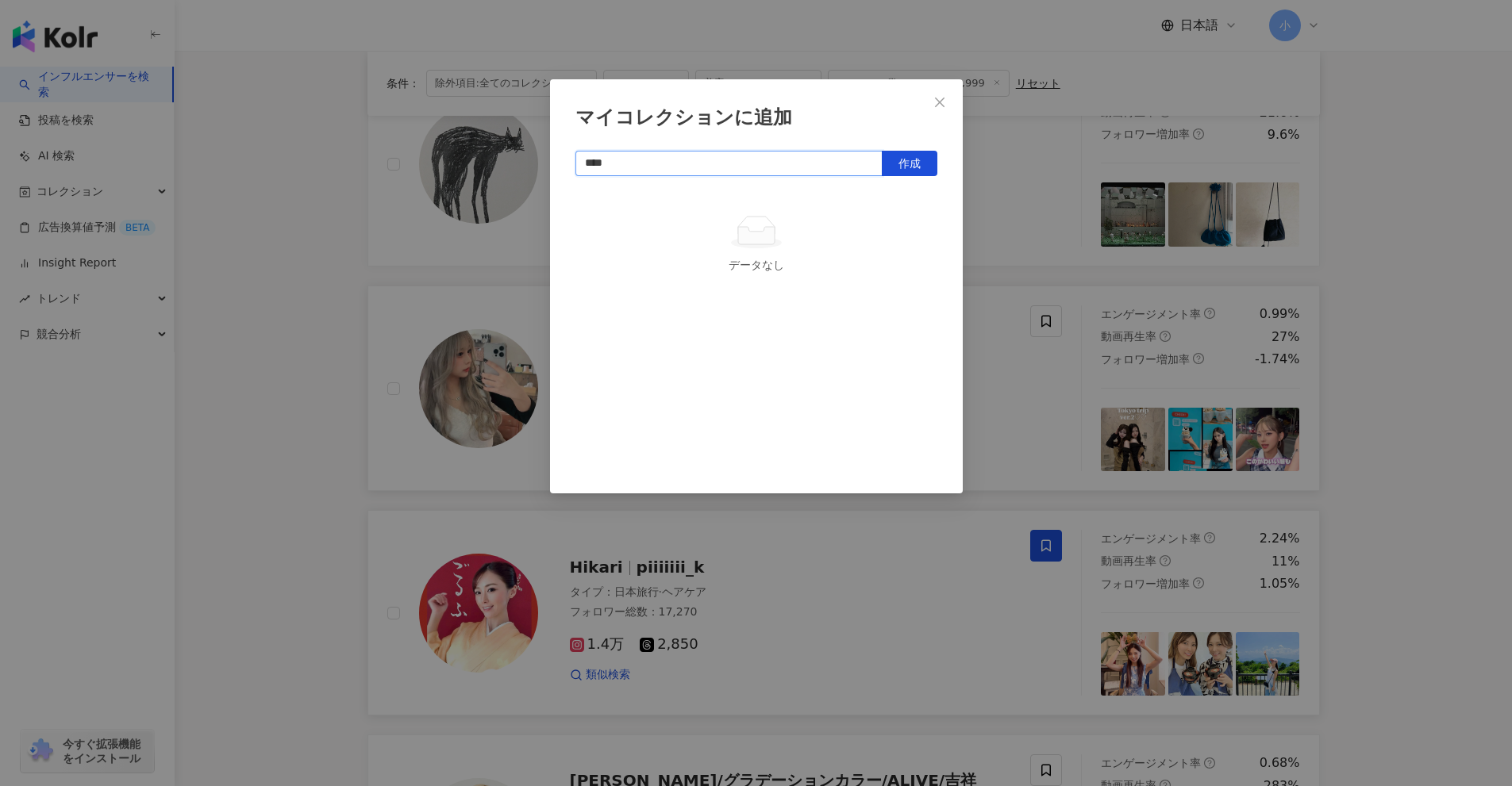
click at [681, 165] on input "****" at bounding box center [729, 163] width 307 height 25
type input "*"
click at [896, 158] on button "作成" at bounding box center [910, 163] width 56 height 25
type input "****"
click at [1426, 329] on div "マイコレクションに追加 **** 作成" at bounding box center [756, 393] width 1512 height 786
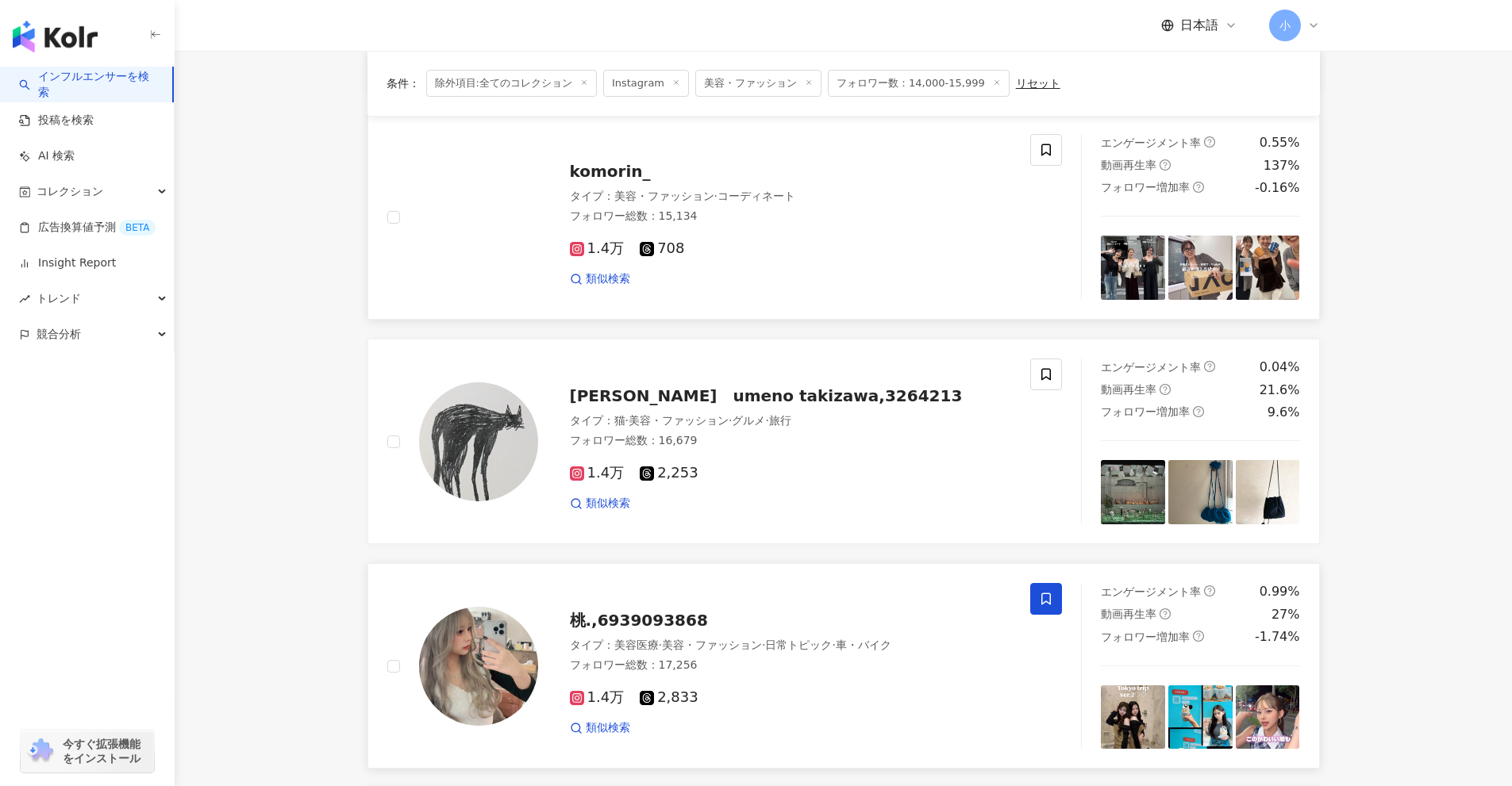
scroll to position [988, 0]
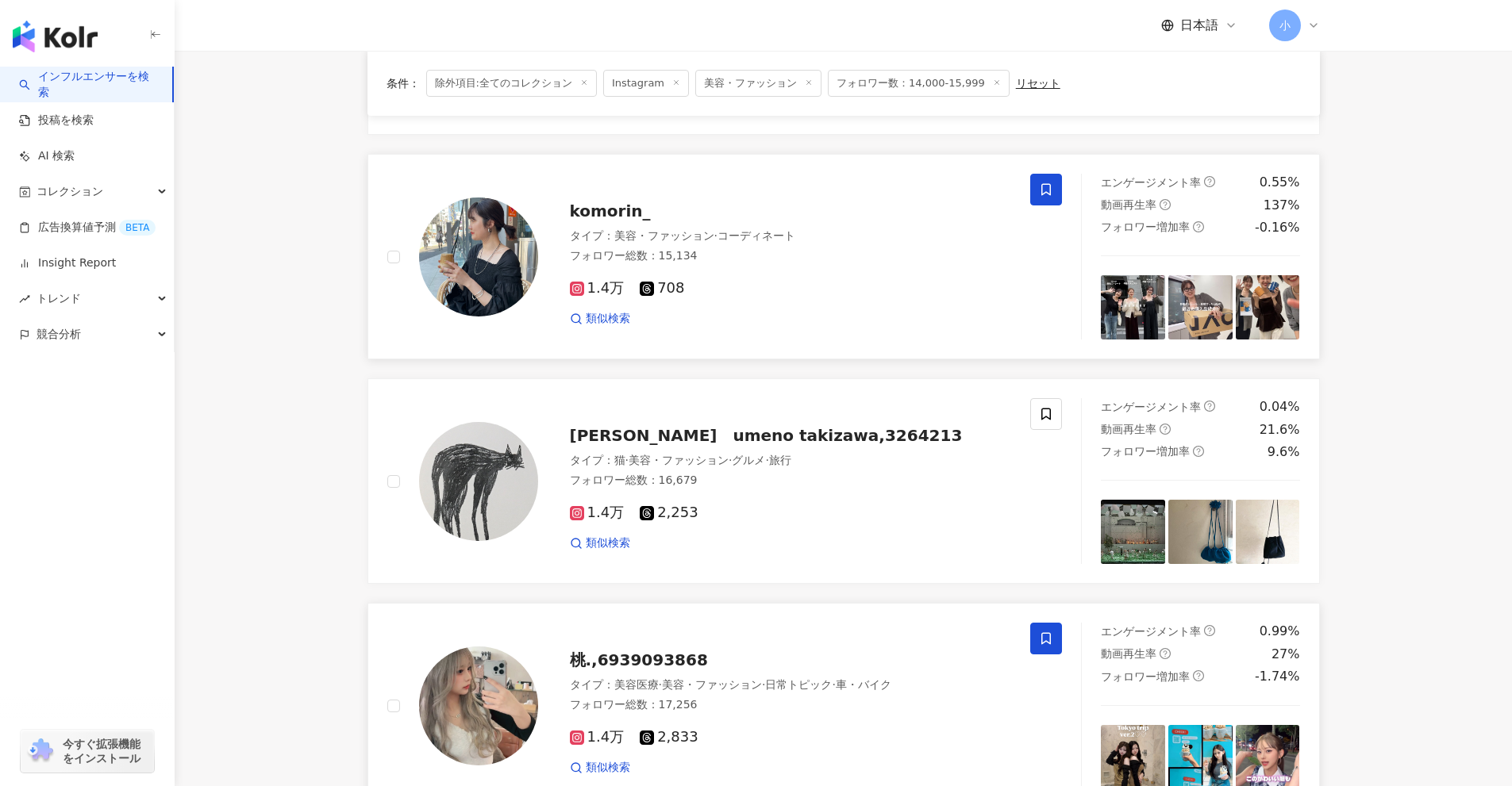
click at [1042, 181] on span at bounding box center [1046, 189] width 31 height 31
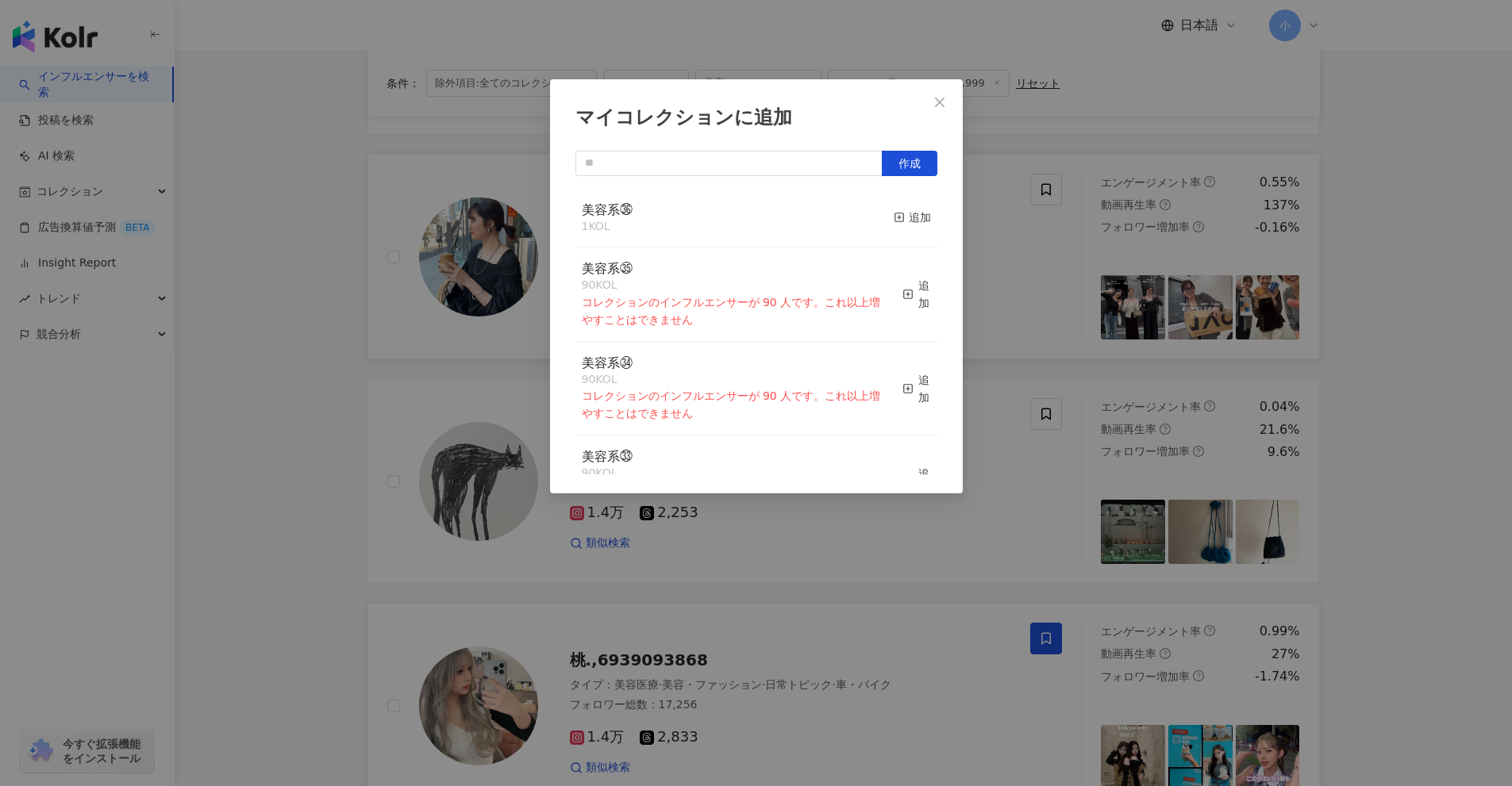
click at [899, 231] on button "追加" at bounding box center [912, 218] width 38 height 33
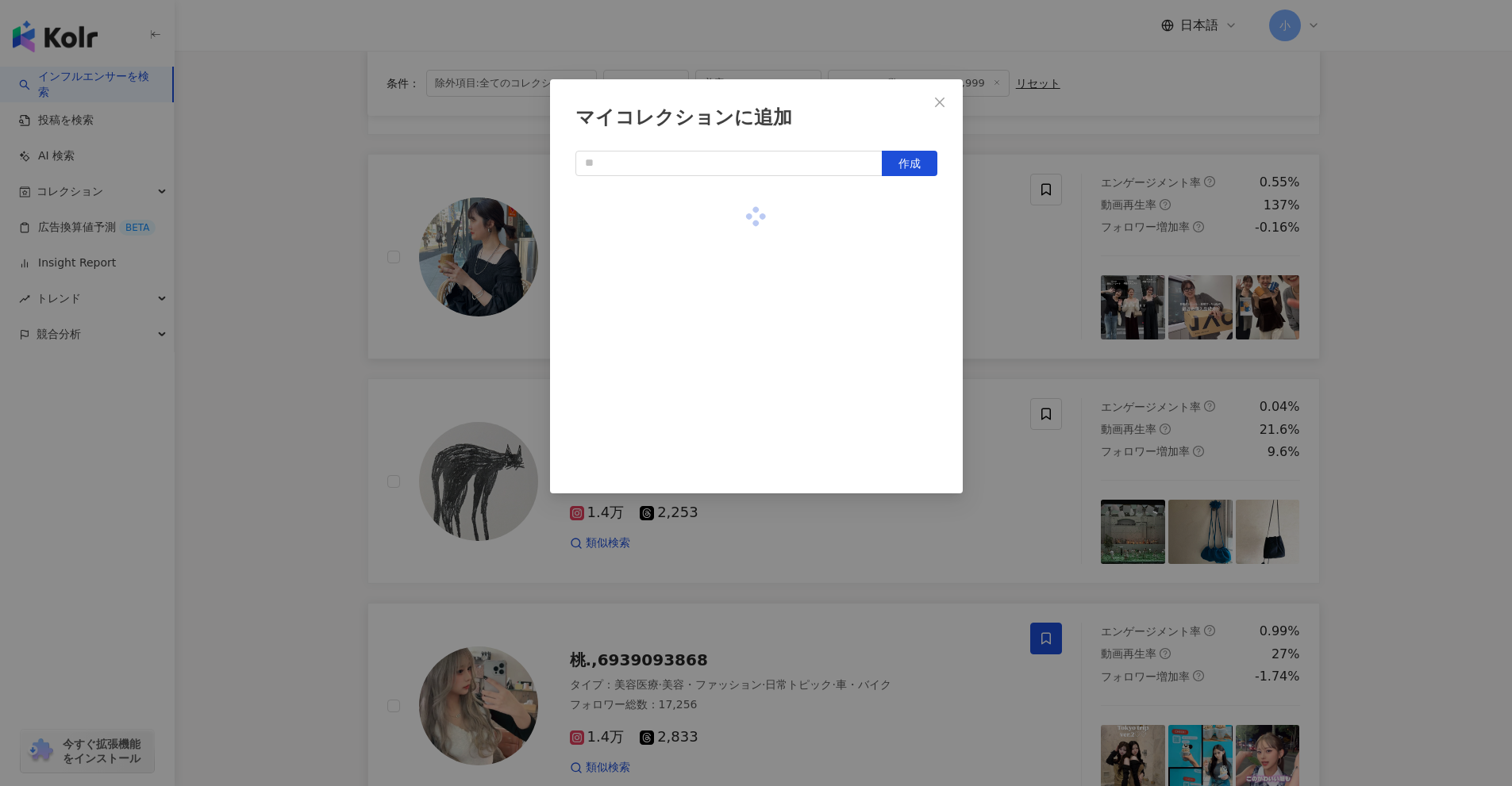
click at [1374, 289] on div "マイコレクションに追加 作成" at bounding box center [756, 393] width 1512 height 786
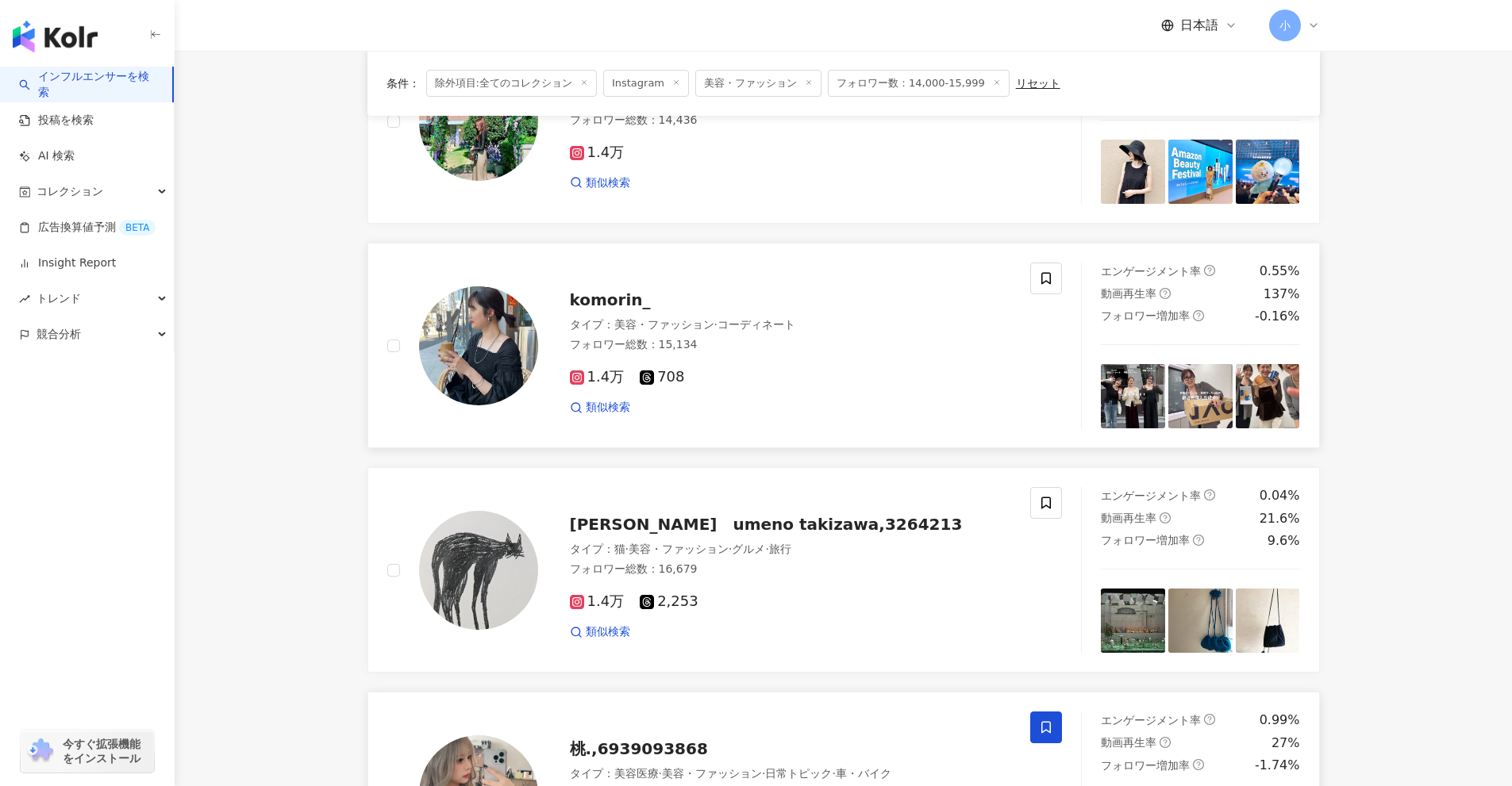
scroll to position [749, 0]
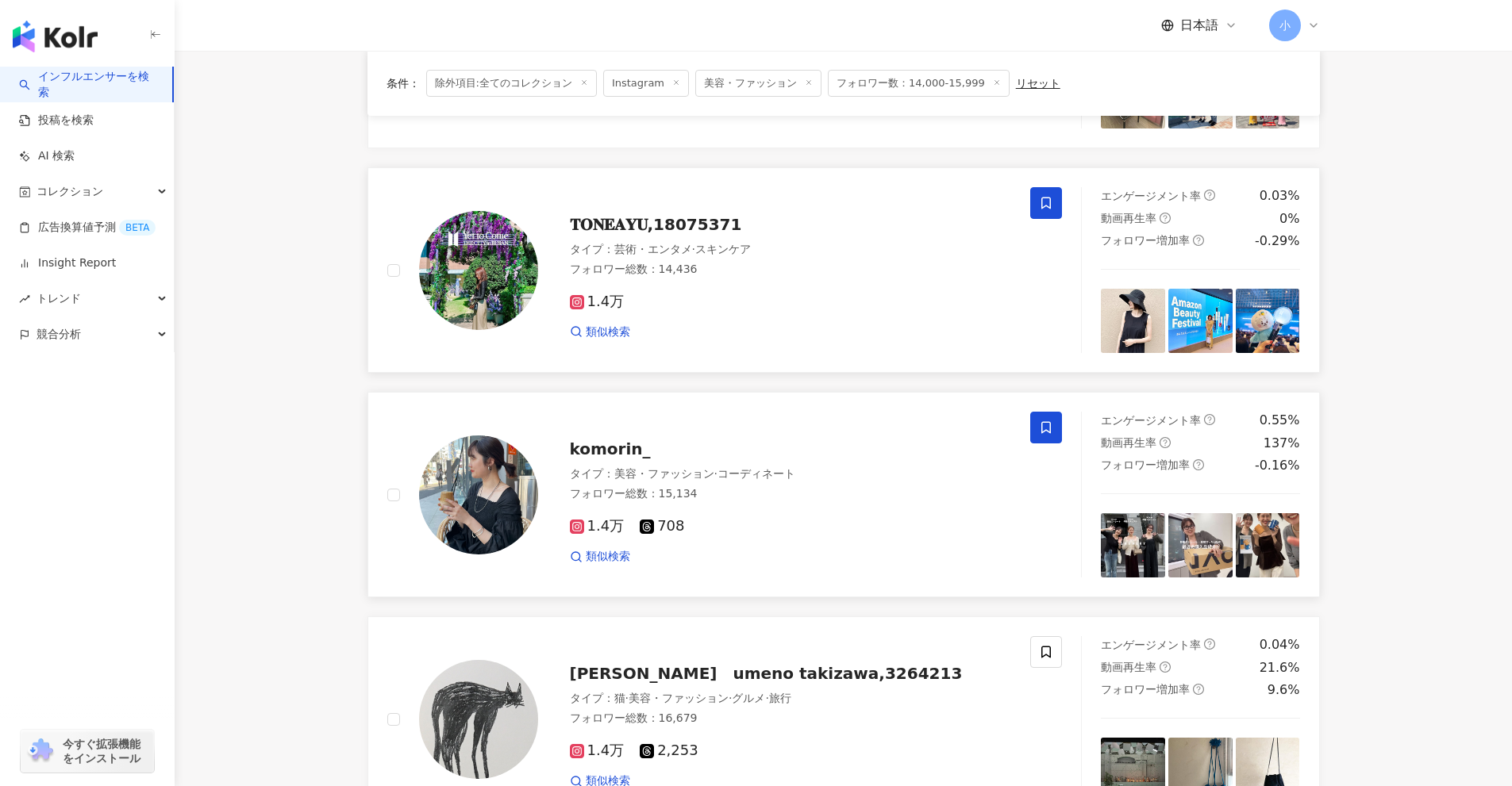
click at [1038, 198] on span at bounding box center [1046, 203] width 31 height 31
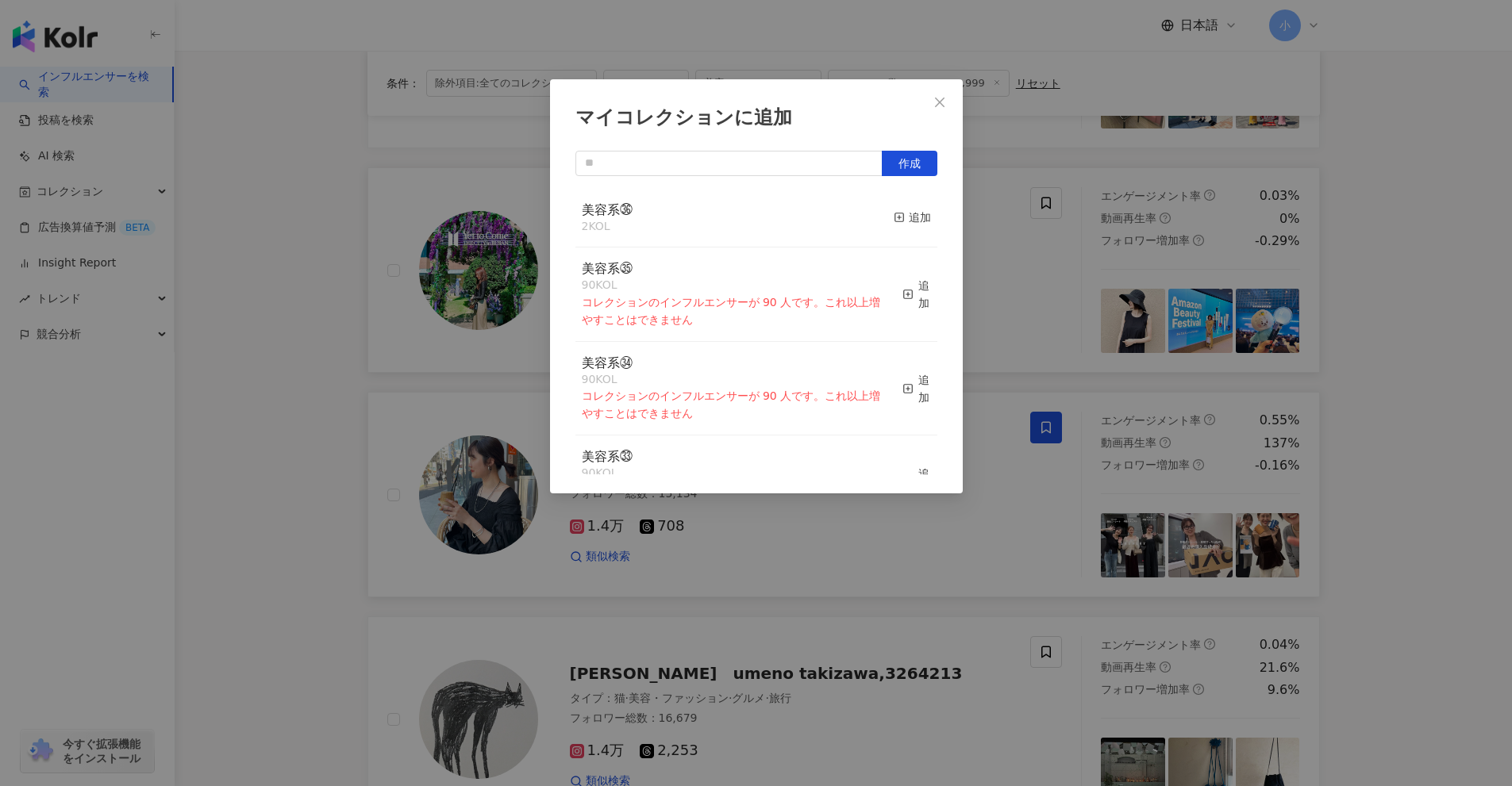
click at [921, 217] on div "美容系㊱ 2 KOL 追加" at bounding box center [756, 218] width 362 height 59
click at [909, 218] on div "追加" at bounding box center [912, 217] width 38 height 17
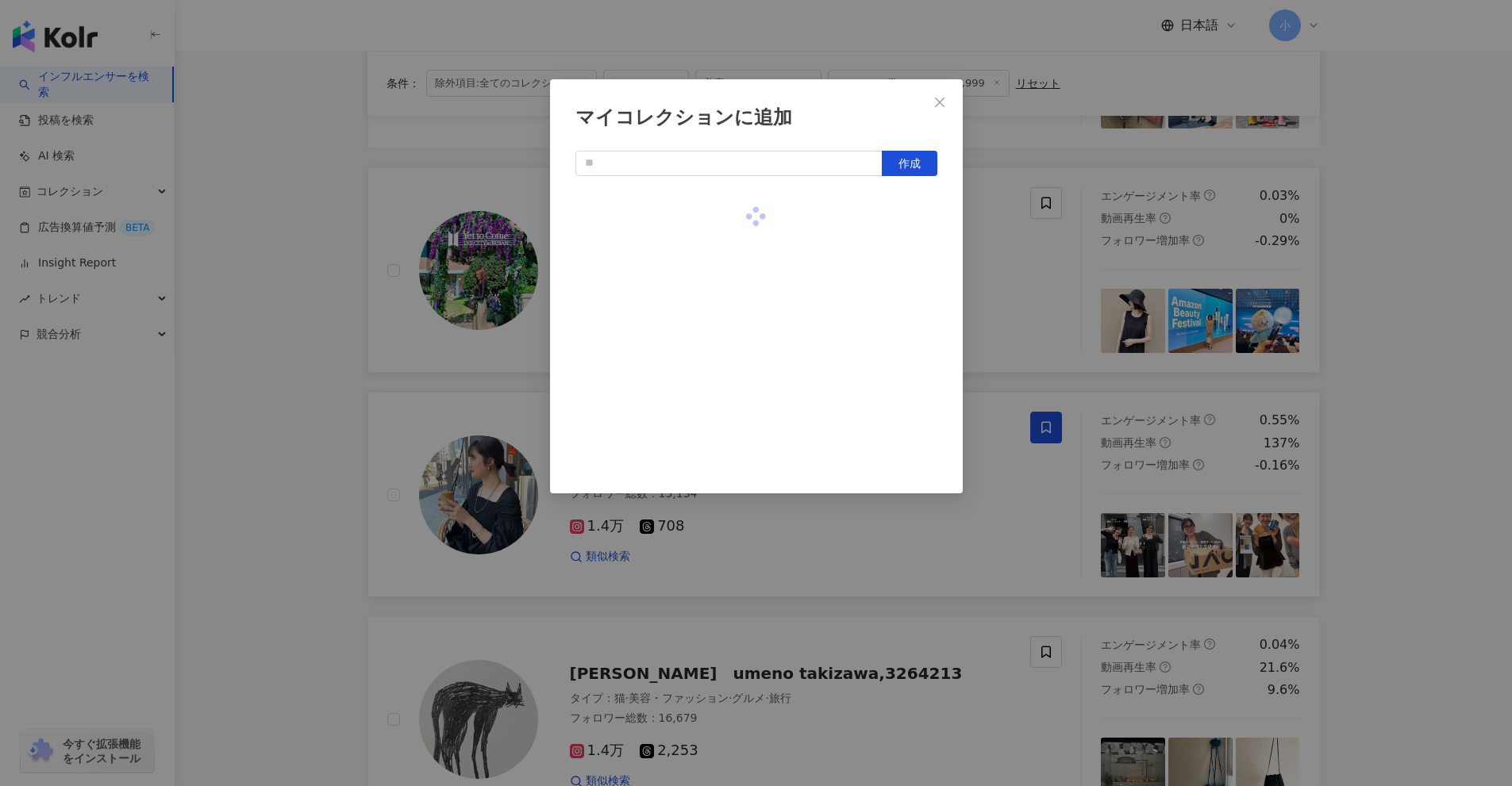
click at [1452, 311] on div "マイコレクションに追加 作成" at bounding box center [756, 393] width 1512 height 786
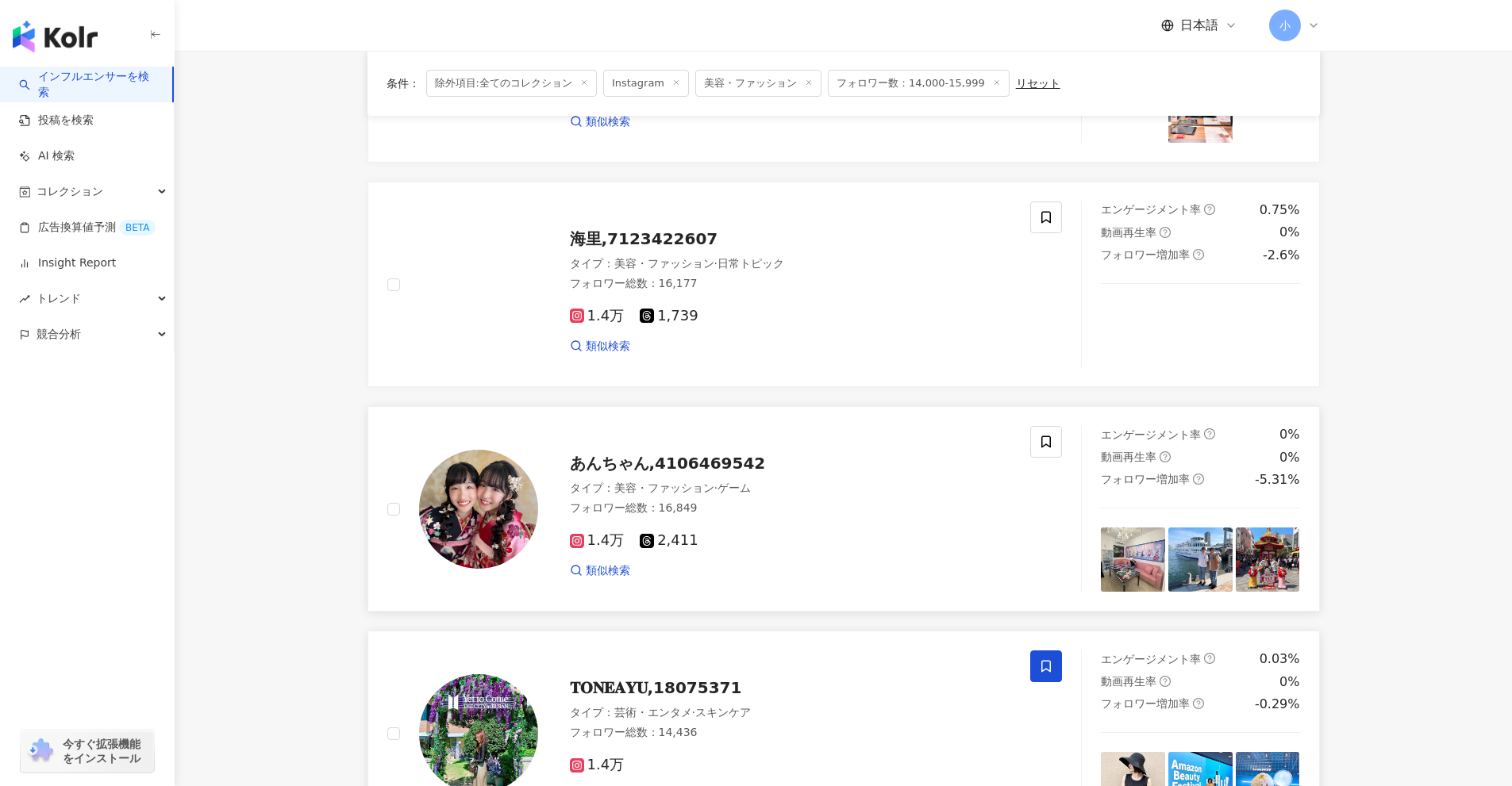
scroll to position [273, 0]
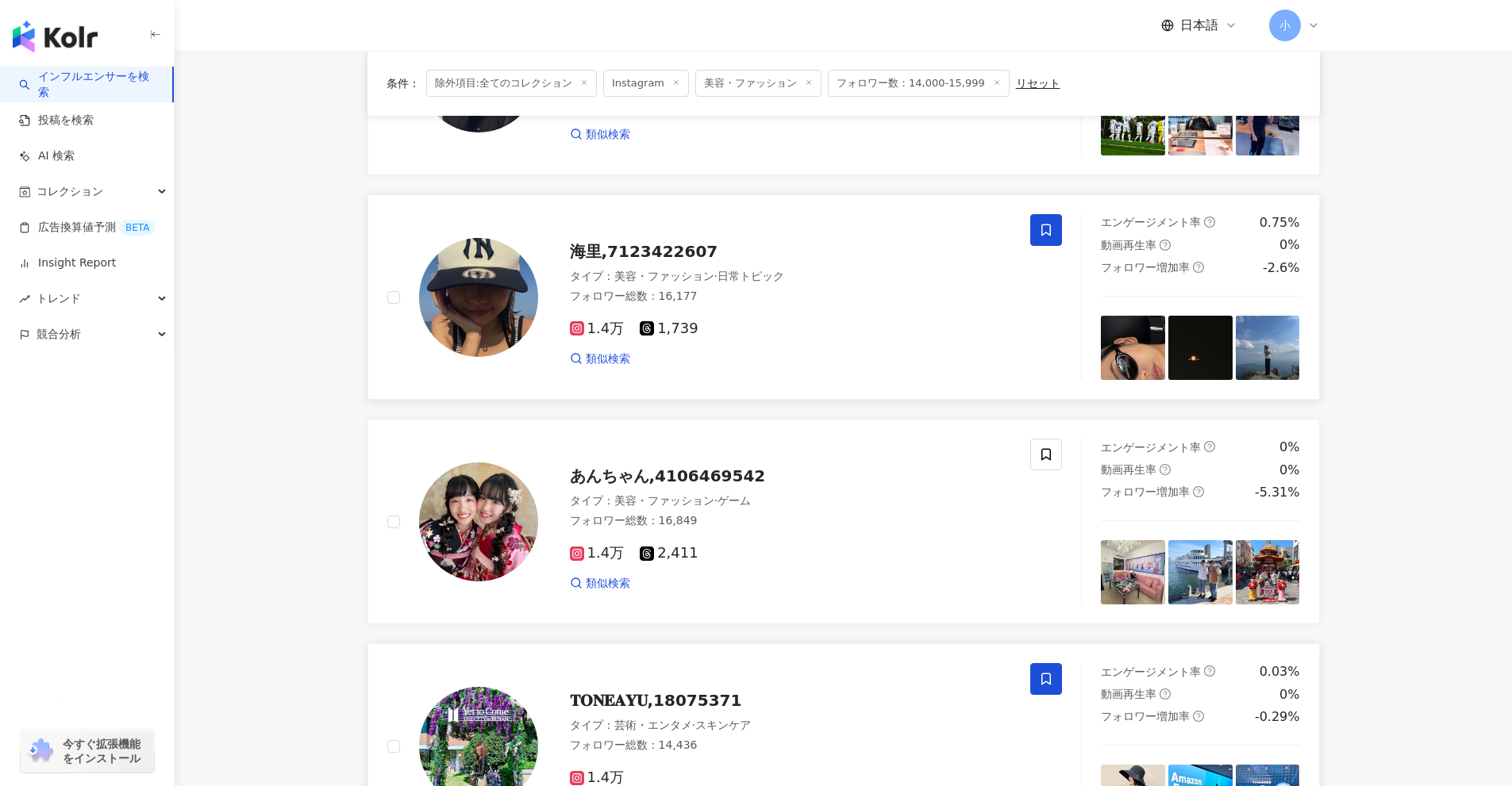
click at [1031, 233] on span at bounding box center [1046, 230] width 31 height 31
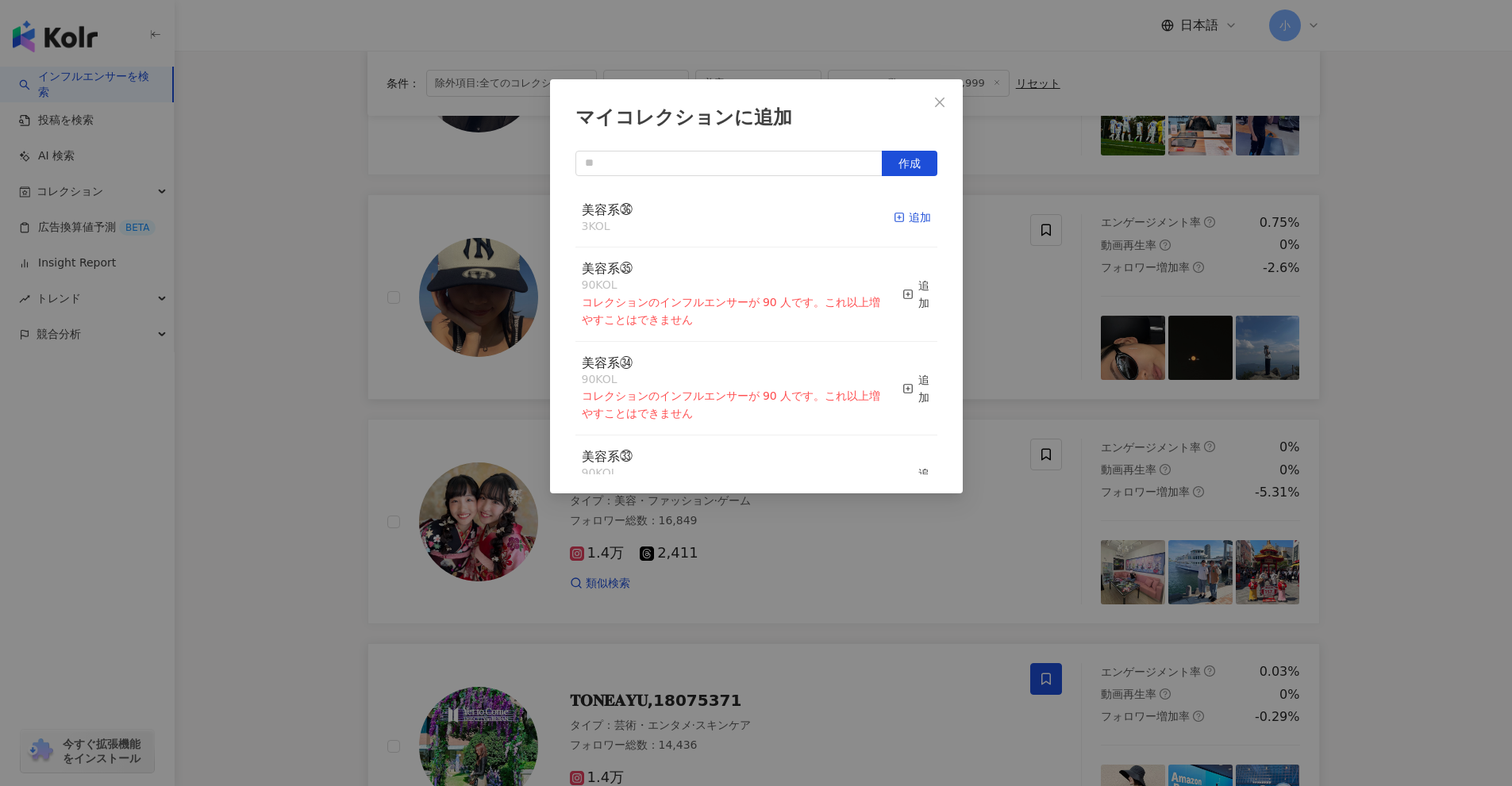
click at [897, 216] on div "追加" at bounding box center [912, 217] width 38 height 17
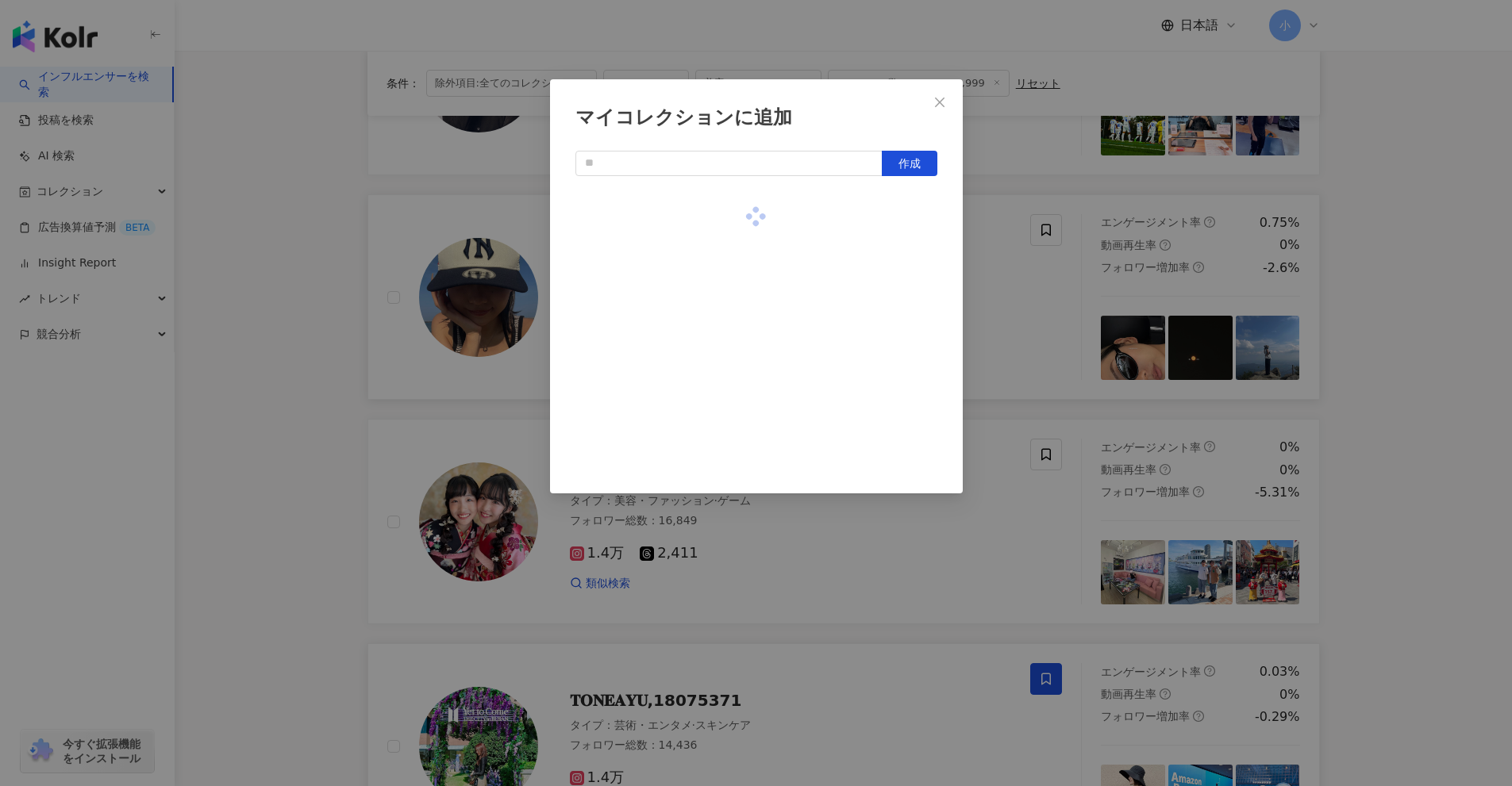
click at [1382, 350] on div "マイコレクションに追加 作成" at bounding box center [756, 393] width 1512 height 786
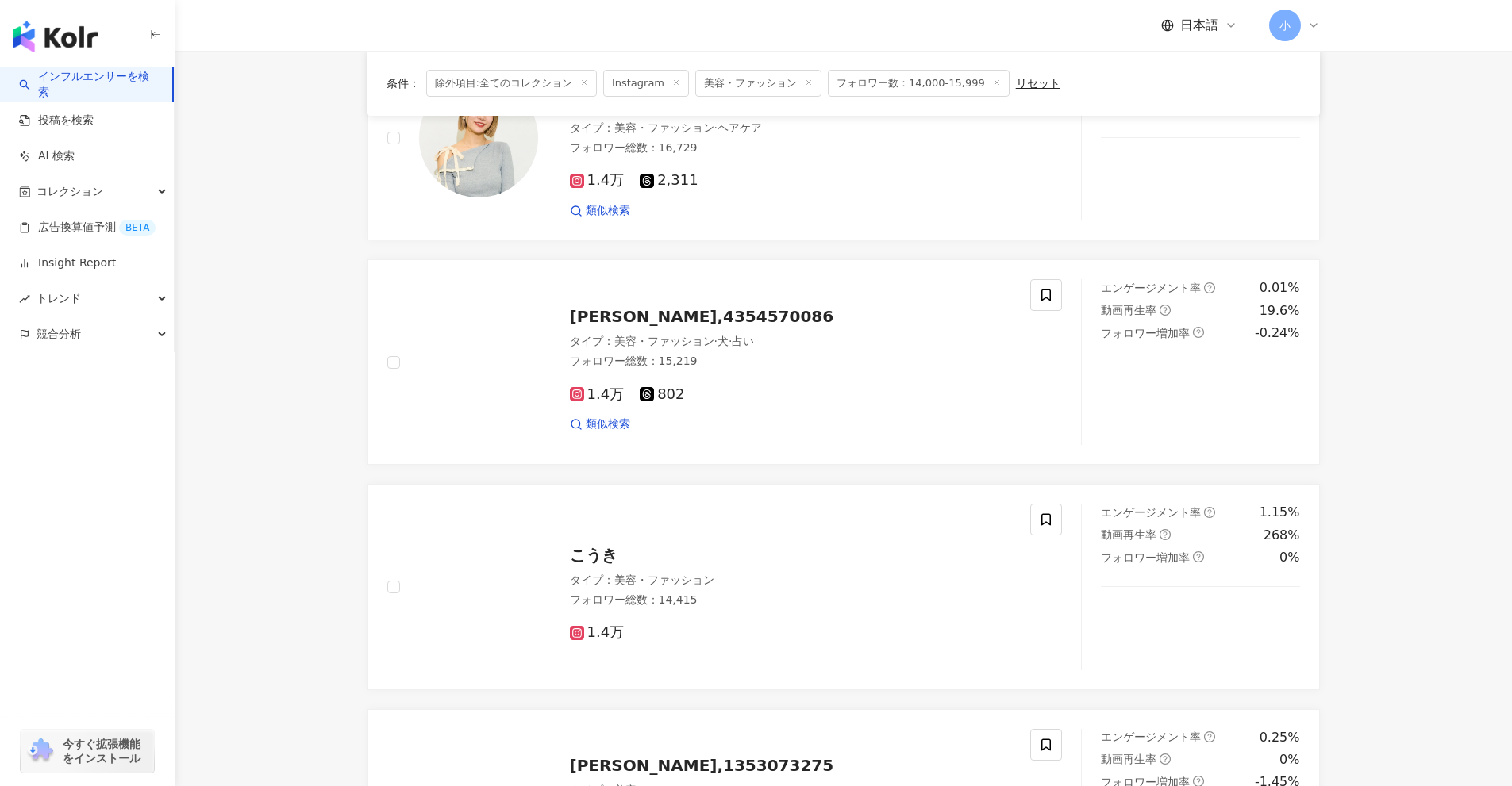
scroll to position [2495, 0]
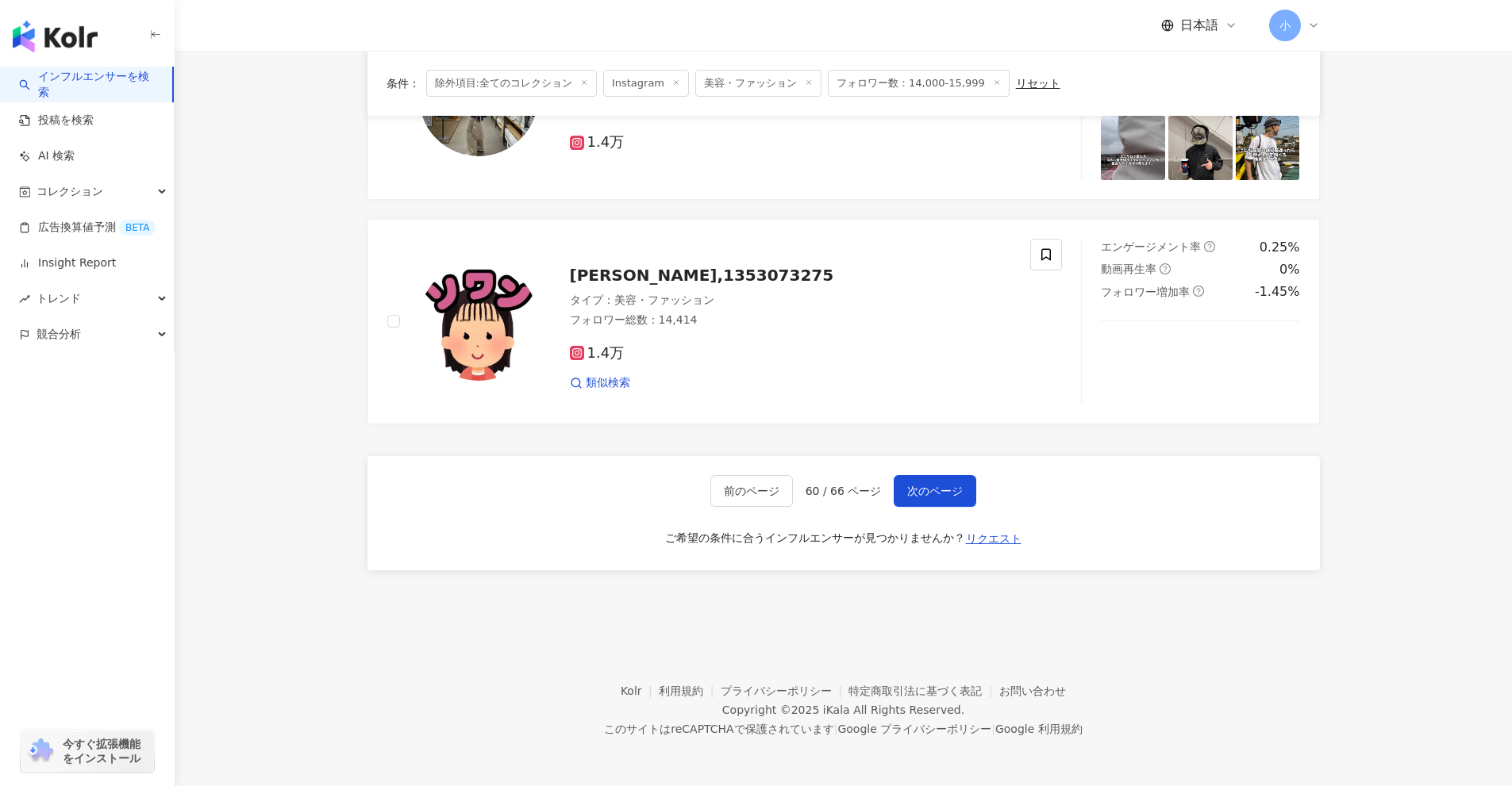
drag, startPoint x: 1373, startPoint y: 277, endPoint x: 1420, endPoint y: 569, distance: 295.8
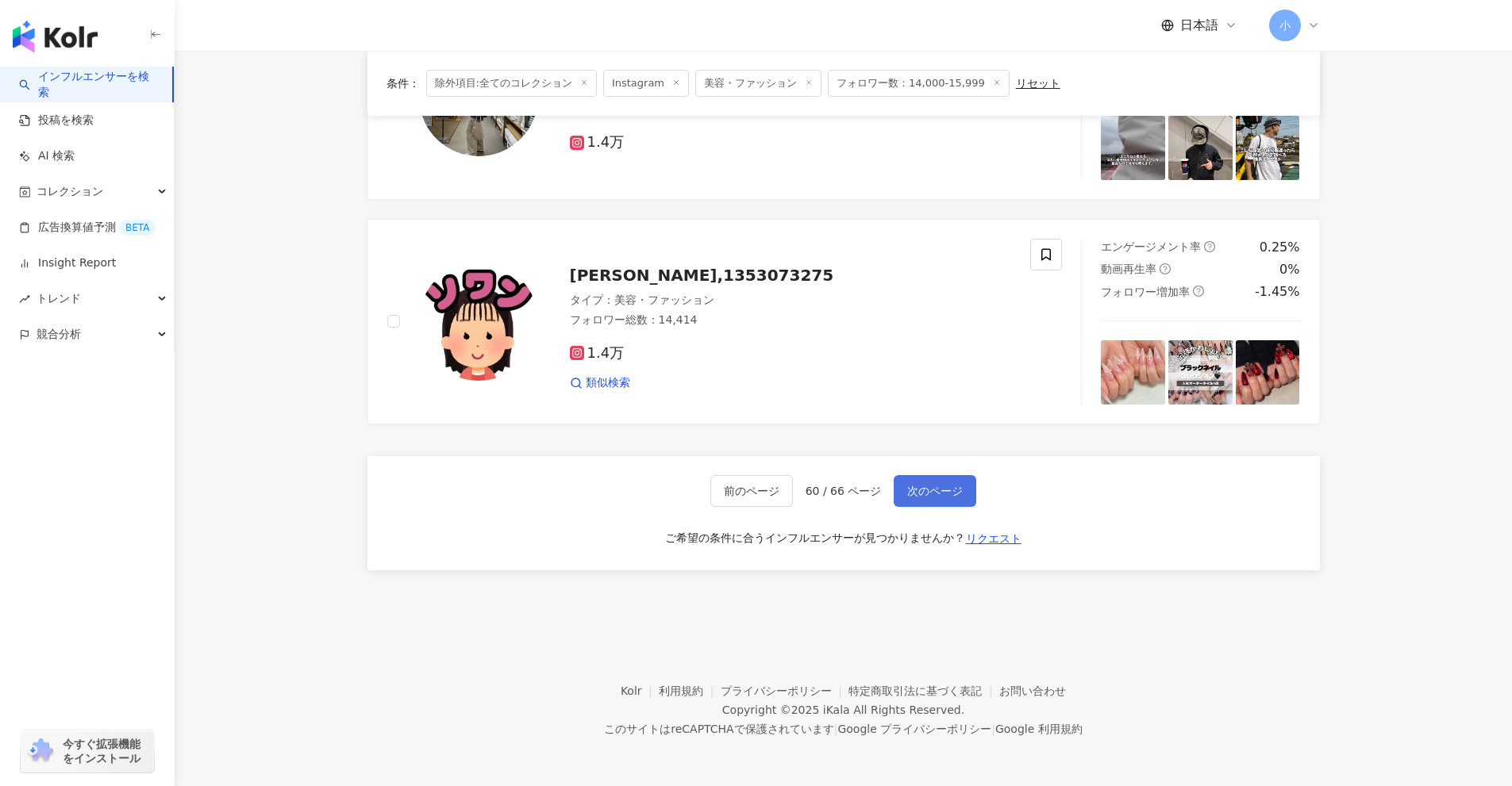
click at [938, 497] on span "次のページ" at bounding box center [935, 491] width 56 height 13
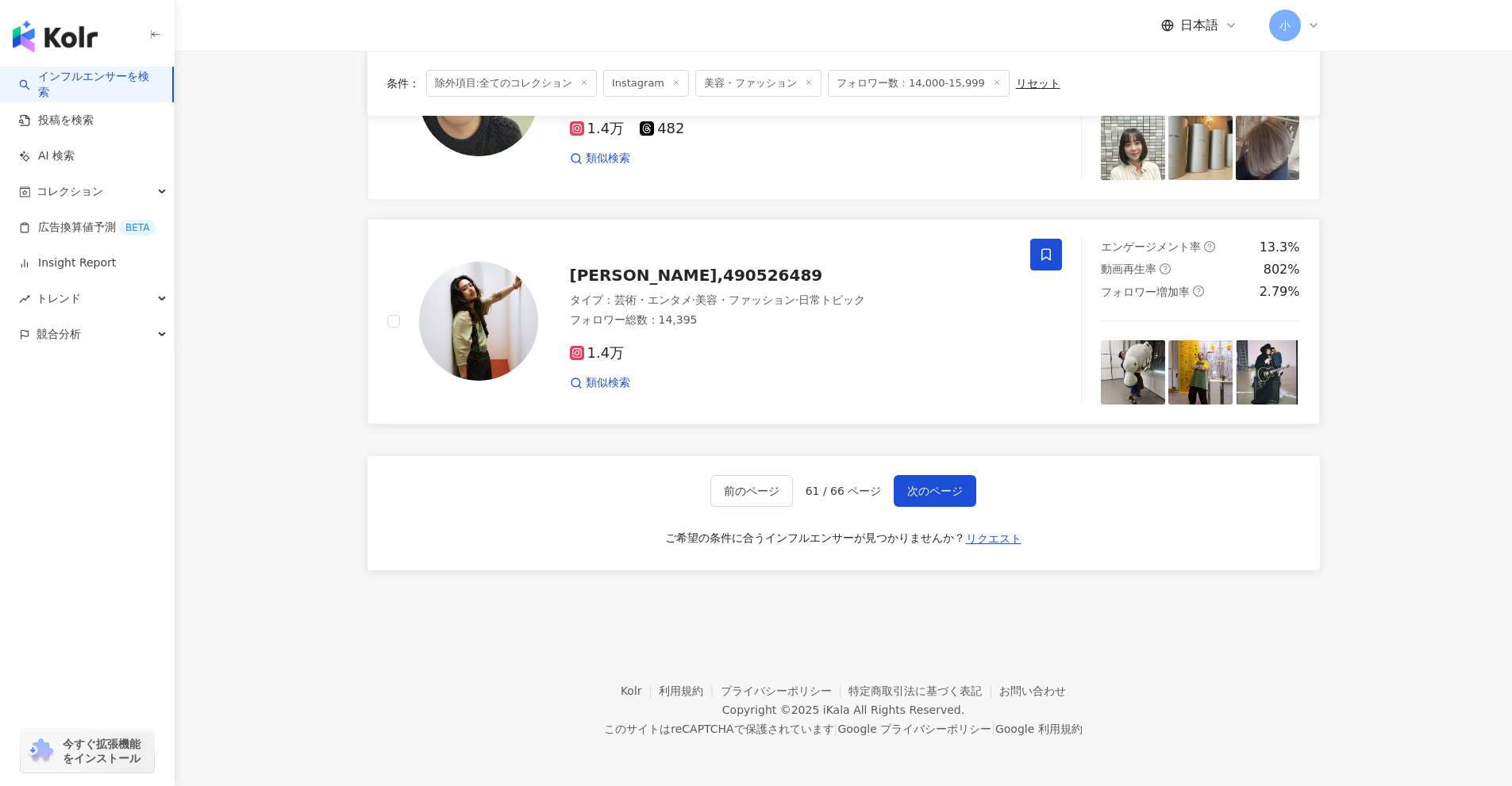
click at [1051, 257] on icon at bounding box center [1046, 255] width 14 height 14
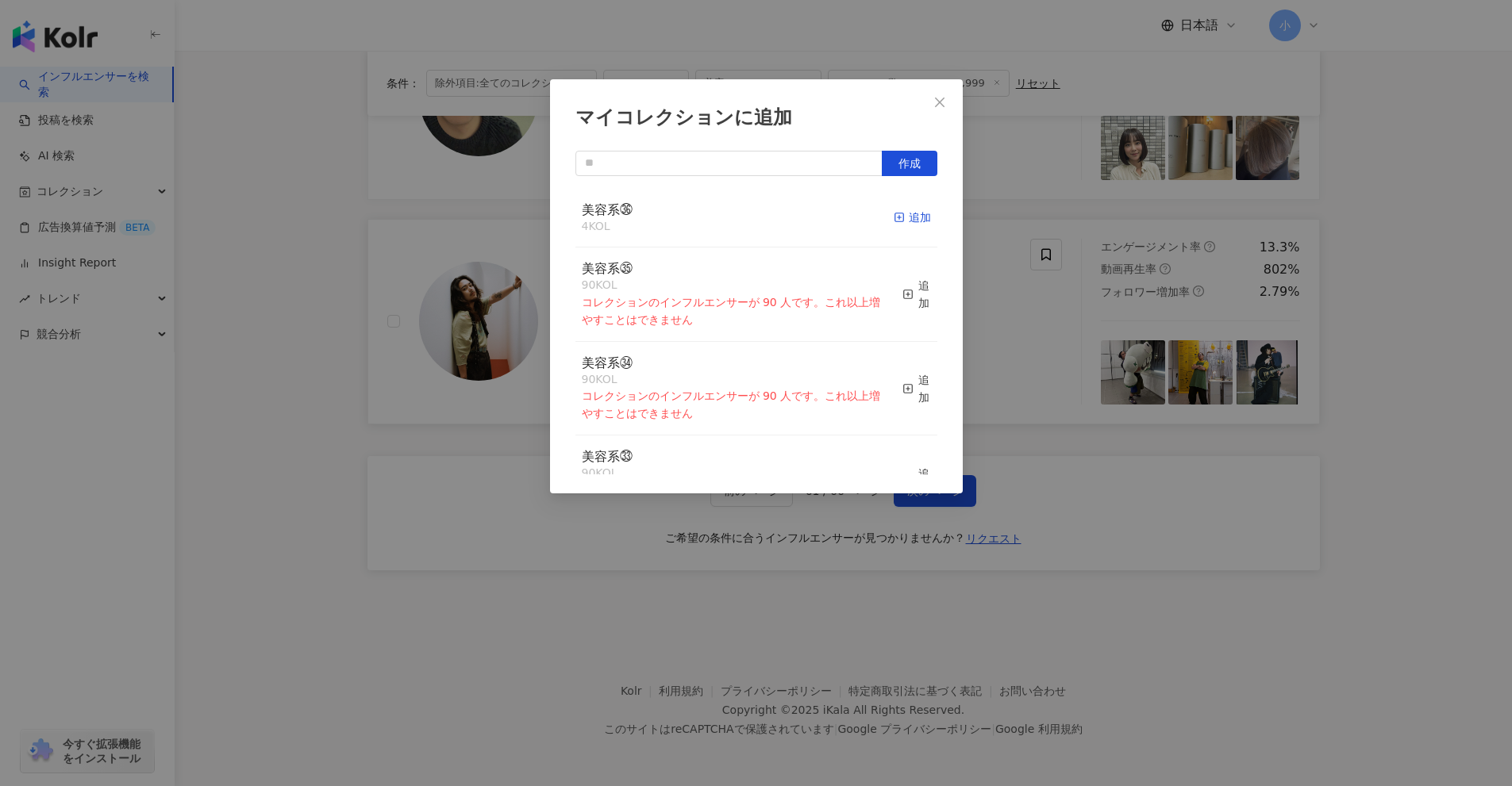
click at [906, 220] on div "追加" at bounding box center [912, 217] width 38 height 17
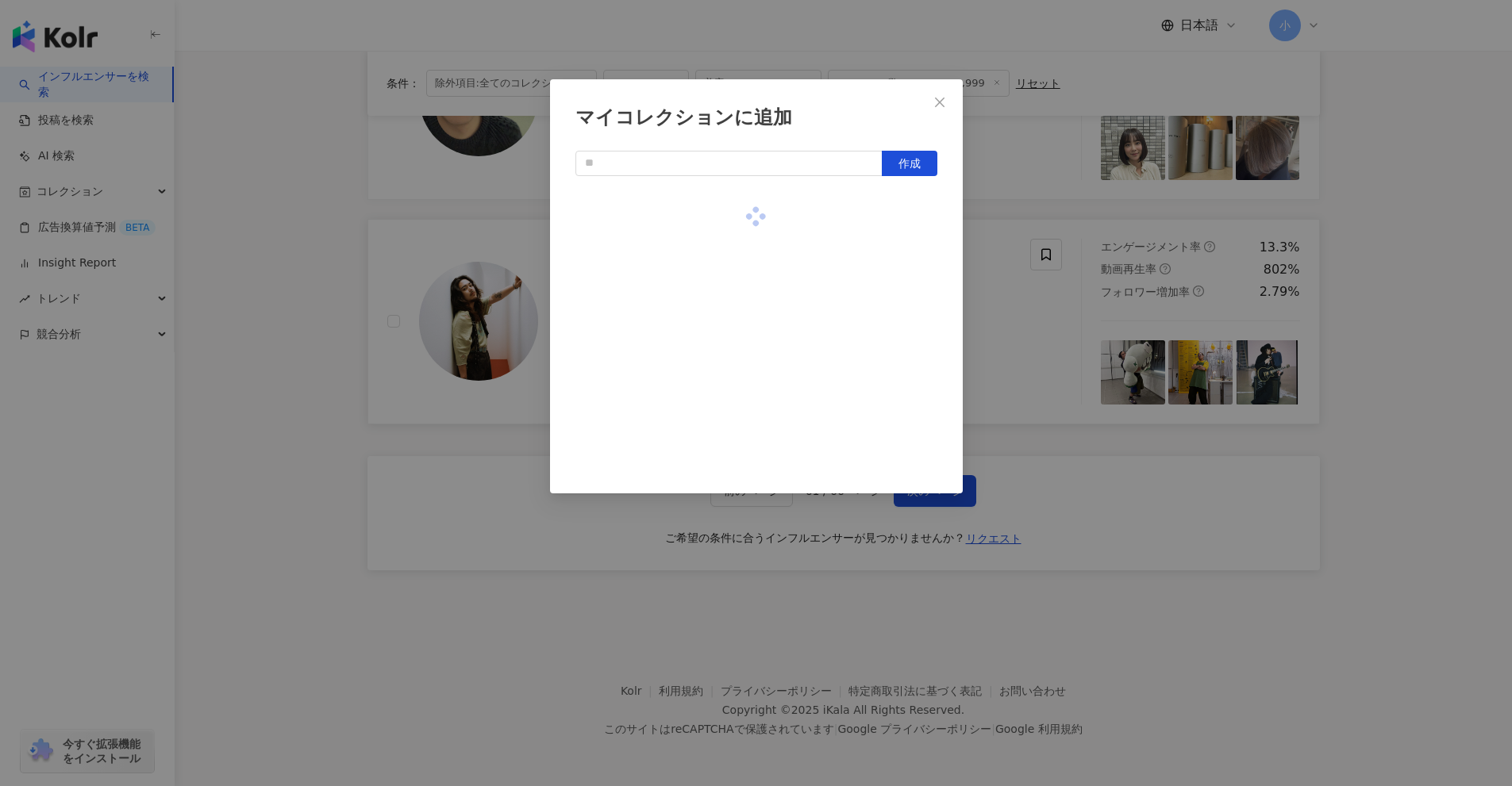
click at [1401, 352] on div "マイコレクションに追加 作成" at bounding box center [756, 393] width 1512 height 786
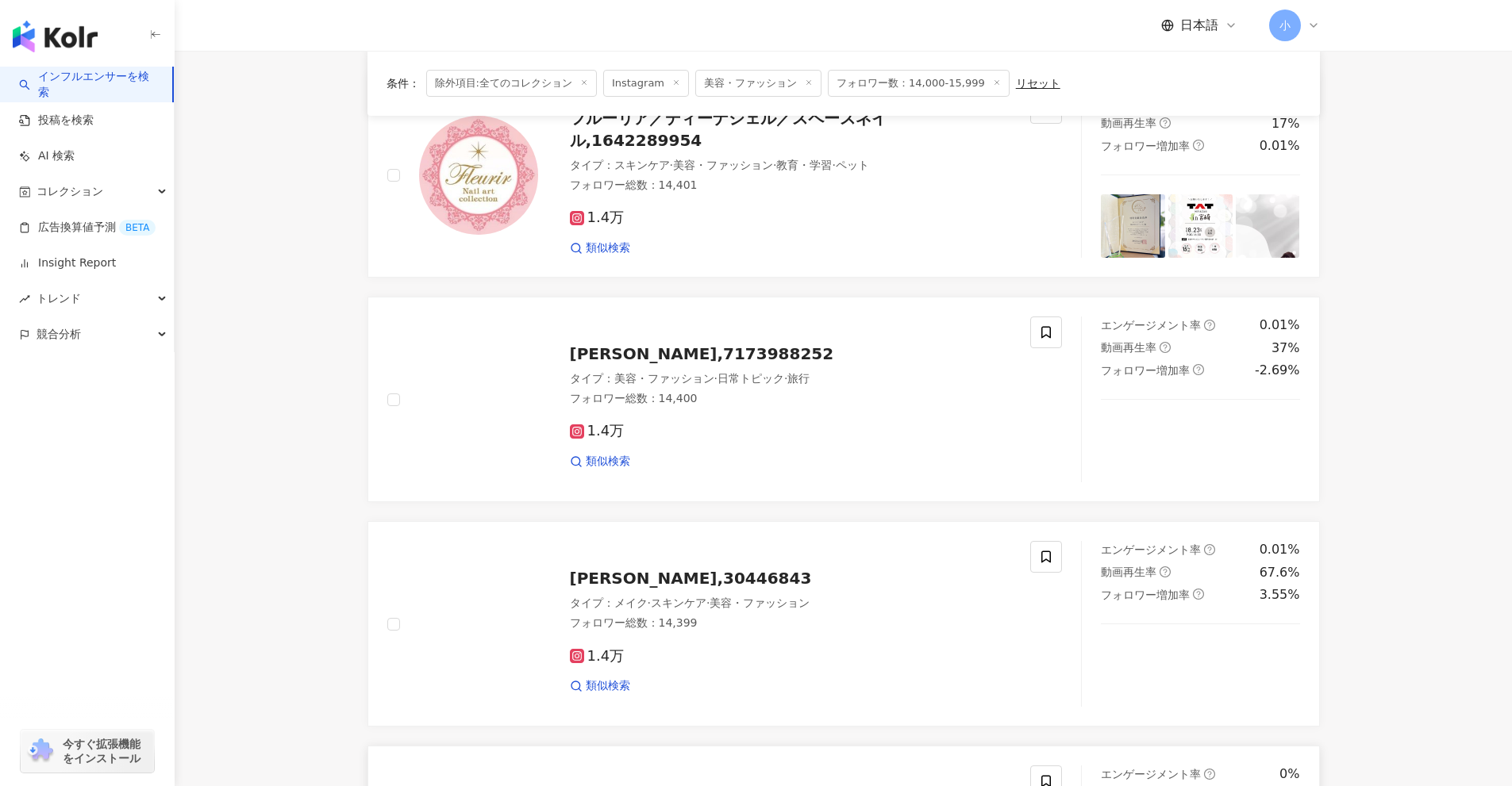
scroll to position [1701, 0]
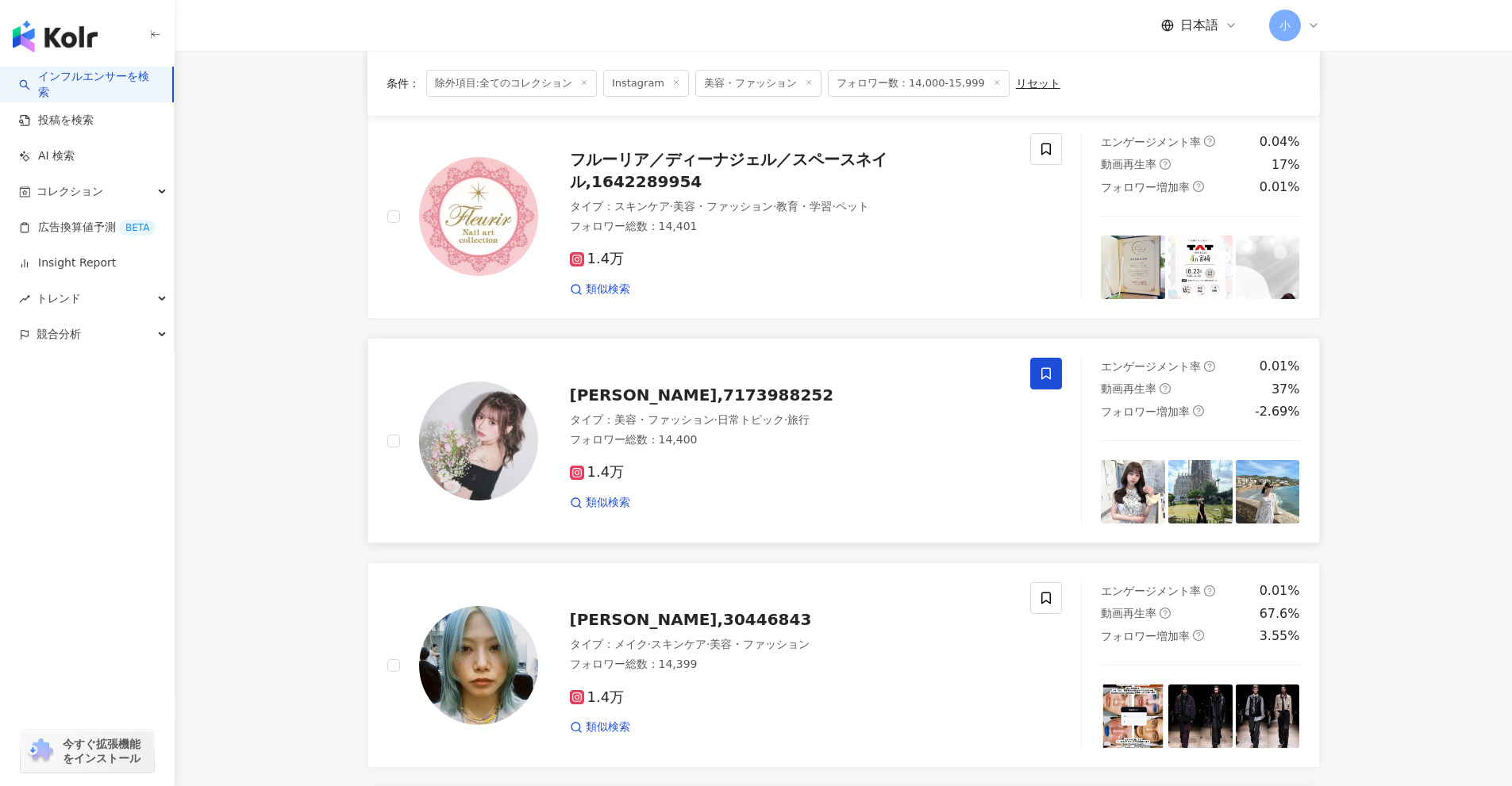
click at [1044, 372] on icon at bounding box center [1046, 373] width 14 height 14
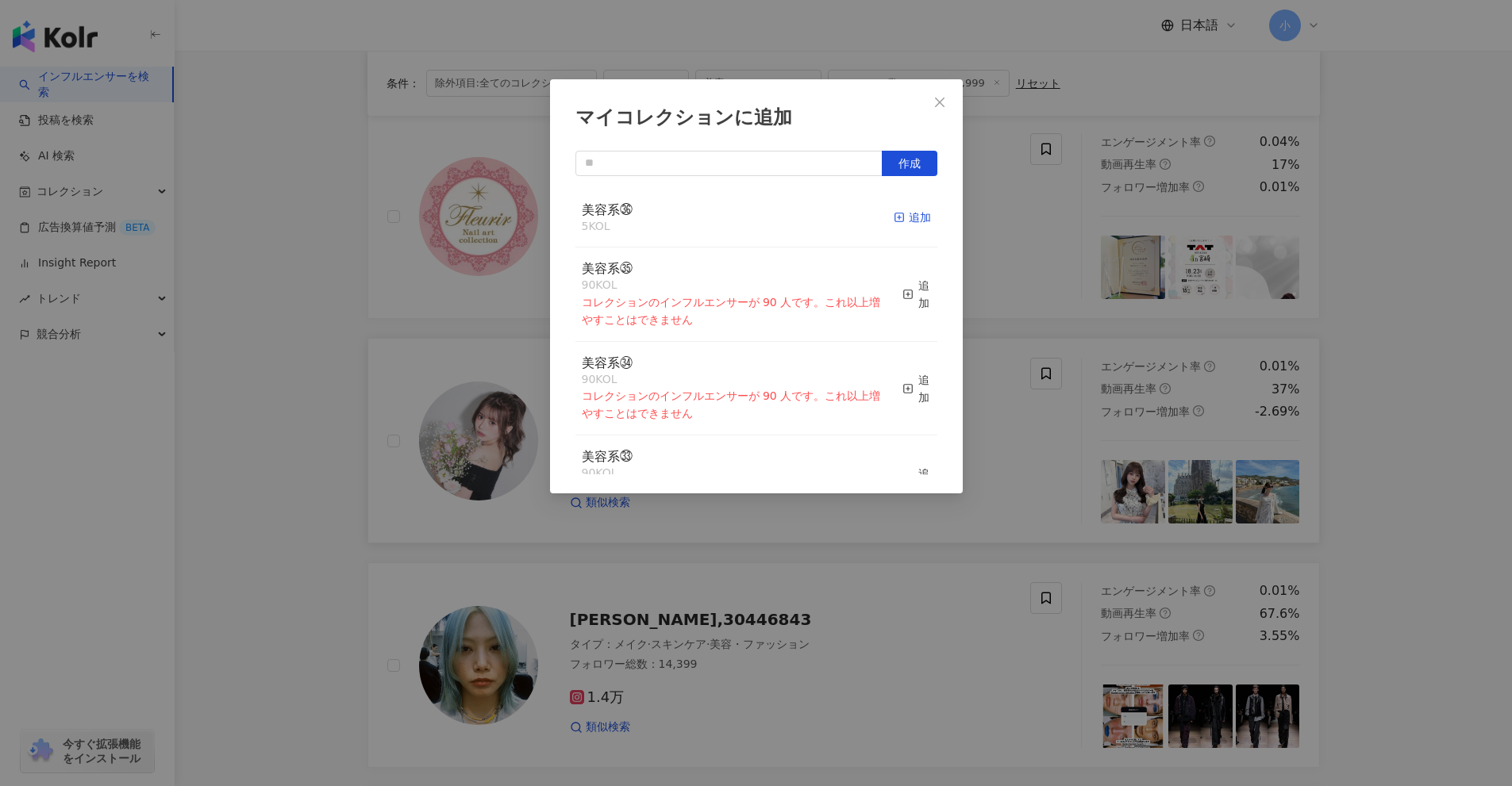
click at [908, 224] on div "追加" at bounding box center [912, 217] width 38 height 17
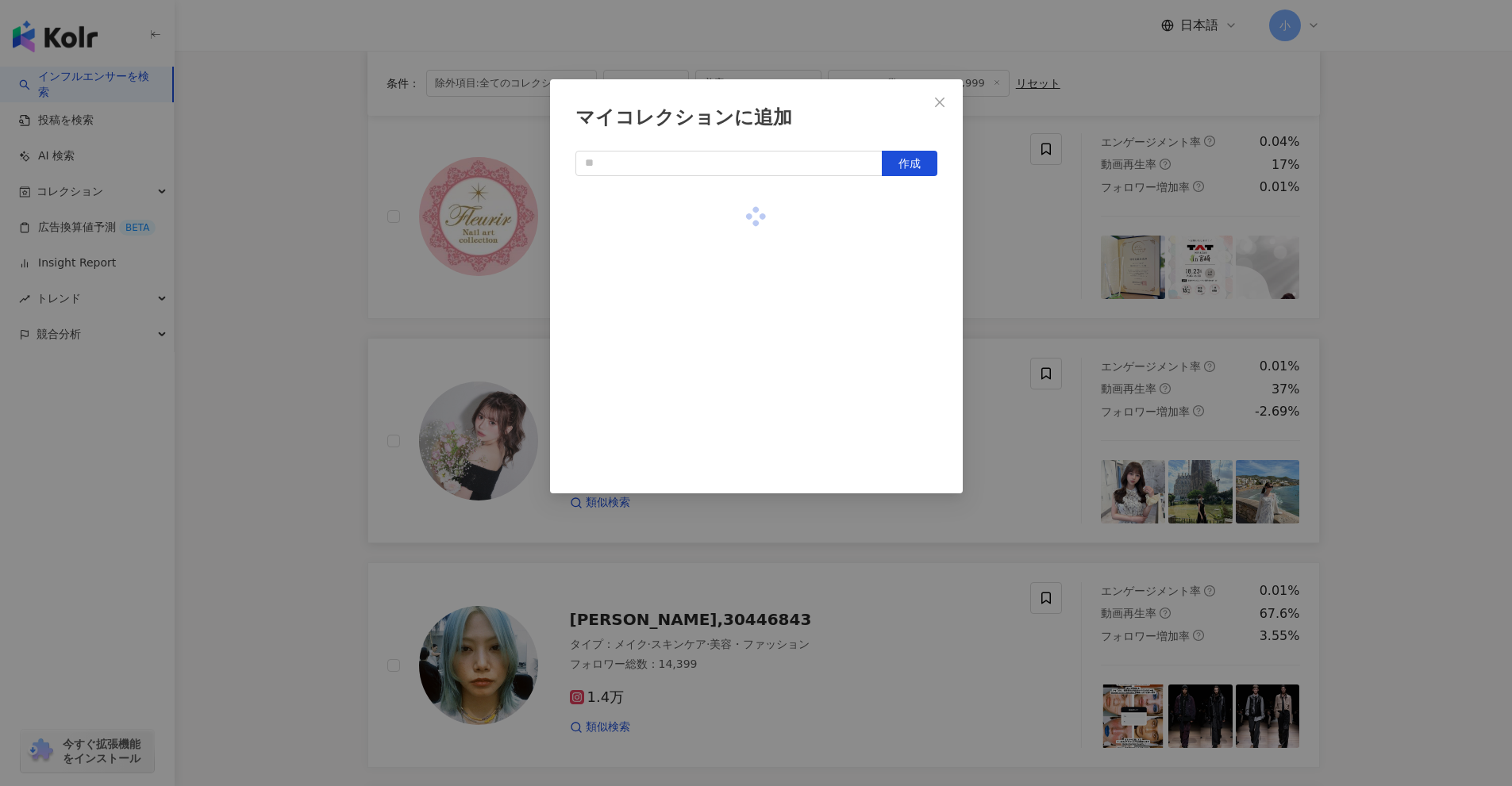
click at [1180, 290] on div "マイコレクションに追加 作成" at bounding box center [756, 393] width 1512 height 786
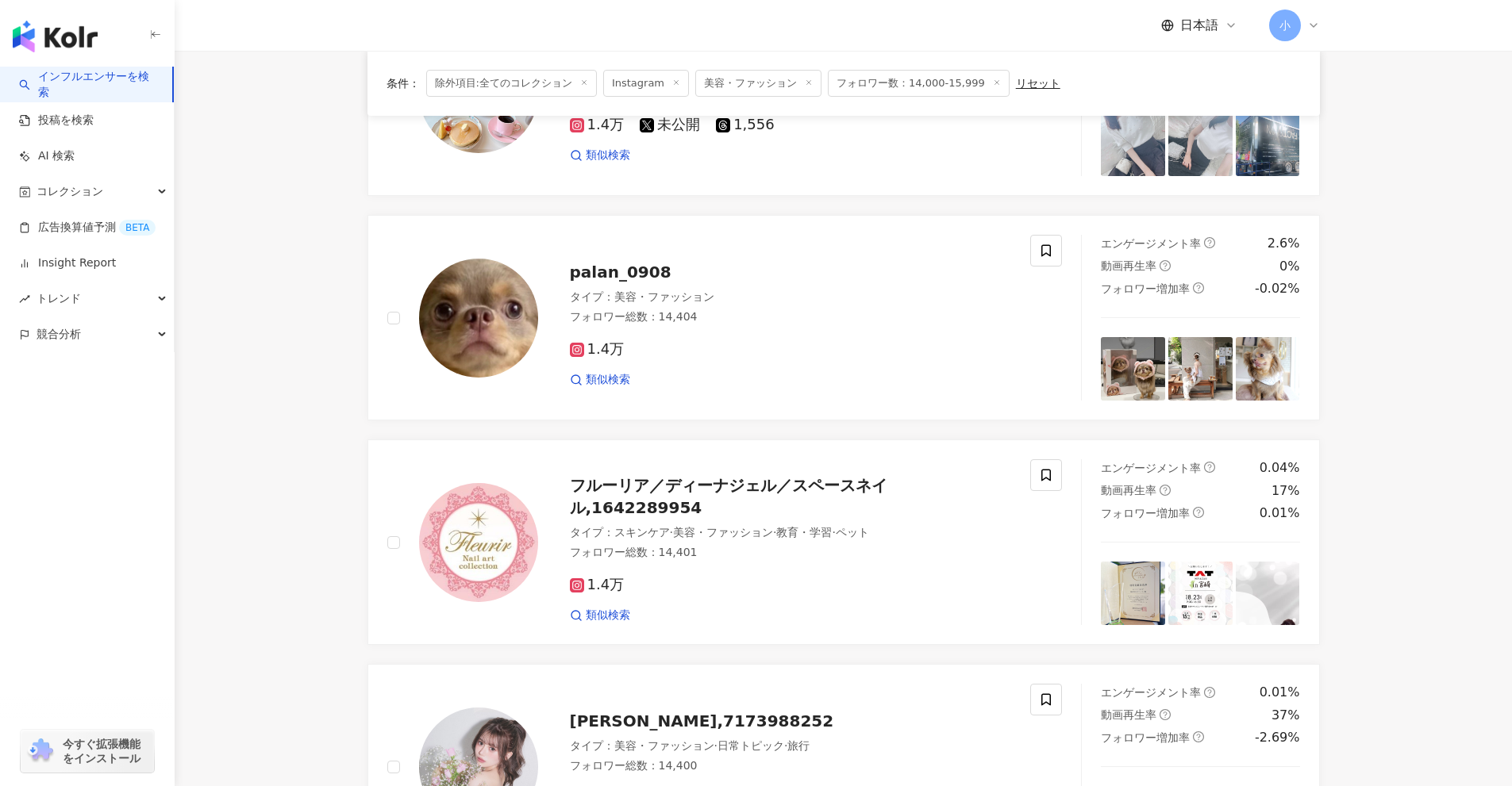
scroll to position [1304, 0]
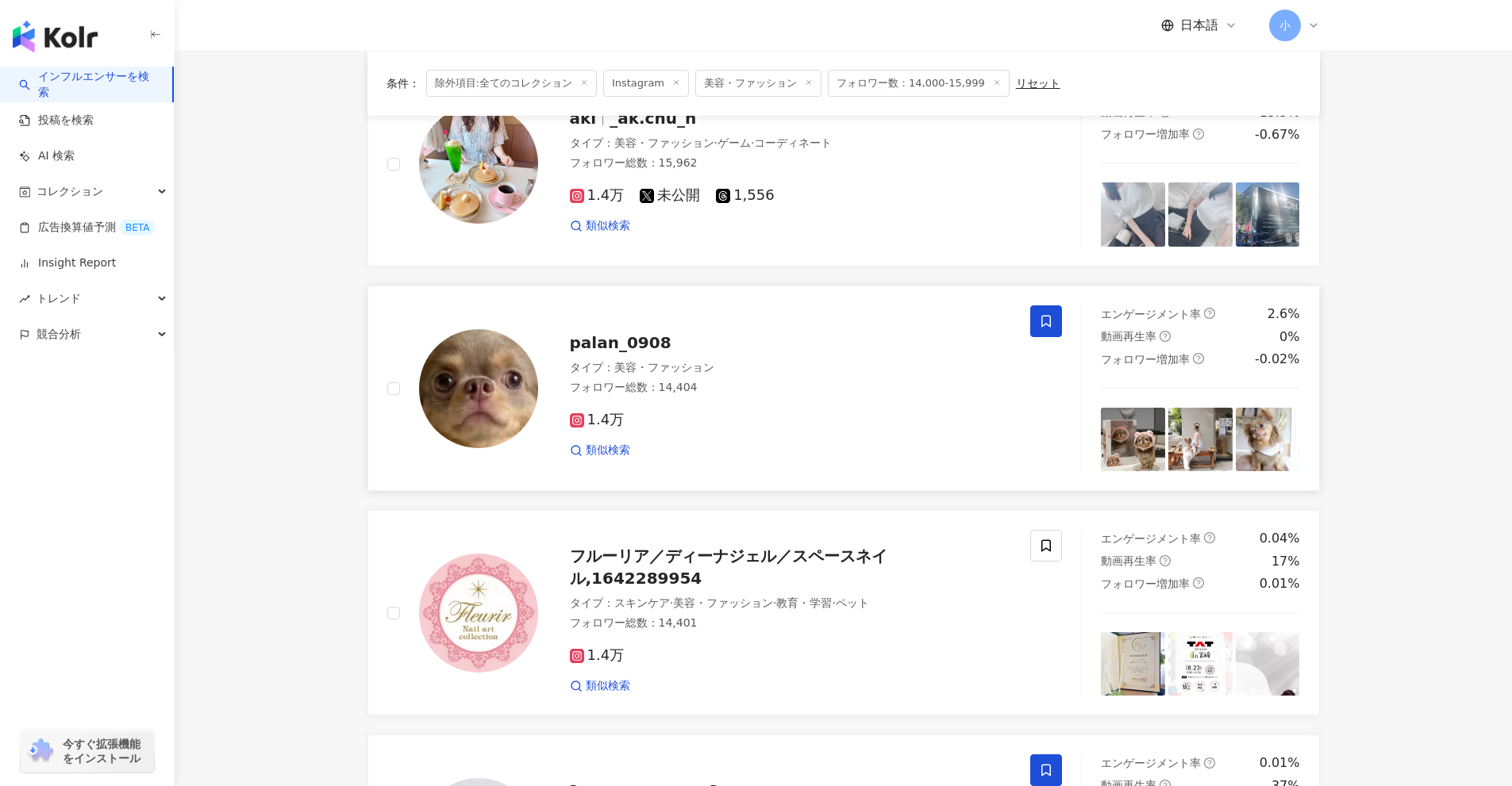
click at [1040, 319] on icon at bounding box center [1046, 321] width 14 height 14
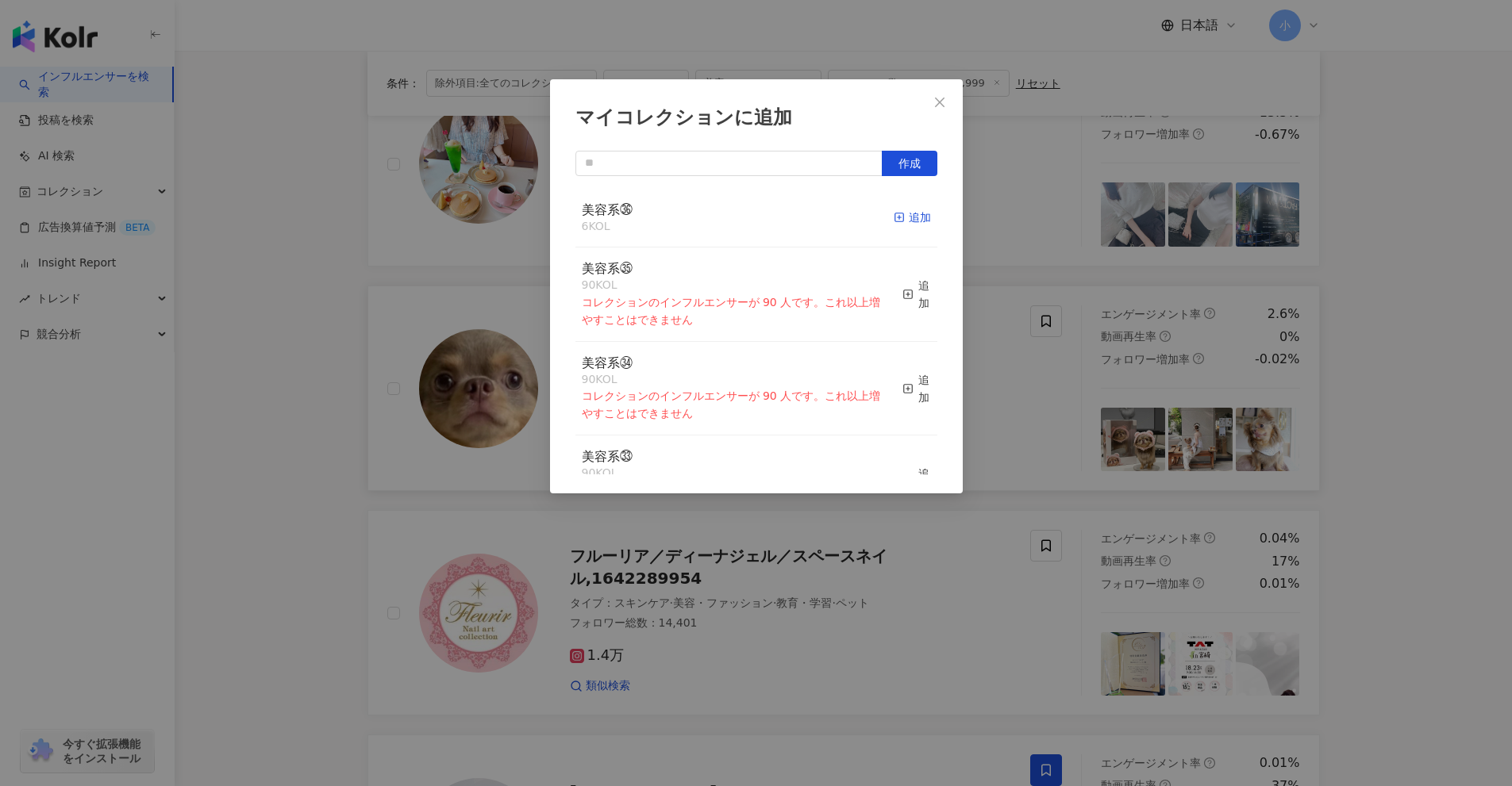
click at [893, 222] on icon "button" at bounding box center [899, 217] width 11 height 11
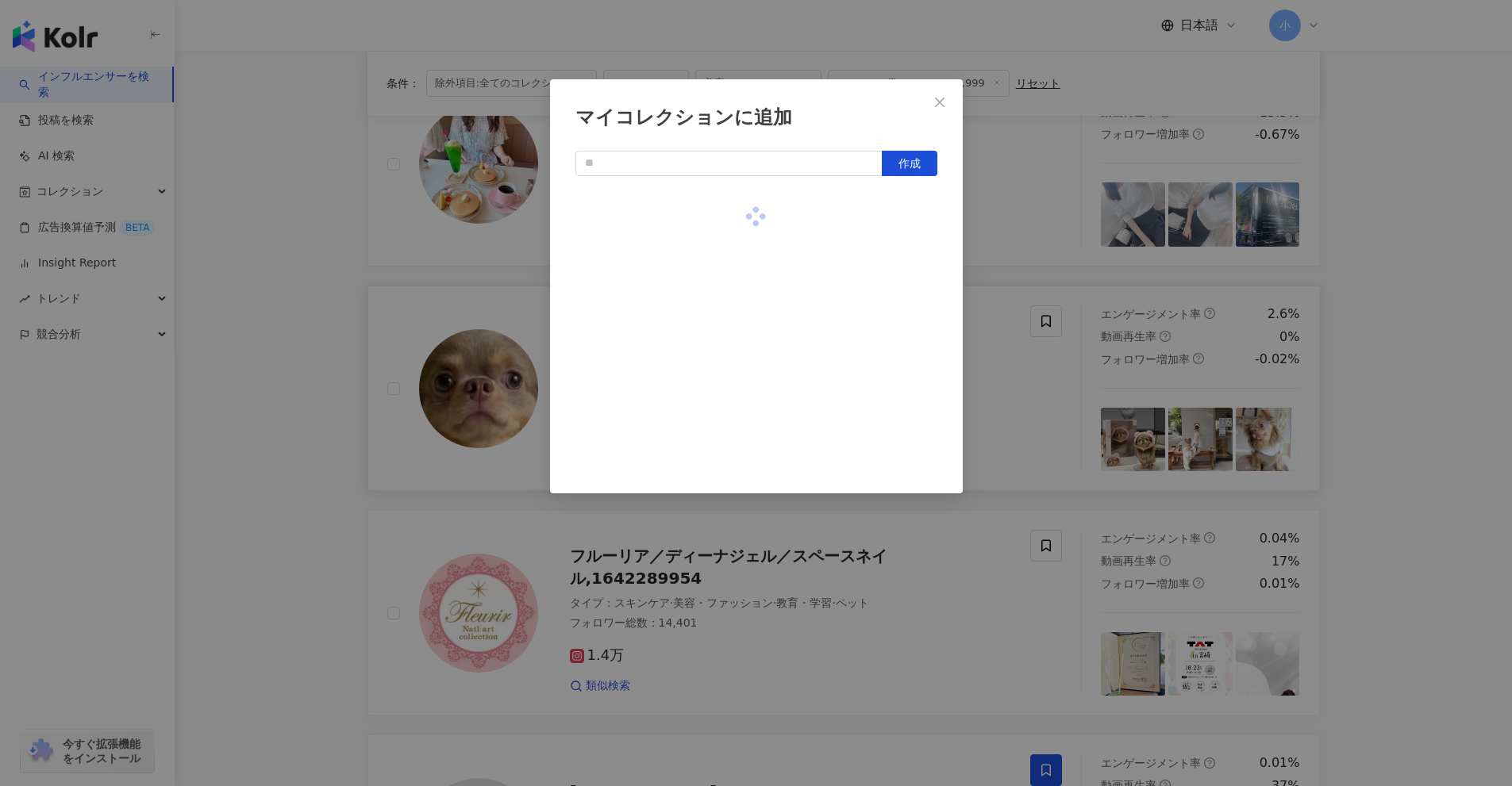
click at [1046, 249] on div "マイコレクションに追加 作成" at bounding box center [756, 393] width 1512 height 786
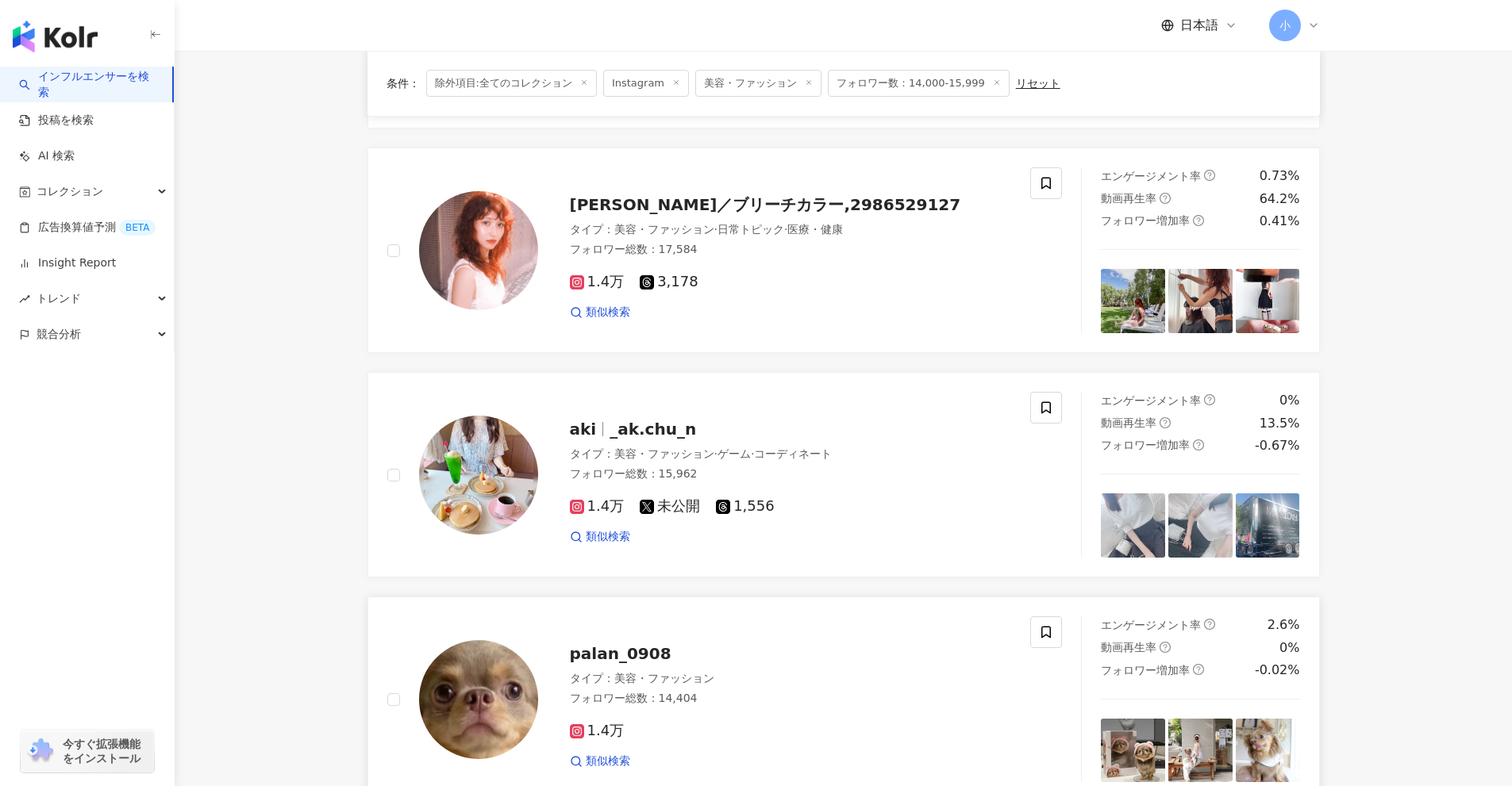
scroll to position [988, 0]
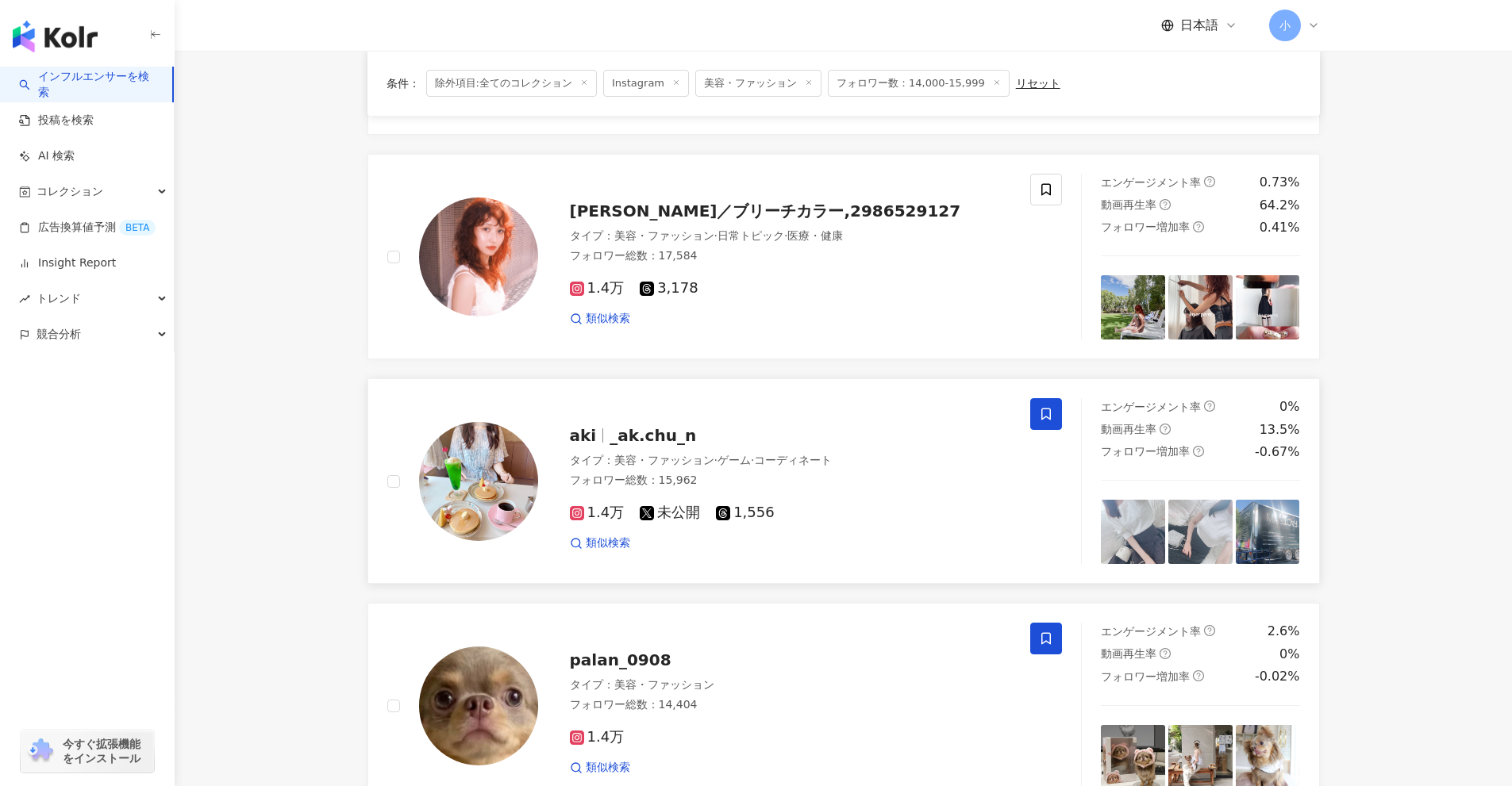
click at [1047, 420] on icon at bounding box center [1046, 414] width 14 height 14
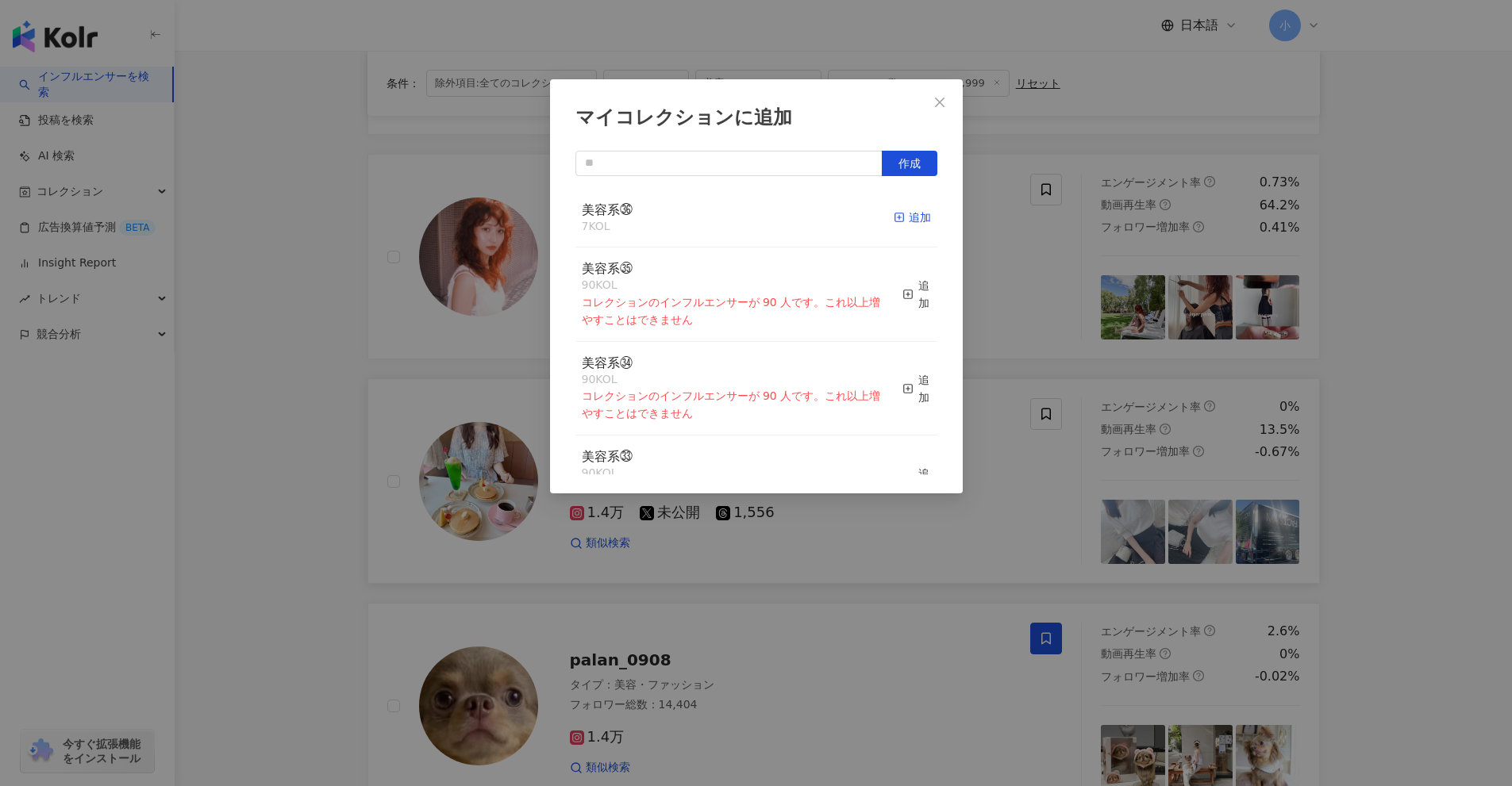
click at [893, 208] on div "追加" at bounding box center [912, 217] width 38 height 17
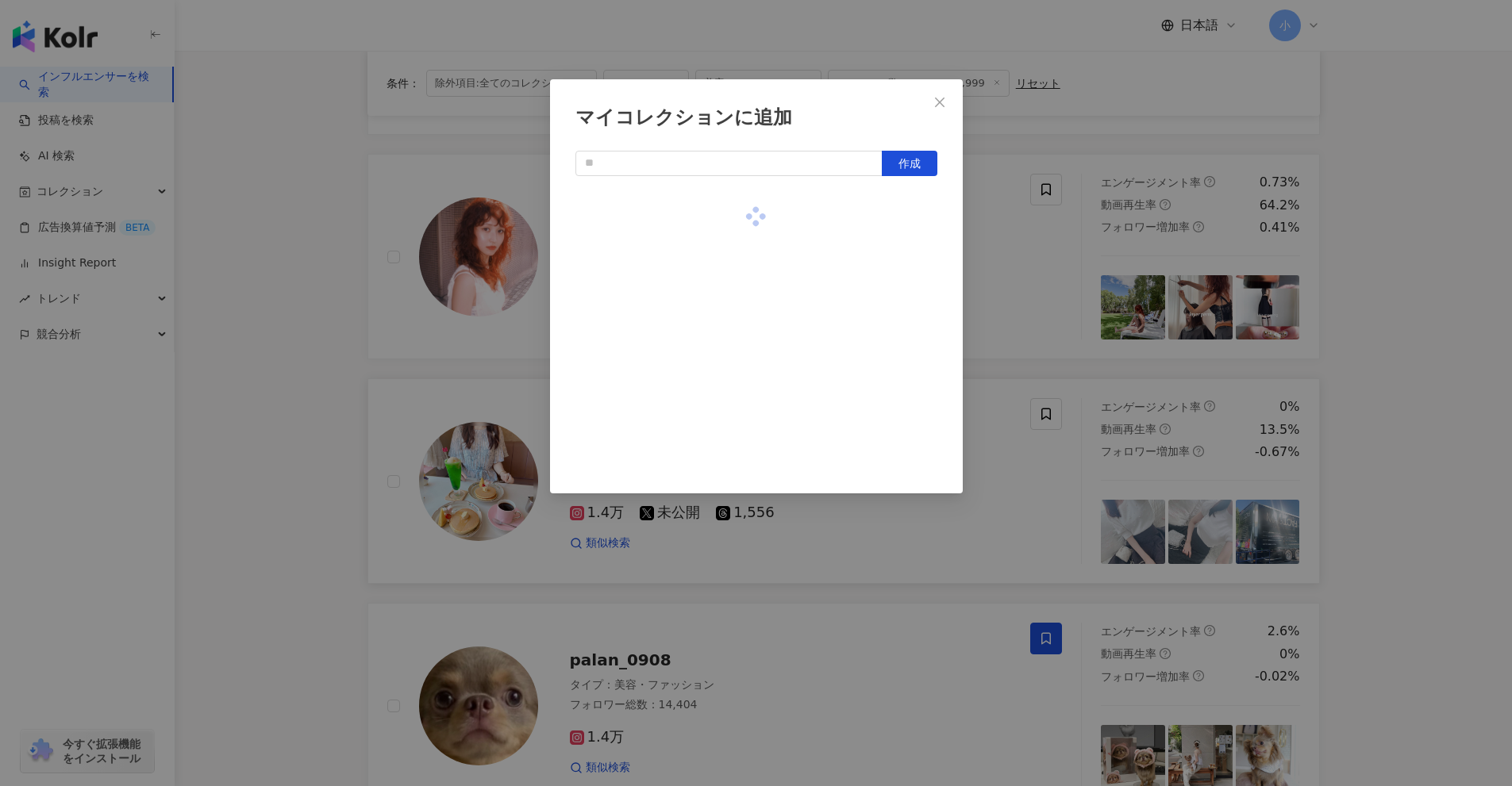
click at [1055, 318] on div "マイコレクションに追加 作成" at bounding box center [756, 393] width 1512 height 786
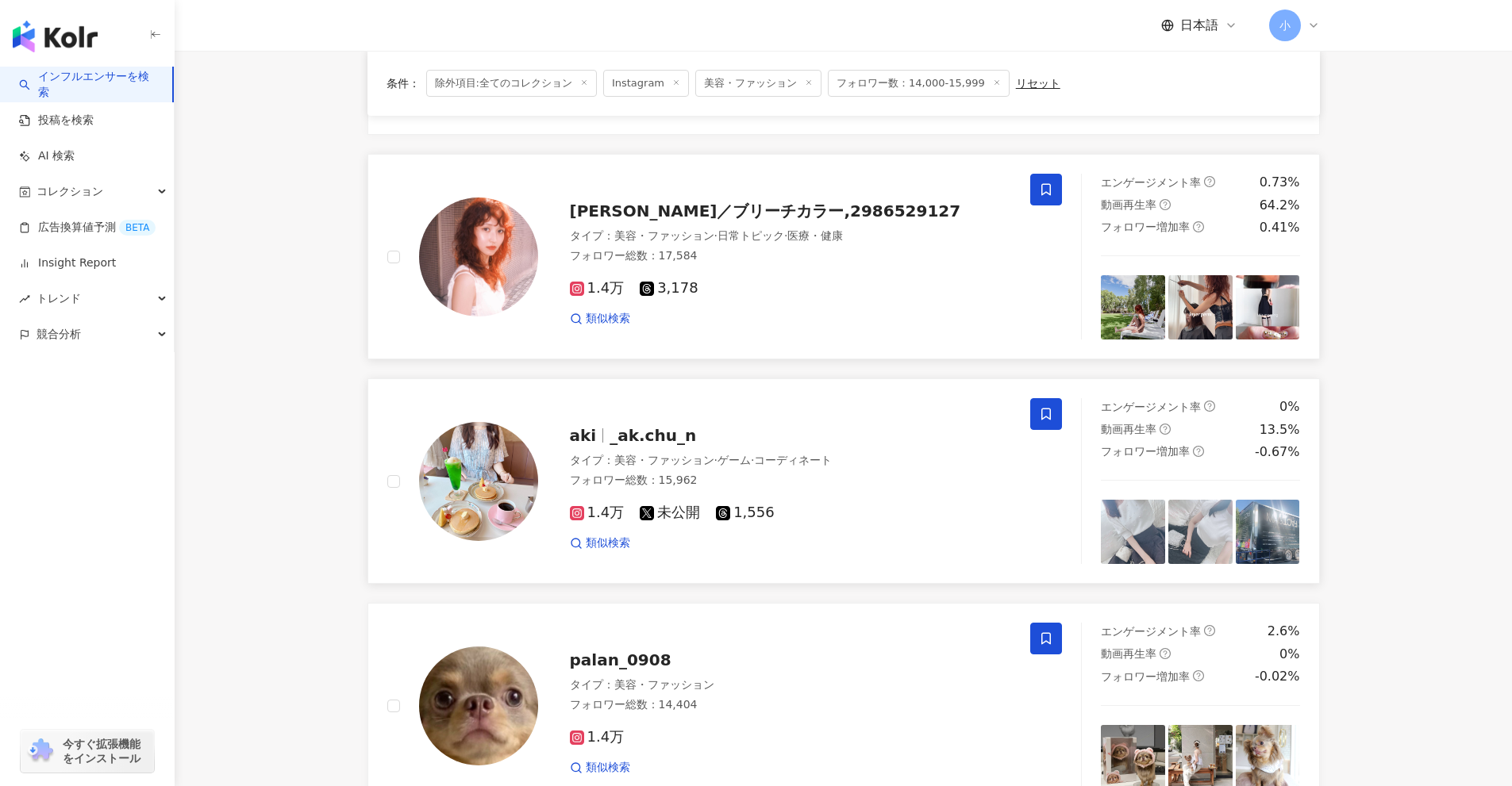
click at [1050, 197] on span at bounding box center [1046, 189] width 31 height 31
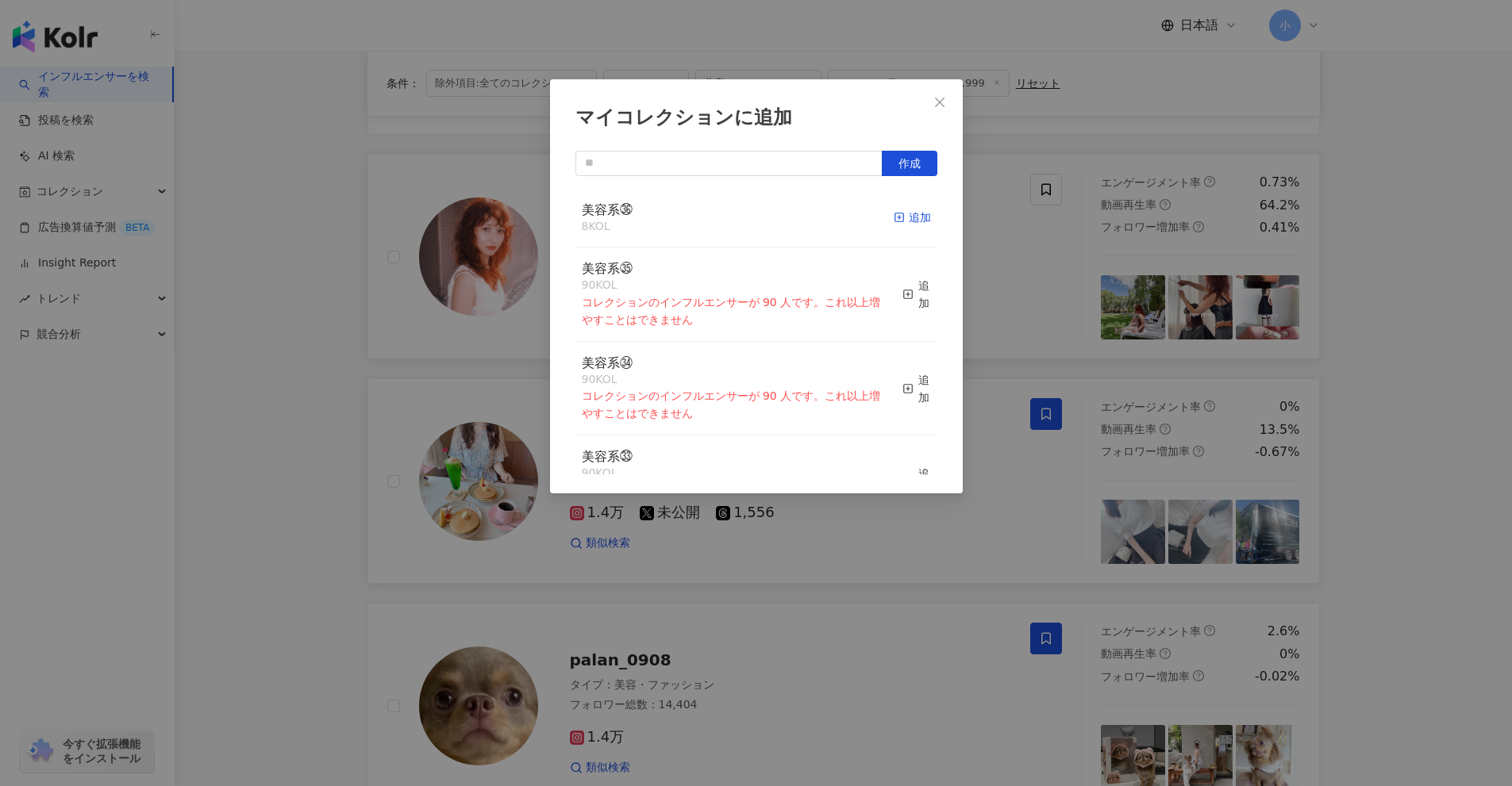
click at [909, 215] on div "追加" at bounding box center [912, 217] width 38 height 17
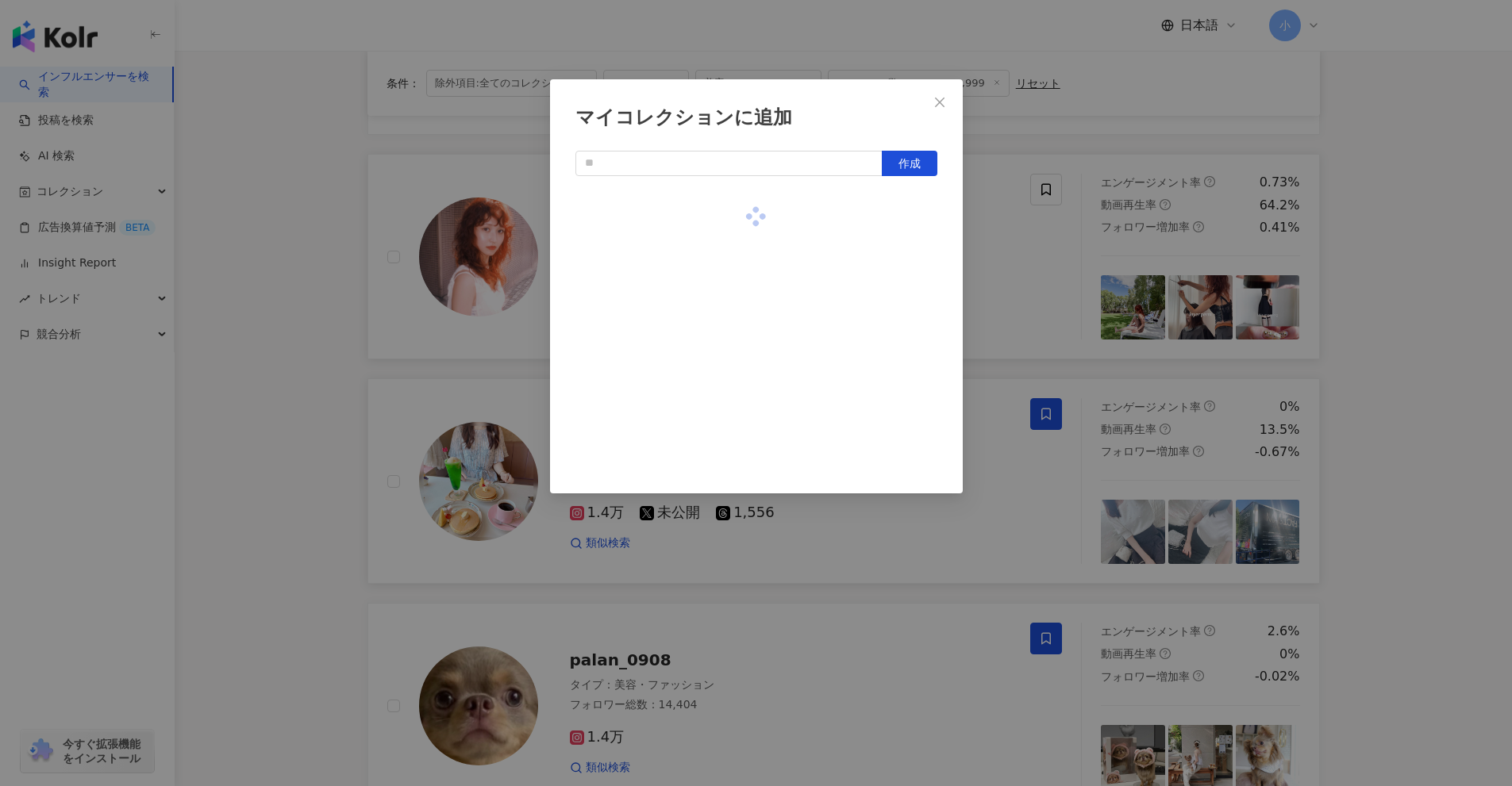
click at [1023, 277] on div "マイコレクションに追加 作成" at bounding box center [756, 393] width 1512 height 786
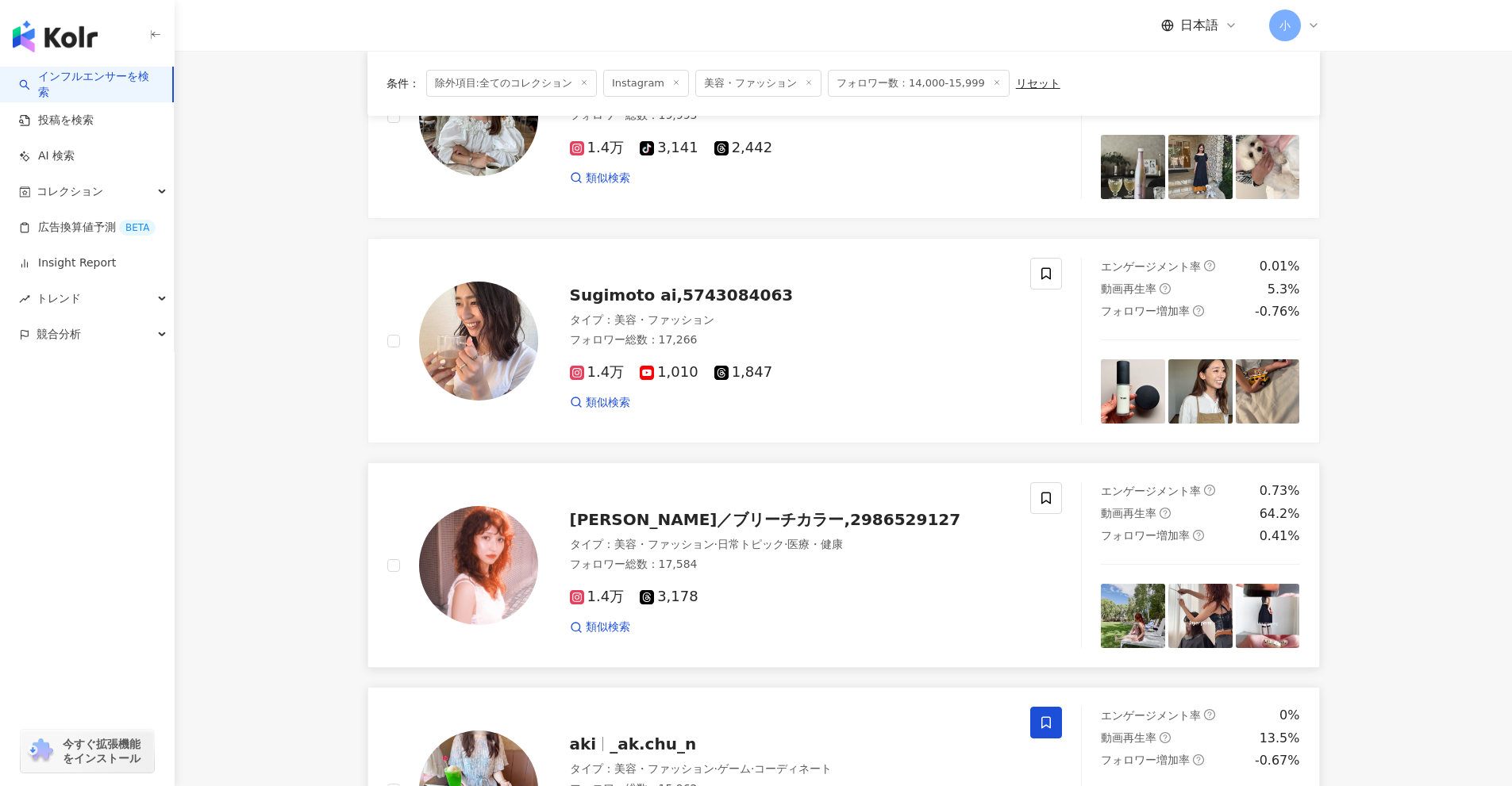
scroll to position [670, 0]
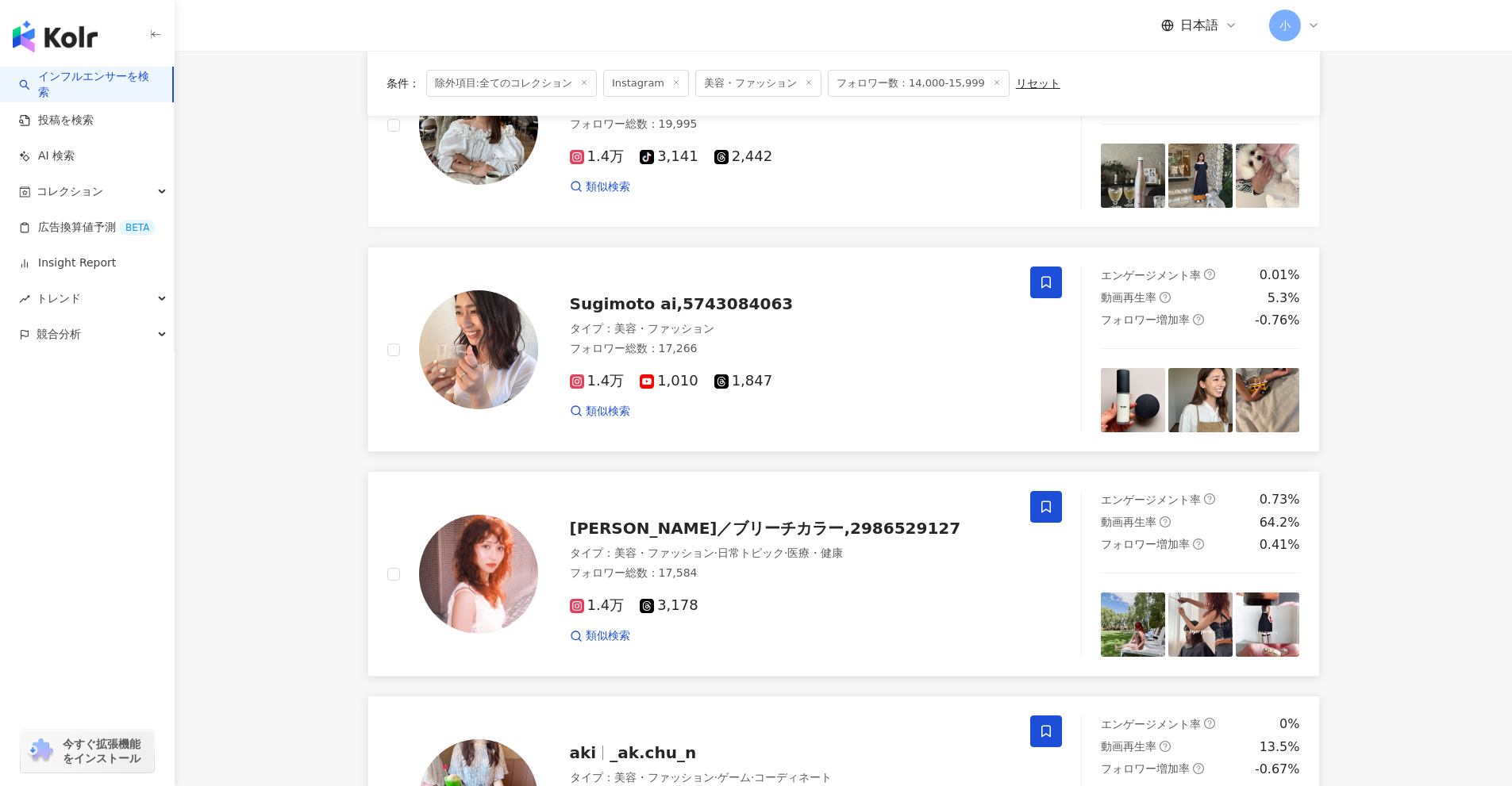
click at [1050, 276] on icon at bounding box center [1046, 283] width 14 height 14
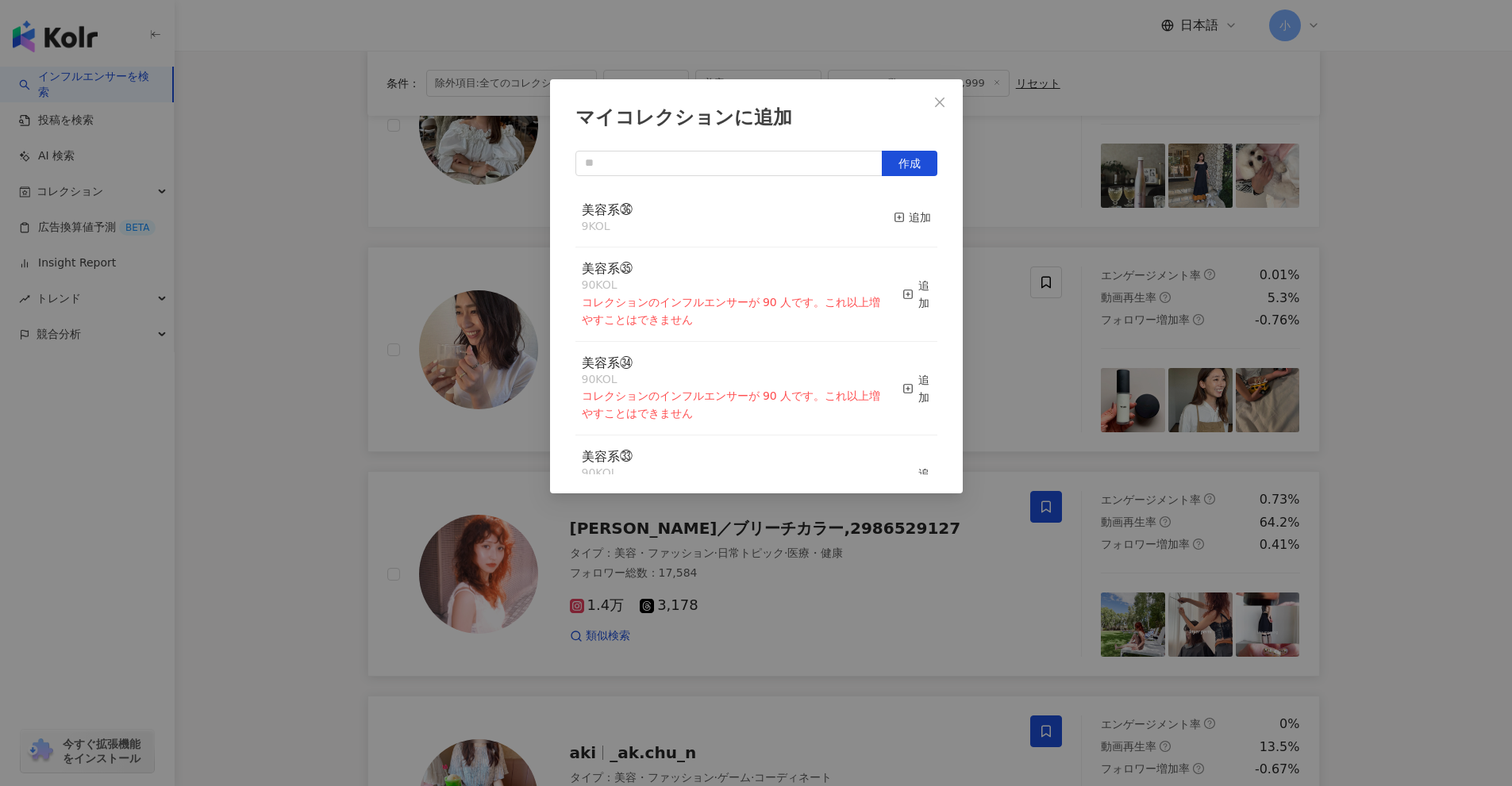
click at [880, 214] on div "美容系㊱ 9 KOL 追加" at bounding box center [756, 218] width 362 height 59
click at [893, 211] on span "button" at bounding box center [899, 217] width 11 height 13
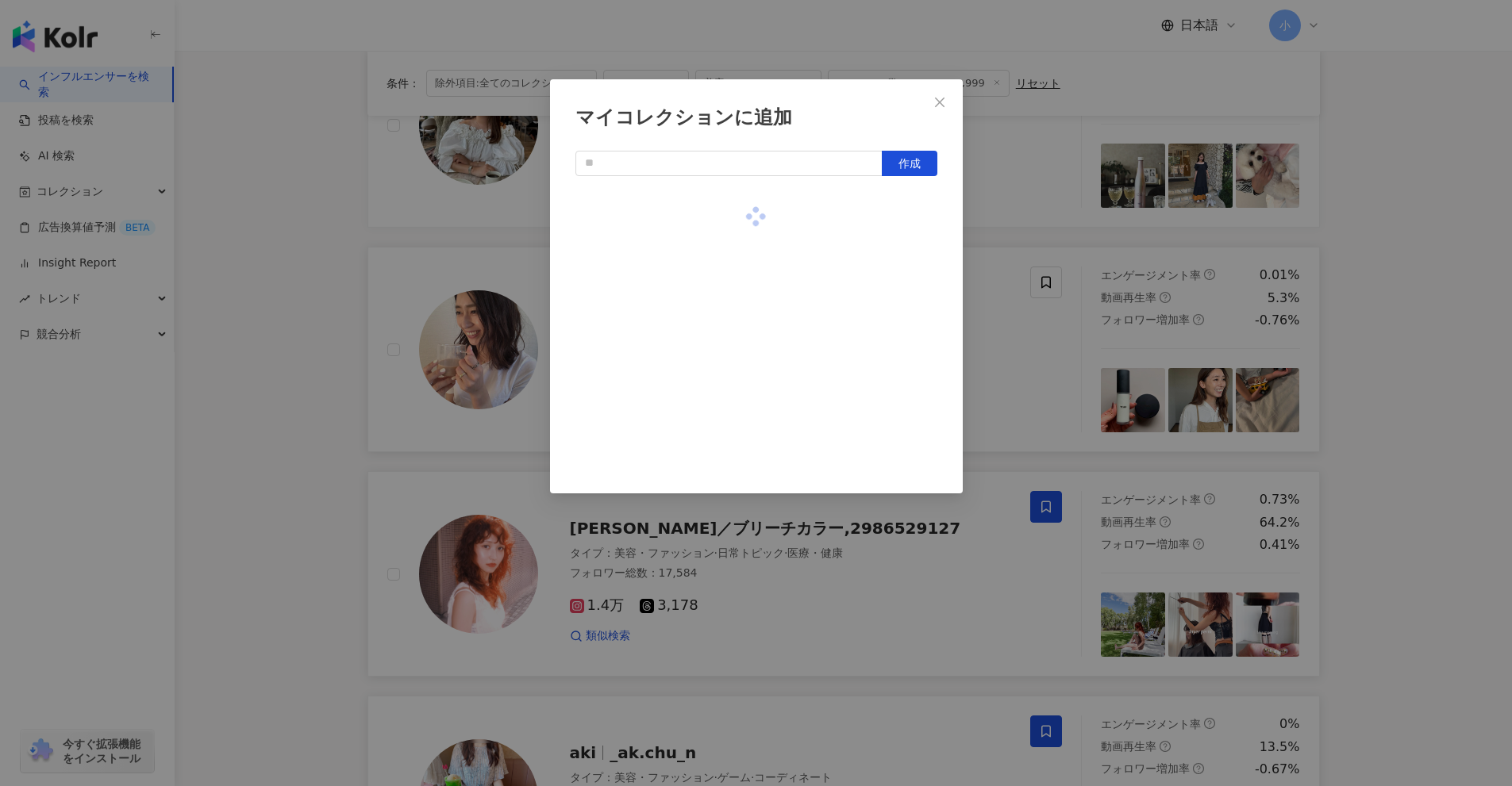
click at [1013, 246] on div "マイコレクションに追加 作成" at bounding box center [756, 393] width 1512 height 786
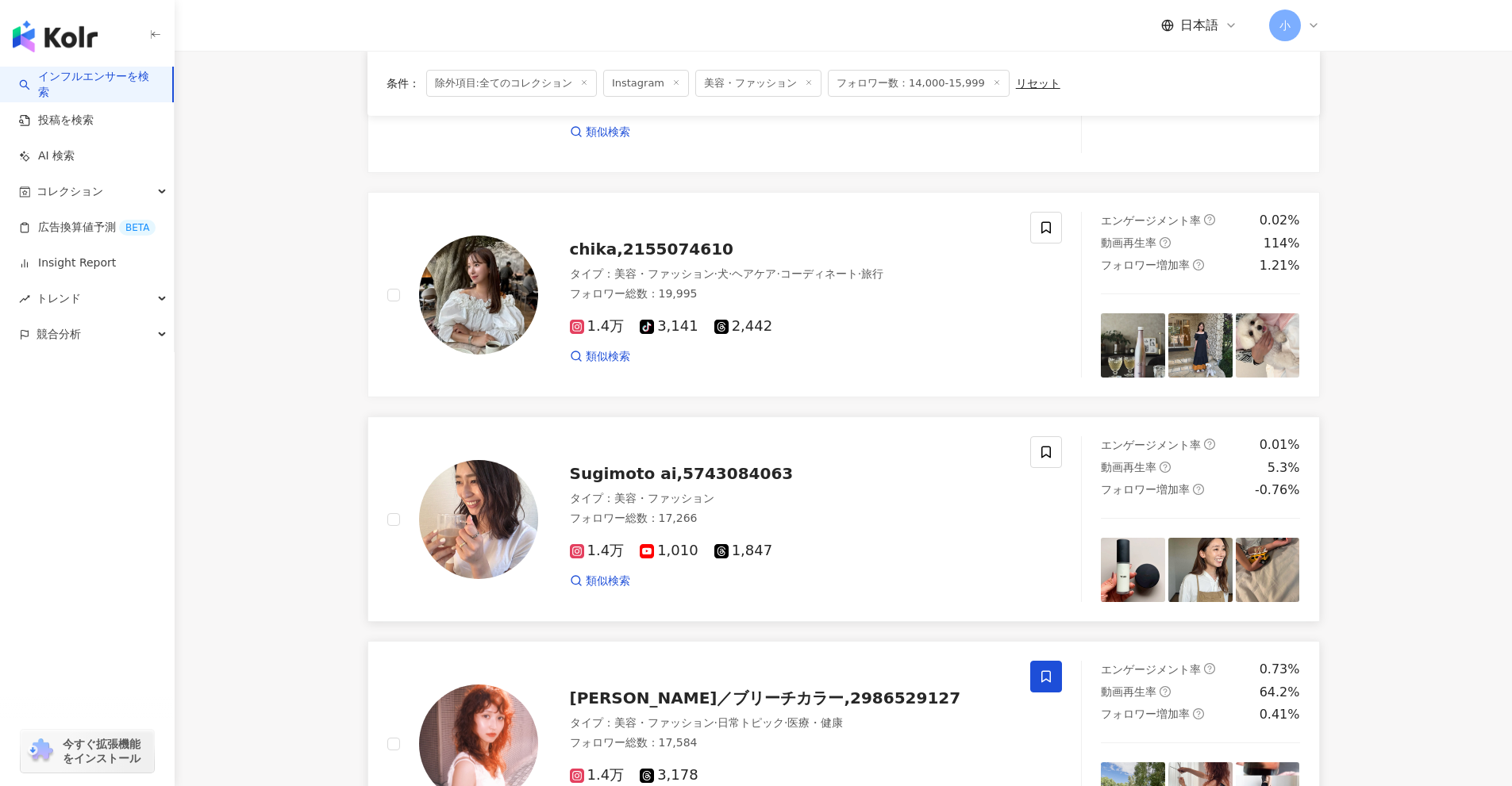
scroll to position [432, 0]
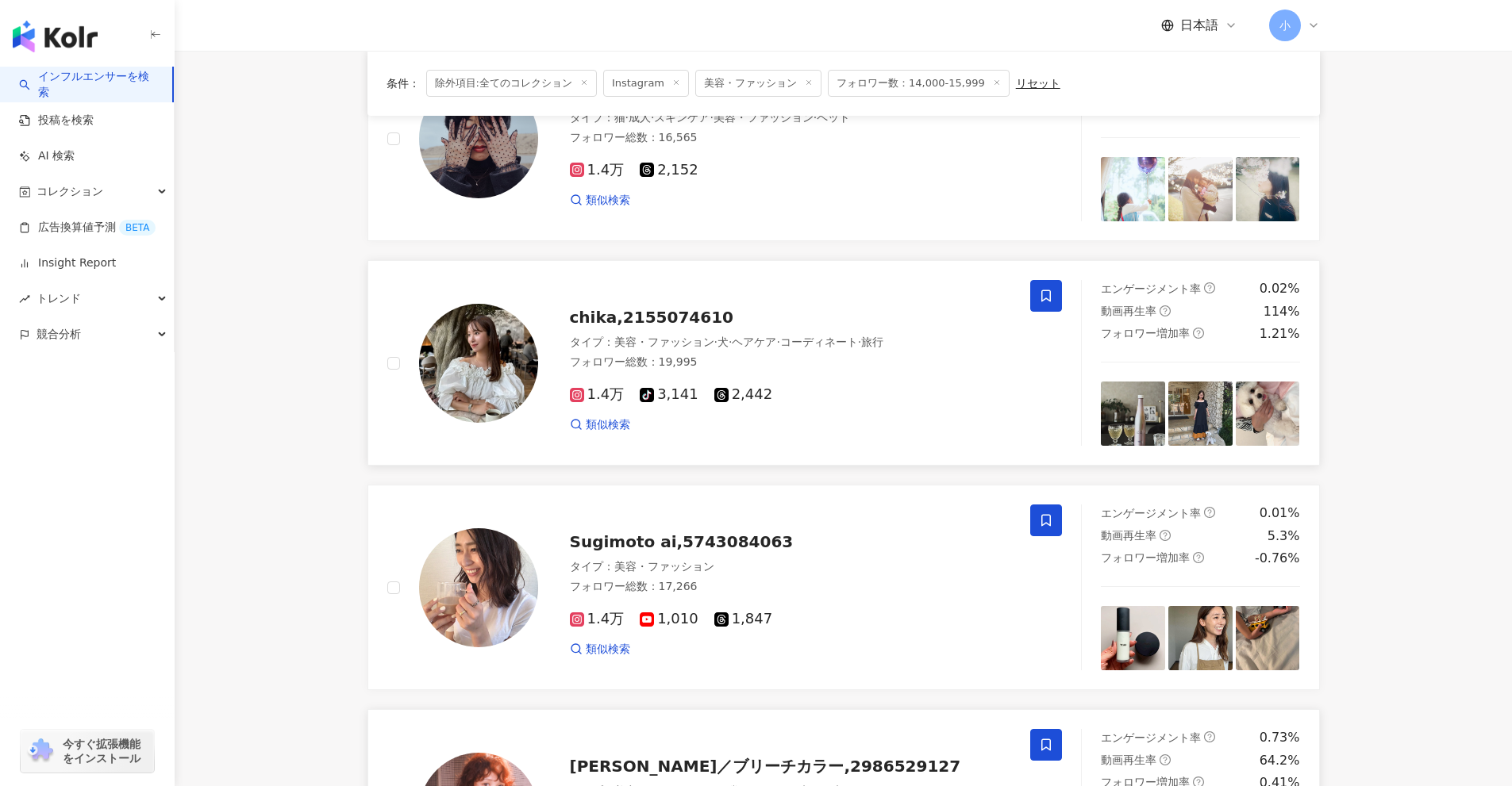
click at [1042, 298] on icon at bounding box center [1045, 297] width 10 height 12
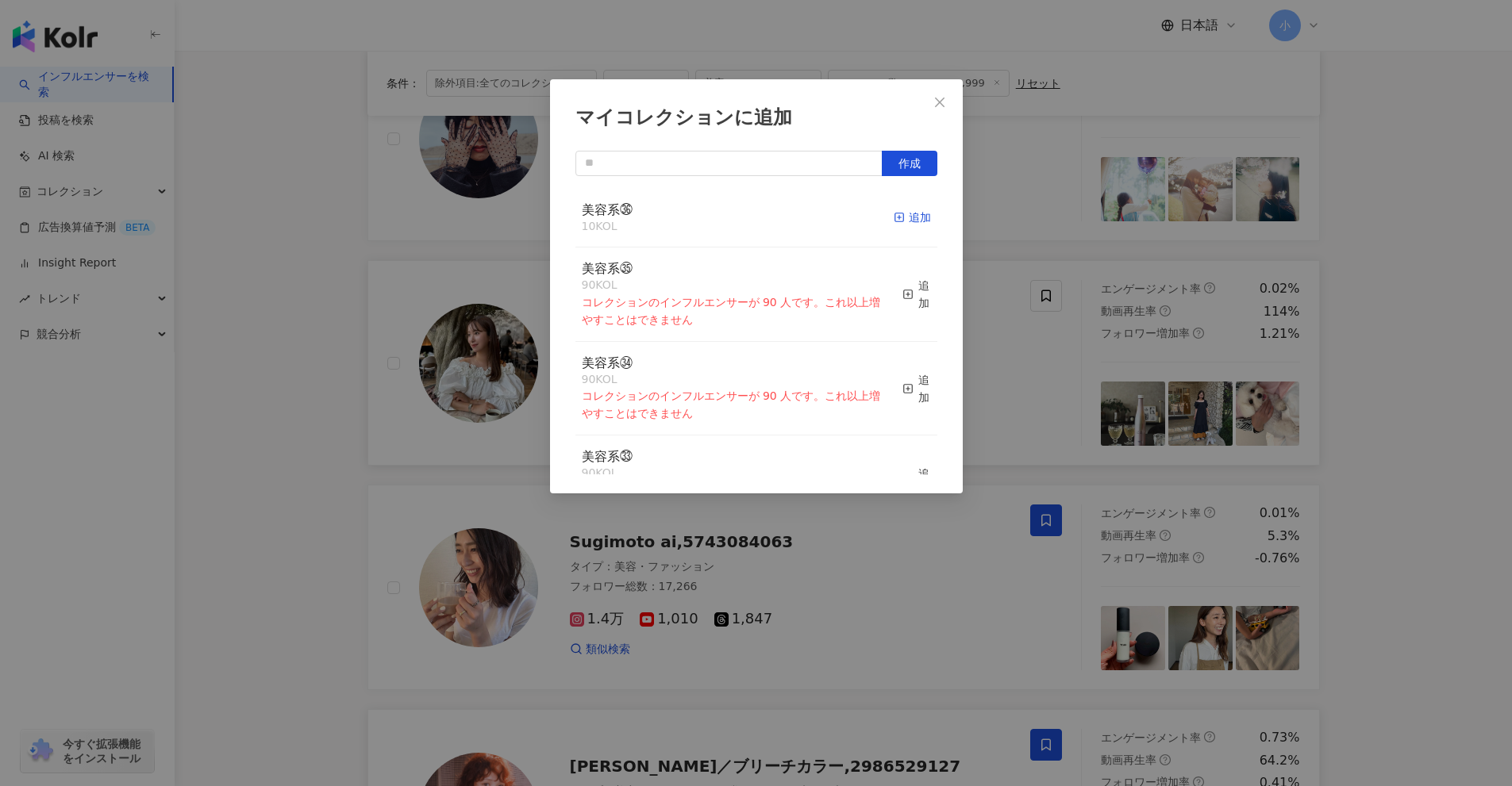
click at [894, 222] on div "追加" at bounding box center [912, 217] width 38 height 17
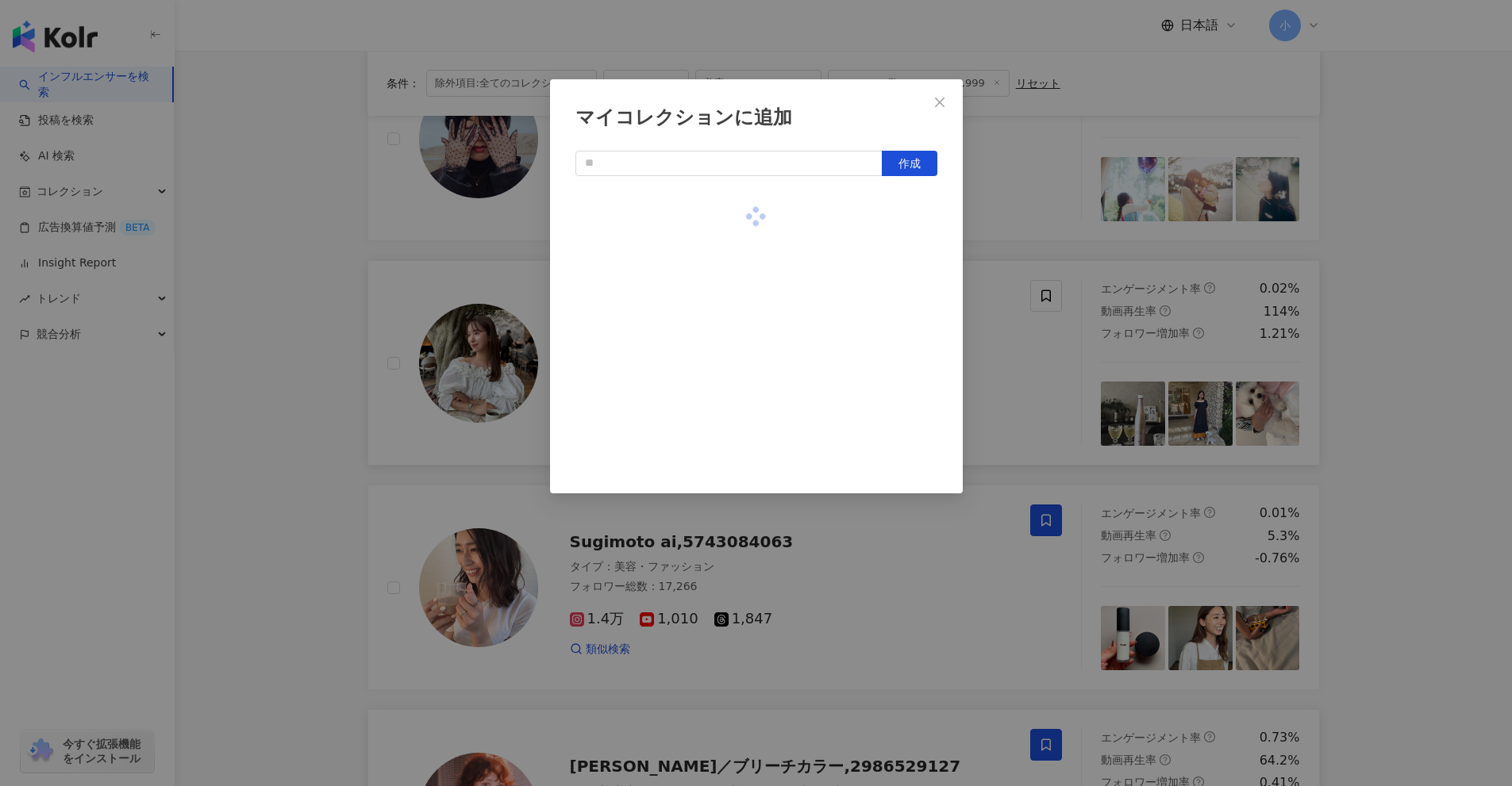
click at [995, 339] on div "マイコレクションに追加 作成" at bounding box center [756, 393] width 1512 height 786
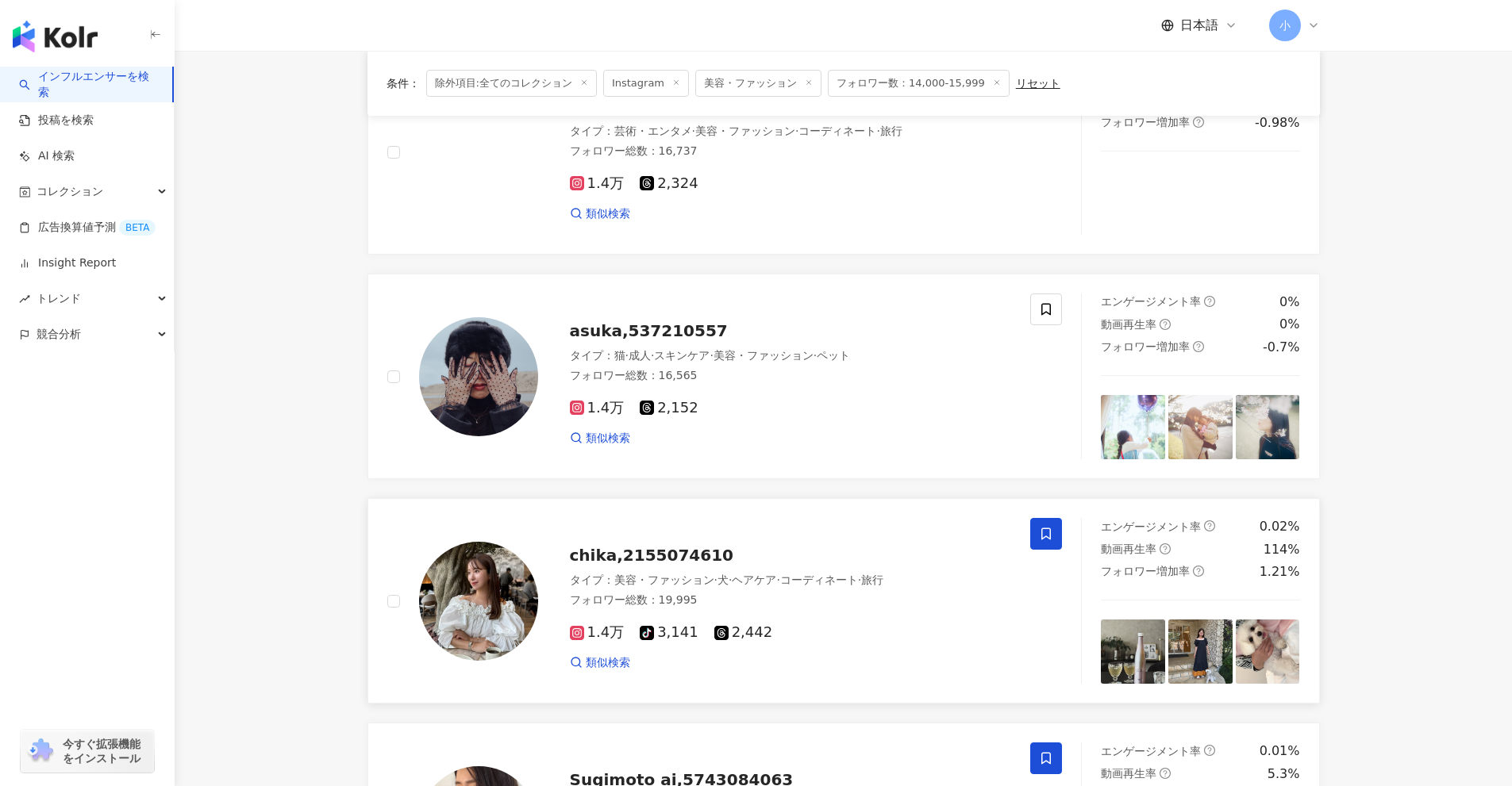
scroll to position [0, 0]
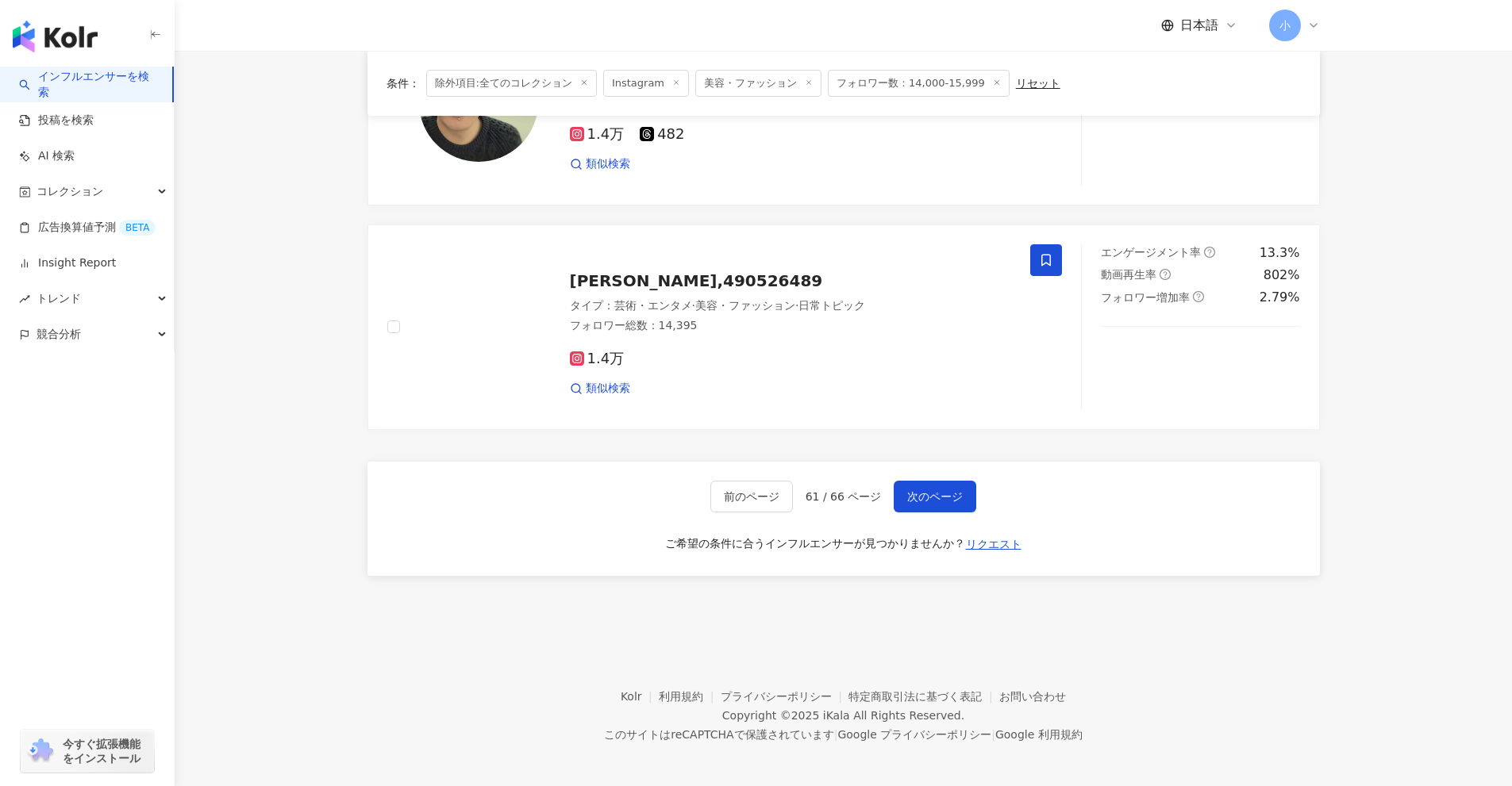
scroll to position [2495, 0]
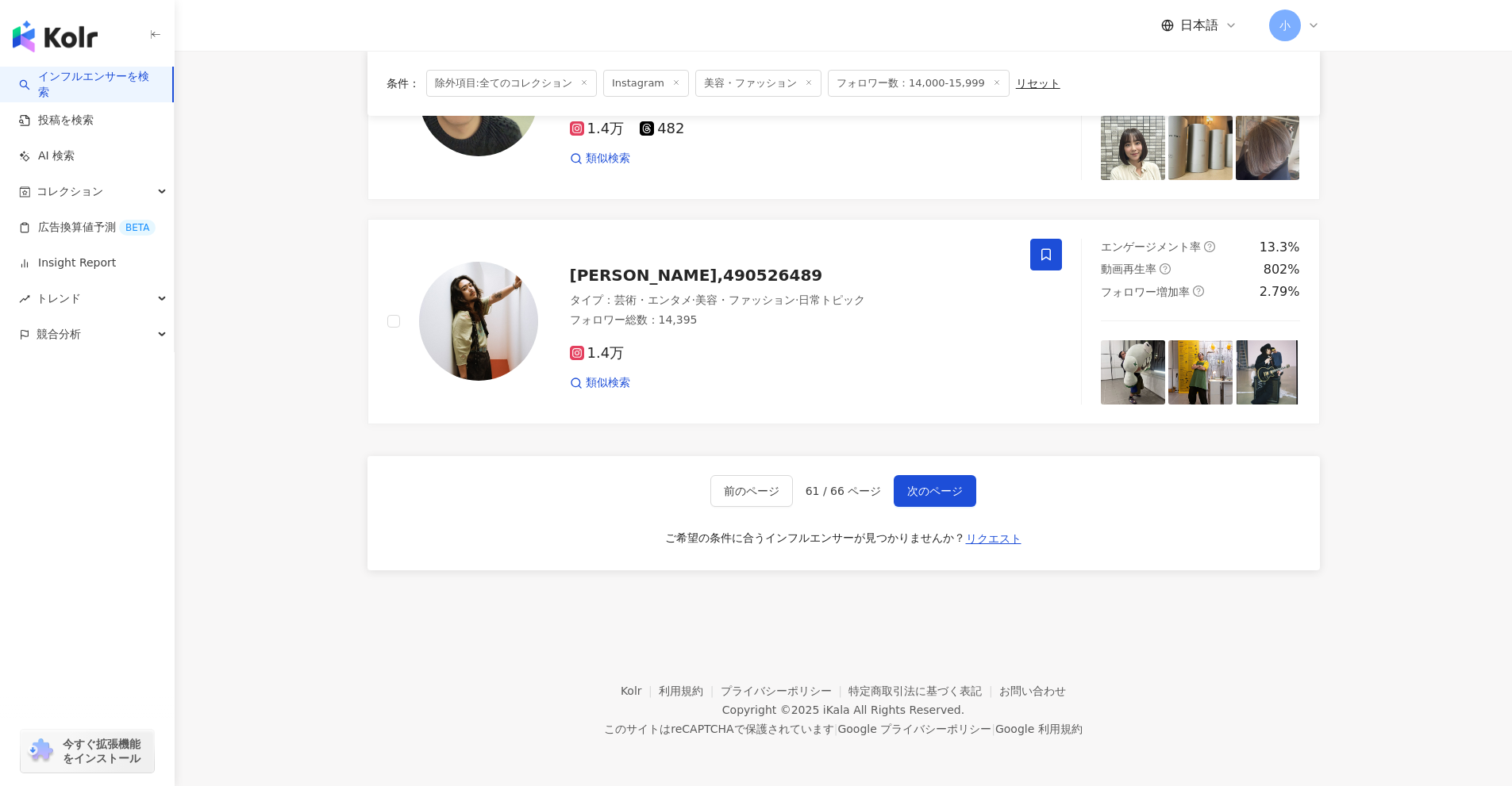
drag, startPoint x: 1370, startPoint y: 289, endPoint x: 1361, endPoint y: 573, distance: 284.1
click at [952, 488] on span "次のページ" at bounding box center [935, 491] width 56 height 13
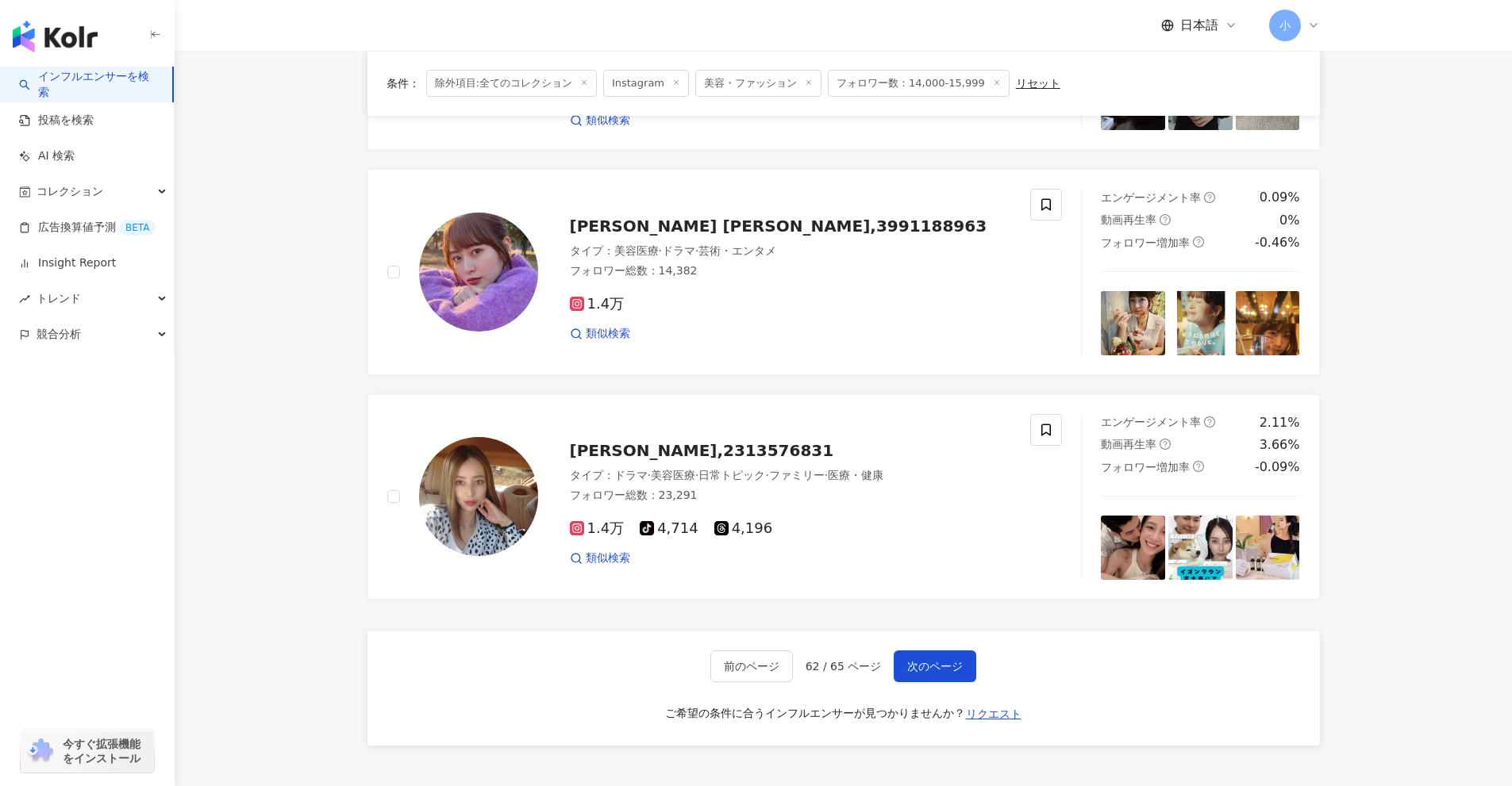
scroll to position [2257, 0]
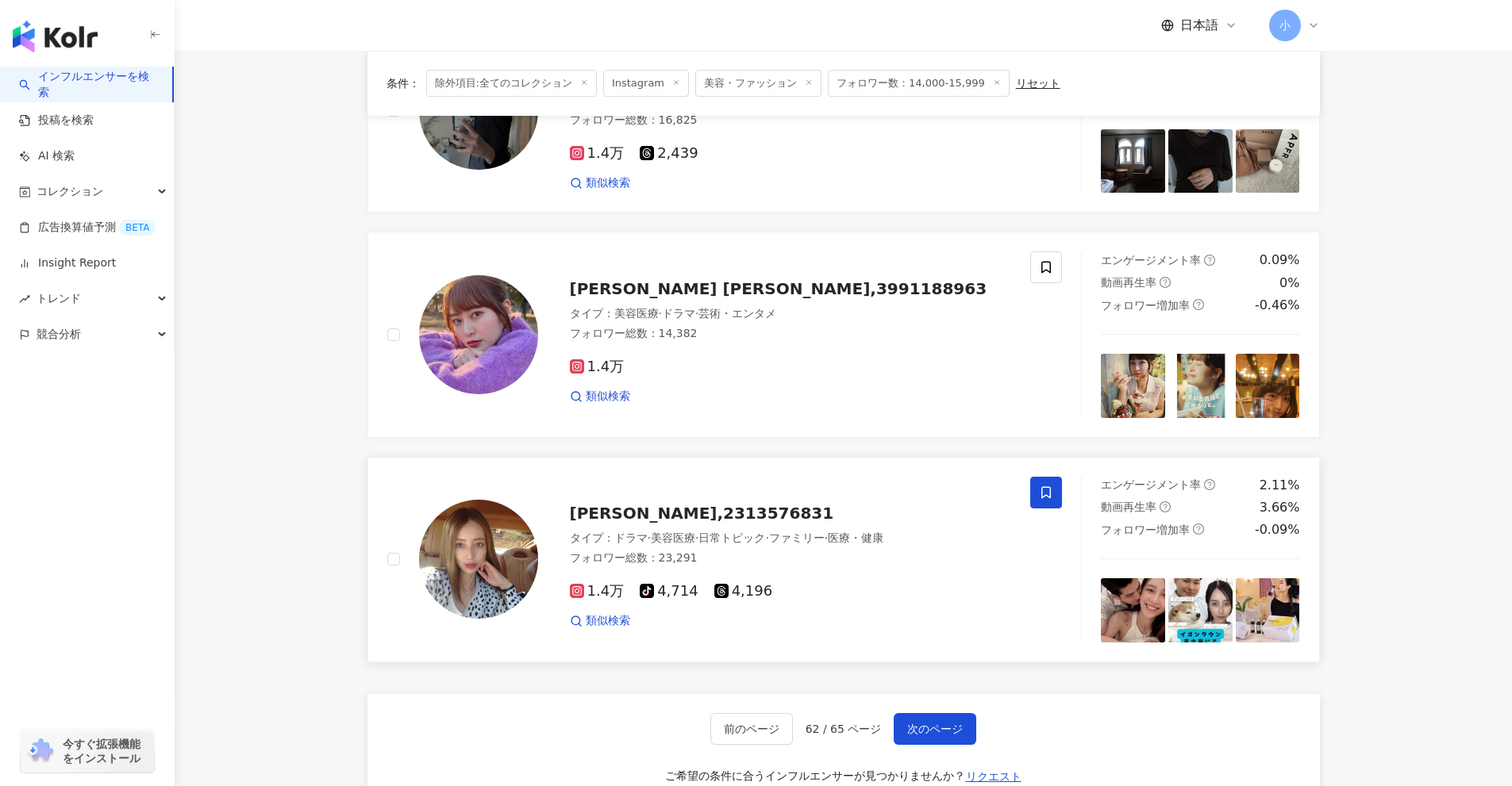
click at [1060, 508] on span at bounding box center [1046, 493] width 31 height 31
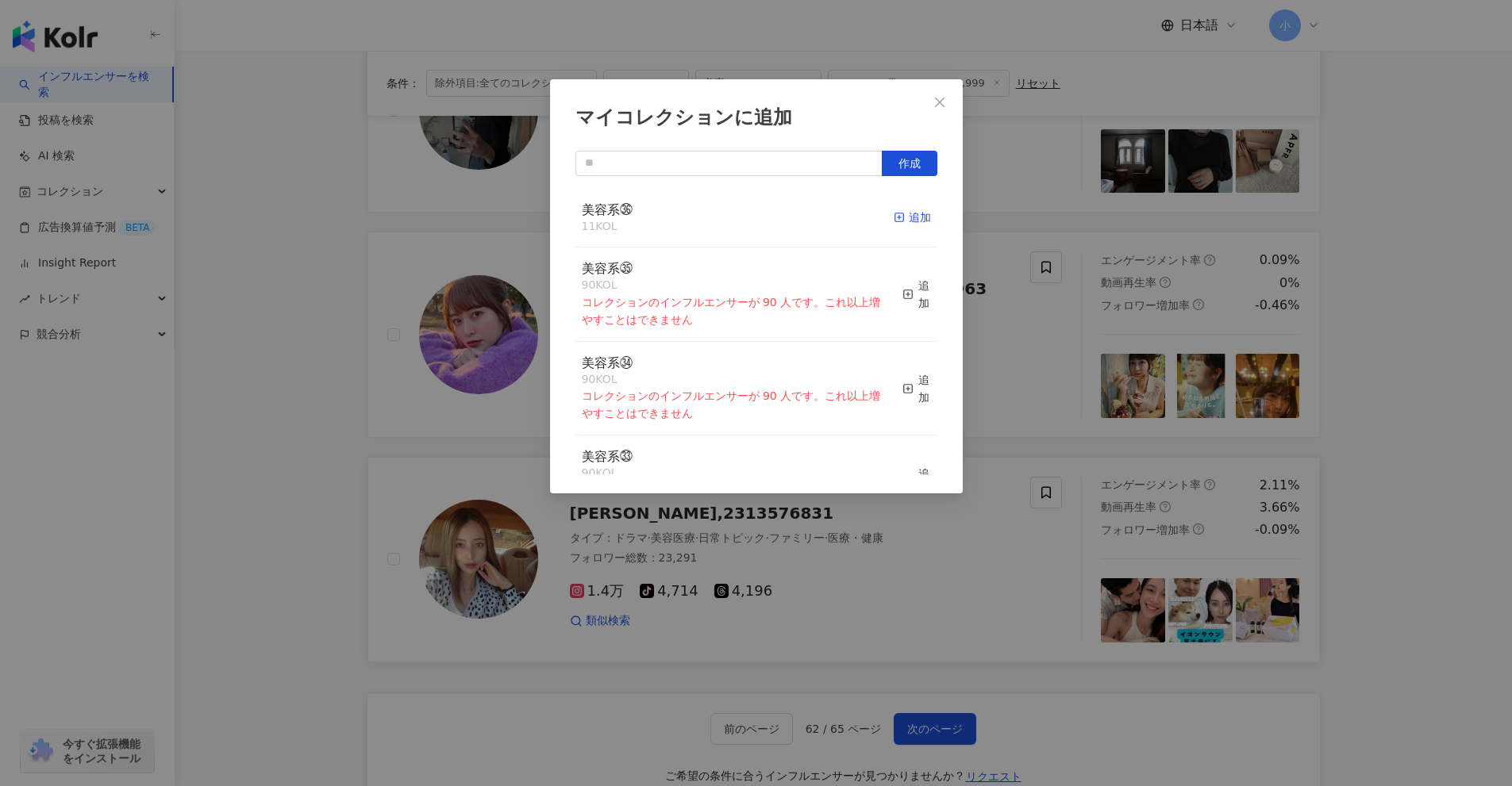
click at [900, 220] on div "追加" at bounding box center [912, 217] width 38 height 17
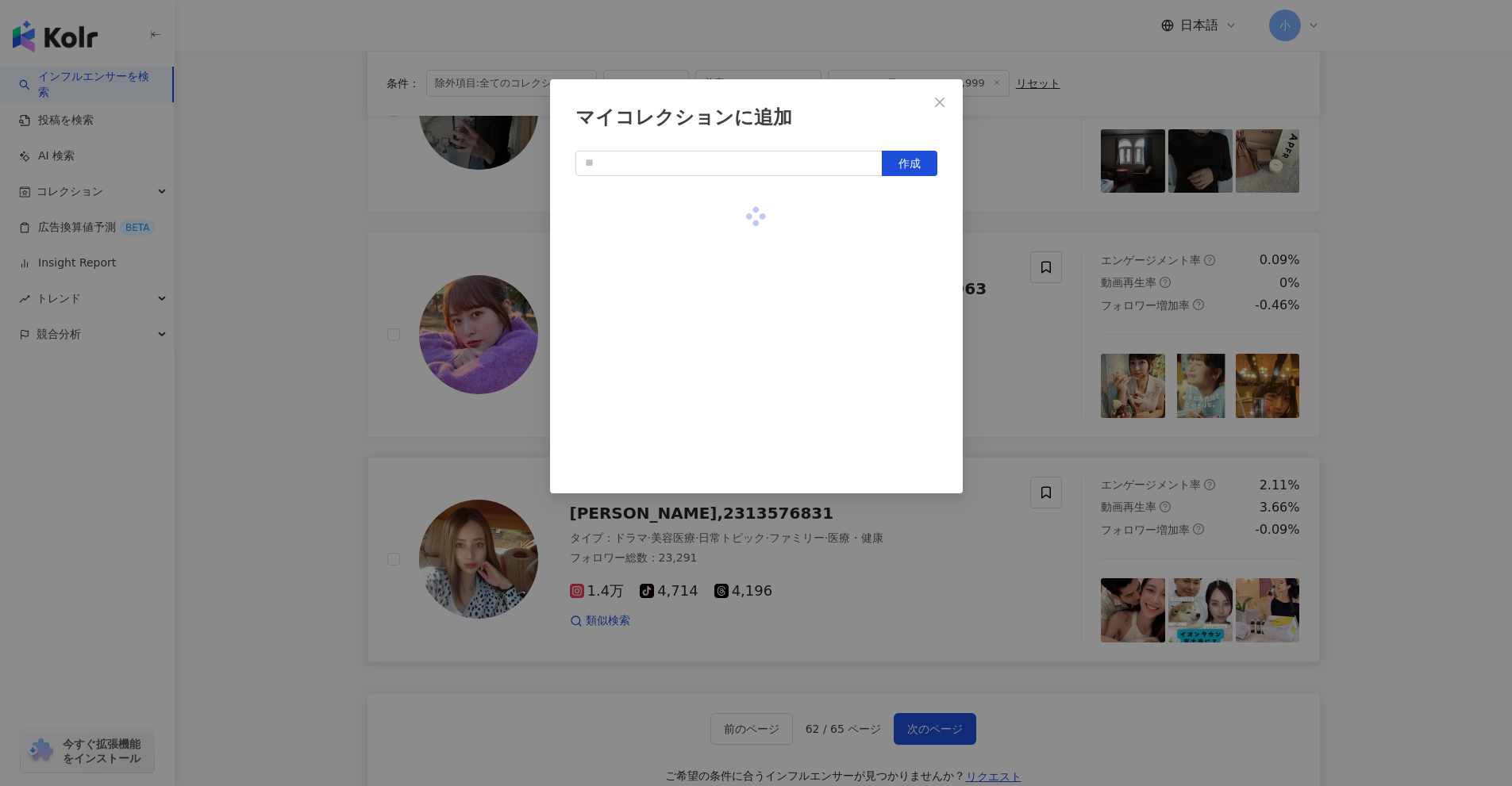
click at [1037, 304] on div "マイコレクションに追加 作成" at bounding box center [756, 393] width 1512 height 786
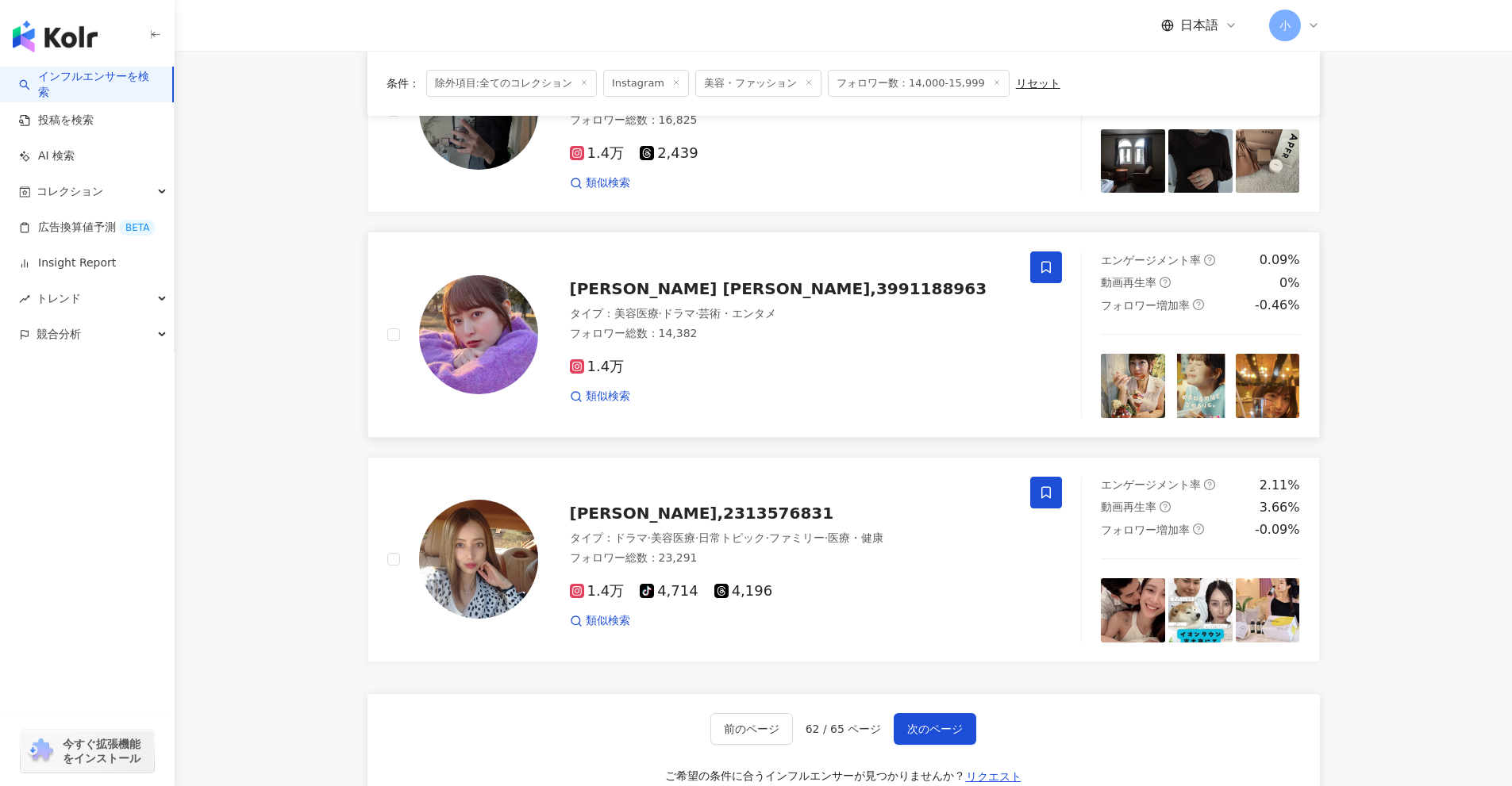
click at [1050, 268] on icon at bounding box center [1045, 268] width 10 height 12
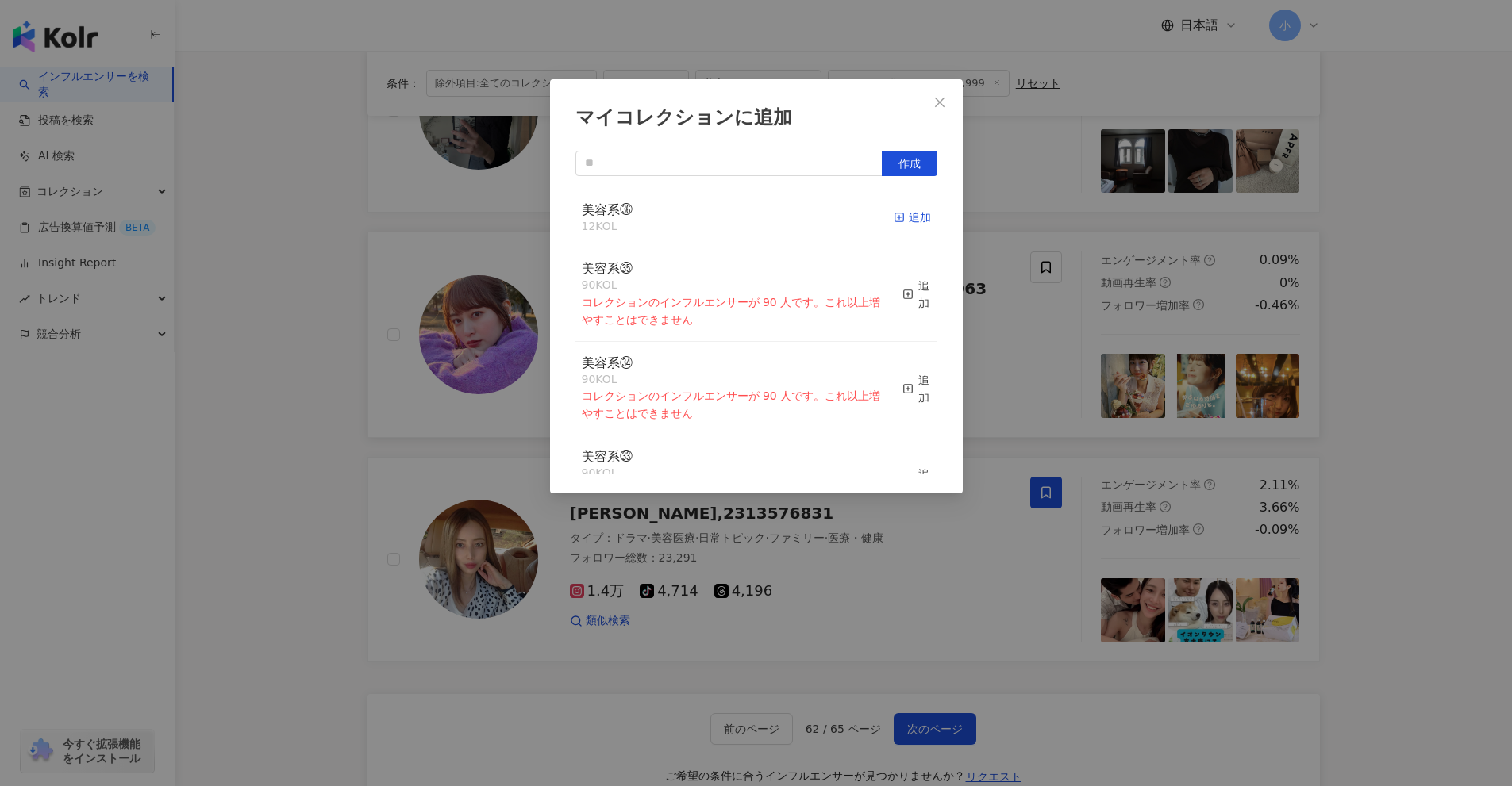
click at [914, 215] on div "追加" at bounding box center [912, 217] width 38 height 17
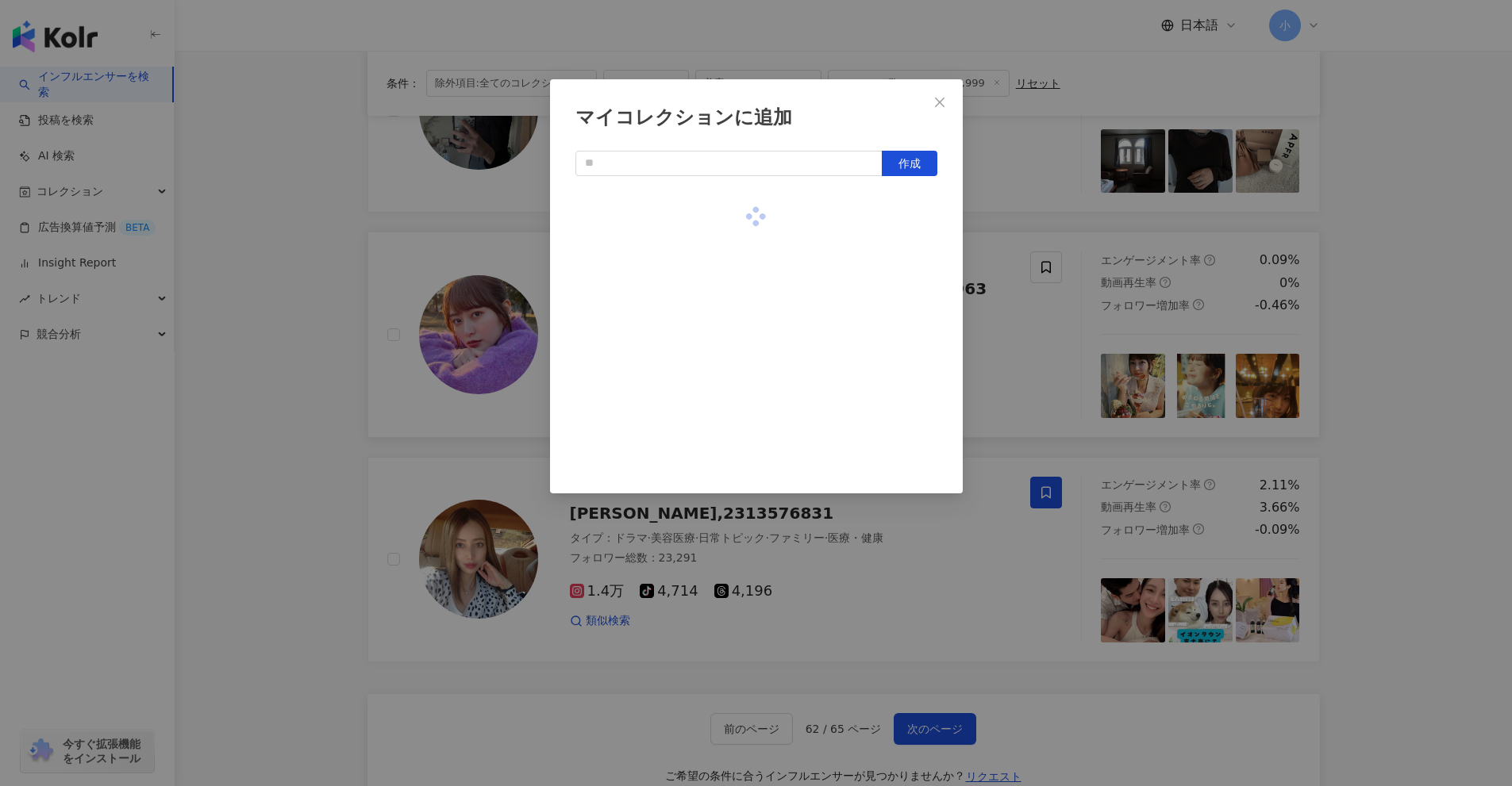
click at [1009, 282] on div "マイコレクションに追加 作成" at bounding box center [756, 393] width 1512 height 786
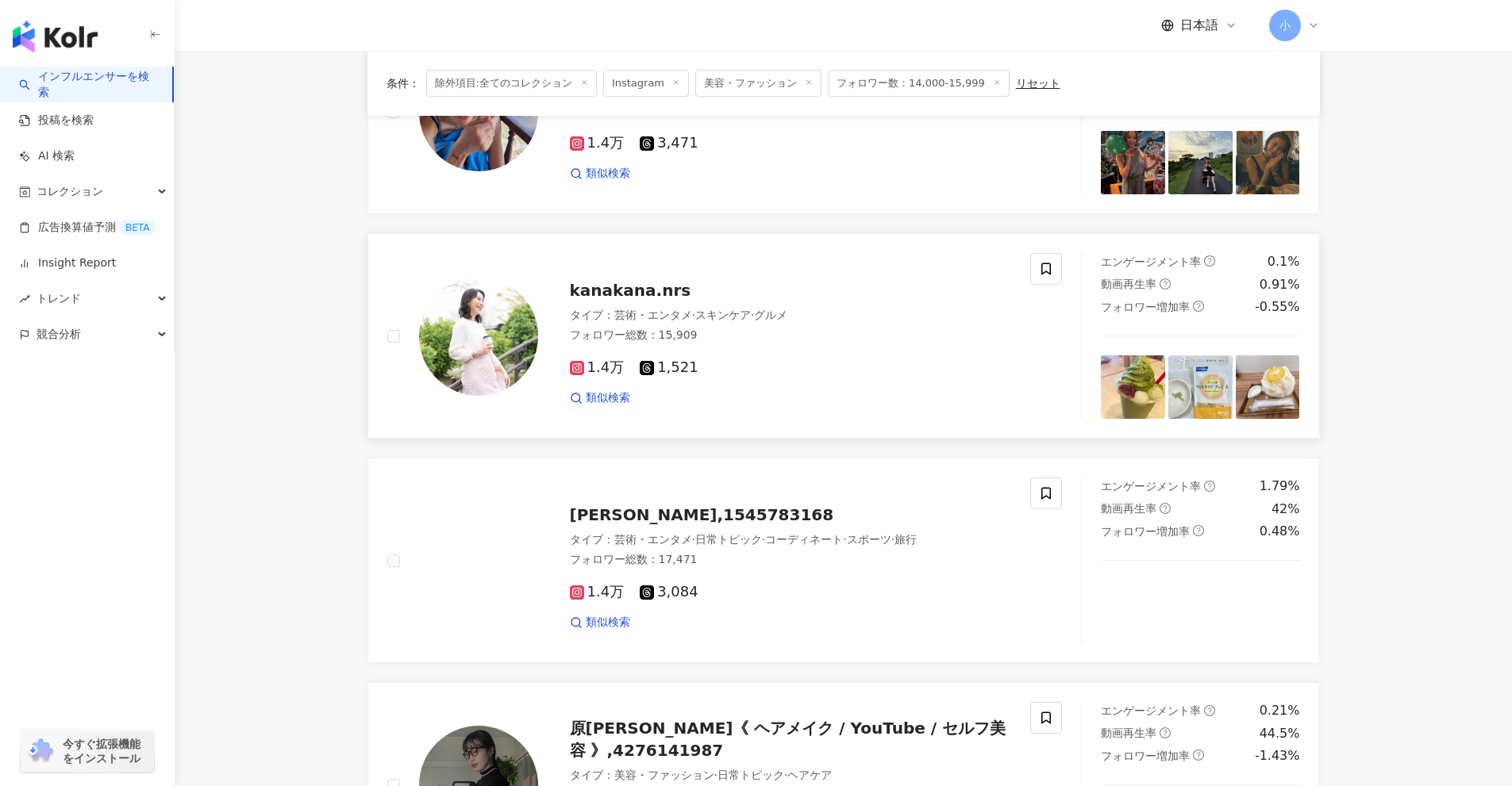
scroll to position [1701, 0]
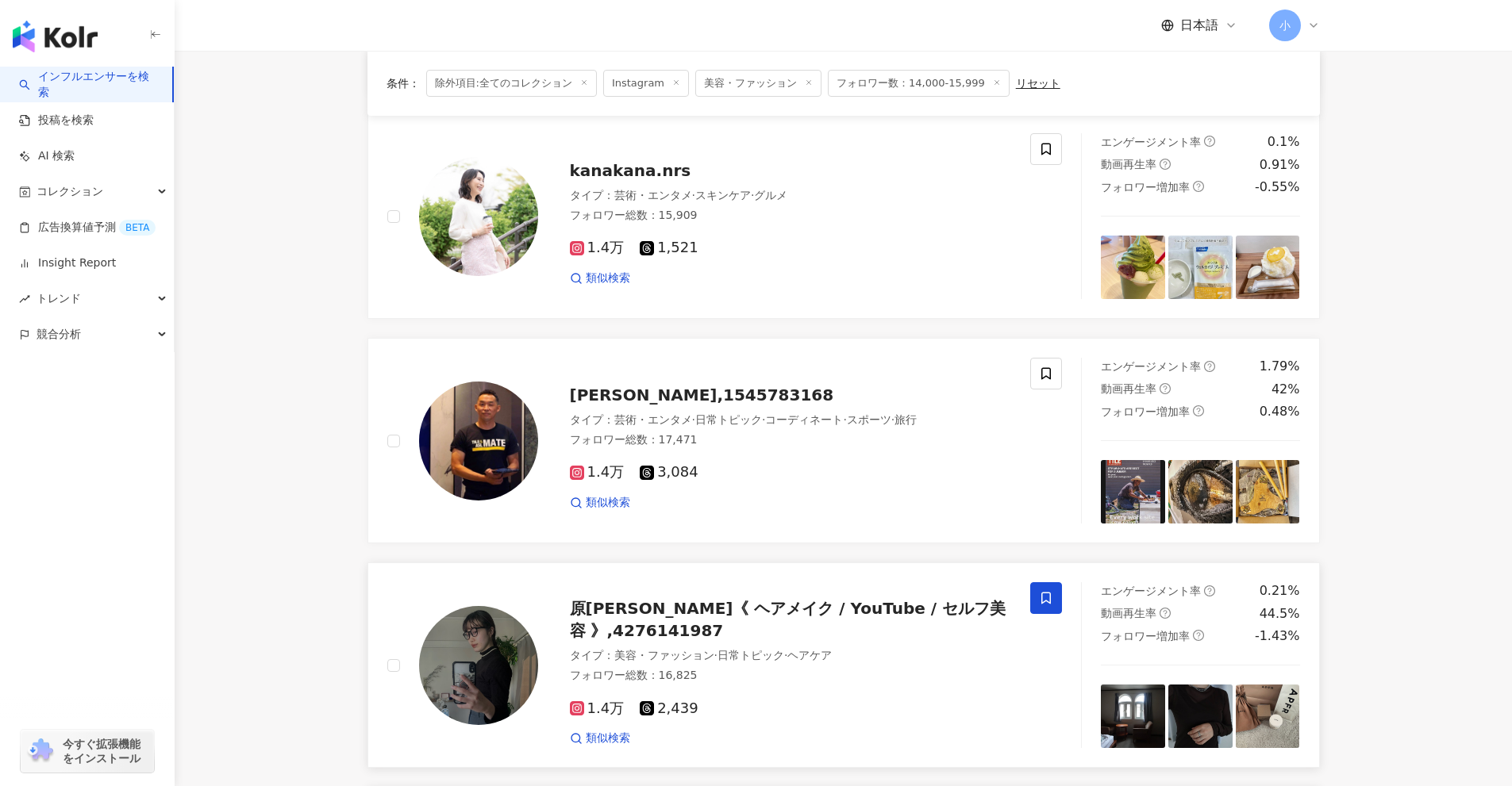
click at [1051, 598] on icon at bounding box center [1046, 598] width 14 height 14
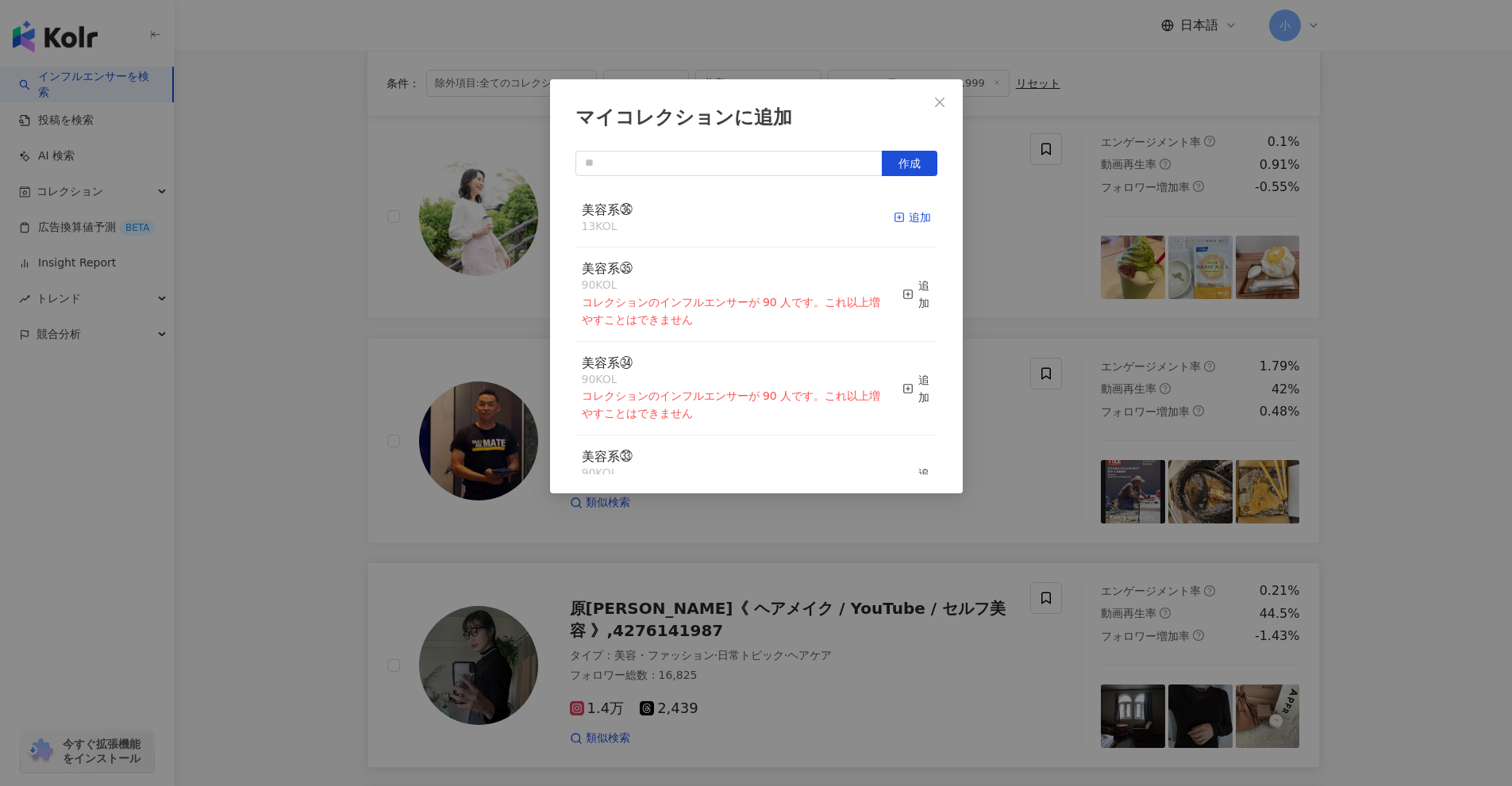
click at [899, 225] on div "追加" at bounding box center [912, 217] width 38 height 17
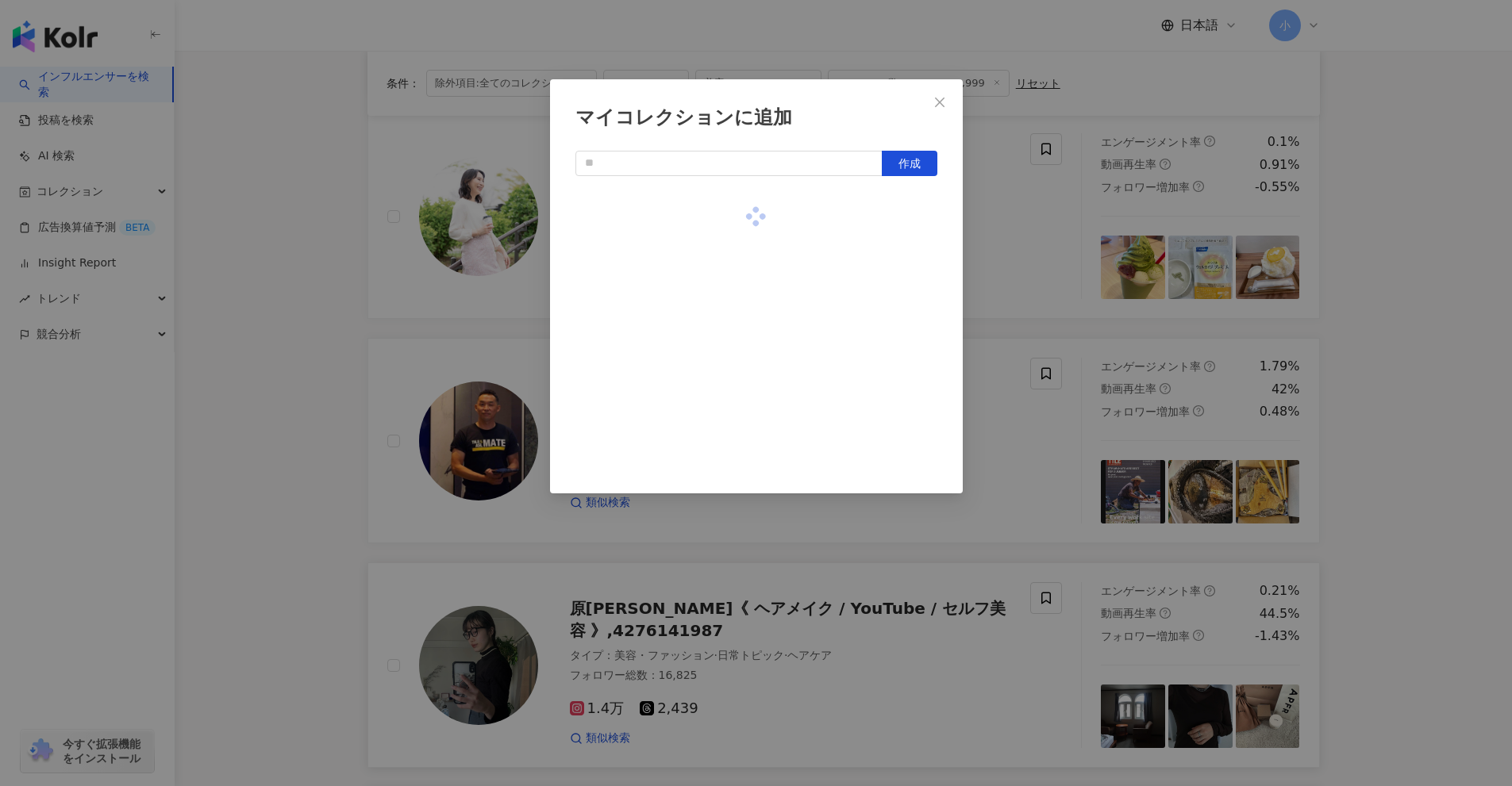
click at [1008, 236] on div "マイコレクションに追加 作成" at bounding box center [756, 393] width 1512 height 786
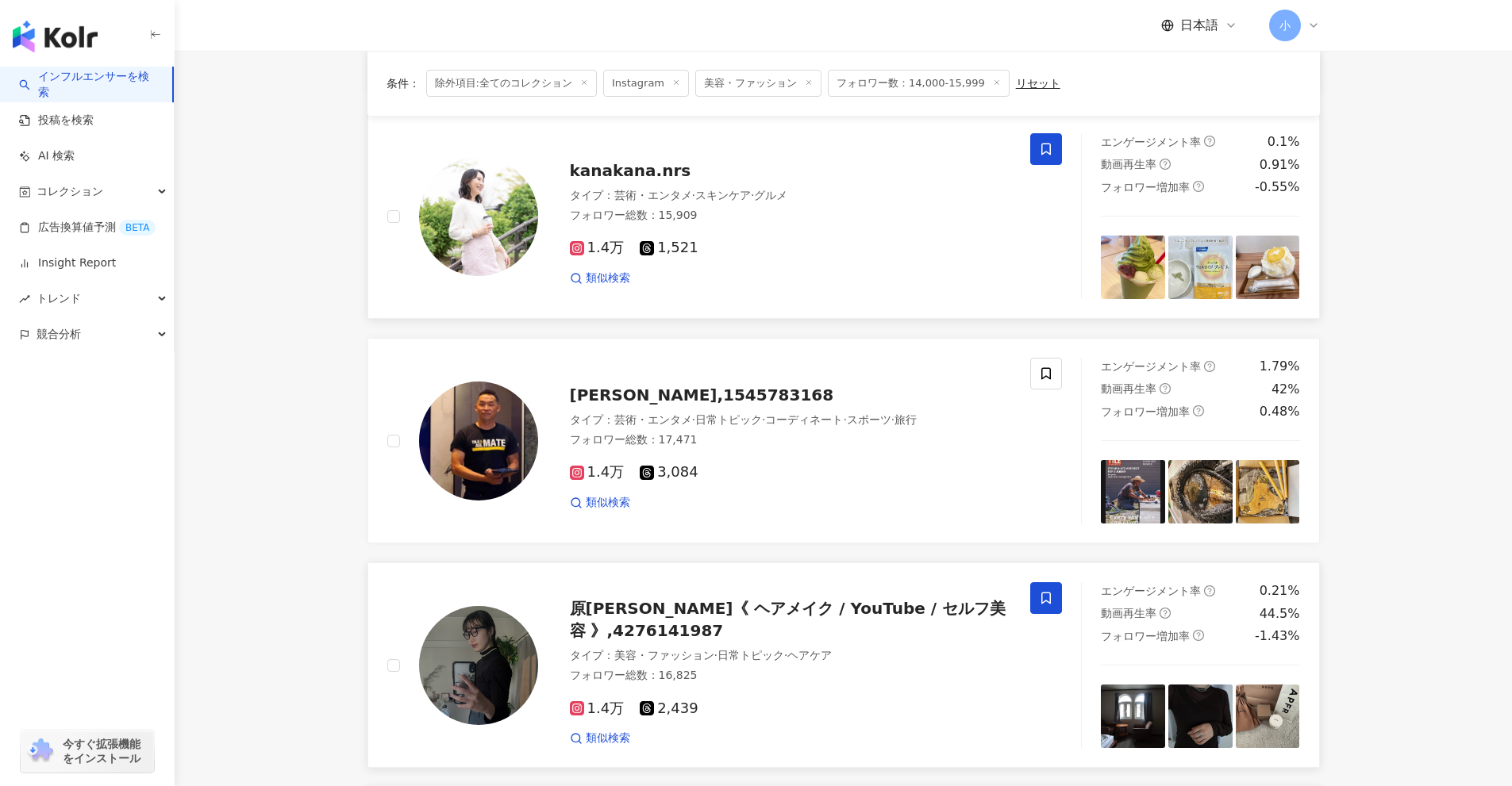
click at [1050, 148] on icon at bounding box center [1045, 150] width 10 height 12
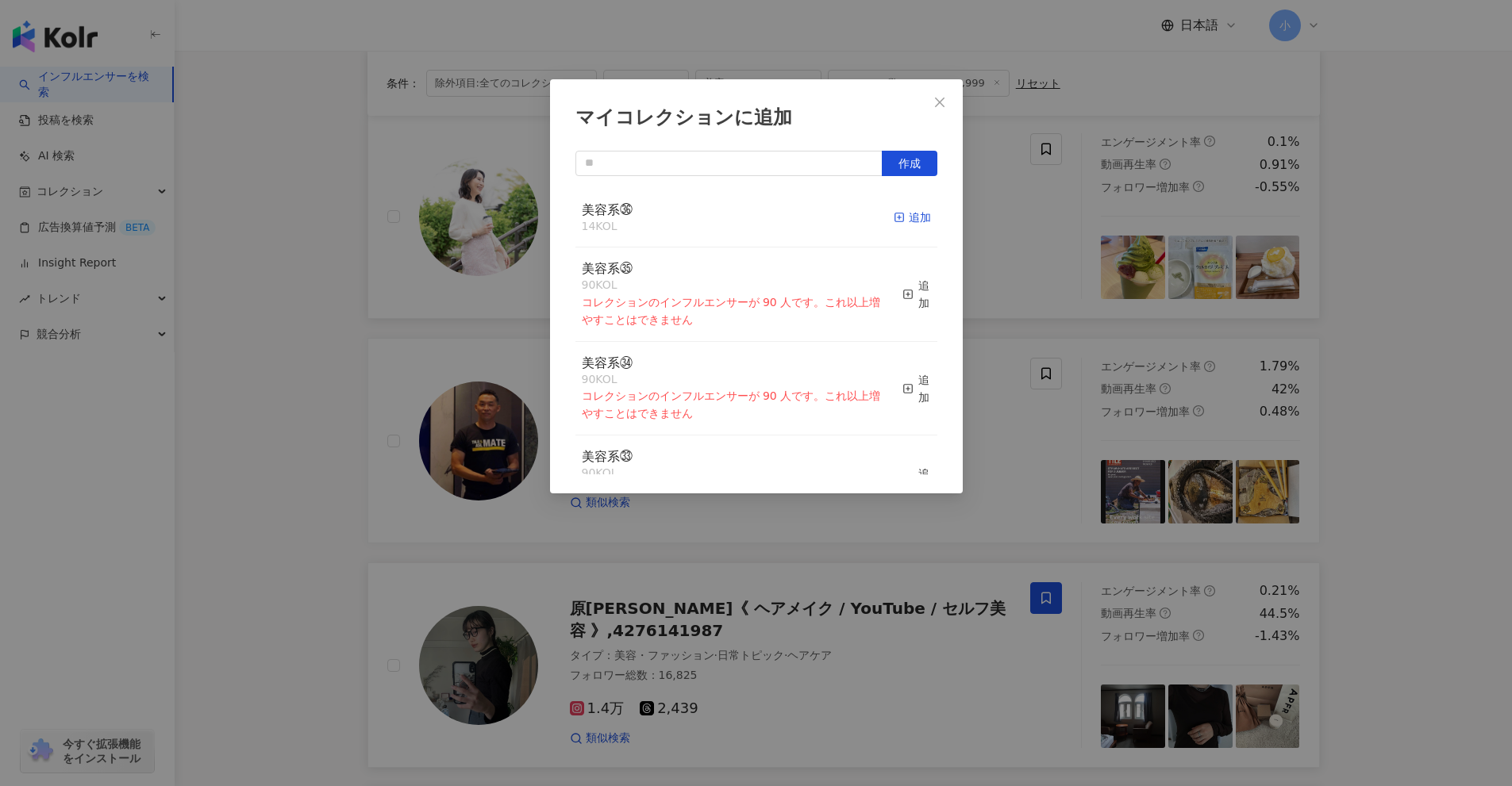
click at [911, 212] on div "追加" at bounding box center [912, 217] width 38 height 17
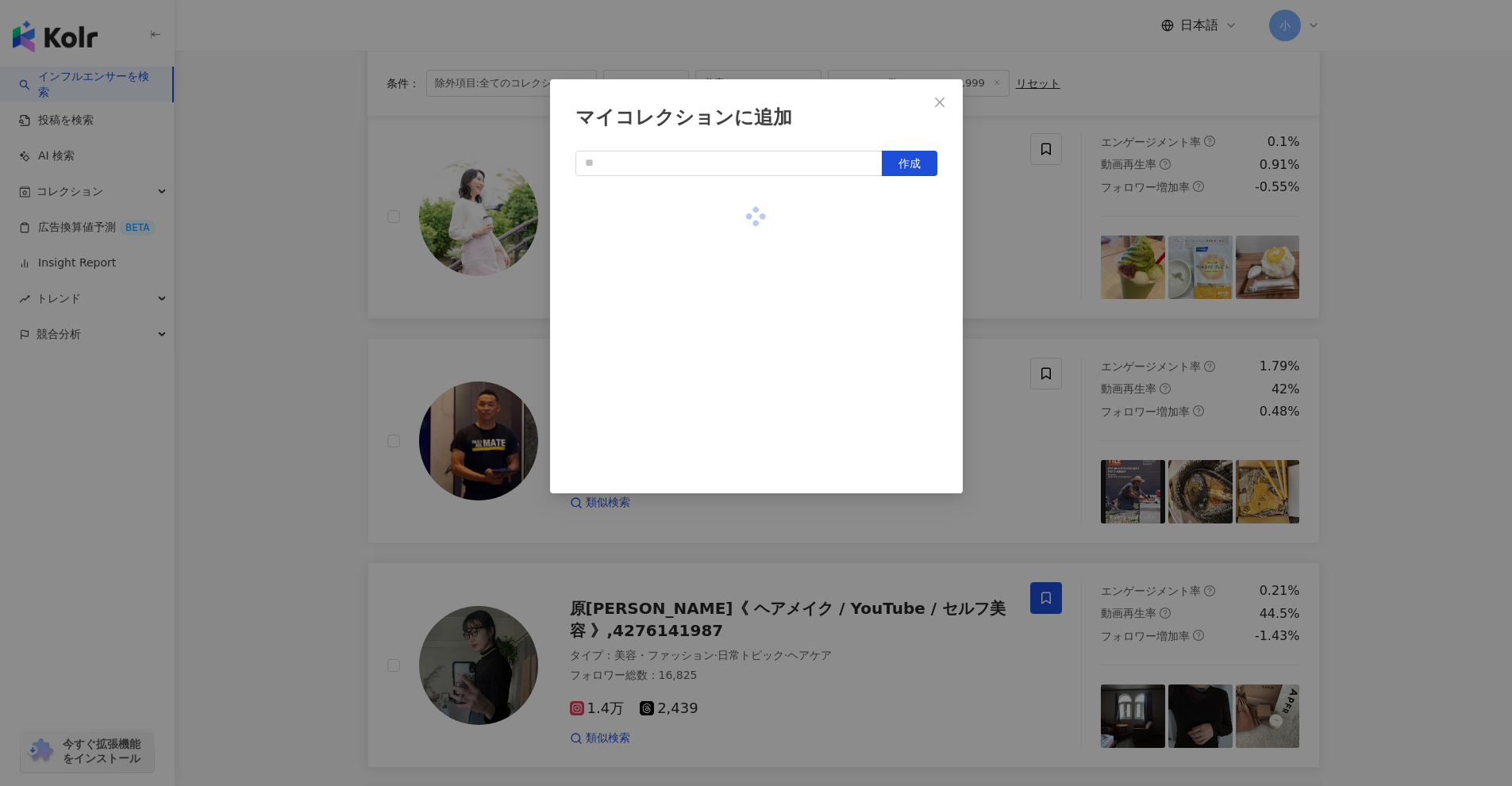
click at [1045, 235] on div "マイコレクションに追加 作成" at bounding box center [756, 393] width 1512 height 786
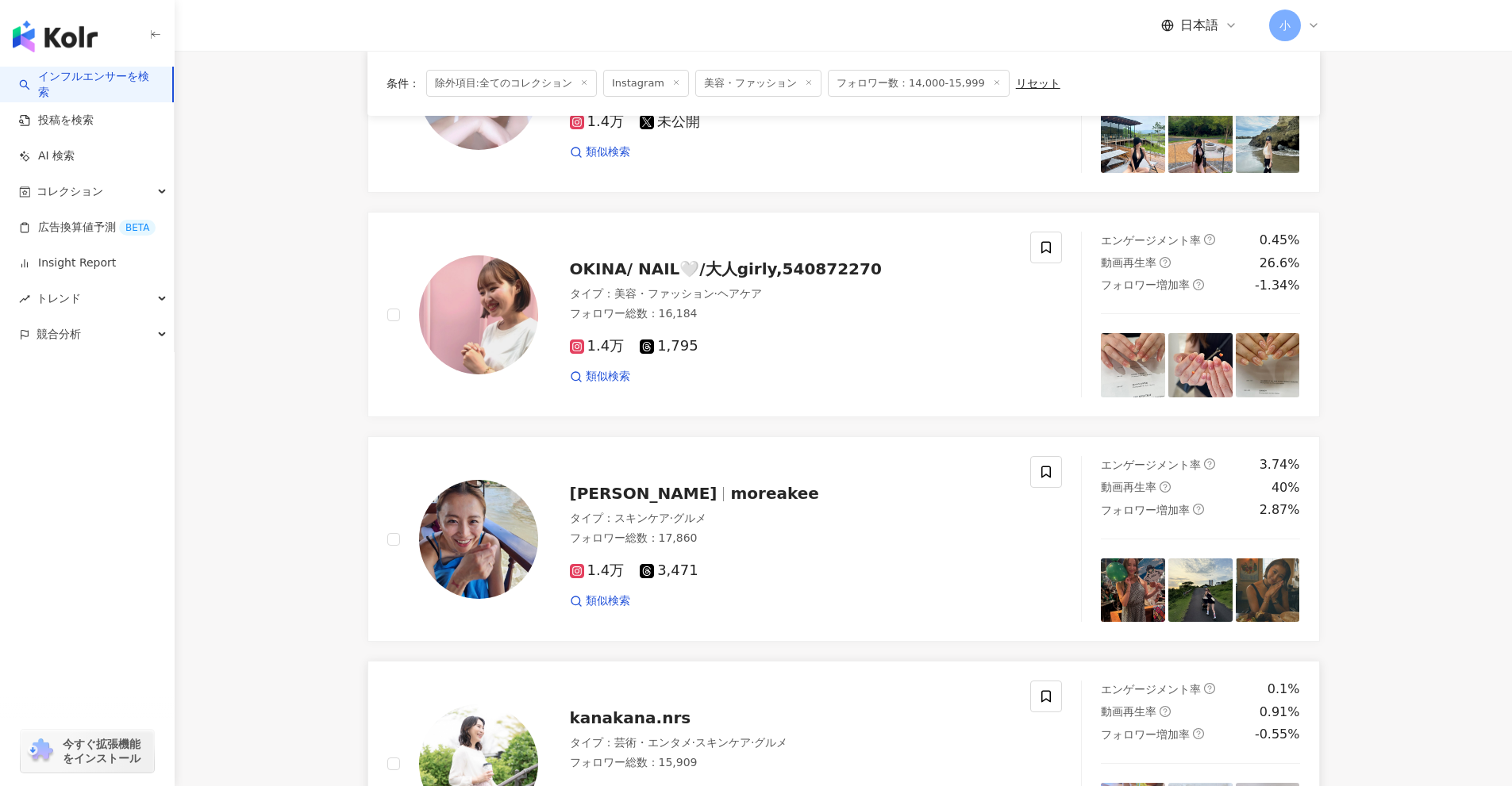
scroll to position [1145, 0]
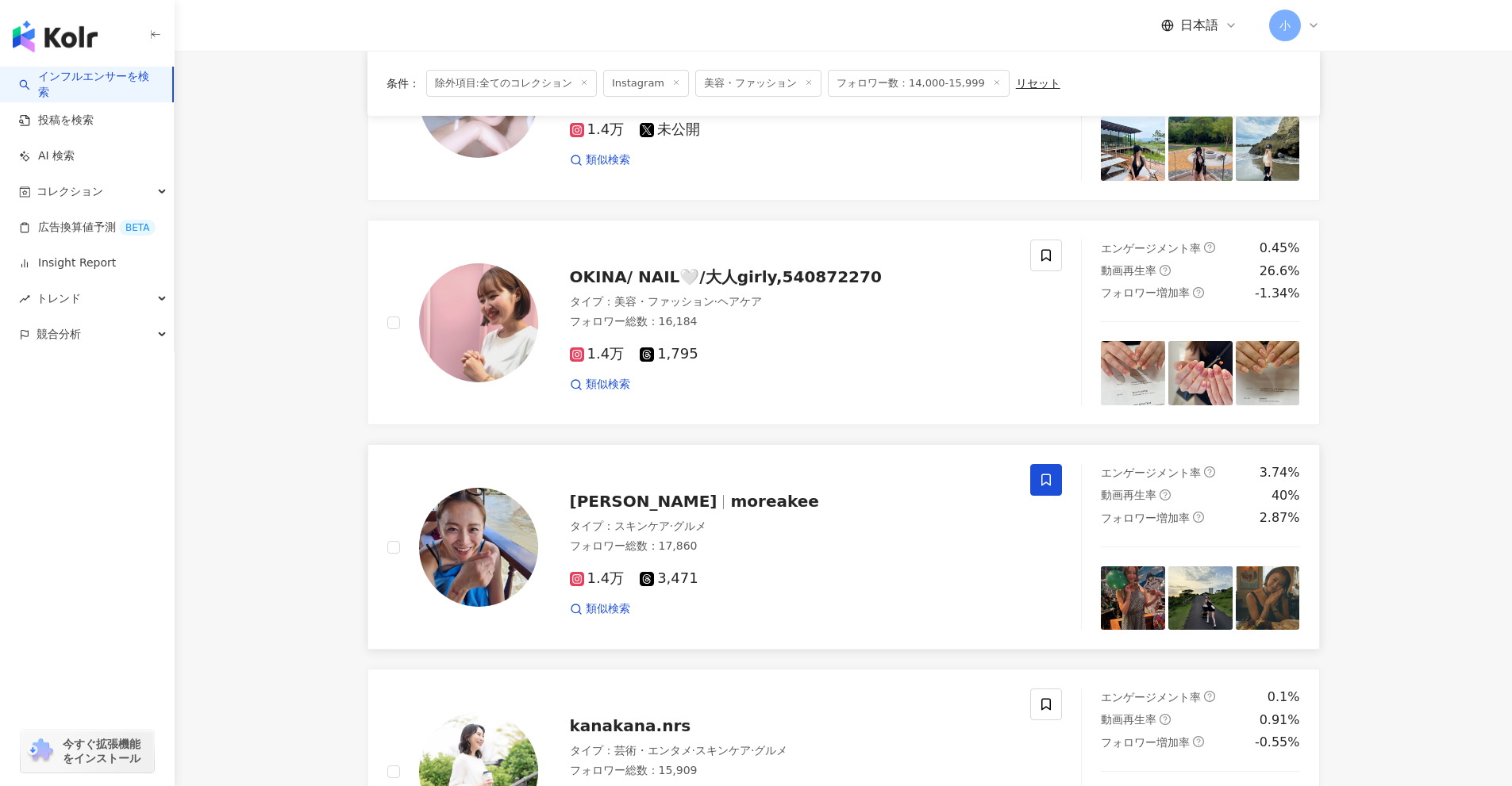
click at [1039, 475] on icon at bounding box center [1046, 480] width 14 height 14
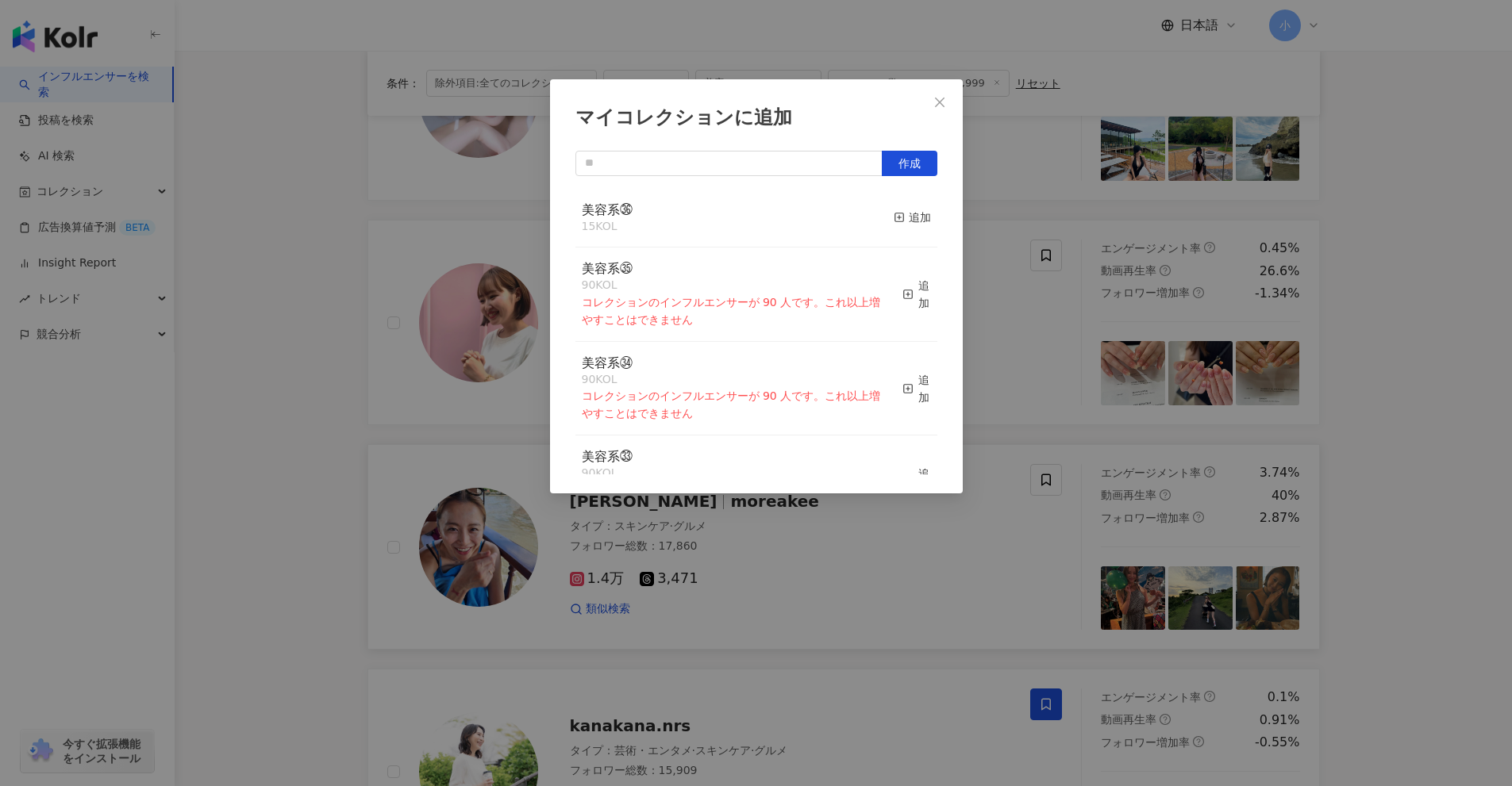
click at [906, 207] on button "追加" at bounding box center [912, 218] width 38 height 33
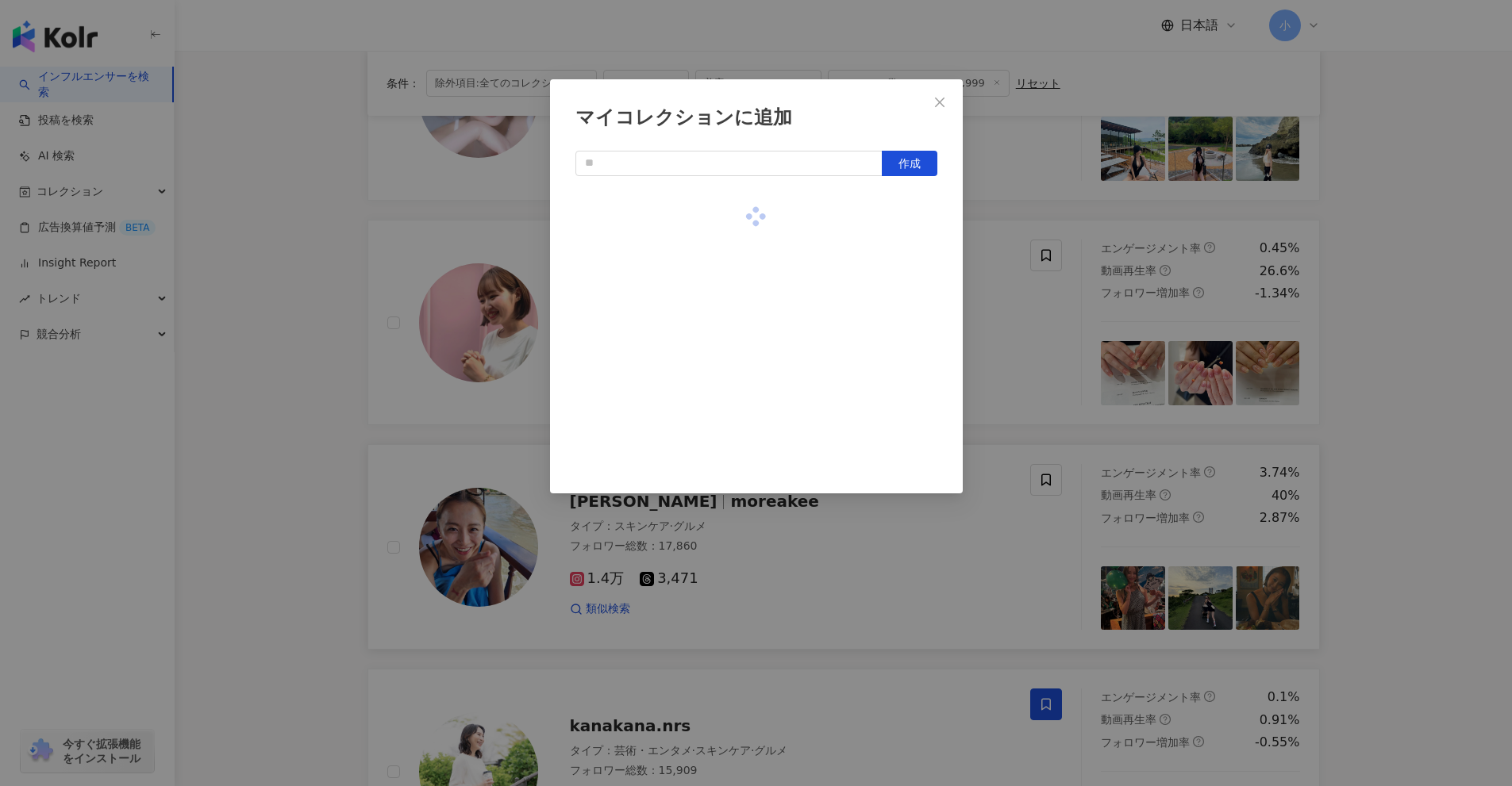
click at [995, 263] on div "マイコレクションに追加 作成" at bounding box center [756, 393] width 1512 height 786
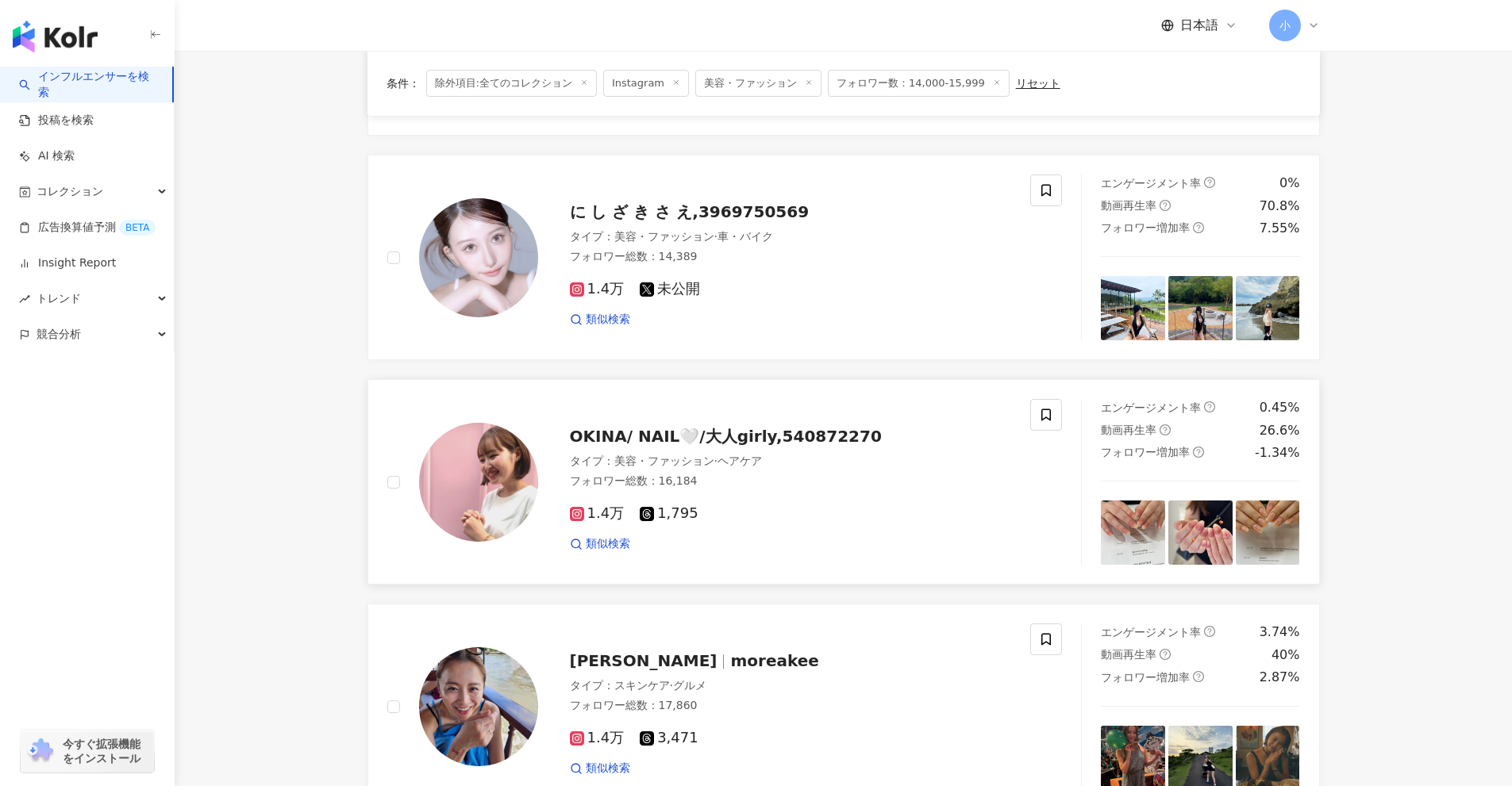
scroll to position [908, 0]
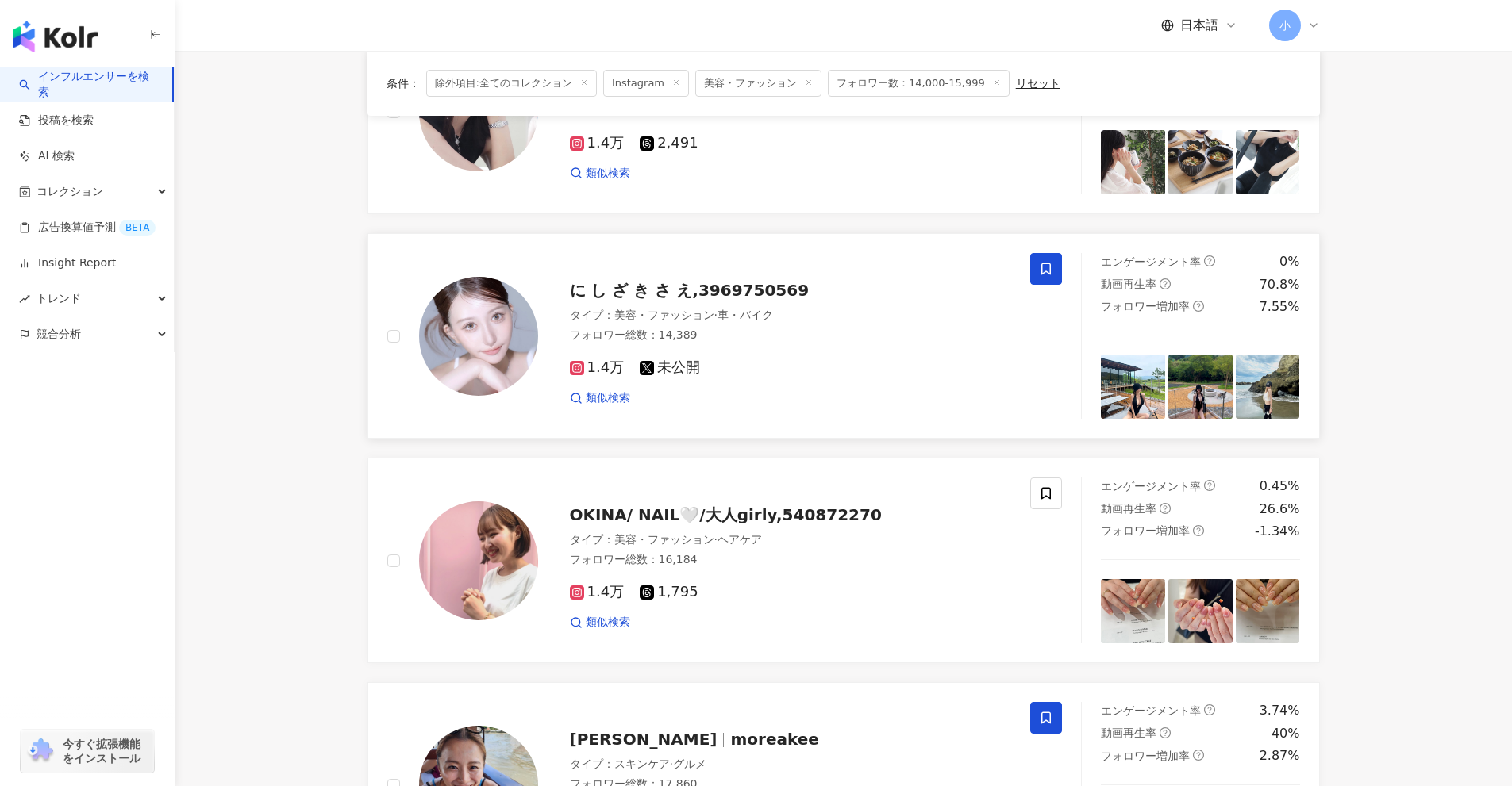
click at [1037, 270] on span at bounding box center [1046, 269] width 31 height 31
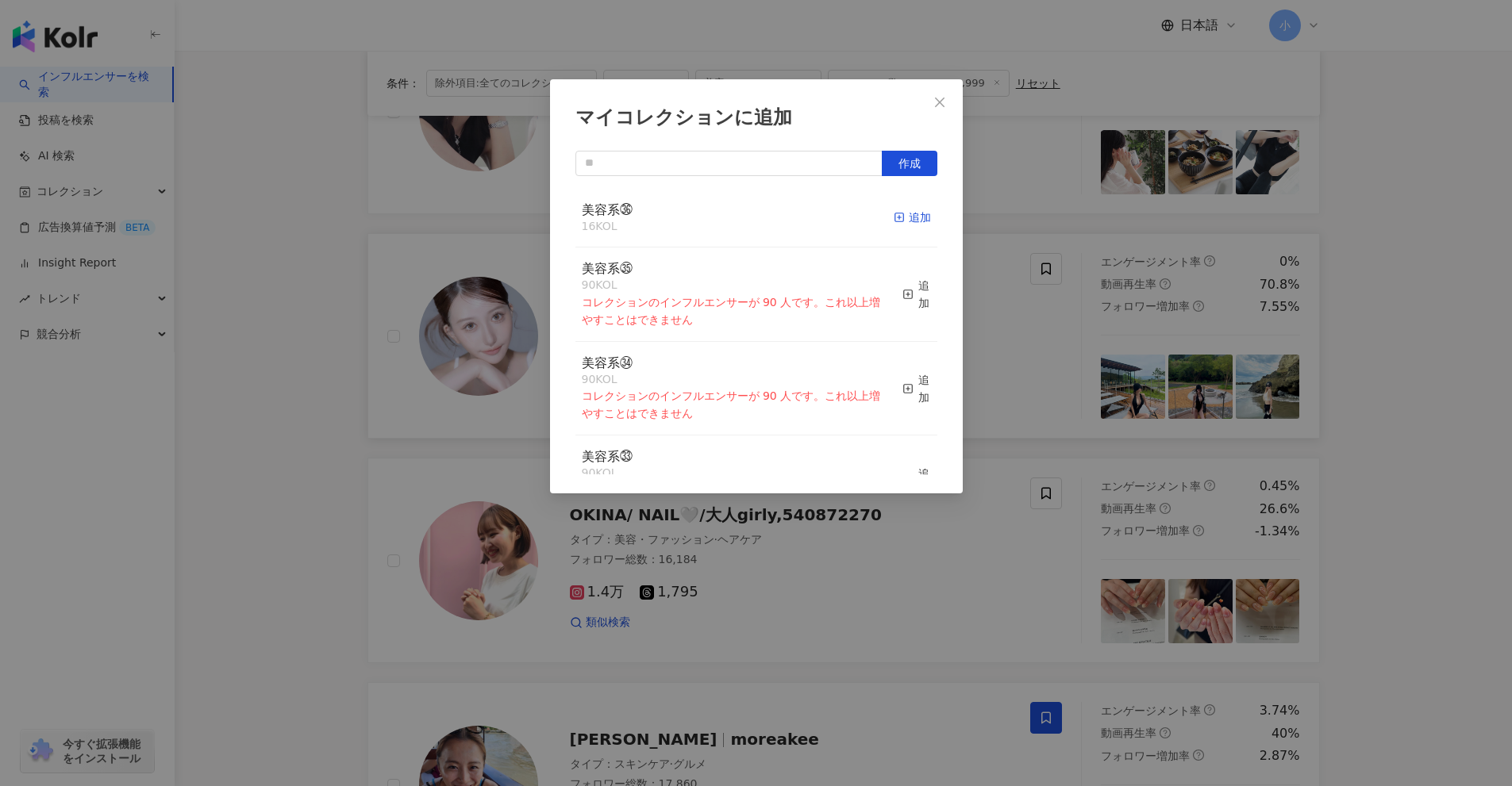
click at [901, 219] on div "追加" at bounding box center [912, 217] width 38 height 17
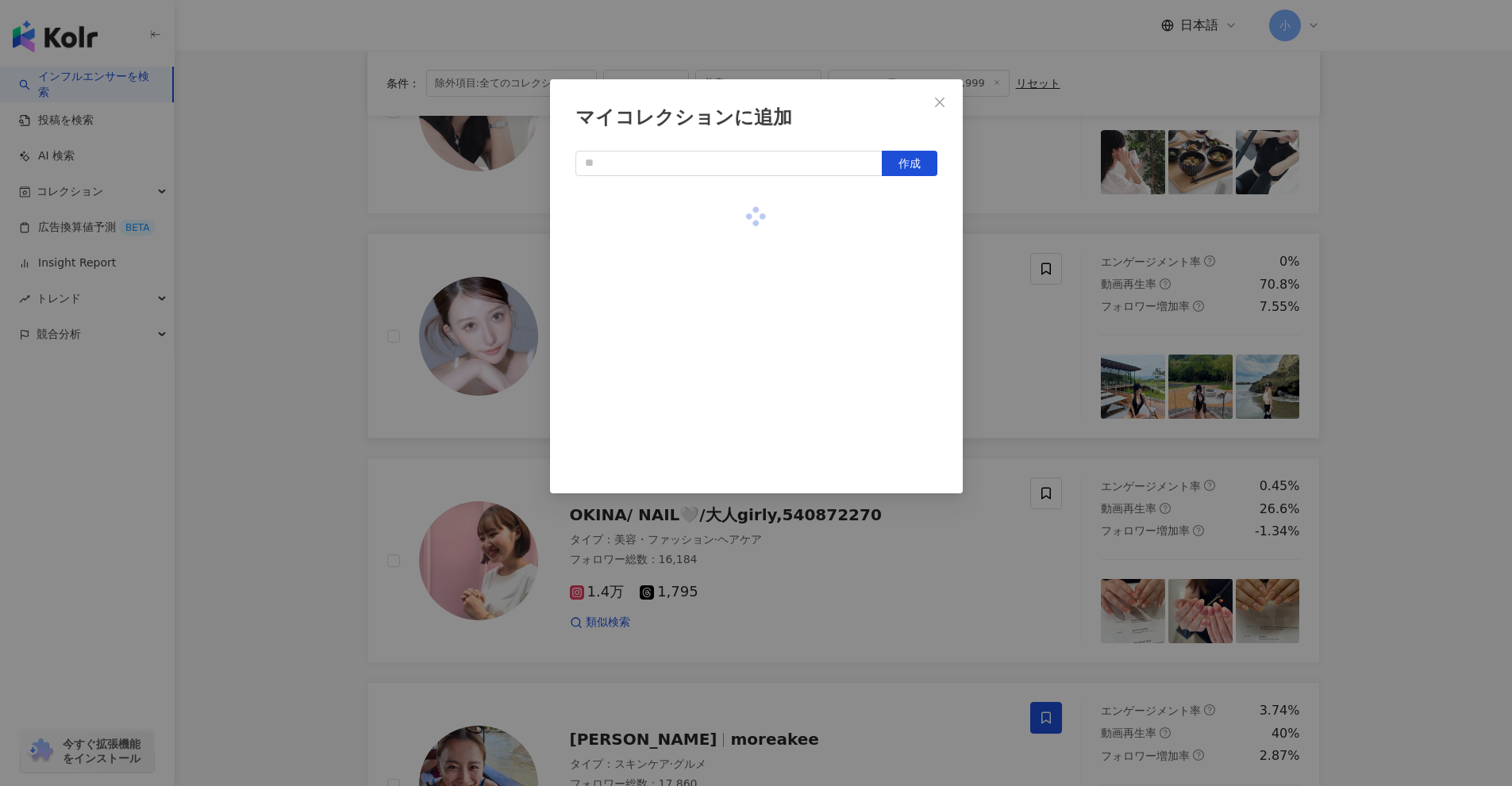
click at [983, 250] on div "マイコレクションに追加 作成" at bounding box center [756, 393] width 1512 height 786
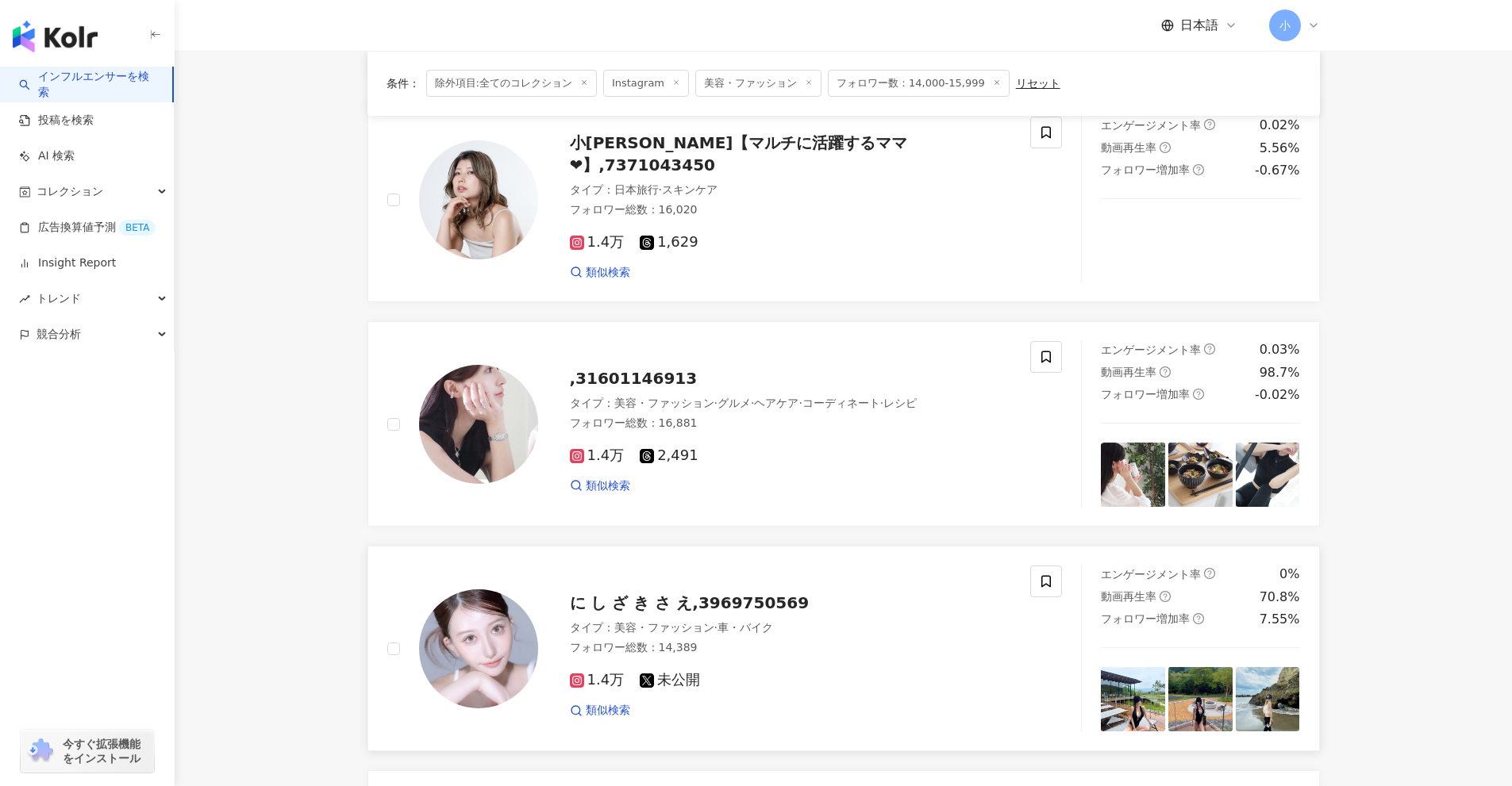
scroll to position [591, 0]
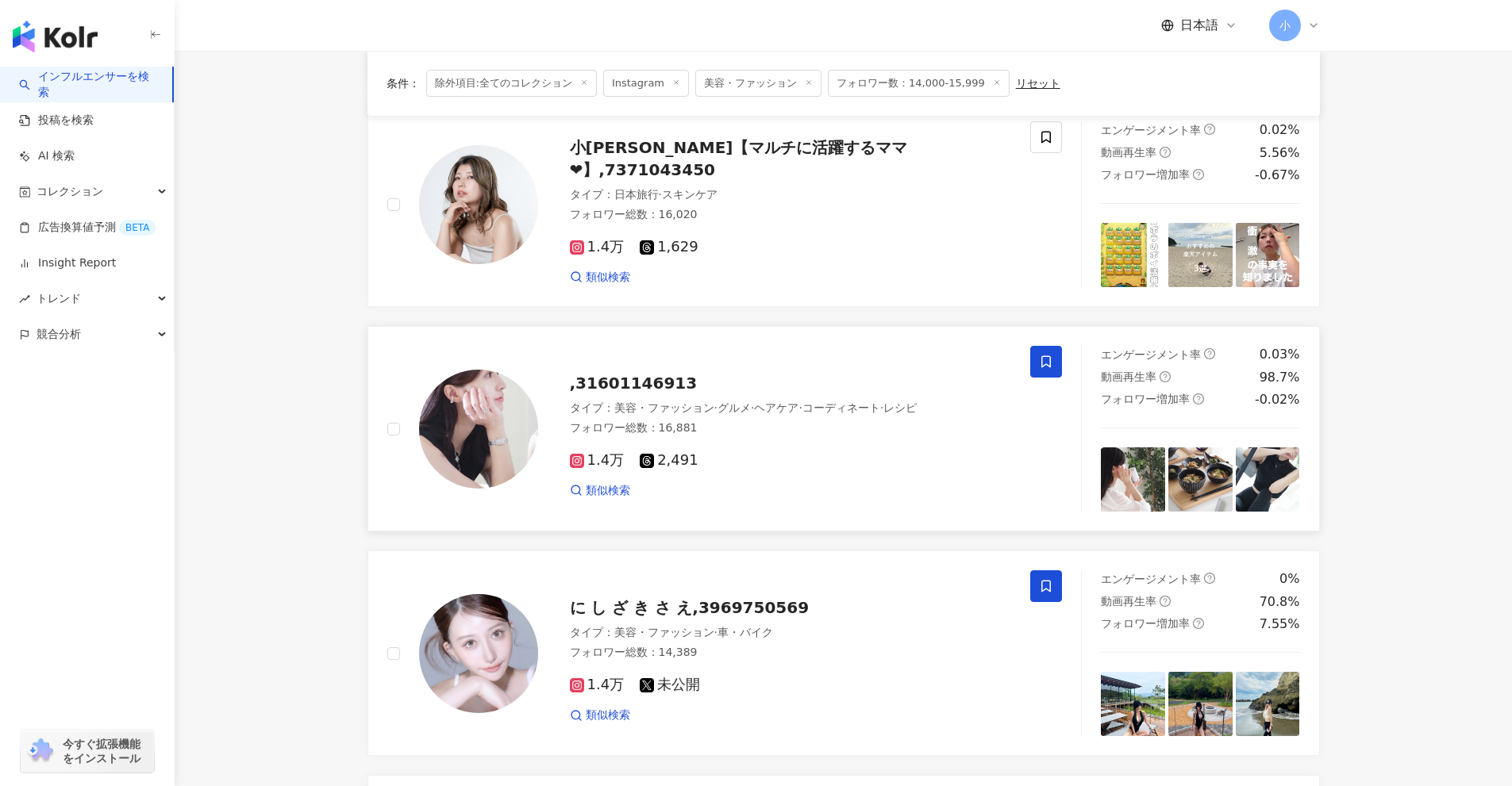
click at [1051, 355] on icon at bounding box center [1046, 362] width 14 height 14
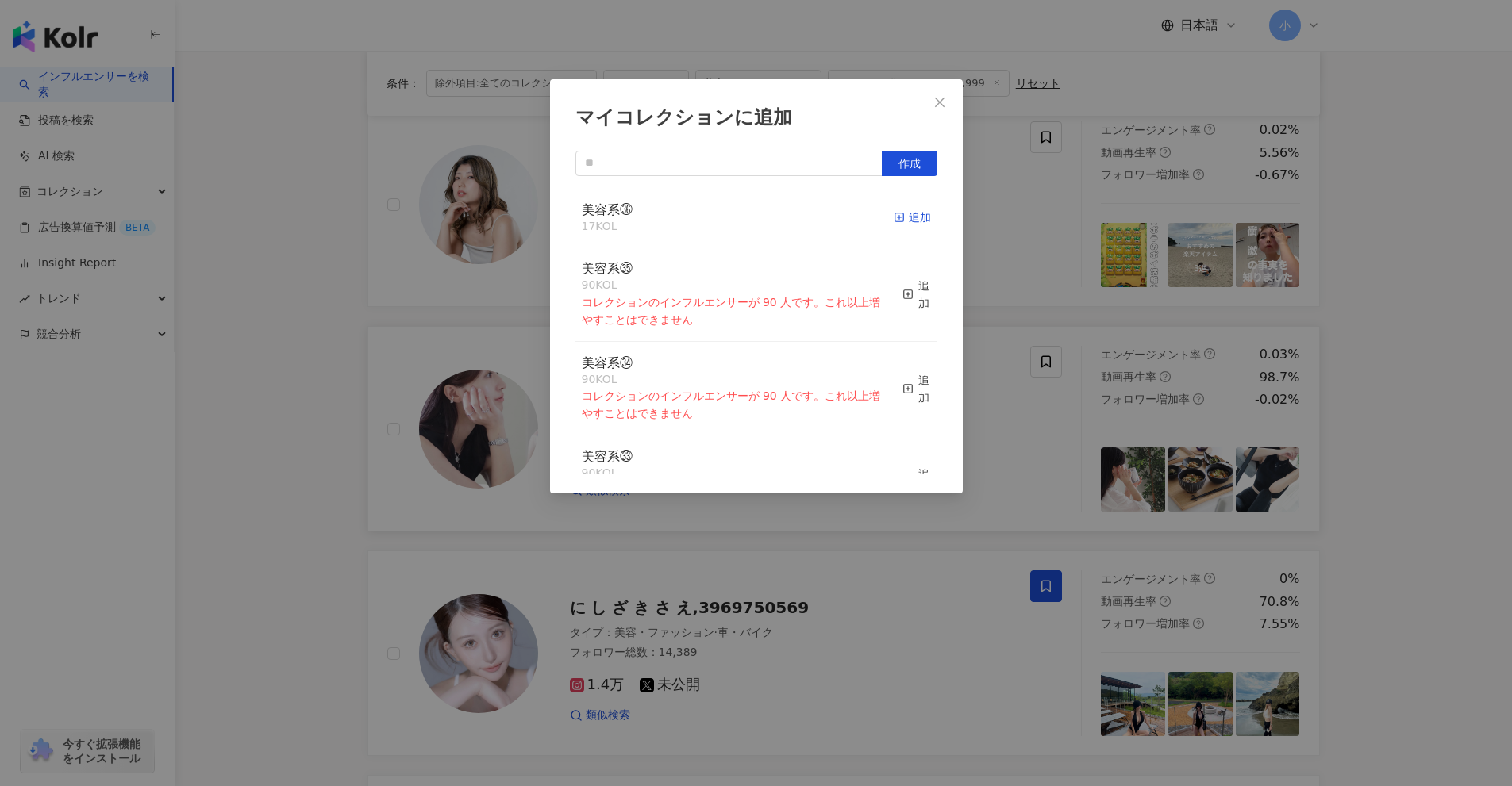
click at [902, 215] on div "追加" at bounding box center [912, 217] width 38 height 17
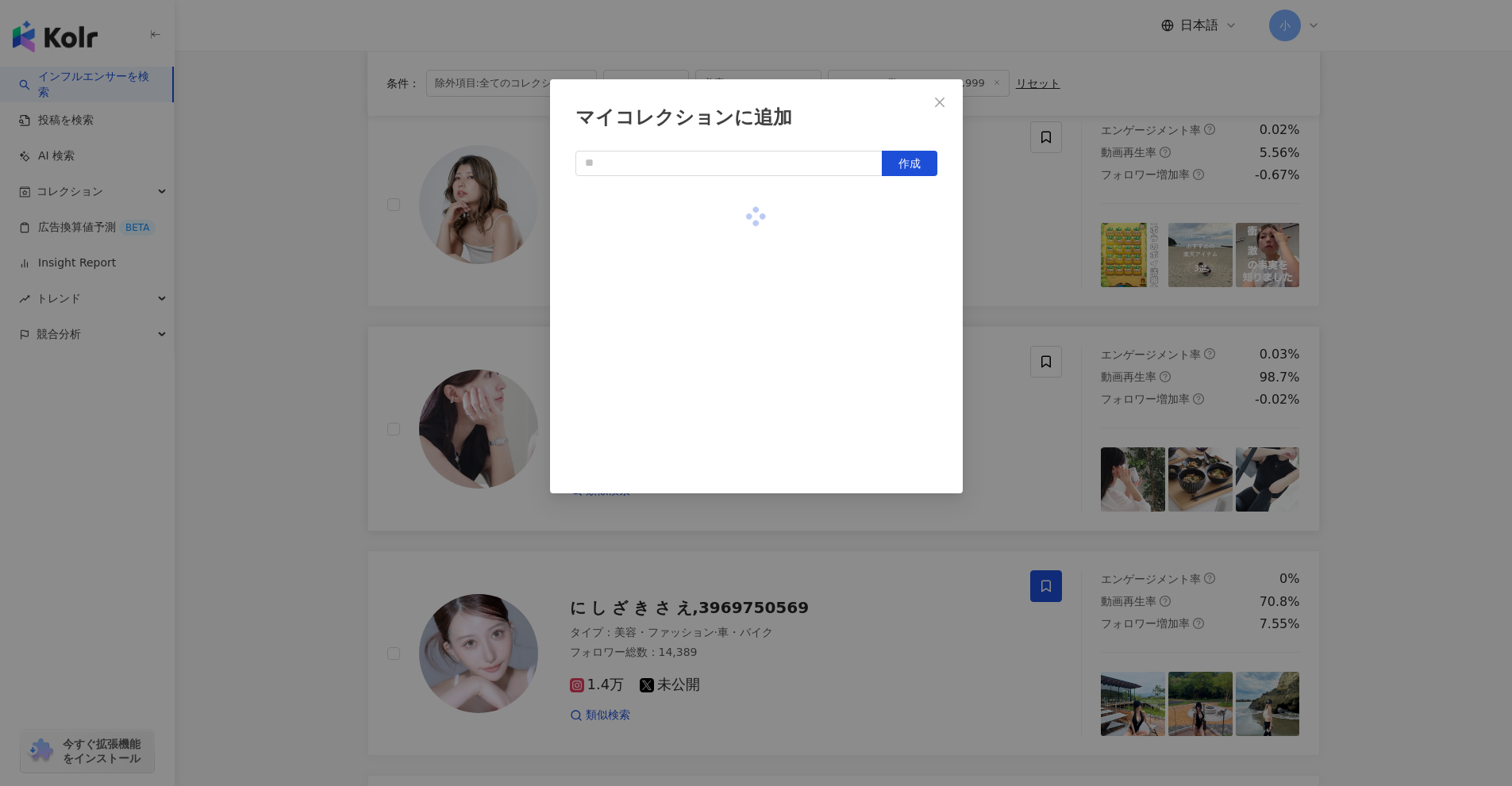
click at [1009, 243] on div "マイコレクションに追加 作成" at bounding box center [756, 393] width 1512 height 786
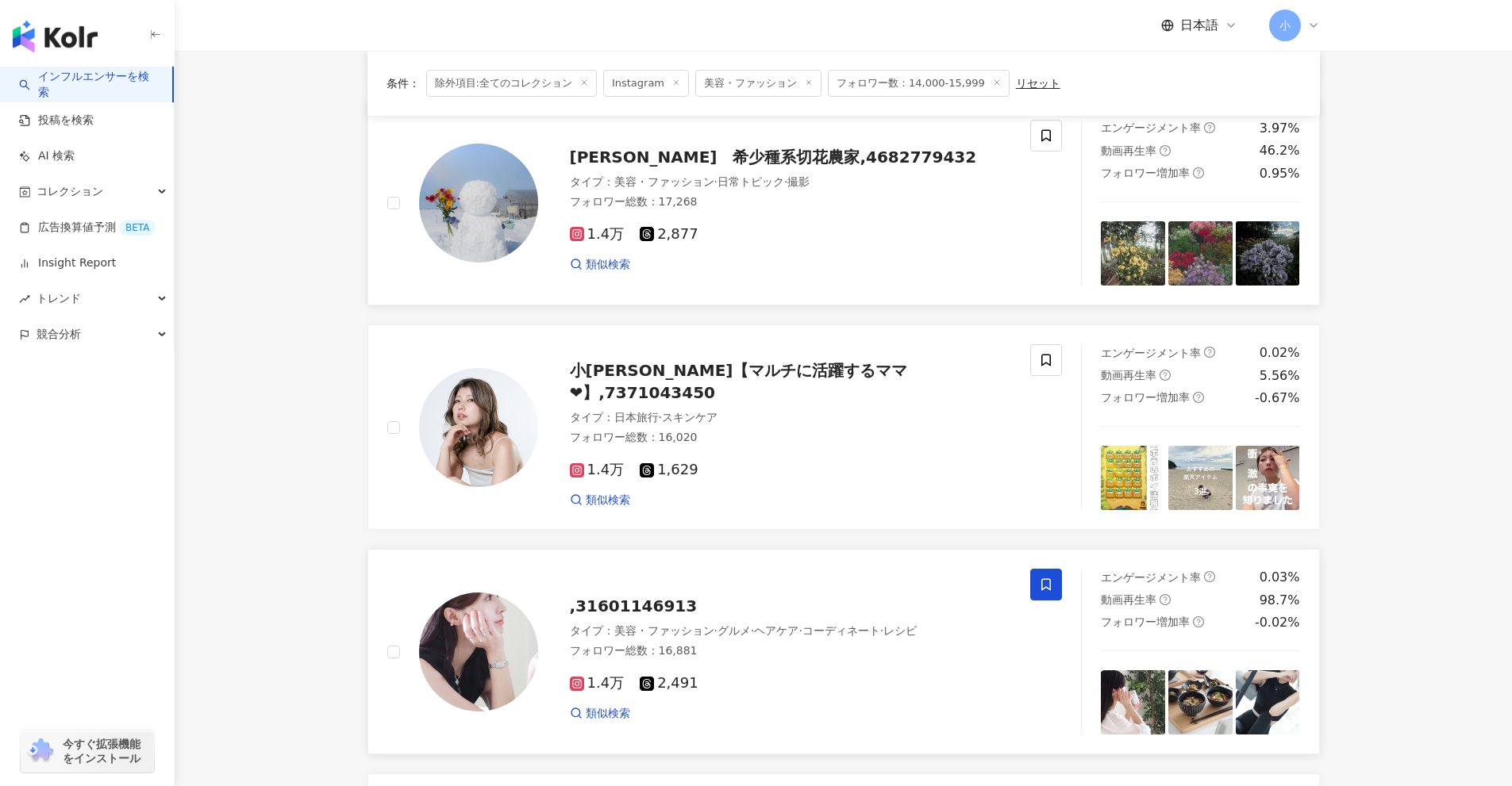
scroll to position [352, 0]
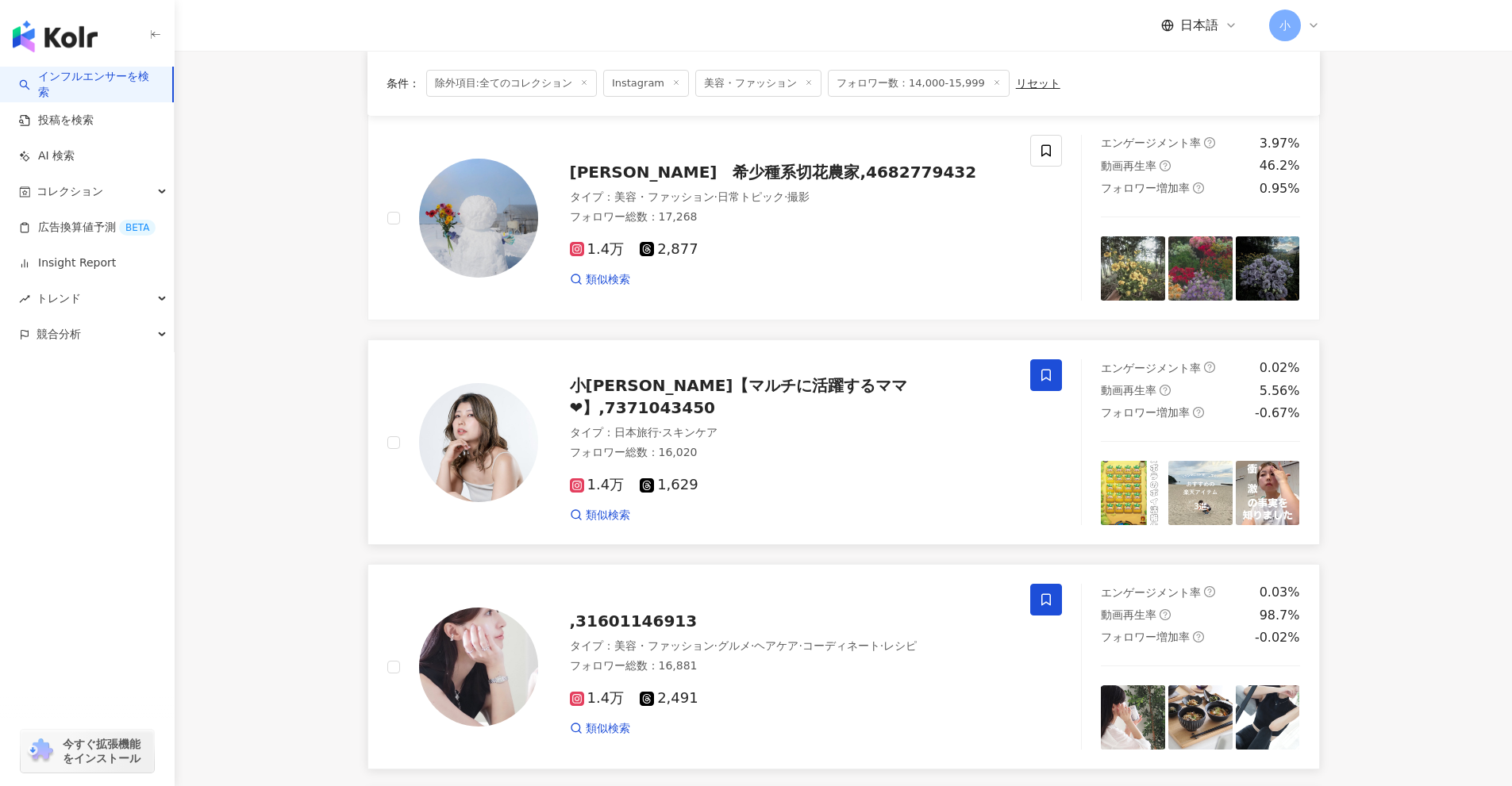
click at [1050, 373] on icon at bounding box center [1045, 376] width 10 height 12
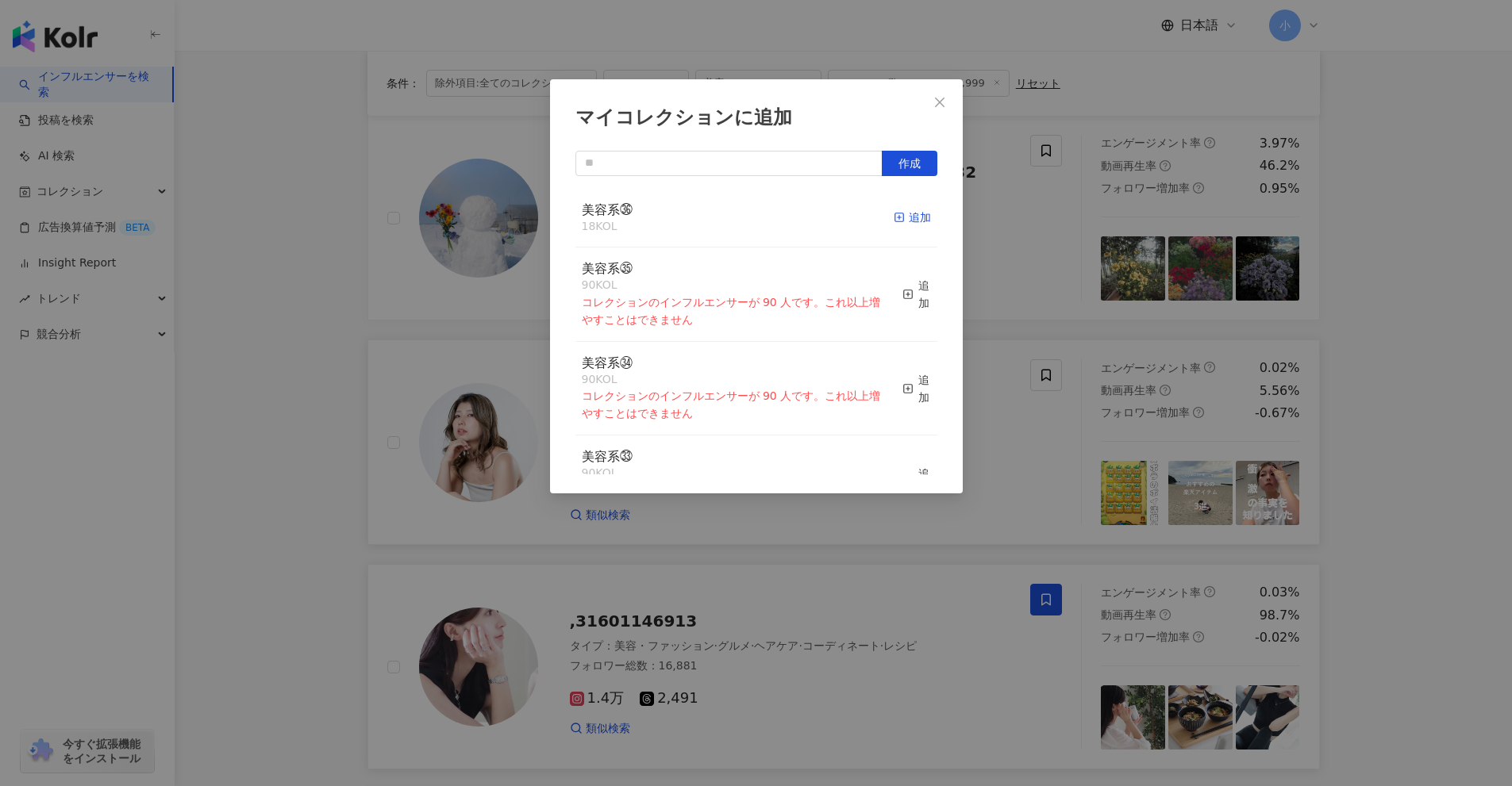
click at [895, 211] on div "追加" at bounding box center [912, 217] width 38 height 17
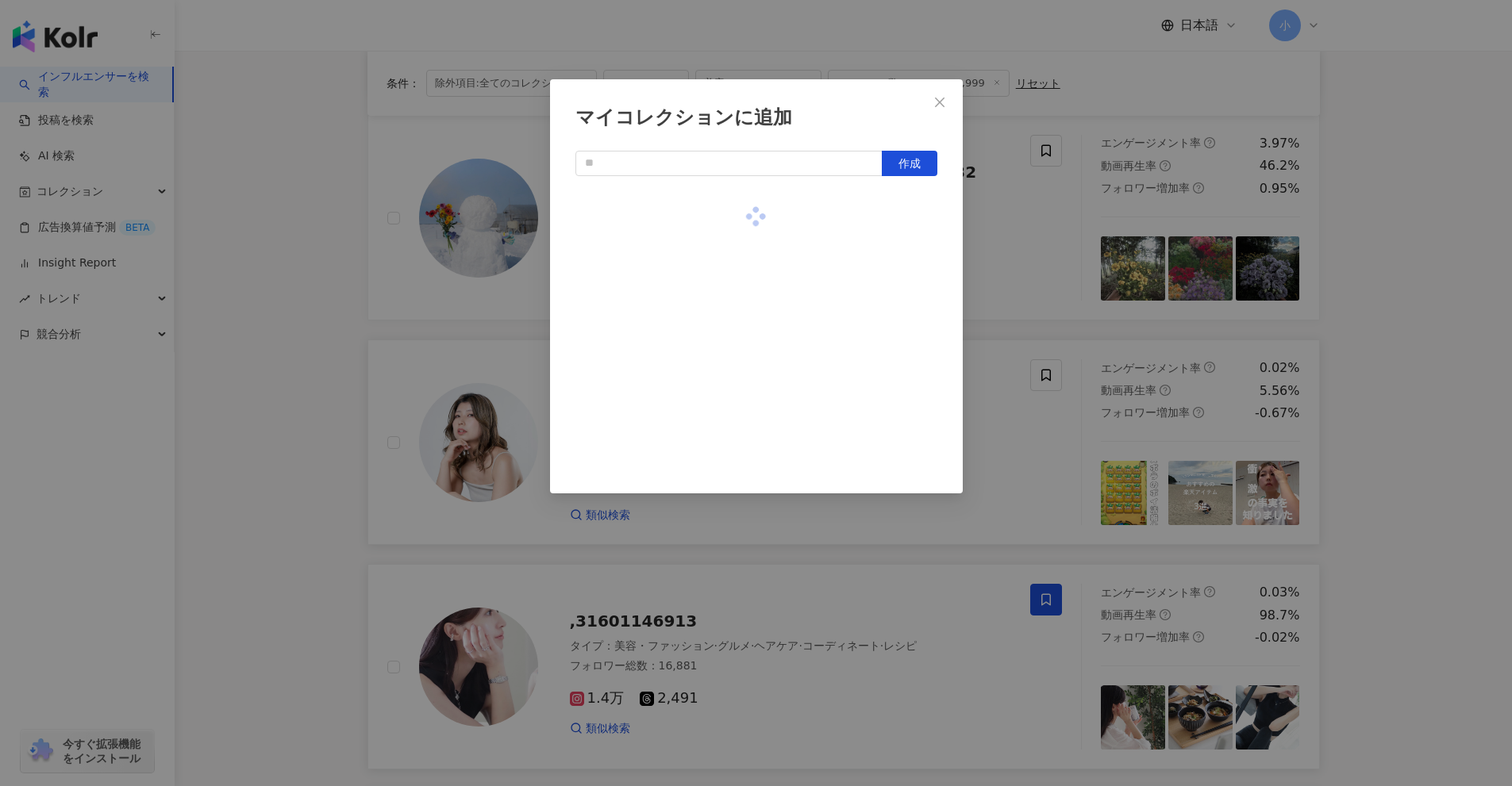
click at [1018, 254] on div "マイコレクションに追加 作成" at bounding box center [756, 393] width 1512 height 786
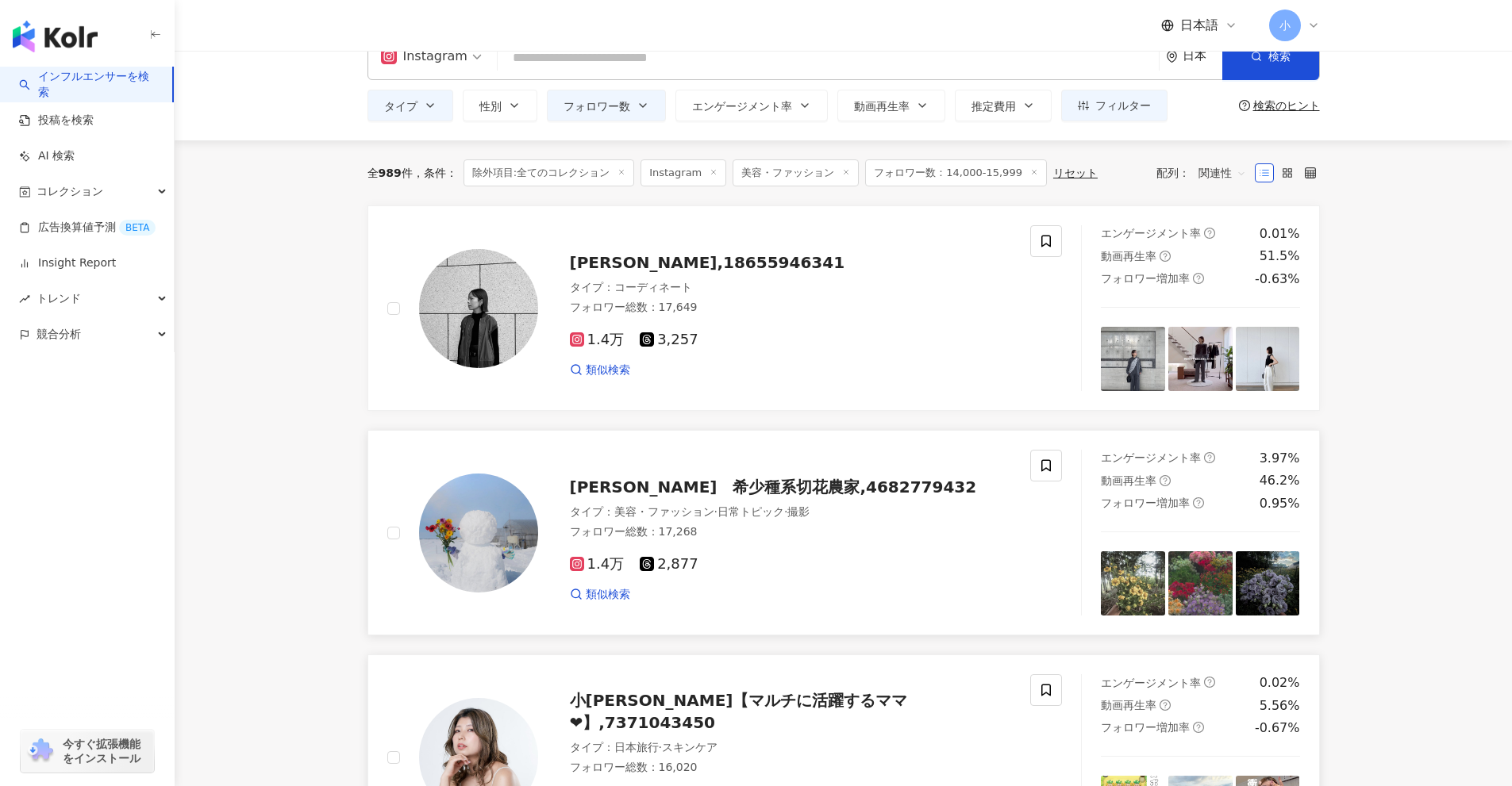
scroll to position [35, 0]
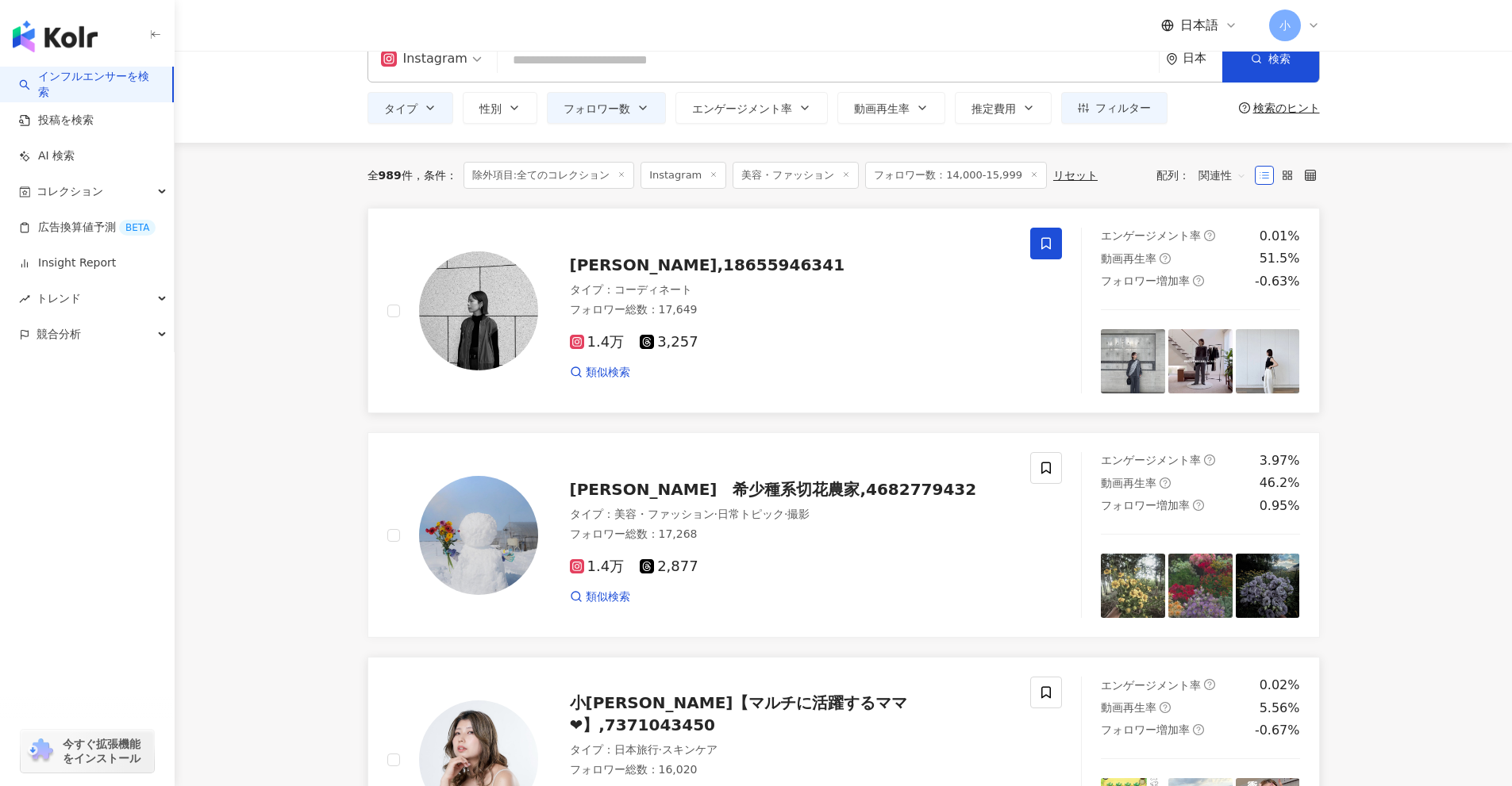
click at [1042, 256] on span at bounding box center [1046, 243] width 31 height 31
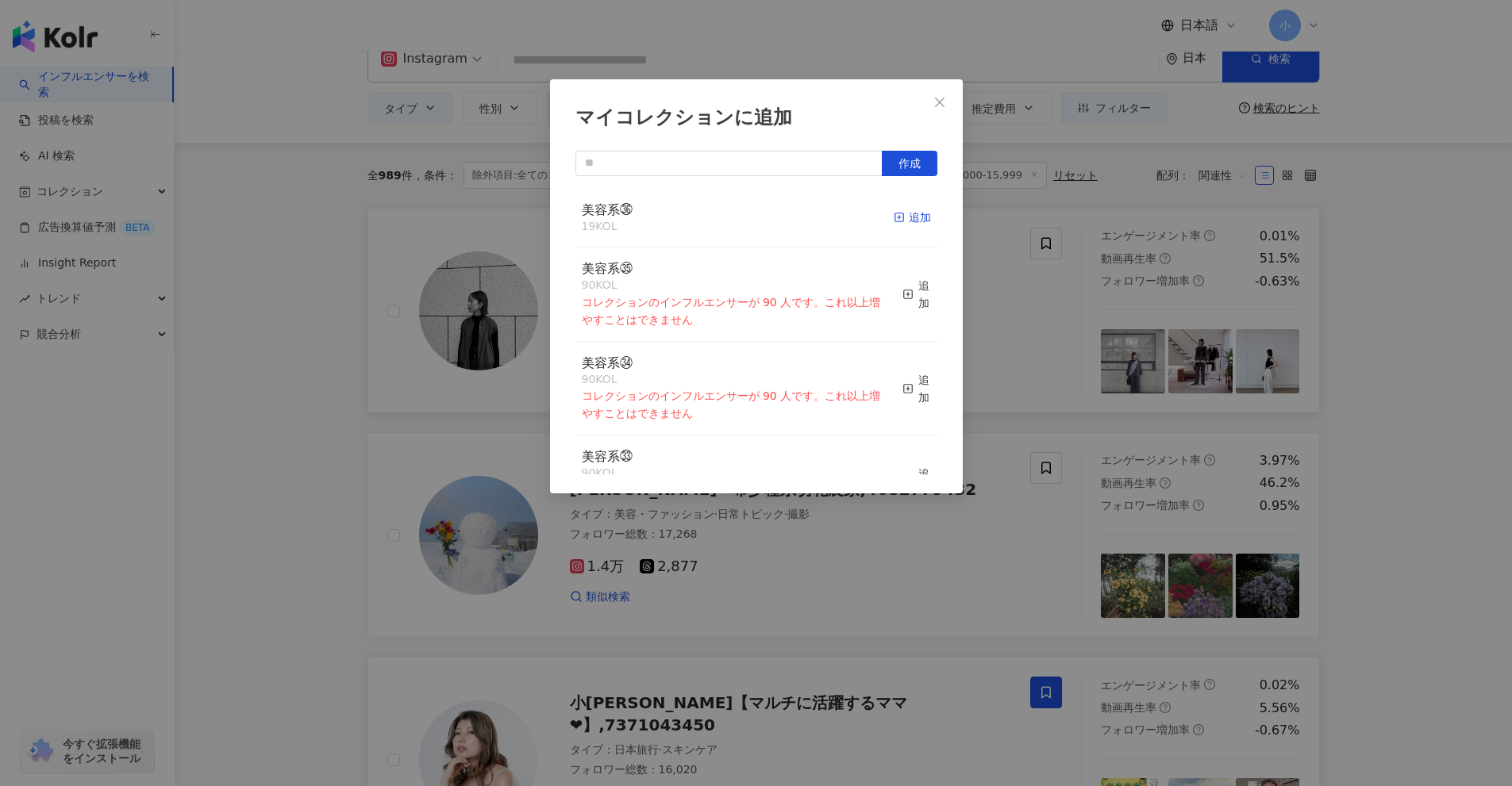
click at [907, 223] on div "追加" at bounding box center [912, 217] width 38 height 17
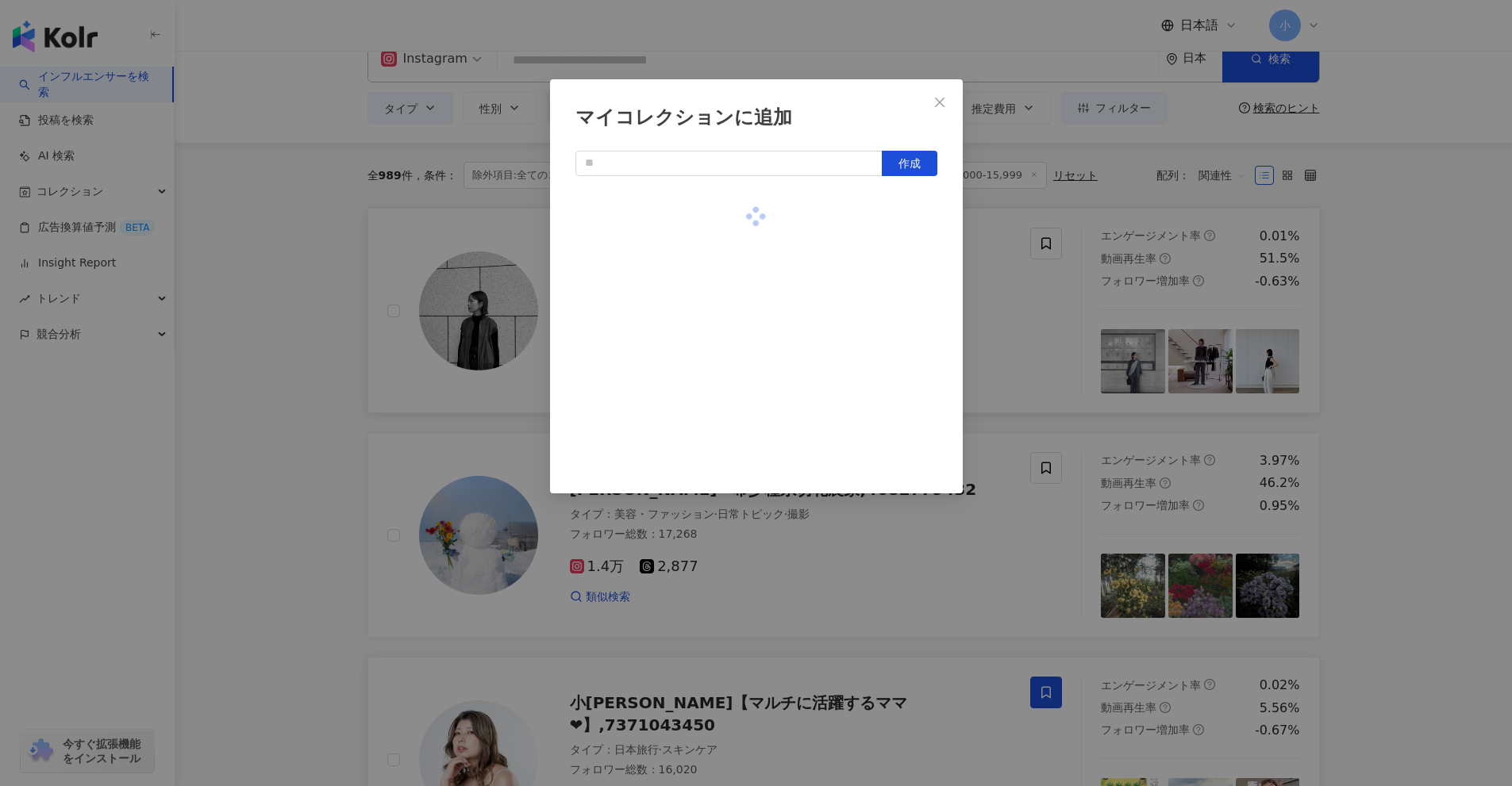
click at [1472, 335] on div "マイコレクションに追加 作成" at bounding box center [756, 393] width 1512 height 786
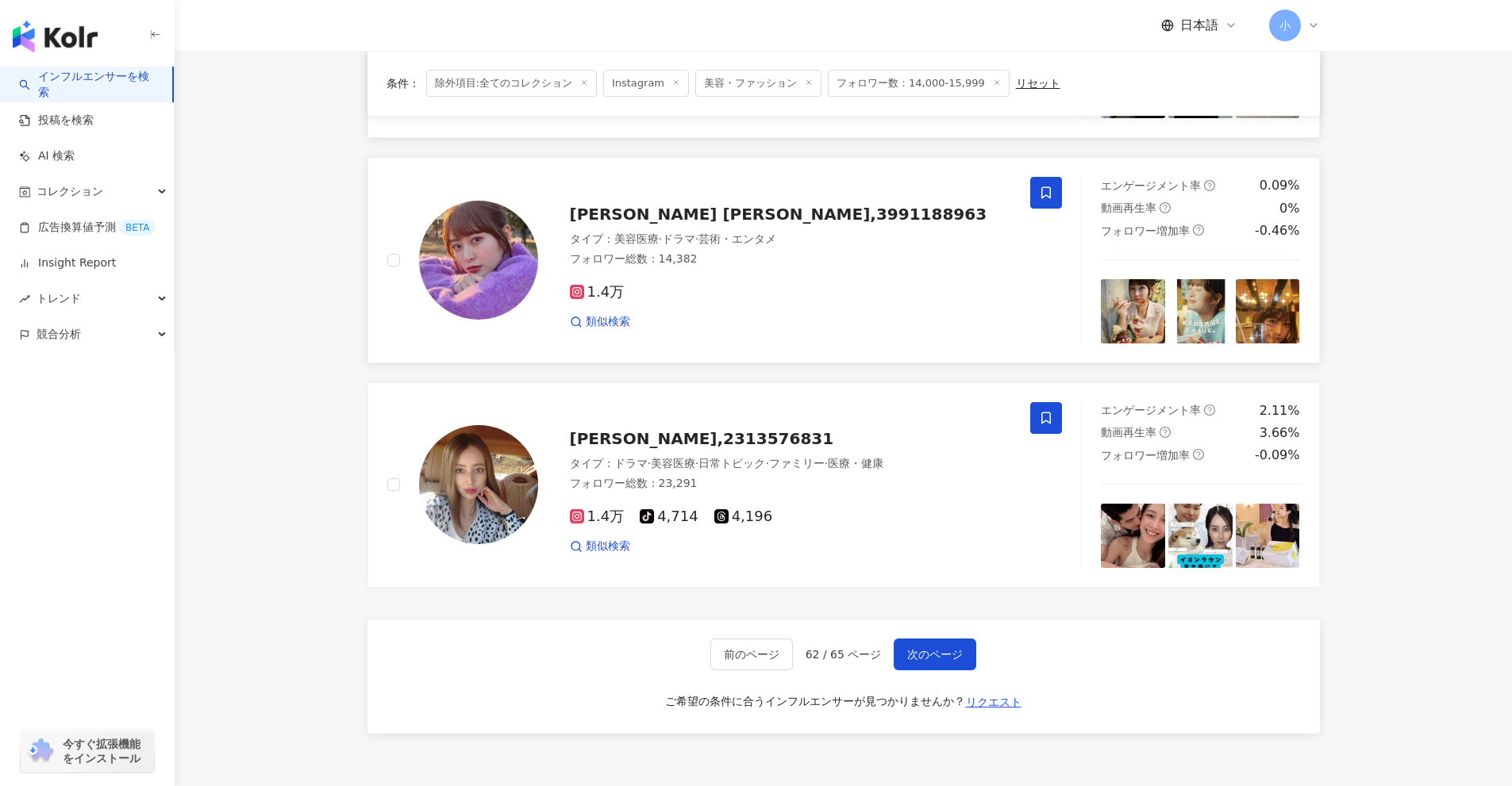
scroll to position [2495, 0]
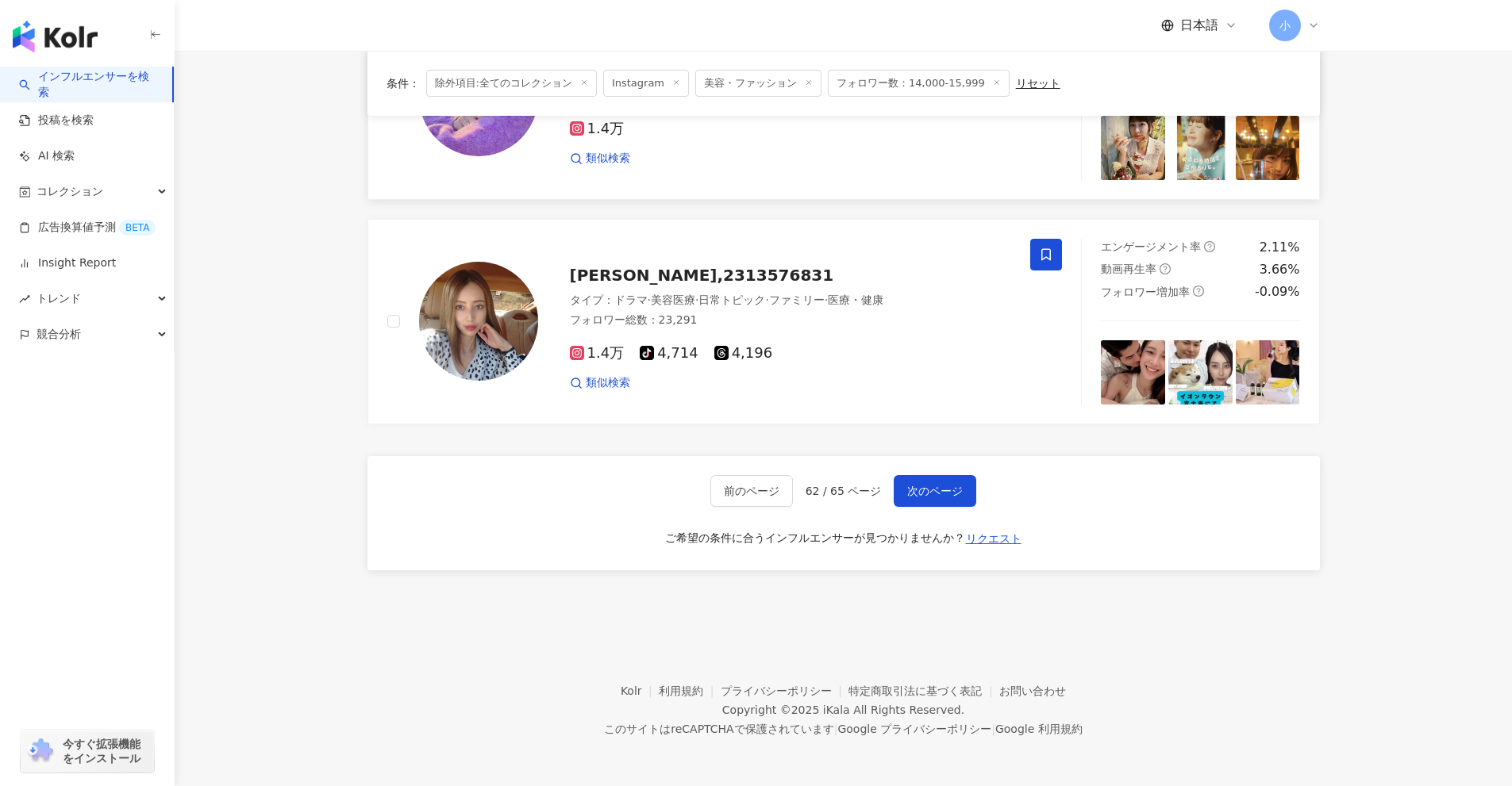
drag, startPoint x: 1355, startPoint y: 230, endPoint x: 1338, endPoint y: 464, distance: 234.6
click at [953, 489] on span "次のページ" at bounding box center [935, 491] width 56 height 13
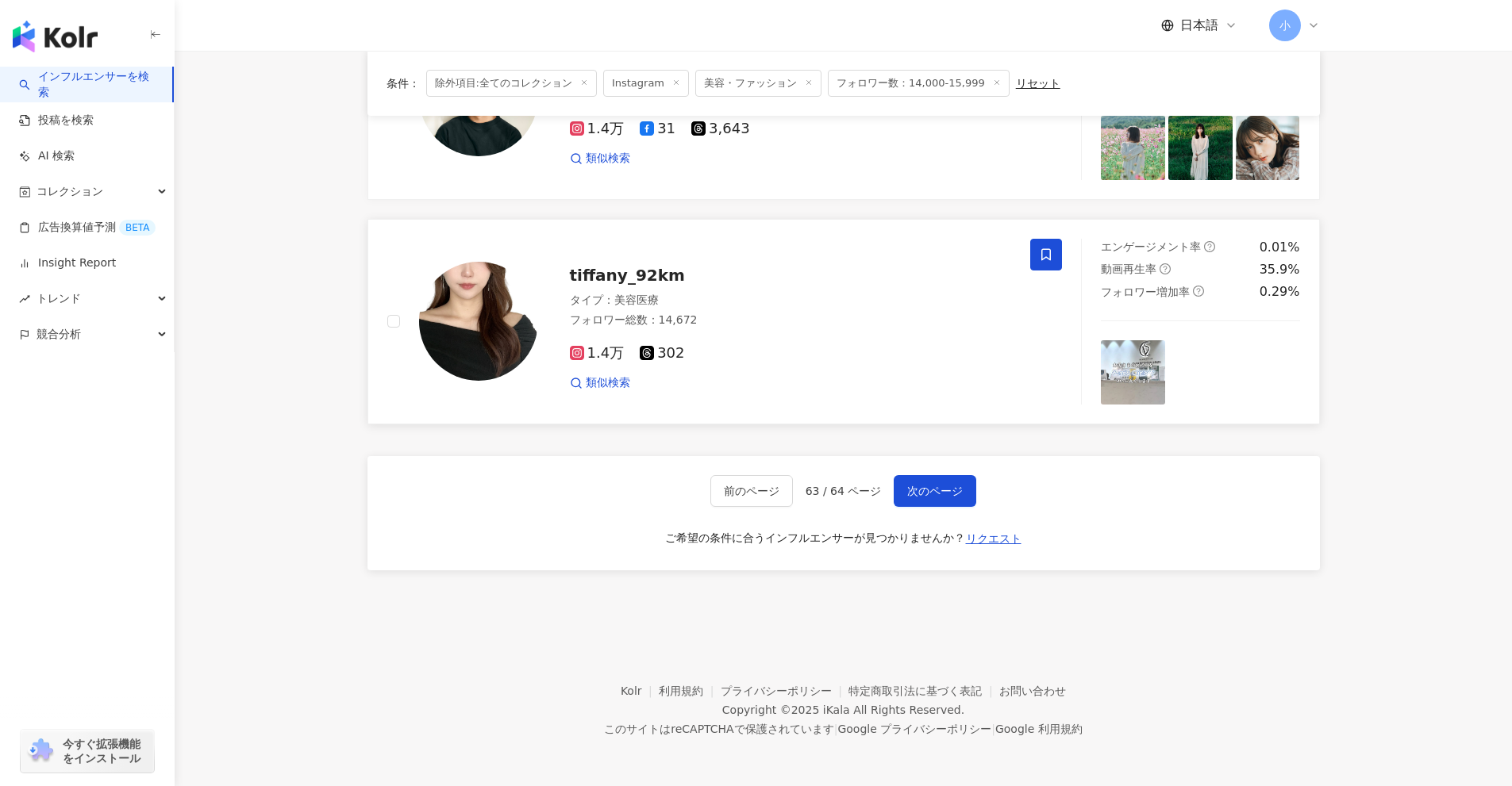
click at [1047, 263] on span at bounding box center [1046, 255] width 31 height 31
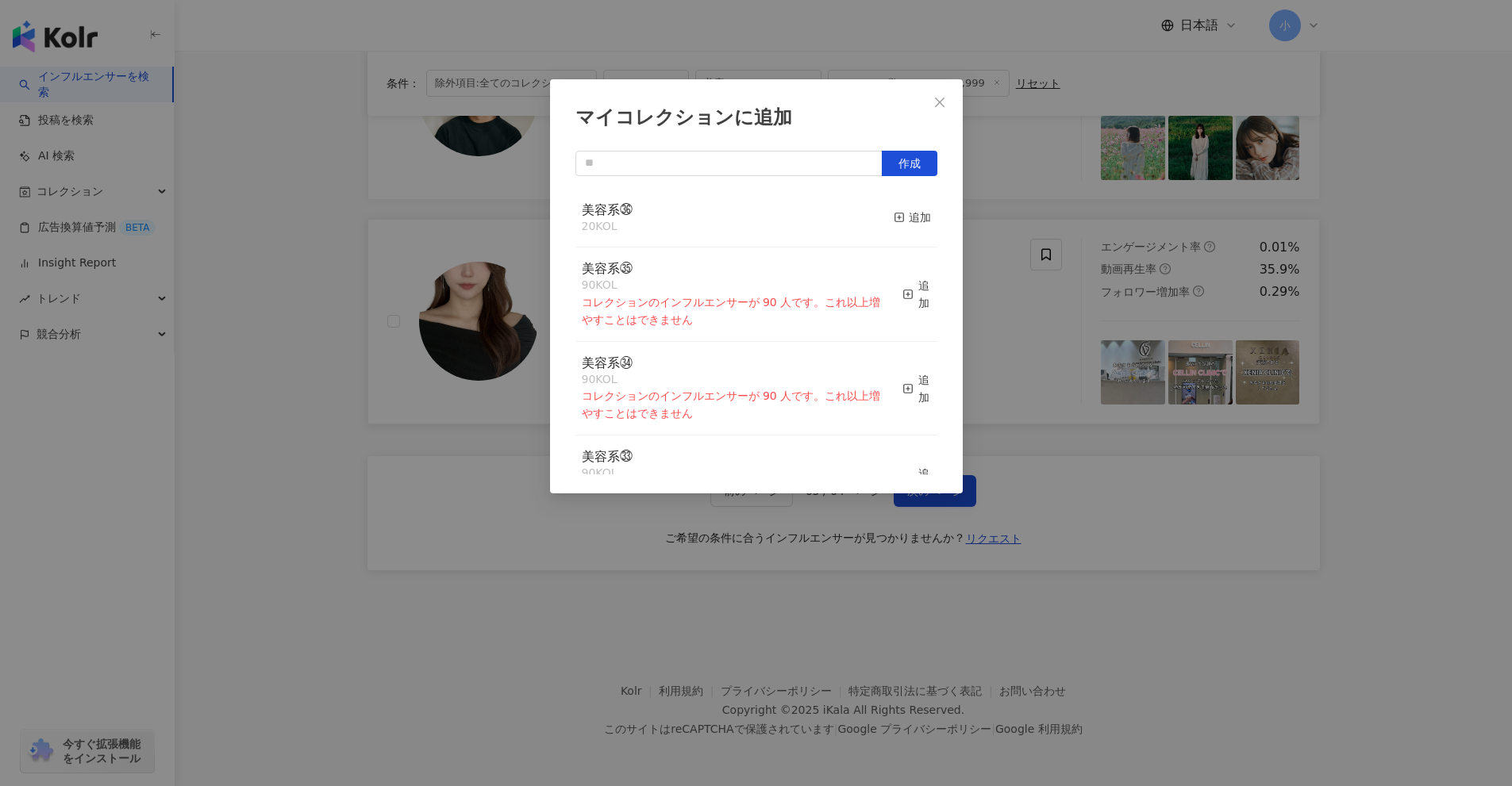
click at [880, 218] on div "美容系㊱ 20 KOL 追加" at bounding box center [756, 218] width 362 height 59
click at [1016, 270] on div "マイコレクションに追加 作成 美容系㊱ 20 KOL 追加 美容系㉟ 90 KOL コレクションのインフルエンサーが 90 人です。これ以上増やすことはできま…" at bounding box center [756, 393] width 1512 height 786
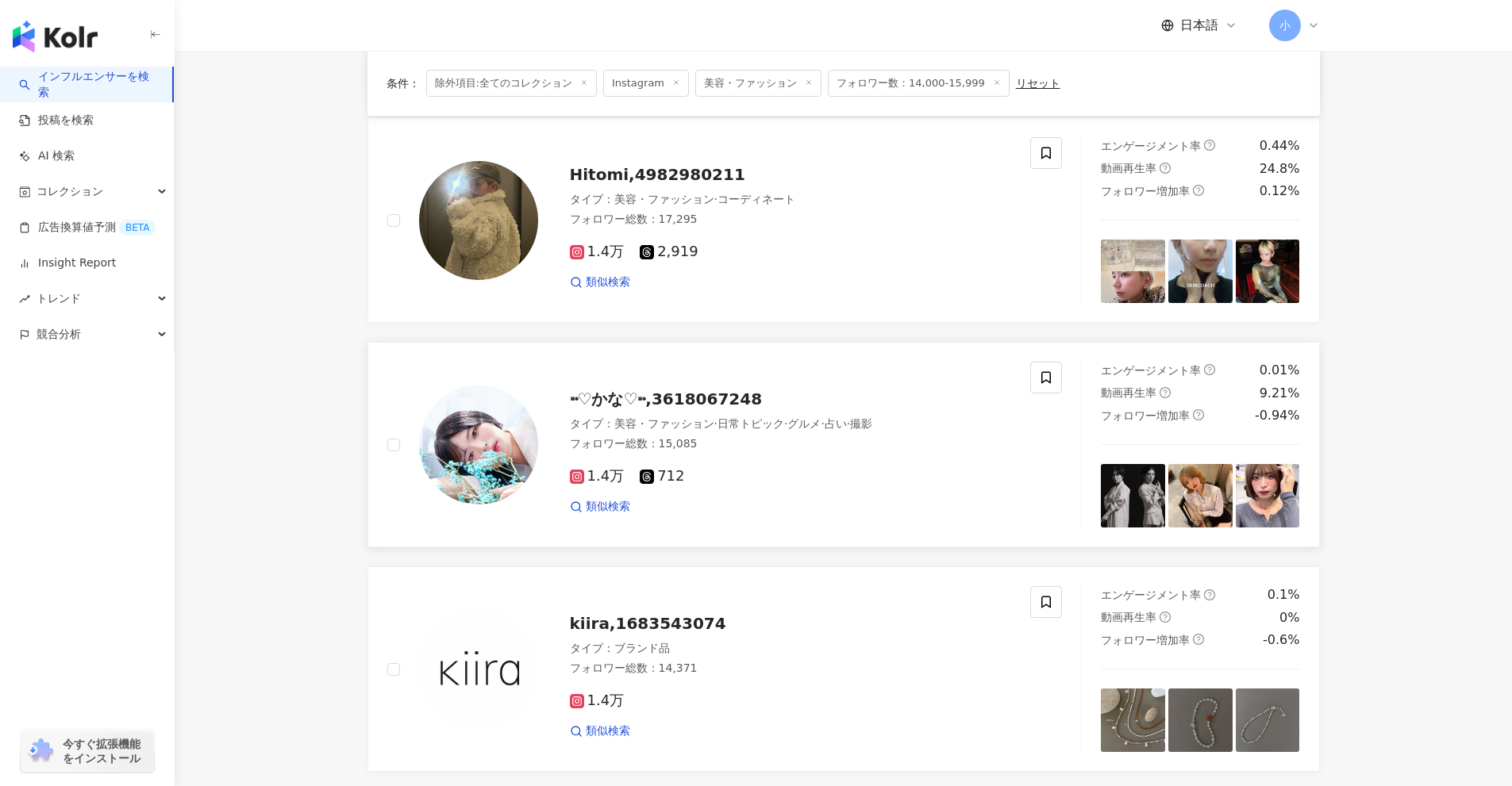
scroll to position [1384, 0]
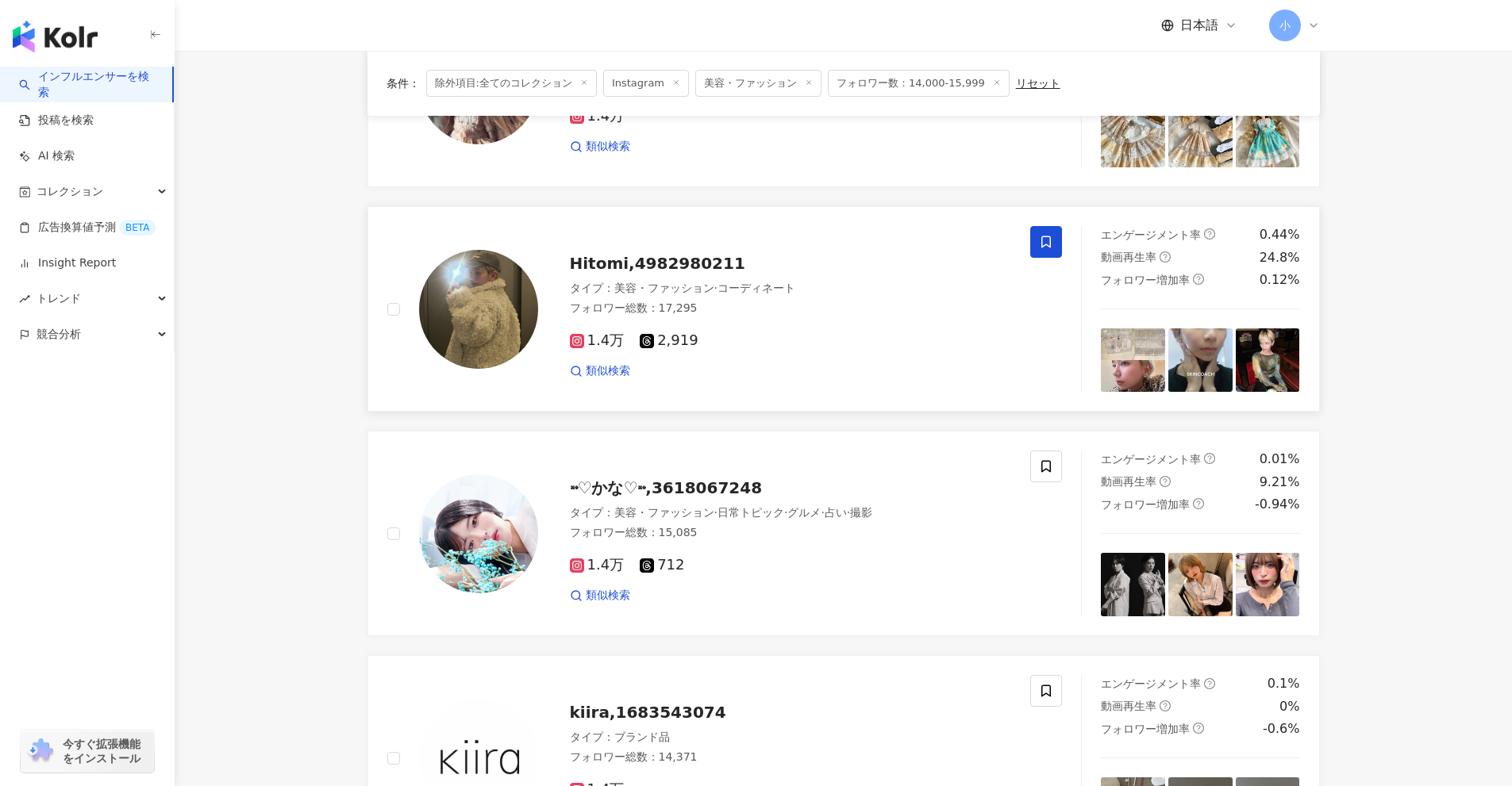
click at [1041, 241] on icon at bounding box center [1046, 242] width 14 height 14
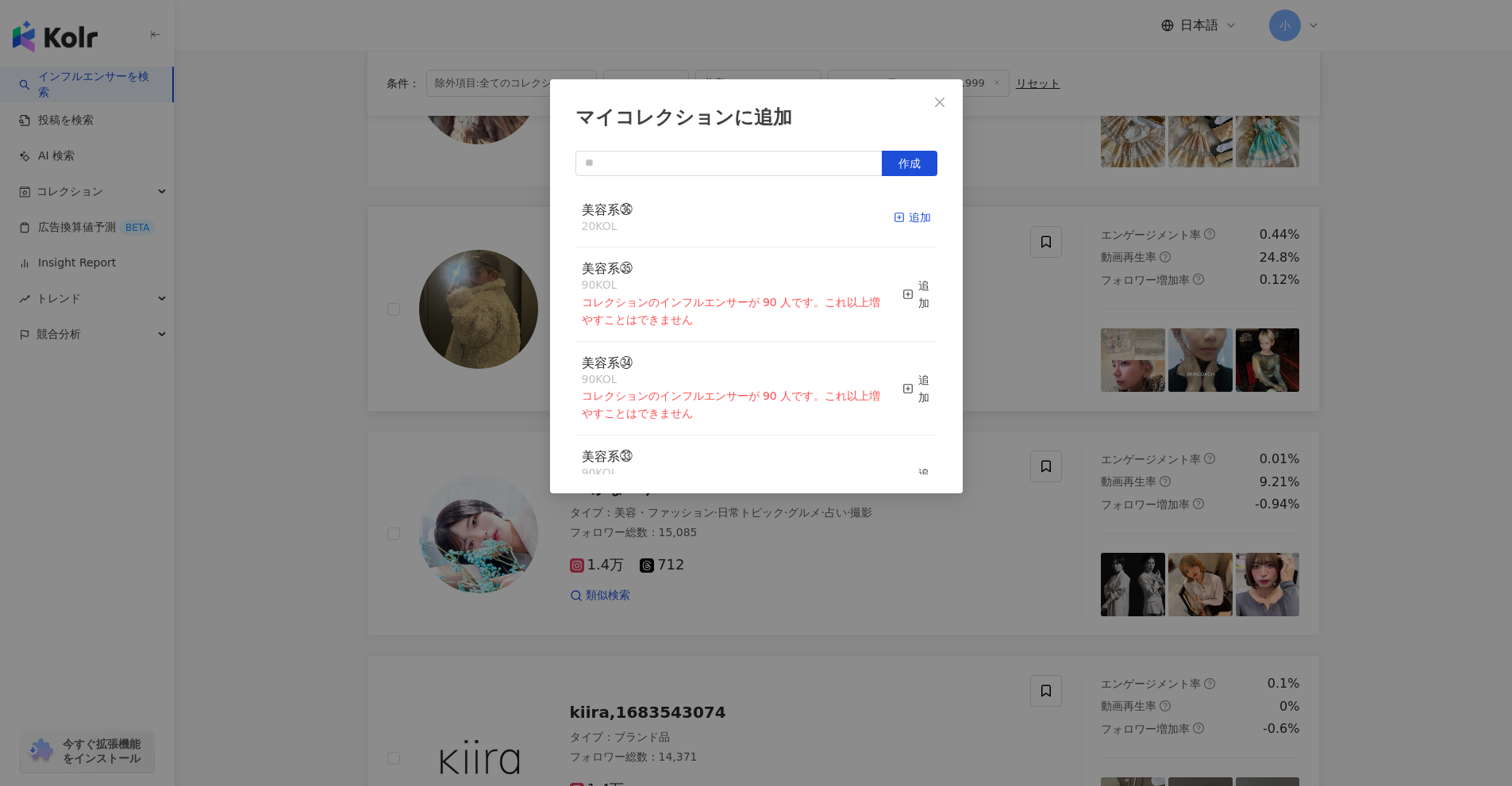
click at [917, 220] on div "追加" at bounding box center [912, 217] width 38 height 17
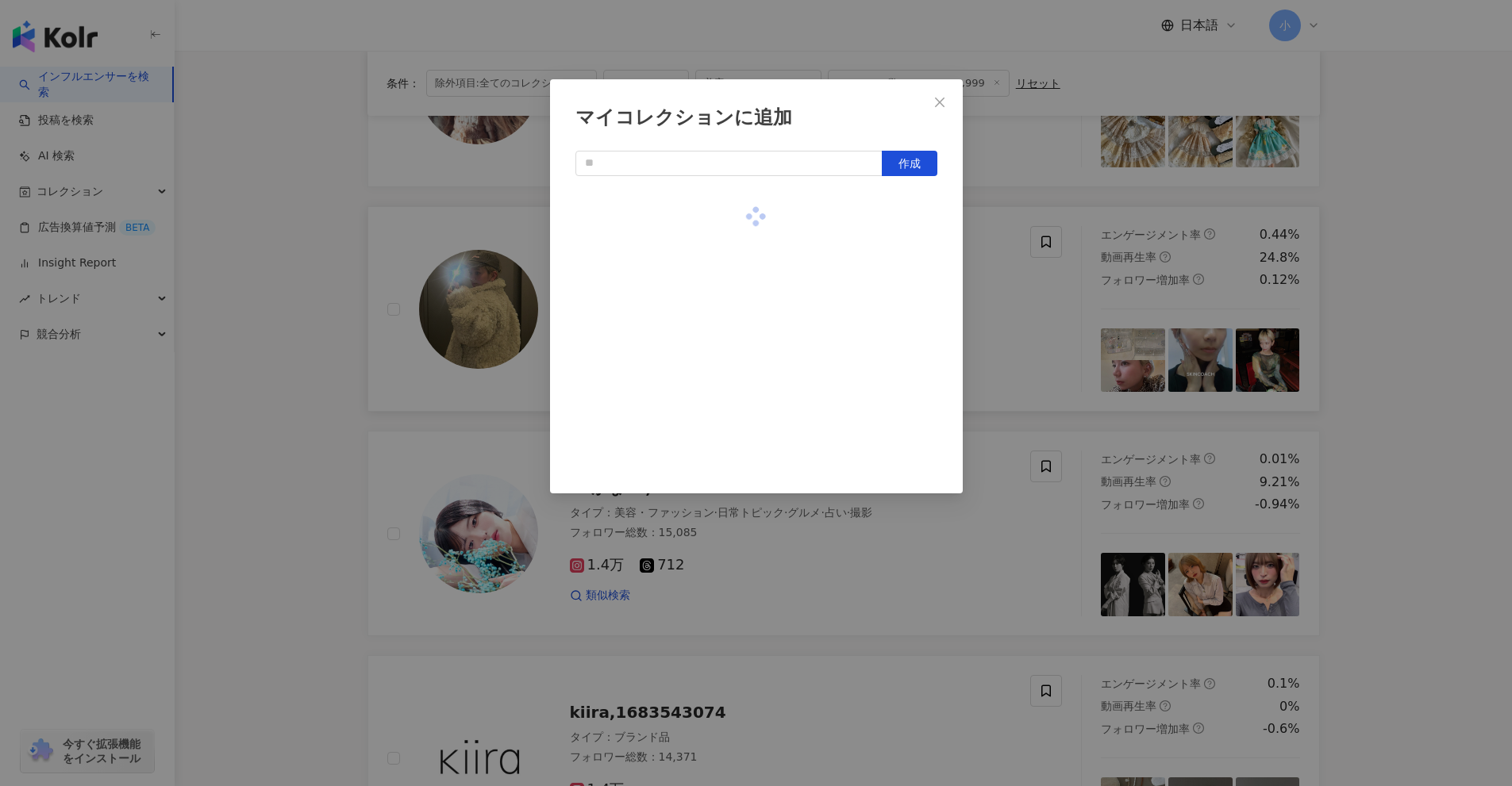
click at [986, 277] on div "マイコレクションに追加 作成" at bounding box center [756, 393] width 1512 height 786
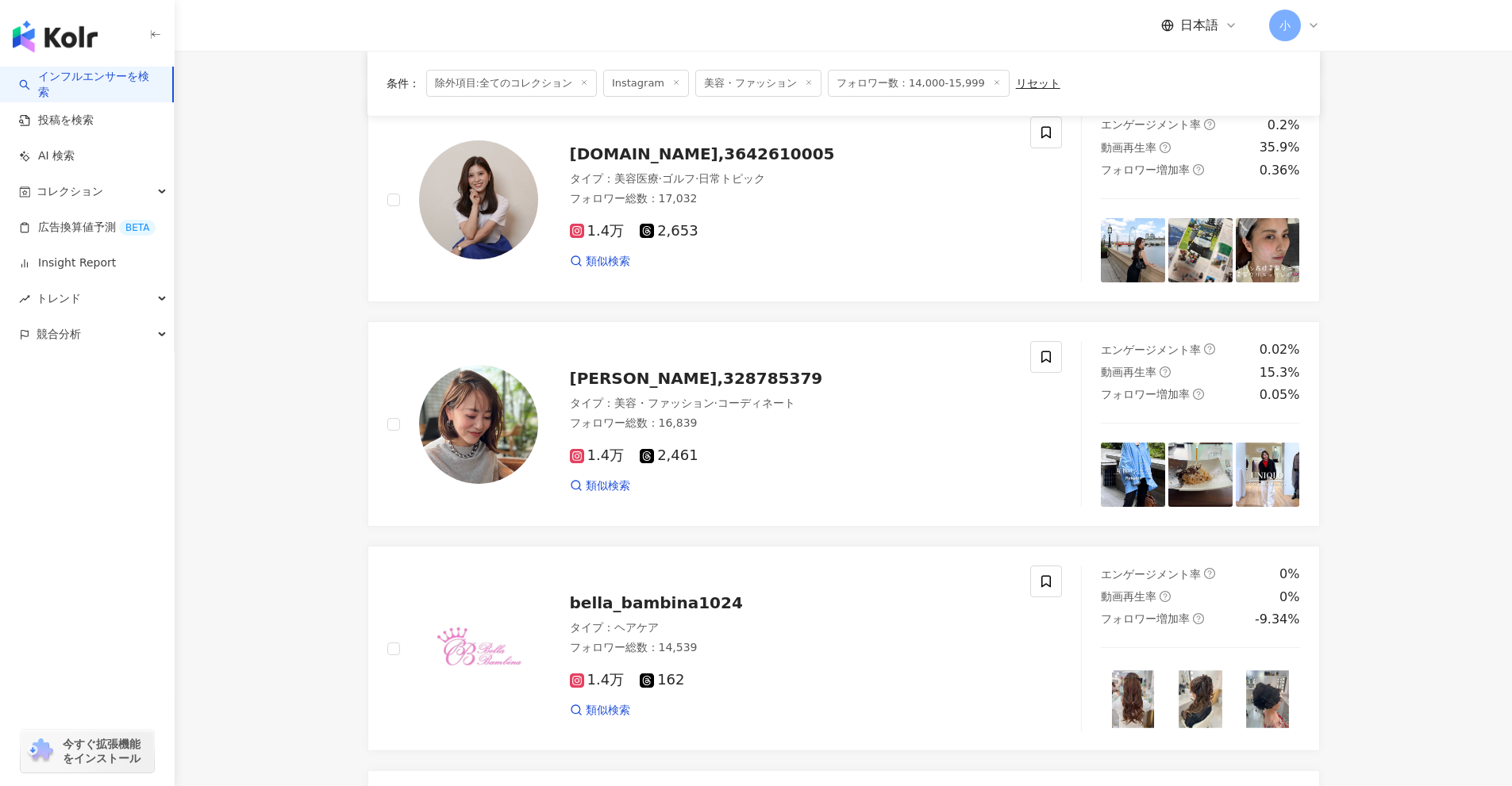
scroll to position [273, 0]
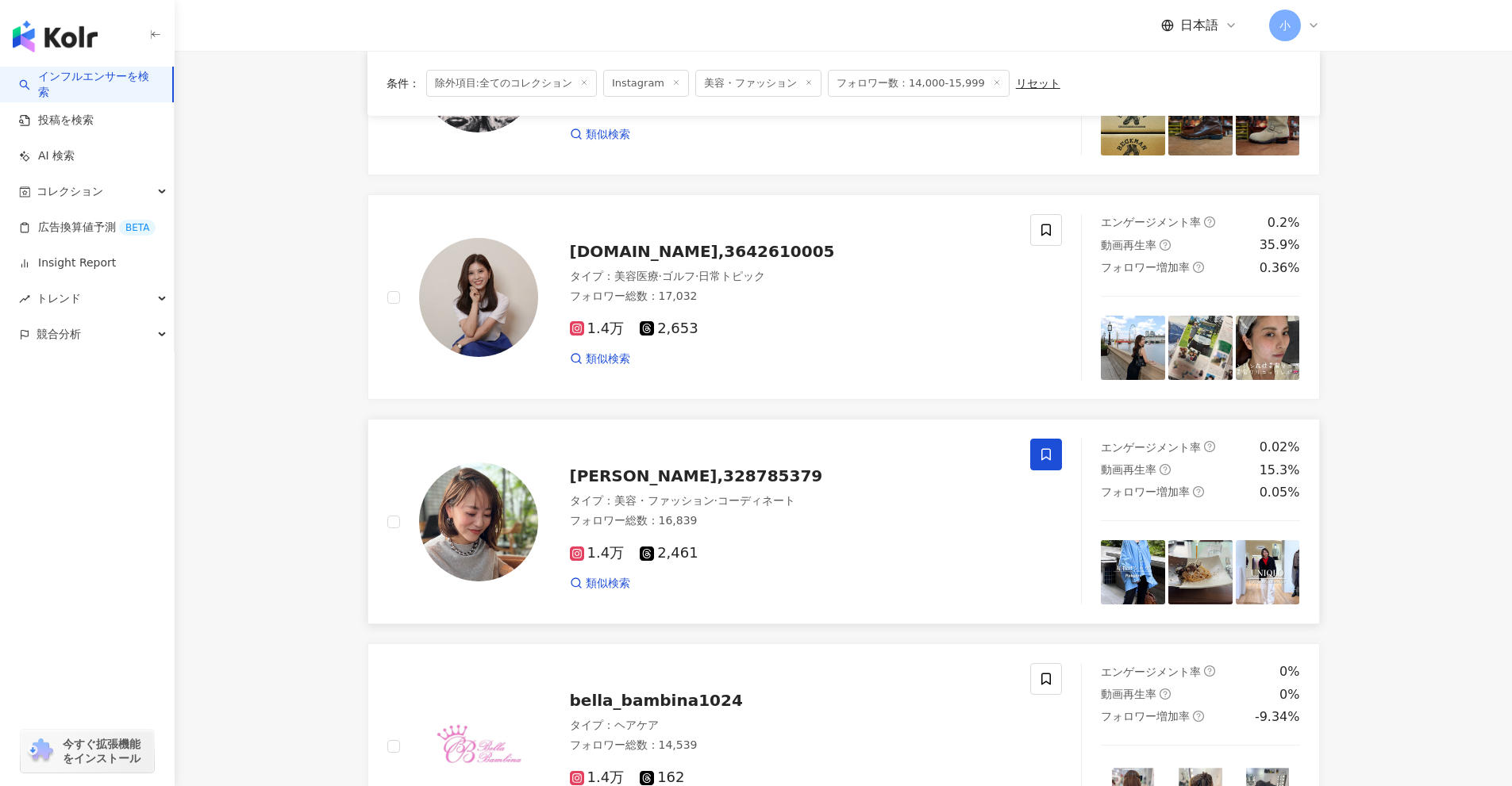
click at [1030, 454] on span at bounding box center [1046, 455] width 31 height 31
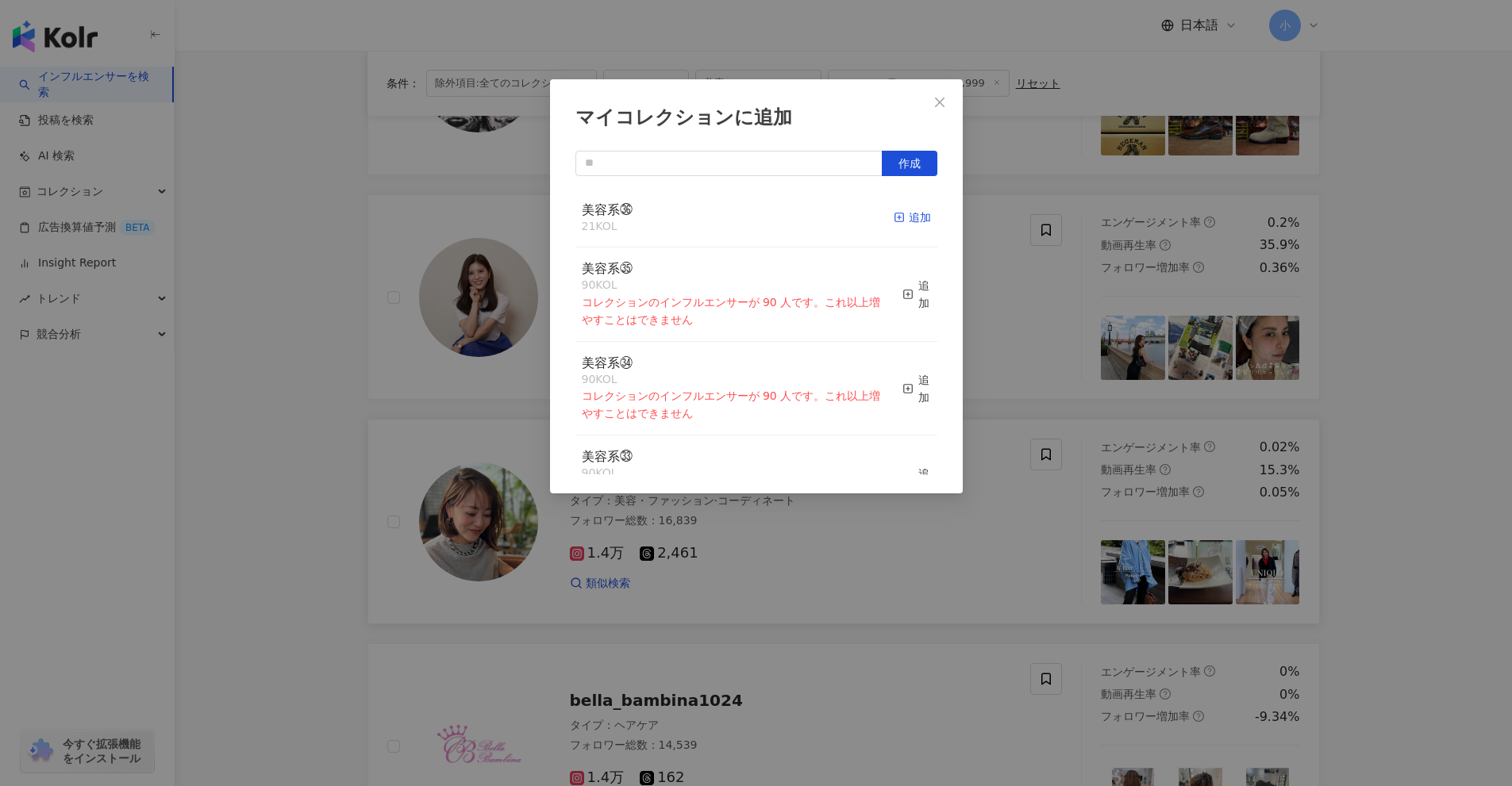
click at [904, 216] on div "追加" at bounding box center [912, 217] width 38 height 17
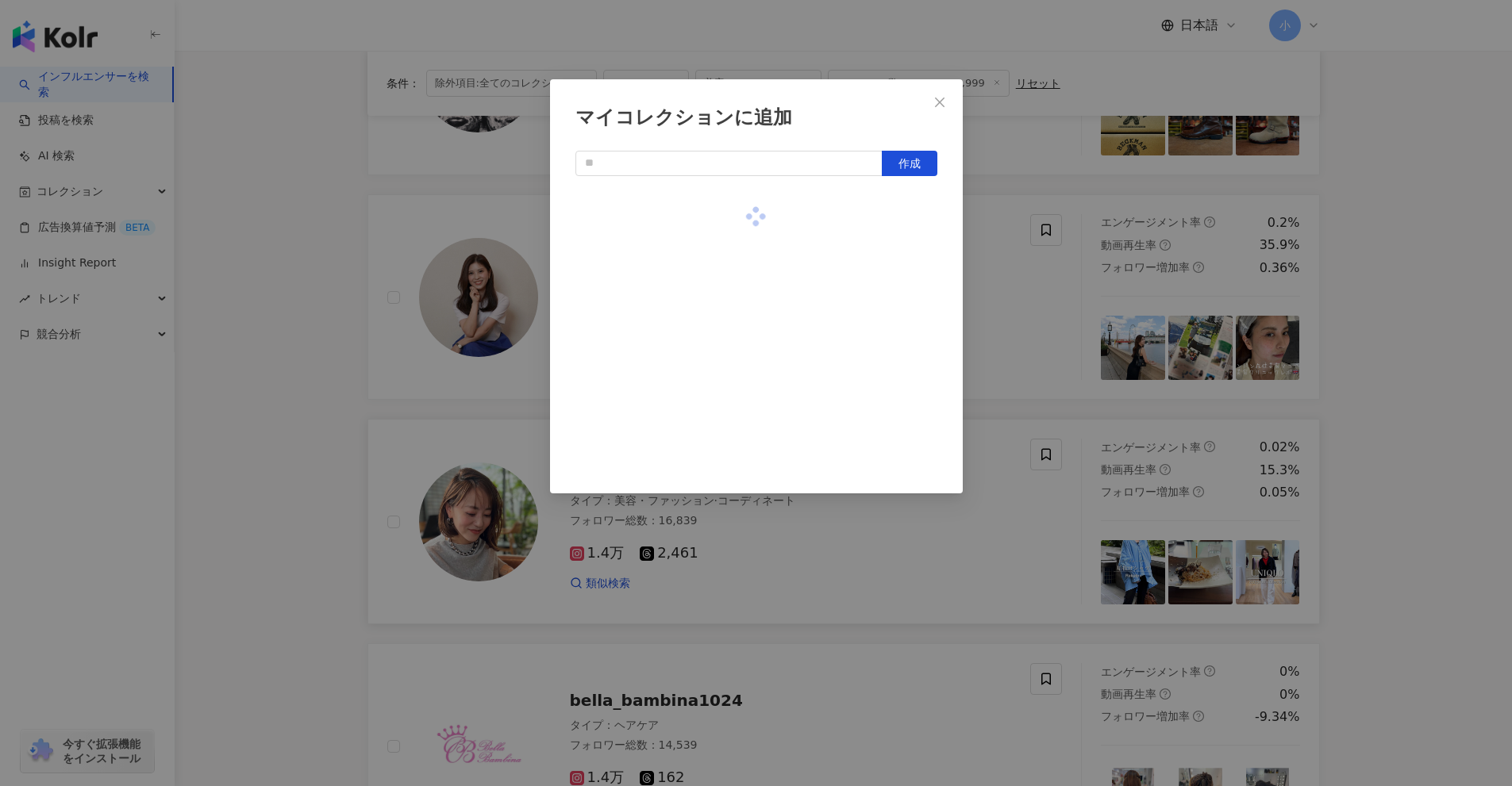
click at [990, 261] on div "マイコレクションに追加 作成" at bounding box center [756, 393] width 1512 height 786
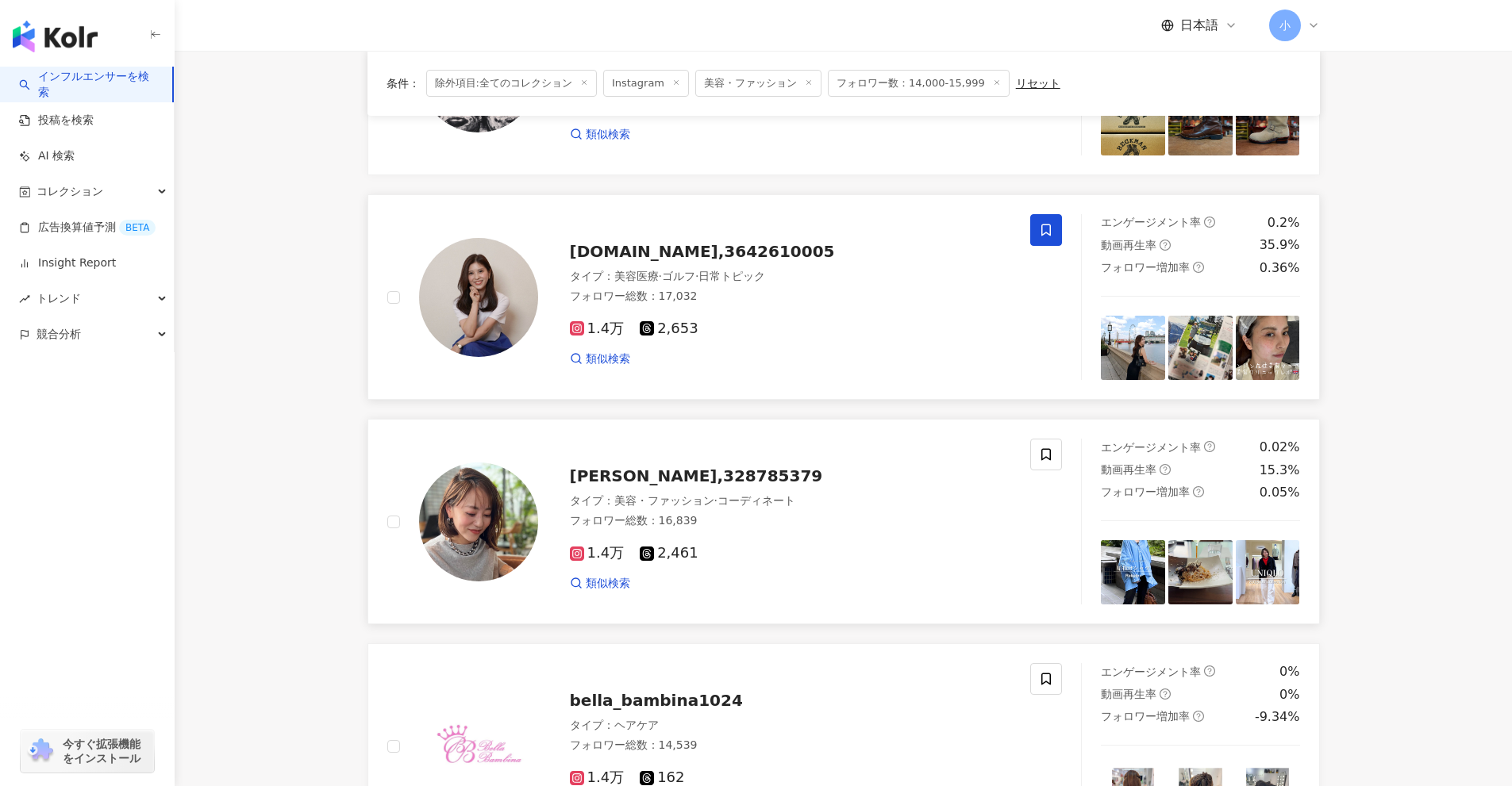
click at [1054, 234] on span at bounding box center [1046, 230] width 31 height 31
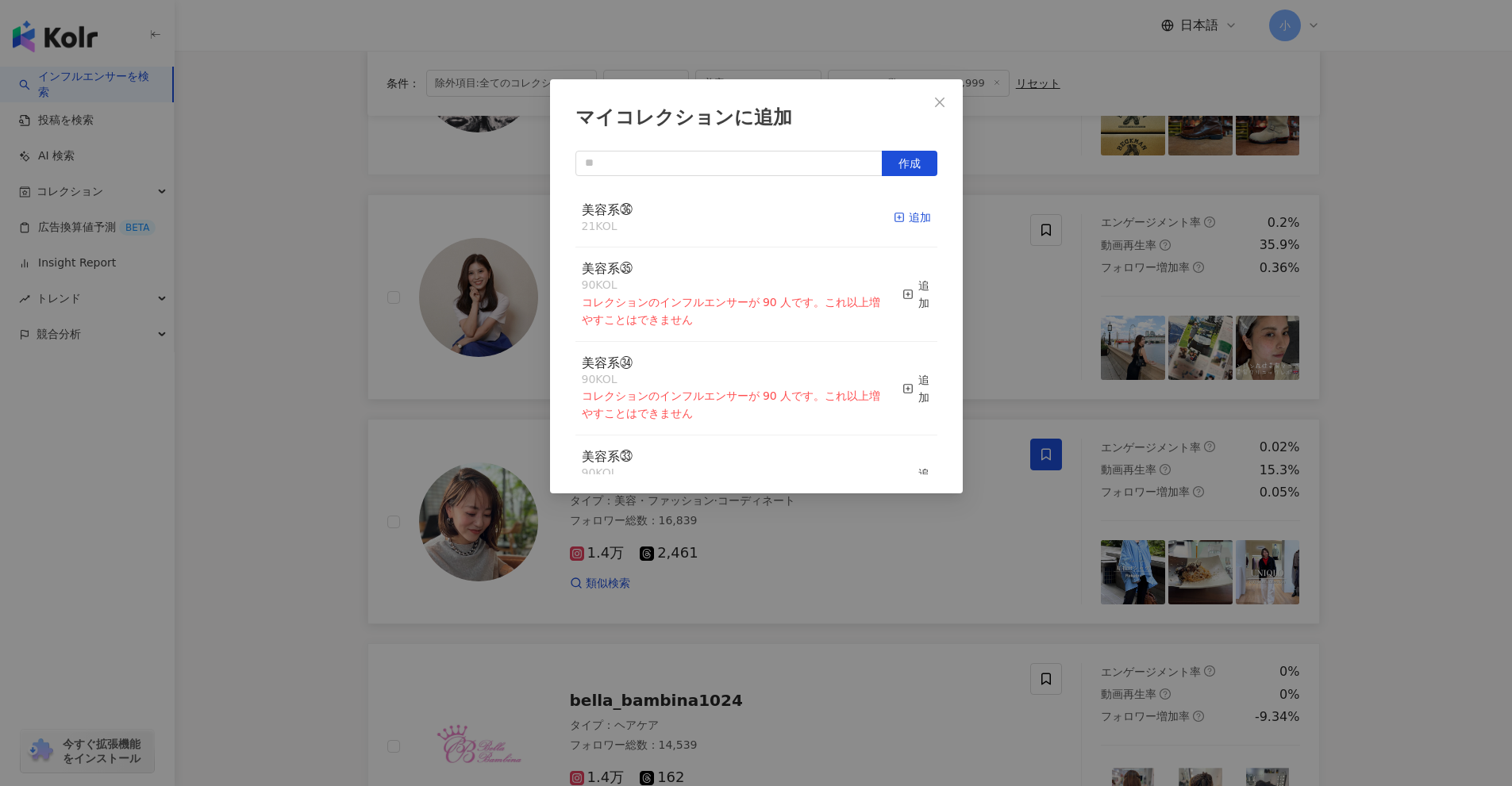
click at [911, 212] on div "追加" at bounding box center [912, 217] width 38 height 17
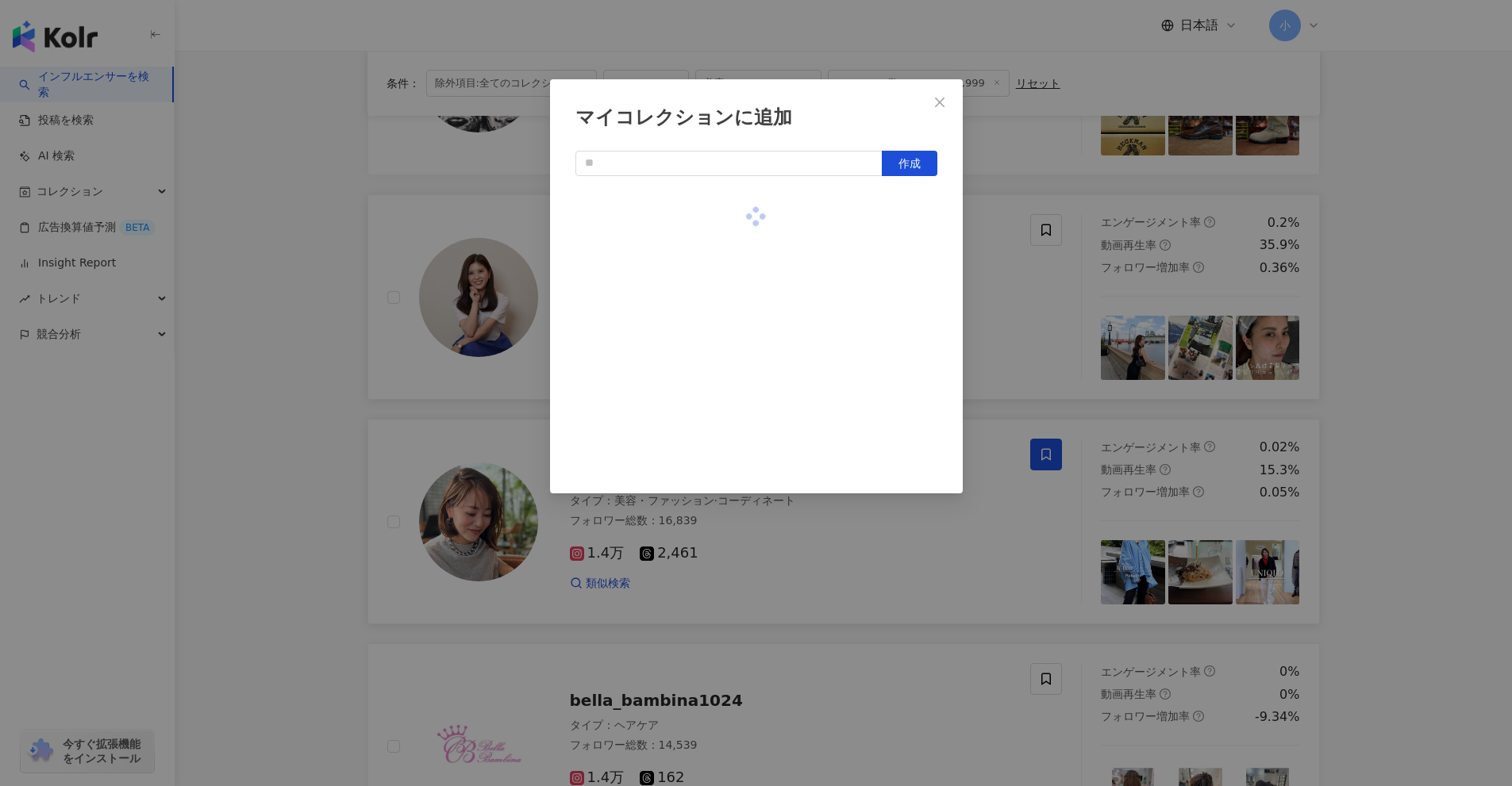
click at [1013, 260] on div "マイコレクションに追加 作成" at bounding box center [756, 393] width 1512 height 786
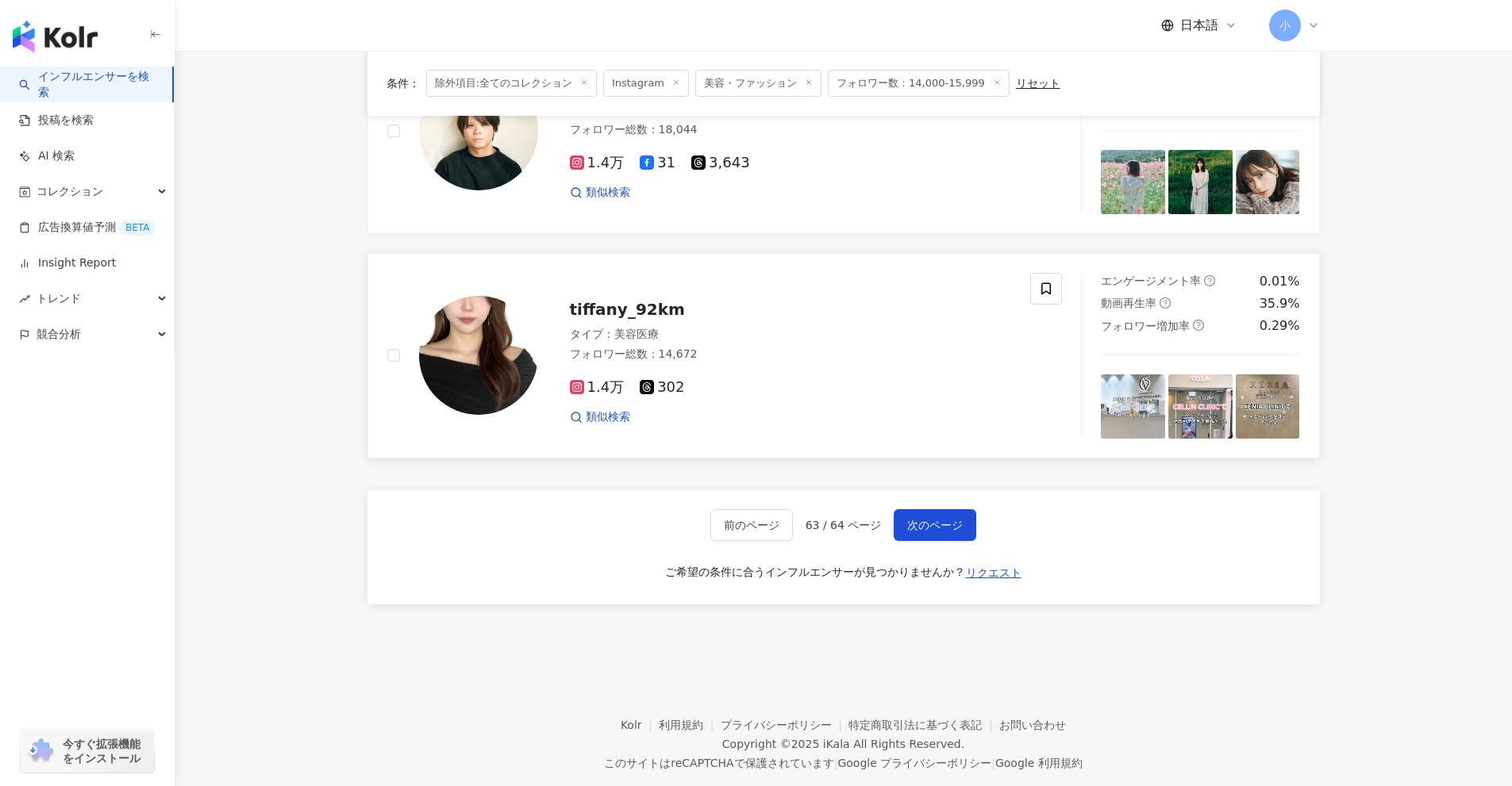
scroll to position [2495, 0]
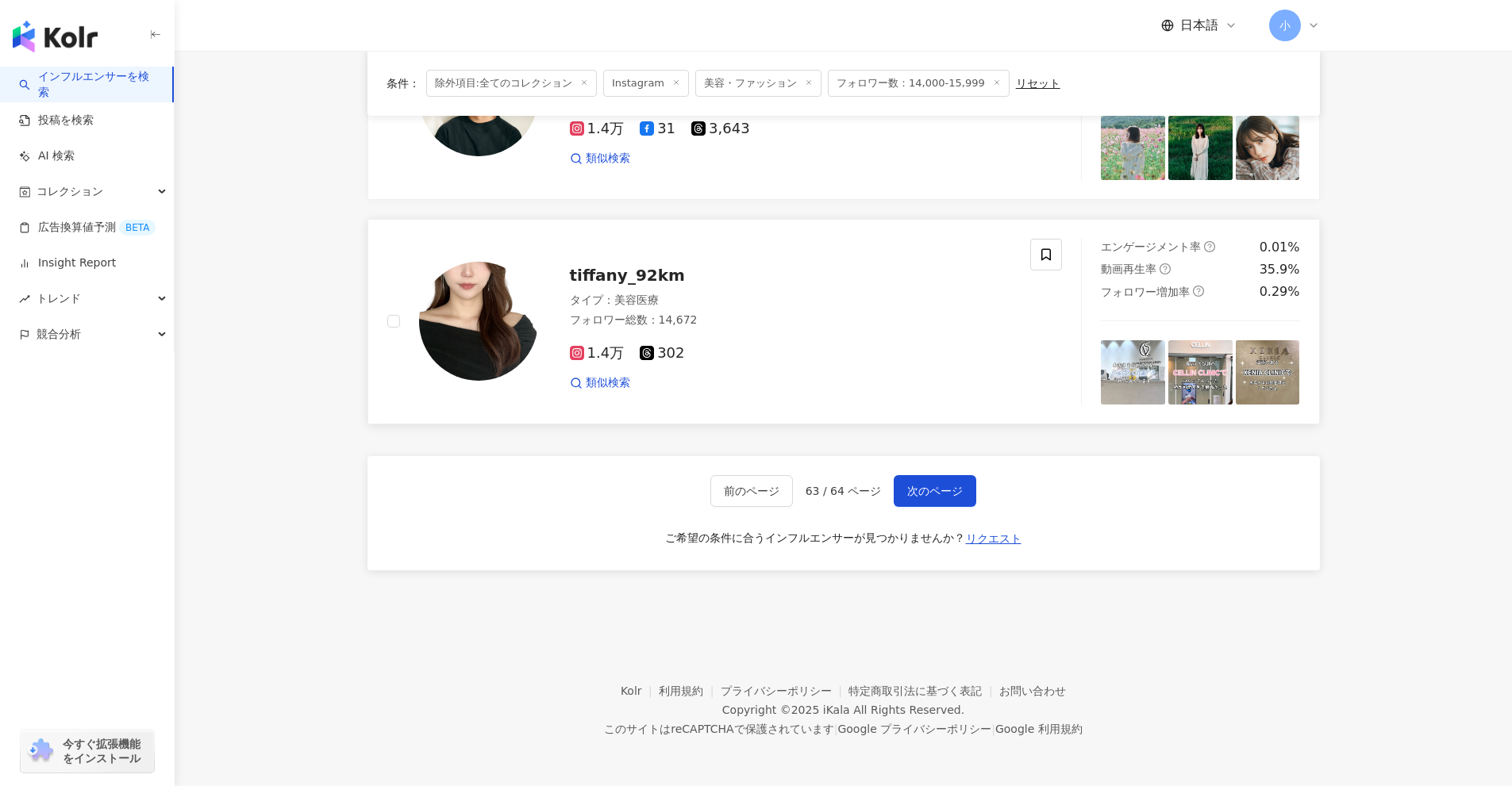
drag, startPoint x: 1389, startPoint y: 204, endPoint x: 1290, endPoint y: 554, distance: 363.7
click at [931, 480] on button "次のページ" at bounding box center [934, 491] width 83 height 31
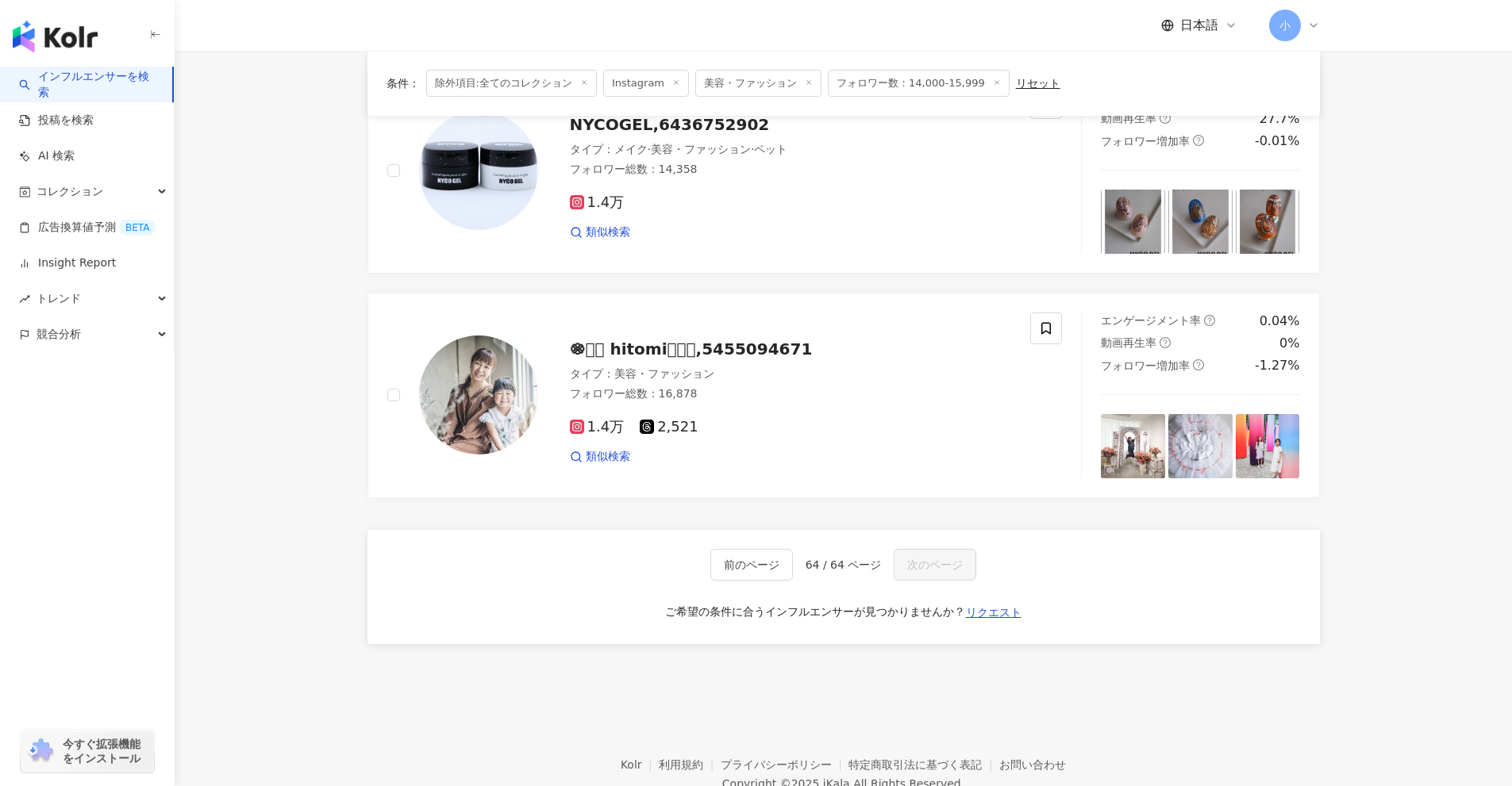
scroll to position [2416, 0]
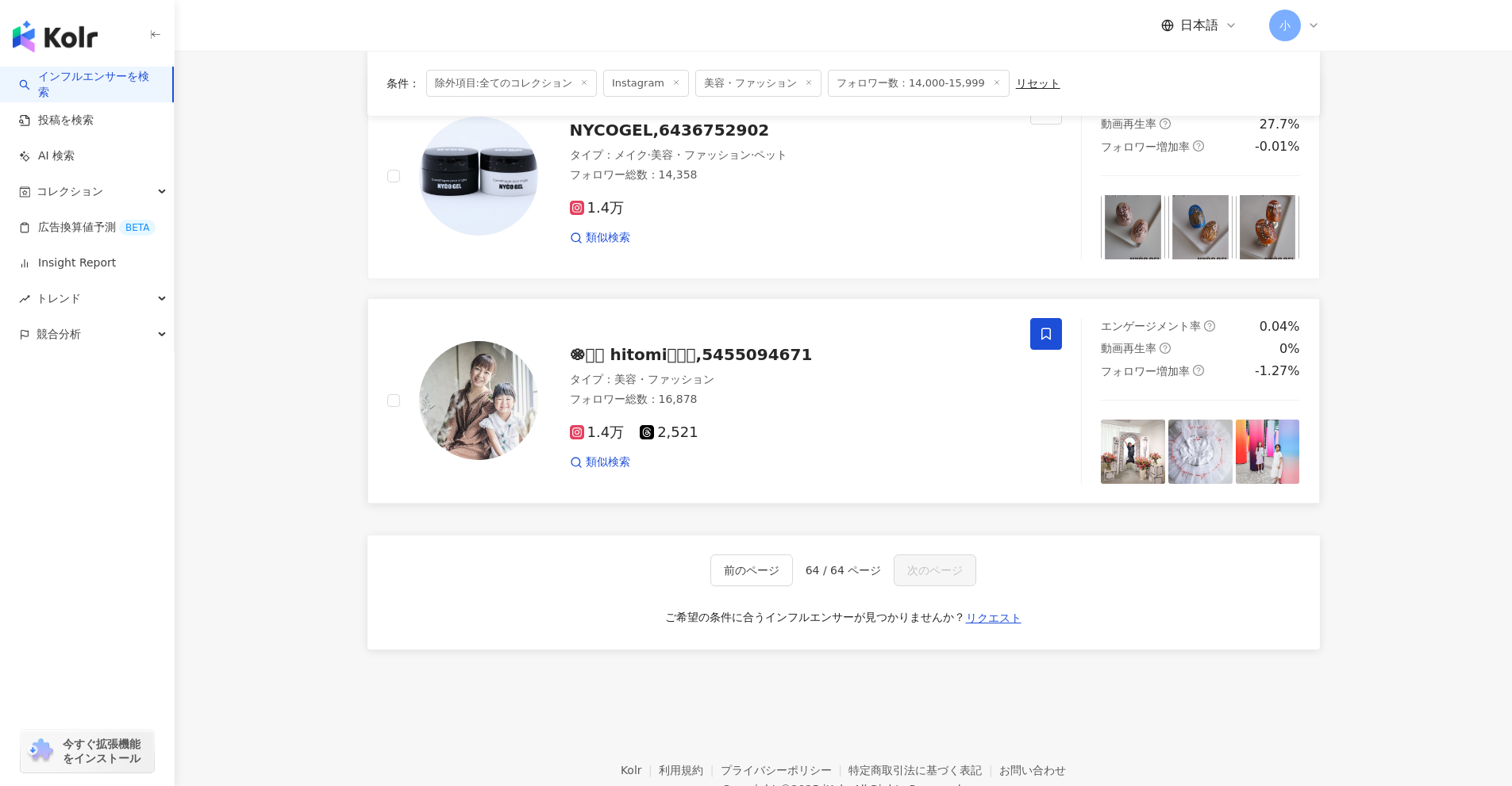
click at [1040, 329] on icon at bounding box center [1046, 334] width 14 height 14
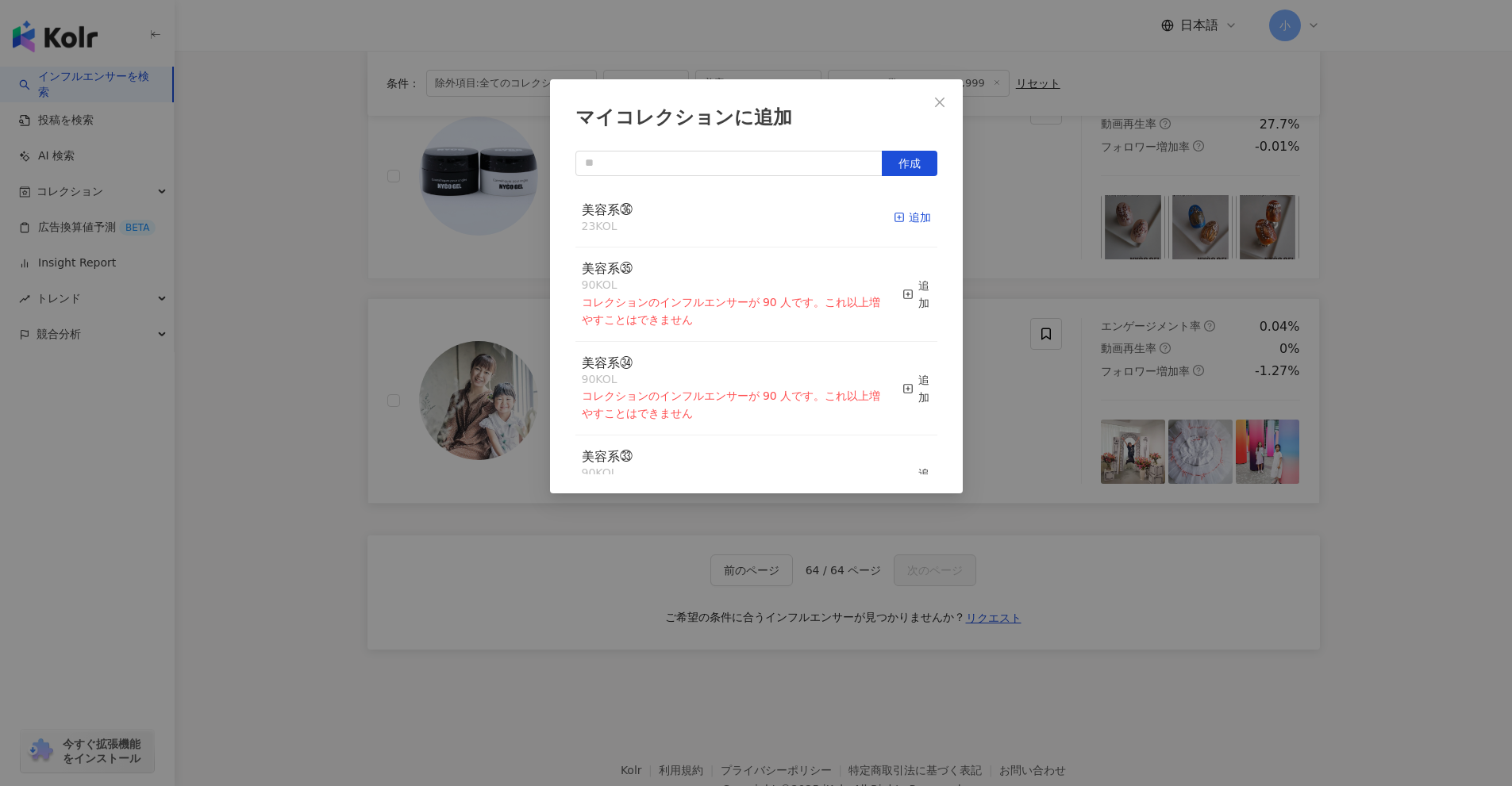
click at [907, 223] on div "追加" at bounding box center [912, 217] width 38 height 17
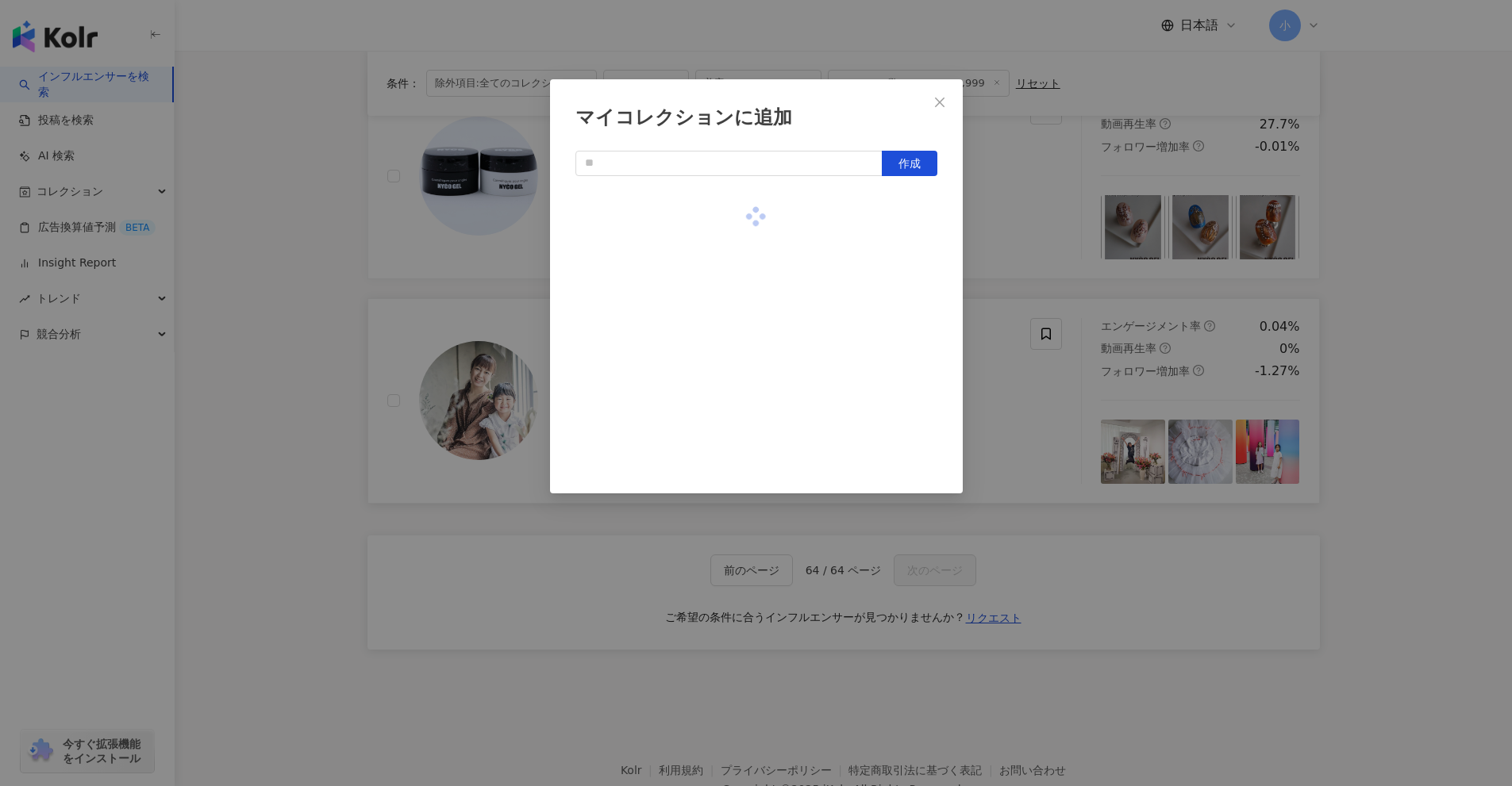
click at [1404, 346] on div "マイコレクションに追加 作成" at bounding box center [756, 393] width 1512 height 786
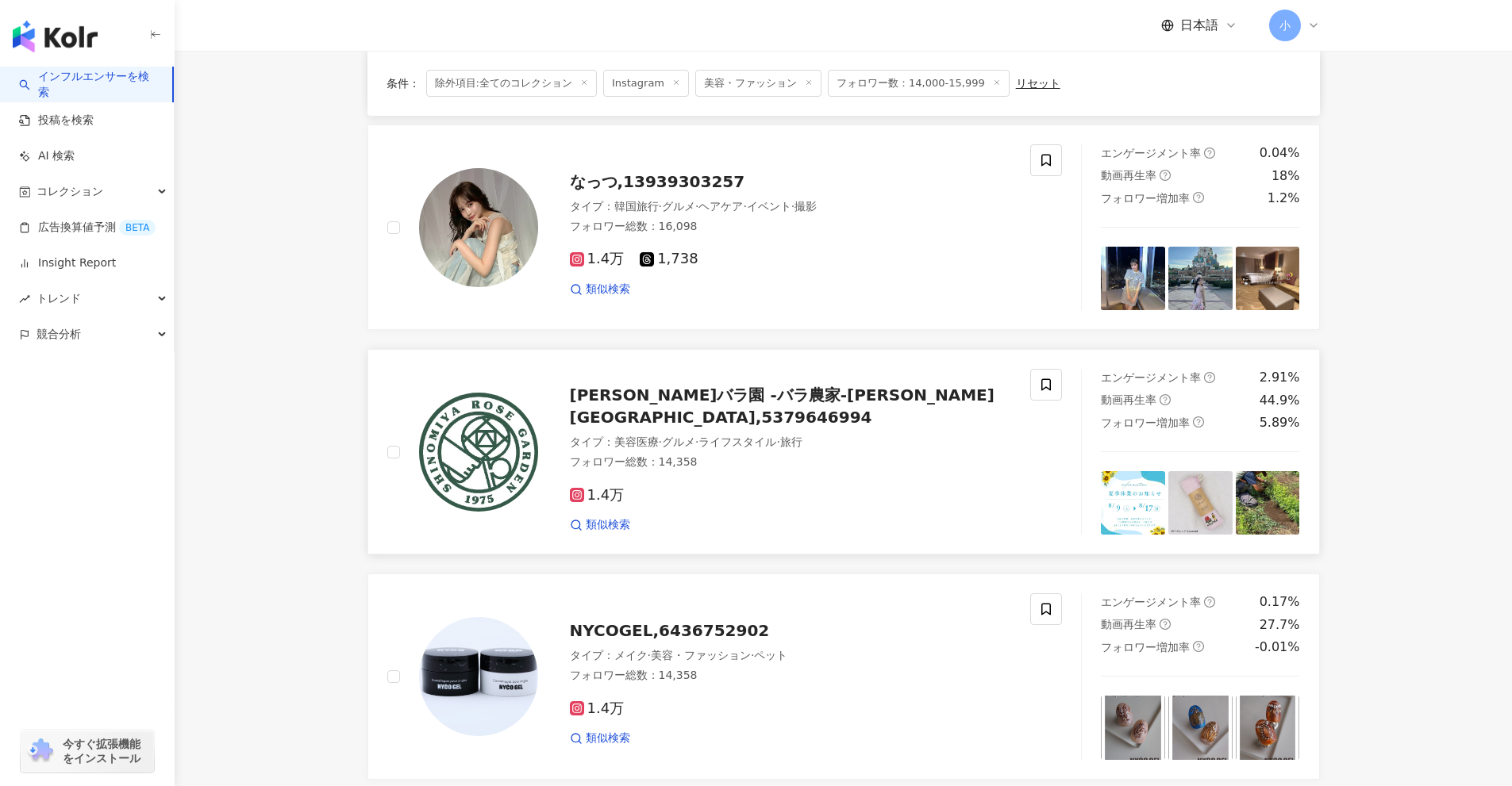
scroll to position [1860, 0]
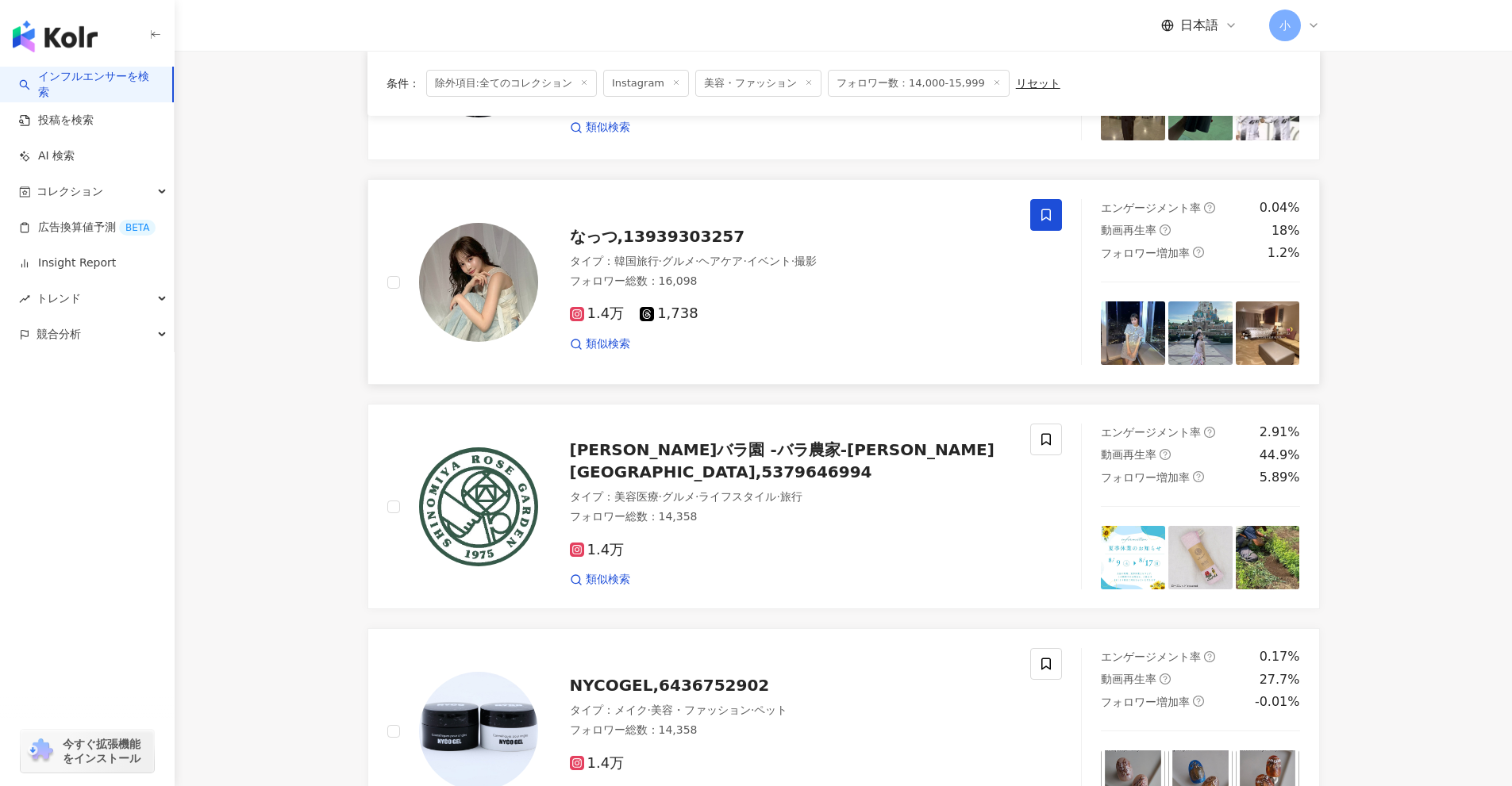
click at [1051, 222] on icon at bounding box center [1046, 215] width 14 height 14
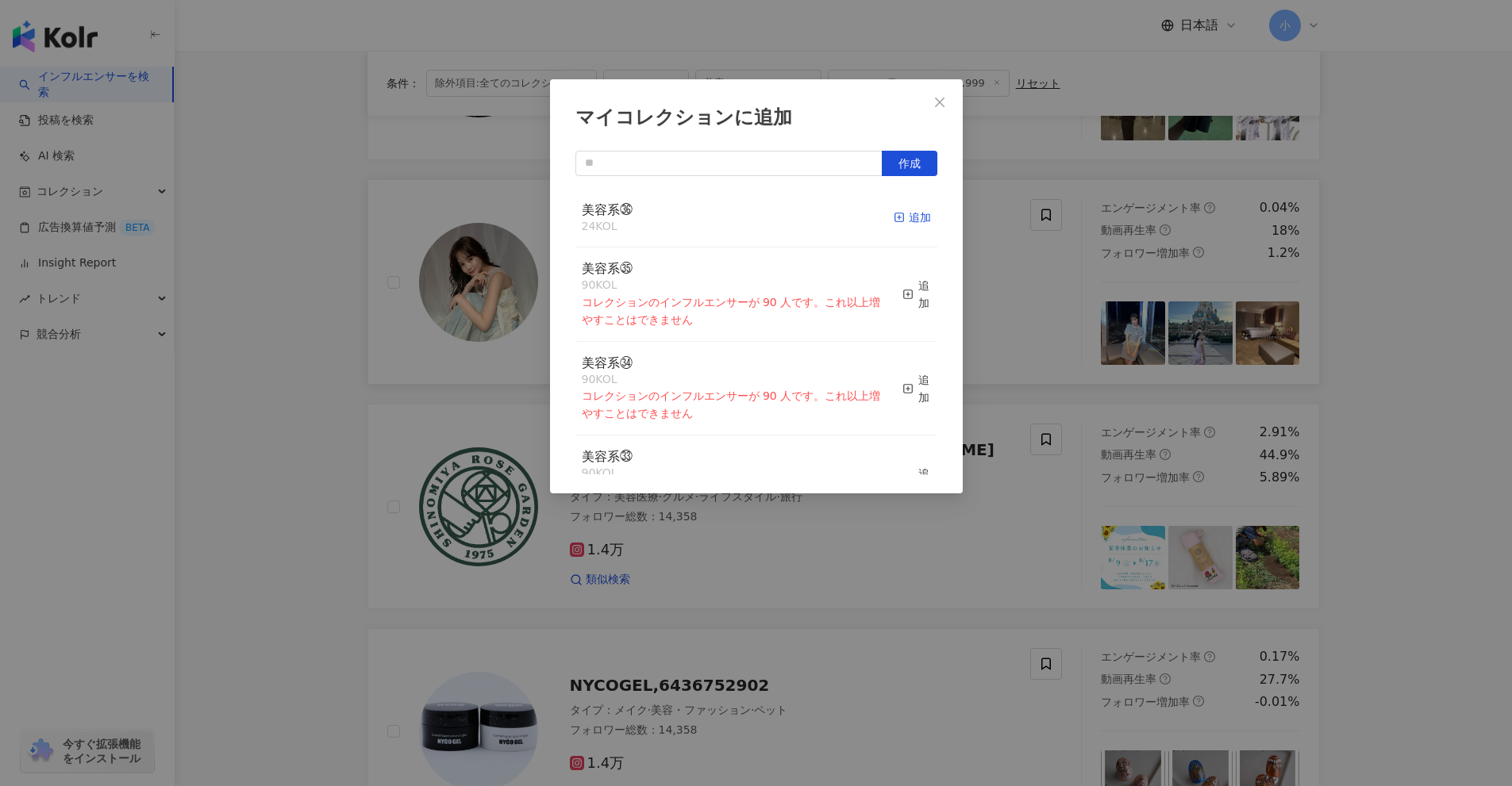
click at [900, 218] on div "追加" at bounding box center [912, 217] width 38 height 17
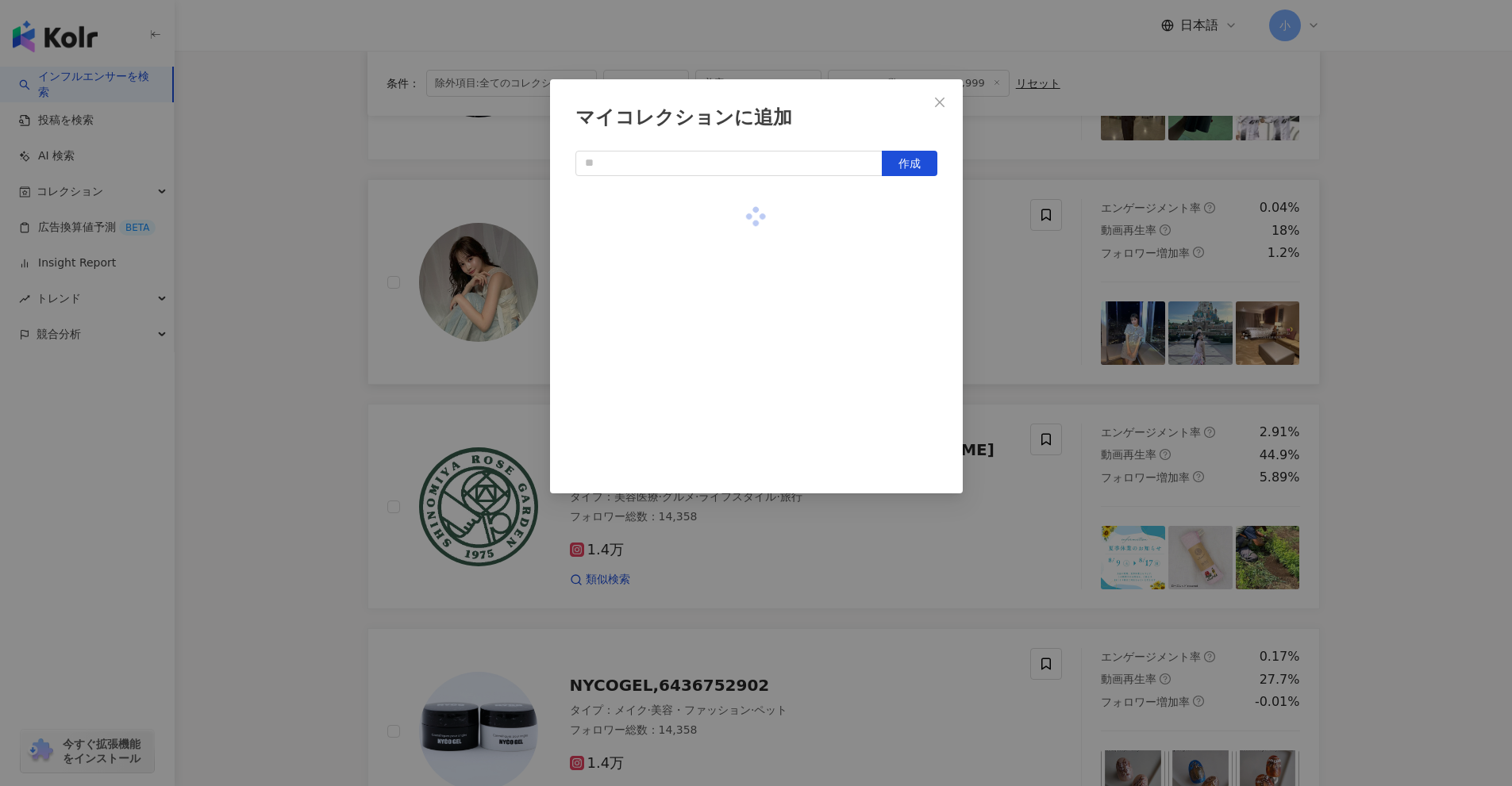
click at [1350, 355] on div "マイコレクションに追加 作成" at bounding box center [756, 393] width 1512 height 786
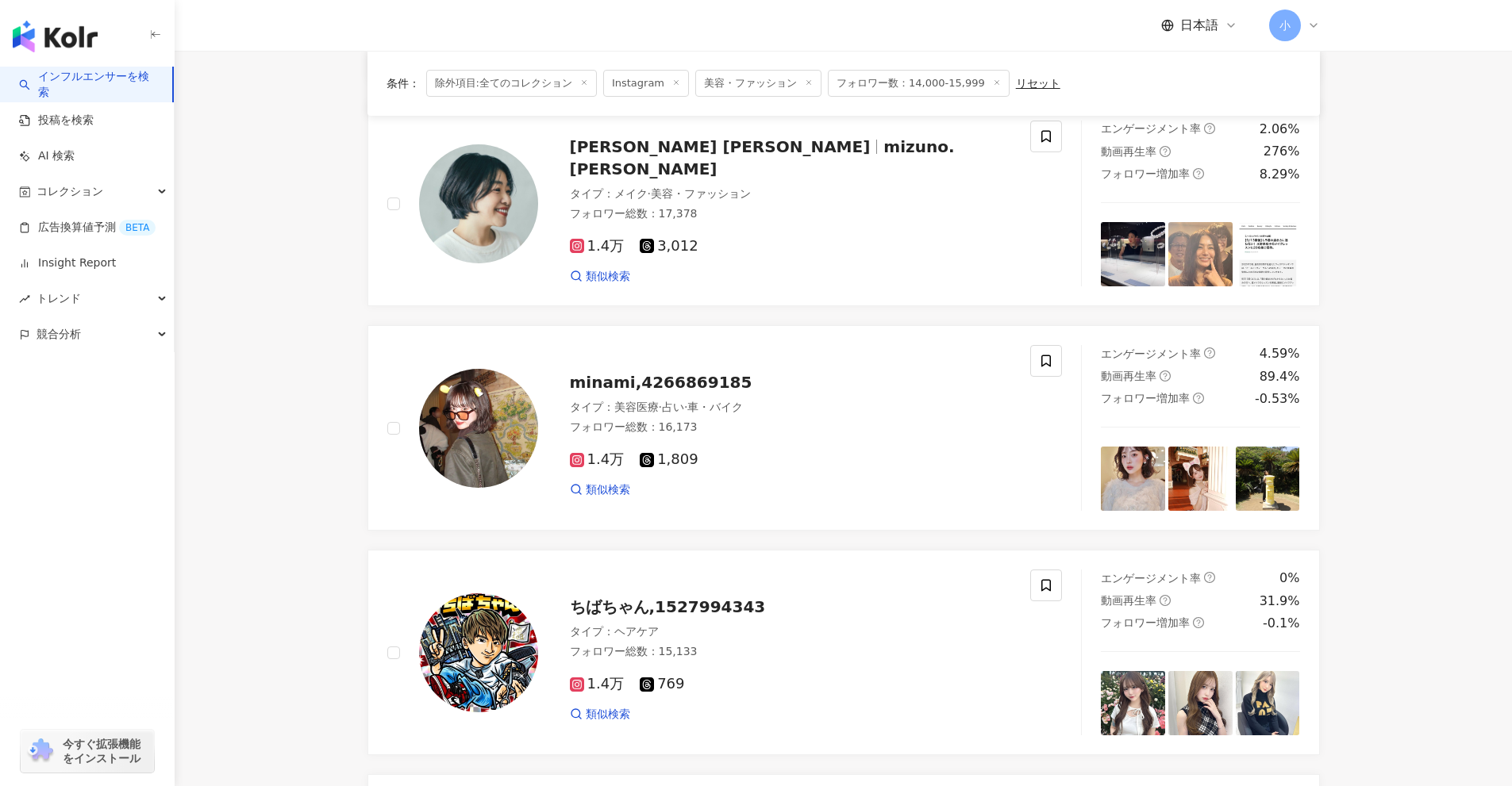
scroll to position [352, 0]
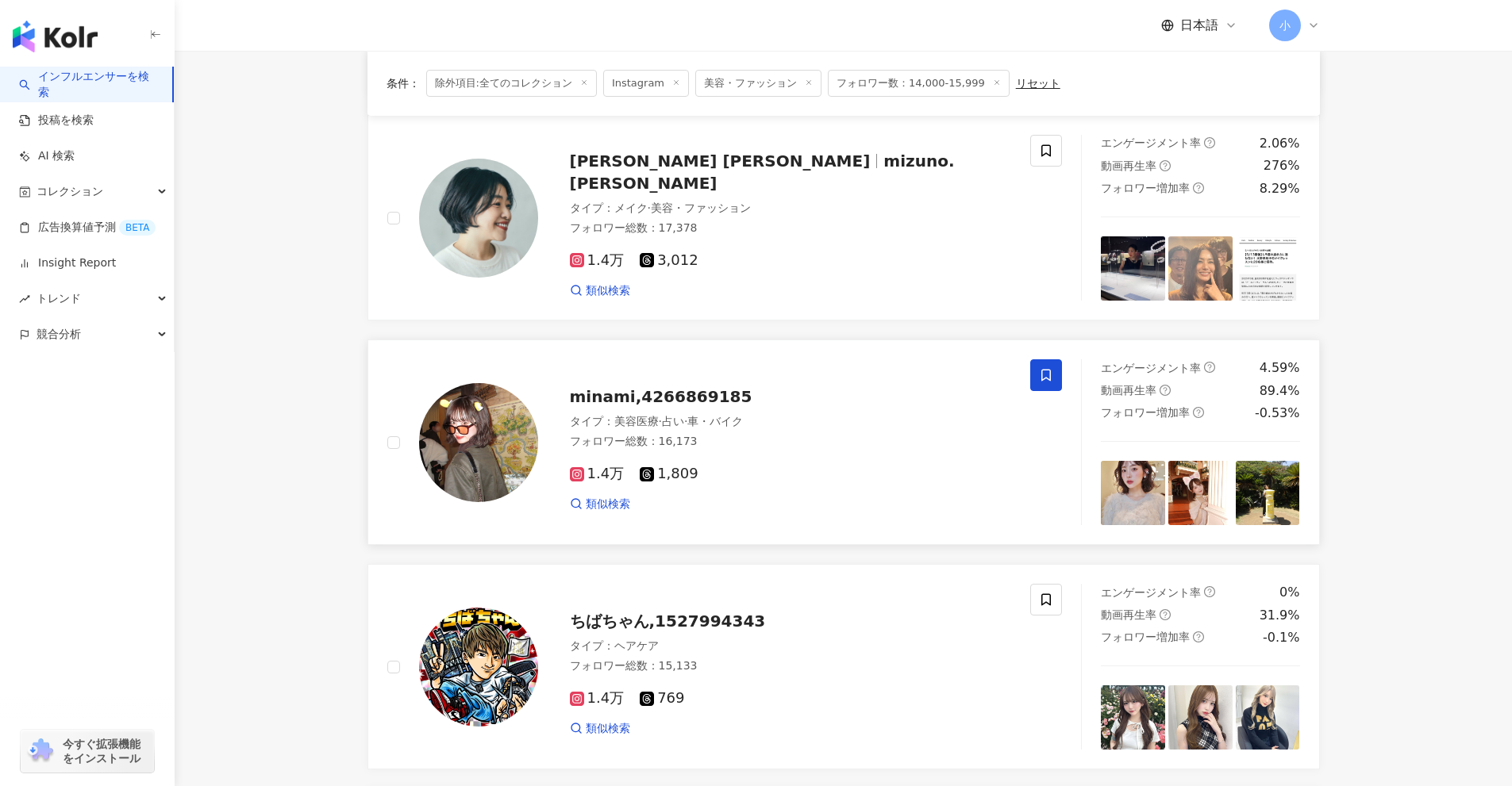
click at [1048, 379] on icon at bounding box center [1045, 376] width 10 height 12
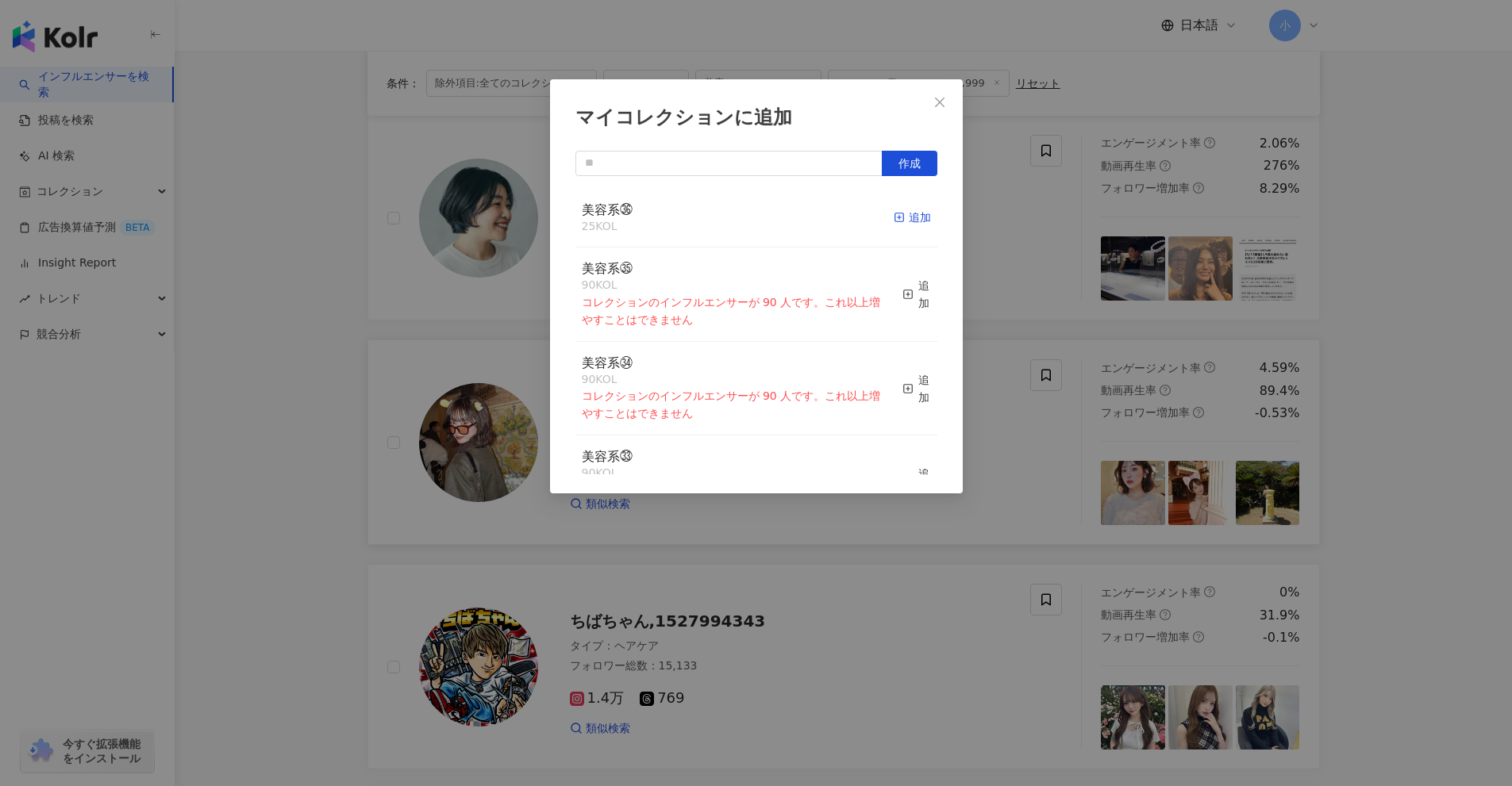
click at [893, 213] on icon "button" at bounding box center [899, 217] width 11 height 11
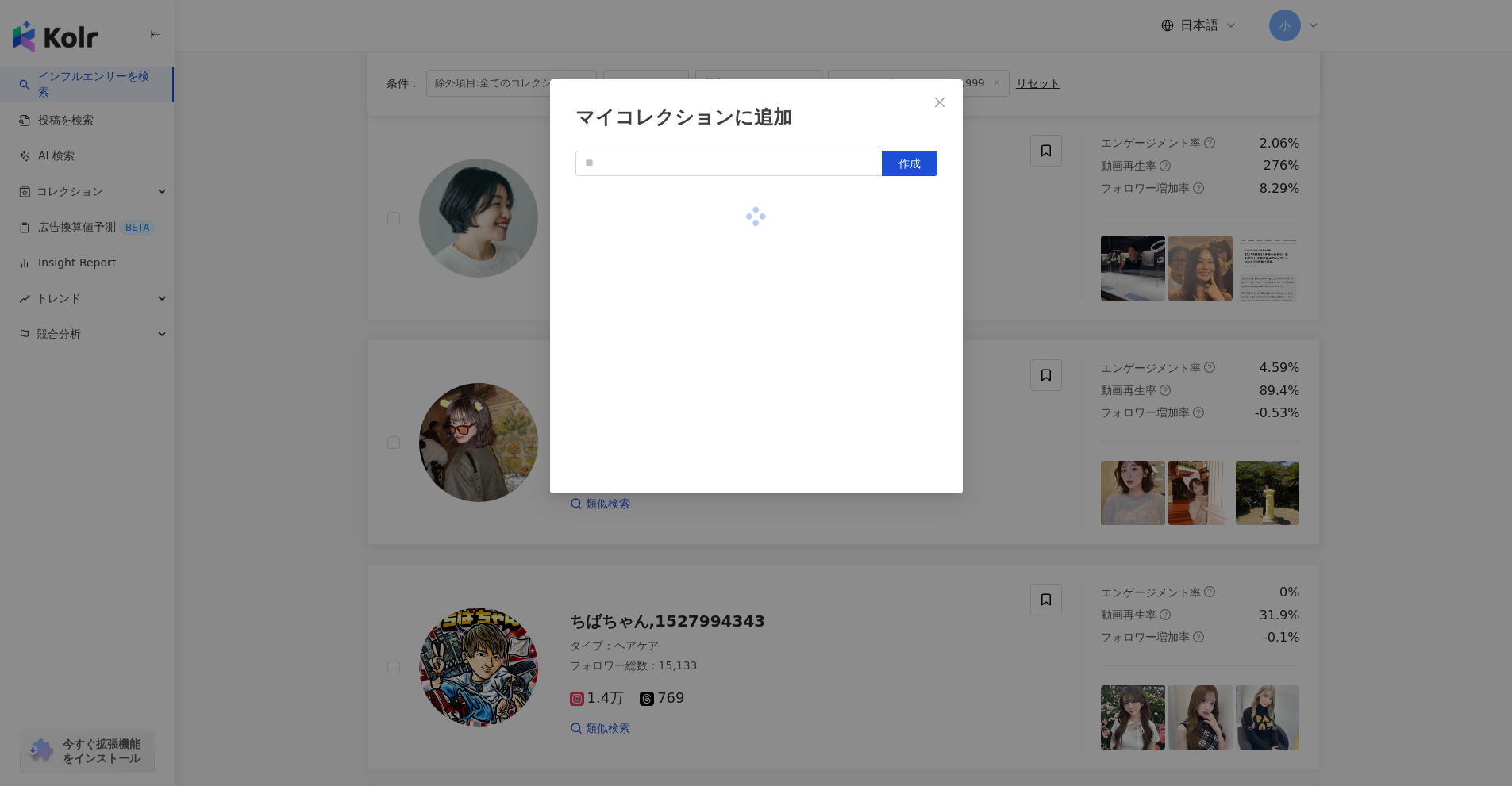
click at [1428, 390] on div "マイコレクションに追加 作成" at bounding box center [756, 393] width 1512 height 786
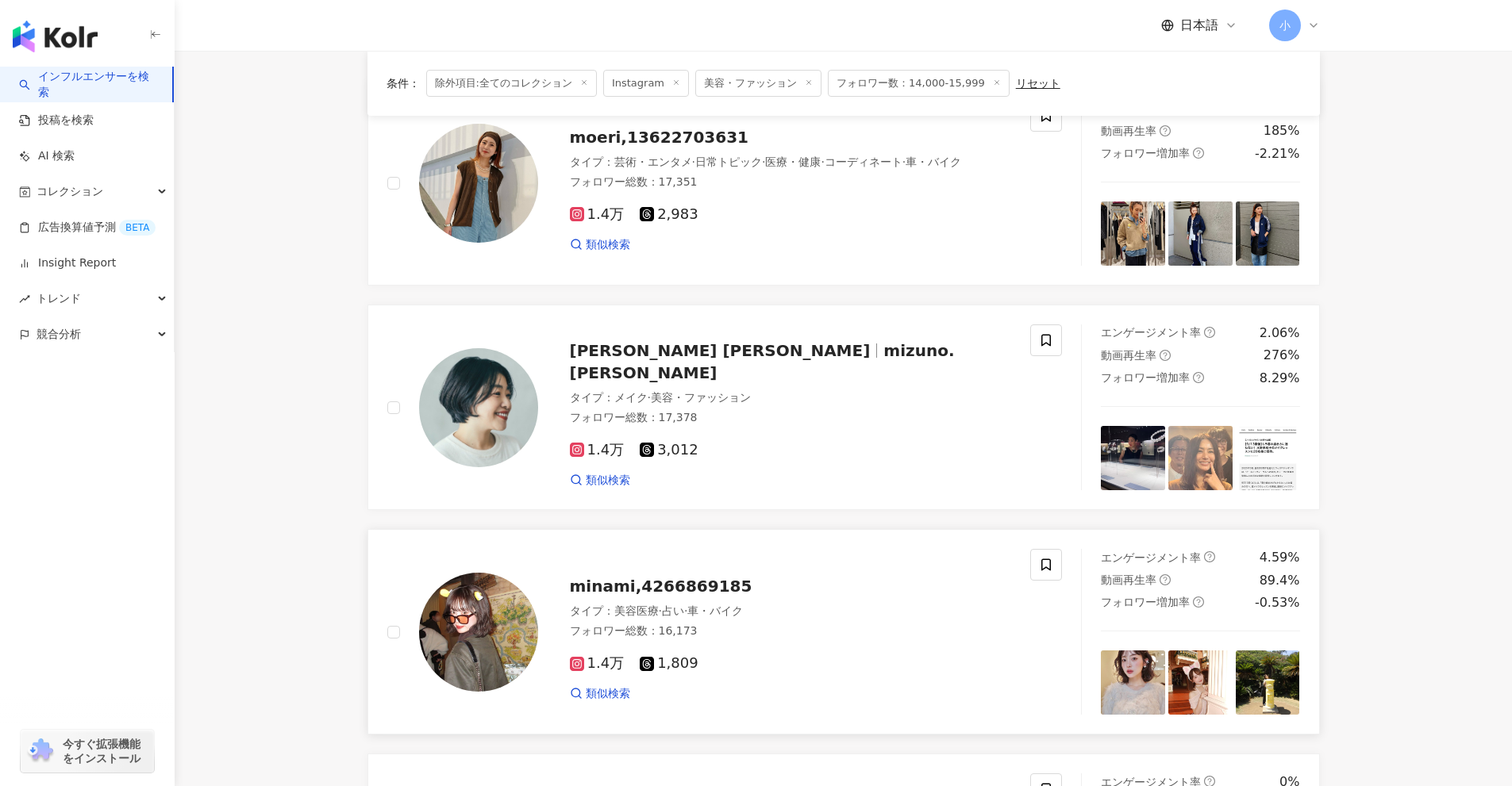
scroll to position [114, 0]
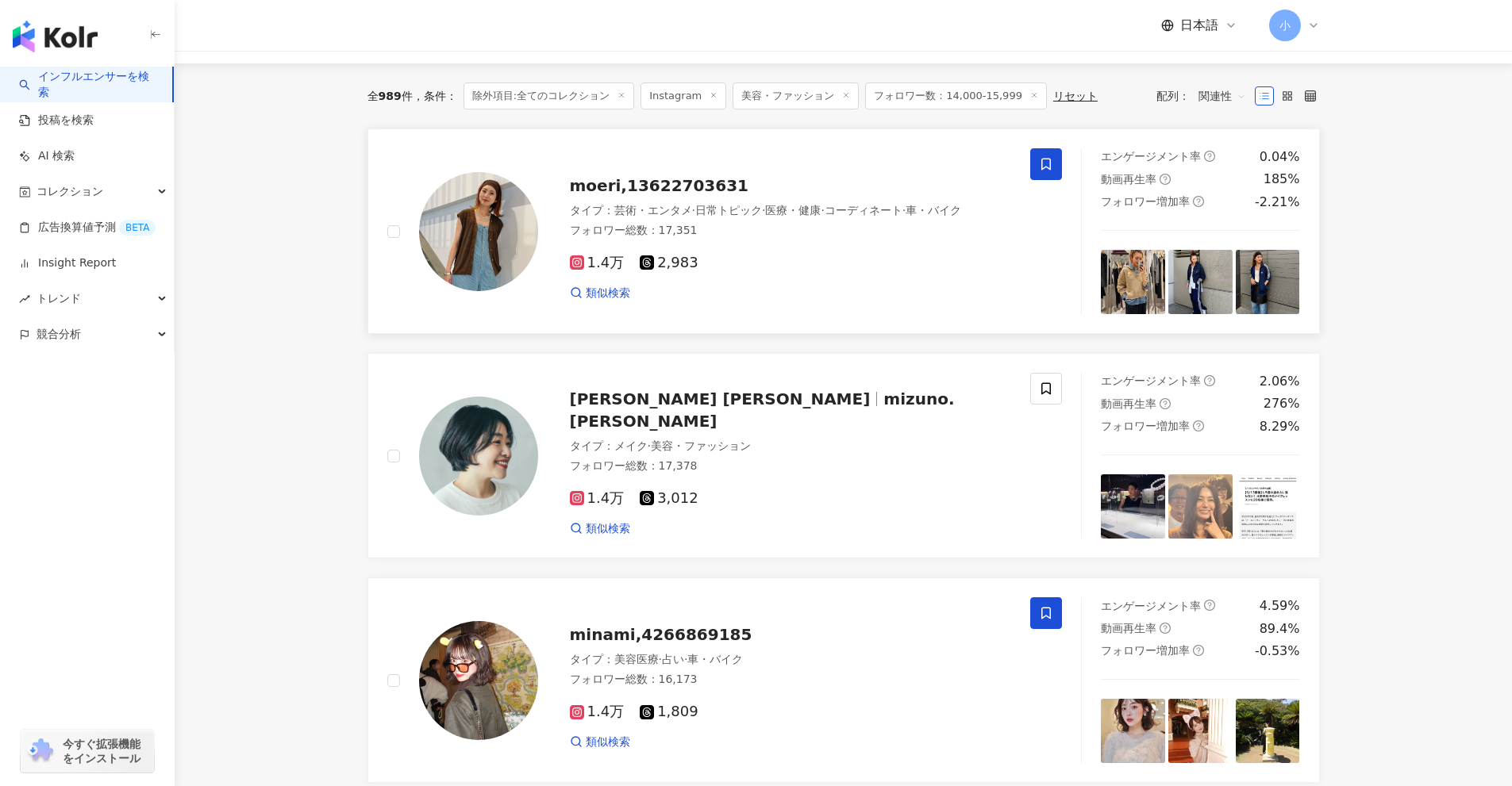
click at [1049, 174] on span at bounding box center [1046, 164] width 31 height 31
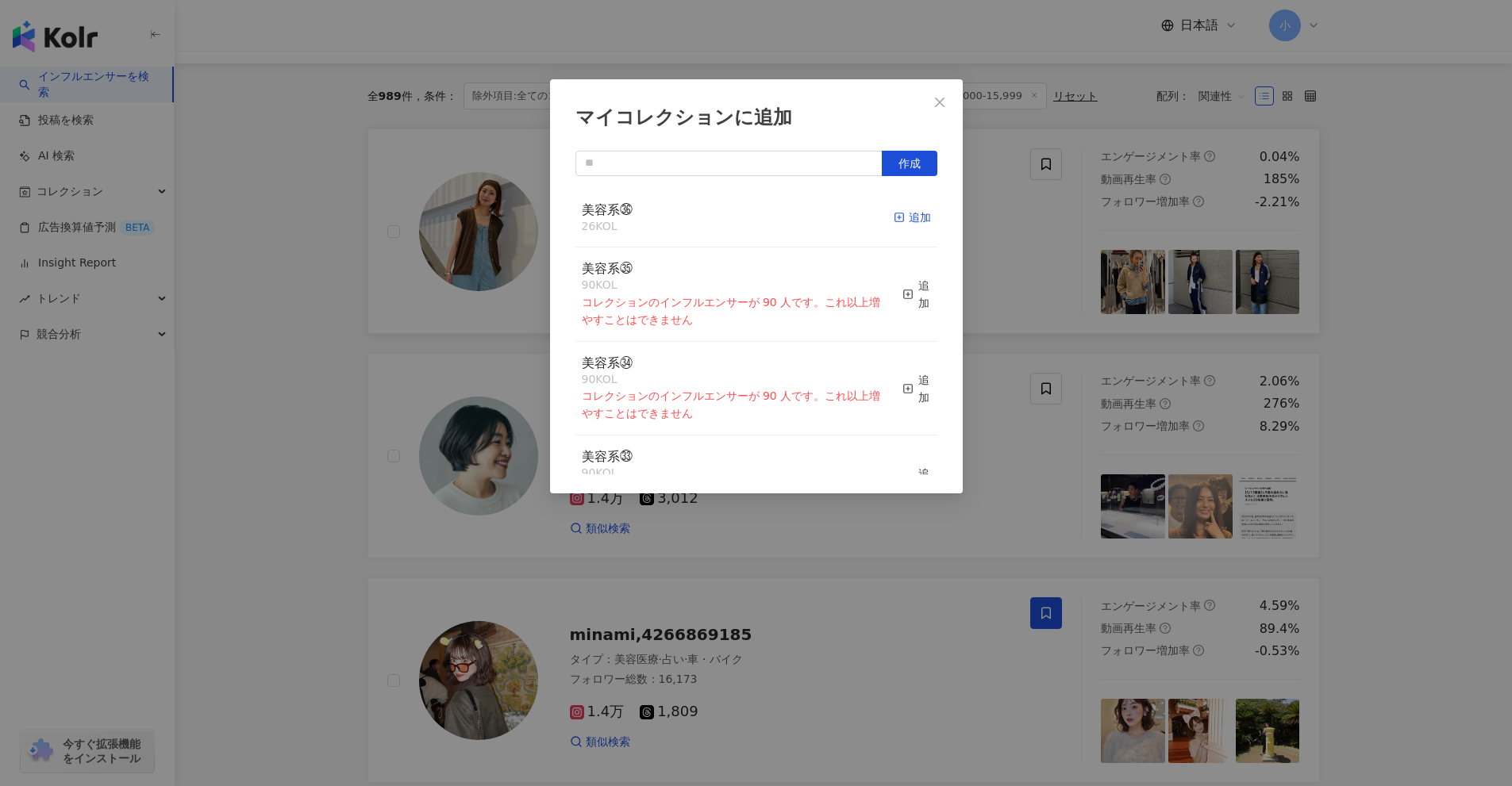
click at [907, 216] on div "追加" at bounding box center [912, 217] width 38 height 17
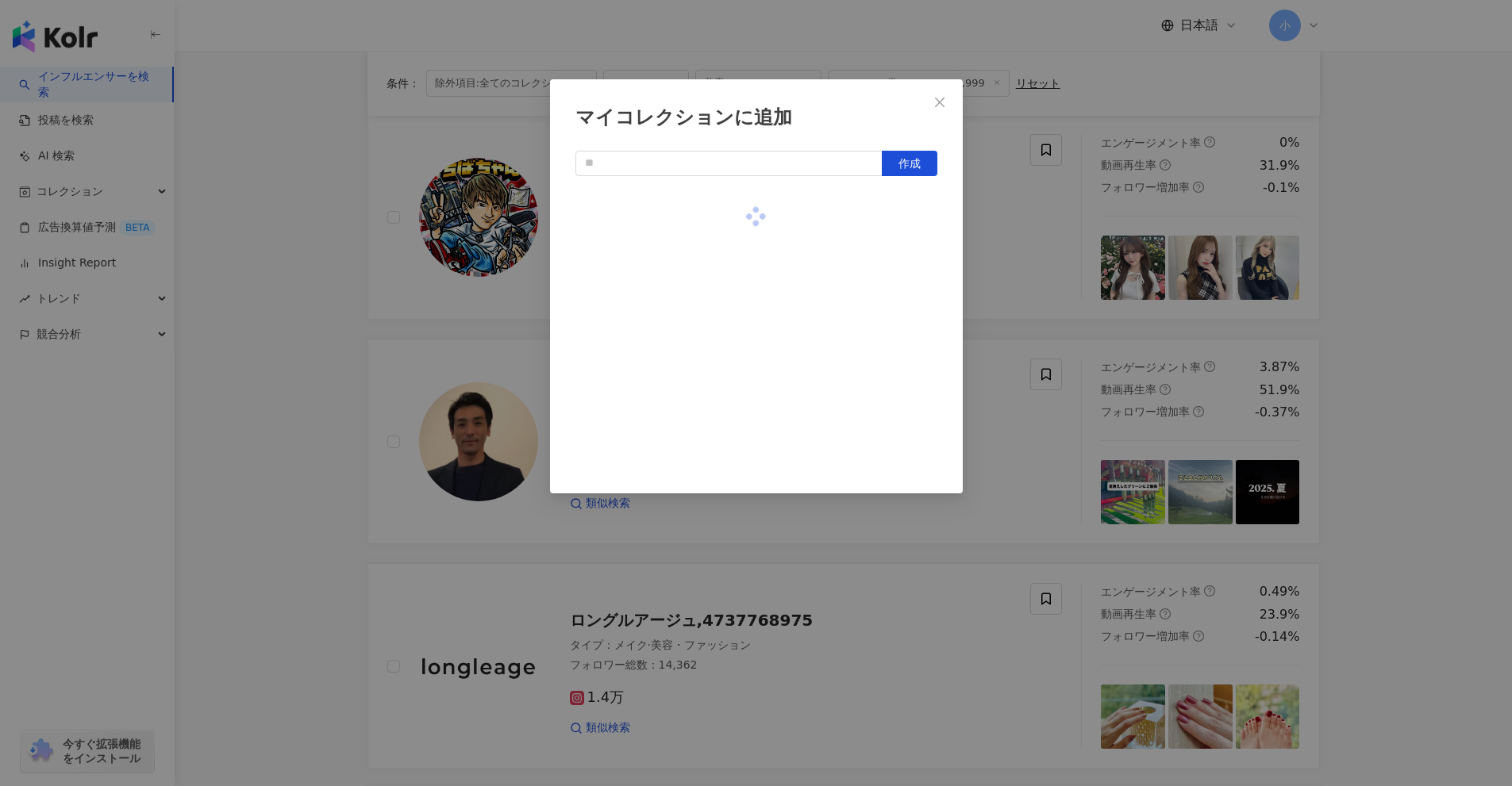
click at [1447, 430] on div "マイコレクションに追加 作成" at bounding box center [756, 393] width 1512 height 786
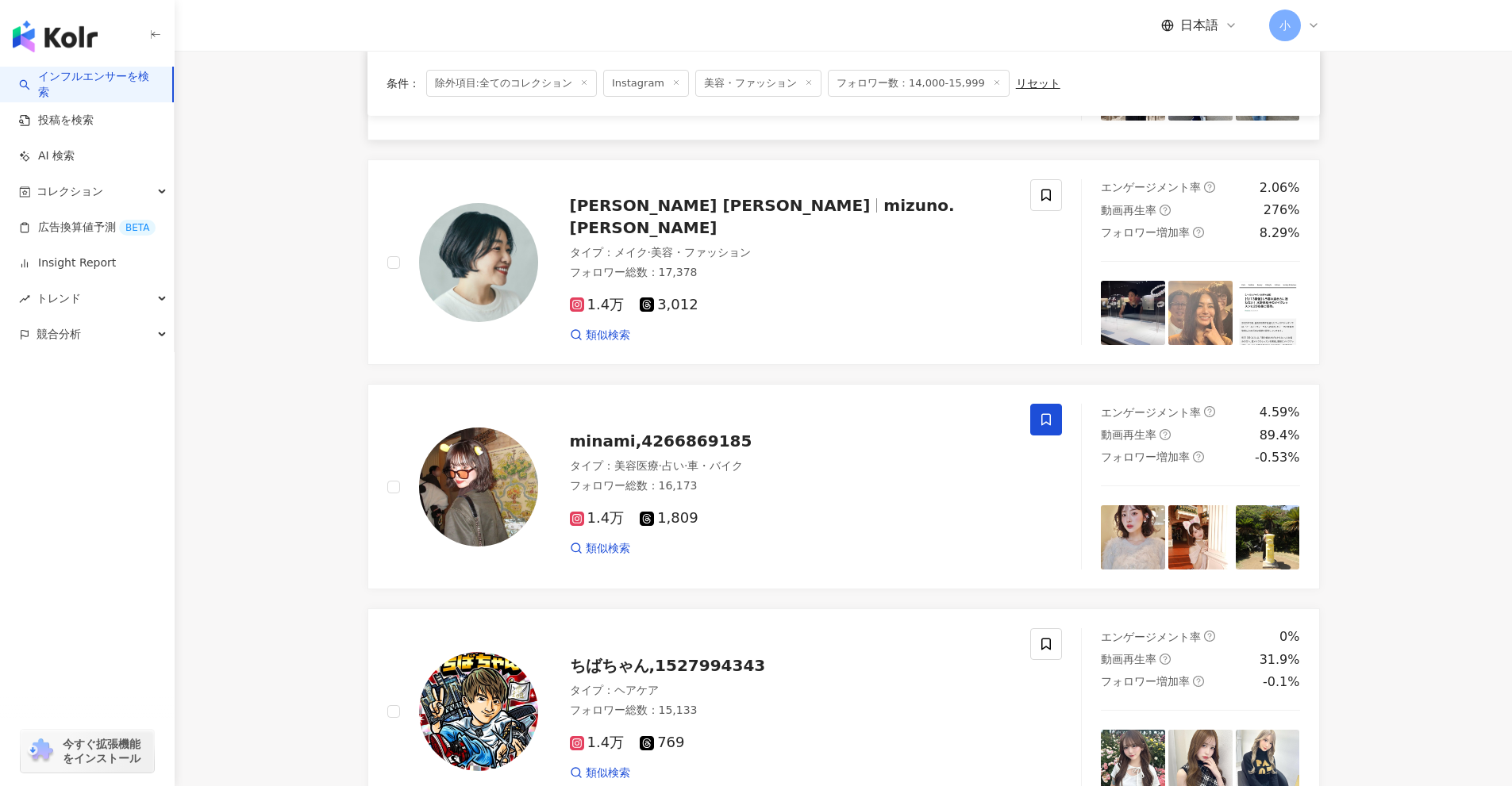
scroll to position [88, 0]
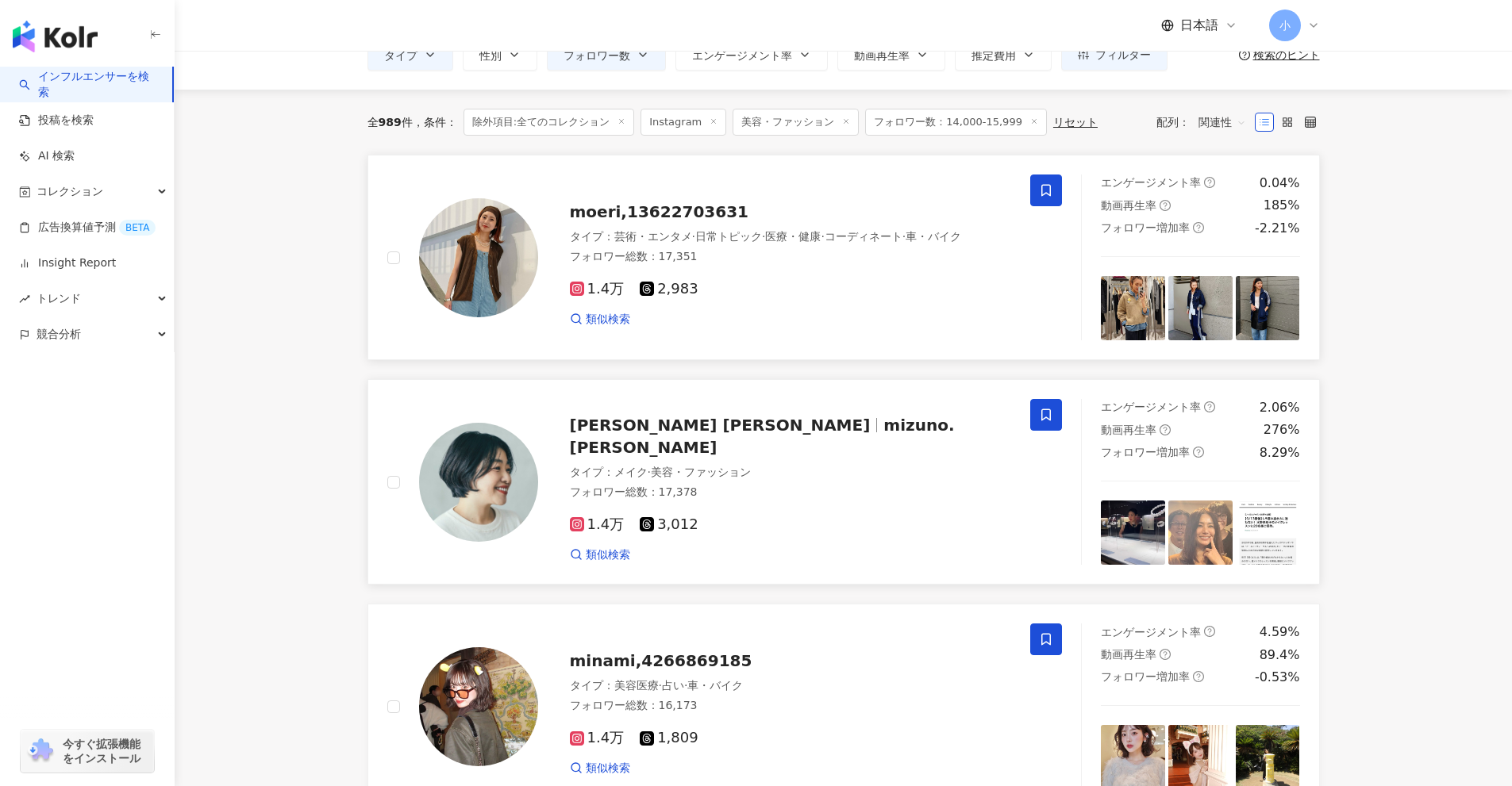
click at [1047, 411] on icon at bounding box center [1046, 415] width 14 height 14
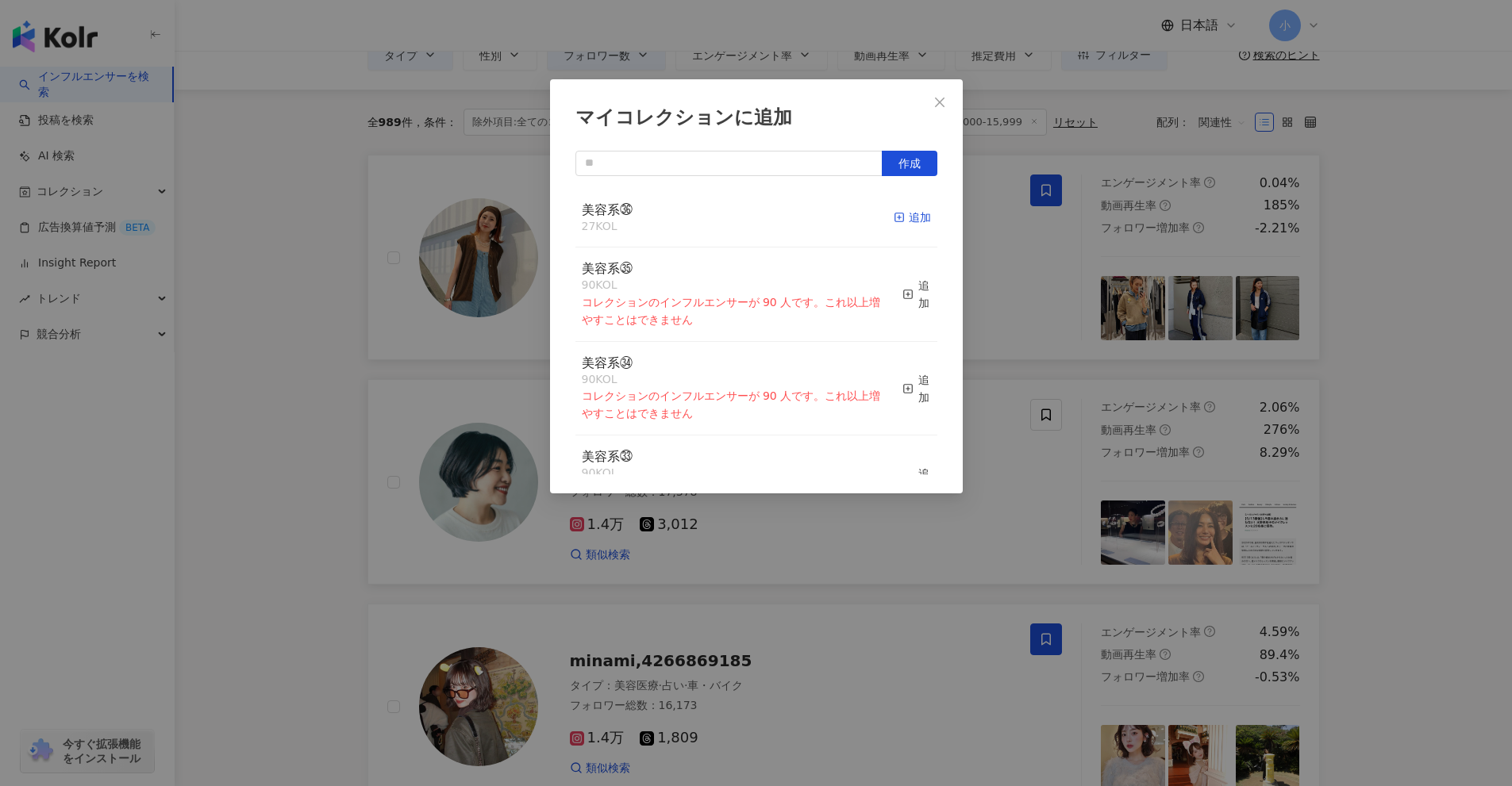
click at [894, 222] on rect "button" at bounding box center [899, 218] width 9 height 9
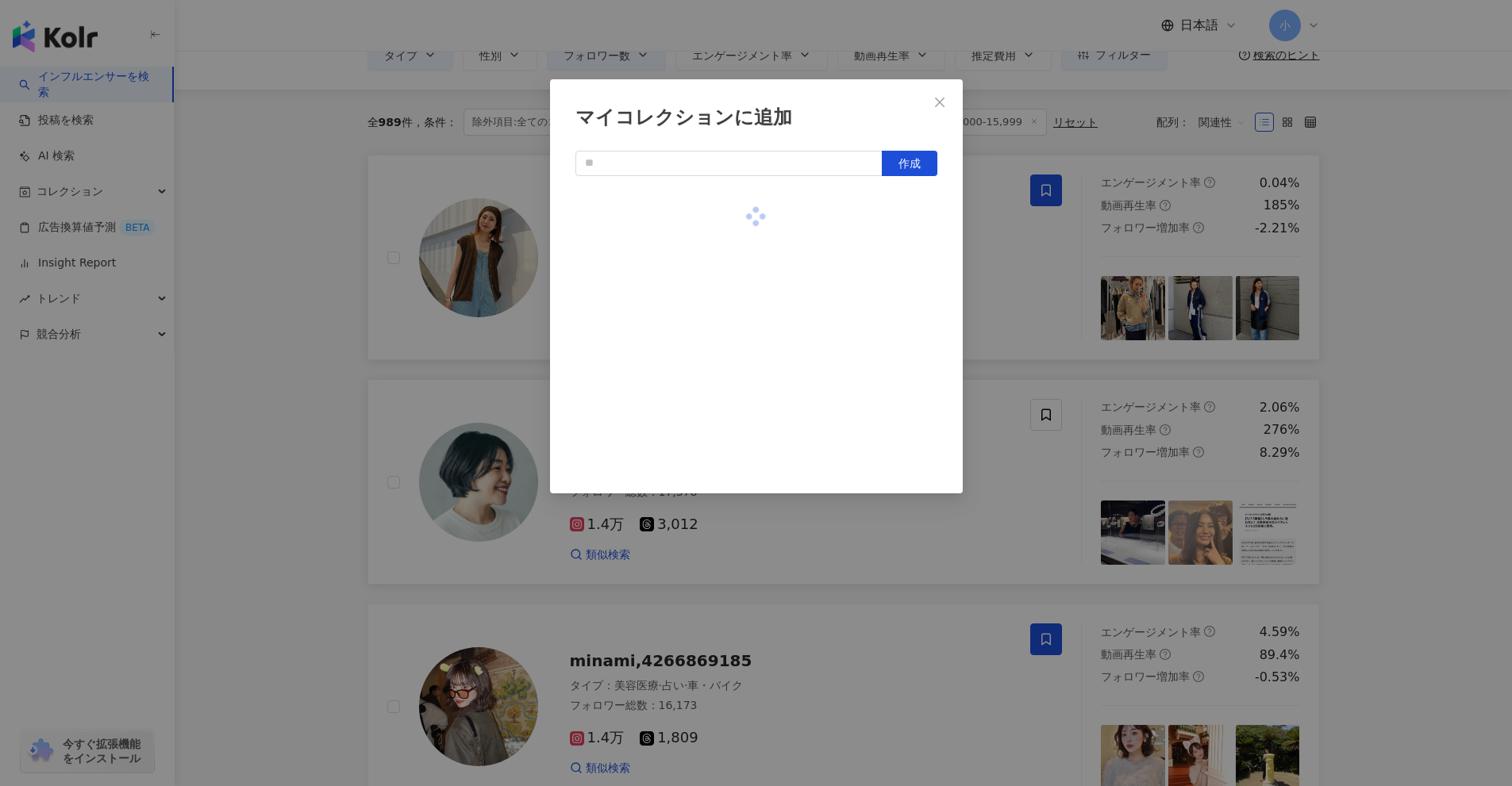
click at [1417, 390] on div "マイコレクションに追加 作成" at bounding box center [756, 393] width 1512 height 786
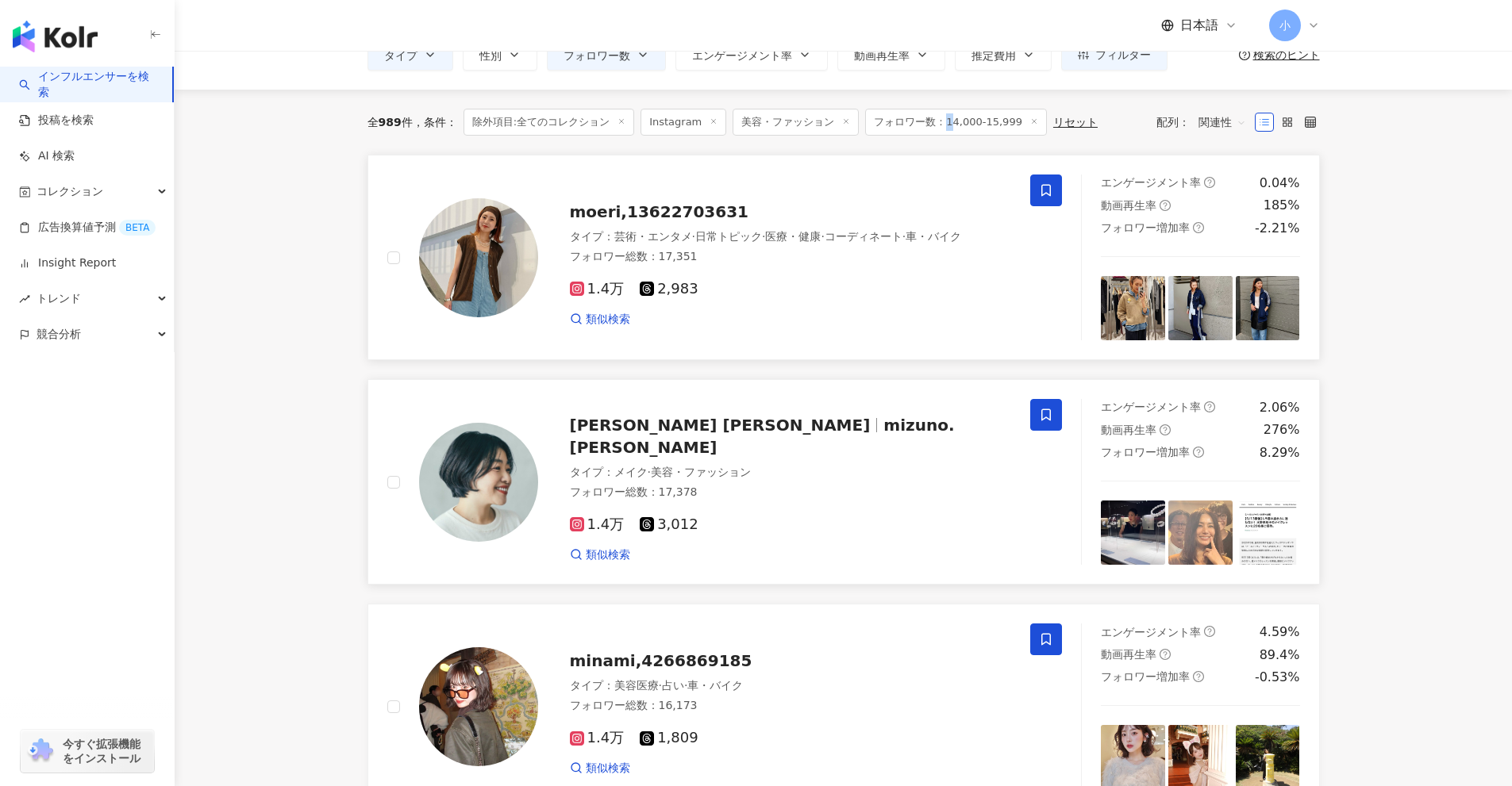
click at [951, 124] on span "フォロワー数：14,000-15,999" at bounding box center [955, 122] width 181 height 27
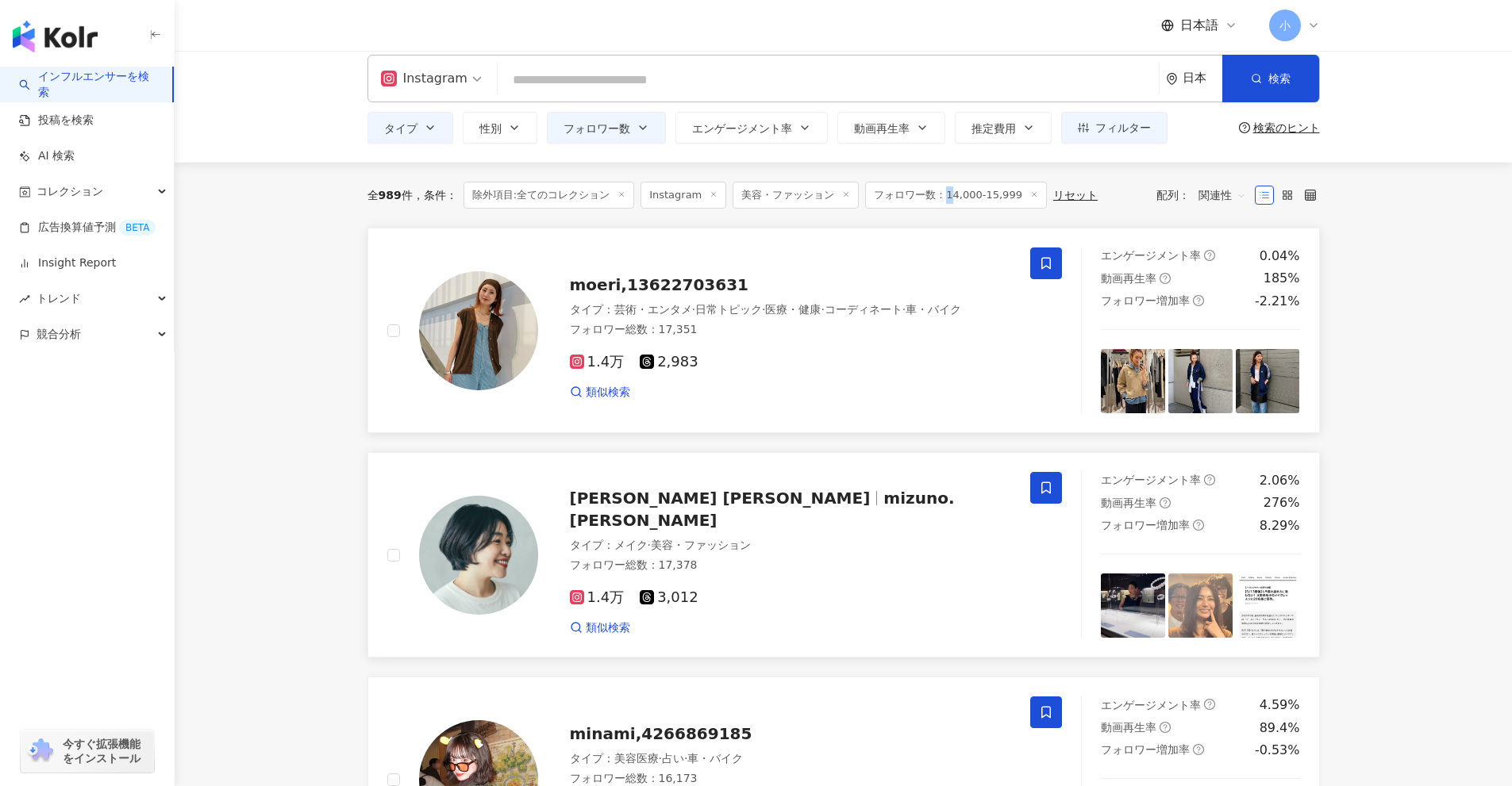
scroll to position [0, 0]
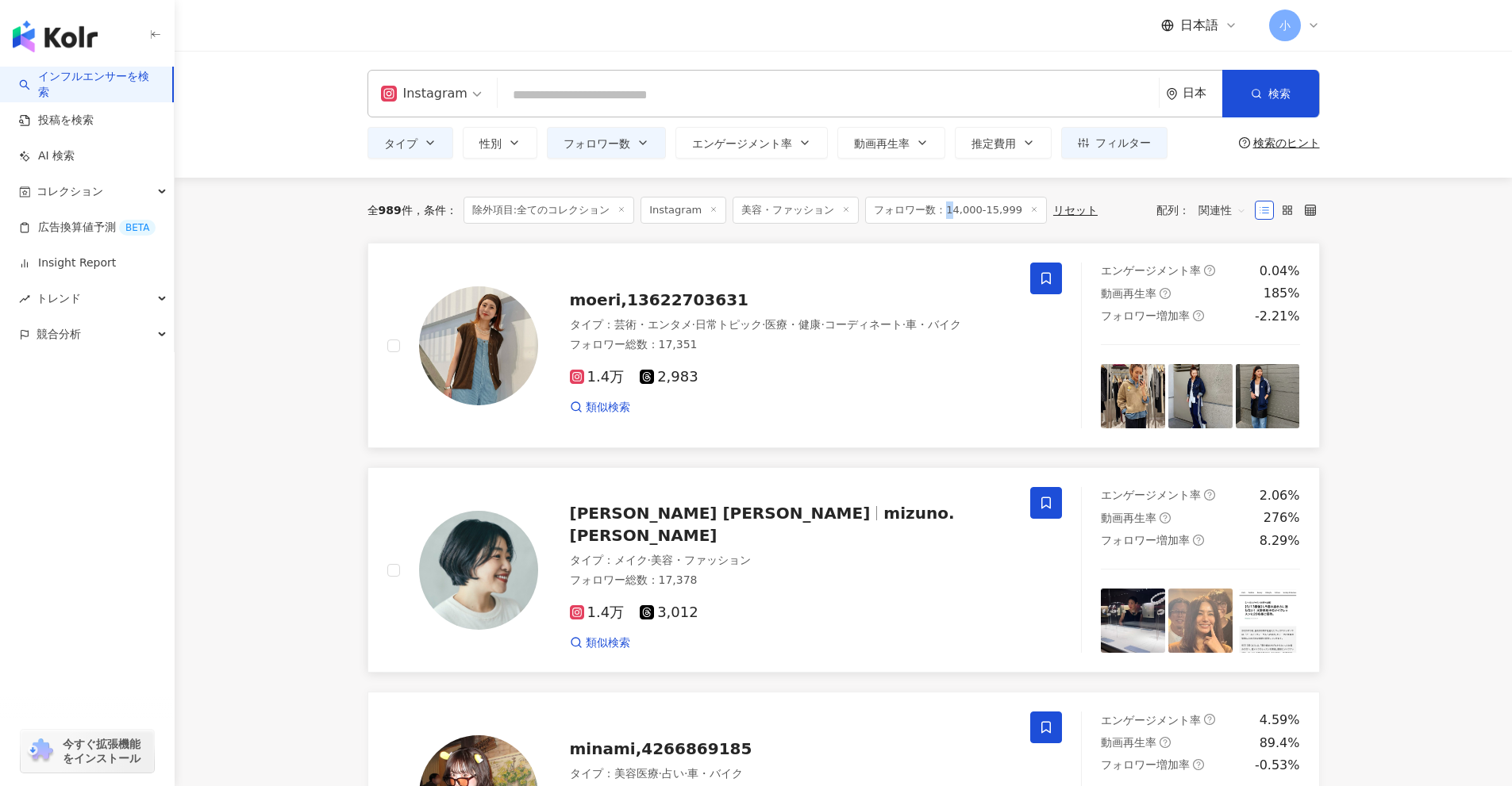
drag, startPoint x: 586, startPoint y: 145, endPoint x: 617, endPoint y: 161, distance: 34.9
click at [590, 147] on span "フォロワー数" at bounding box center [597, 143] width 66 height 13
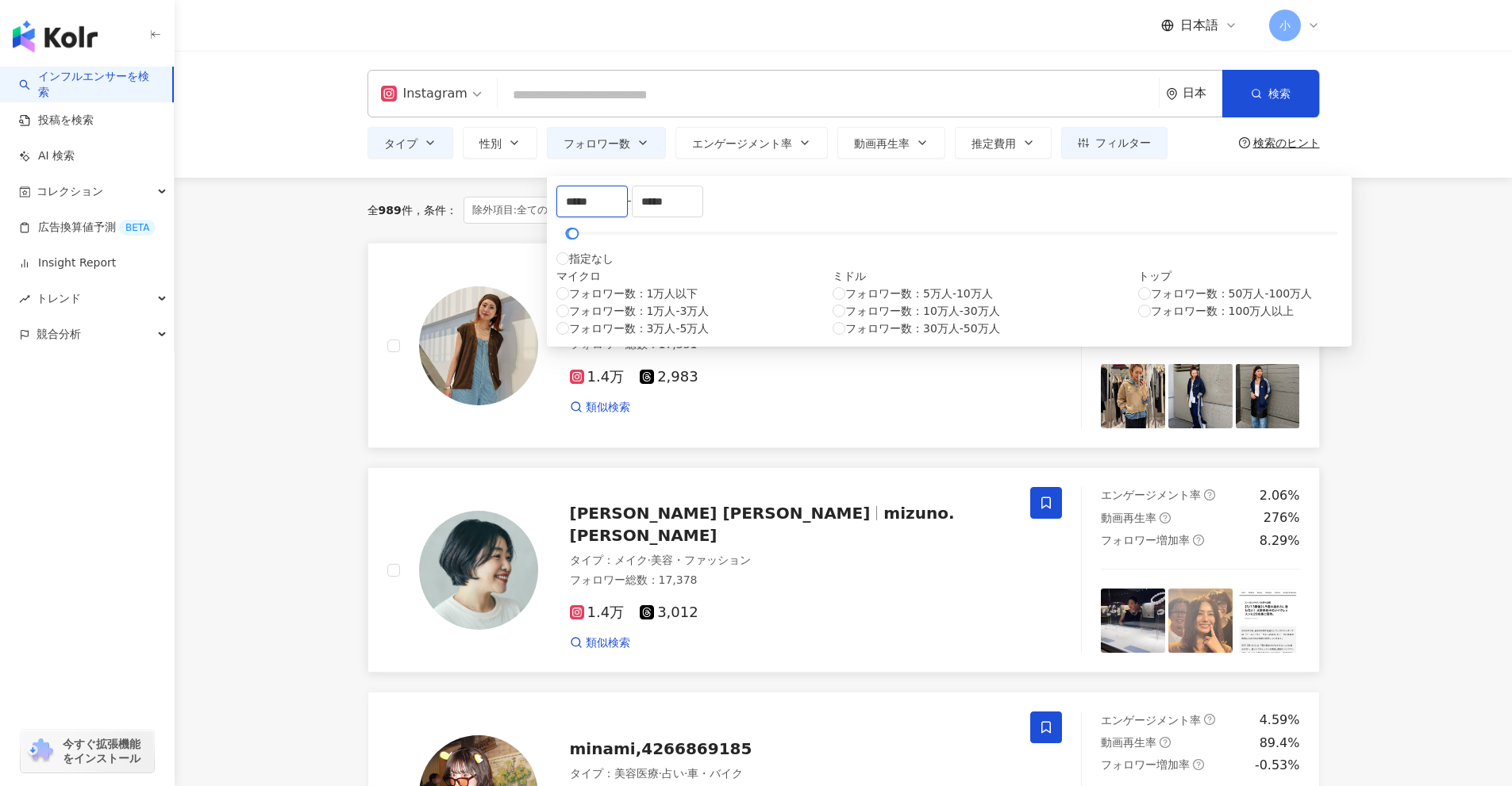
click at [600, 216] on input "*****" at bounding box center [592, 202] width 70 height 31
type input "*****"
drag, startPoint x: 804, startPoint y: 218, endPoint x: 831, endPoint y: 250, distance: 41.9
click at [702, 216] on input "*****" at bounding box center [667, 202] width 70 height 31
type input "*****"
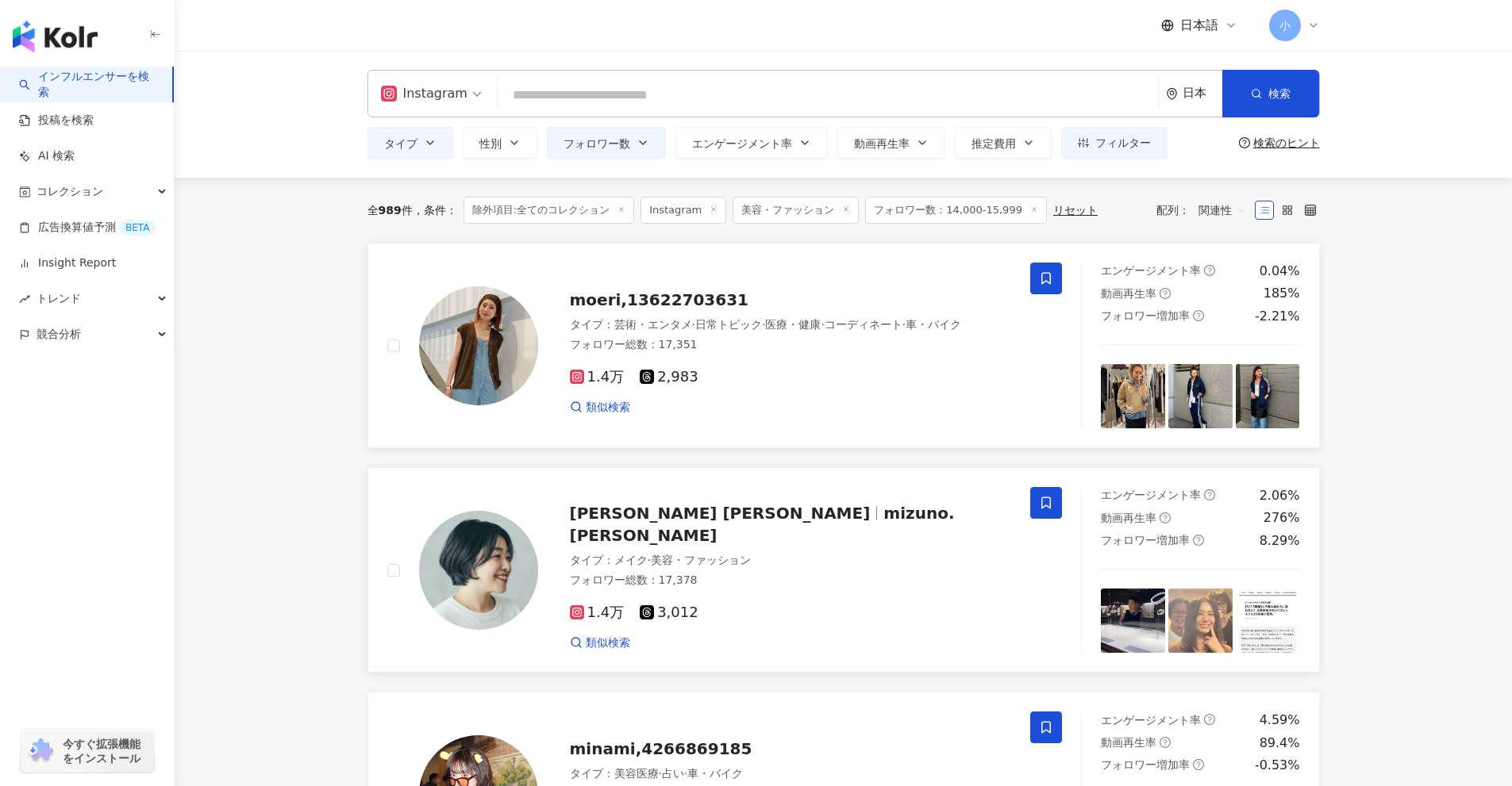
click at [1108, 196] on div "全 989 件 条件 ： 除外項目:全てのコレクション Instagram 美容・ファッション フォロワー数：14,000-15,999 リセット 配列： 関…" at bounding box center [843, 210] width 952 height 65
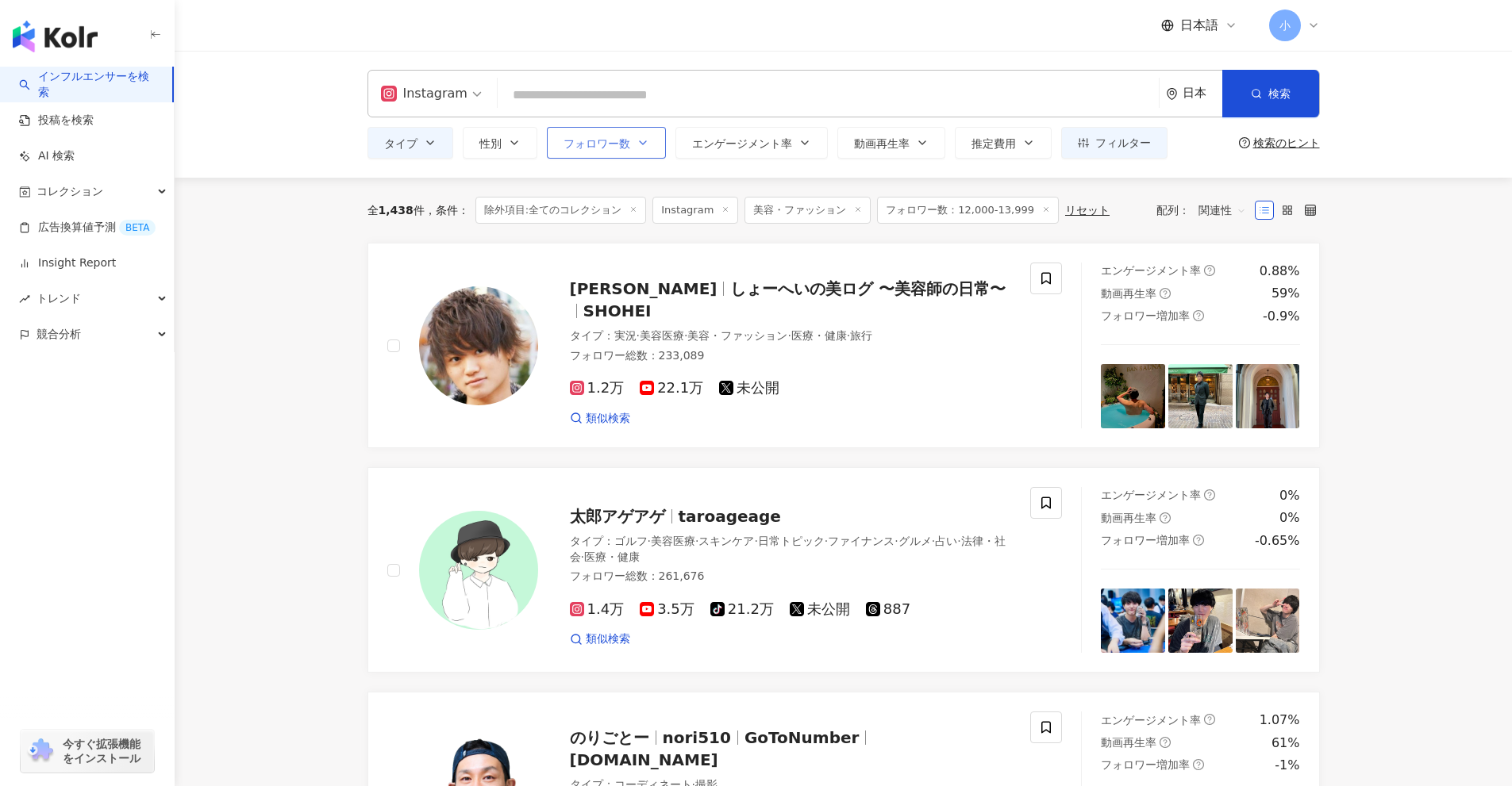
click at [644, 154] on button "フォロワー数" at bounding box center [606, 143] width 119 height 31
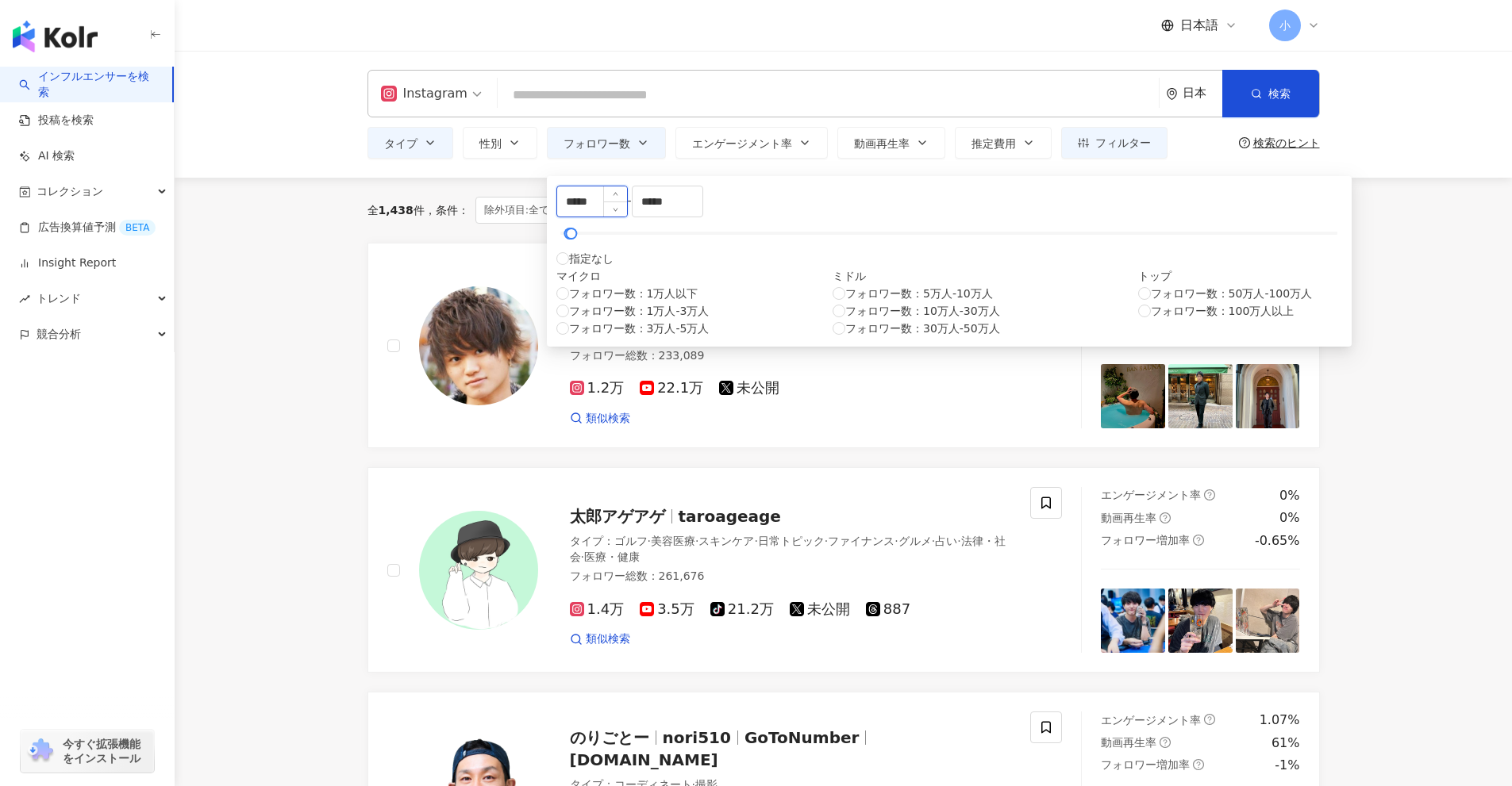
click at [583, 211] on input "*****" at bounding box center [592, 202] width 70 height 31
type input "*****"
drag, startPoint x: 296, startPoint y: 360, endPoint x: 295, endPoint y: 352, distance: 8.1
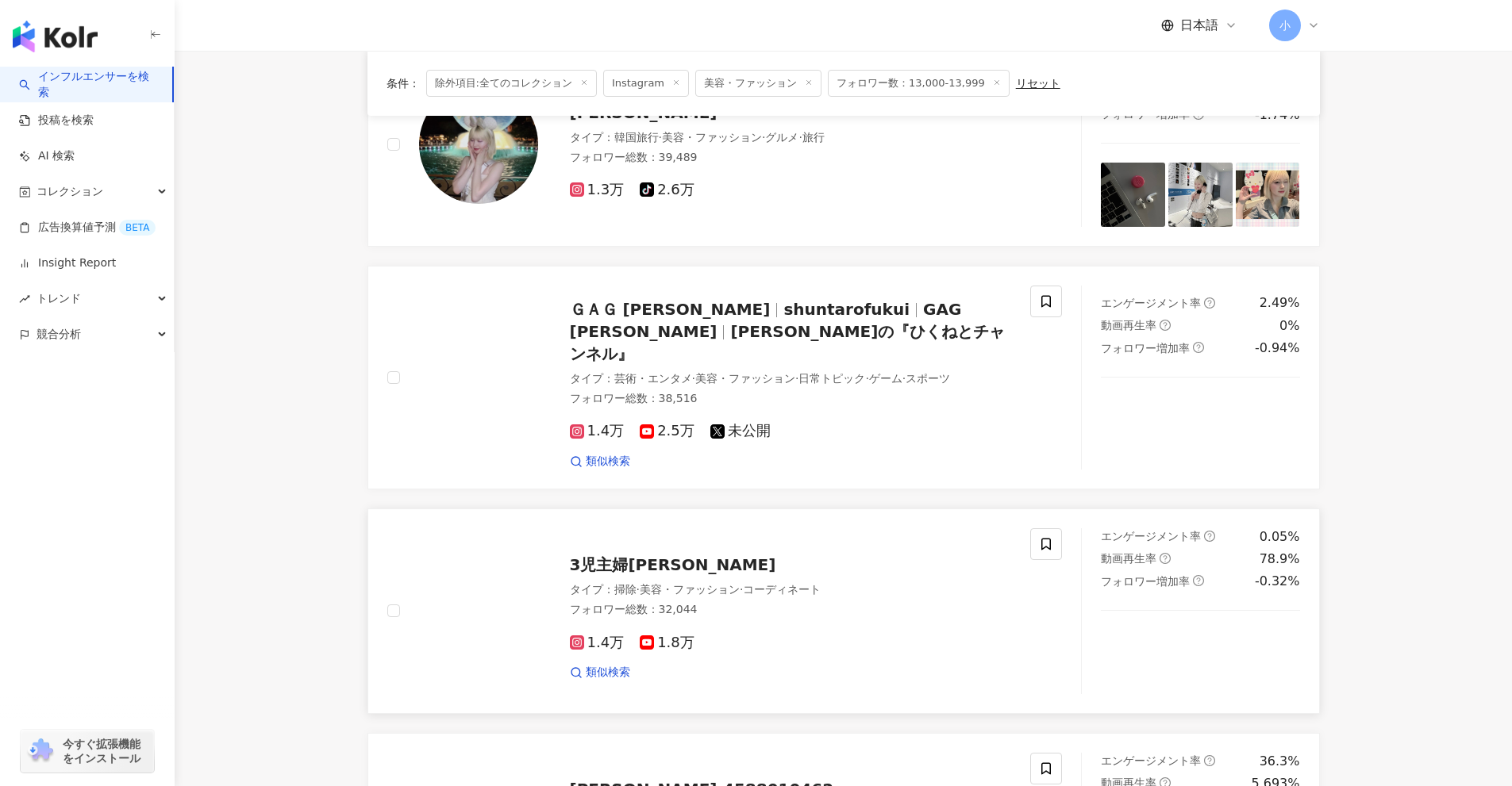
scroll to position [1507, 0]
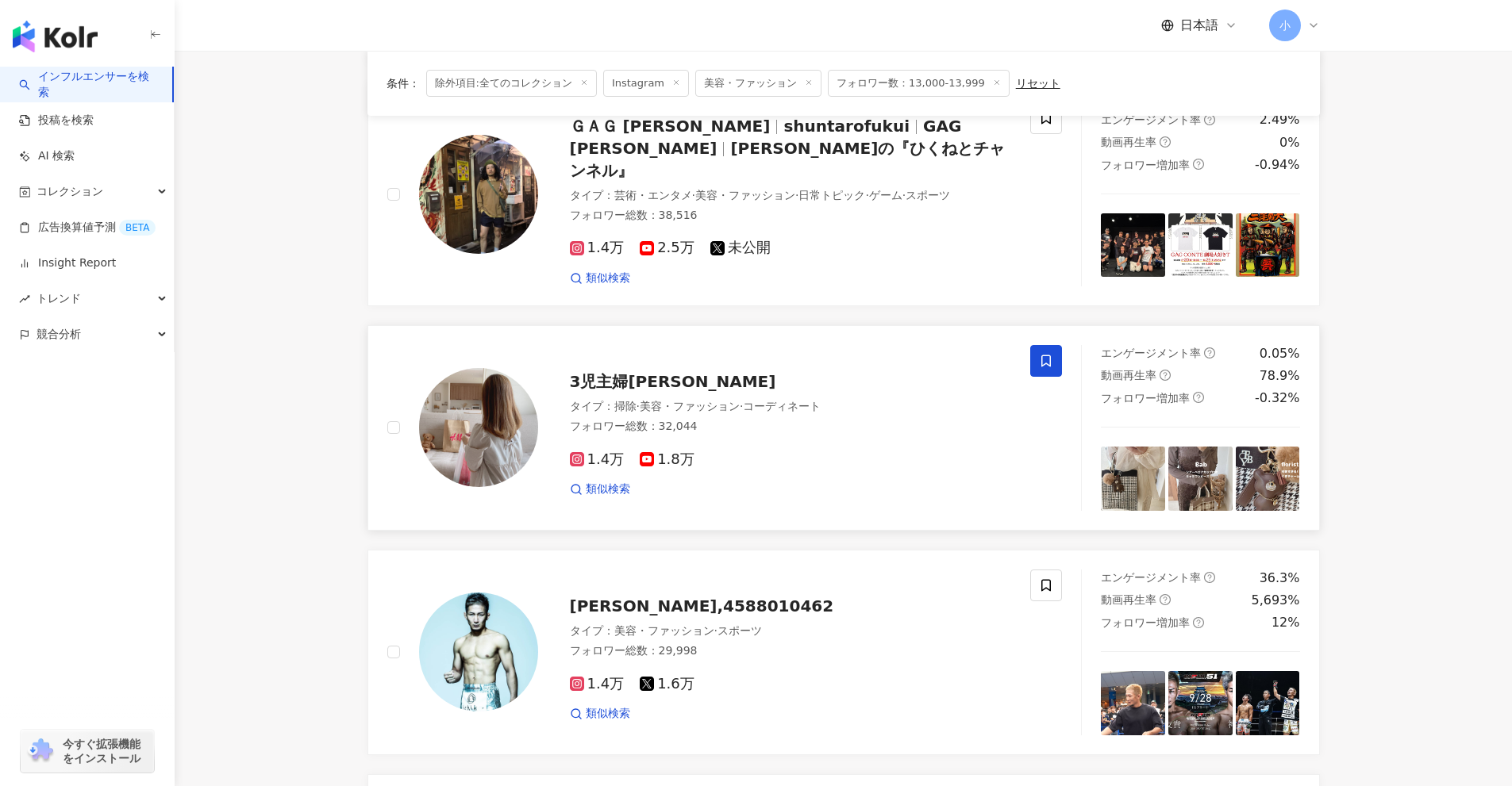
click at [1051, 351] on span at bounding box center [1046, 361] width 31 height 31
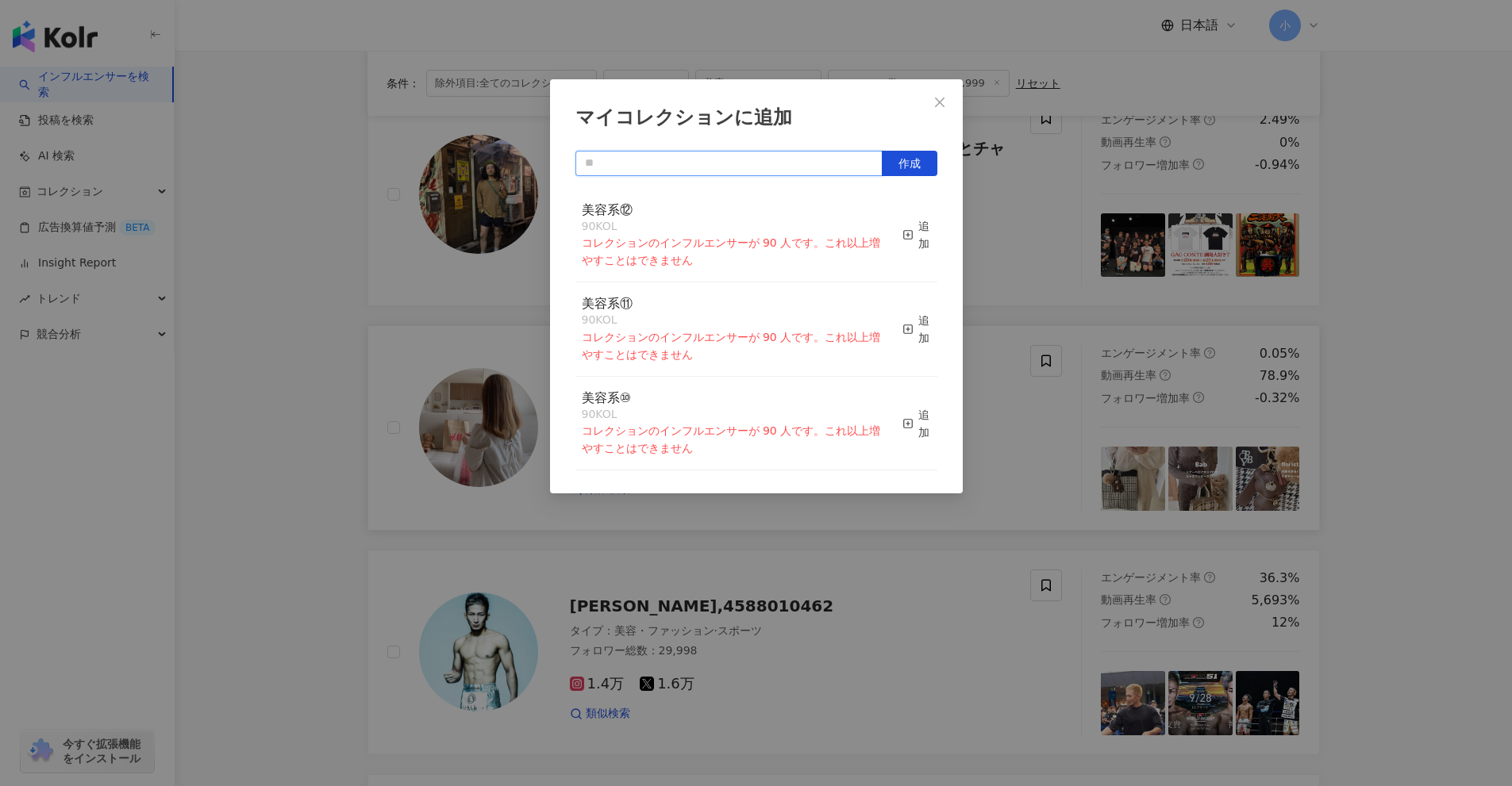
click at [775, 167] on input "text" at bounding box center [729, 163] width 307 height 25
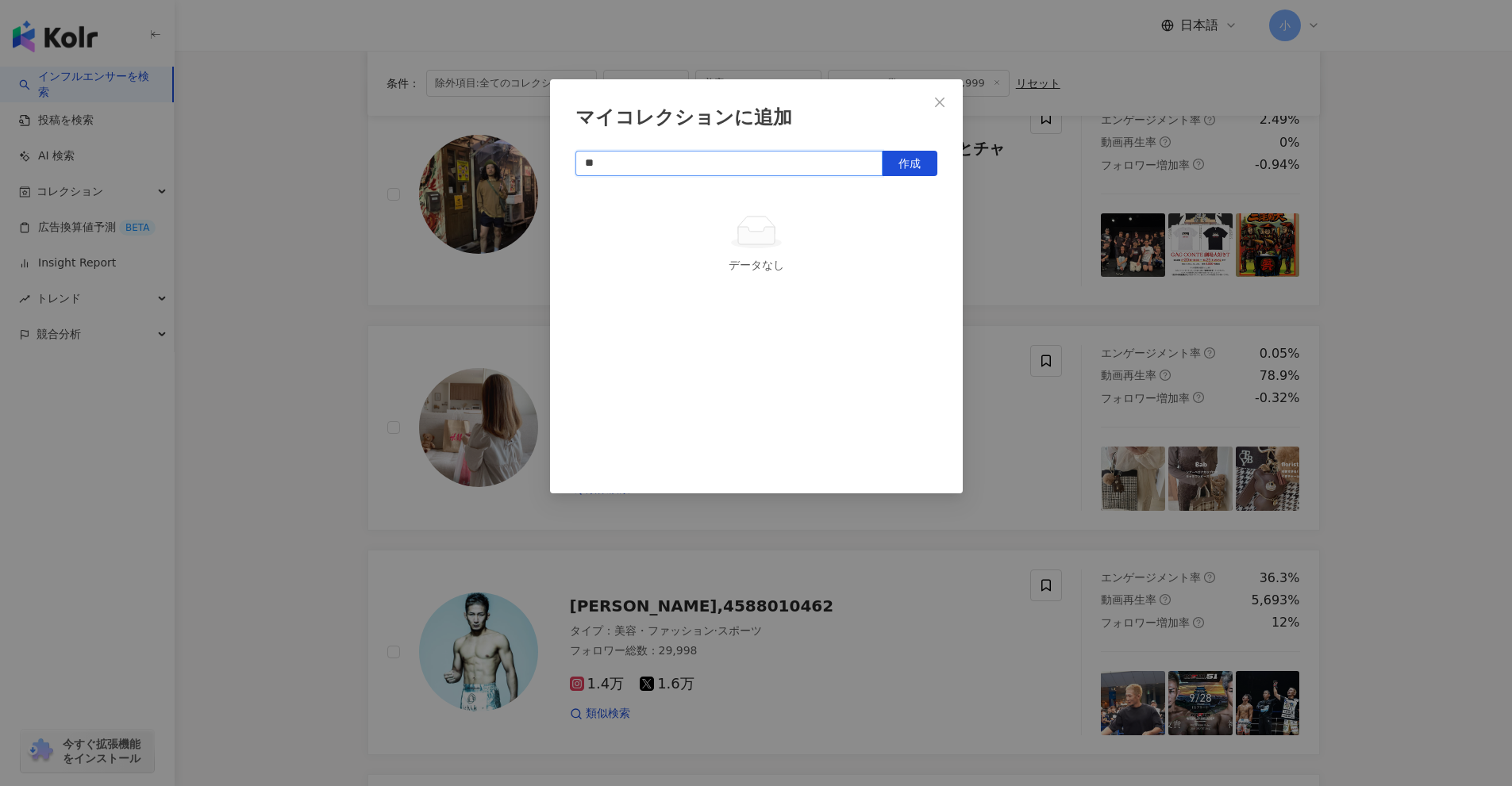
type input "*"
click at [897, 170] on button "作成" at bounding box center [910, 163] width 56 height 25
type input "****"
click at [1424, 417] on div "マイコレクションに追加 **** 作成 美容系㊲ 1 KOL 追加済み" at bounding box center [756, 393] width 1512 height 786
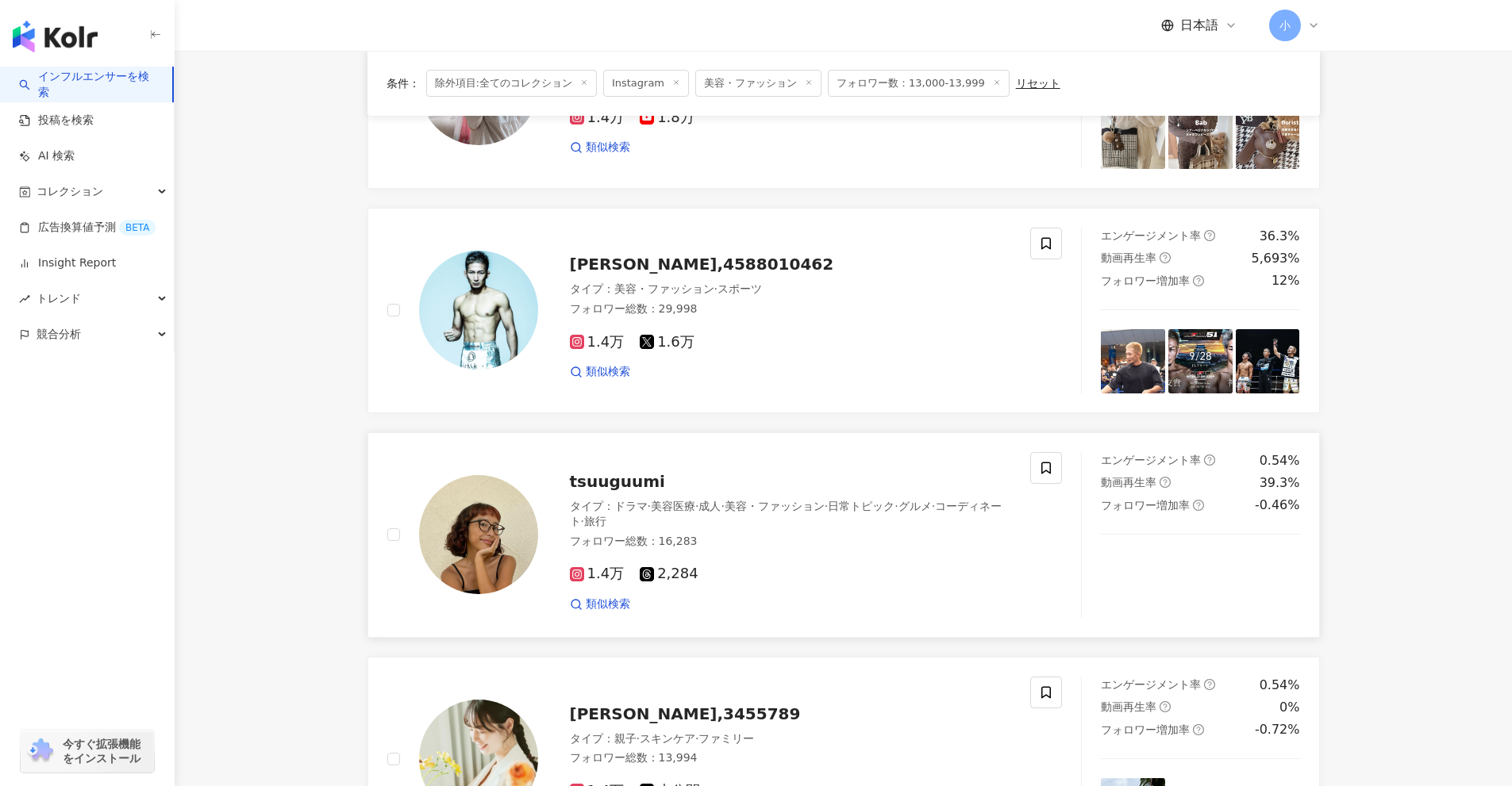
scroll to position [1904, 0]
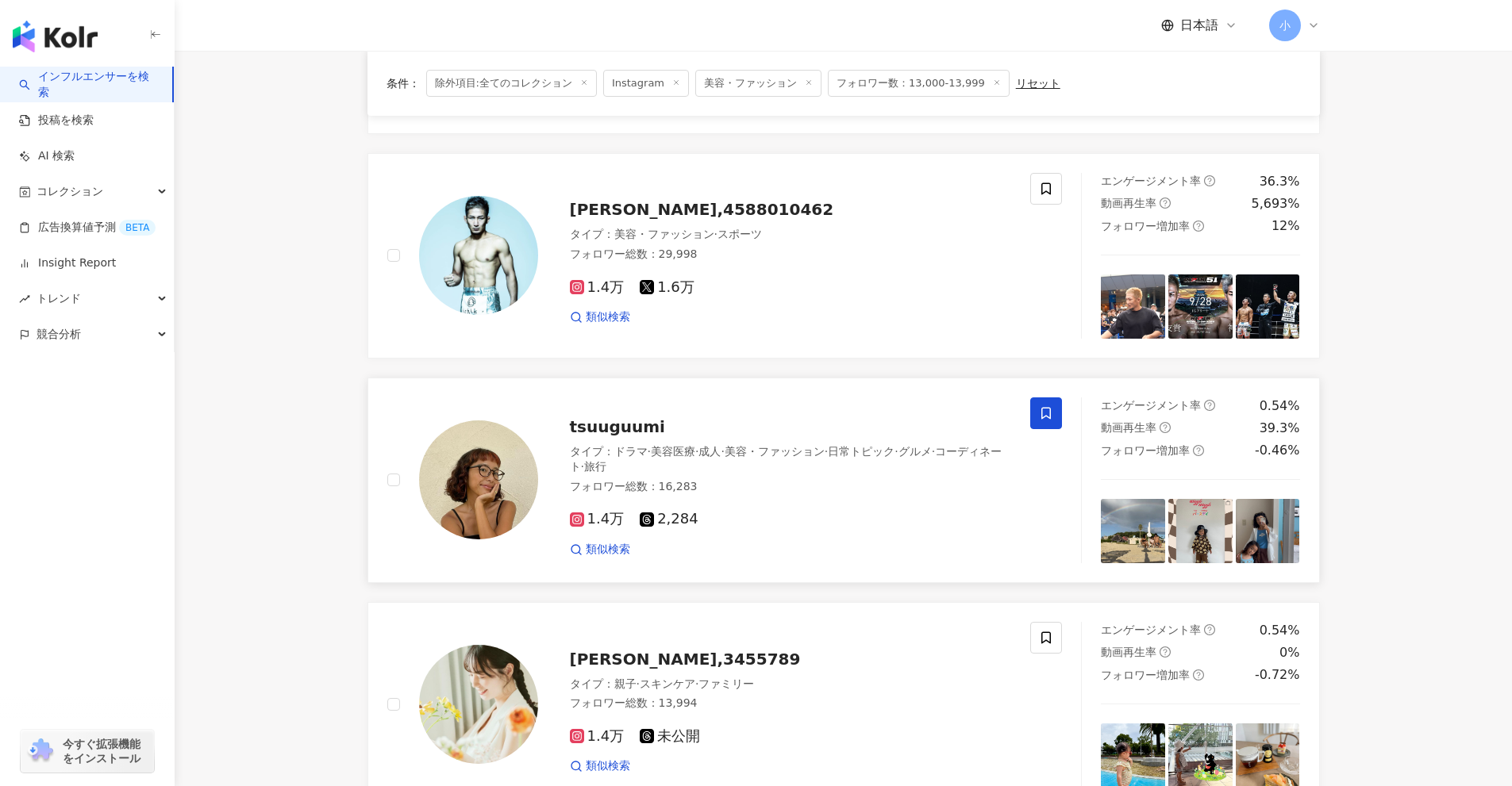
click at [1049, 407] on icon at bounding box center [1046, 414] width 14 height 14
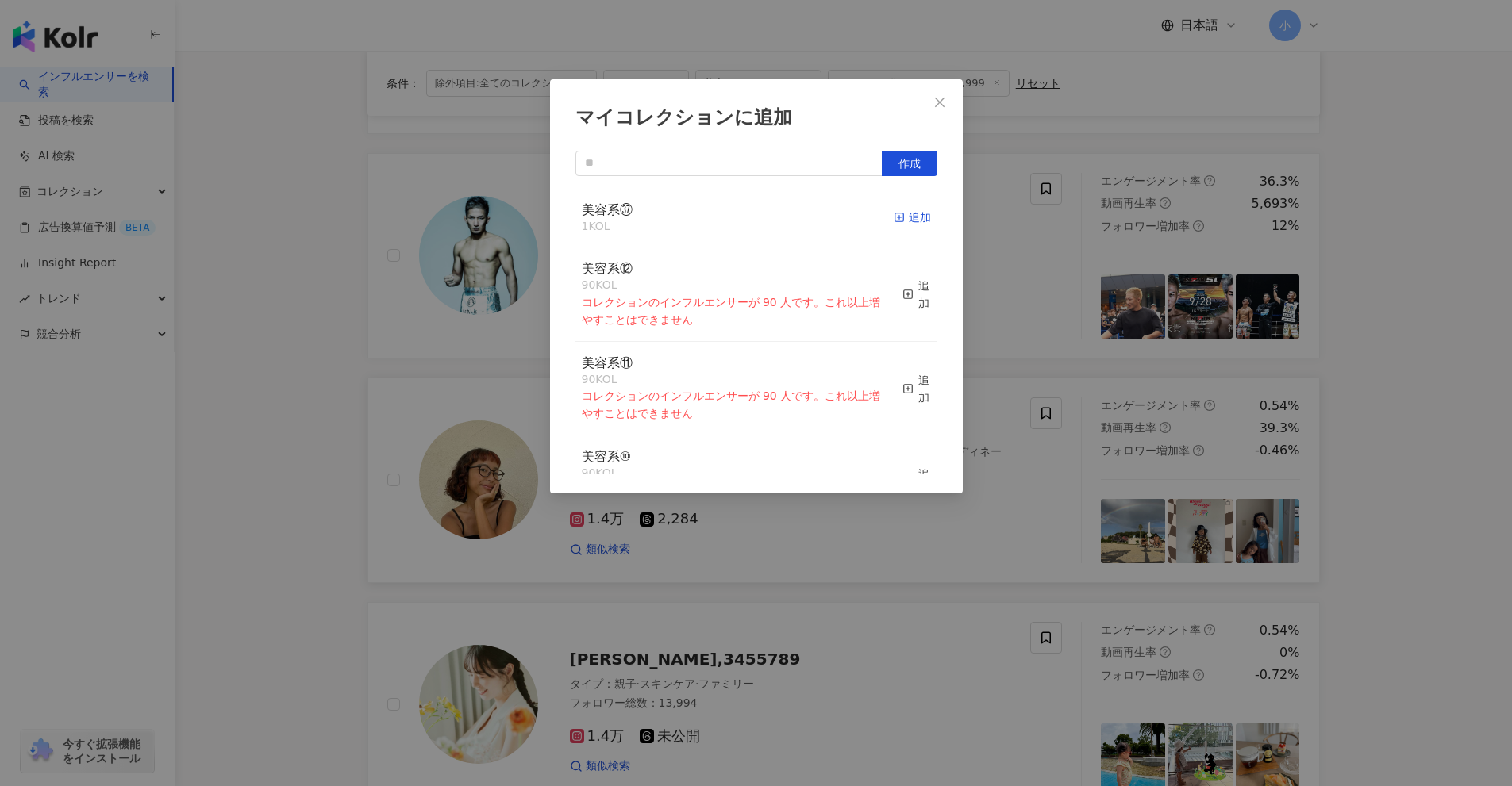
click at [900, 217] on line "button" at bounding box center [900, 217] width 0 height 4
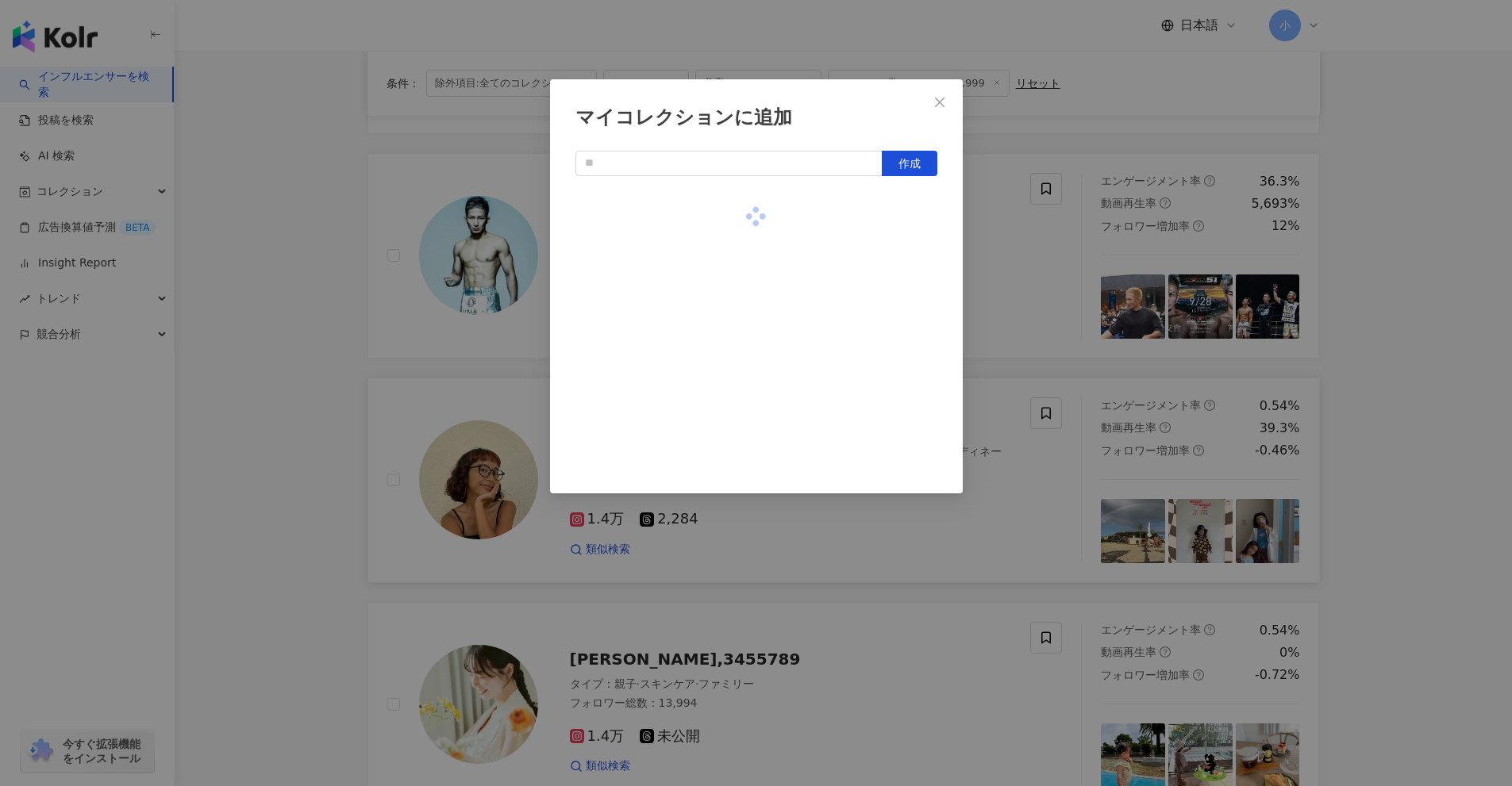
click at [1412, 458] on div "マイコレクションに追加 作成" at bounding box center [756, 393] width 1512 height 786
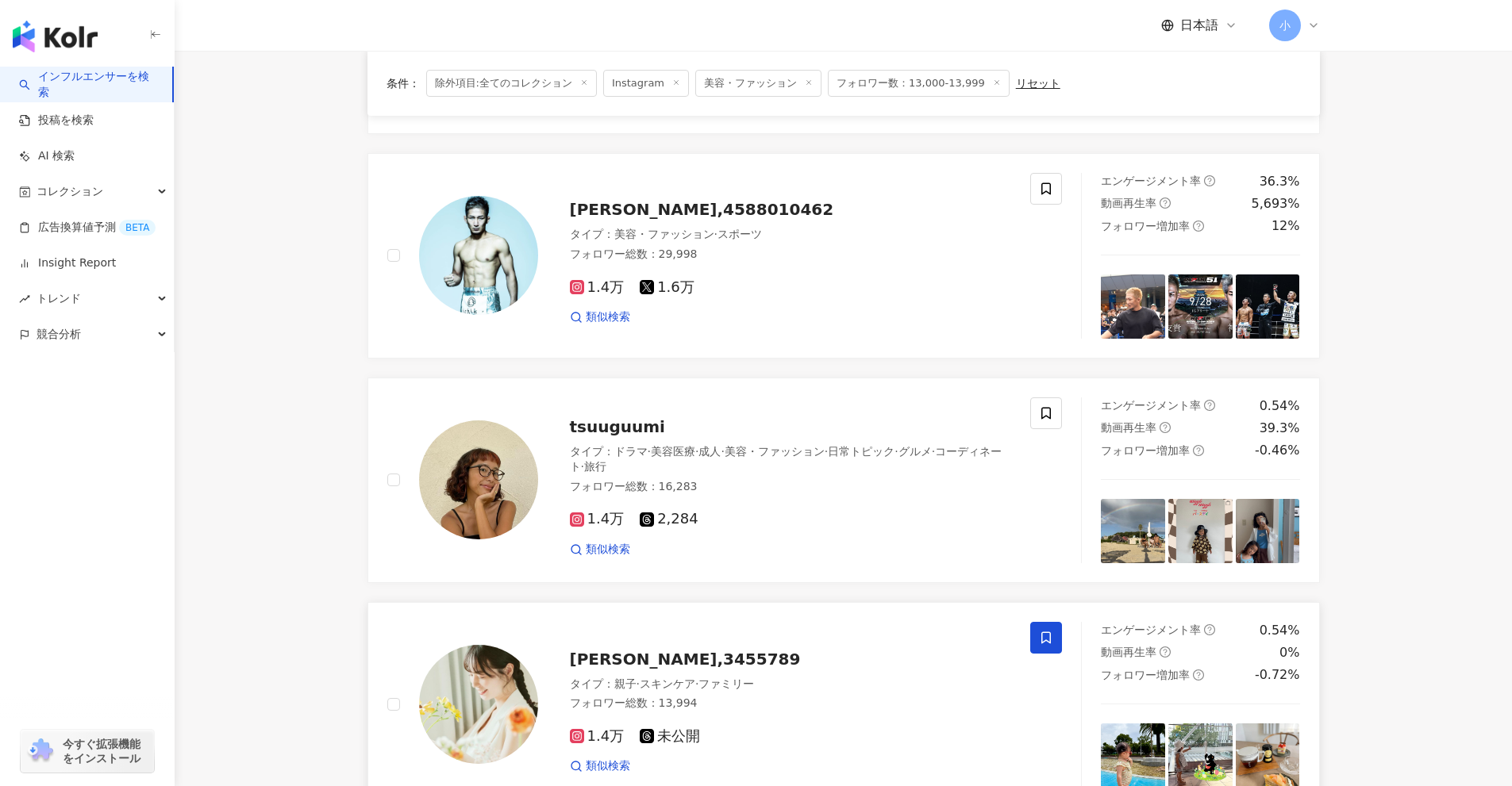
click at [1045, 631] on icon at bounding box center [1046, 638] width 14 height 14
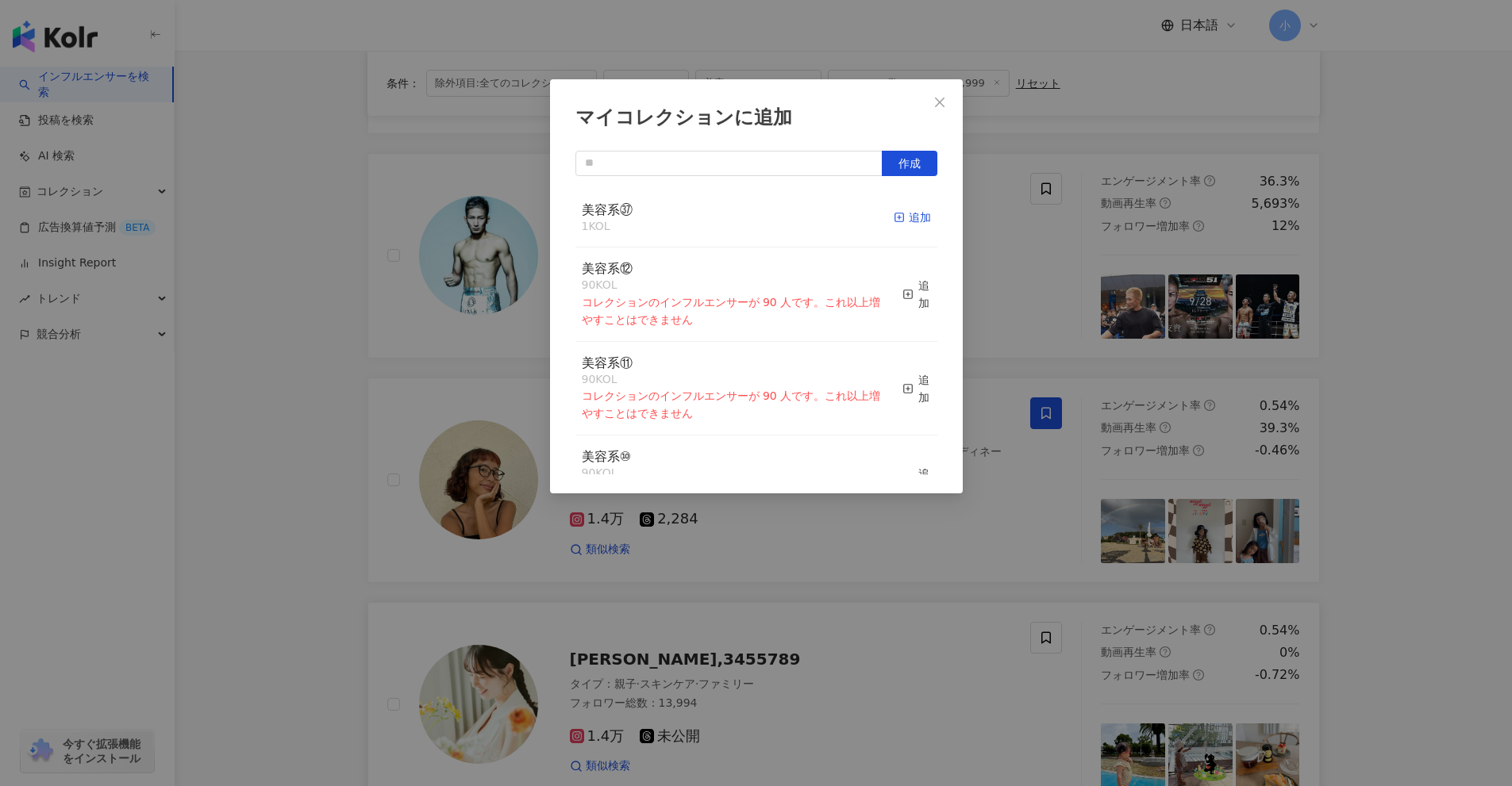
click at [901, 215] on div "追加" at bounding box center [912, 217] width 38 height 17
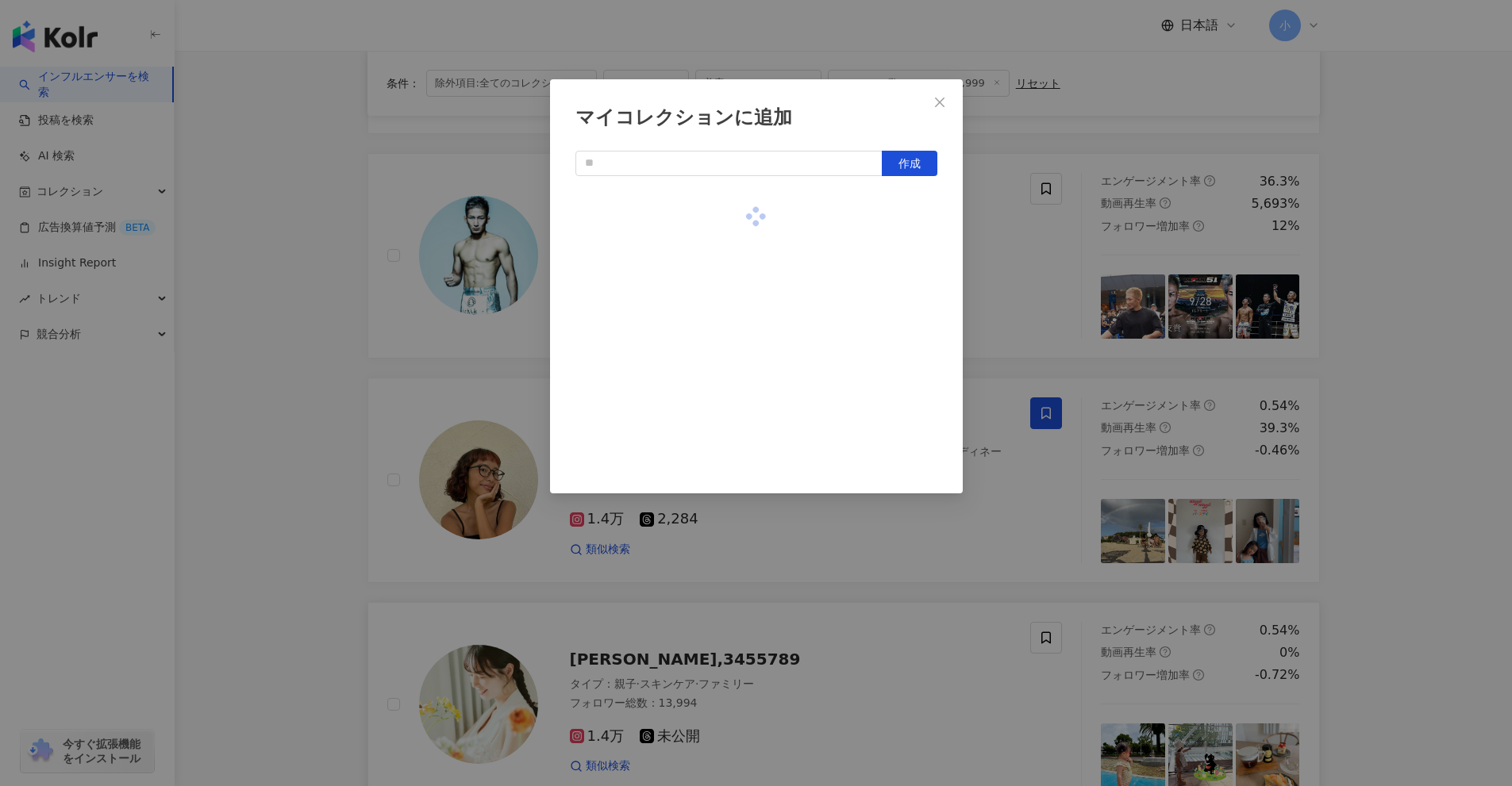
click at [1406, 433] on div "マイコレクションに追加 作成" at bounding box center [756, 393] width 1512 height 786
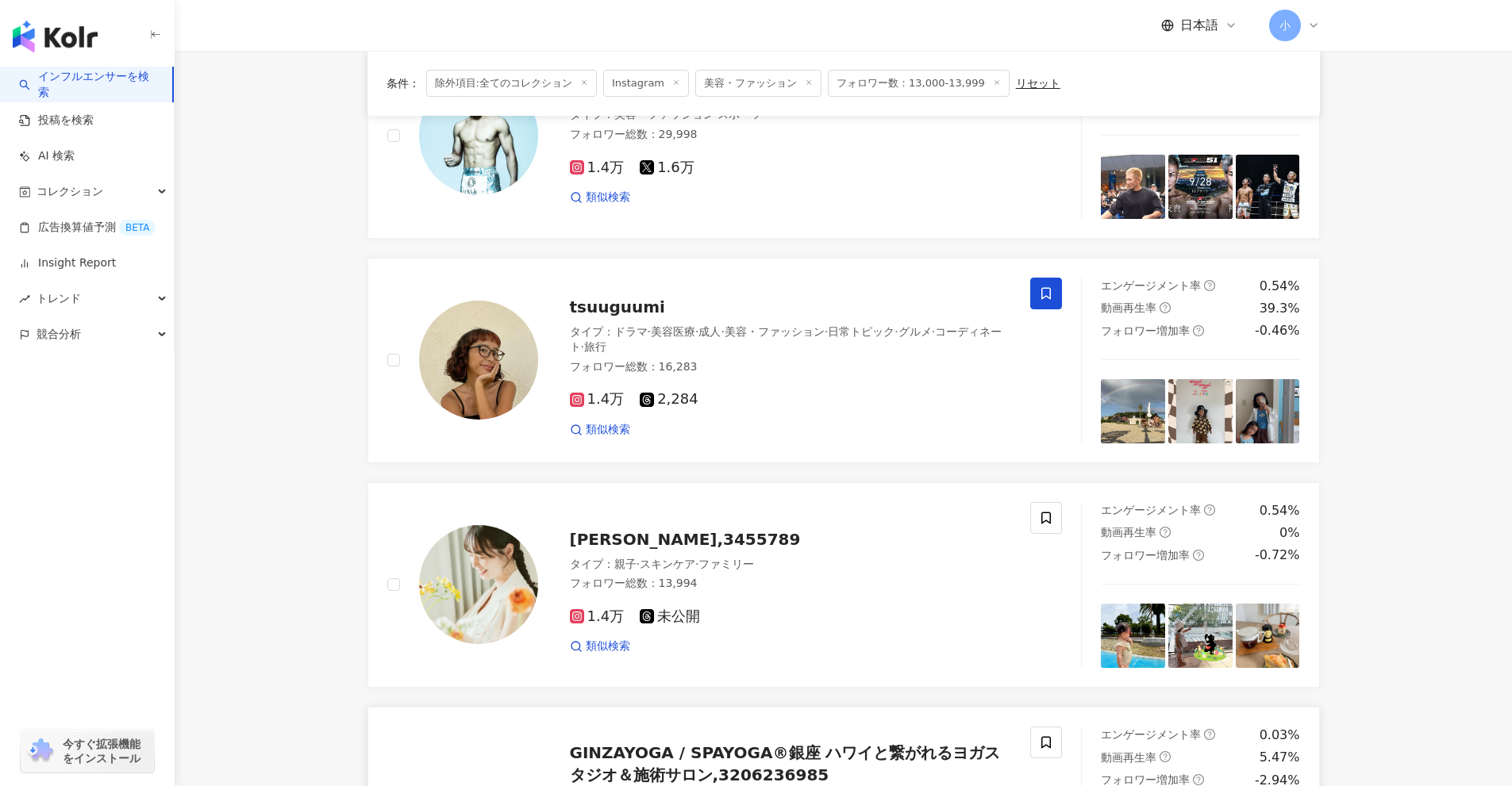
scroll to position [2301, 0]
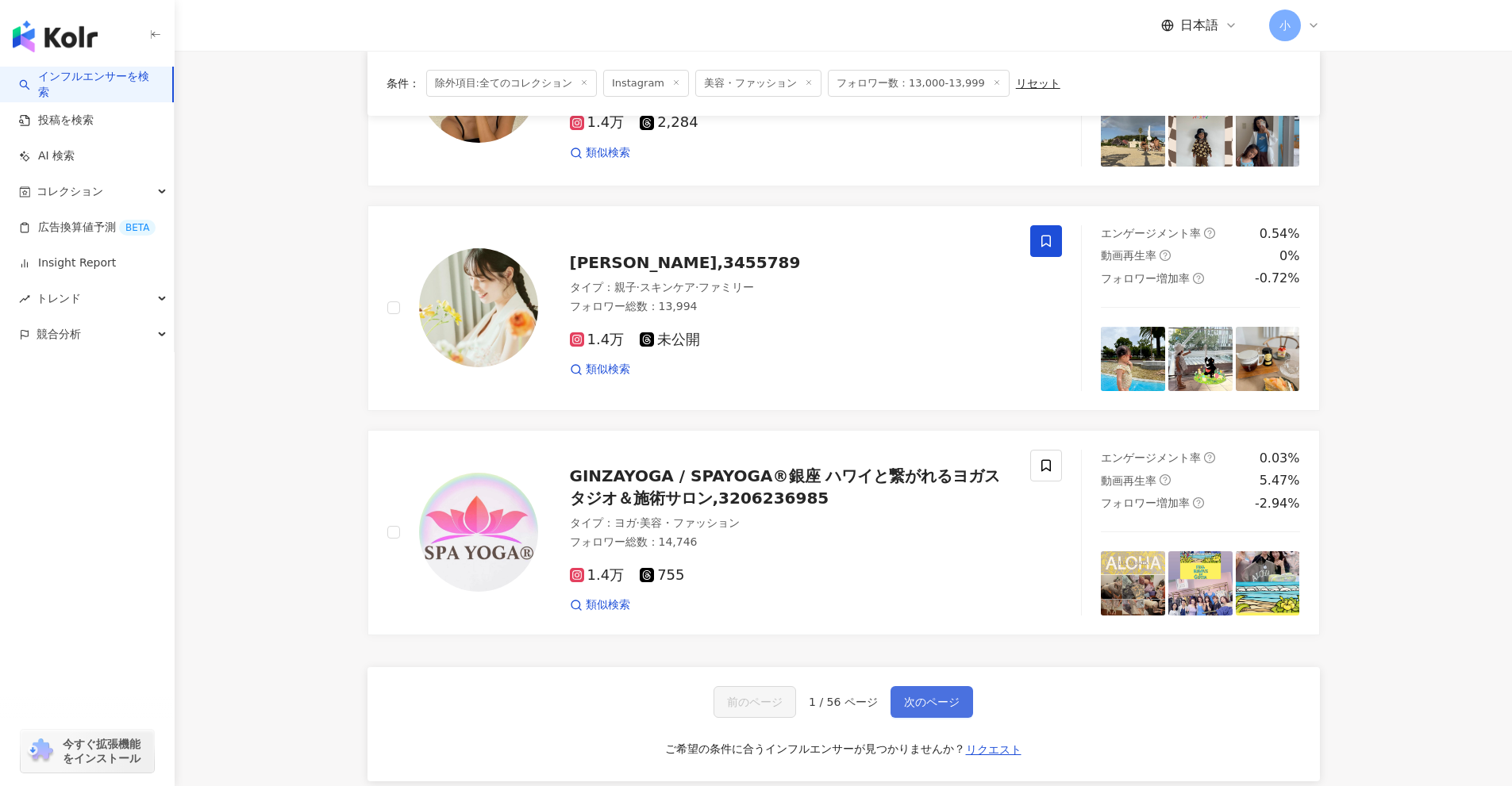
click at [952, 696] on span "次のページ" at bounding box center [932, 702] width 56 height 13
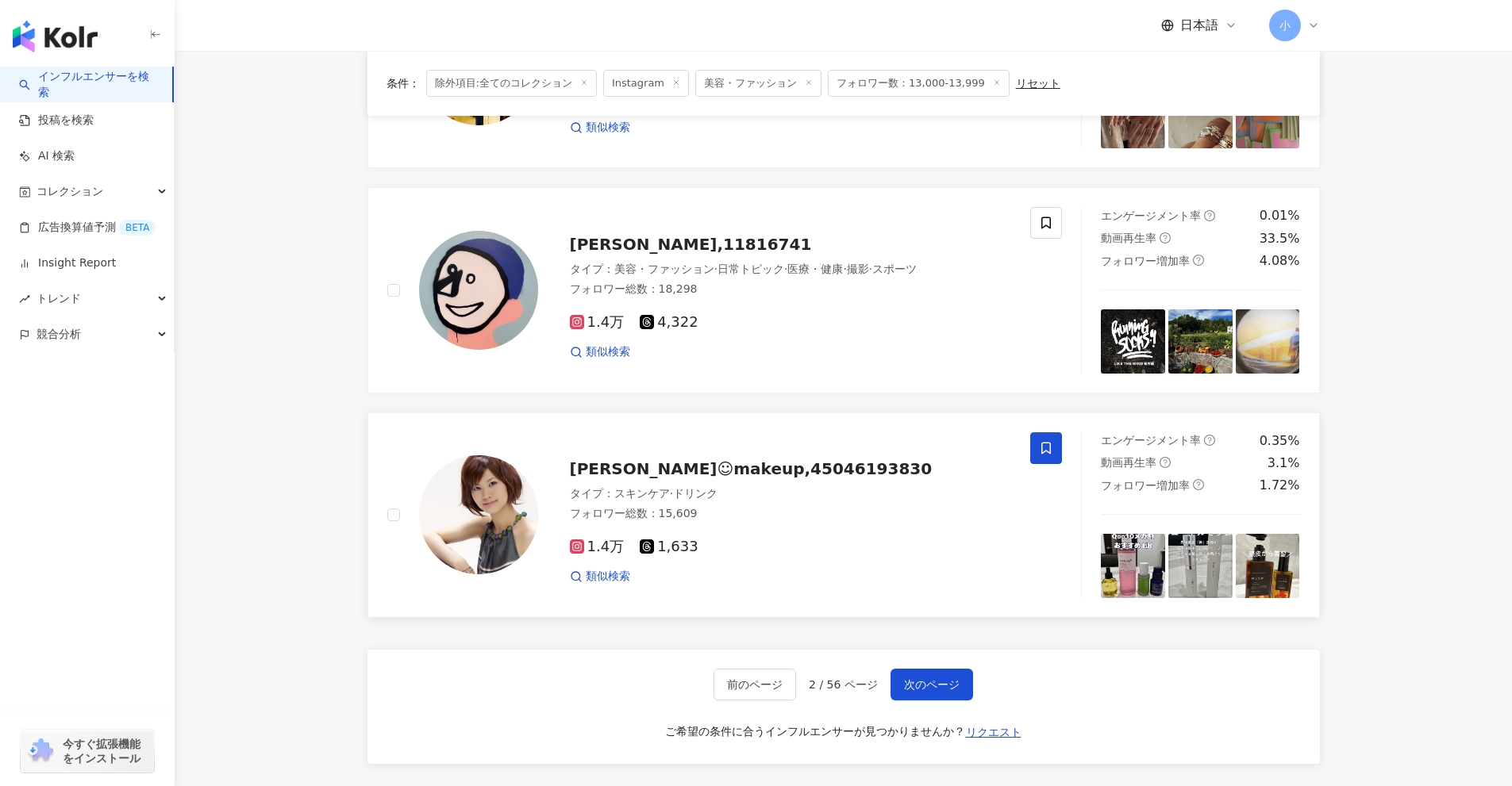
click at [1048, 451] on icon at bounding box center [1046, 448] width 14 height 14
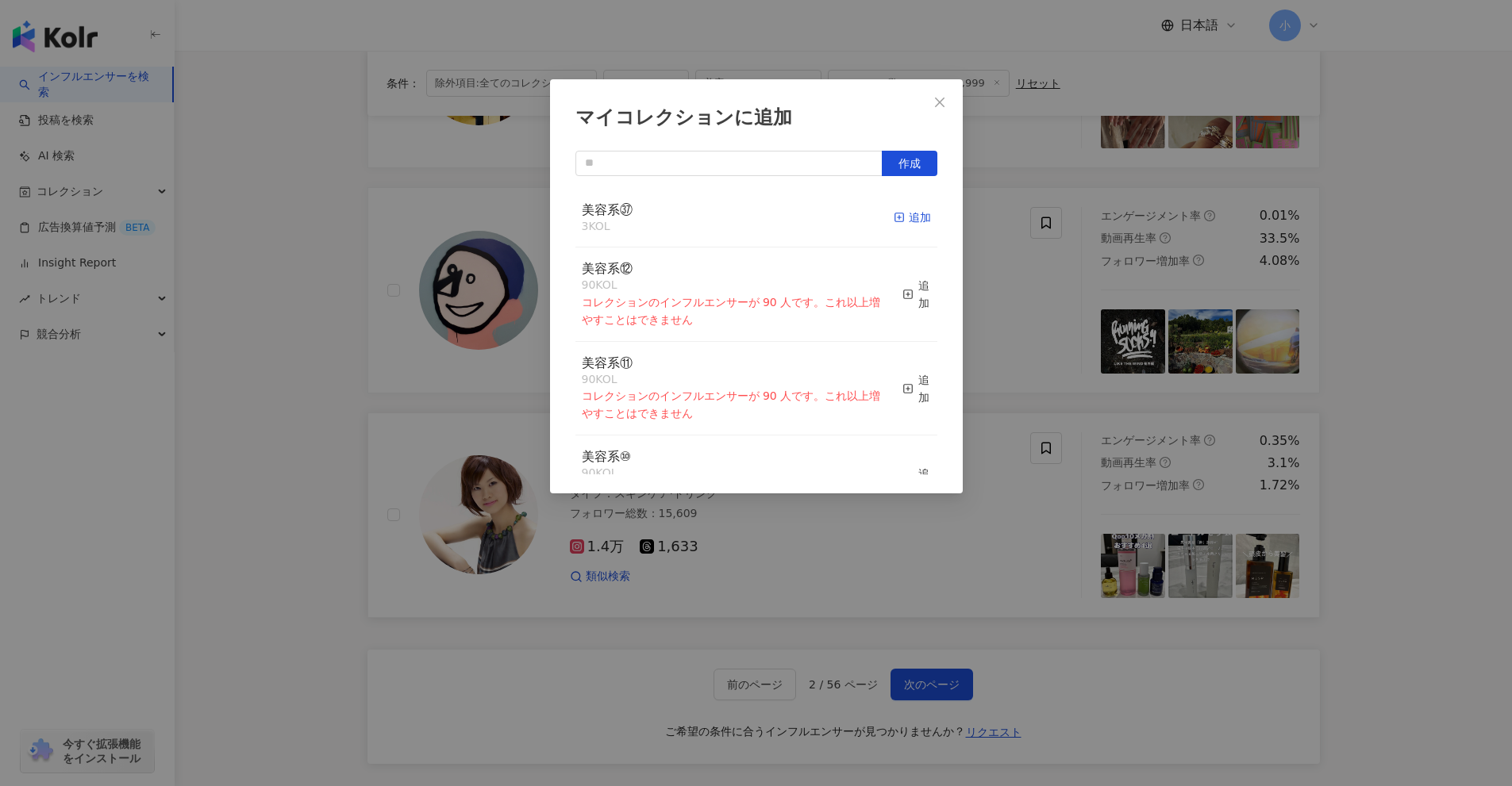
click at [898, 215] on div "追加" at bounding box center [912, 217] width 38 height 17
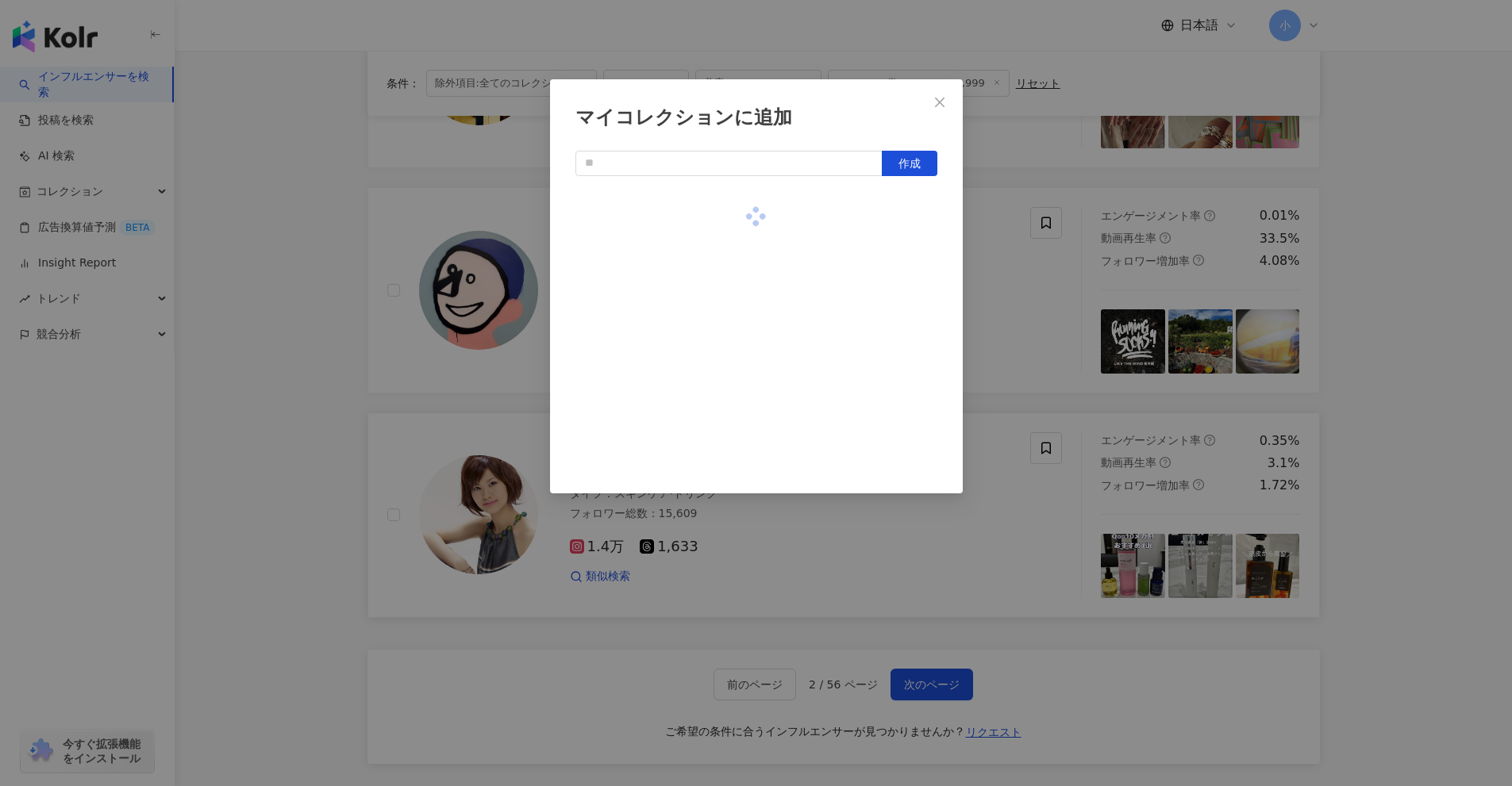
click at [1482, 553] on div "マイコレクションに追加 作成" at bounding box center [756, 393] width 1512 height 786
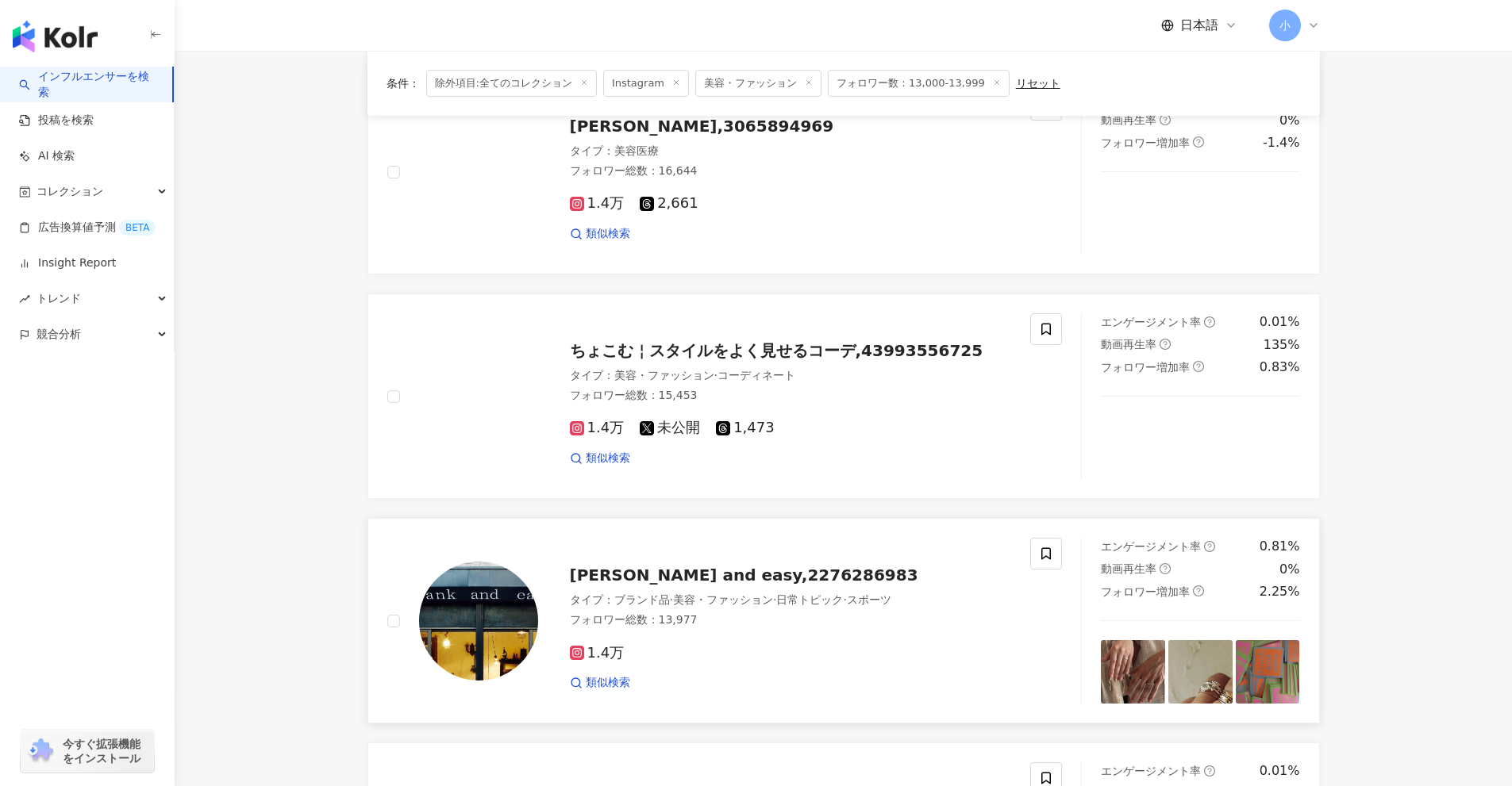
scroll to position [1666, 0]
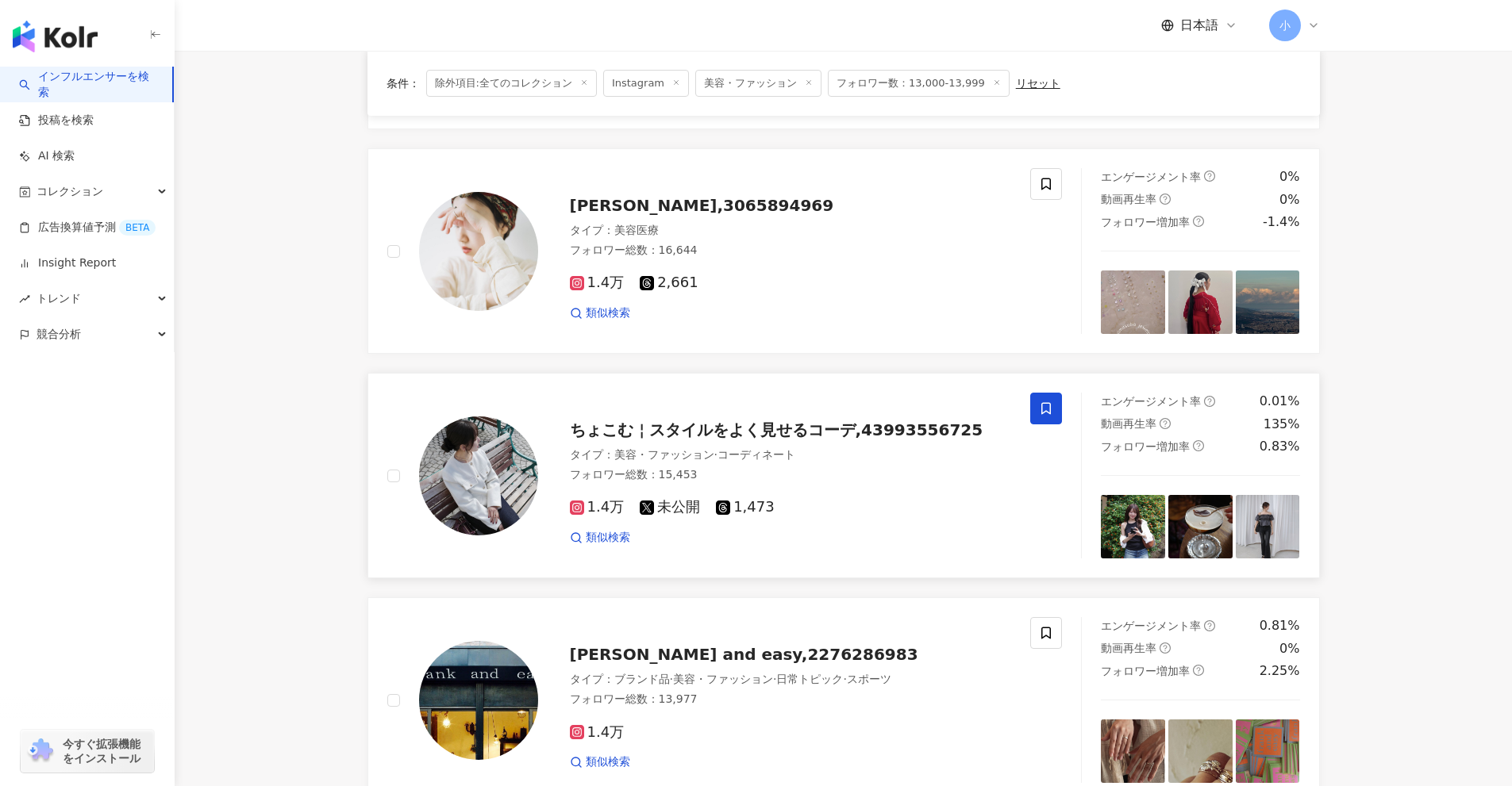
click at [1049, 400] on span at bounding box center [1046, 408] width 31 height 31
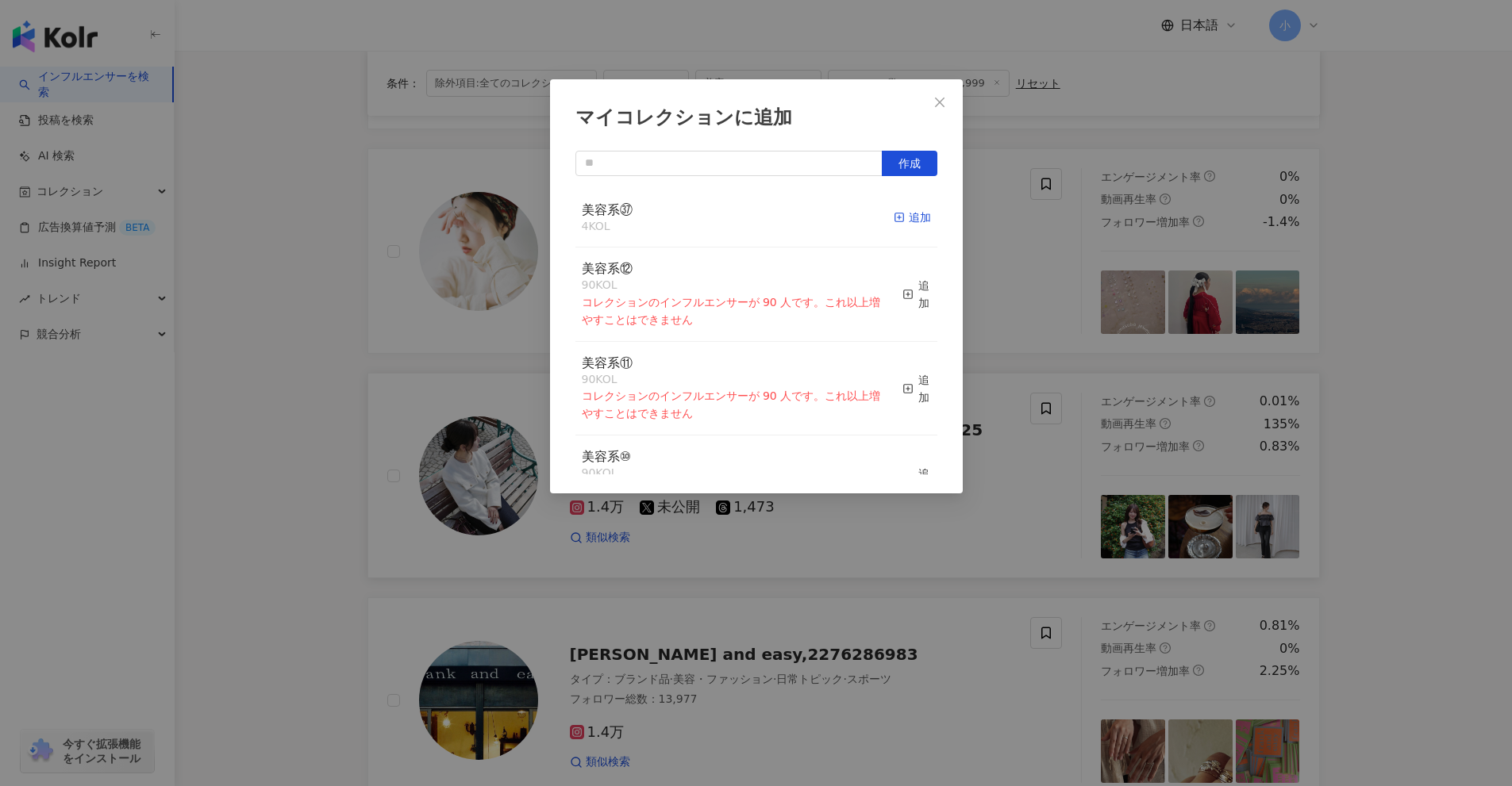
click at [907, 225] on div "追加" at bounding box center [912, 217] width 38 height 17
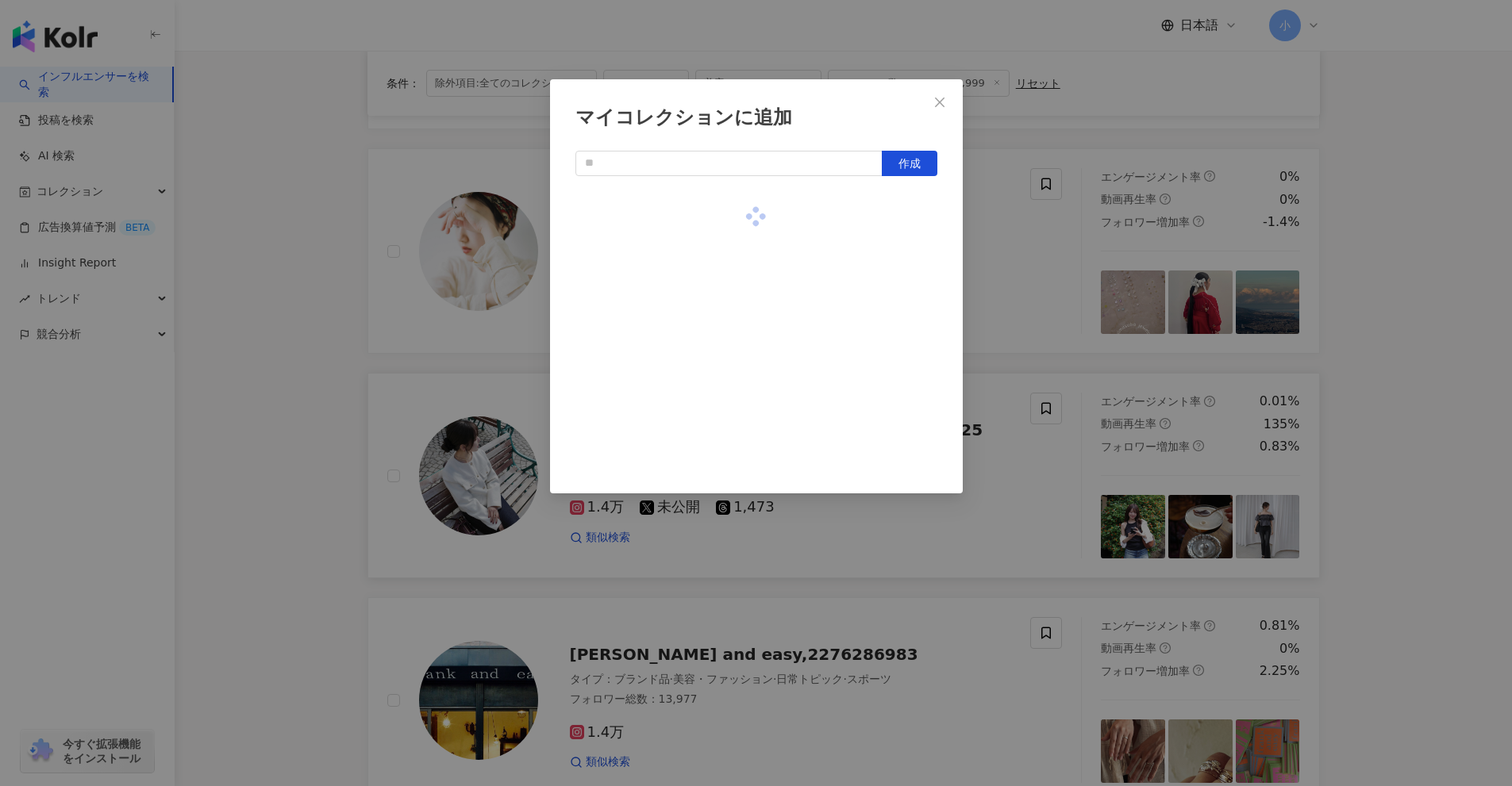
click at [1460, 414] on div "マイコレクションに追加 作成" at bounding box center [756, 393] width 1512 height 786
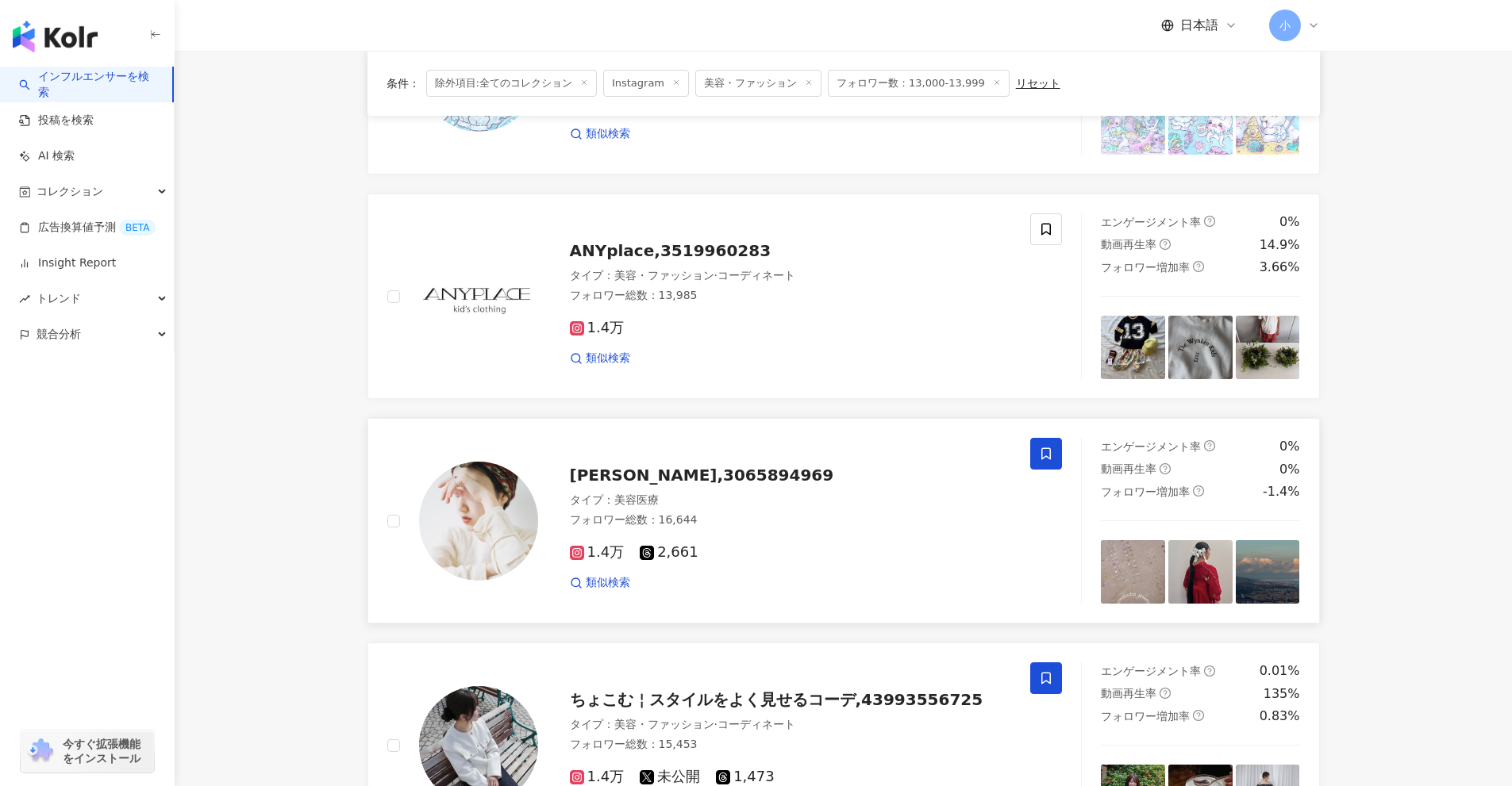
scroll to position [1269, 0]
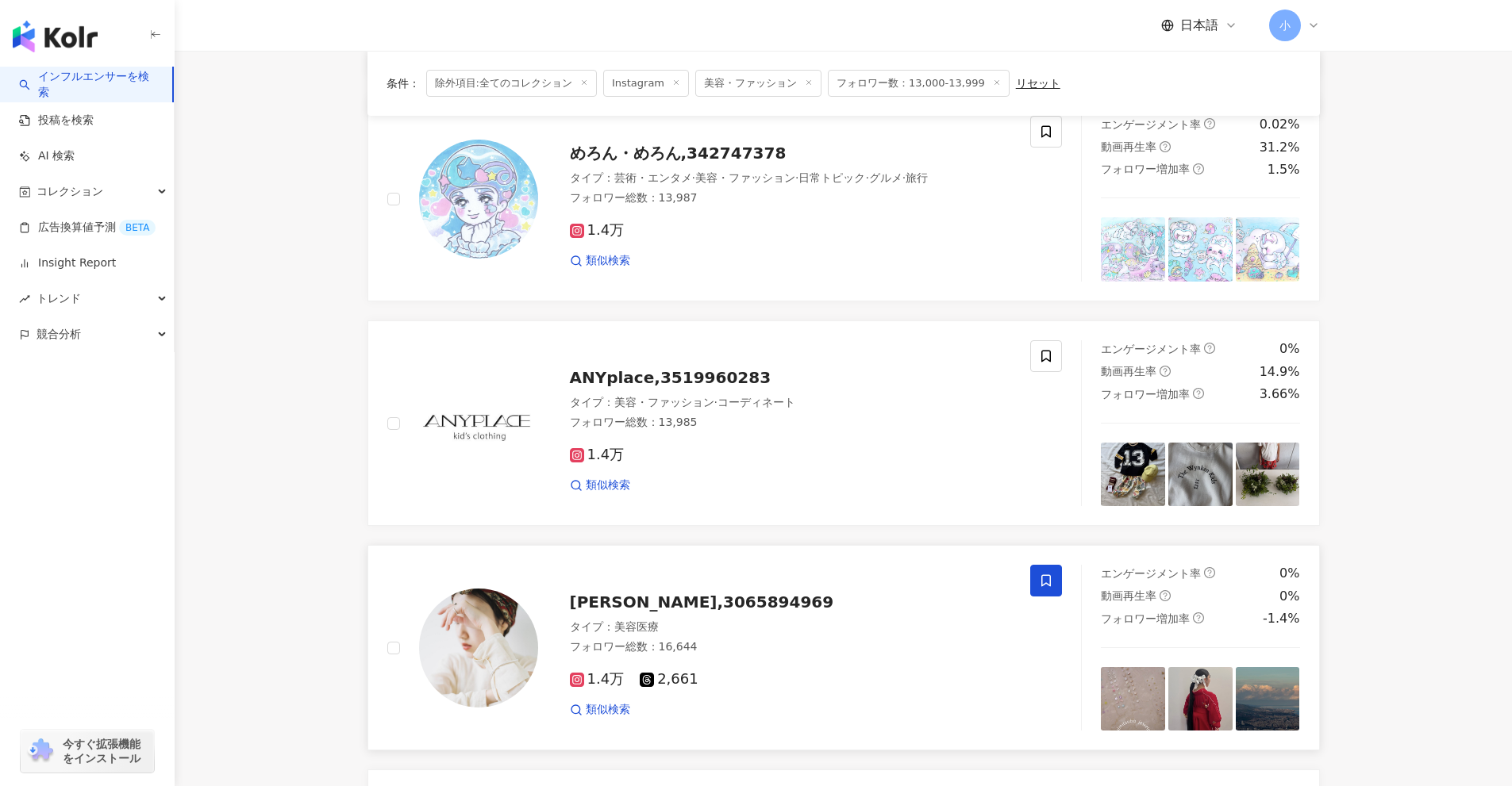
click at [1040, 573] on span at bounding box center [1046, 581] width 31 height 31
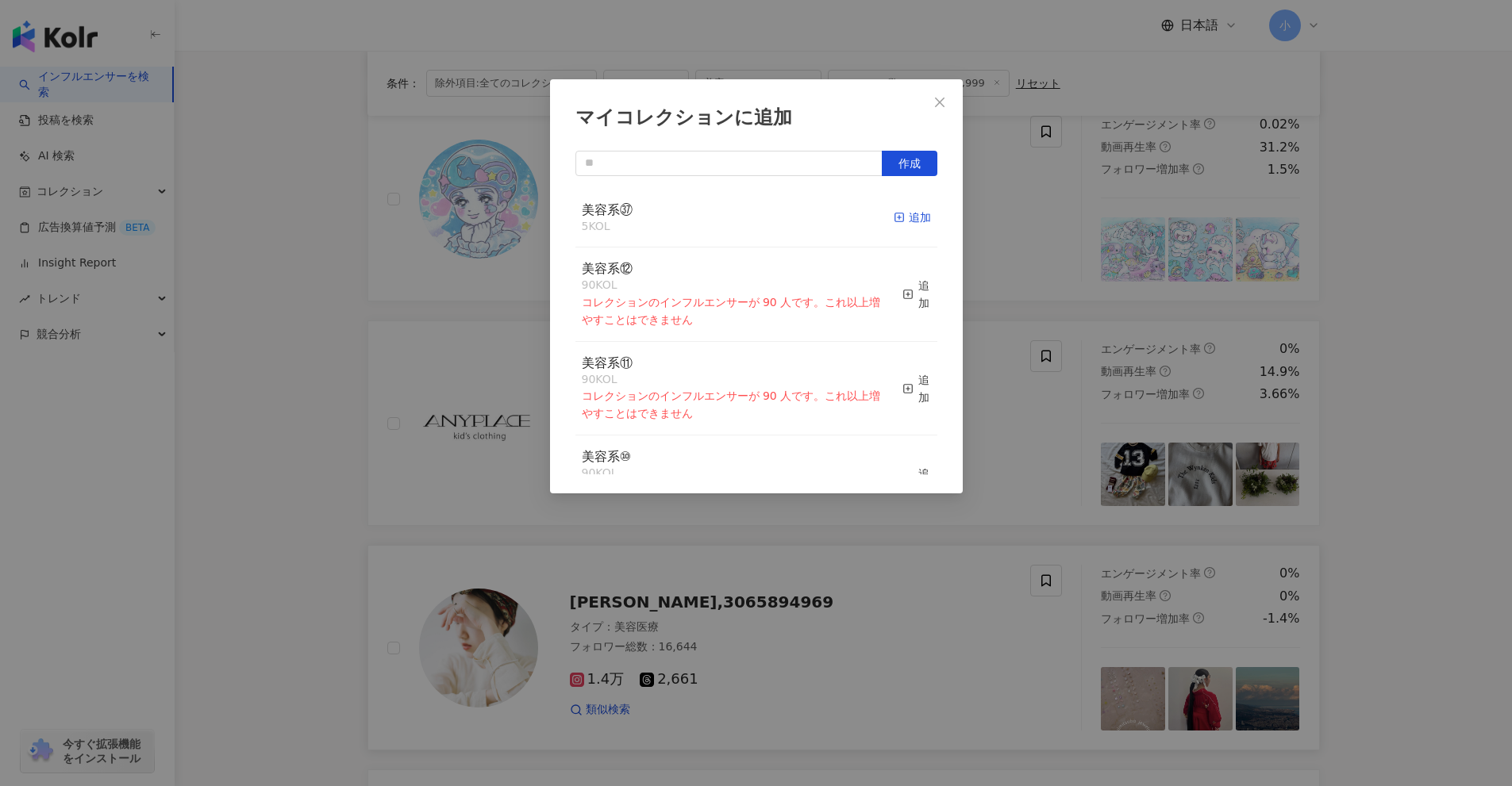
click at [899, 217] on div "追加" at bounding box center [912, 217] width 38 height 17
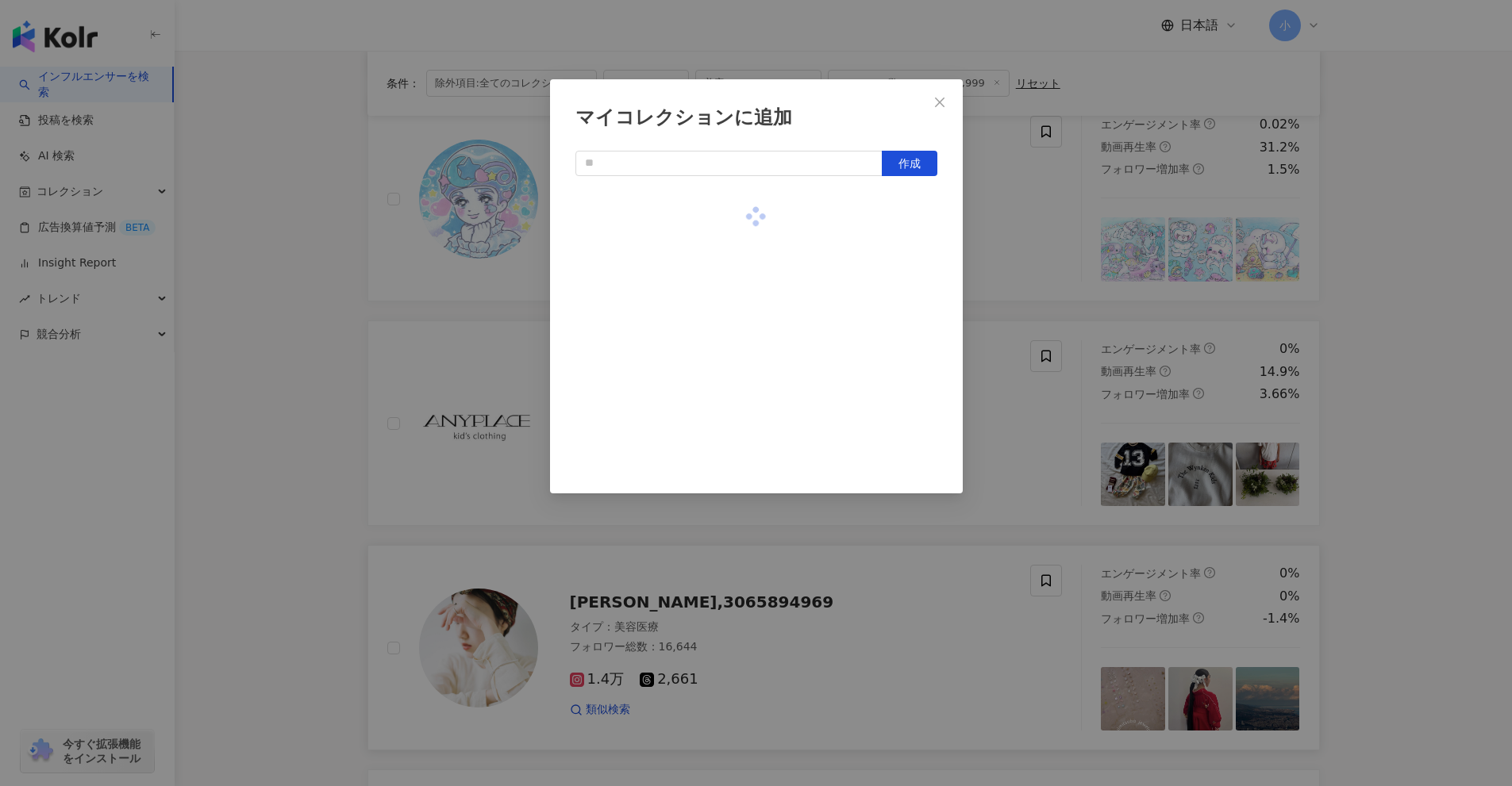
click at [1454, 412] on div "マイコレクションに追加 作成" at bounding box center [756, 393] width 1512 height 786
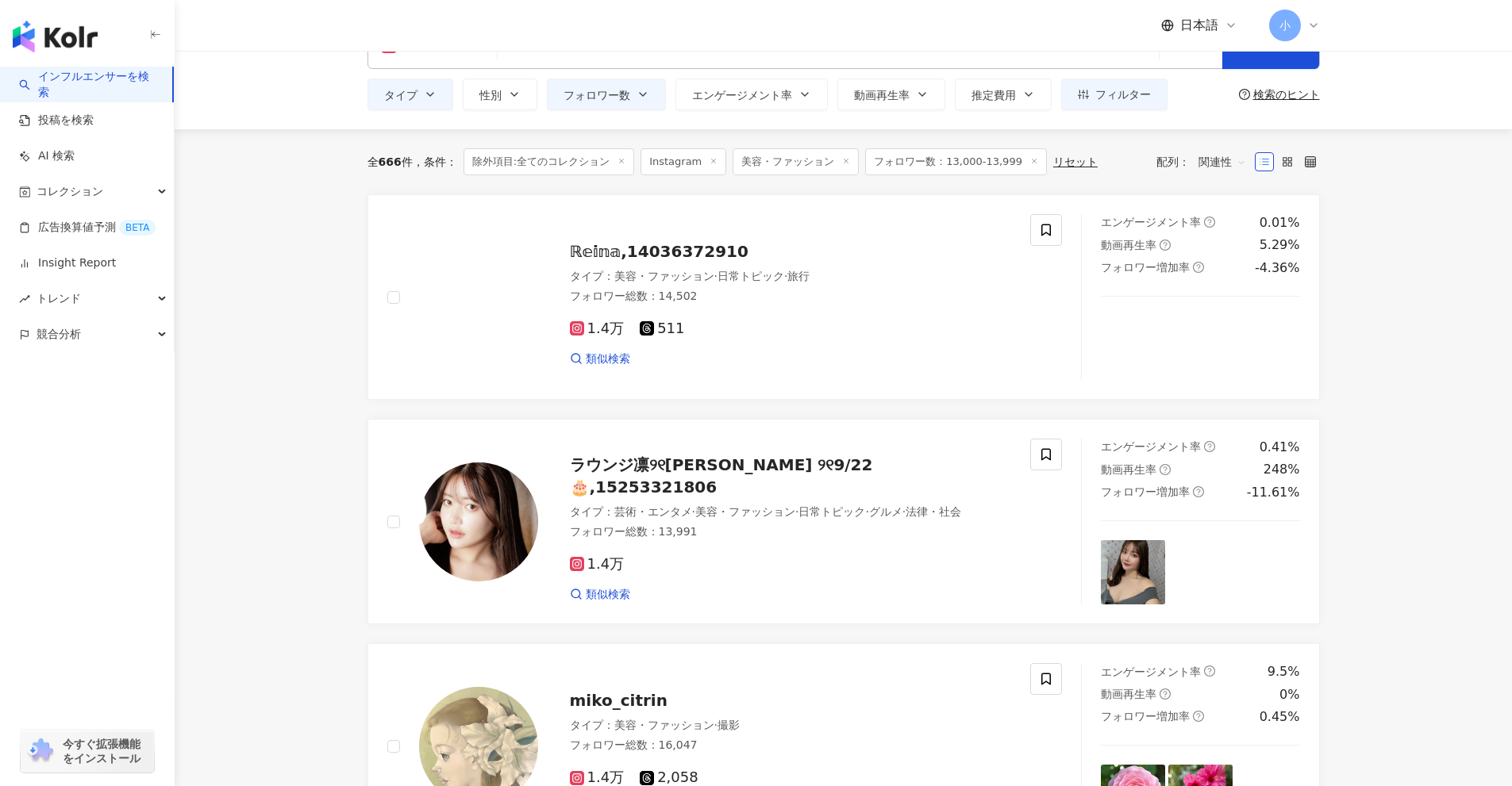
scroll to position [0, 0]
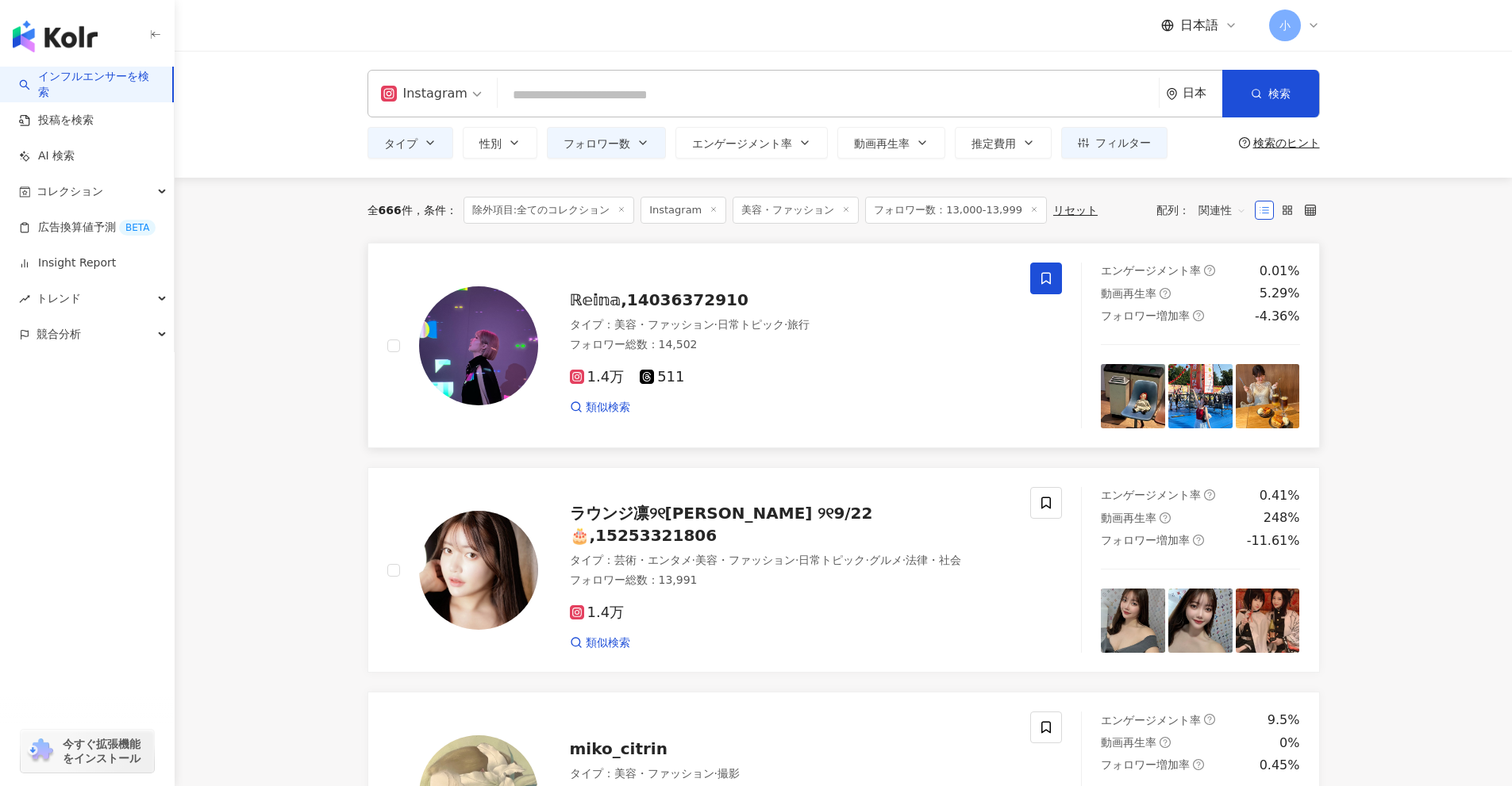
click at [1059, 277] on span at bounding box center [1046, 278] width 31 height 31
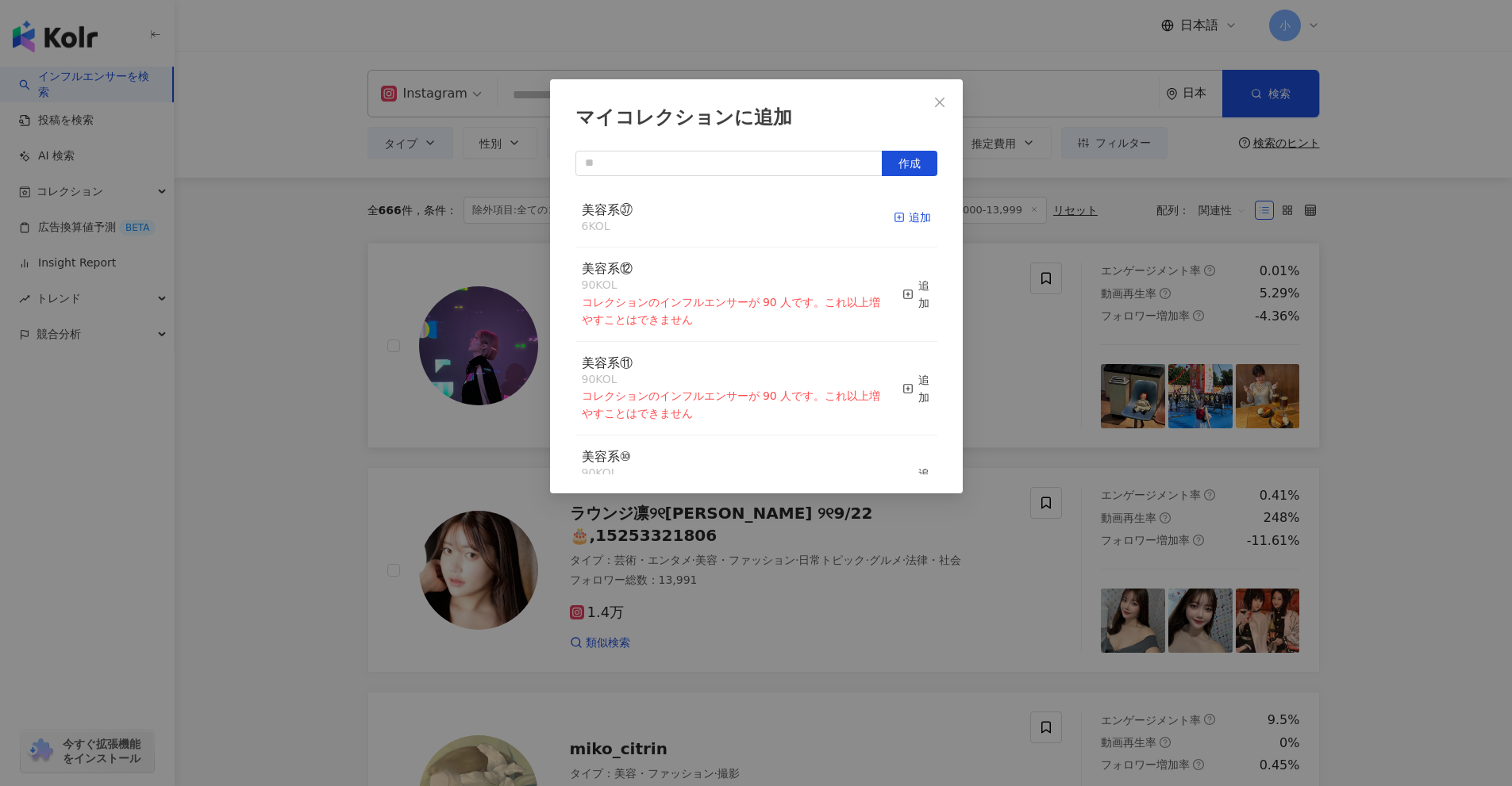
click at [893, 216] on icon "button" at bounding box center [899, 217] width 11 height 11
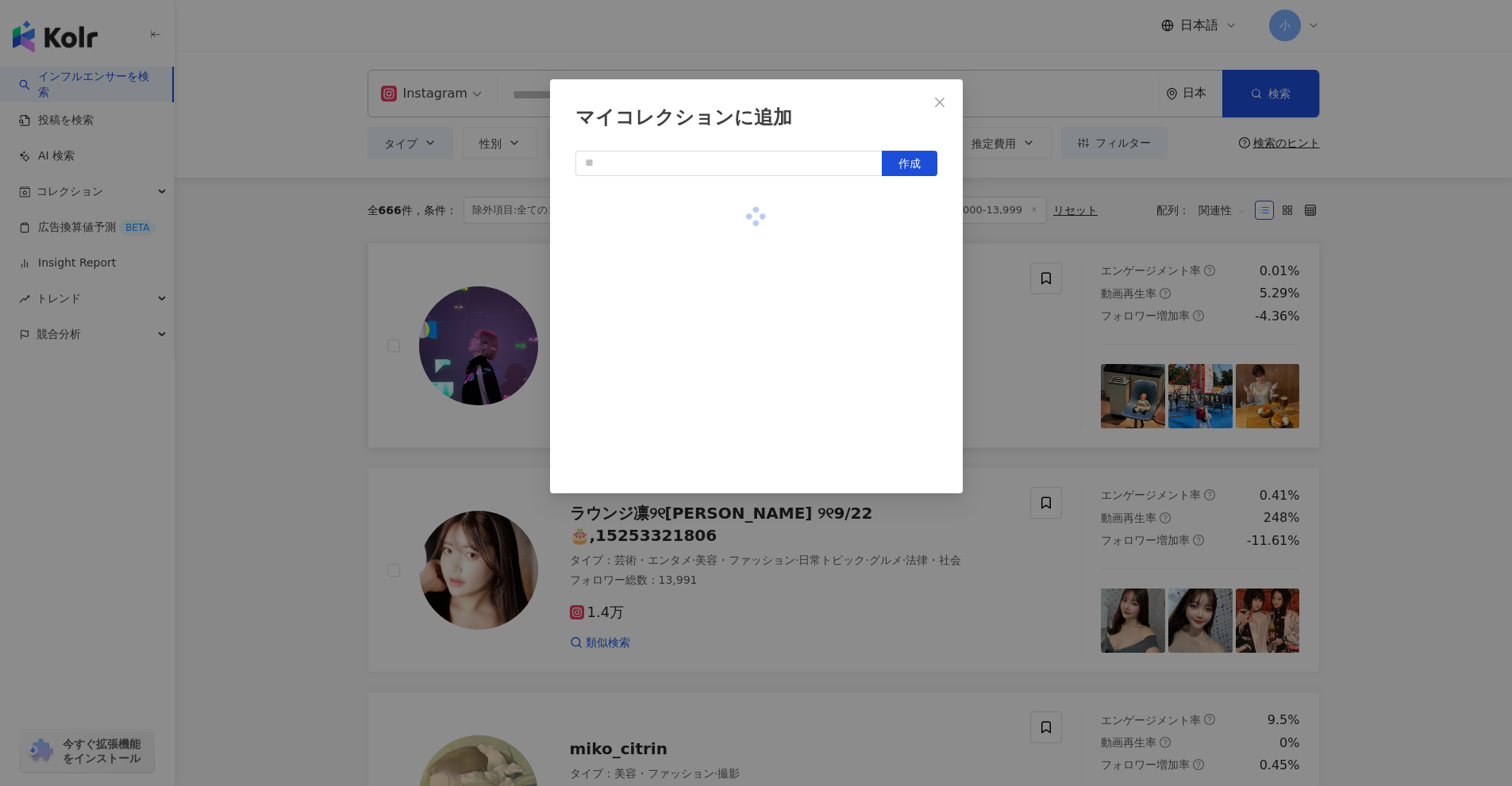
click at [1399, 468] on div "マイコレクションに追加 作成" at bounding box center [756, 393] width 1512 height 786
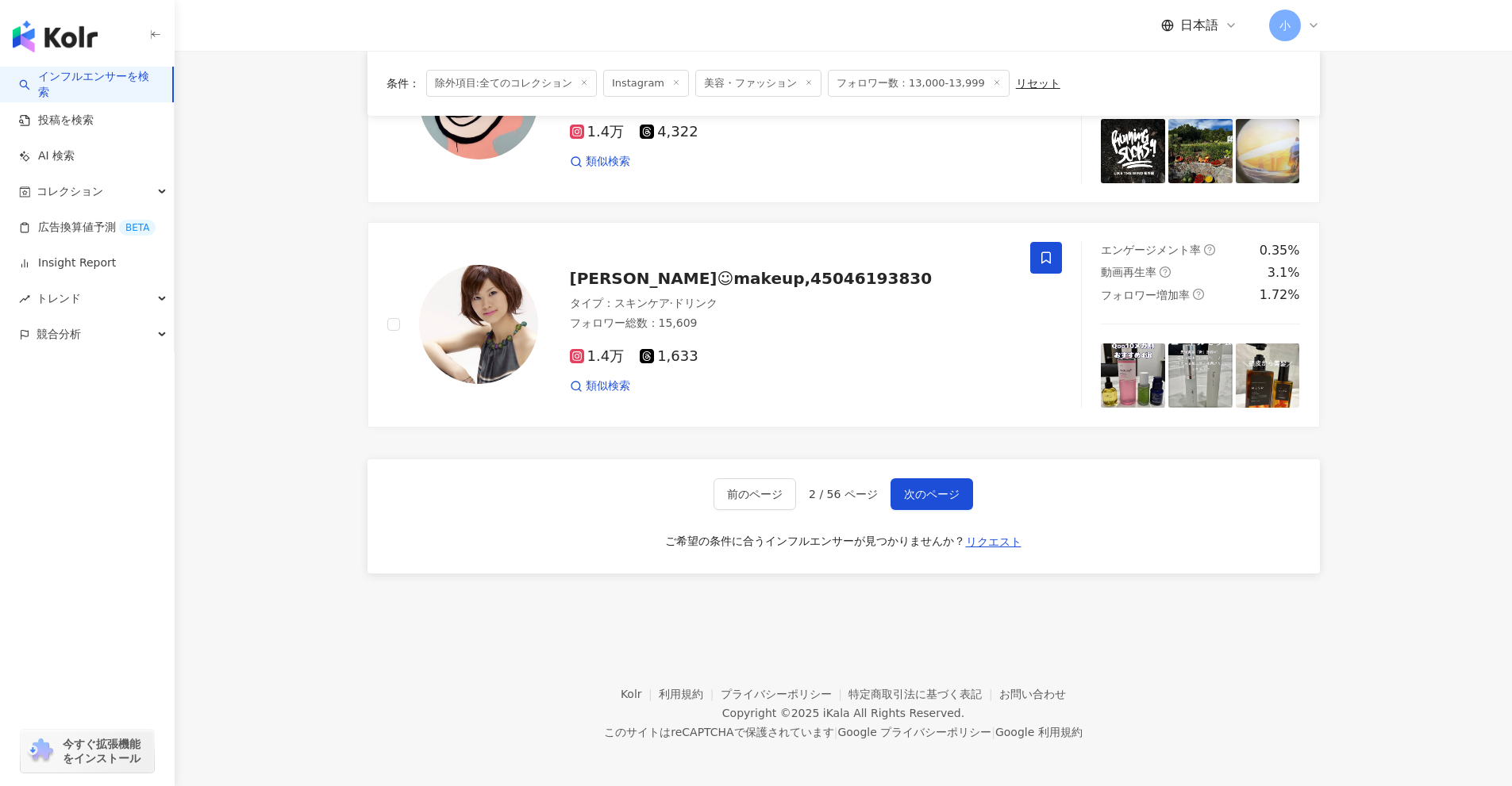
scroll to position [2495, 0]
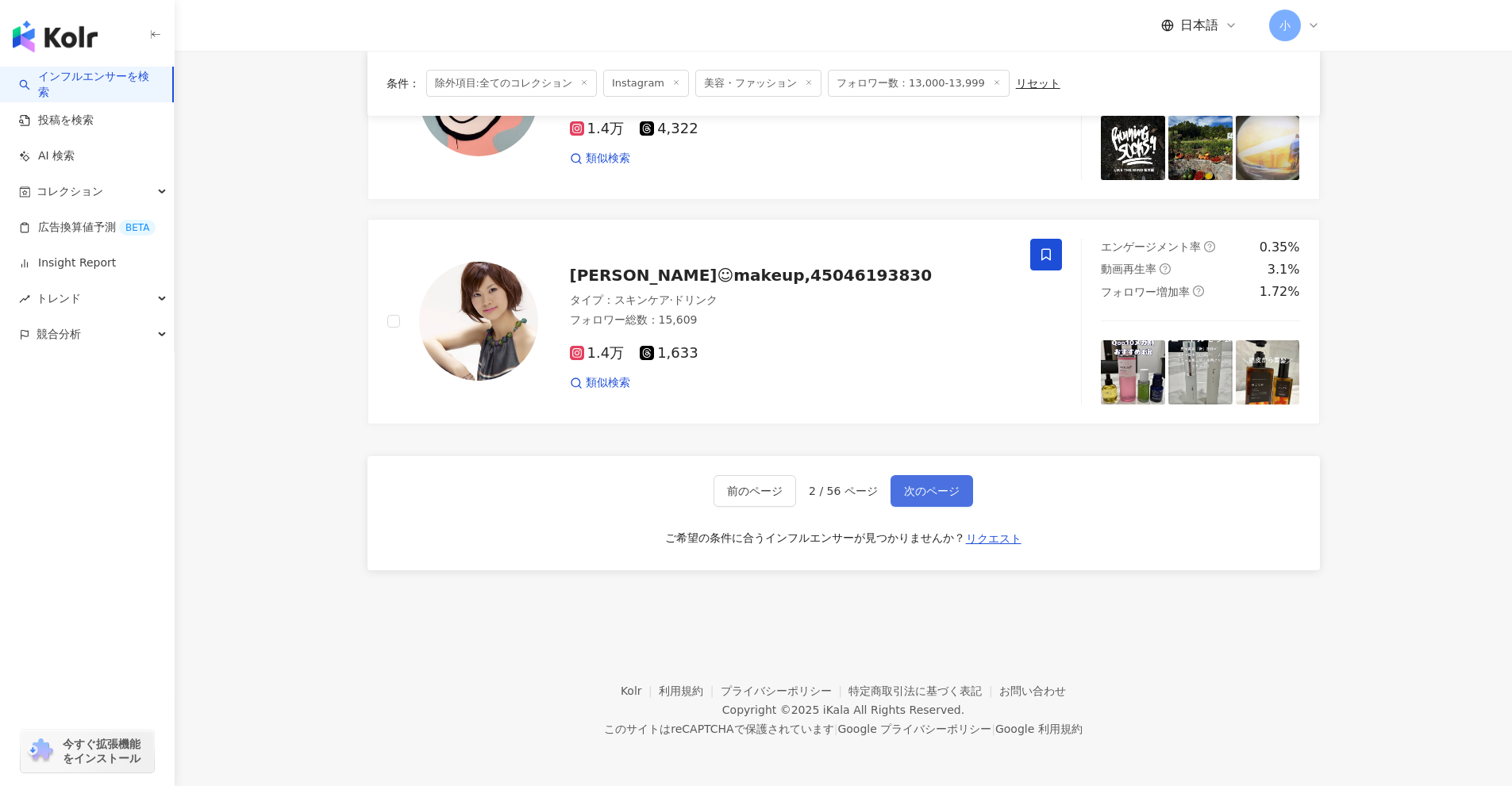
click at [945, 499] on button "次のページ" at bounding box center [932, 491] width 83 height 31
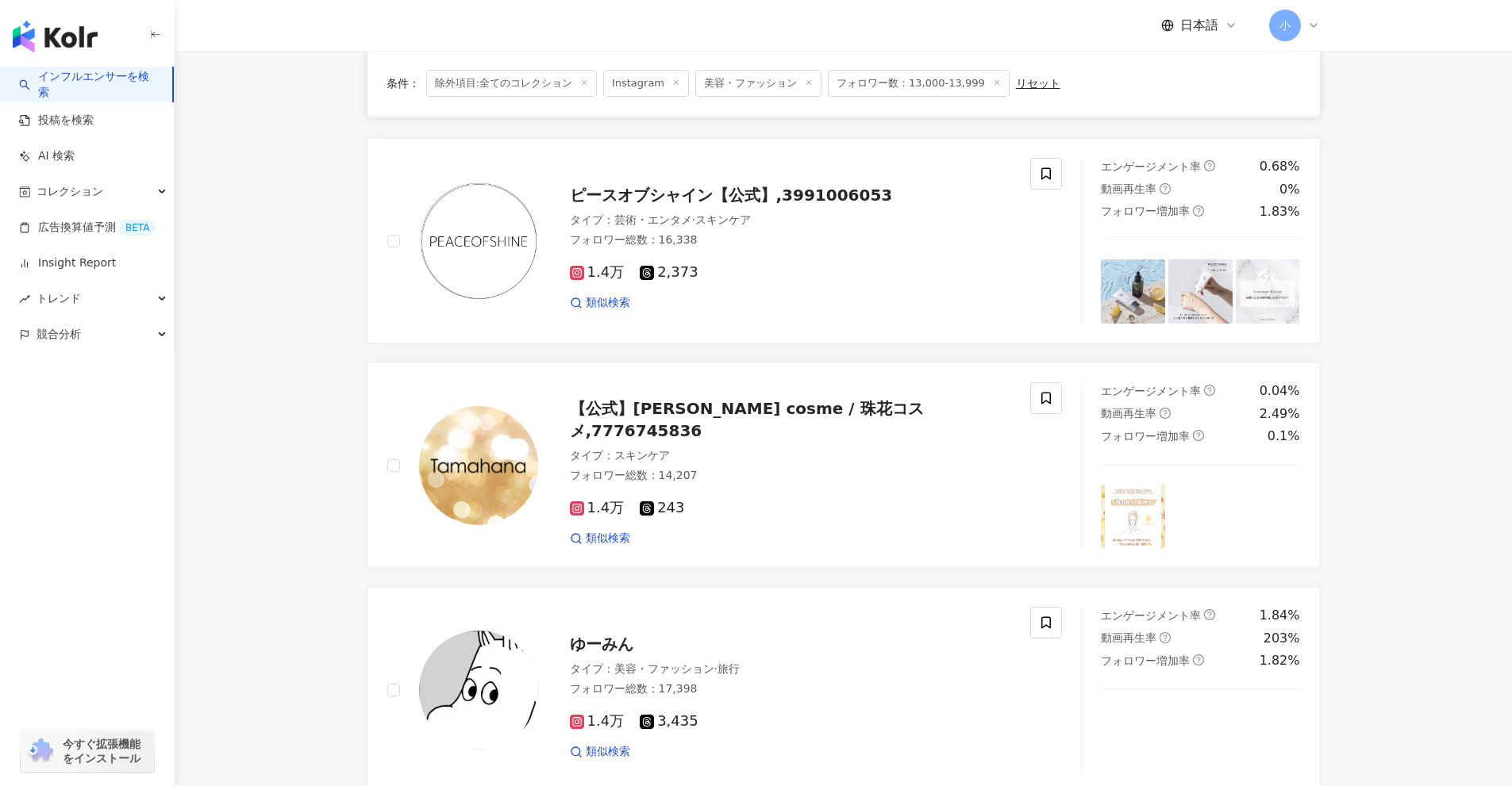
scroll to position [1225, 0]
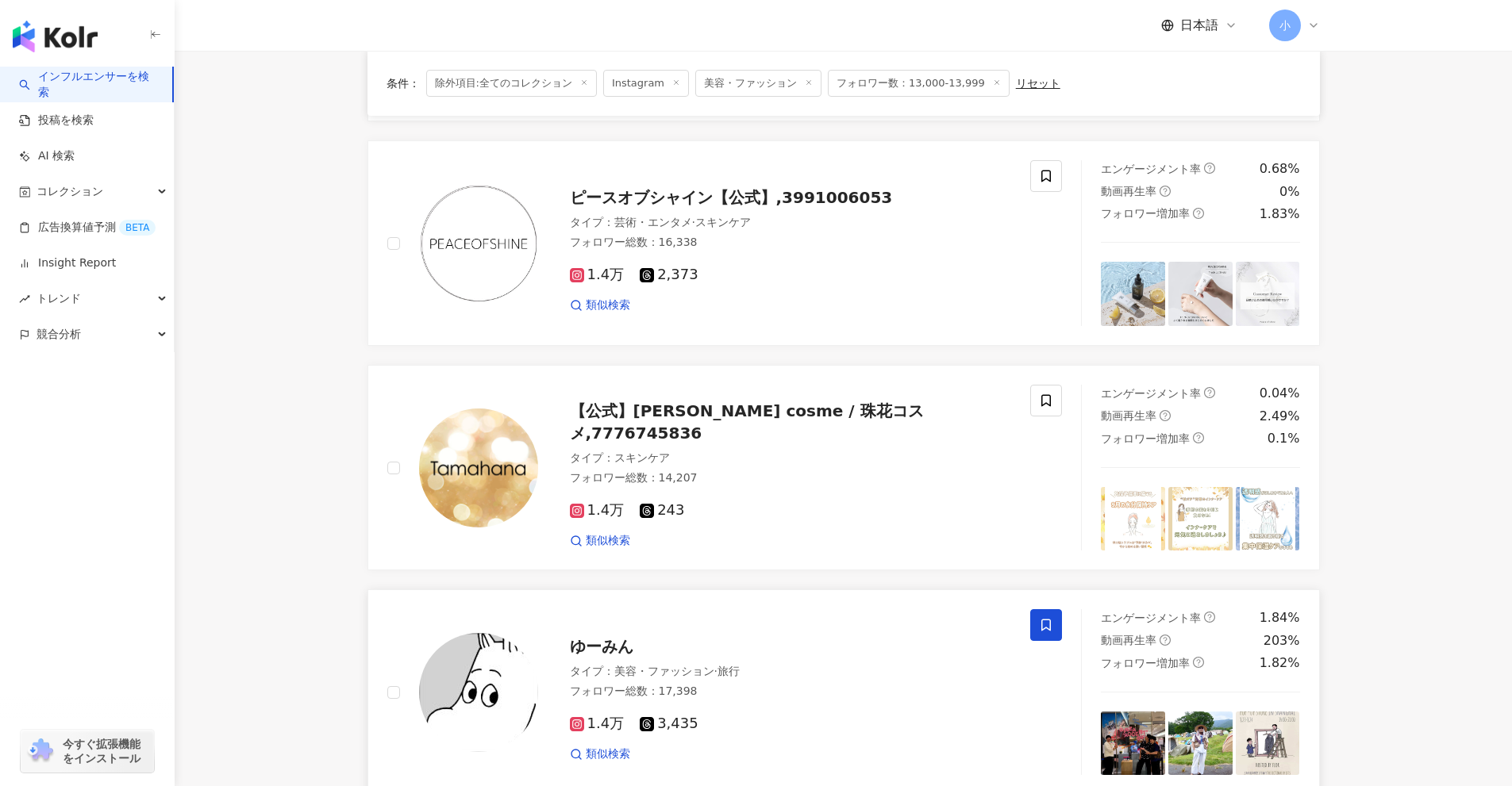
click at [1034, 627] on span at bounding box center [1046, 625] width 31 height 31
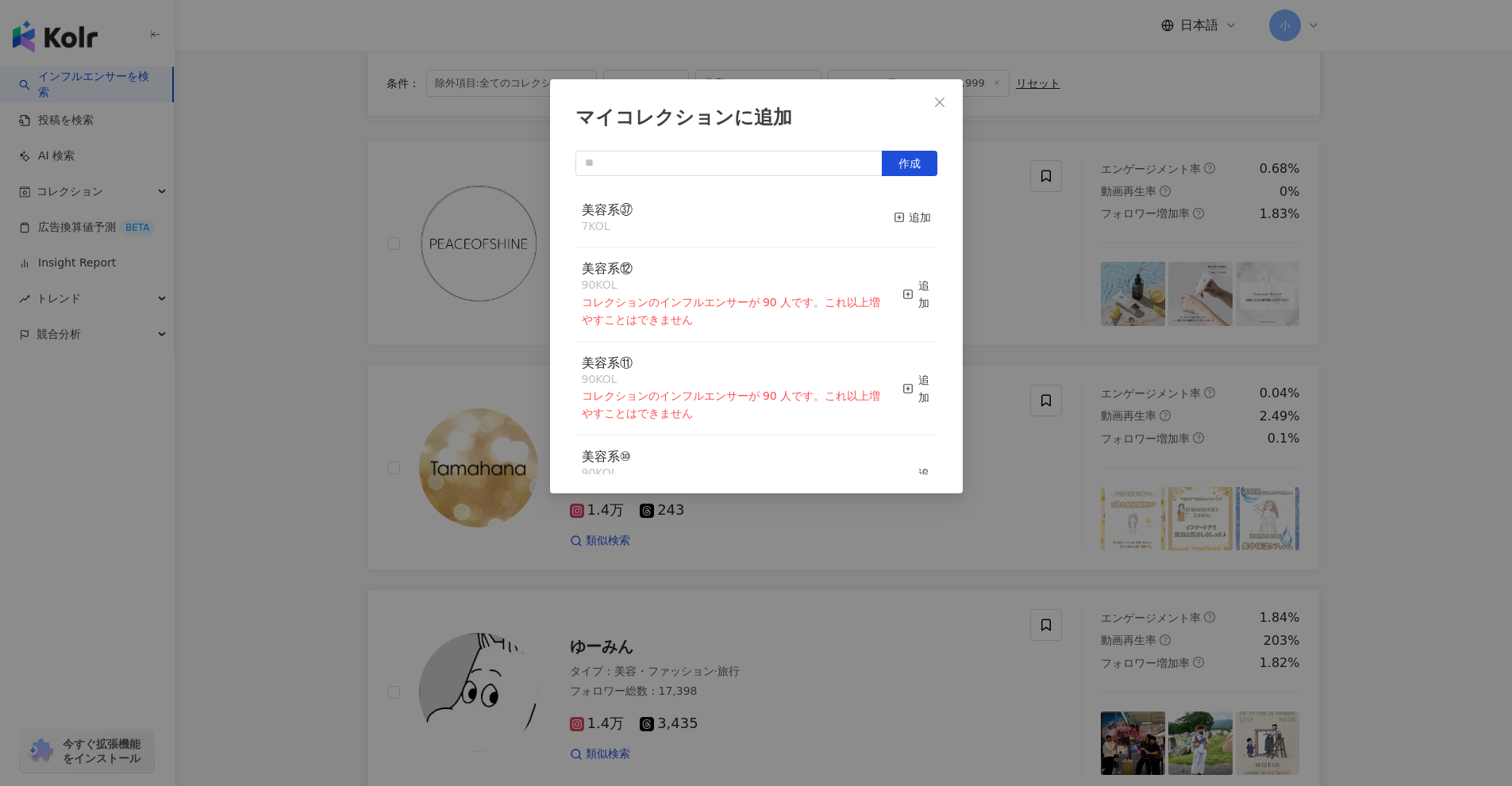
click at [893, 229] on button "追加" at bounding box center [912, 218] width 38 height 33
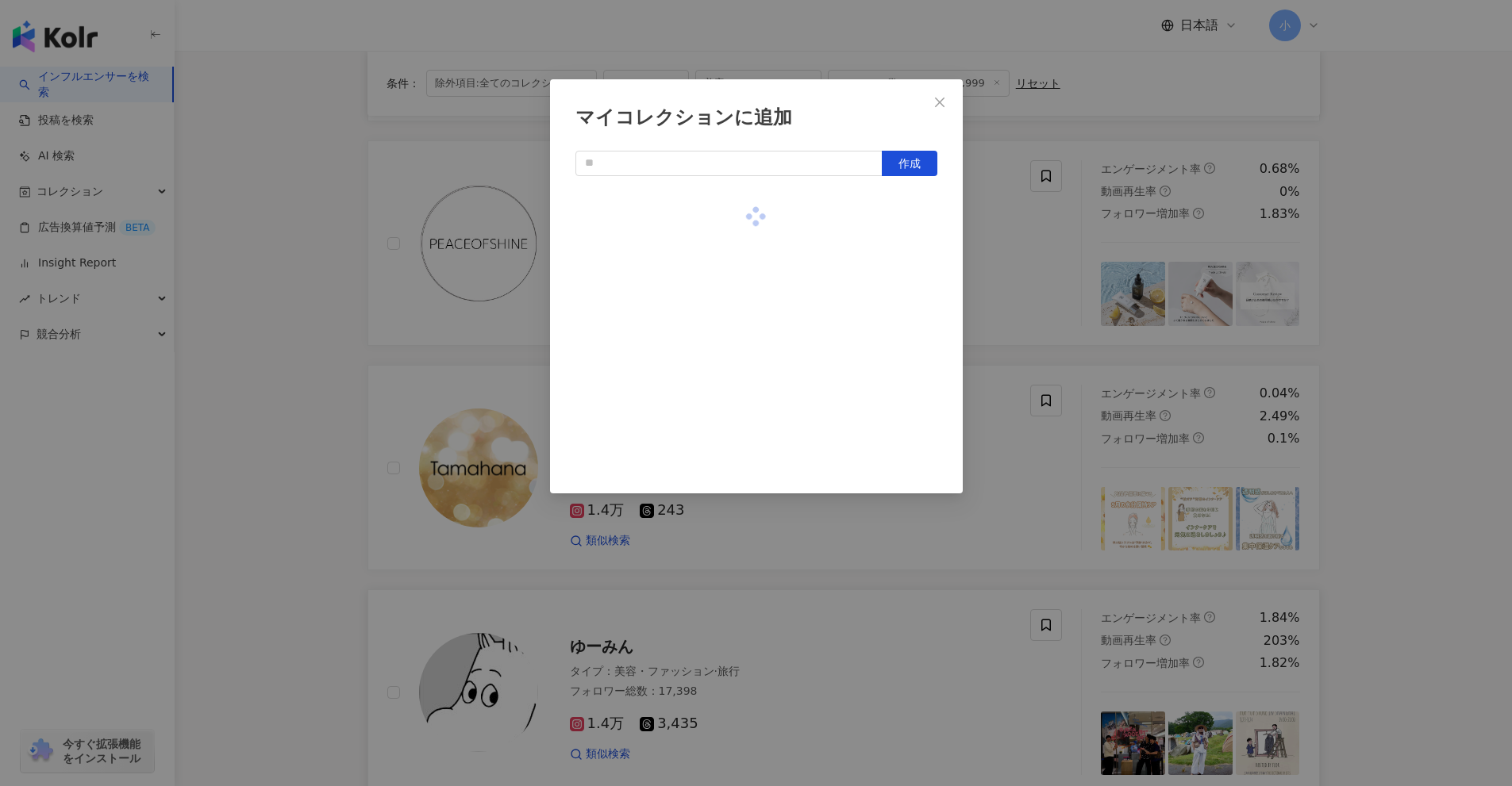
click at [1006, 247] on div "マイコレクションに追加 作成" at bounding box center [756, 393] width 1512 height 786
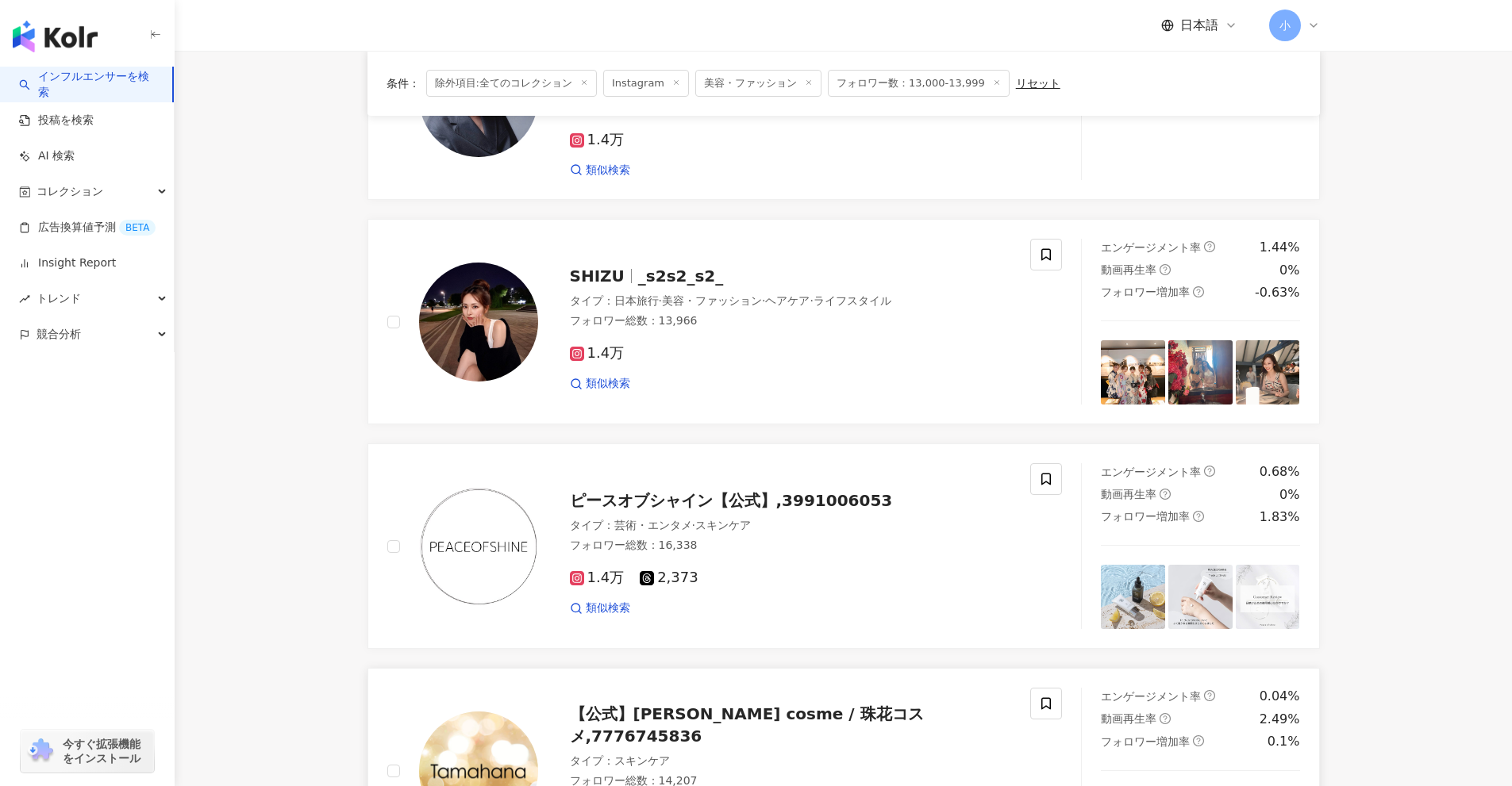
scroll to position [908, 0]
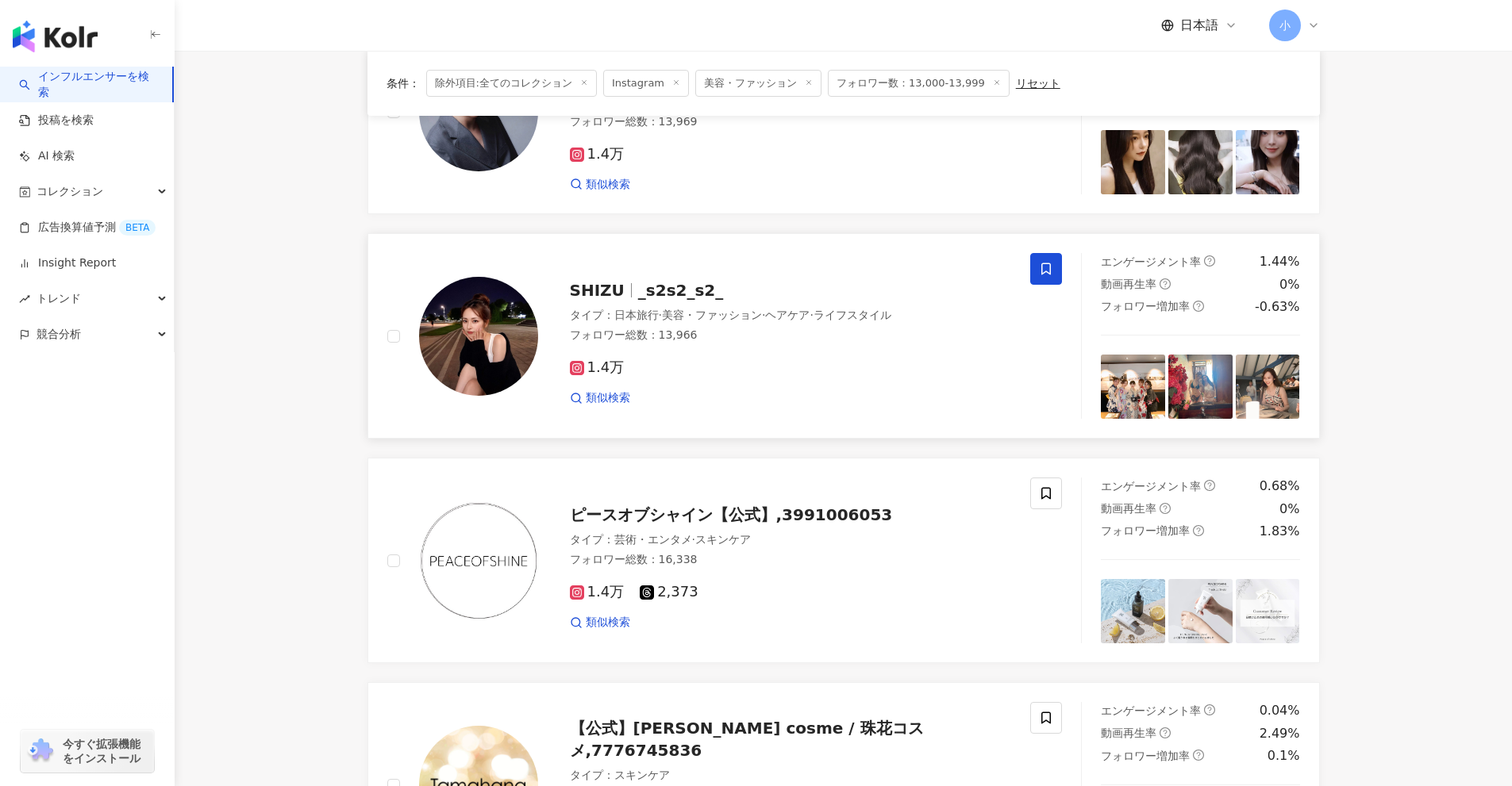
click at [1049, 270] on icon at bounding box center [1046, 269] width 14 height 14
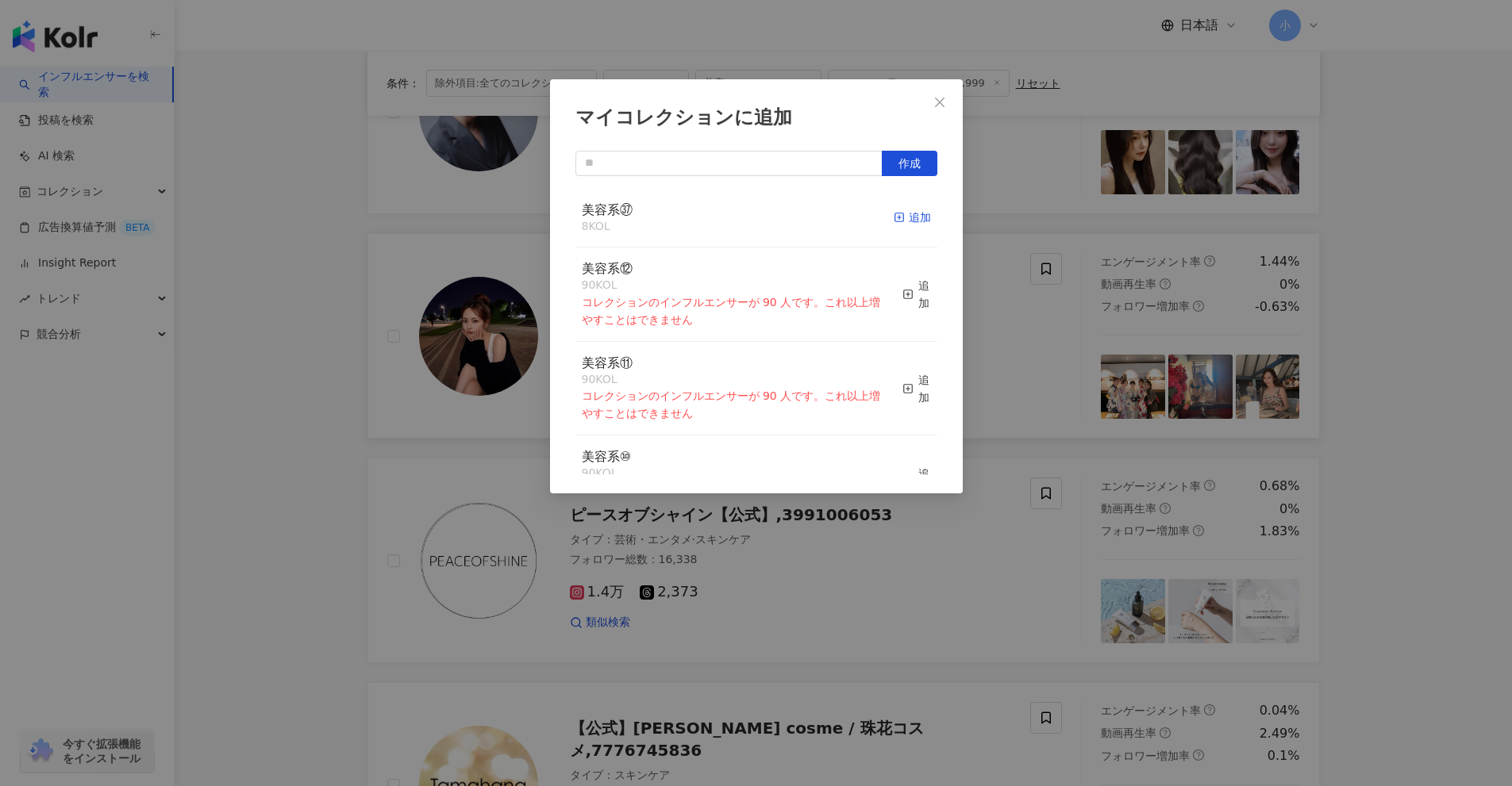
click at [900, 215] on div "追加" at bounding box center [912, 217] width 38 height 17
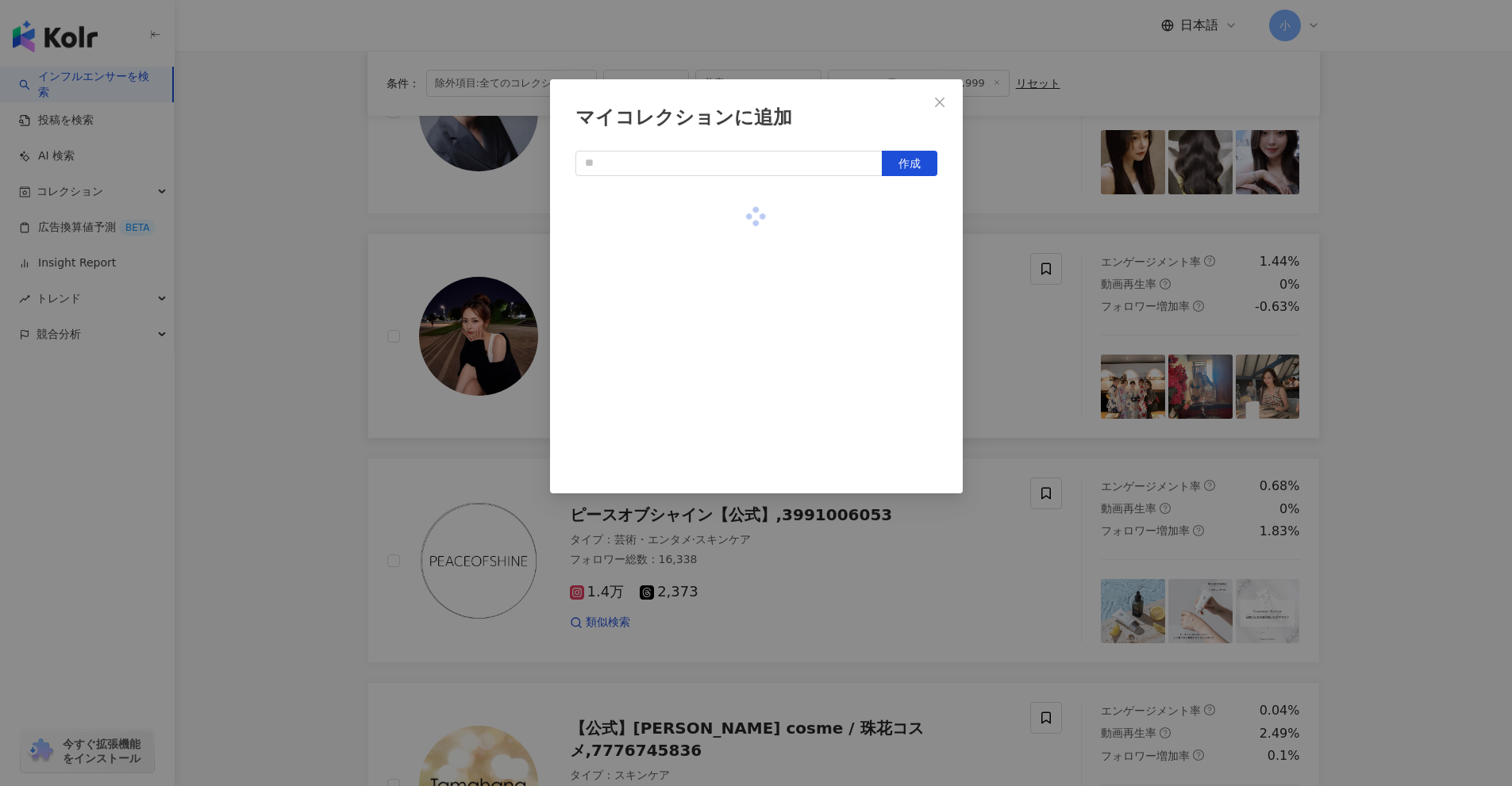
click at [1050, 329] on div "マイコレクションに追加 作成" at bounding box center [756, 393] width 1512 height 786
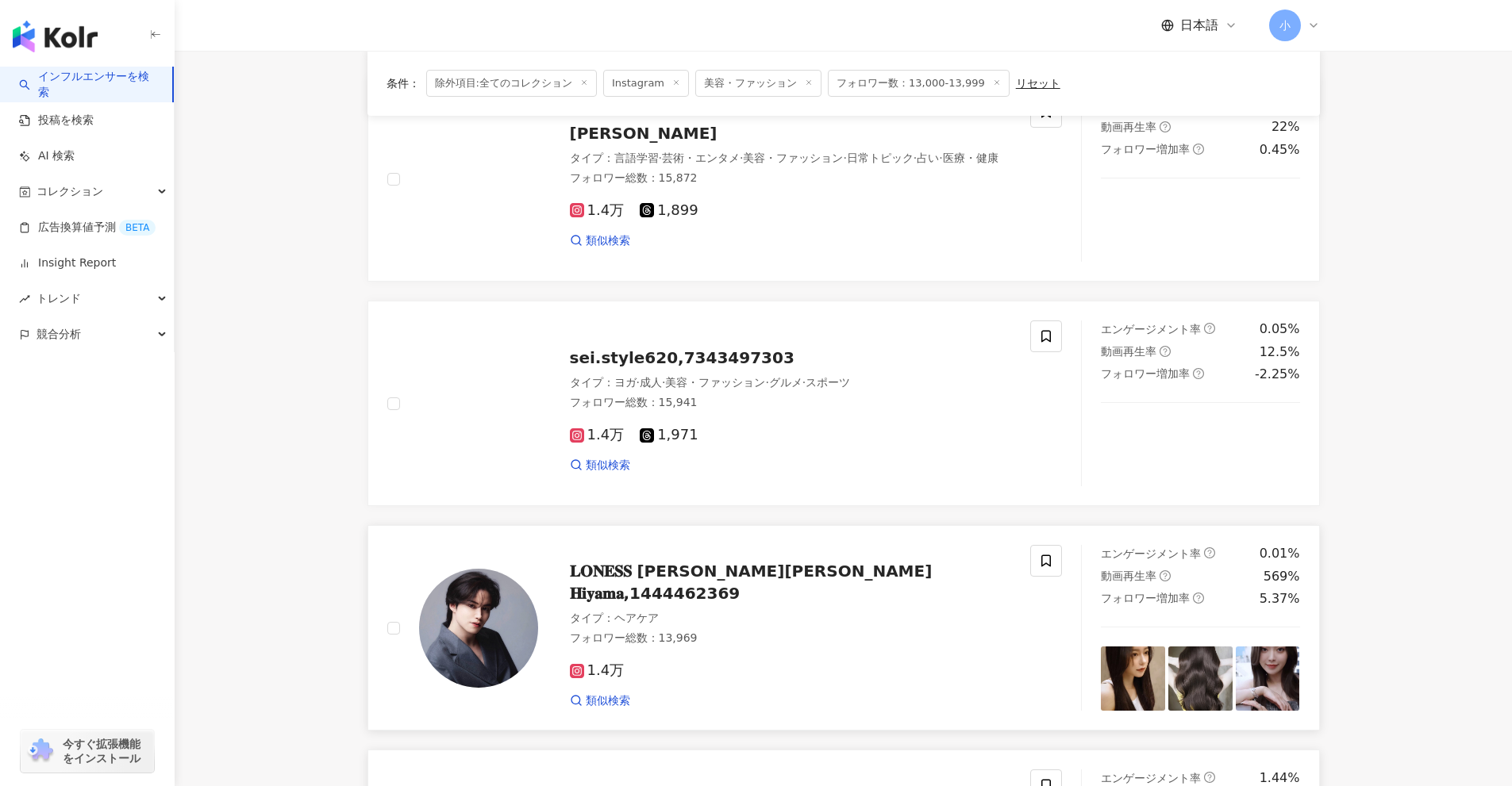
scroll to position [352, 0]
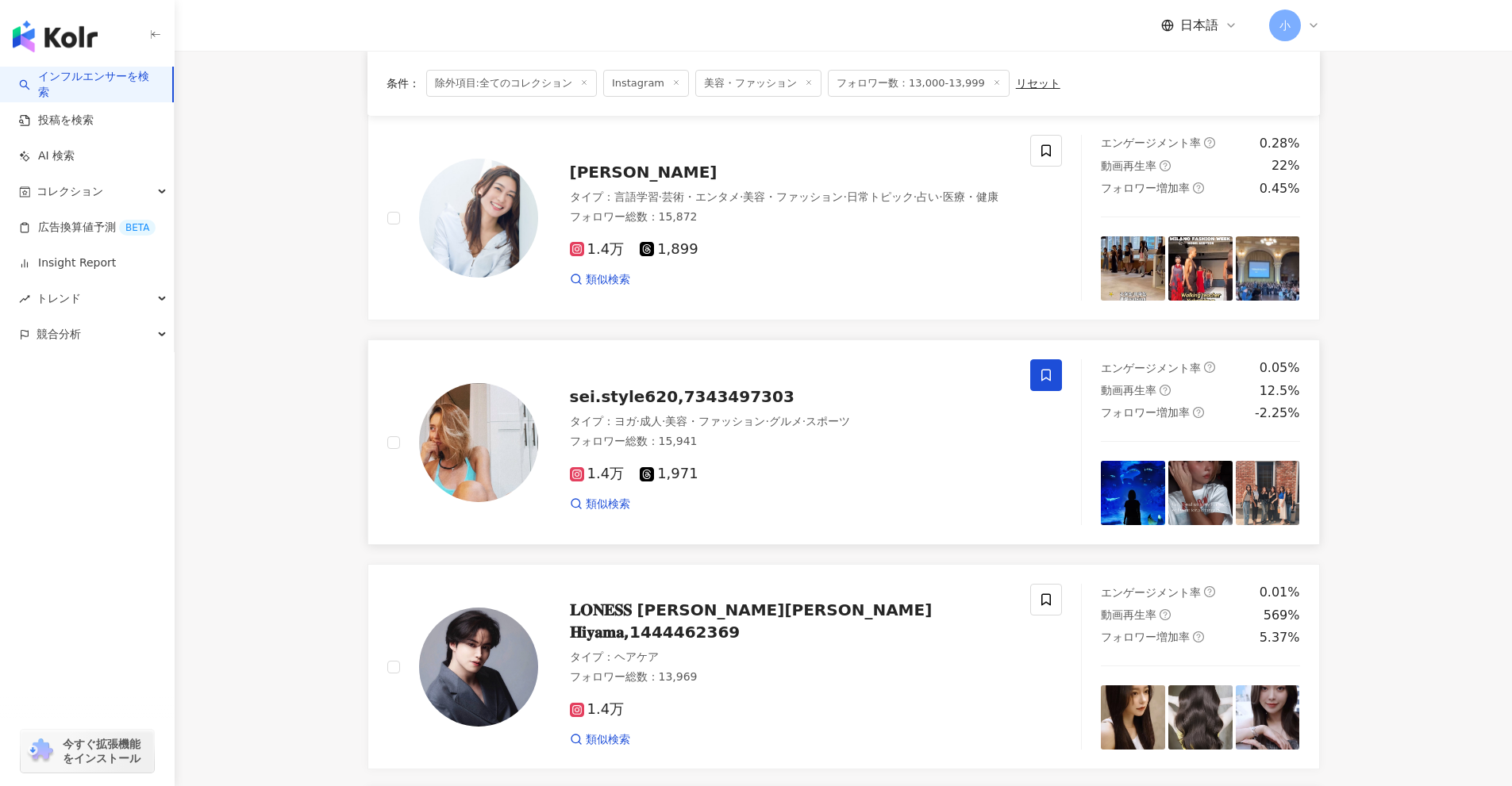
click at [1048, 367] on span at bounding box center [1046, 375] width 31 height 31
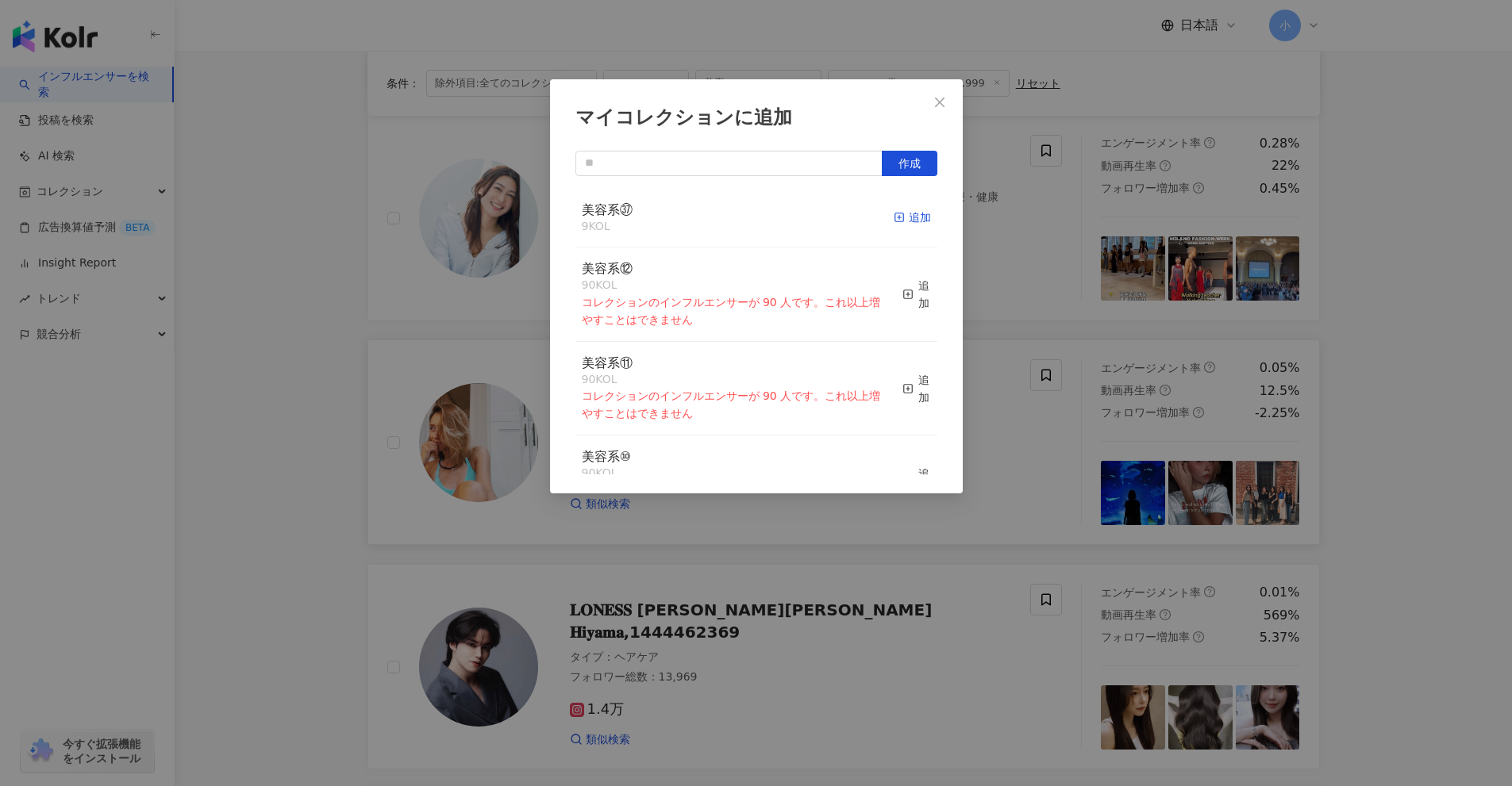
click at [905, 220] on div "追加" at bounding box center [912, 217] width 38 height 17
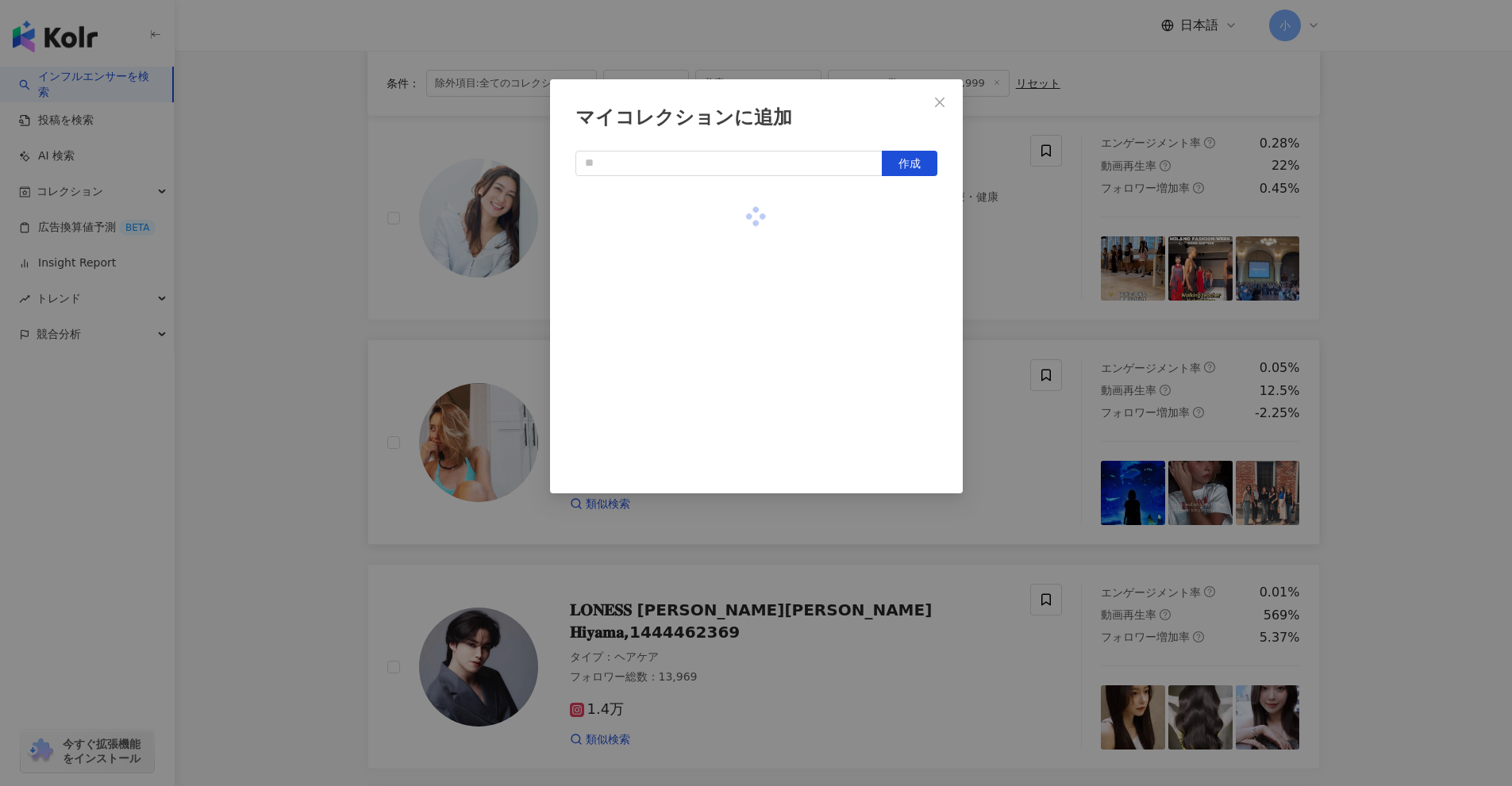
click at [1002, 259] on div "マイコレクションに追加 作成" at bounding box center [756, 393] width 1512 height 786
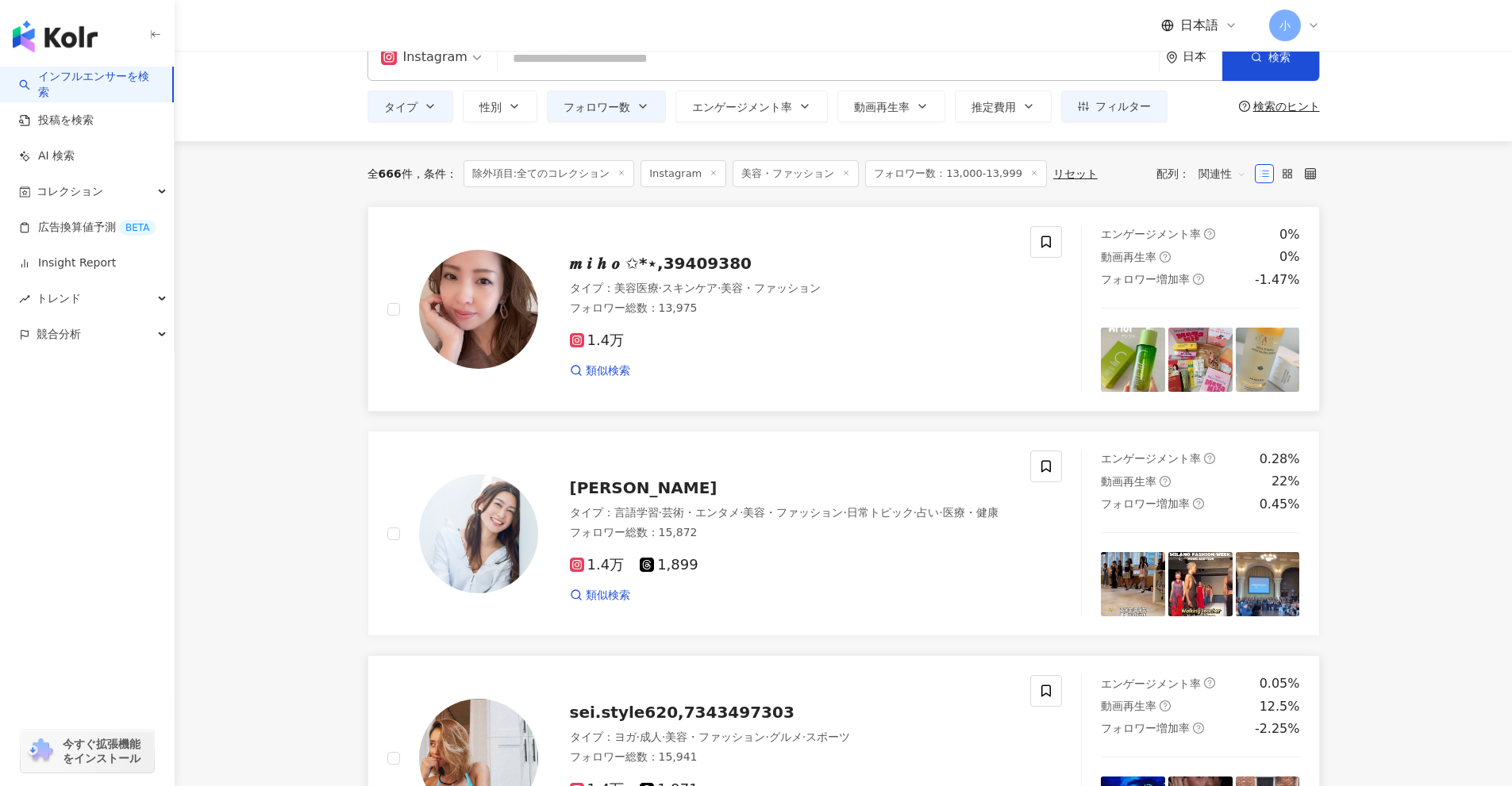
scroll to position [35, 0]
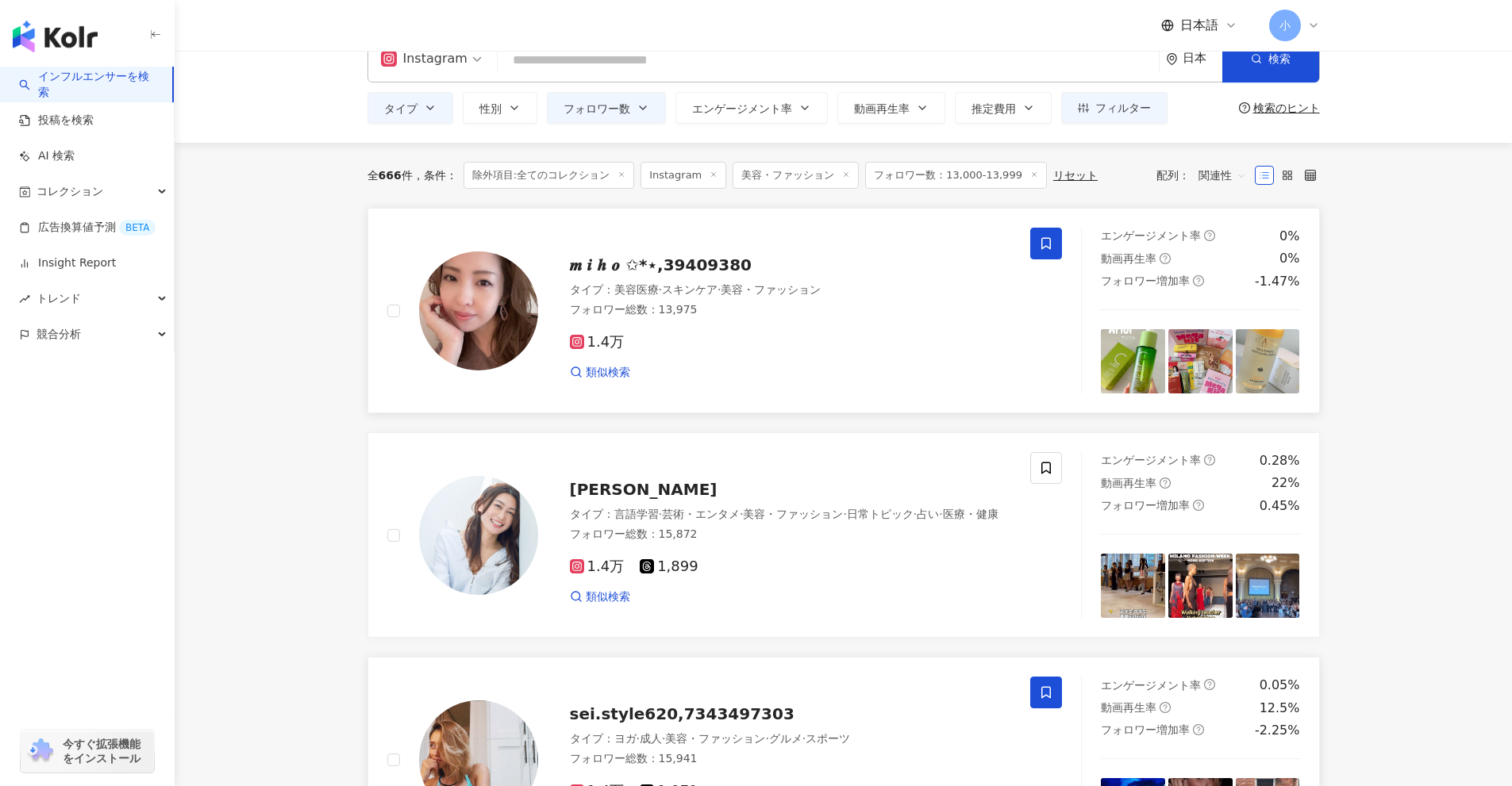
click at [1055, 247] on span at bounding box center [1046, 243] width 31 height 31
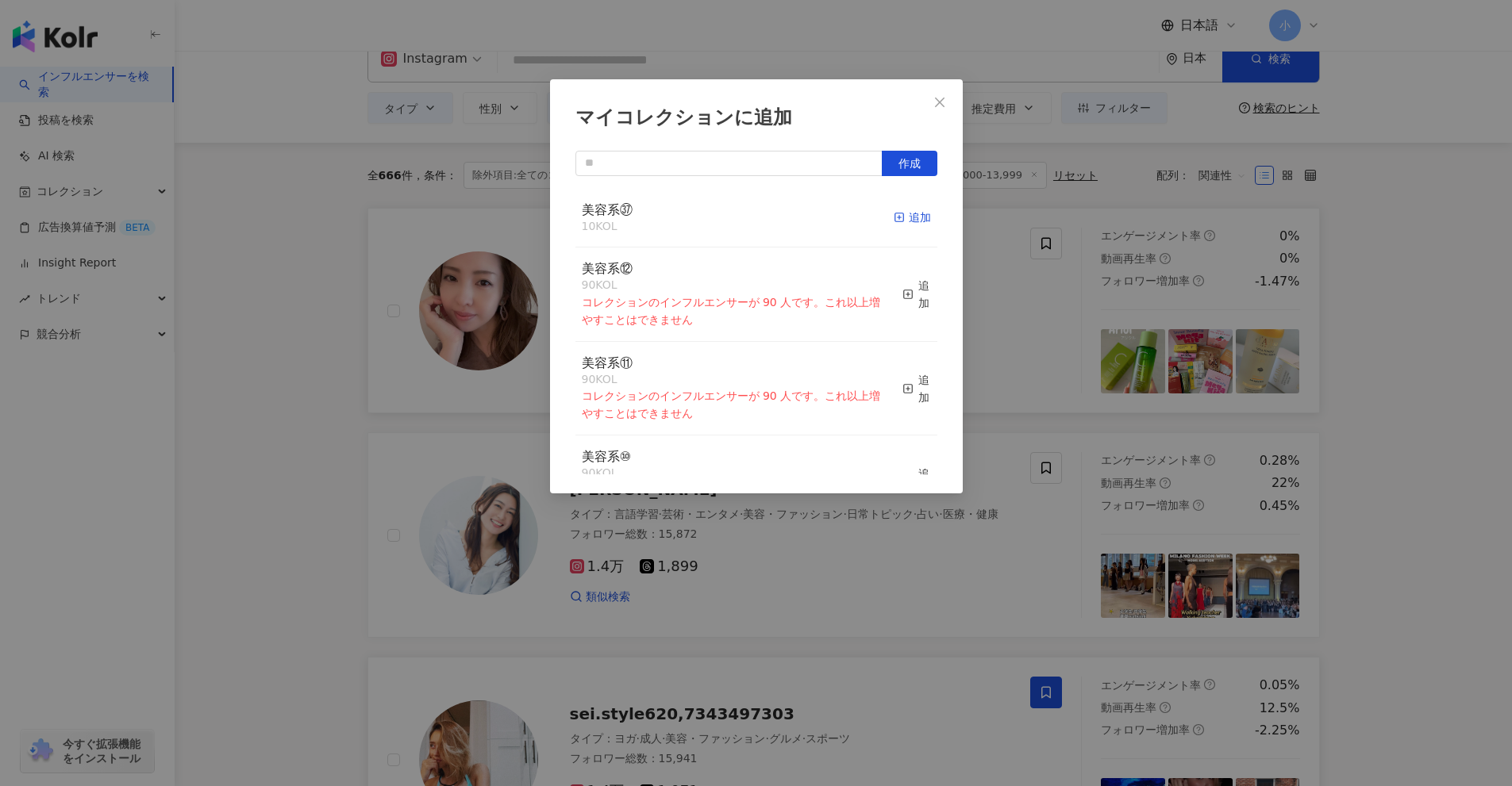
click at [897, 223] on div "追加" at bounding box center [912, 217] width 38 height 17
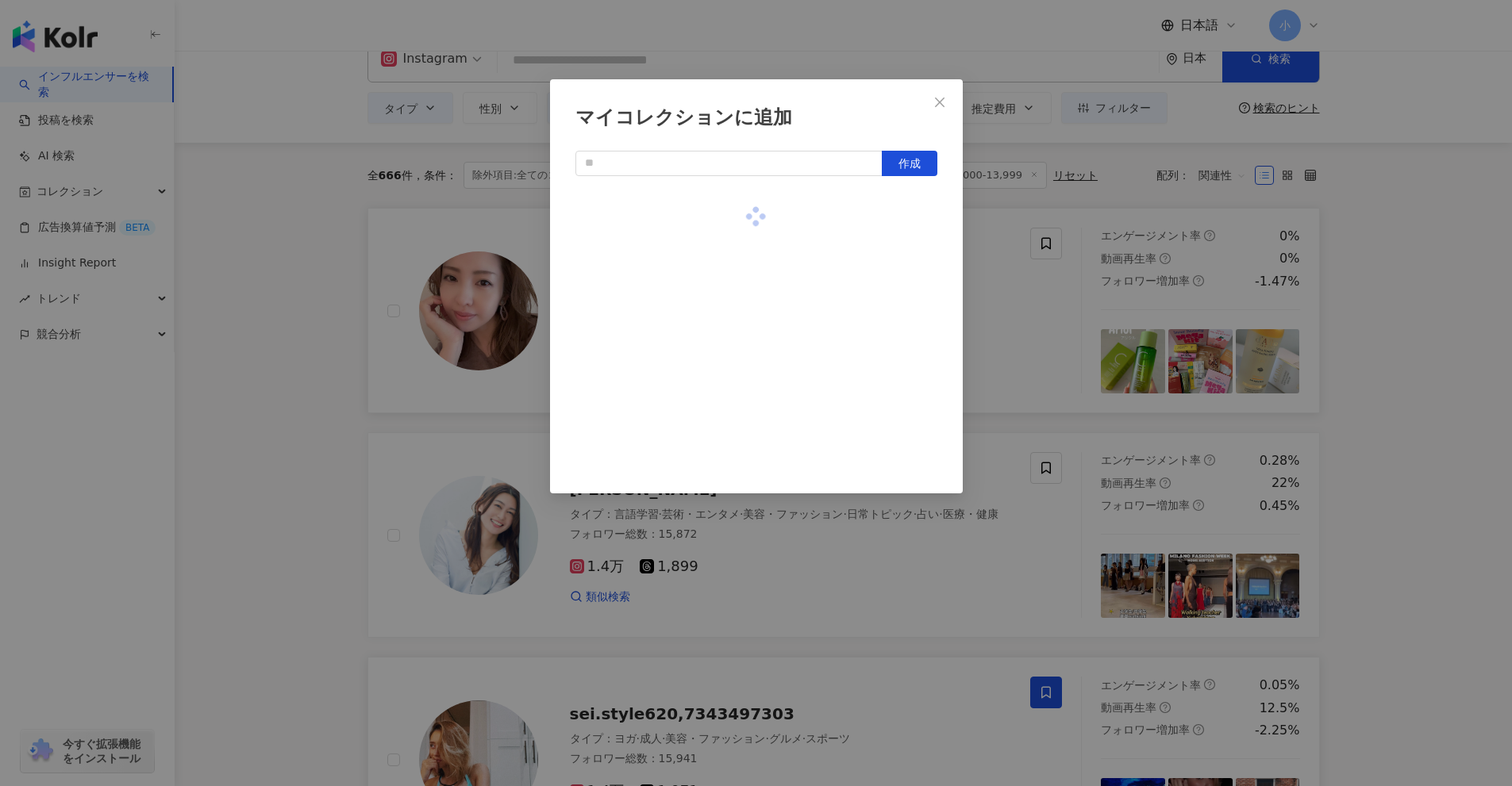
click at [1358, 329] on div "マイコレクションに追加 作成" at bounding box center [756, 393] width 1512 height 786
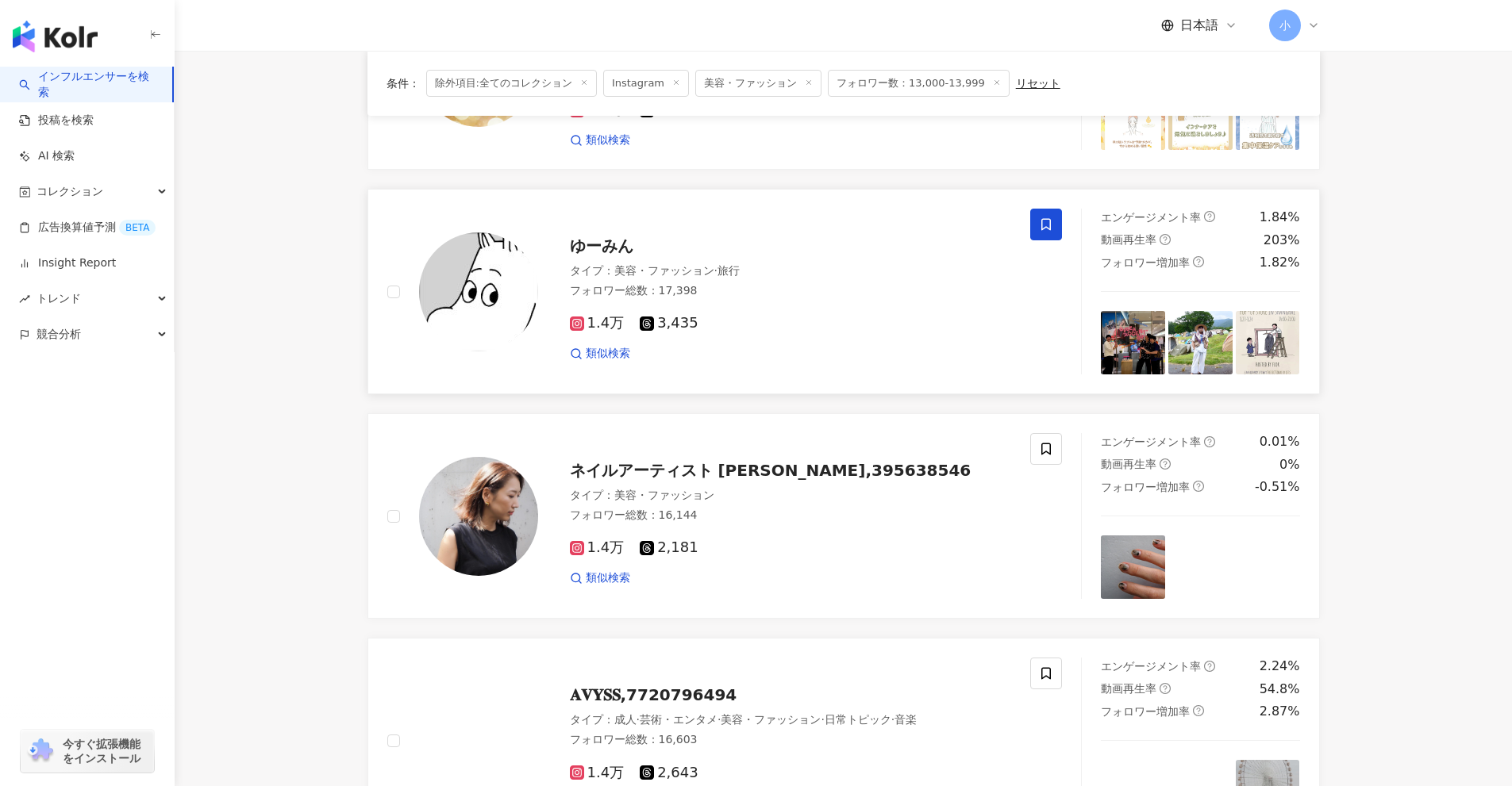
scroll to position [2495, 0]
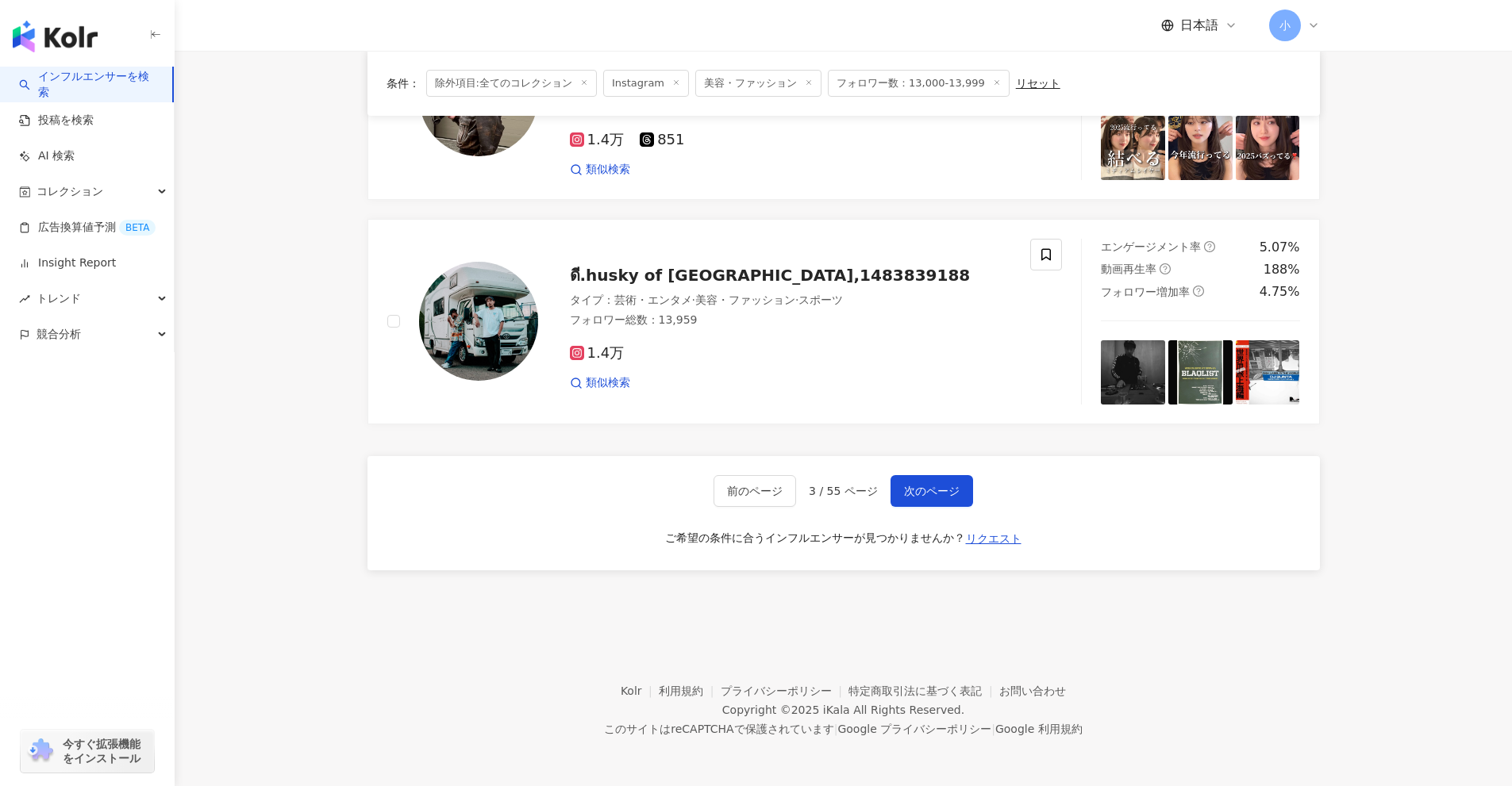
drag, startPoint x: 1414, startPoint y: 226, endPoint x: 1476, endPoint y: 711, distance: 488.9
click at [947, 486] on span "次のページ" at bounding box center [932, 491] width 56 height 13
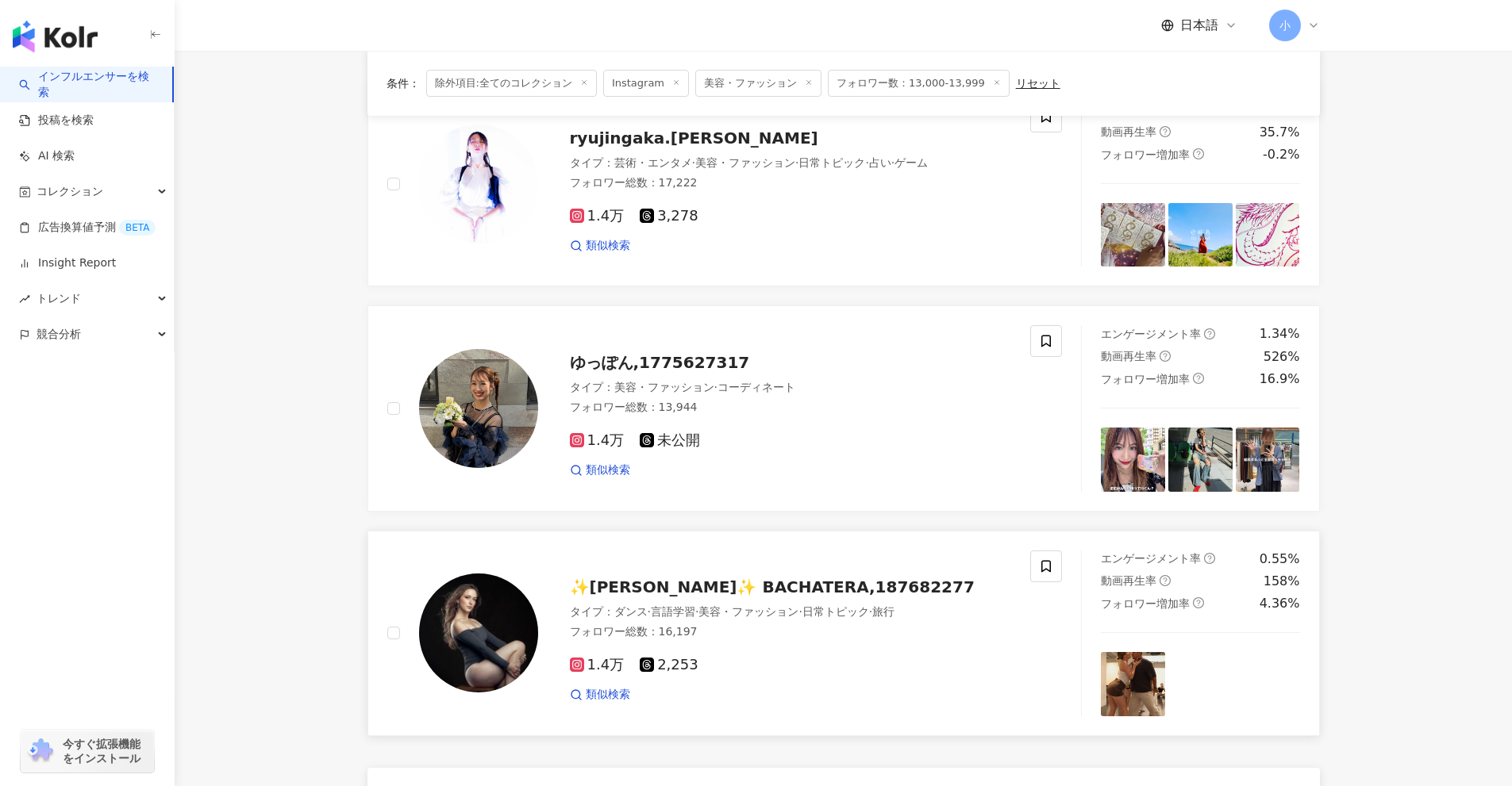
scroll to position [2177, 0]
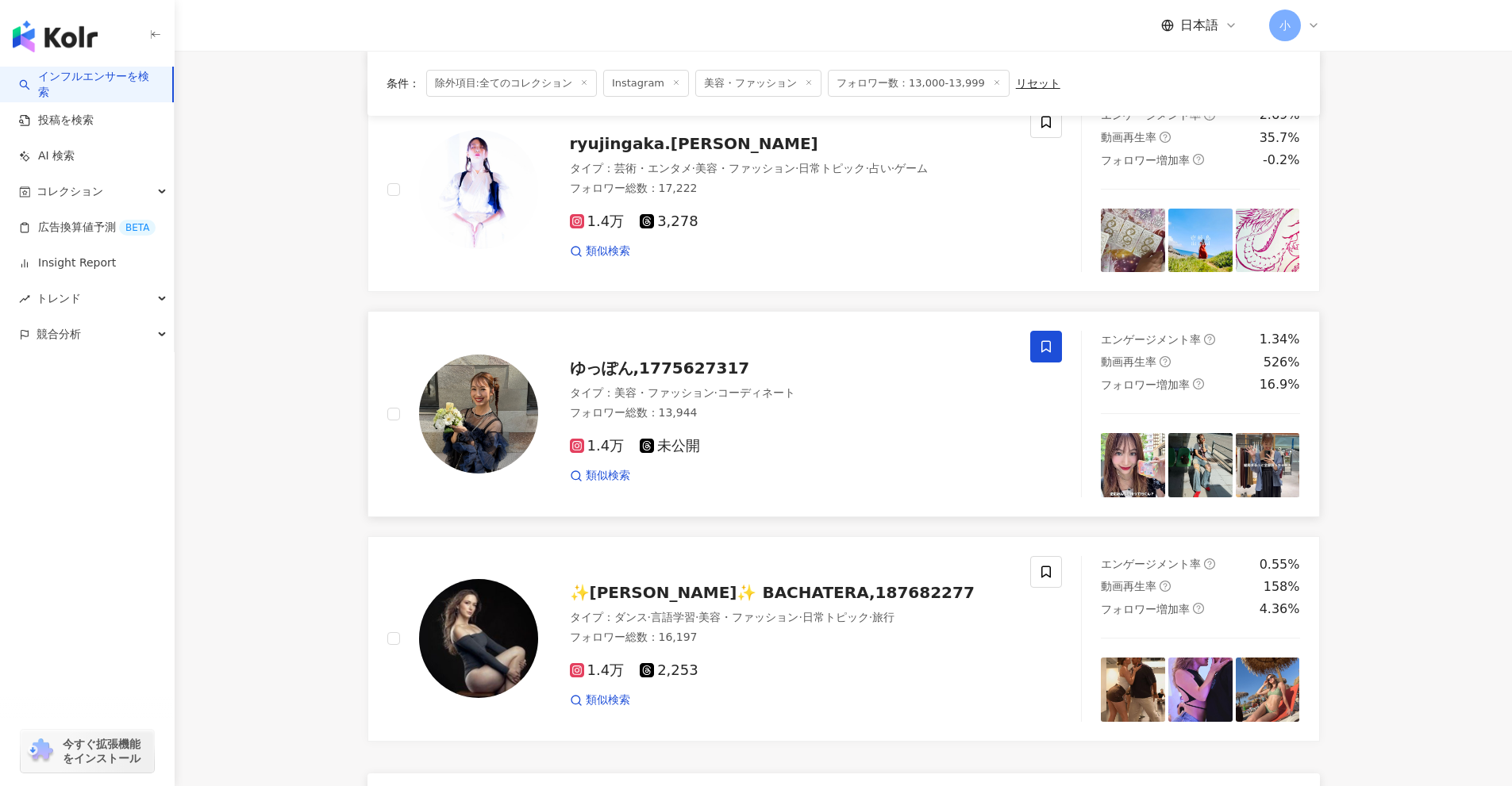
click at [1044, 347] on icon at bounding box center [1046, 346] width 14 height 14
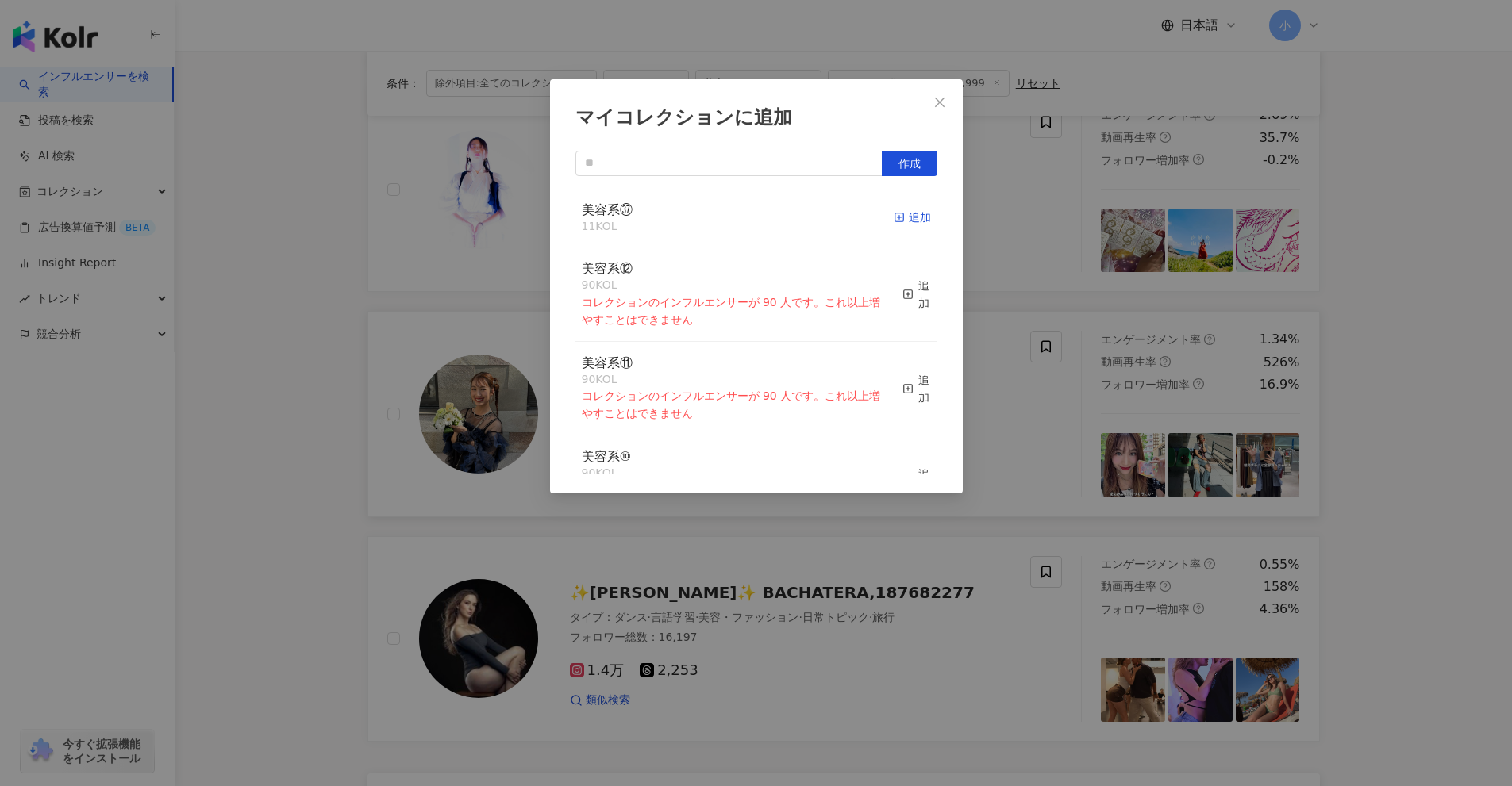
click at [908, 210] on div "追加" at bounding box center [912, 217] width 38 height 17
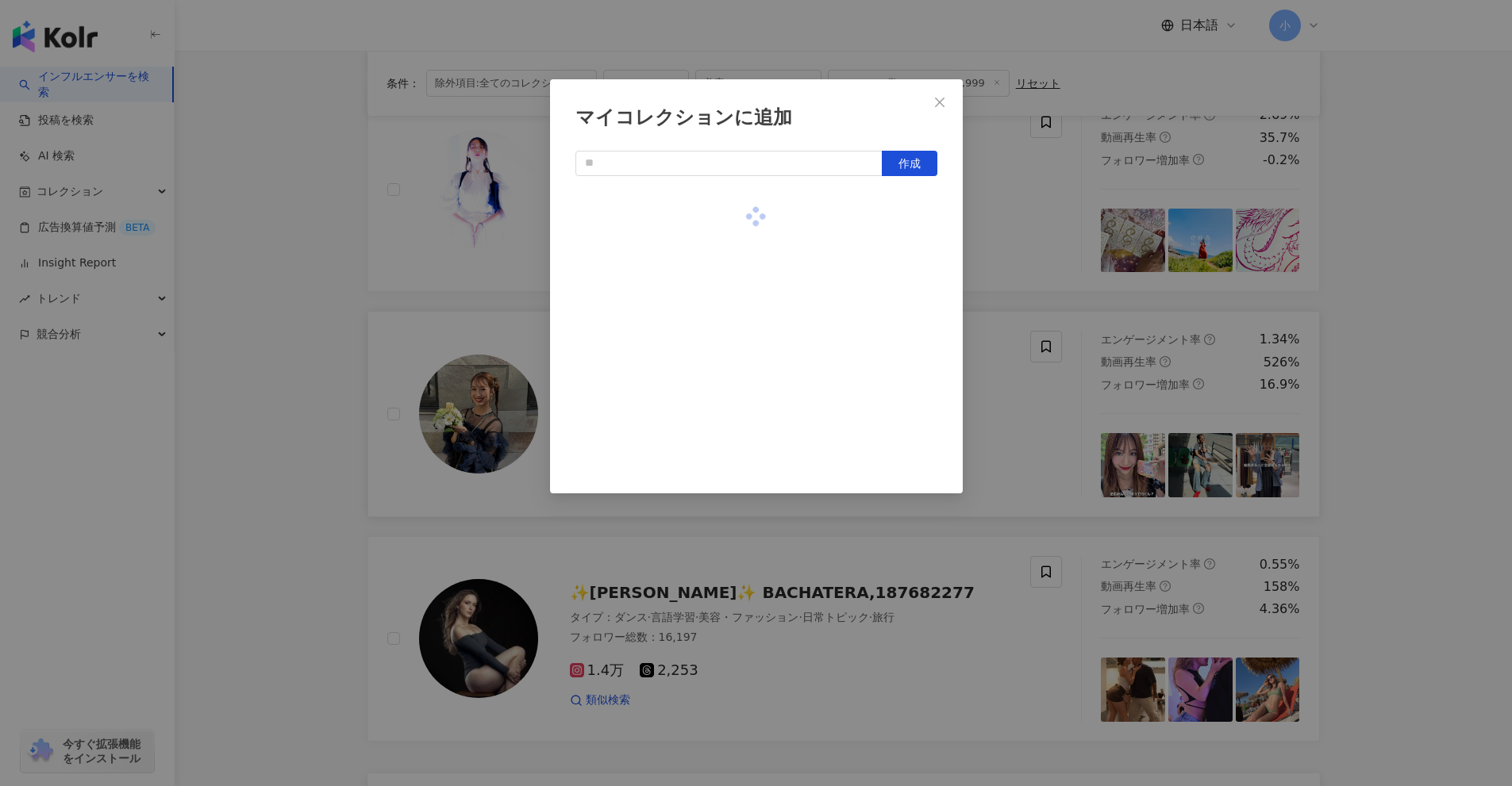
click at [1488, 497] on div "マイコレクションに追加 作成" at bounding box center [756, 393] width 1512 height 786
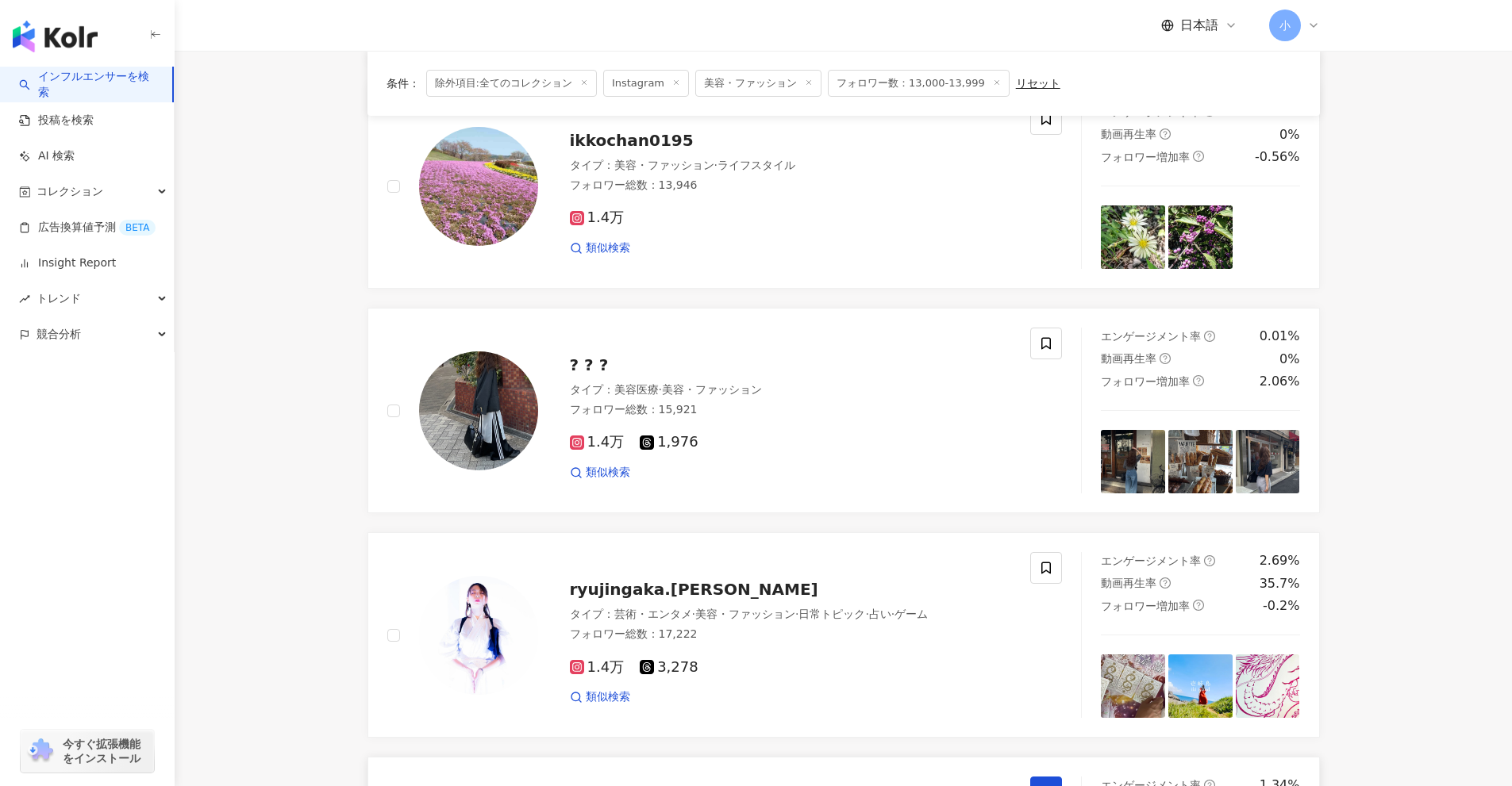
scroll to position [1701, 0]
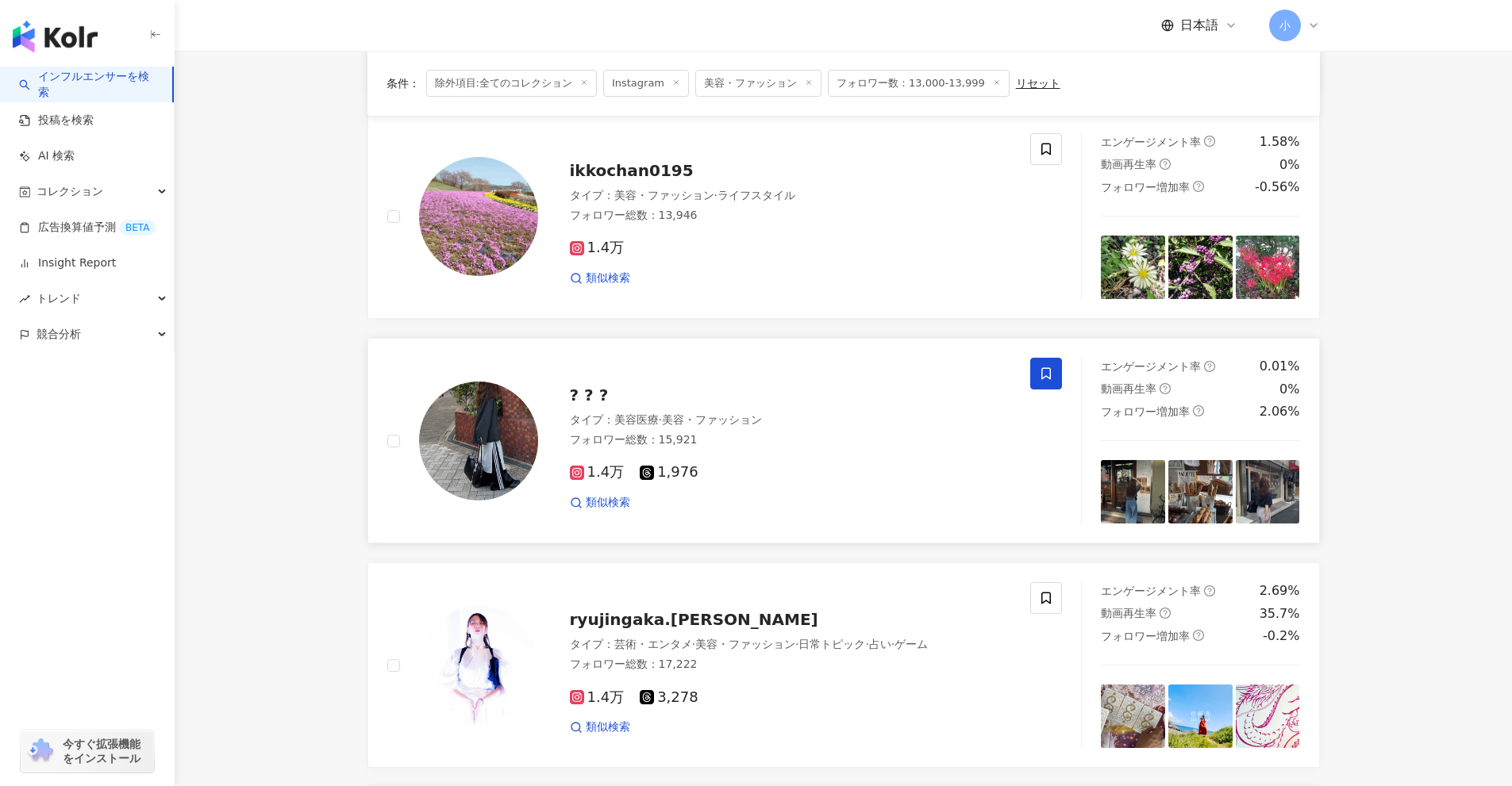
click at [1047, 368] on icon at bounding box center [1045, 374] width 10 height 12
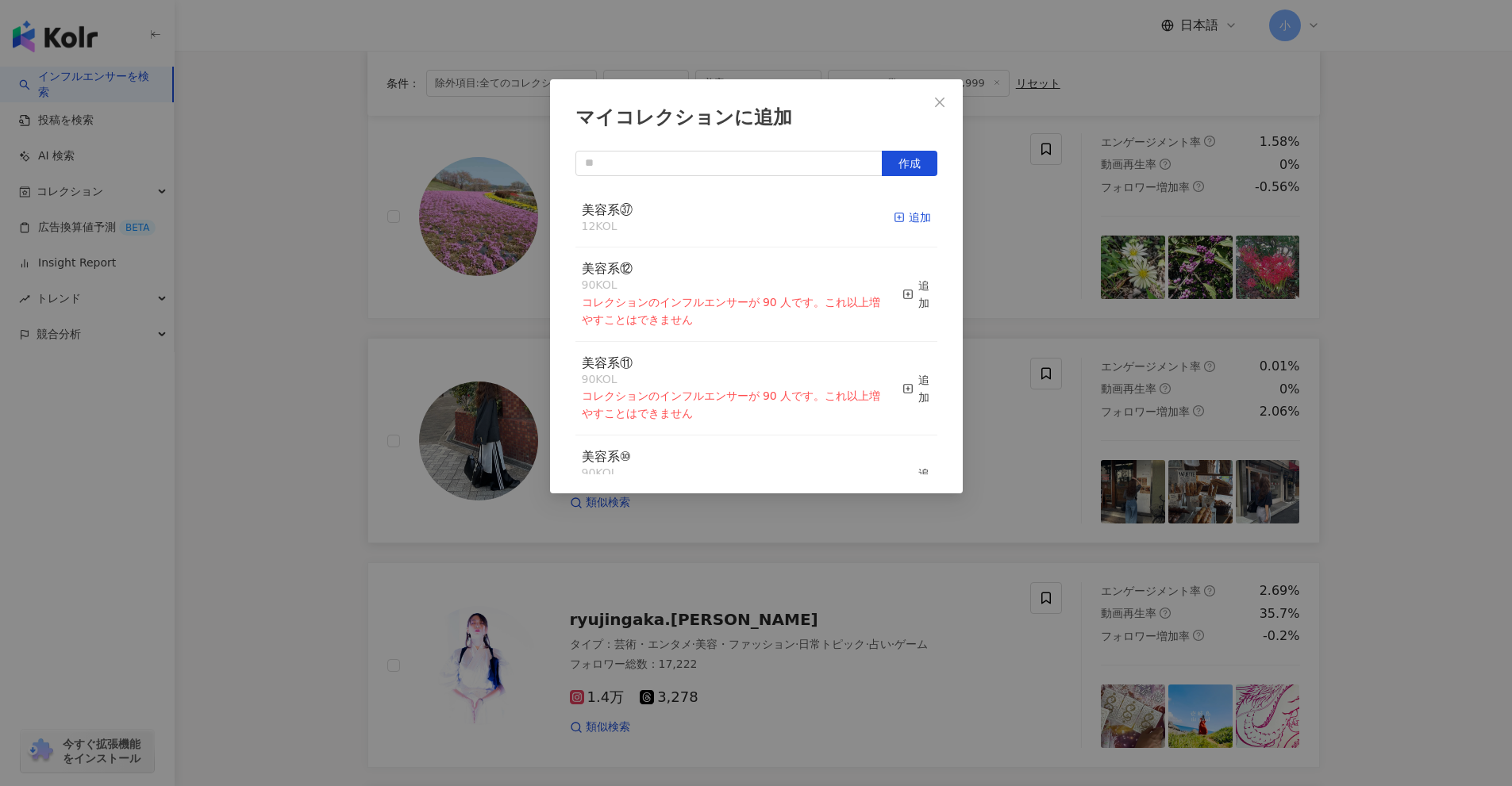
click at [899, 221] on div "追加" at bounding box center [912, 217] width 38 height 17
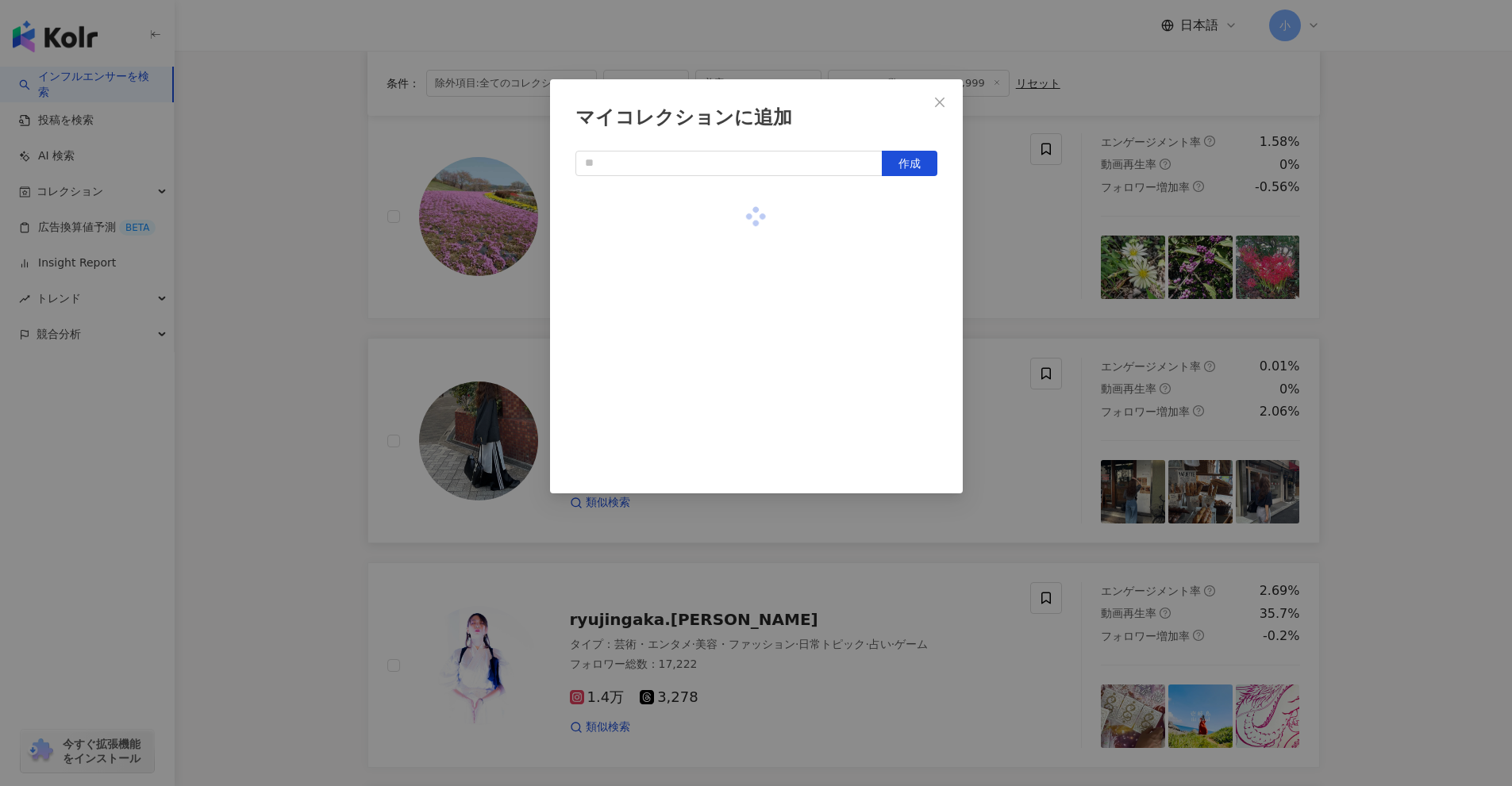
click at [1429, 384] on div "マイコレクションに追加 作成" at bounding box center [756, 393] width 1512 height 786
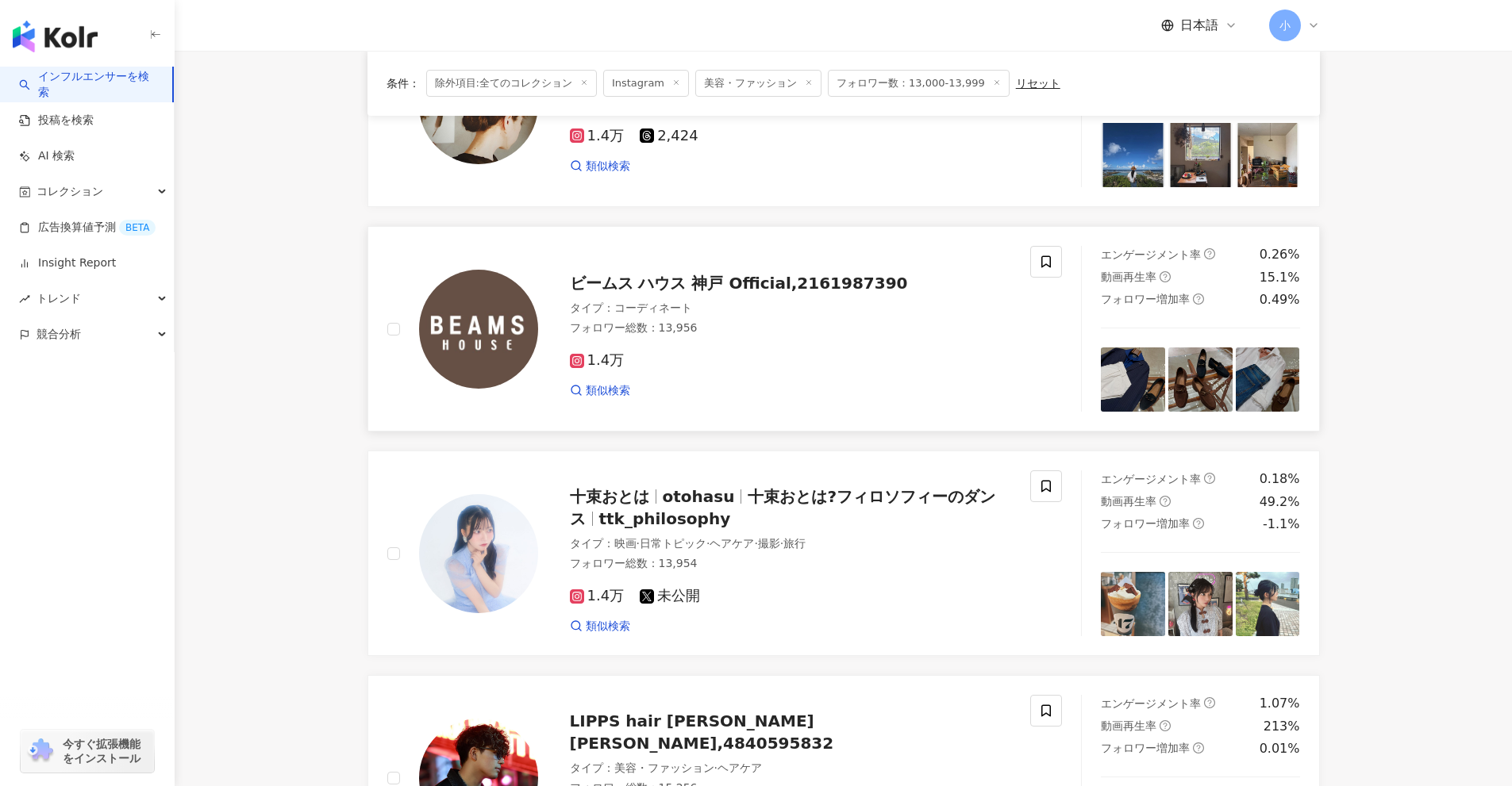
scroll to position [432, 0]
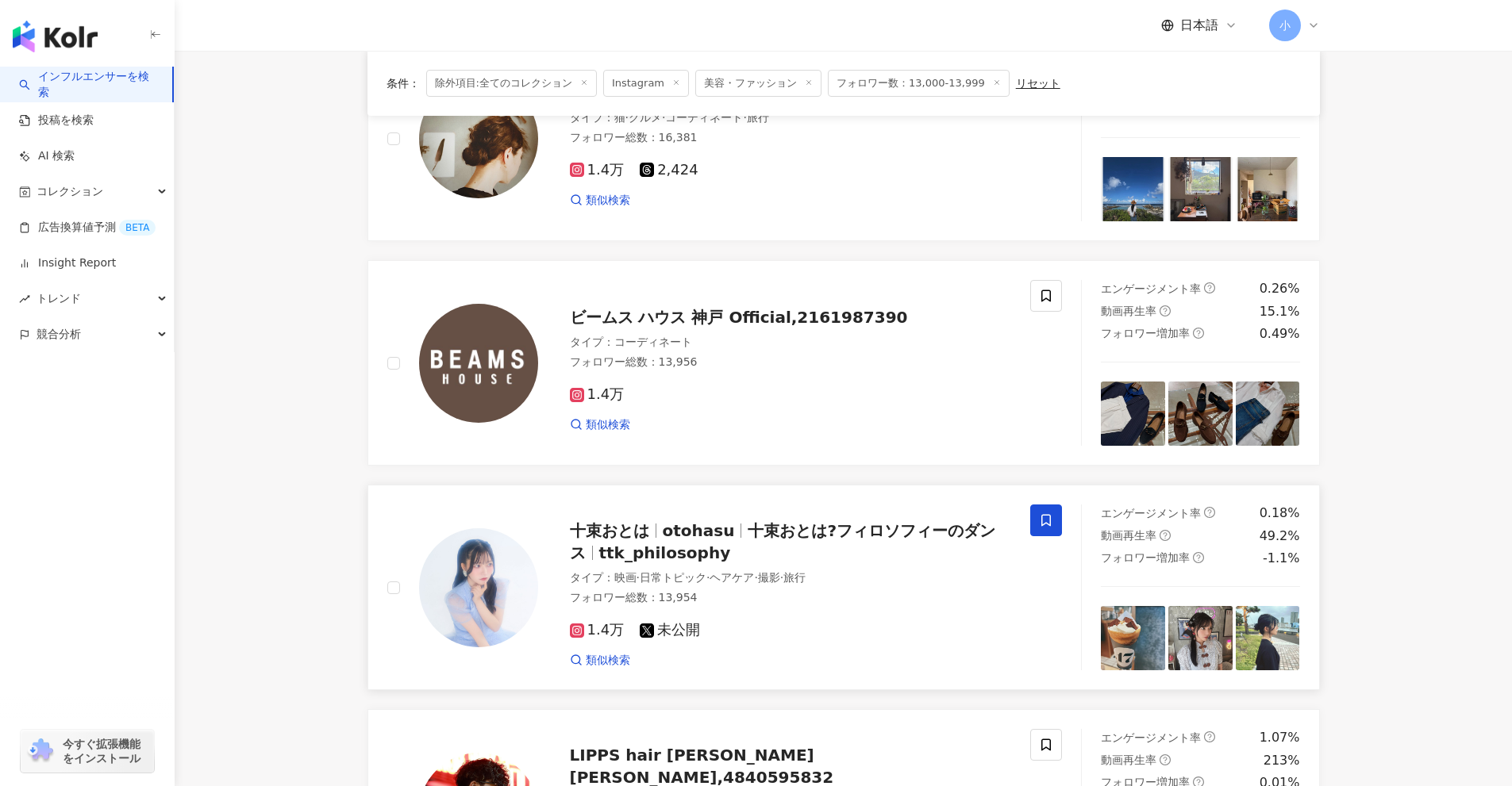
click at [1057, 522] on span at bounding box center [1046, 520] width 31 height 31
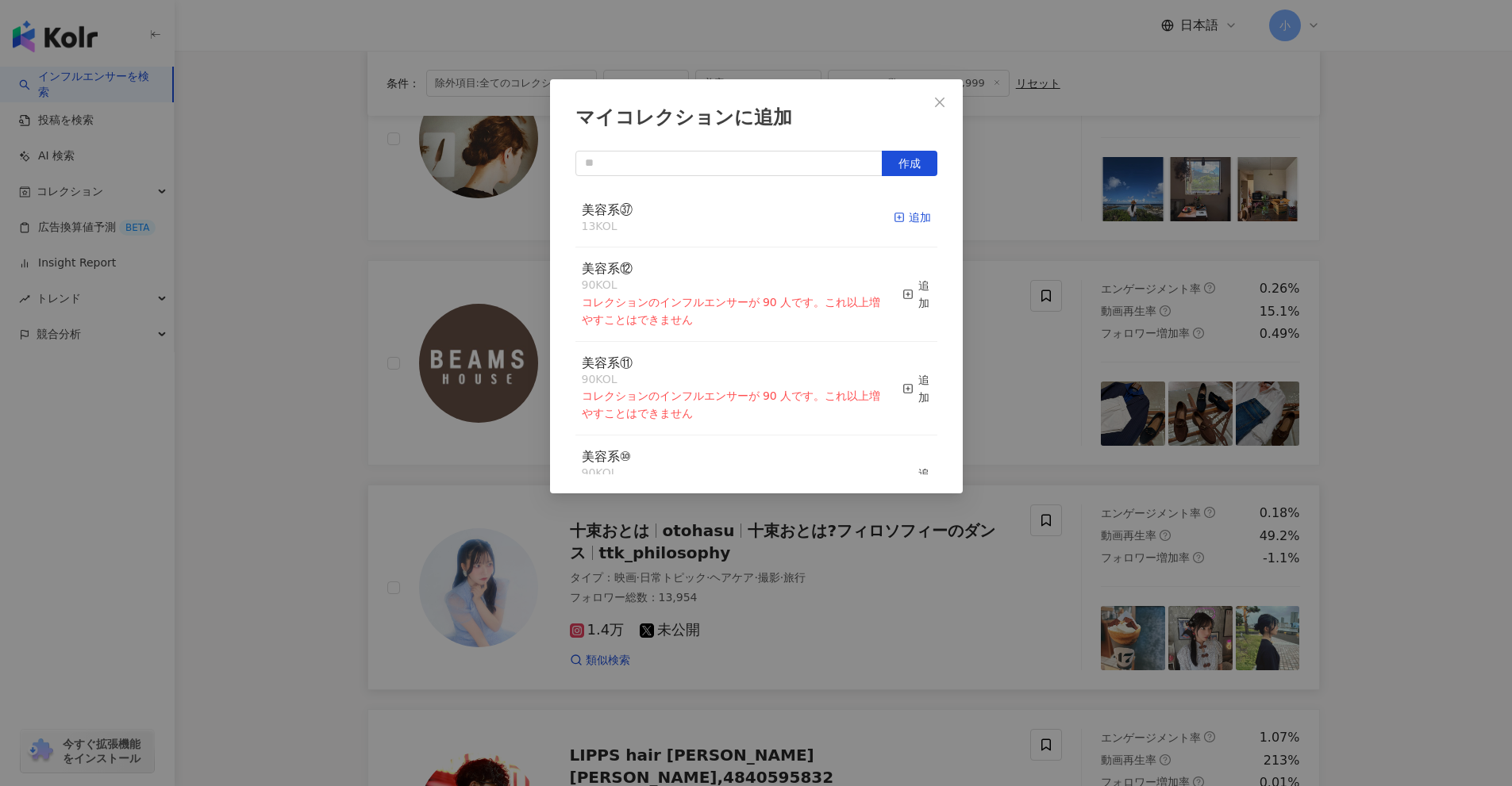
click at [908, 223] on div "追加" at bounding box center [912, 217] width 38 height 17
drag, startPoint x: 1131, startPoint y: 65, endPoint x: 1487, endPoint y: 578, distance: 624.4
click at [1487, 578] on div "マイコレクションに追加 作成 美容系㊲ 14 KOL 追加済み 美容系⑫ 90 KOL コレクションのインフルエンサーが 90 人です。これ以上増やすことはで…" at bounding box center [756, 393] width 1512 height 786
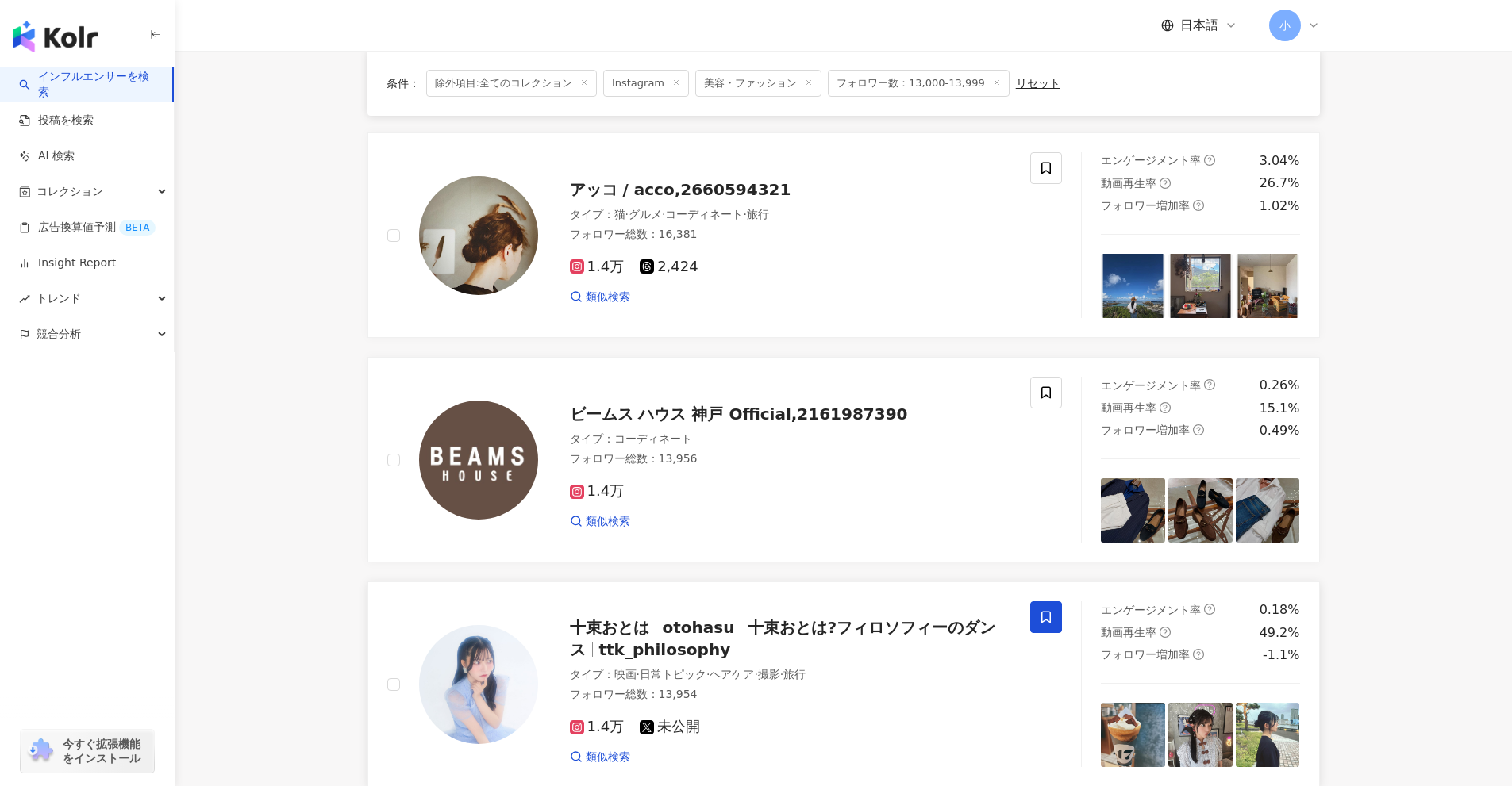
scroll to position [194, 0]
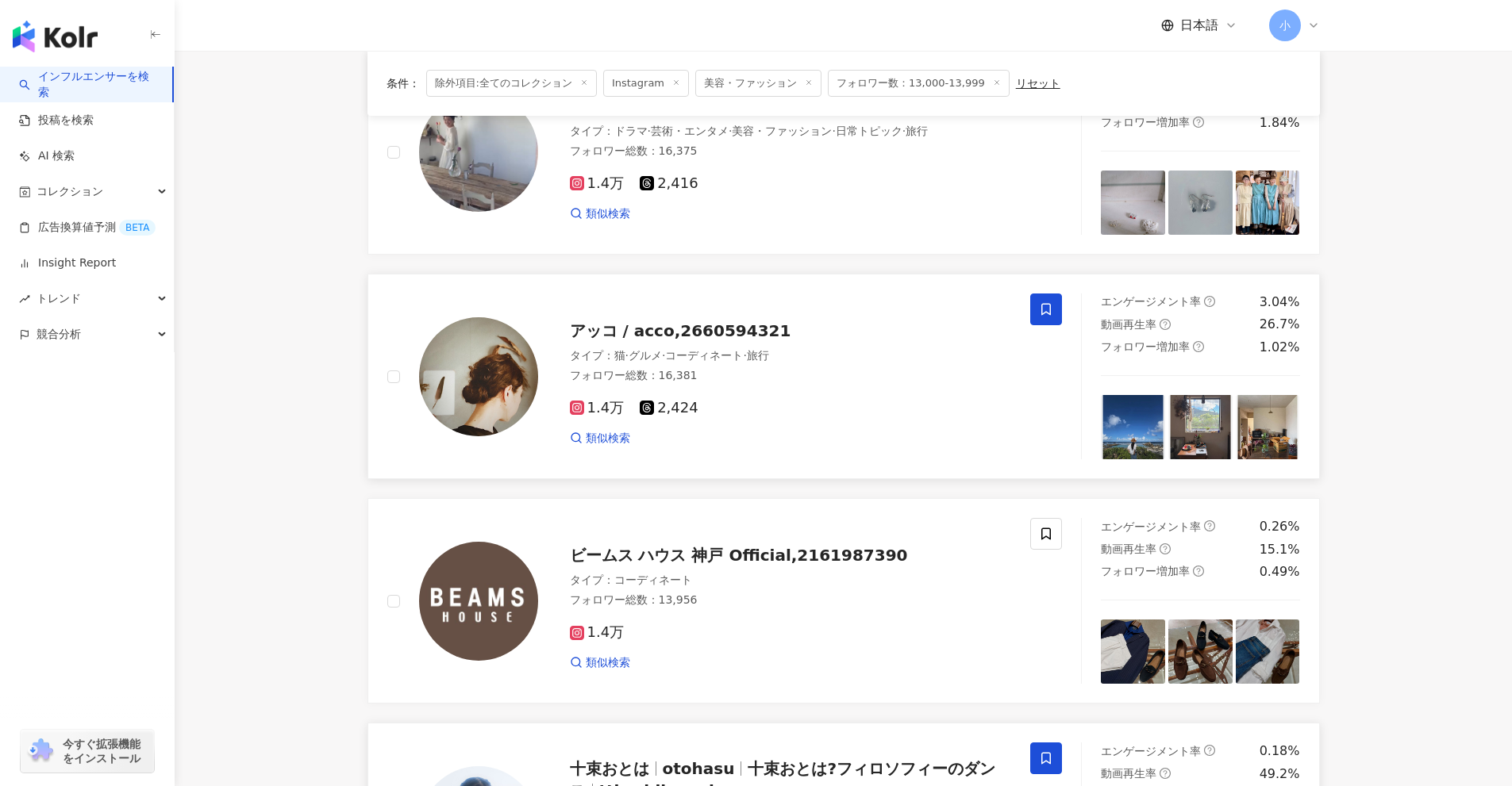
click at [1049, 311] on icon at bounding box center [1046, 310] width 14 height 14
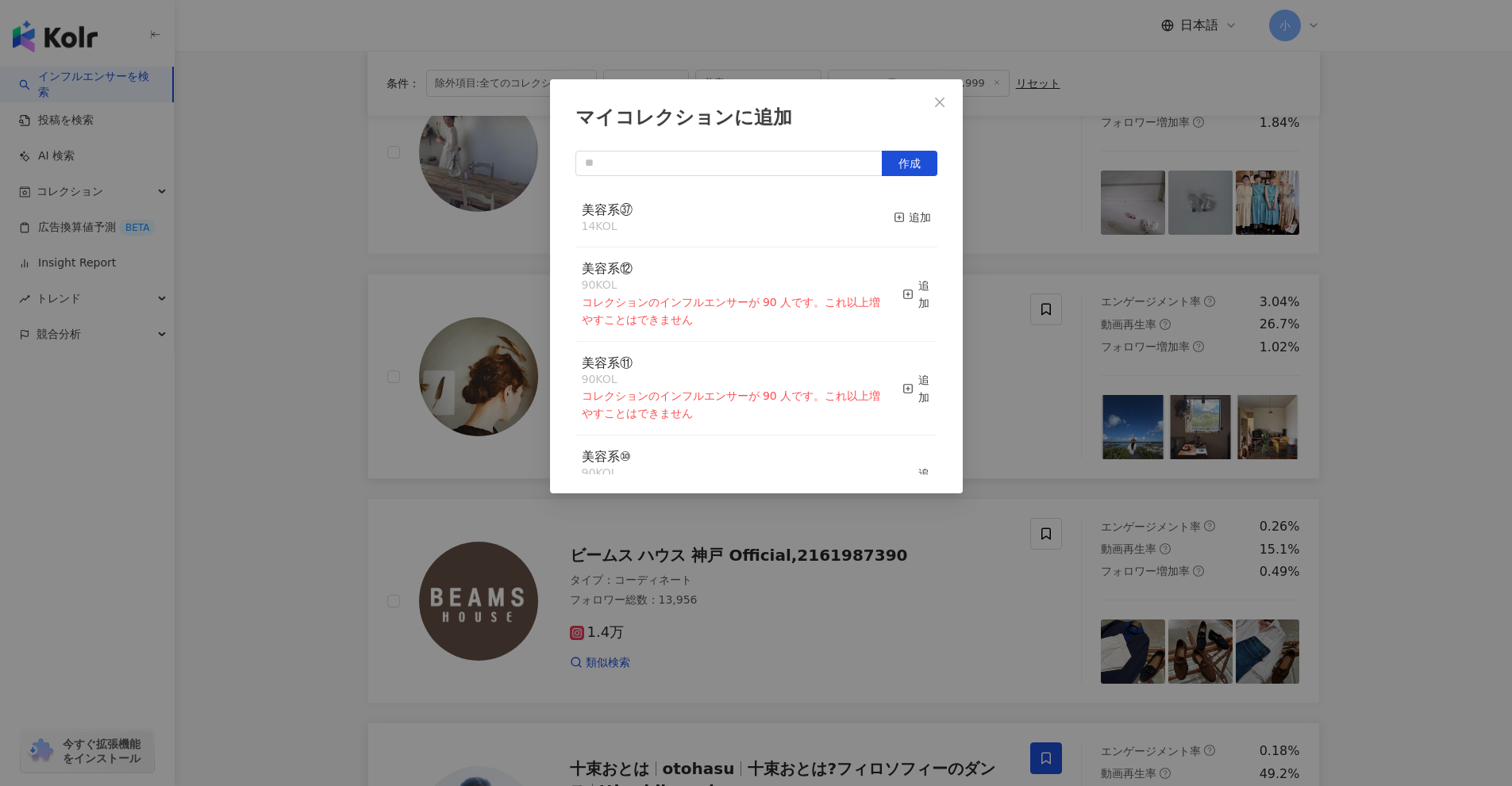
click at [1379, 420] on div "マイコレクションに追加 作成 美容系㊲ 14 KOL 追加 美容系⑫ 90 KOL コレクションのインフルエンサーが 90 人です。これ以上増やすことはできま…" at bounding box center [756, 393] width 1512 height 786
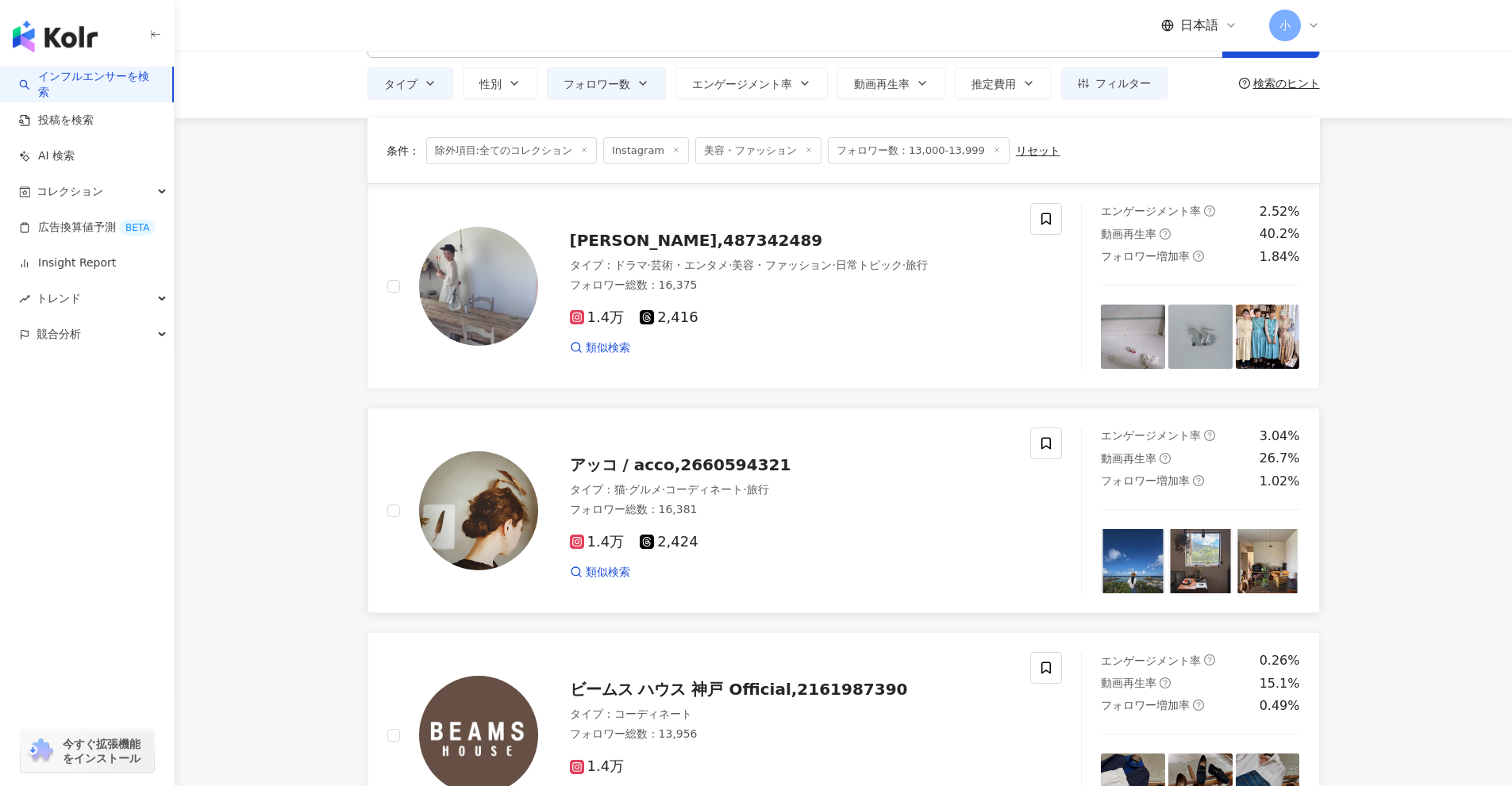
scroll to position [35, 0]
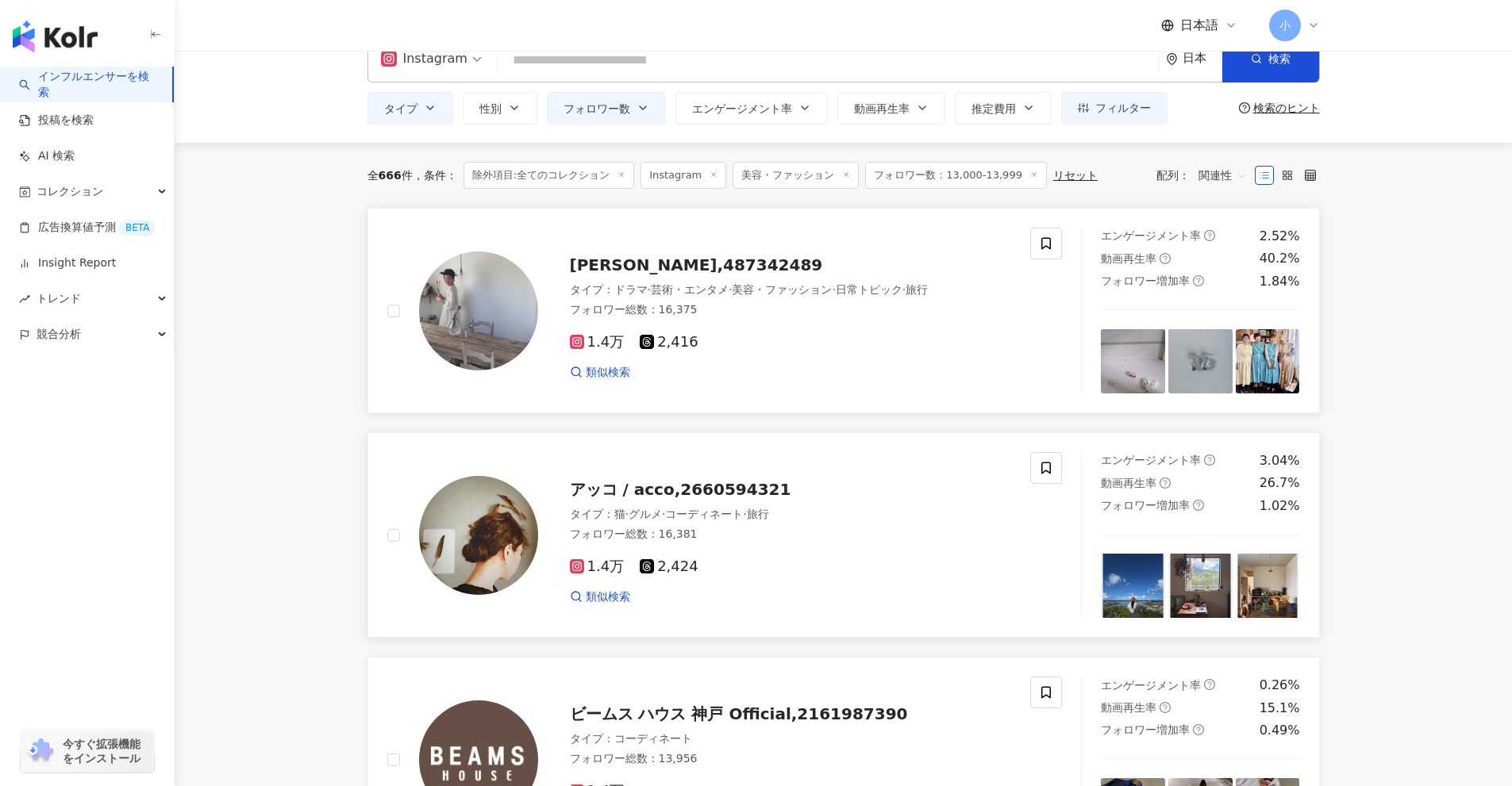
click at [1009, 285] on div "タイプ ： ドラマ · 芸術・エンタメ · 美容・ファッション · 日常トピック · 旅行" at bounding box center [790, 290] width 442 height 16
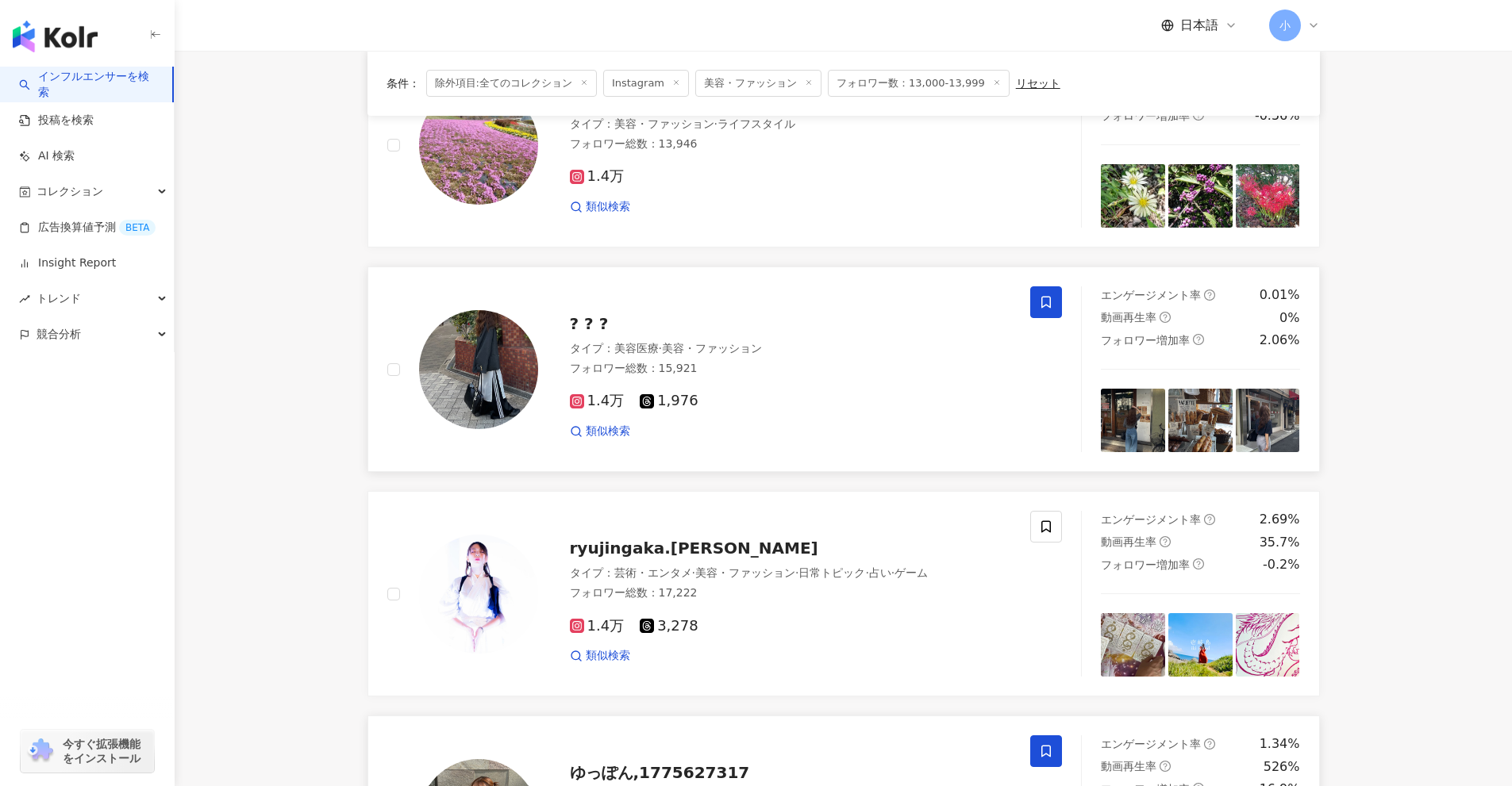
drag, startPoint x: 1402, startPoint y: 389, endPoint x: 1442, endPoint y: 696, distance: 309.6
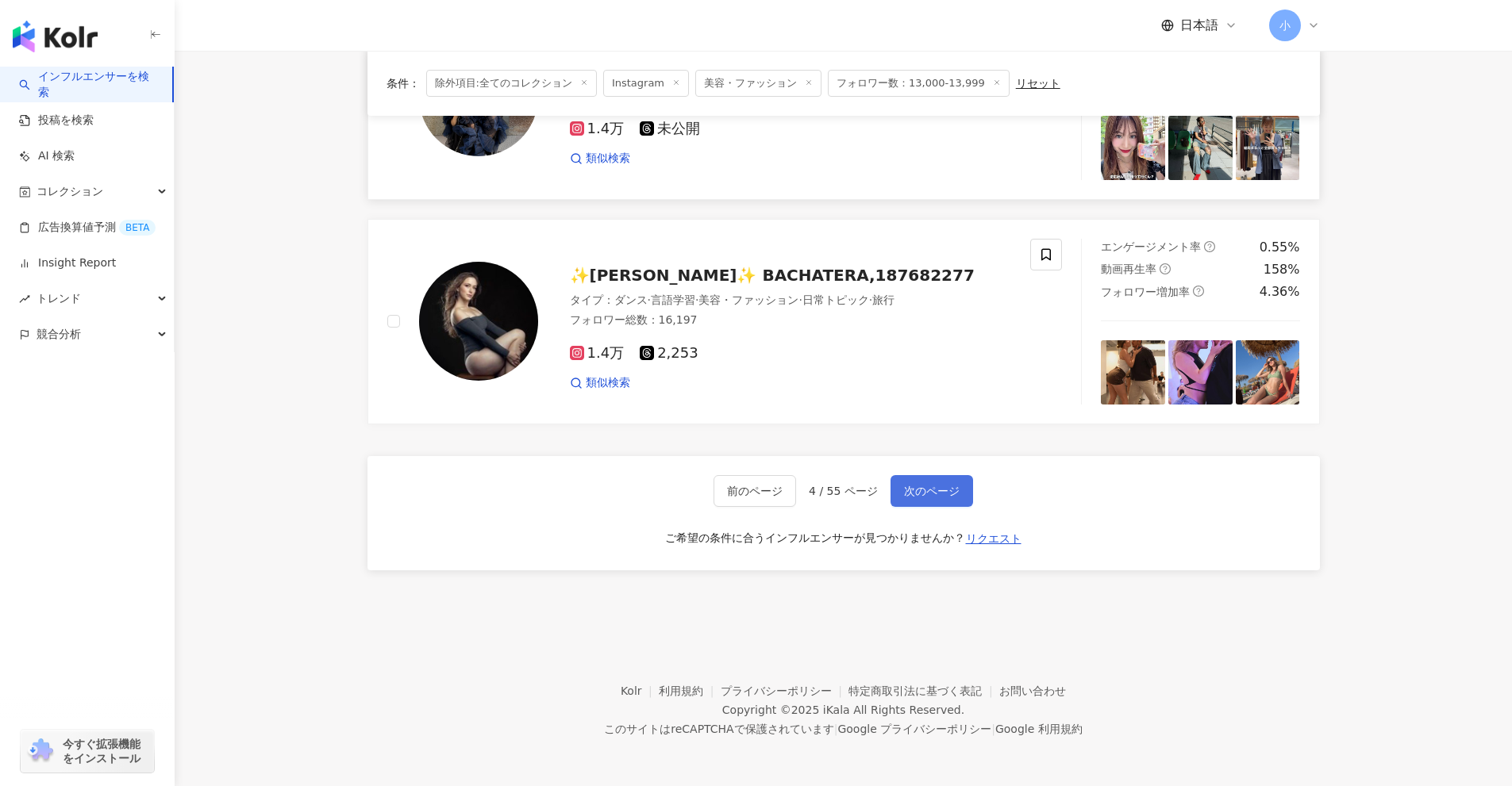
click at [919, 496] on span "次のページ" at bounding box center [932, 491] width 56 height 13
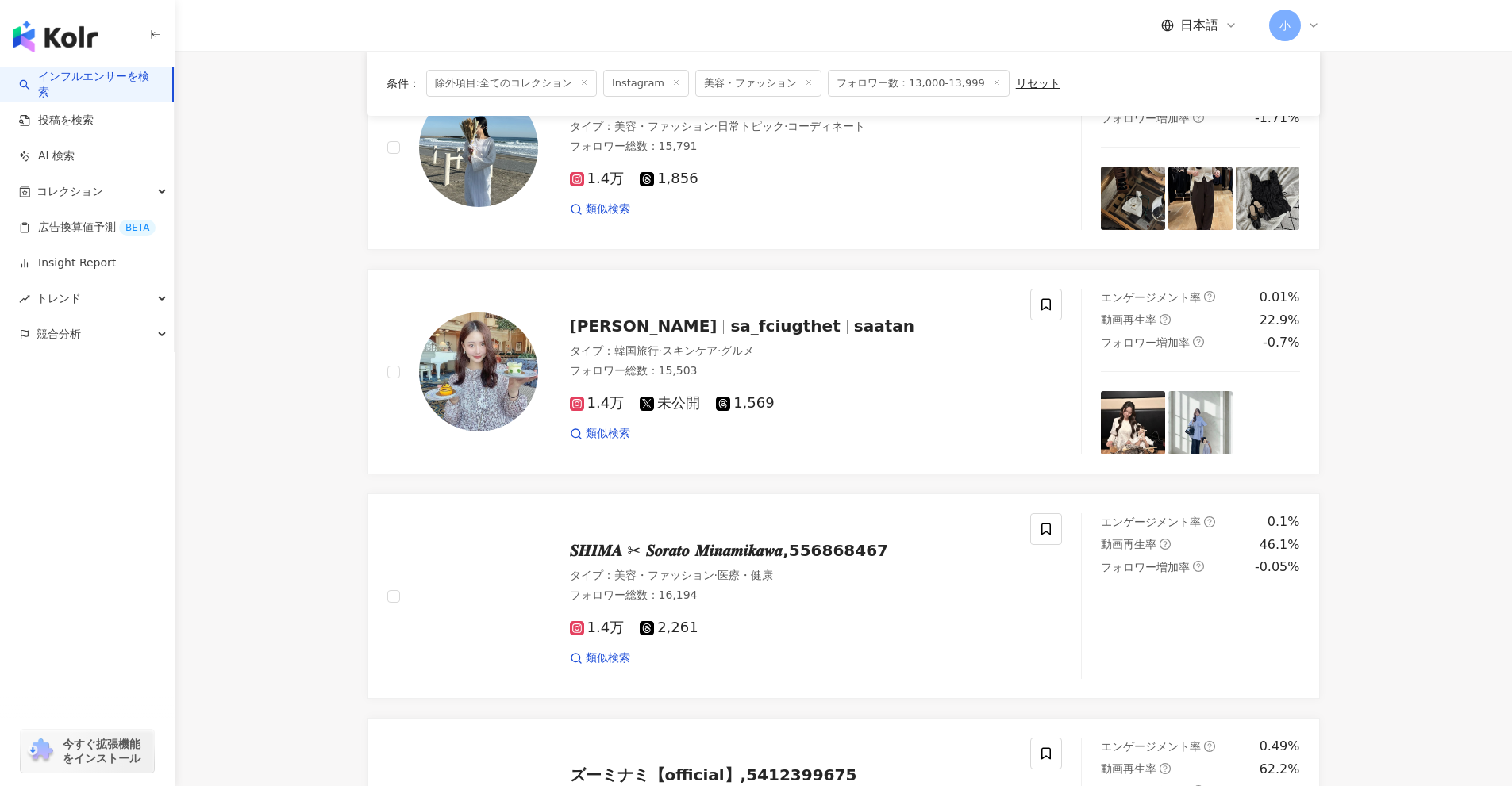
scroll to position [1542, 0]
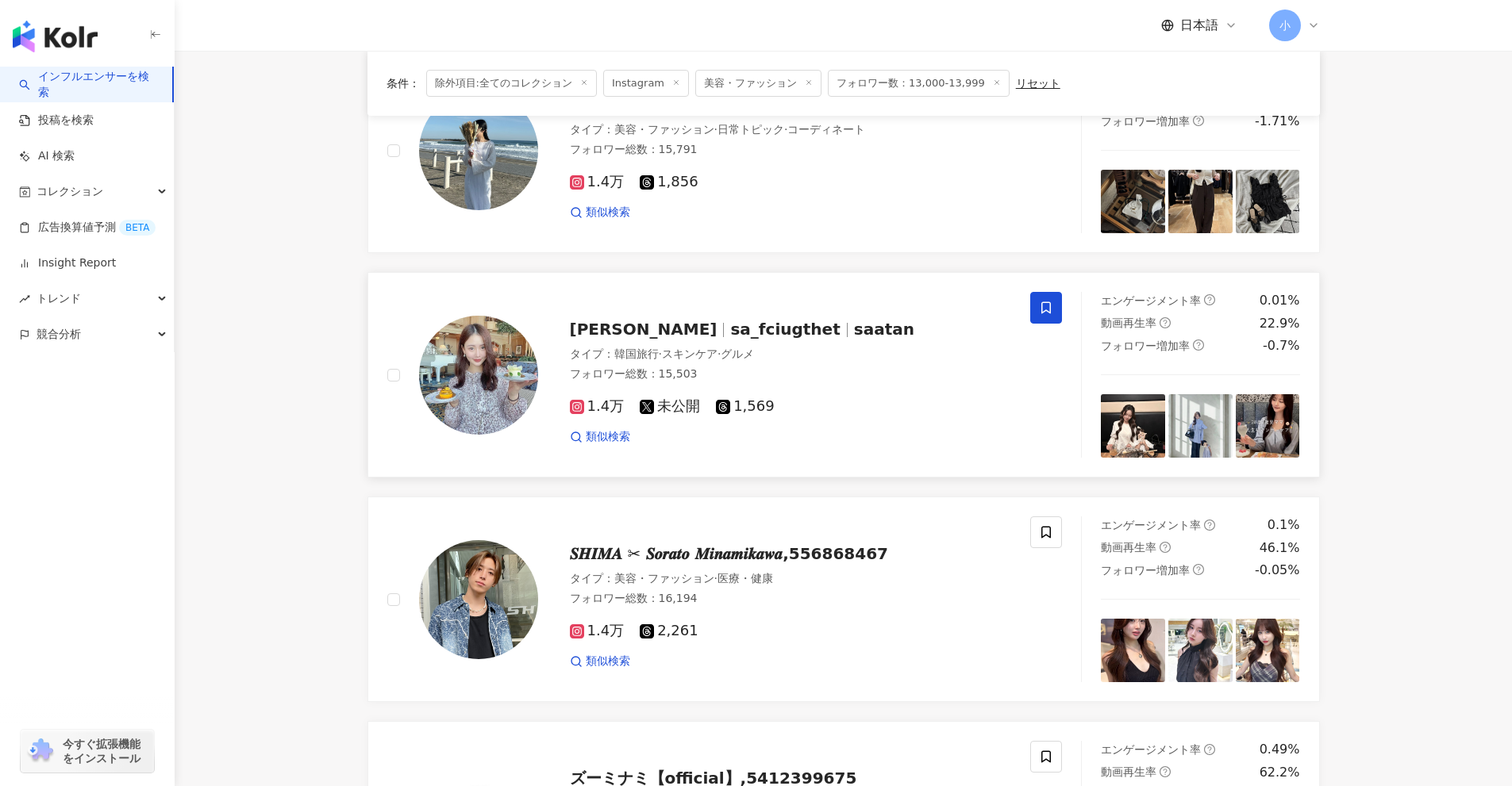
click at [1053, 321] on span at bounding box center [1046, 308] width 31 height 31
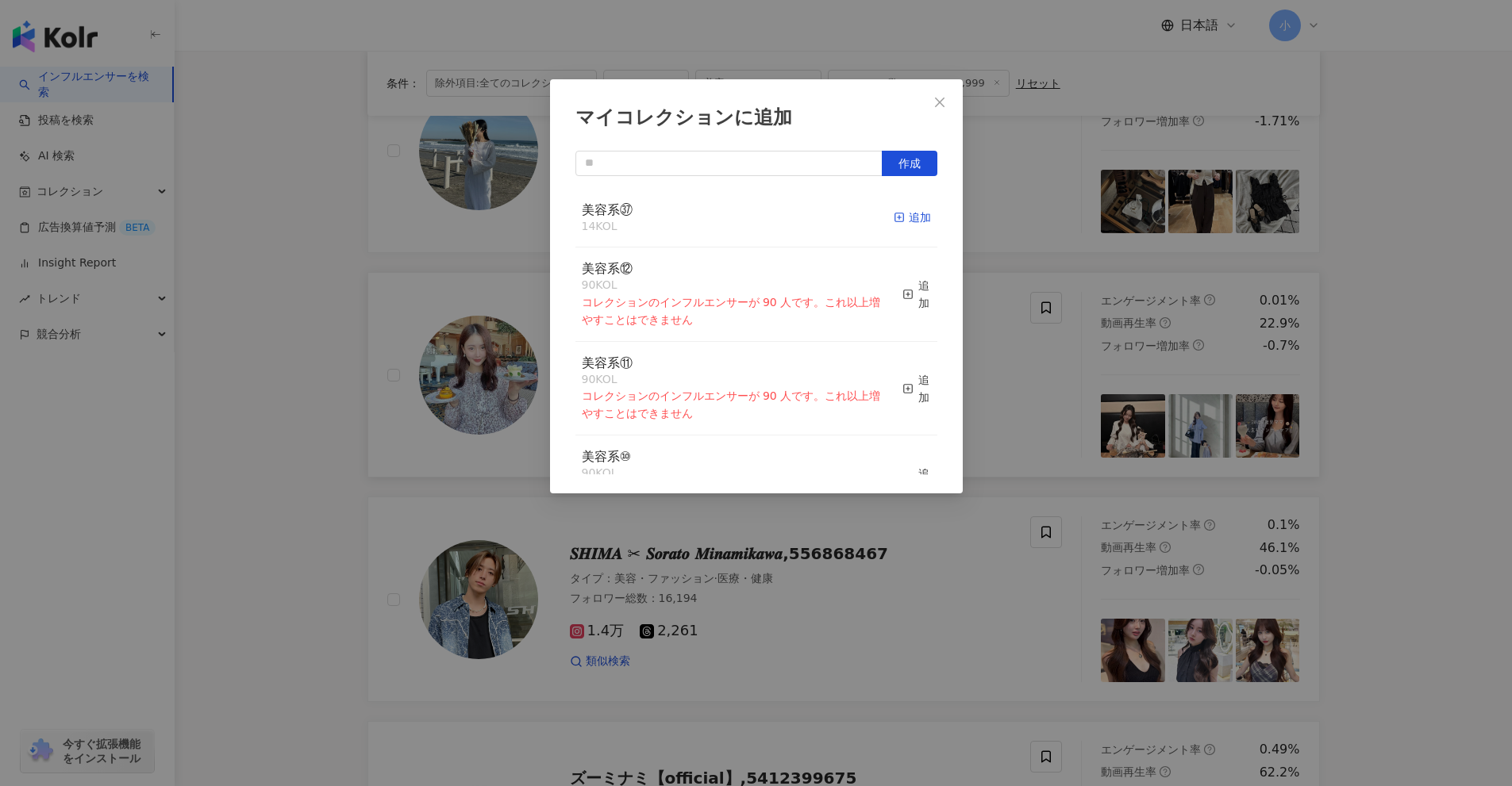
click at [893, 226] on div "追加" at bounding box center [912, 217] width 38 height 17
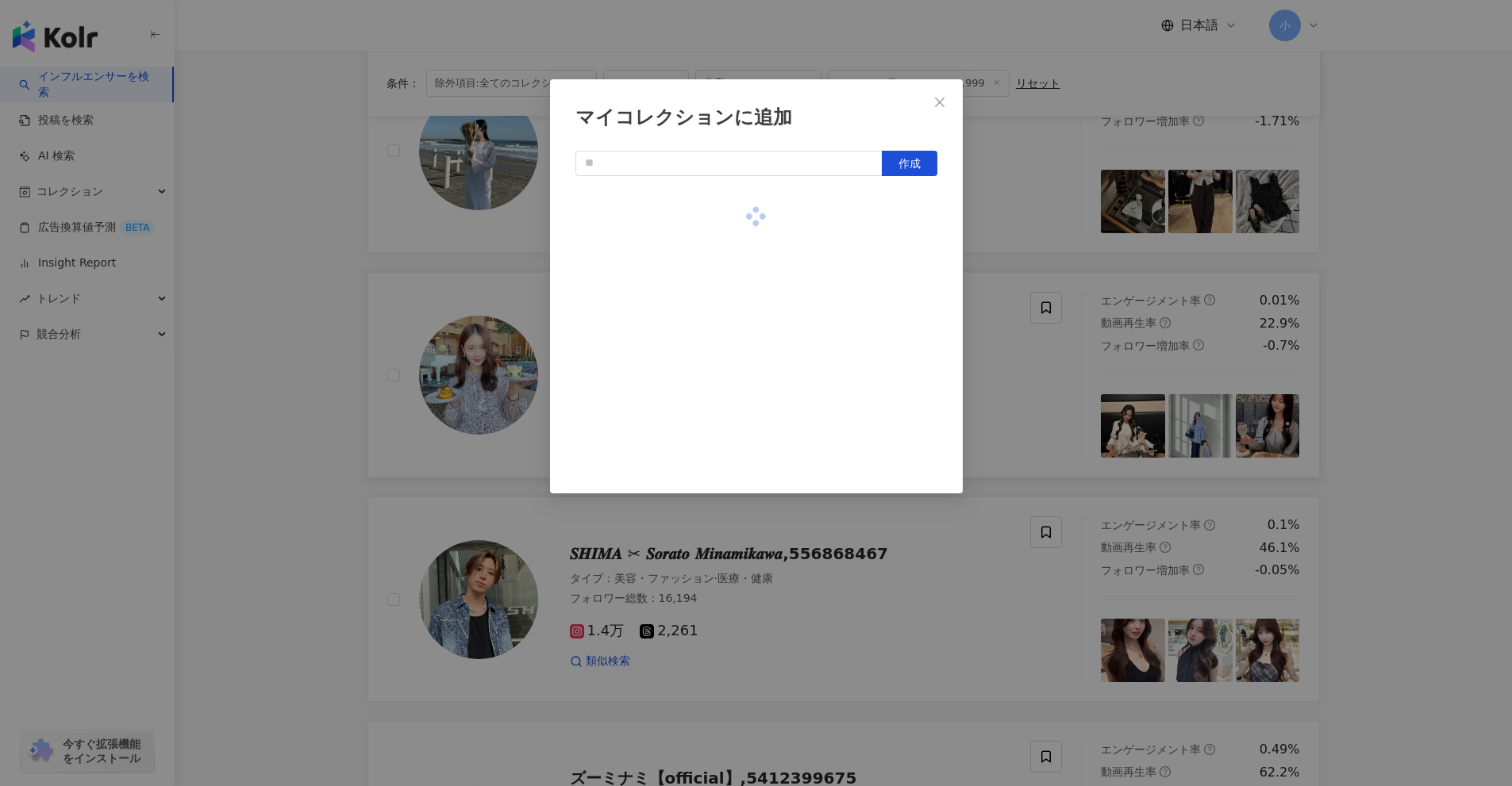
click at [1393, 393] on div "マイコレクションに追加 作成" at bounding box center [756, 393] width 1512 height 786
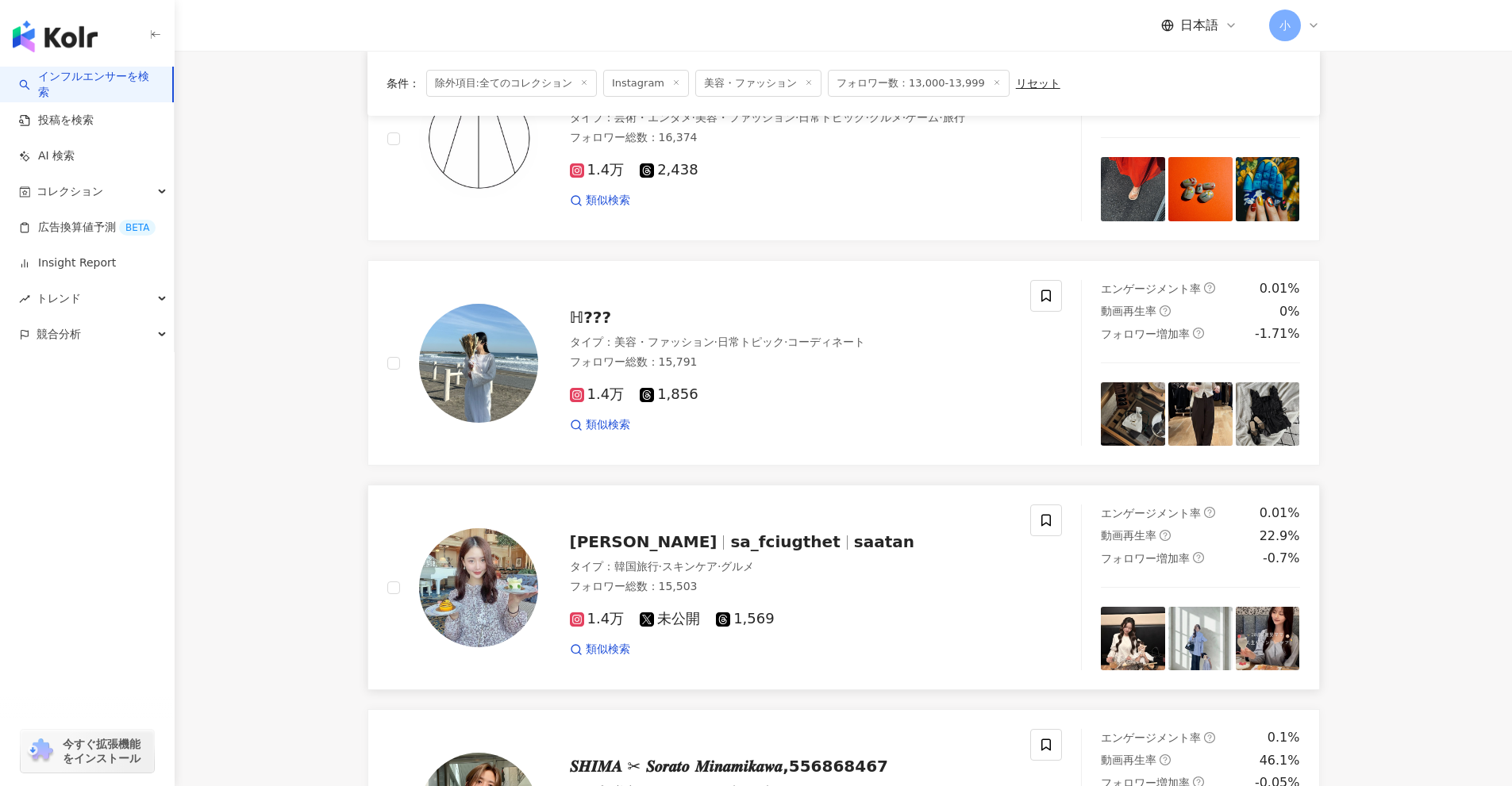
scroll to position [1225, 0]
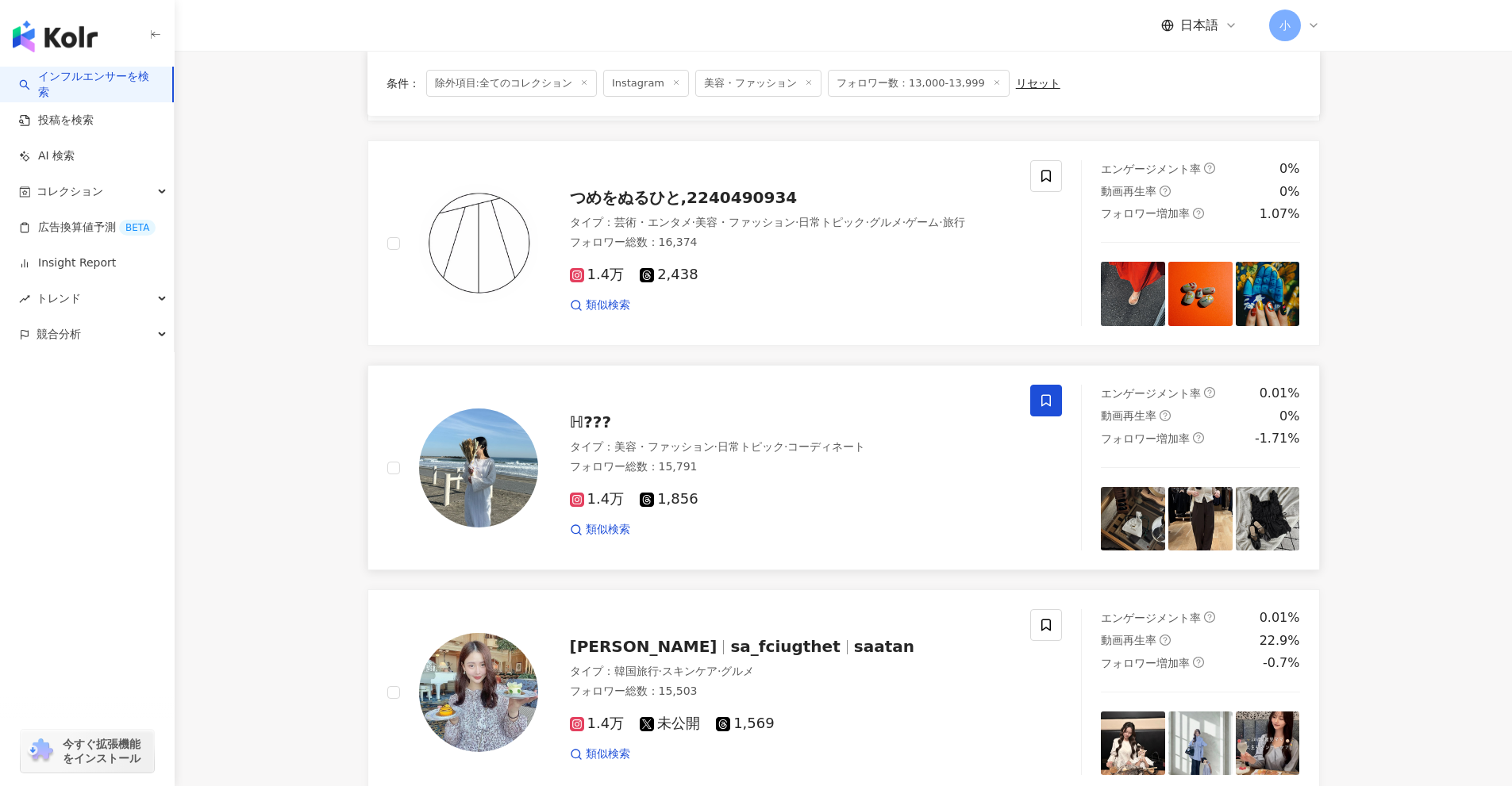
click at [1046, 395] on icon at bounding box center [1045, 401] width 10 height 12
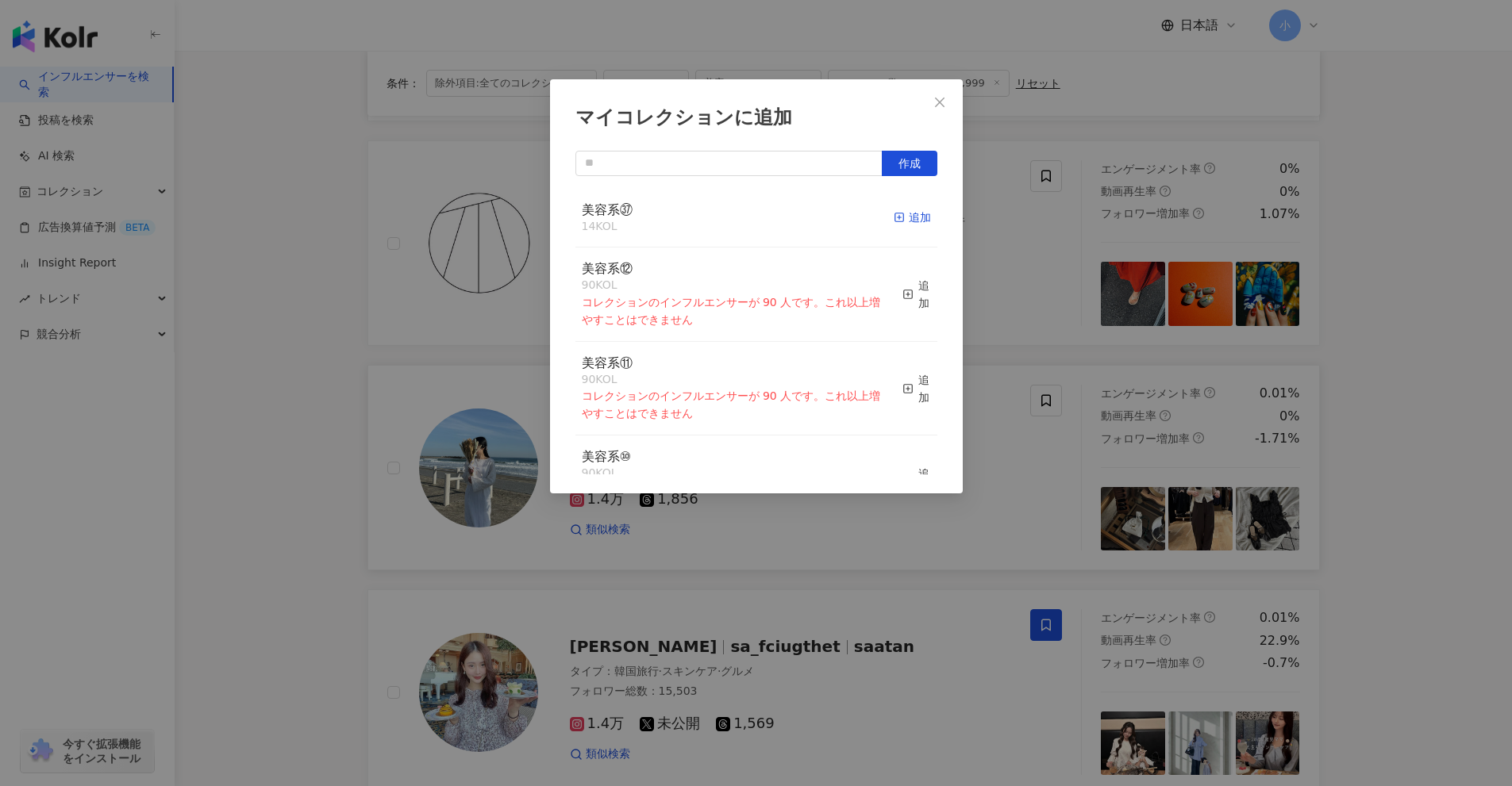
click at [893, 216] on icon "button" at bounding box center [899, 217] width 11 height 11
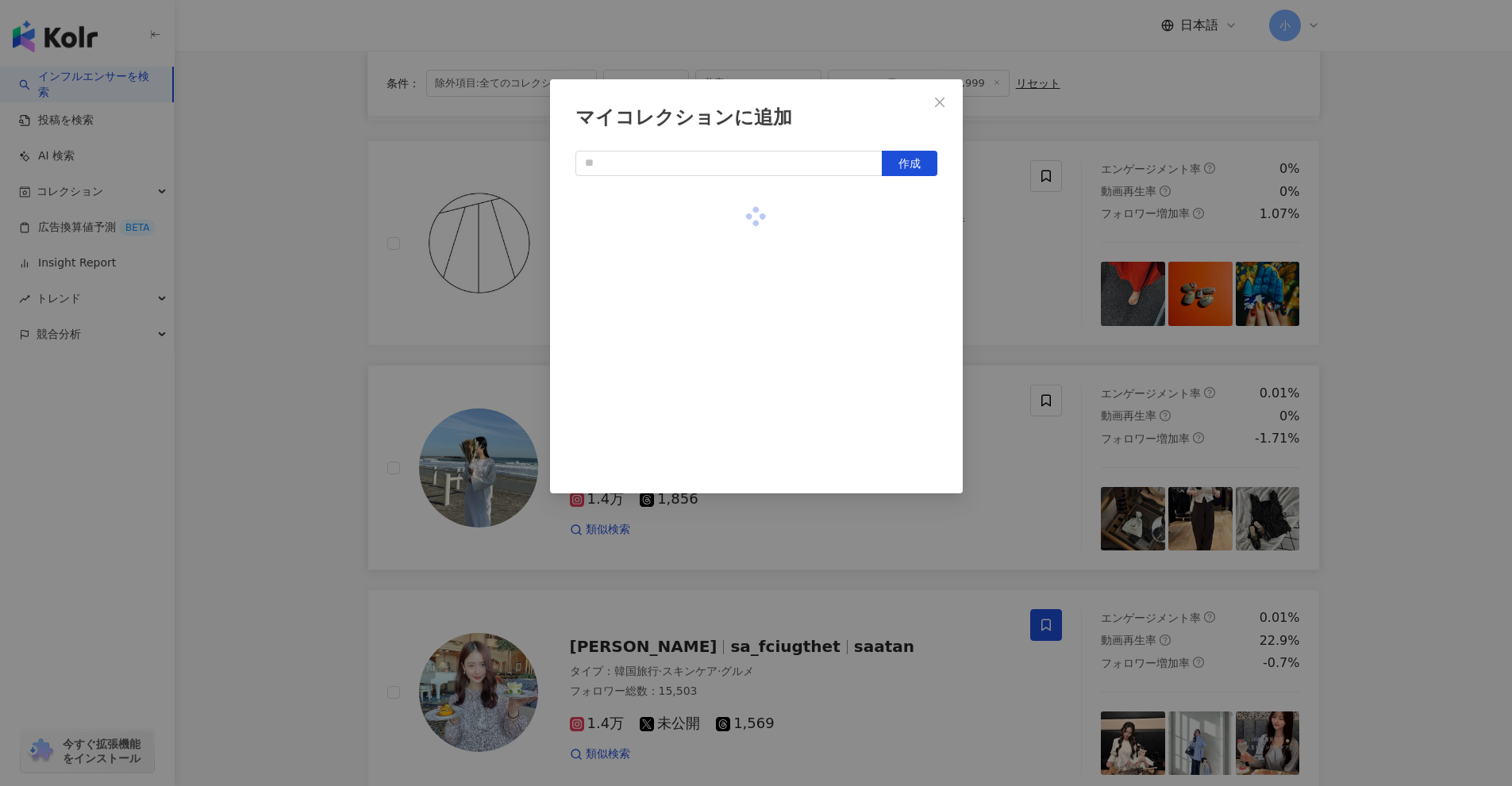
click at [1407, 423] on div "マイコレクションに追加 作成" at bounding box center [756, 393] width 1512 height 786
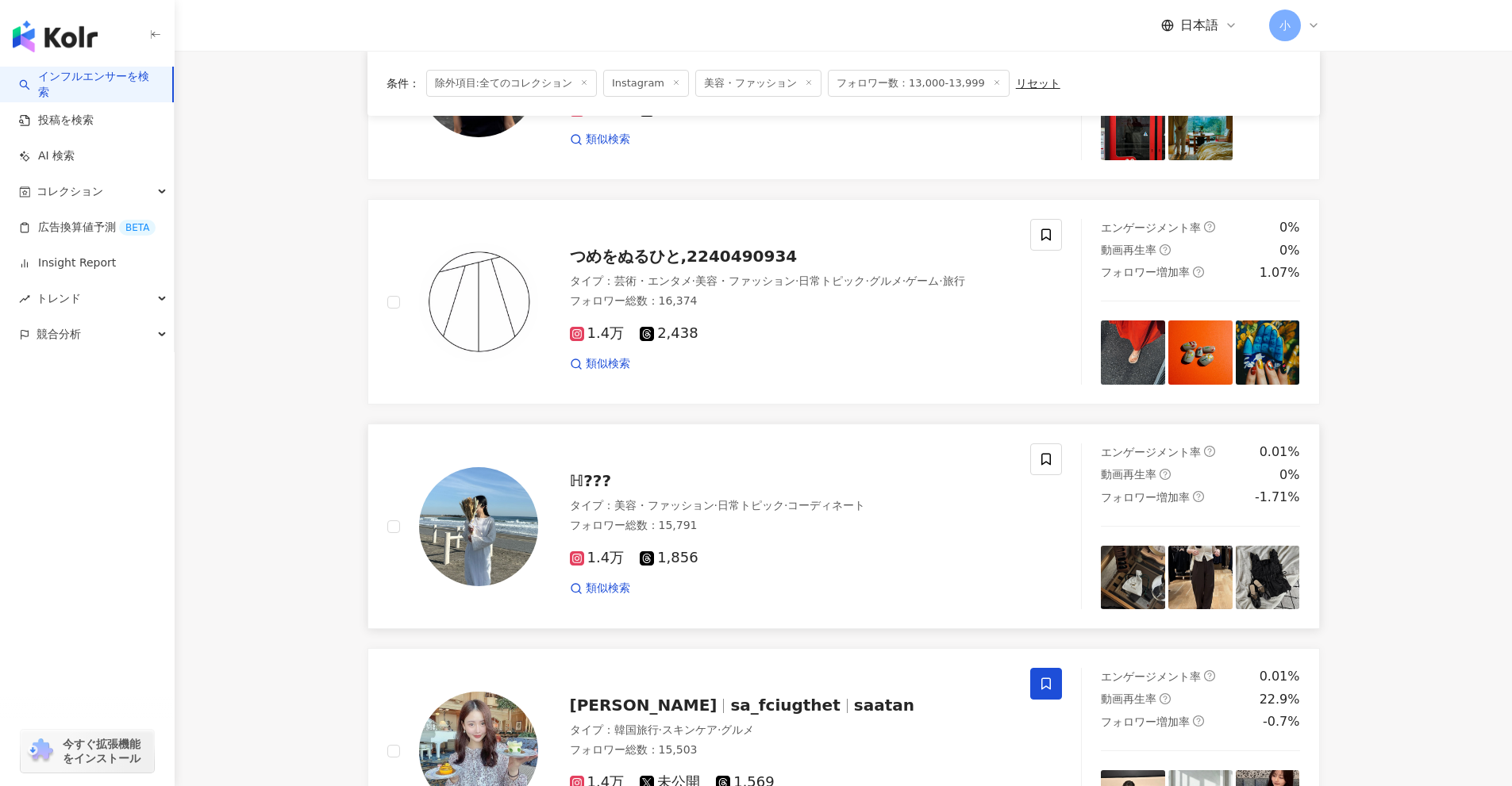
scroll to position [908, 0]
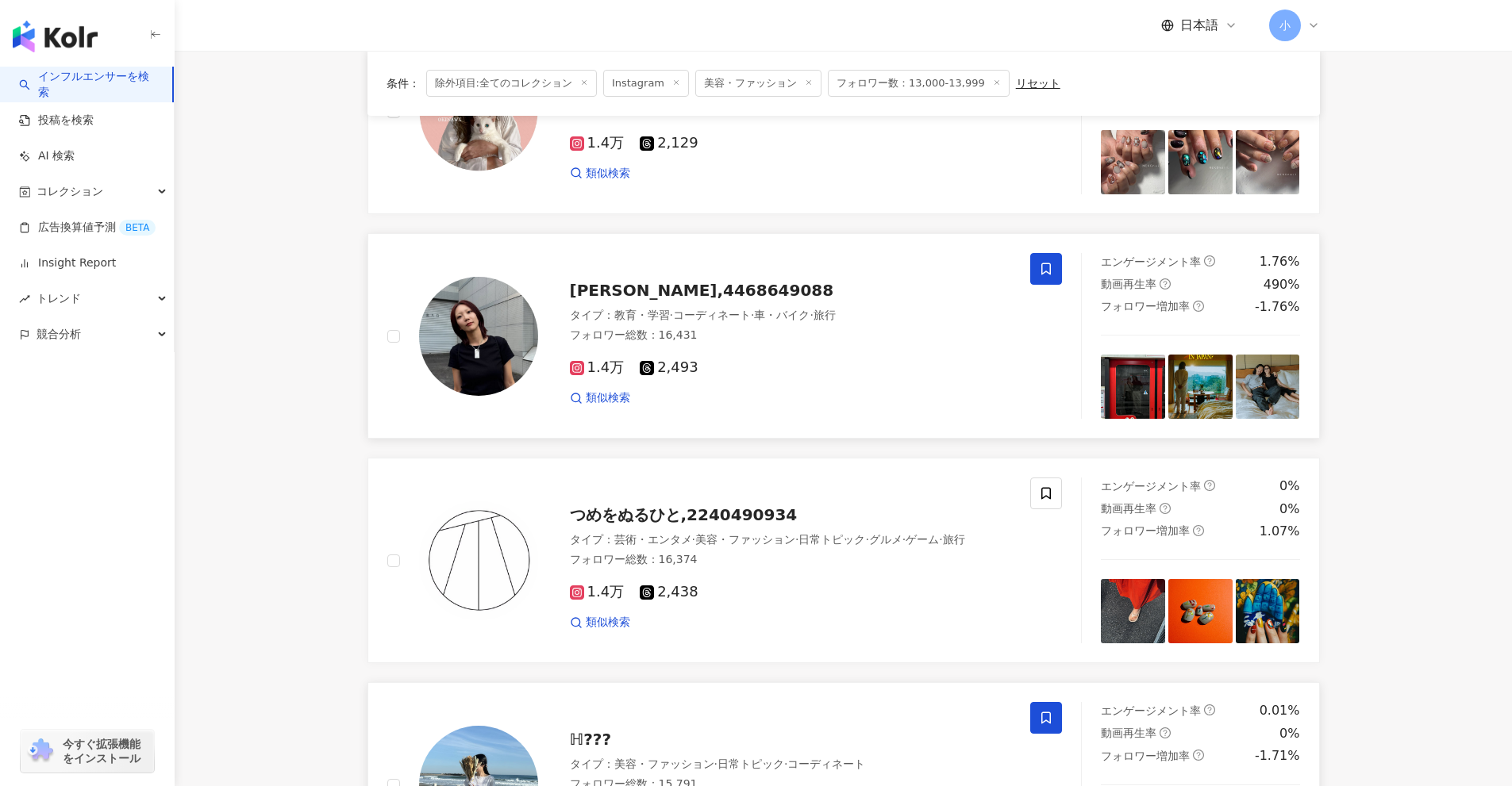
click at [1043, 263] on icon at bounding box center [1046, 269] width 14 height 14
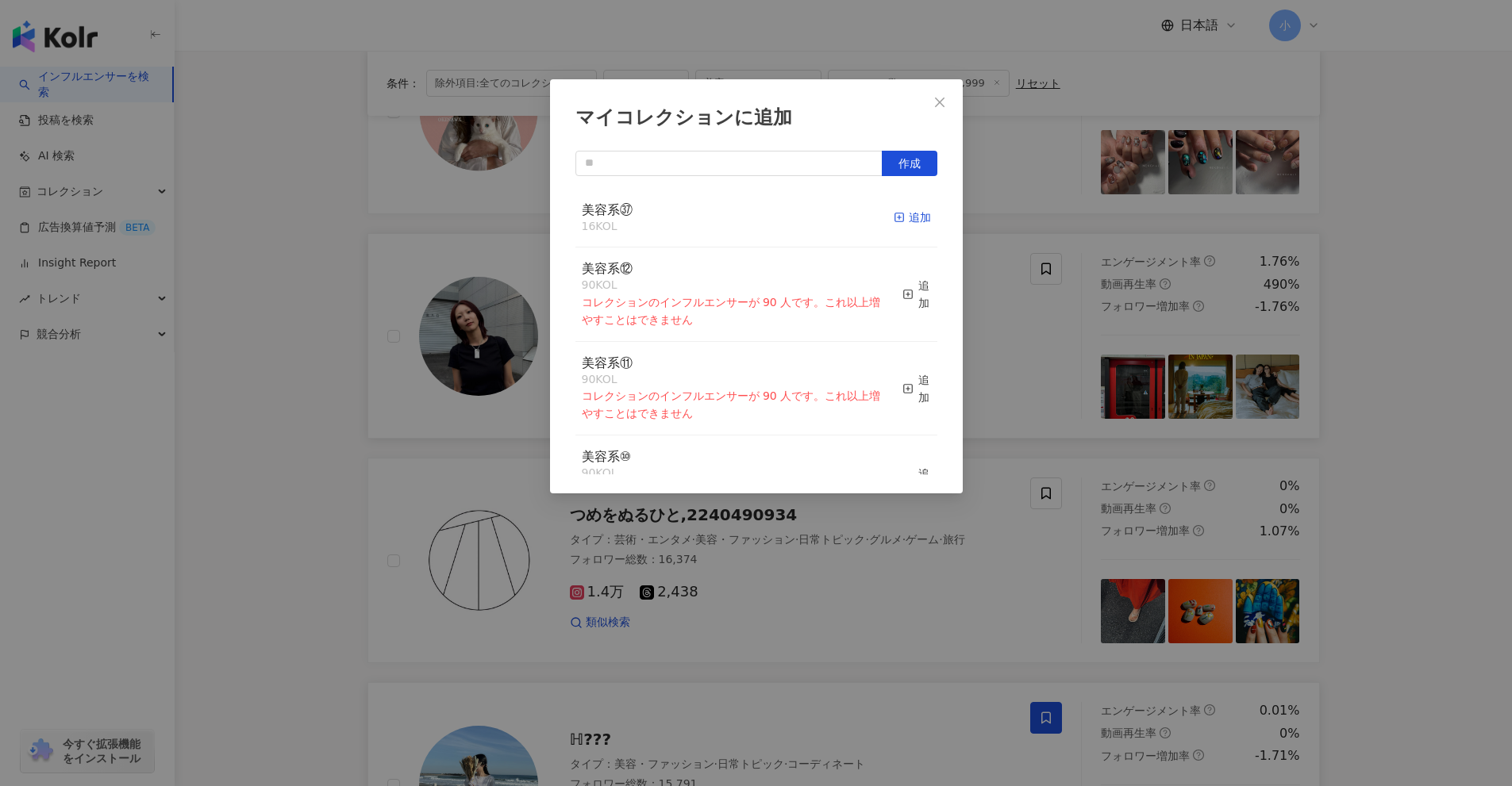
click at [908, 216] on div "追加" at bounding box center [912, 217] width 38 height 17
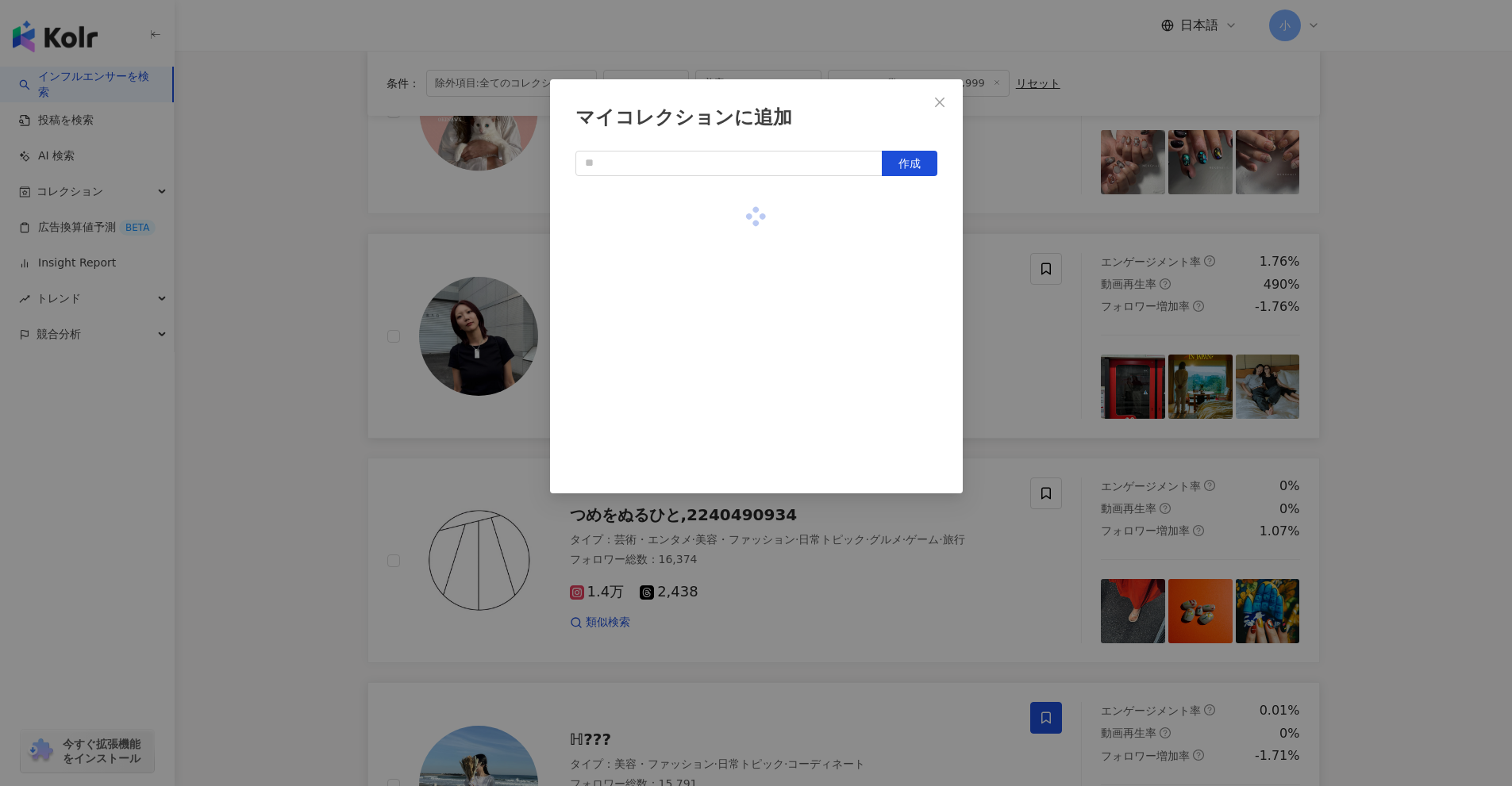
click at [1388, 358] on div "マイコレクションに追加 作成" at bounding box center [756, 393] width 1512 height 786
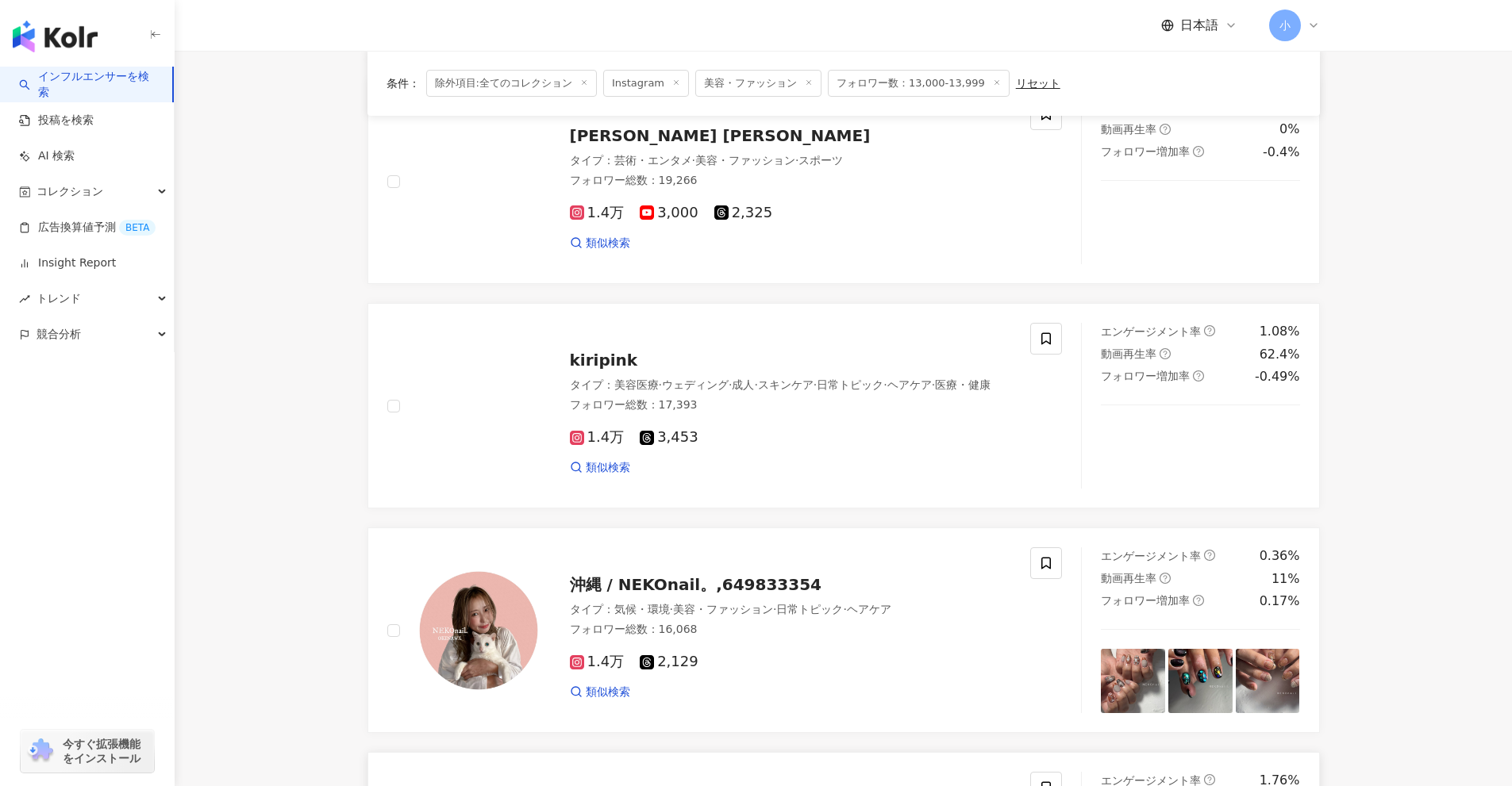
scroll to position [352, 0]
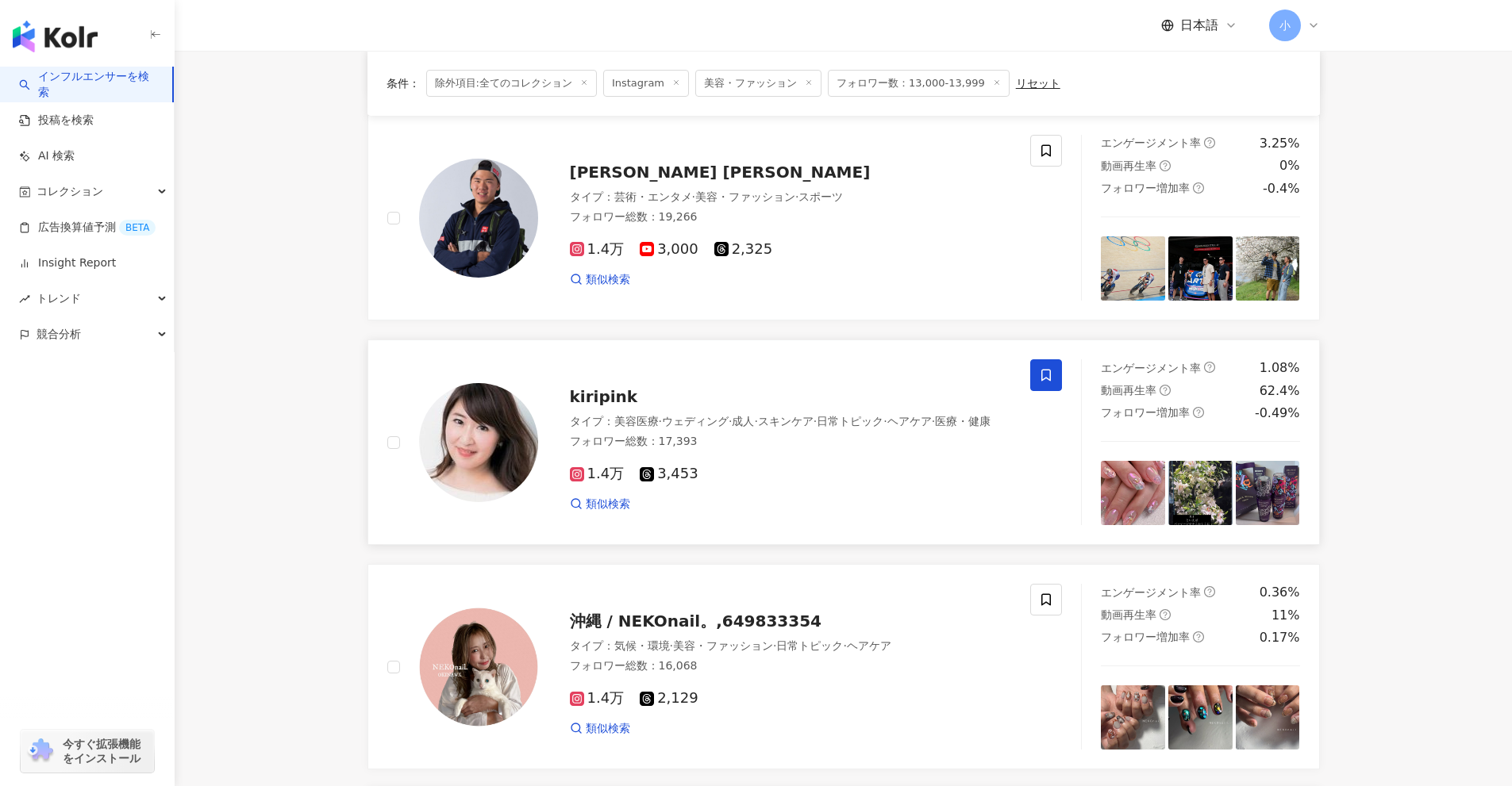
click at [1051, 372] on icon at bounding box center [1046, 375] width 14 height 14
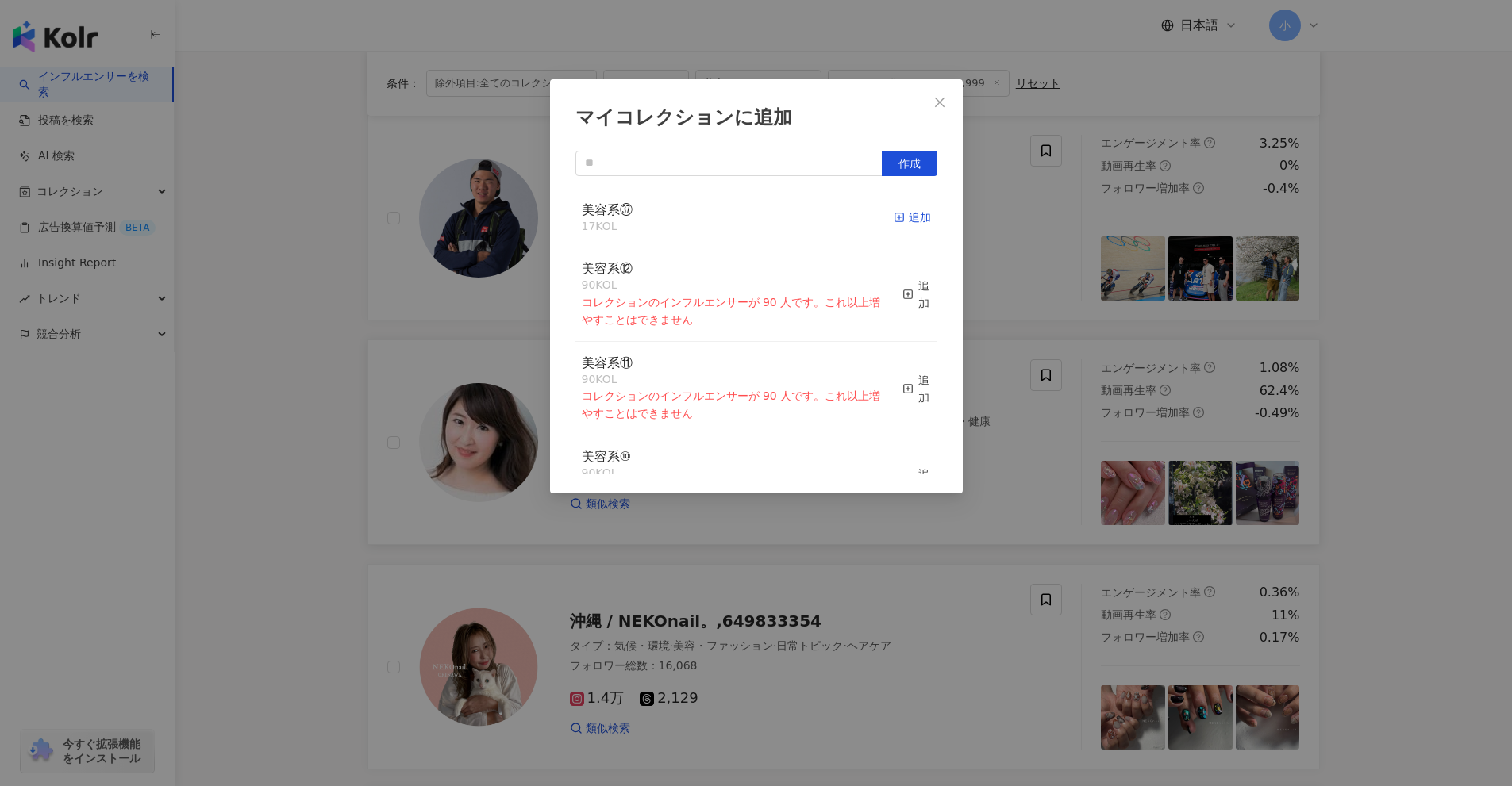
click at [900, 219] on div "追加" at bounding box center [912, 217] width 38 height 17
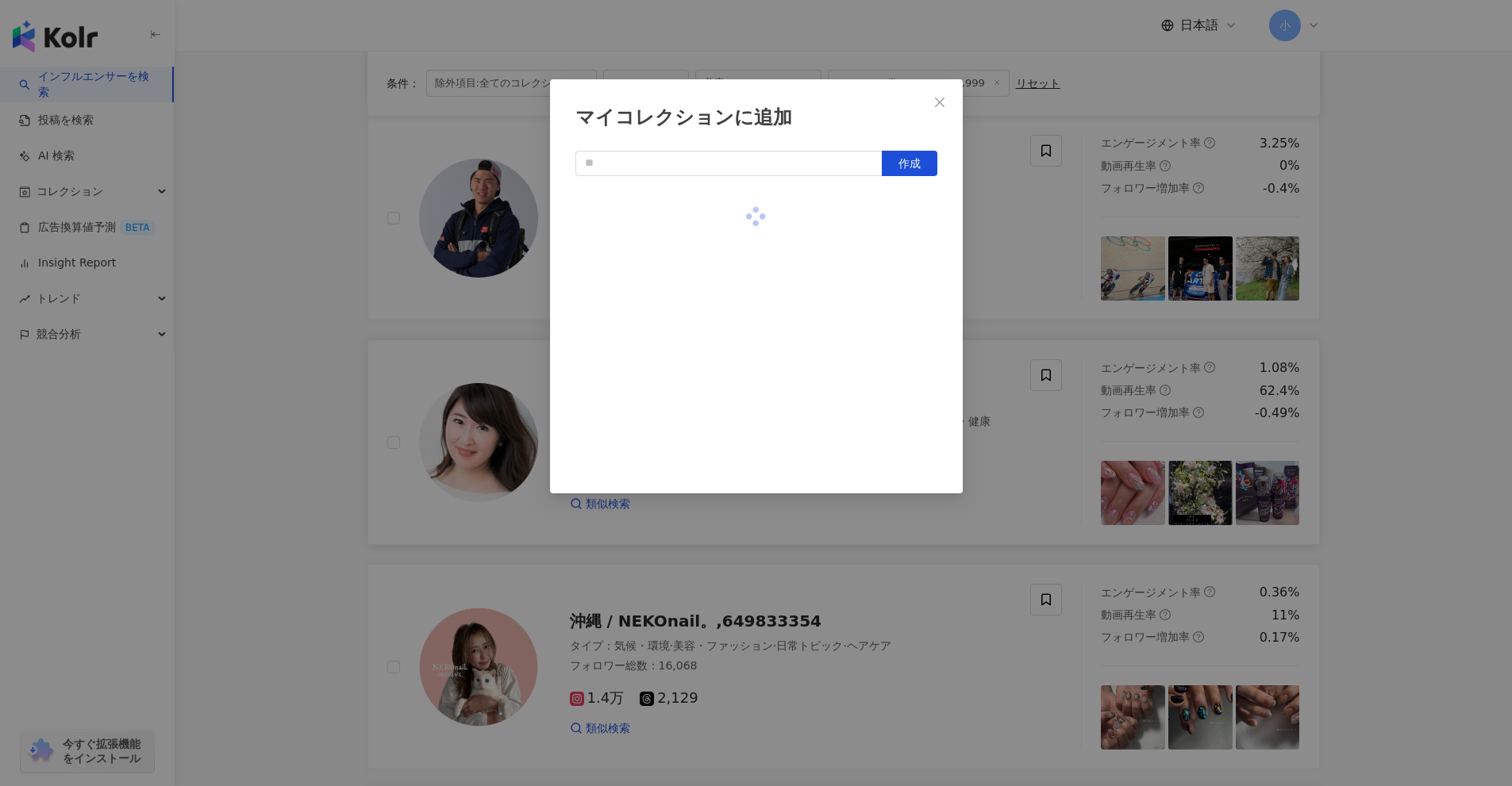
click at [1394, 382] on div "マイコレクションに追加 作成" at bounding box center [756, 393] width 1512 height 786
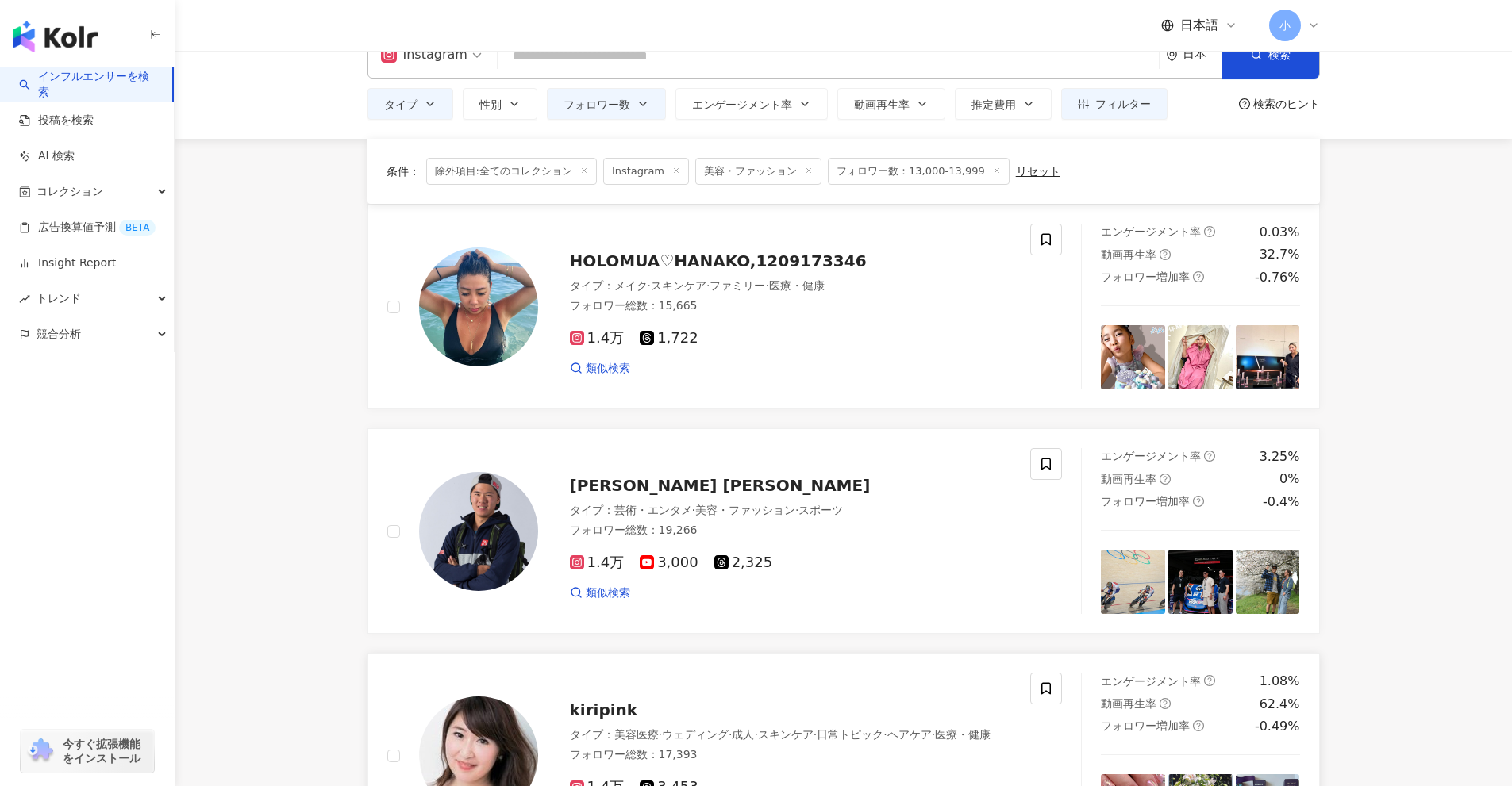
scroll to position [35, 0]
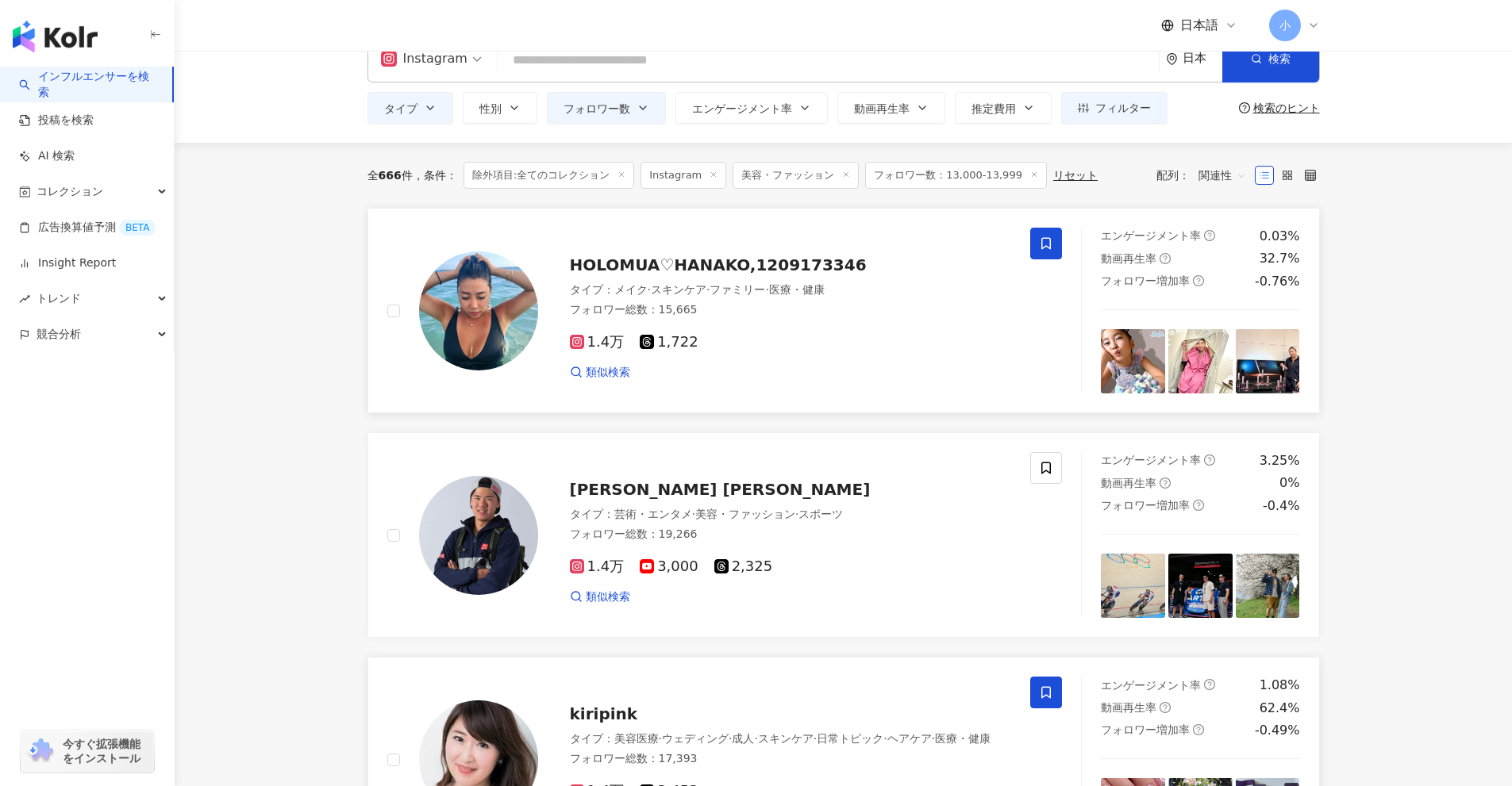
click at [1046, 242] on icon at bounding box center [1046, 243] width 14 height 14
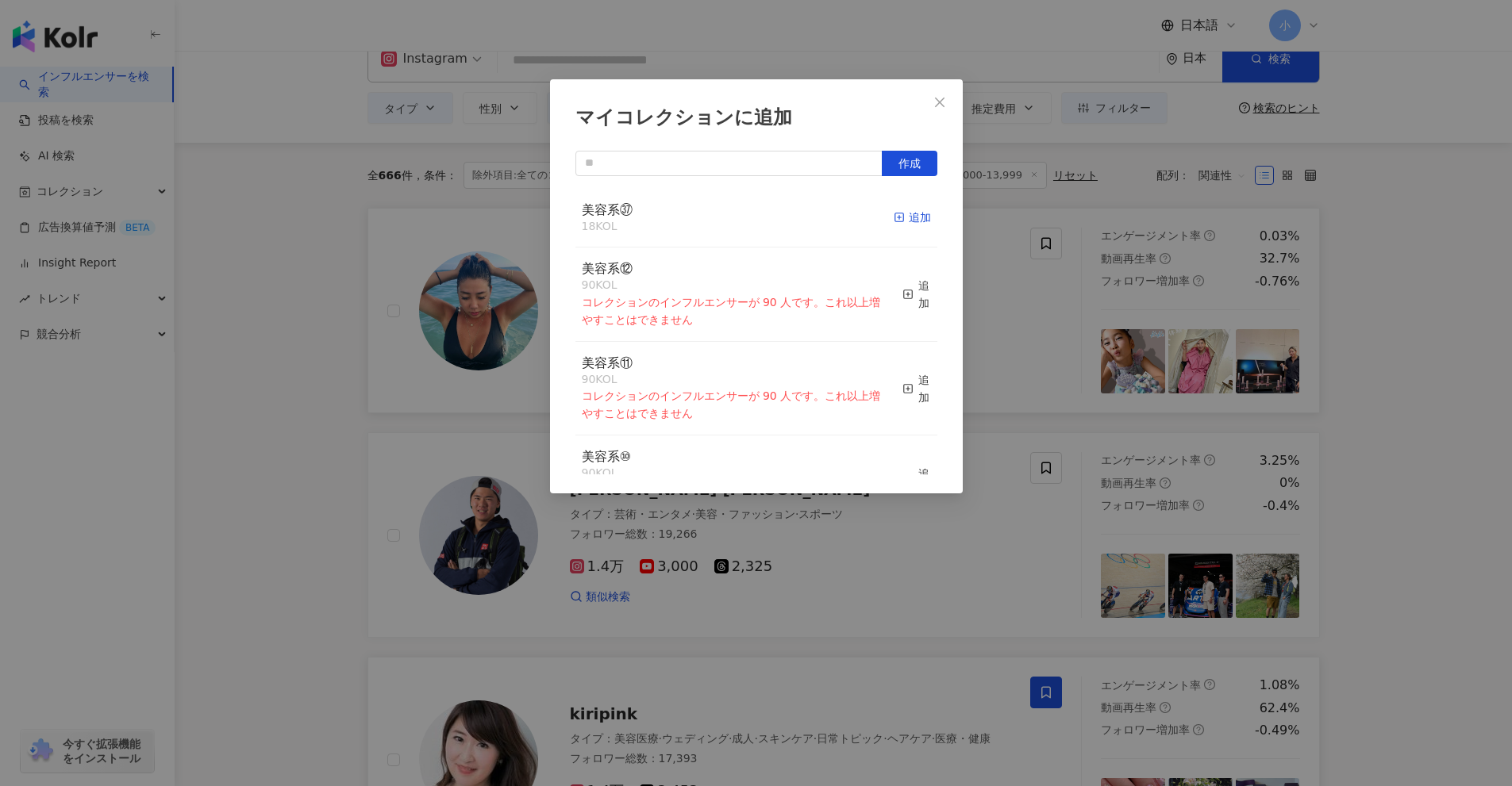
click at [912, 221] on div "追加" at bounding box center [912, 217] width 38 height 17
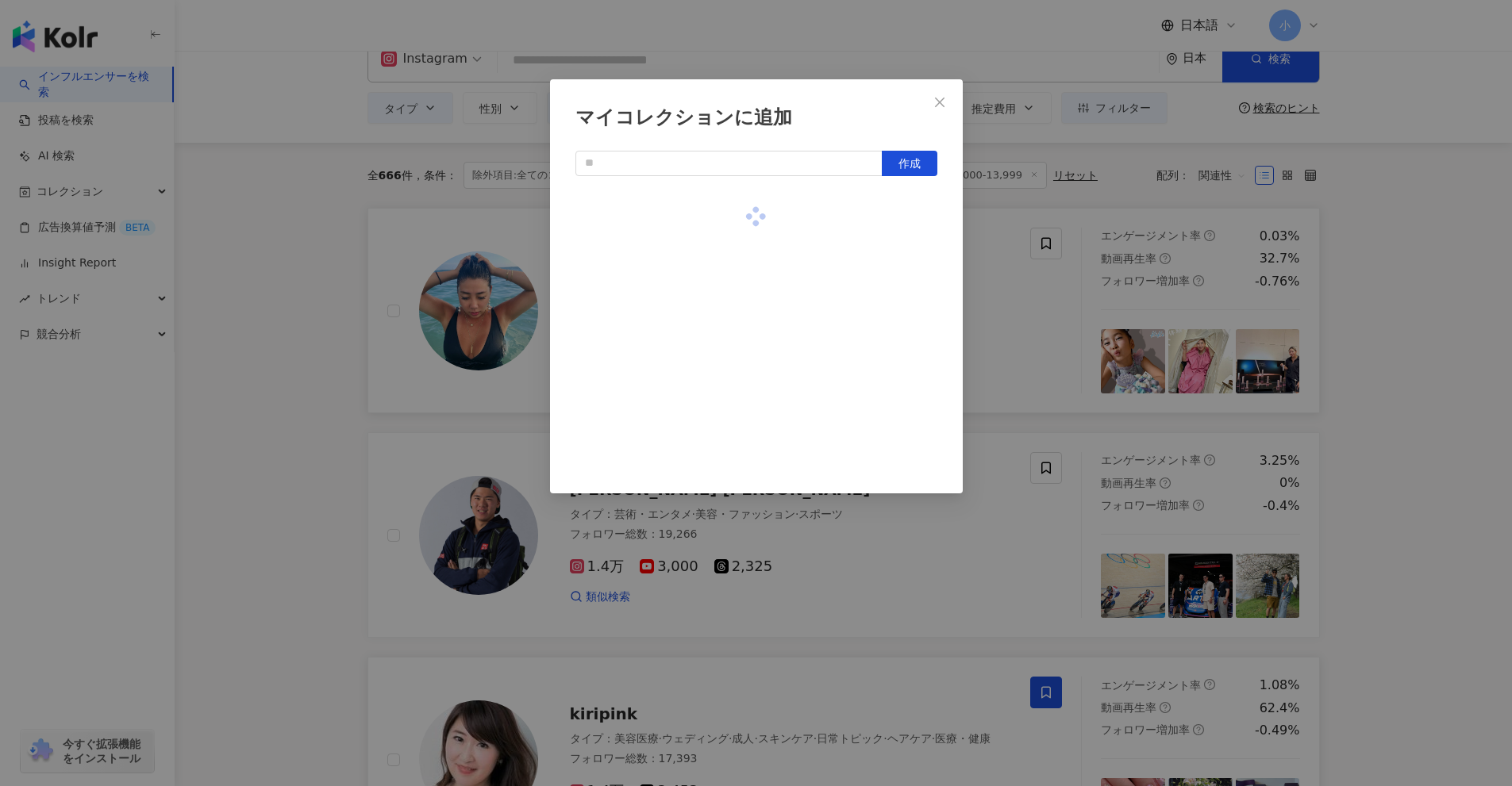
click at [1409, 337] on div "マイコレクションに追加 作成" at bounding box center [756, 393] width 1512 height 786
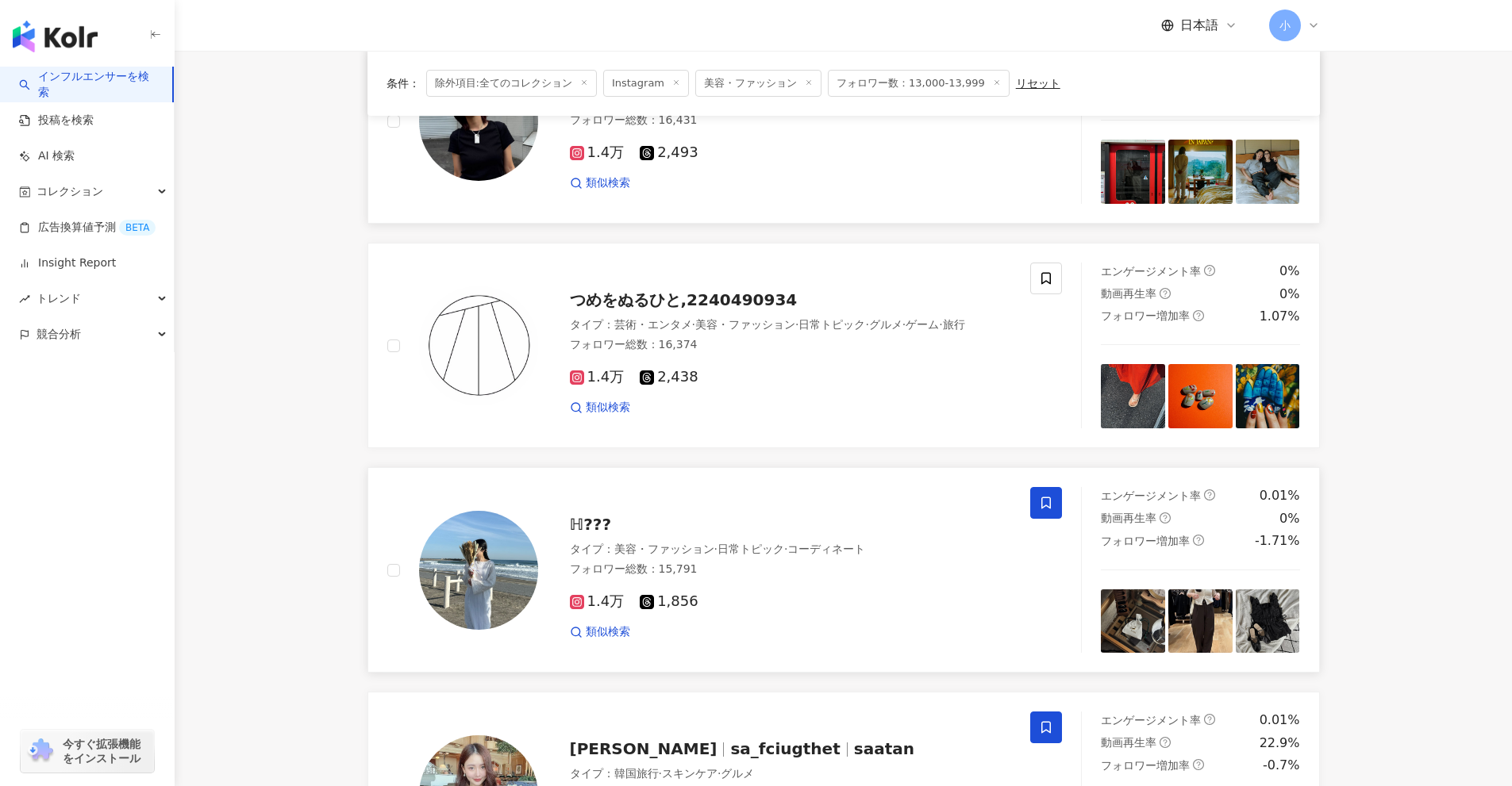
scroll to position [2495, 0]
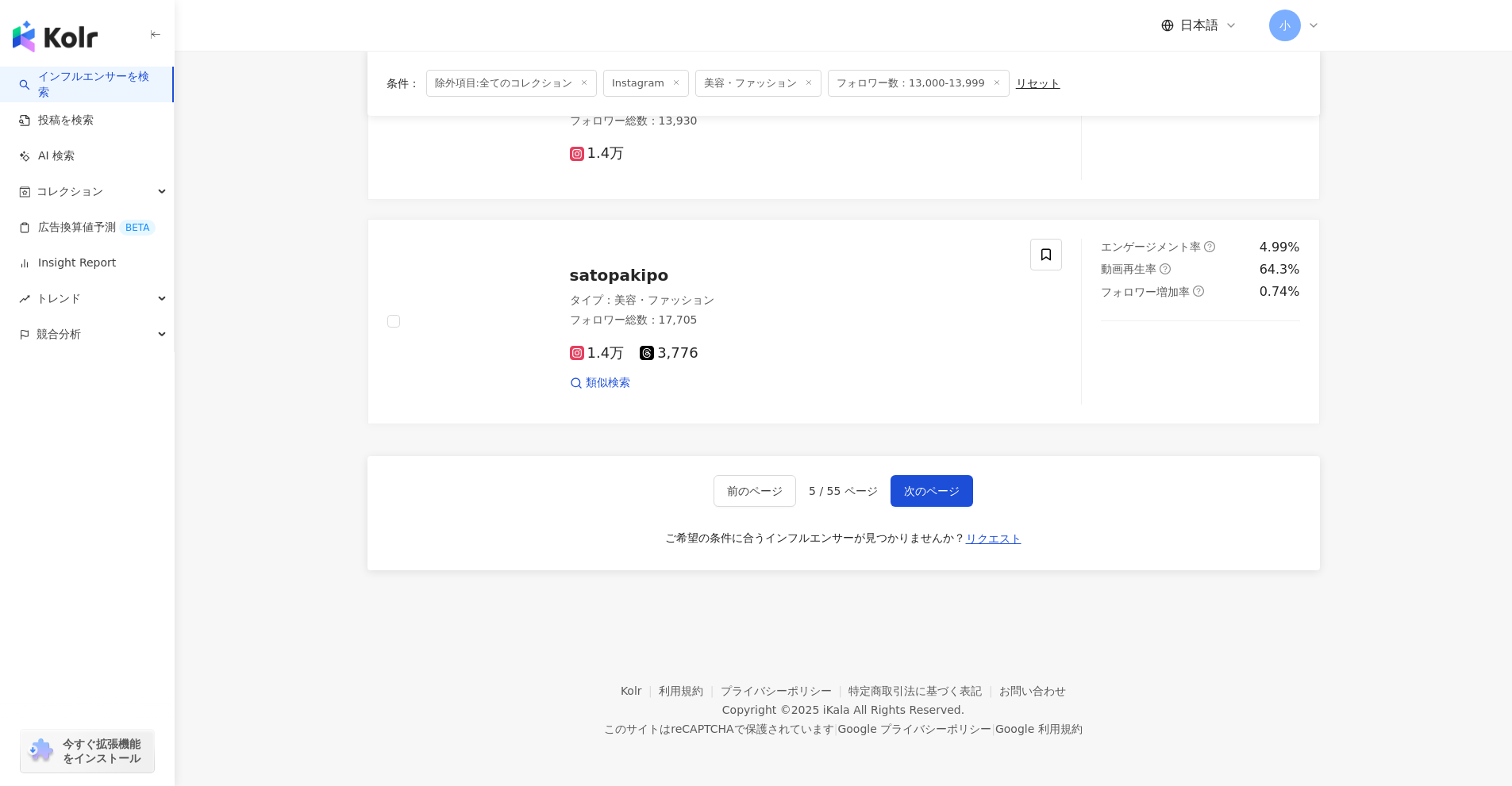
drag, startPoint x: 1356, startPoint y: 262, endPoint x: 1374, endPoint y: 726, distance: 464.3
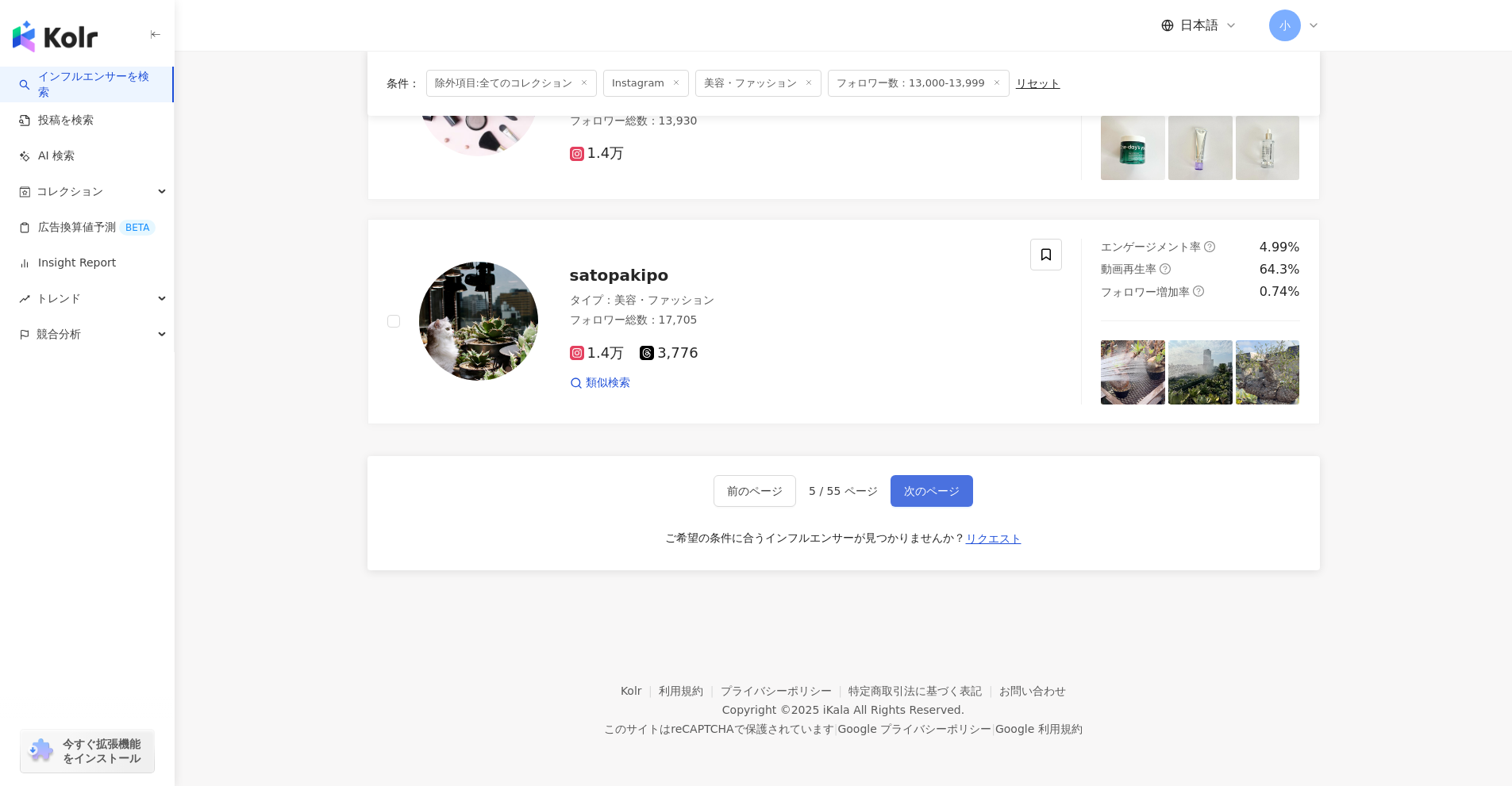
click at [951, 501] on button "次のページ" at bounding box center [932, 491] width 83 height 31
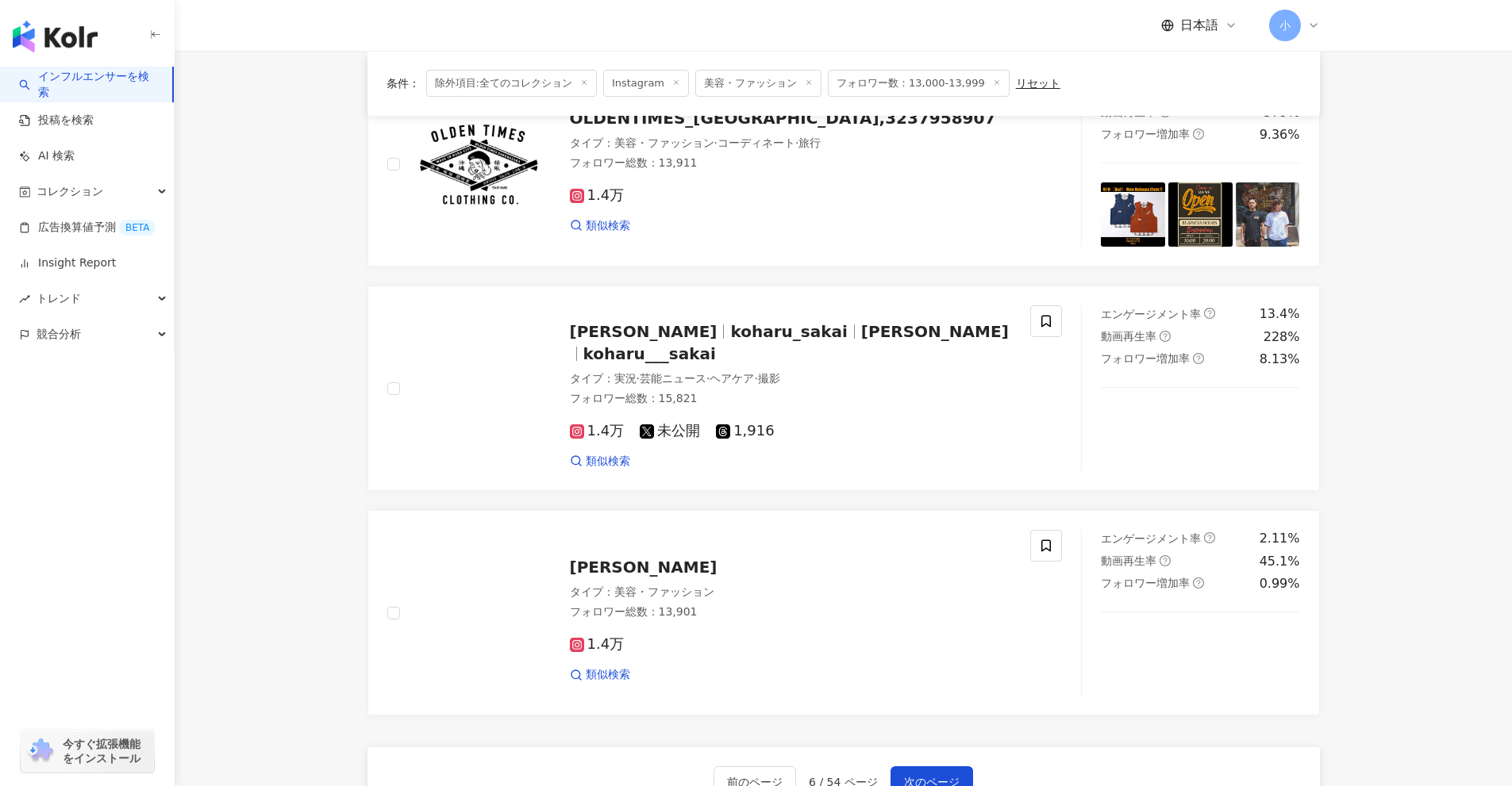
scroll to position [2312, 0]
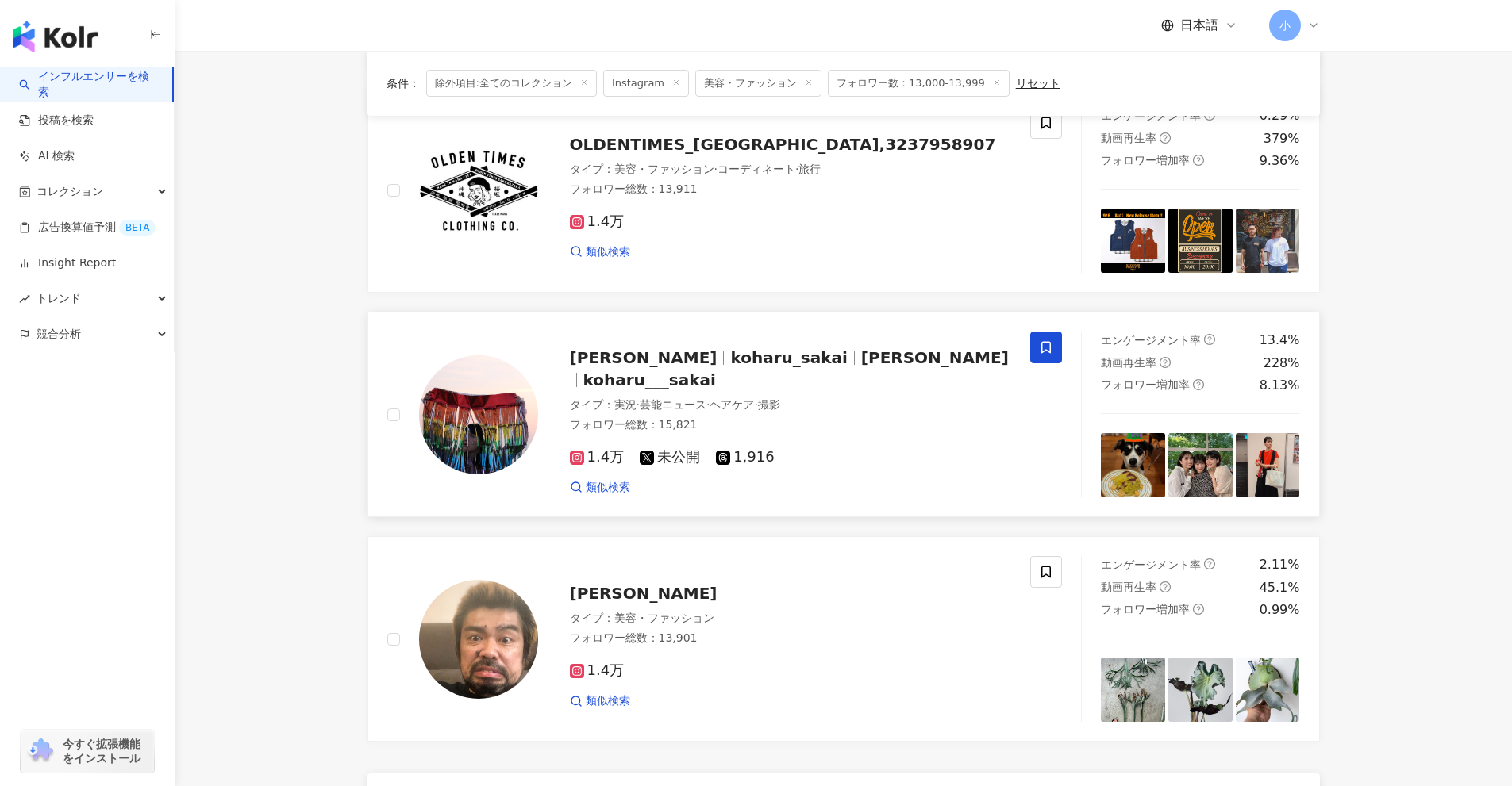
click at [1049, 355] on icon at bounding box center [1046, 347] width 14 height 14
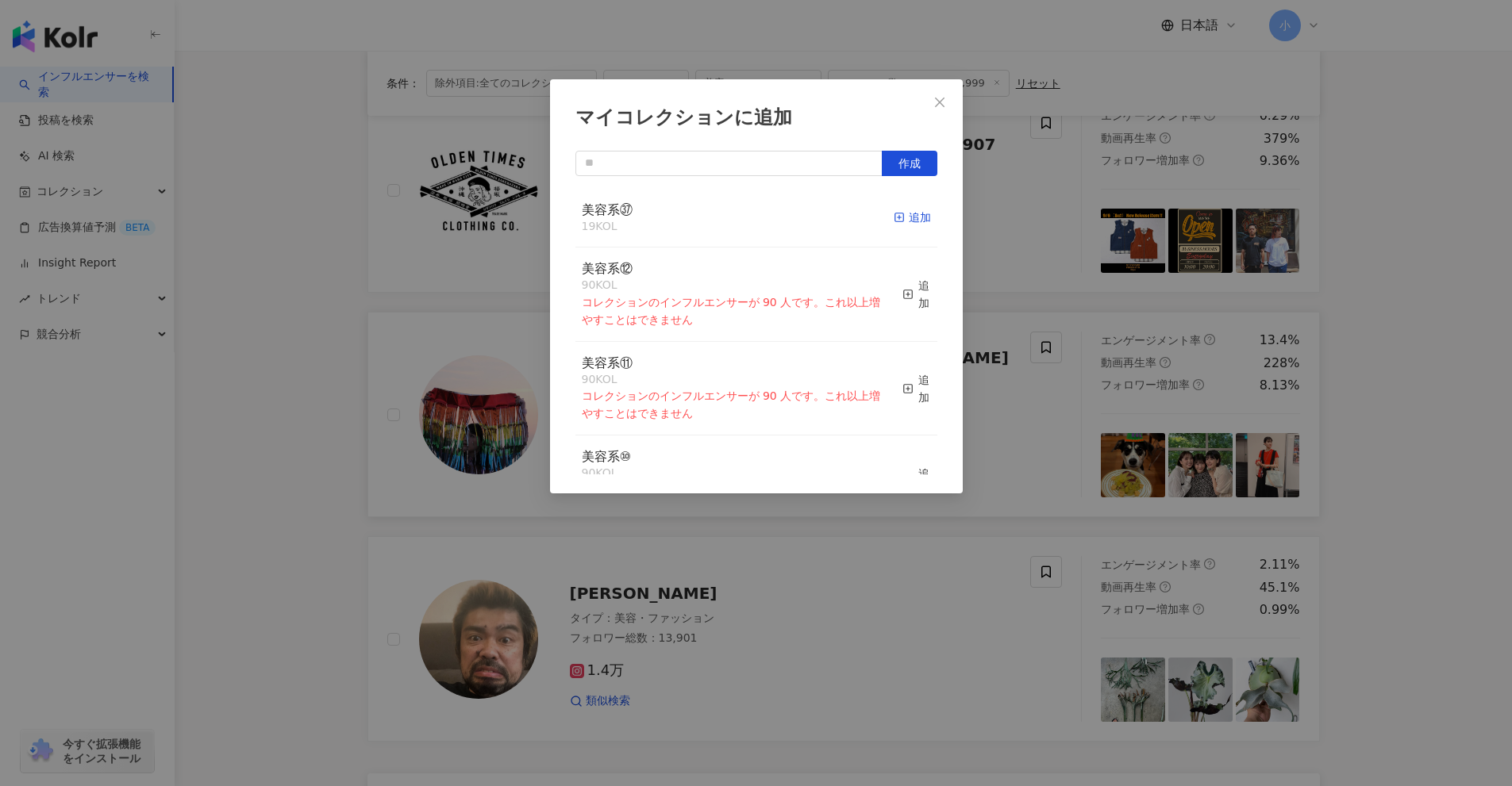
click at [894, 219] on rect "button" at bounding box center [899, 218] width 9 height 9
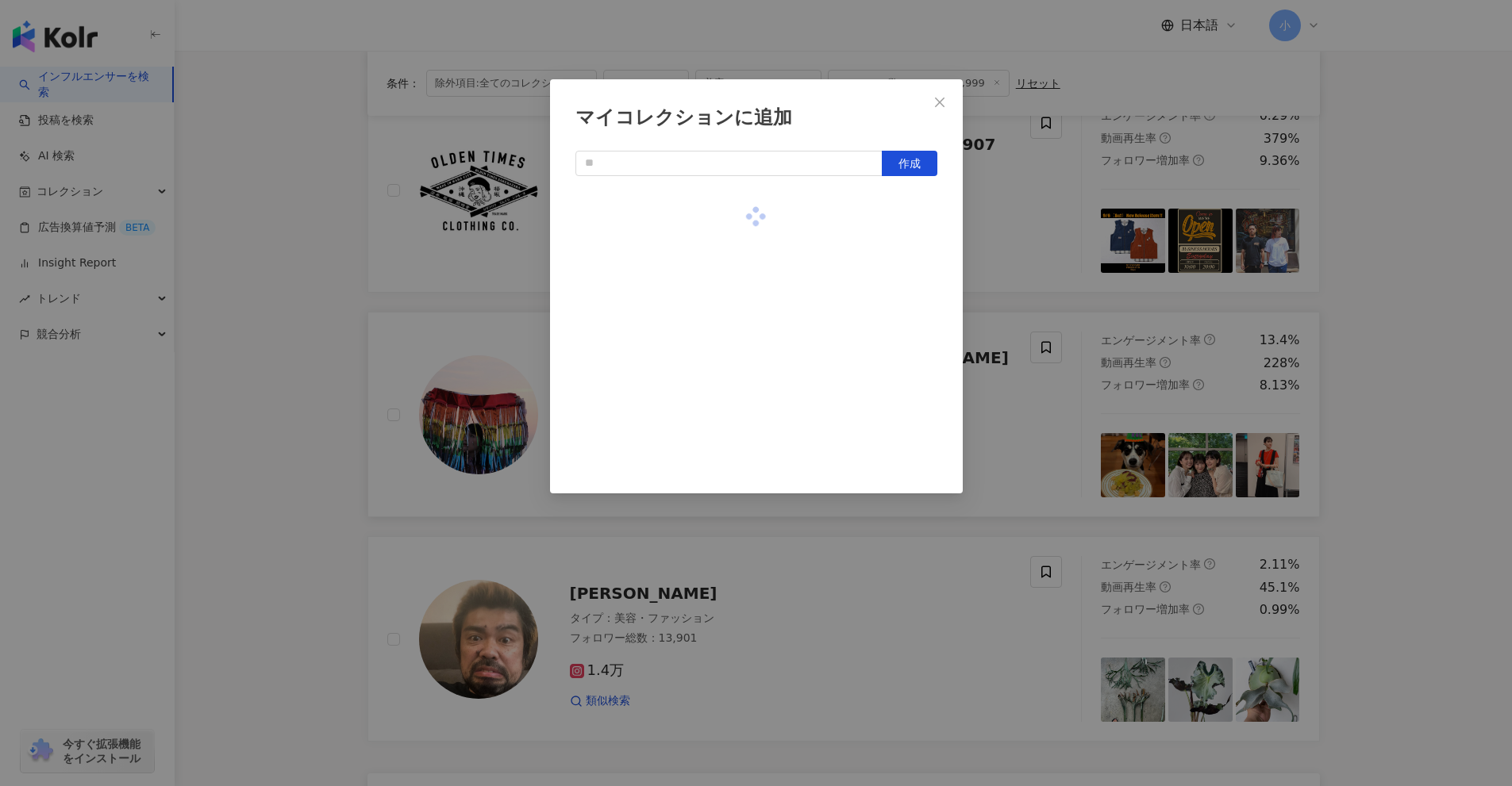
click at [1329, 343] on div "マイコレクションに追加 作成" at bounding box center [756, 393] width 1512 height 786
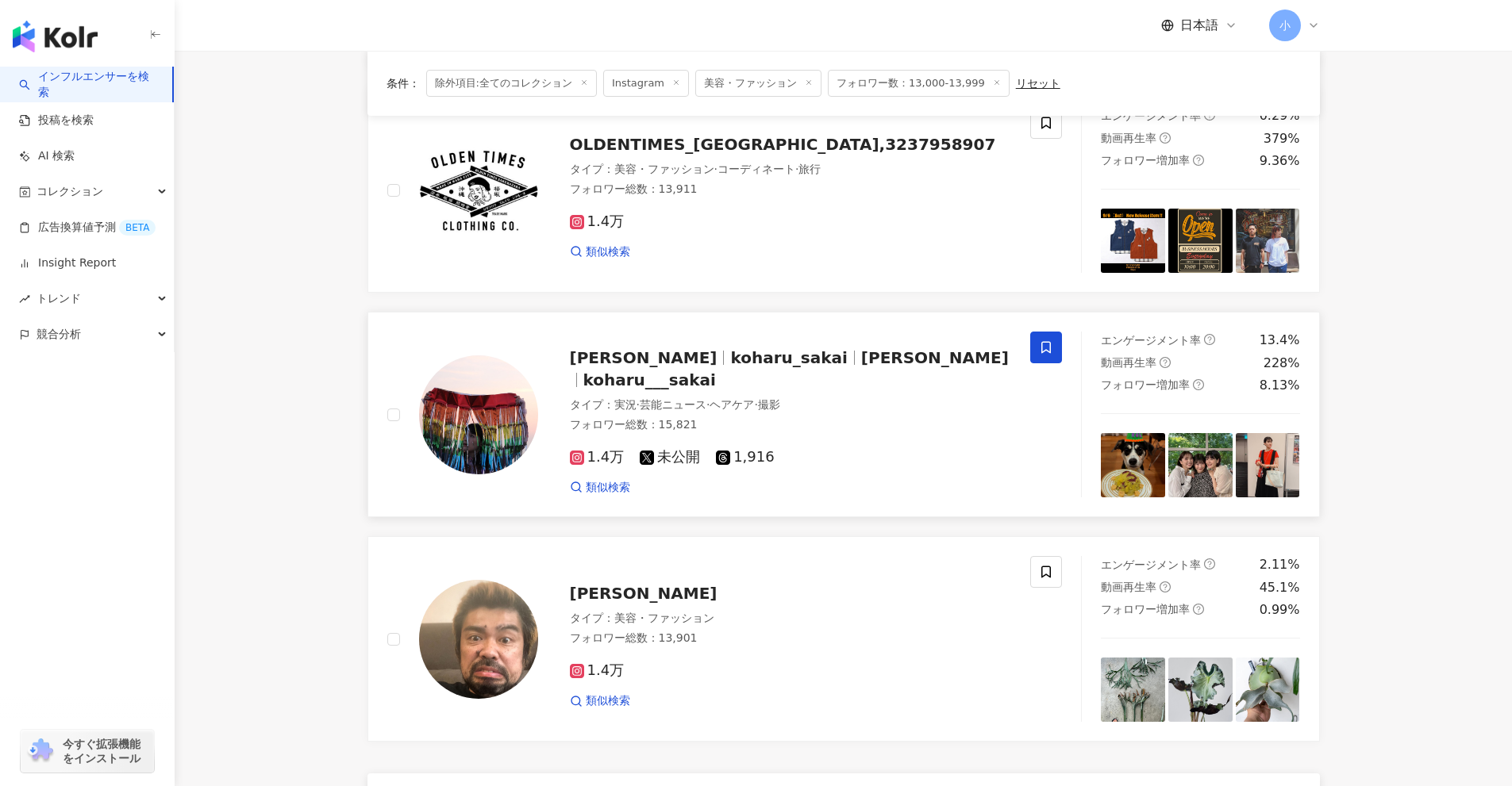
scroll to position [1915, 0]
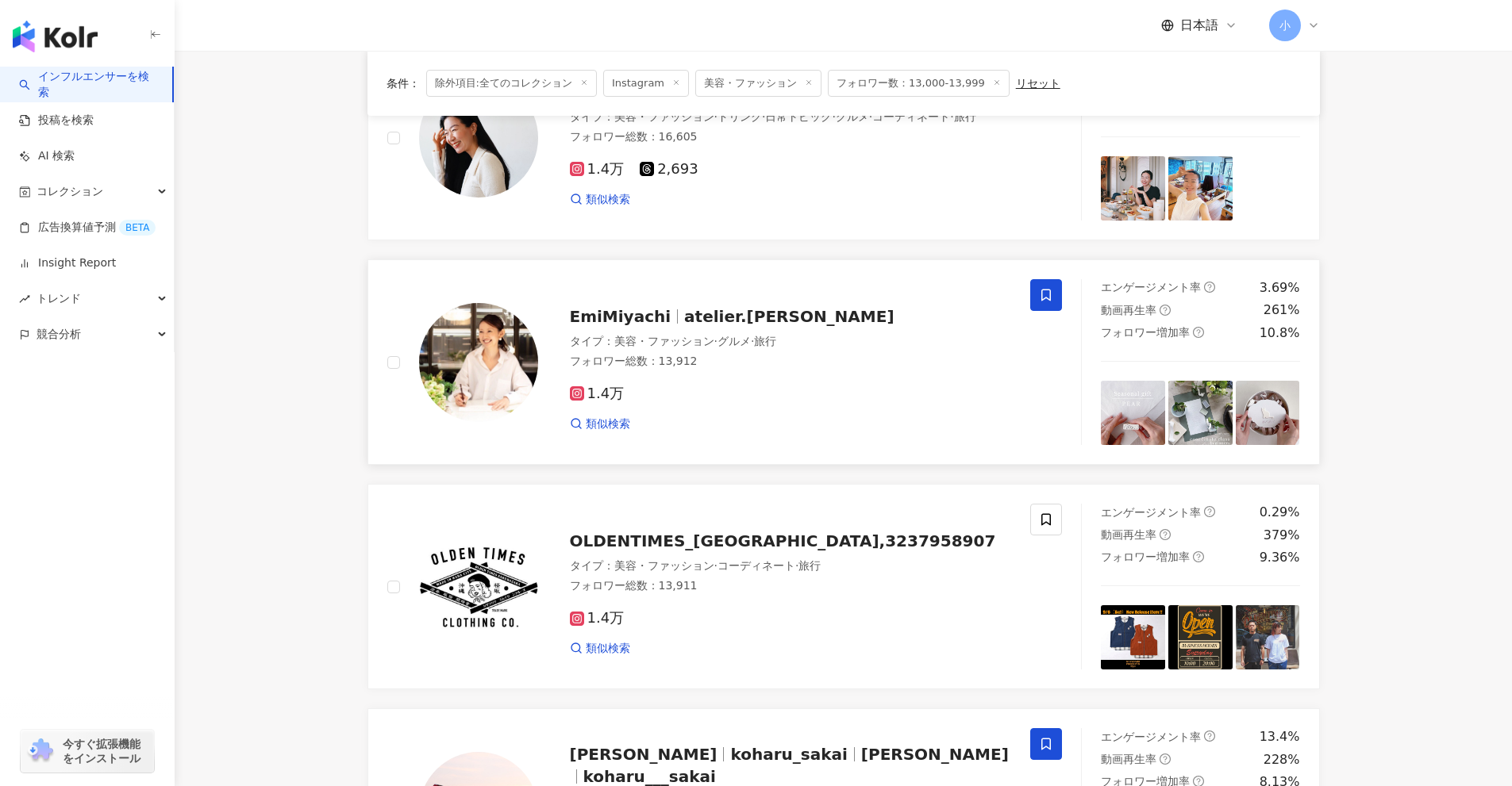
click at [1037, 303] on span at bounding box center [1046, 295] width 31 height 31
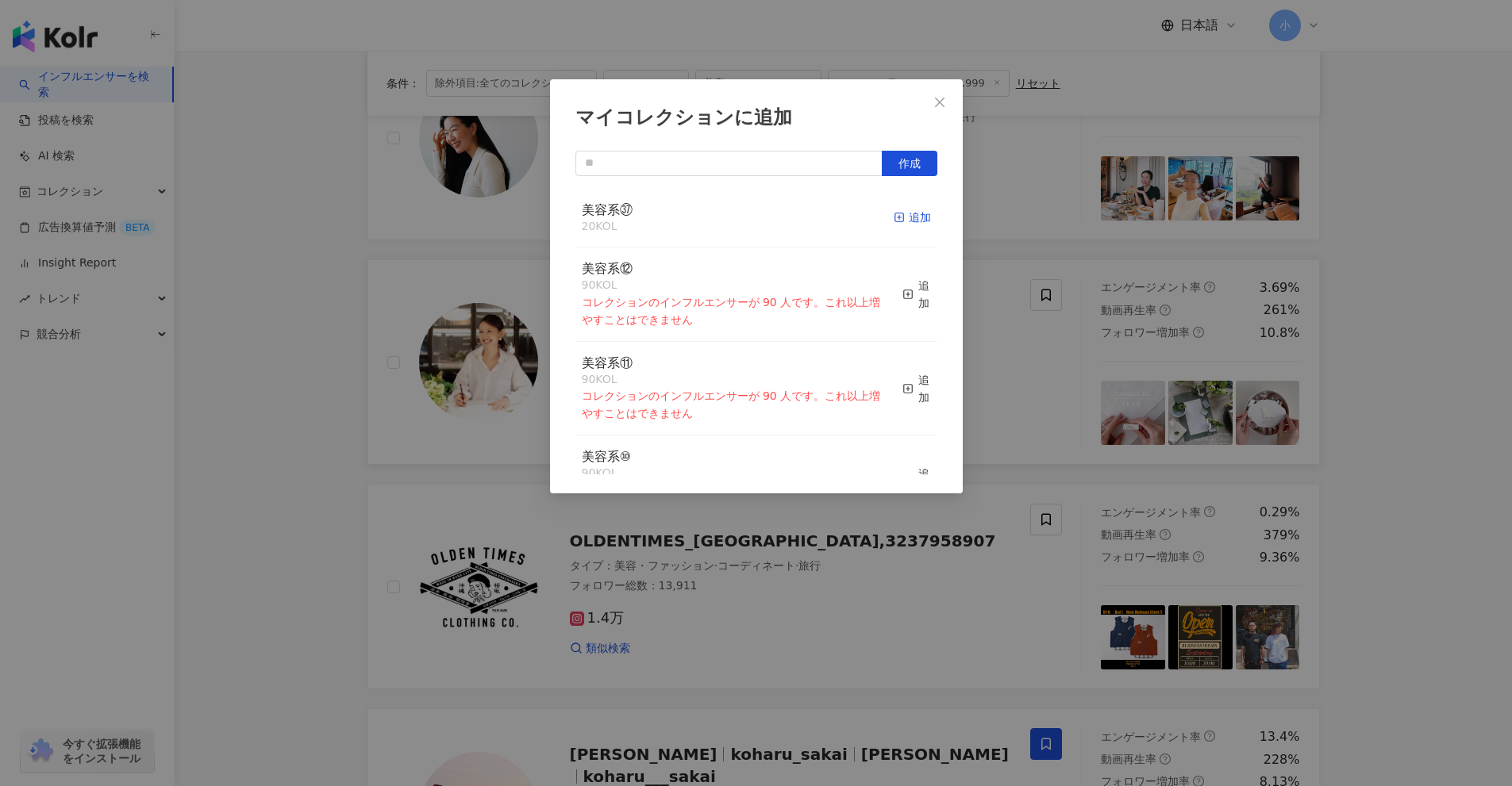
click at [900, 219] on div "追加" at bounding box center [912, 217] width 38 height 17
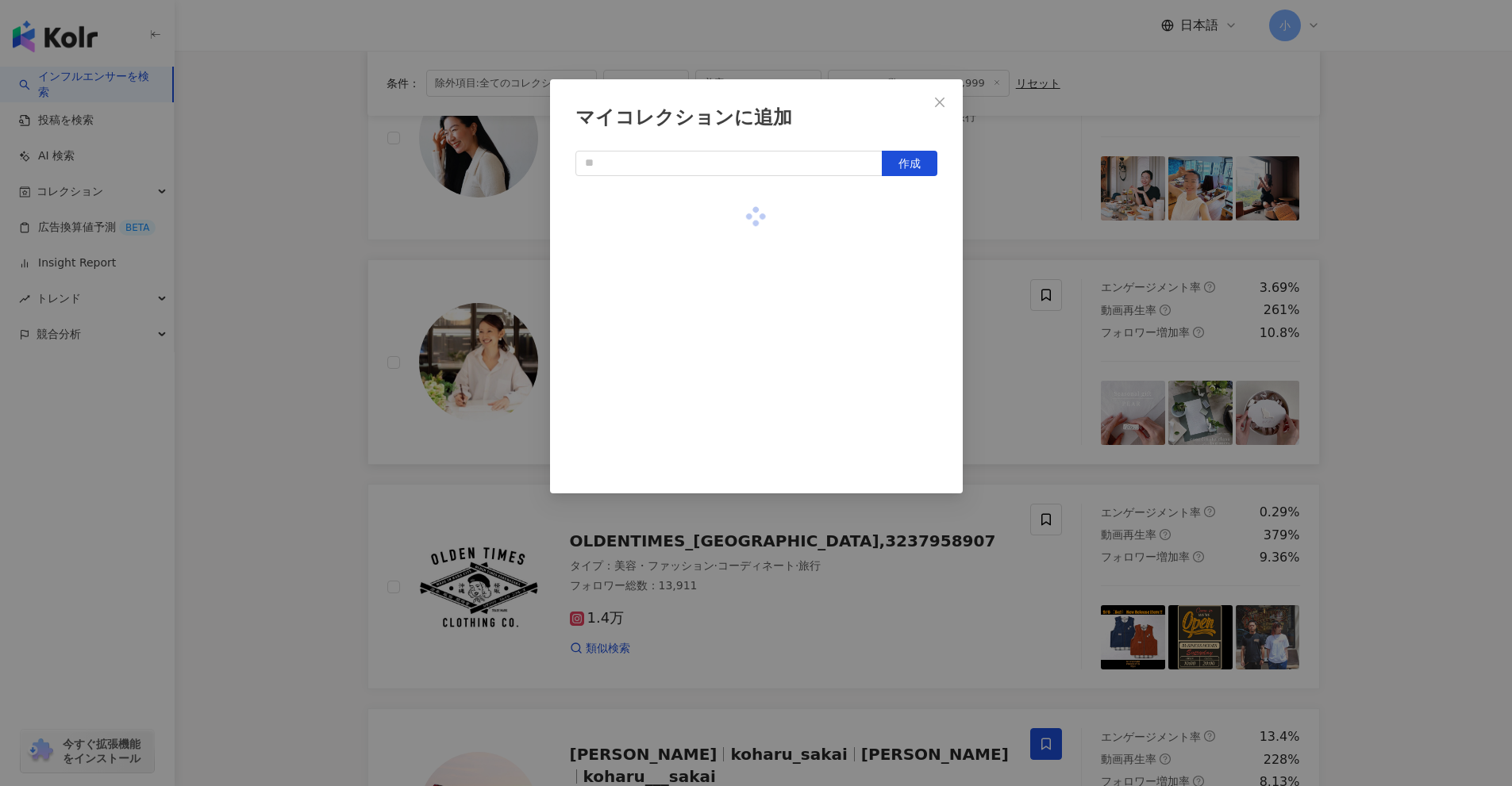
click at [991, 263] on div "マイコレクションに追加 作成" at bounding box center [756, 393] width 1512 height 786
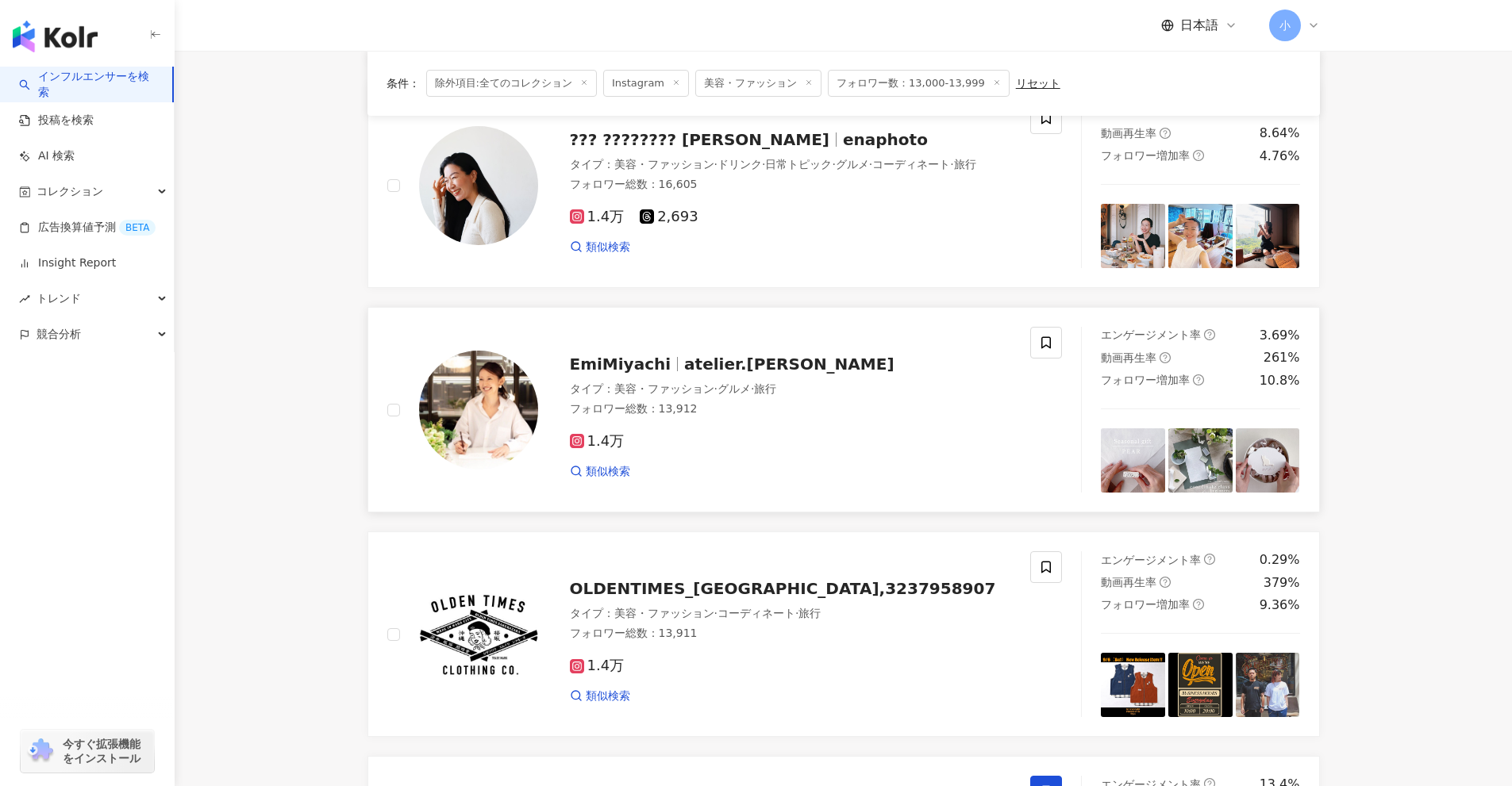
scroll to position [1677, 0]
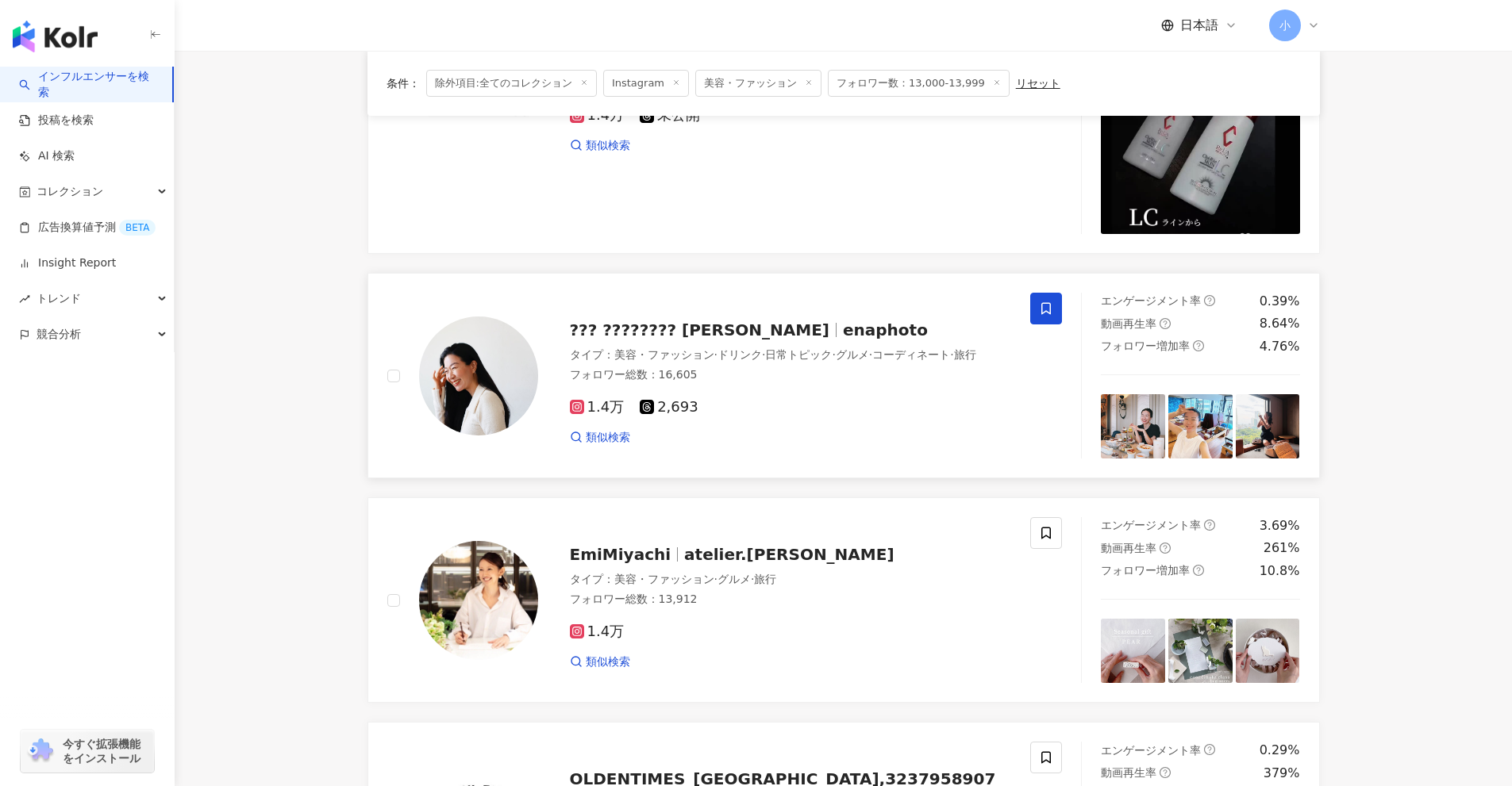
click at [1035, 314] on span at bounding box center [1046, 309] width 31 height 31
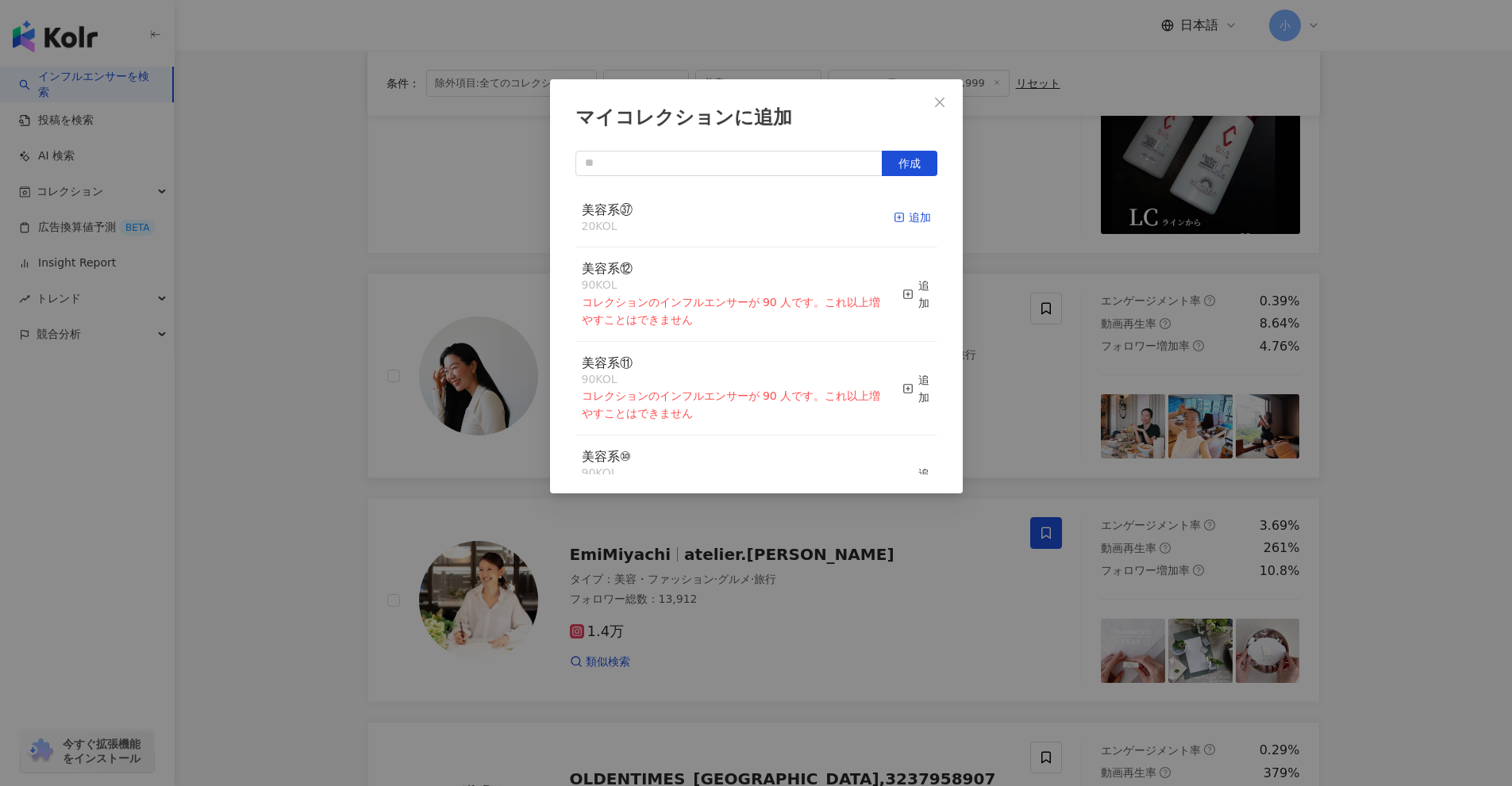
click at [901, 222] on div "追加" at bounding box center [912, 217] width 38 height 17
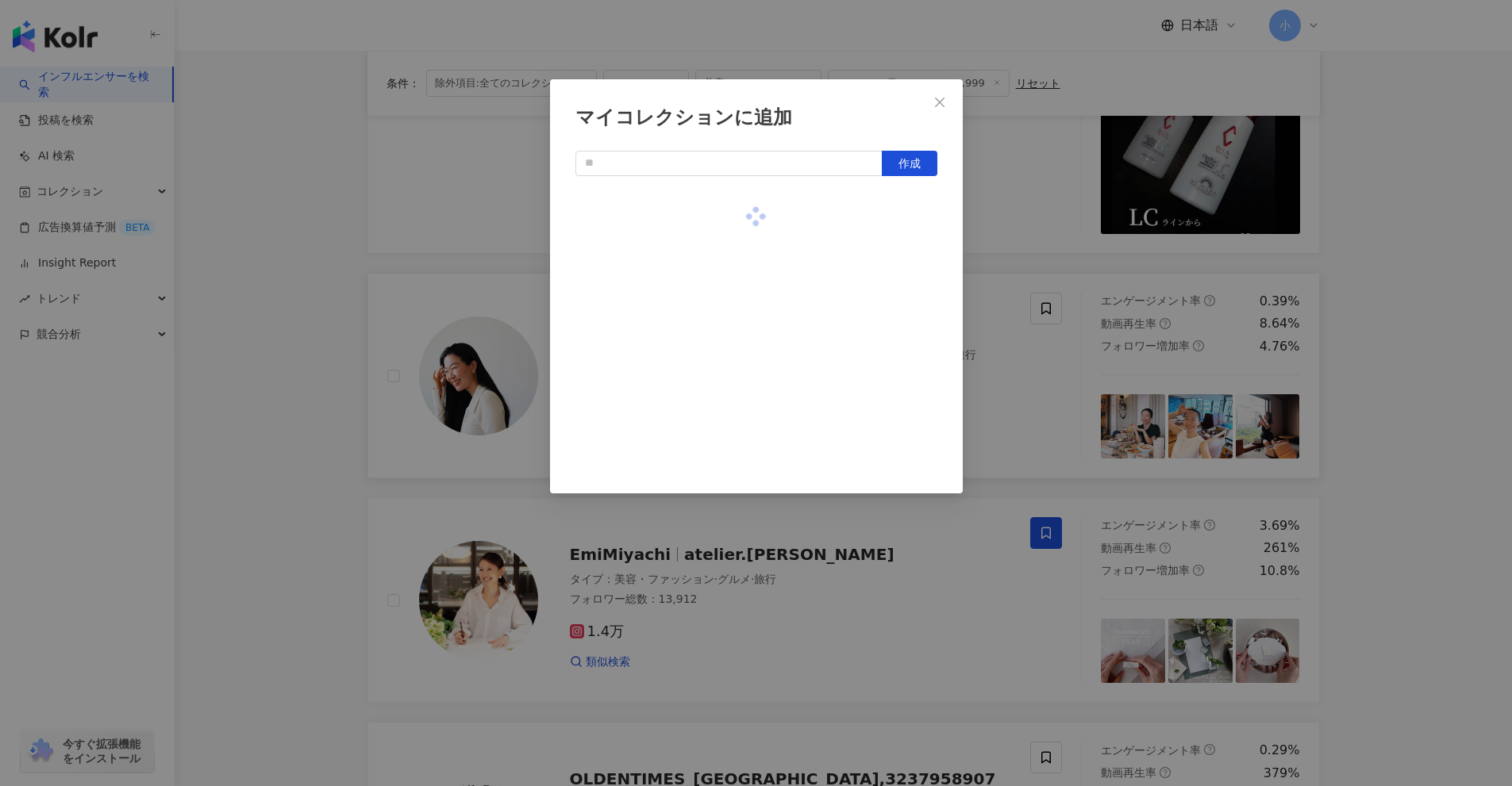
click at [1030, 280] on div "マイコレクションに追加 作成" at bounding box center [756, 393] width 1512 height 786
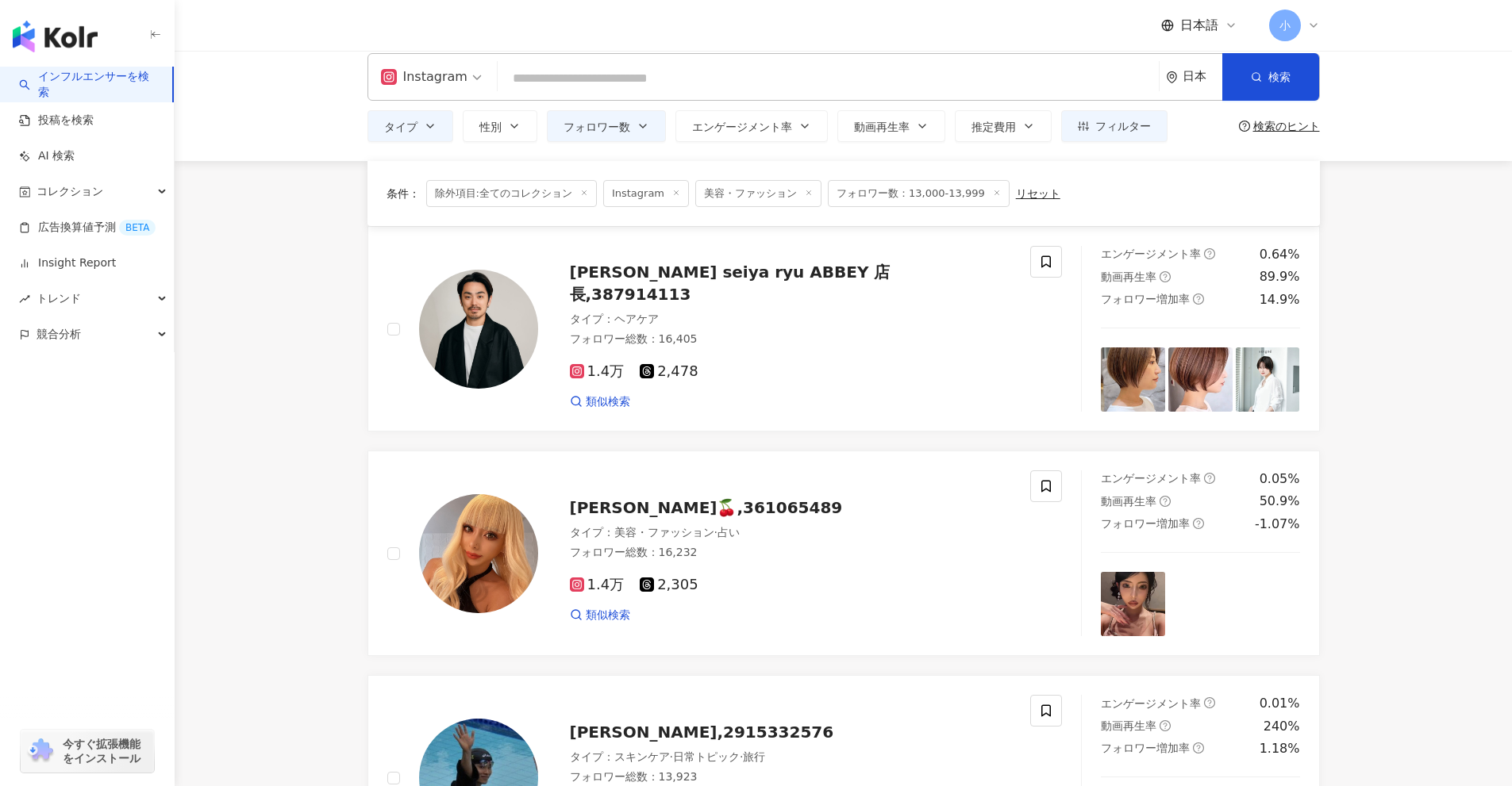
scroll to position [0, 0]
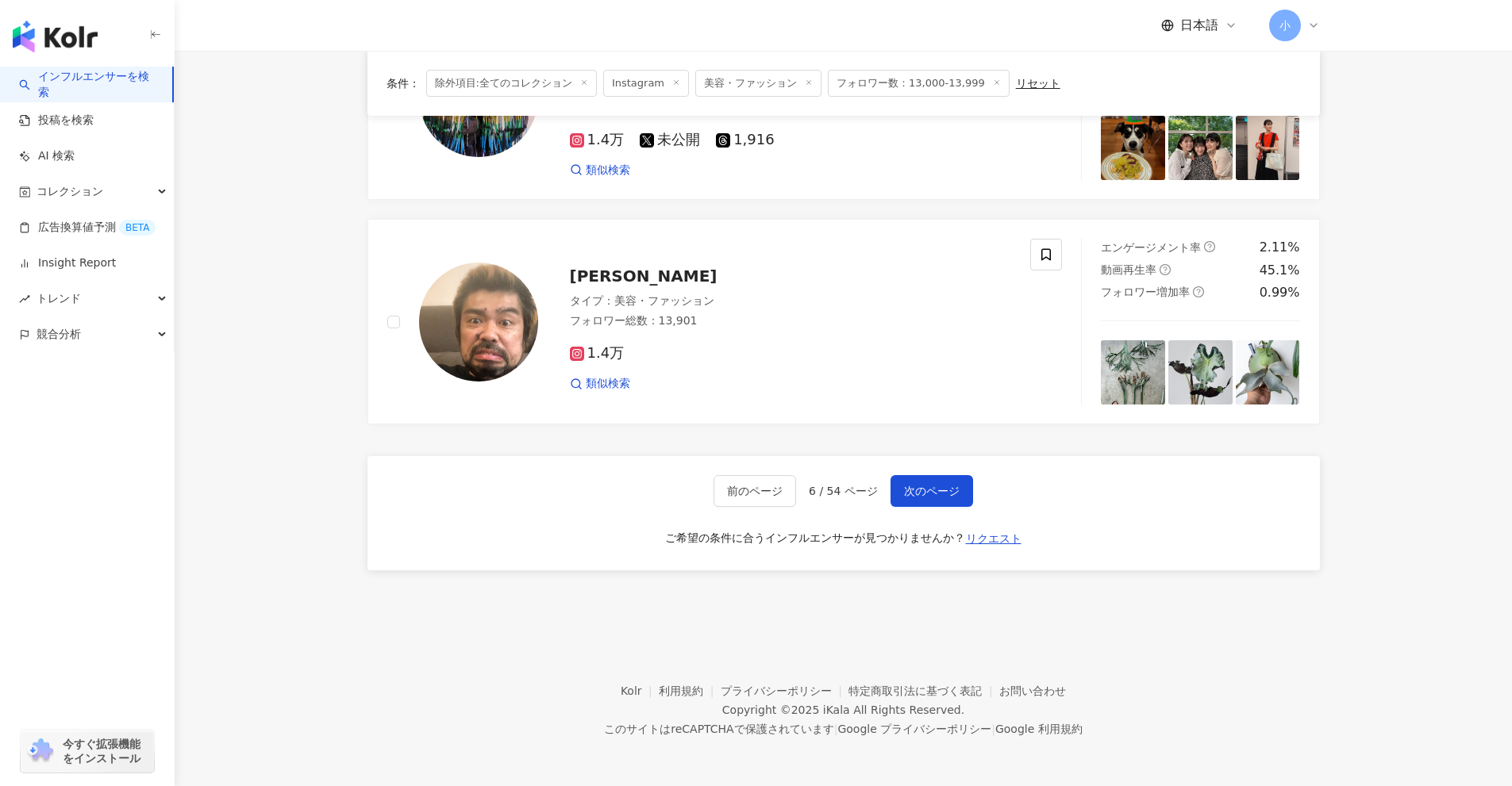
drag, startPoint x: 1420, startPoint y: 338, endPoint x: 1422, endPoint y: 770, distance: 432.0
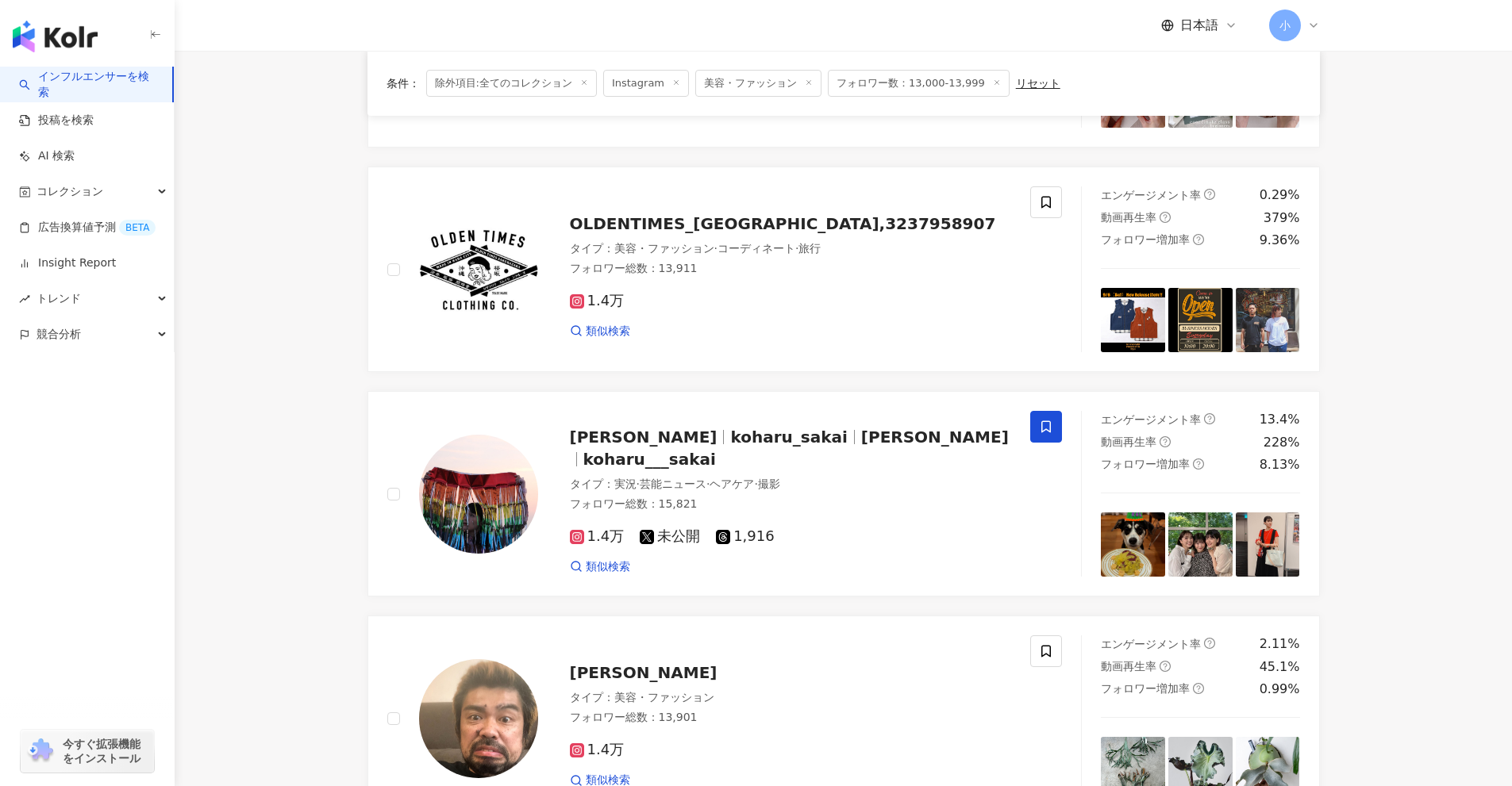
scroll to position [2628, 0]
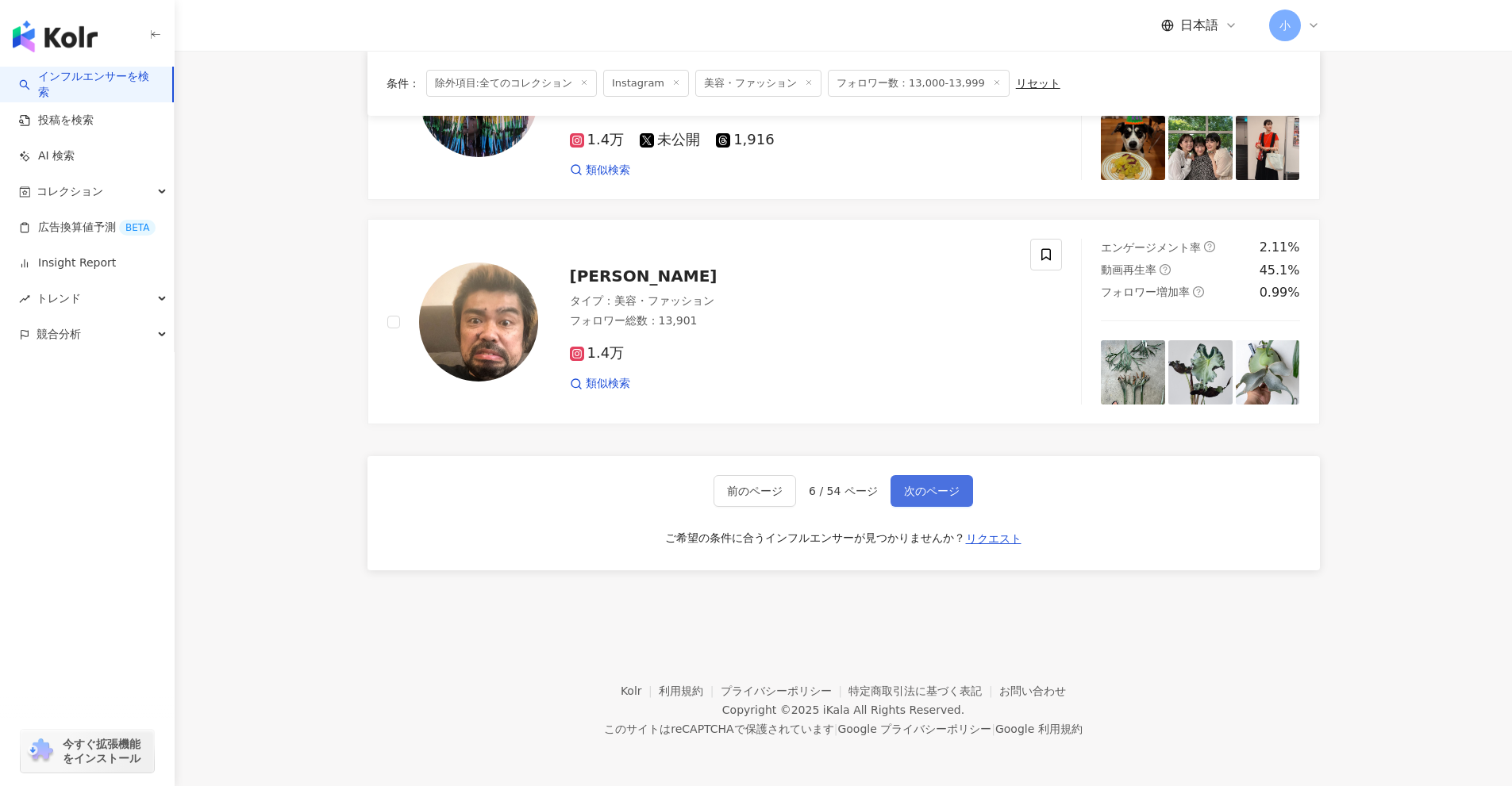
click at [948, 485] on span "次のページ" at bounding box center [932, 491] width 56 height 13
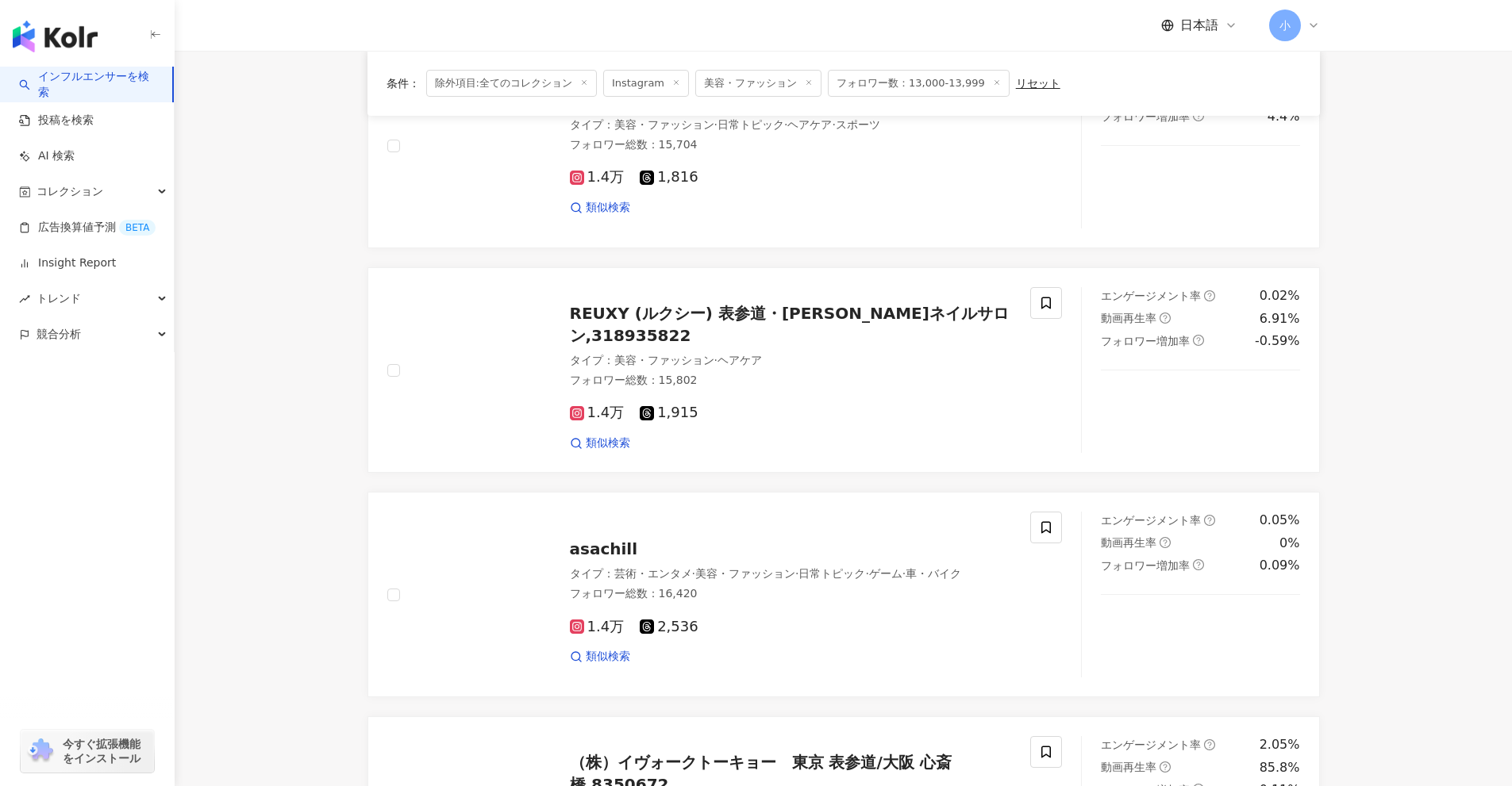
scroll to position [2495, 0]
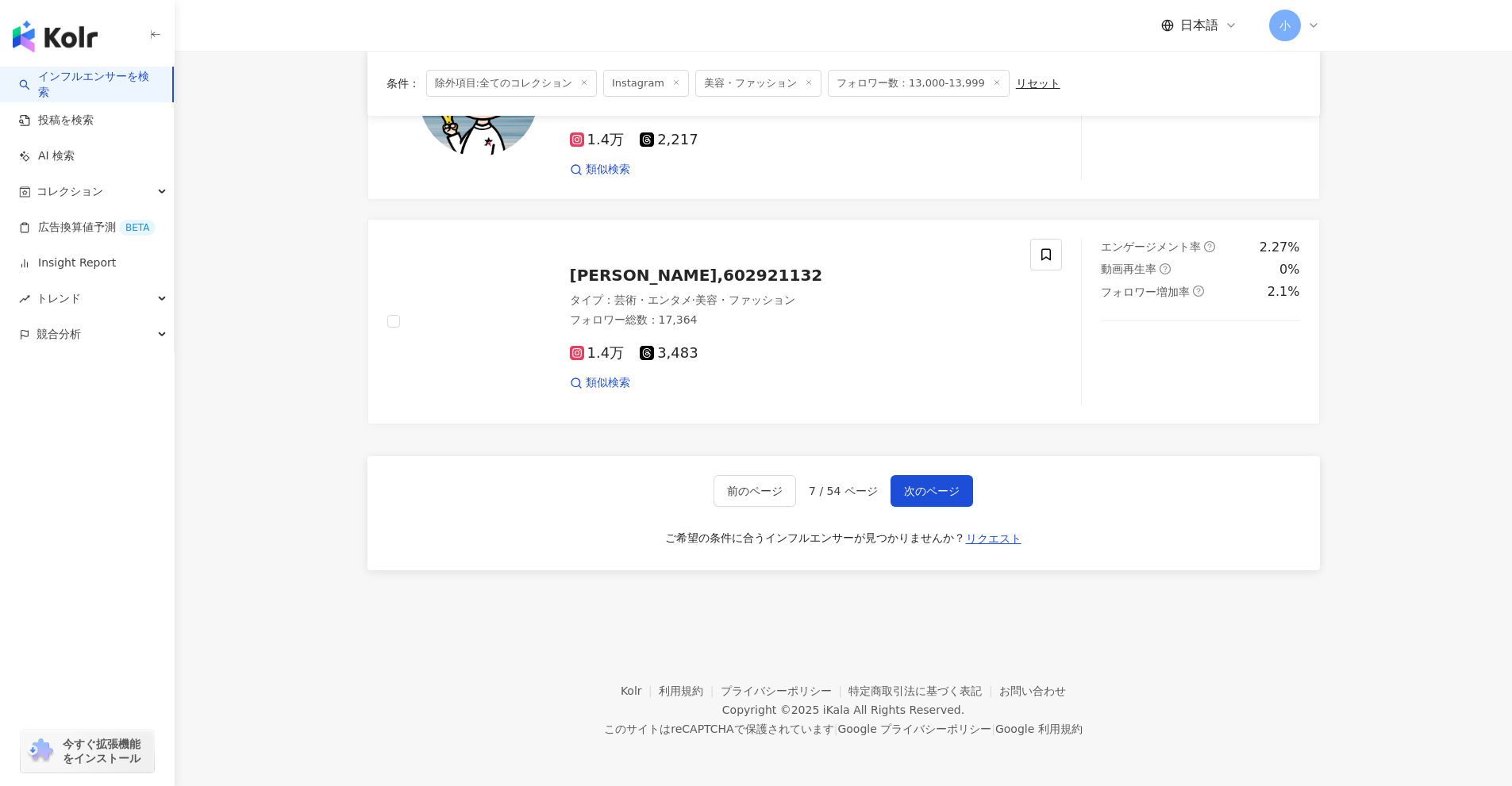
drag, startPoint x: 1383, startPoint y: 338, endPoint x: 1330, endPoint y: 762, distance: 427.3
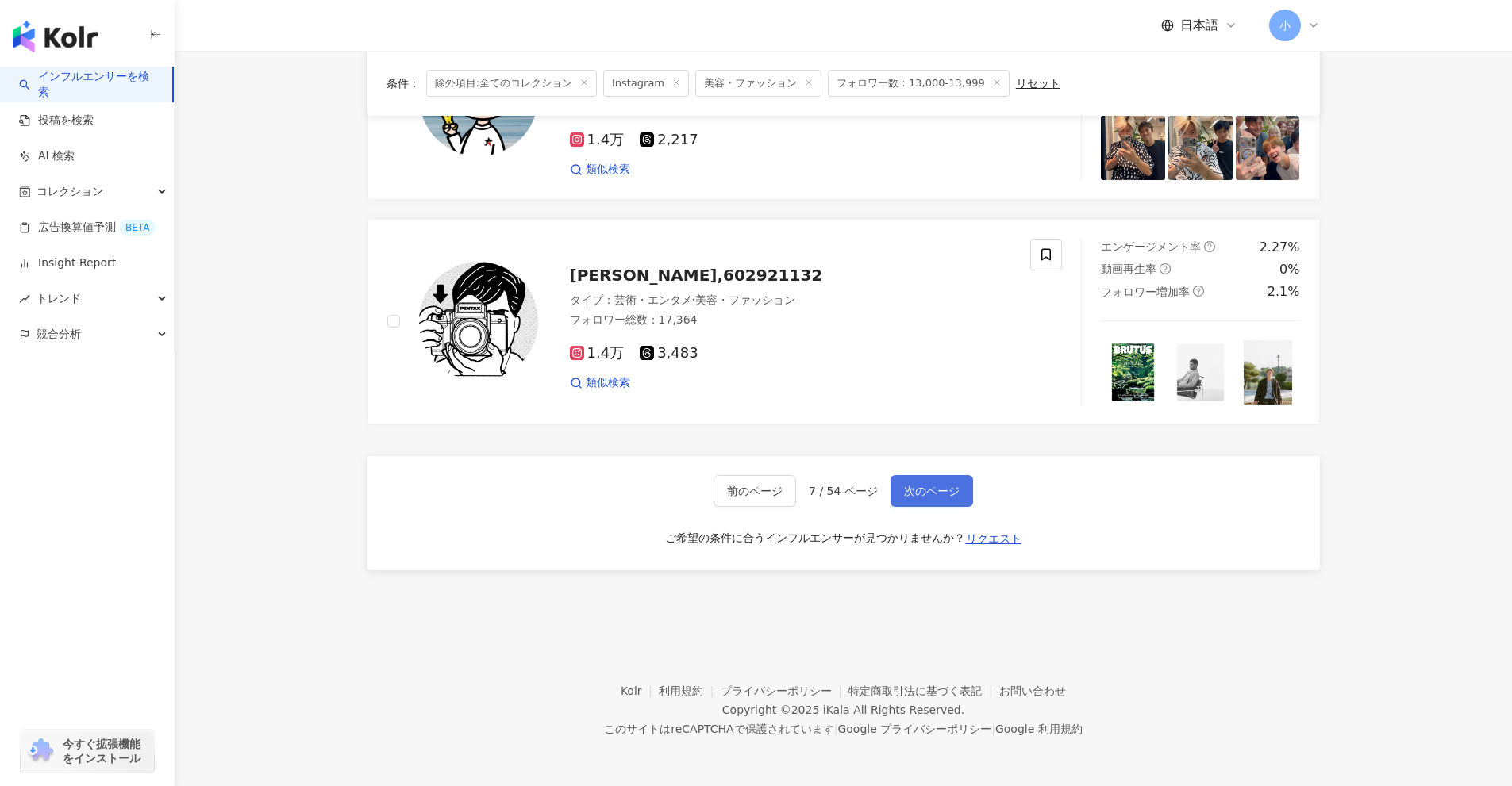
click at [941, 495] on span "次のページ" at bounding box center [932, 491] width 56 height 13
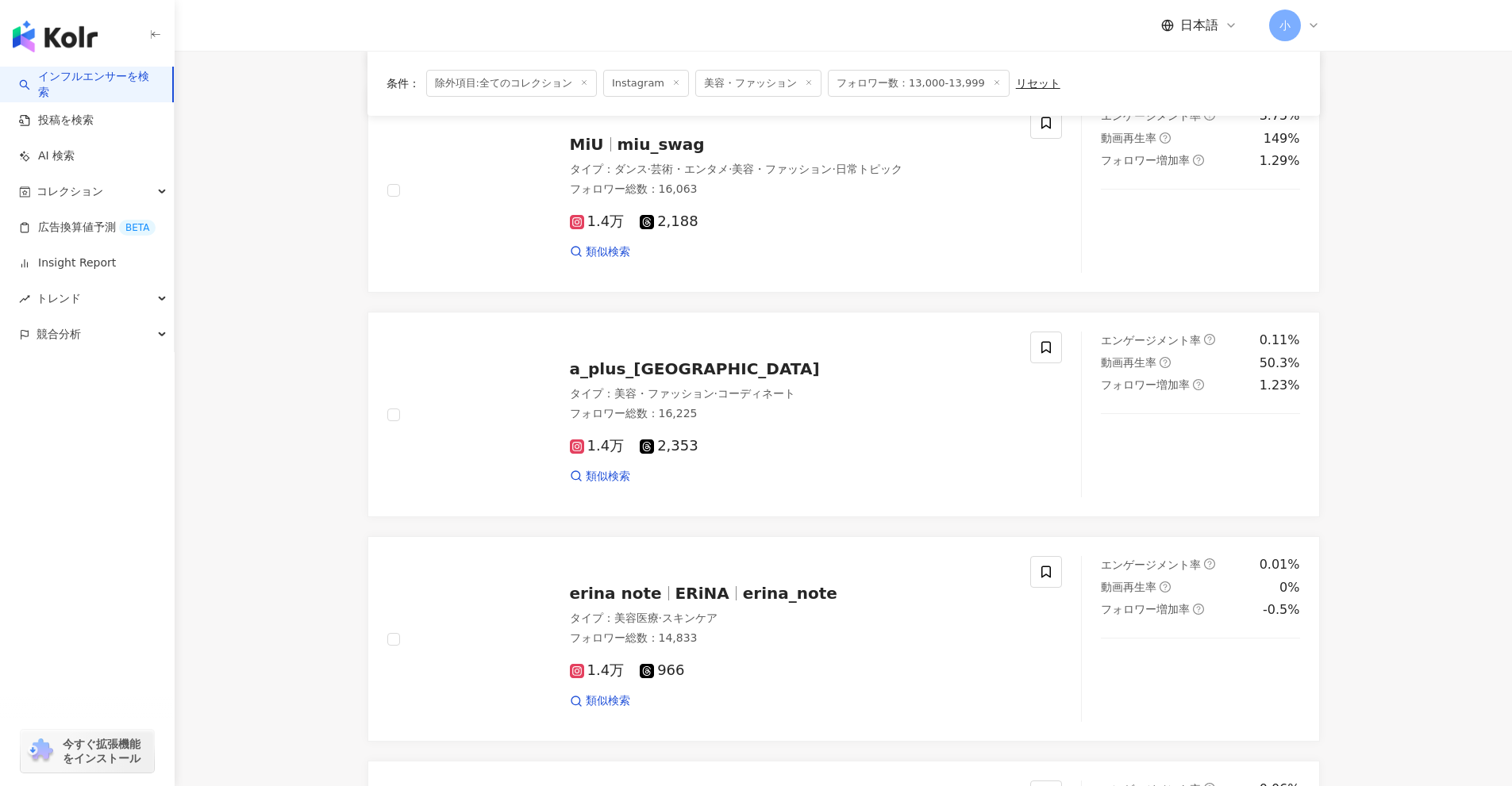
scroll to position [591, 0]
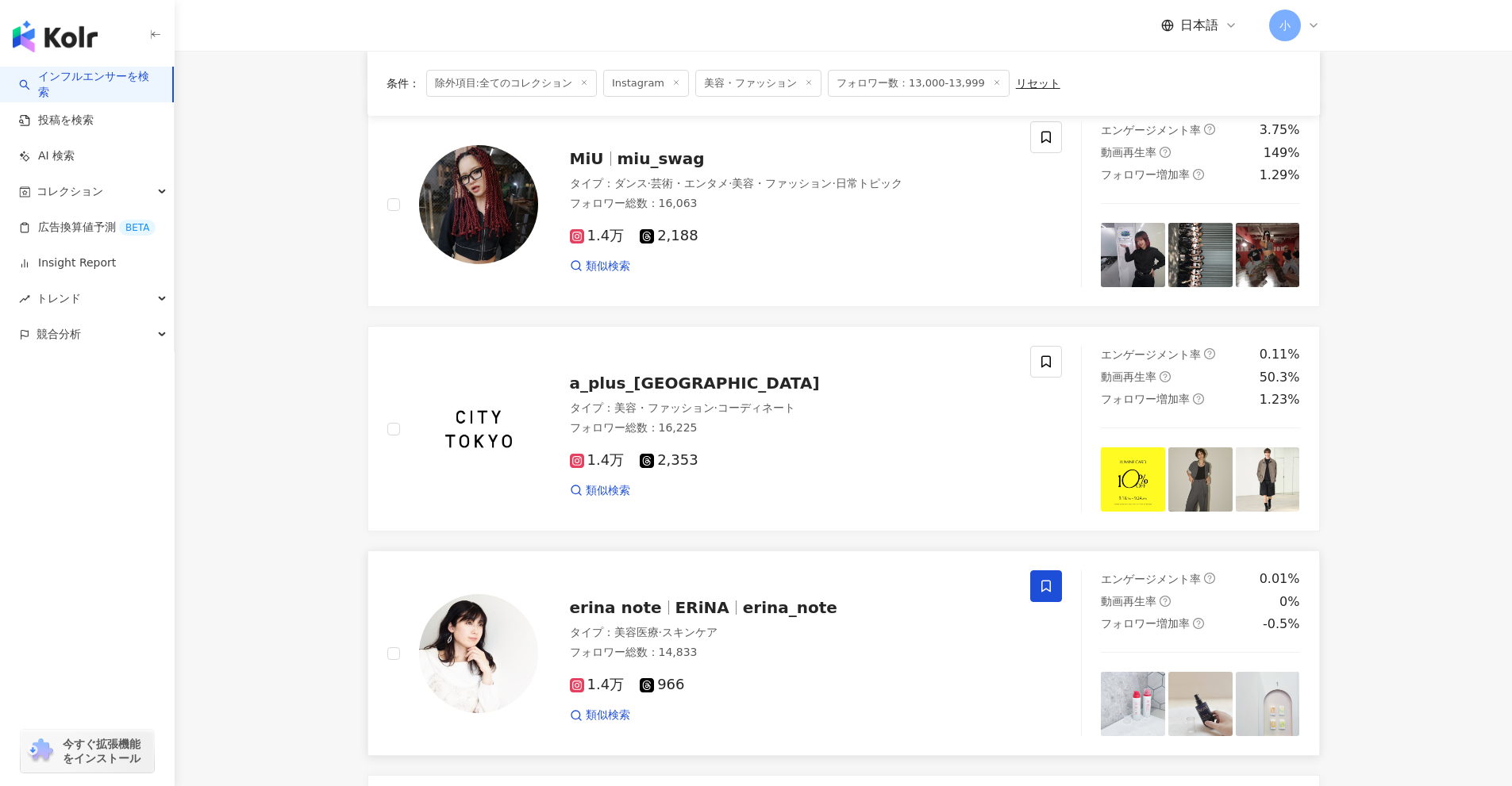
click at [1057, 589] on span at bounding box center [1046, 586] width 31 height 31
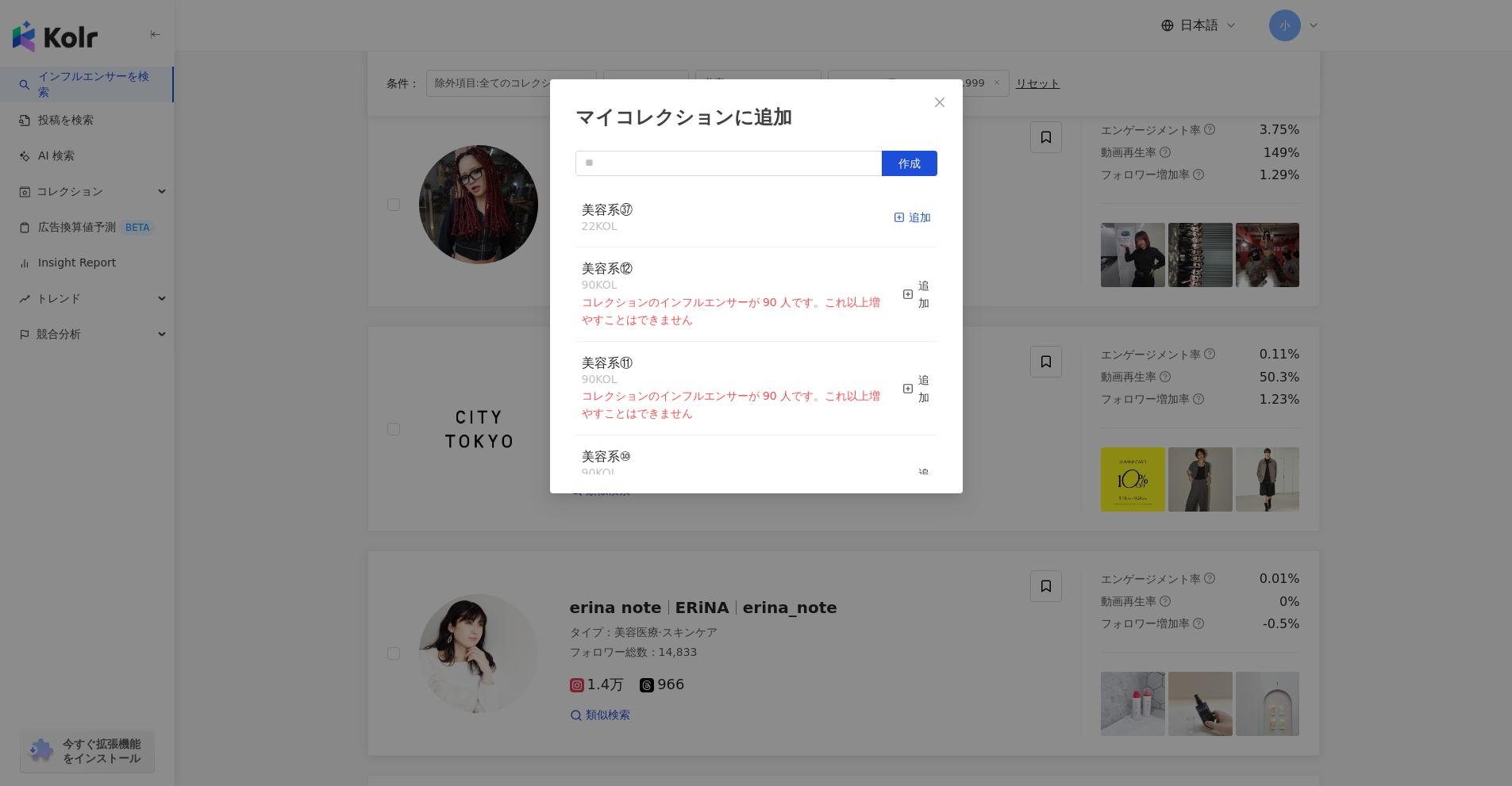
click at [893, 223] on span "button" at bounding box center [899, 217] width 11 height 13
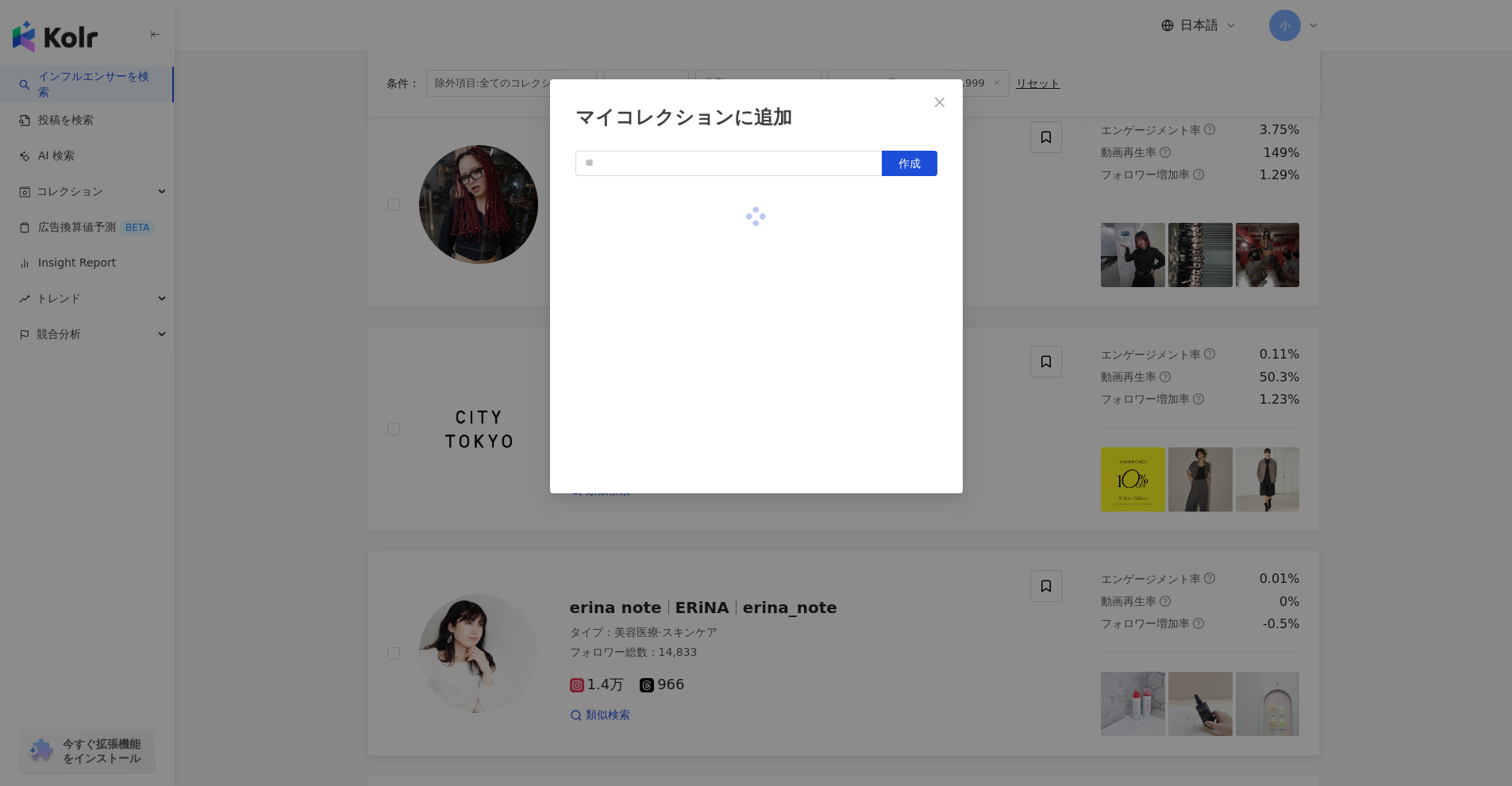
click at [992, 272] on div "マイコレクションに追加 作成" at bounding box center [756, 393] width 1512 height 786
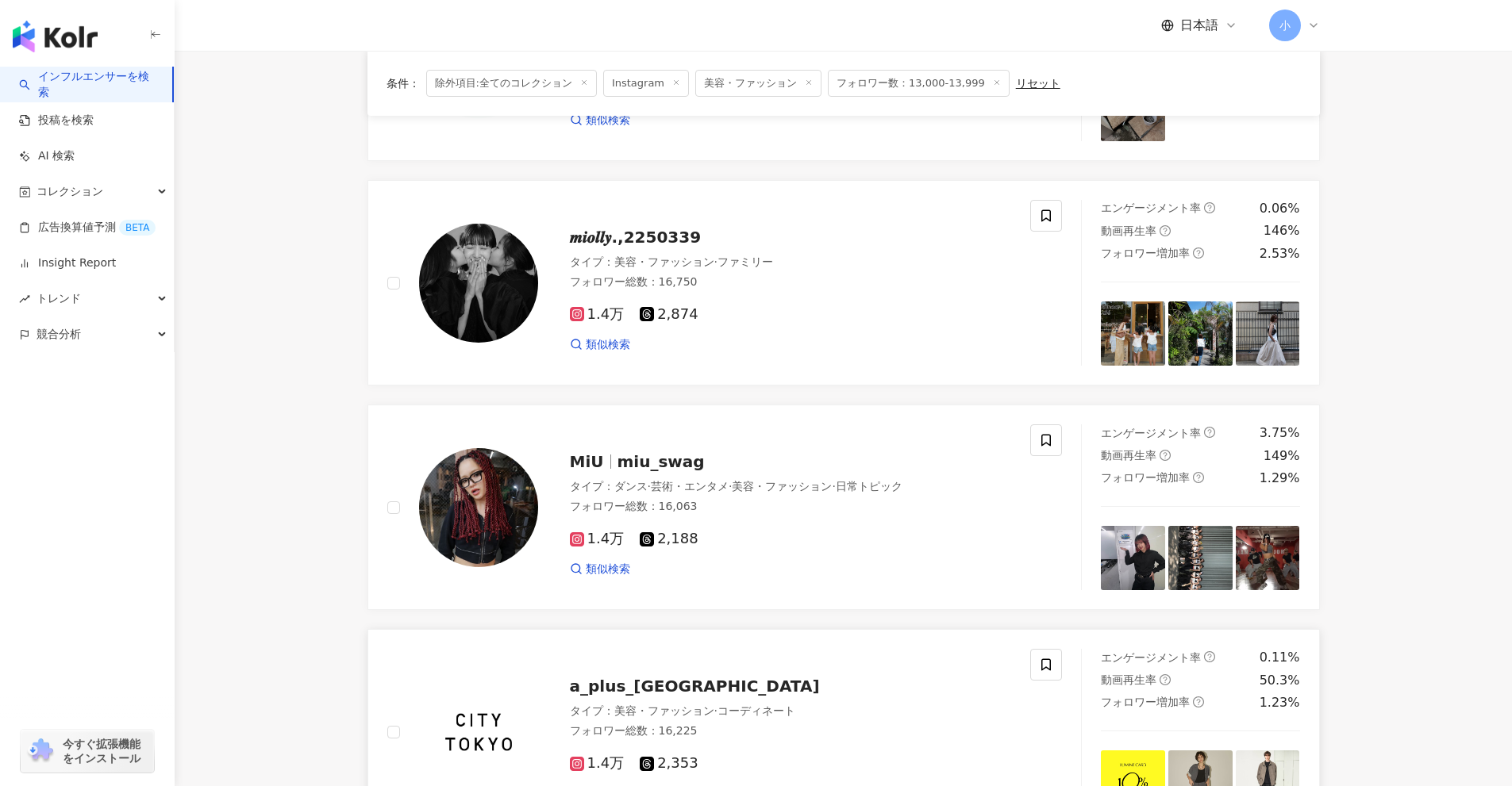
scroll to position [194, 0]
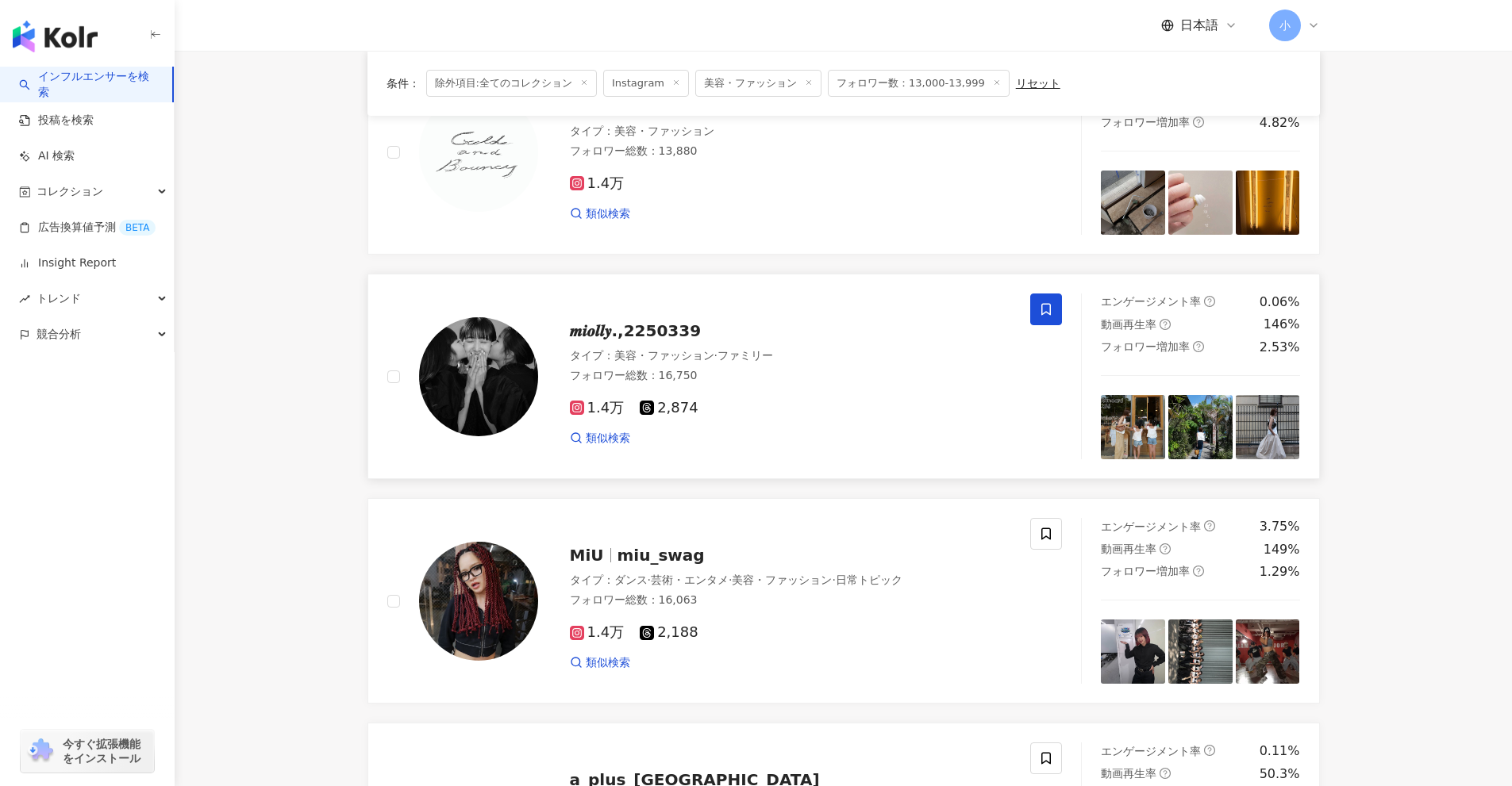
click at [1042, 311] on icon at bounding box center [1045, 310] width 10 height 12
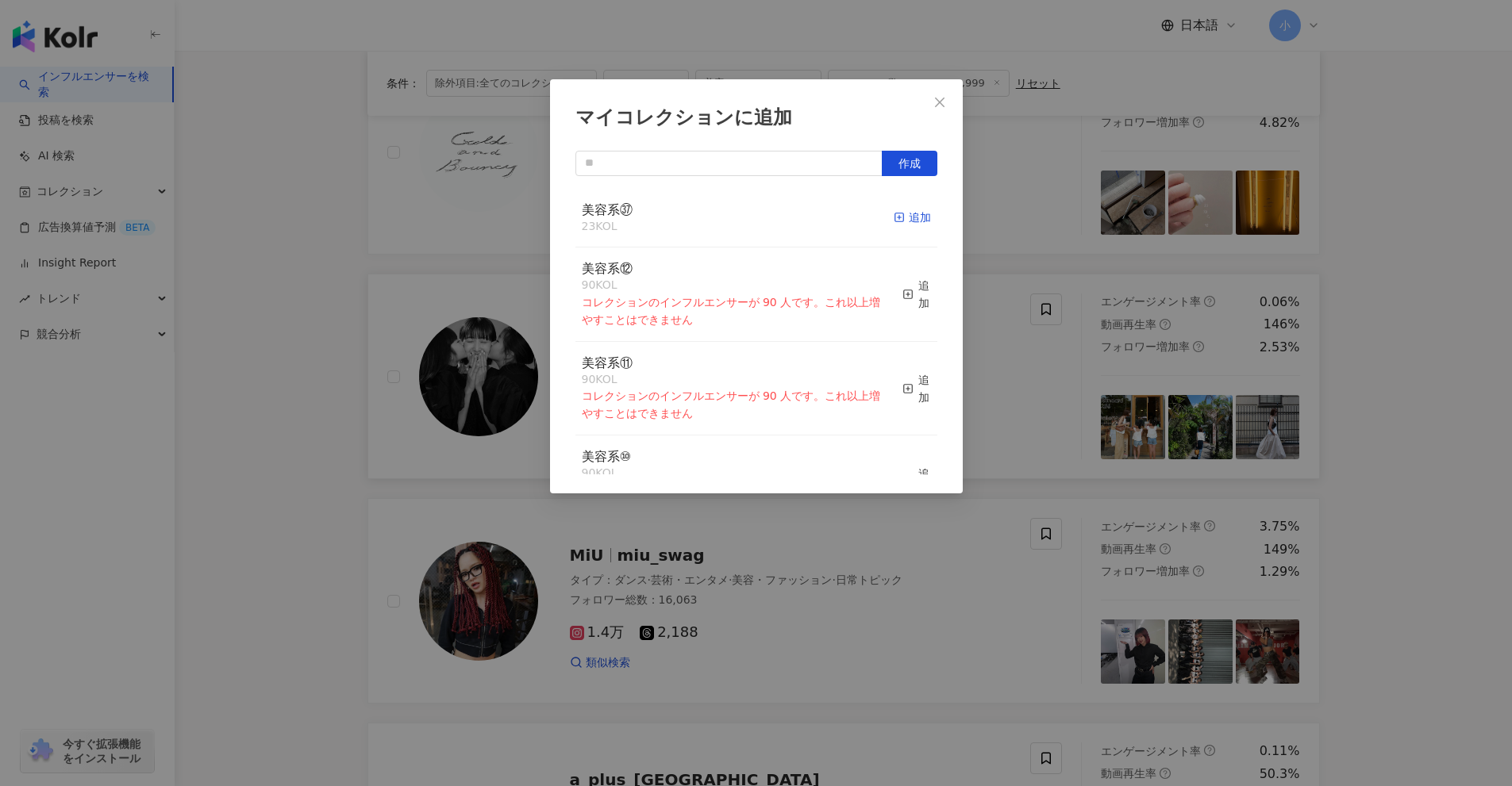
click at [908, 224] on div "追加" at bounding box center [912, 217] width 38 height 17
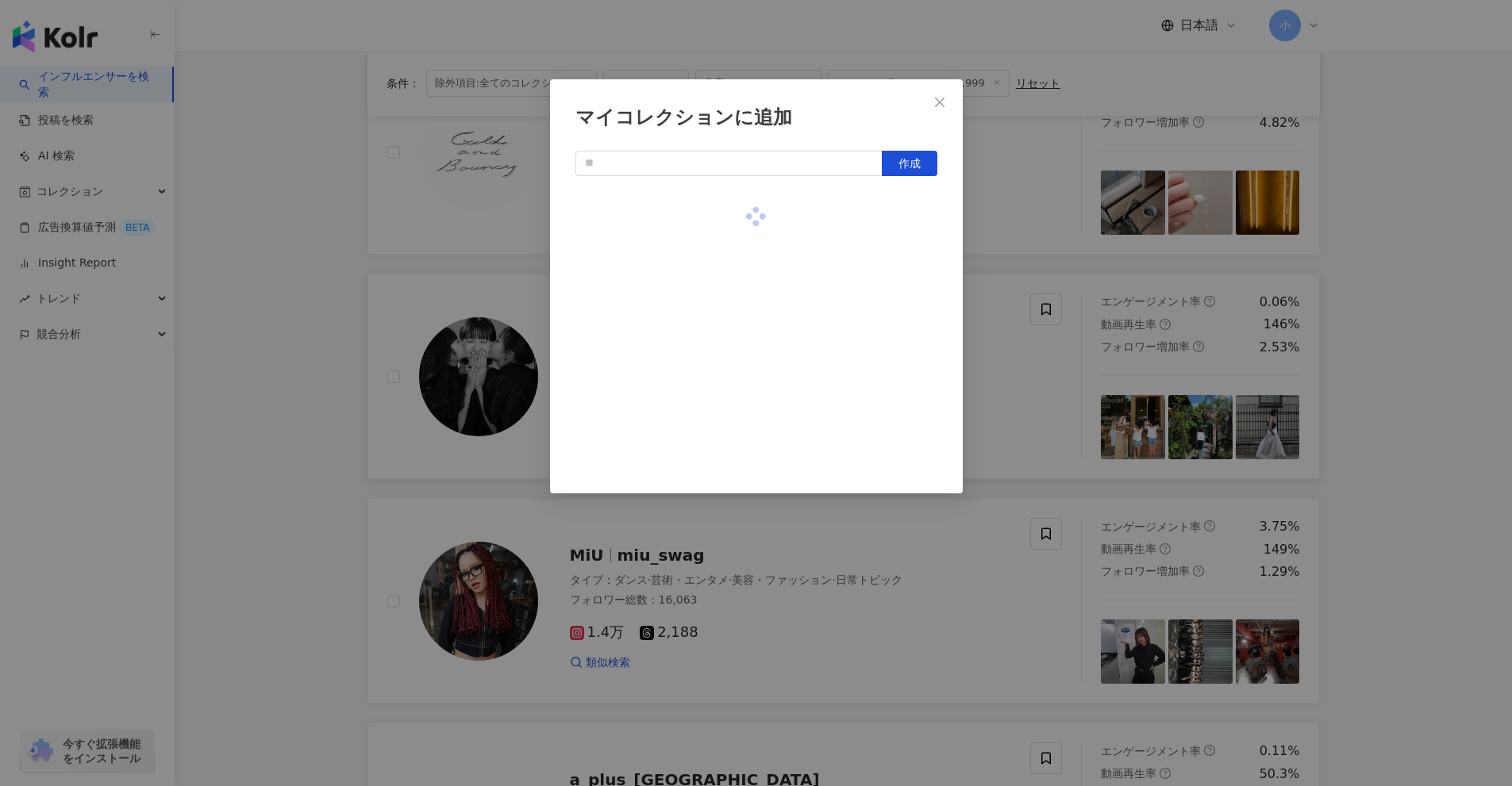
click at [1023, 311] on div "マイコレクションに追加 作成" at bounding box center [756, 393] width 1512 height 786
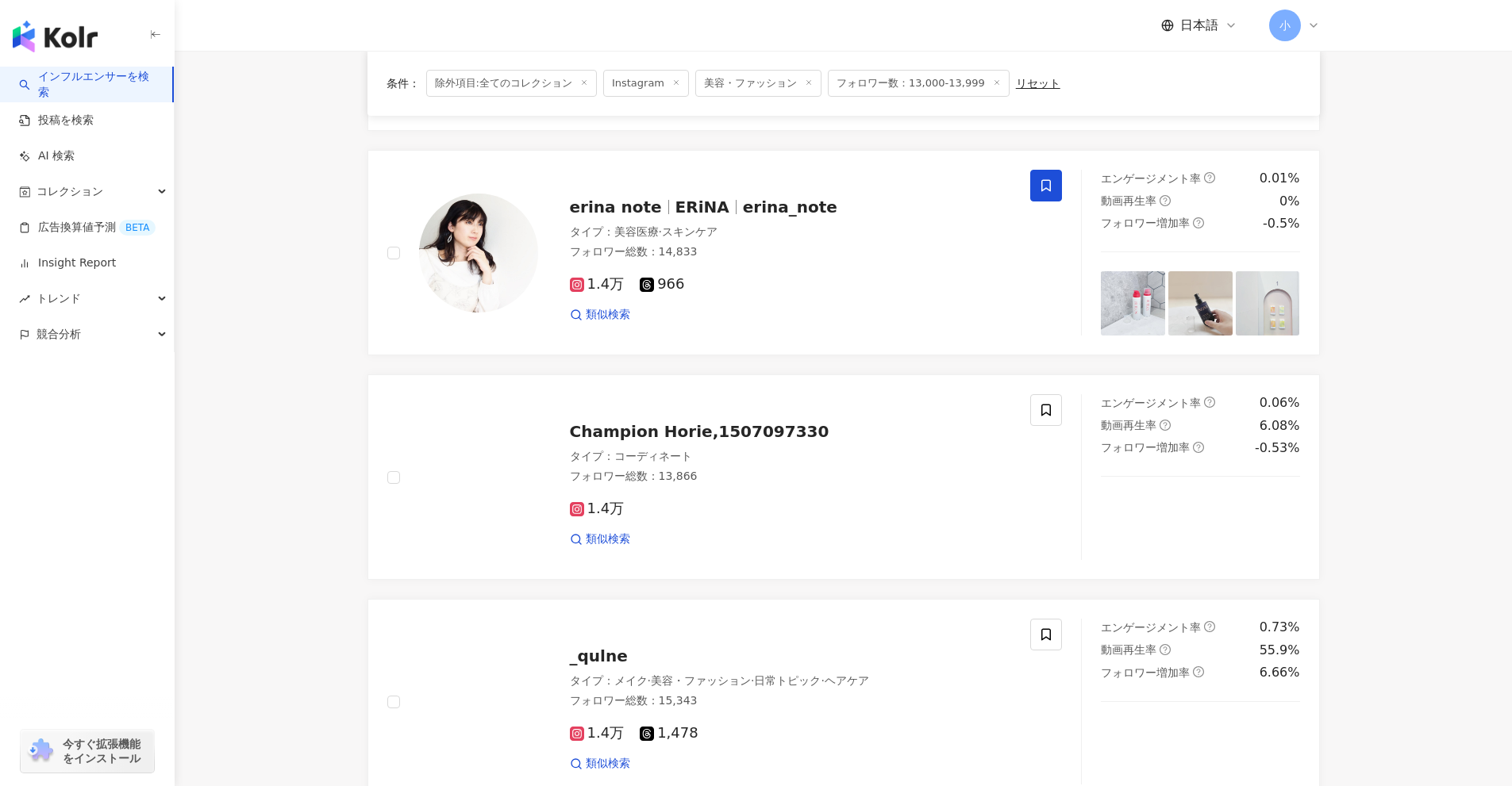
scroll to position [2495, 0]
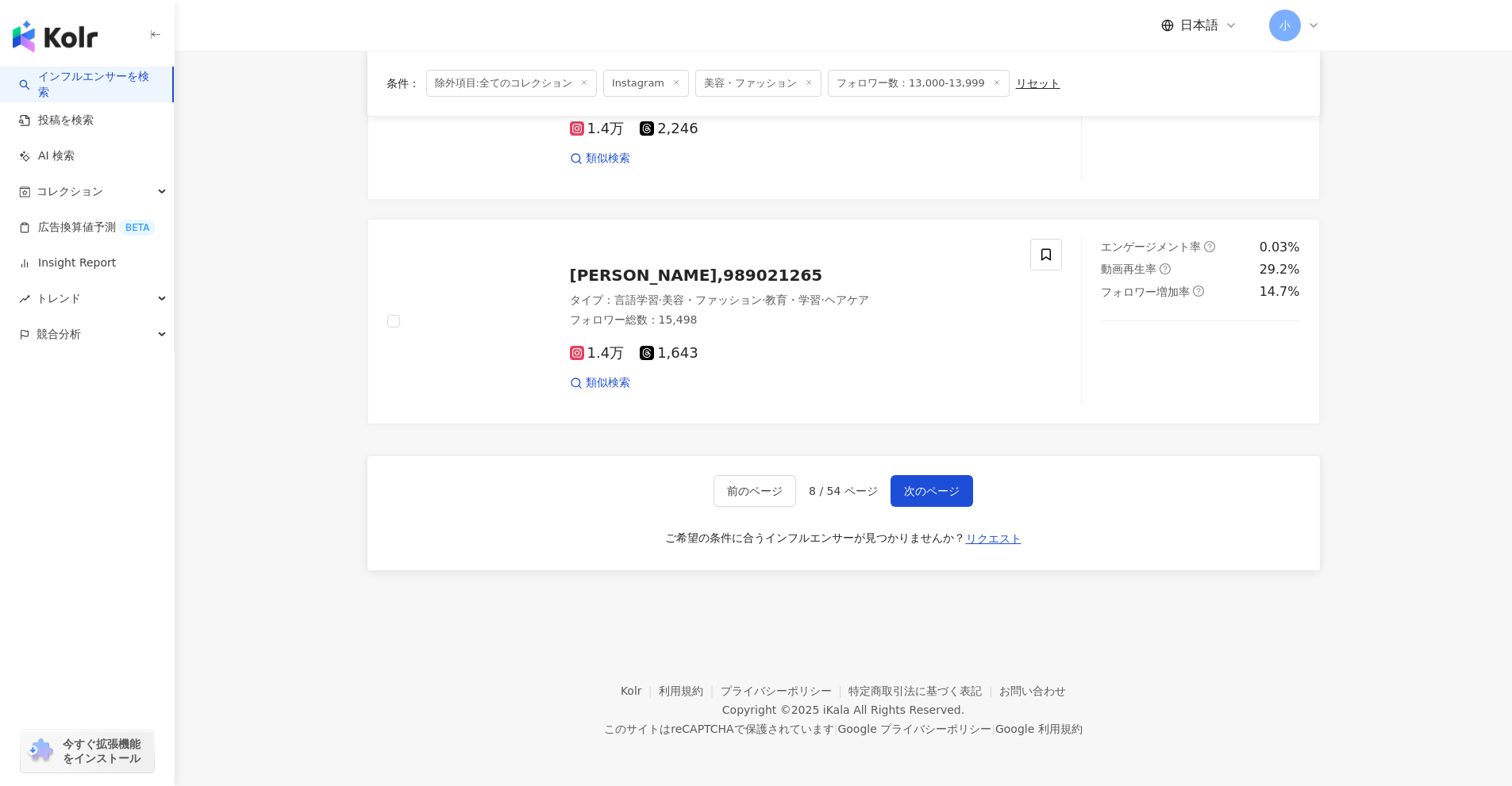
drag, startPoint x: 1366, startPoint y: 297, endPoint x: 1353, endPoint y: 730, distance: 433.2
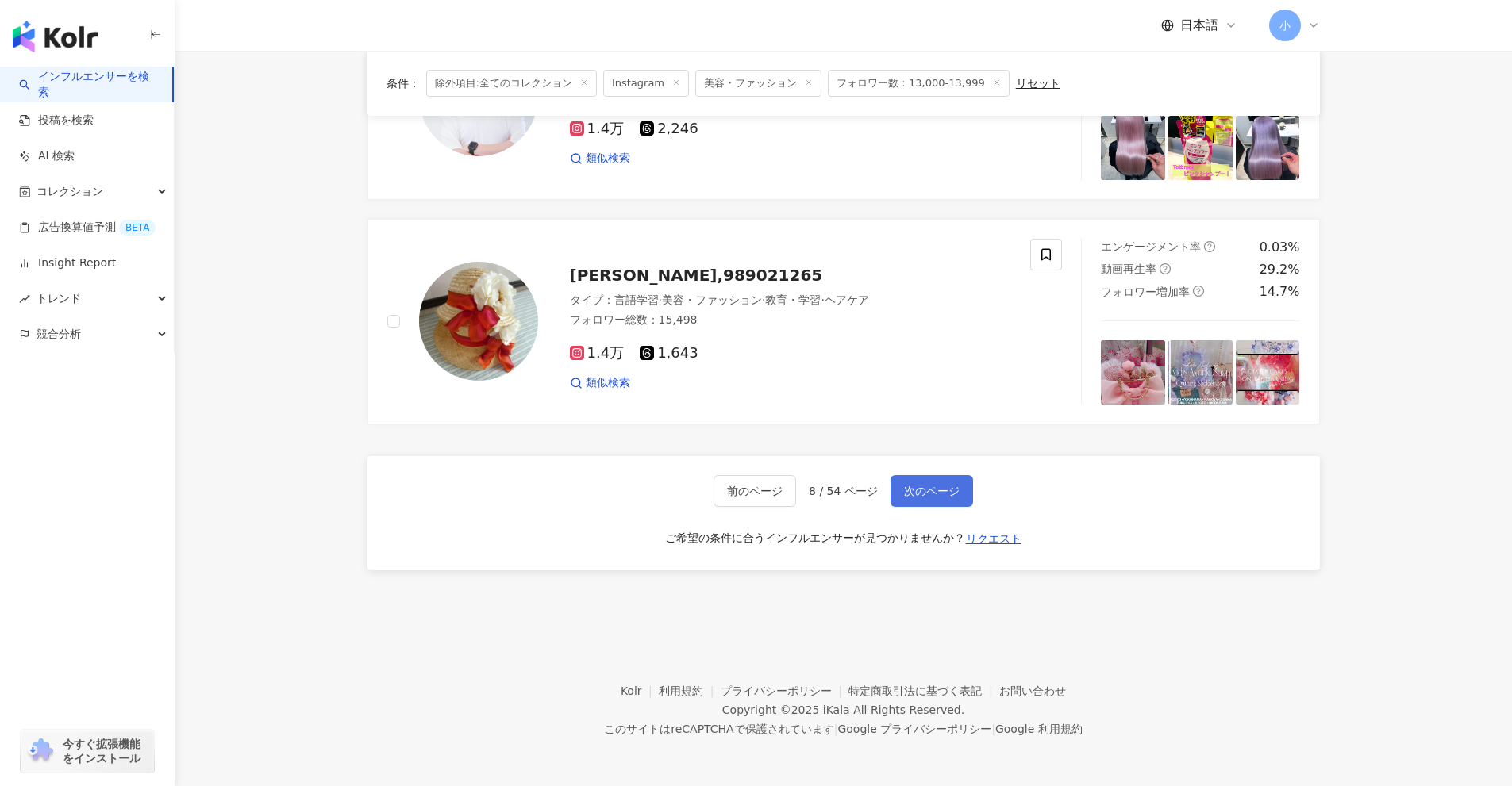
click at [954, 496] on span "次のページ" at bounding box center [932, 491] width 56 height 13
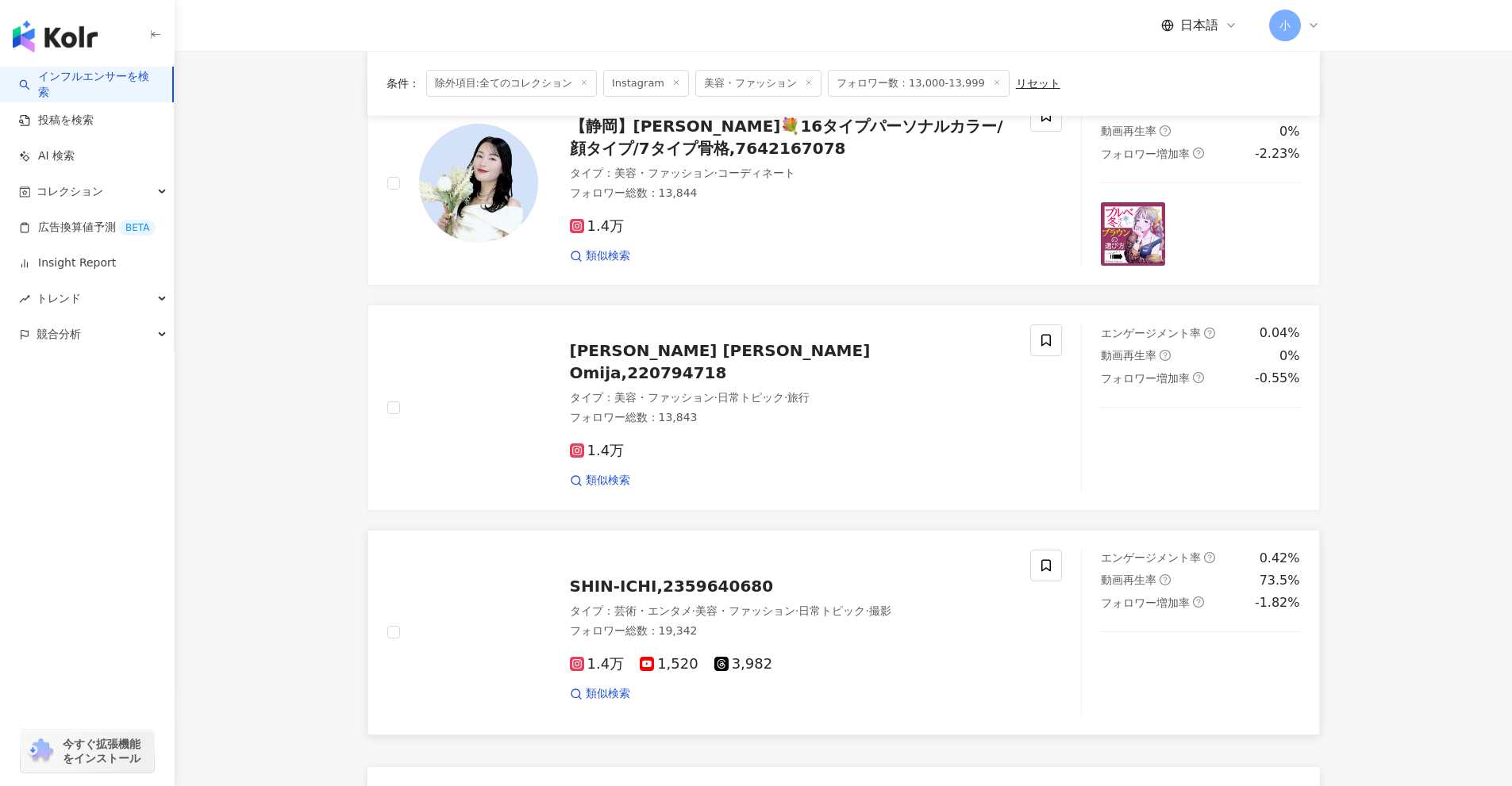
scroll to position [2177, 0]
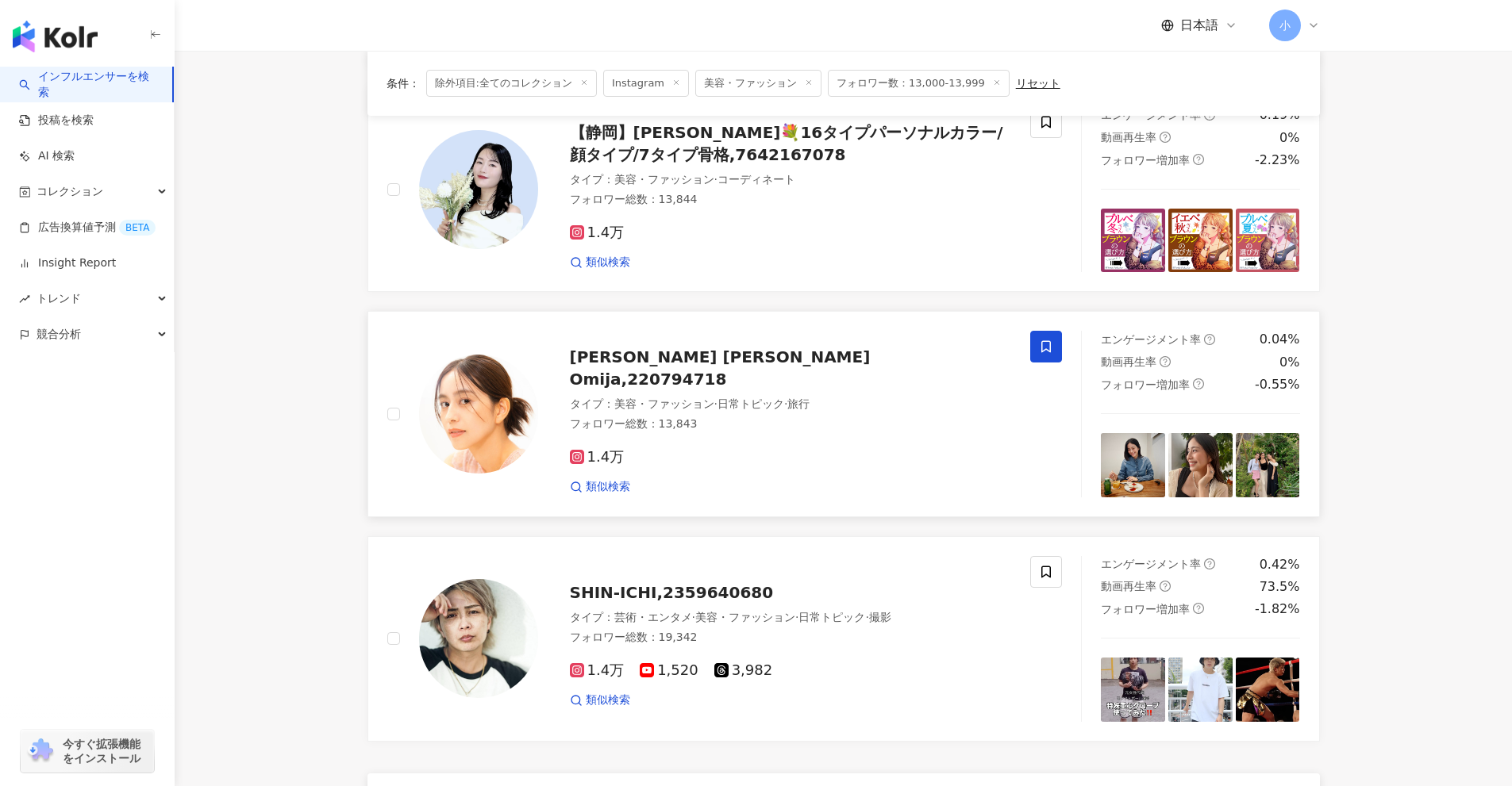
click at [1057, 346] on span at bounding box center [1046, 346] width 31 height 31
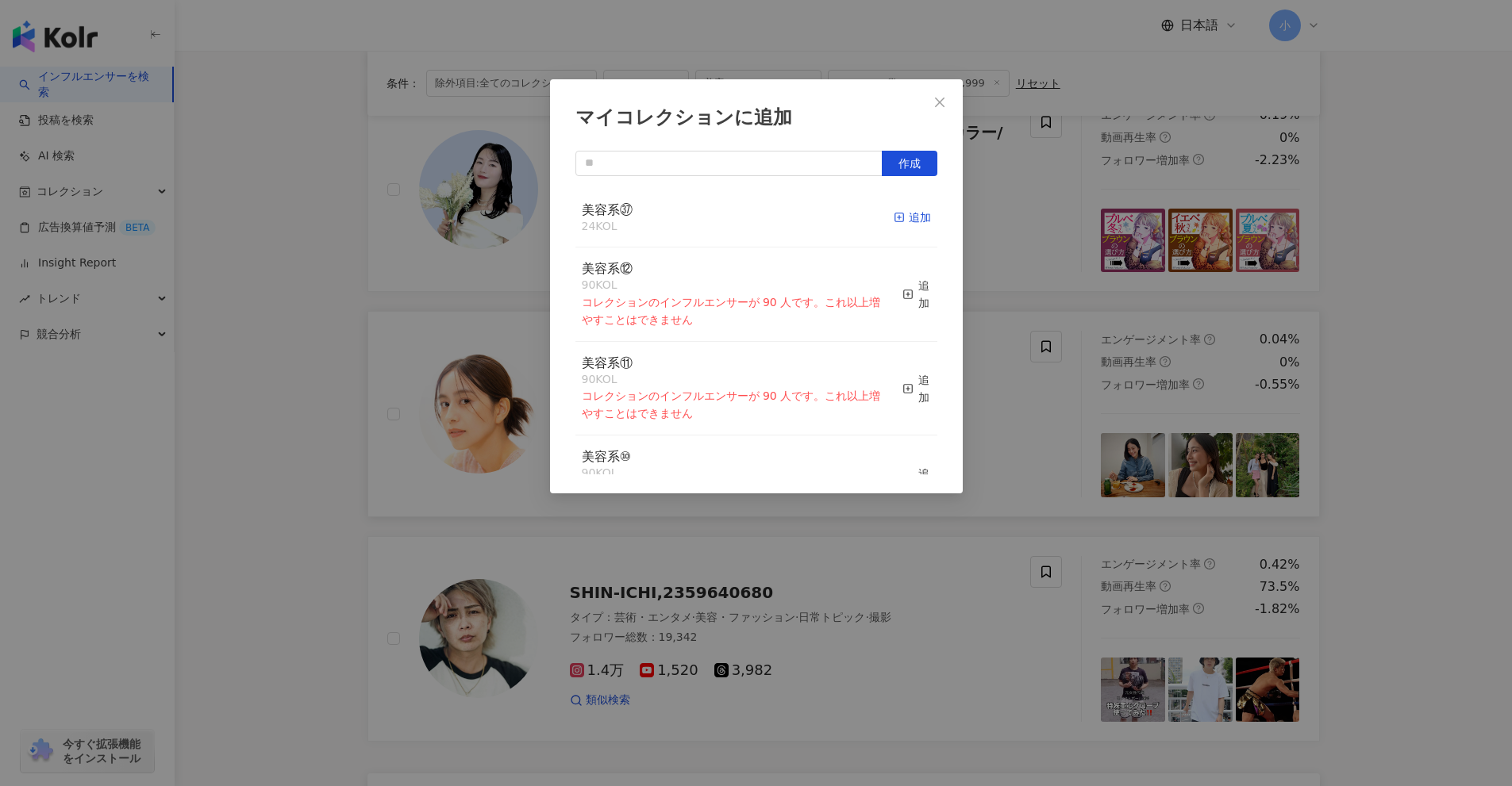
click at [894, 215] on rect "button" at bounding box center [899, 218] width 9 height 9
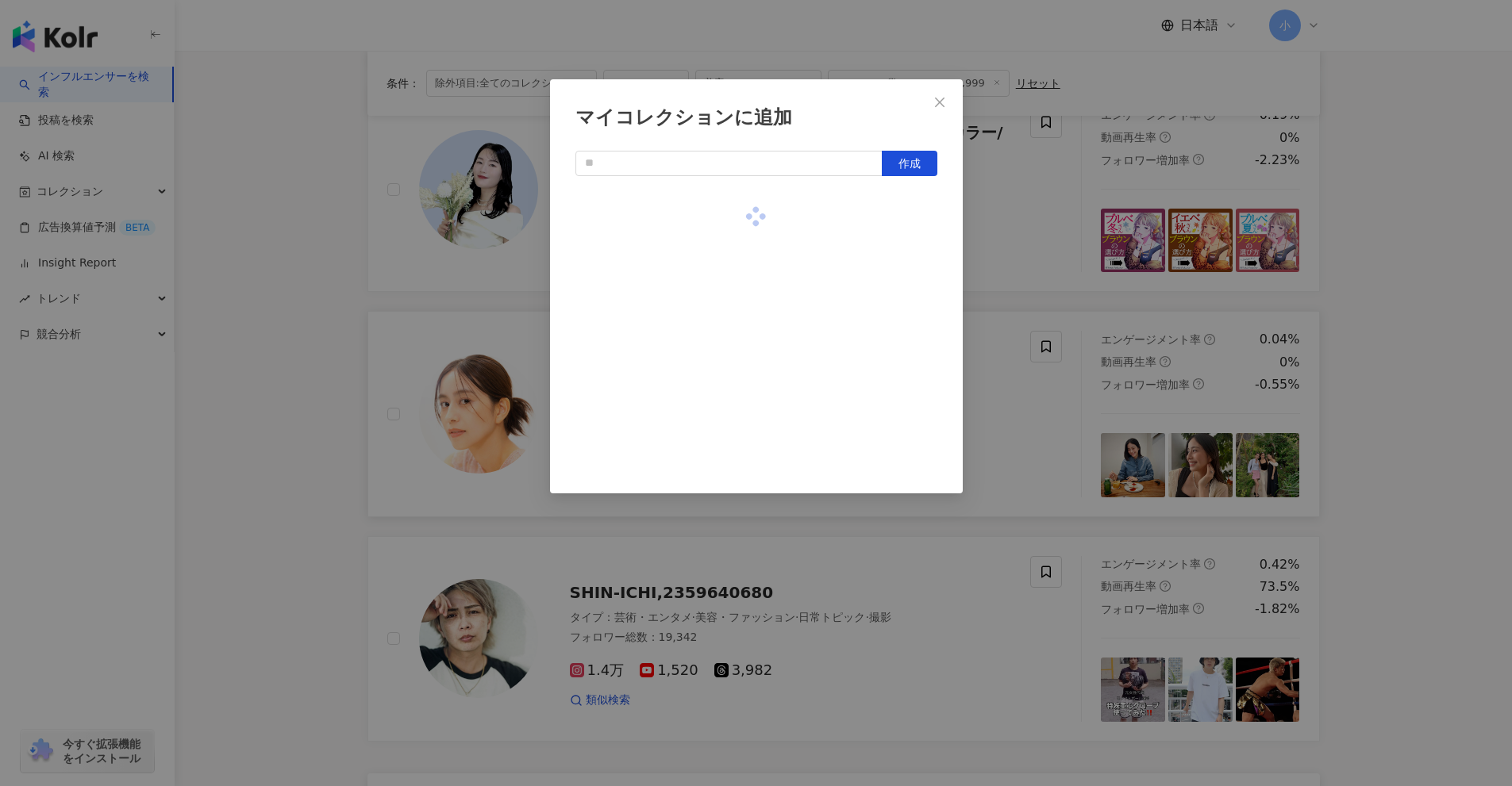
click at [1014, 265] on div "マイコレクションに追加 作成" at bounding box center [756, 393] width 1512 height 786
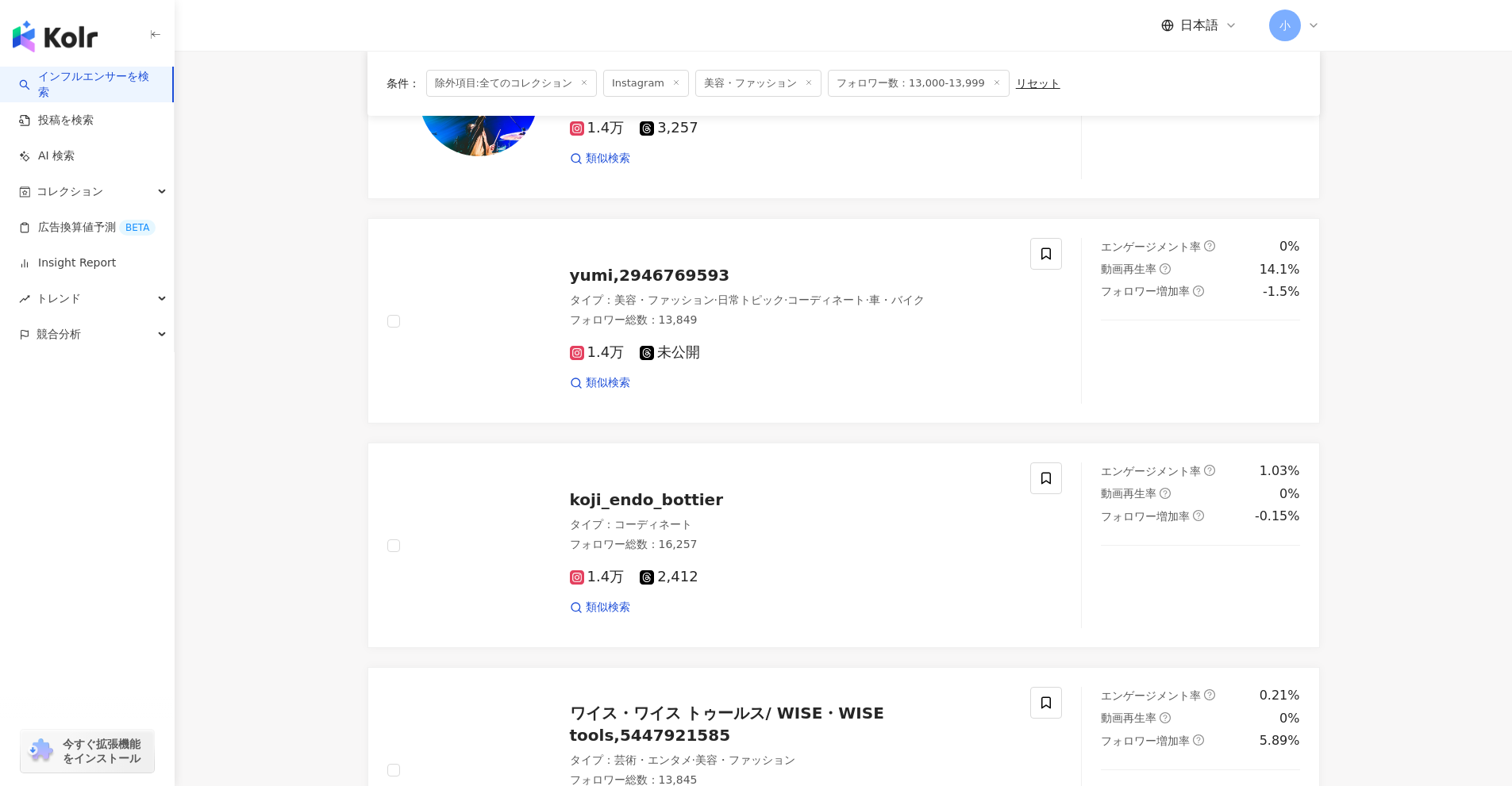
scroll to position [1066, 0]
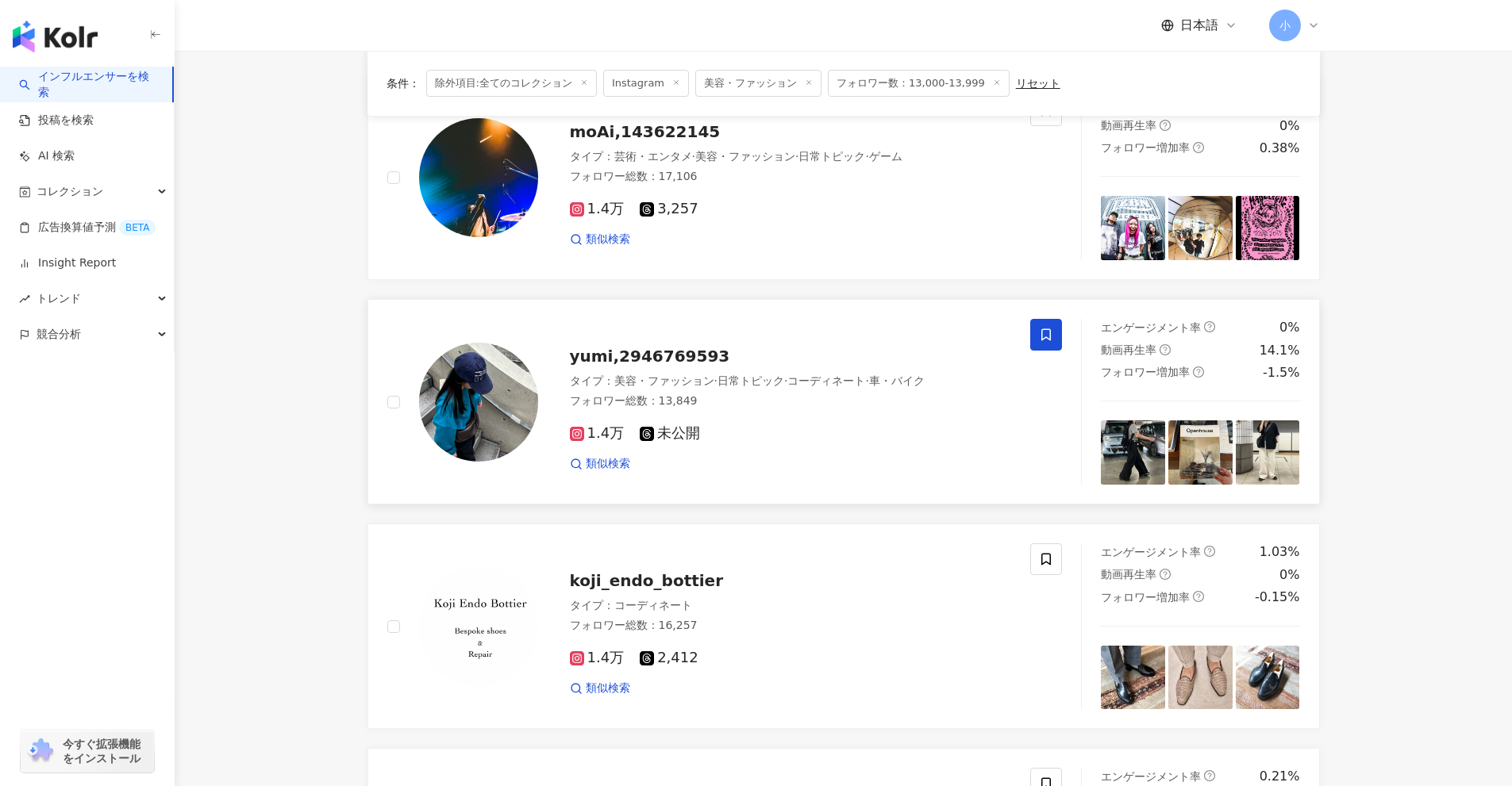
click at [1032, 338] on span at bounding box center [1046, 335] width 31 height 31
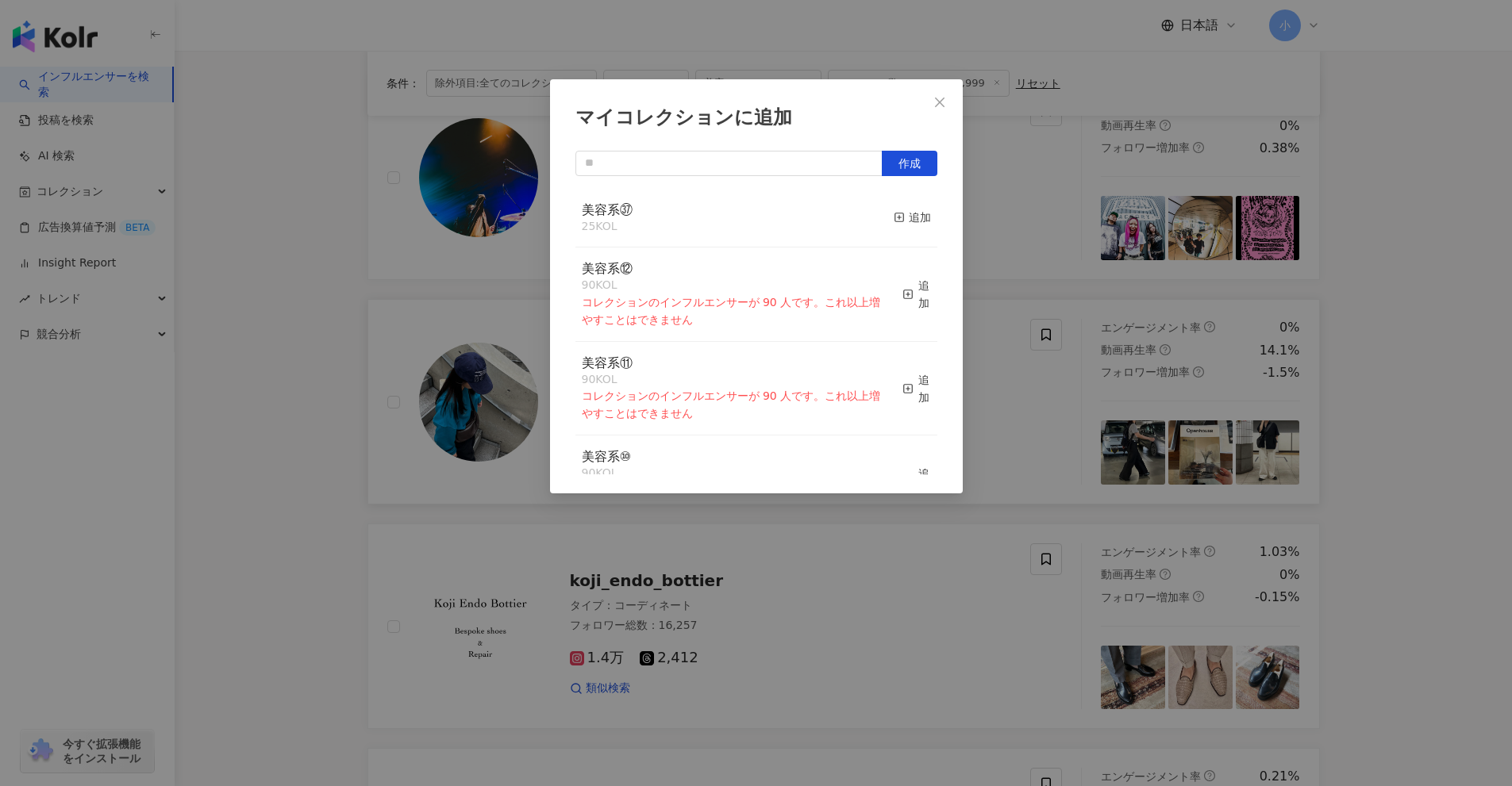
click at [874, 221] on div "美容系㊲ 25 KOL 追加" at bounding box center [756, 218] width 362 height 59
click at [897, 219] on div "追加" at bounding box center [912, 217] width 38 height 17
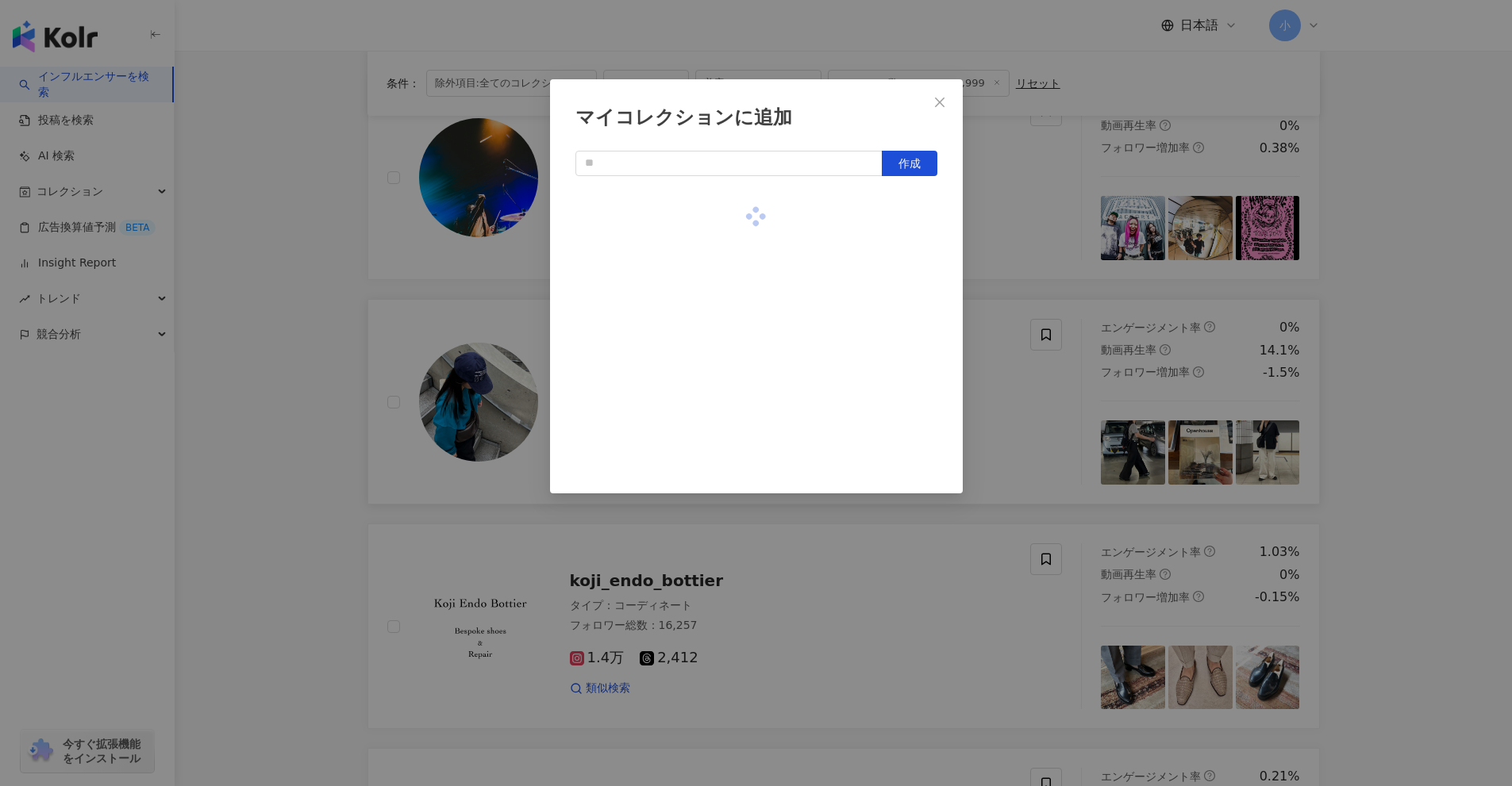
click at [981, 250] on div "マイコレクションに追加 作成" at bounding box center [756, 393] width 1512 height 786
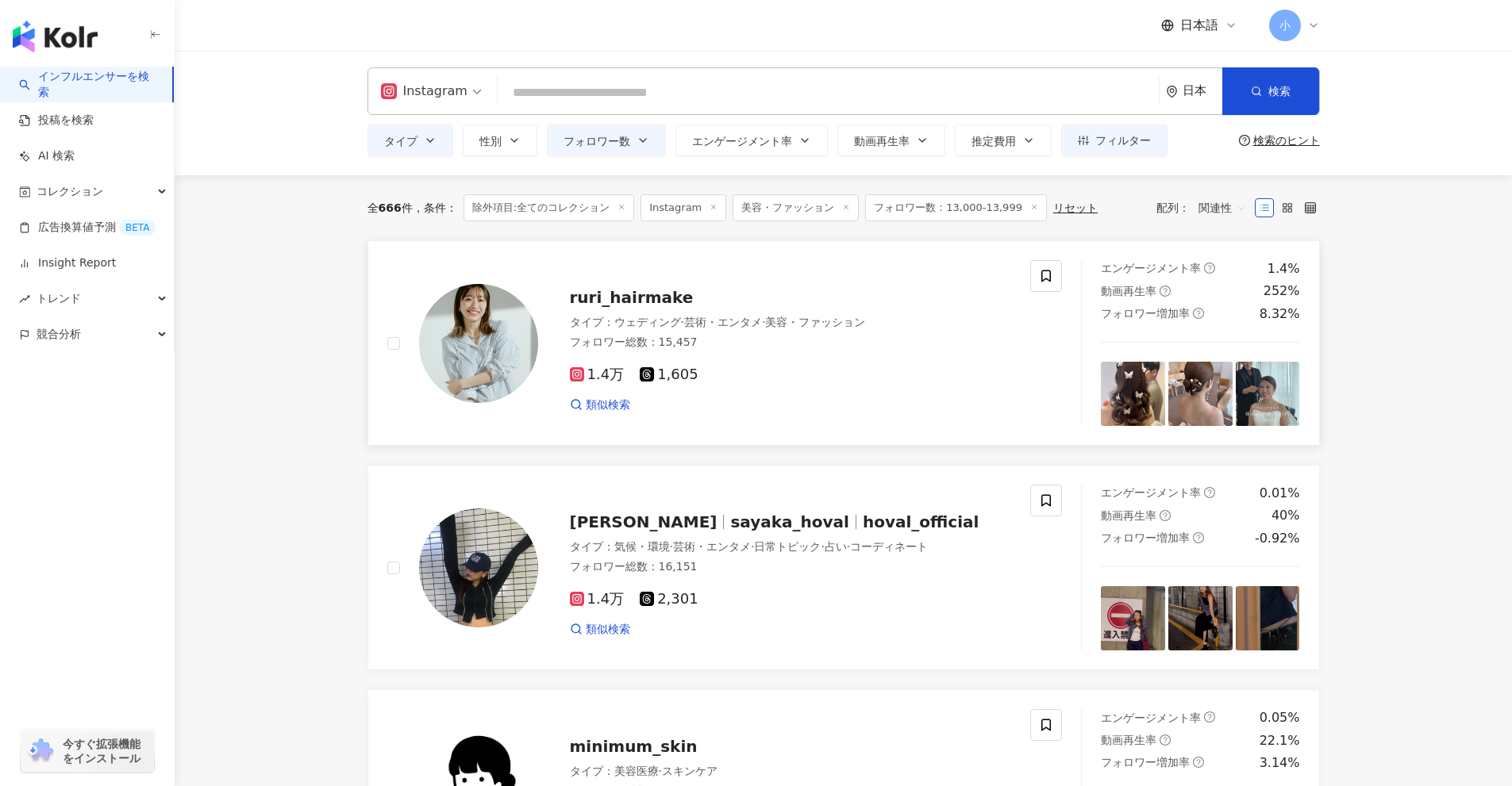
scroll to position [0, 0]
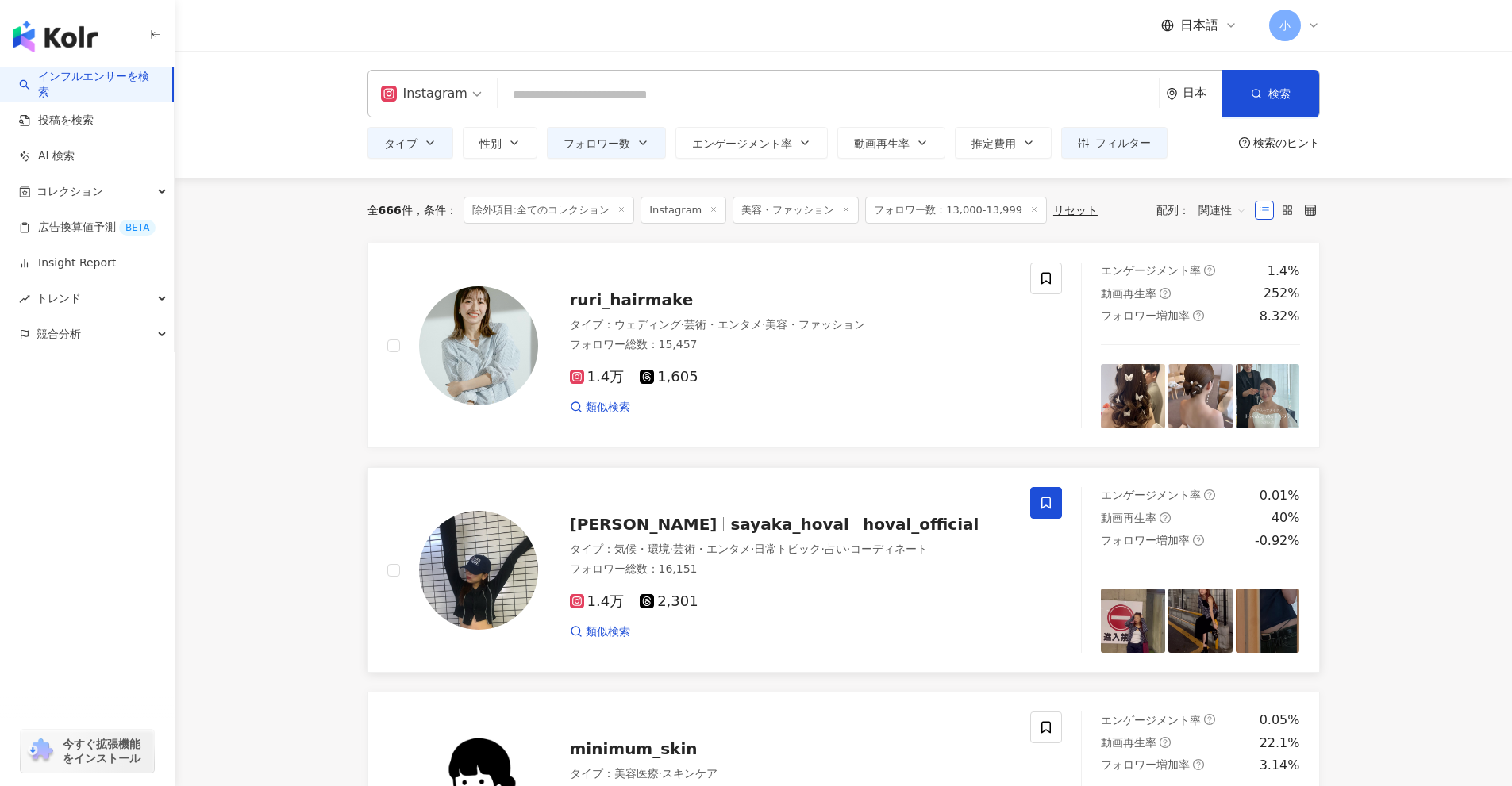
click at [1043, 504] on icon at bounding box center [1046, 502] width 14 height 14
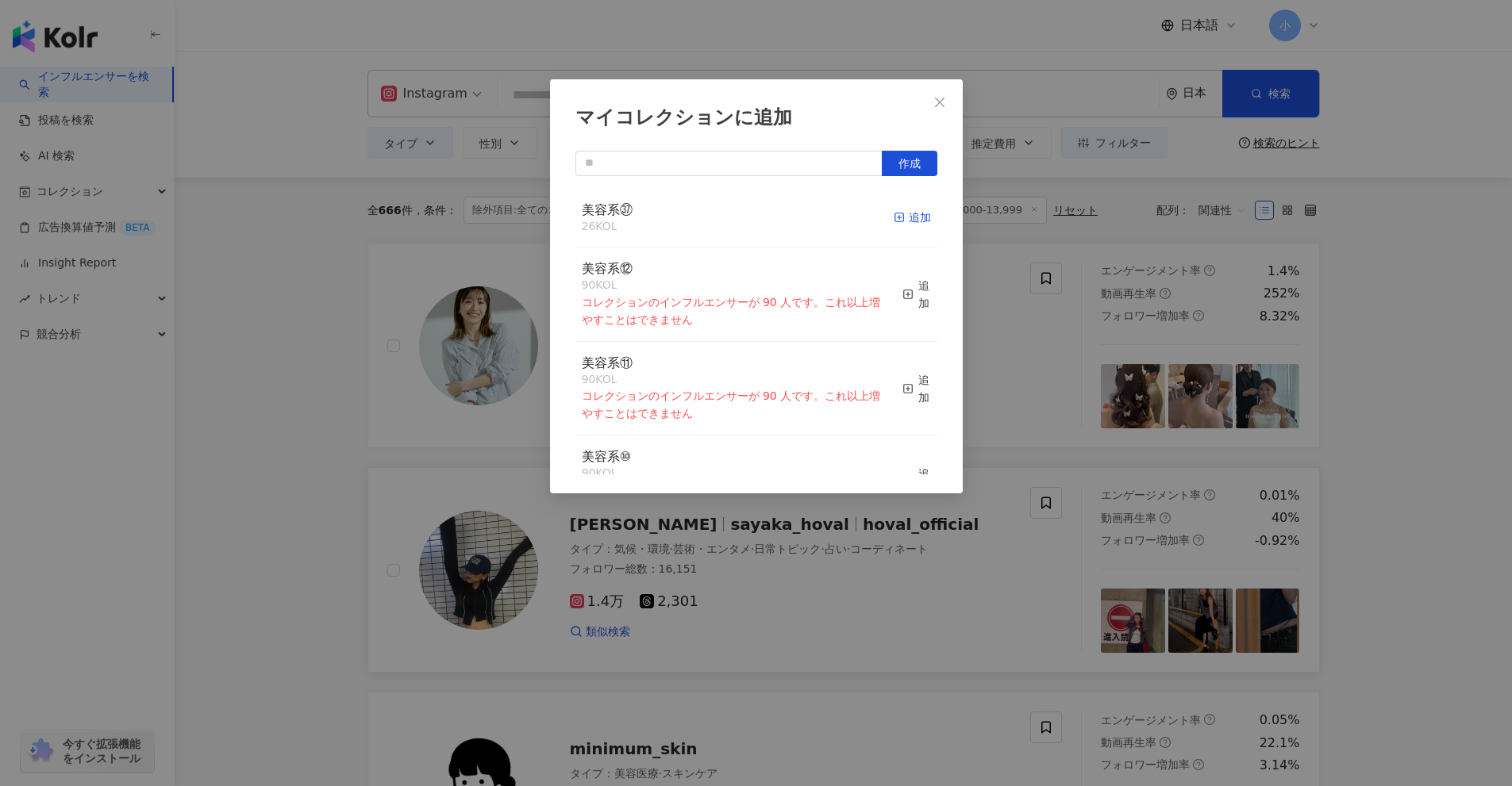
click at [906, 223] on div "追加" at bounding box center [912, 217] width 38 height 17
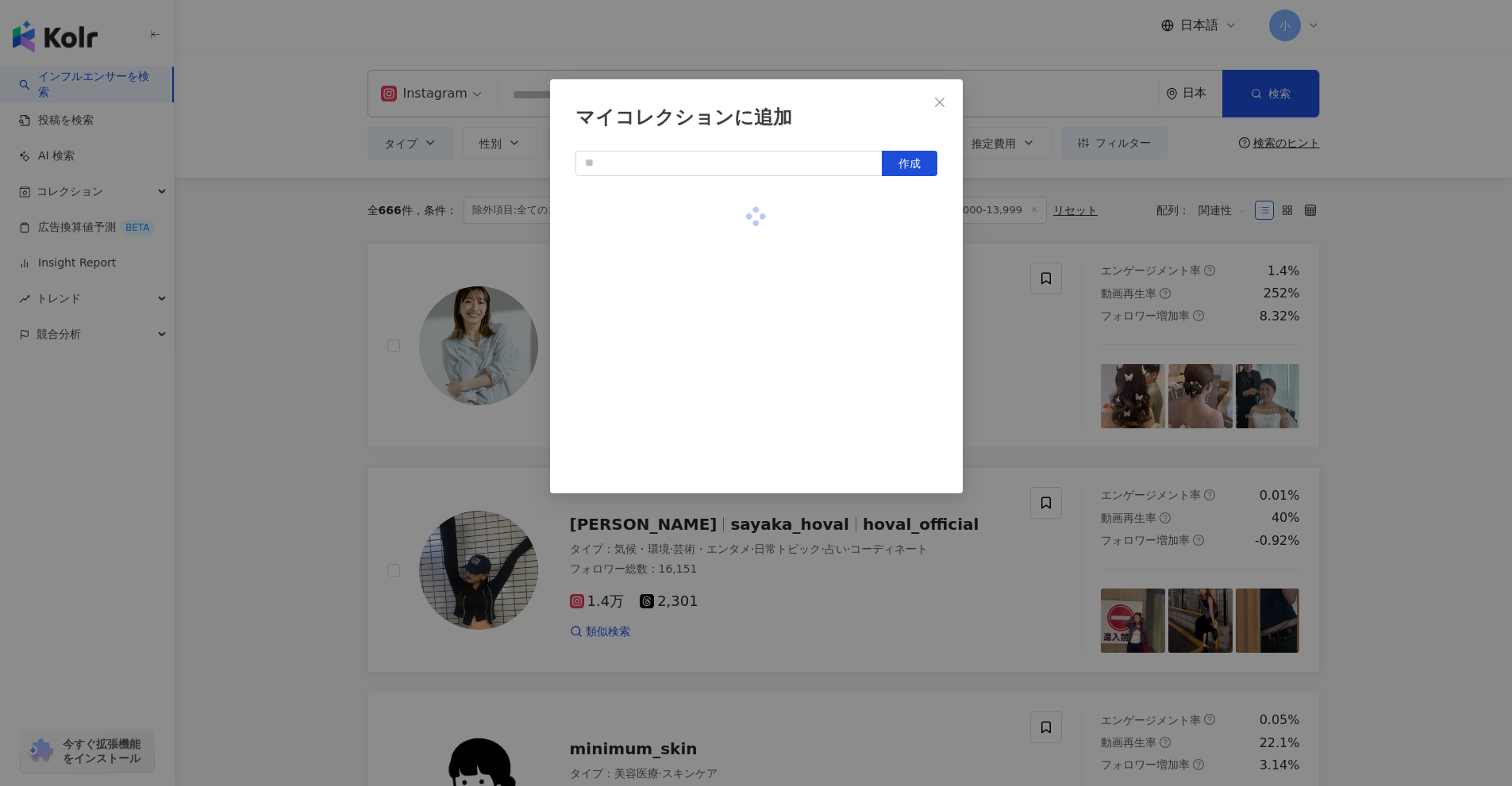
click at [1028, 294] on div "マイコレクションに追加 作成" at bounding box center [756, 393] width 1512 height 786
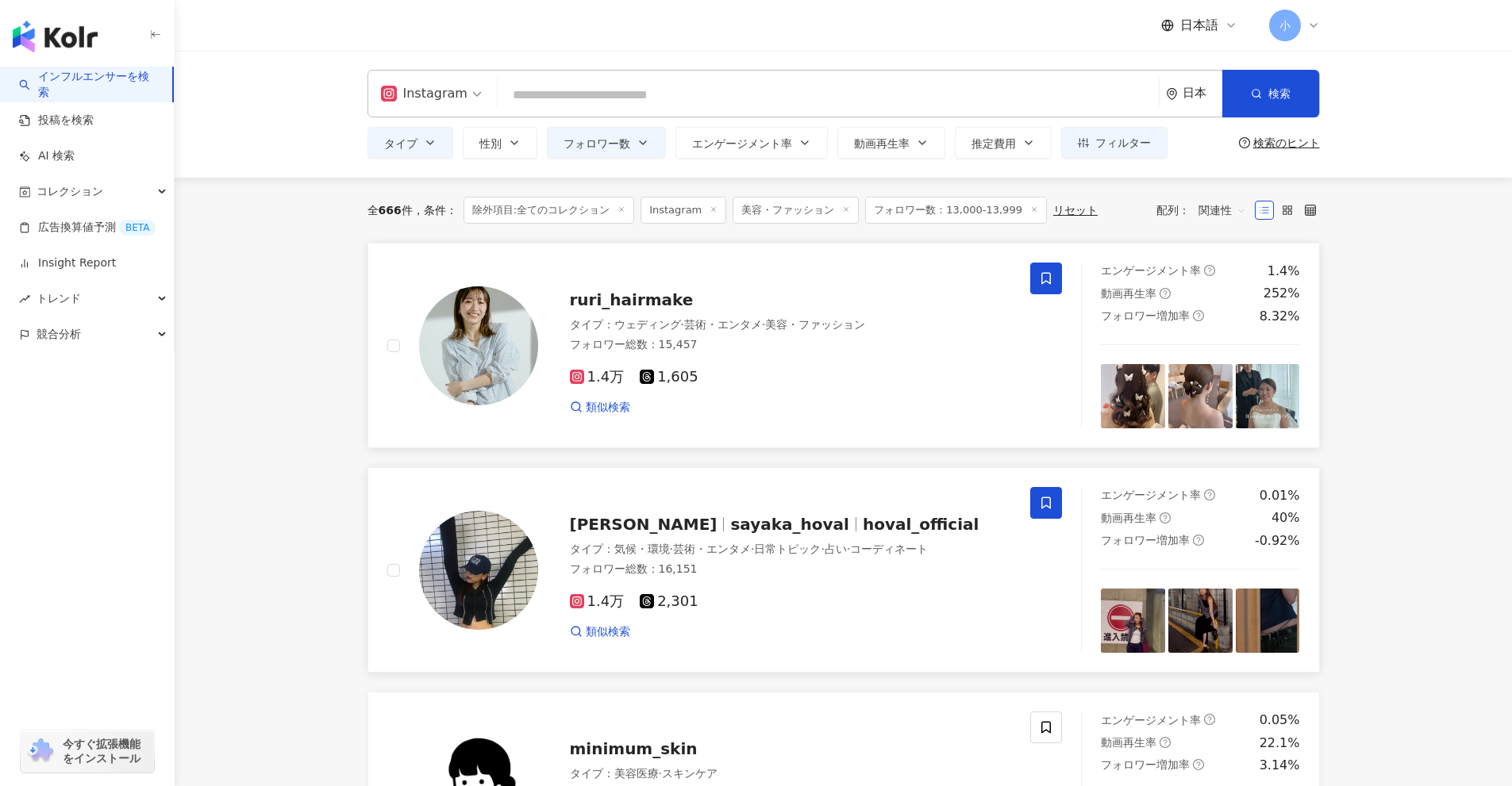
click at [1040, 272] on icon at bounding box center [1046, 278] width 14 height 14
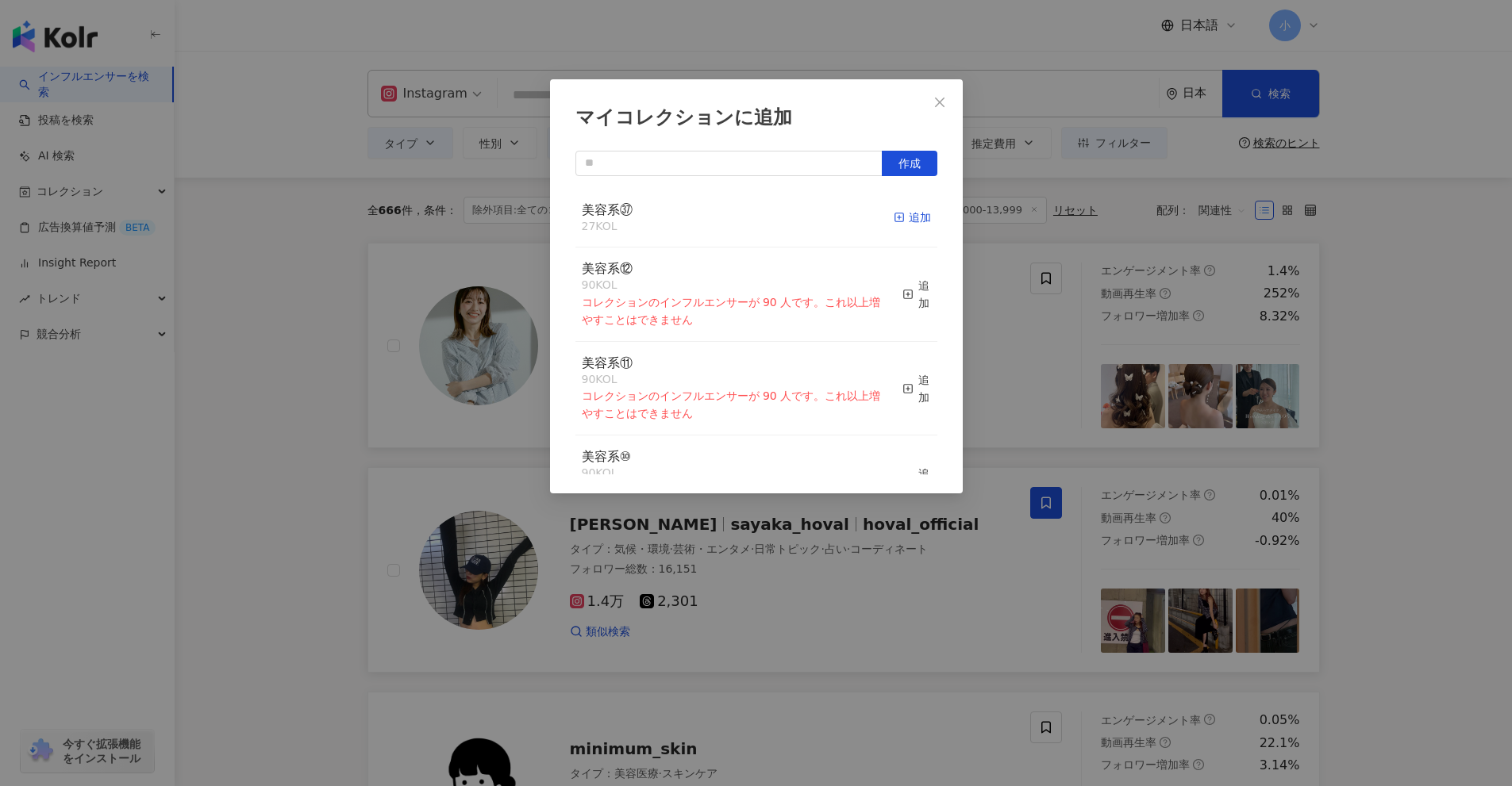
click at [896, 215] on div "追加" at bounding box center [912, 217] width 38 height 17
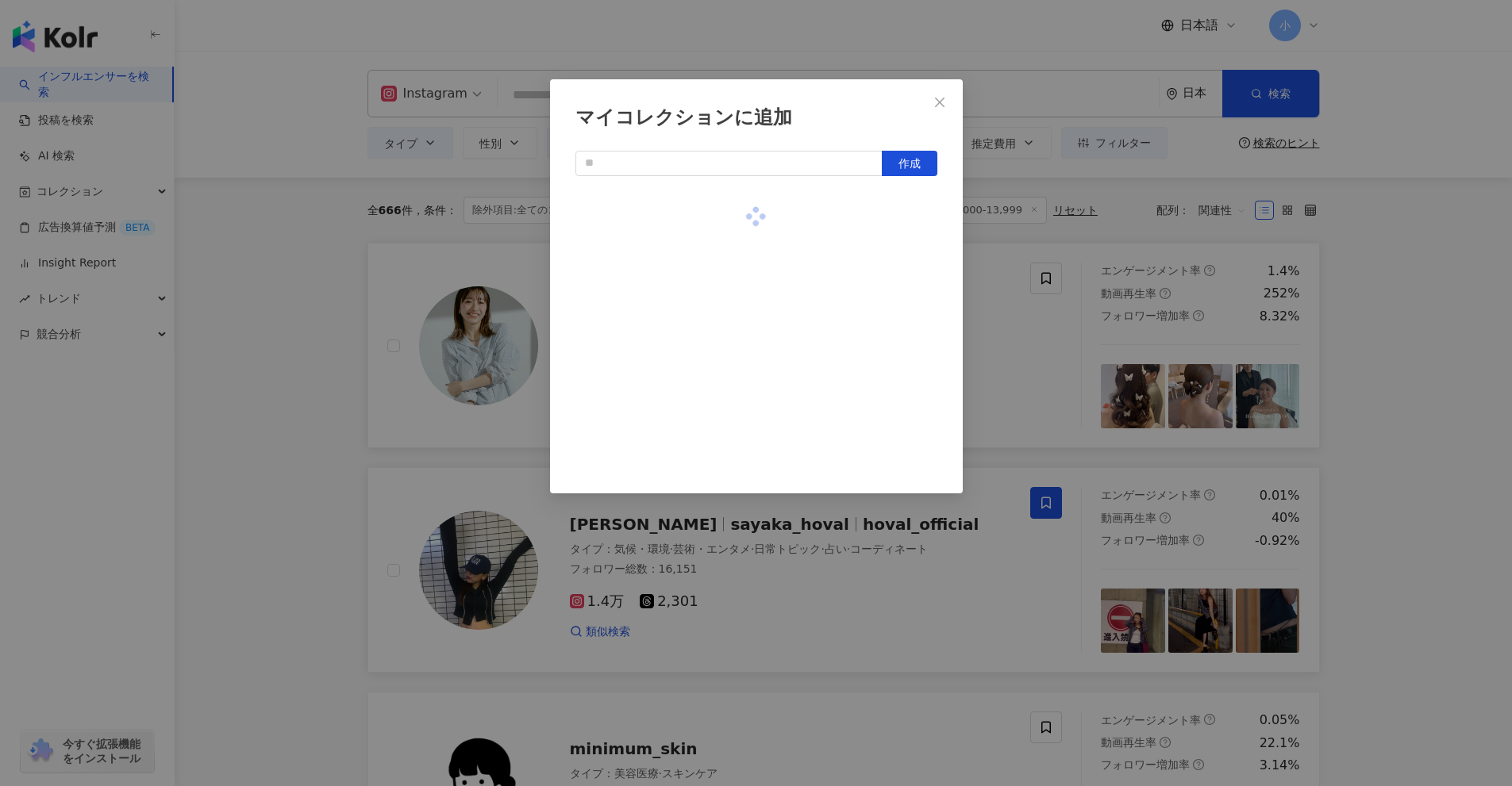
click at [1382, 287] on div "マイコレクションに追加 作成" at bounding box center [756, 393] width 1512 height 786
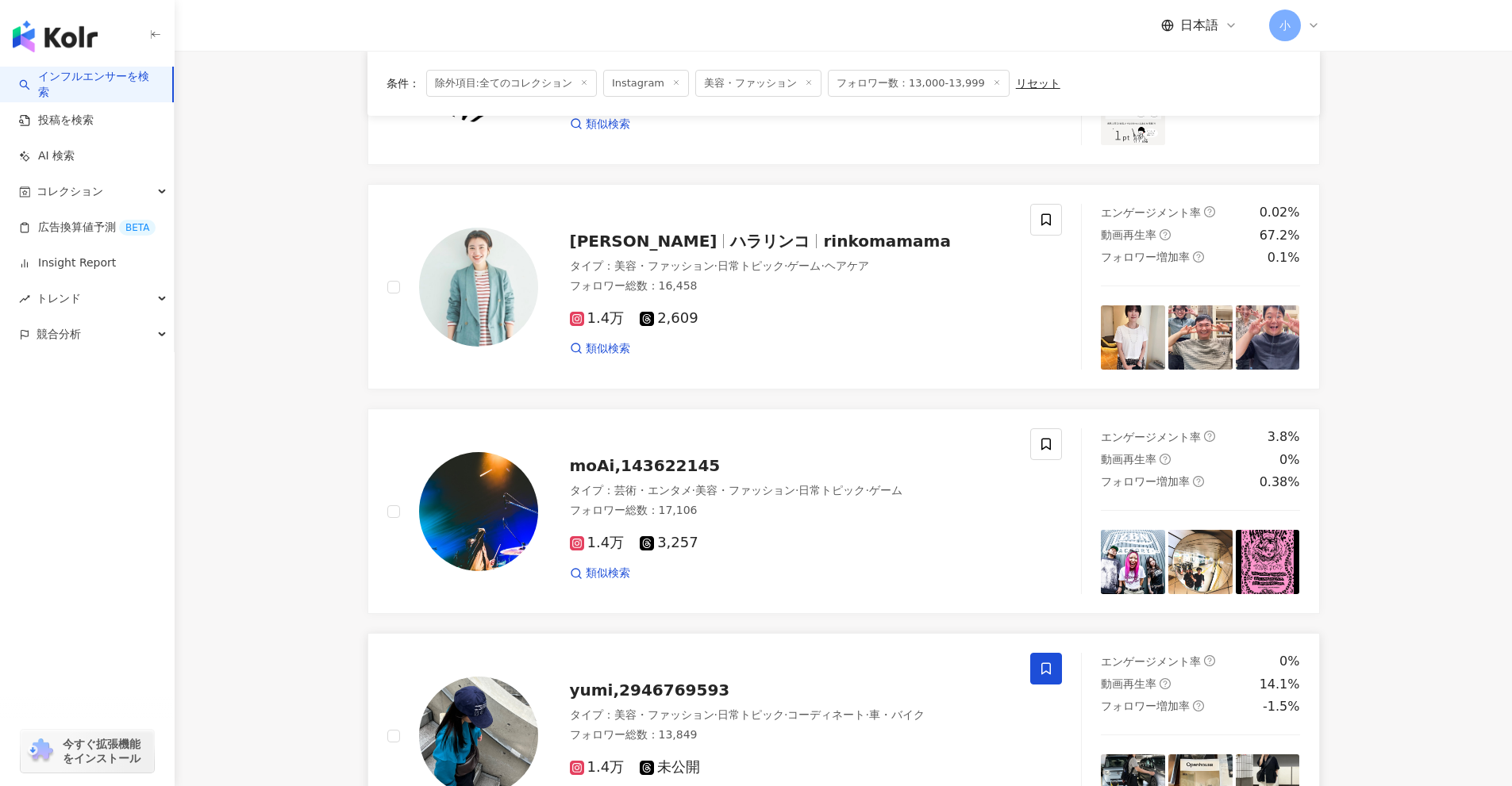
scroll to position [2495, 0]
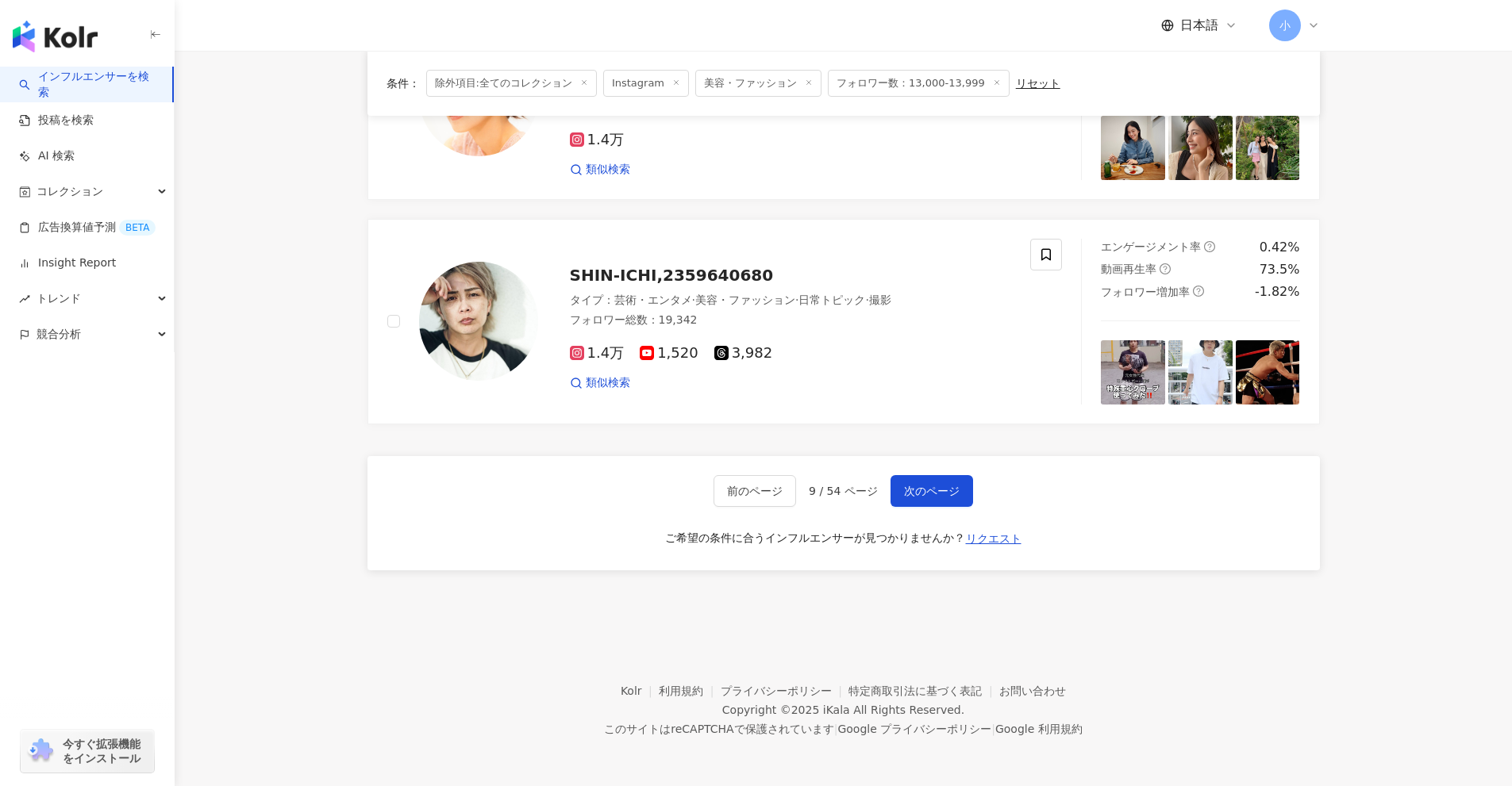
drag, startPoint x: 1397, startPoint y: 215, endPoint x: 1418, endPoint y: 741, distance: 526.4
click at [964, 482] on button "次のページ" at bounding box center [932, 491] width 83 height 31
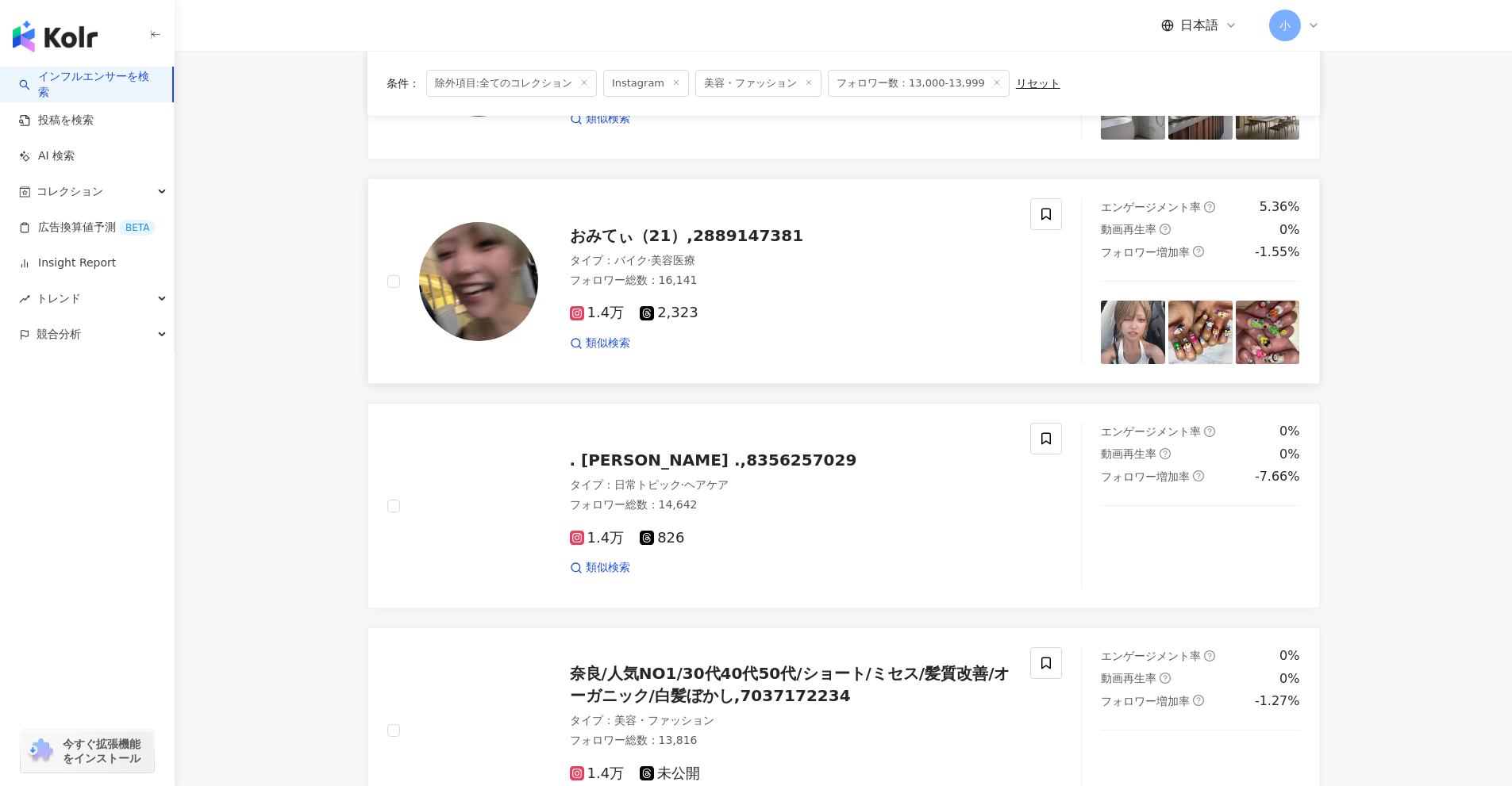
scroll to position [1860, 0]
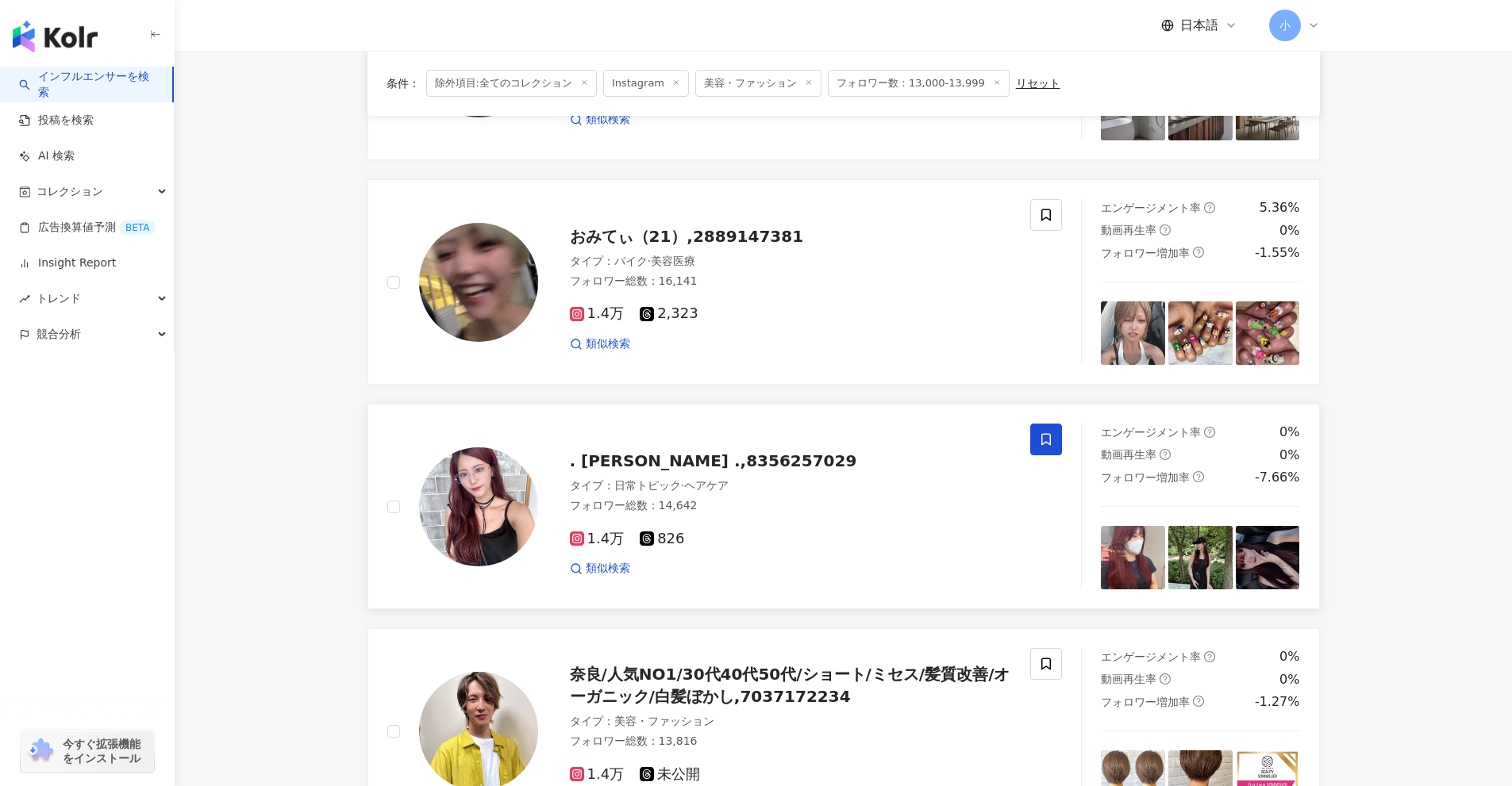
click at [1039, 442] on icon at bounding box center [1046, 440] width 14 height 14
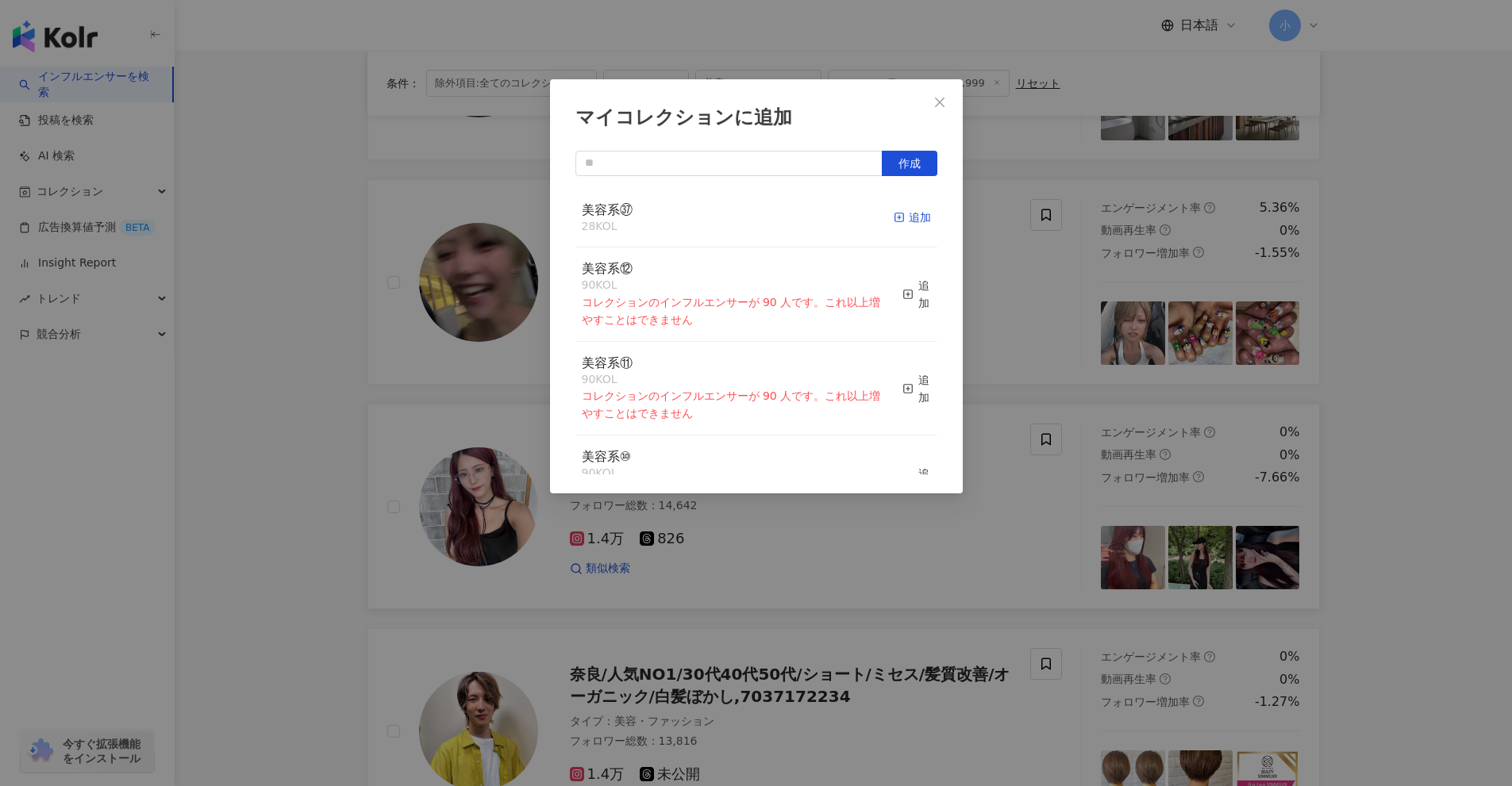
click at [909, 223] on div "追加" at bounding box center [912, 217] width 38 height 17
click at [1093, 393] on div "マイコレクションに追加 作成 美容系㊲ 29 KOL 追加済み 美容系⑫ 90 KOL コレクションのインフルエンサーが 90 人です。これ以上増やすことはで…" at bounding box center [756, 393] width 1512 height 786
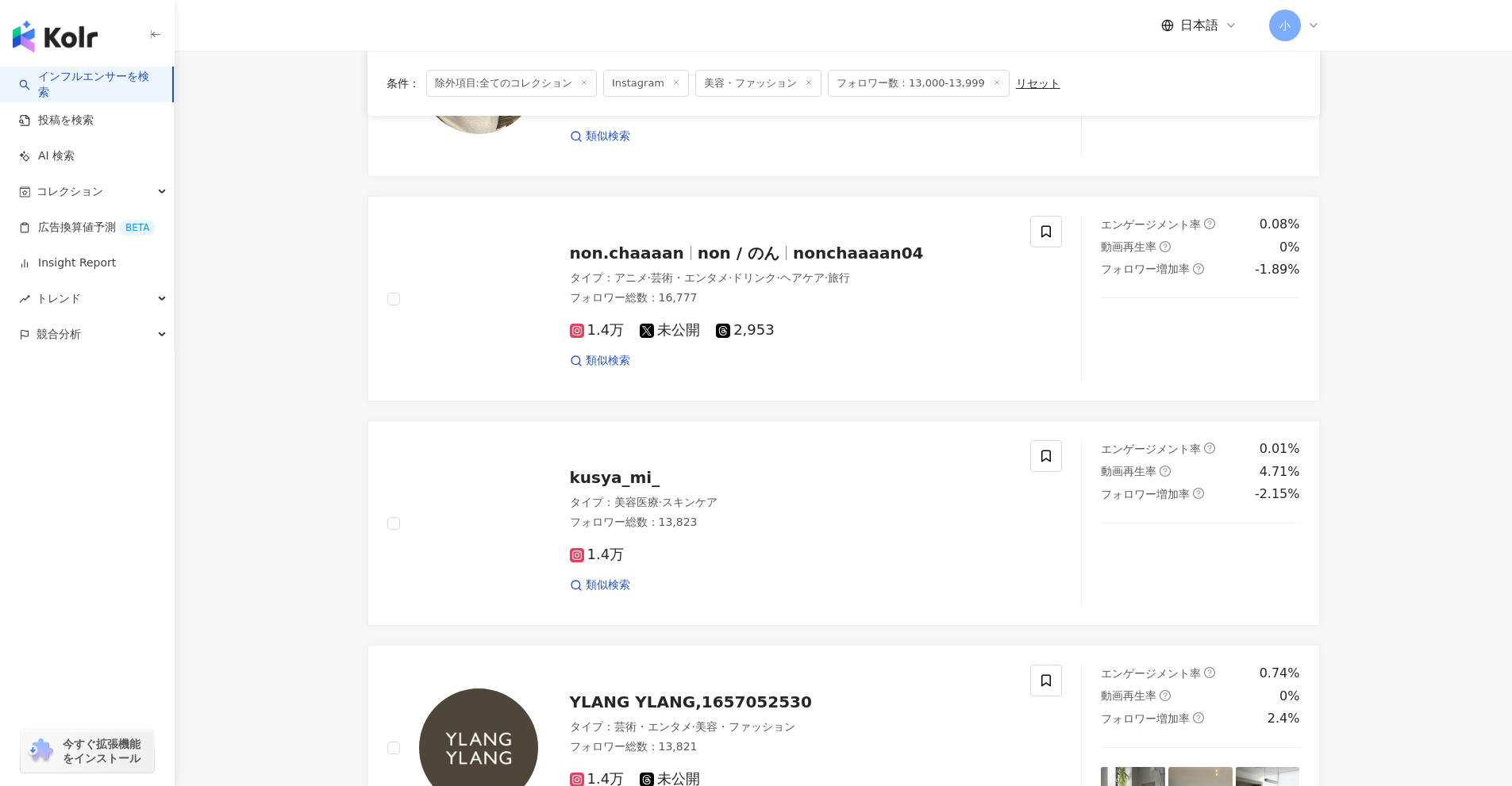
scroll to position [1145, 0]
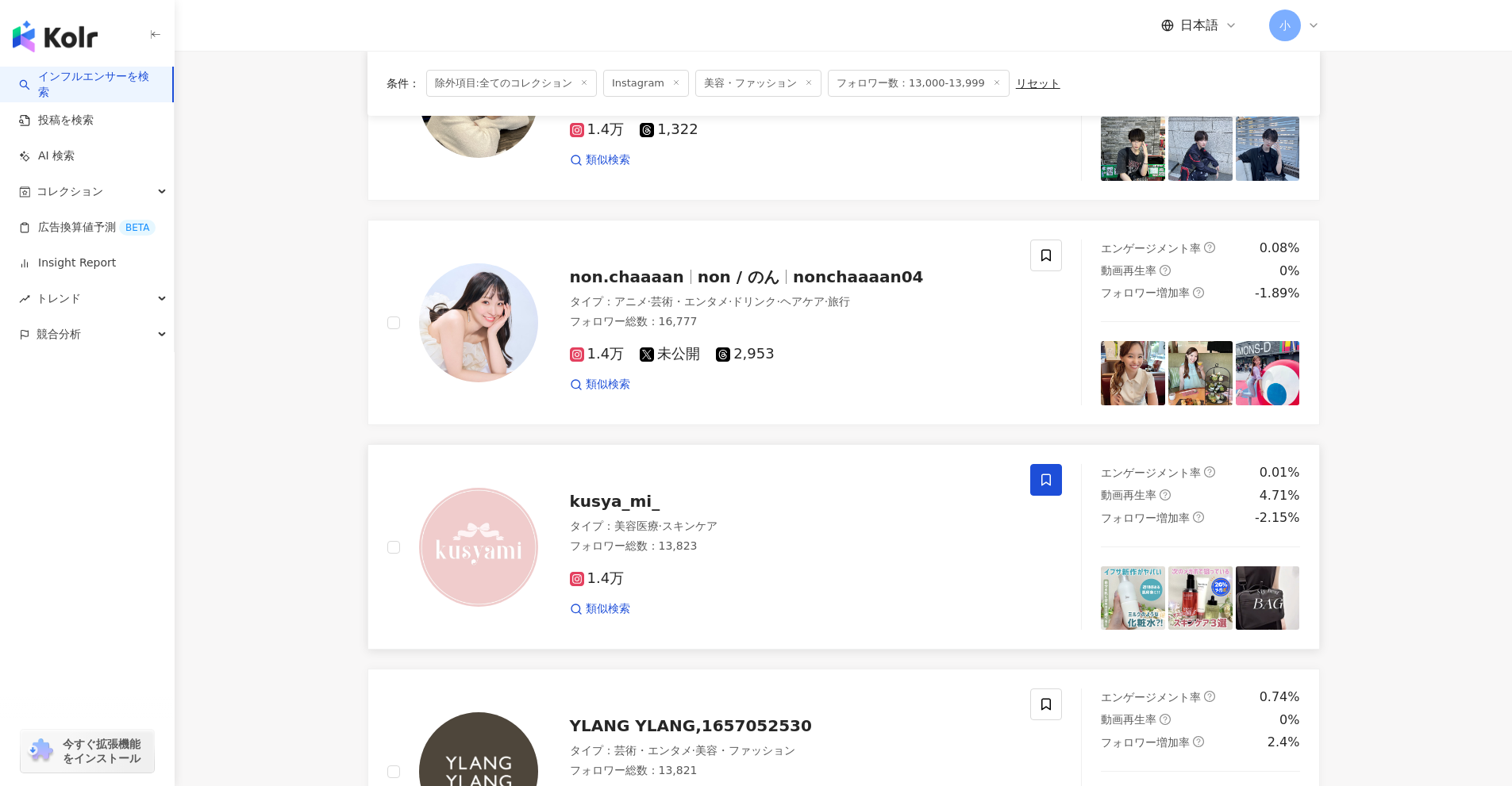
click at [1050, 481] on icon at bounding box center [1045, 481] width 10 height 12
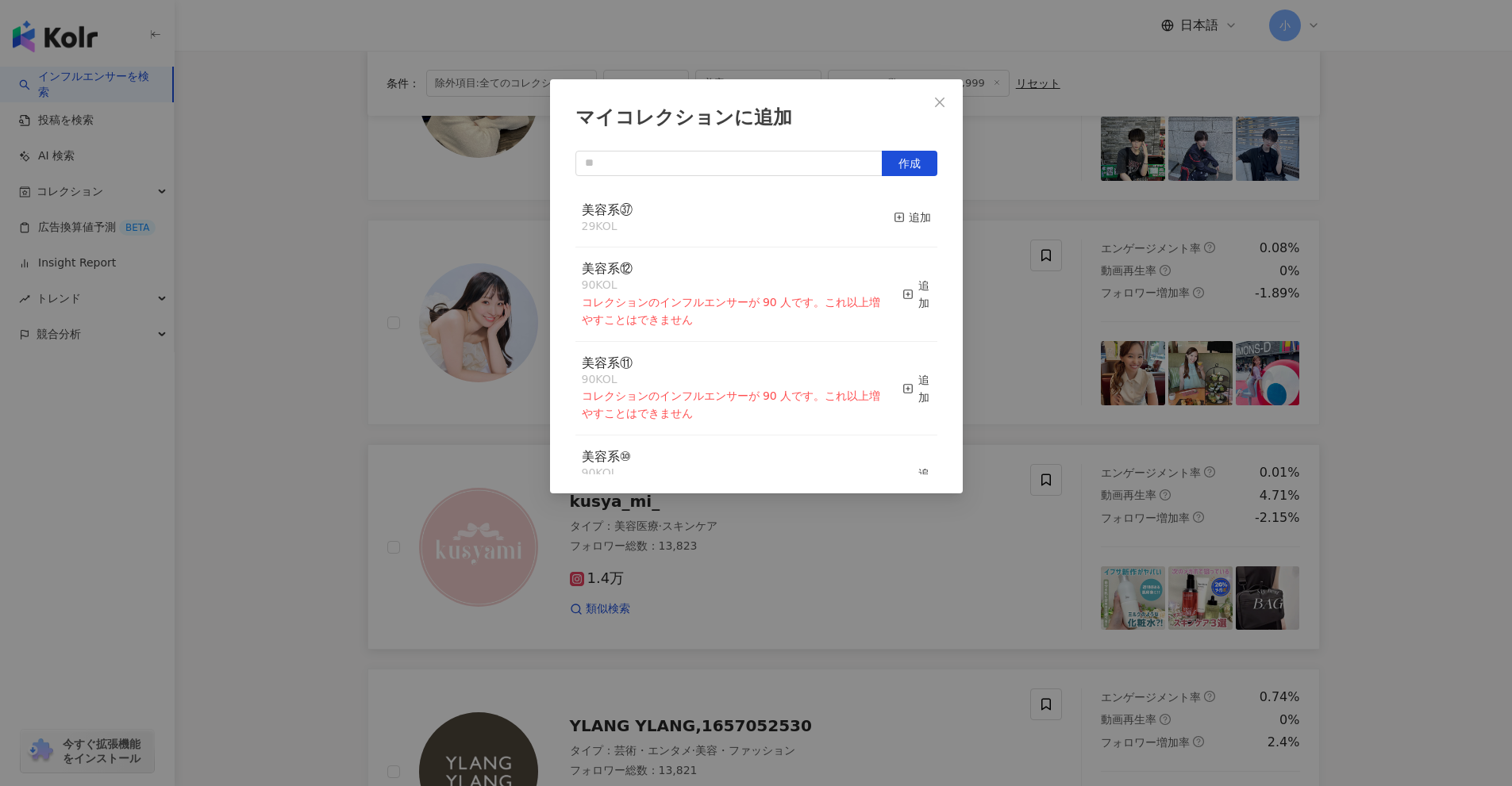
click at [877, 216] on div "美容系㊲ 29 KOL 追加" at bounding box center [756, 218] width 362 height 59
click at [908, 215] on div "追加" at bounding box center [912, 217] width 38 height 17
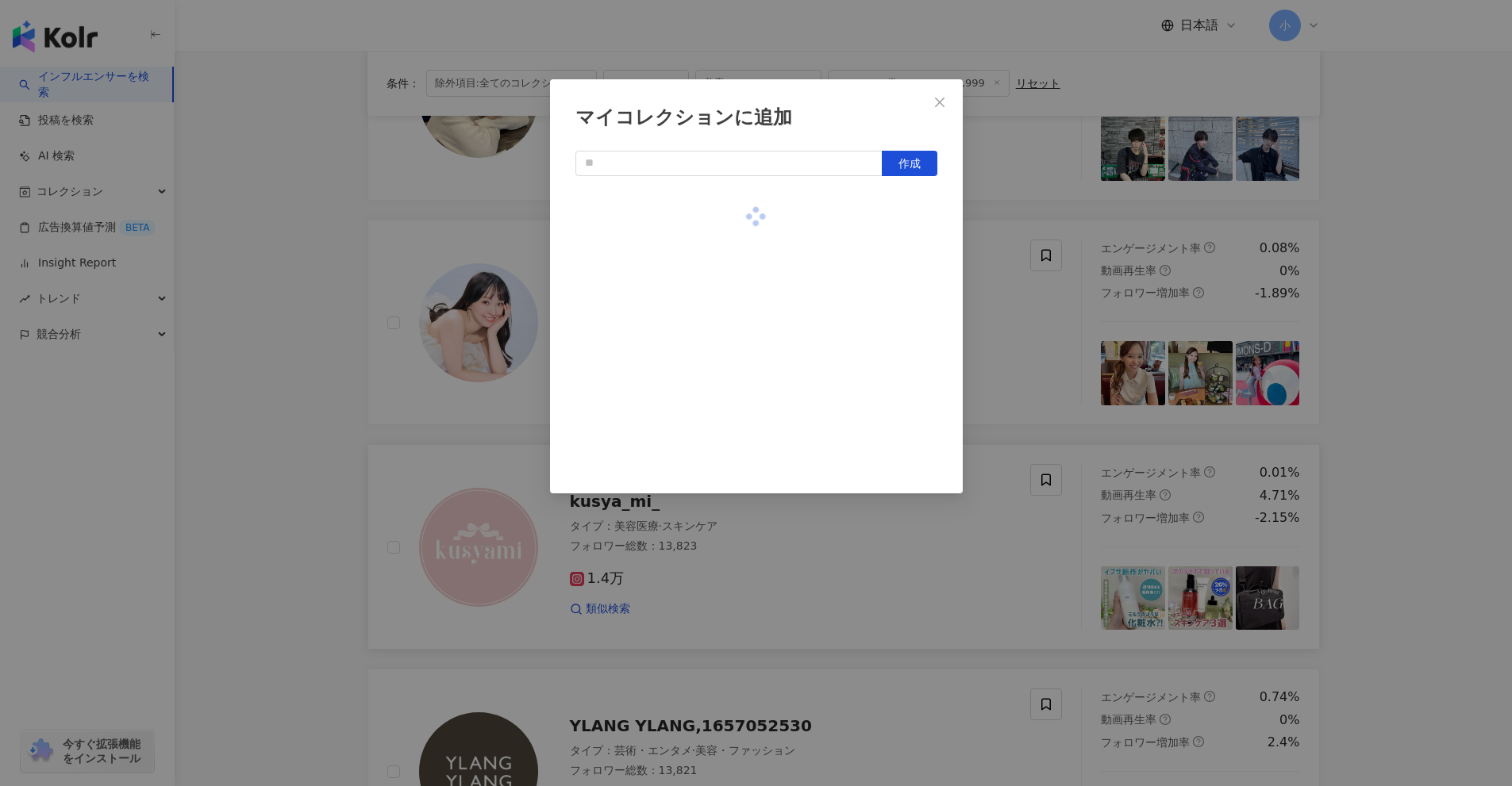
click at [1033, 315] on div "マイコレクションに追加 作成" at bounding box center [756, 393] width 1512 height 786
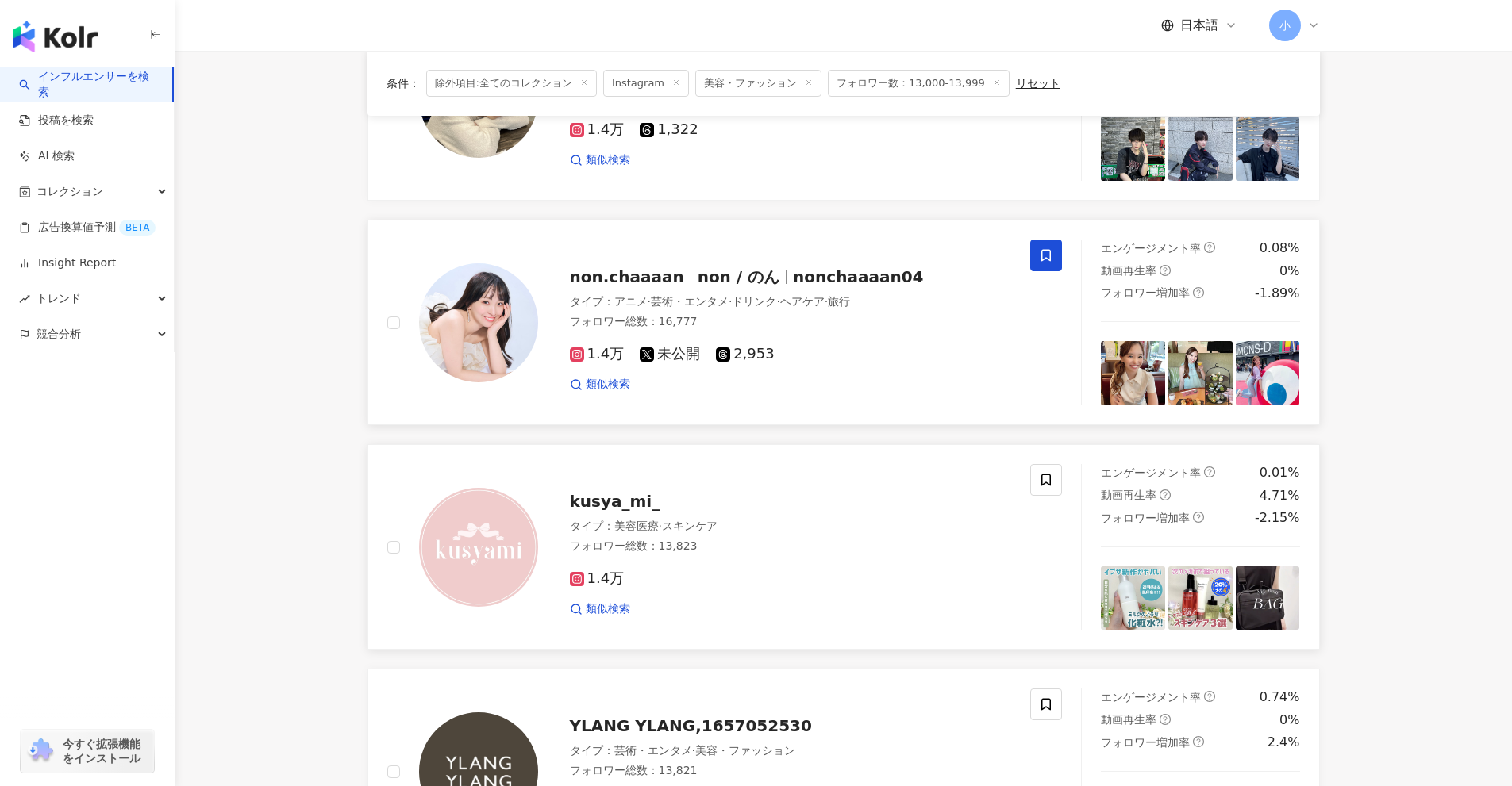
click at [1046, 255] on icon at bounding box center [1046, 256] width 14 height 14
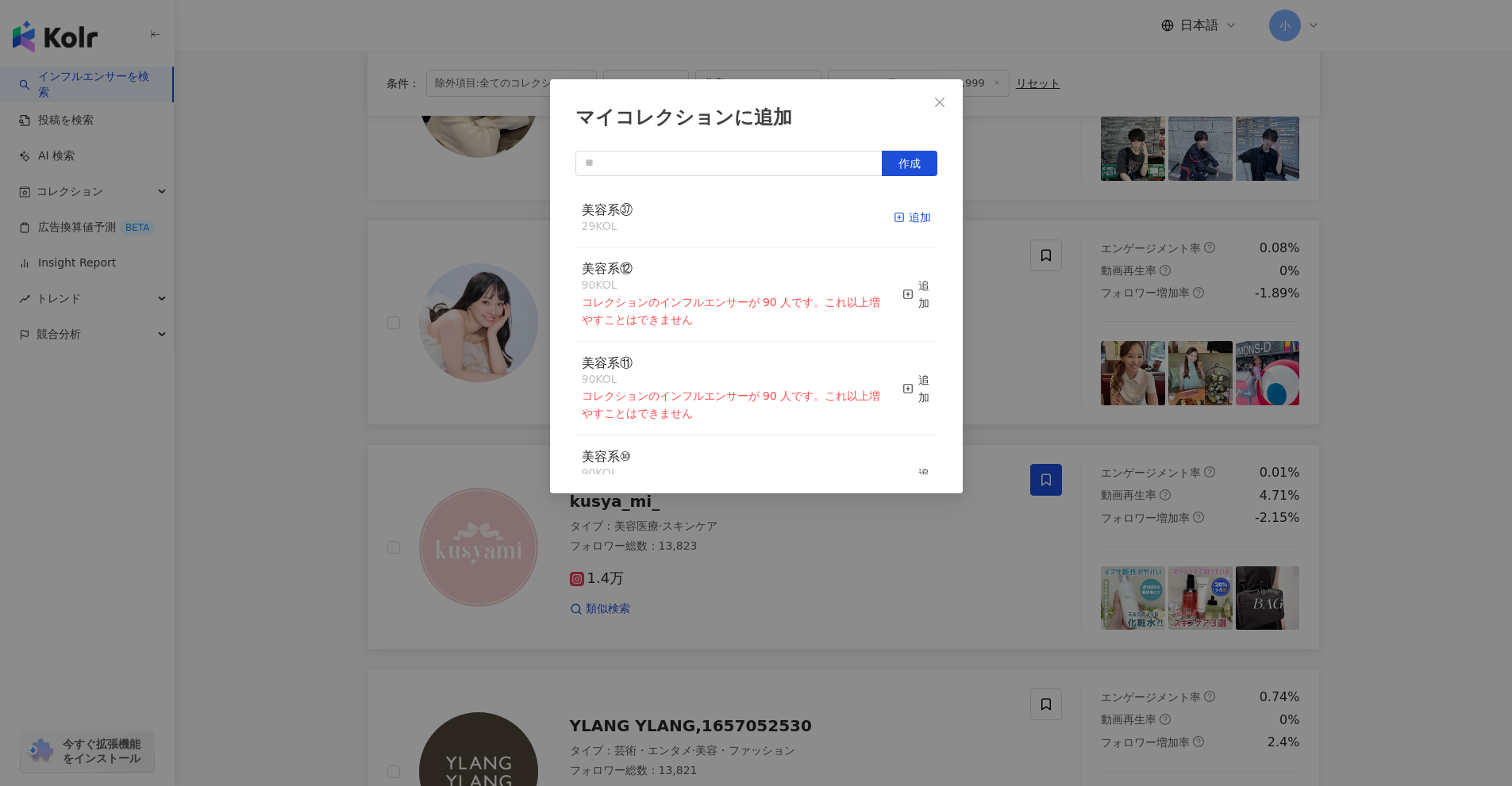
click at [900, 221] on div "追加" at bounding box center [912, 217] width 38 height 17
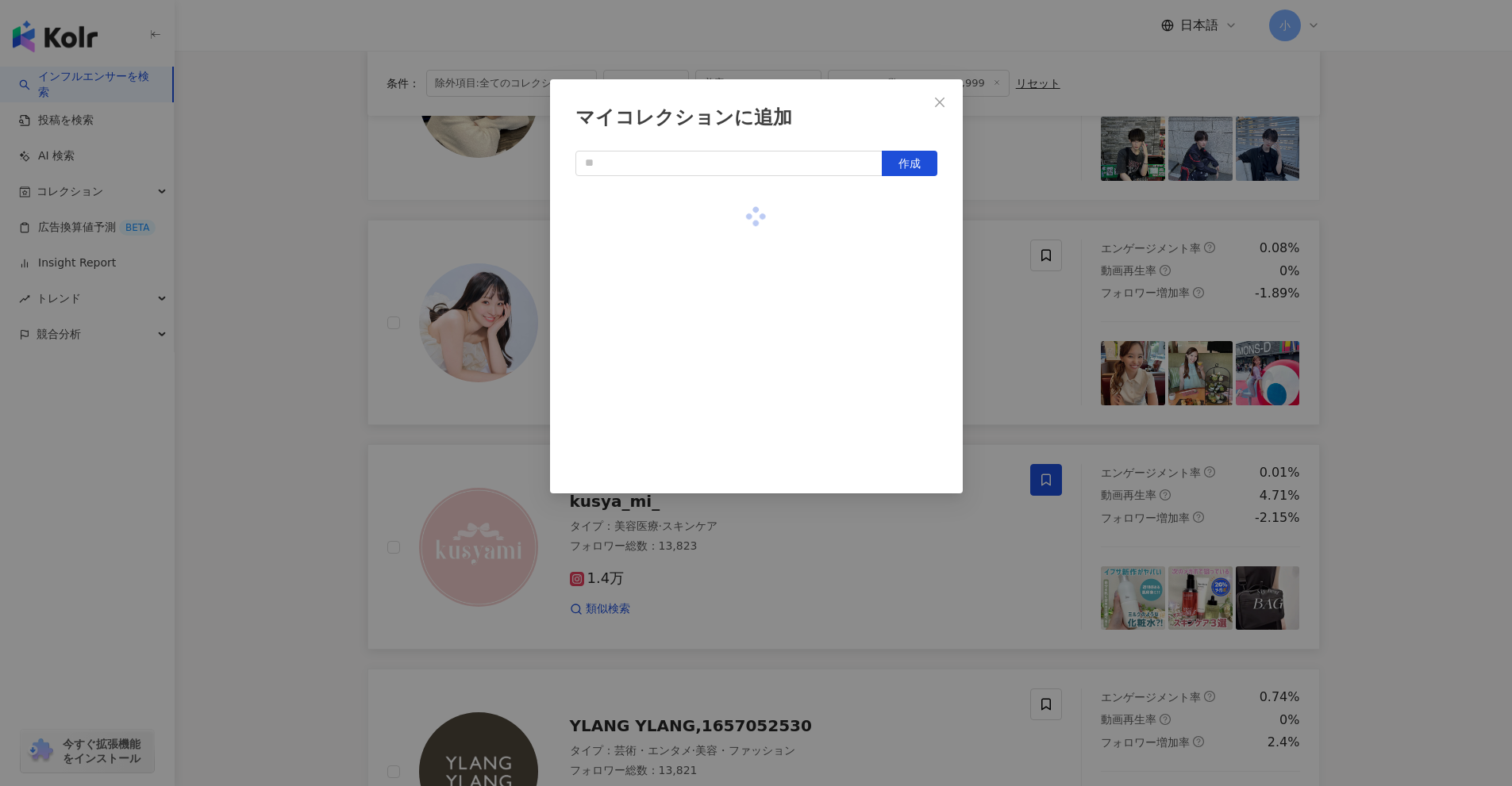
click at [1002, 274] on div "マイコレクションに追加 作成" at bounding box center [756, 393] width 1512 height 786
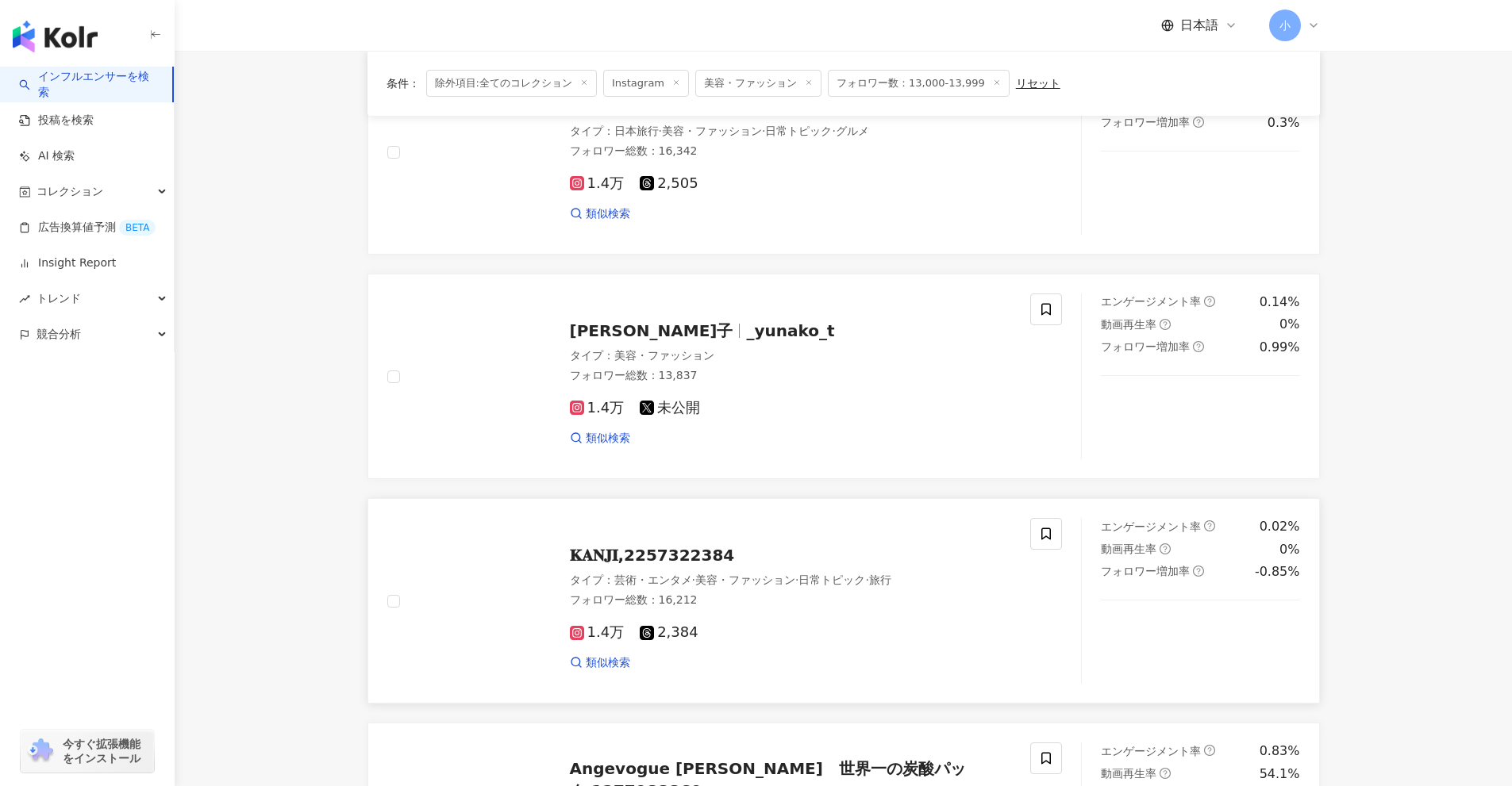
scroll to position [114, 0]
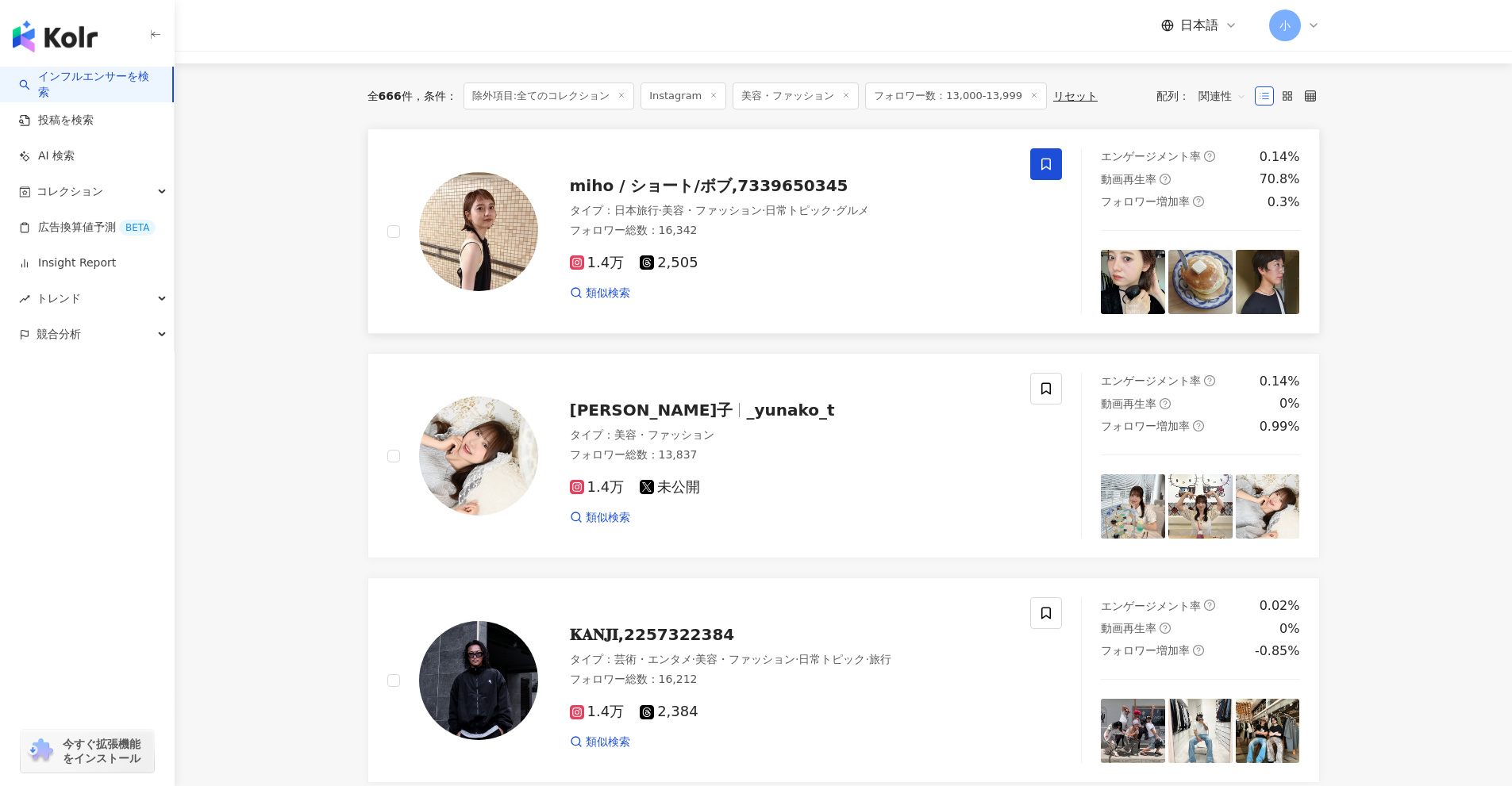
click at [1048, 164] on icon at bounding box center [1046, 164] width 14 height 14
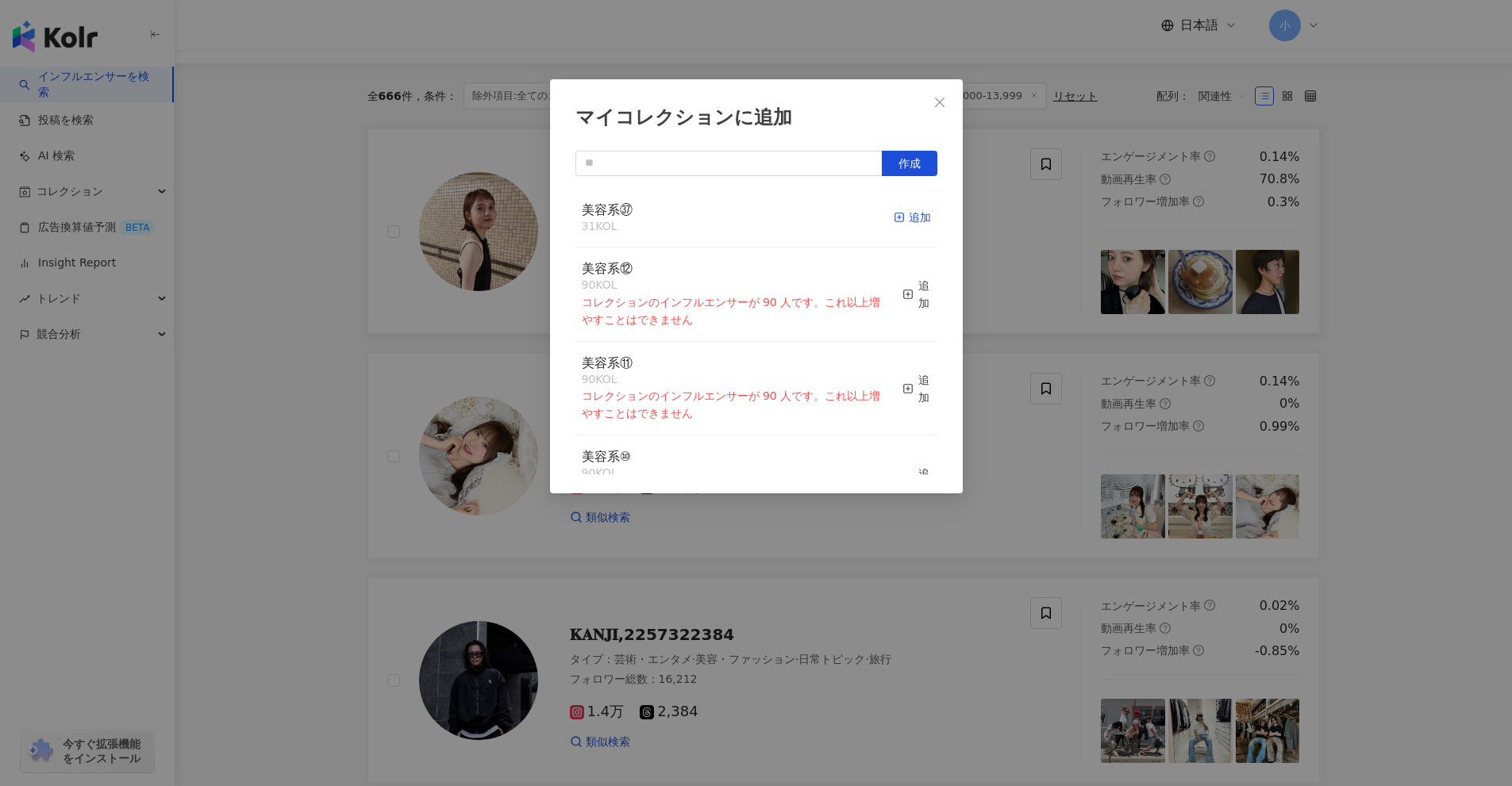
click at [898, 223] on div "追加" at bounding box center [912, 217] width 38 height 17
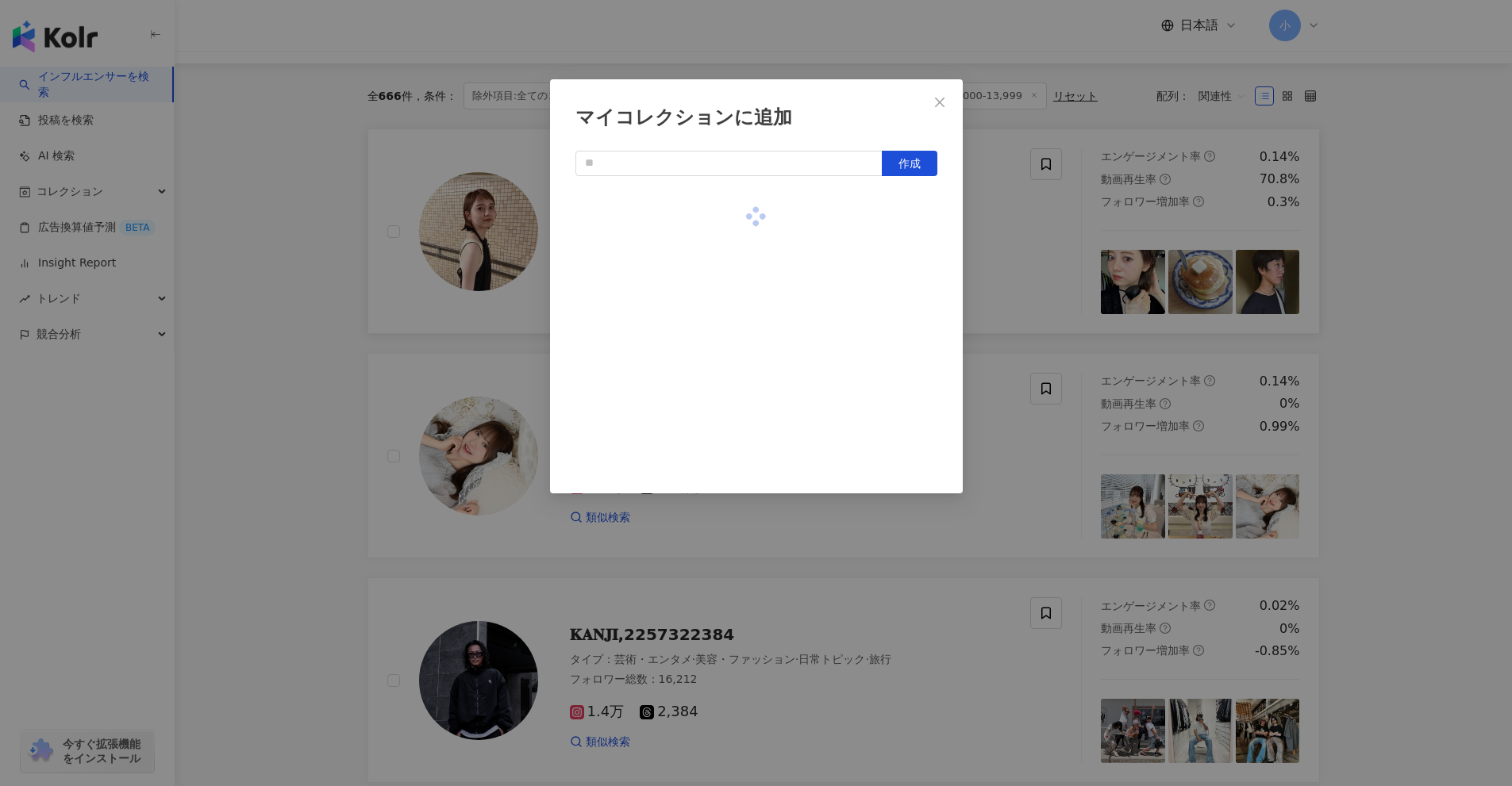
click at [1049, 271] on div "マイコレクションに追加 作成" at bounding box center [756, 393] width 1512 height 786
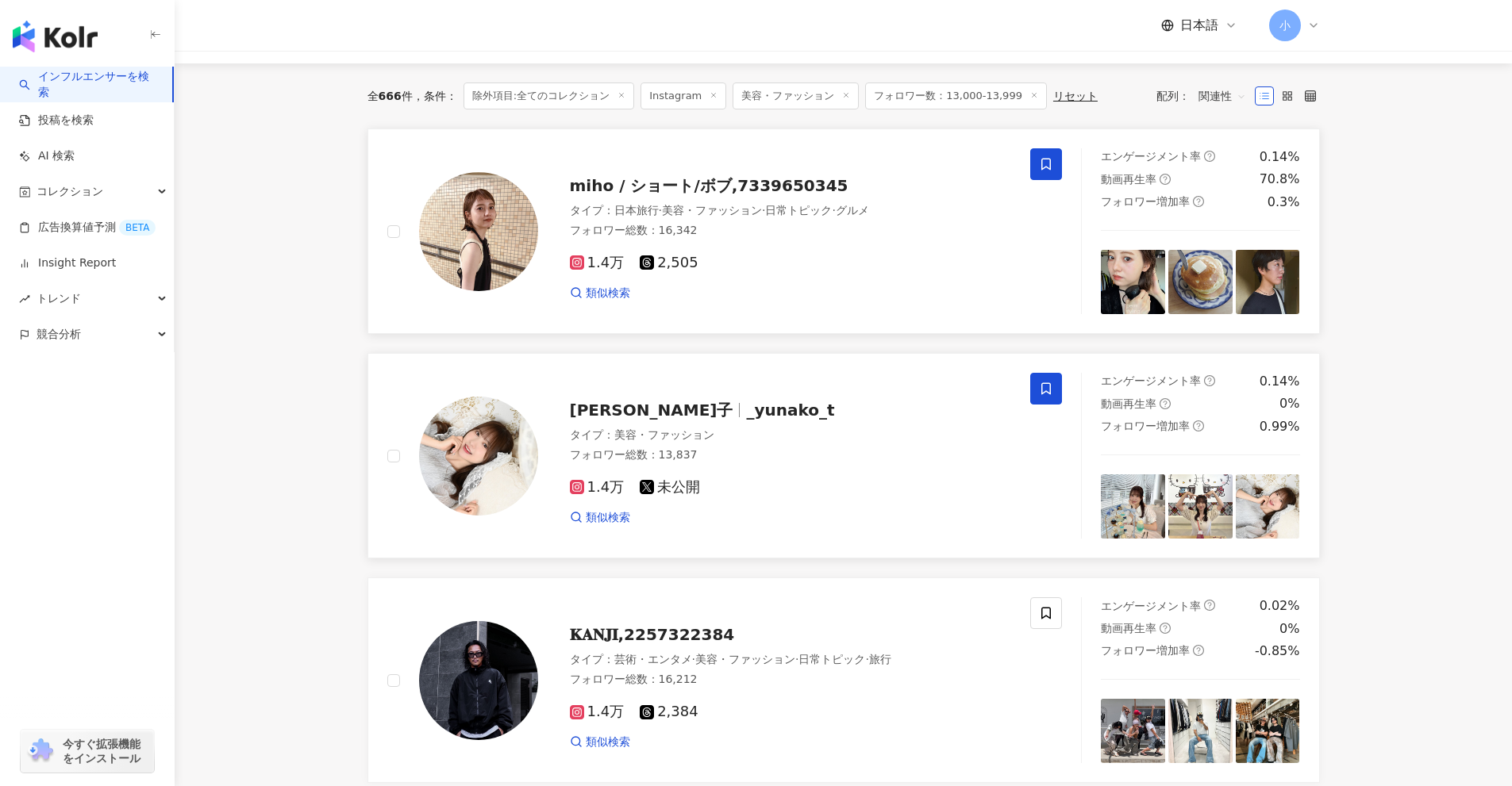
click at [1057, 384] on span at bounding box center [1046, 388] width 31 height 31
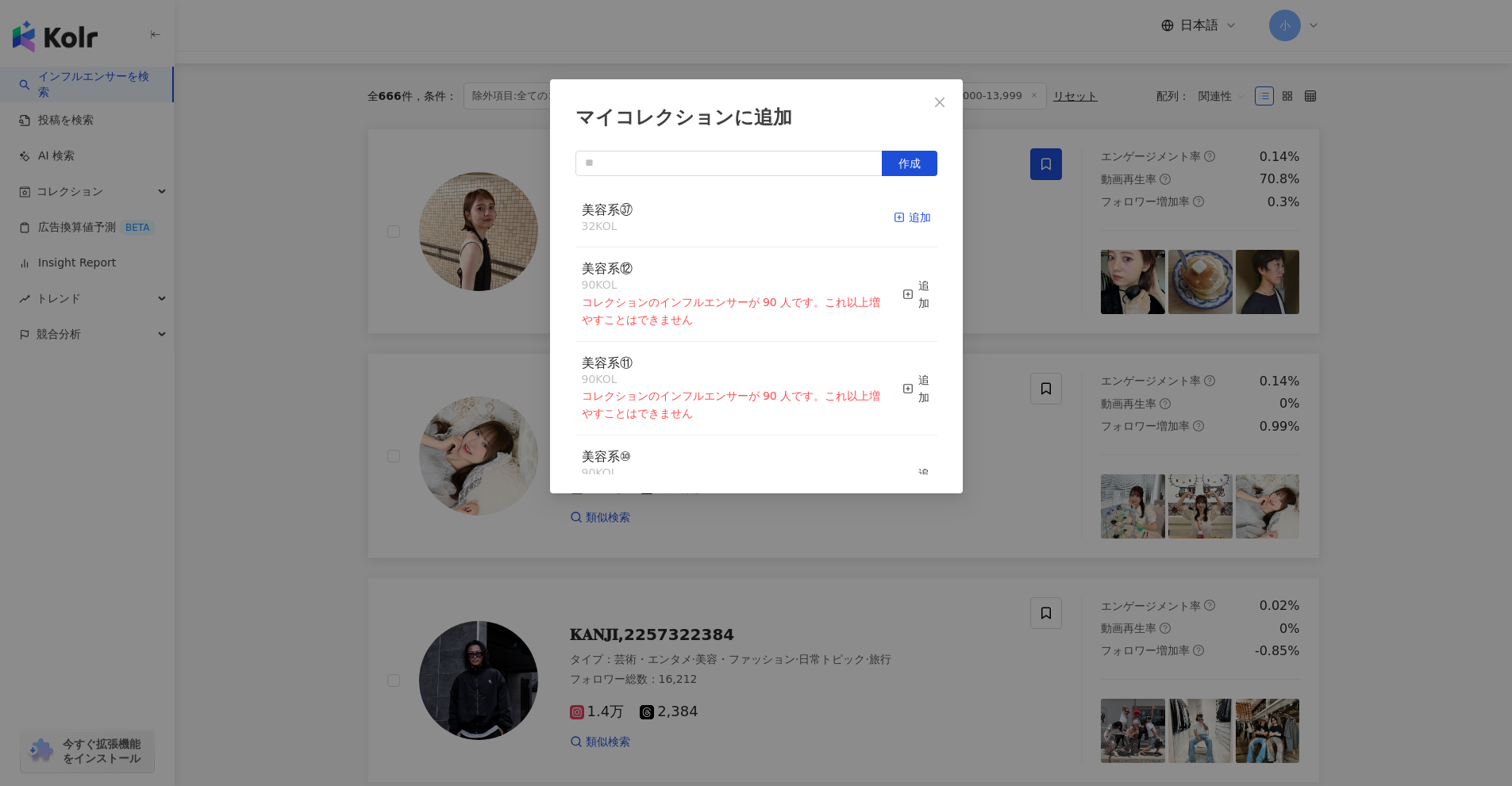
click at [908, 215] on div "追加" at bounding box center [912, 217] width 38 height 17
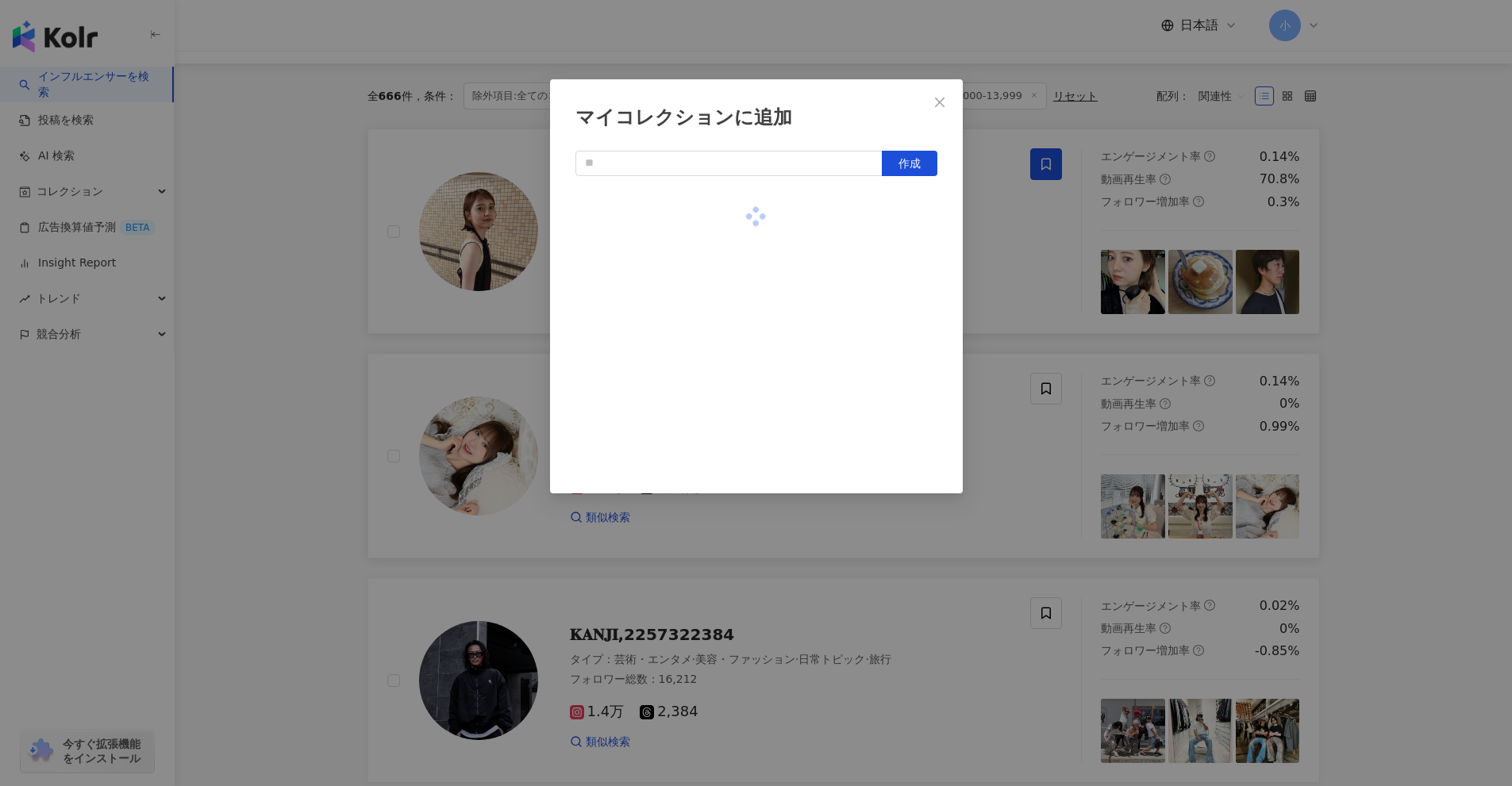
click at [1012, 259] on div "マイコレクションに追加 作成" at bounding box center [756, 393] width 1512 height 786
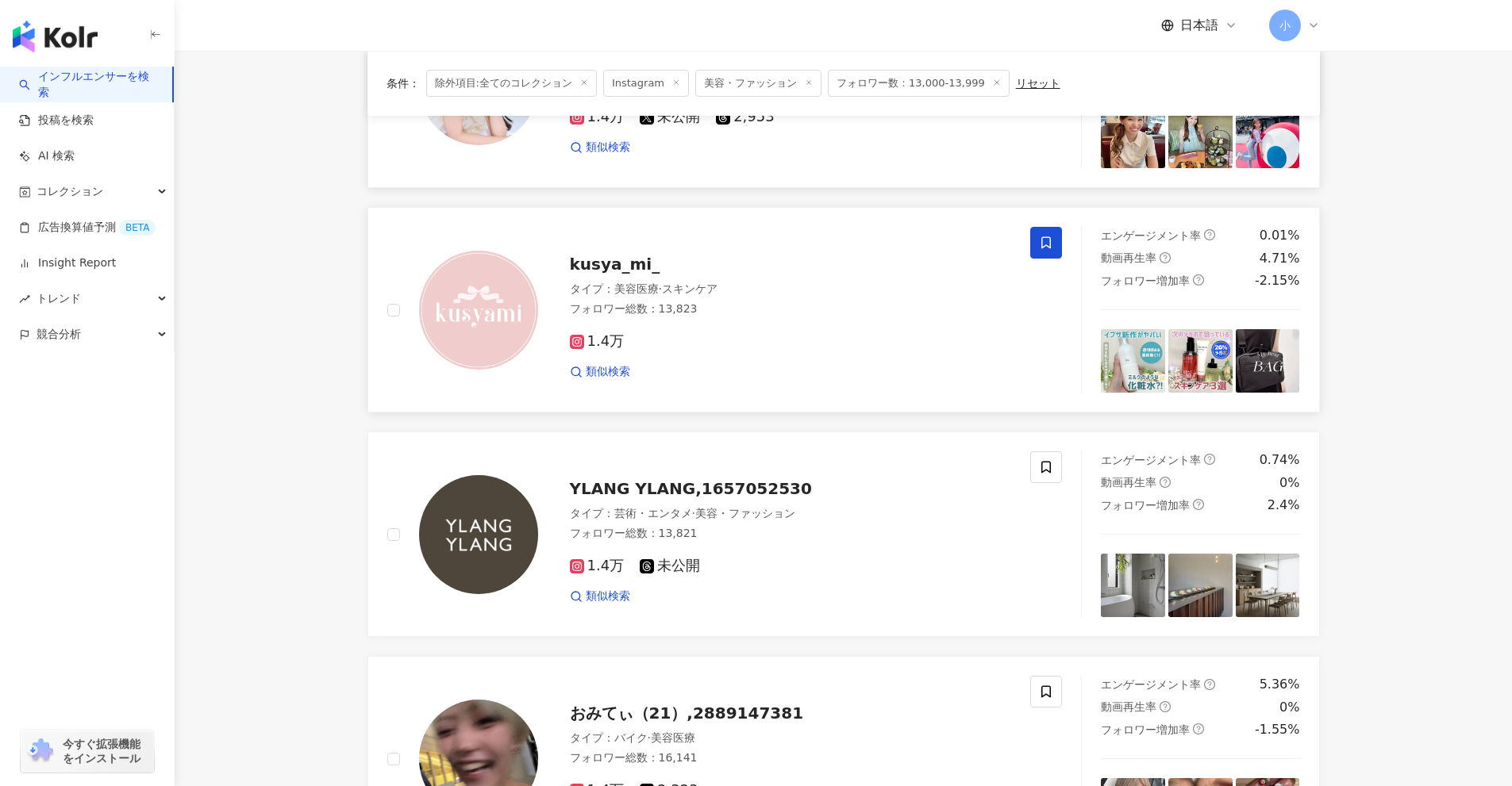
scroll to position [2495, 0]
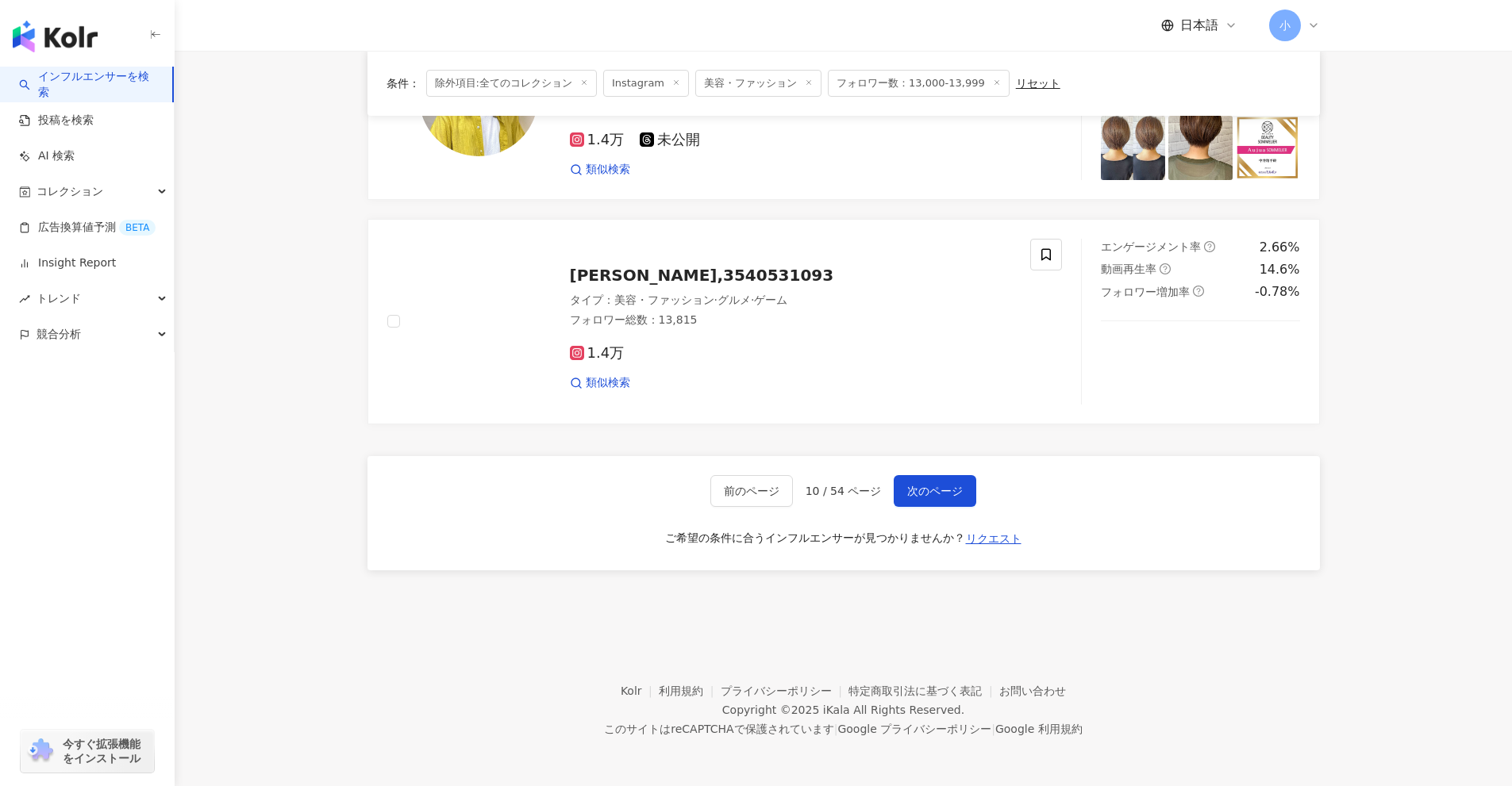
drag, startPoint x: 1386, startPoint y: 249, endPoint x: 1338, endPoint y: 766, distance: 519.2
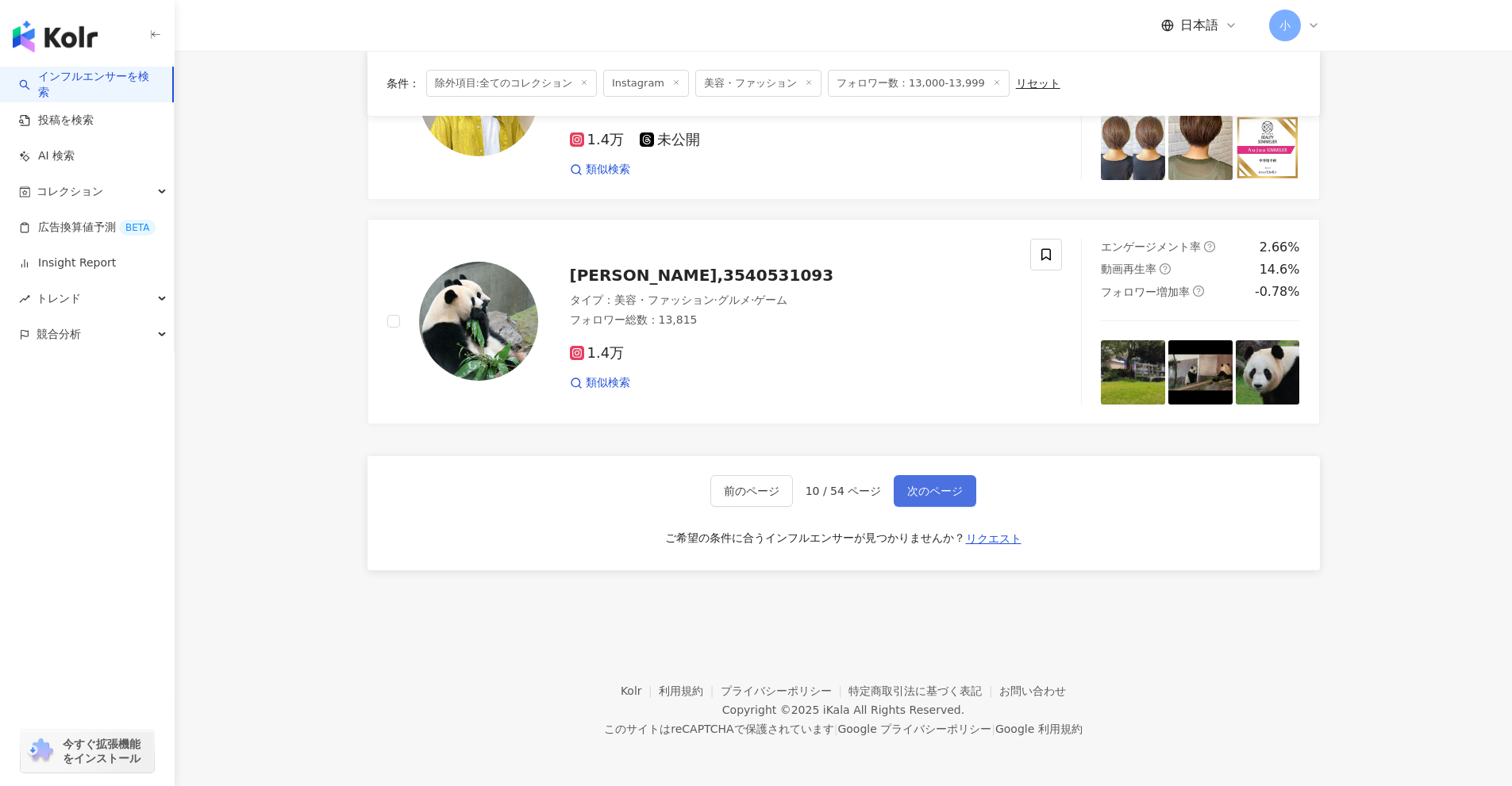
click at [926, 488] on span "次のページ" at bounding box center [935, 491] width 56 height 13
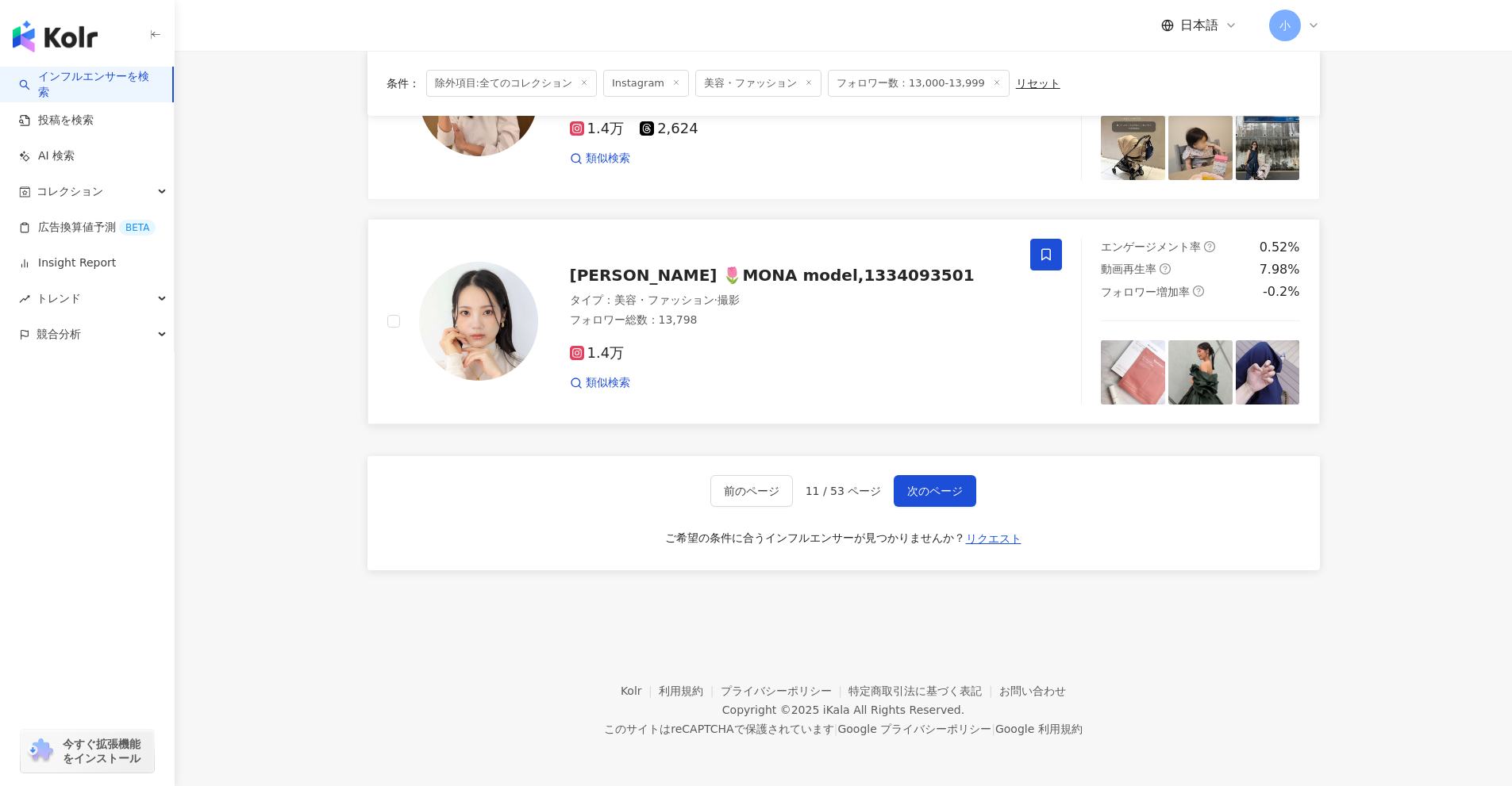
click at [1049, 255] on icon at bounding box center [1046, 255] width 14 height 14
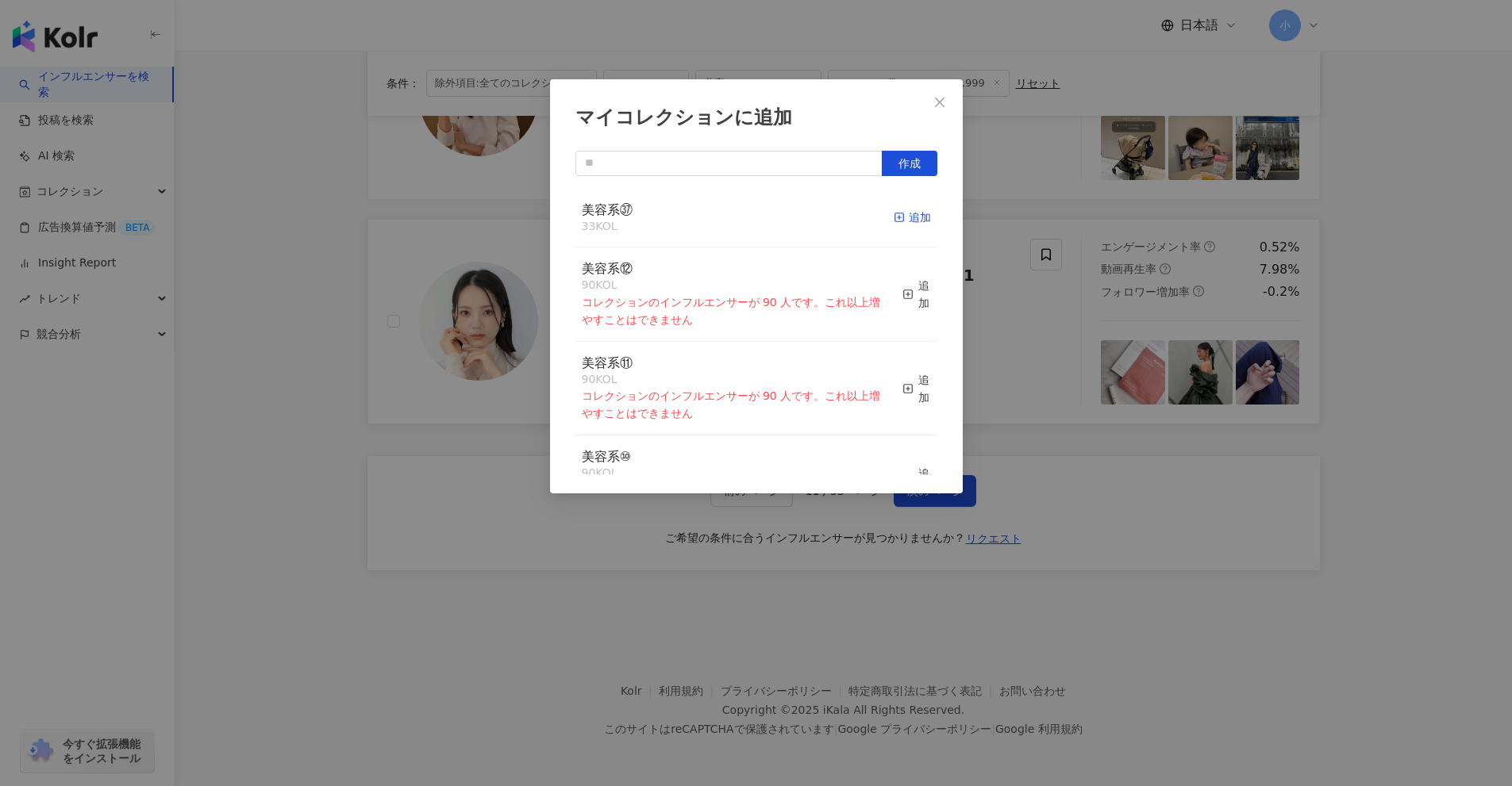
click at [913, 215] on div "追加" at bounding box center [912, 217] width 38 height 17
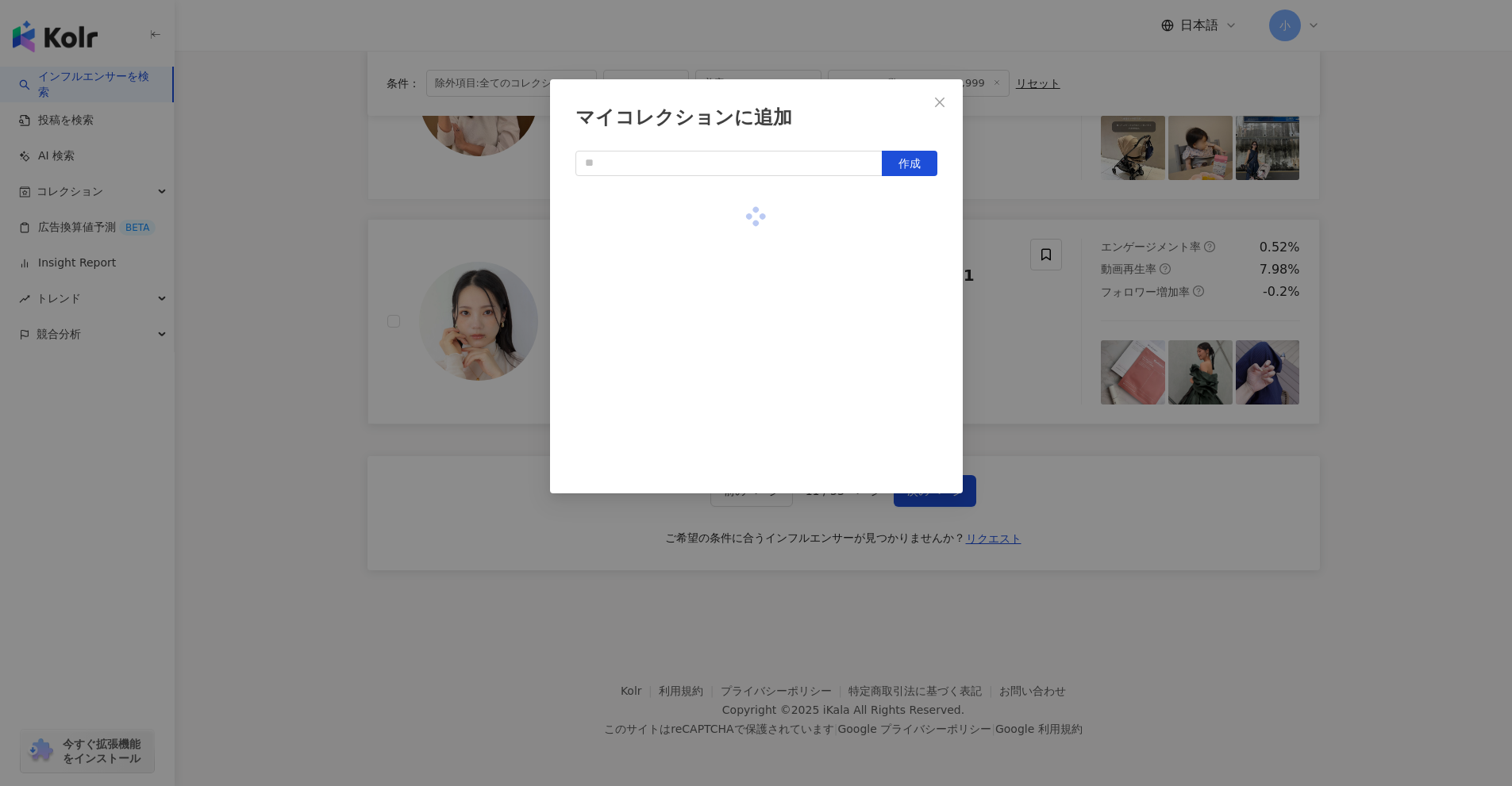
click at [1342, 364] on div "マイコレクションに追加 作成" at bounding box center [756, 393] width 1512 height 786
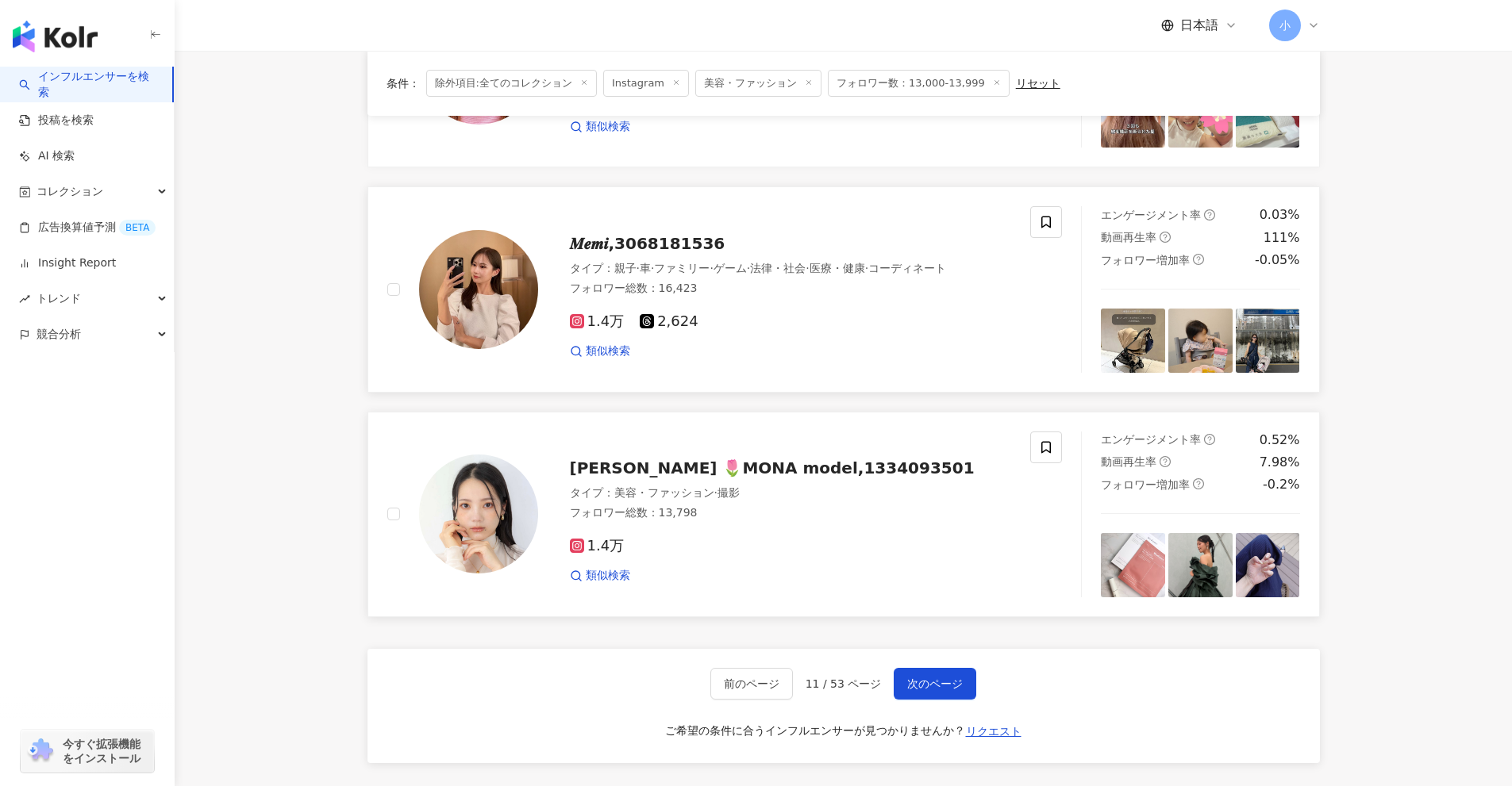
scroll to position [2257, 0]
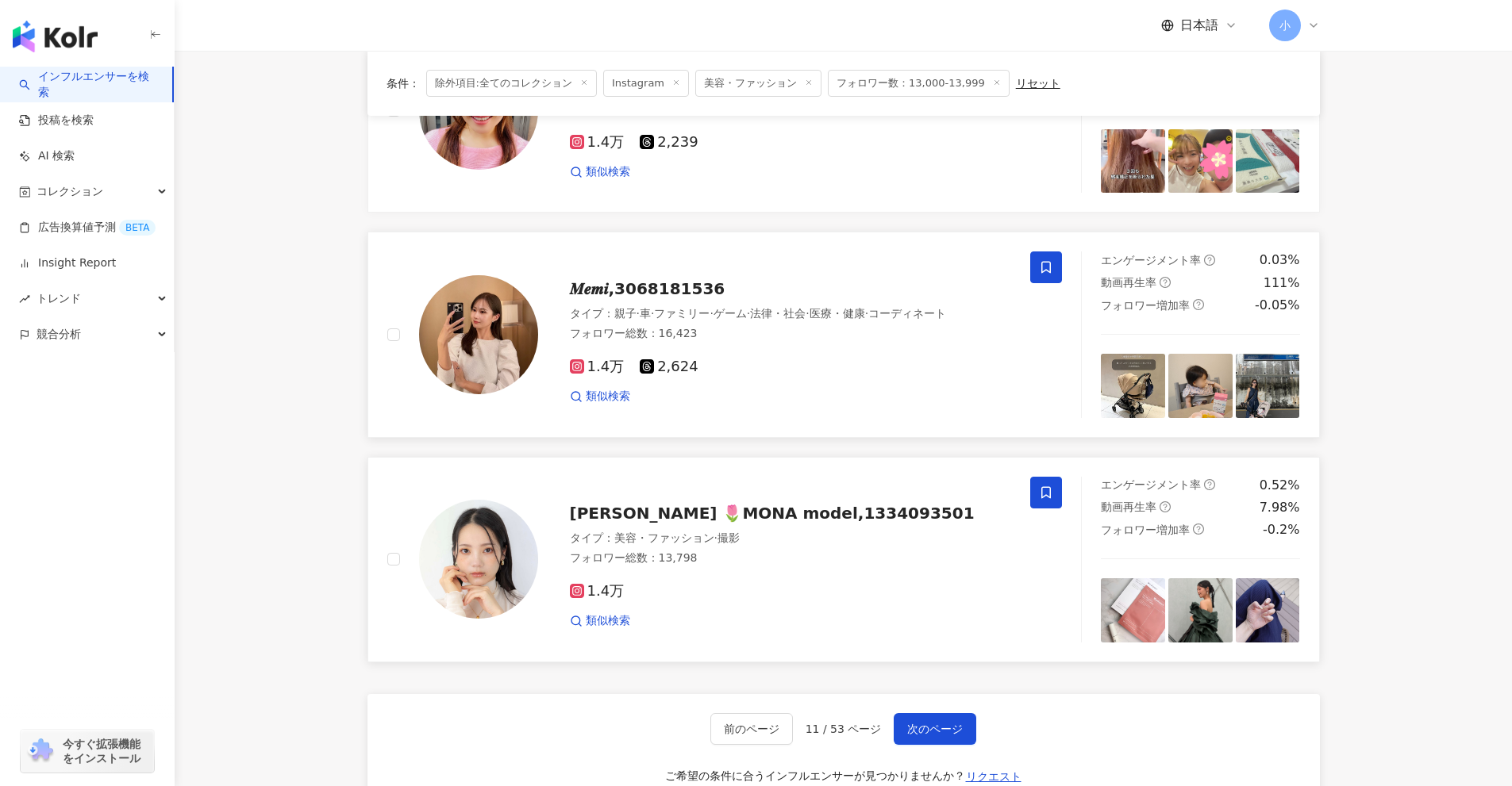
click at [1036, 266] on span at bounding box center [1046, 267] width 31 height 31
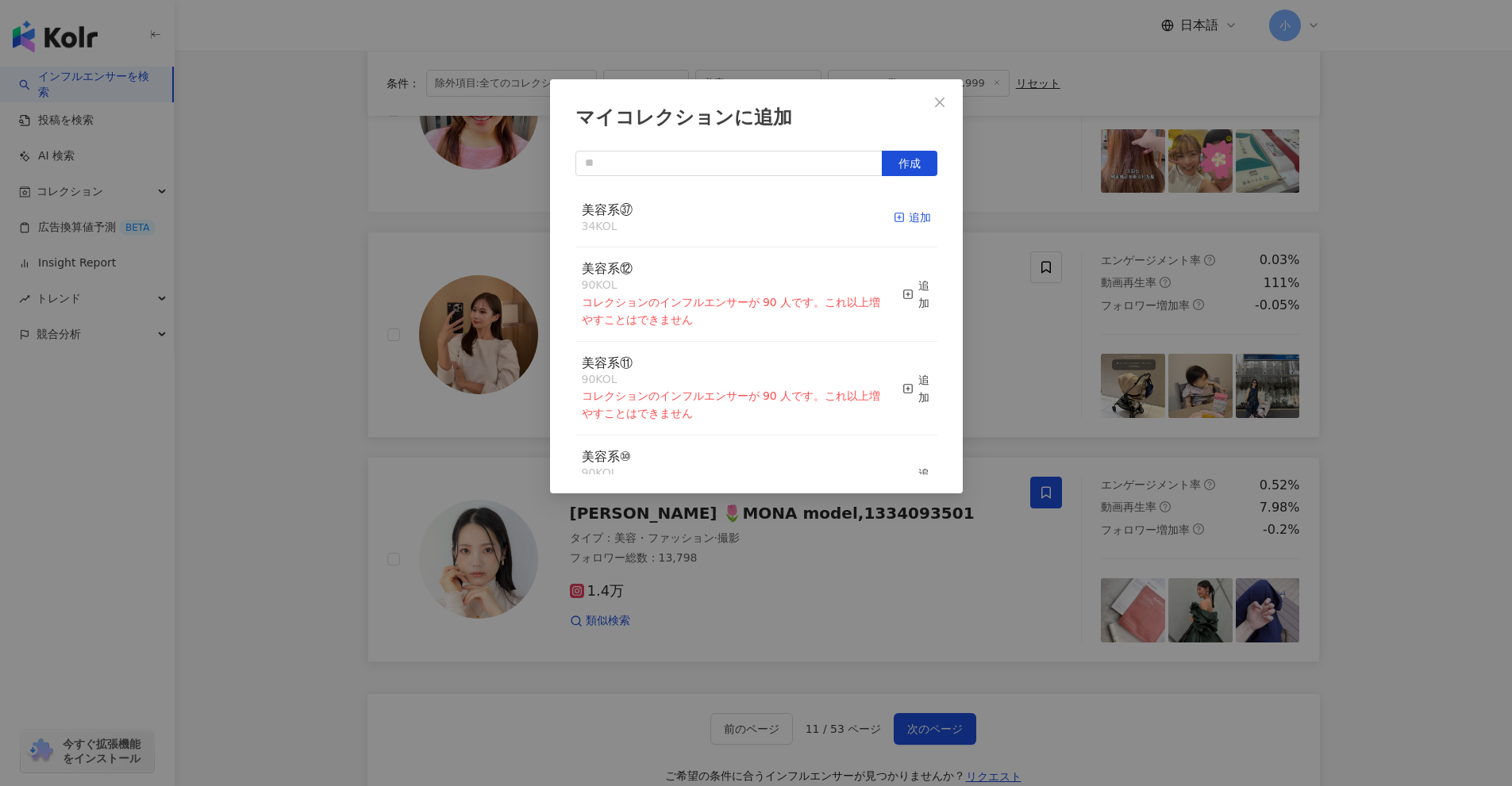
click at [894, 215] on rect "button" at bounding box center [899, 218] width 9 height 9
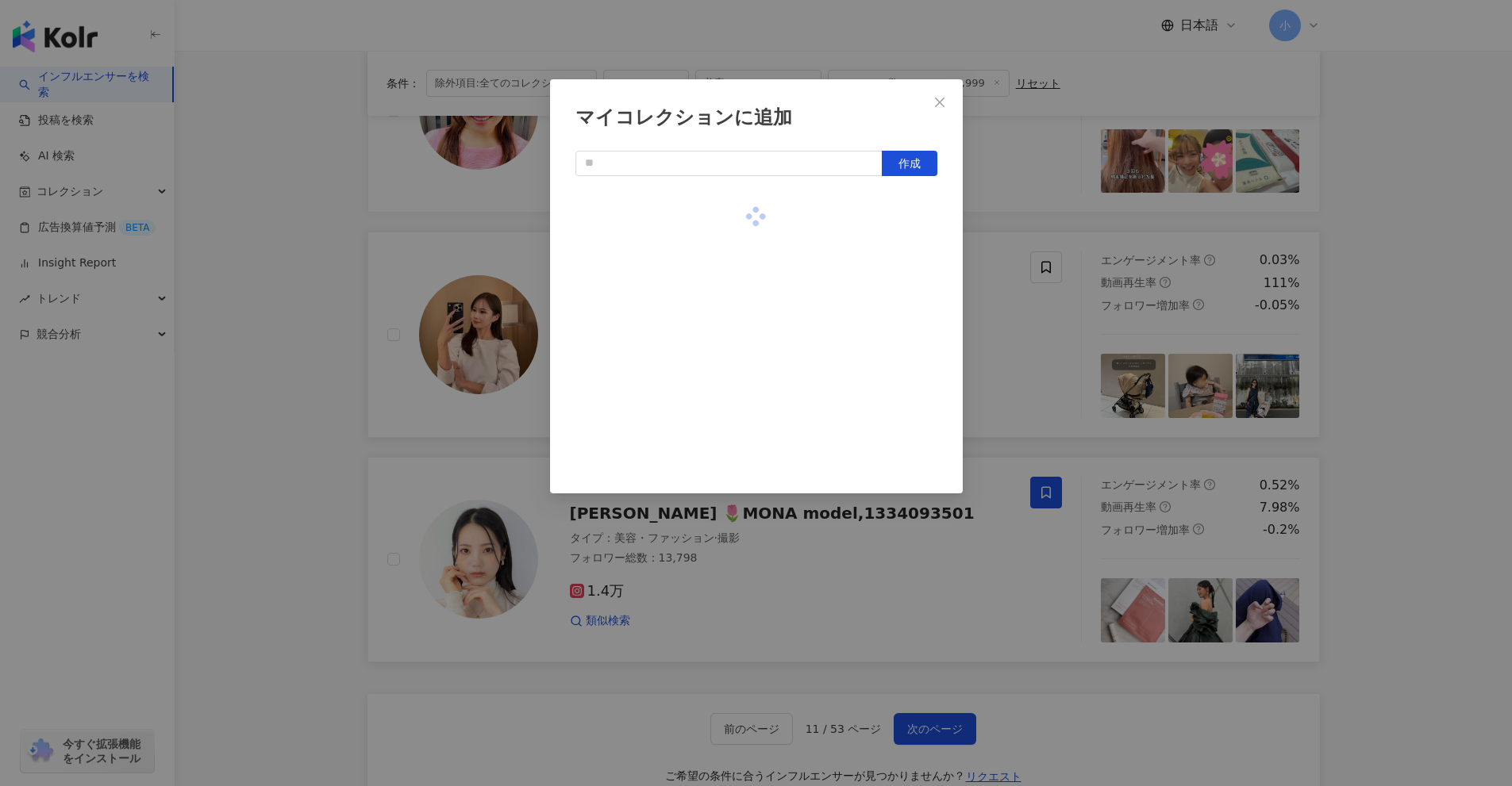
click at [1407, 363] on div "マイコレクションに追加 作成" at bounding box center [756, 393] width 1512 height 786
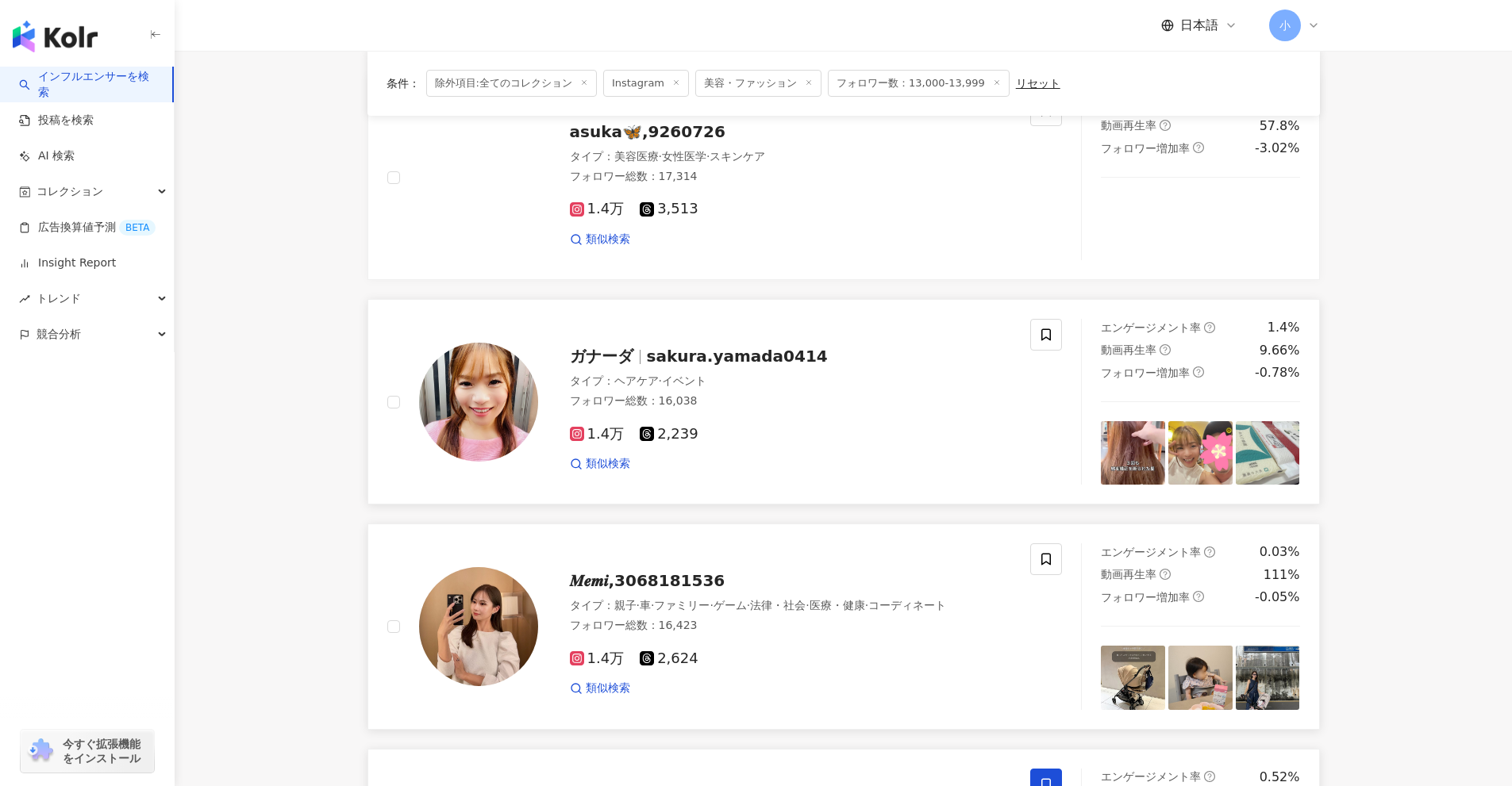
scroll to position [1939, 0]
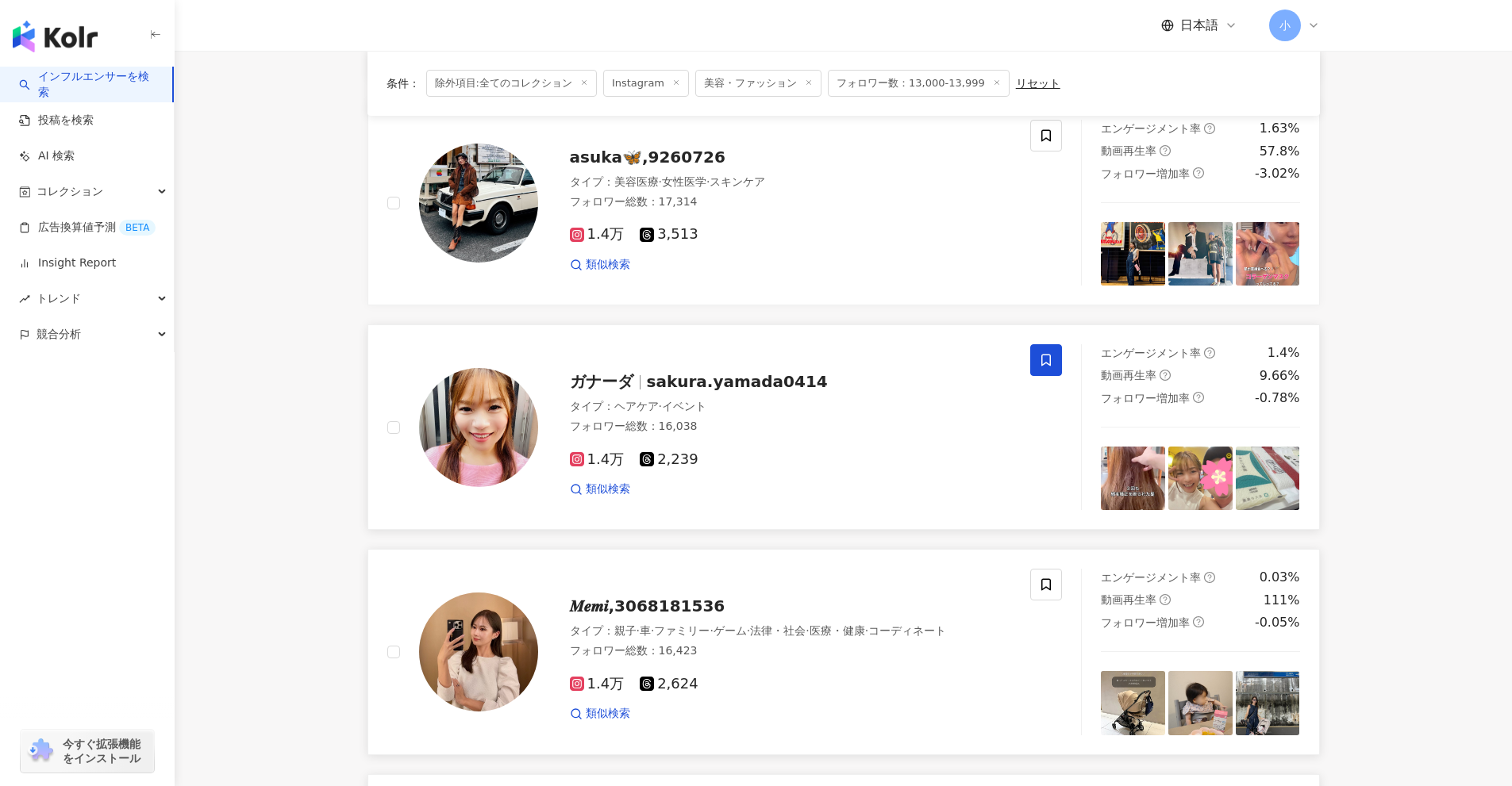
click at [1037, 357] on span at bounding box center [1046, 360] width 31 height 31
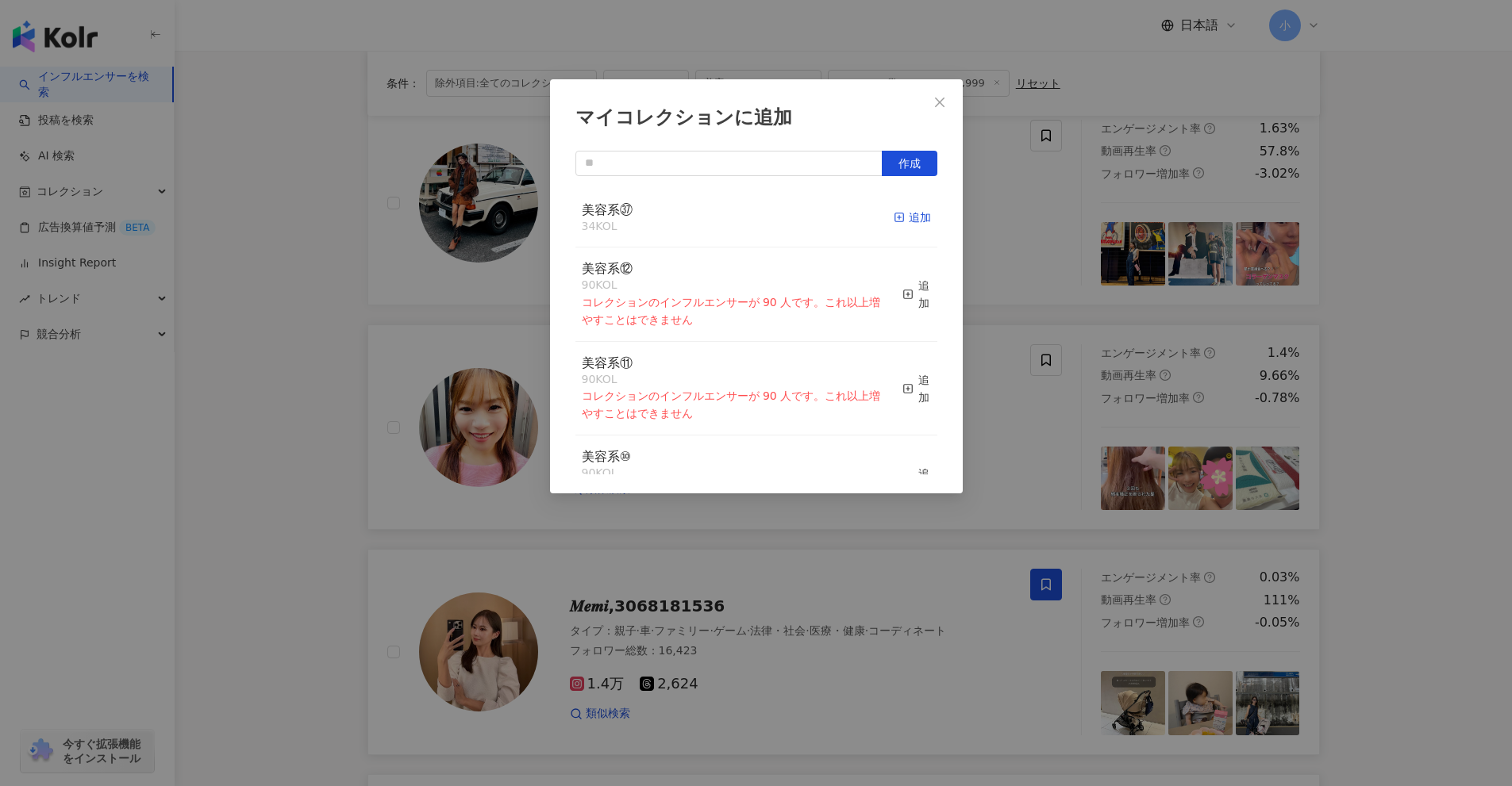
click at [897, 217] on line "button" at bounding box center [899, 217] width 4 height 0
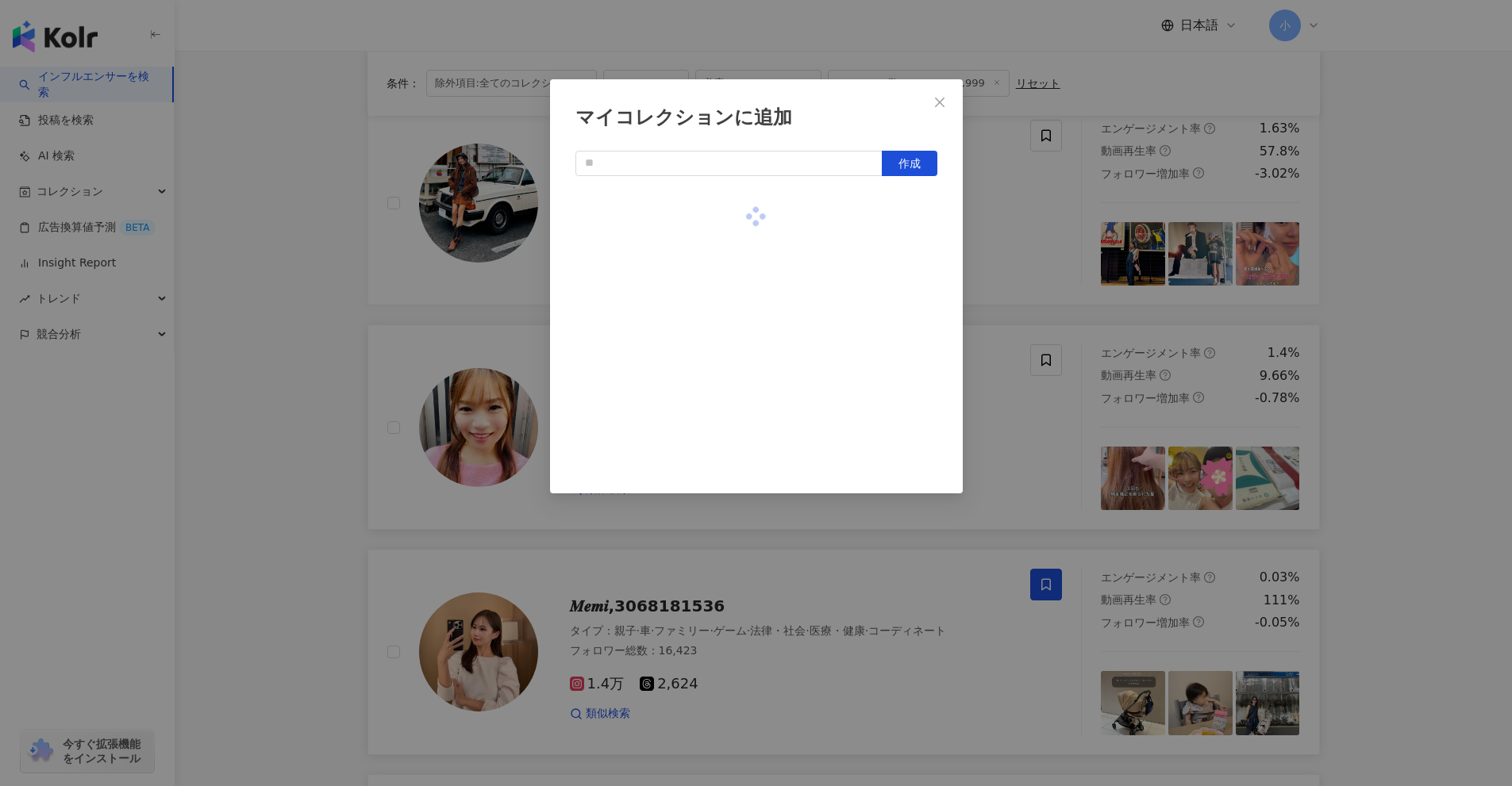
click at [1378, 396] on div "マイコレクションに追加 作成" at bounding box center [756, 393] width 1512 height 786
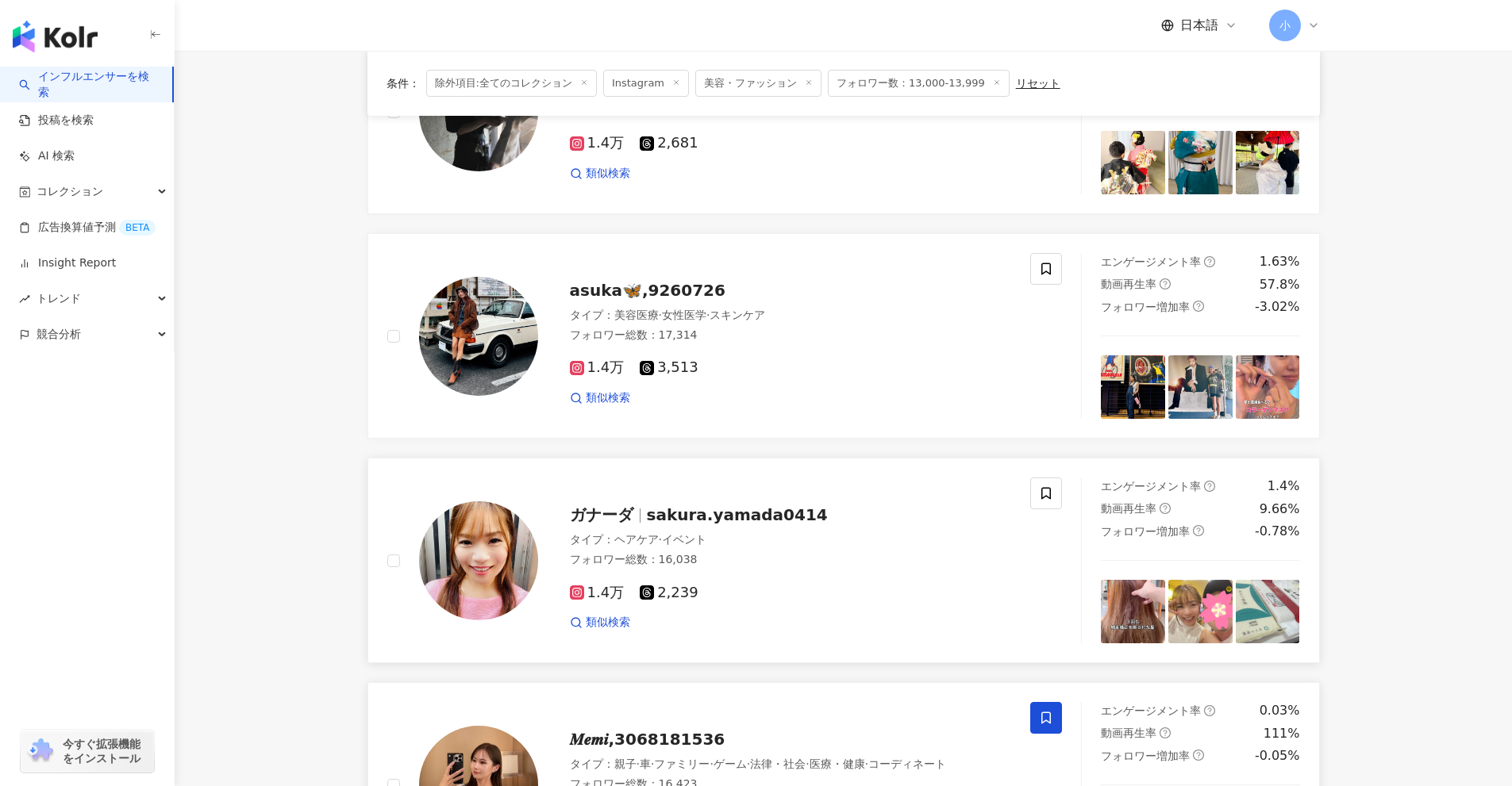
scroll to position [1780, 0]
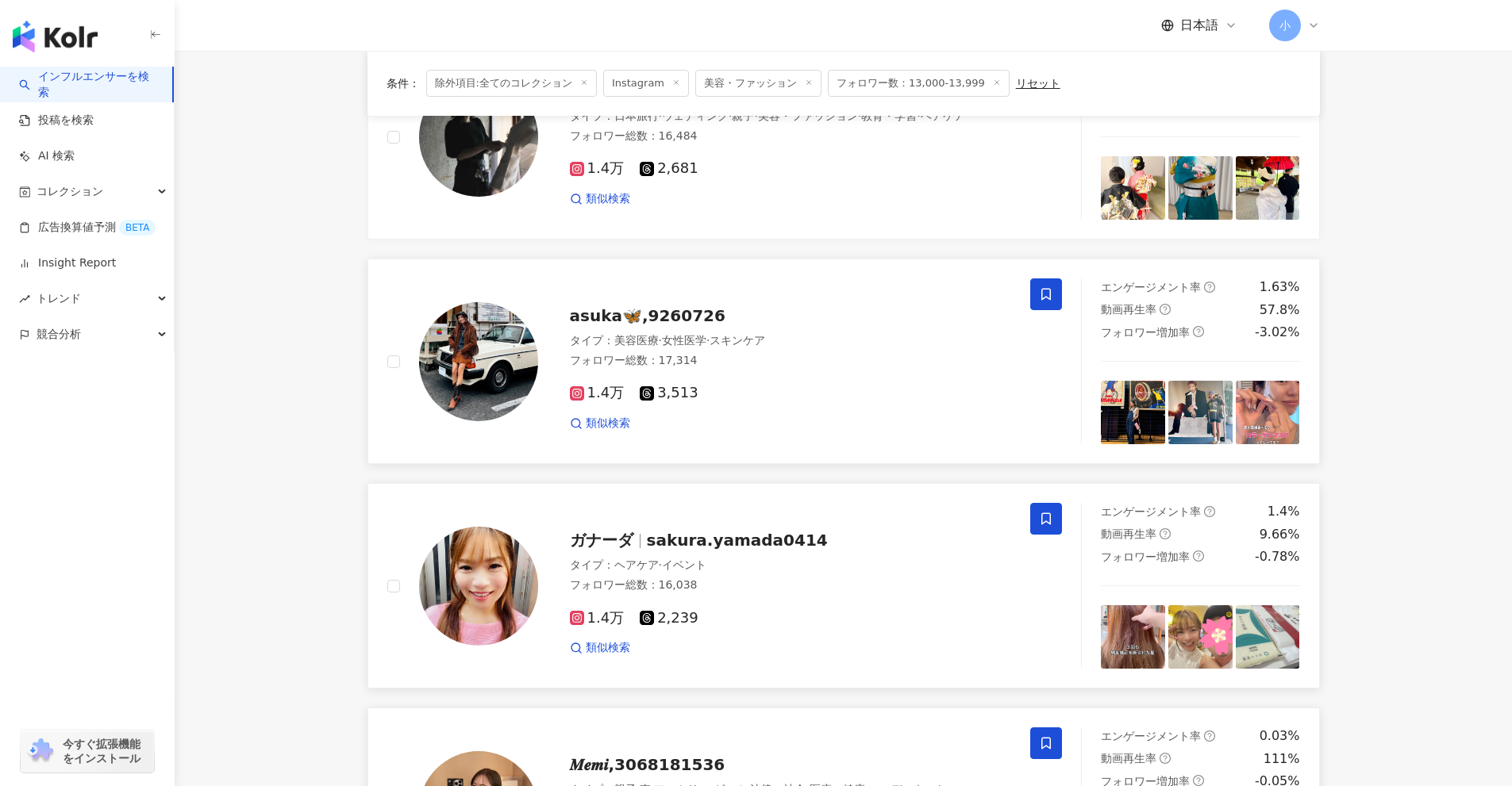
click at [1037, 292] on span at bounding box center [1046, 294] width 31 height 31
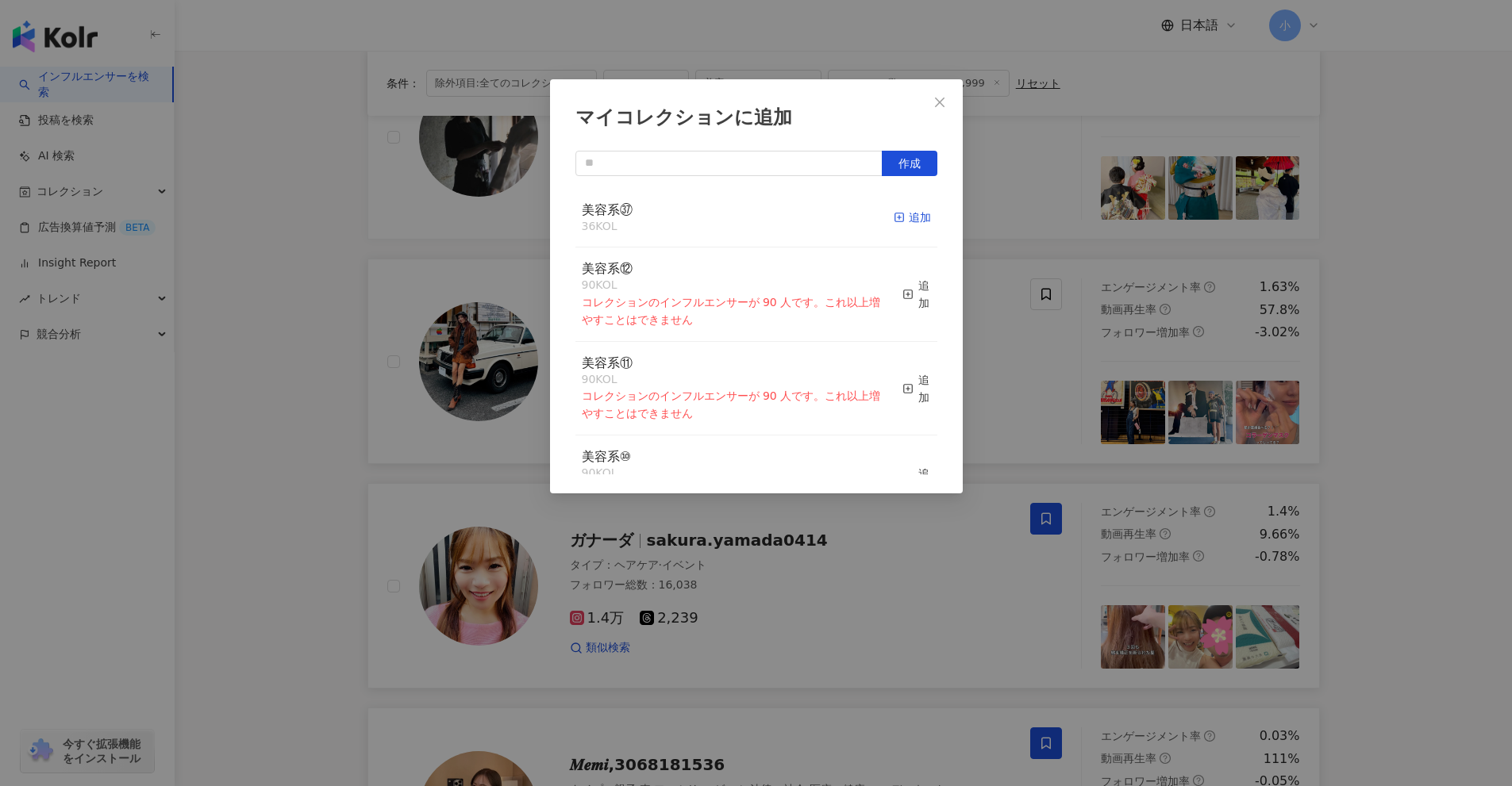
click at [896, 220] on div "追加" at bounding box center [912, 217] width 38 height 17
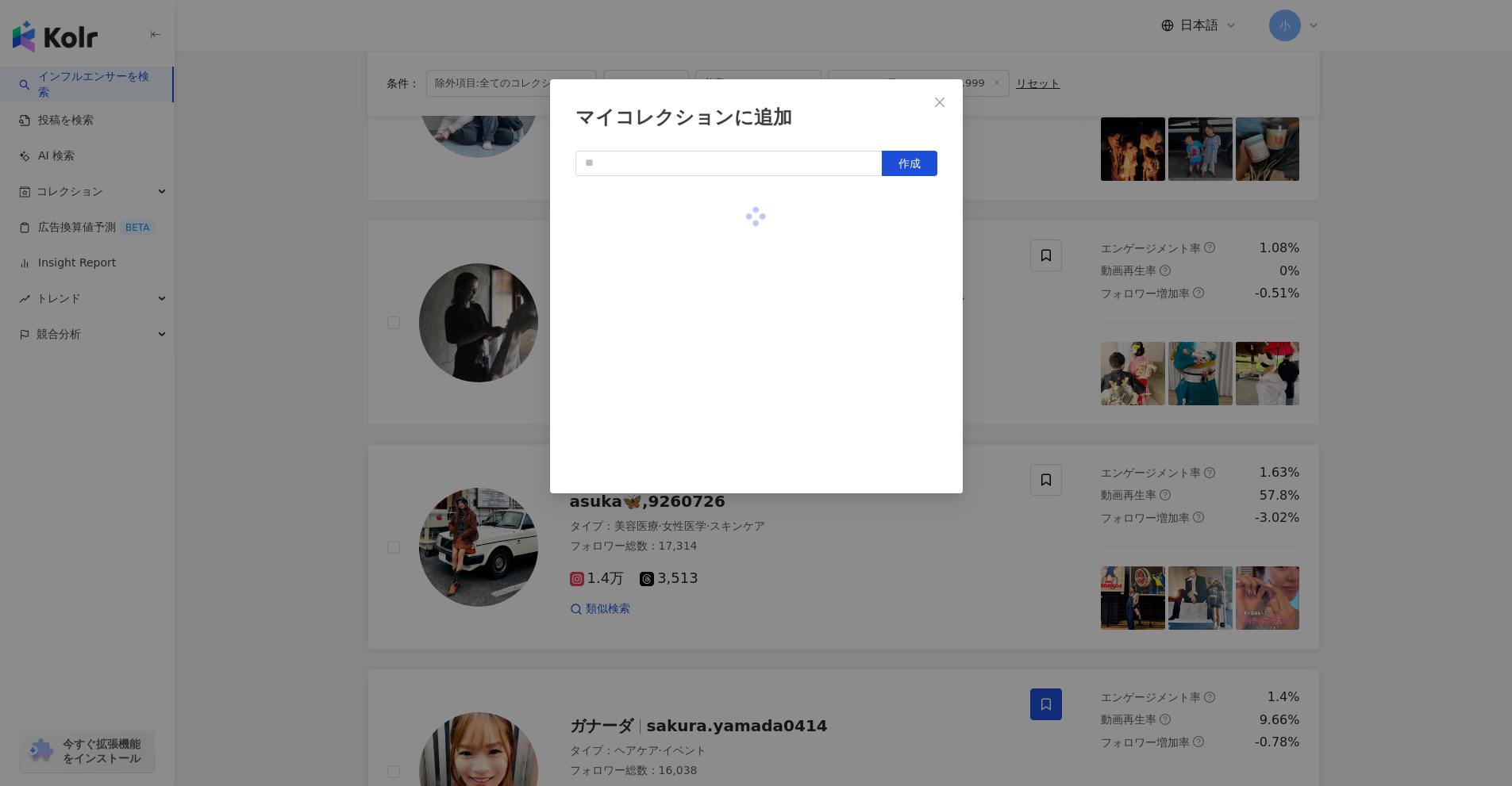
scroll to position [1542, 0]
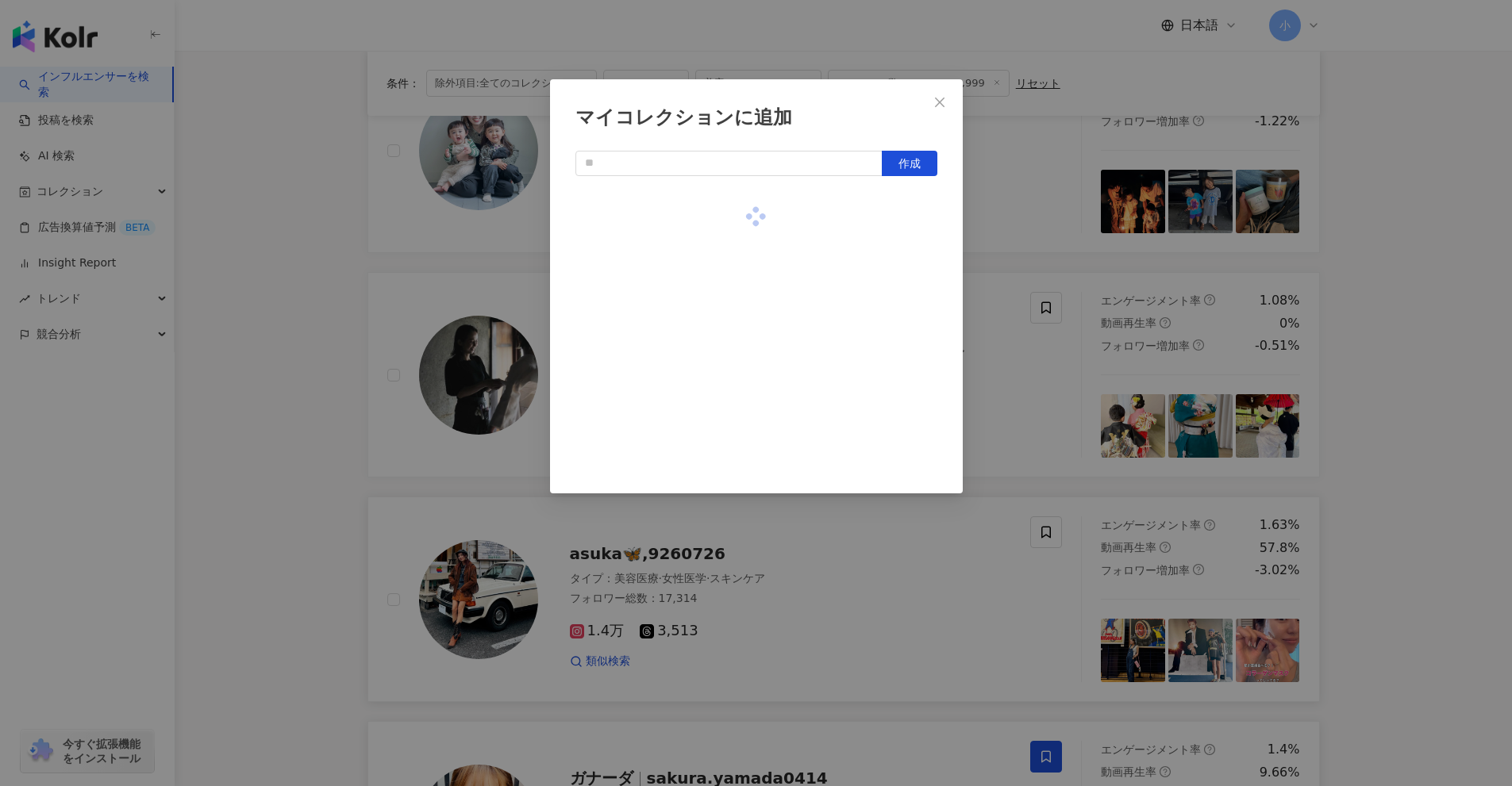
click at [1379, 393] on div "マイコレクションに追加 作成" at bounding box center [756, 393] width 1512 height 786
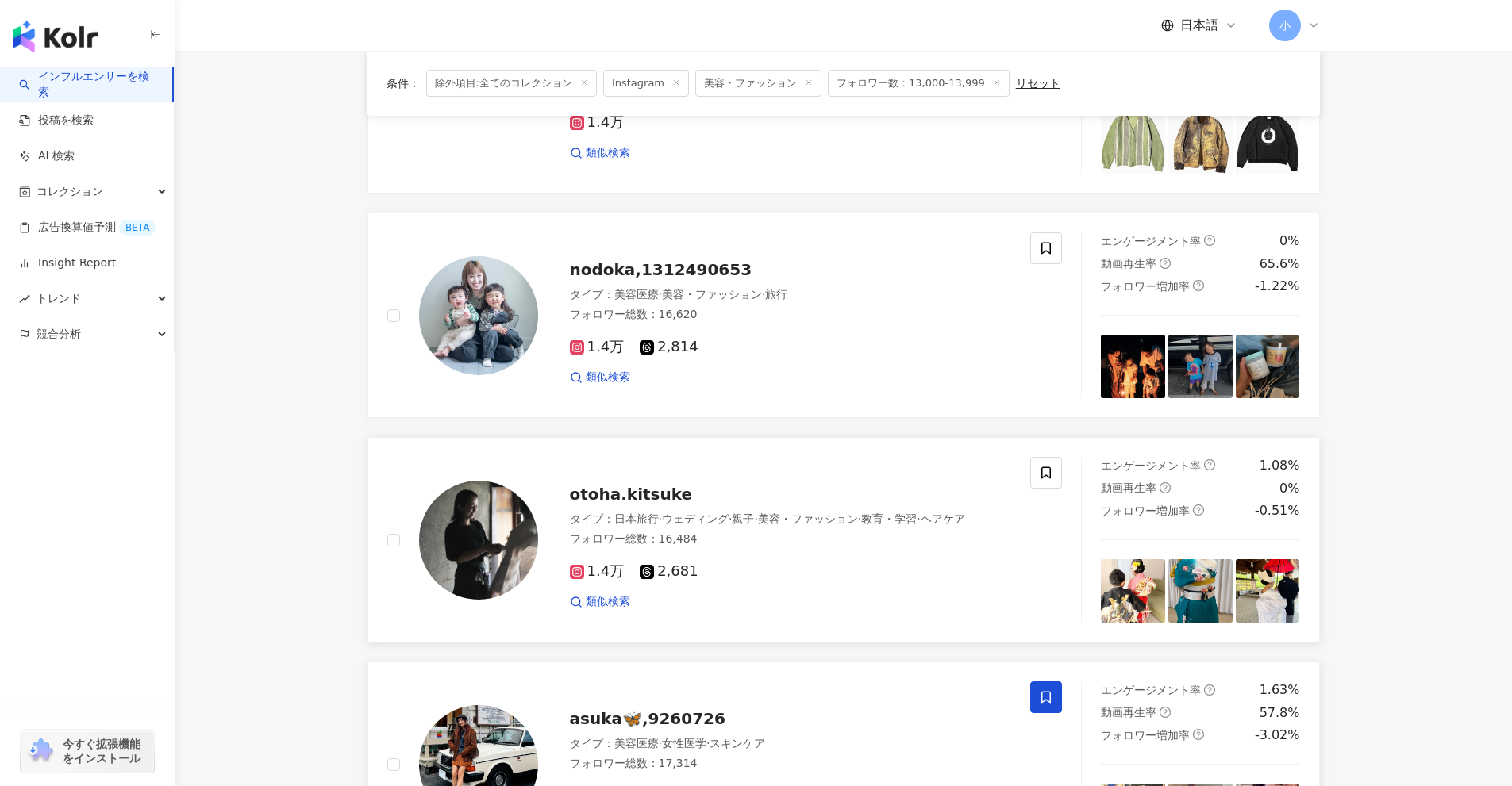
scroll to position [1304, 0]
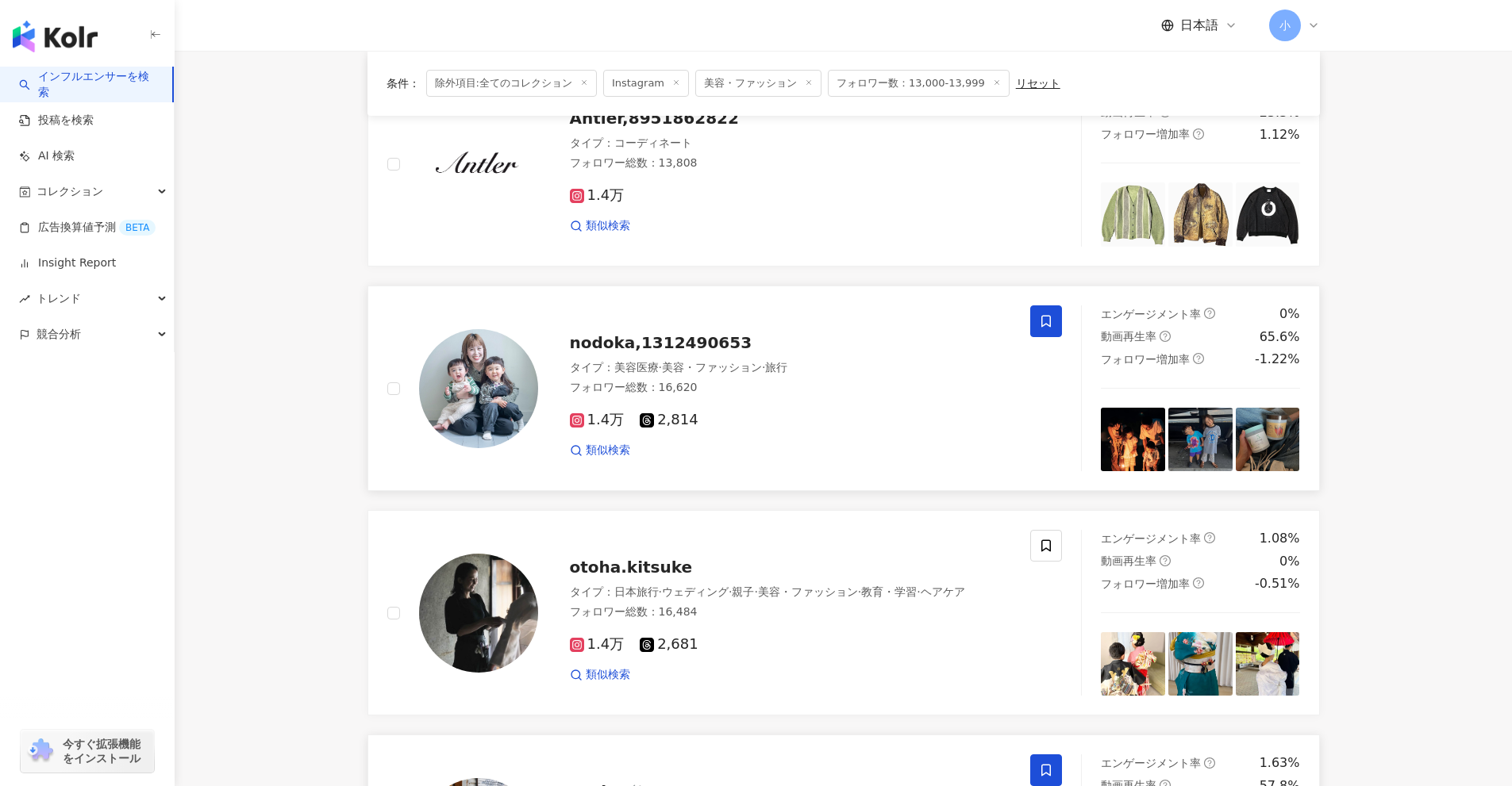
click at [1046, 322] on icon at bounding box center [1046, 321] width 14 height 14
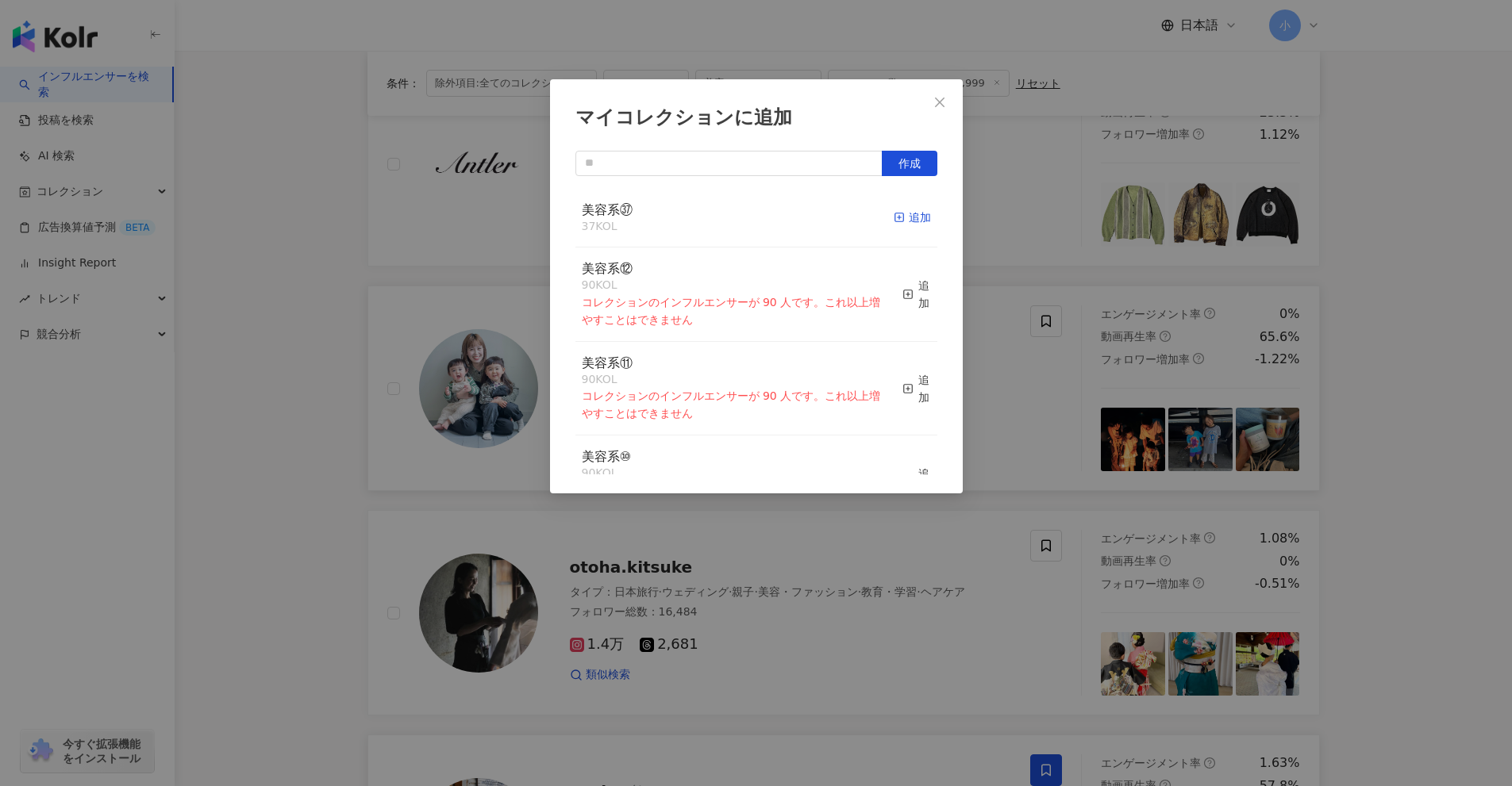
click at [895, 219] on div "追加" at bounding box center [912, 217] width 38 height 17
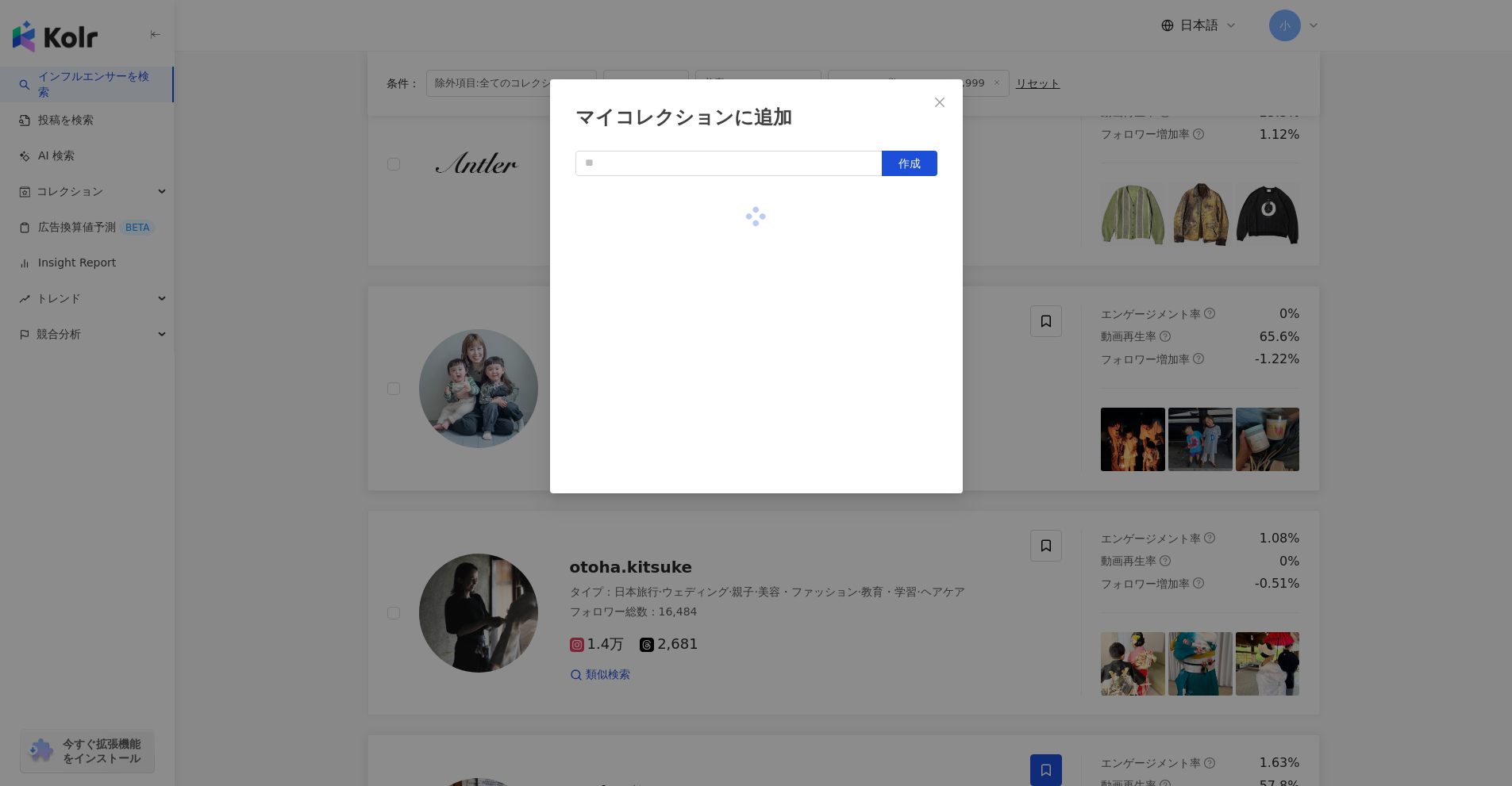
click at [1413, 366] on div "マイコレクションに追加 作成" at bounding box center [756, 393] width 1512 height 786
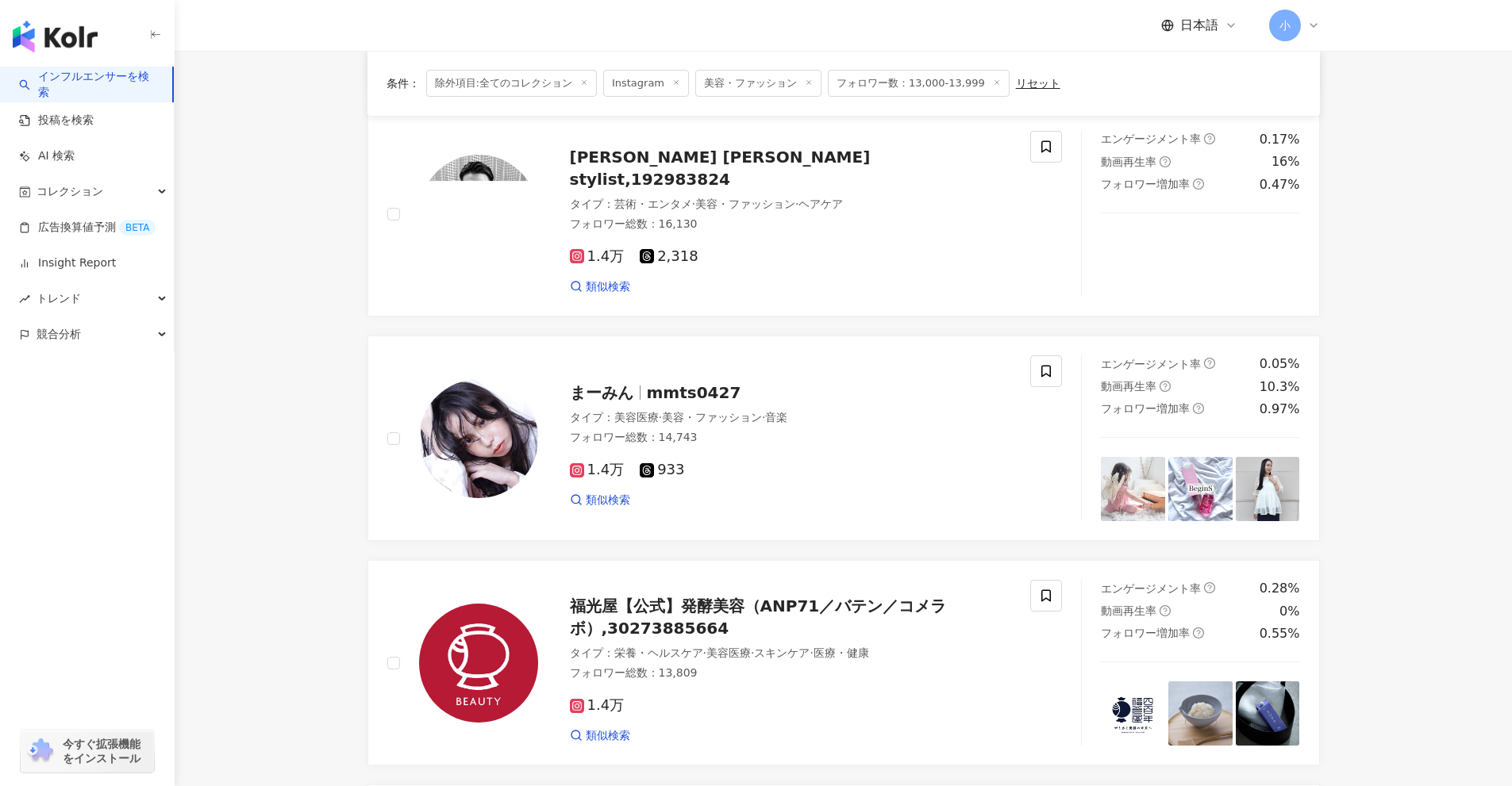
scroll to position [352, 0]
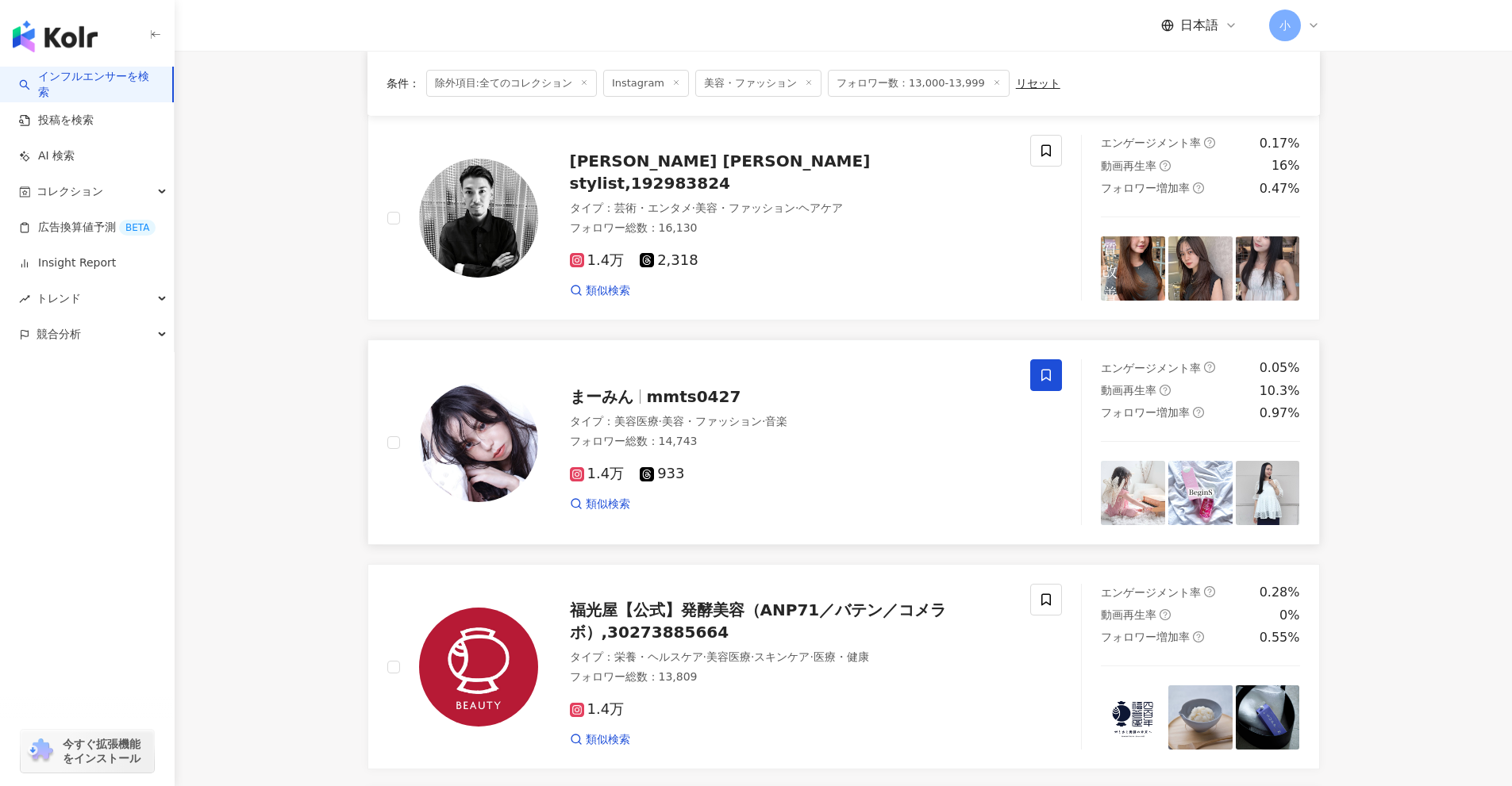
click at [1049, 372] on icon at bounding box center [1046, 375] width 14 height 14
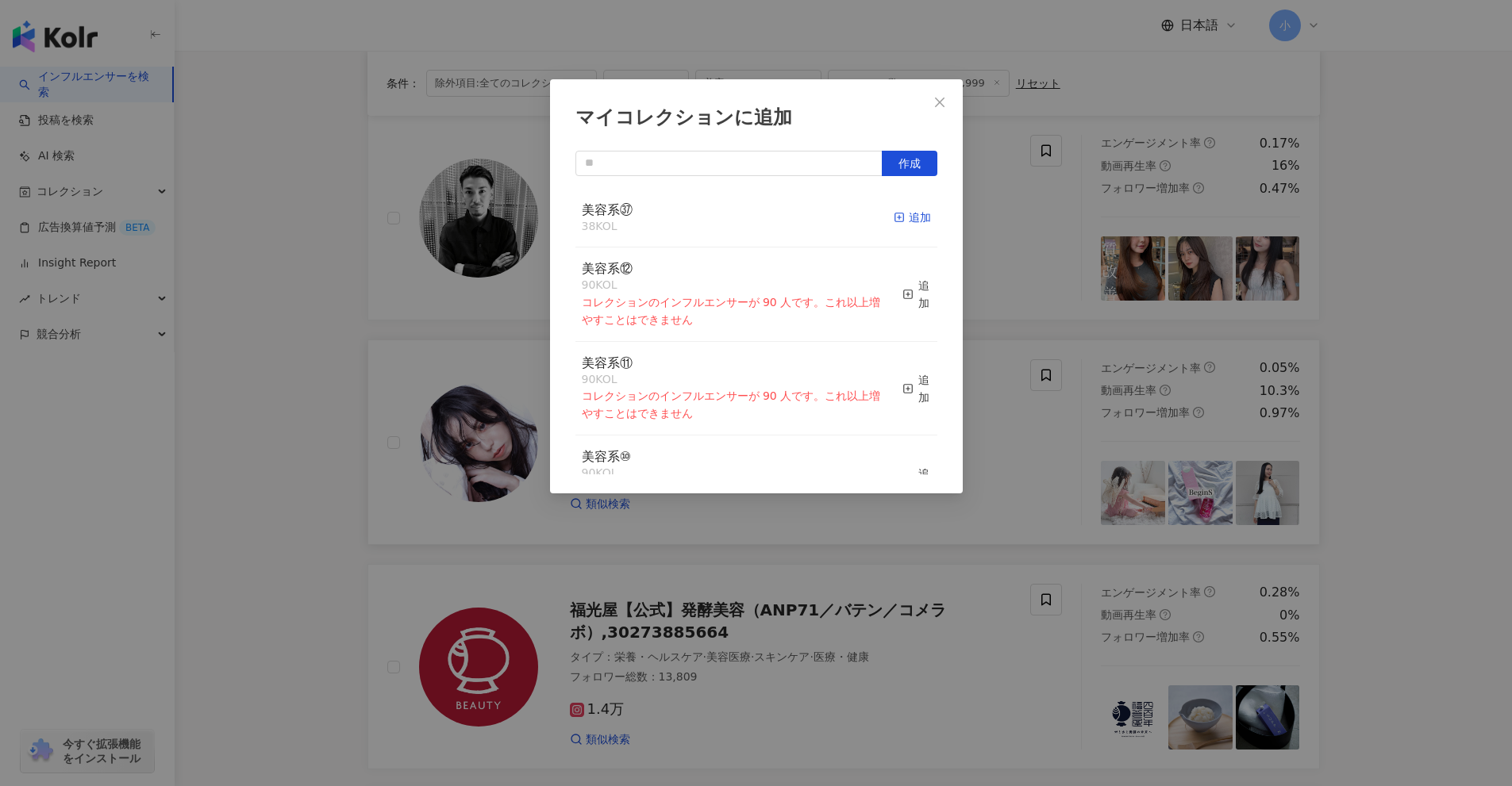
click at [904, 226] on div "追加" at bounding box center [912, 217] width 38 height 17
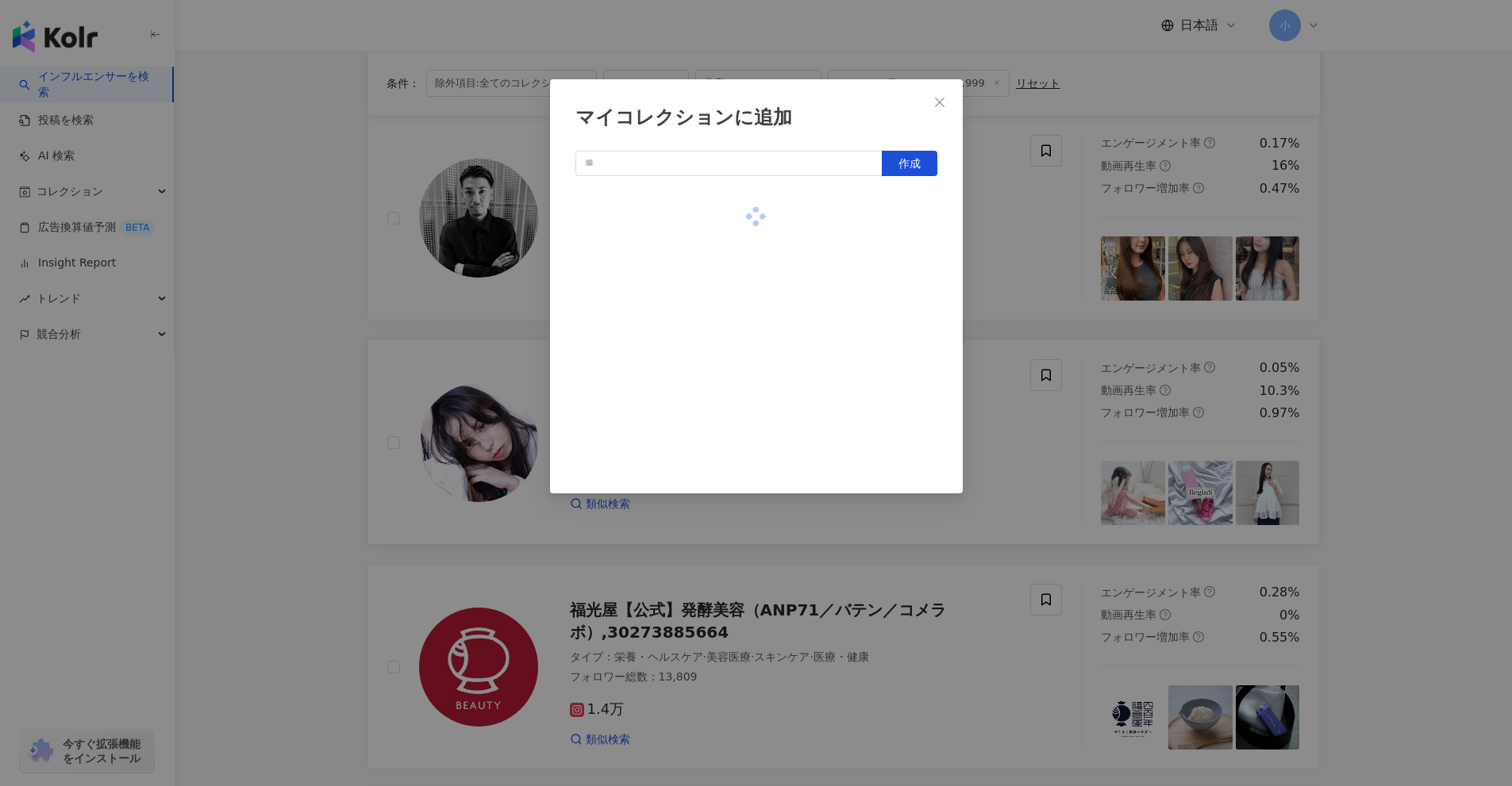
click at [1470, 391] on div "マイコレクションに追加 作成" at bounding box center [756, 393] width 1512 height 786
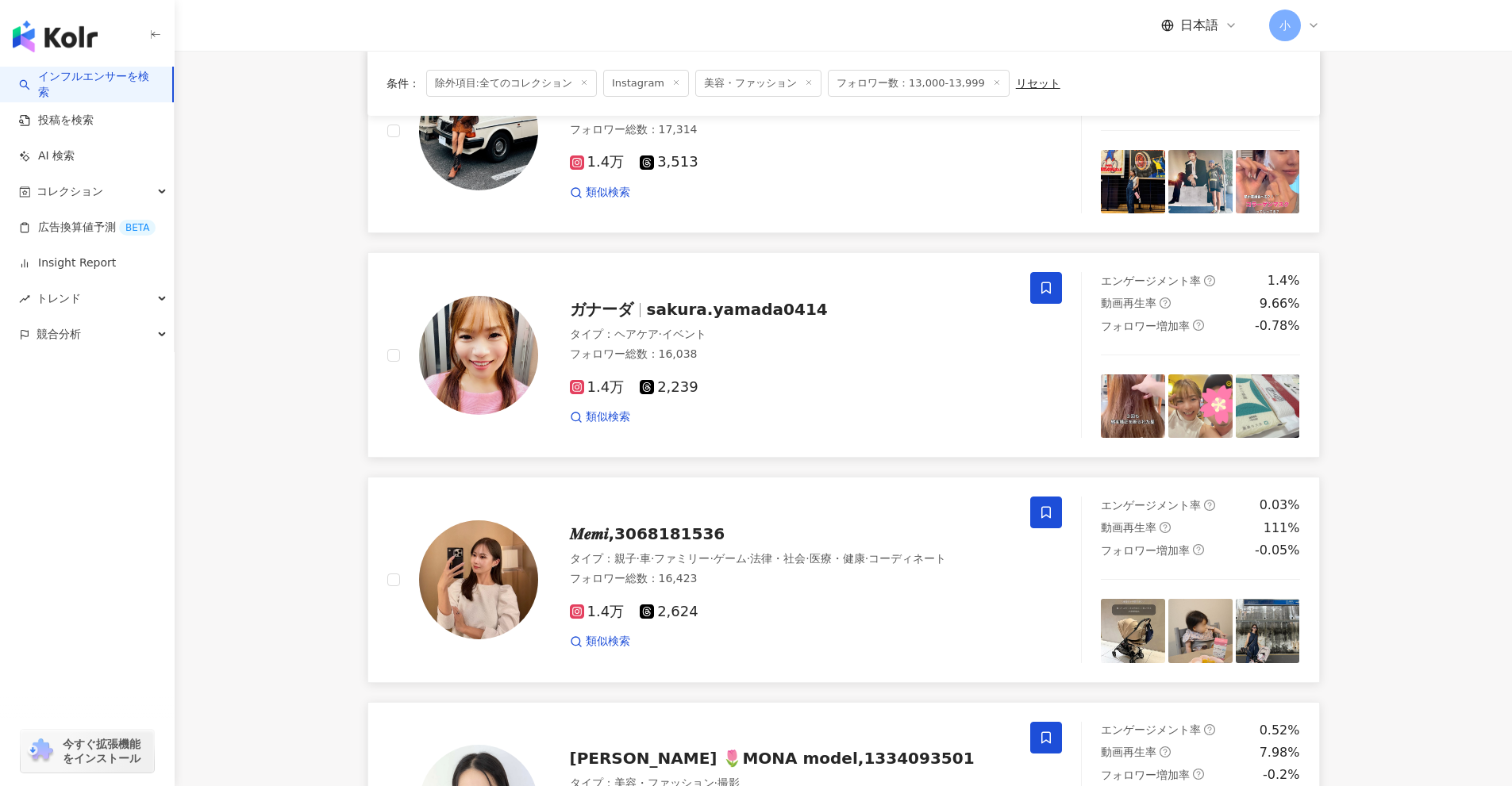
scroll to position [2495, 0]
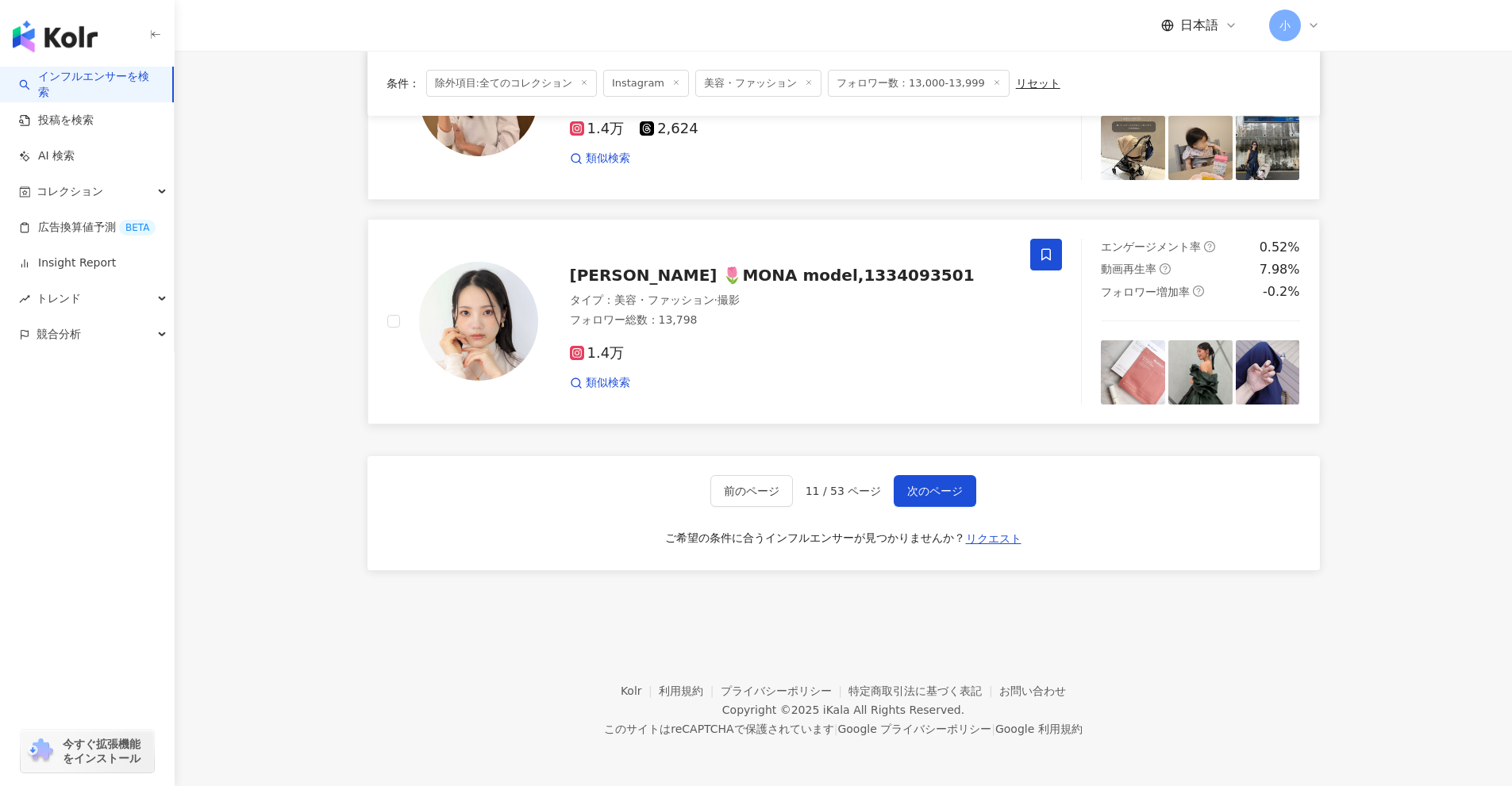
drag, startPoint x: 1426, startPoint y: 331, endPoint x: 1388, endPoint y: 757, distance: 427.7
click at [954, 496] on span "次のページ" at bounding box center [935, 491] width 56 height 13
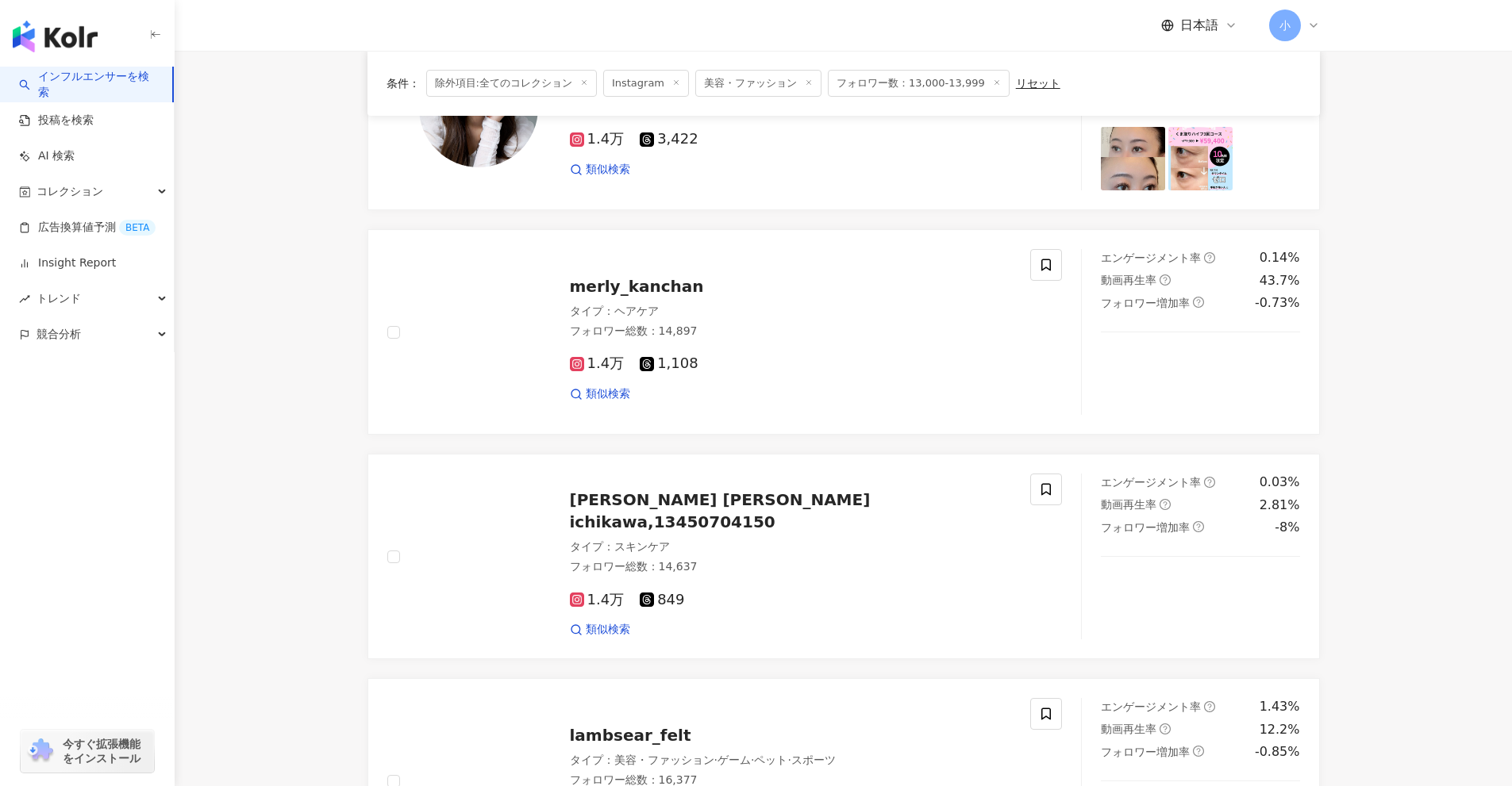
scroll to position [1803, 0]
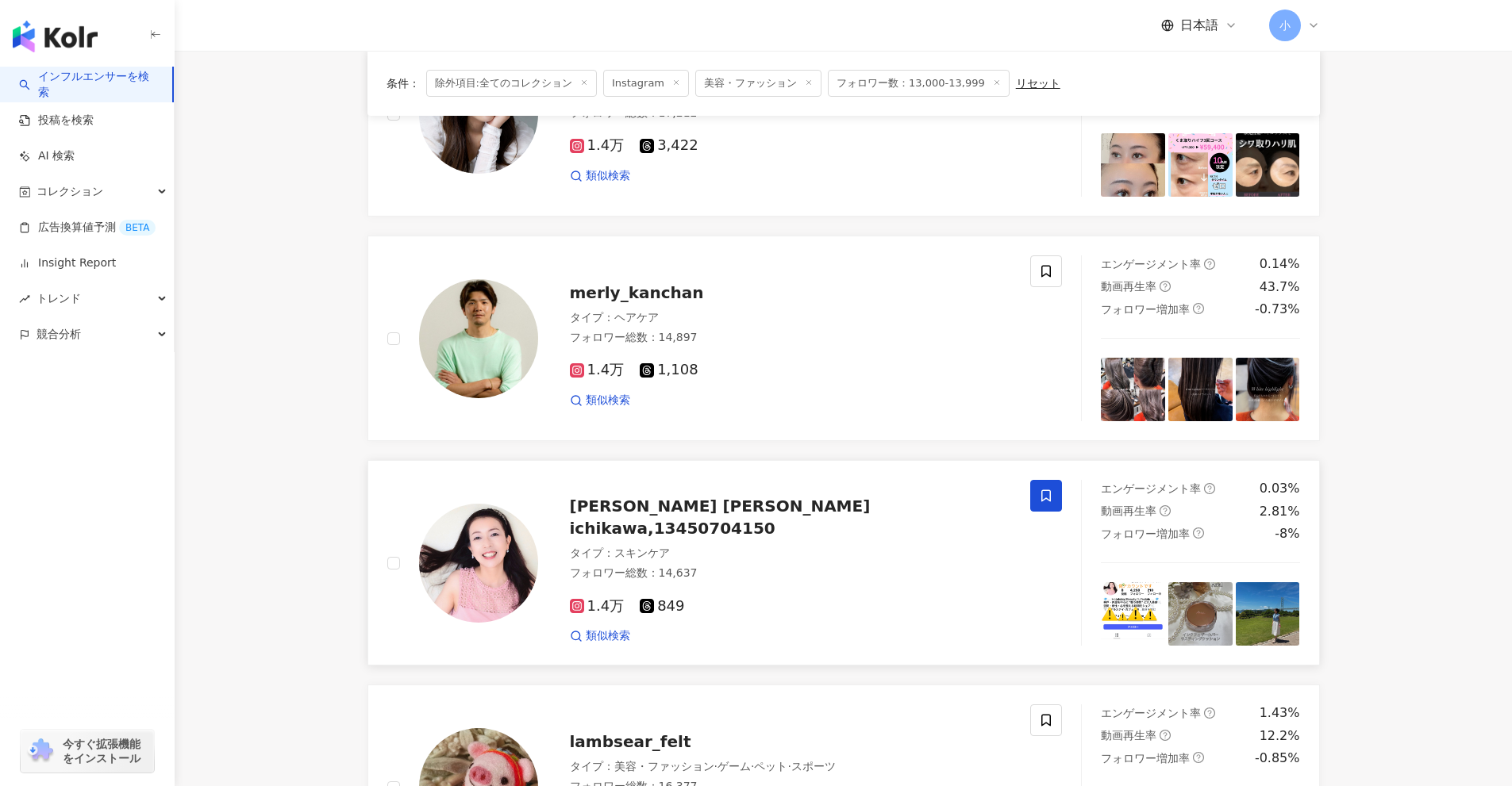
click at [1049, 503] on icon at bounding box center [1046, 496] width 14 height 14
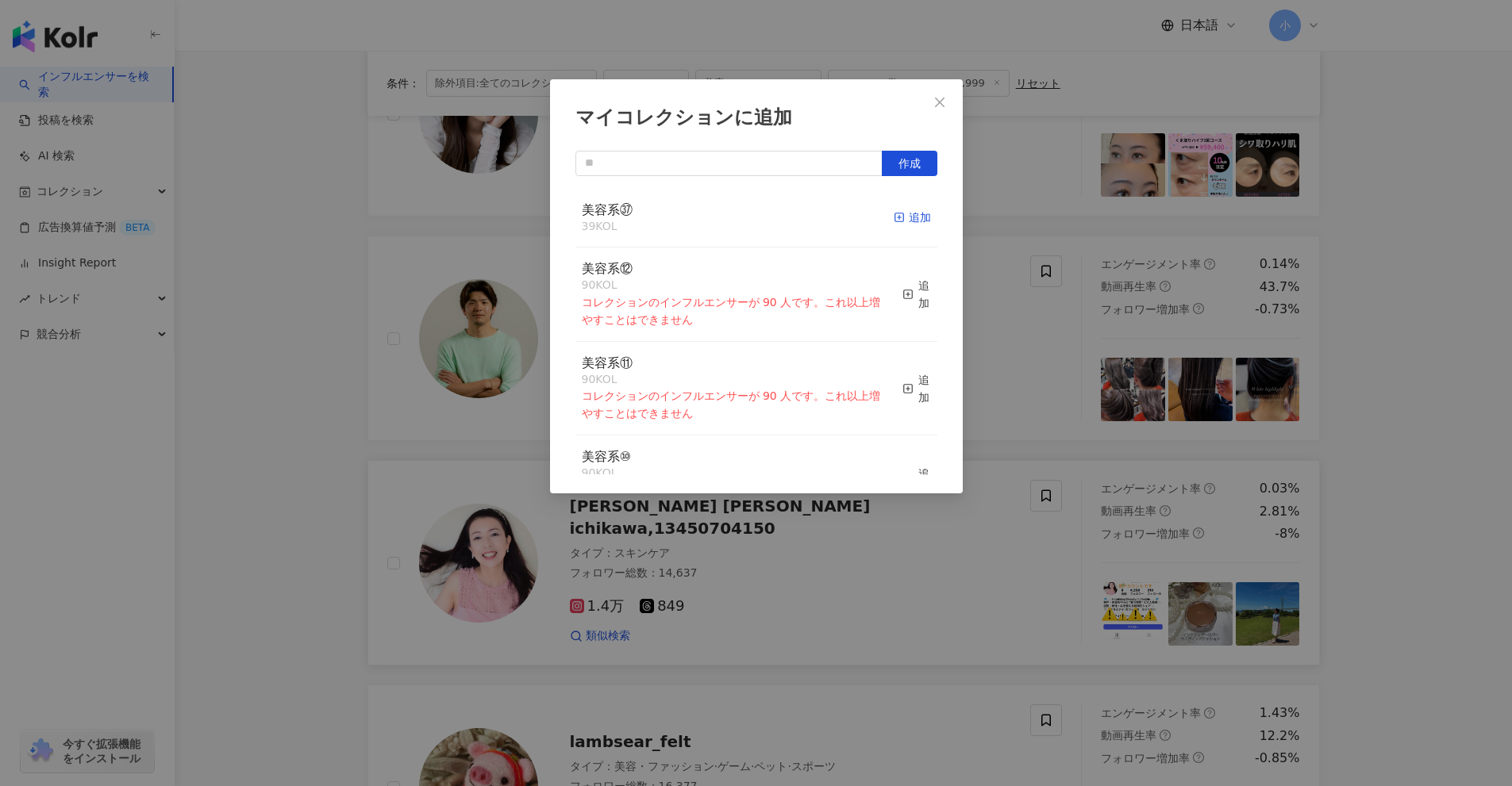
click at [900, 219] on div "追加" at bounding box center [912, 217] width 38 height 17
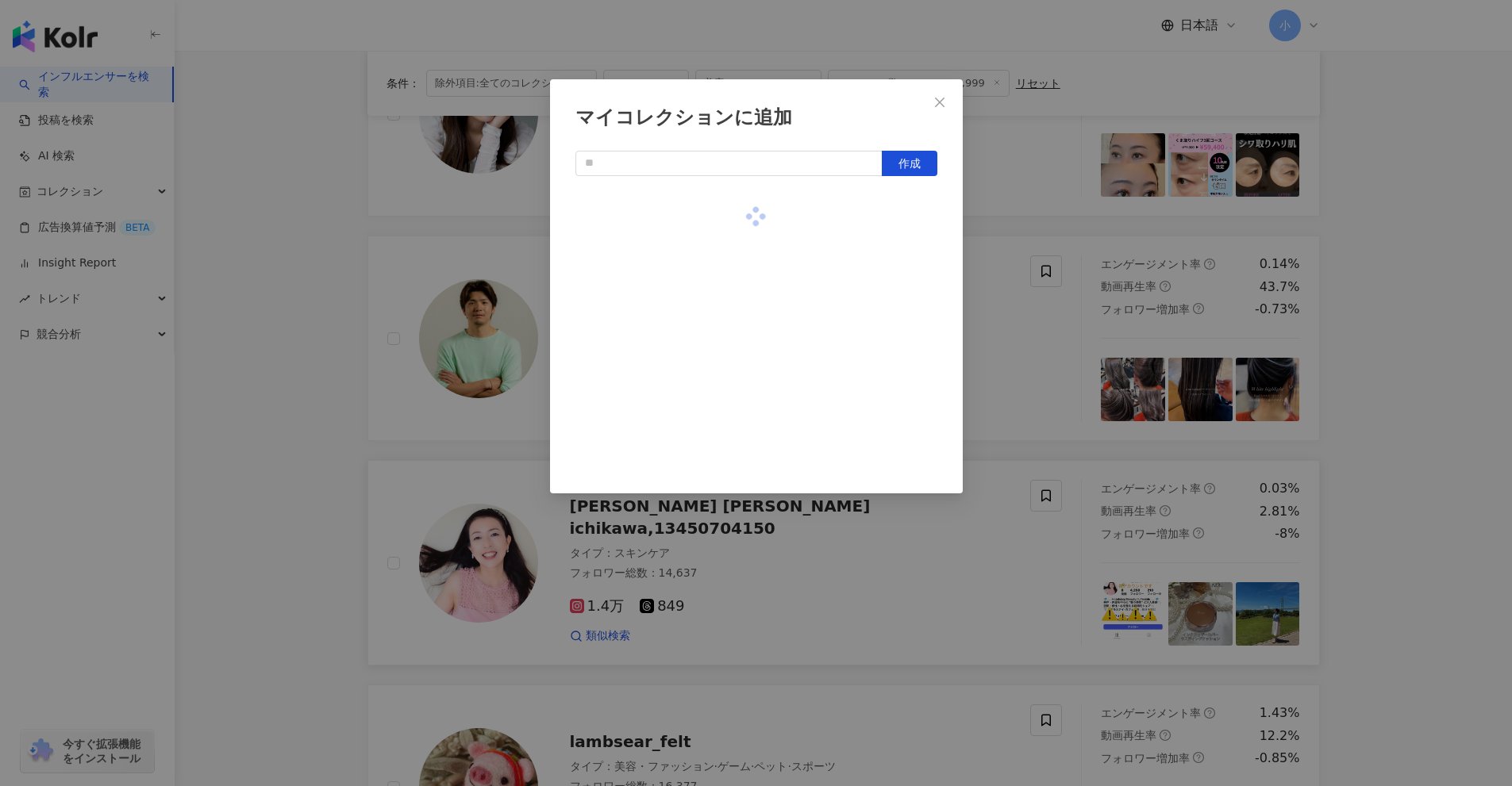
click at [1417, 392] on div "マイコレクションに追加 作成" at bounding box center [756, 393] width 1512 height 786
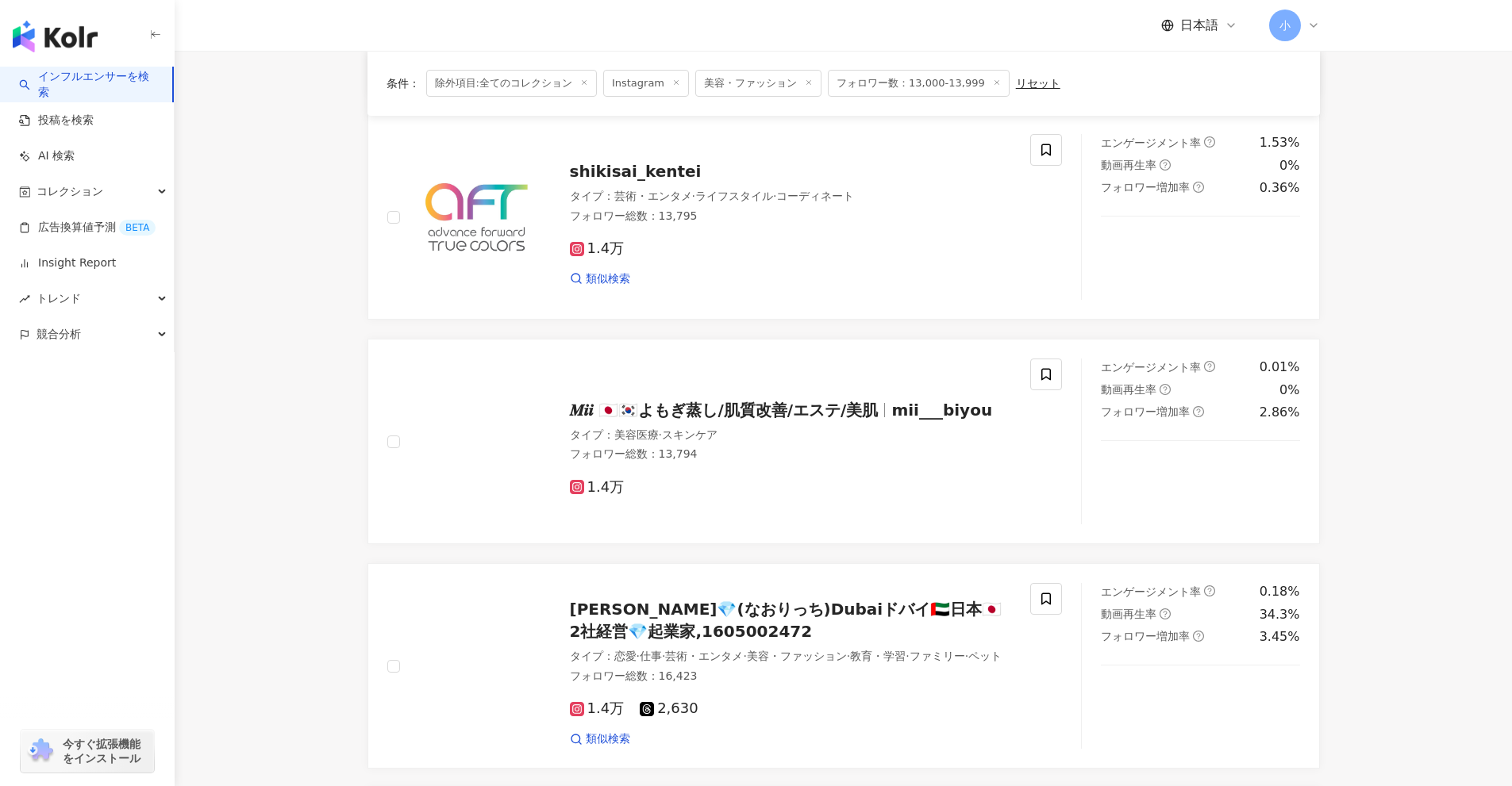
scroll to position [693, 0]
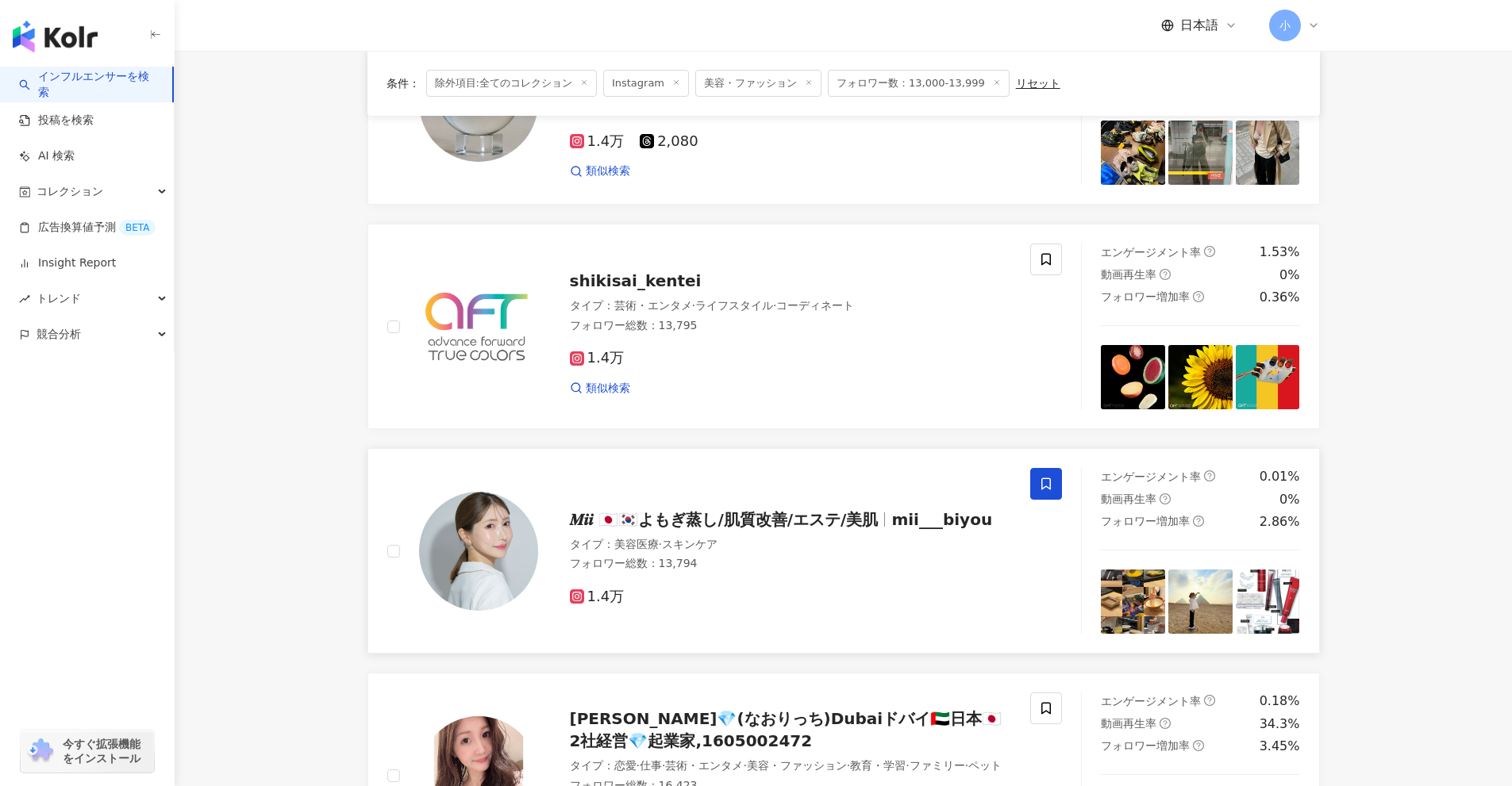
click at [1050, 477] on icon at bounding box center [1046, 484] width 14 height 14
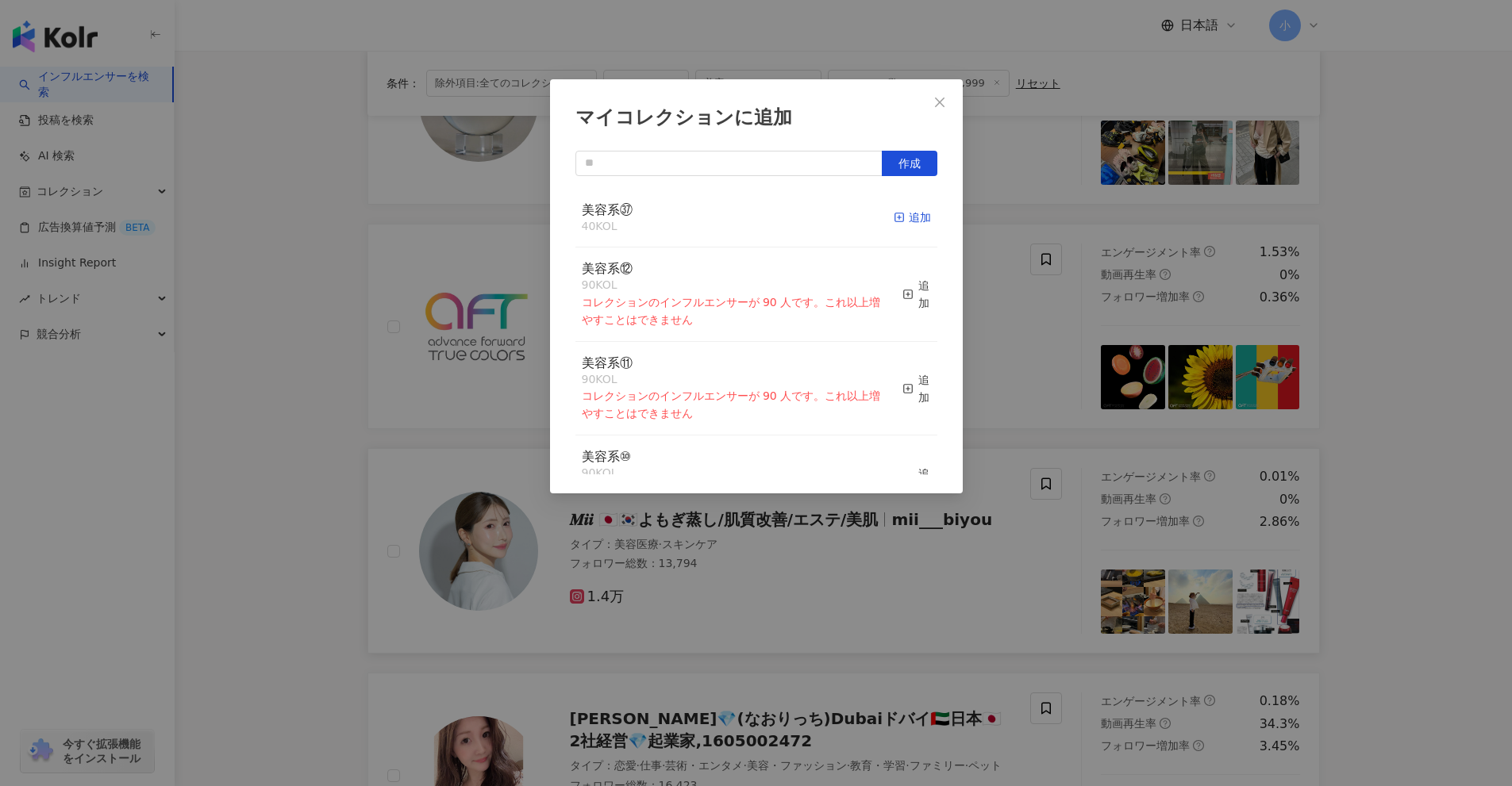
click at [917, 221] on div "追加" at bounding box center [912, 217] width 38 height 17
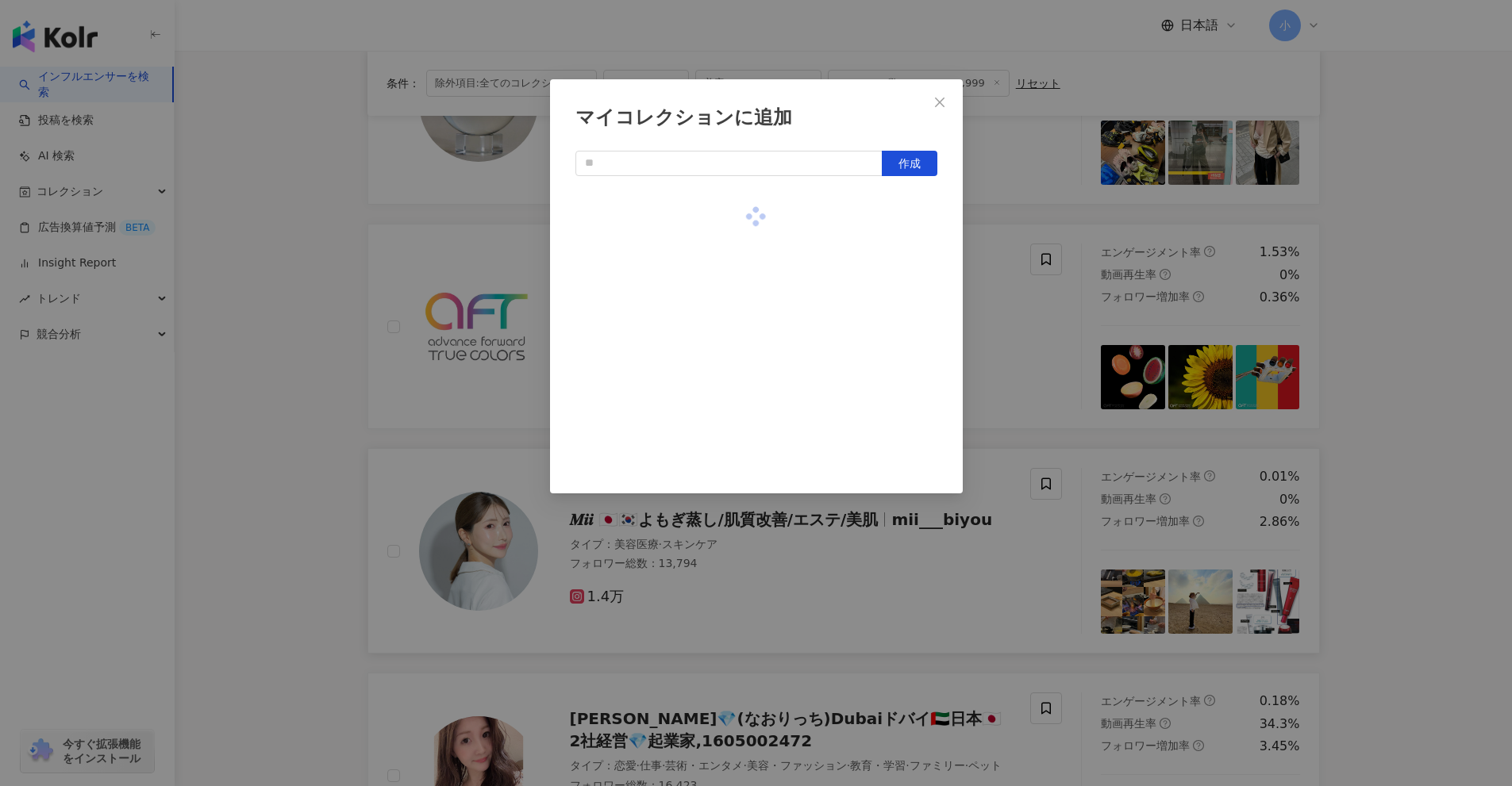
click at [1372, 344] on div "マイコレクションに追加 作成" at bounding box center [756, 393] width 1512 height 786
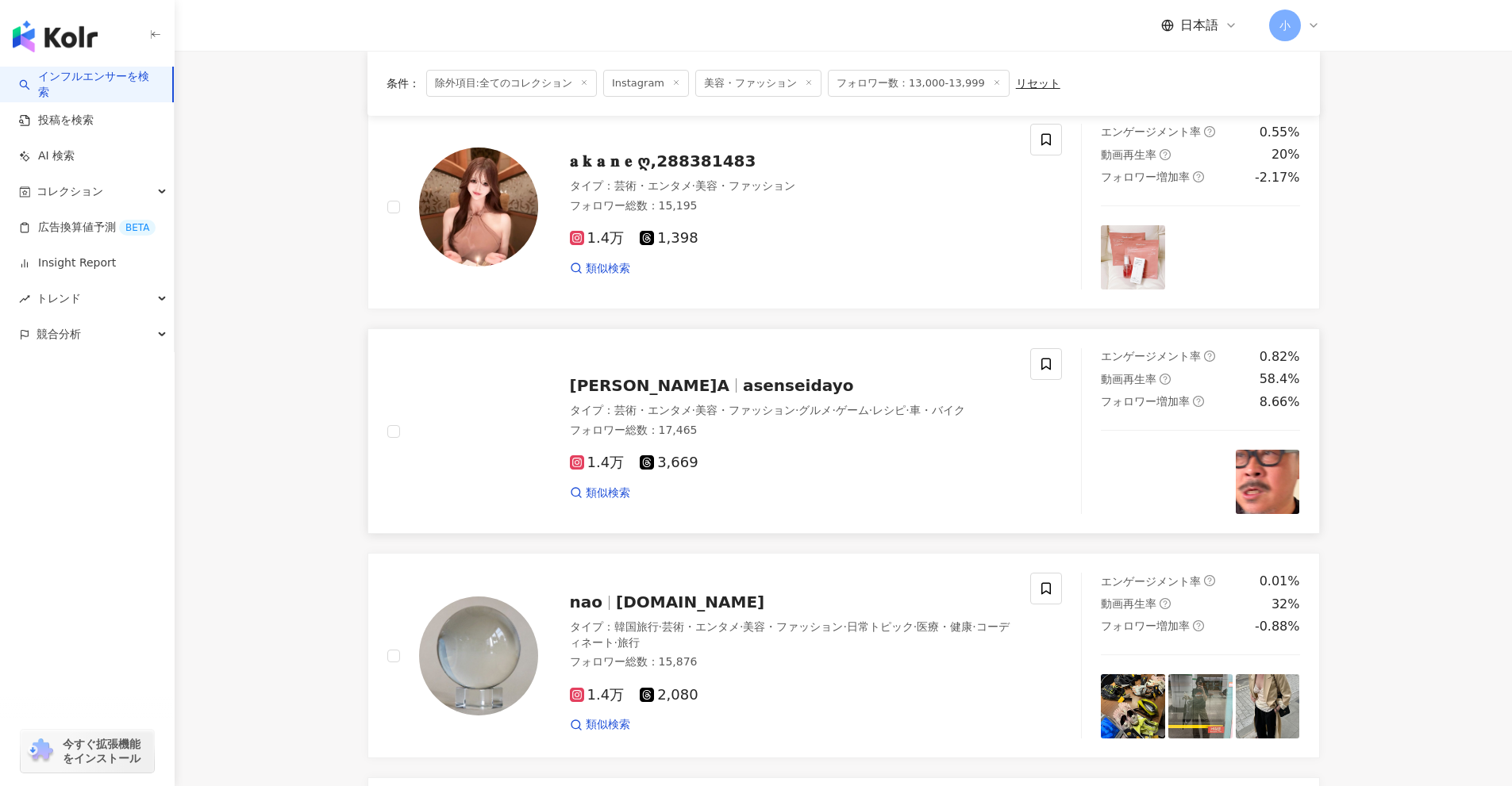
scroll to position [137, 0]
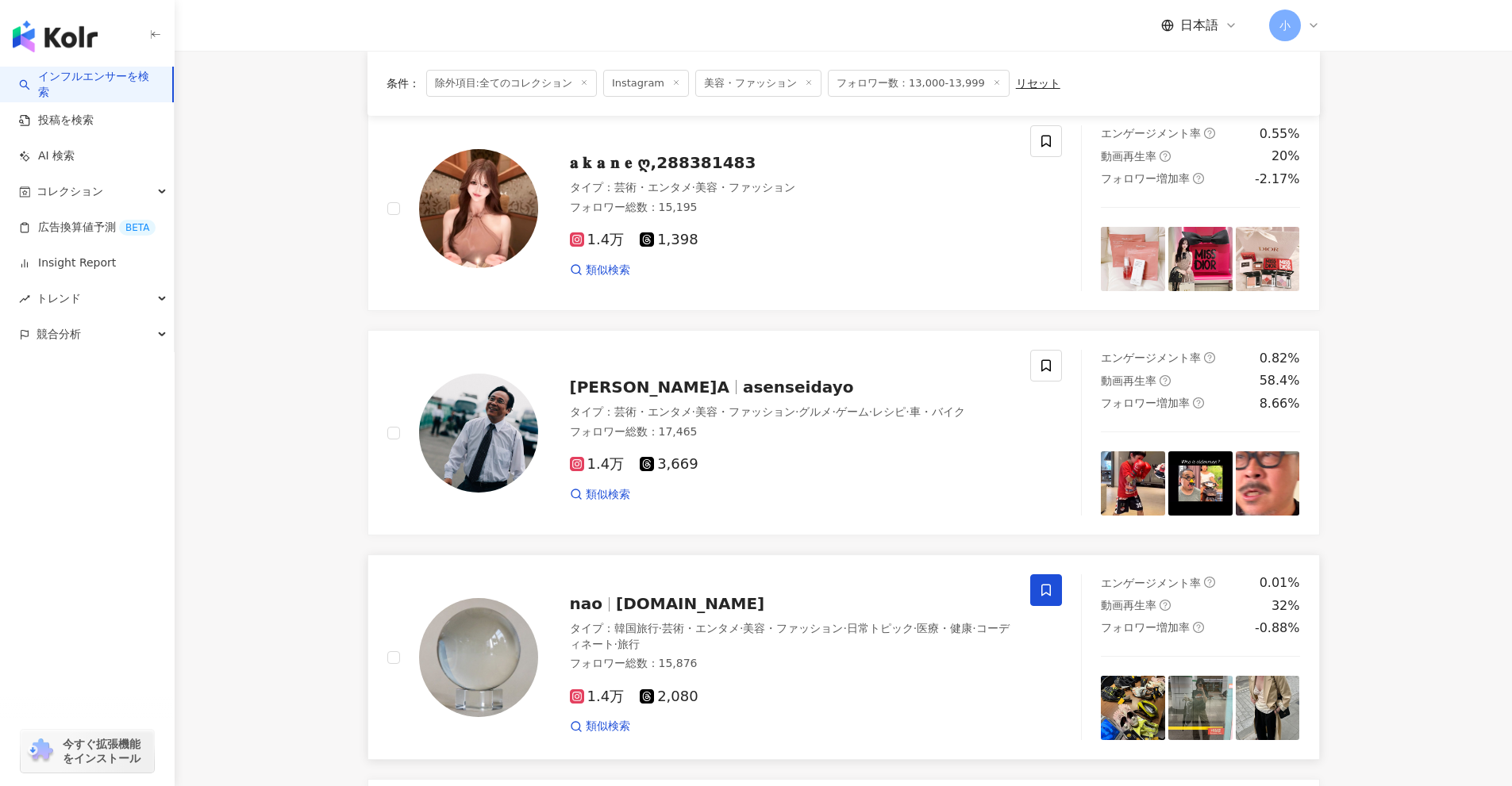
click at [1034, 587] on span at bounding box center [1046, 591] width 31 height 31
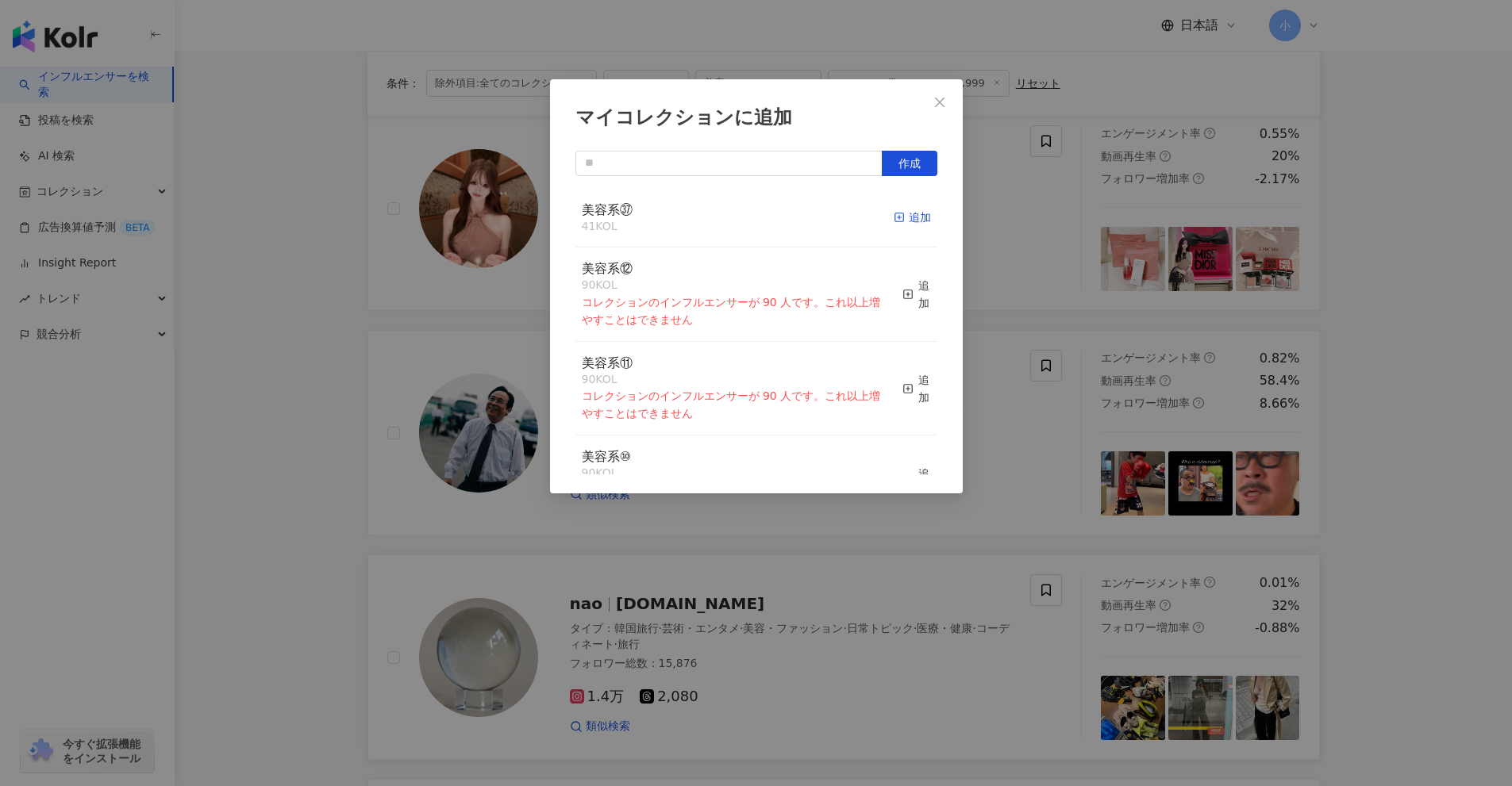
click at [893, 211] on span "button" at bounding box center [899, 217] width 11 height 13
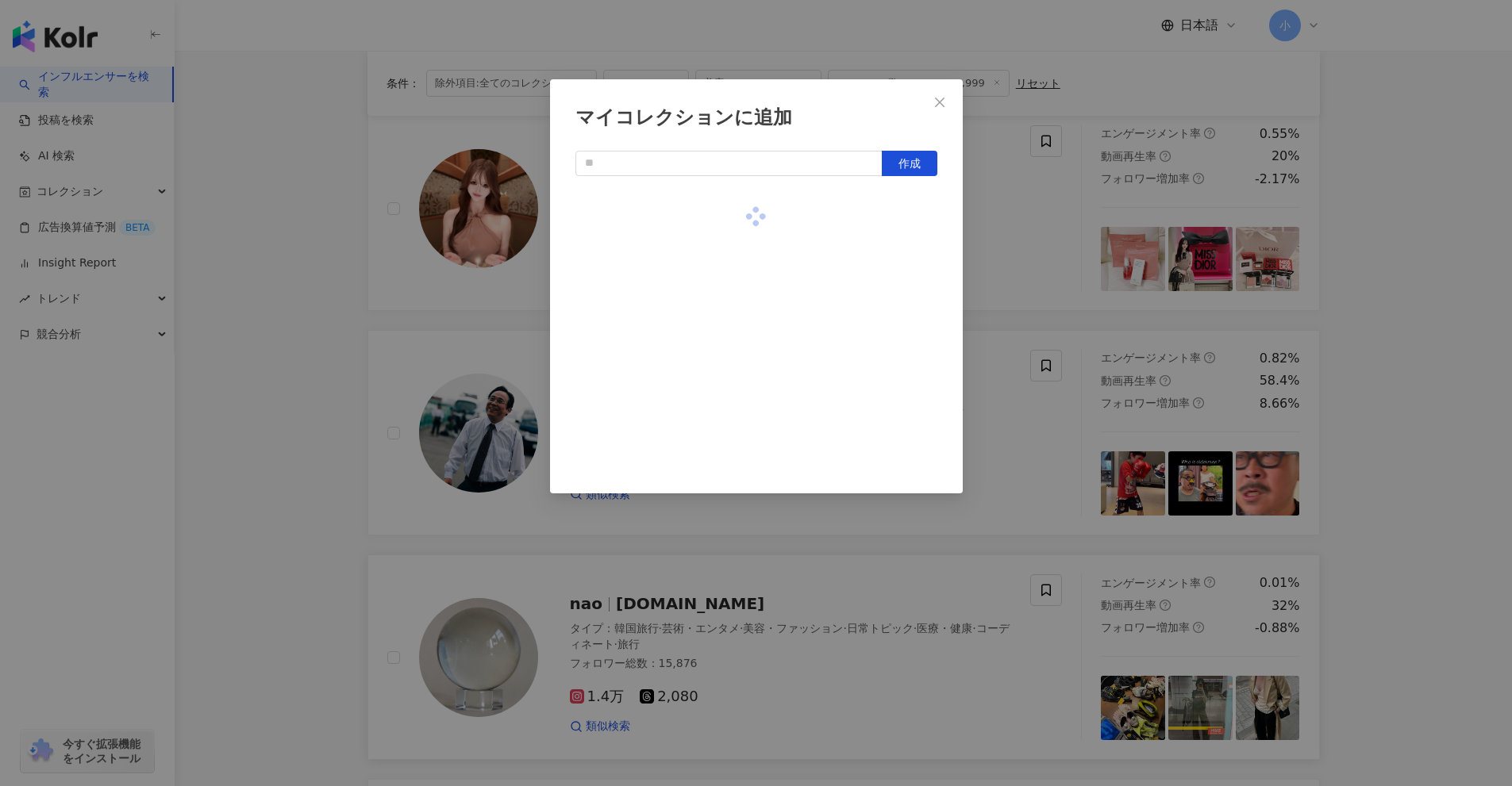
click at [1447, 375] on div "マイコレクションに追加 作成" at bounding box center [756, 393] width 1512 height 786
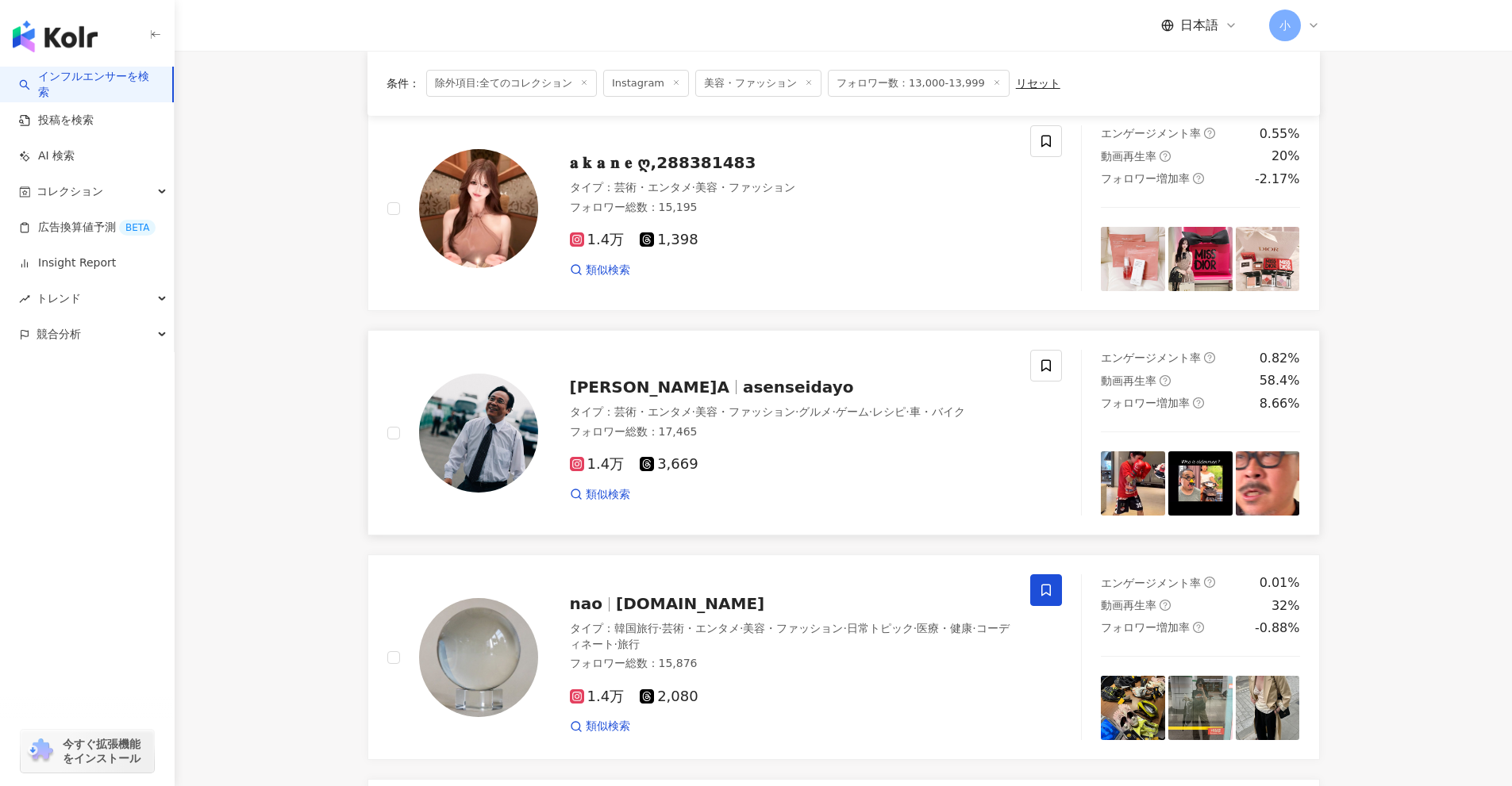
scroll to position [58, 0]
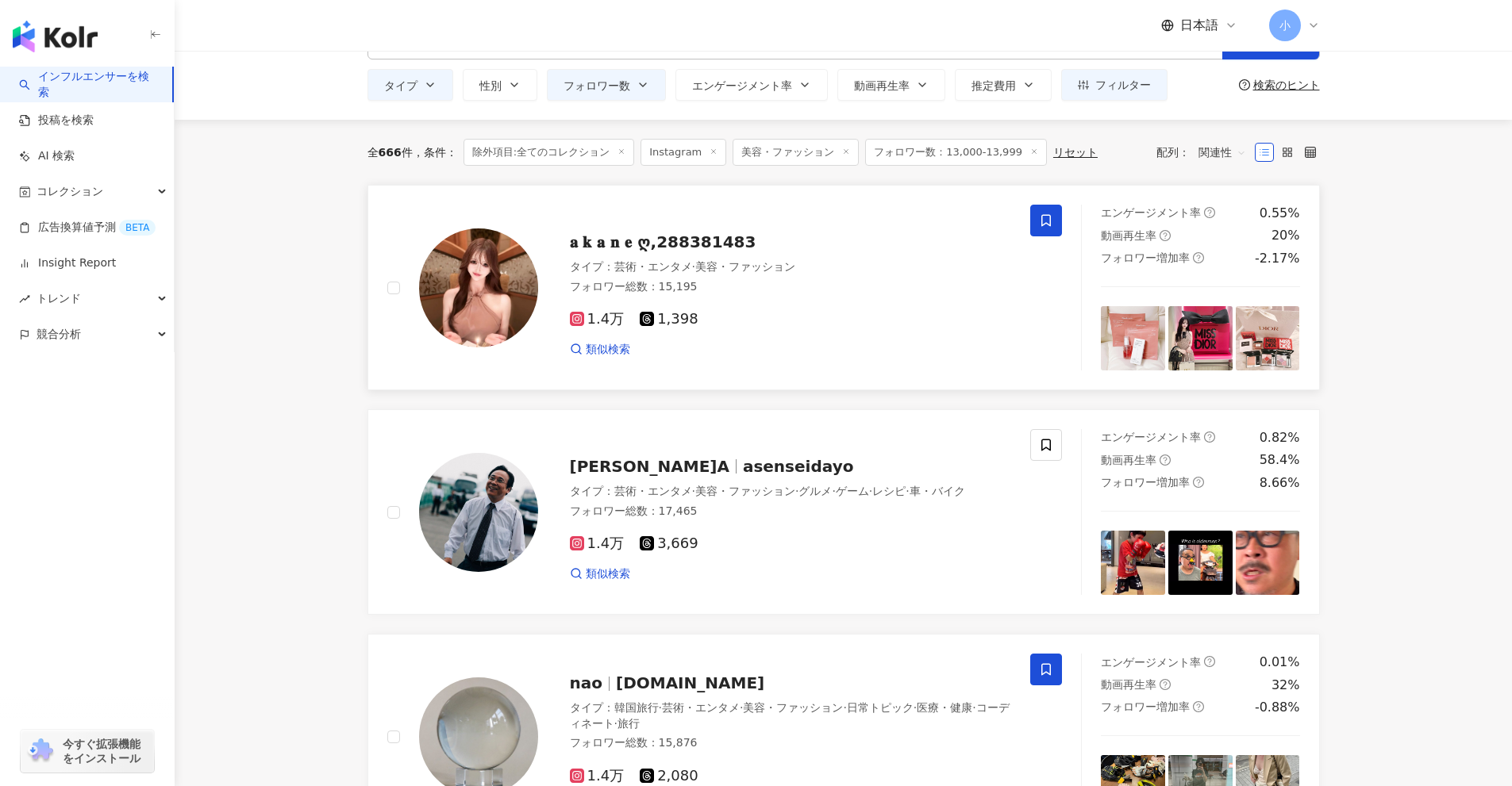
click at [1047, 217] on icon at bounding box center [1046, 221] width 14 height 14
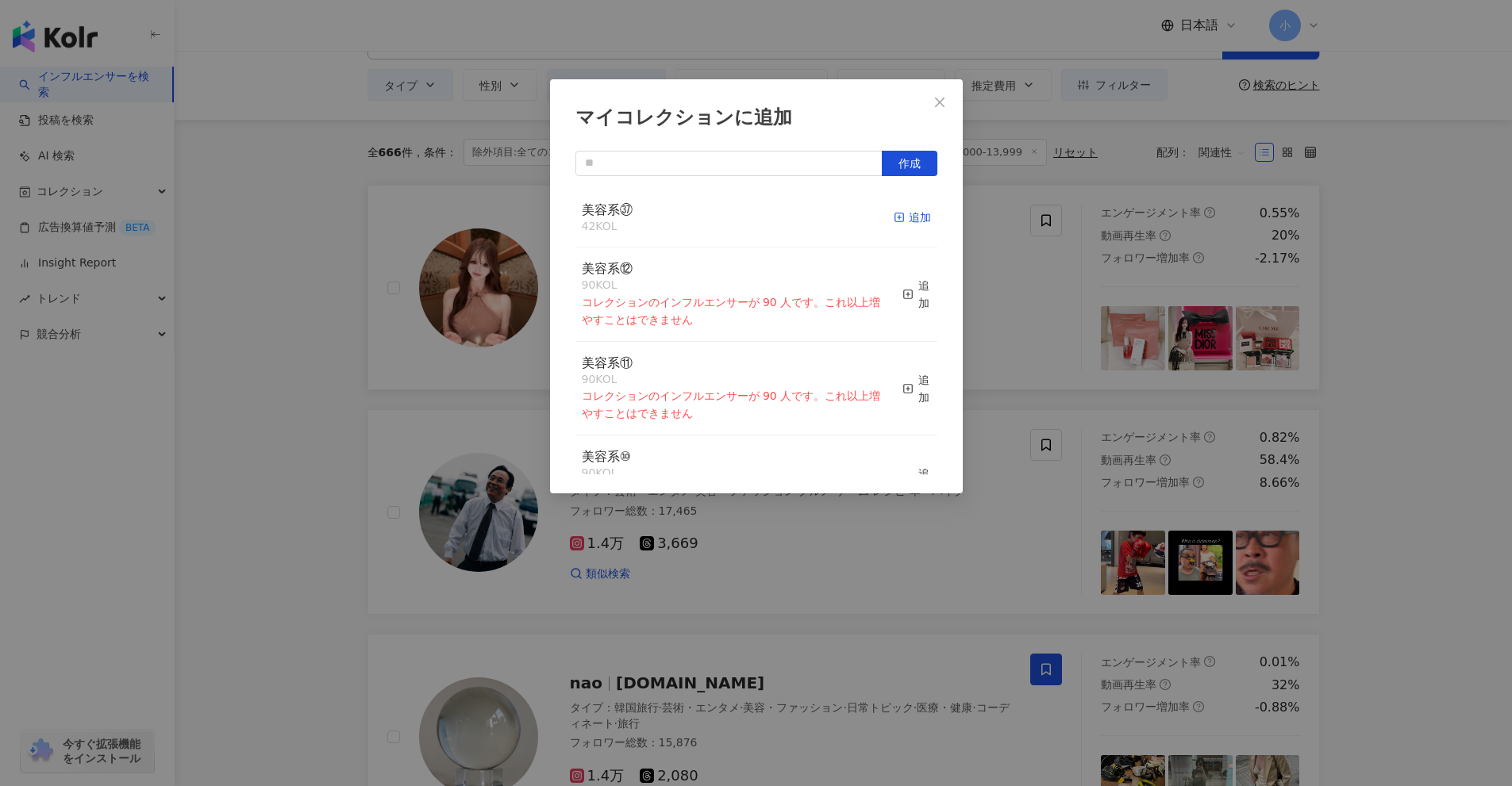
click at [904, 215] on div "追加" at bounding box center [912, 217] width 38 height 17
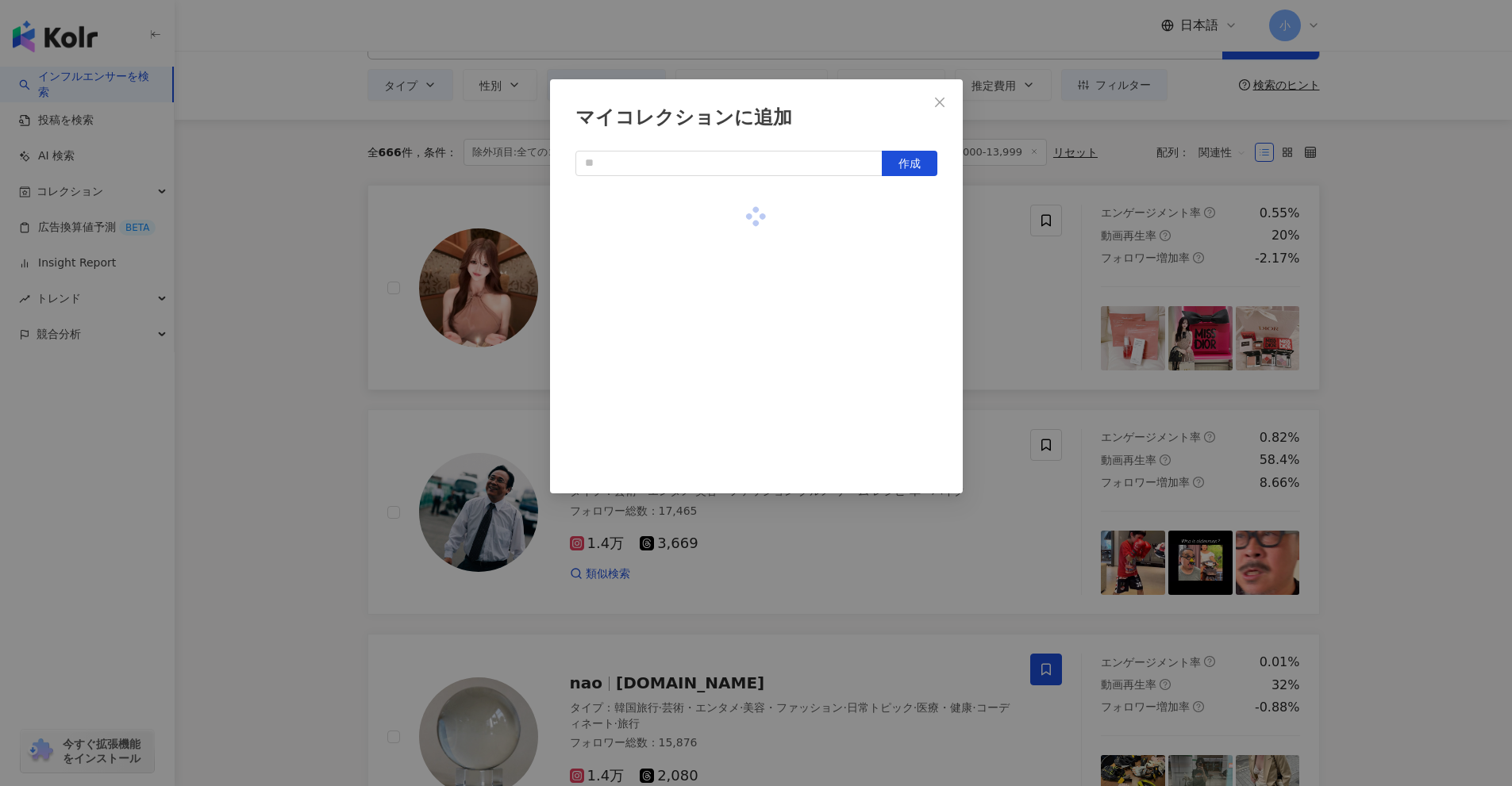
click at [1417, 320] on div "マイコレクションに追加 作成" at bounding box center [756, 393] width 1512 height 786
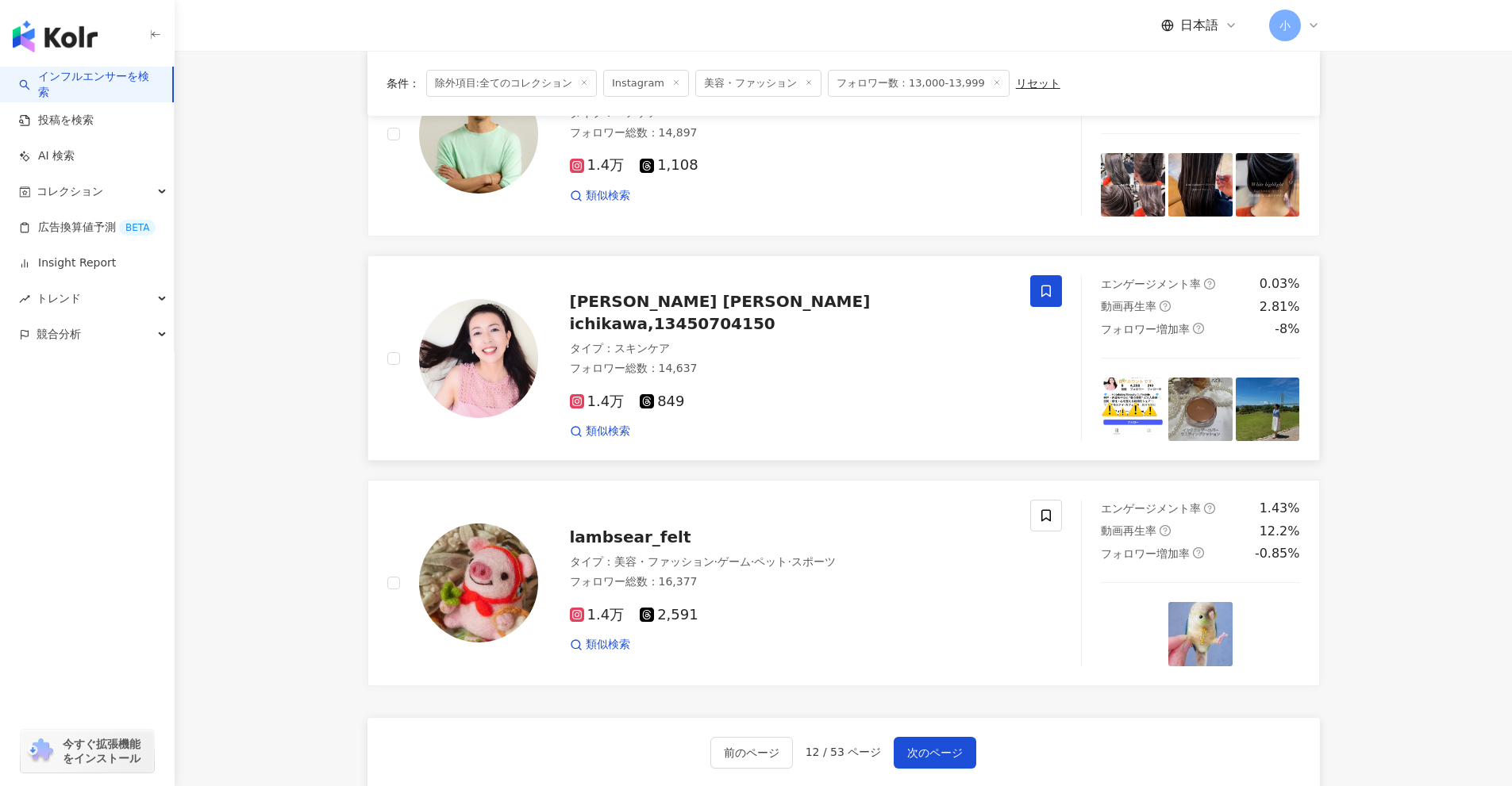
scroll to position [2279, 0]
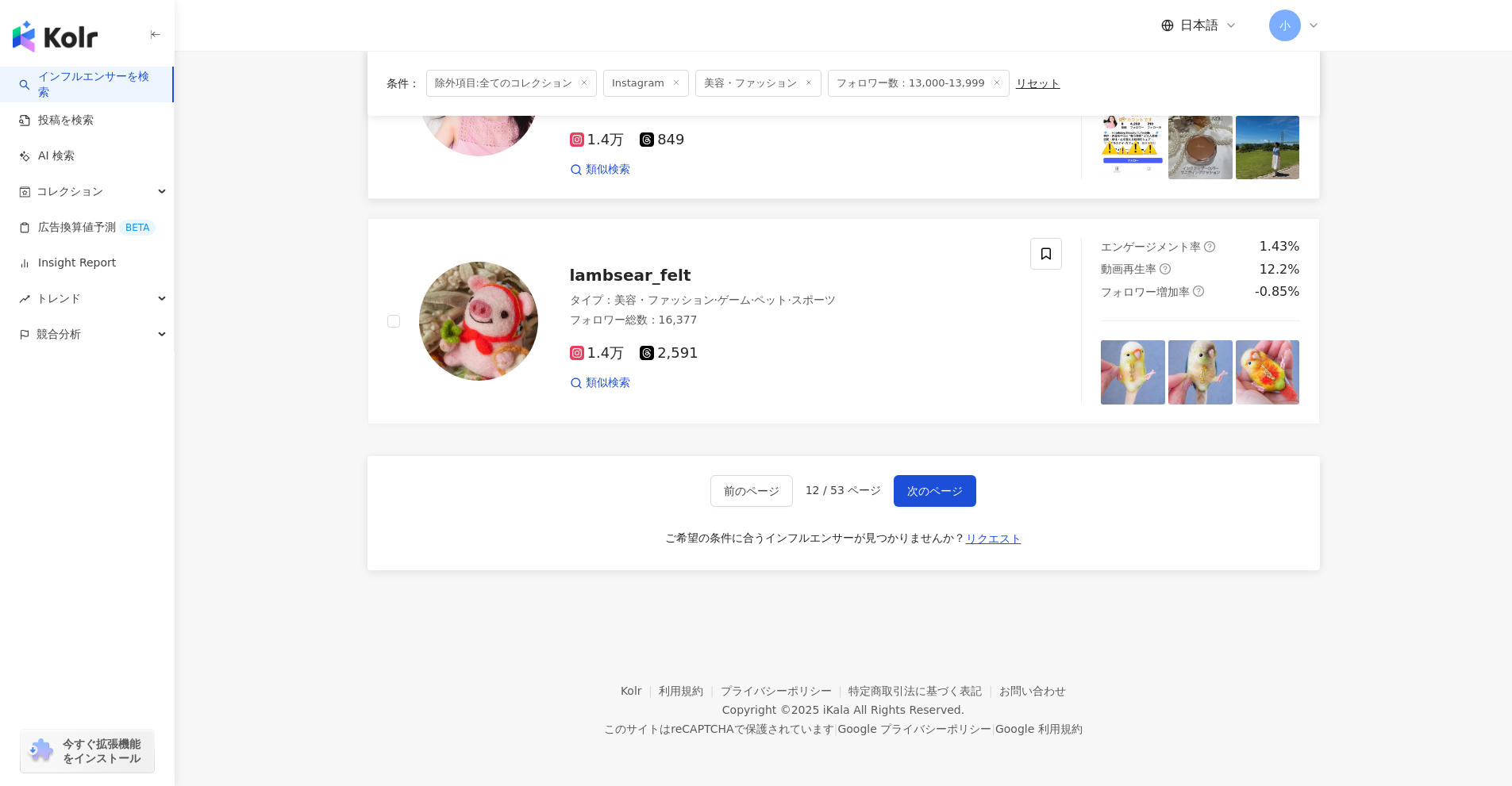
drag, startPoint x: 1379, startPoint y: 223, endPoint x: 1307, endPoint y: 693, distance: 475.5
click at [943, 492] on span "次のページ" at bounding box center [935, 491] width 56 height 13
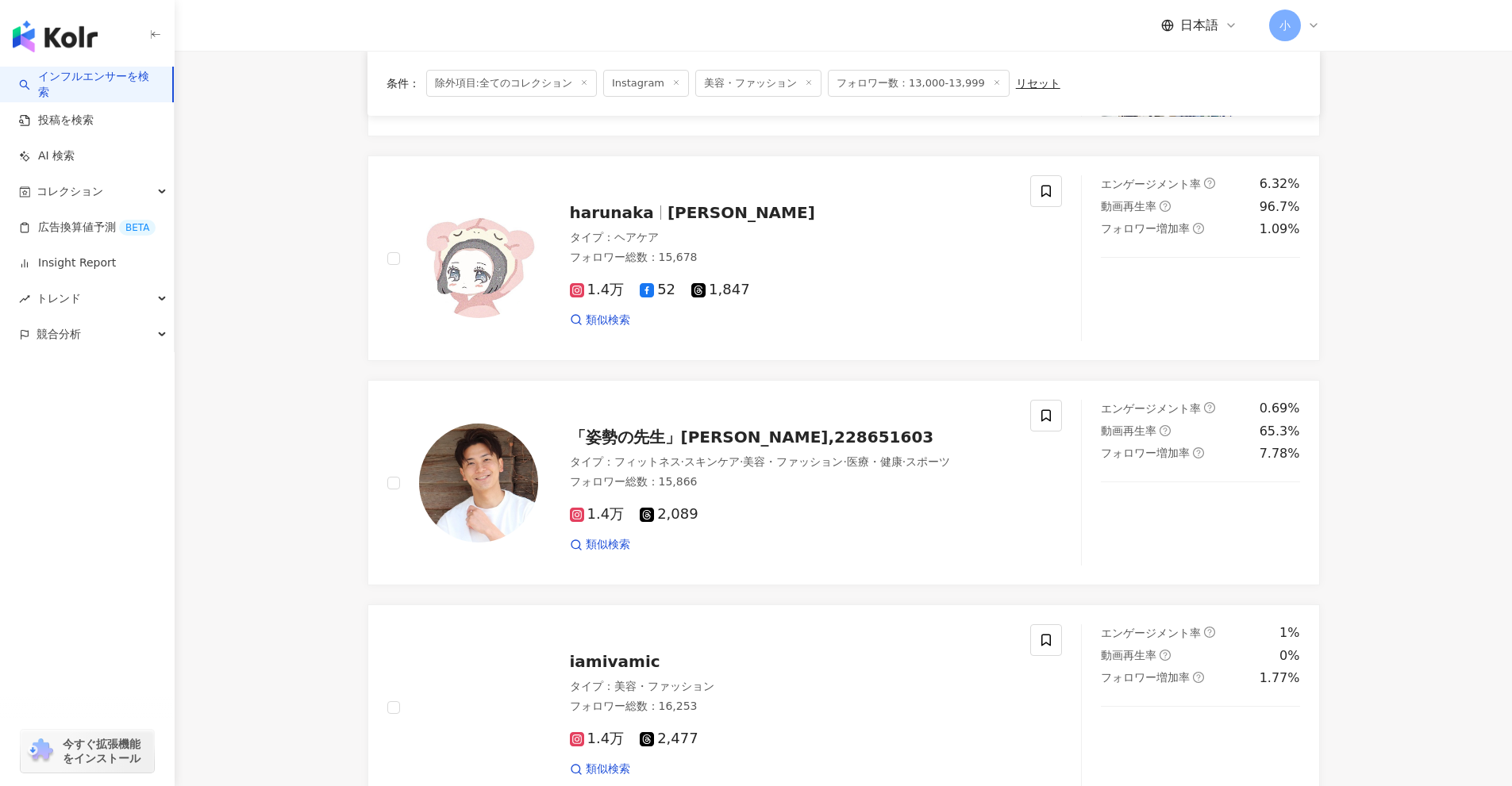
scroll to position [2495, 0]
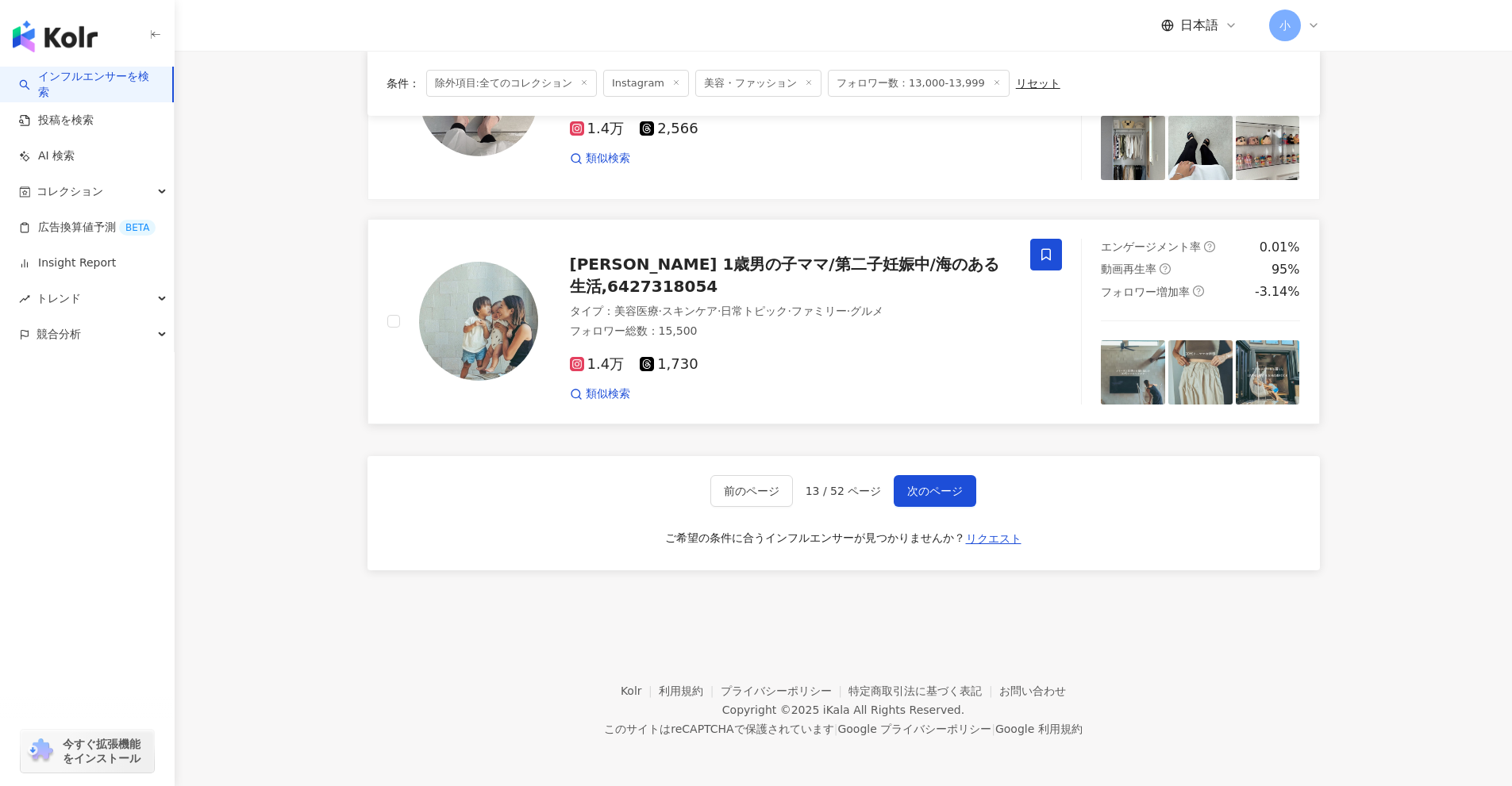
click at [1037, 250] on span at bounding box center [1046, 255] width 31 height 31
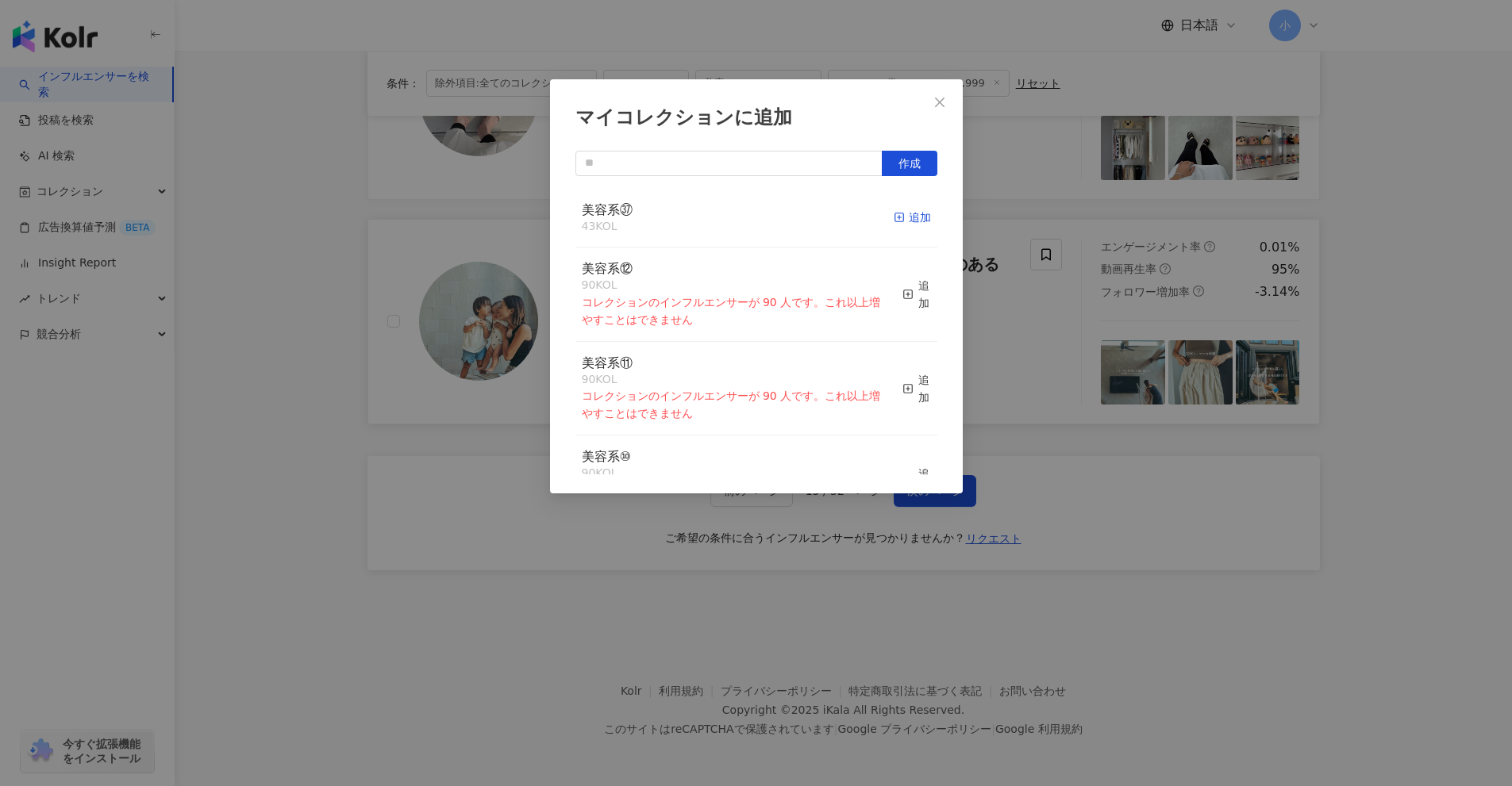
click at [901, 215] on div "追加" at bounding box center [912, 217] width 38 height 17
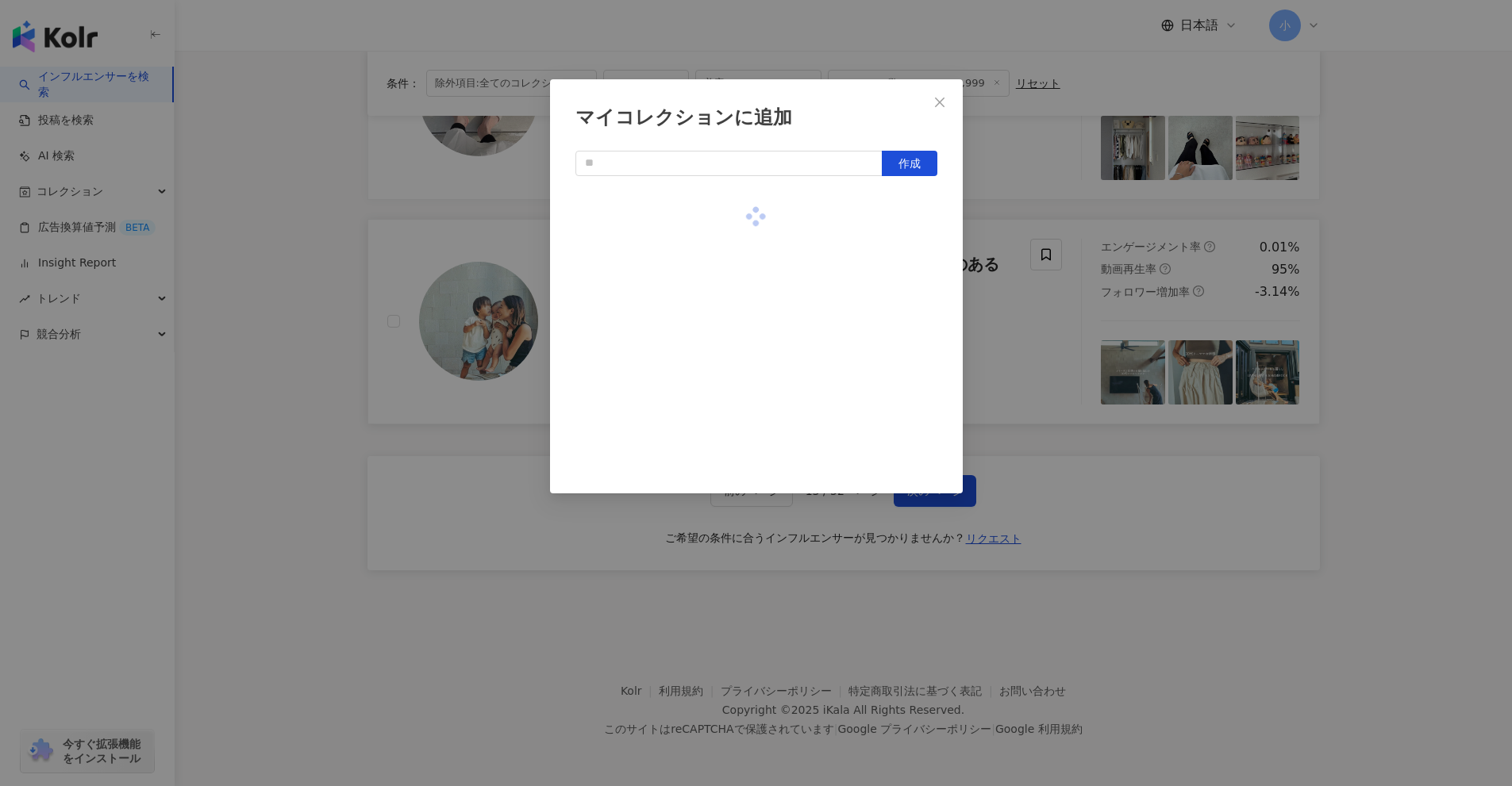
click at [1374, 311] on div "マイコレクションに追加 作成" at bounding box center [756, 393] width 1512 height 786
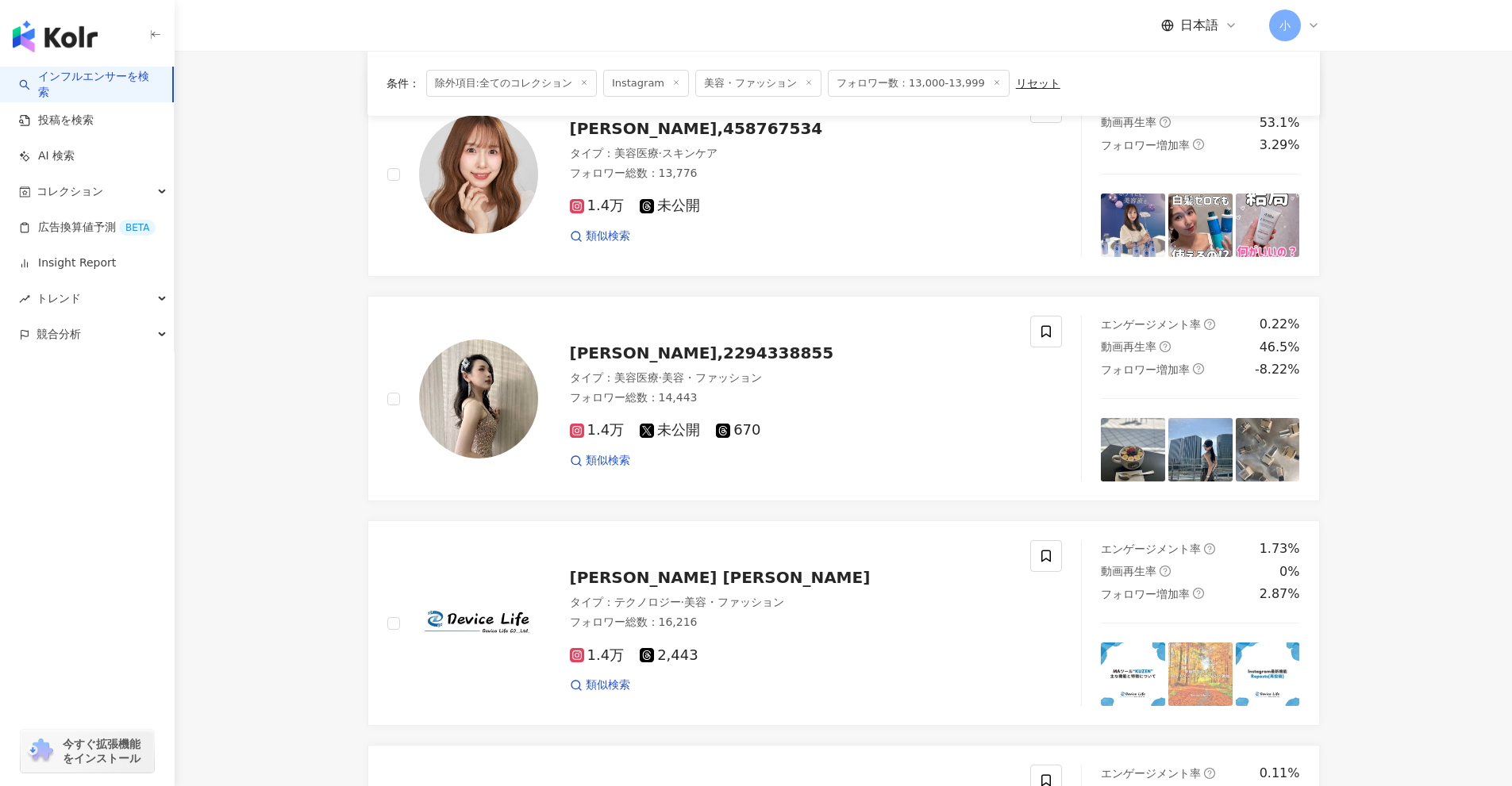
scroll to position [1701, 0]
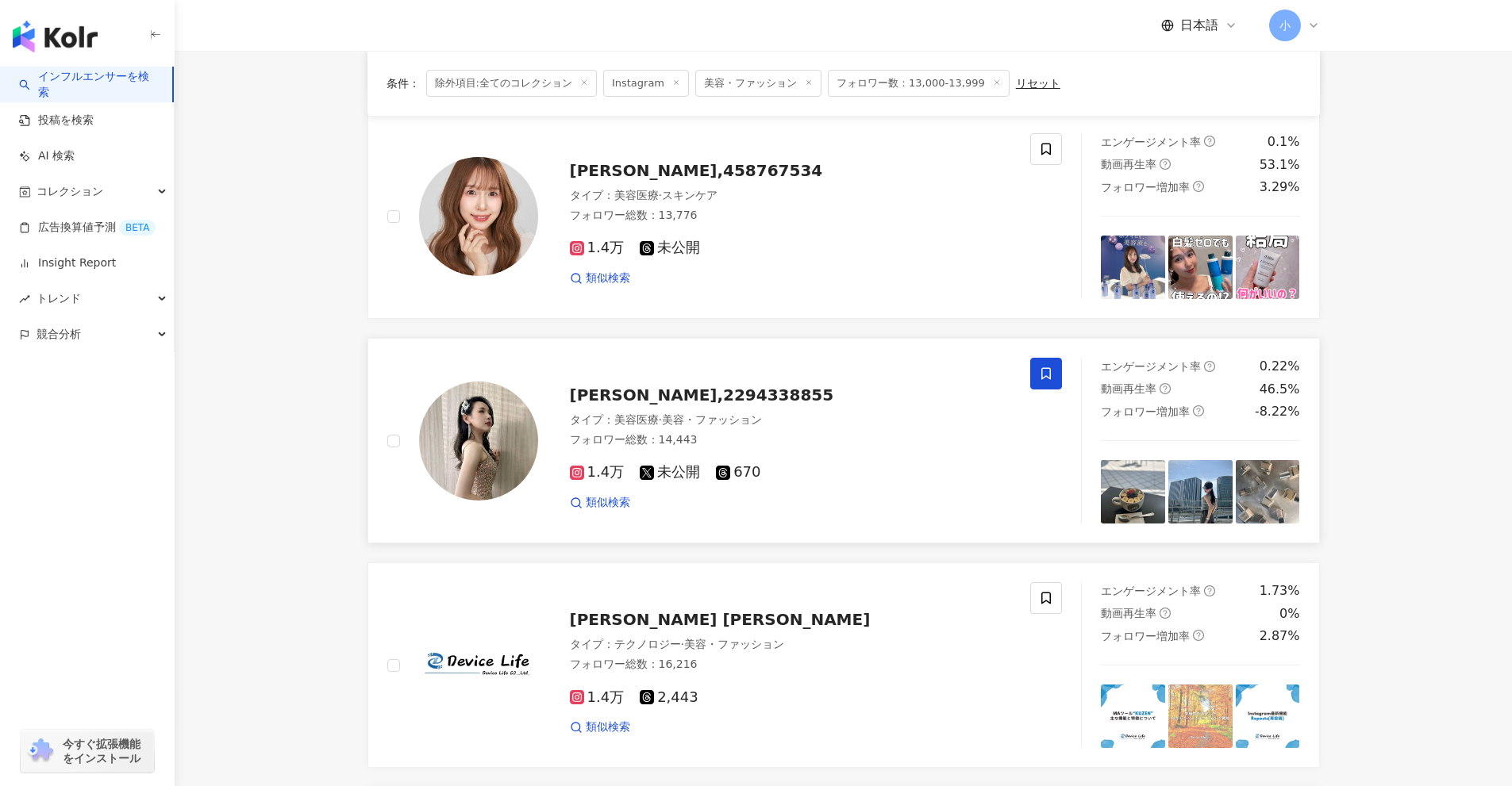
click at [1031, 376] on span at bounding box center [1046, 373] width 31 height 31
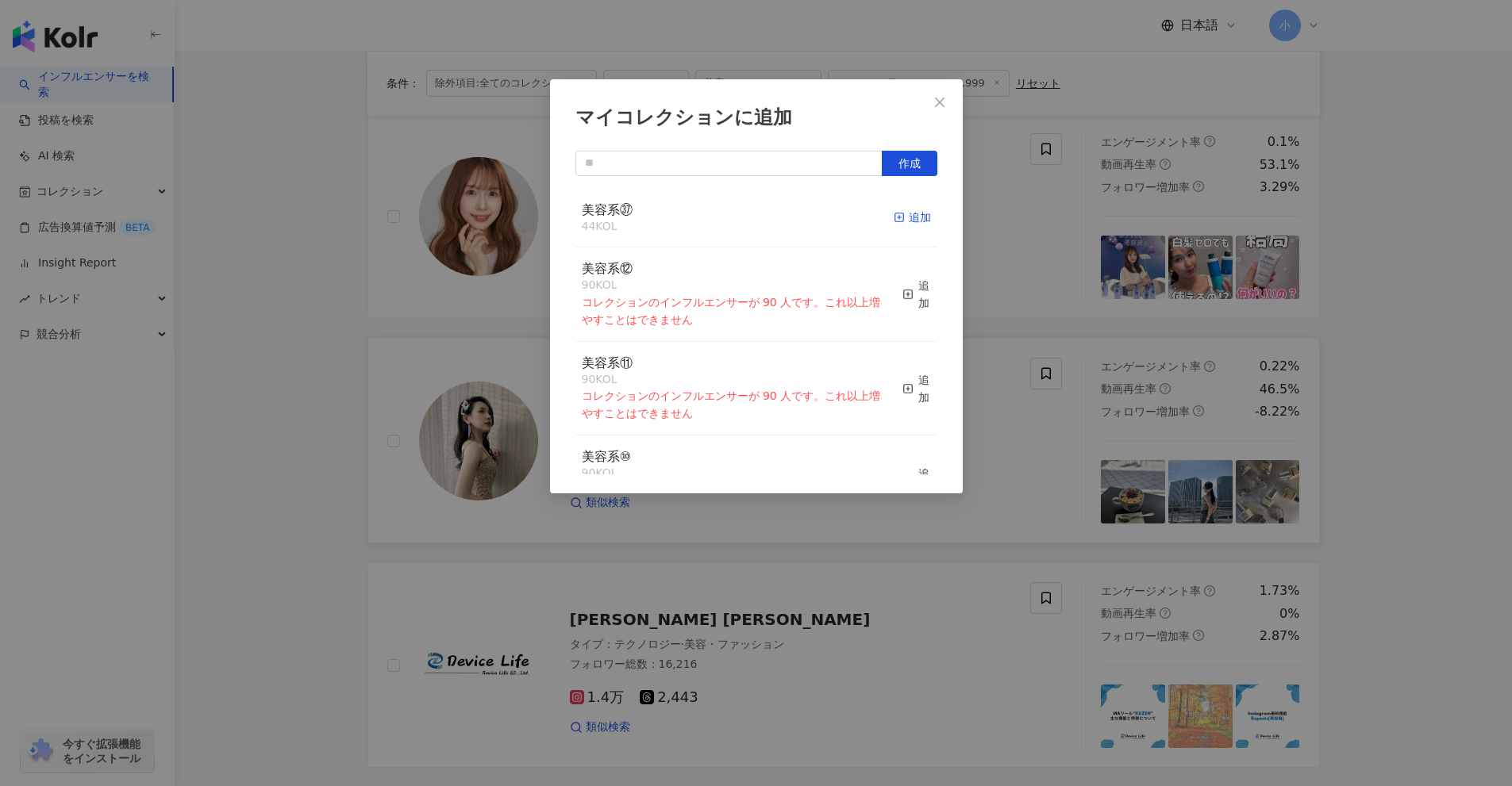
click at [899, 218] on div "追加" at bounding box center [912, 217] width 38 height 17
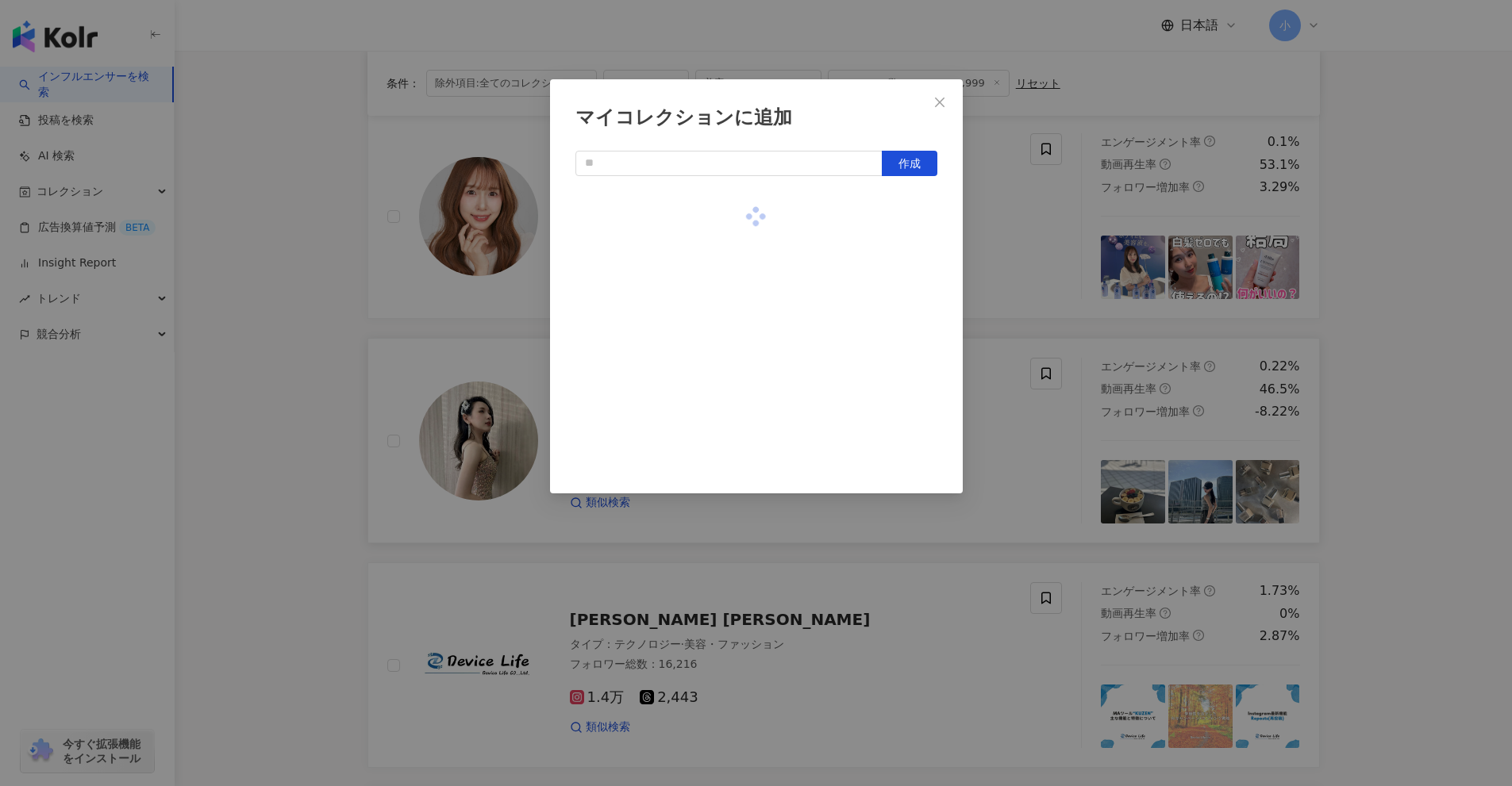
click at [1389, 333] on div "マイコレクションに追加 作成" at bounding box center [756, 393] width 1512 height 786
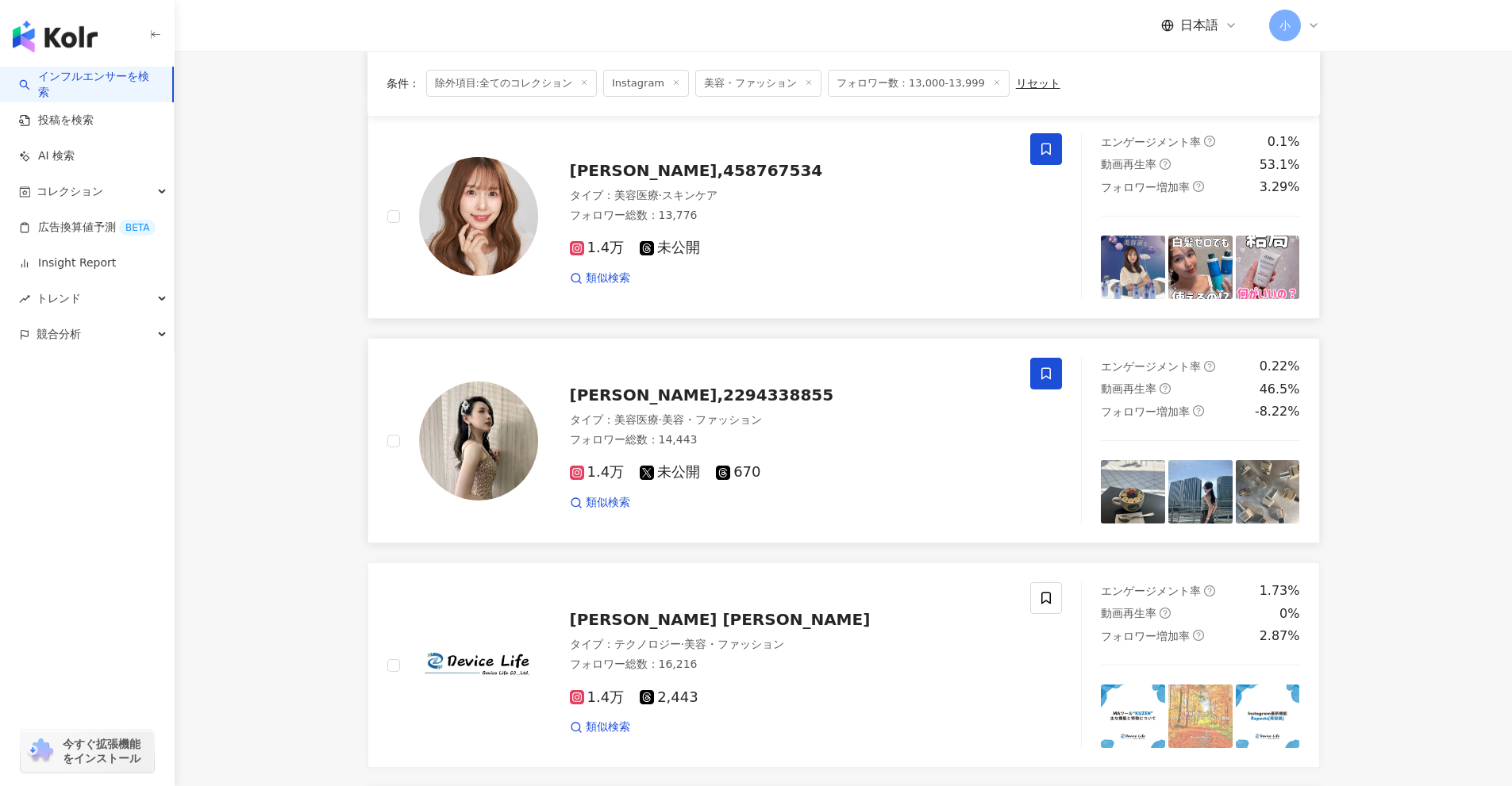
click at [1056, 158] on span at bounding box center [1046, 149] width 31 height 31
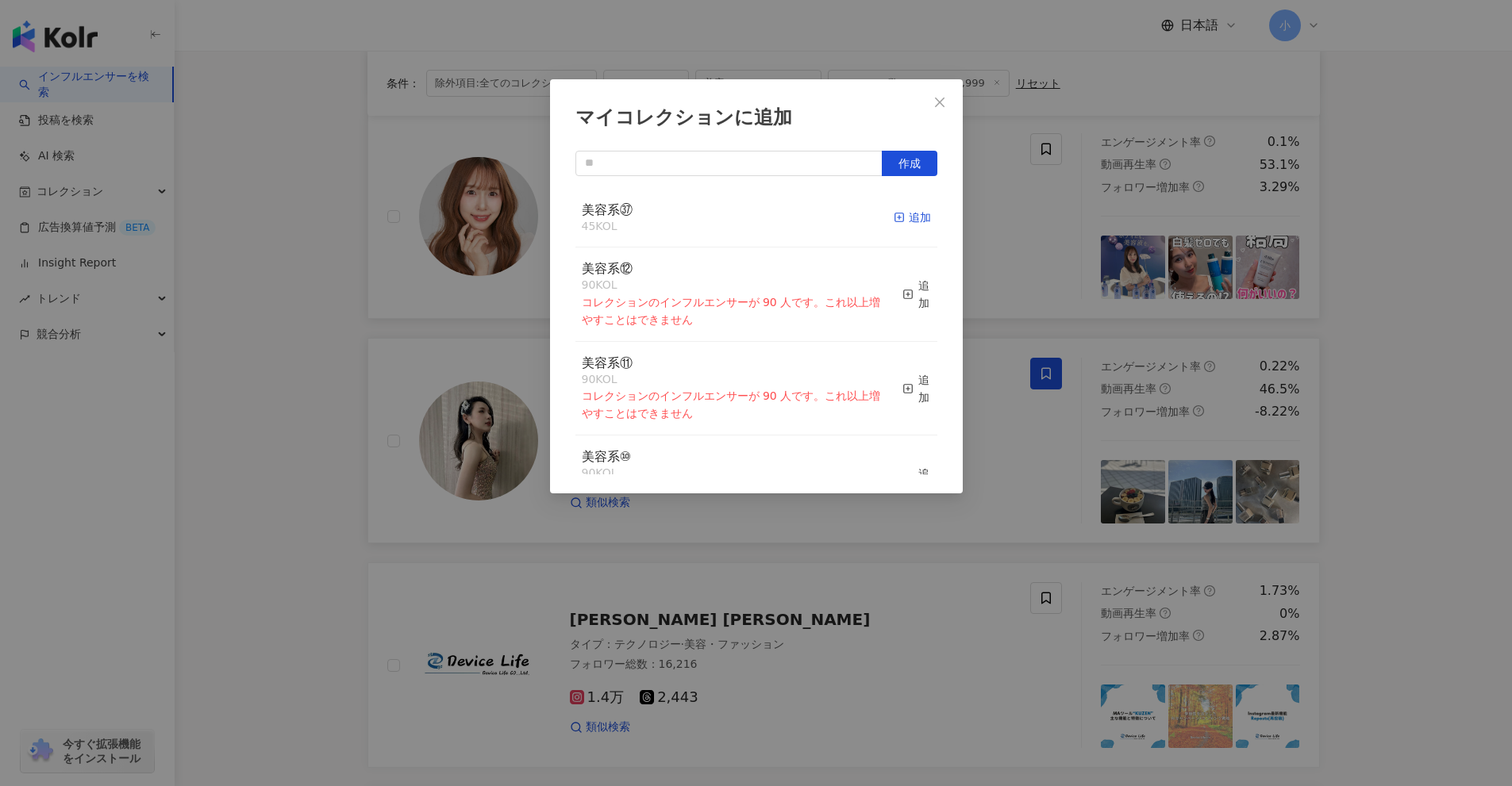
click at [893, 223] on div "追加" at bounding box center [912, 217] width 38 height 17
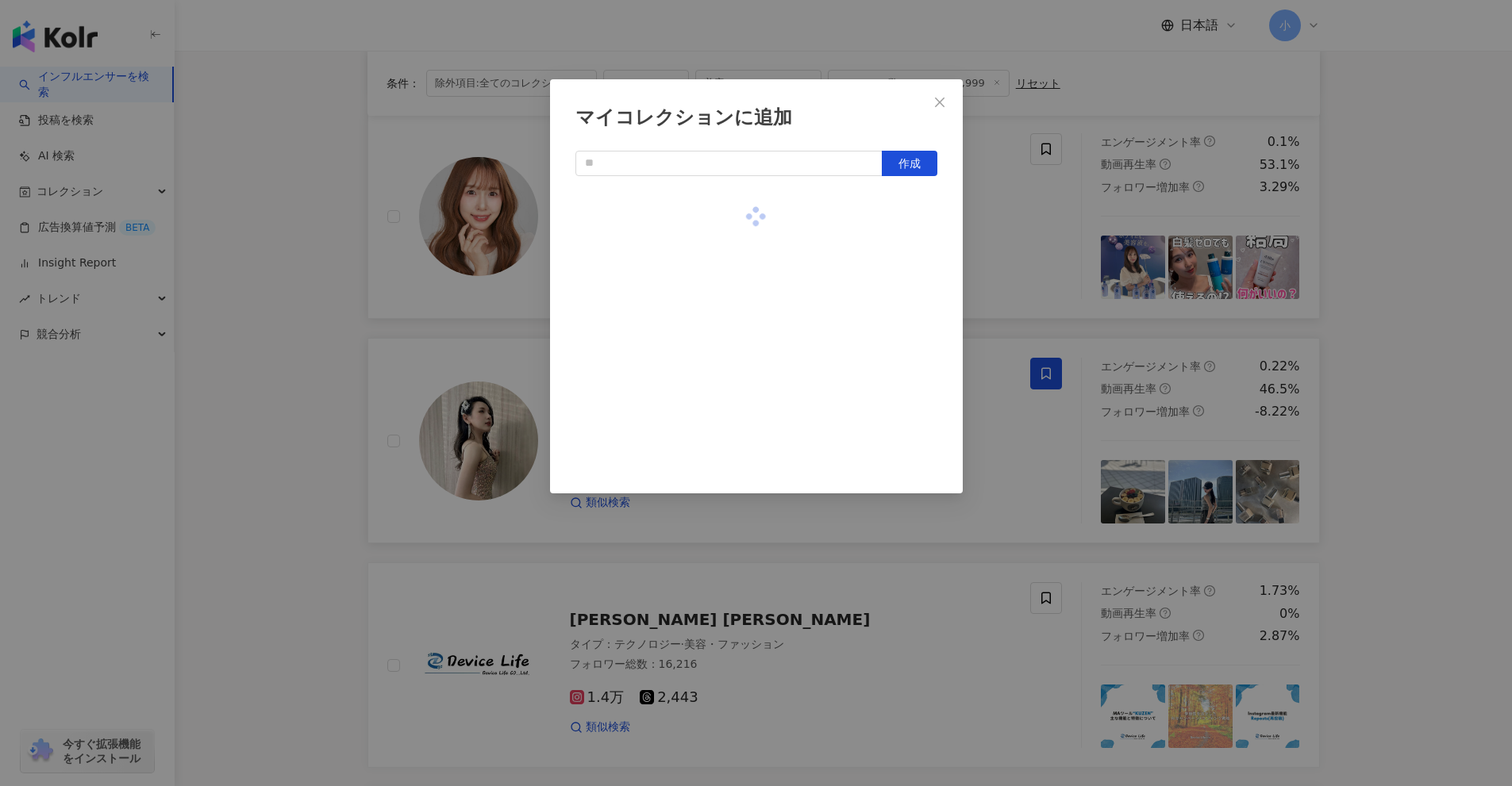
click at [1359, 278] on div "マイコレクションに追加 作成" at bounding box center [756, 393] width 1512 height 786
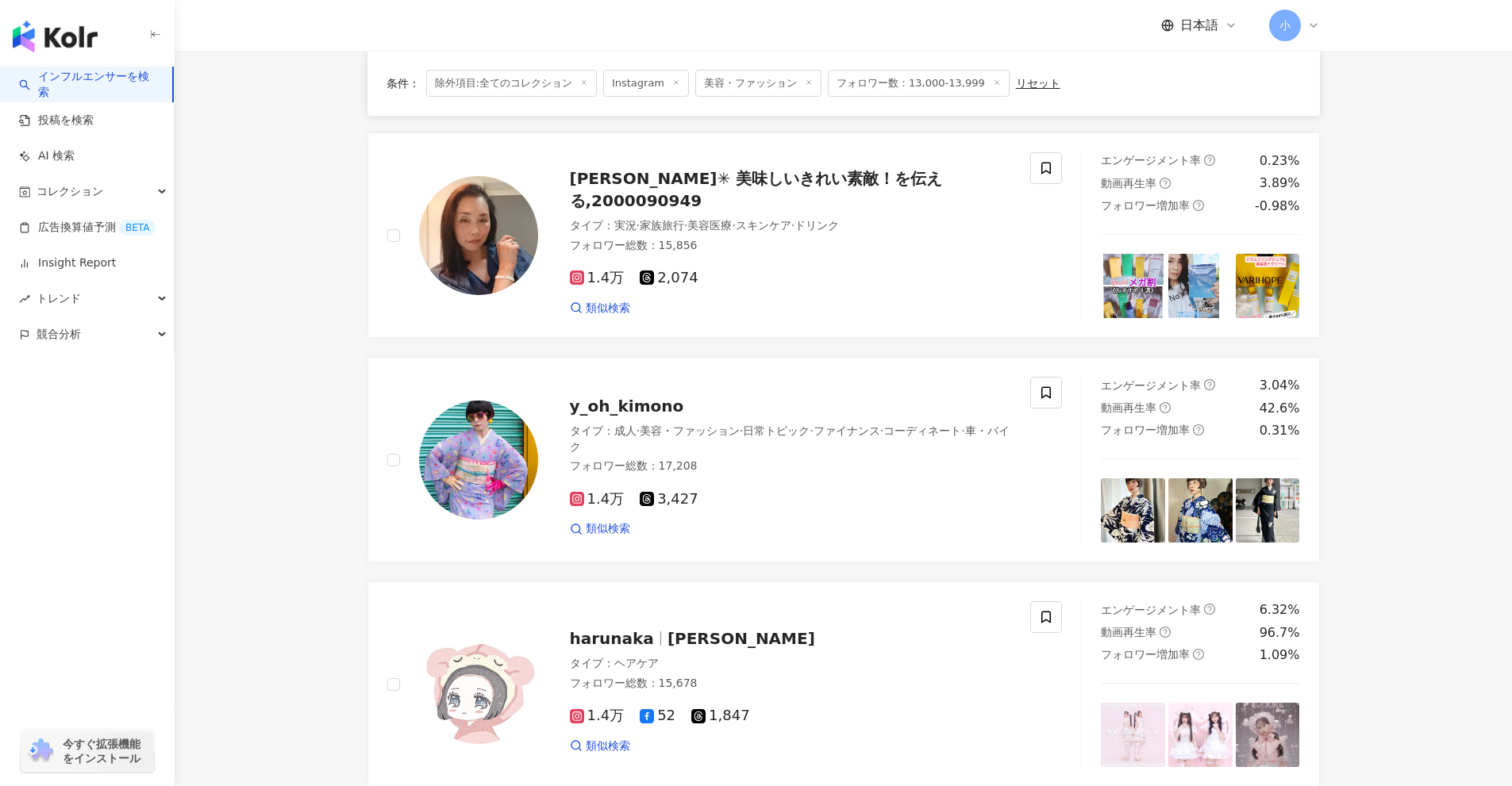
scroll to position [194, 0]
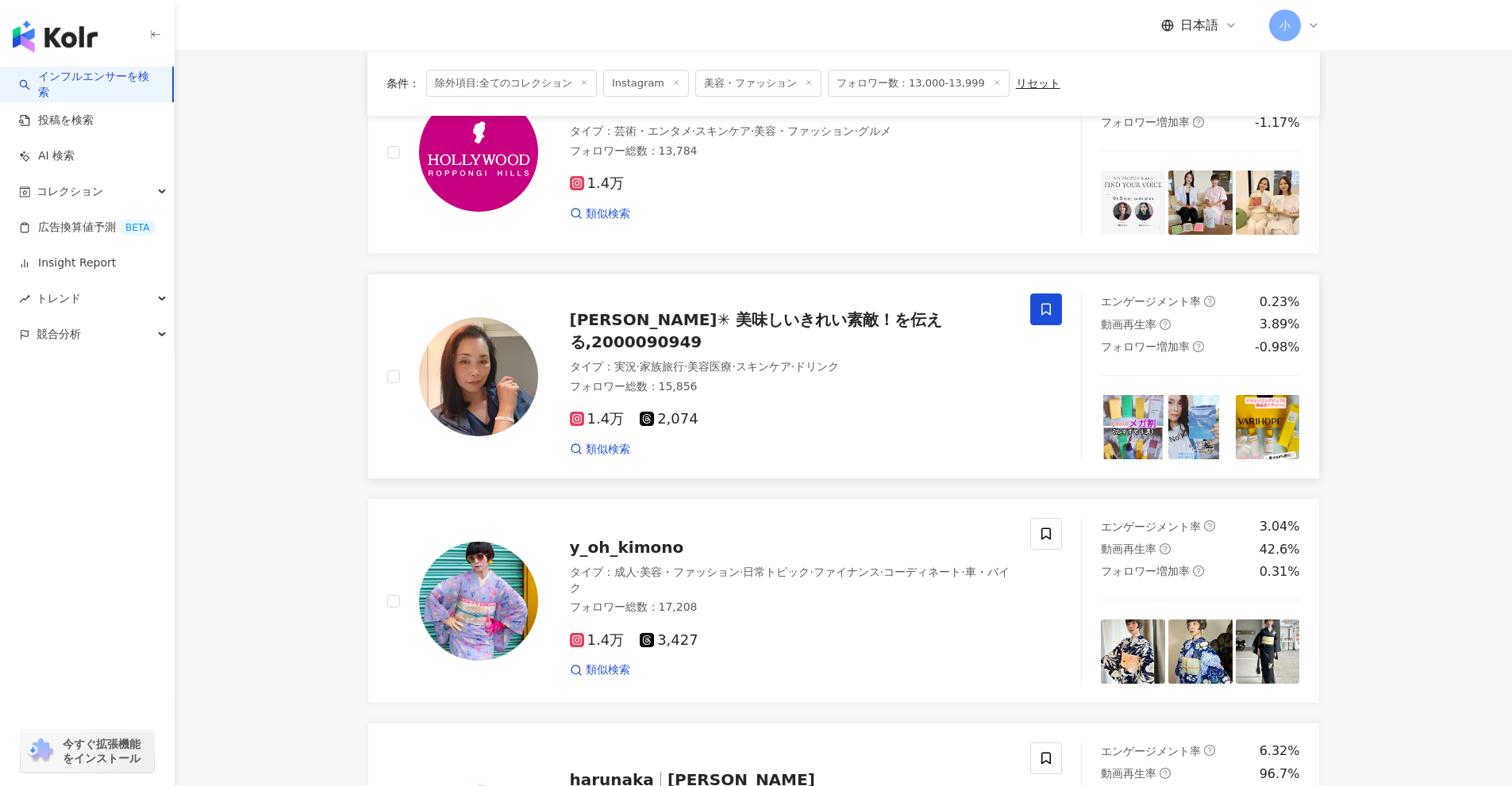
click at [1055, 311] on span at bounding box center [1046, 310] width 31 height 31
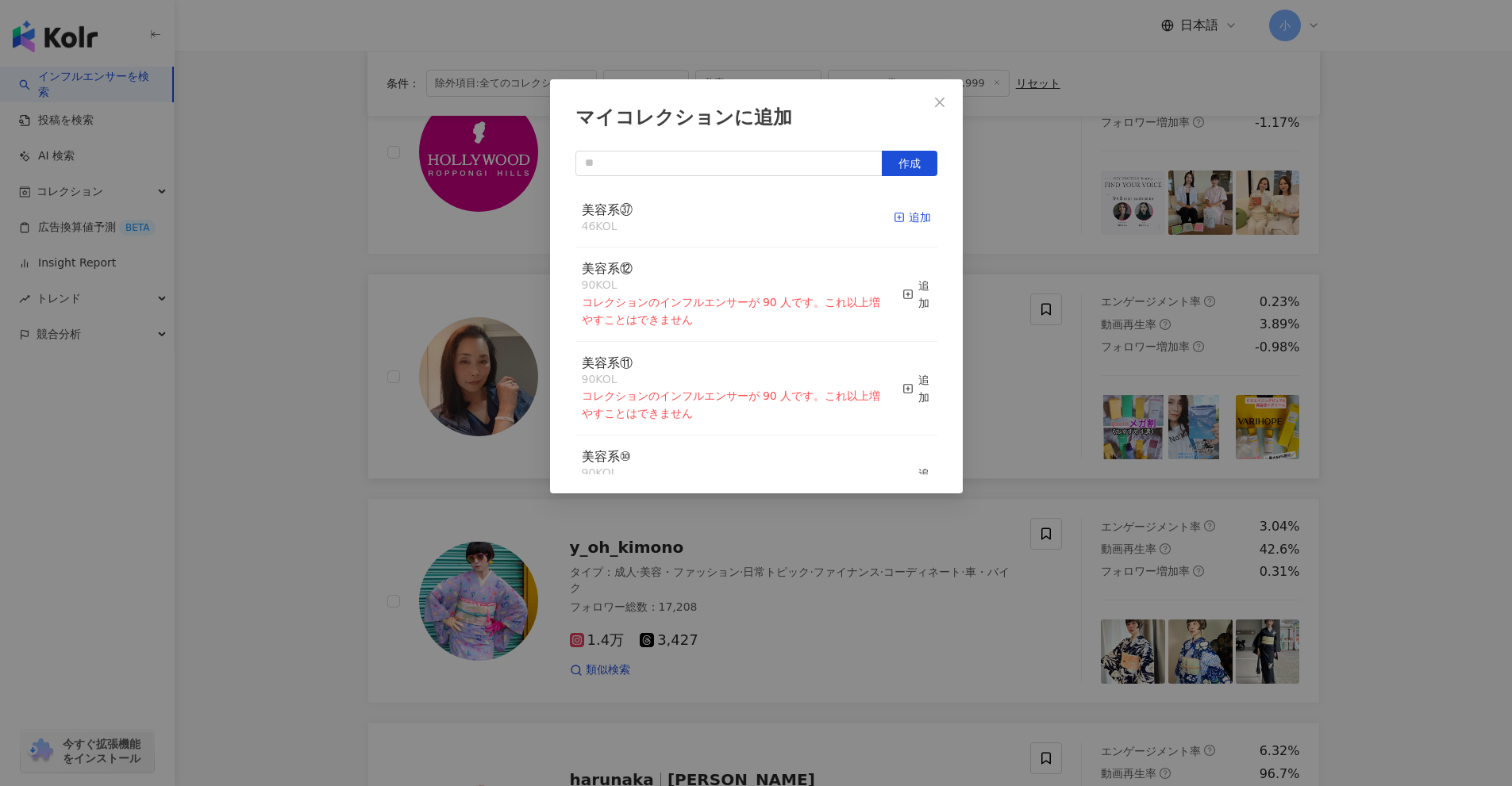
click at [895, 216] on div "追加" at bounding box center [912, 217] width 38 height 17
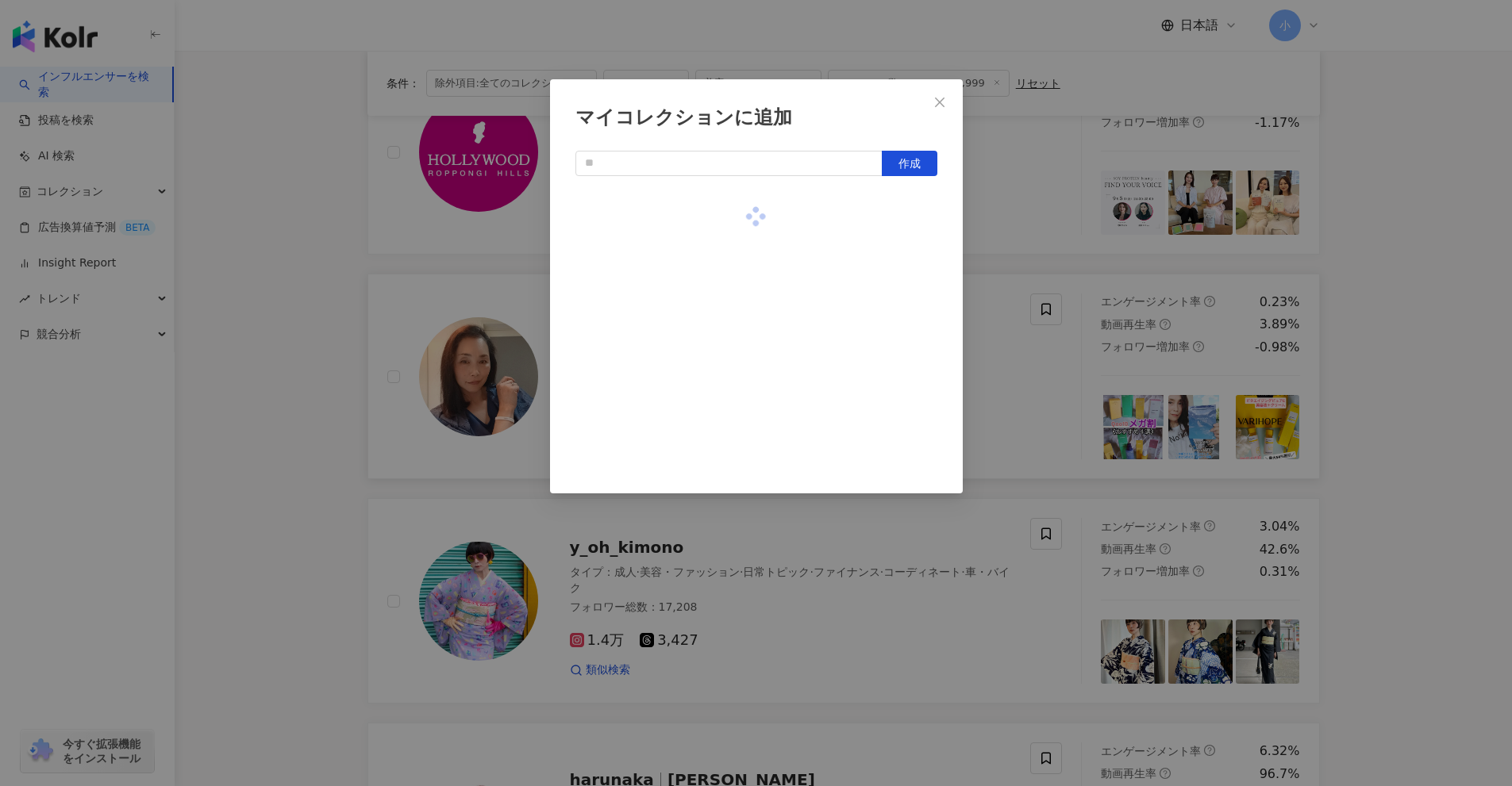
click at [1421, 364] on div "マイコレクションに追加 作成" at bounding box center [756, 393] width 1512 height 786
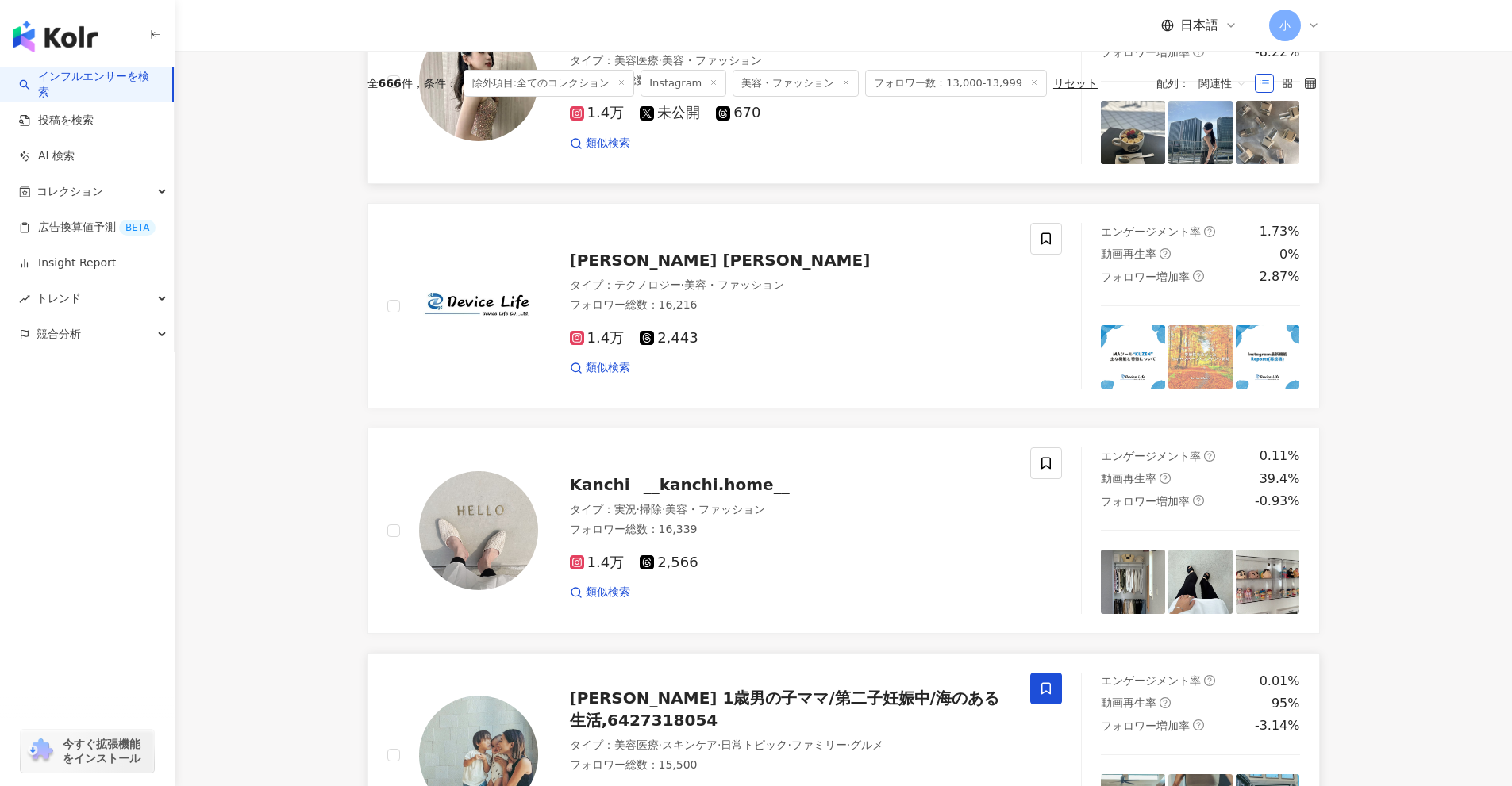
scroll to position [2495, 0]
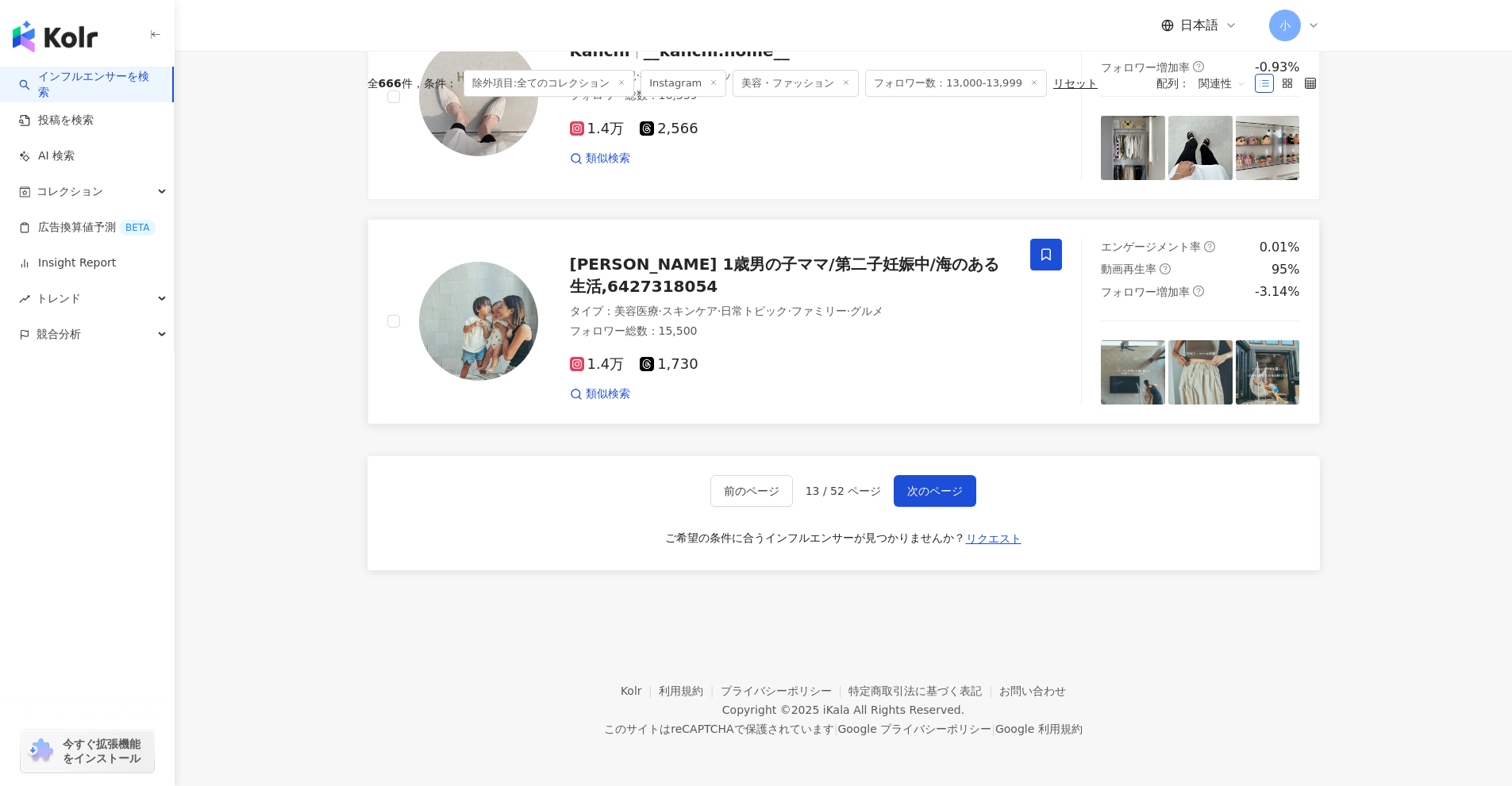
drag, startPoint x: 1391, startPoint y: 275, endPoint x: 1382, endPoint y: 653, distance: 378.1
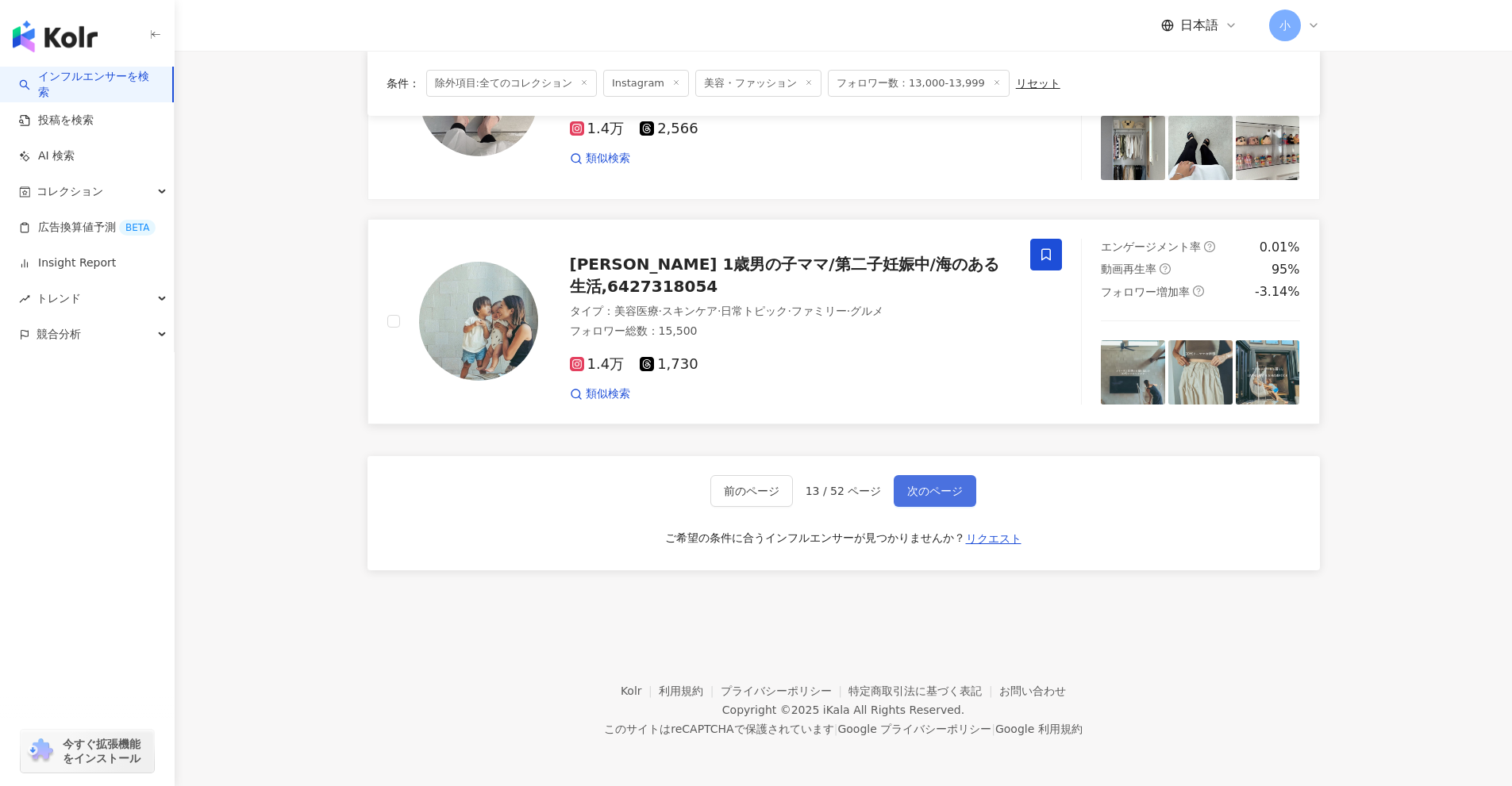
click at [919, 490] on span "次のページ" at bounding box center [935, 491] width 56 height 13
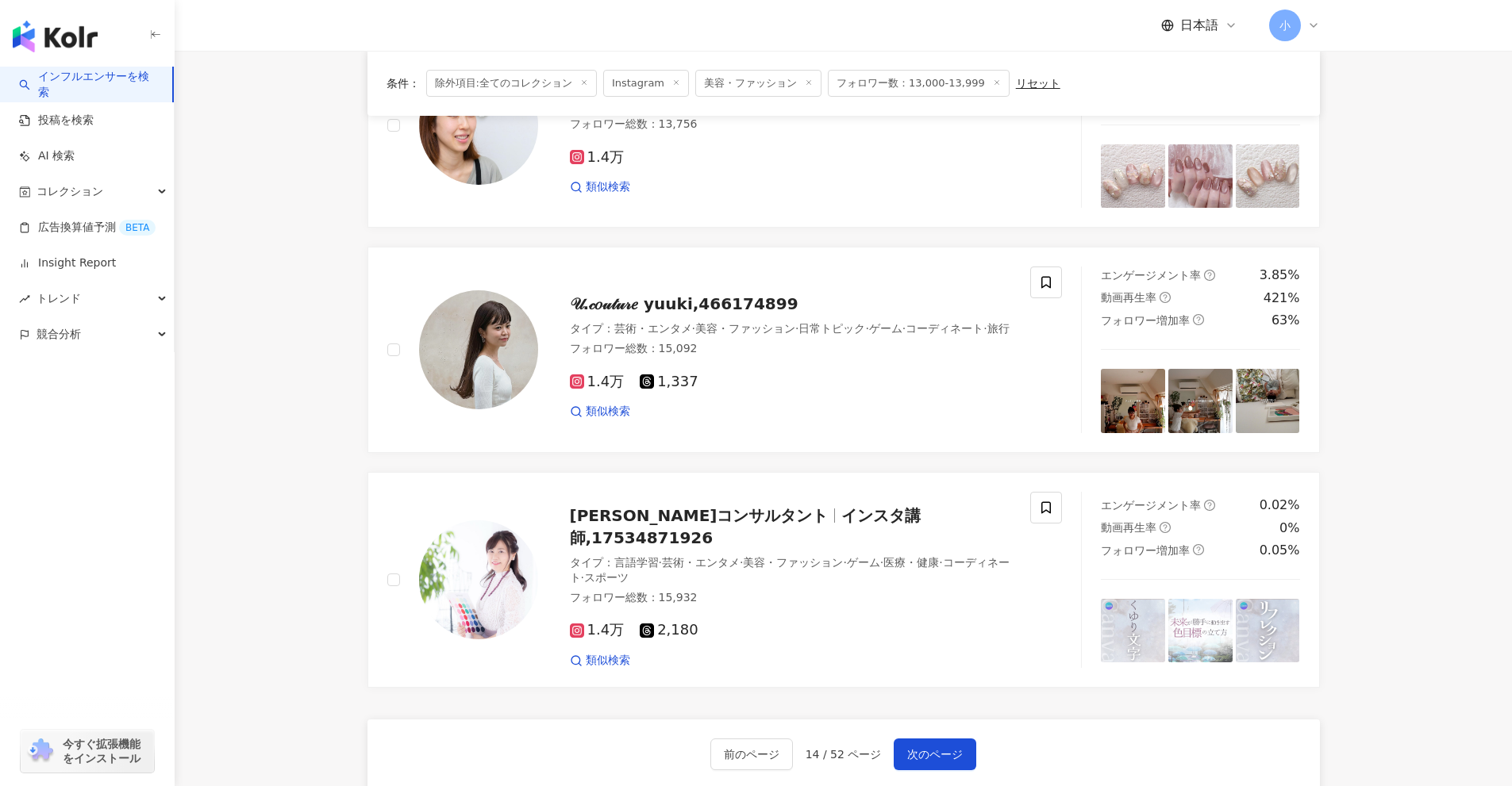
scroll to position [2177, 0]
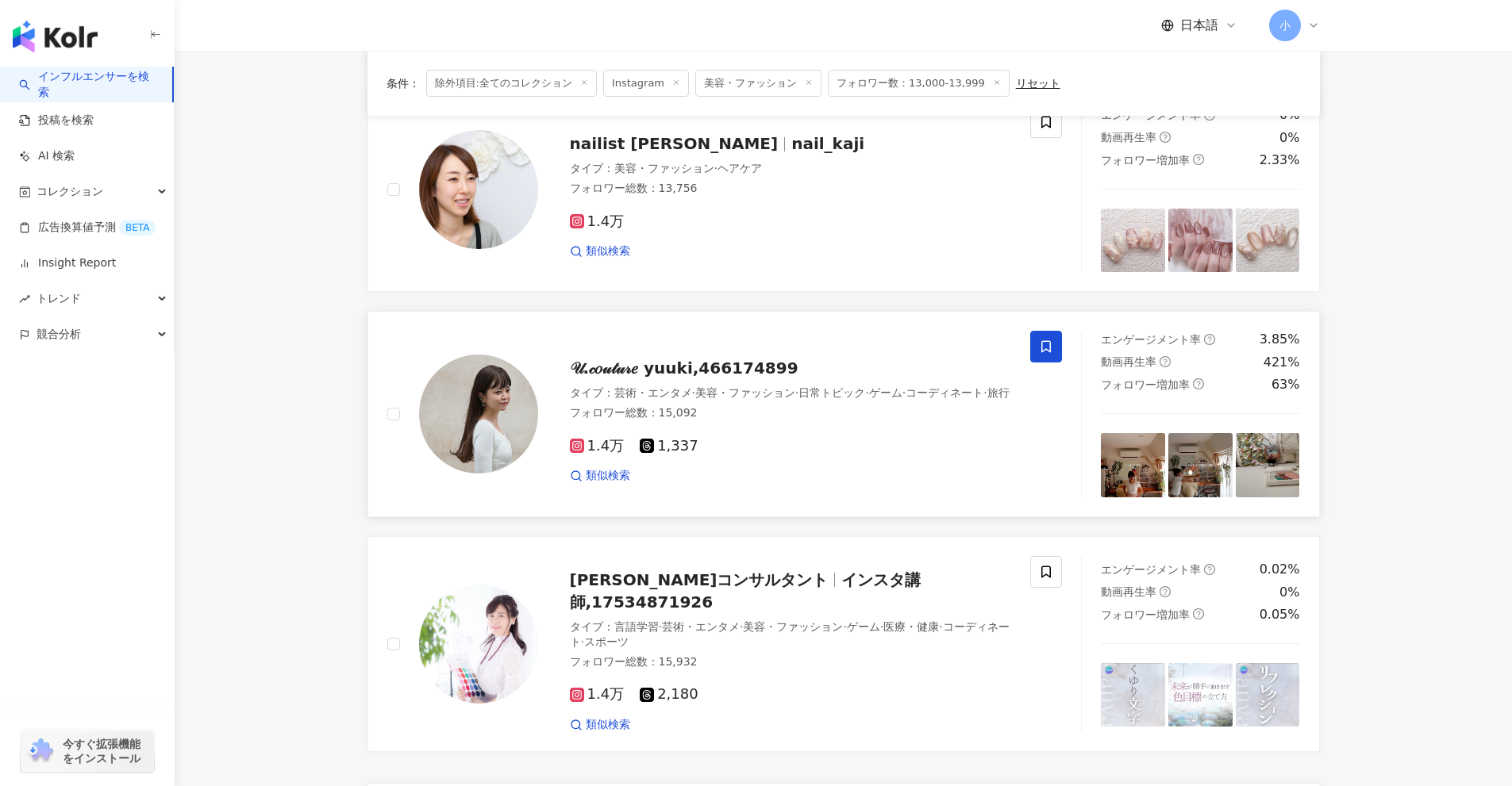
click at [1042, 347] on icon at bounding box center [1045, 347] width 10 height 12
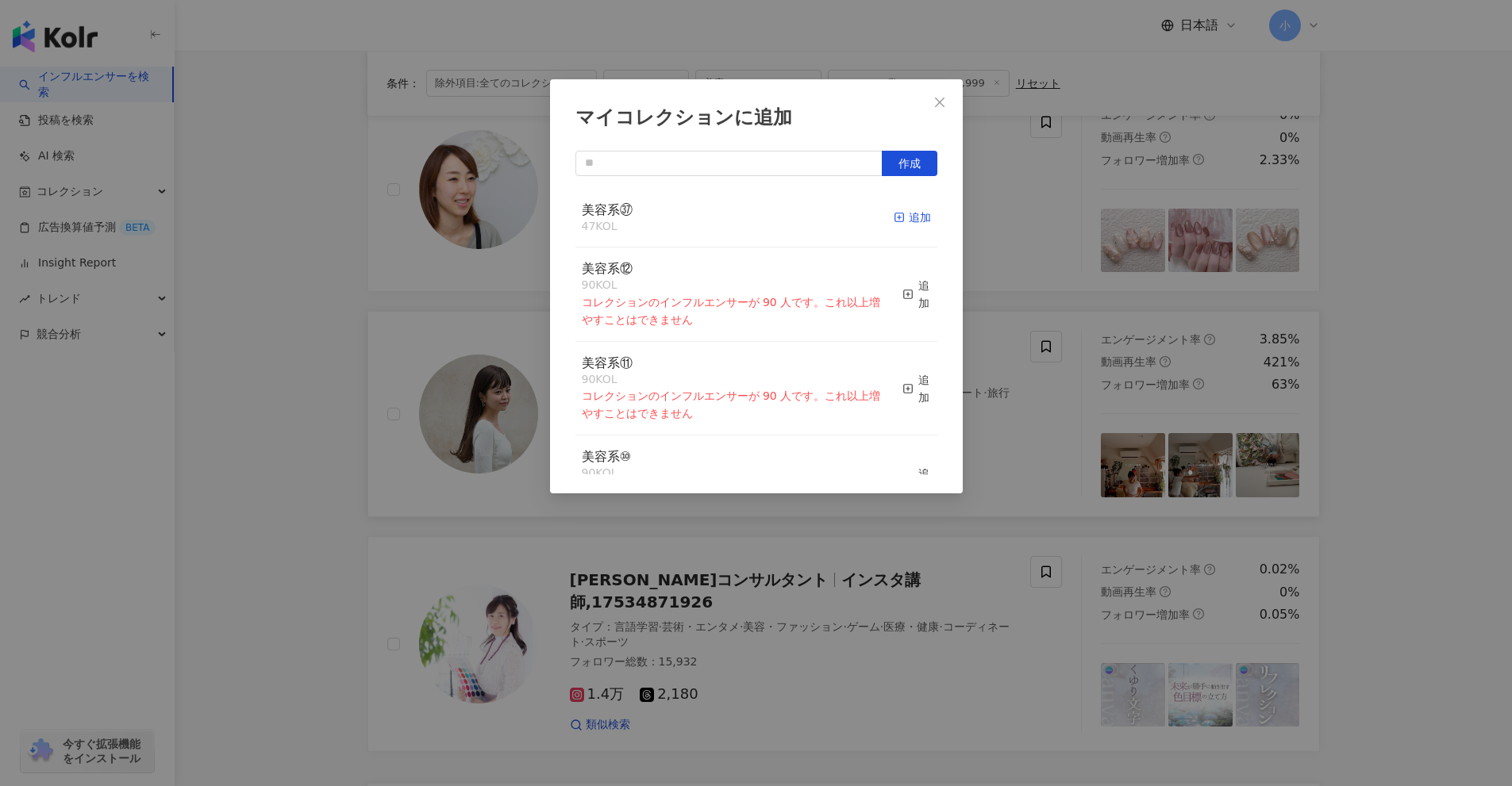
click at [909, 218] on div "追加" at bounding box center [912, 217] width 38 height 17
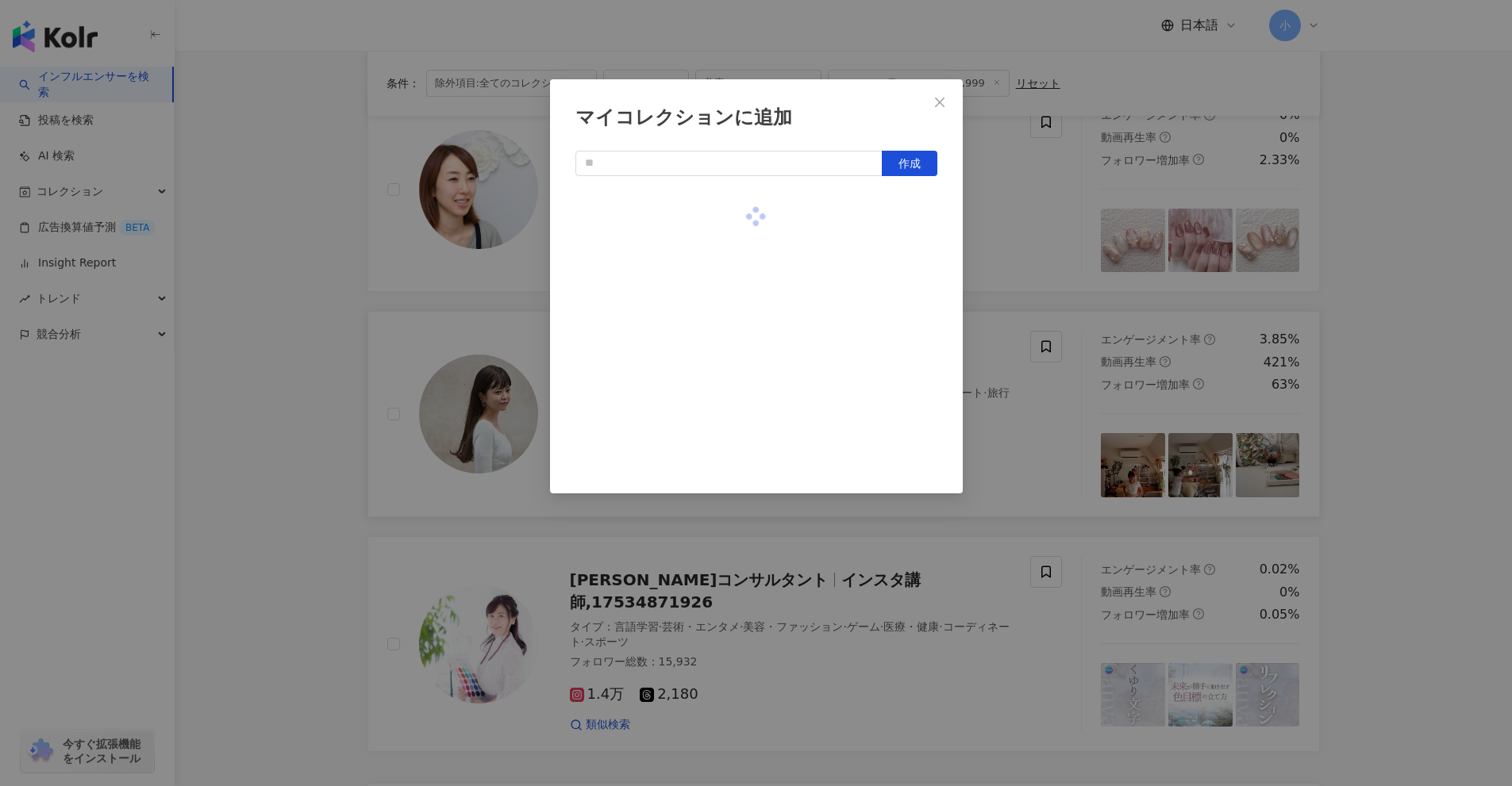
click at [1404, 348] on div "マイコレクションに追加 作成" at bounding box center [756, 393] width 1512 height 786
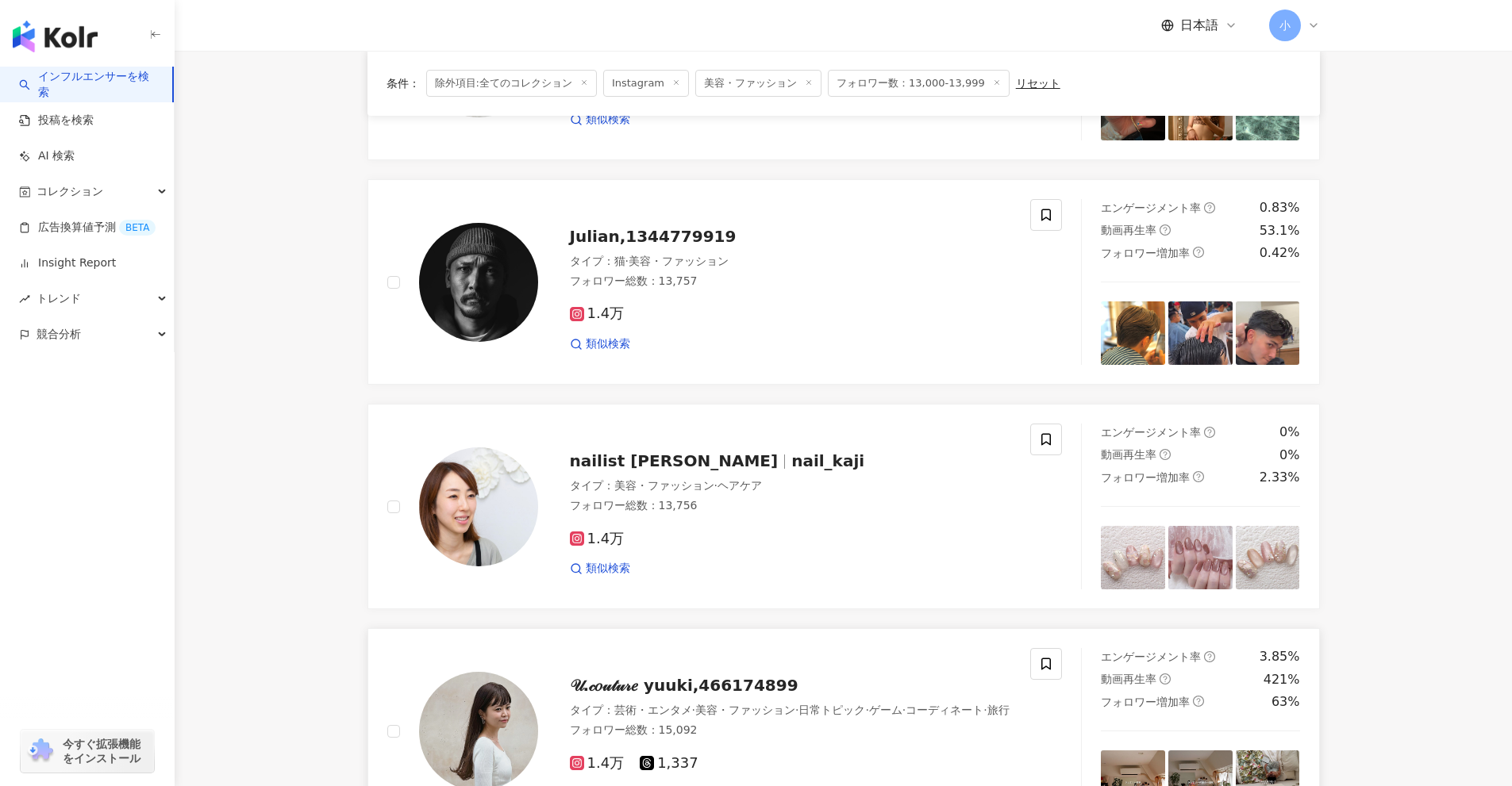
scroll to position [1463, 0]
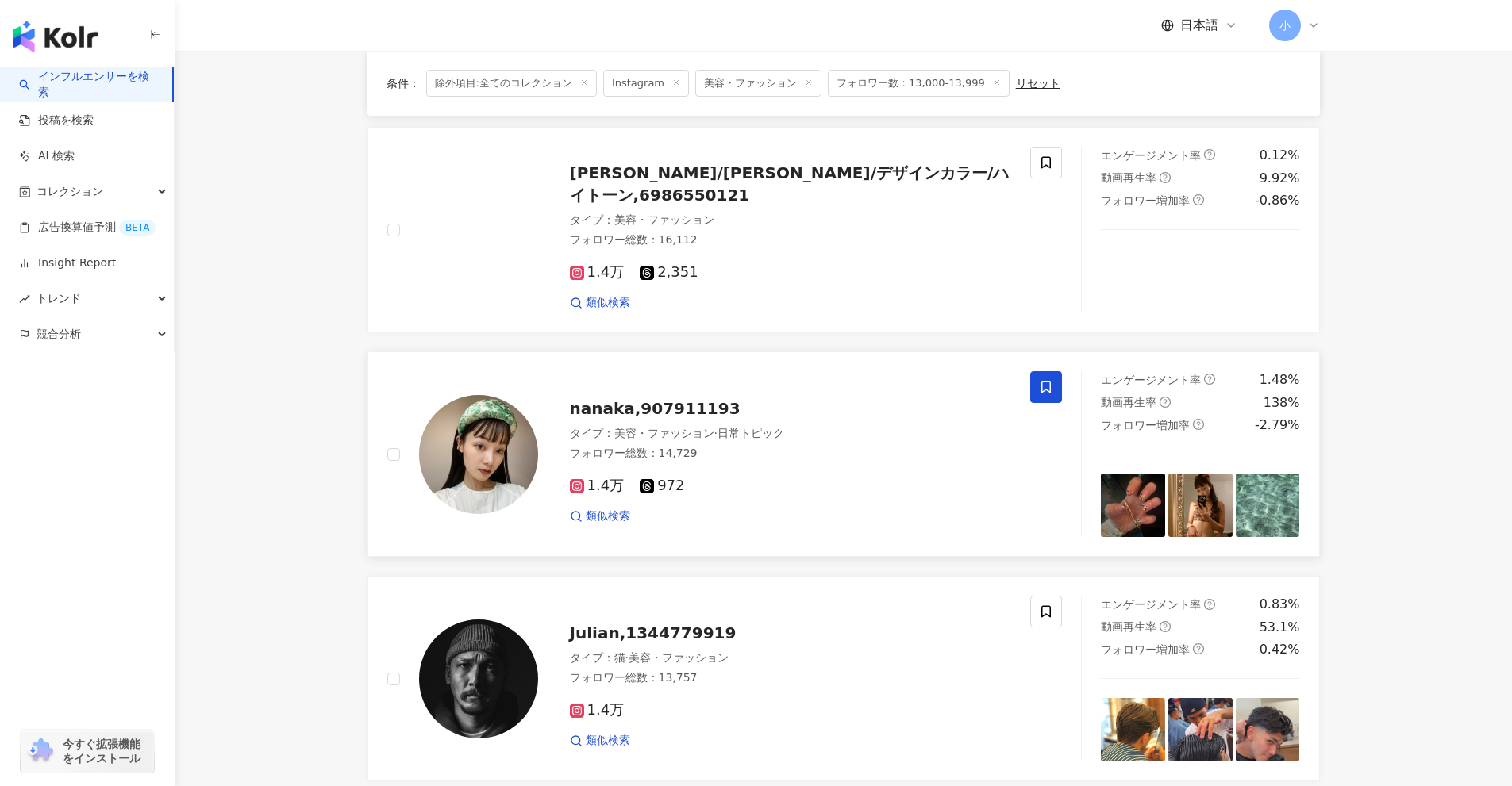
click at [1043, 390] on icon at bounding box center [1046, 387] width 14 height 14
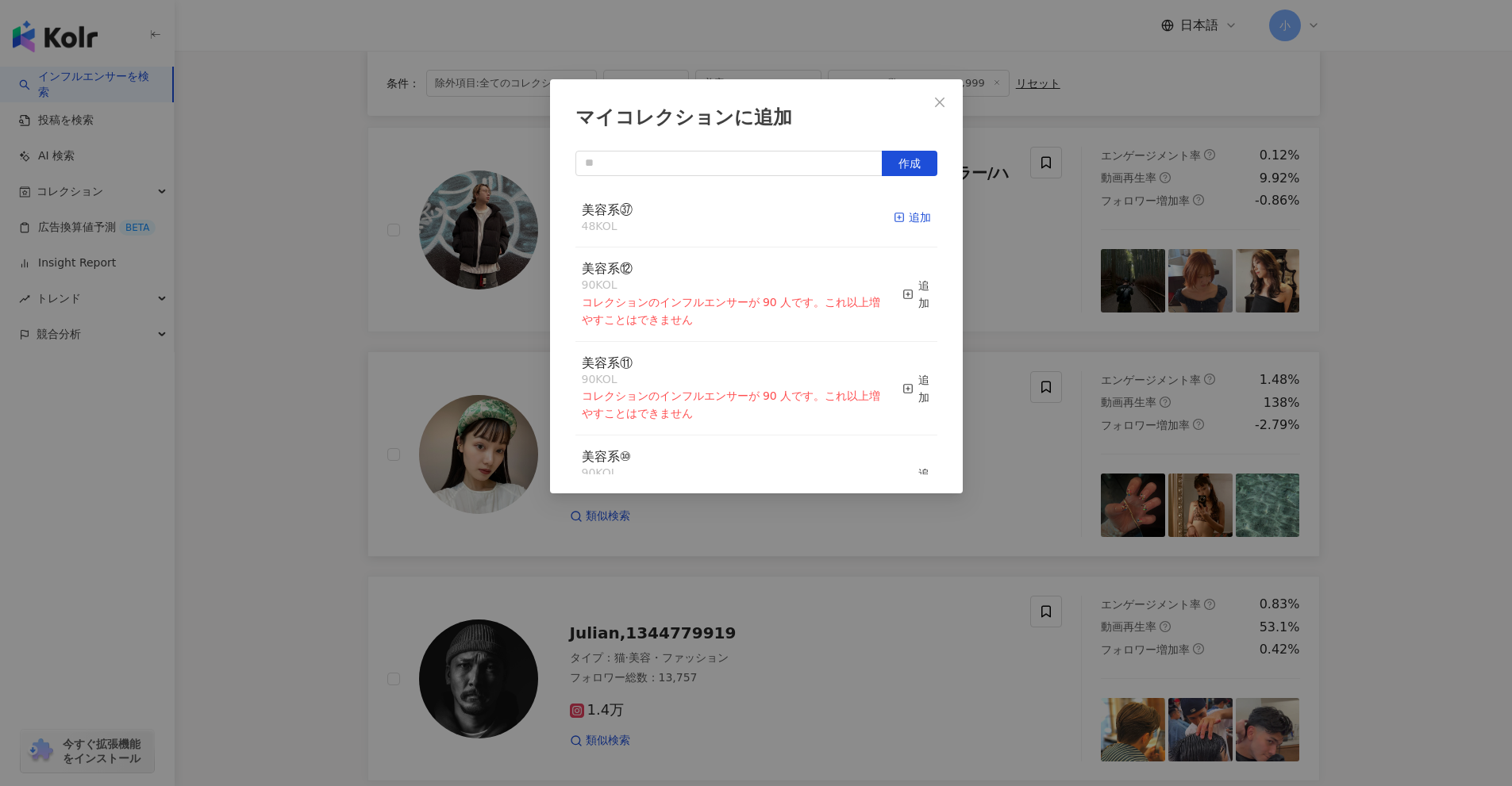
click at [910, 221] on div "追加" at bounding box center [912, 217] width 38 height 17
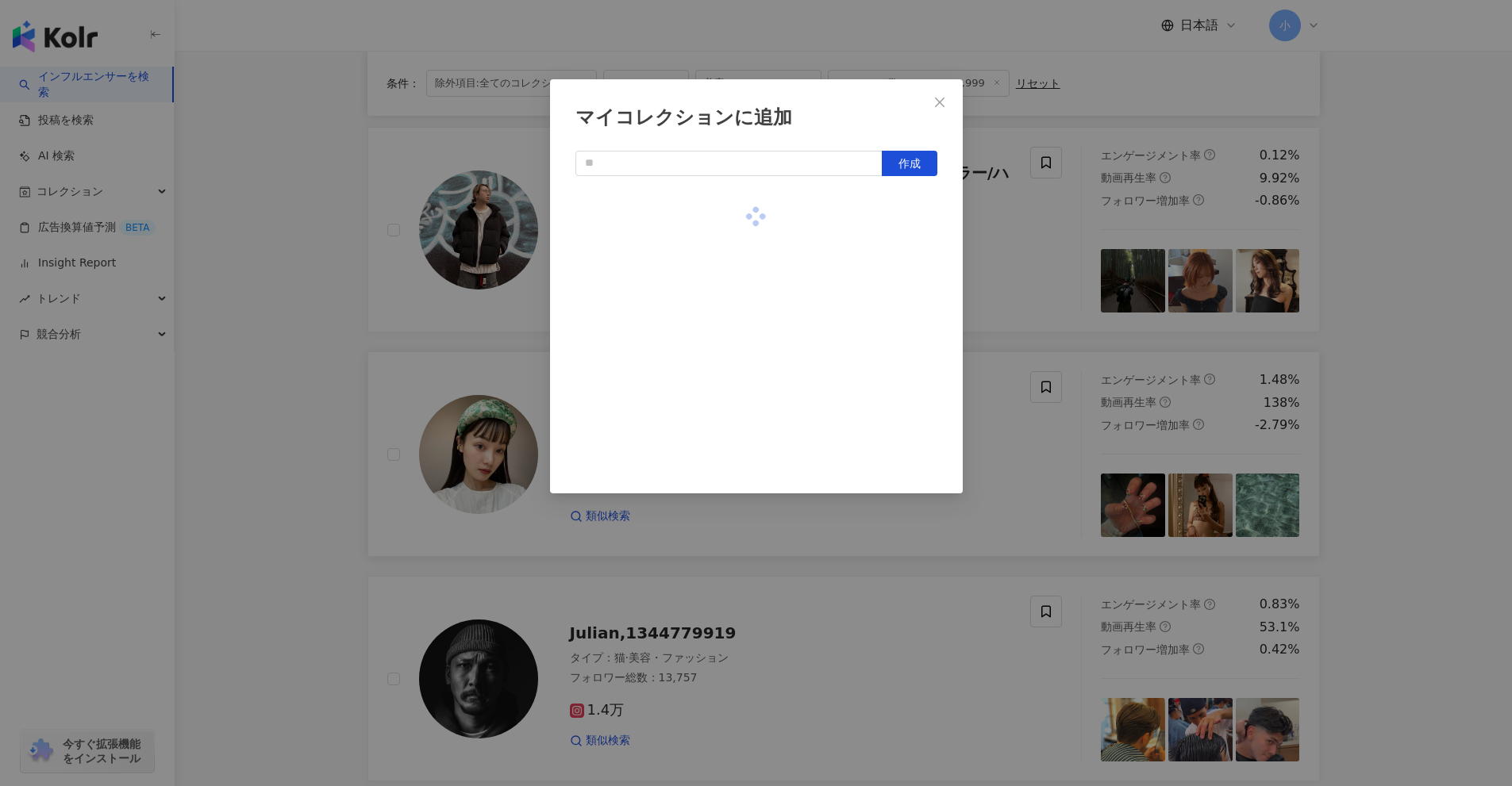
click at [1391, 347] on div "マイコレクションに追加 作成" at bounding box center [756, 393] width 1512 height 786
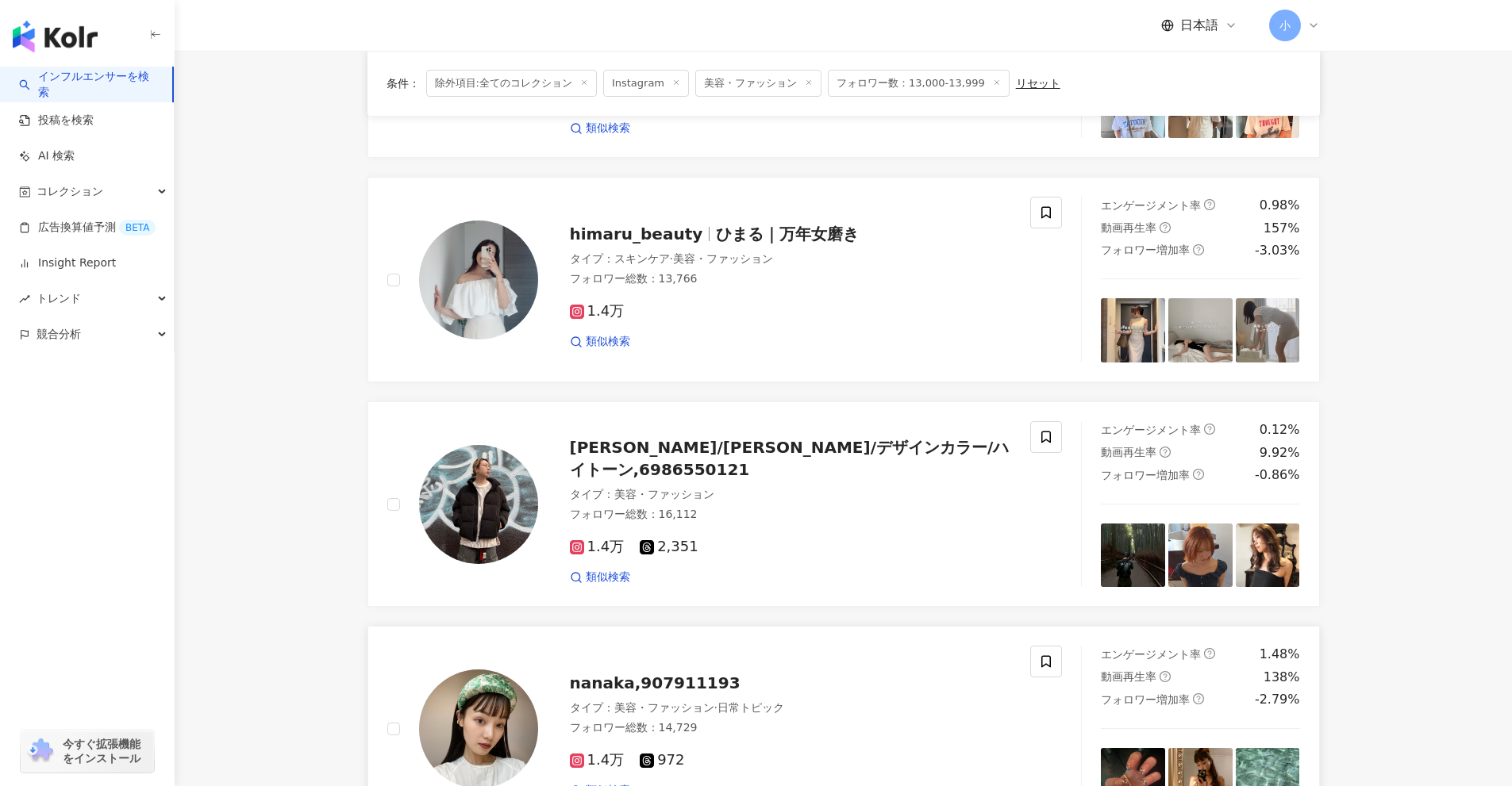
scroll to position [1145, 0]
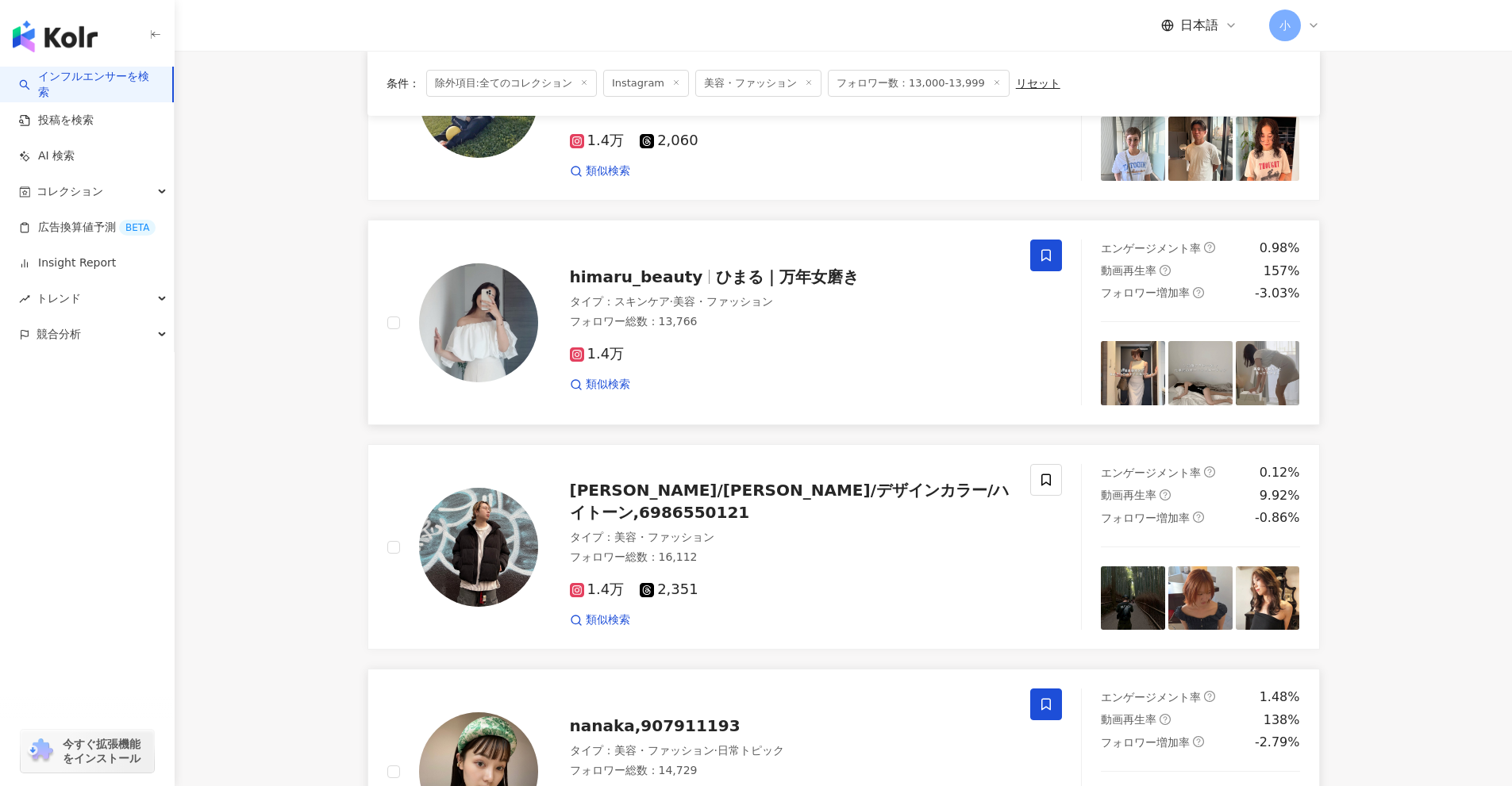
click at [1047, 257] on icon at bounding box center [1046, 256] width 14 height 14
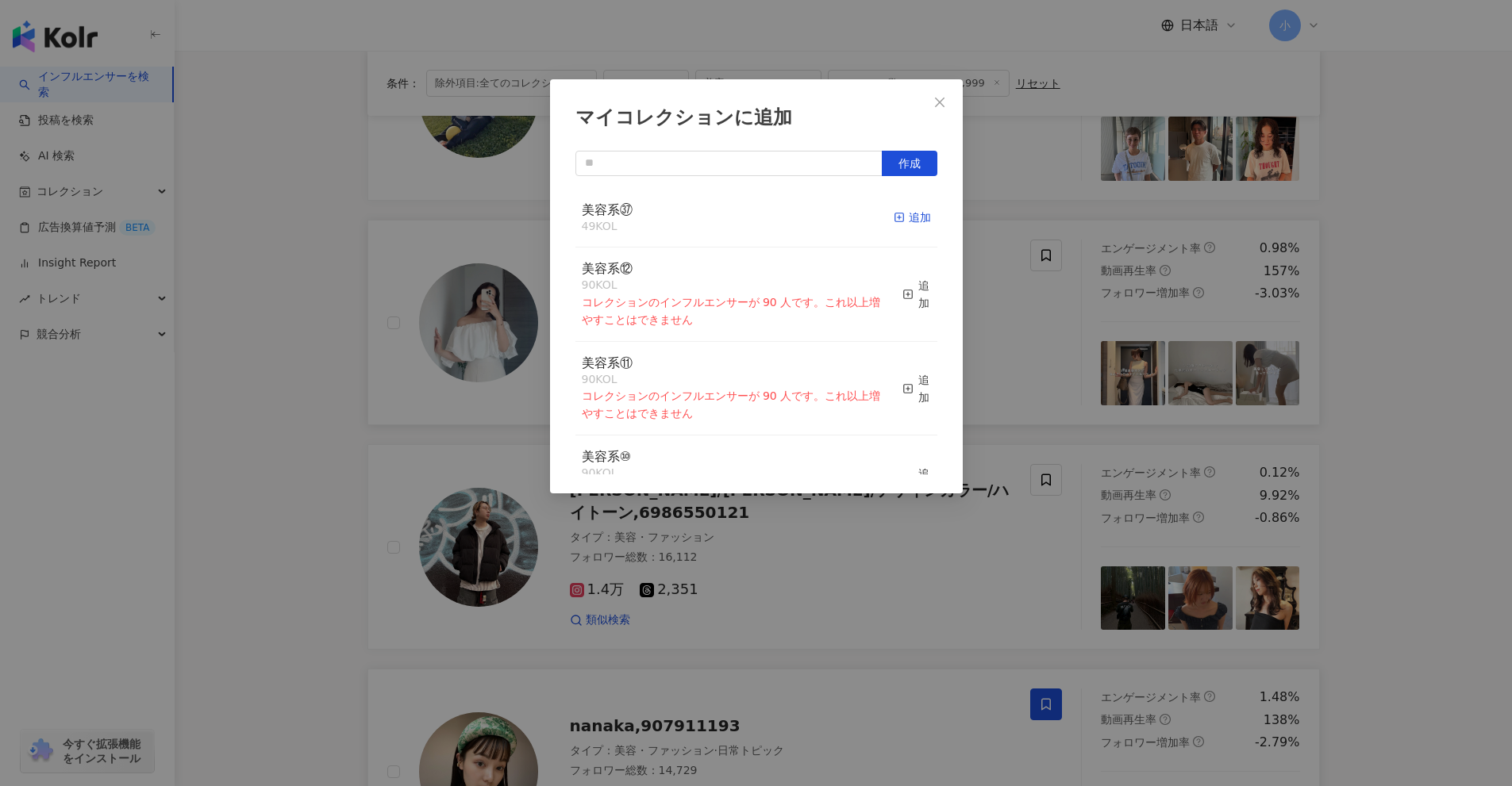
click at [908, 215] on div "追加" at bounding box center [912, 217] width 38 height 17
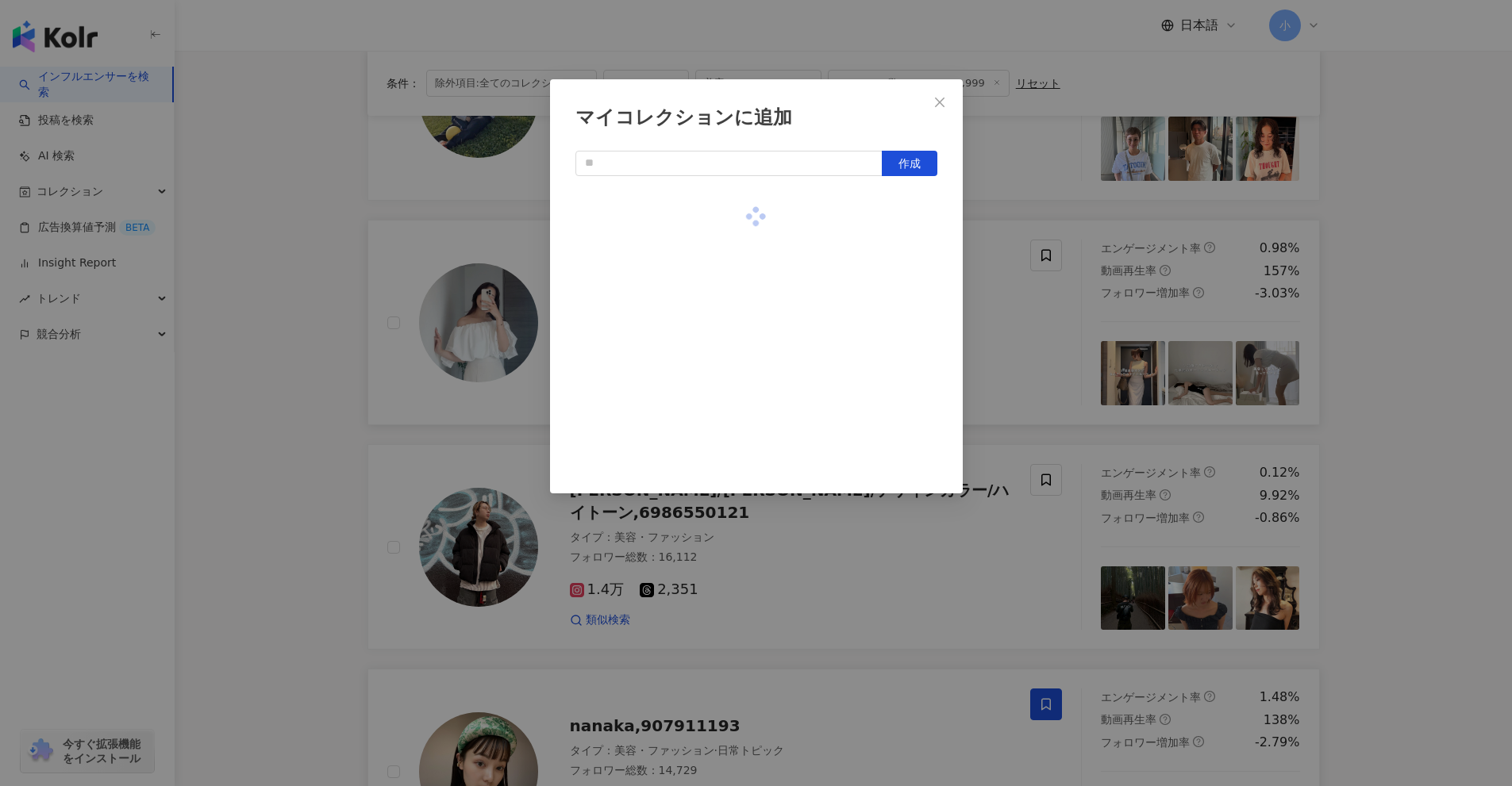
click at [1492, 370] on div "マイコレクションに追加 作成" at bounding box center [756, 393] width 1512 height 786
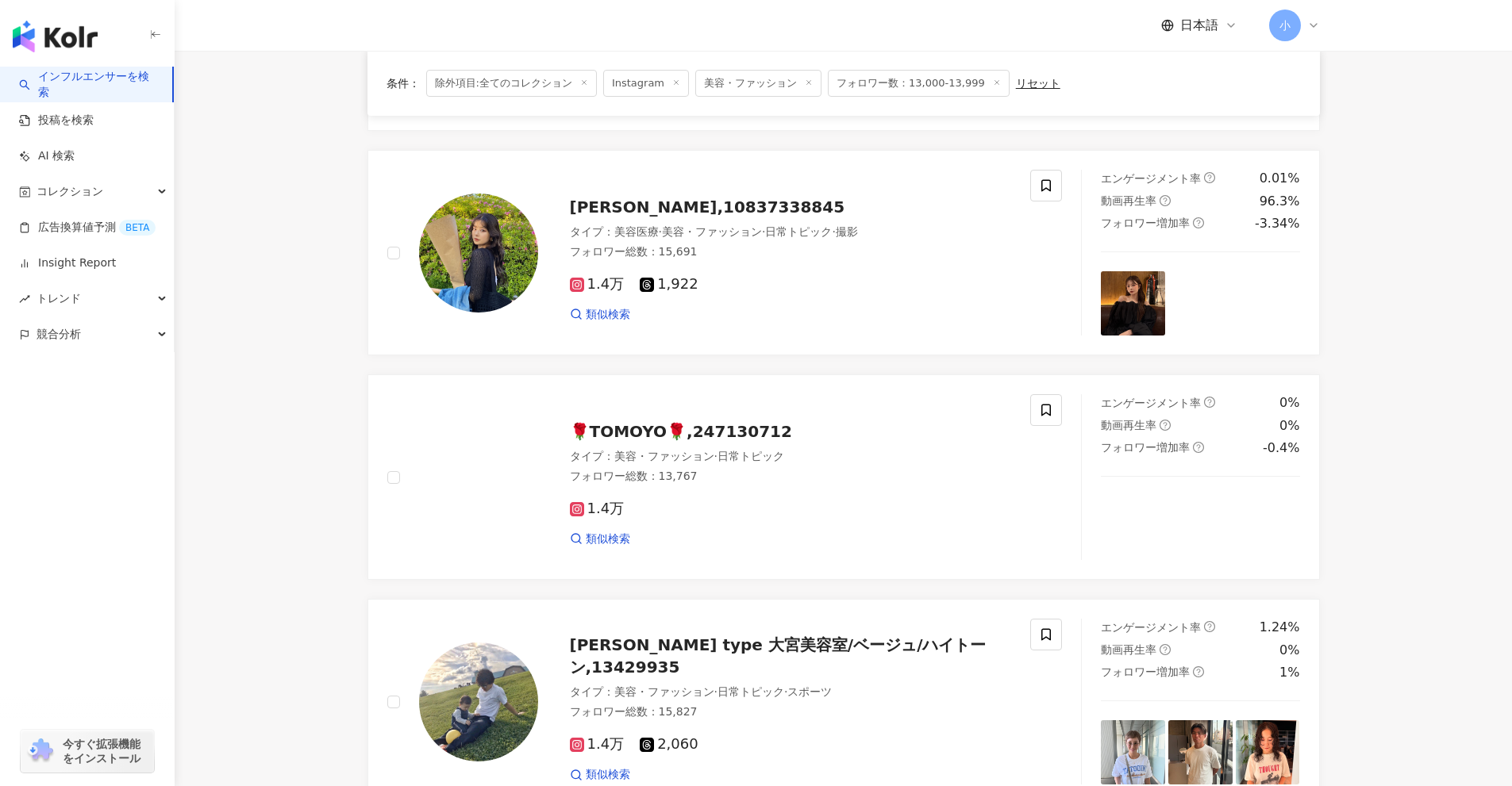
scroll to position [432, 0]
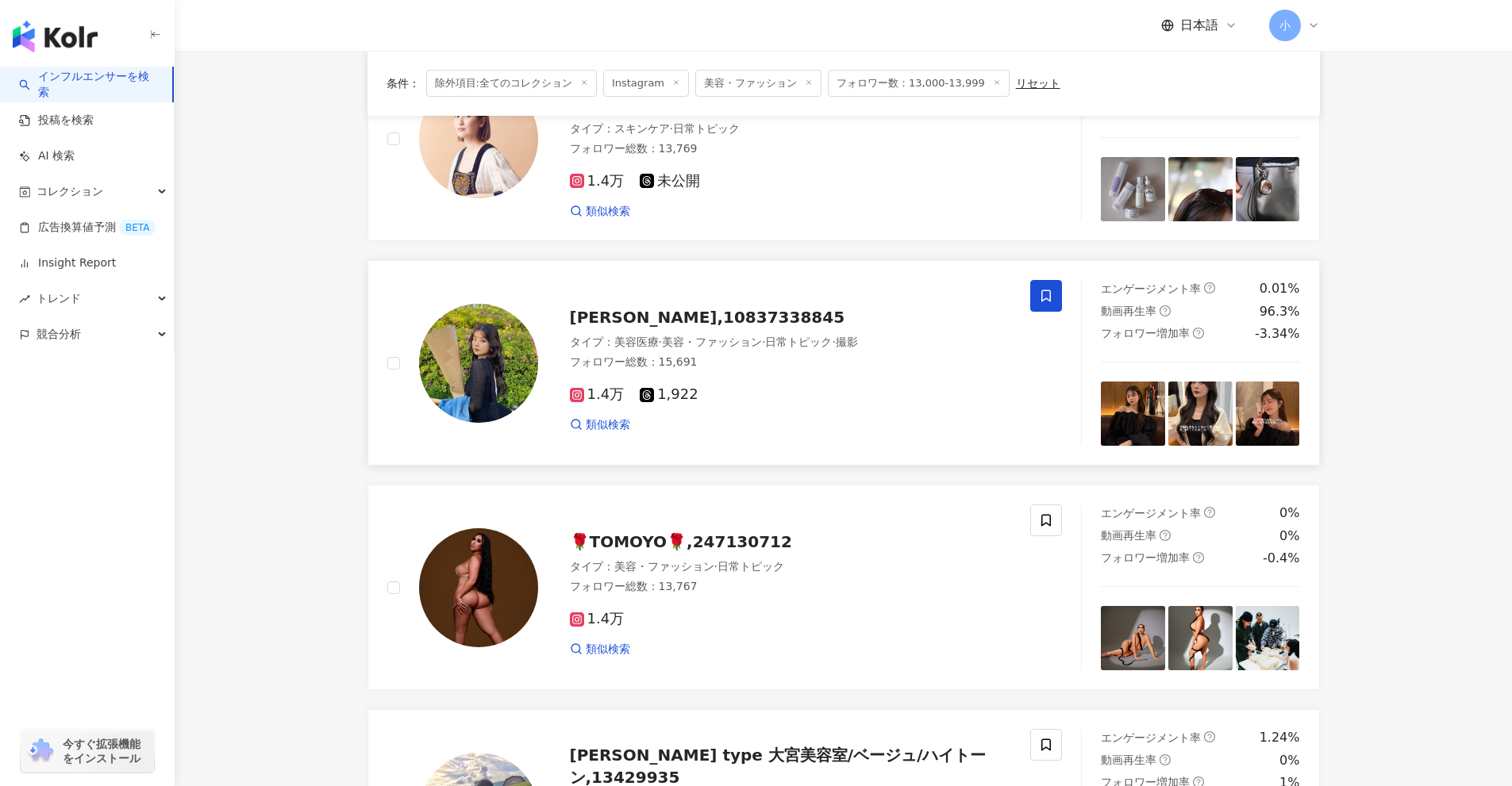
click at [1057, 297] on span at bounding box center [1046, 296] width 31 height 31
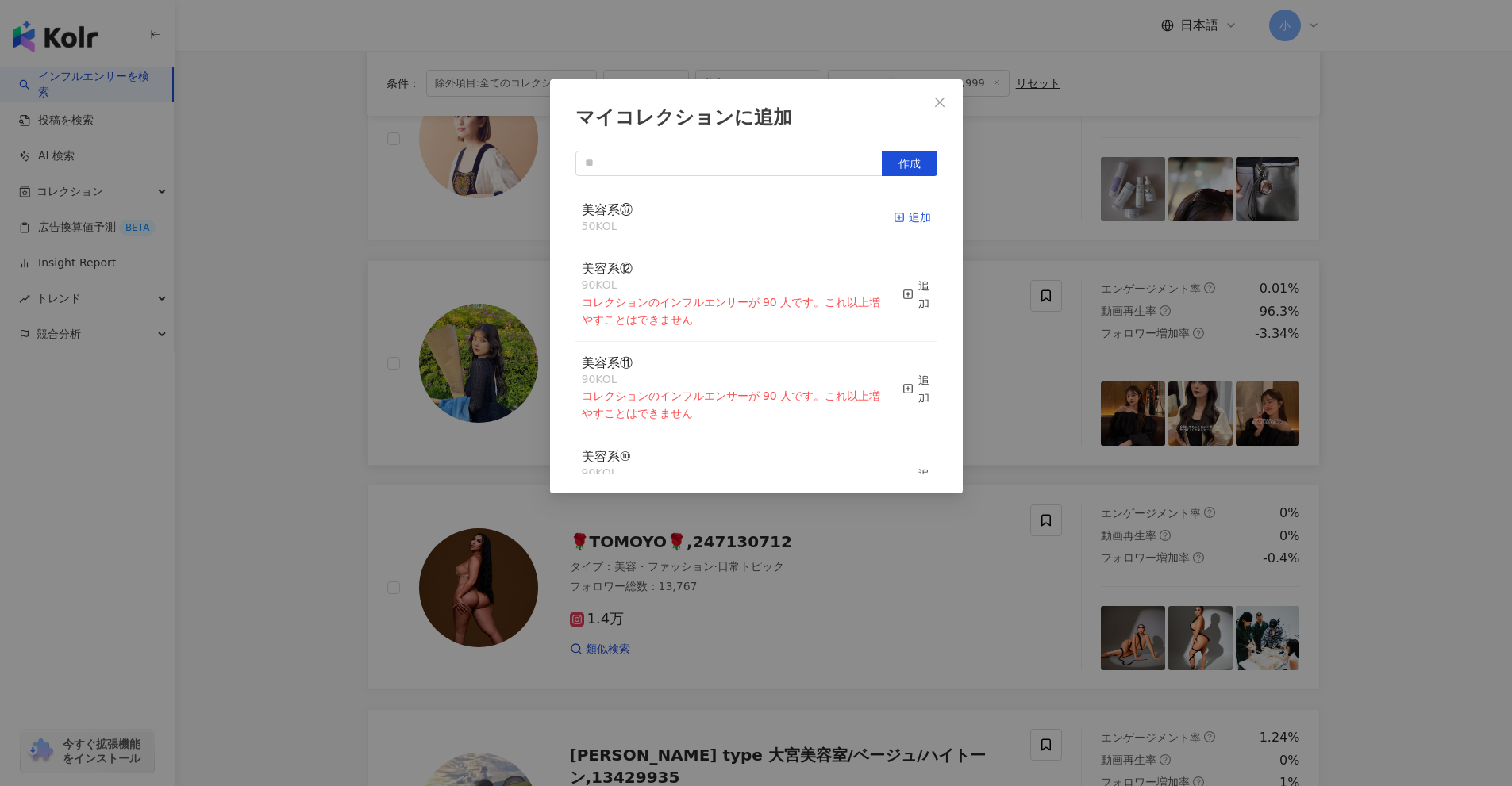
click at [899, 222] on div "追加" at bounding box center [912, 217] width 38 height 17
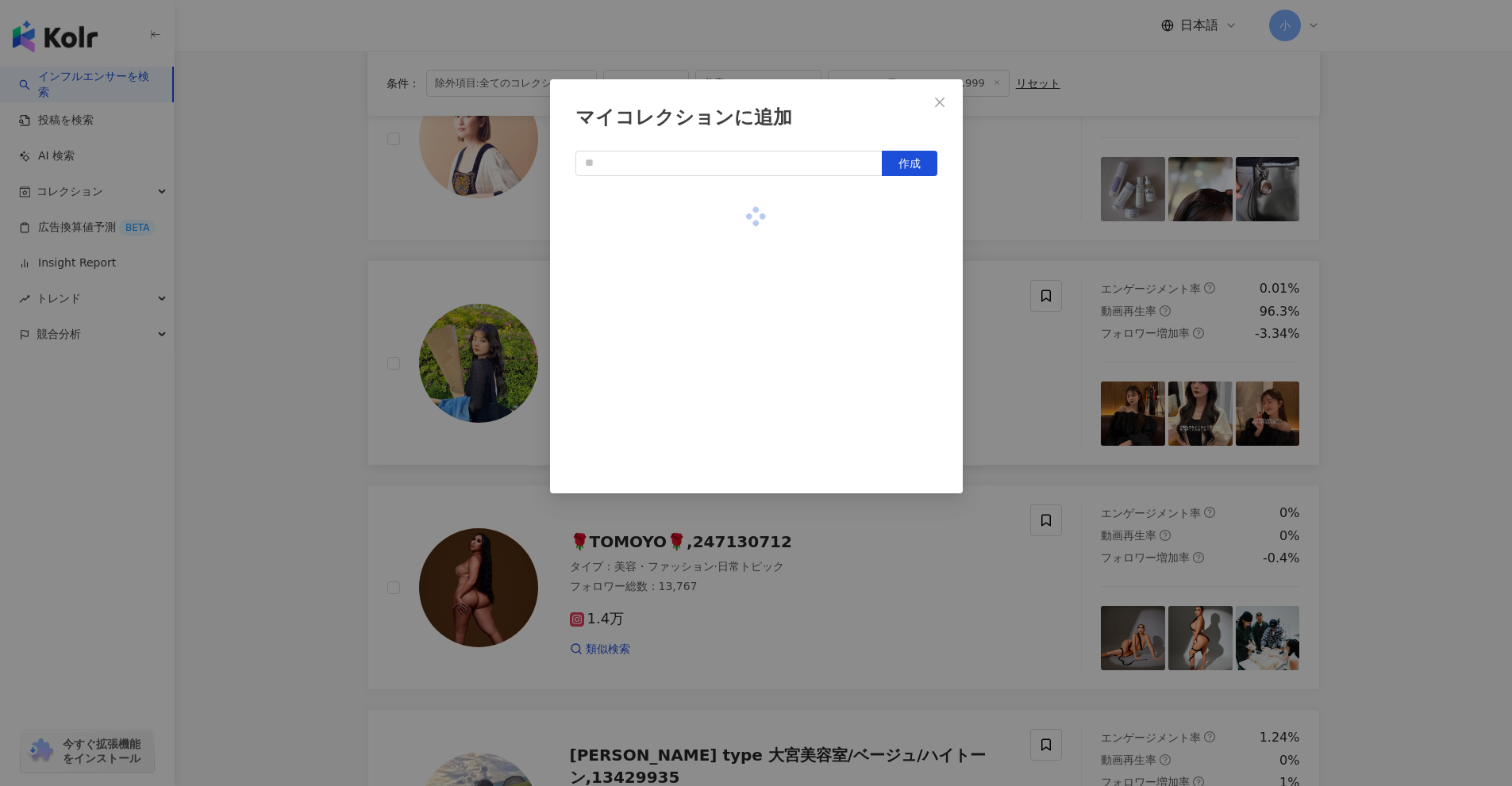
click at [1493, 400] on div "マイコレクションに追加 作成" at bounding box center [756, 393] width 1512 height 786
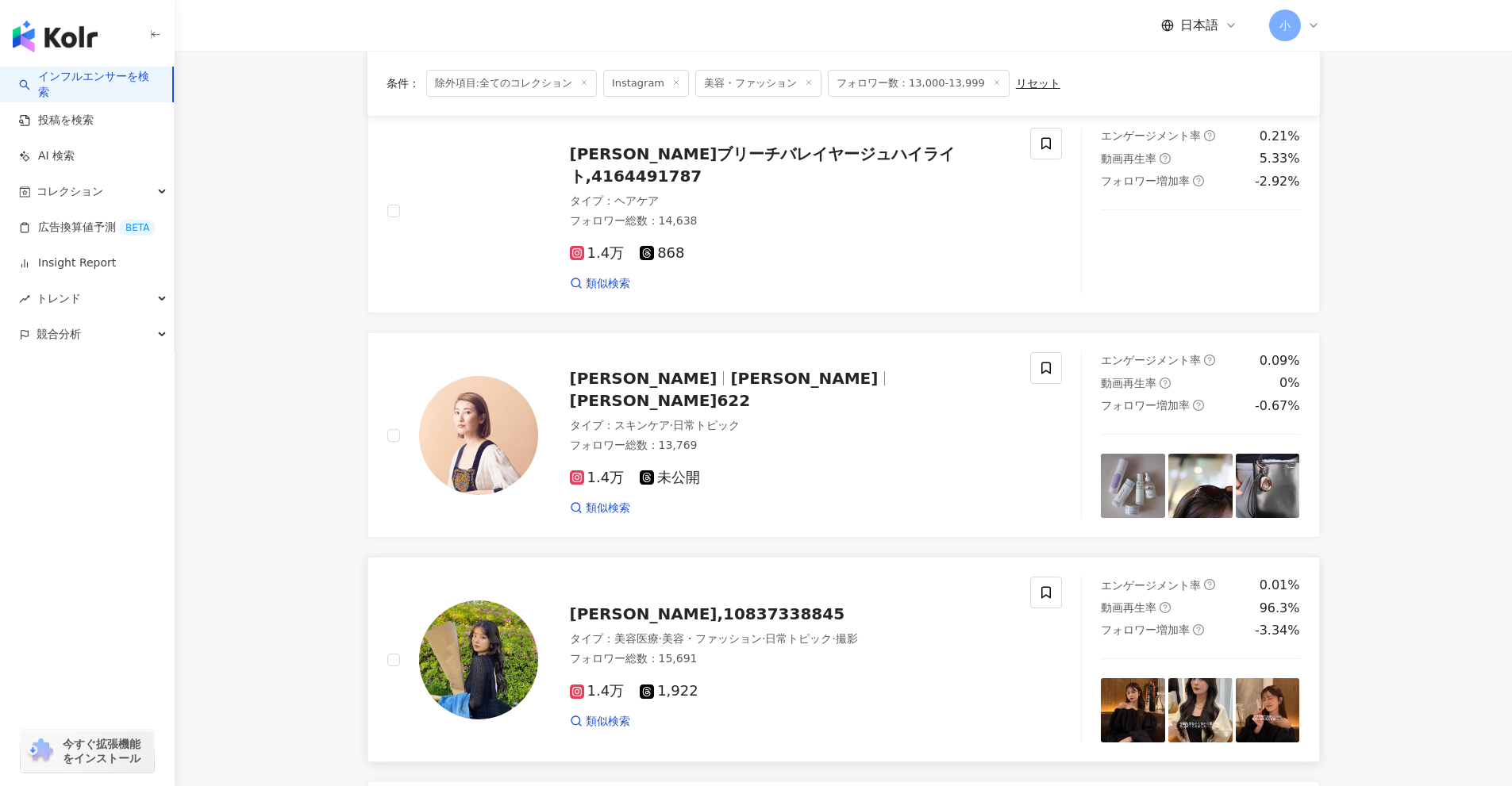
scroll to position [114, 0]
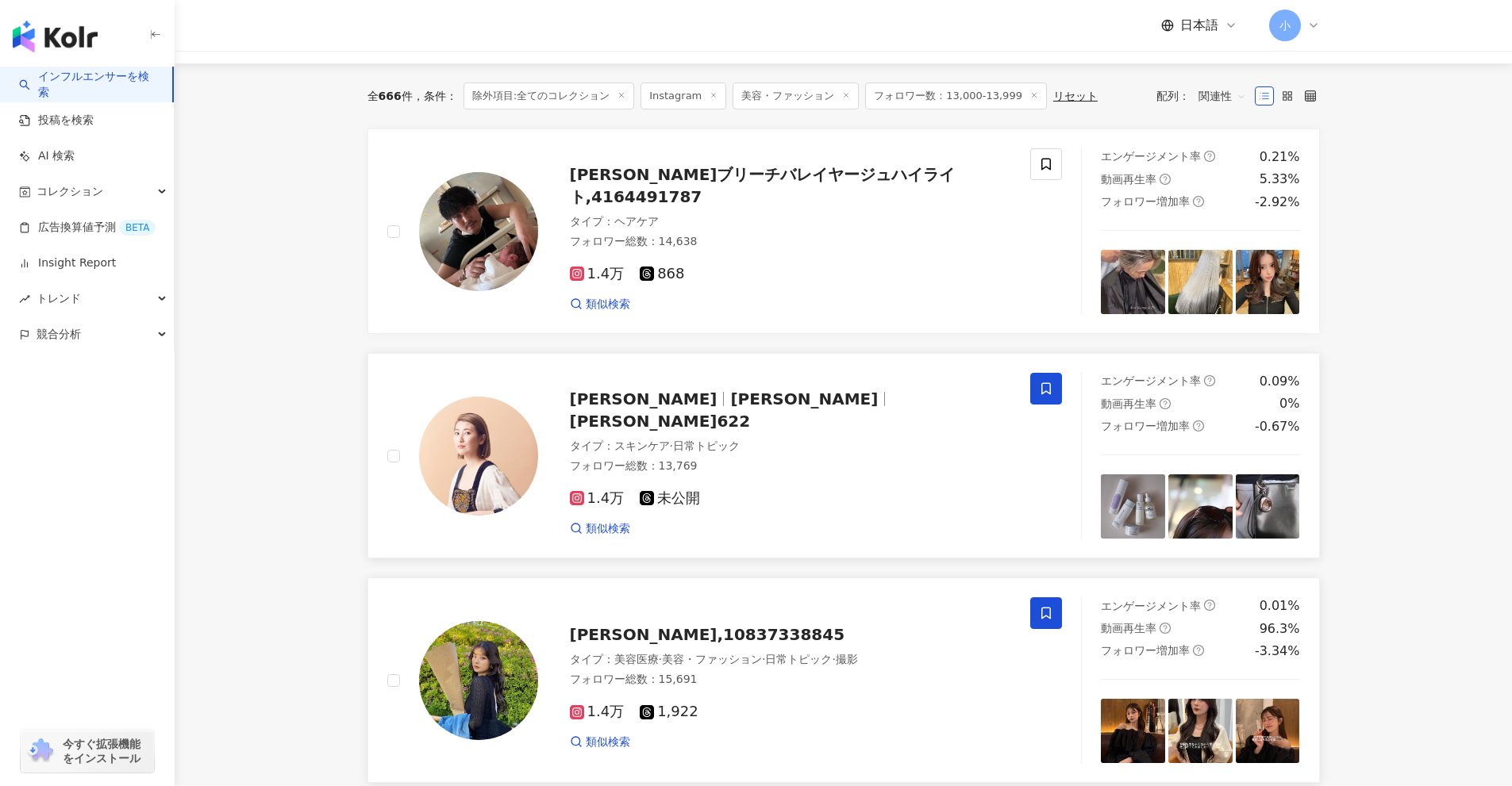
click at [1048, 387] on icon at bounding box center [1046, 389] width 14 height 14
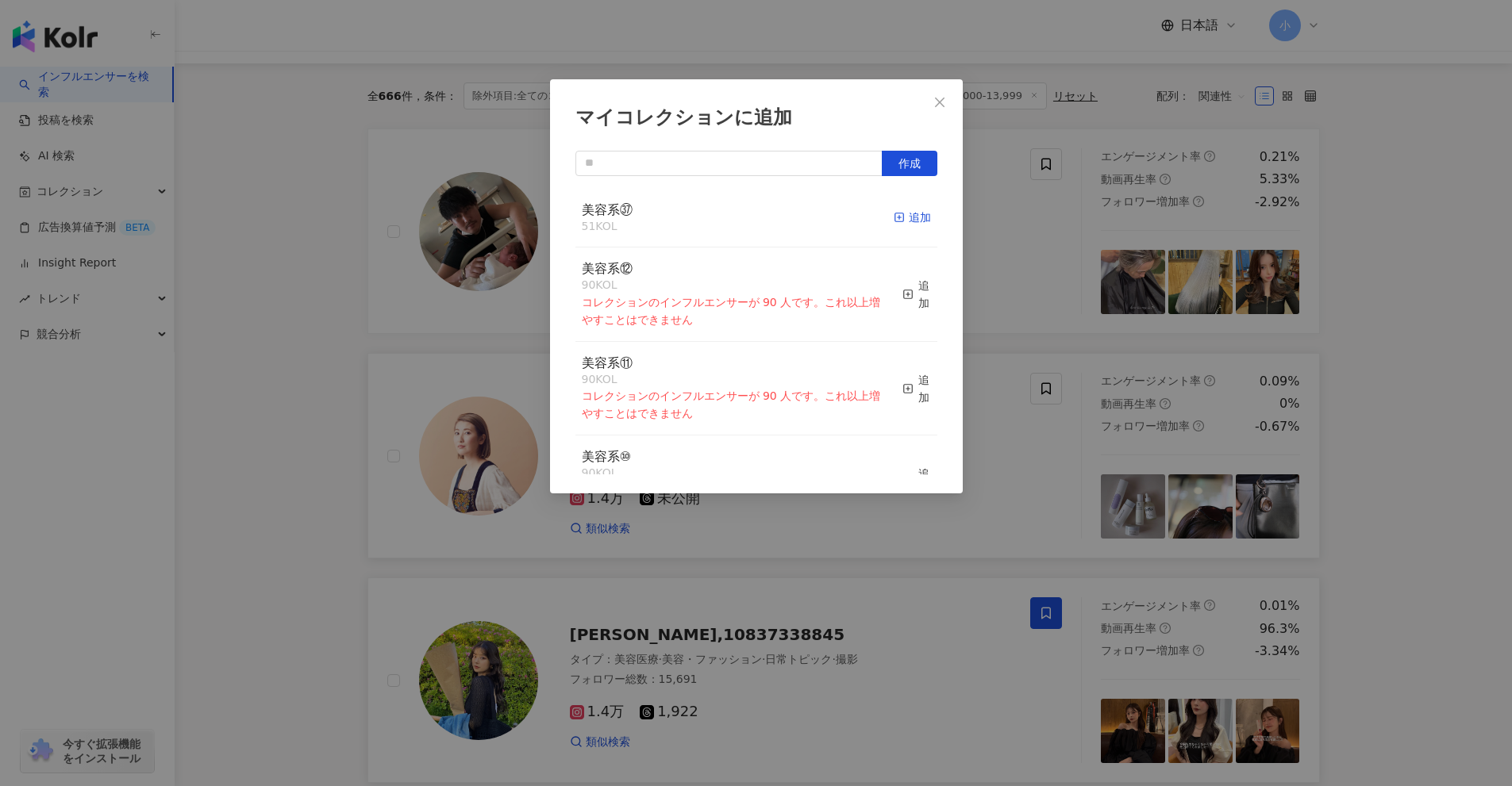
click at [901, 211] on div "追加" at bounding box center [912, 217] width 38 height 17
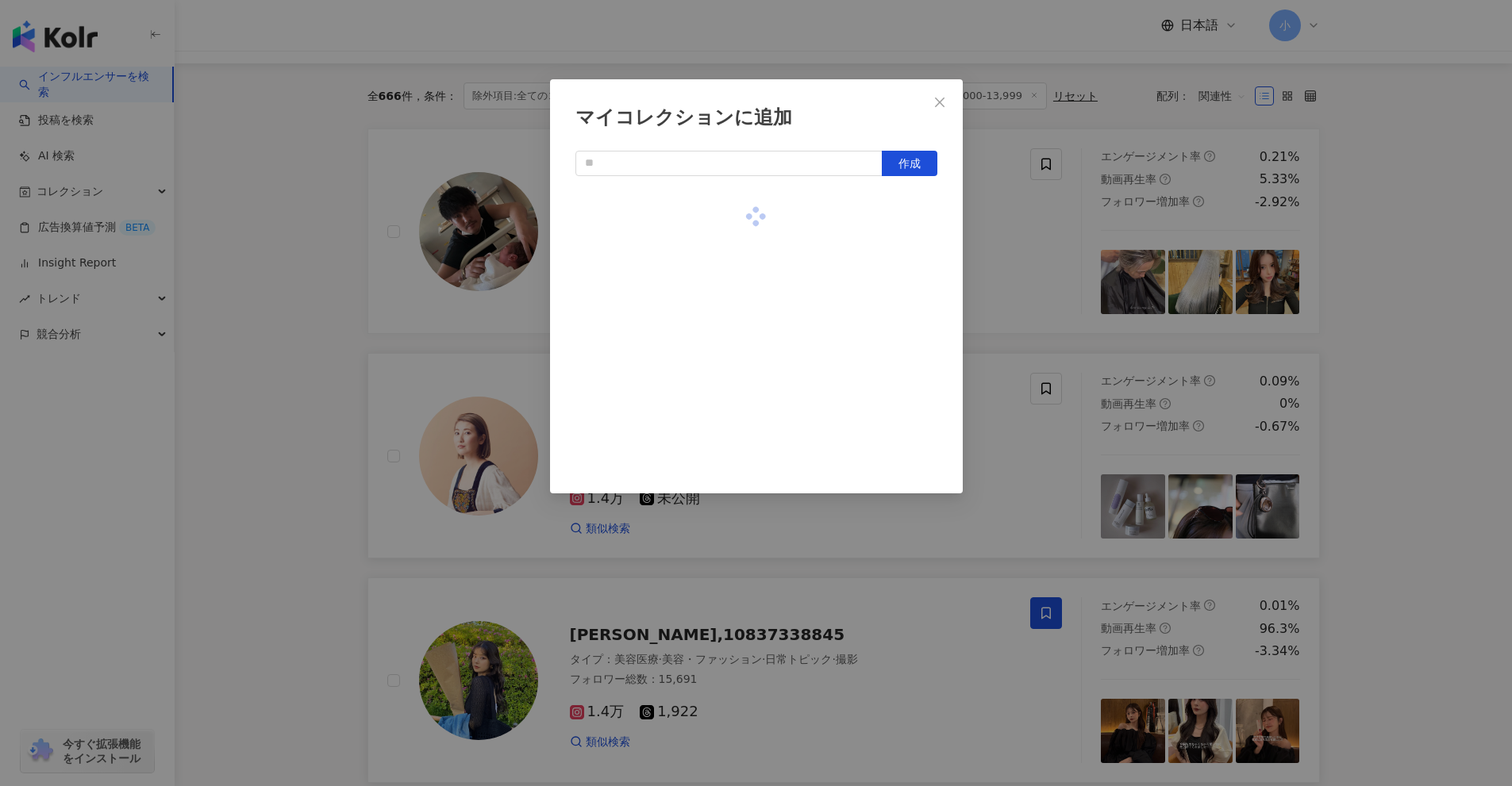
click at [1348, 335] on div "マイコレクションに追加 作成" at bounding box center [756, 393] width 1512 height 786
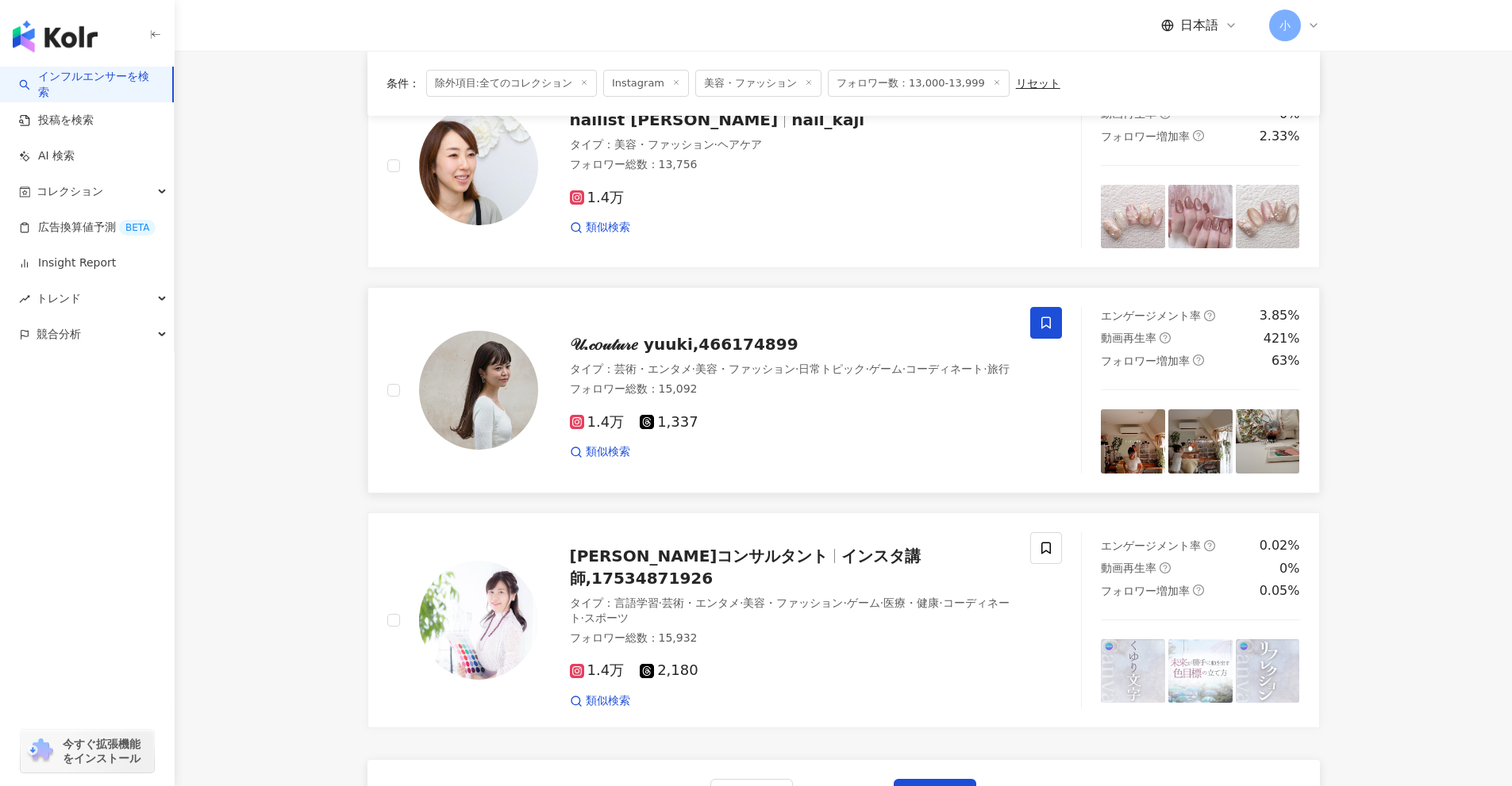
scroll to position [2495, 0]
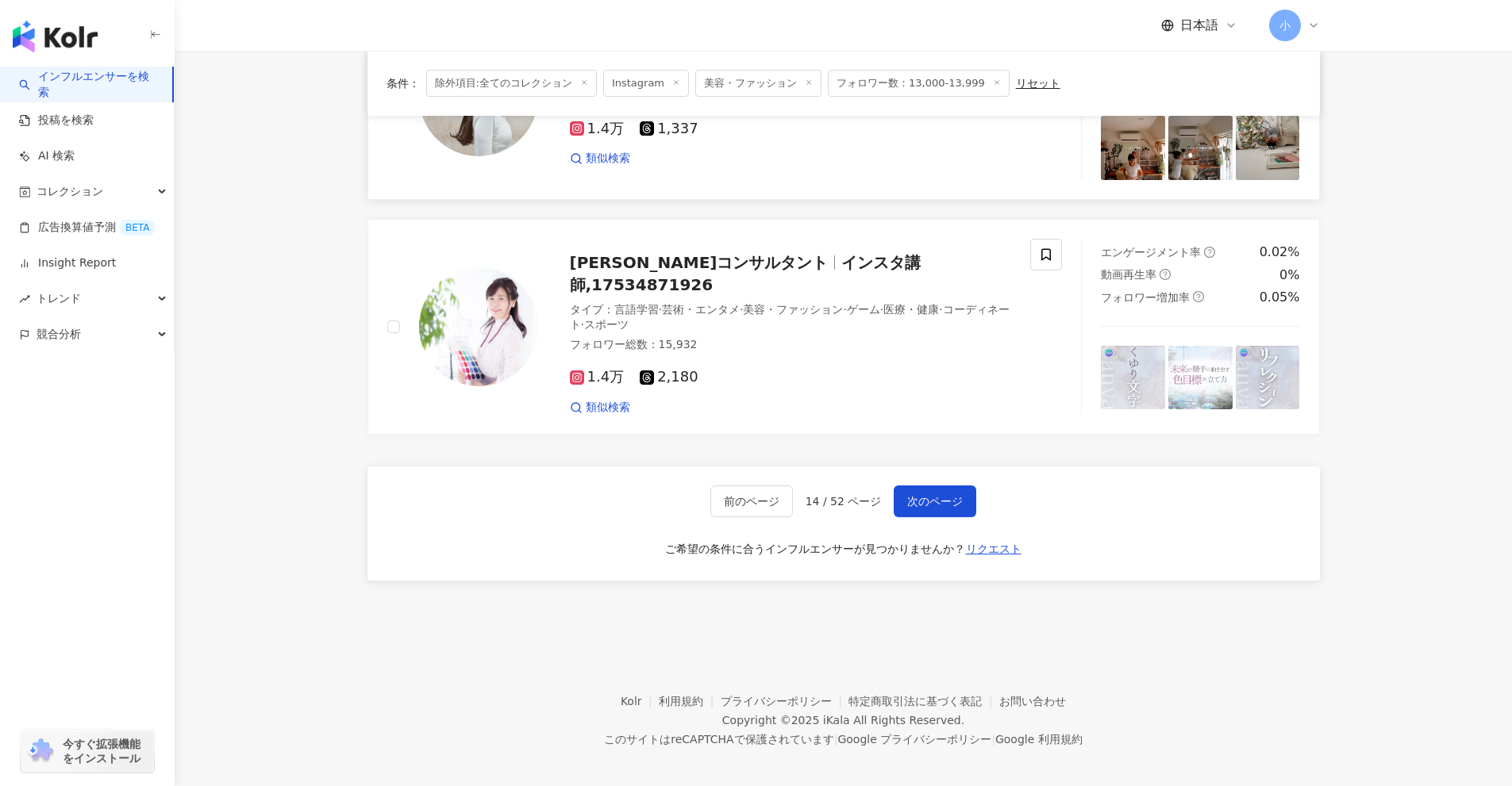
drag, startPoint x: 1405, startPoint y: 232, endPoint x: 1352, endPoint y: 633, distance: 404.5
click at [924, 499] on button "次のページ" at bounding box center [934, 502] width 83 height 31
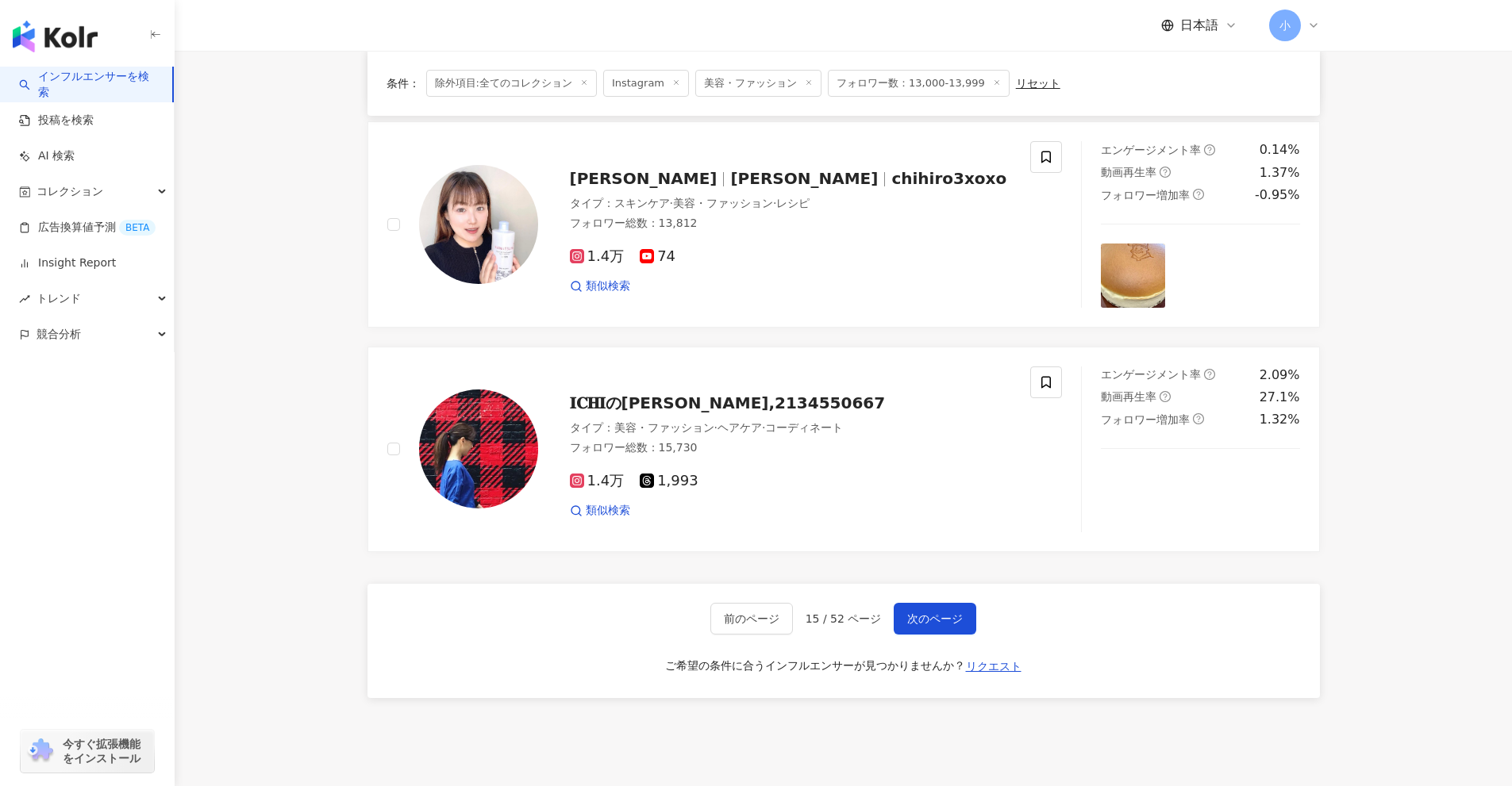
scroll to position [2257, 0]
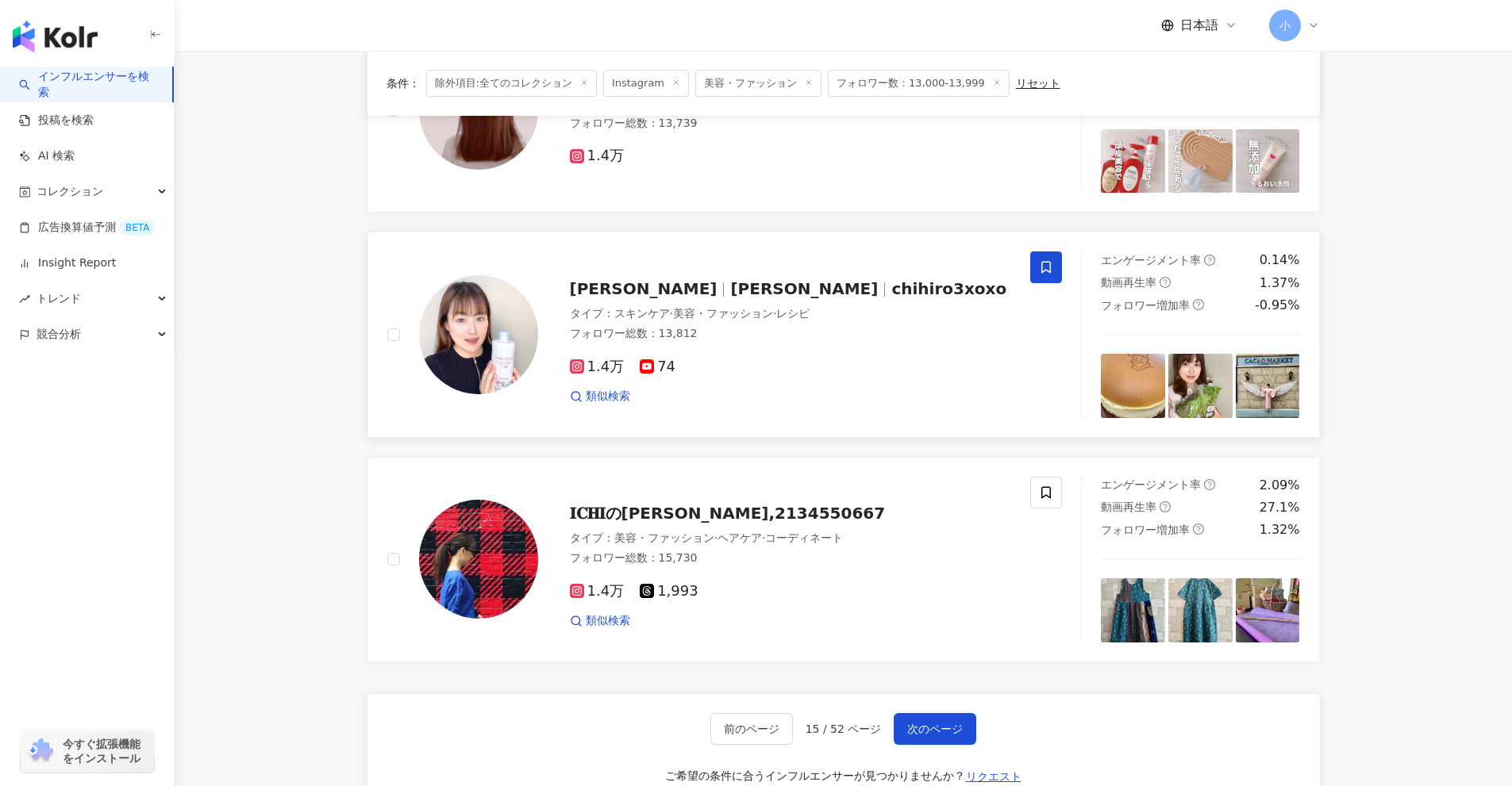
click at [1035, 259] on span at bounding box center [1046, 267] width 31 height 31
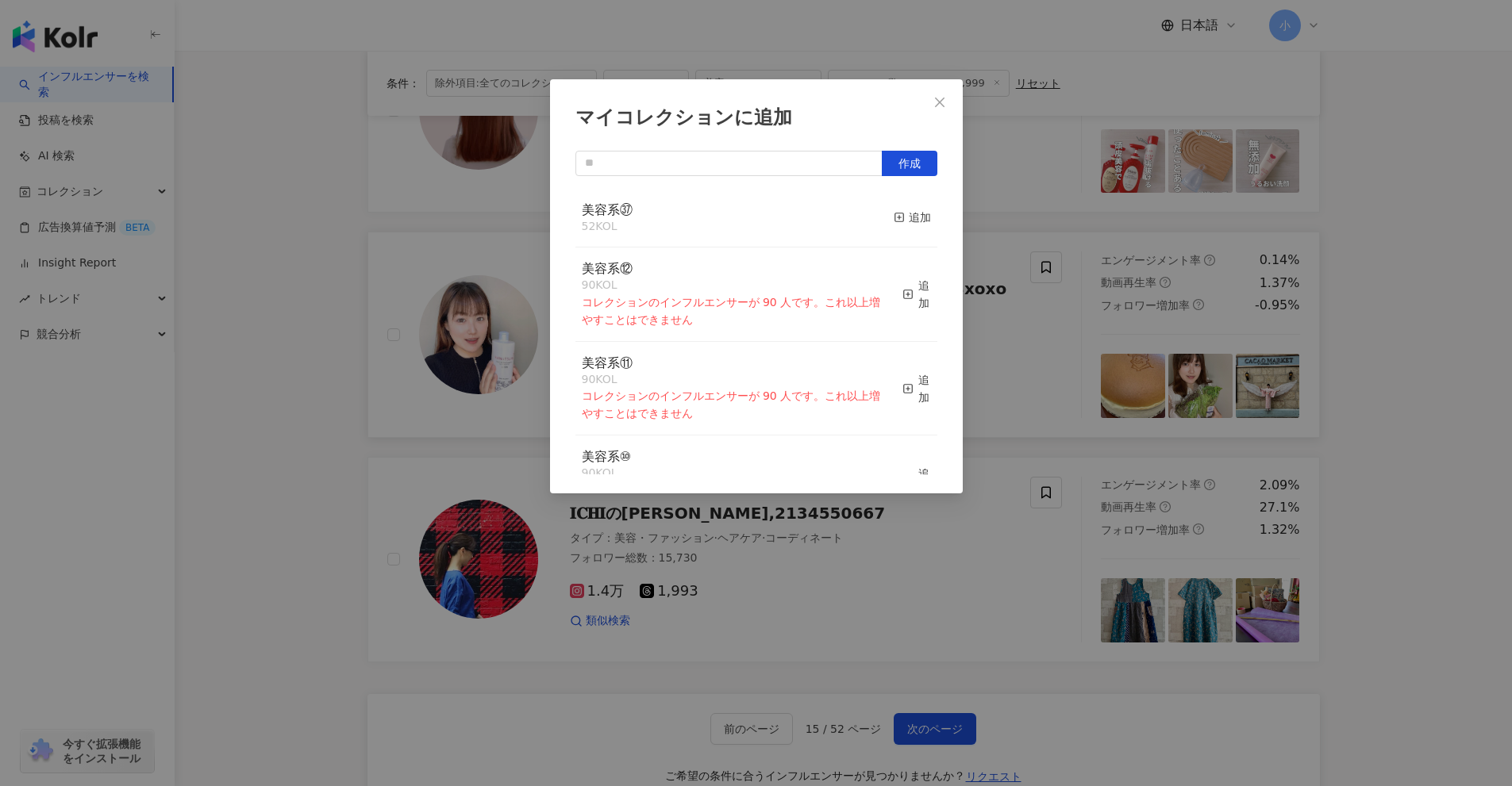
click at [893, 203] on button "追加" at bounding box center [912, 218] width 38 height 33
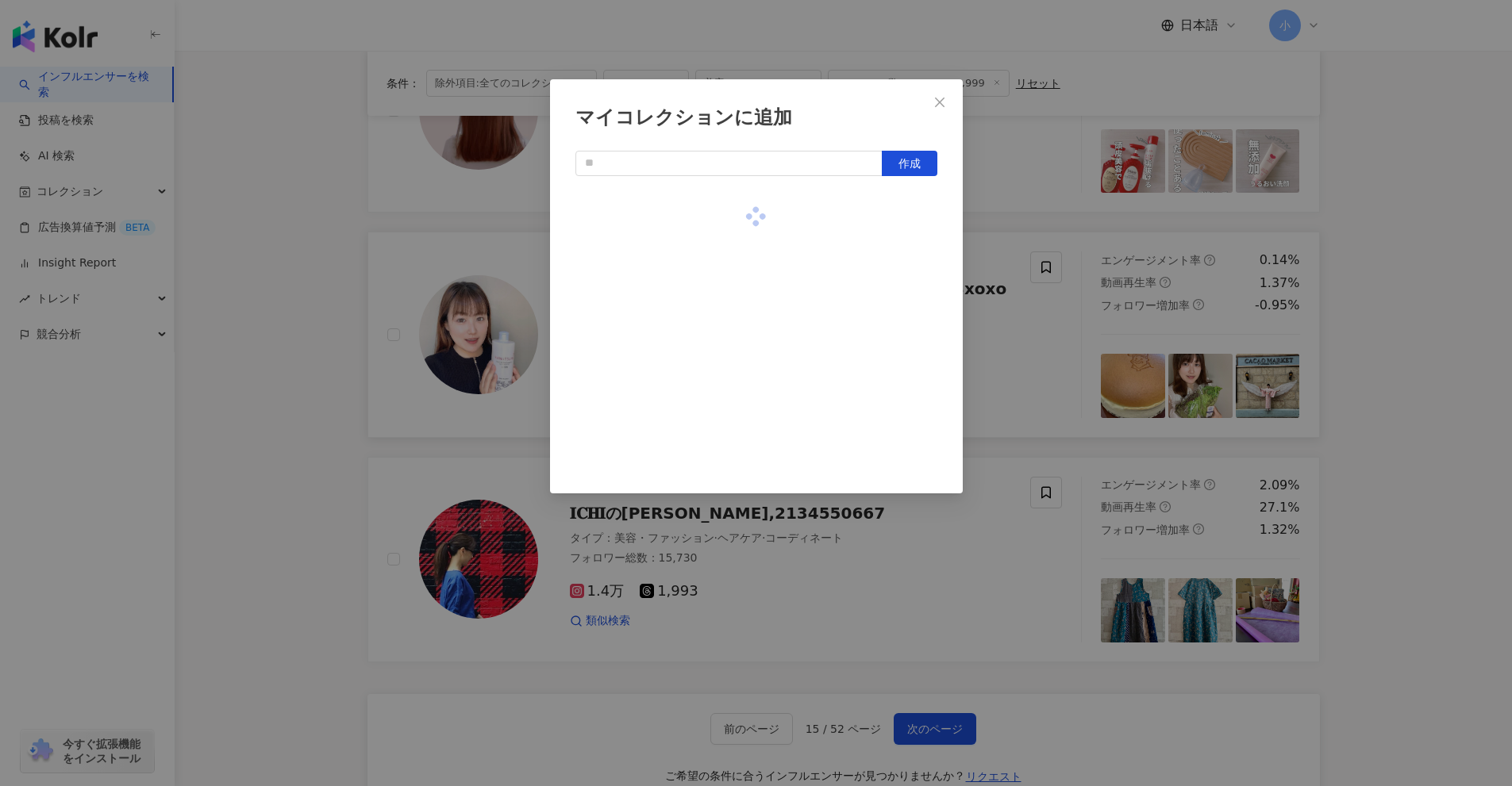
click at [1375, 359] on div "マイコレクションに追加 作成" at bounding box center [756, 393] width 1512 height 786
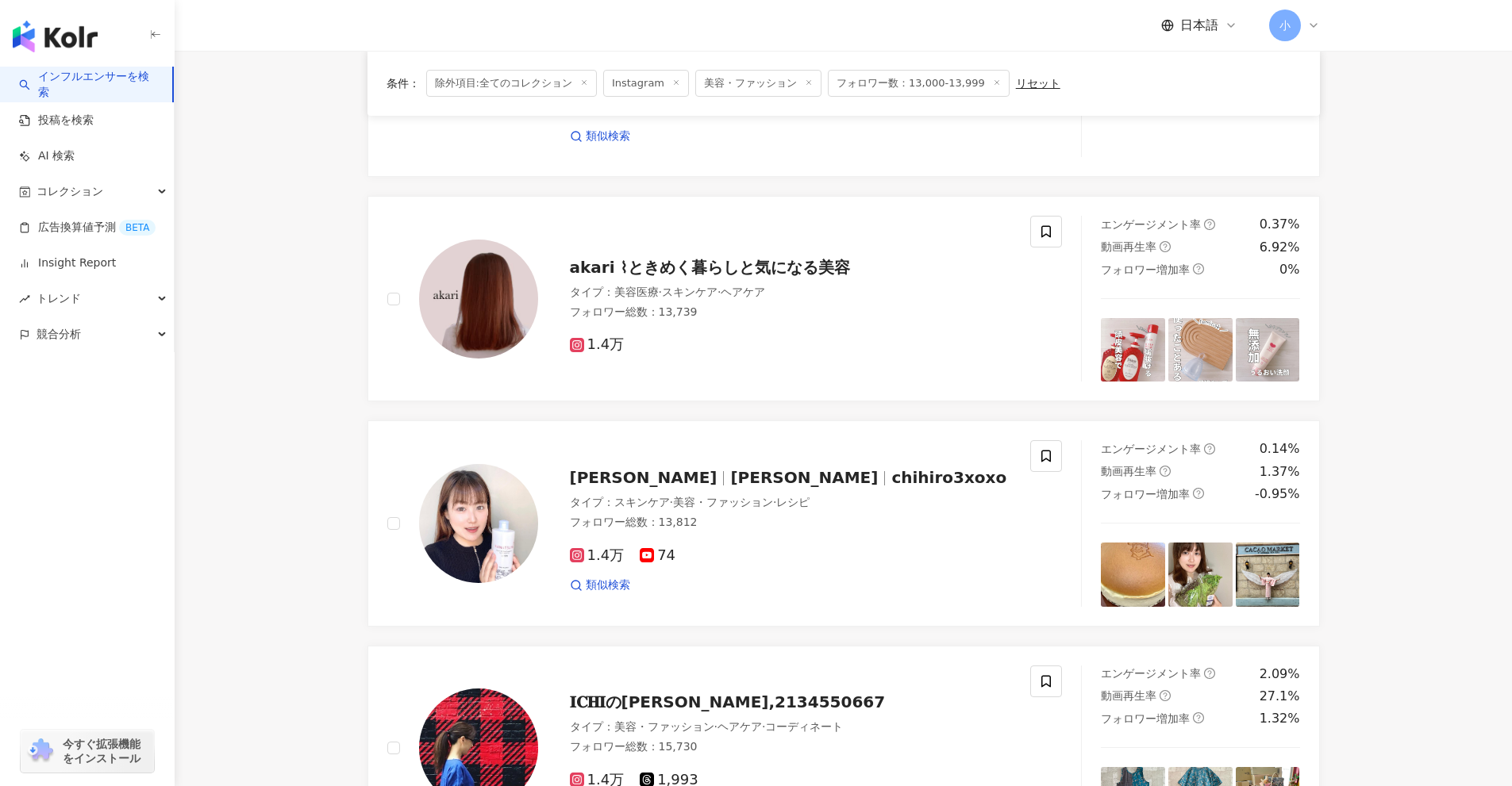
scroll to position [2019, 0]
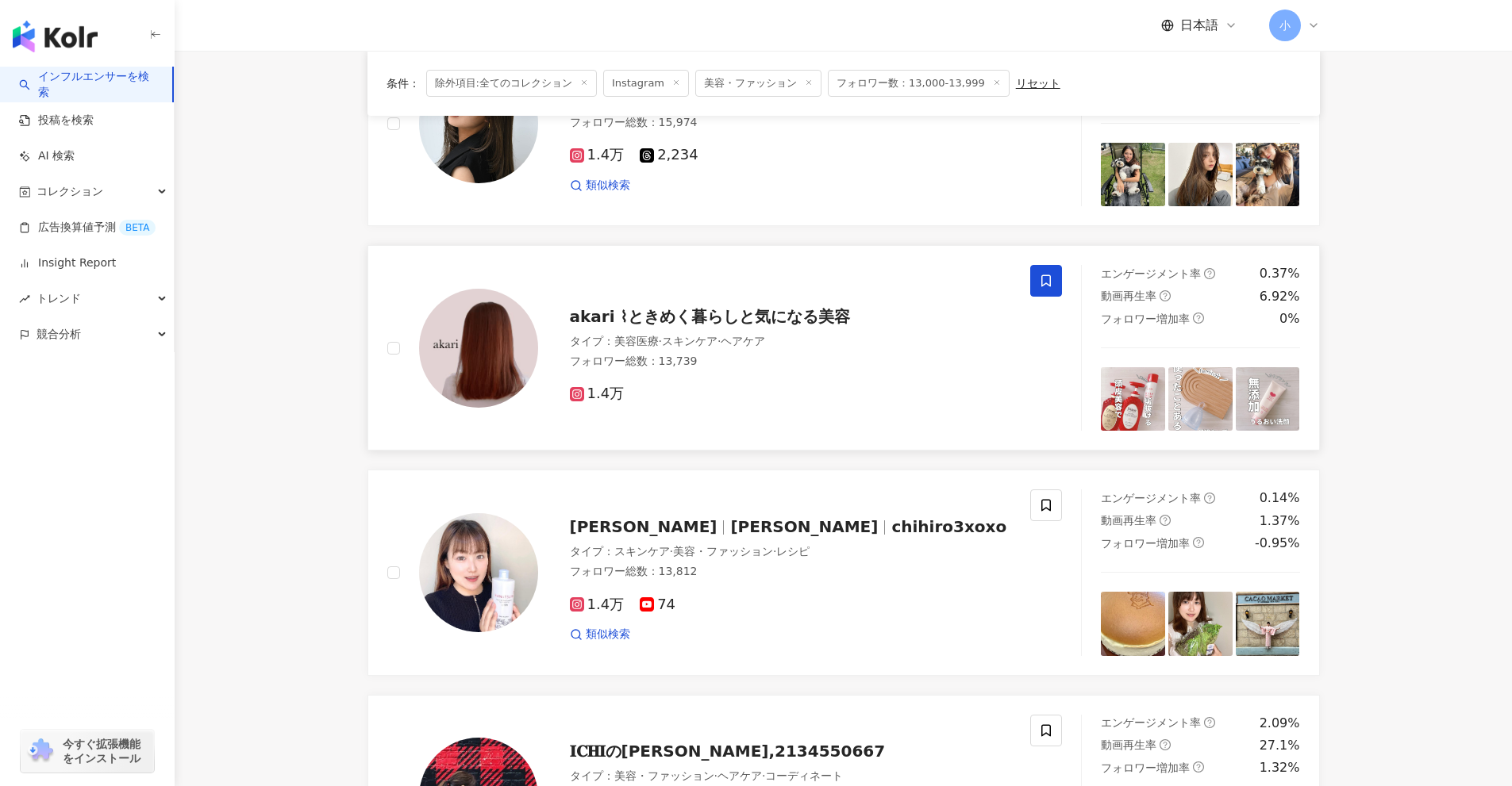
click at [1051, 284] on icon at bounding box center [1046, 281] width 14 height 14
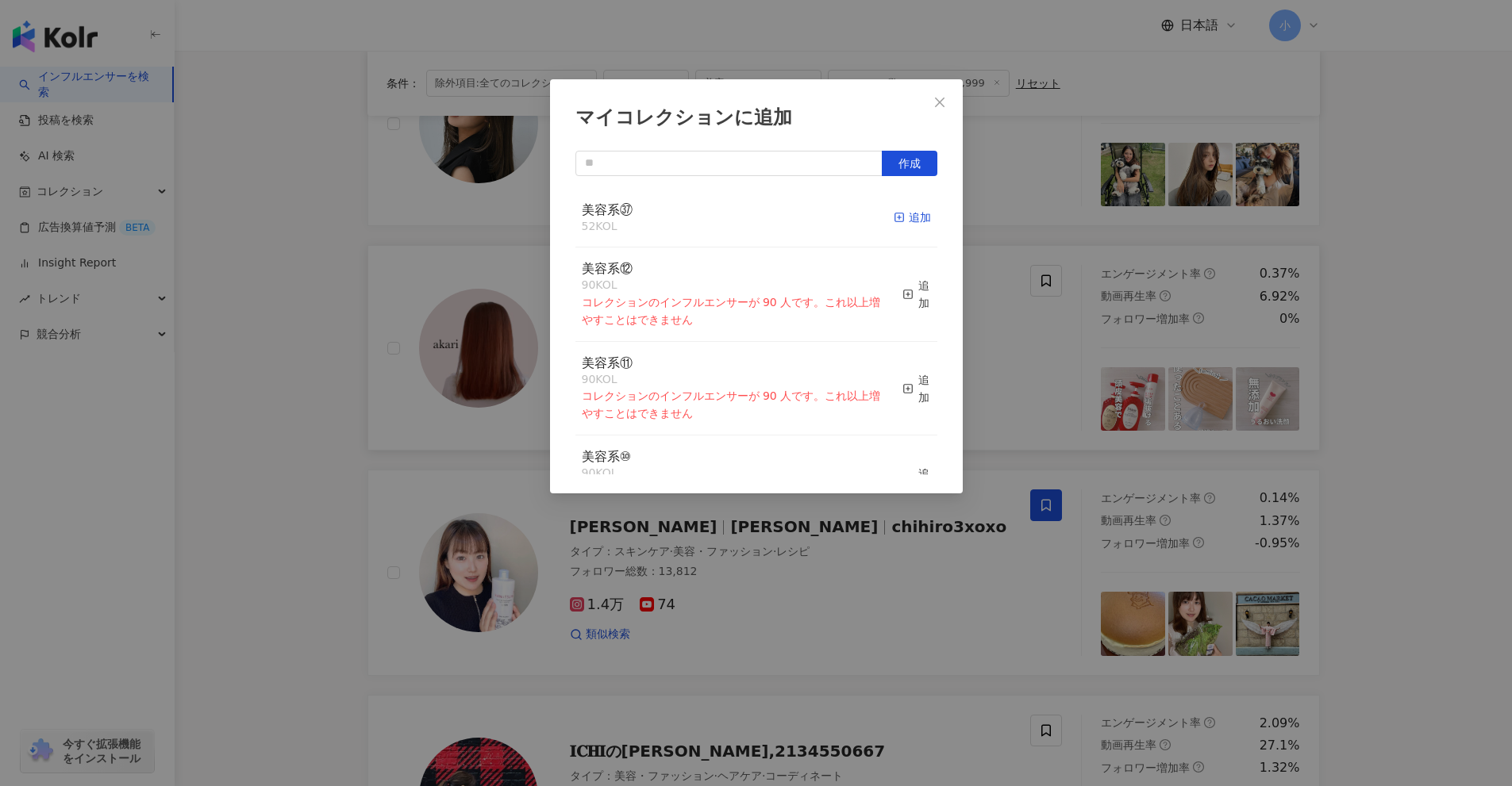
click at [909, 220] on div "追加" at bounding box center [912, 217] width 38 height 17
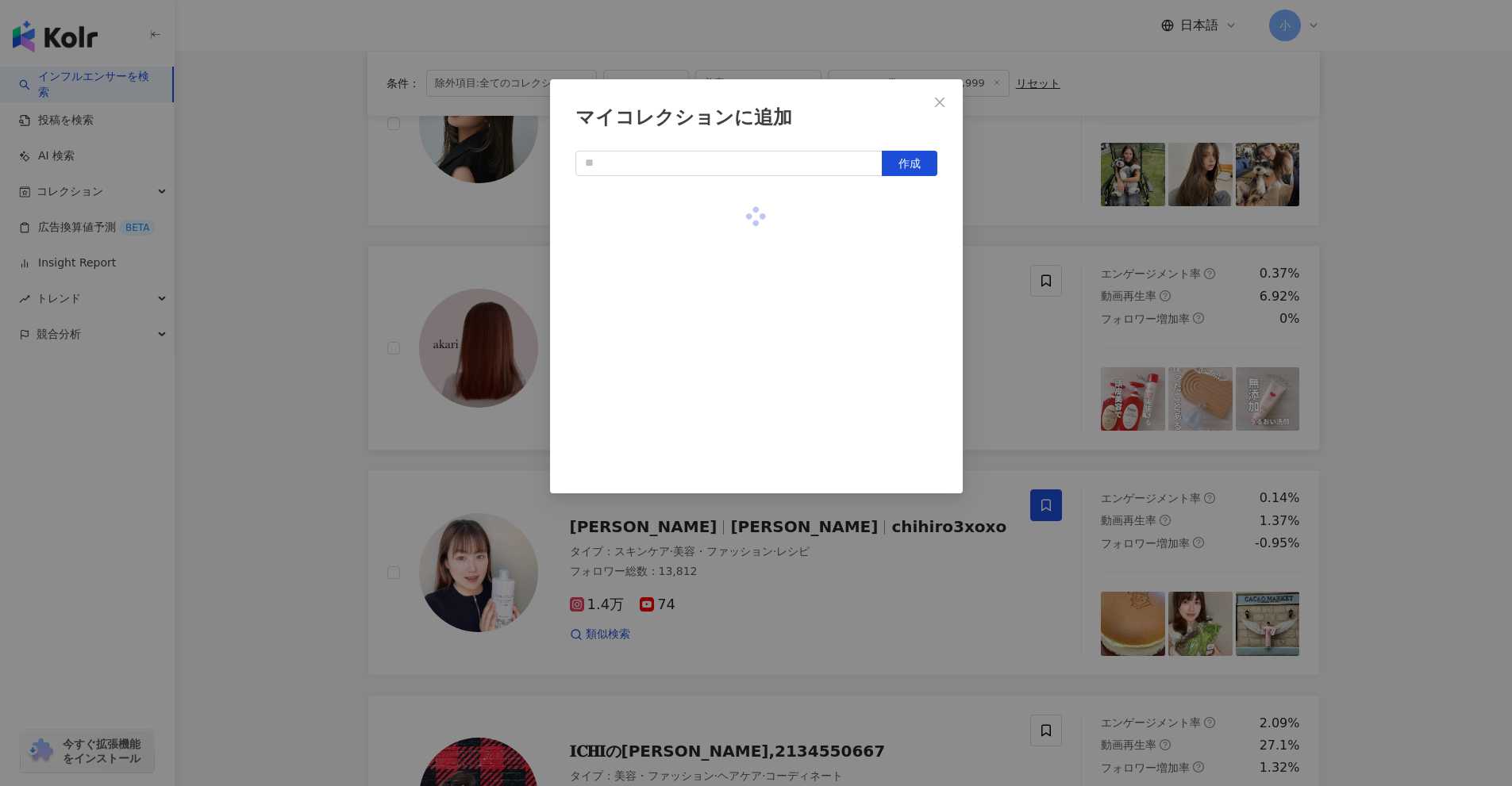
click at [1406, 359] on div "マイコレクションに追加 作成" at bounding box center [756, 393] width 1512 height 786
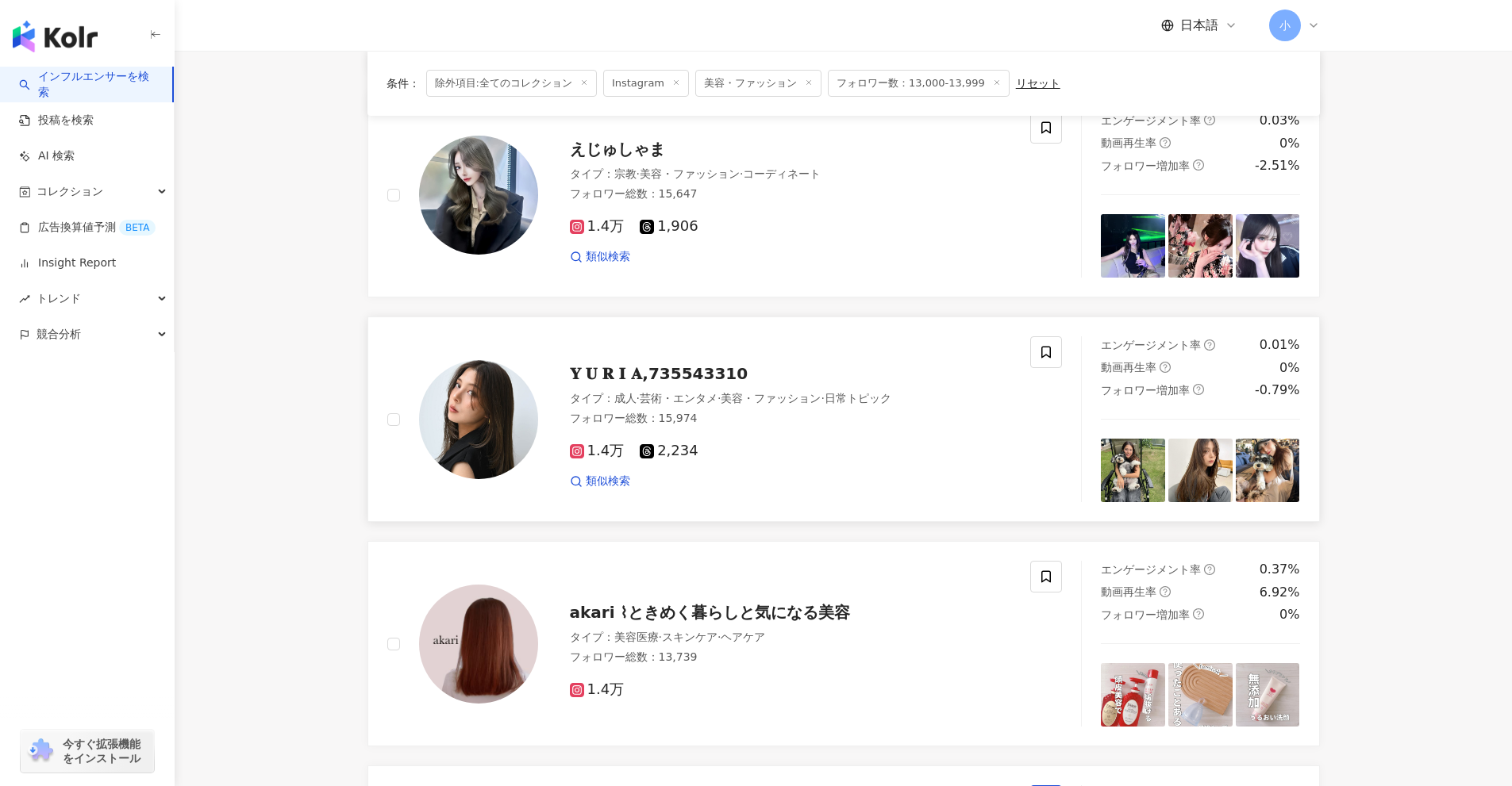
scroll to position [1701, 0]
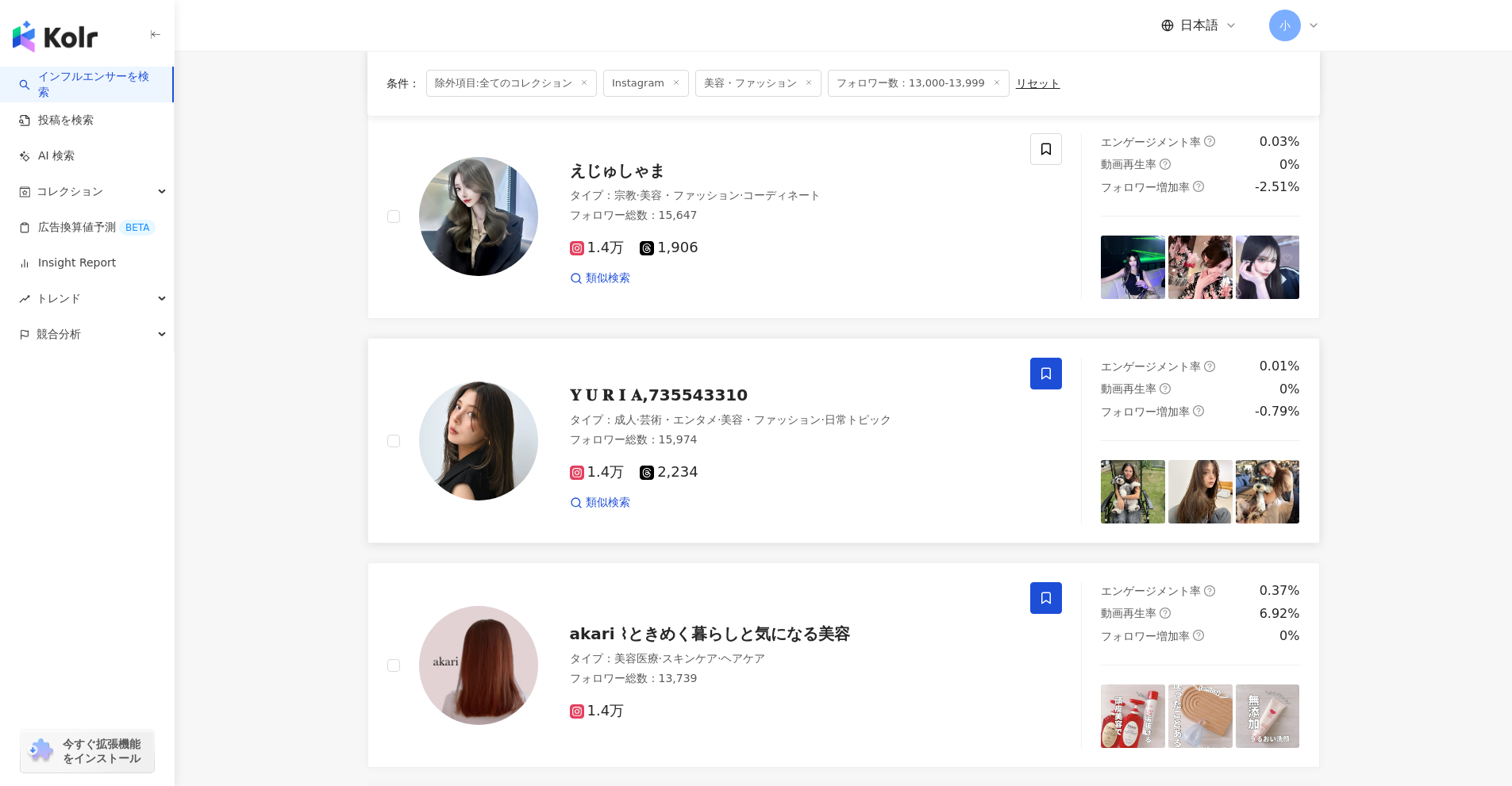
click at [1045, 376] on icon at bounding box center [1046, 373] width 14 height 14
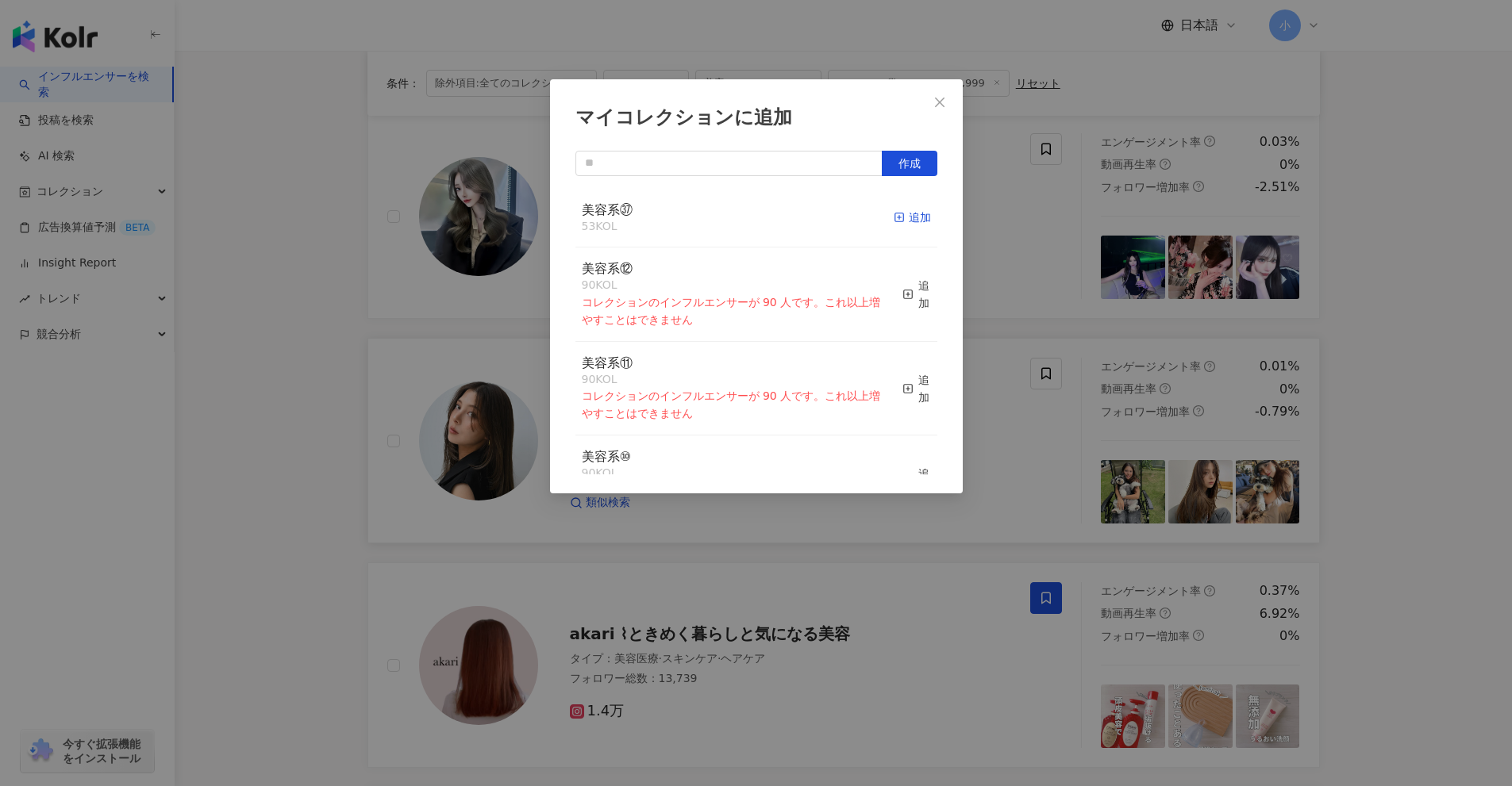
click at [893, 221] on icon "button" at bounding box center [899, 217] width 11 height 11
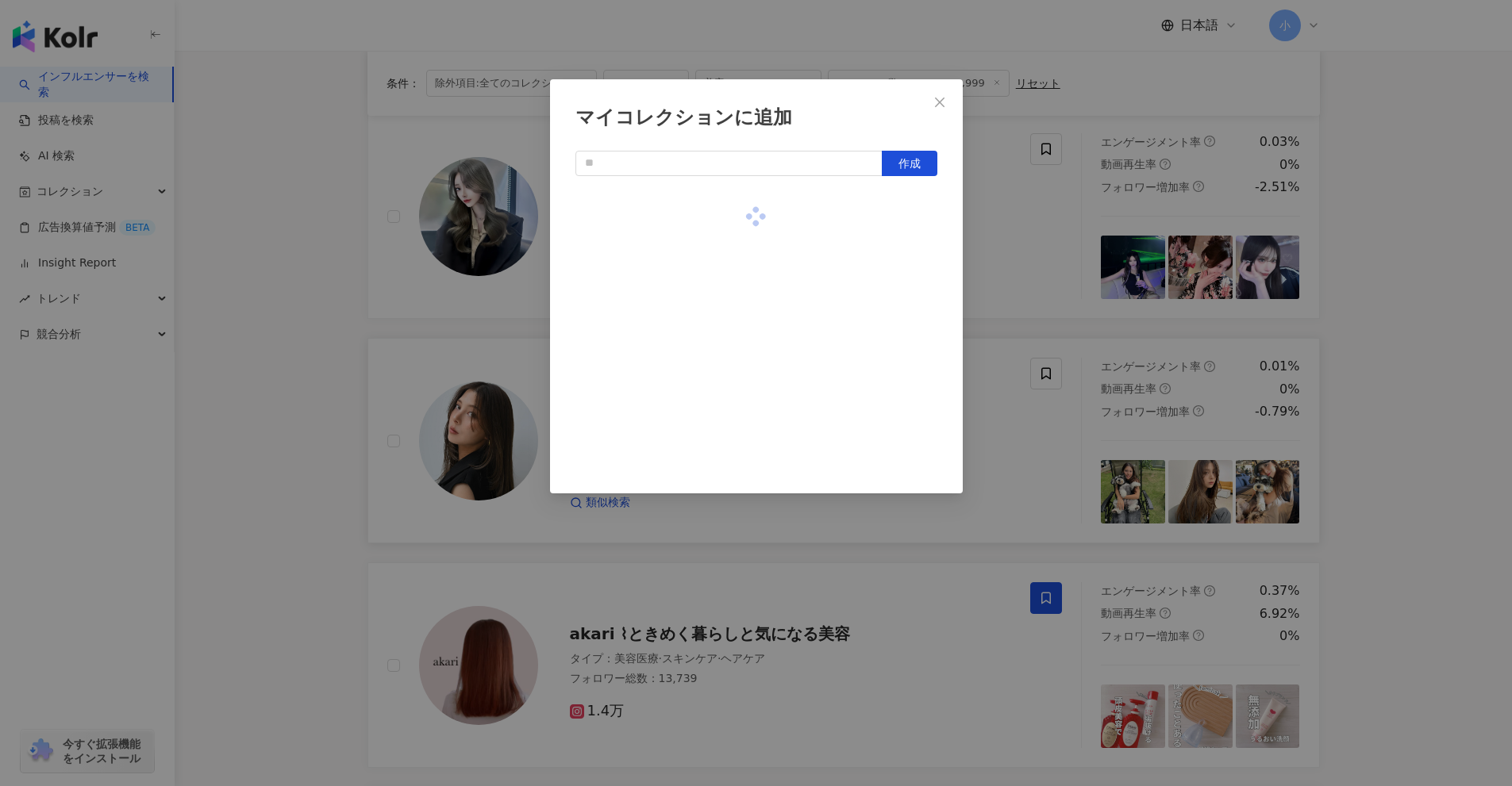
click at [1407, 331] on div "マイコレクションに追加 作成" at bounding box center [756, 393] width 1512 height 786
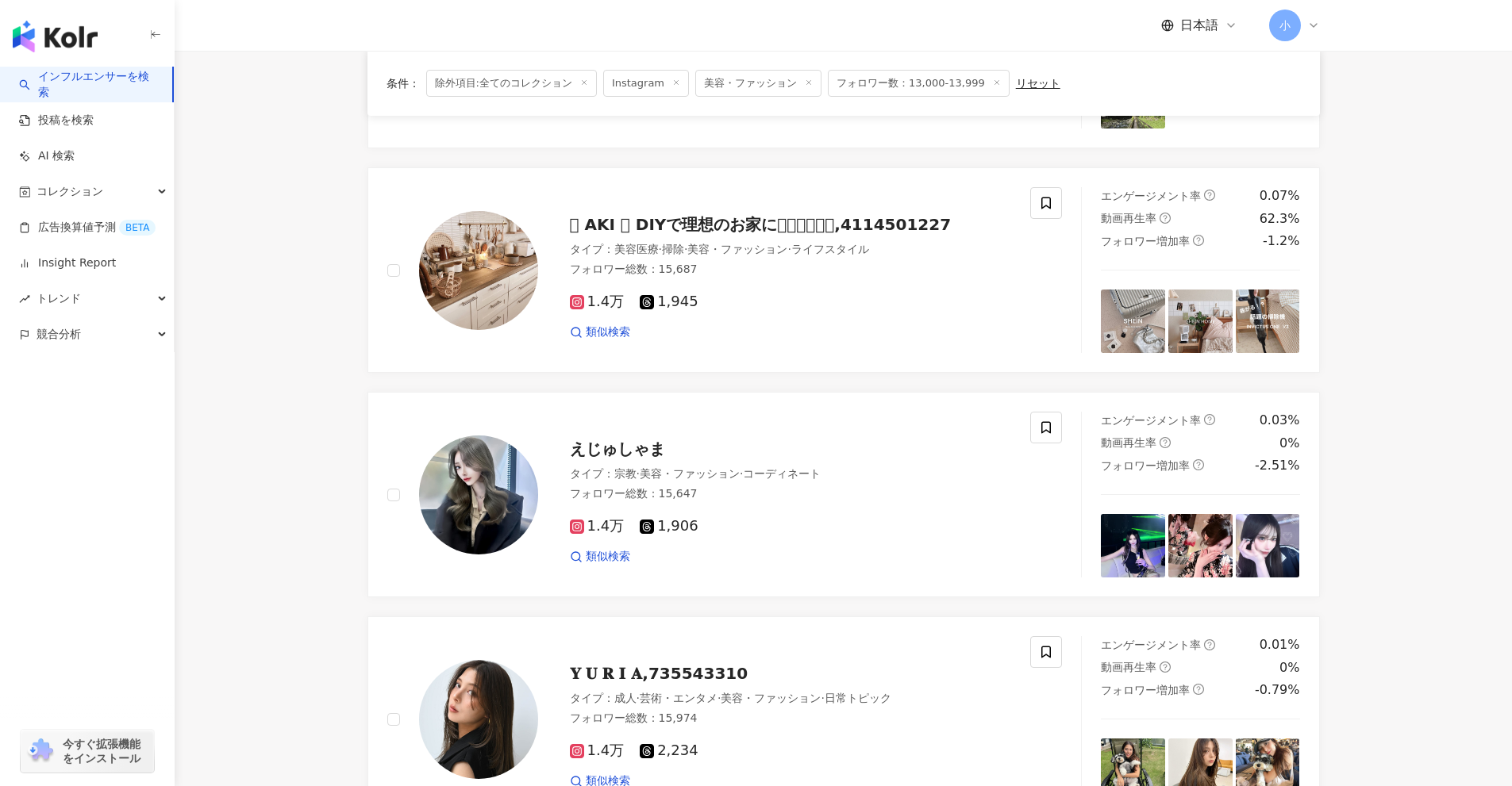
scroll to position [1225, 0]
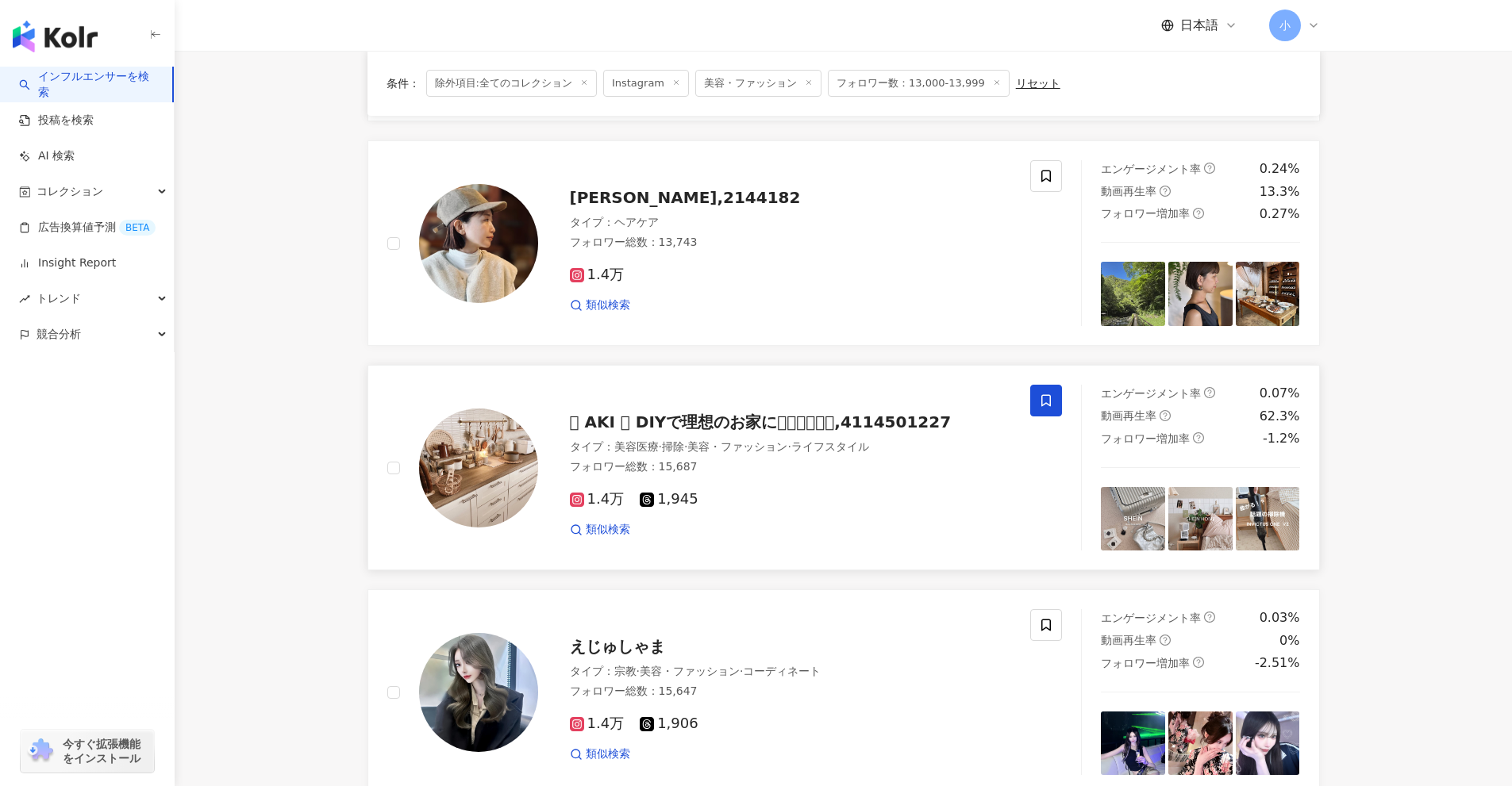
click at [1061, 400] on span at bounding box center [1046, 400] width 31 height 31
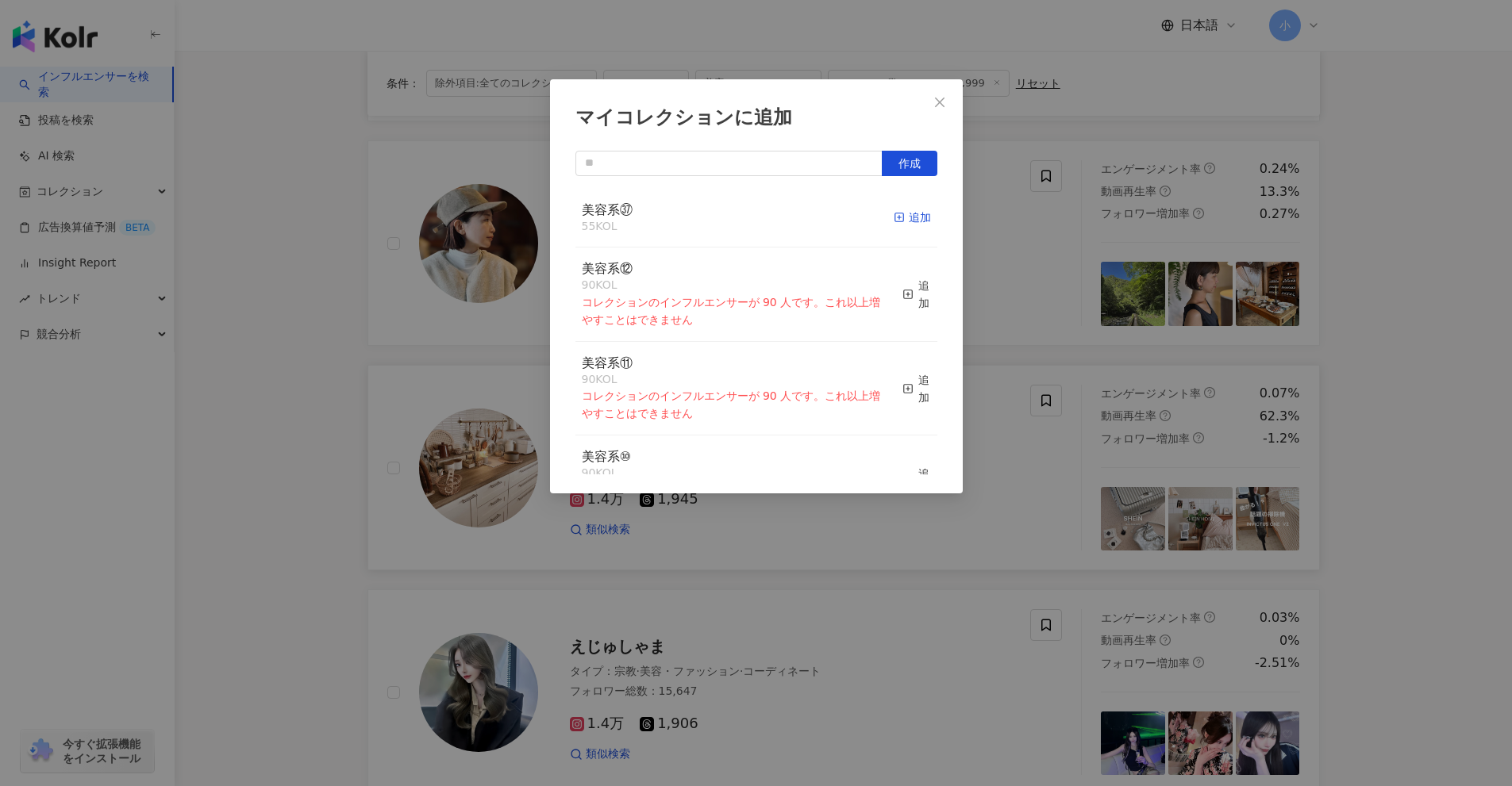
click at [912, 215] on div "追加" at bounding box center [912, 217] width 38 height 17
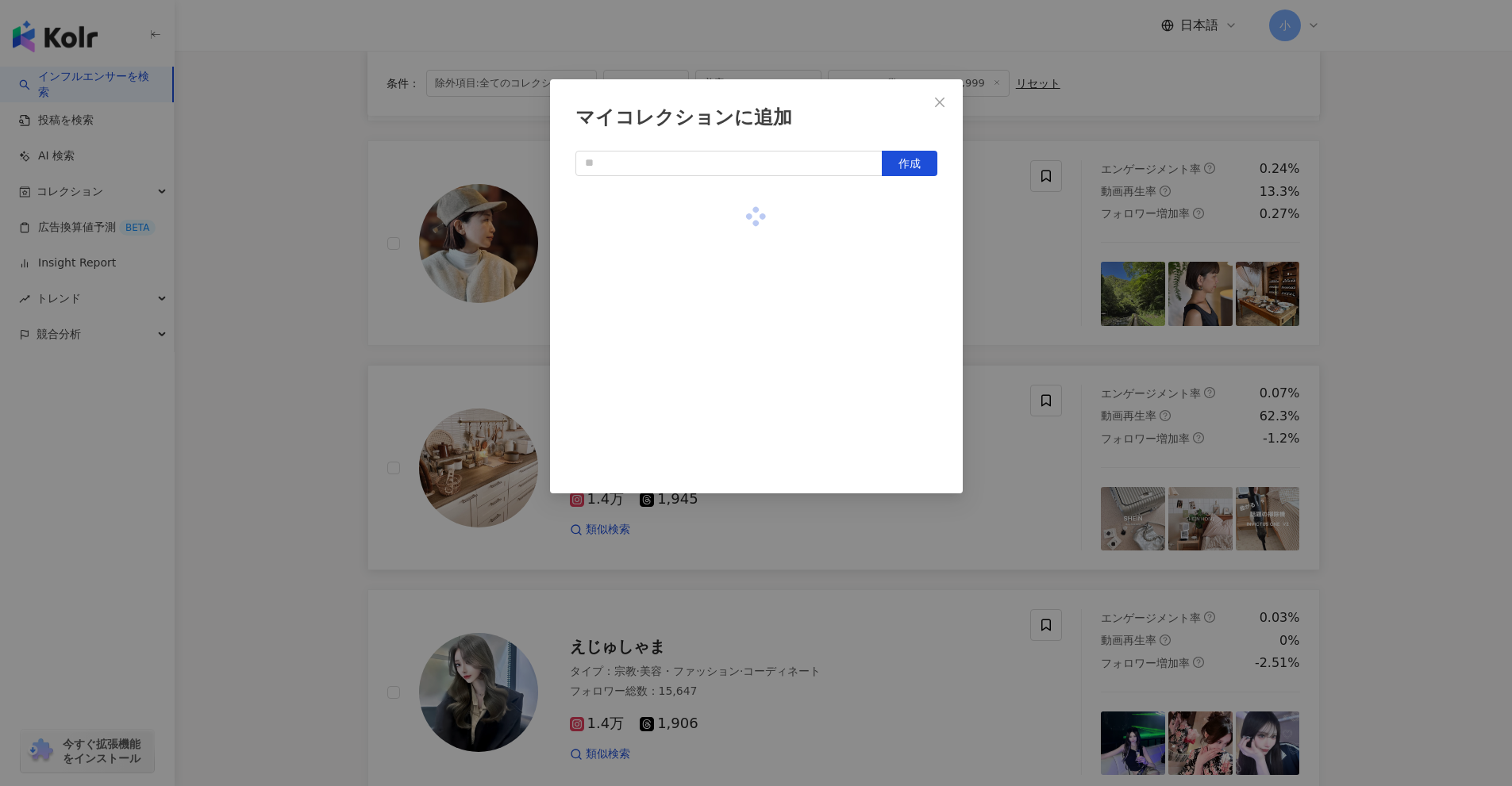
click at [1426, 353] on div "マイコレクションに追加 作成" at bounding box center [756, 393] width 1512 height 786
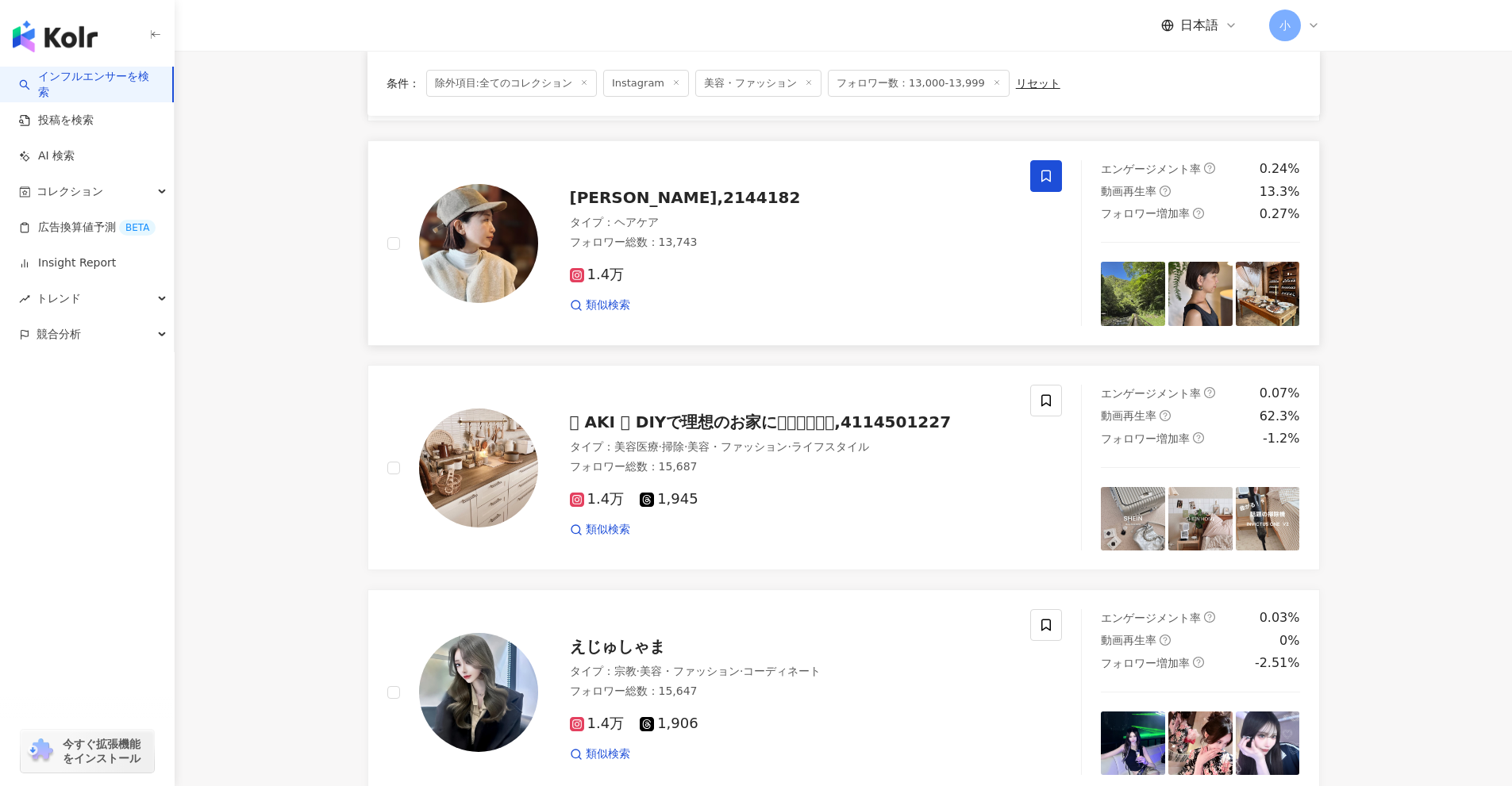
click at [1044, 175] on icon at bounding box center [1046, 176] width 14 height 14
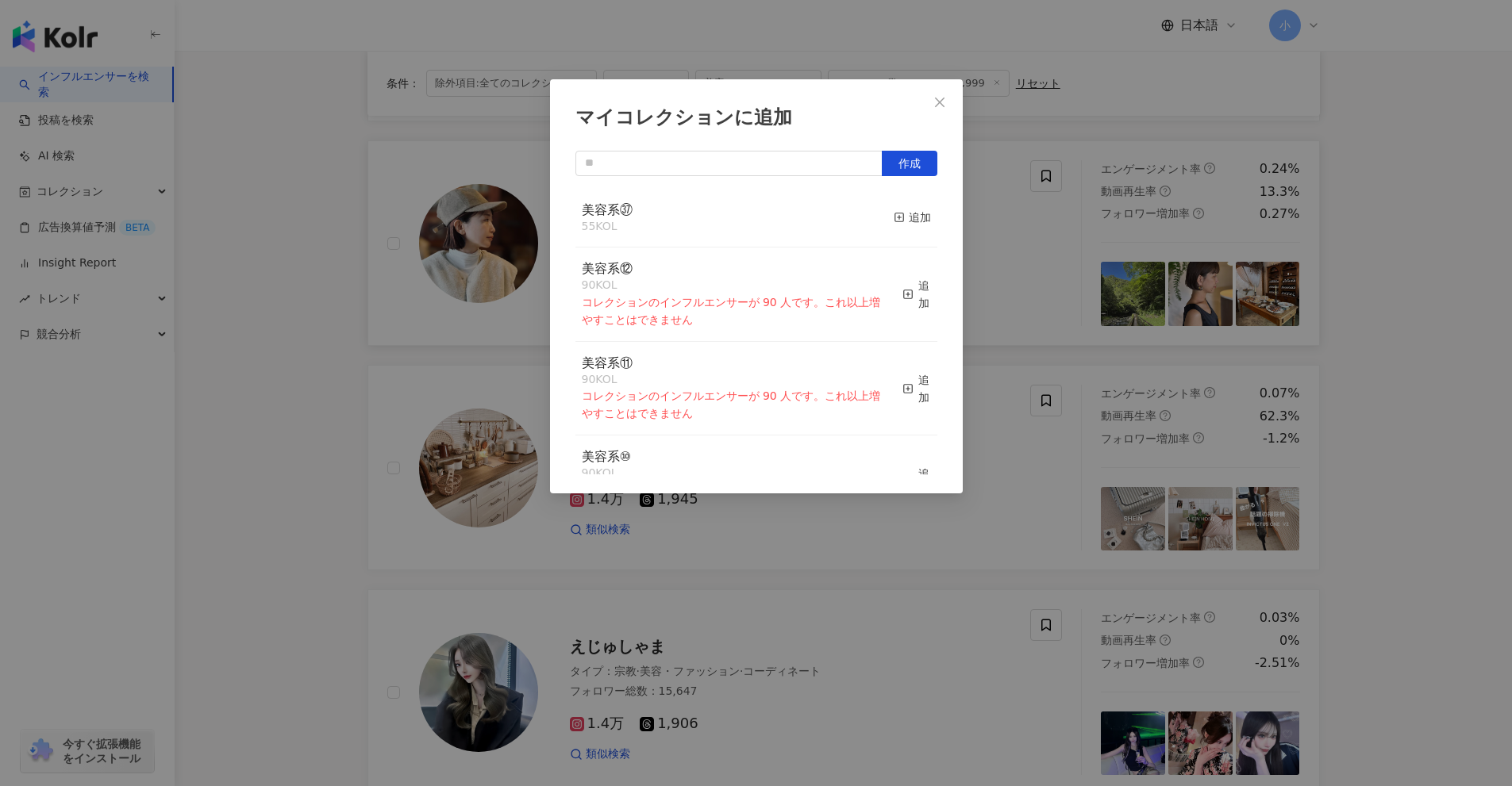
click at [893, 228] on button "追加" at bounding box center [912, 218] width 38 height 33
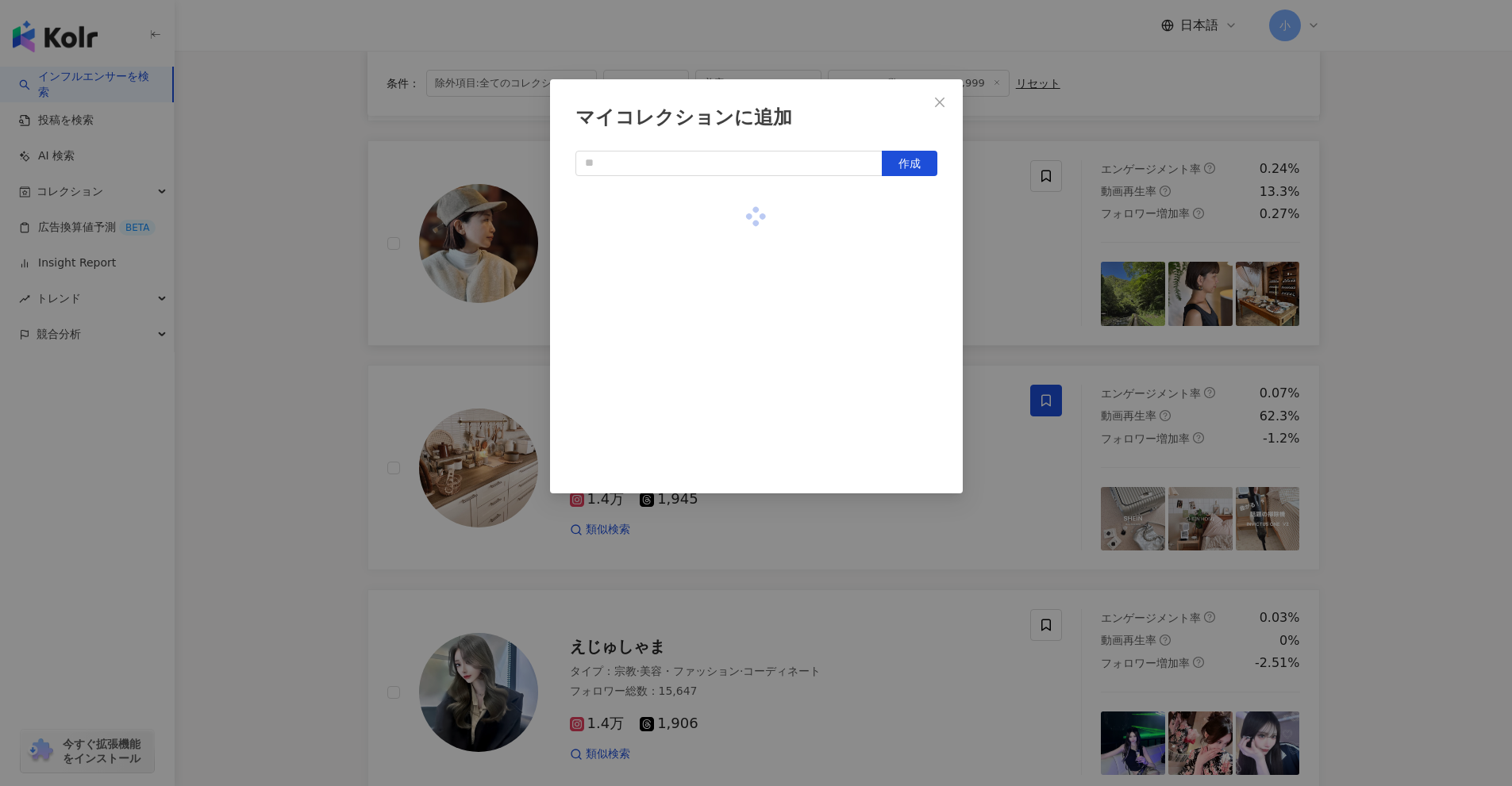
click at [1411, 360] on div "マイコレクションに追加 作成" at bounding box center [756, 393] width 1512 height 786
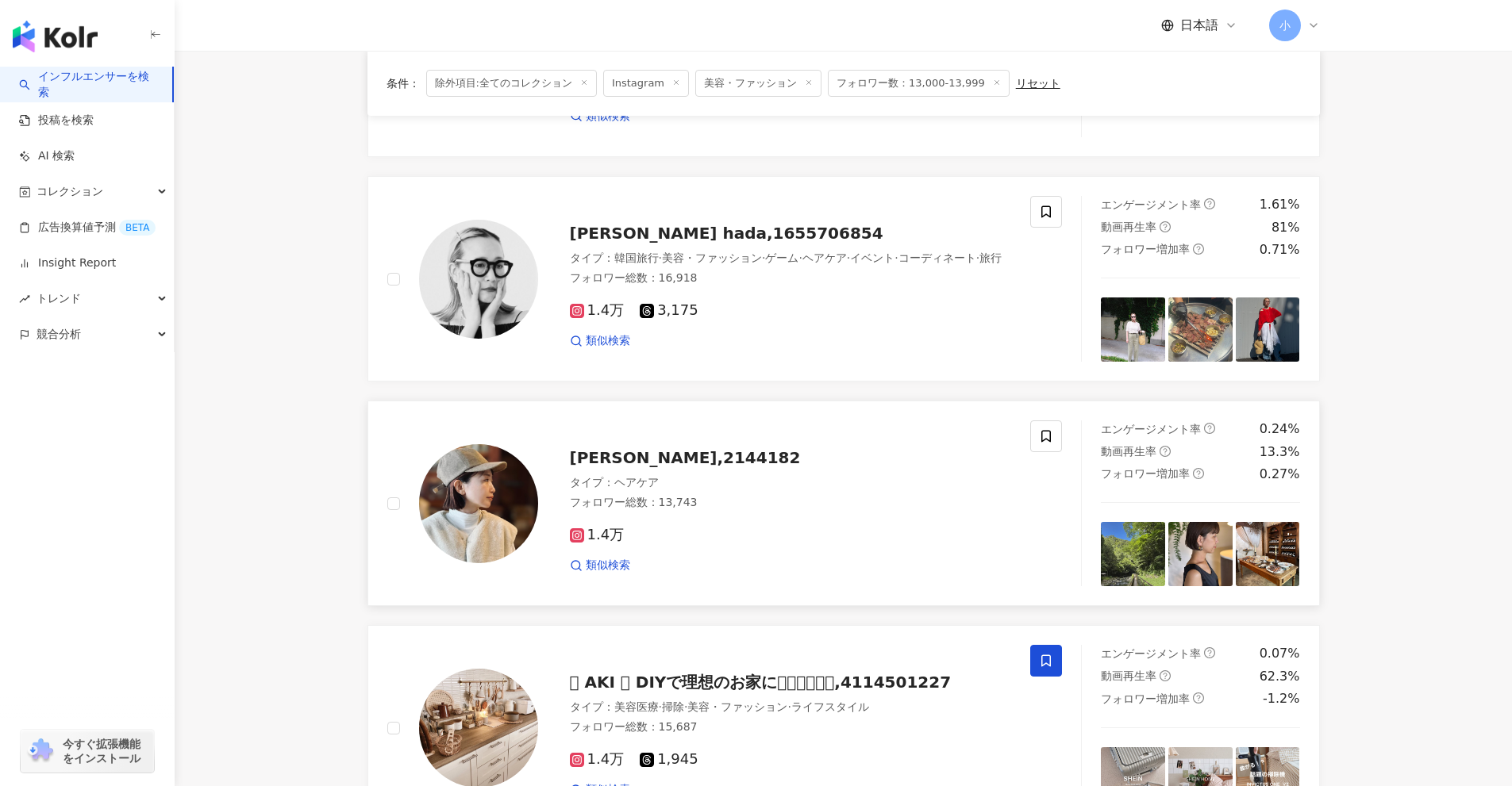
scroll to position [908, 0]
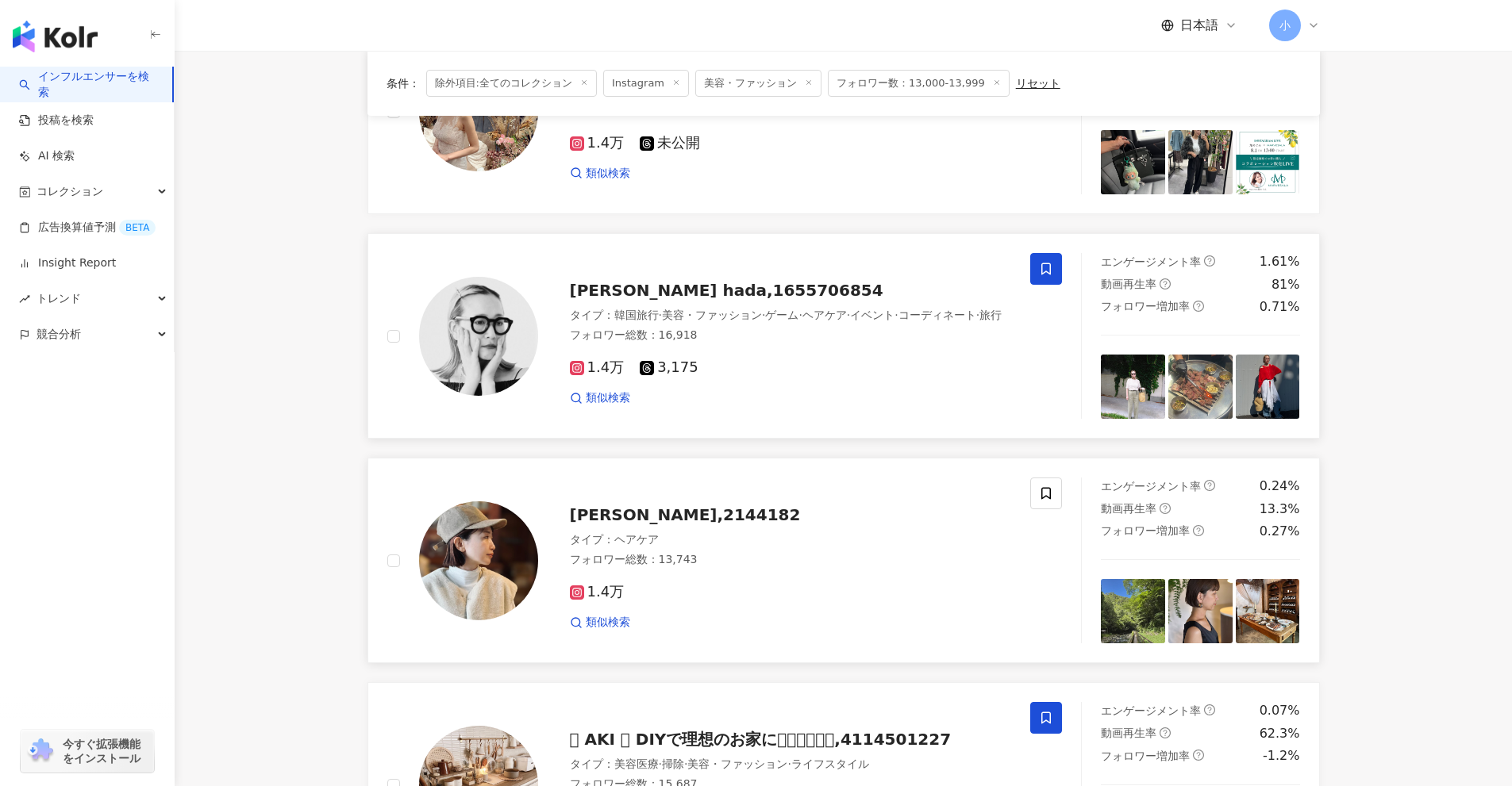
click at [1041, 275] on icon at bounding box center [1046, 269] width 14 height 14
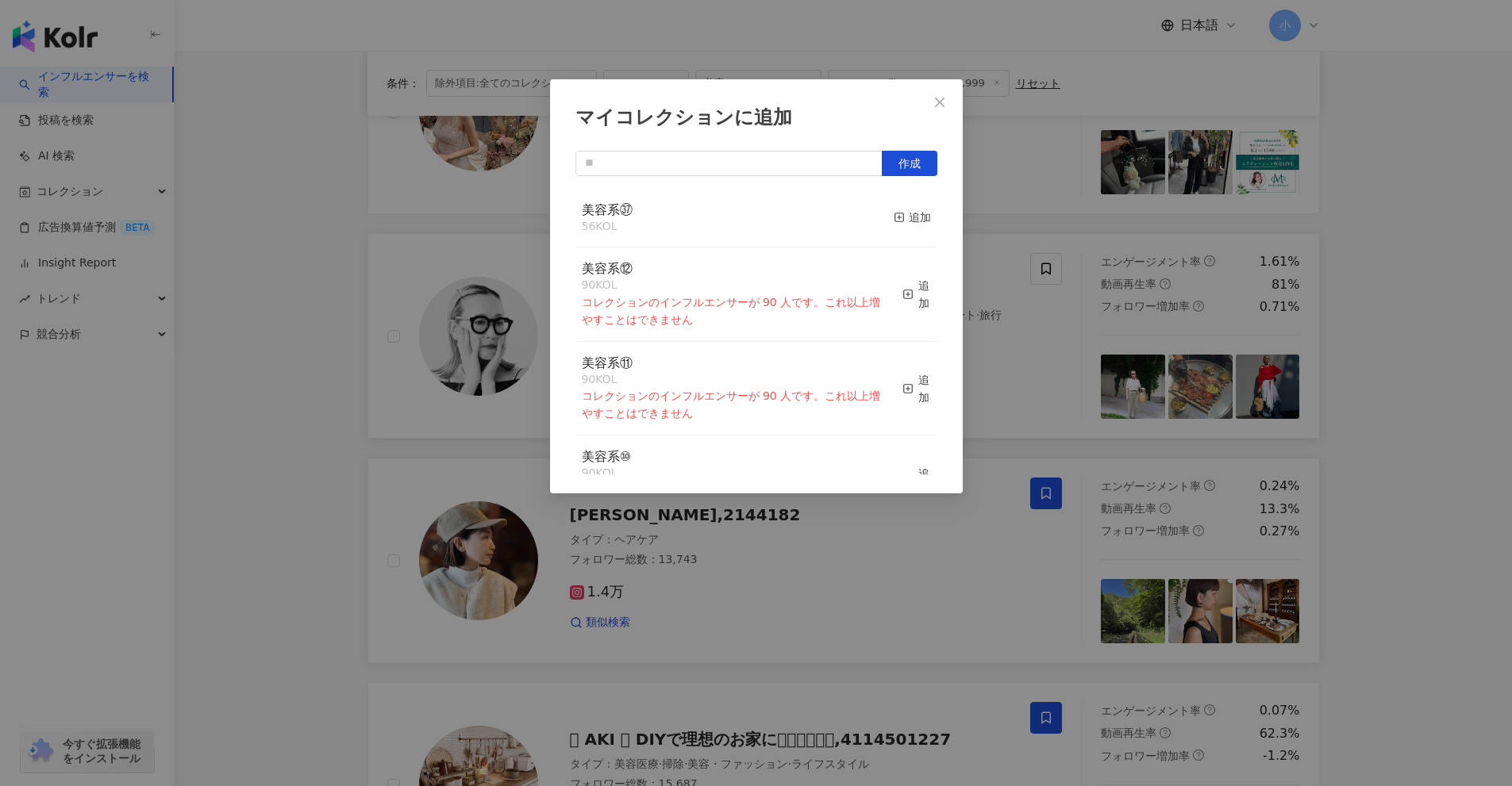
click at [893, 207] on button "追加" at bounding box center [912, 218] width 38 height 33
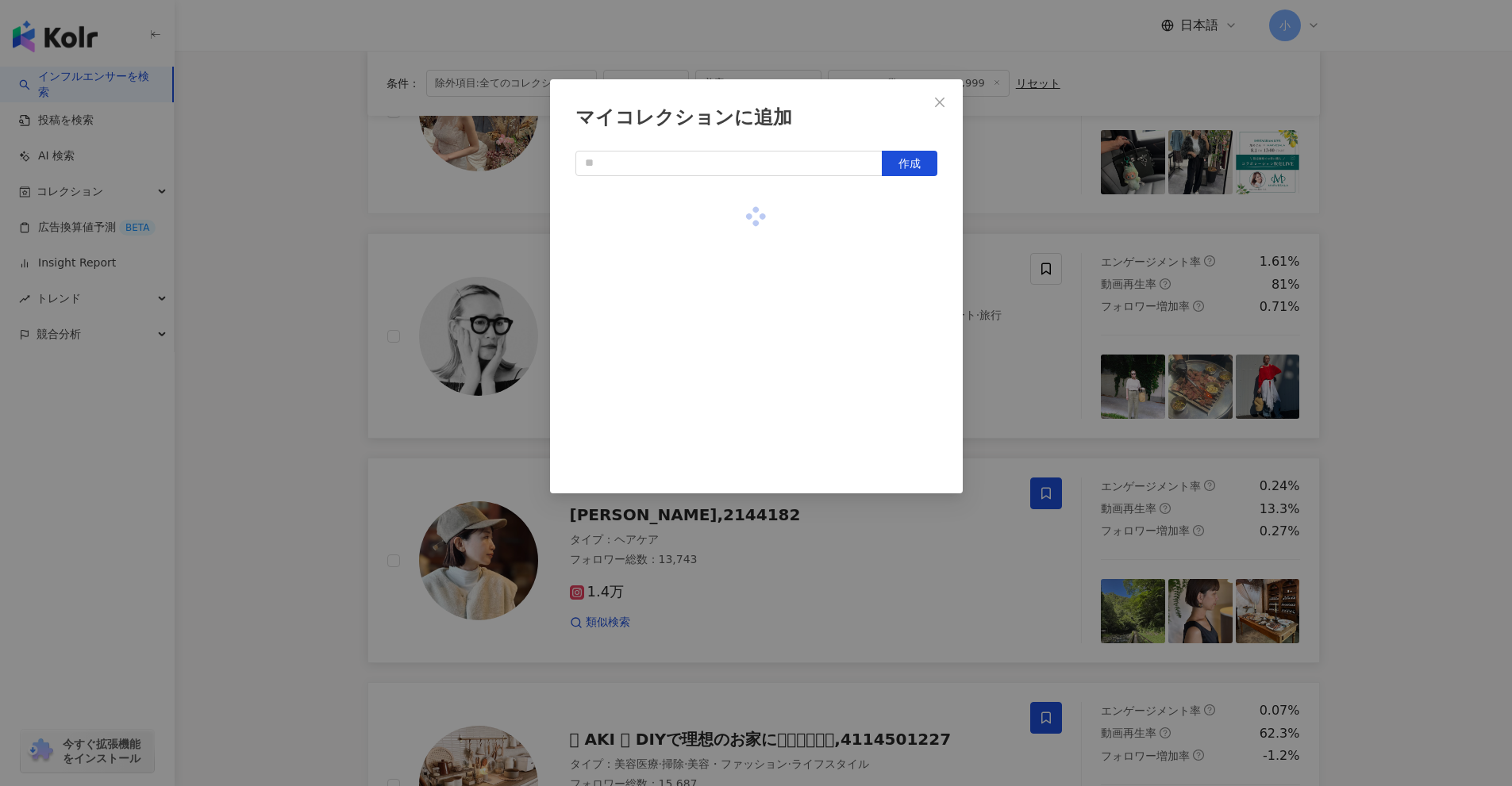
click at [1367, 285] on div "マイコレクションに追加 作成" at bounding box center [756, 393] width 1512 height 786
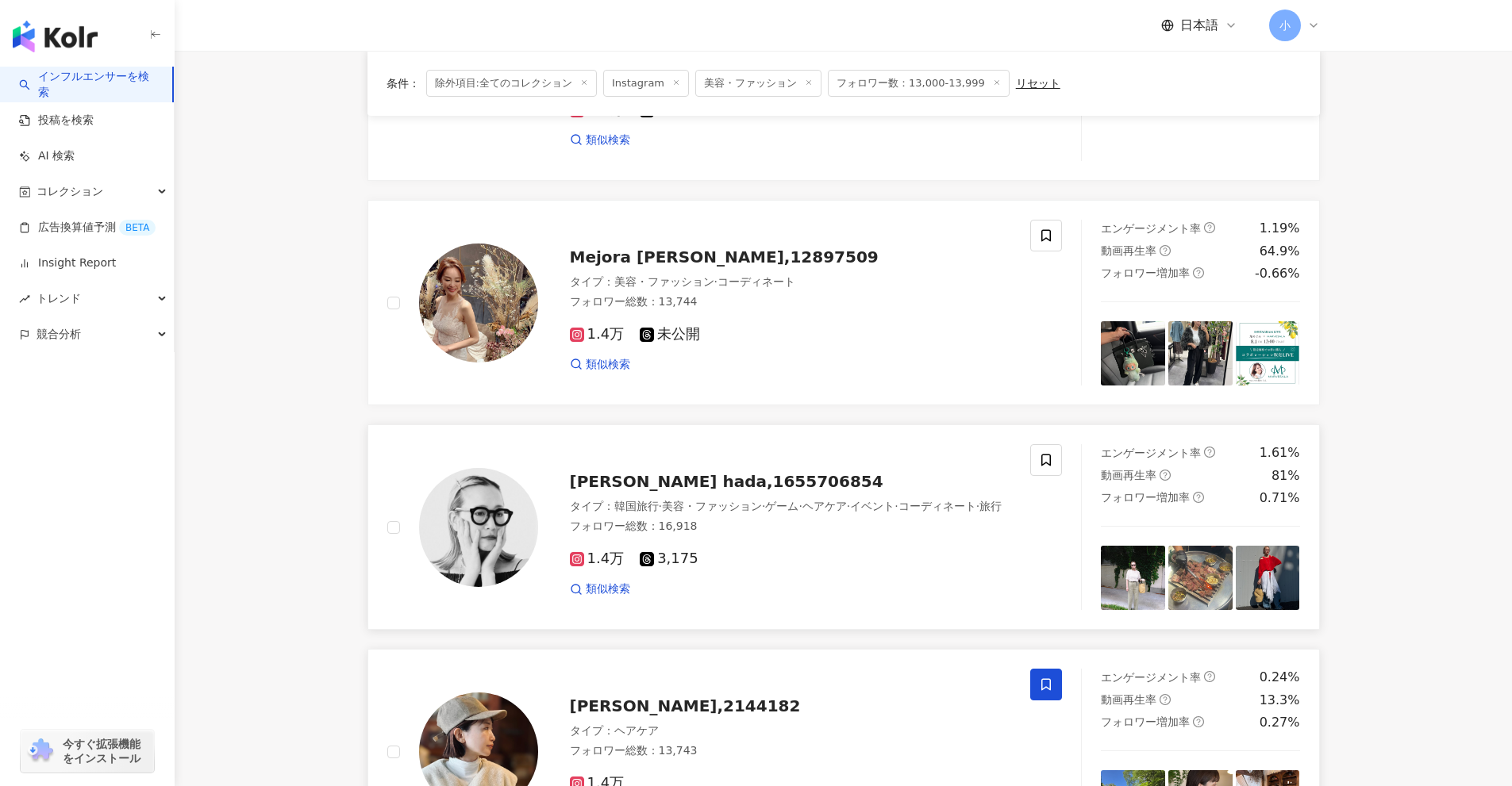
scroll to position [670, 0]
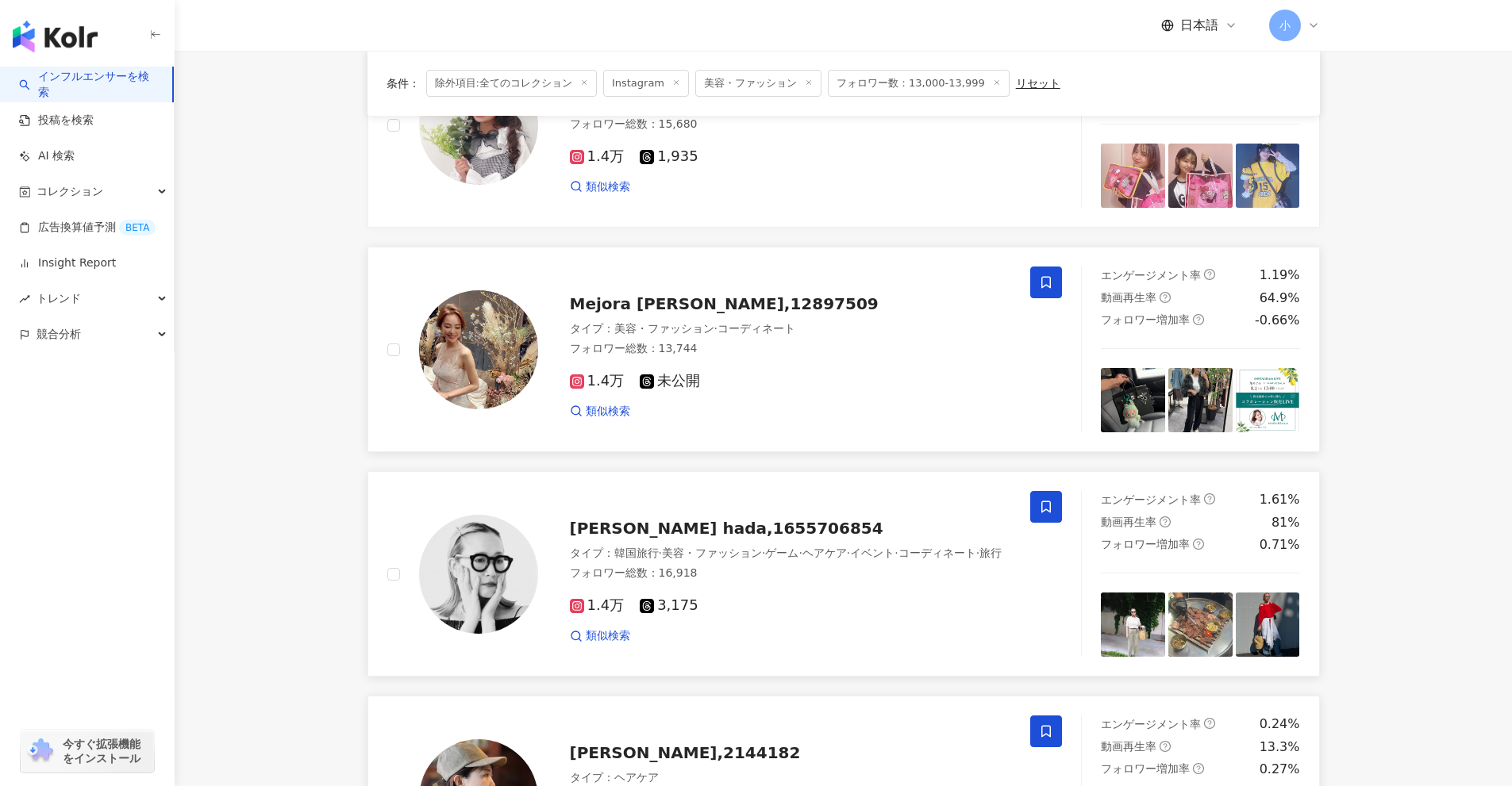
click at [1042, 282] on icon at bounding box center [1045, 283] width 10 height 12
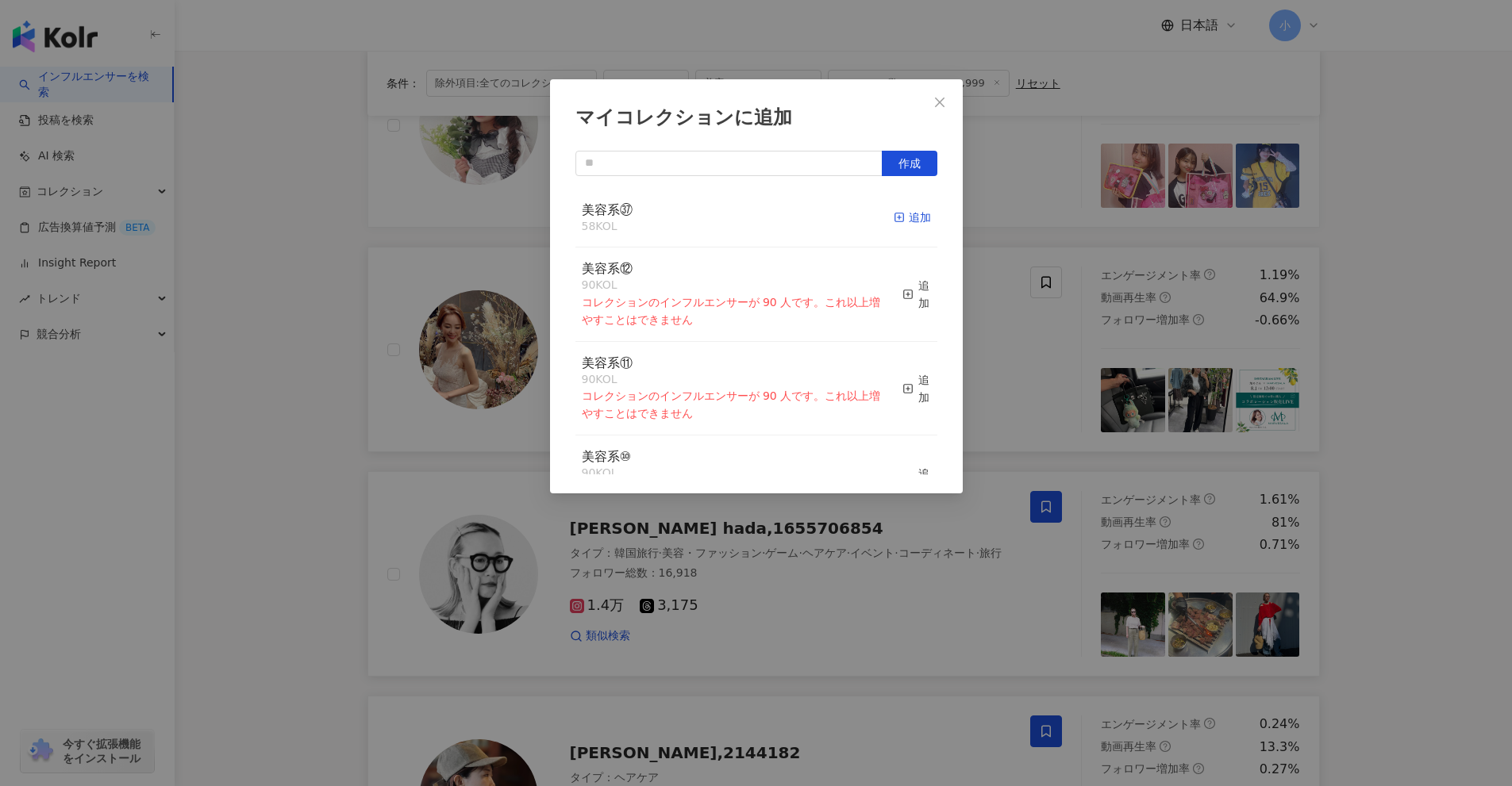
click at [907, 220] on div "追加" at bounding box center [912, 217] width 38 height 17
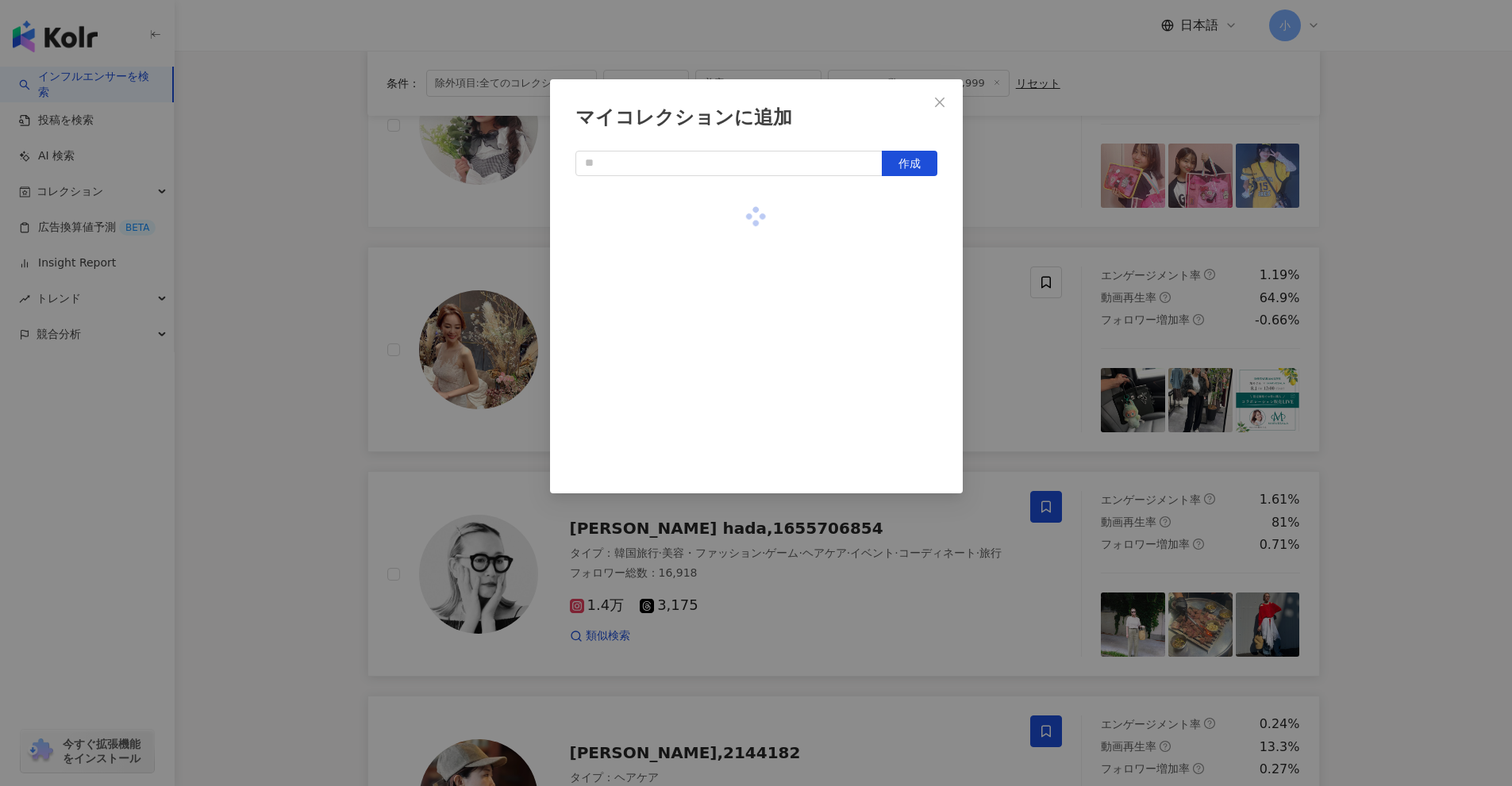
click at [1389, 336] on div "マイコレクションに追加 作成" at bounding box center [756, 393] width 1512 height 786
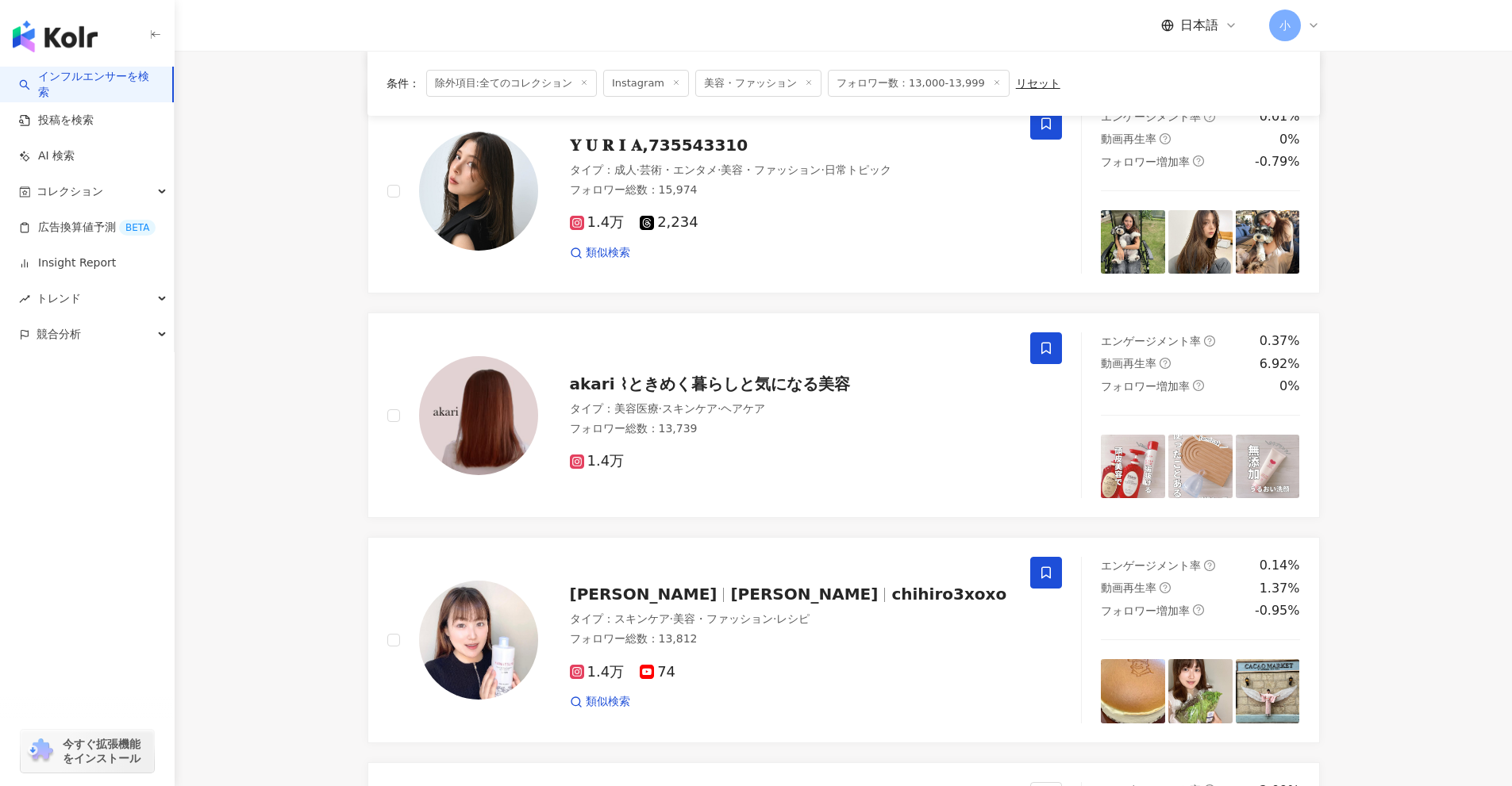
scroll to position [2495, 0]
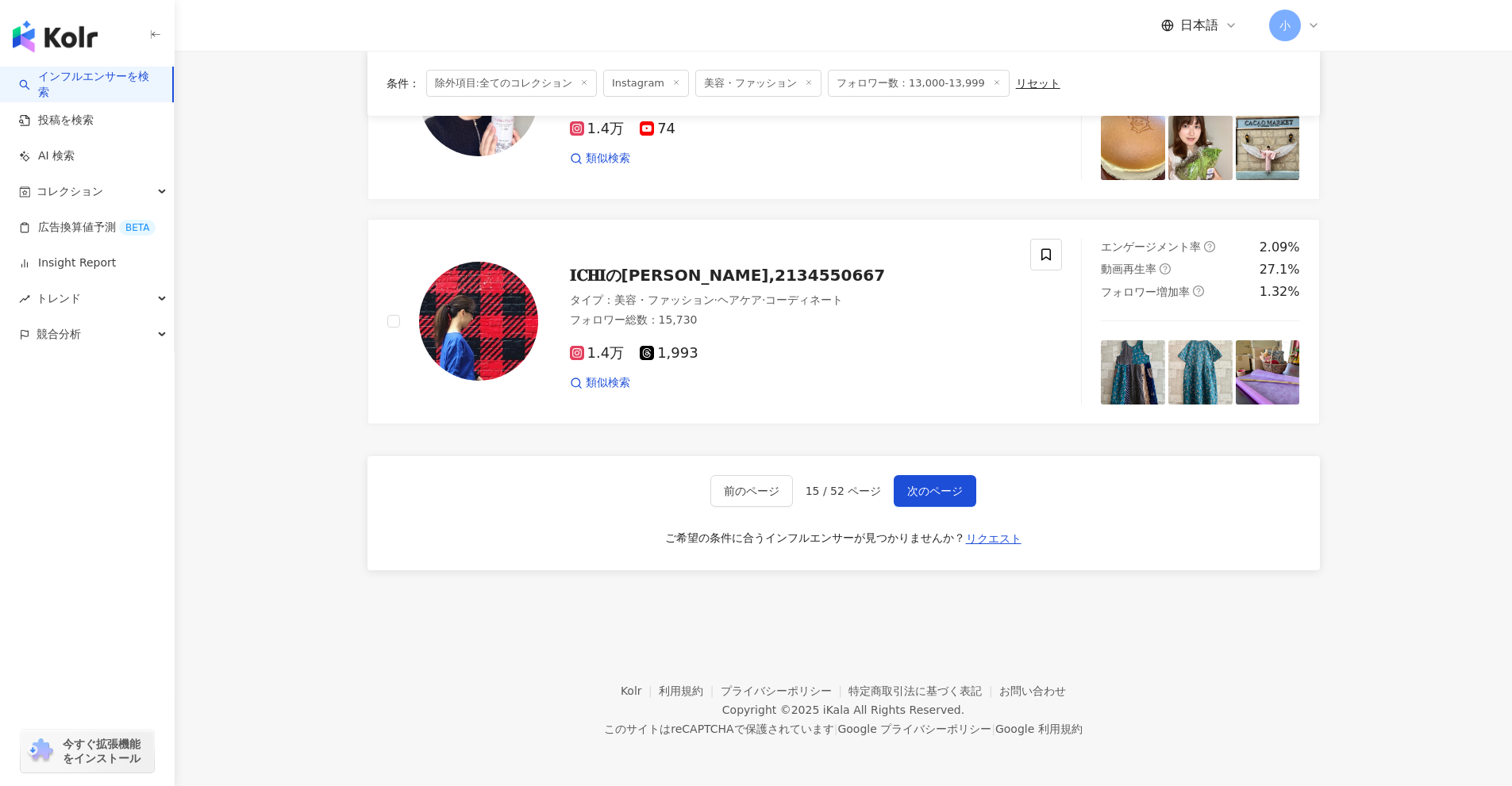
drag, startPoint x: 1437, startPoint y: 308, endPoint x: 1415, endPoint y: 597, distance: 289.8
click at [955, 496] on span "次のページ" at bounding box center [935, 491] width 56 height 13
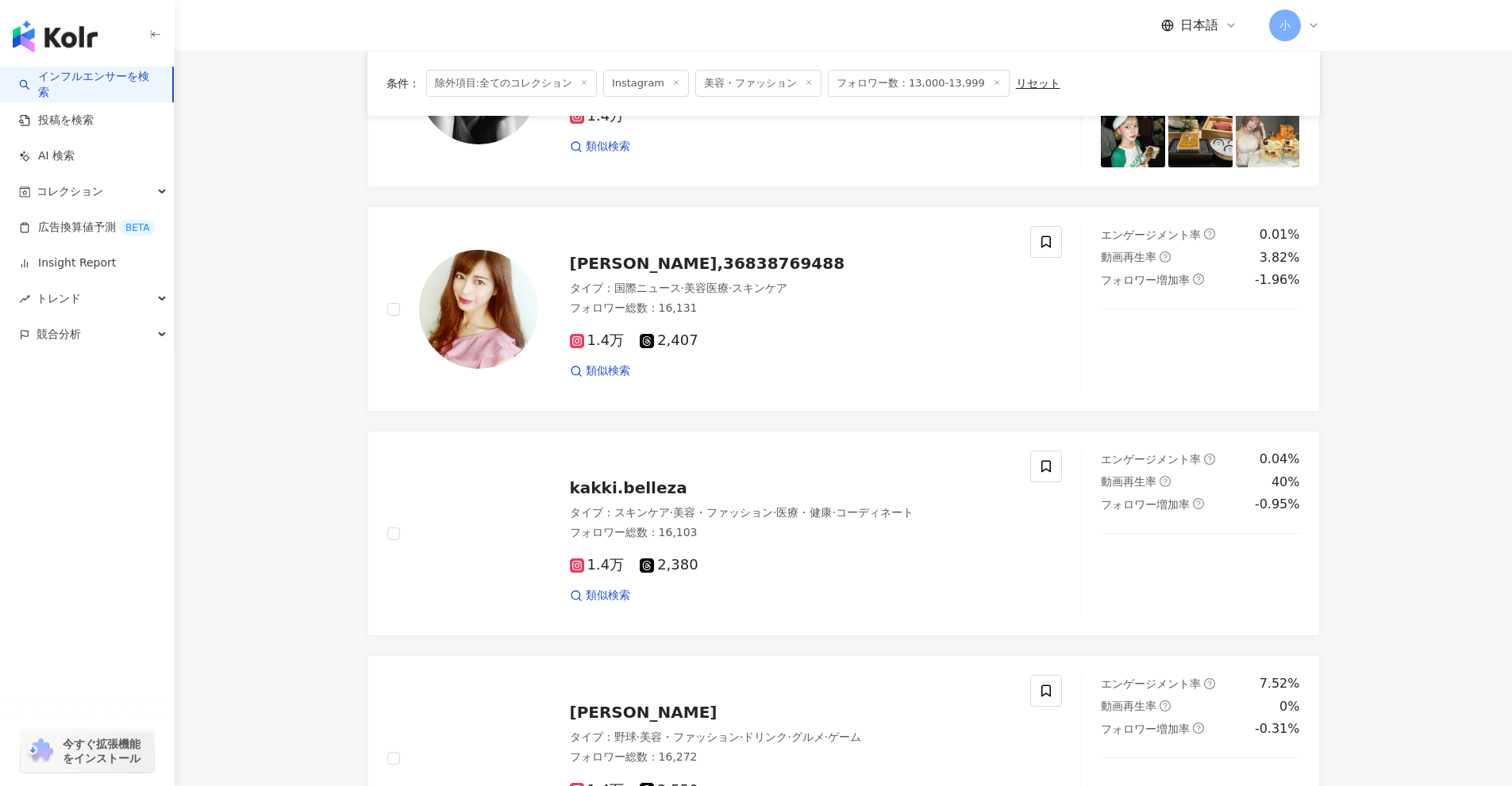
scroll to position [1542, 0]
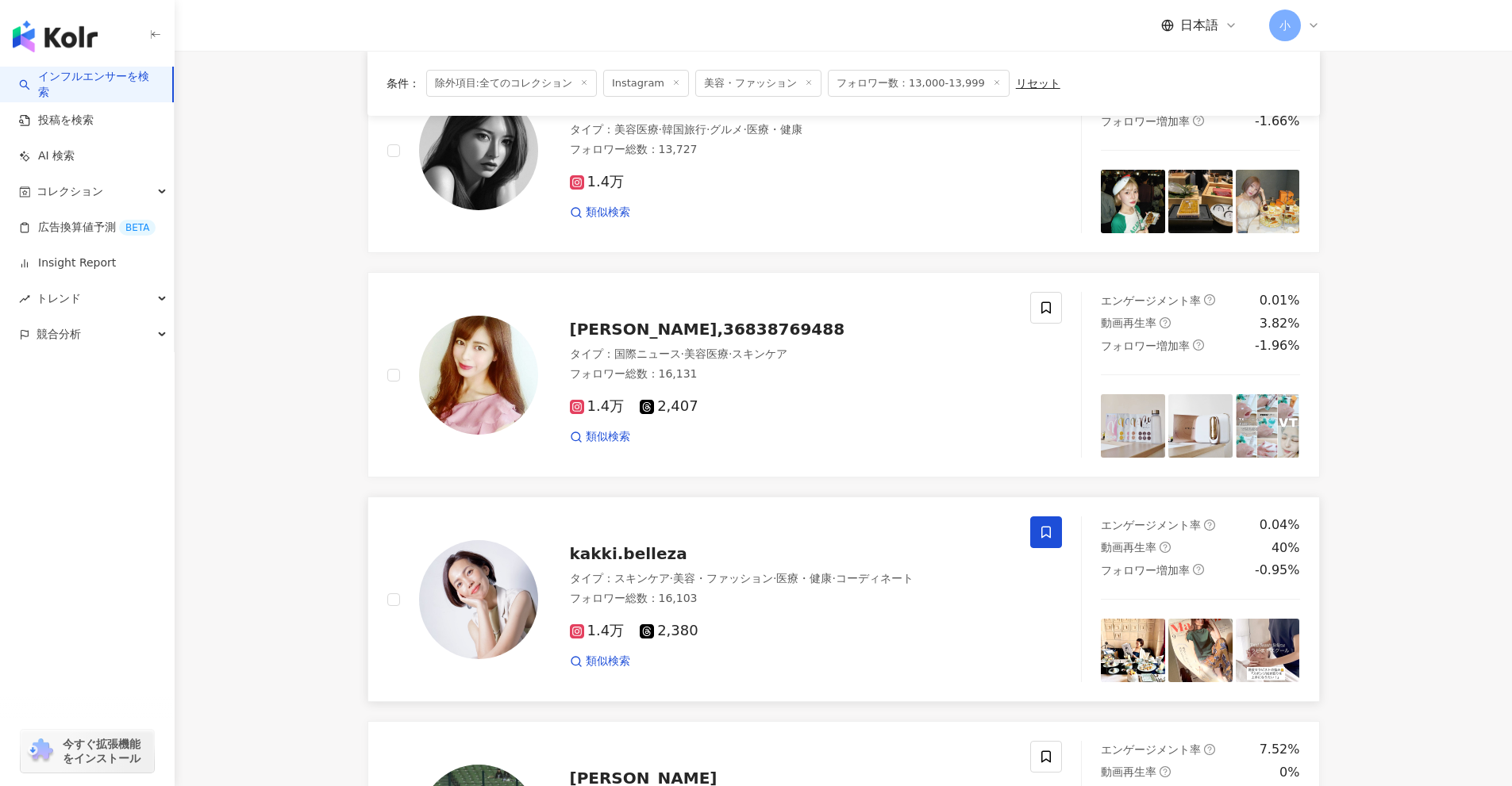
click at [1047, 532] on icon at bounding box center [1046, 532] width 14 height 14
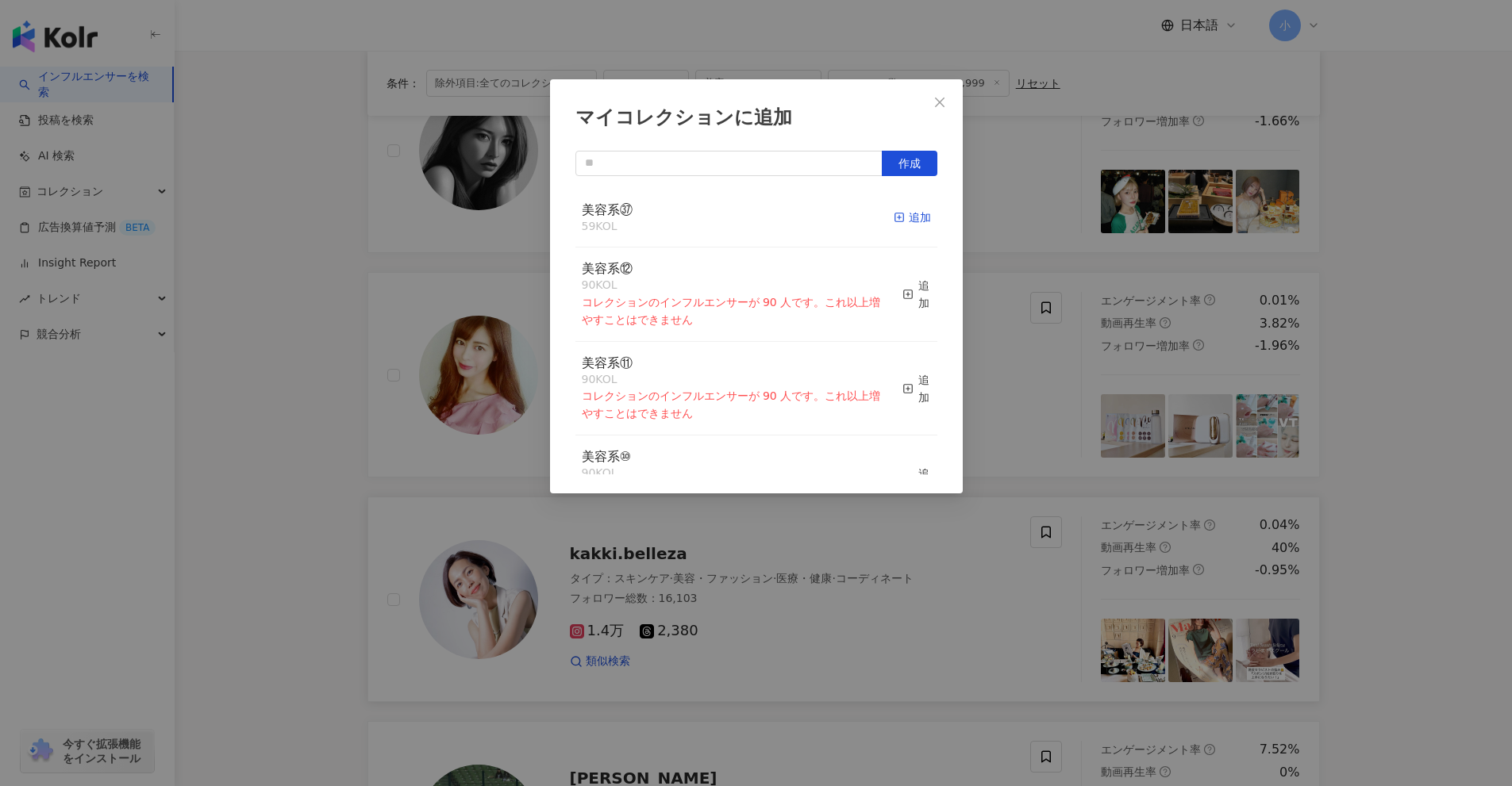
click at [897, 215] on div "追加" at bounding box center [912, 217] width 38 height 17
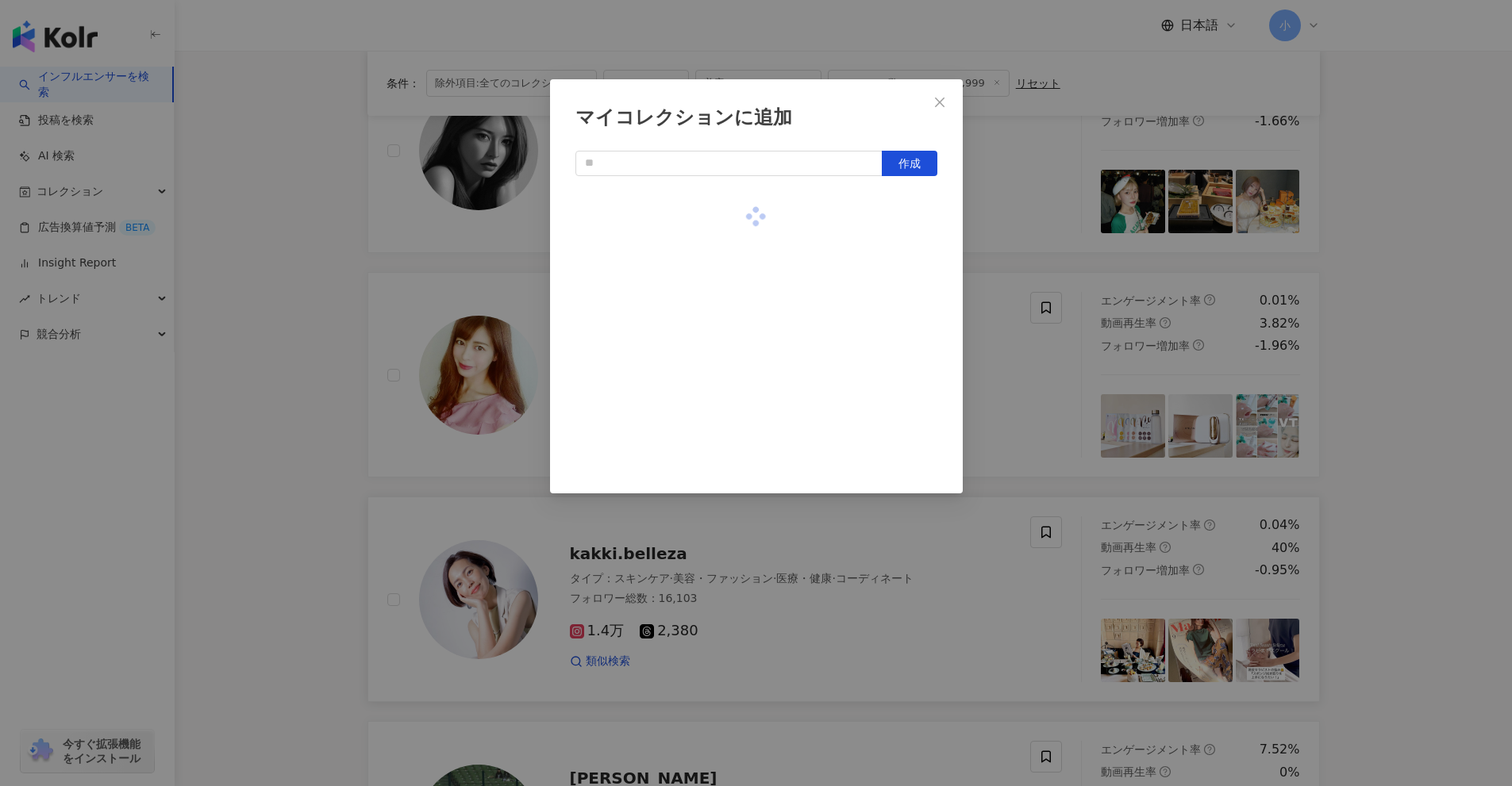
click at [1447, 379] on div "マイコレクションに追加 作成" at bounding box center [756, 393] width 1512 height 786
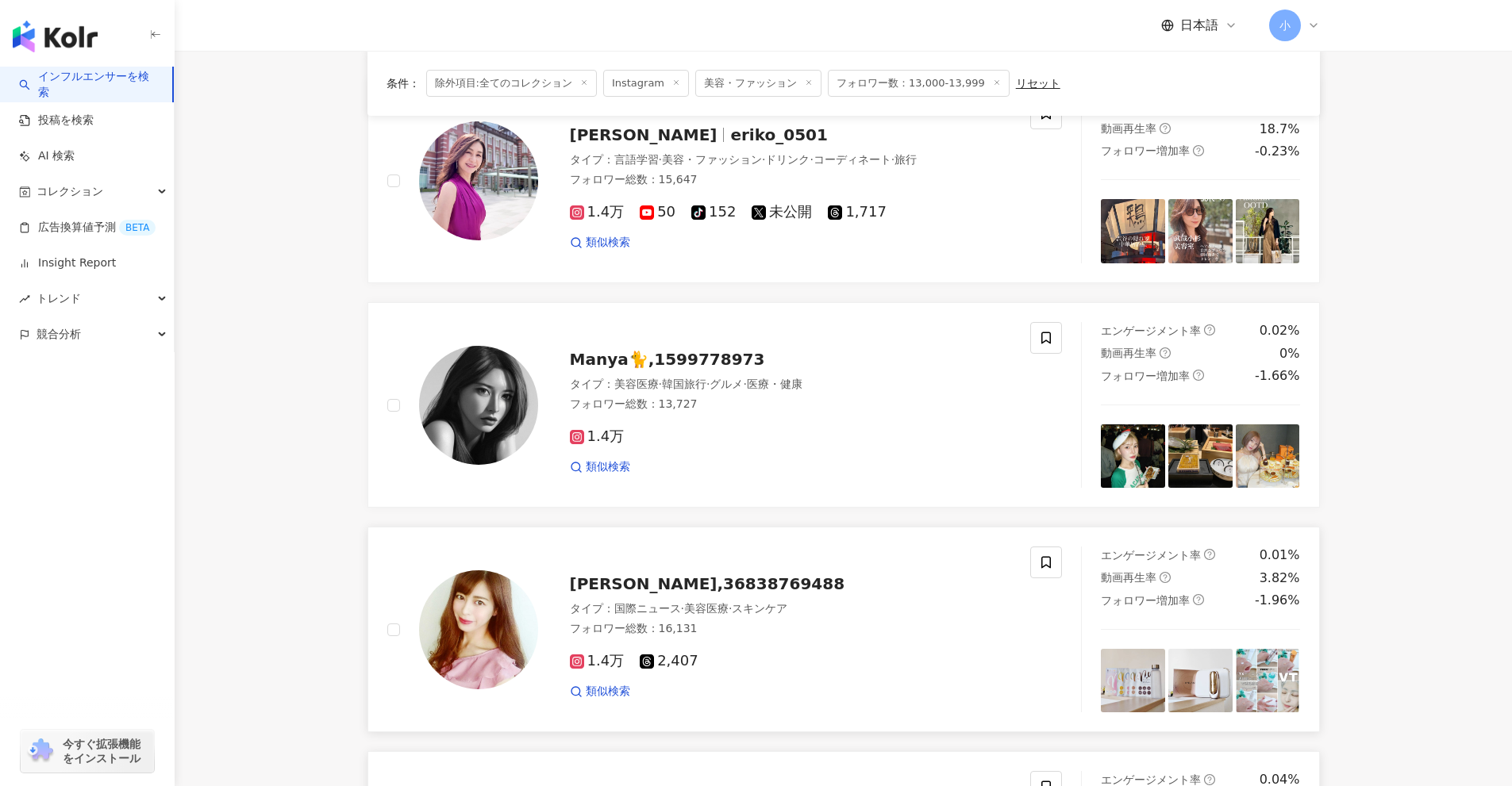
scroll to position [1225, 0]
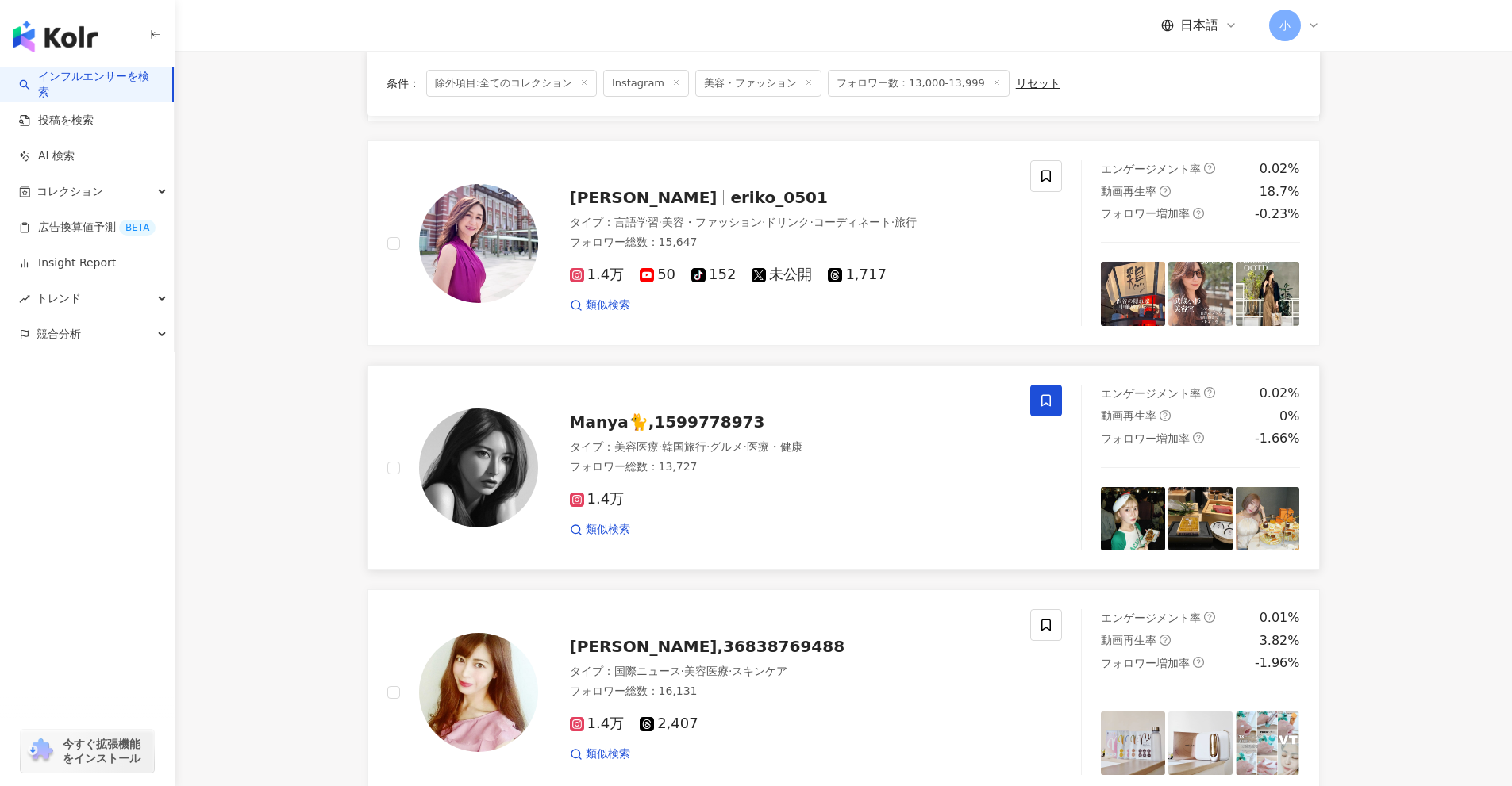
click at [1050, 397] on icon at bounding box center [1045, 401] width 10 height 12
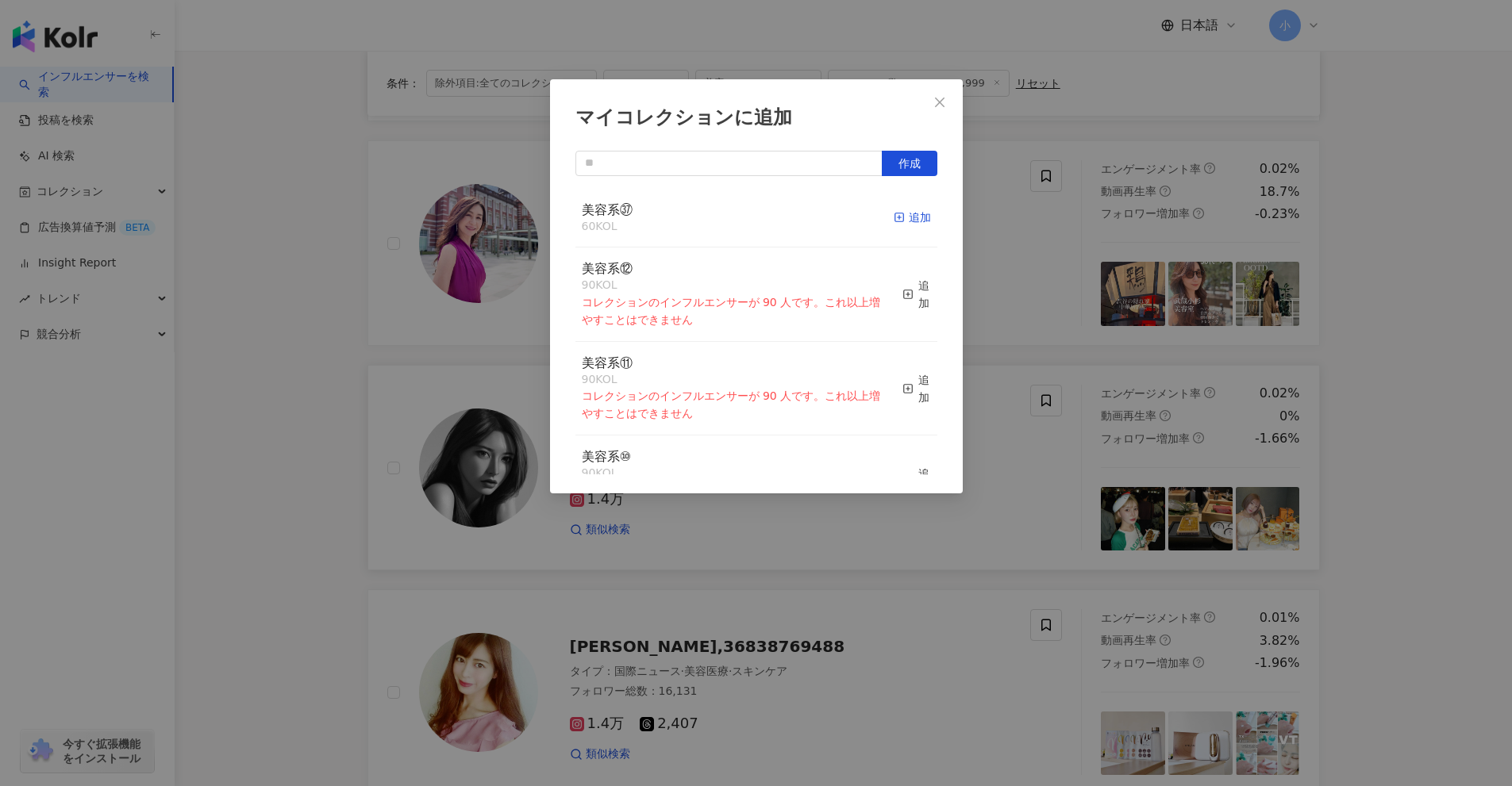
click at [904, 221] on div "追加" at bounding box center [912, 217] width 38 height 17
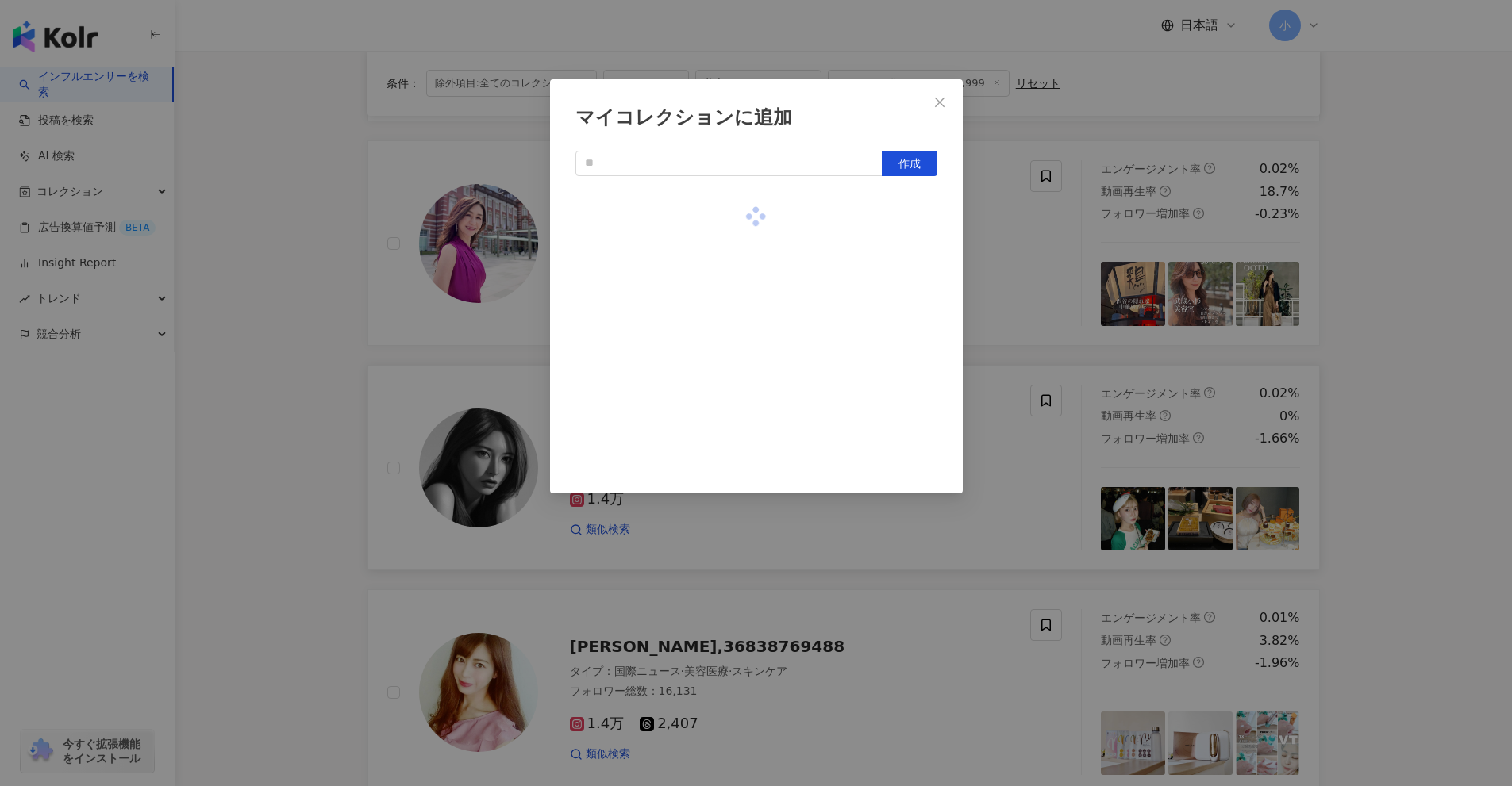
click at [1447, 311] on div "マイコレクションに追加 作成" at bounding box center [756, 393] width 1512 height 786
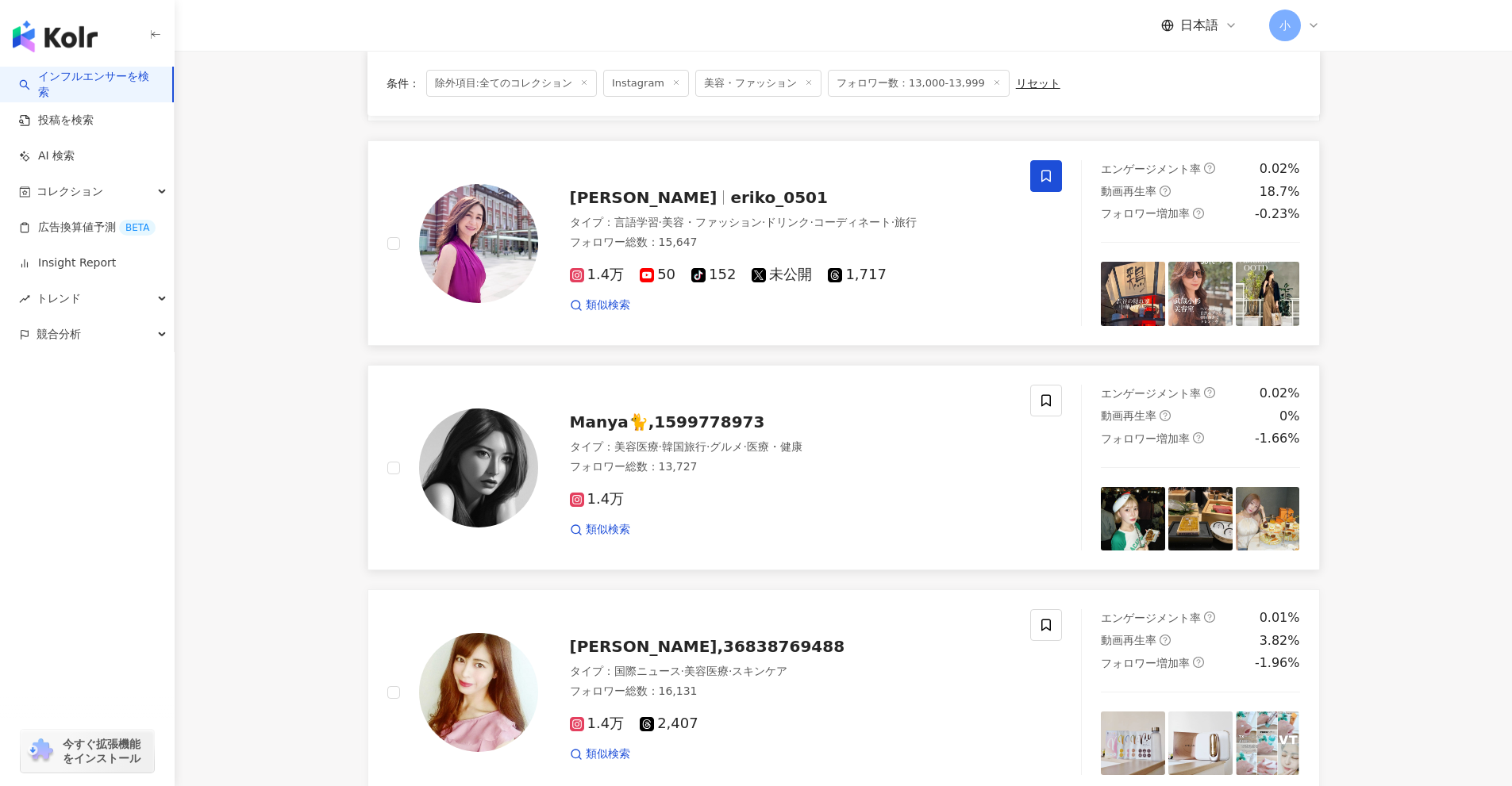
click at [1057, 168] on span at bounding box center [1046, 176] width 31 height 31
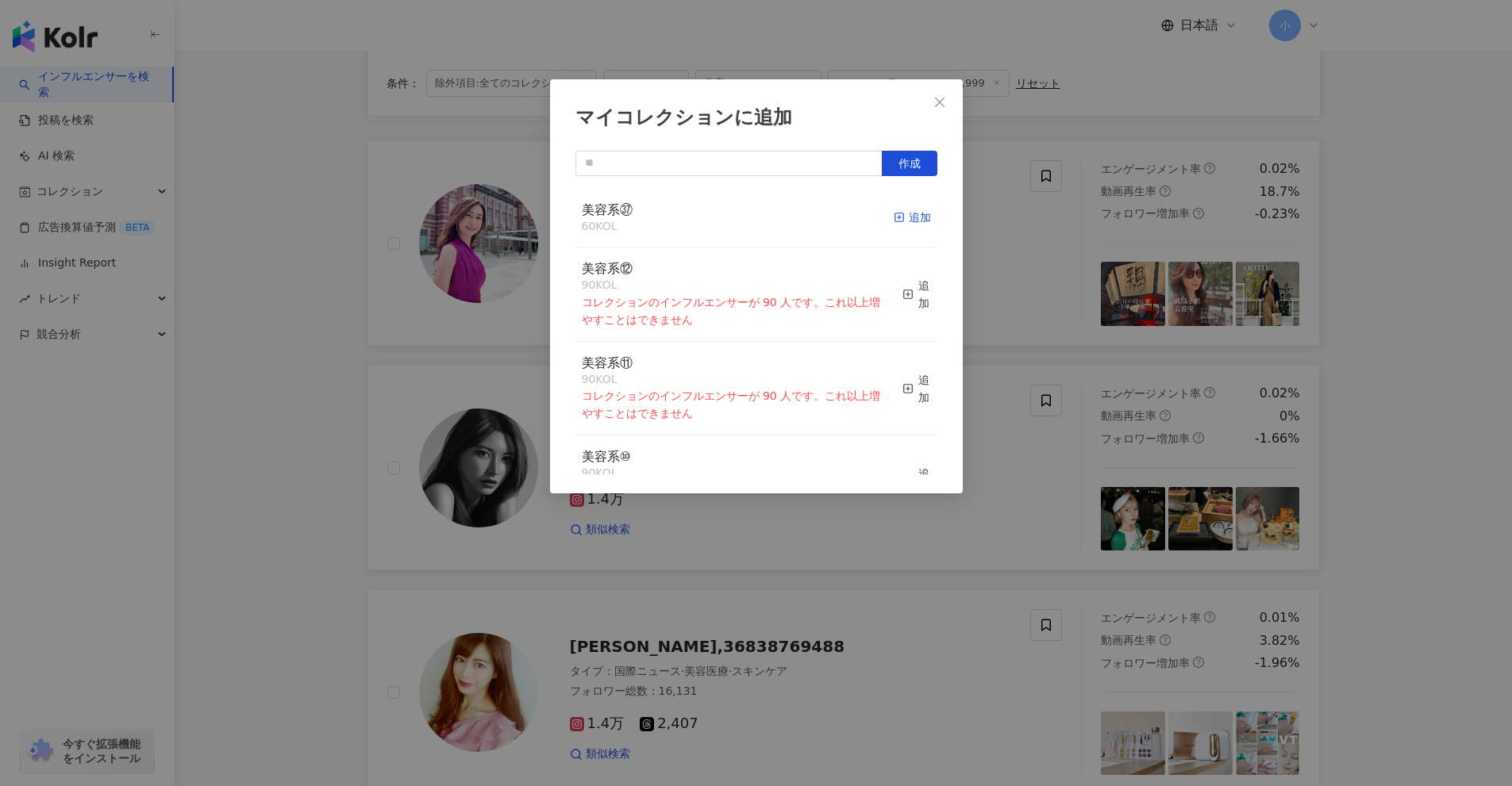
click at [901, 215] on div "追加" at bounding box center [912, 217] width 38 height 17
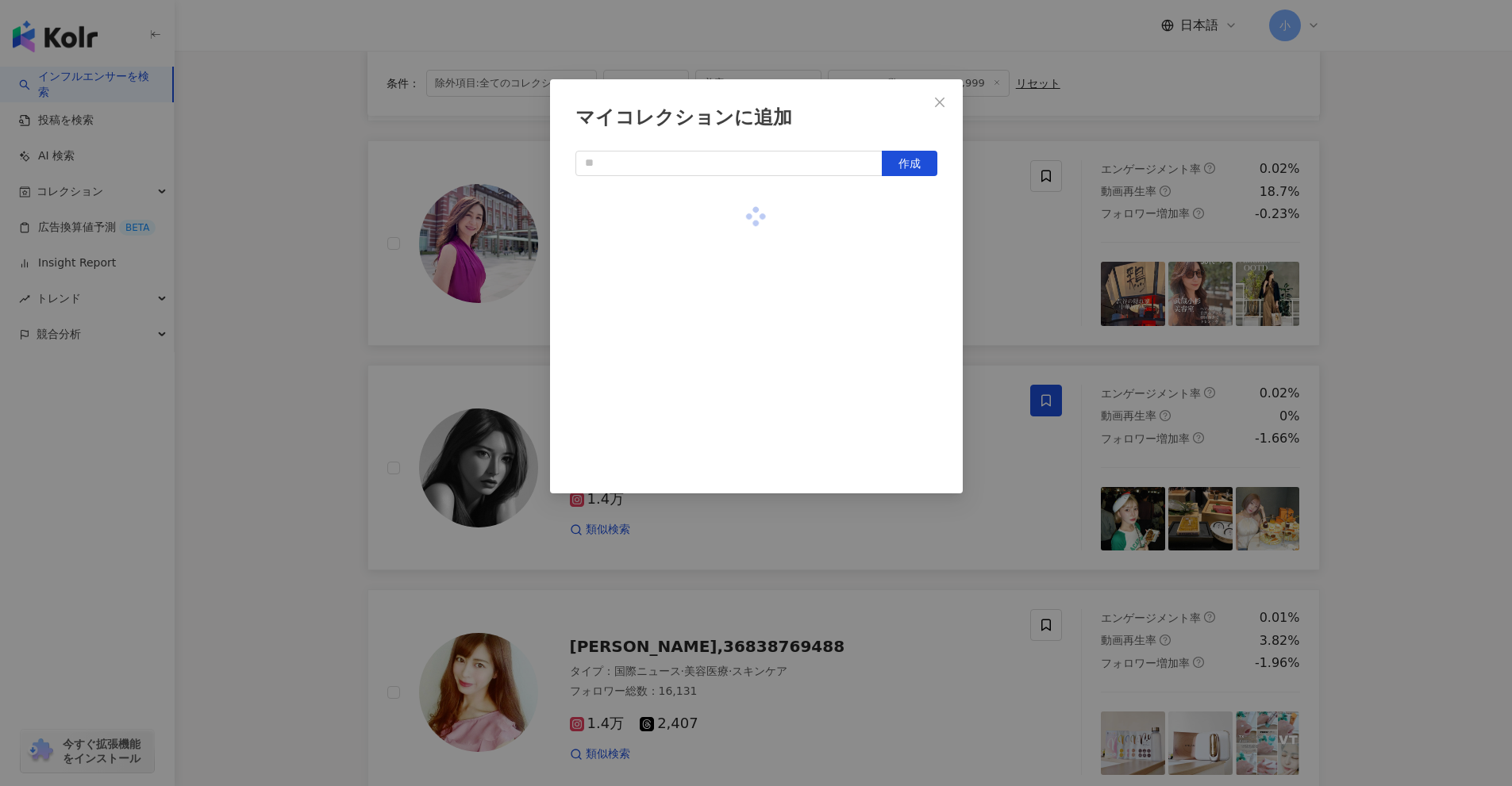
click at [1332, 296] on div "マイコレクションに追加 作成" at bounding box center [756, 393] width 1512 height 786
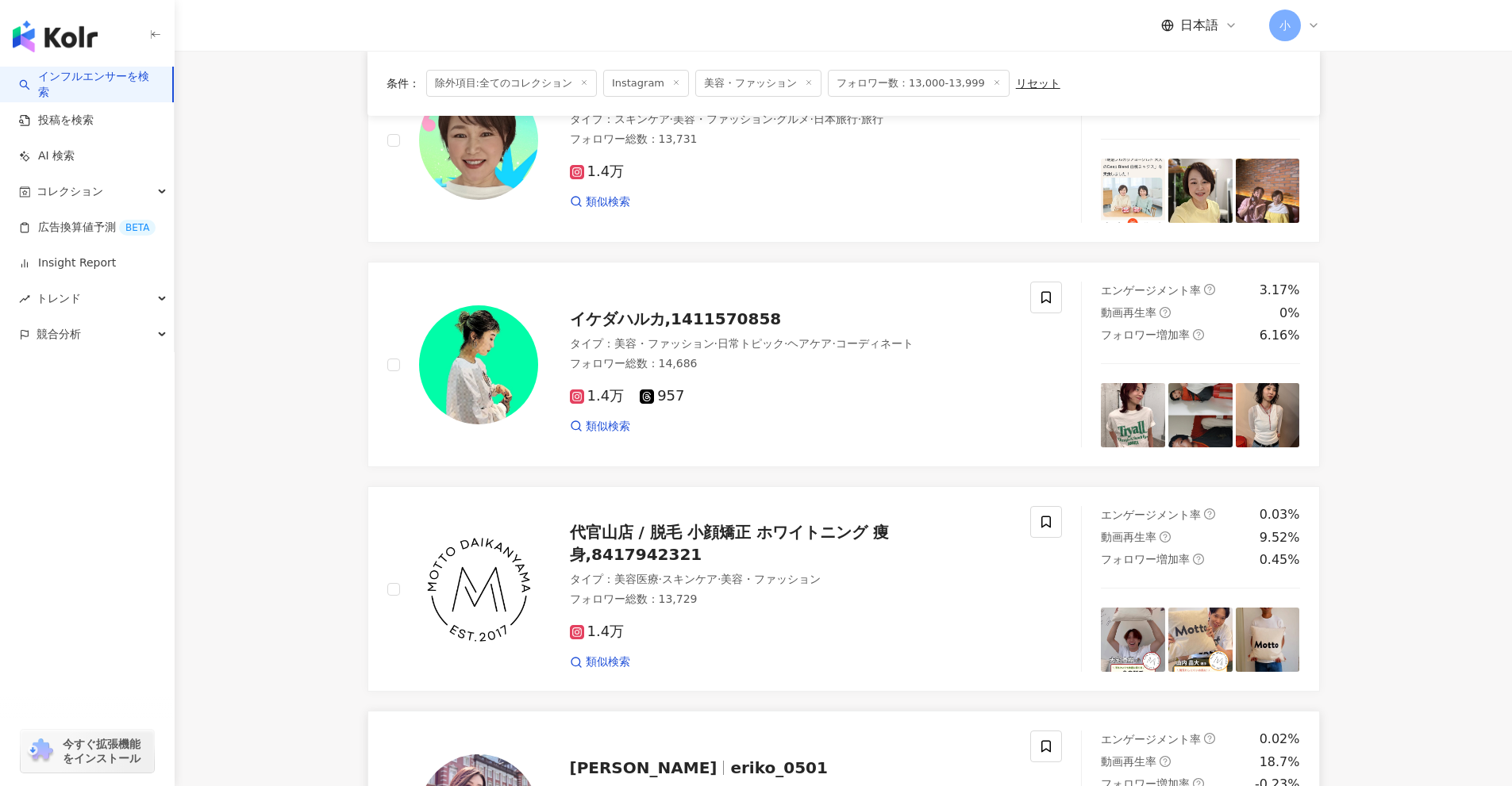
scroll to position [591, 0]
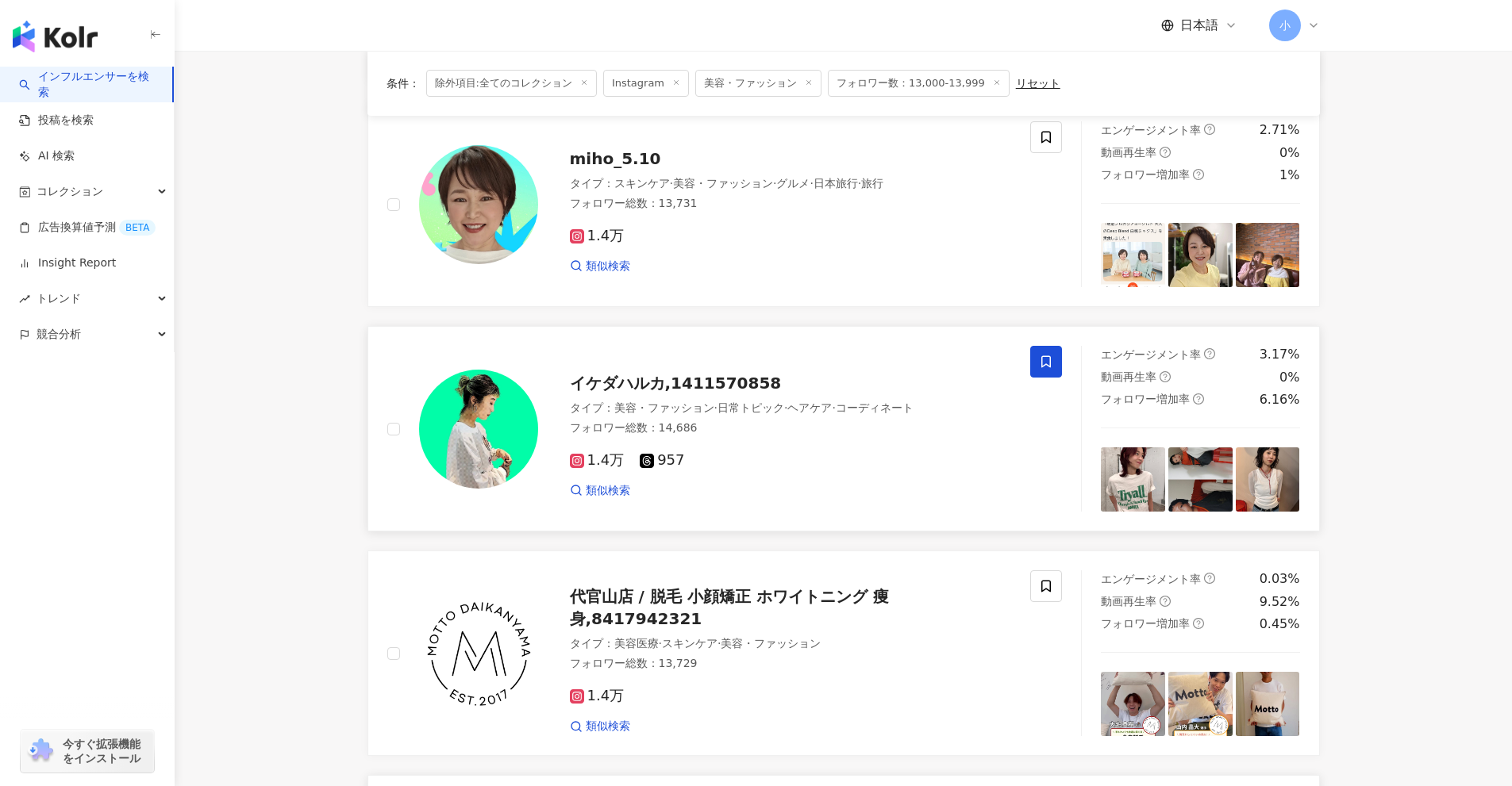
click at [1041, 364] on icon at bounding box center [1046, 362] width 14 height 14
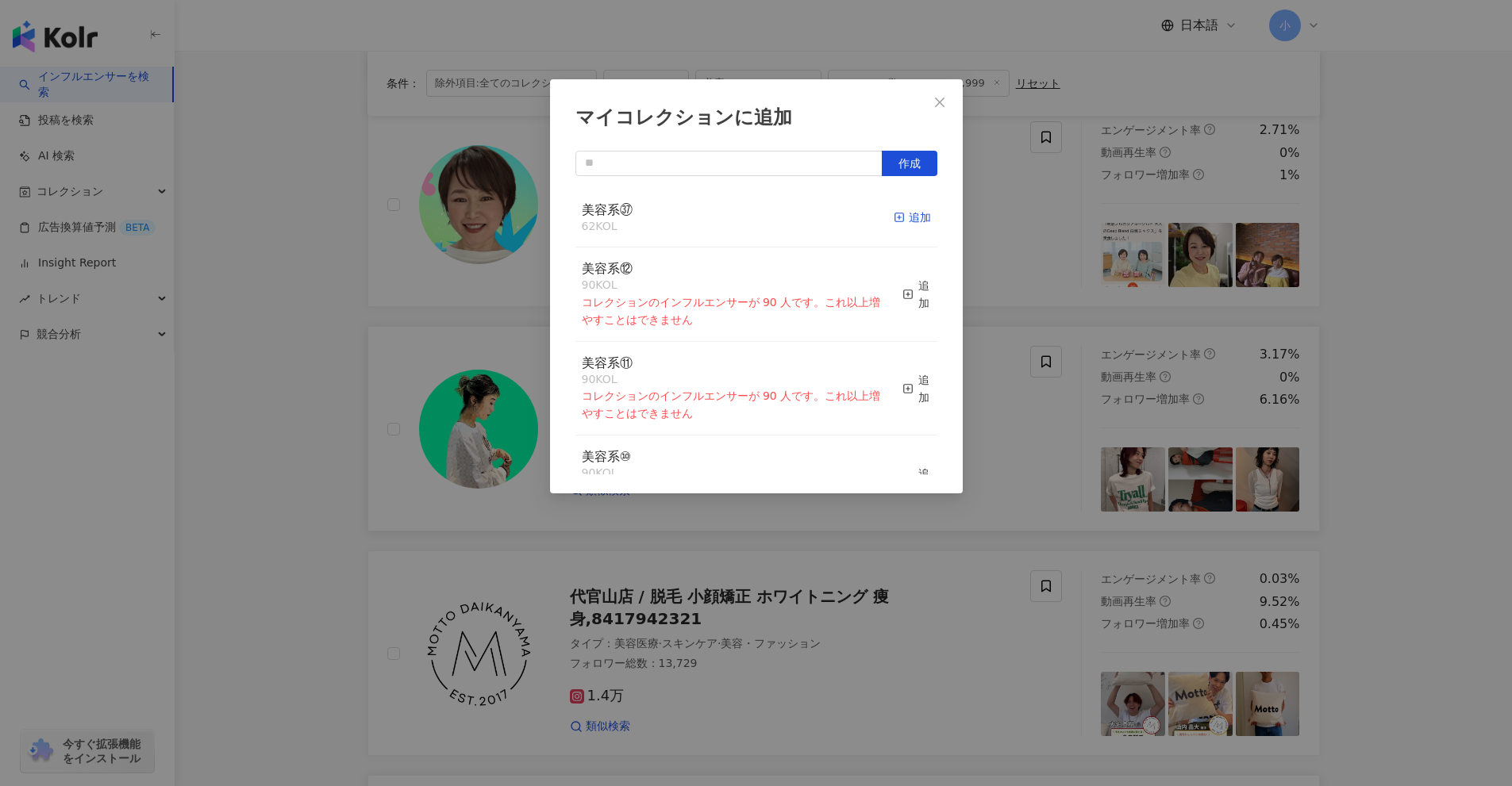
click at [900, 214] on div "追加" at bounding box center [912, 217] width 38 height 17
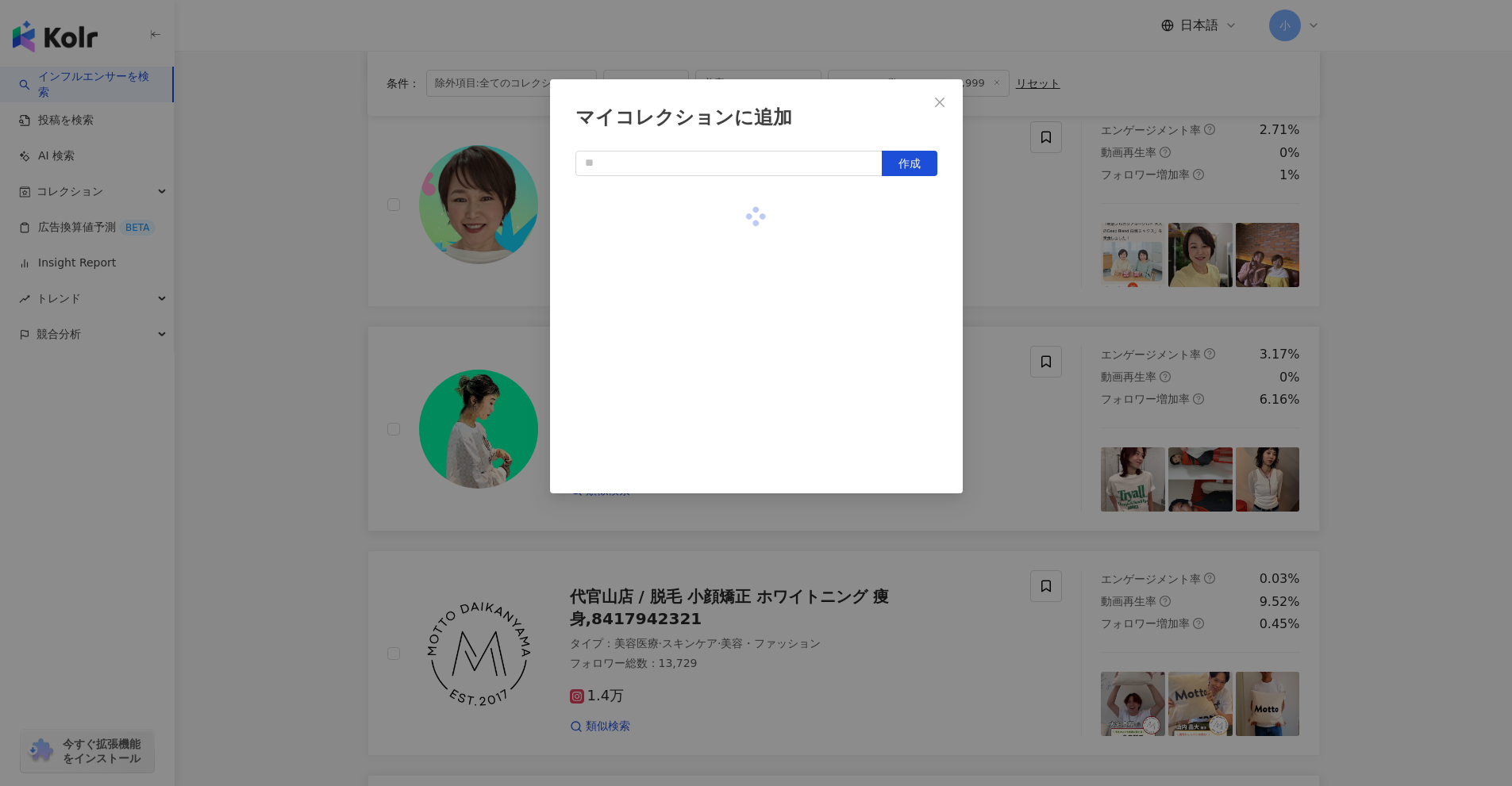
click at [1489, 319] on div "マイコレクションに追加 作成" at bounding box center [756, 393] width 1512 height 786
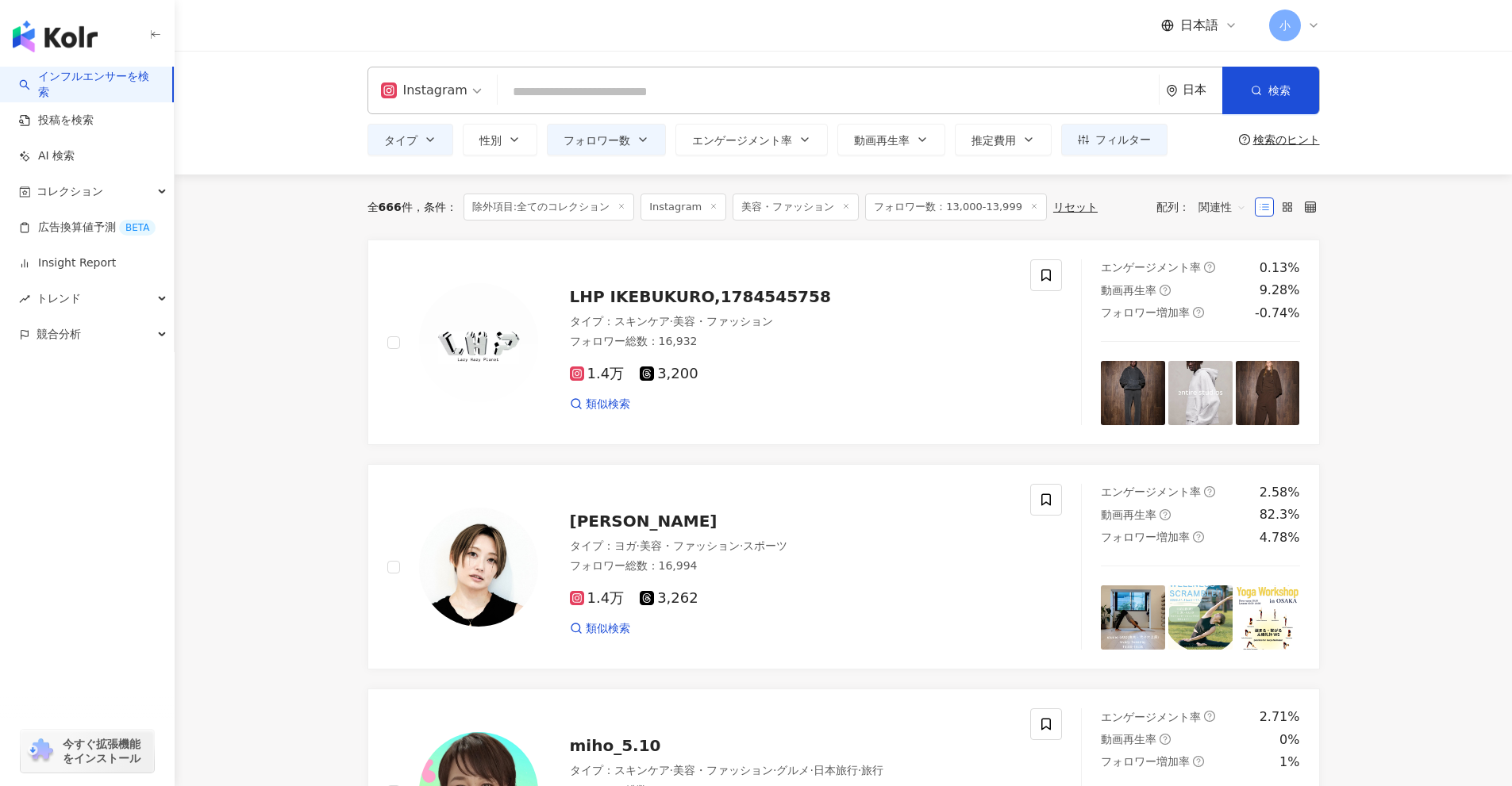
scroll to position [0, 0]
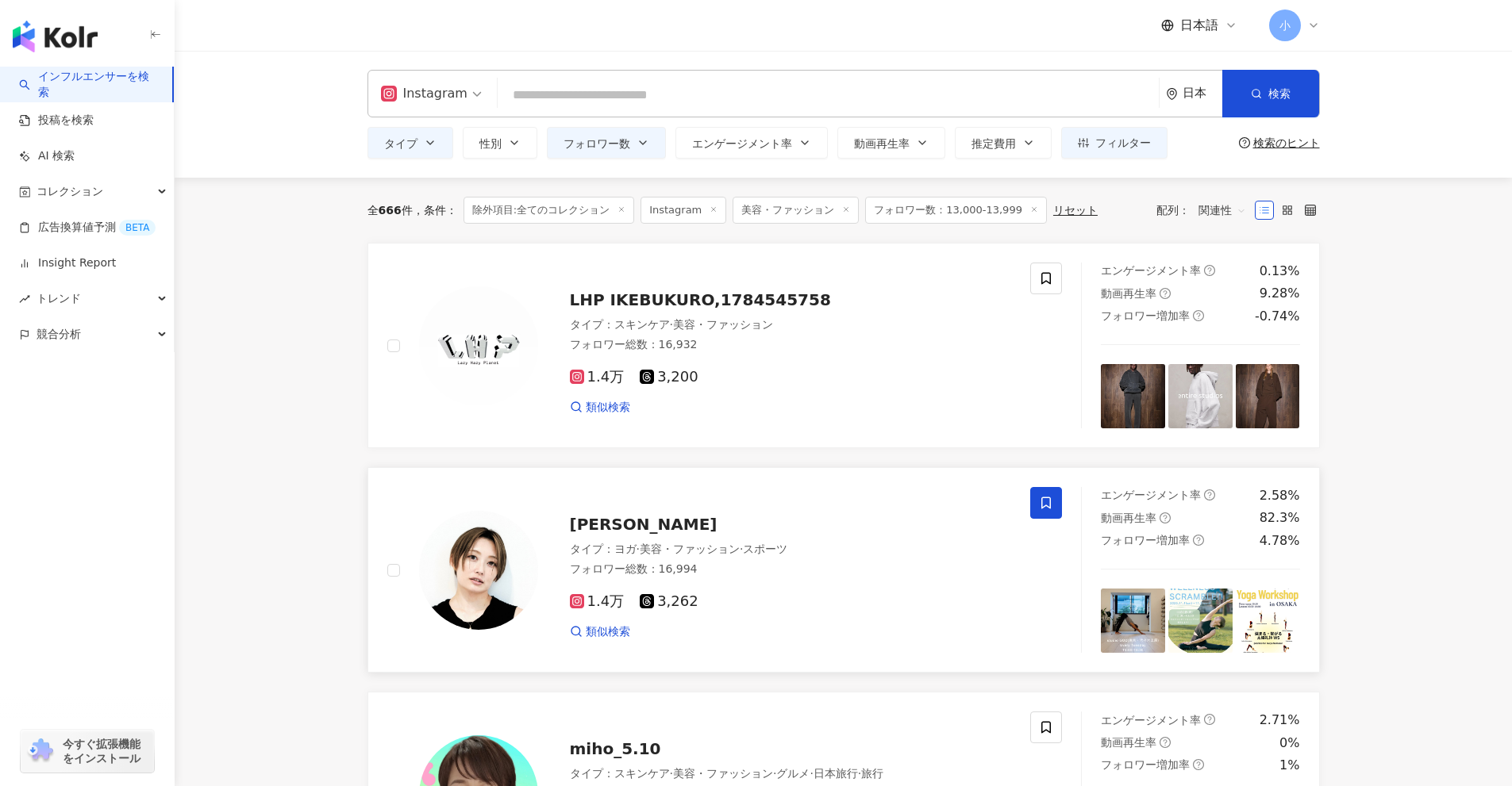
click at [1036, 503] on span at bounding box center [1046, 502] width 31 height 31
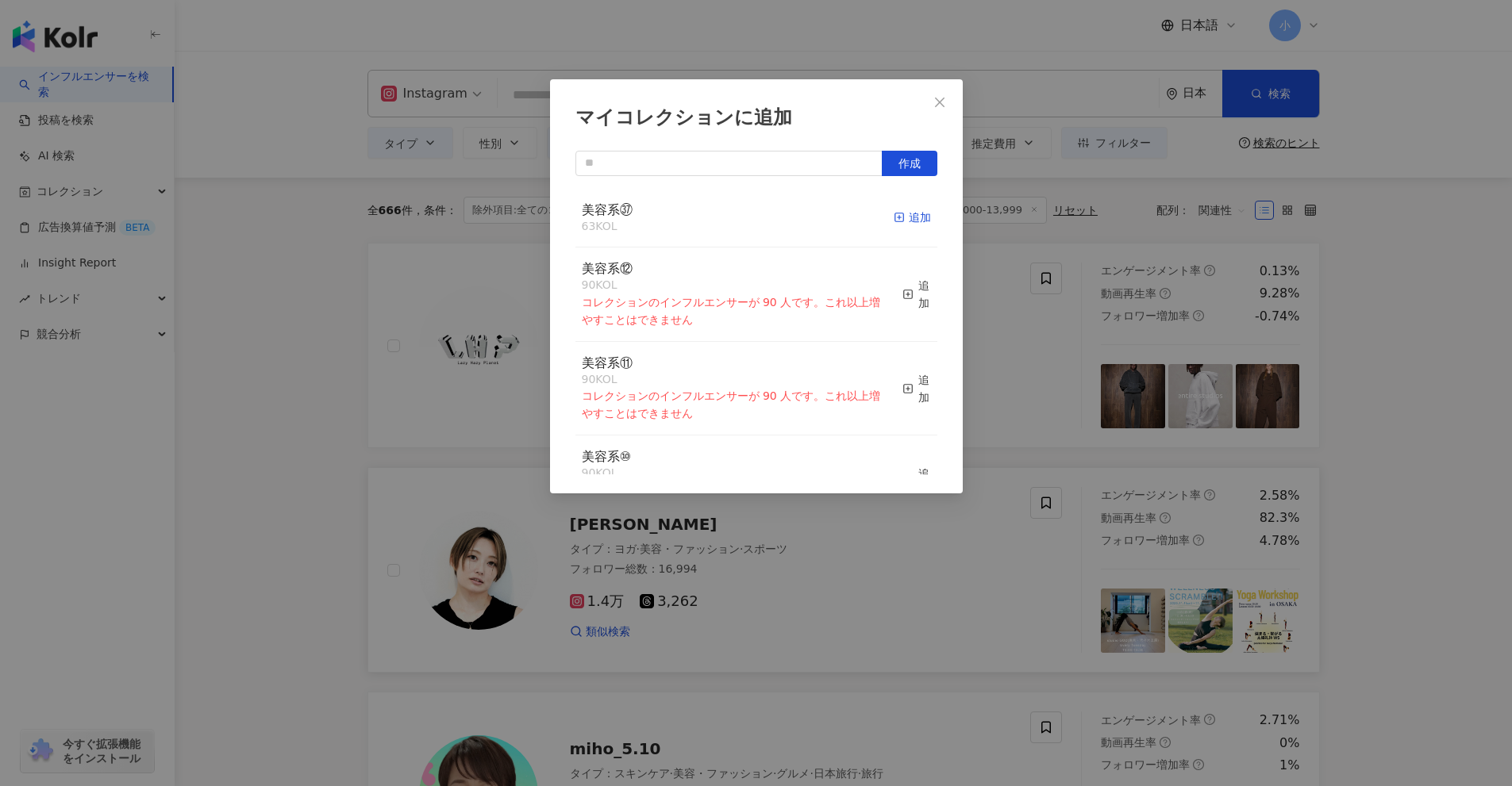
click at [897, 219] on div "追加" at bounding box center [912, 217] width 38 height 17
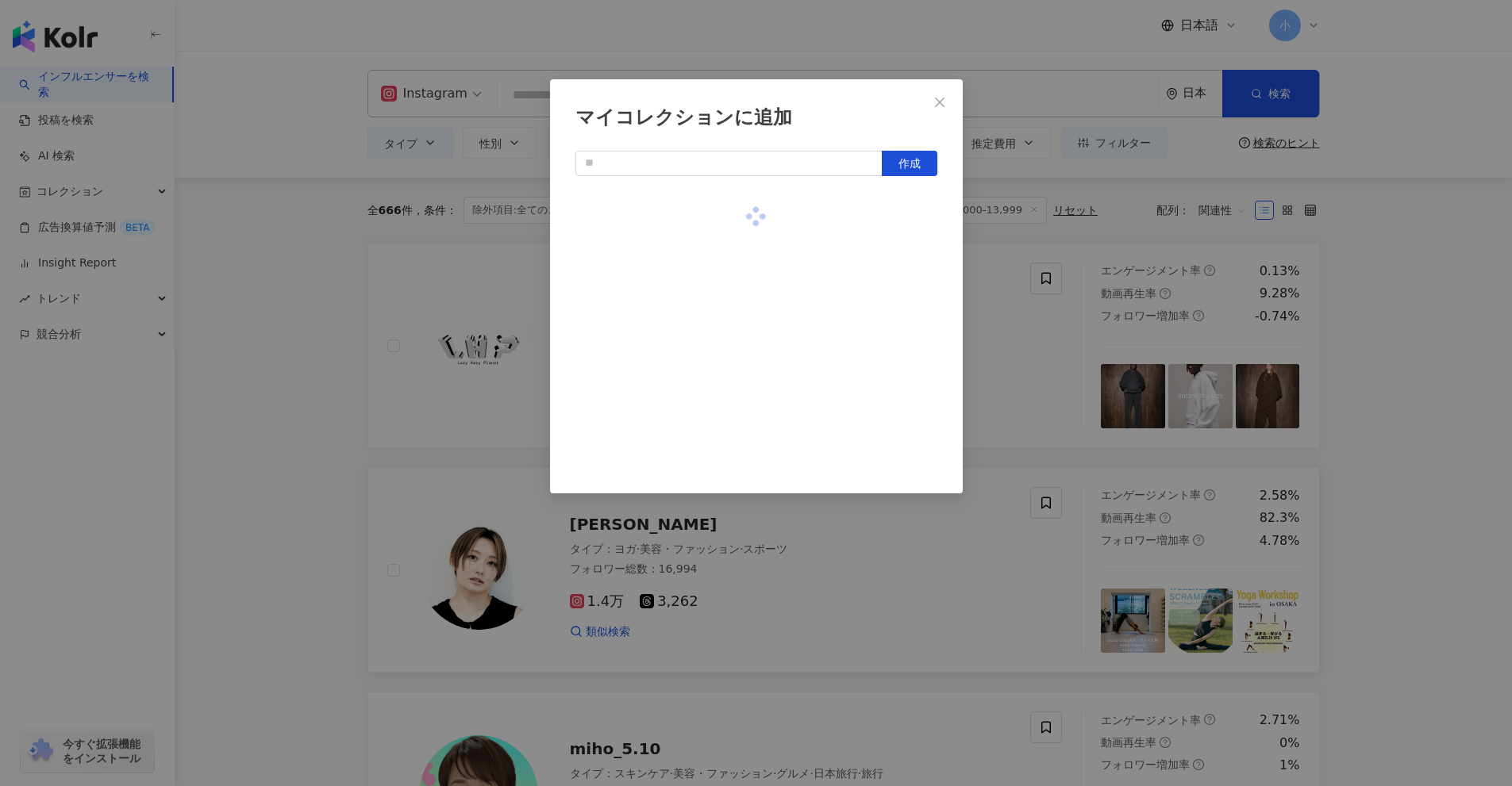
click at [1454, 318] on div "マイコレクションに追加 作成" at bounding box center [756, 393] width 1512 height 786
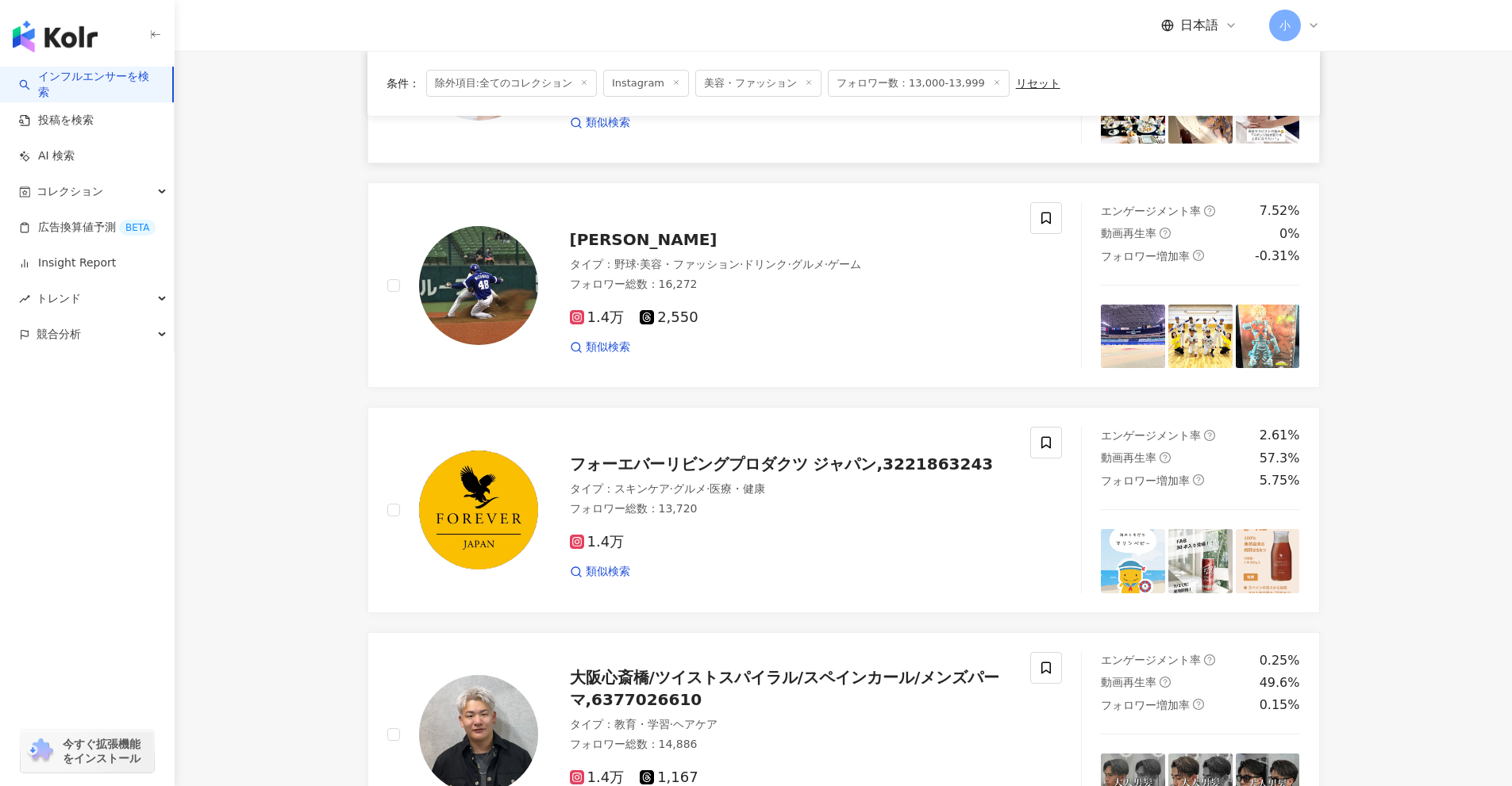
scroll to position [2495, 0]
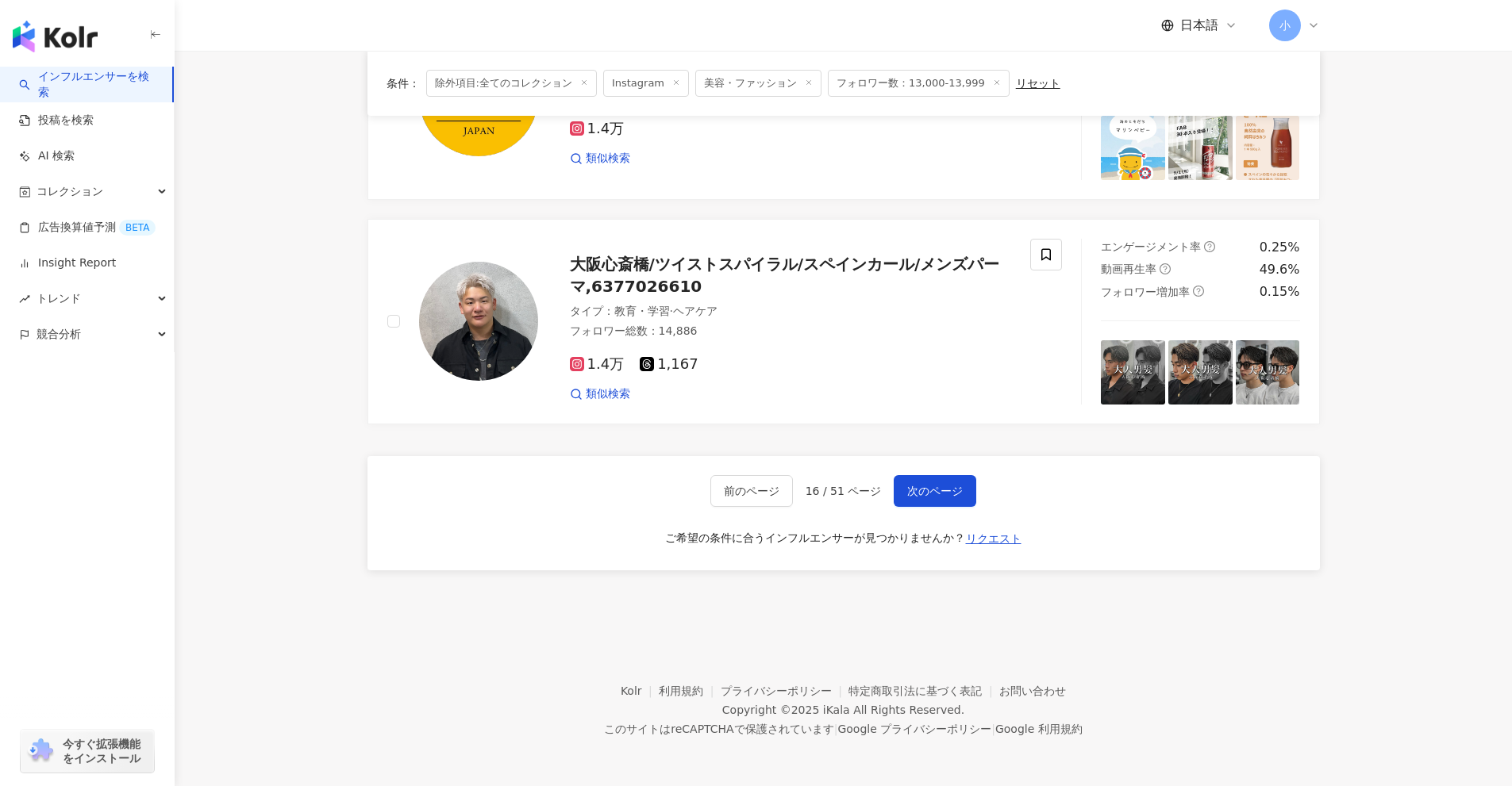
drag, startPoint x: 1448, startPoint y: 264, endPoint x: 1413, endPoint y: 608, distance: 345.8
click at [959, 489] on span "次のページ" at bounding box center [935, 491] width 56 height 13
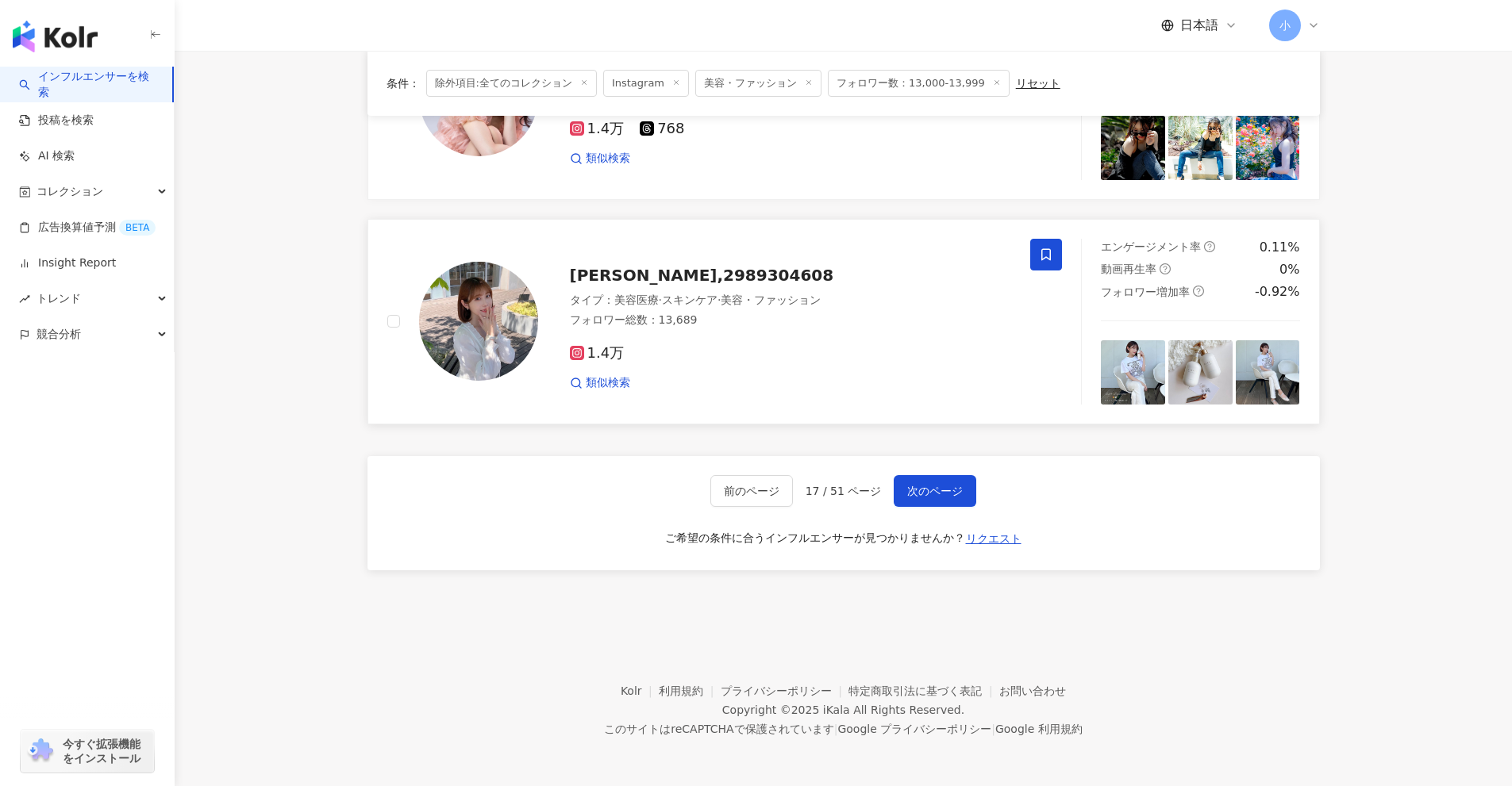
click at [1056, 263] on span at bounding box center [1046, 255] width 31 height 31
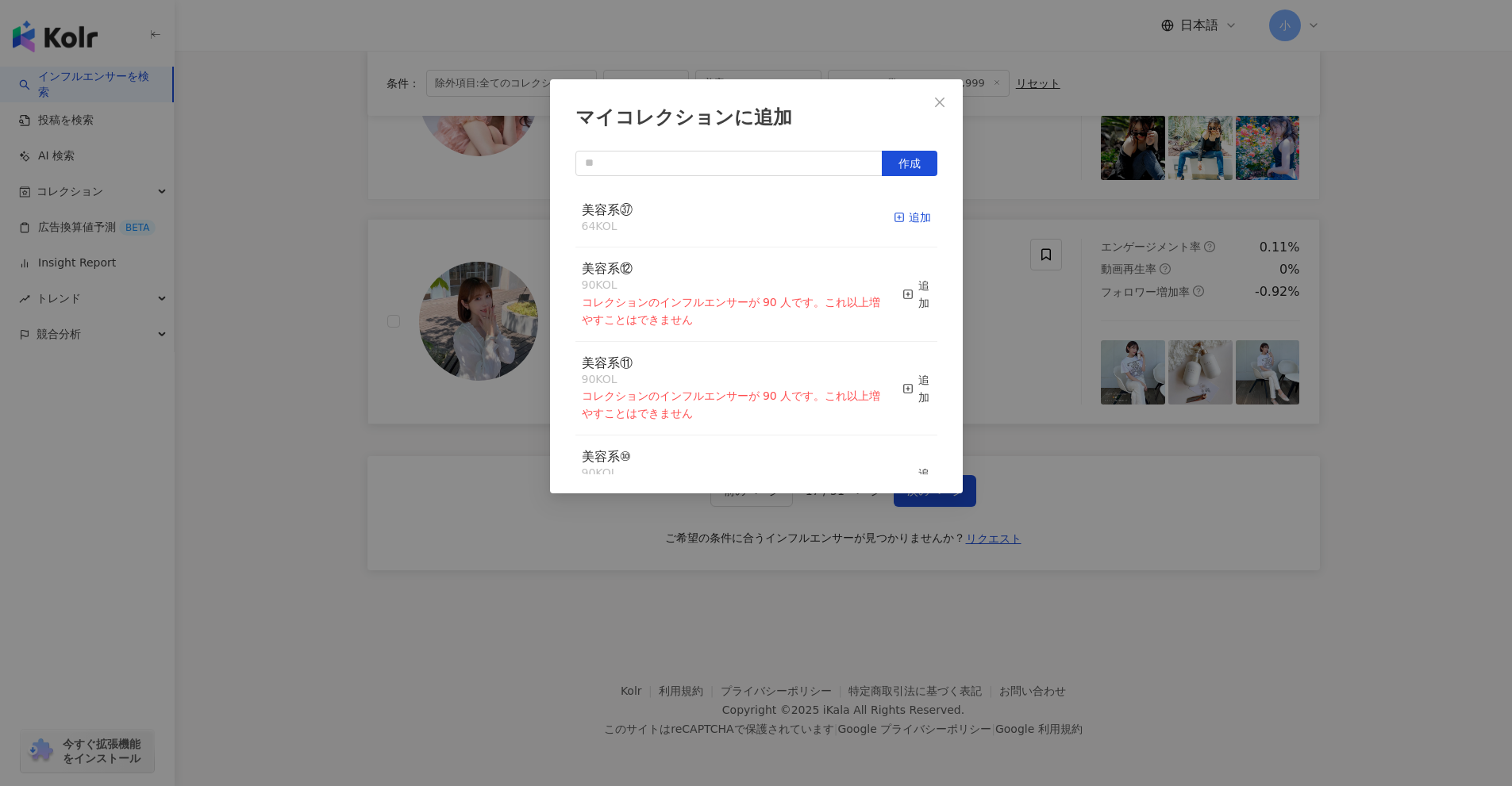
click at [897, 224] on div "追加" at bounding box center [912, 217] width 38 height 17
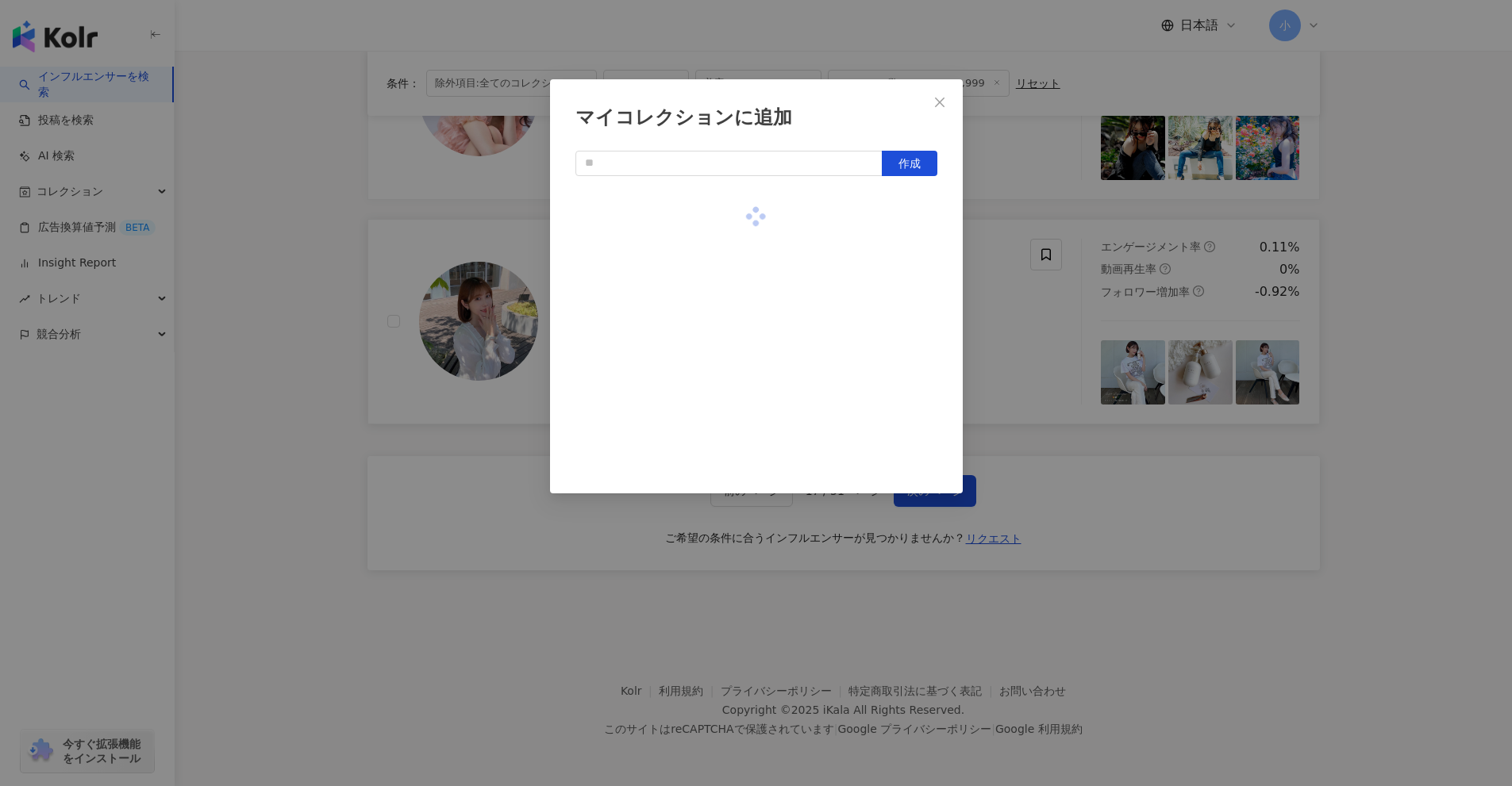
click at [1453, 368] on div "マイコレクションに追加 作成" at bounding box center [756, 393] width 1512 height 786
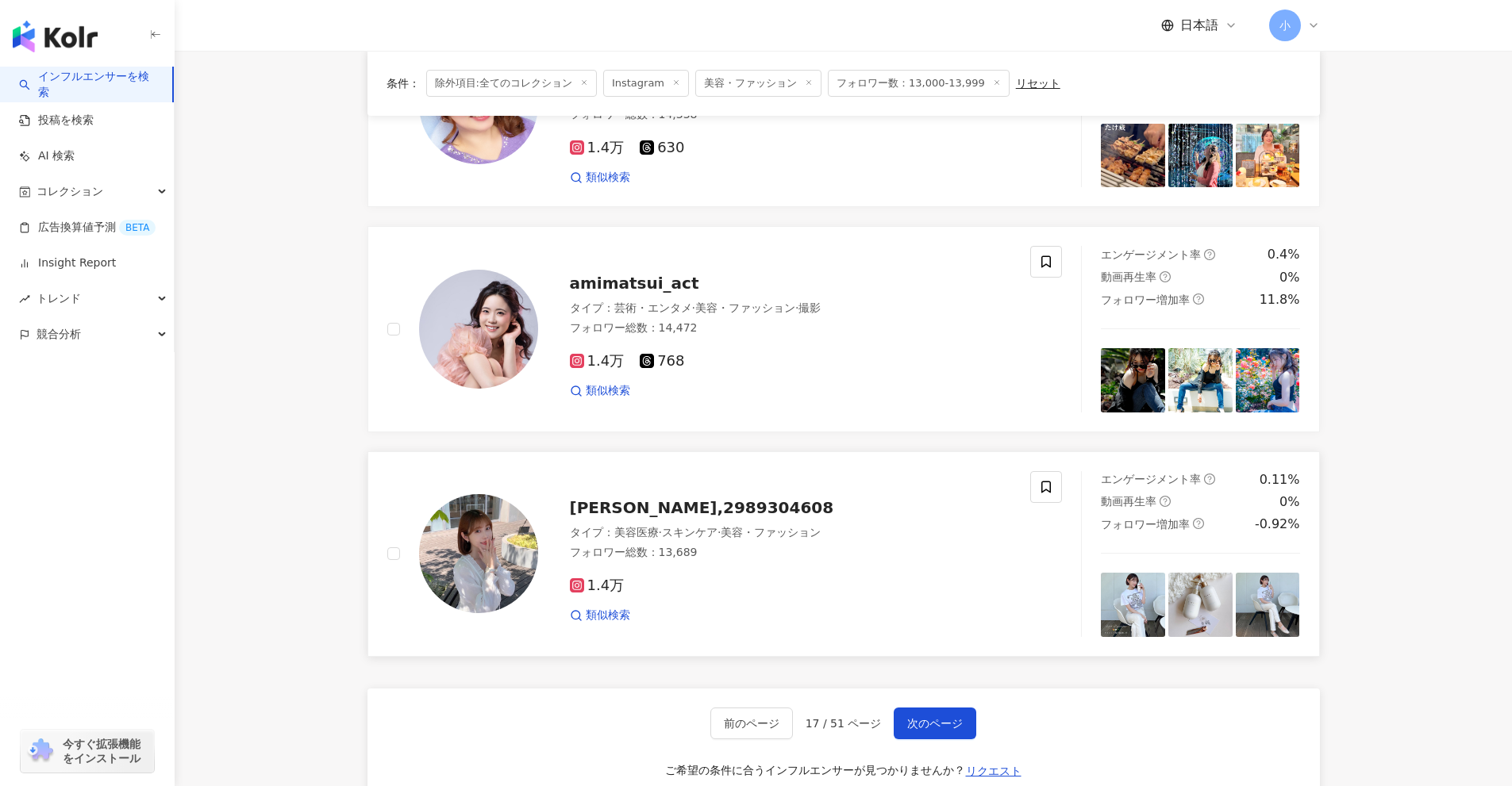
scroll to position [2257, 0]
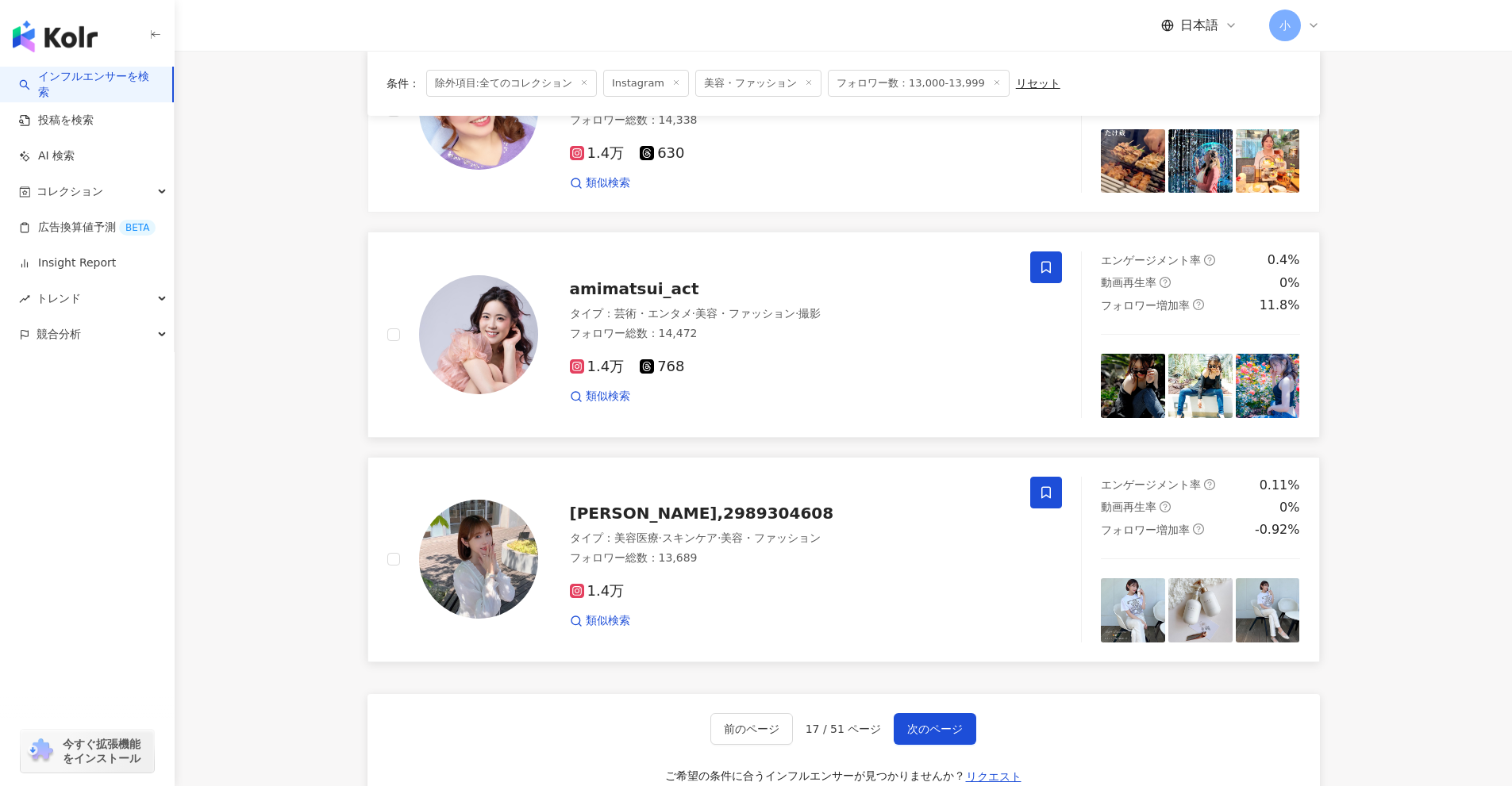
click at [1049, 275] on icon at bounding box center [1046, 267] width 14 height 14
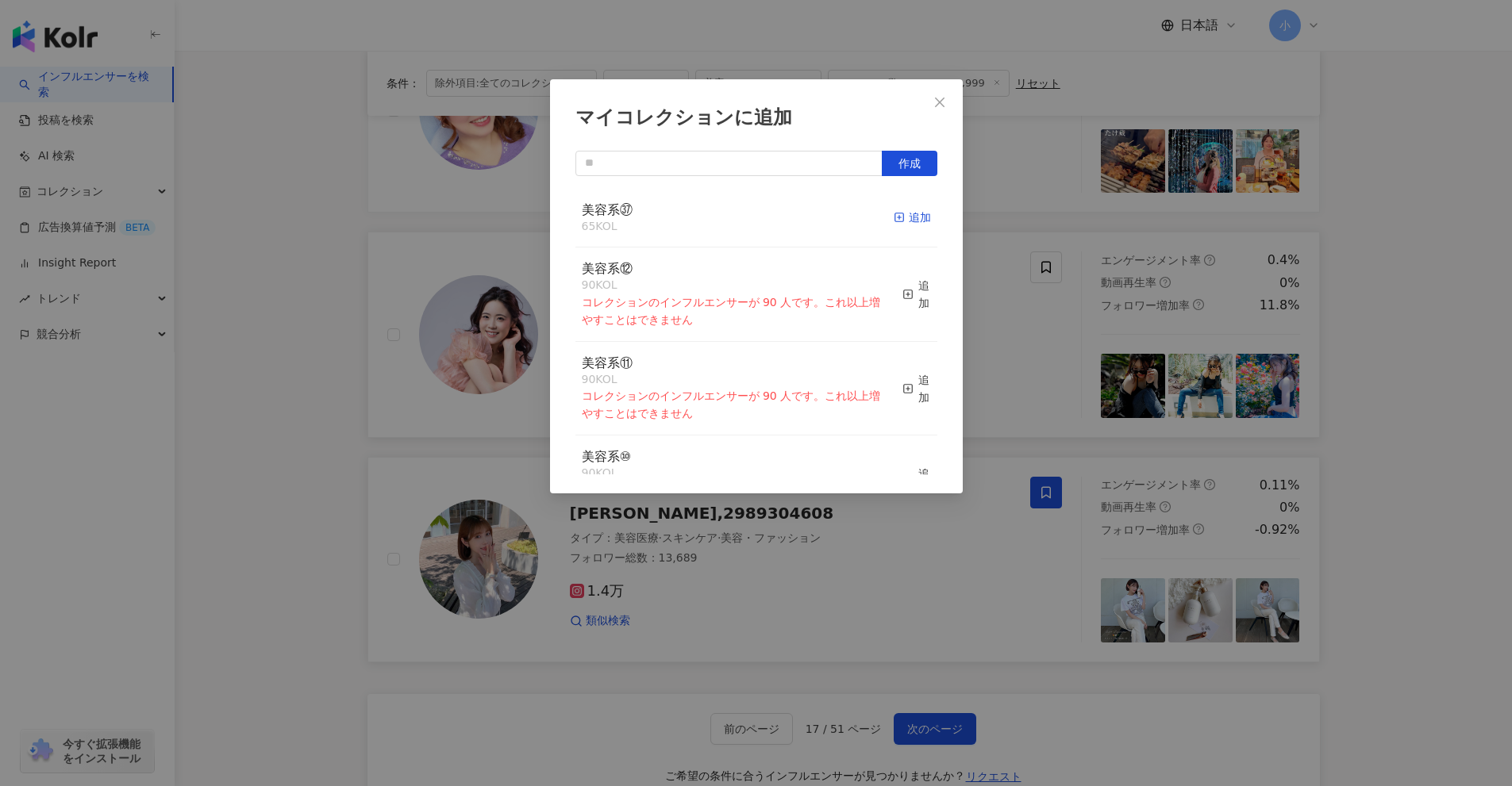
click at [907, 223] on div "追加" at bounding box center [912, 217] width 38 height 17
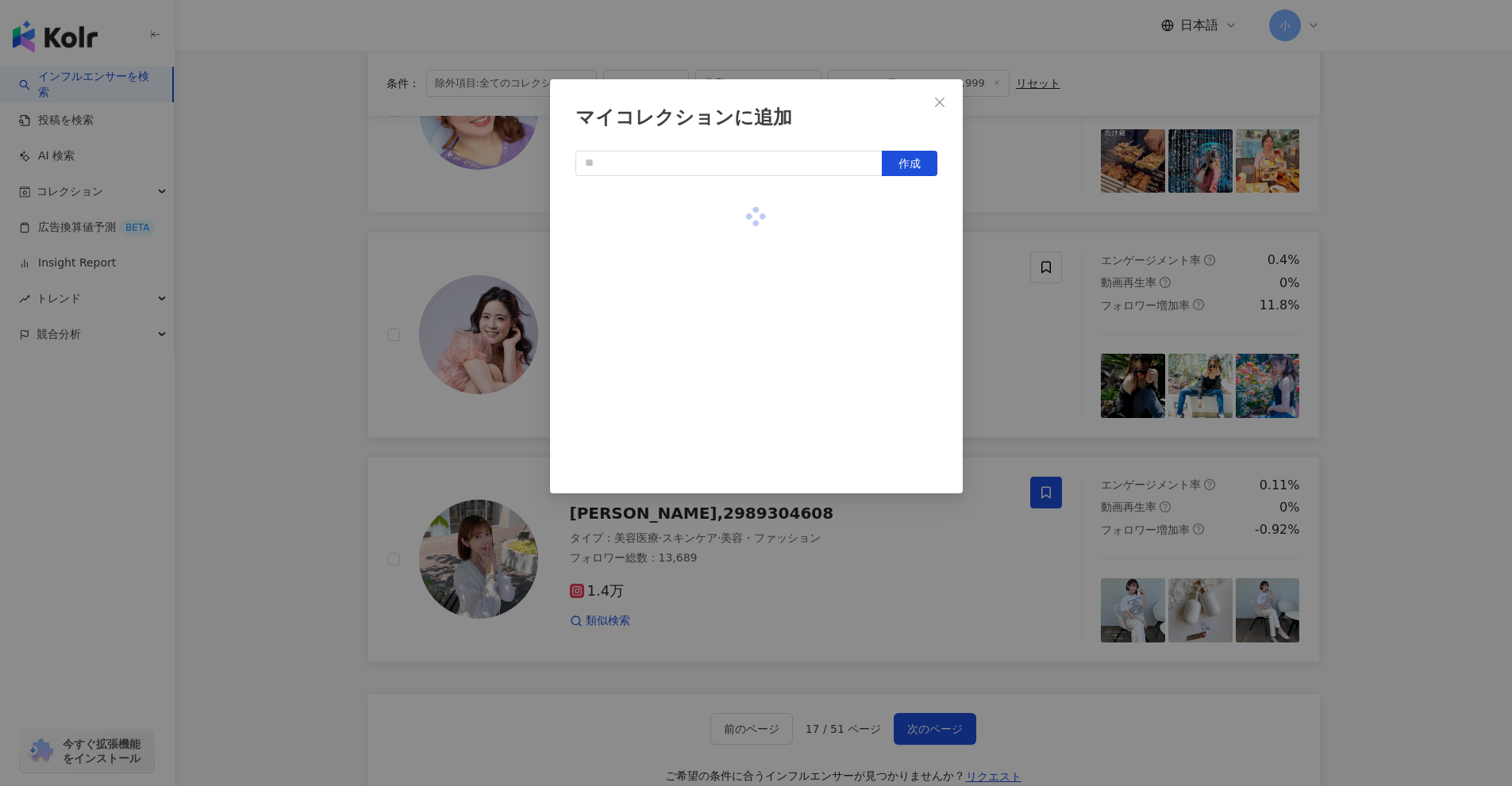
click at [1397, 356] on div "マイコレクションに追加 作成" at bounding box center [756, 393] width 1512 height 786
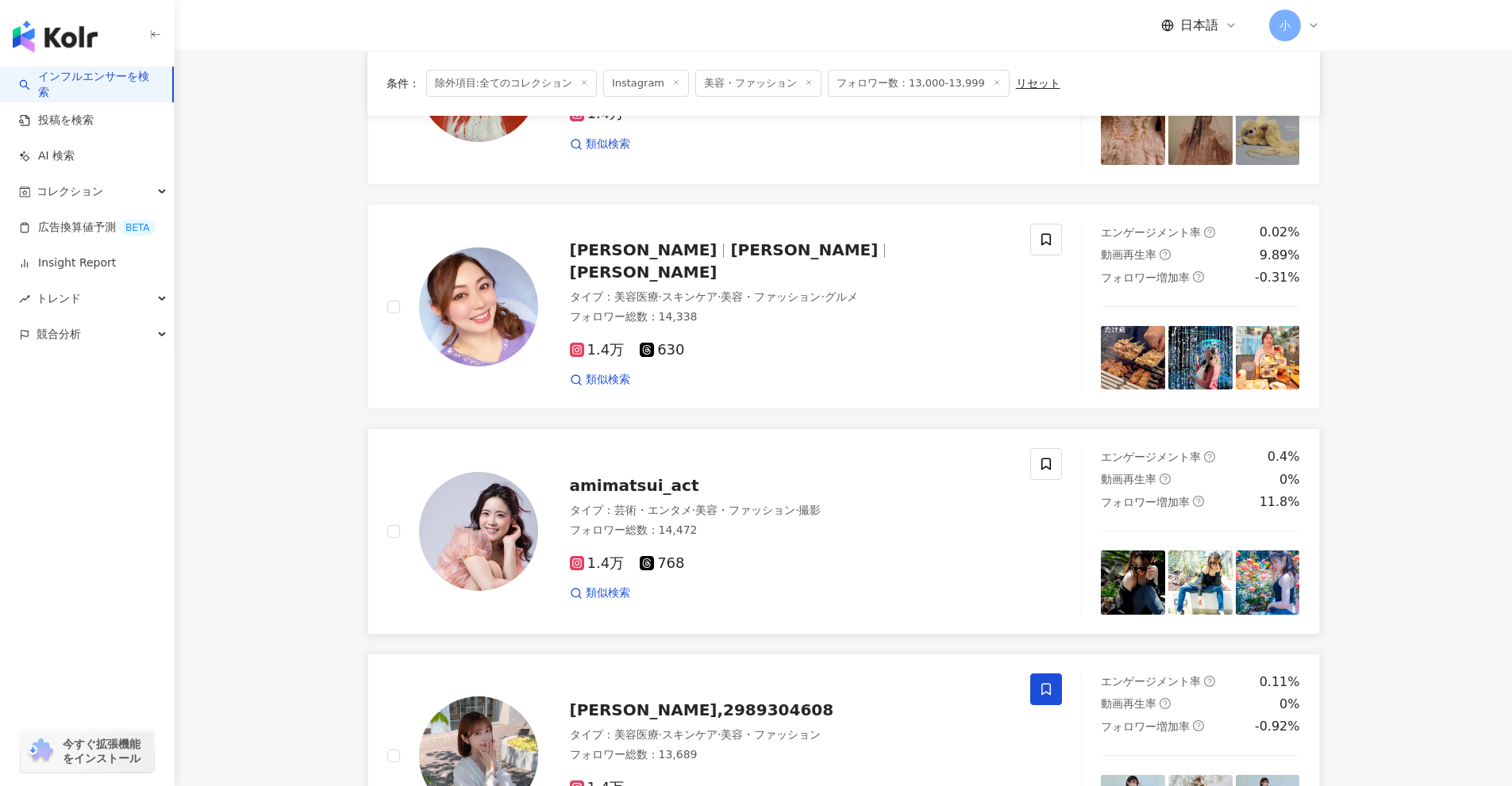
scroll to position [2019, 0]
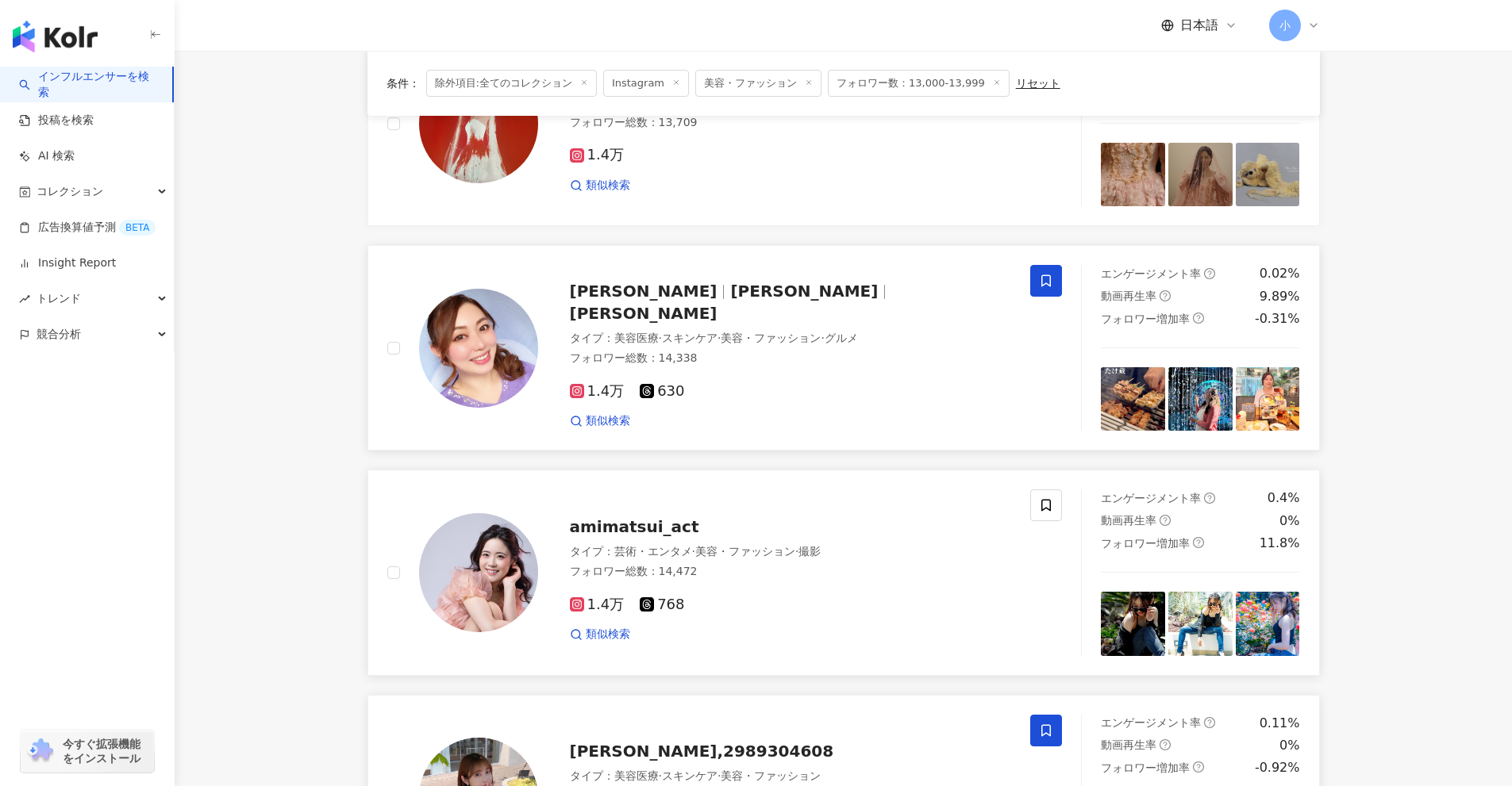
click at [1055, 284] on span at bounding box center [1046, 281] width 31 height 31
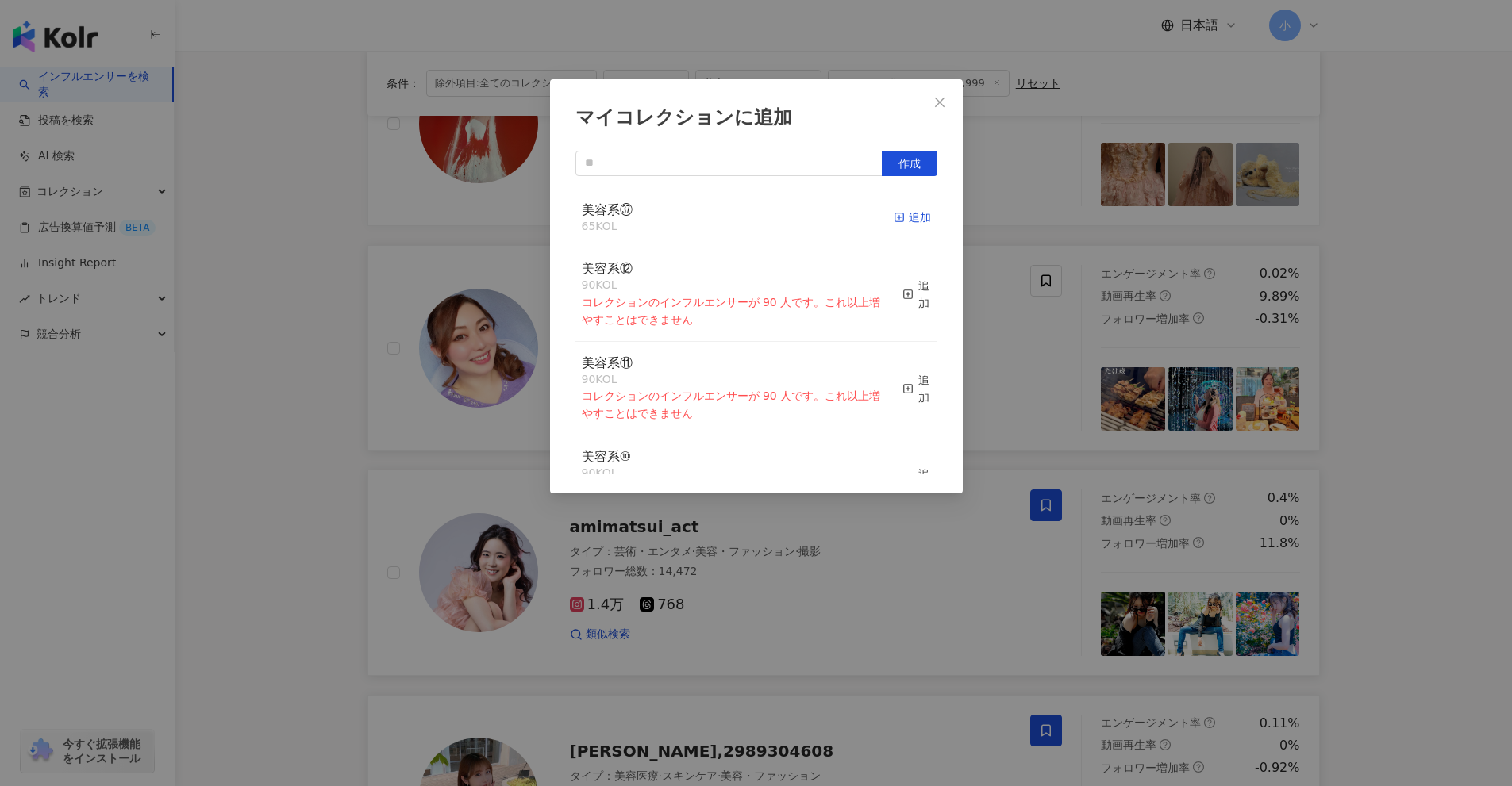
click at [900, 222] on div "追加" at bounding box center [912, 217] width 38 height 17
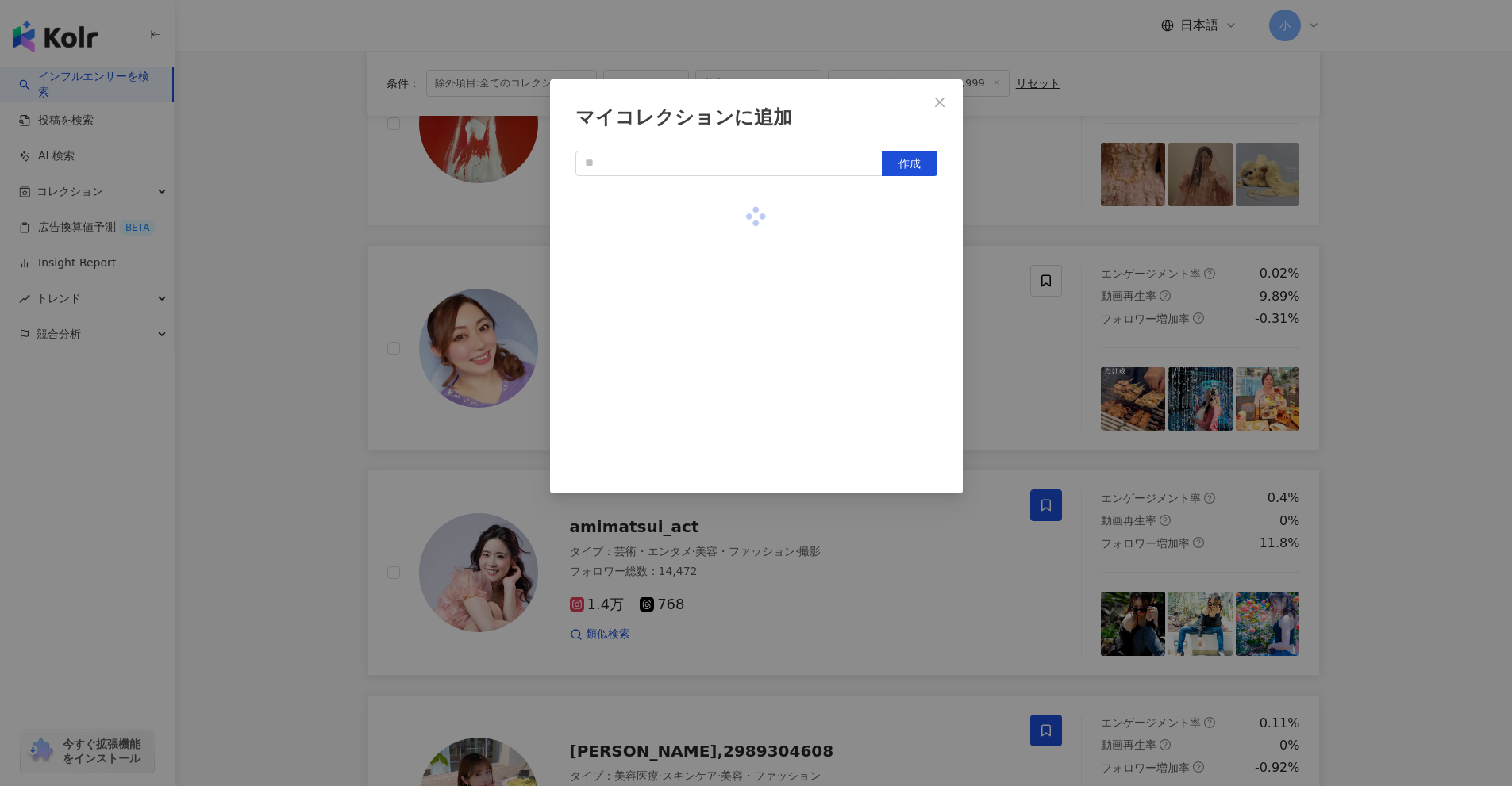
click at [1392, 342] on div "マイコレクションに追加 作成" at bounding box center [756, 393] width 1512 height 786
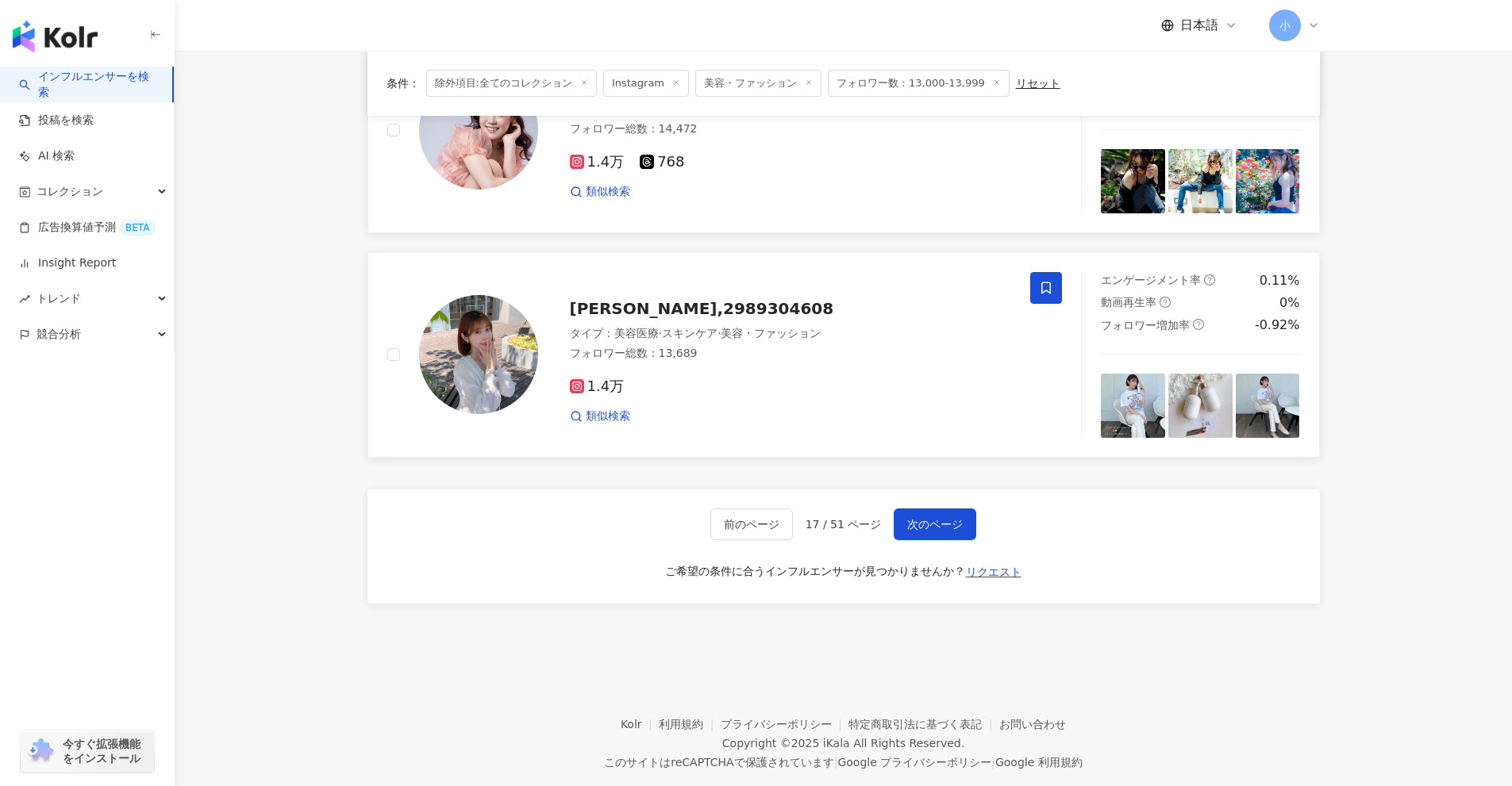
scroll to position [2495, 0]
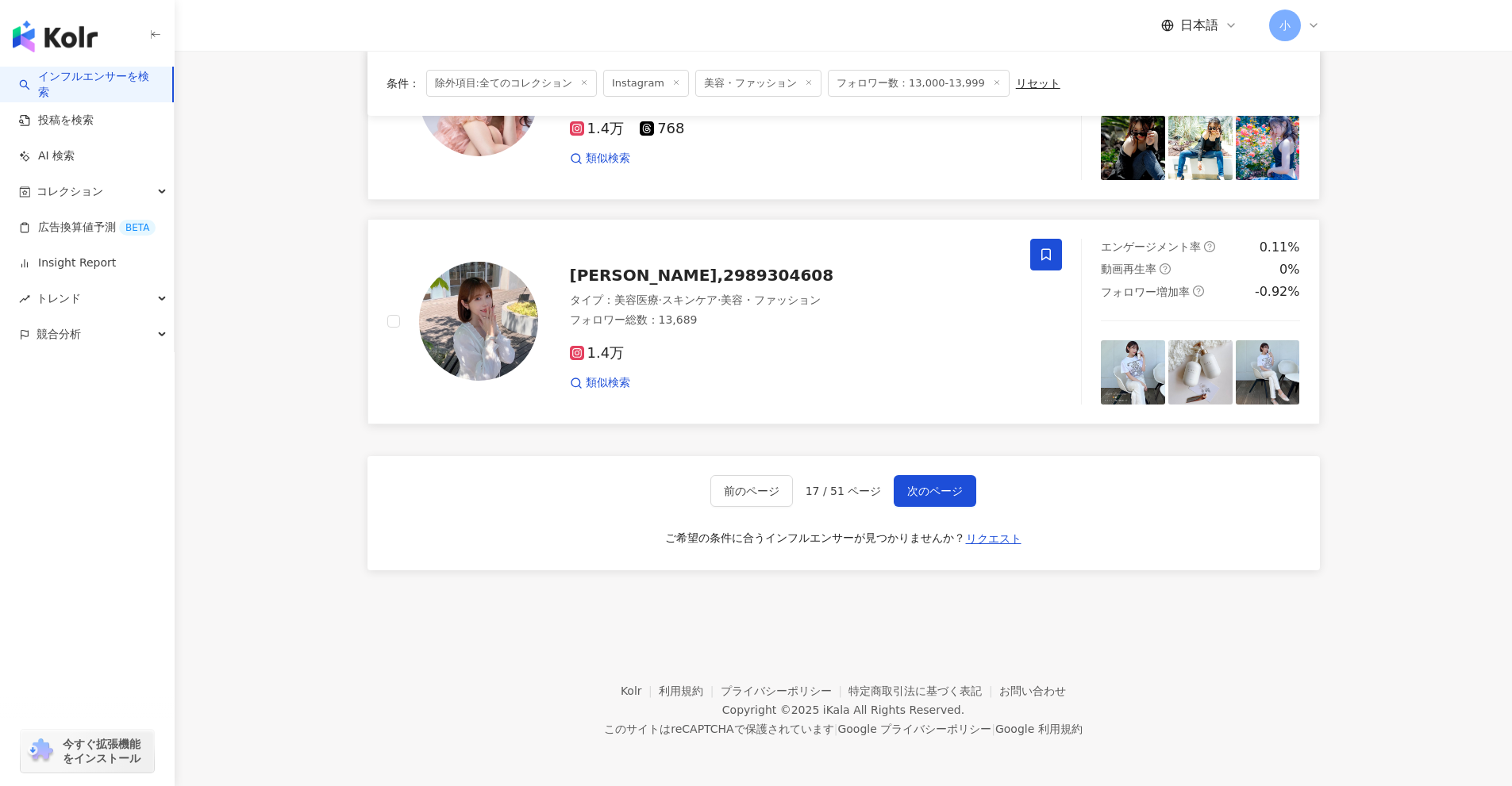
drag, startPoint x: 1416, startPoint y: 252, endPoint x: 1351, endPoint y: 516, distance: 271.9
click at [963, 505] on button "次のページ" at bounding box center [934, 491] width 83 height 31
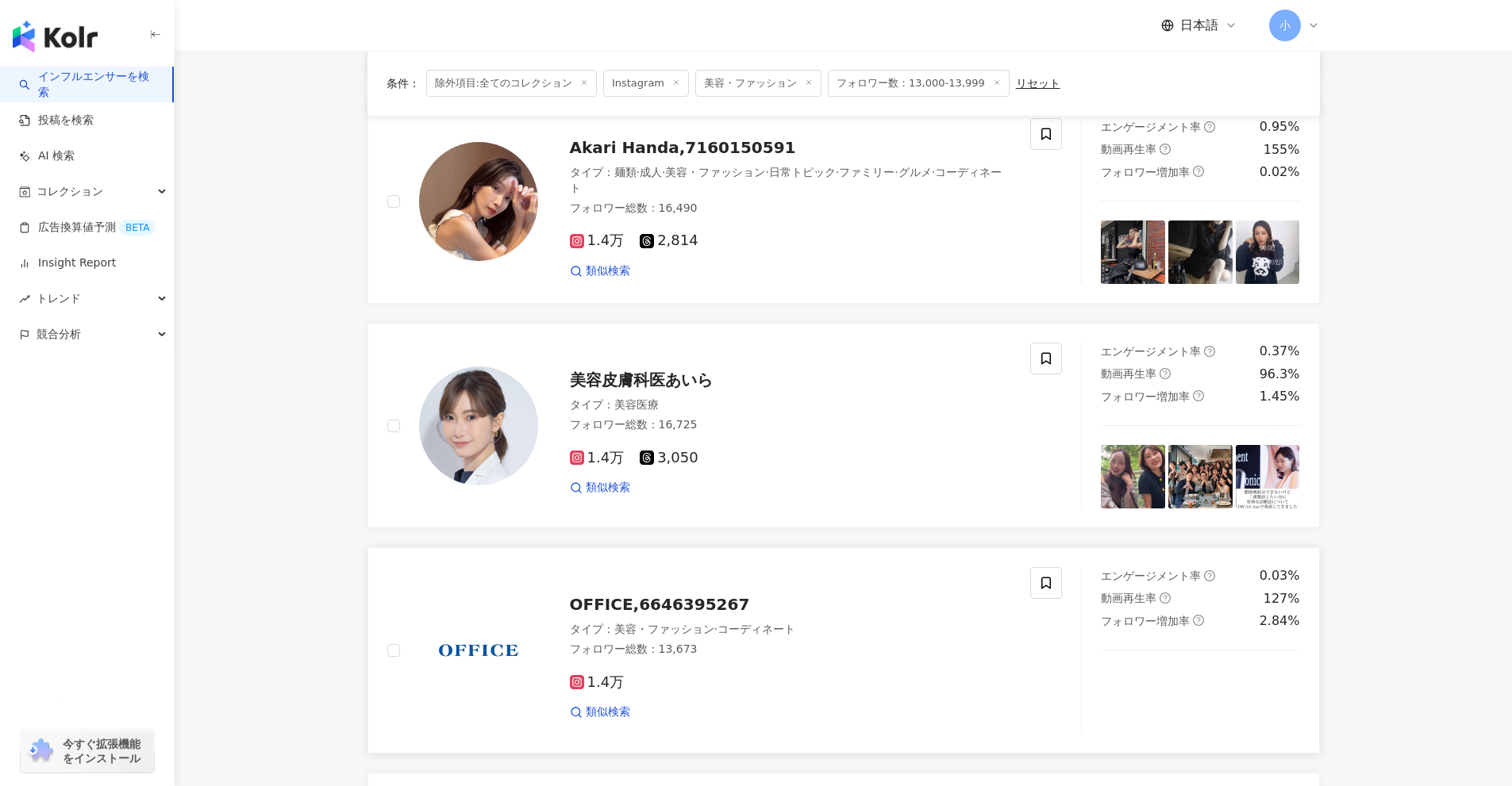
scroll to position [1939, 0]
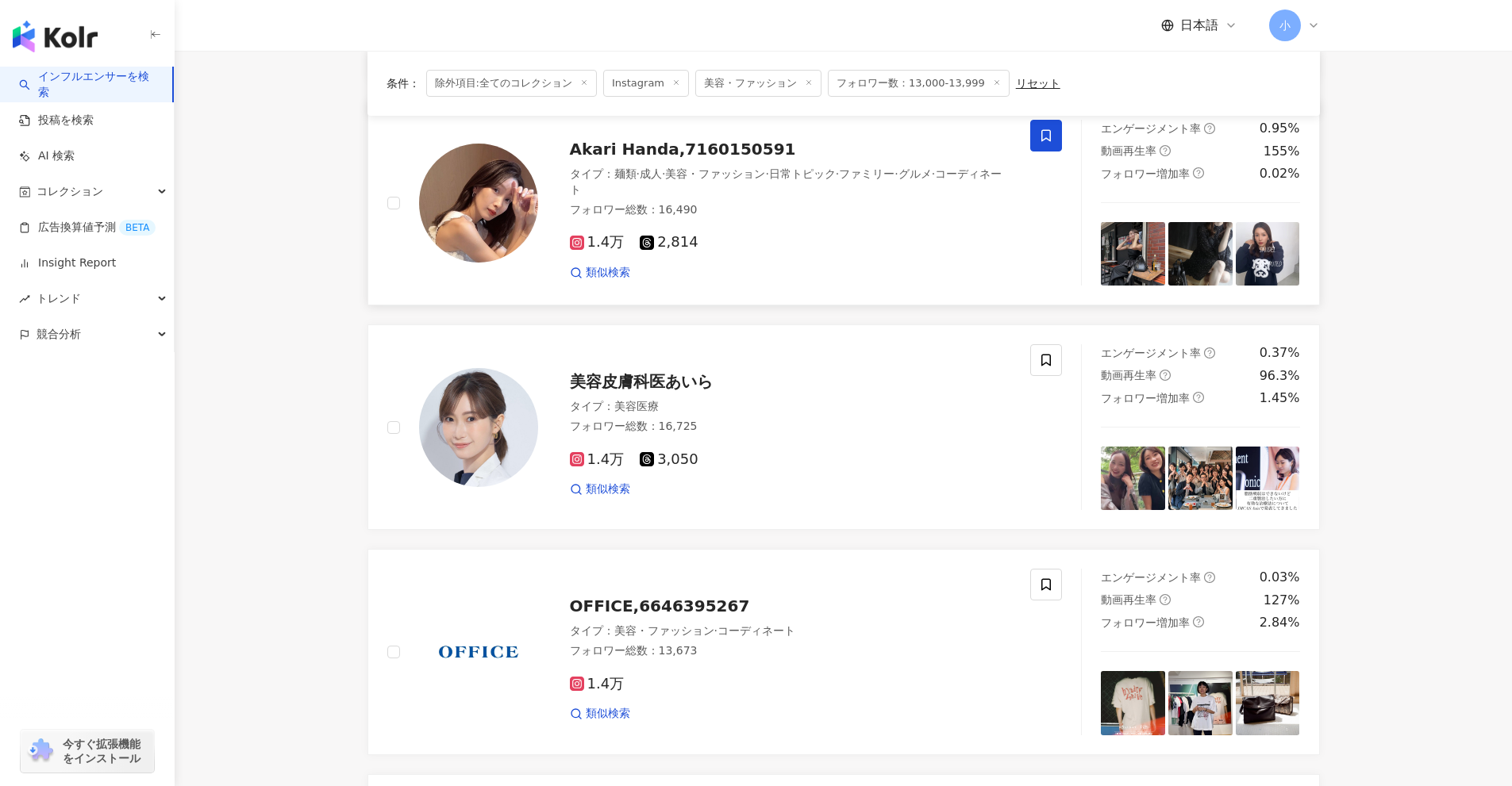
click at [1043, 139] on icon at bounding box center [1046, 135] width 14 height 14
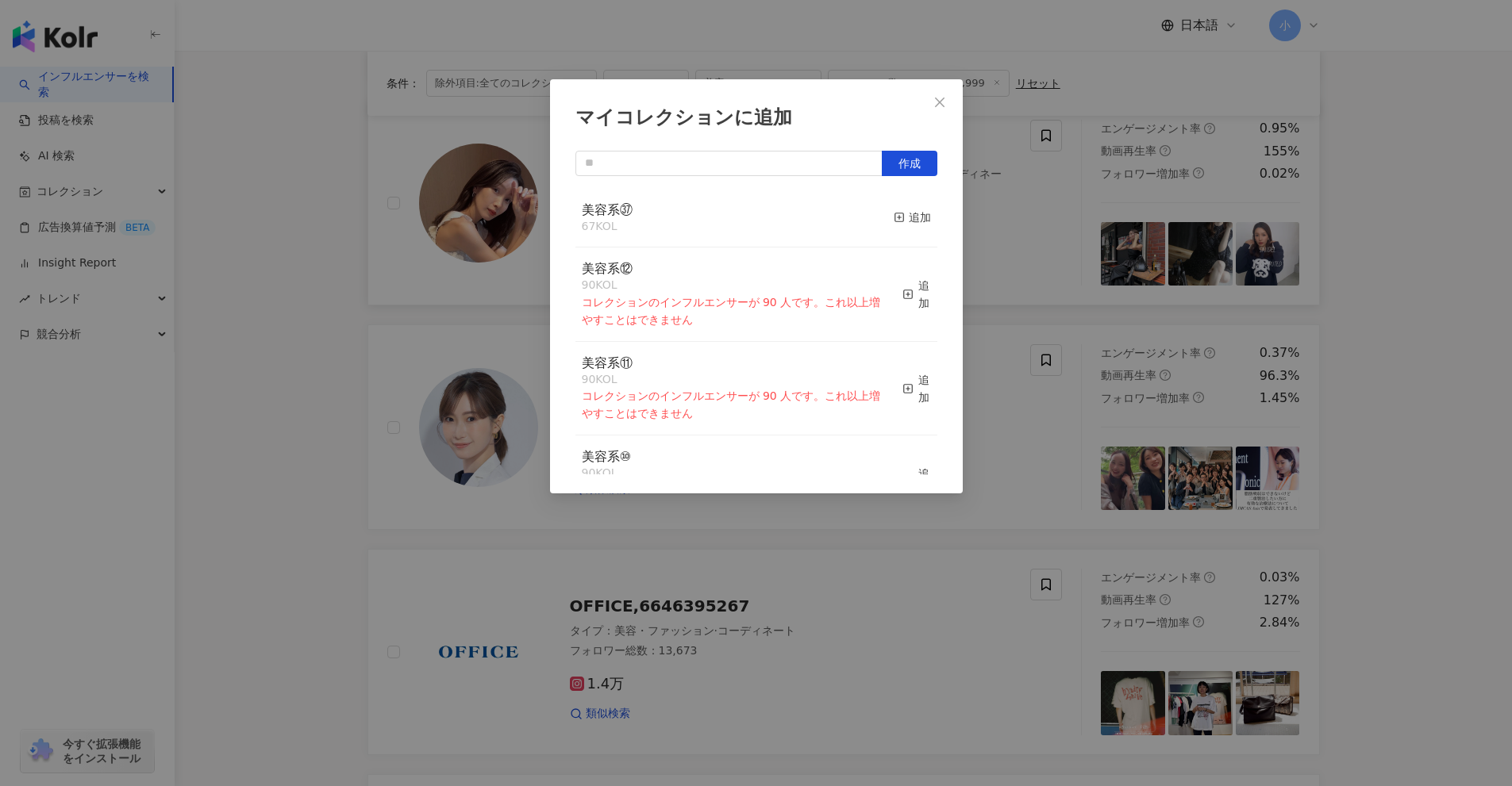
click at [893, 208] on button "追加" at bounding box center [912, 218] width 38 height 33
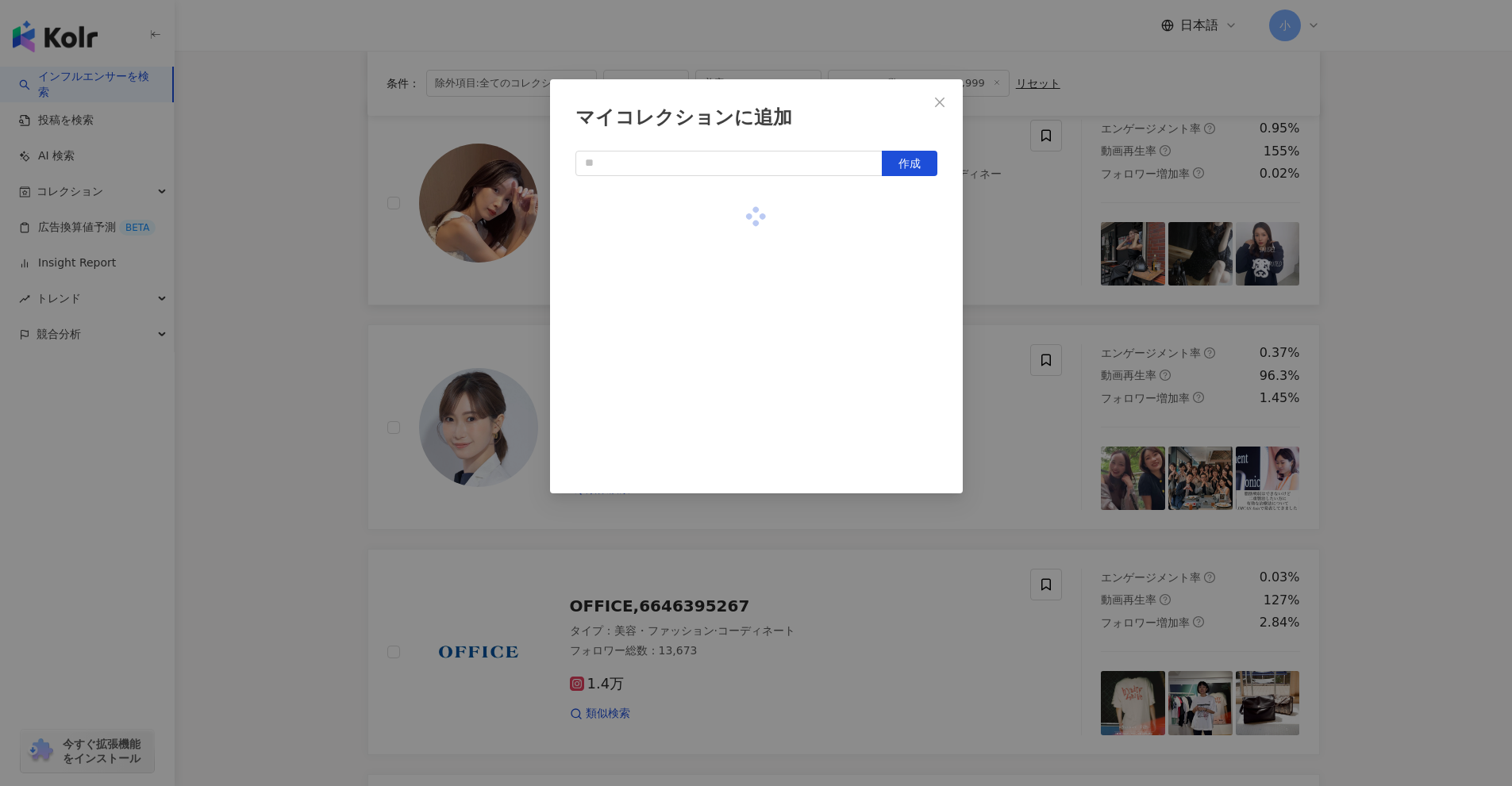
click at [1470, 372] on div "マイコレクションに追加 作成" at bounding box center [756, 393] width 1512 height 786
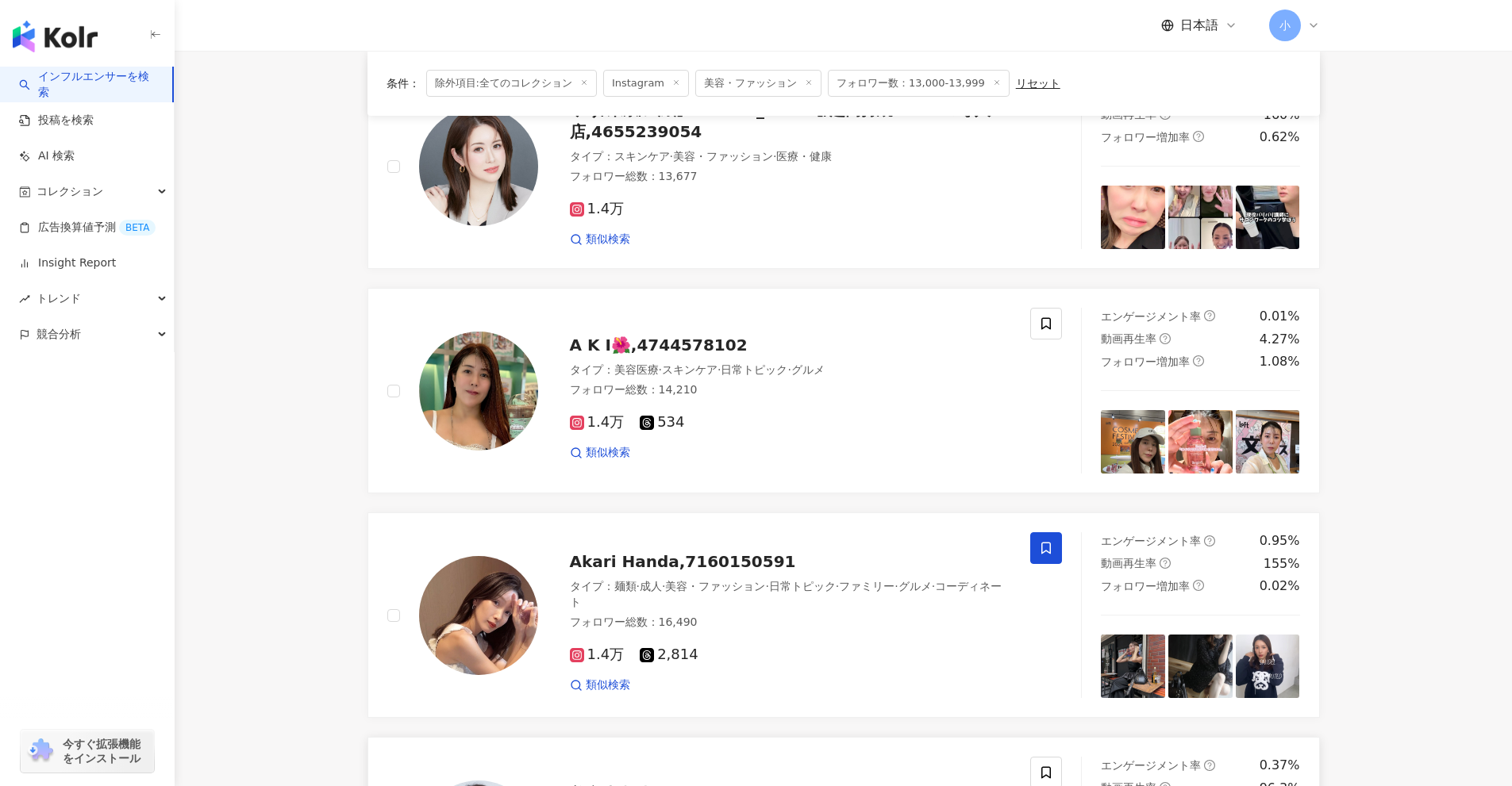
scroll to position [1463, 0]
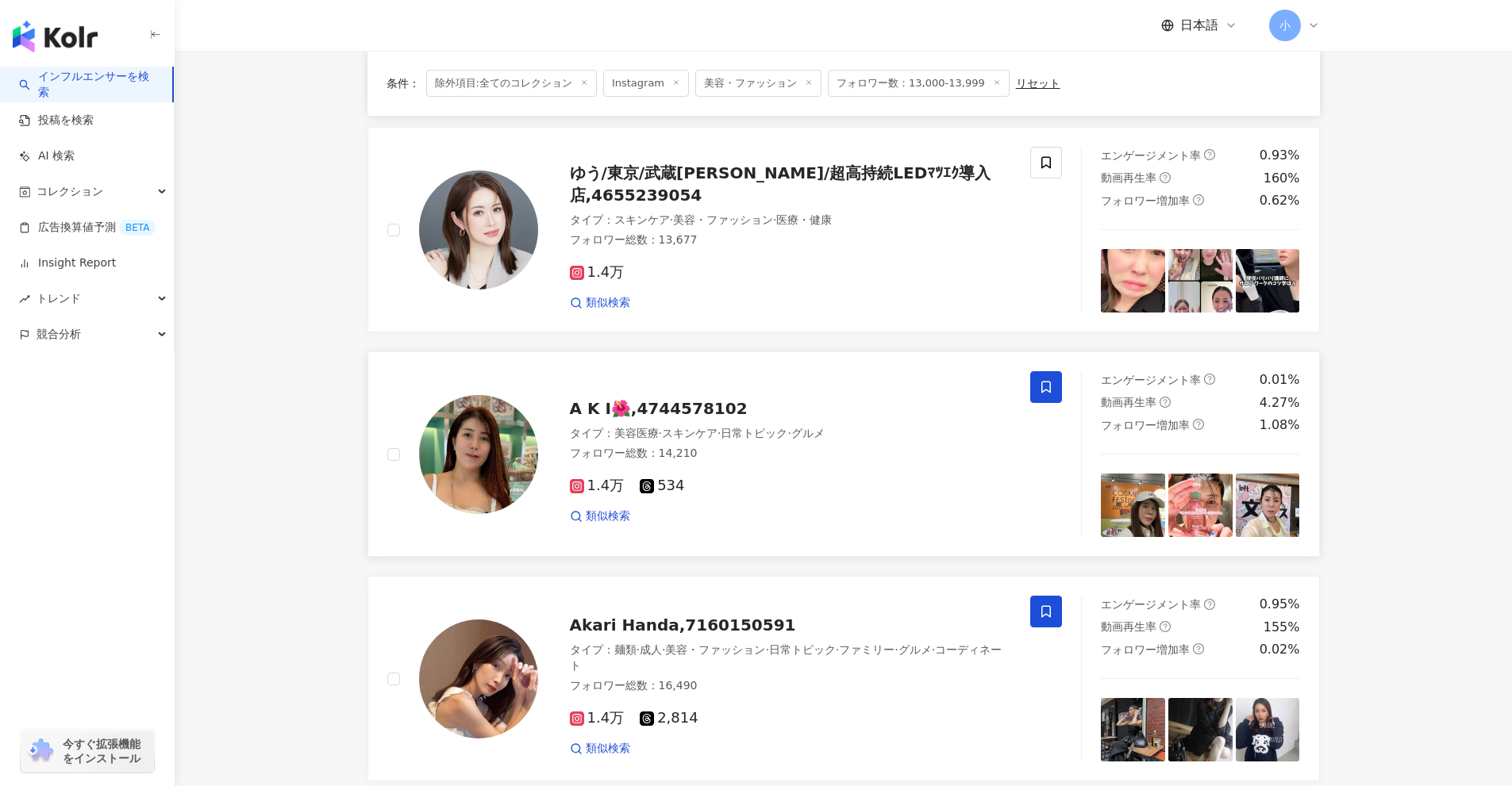
click at [1047, 391] on icon at bounding box center [1045, 388] width 10 height 12
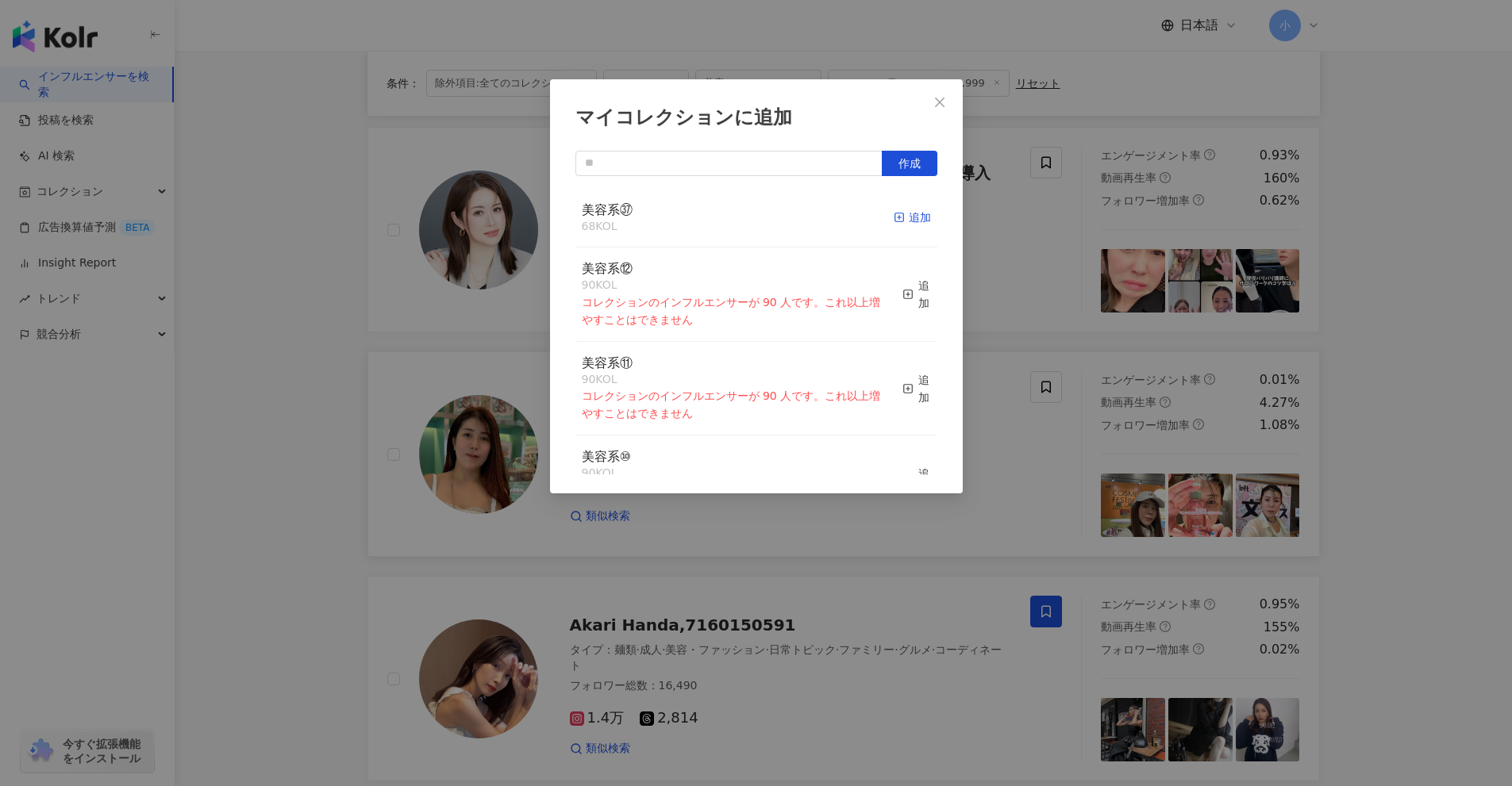
click at [907, 217] on div "追加" at bounding box center [912, 217] width 38 height 17
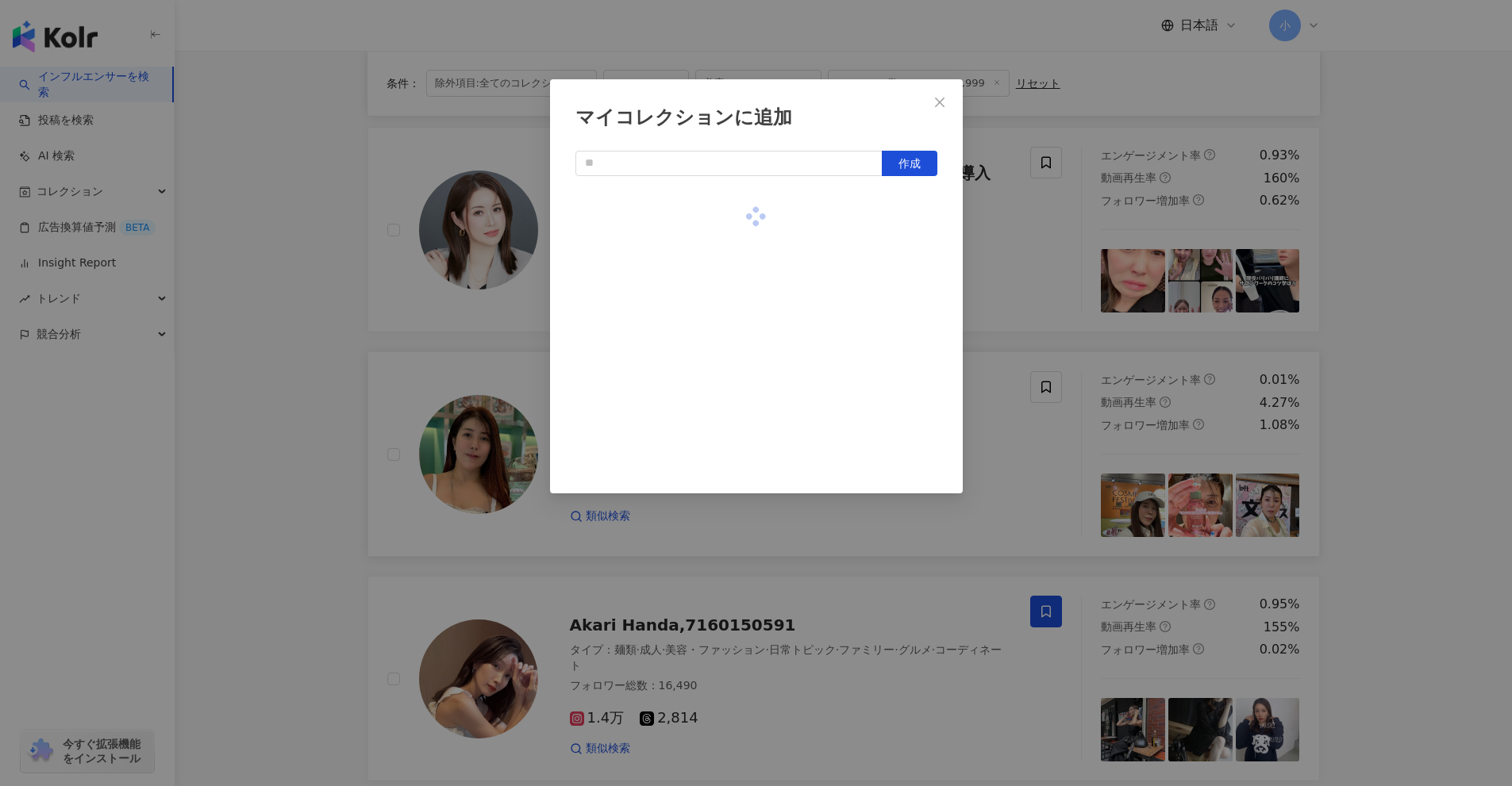
drag, startPoint x: 1340, startPoint y: 366, endPoint x: 1344, endPoint y: 376, distance: 10.8
click at [1340, 367] on div "マイコレクションに追加 作成" at bounding box center [756, 393] width 1512 height 786
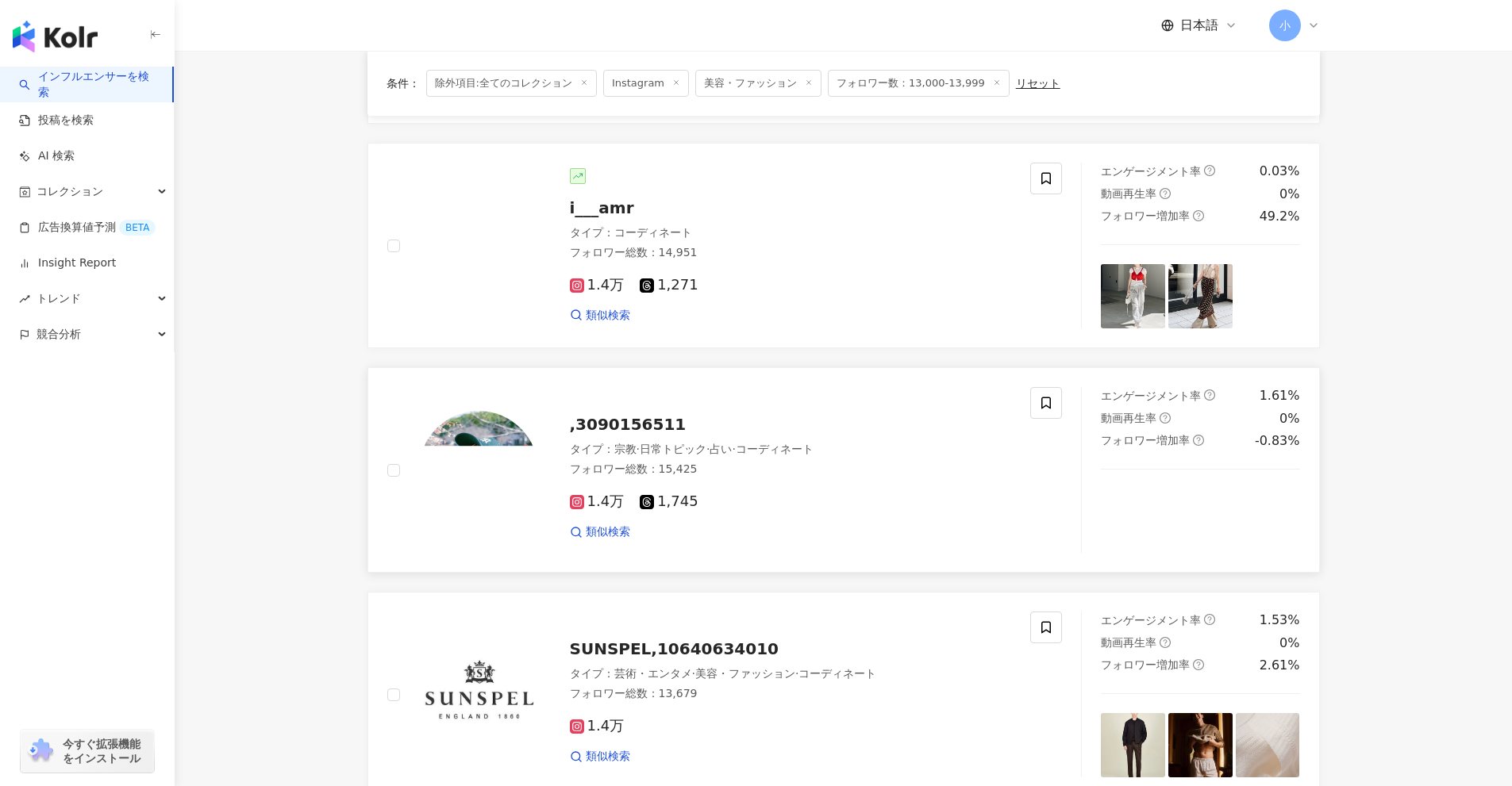
scroll to position [749, 0]
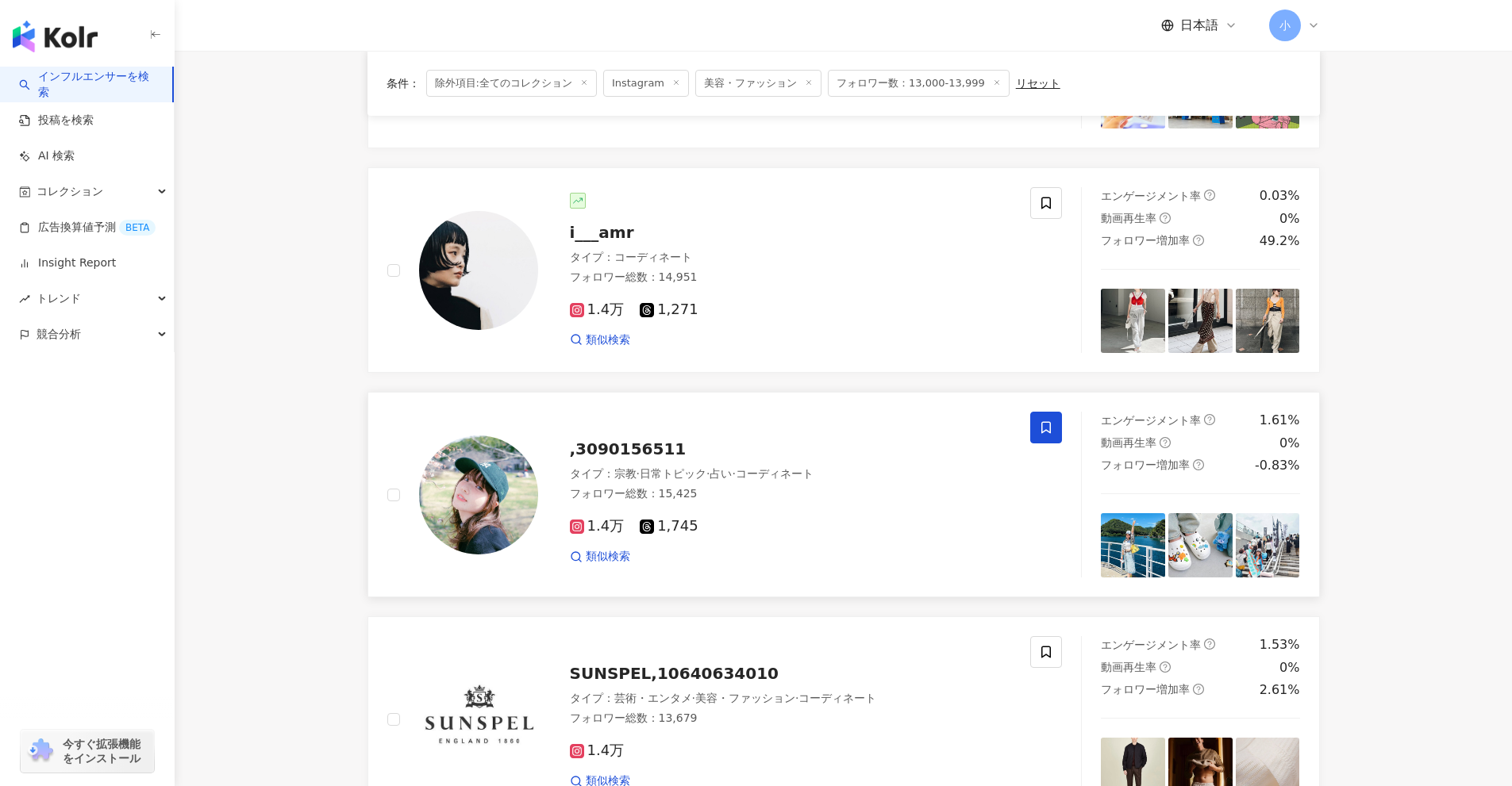
click at [1054, 423] on span at bounding box center [1046, 427] width 31 height 31
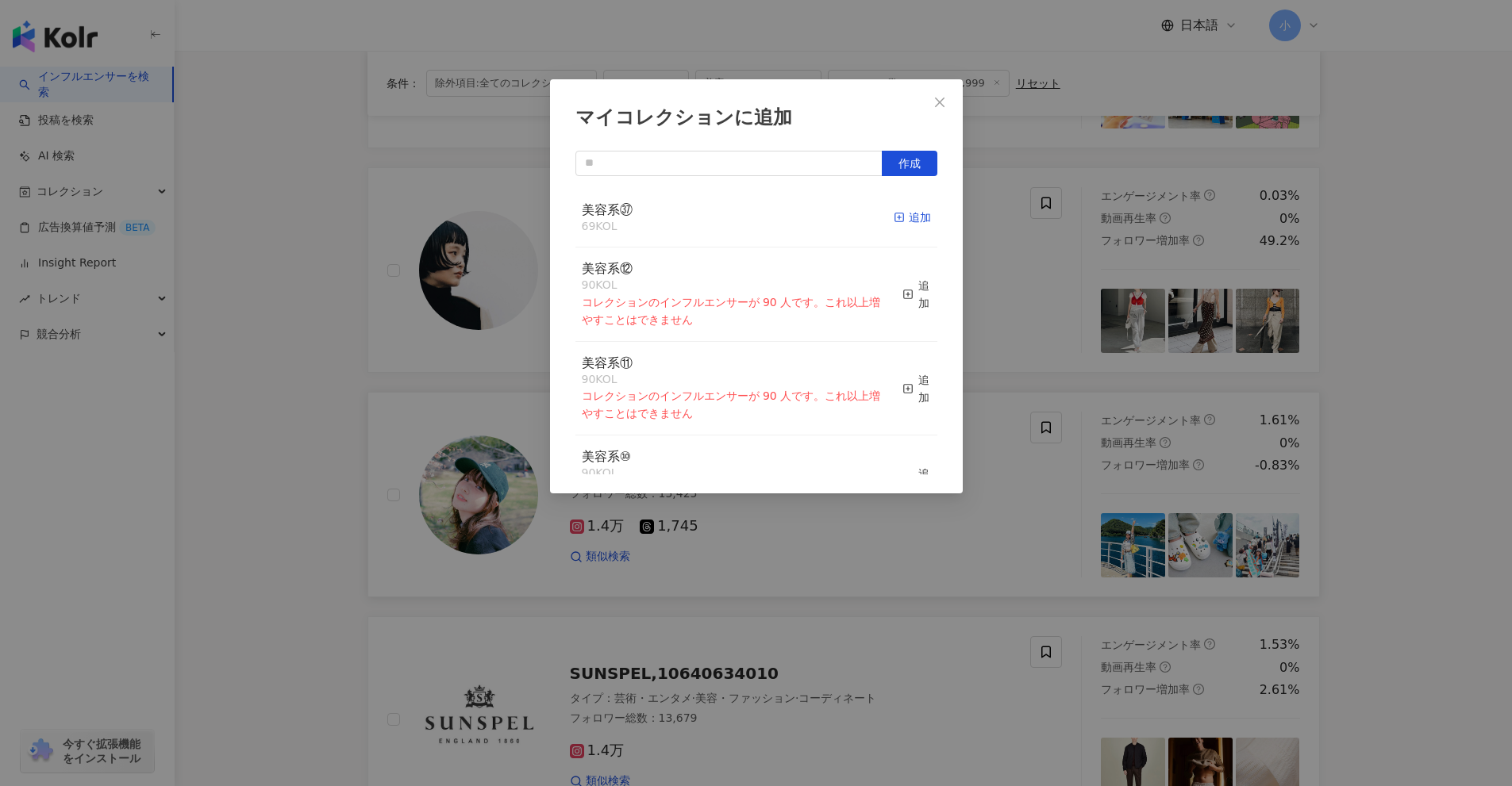
click at [903, 222] on div "追加" at bounding box center [912, 217] width 38 height 17
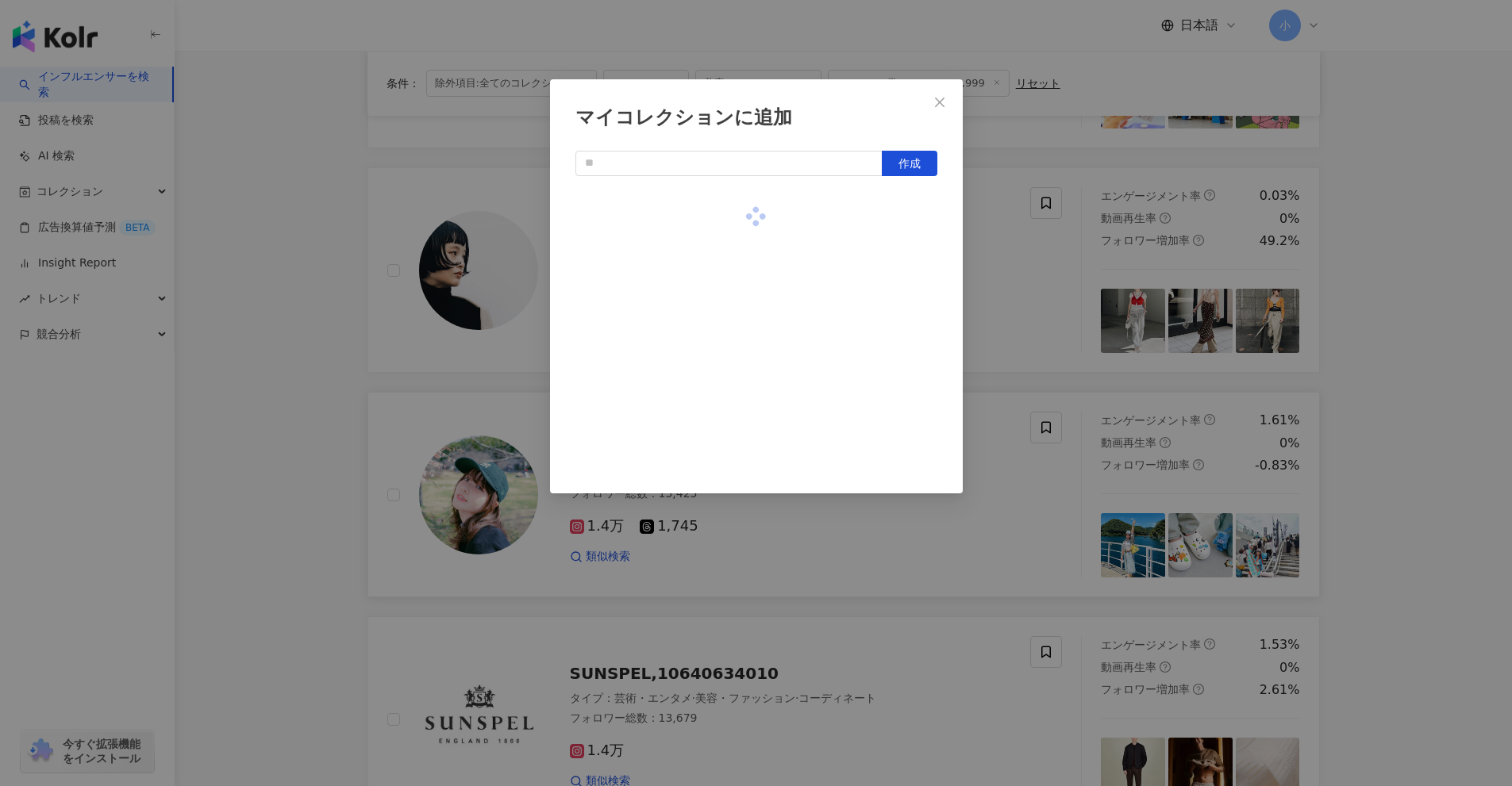
click at [1356, 288] on div "マイコレクションに追加 作成" at bounding box center [756, 393] width 1512 height 786
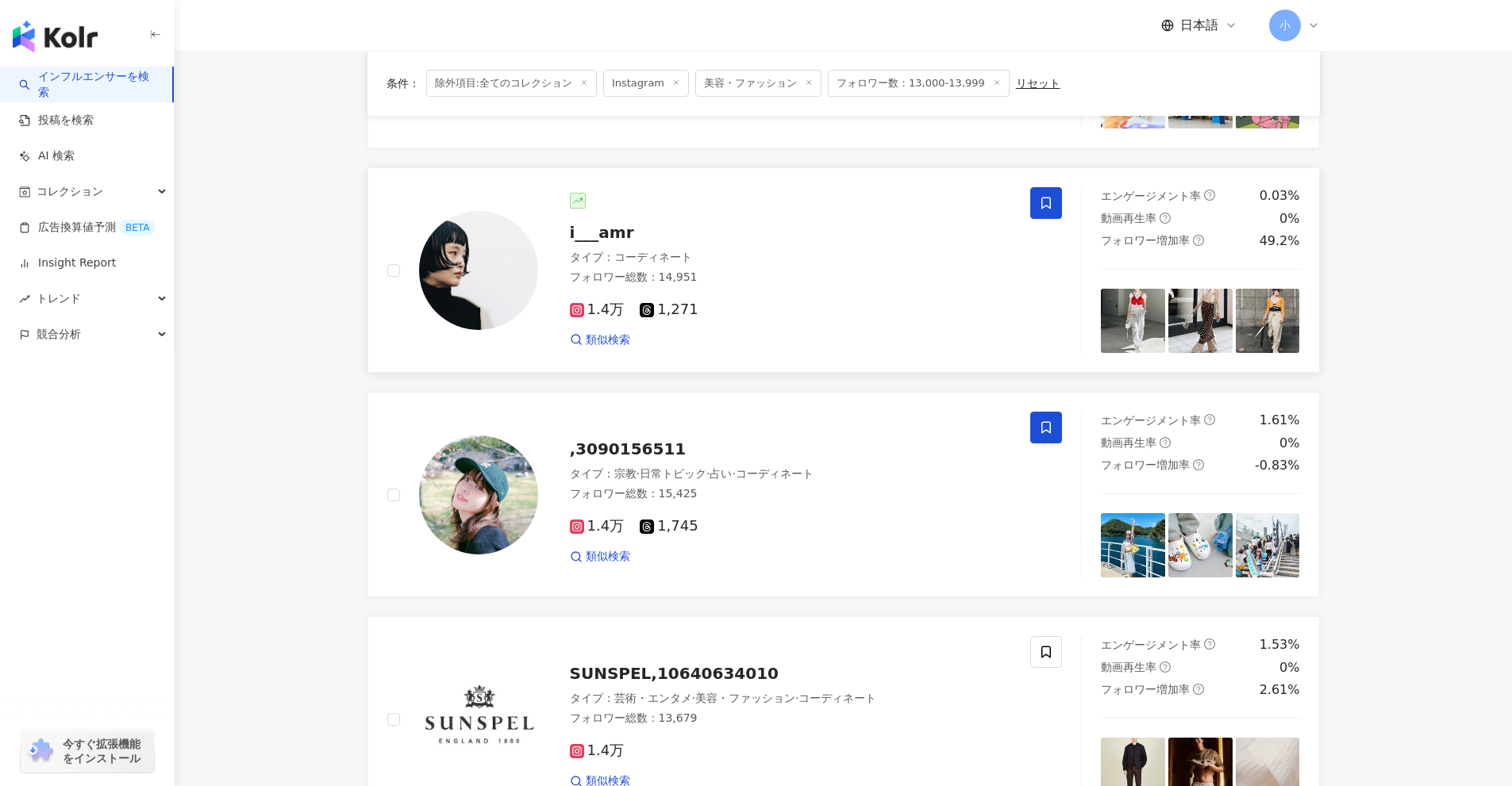
click at [1060, 196] on span at bounding box center [1046, 203] width 31 height 31
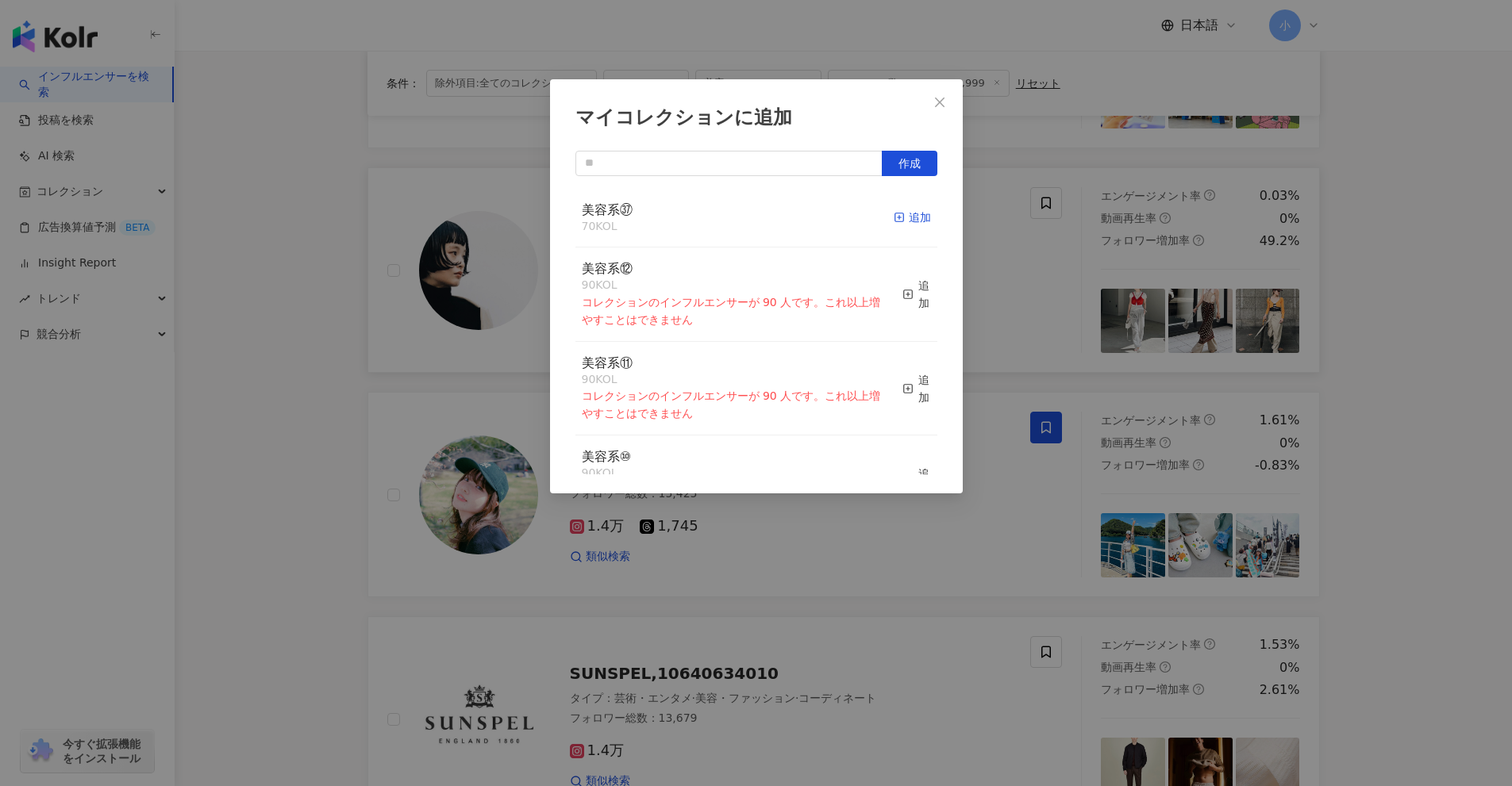
click at [913, 222] on div "追加" at bounding box center [912, 217] width 38 height 17
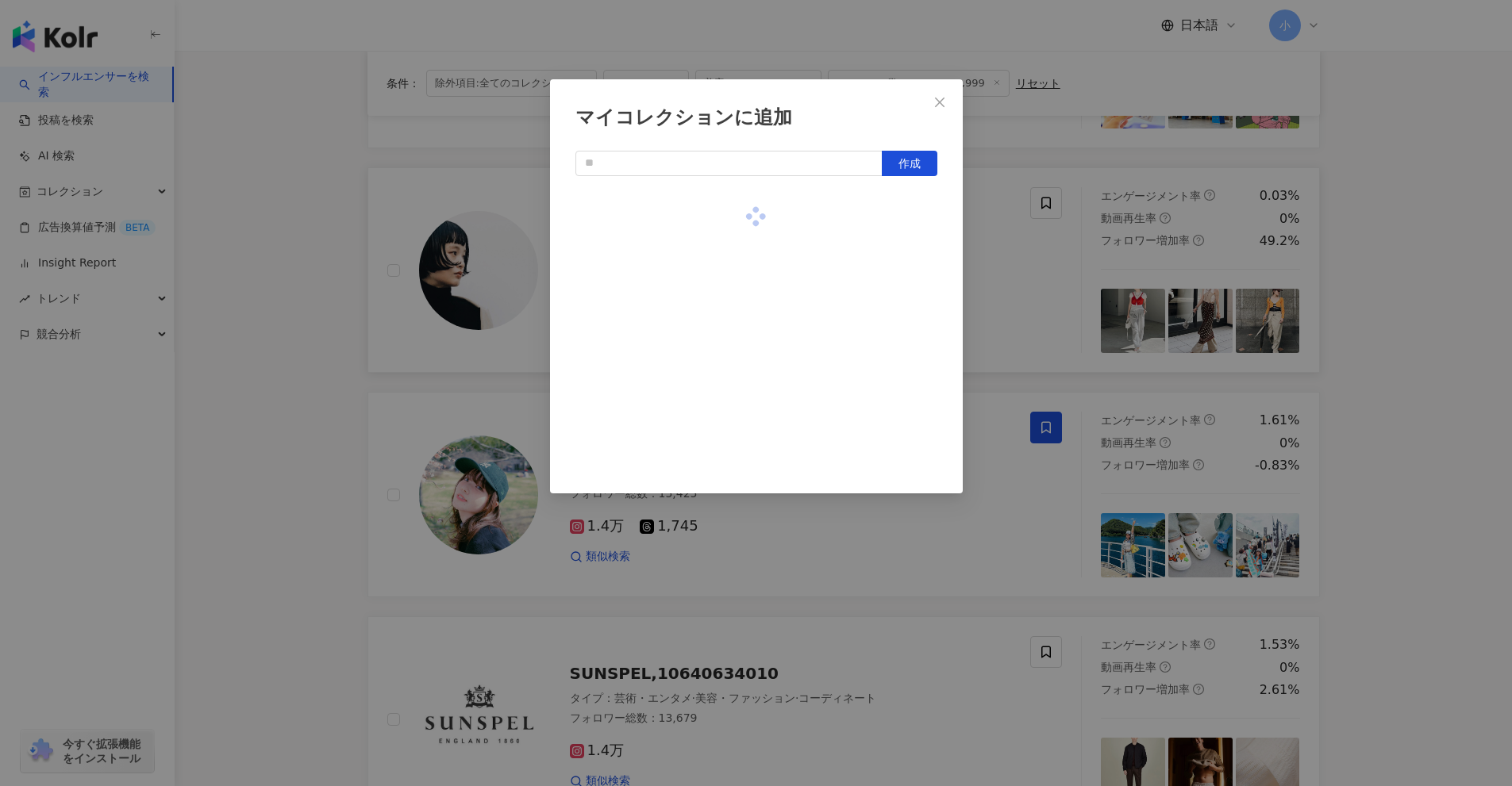
click at [1405, 366] on div "マイコレクションに追加 作成" at bounding box center [756, 393] width 1512 height 786
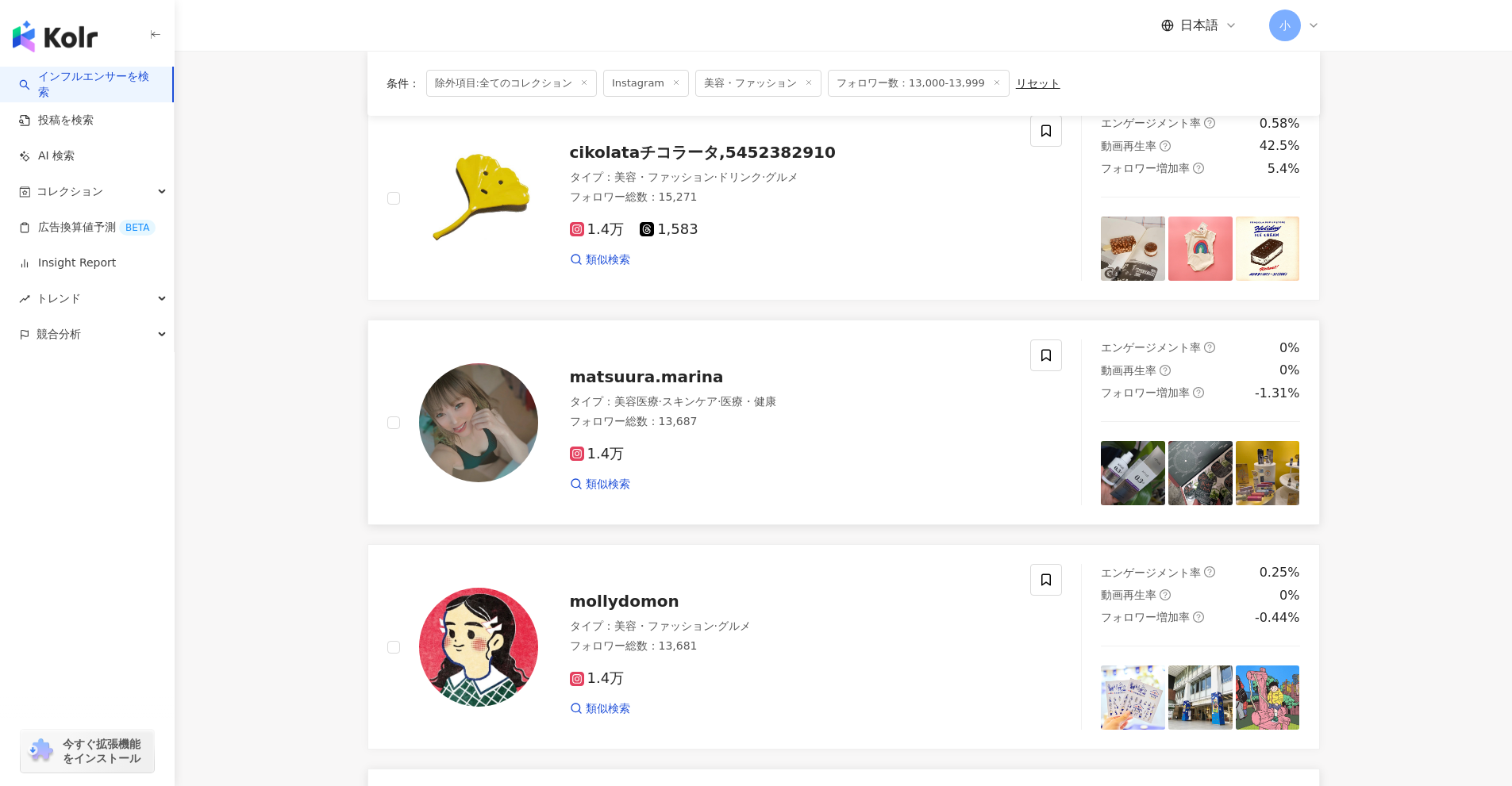
scroll to position [114, 0]
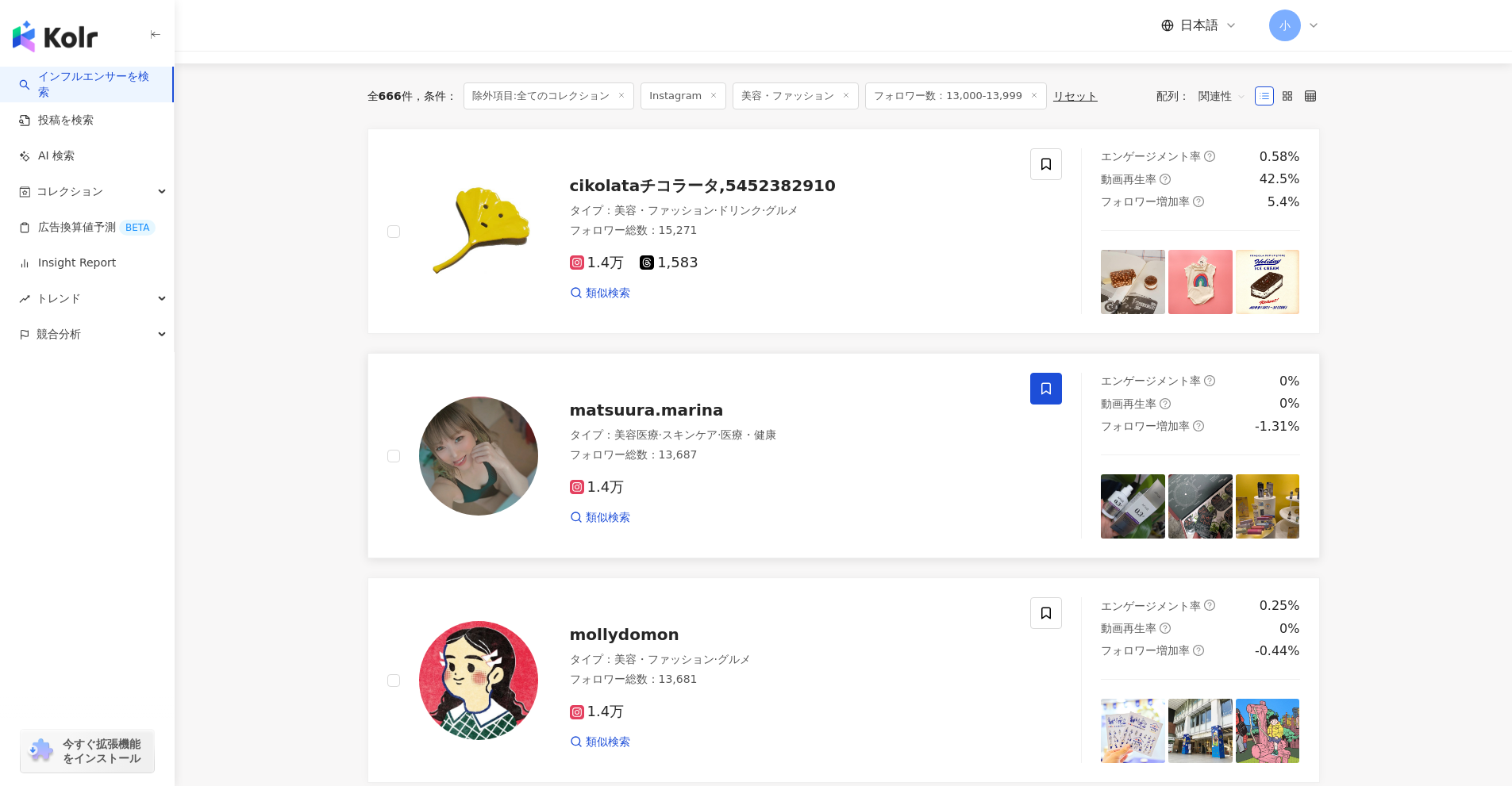
click at [1036, 392] on span at bounding box center [1046, 388] width 31 height 31
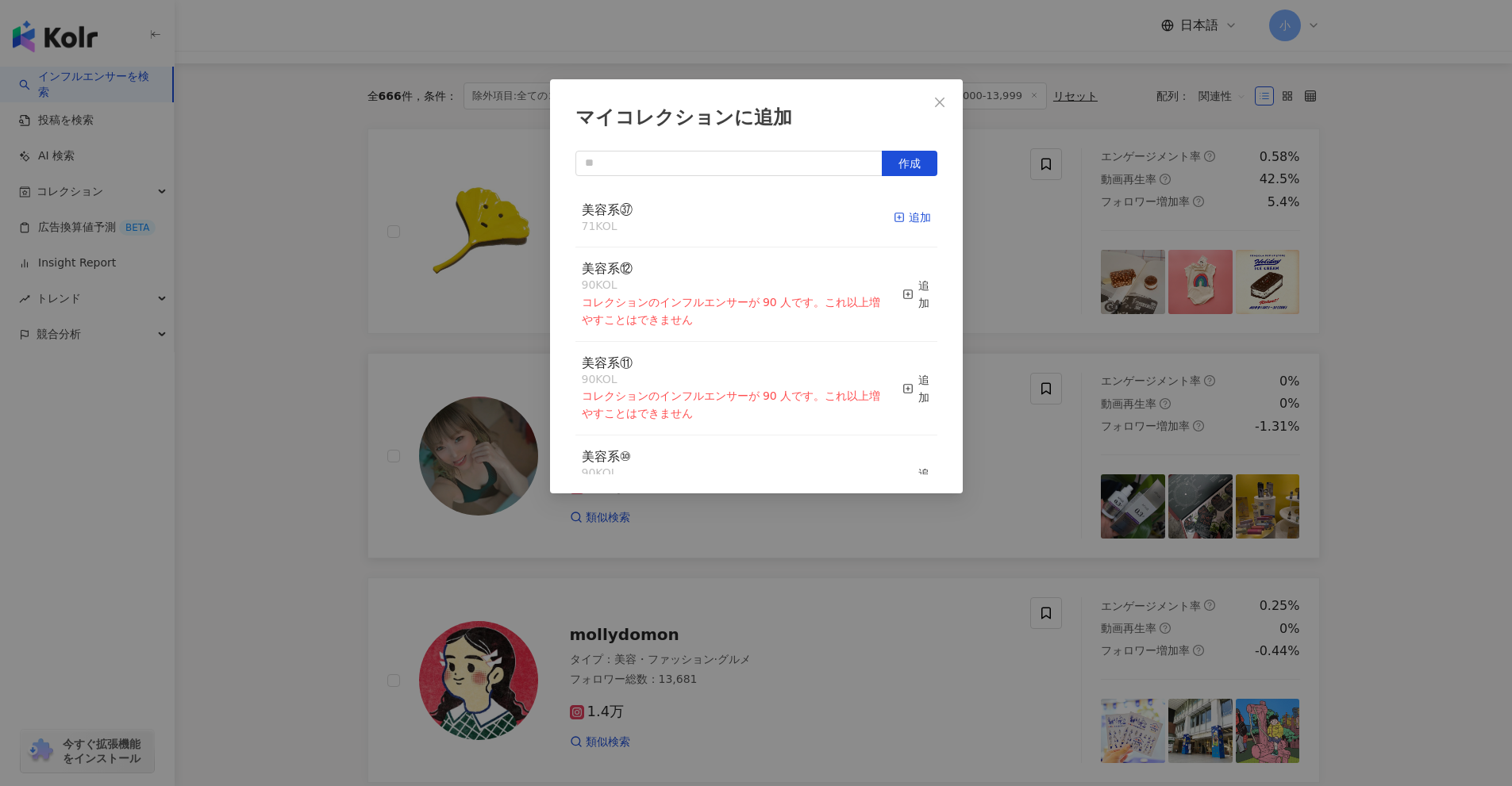
click at [912, 215] on div "追加" at bounding box center [912, 217] width 38 height 17
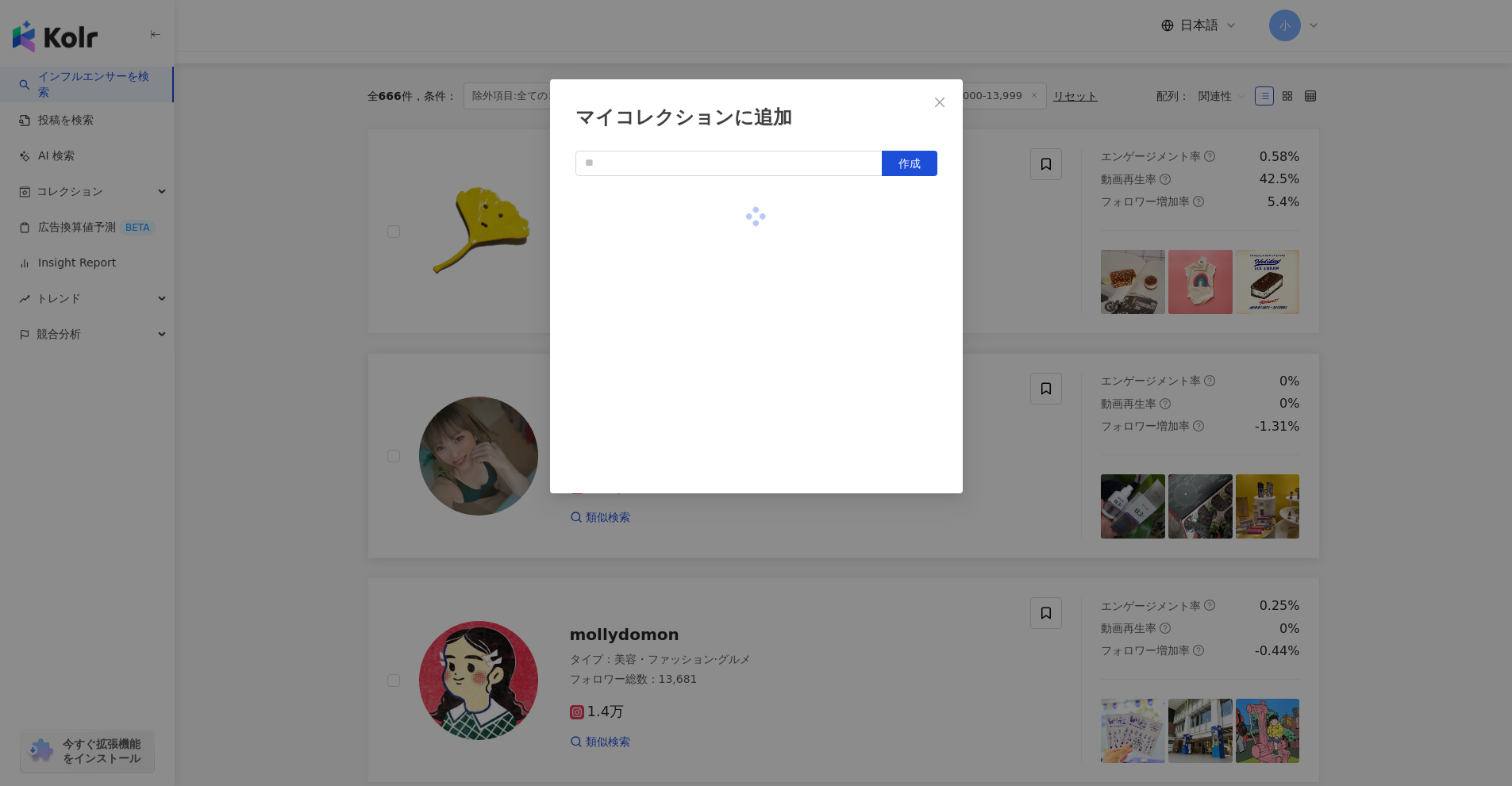
click at [1428, 357] on div "マイコレクションに追加 作成" at bounding box center [756, 393] width 1512 height 786
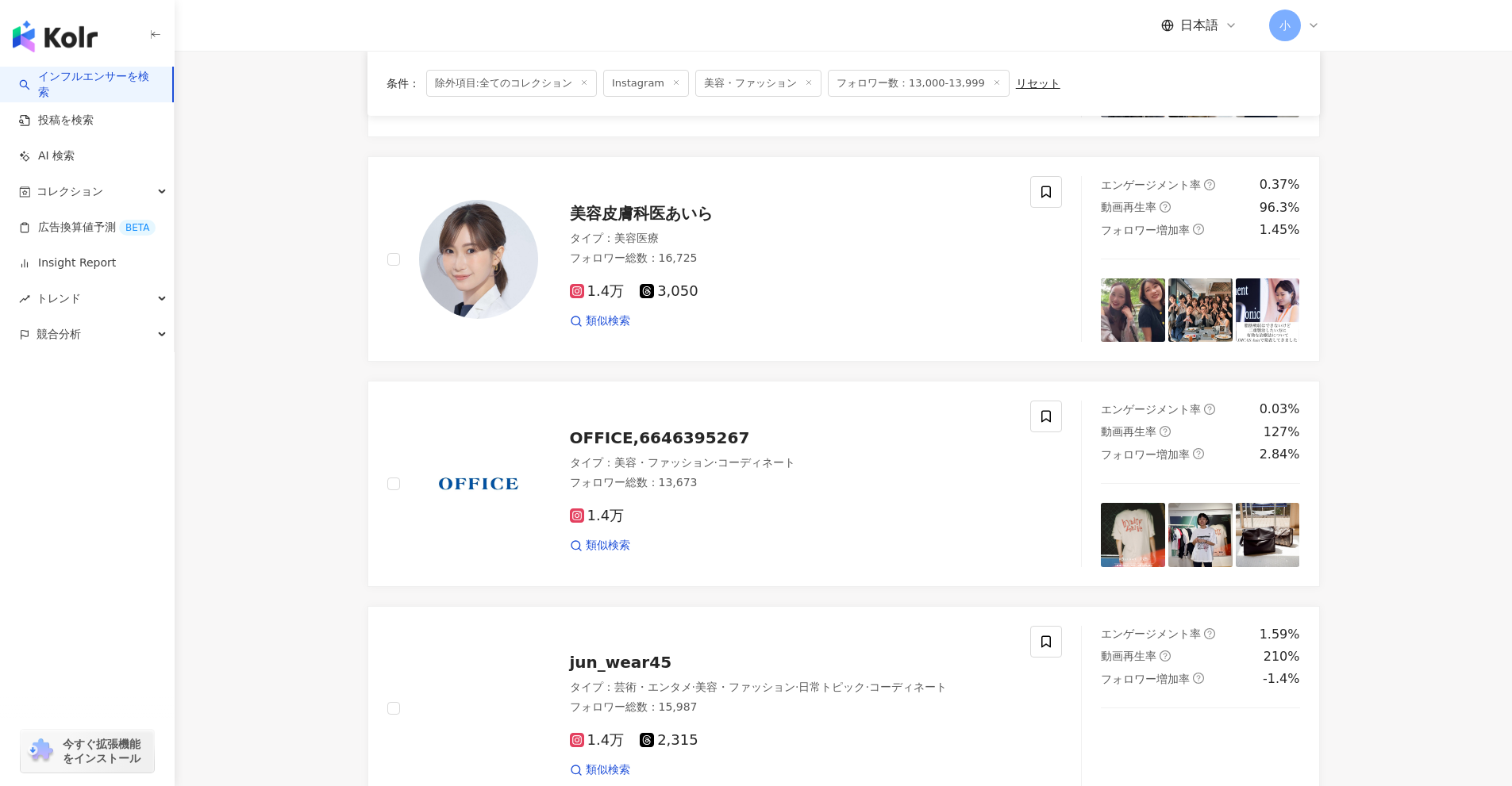
scroll to position [2495, 0]
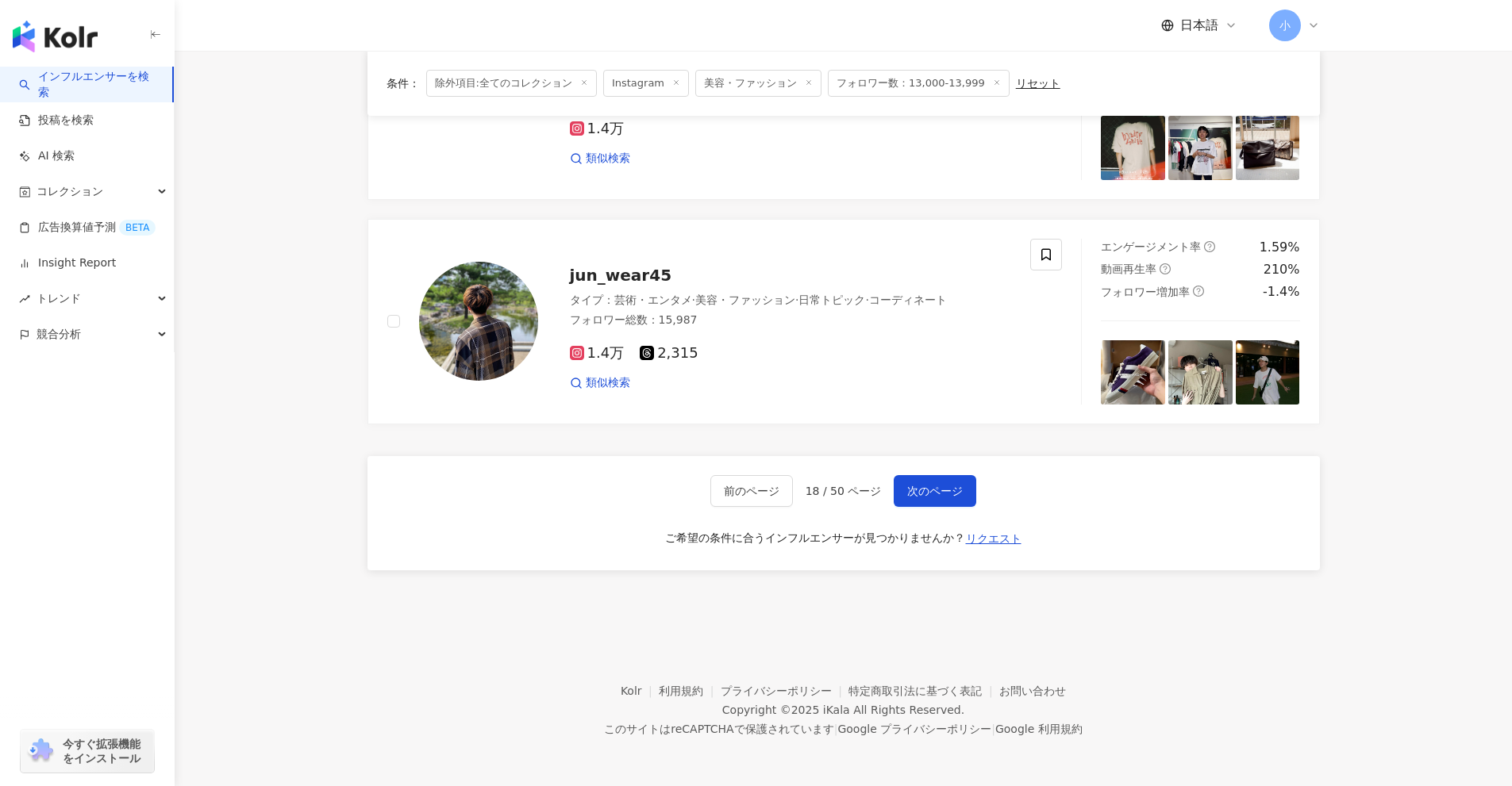
drag, startPoint x: 1424, startPoint y: 329, endPoint x: 1376, endPoint y: 625, distance: 299.9
click at [911, 490] on span "次のページ" at bounding box center [935, 491] width 56 height 13
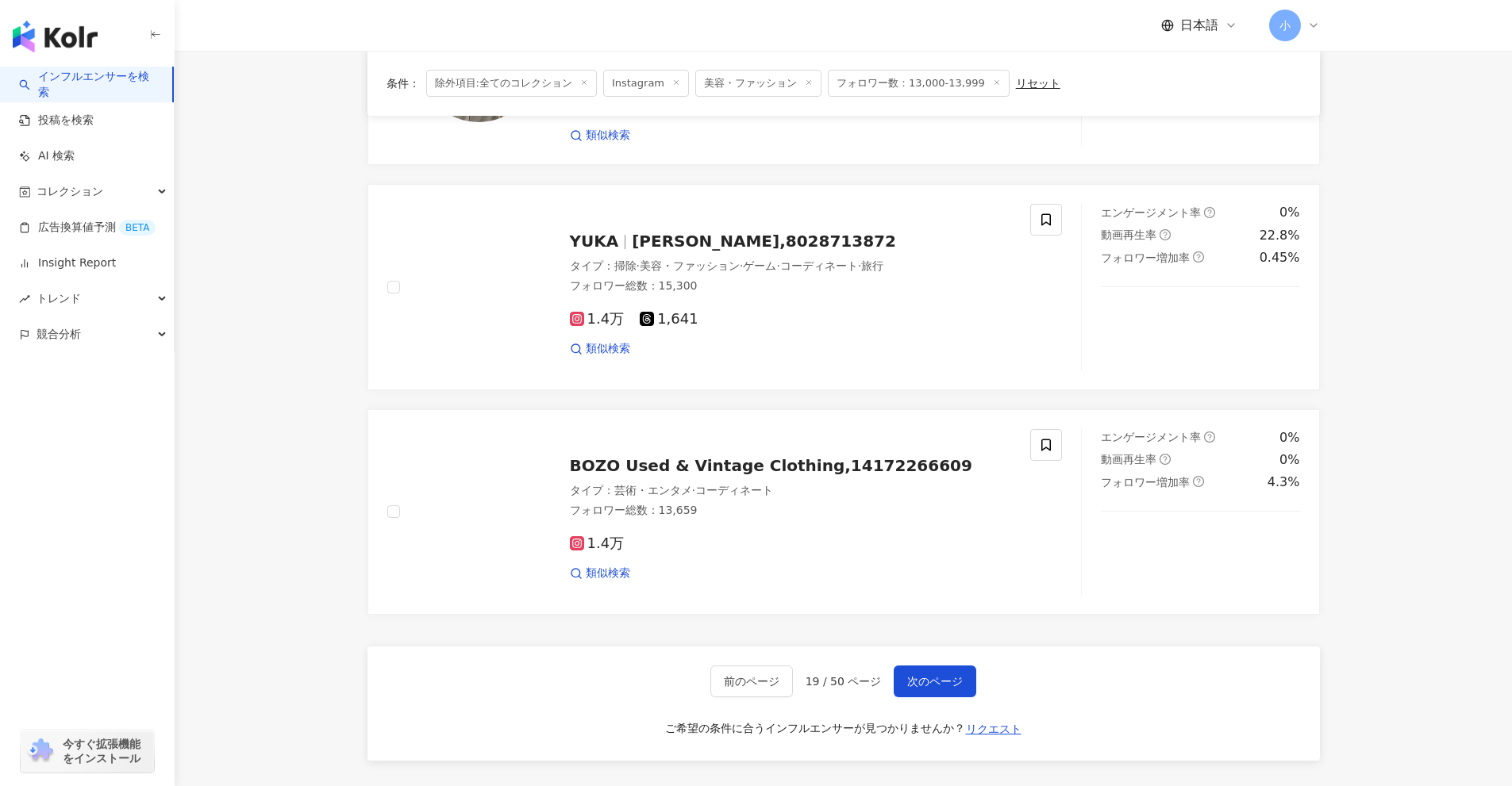
scroll to position [2257, 0]
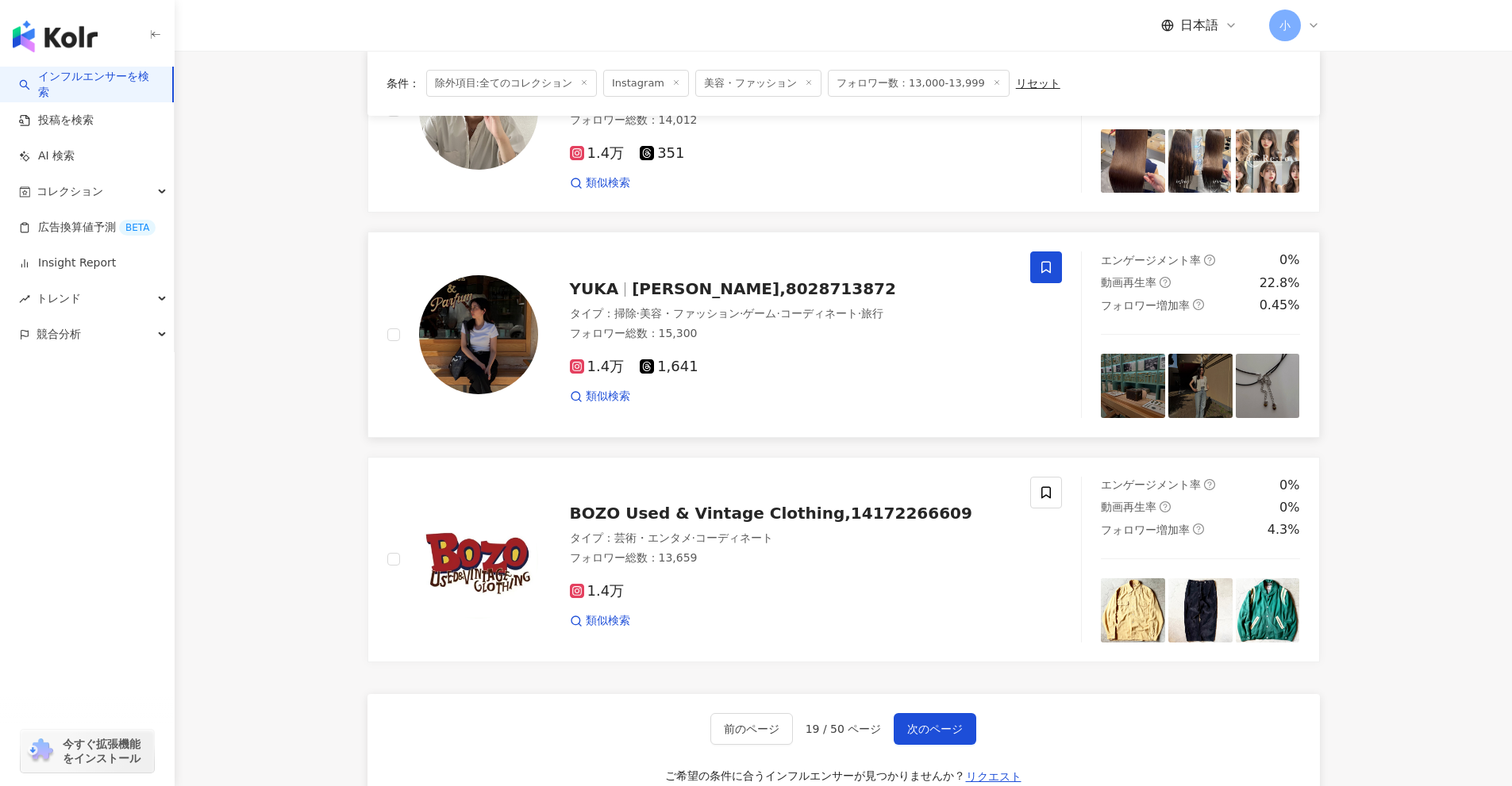
click at [1047, 278] on span at bounding box center [1046, 267] width 31 height 31
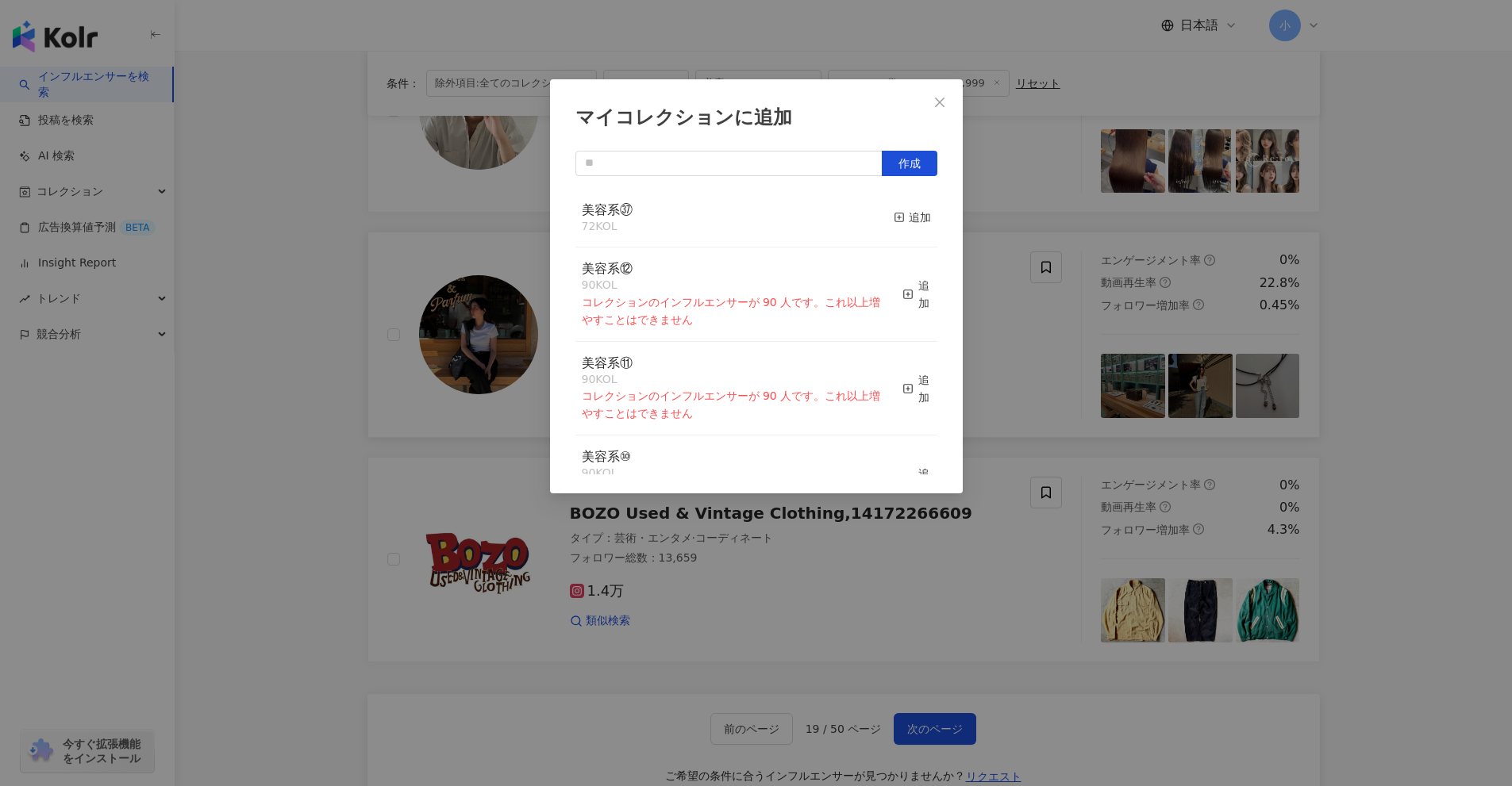
click at [907, 229] on button "追加" at bounding box center [912, 218] width 38 height 33
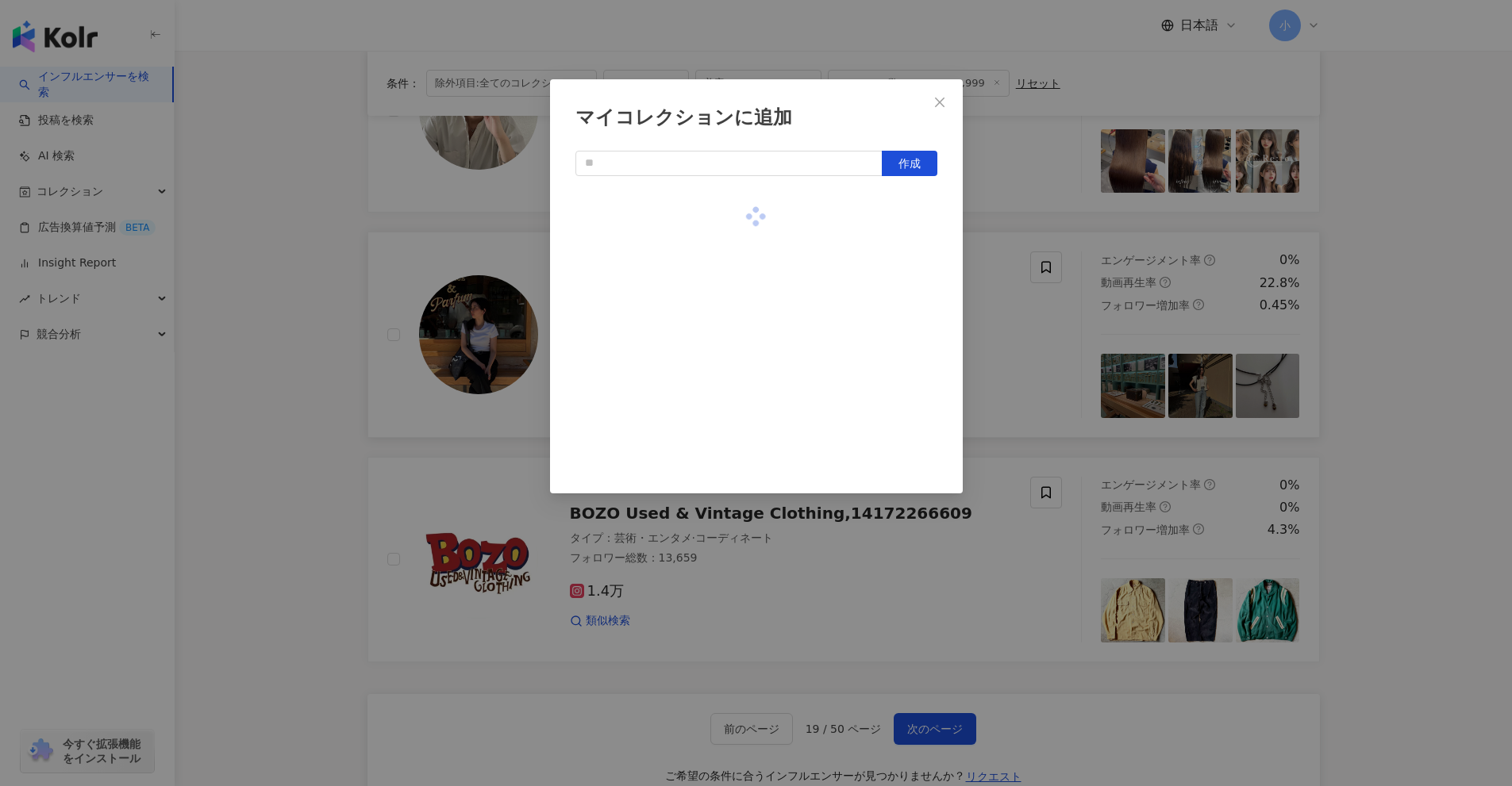
click at [1388, 360] on div "マイコレクションに追加 作成" at bounding box center [756, 393] width 1512 height 786
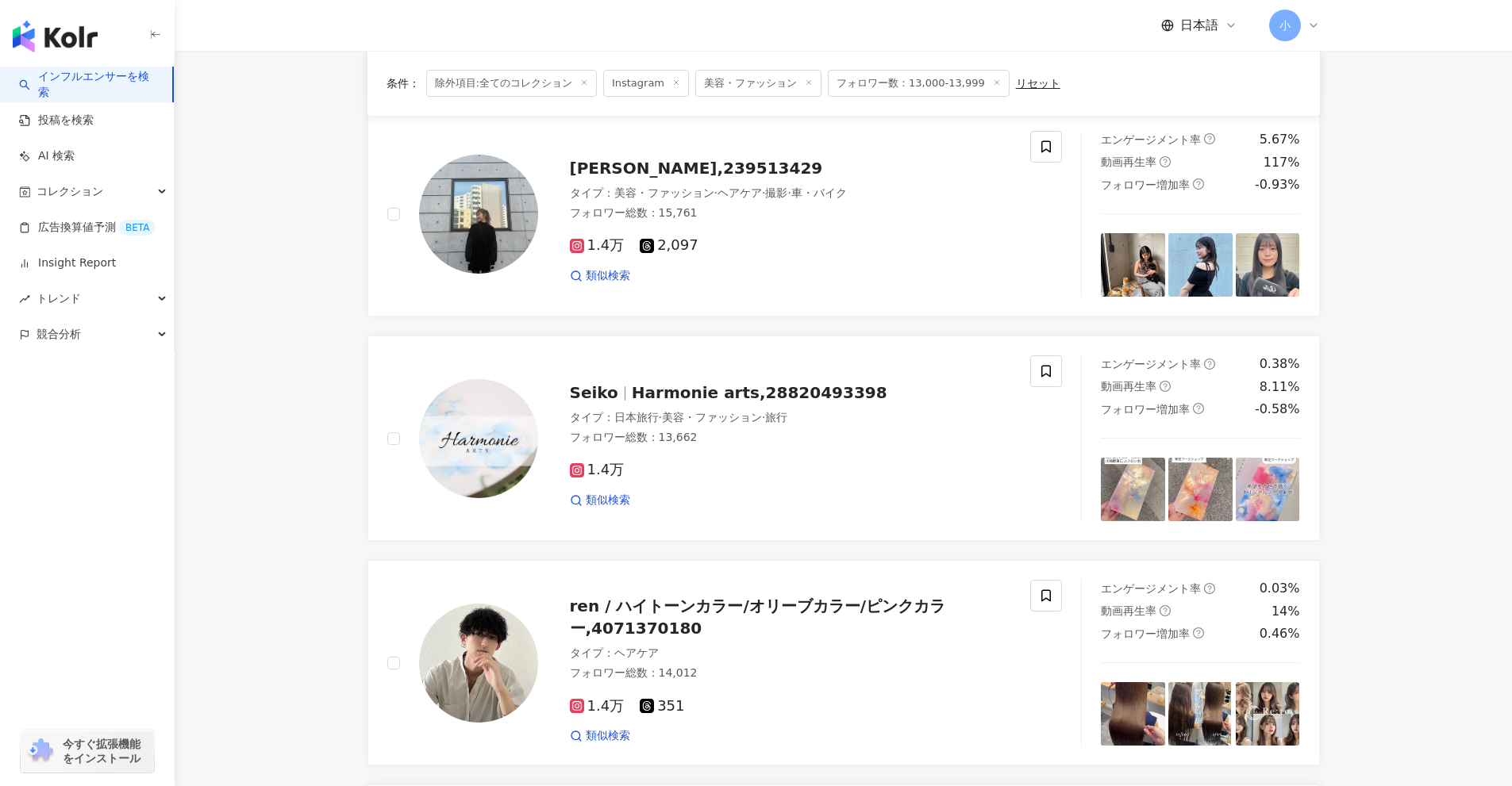
scroll to position [1701, 0]
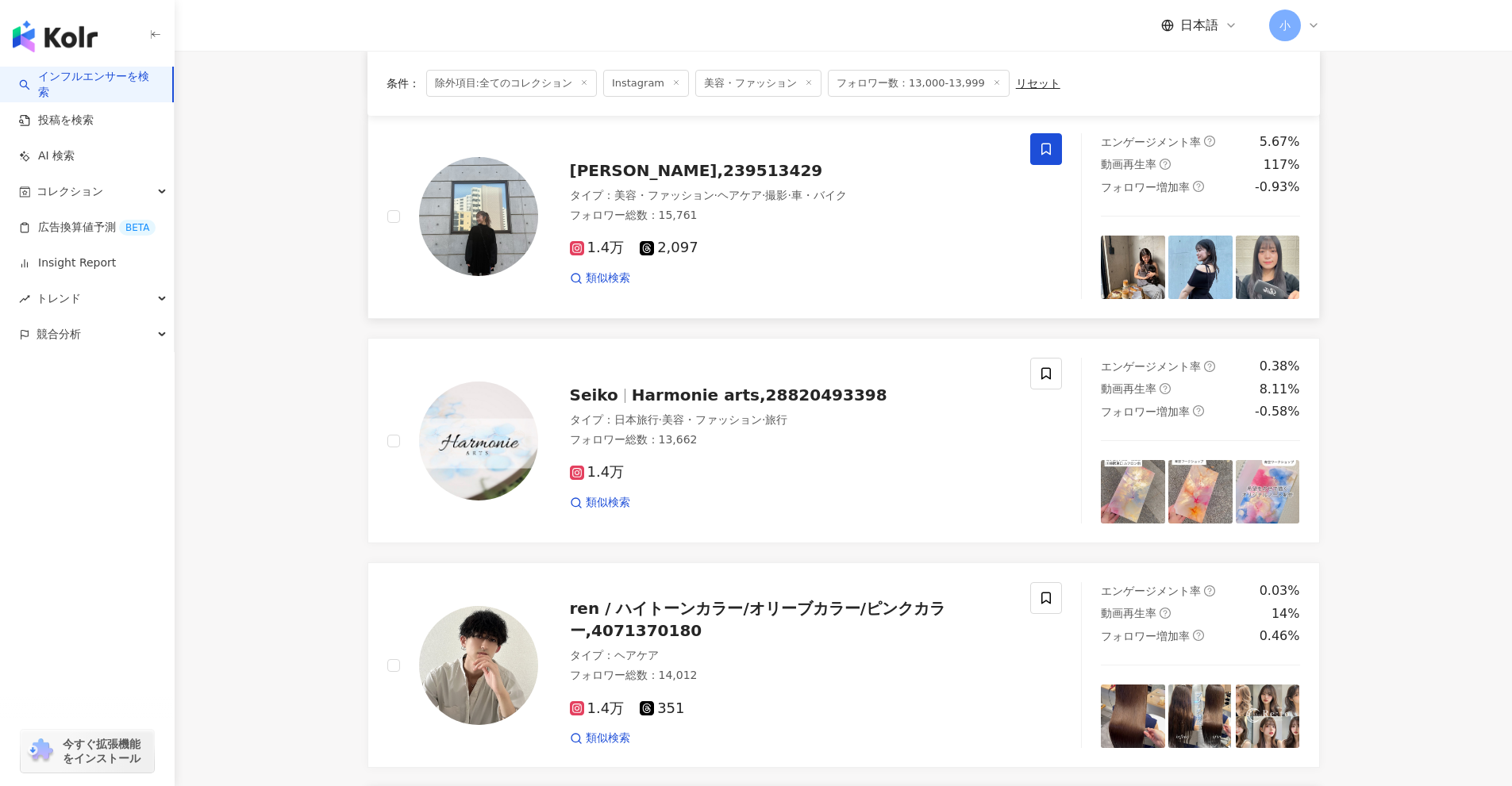
click at [1047, 154] on icon at bounding box center [1046, 149] width 14 height 14
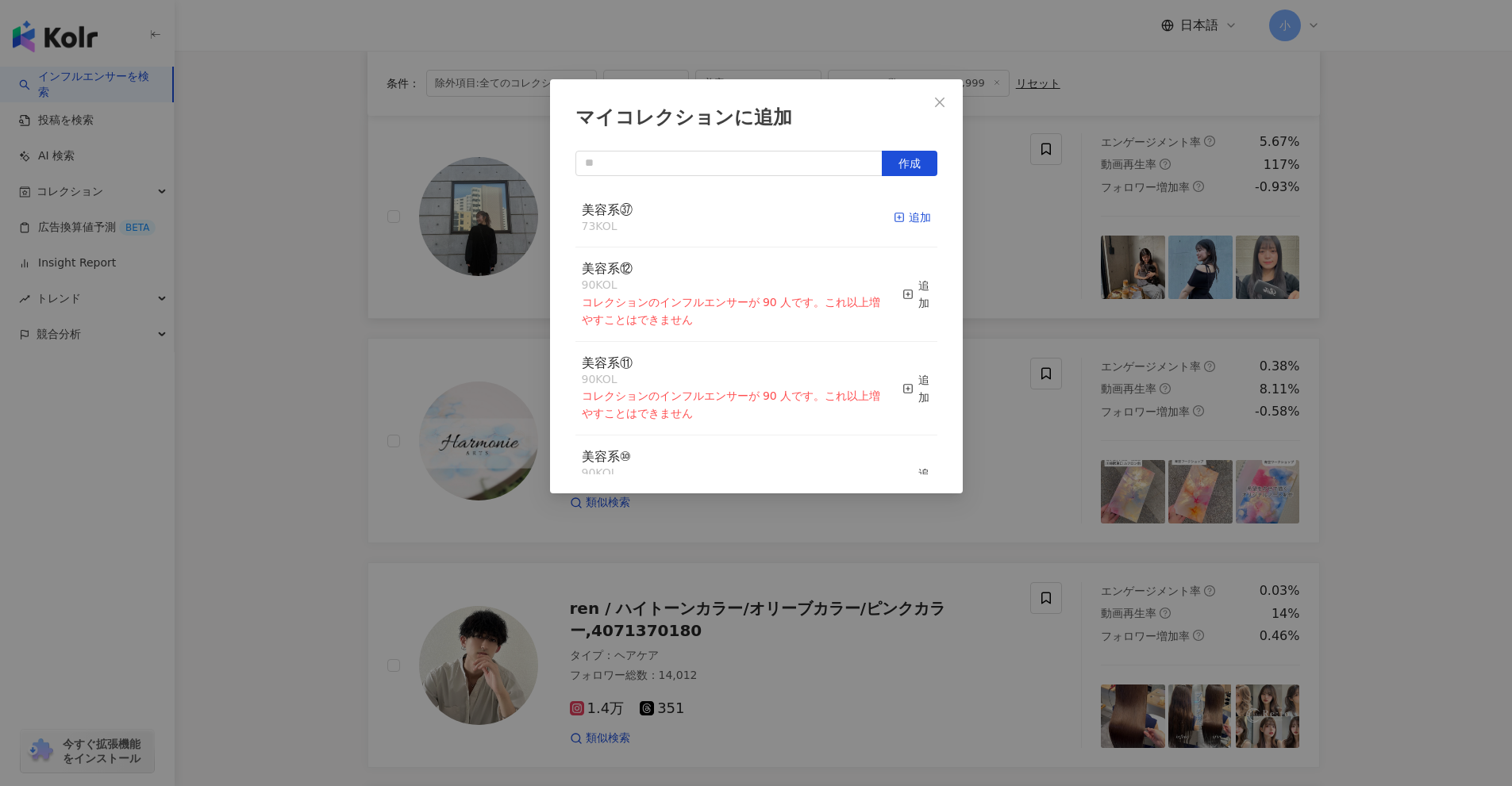
click at [906, 215] on div "追加" at bounding box center [912, 217] width 38 height 17
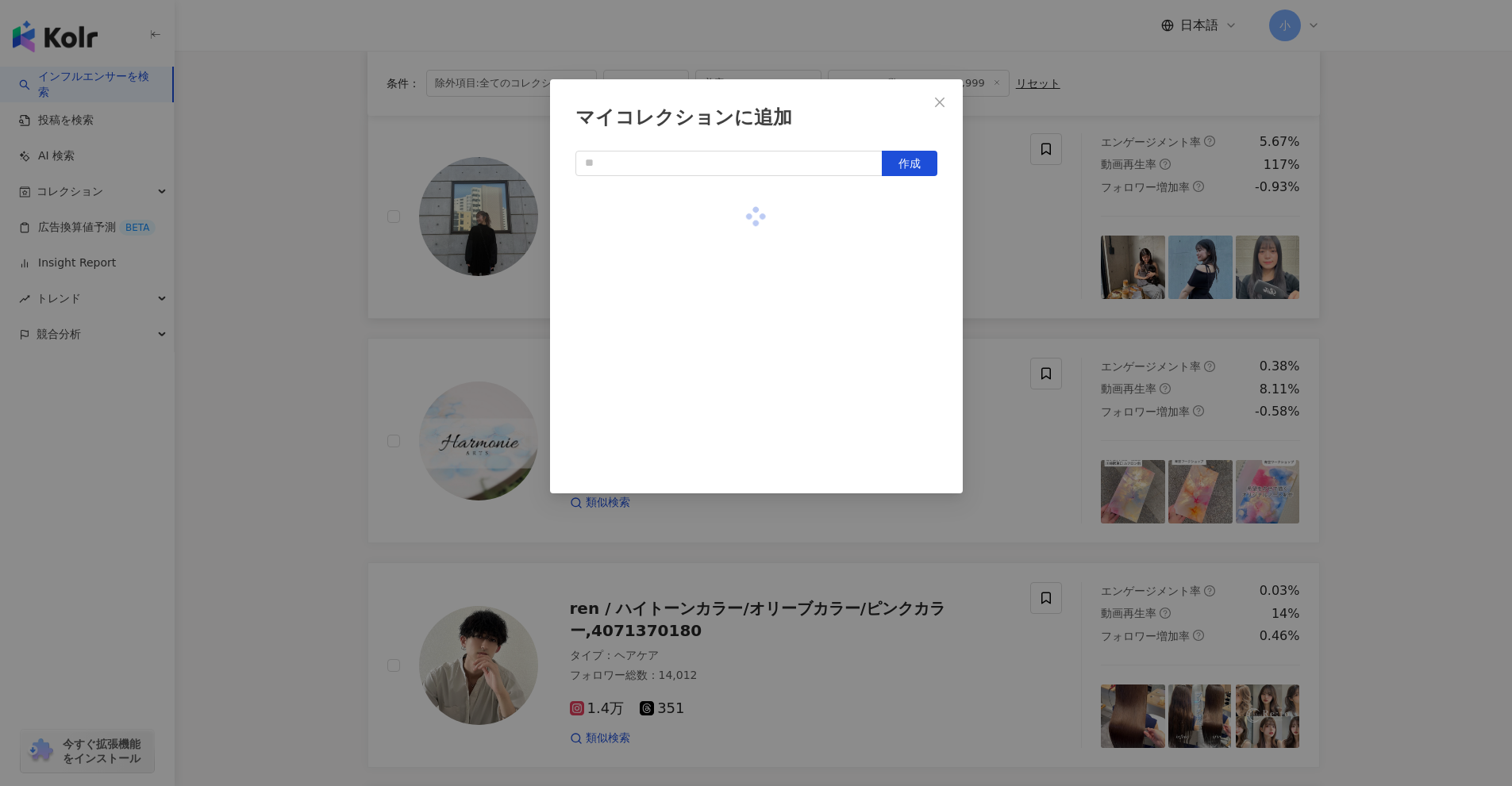
click at [1420, 343] on div "マイコレクションに追加 作成" at bounding box center [756, 393] width 1512 height 786
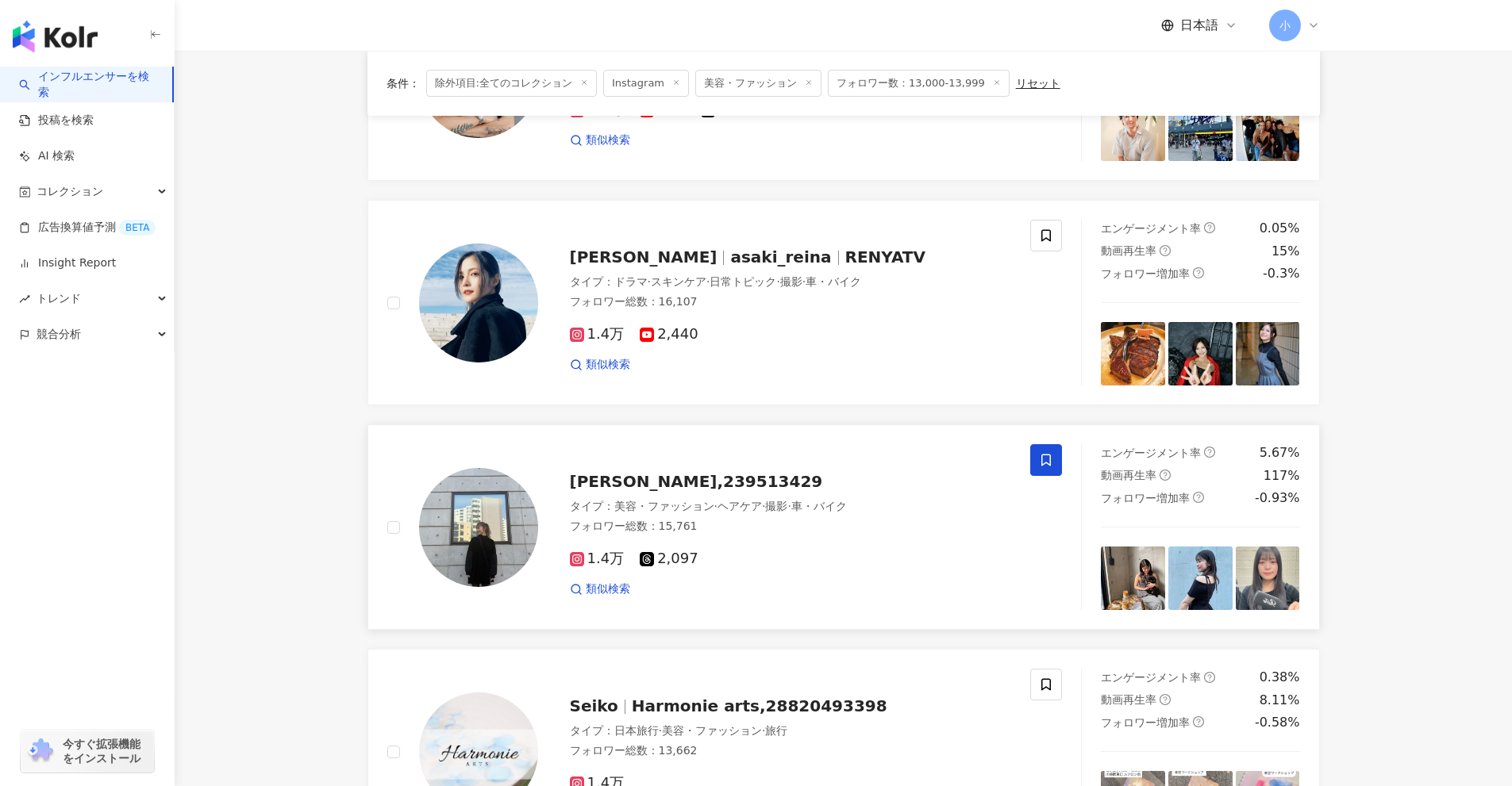
scroll to position [1384, 0]
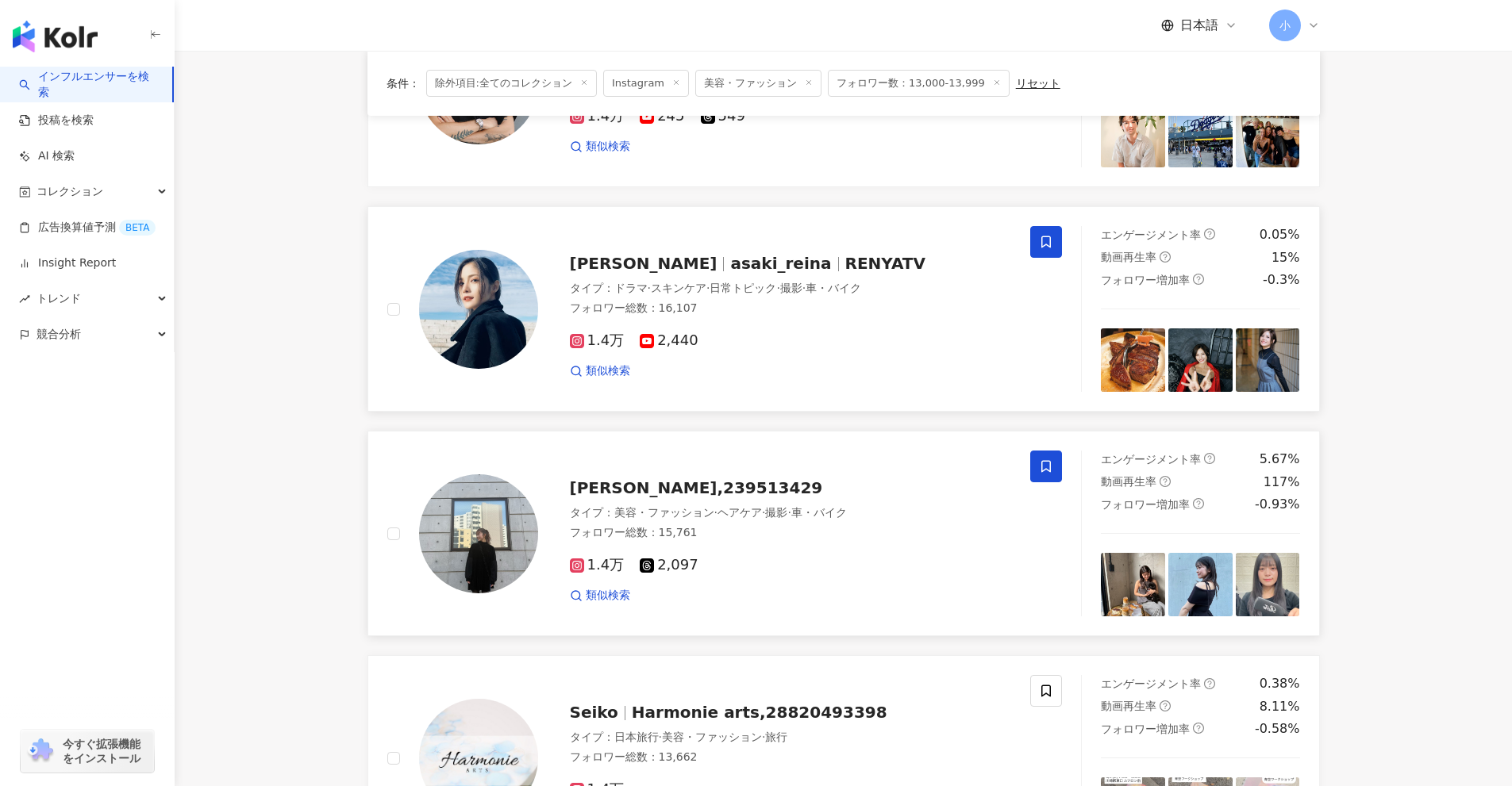
click at [1057, 250] on span at bounding box center [1046, 242] width 31 height 31
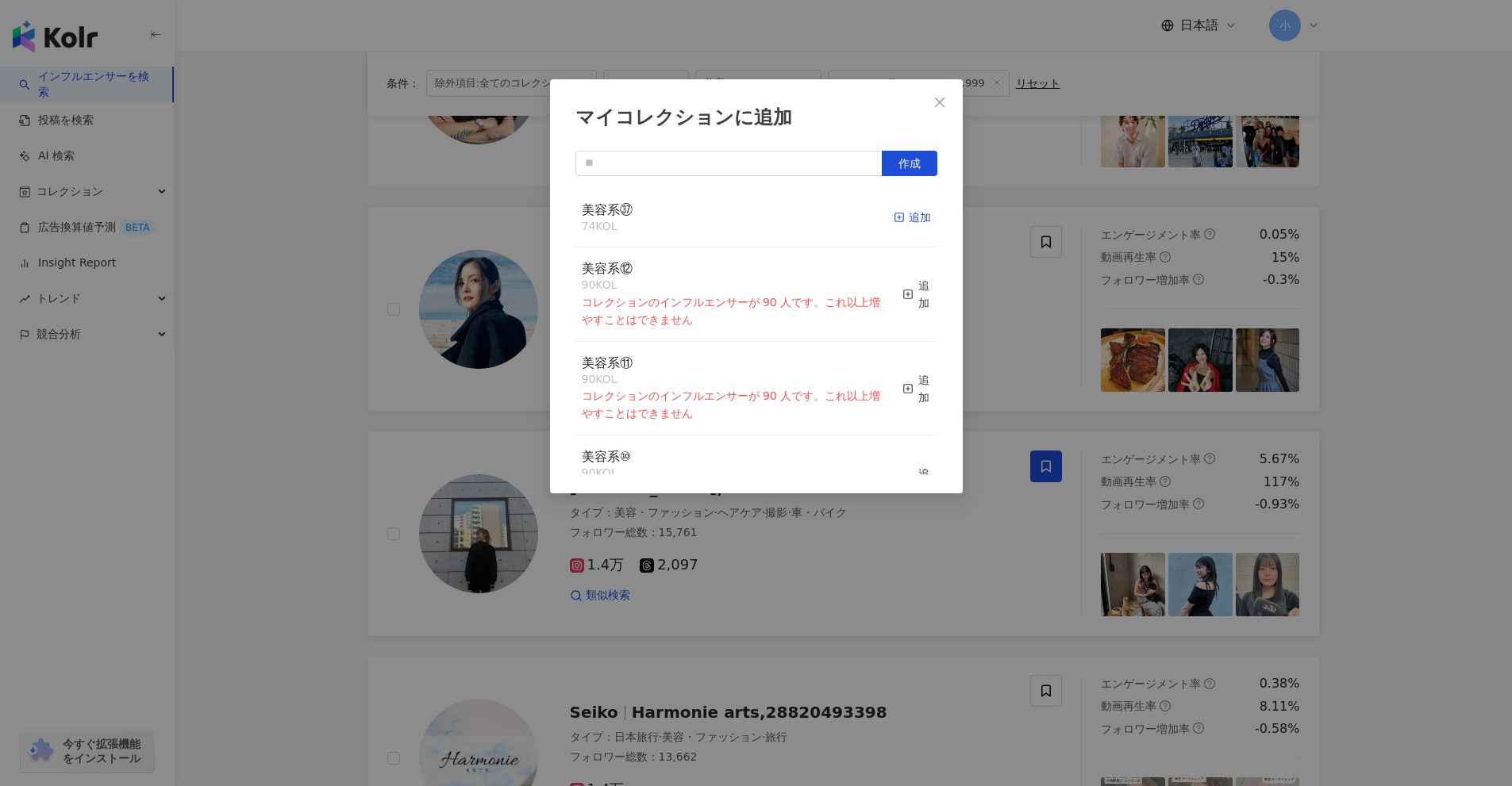
click at [910, 213] on div "追加" at bounding box center [912, 217] width 38 height 17
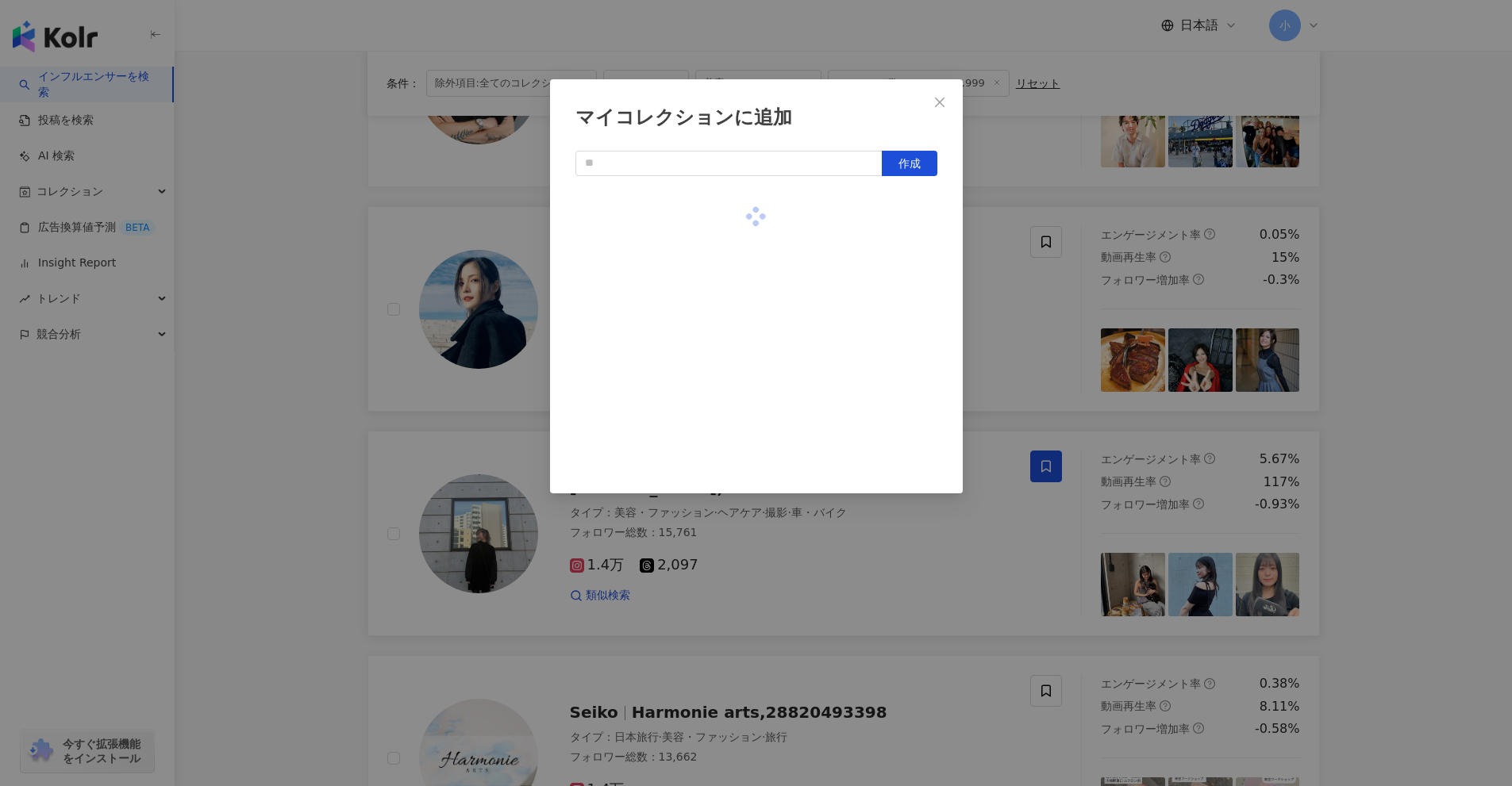
click at [1394, 352] on div "マイコレクションに追加 作成" at bounding box center [756, 393] width 1512 height 786
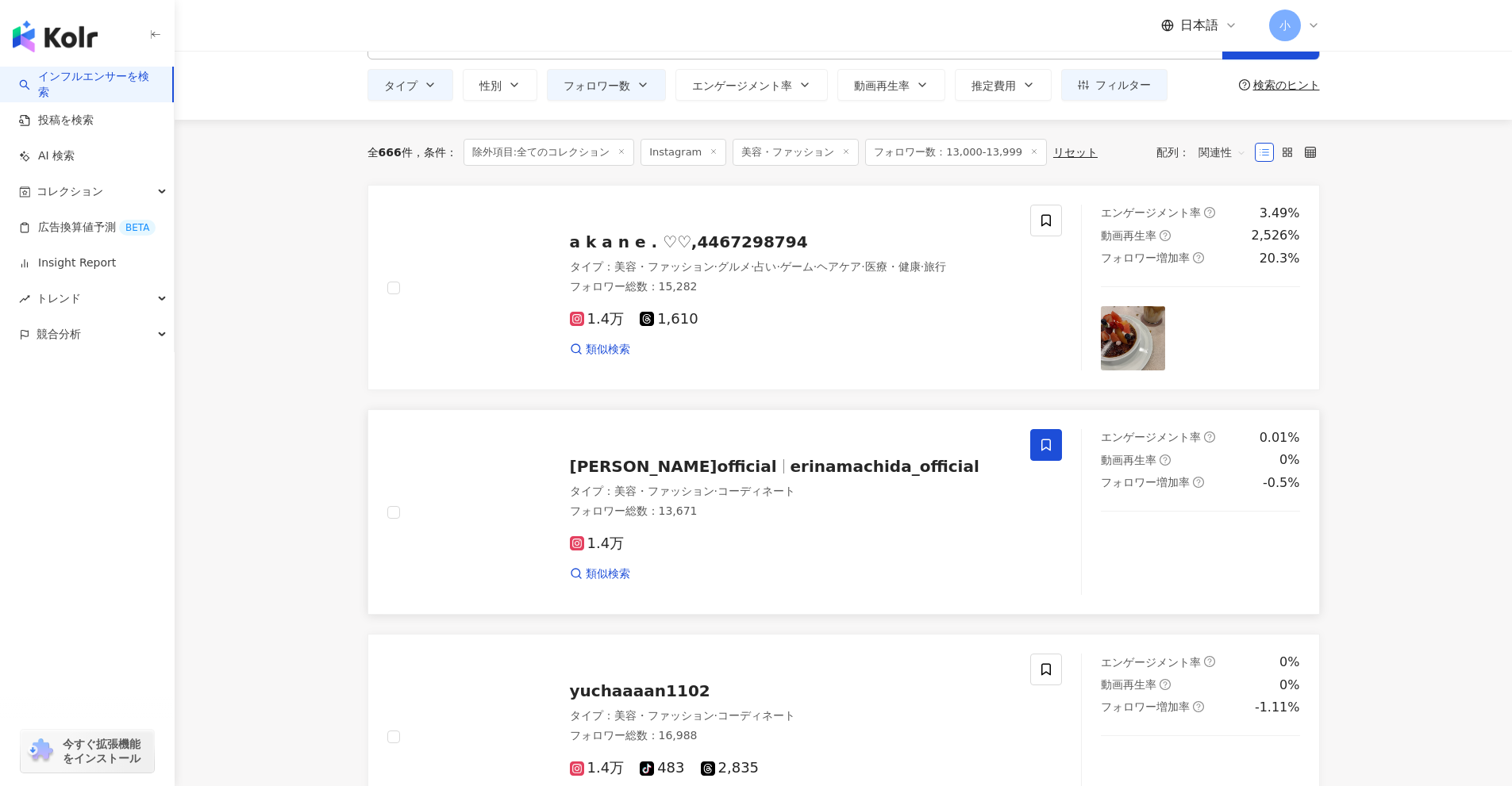
scroll to position [35, 0]
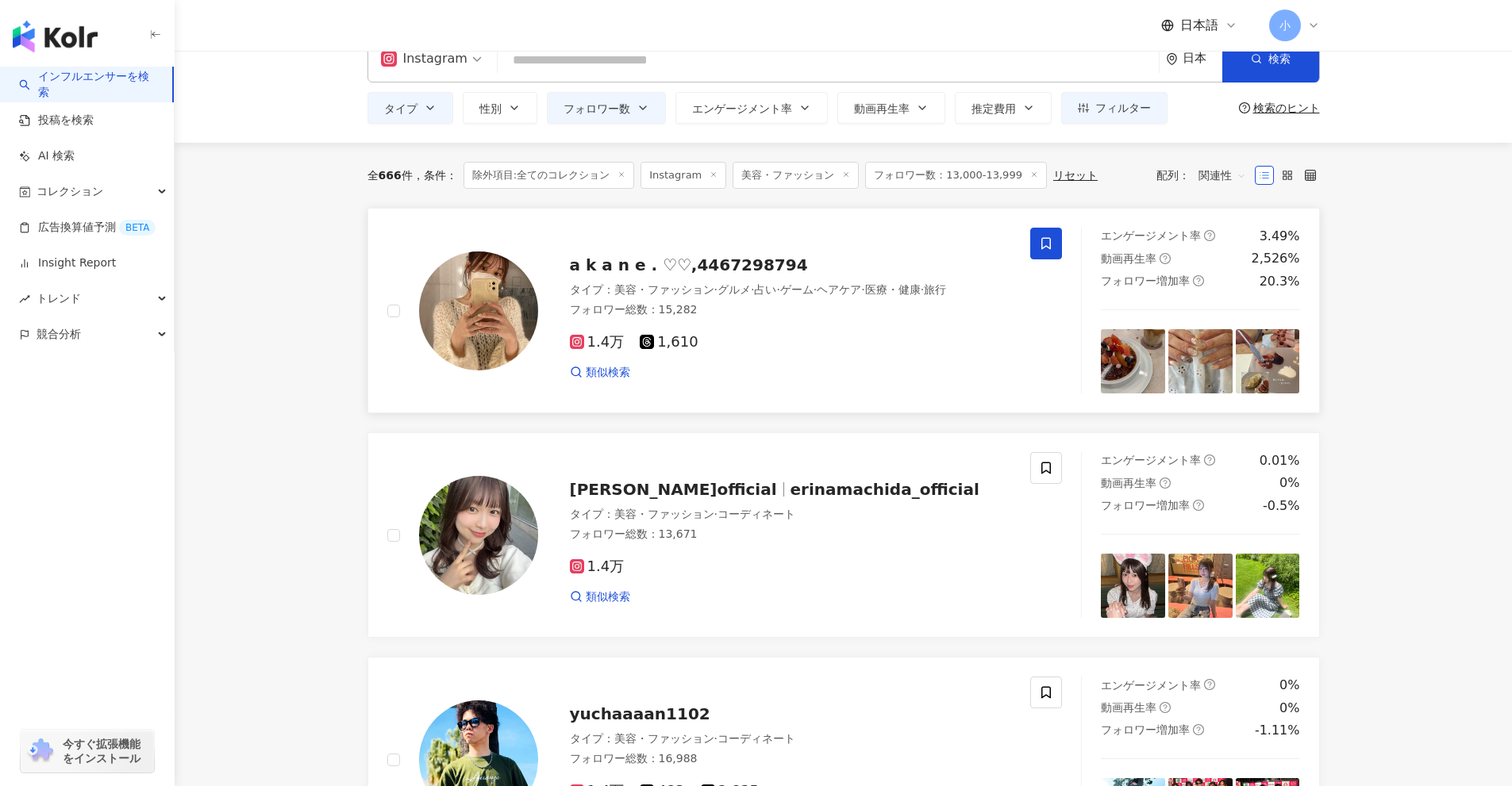
click at [1057, 257] on span at bounding box center [1046, 243] width 31 height 31
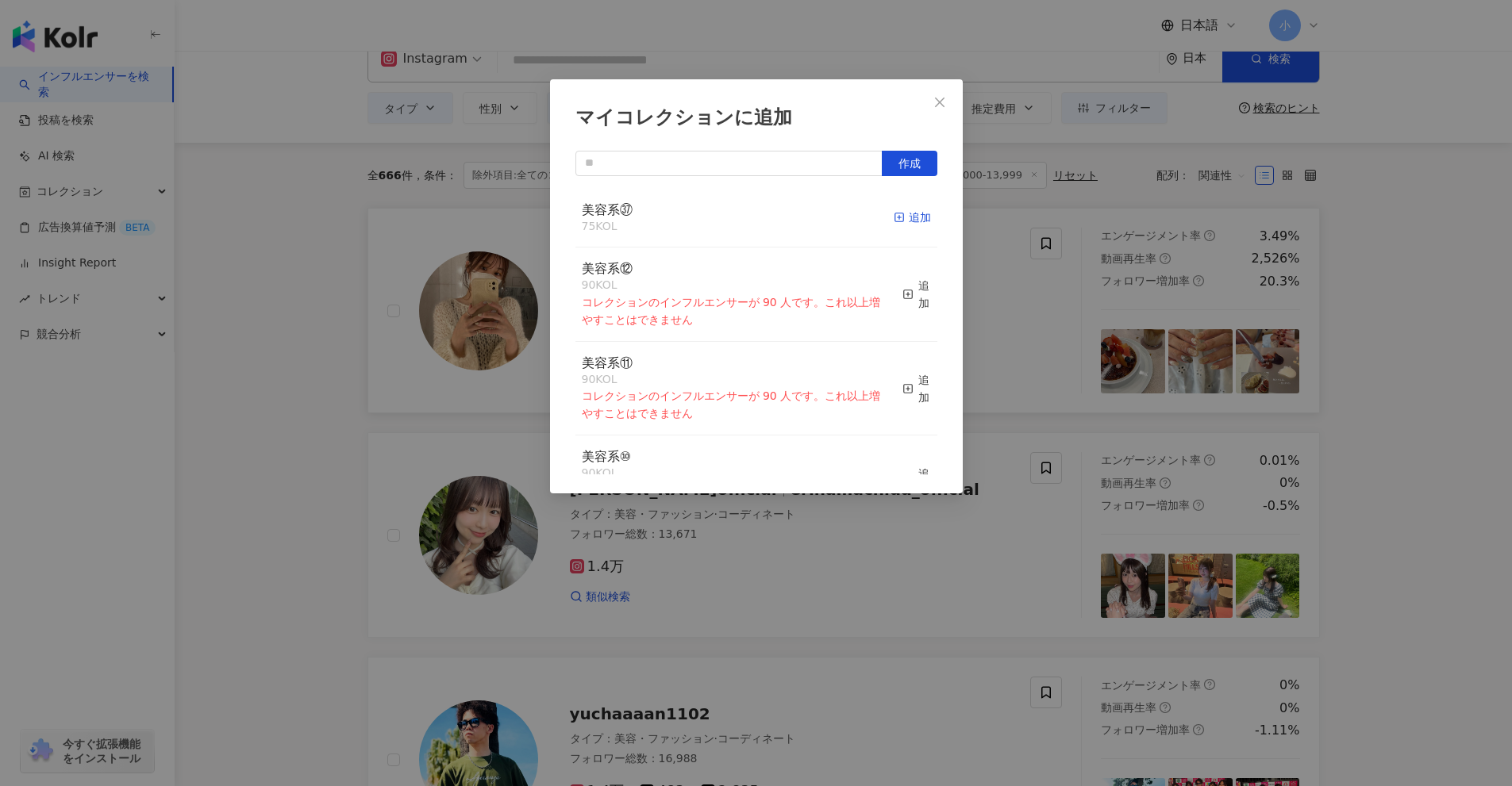
click at [894, 220] on div "追加" at bounding box center [912, 217] width 38 height 17
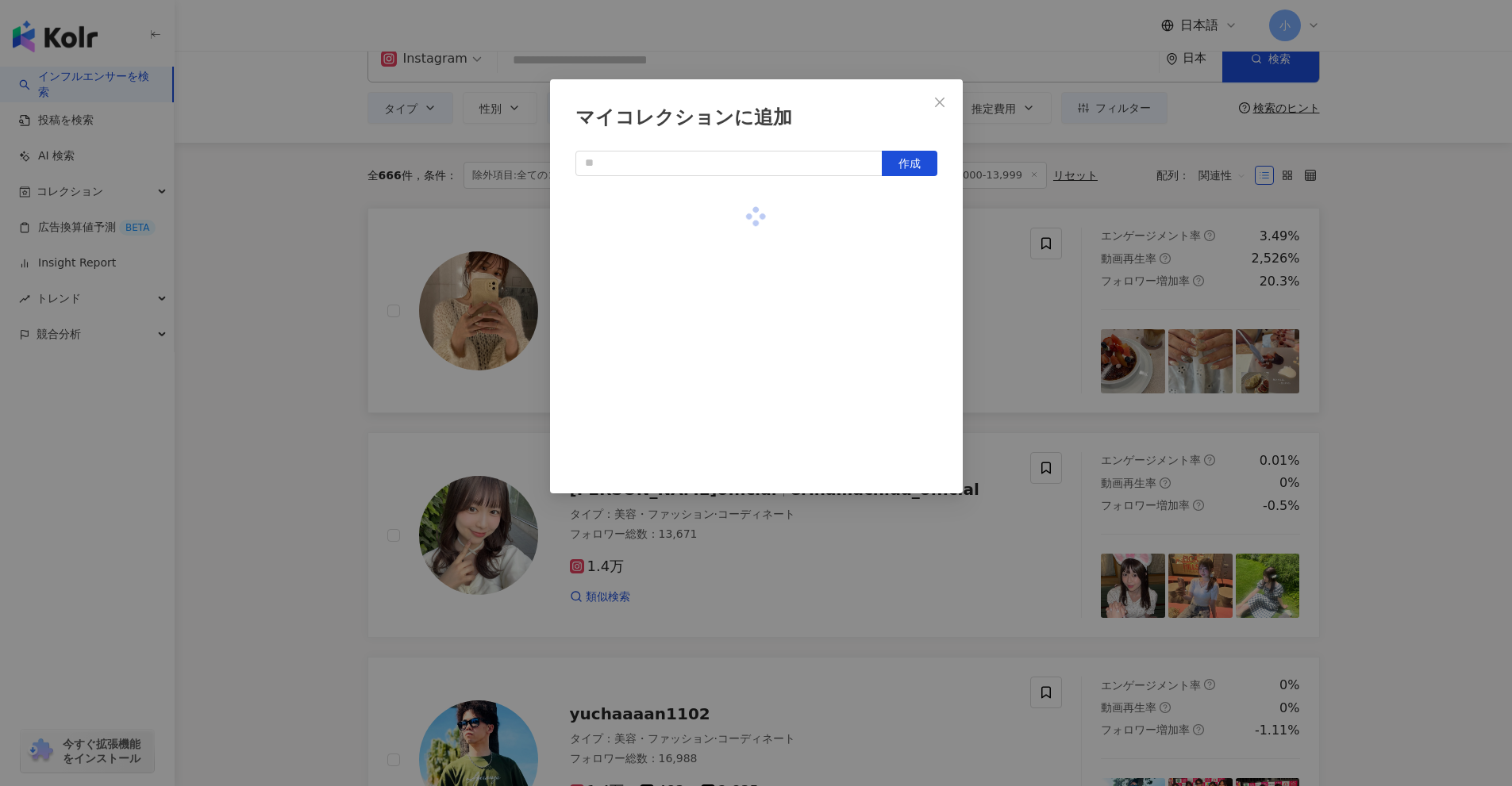
click at [1398, 315] on div "マイコレクションに追加 作成" at bounding box center [756, 393] width 1512 height 786
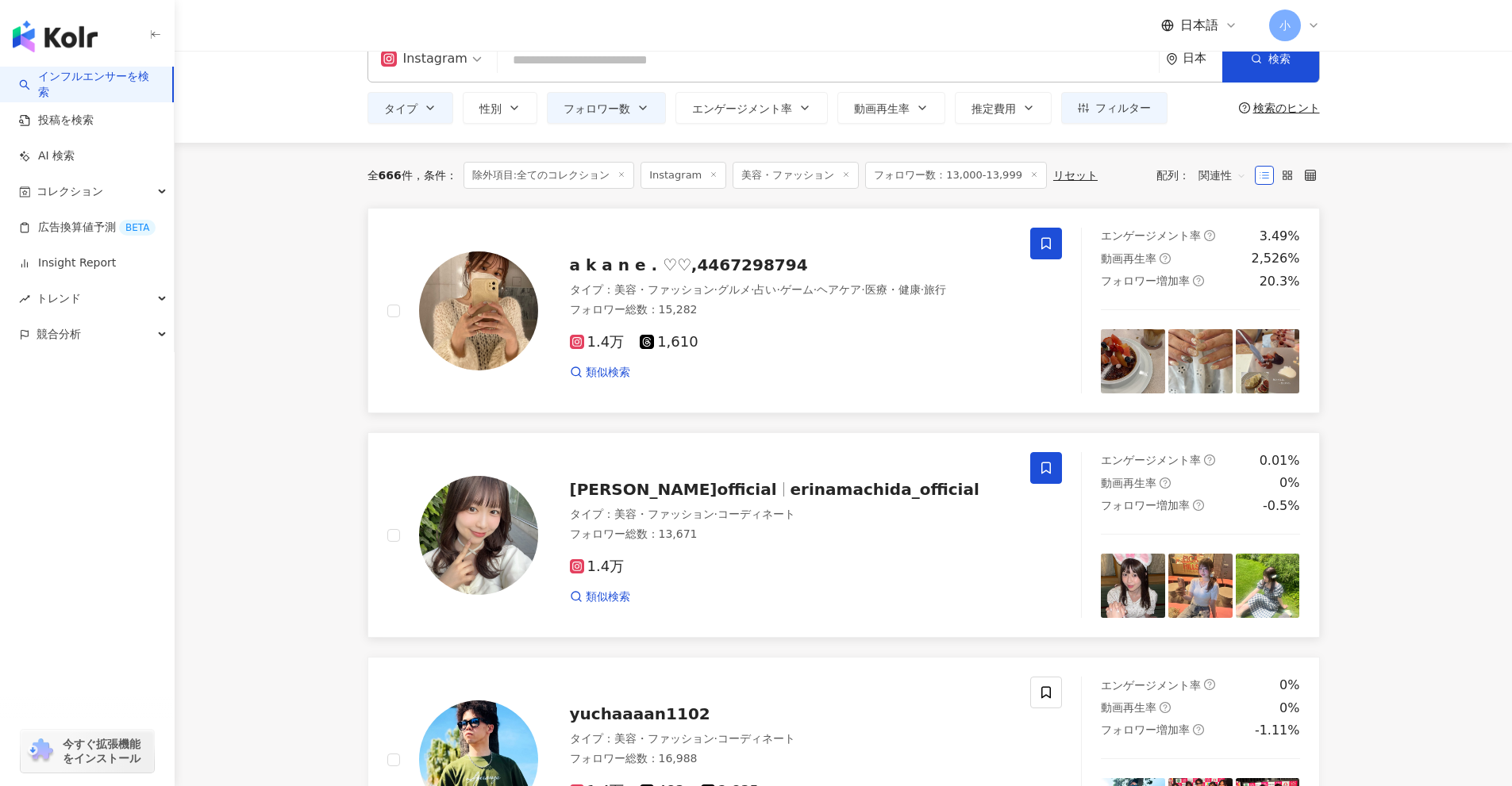
click at [1053, 462] on span at bounding box center [1046, 468] width 31 height 31
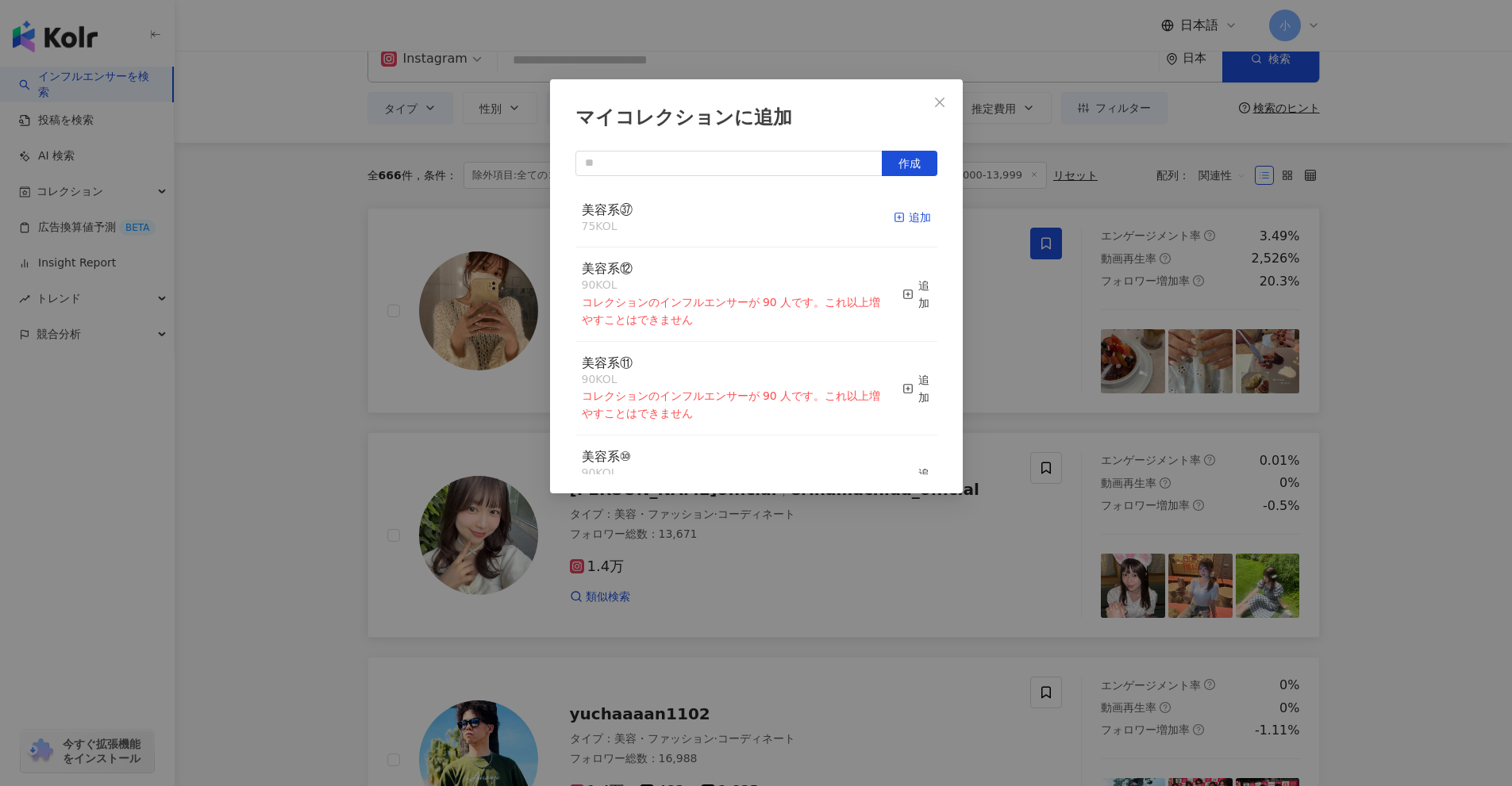
click at [902, 222] on div "追加" at bounding box center [912, 217] width 38 height 17
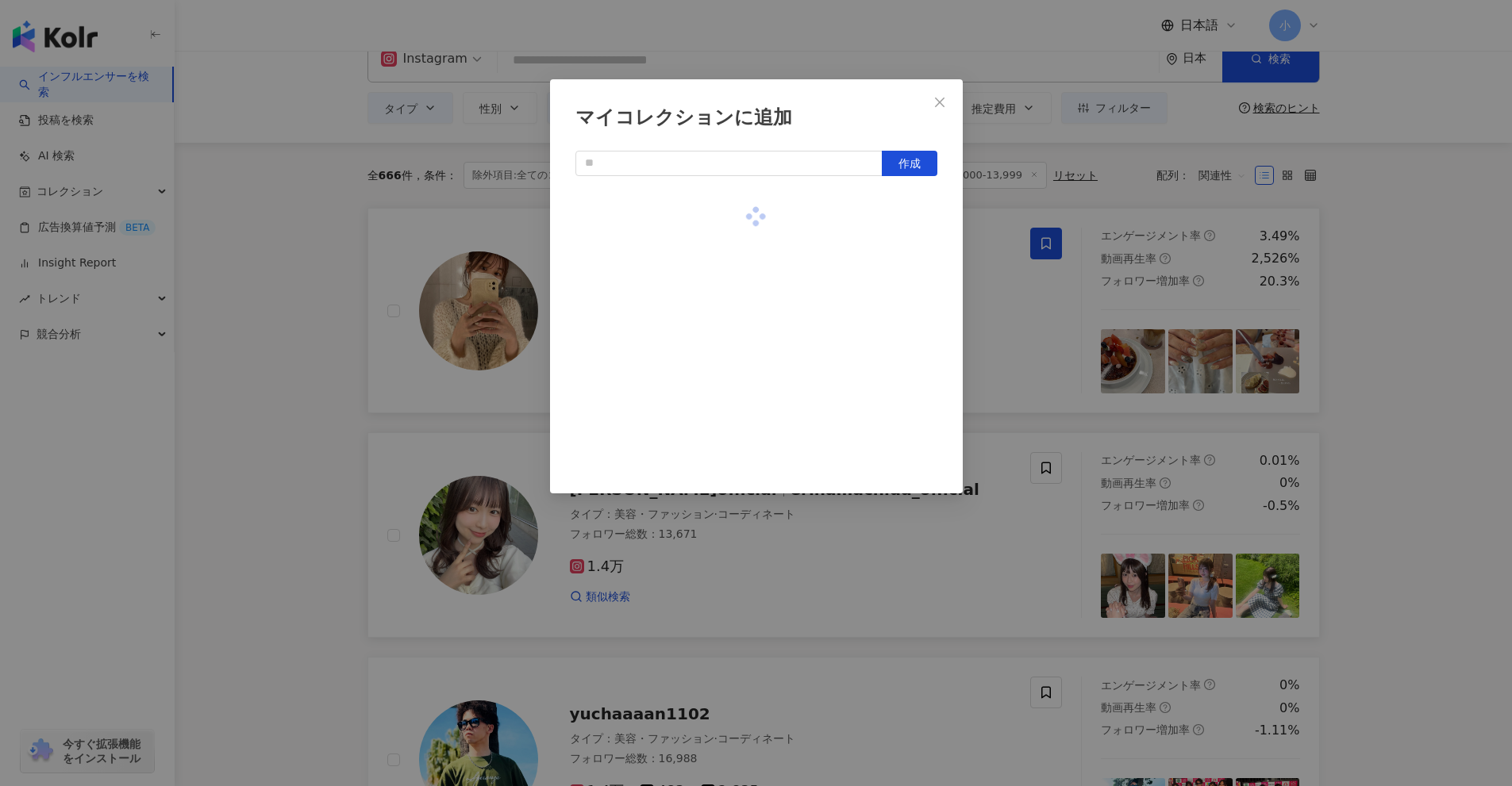
click at [1402, 294] on div "マイコレクションに追加 作成" at bounding box center [756, 393] width 1512 height 786
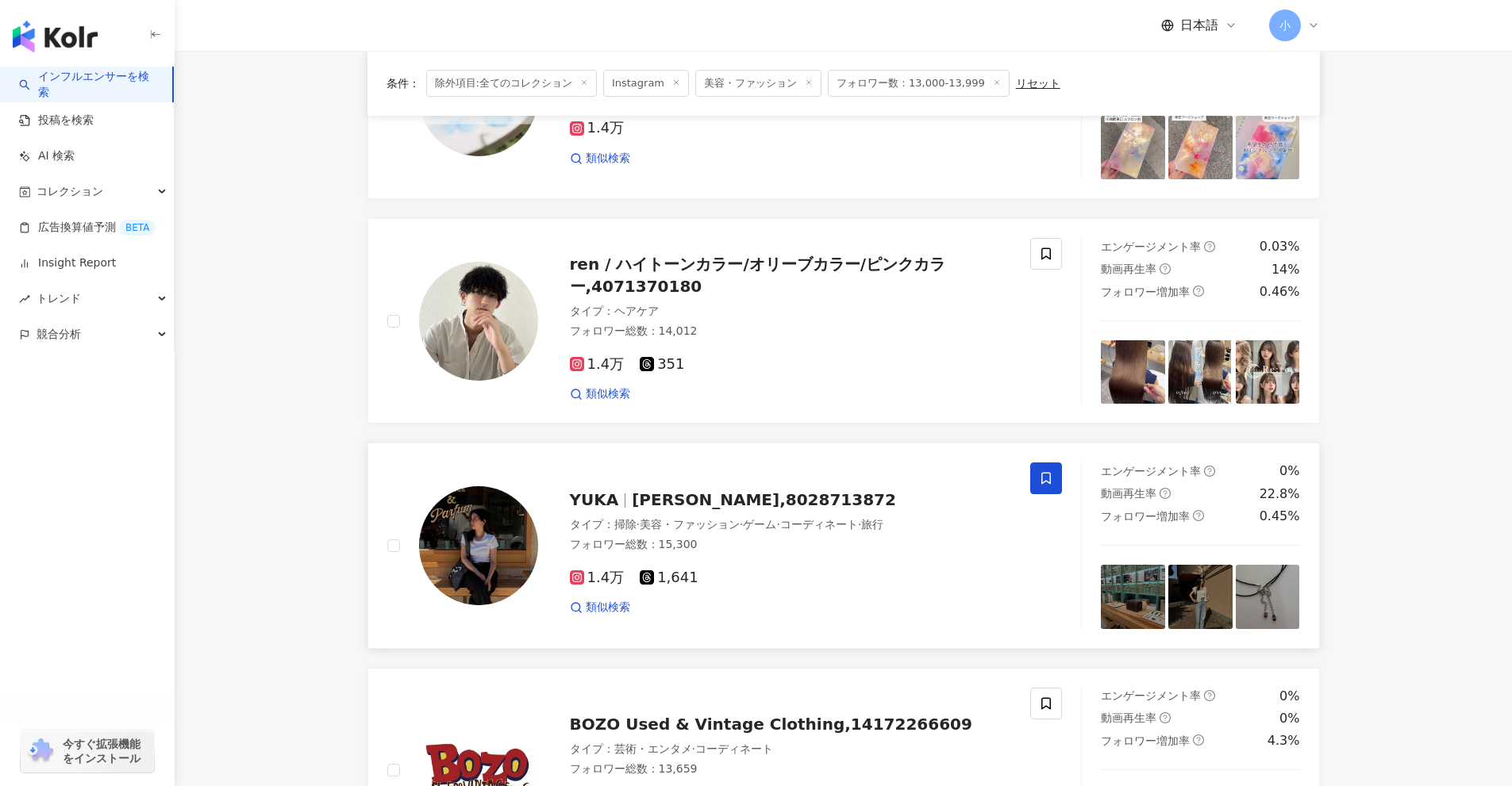
scroll to position [2495, 0]
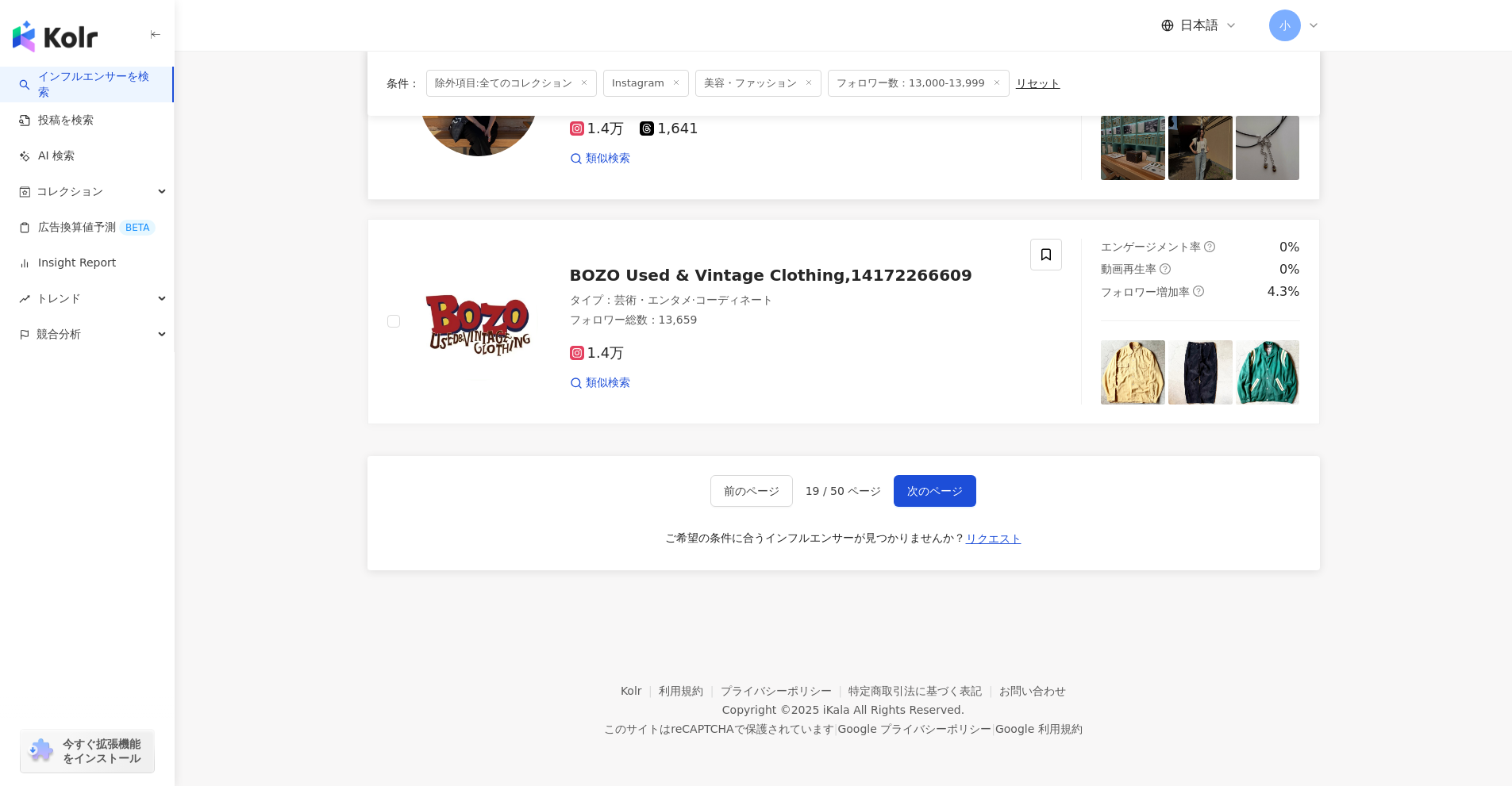
drag, startPoint x: 1396, startPoint y: 254, endPoint x: 1364, endPoint y: 735, distance: 482.1
click at [948, 489] on span "次のページ" at bounding box center [935, 491] width 56 height 13
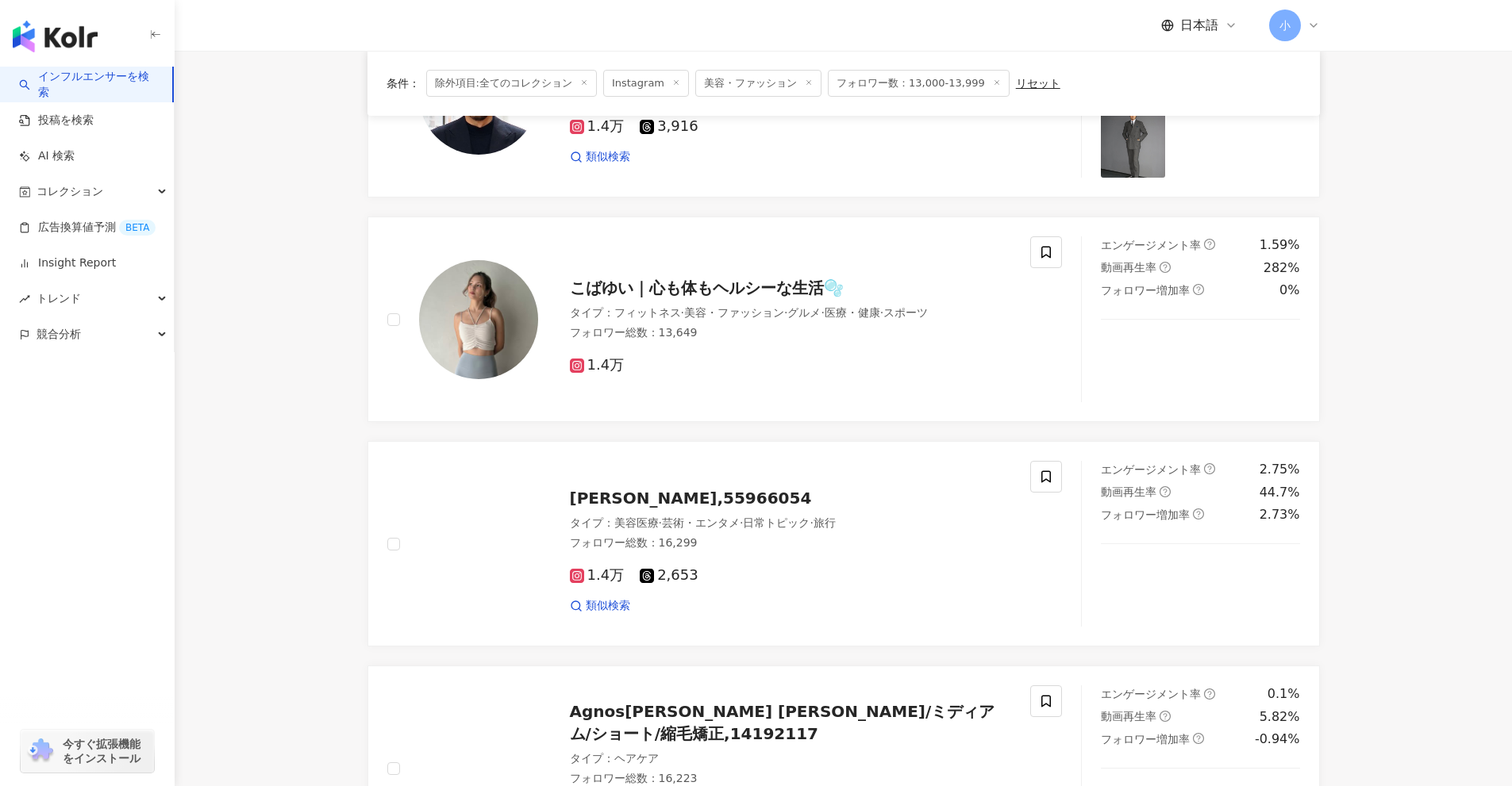
scroll to position [1304, 0]
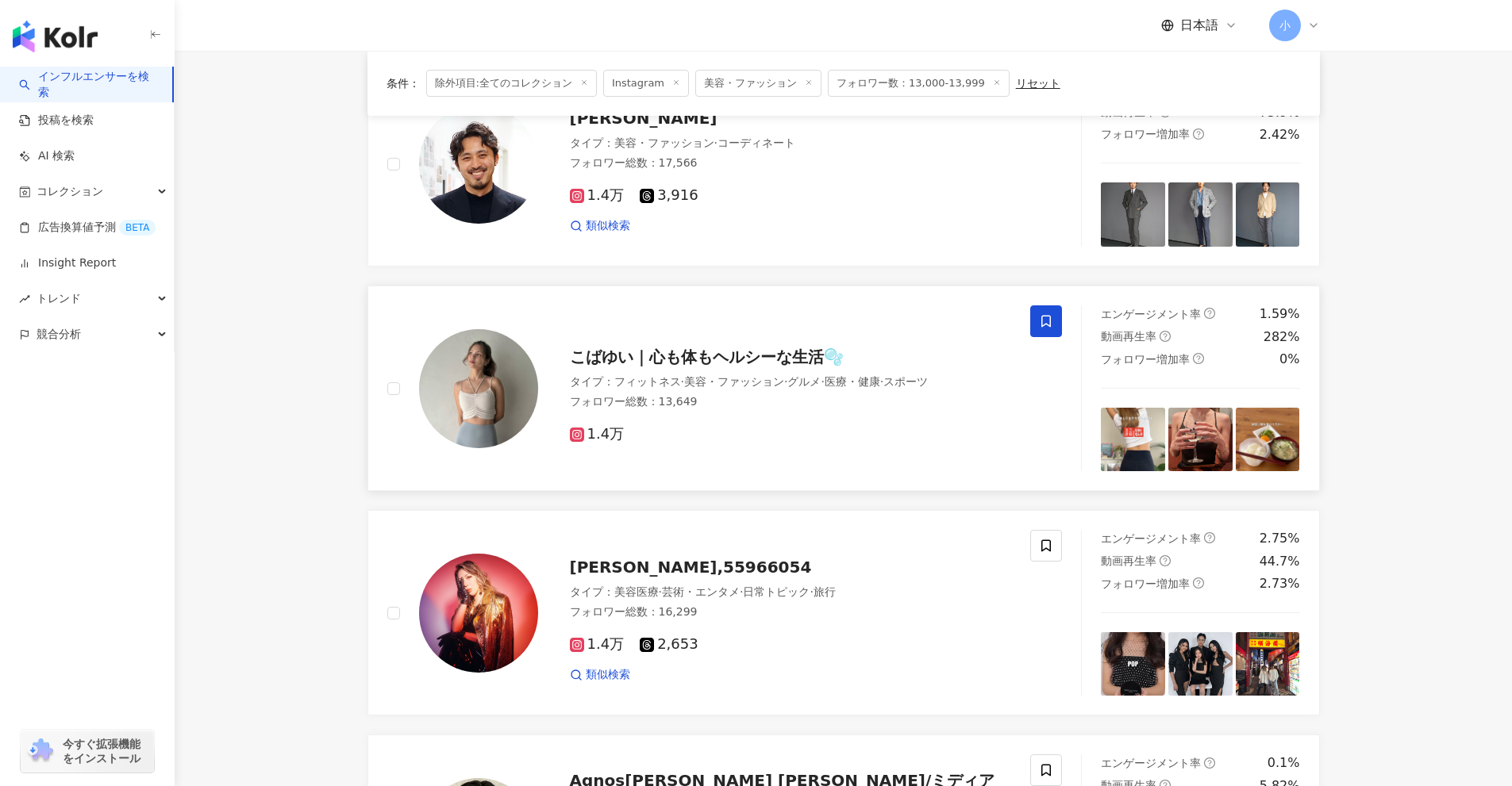
click at [1054, 317] on span at bounding box center [1046, 321] width 31 height 31
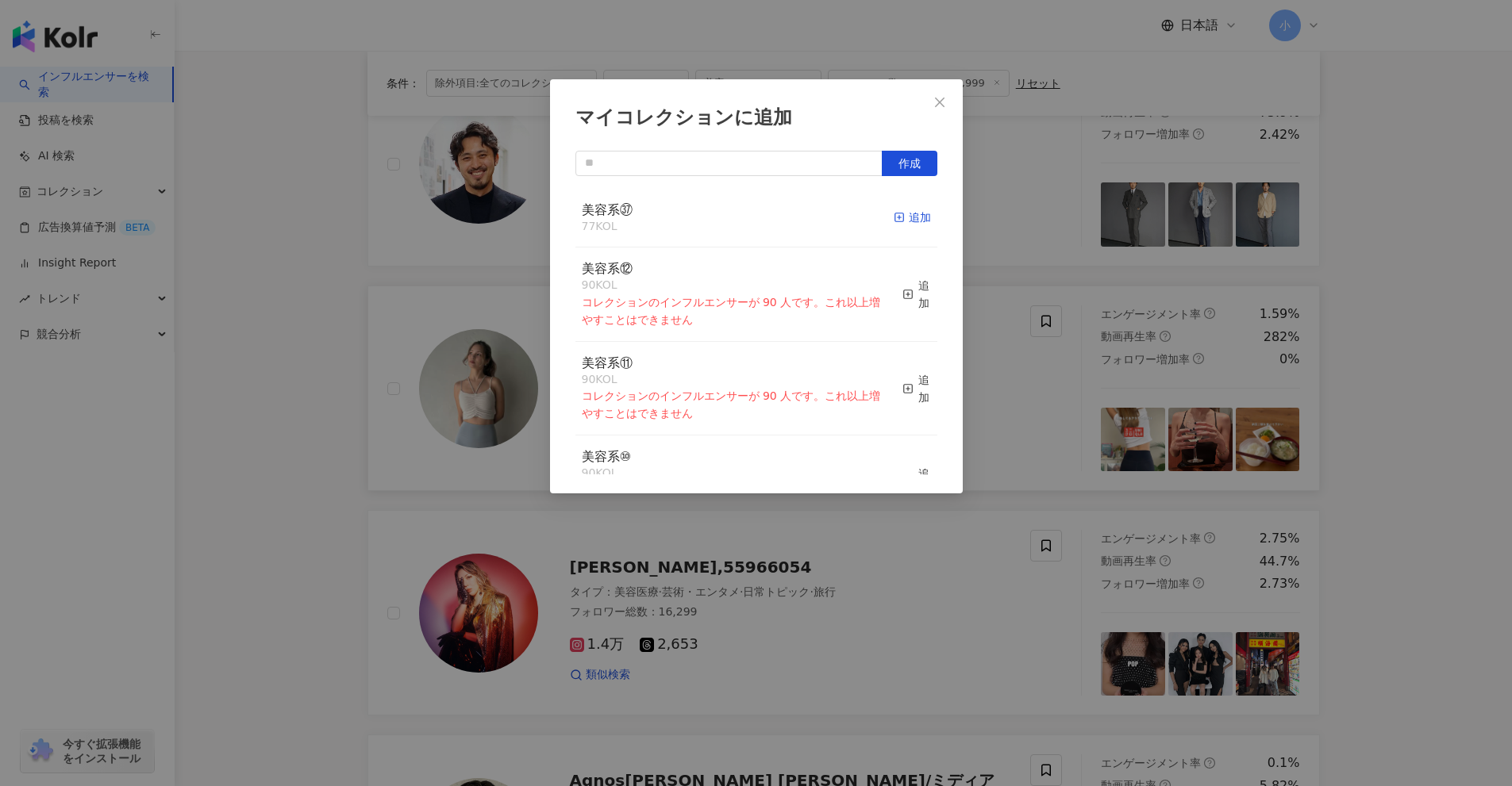
click at [901, 223] on div "追加" at bounding box center [912, 217] width 38 height 17
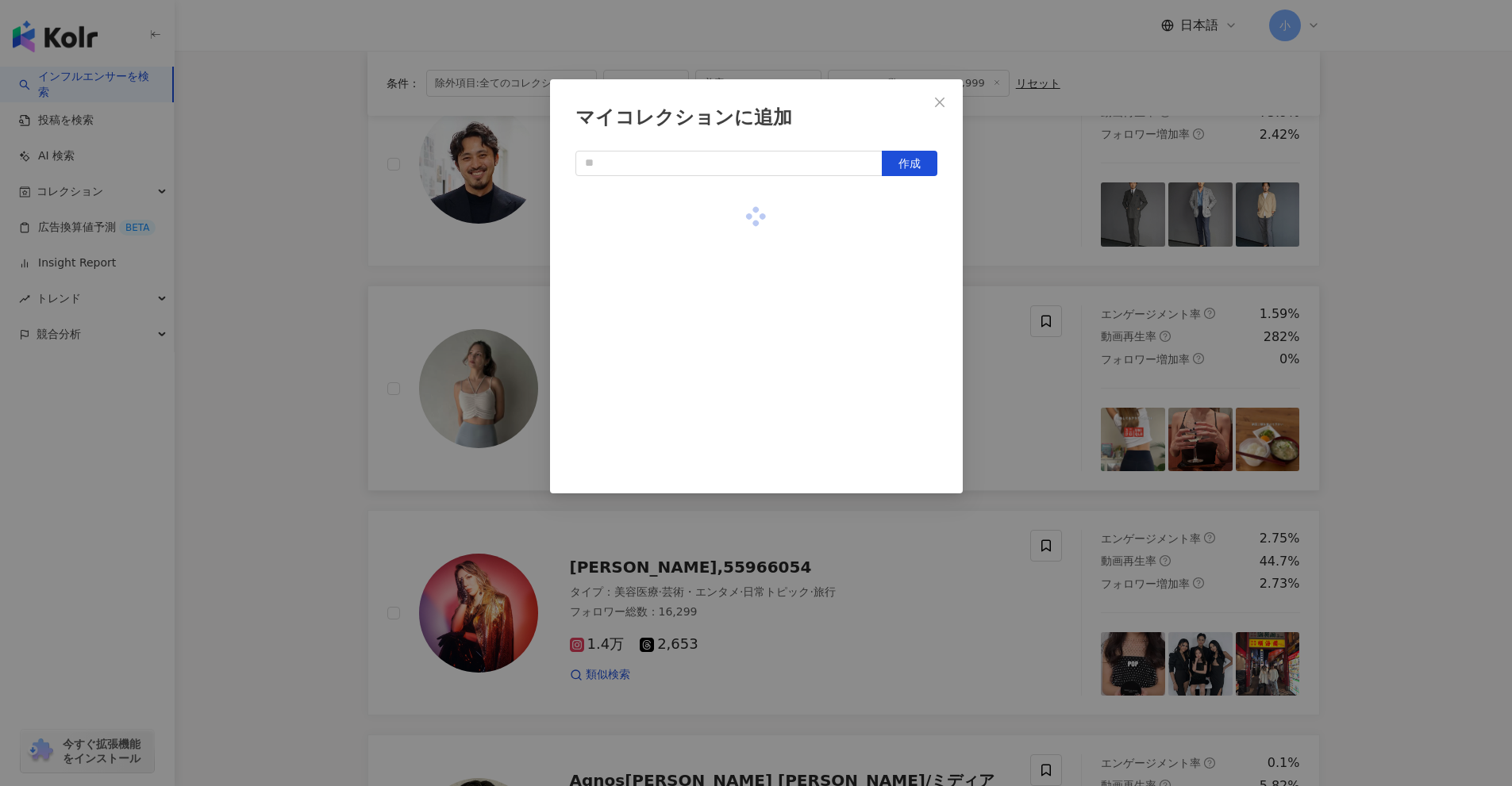
click at [1419, 404] on div "マイコレクションに追加 作成" at bounding box center [756, 393] width 1512 height 786
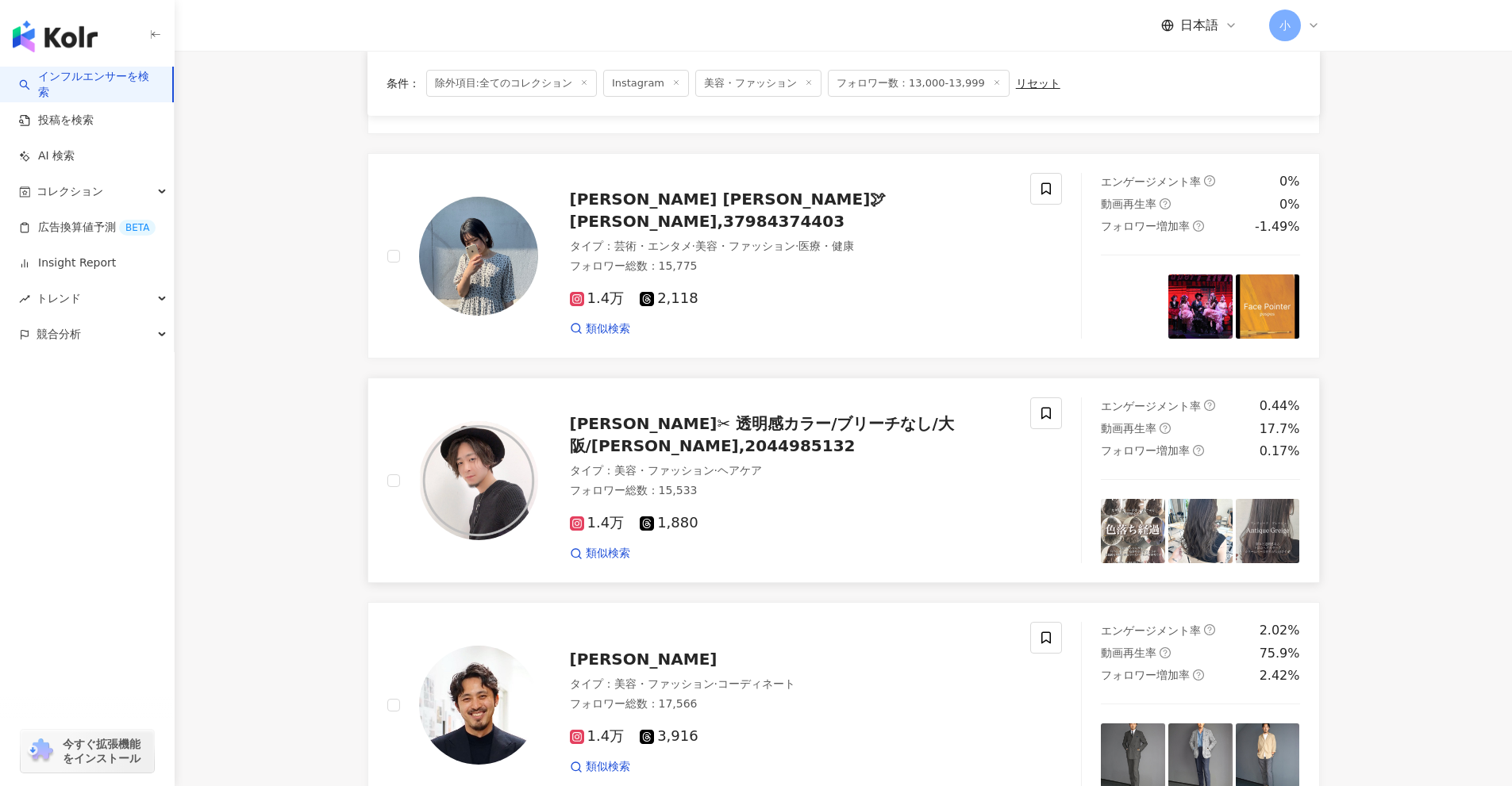
scroll to position [591, 0]
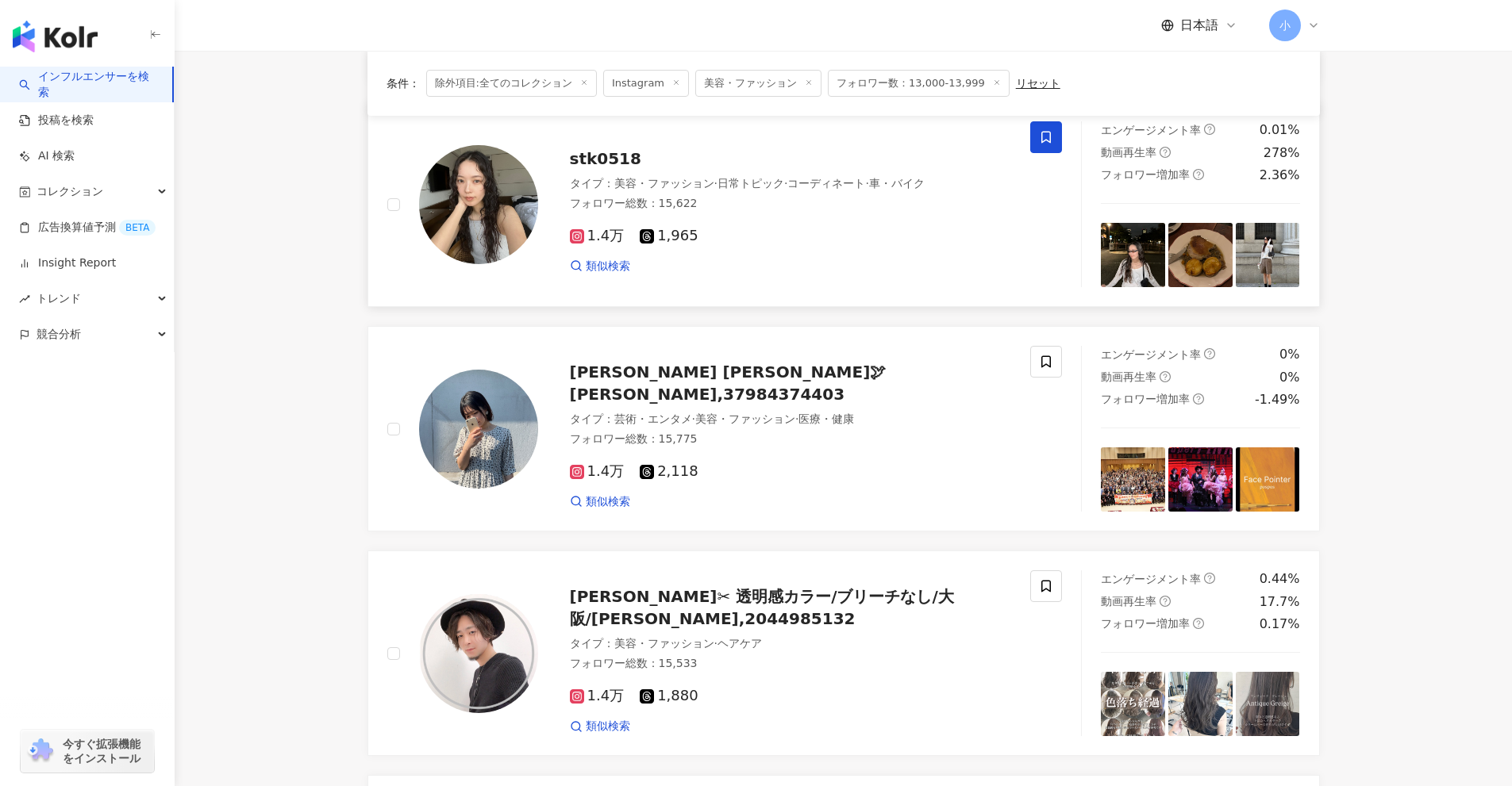
click at [1050, 146] on span at bounding box center [1046, 137] width 31 height 31
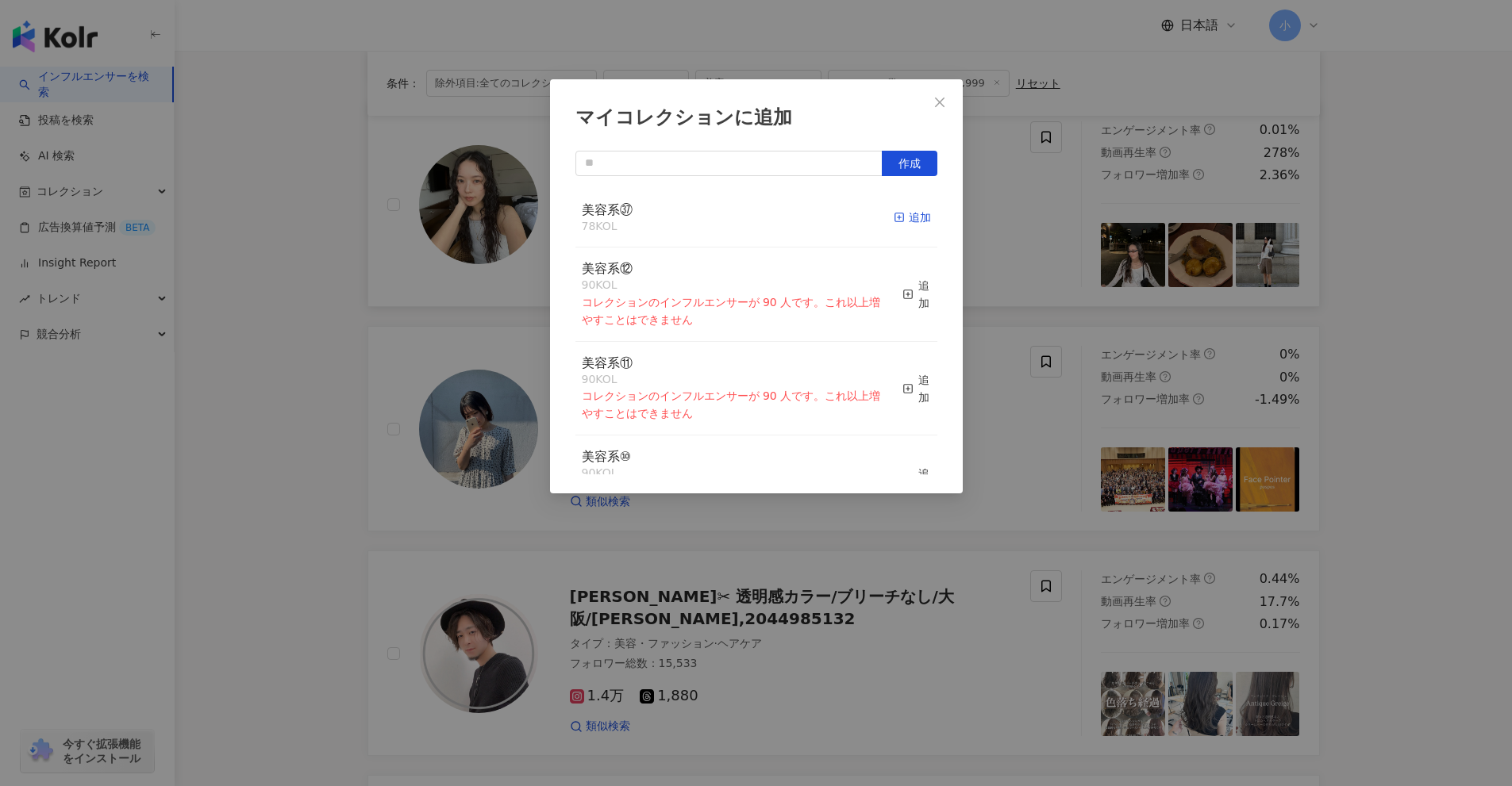
click at [894, 213] on div "追加" at bounding box center [912, 217] width 38 height 17
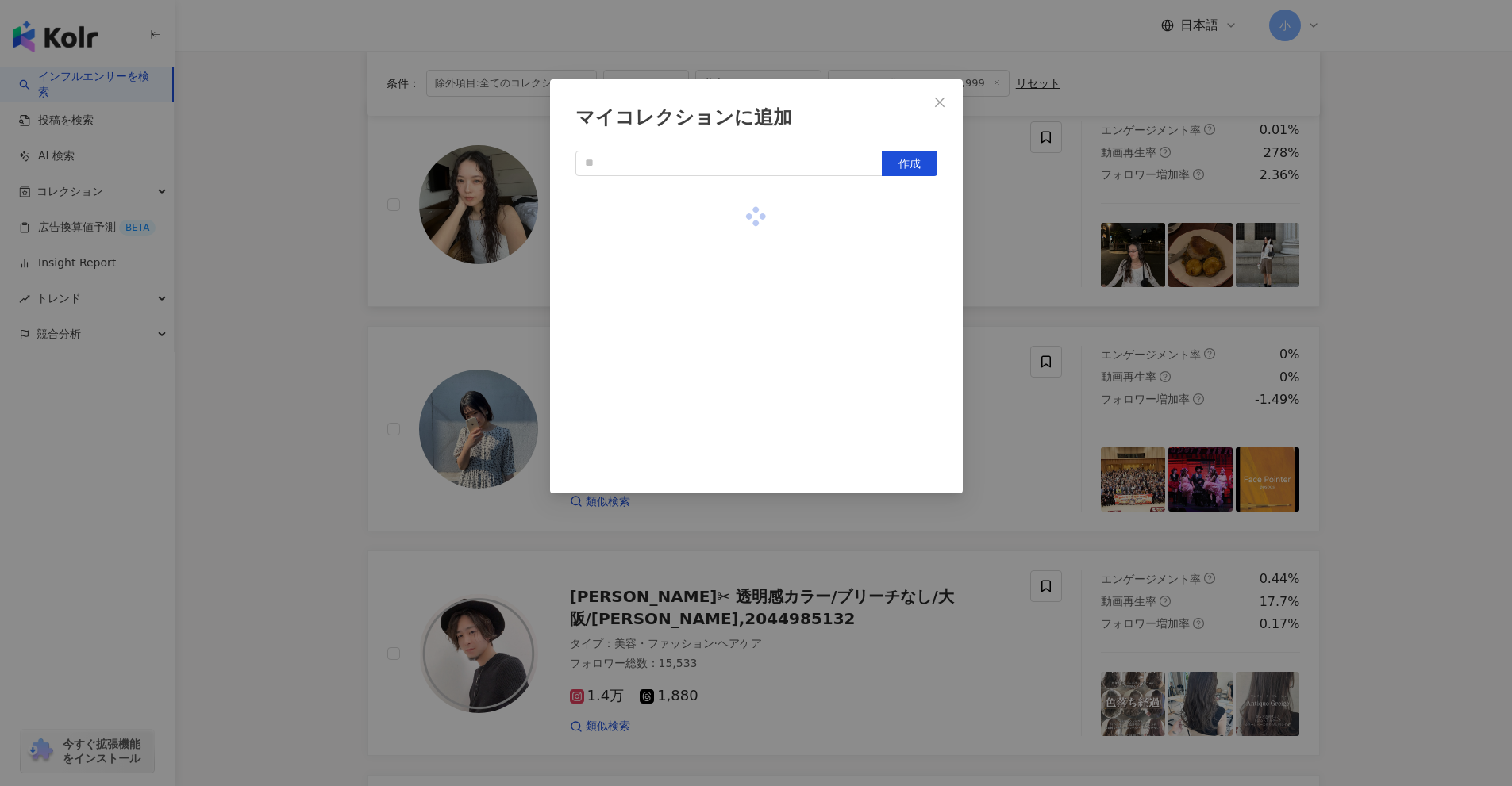
click at [1408, 374] on div "マイコレクションに追加 作成" at bounding box center [756, 393] width 1512 height 786
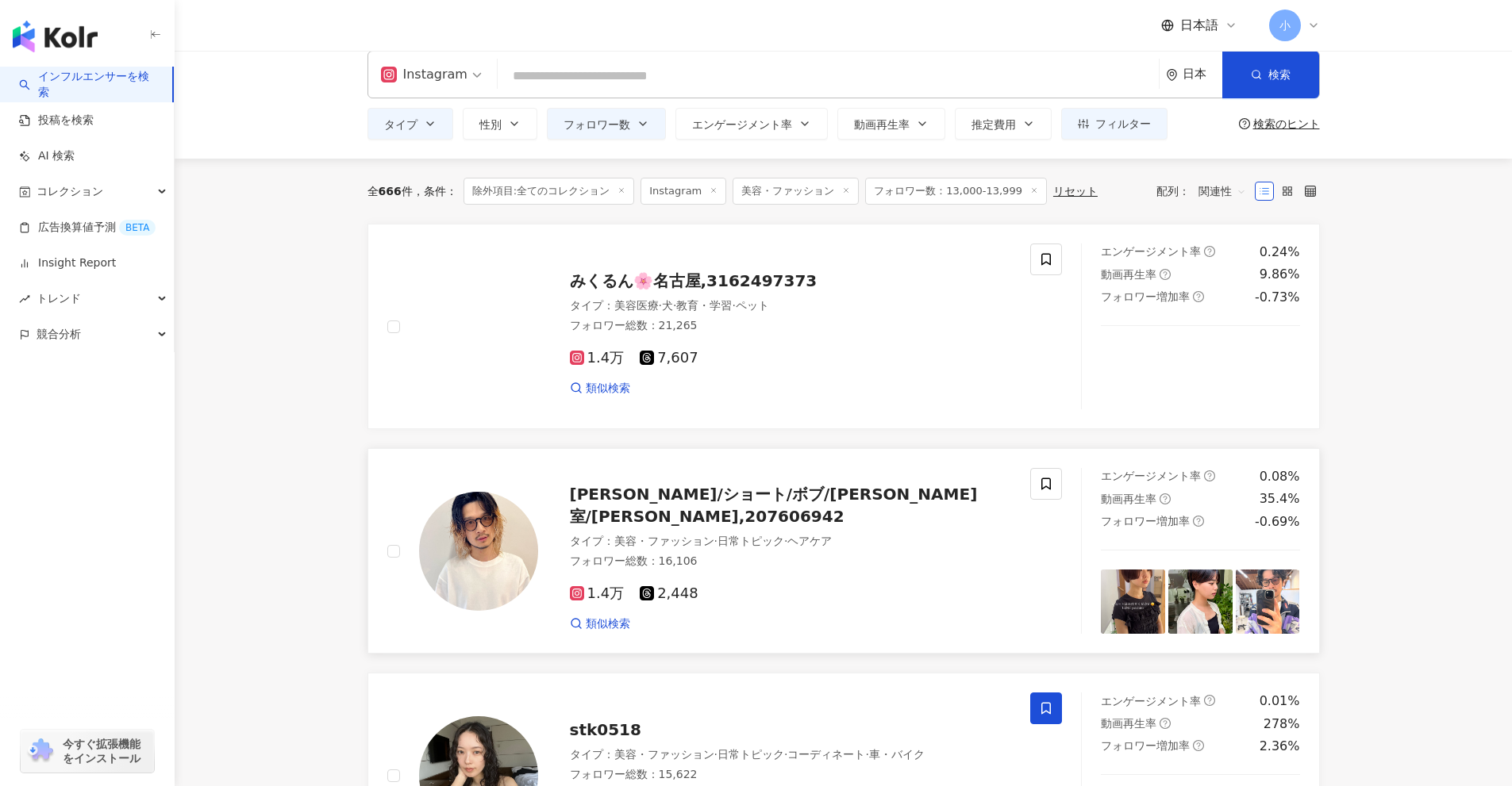
scroll to position [0, 0]
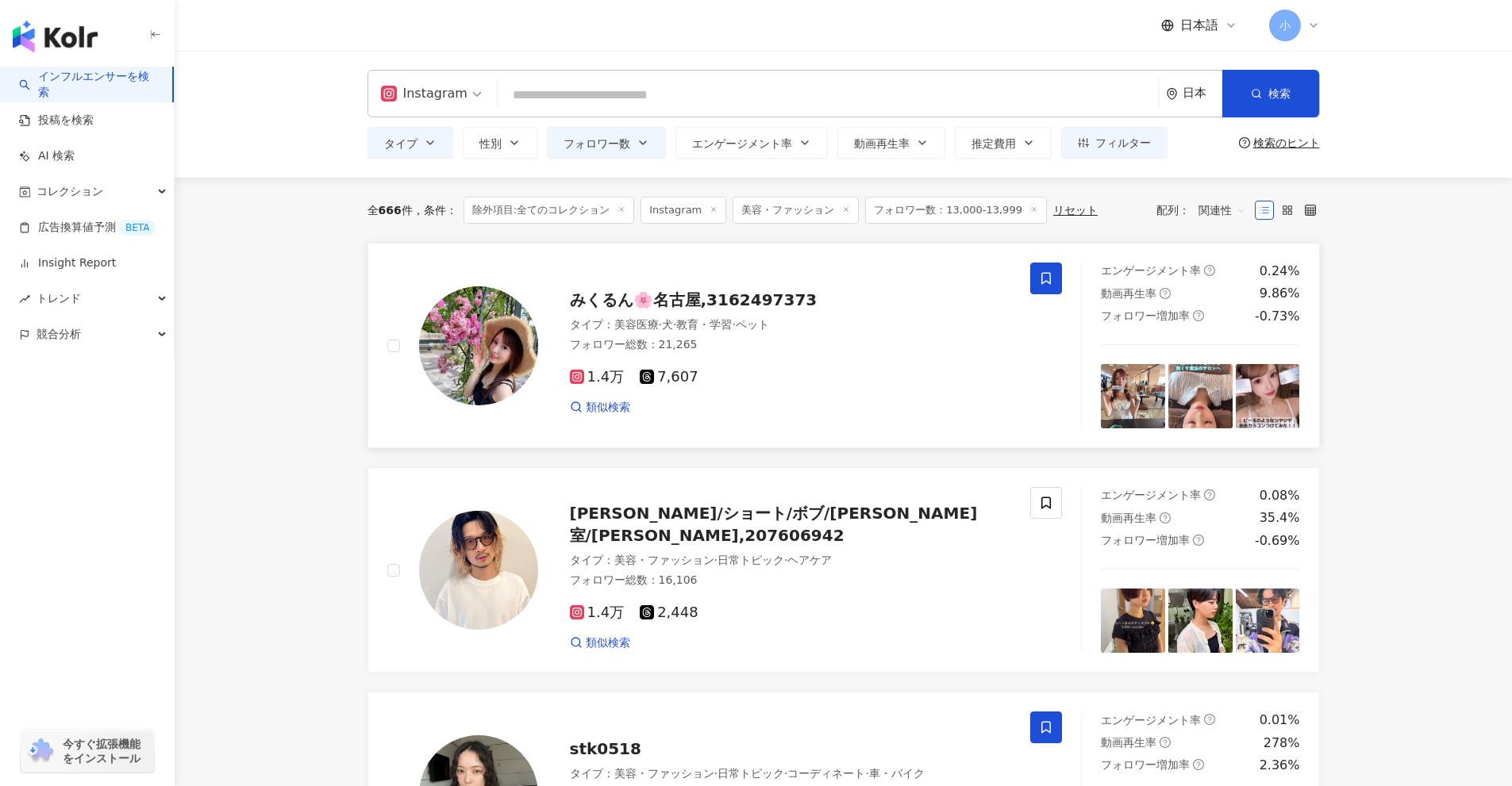
click at [1050, 277] on icon at bounding box center [1045, 279] width 10 height 12
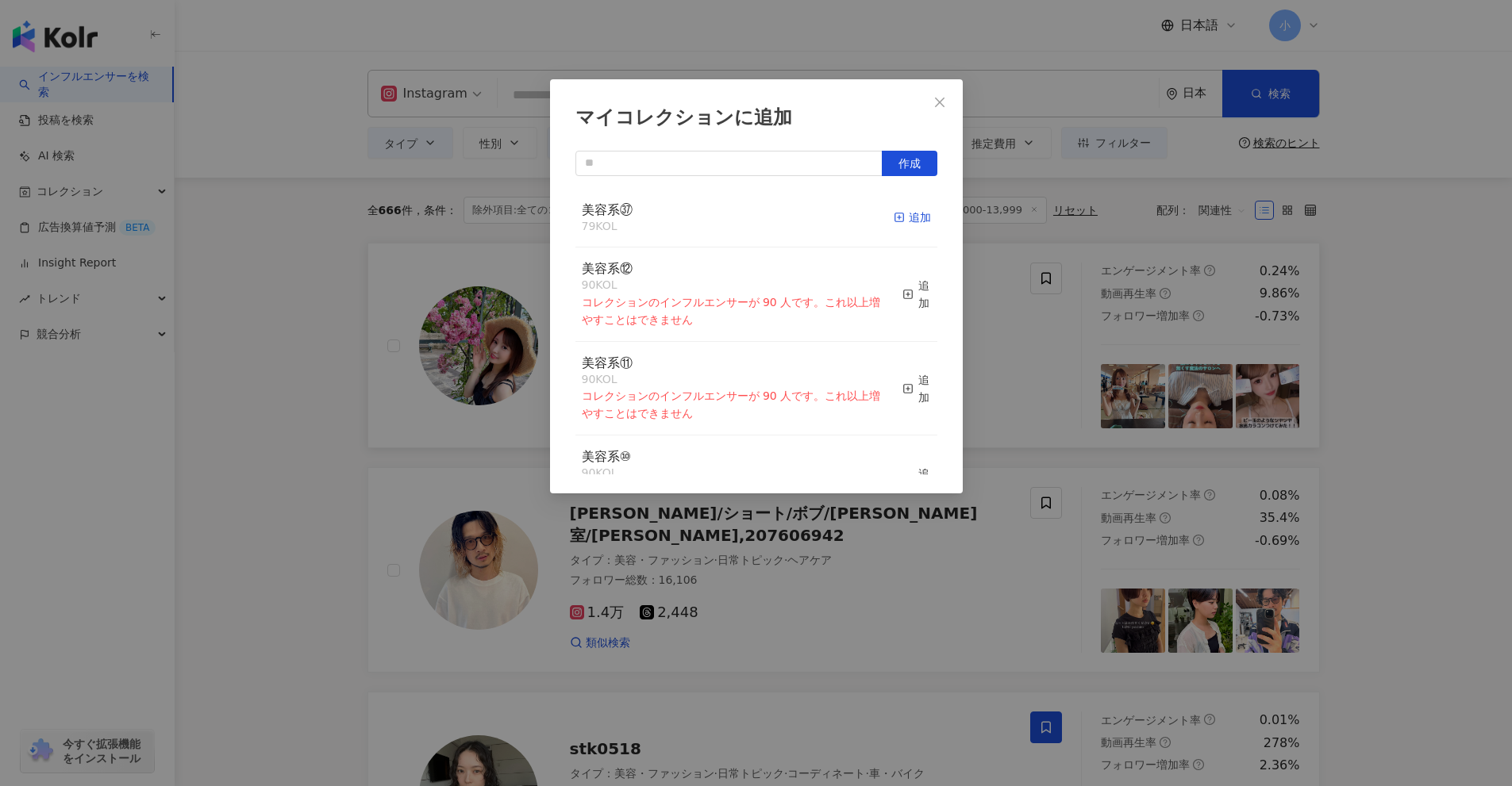
click at [898, 222] on div "追加" at bounding box center [912, 217] width 38 height 17
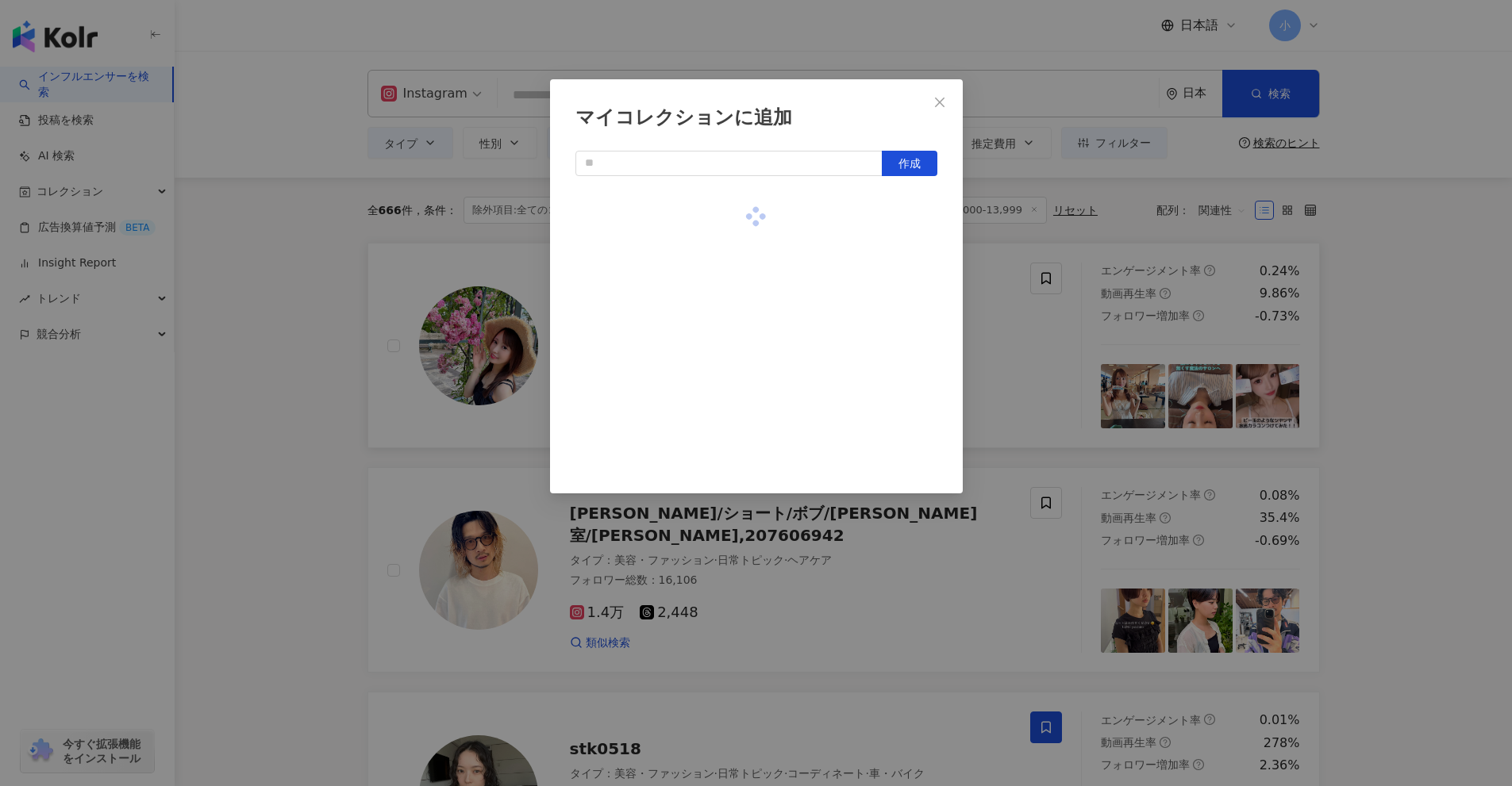
click at [1314, 371] on div "マイコレクションに追加 作成" at bounding box center [756, 393] width 1512 height 786
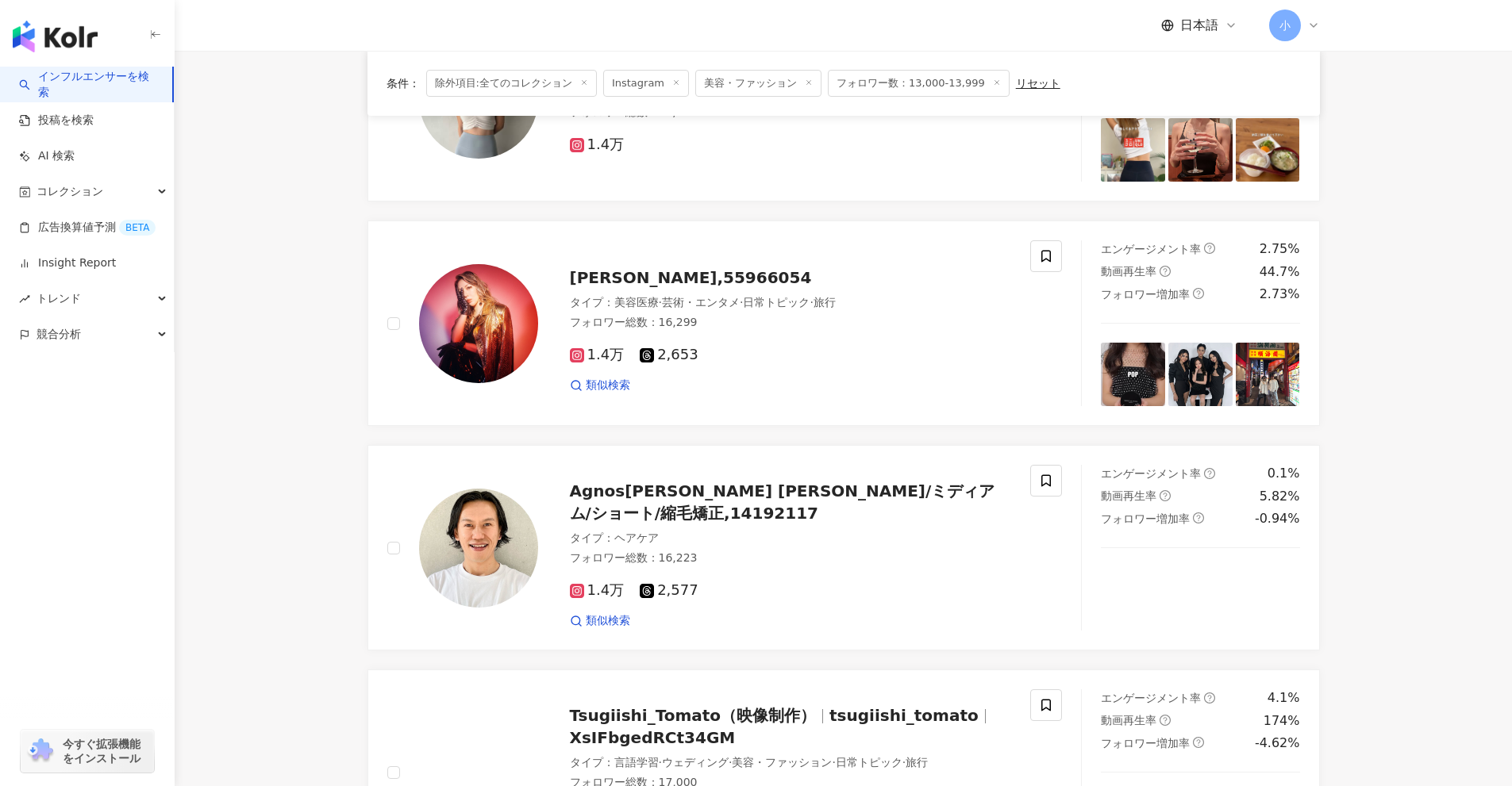
scroll to position [2495, 0]
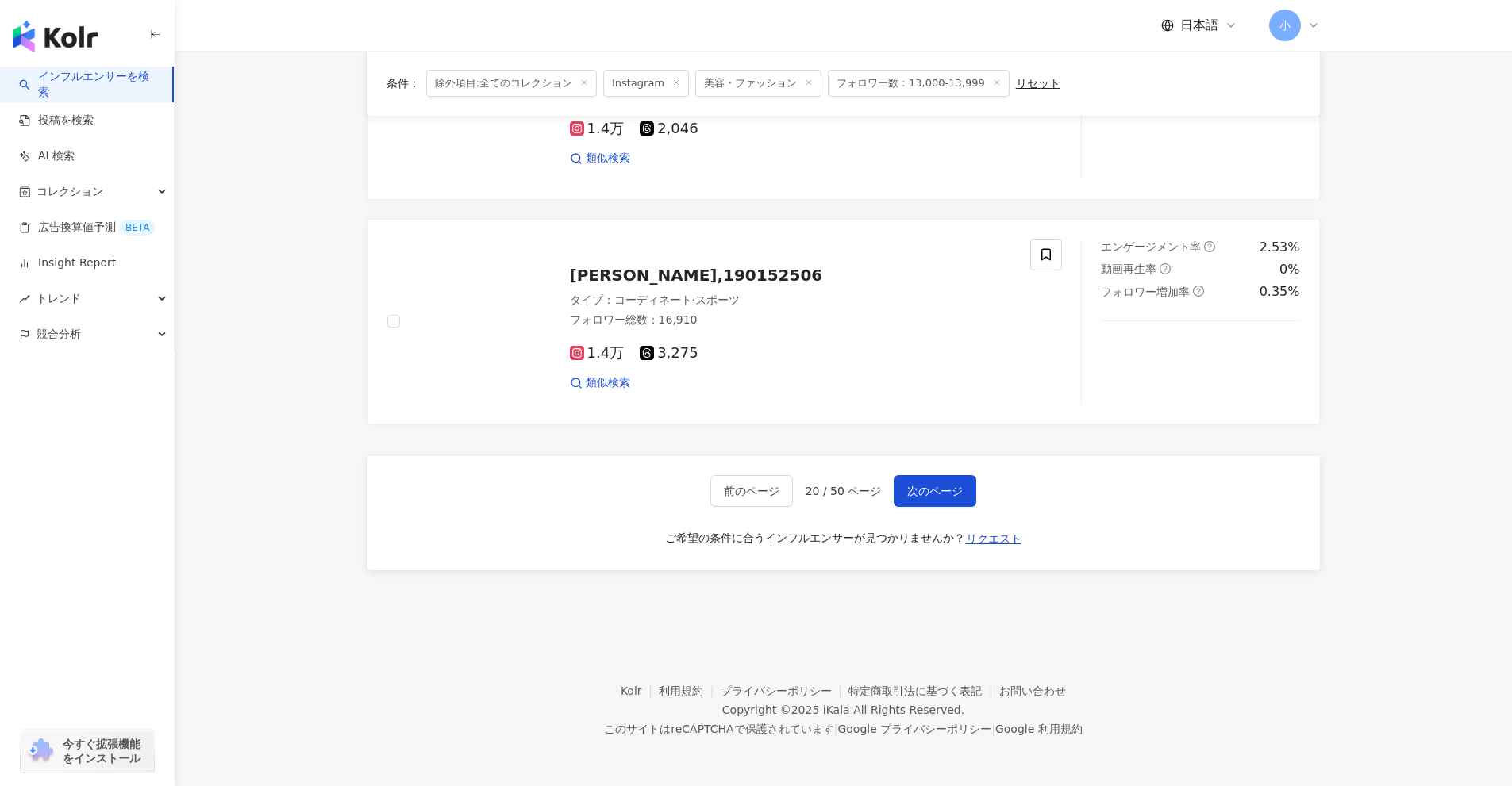
drag, startPoint x: 1413, startPoint y: 367, endPoint x: 1392, endPoint y: 717, distance: 350.6
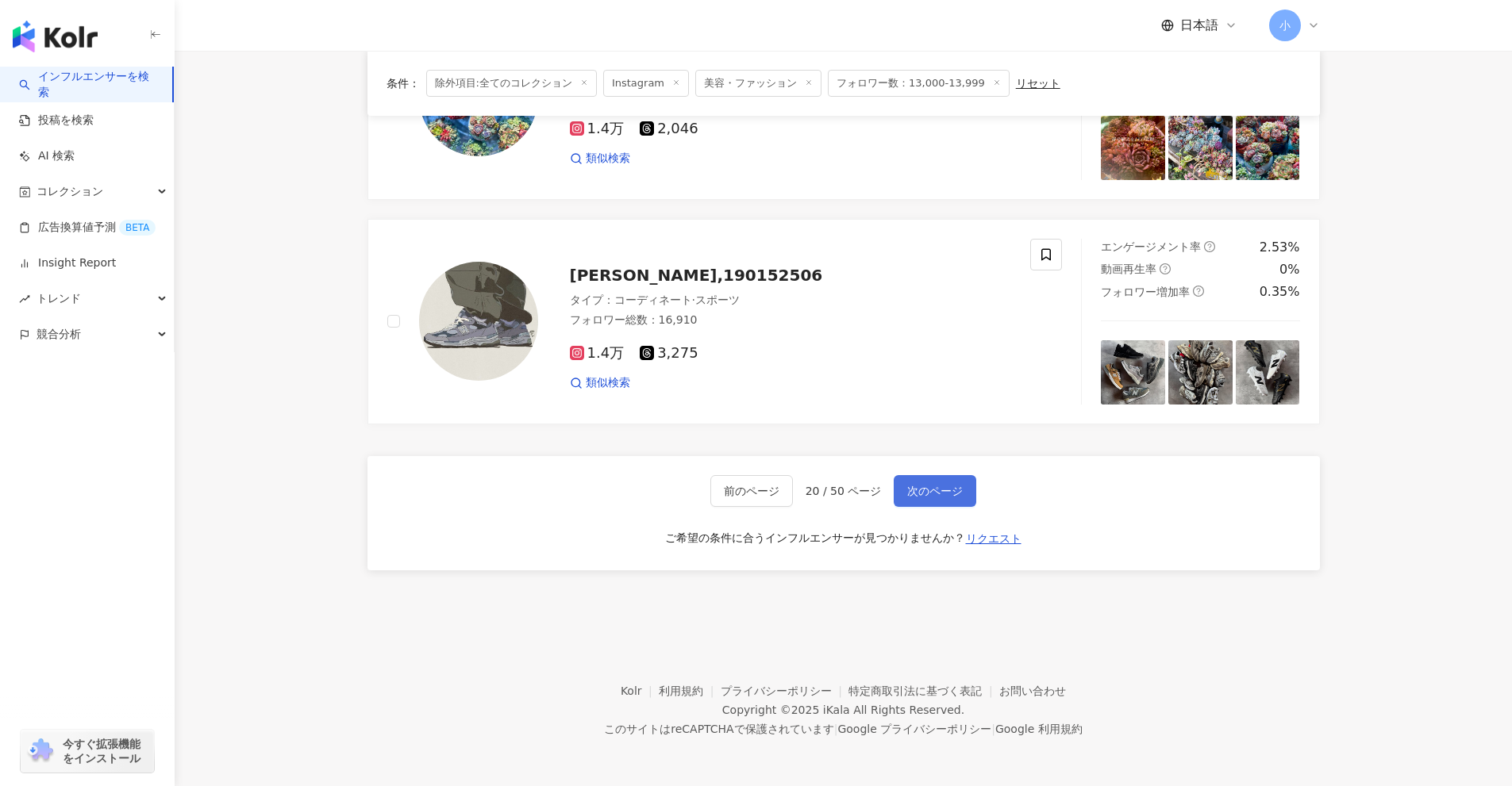
click at [948, 497] on span "次のページ" at bounding box center [935, 491] width 56 height 13
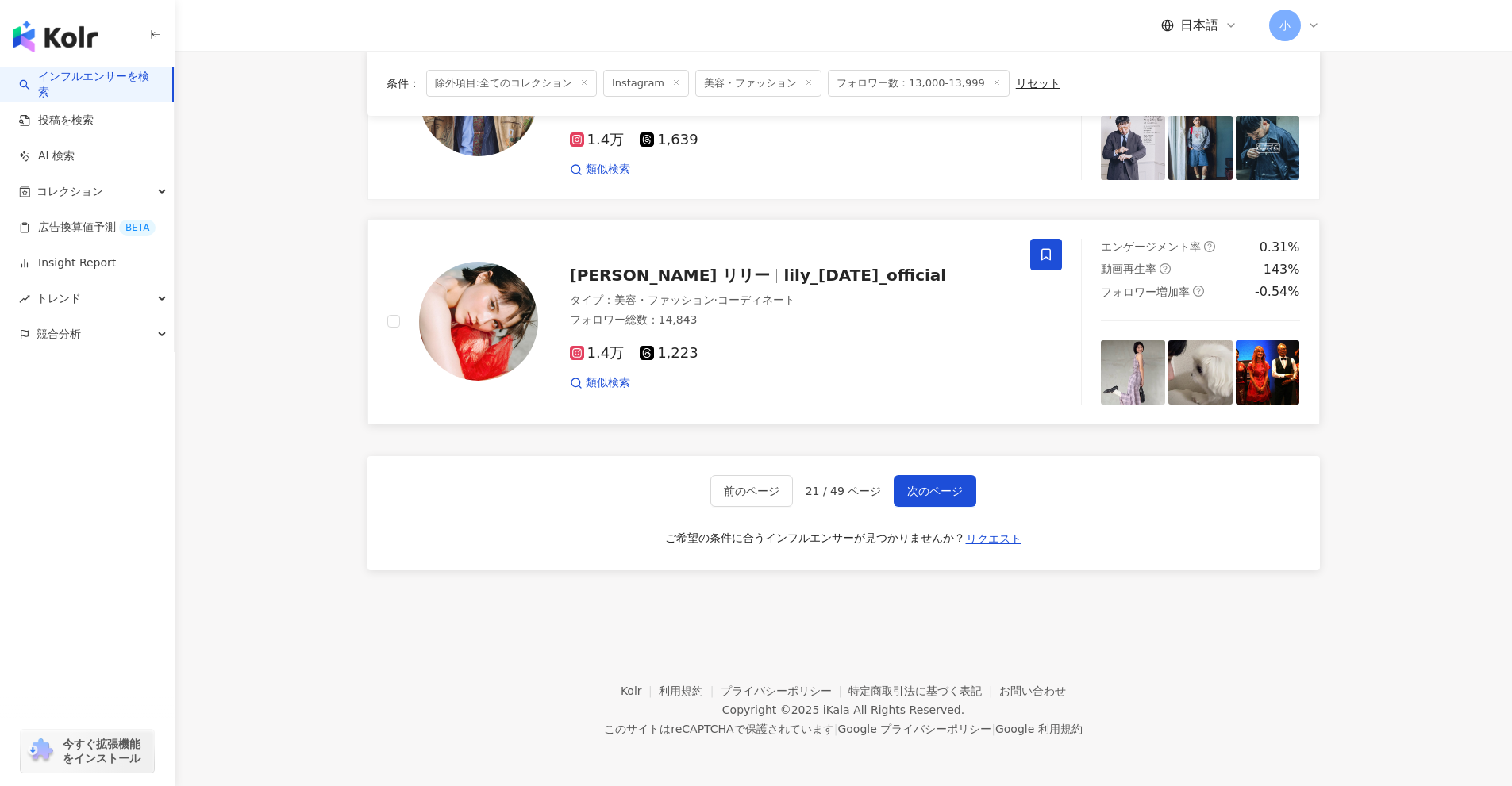
click at [1037, 266] on span at bounding box center [1046, 255] width 31 height 31
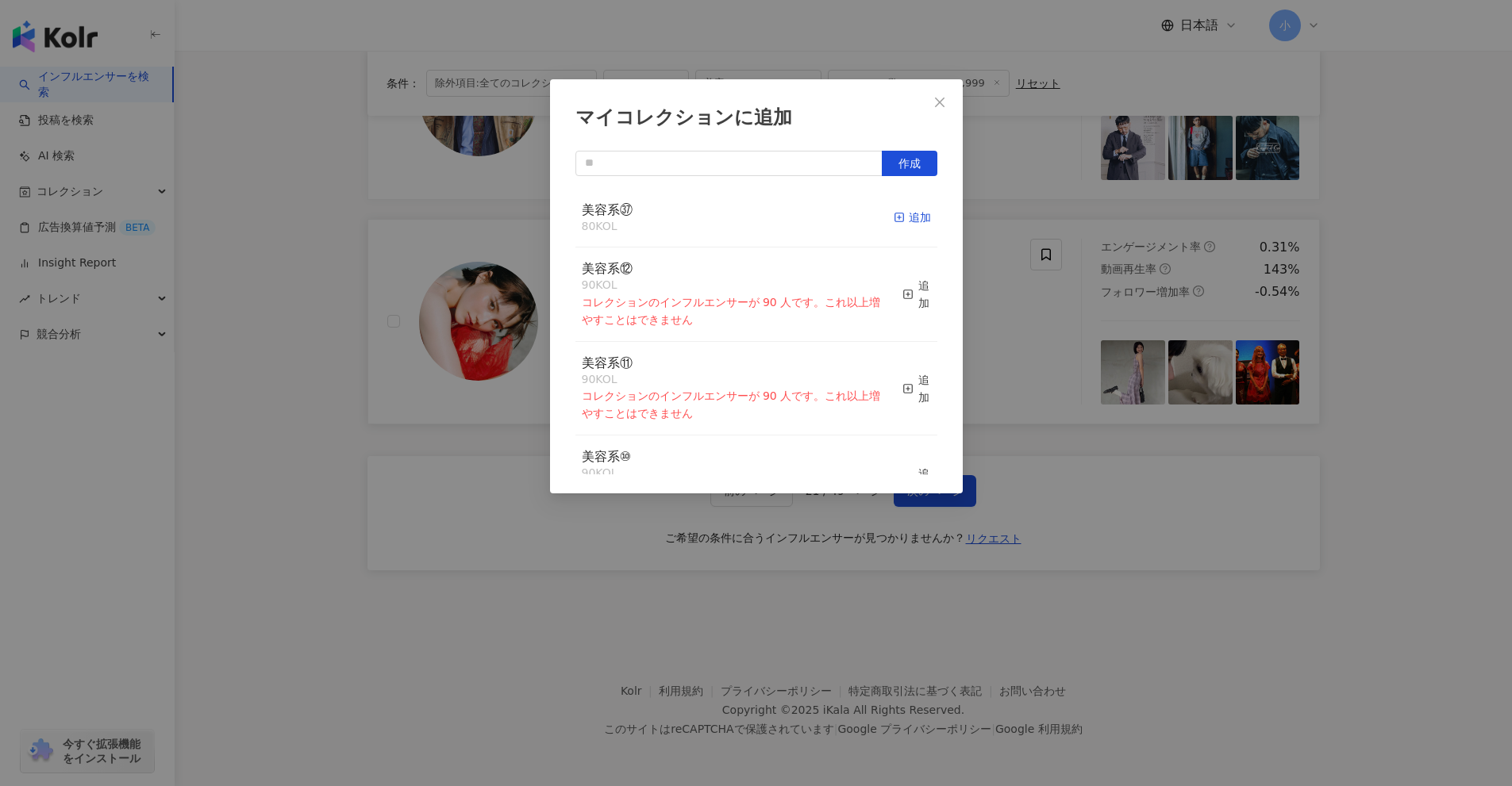
click at [900, 222] on div "追加" at bounding box center [912, 217] width 38 height 17
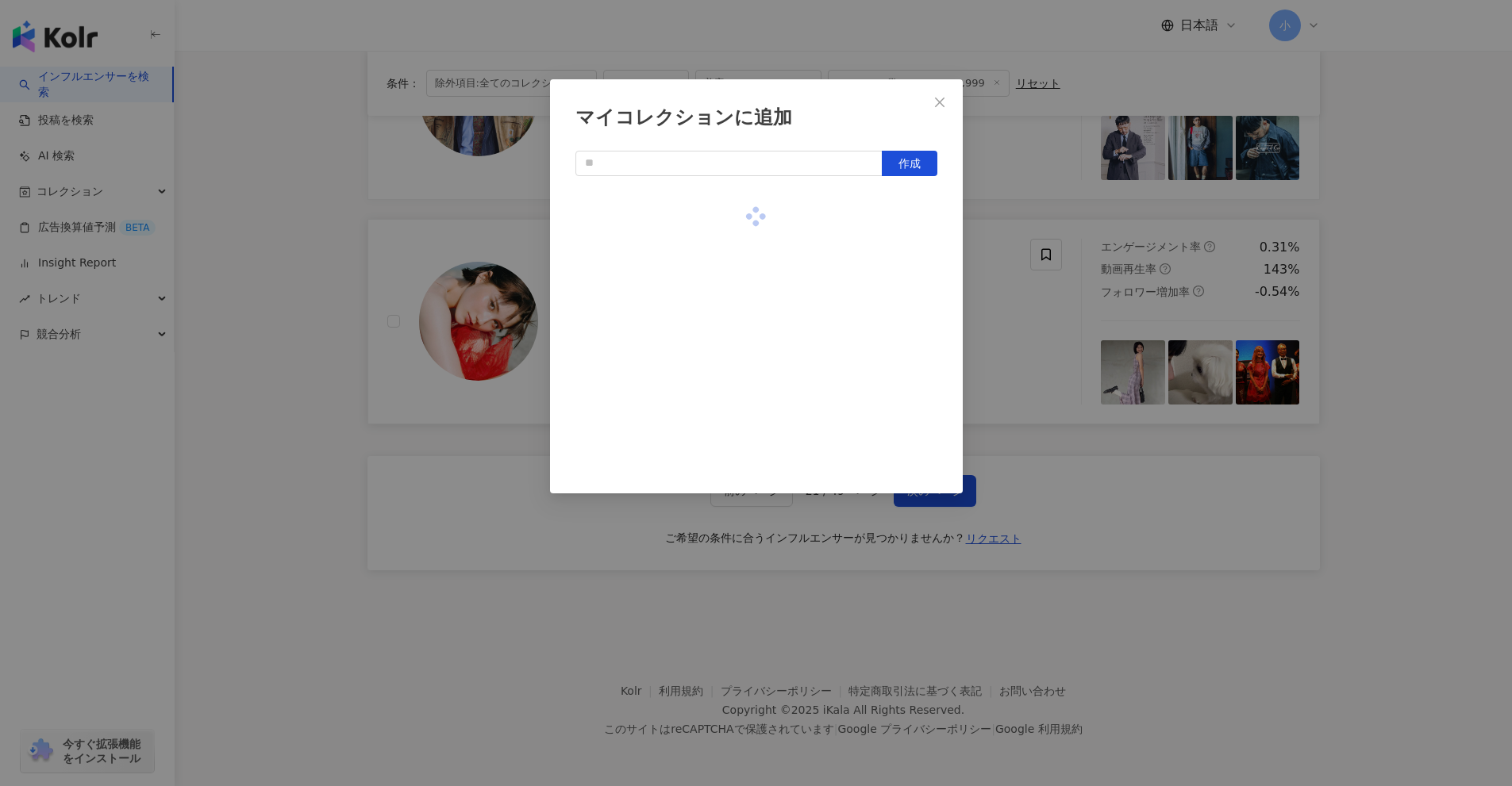
click at [1417, 352] on div "マイコレクションに追加 作成" at bounding box center [756, 393] width 1512 height 786
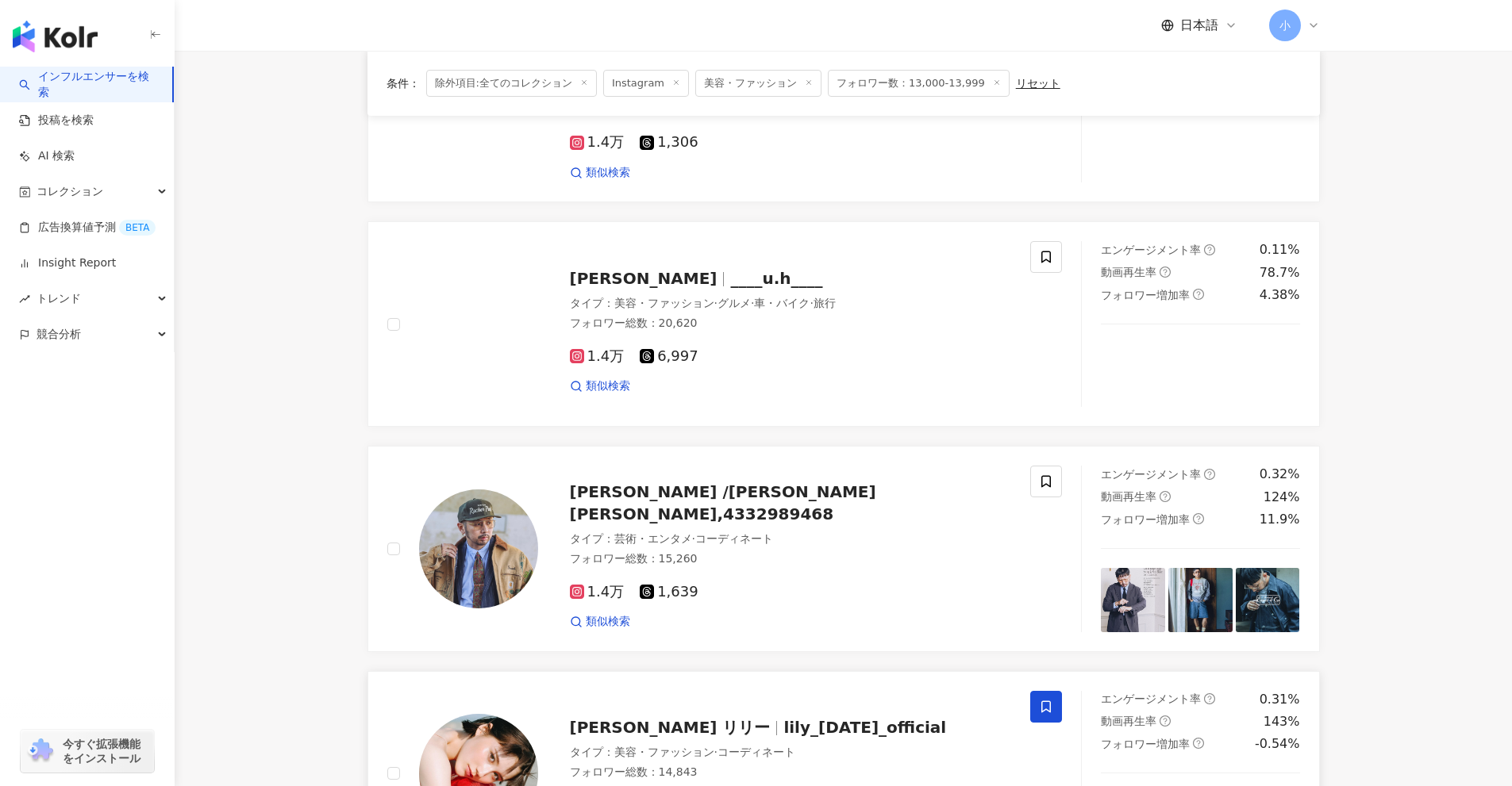
scroll to position [2019, 0]
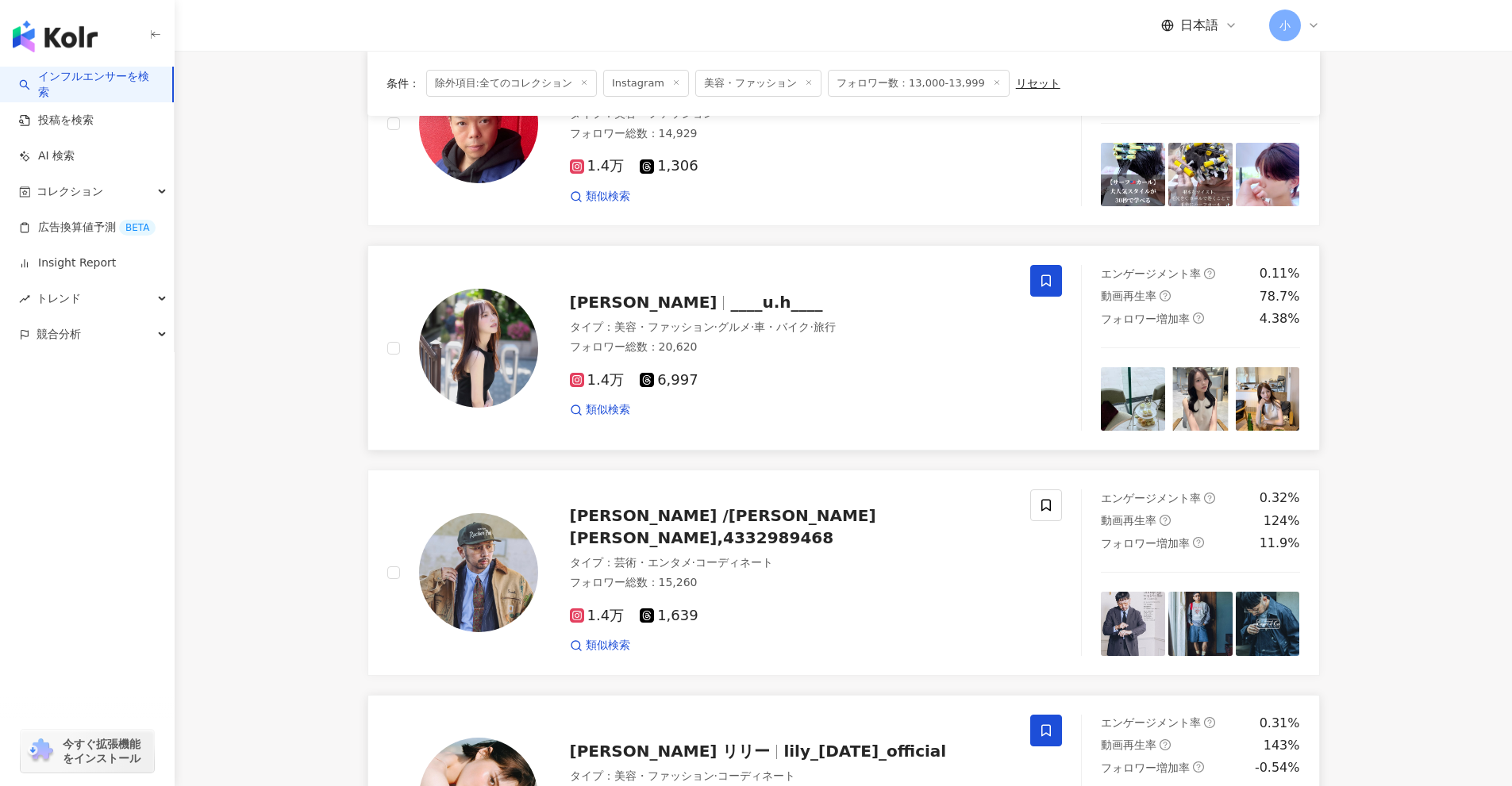
click at [1038, 289] on span at bounding box center [1046, 281] width 31 height 31
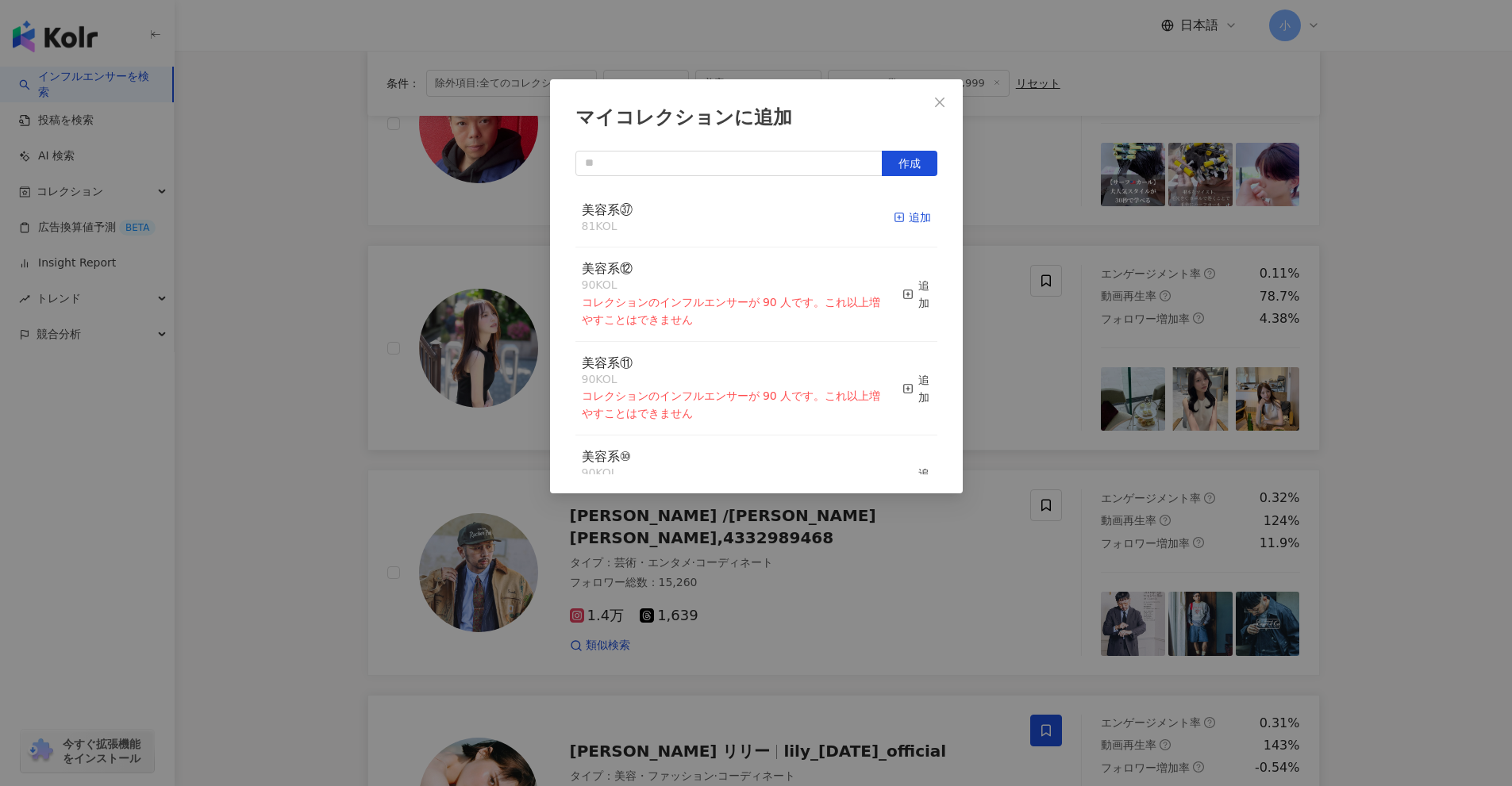
click at [903, 217] on div "追加" at bounding box center [912, 217] width 38 height 17
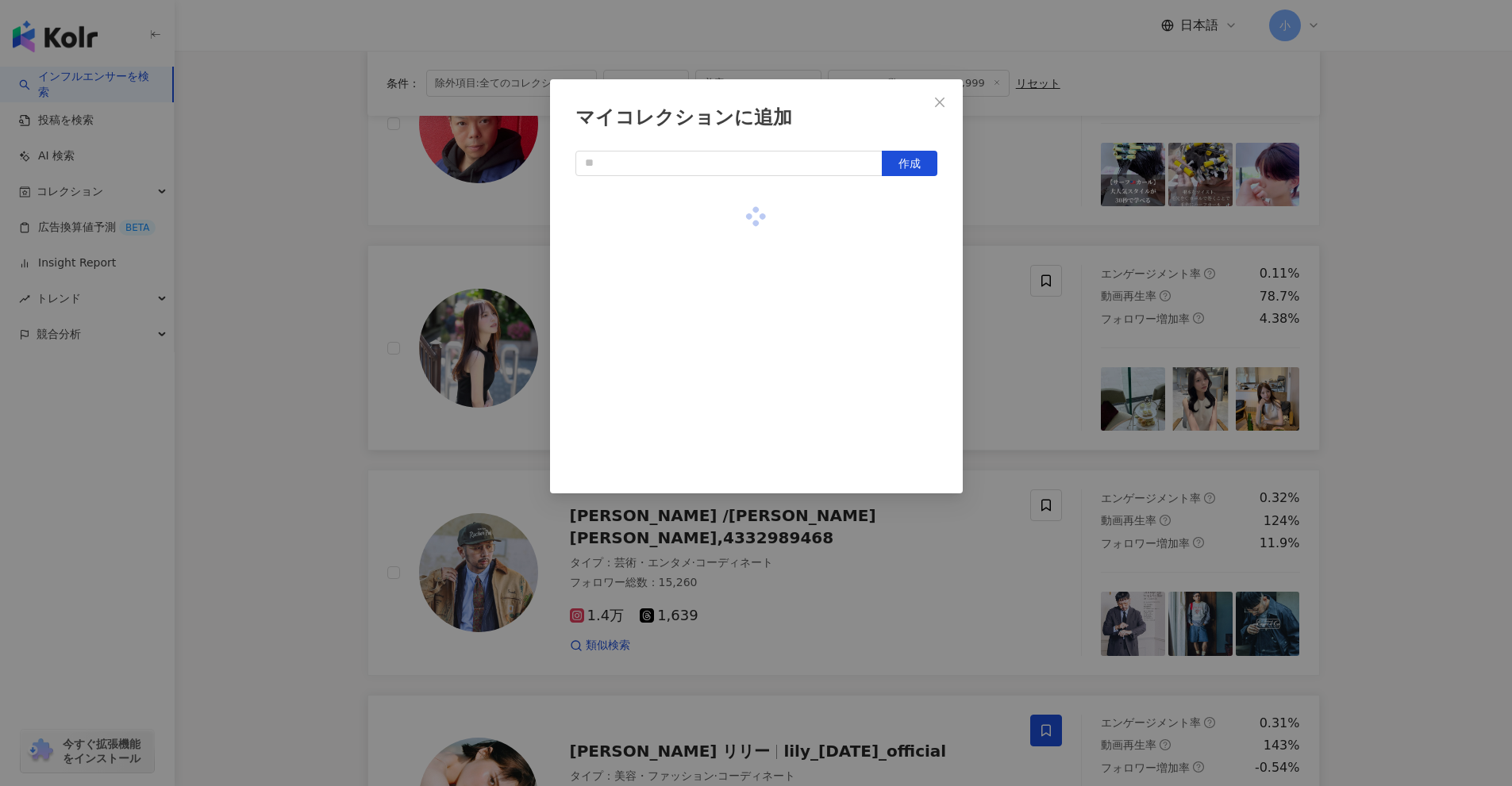
click at [1382, 357] on div "マイコレクションに追加 作成" at bounding box center [756, 393] width 1512 height 786
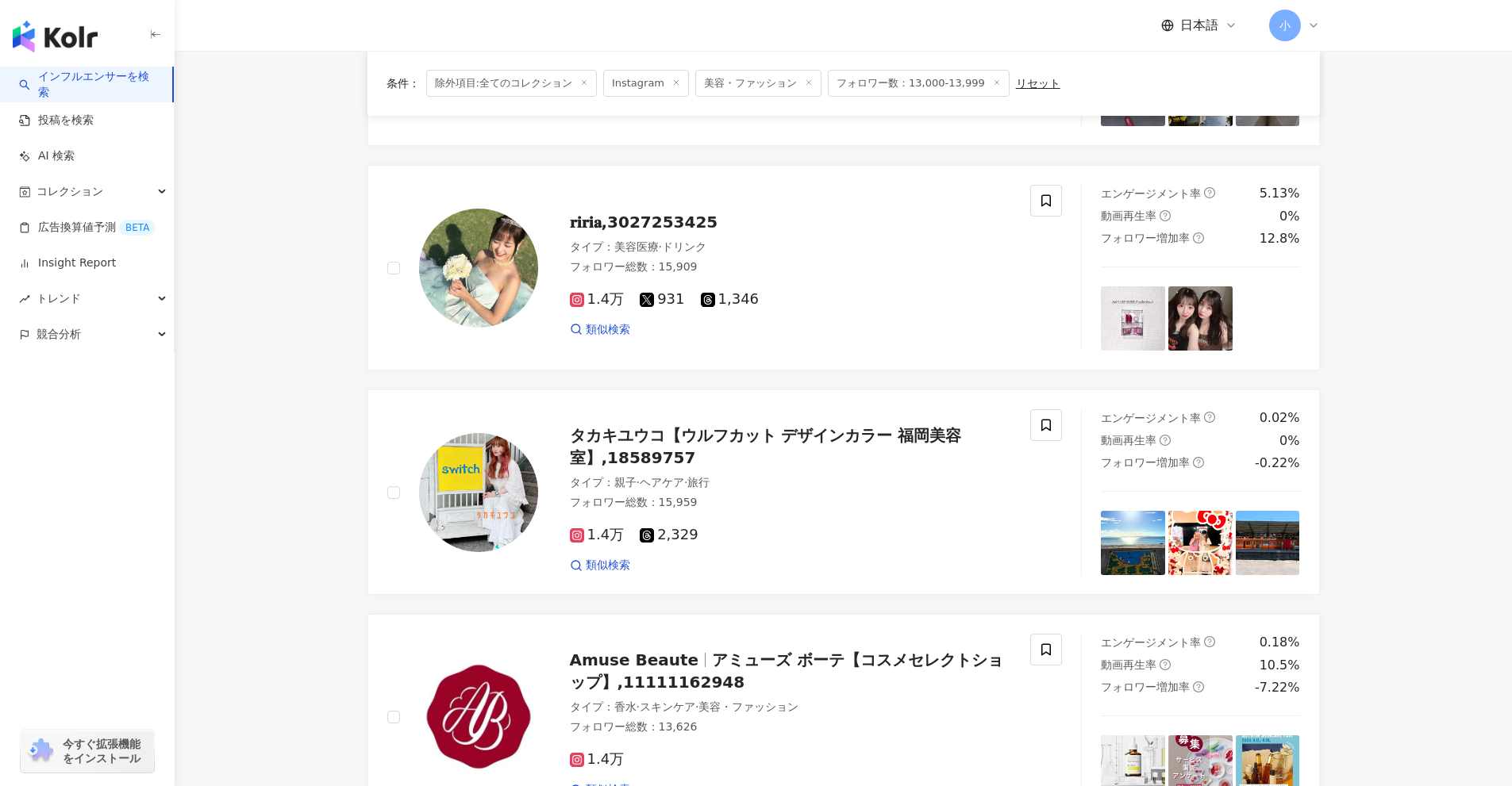
scroll to position [749, 0]
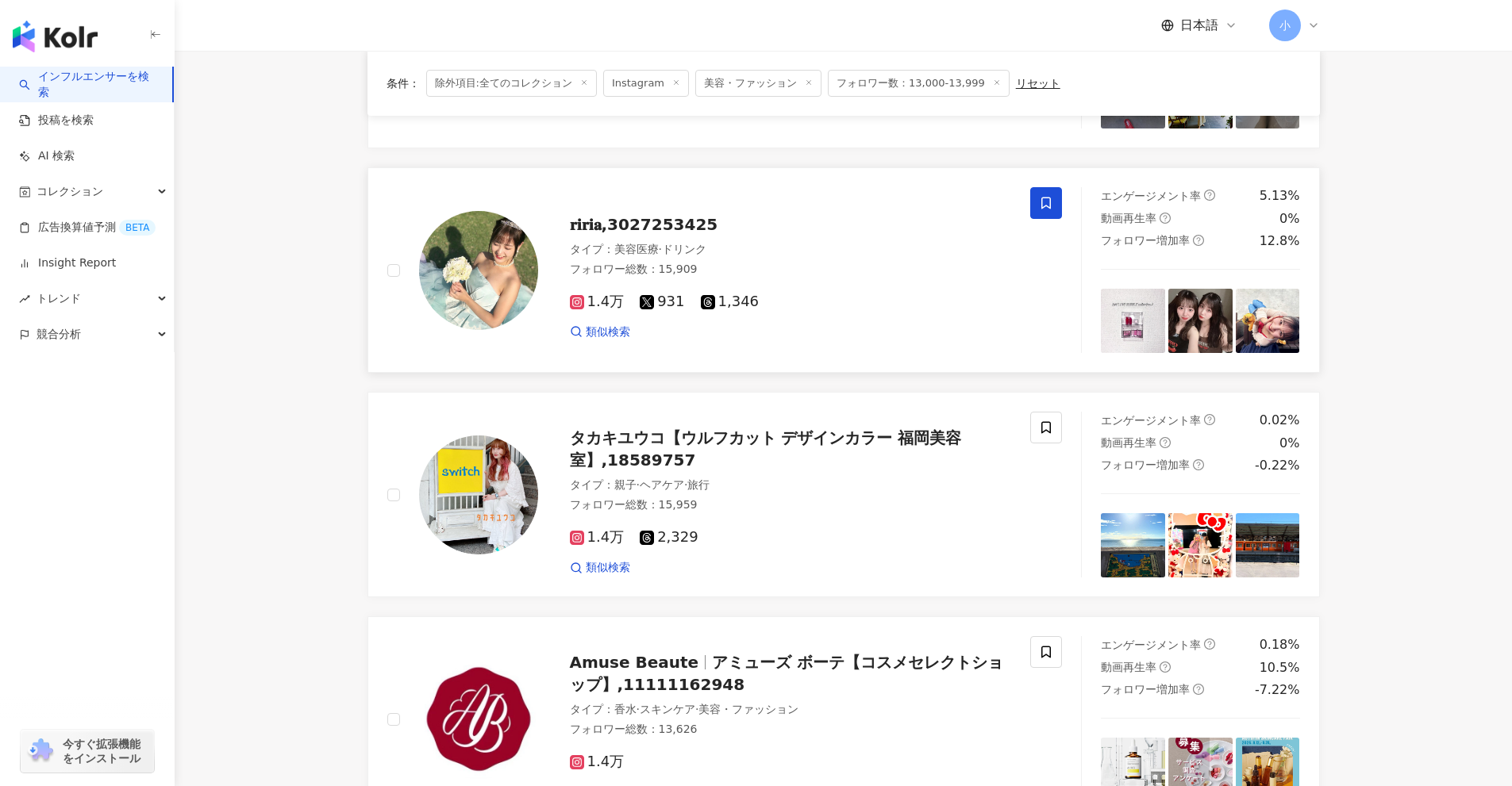
click at [1050, 211] on span at bounding box center [1046, 203] width 31 height 31
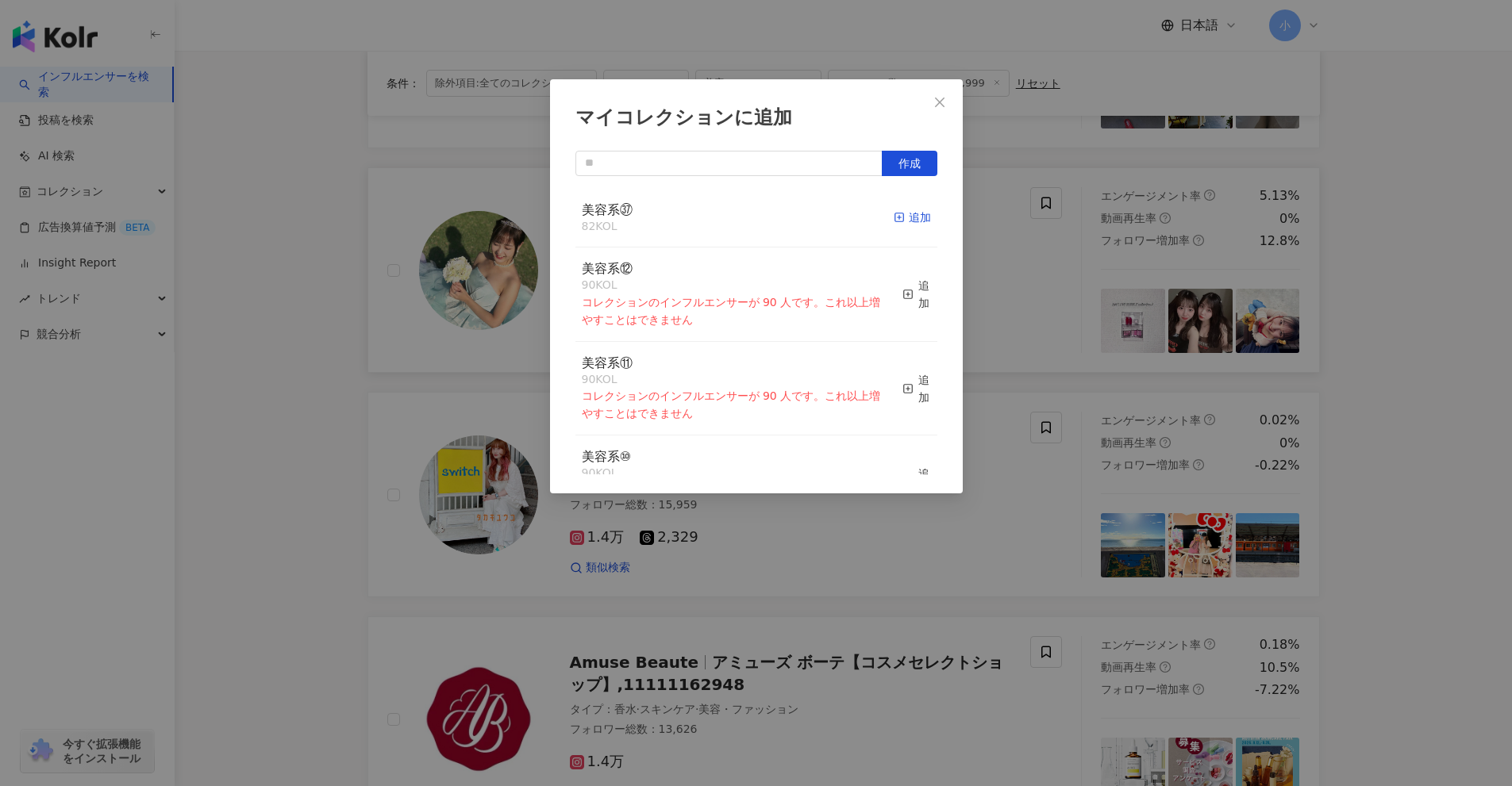
click at [897, 222] on div "追加" at bounding box center [912, 217] width 38 height 17
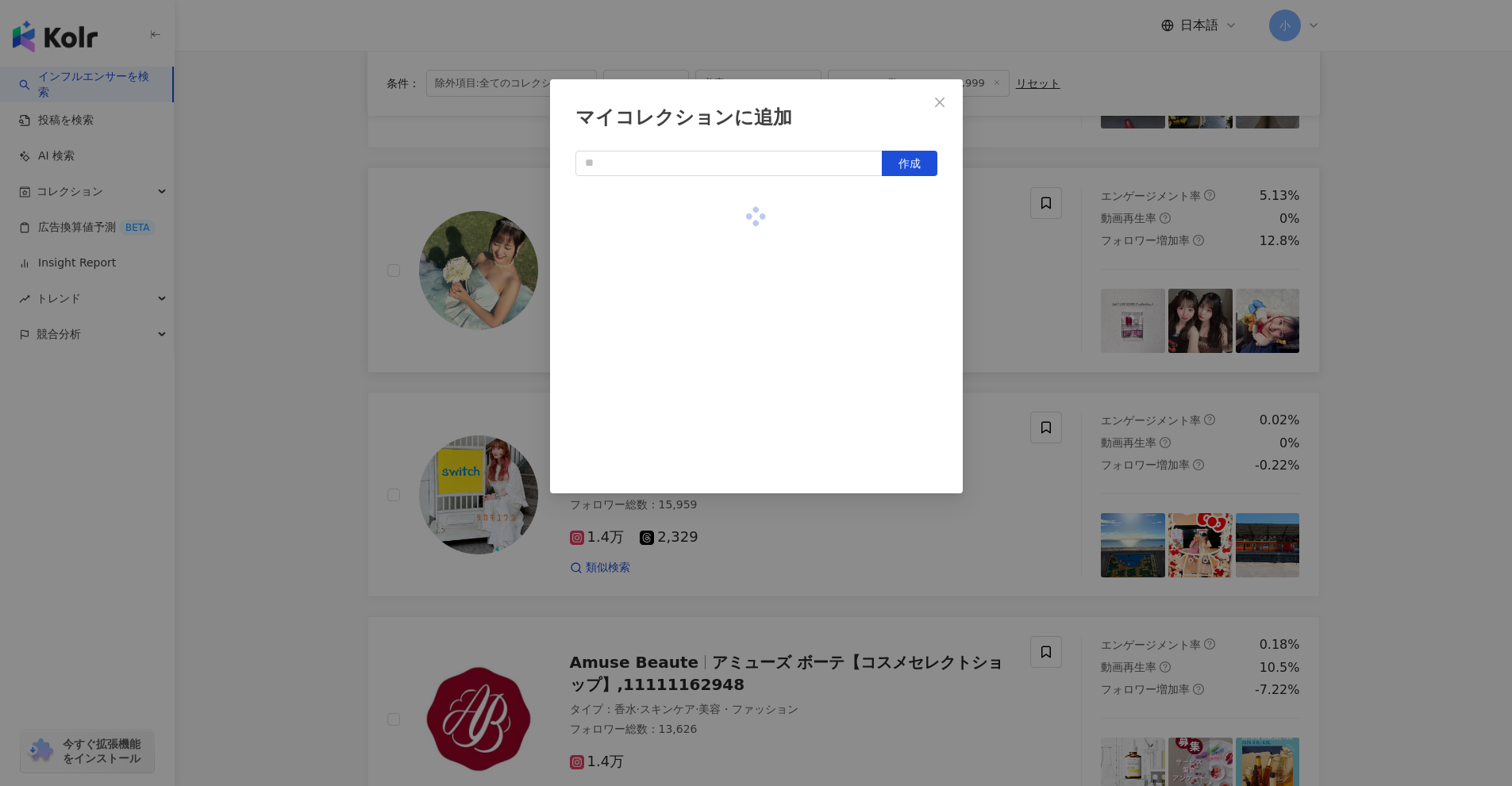
click at [1401, 355] on div "マイコレクションに追加 作成" at bounding box center [756, 393] width 1512 height 786
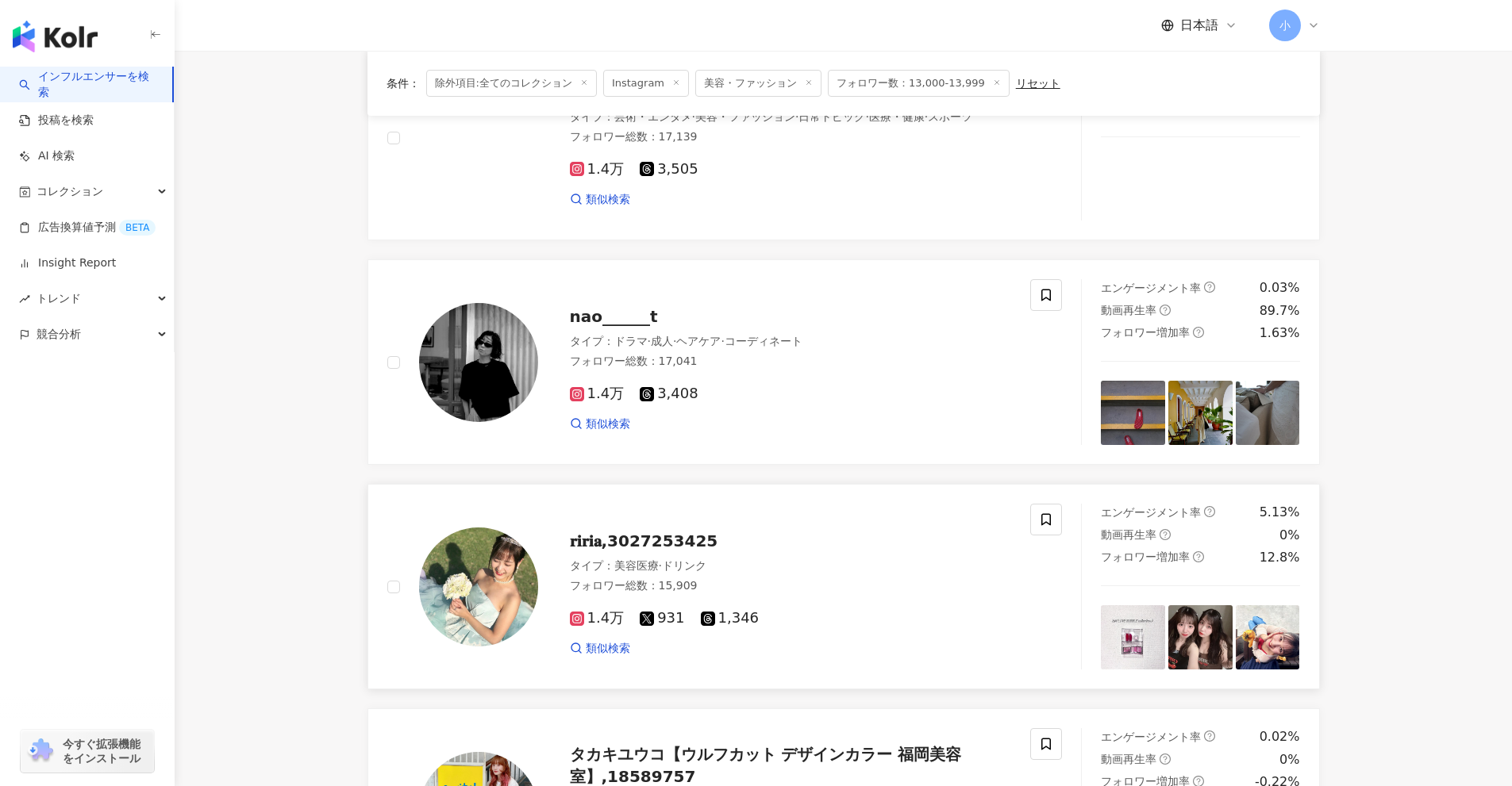
scroll to position [432, 0]
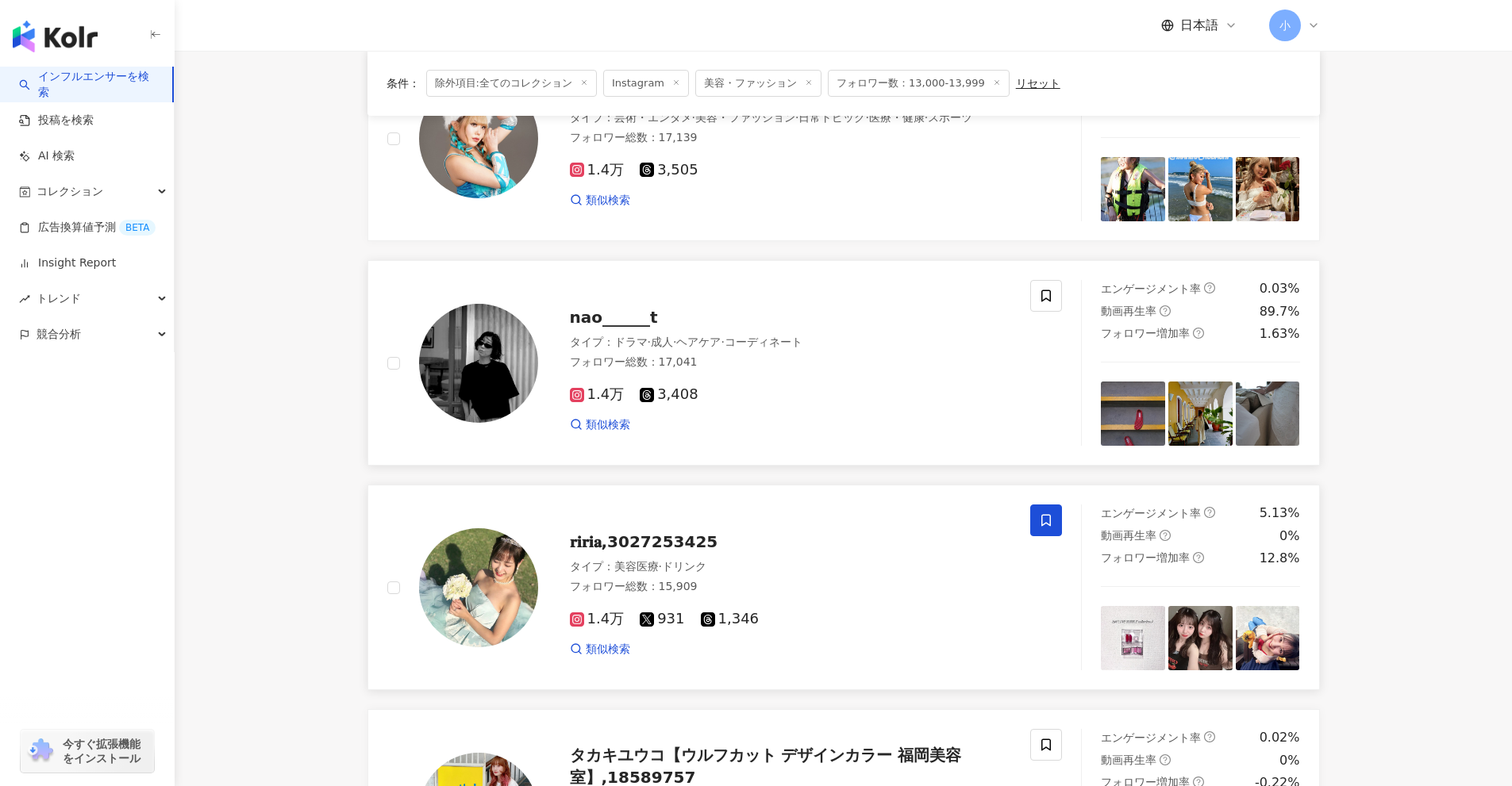
click at [1063, 291] on div "nao______t タイプ ： ドラマ · 成人 · ヘアケア · コーディネート フォロワー総数 ： 17,041 1.4万 3,408 類似検索" at bounding box center [725, 363] width 714 height 166
click at [1056, 299] on span at bounding box center [1046, 296] width 31 height 31
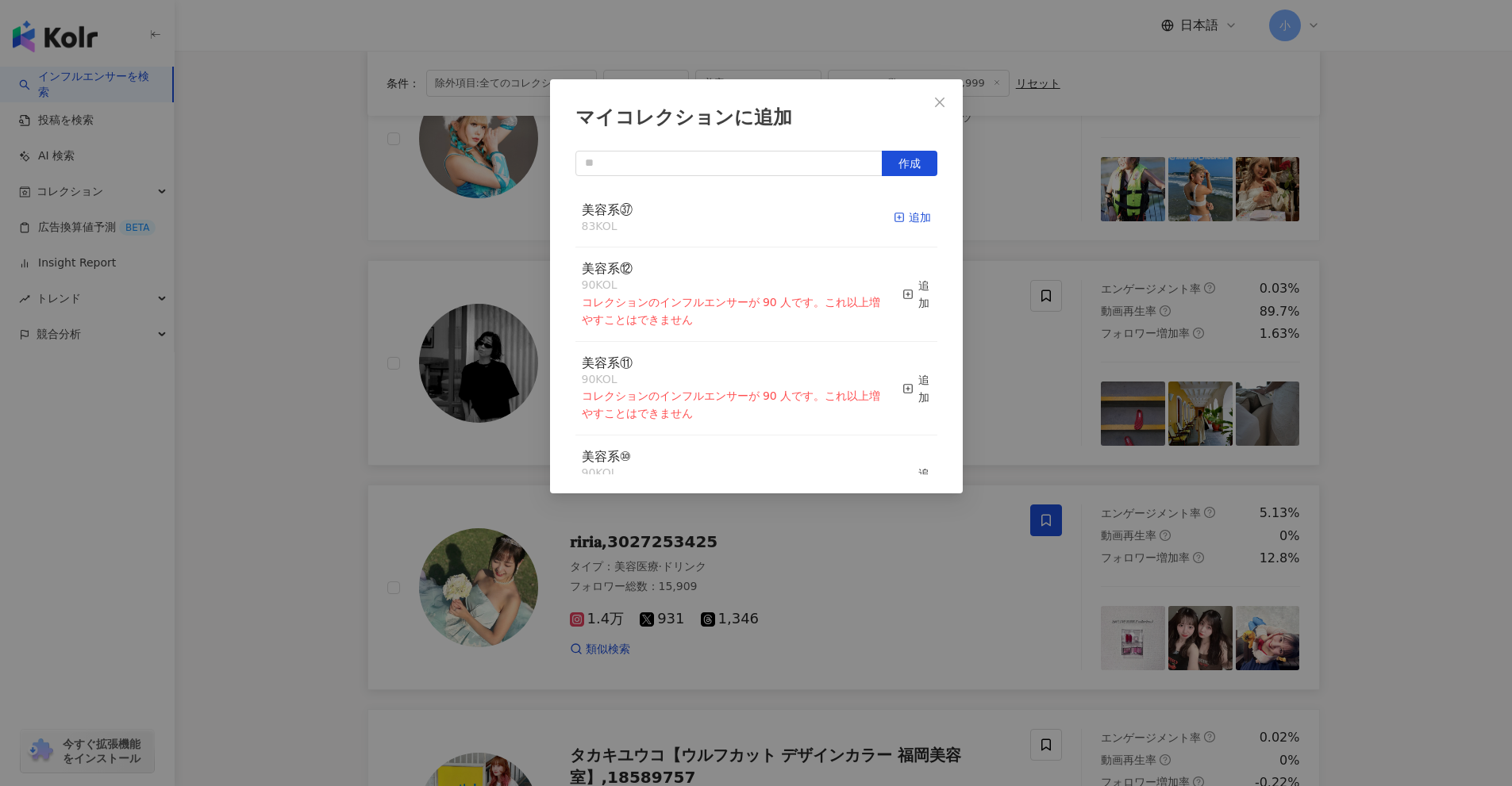
click at [906, 209] on div "追加" at bounding box center [912, 217] width 38 height 17
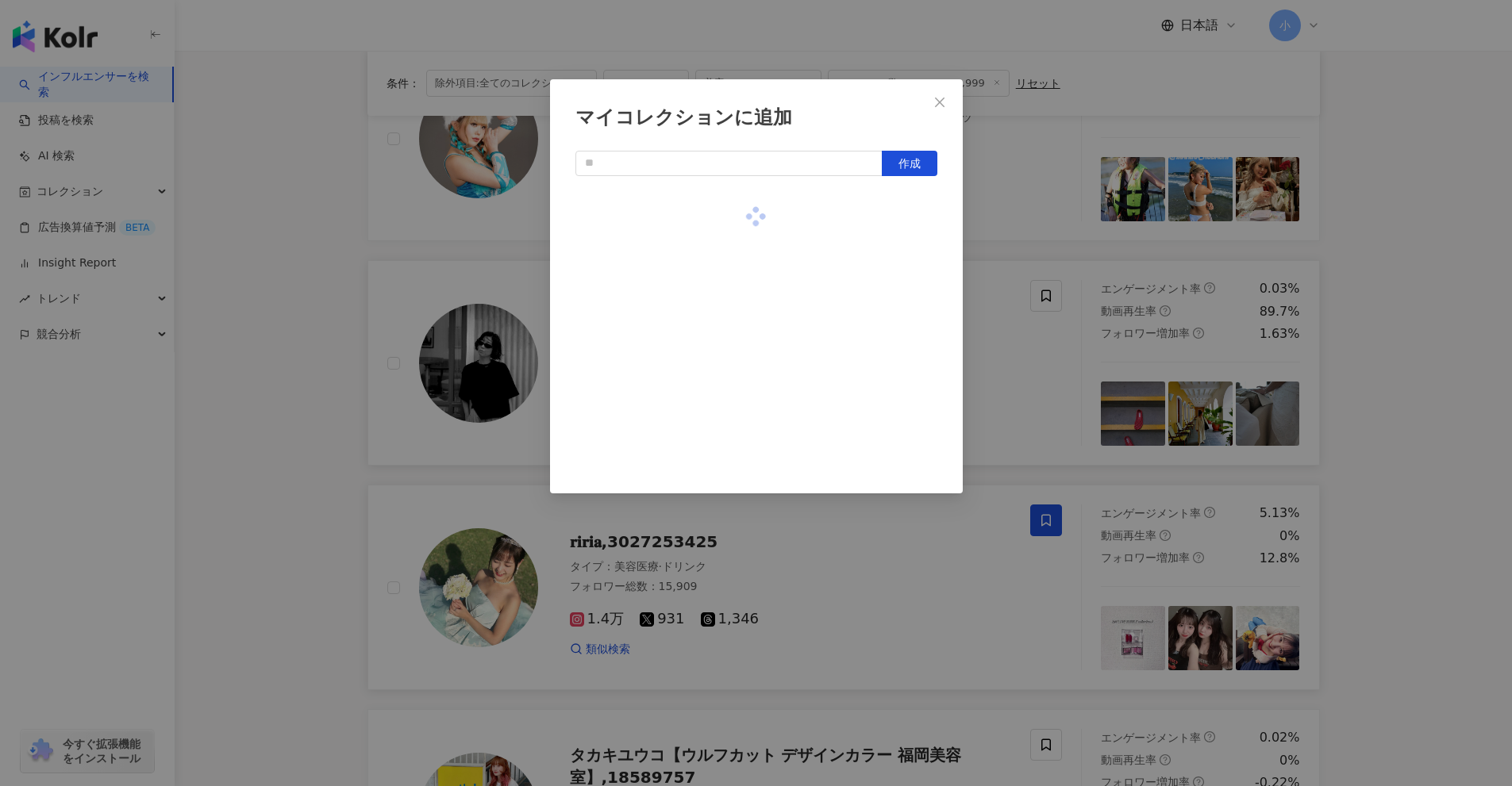
click at [1467, 379] on div "マイコレクションに追加 作成" at bounding box center [756, 393] width 1512 height 786
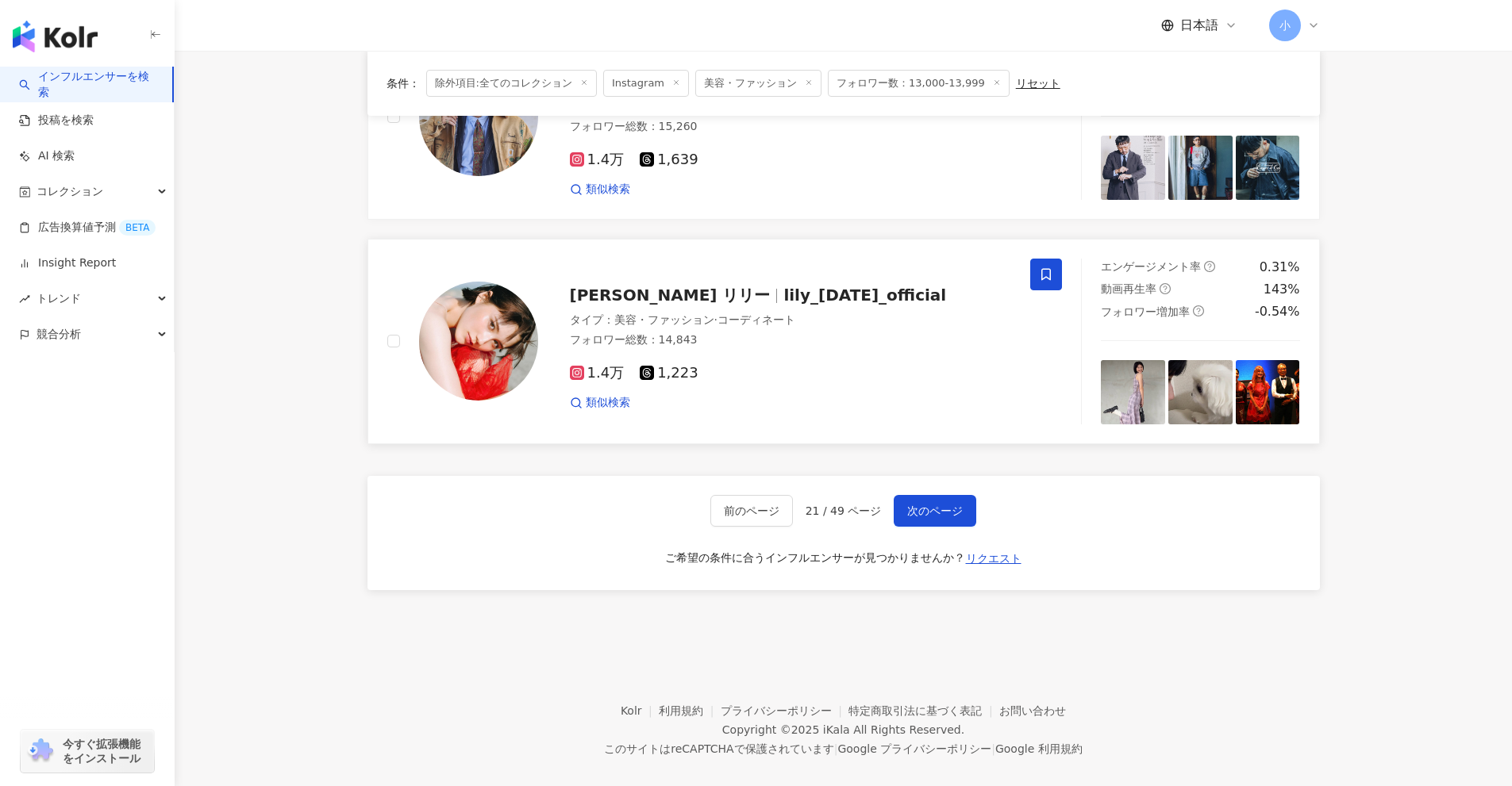
scroll to position [2495, 0]
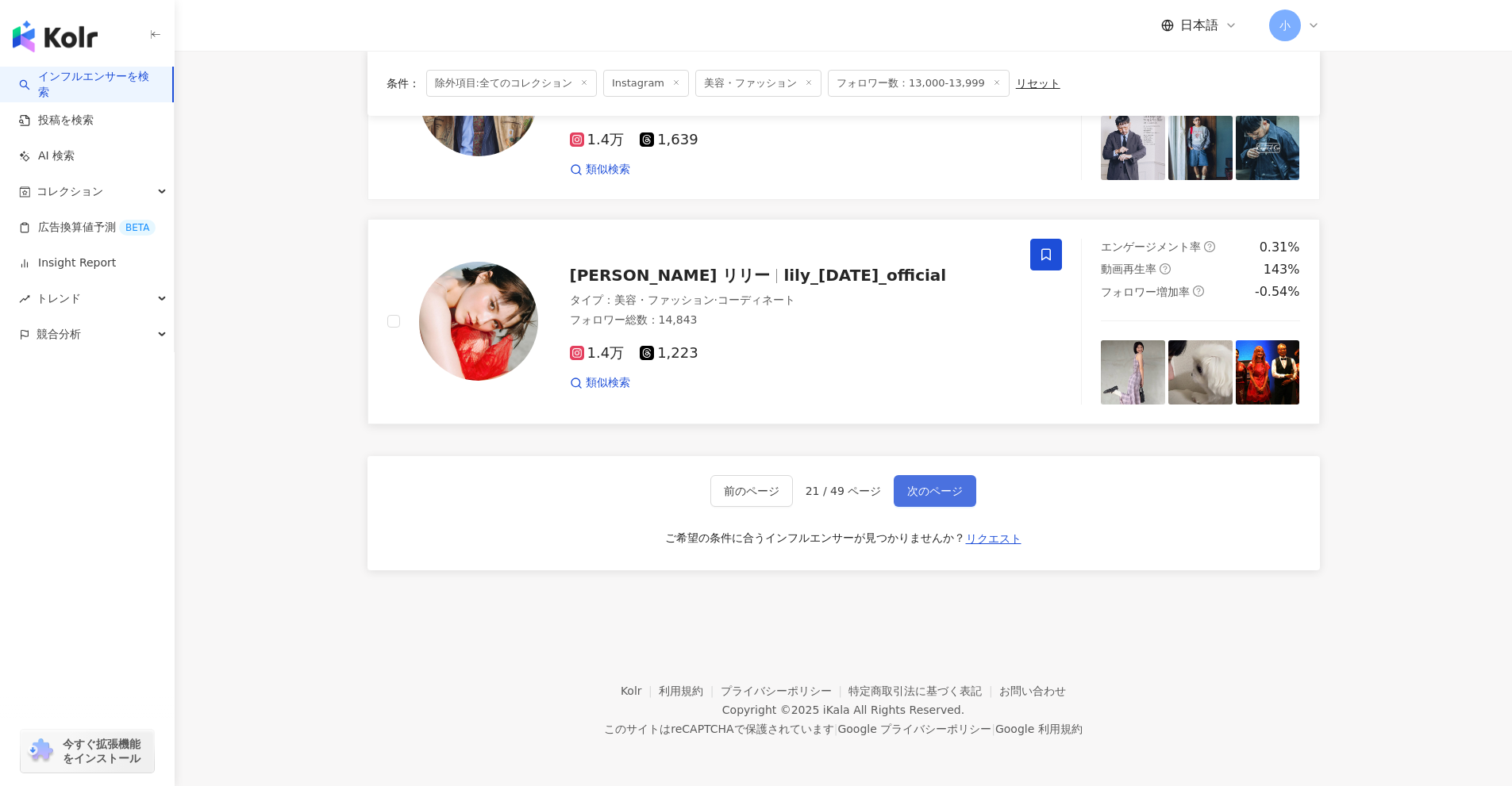
click at [920, 482] on button "次のページ" at bounding box center [934, 491] width 83 height 31
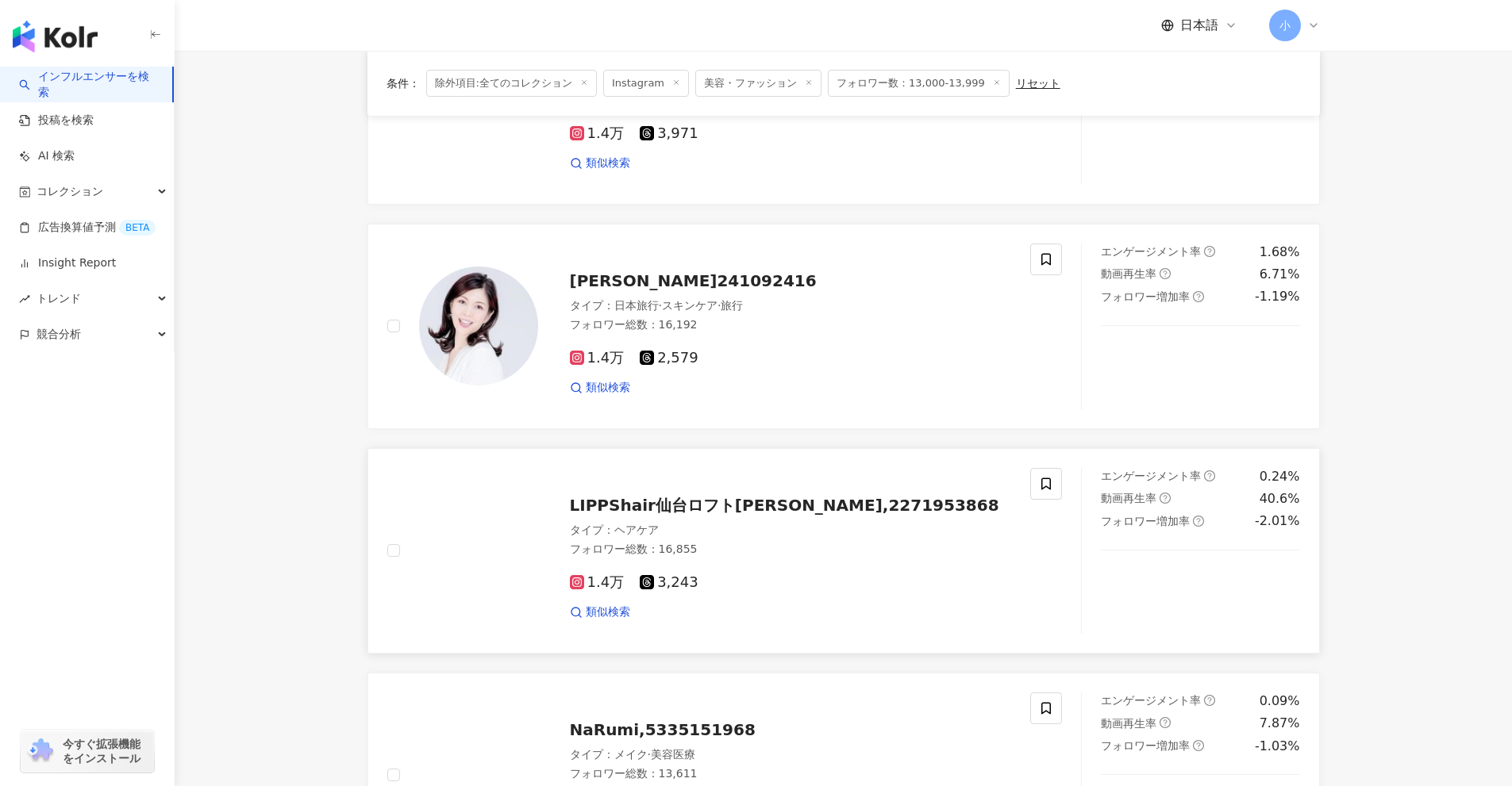
scroll to position [2035, 0]
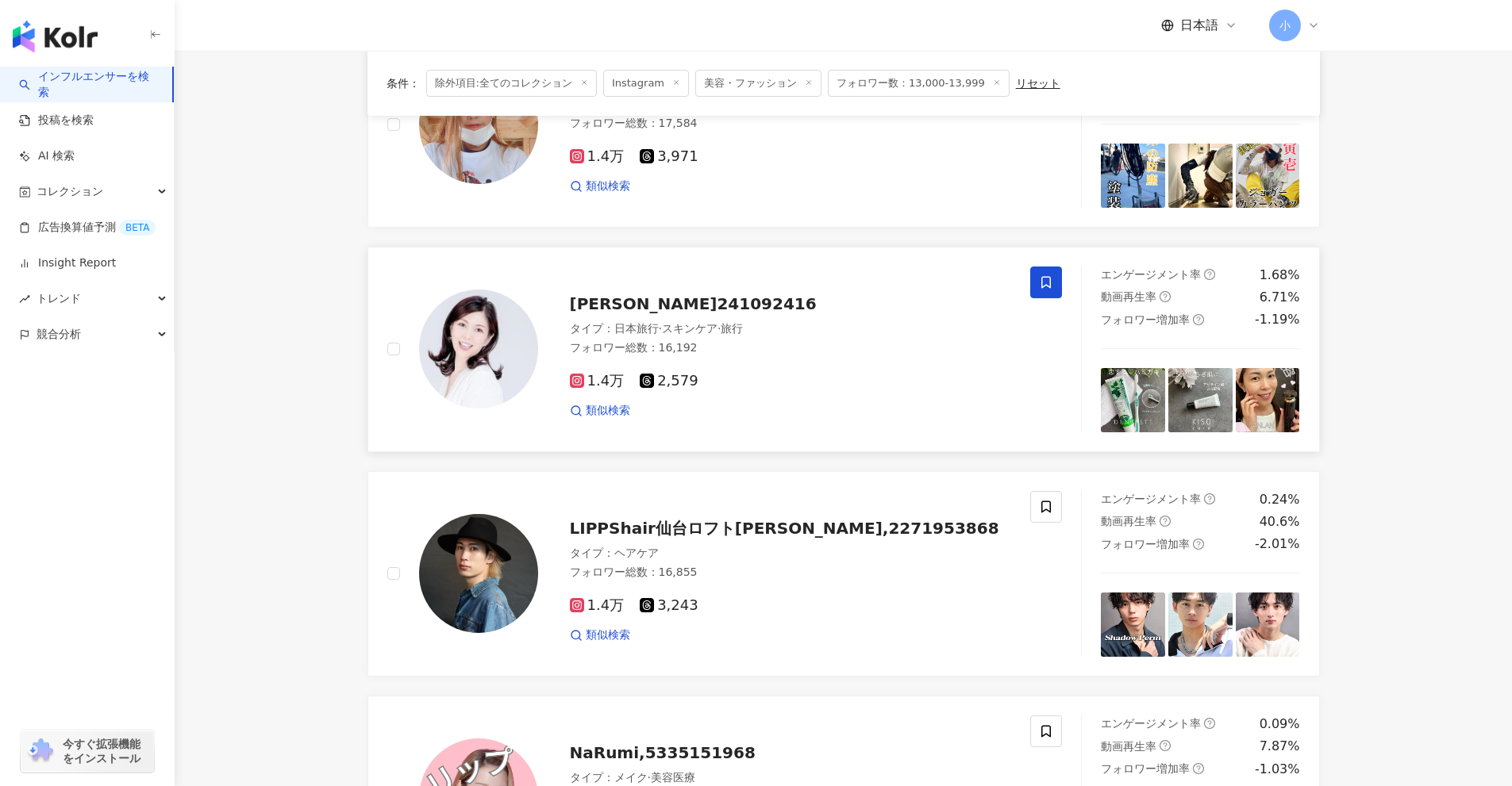
click at [1040, 277] on icon at bounding box center [1046, 283] width 14 height 14
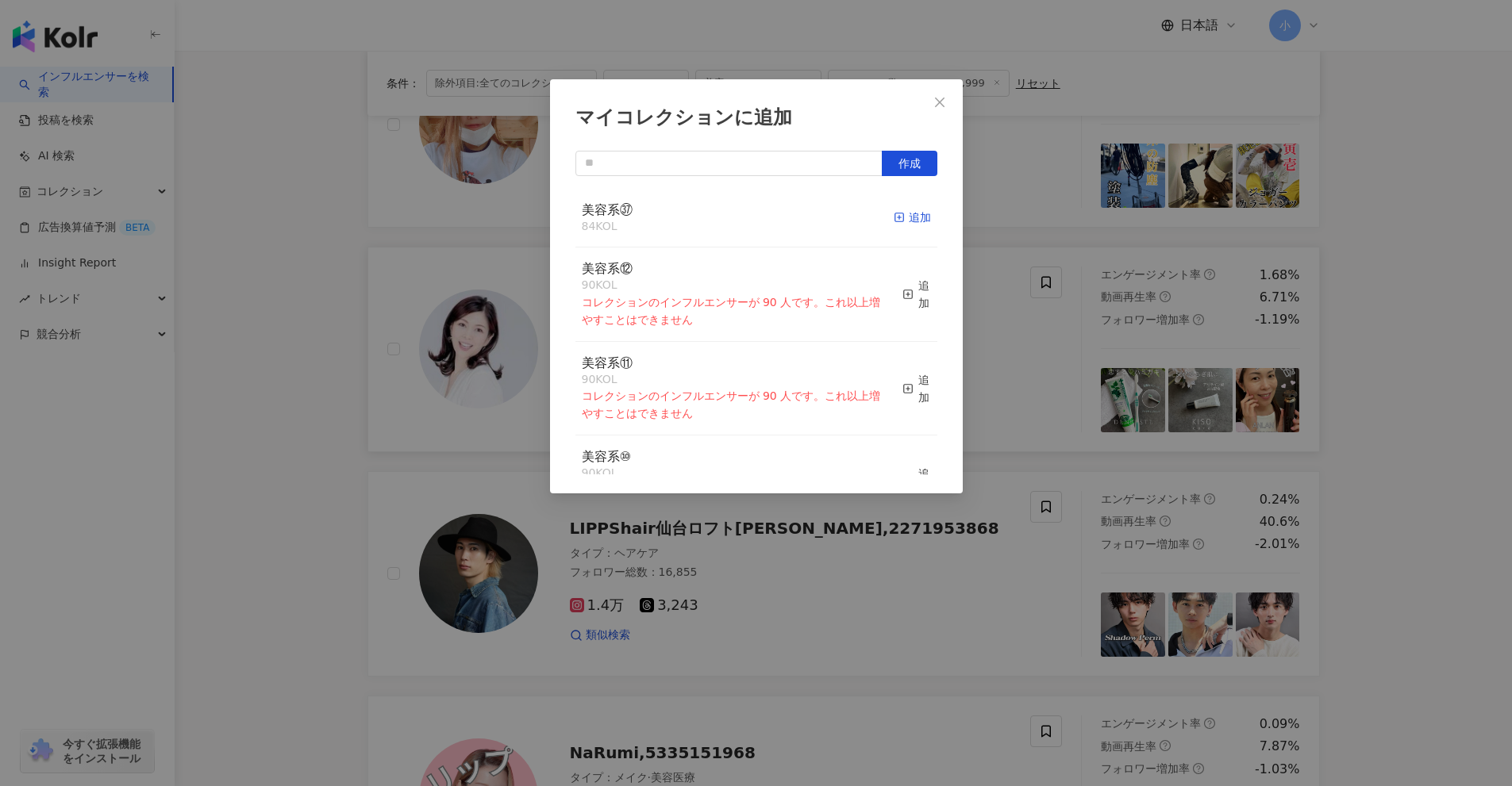
click at [894, 217] on div "追加" at bounding box center [912, 217] width 38 height 17
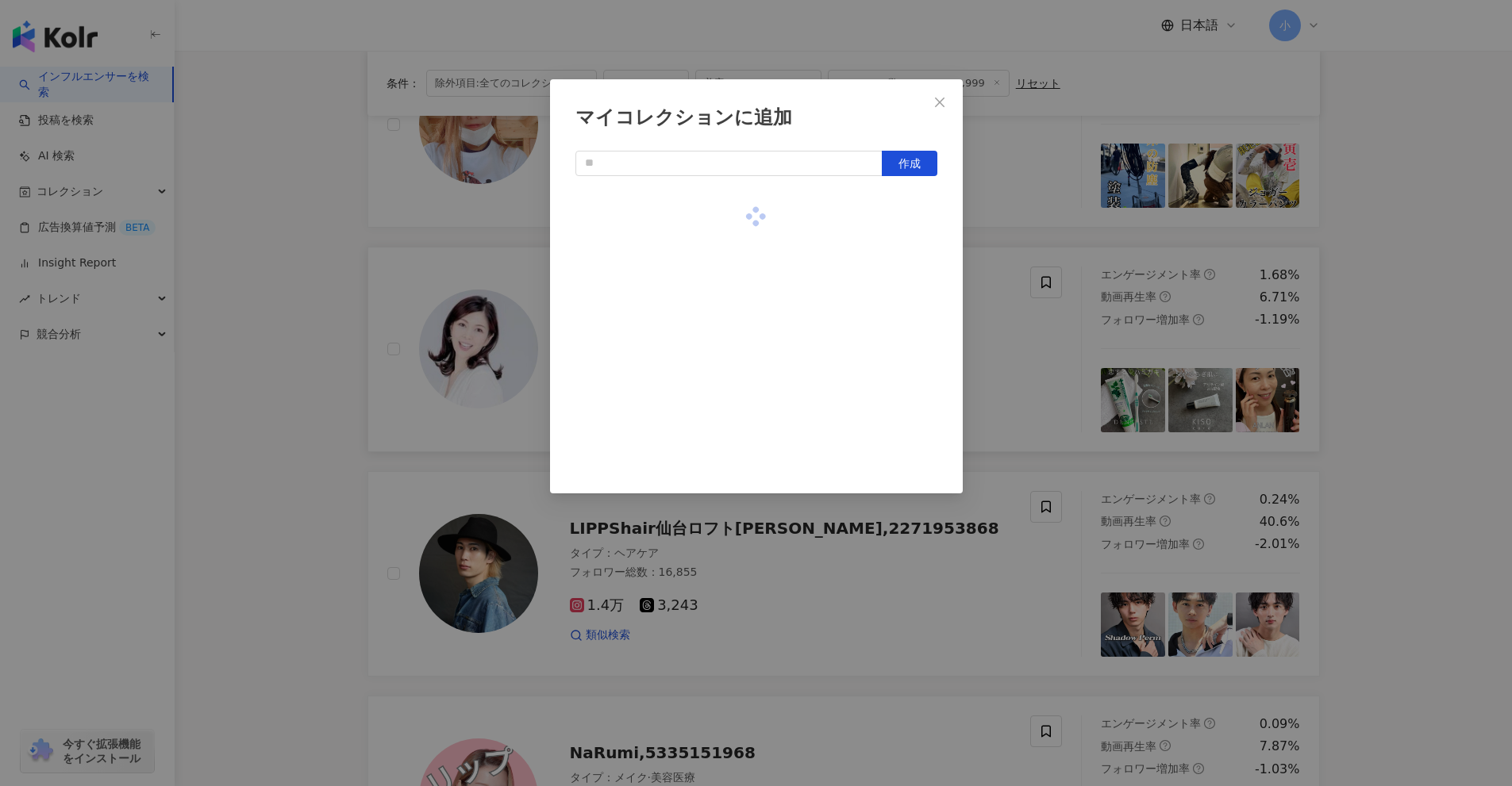
click at [1378, 369] on div "マイコレクションに追加 作成" at bounding box center [756, 393] width 1512 height 786
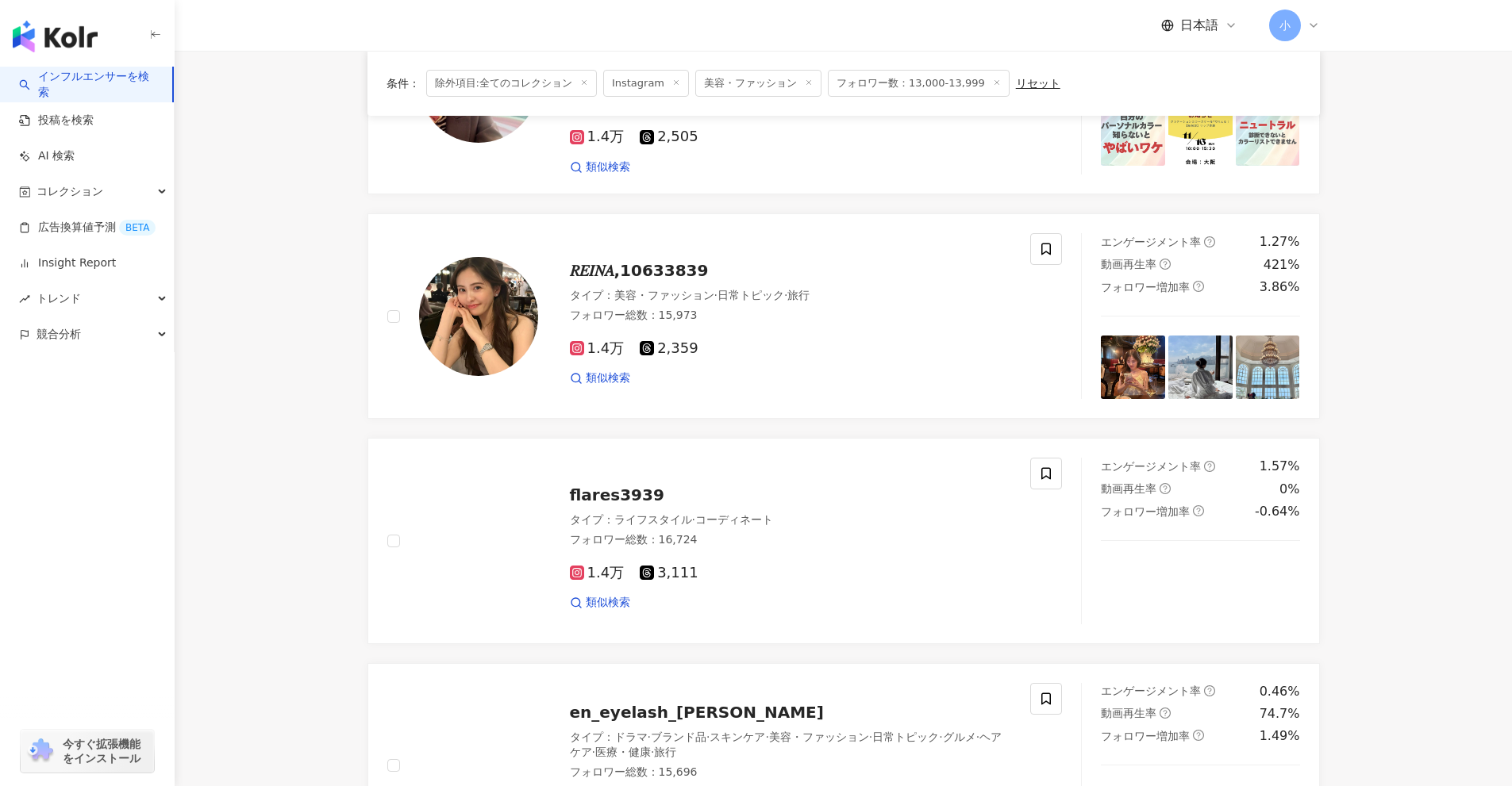
scroll to position [1163, 0]
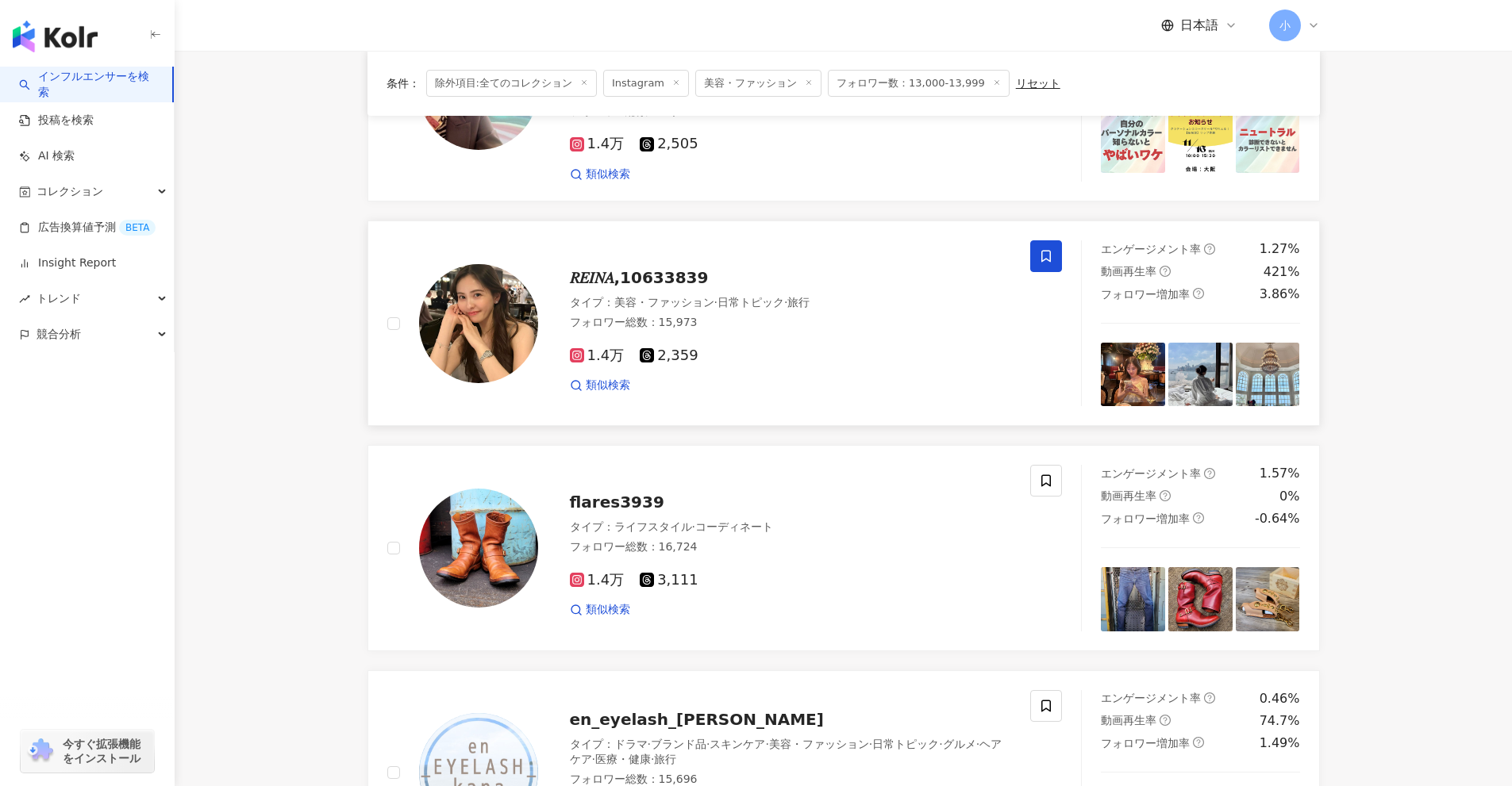
click at [1046, 258] on icon at bounding box center [1045, 256] width 10 height 12
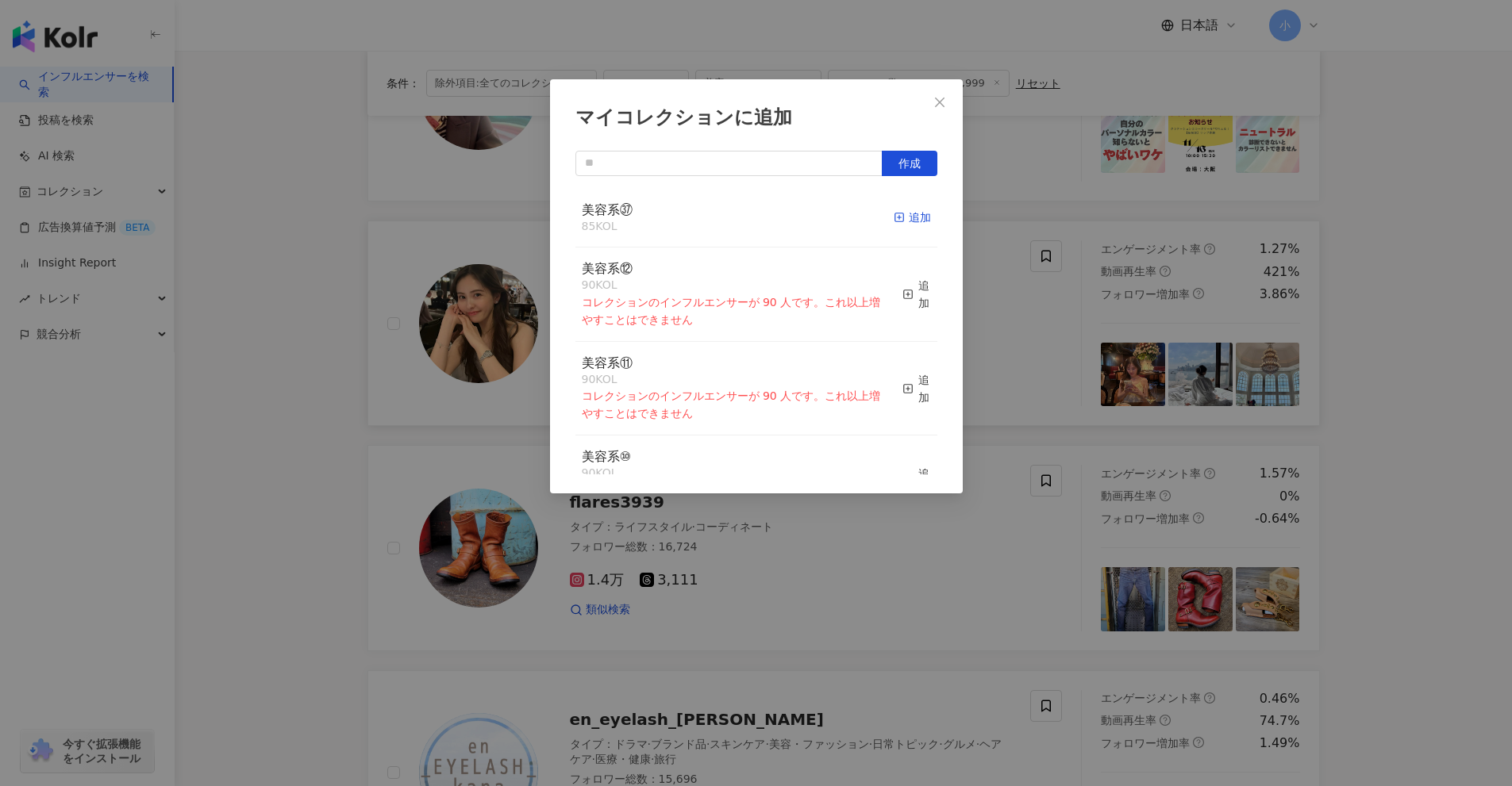
click at [904, 214] on div "追加" at bounding box center [912, 217] width 38 height 17
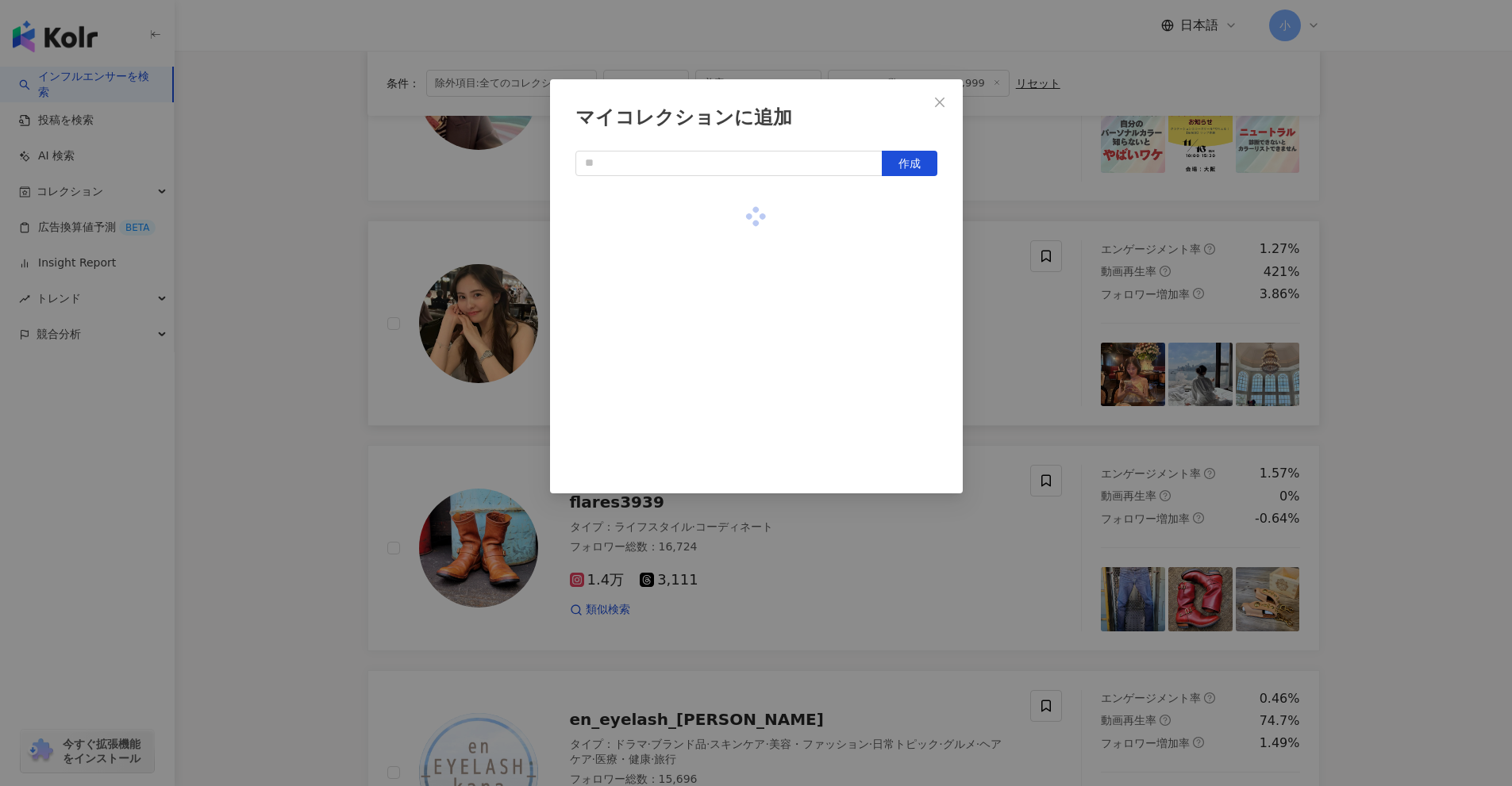
click at [1410, 334] on div "マイコレクションに追加 作成" at bounding box center [756, 393] width 1512 height 786
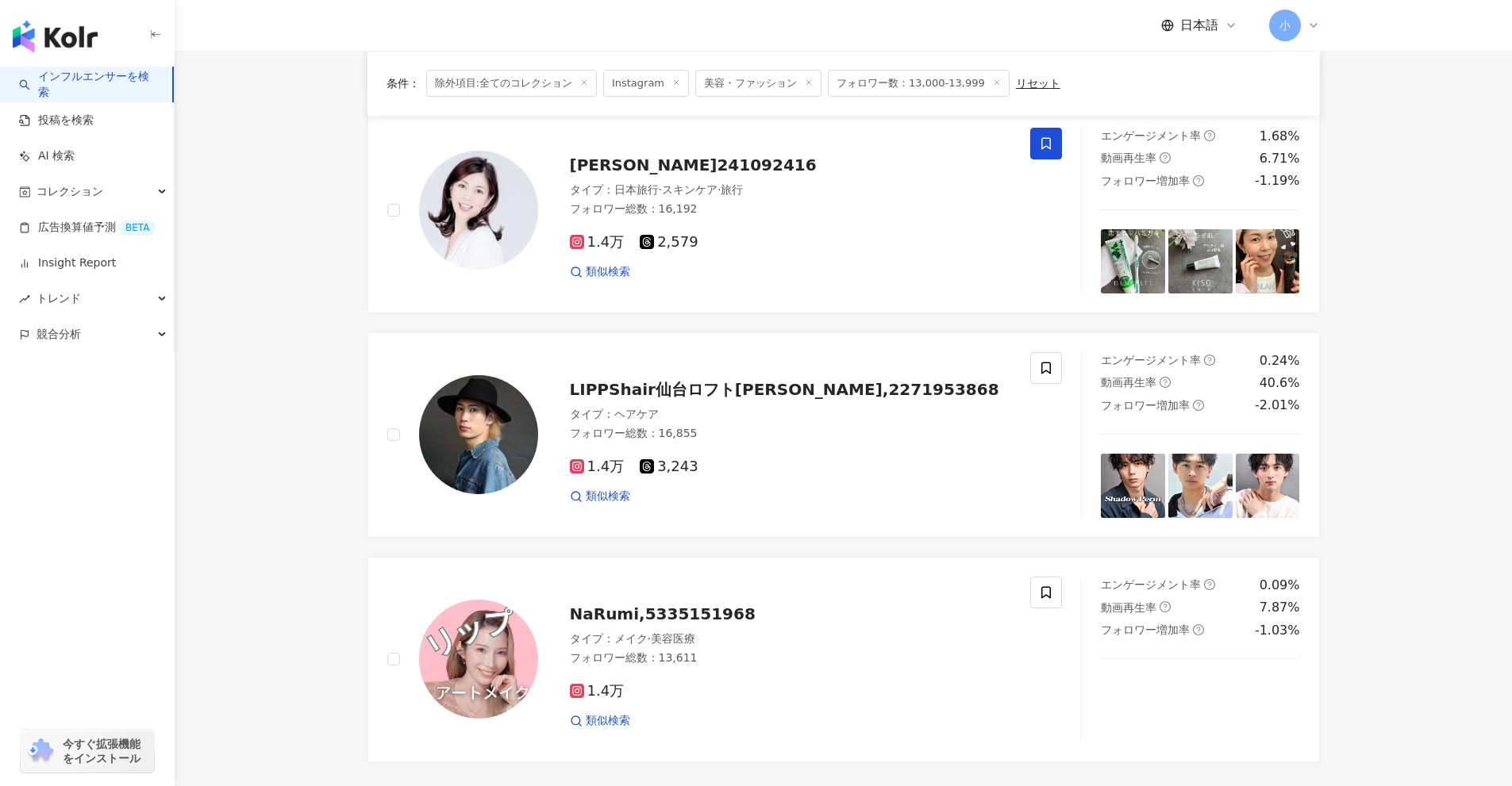
scroll to position [2512, 0]
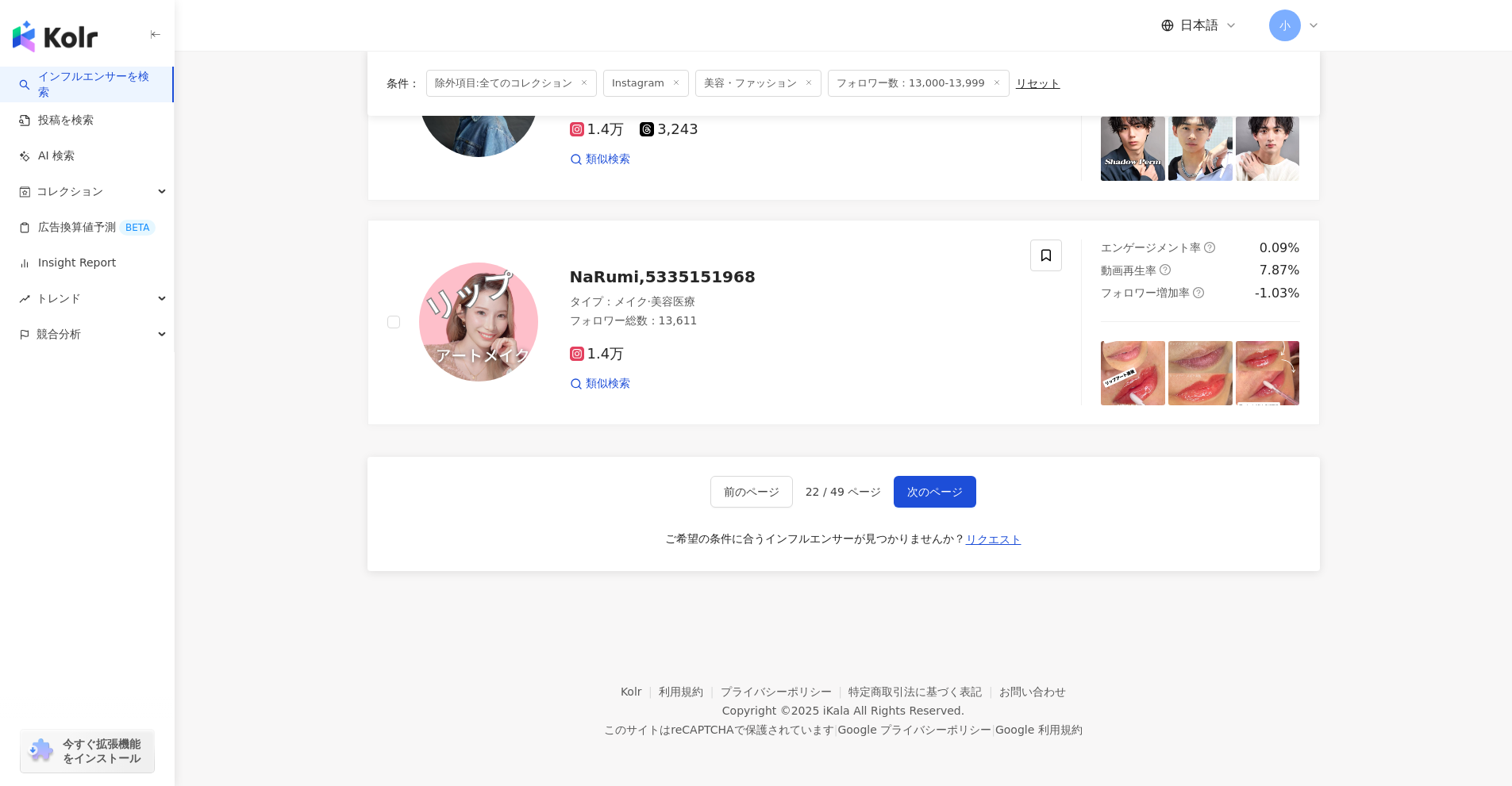
drag, startPoint x: 1423, startPoint y: 258, endPoint x: 1365, endPoint y: 671, distance: 417.1
click at [945, 488] on span "次のページ" at bounding box center [935, 492] width 56 height 13
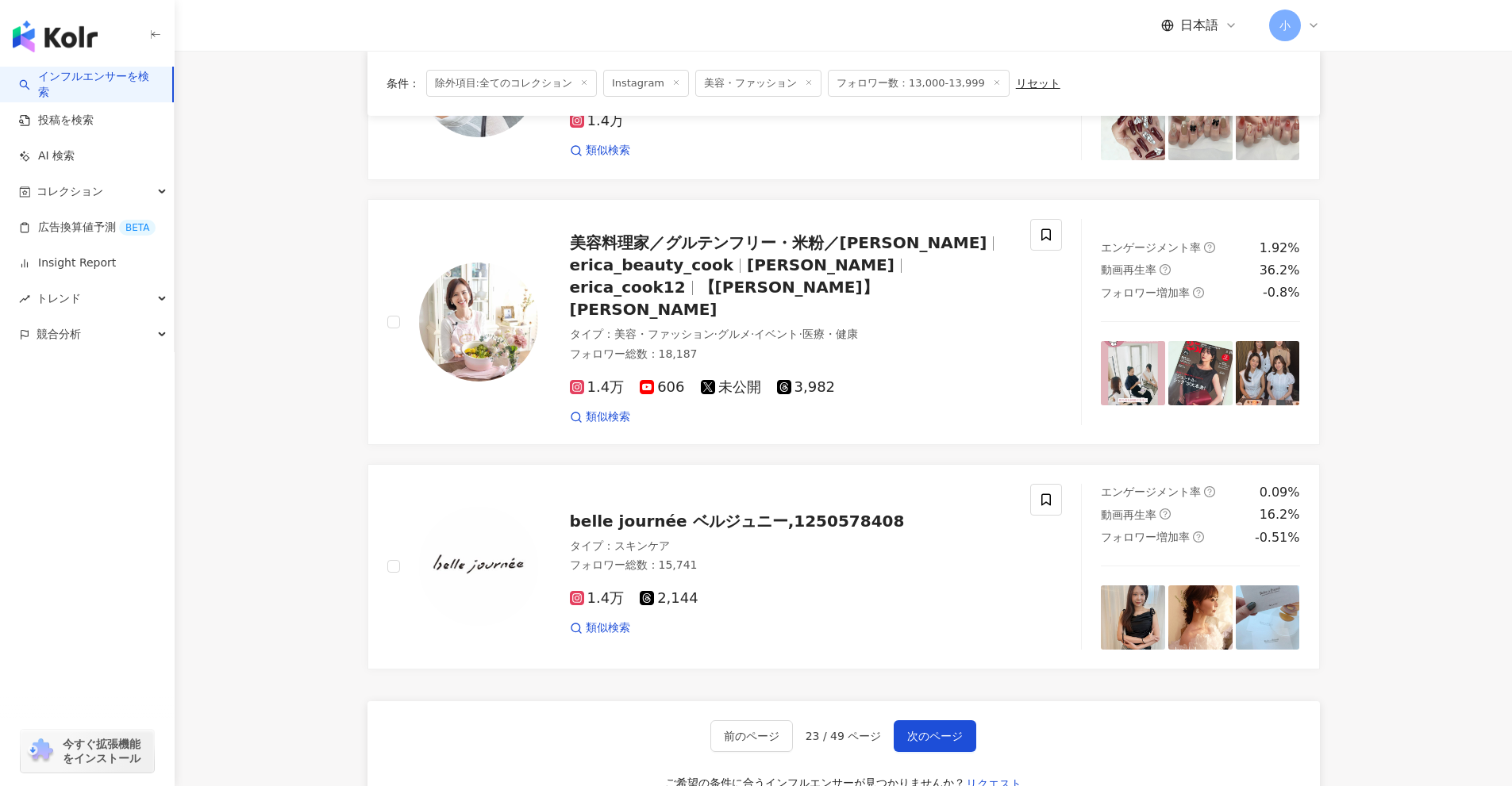
scroll to position [2194, 0]
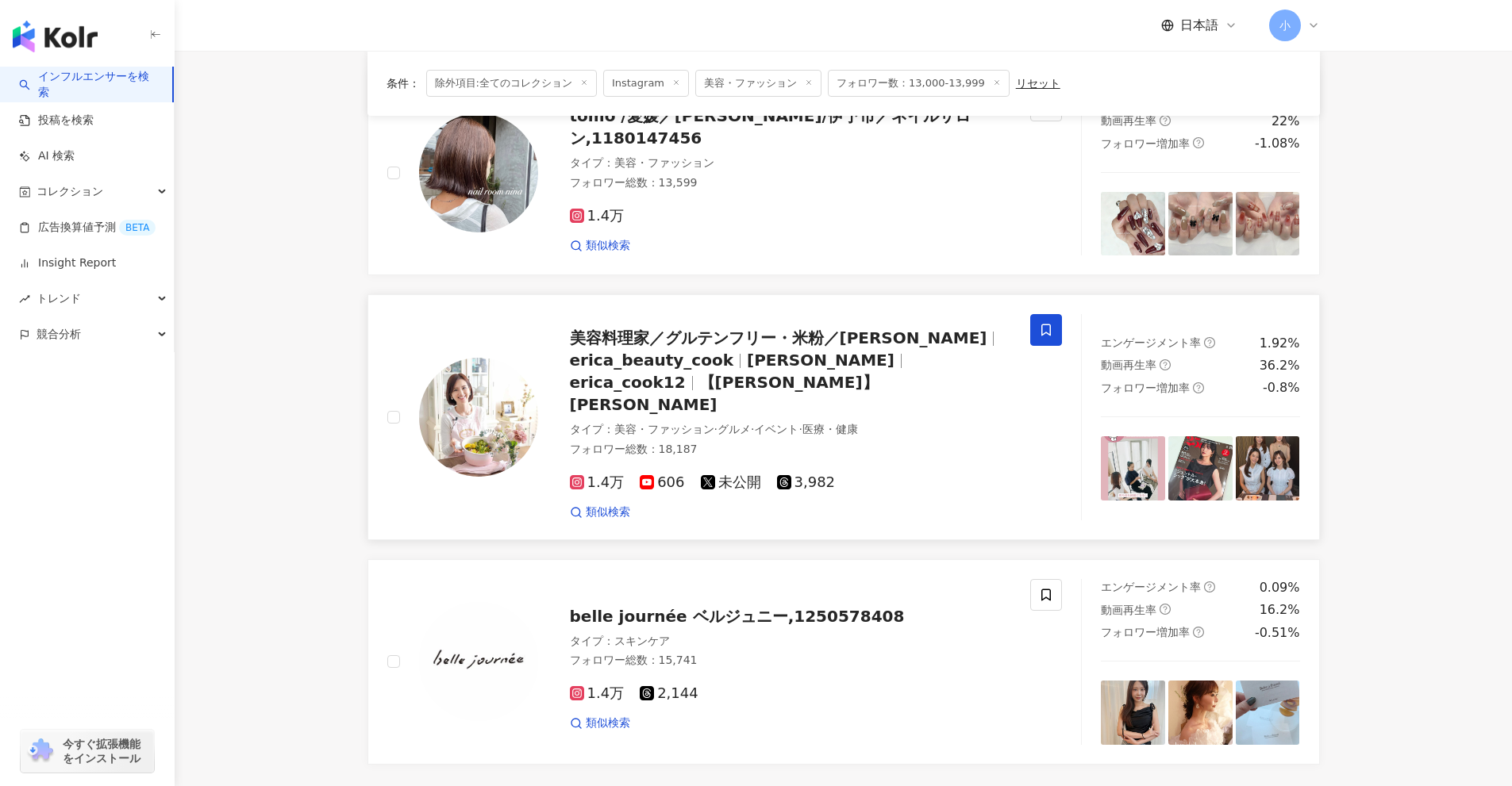
click at [1045, 322] on span at bounding box center [1046, 330] width 31 height 31
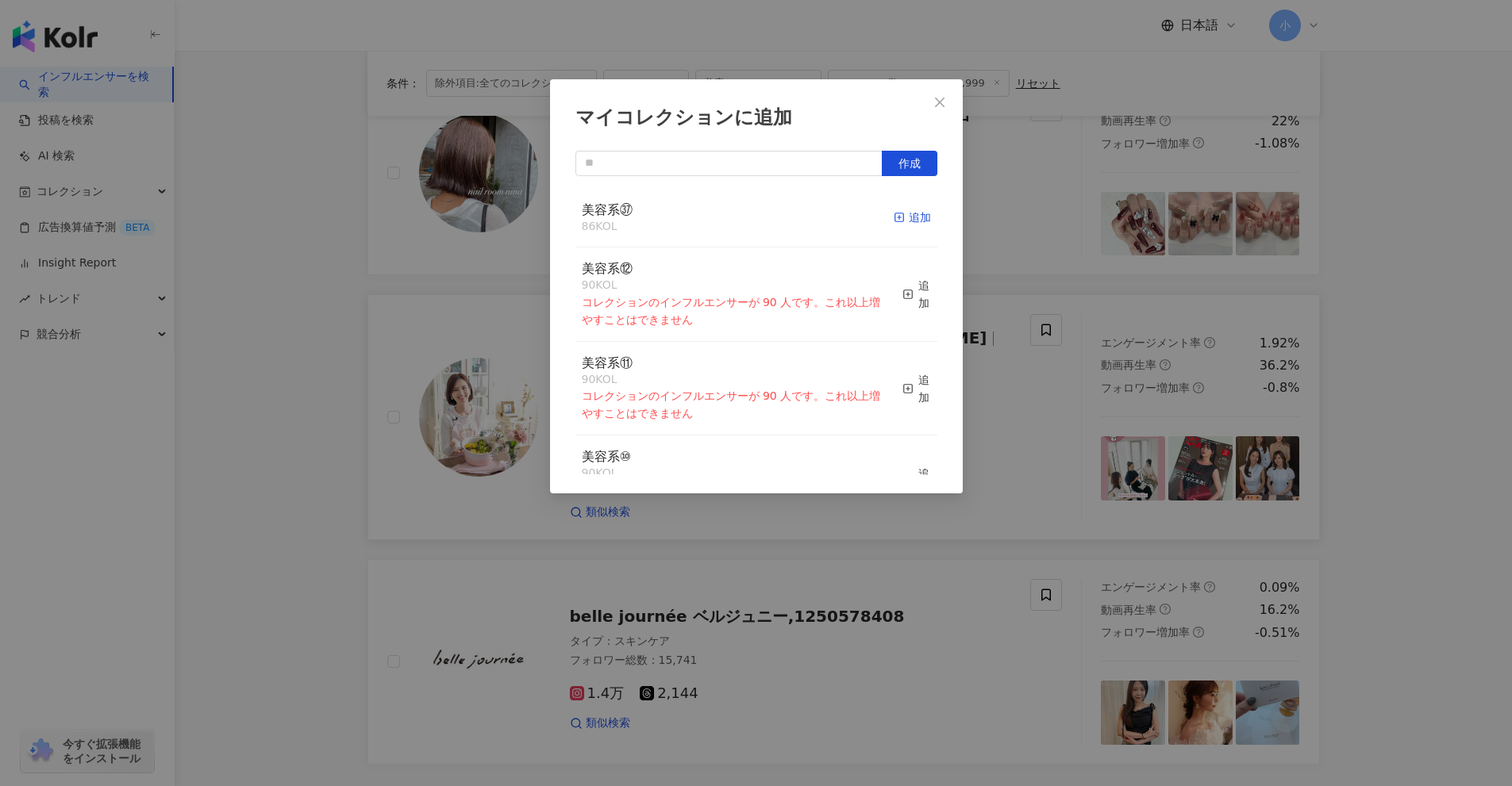
click at [905, 220] on div "追加" at bounding box center [912, 217] width 38 height 17
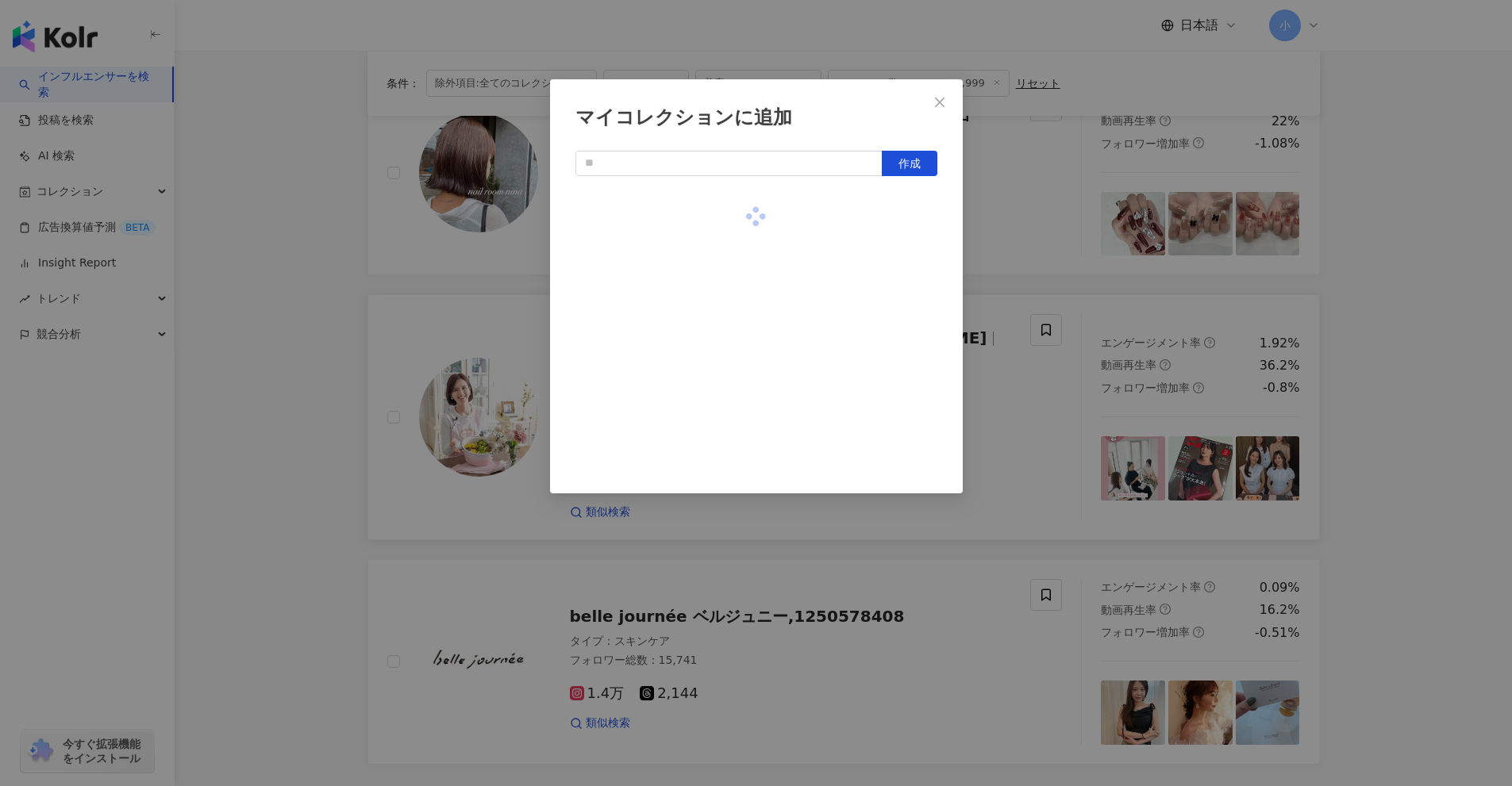
click at [1322, 361] on div "マイコレクションに追加 作成" at bounding box center [756, 393] width 1512 height 786
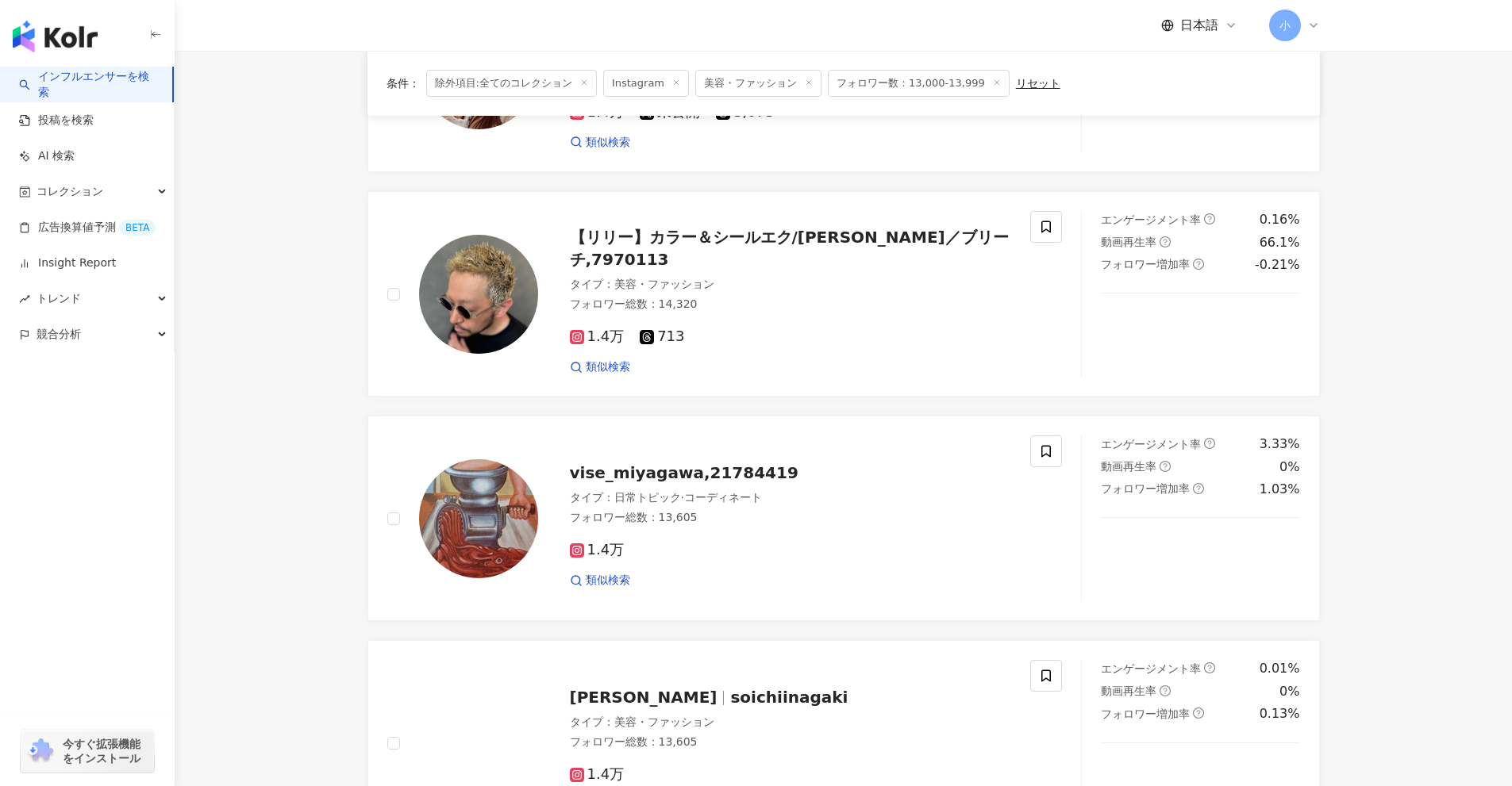
scroll to position [766, 0]
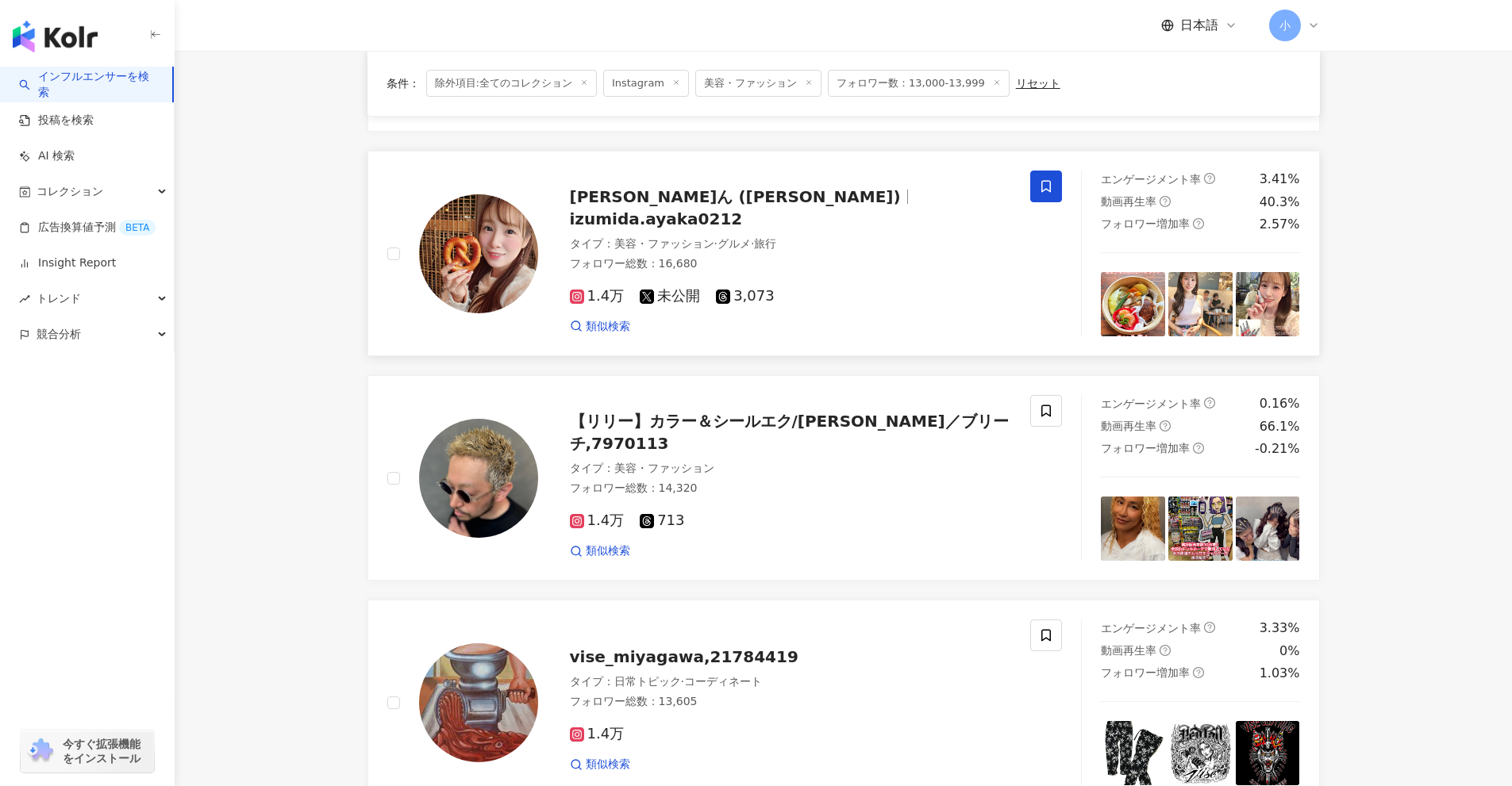
click at [1042, 188] on icon at bounding box center [1045, 187] width 10 height 12
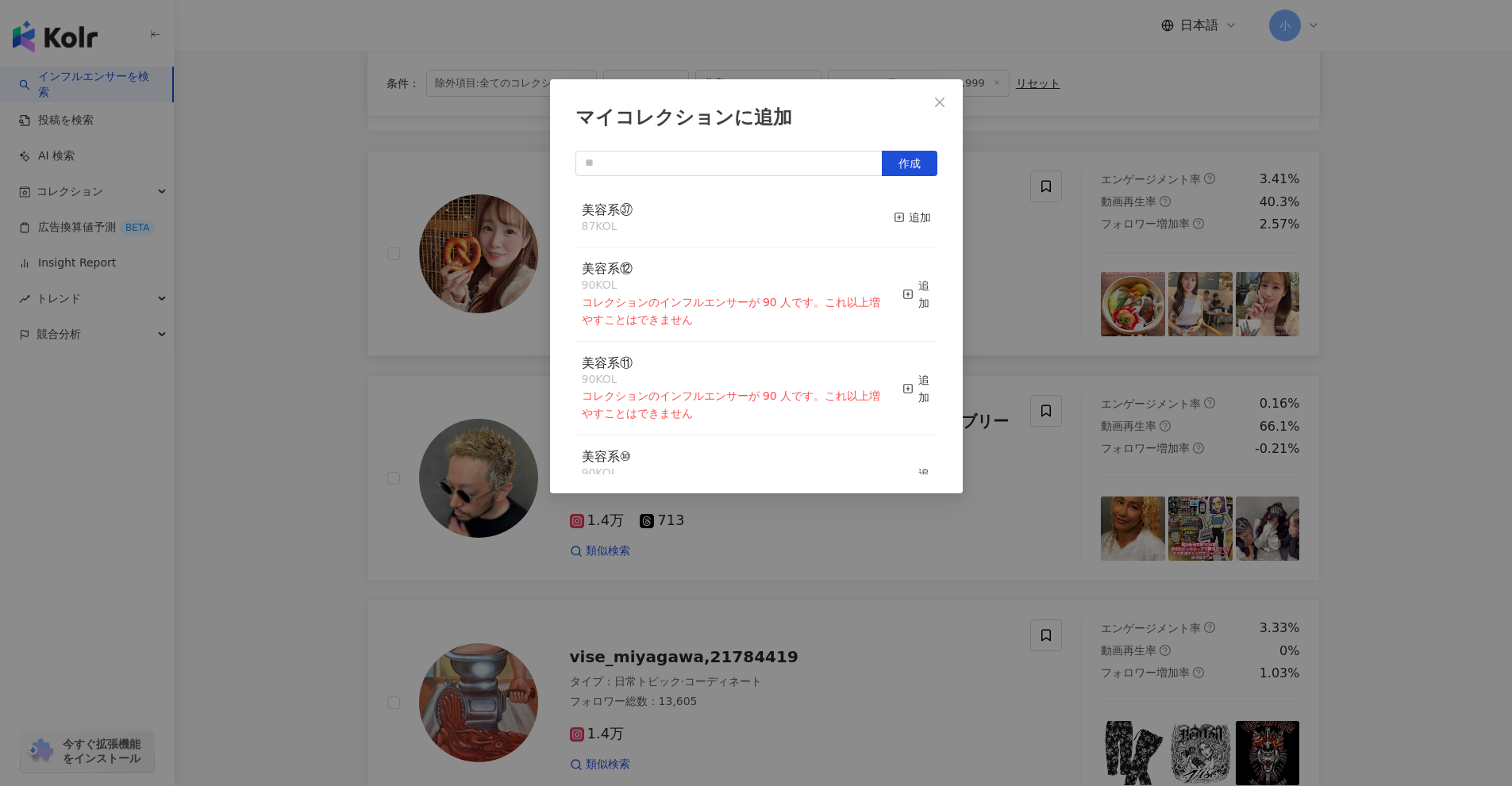
click at [873, 218] on div "美容系㊲ 87 KOL 追加" at bounding box center [756, 218] width 362 height 59
click at [913, 230] on button "追加" at bounding box center [912, 218] width 38 height 33
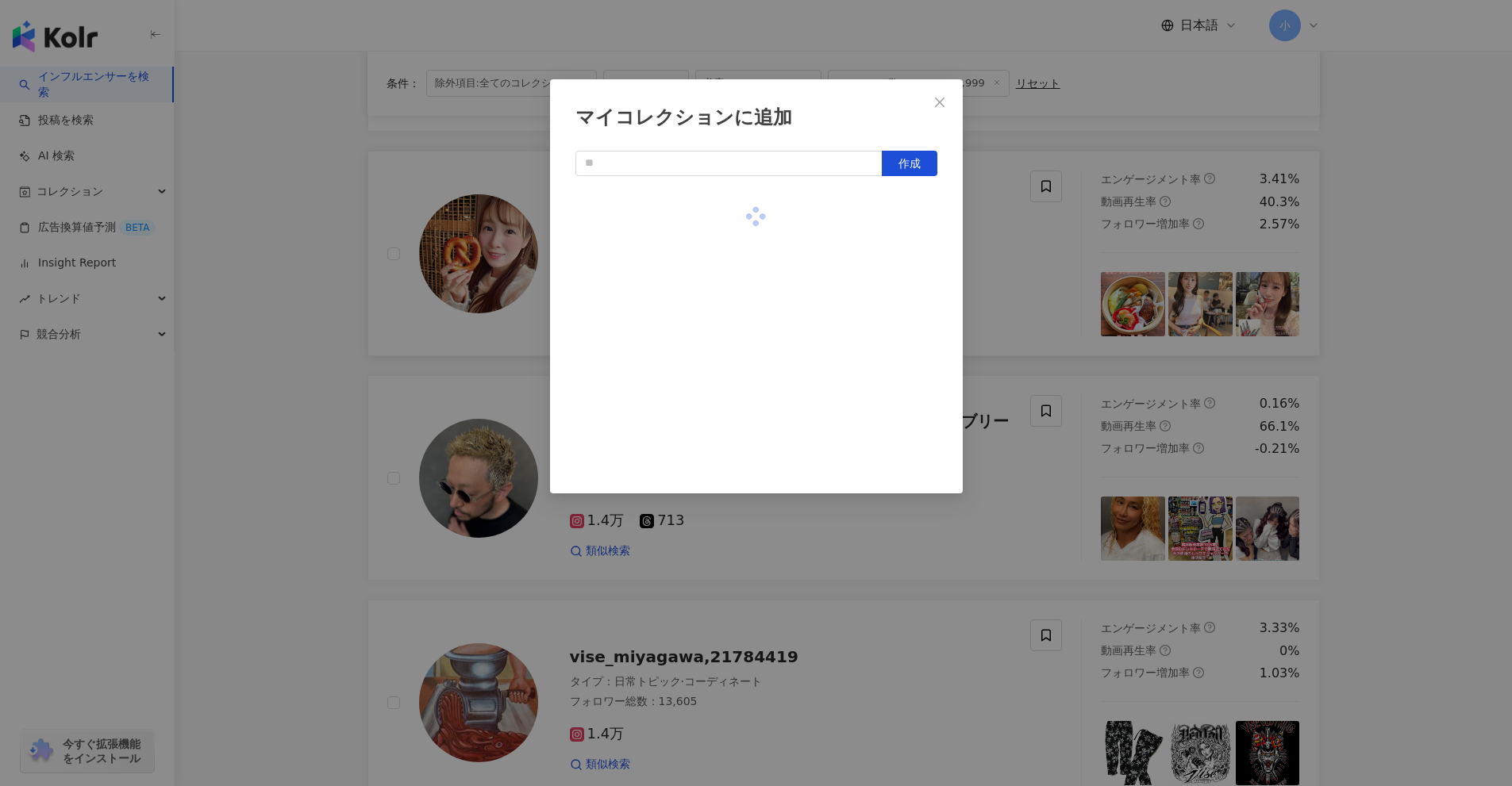
click at [1362, 352] on div "マイコレクションに追加 作成" at bounding box center [756, 393] width 1512 height 786
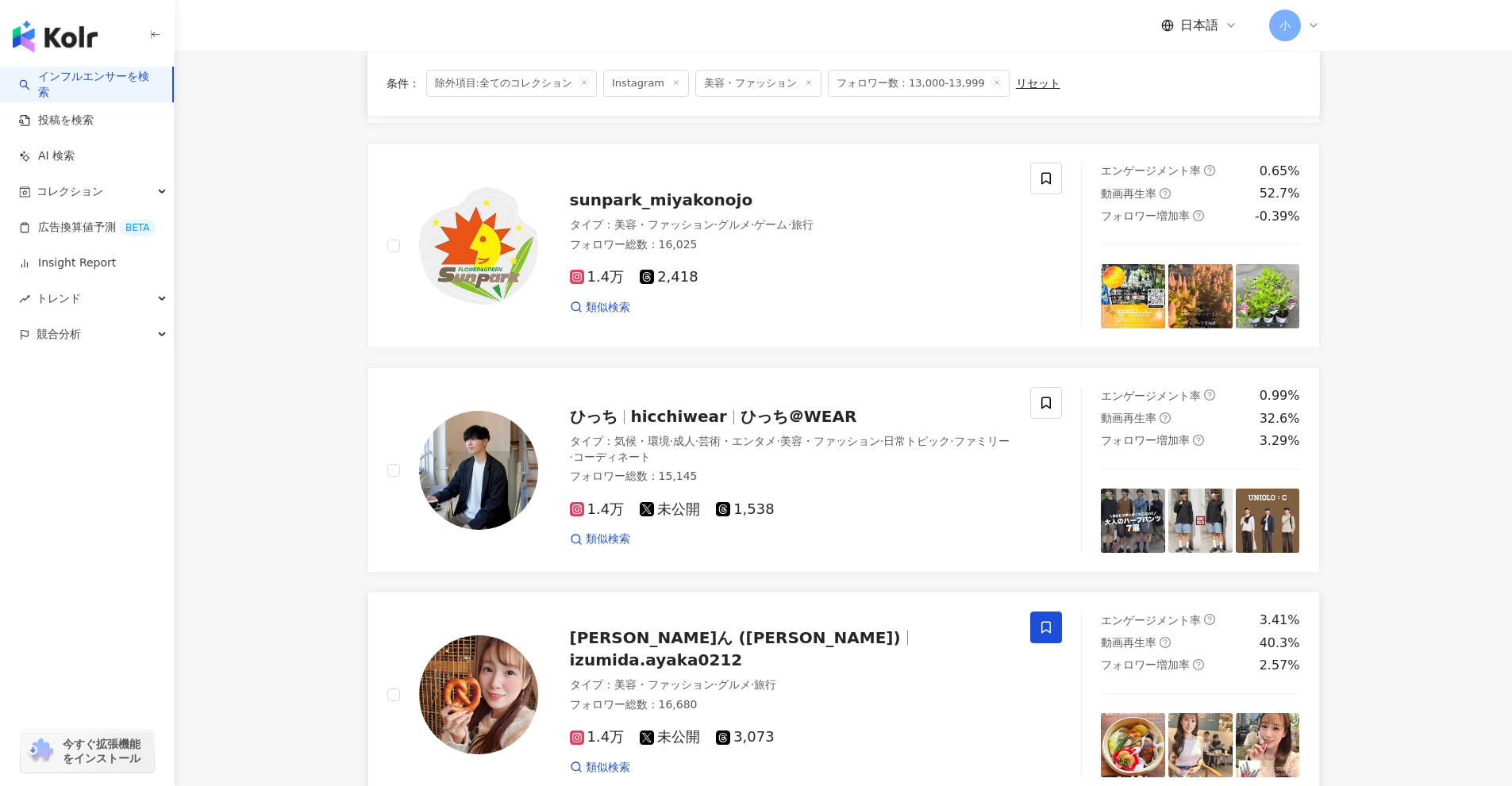
scroll to position [2512, 0]
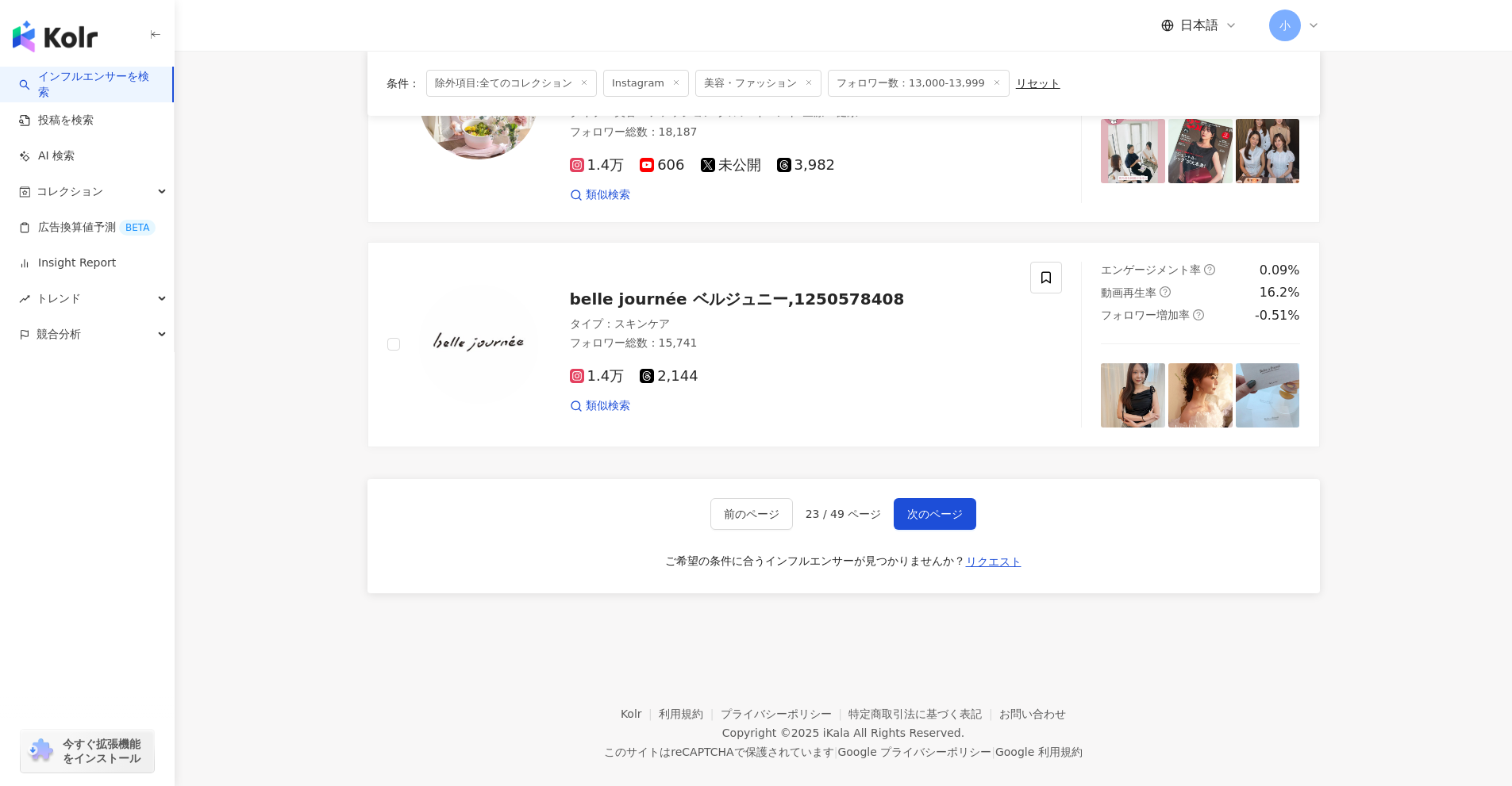
drag, startPoint x: 1415, startPoint y: 261, endPoint x: 1321, endPoint y: 721, distance: 469.5
click at [934, 508] on span "次のページ" at bounding box center [935, 514] width 56 height 13
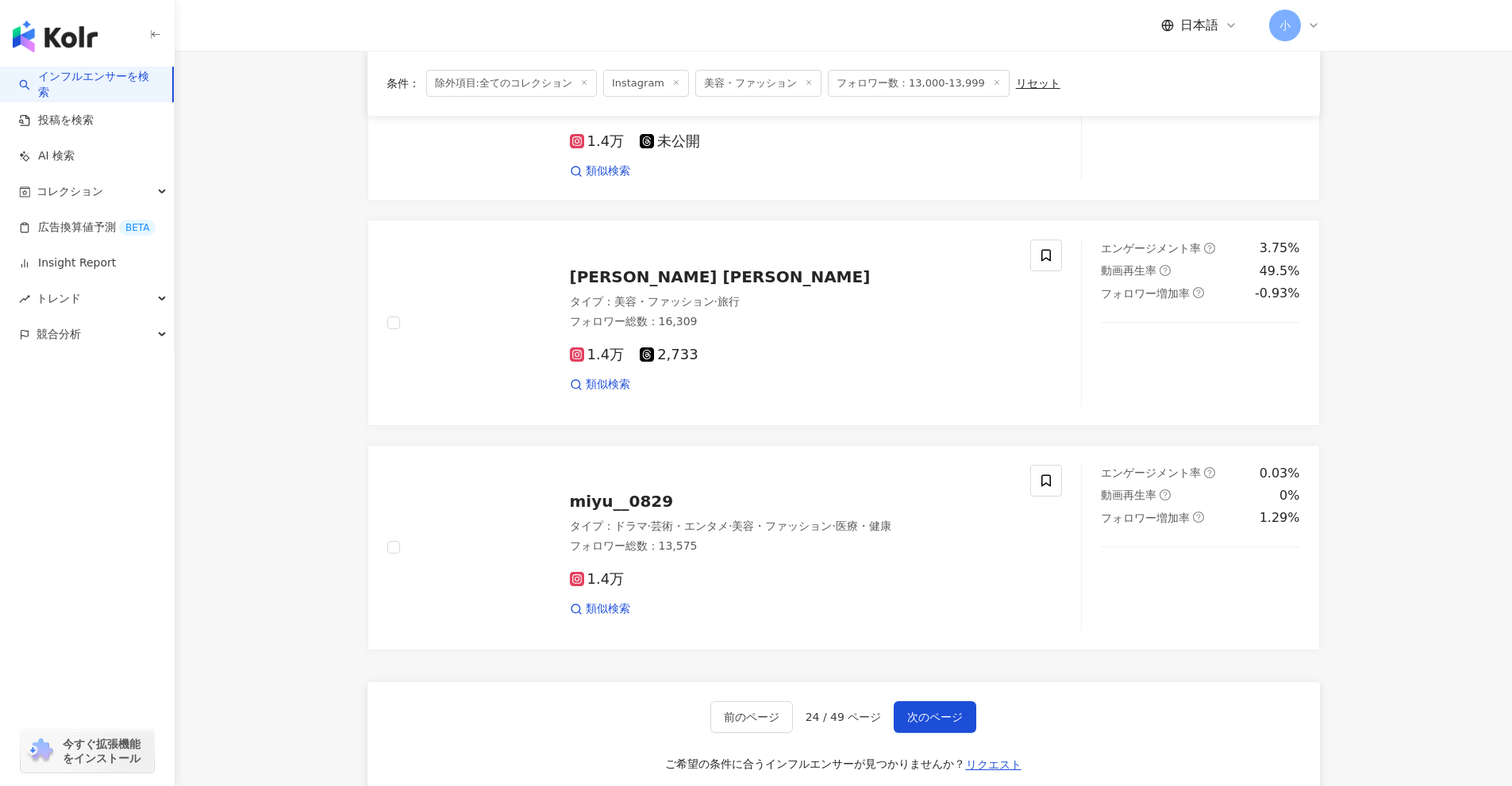
scroll to position [2257, 0]
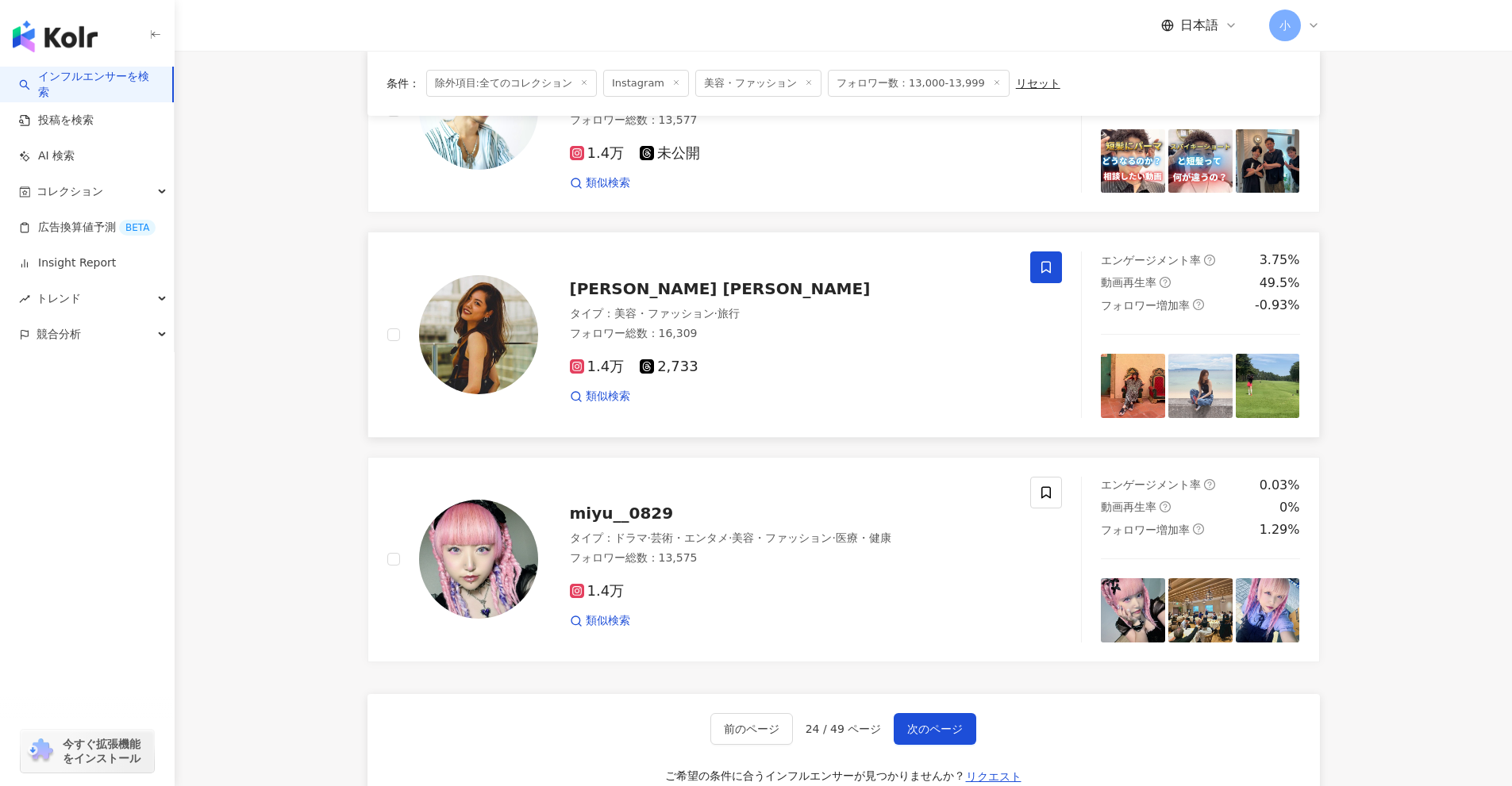
click at [1037, 275] on span at bounding box center [1046, 267] width 31 height 31
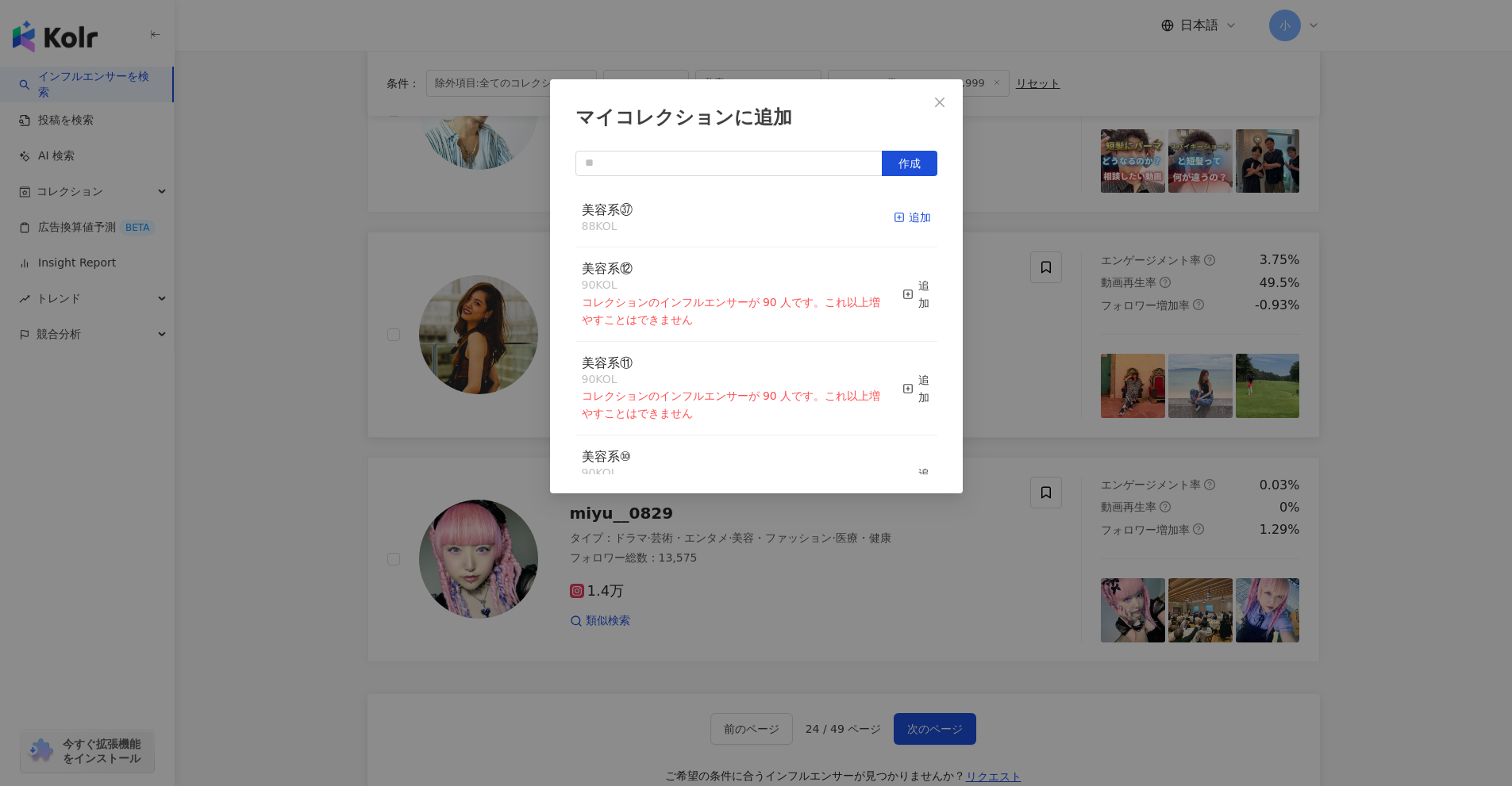
click at [902, 218] on div "追加" at bounding box center [912, 217] width 38 height 17
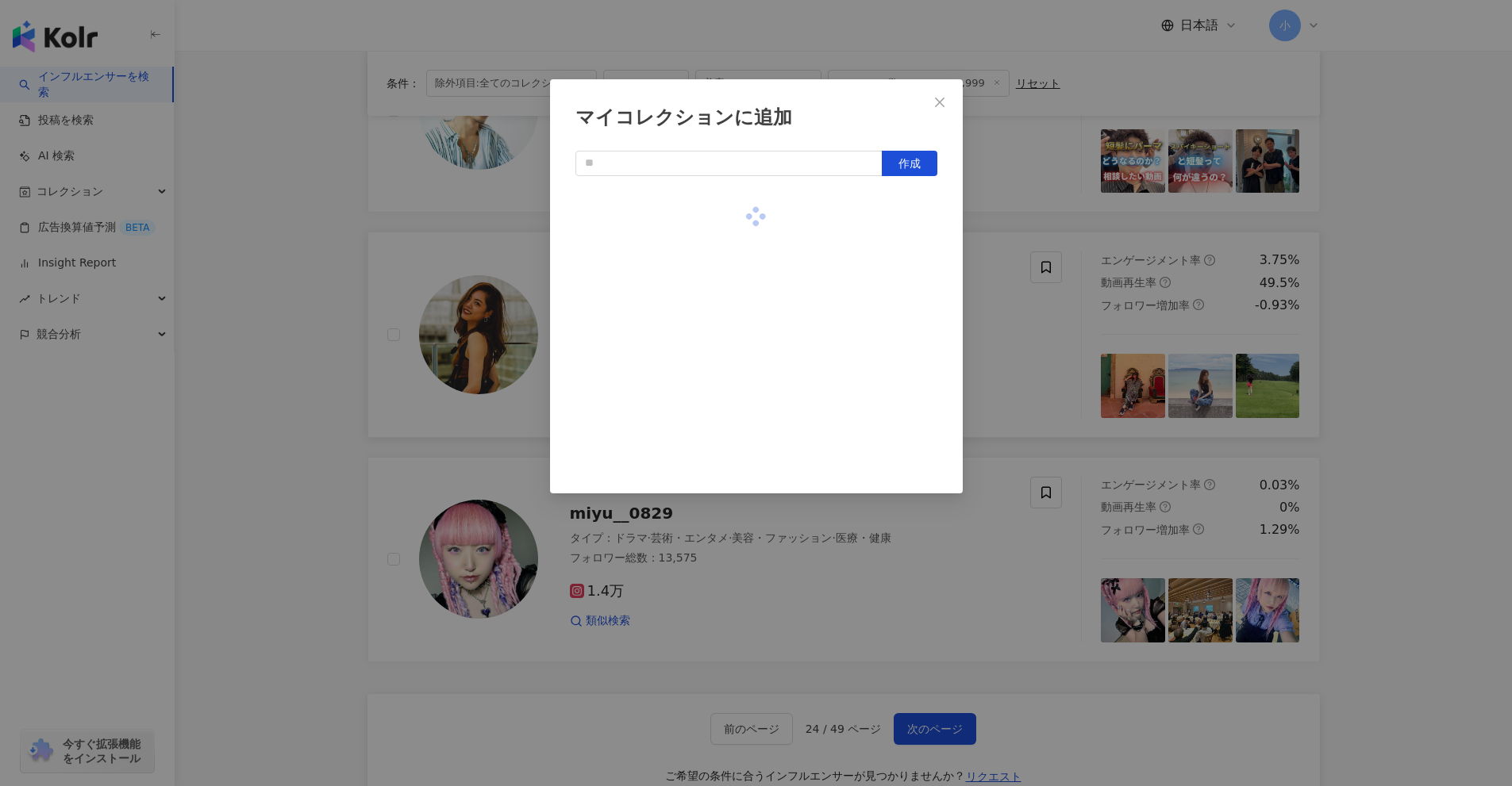
click at [1472, 426] on div "マイコレクションに追加 作成" at bounding box center [756, 393] width 1512 height 786
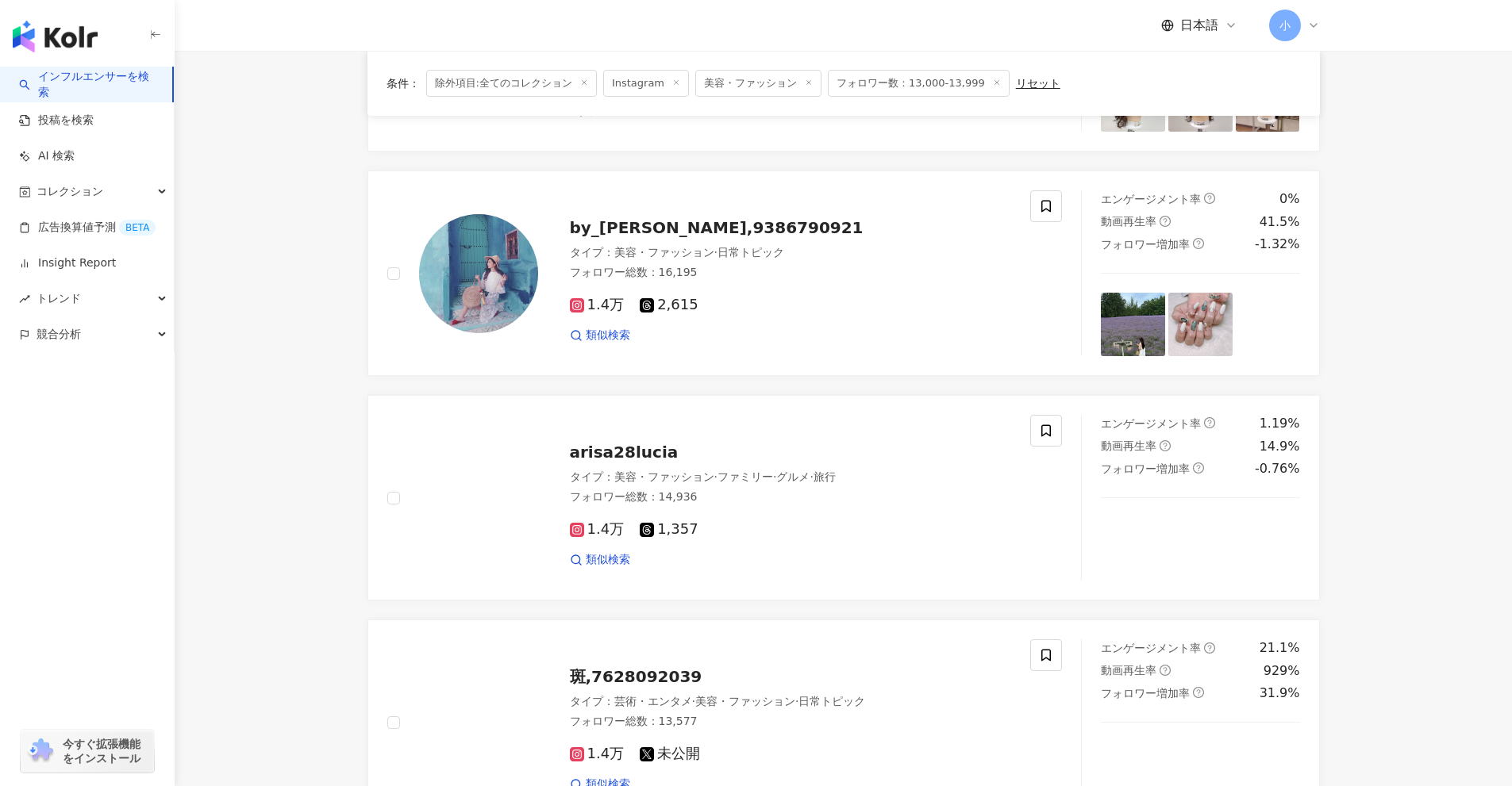
scroll to position [1304, 0]
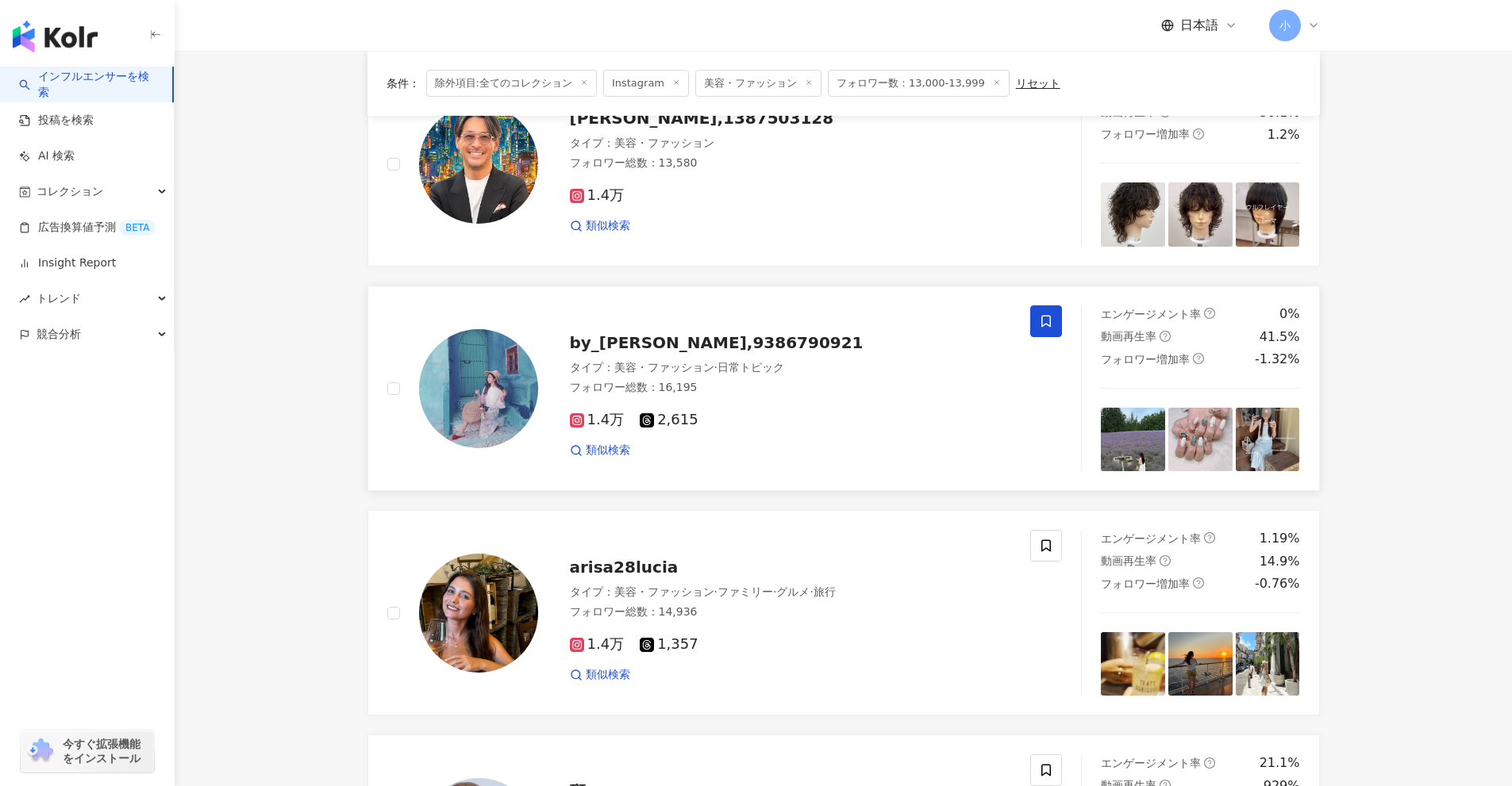
click at [1037, 315] on span at bounding box center [1046, 321] width 31 height 31
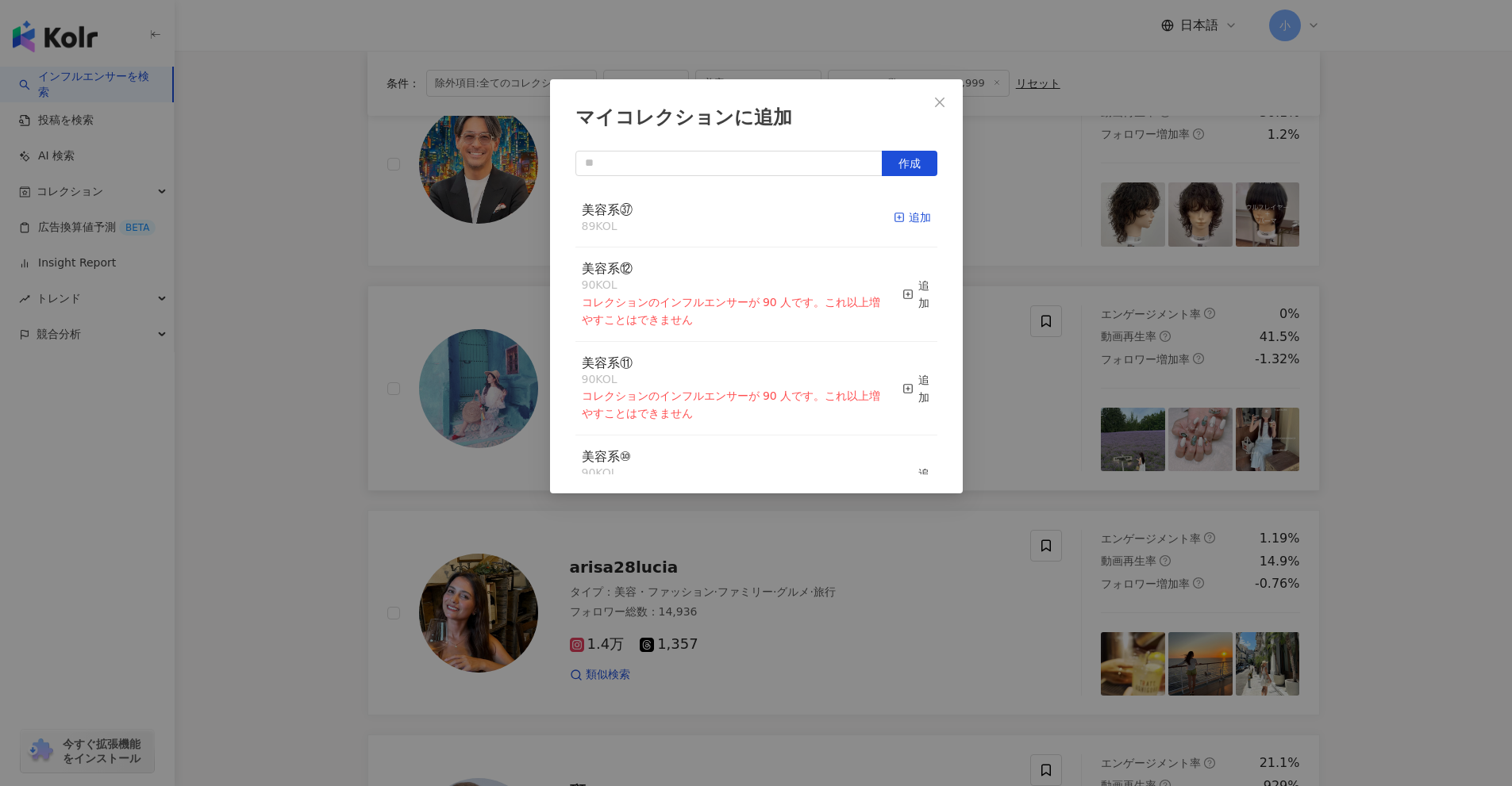
click at [893, 215] on icon "button" at bounding box center [899, 217] width 11 height 11
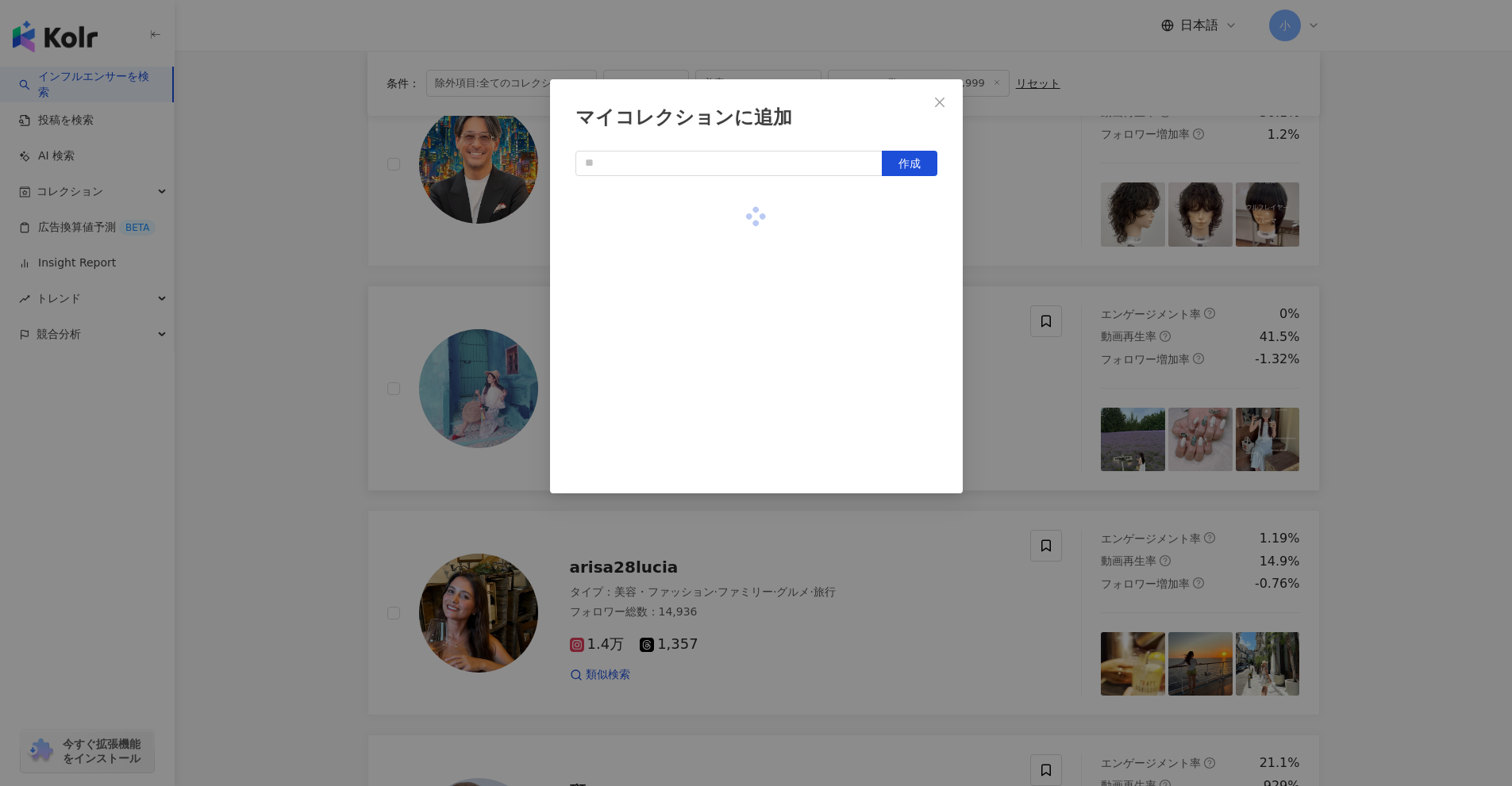
click at [1412, 415] on div "マイコレクションに追加 作成" at bounding box center [756, 393] width 1512 height 786
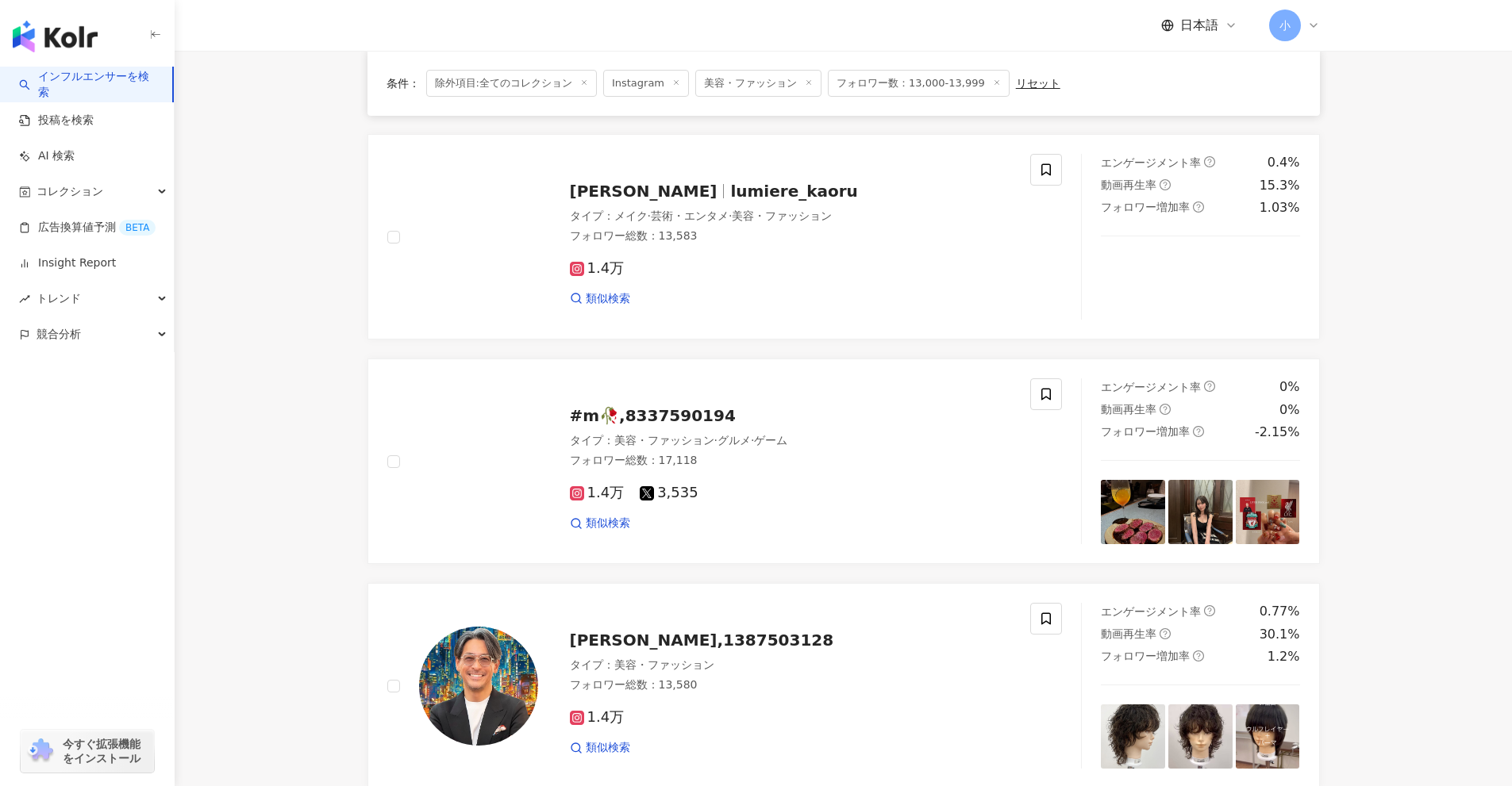
scroll to position [749, 0]
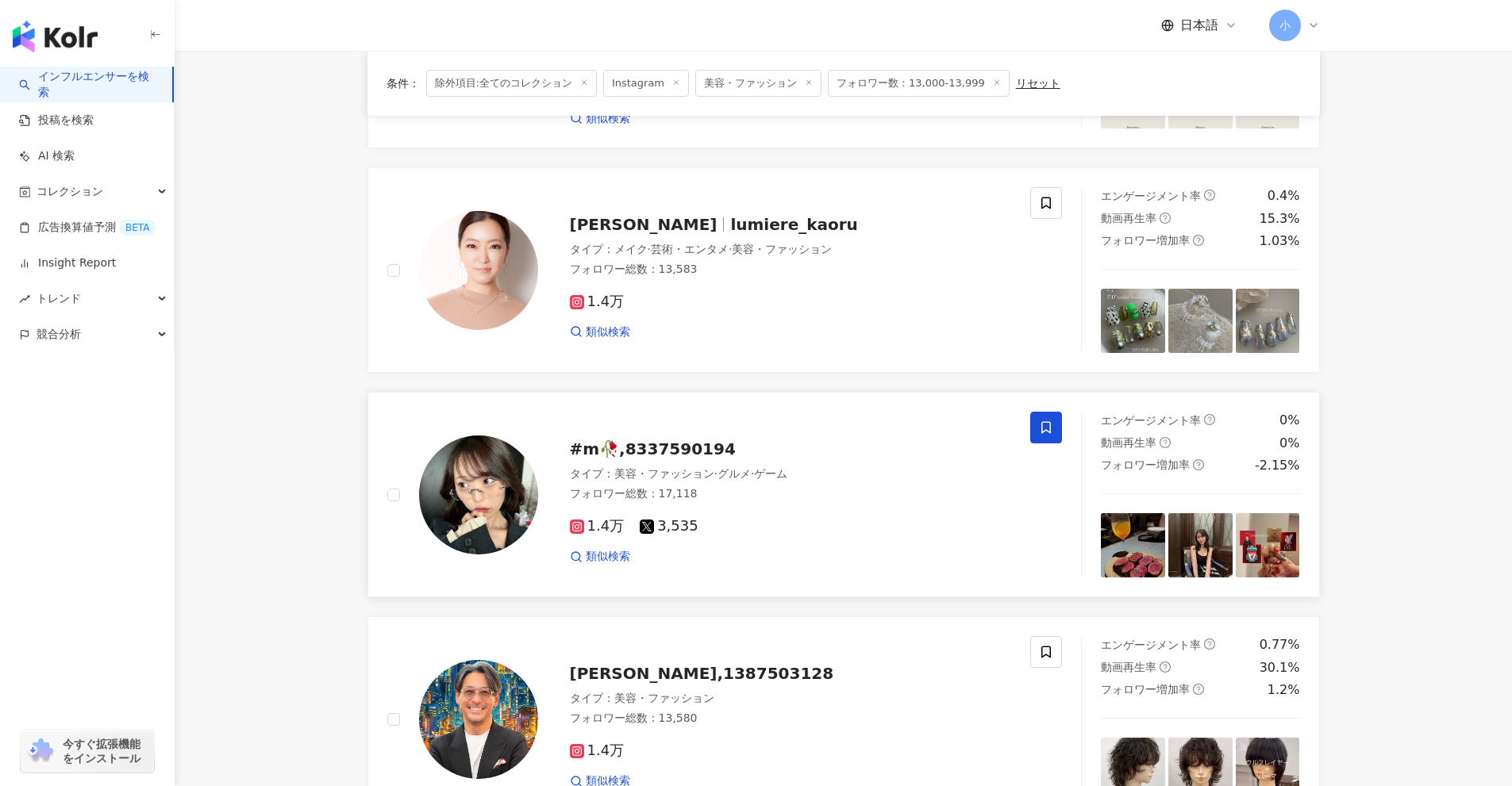
click at [1042, 427] on icon at bounding box center [1045, 428] width 10 height 12
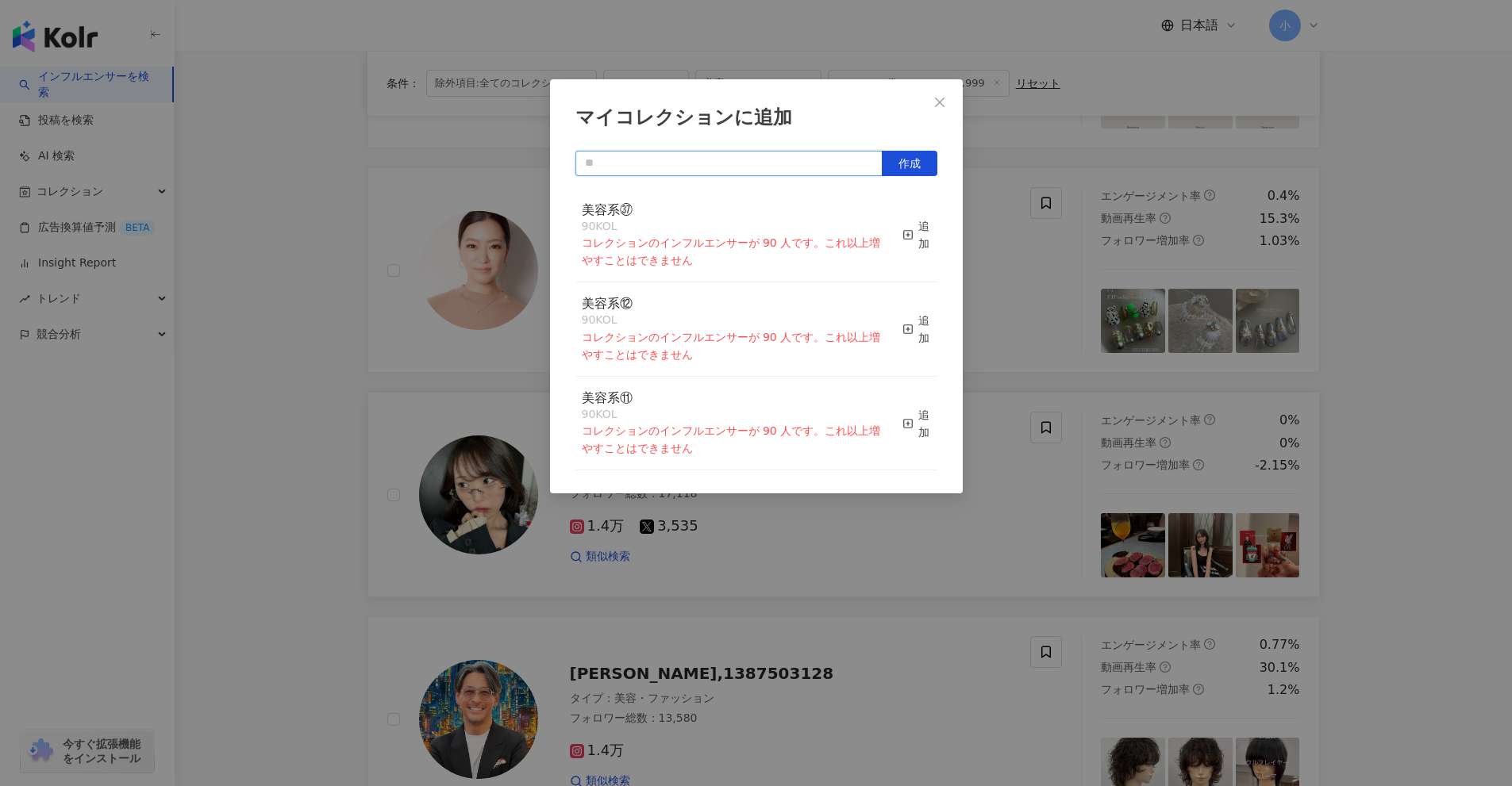
click at [813, 171] on input "text" at bounding box center [729, 163] width 307 height 25
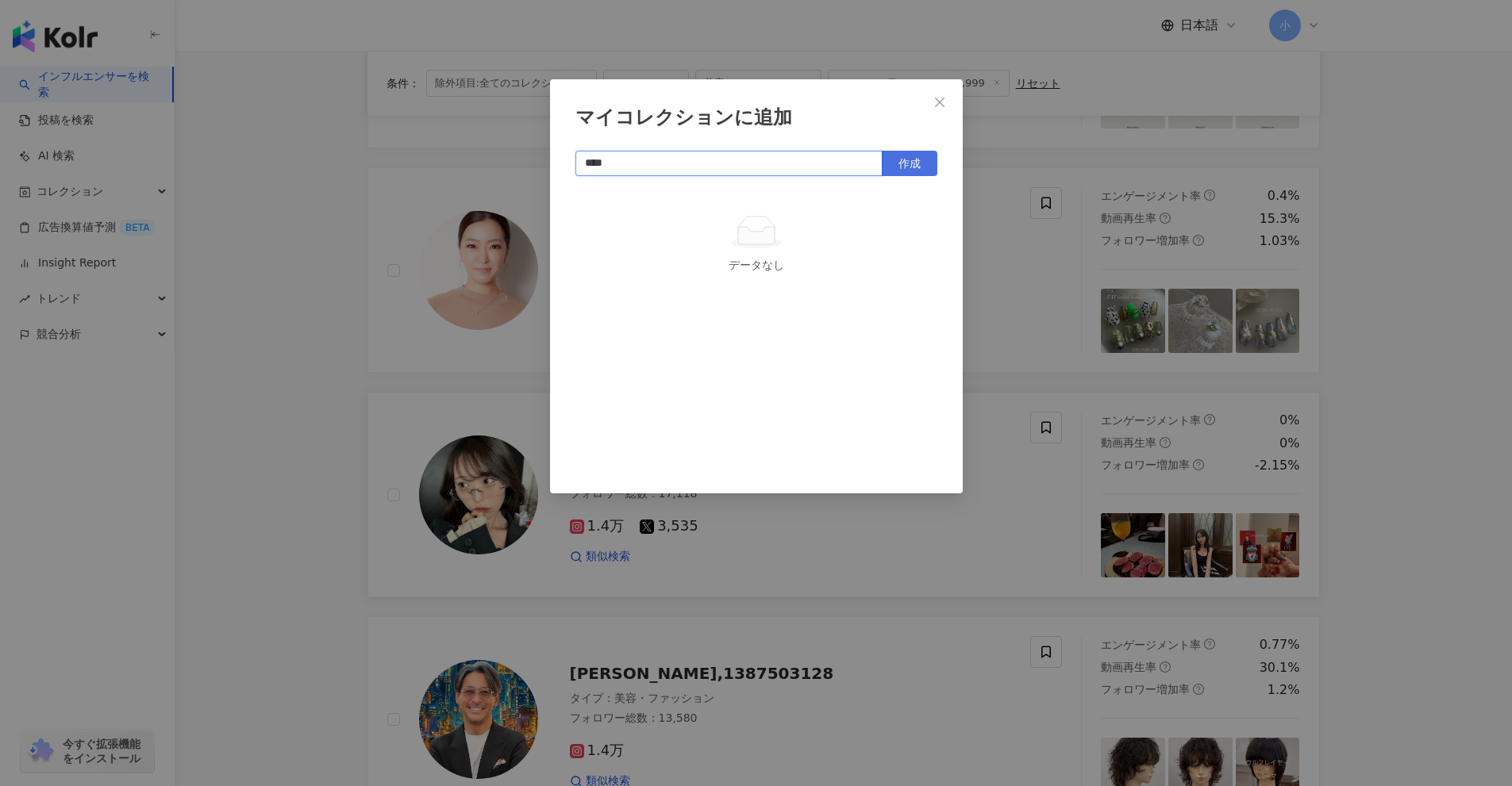
click at [918, 160] on span "作成" at bounding box center [909, 163] width 22 height 13
type input "****"
click at [1447, 259] on div "マイコレクションに追加 **** 作成 美容系㊳ 1 KOL 追加済み" at bounding box center [756, 393] width 1512 height 786
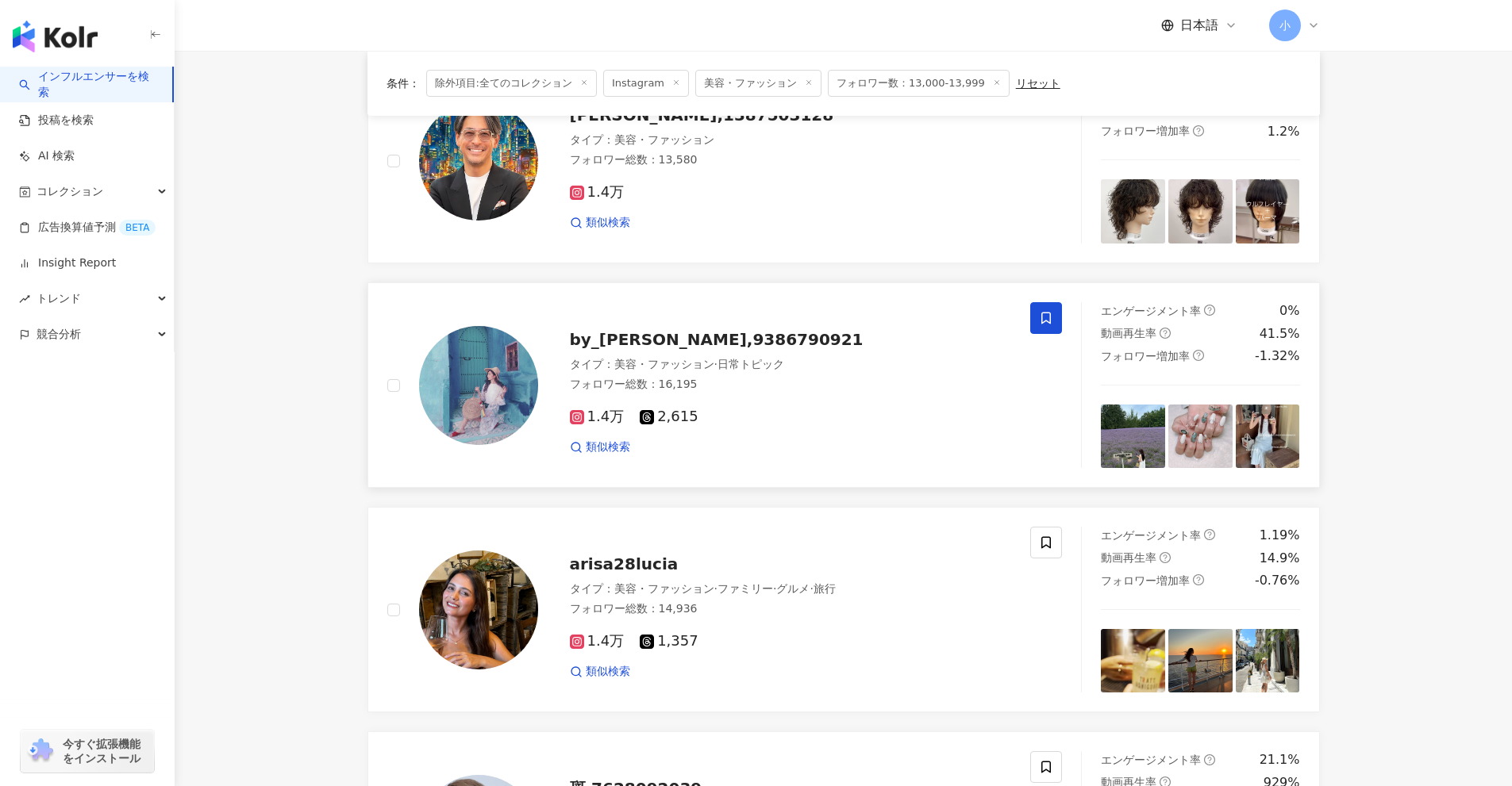
scroll to position [2495, 0]
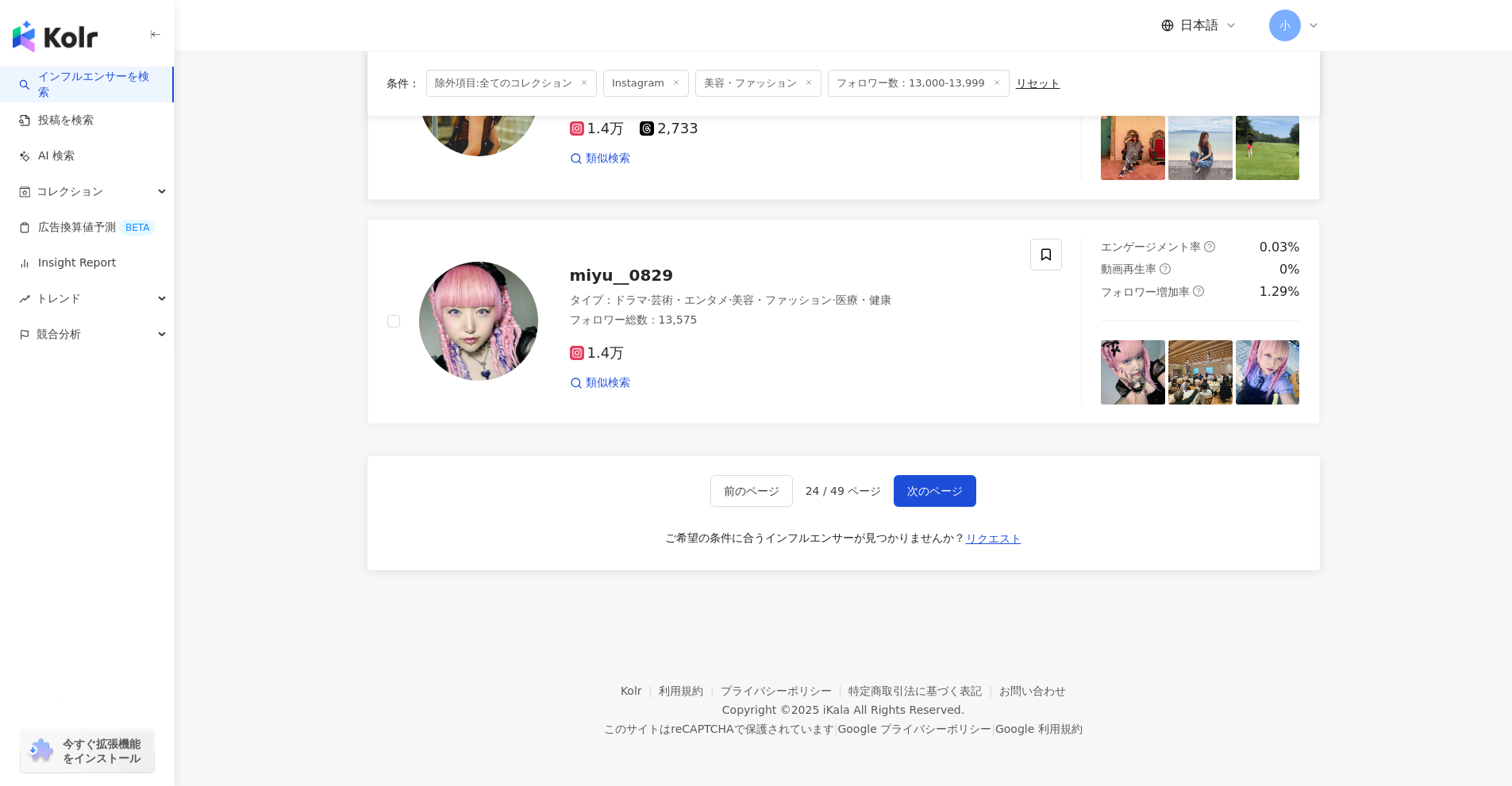
drag, startPoint x: 1383, startPoint y: 382, endPoint x: 1385, endPoint y: 684, distance: 302.0
click at [909, 496] on span "次のページ" at bounding box center [935, 491] width 56 height 13
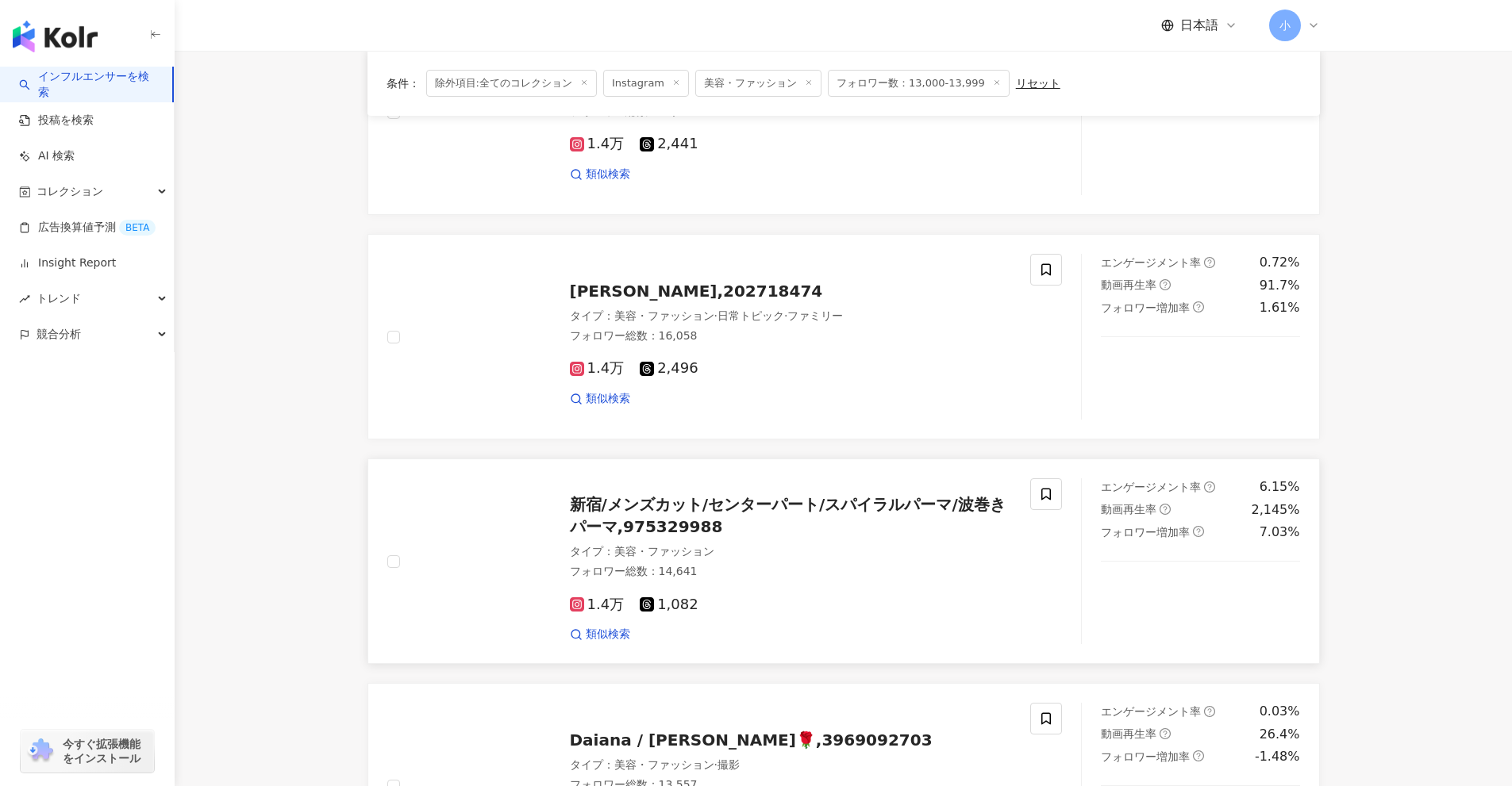
scroll to position [1701, 0]
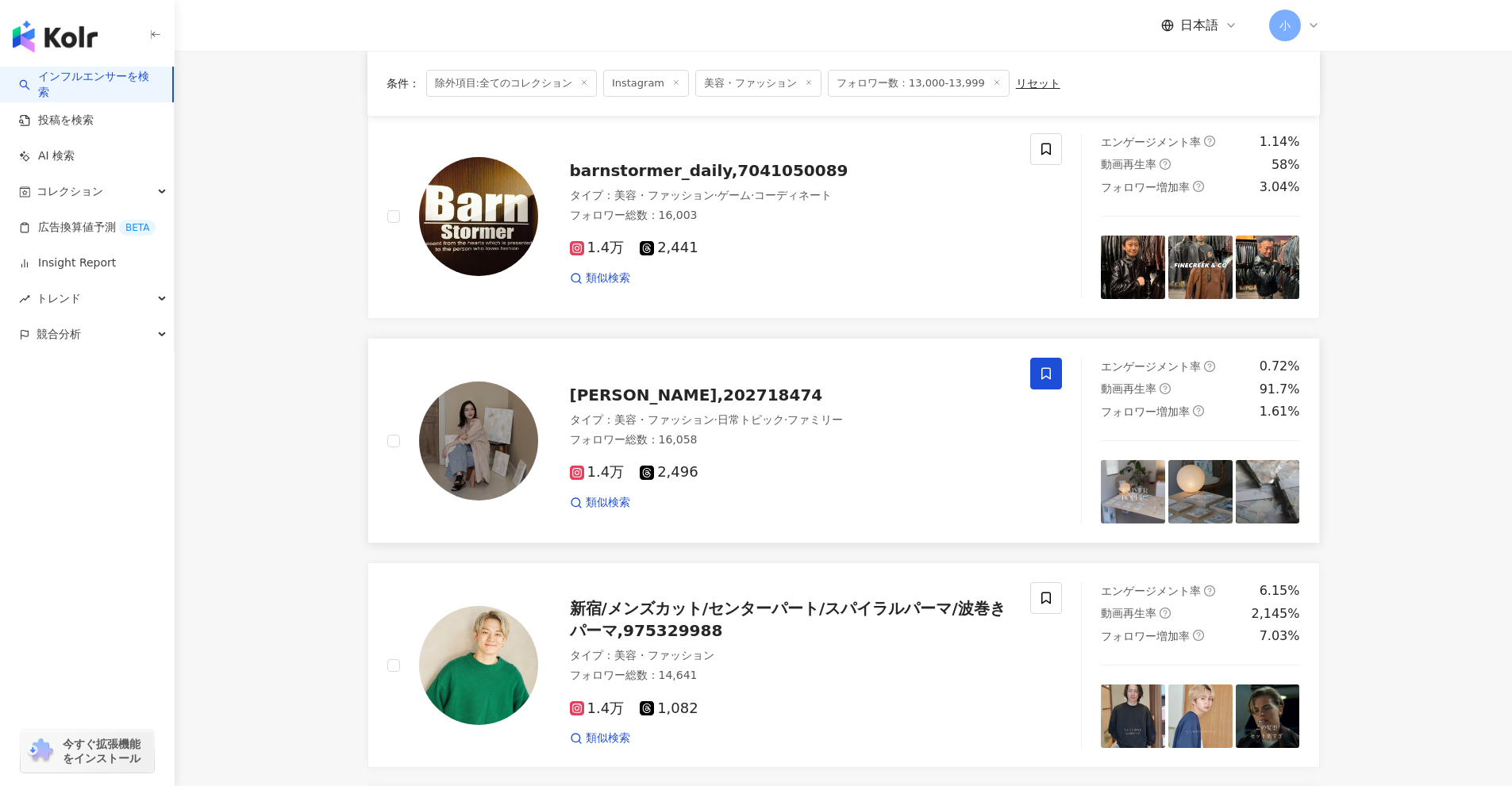
click at [1046, 380] on icon at bounding box center [1046, 373] width 14 height 14
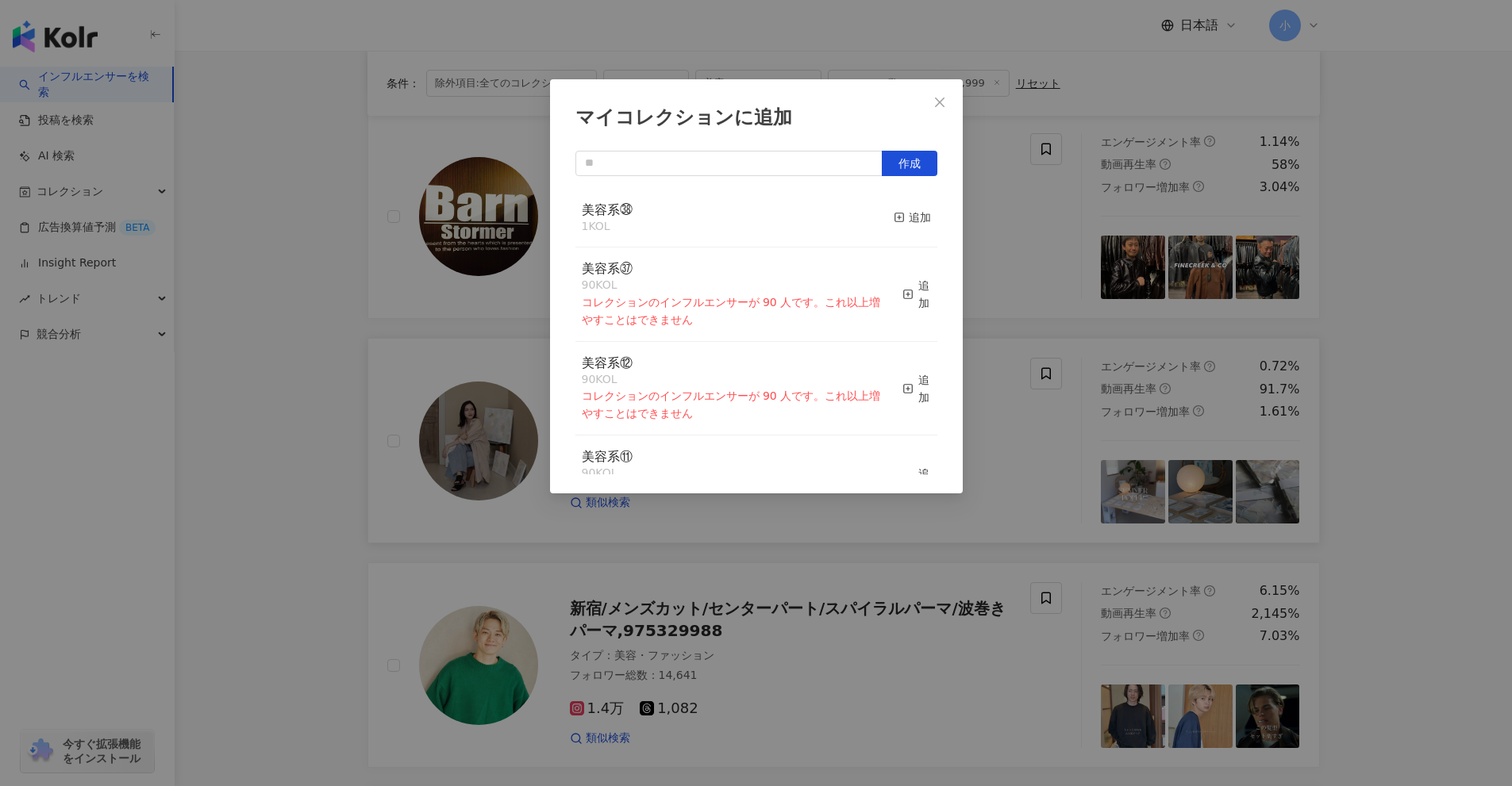
click at [893, 229] on button "追加" at bounding box center [912, 218] width 38 height 33
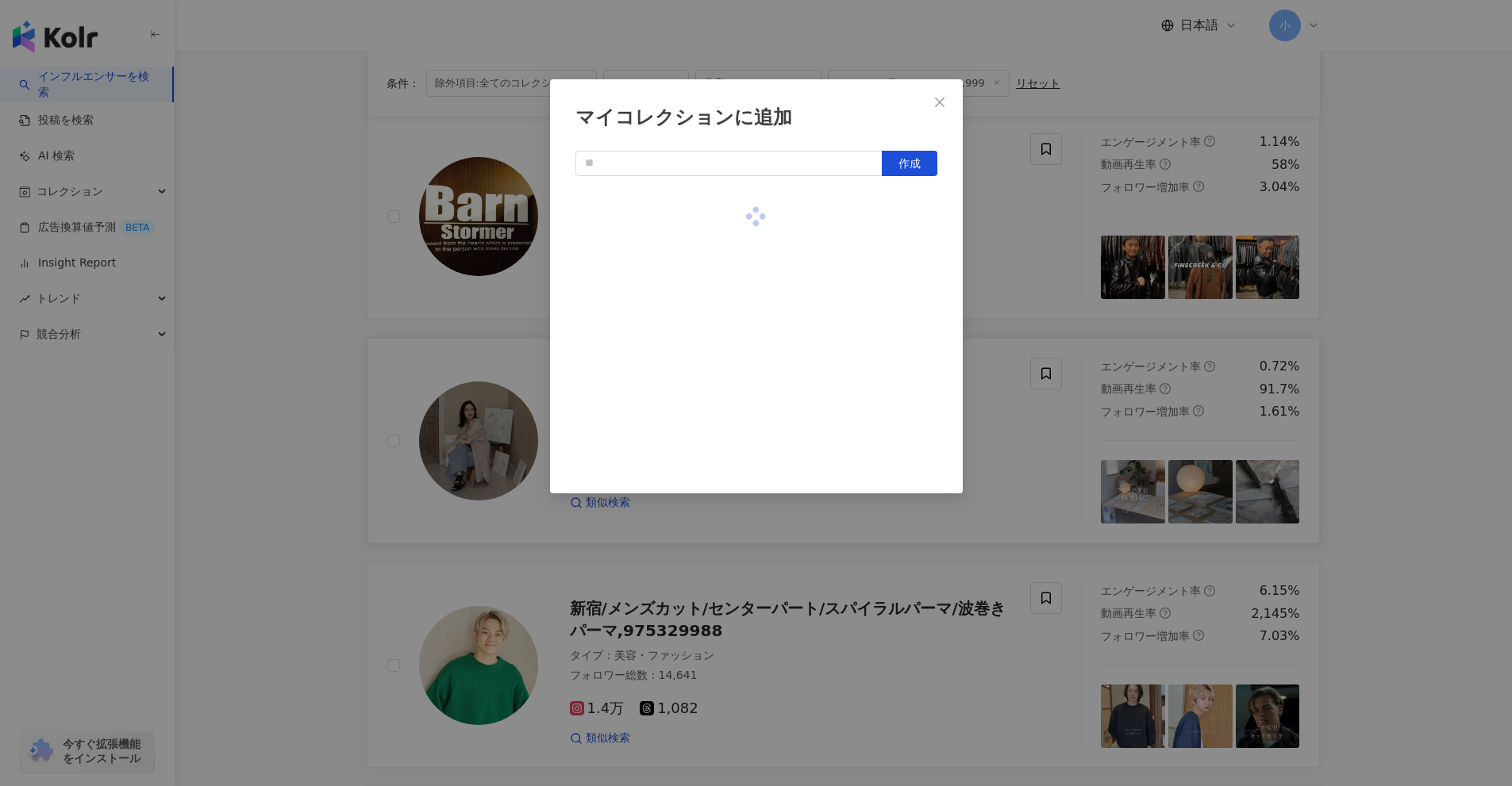
click at [1365, 379] on div "マイコレクションに追加 作成" at bounding box center [756, 393] width 1512 height 786
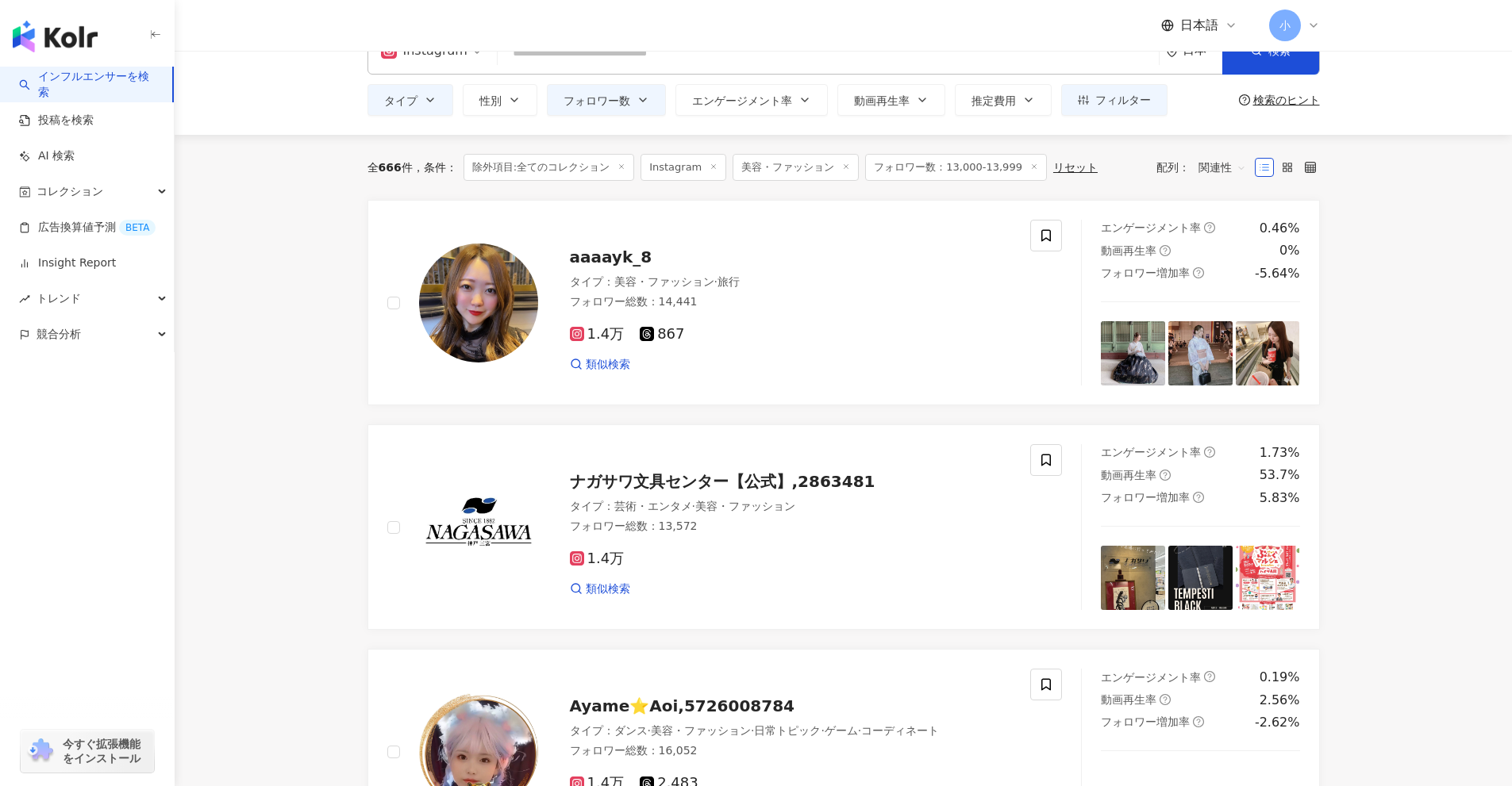
scroll to position [35, 0]
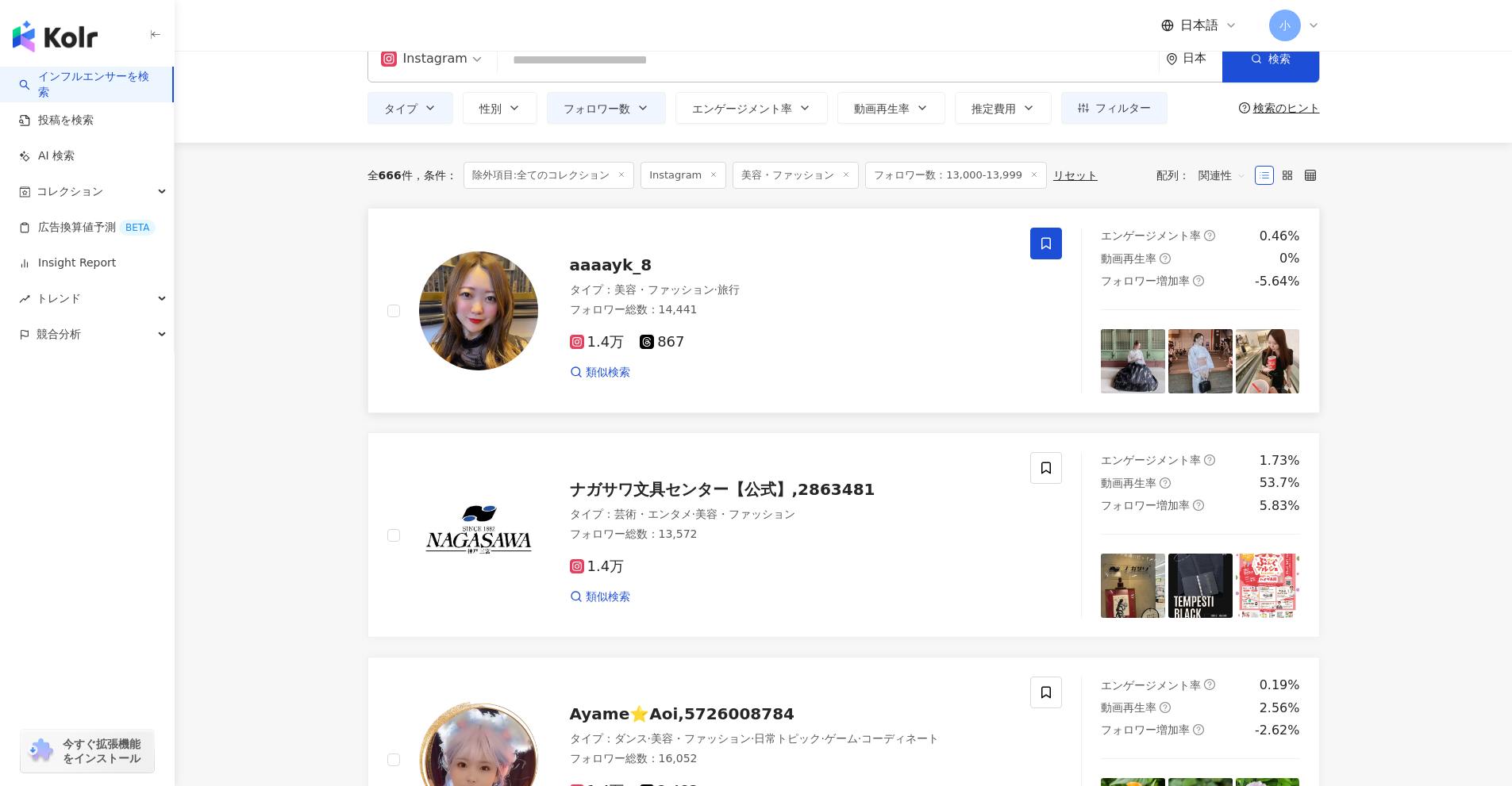
click at [1050, 248] on icon at bounding box center [1045, 244] width 10 height 12
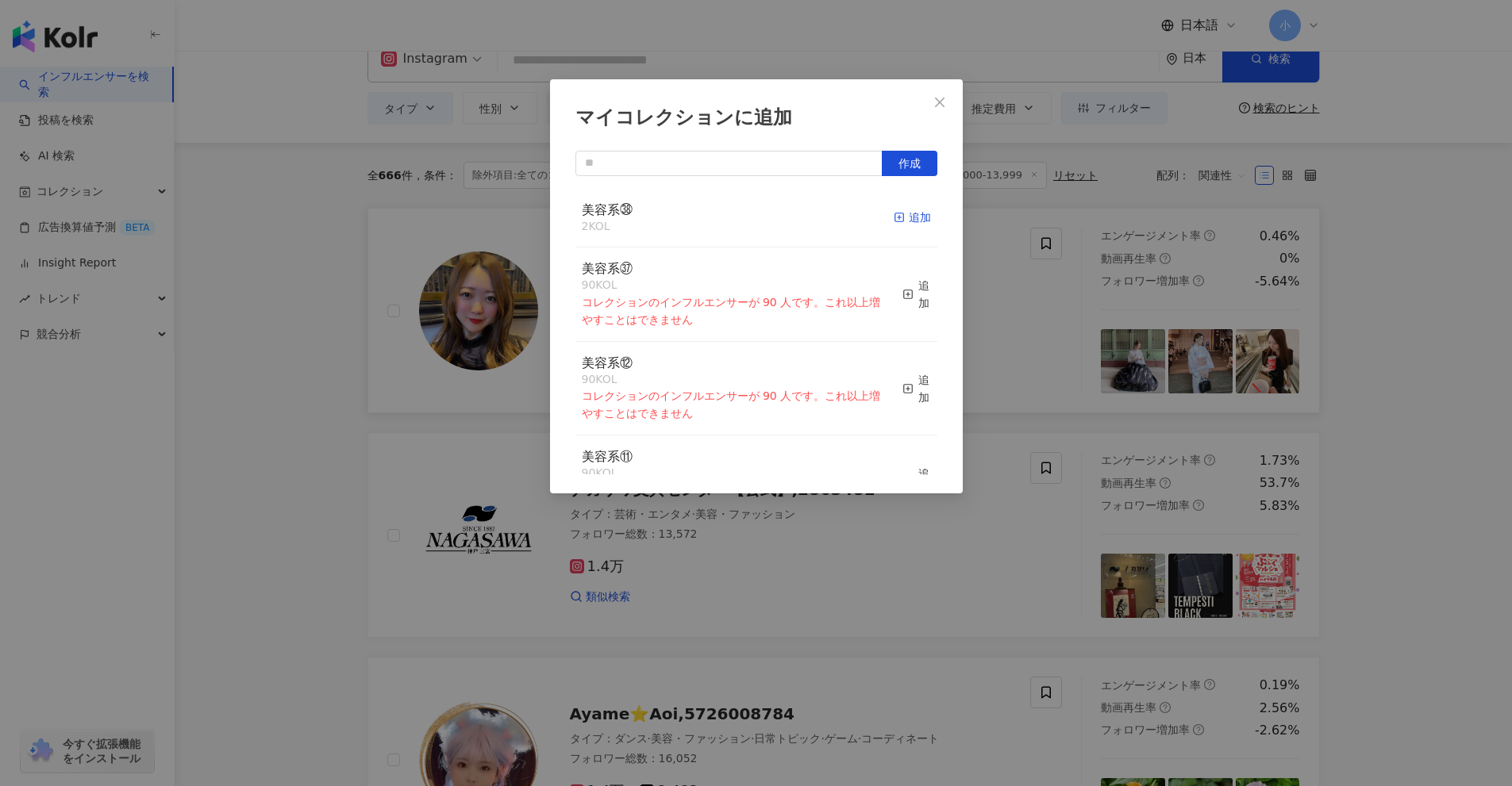
click at [896, 216] on div "追加" at bounding box center [912, 217] width 38 height 17
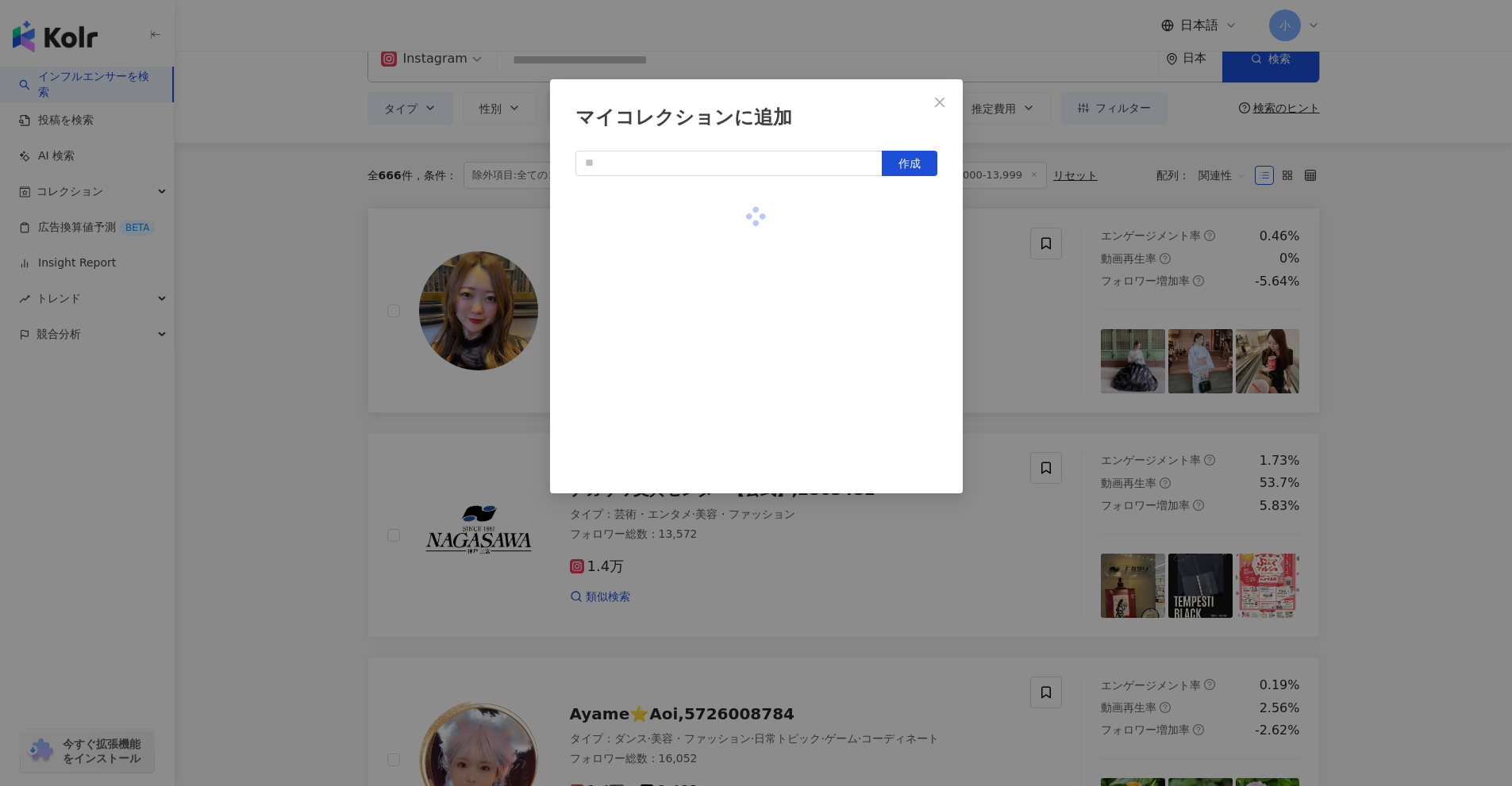
click at [1395, 396] on div "マイコレクションに追加 作成" at bounding box center [756, 393] width 1512 height 786
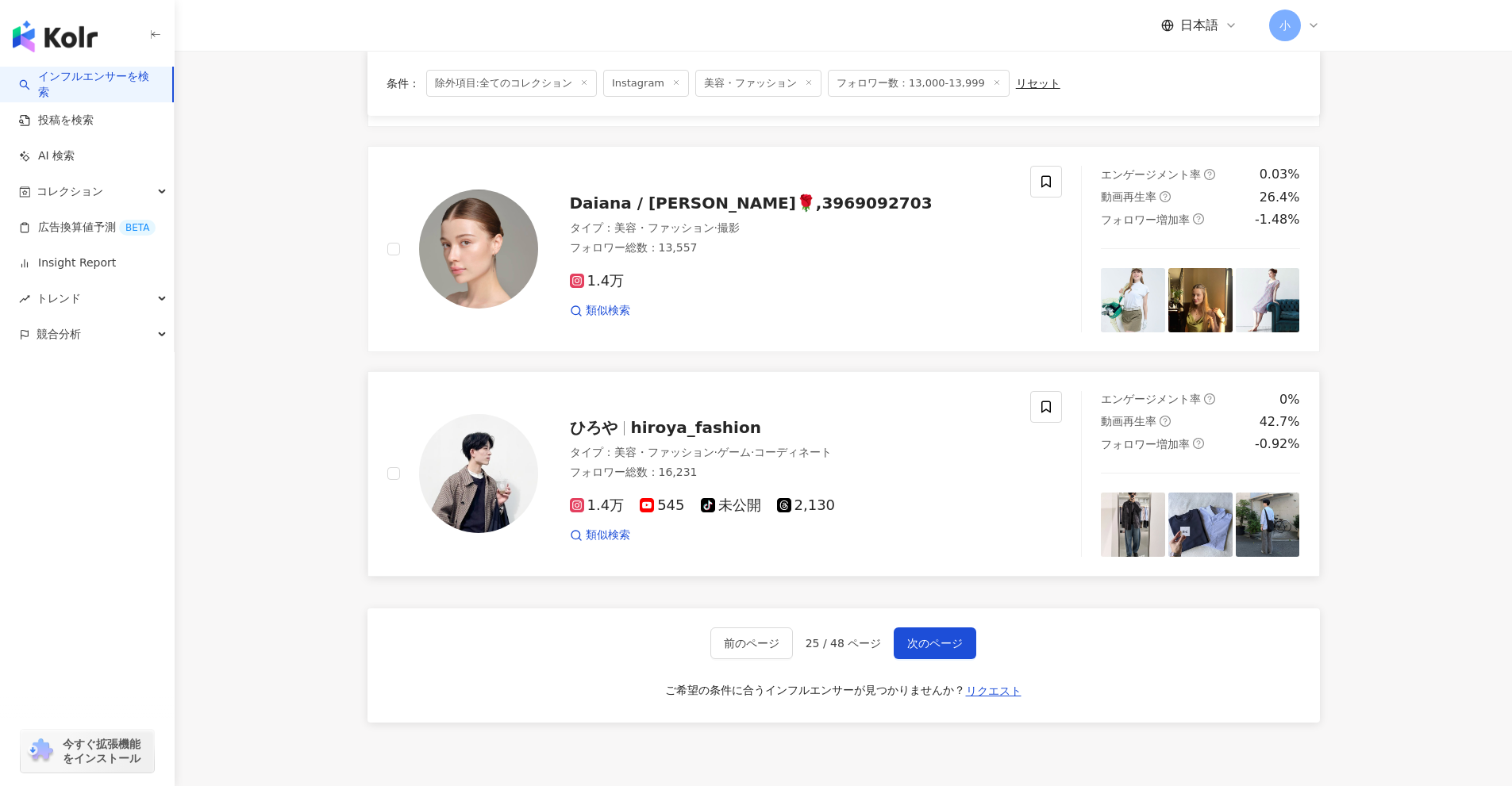
scroll to position [2495, 0]
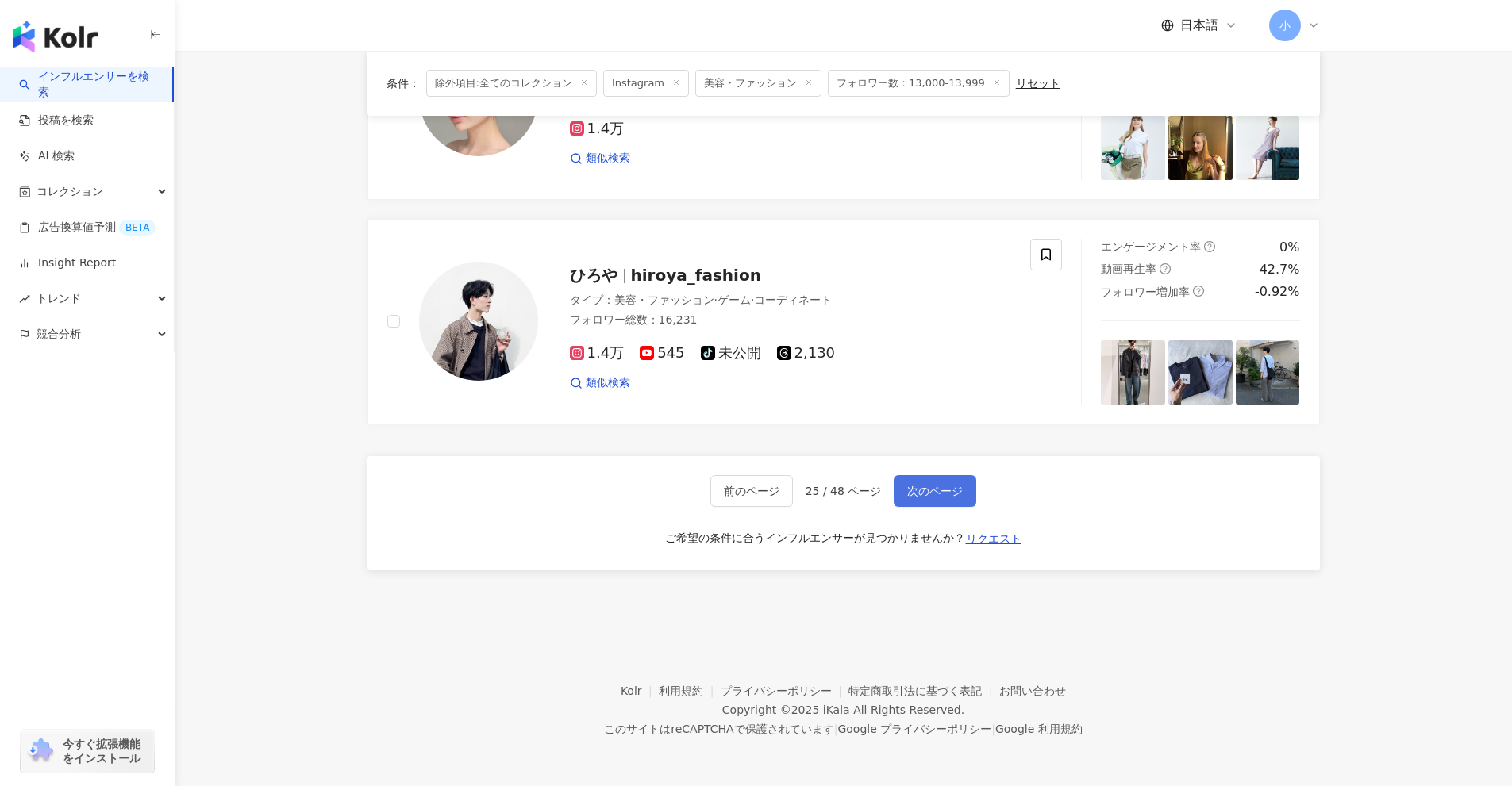
click at [921, 486] on span "次のページ" at bounding box center [935, 491] width 56 height 13
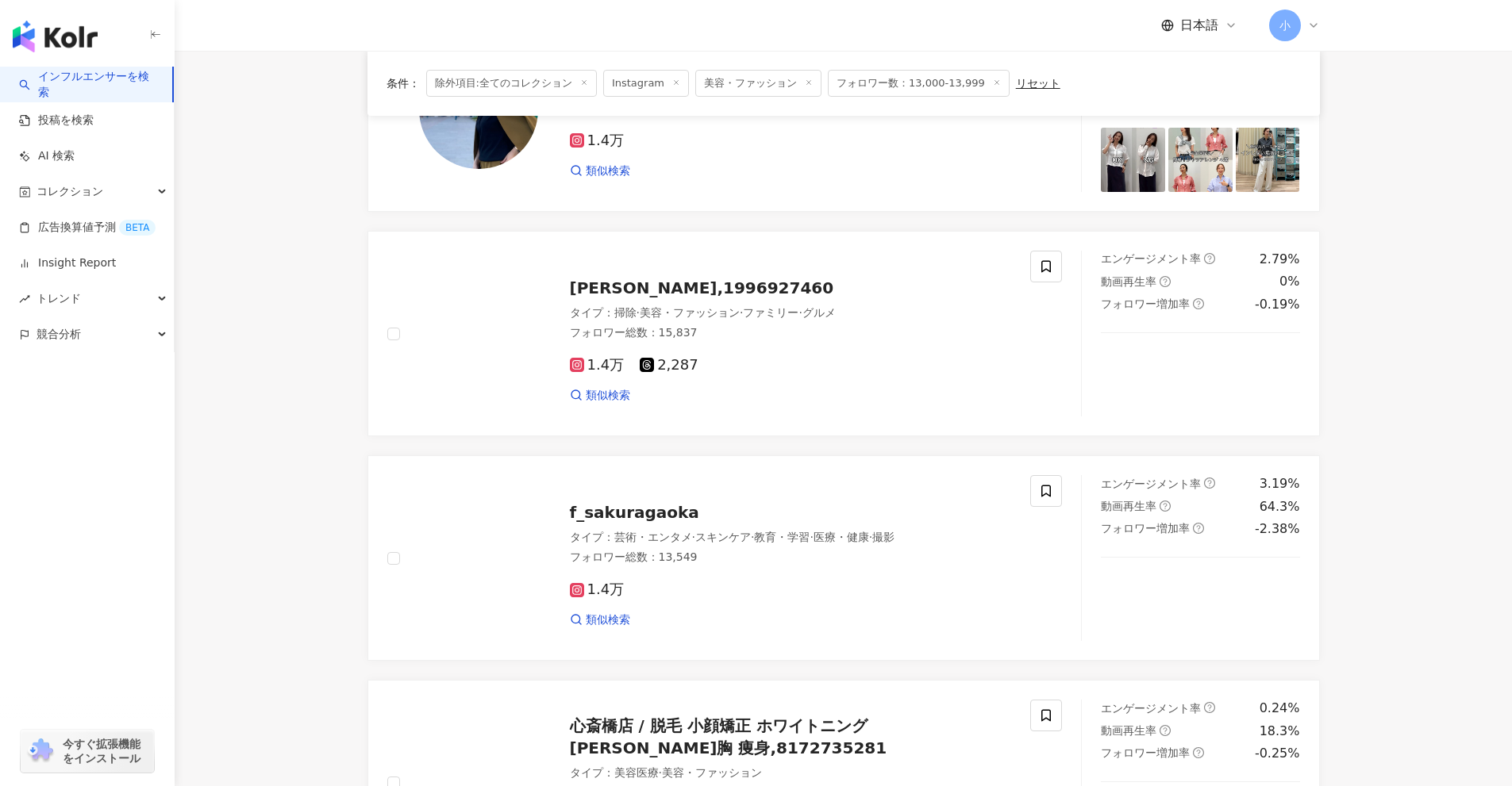
scroll to position [114, 0]
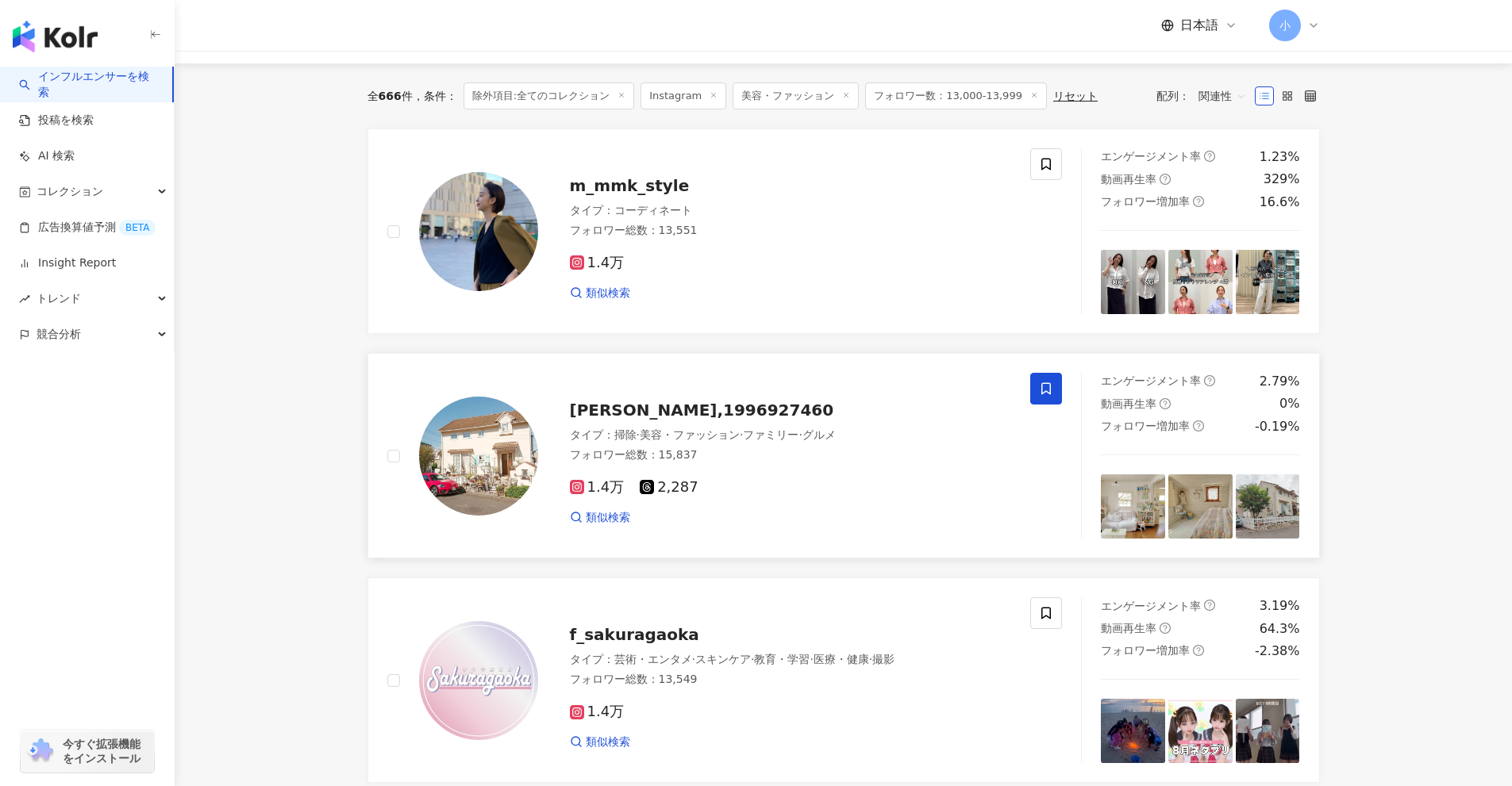
click at [1056, 389] on span at bounding box center [1046, 388] width 31 height 31
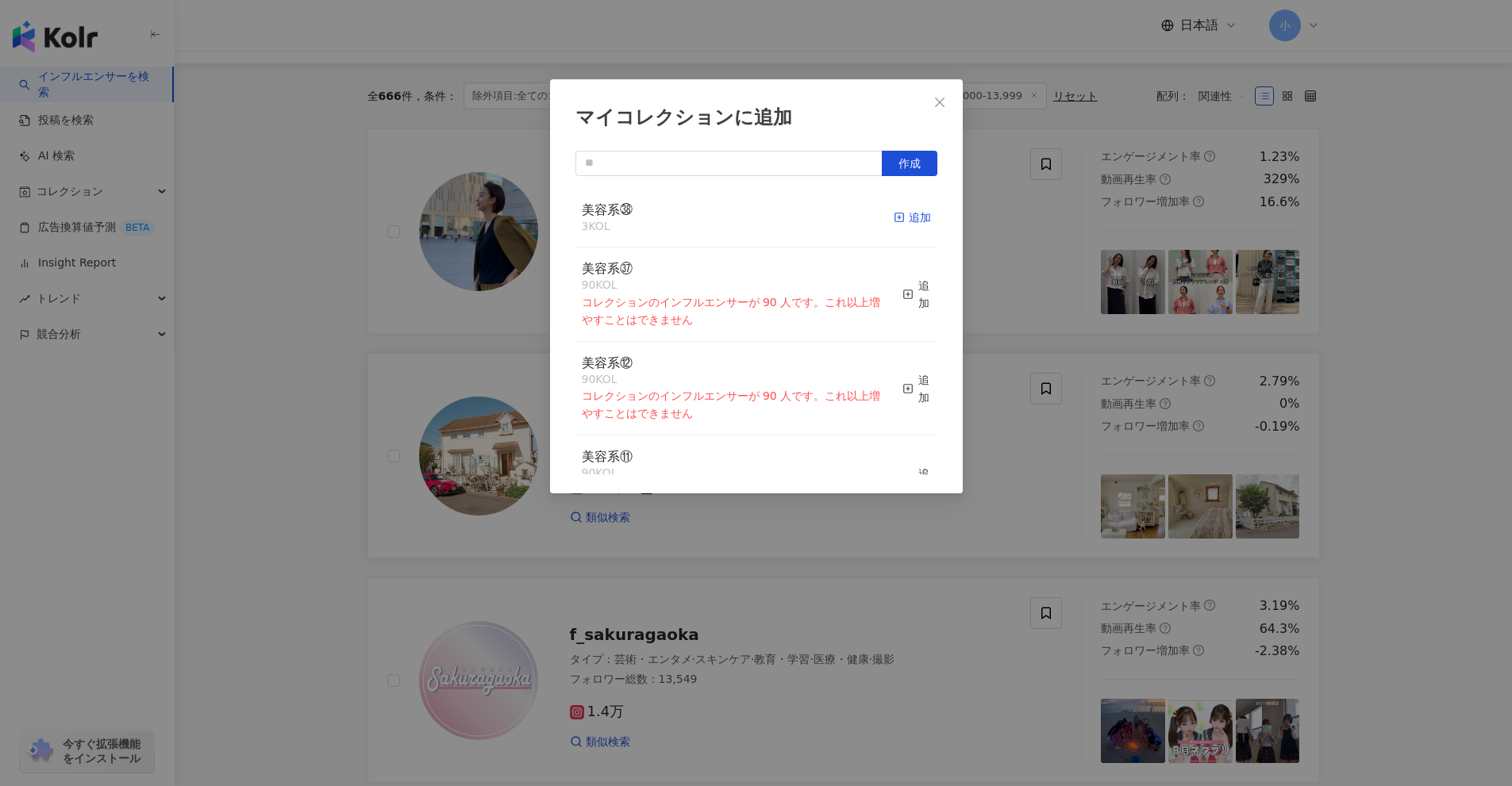
click at [893, 221] on icon "button" at bounding box center [899, 217] width 11 height 11
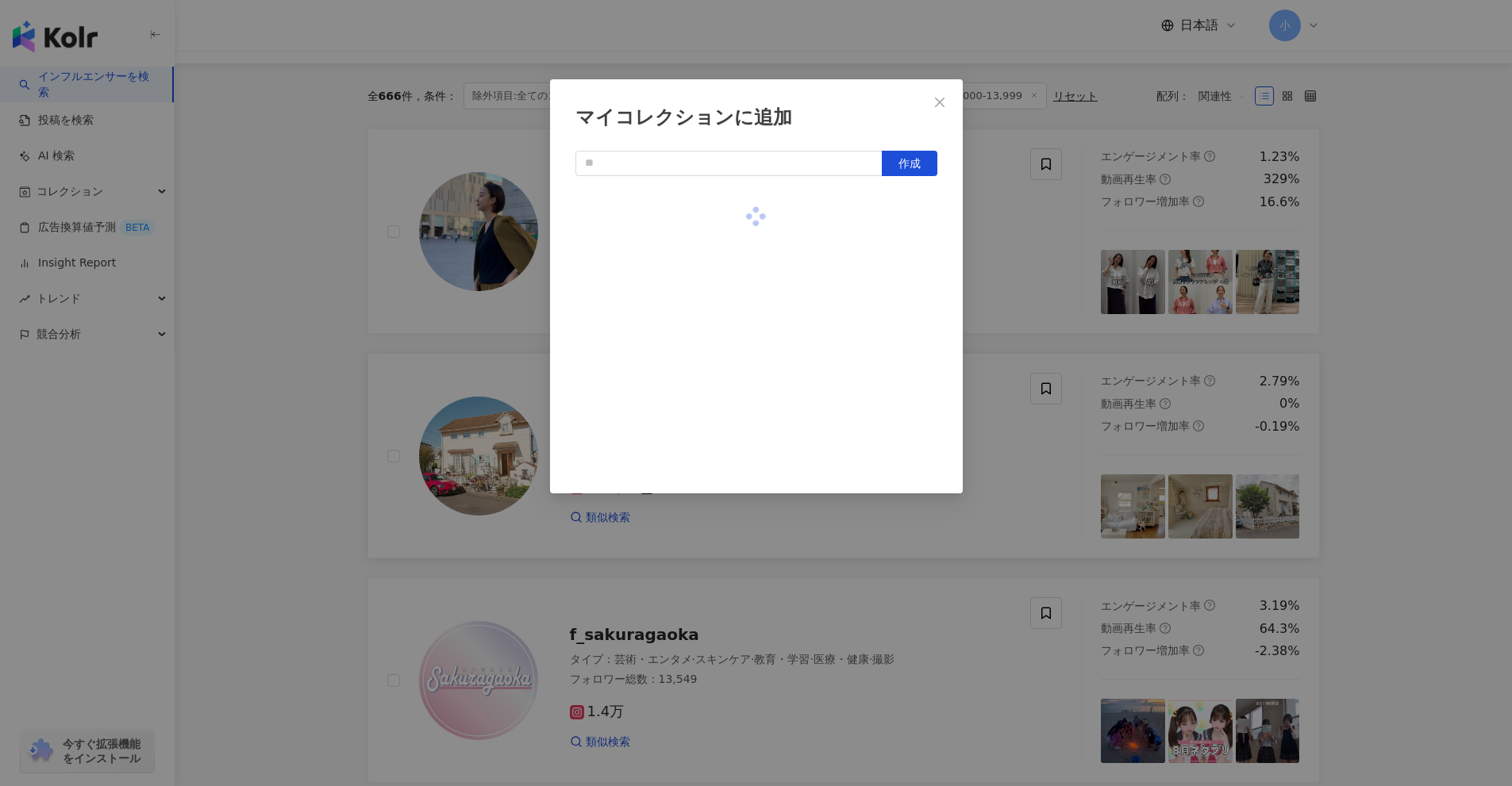
click at [1013, 254] on div "マイコレクションに追加 作成" at bounding box center [756, 393] width 1512 height 786
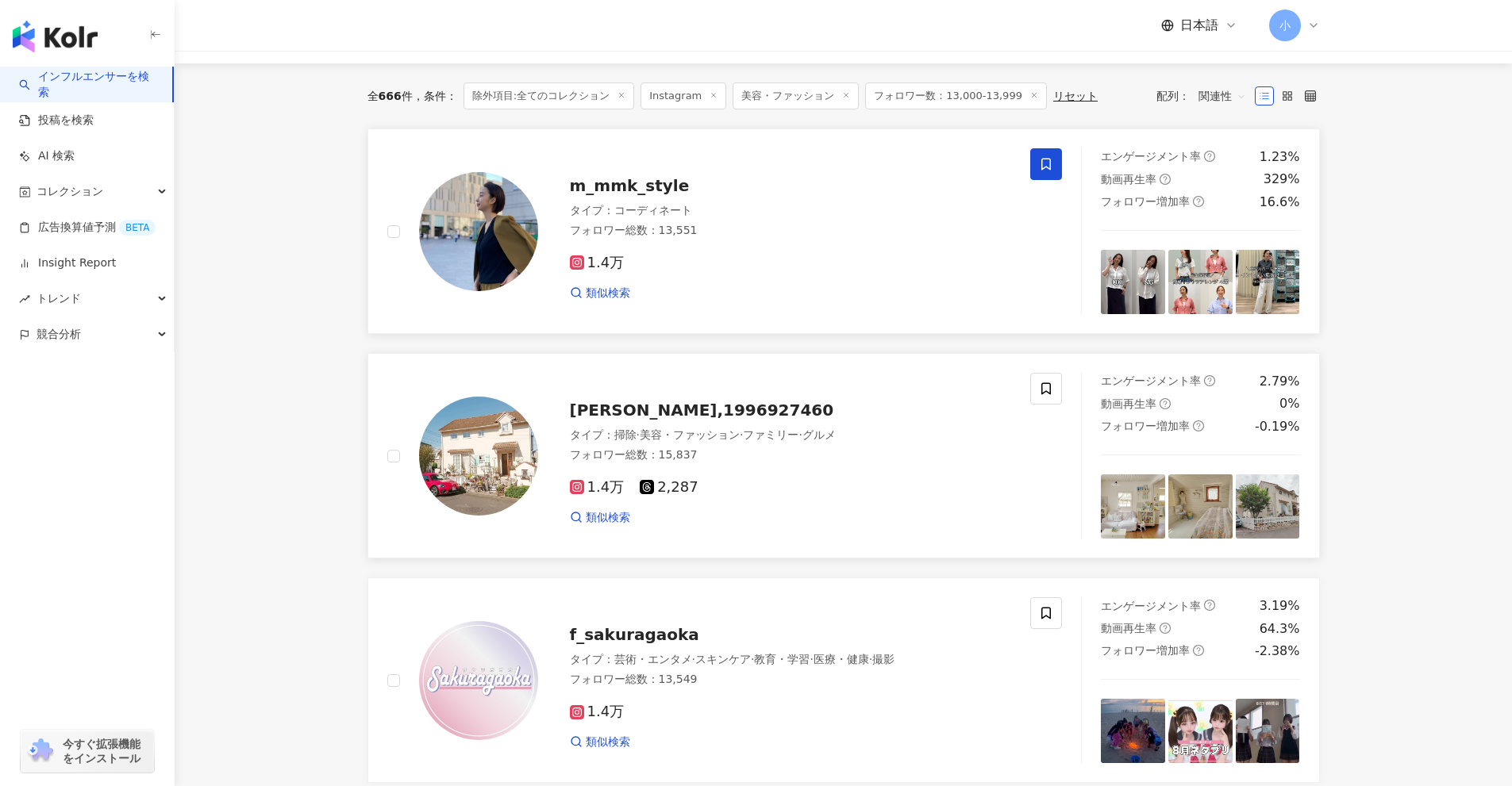
click at [1060, 164] on span at bounding box center [1046, 164] width 31 height 31
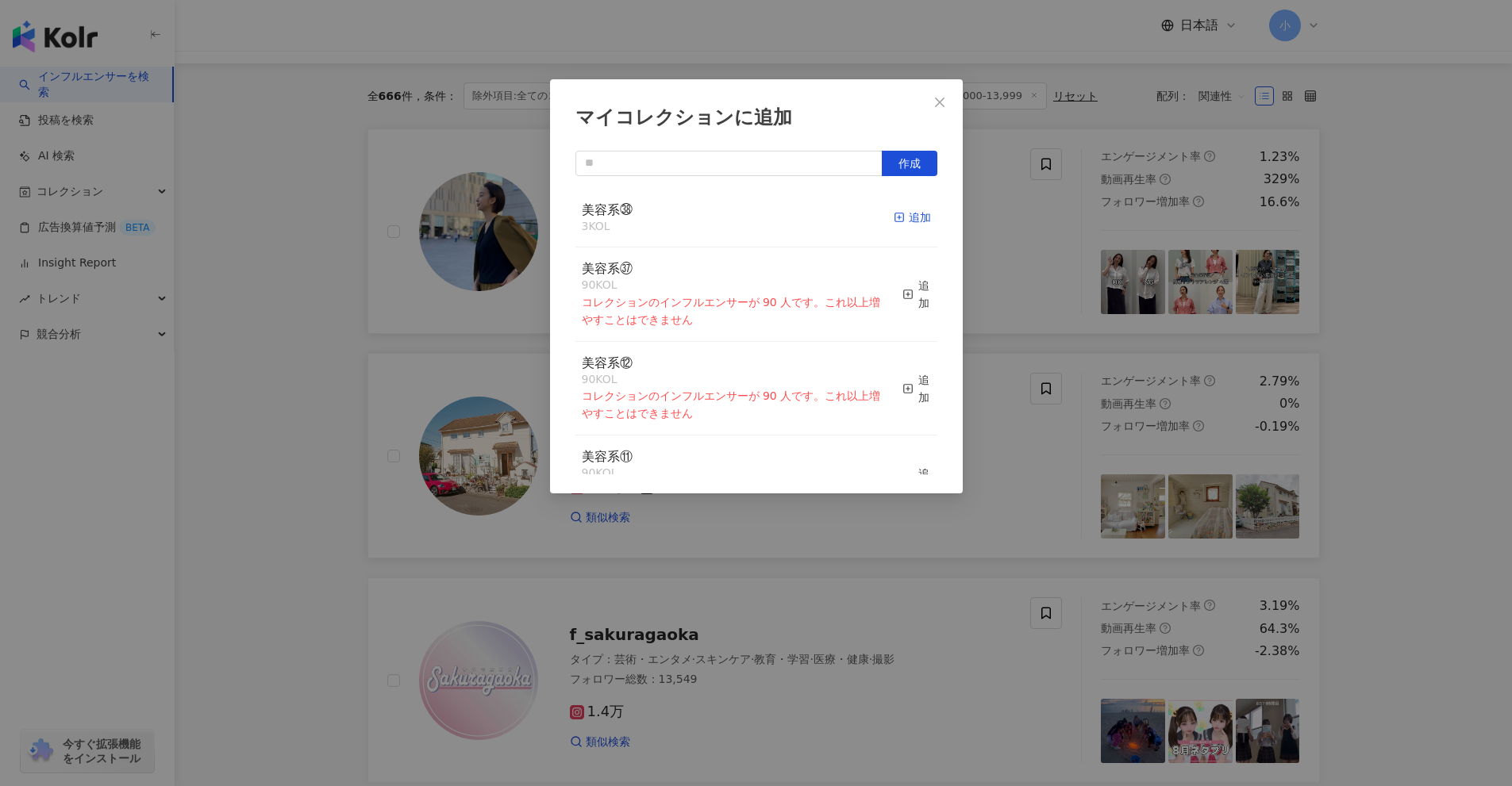
click at [893, 217] on icon "button" at bounding box center [899, 217] width 11 height 11
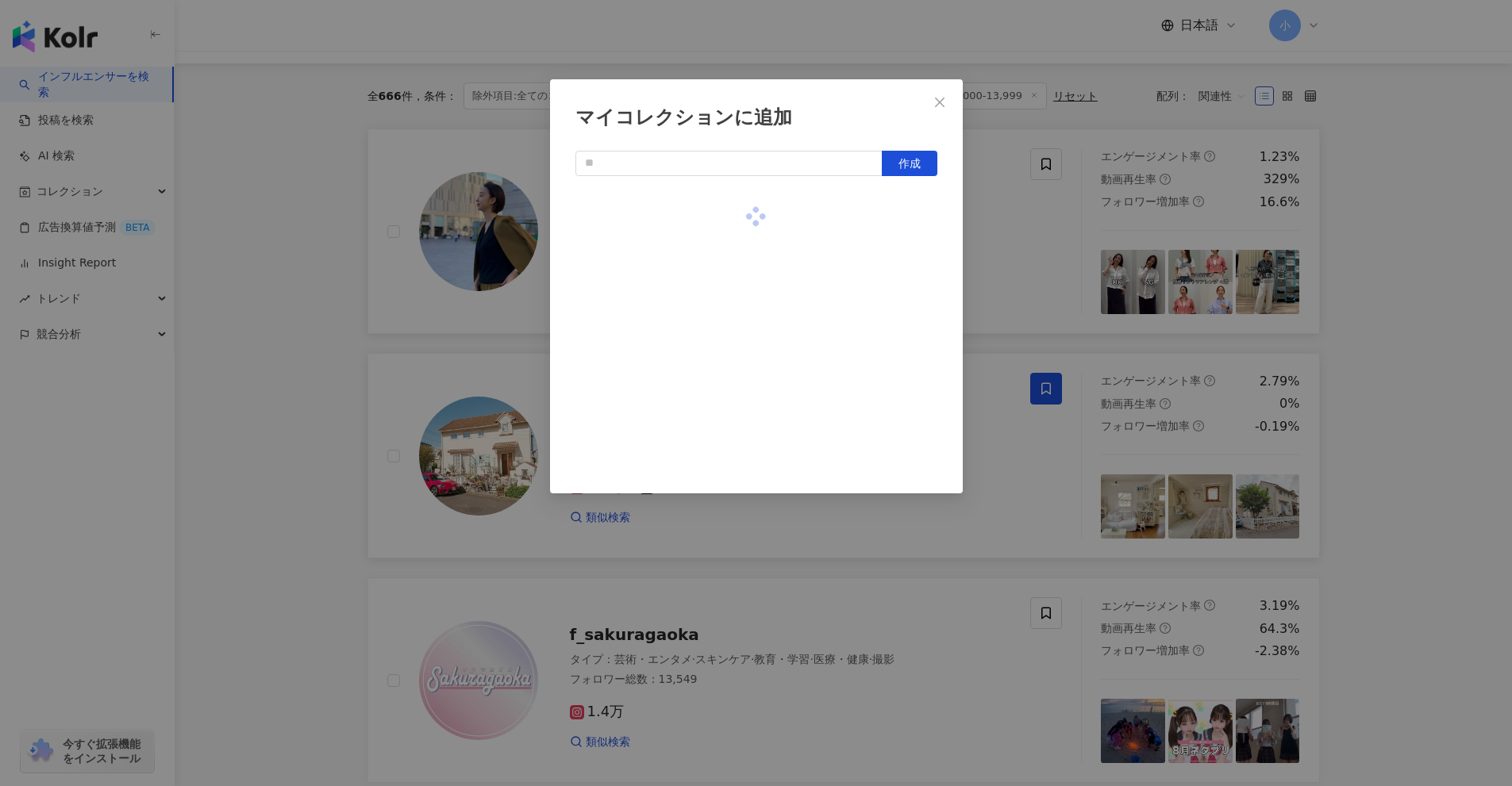
click at [1380, 357] on div "マイコレクションに追加 作成" at bounding box center [756, 393] width 1512 height 786
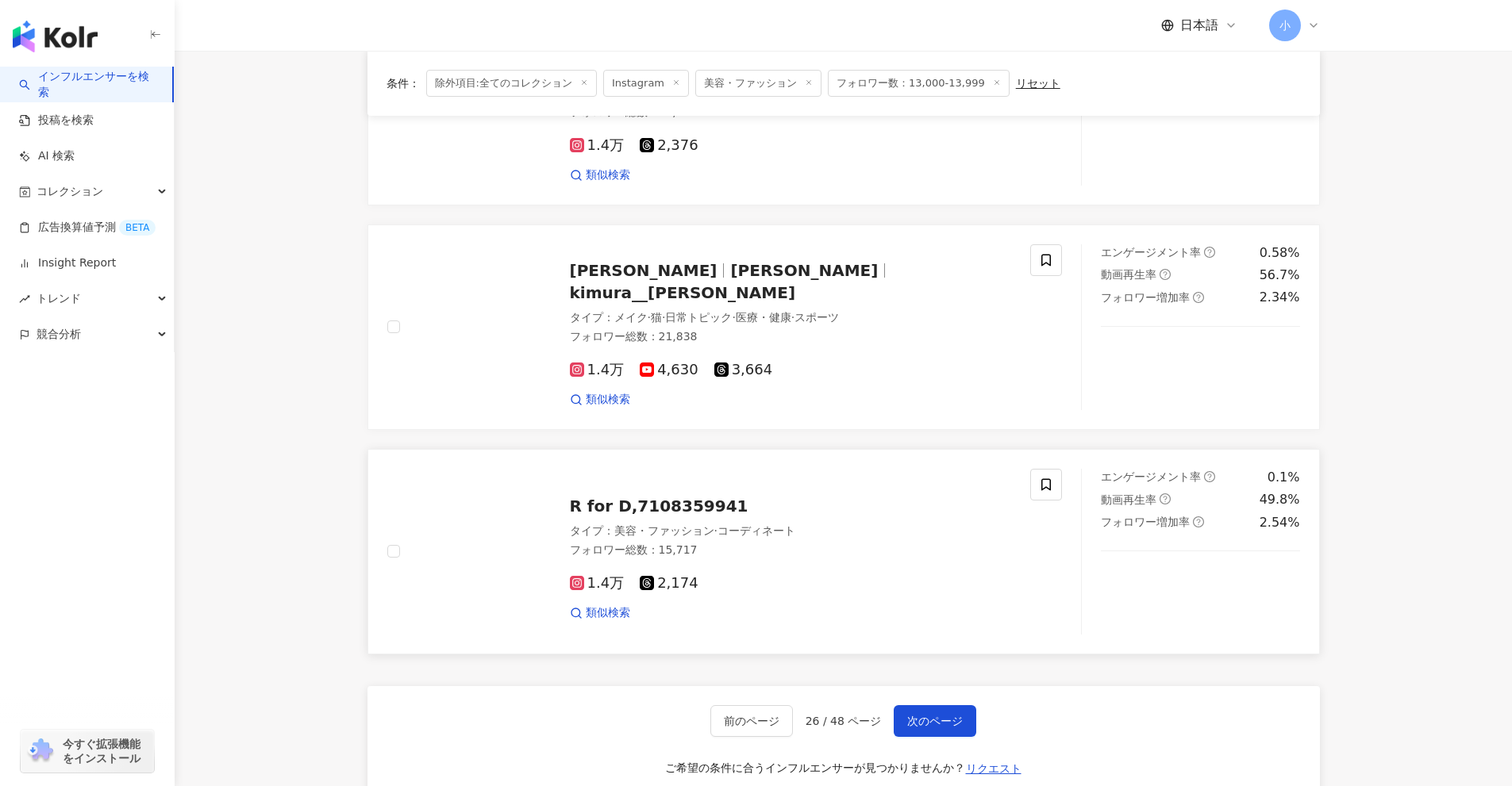
scroll to position [2495, 0]
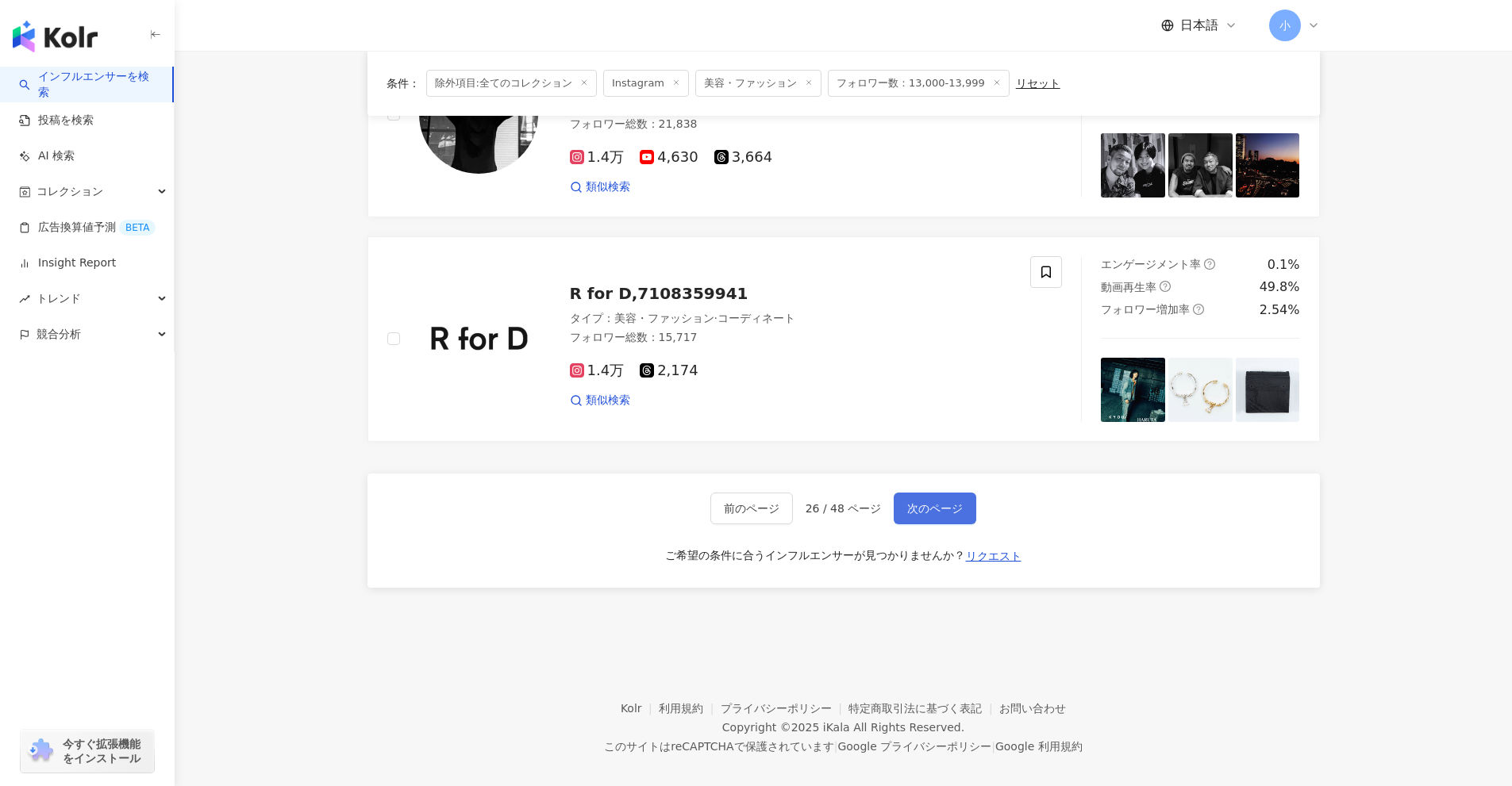
click at [922, 500] on button "次のページ" at bounding box center [934, 509] width 83 height 31
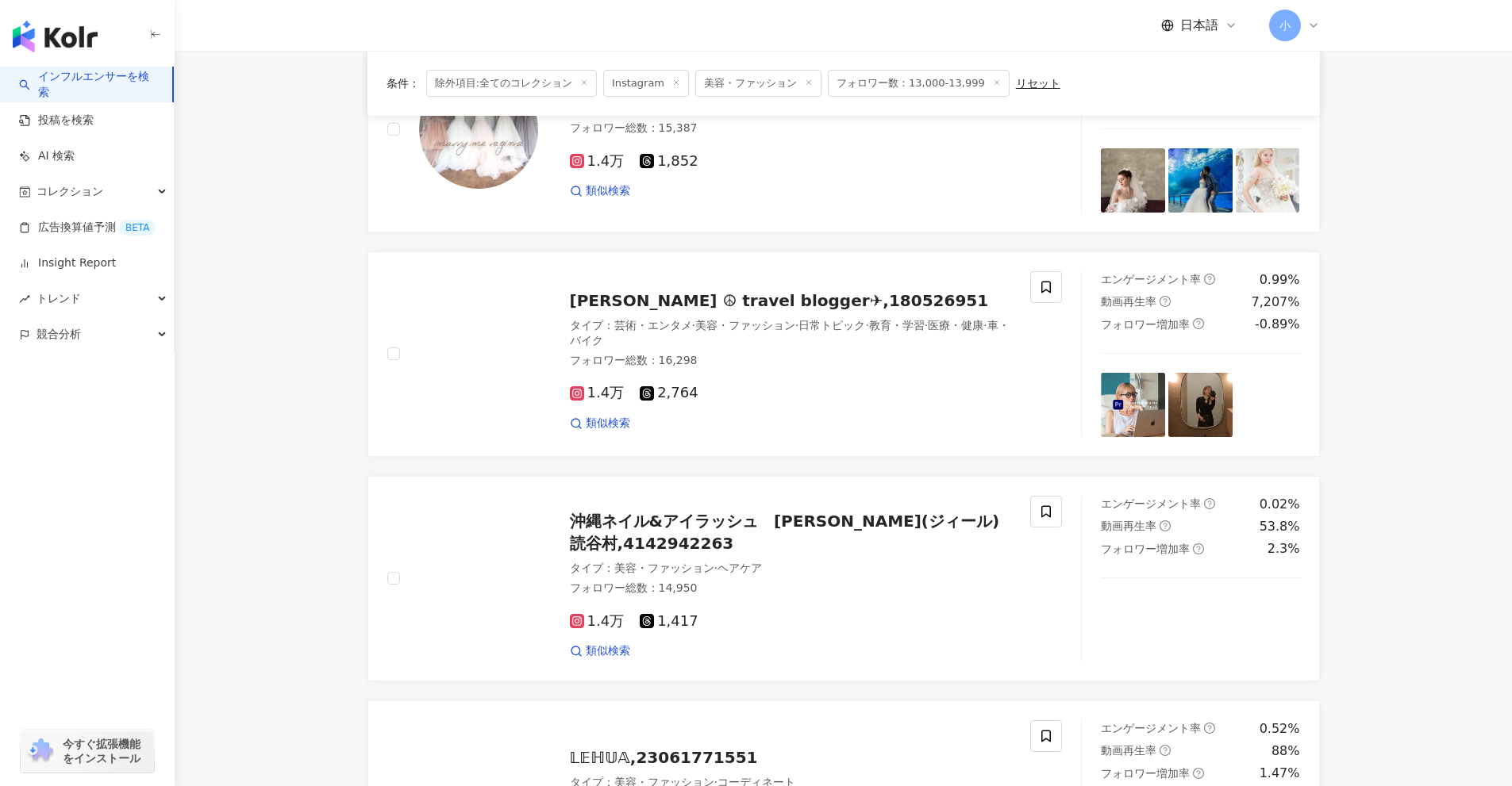
scroll to position [1589, 0]
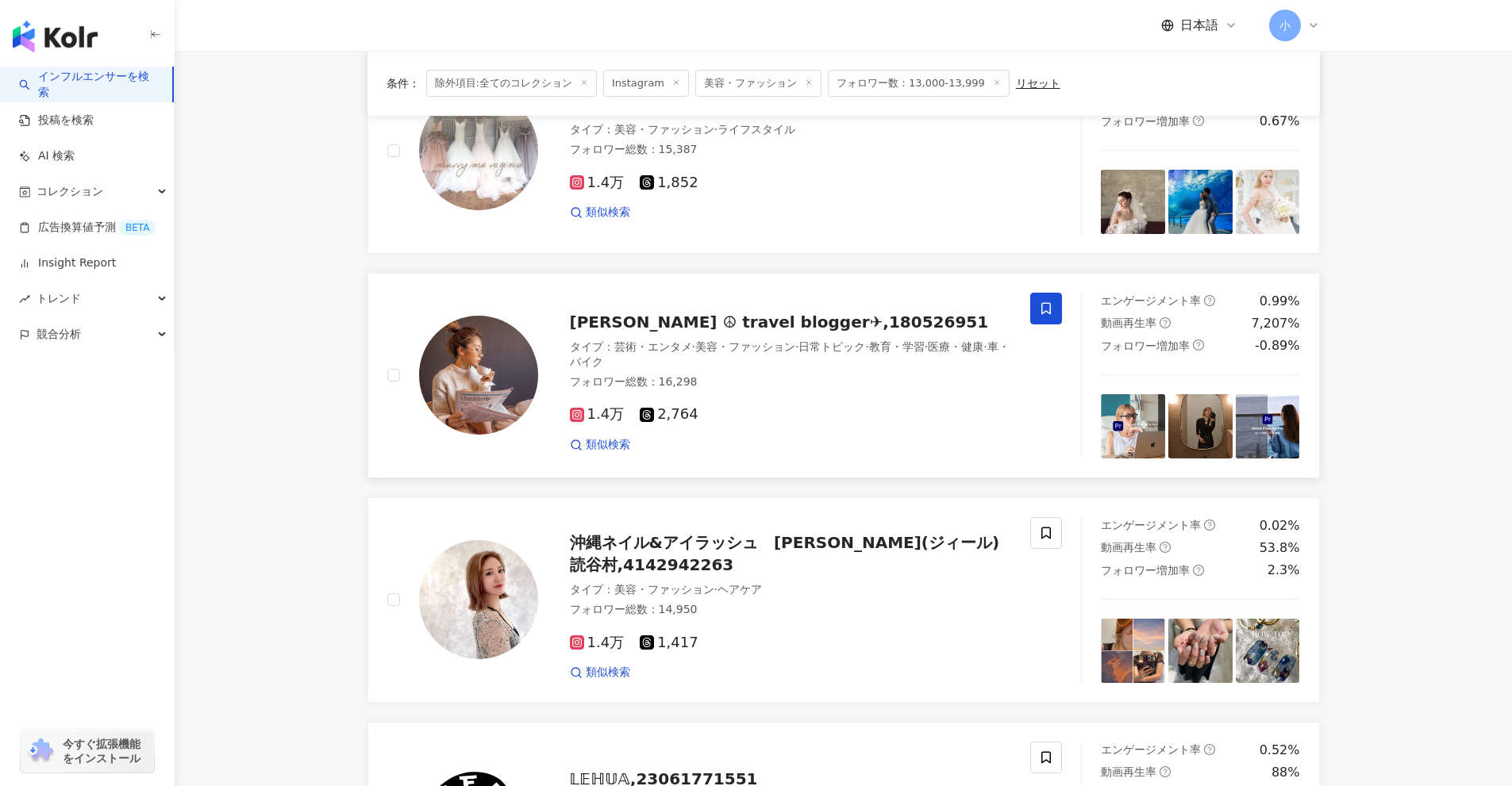
click at [1050, 299] on span at bounding box center [1046, 309] width 31 height 31
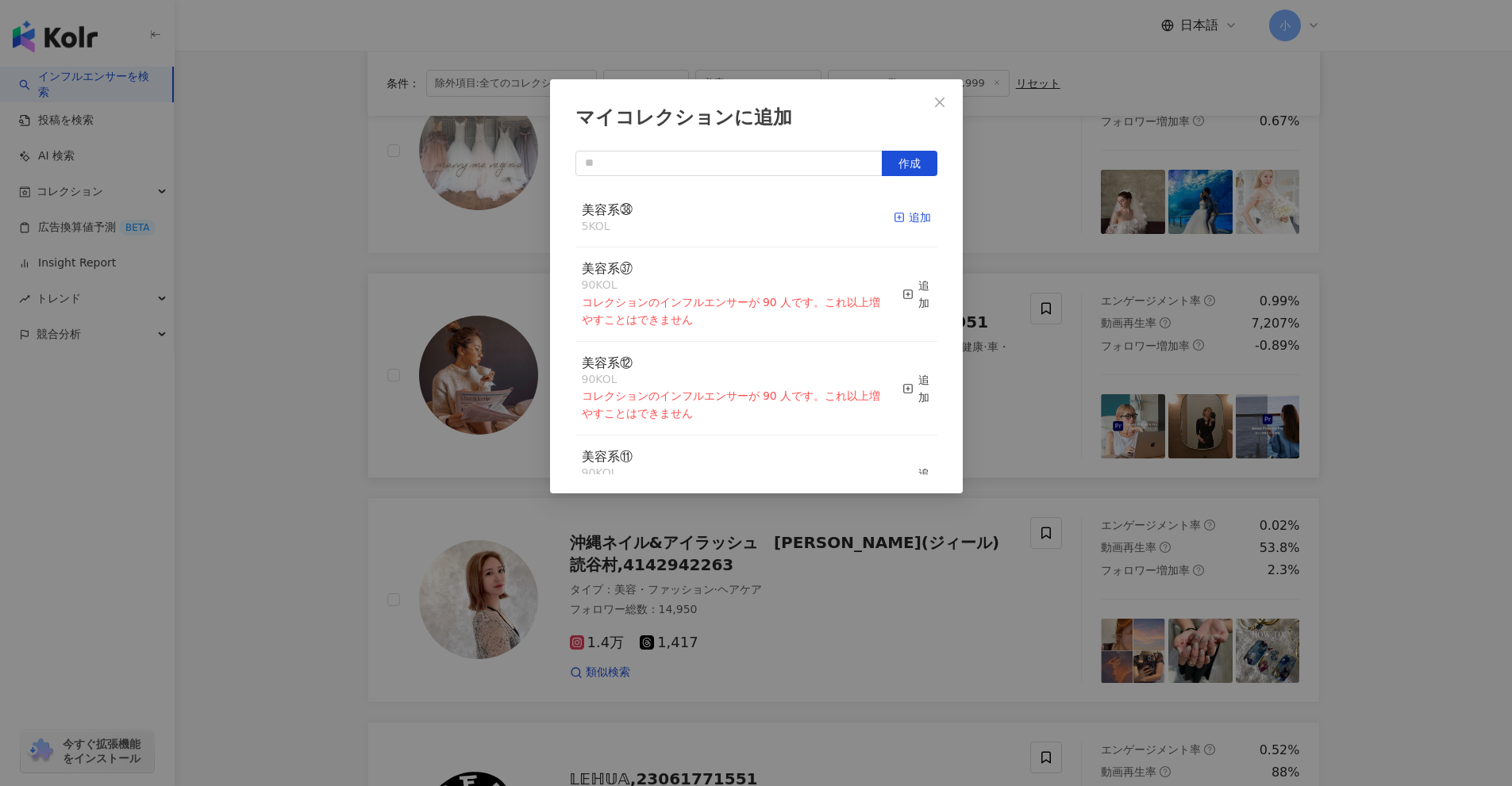
click at [901, 216] on div "追加" at bounding box center [912, 217] width 38 height 17
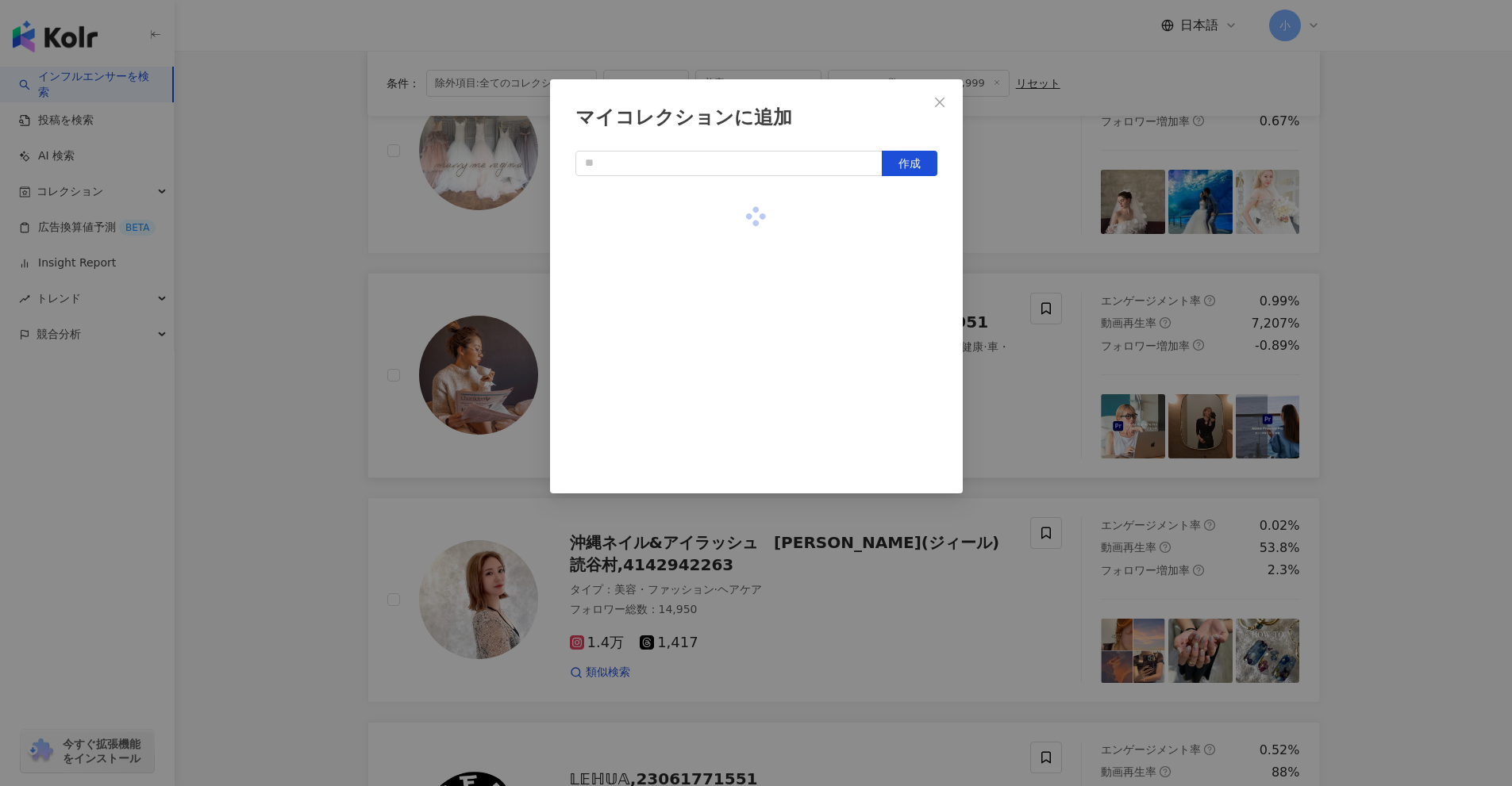
click at [1034, 277] on div "マイコレクションに追加 作成" at bounding box center [756, 393] width 1512 height 786
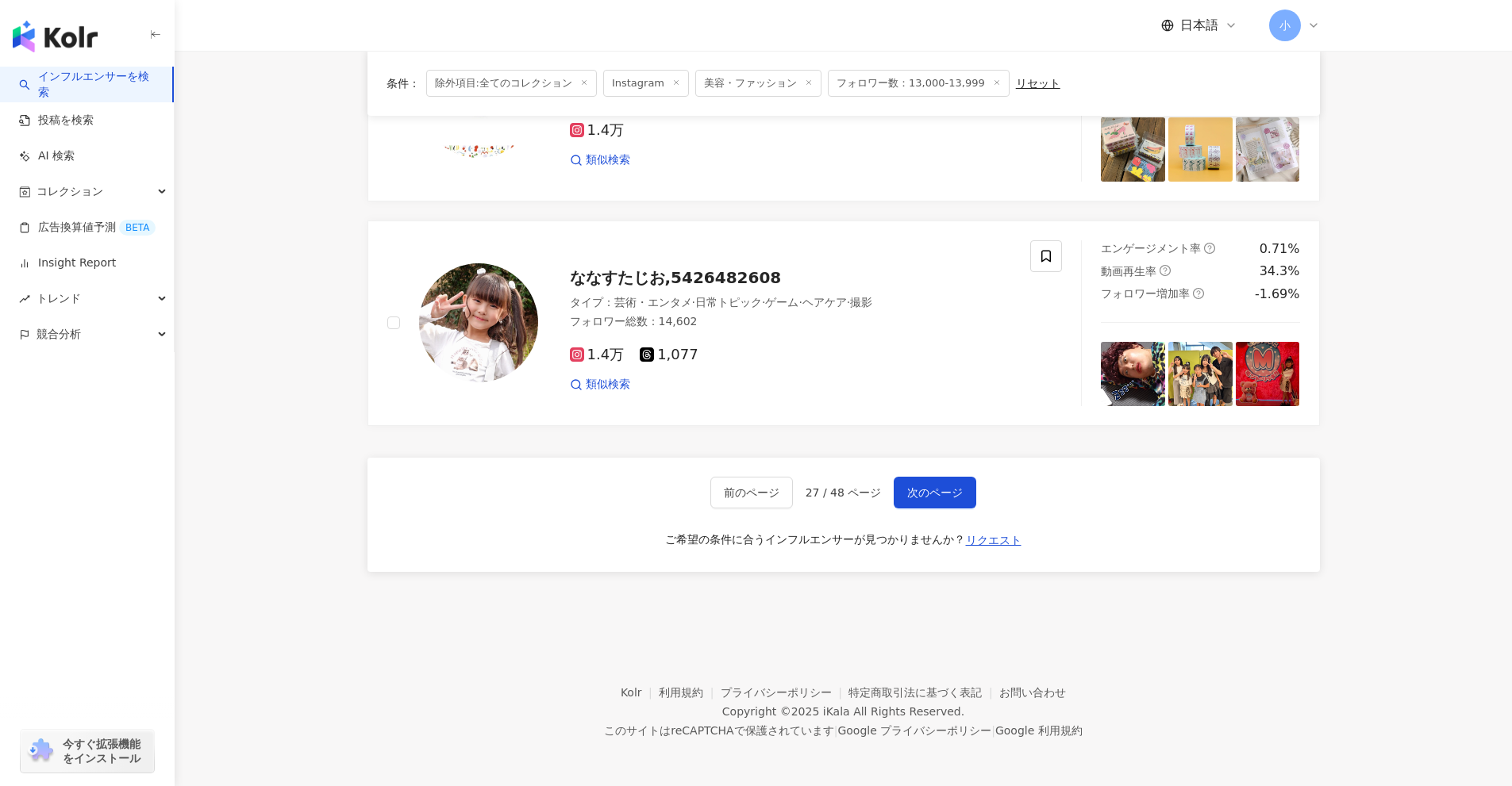
scroll to position [2540, 0]
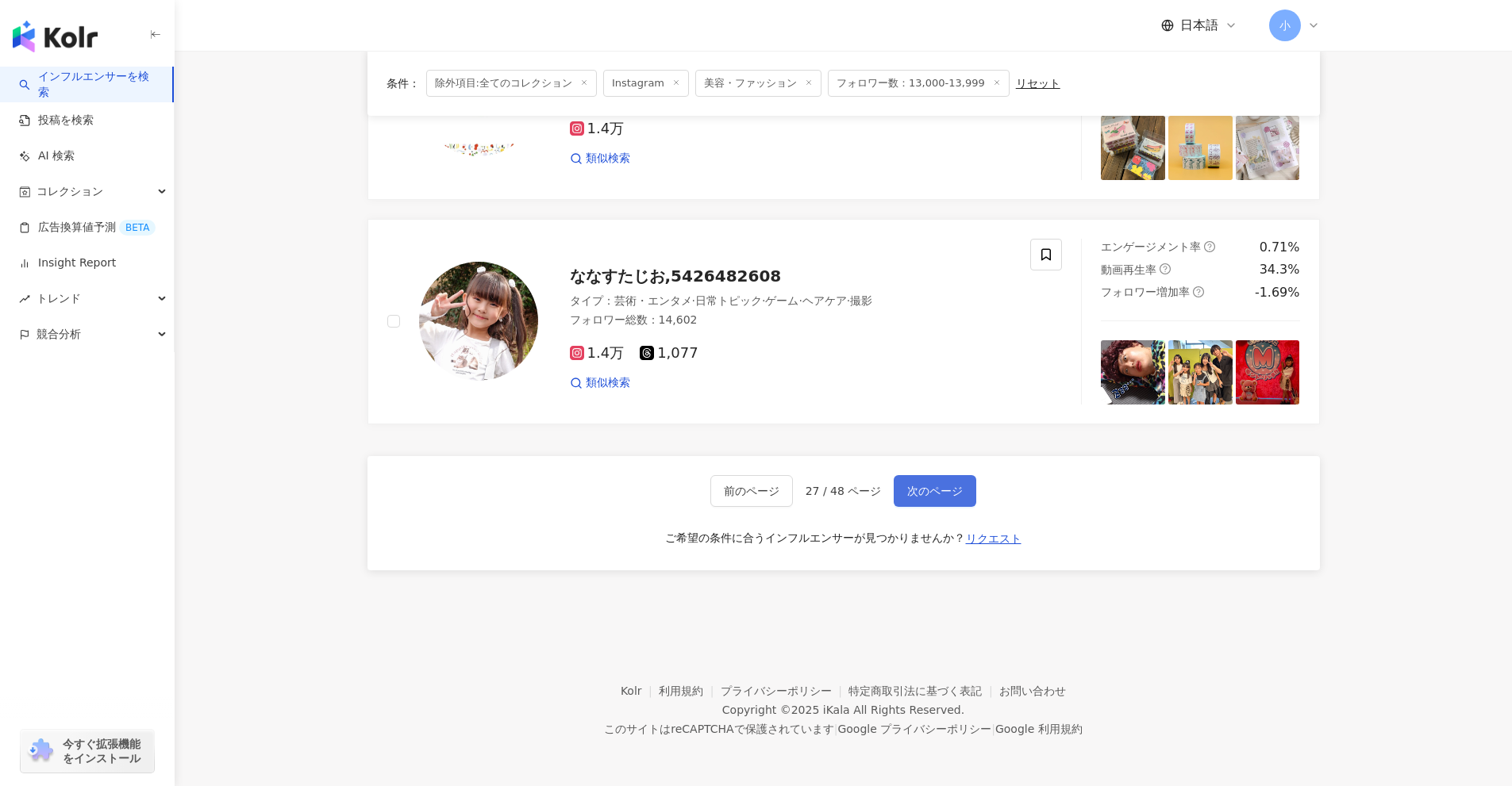
click at [913, 485] on span "次のページ" at bounding box center [935, 491] width 56 height 13
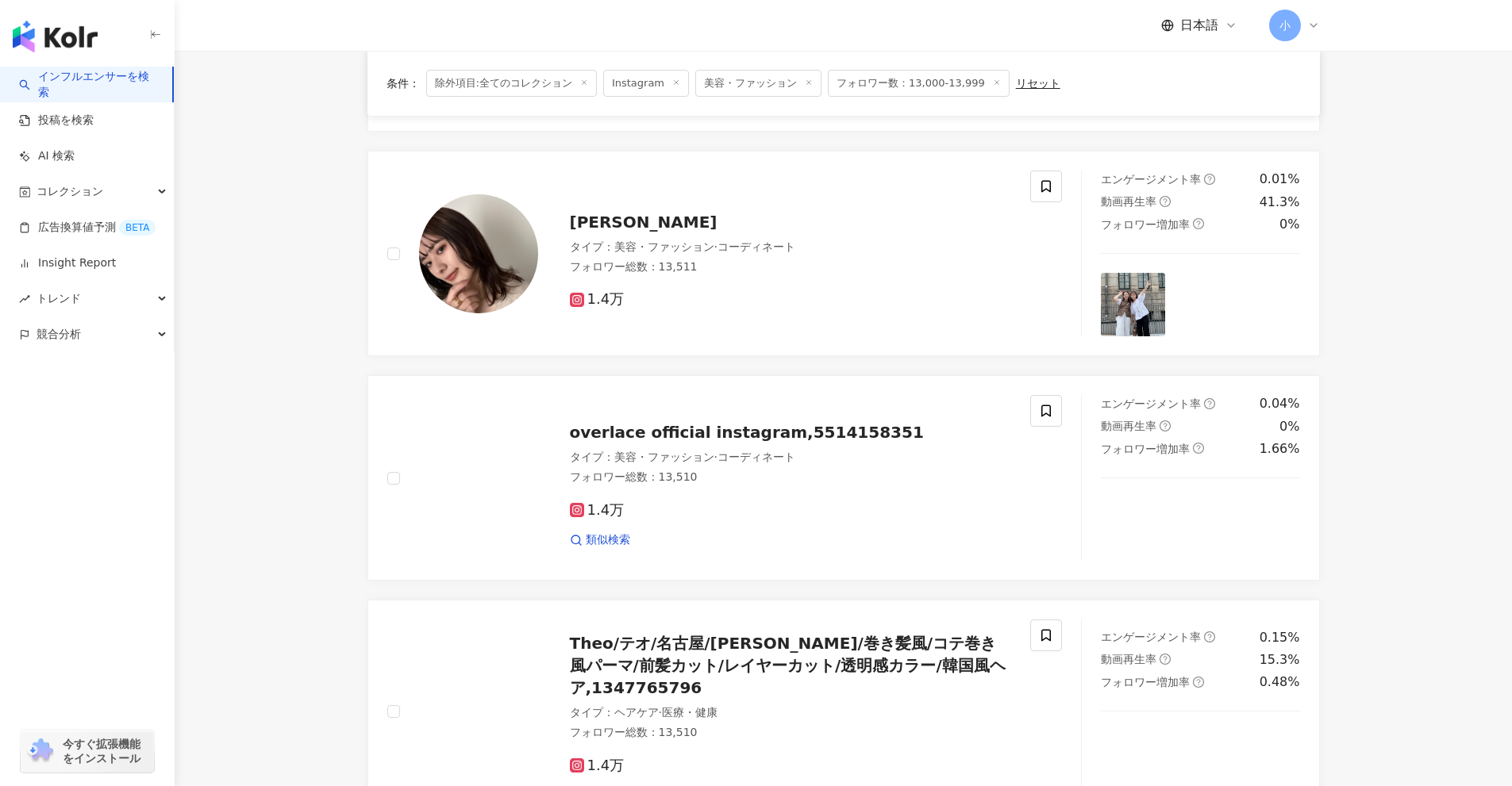
scroll to position [1701, 0]
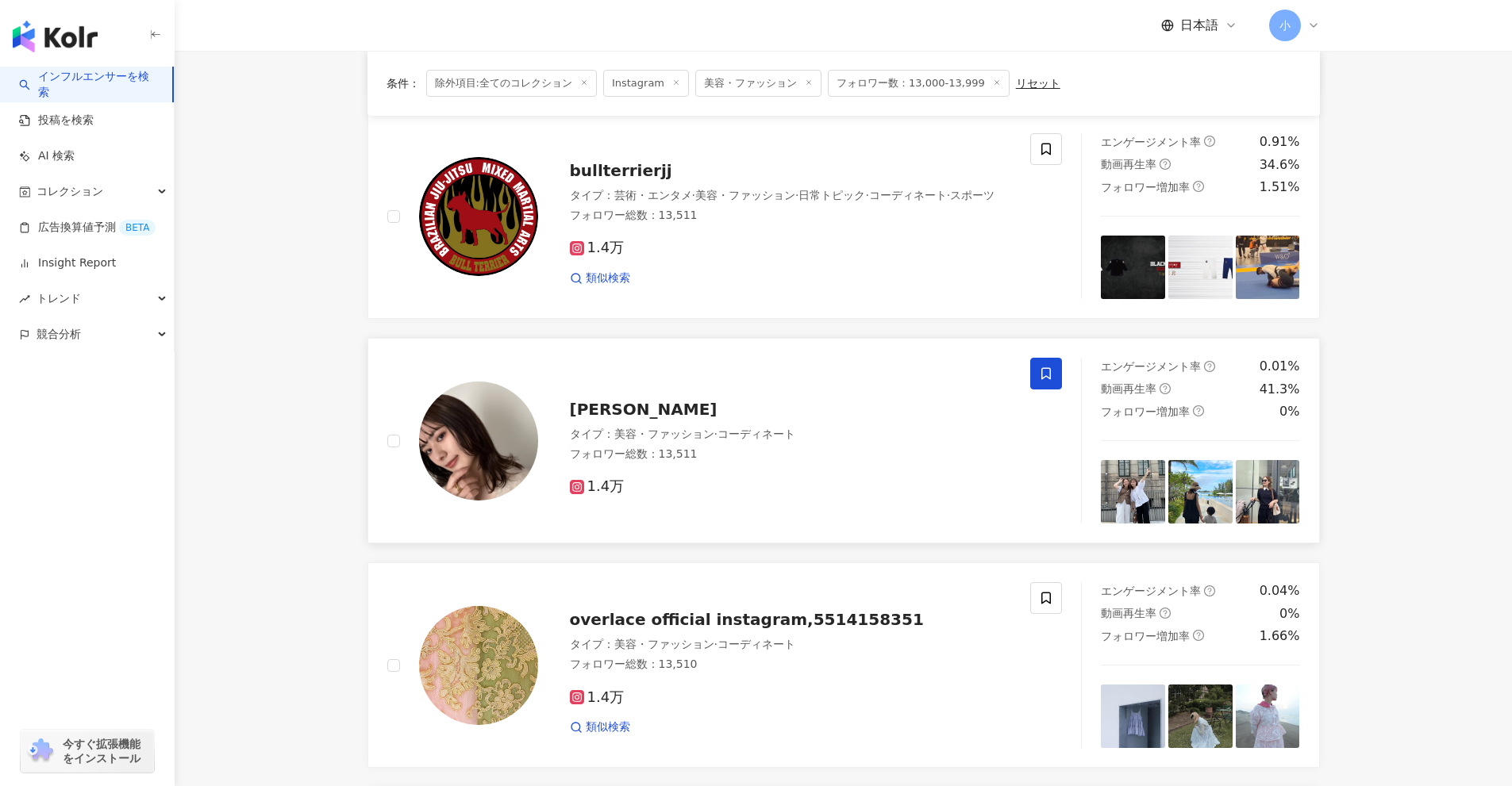
click at [1037, 374] on span at bounding box center [1046, 373] width 31 height 31
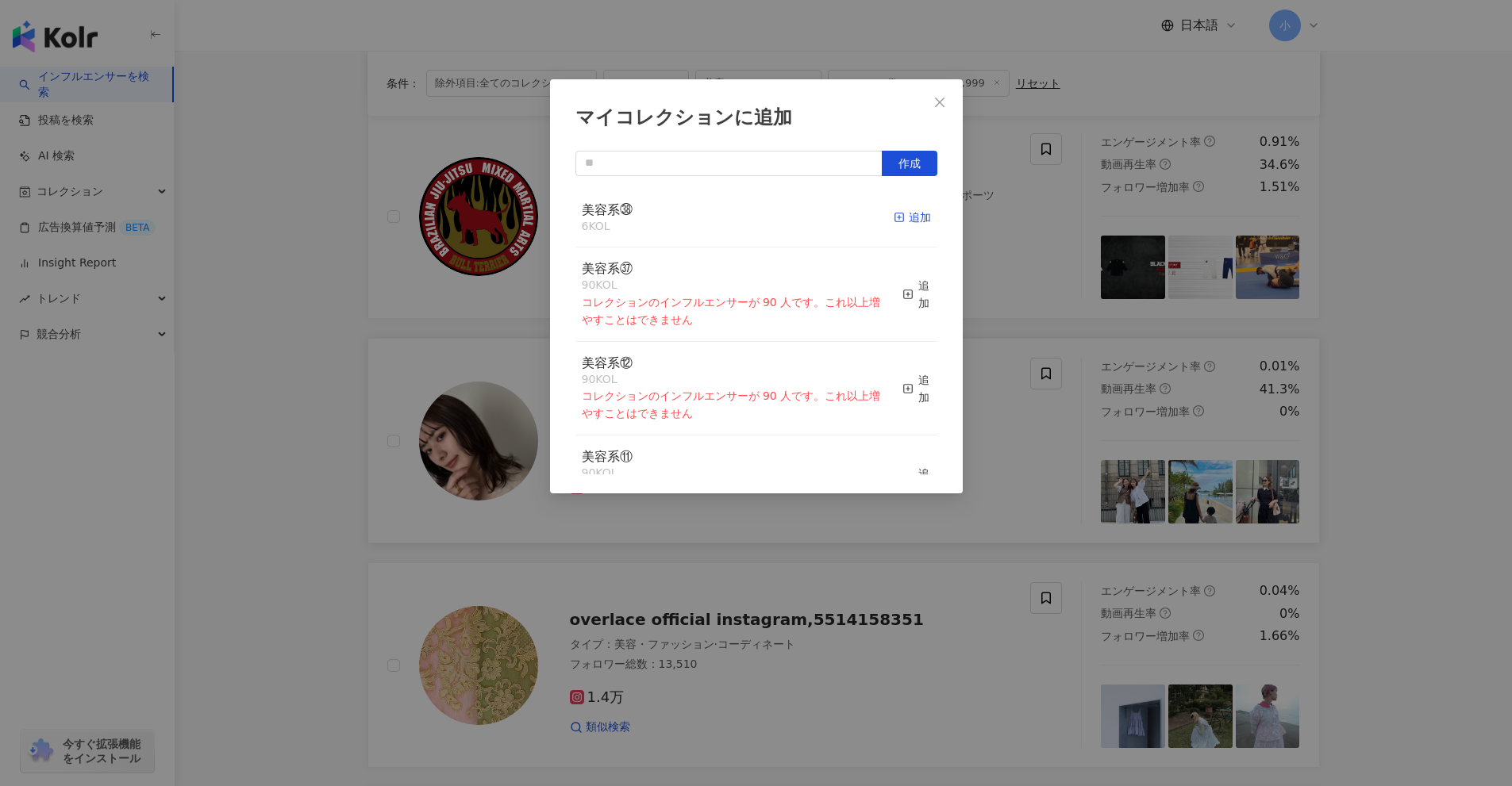
click at [897, 219] on div "追加" at bounding box center [912, 217] width 38 height 17
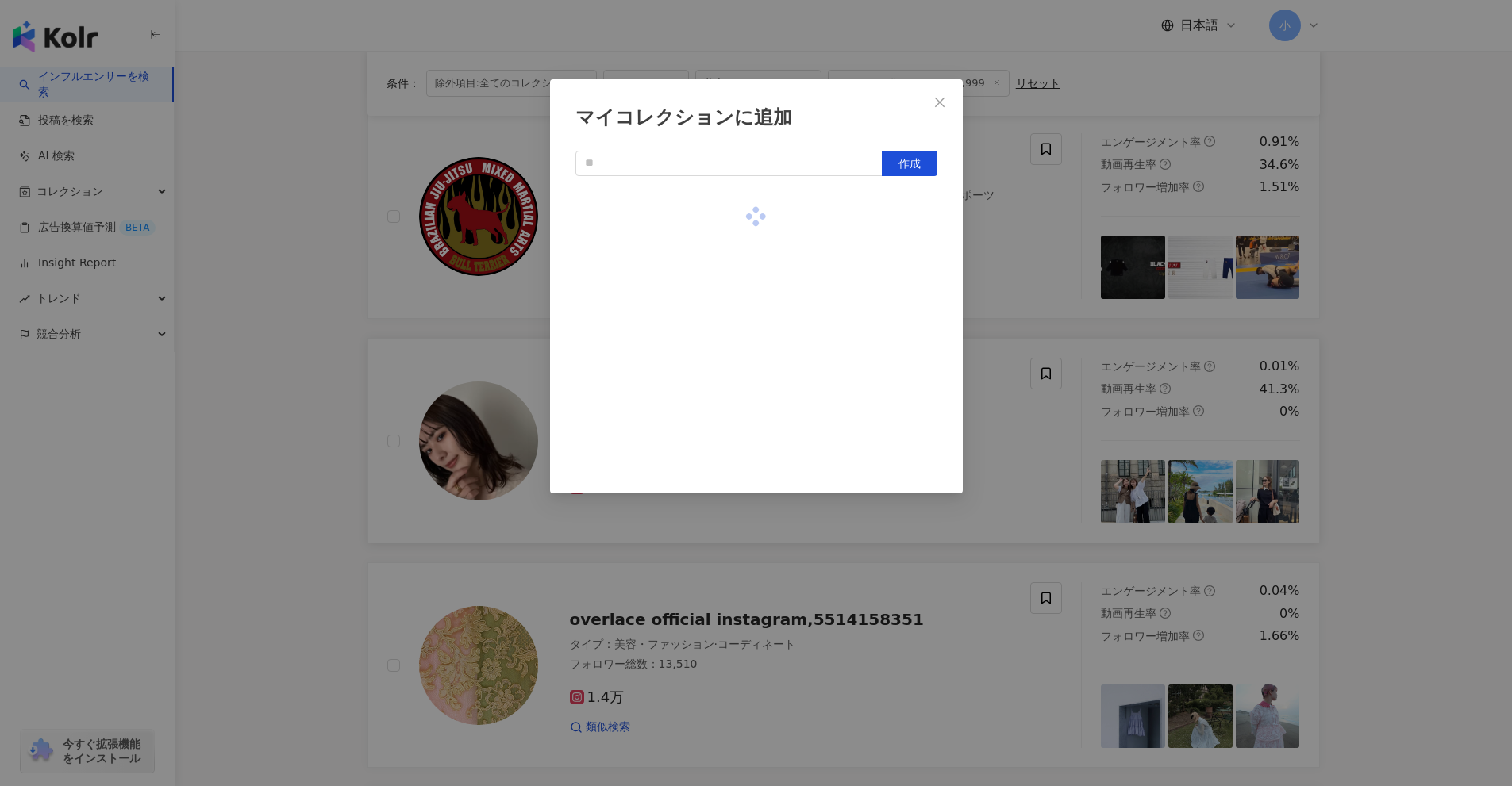
click at [1004, 265] on div "マイコレクションに追加 作成" at bounding box center [756, 393] width 1512 height 786
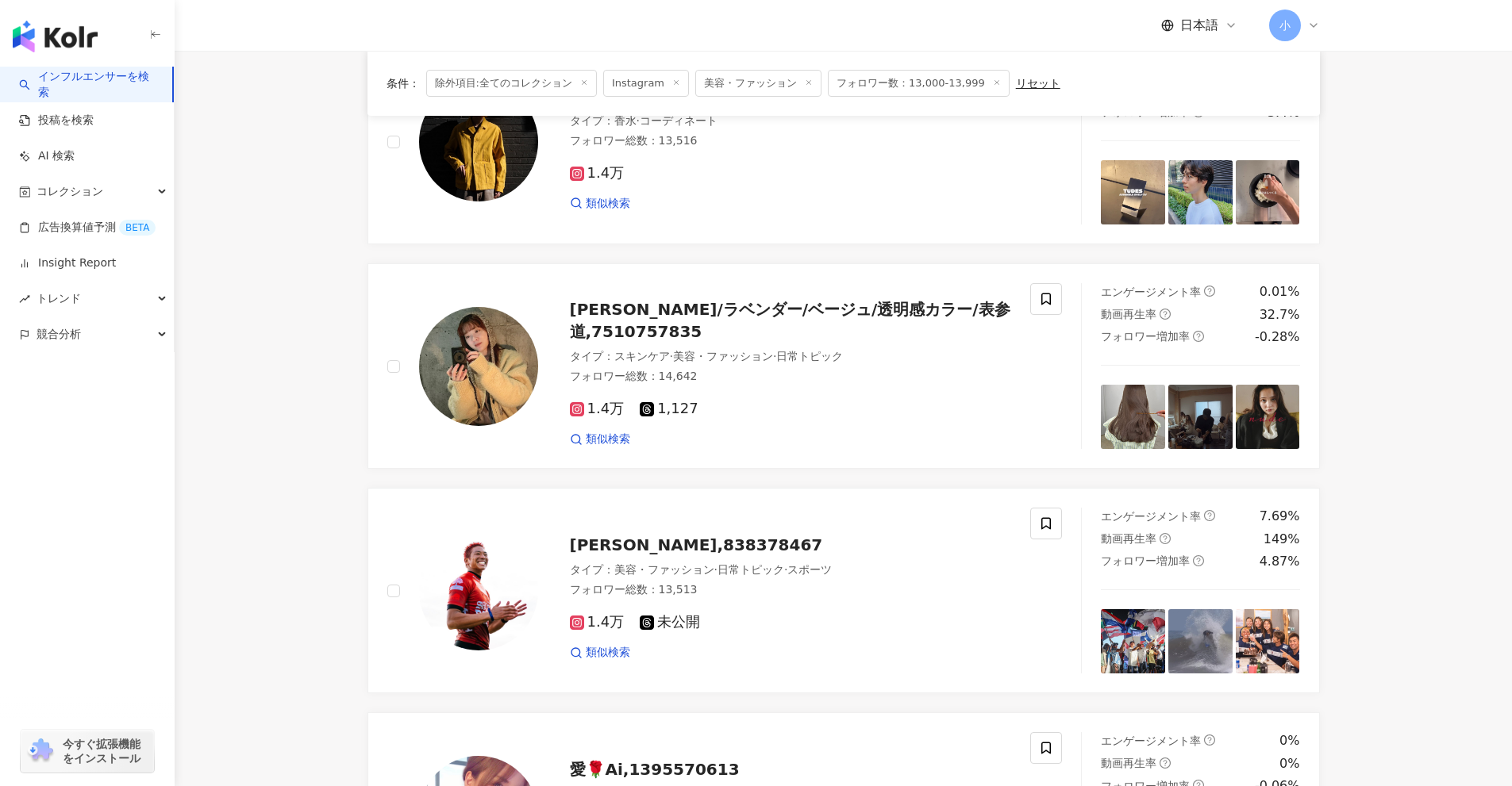
scroll to position [829, 0]
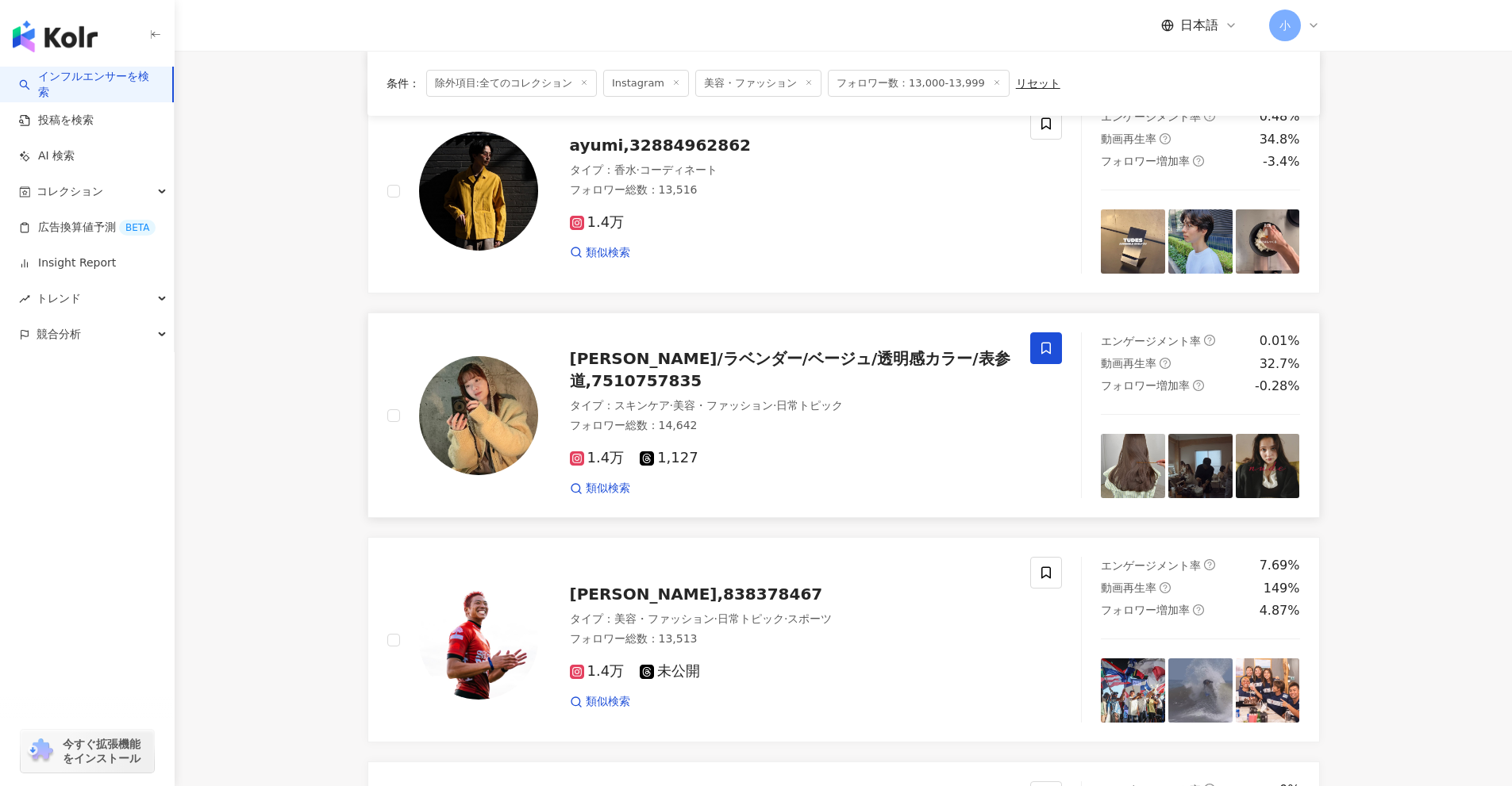
click at [1057, 354] on span at bounding box center [1046, 348] width 31 height 31
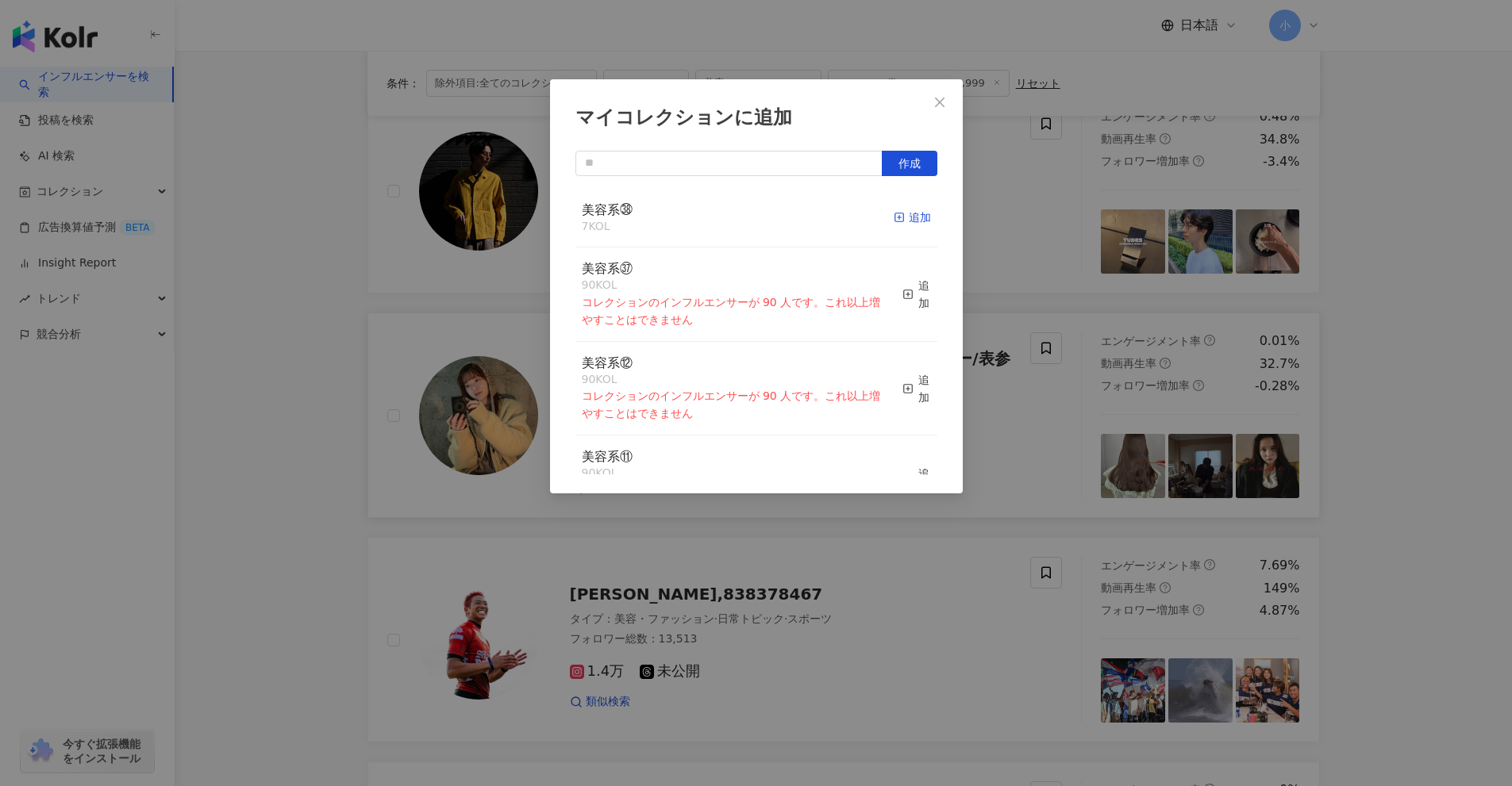
click at [900, 220] on div "追加" at bounding box center [912, 217] width 38 height 17
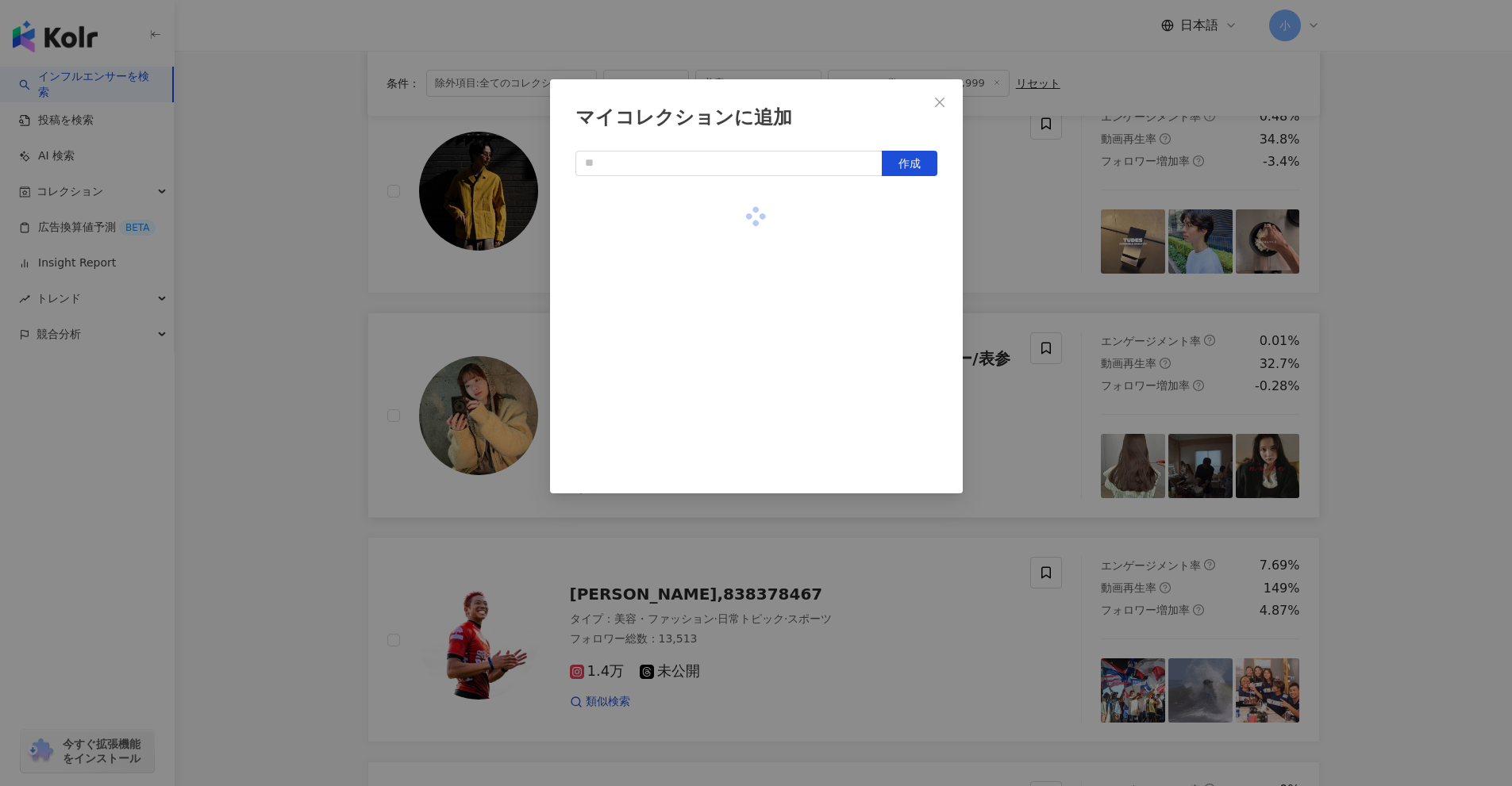
click at [941, 250] on div "マイコレクションに追加 作成" at bounding box center [756, 286] width 413 height 414
click at [991, 286] on div "マイコレクションに追加 作成" at bounding box center [756, 393] width 1512 height 786
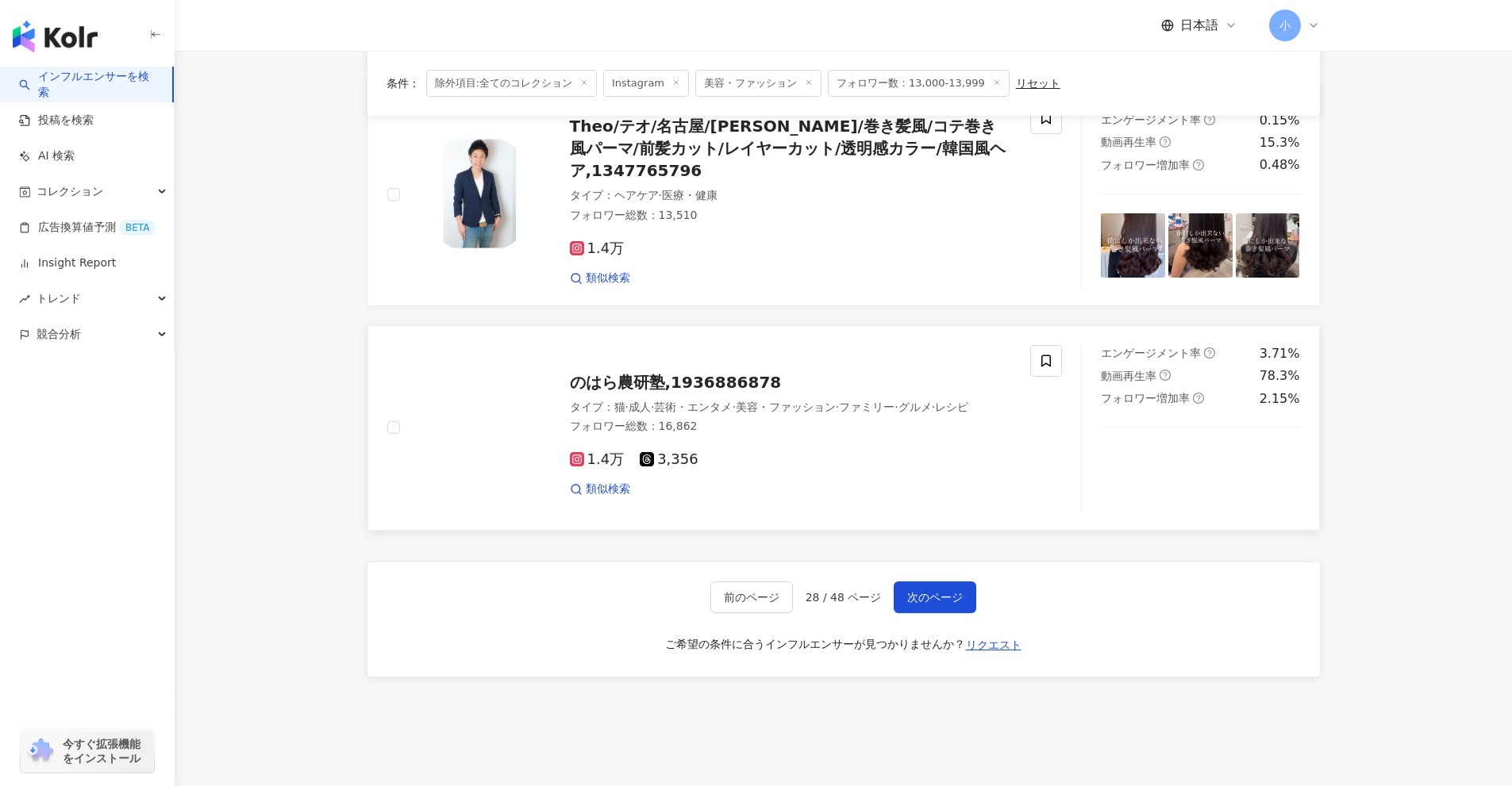
scroll to position [2416, 0]
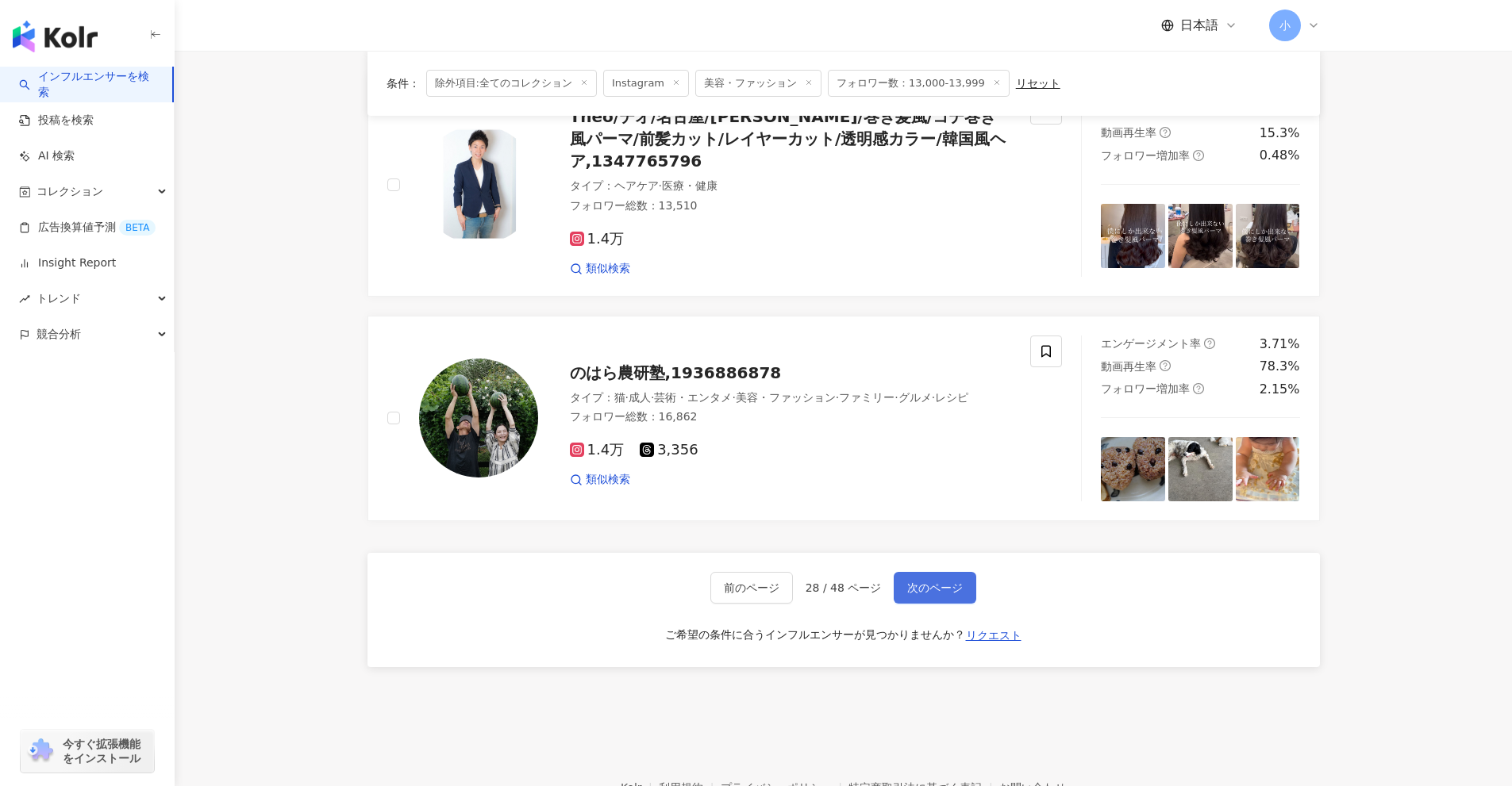
click at [926, 582] on span "次のページ" at bounding box center [935, 588] width 56 height 13
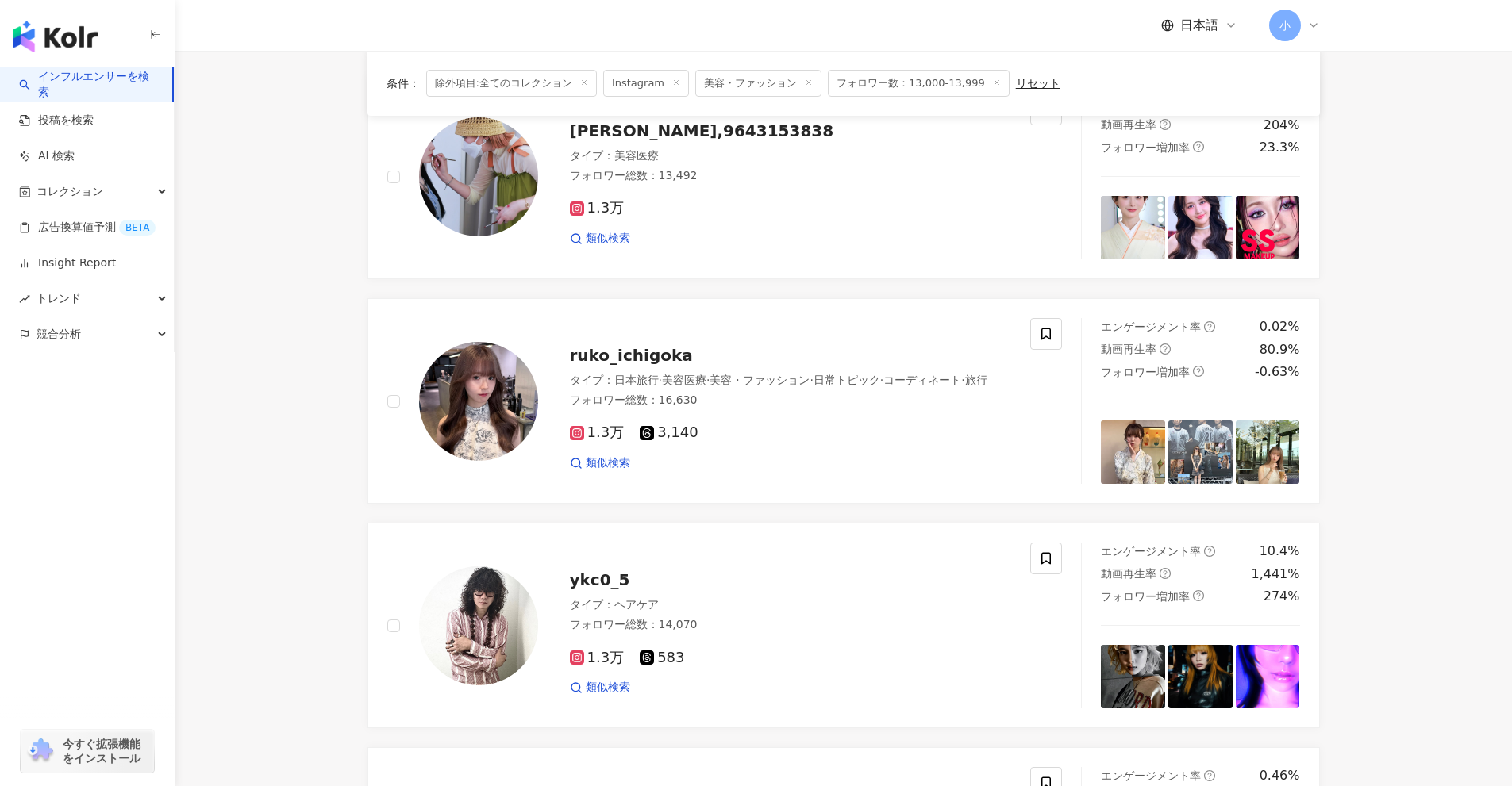
scroll to position [1701, 0]
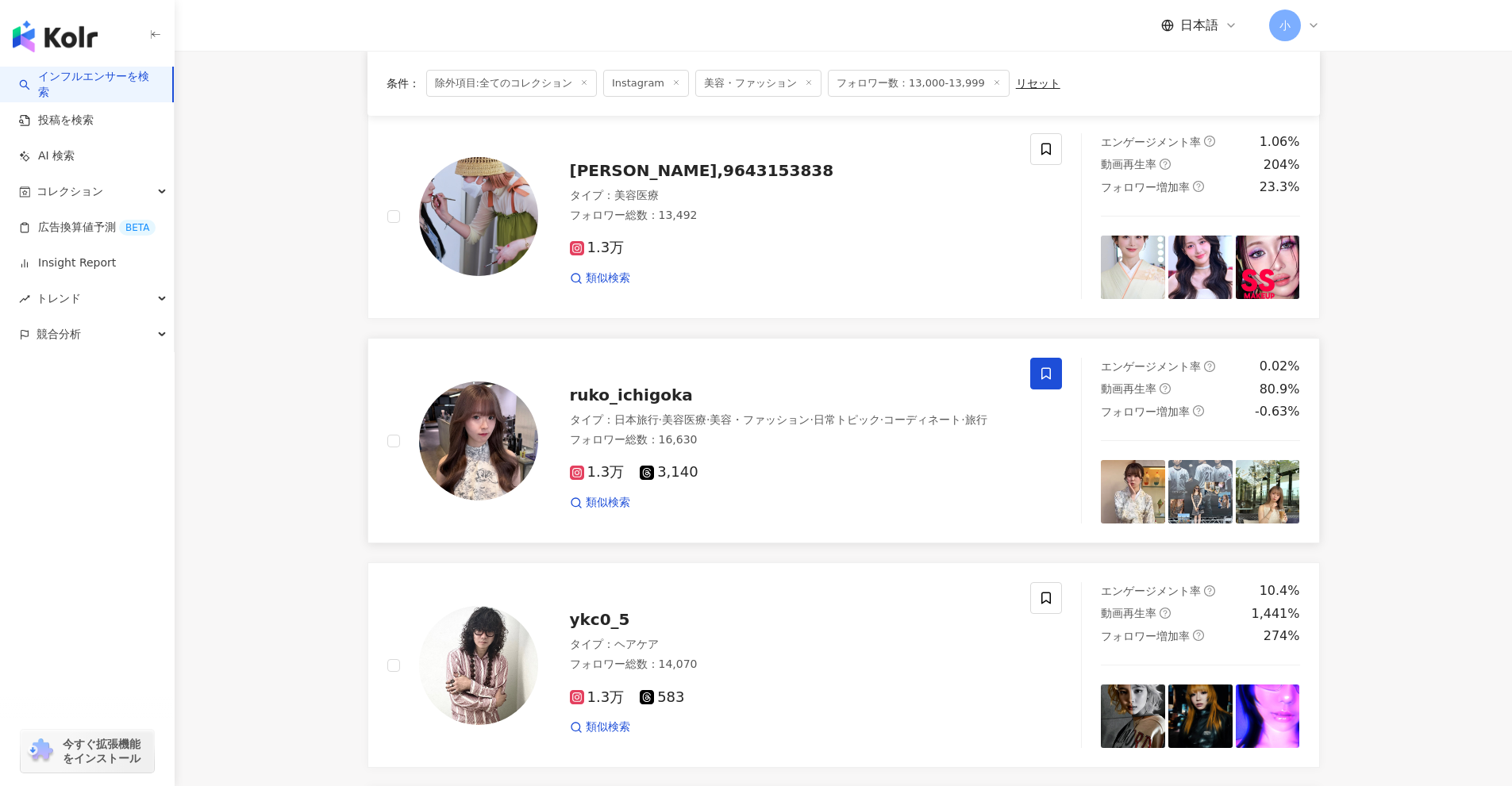
click at [1051, 382] on span at bounding box center [1046, 373] width 31 height 31
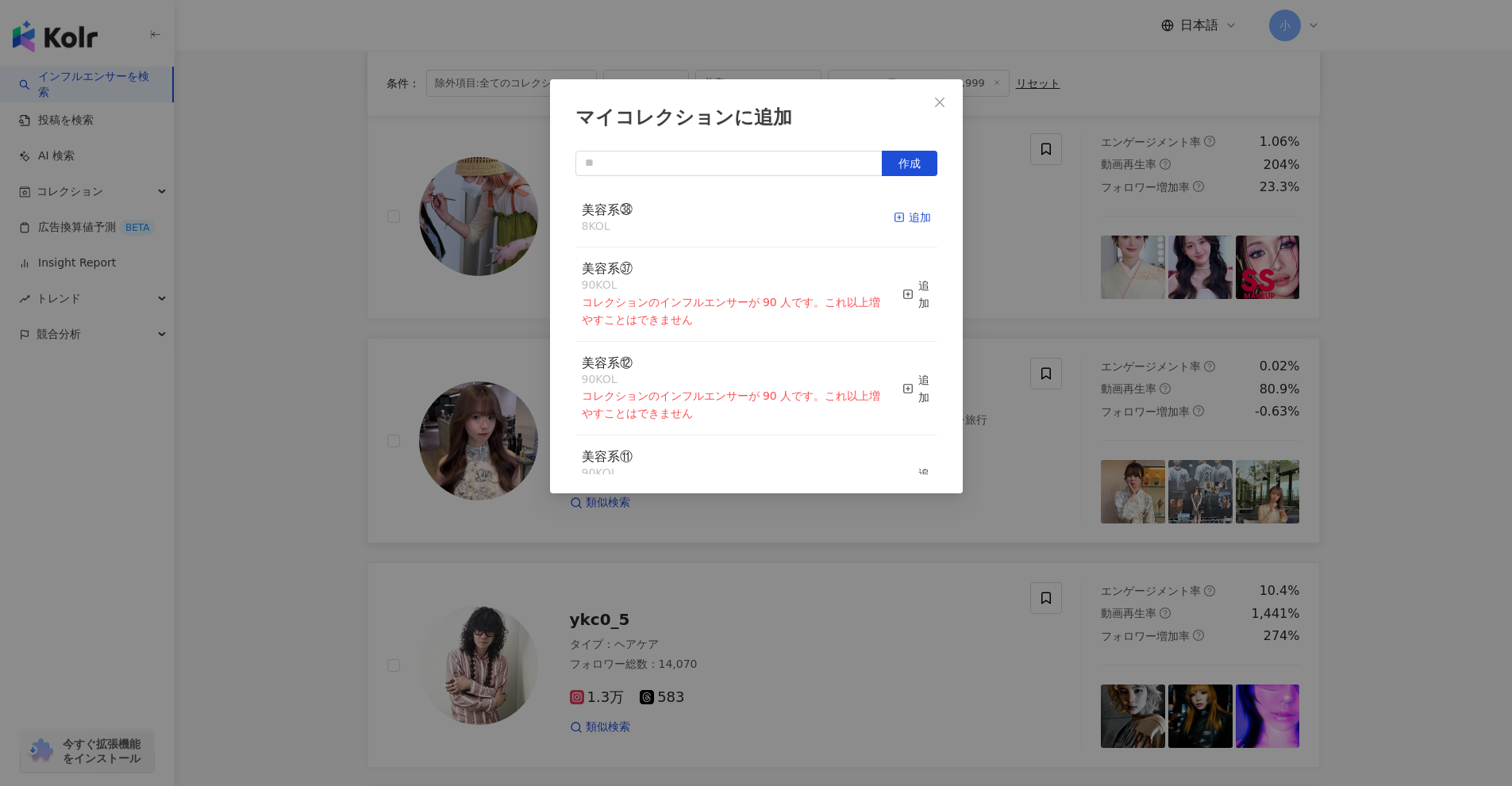
click at [900, 217] on div "追加" at bounding box center [912, 217] width 38 height 17
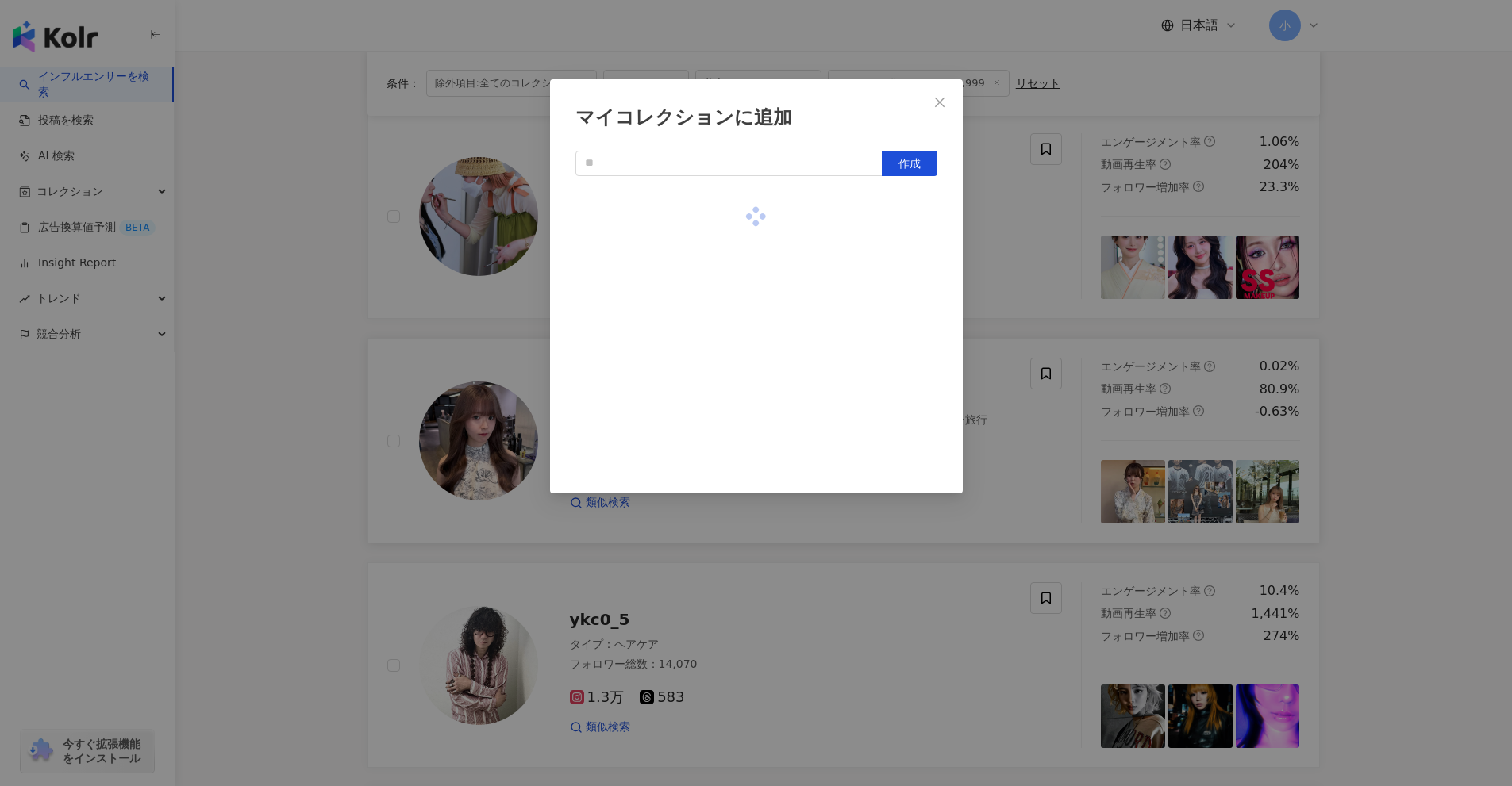
click at [986, 286] on div "マイコレクションに追加 作成" at bounding box center [756, 393] width 1512 height 786
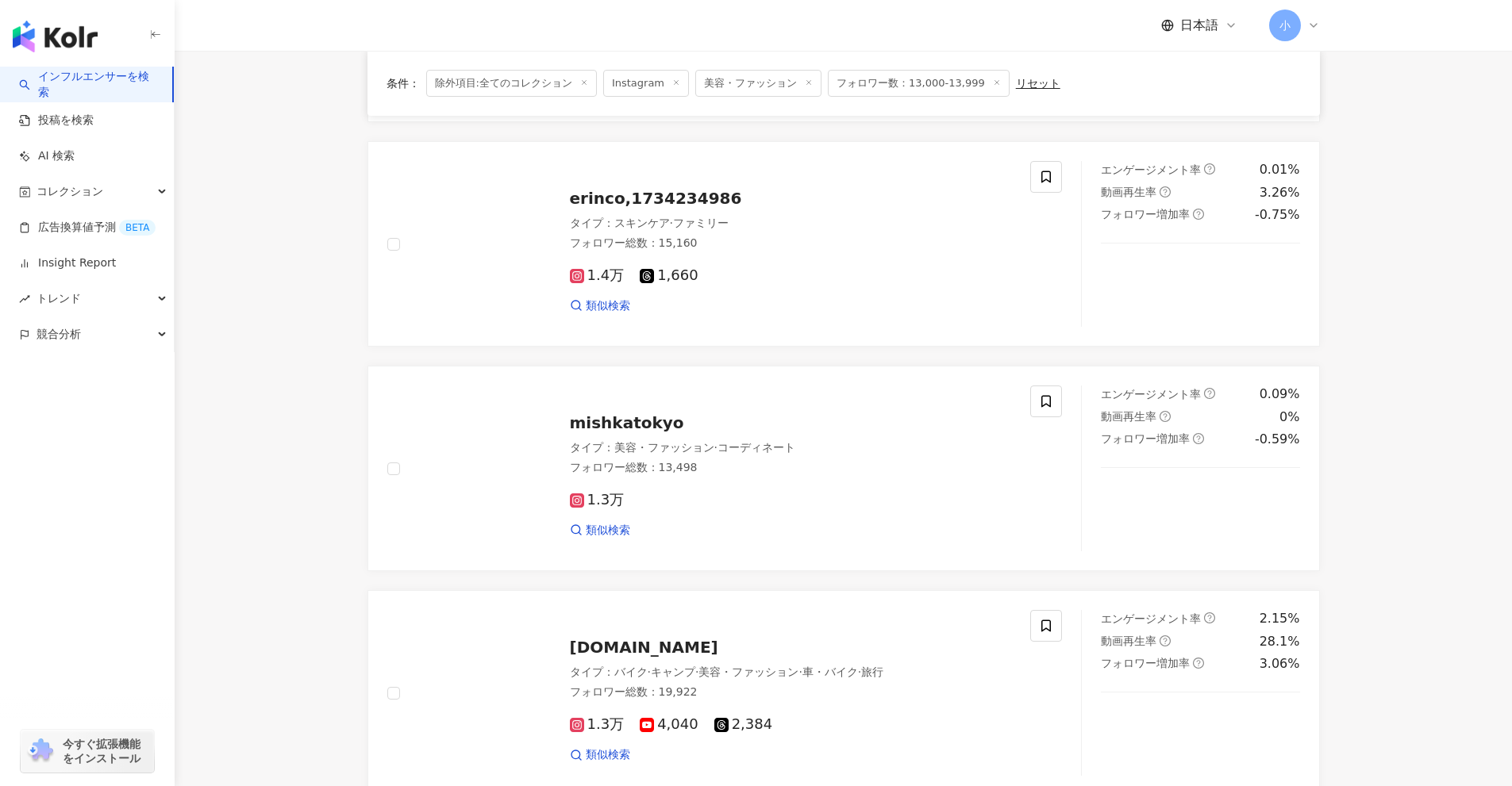
scroll to position [352, 0]
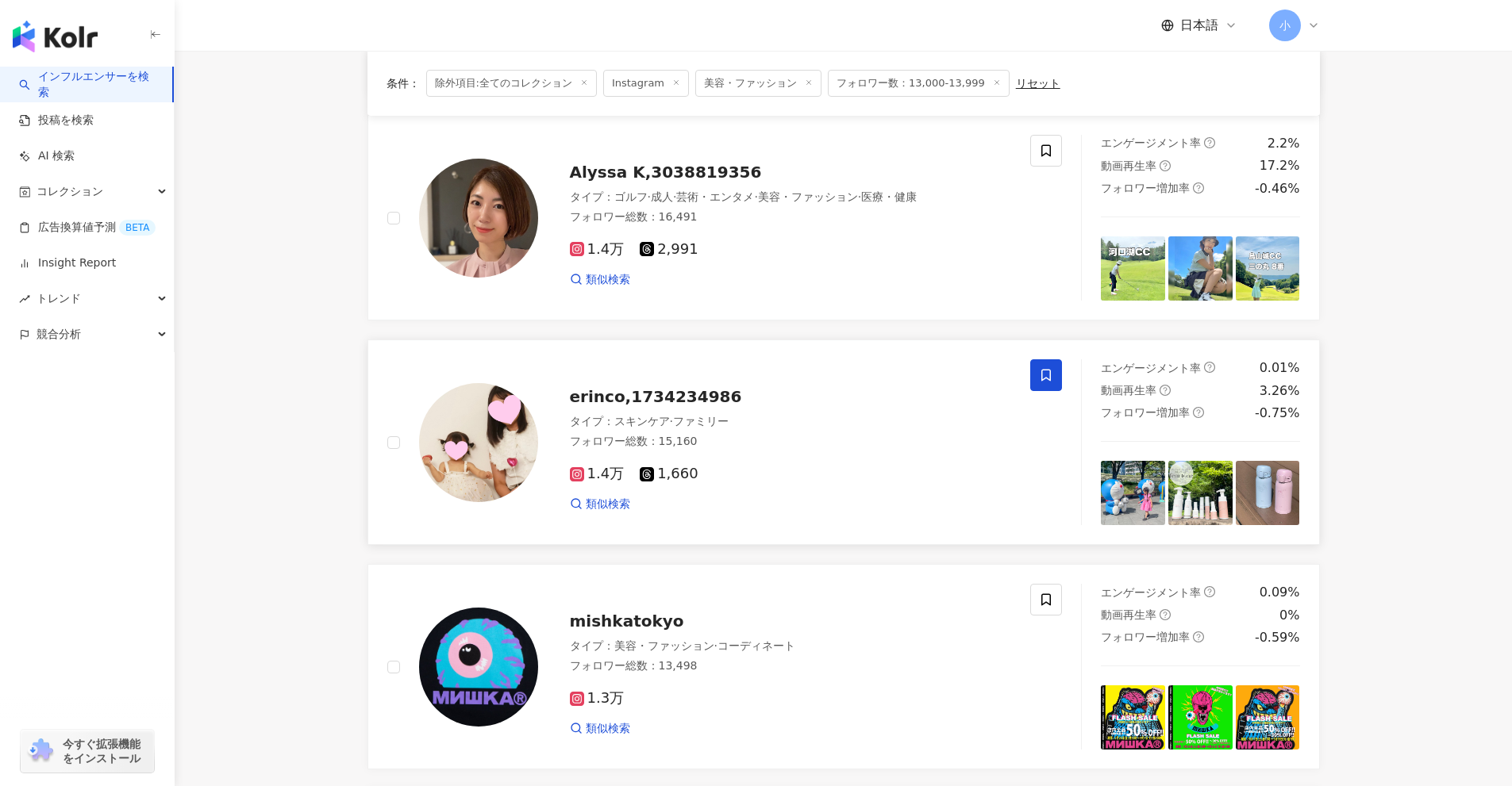
click at [1049, 375] on icon at bounding box center [1046, 375] width 14 height 14
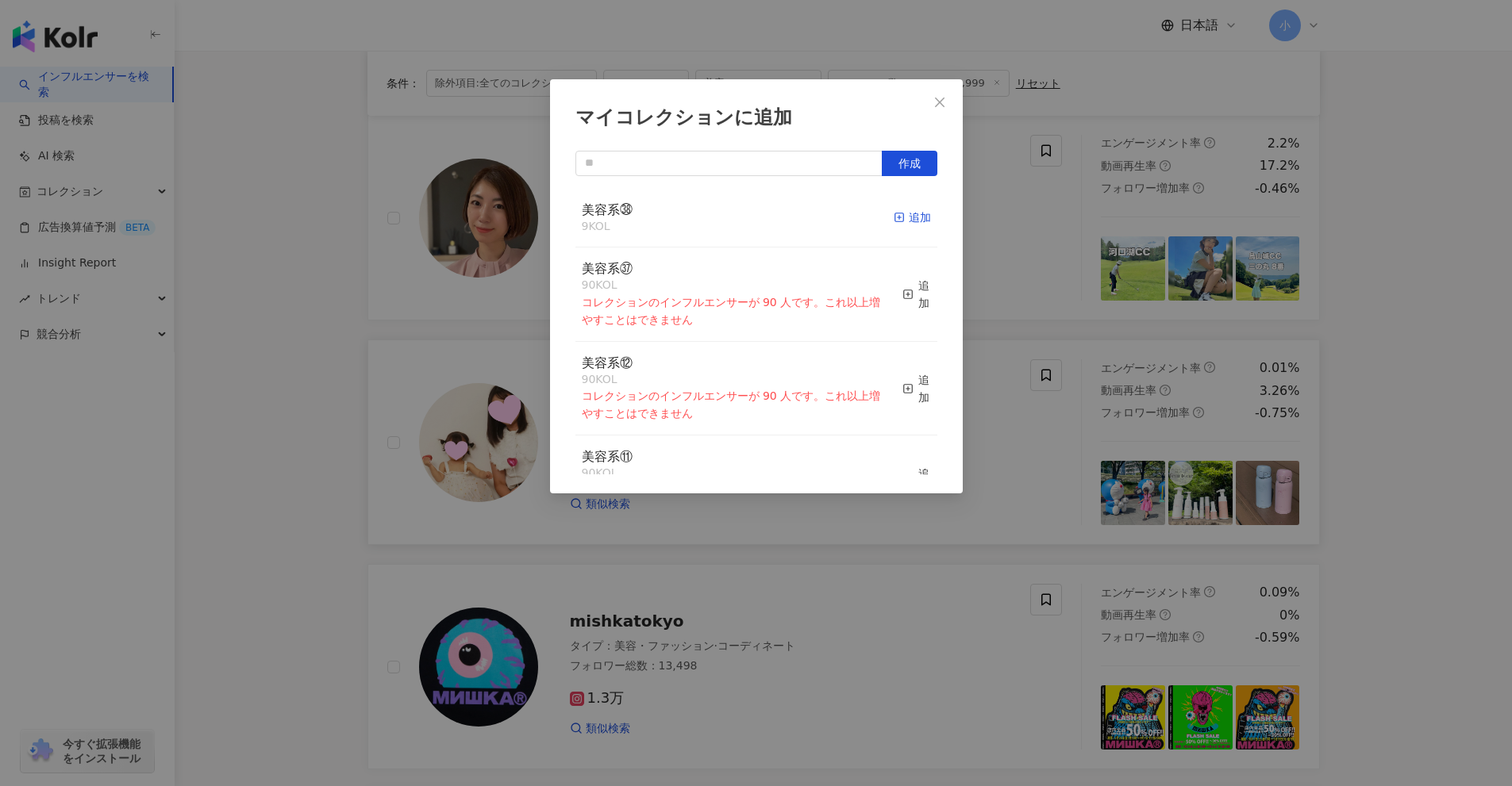
click at [912, 217] on div "追加" at bounding box center [912, 217] width 38 height 17
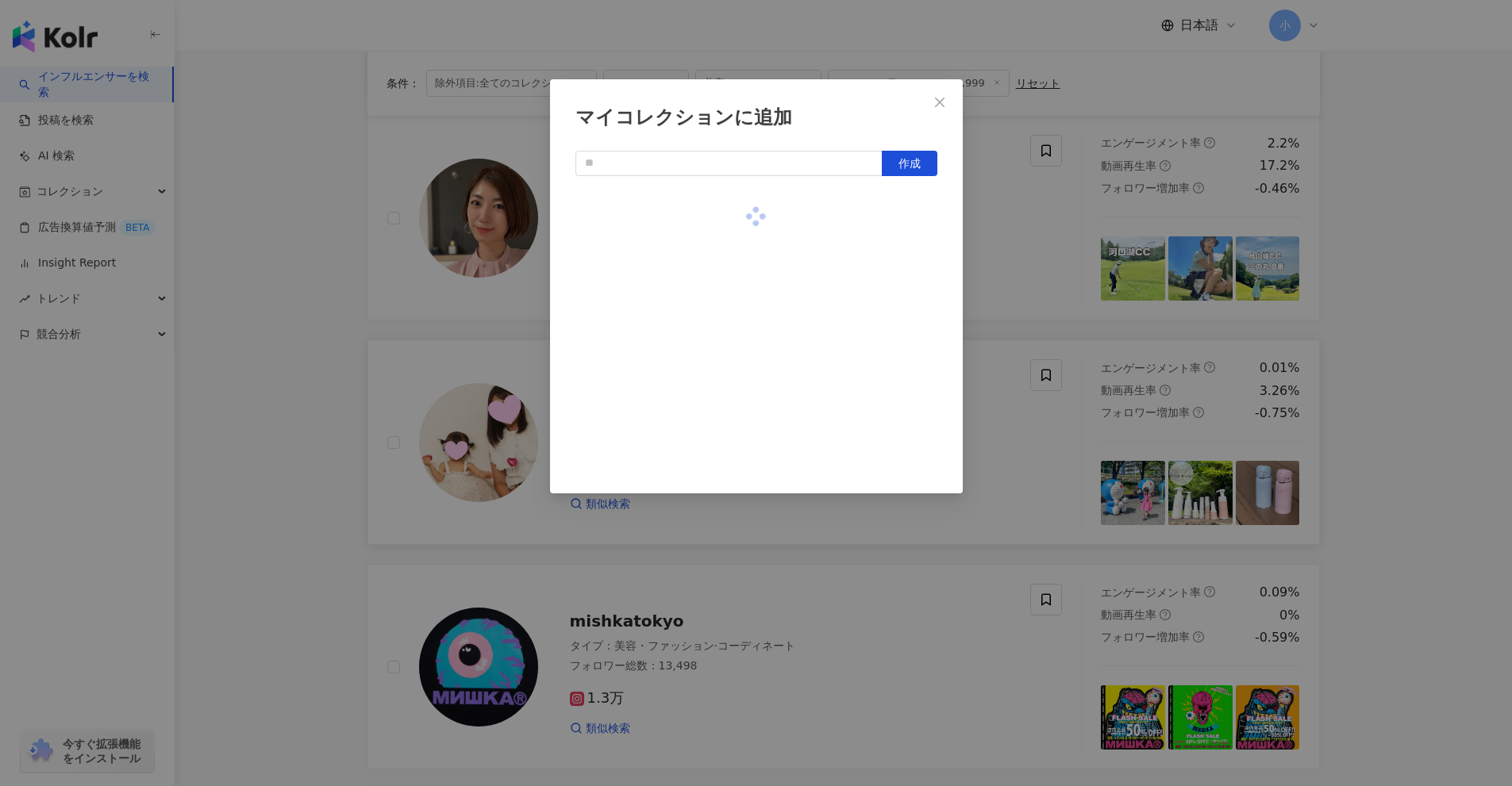
click at [1034, 284] on div "マイコレクションに追加 作成" at bounding box center [756, 393] width 1512 height 786
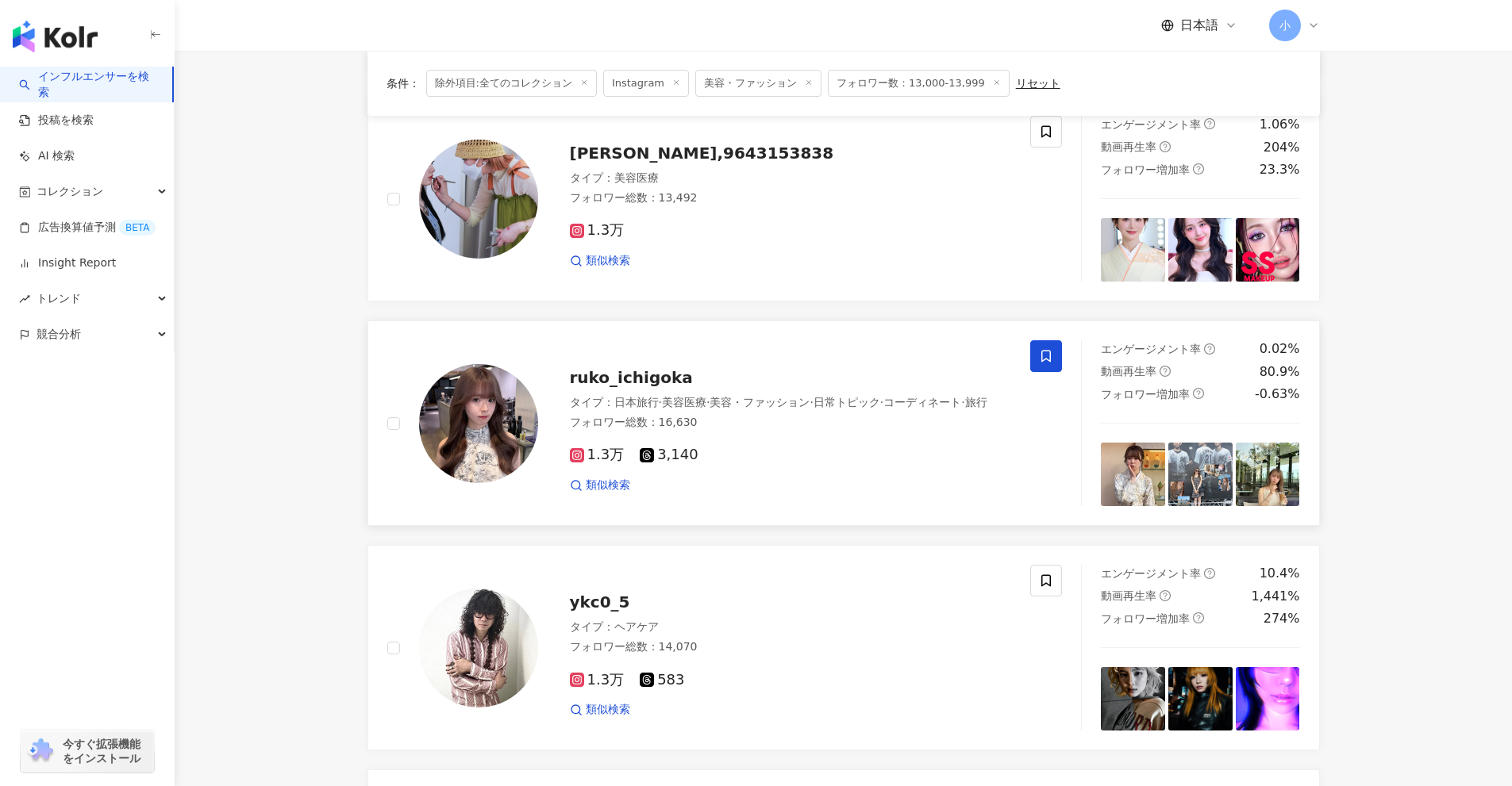
scroll to position [2495, 0]
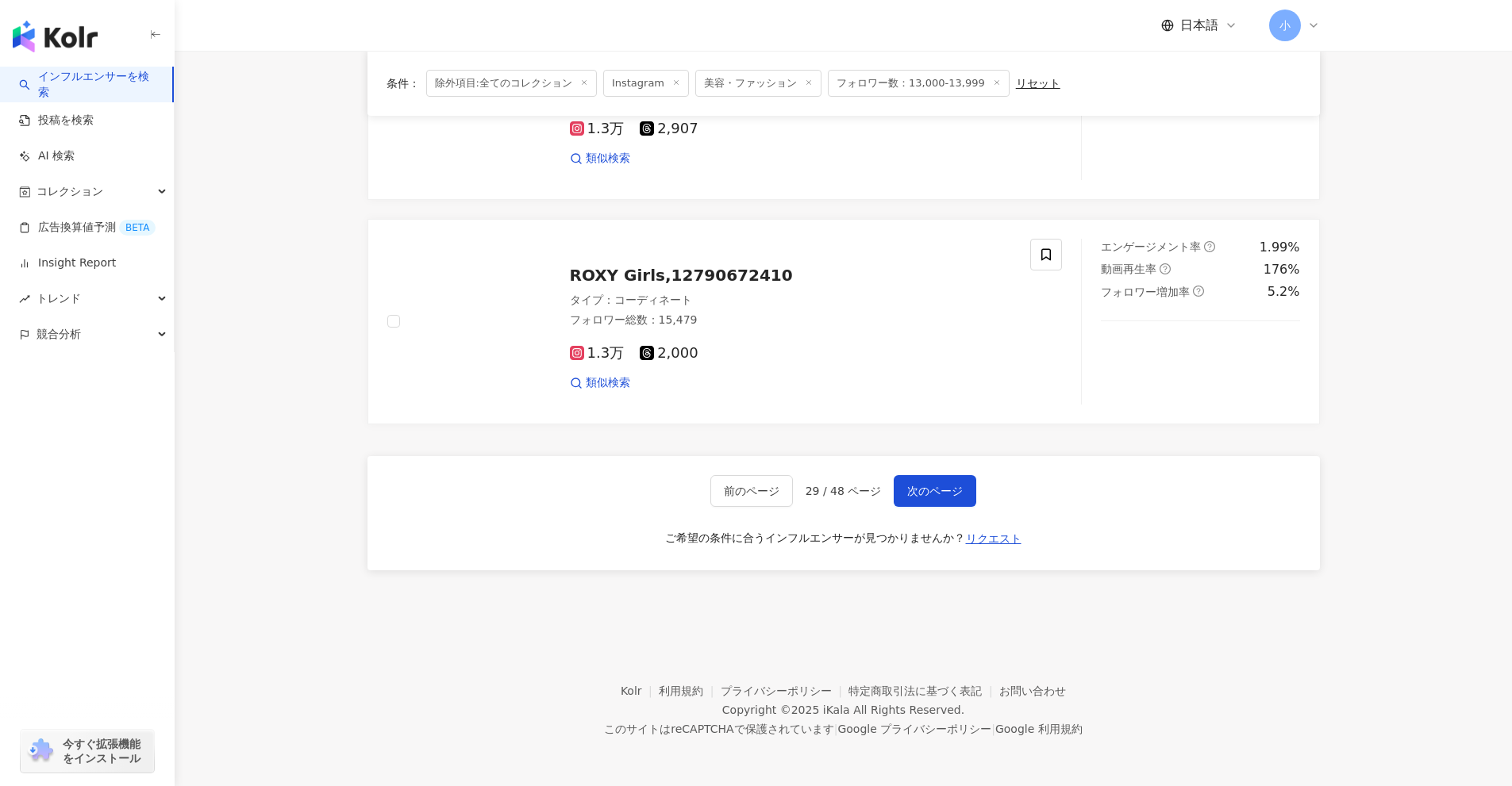
drag, startPoint x: 1360, startPoint y: 320, endPoint x: 1387, endPoint y: 768, distance: 448.8
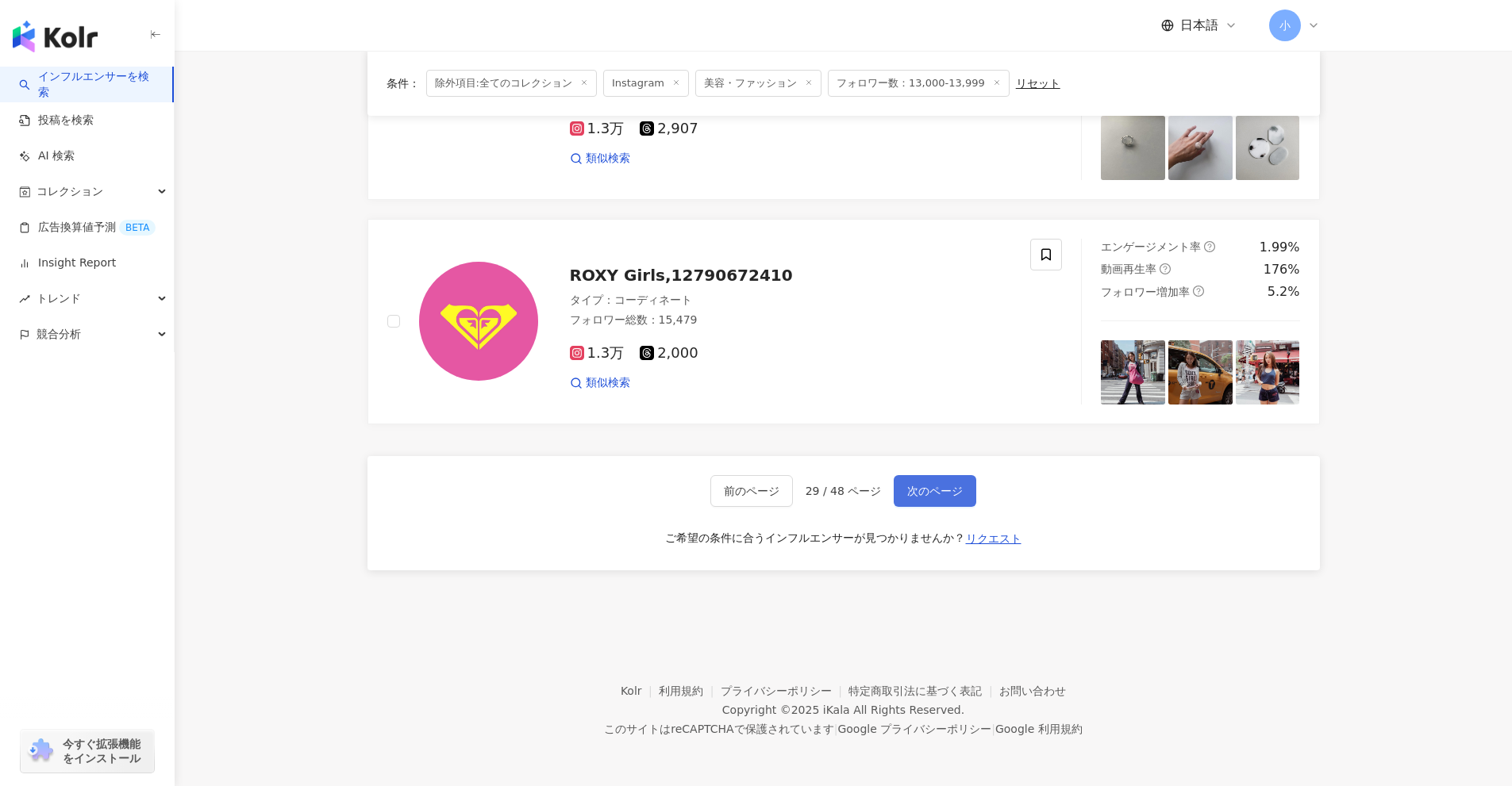
click at [942, 489] on span "次のページ" at bounding box center [935, 491] width 56 height 13
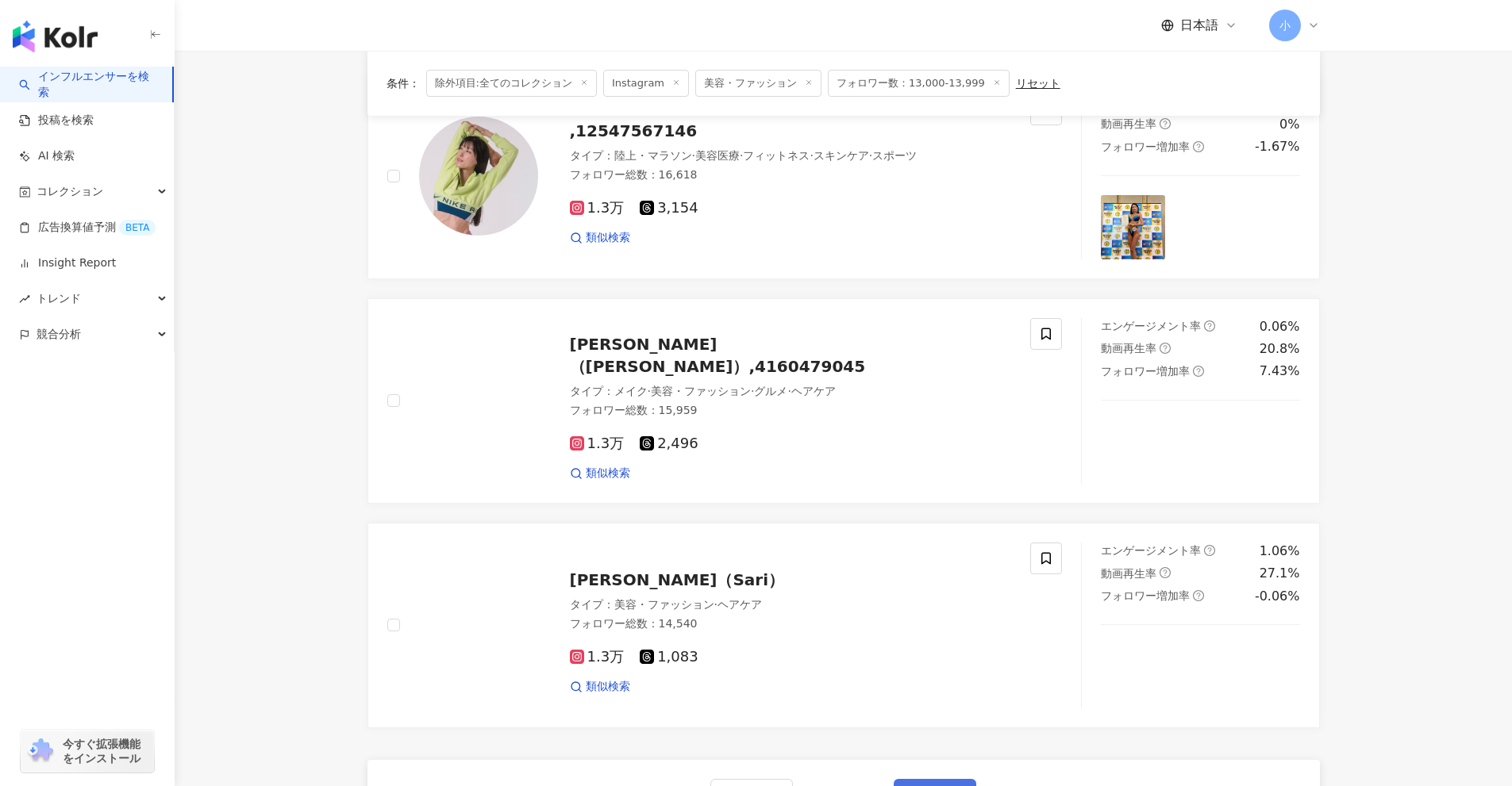
scroll to position [2177, 0]
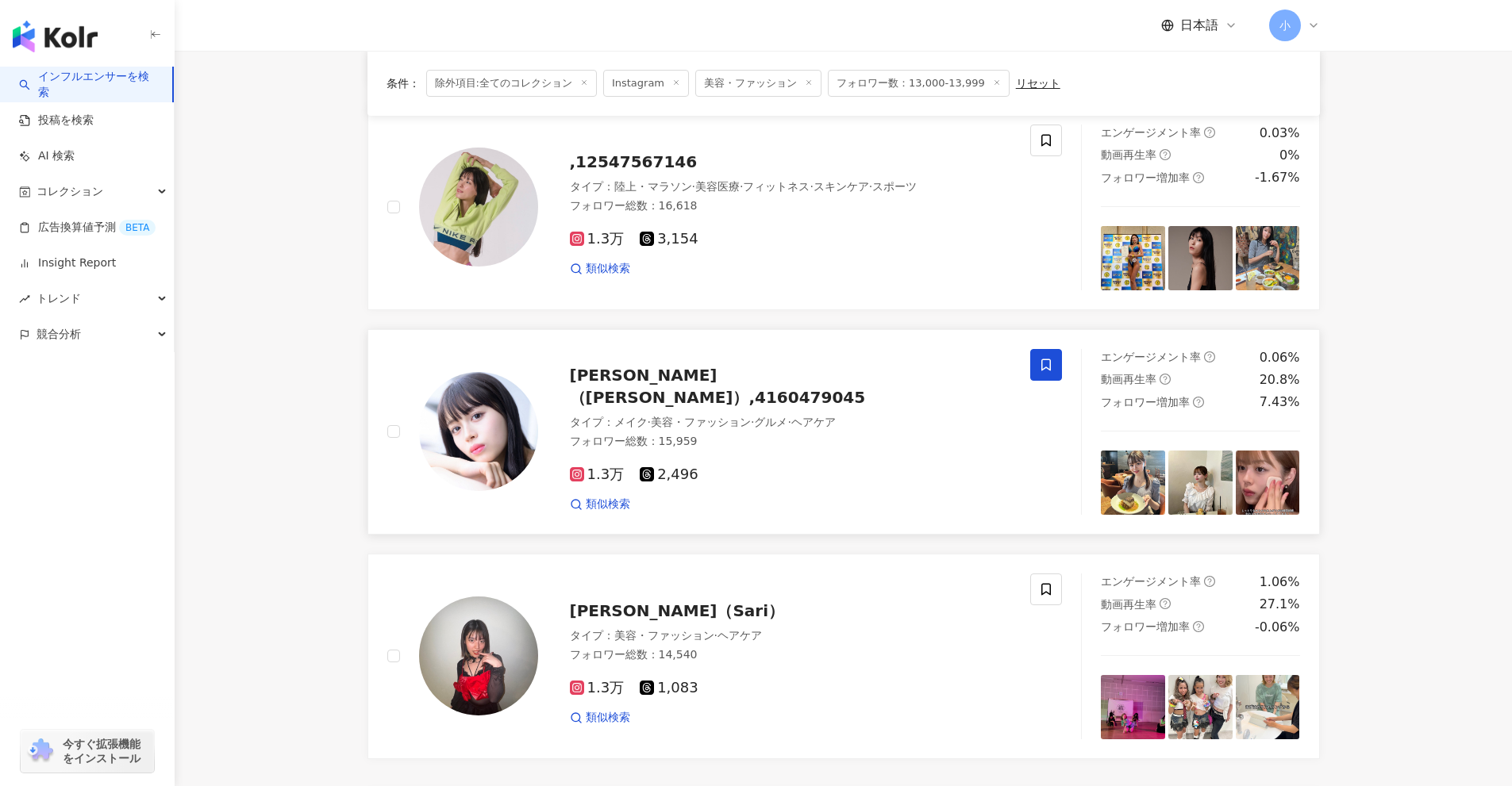
click at [1042, 359] on icon at bounding box center [1045, 365] width 10 height 12
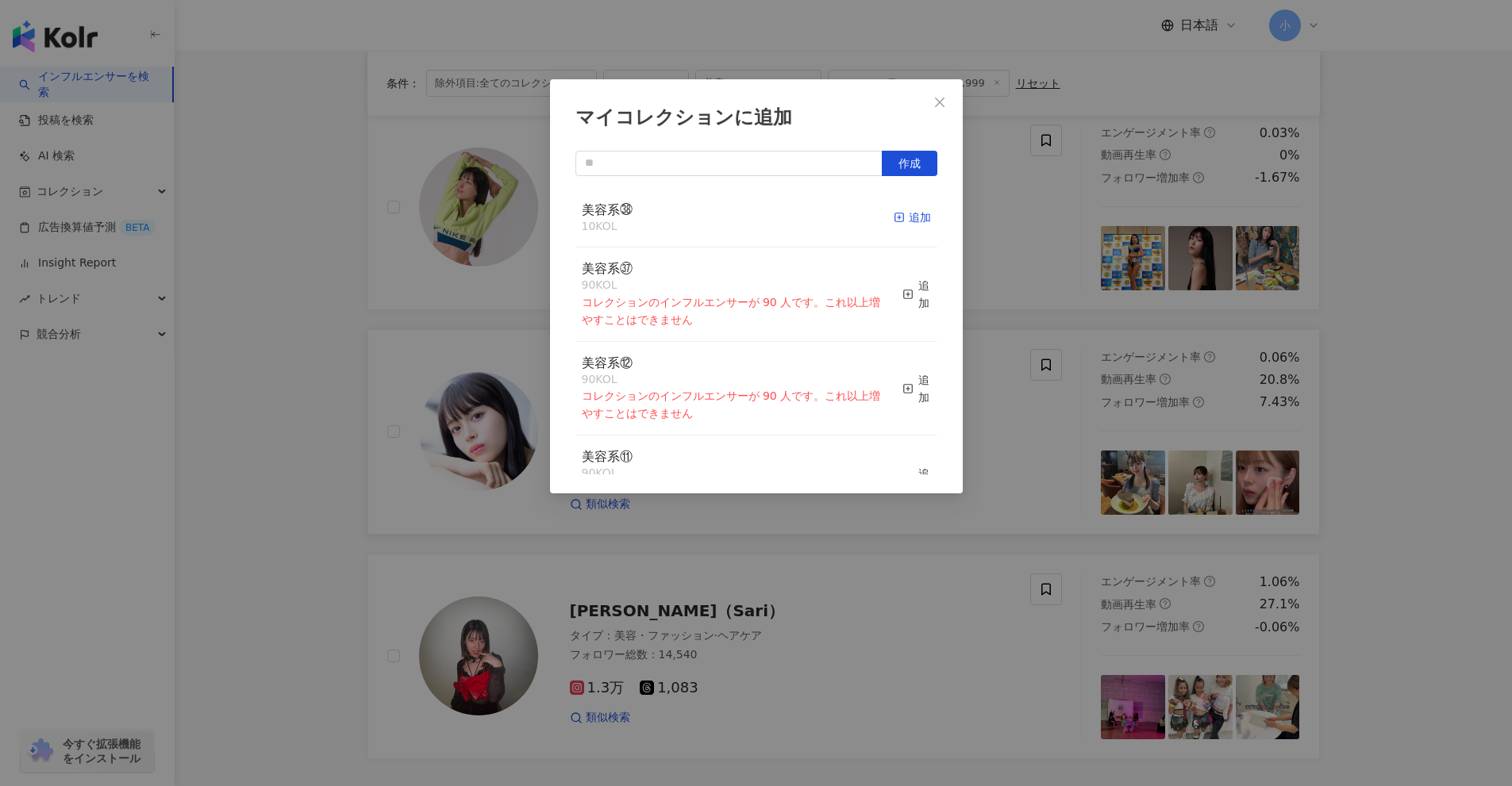
click at [893, 215] on icon "button" at bounding box center [899, 217] width 11 height 11
click at [991, 383] on div "マイコレクションに追加 作成 美容系㊳ 11 KOL 追加済み 美容系㊲ 90 KOL コレクションのインフルエンサーが 90 人です。これ以上増やすことはで…" at bounding box center [756, 393] width 1512 height 786
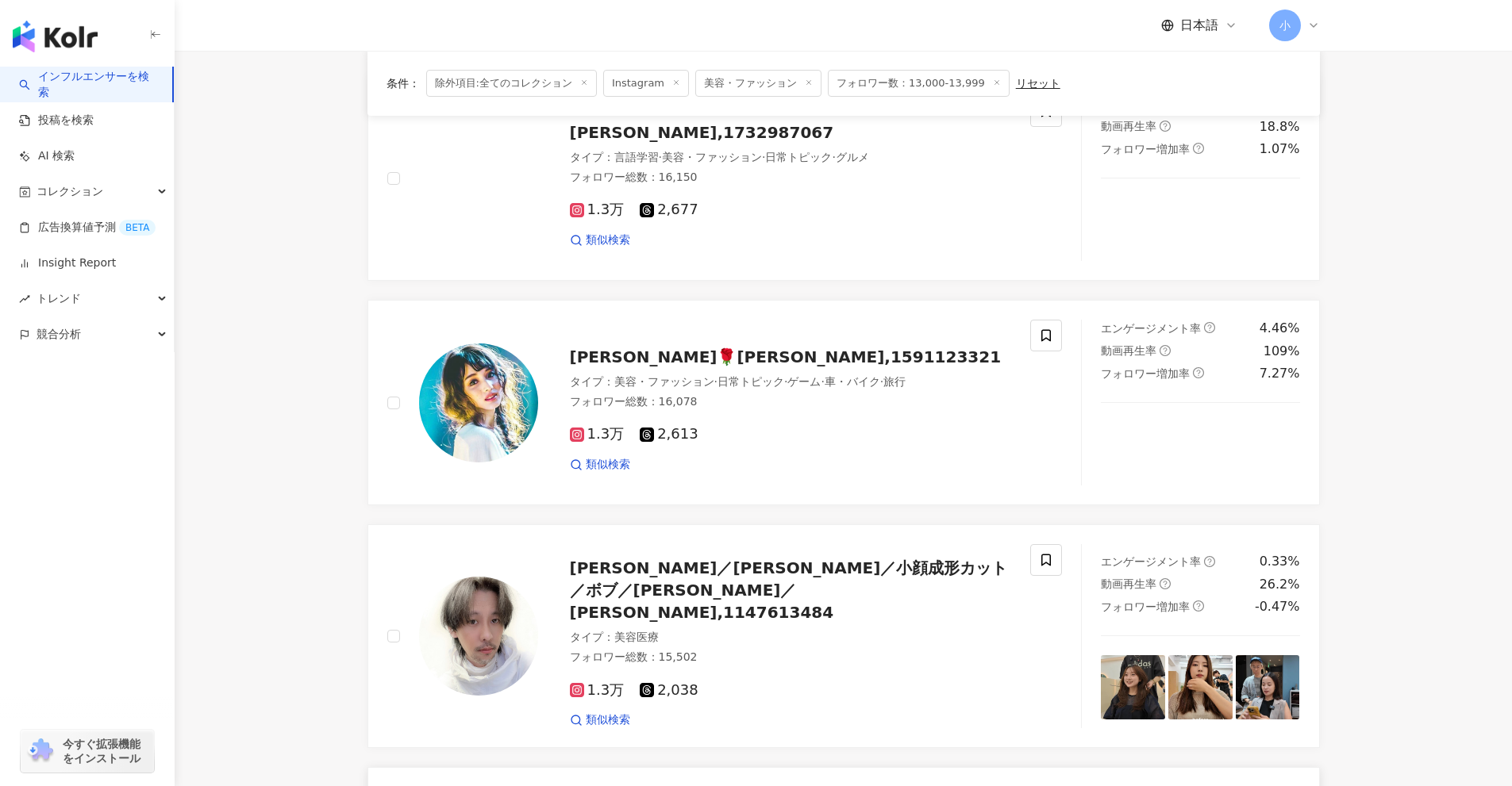
scroll to position [1463, 0]
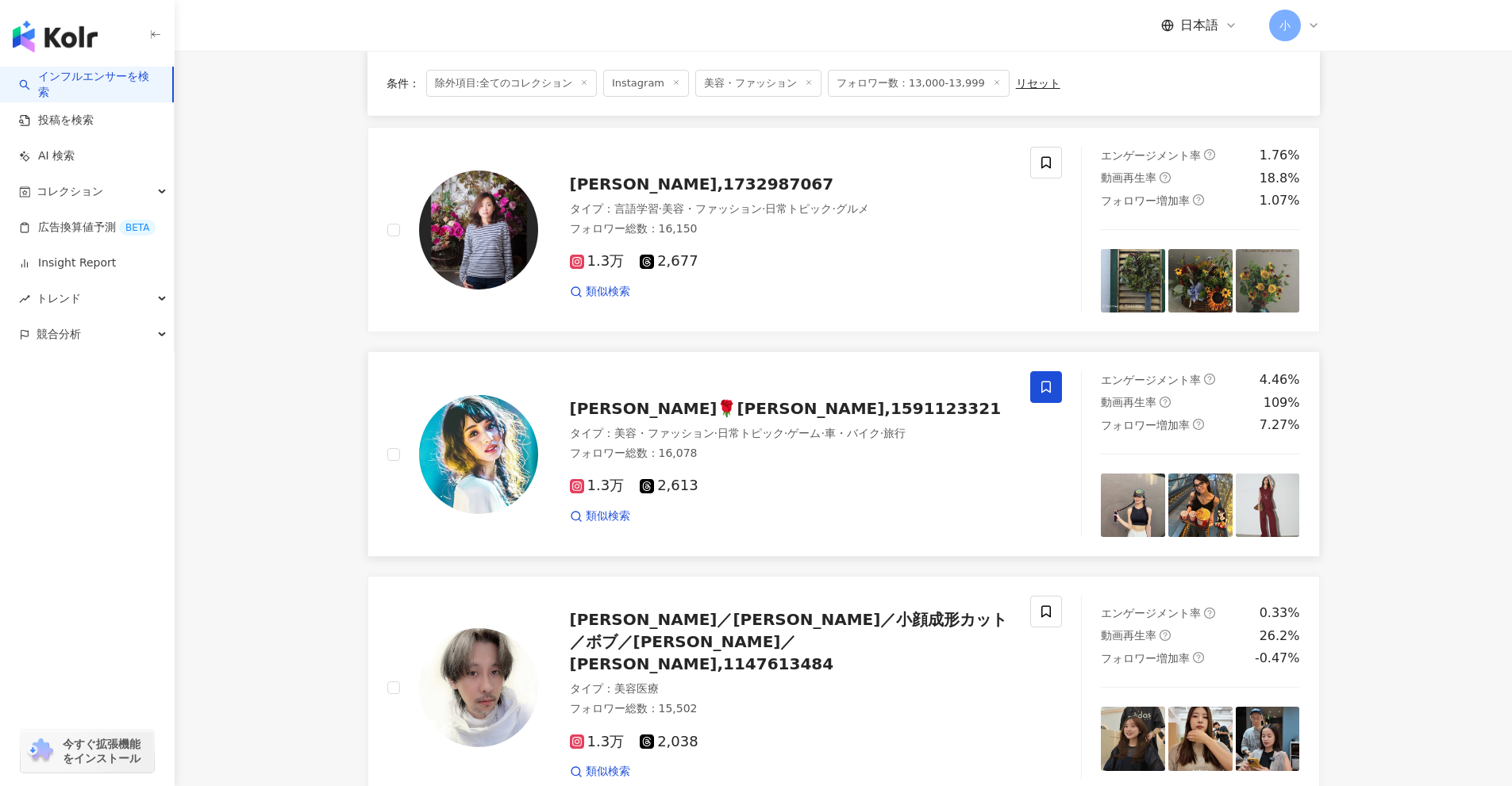
click at [1057, 382] on span at bounding box center [1046, 387] width 31 height 31
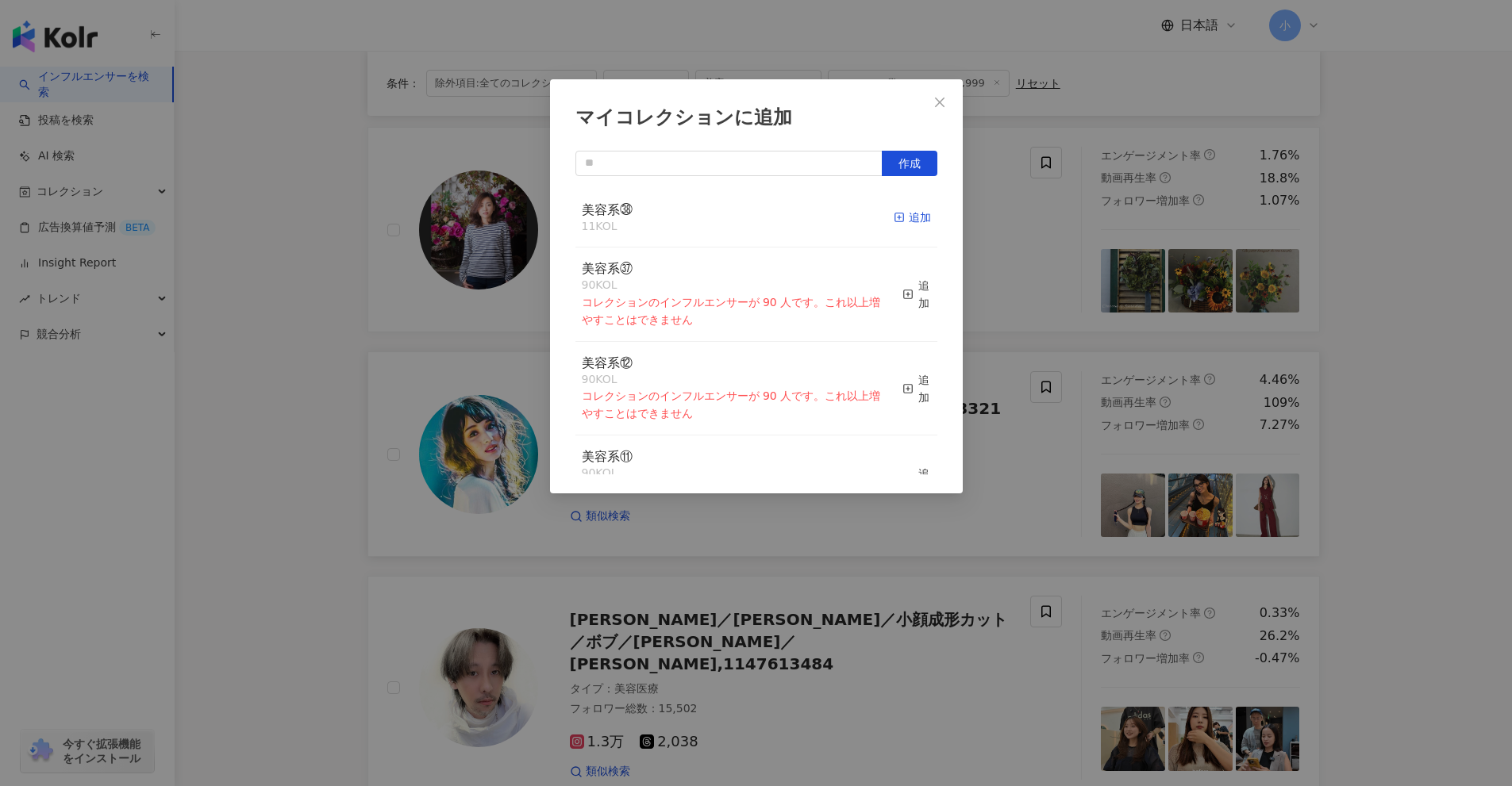
click at [905, 218] on div "追加" at bounding box center [912, 217] width 38 height 17
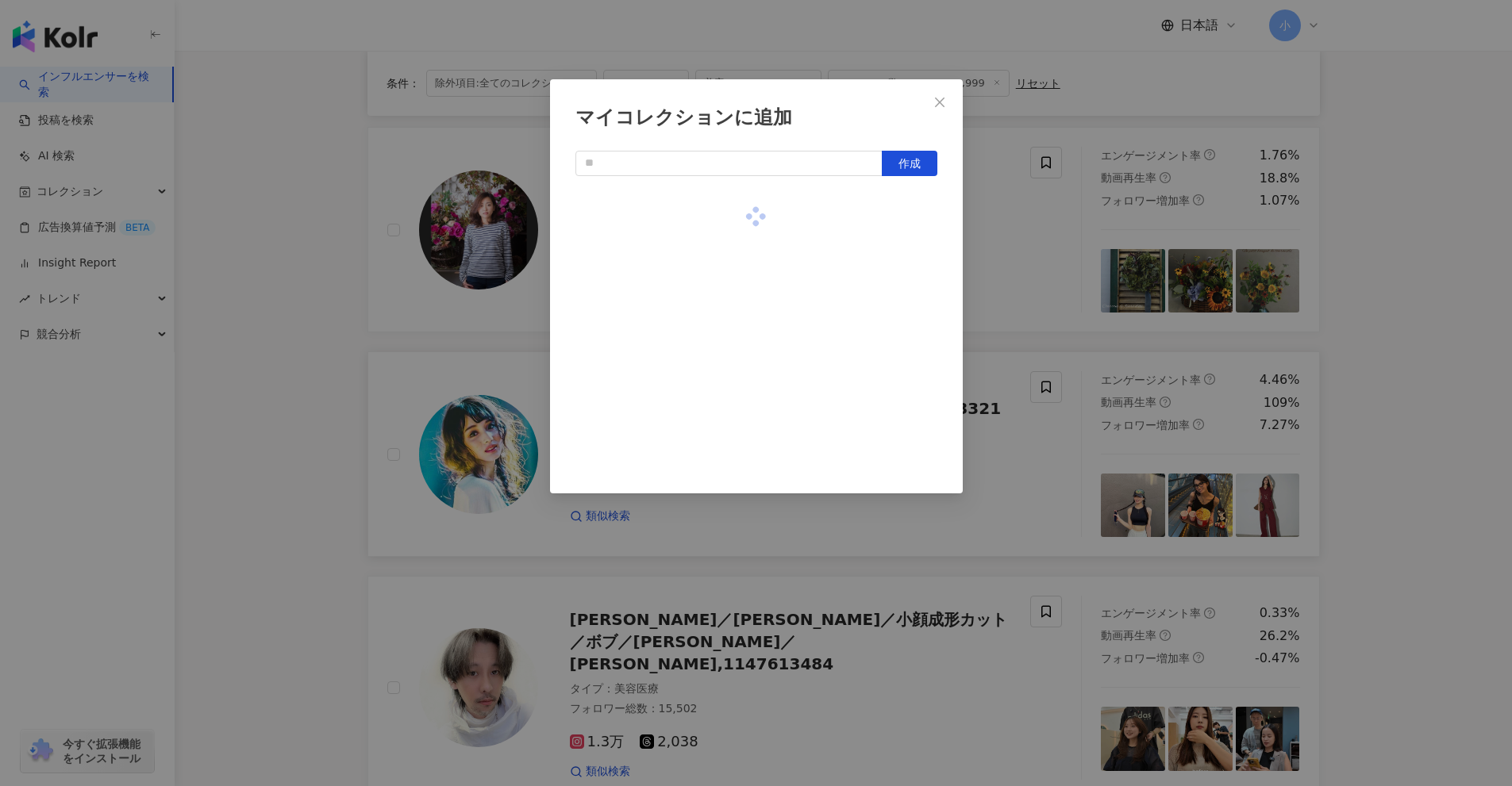
click at [986, 270] on div "マイコレクションに追加 作成" at bounding box center [756, 393] width 1512 height 786
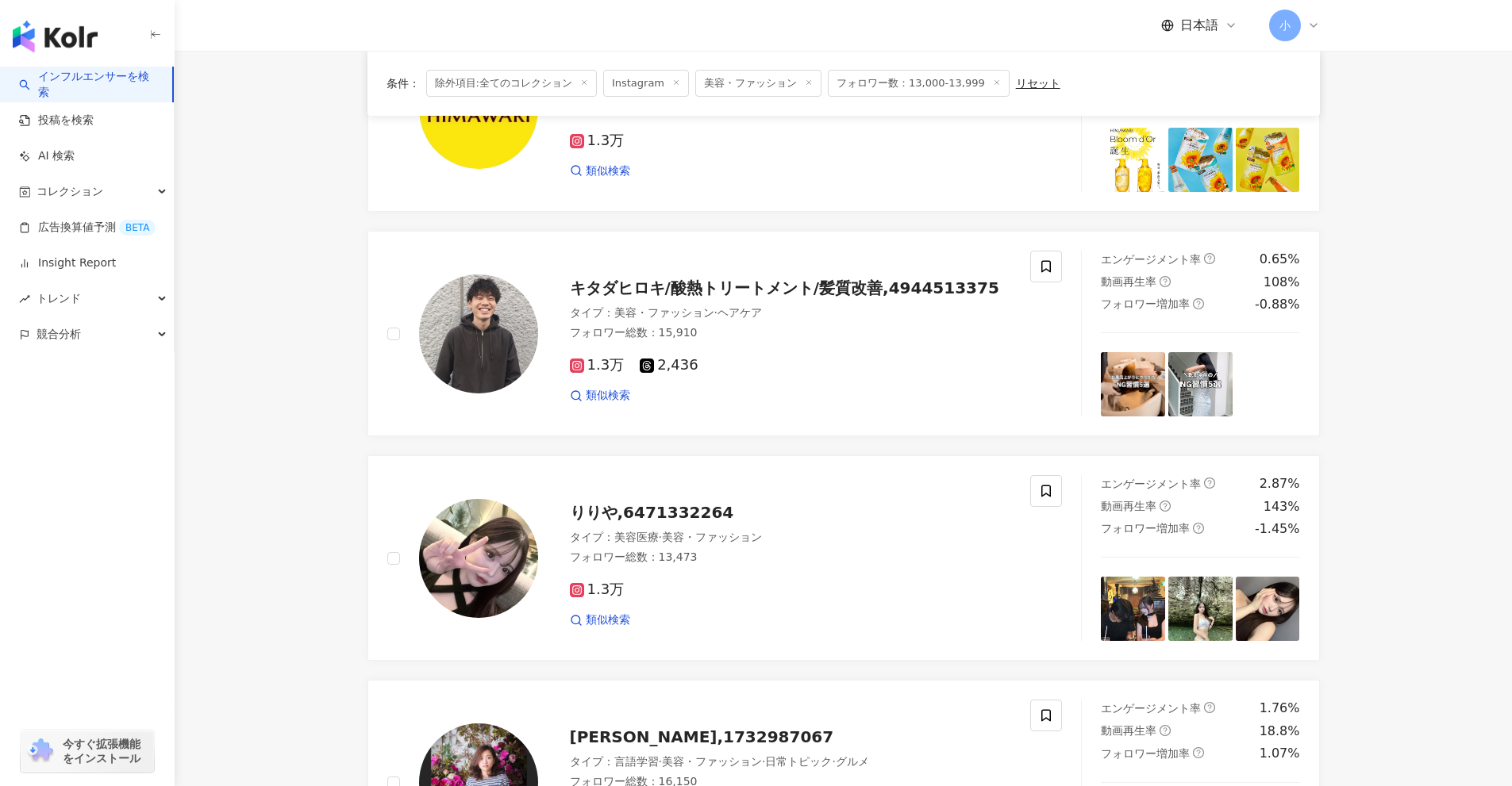
scroll to position [908, 0]
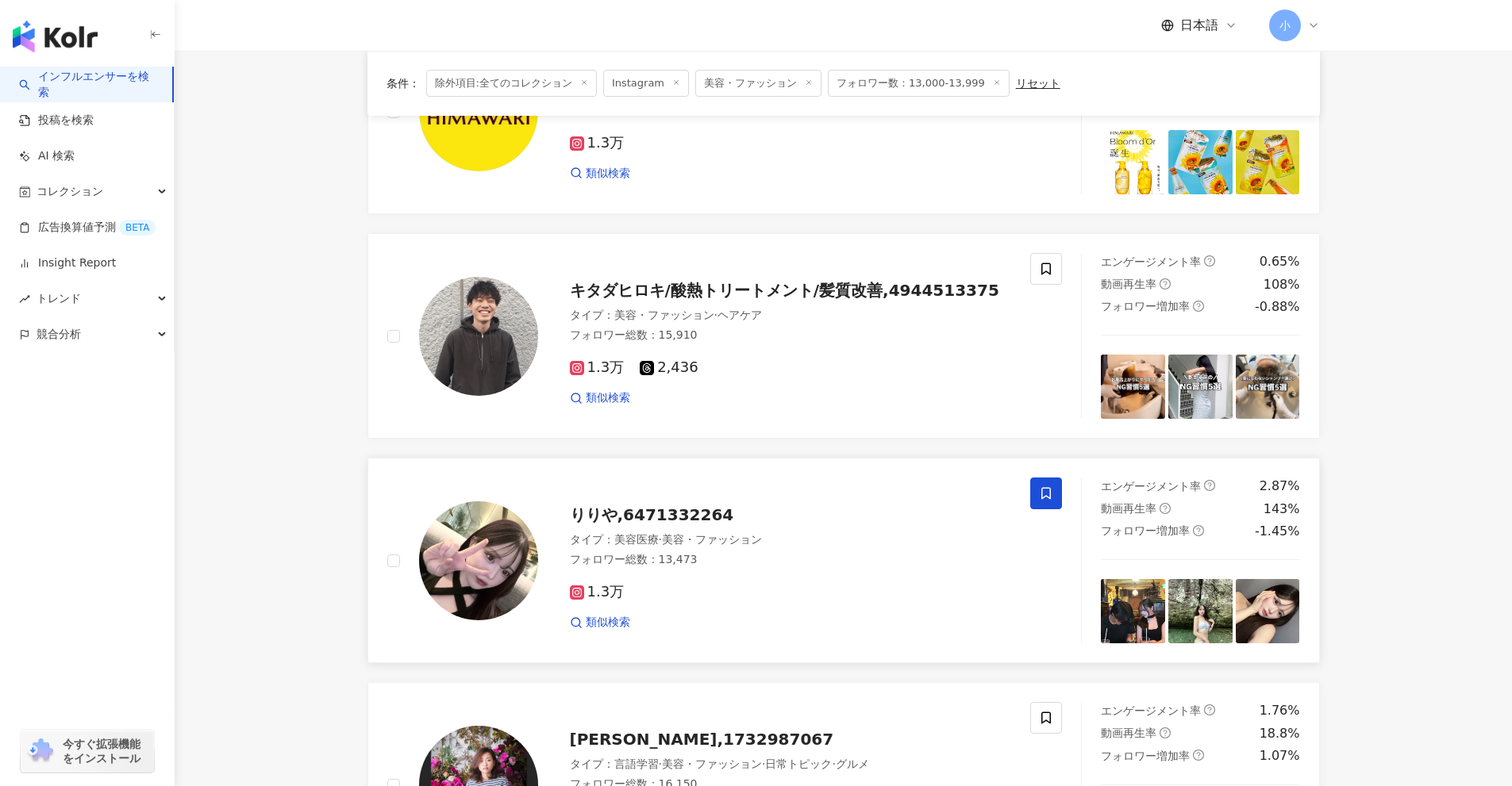
click at [1039, 489] on icon at bounding box center [1046, 494] width 14 height 14
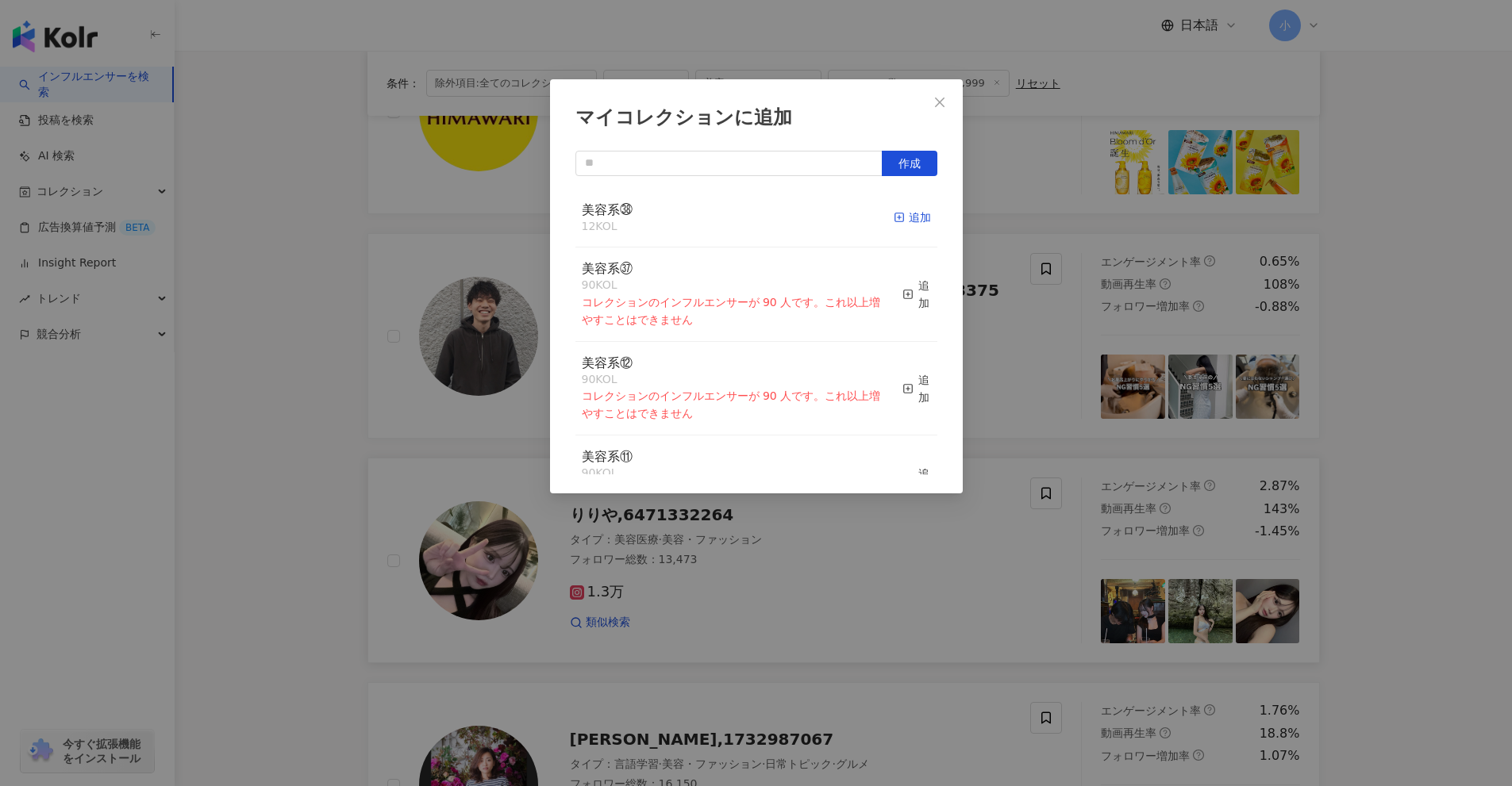
click at [902, 217] on div "追加" at bounding box center [912, 217] width 38 height 17
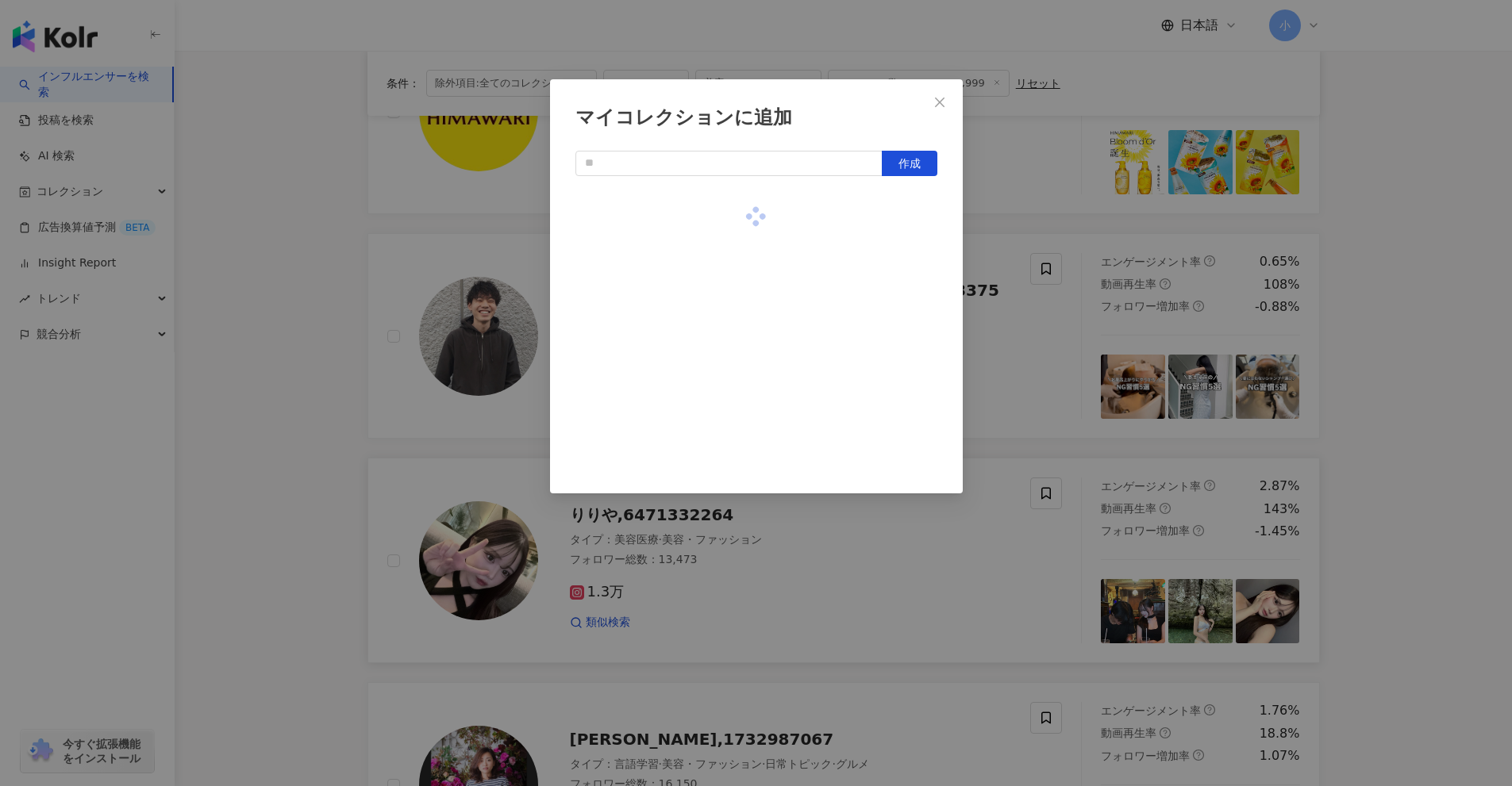
click at [1041, 406] on div "マイコレクションに追加 作成" at bounding box center [756, 393] width 1512 height 786
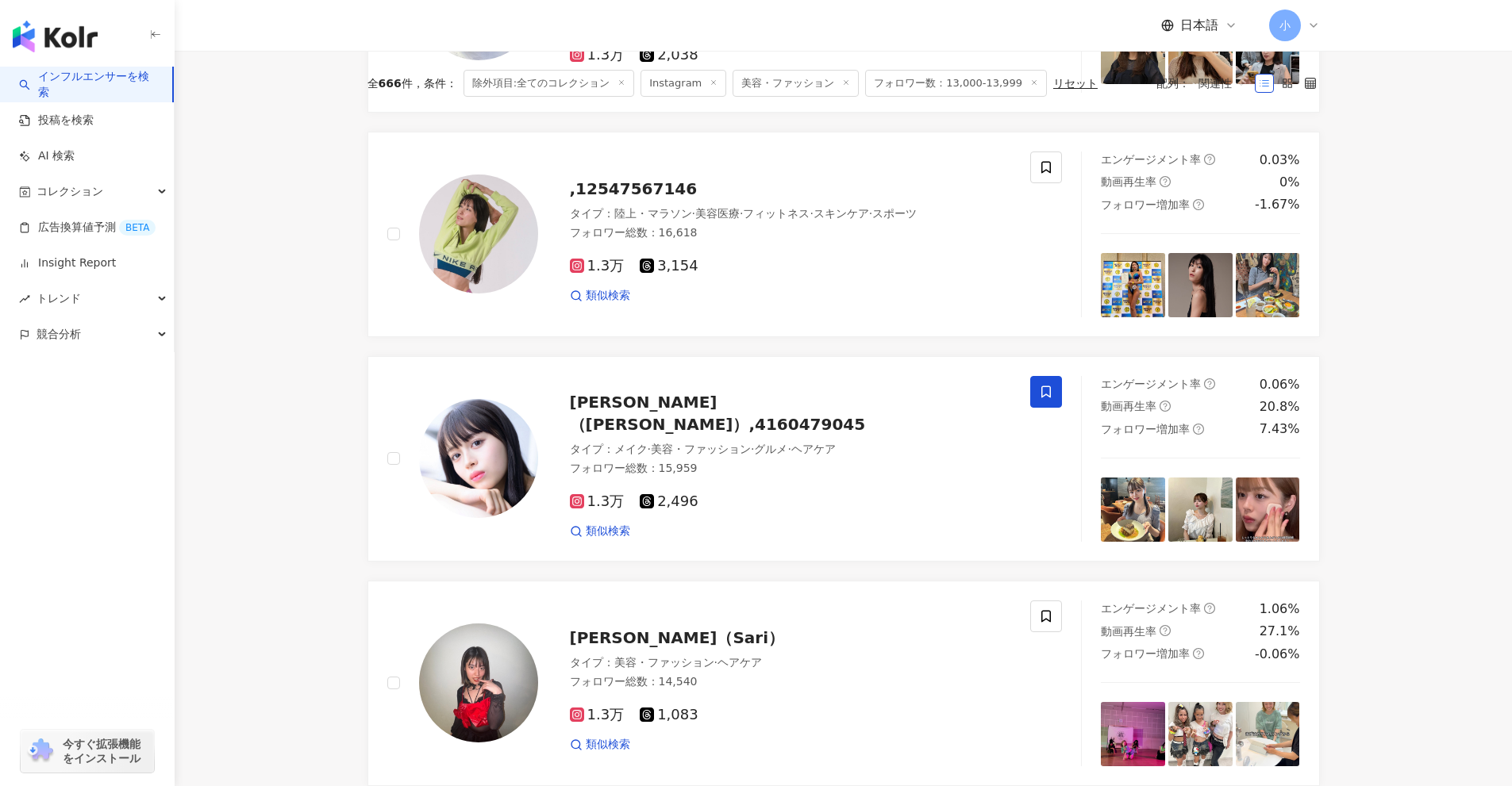
scroll to position [2495, 0]
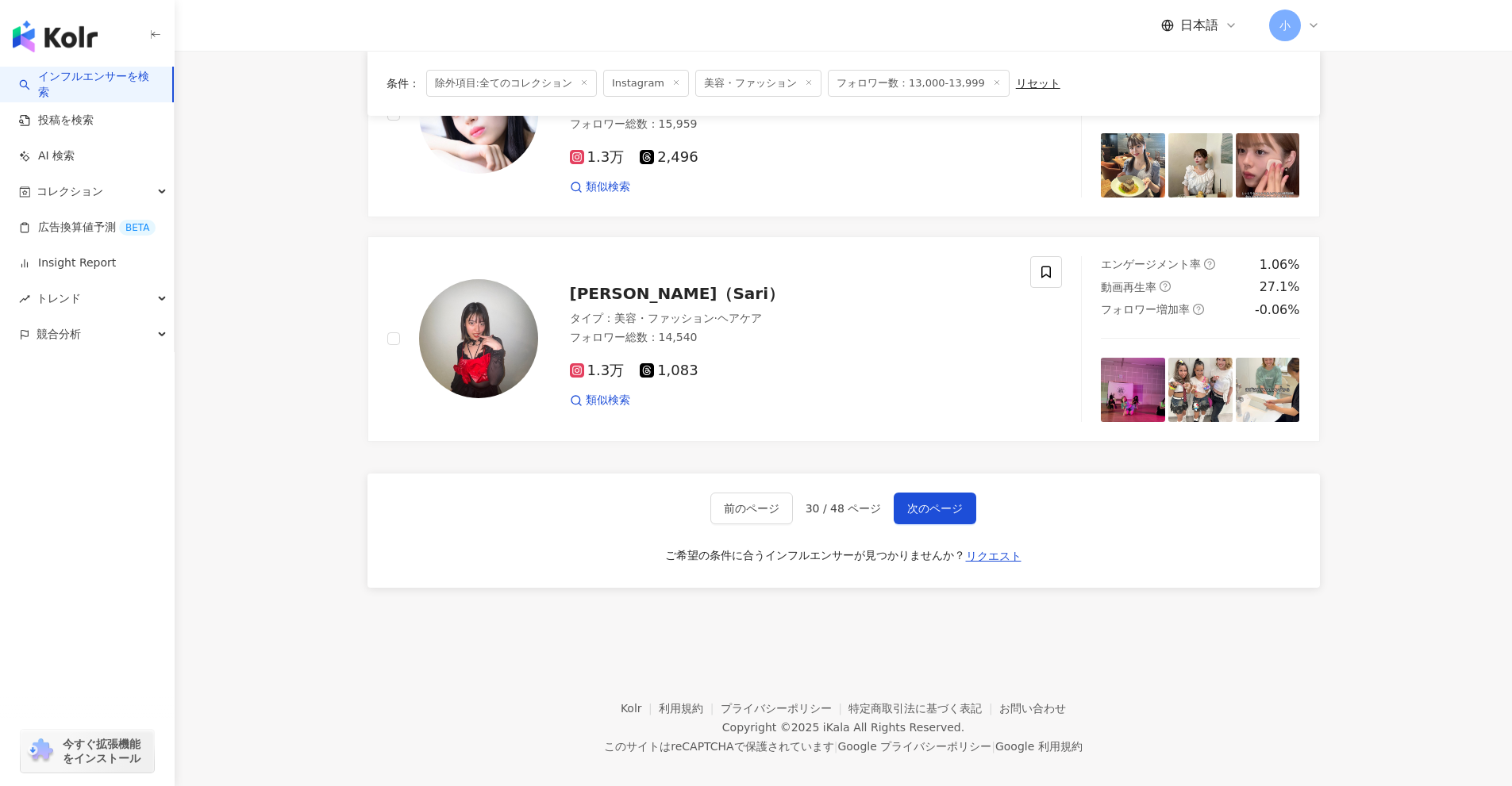
drag, startPoint x: 1402, startPoint y: 348, endPoint x: 1344, endPoint y: 687, distance: 343.9
click at [917, 502] on span "次のページ" at bounding box center [935, 509] width 56 height 13
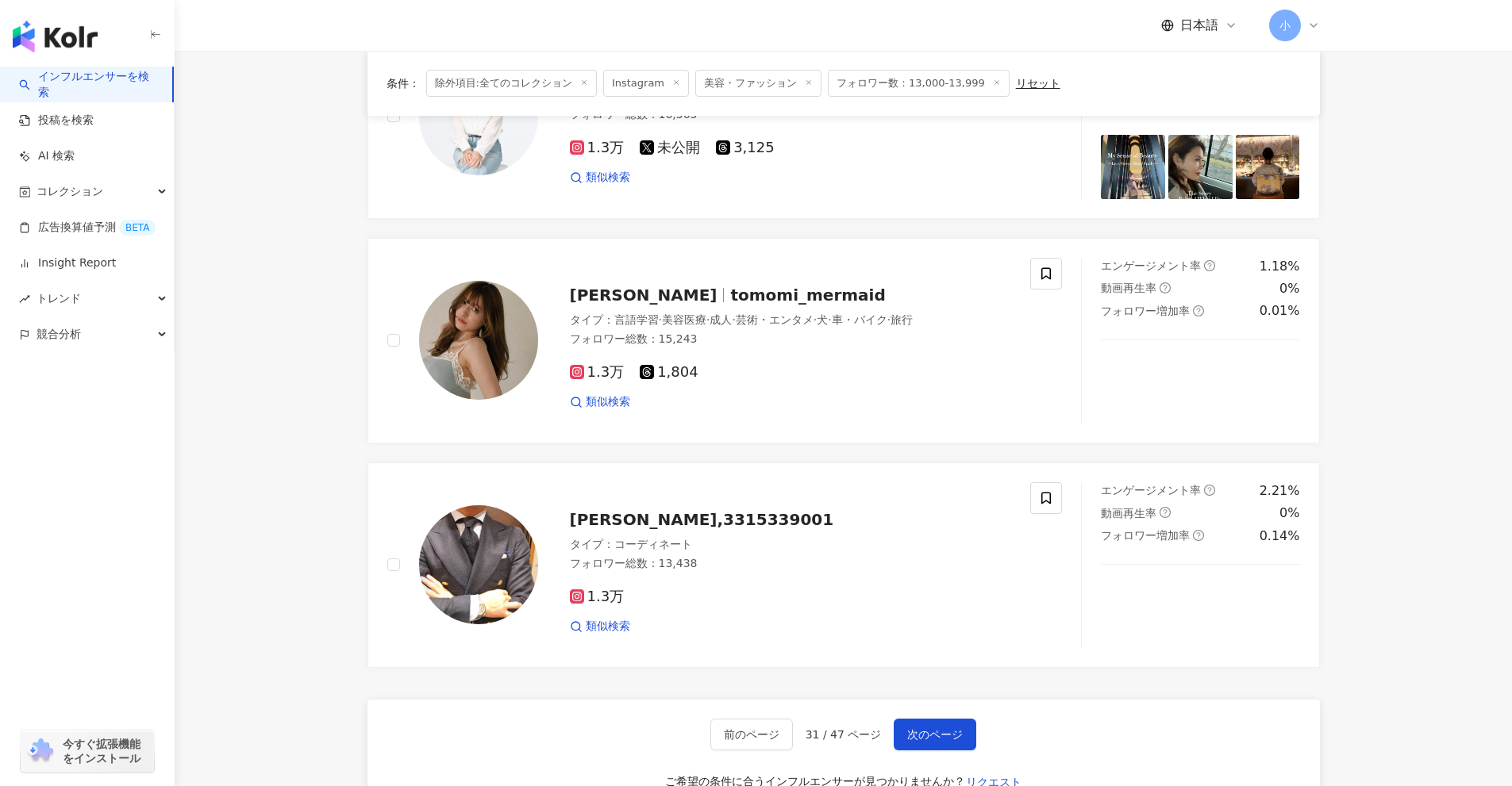
scroll to position [2177, 0]
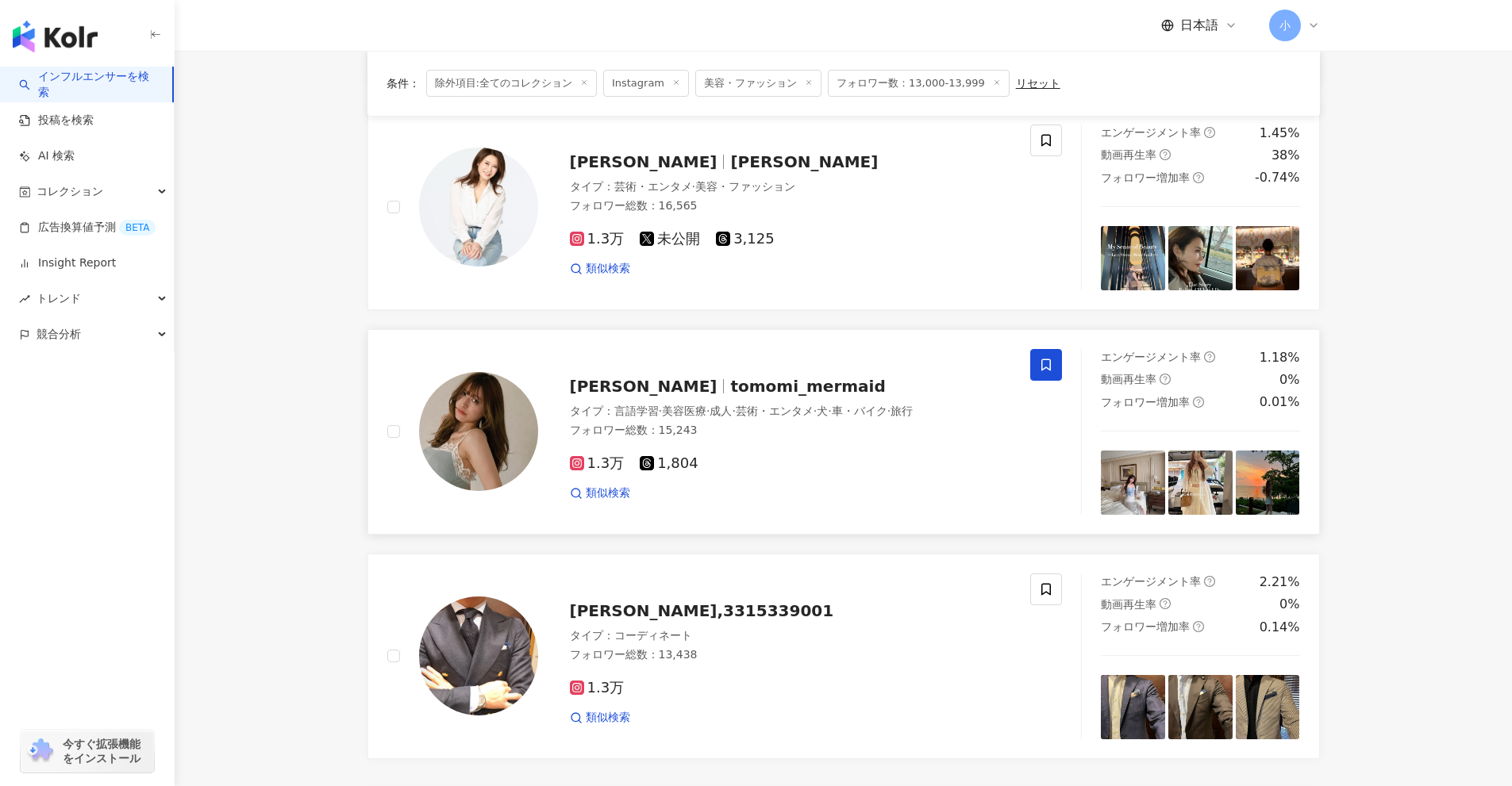
click at [1044, 359] on icon at bounding box center [1045, 365] width 10 height 12
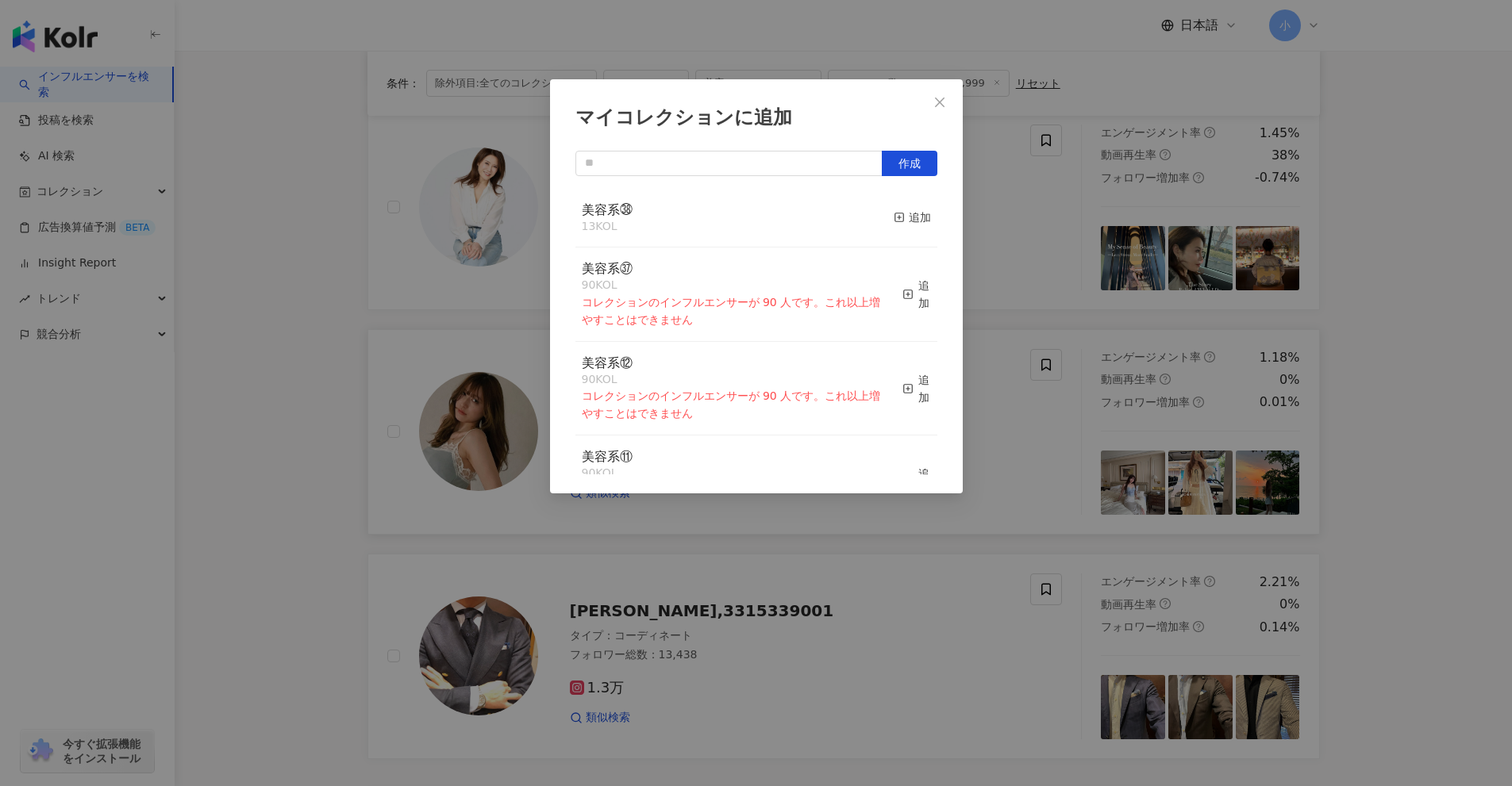
click at [894, 228] on button "追加" at bounding box center [912, 218] width 38 height 33
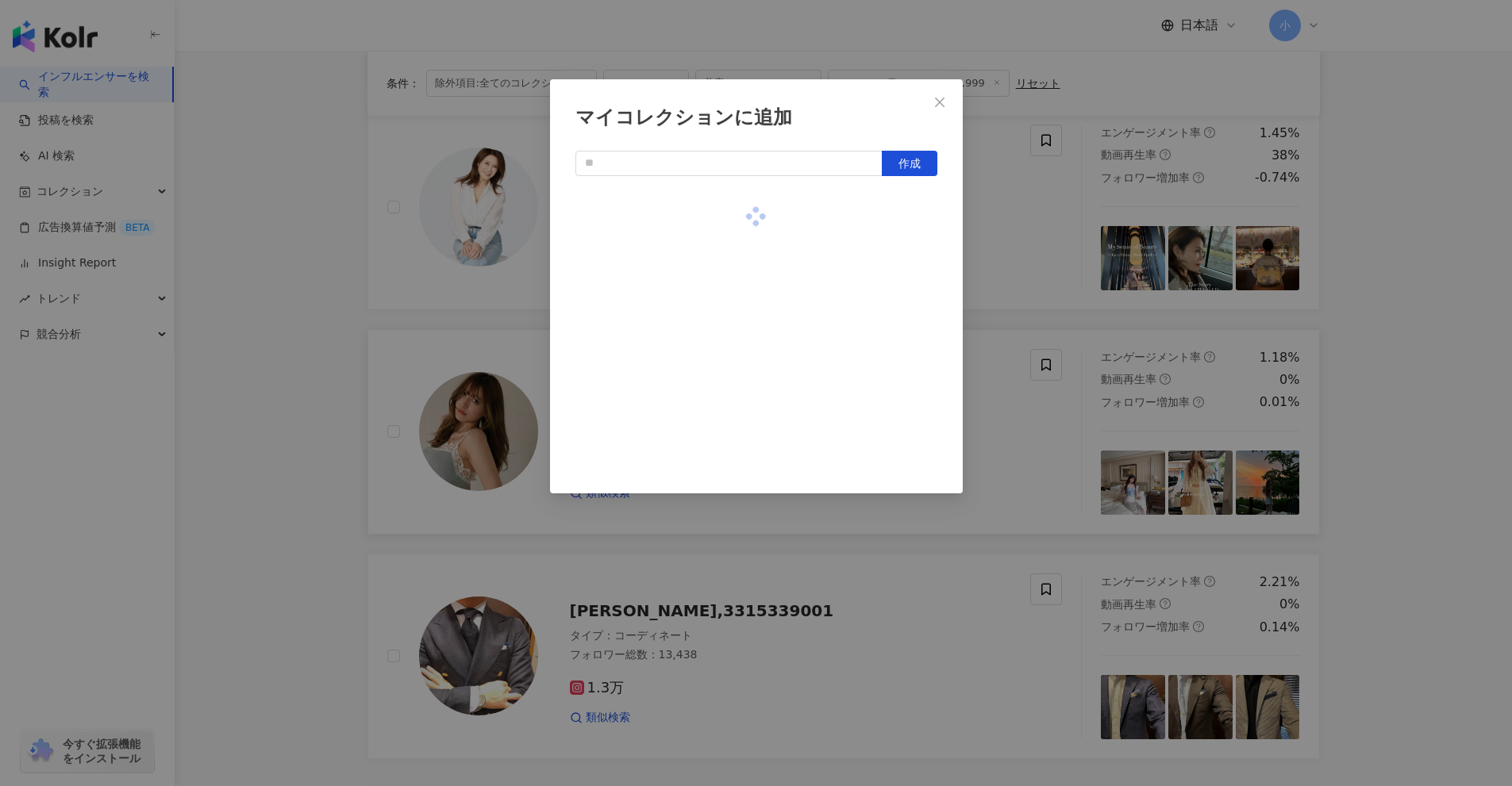
click at [1022, 279] on div "マイコレクションに追加 作成" at bounding box center [756, 393] width 1512 height 786
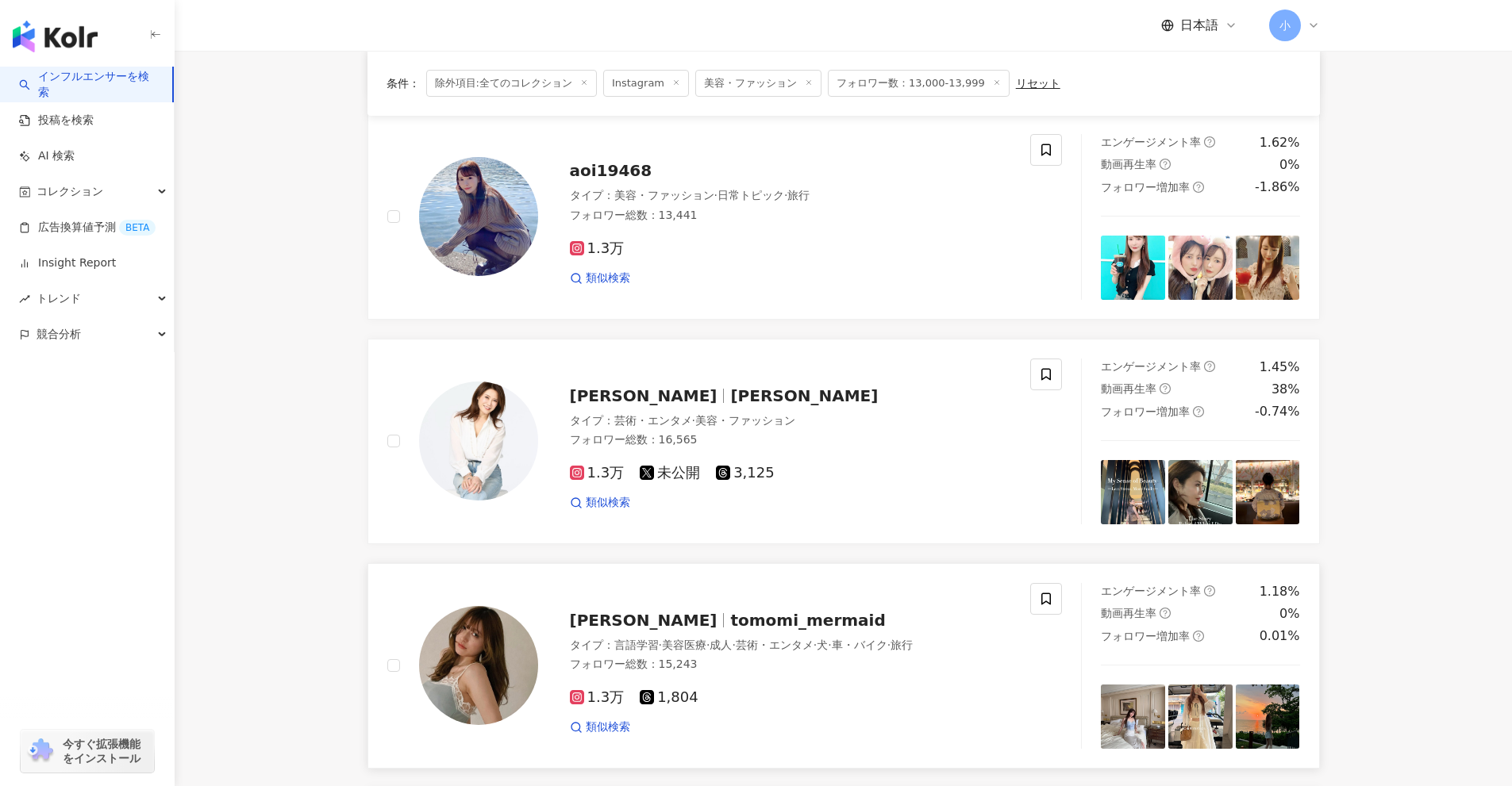
scroll to position [1860, 0]
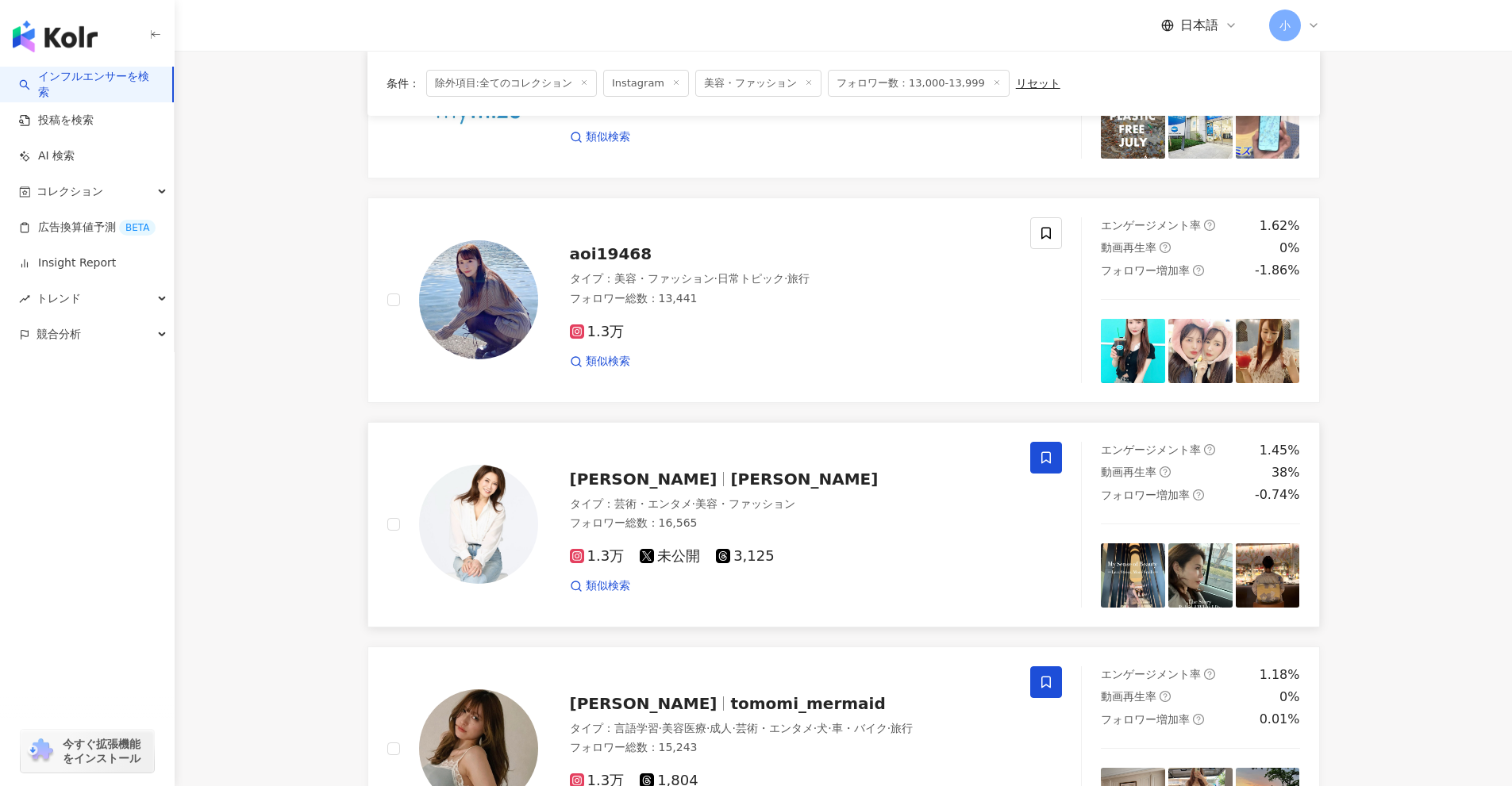
click at [1055, 442] on span at bounding box center [1046, 458] width 31 height 31
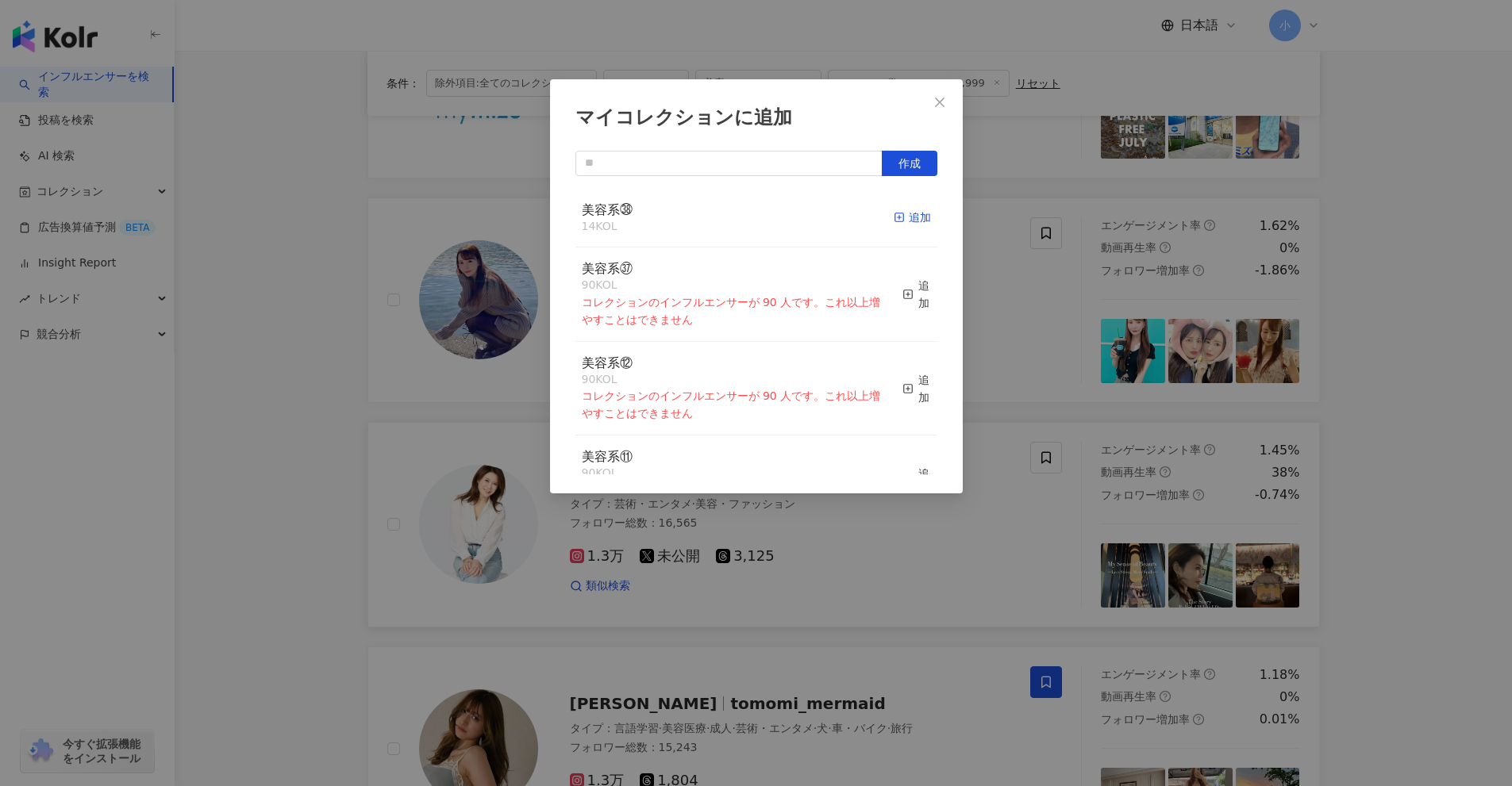
click at [900, 212] on div "追加" at bounding box center [912, 217] width 38 height 17
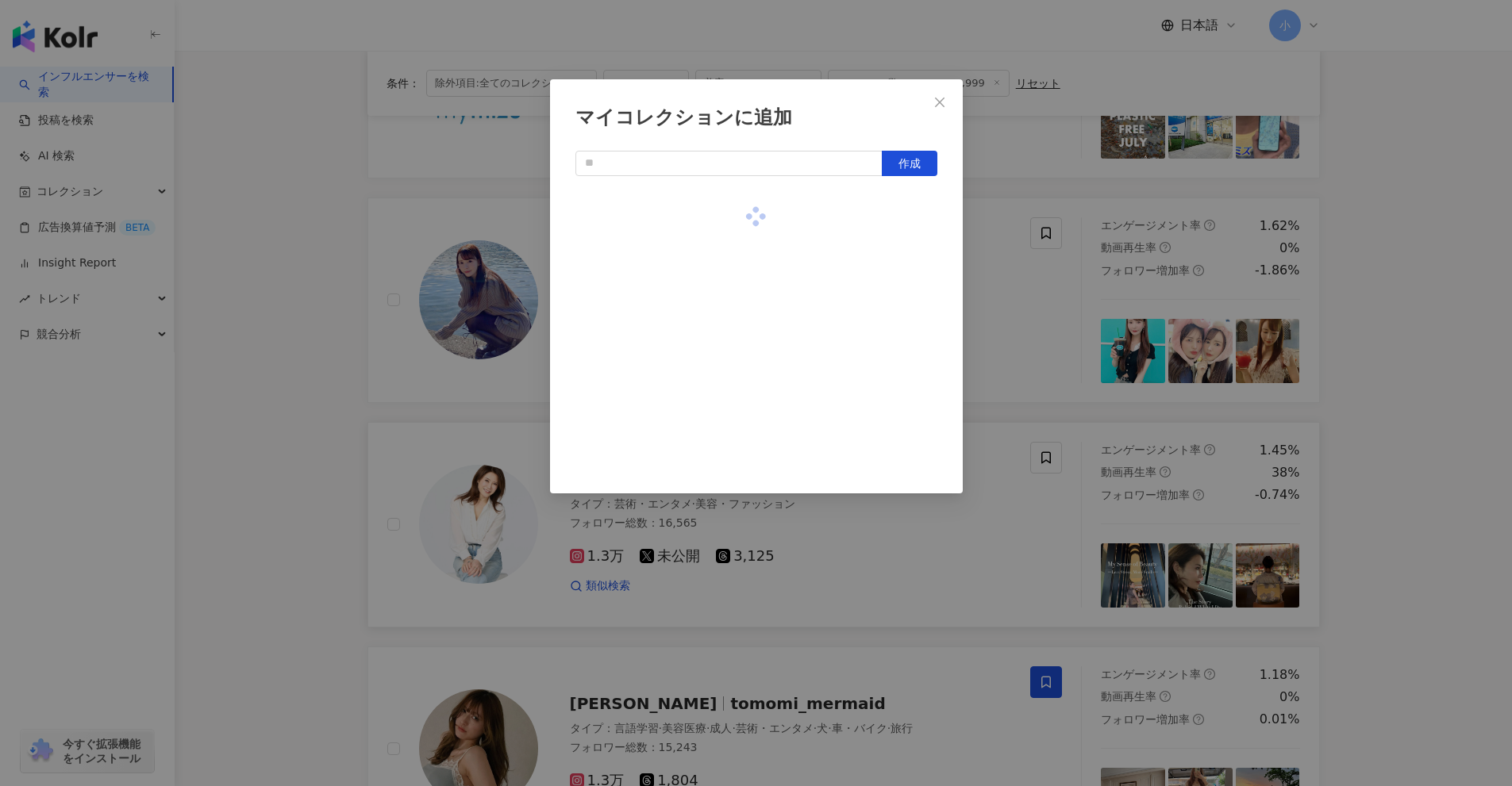
click at [1029, 323] on div "マイコレクションに追加 作成" at bounding box center [756, 393] width 1512 height 786
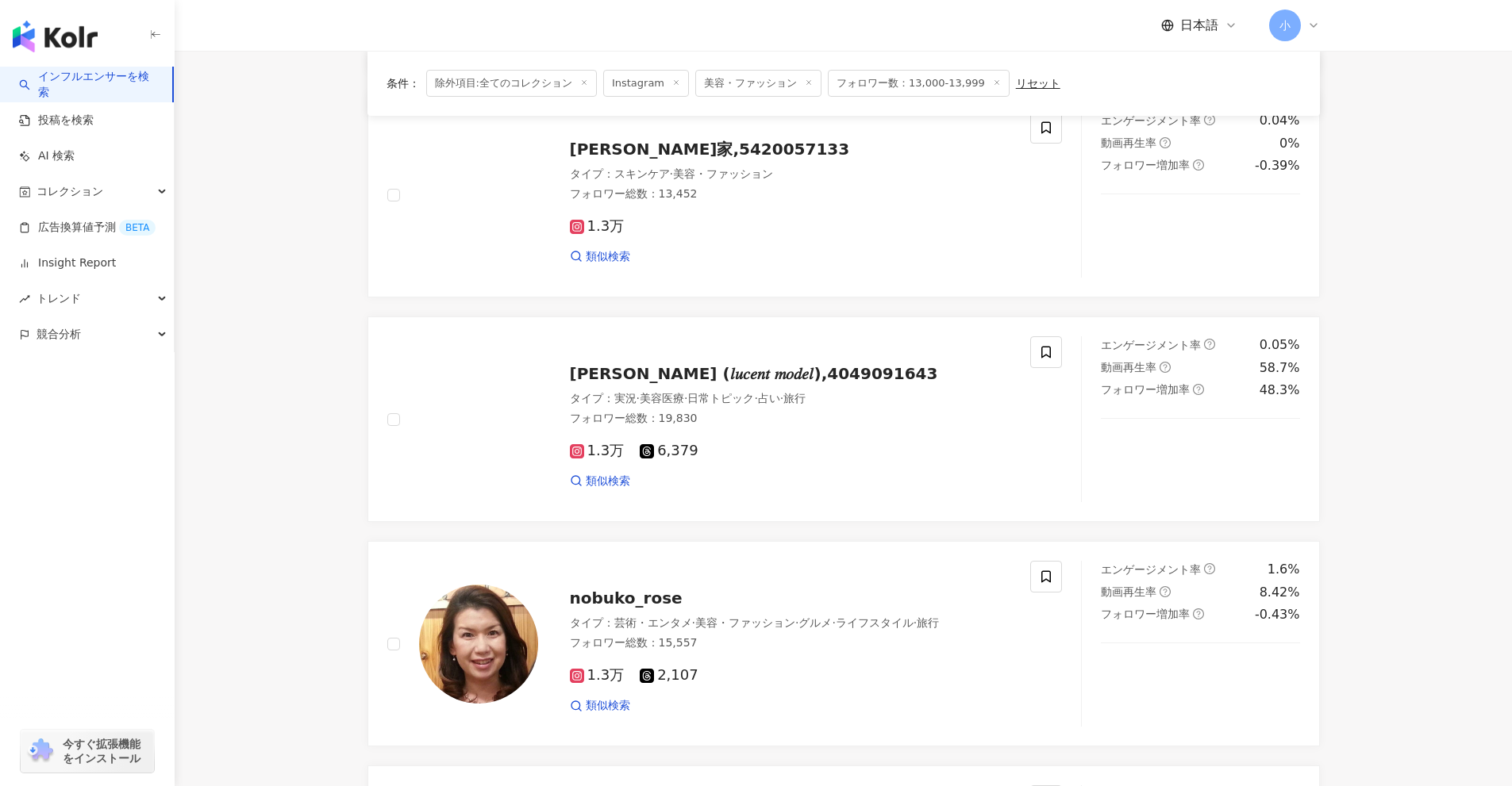
scroll to position [511, 0]
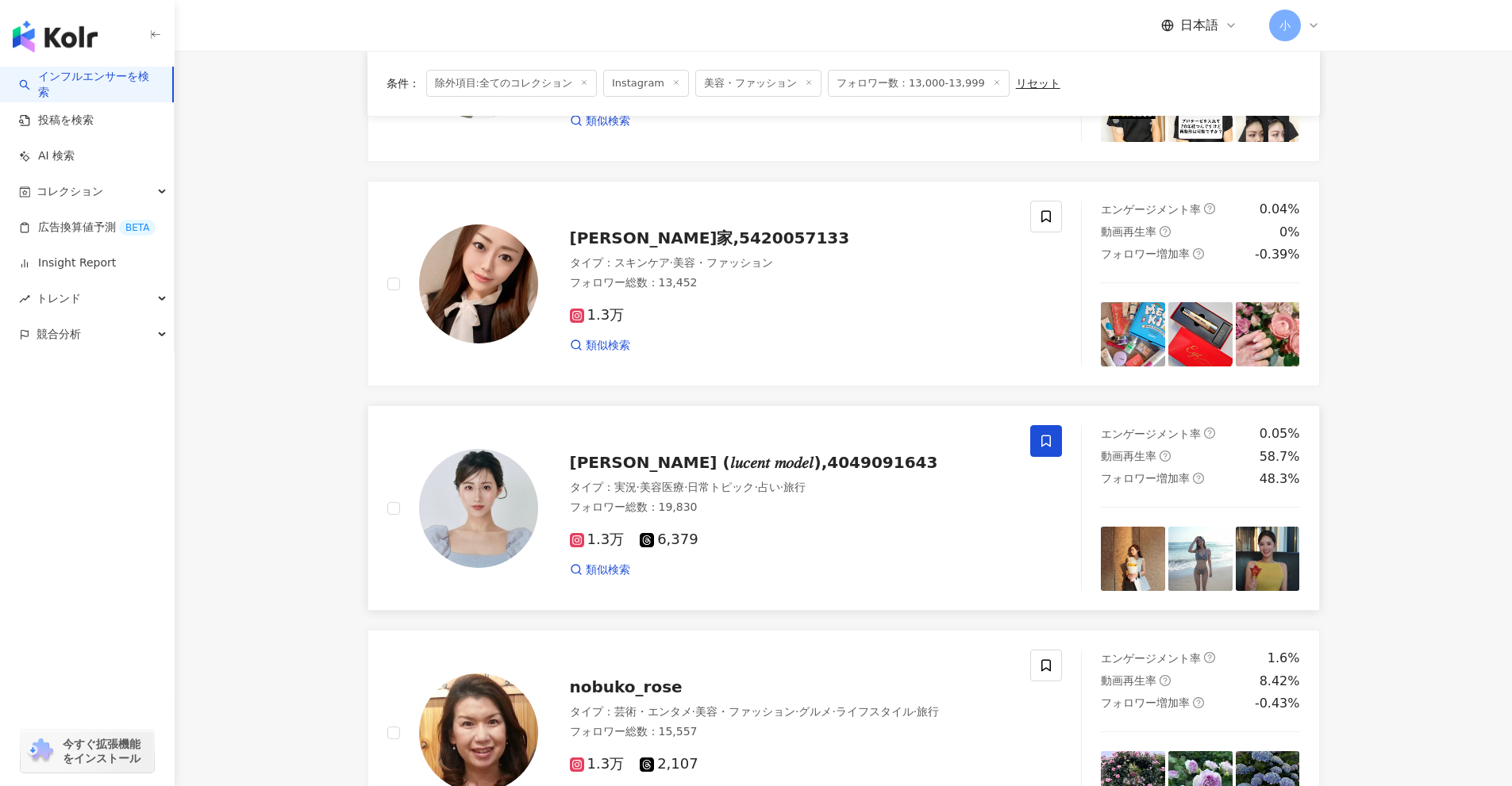
click at [1037, 451] on span at bounding box center [1046, 441] width 31 height 31
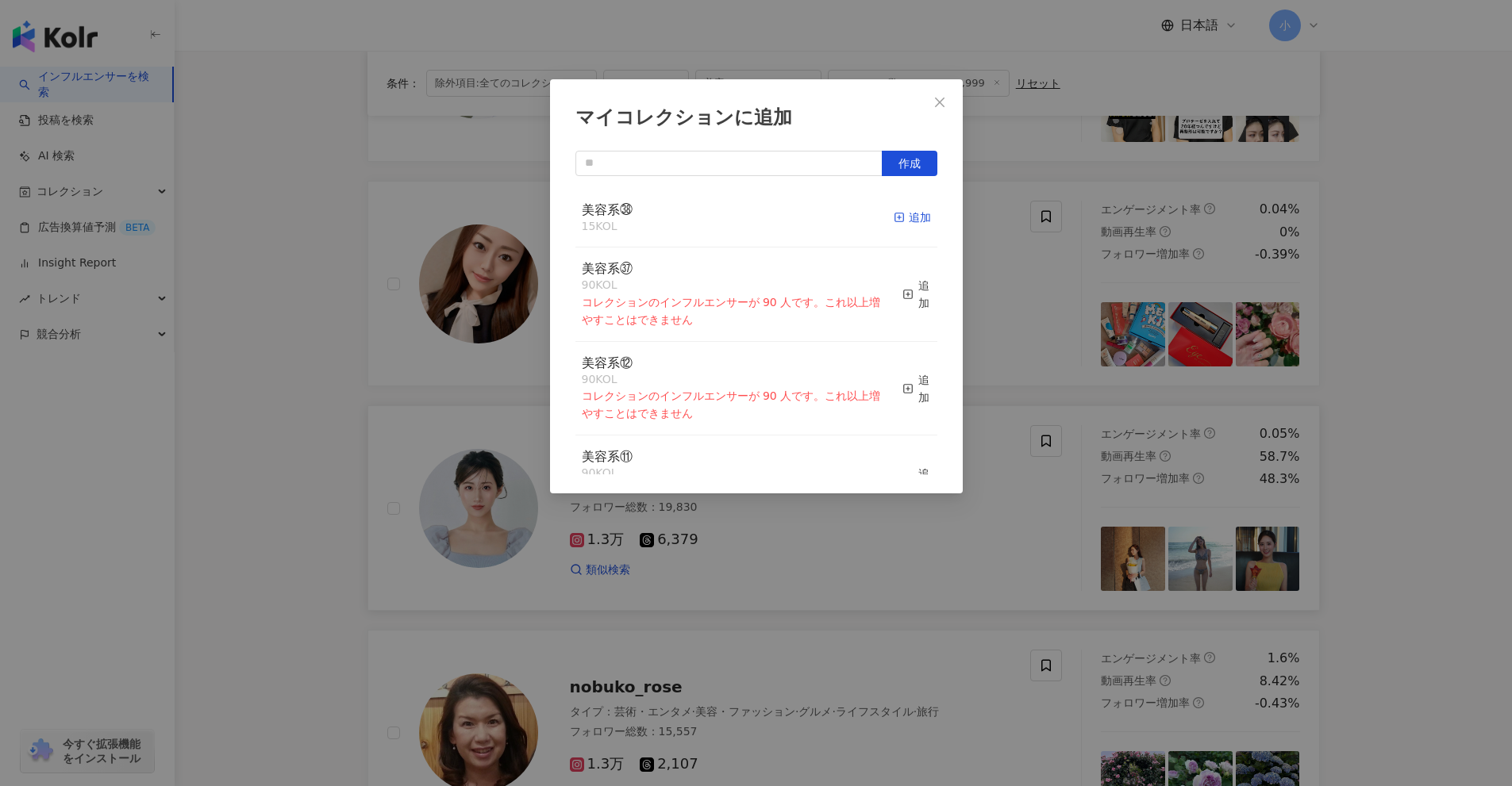
click at [894, 208] on div "追加" at bounding box center [912, 217] width 38 height 17
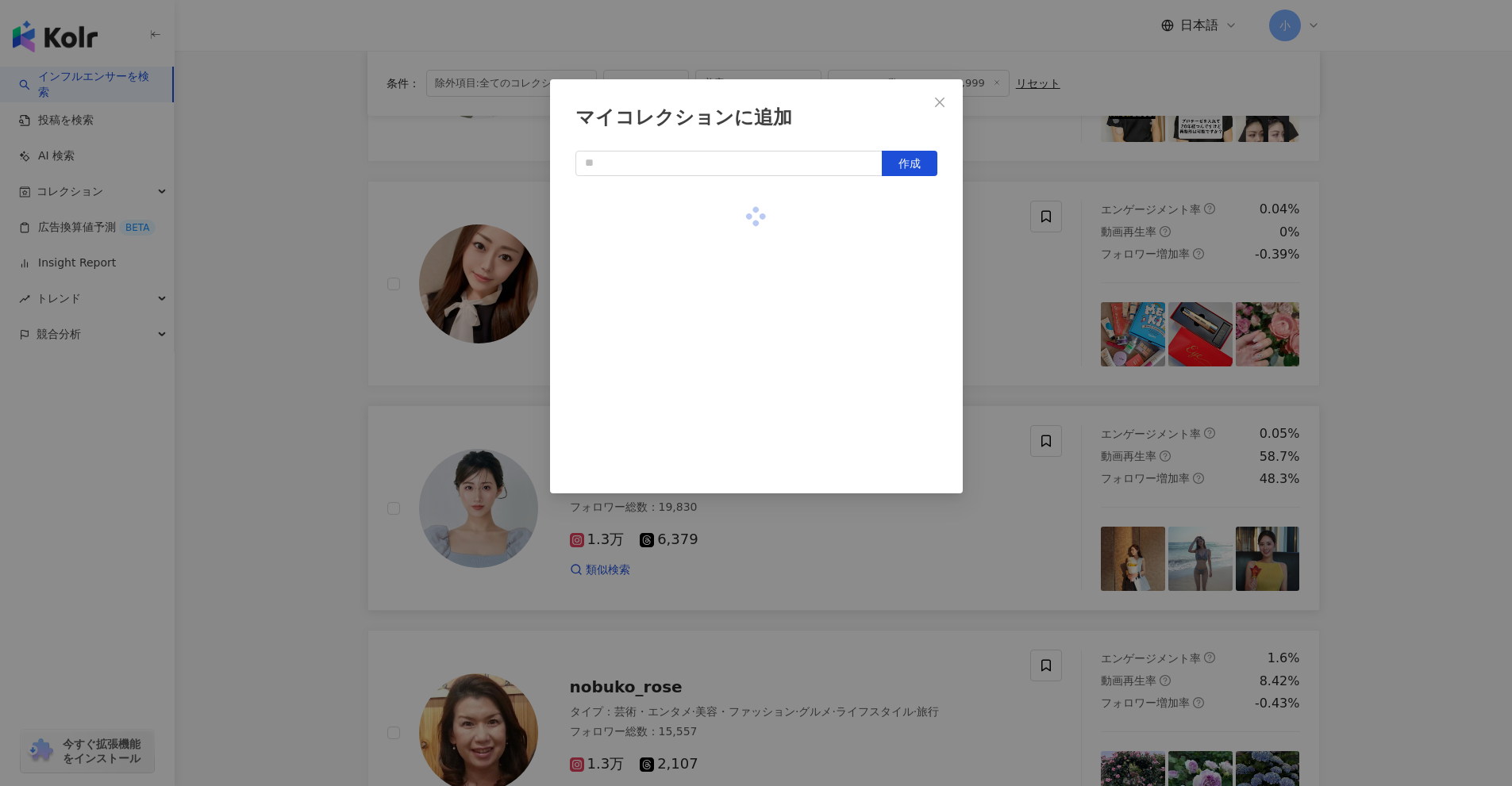
click at [1005, 311] on div "マイコレクションに追加 作成" at bounding box center [756, 393] width 1512 height 786
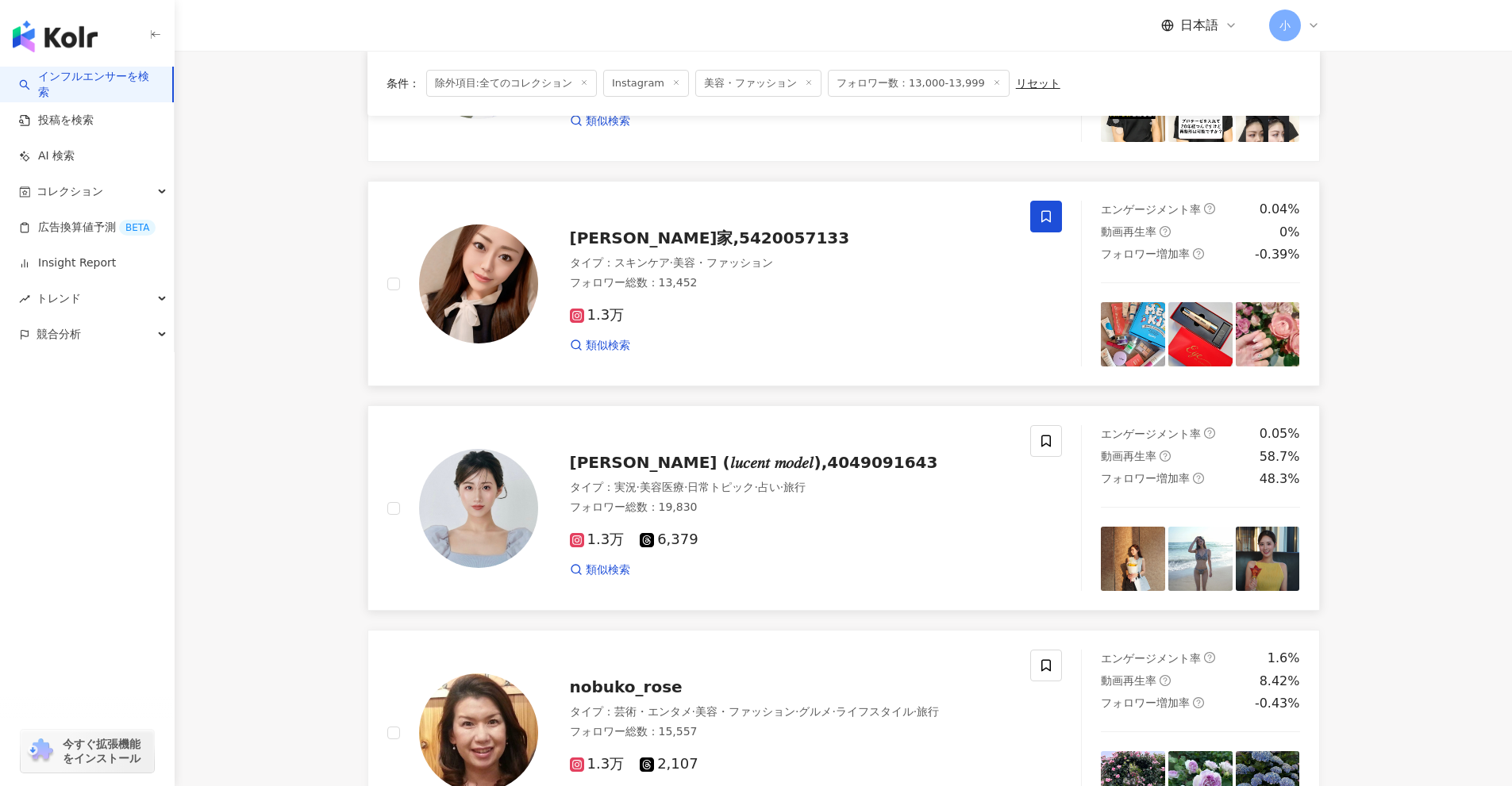
click at [1052, 221] on icon at bounding box center [1046, 216] width 14 height 14
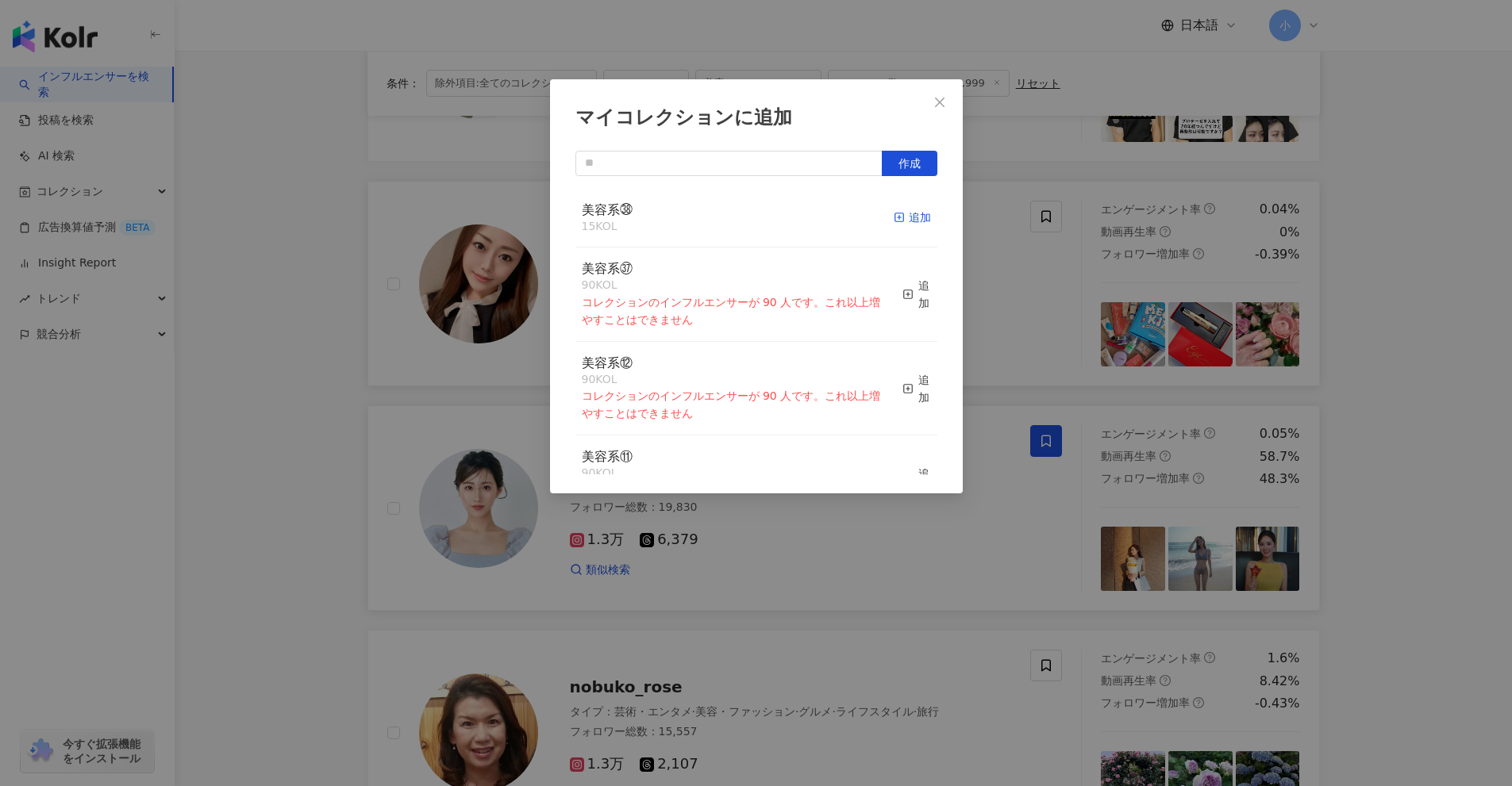
click at [911, 223] on div "追加" at bounding box center [912, 217] width 38 height 17
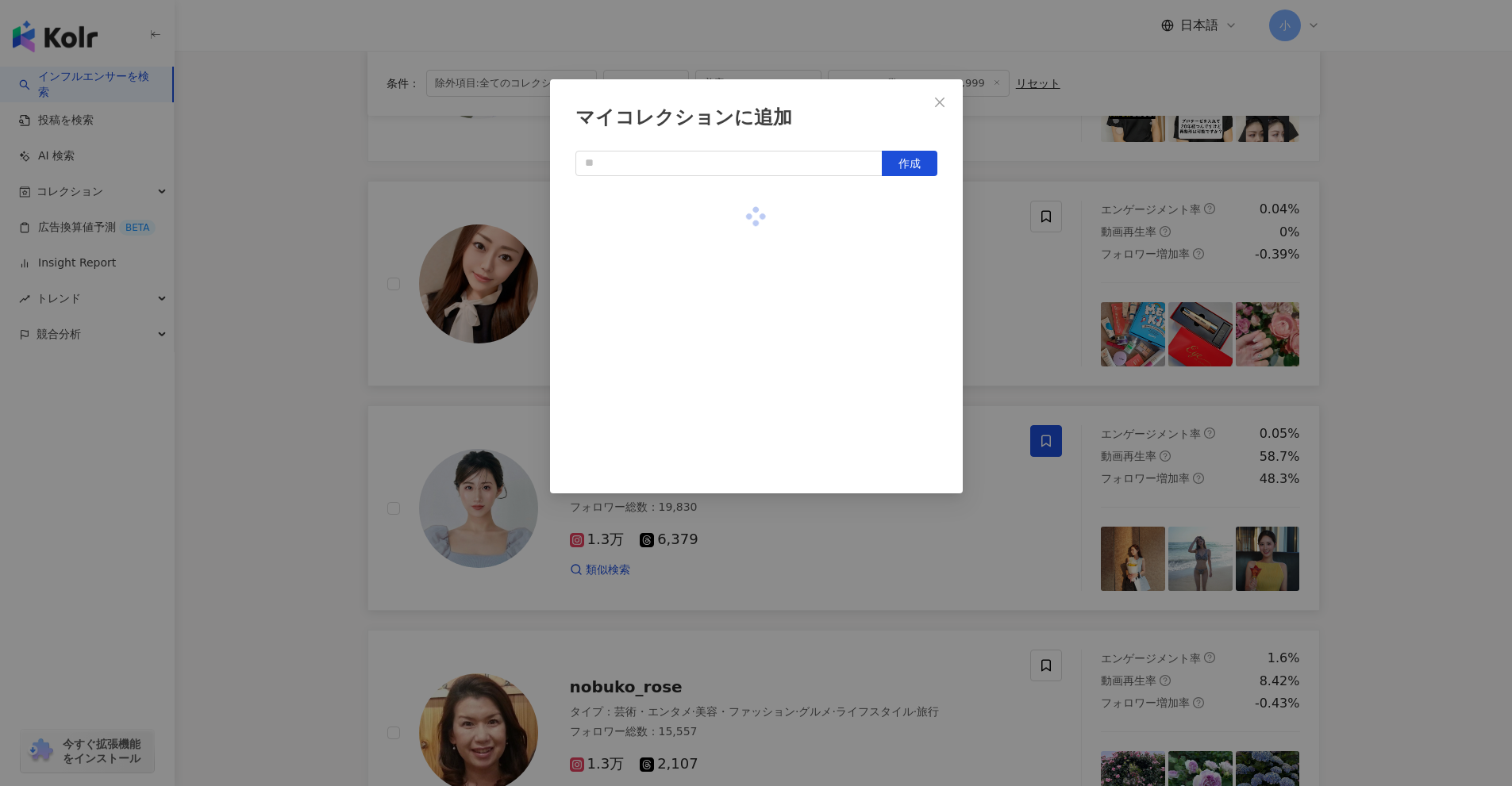
click at [1030, 310] on div "マイコレクションに追加 作成" at bounding box center [756, 393] width 1512 height 786
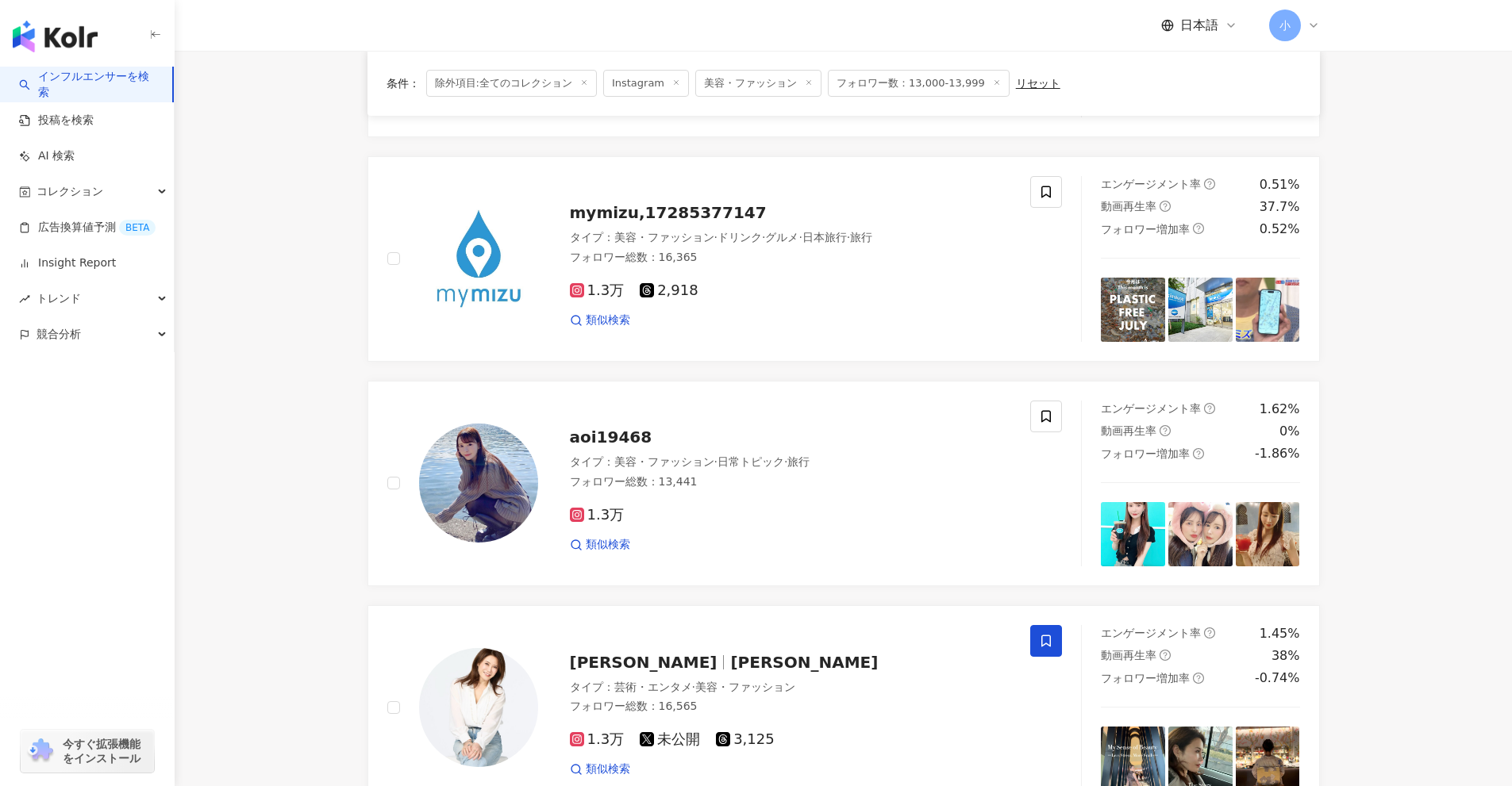
scroll to position [2495, 0]
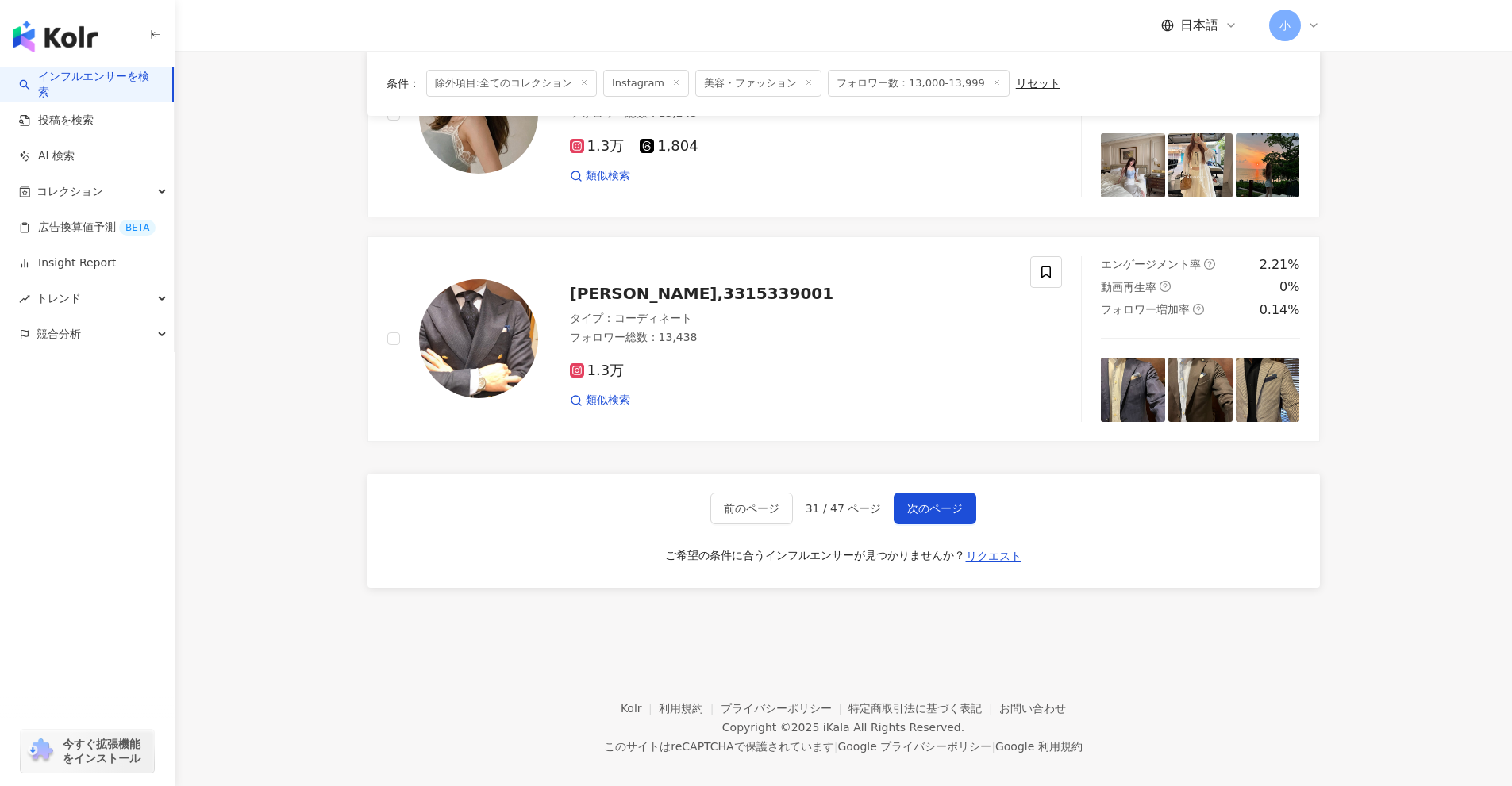
drag, startPoint x: 1382, startPoint y: 355, endPoint x: 1295, endPoint y: 731, distance: 385.9
click at [909, 502] on span "次のページ" at bounding box center [935, 509] width 56 height 13
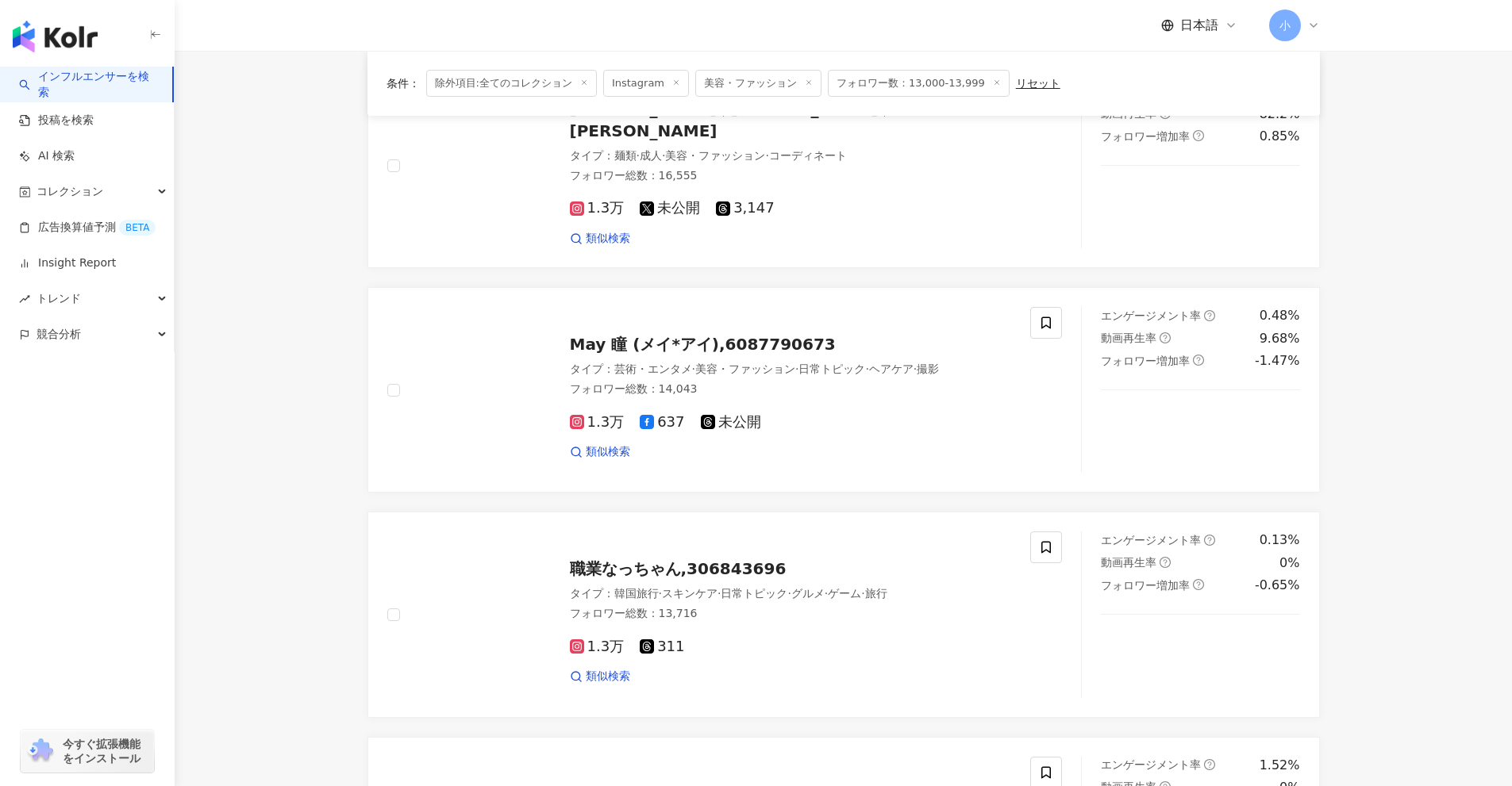
scroll to position [1780, 0]
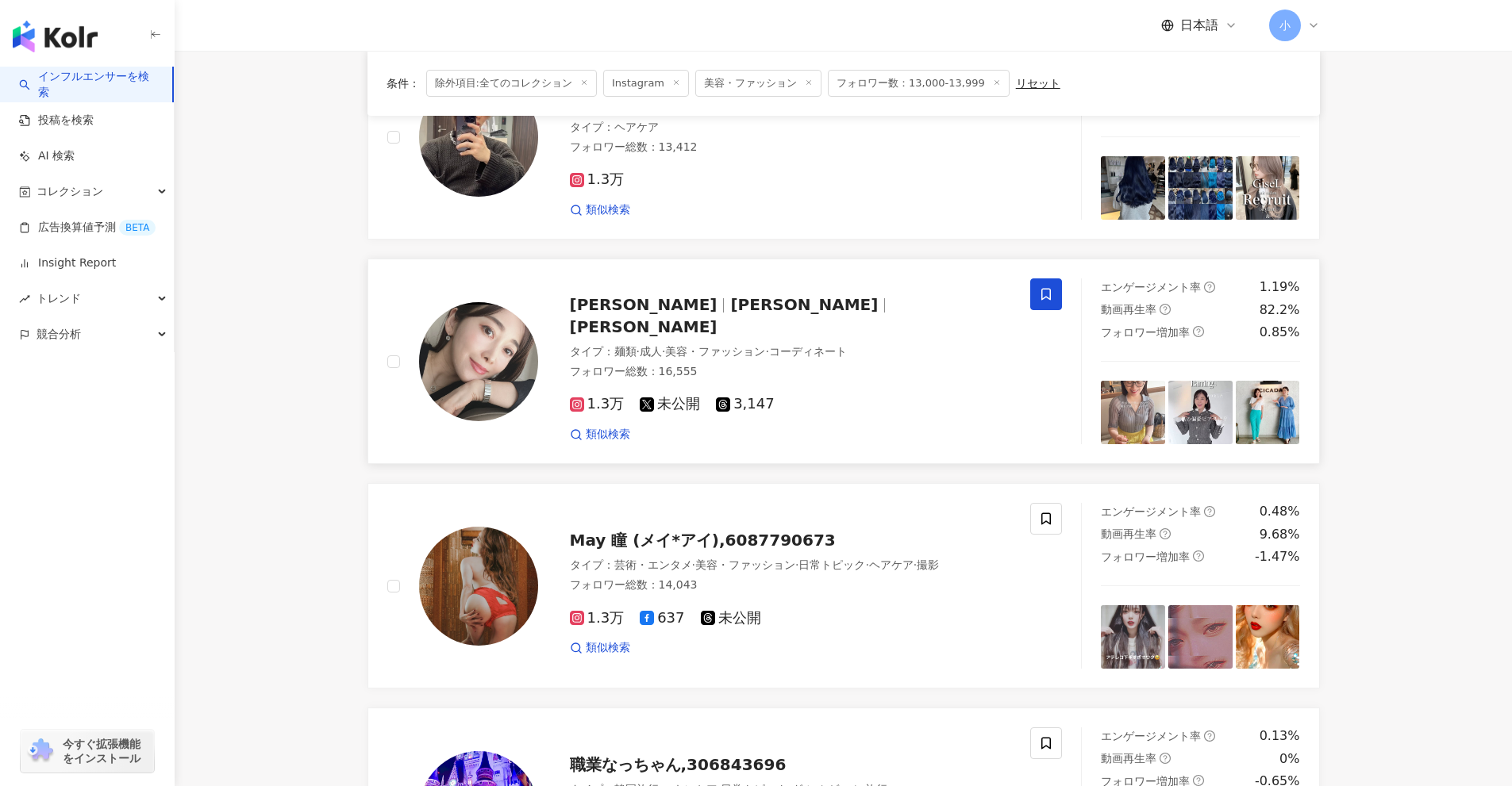
click at [1057, 298] on span at bounding box center [1046, 294] width 31 height 31
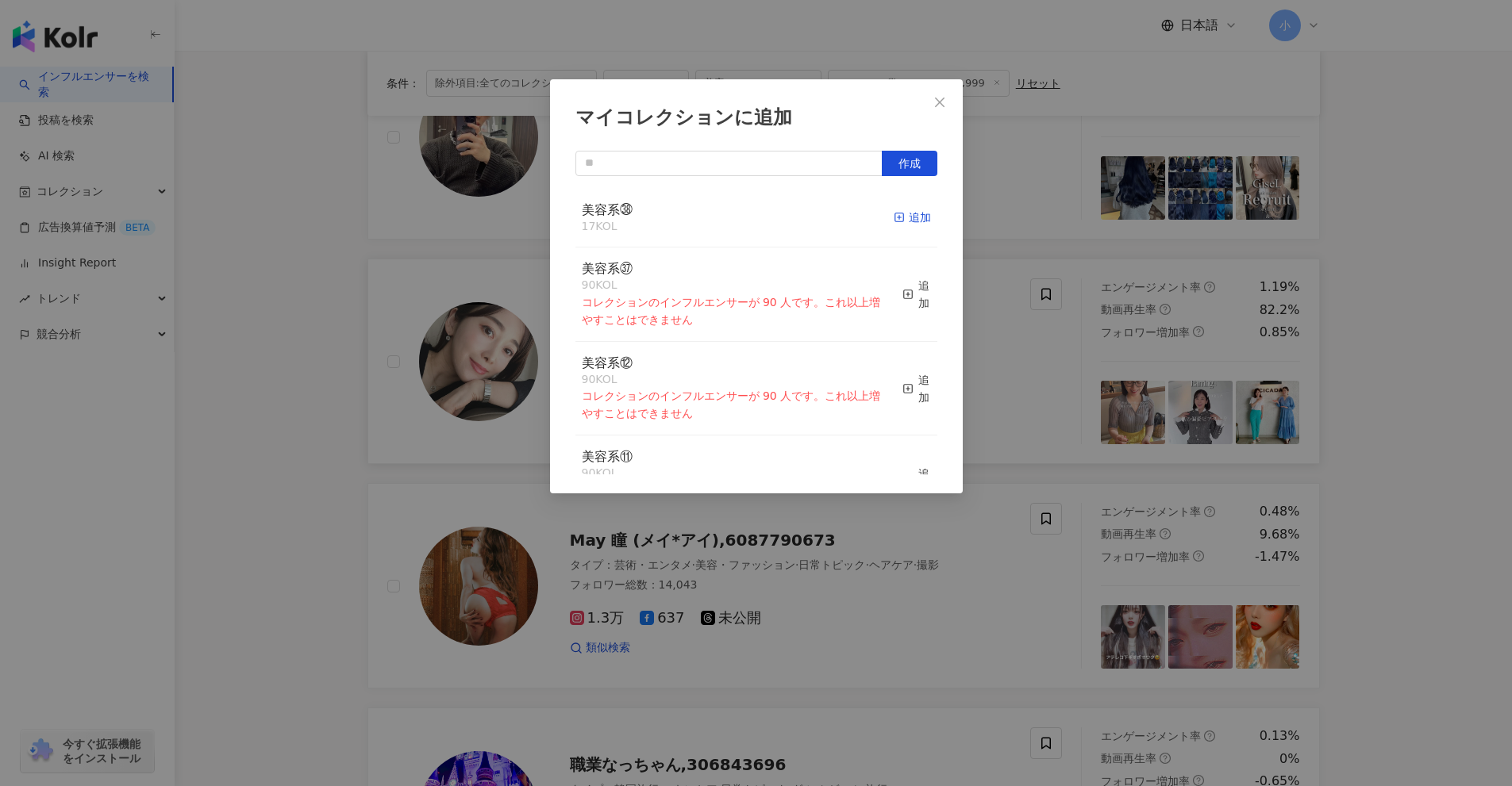
click at [896, 221] on div "追加" at bounding box center [912, 217] width 38 height 17
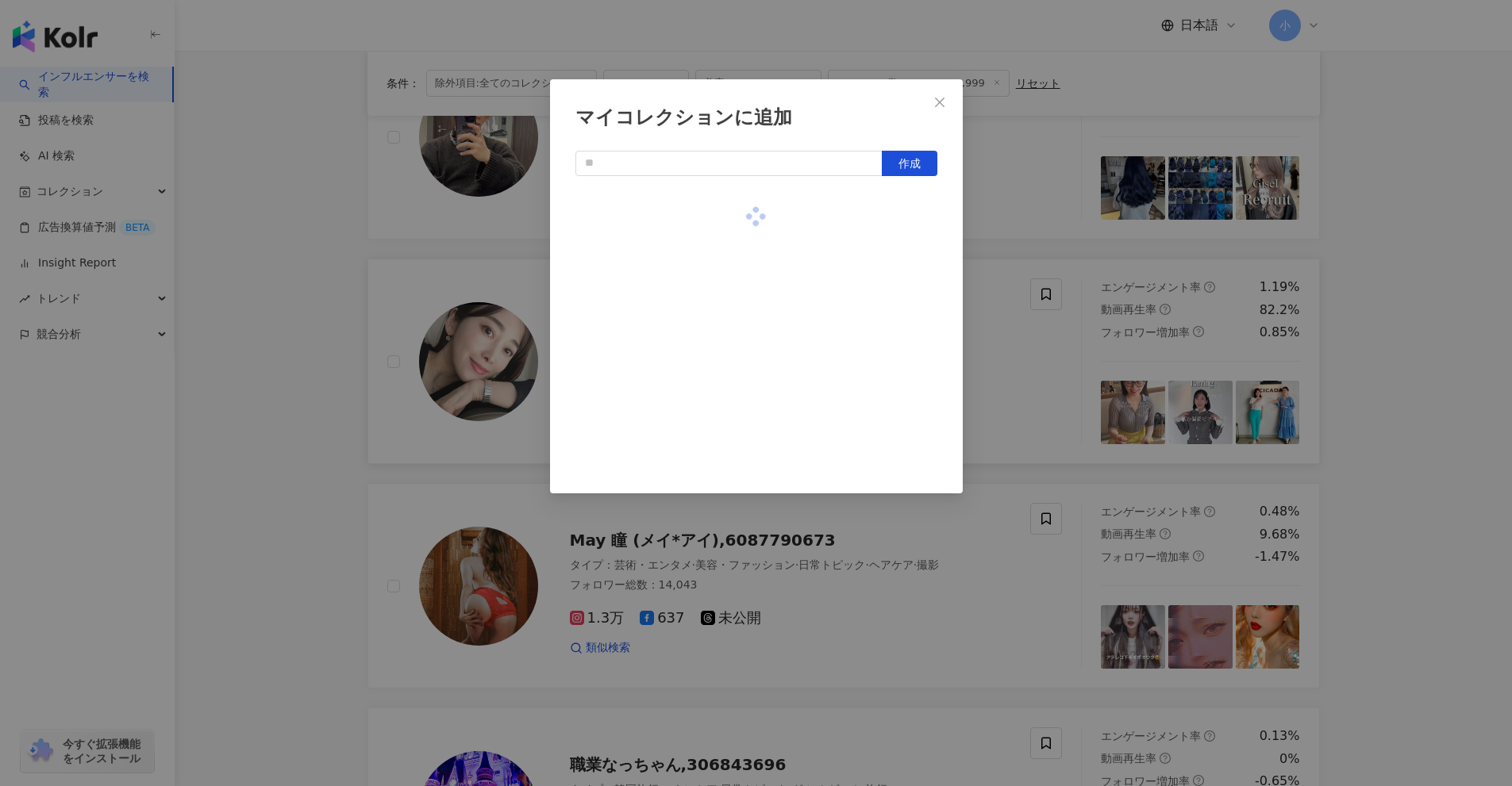
click at [1005, 378] on div "マイコレクションに追加 作成" at bounding box center [756, 393] width 1512 height 786
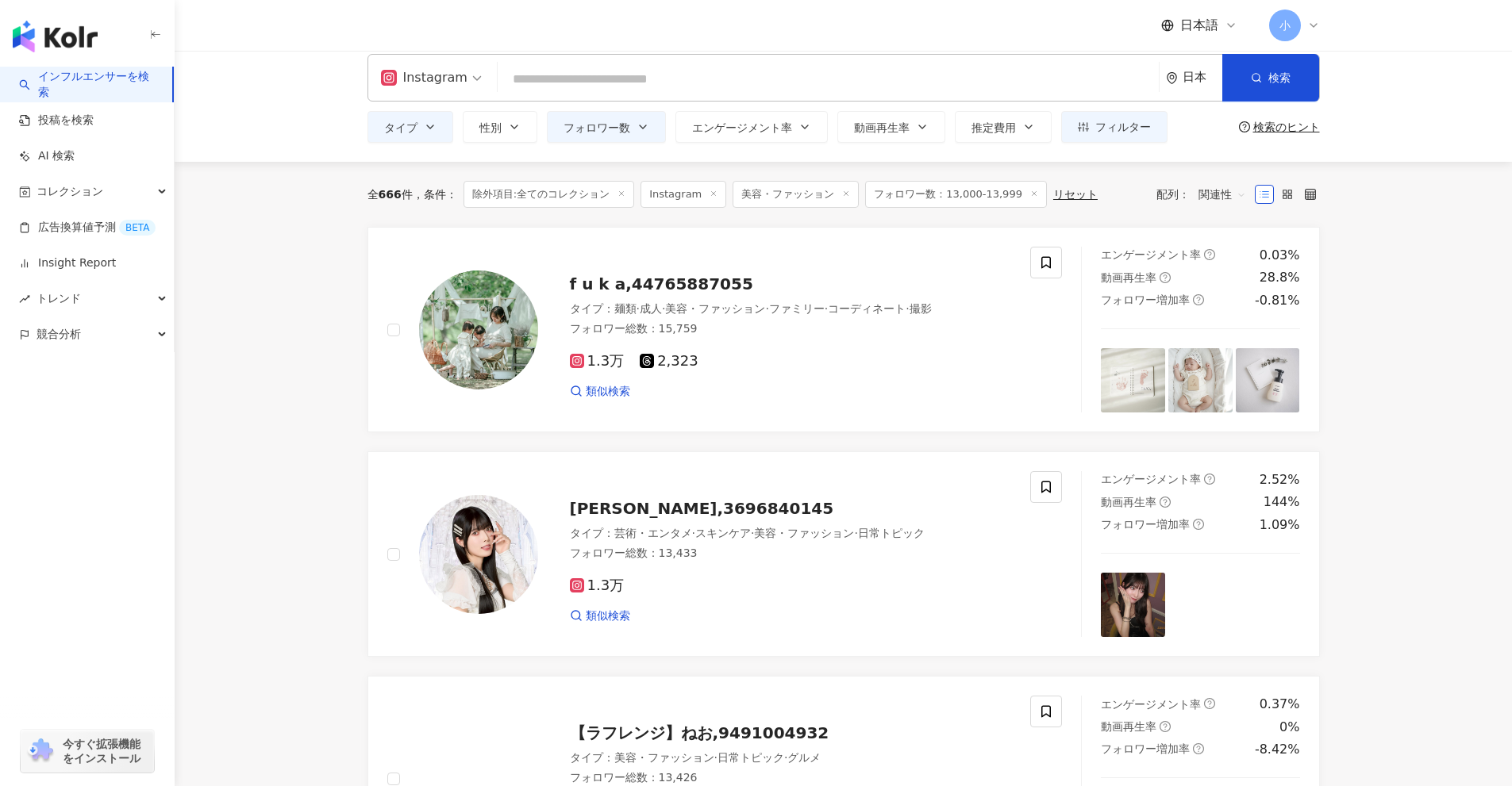
scroll to position [0, 0]
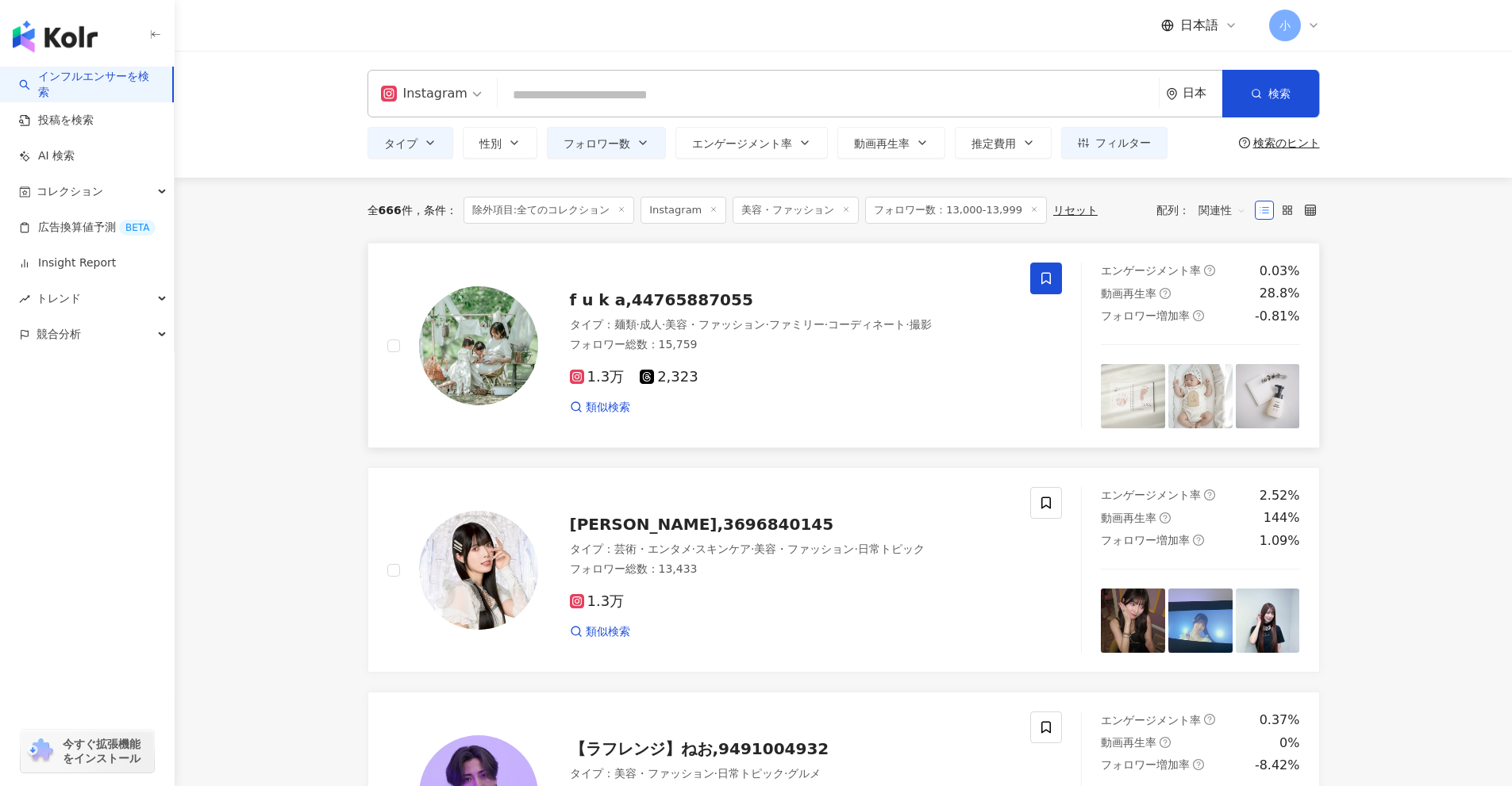
click at [1048, 283] on icon at bounding box center [1045, 279] width 10 height 12
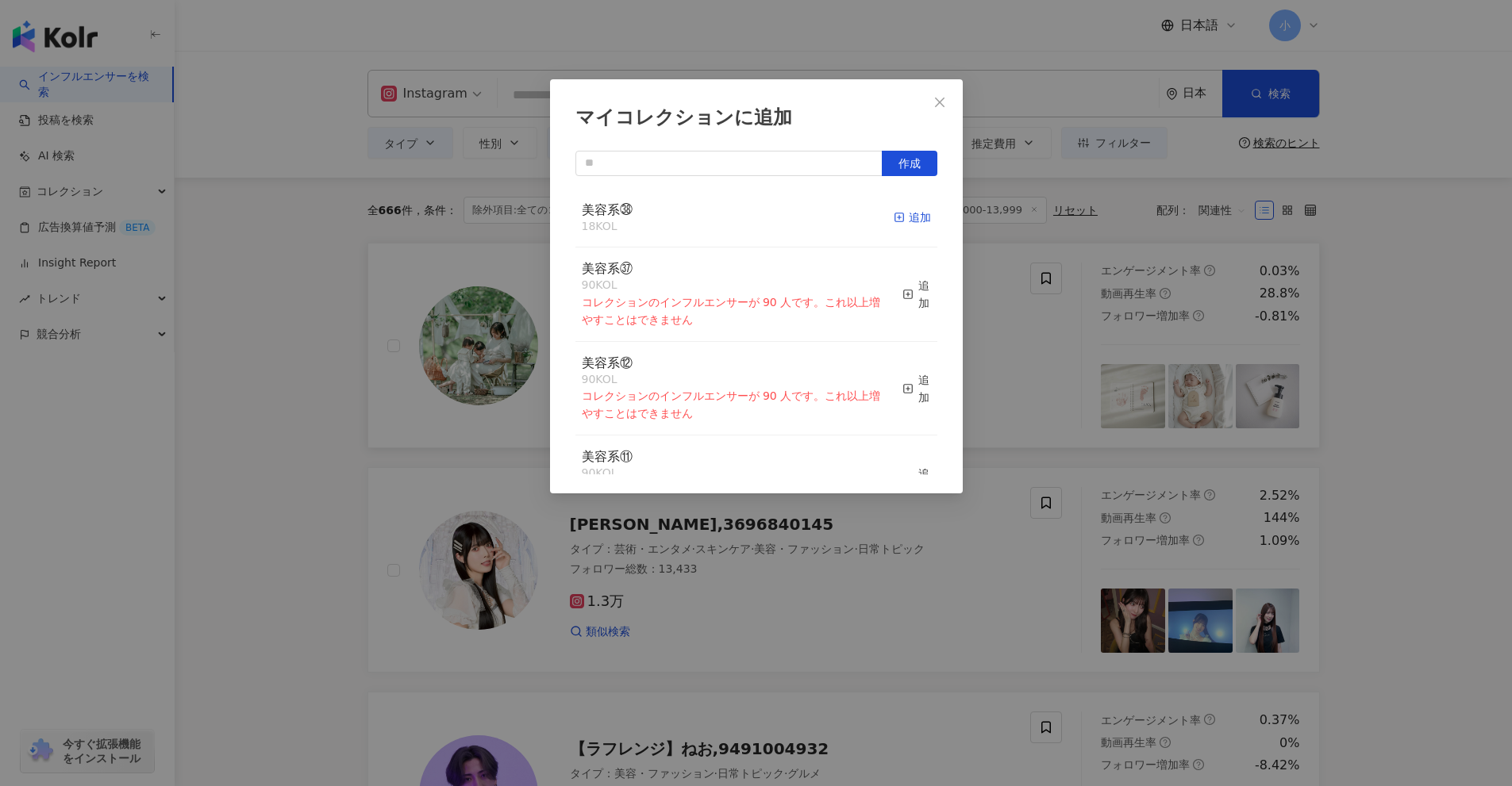
click at [911, 226] on div "追加" at bounding box center [912, 217] width 38 height 17
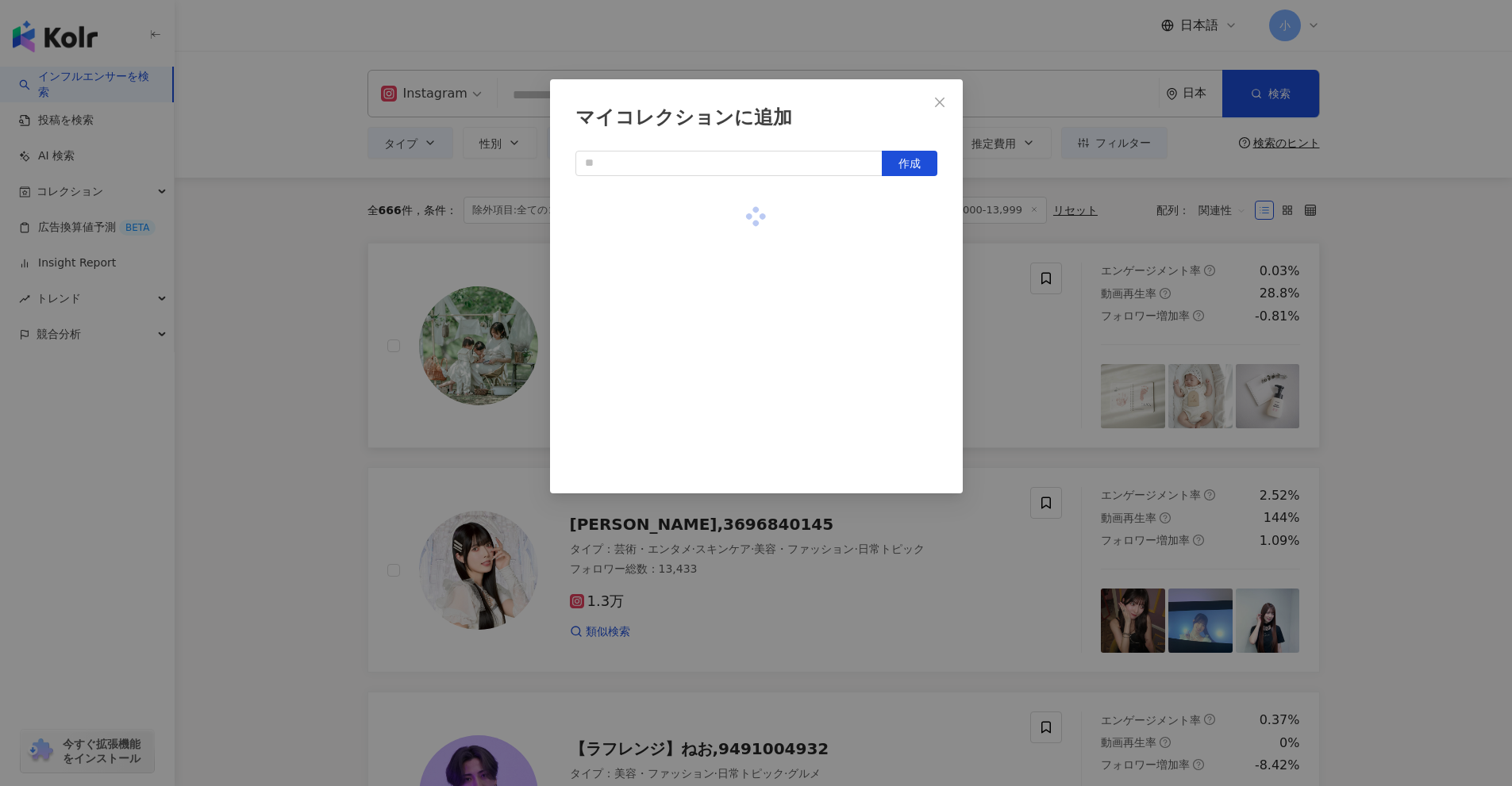
click at [1417, 356] on div "マイコレクションに追加 作成" at bounding box center [756, 393] width 1512 height 786
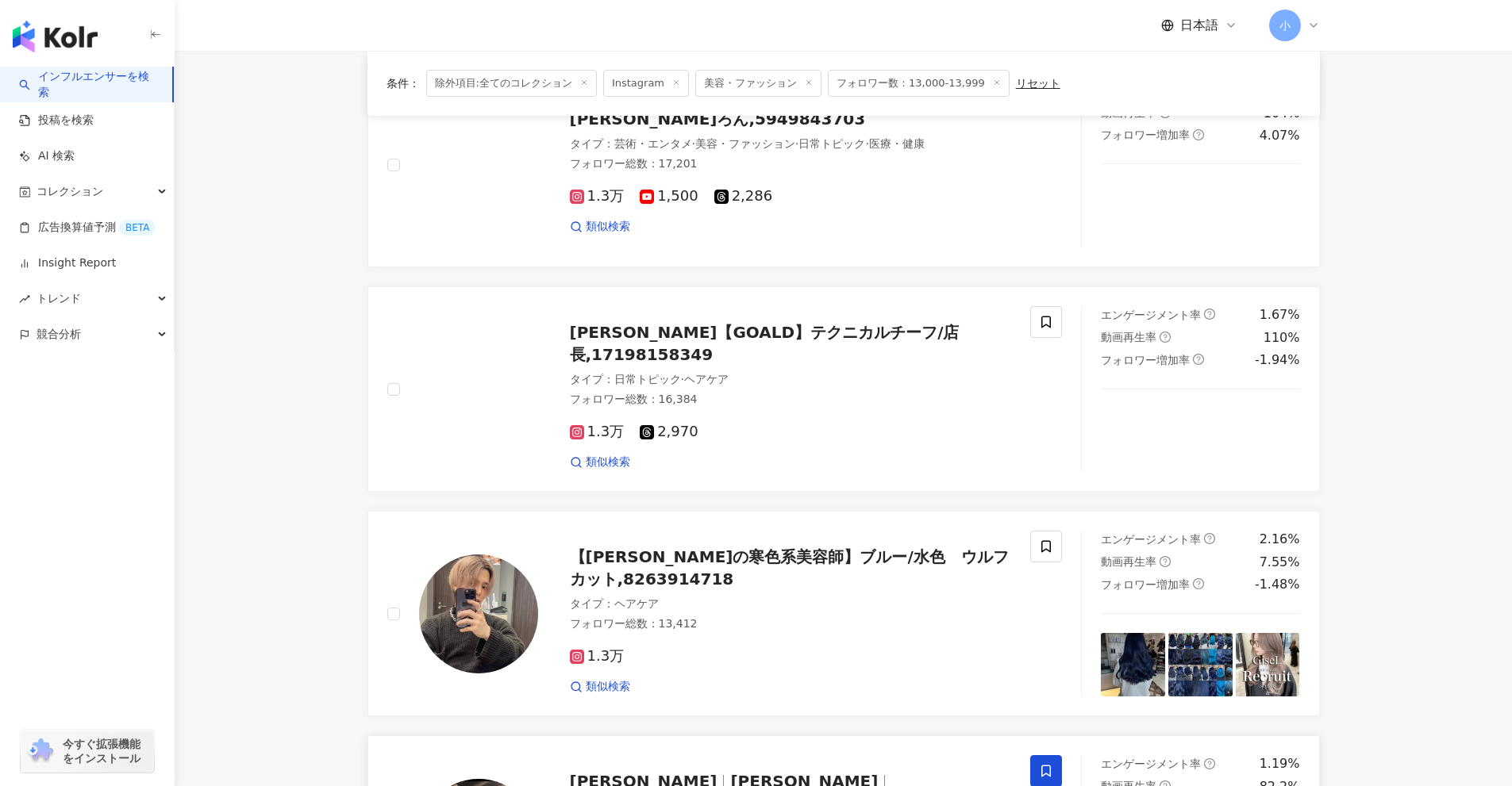
scroll to position [2495, 0]
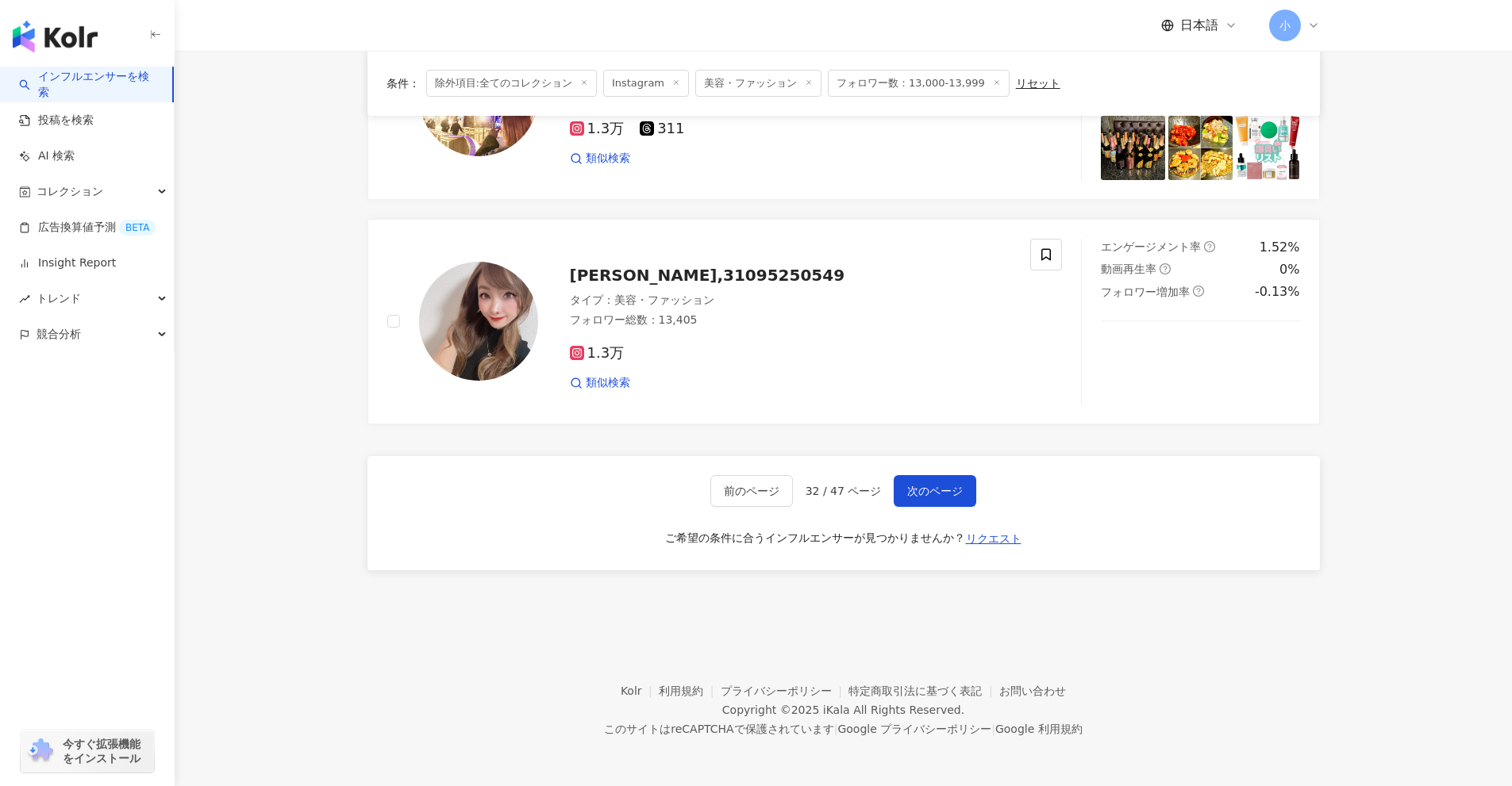
drag, startPoint x: 1408, startPoint y: 317, endPoint x: 1397, endPoint y: 787, distance: 470.1
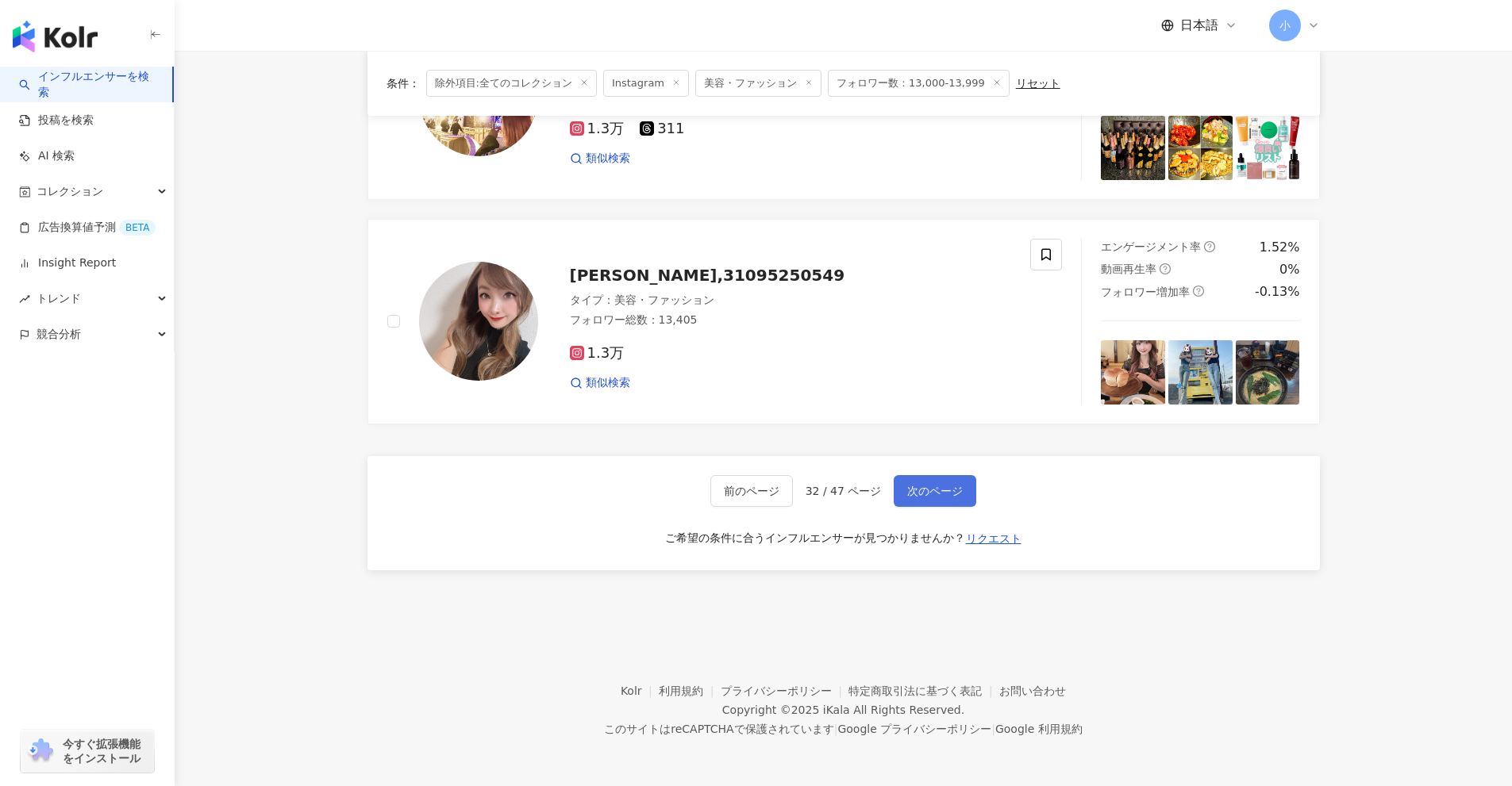
click at [967, 502] on button "次のページ" at bounding box center [934, 491] width 83 height 31
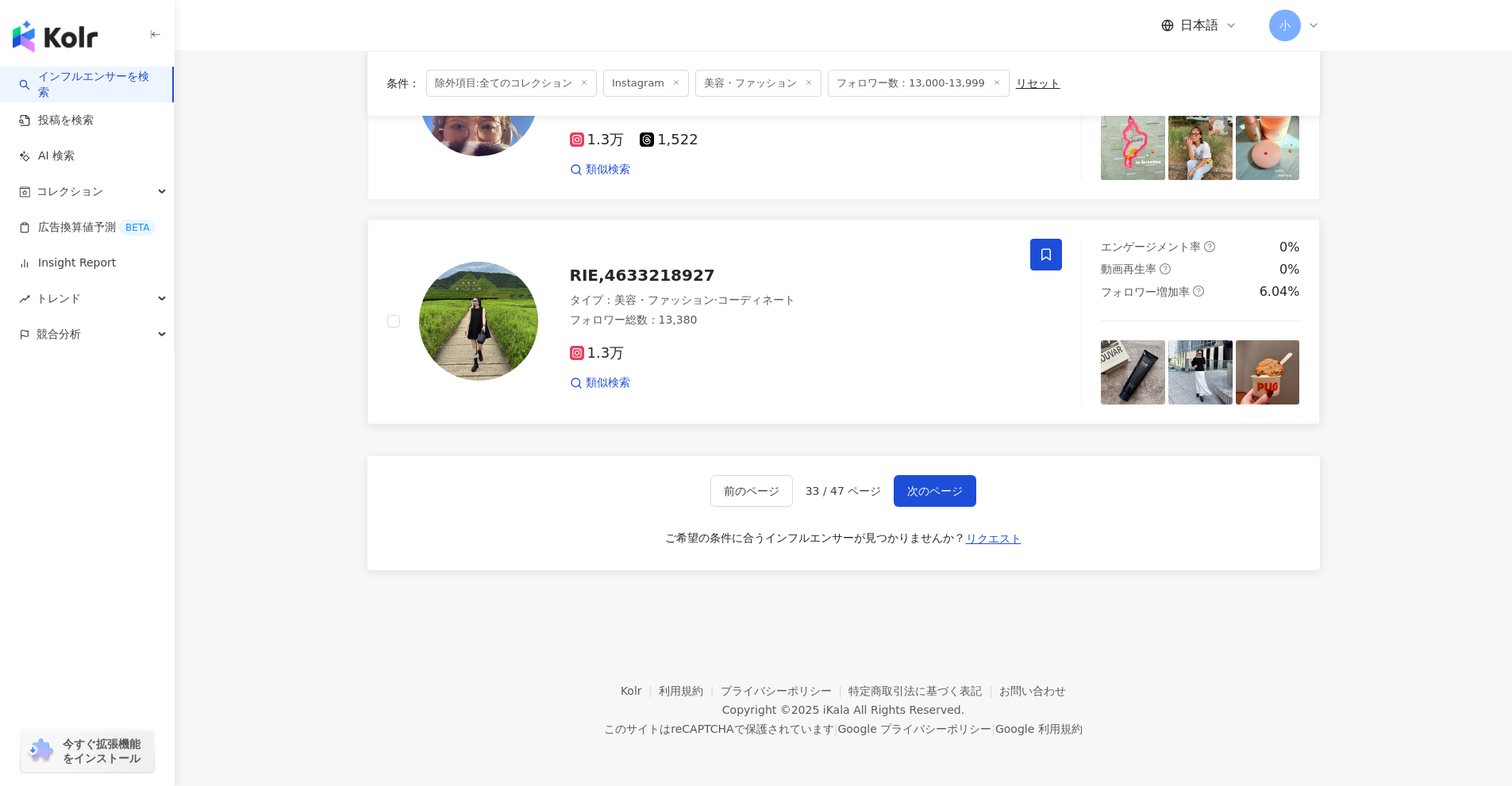
click at [1041, 263] on span at bounding box center [1046, 255] width 31 height 31
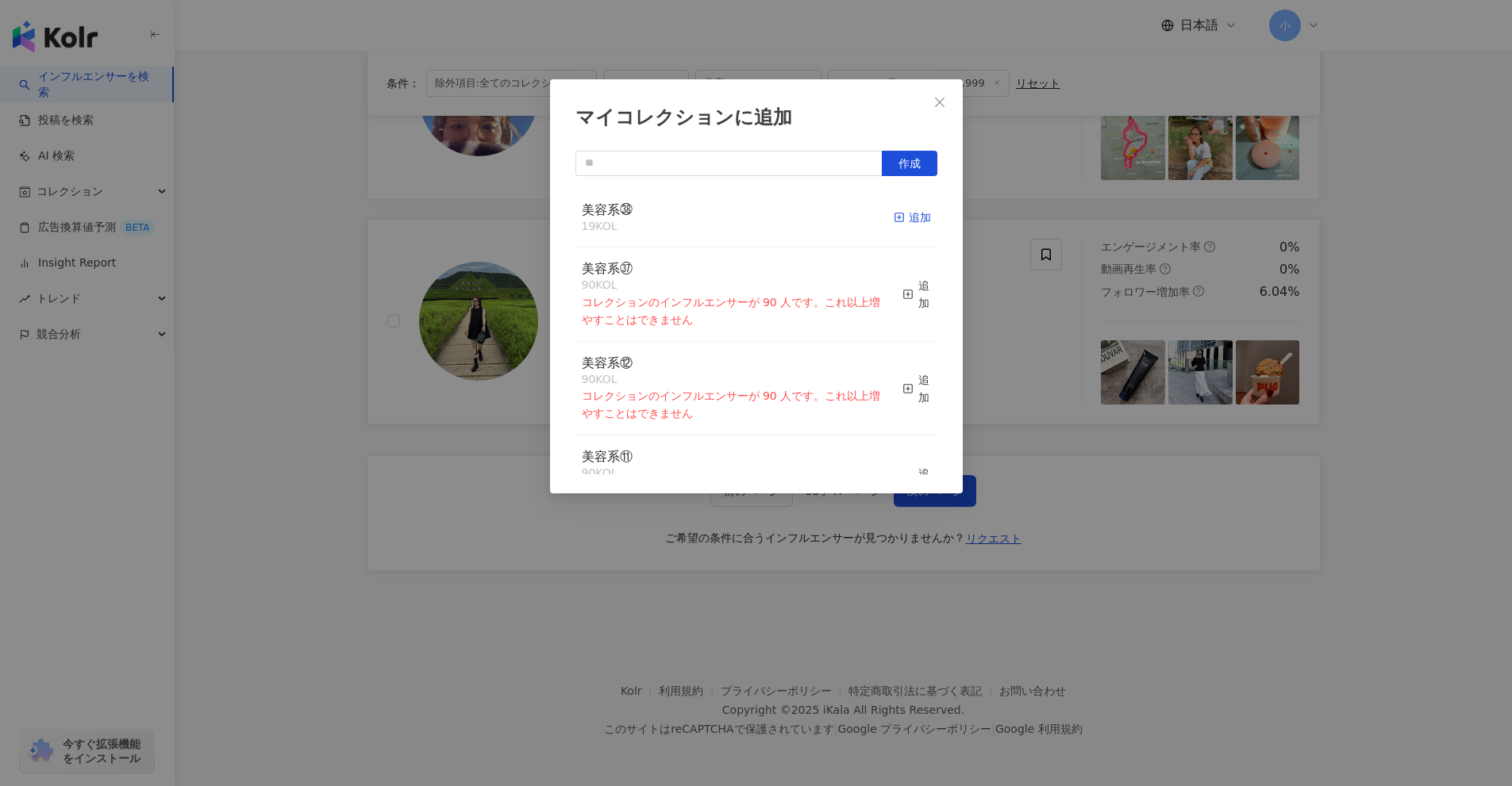
click at [909, 222] on div "追加" at bounding box center [912, 217] width 38 height 17
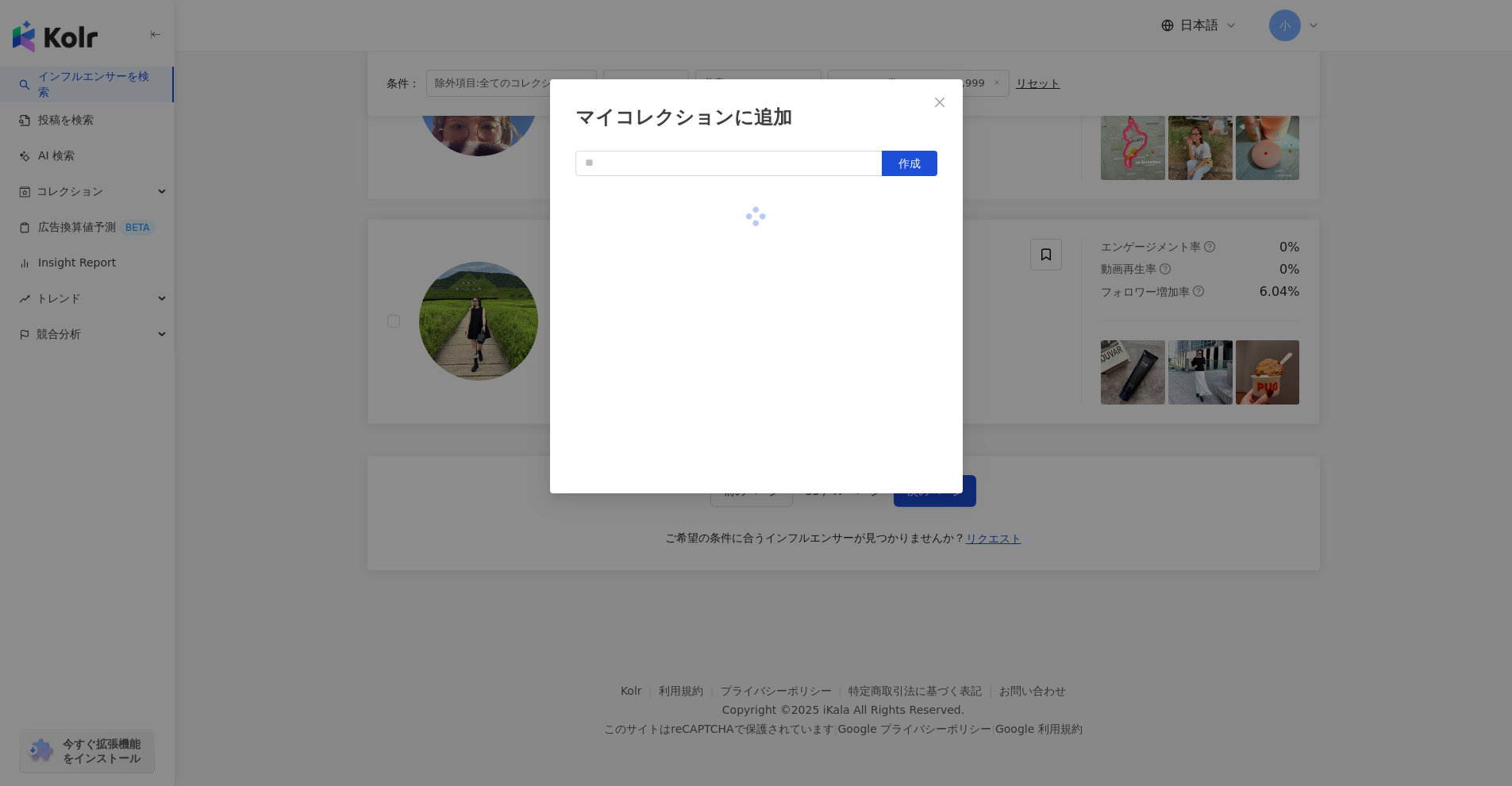
click at [1016, 311] on div "マイコレクションに追加 作成" at bounding box center [756, 393] width 1512 height 786
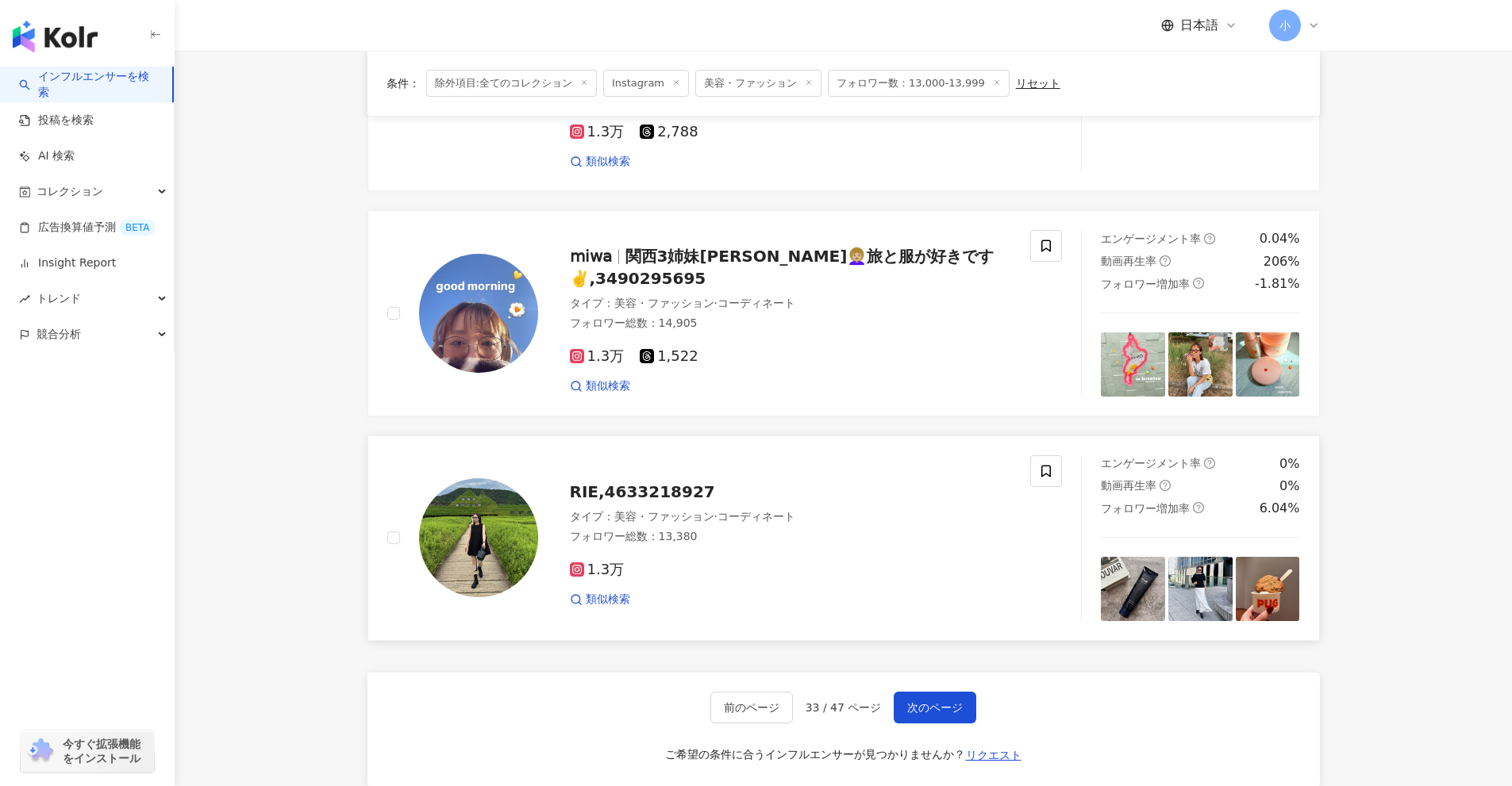
scroll to position [2257, 0]
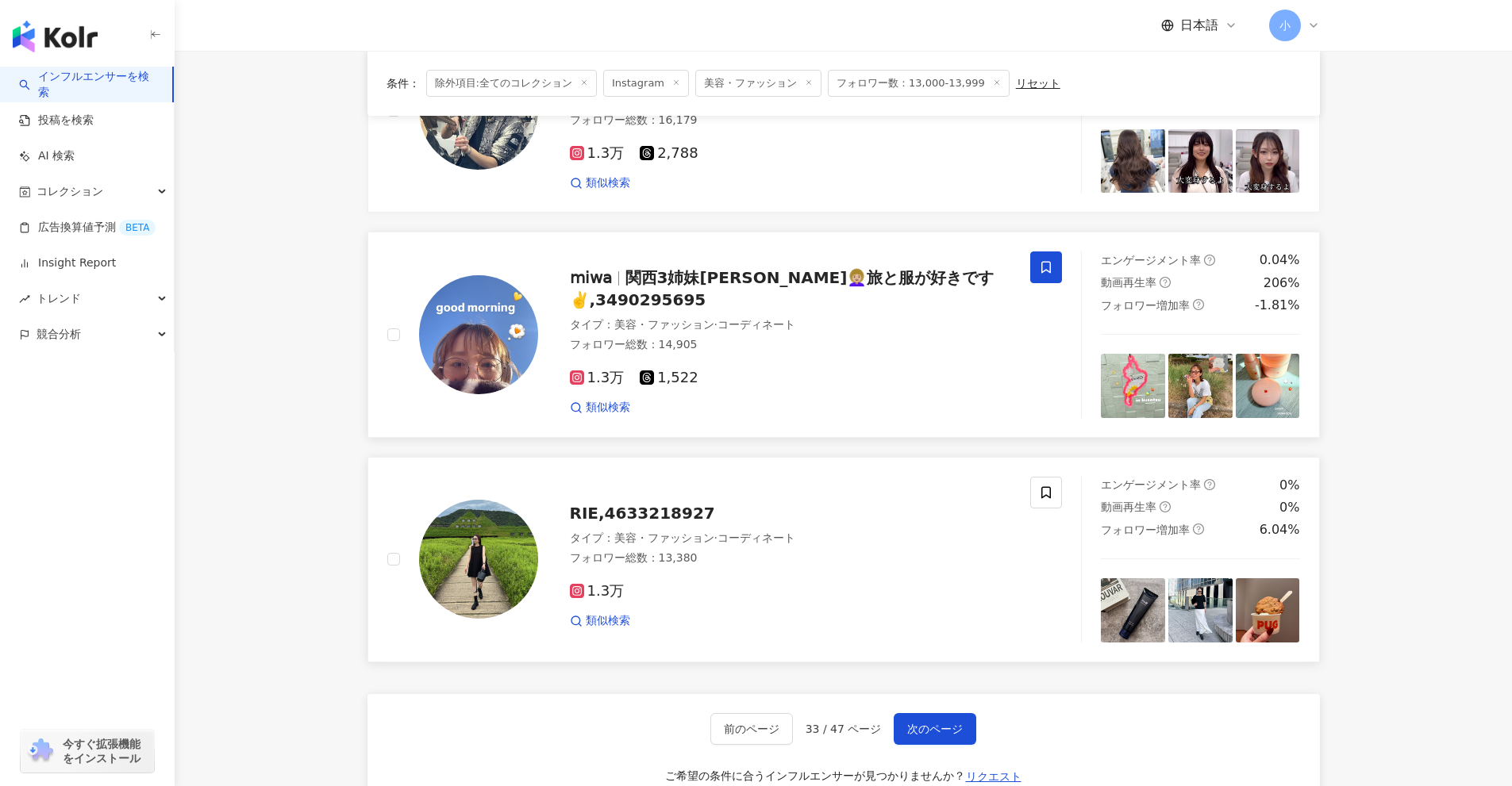
click at [1041, 265] on icon at bounding box center [1046, 267] width 14 height 14
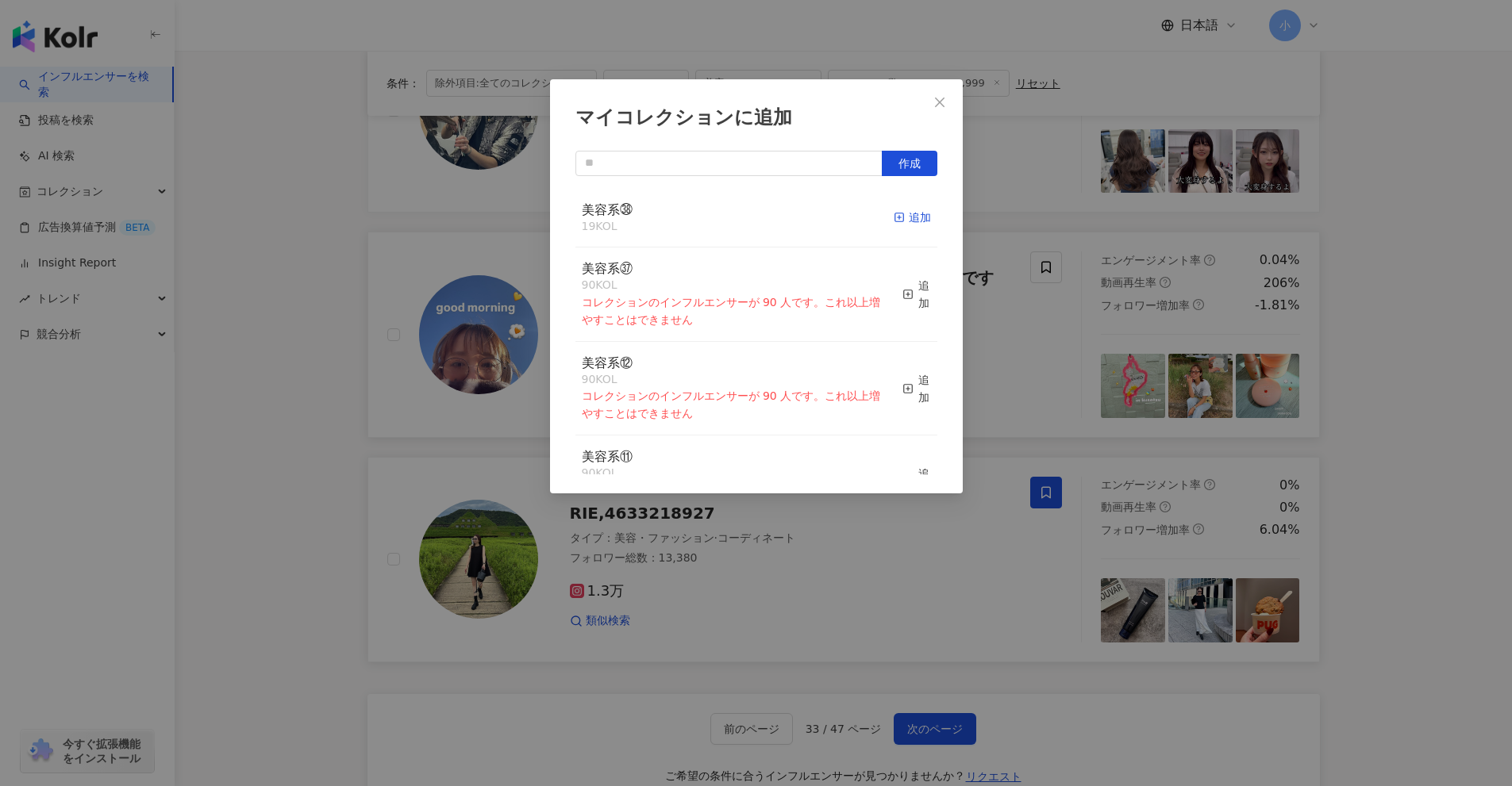
click at [894, 222] on rect "button" at bounding box center [899, 218] width 9 height 9
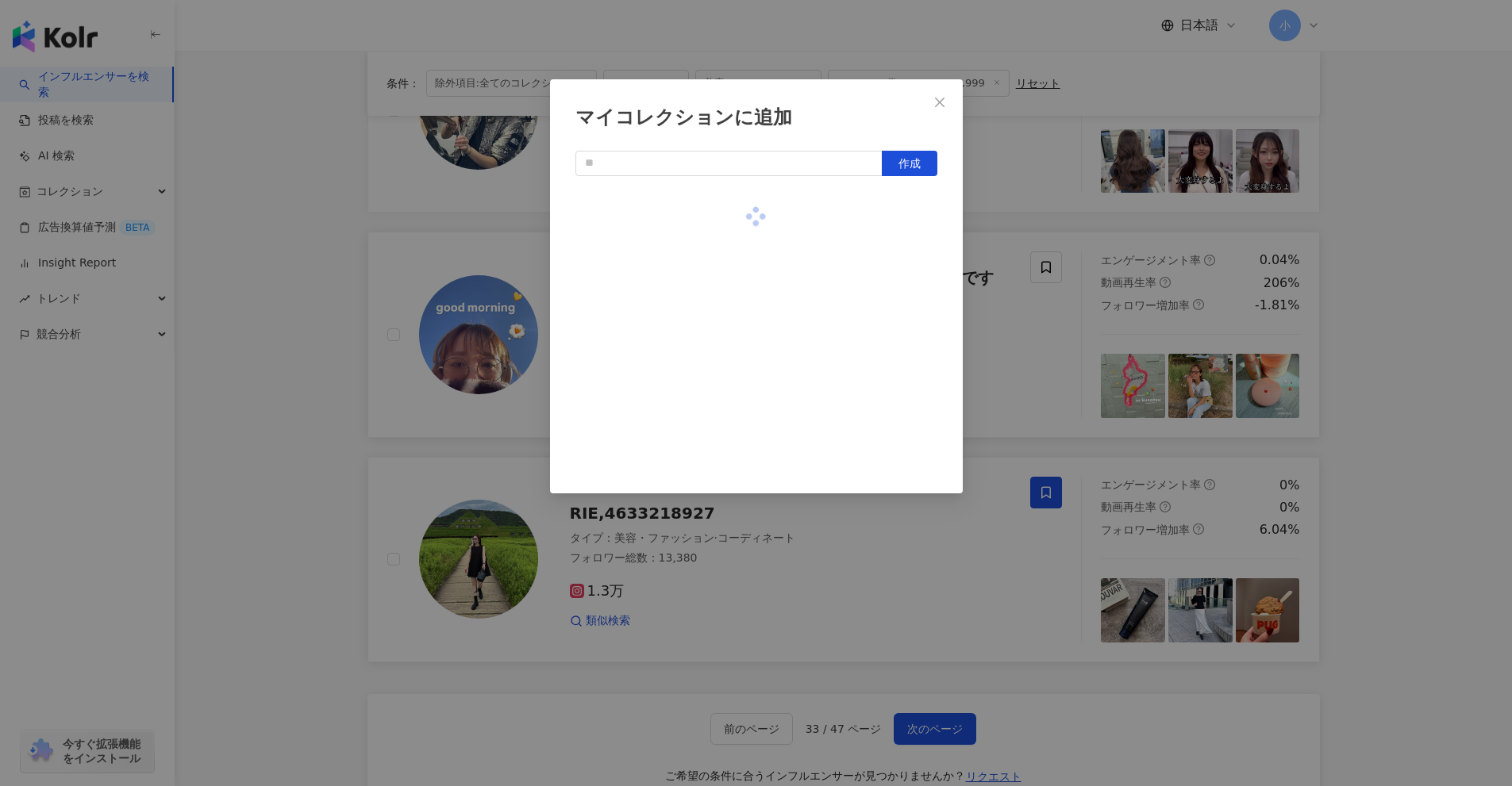
click at [1051, 327] on div "マイコレクションに追加 作成" at bounding box center [756, 393] width 1512 height 786
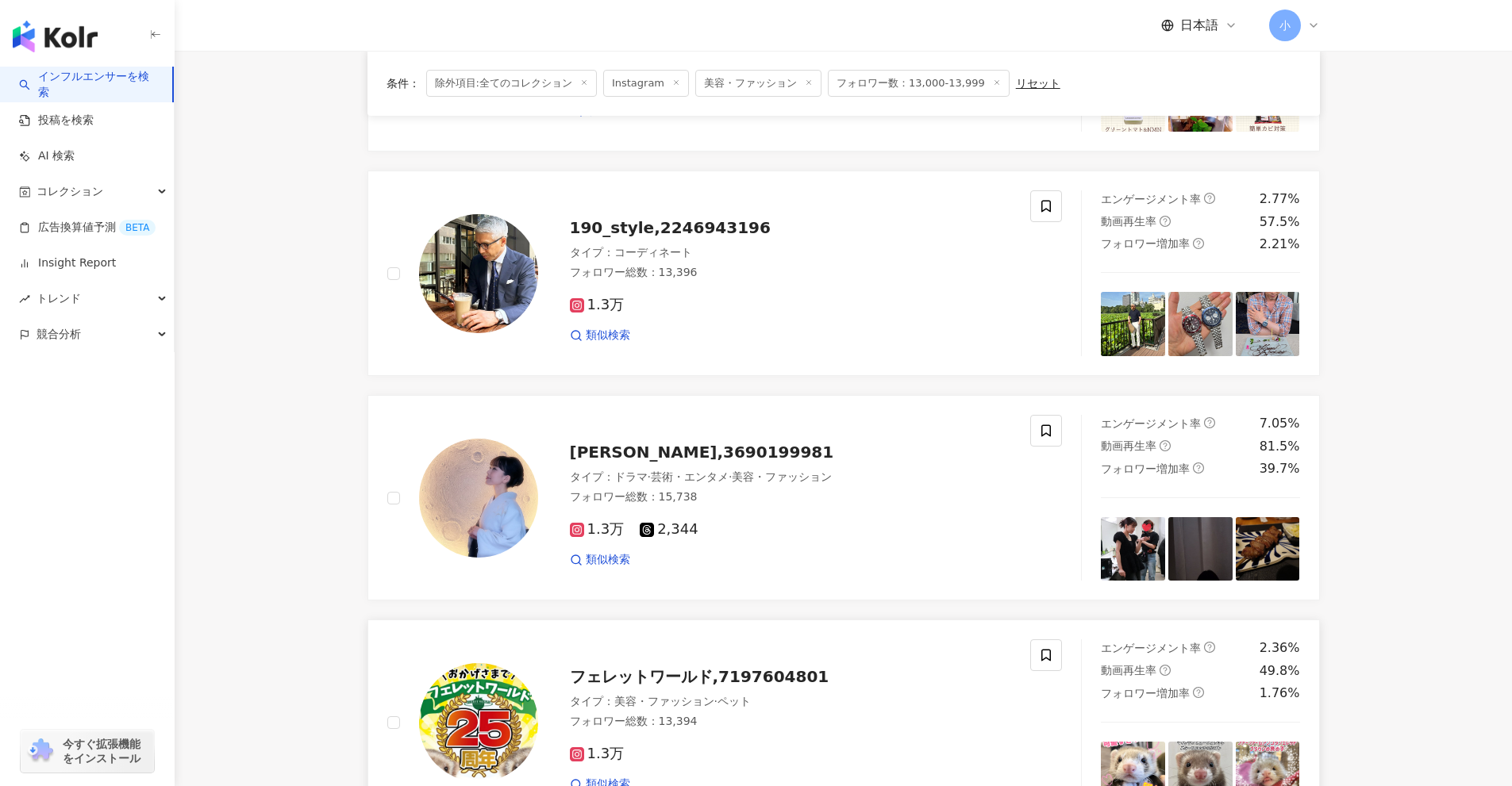
scroll to position [1145, 0]
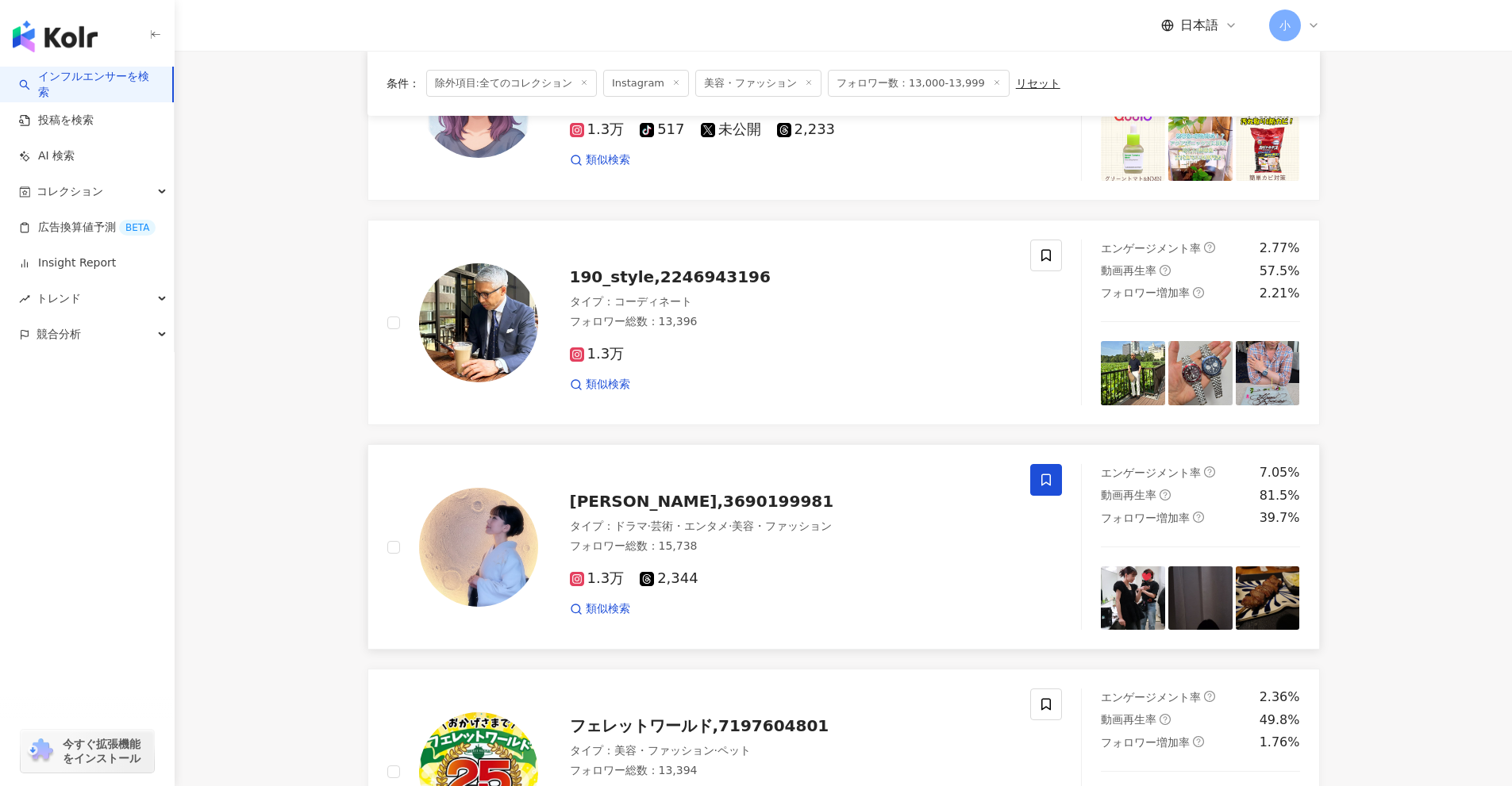
click at [1046, 482] on icon at bounding box center [1045, 481] width 10 height 12
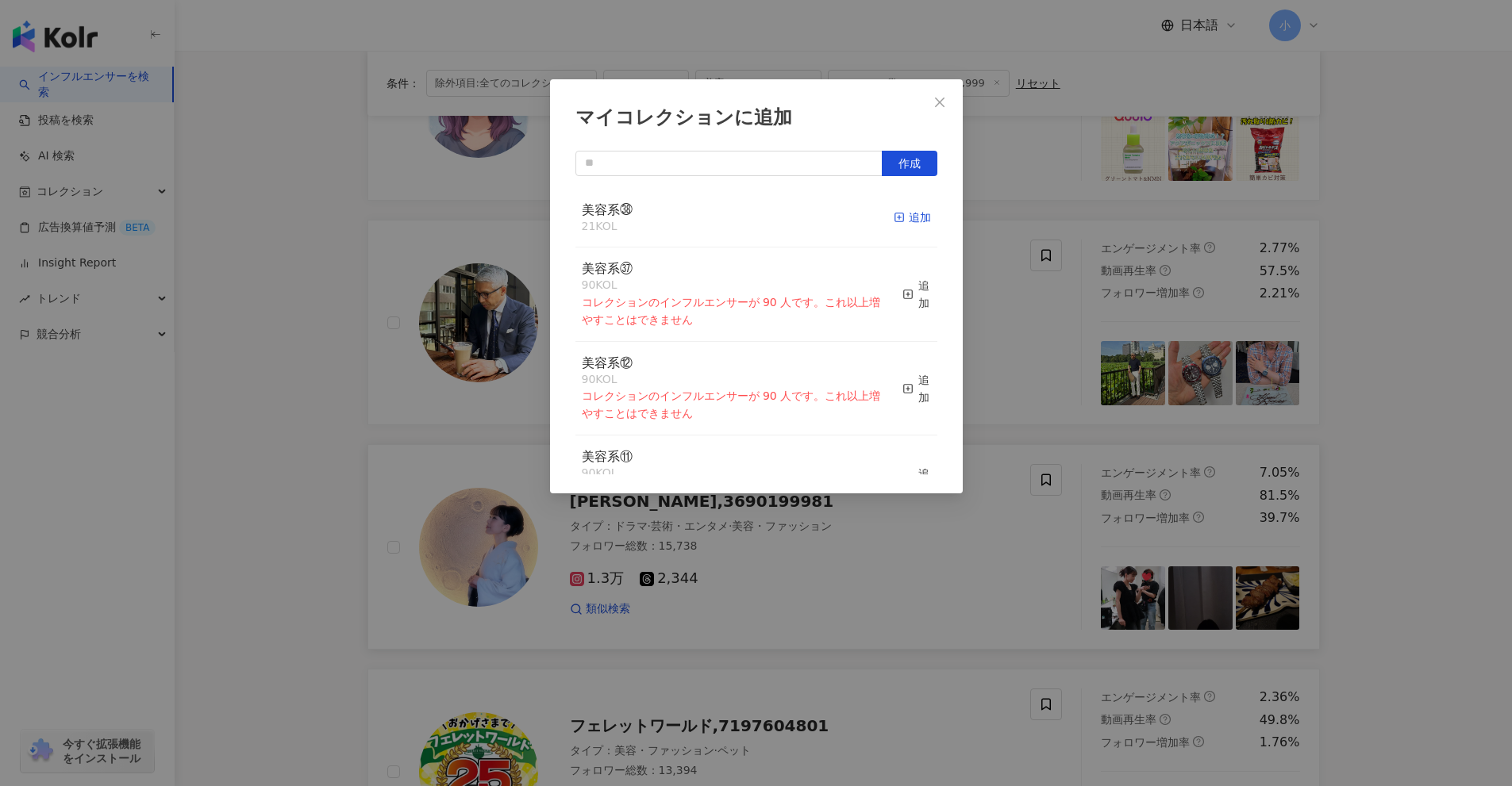
click at [901, 222] on div "追加" at bounding box center [912, 217] width 38 height 17
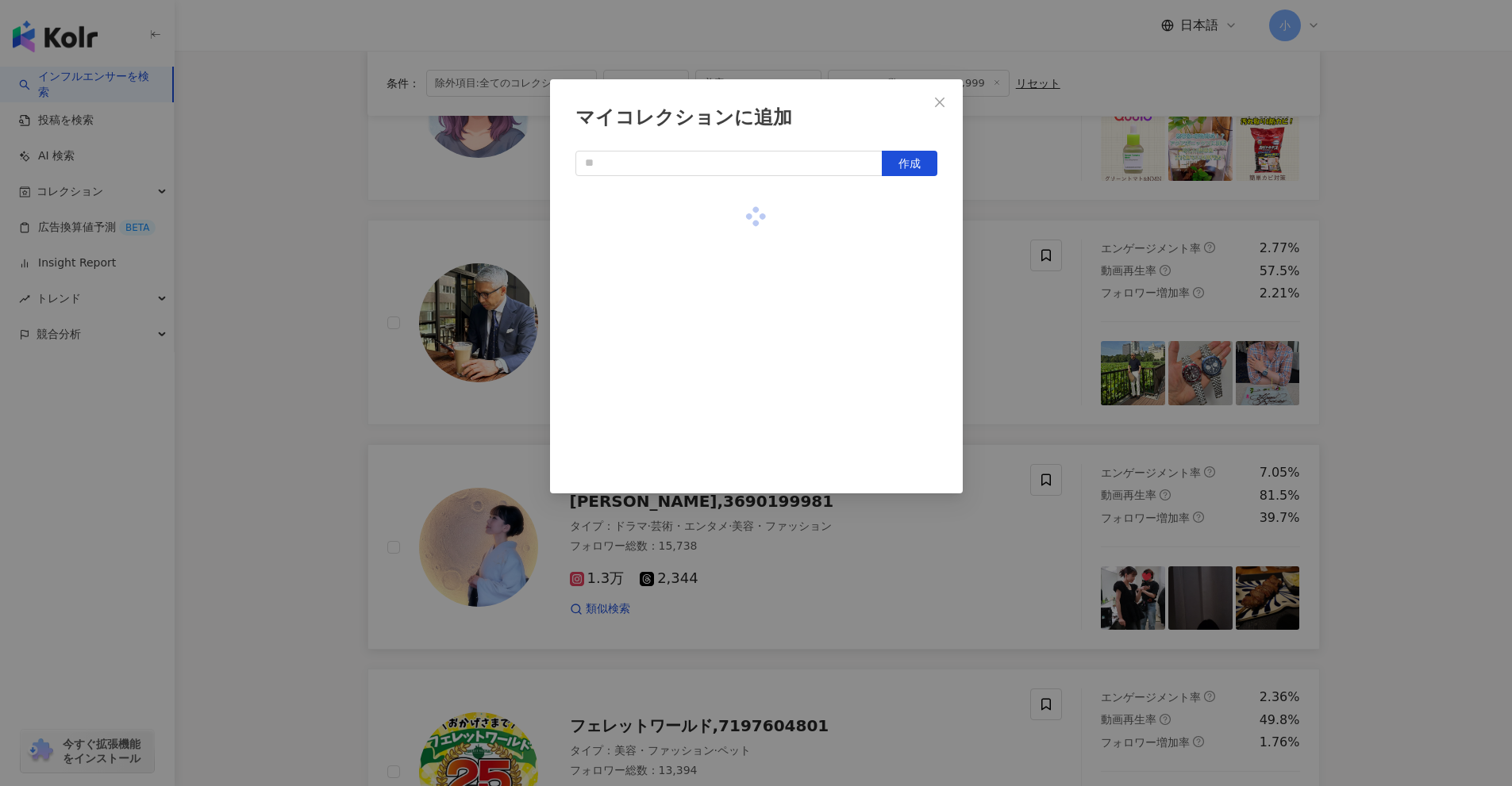
click at [1021, 378] on div "マイコレクションに追加 作成" at bounding box center [756, 393] width 1512 height 786
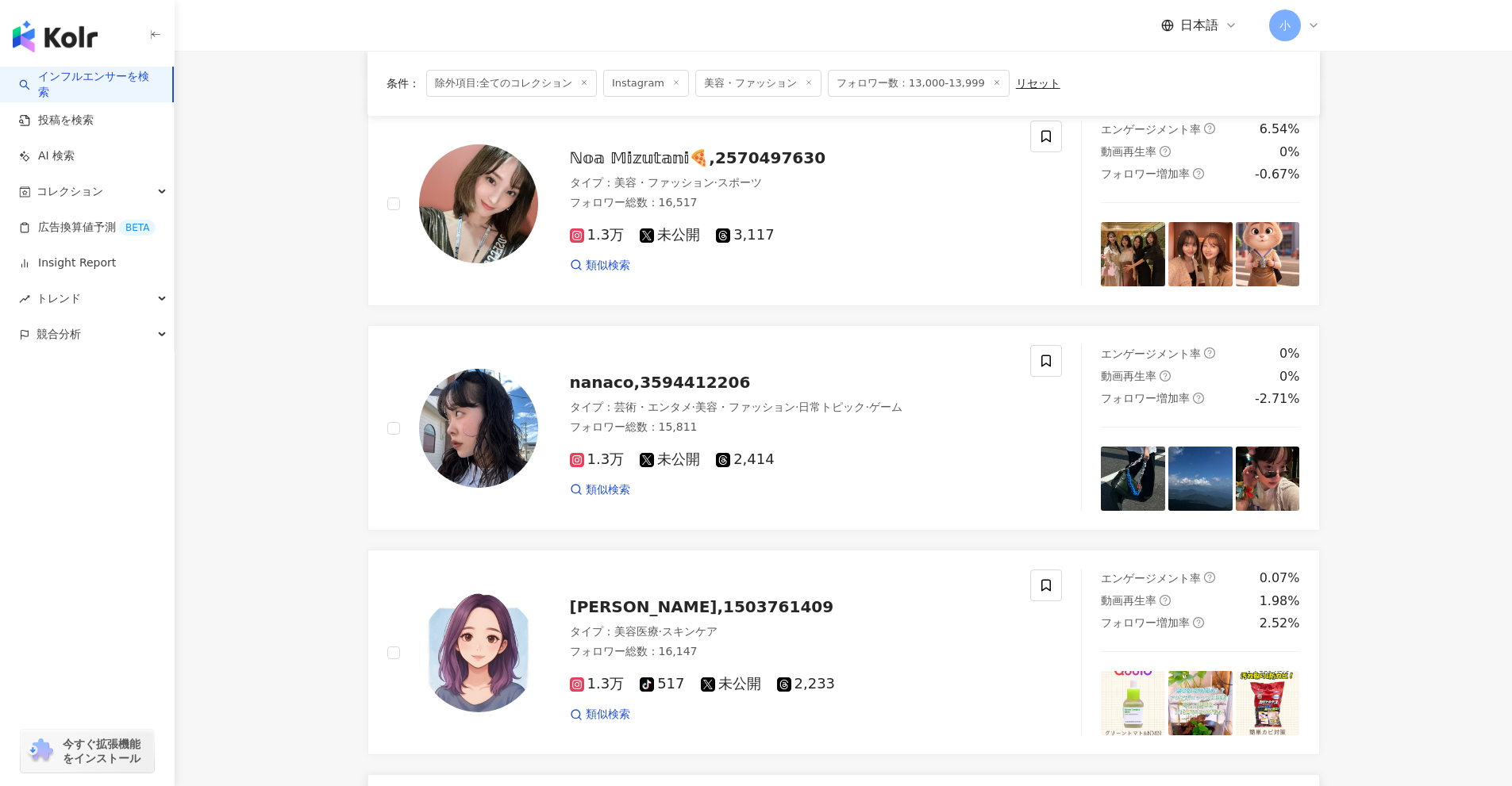
scroll to position [591, 0]
click at [1043, 591] on icon at bounding box center [1045, 587] width 10 height 12
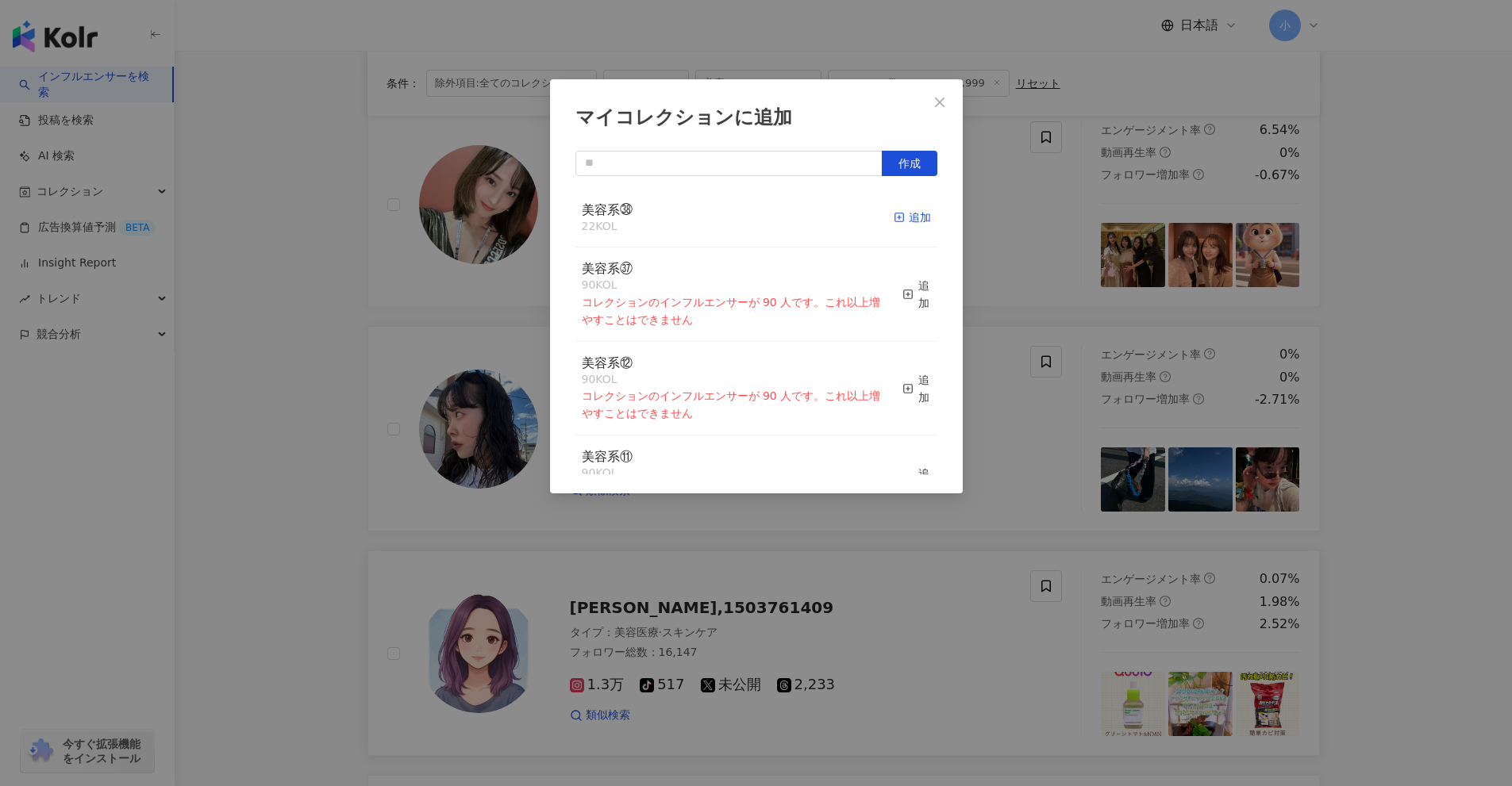
click at [905, 215] on div "追加" at bounding box center [912, 217] width 38 height 17
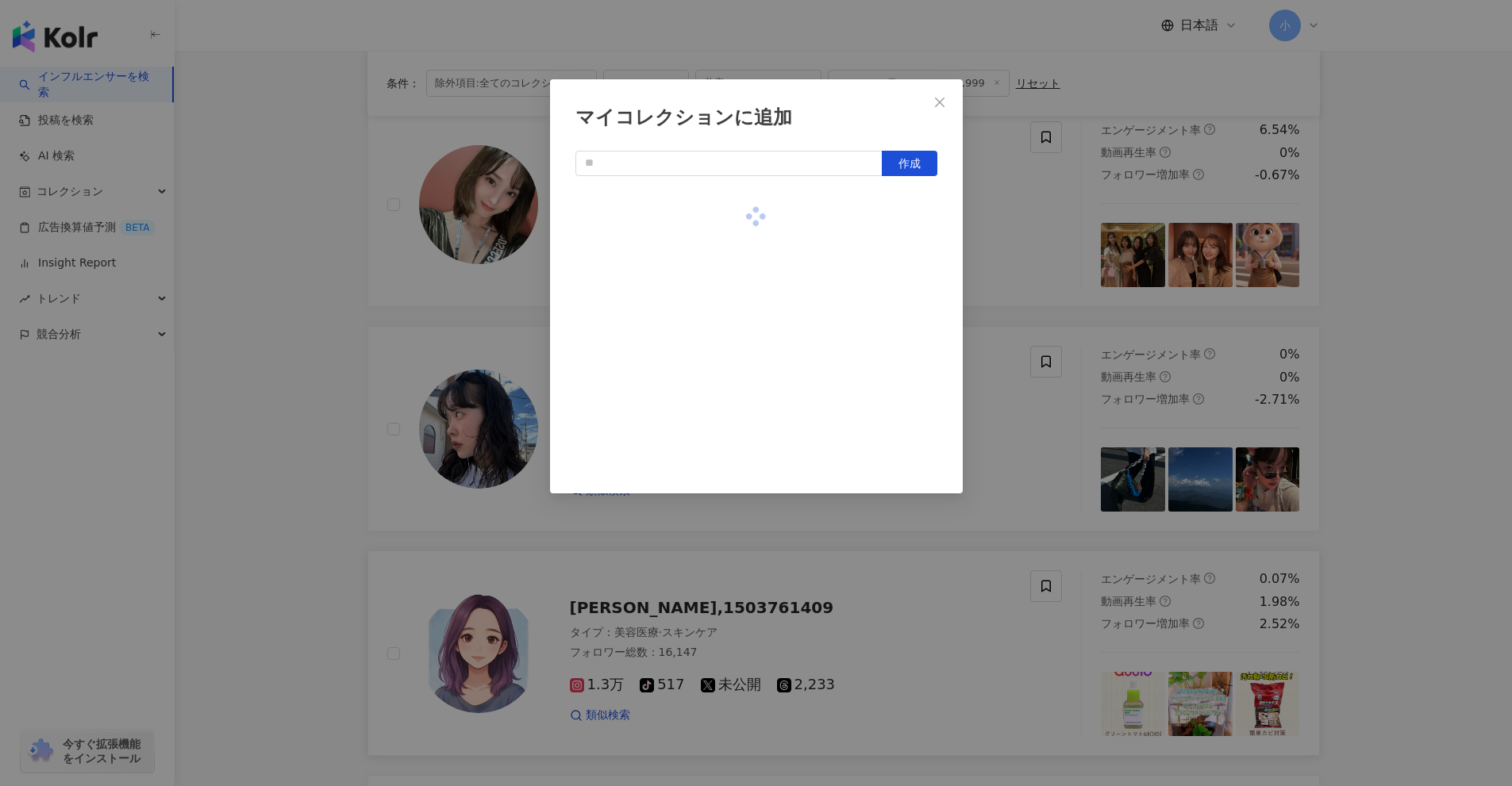
click at [1070, 353] on div "マイコレクションに追加 作成" at bounding box center [756, 393] width 1512 height 786
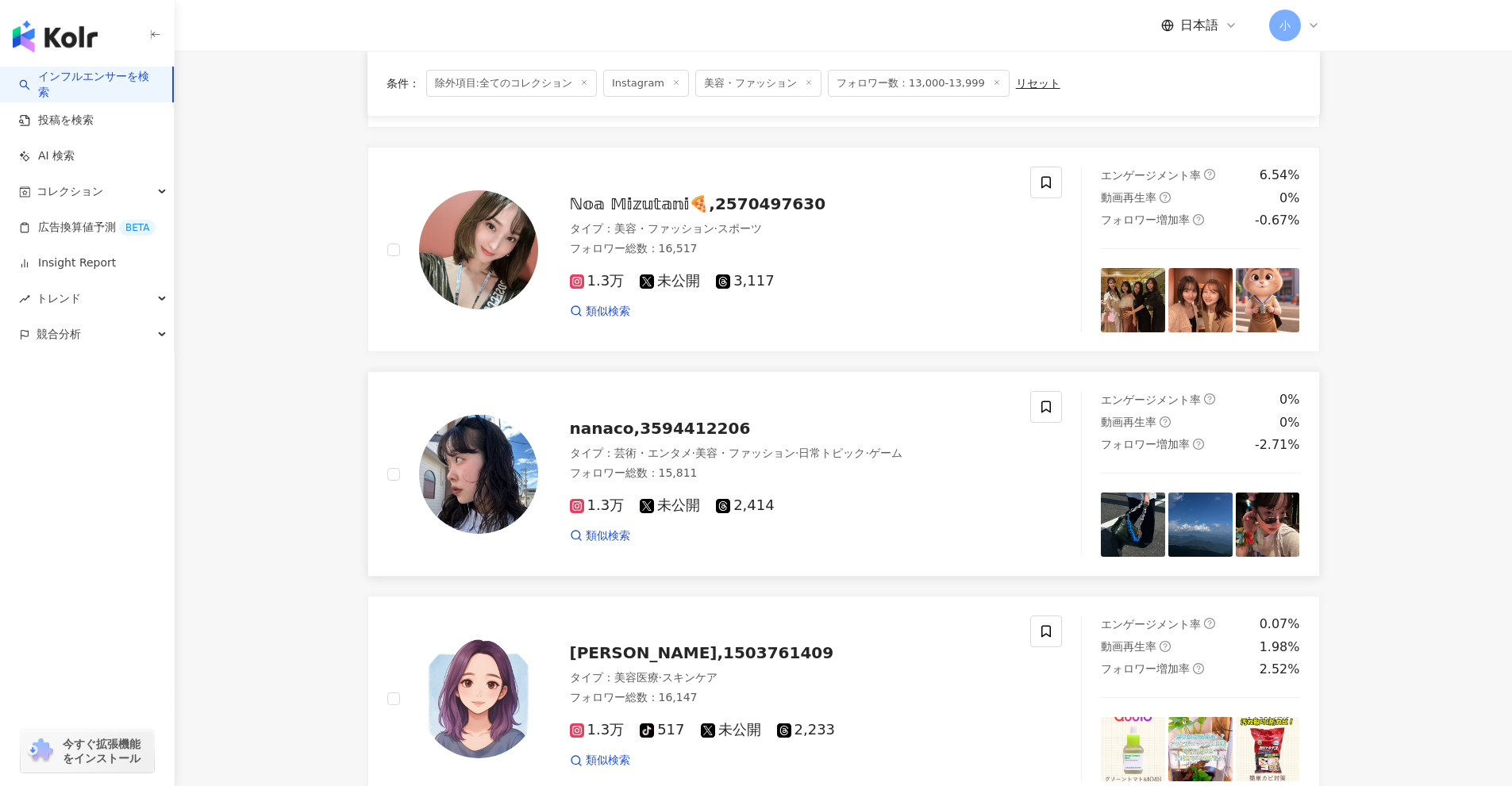
scroll to position [432, 0]
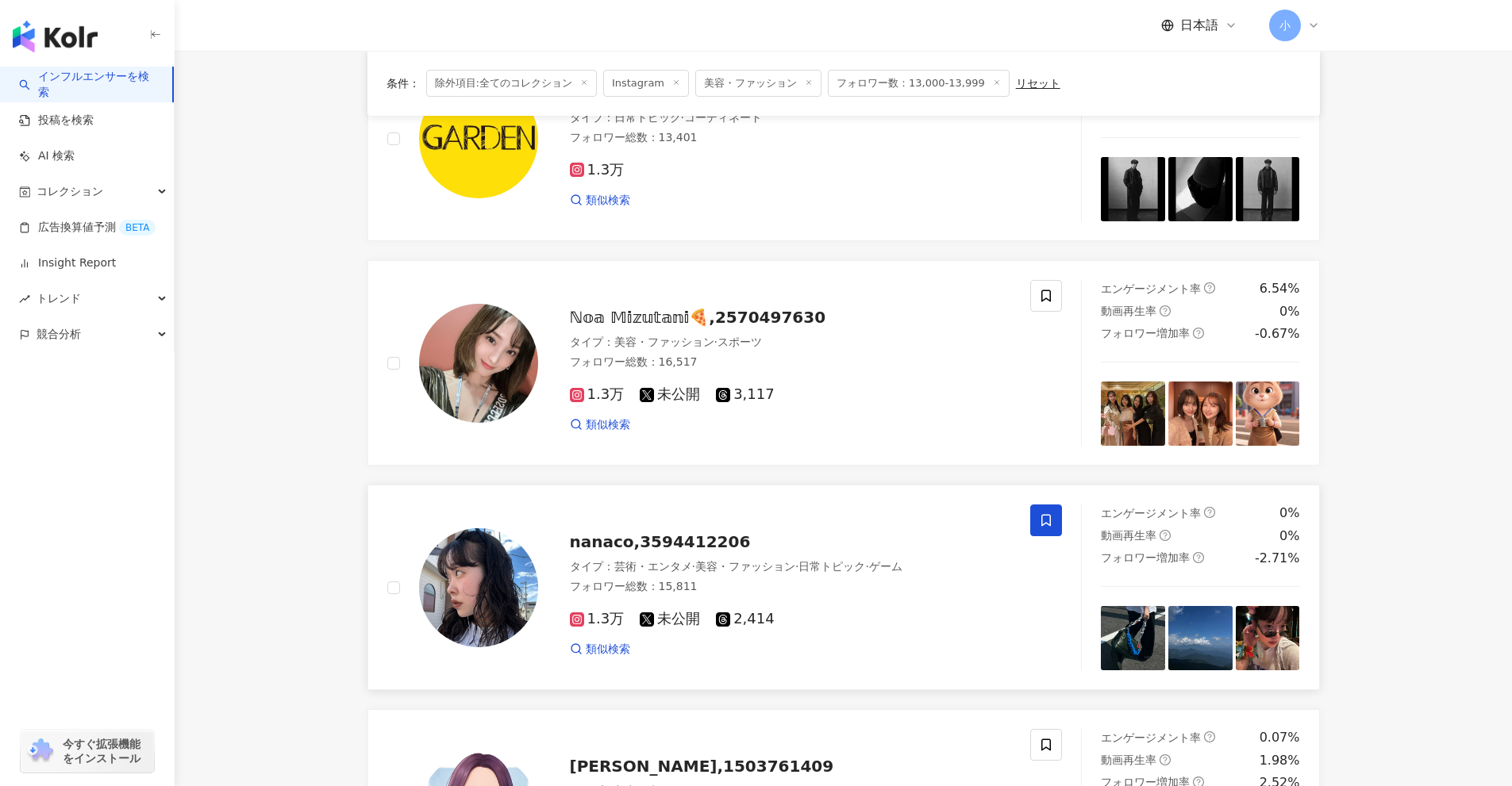
click at [1045, 522] on icon at bounding box center [1046, 520] width 14 height 14
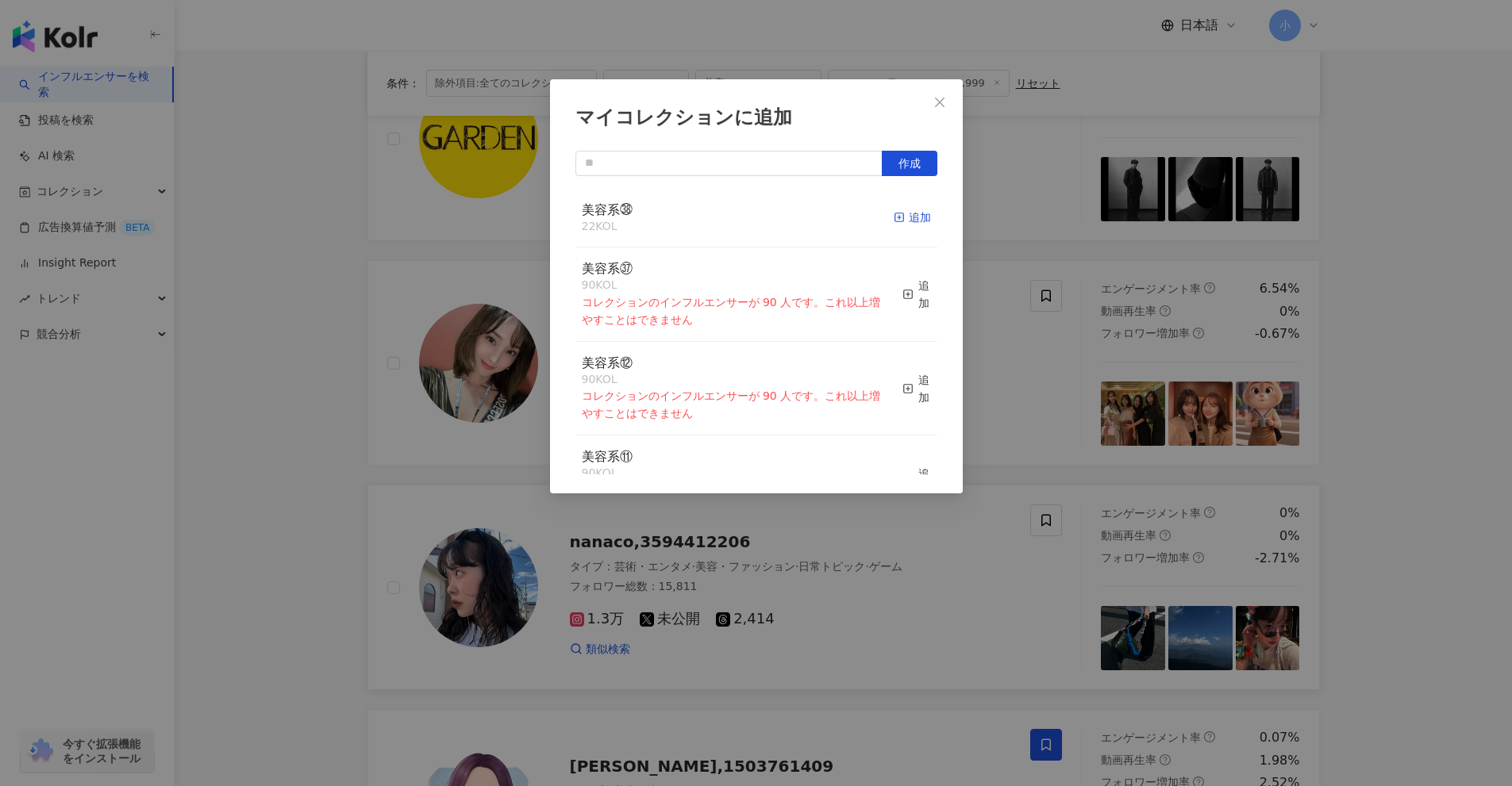
click at [910, 223] on div "追加" at bounding box center [912, 217] width 38 height 17
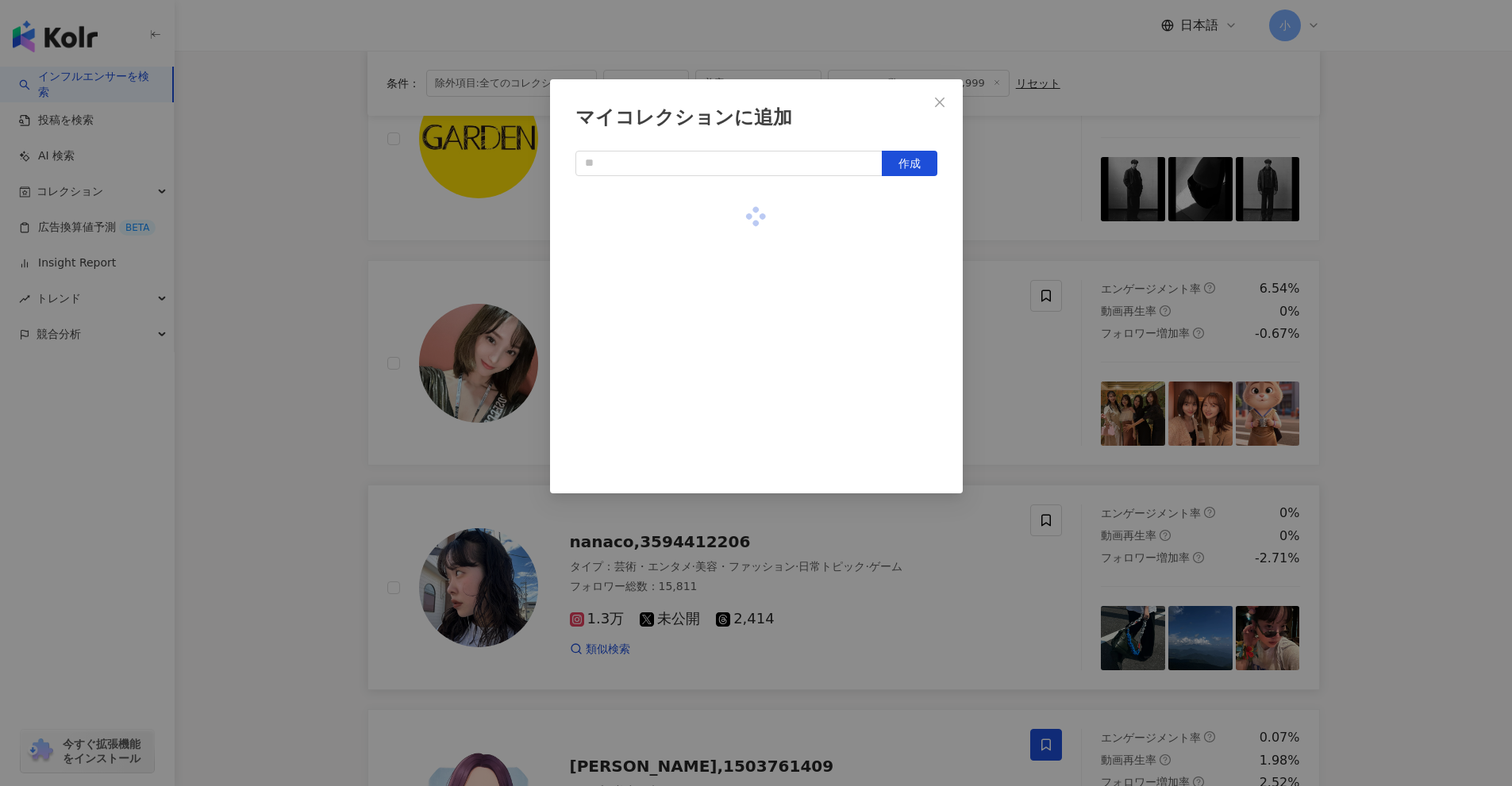
click at [1084, 367] on div "マイコレクションに追加 作成" at bounding box center [756, 393] width 1512 height 786
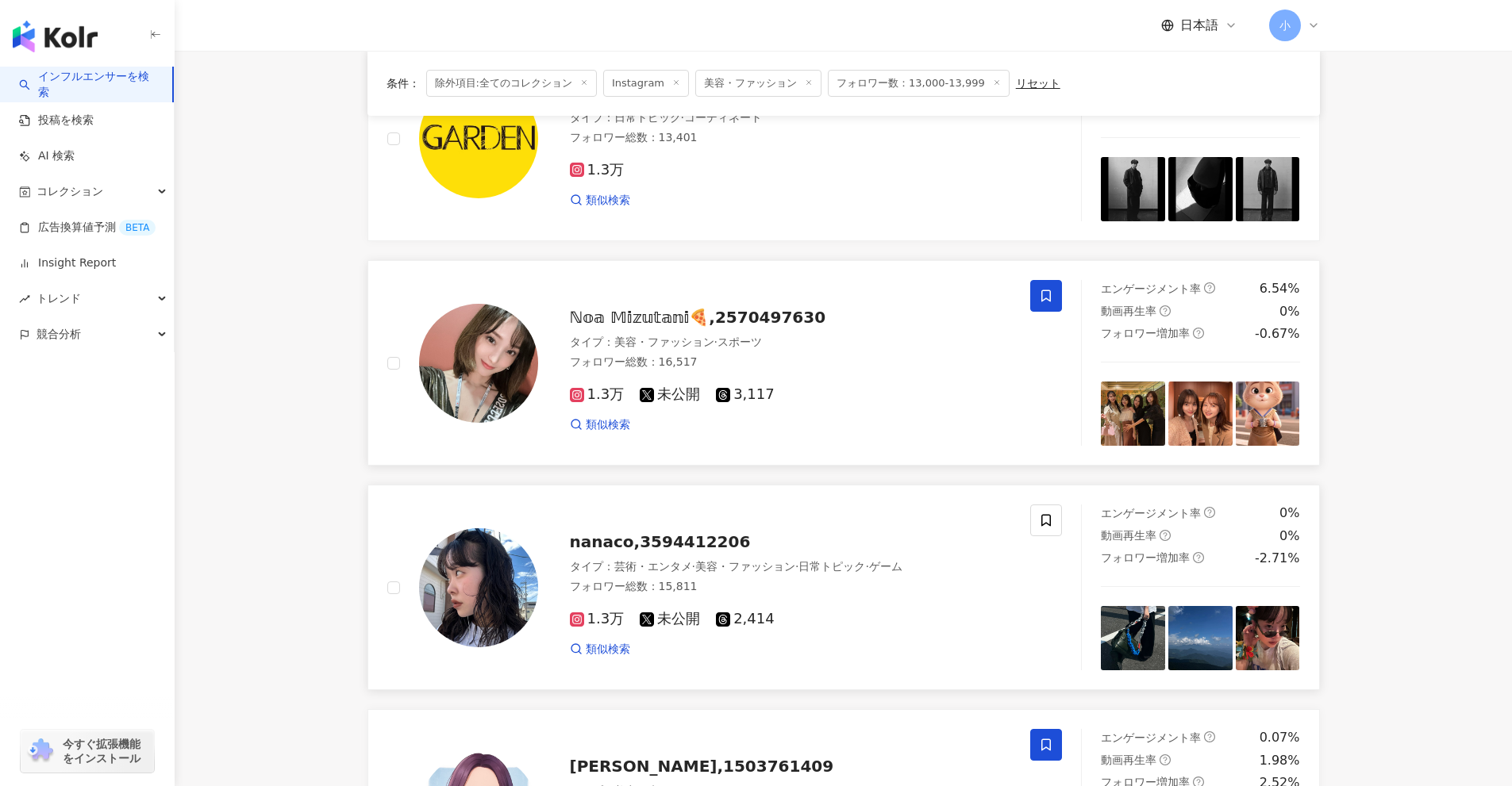
click at [1038, 296] on span at bounding box center [1046, 296] width 31 height 31
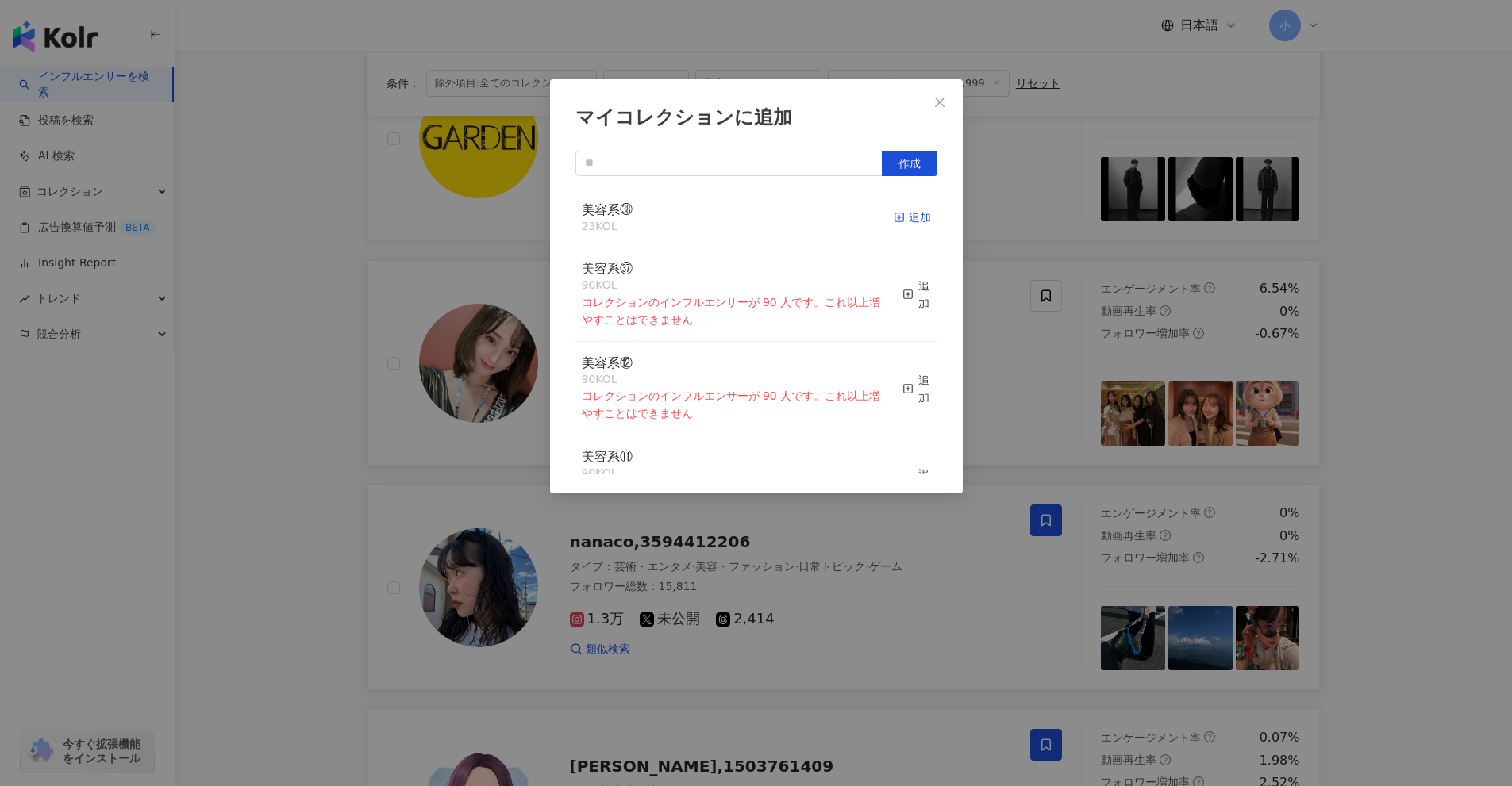
click at [910, 218] on div "追加" at bounding box center [912, 217] width 38 height 17
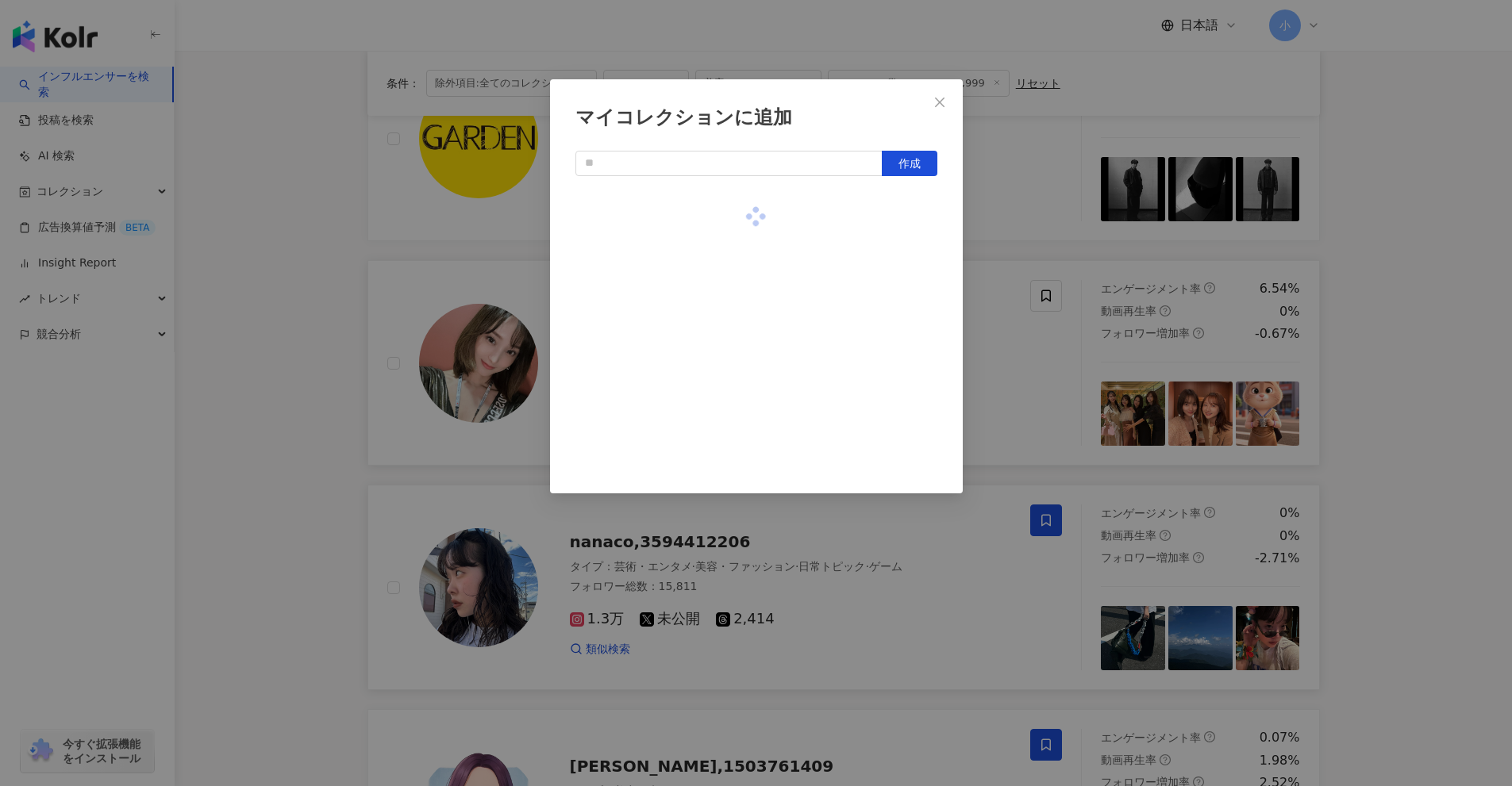
click at [1097, 380] on div "マイコレクションに追加 作成" at bounding box center [756, 393] width 1512 height 786
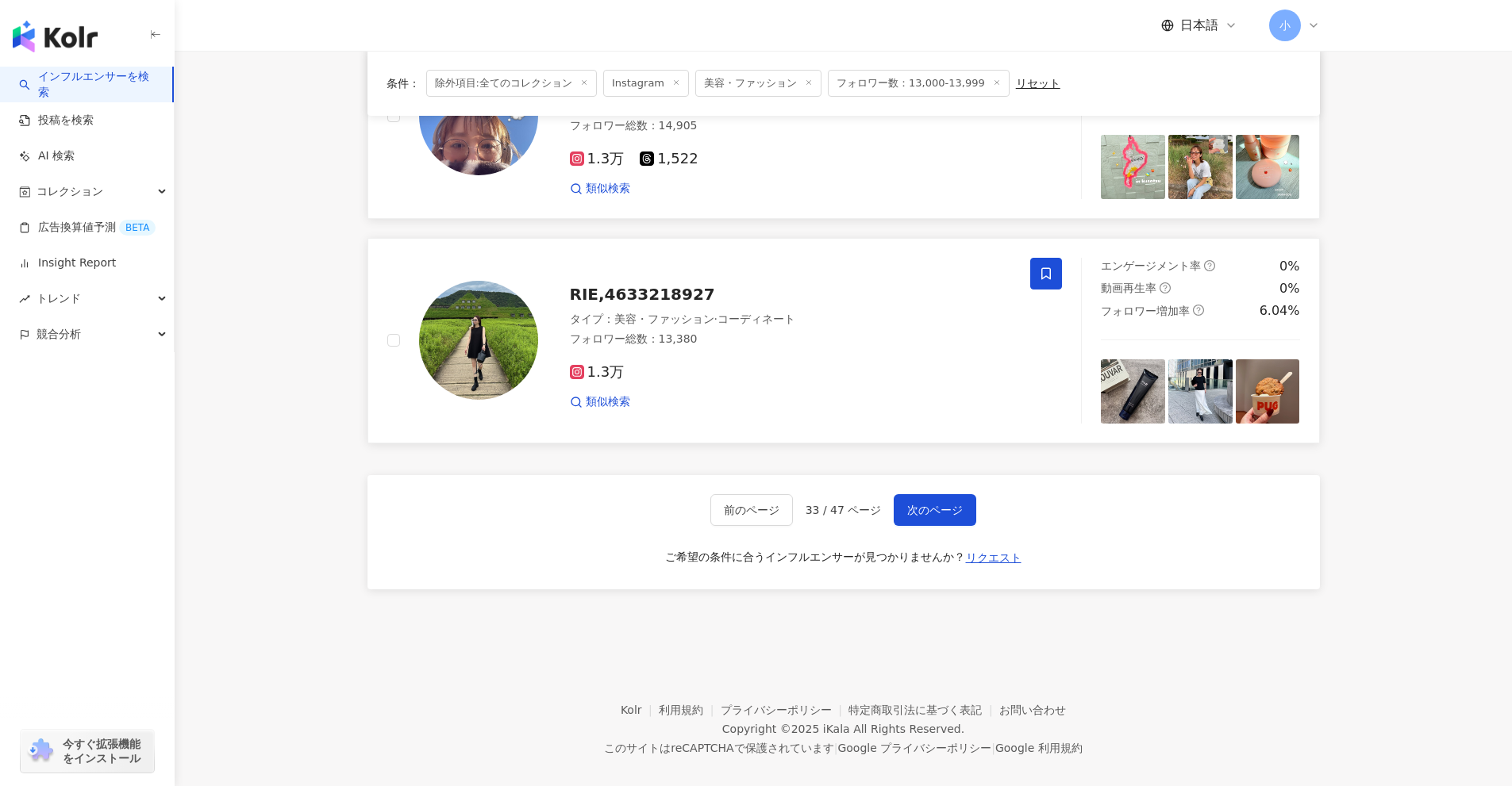
scroll to position [2495, 0]
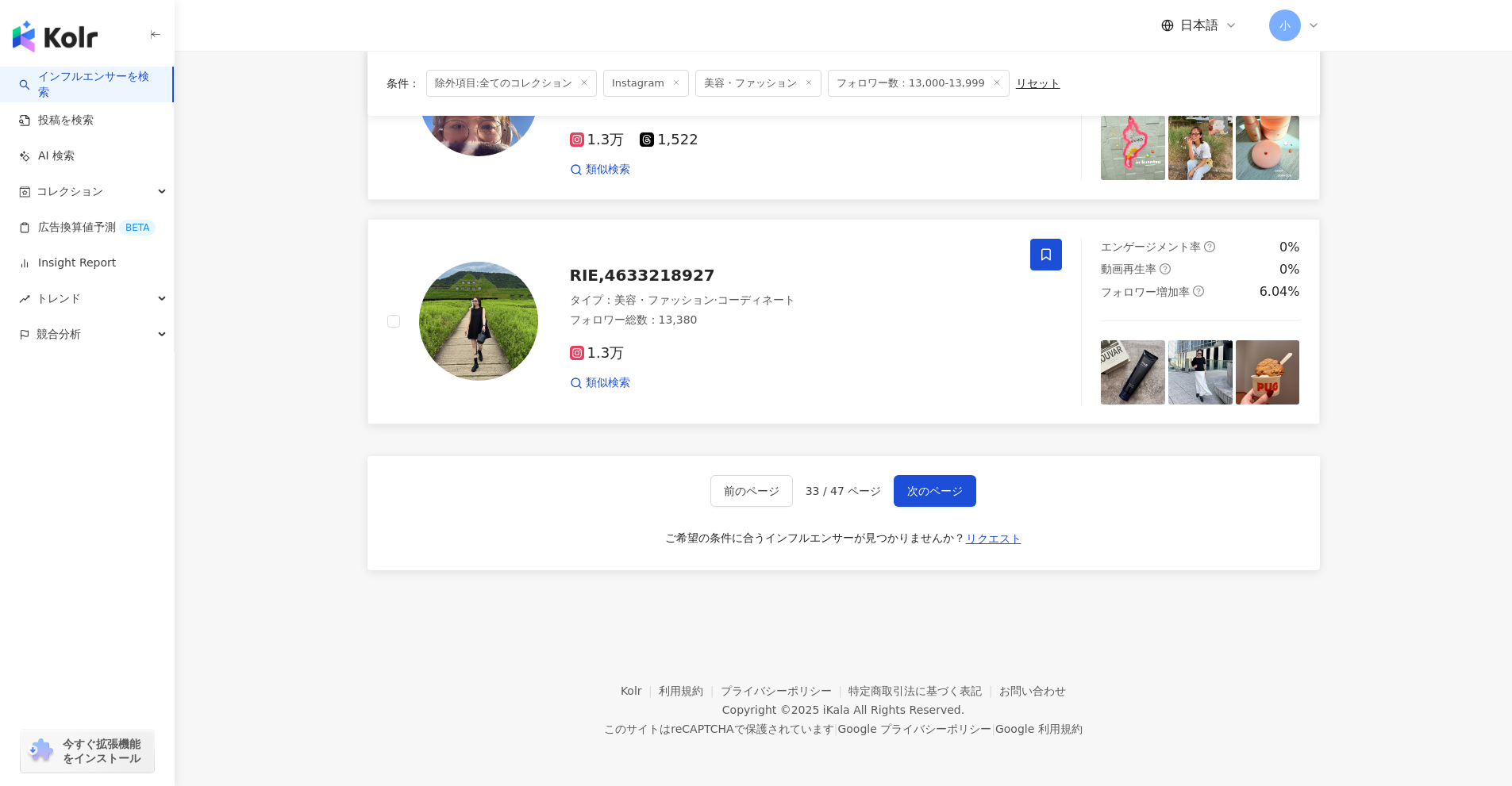
drag, startPoint x: 1385, startPoint y: 314, endPoint x: 1341, endPoint y: 649, distance: 337.9
click at [943, 492] on span "次のページ" at bounding box center [935, 491] width 56 height 13
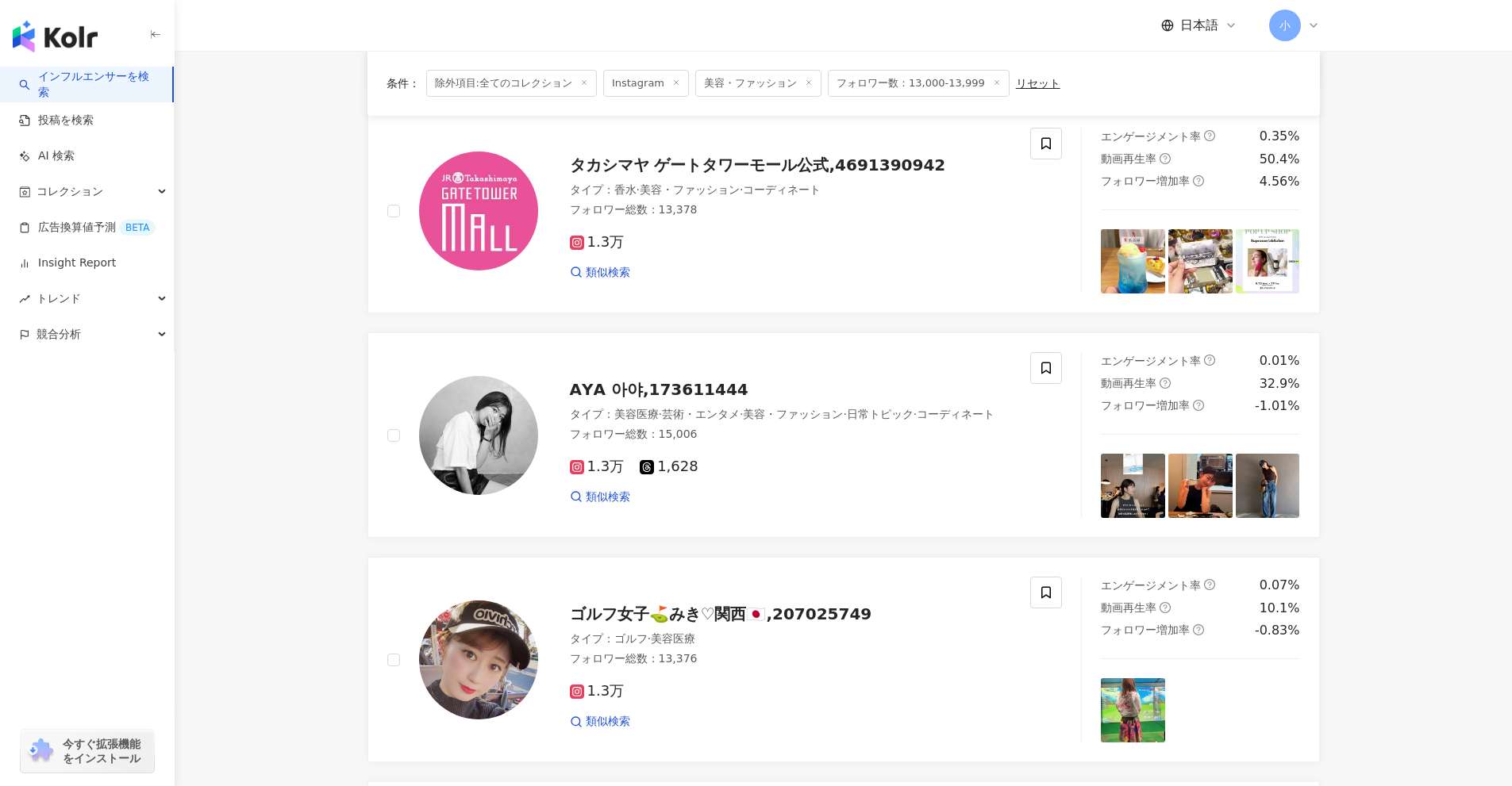
scroll to position [591, 0]
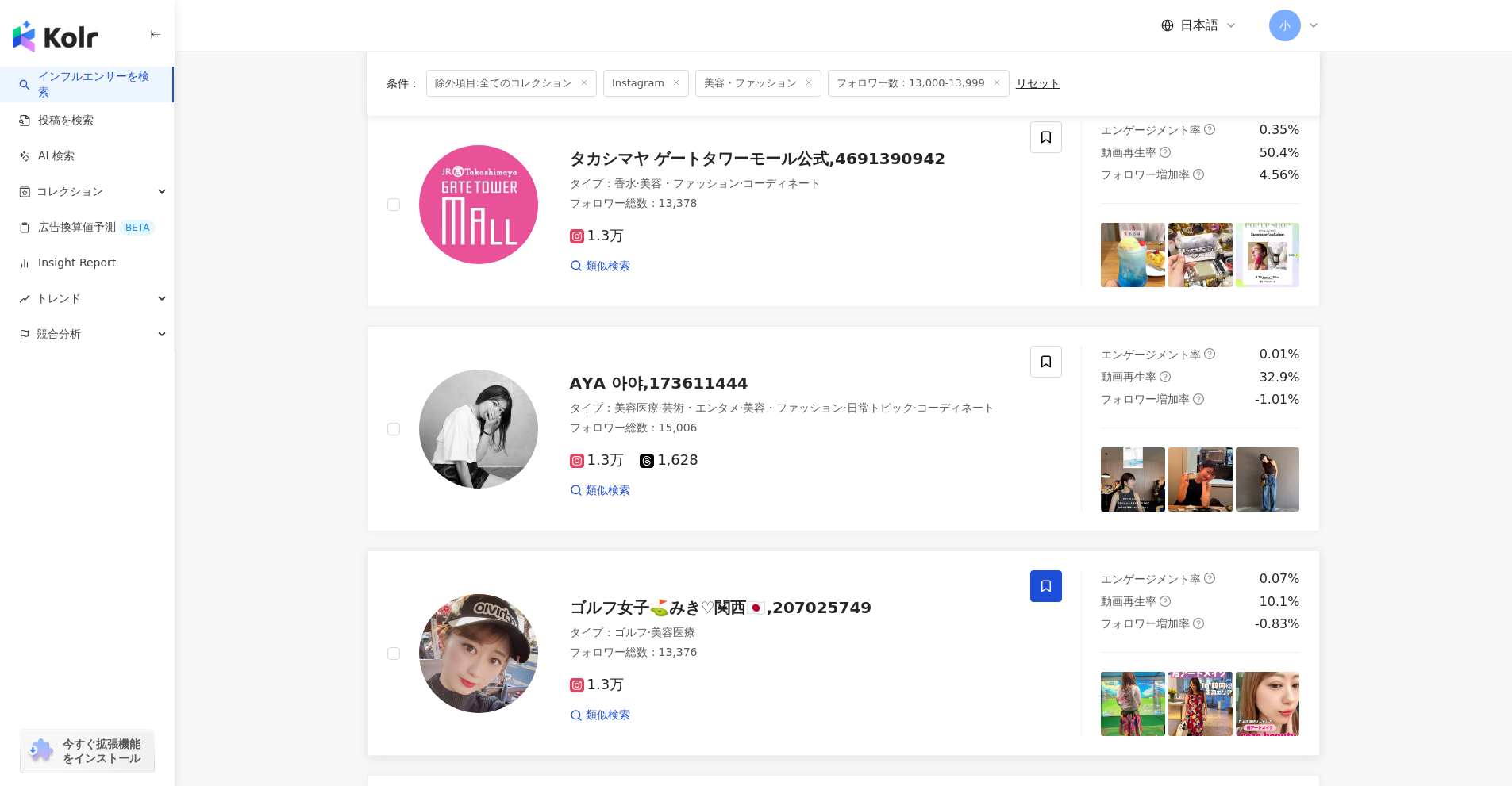
click at [1054, 588] on span at bounding box center [1046, 586] width 31 height 31
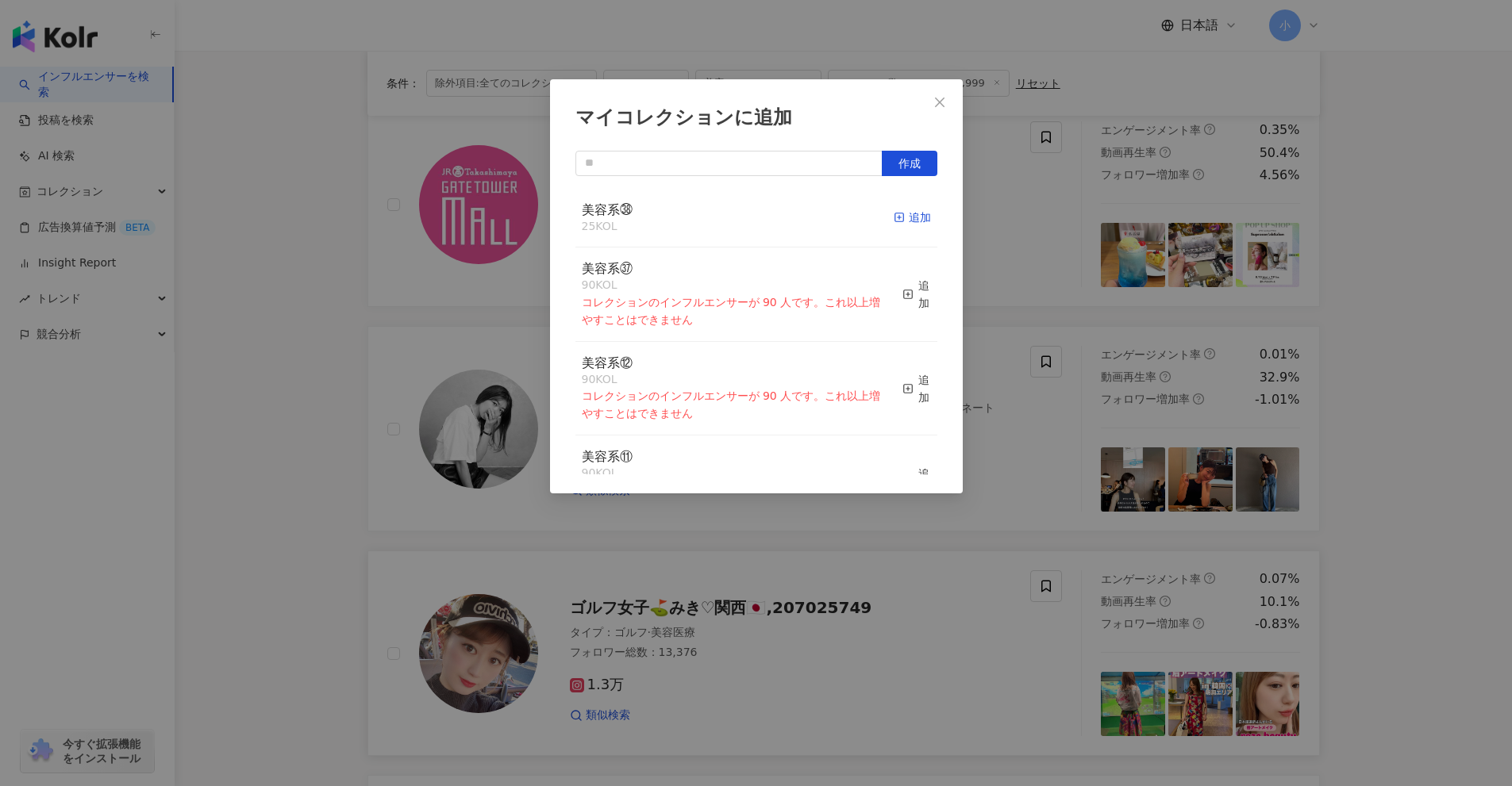
click at [900, 225] on div "追加" at bounding box center [912, 217] width 38 height 17
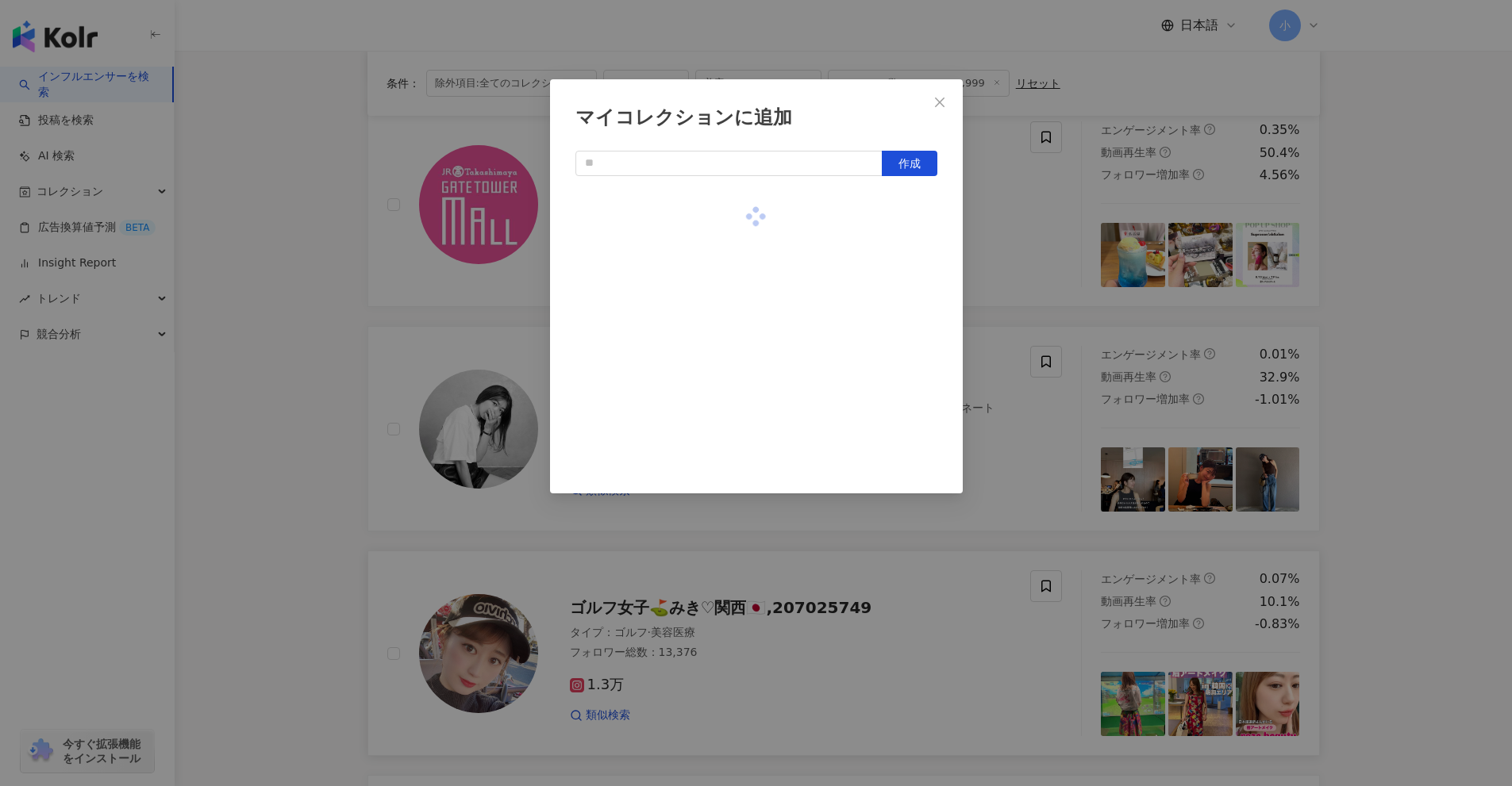
click at [1029, 327] on div "マイコレクションに追加 作成" at bounding box center [756, 393] width 1512 height 786
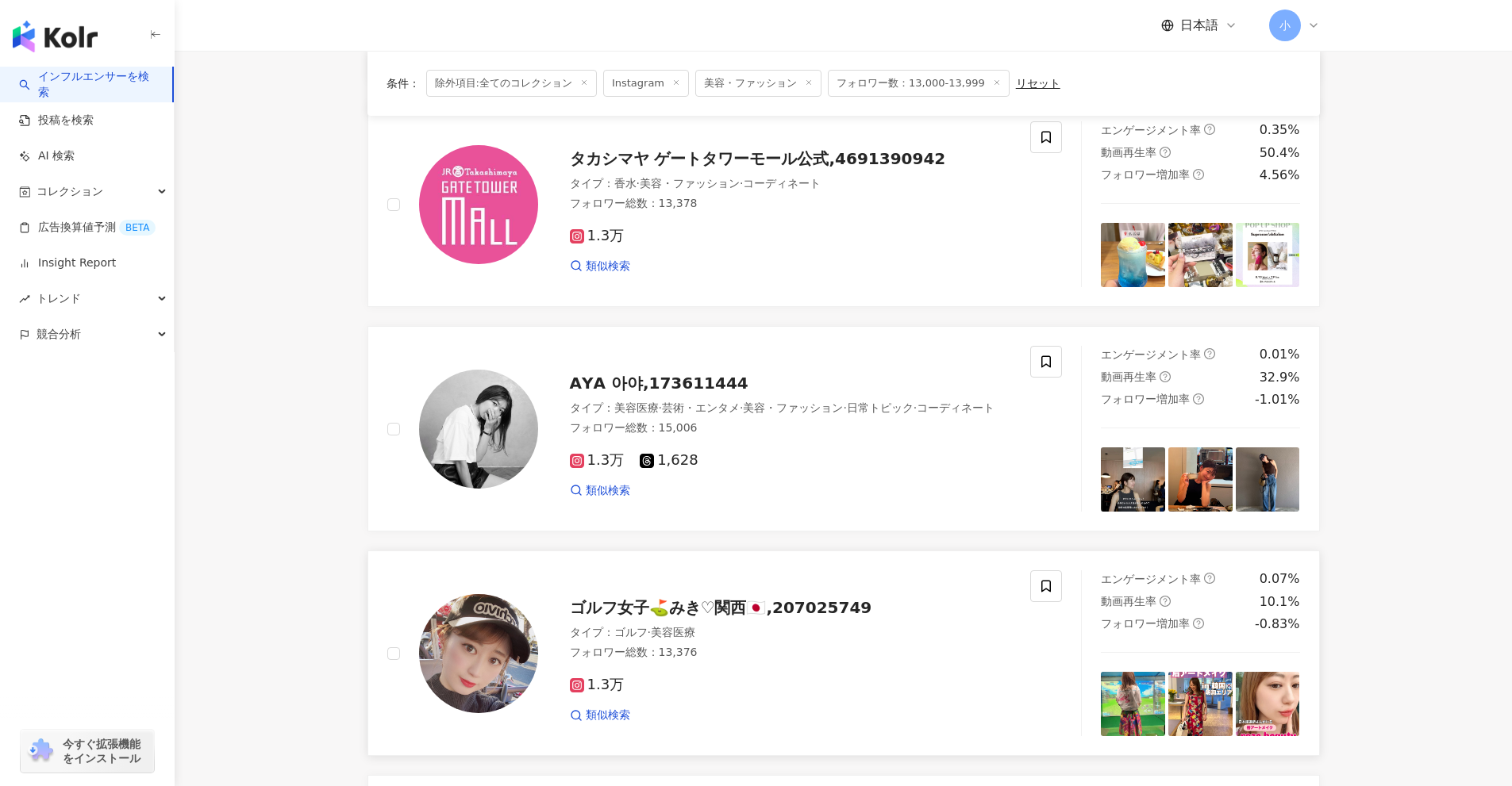
click at [1049, 360] on icon at bounding box center [1046, 362] width 14 height 14
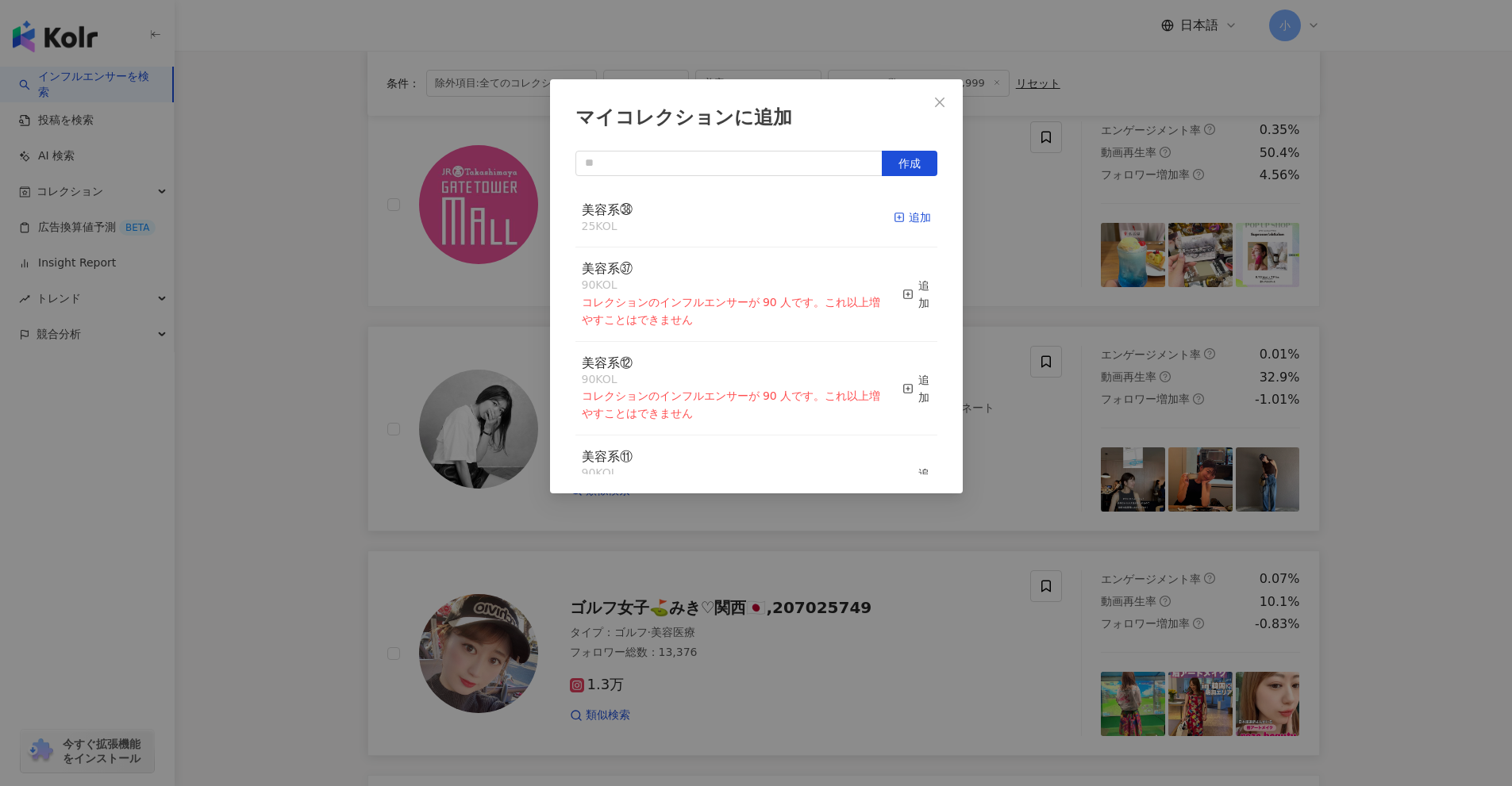
click at [900, 215] on div "追加" at bounding box center [912, 217] width 38 height 17
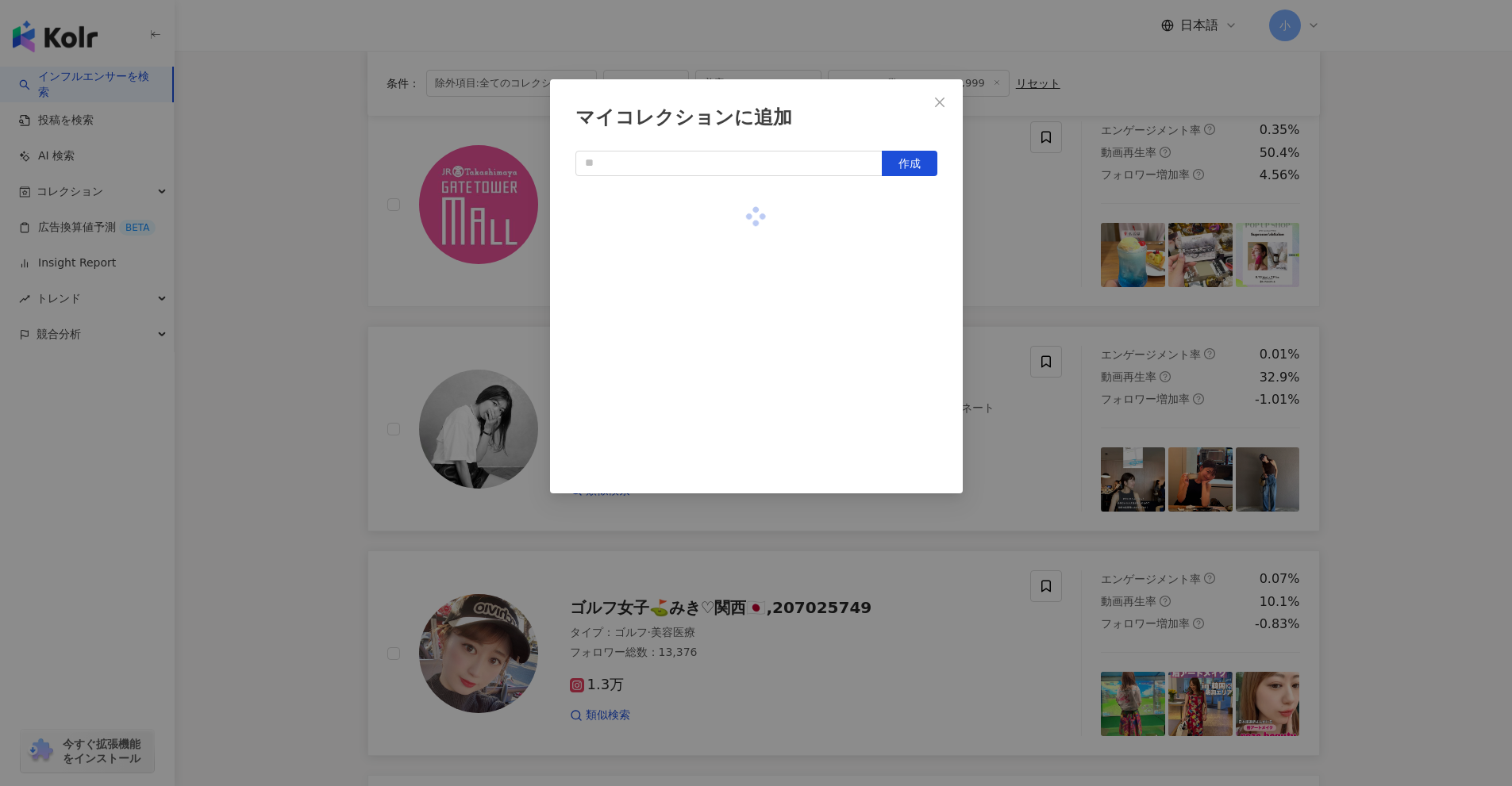
click at [1019, 280] on div "マイコレクションに追加 作成" at bounding box center [756, 393] width 1512 height 786
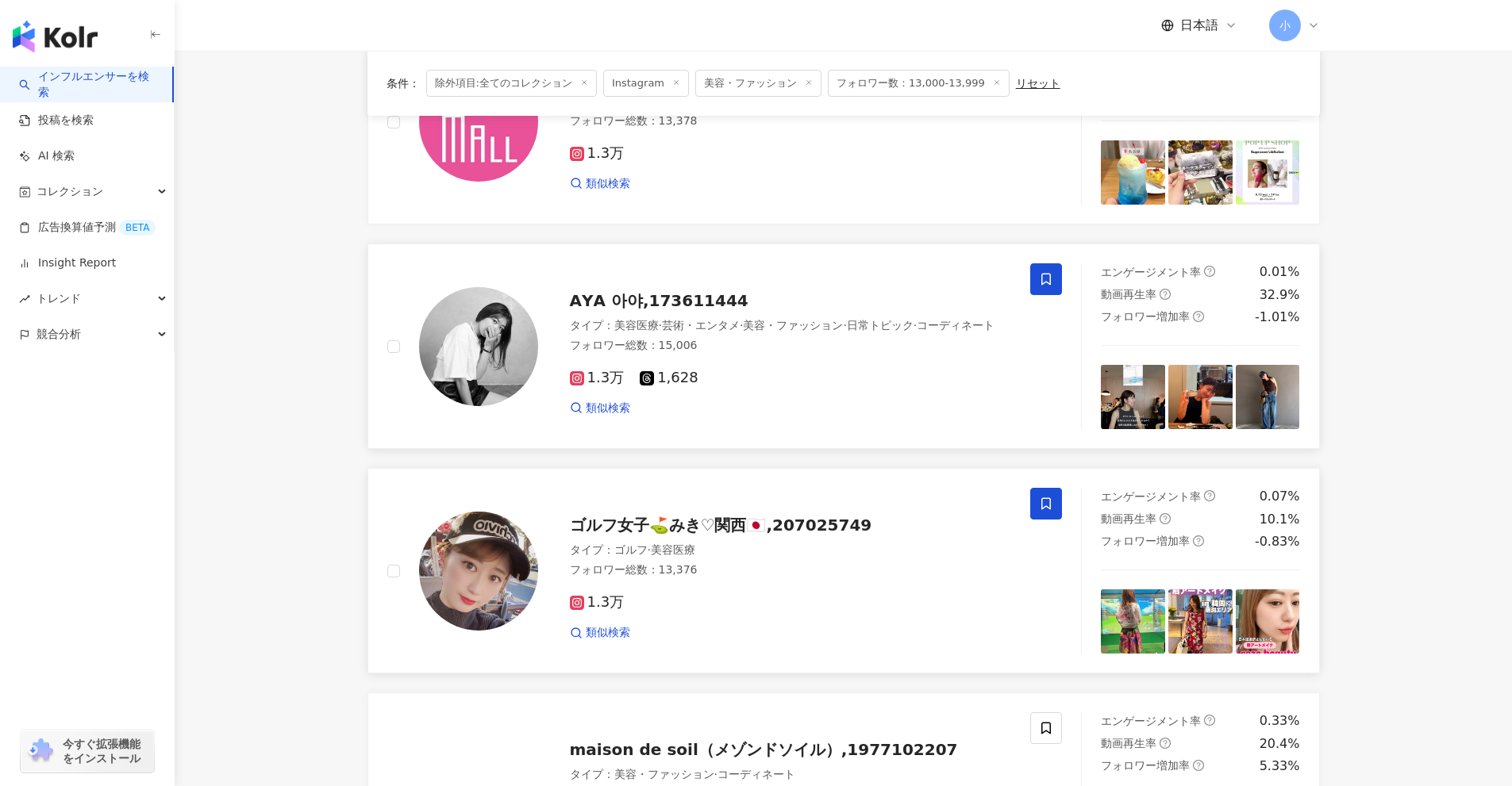
scroll to position [2495, 0]
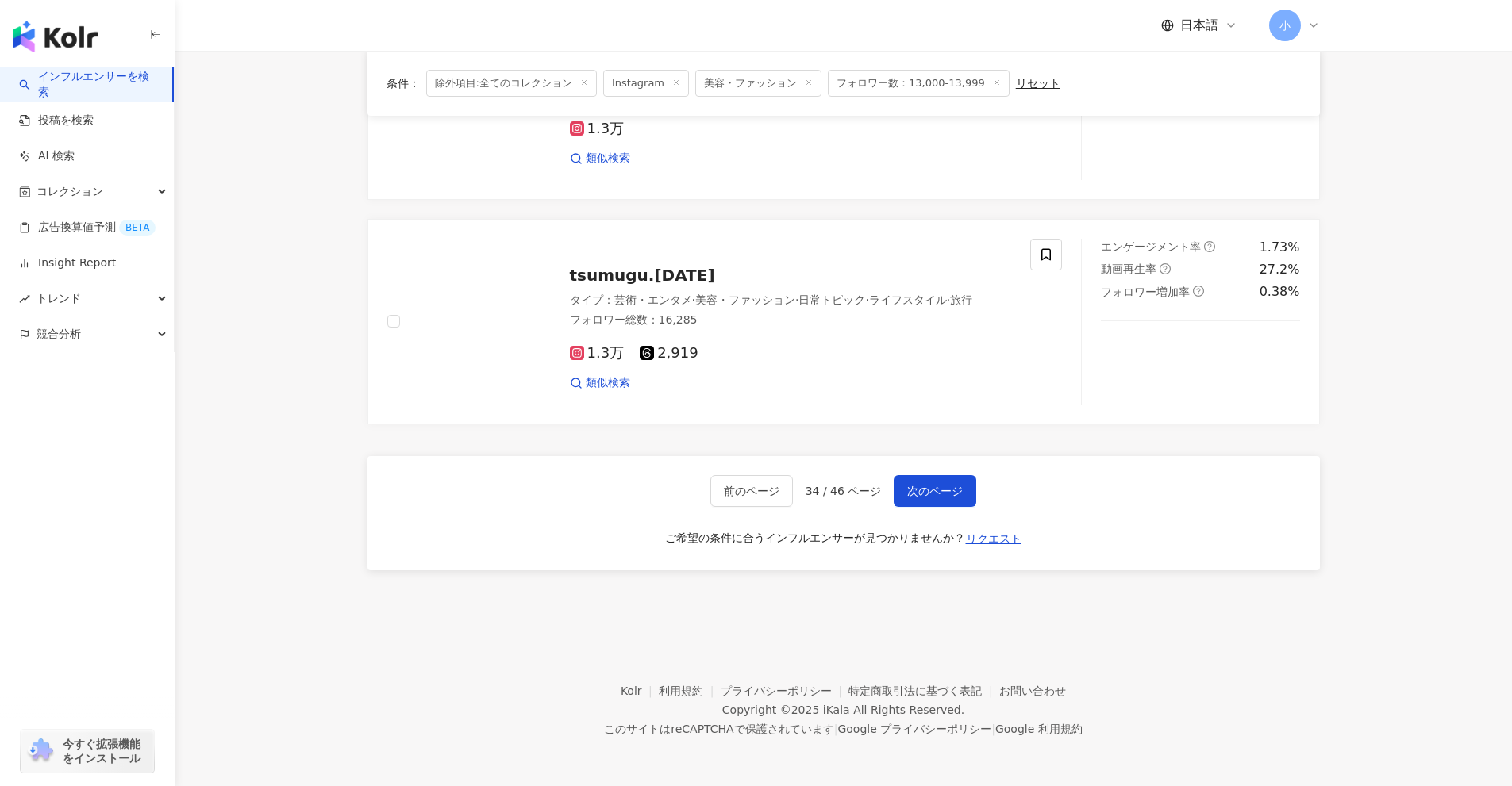
drag, startPoint x: 1414, startPoint y: 355, endPoint x: 1299, endPoint y: 707, distance: 370.3
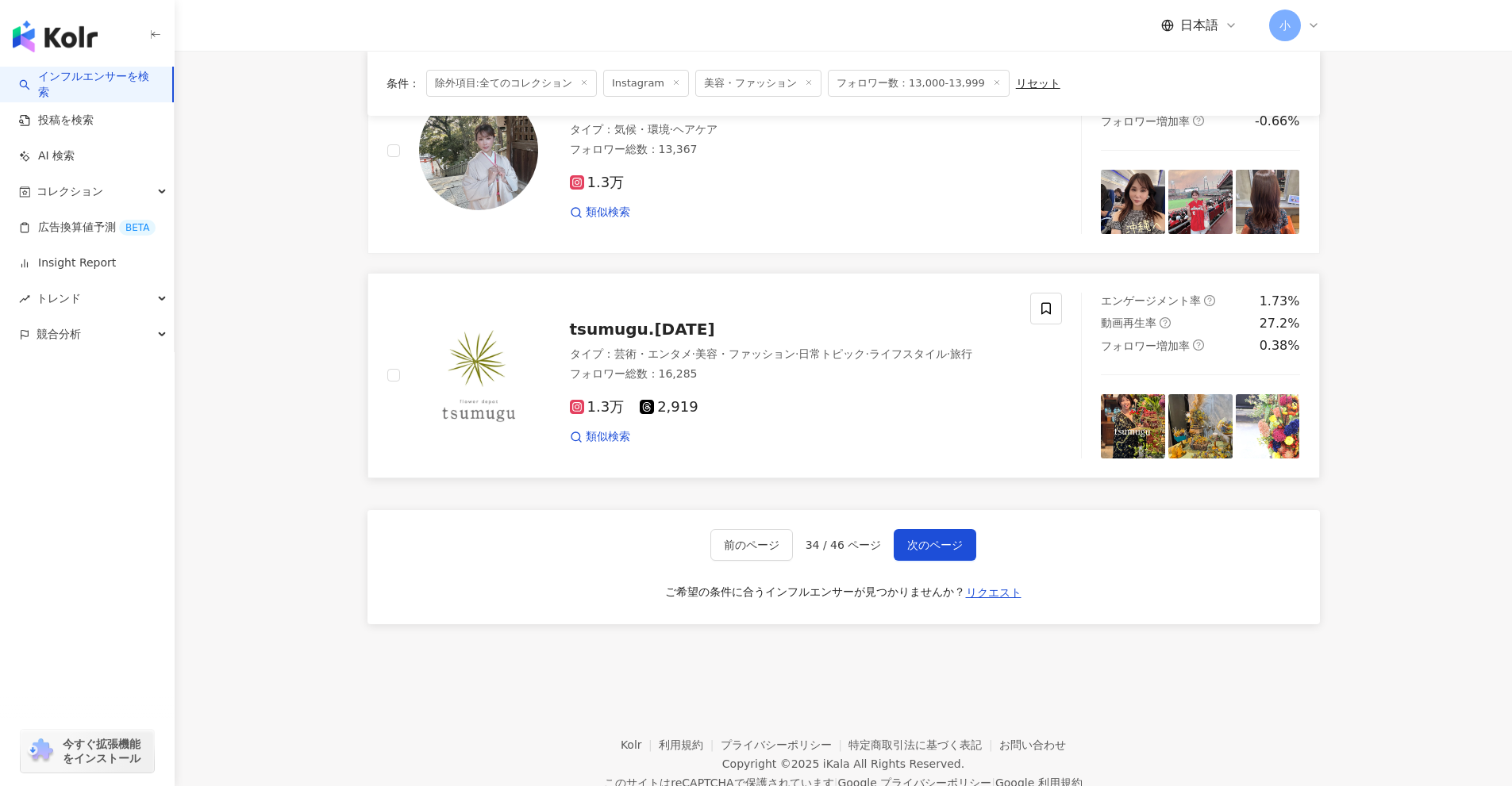
scroll to position [2257, 0]
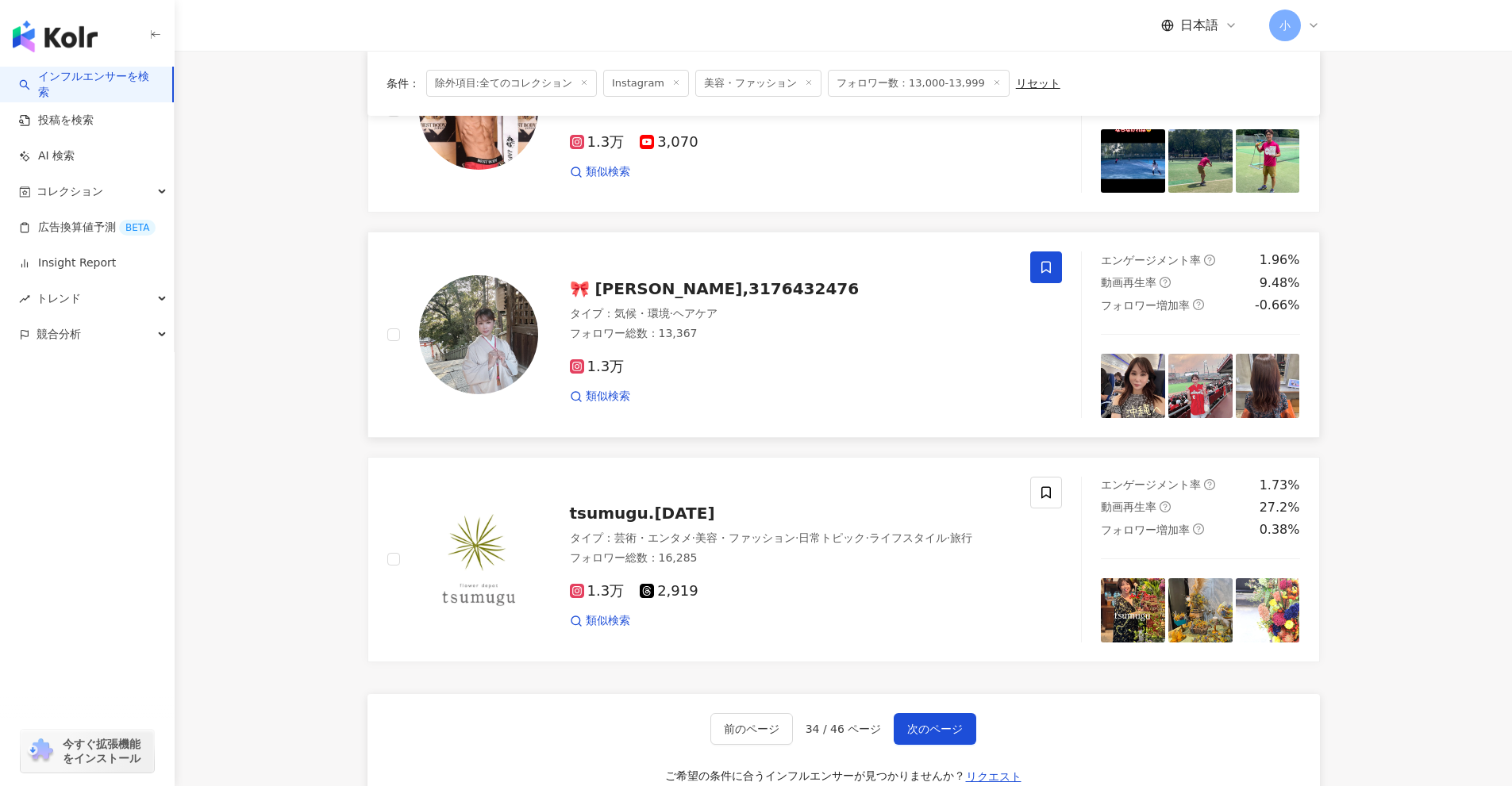
click at [1044, 268] on icon at bounding box center [1046, 267] width 14 height 14
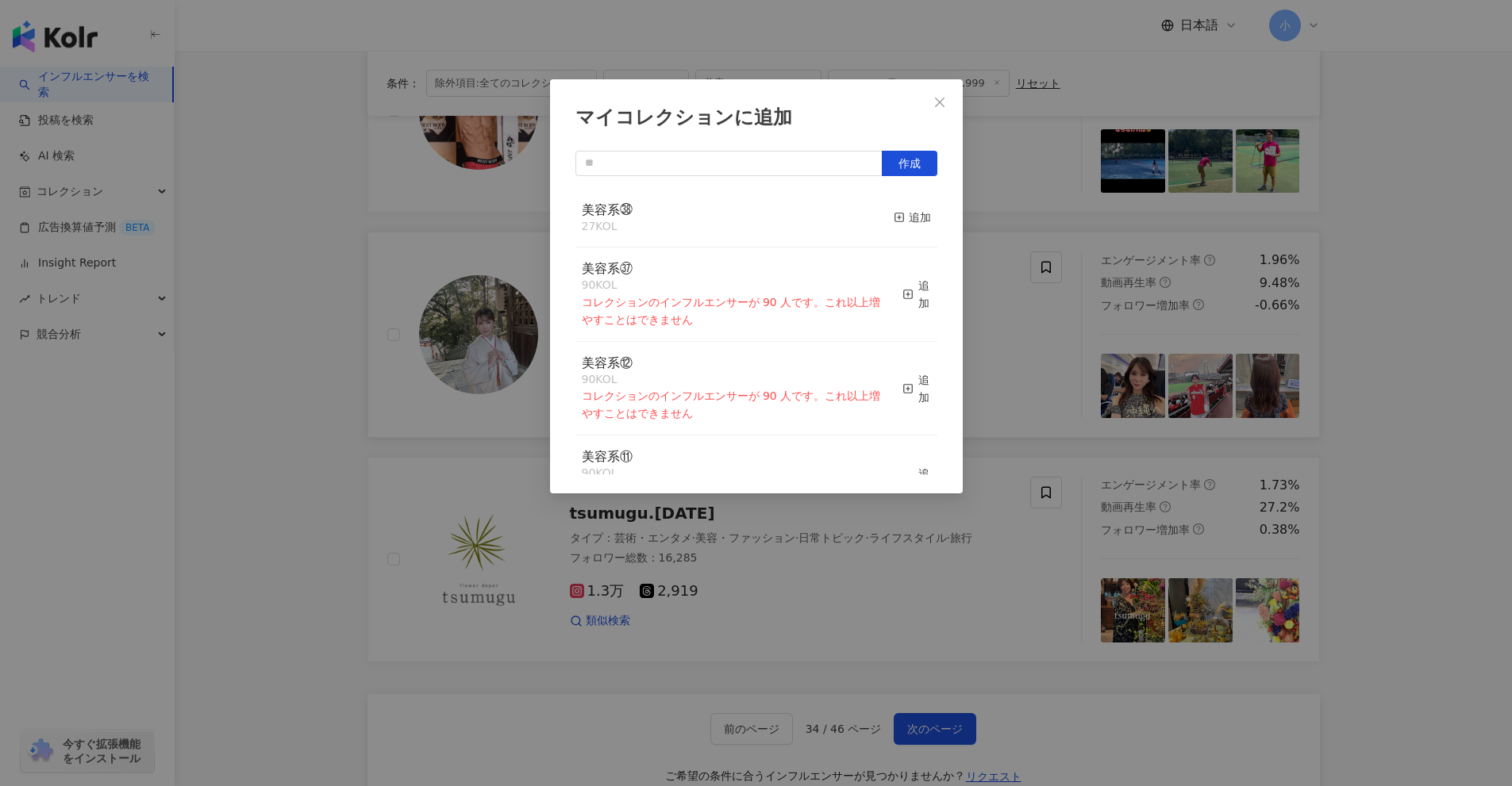
click at [893, 227] on button "追加" at bounding box center [912, 218] width 38 height 33
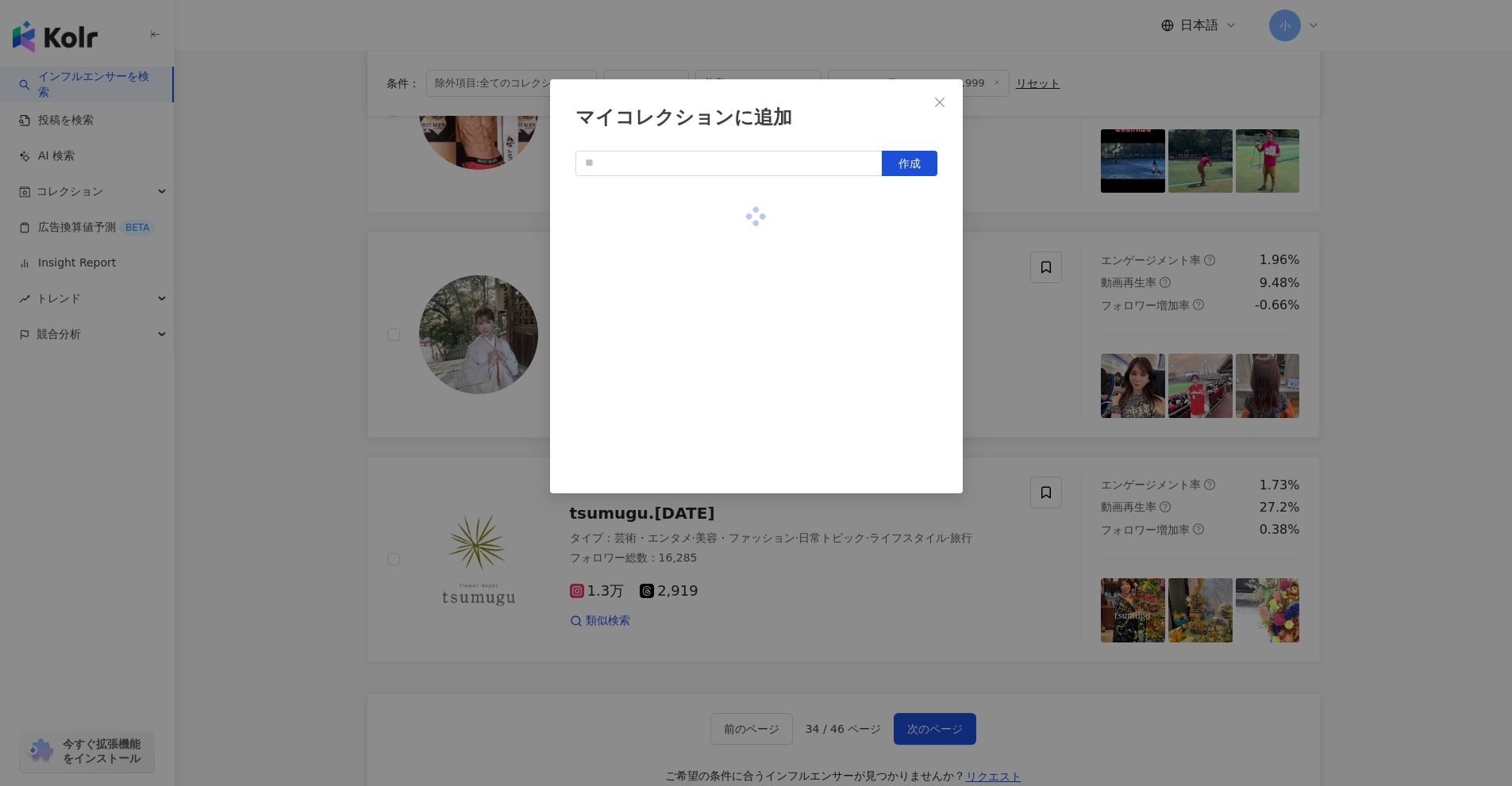
click at [1012, 298] on div "マイコレクションに追加 作成" at bounding box center [756, 393] width 1512 height 786
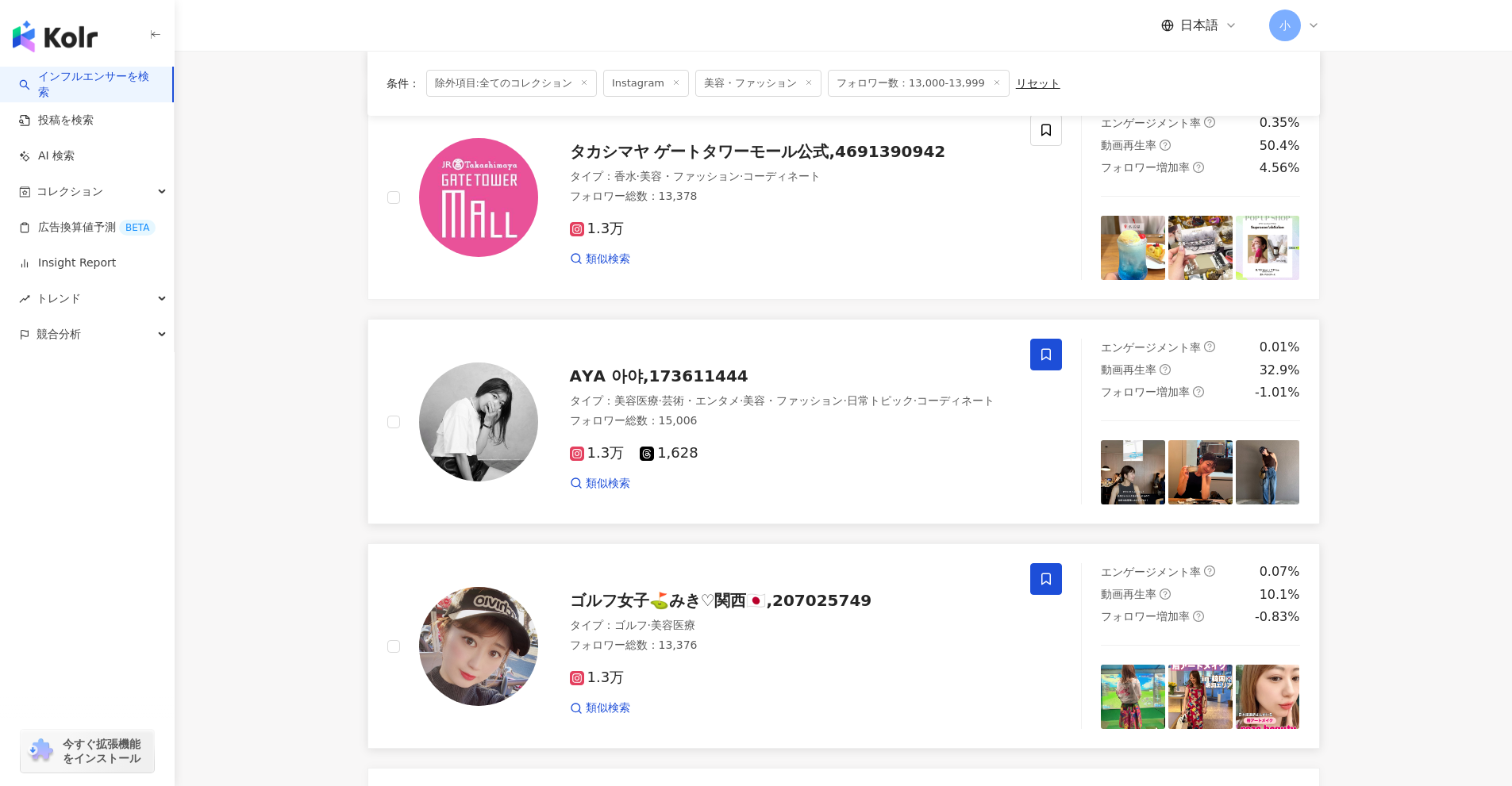
scroll to position [0, 0]
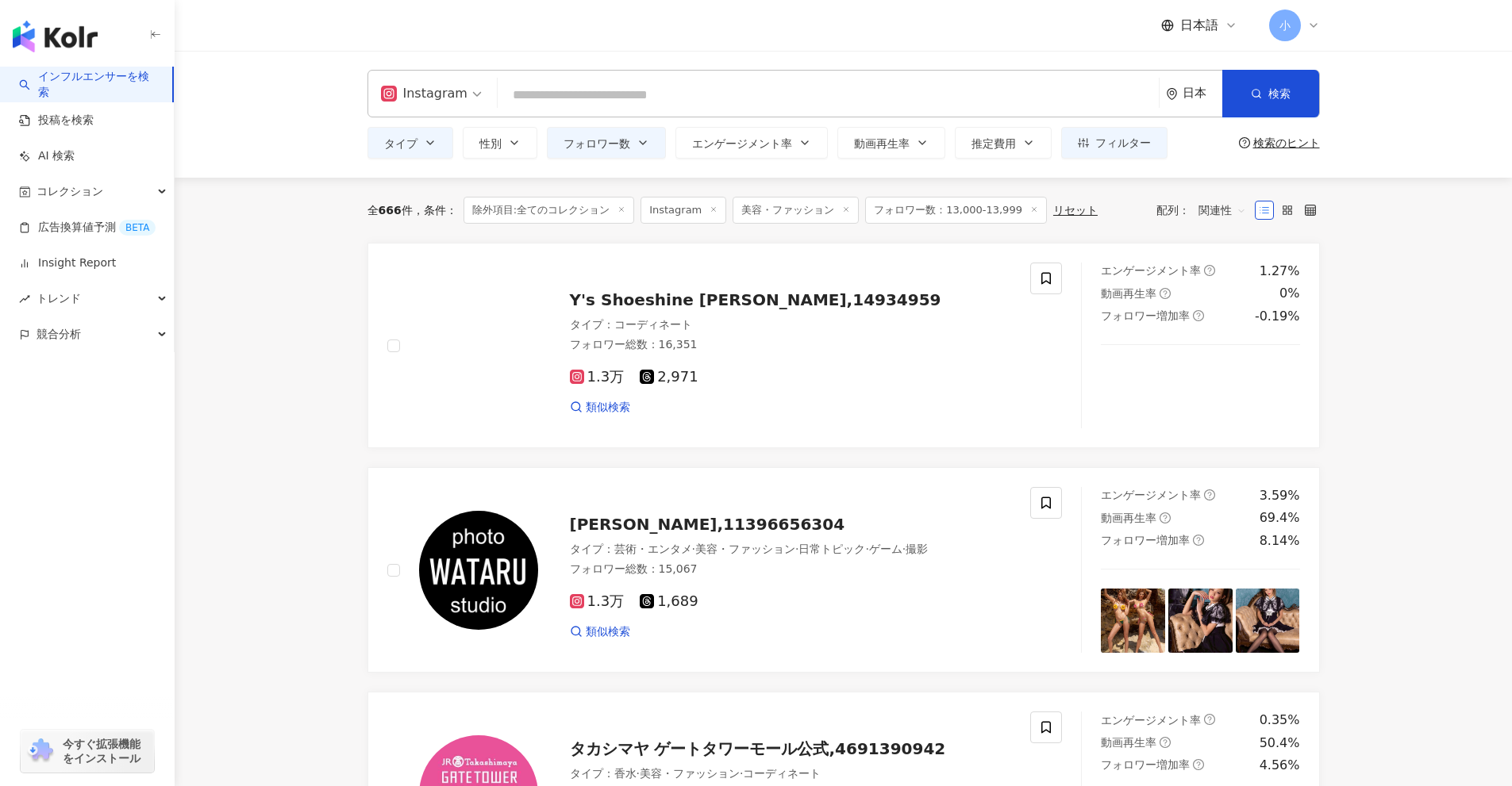
drag, startPoint x: 1380, startPoint y: 360, endPoint x: 1413, endPoint y: 225, distance: 139.0
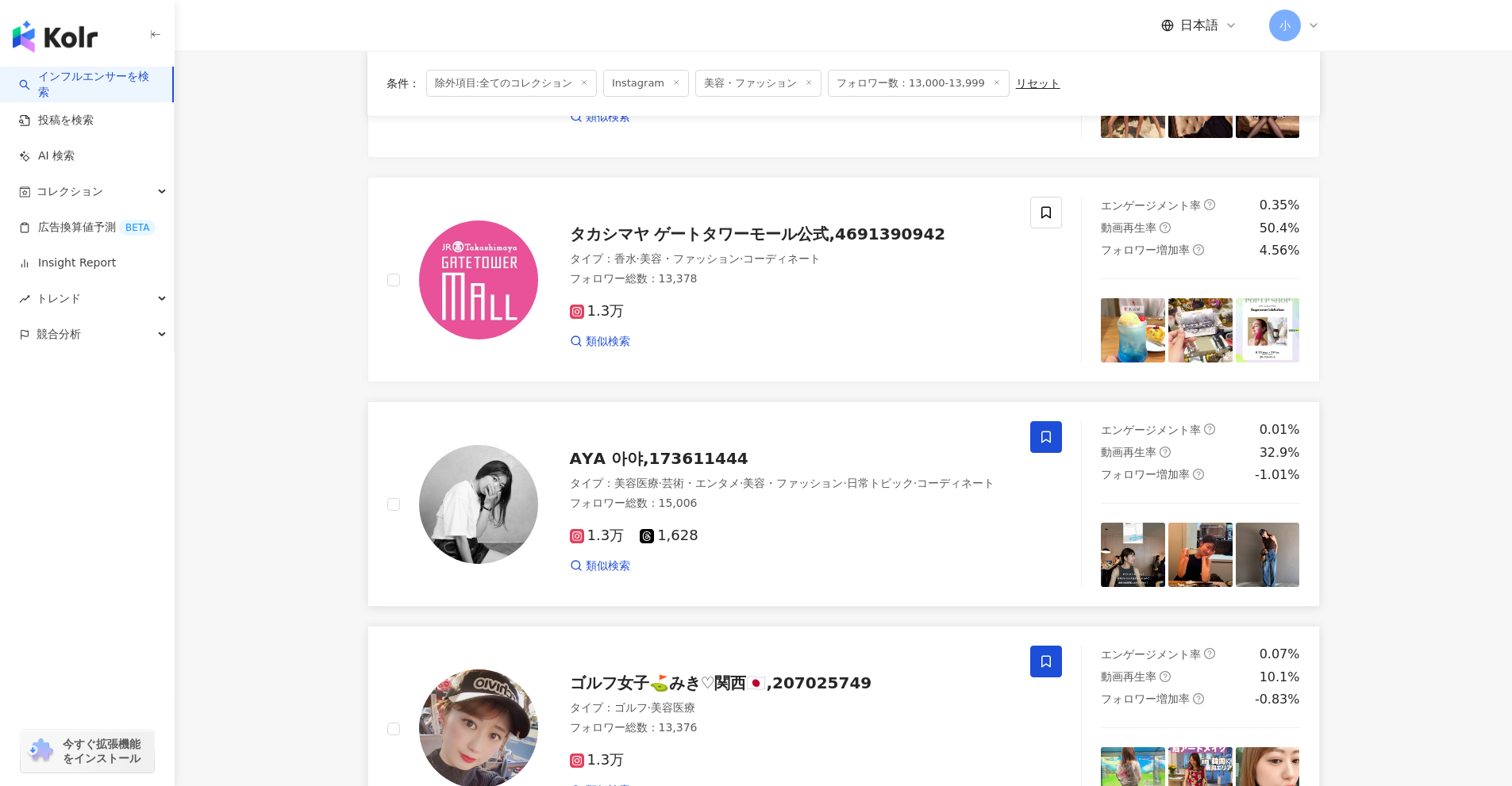
scroll to position [2495, 0]
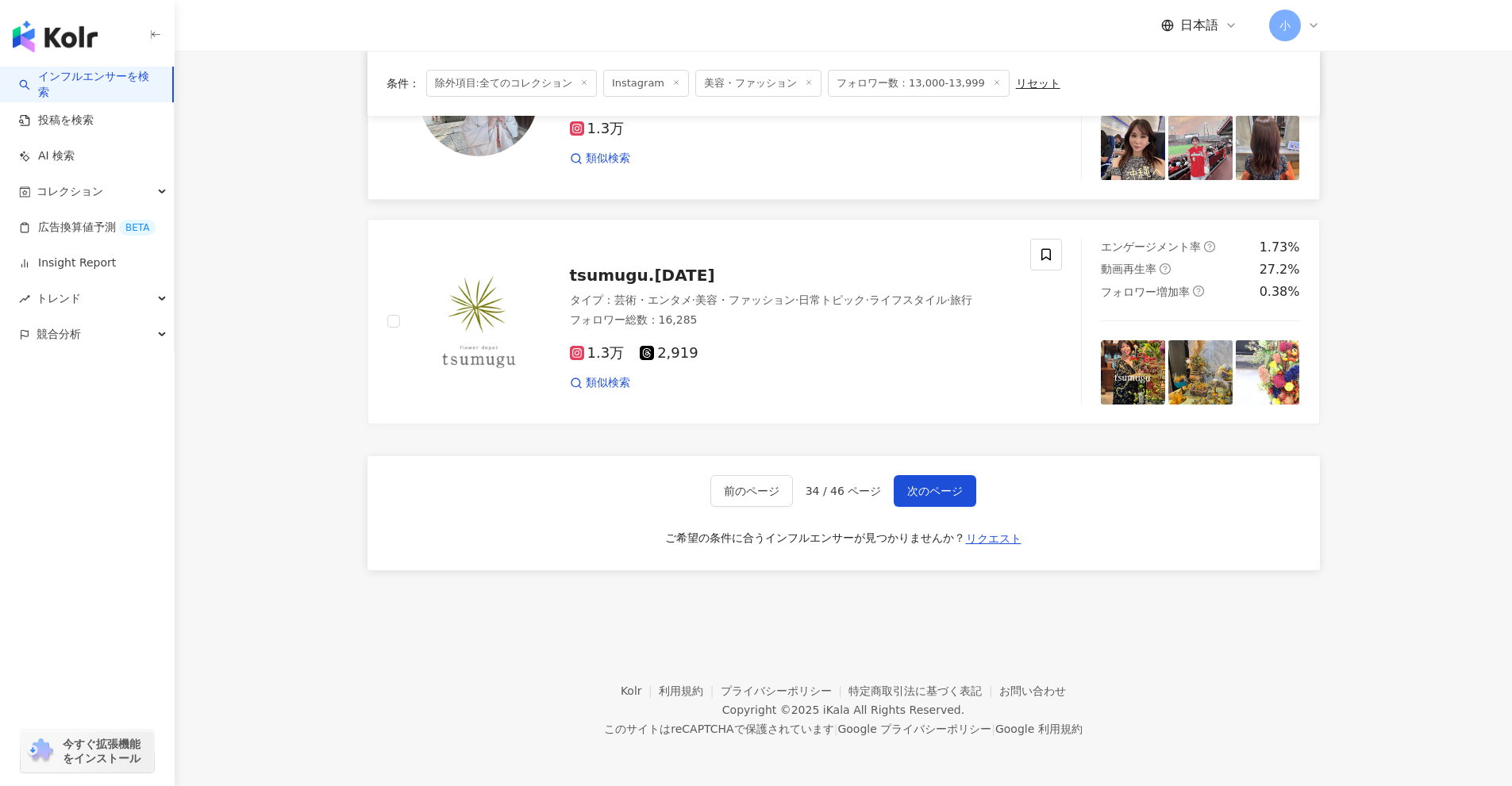
drag, startPoint x: 1402, startPoint y: 270, endPoint x: 1401, endPoint y: 647, distance: 377.0
click at [950, 494] on span "次のページ" at bounding box center [935, 491] width 56 height 13
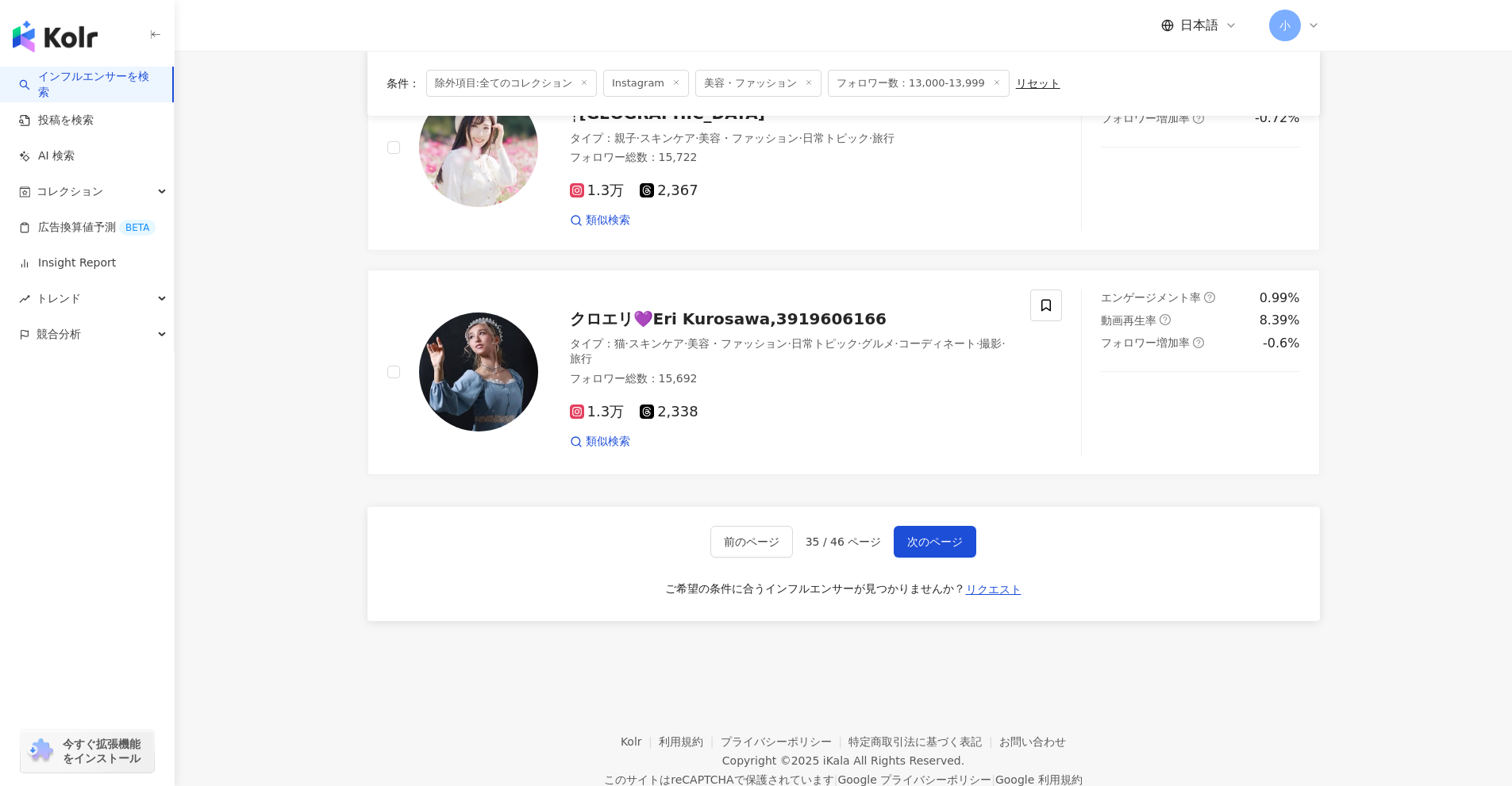
scroll to position [2353, 0]
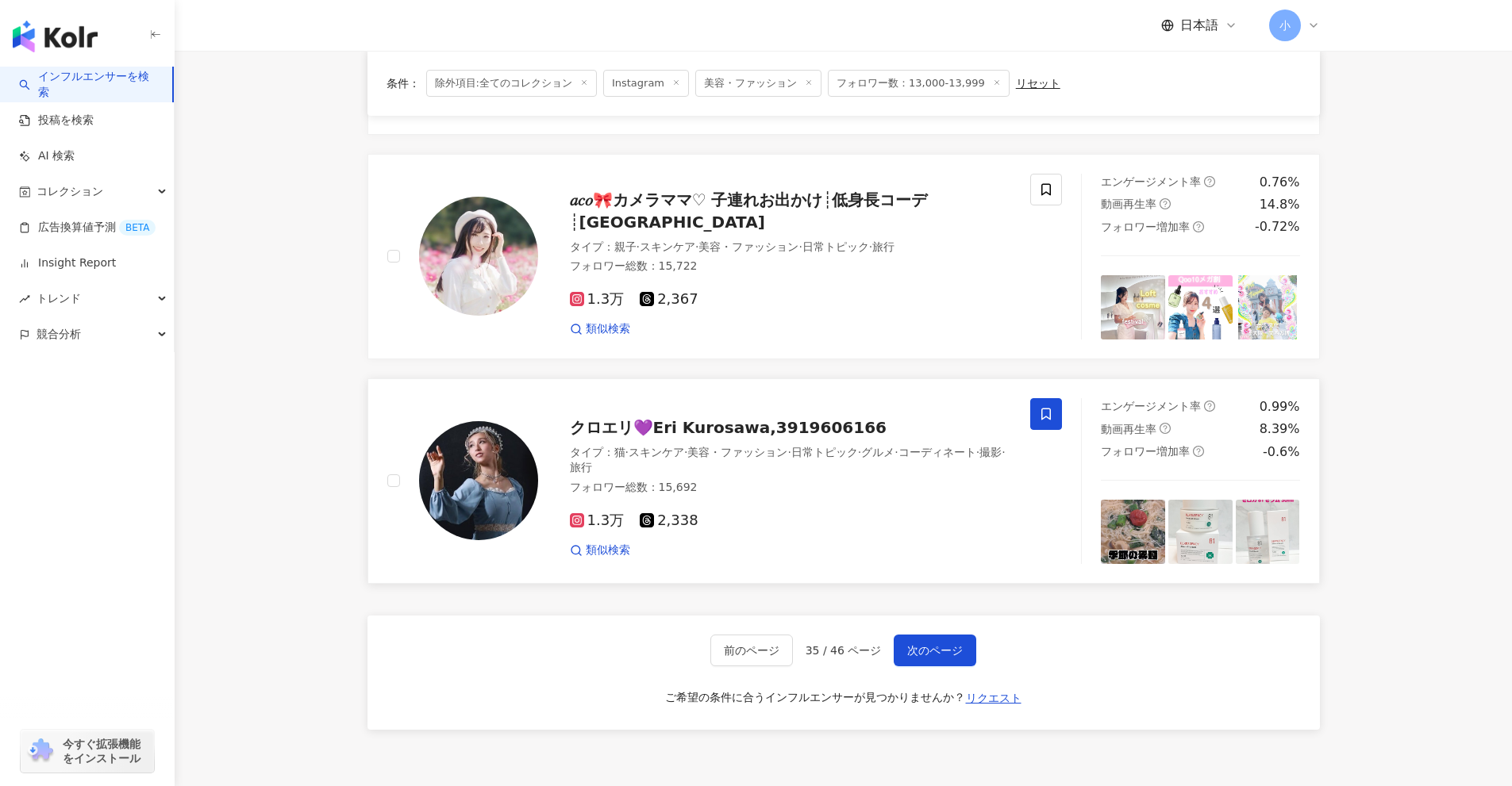
click at [1037, 407] on span at bounding box center [1046, 414] width 31 height 31
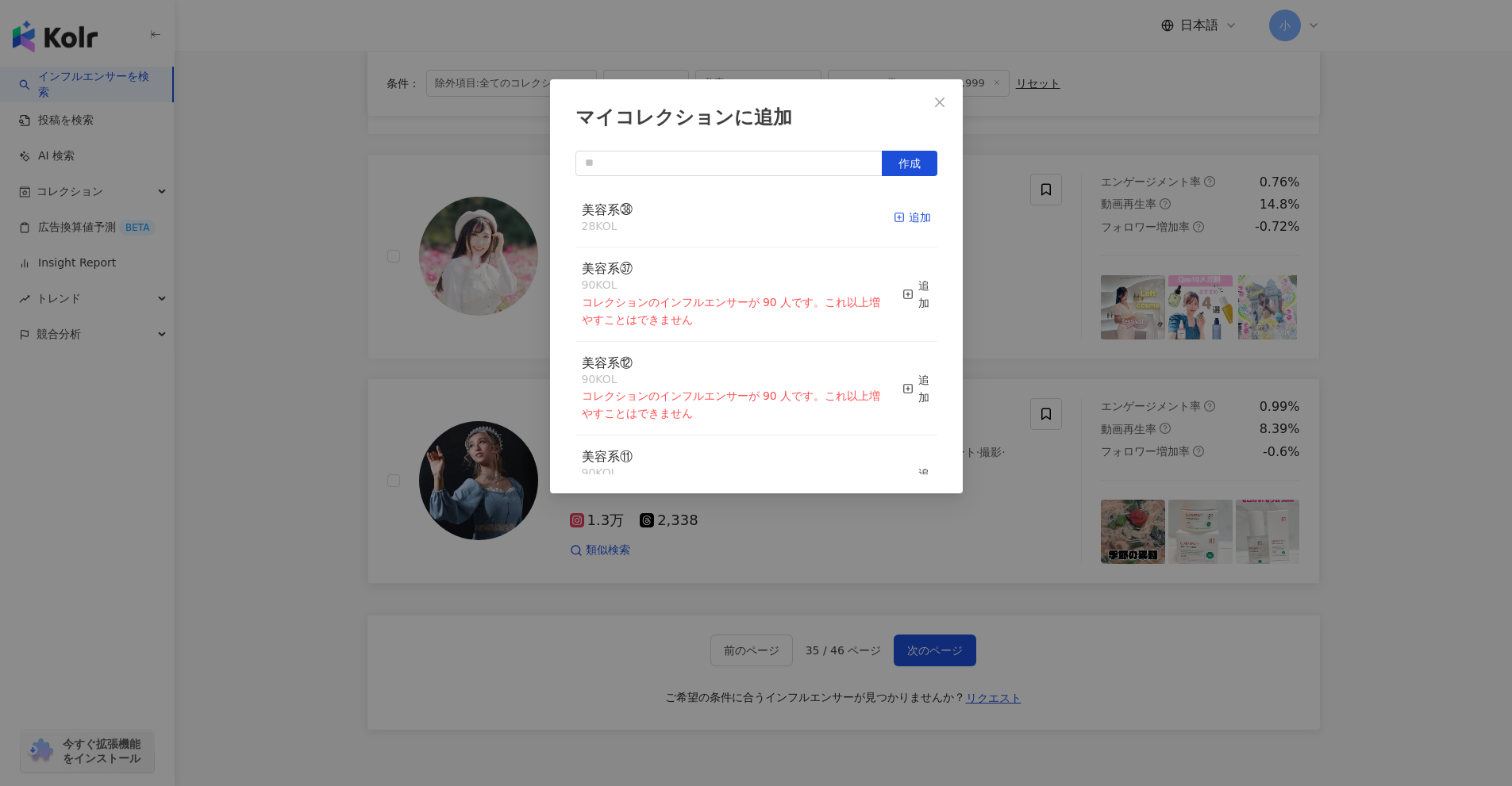
click at [900, 215] on div "追加" at bounding box center [912, 217] width 38 height 17
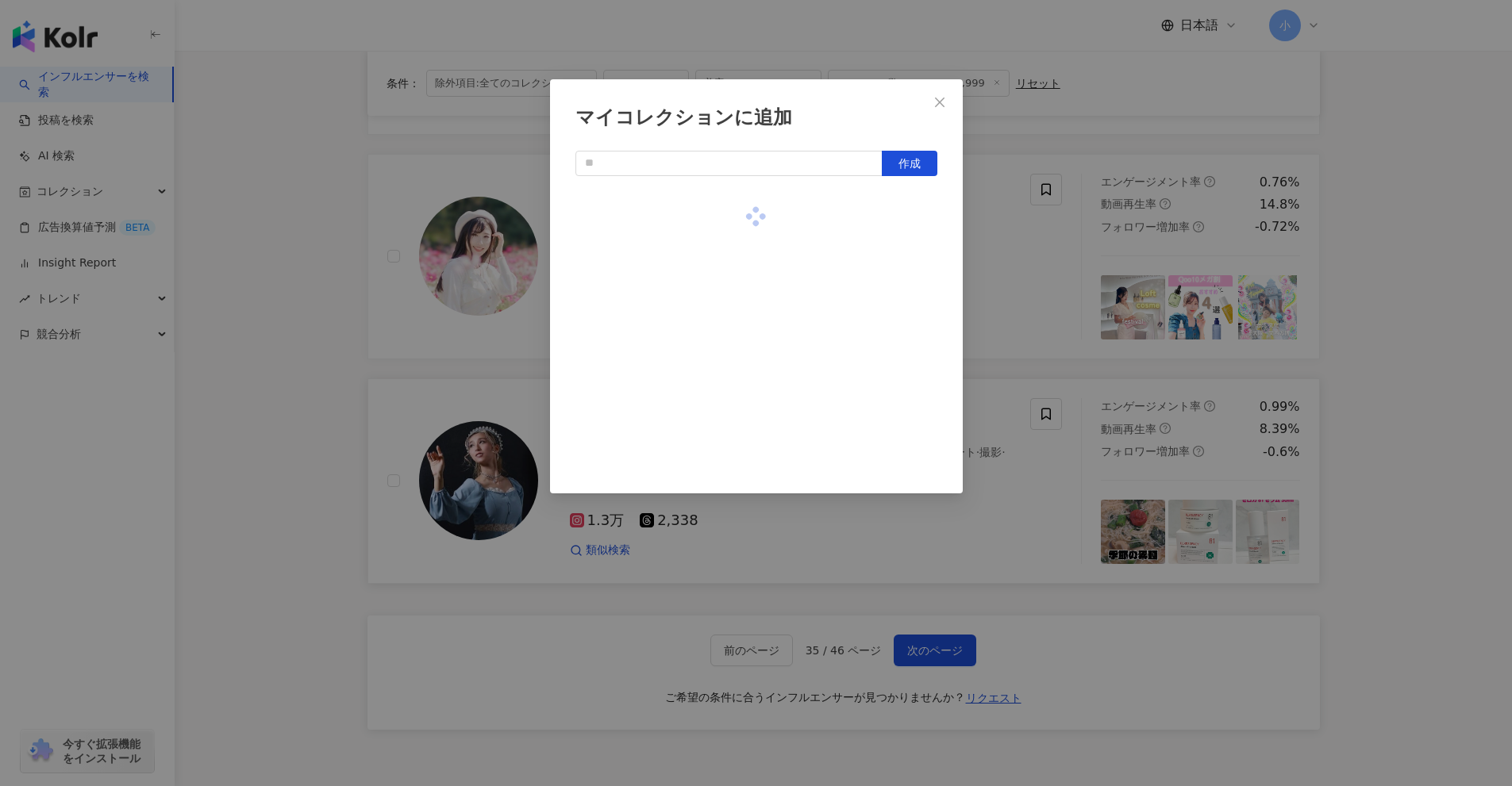
click at [1363, 302] on div "マイコレクションに追加 作成" at bounding box center [756, 393] width 1512 height 786
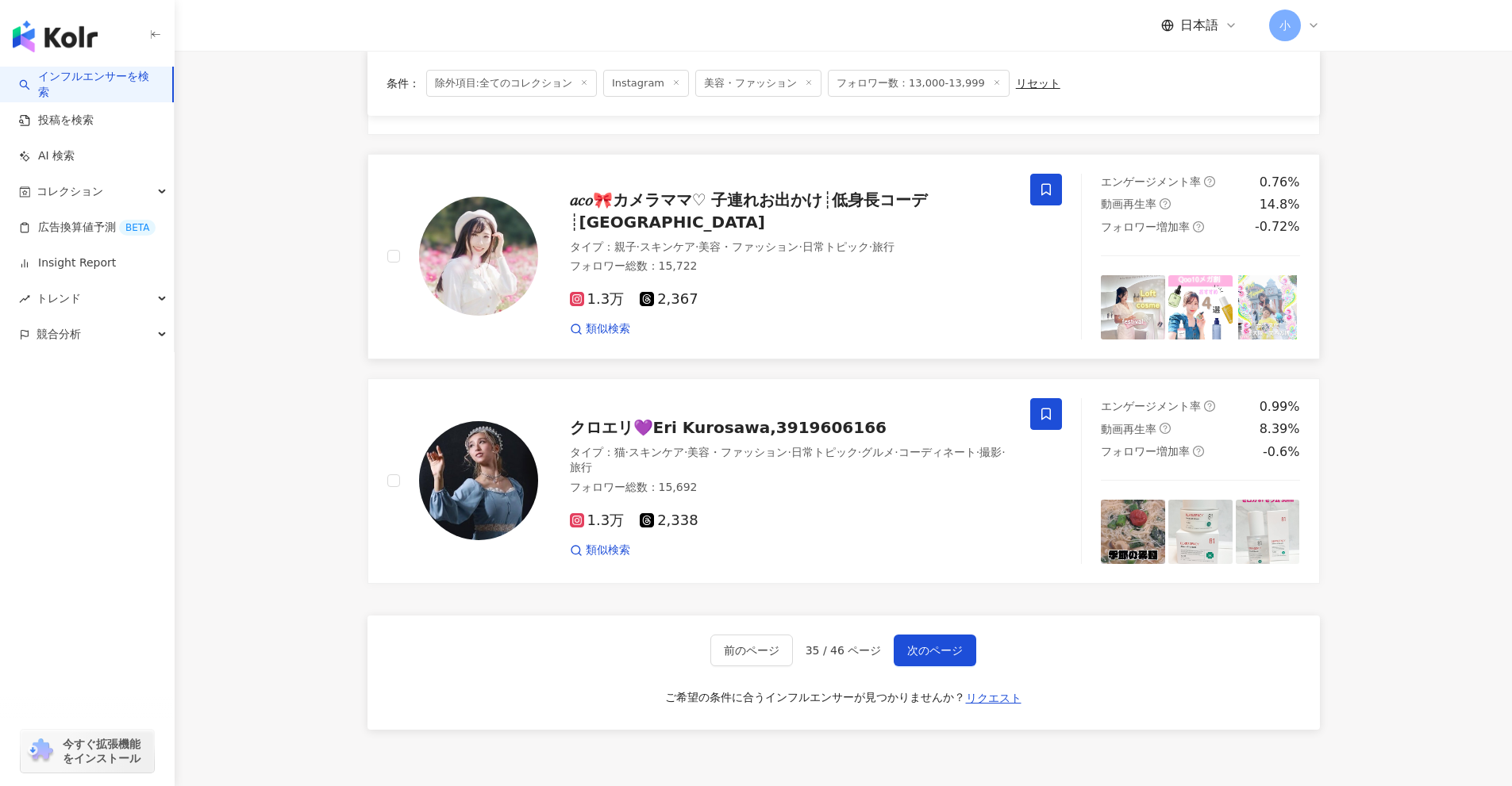
click at [1047, 191] on icon at bounding box center [1045, 189] width 10 height 12
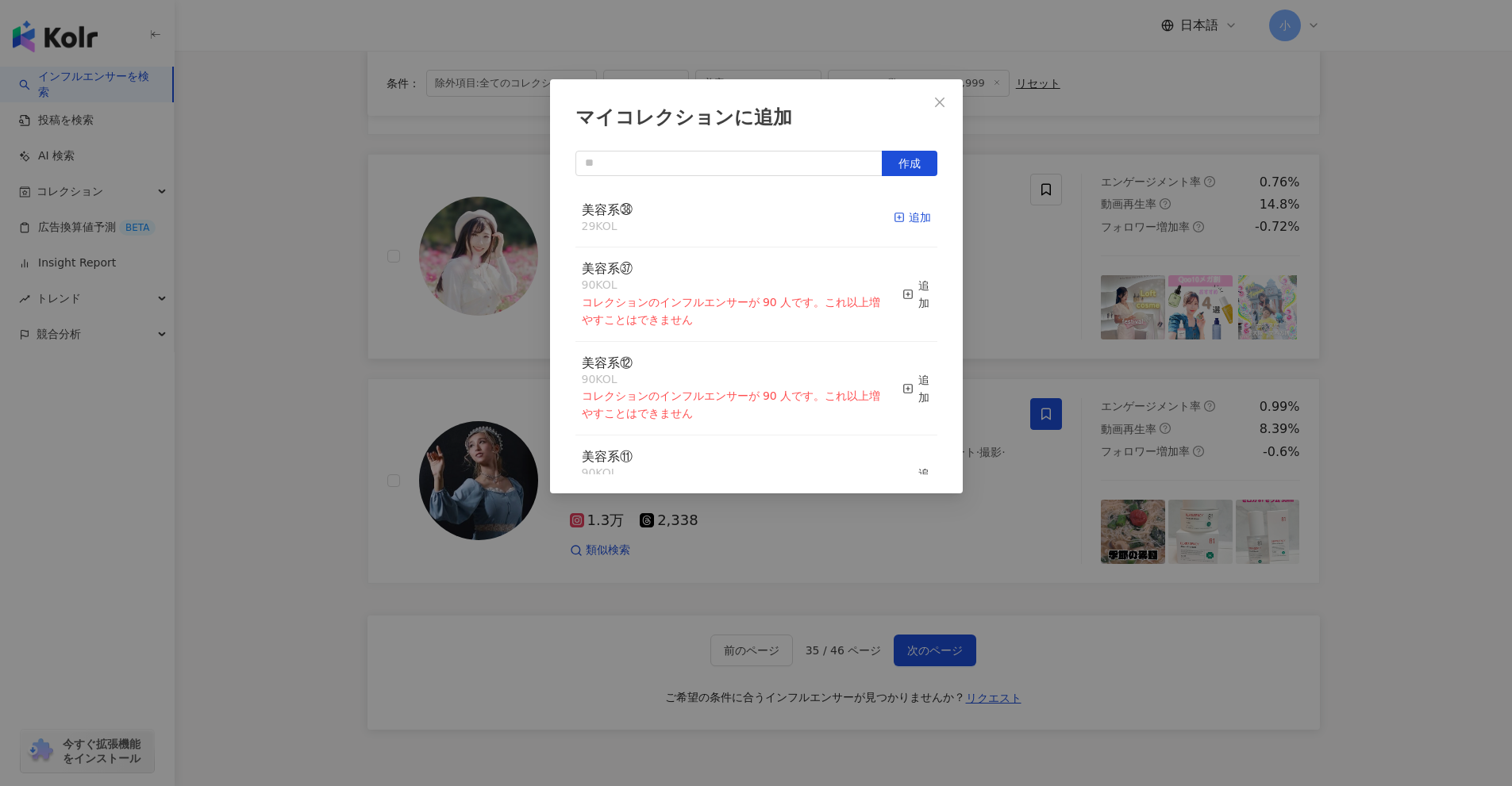
click at [917, 223] on div "追加" at bounding box center [912, 217] width 38 height 17
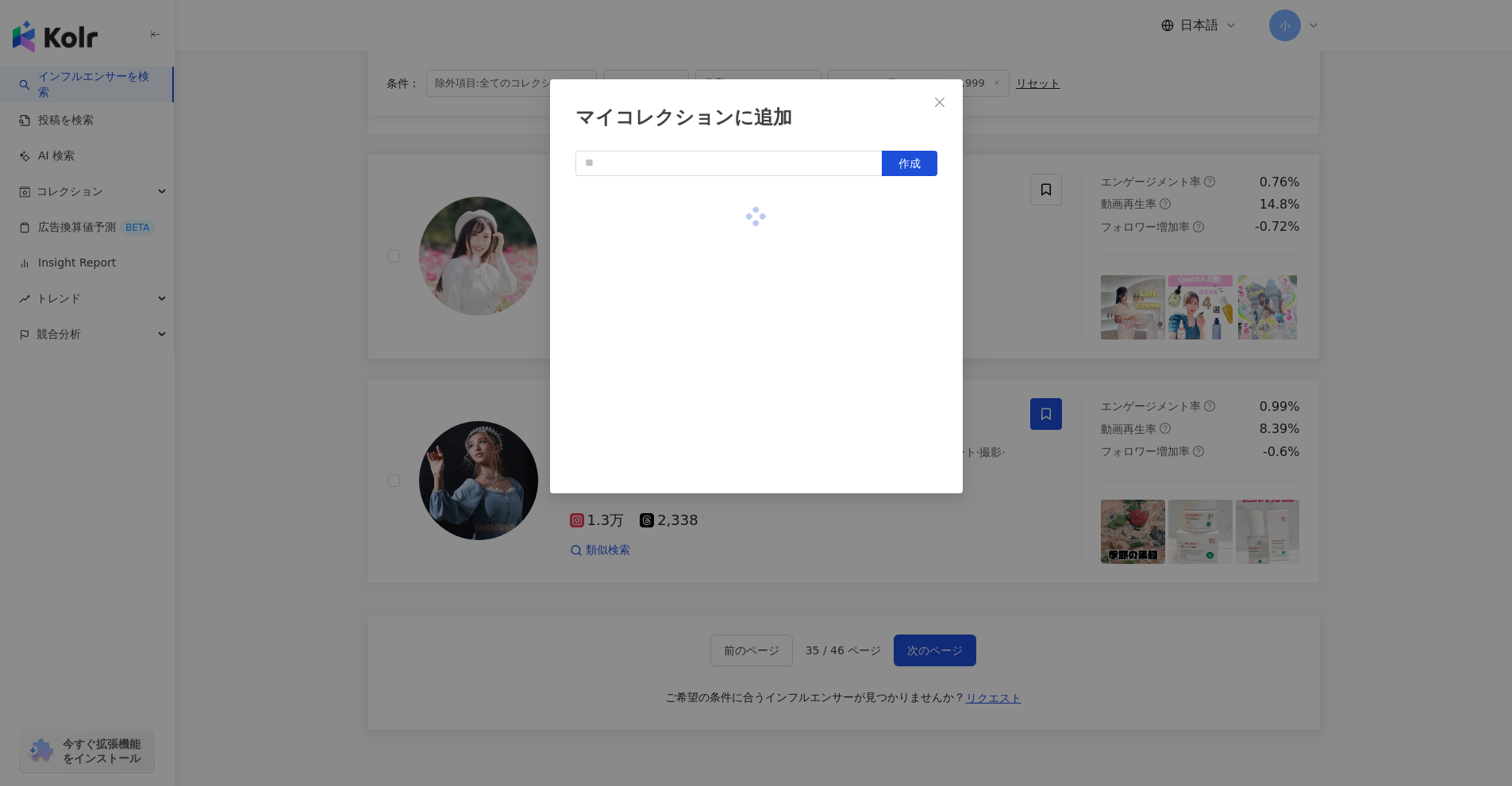
click at [1288, 270] on div "マイコレクションに追加 作成" at bounding box center [756, 393] width 1512 height 786
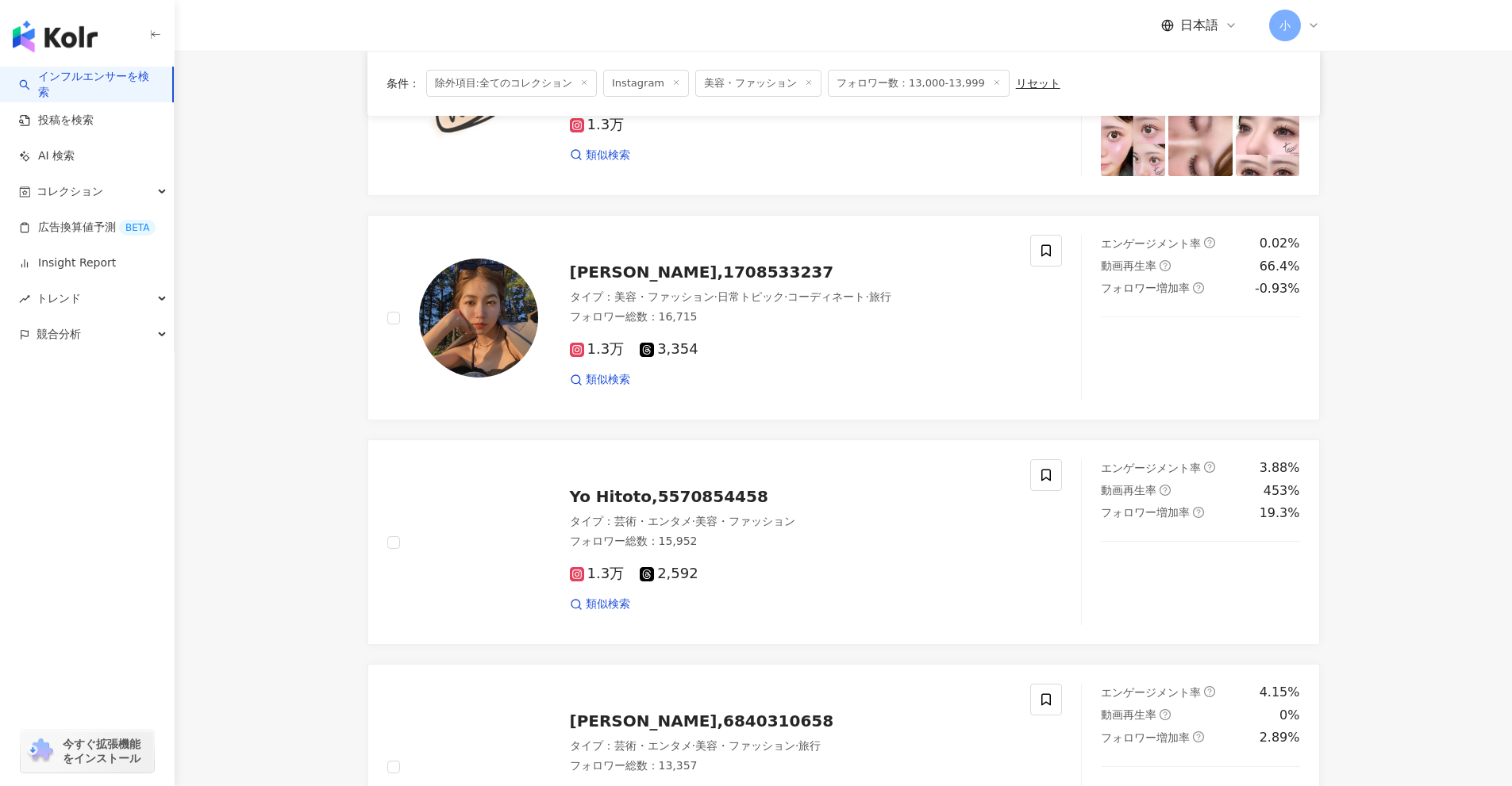
scroll to position [925, 0]
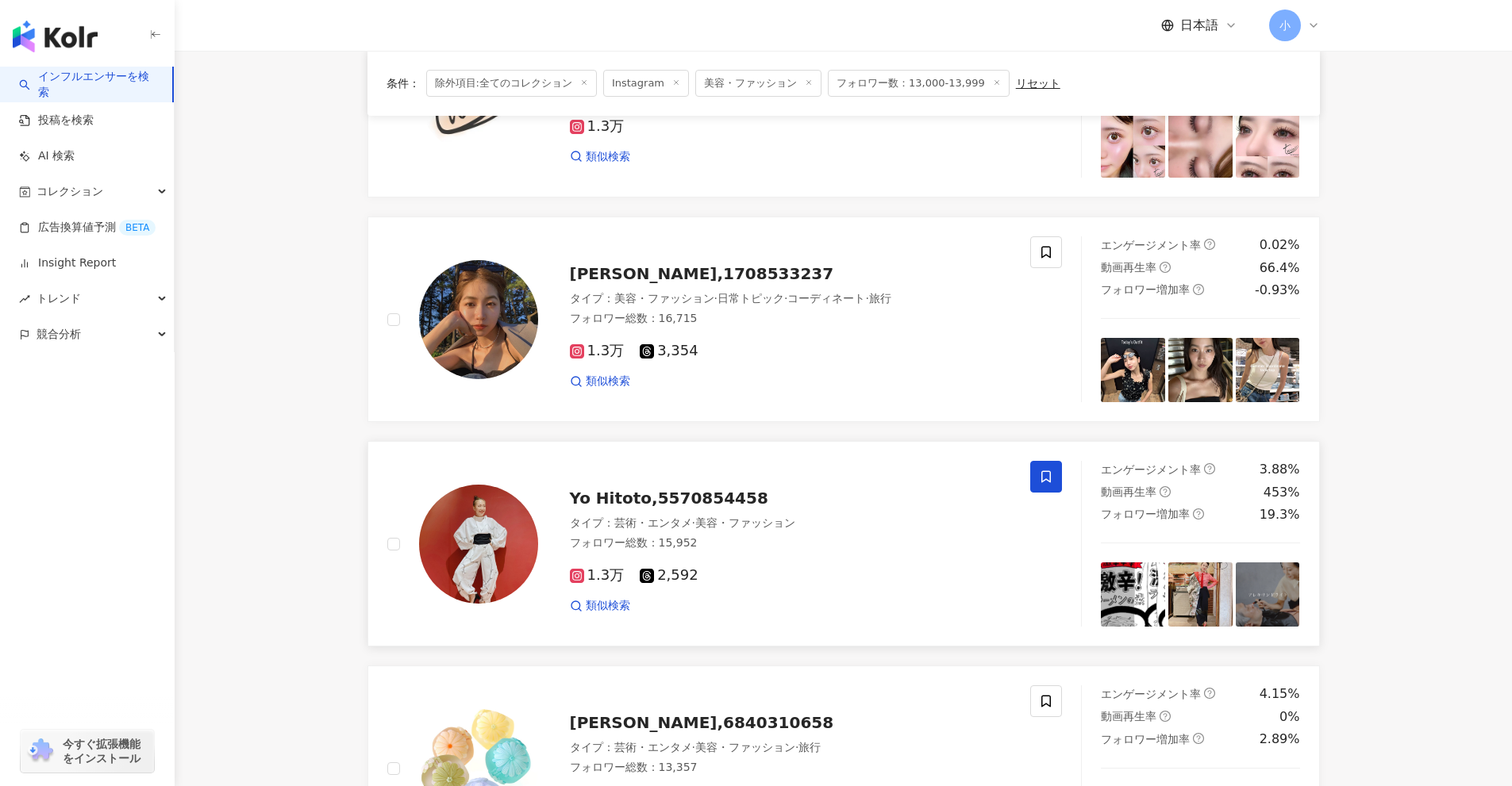
click at [1040, 474] on icon at bounding box center [1046, 476] width 14 height 14
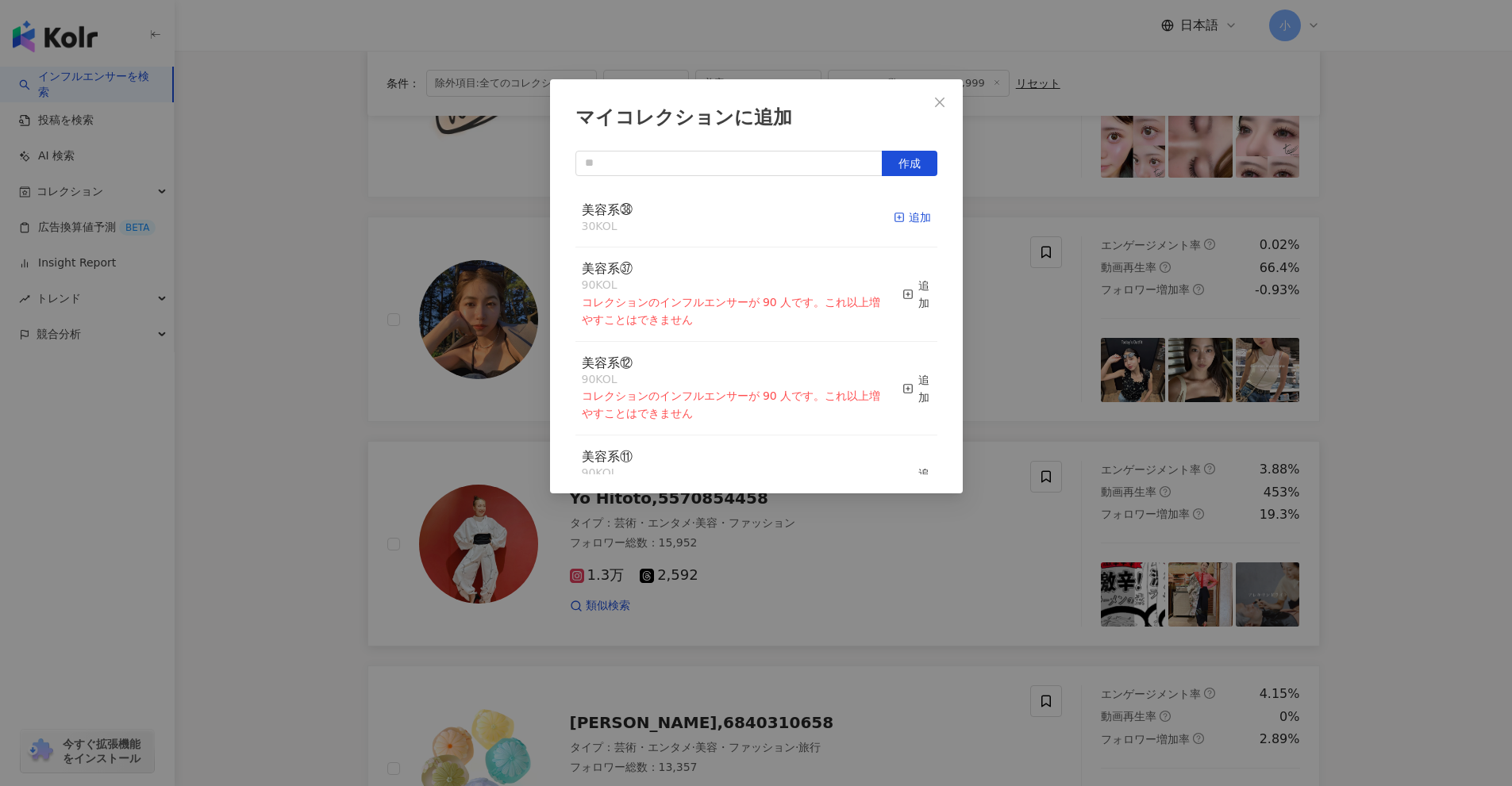
click at [893, 225] on div "追加" at bounding box center [912, 217] width 38 height 17
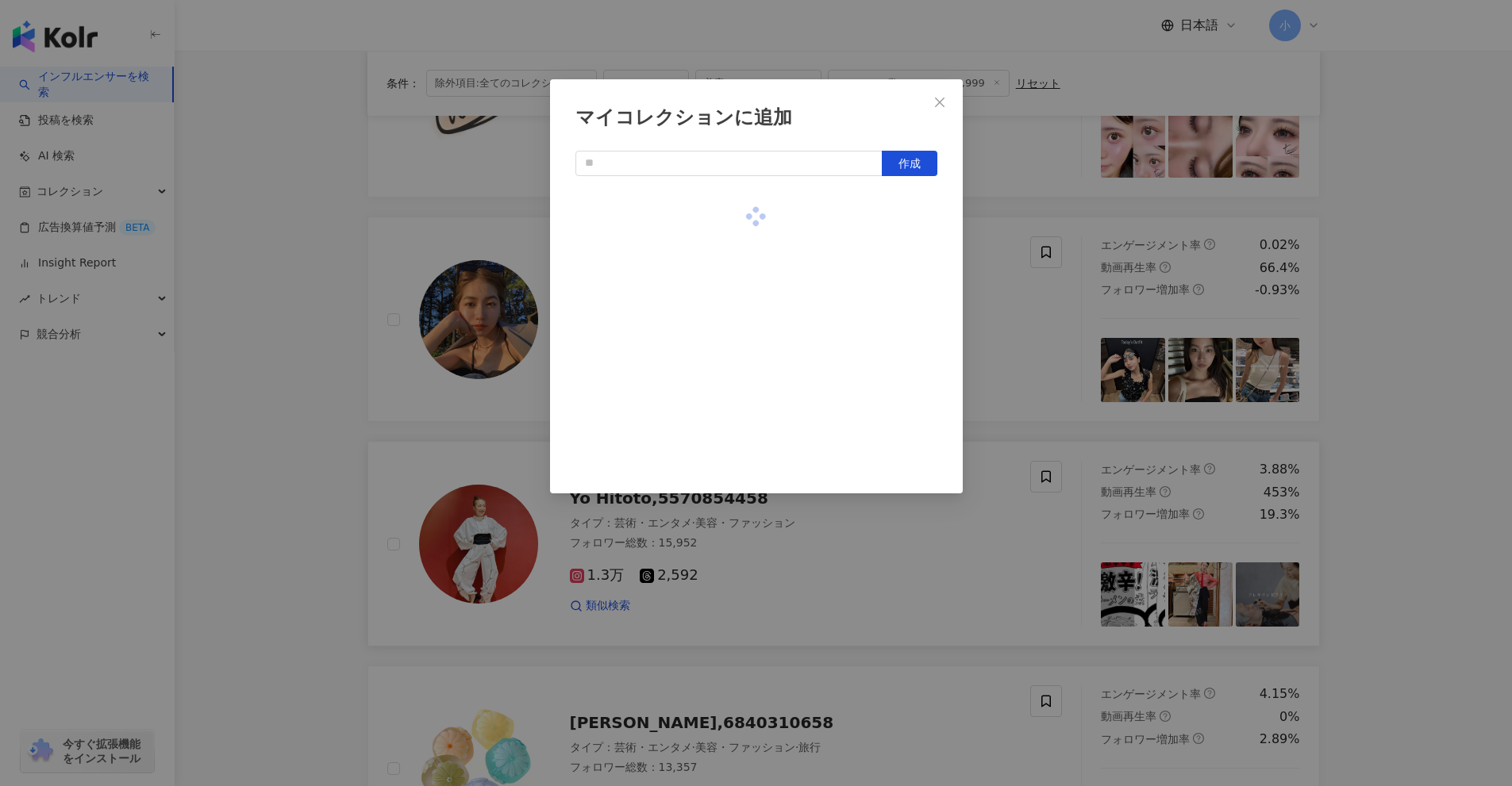
click at [1010, 246] on div "マイコレクションに追加 作成" at bounding box center [756, 393] width 1512 height 786
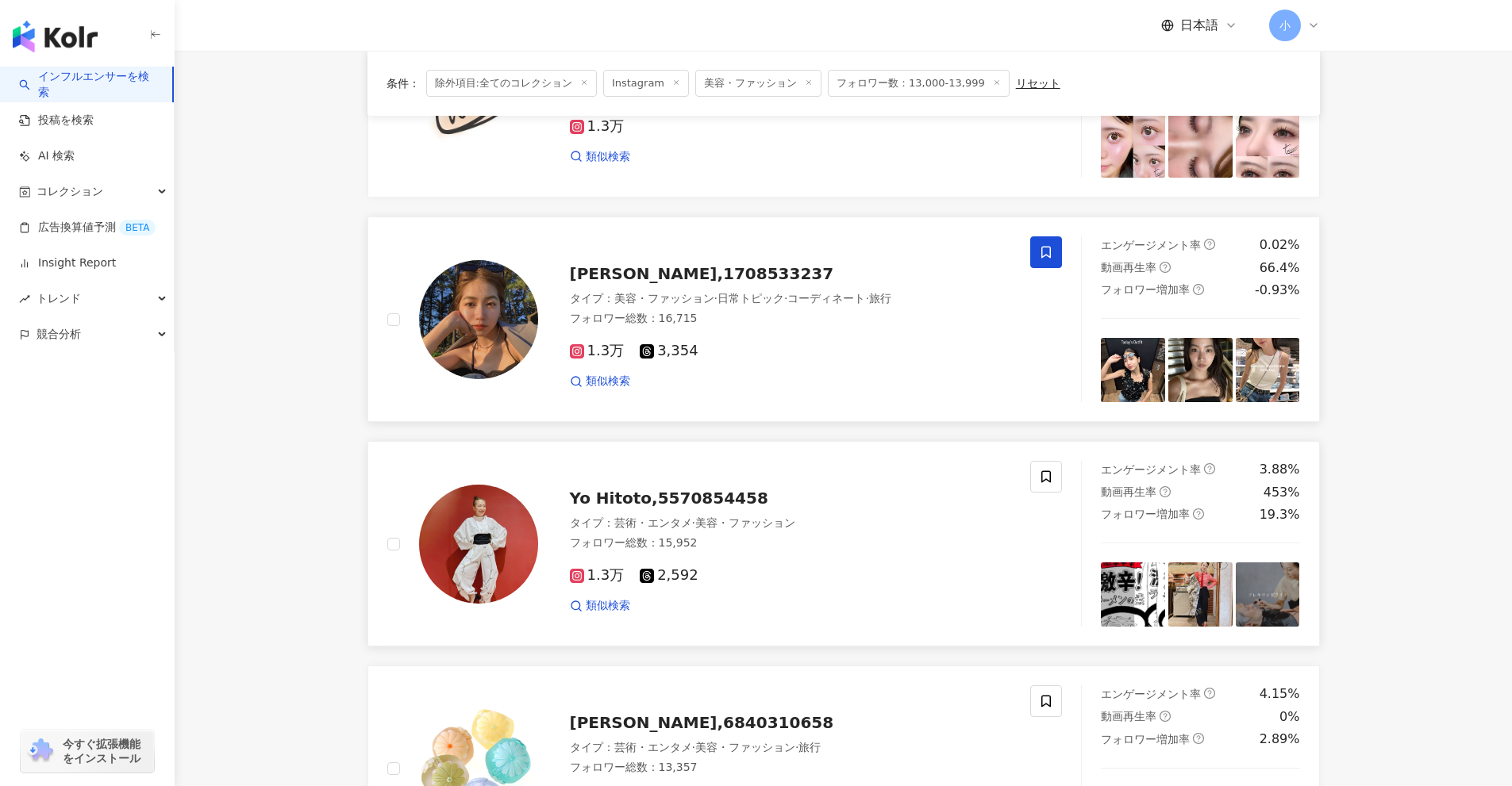
click at [1050, 258] on icon at bounding box center [1045, 253] width 10 height 12
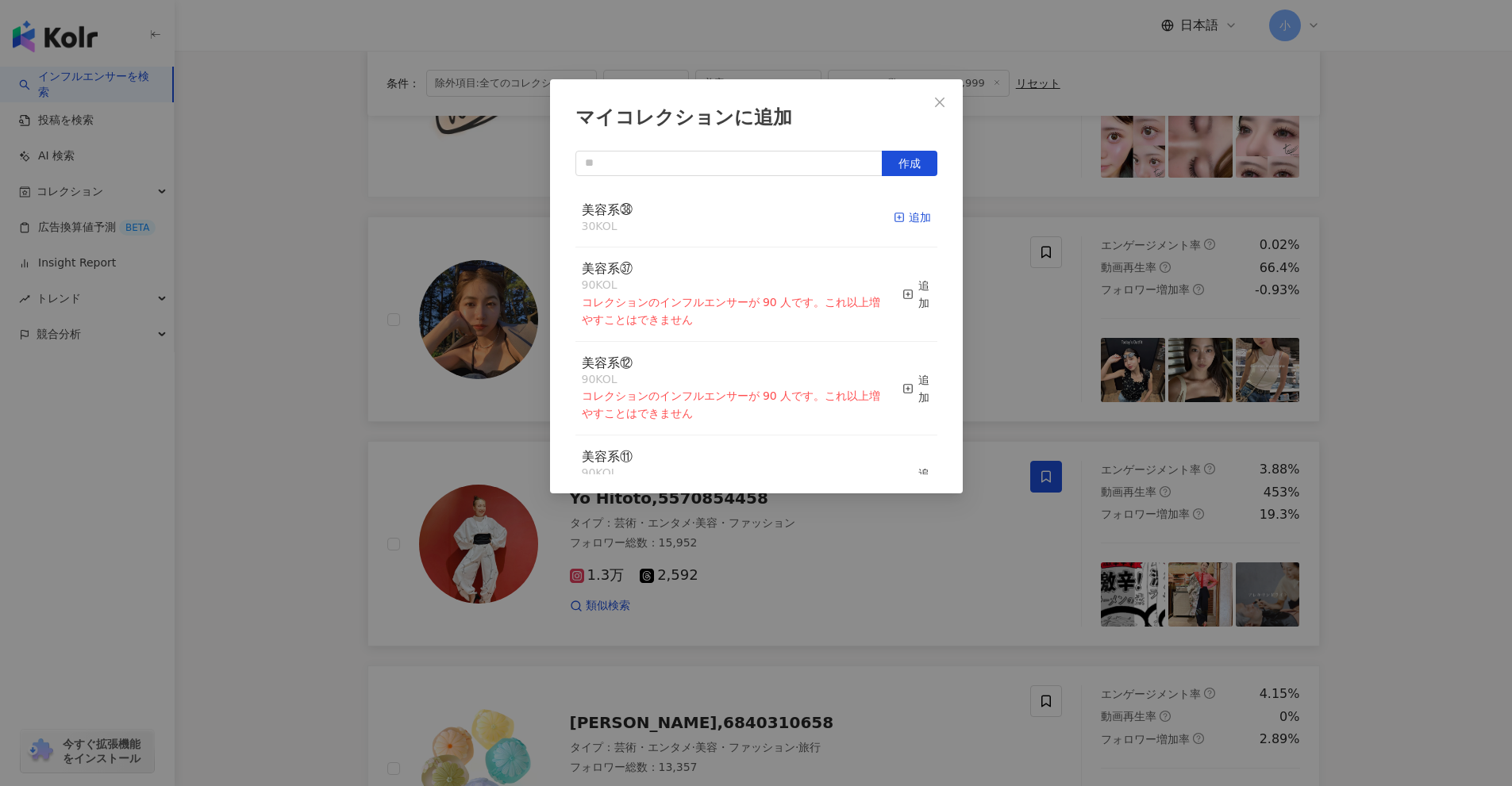
click at [917, 216] on div "追加" at bounding box center [912, 217] width 38 height 17
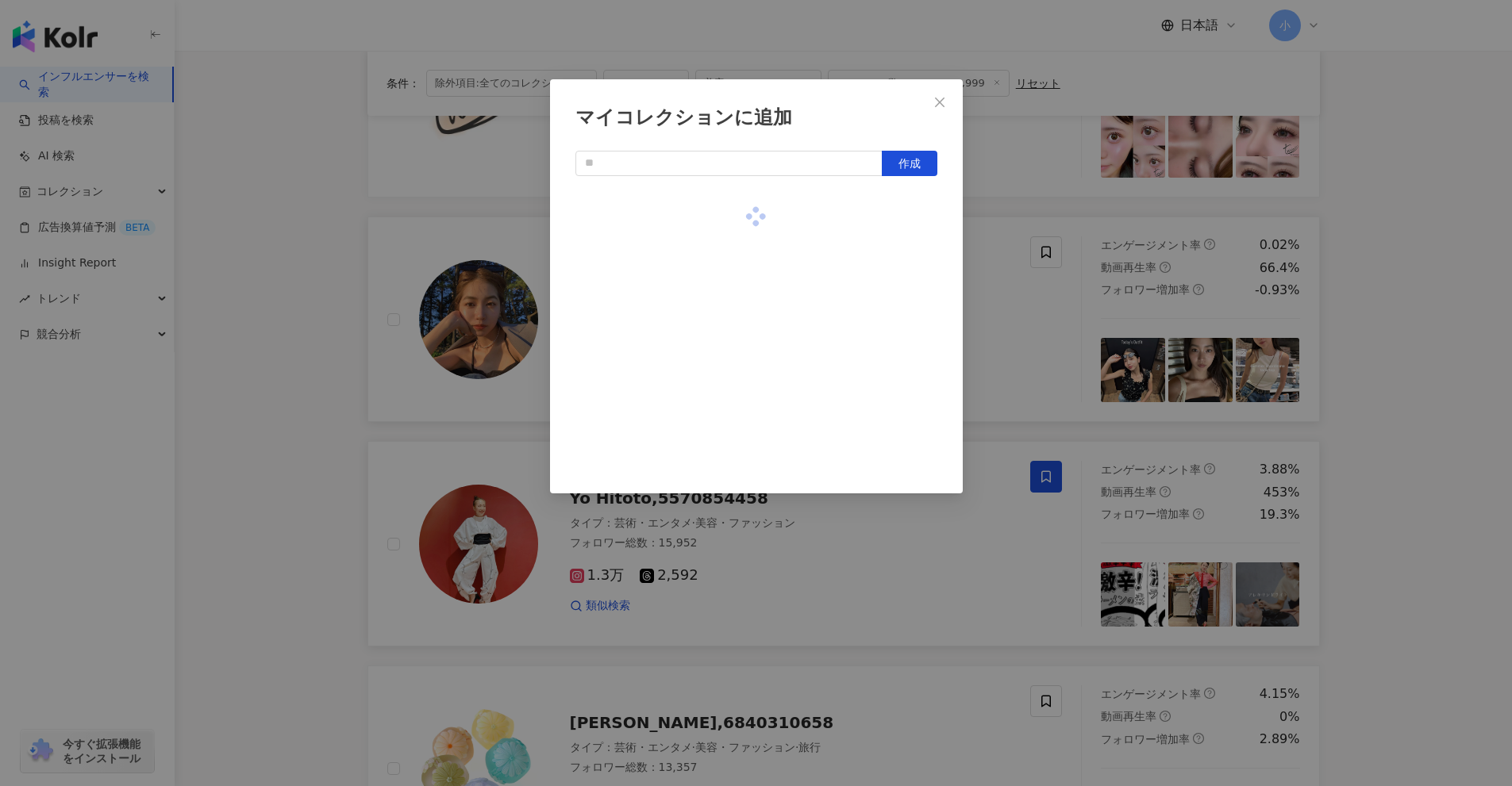
click at [983, 265] on div "マイコレクションに追加 作成" at bounding box center [756, 393] width 1512 height 786
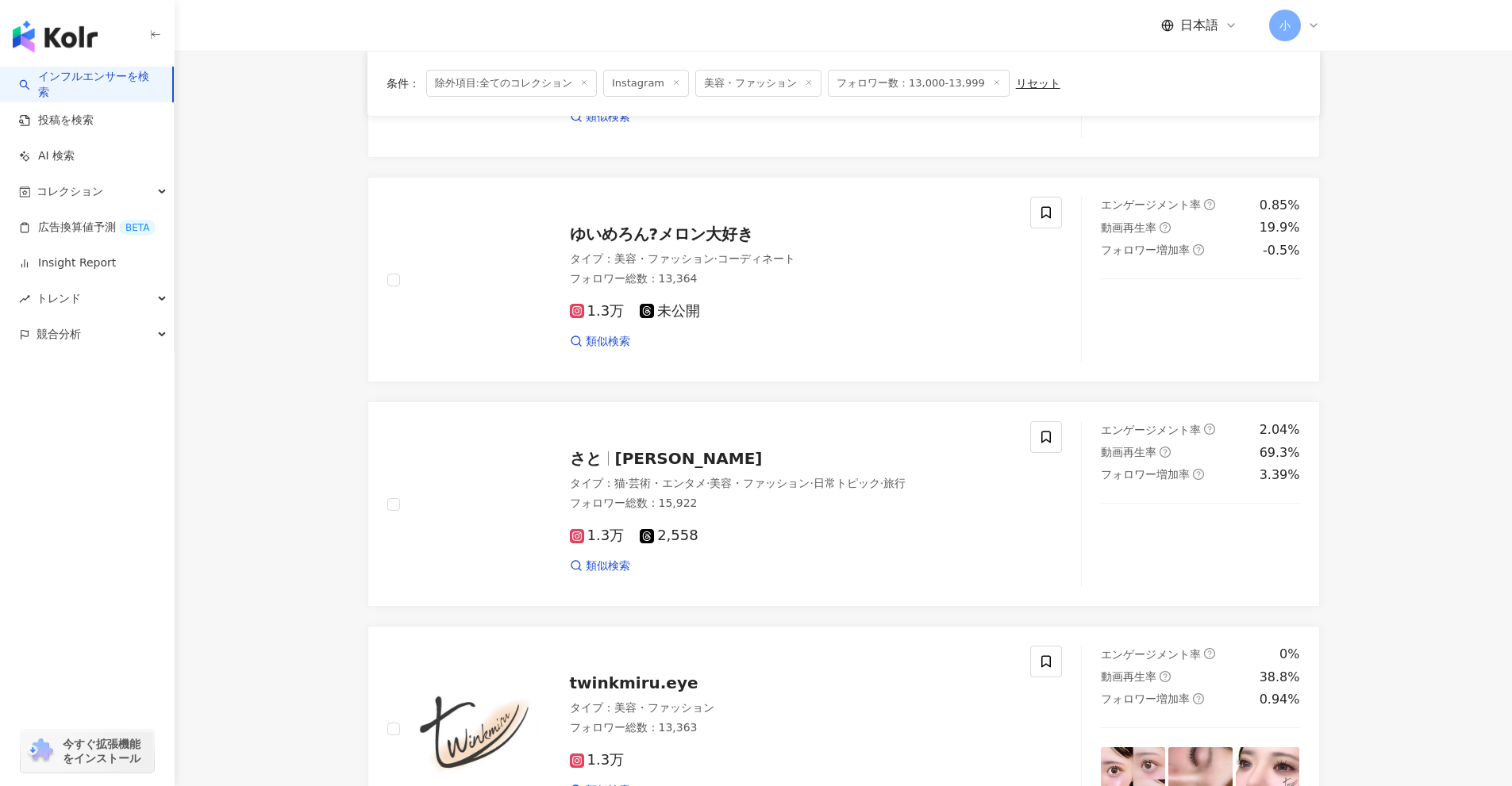
scroll to position [290, 0]
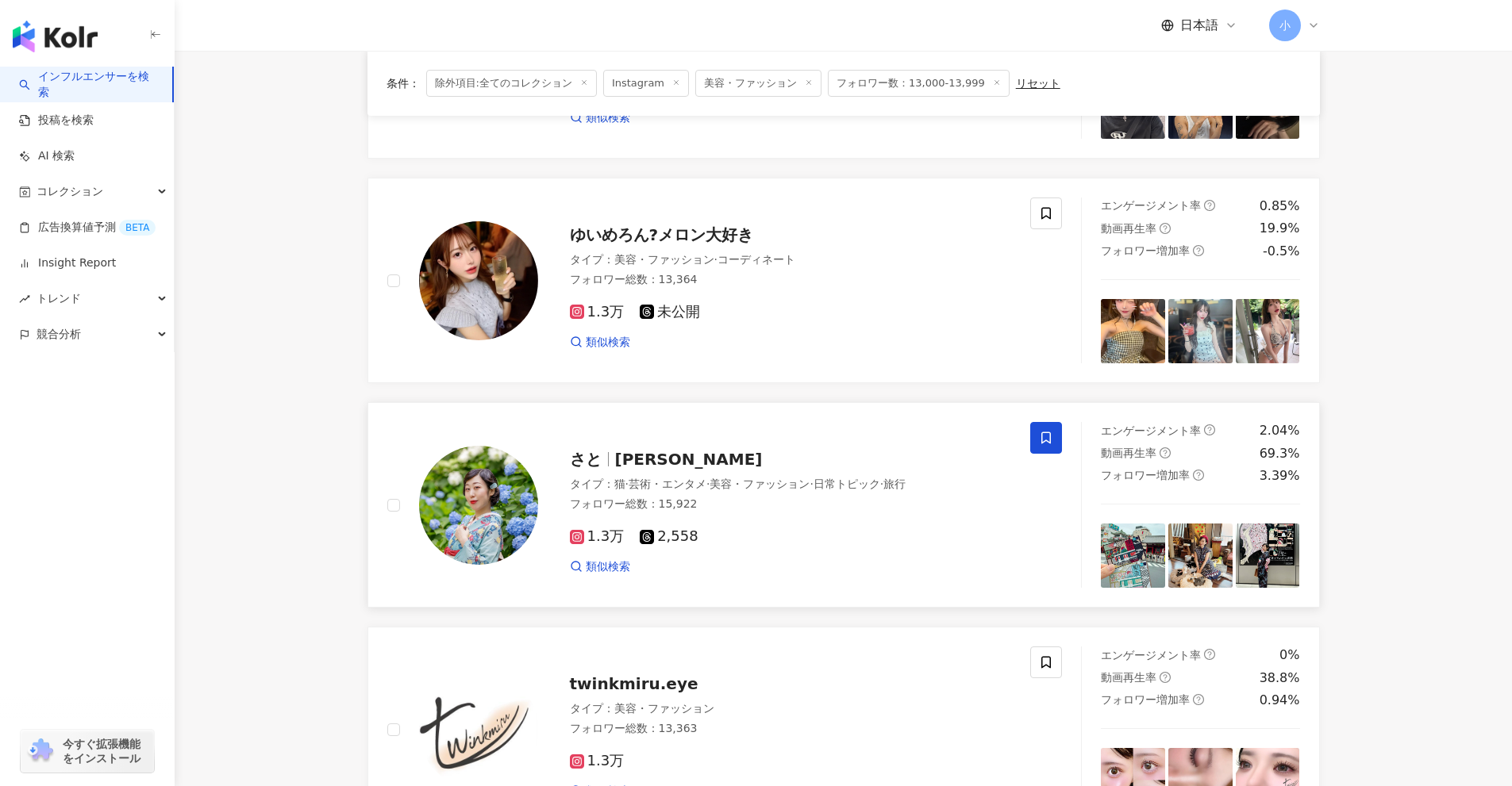
click at [1037, 434] on span at bounding box center [1046, 438] width 31 height 31
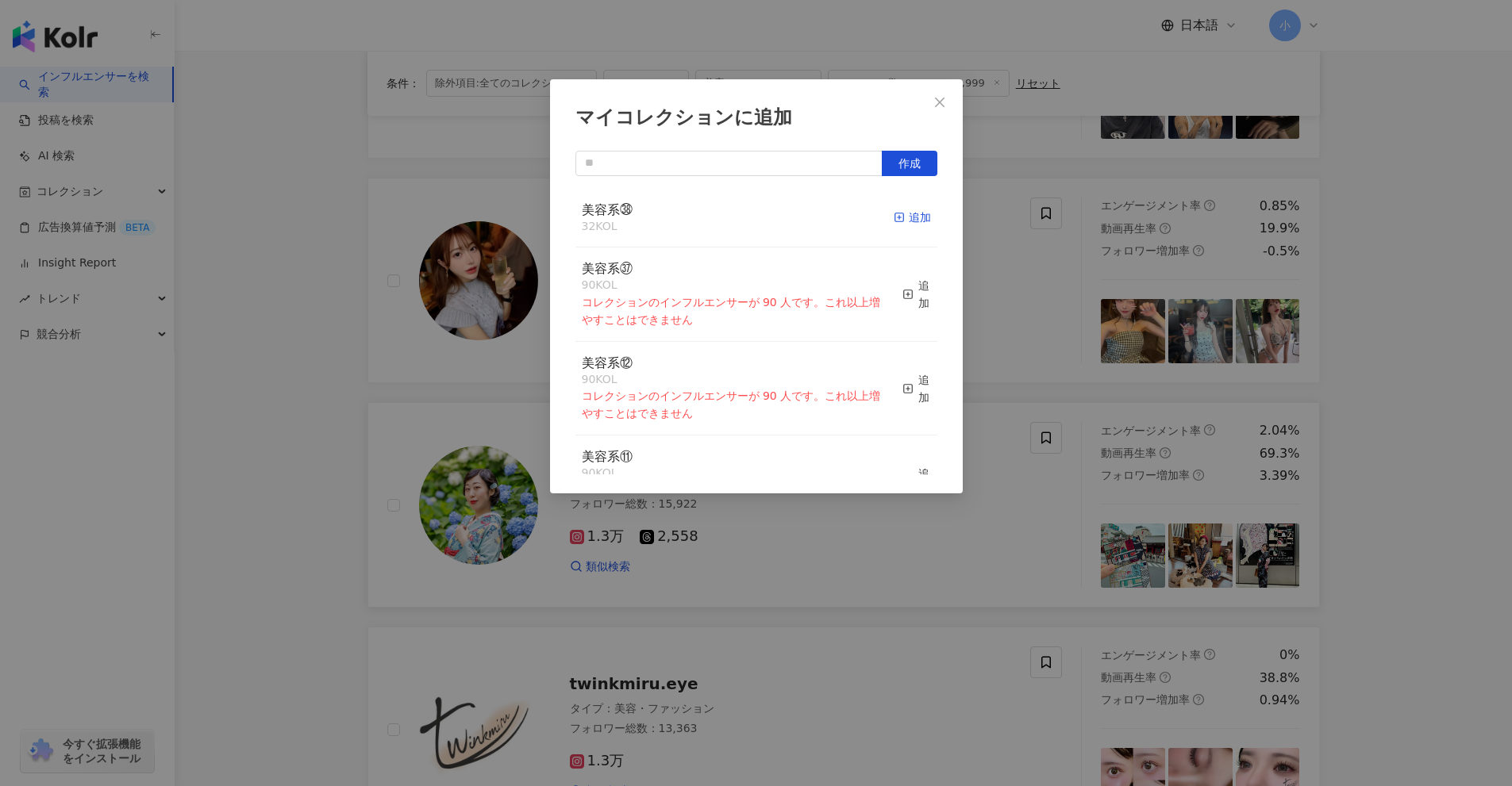
click at [899, 223] on div "追加" at bounding box center [912, 217] width 38 height 17
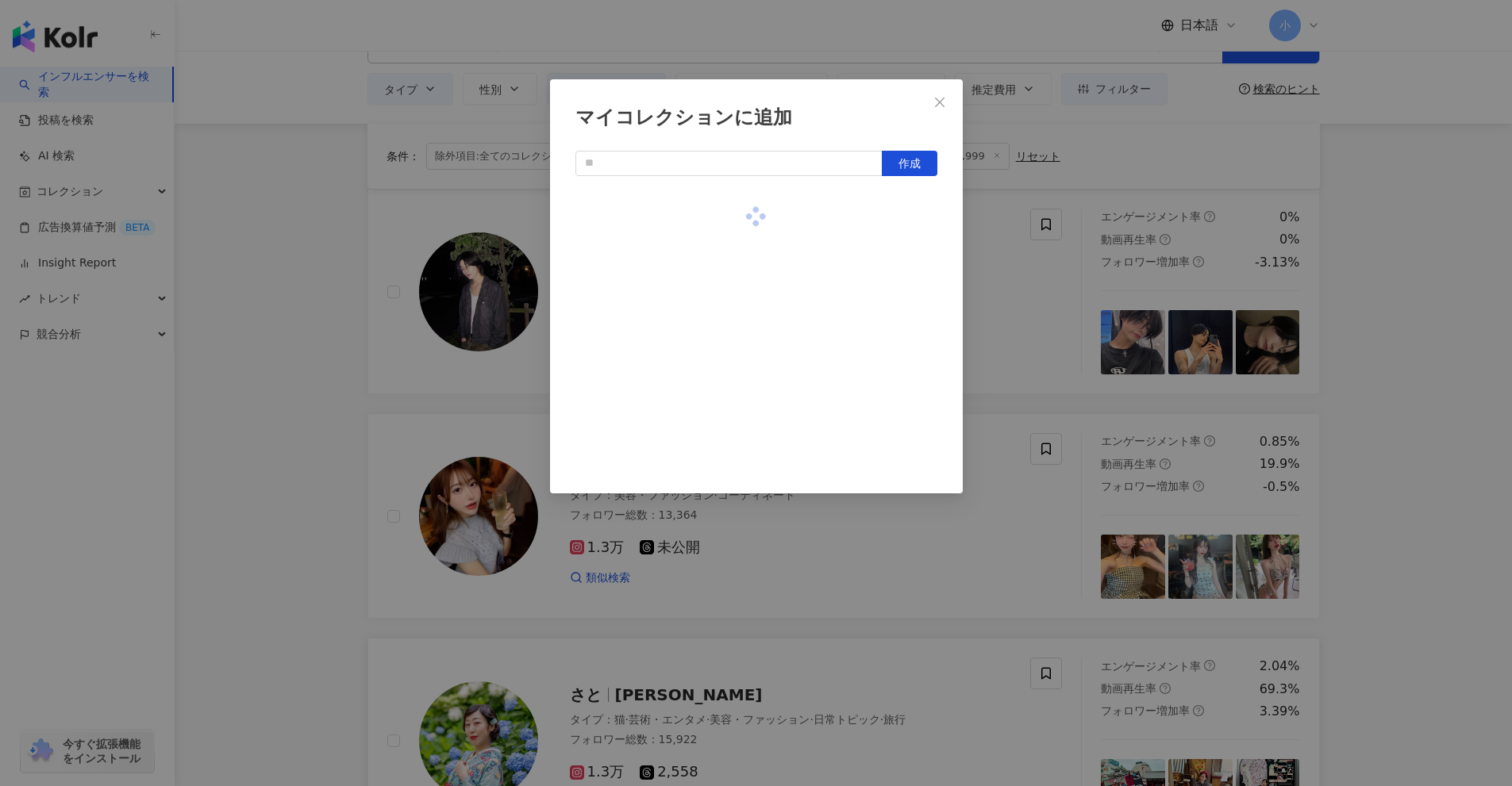
scroll to position [51, 0]
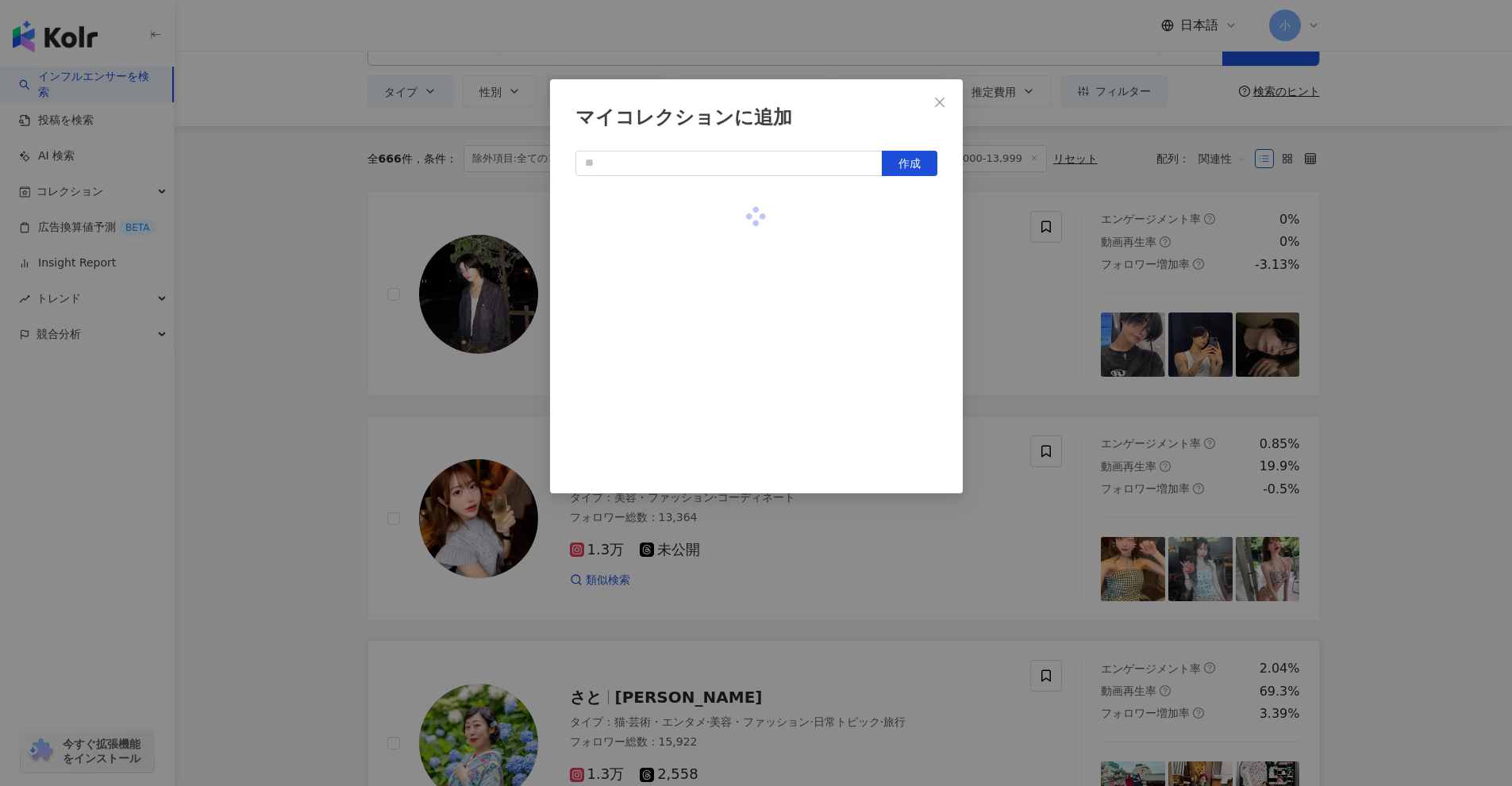
click at [1028, 306] on div "マイコレクションに追加 作成" at bounding box center [756, 393] width 1512 height 786
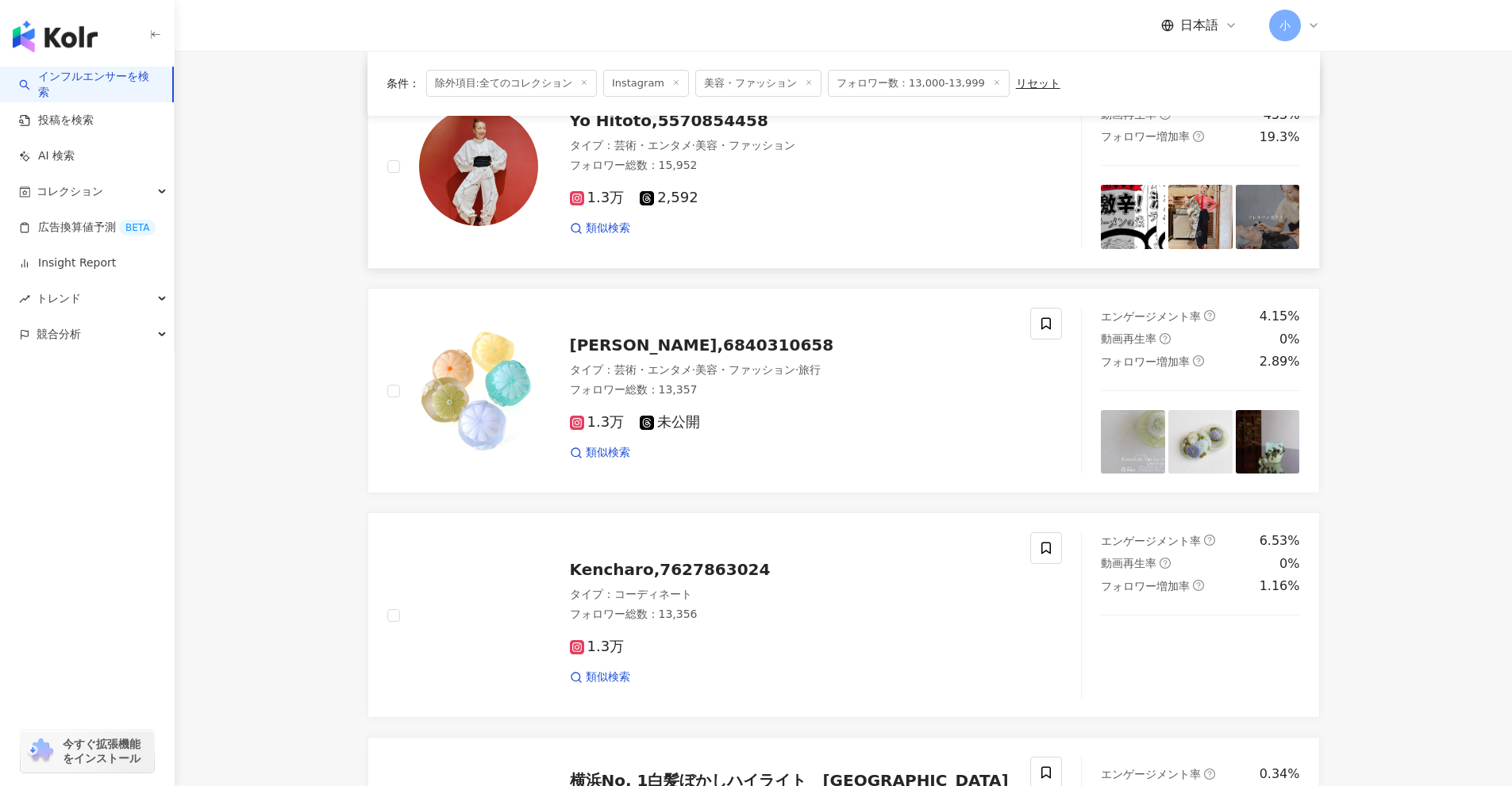
scroll to position [2512, 0]
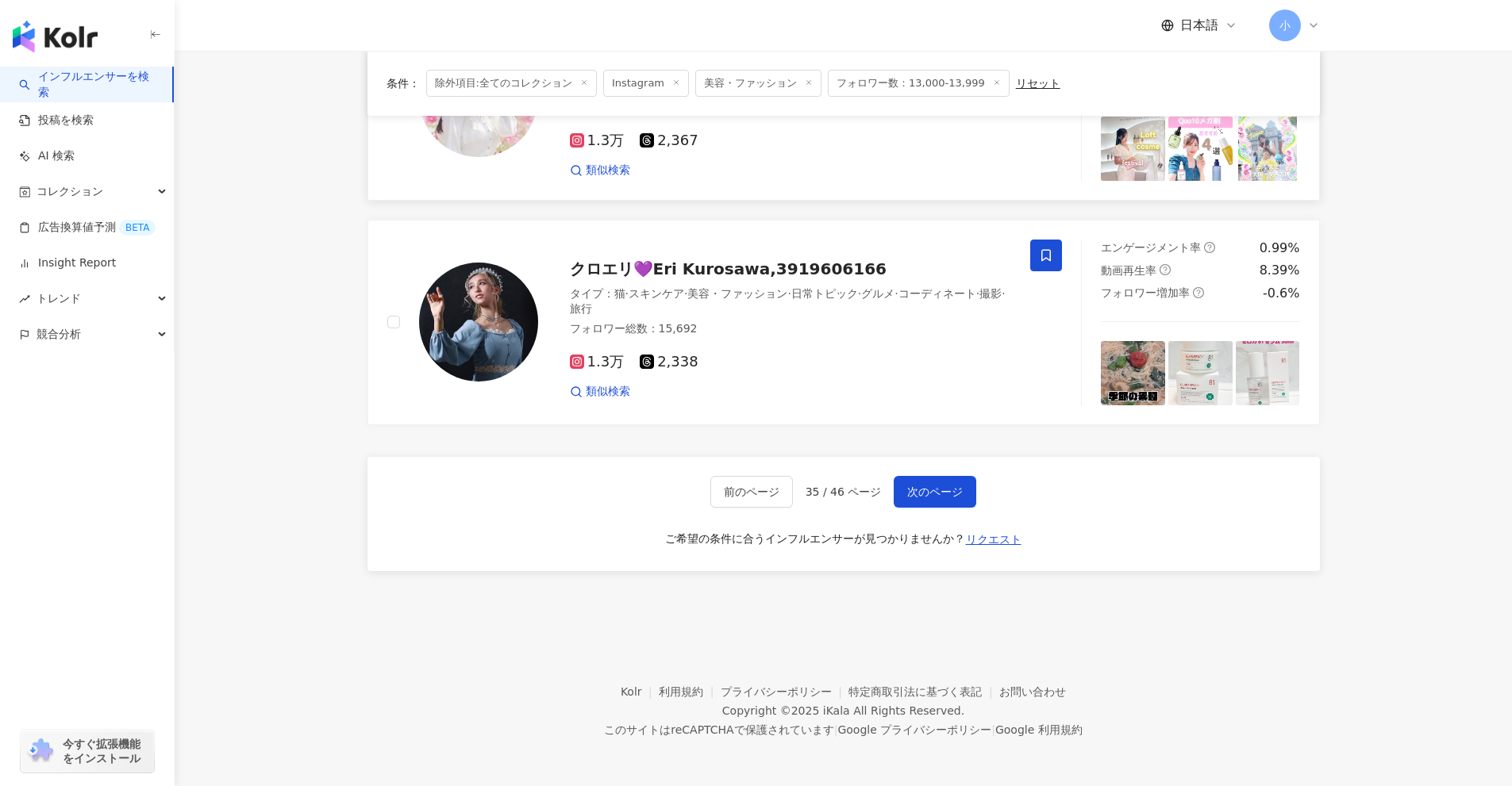
drag, startPoint x: 1382, startPoint y: 258, endPoint x: 1330, endPoint y: 624, distance: 369.7
click at [938, 496] on span "次のページ" at bounding box center [935, 492] width 56 height 13
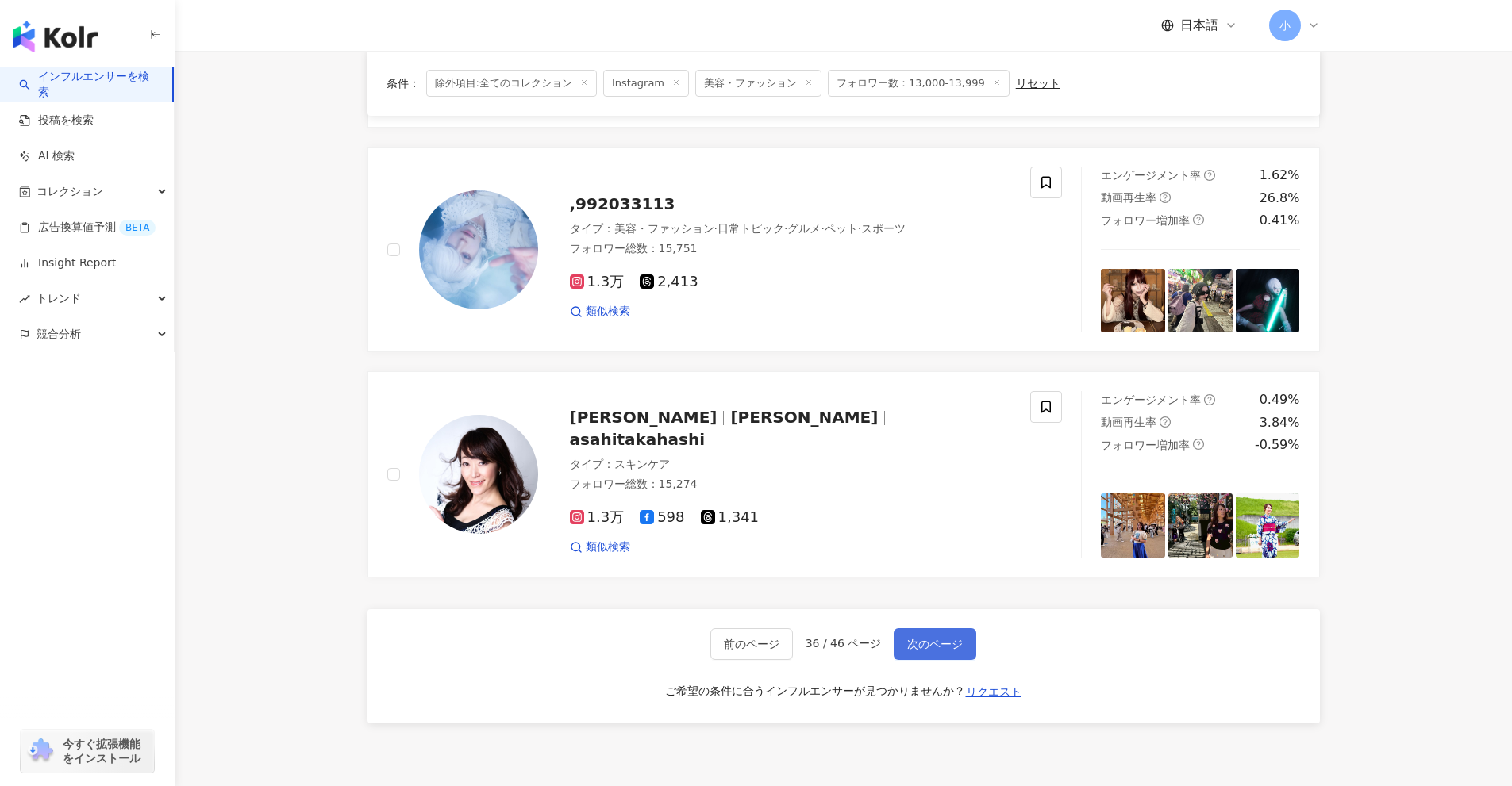
scroll to position [2111, 0]
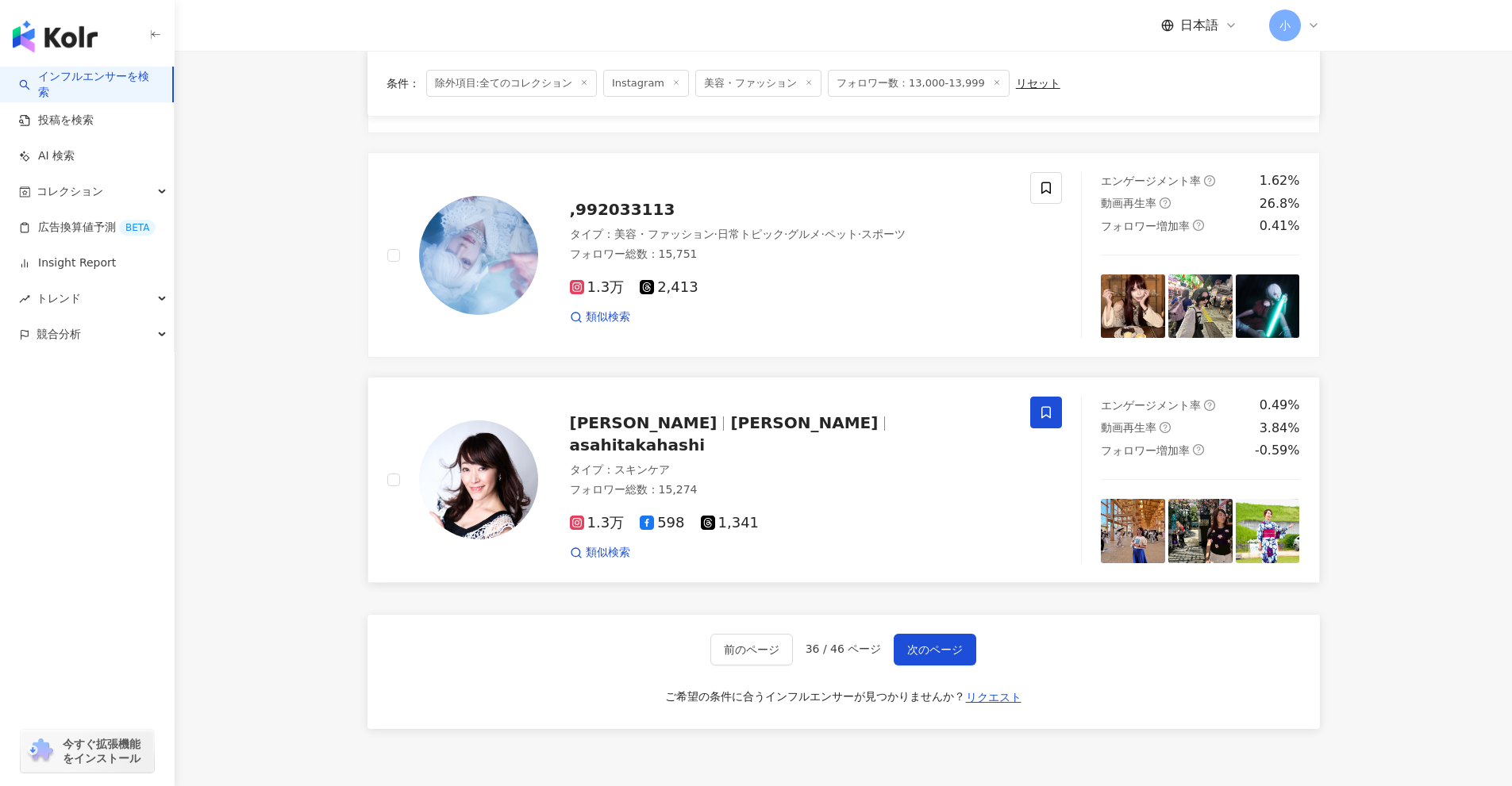
click at [1057, 415] on span at bounding box center [1046, 413] width 31 height 31
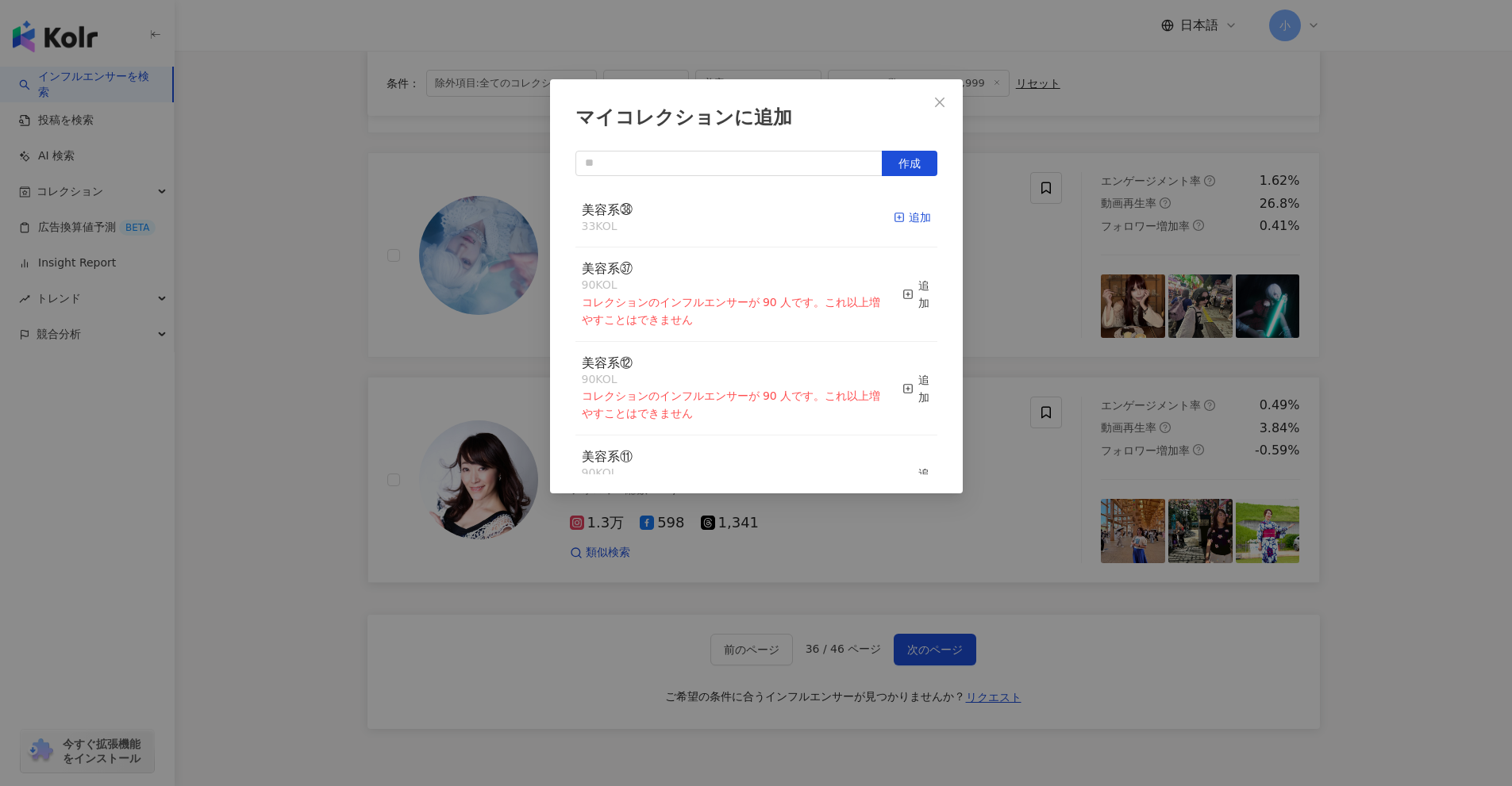
click at [905, 210] on div "追加" at bounding box center [912, 217] width 38 height 17
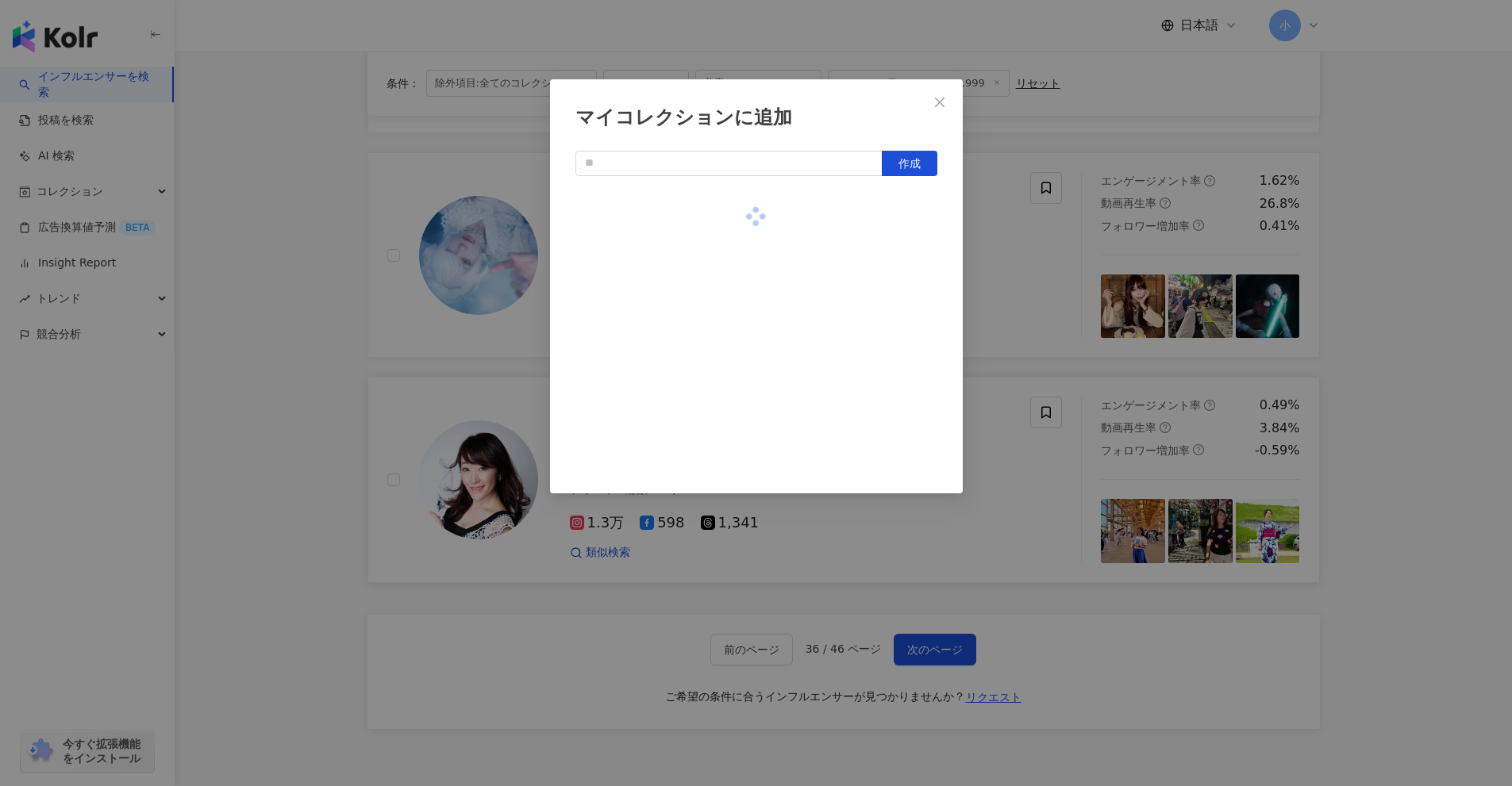
click at [996, 277] on div "マイコレクションに追加 作成" at bounding box center [756, 393] width 1512 height 786
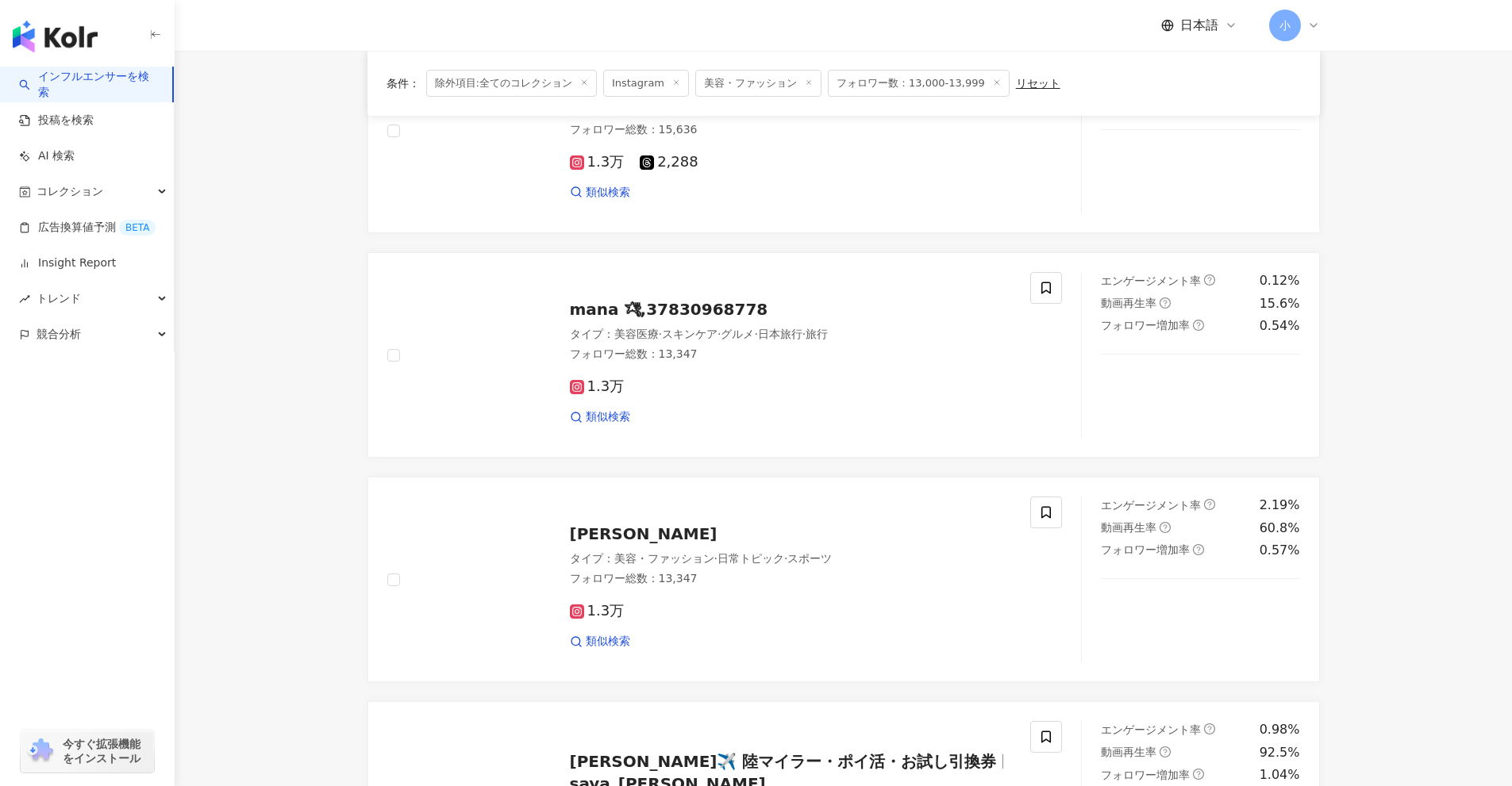
scroll to position [842, 0]
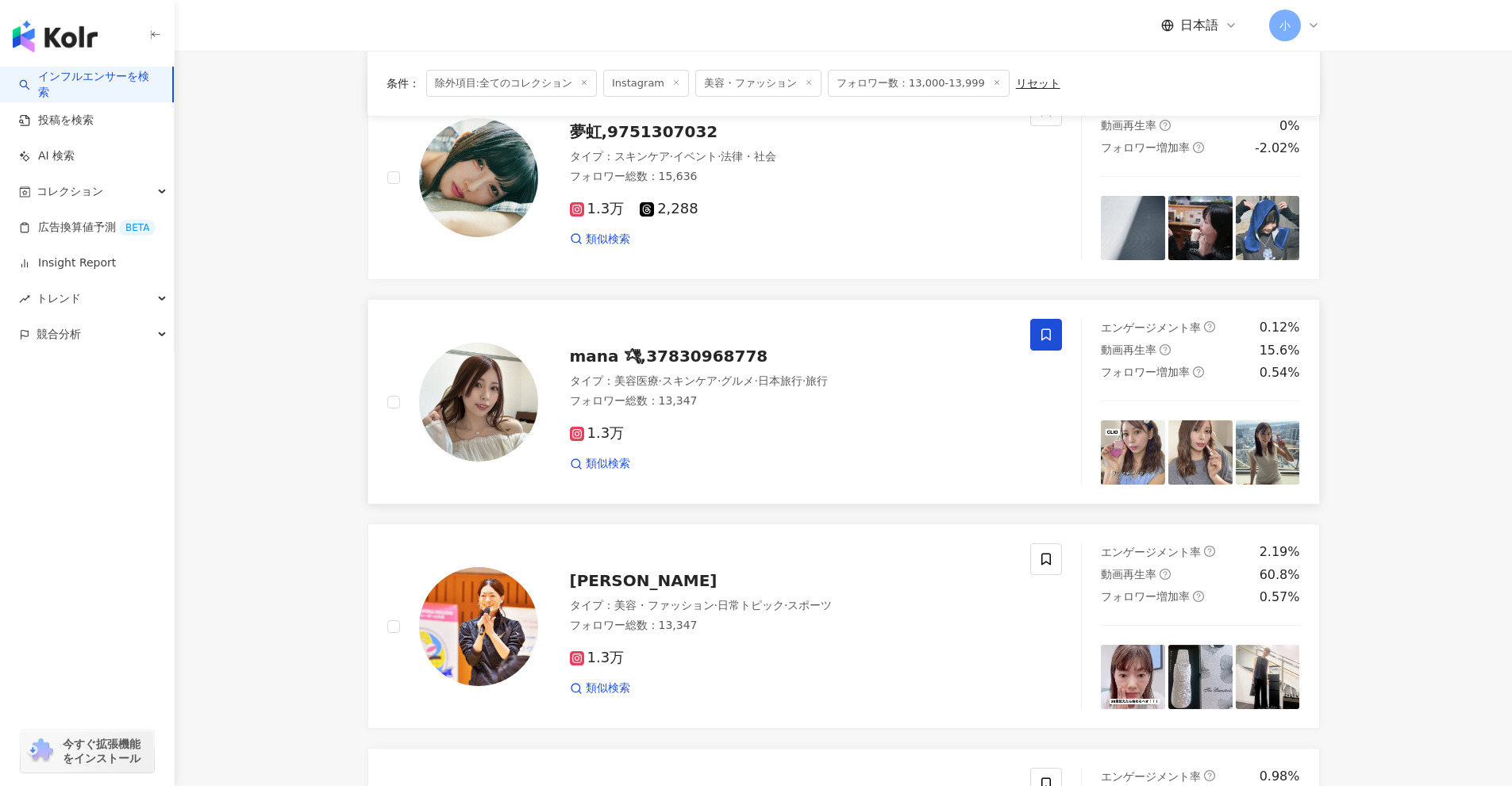
click at [1043, 330] on icon at bounding box center [1045, 335] width 10 height 12
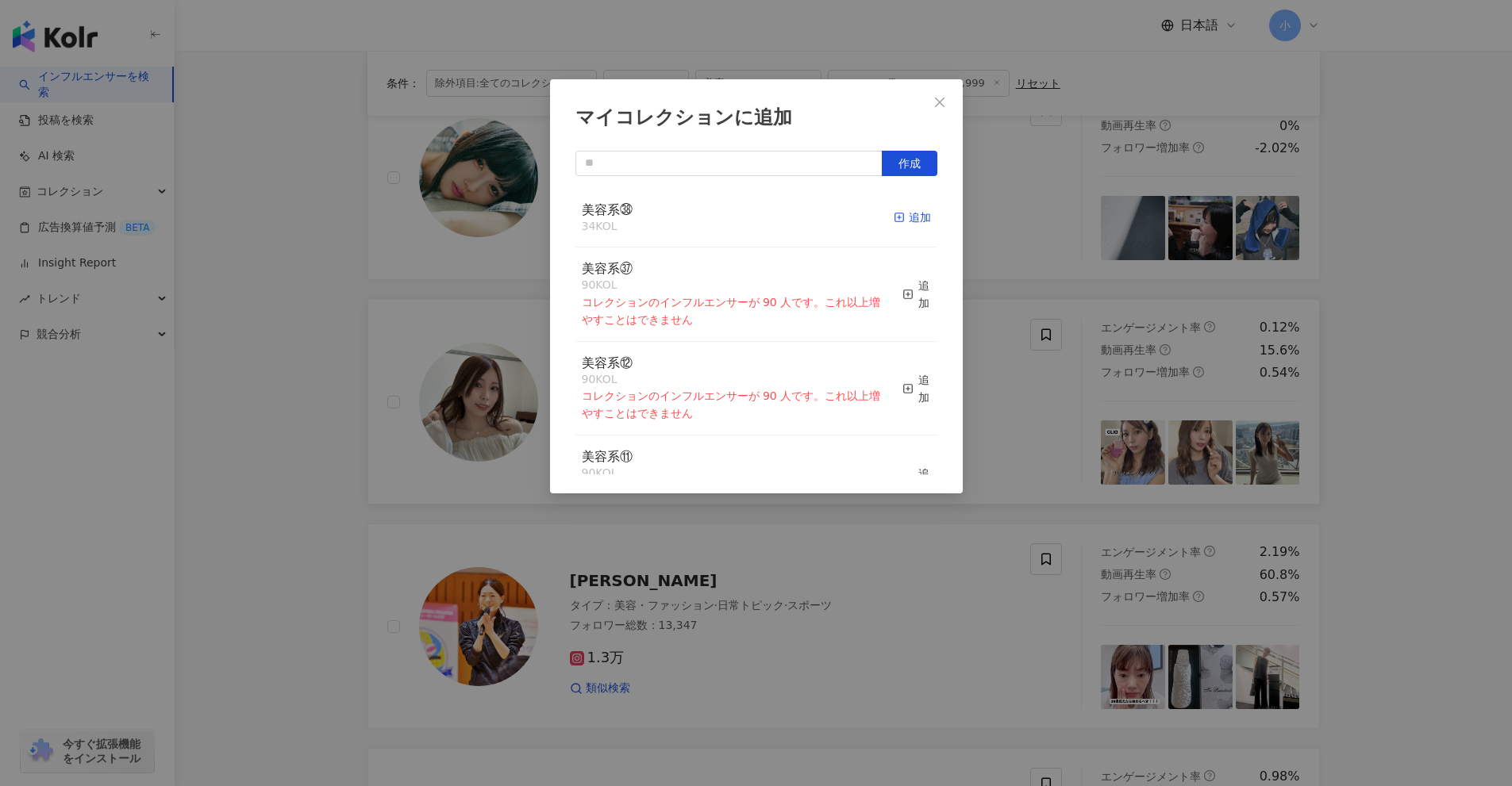
click at [900, 215] on div "追加" at bounding box center [912, 217] width 38 height 17
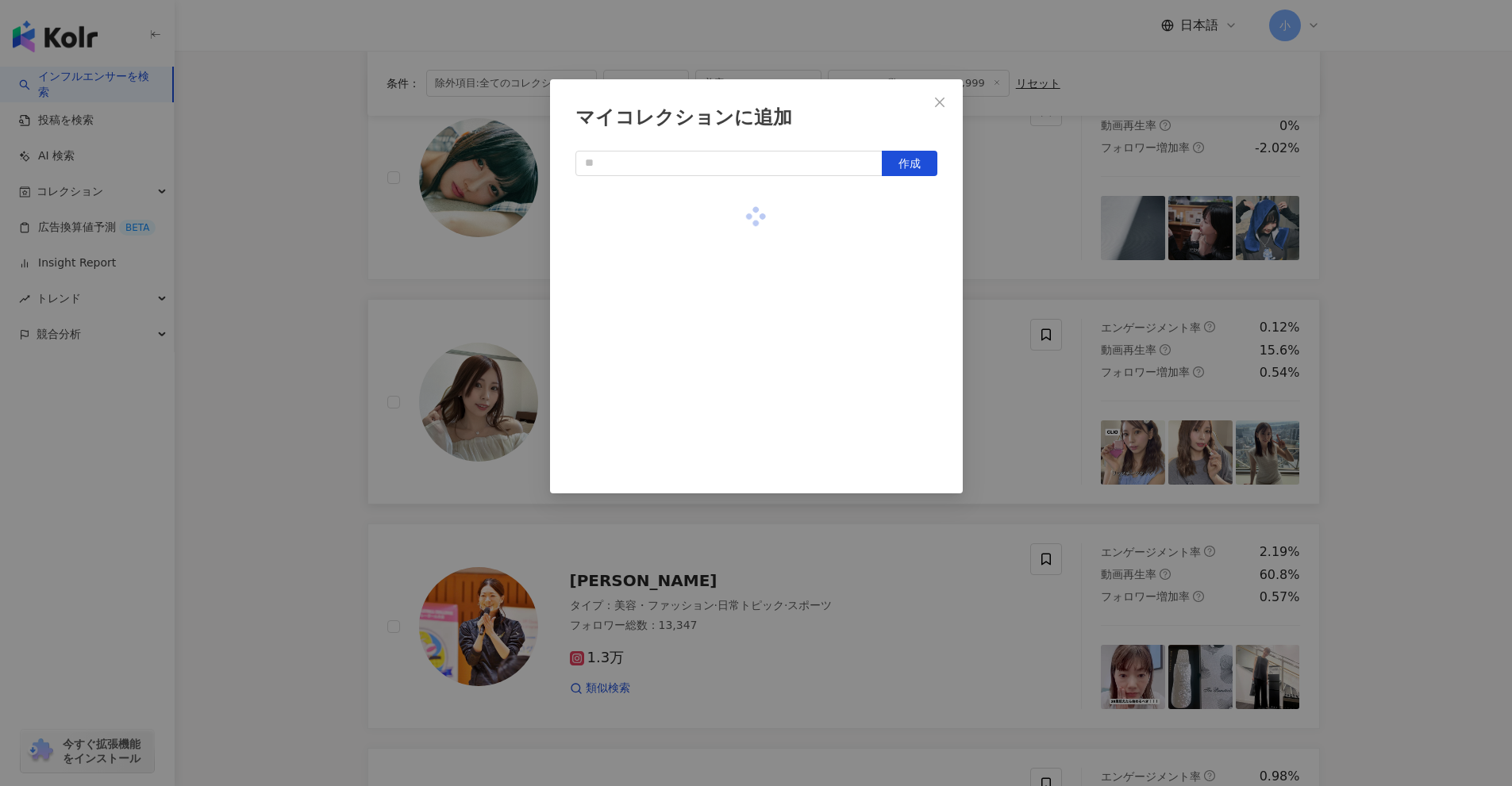
click at [996, 270] on div "マイコレクションに追加 作成" at bounding box center [756, 393] width 1512 height 786
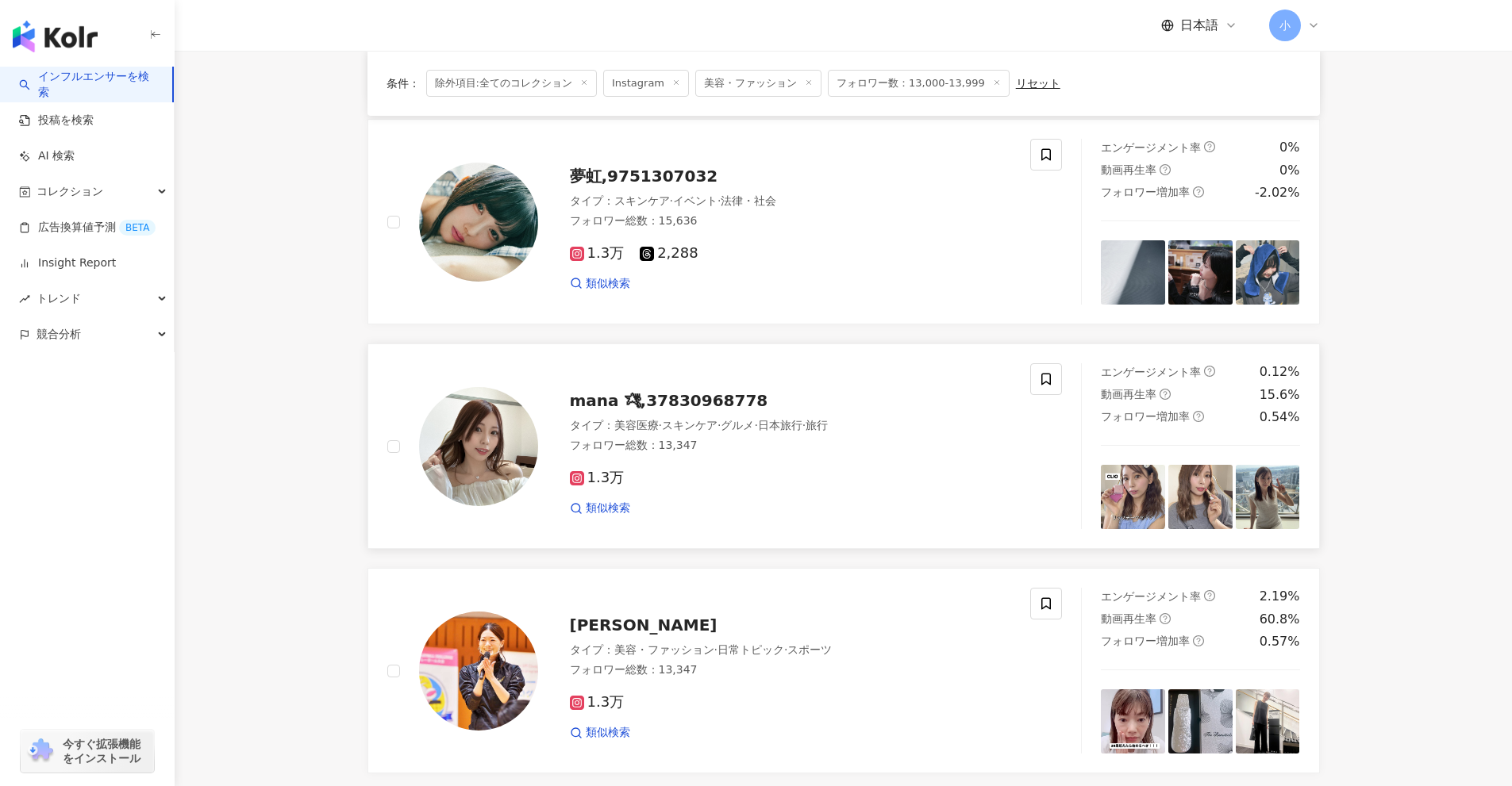
scroll to position [604, 0]
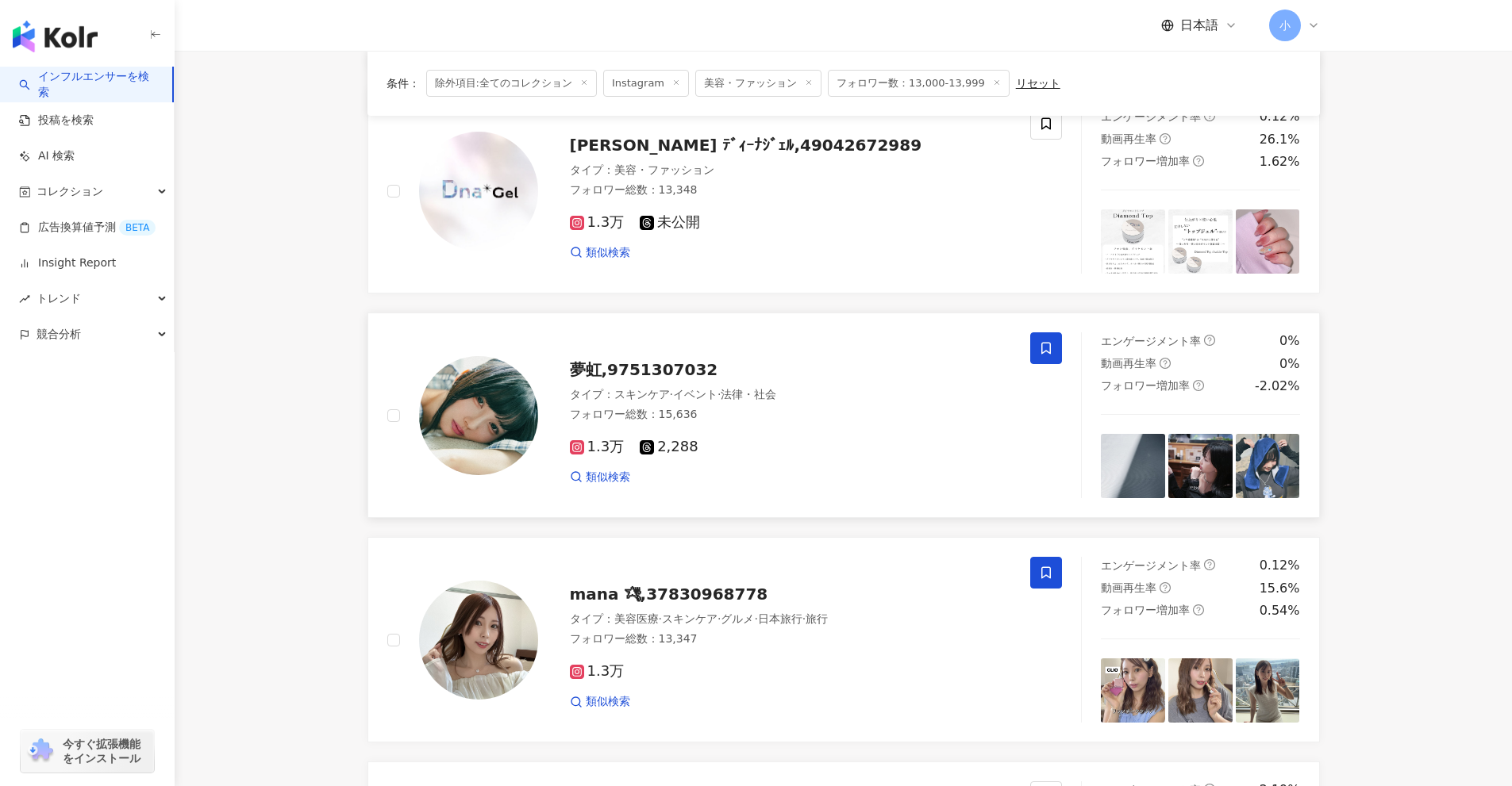
click at [1059, 348] on span at bounding box center [1046, 348] width 31 height 31
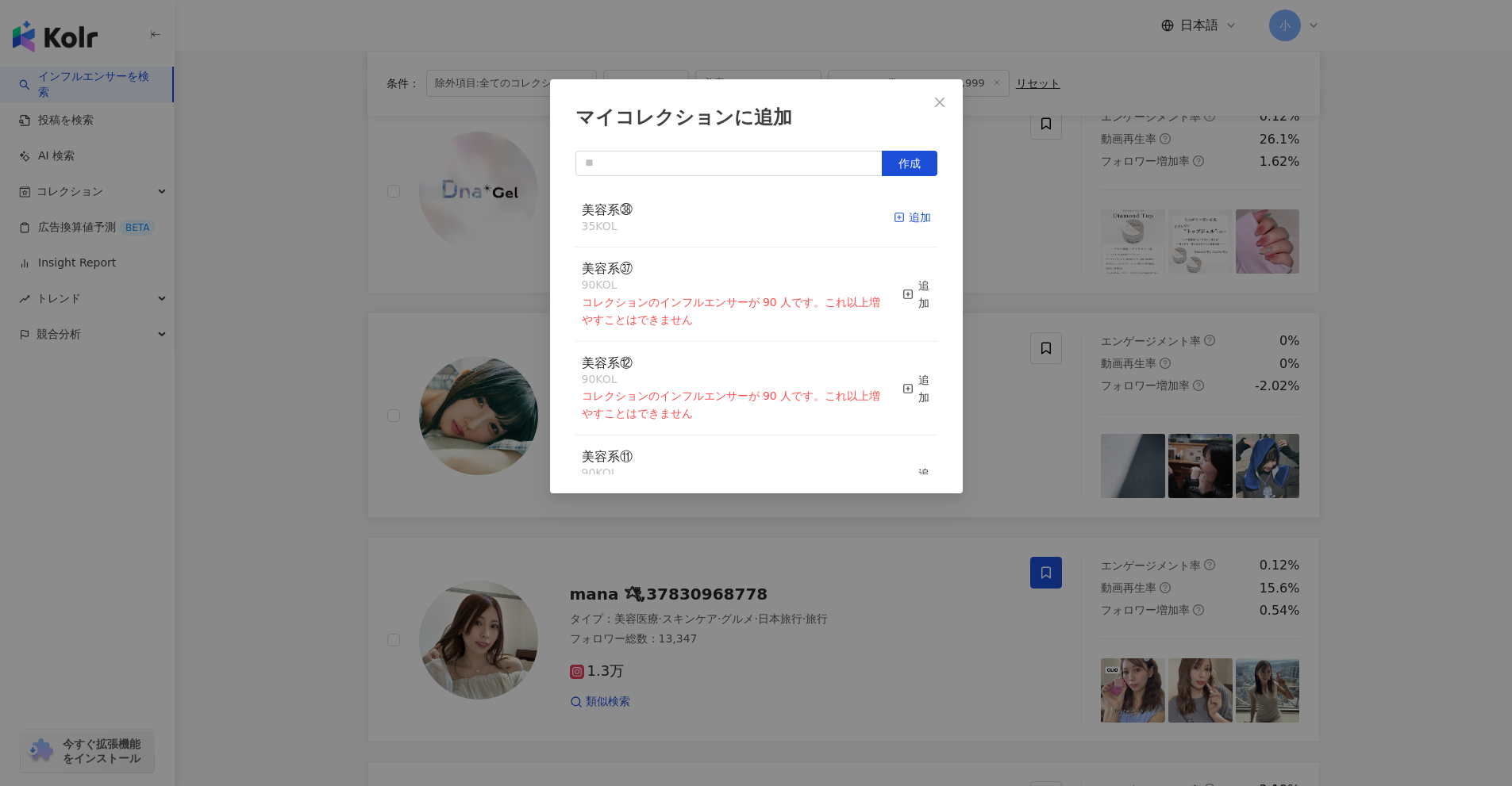
click at [908, 222] on div "追加" at bounding box center [912, 217] width 38 height 17
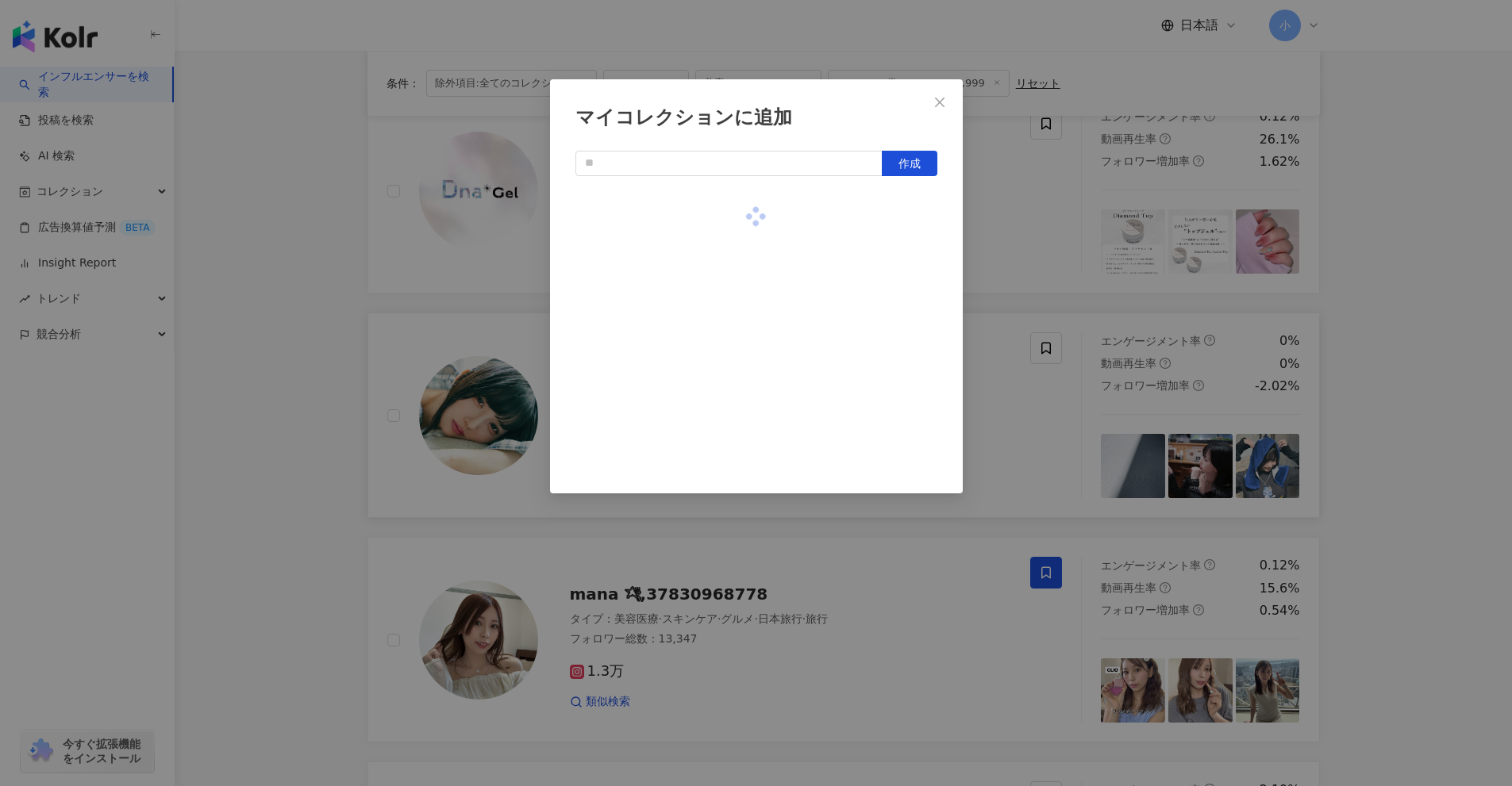
click at [1023, 298] on div "マイコレクションに追加 作成" at bounding box center [756, 393] width 1512 height 786
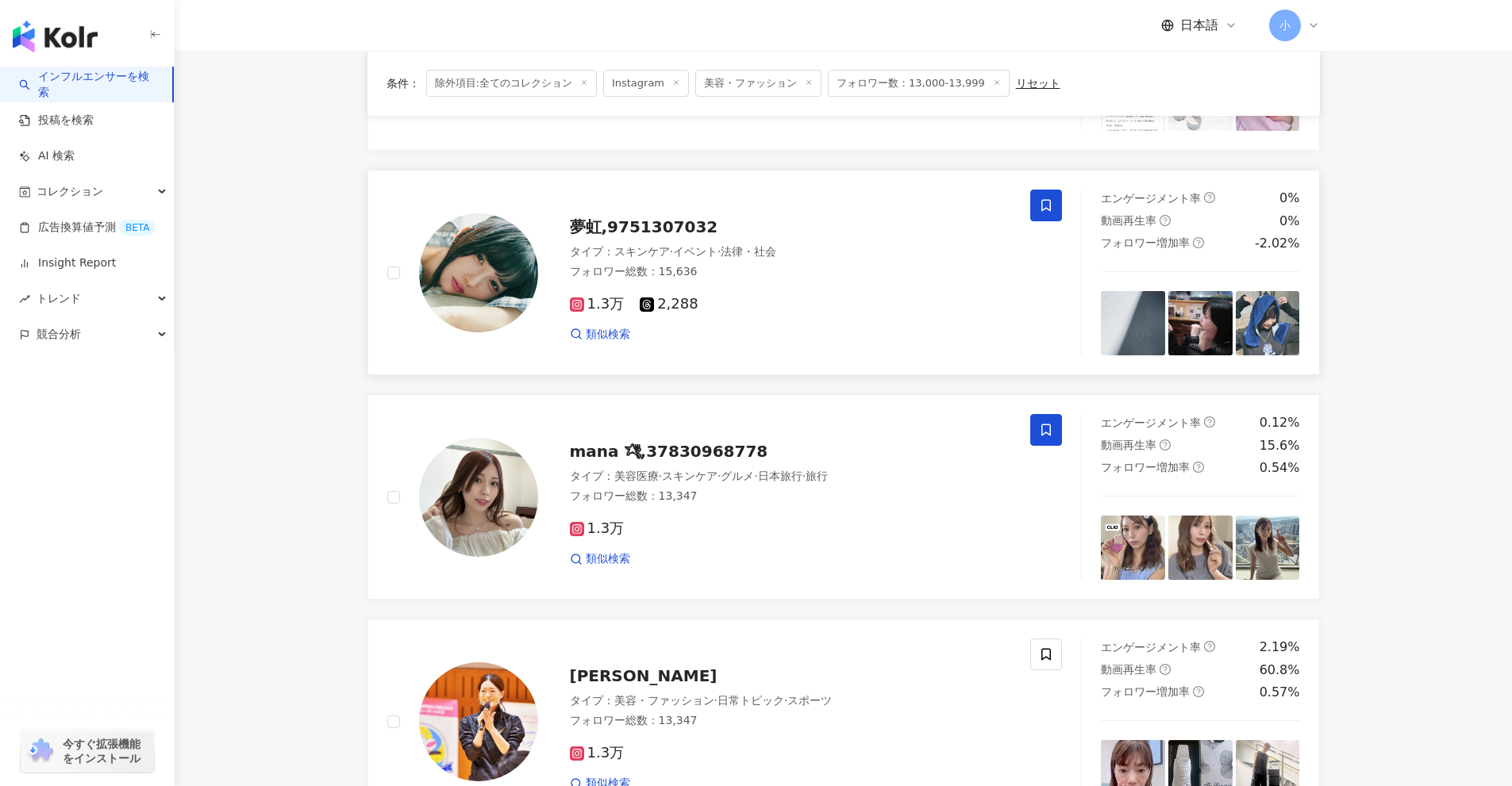
scroll to position [2270, 0]
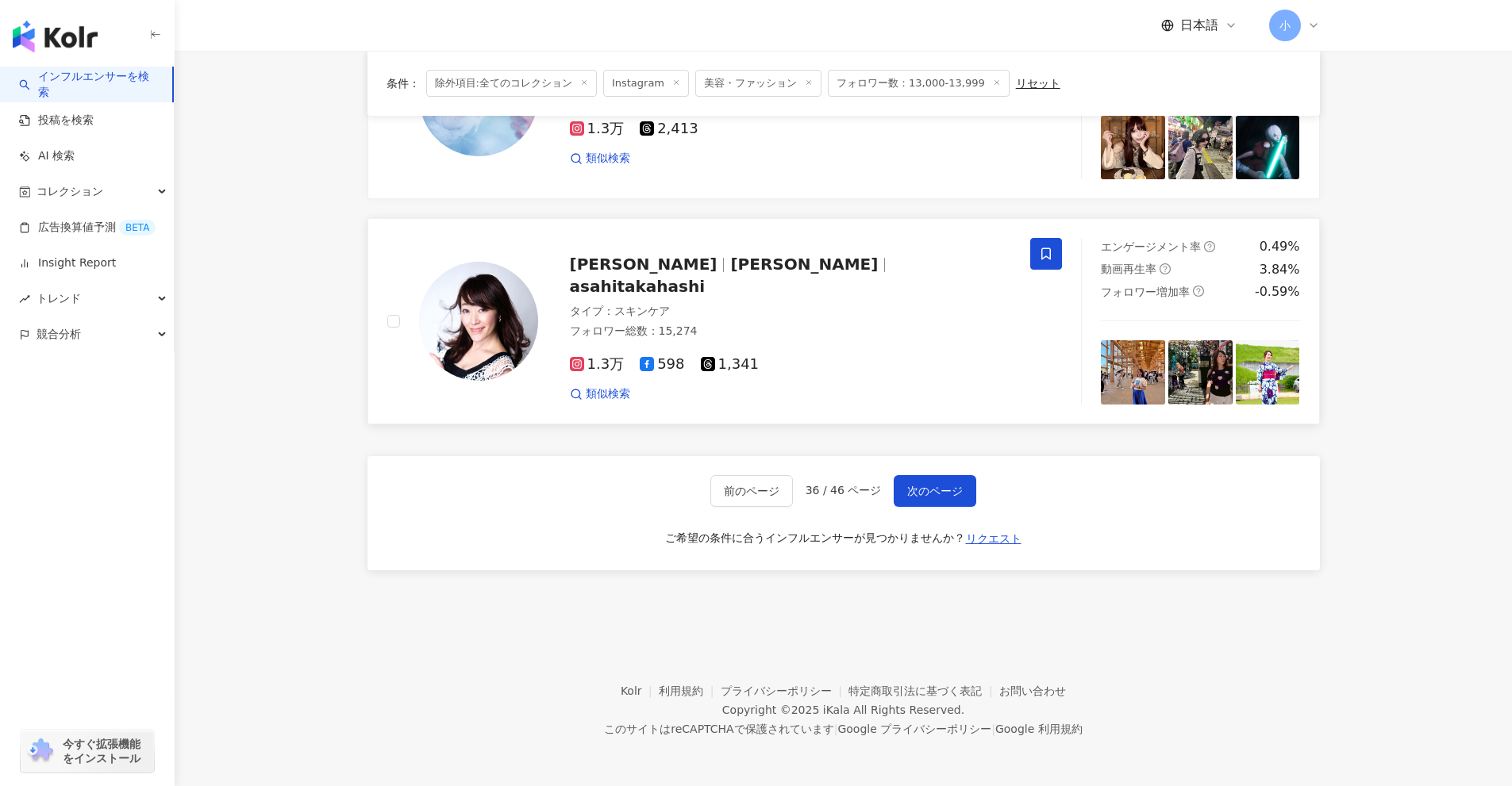
drag, startPoint x: 1361, startPoint y: 327, endPoint x: 1360, endPoint y: 787, distance: 460.0
click at [944, 485] on span "次のページ" at bounding box center [935, 491] width 56 height 13
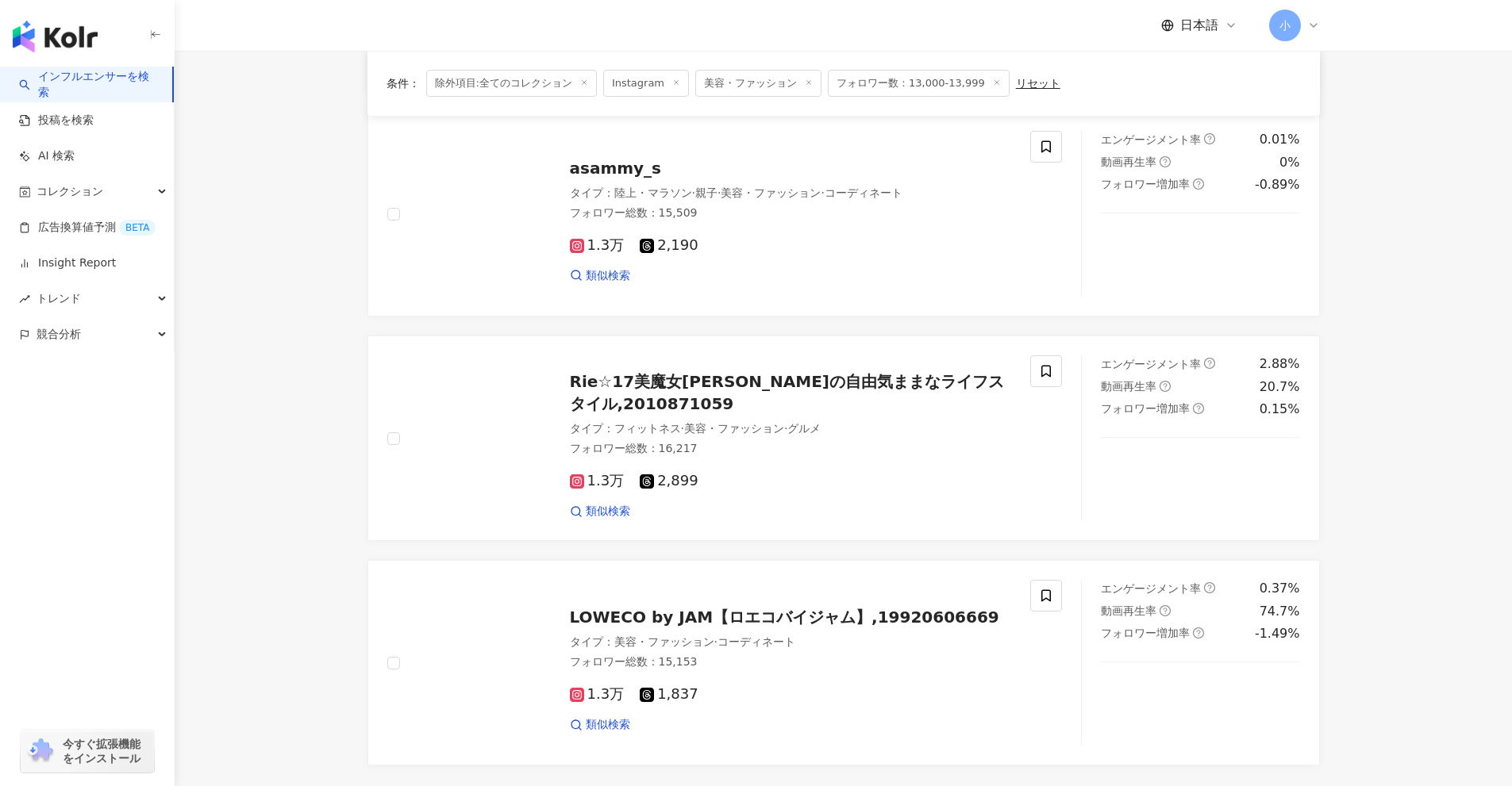
scroll to position [1873, 0]
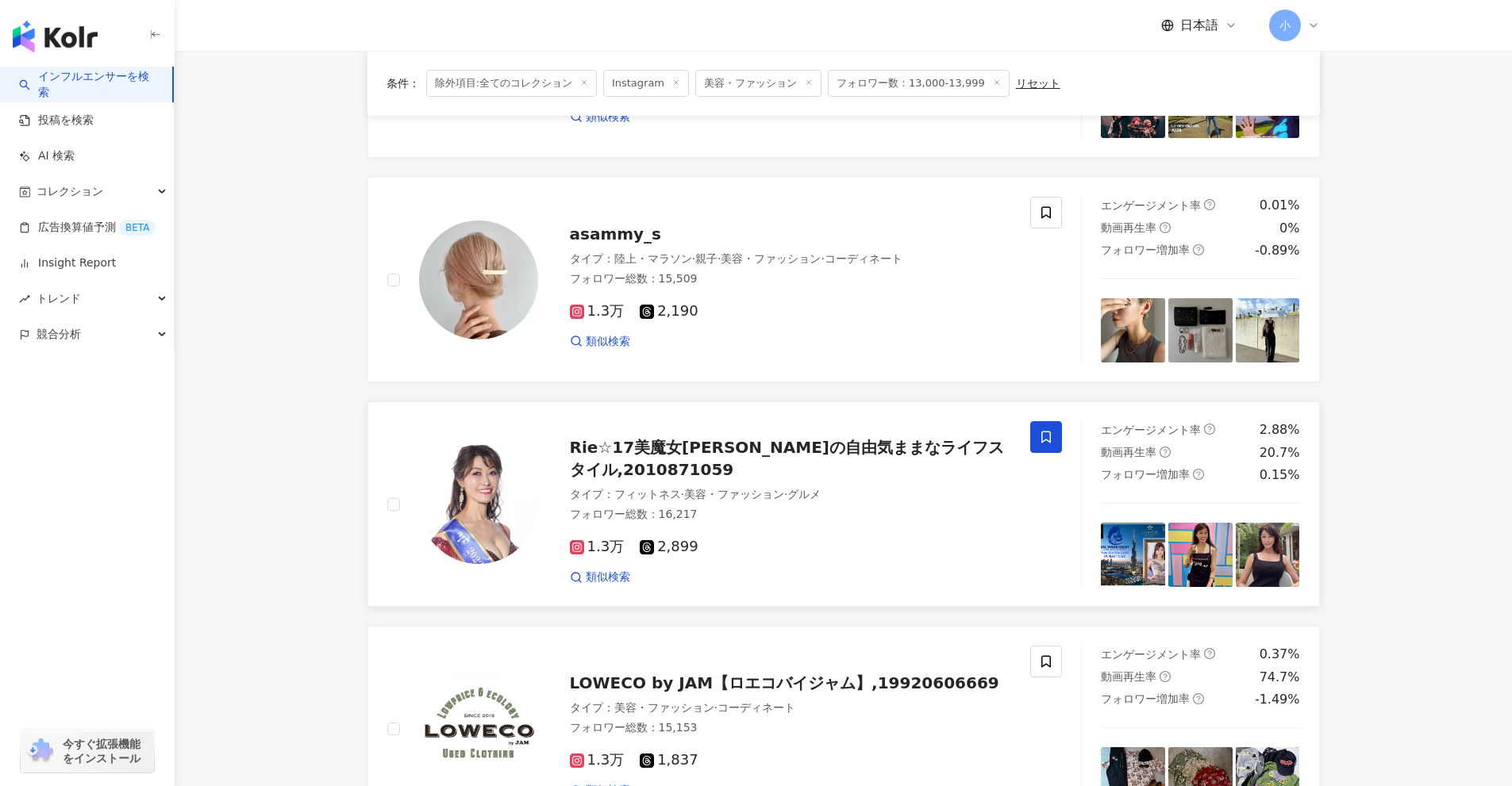
click at [1039, 421] on span at bounding box center [1046, 437] width 31 height 31
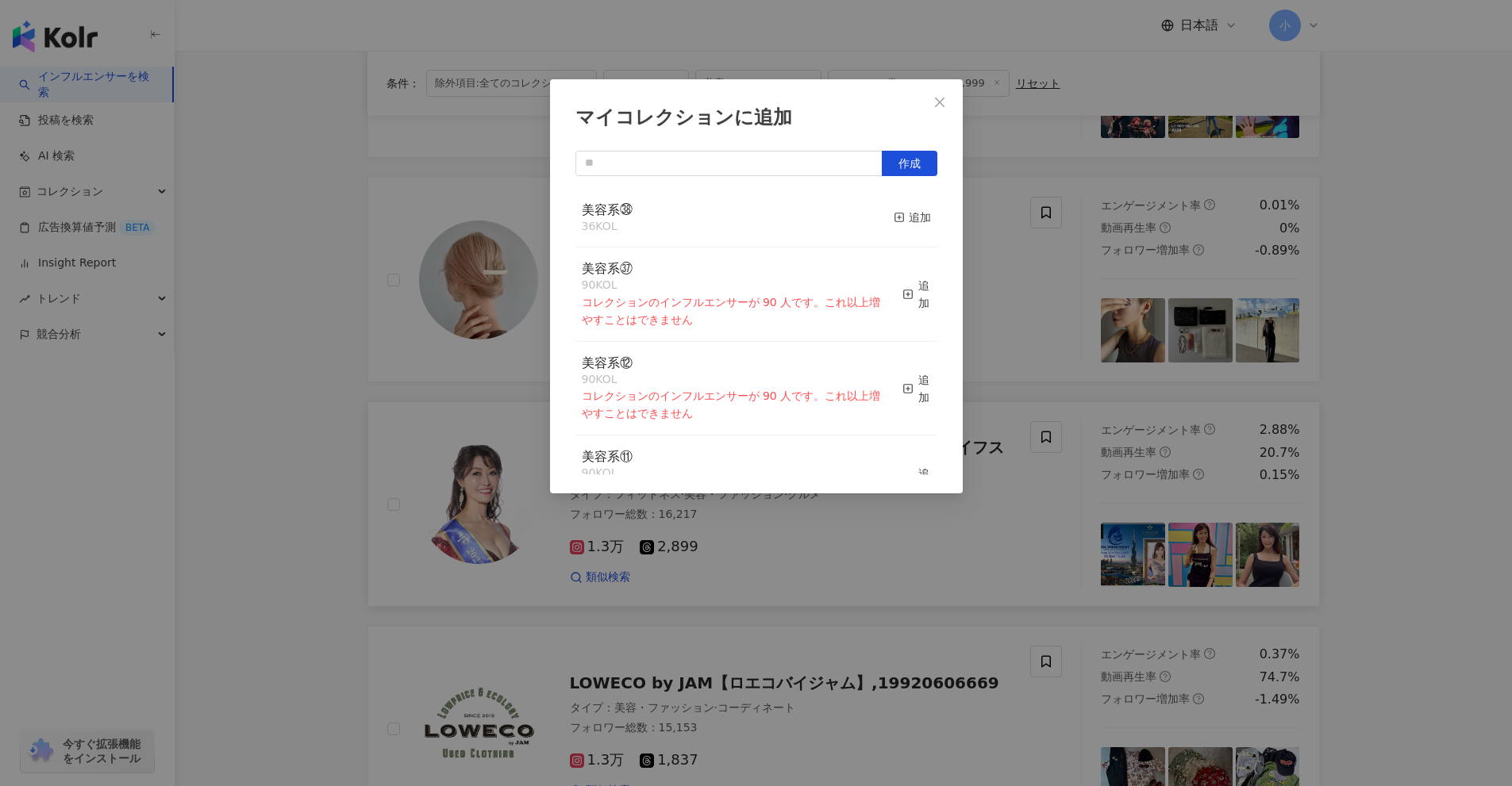
click at [877, 215] on div "美容系㊳ 36 KOL 追加" at bounding box center [756, 218] width 362 height 59
click at [893, 213] on icon "button" at bounding box center [899, 217] width 11 height 11
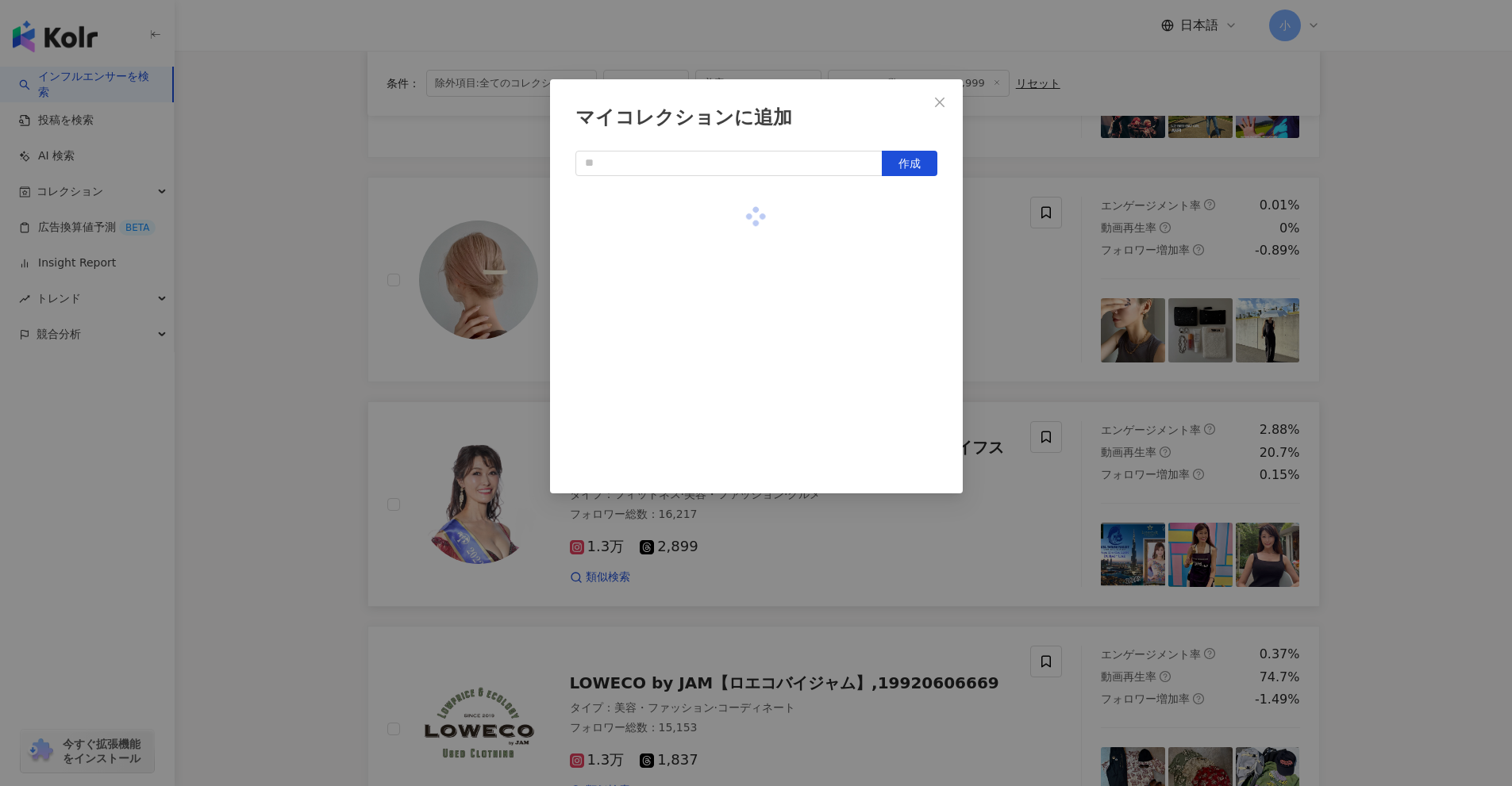
click at [988, 247] on div "マイコレクションに追加 作成" at bounding box center [756, 393] width 1512 height 786
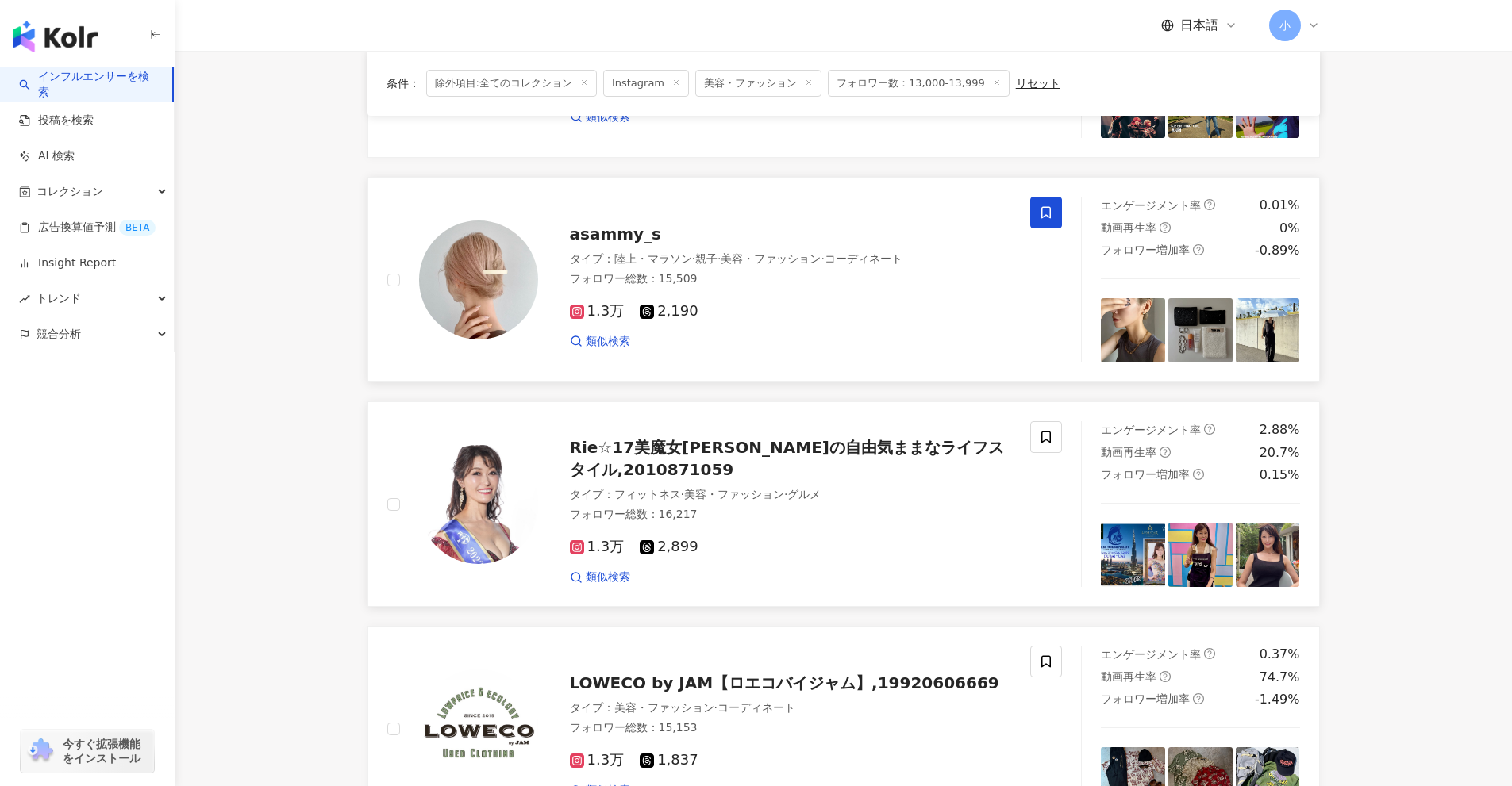
click at [1036, 203] on span at bounding box center [1046, 213] width 31 height 31
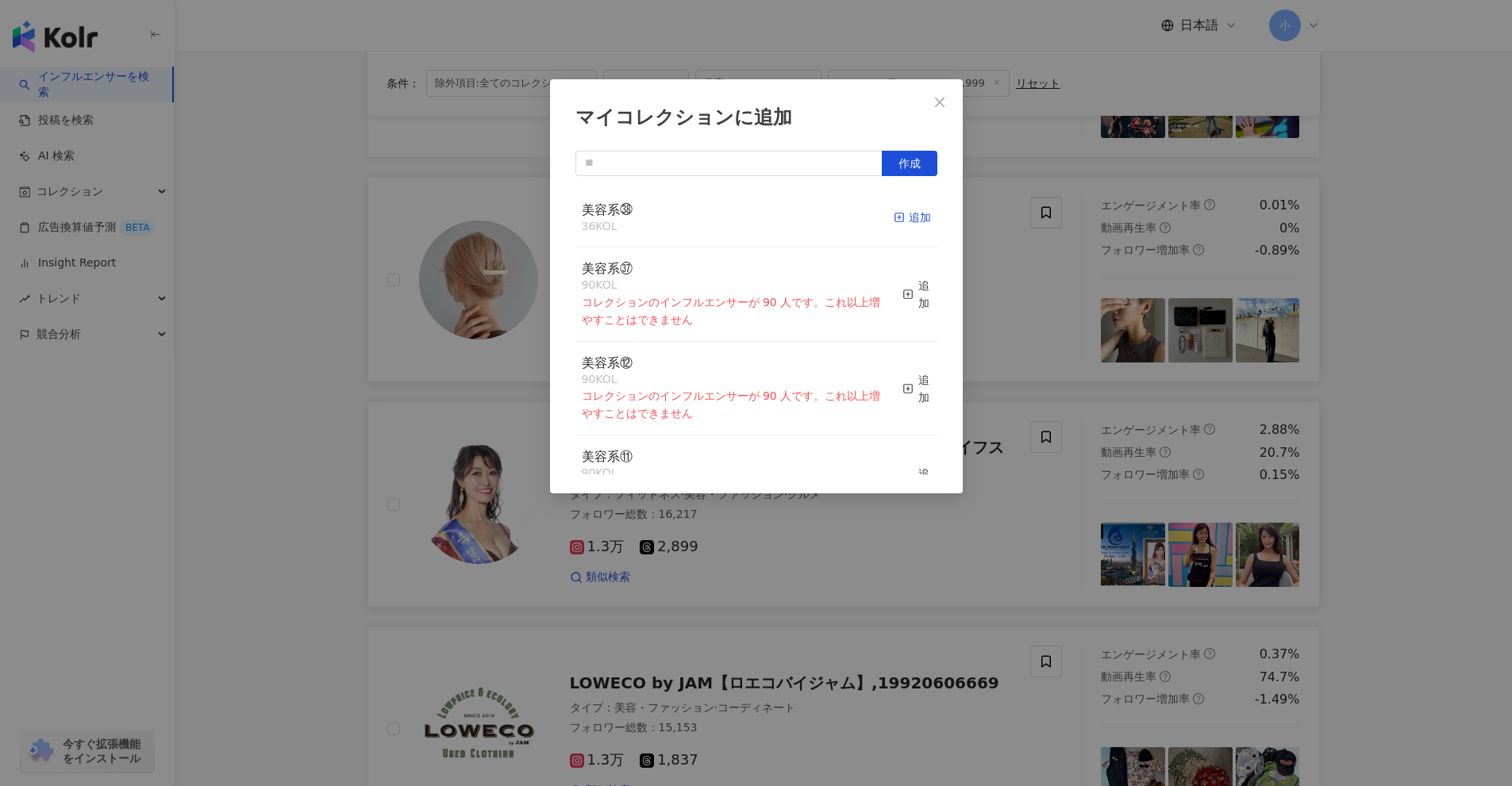
click at [906, 215] on div "追加" at bounding box center [912, 217] width 38 height 17
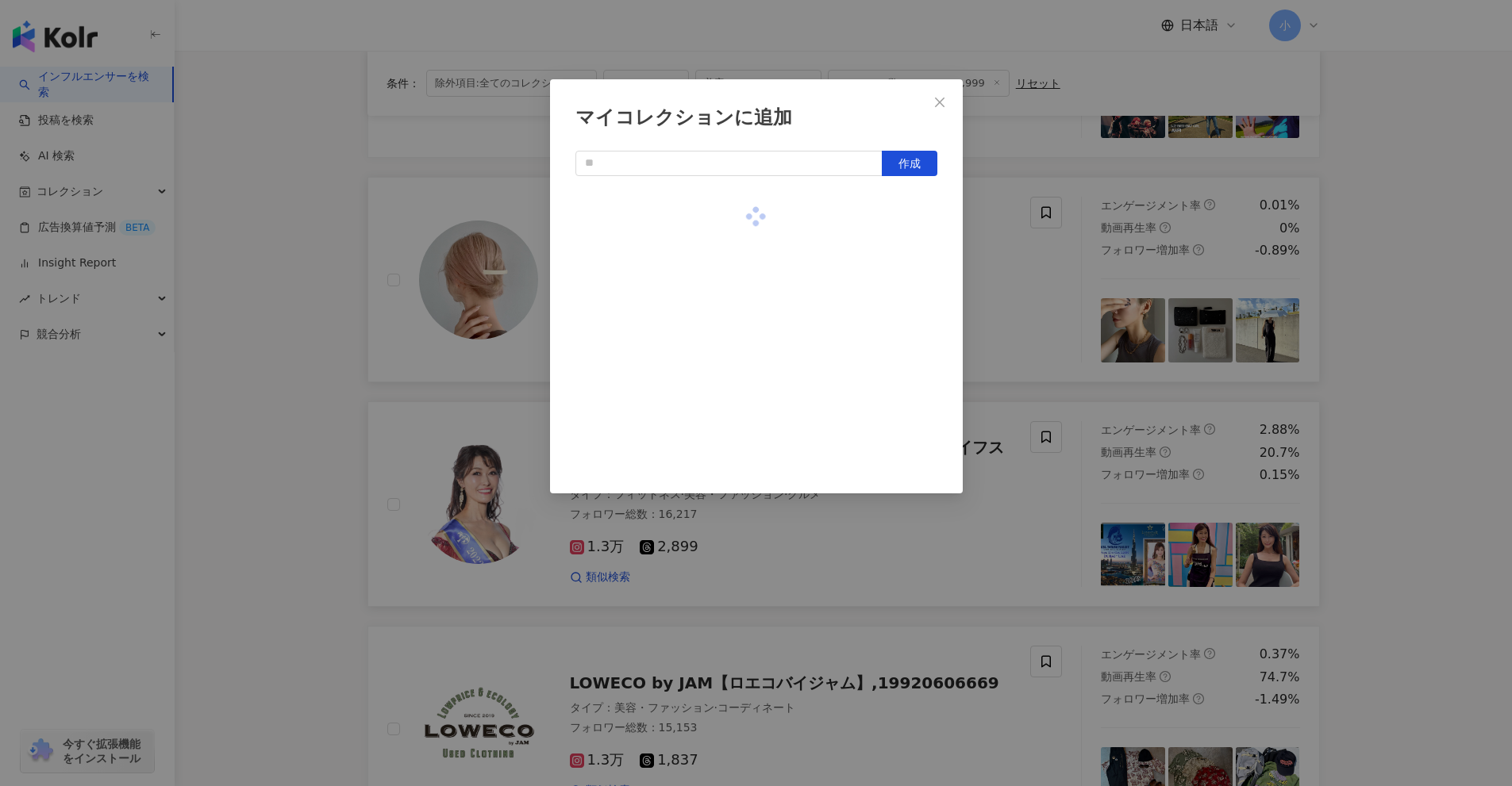
click at [1014, 278] on div "マイコレクションに追加 作成" at bounding box center [756, 393] width 1512 height 786
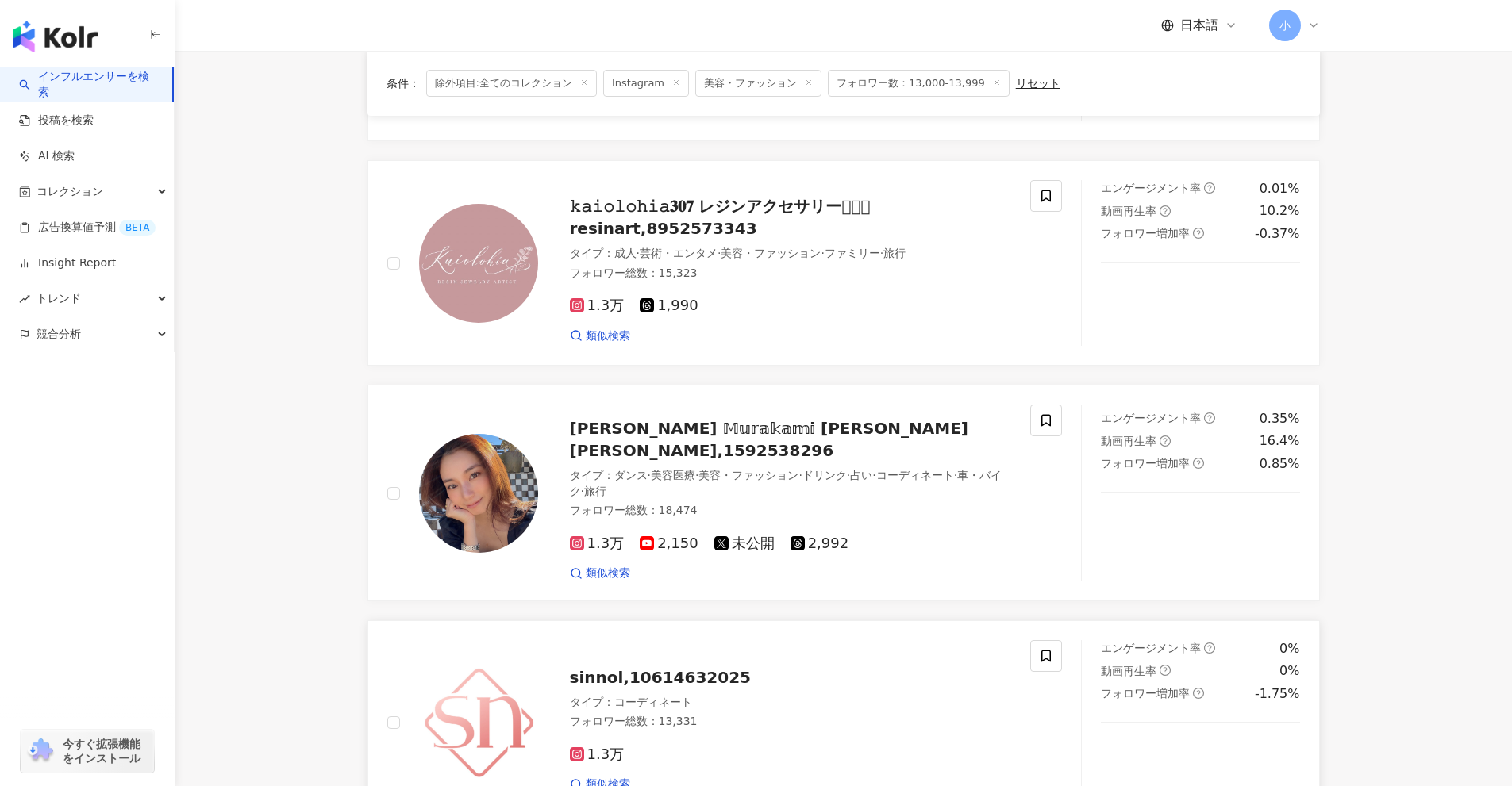
scroll to position [286, 0]
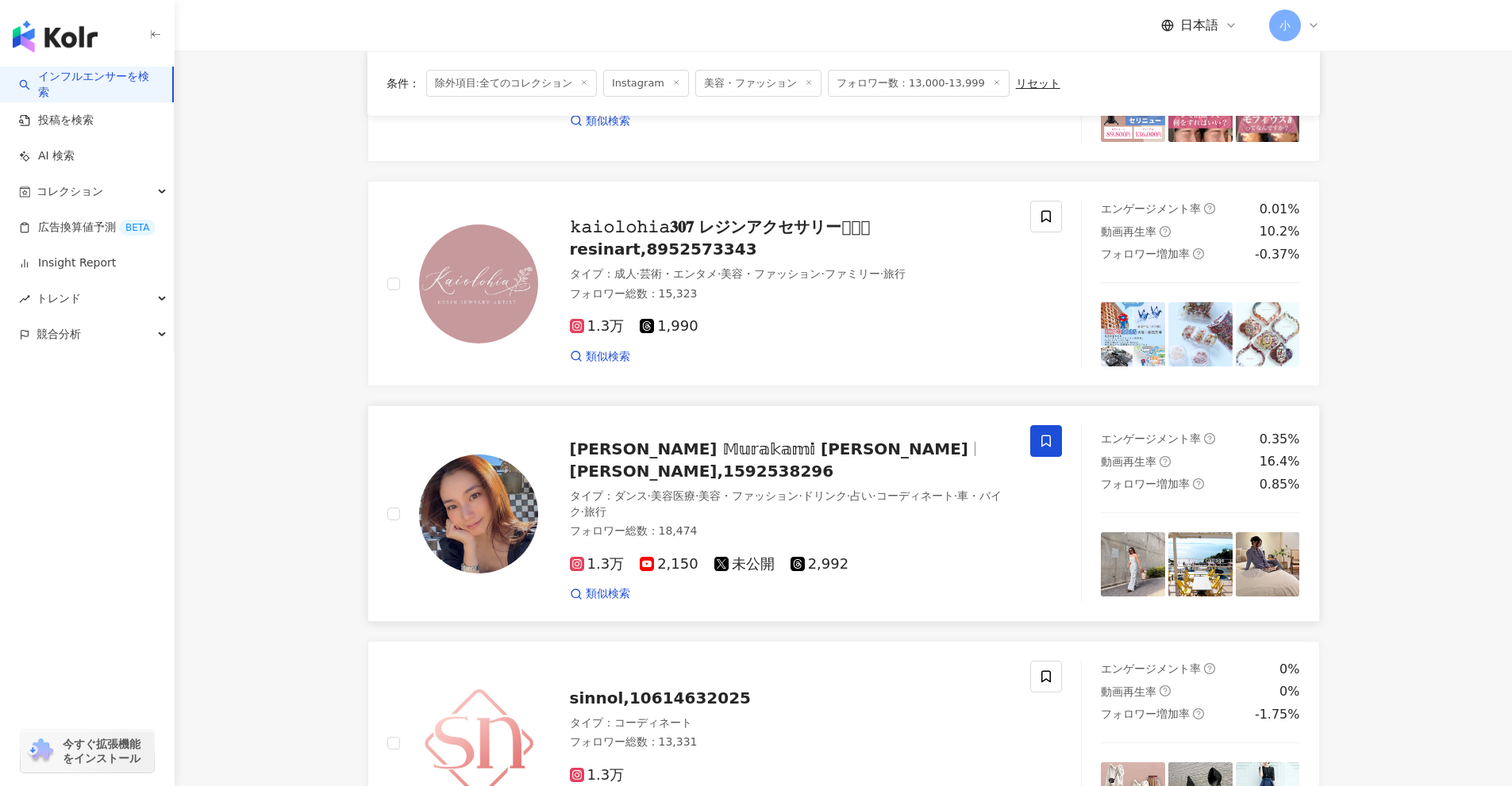
click at [1050, 443] on icon at bounding box center [1045, 441] width 10 height 12
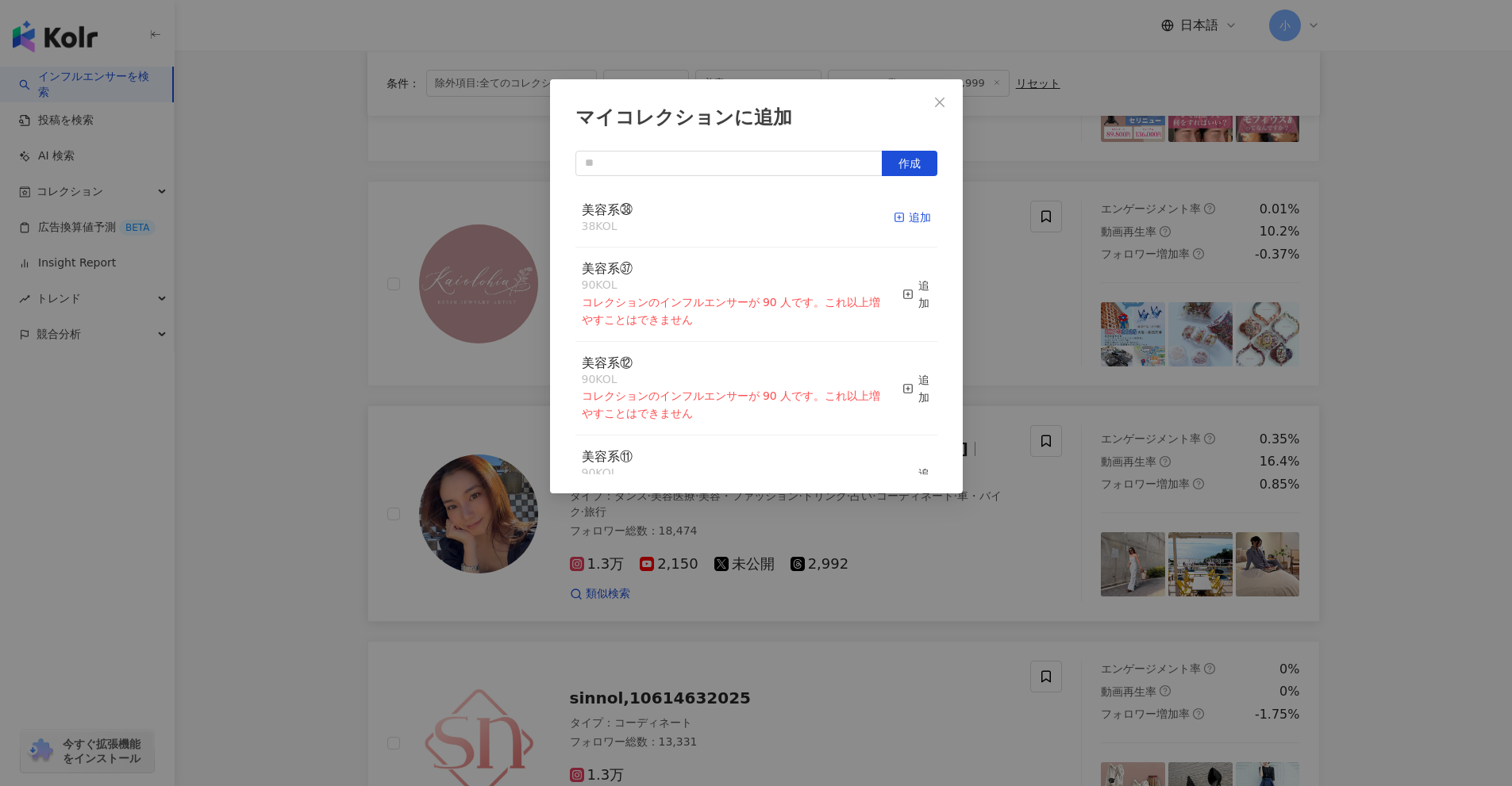
click at [896, 216] on div "追加" at bounding box center [912, 217] width 38 height 17
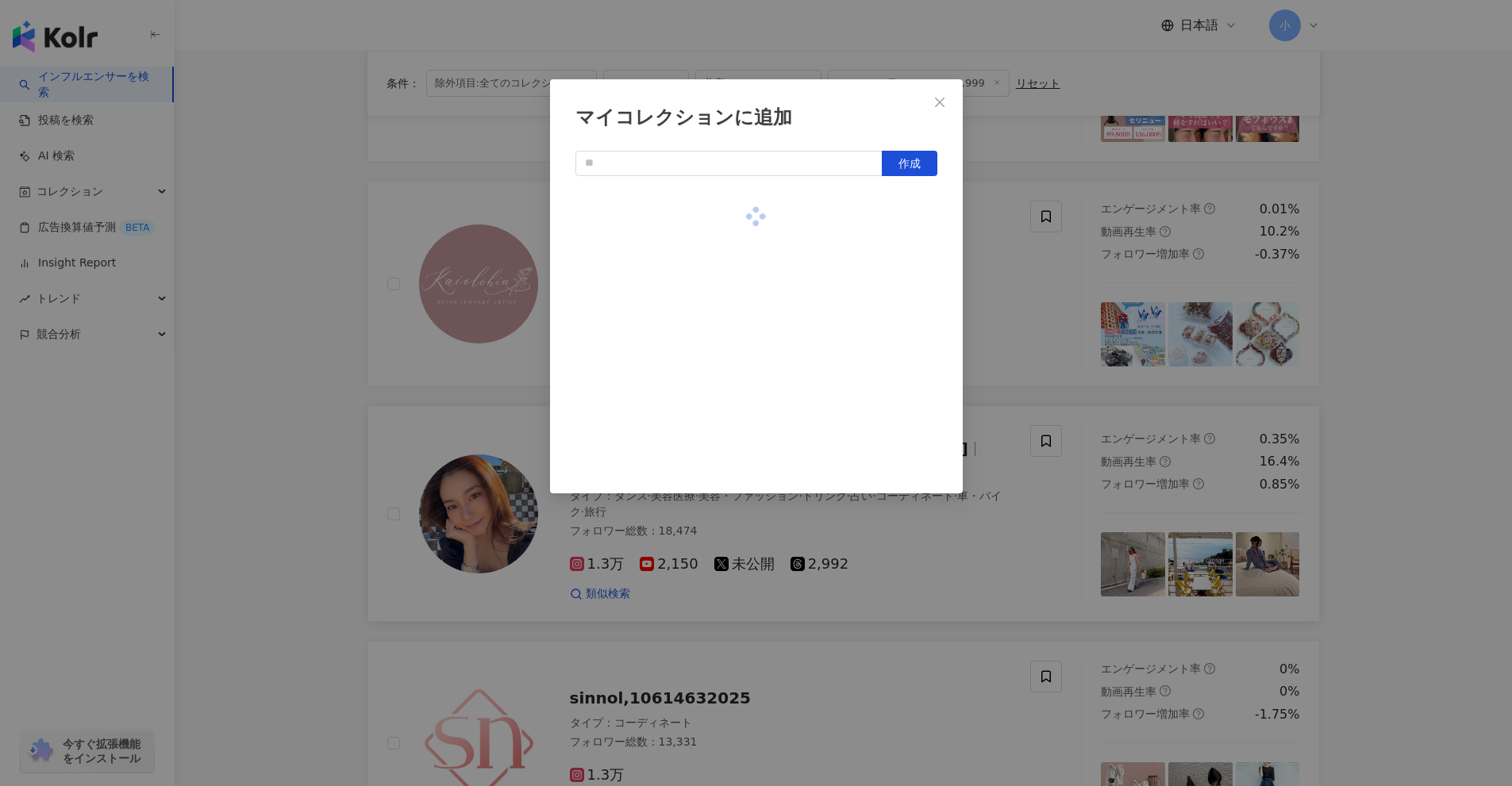
click at [1024, 326] on div "マイコレクションに追加 作成" at bounding box center [756, 393] width 1512 height 786
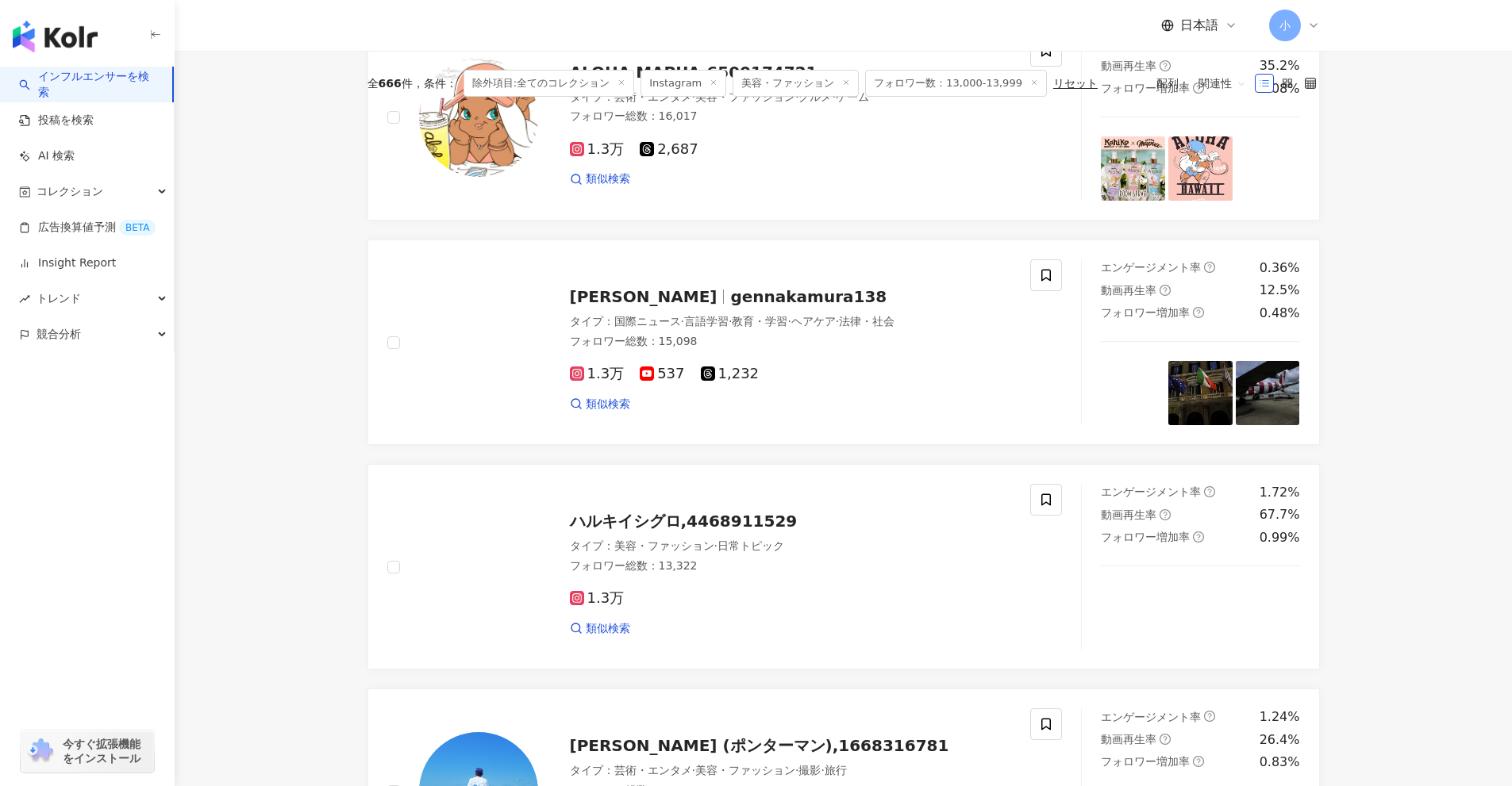
scroll to position [2270, 0]
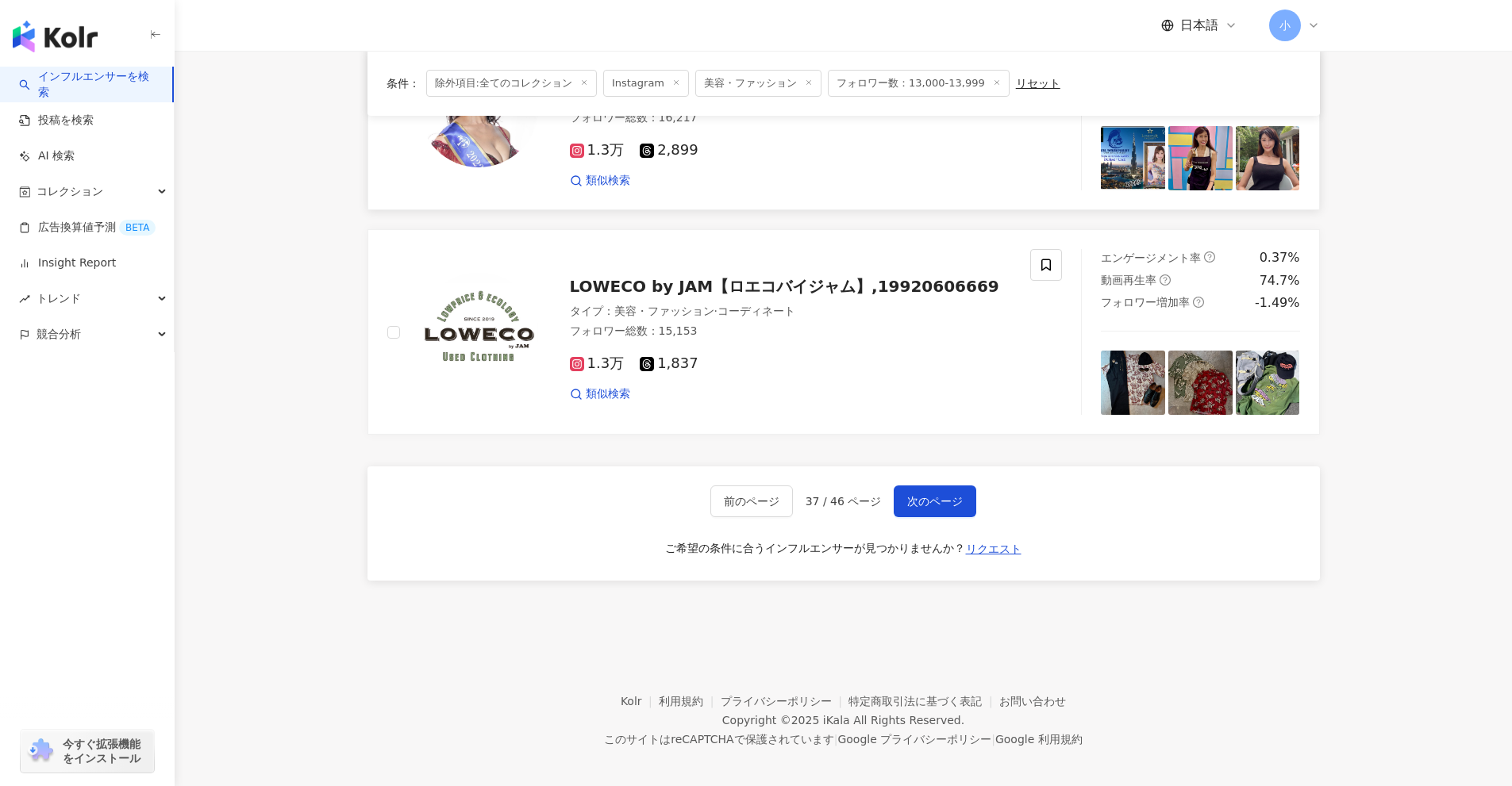
drag, startPoint x: 1430, startPoint y: 344, endPoint x: 1402, endPoint y: 649, distance: 306.3
click at [910, 496] on span "次のページ" at bounding box center [935, 502] width 56 height 13
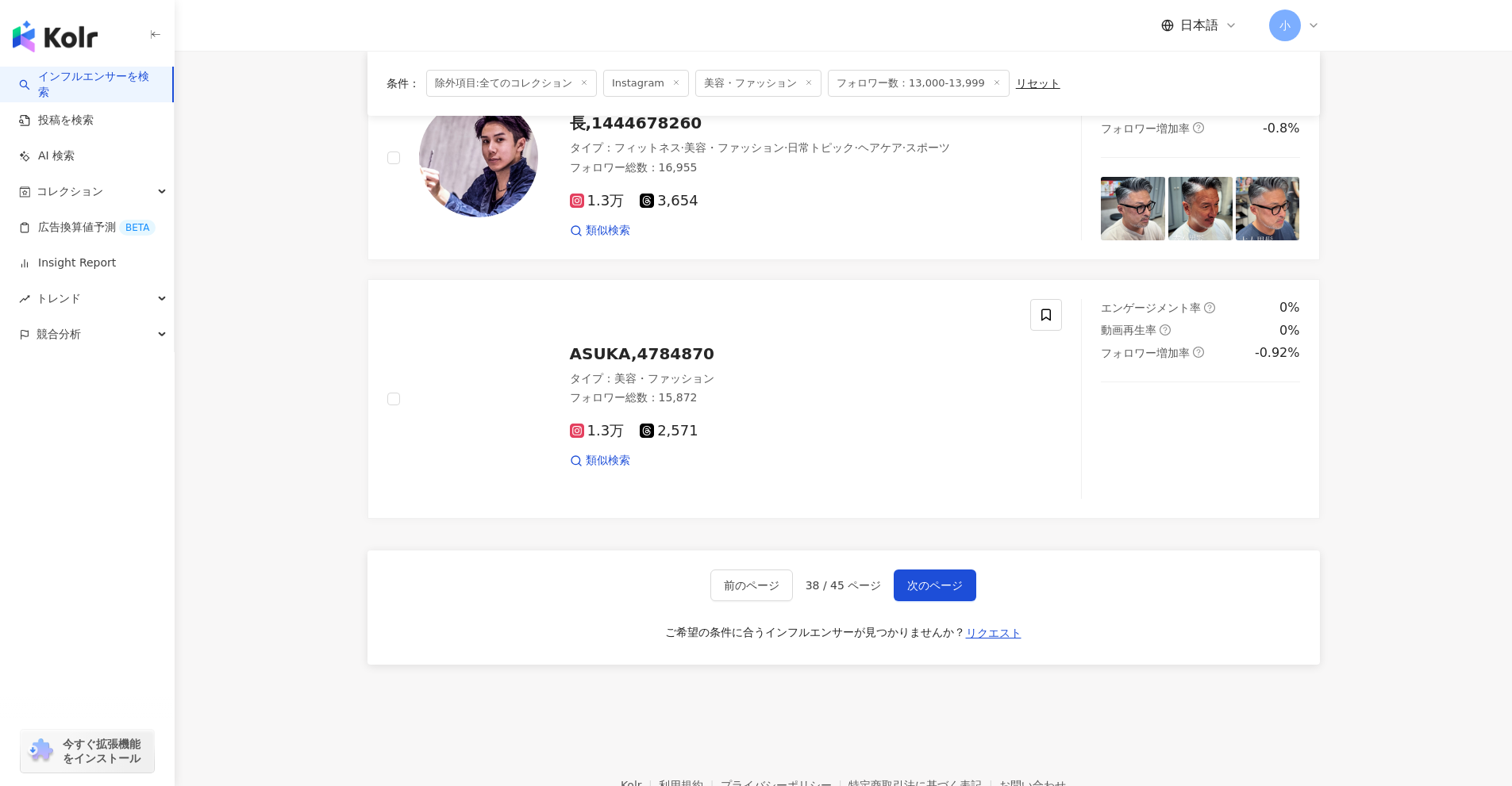
scroll to position [2066, 0]
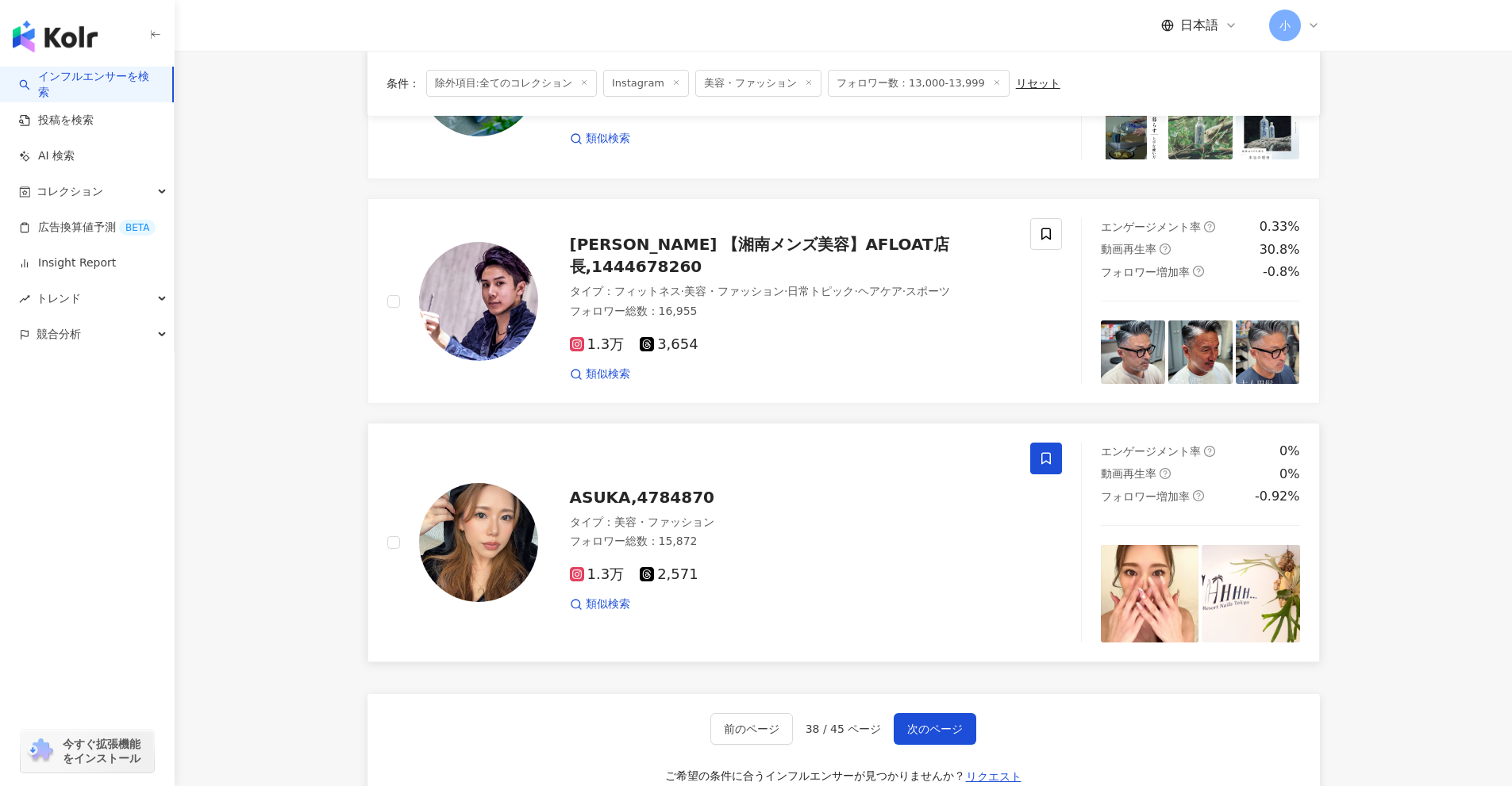
click at [1045, 450] on span at bounding box center [1046, 459] width 31 height 31
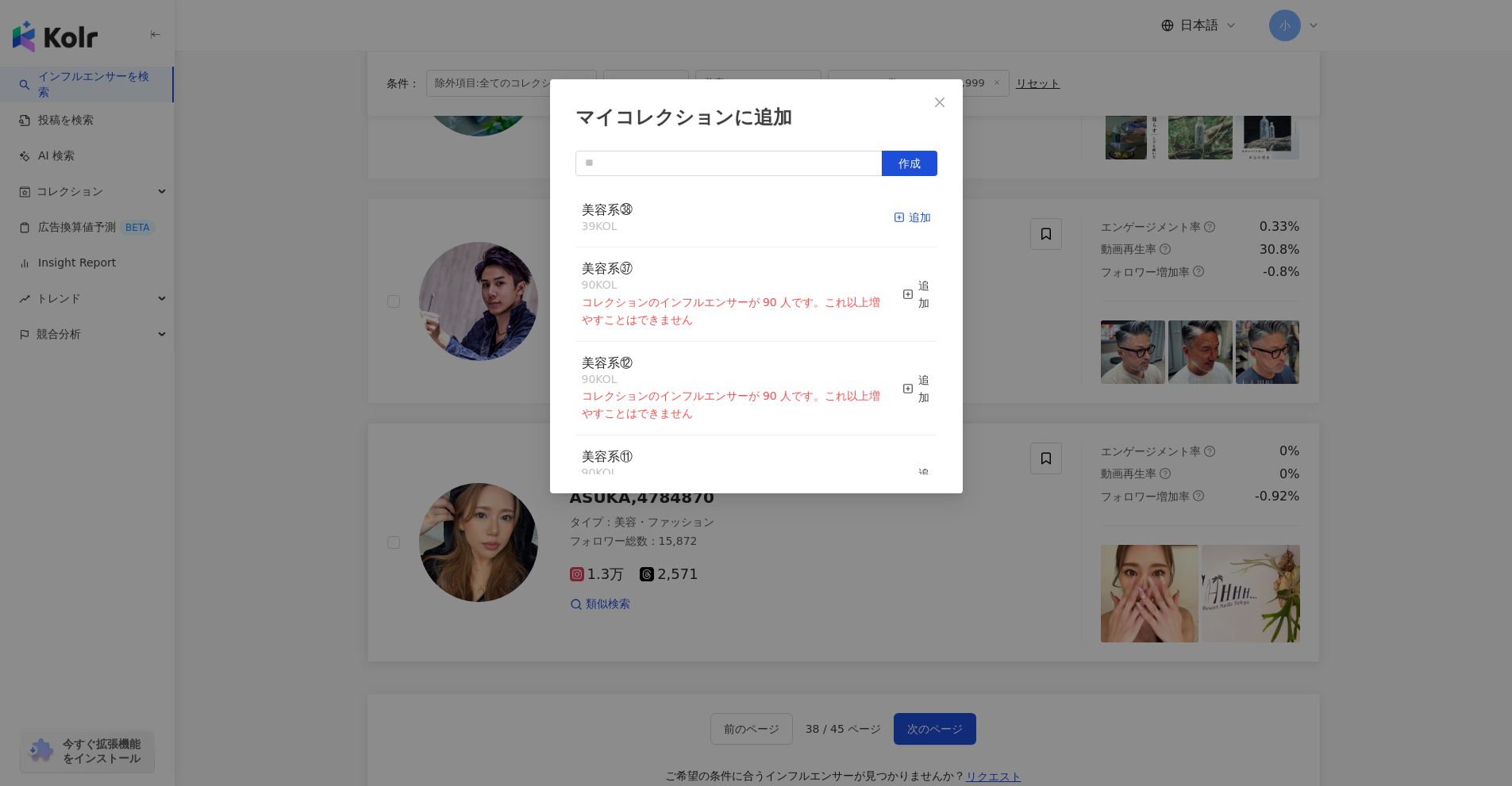
click at [903, 220] on div "追加" at bounding box center [912, 217] width 38 height 17
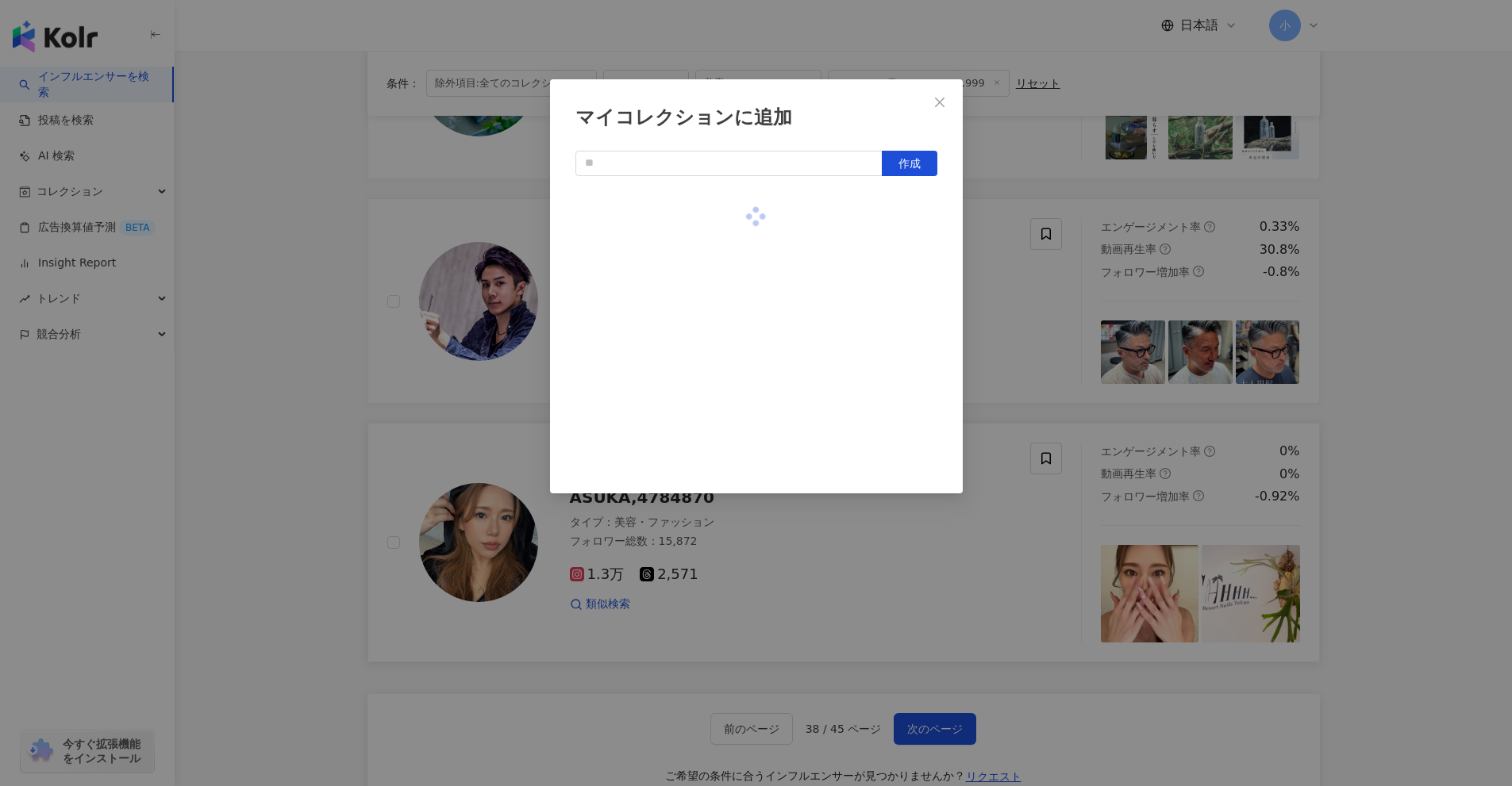
click at [997, 308] on div "マイコレクションに追加 作成" at bounding box center [756, 393] width 1512 height 786
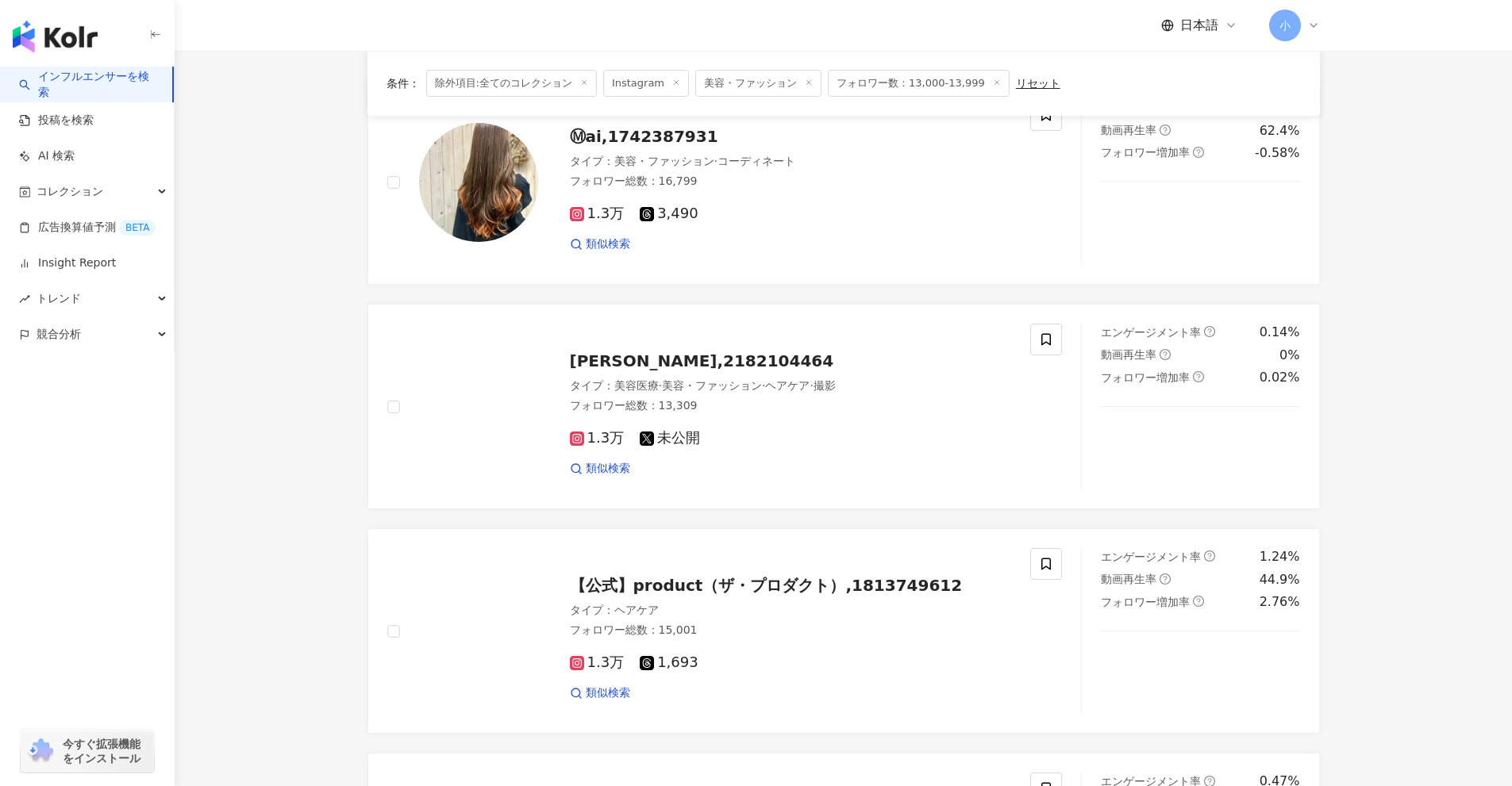
scroll to position [1272, 0]
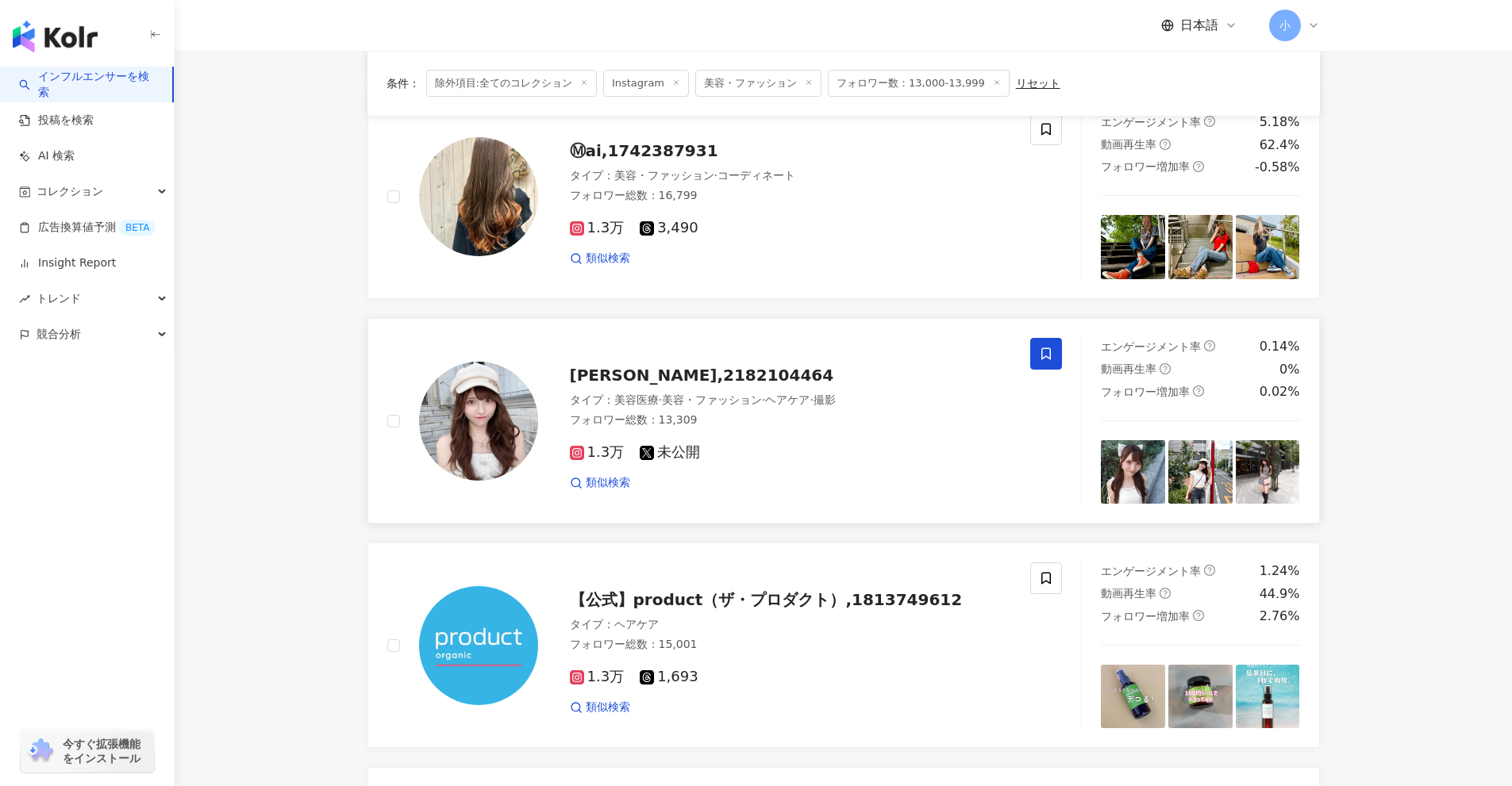
click at [1051, 360] on icon at bounding box center [1046, 353] width 14 height 14
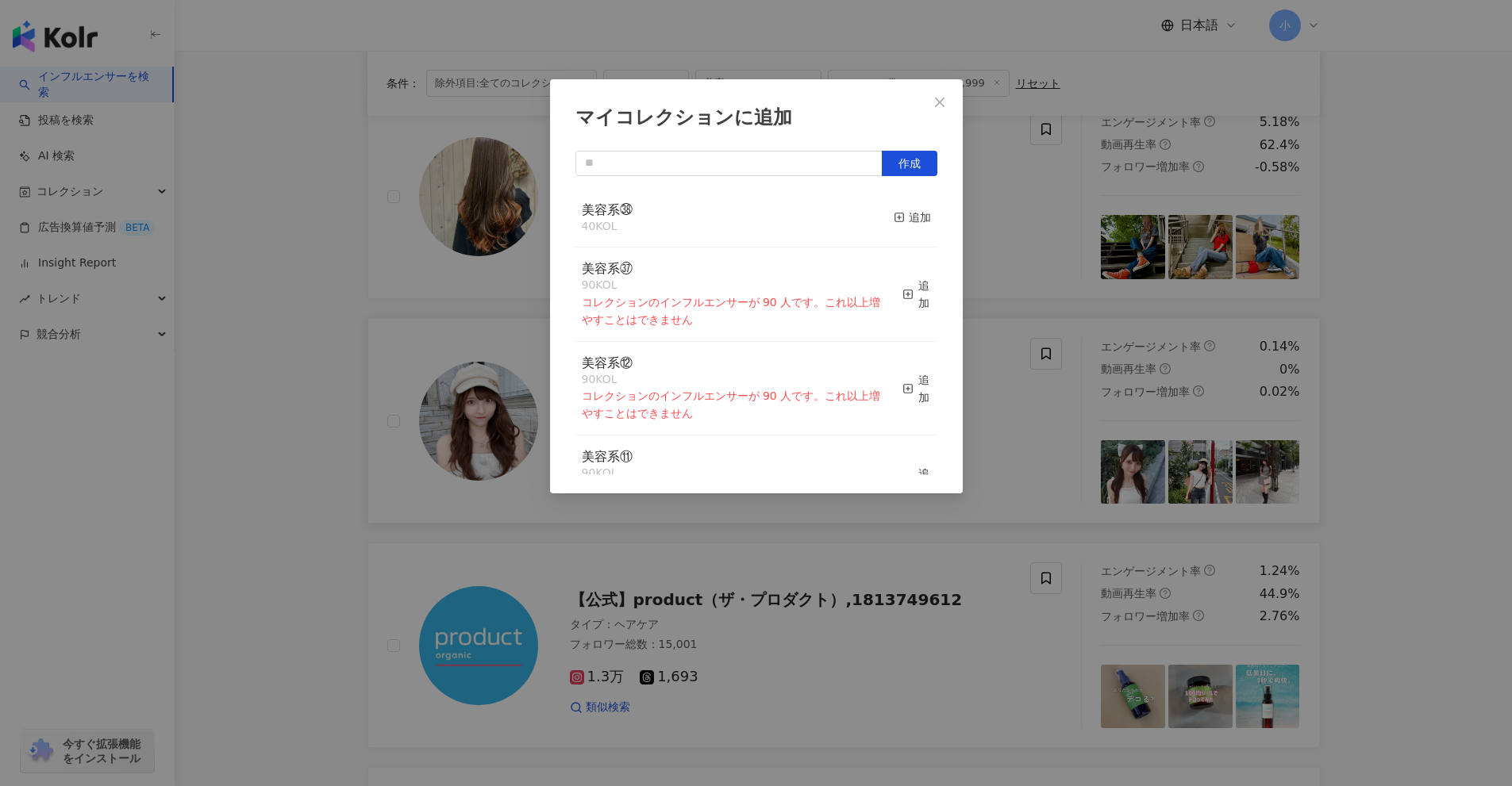
click at [902, 229] on button "追加" at bounding box center [912, 218] width 38 height 33
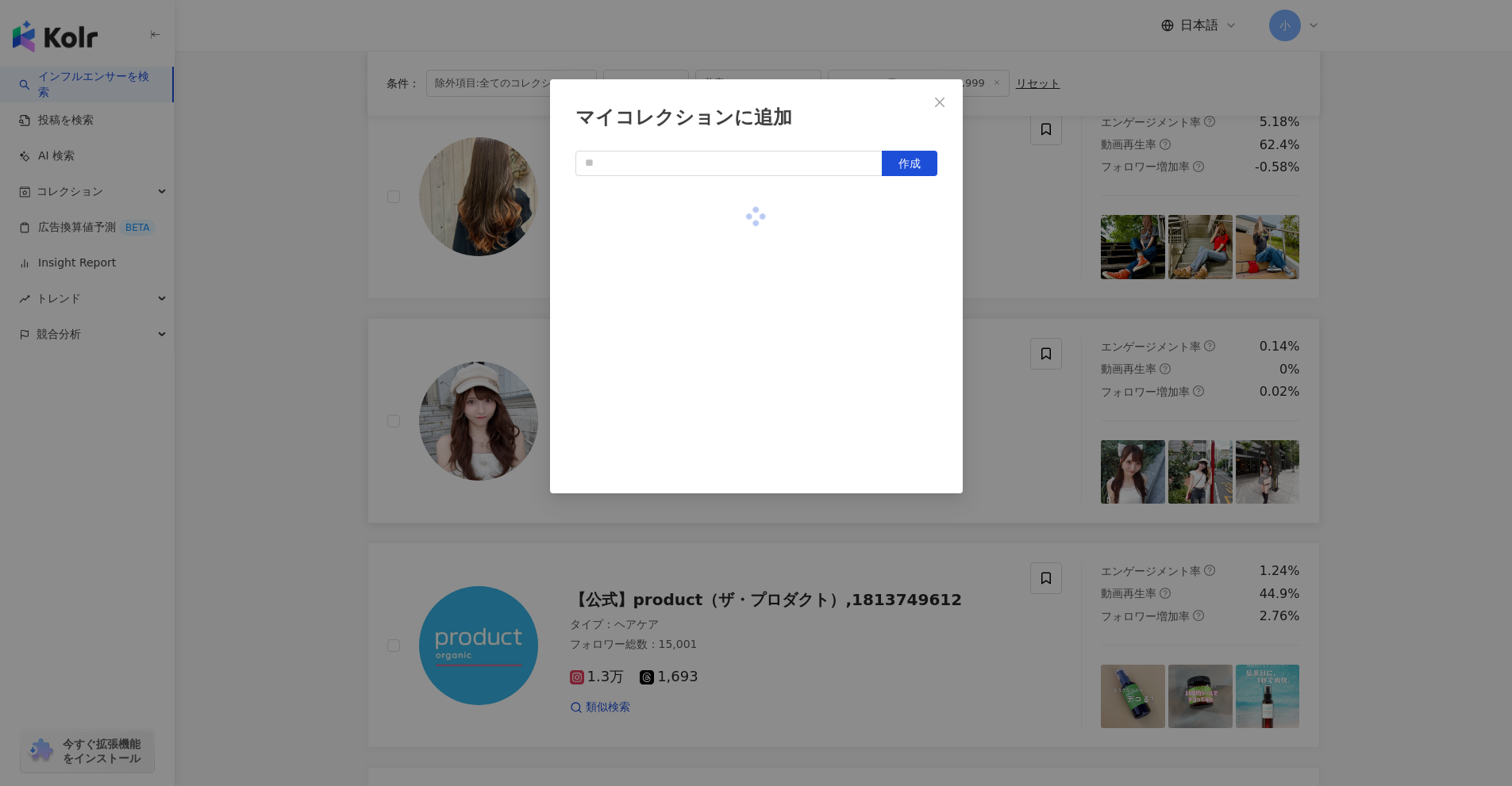
click at [1016, 263] on div "マイコレクションに追加 作成" at bounding box center [756, 393] width 1512 height 786
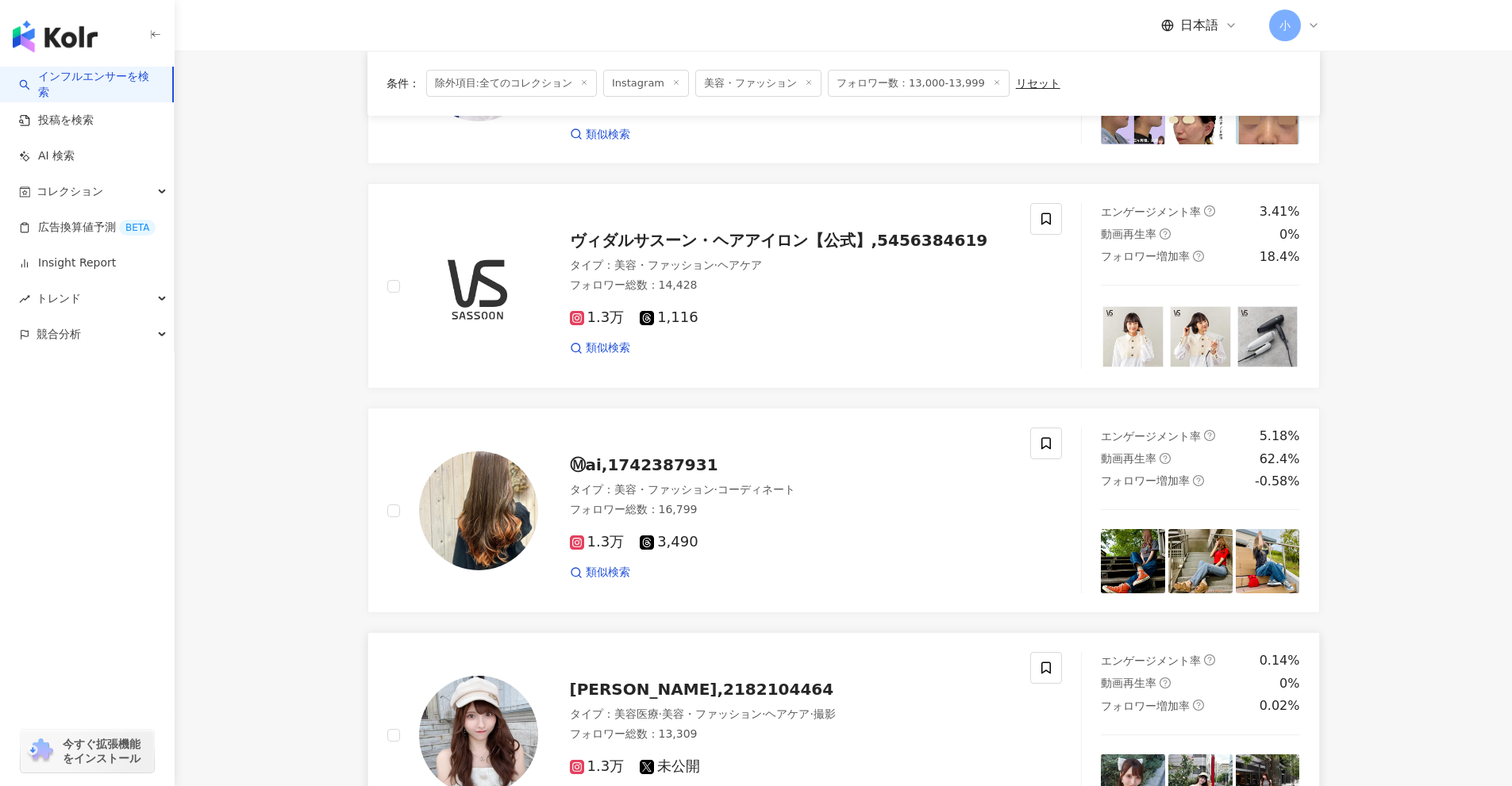
scroll to position [954, 0]
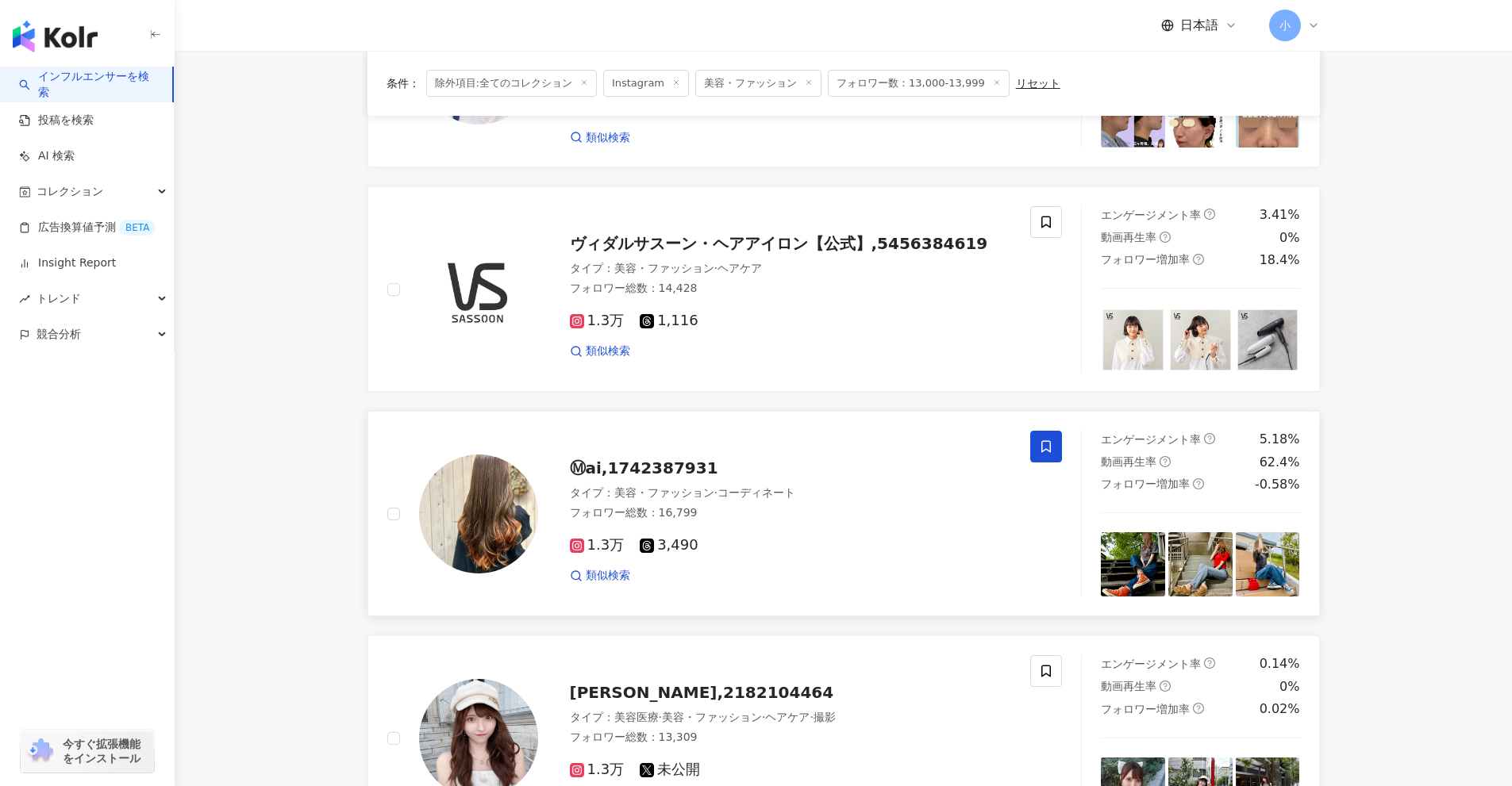
click at [1039, 434] on span at bounding box center [1046, 447] width 31 height 31
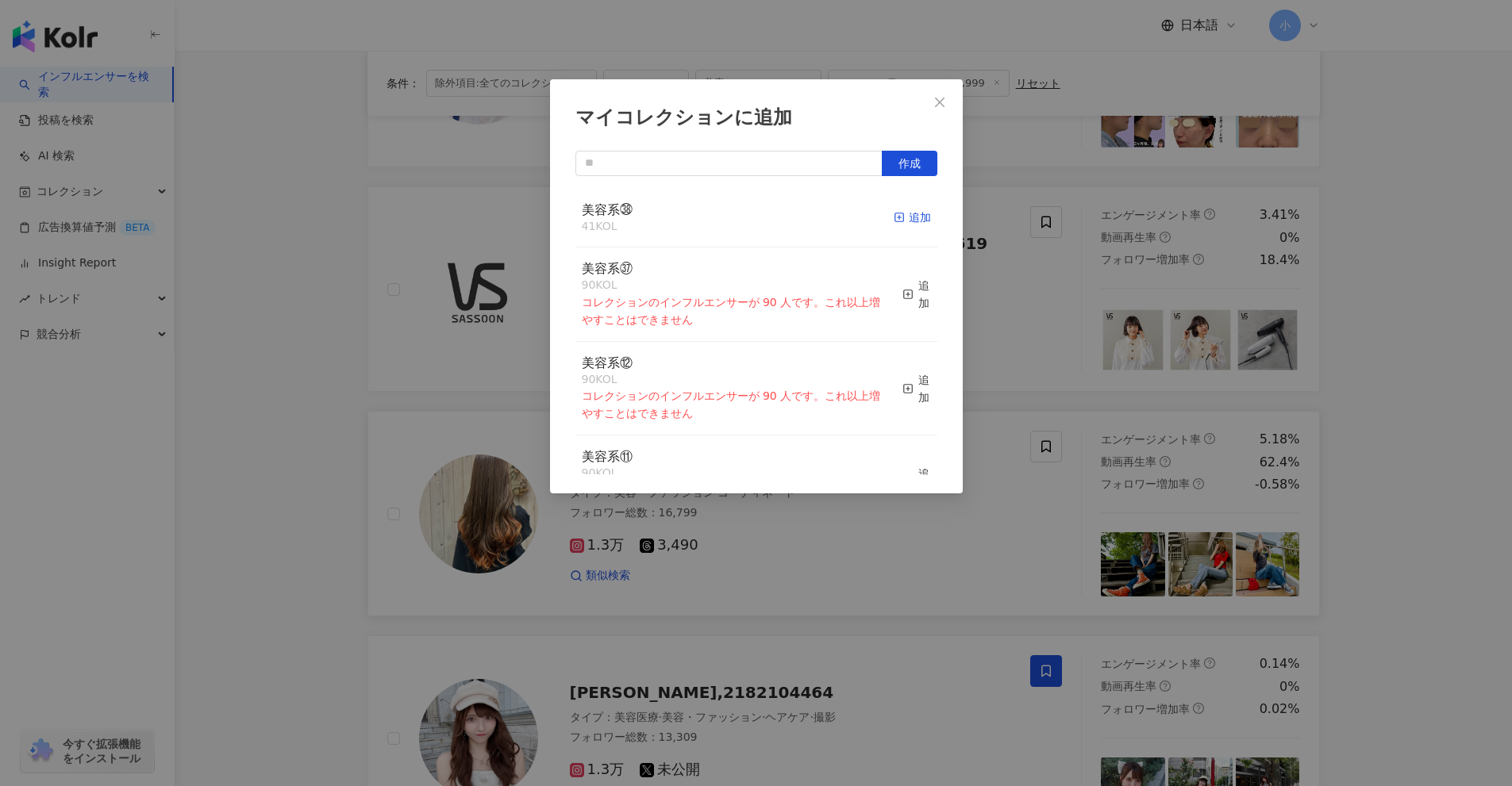
click at [912, 215] on div "追加" at bounding box center [912, 217] width 38 height 17
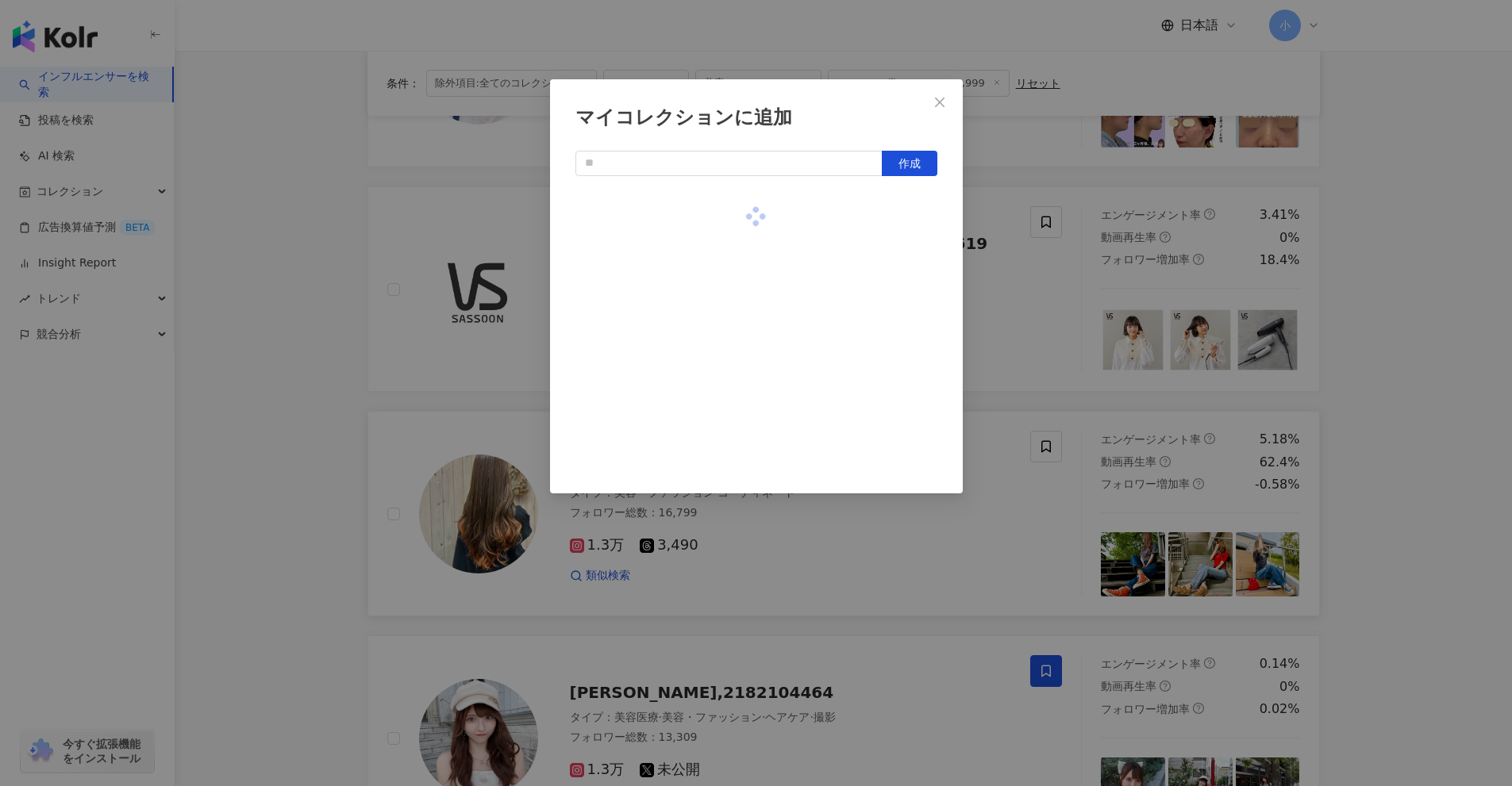
click at [1002, 469] on div "マイコレクションに追加 作成" at bounding box center [756, 393] width 1512 height 786
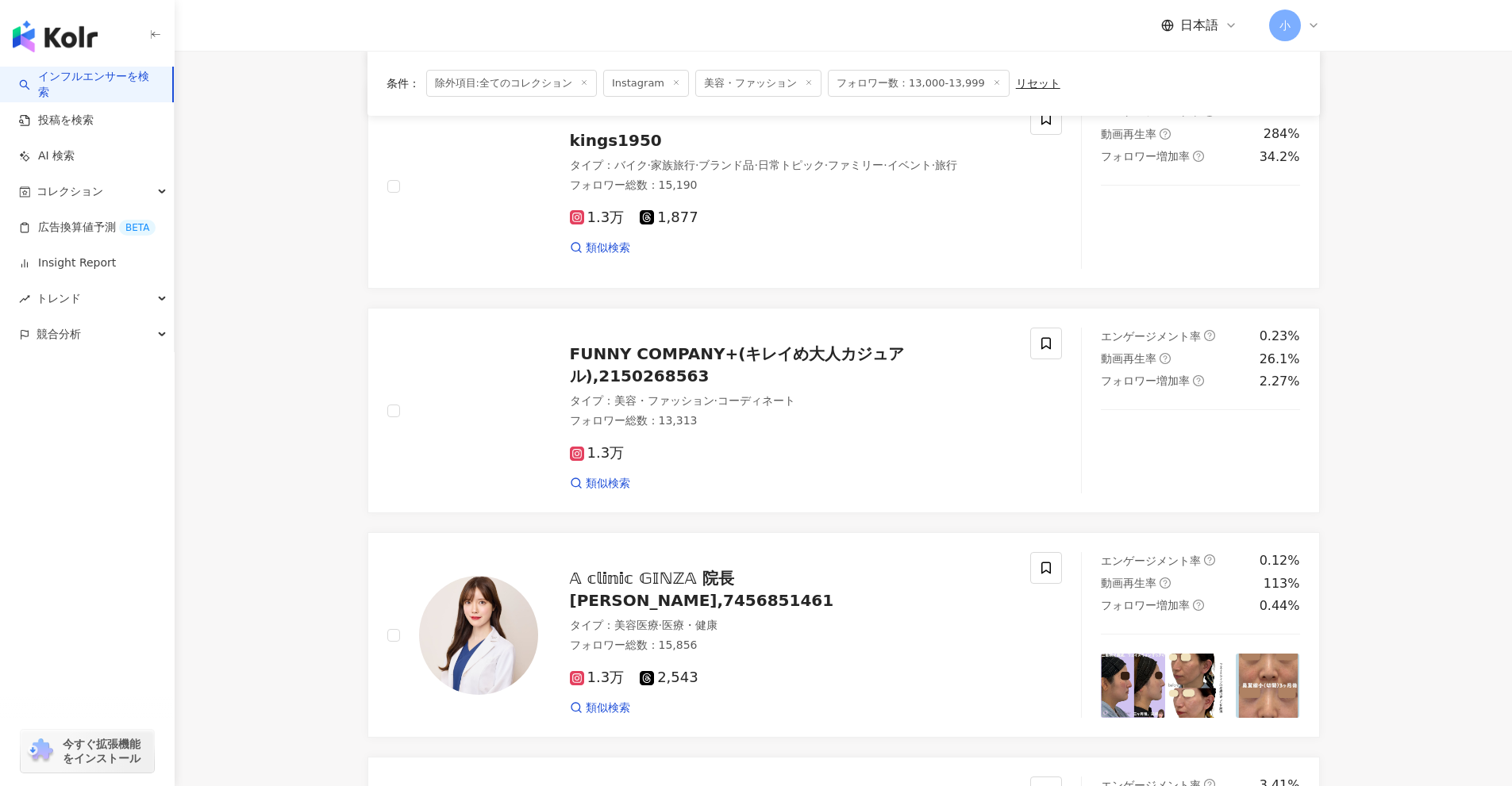
scroll to position [320, 0]
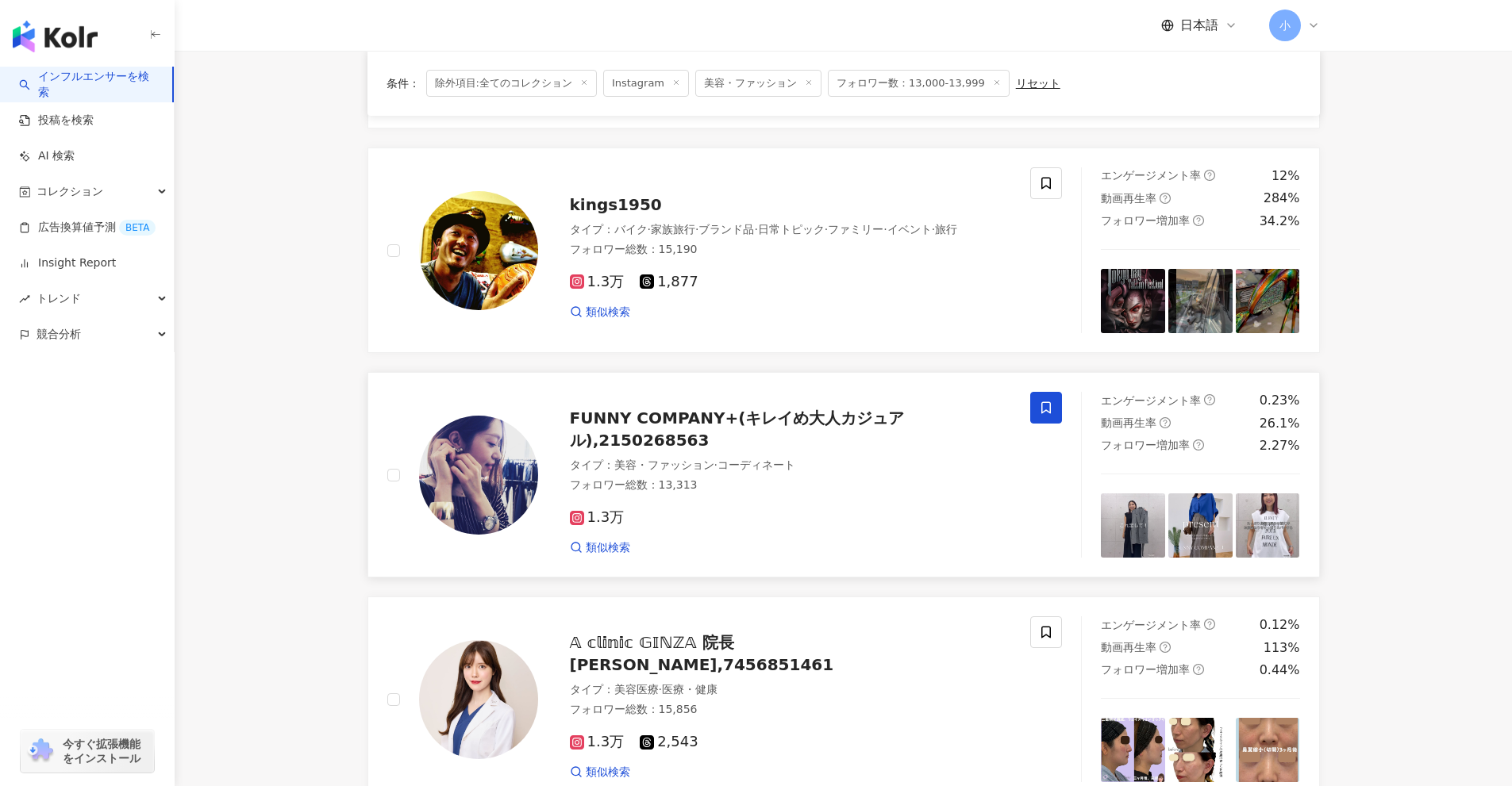
click at [1054, 411] on span at bounding box center [1046, 407] width 31 height 31
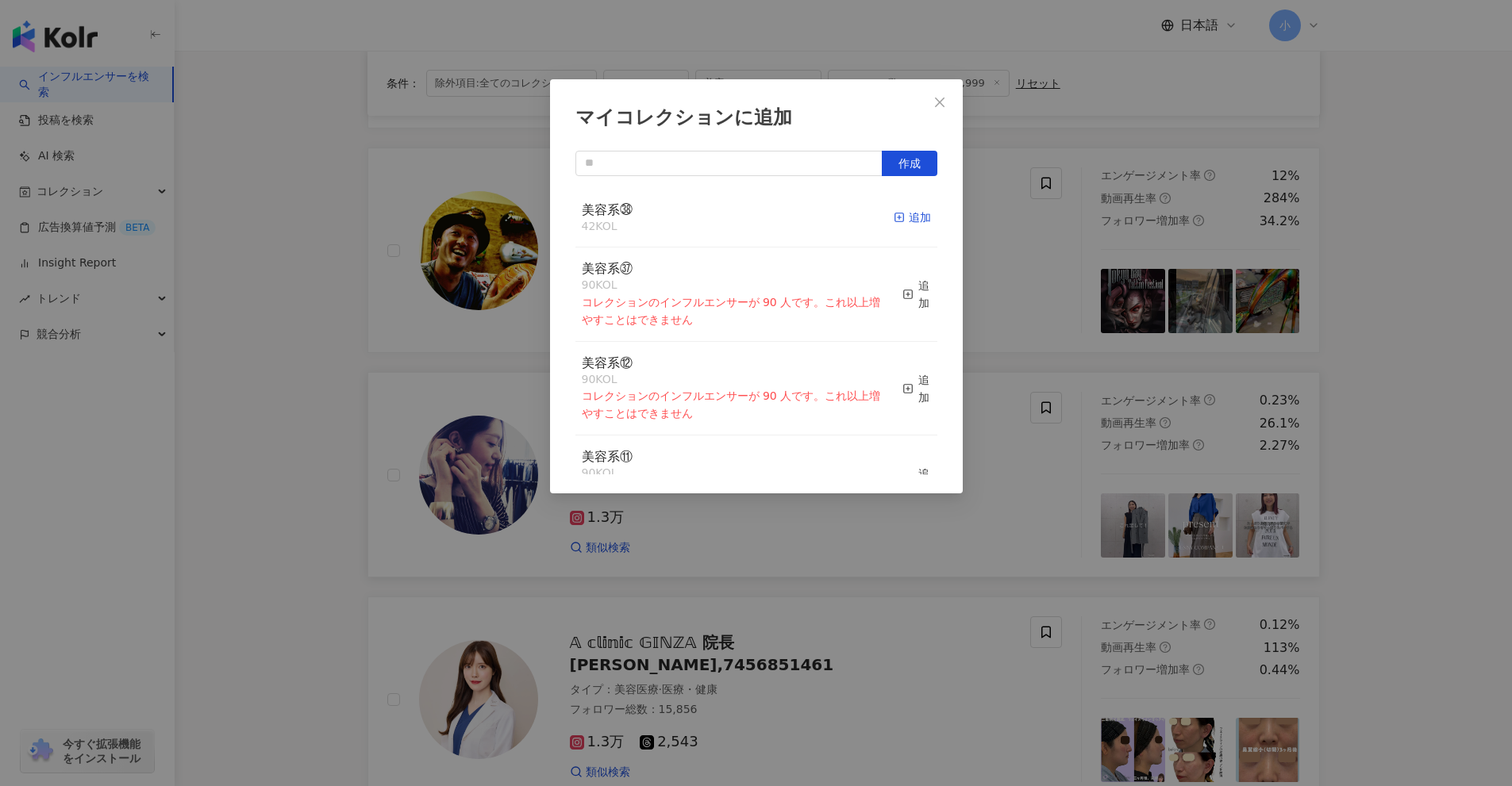
click at [895, 218] on div "追加" at bounding box center [912, 217] width 38 height 17
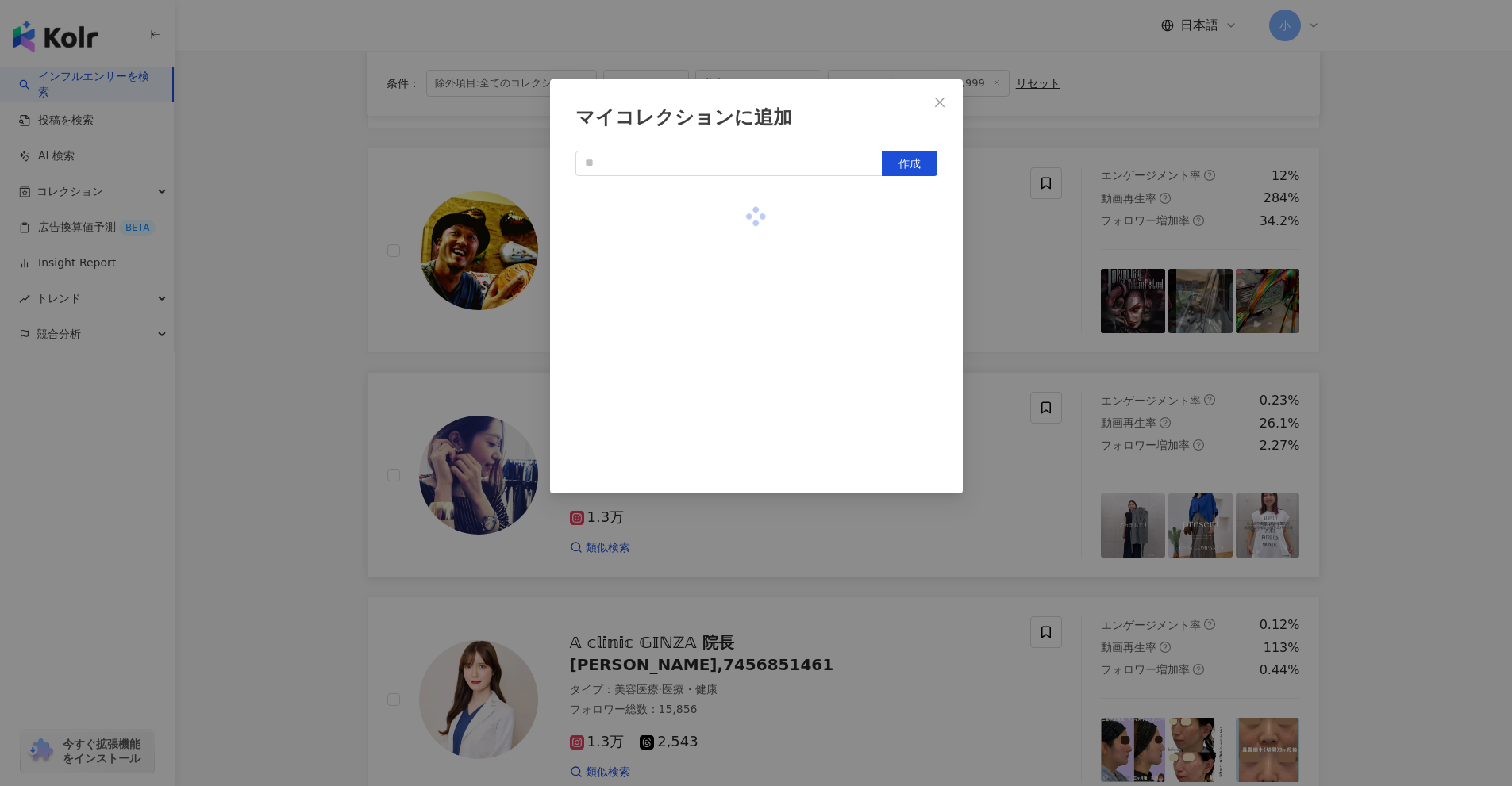
click at [987, 448] on div "マイコレクションに追加 作成" at bounding box center [756, 393] width 1512 height 786
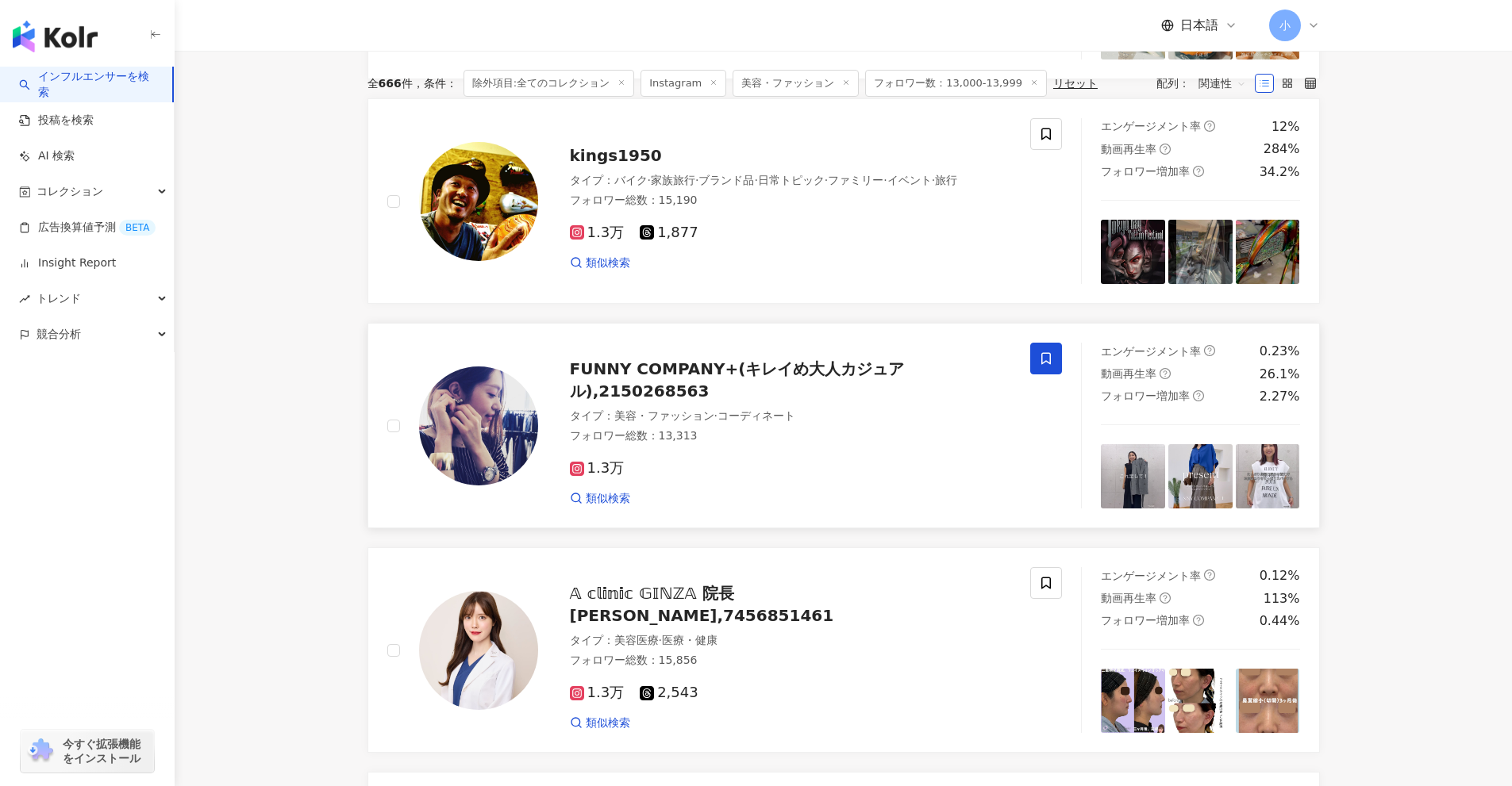
scroll to position [2303, 0]
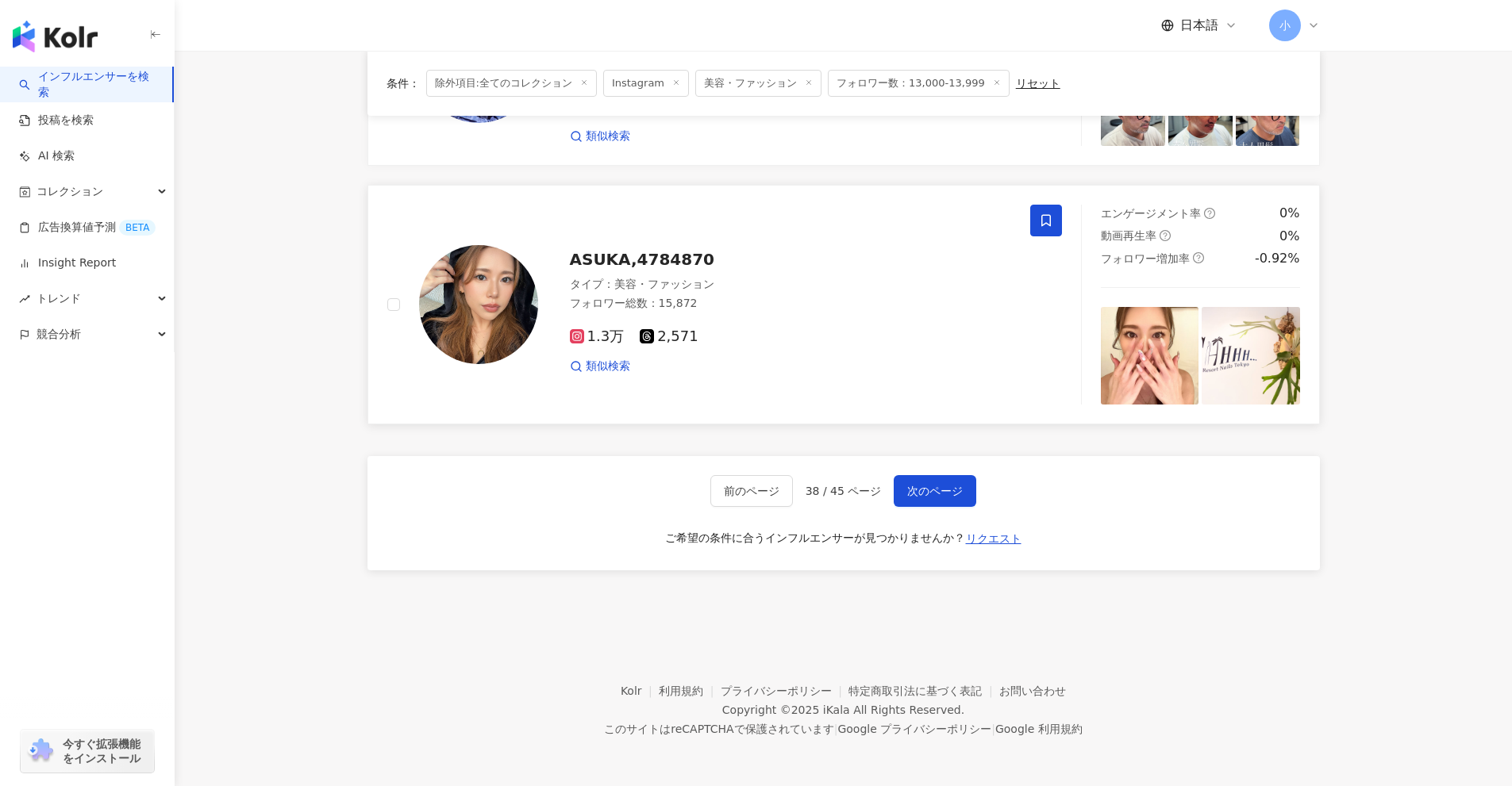
drag, startPoint x: 1413, startPoint y: 331, endPoint x: 1522, endPoint y: 787, distance: 468.8
click at [909, 487] on span "次のページ" at bounding box center [935, 491] width 56 height 13
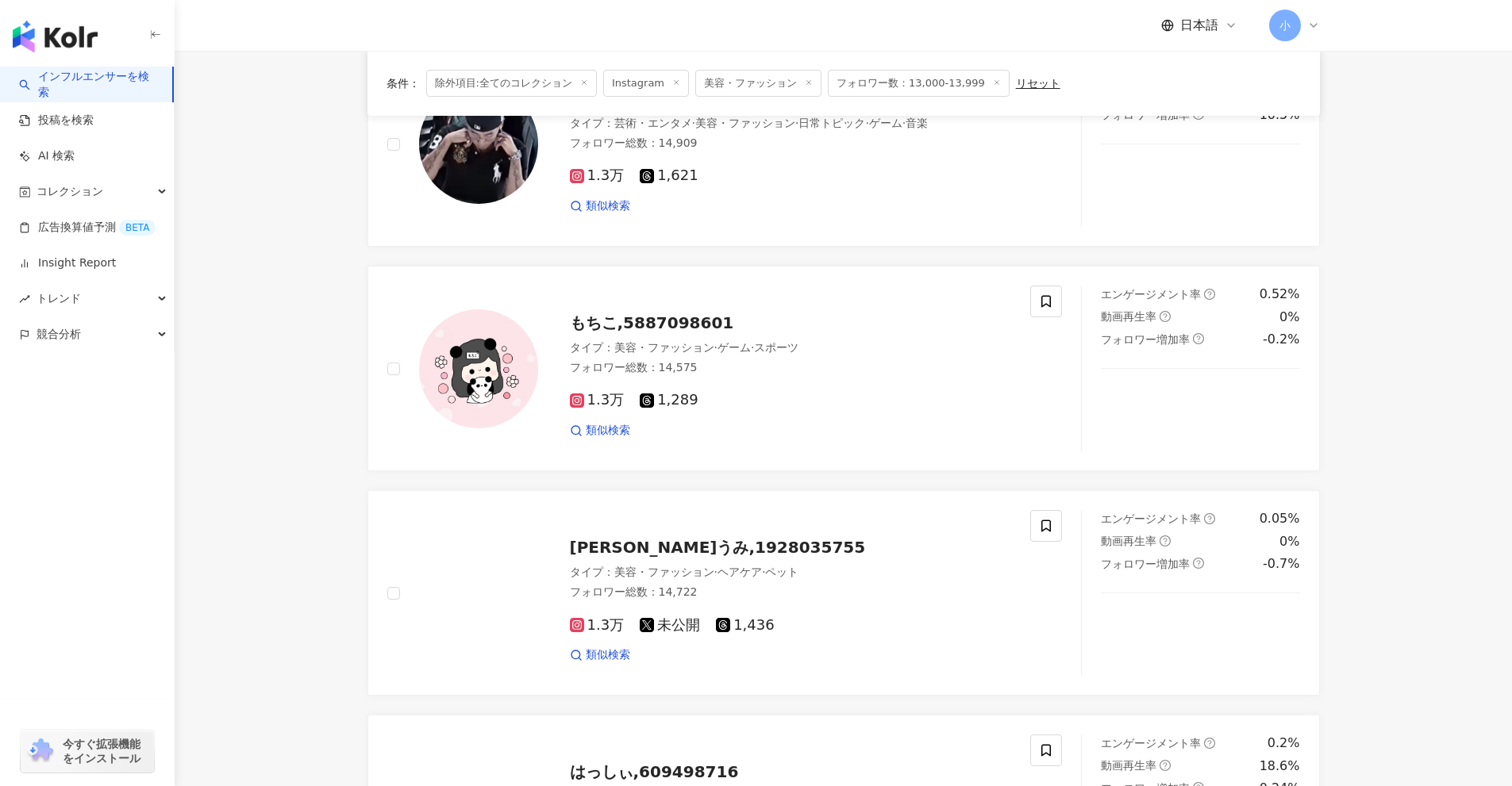
scroll to position [1780, 0]
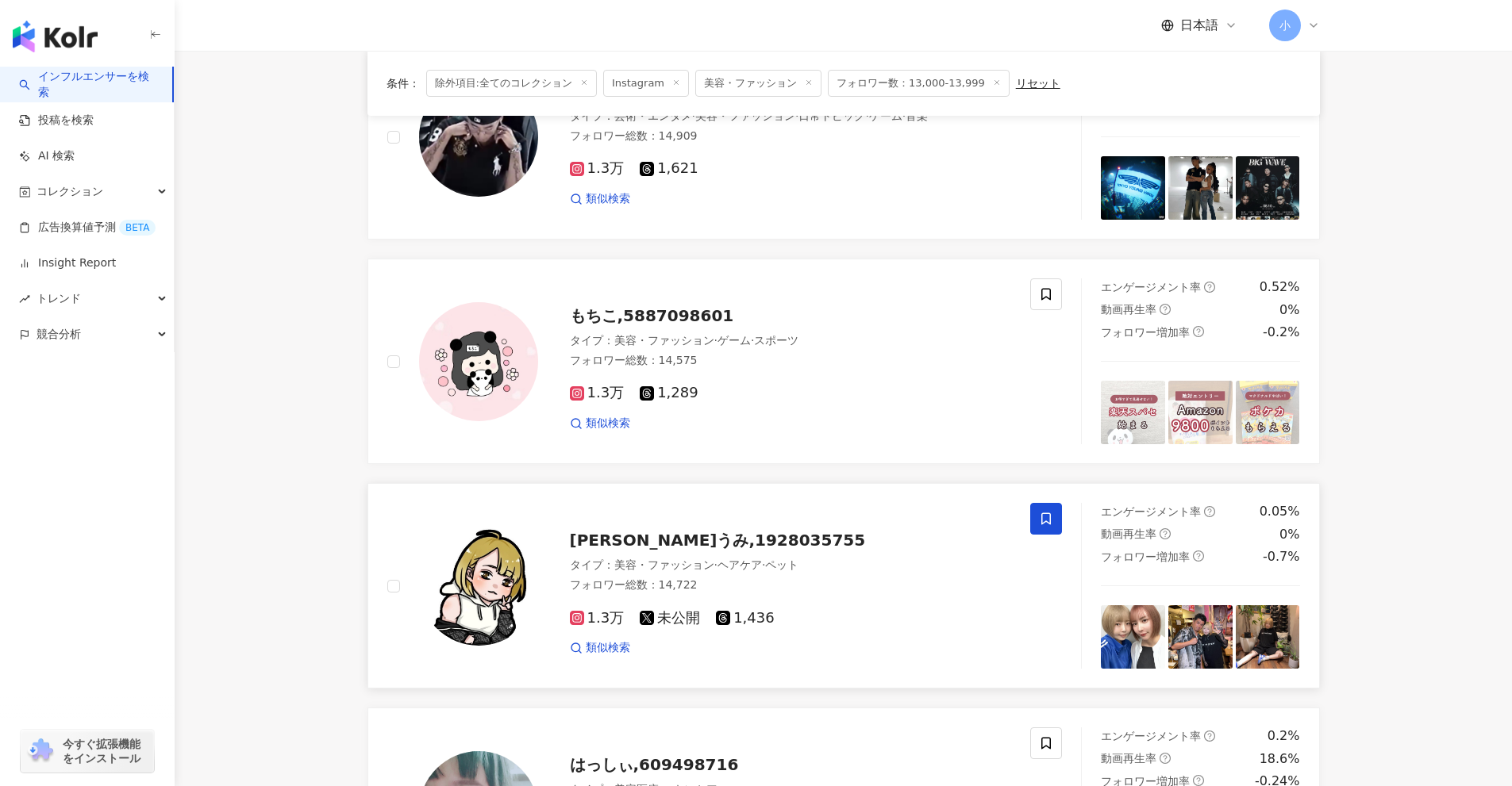
click at [1043, 515] on icon at bounding box center [1046, 519] width 14 height 14
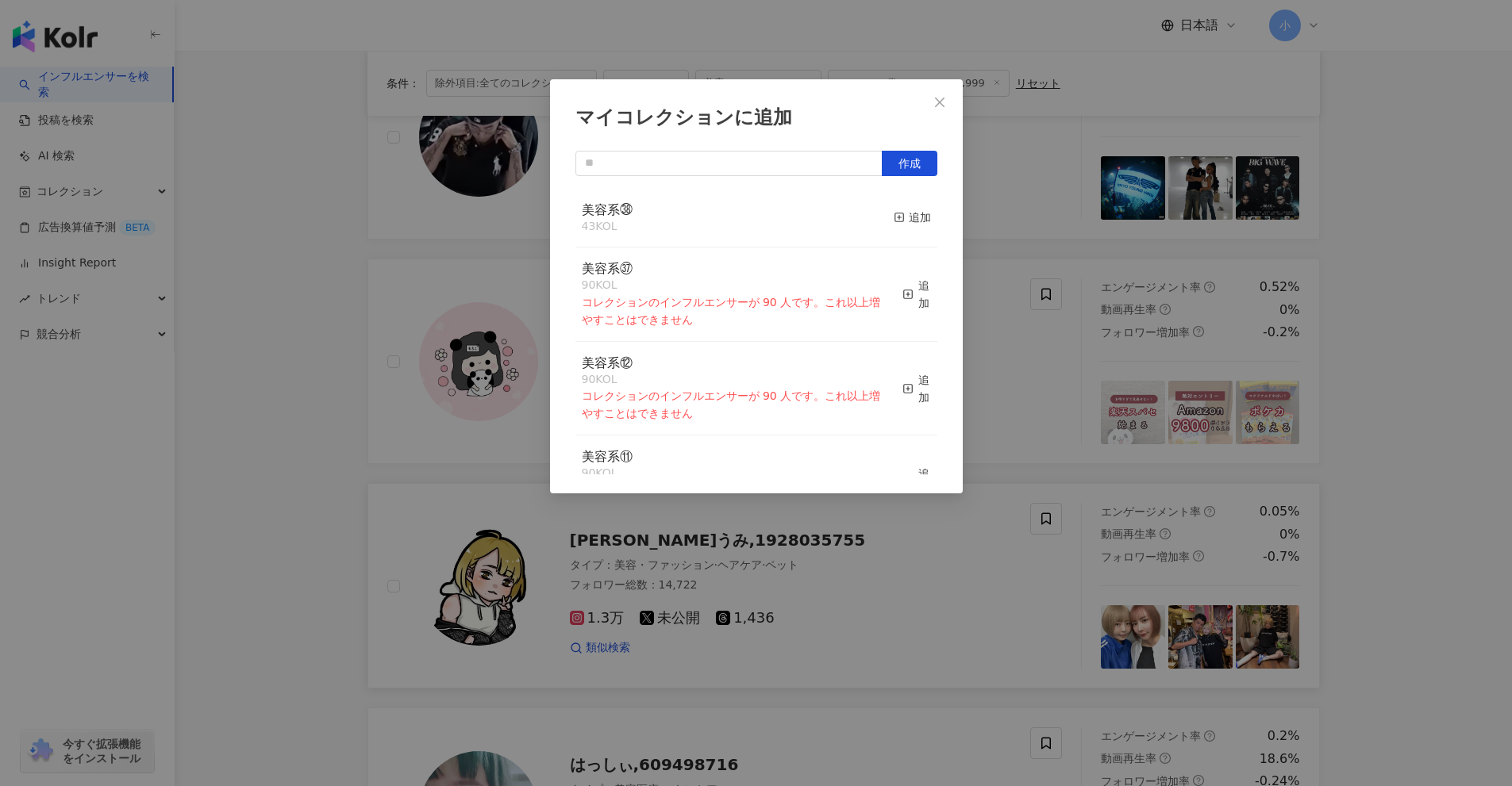
click at [902, 206] on button "追加" at bounding box center [912, 218] width 38 height 33
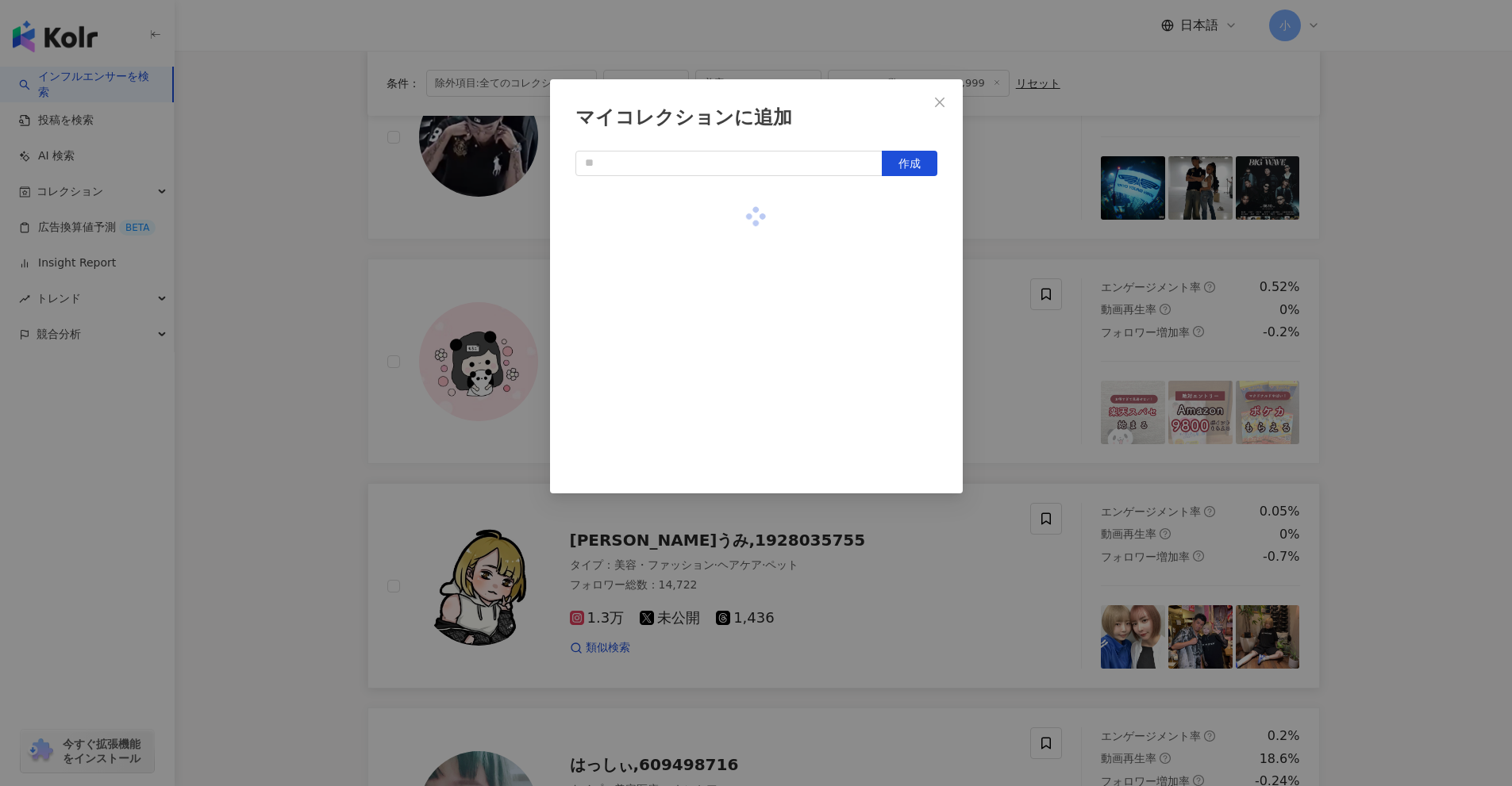
drag, startPoint x: 1027, startPoint y: 329, endPoint x: 971, endPoint y: 468, distance: 149.9
click at [1027, 330] on div "マイコレクションに追加 作成" at bounding box center [756, 393] width 1512 height 786
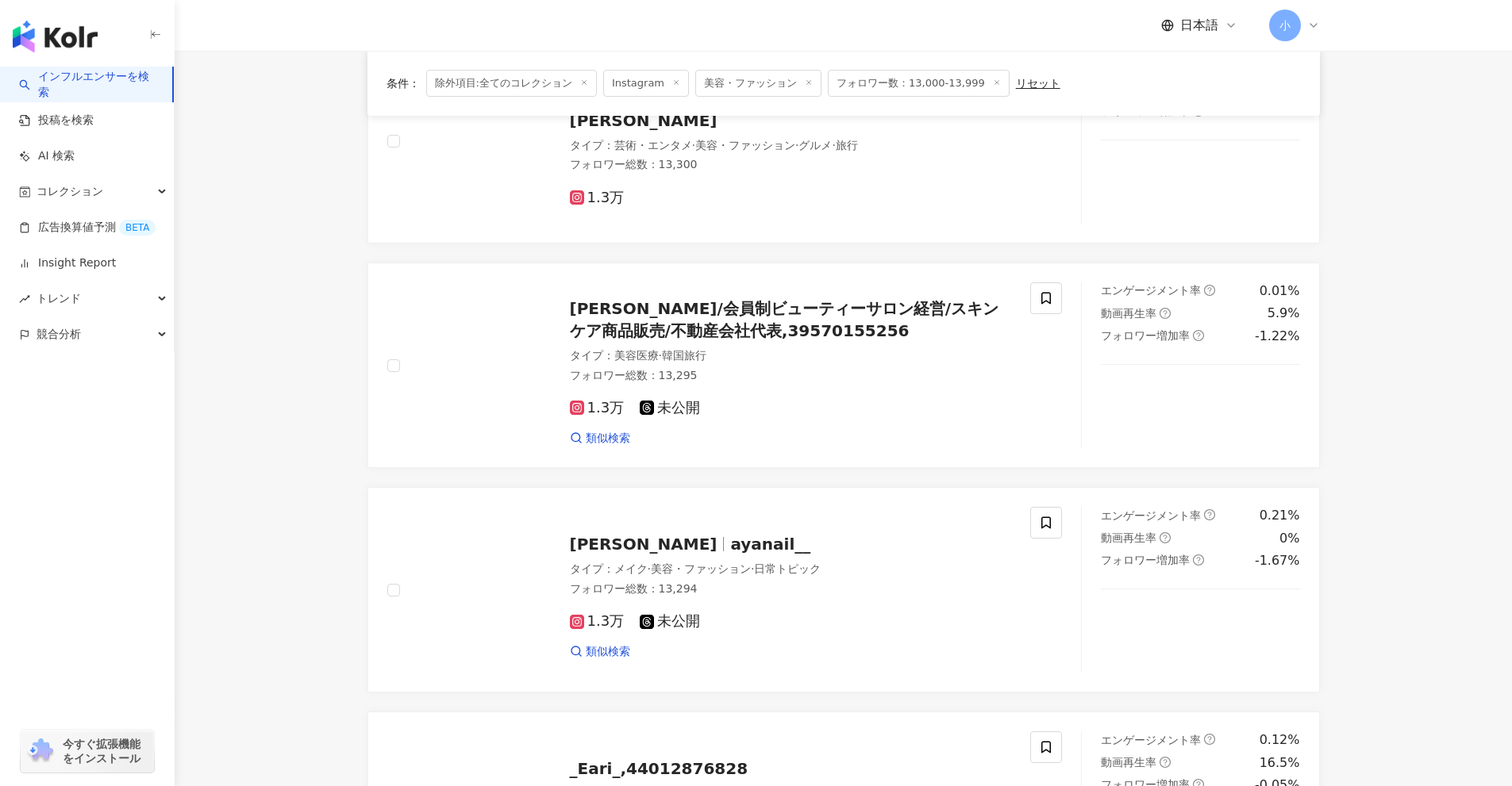
scroll to position [114, 0]
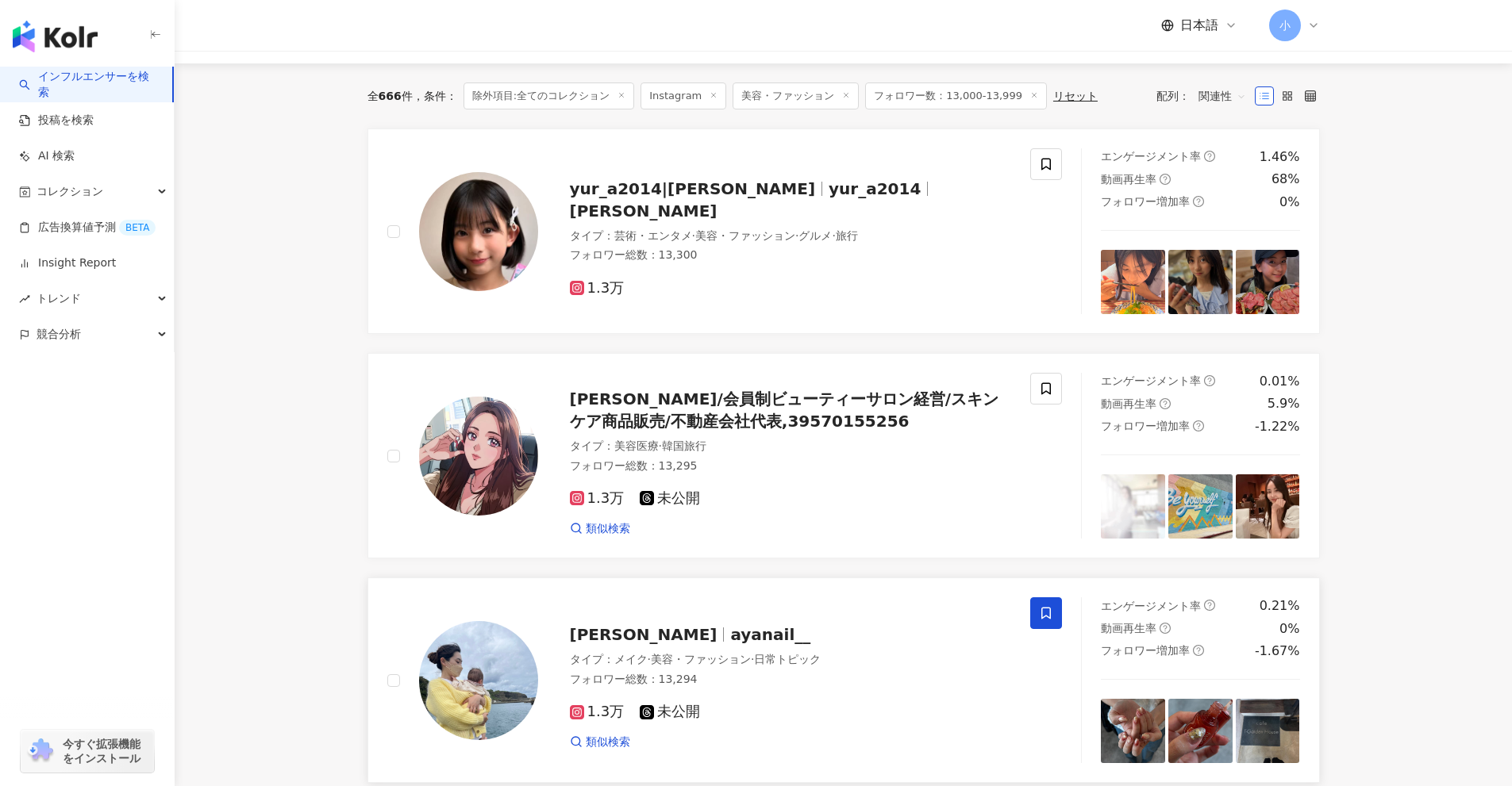
click at [1050, 613] on icon at bounding box center [1045, 614] width 10 height 12
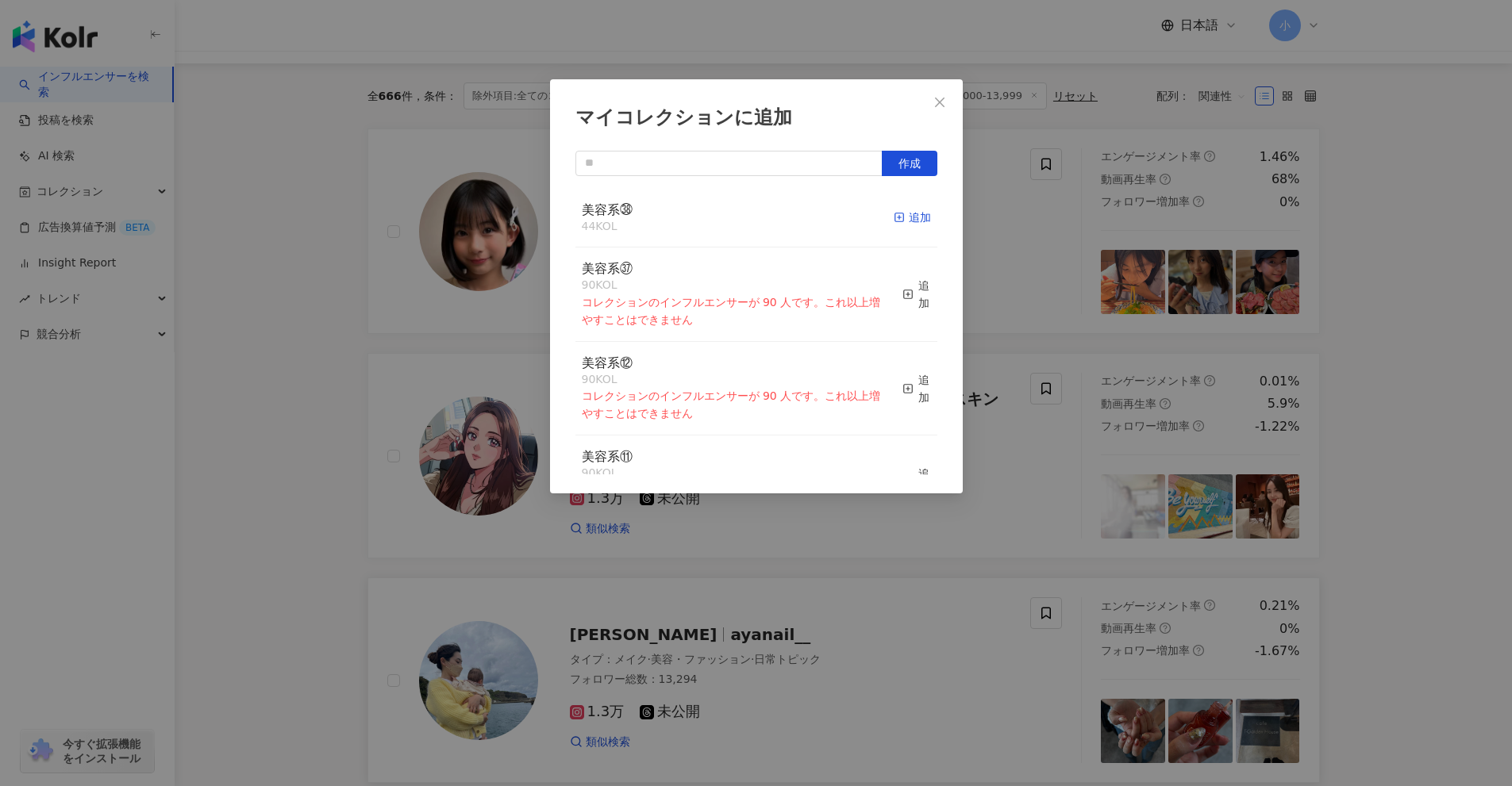
click at [916, 222] on div "追加" at bounding box center [912, 217] width 38 height 17
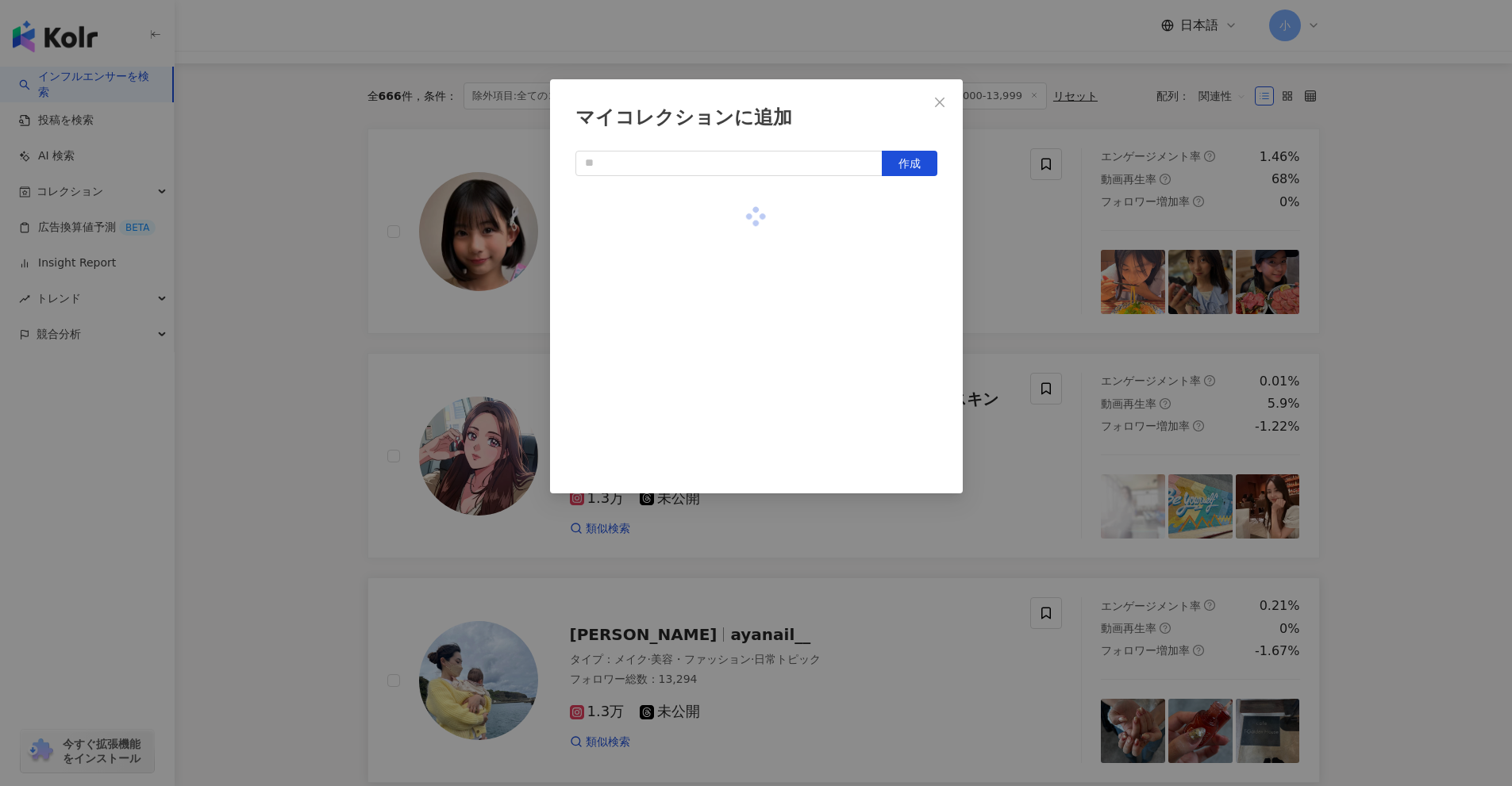
click at [1041, 293] on div "マイコレクションに追加 作成" at bounding box center [756, 393] width 1512 height 786
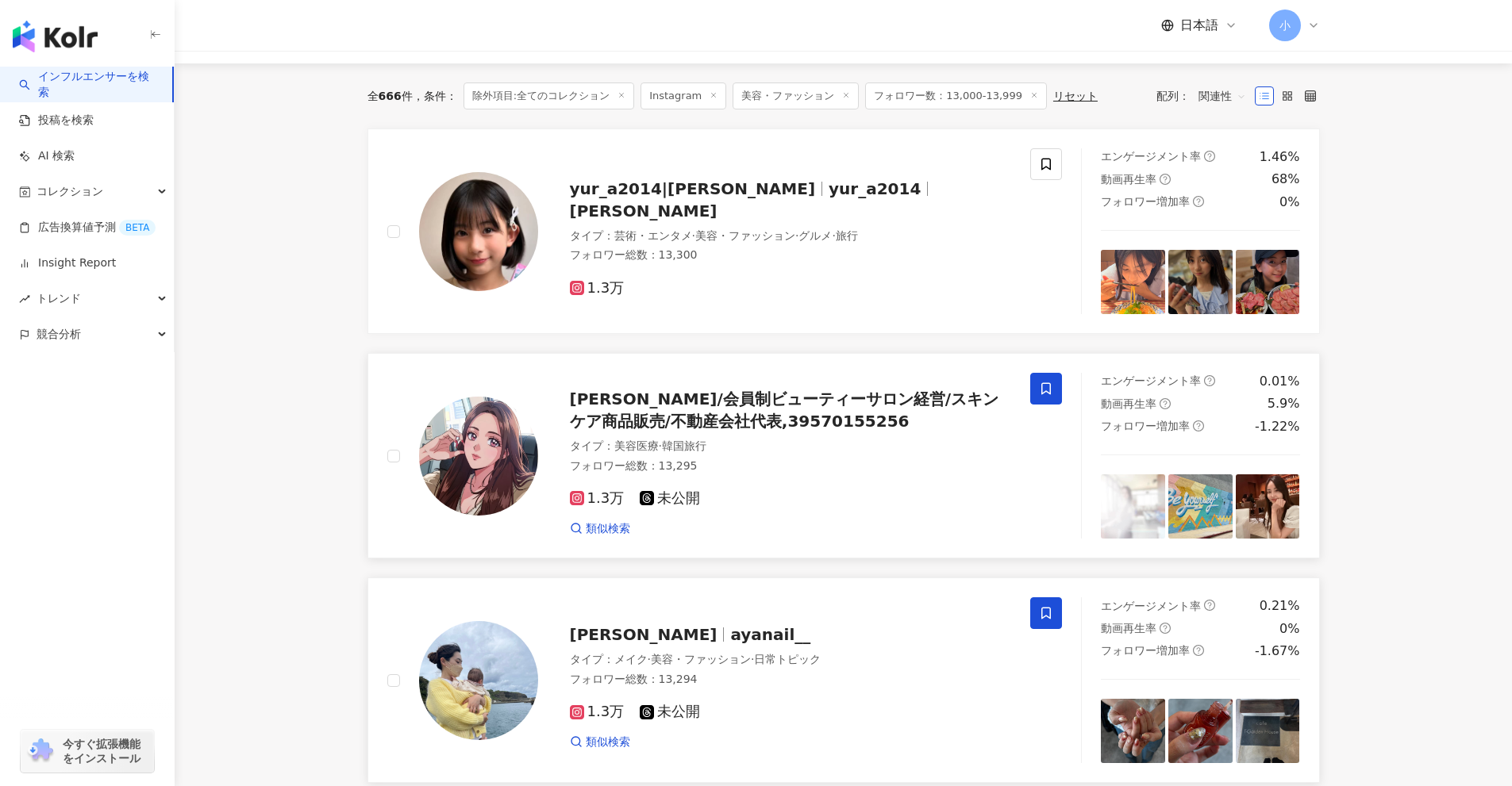
click at [1049, 386] on icon at bounding box center [1046, 389] width 14 height 14
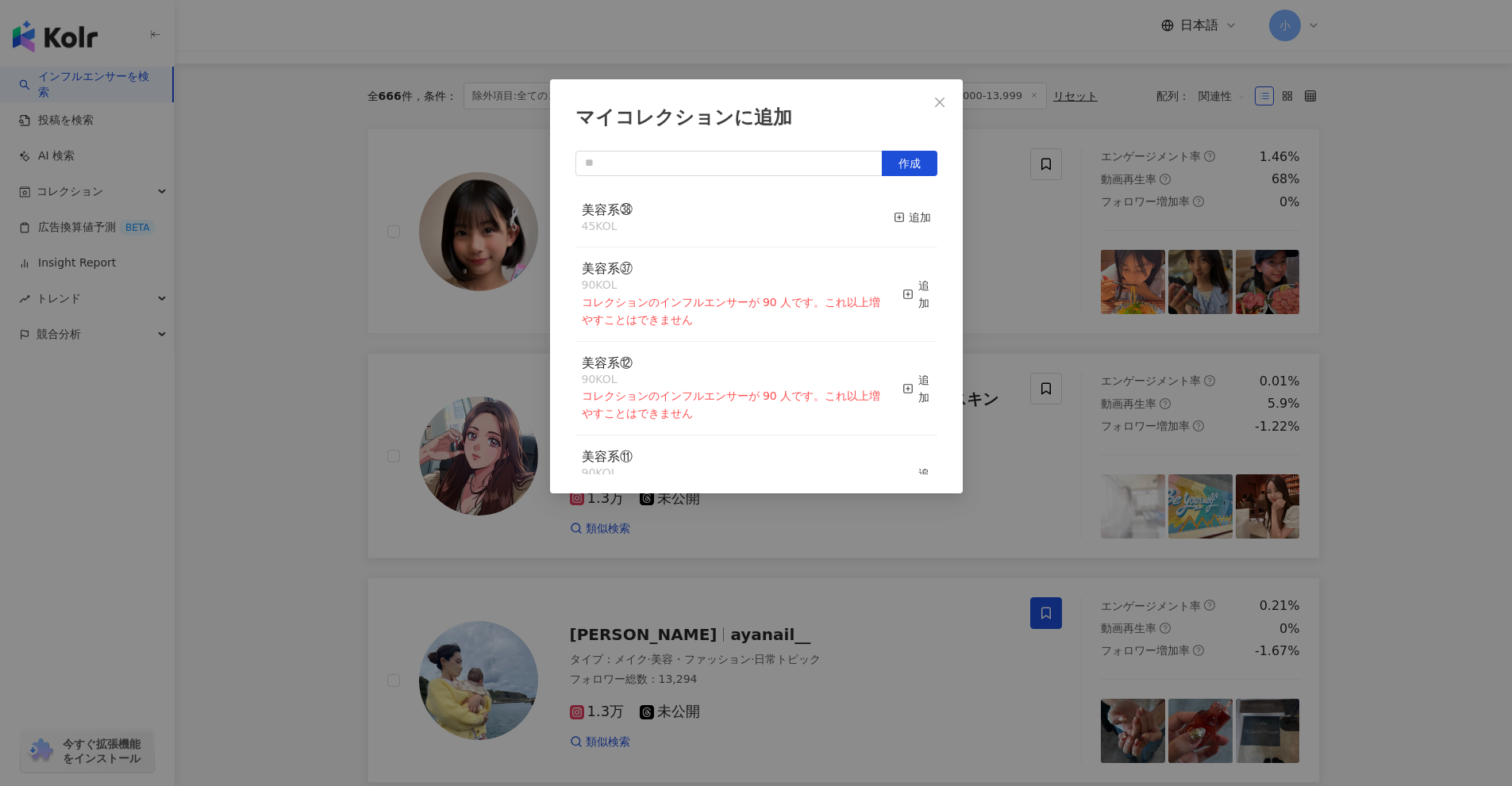
click at [1429, 399] on div "マイコレクションに追加 作成 美容系㊳ 45 KOL 追加 美容系㊲ 90 KOL コレクションのインフルエンサーが 90 人です。これ以上増やすことはできま…" at bounding box center [756, 393] width 1512 height 786
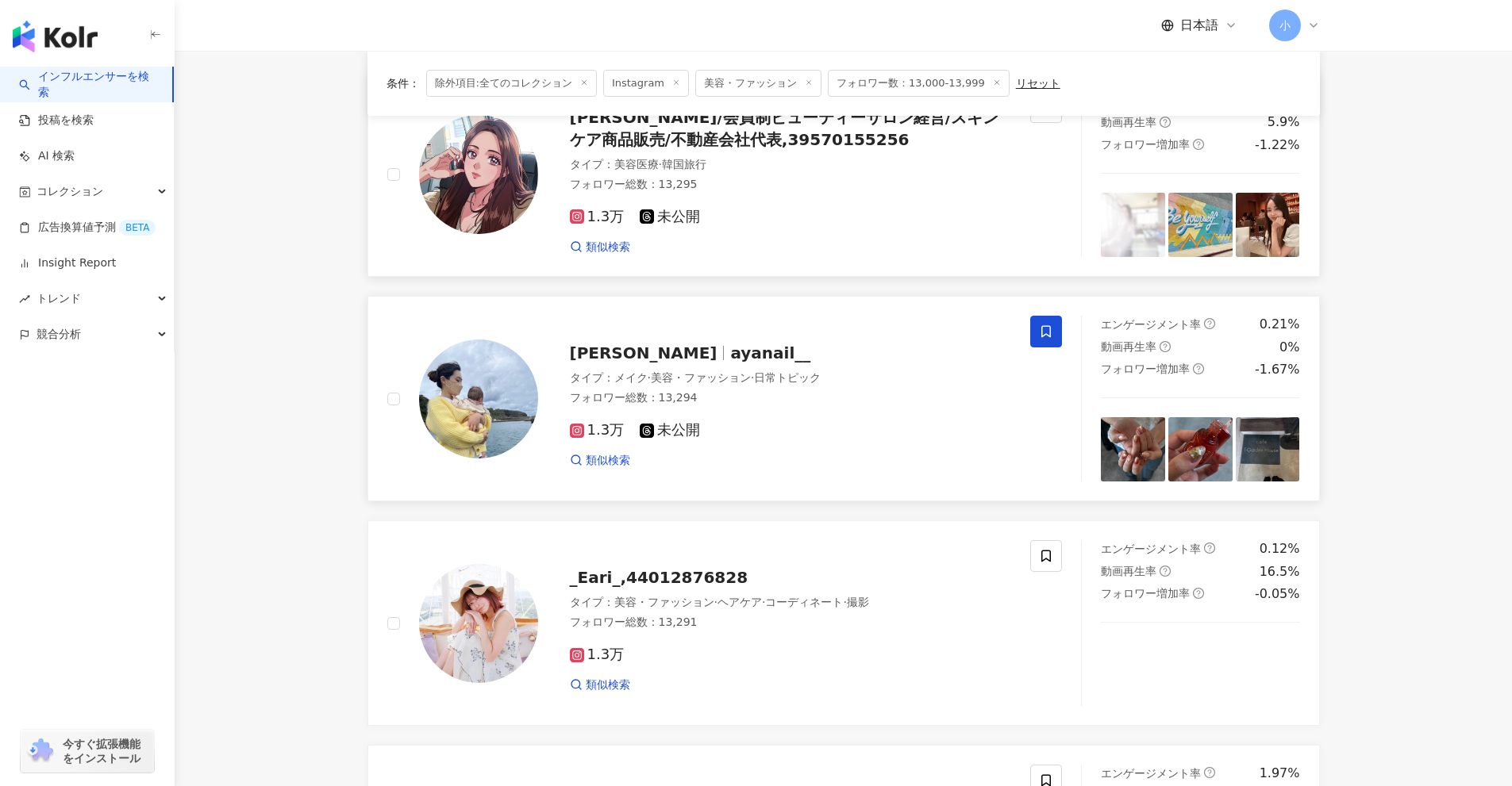
scroll to position [2495, 0]
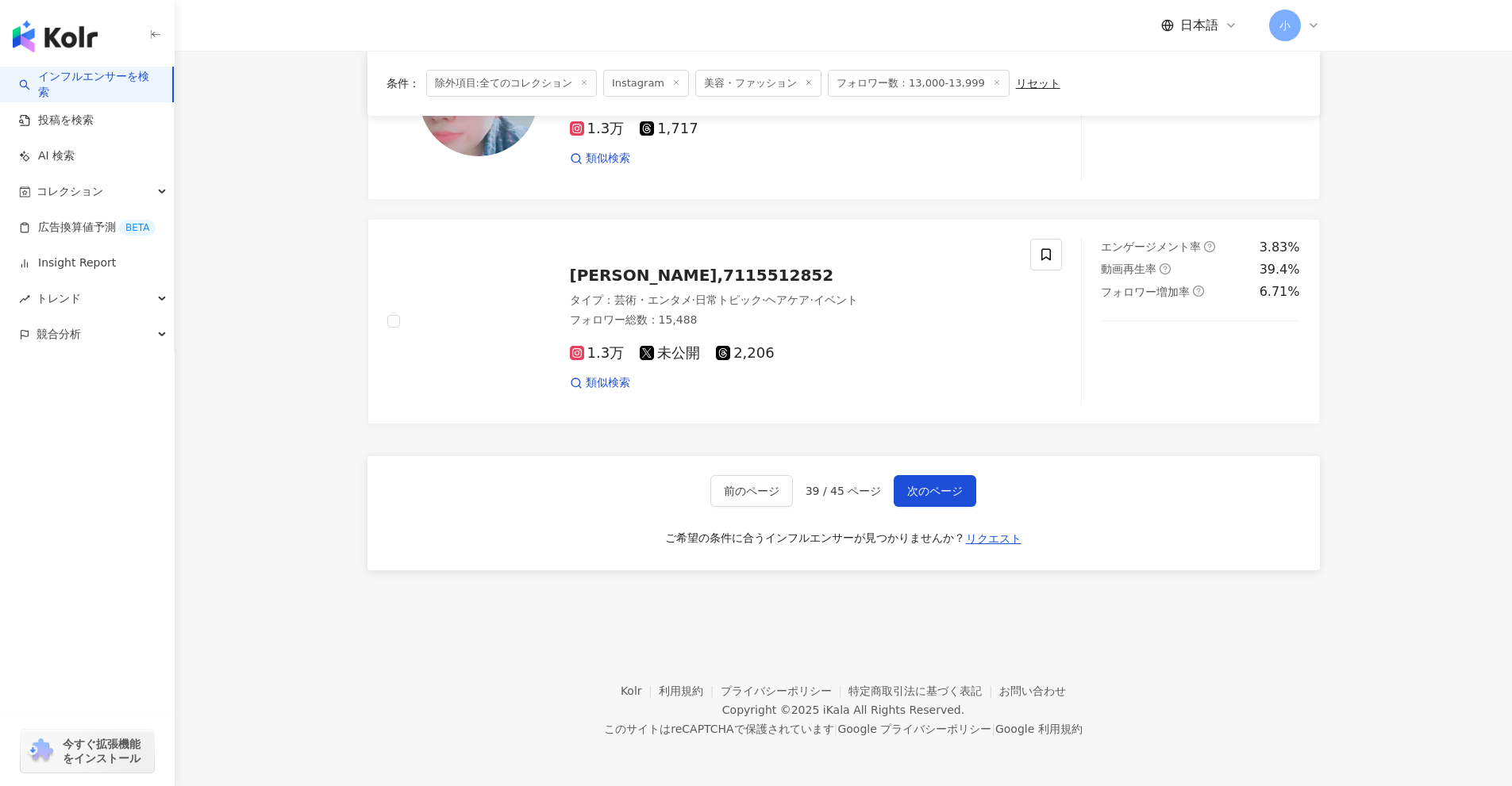
drag, startPoint x: 1426, startPoint y: 262, endPoint x: 1433, endPoint y: 764, distance: 502.0
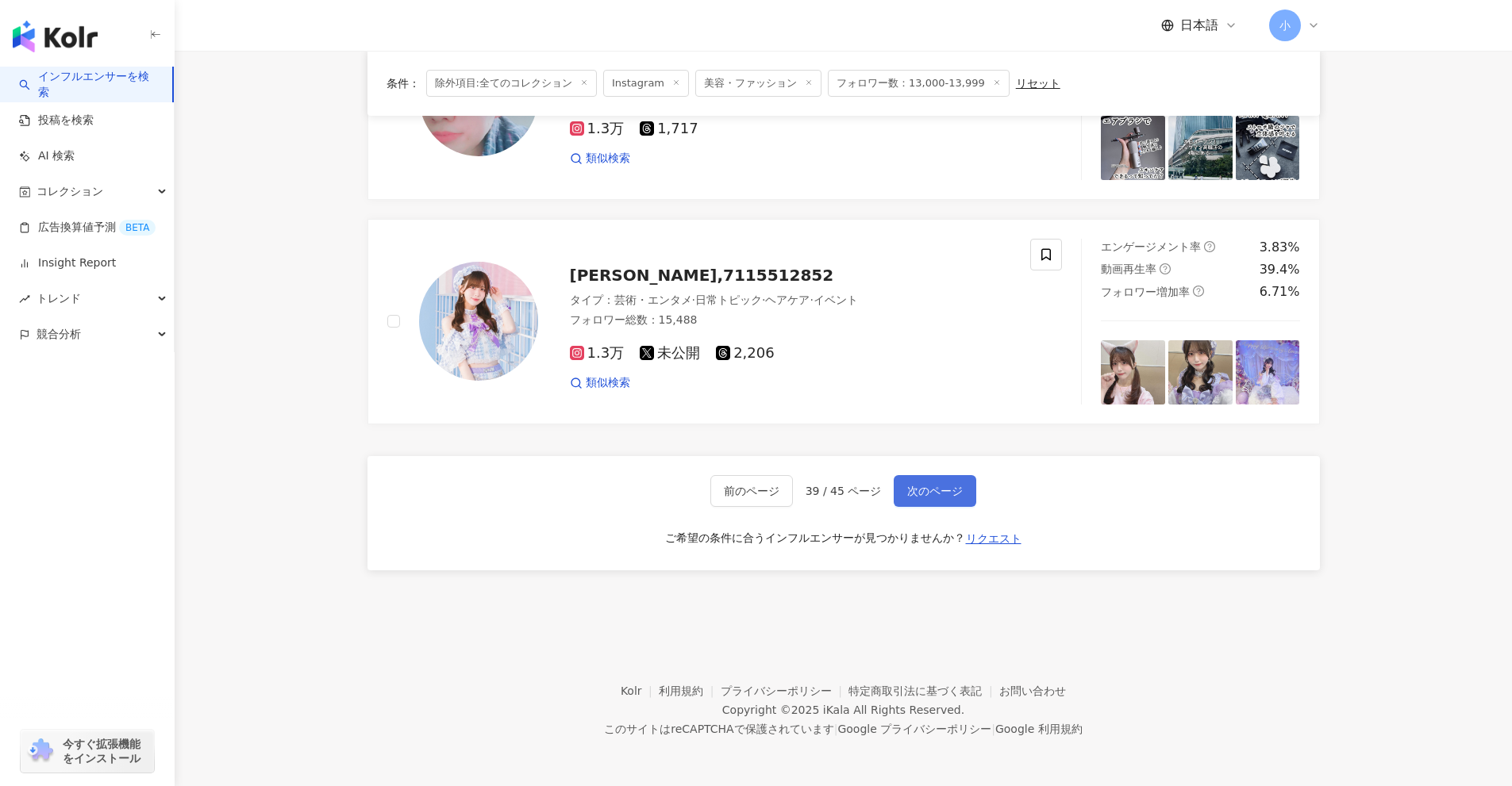
click at [930, 478] on button "次のページ" at bounding box center [934, 491] width 83 height 31
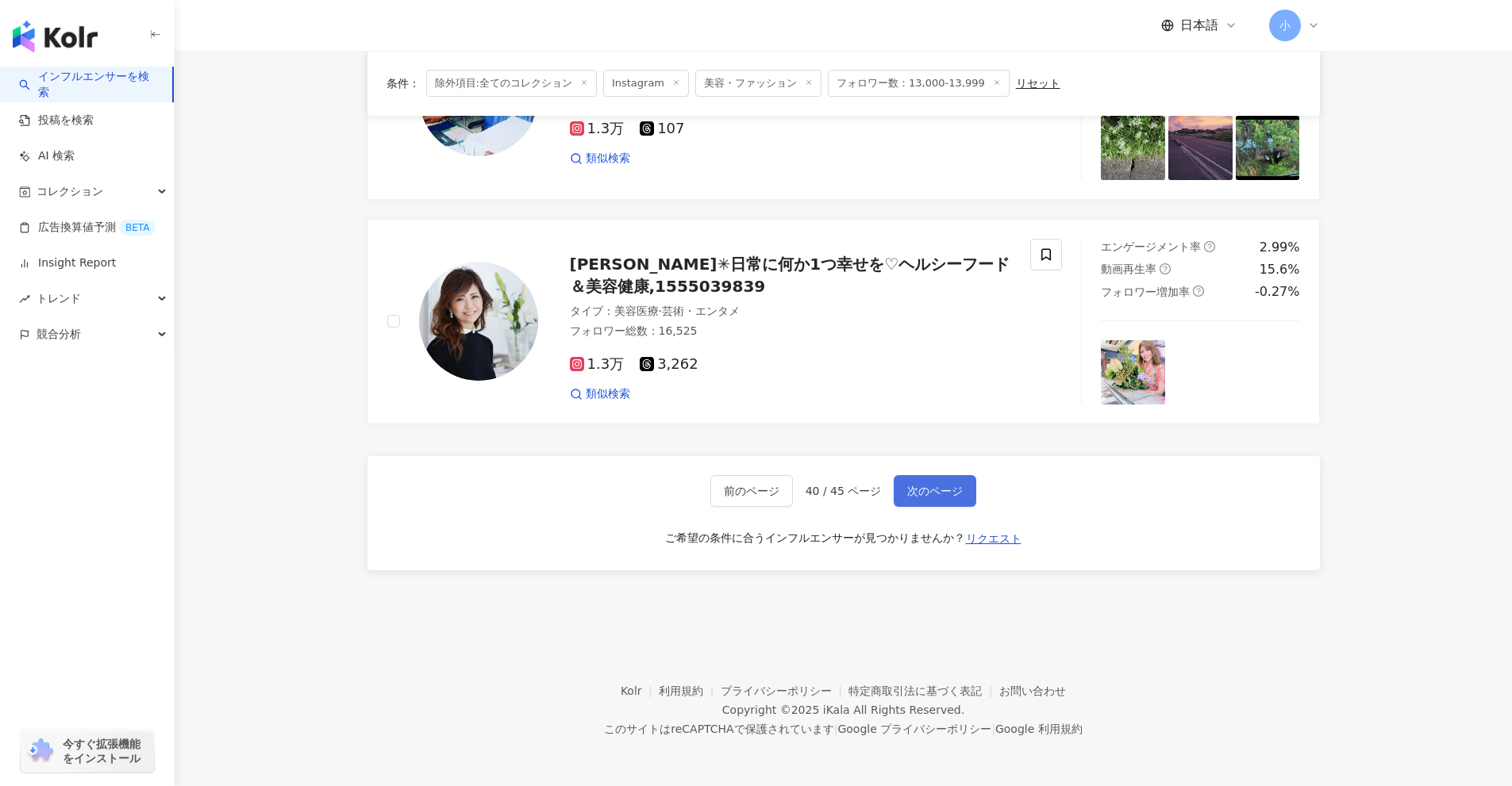
scroll to position [2177, 0]
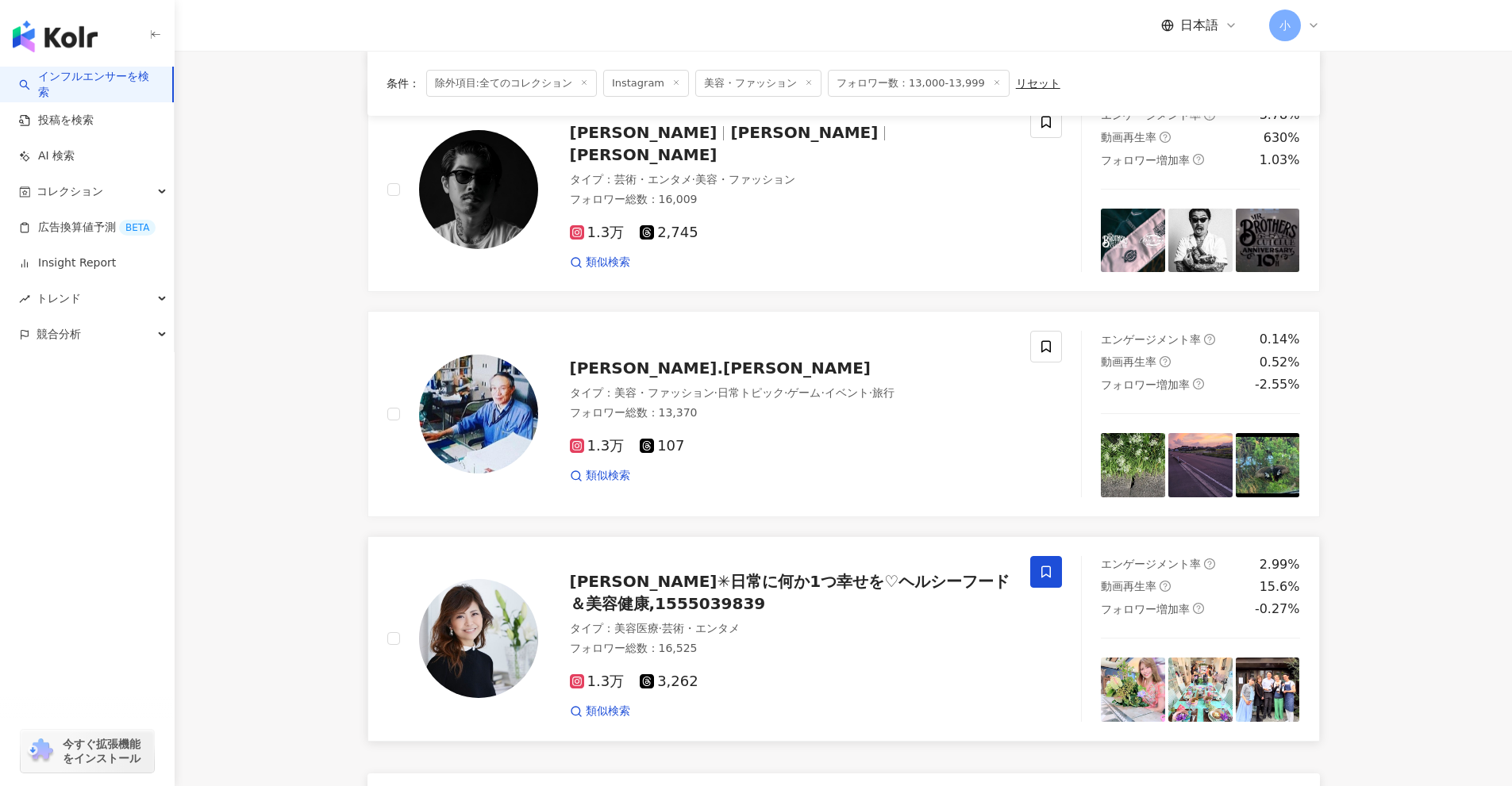
click at [1058, 574] on span at bounding box center [1046, 572] width 31 height 31
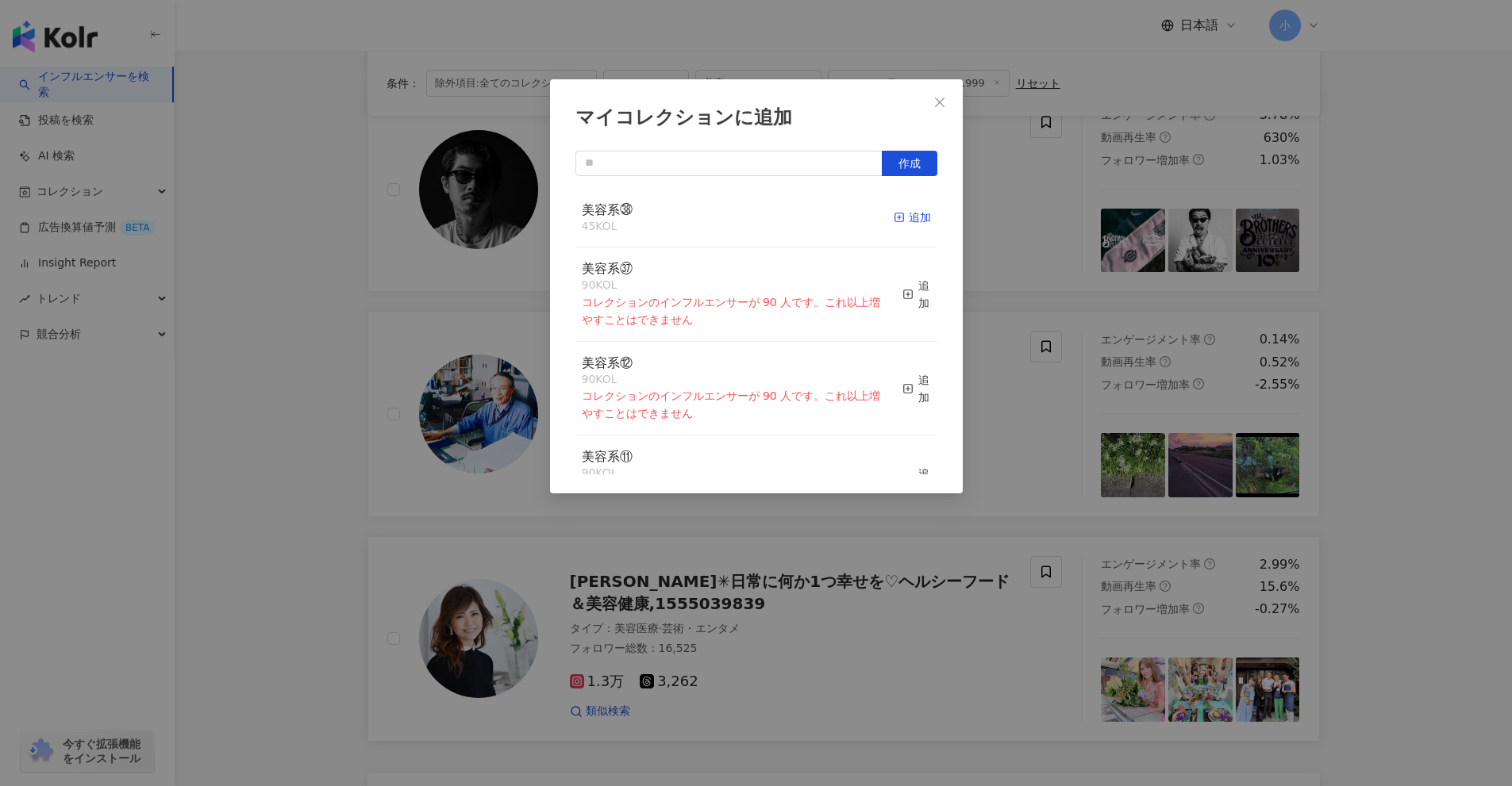
click at [907, 224] on div "追加" at bounding box center [912, 217] width 38 height 17
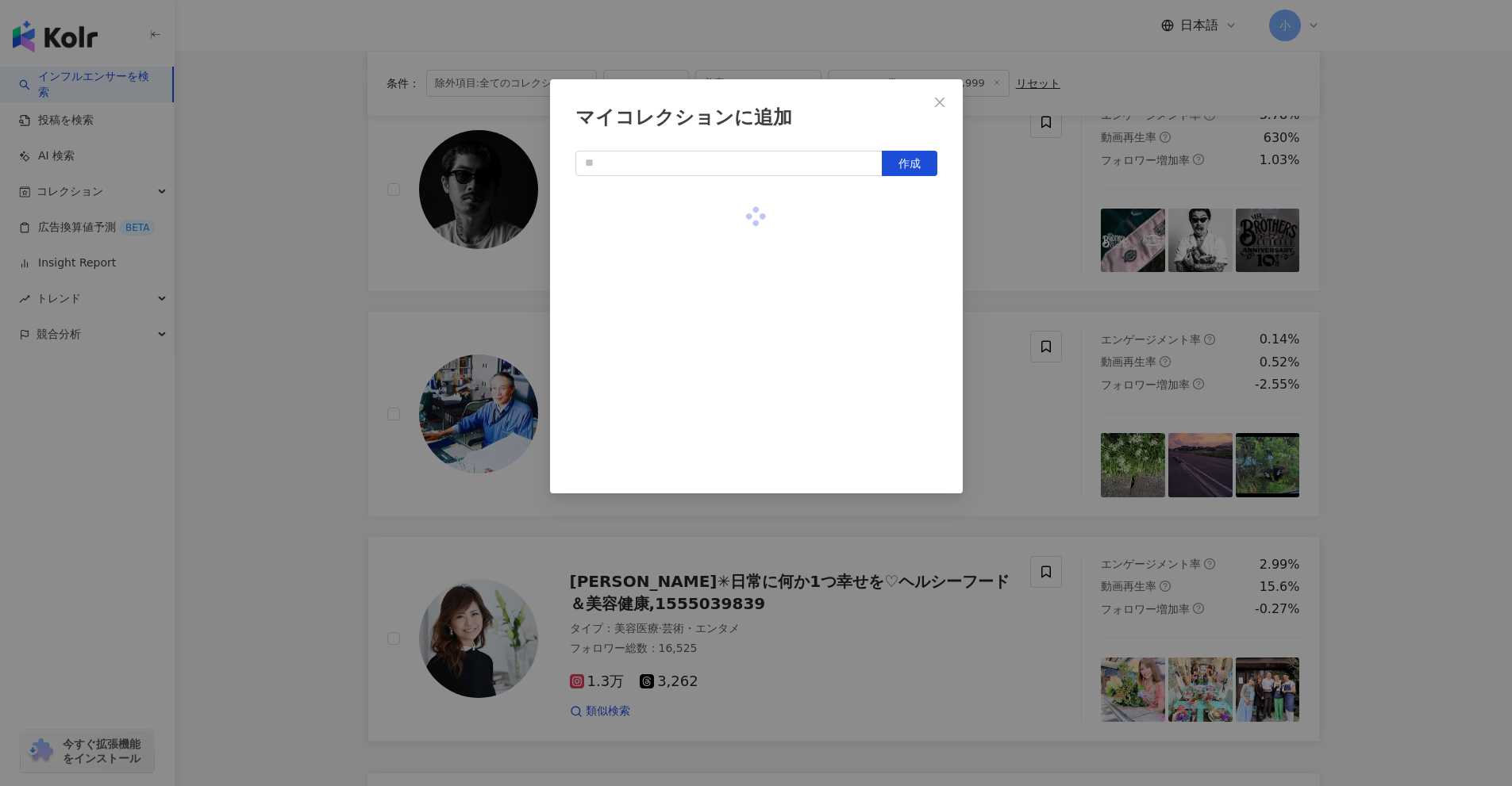
click at [1002, 372] on div "マイコレクションに追加 作成" at bounding box center [756, 393] width 1512 height 786
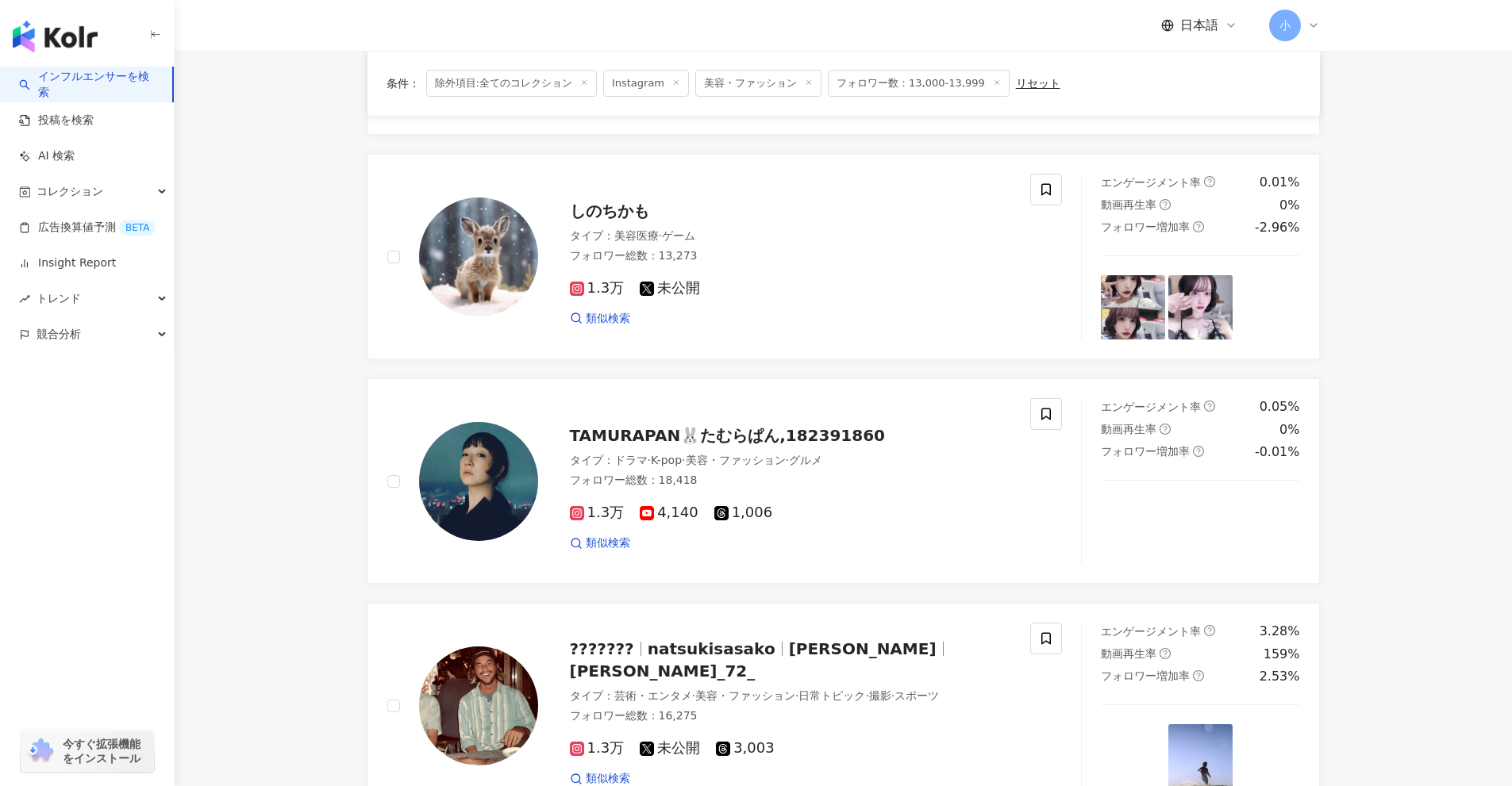
scroll to position [749, 0]
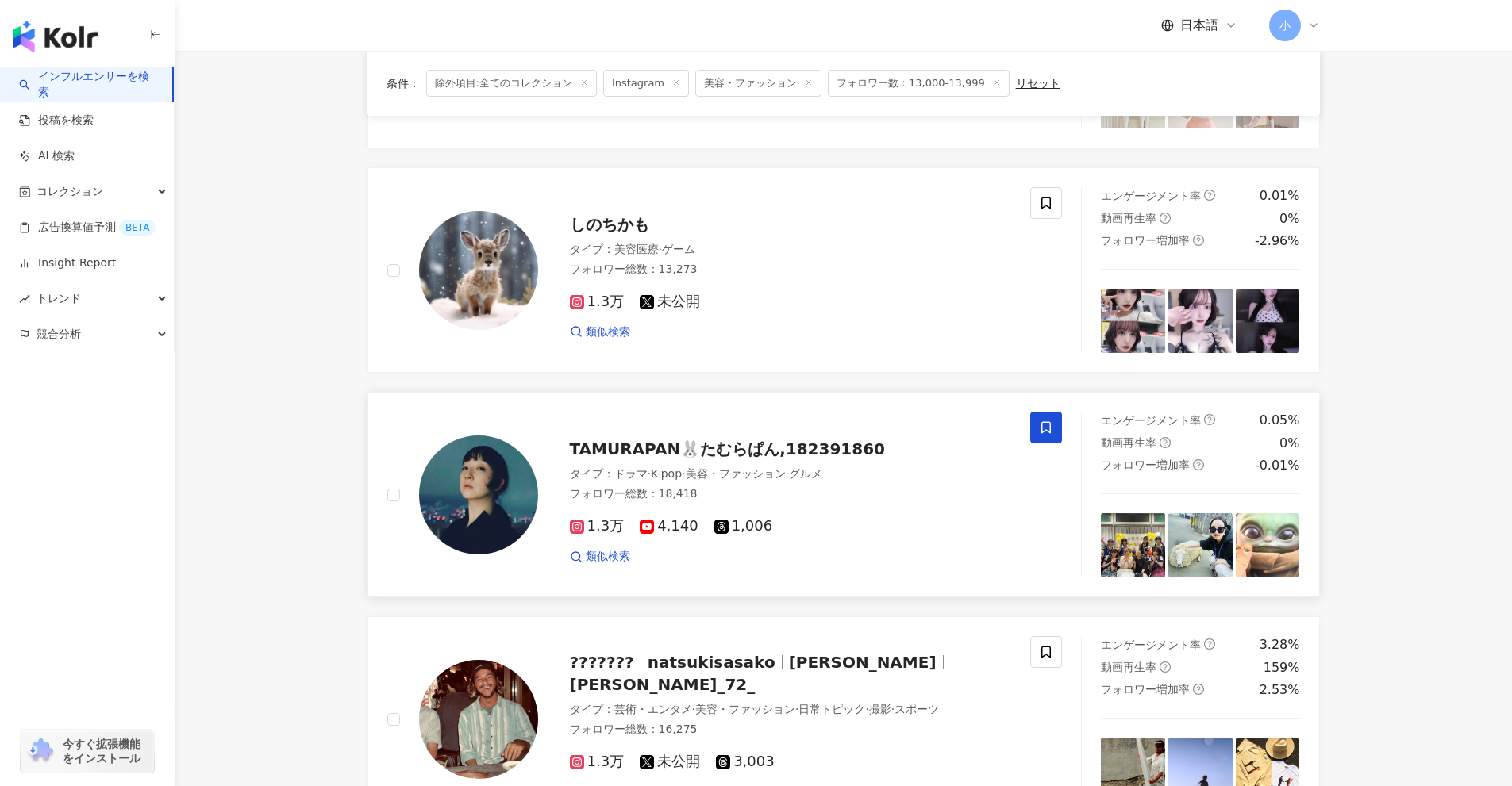
click at [1039, 427] on icon at bounding box center [1046, 427] width 14 height 14
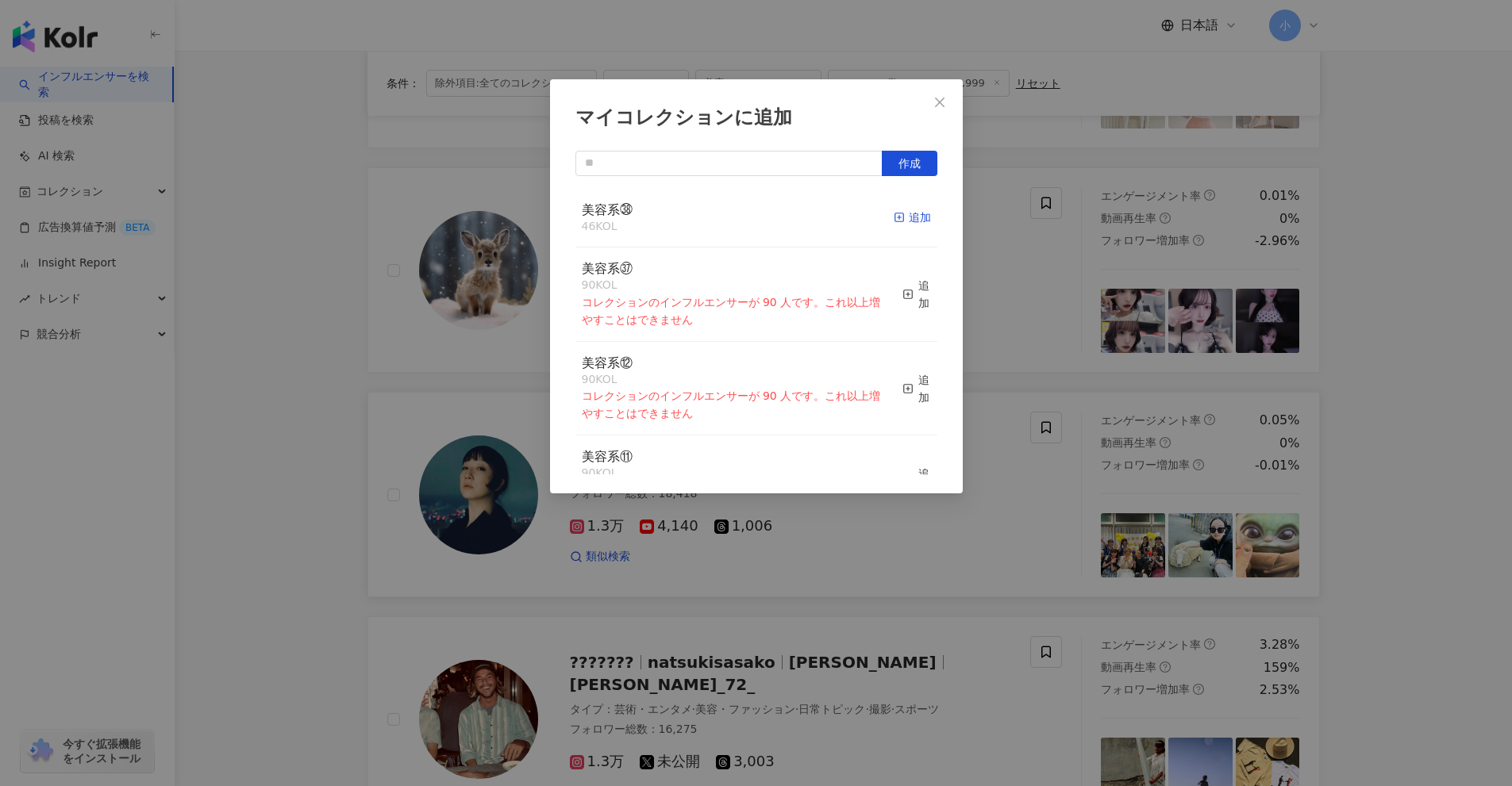
click at [893, 217] on icon "button" at bounding box center [899, 217] width 11 height 11
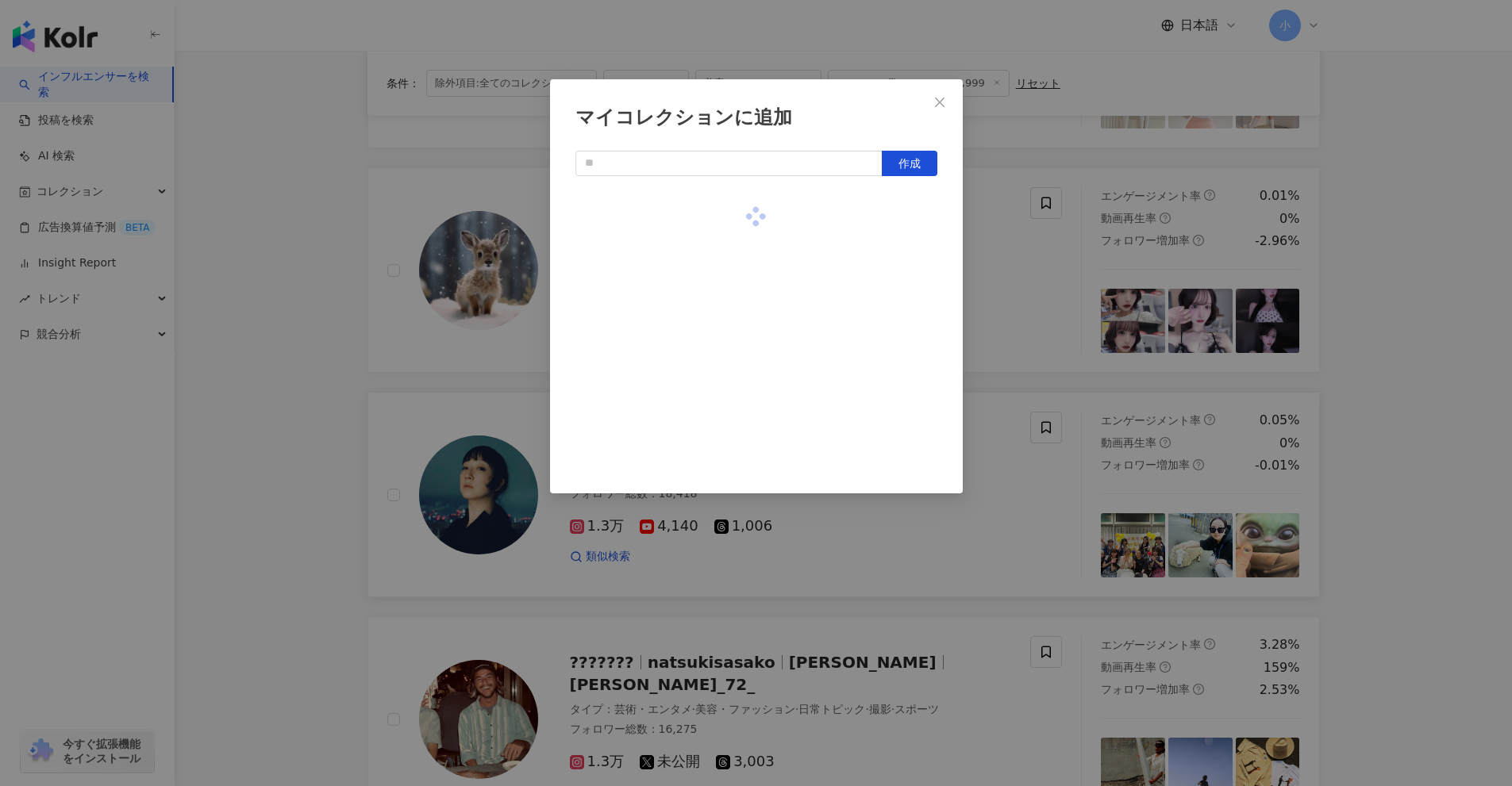
click at [1146, 330] on div "マイコレクションに追加 作成" at bounding box center [756, 393] width 1512 height 786
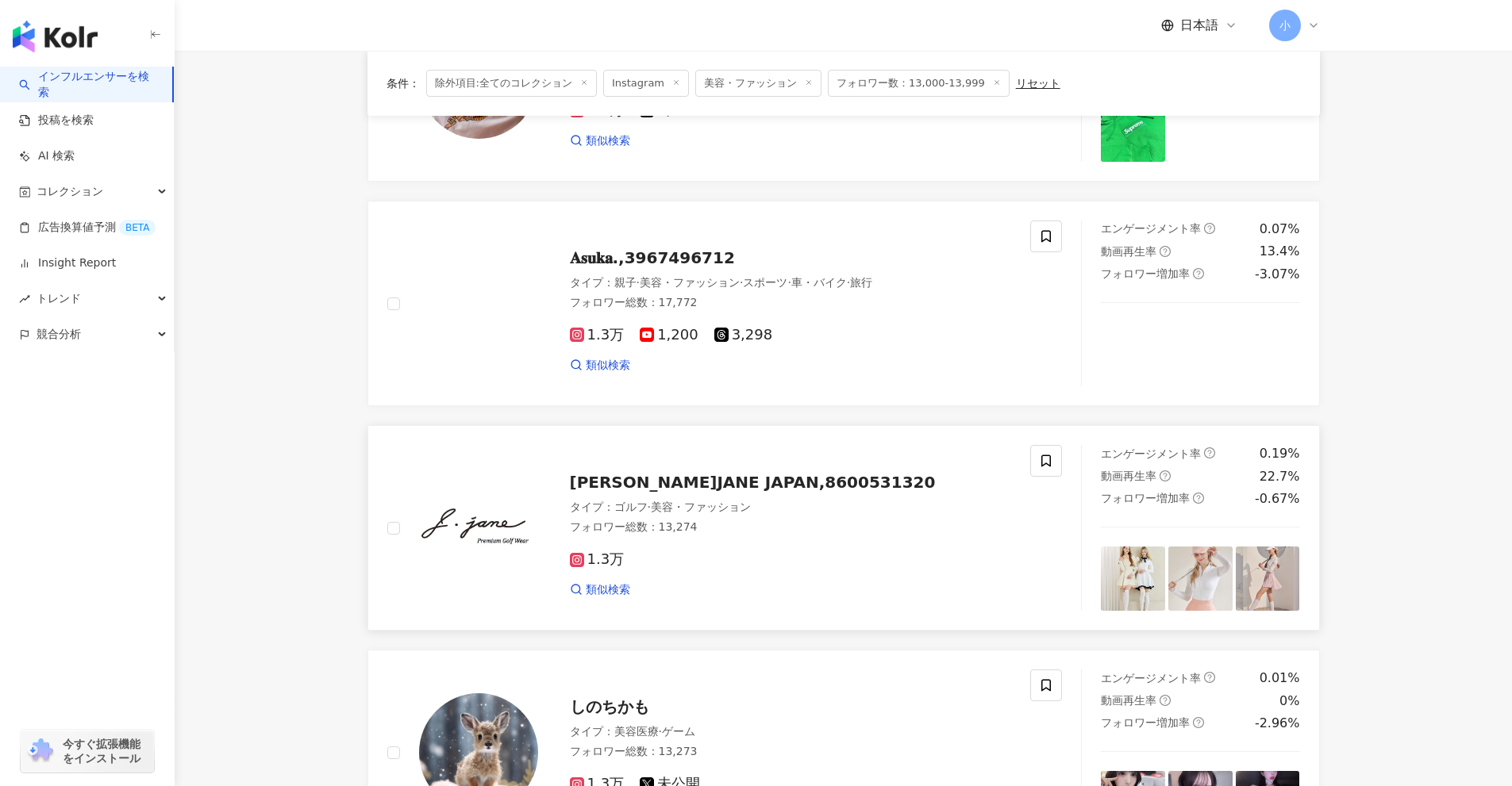
scroll to position [194, 0]
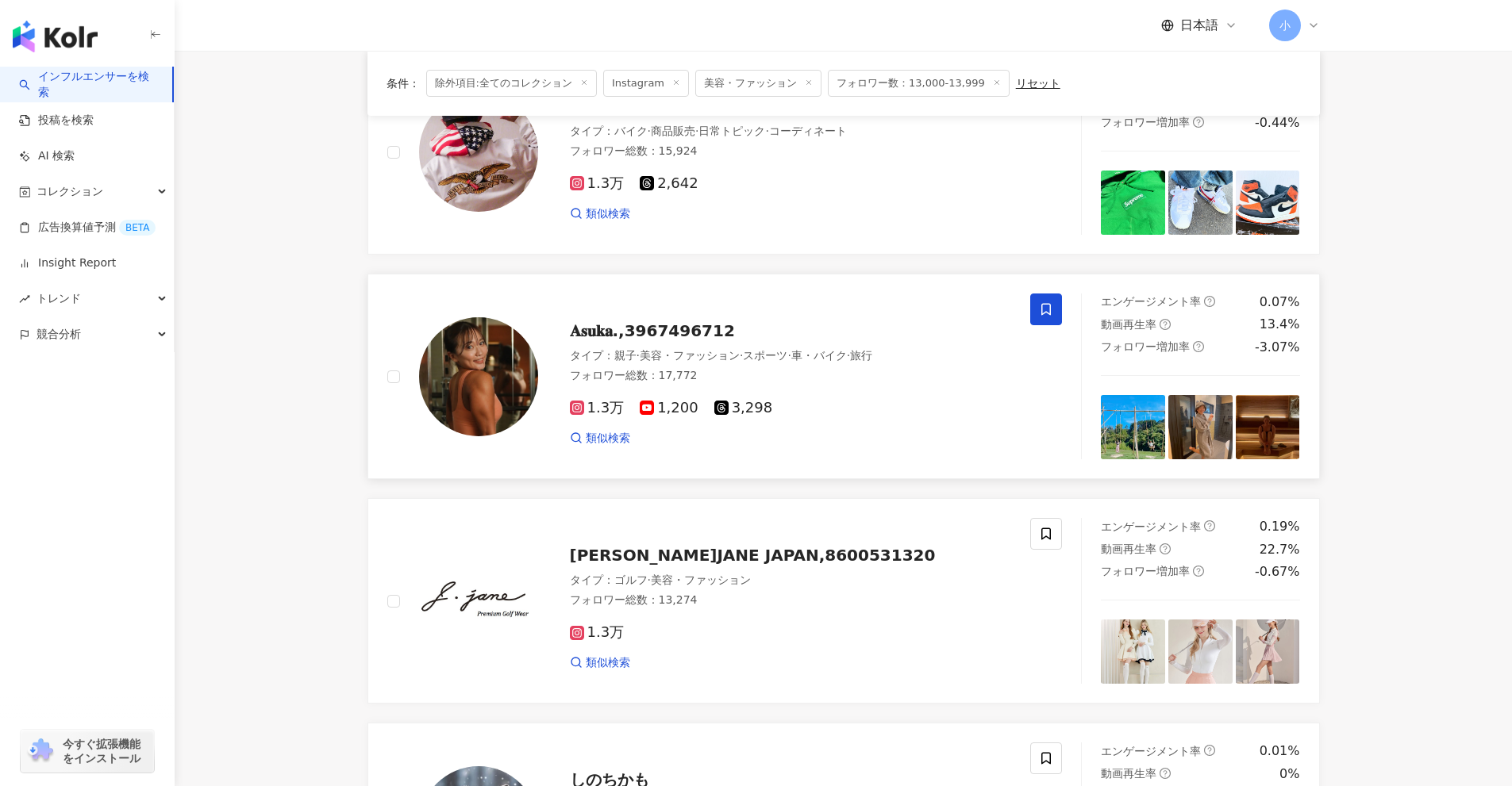
click at [1048, 303] on icon at bounding box center [1046, 310] width 14 height 14
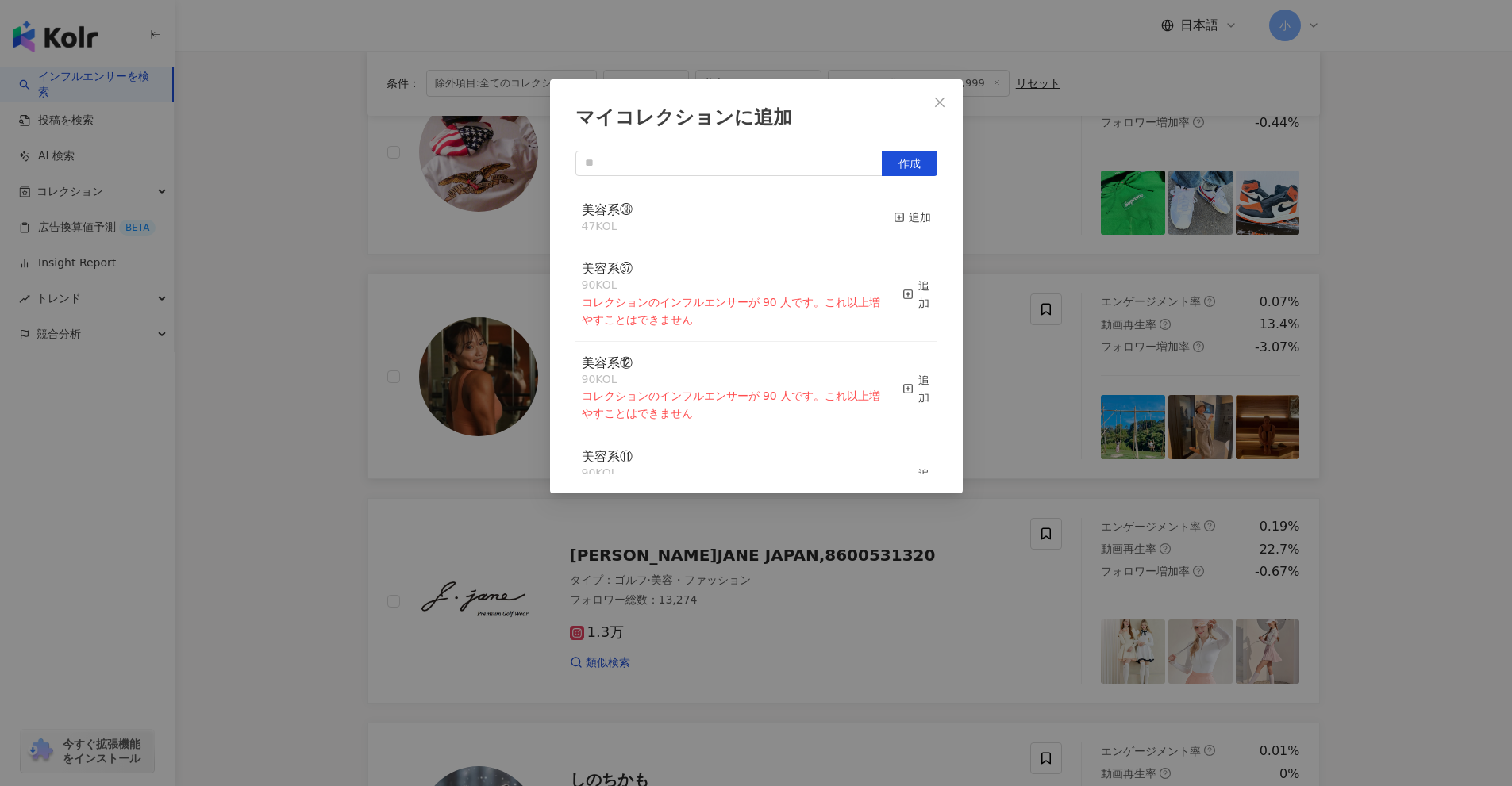
click at [879, 221] on div "美容系㊳ 47 KOL 追加" at bounding box center [756, 218] width 362 height 59
click at [916, 223] on div "追加" at bounding box center [912, 217] width 38 height 17
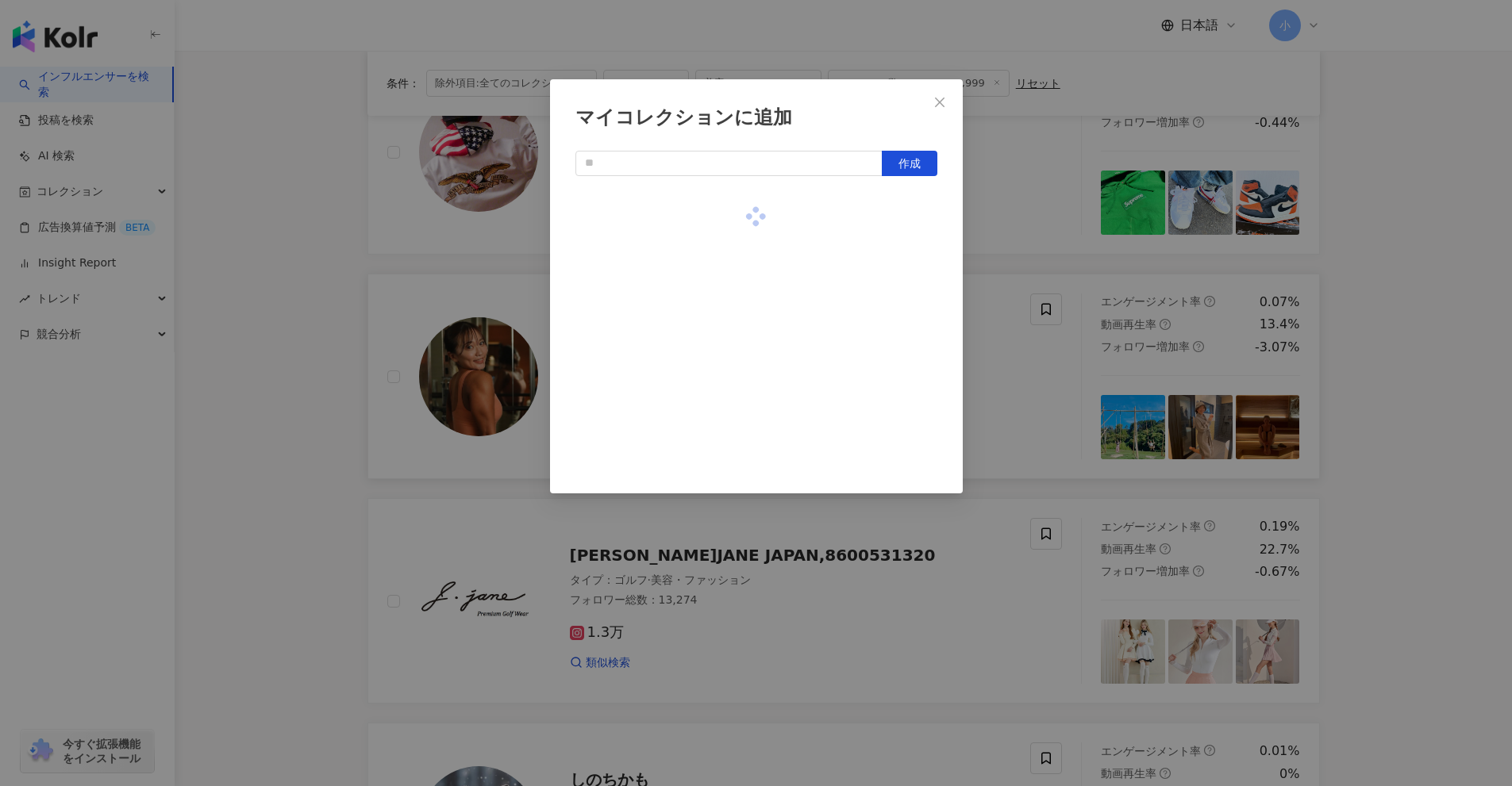
click at [1005, 247] on div "マイコレクションに追加 作成" at bounding box center [756, 393] width 1512 height 786
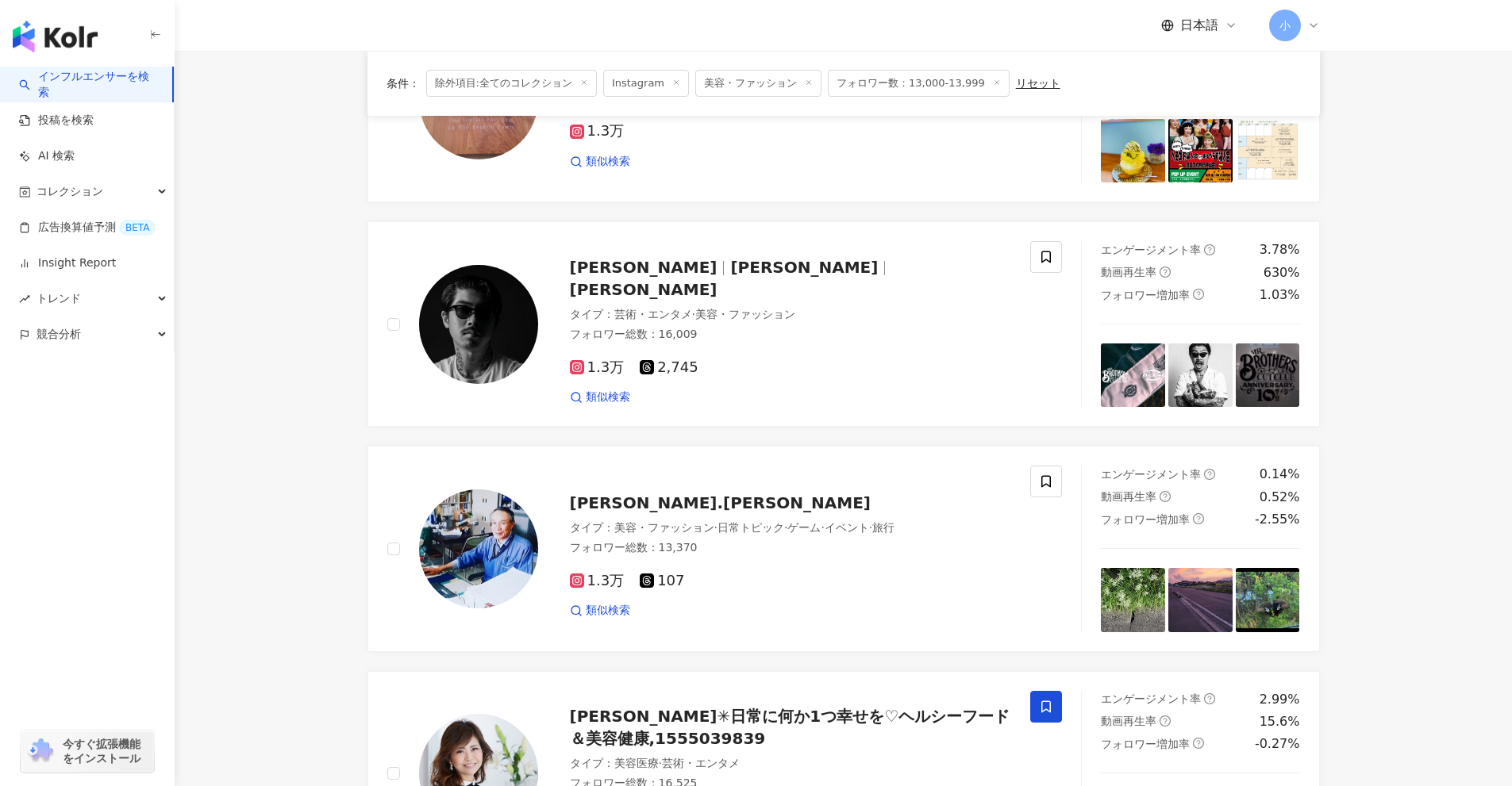
scroll to position [2495, 0]
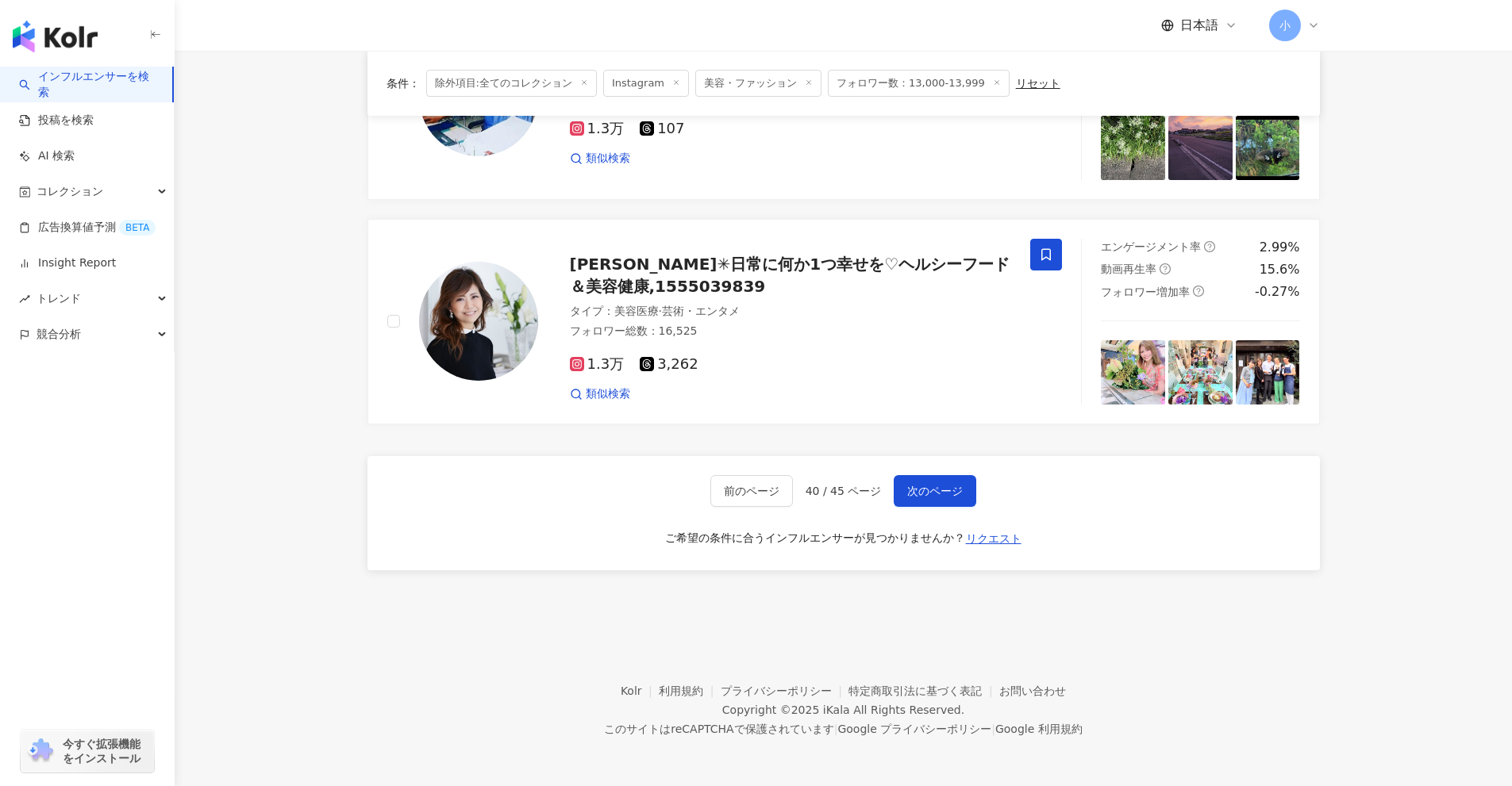
drag, startPoint x: 1437, startPoint y: 277, endPoint x: 1413, endPoint y: 728, distance: 451.6
click at [920, 487] on span "次のページ" at bounding box center [935, 491] width 56 height 13
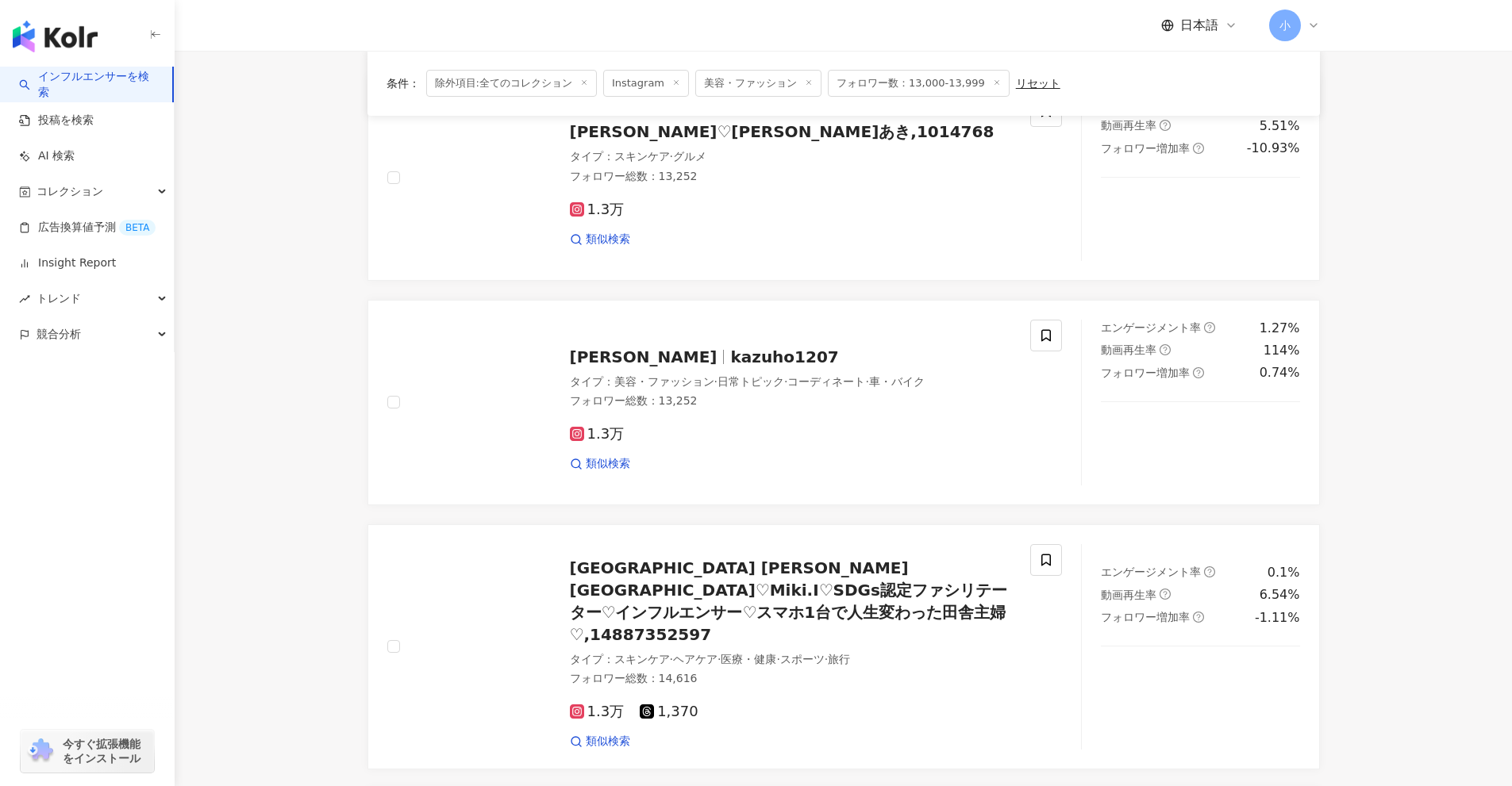
scroll to position [1893, 0]
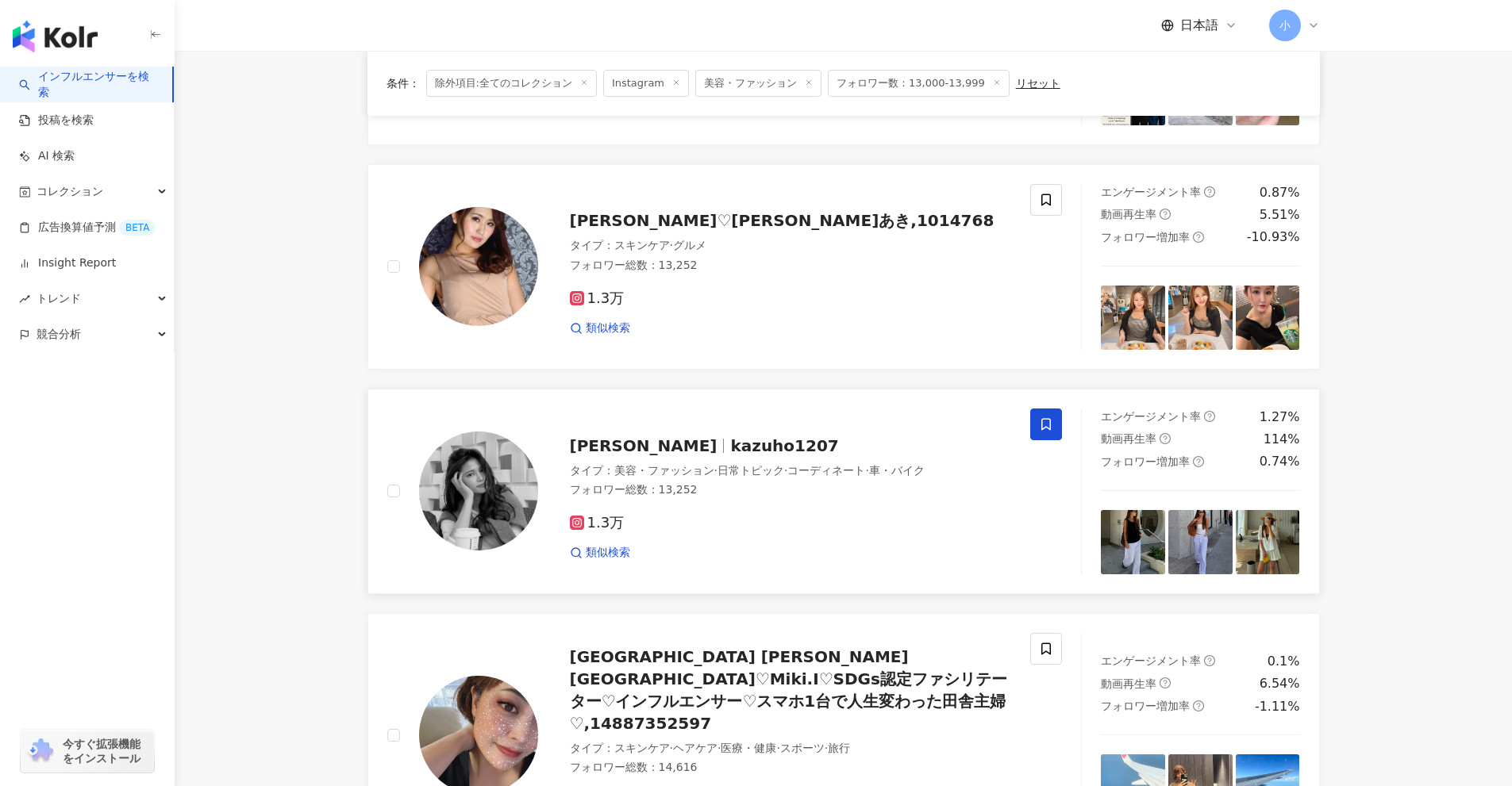
click at [1042, 419] on icon at bounding box center [1045, 424] width 10 height 12
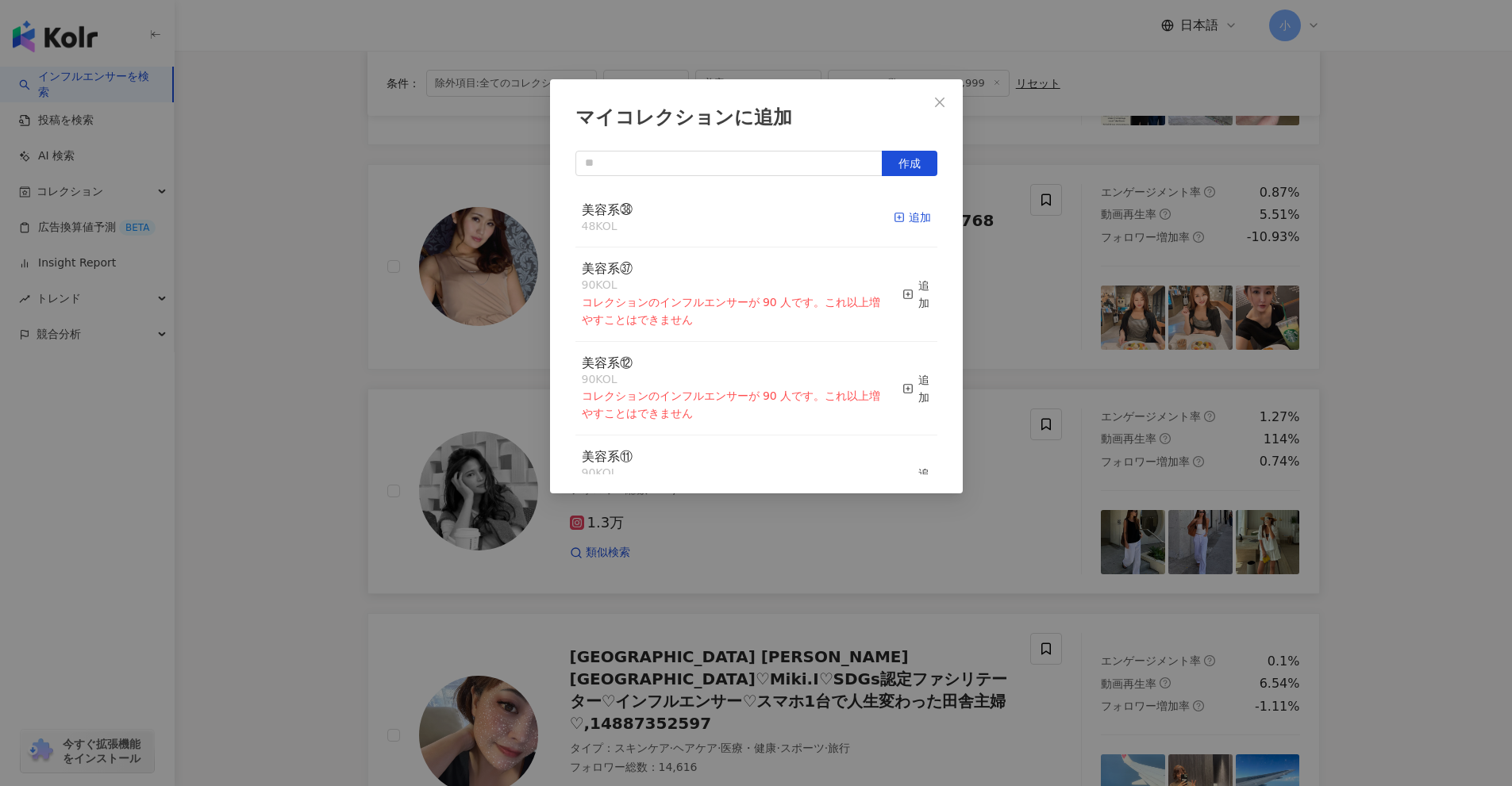
click at [903, 215] on div "追加" at bounding box center [912, 217] width 38 height 17
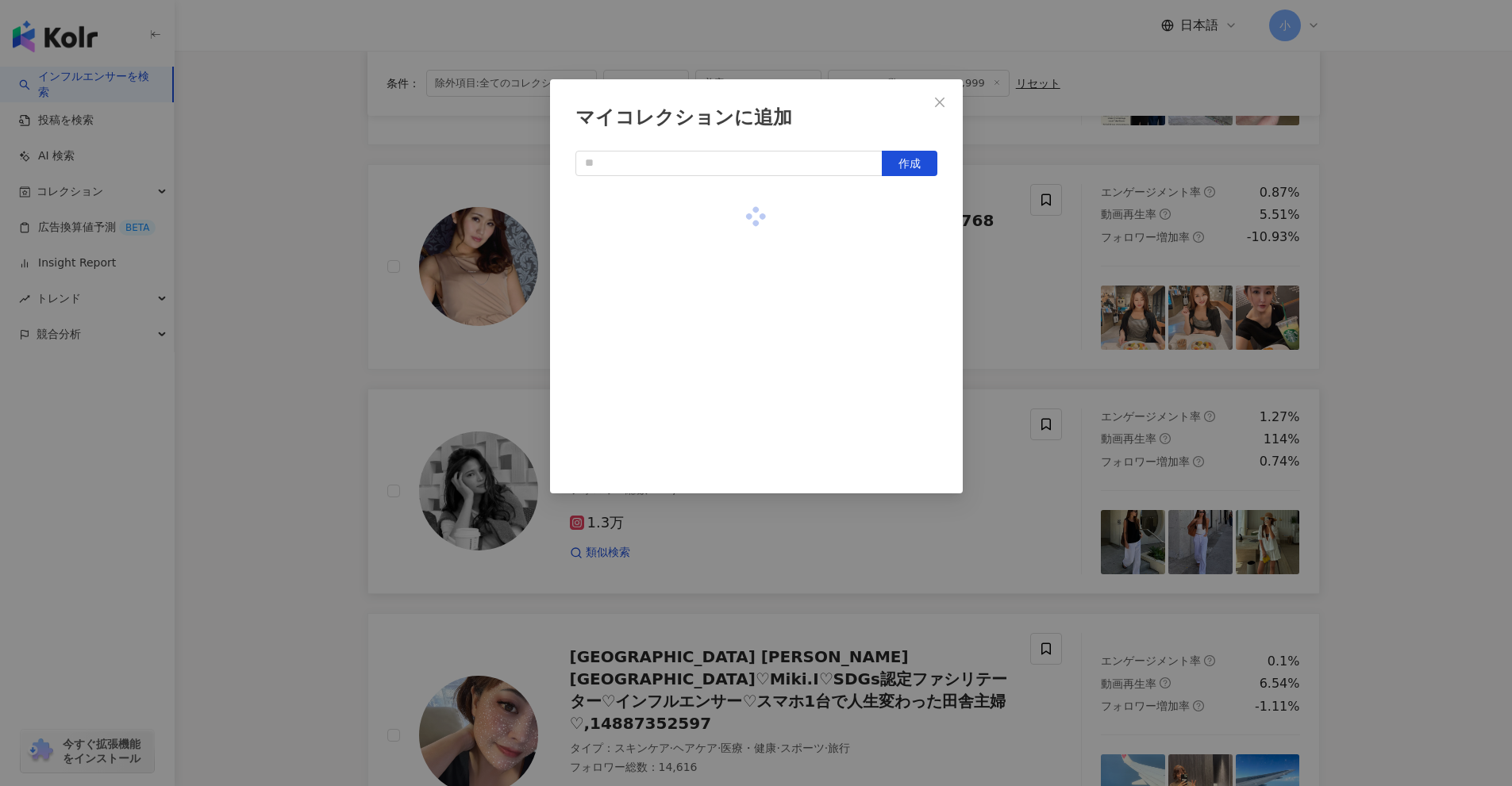
click at [1048, 278] on div "マイコレクションに追加 作成" at bounding box center [756, 393] width 1512 height 786
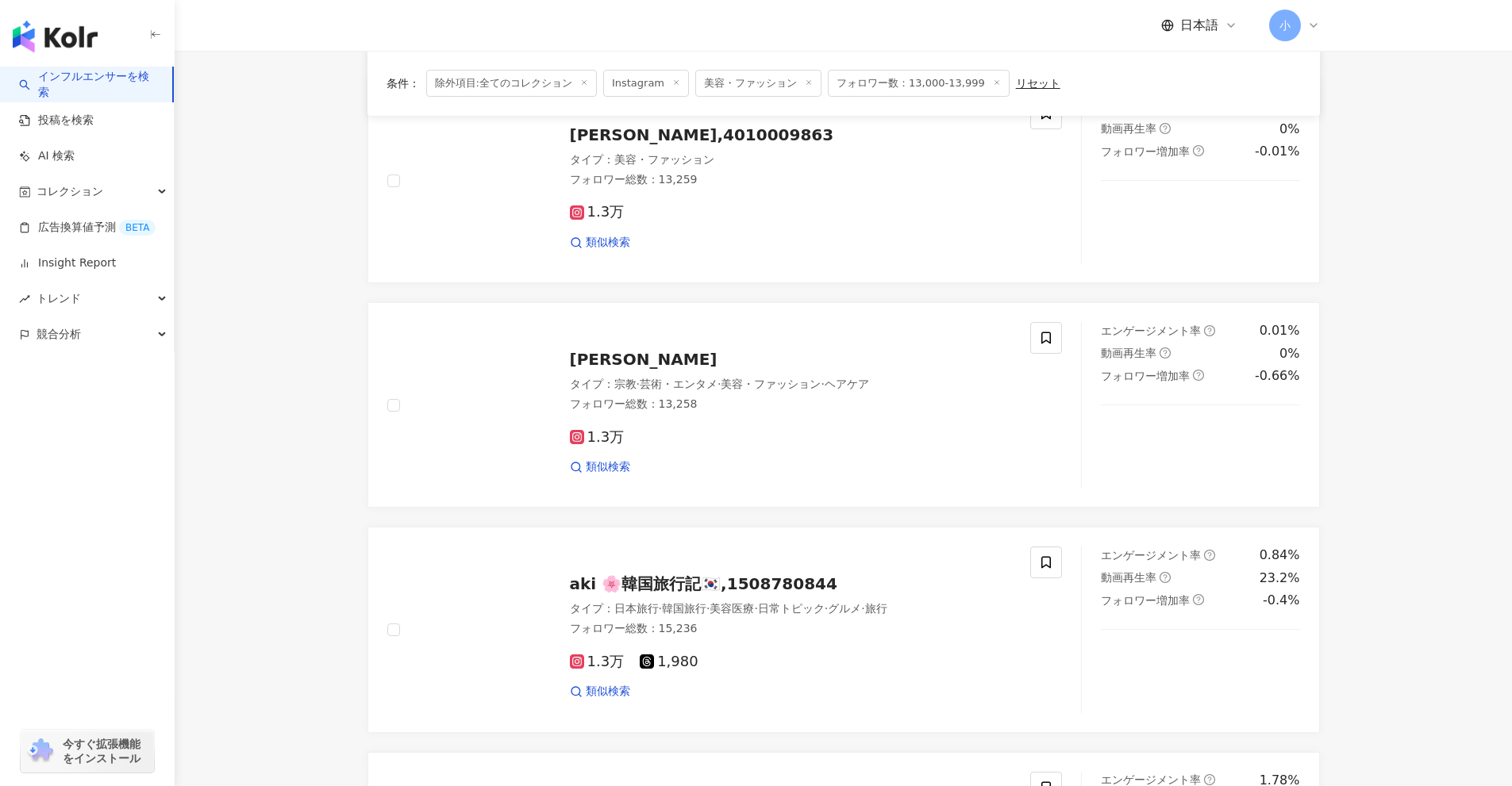
scroll to position [1021, 0]
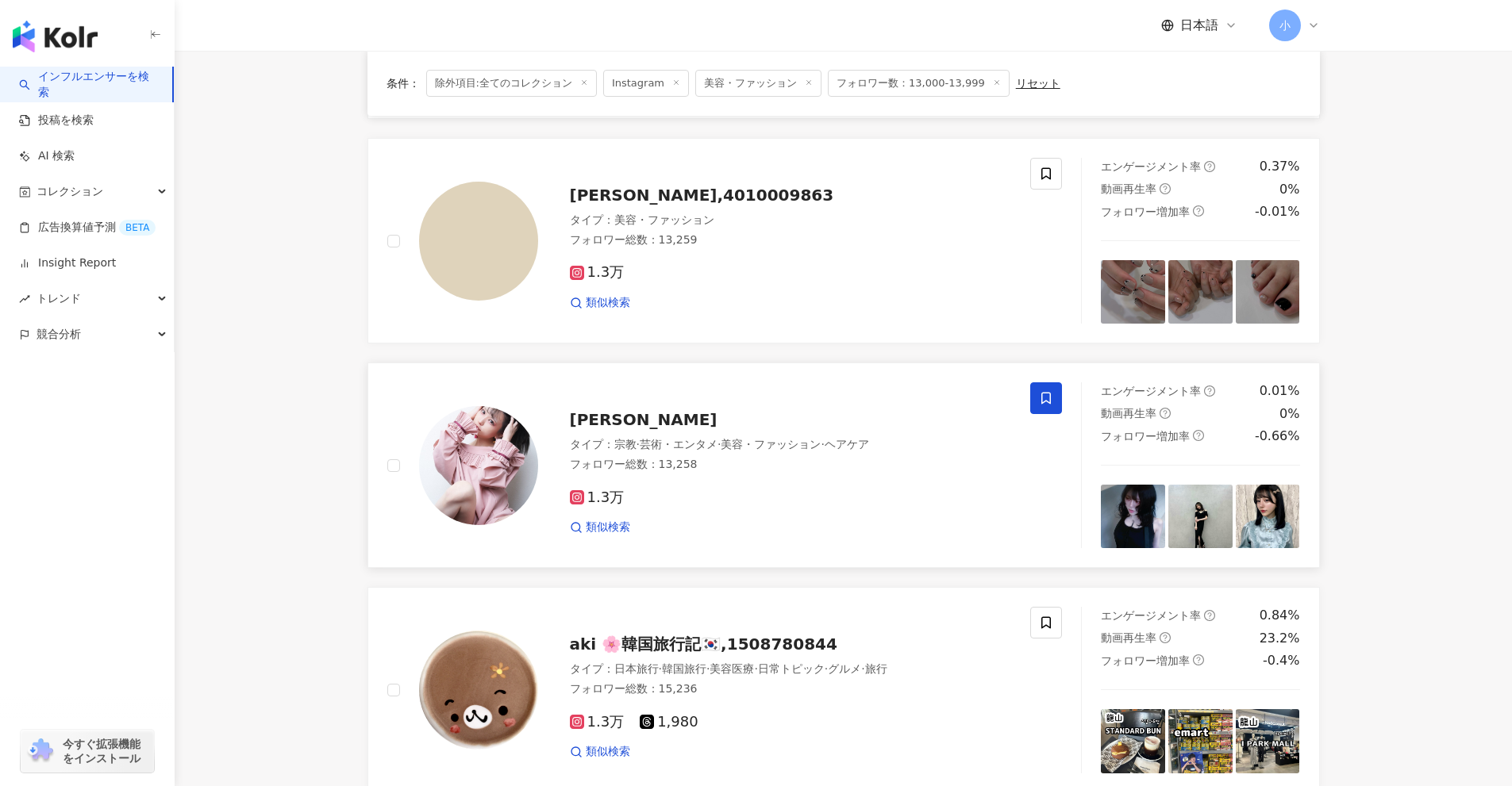
click at [1043, 403] on icon at bounding box center [1046, 398] width 14 height 14
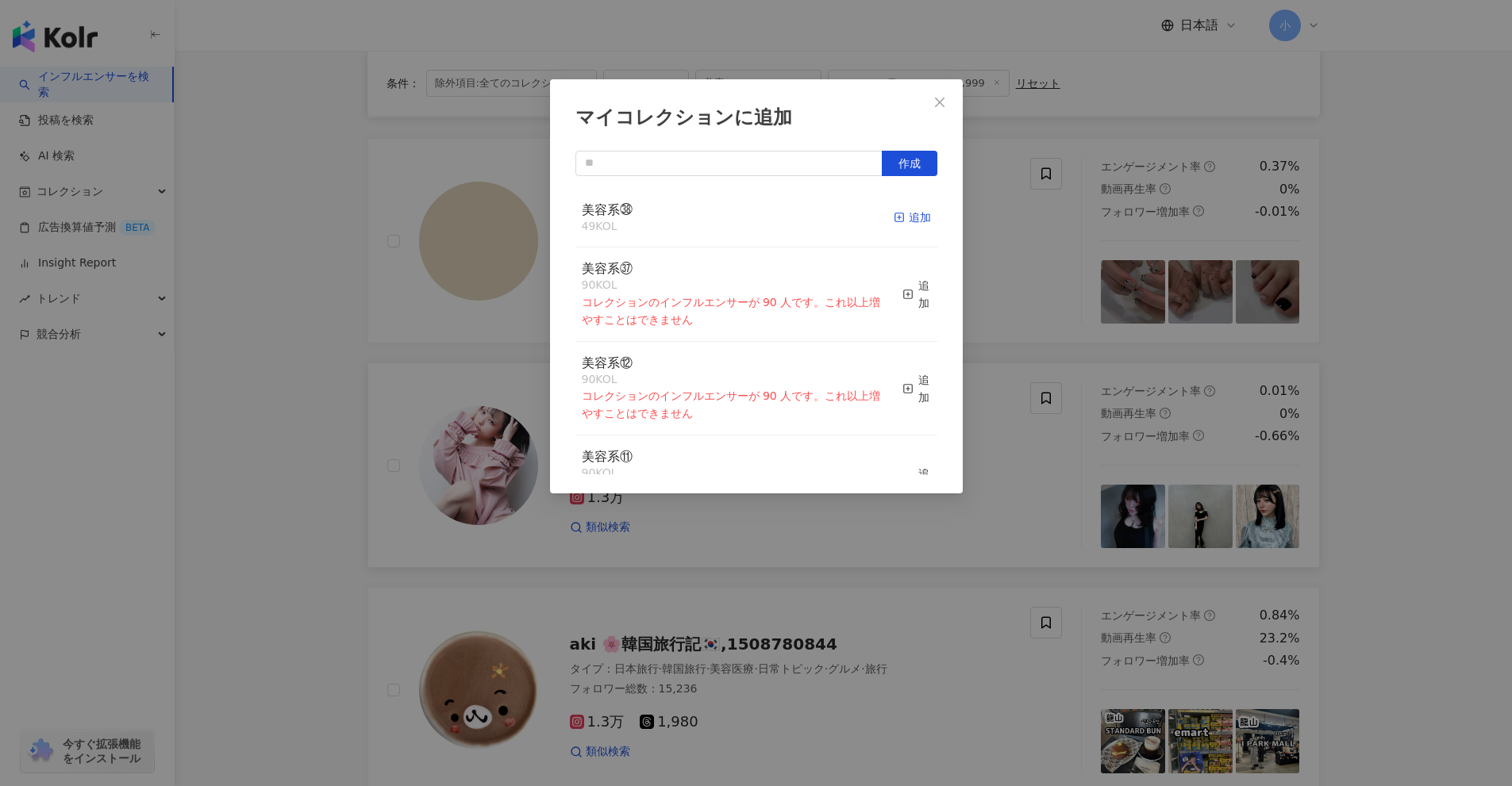
click at [893, 213] on icon "button" at bounding box center [899, 217] width 11 height 11
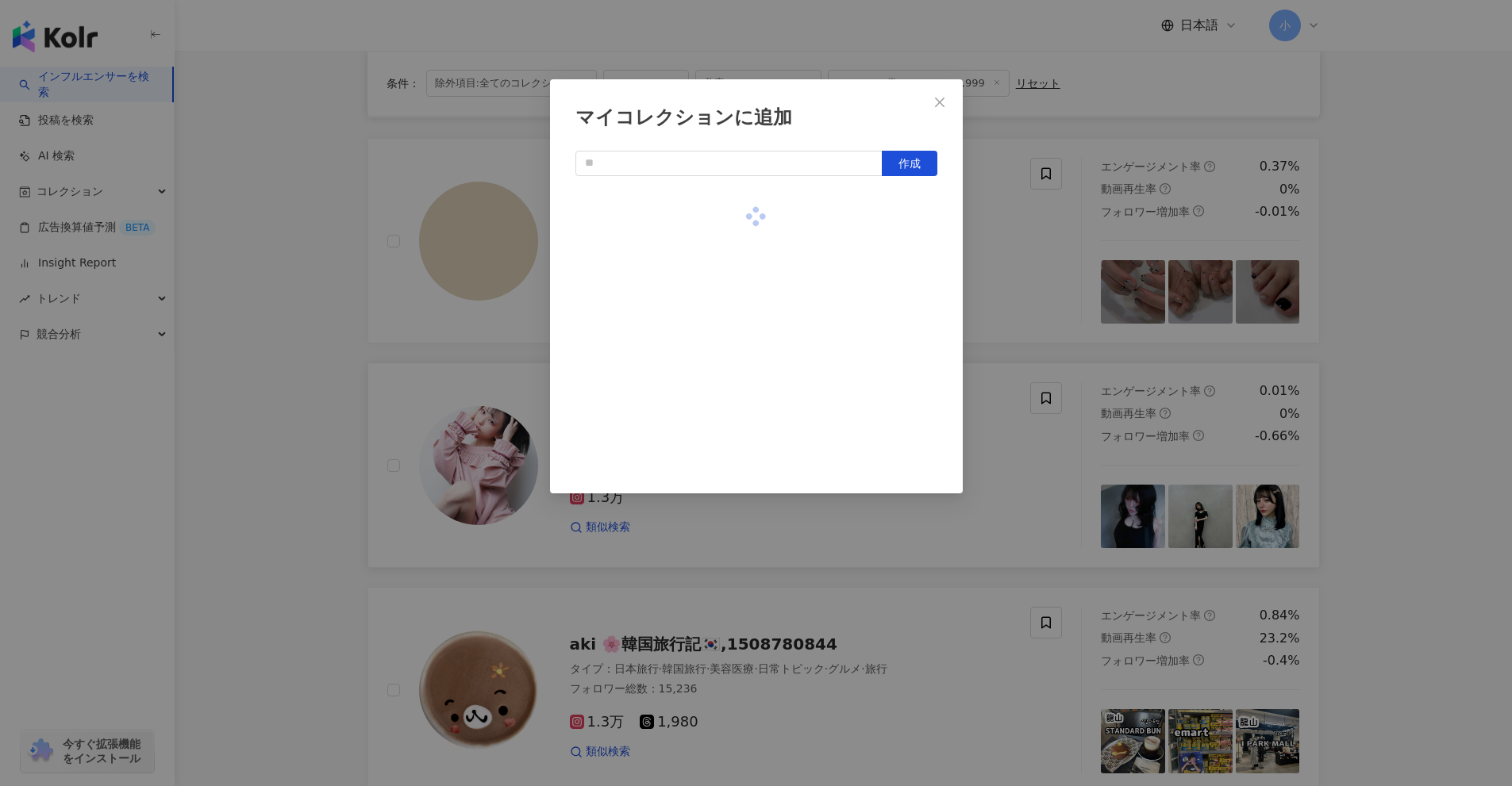
click at [1089, 296] on div "マイコレクションに追加 作成" at bounding box center [756, 393] width 1512 height 786
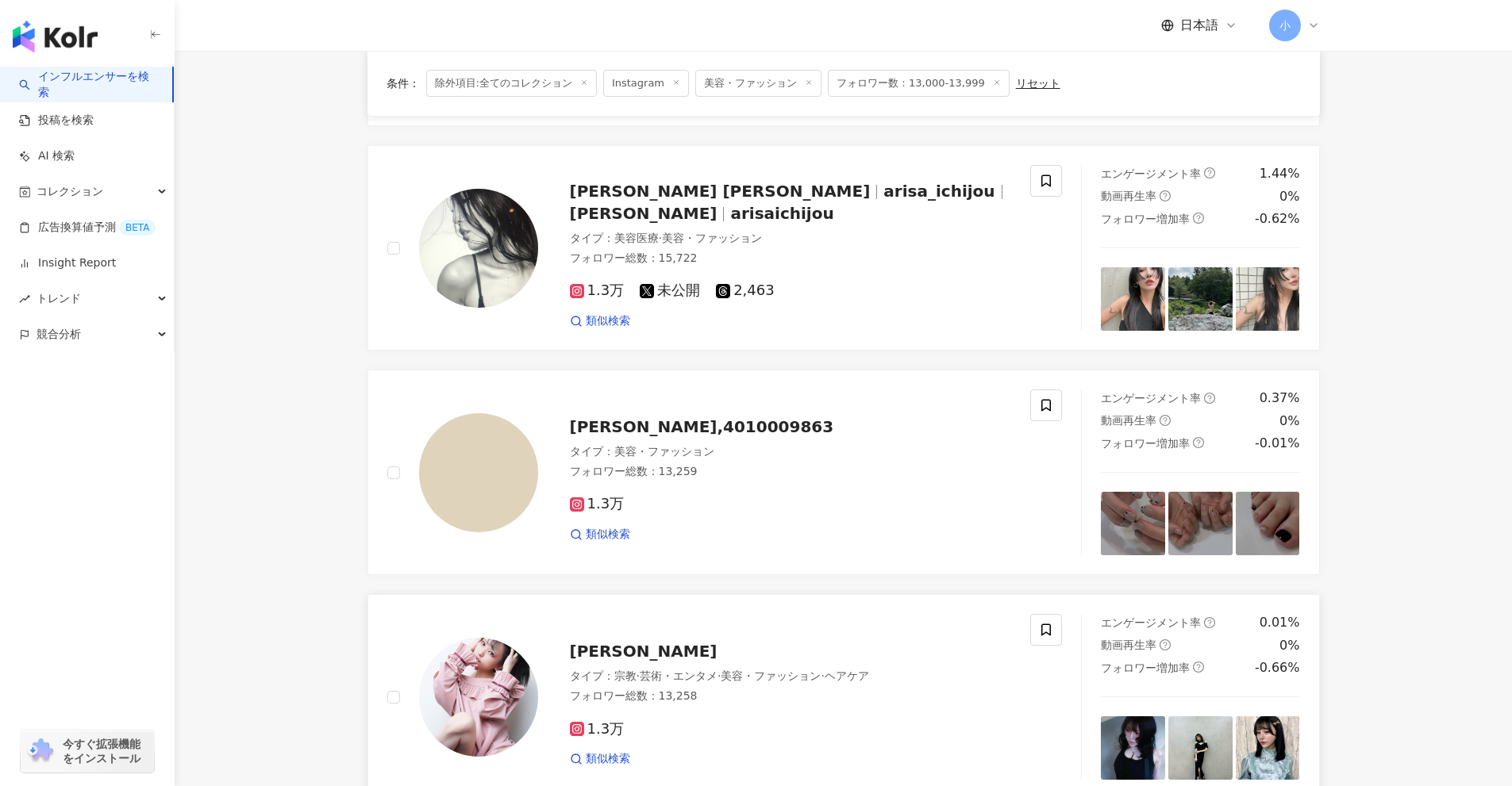
scroll to position [703, 0]
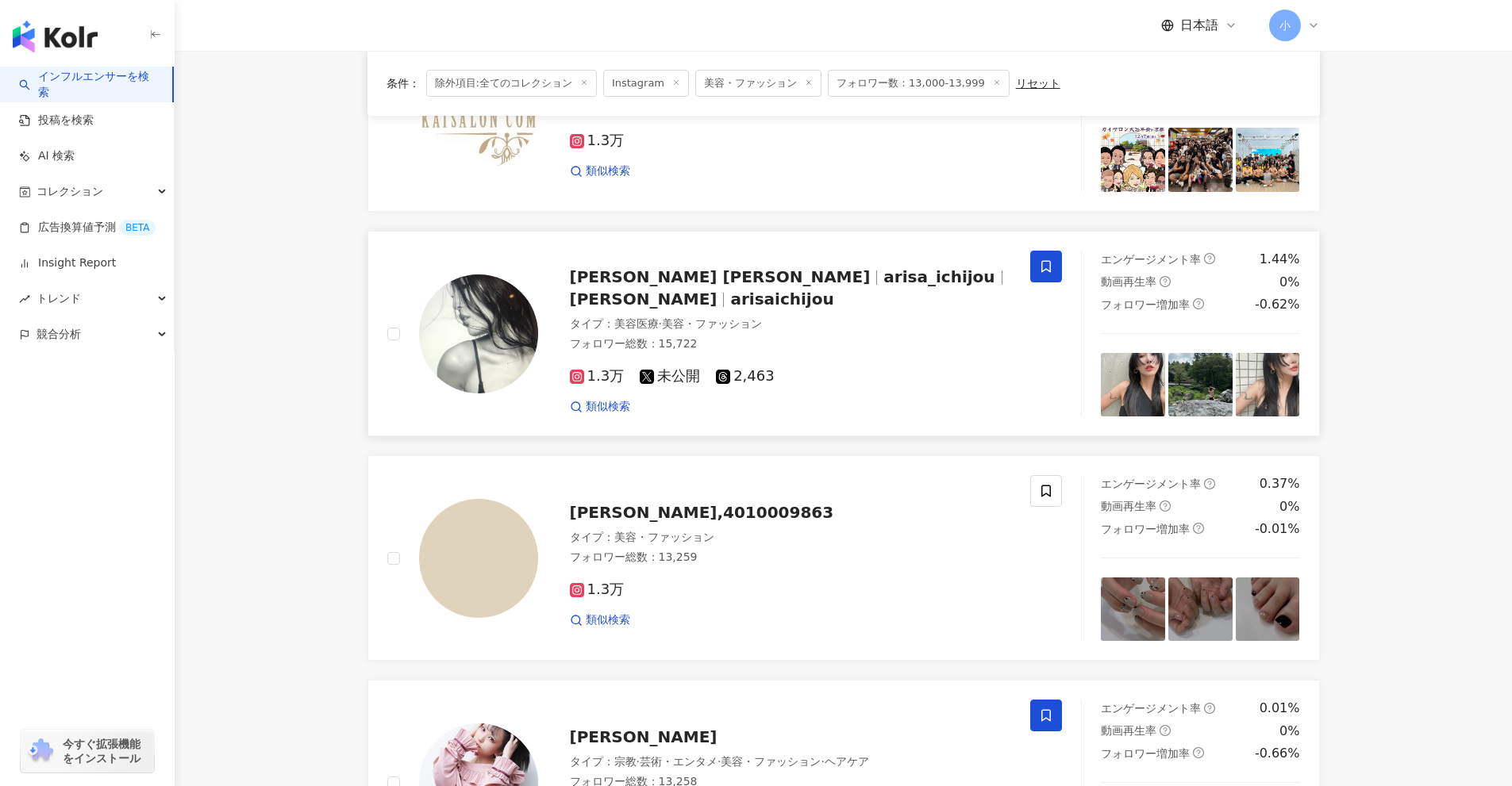
click at [1049, 272] on icon at bounding box center [1046, 266] width 14 height 14
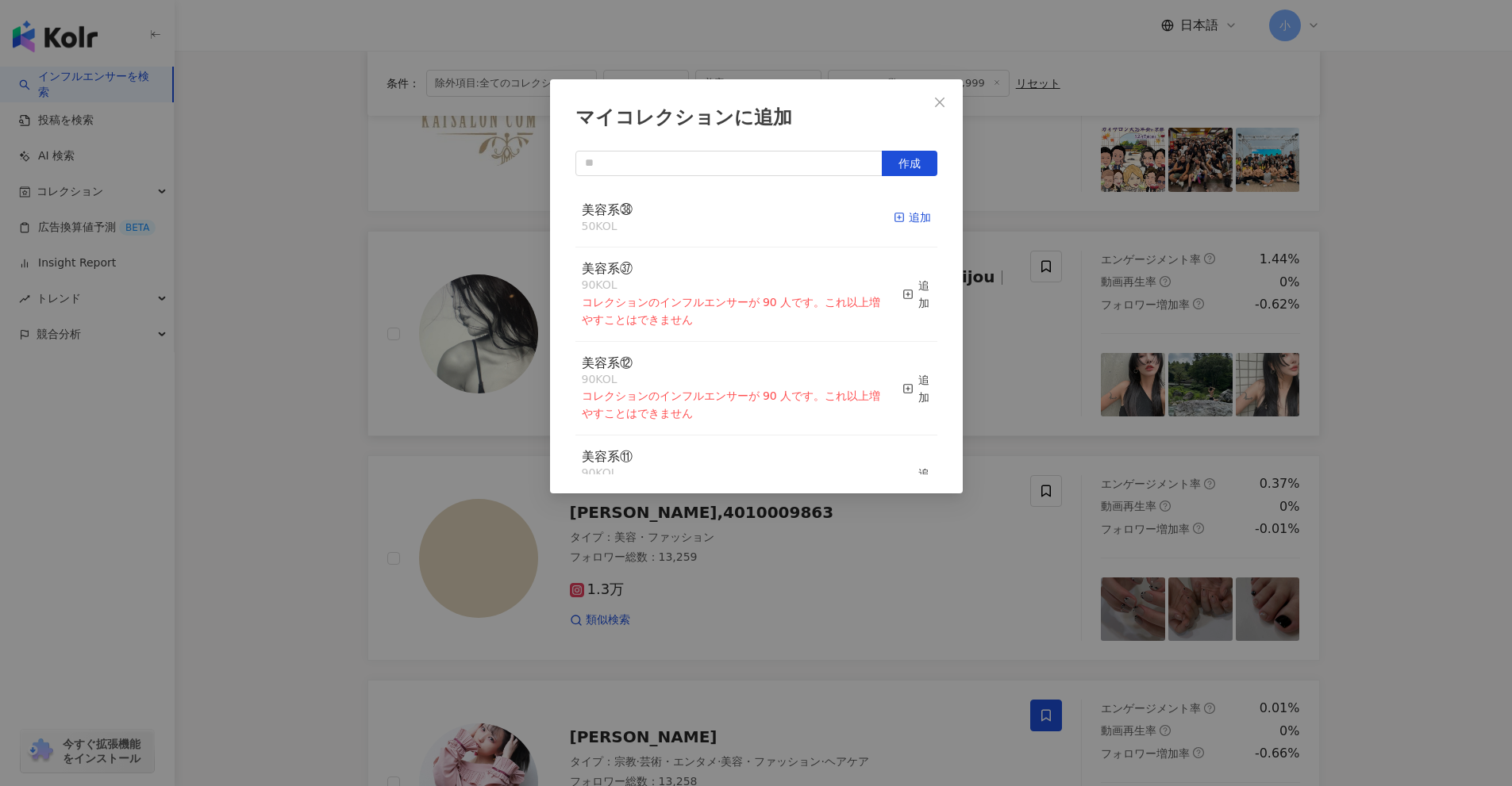
click at [894, 215] on div "追加" at bounding box center [912, 217] width 38 height 17
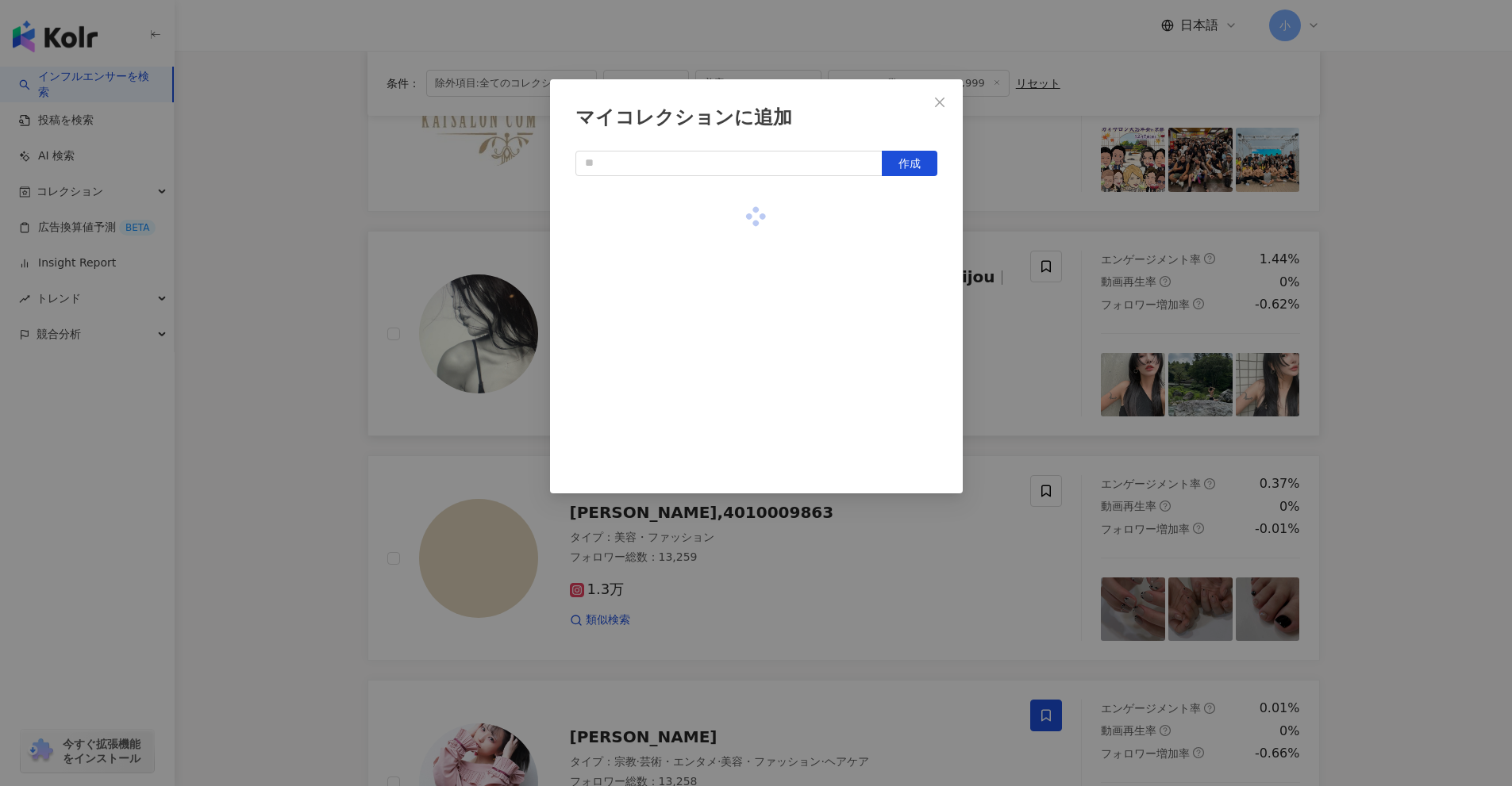
click at [1036, 334] on div "マイコレクションに追加 作成" at bounding box center [756, 393] width 1512 height 786
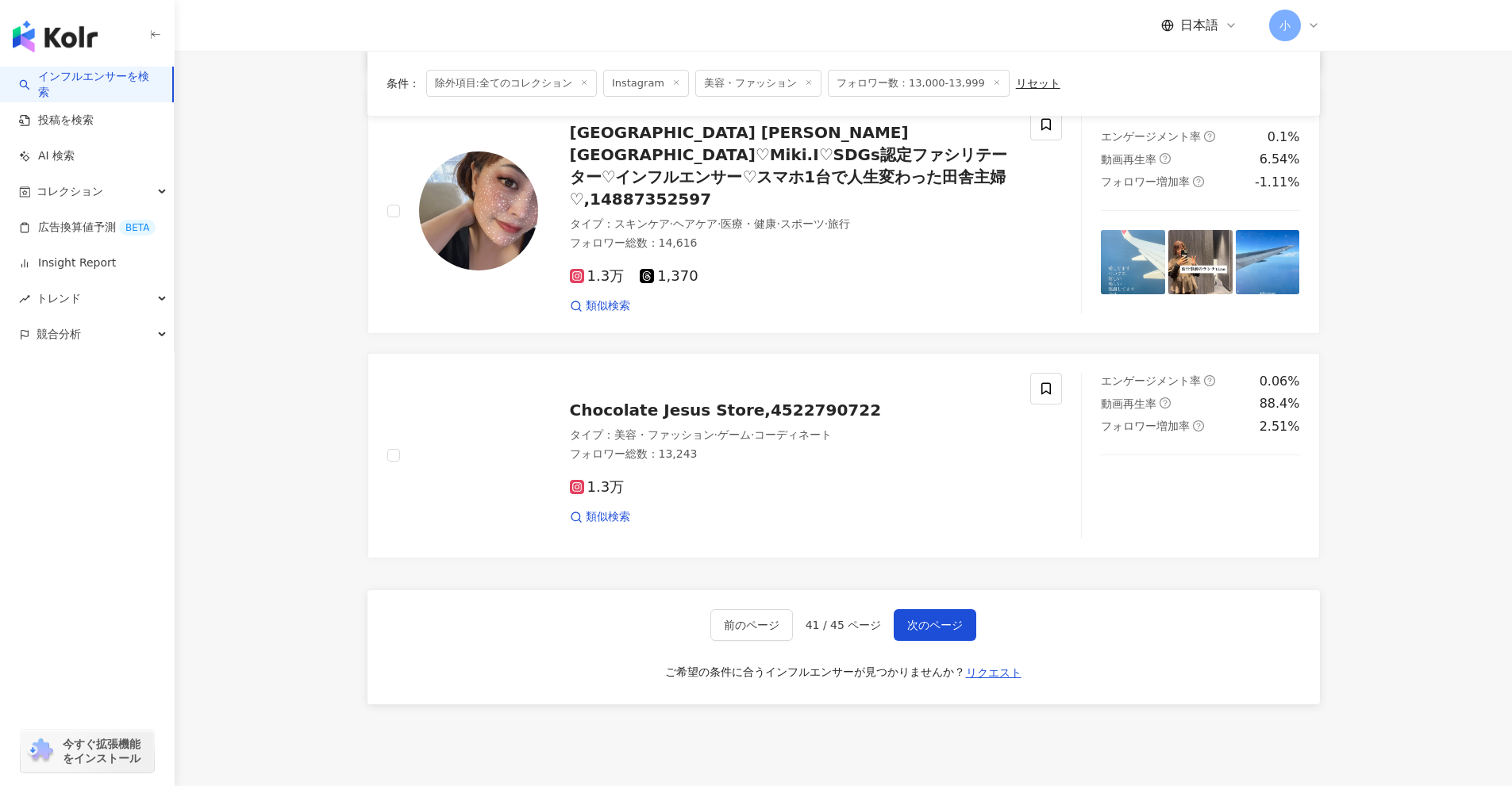
scroll to position [2528, 0]
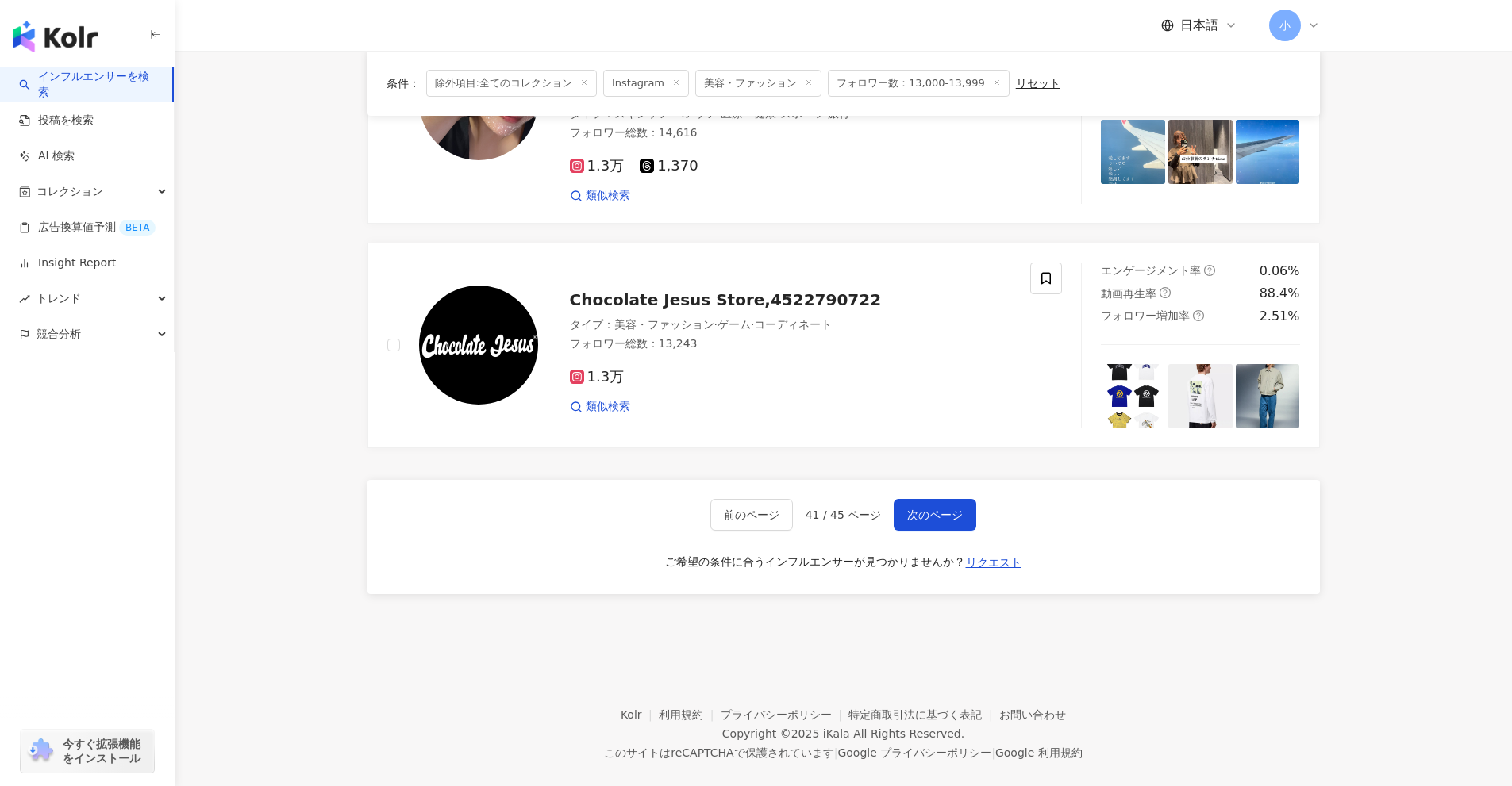
drag, startPoint x: 1481, startPoint y: 320, endPoint x: 1460, endPoint y: 784, distance: 464.5
click at [940, 509] on span "次のページ" at bounding box center [935, 515] width 56 height 13
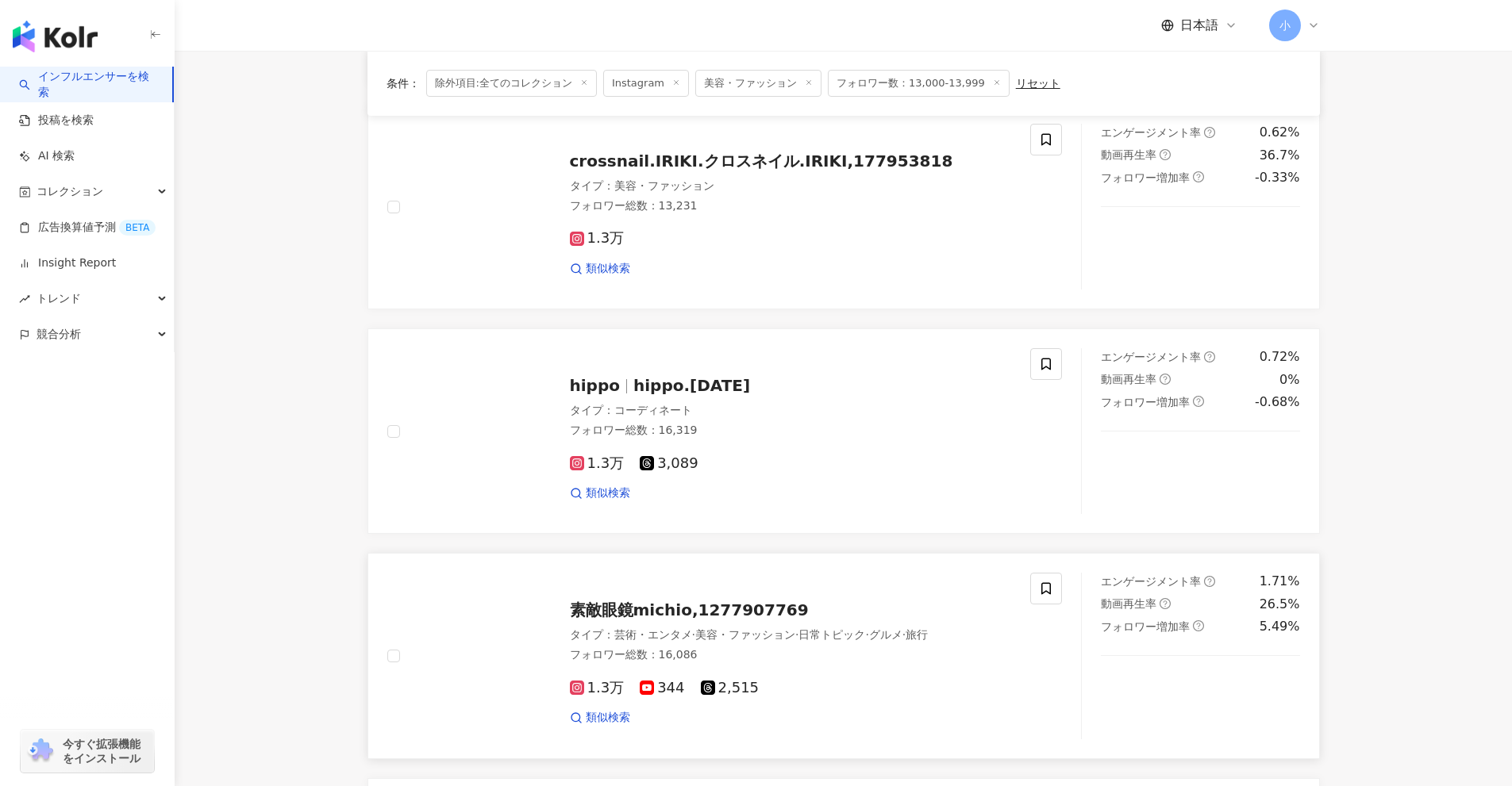
scroll to position [1860, 0]
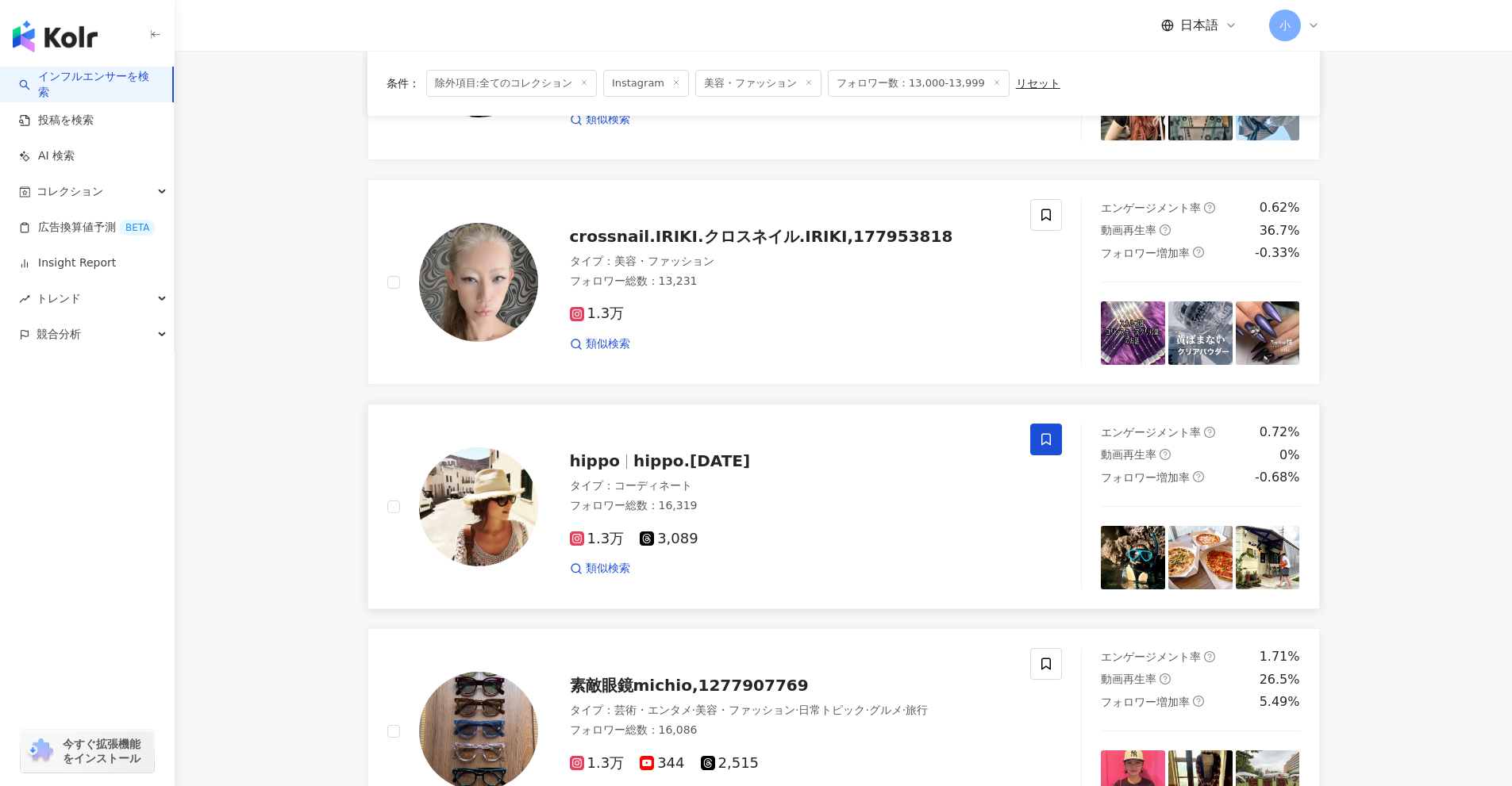
click at [1047, 436] on icon at bounding box center [1046, 440] width 14 height 14
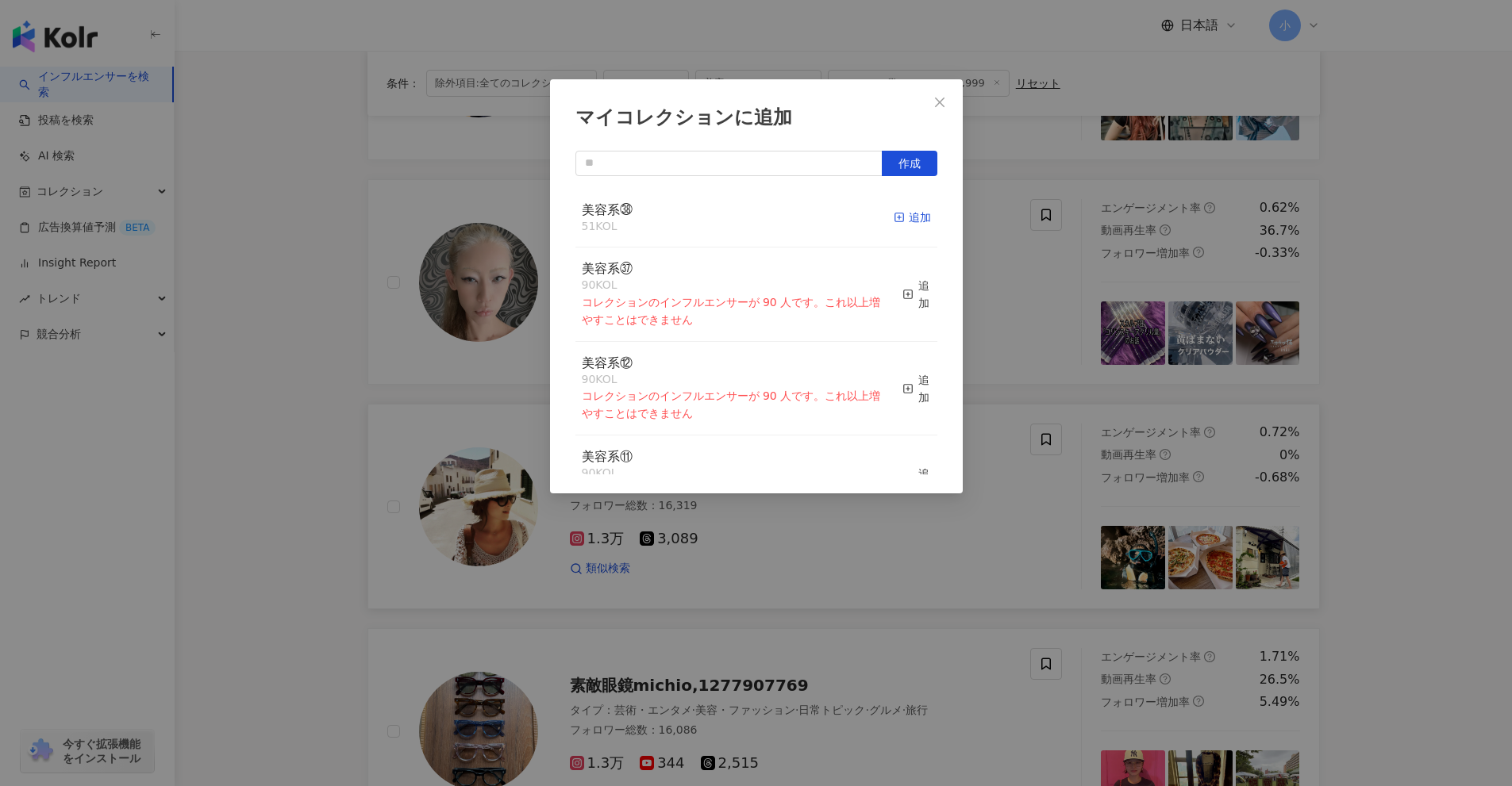
click at [900, 219] on div "追加" at bounding box center [912, 217] width 38 height 17
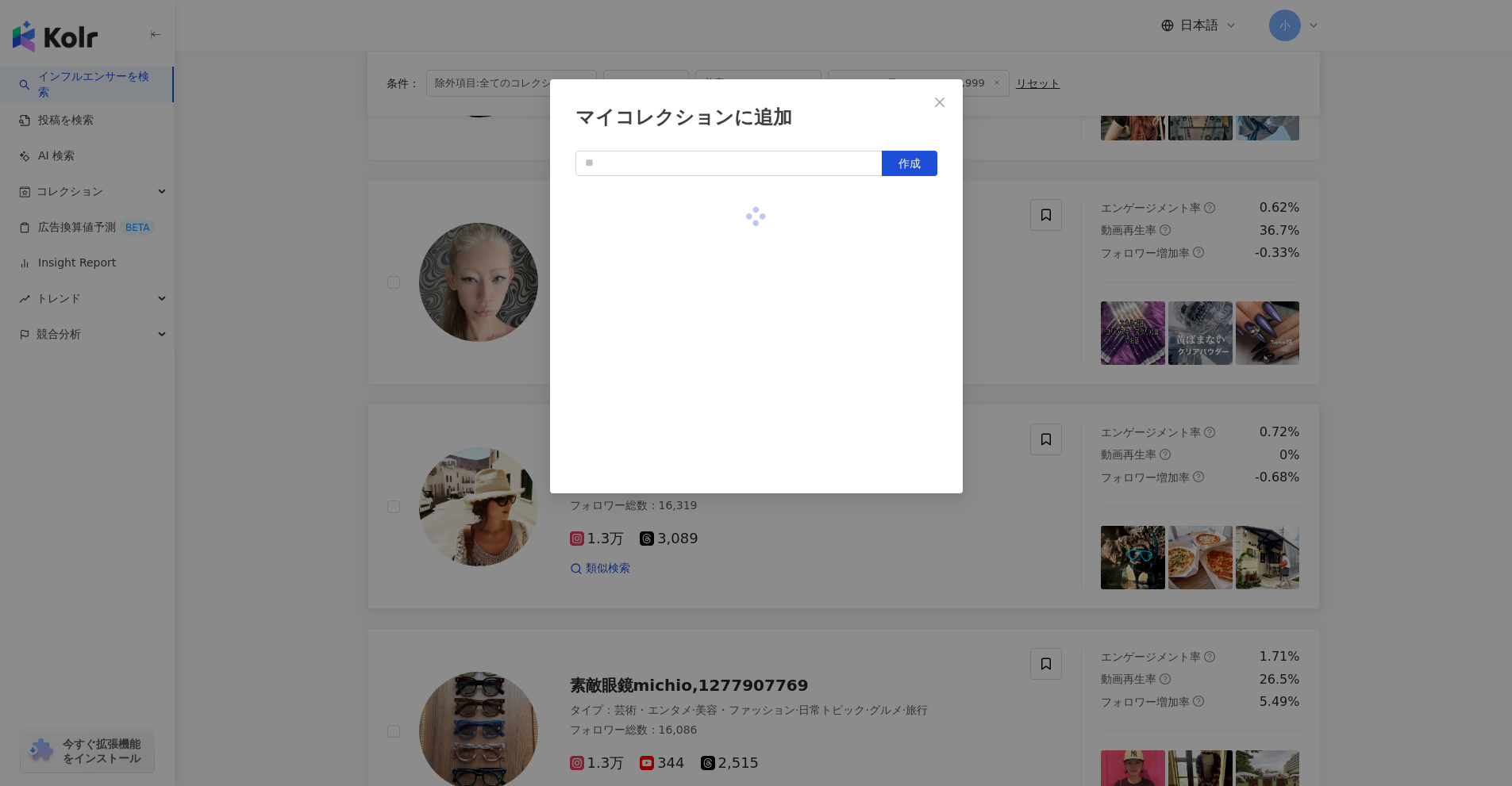
click at [1019, 279] on div "マイコレクションに追加 作成" at bounding box center [756, 393] width 1512 height 786
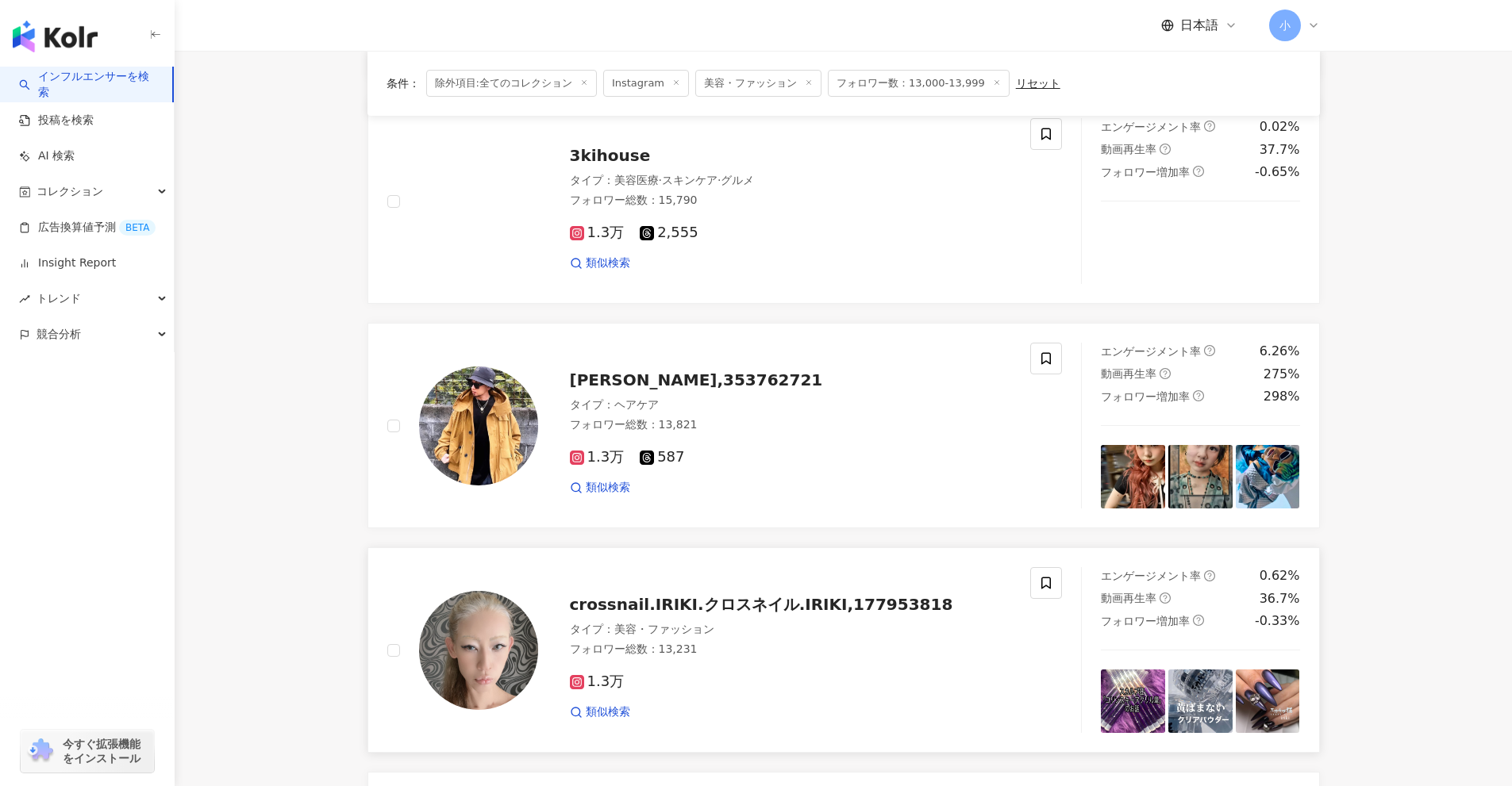
scroll to position [1384, 0]
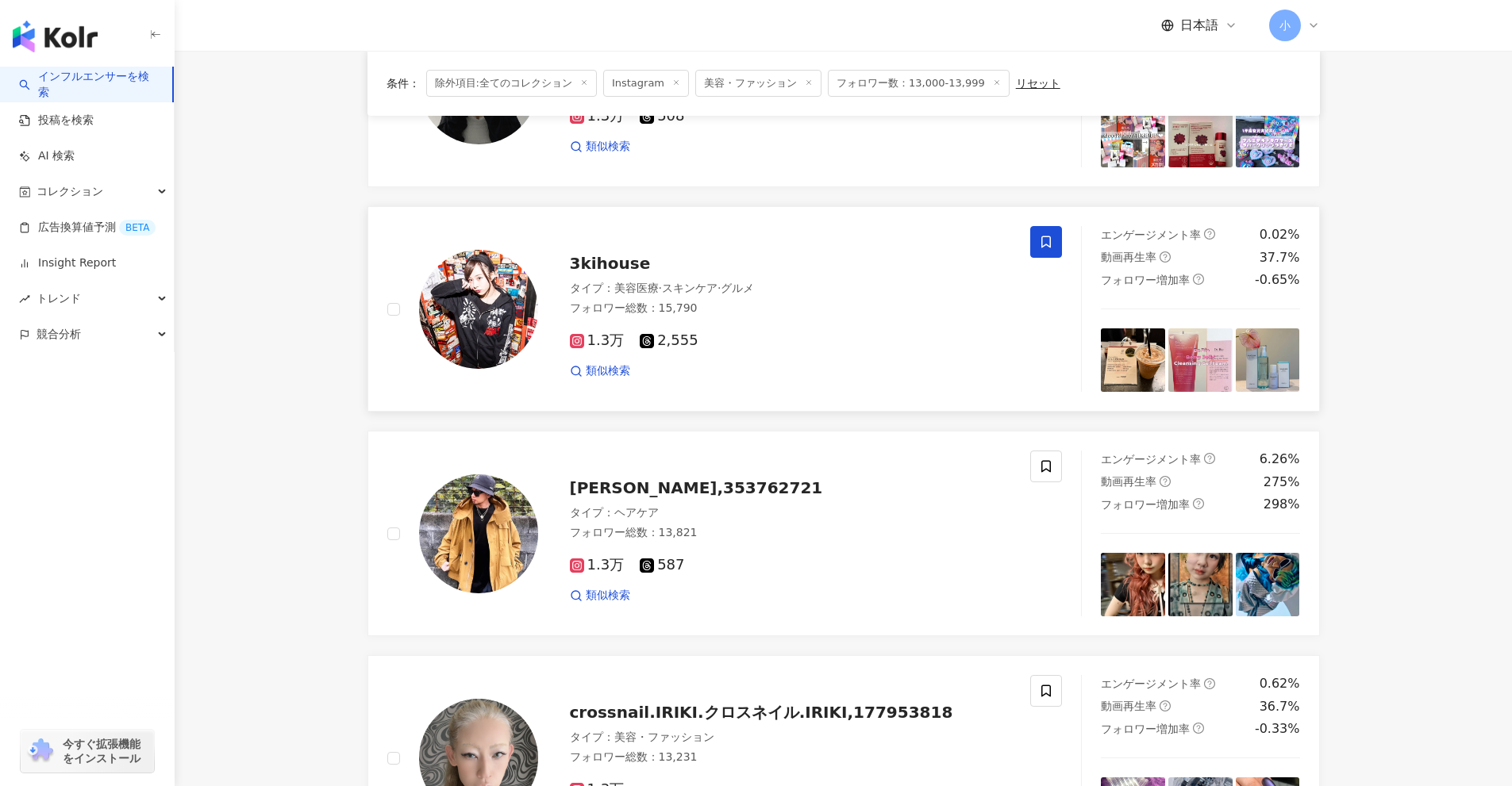
click at [1056, 235] on span at bounding box center [1046, 242] width 31 height 31
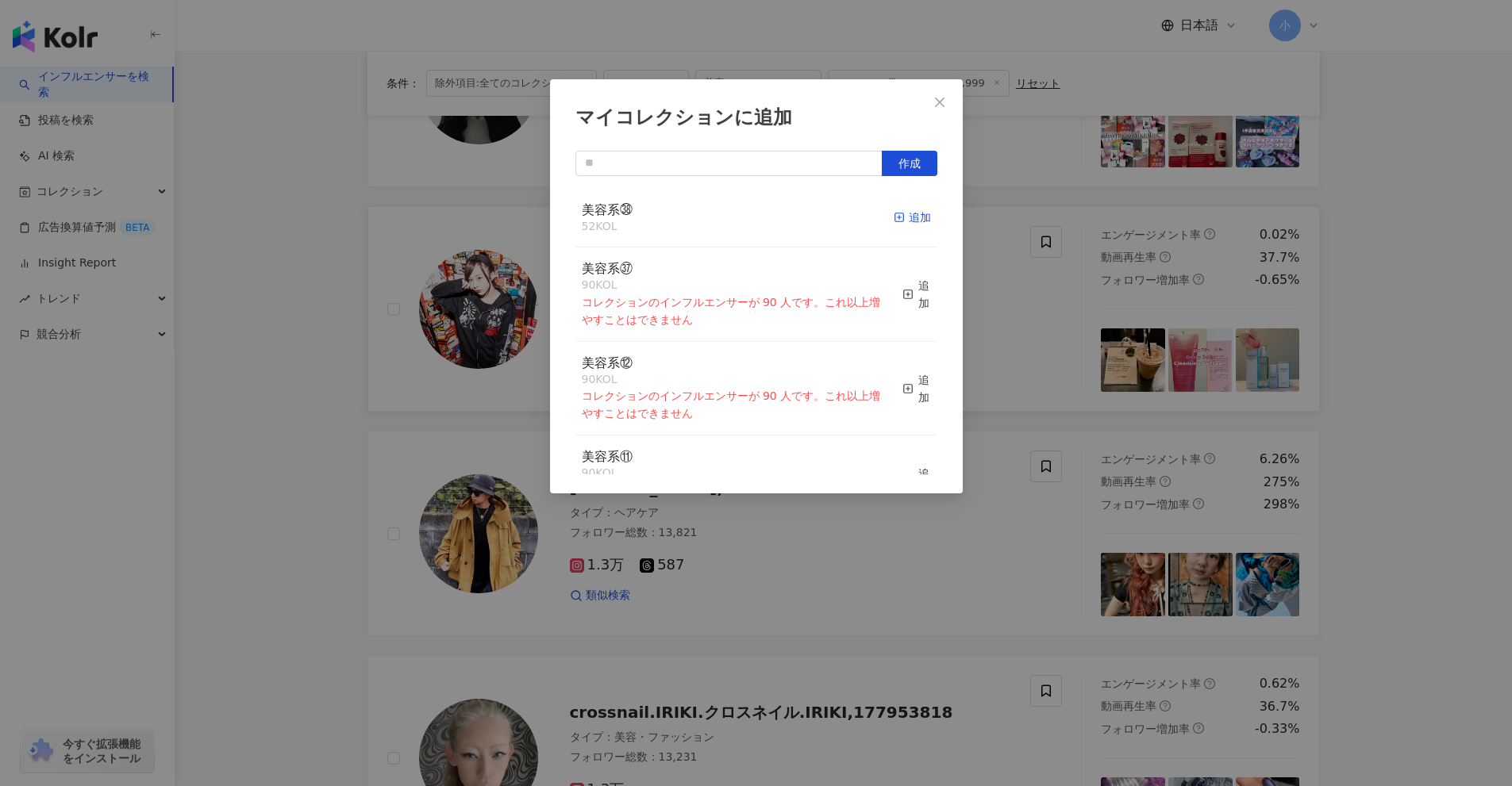
click at [908, 222] on div "追加" at bounding box center [912, 217] width 38 height 17
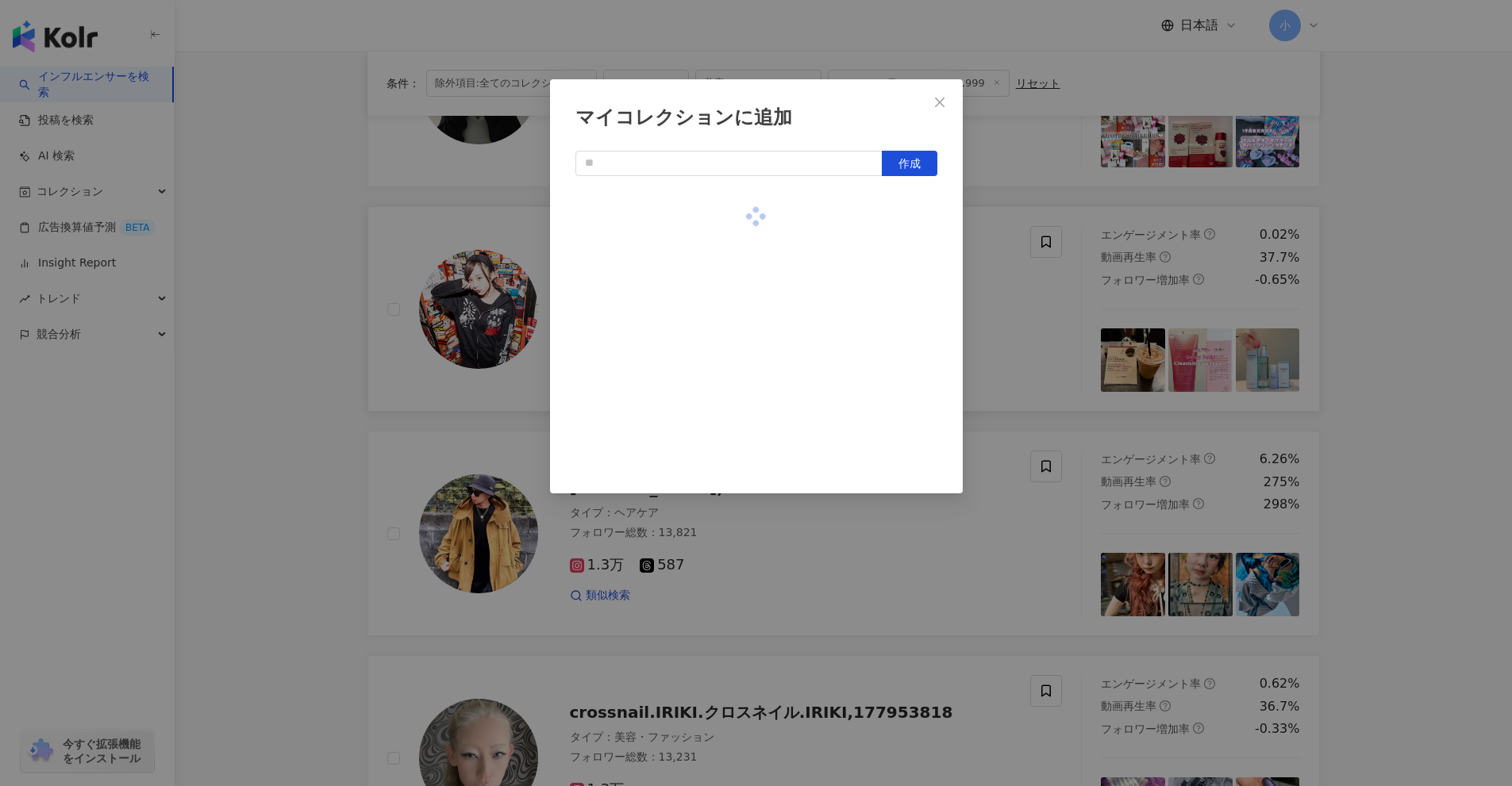
click at [1001, 317] on div "マイコレクションに追加 作成" at bounding box center [756, 393] width 1512 height 786
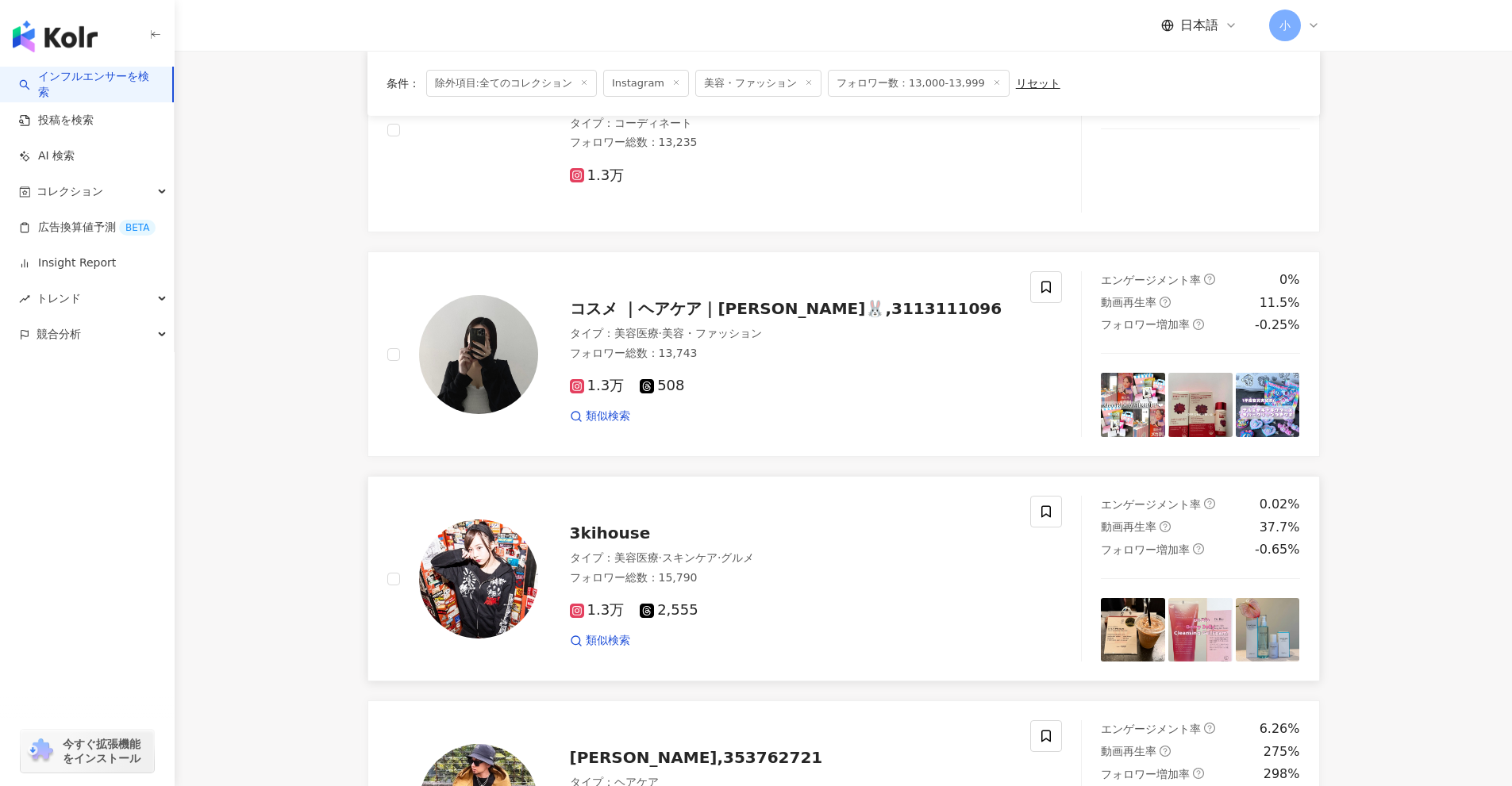
scroll to position [1066, 0]
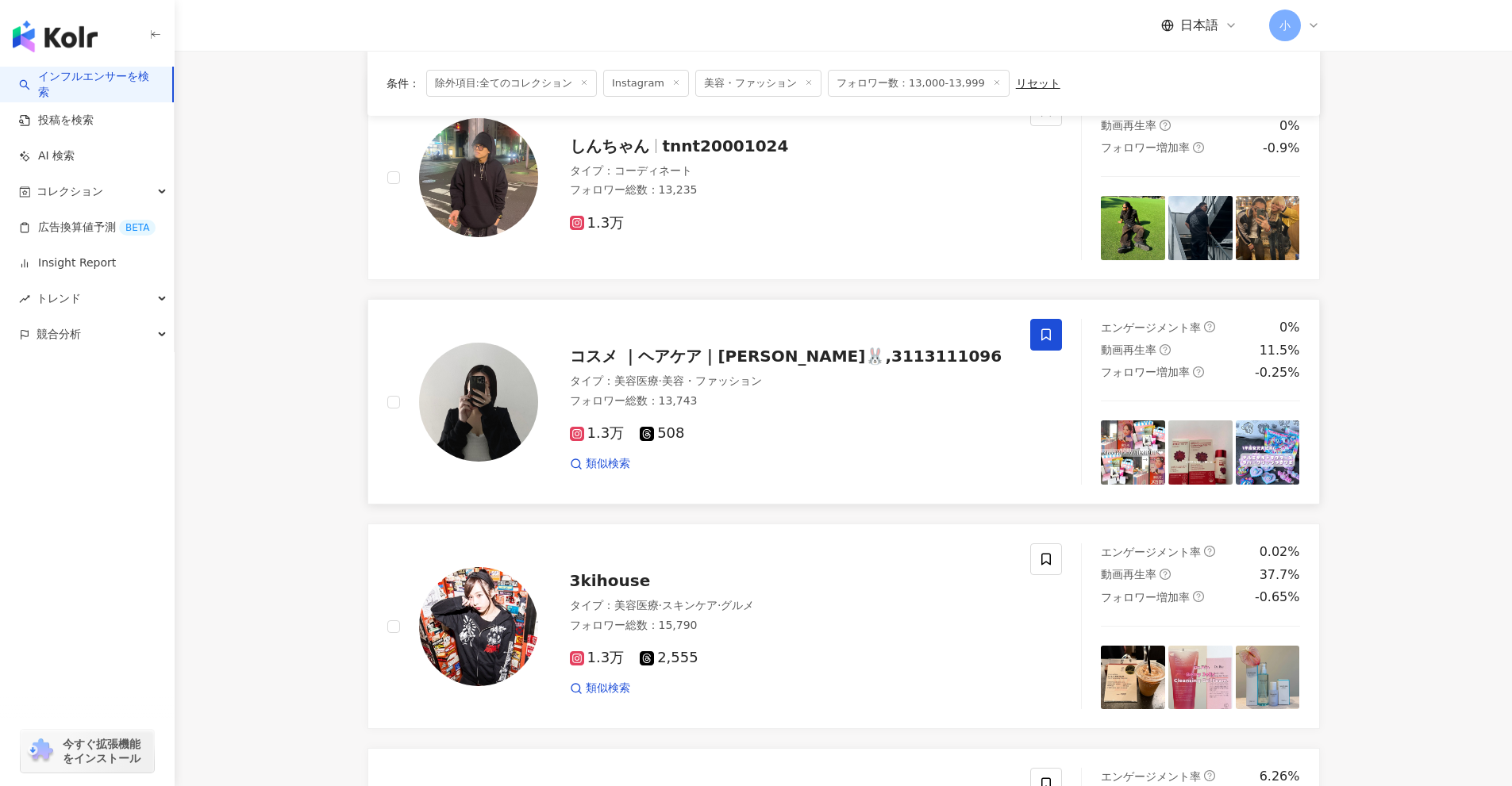
click at [1059, 335] on span at bounding box center [1046, 335] width 31 height 31
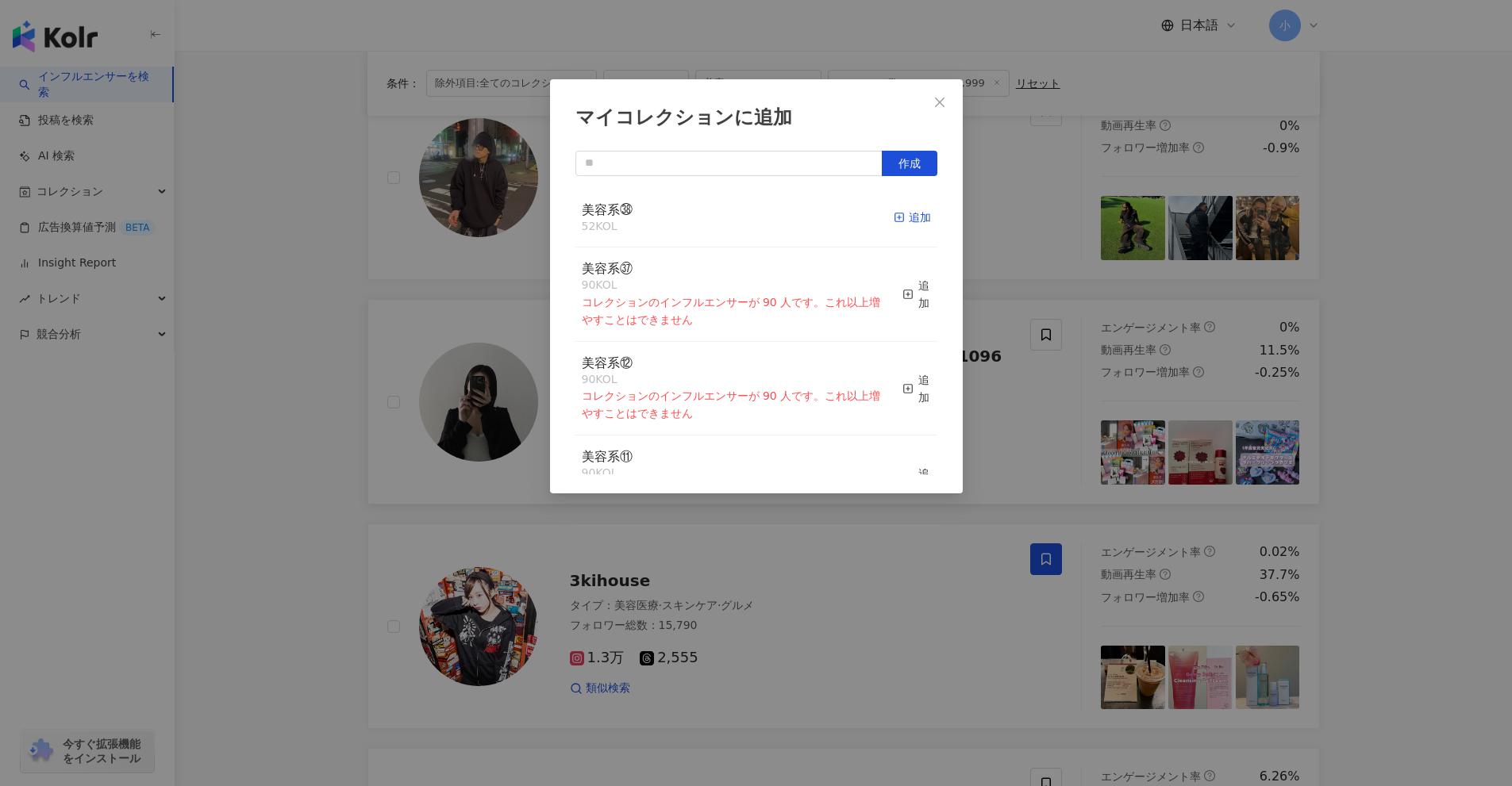
click at [893, 216] on icon "button" at bounding box center [899, 217] width 11 height 11
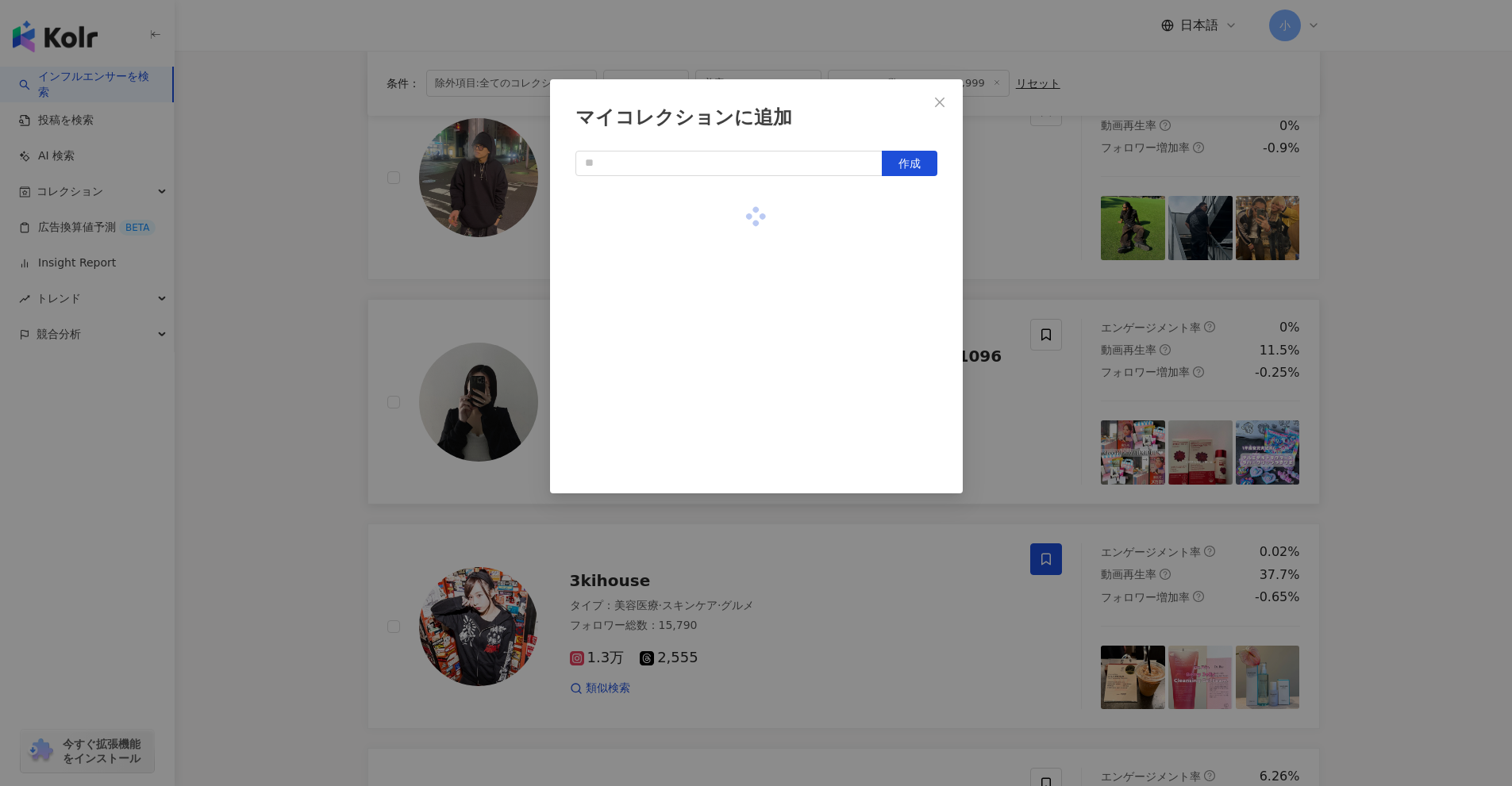
click at [1039, 416] on div "マイコレクションに追加 作成" at bounding box center [756, 393] width 1512 height 786
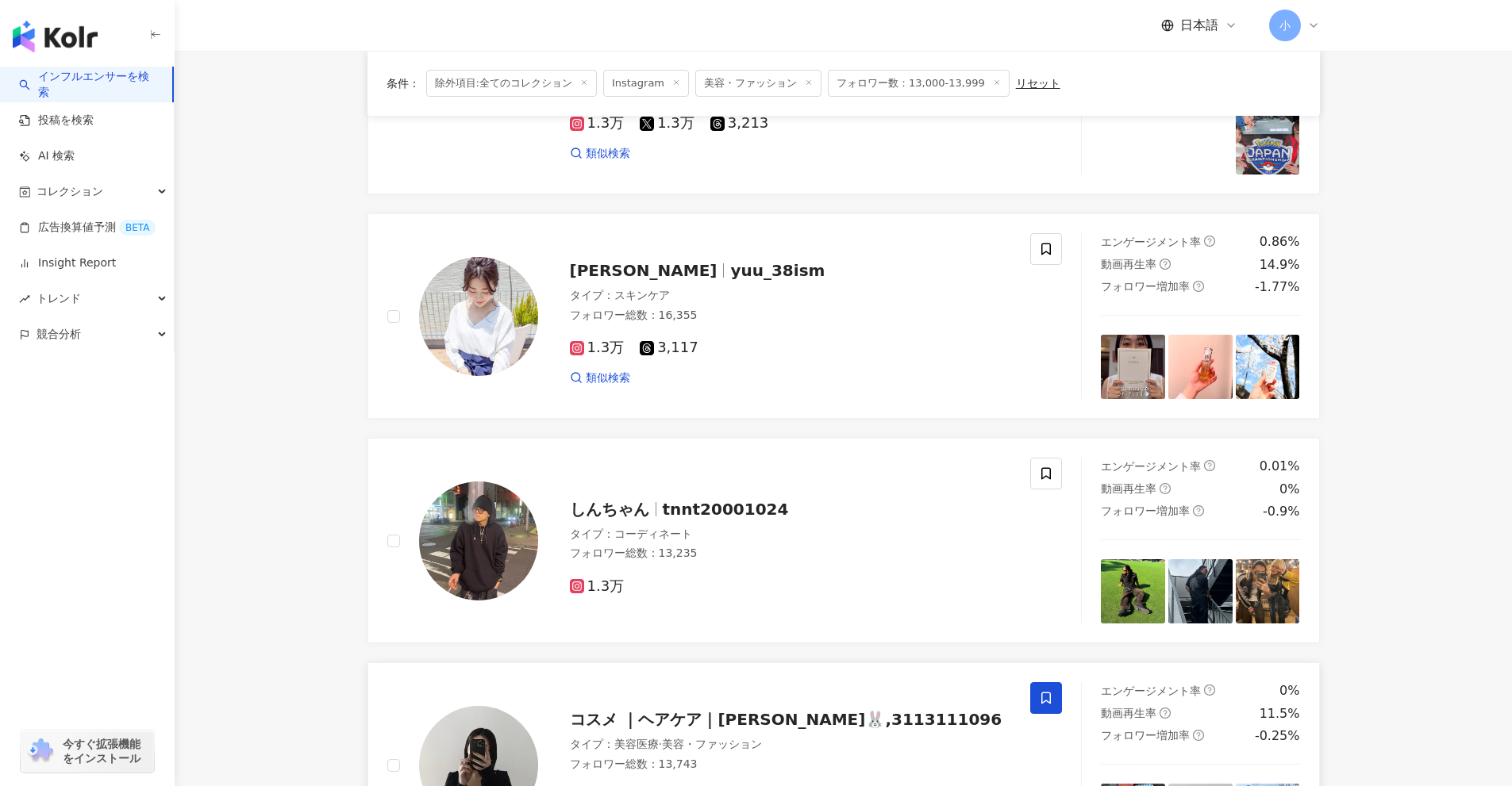
scroll to position [670, 0]
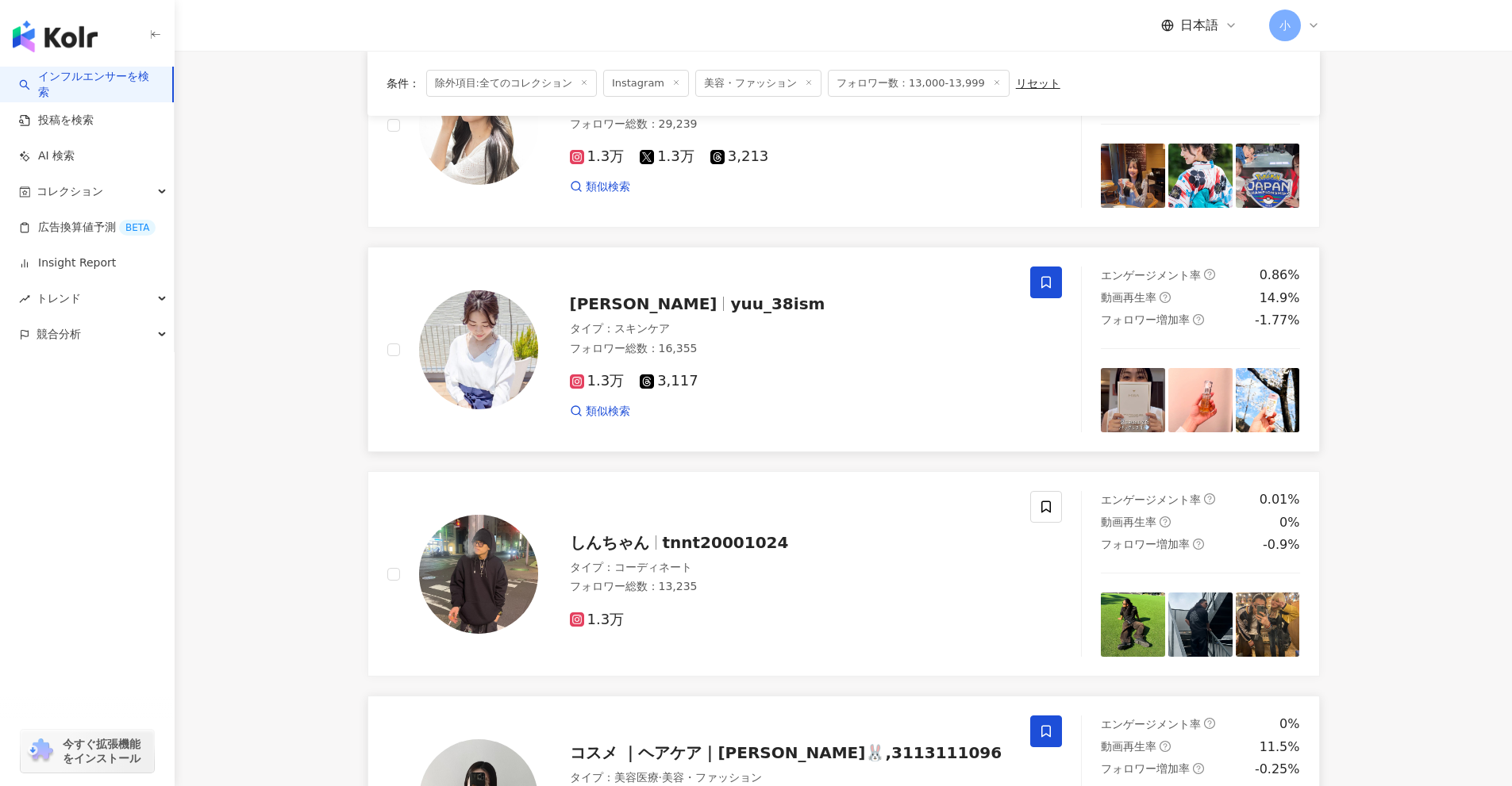
click at [1049, 288] on icon at bounding box center [1046, 283] width 14 height 14
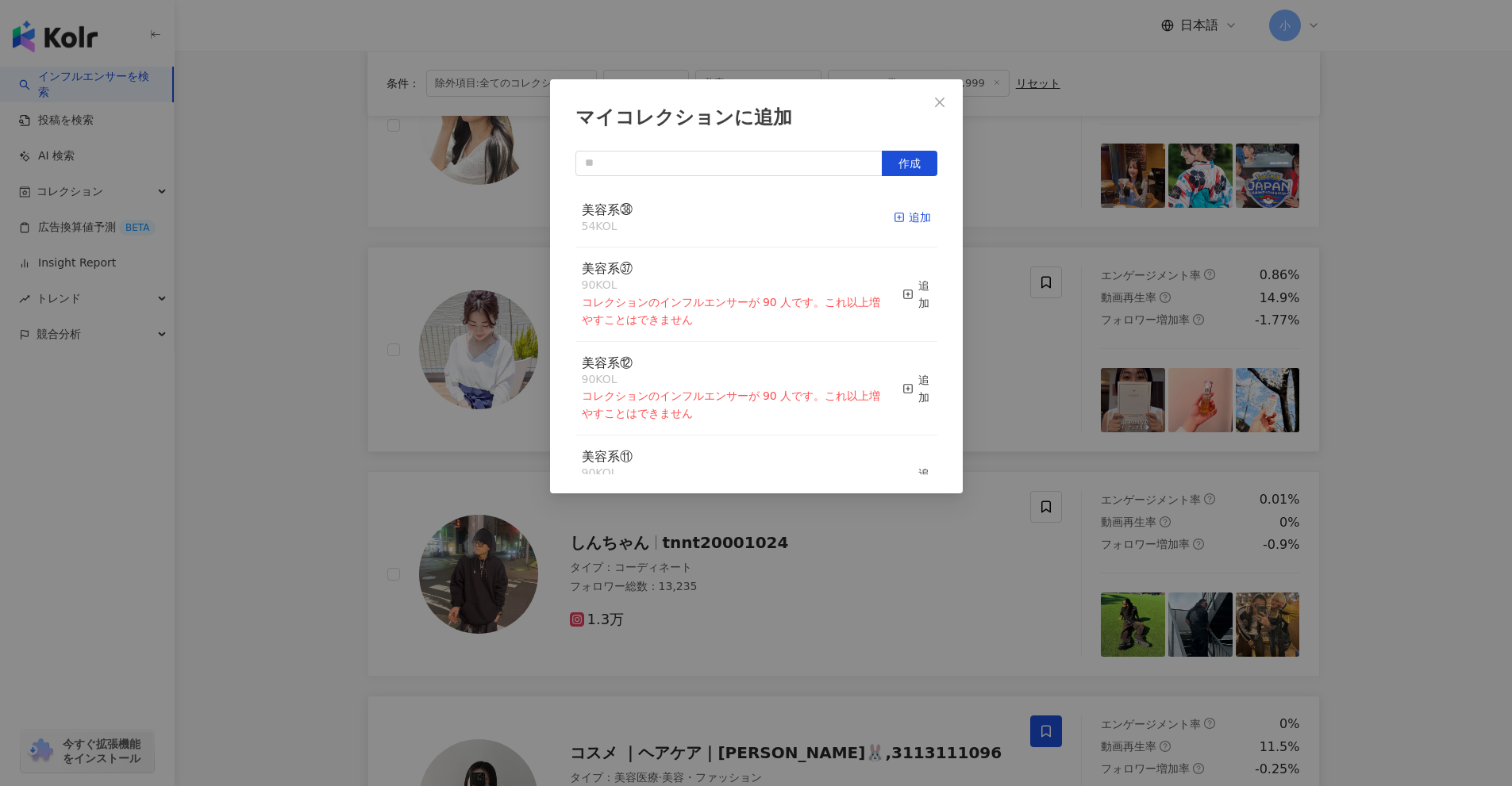
click at [904, 216] on div "追加" at bounding box center [912, 217] width 38 height 17
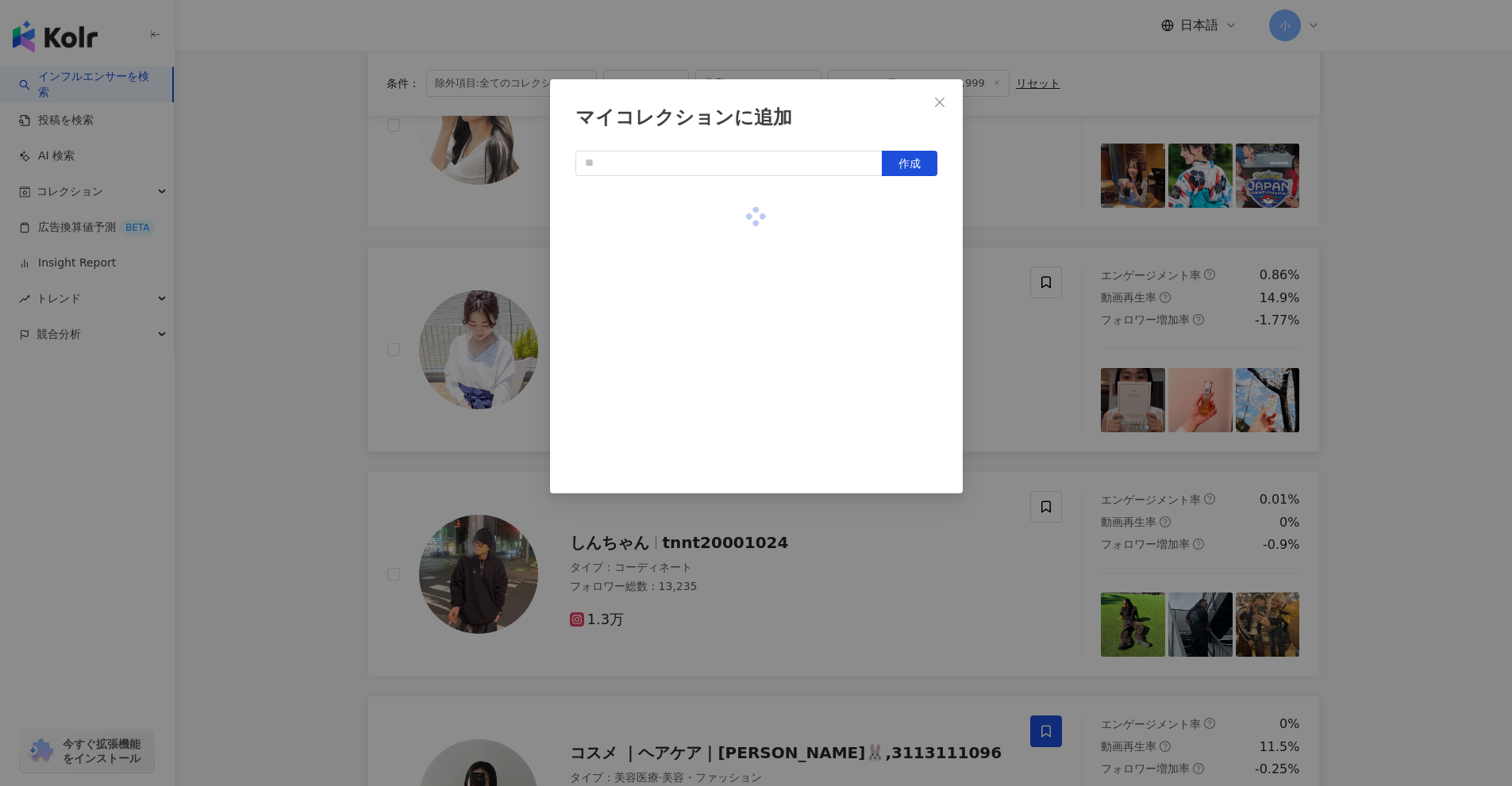
click at [1035, 320] on div "マイコレクションに追加 作成" at bounding box center [756, 393] width 1512 height 786
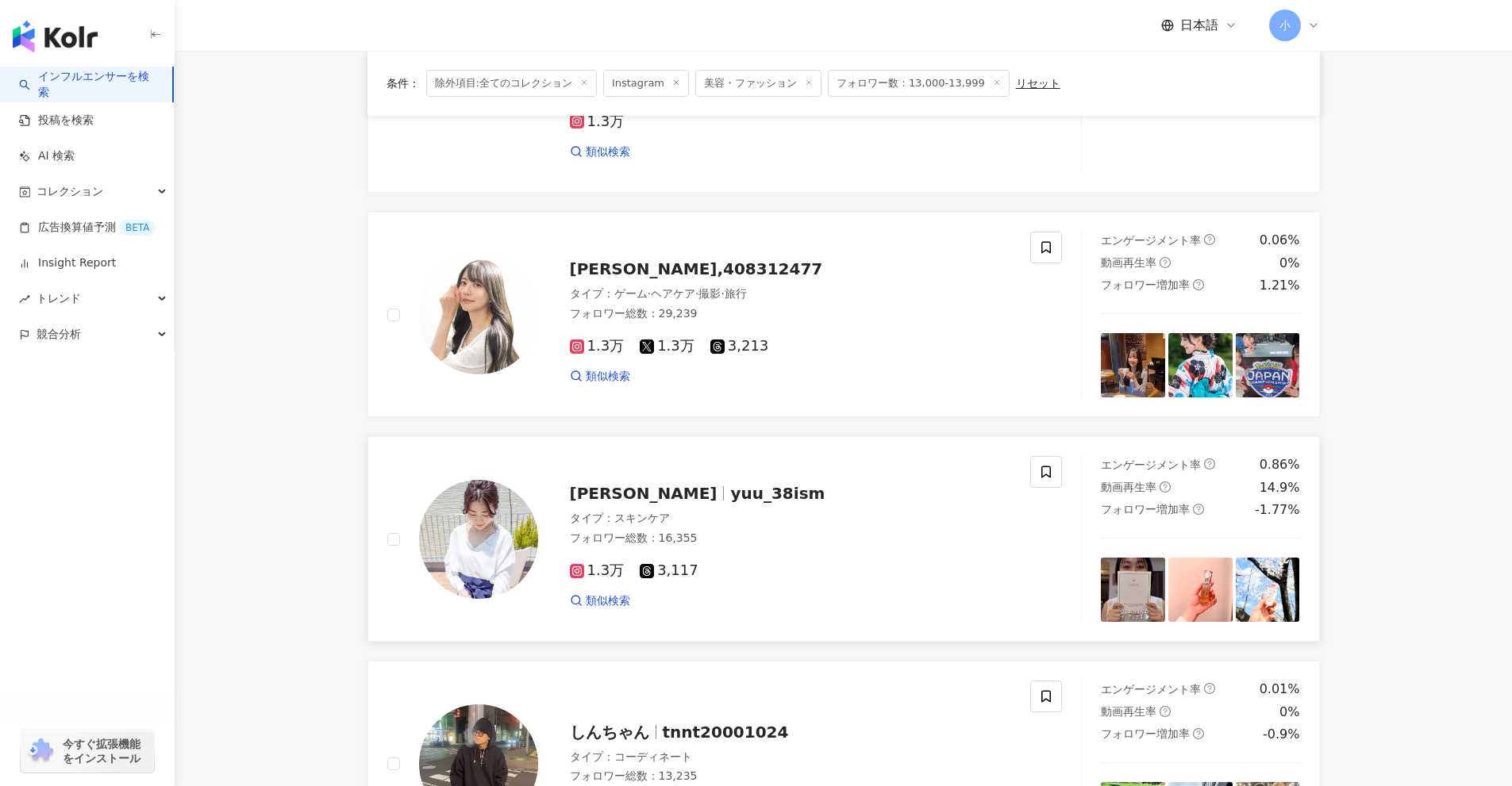
scroll to position [352, 0]
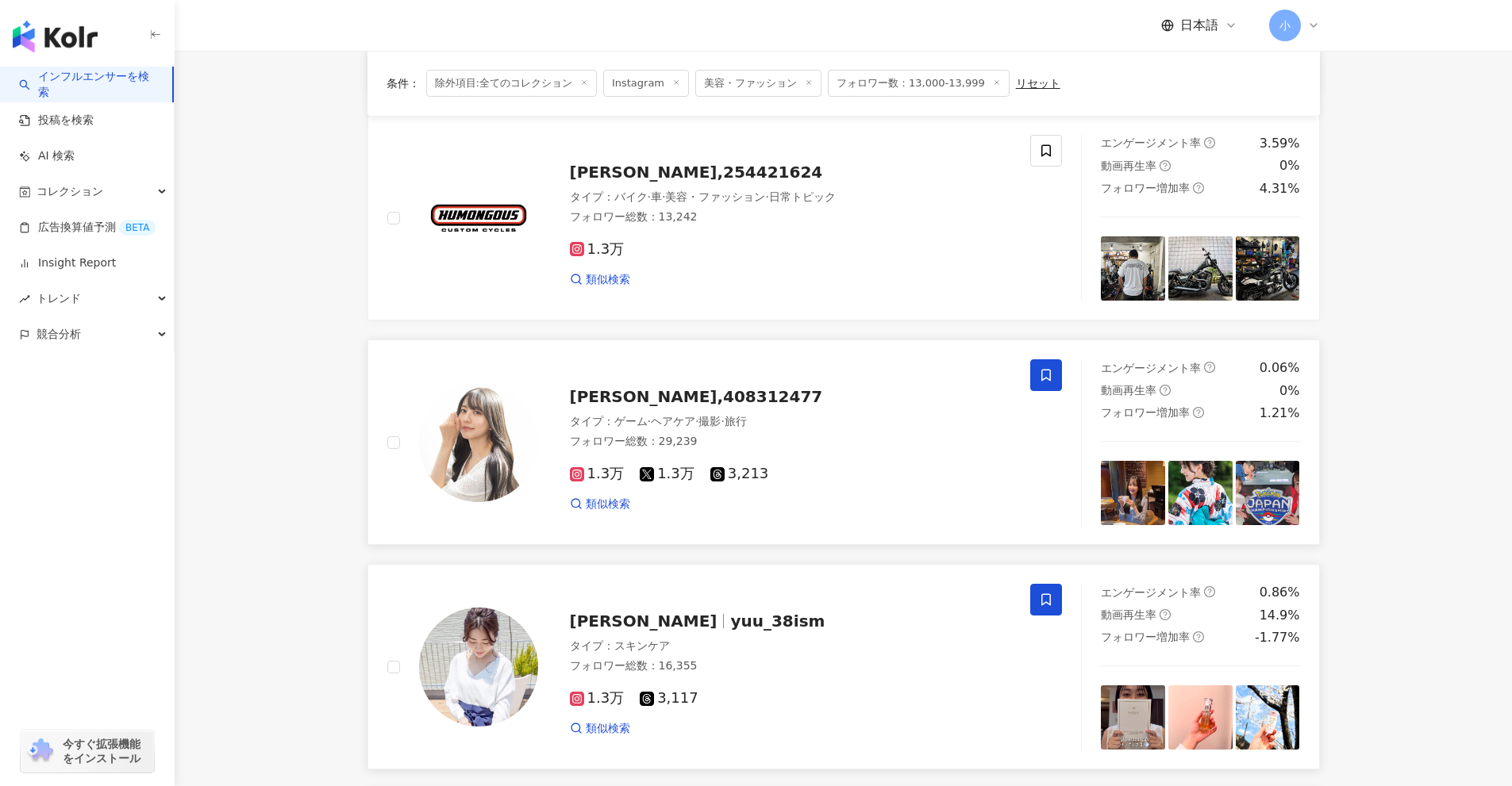
click at [1049, 379] on icon at bounding box center [1045, 376] width 10 height 12
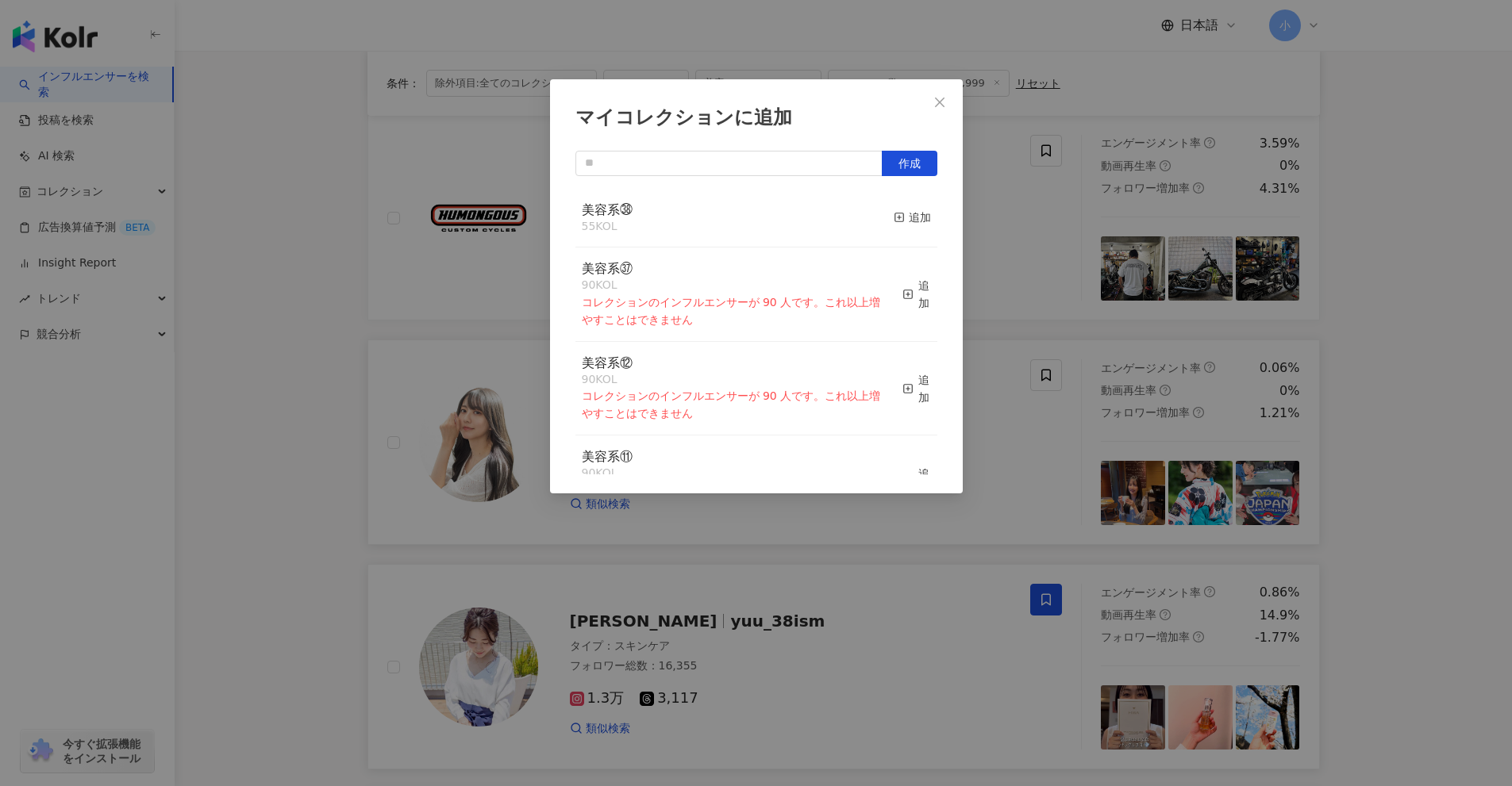
click at [898, 231] on button "追加" at bounding box center [912, 218] width 38 height 33
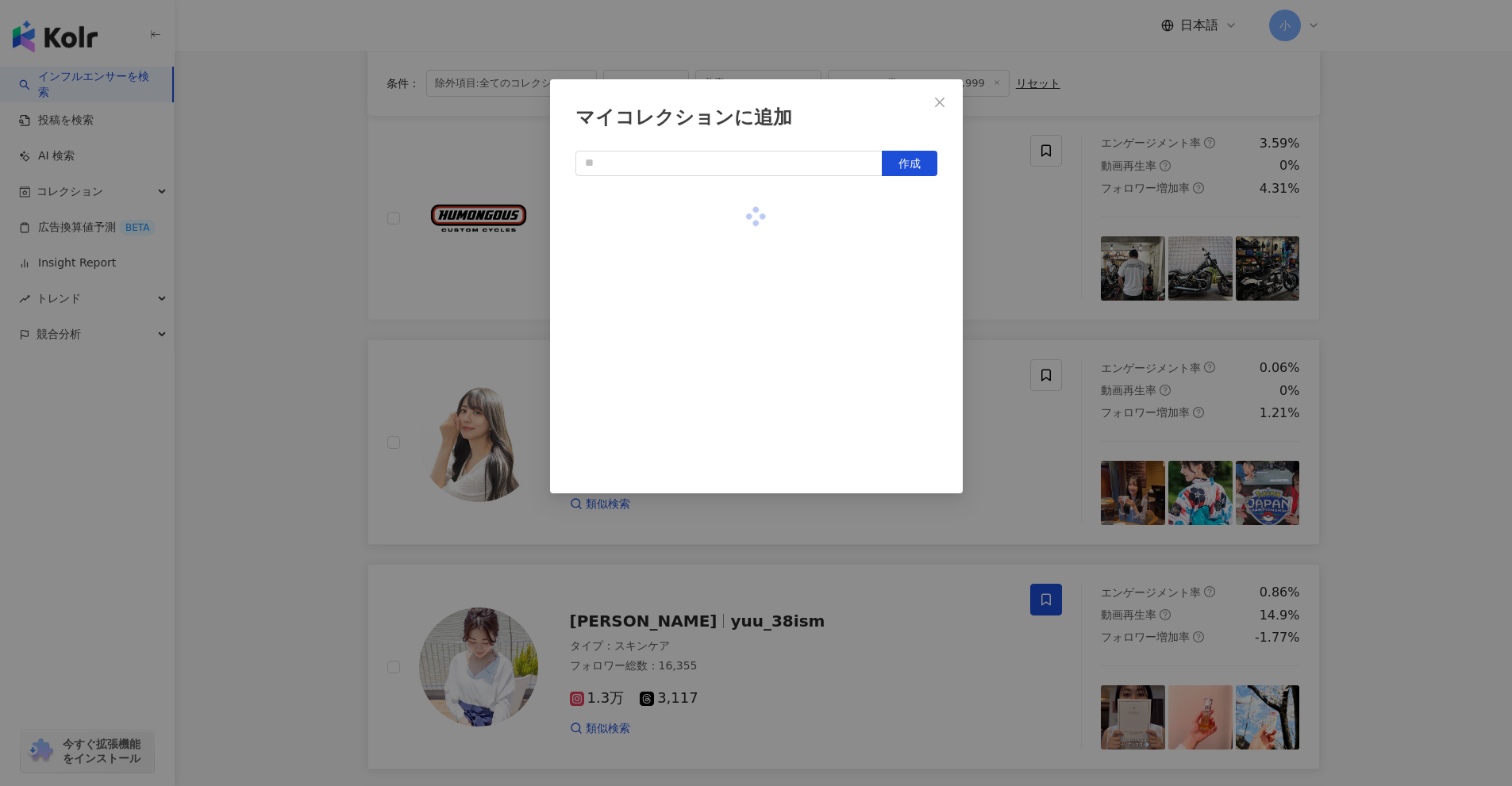
click at [988, 264] on div "マイコレクションに追加 作成" at bounding box center [756, 393] width 1512 height 786
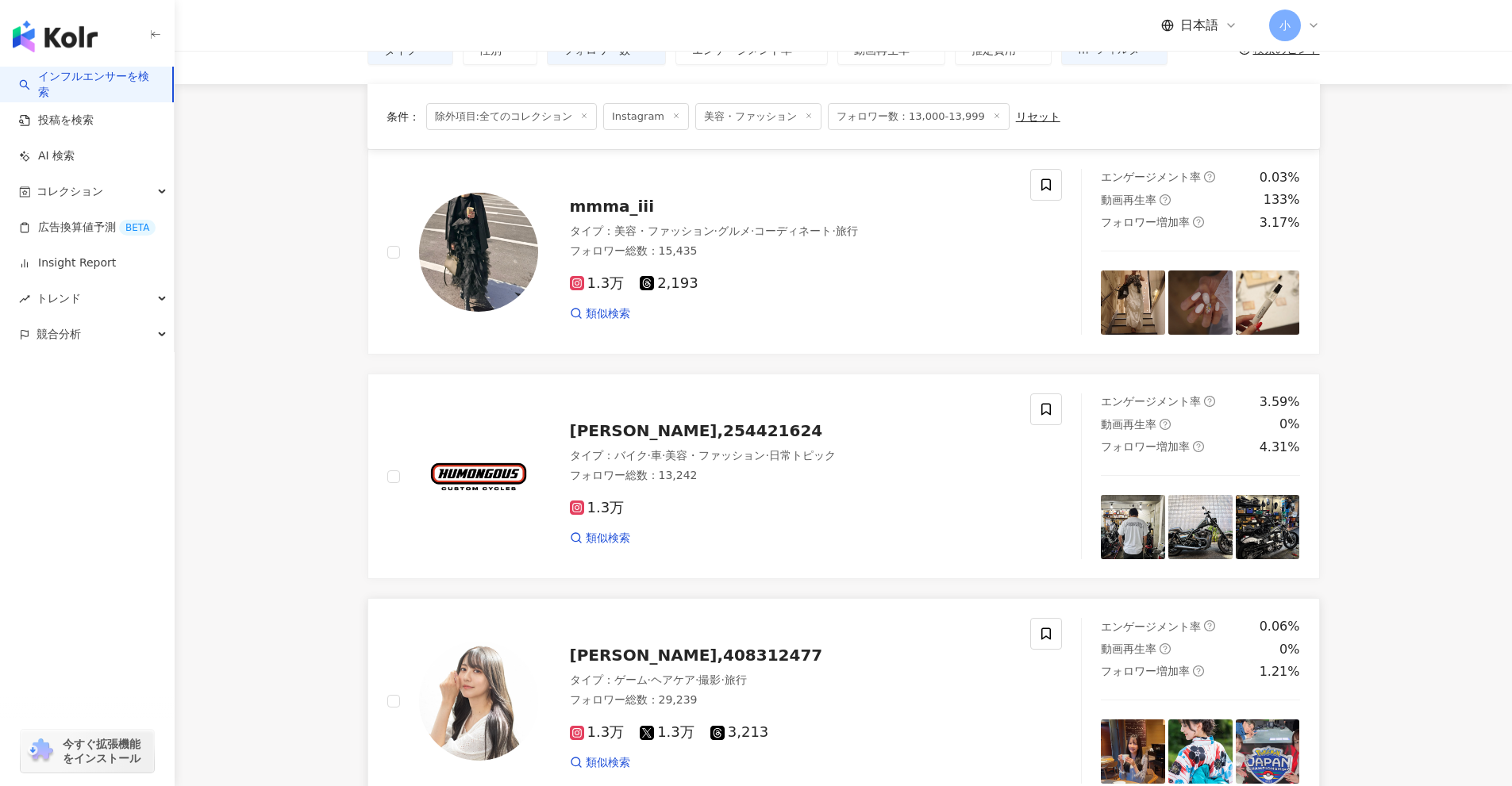
scroll to position [35, 0]
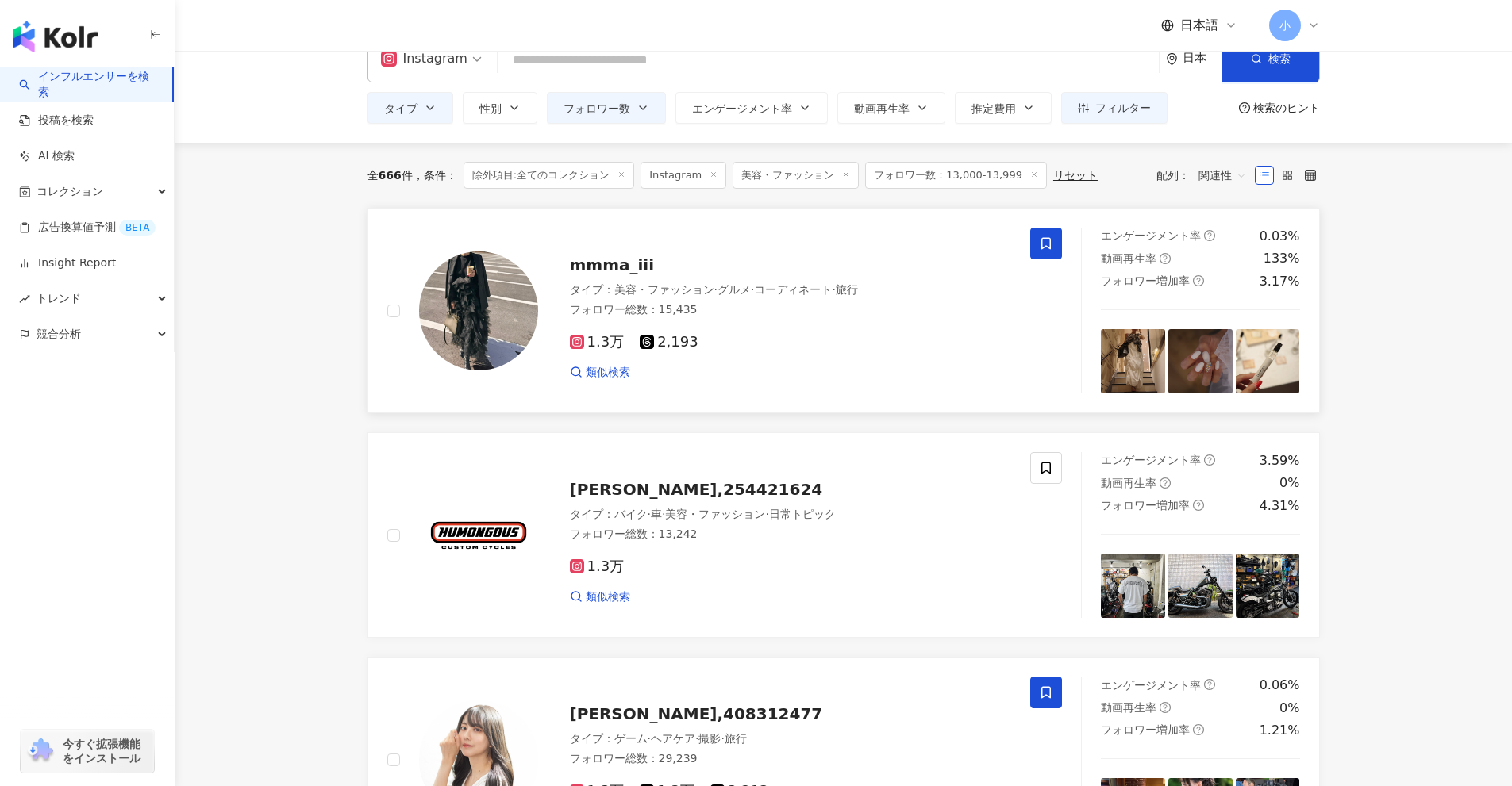
click at [1052, 243] on icon at bounding box center [1046, 243] width 14 height 14
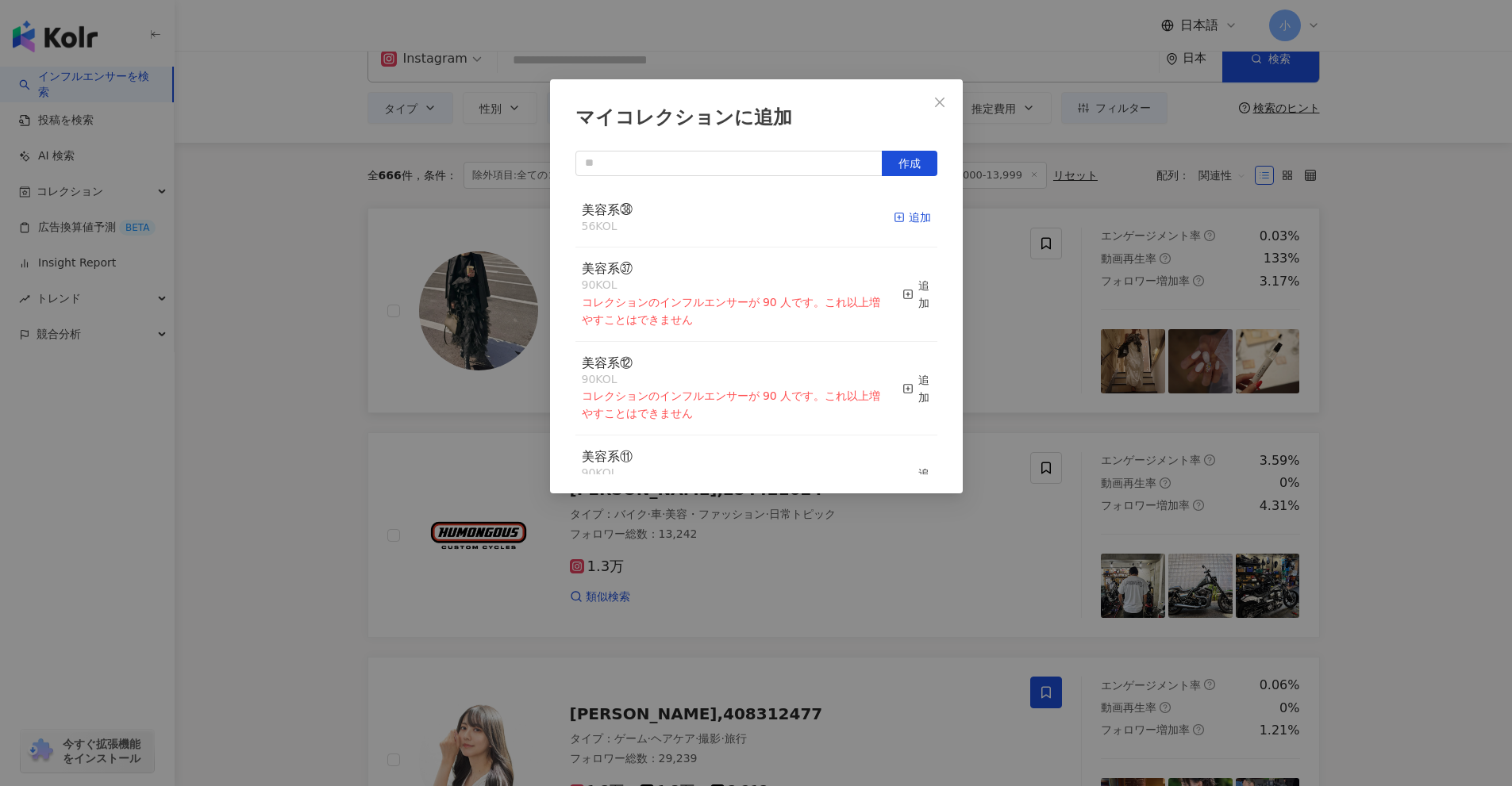
click at [901, 223] on div "追加" at bounding box center [912, 217] width 38 height 17
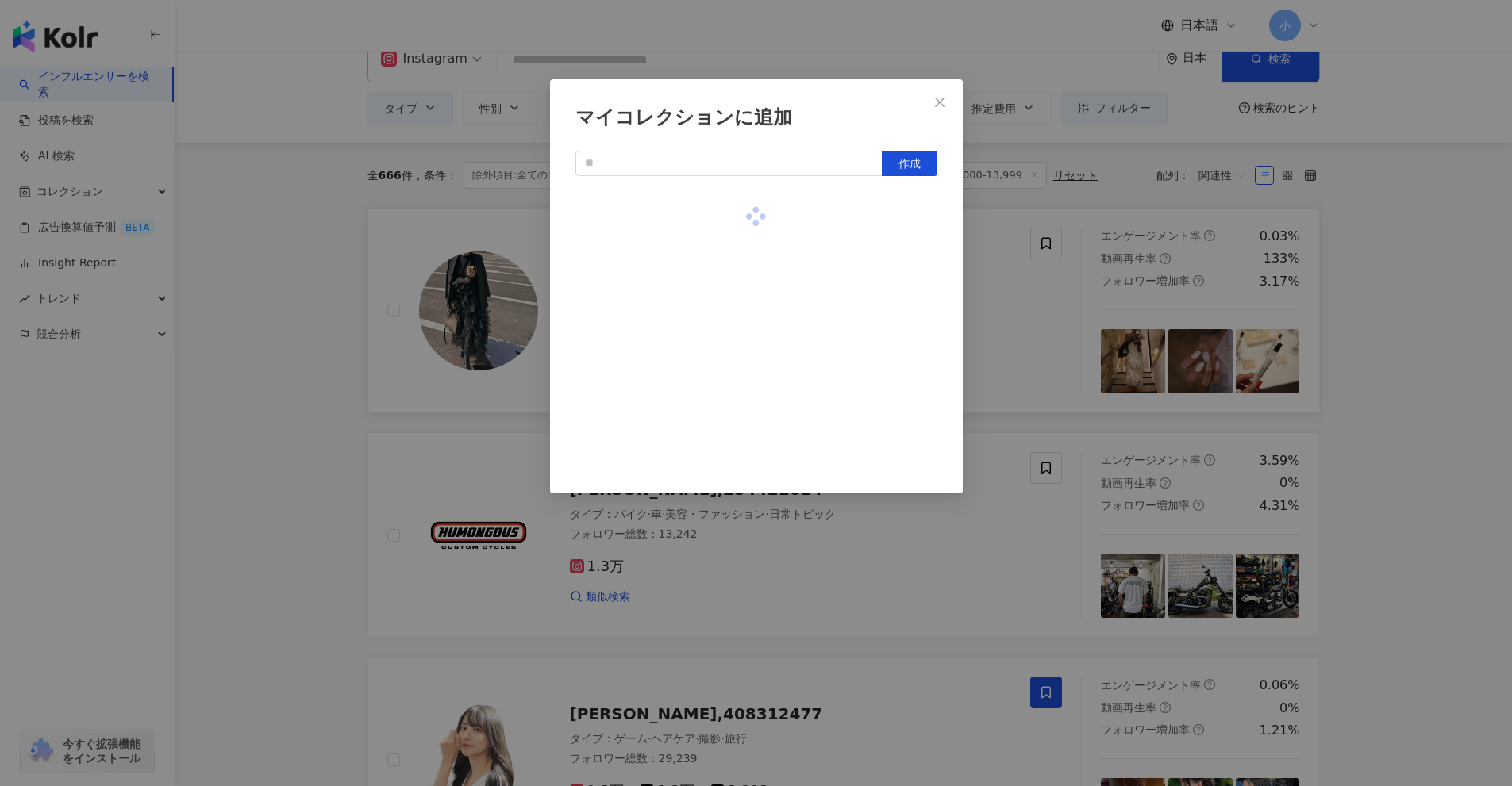
click at [1440, 380] on div "マイコレクションに追加 作成" at bounding box center [756, 393] width 1512 height 786
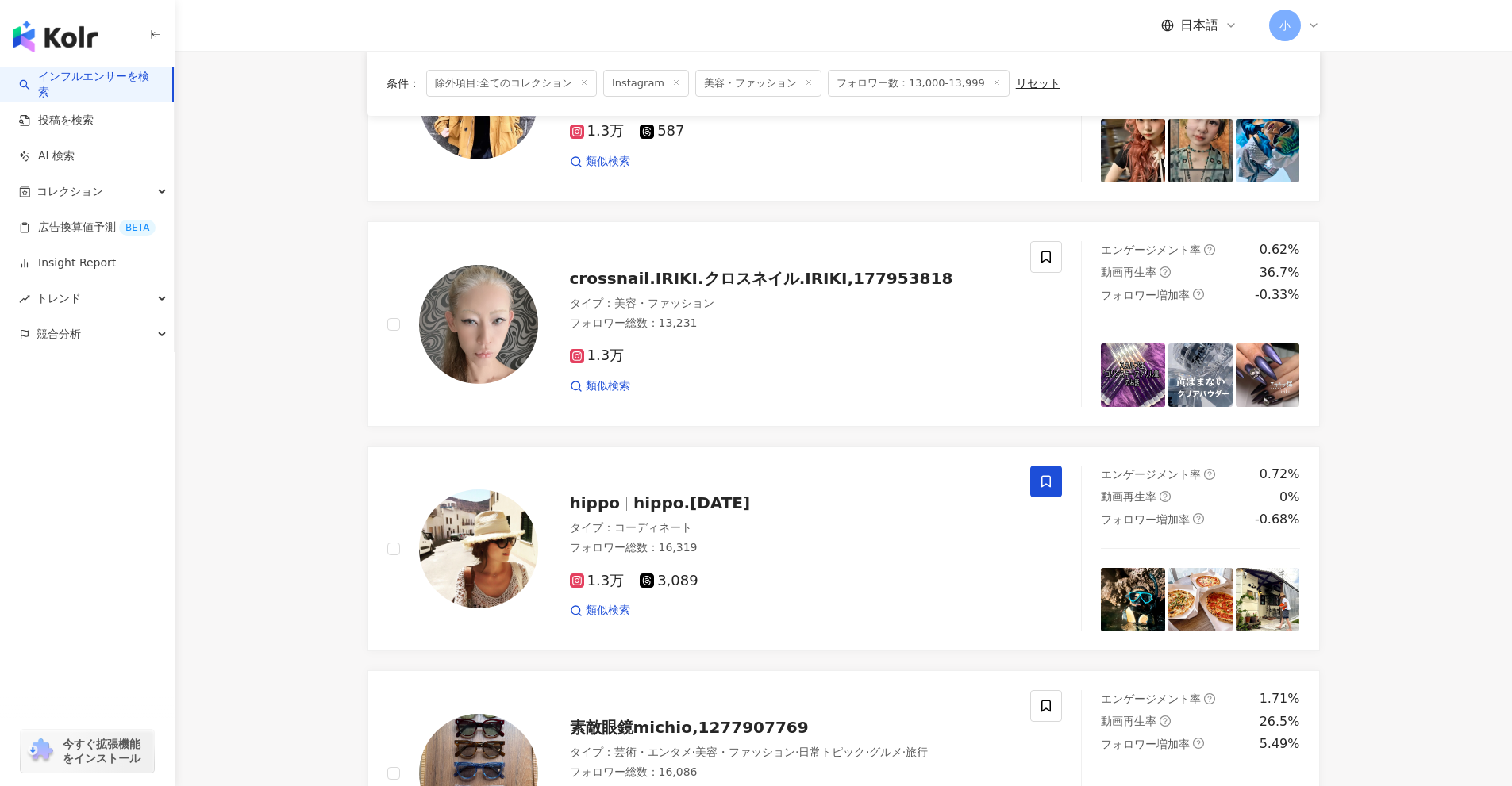
scroll to position [2495, 0]
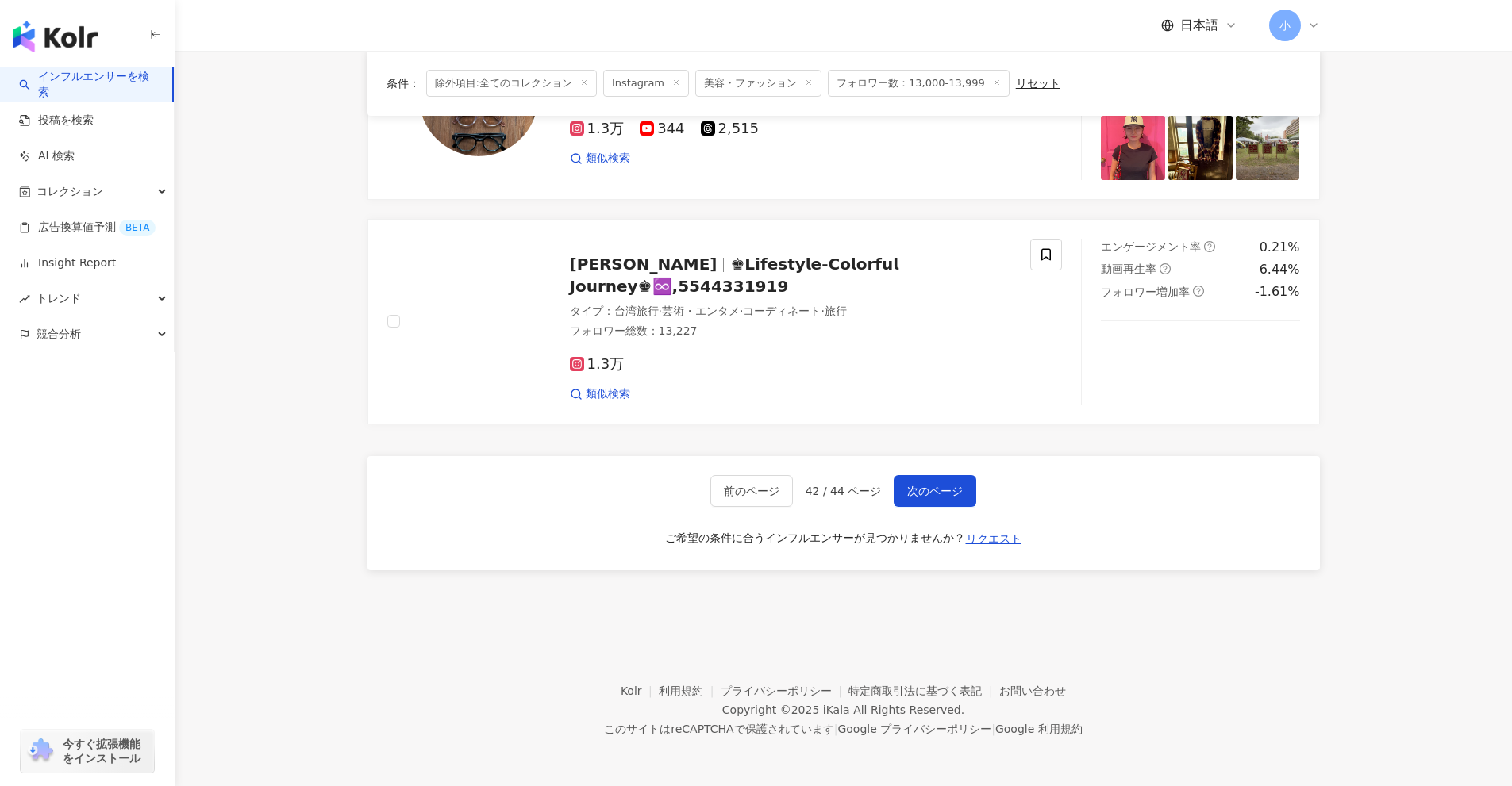
drag, startPoint x: 1397, startPoint y: 283, endPoint x: 1345, endPoint y: 747, distance: 466.9
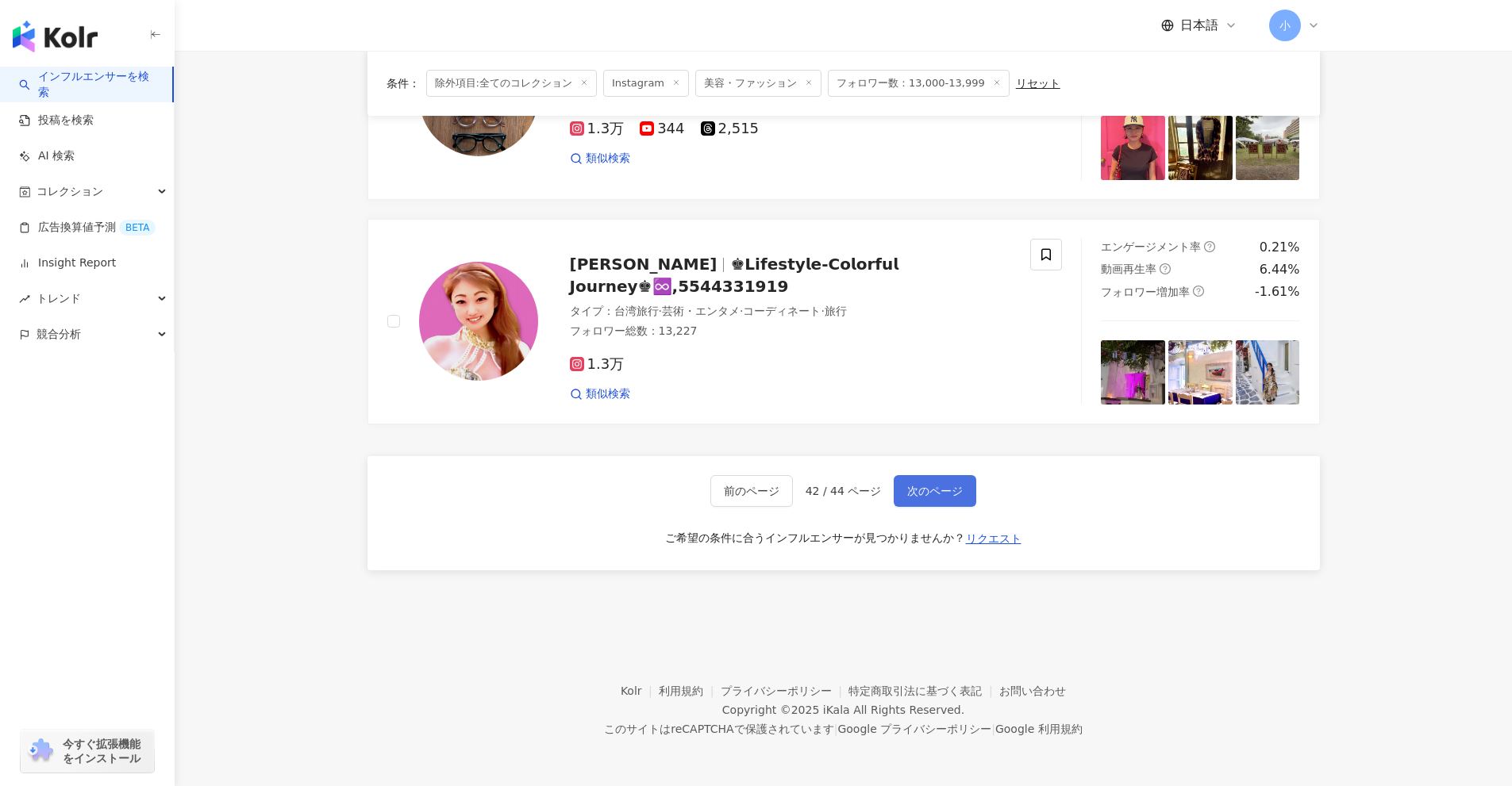
click at [955, 493] on span "次のページ" at bounding box center [935, 491] width 56 height 13
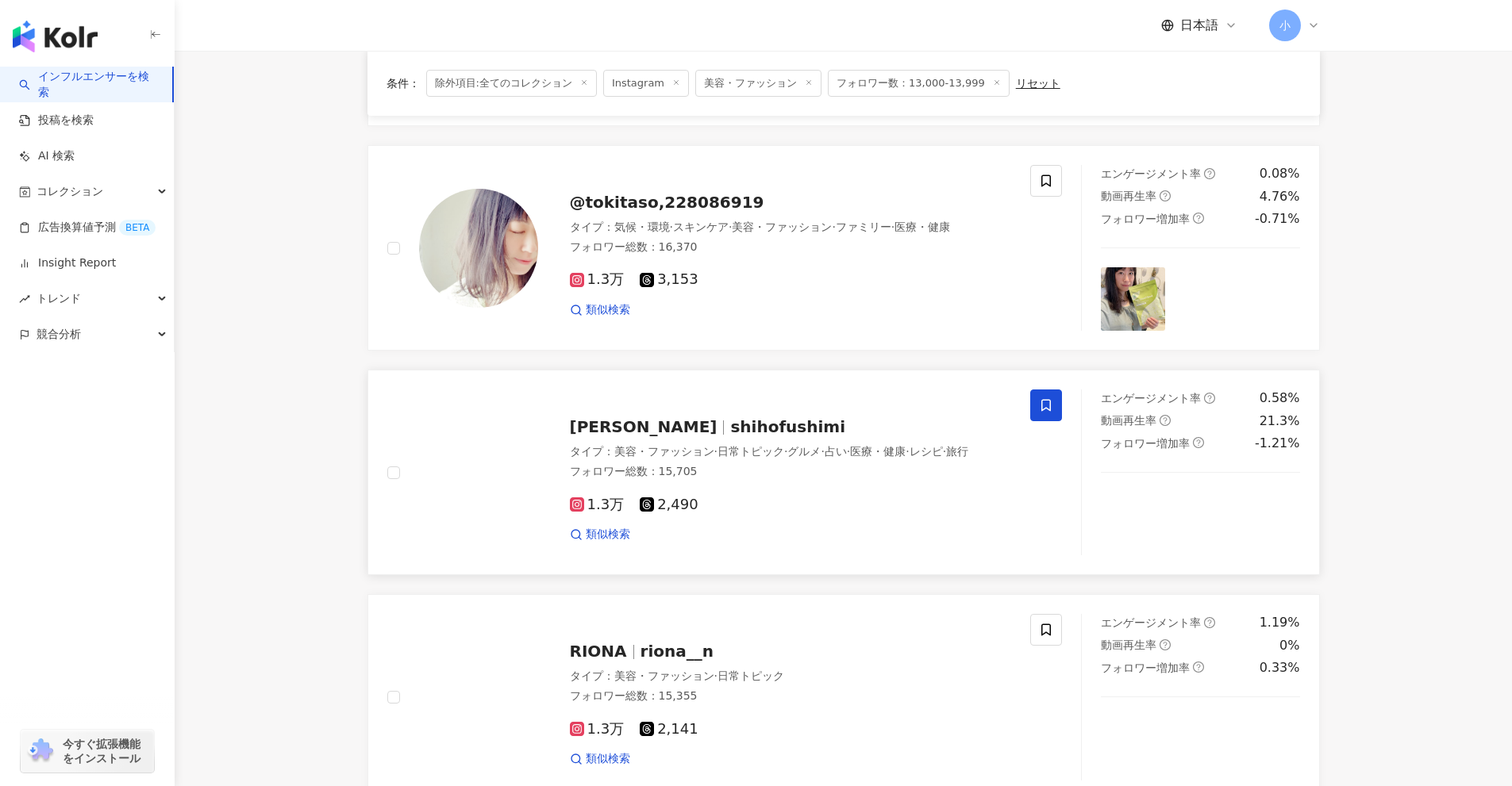
scroll to position [1873, 0]
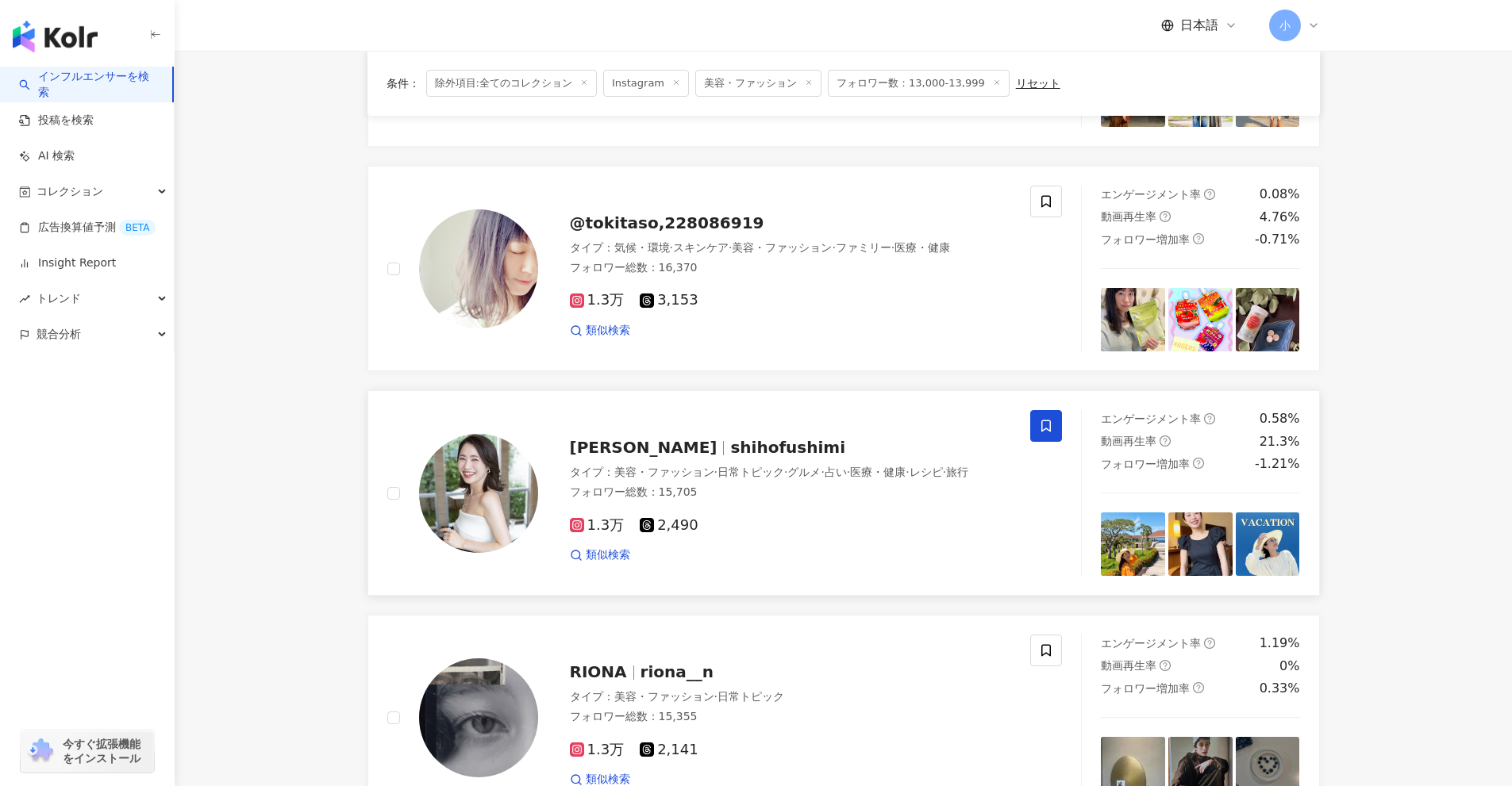
click at [1038, 426] on span at bounding box center [1046, 426] width 31 height 31
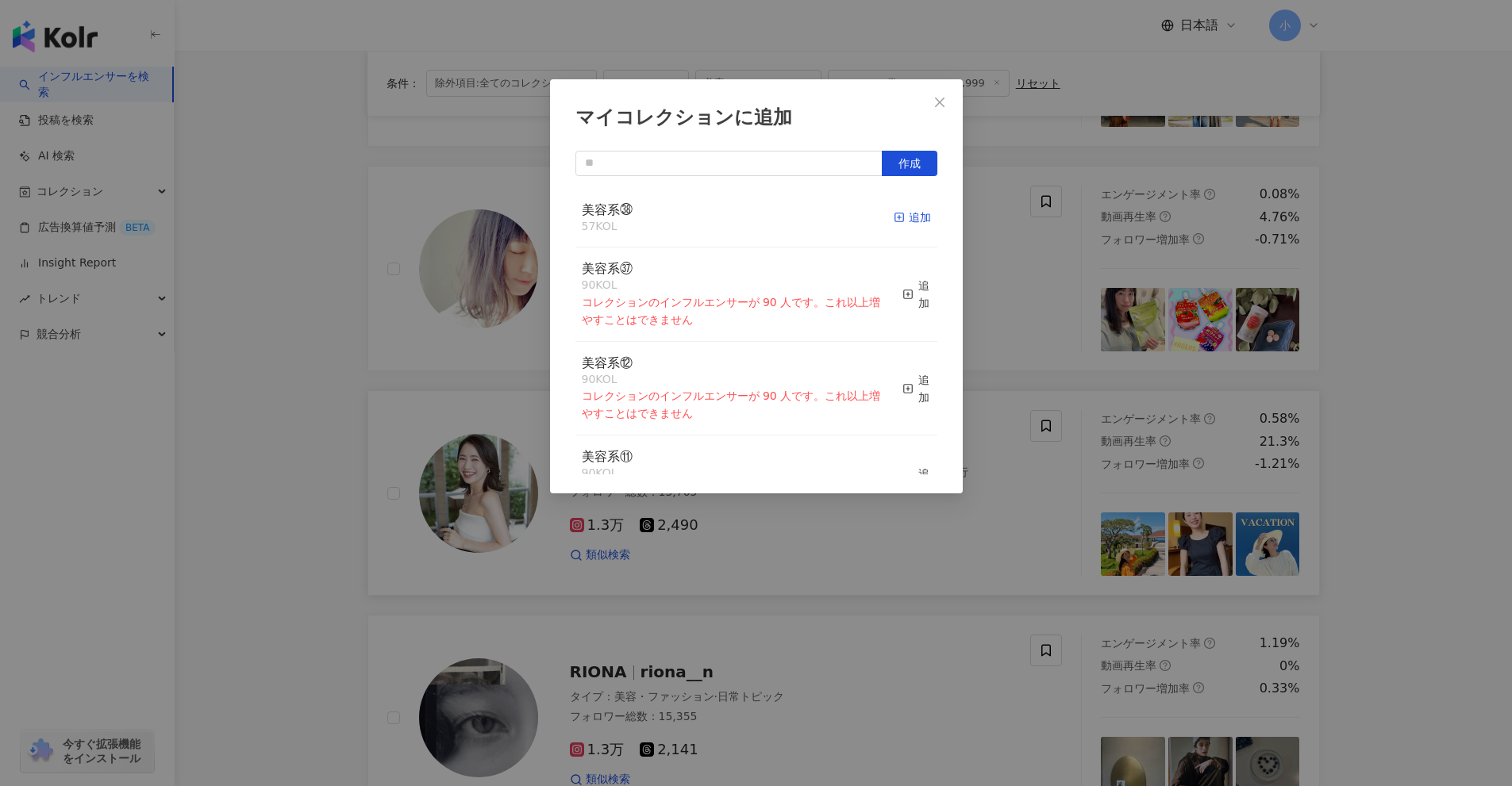
click at [918, 221] on div "追加" at bounding box center [912, 217] width 38 height 17
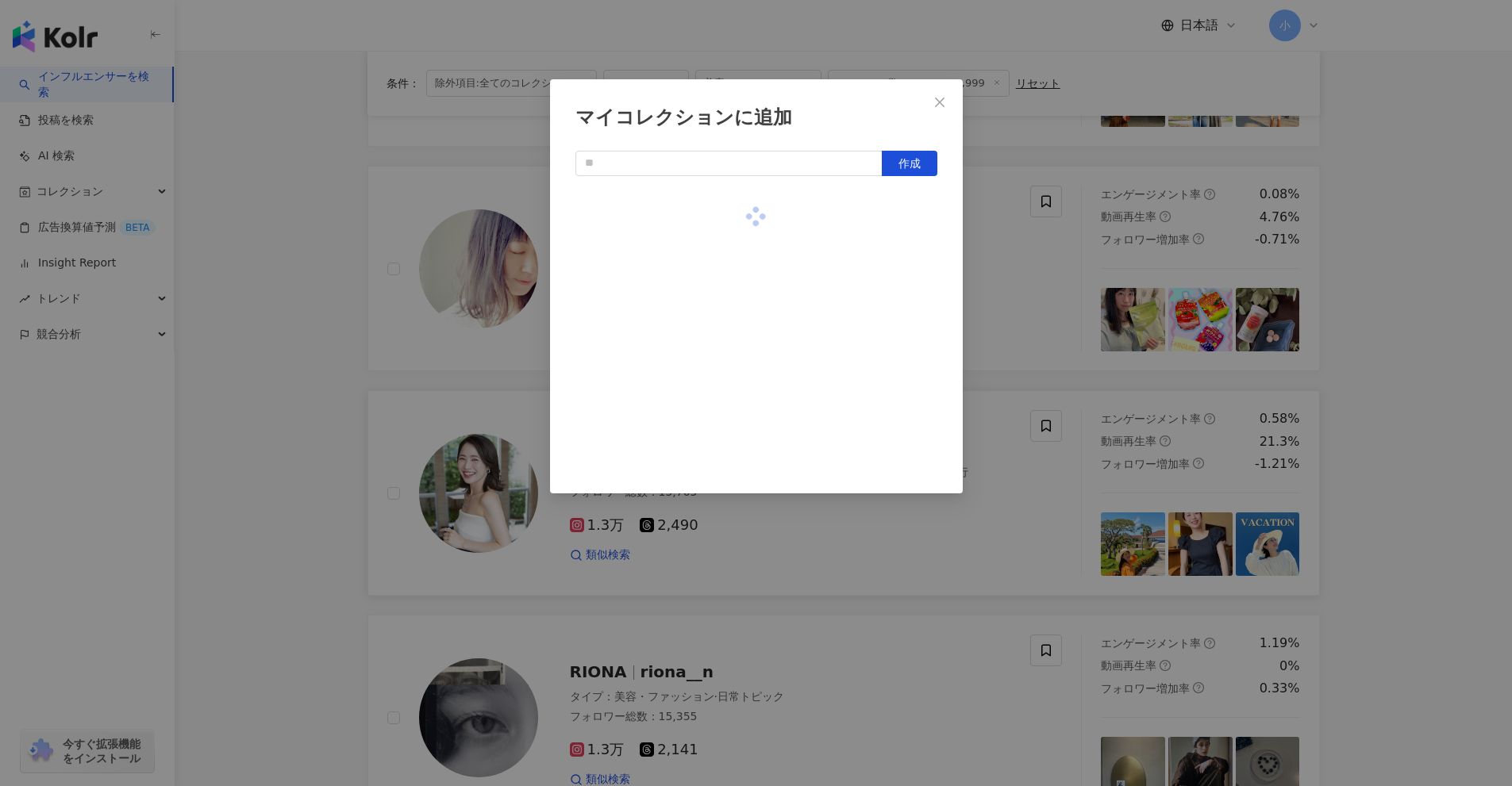
click at [952, 240] on div "マイコレクションに追加 作成" at bounding box center [756, 286] width 413 height 414
click at [1047, 285] on div "マイコレクションに追加 作成" at bounding box center [756, 393] width 1512 height 786
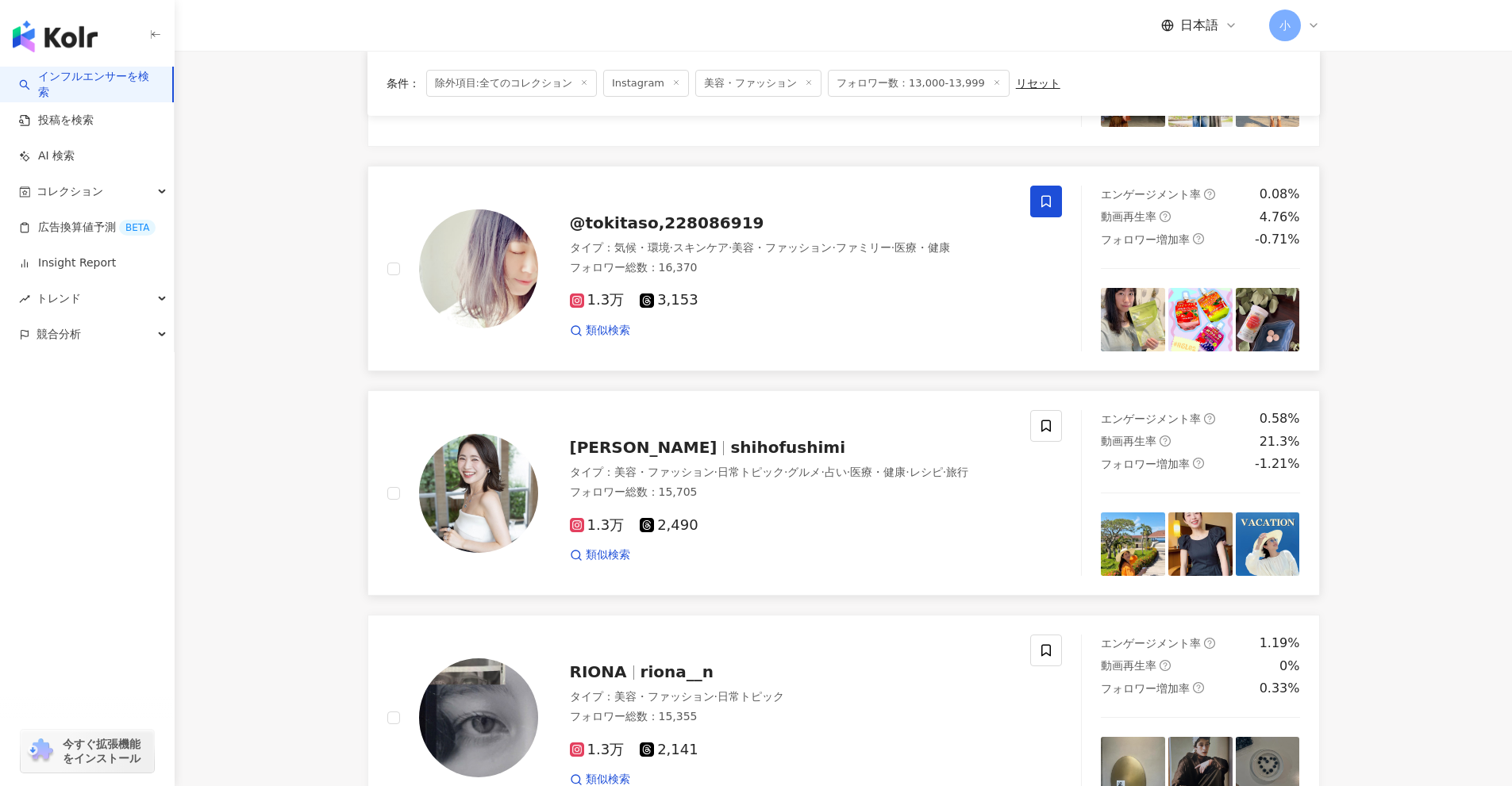
click at [1061, 198] on span at bounding box center [1046, 202] width 31 height 31
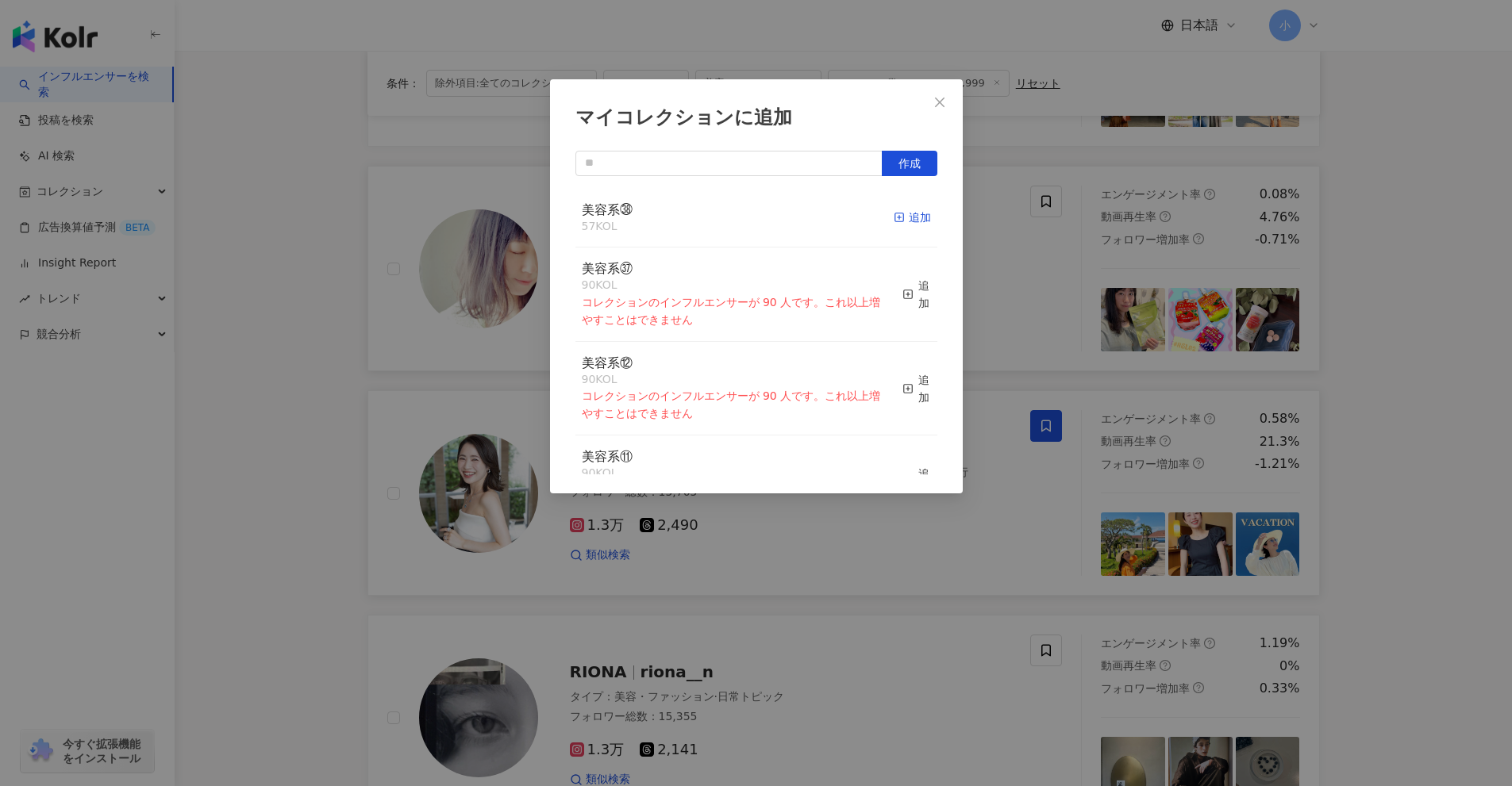
click at [893, 209] on div "追加" at bounding box center [912, 217] width 38 height 17
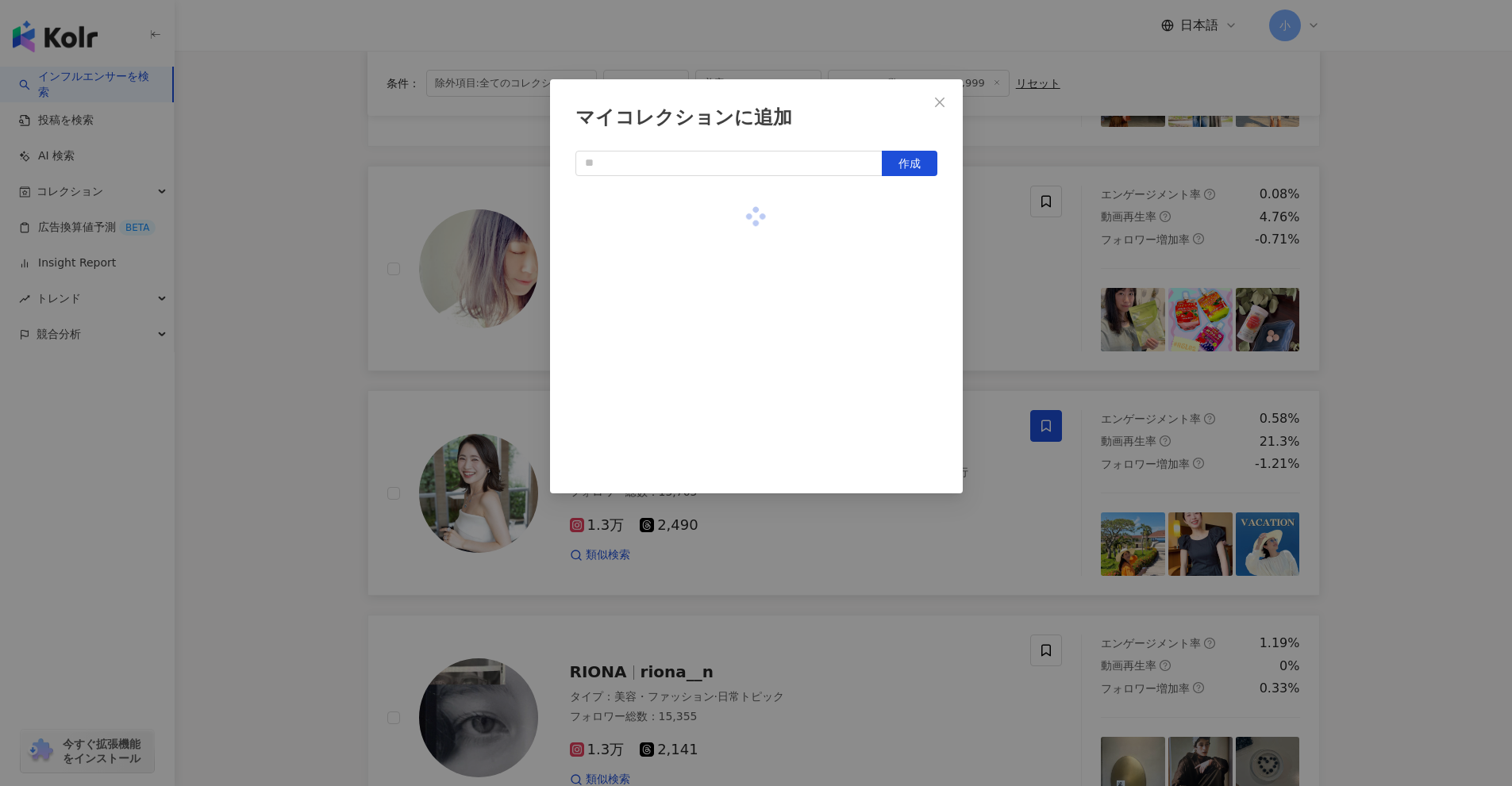
click at [1003, 260] on div "マイコレクションに追加 作成" at bounding box center [756, 393] width 1512 height 786
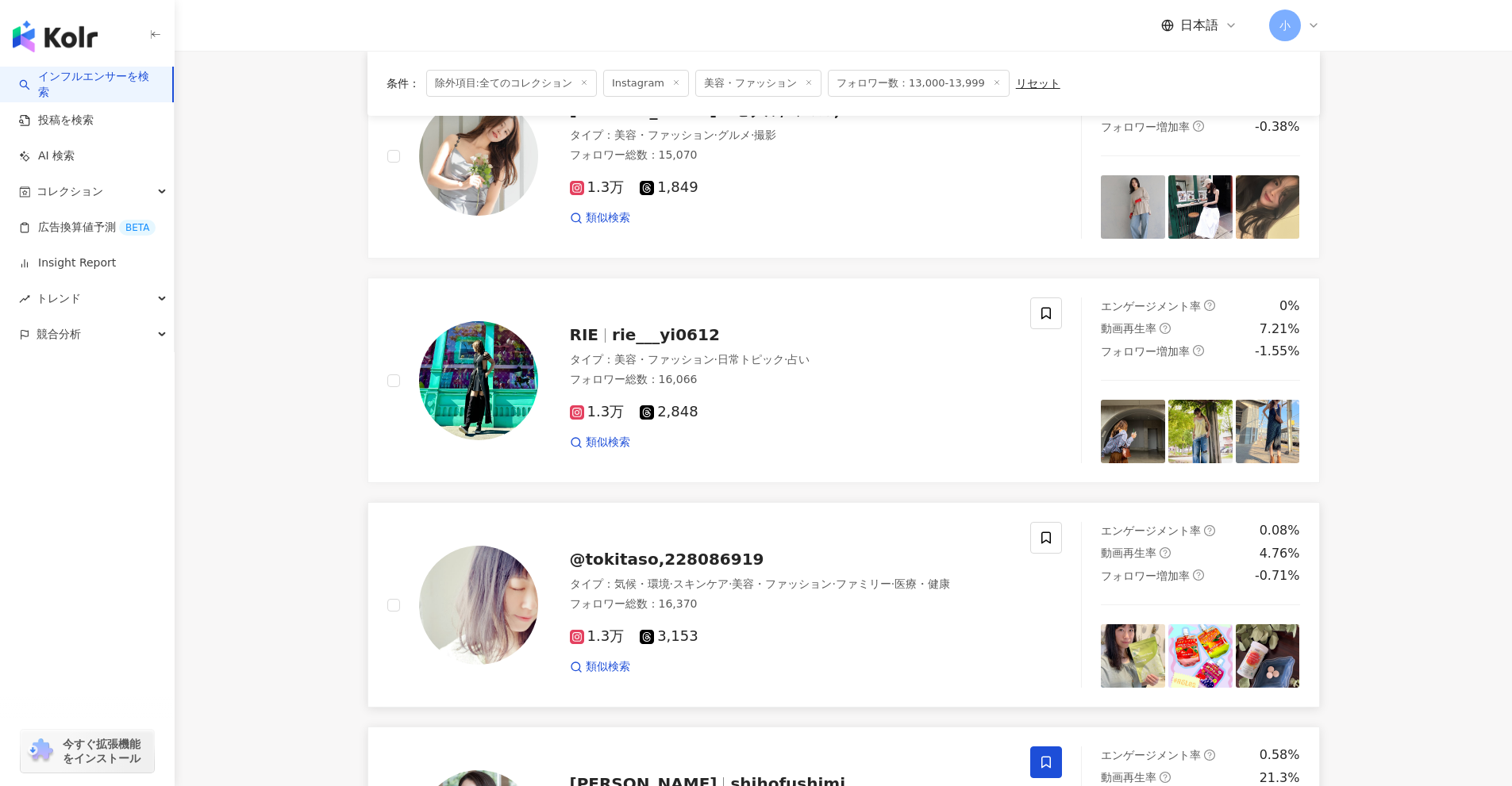
scroll to position [1477, 0]
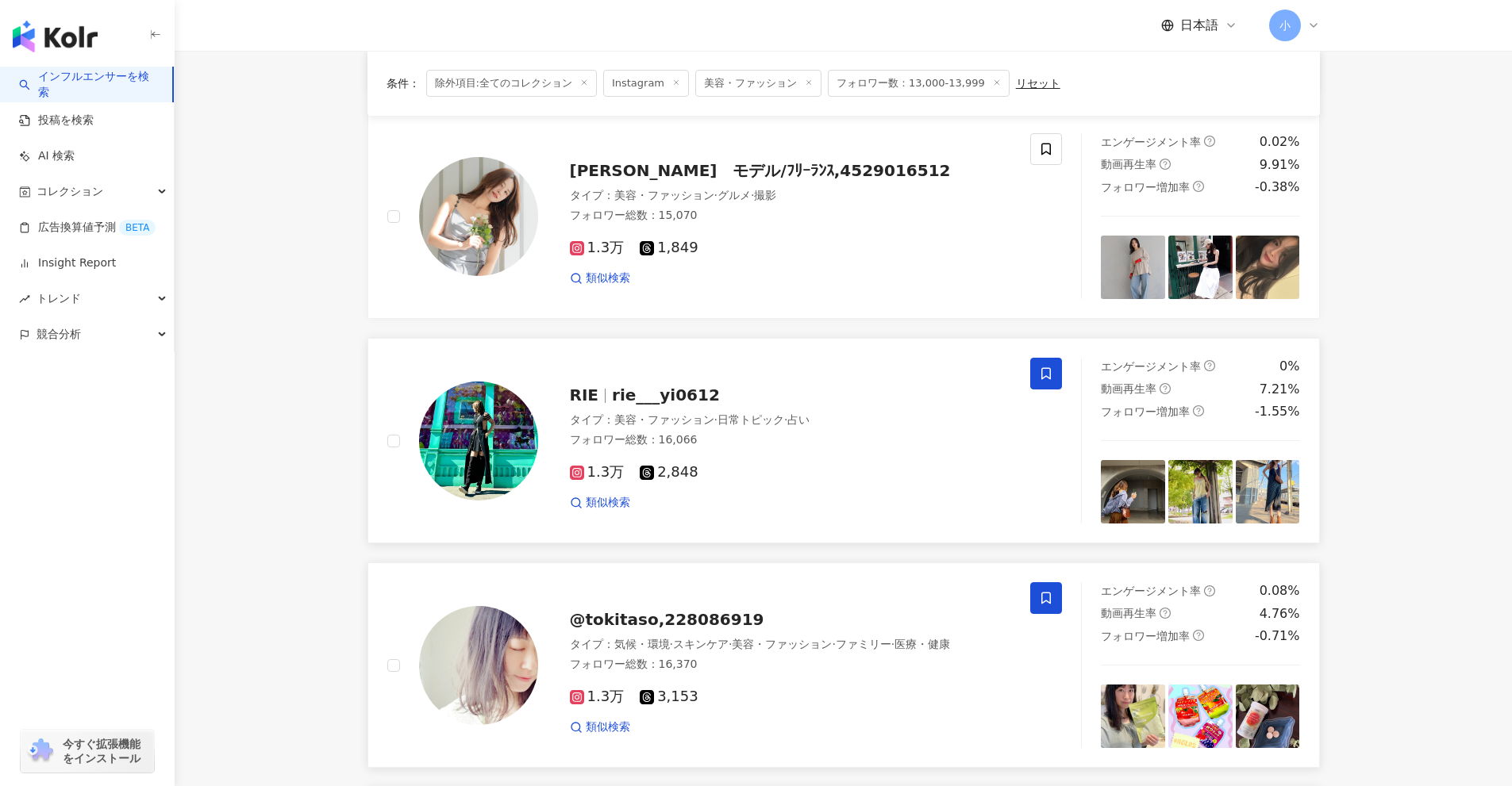
click at [1043, 380] on icon at bounding box center [1046, 373] width 14 height 14
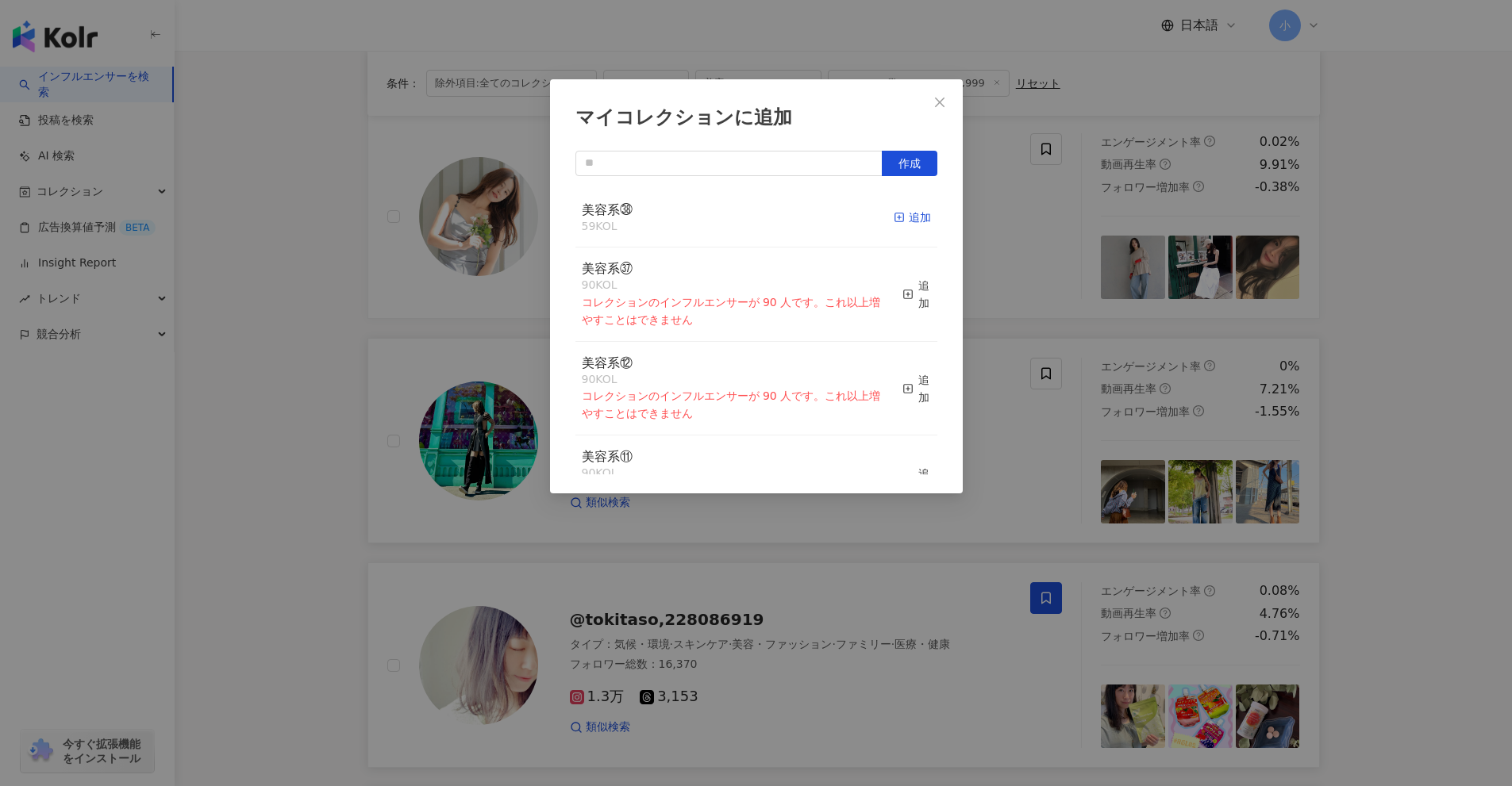
click at [909, 212] on div "追加" at bounding box center [912, 217] width 38 height 17
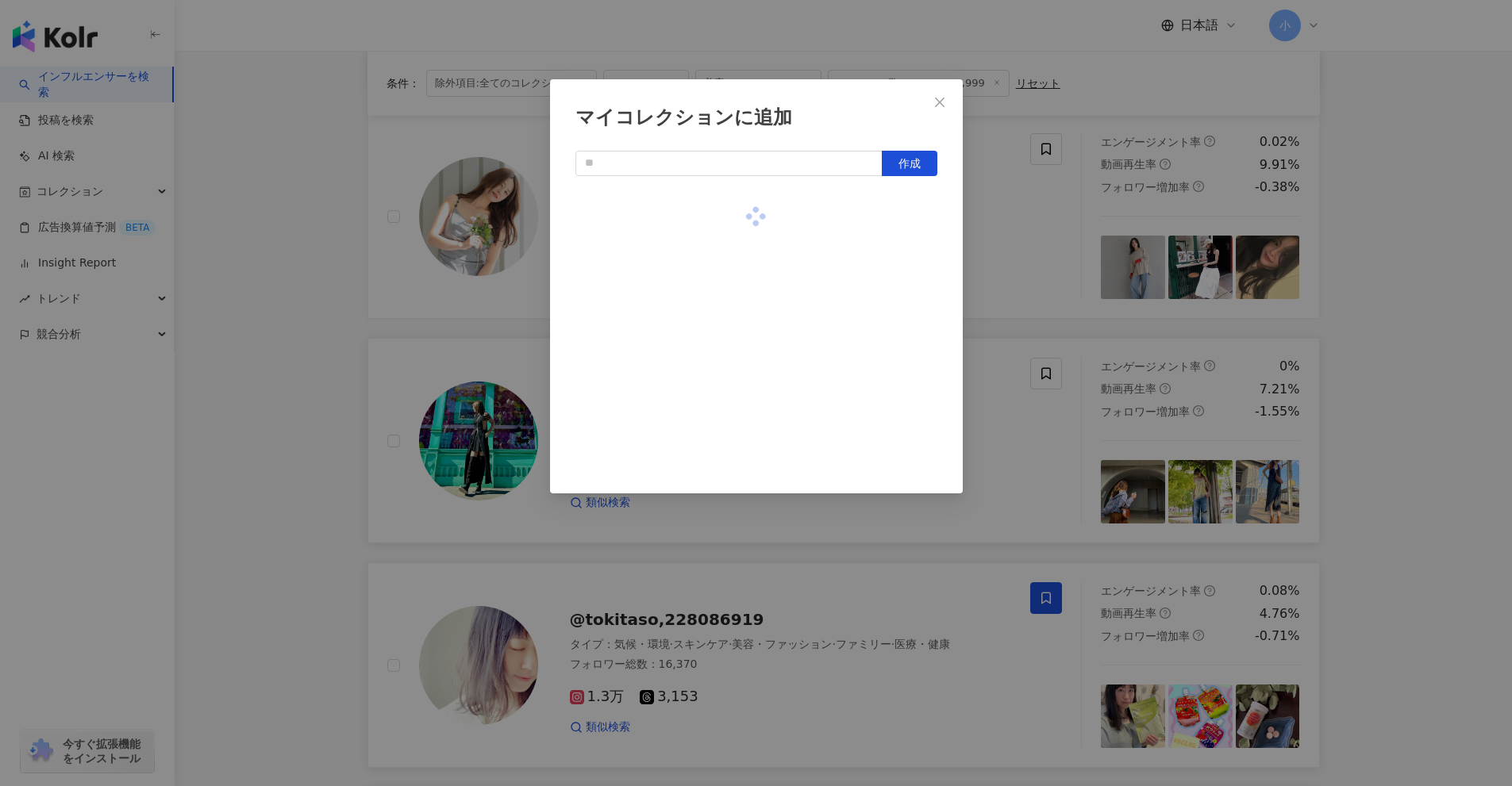
click at [1035, 234] on div "マイコレクションに追加 作成" at bounding box center [756, 393] width 1512 height 786
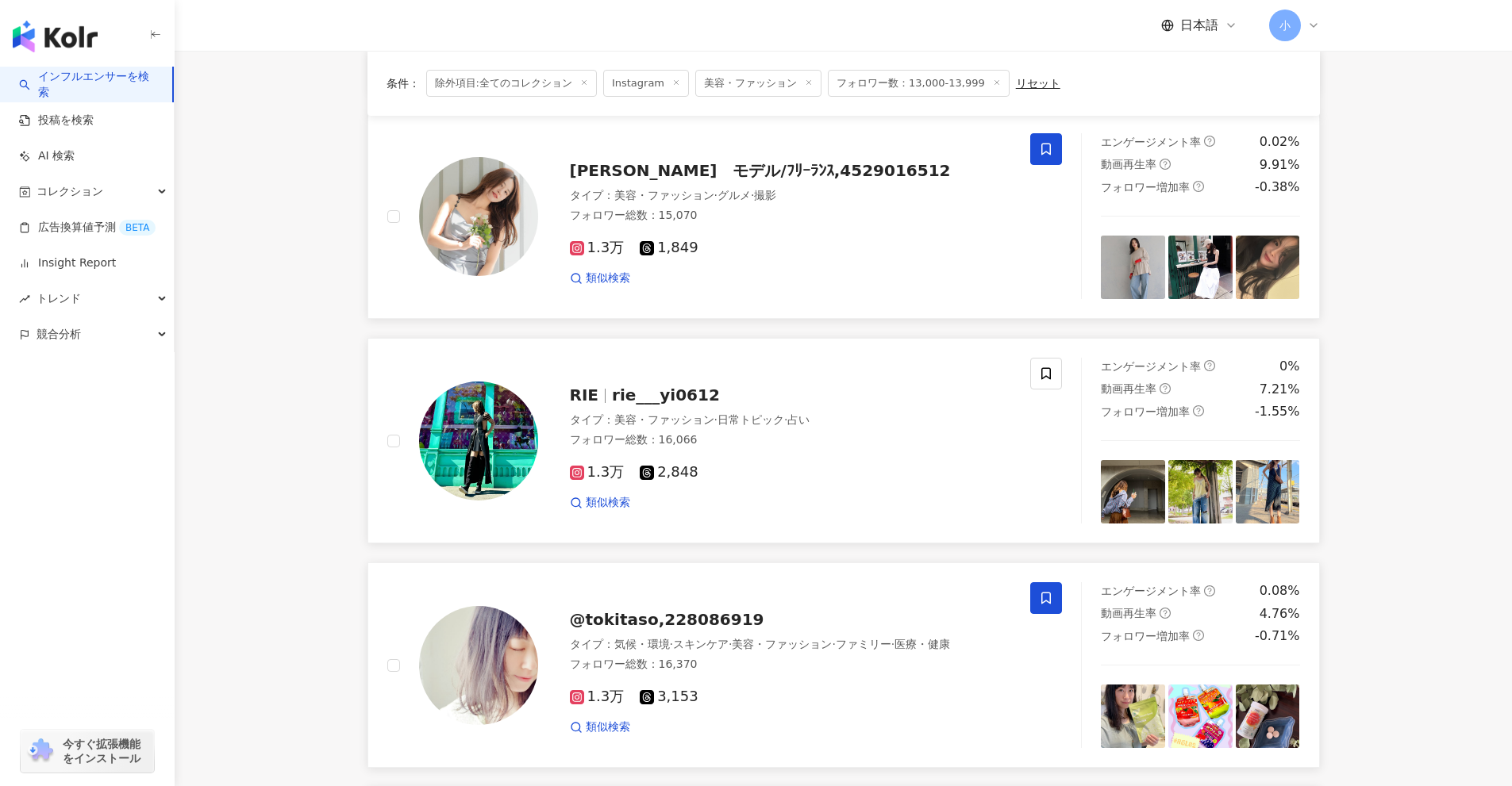
click at [1043, 161] on span at bounding box center [1046, 149] width 31 height 31
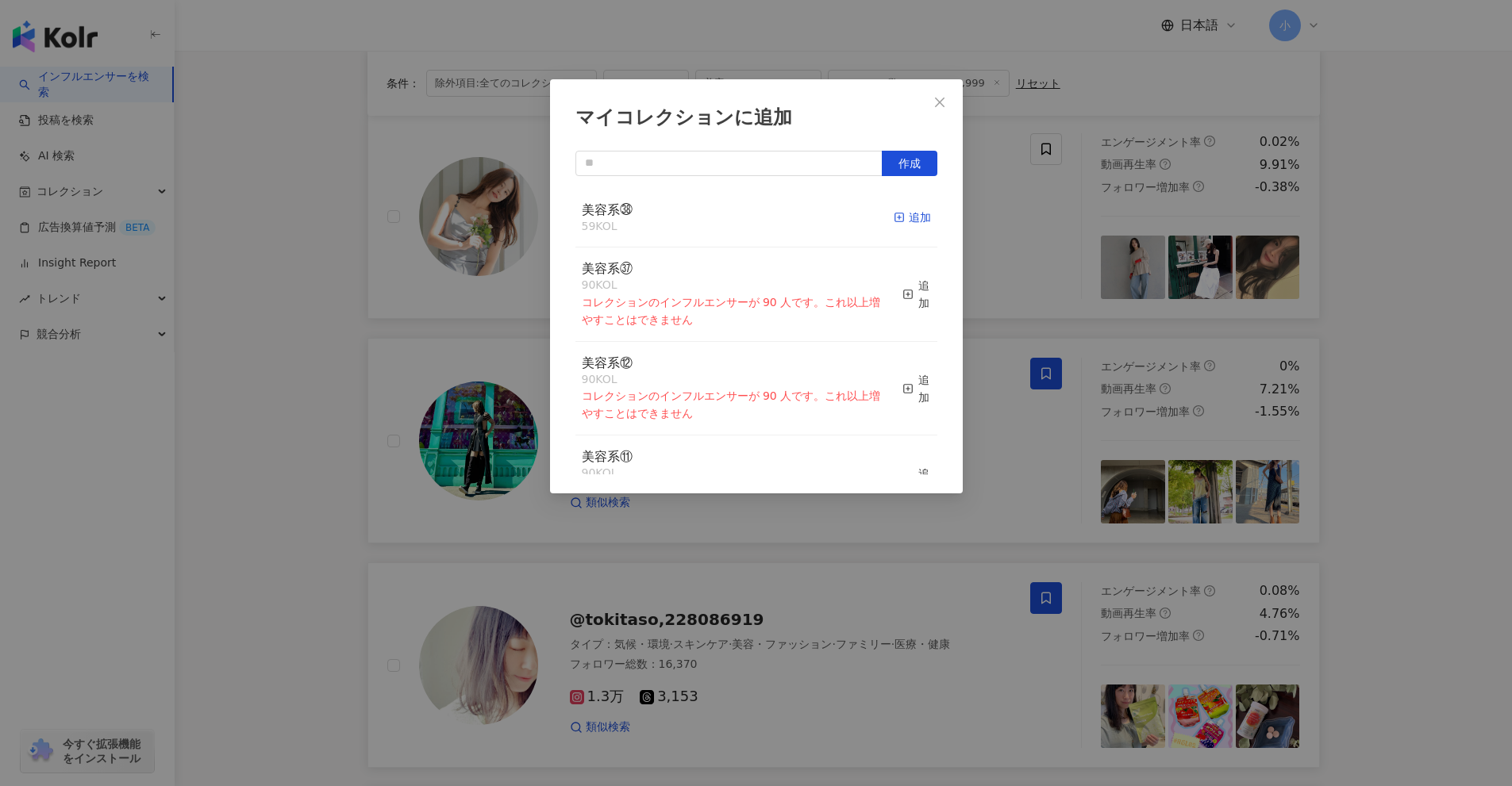
click at [896, 219] on div "追加" at bounding box center [912, 217] width 38 height 17
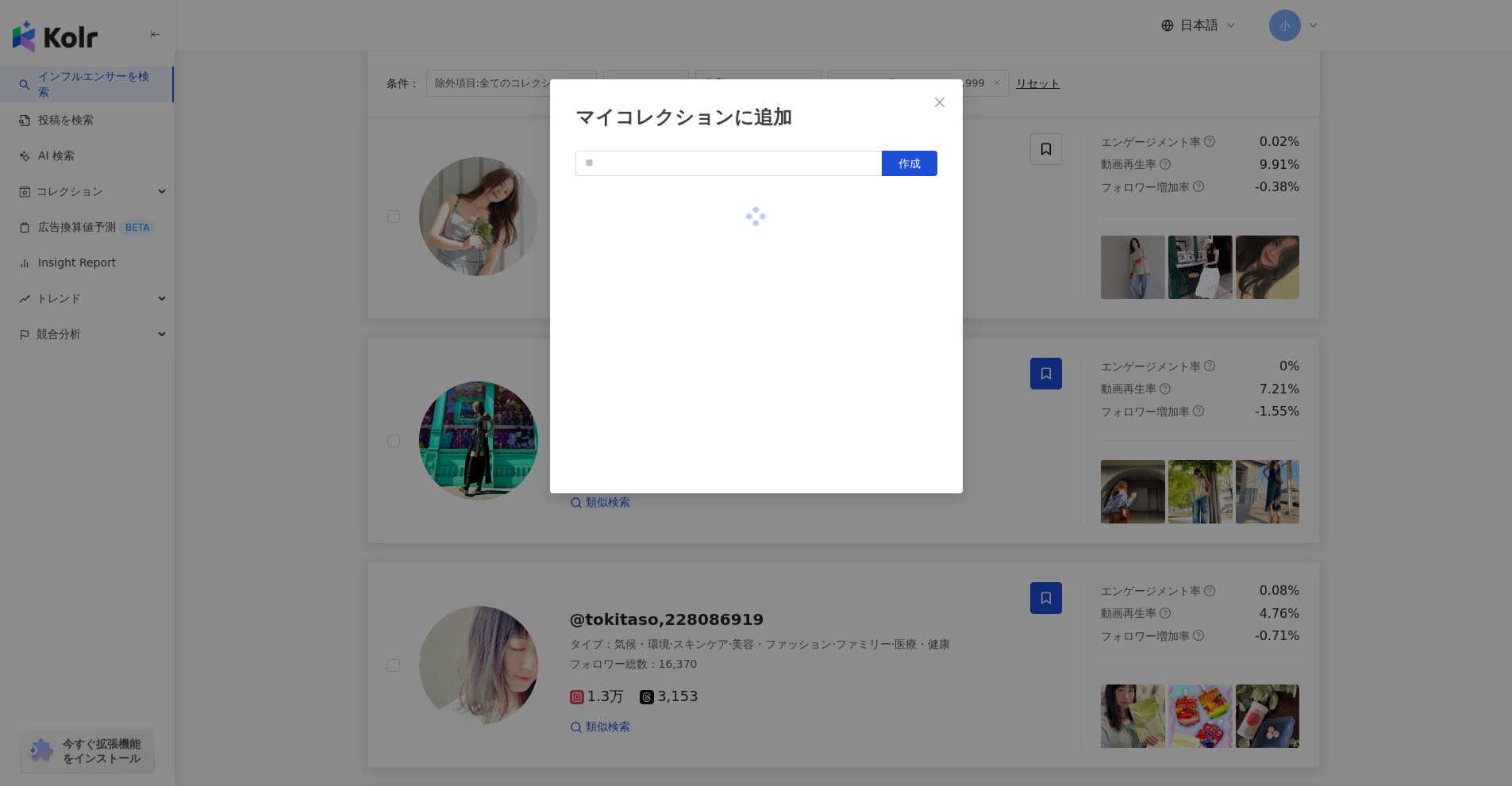
click at [1024, 250] on div "マイコレクションに追加 作成" at bounding box center [756, 393] width 1512 height 786
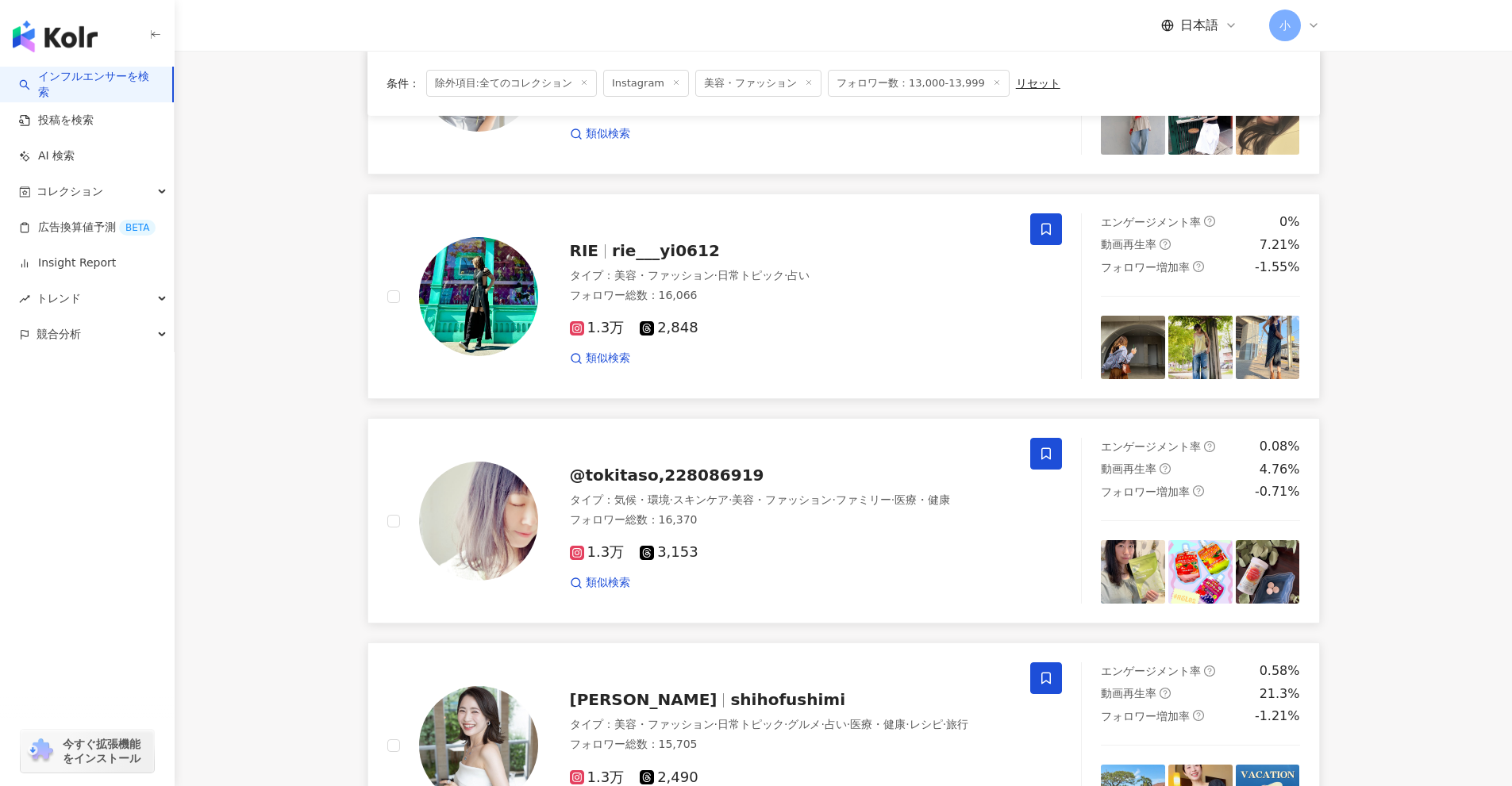
scroll to position [2270, 0]
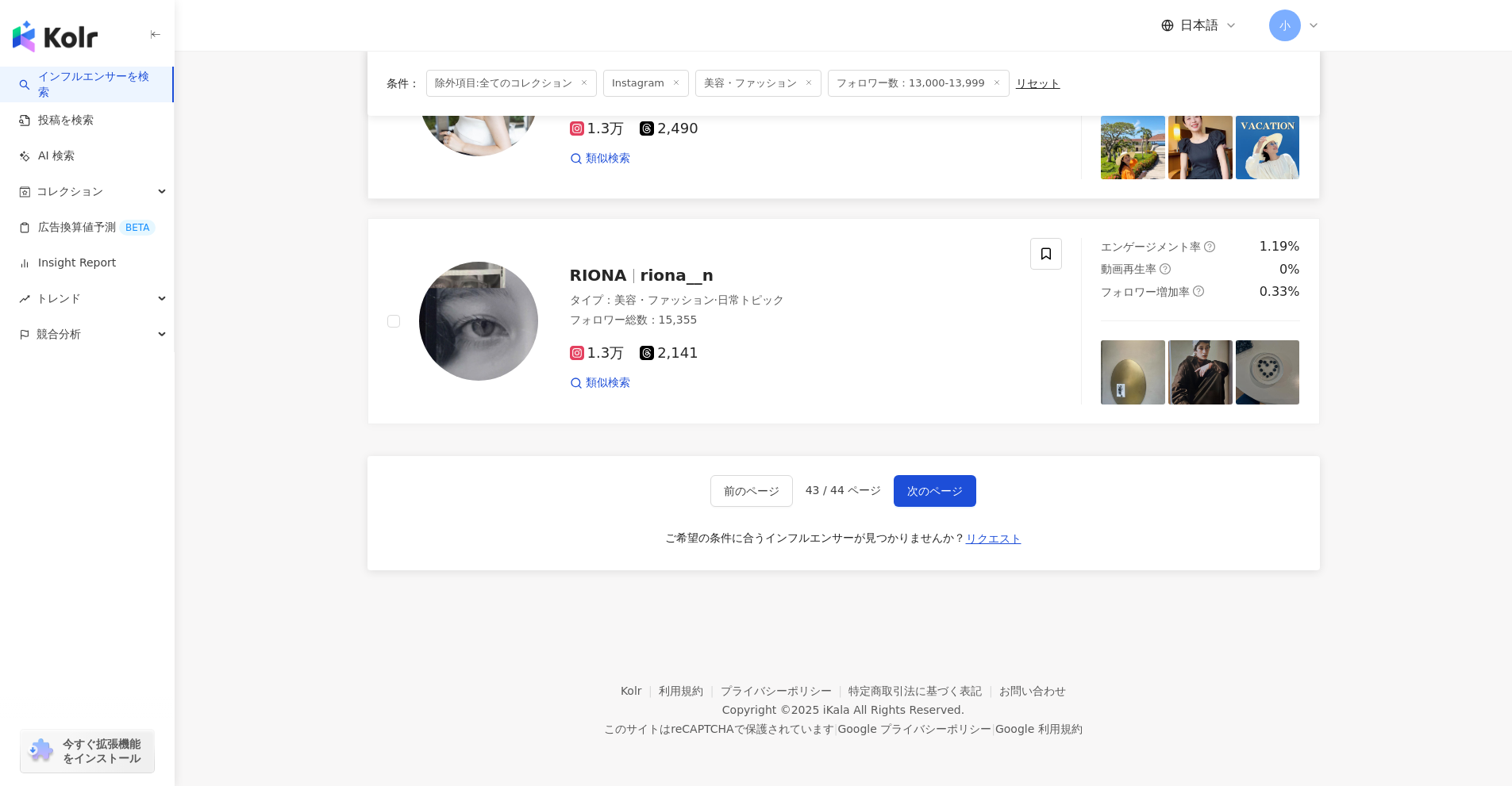
drag, startPoint x: 1399, startPoint y: 326, endPoint x: 1148, endPoint y: 781, distance: 519.6
click at [916, 485] on span "次のページ" at bounding box center [935, 491] width 56 height 13
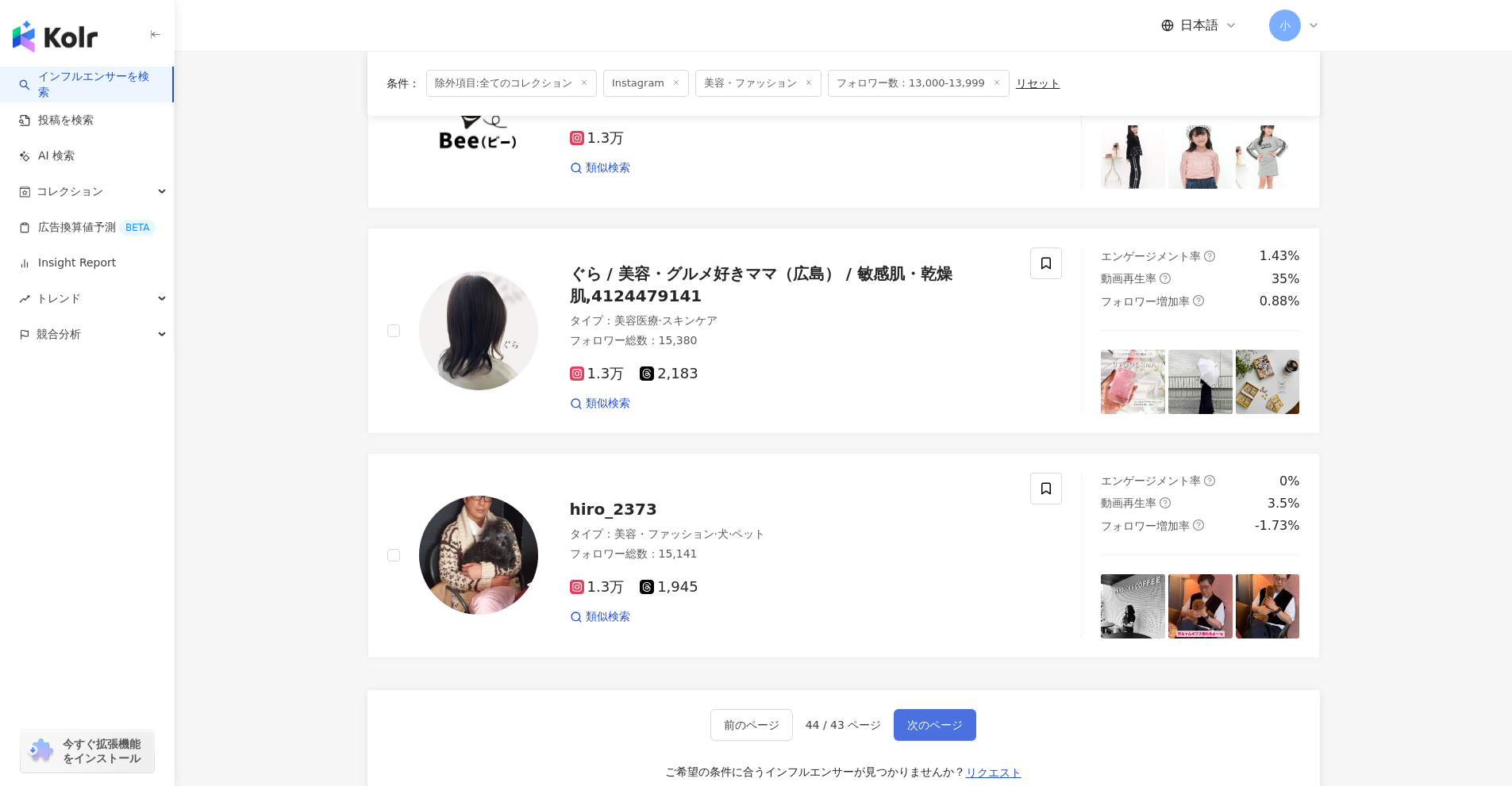
scroll to position [2257, 0]
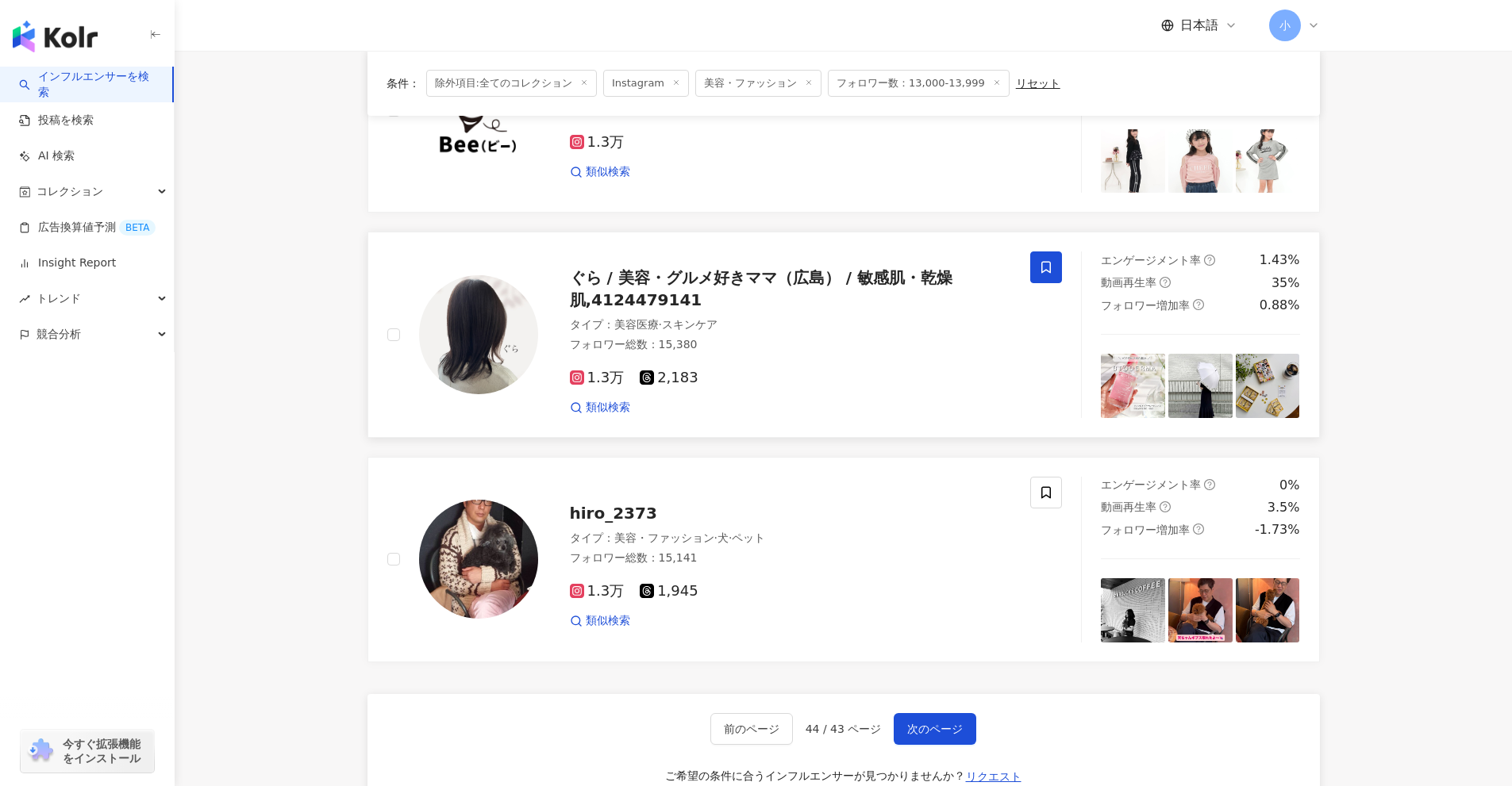
click at [1043, 281] on span at bounding box center [1046, 267] width 31 height 31
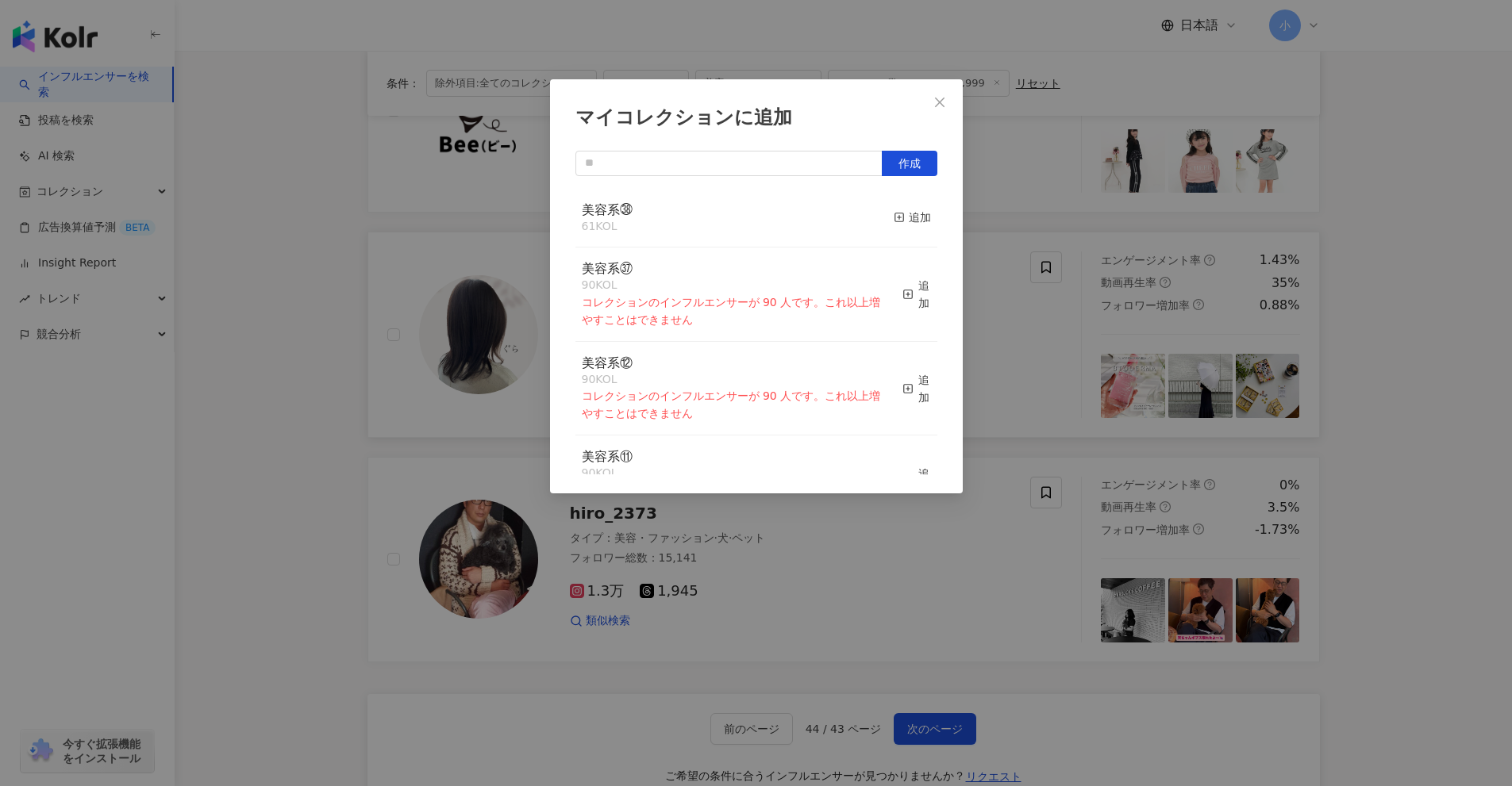
click at [897, 227] on button "追加" at bounding box center [912, 218] width 38 height 33
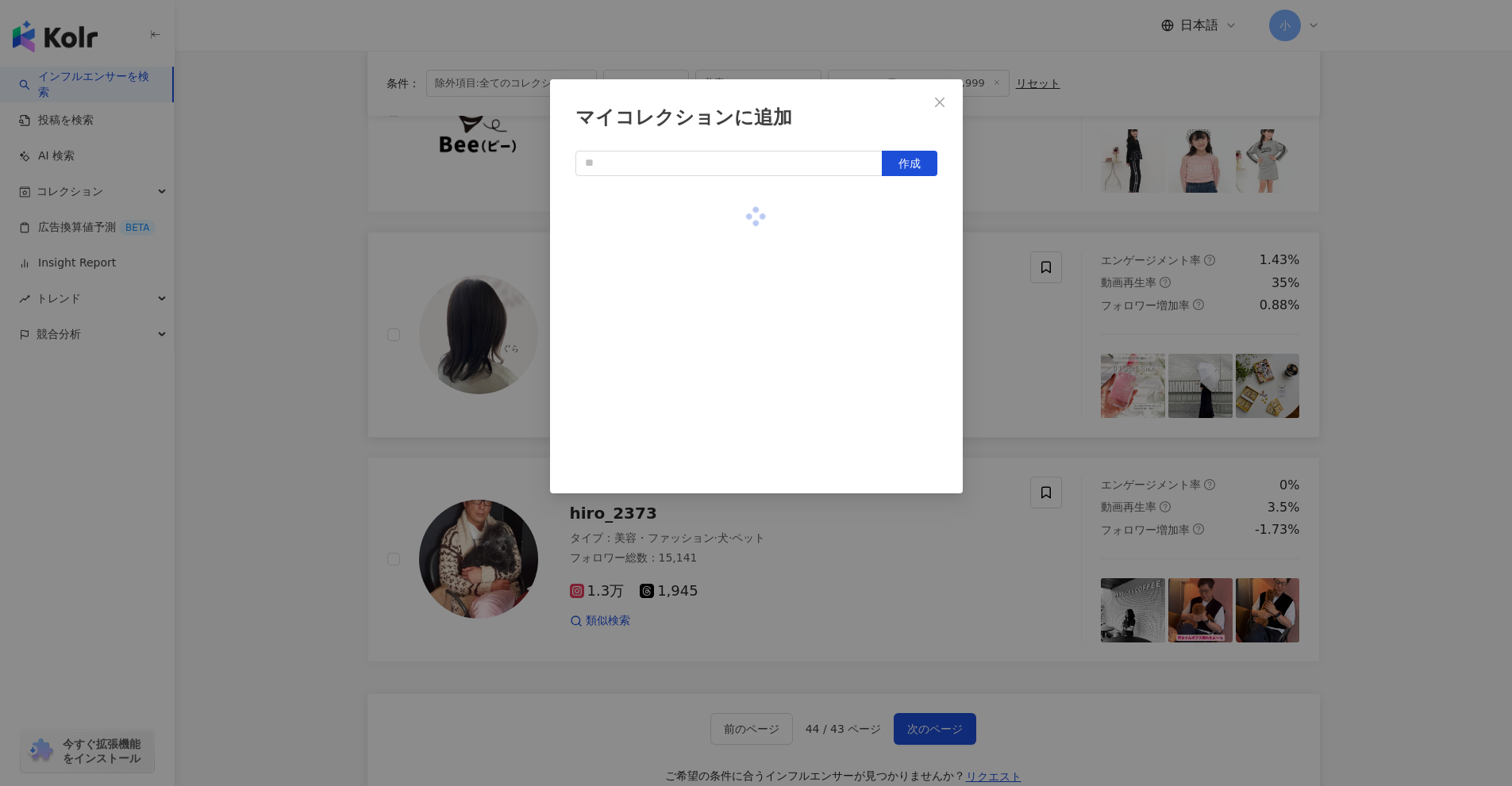
click at [1027, 316] on div "マイコレクションに追加 作成" at bounding box center [756, 393] width 1512 height 786
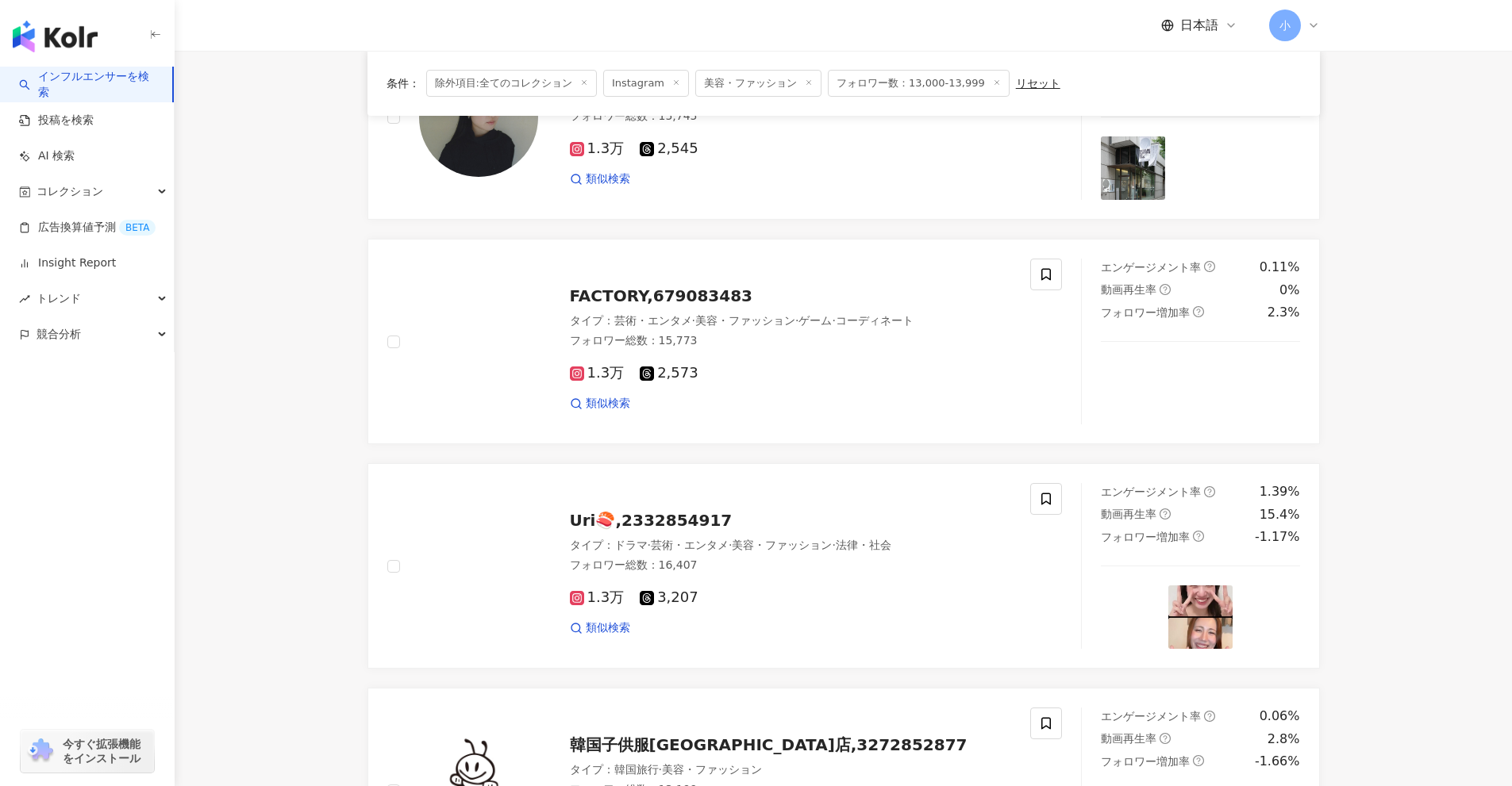
scroll to position [1542, 0]
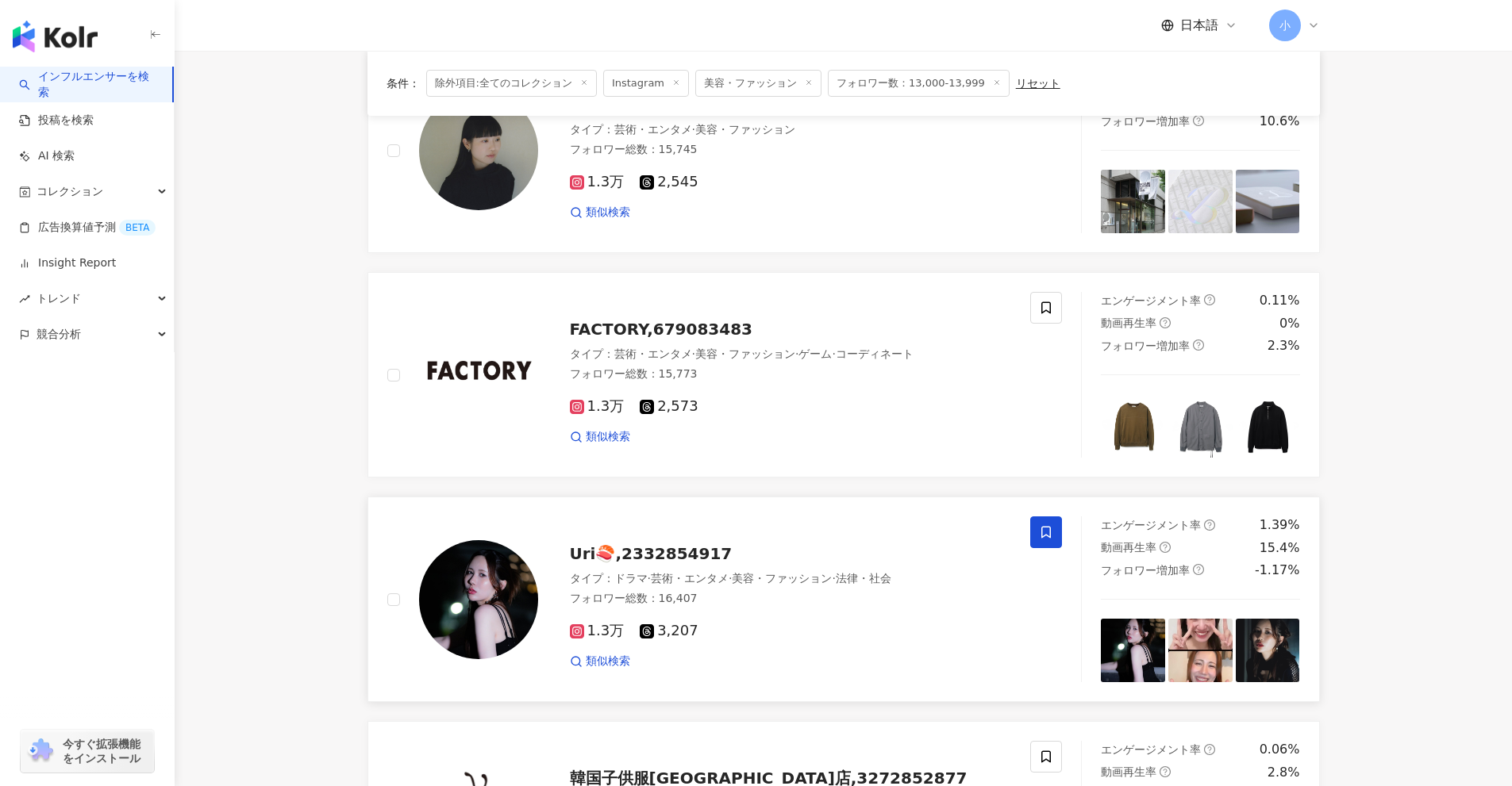
click at [1035, 529] on span at bounding box center [1046, 532] width 31 height 31
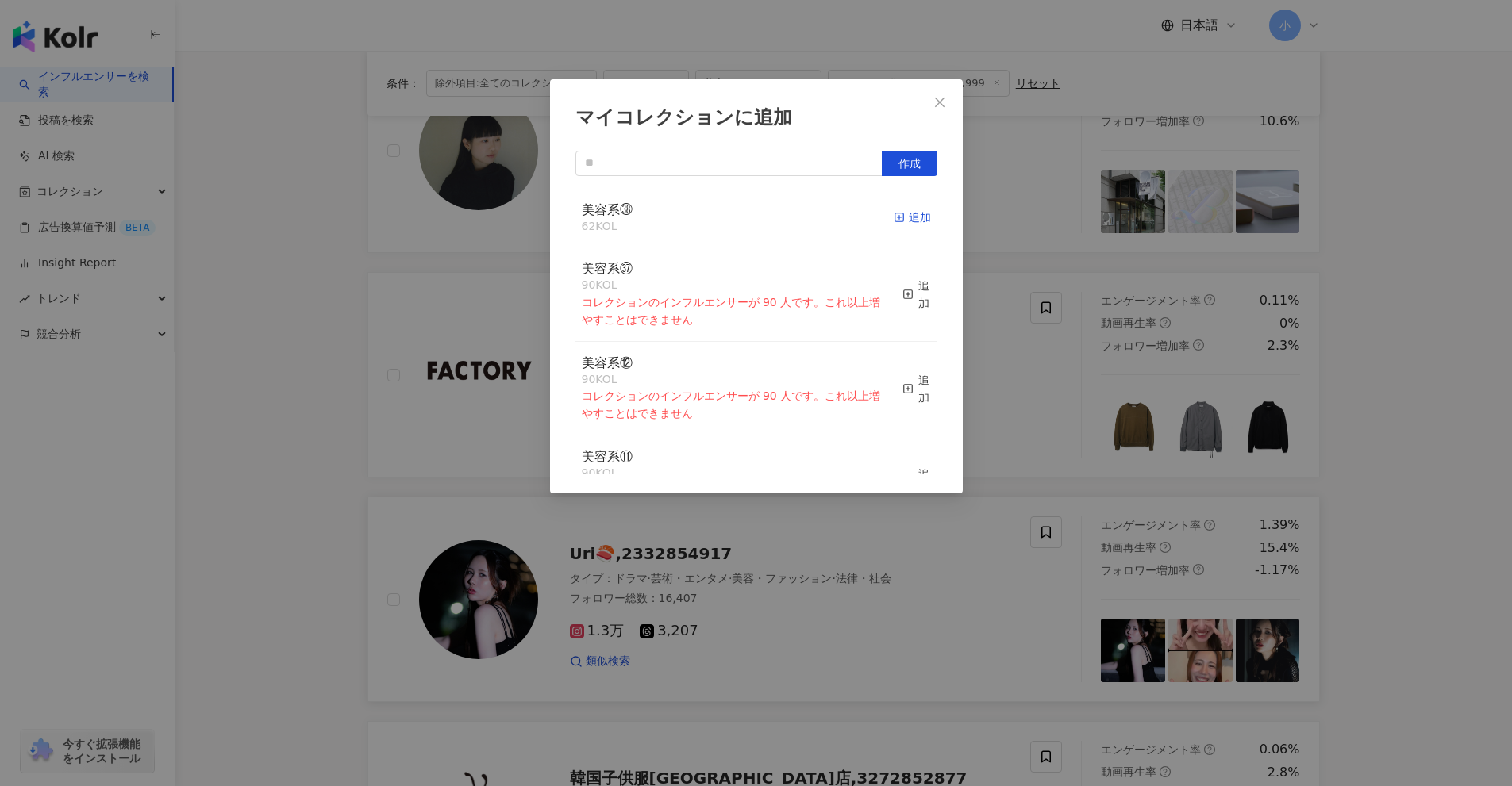
click at [893, 220] on div "追加" at bounding box center [912, 217] width 38 height 17
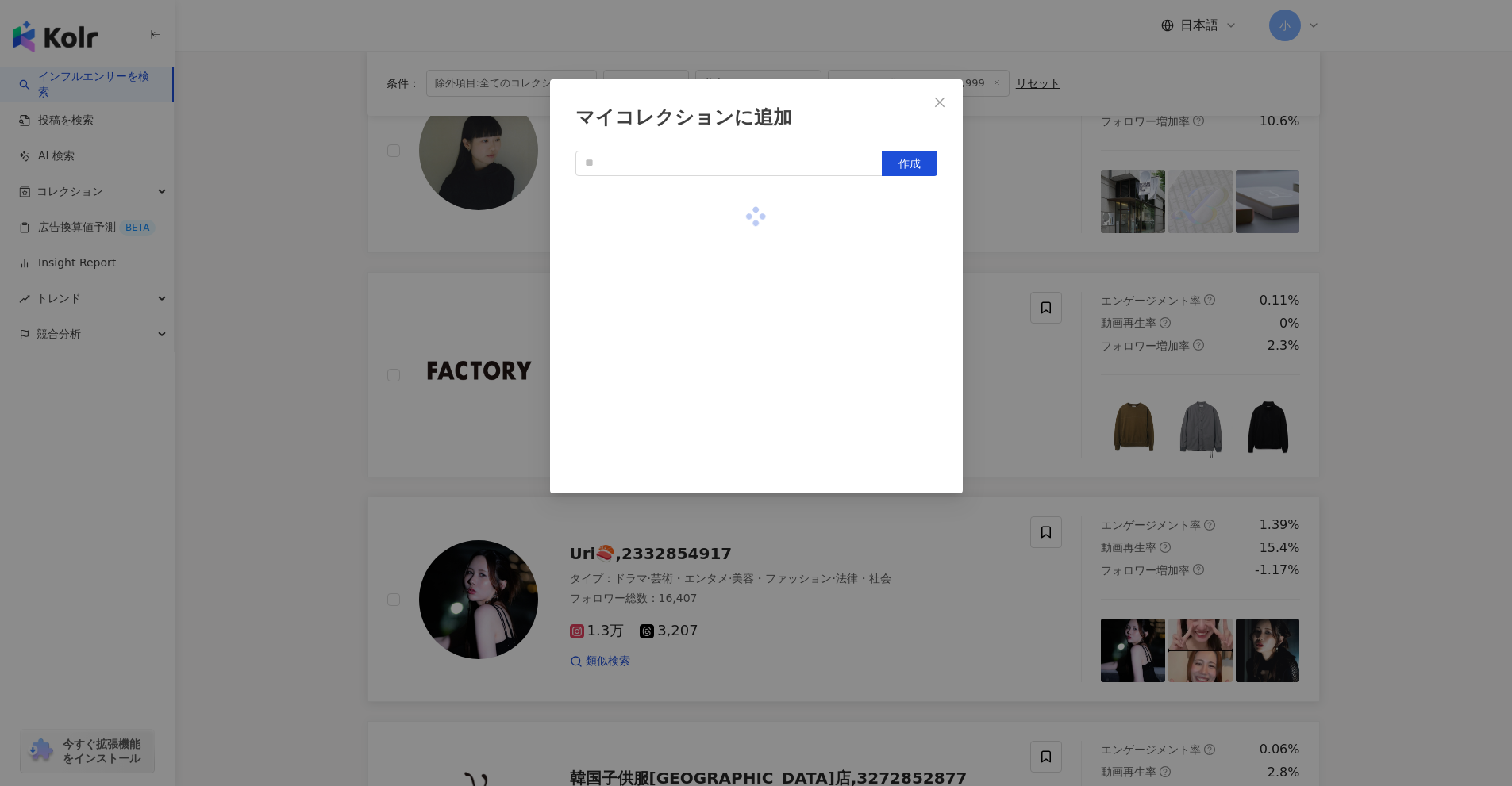
click at [1051, 379] on div "マイコレクションに追加 作成" at bounding box center [756, 393] width 1512 height 786
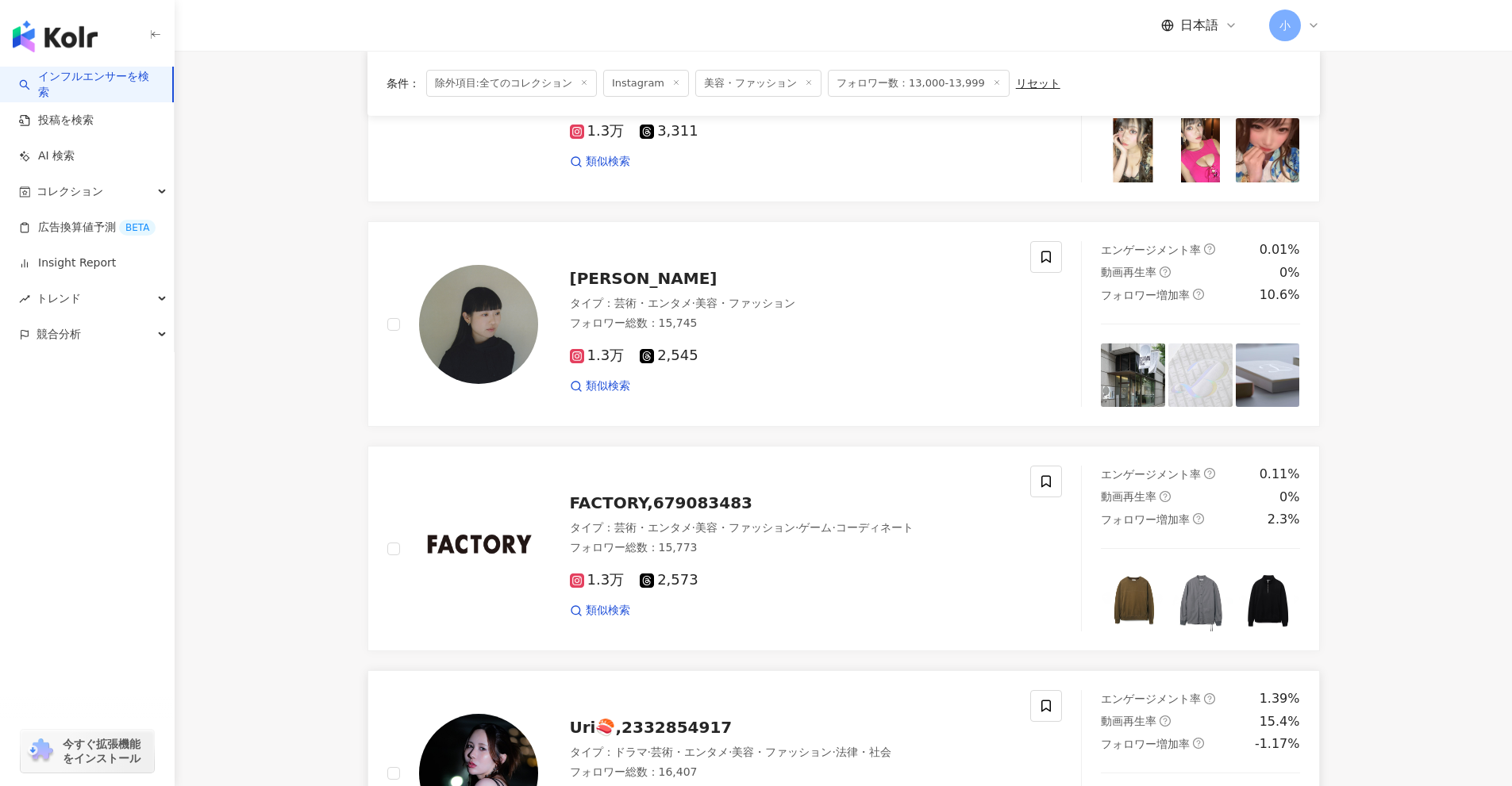
scroll to position [1304, 0]
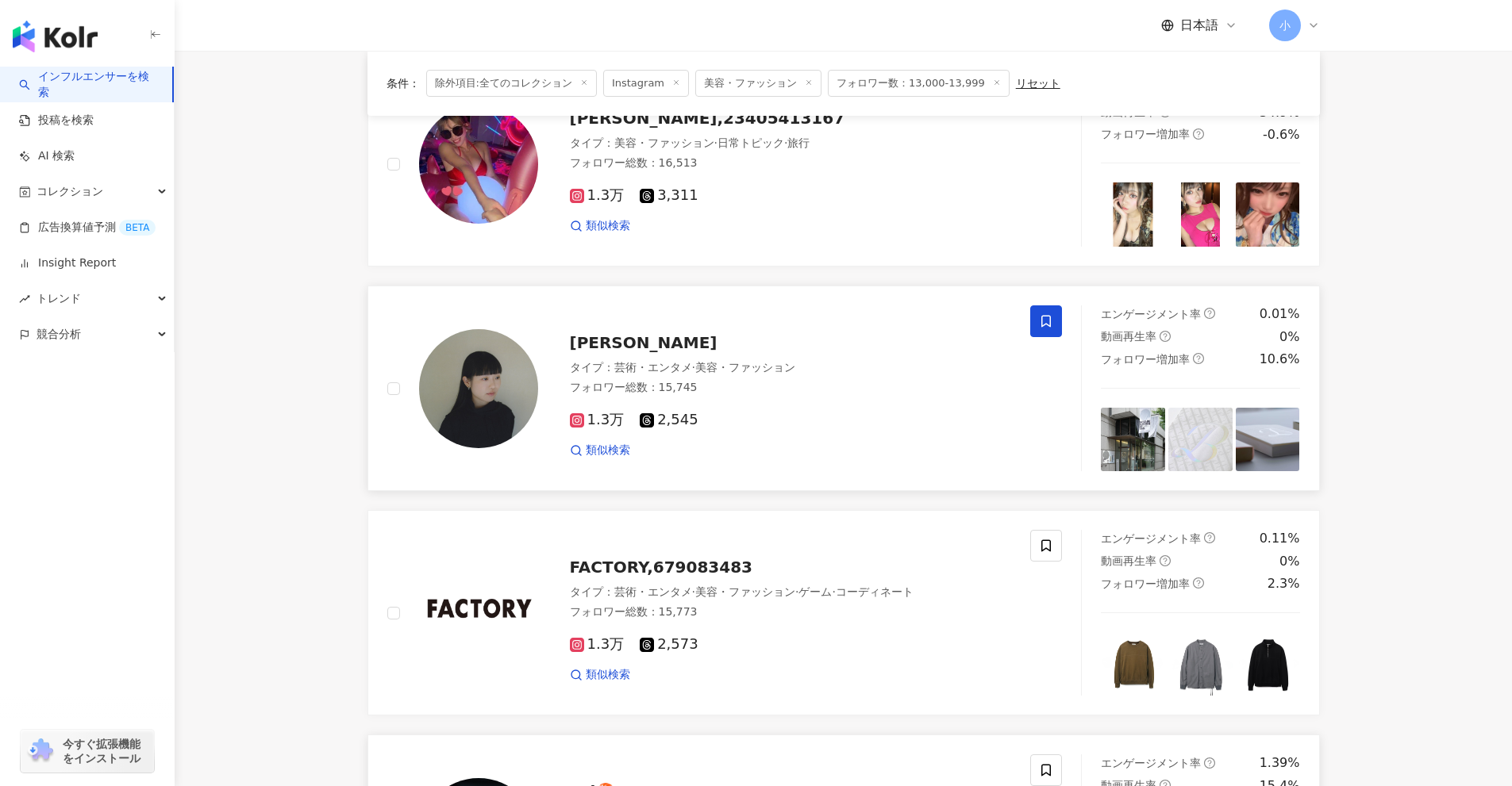
click at [1040, 329] on span at bounding box center [1046, 321] width 31 height 31
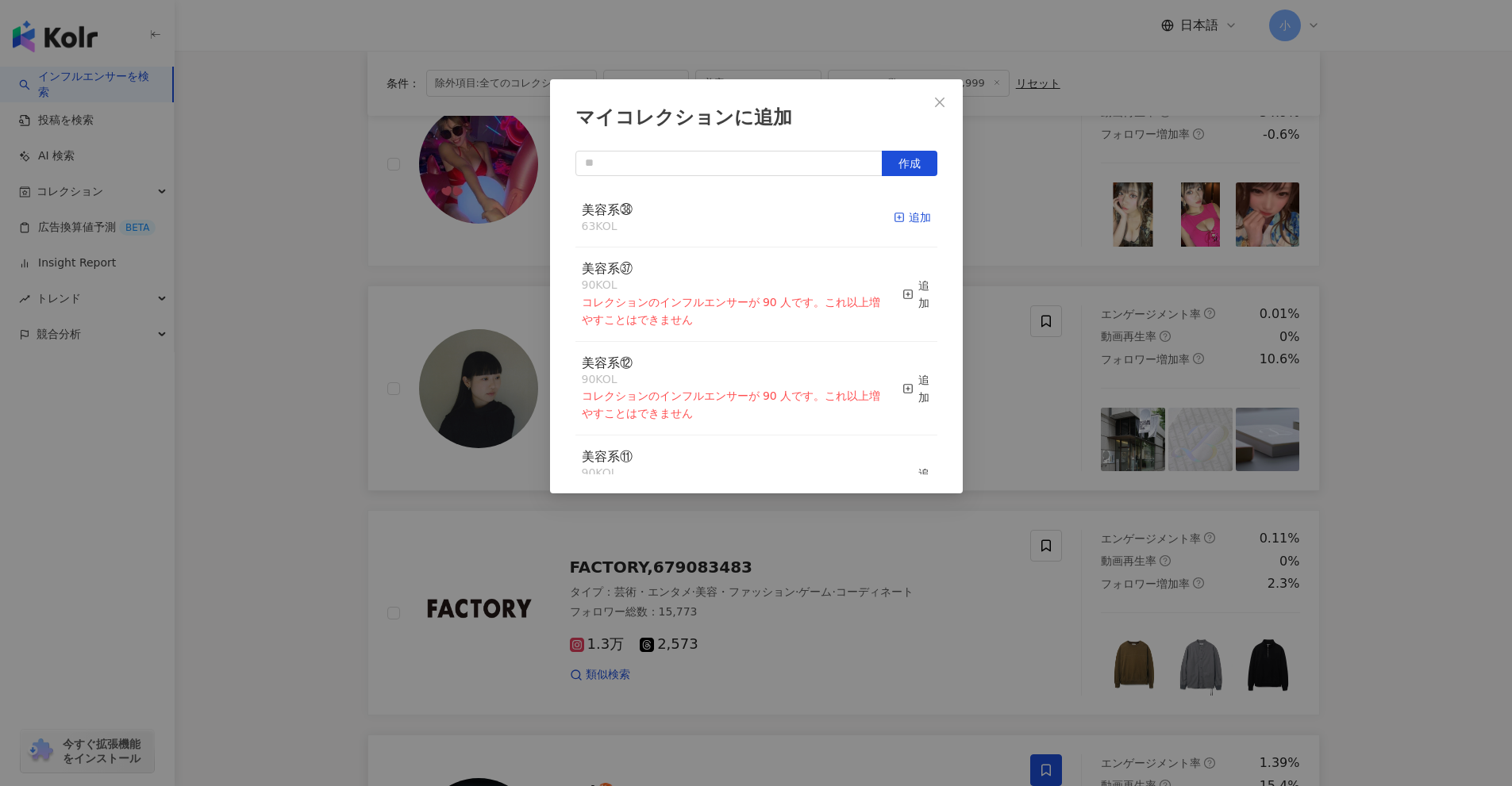
click at [893, 211] on span "button" at bounding box center [899, 217] width 11 height 13
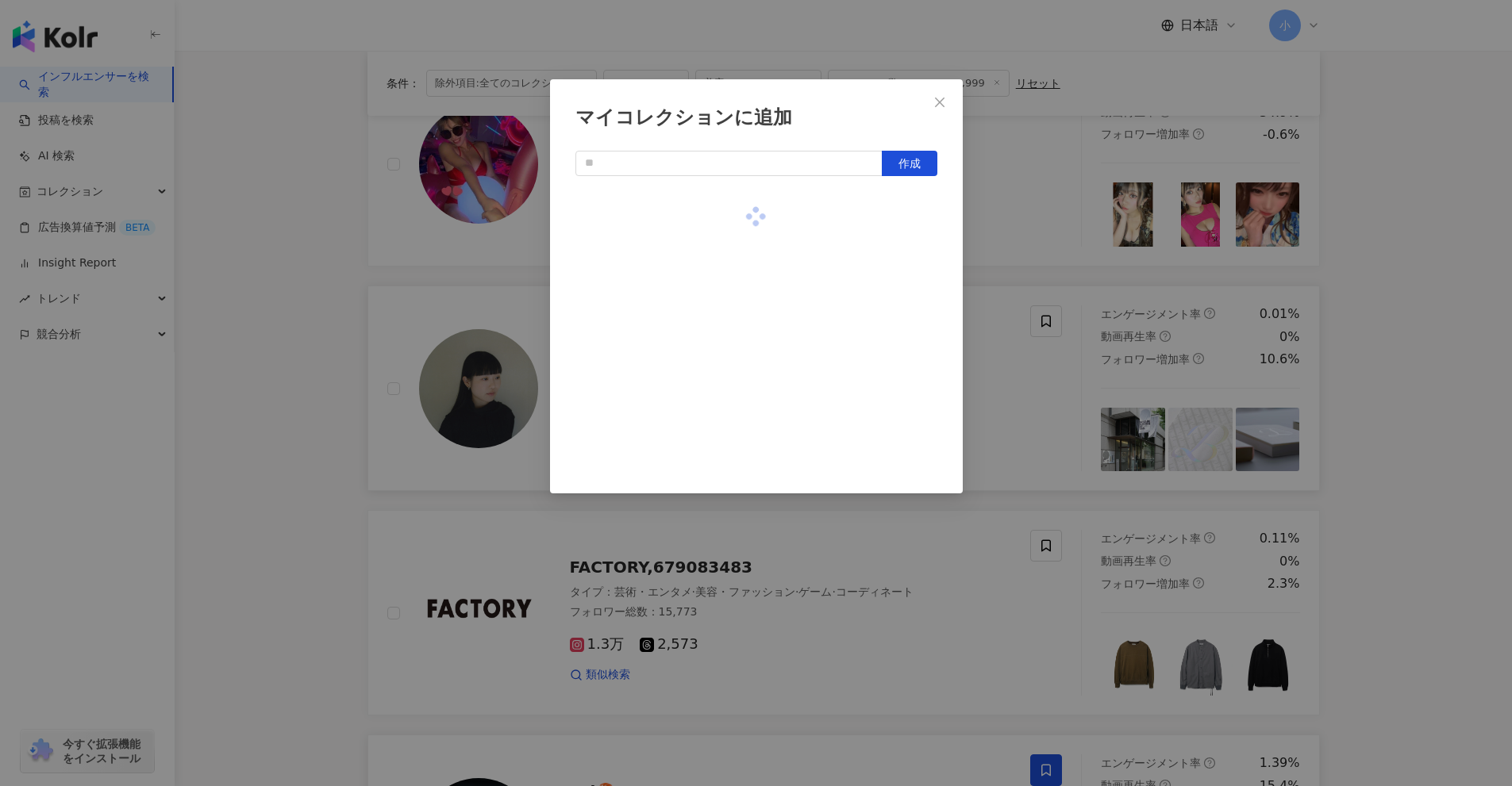
click at [1005, 363] on div "マイコレクションに追加 作成" at bounding box center [756, 393] width 1512 height 786
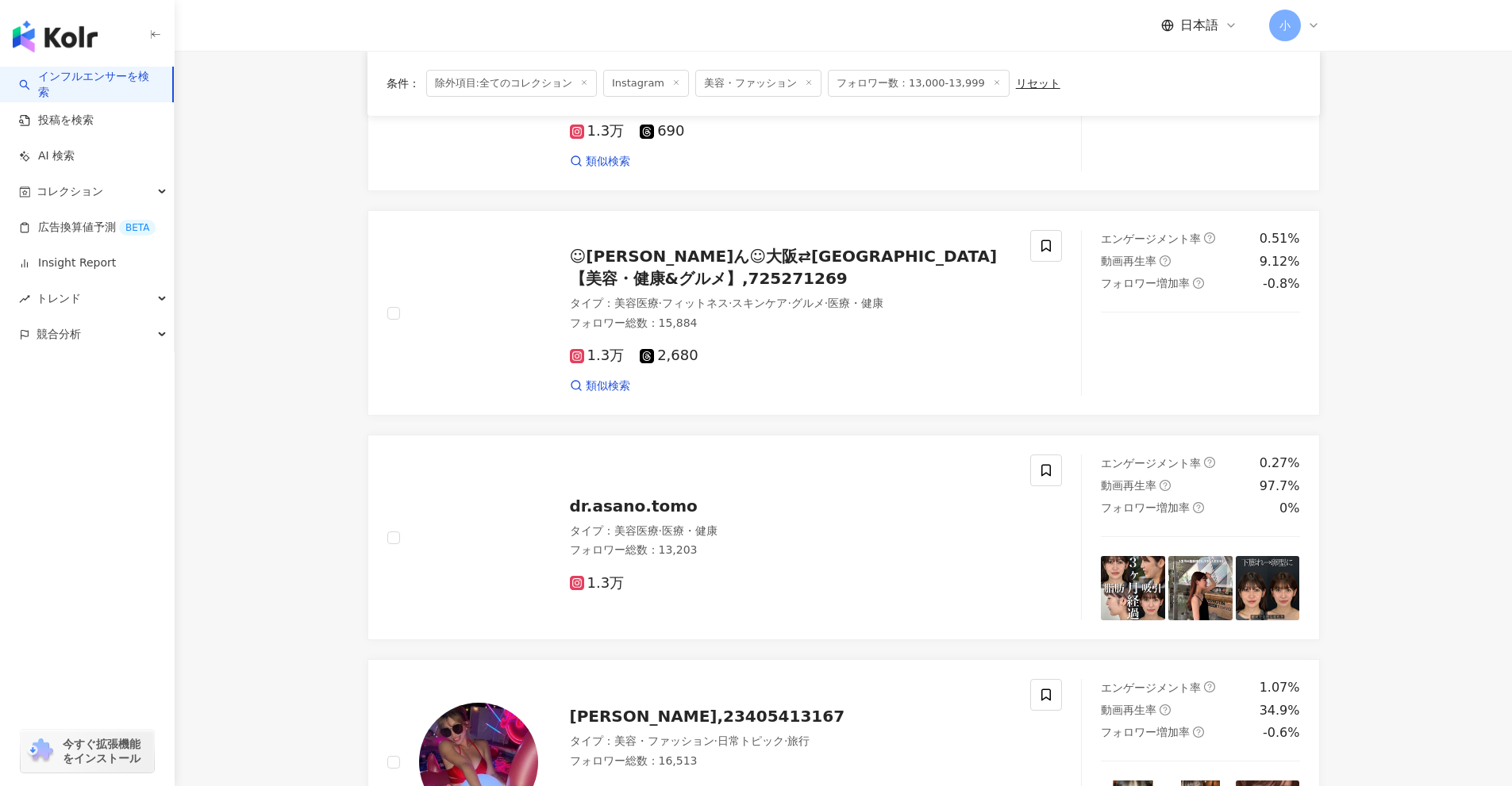
scroll to position [670, 0]
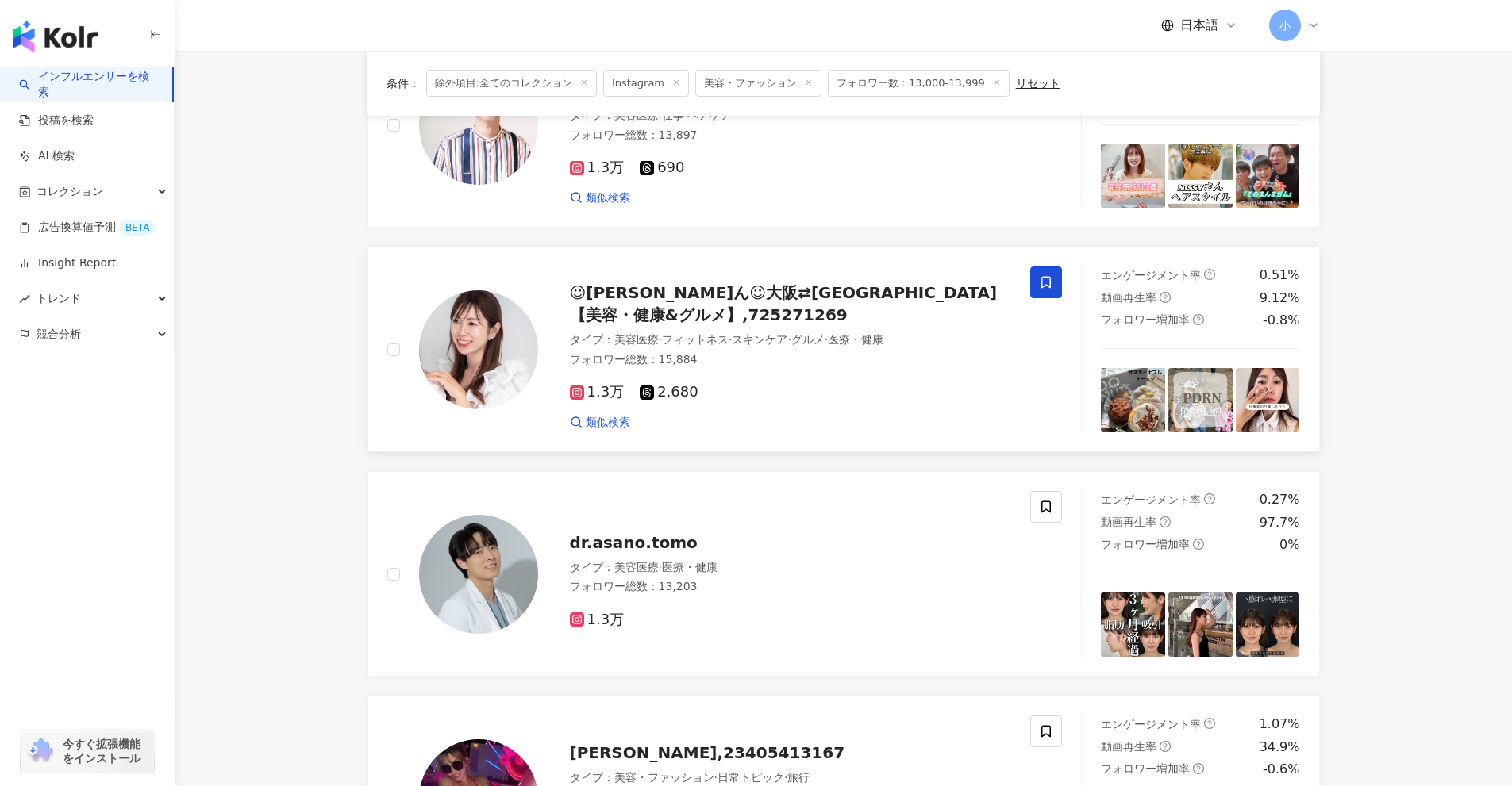
click at [1050, 281] on icon at bounding box center [1045, 283] width 10 height 12
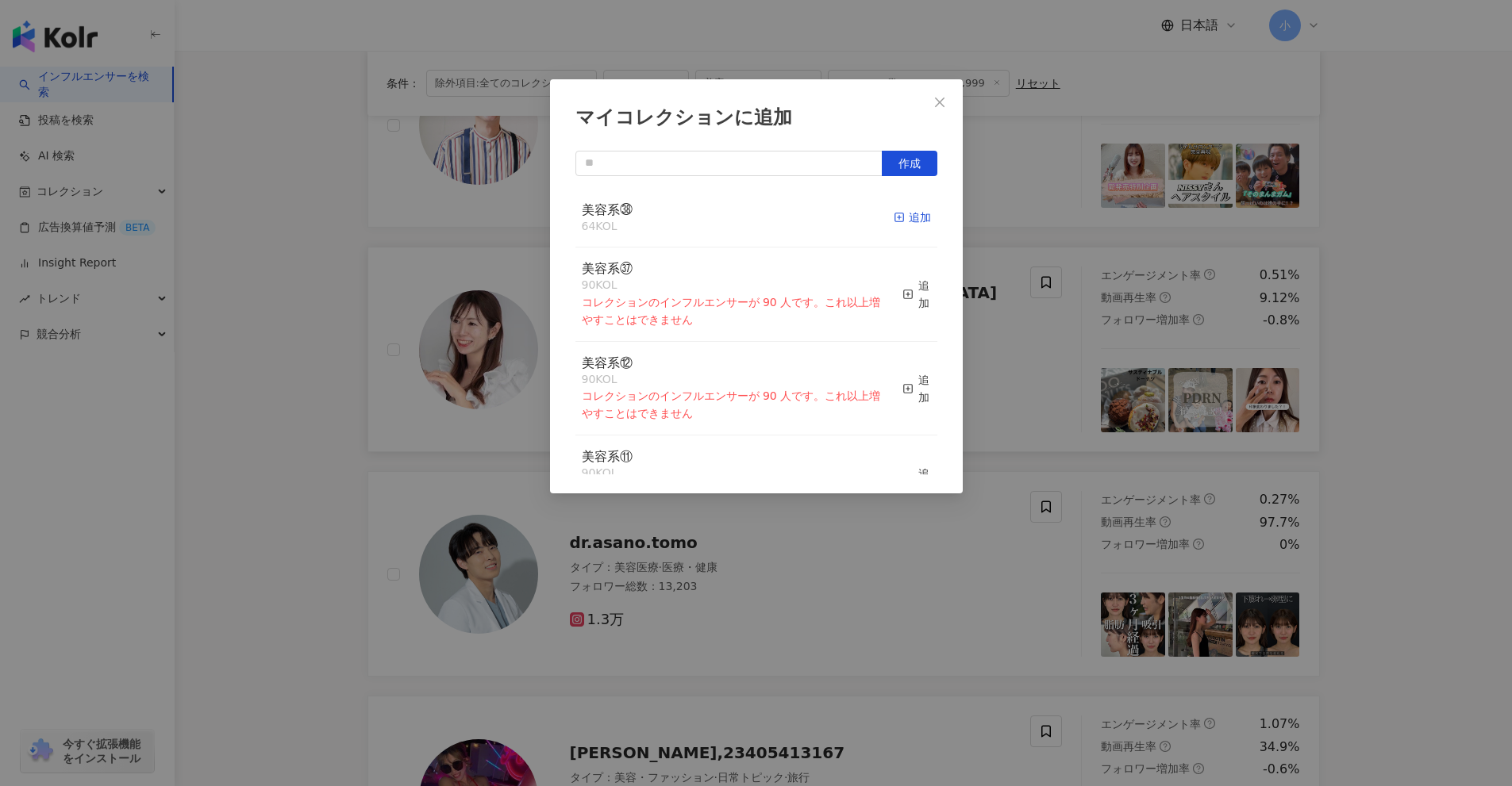
click at [908, 222] on div "追加" at bounding box center [912, 217] width 38 height 17
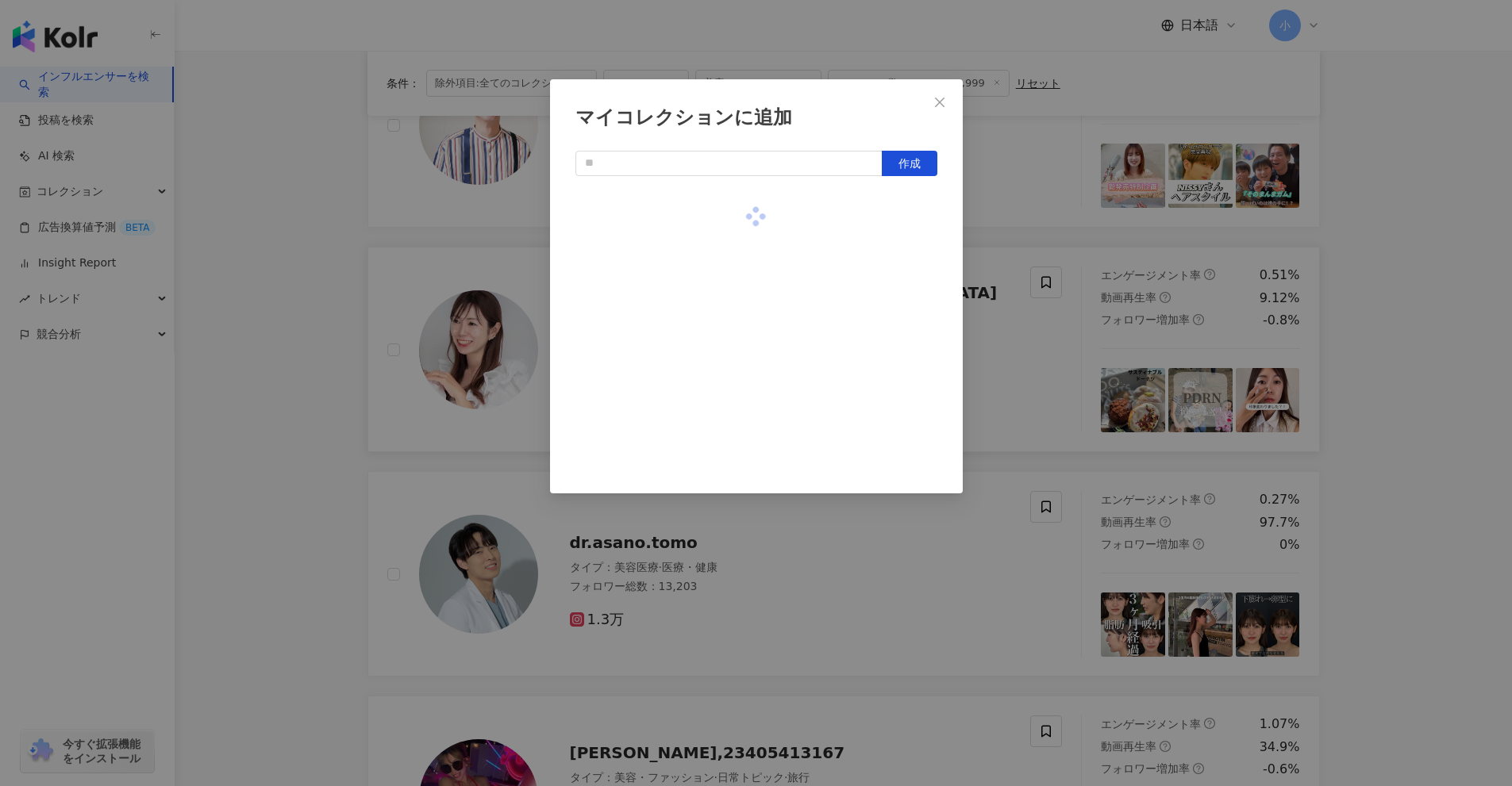
click at [1003, 316] on div "マイコレクションに追加 作成" at bounding box center [756, 393] width 1512 height 786
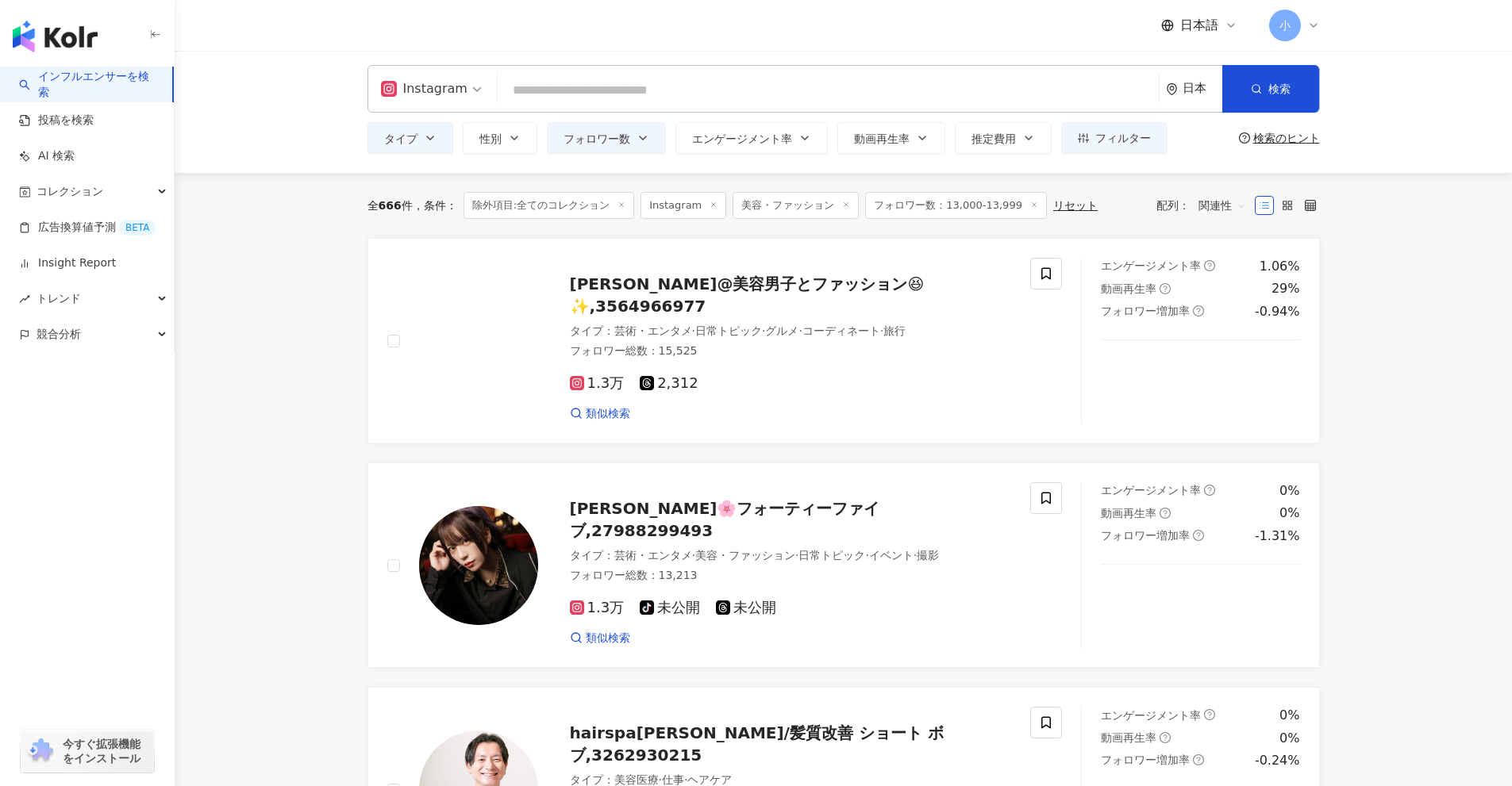
scroll to position [0, 0]
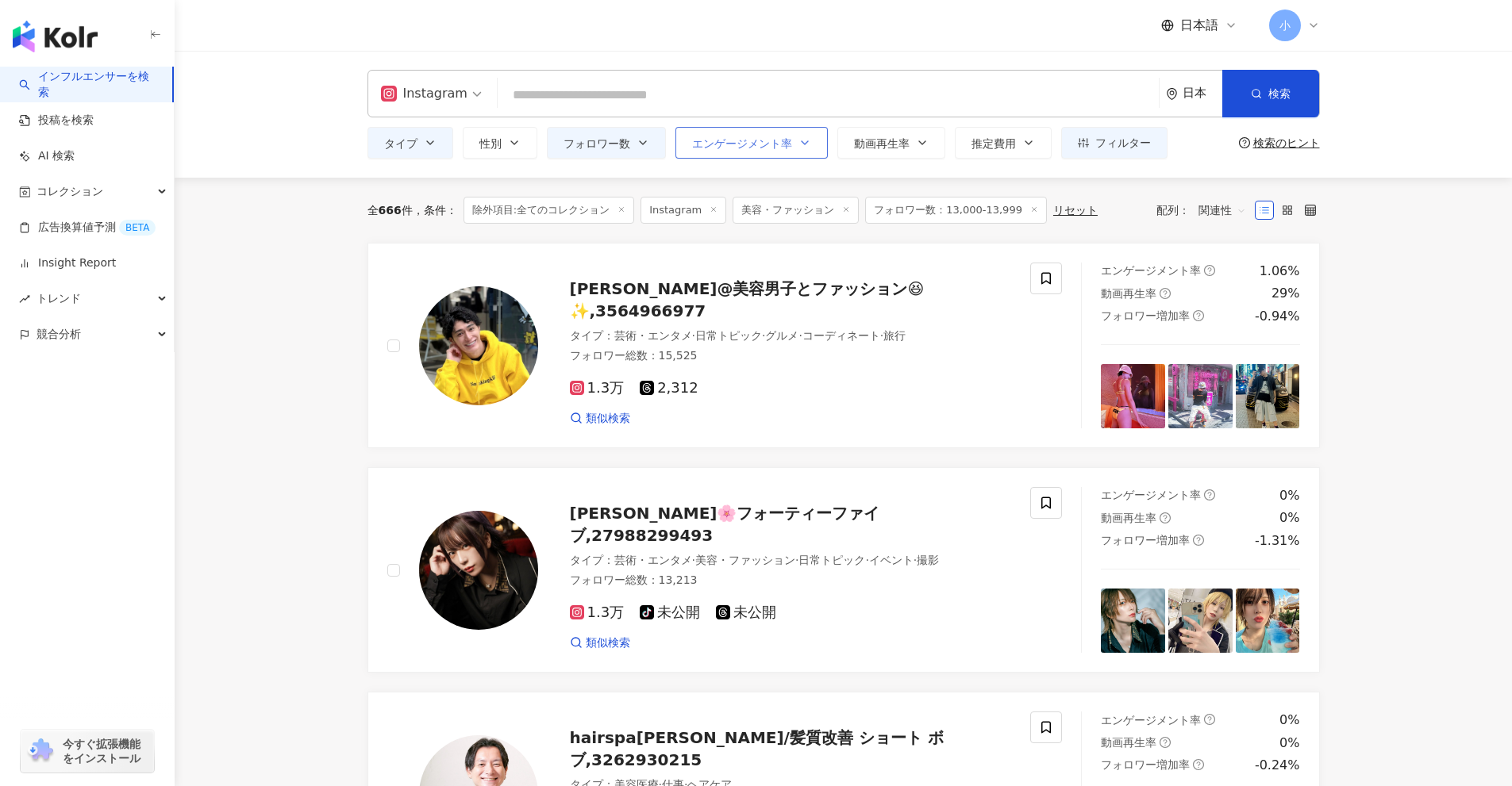
click at [750, 148] on span "エンゲージメント率" at bounding box center [742, 143] width 100 height 13
click at [612, 134] on button "フォロワー数" at bounding box center [606, 143] width 119 height 31
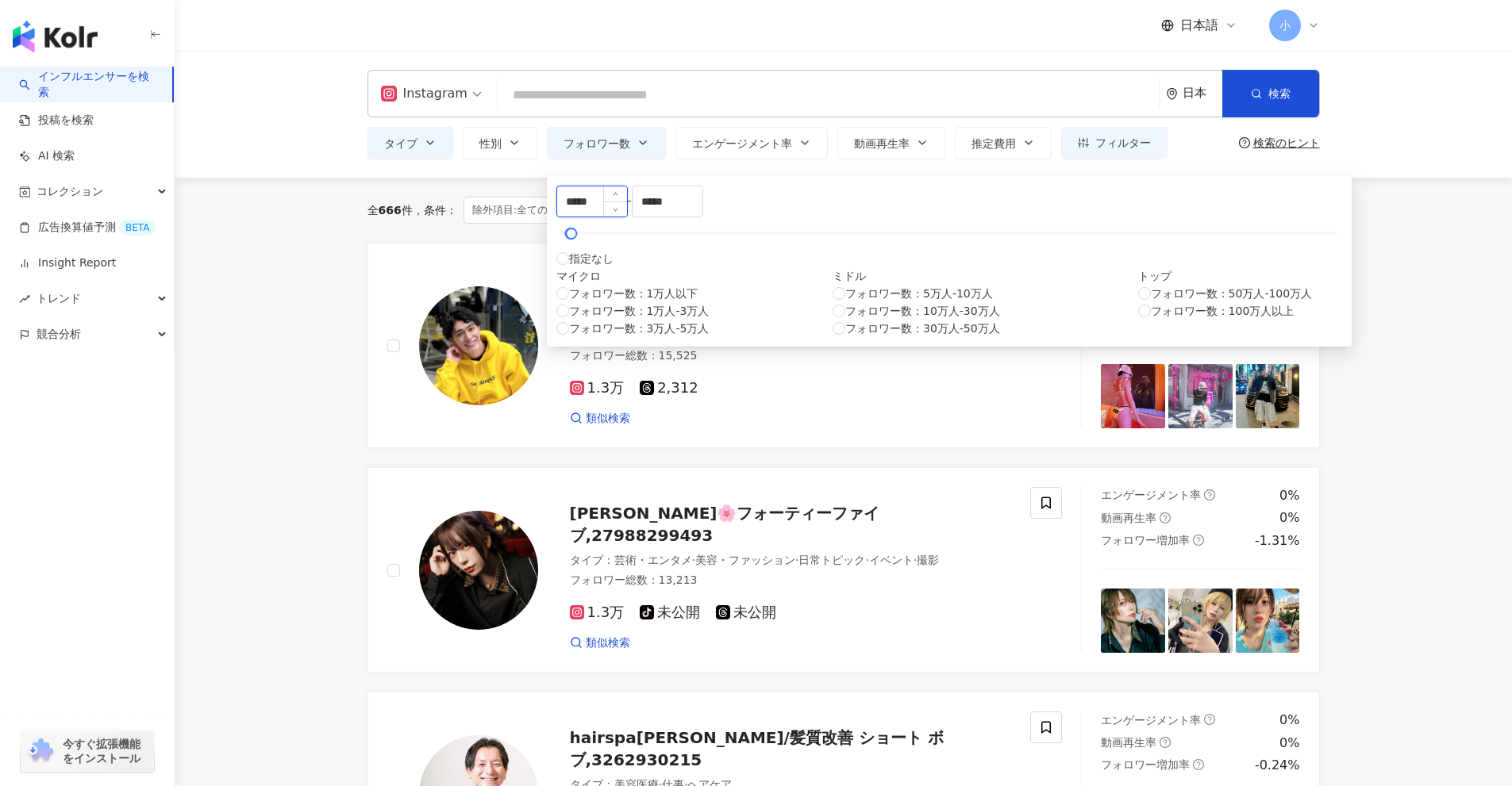
click at [584, 213] on input "*****" at bounding box center [592, 202] width 70 height 31
type input "*****"
click at [702, 215] on input "*****" at bounding box center [667, 202] width 70 height 31
type input "*****"
click at [1127, 204] on div "全 666 件 条件 ： 除外項目:全てのコレクション Instagram 美容・ファッション フォロワー数：13,000-13,999 リセット 配列： 関…" at bounding box center [843, 210] width 952 height 27
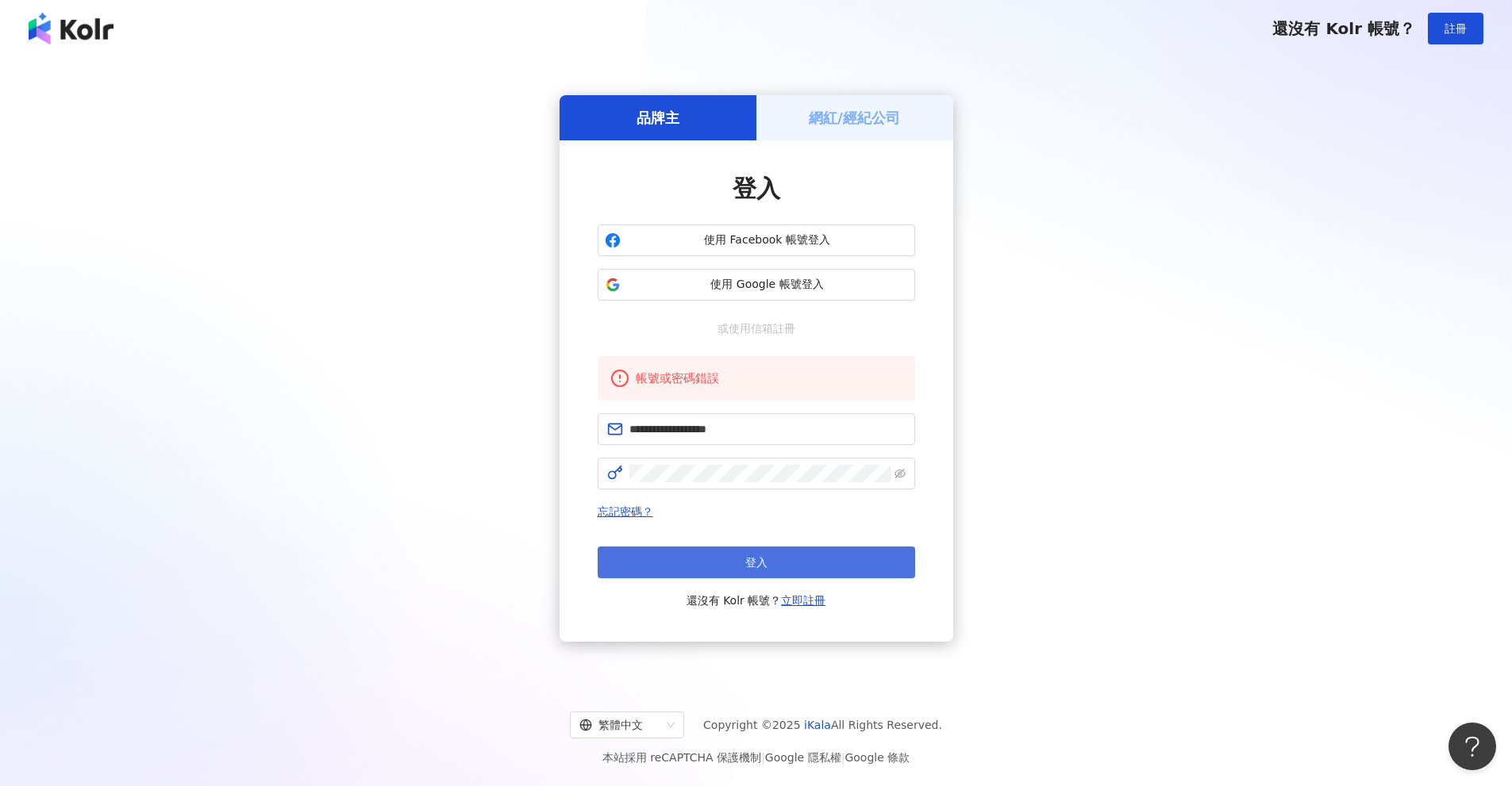
click at [720, 569] on button "登入" at bounding box center [756, 563] width 318 height 31
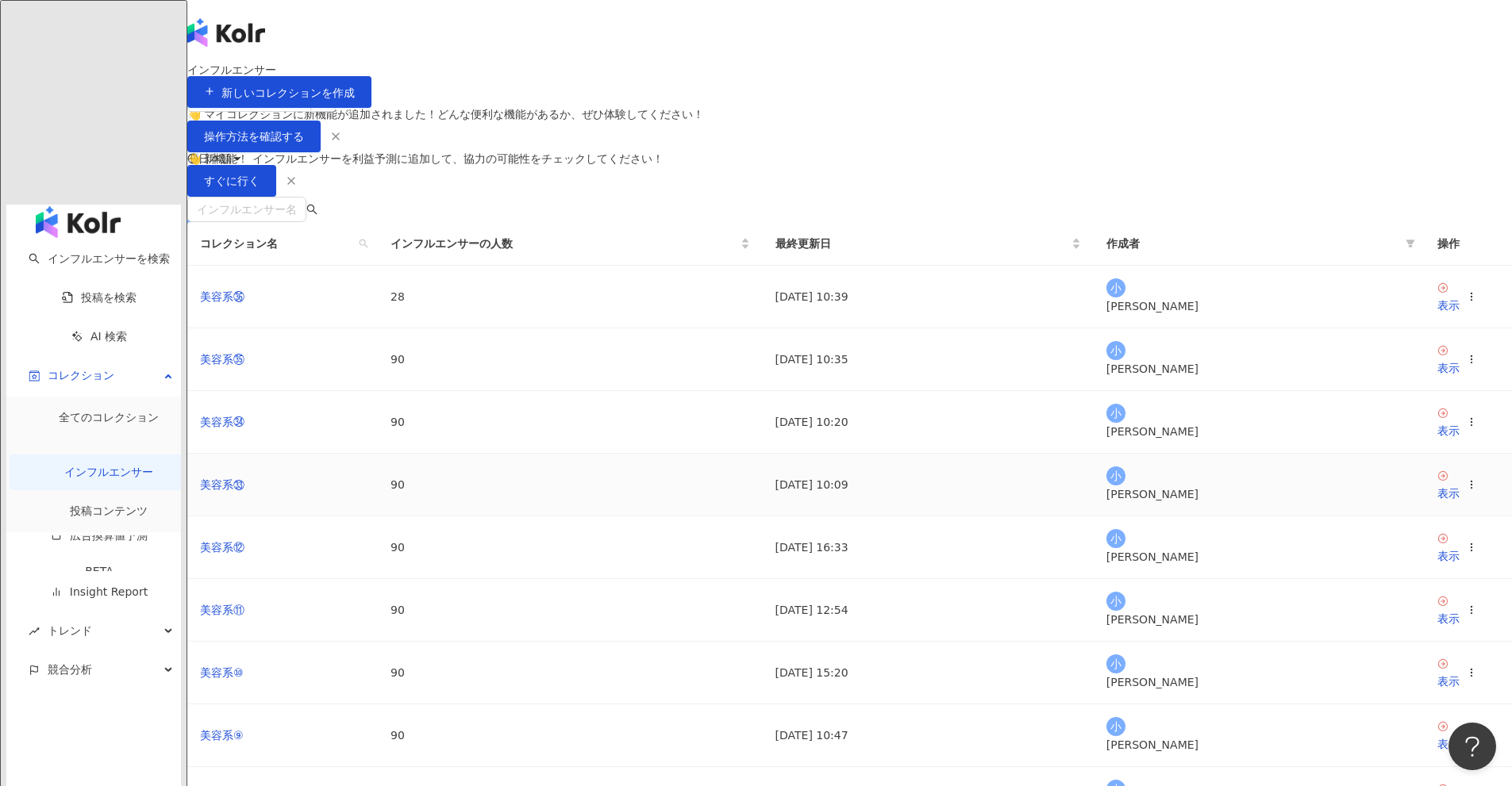
click at [1466, 490] on icon at bounding box center [1471, 484] width 11 height 11
click at [1218, 652] on div "コレクションを出力" at bounding box center [1192, 658] width 122 height 17
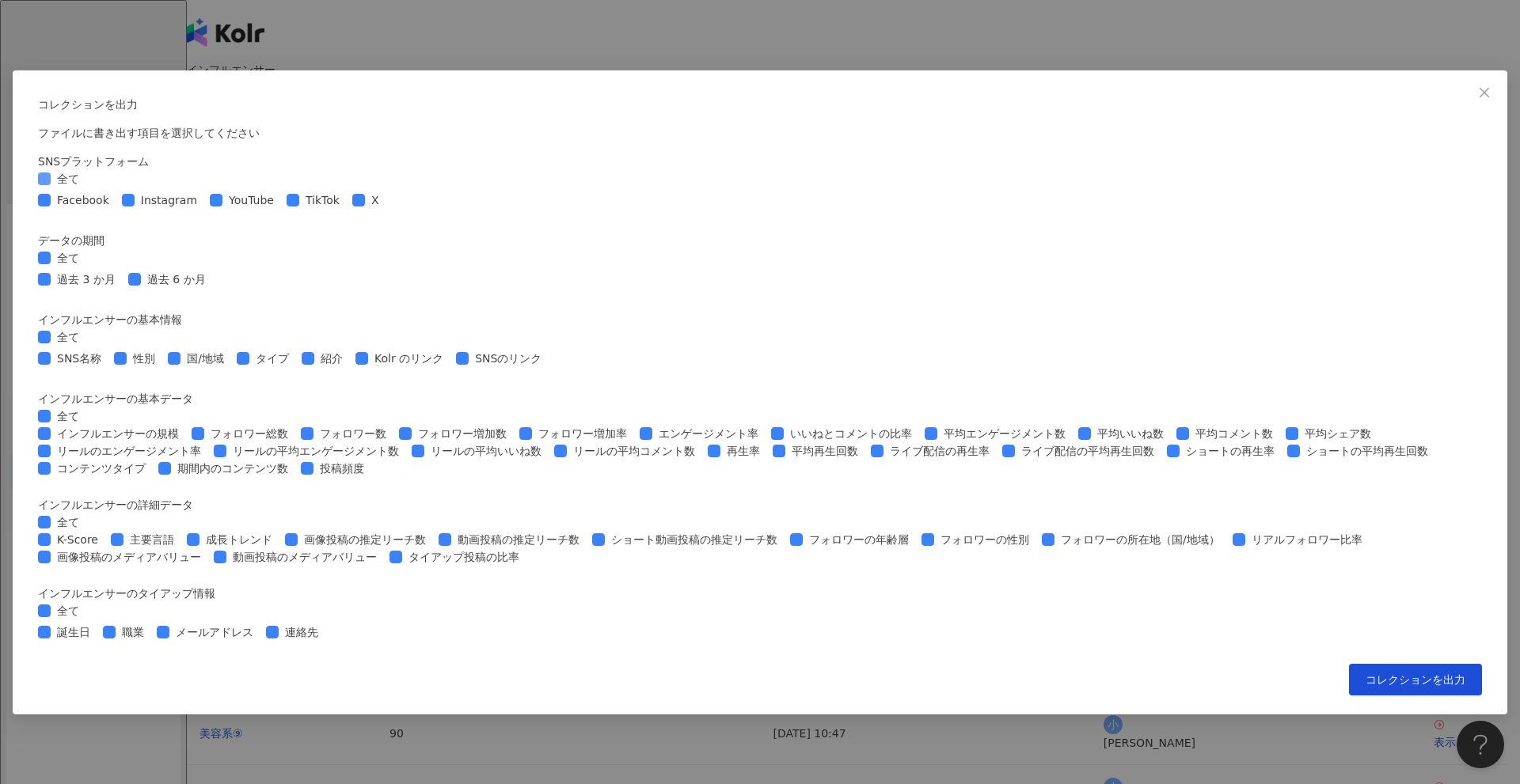
click at [85, 172] on span "全て" at bounding box center [68, 179] width 35 height 17
click at [204, 209] on span "Instagram" at bounding box center [169, 200] width 69 height 17
click at [346, 209] on span "TikTok" at bounding box center [323, 200] width 47 height 17
click at [162, 350] on span "性別" at bounding box center [145, 358] width 35 height 17
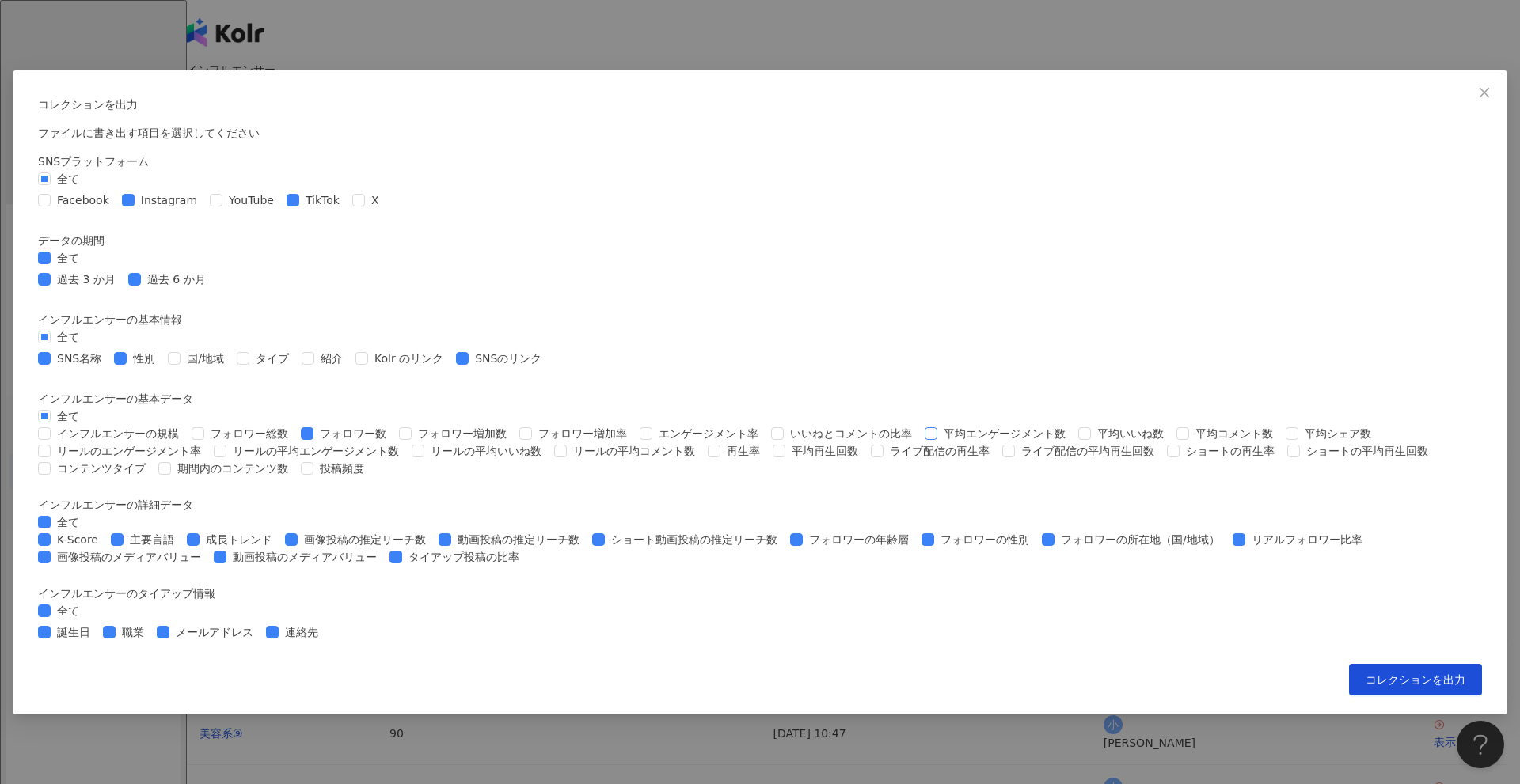
click at [925, 427] on span at bounding box center [931, 433] width 13 height 13
click at [1091, 425] on span "平均いいね数" at bounding box center [1130, 433] width 79 height 17
click at [1189, 425] on span "平均コメント数" at bounding box center [1234, 433] width 91 height 17
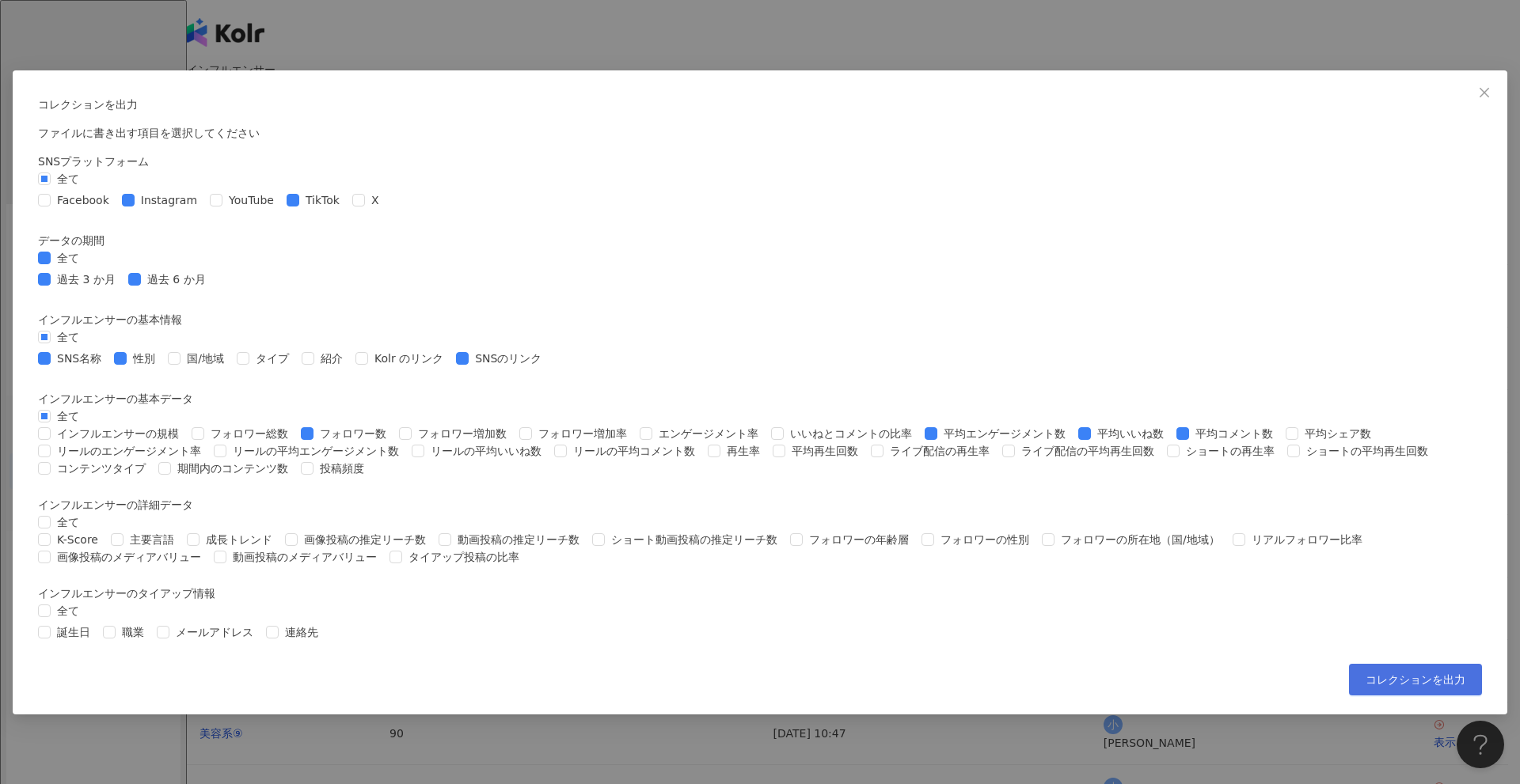
click at [1349, 696] on button "コレクションを出力" at bounding box center [1416, 680] width 133 height 31
click at [1443, 495] on div "コレクションを出力 ファイルに書き出す項目を選択してください SNSプラットフォーム 全て Facebook Instagram YouTube TikTok…" at bounding box center [760, 392] width 1520 height 784
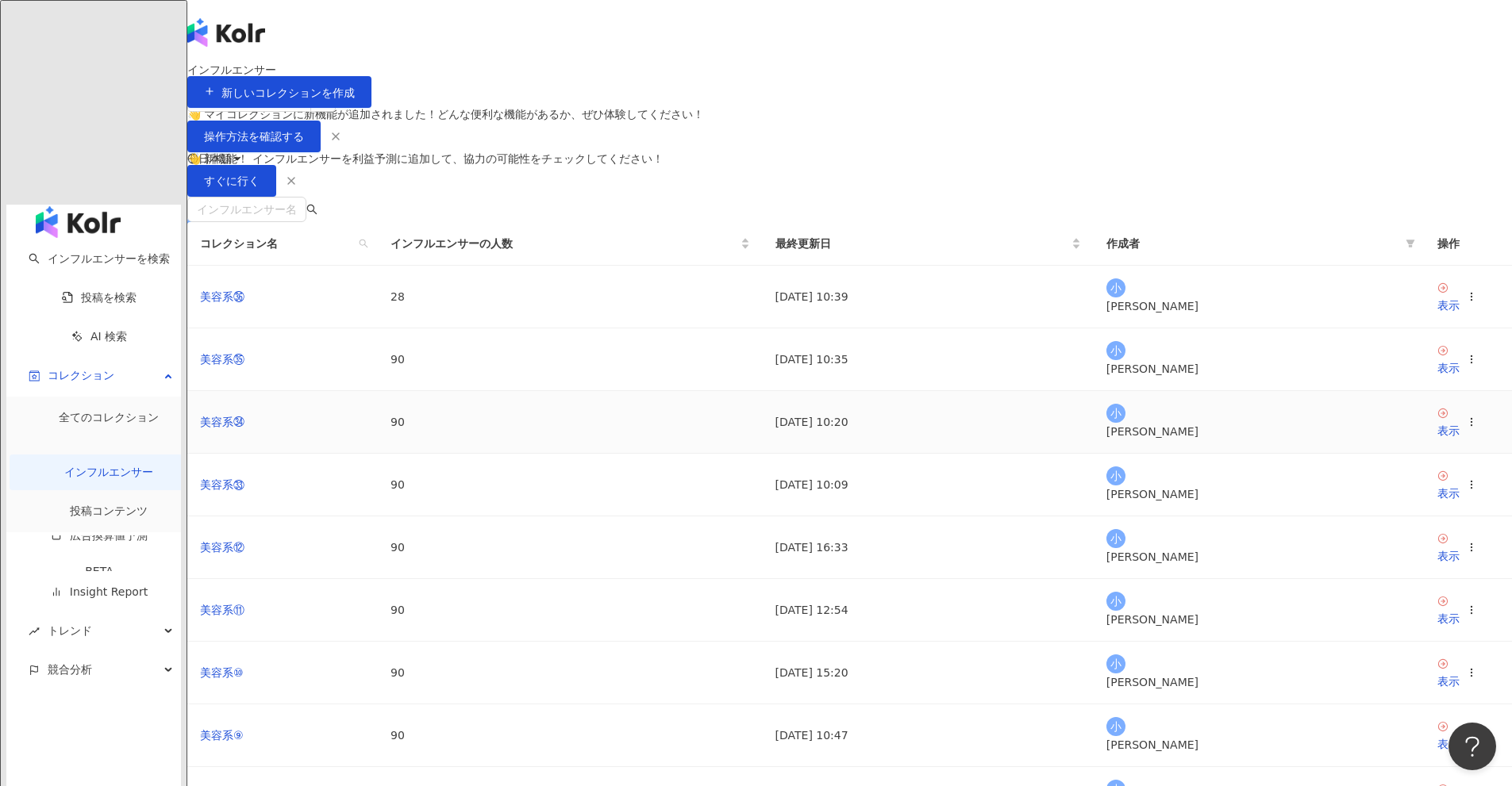
click at [1466, 427] on icon at bounding box center [1471, 422] width 11 height 11
click at [1220, 605] on div "コレクションを出力" at bounding box center [1192, 608] width 122 height 17
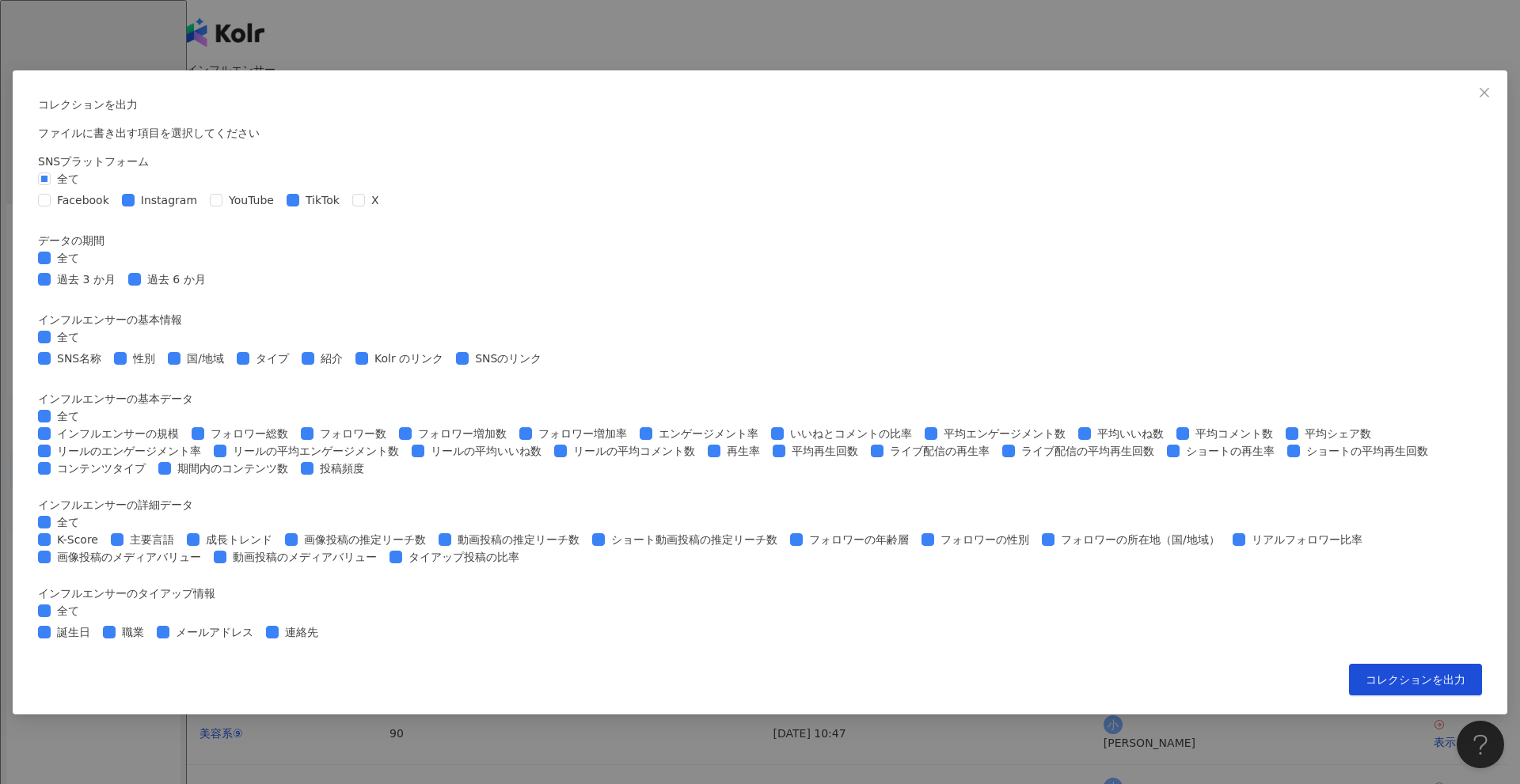
scroll to position [396, 0]
click at [50, 352] on span at bounding box center [44, 358] width 13 height 13
click at [85, 407] on span "全て" at bounding box center [68, 416] width 35 height 17
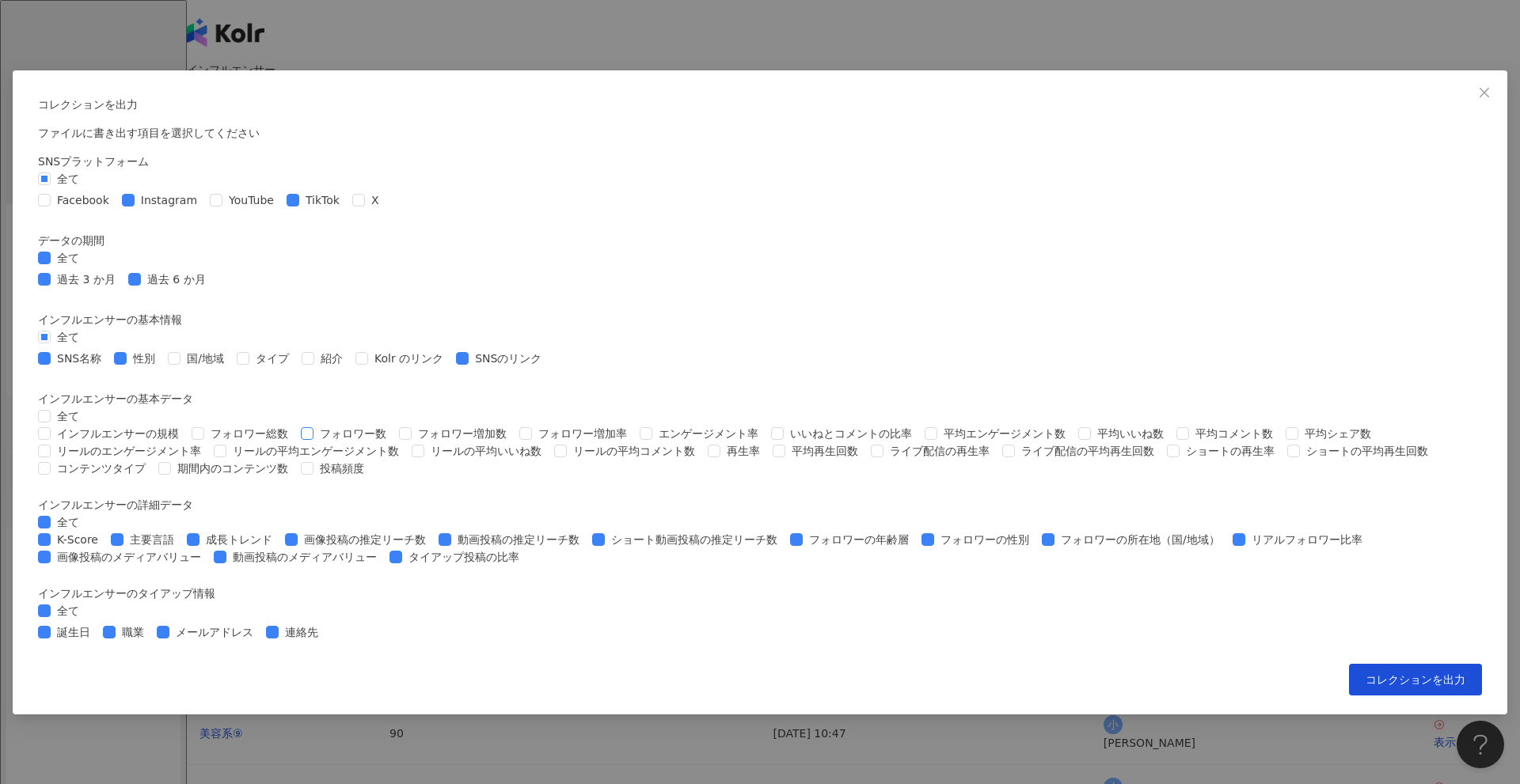
click at [393, 425] on span "フォロワー数" at bounding box center [353, 433] width 79 height 17
click at [1091, 425] on span "平均いいね数" at bounding box center [1130, 433] width 79 height 17
click at [1177, 427] on span at bounding box center [1183, 433] width 13 height 13
click at [85, 524] on label "全て" at bounding box center [62, 522] width 48 height 17
click at [85, 620] on span "全て" at bounding box center [68, 611] width 35 height 17
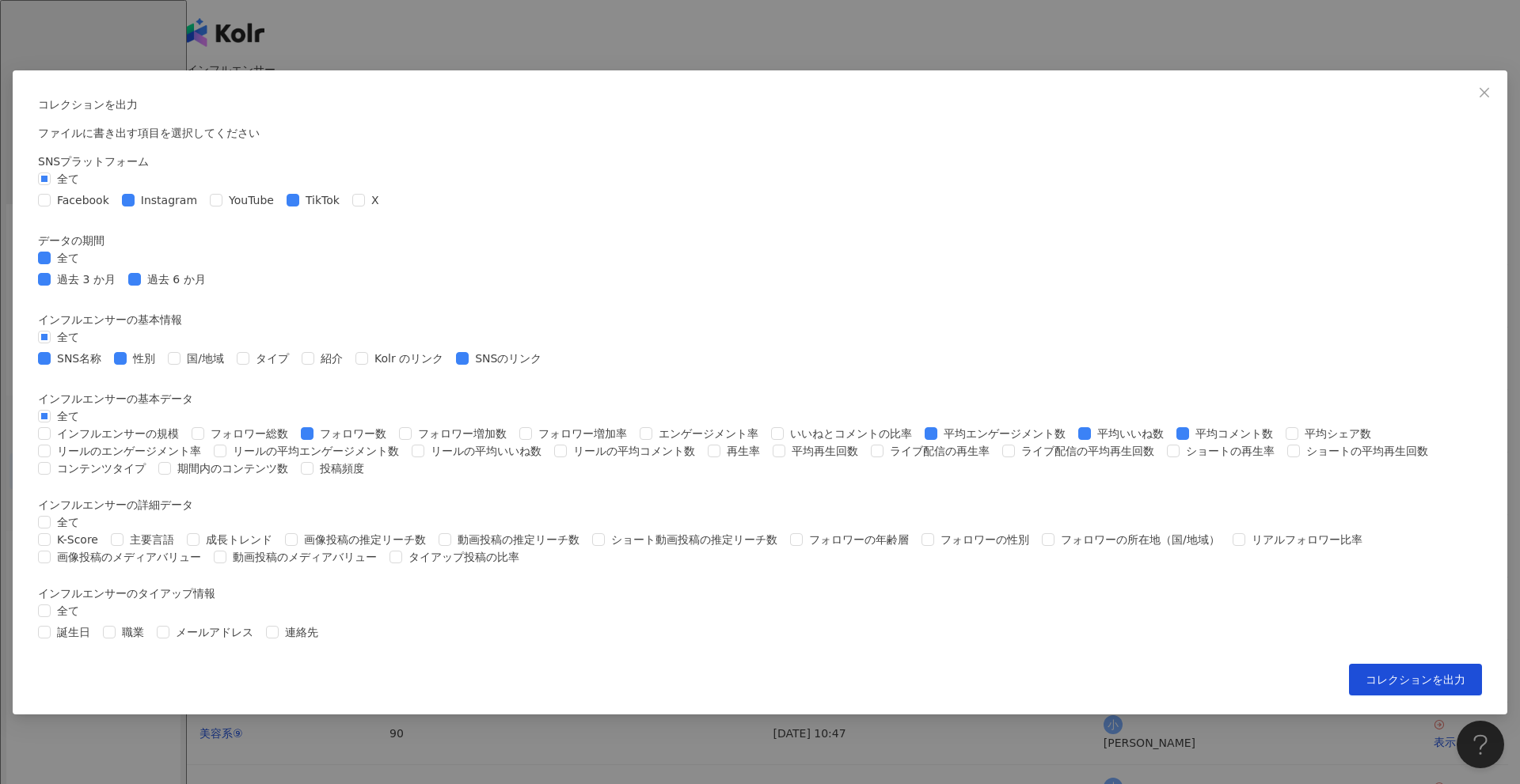
scroll to position [506, 0]
click at [1366, 687] on span "コレクションを出力" at bounding box center [1416, 680] width 100 height 13
click at [1389, 615] on div "コレクションを出力 ファイルに書き出す項目を選択してください SNSプラットフォーム 全て Facebook Instagram YouTube TikTok…" at bounding box center [760, 392] width 1520 height 784
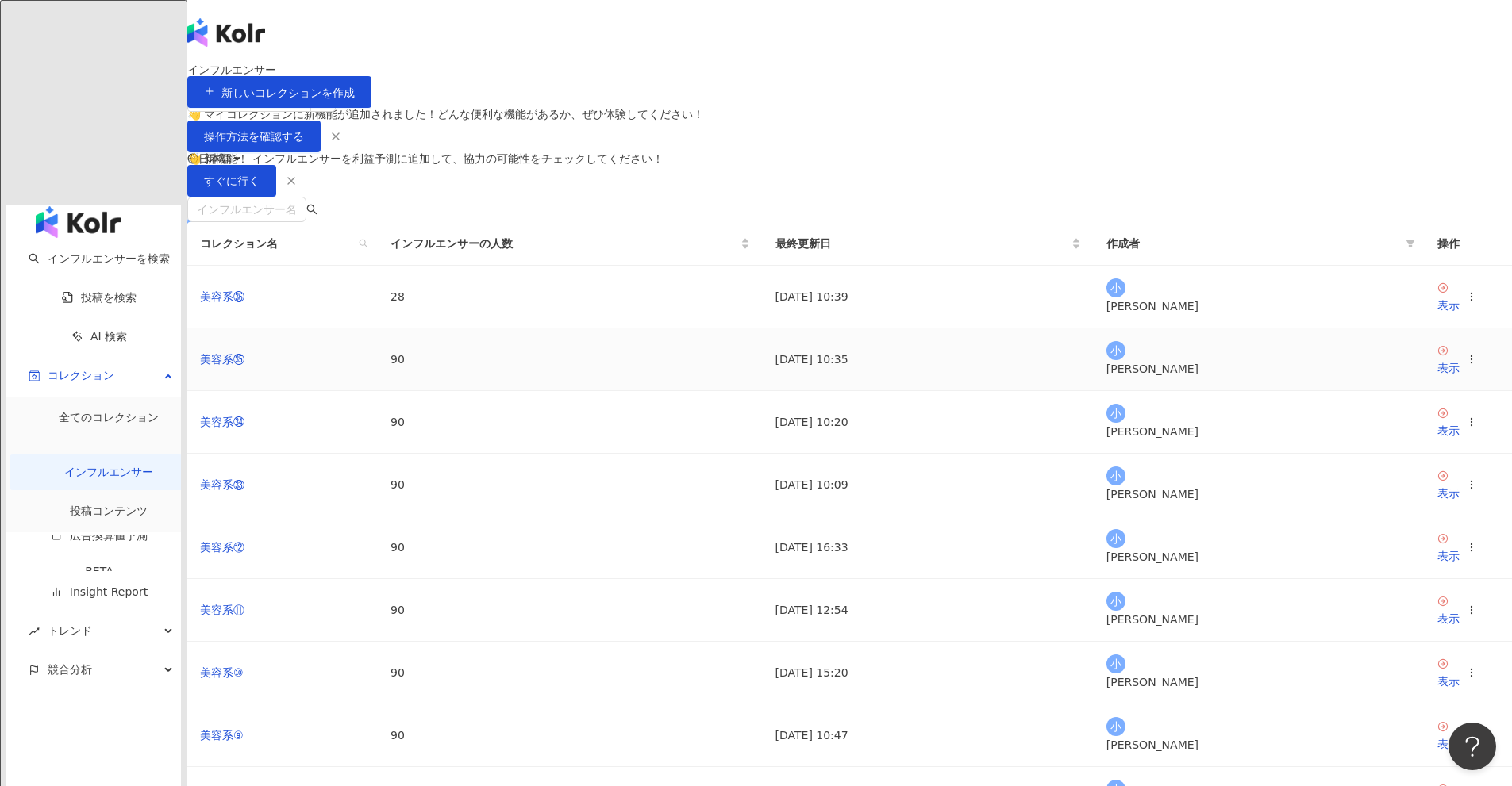
click at [1466, 365] on icon at bounding box center [1471, 359] width 11 height 11
click at [1204, 557] on div "コレクションを出力" at bounding box center [1192, 557] width 122 height 17
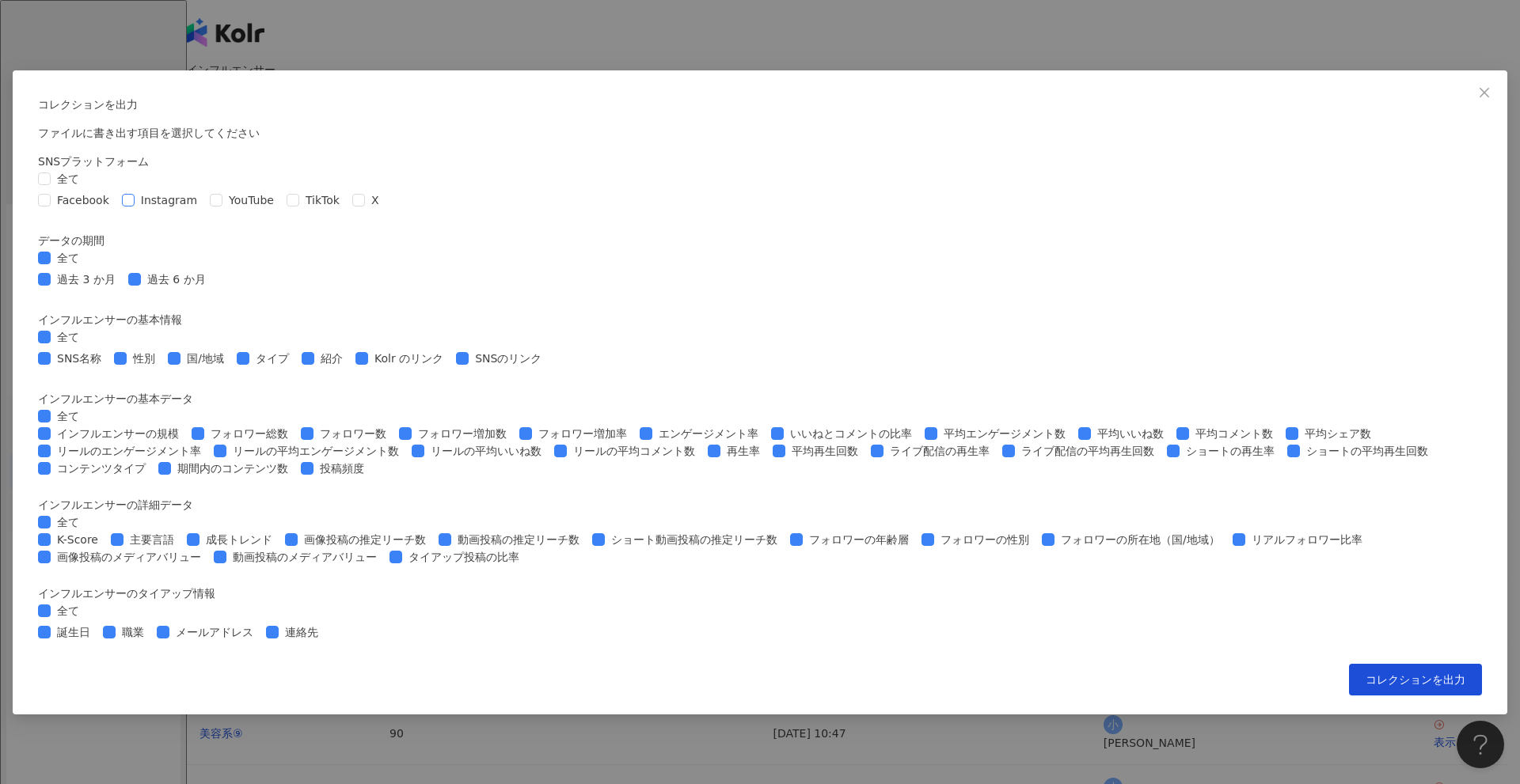
click at [204, 209] on span "Instagram" at bounding box center [169, 200] width 69 height 17
click at [127, 352] on span at bounding box center [120, 358] width 13 height 13
click at [548, 350] on span "SNSのリンク" at bounding box center [508, 358] width 79 height 17
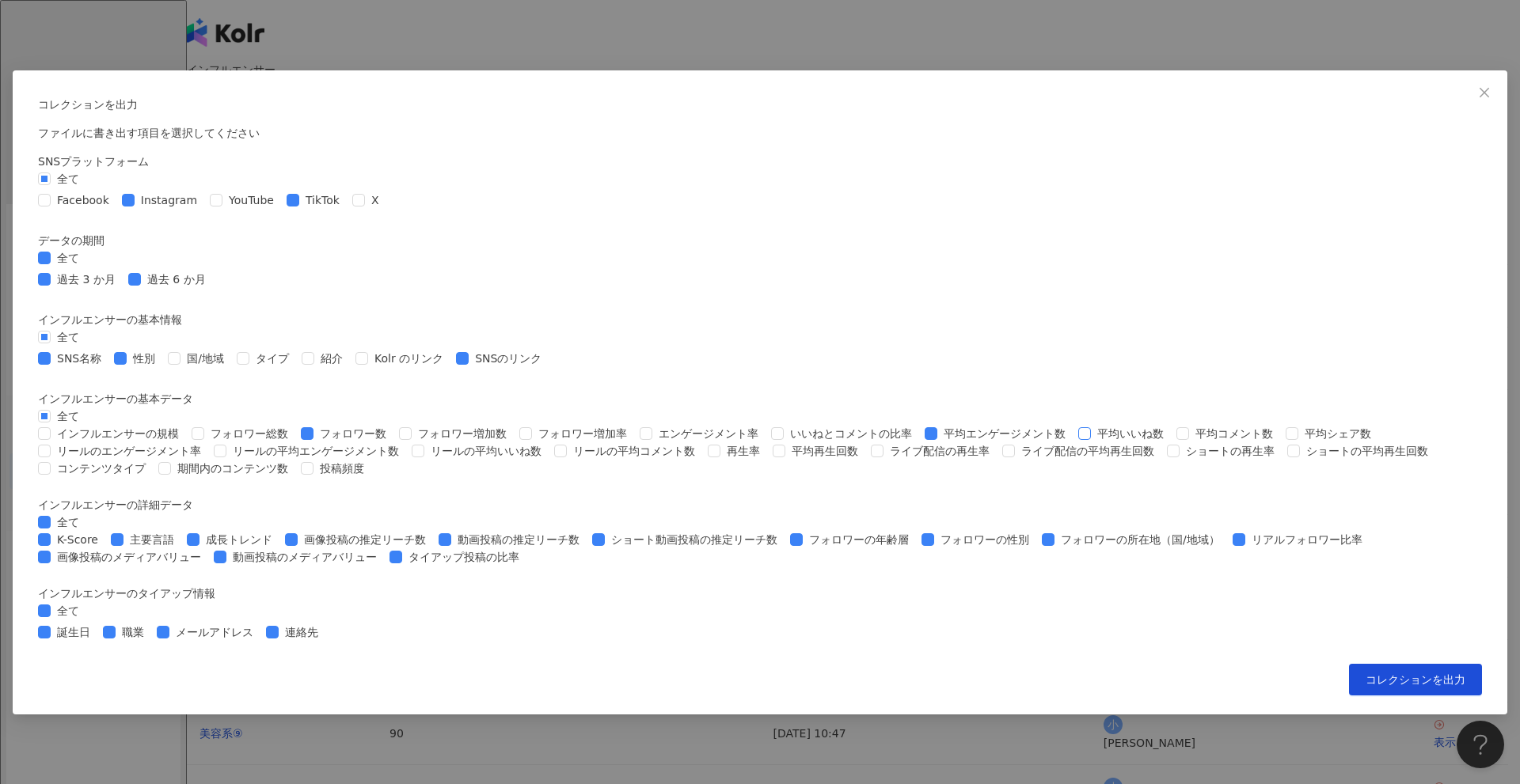
click at [1091, 425] on span "平均いいね数" at bounding box center [1130, 433] width 79 height 17
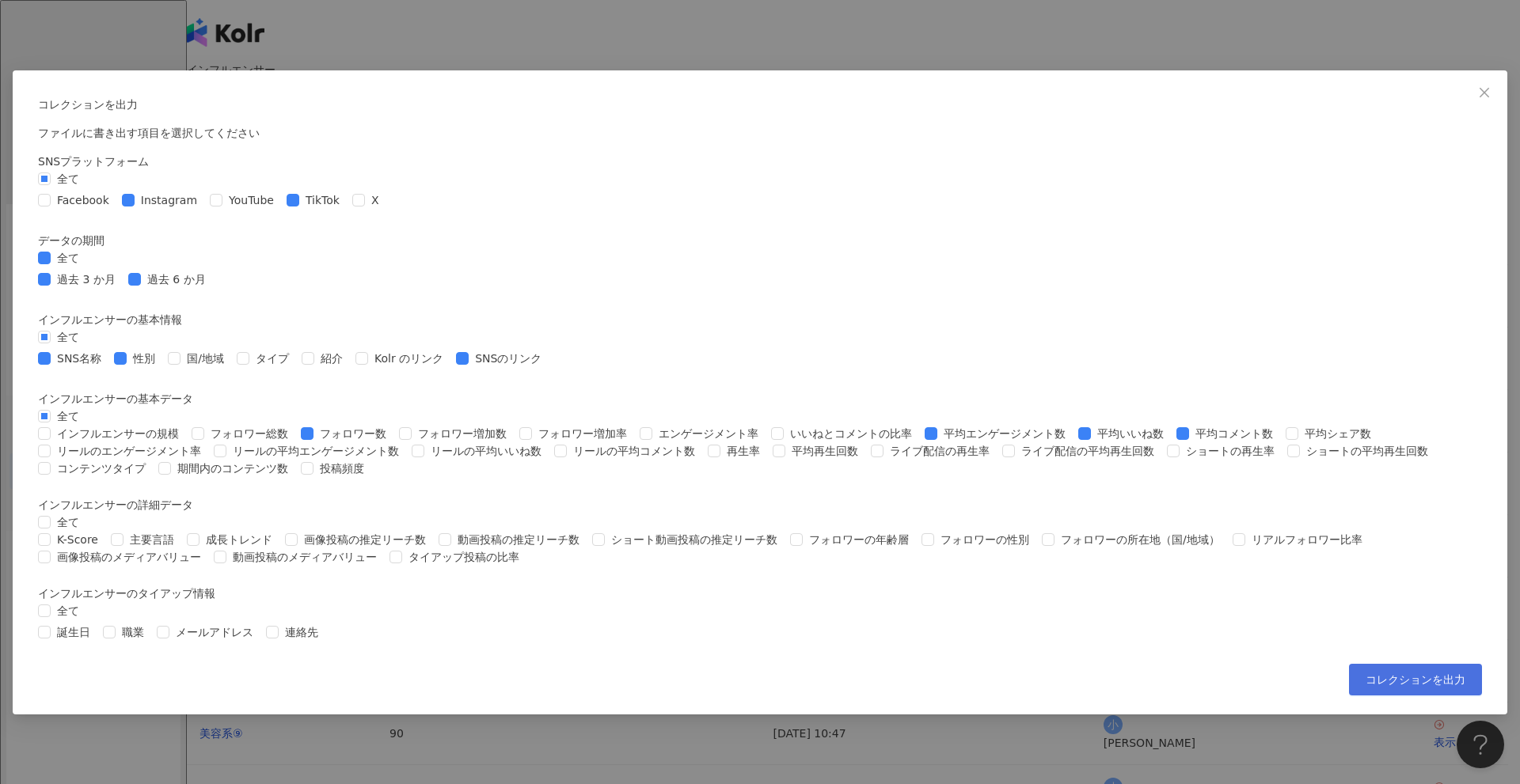
click at [1366, 687] on span "コレクションを出力" at bounding box center [1416, 680] width 100 height 13
click at [1376, 445] on div "コレクションを出力 ファイルに書き出す項目を選択してください SNSプラットフォーム 全て Facebook Instagram YouTube TikTok…" at bounding box center [760, 392] width 1520 height 784
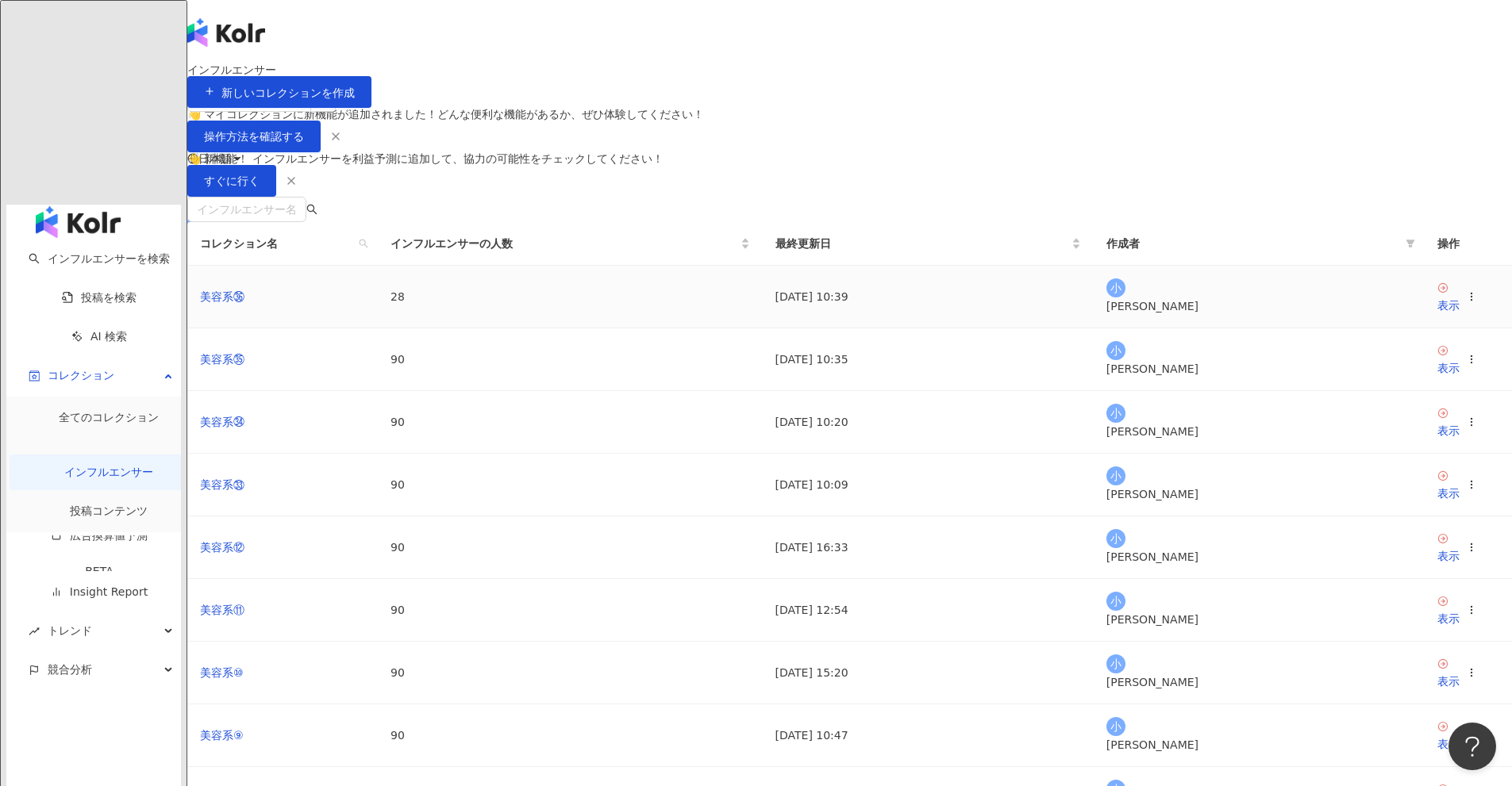
click at [1466, 303] on icon at bounding box center [1471, 297] width 11 height 11
click at [1209, 509] on div "コレクションを出力" at bounding box center [1192, 508] width 122 height 17
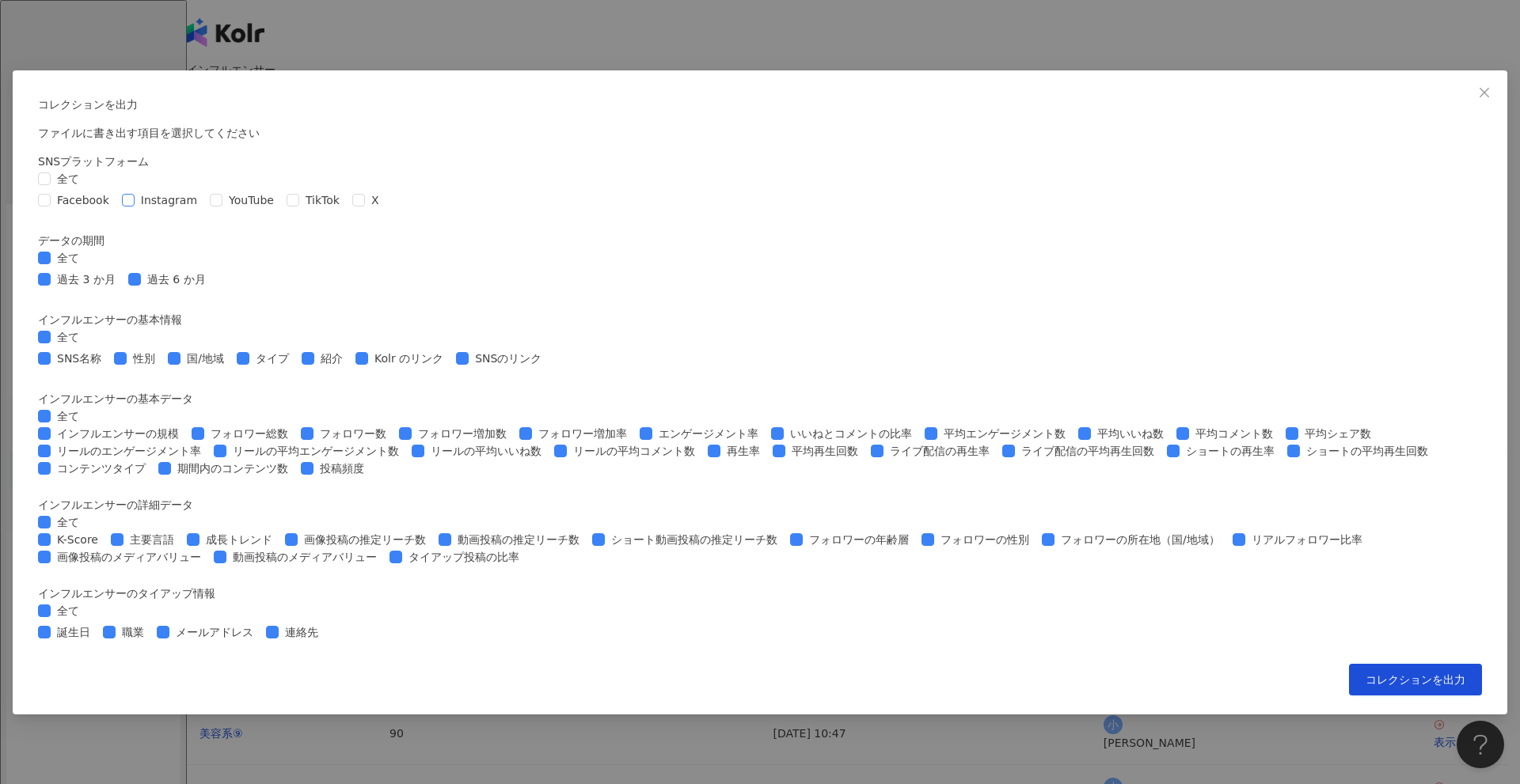
click at [204, 209] on span "Instagram" at bounding box center [169, 200] width 69 height 17
click at [85, 328] on span "全て" at bounding box center [68, 337] width 35 height 17
click at [50, 352] on span at bounding box center [44, 358] width 13 height 13
click at [127, 352] on span at bounding box center [120, 358] width 13 height 13
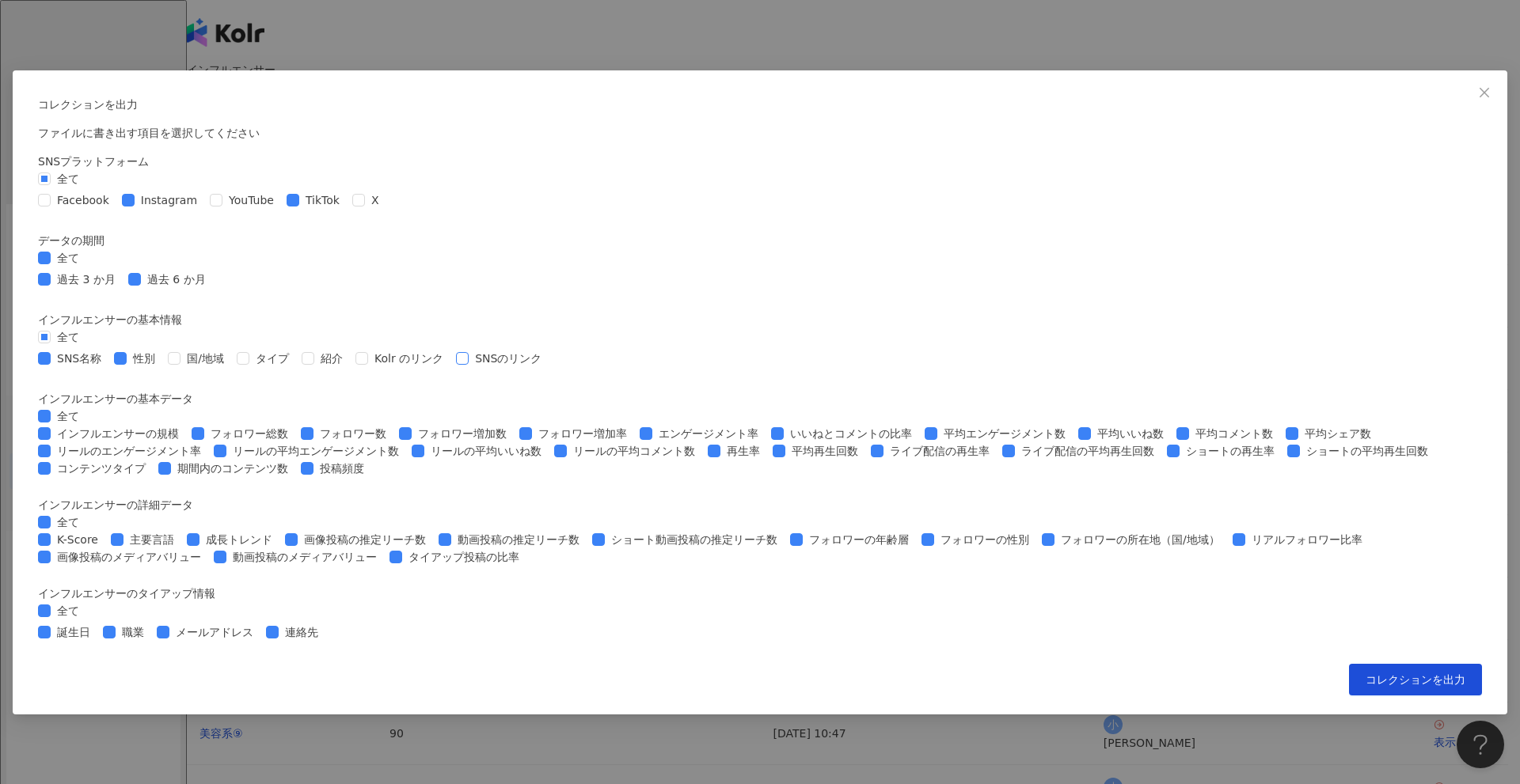
click at [548, 350] on span "SNSのリンク" at bounding box center [508, 358] width 79 height 17
click at [85, 407] on span "全て" at bounding box center [68, 416] width 35 height 17
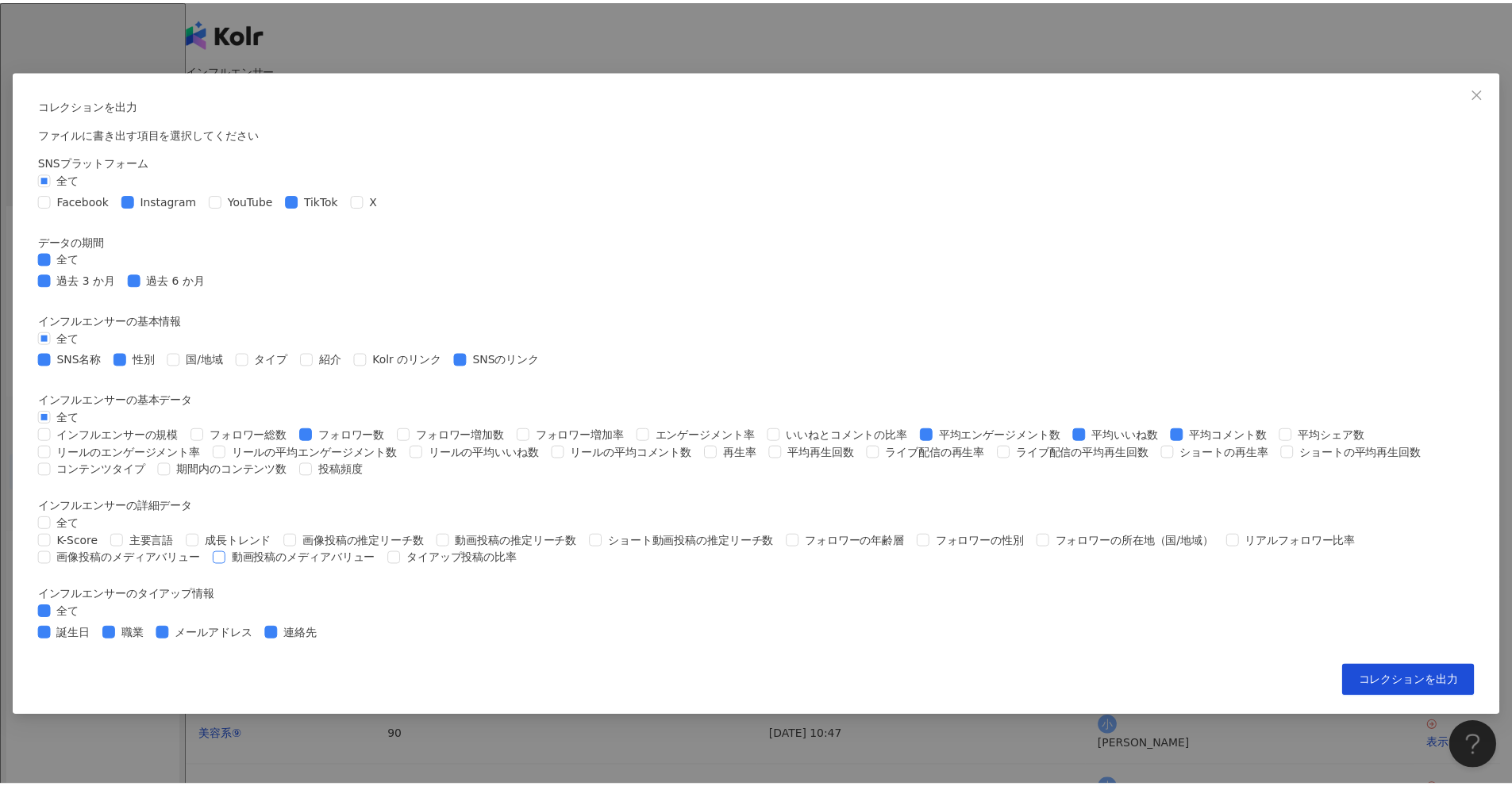
scroll to position [508, 0]
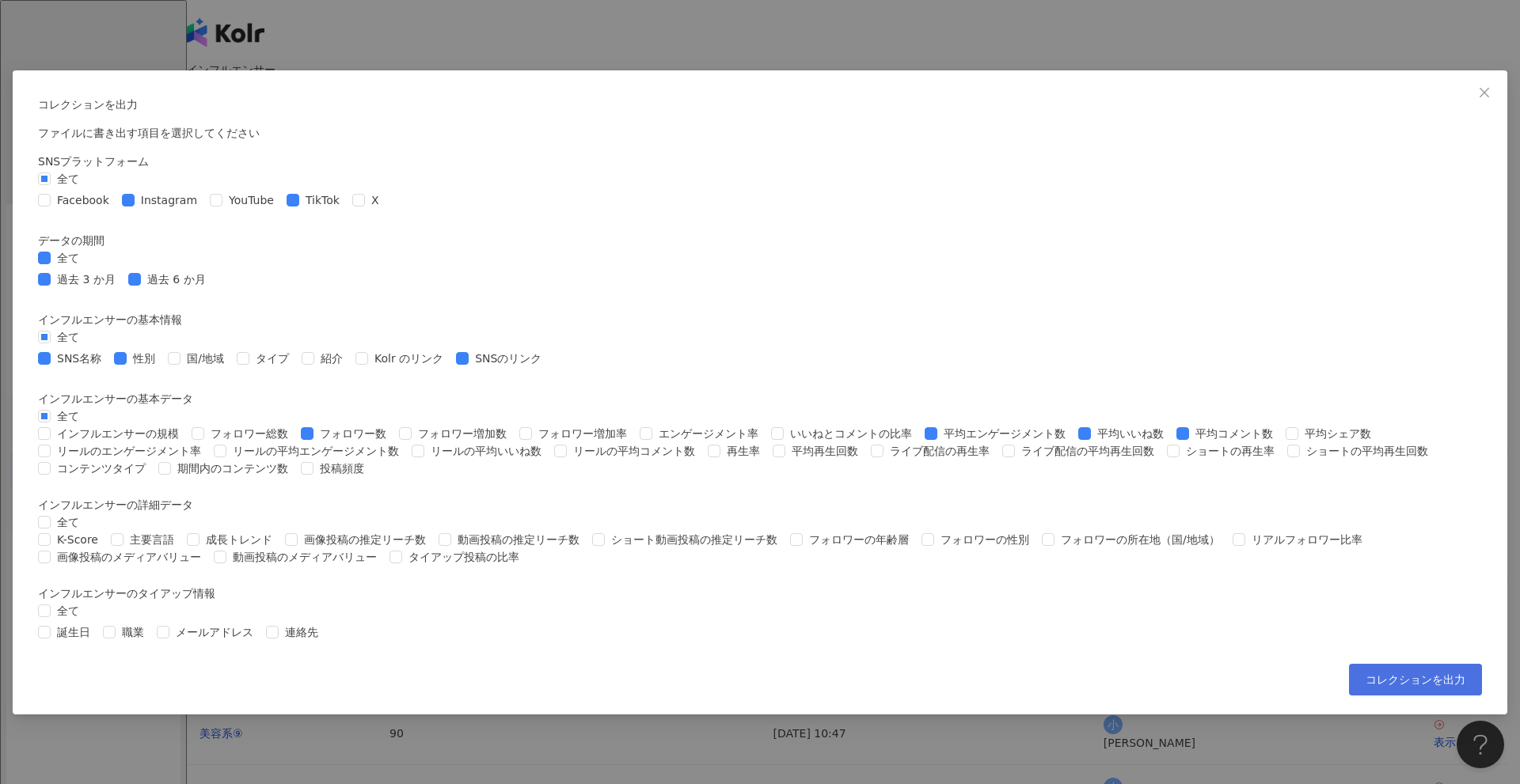
click at [1366, 687] on span "コレクションを出力" at bounding box center [1416, 680] width 100 height 13
click at [1409, 592] on div "コレクションを出力 ファイルに書き出す項目を選択してください SNSプラットフォーム 全て Facebook Instagram YouTube TikTok…" at bounding box center [760, 392] width 1520 height 784
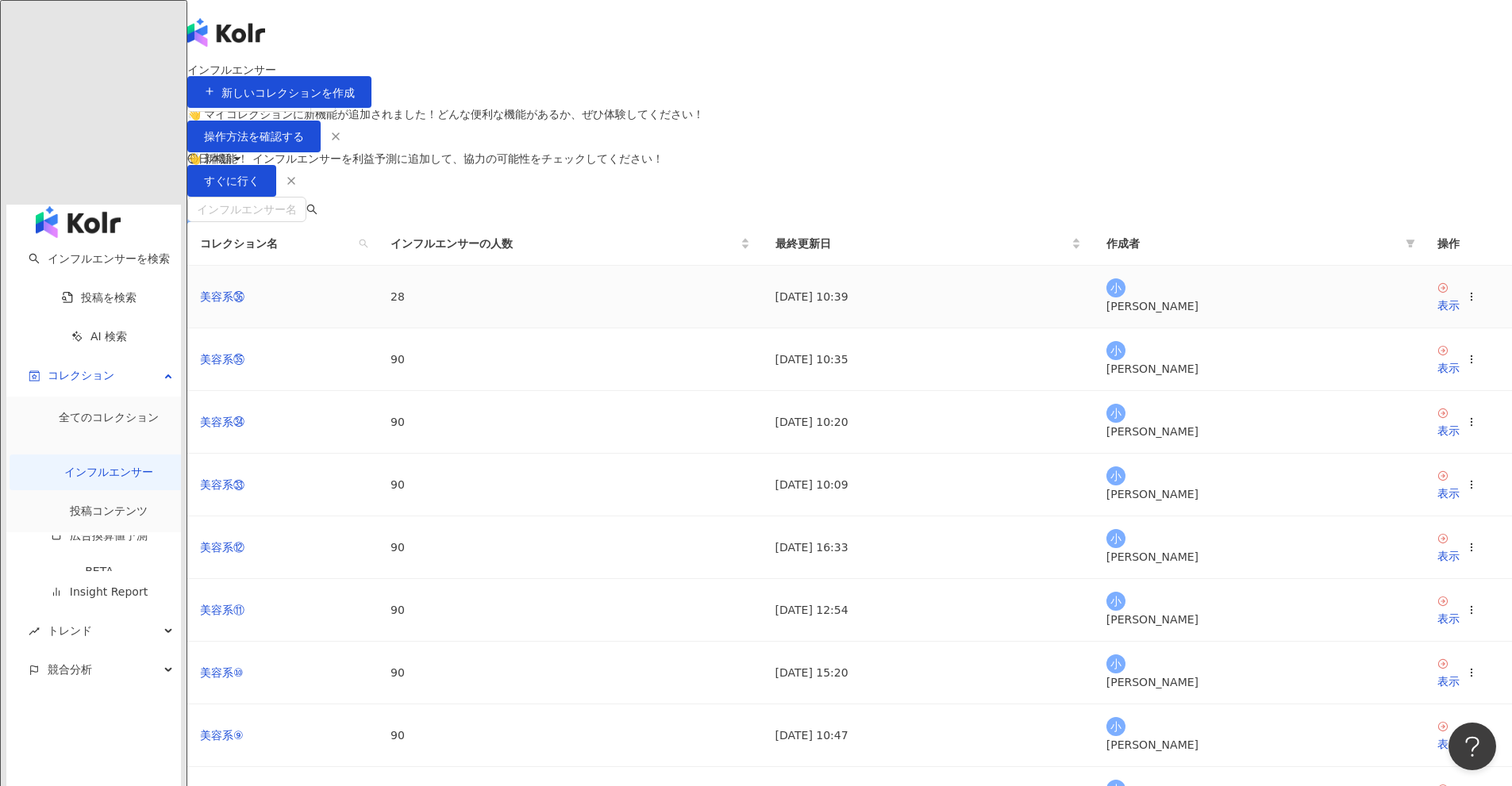
click at [1466, 305] on div at bounding box center [1471, 297] width 11 height 17
click at [1466, 303] on icon at bounding box center [1471, 297] width 11 height 11
click at [1202, 570] on div "コレクションを削除する" at bounding box center [1192, 576] width 122 height 17
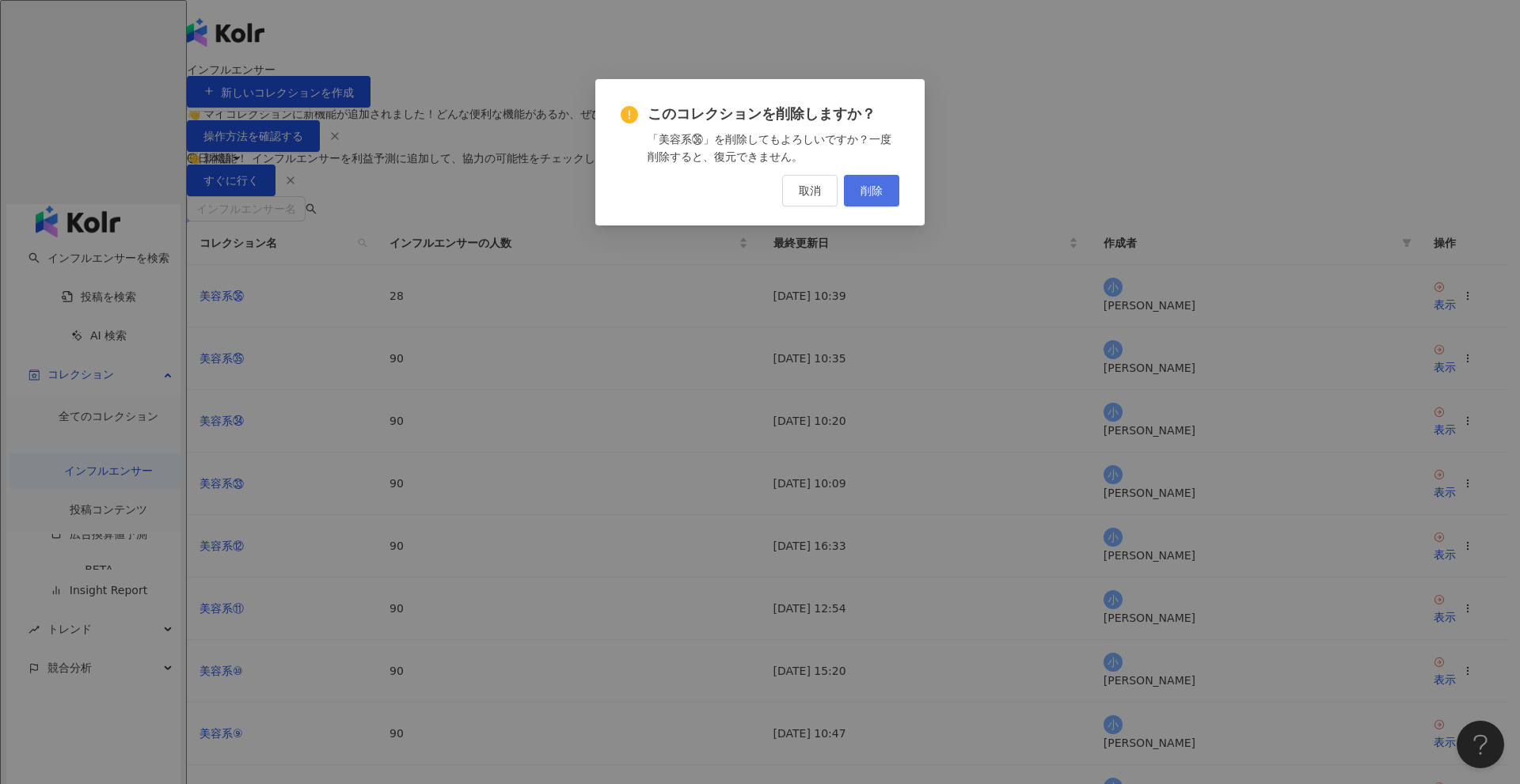
click at [870, 188] on span "削除" at bounding box center [871, 191] width 22 height 13
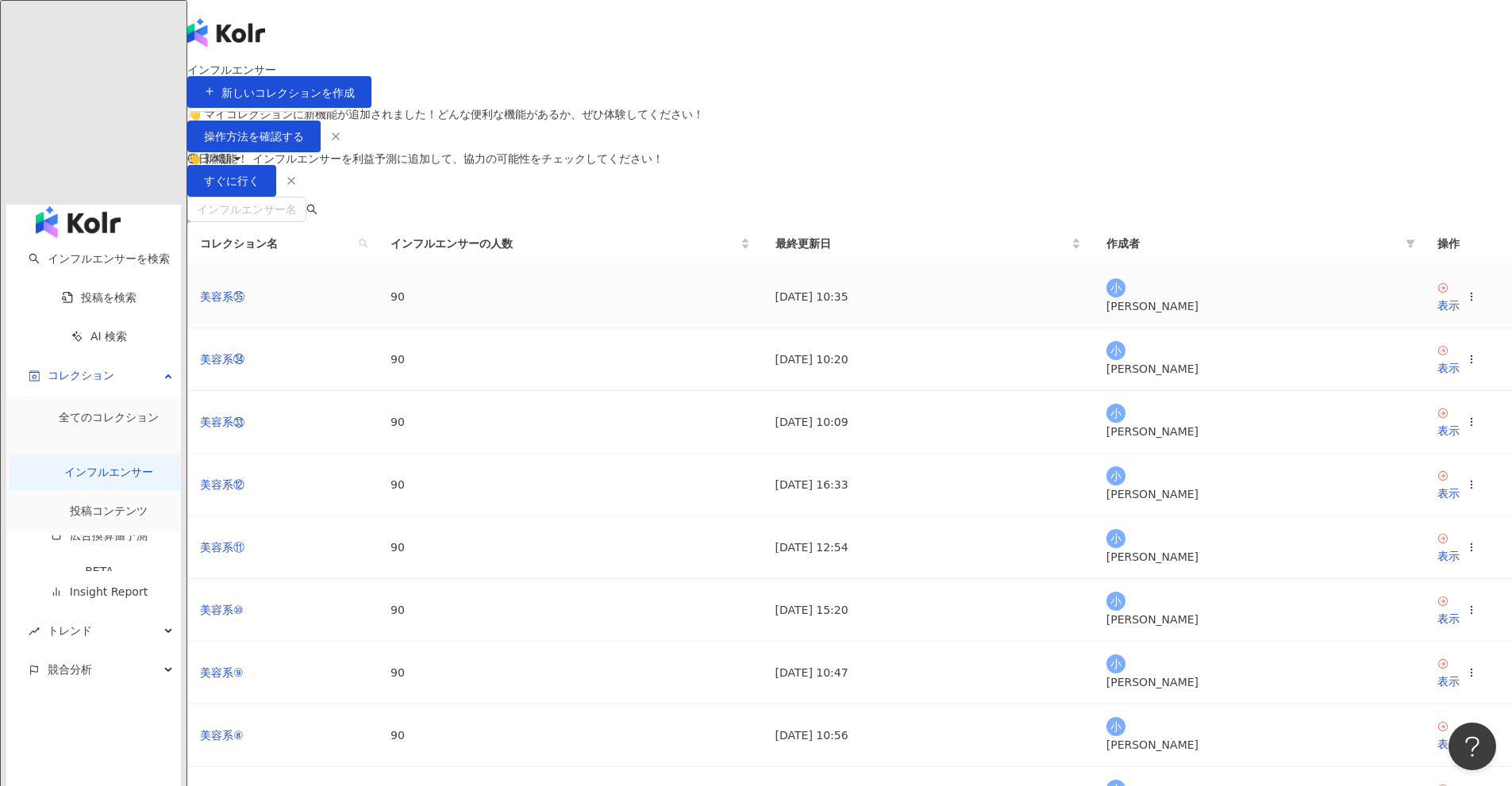
click at [1466, 303] on icon at bounding box center [1471, 297] width 11 height 11
click at [1188, 578] on div "コレクションを削除する" at bounding box center [1192, 576] width 122 height 17
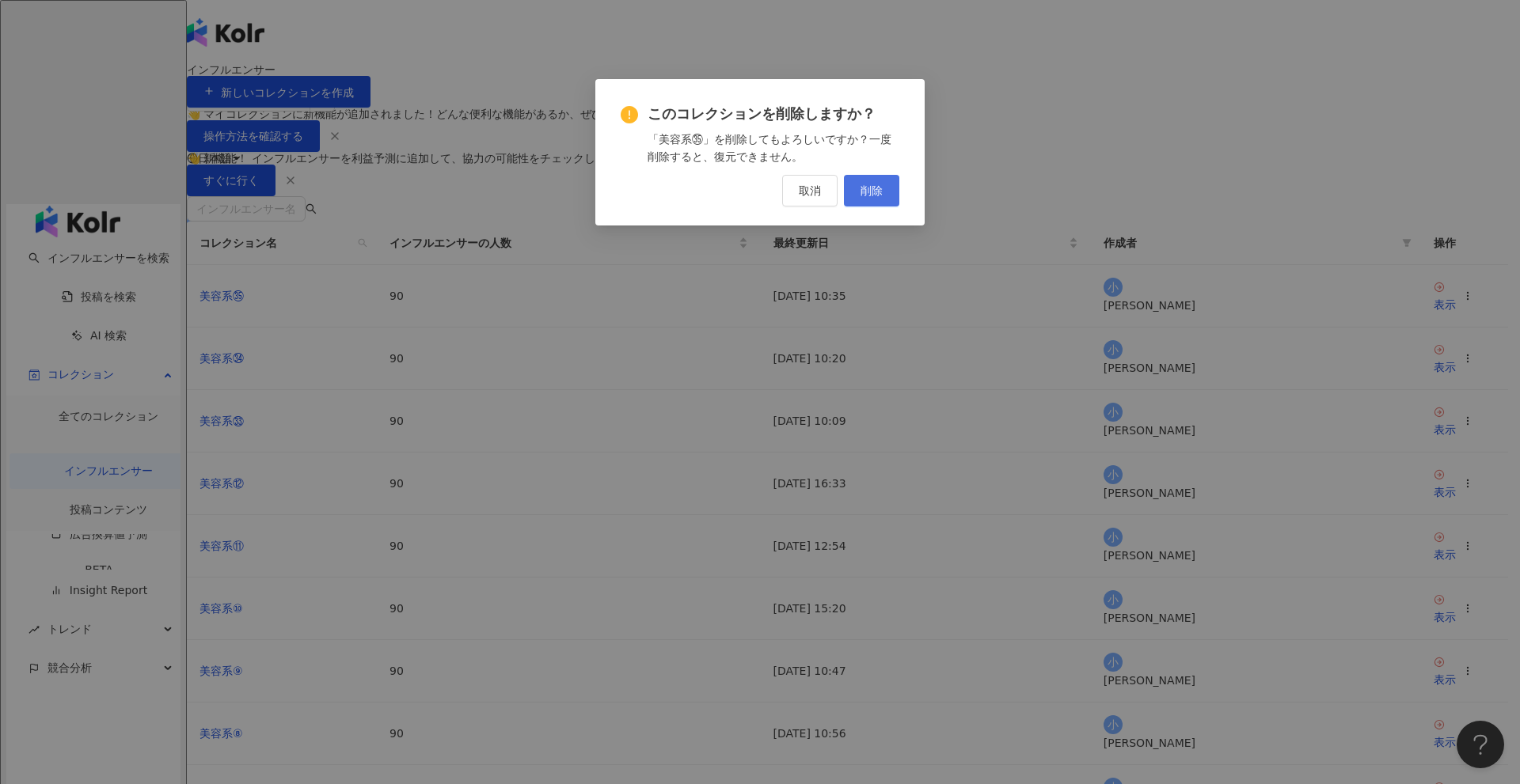
click at [864, 184] on span "削除" at bounding box center [871, 191] width 22 height 13
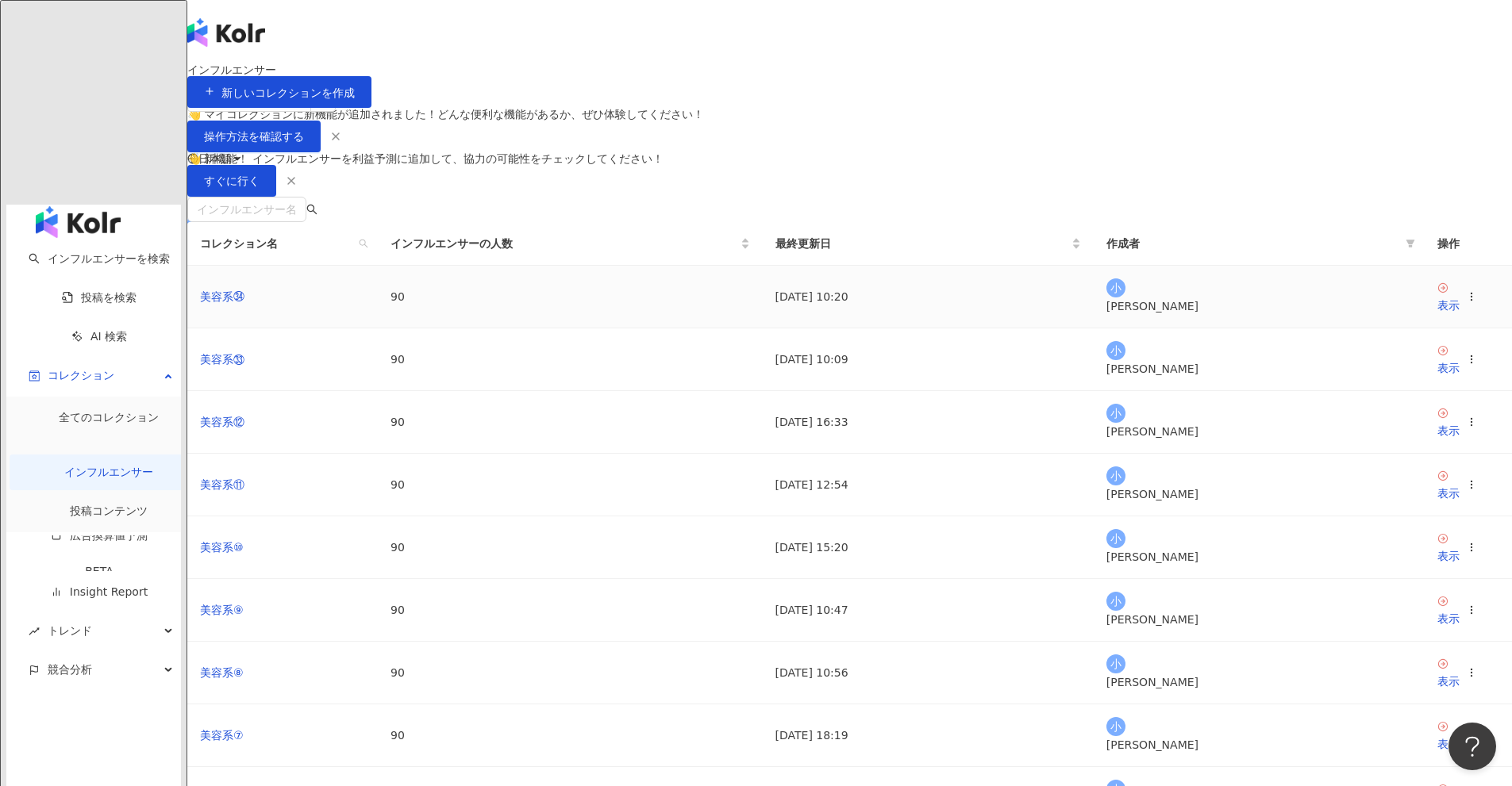
click at [1466, 303] on icon at bounding box center [1471, 297] width 11 height 11
click at [1184, 575] on div "コレクションを削除する" at bounding box center [1192, 576] width 122 height 17
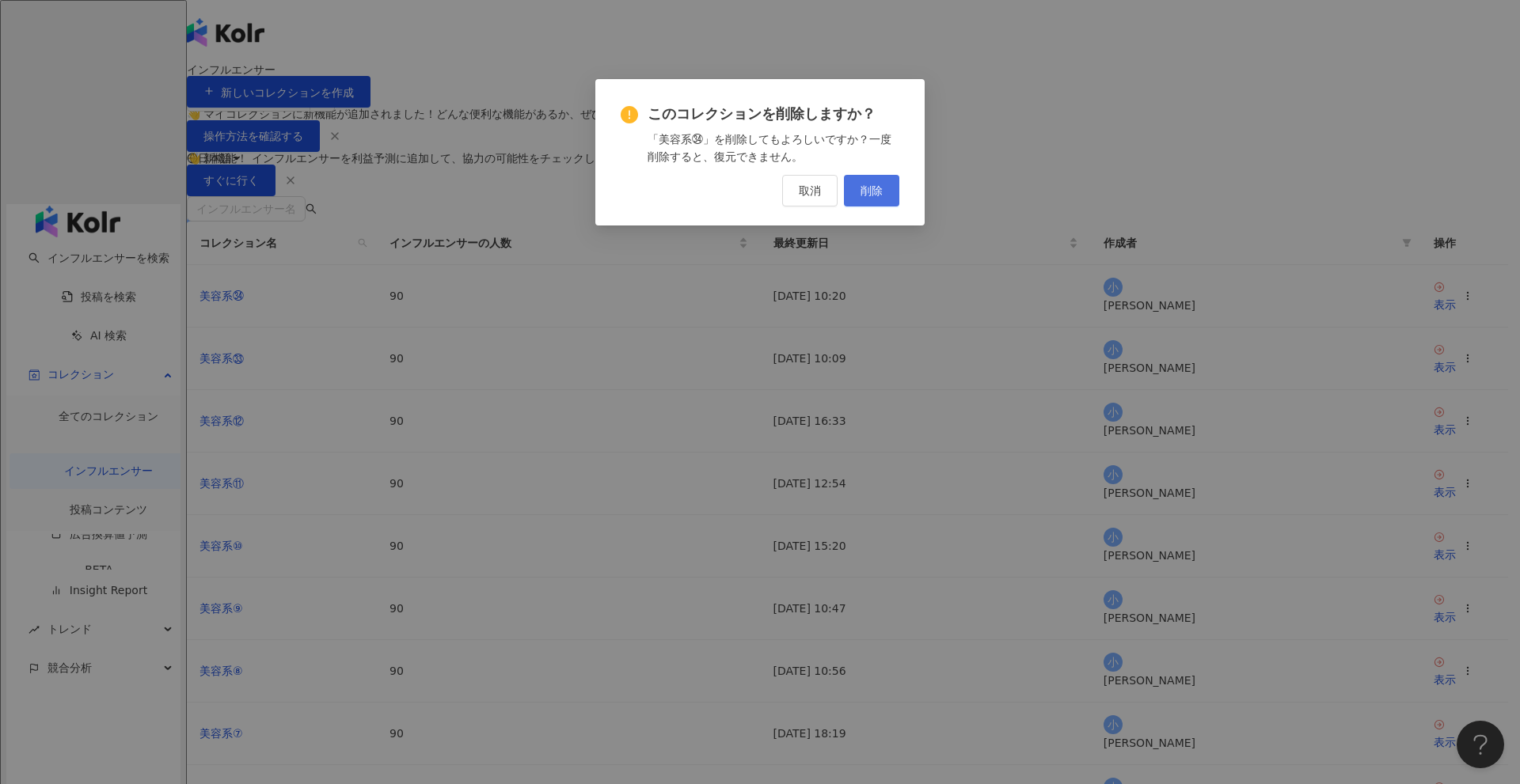
click at [880, 198] on button "削除" at bounding box center [872, 191] width 56 height 31
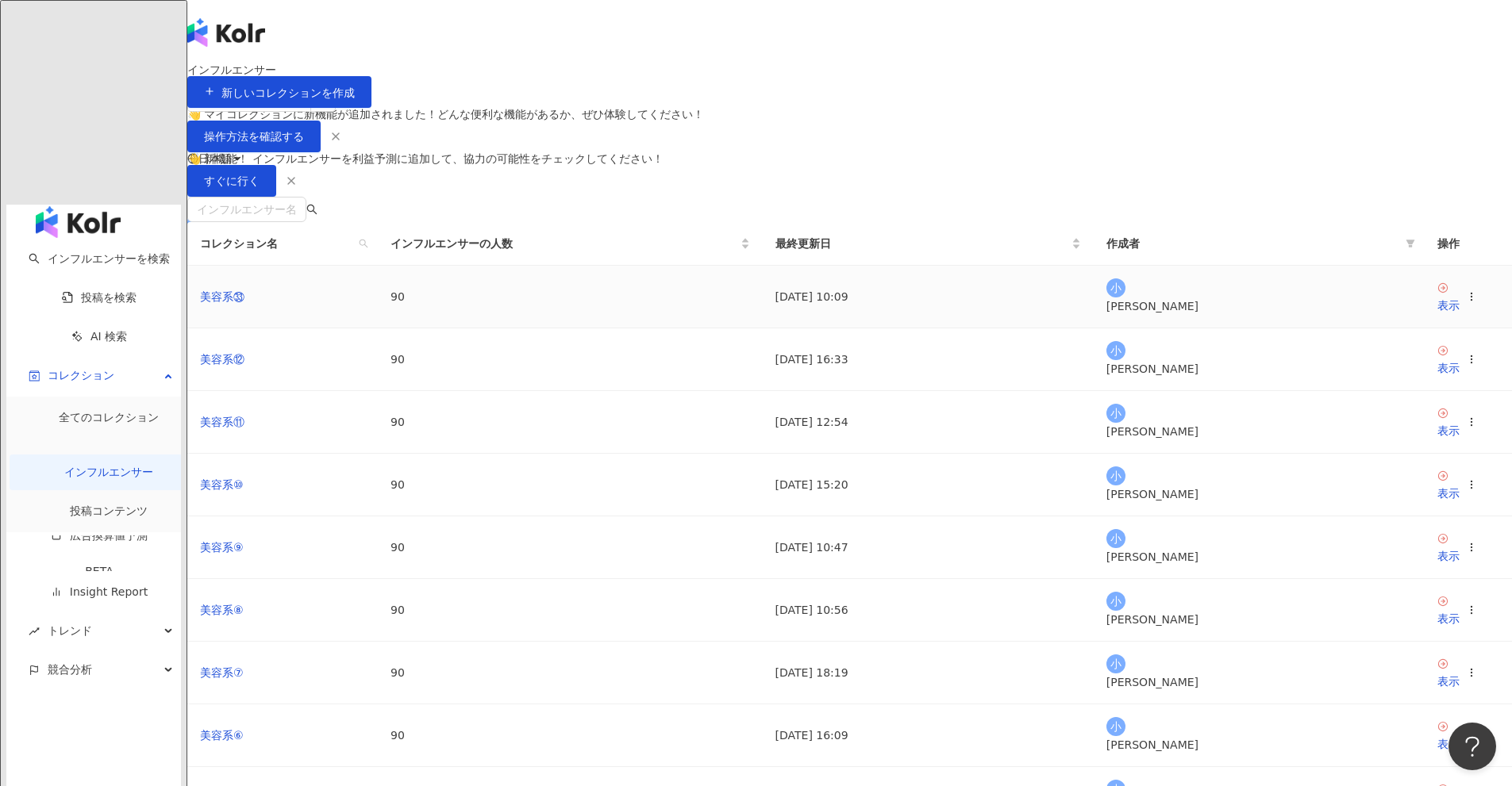
click at [1470, 301] on circle at bounding box center [1470, 300] width 1 height 1
click at [1174, 575] on div "コレクションを削除する" at bounding box center [1192, 576] width 122 height 17
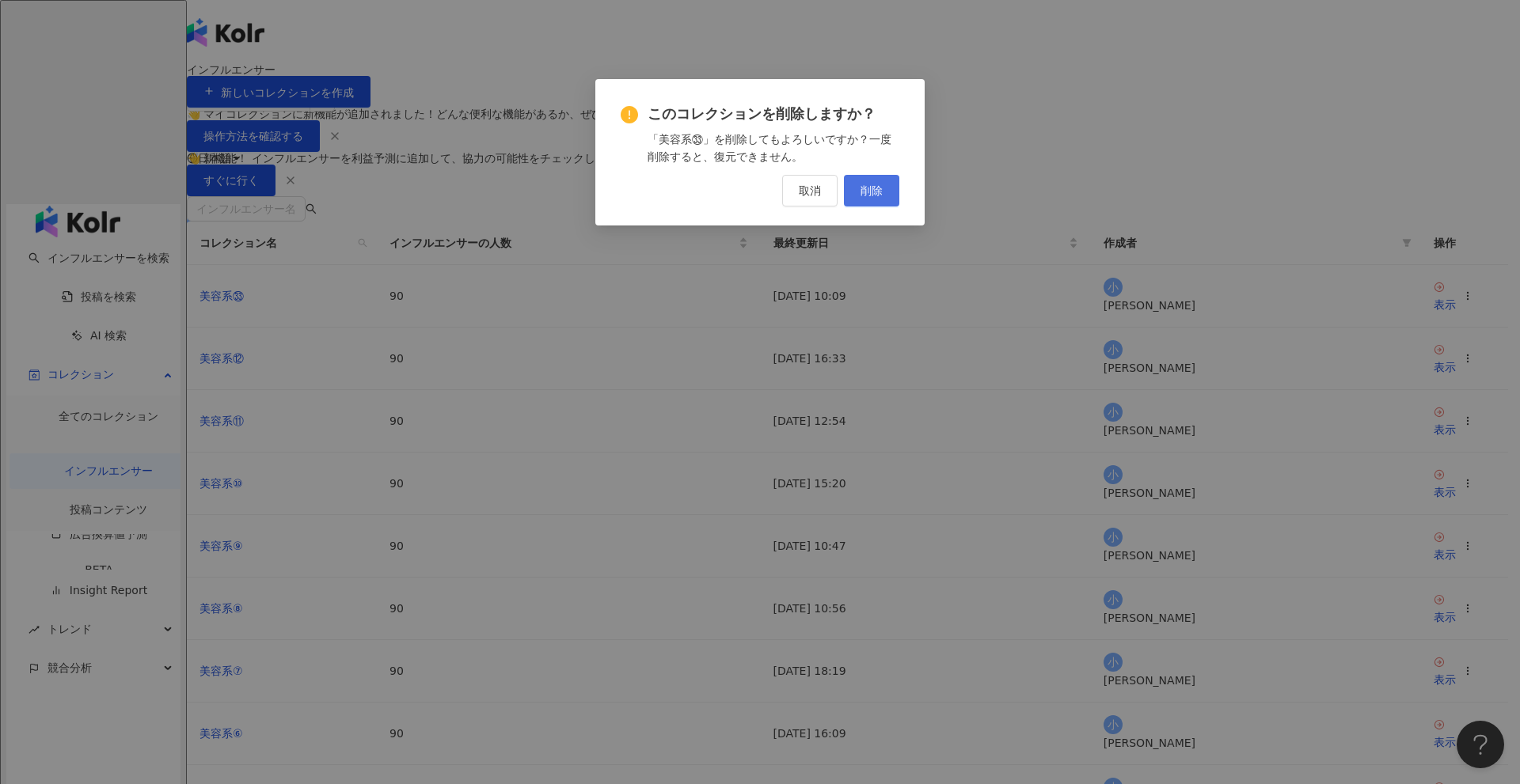
click at [868, 195] on span "削除" at bounding box center [871, 191] width 22 height 13
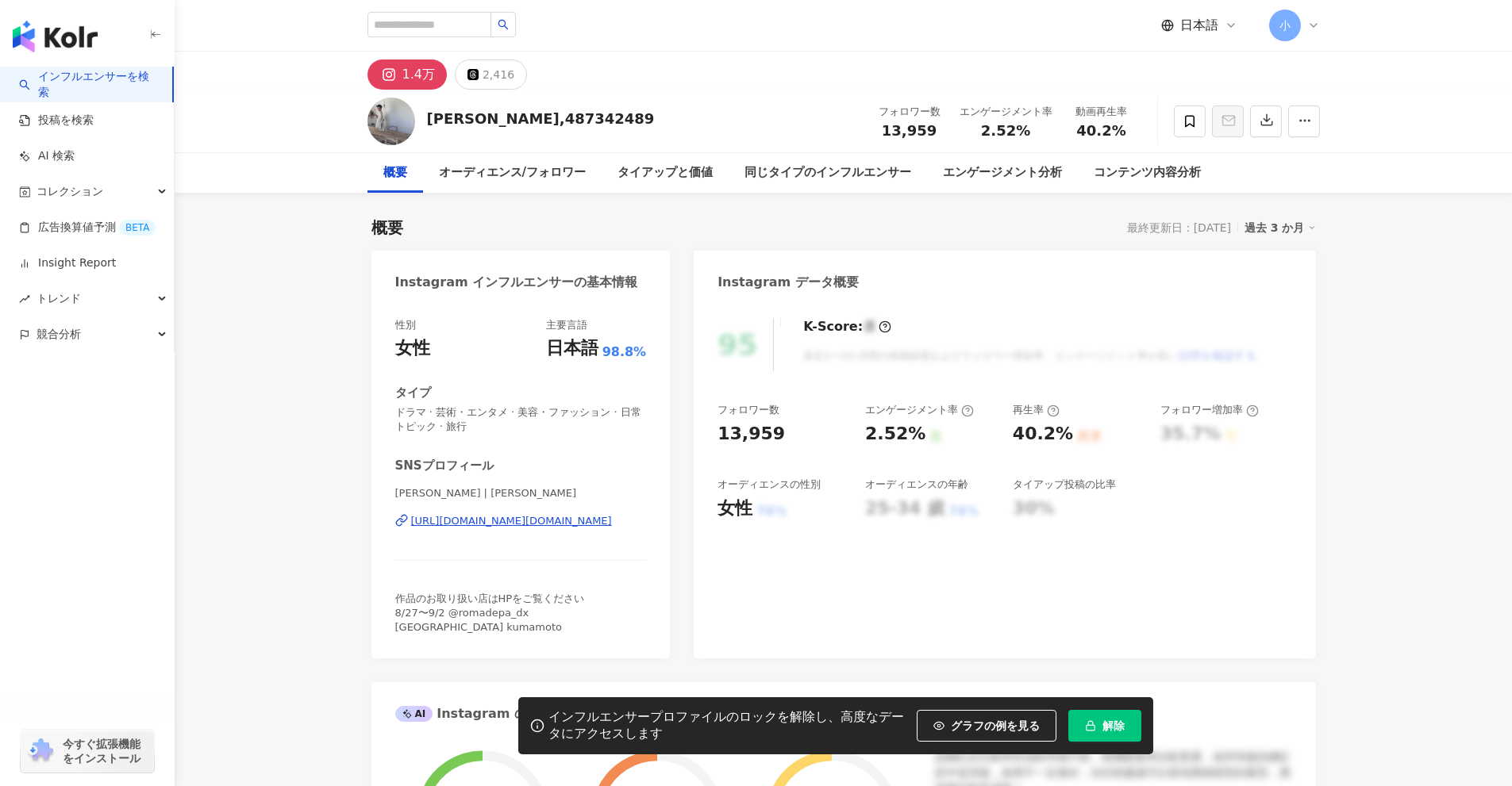
click at [517, 523] on div "[URL][DOMAIN_NAME][DOMAIN_NAME]" at bounding box center [511, 521] width 201 height 14
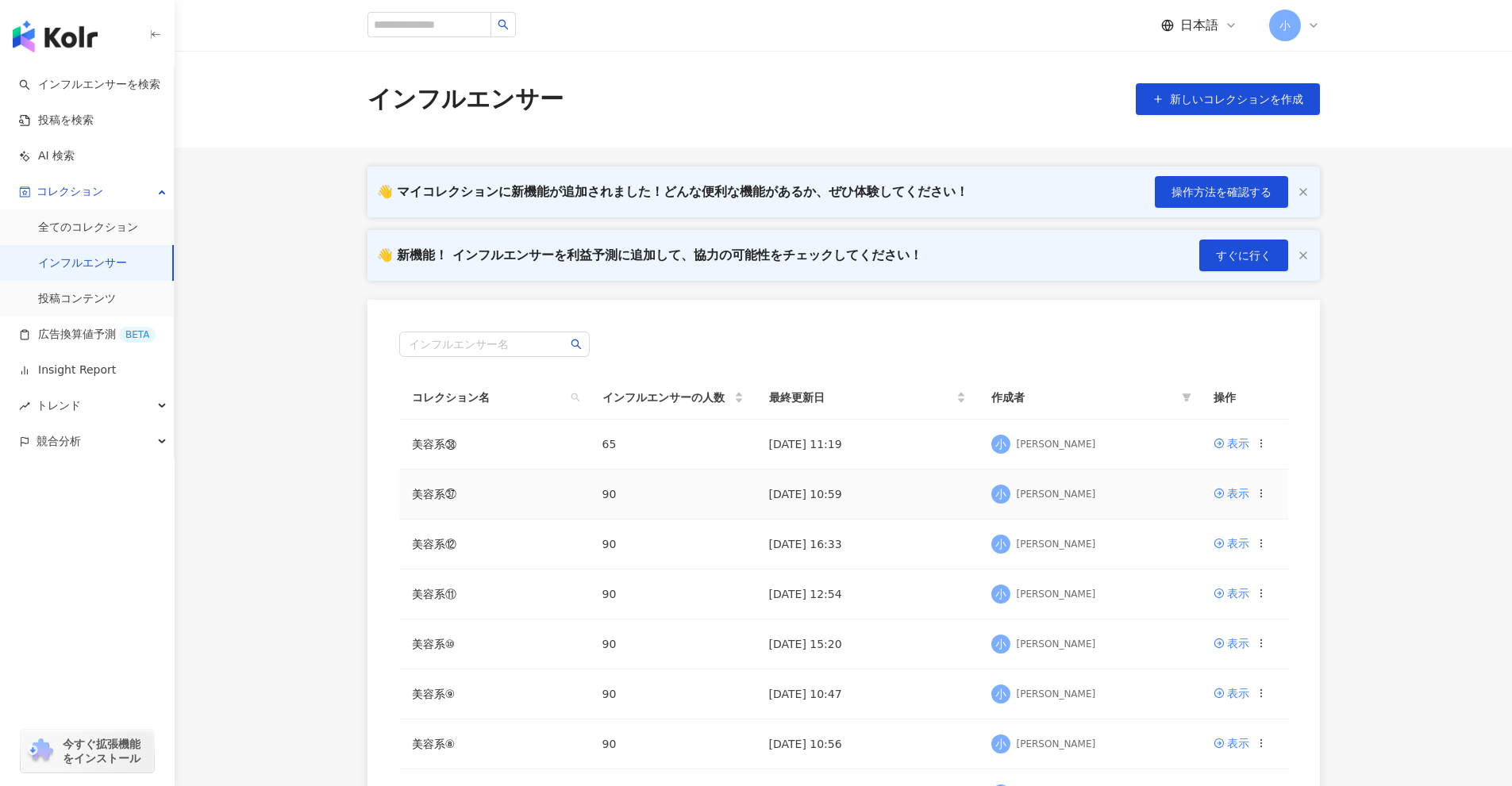
click at [1259, 492] on icon at bounding box center [1261, 493] width 11 height 11
click at [1203, 563] on div "コレクションを出力" at bounding box center [1192, 557] width 122 height 17
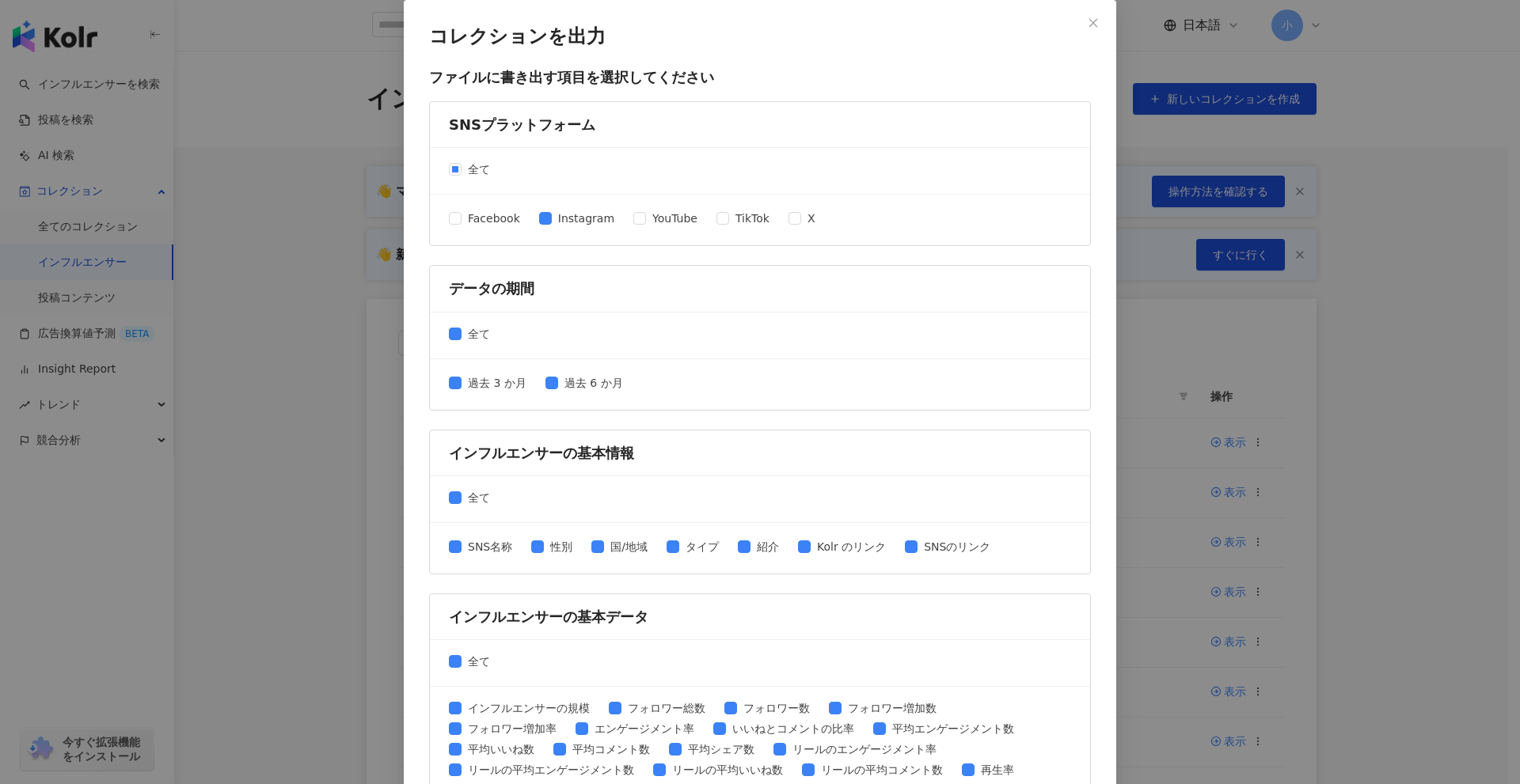
click at [702, 218] on div "Facebook Instagram YouTube TikTok X" at bounding box center [639, 220] width 380 height 21
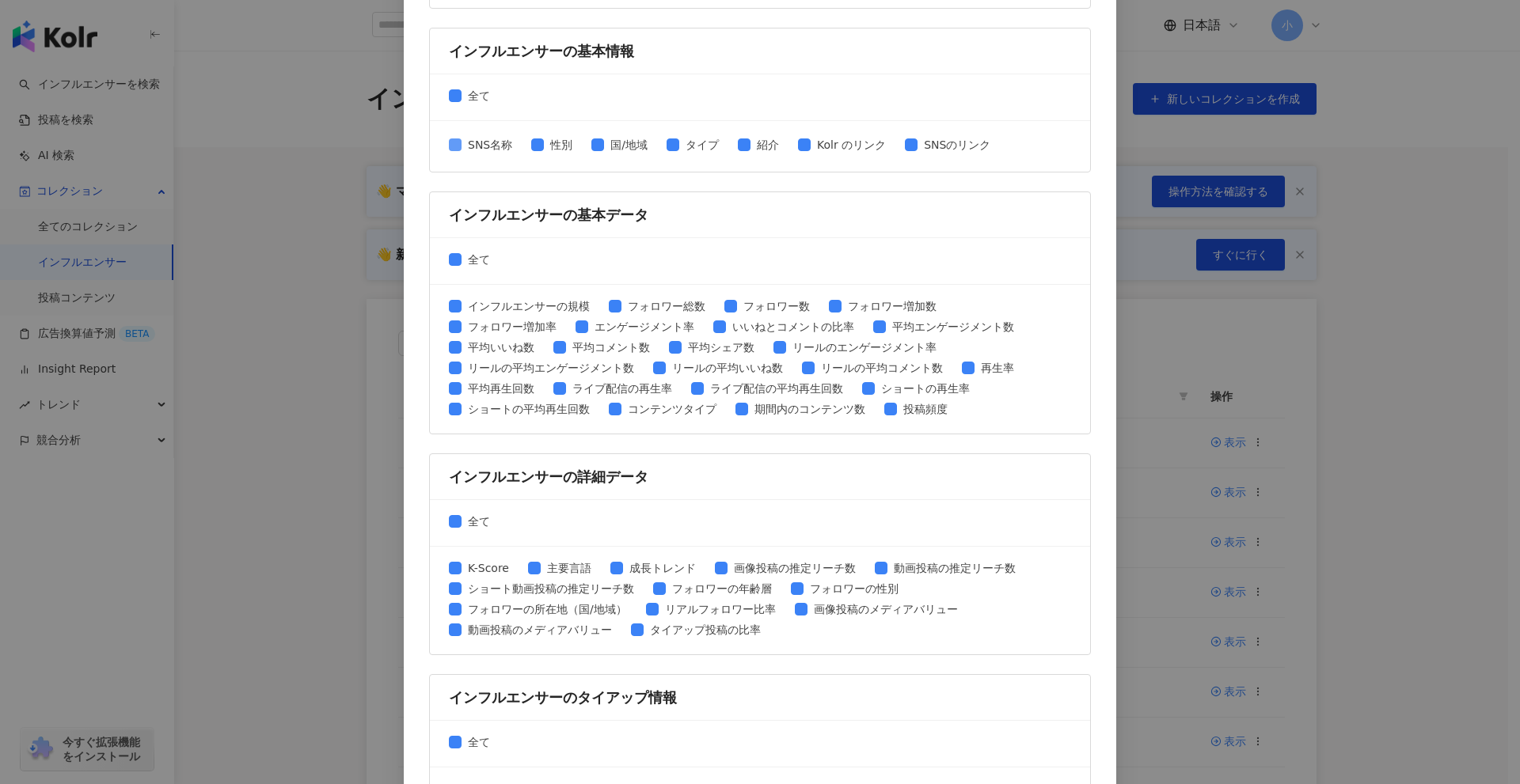
scroll to position [396, 0]
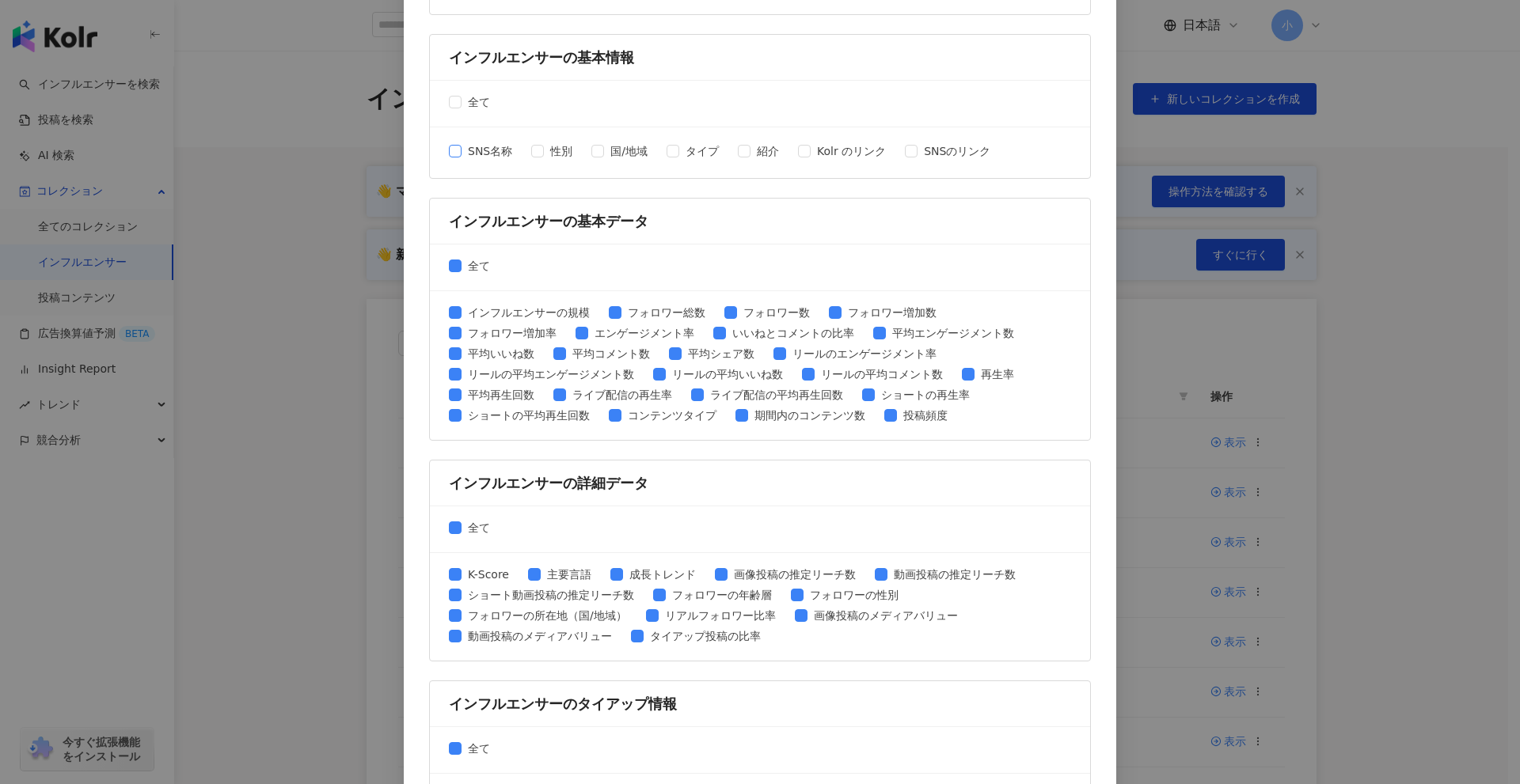
click at [450, 158] on label "SNS名称" at bounding box center [484, 151] width 70 height 17
click at [918, 151] on span "SNSのリンク" at bounding box center [957, 151] width 79 height 17
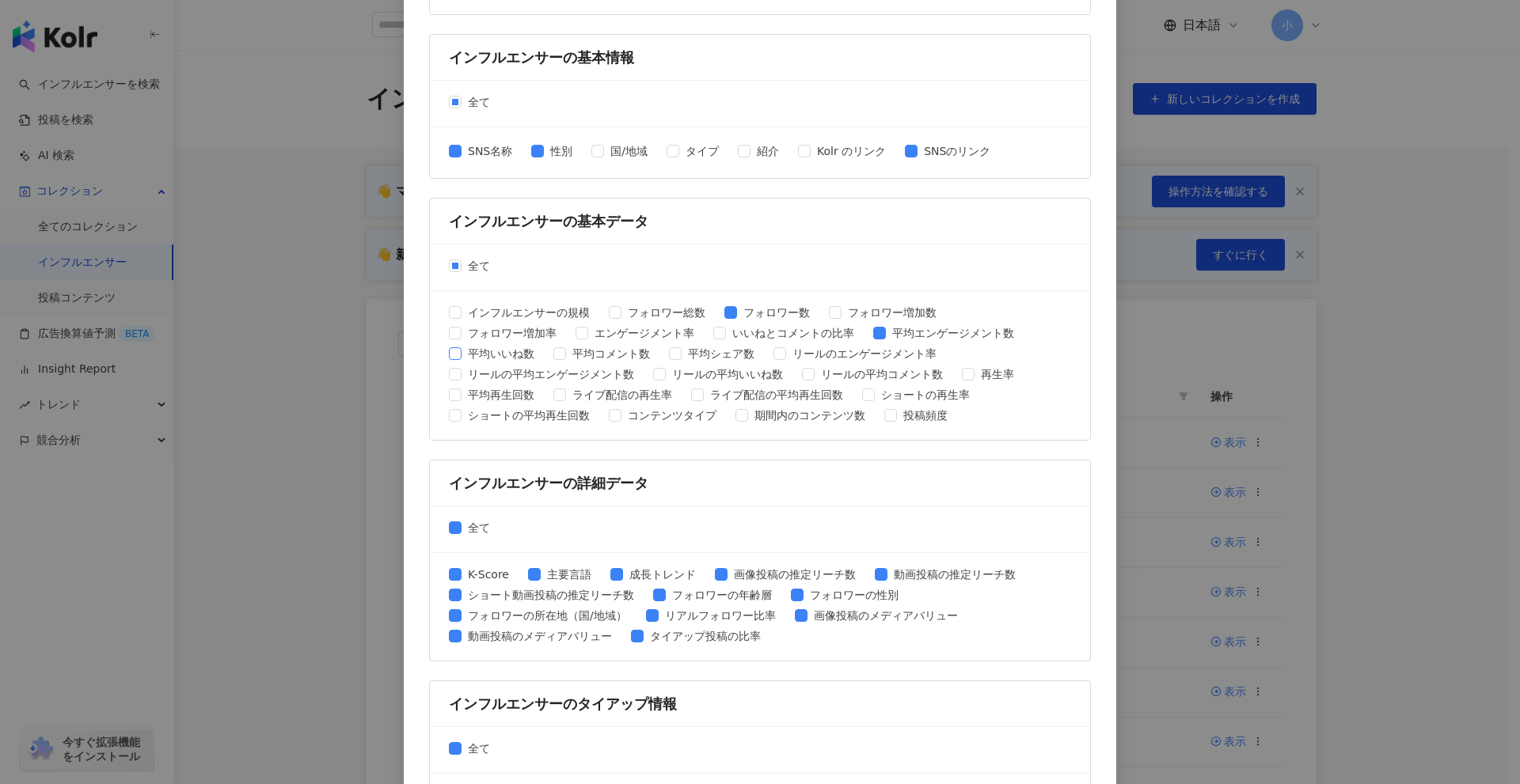
drag, startPoint x: 456, startPoint y: 361, endPoint x: 491, endPoint y: 358, distance: 35.1
click at [461, 361] on span "平均いいね数" at bounding box center [501, 354] width 79 height 17
click at [541, 351] on div "インフルエンサーの規模 フォロワー総数 フォロワー数 フォロワー増加数 フォロワー増加率 エンゲージメント率 いいねとコメントの比率 平均エンゲージメント数 …" at bounding box center [760, 365] width 622 height 124
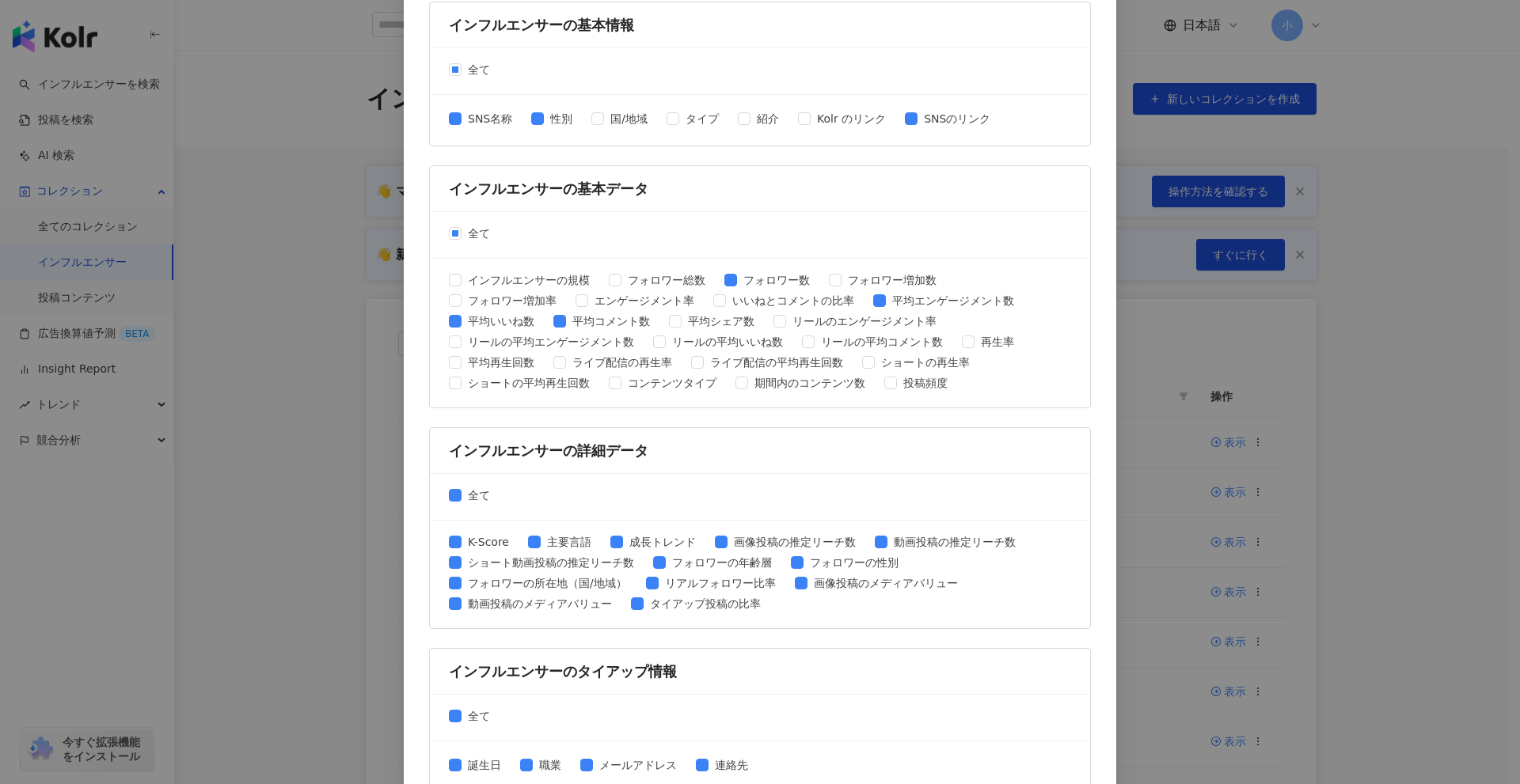
scroll to position [506, 0]
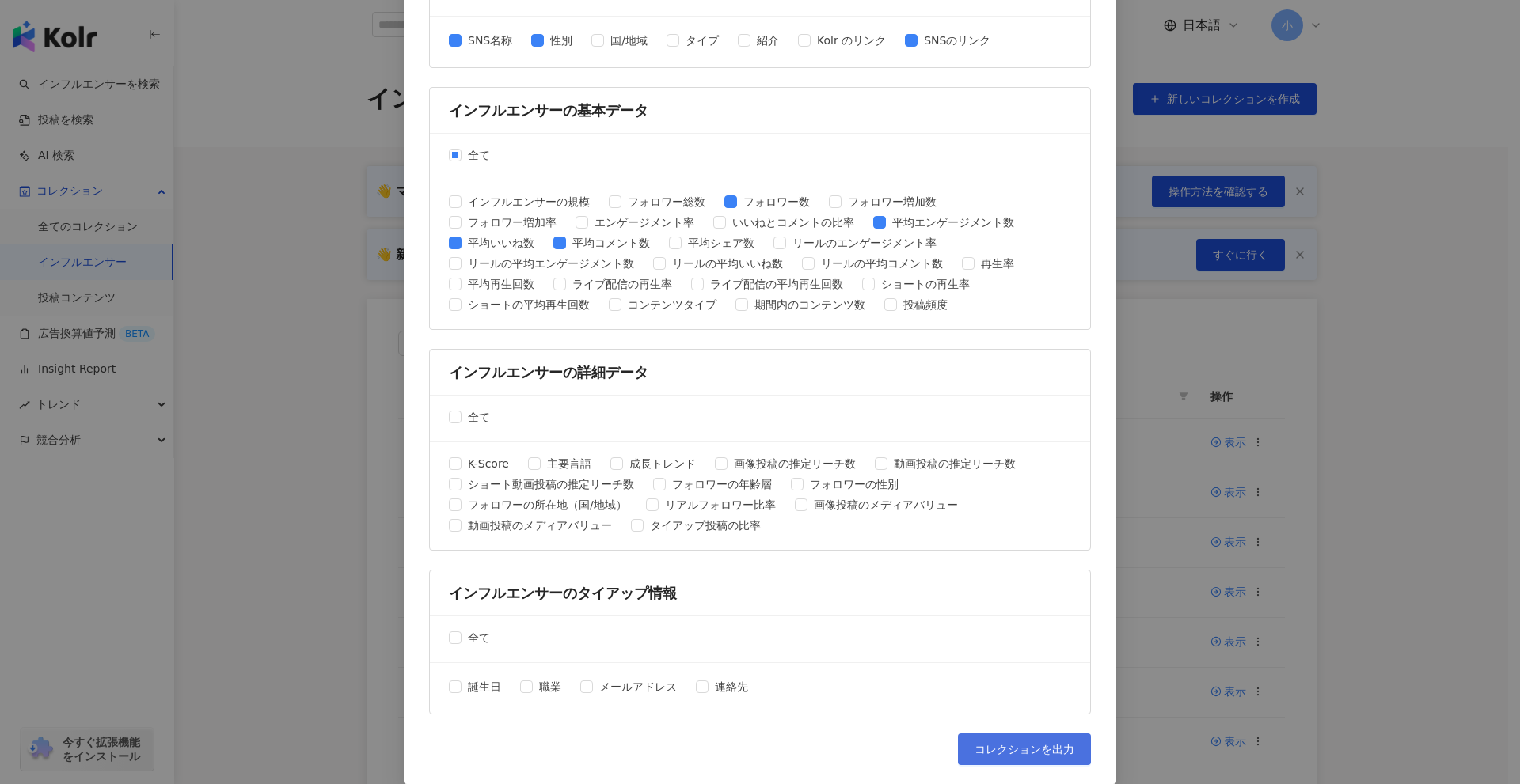
click at [1025, 751] on span "コレクションを出力" at bounding box center [1025, 749] width 100 height 13
click at [1449, 358] on div "コレクションを出力 ファイルに書き出す項目を選択してください SNSプラットフォーム 全て Facebook Instagram YouTube TikTok…" at bounding box center [760, 392] width 1520 height 784
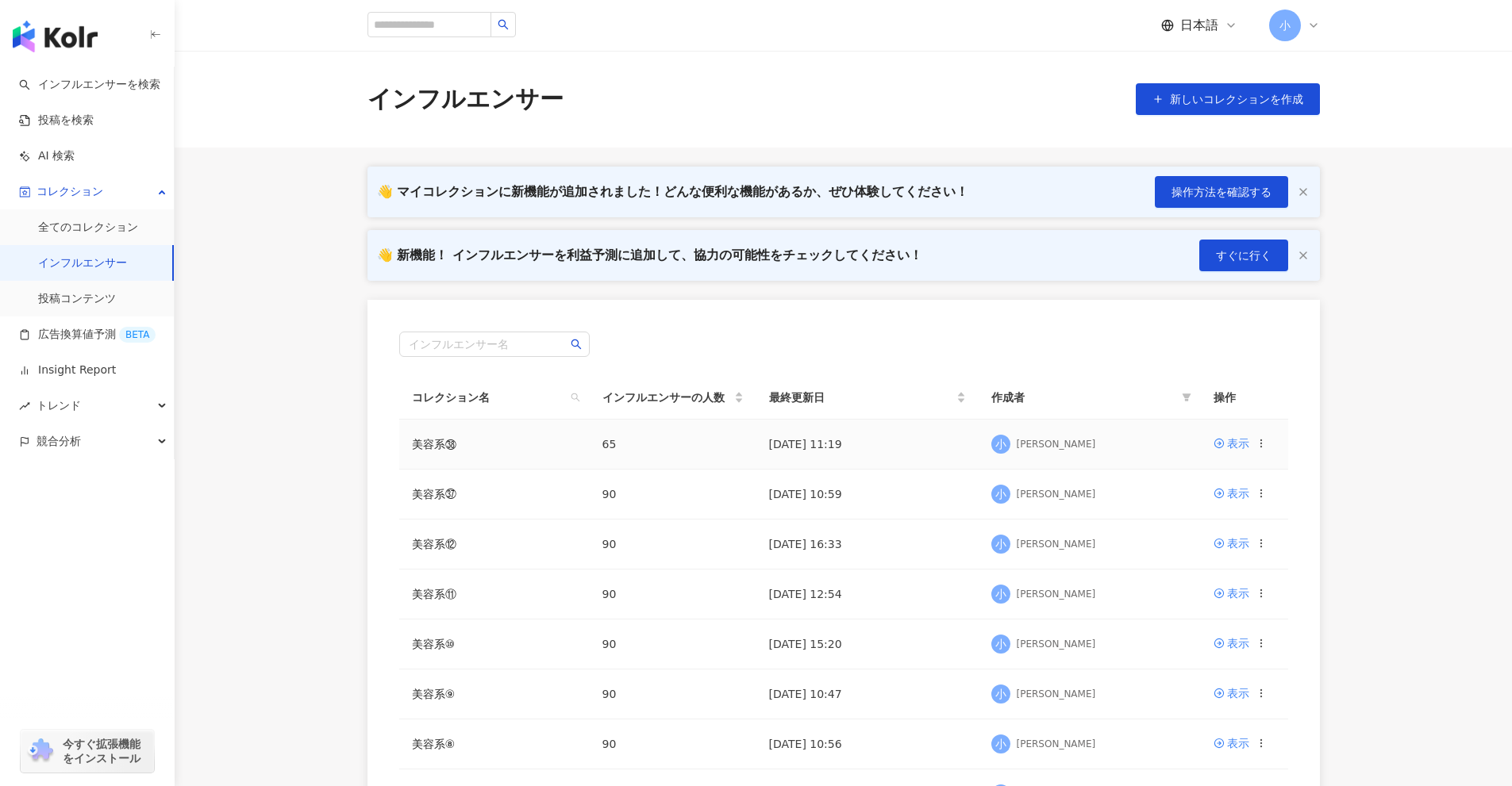
click at [1257, 443] on icon at bounding box center [1261, 443] width 11 height 11
click at [1216, 510] on div "コレクションを出力" at bounding box center [1192, 508] width 122 height 17
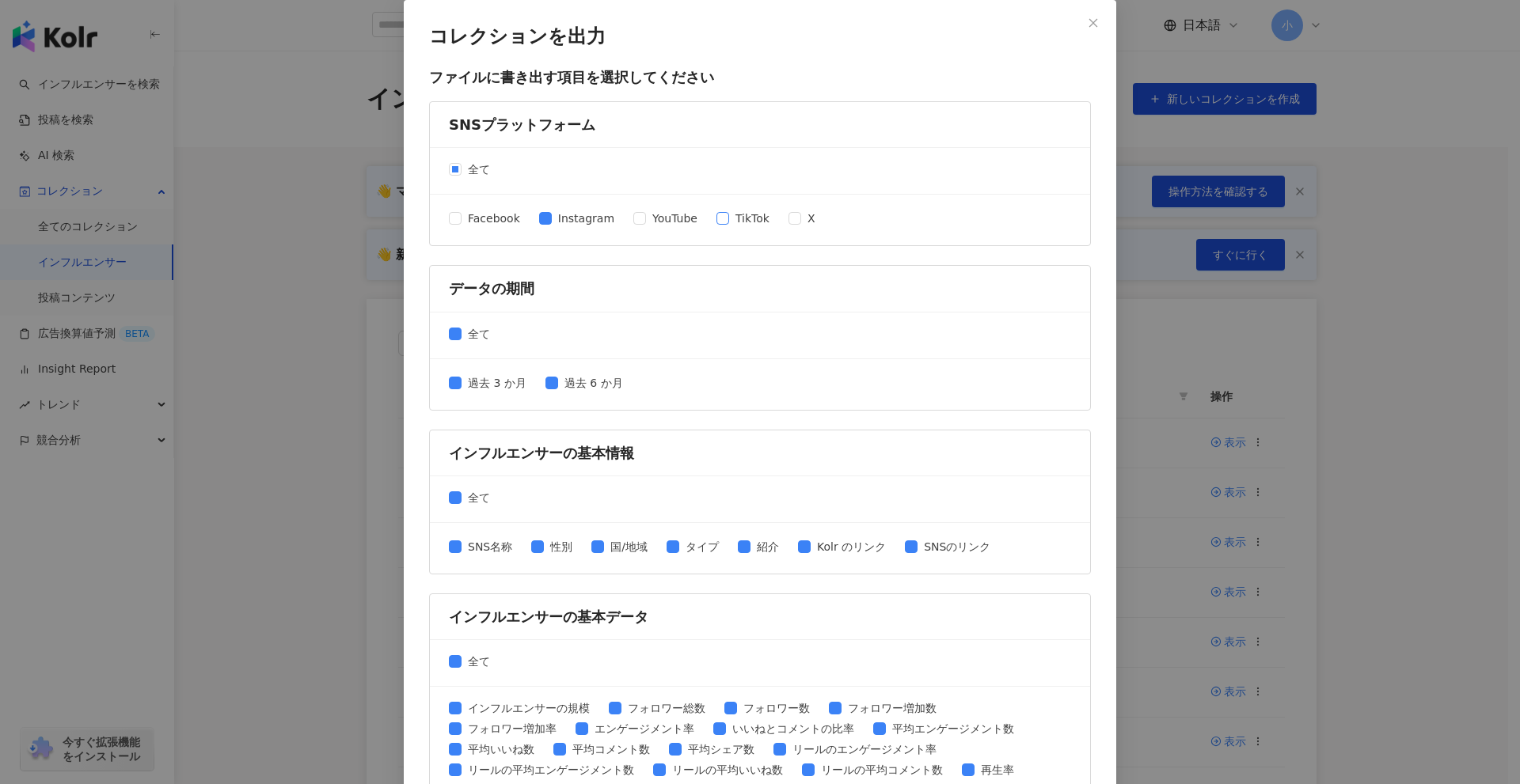
click at [730, 218] on span "TikTok" at bounding box center [753, 218] width 47 height 17
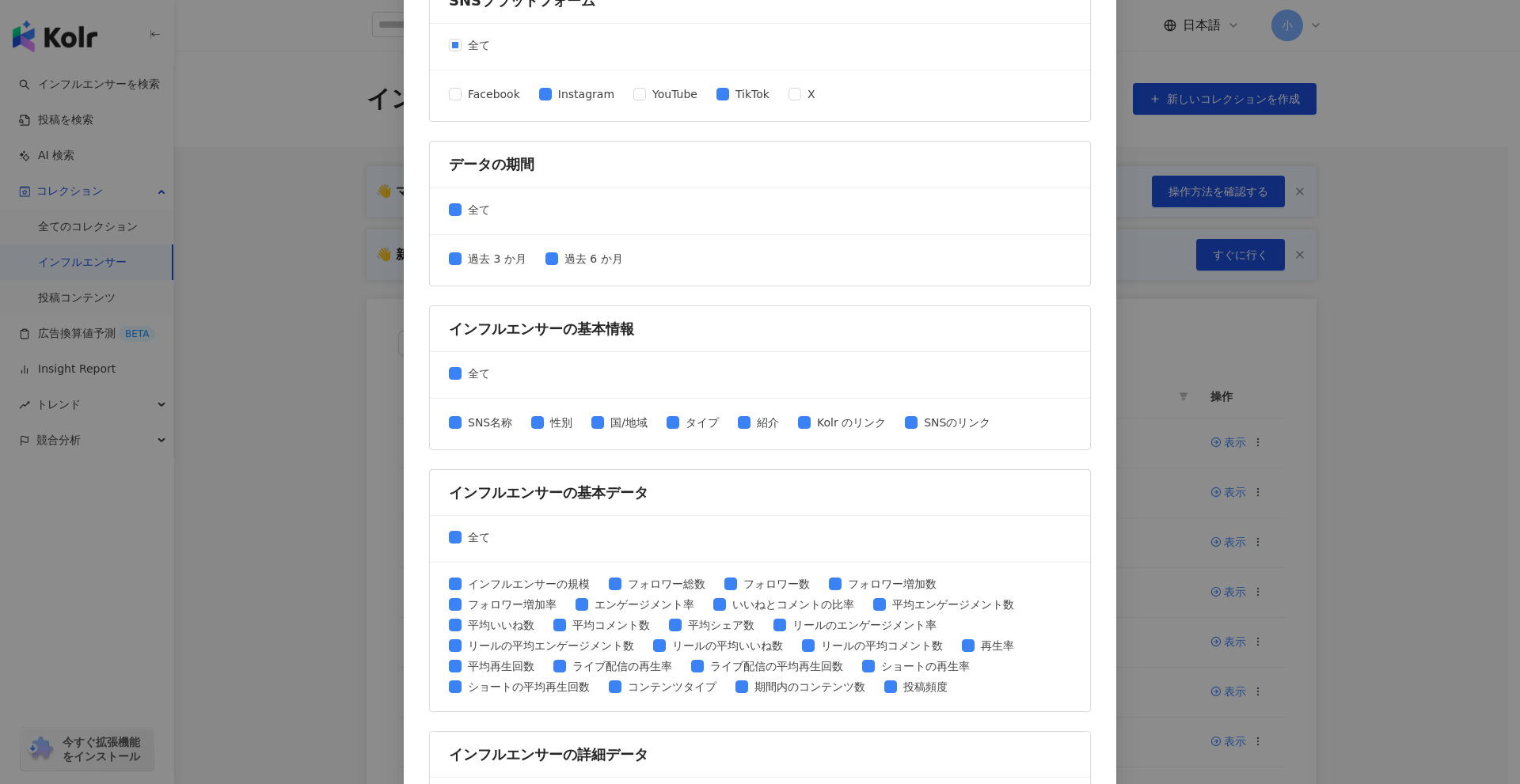
scroll to position [396, 0]
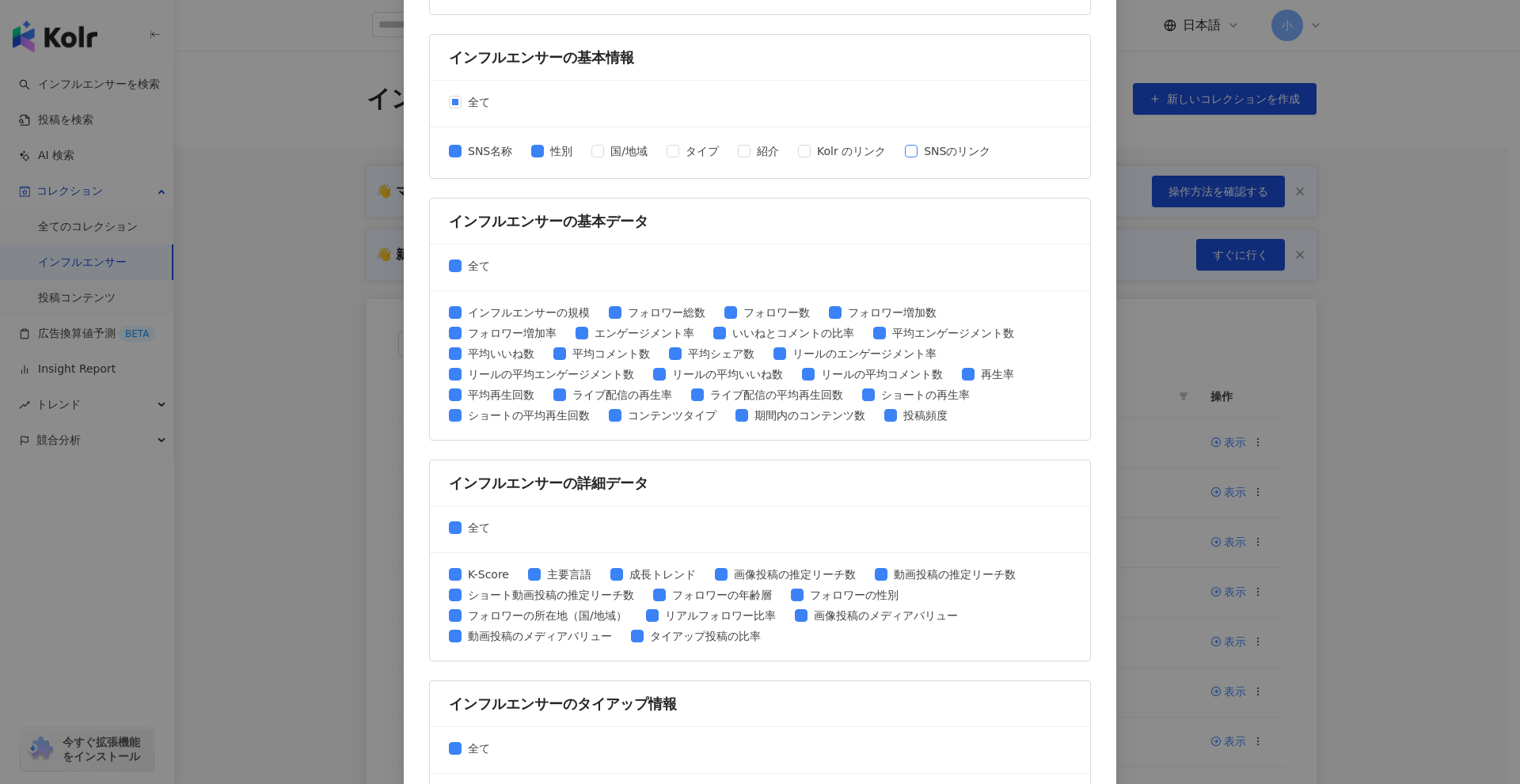
click at [909, 157] on span at bounding box center [911, 151] width 13 height 13
click at [461, 265] on span "全て" at bounding box center [479, 266] width 35 height 17
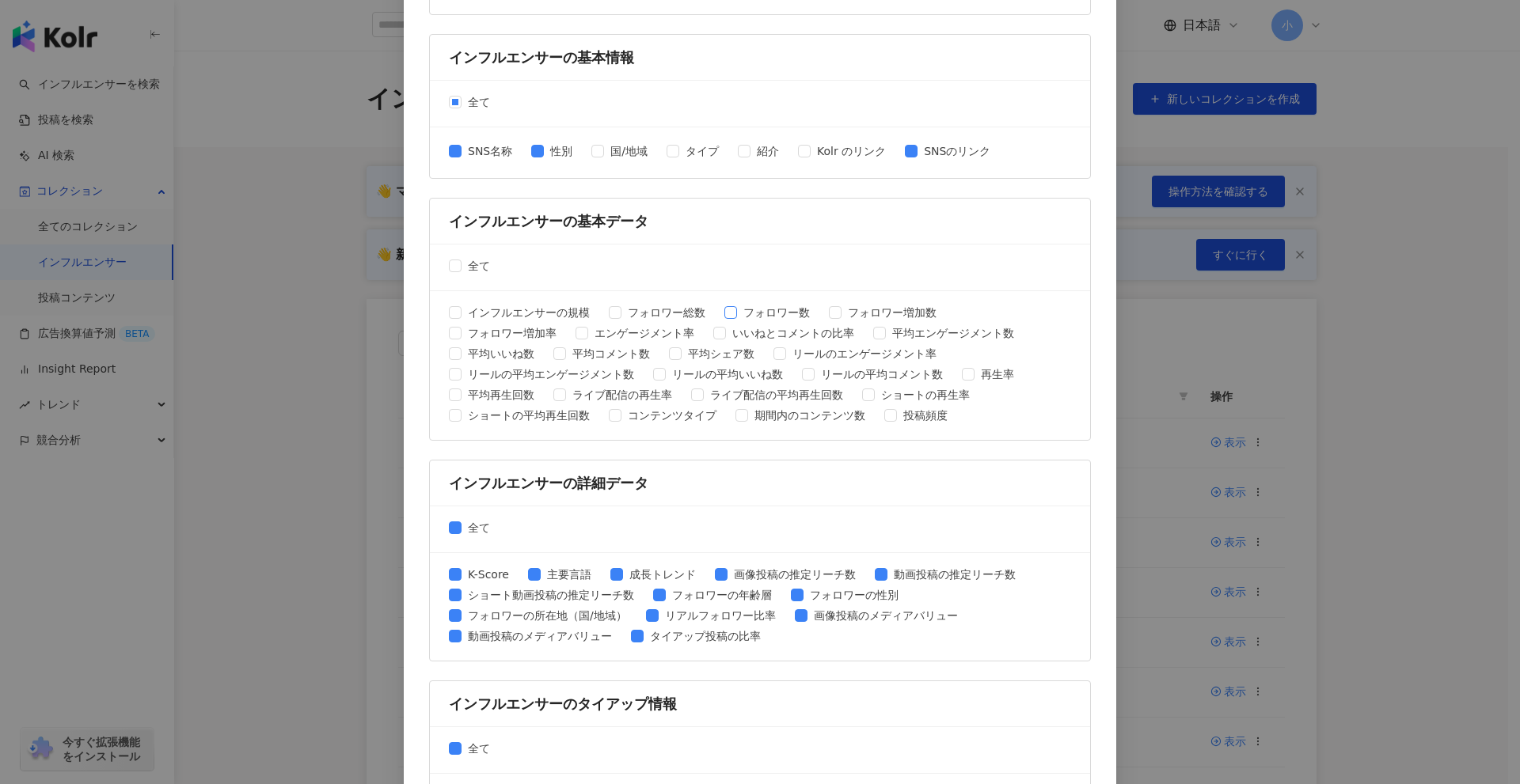
click at [724, 319] on label "フォロワー数" at bounding box center [770, 312] width 92 height 17
click at [468, 359] on span "平均いいね数" at bounding box center [501, 354] width 79 height 17
click at [571, 354] on span "平均コメント数" at bounding box center [611, 354] width 91 height 17
click at [454, 538] on div "全て" at bounding box center [760, 530] width 661 height 47
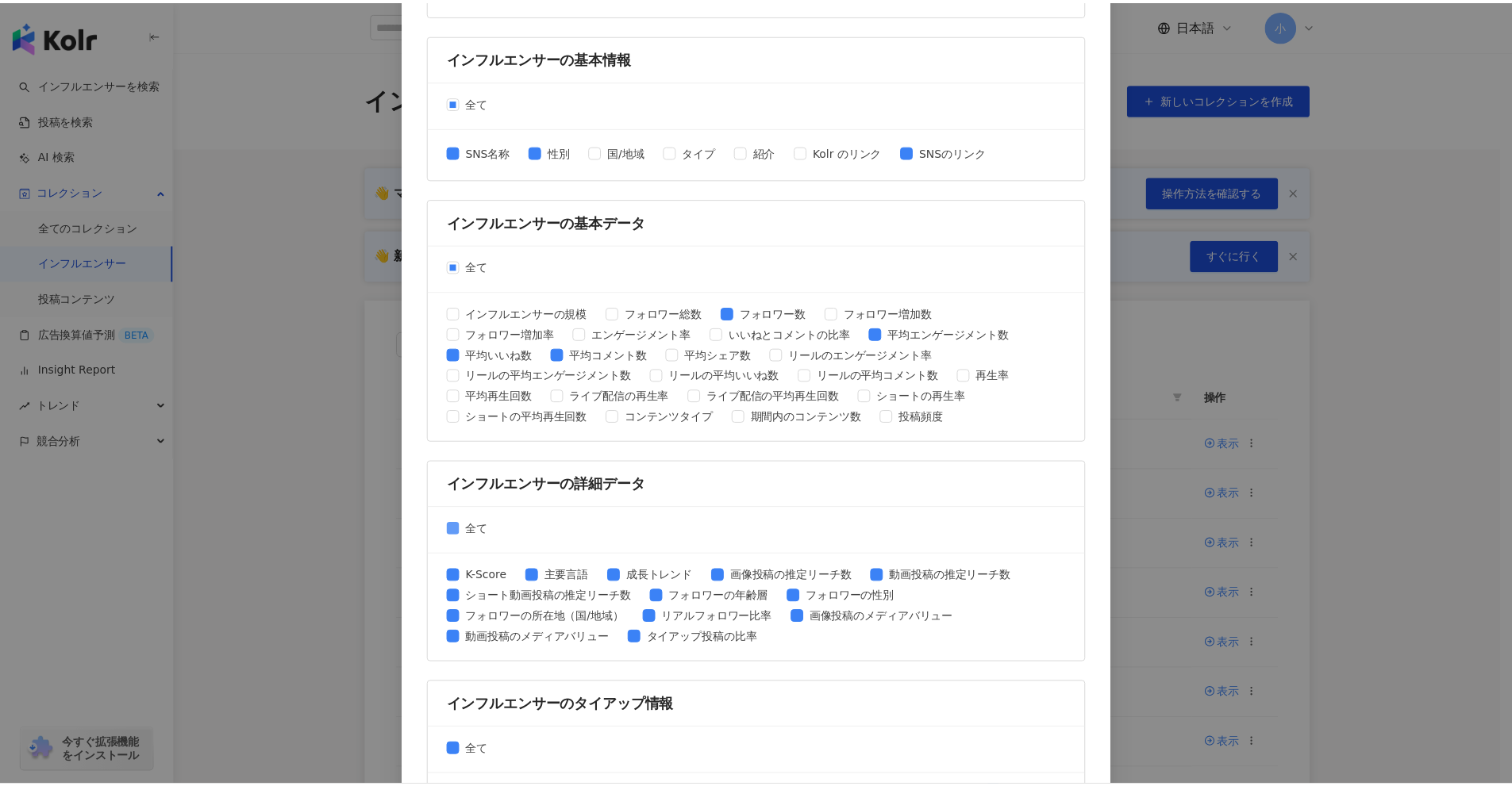
scroll to position [508, 0]
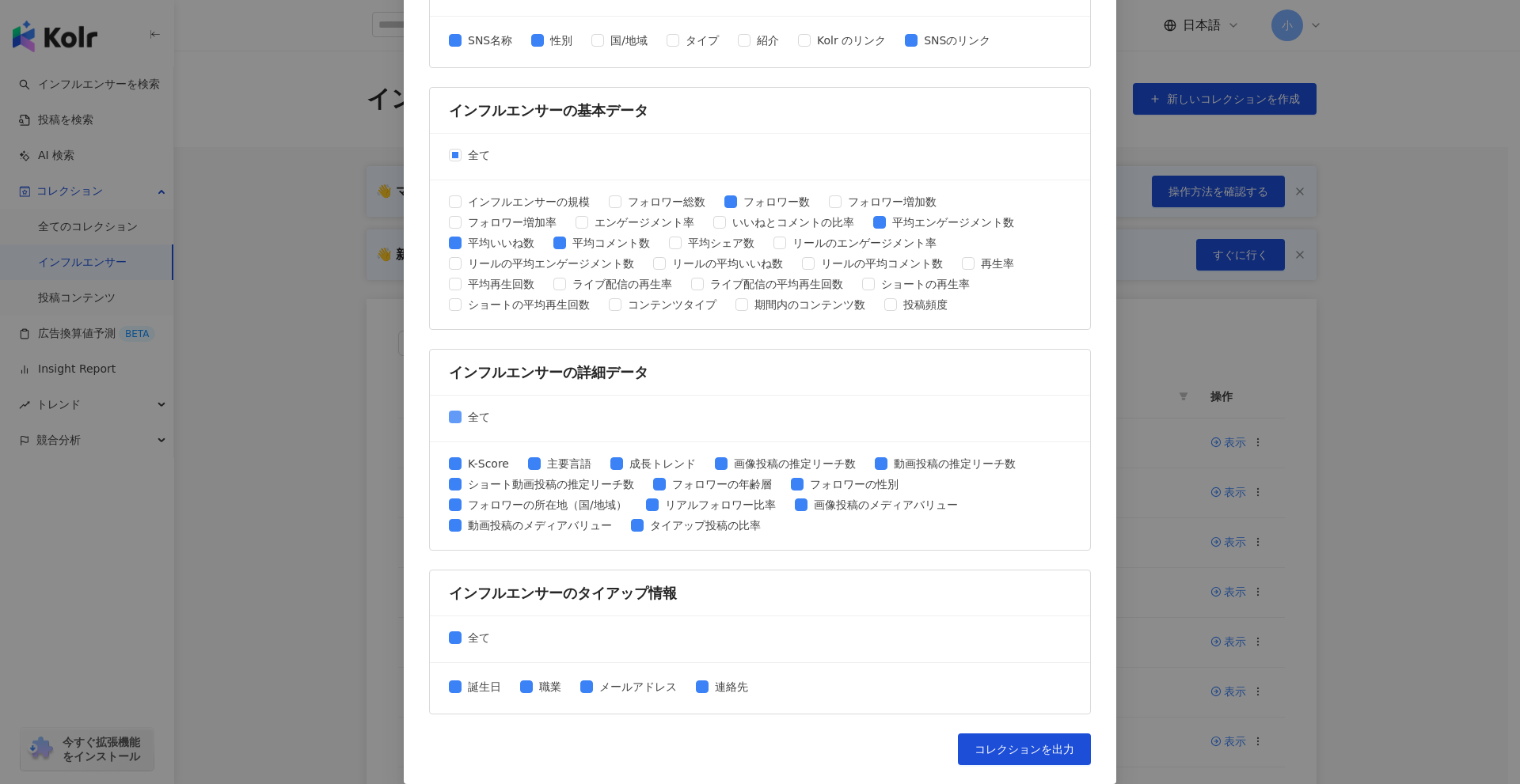
click at [461, 416] on span "全て" at bounding box center [479, 417] width 35 height 17
click at [452, 626] on div "全て" at bounding box center [760, 640] width 661 height 47
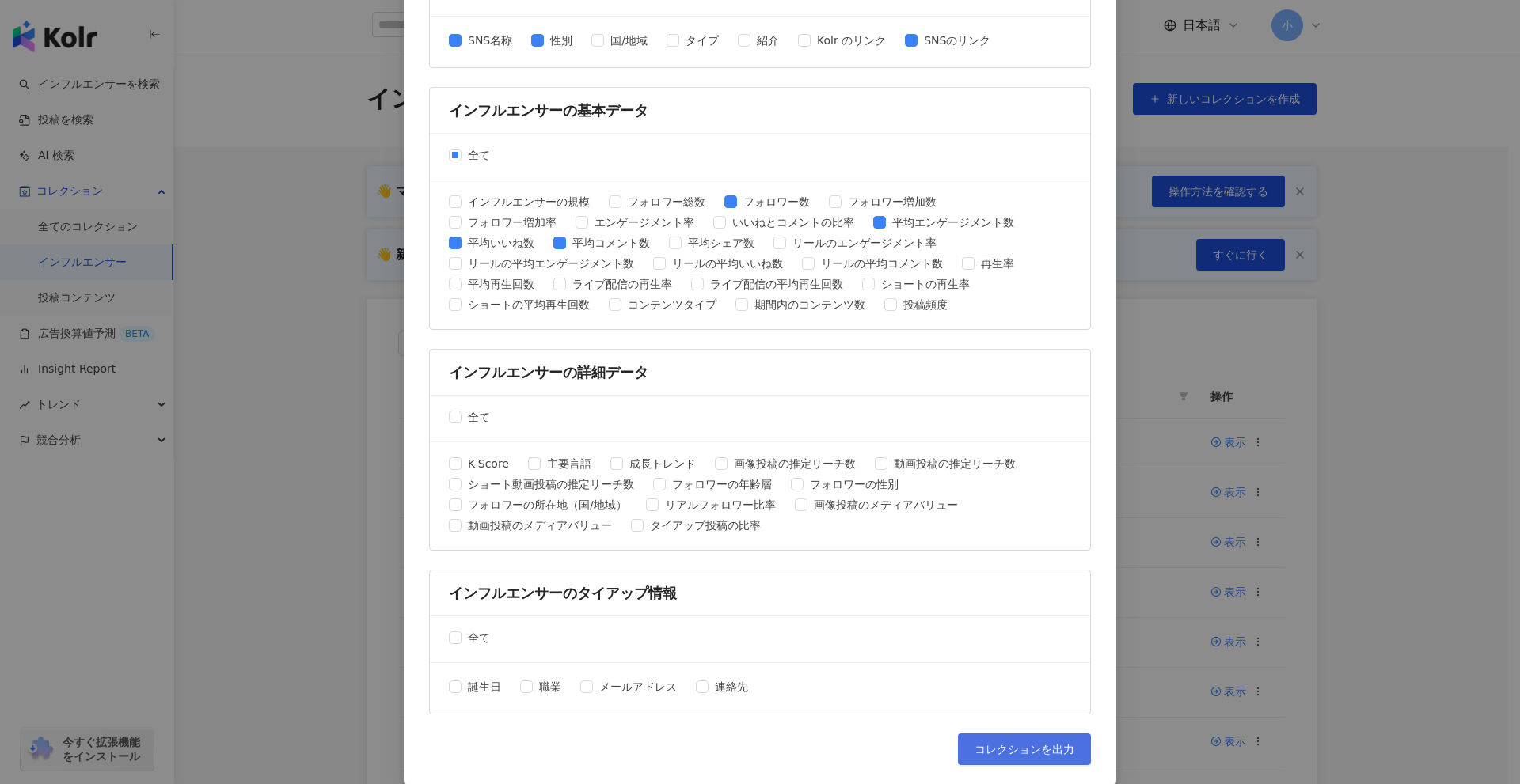
click at [1030, 734] on button "コレクションを出力" at bounding box center [1025, 749] width 133 height 31
click at [1414, 479] on div "コレクションを出力 ファイルに書き出す項目を選択してください SNSプラットフォーム 全て Facebook Instagram YouTube TikTok…" at bounding box center [760, 392] width 1520 height 784
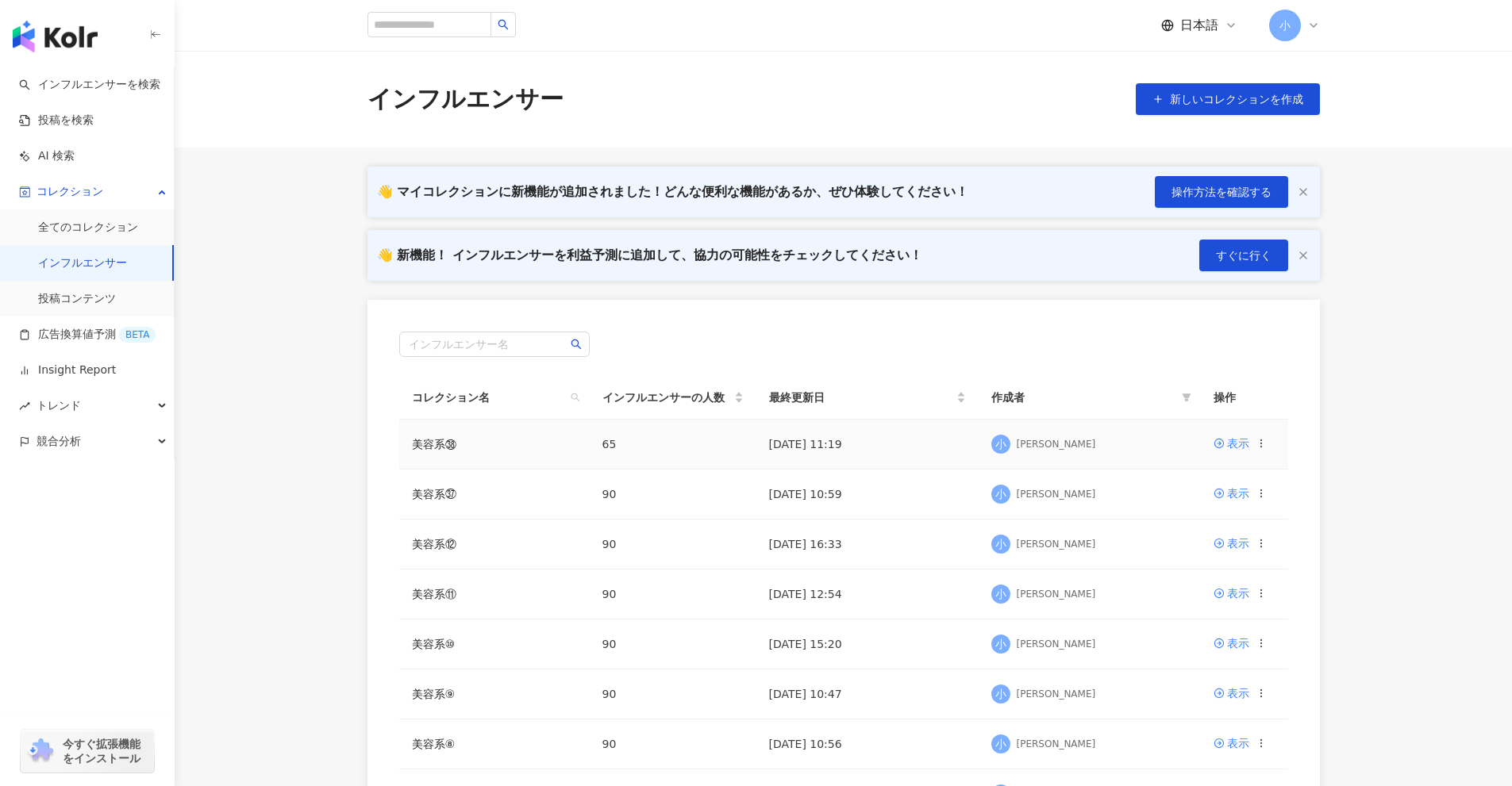
click at [1265, 448] on icon at bounding box center [1261, 443] width 11 height 11
click at [1196, 570] on div "コレクションを削除する" at bounding box center [1192, 576] width 122 height 17
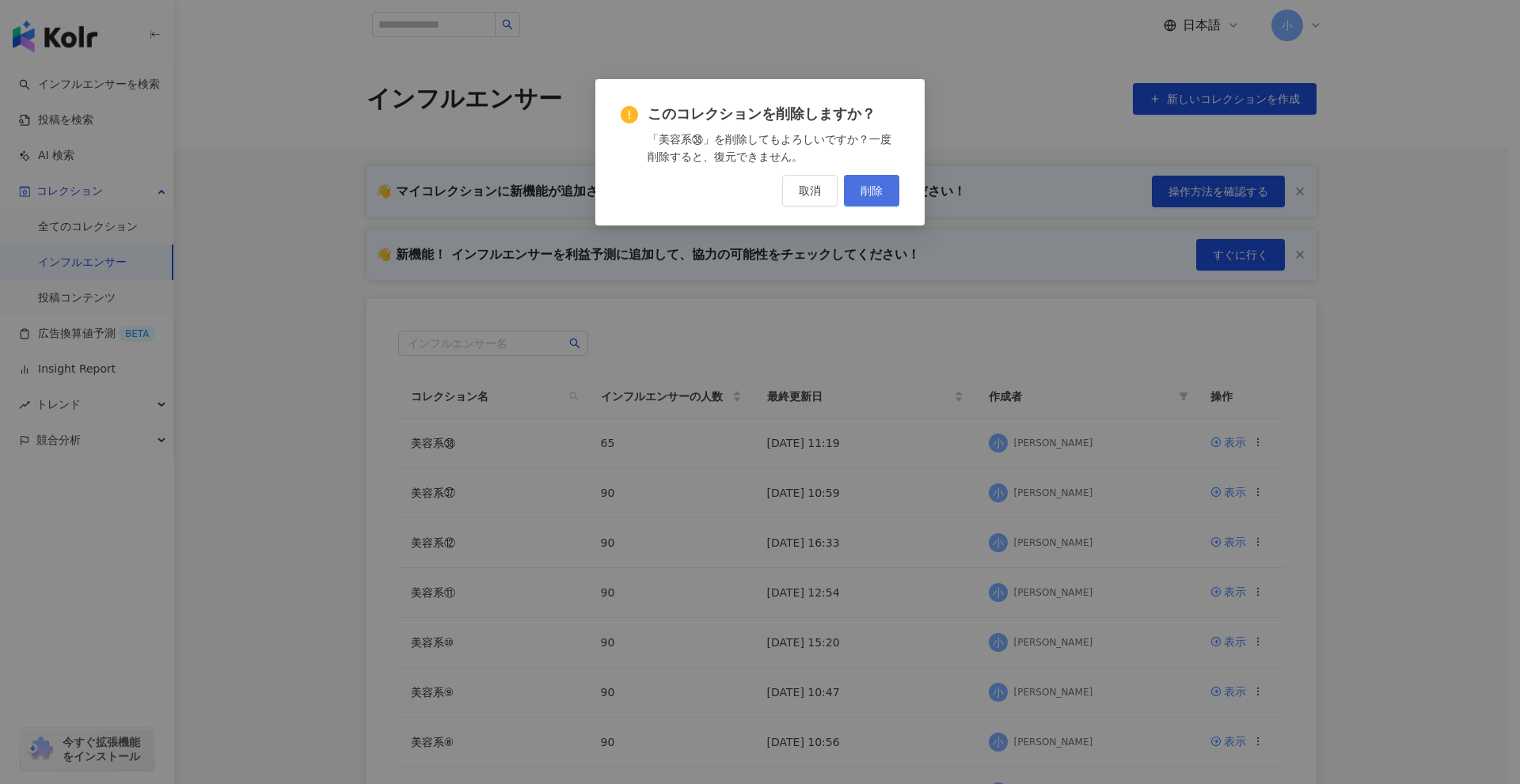
click at [856, 192] on button "削除" at bounding box center [872, 191] width 56 height 31
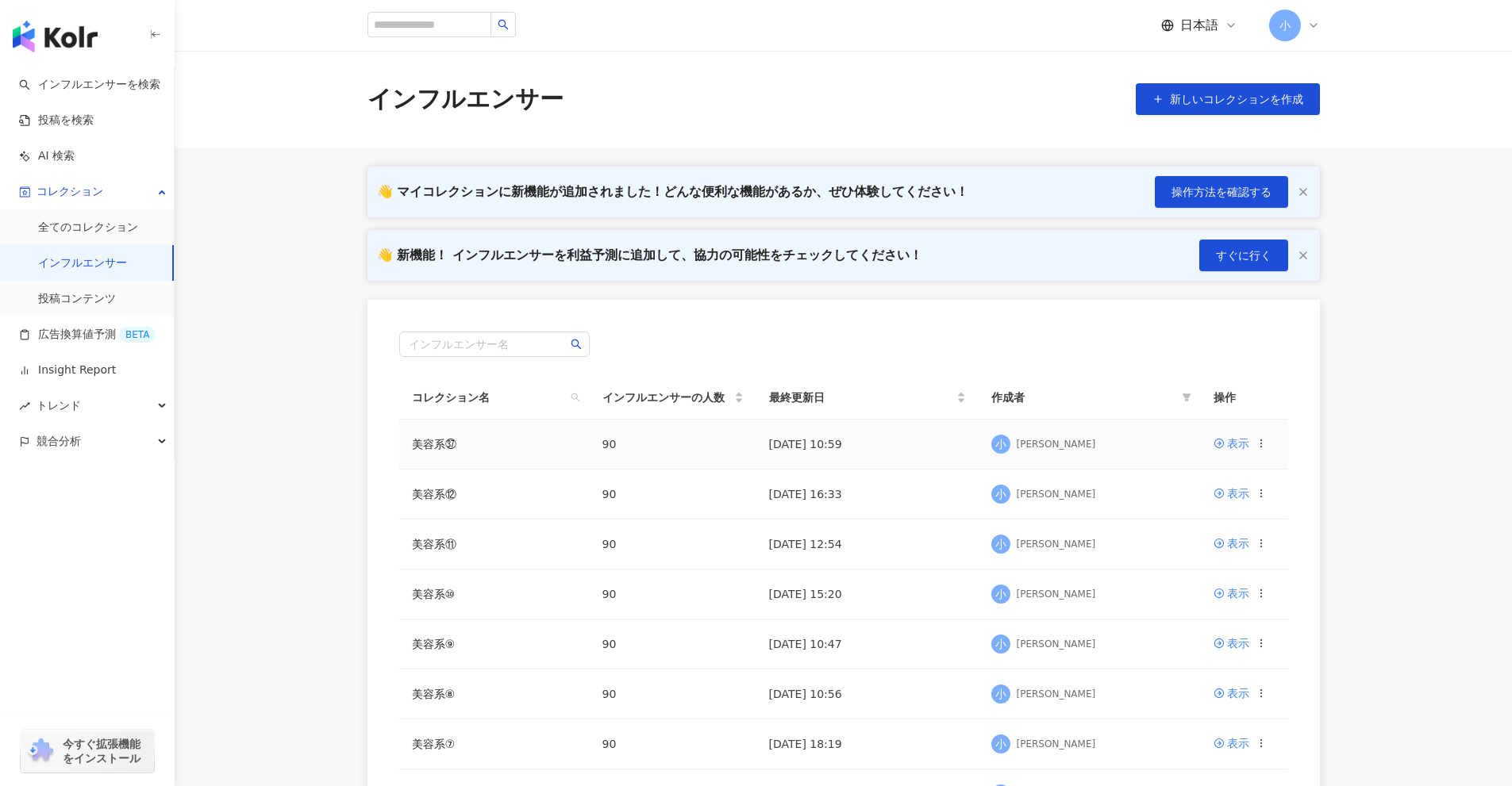
click at [1261, 441] on circle at bounding box center [1260, 440] width 1 height 1
click at [1188, 575] on div "コレクションを削除する" at bounding box center [1192, 576] width 122 height 17
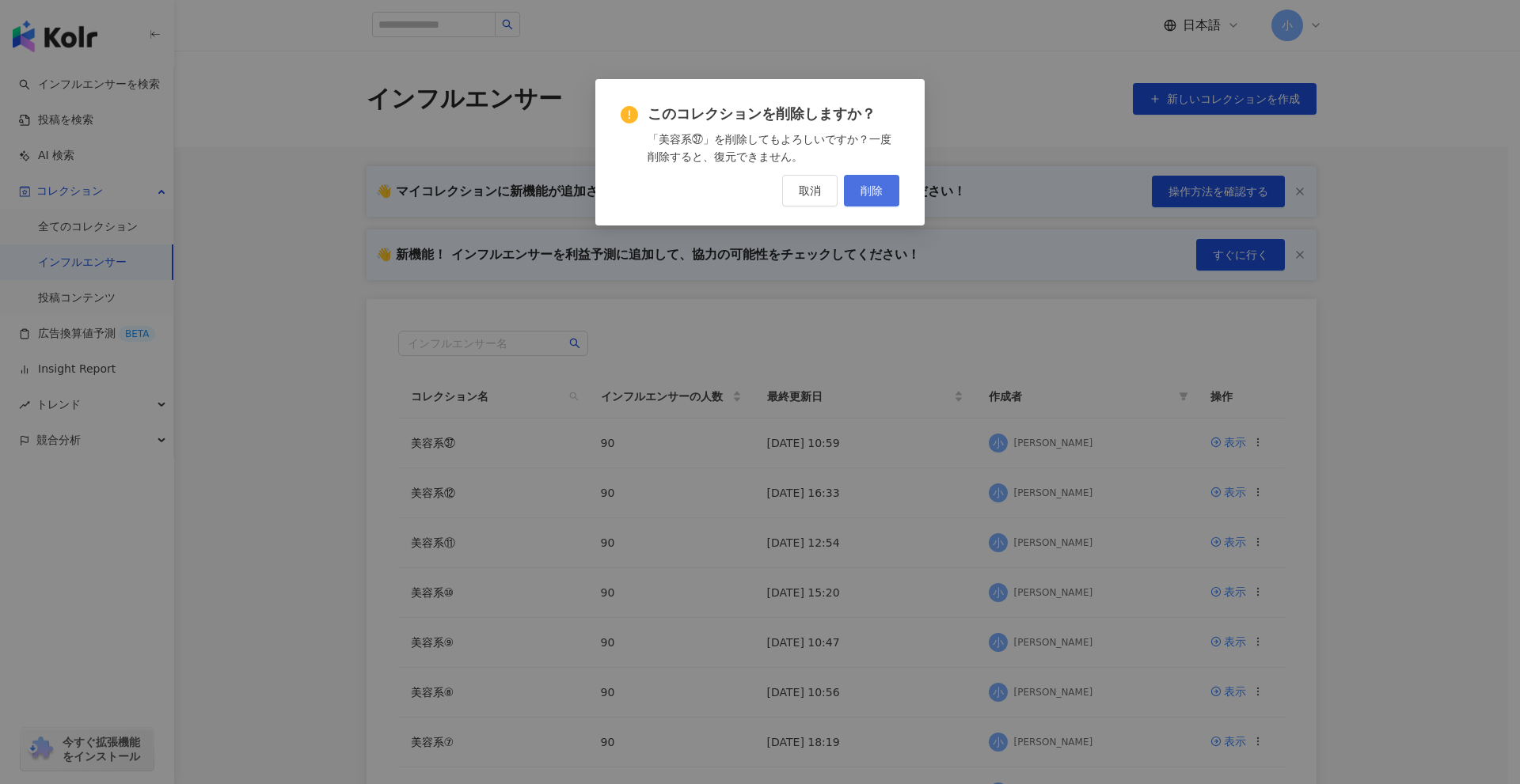
click at [866, 190] on span "削除" at bounding box center [871, 191] width 22 height 13
